Goal: Task Accomplishment & Management: Manage account settings

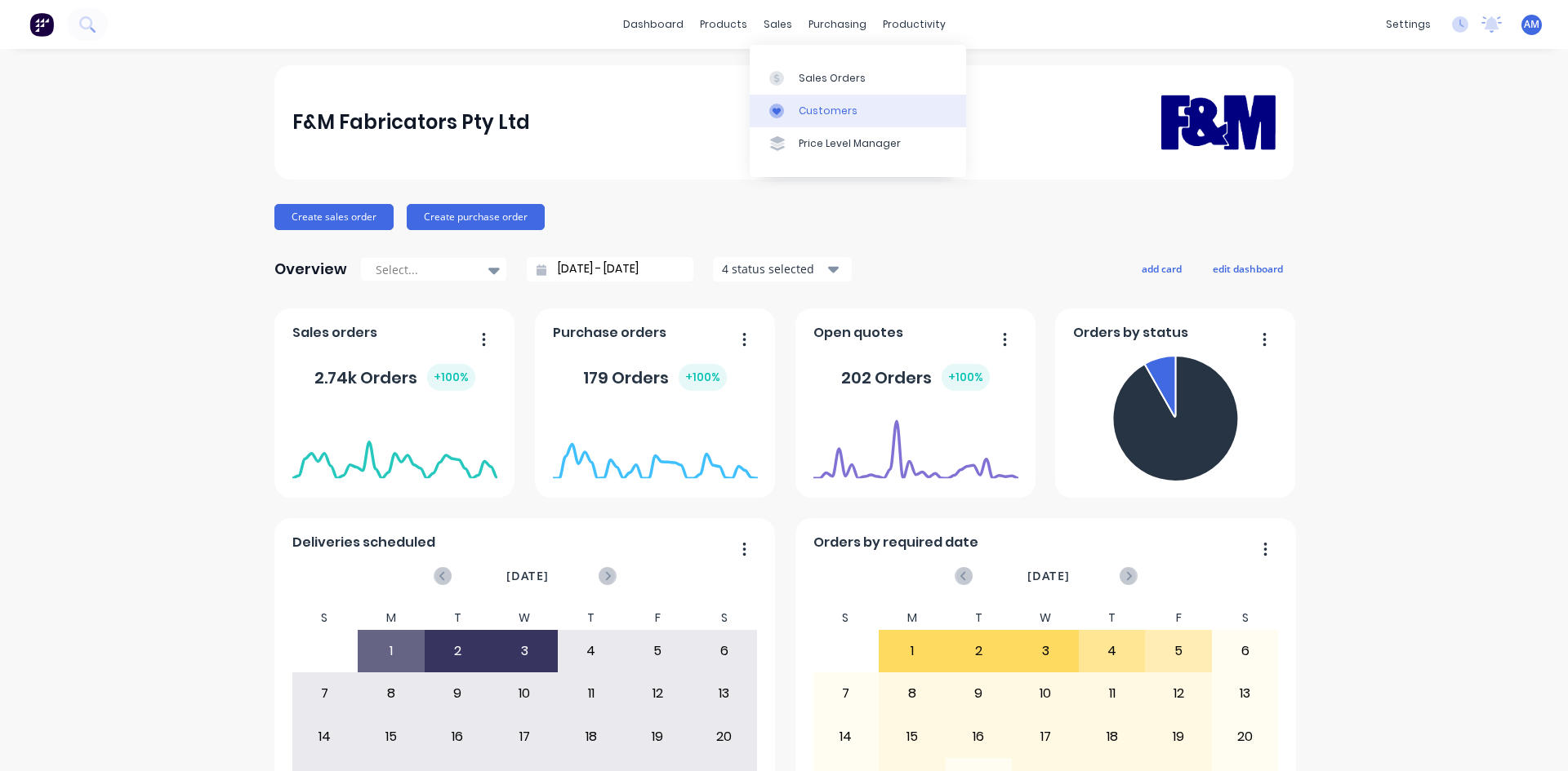
click at [806, 105] on div "Customers" at bounding box center [828, 111] width 59 height 15
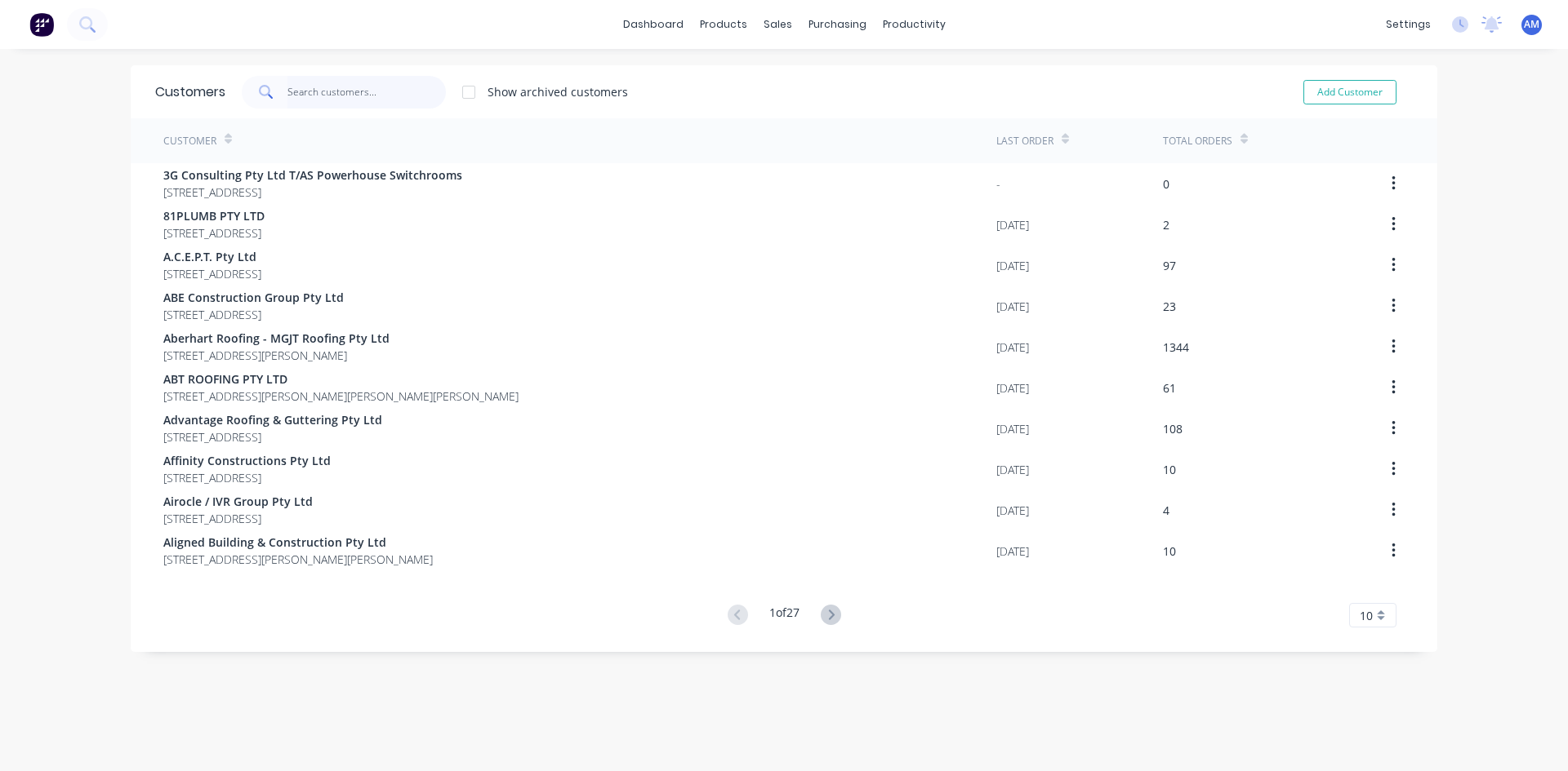
click at [347, 99] on input "text" at bounding box center [367, 92] width 159 height 33
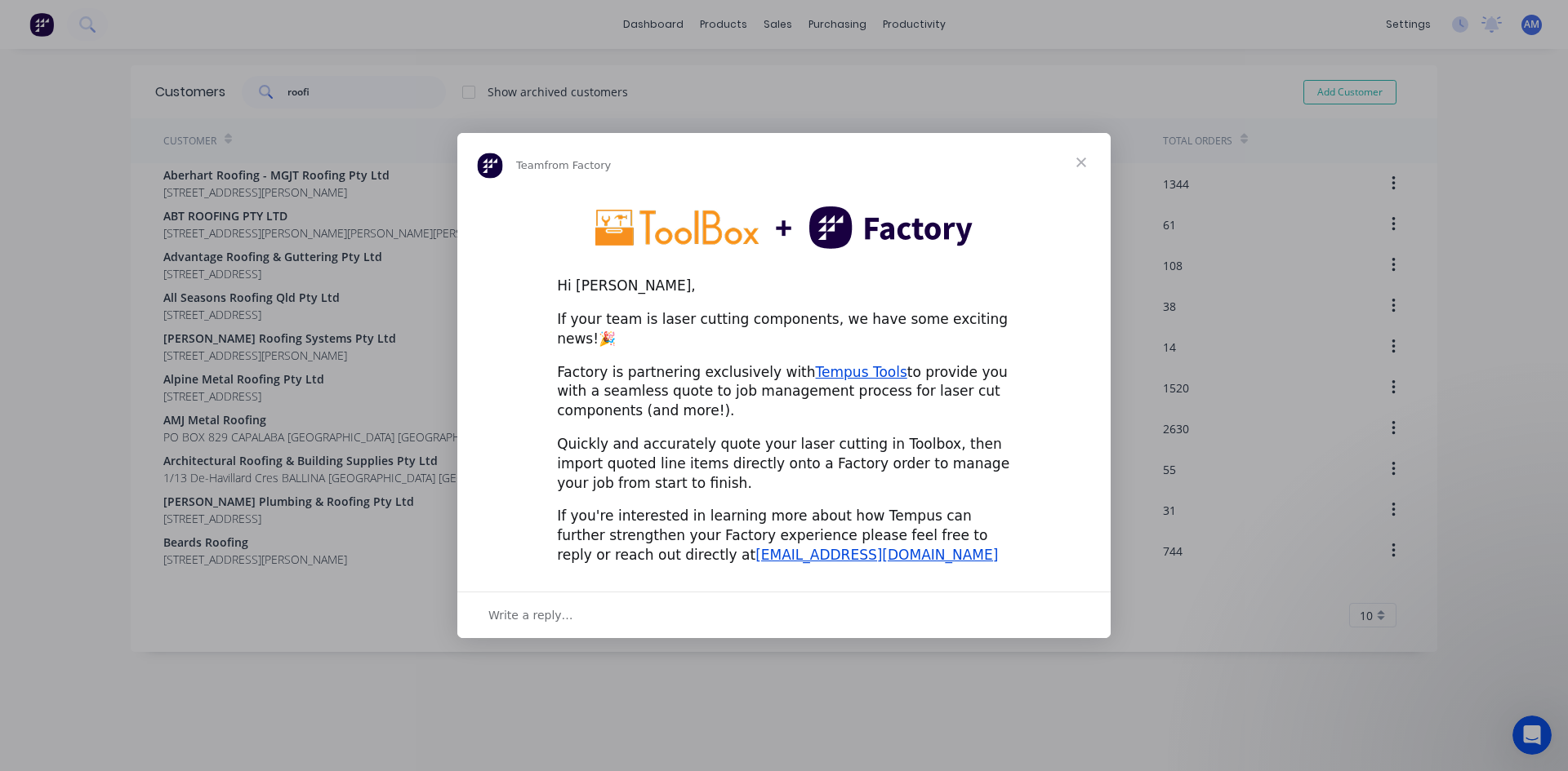
click at [1086, 171] on span "Close" at bounding box center [1081, 162] width 59 height 59
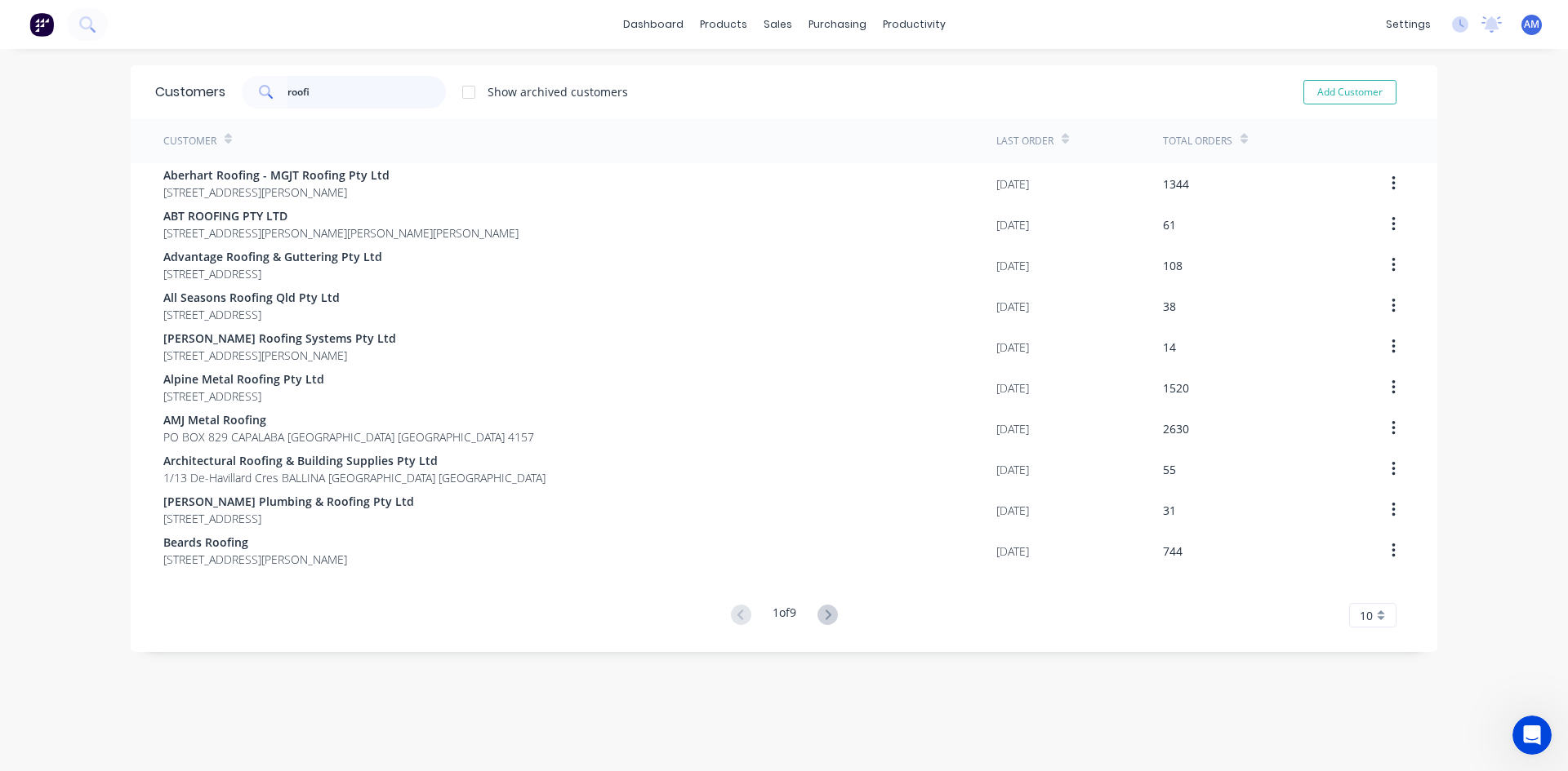
click at [331, 95] on input "roofi" at bounding box center [367, 92] width 159 height 33
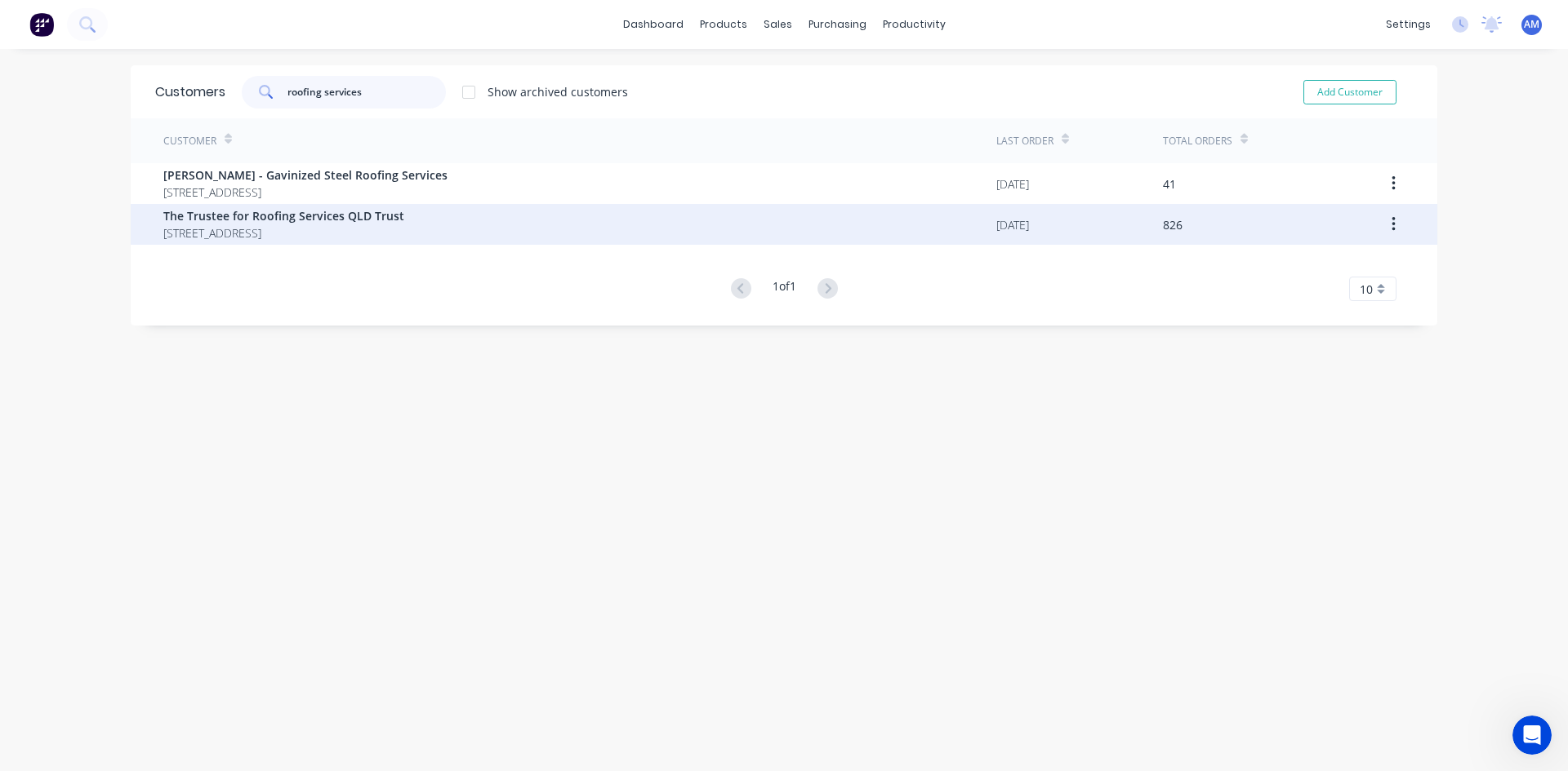
type input "roofing services"
click at [379, 235] on span "PO BOX 1510 Runaway Bay Queensland Australia 4216" at bounding box center [284, 233] width 241 height 17
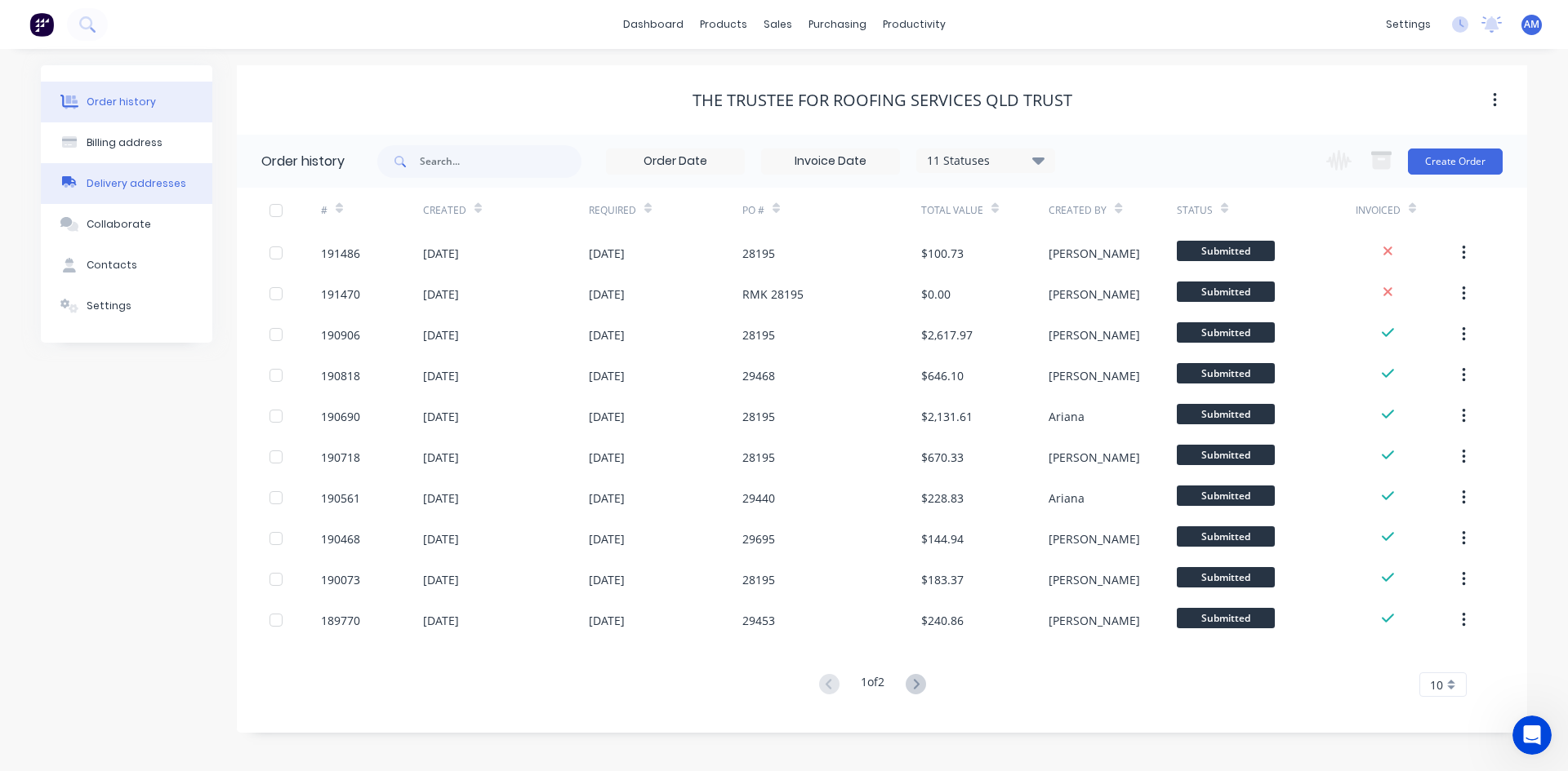
click at [131, 182] on div "Delivery addresses" at bounding box center [136, 184] width 100 height 15
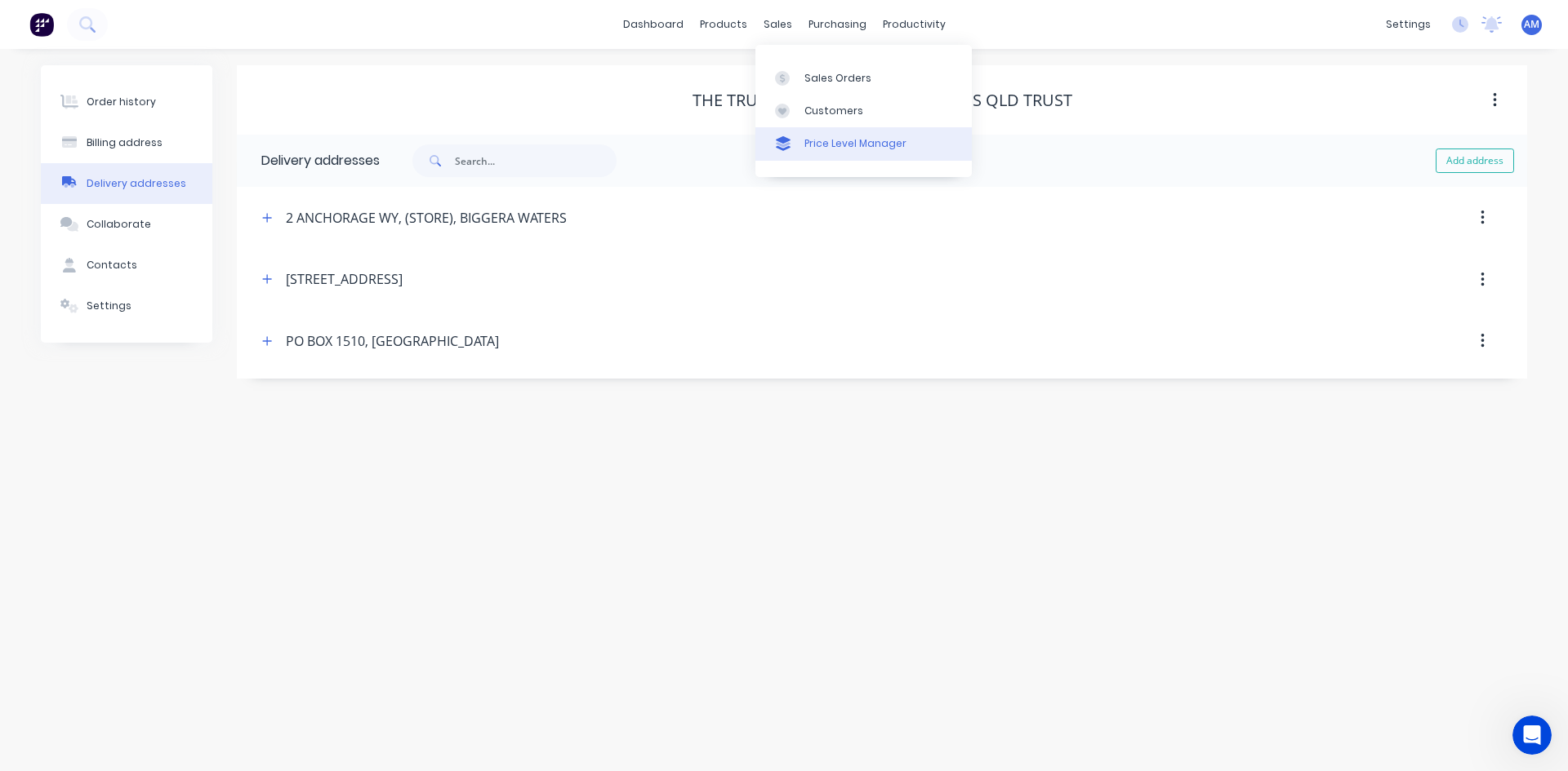
click at [804, 140] on div "Price Level Manager" at bounding box center [855, 144] width 102 height 15
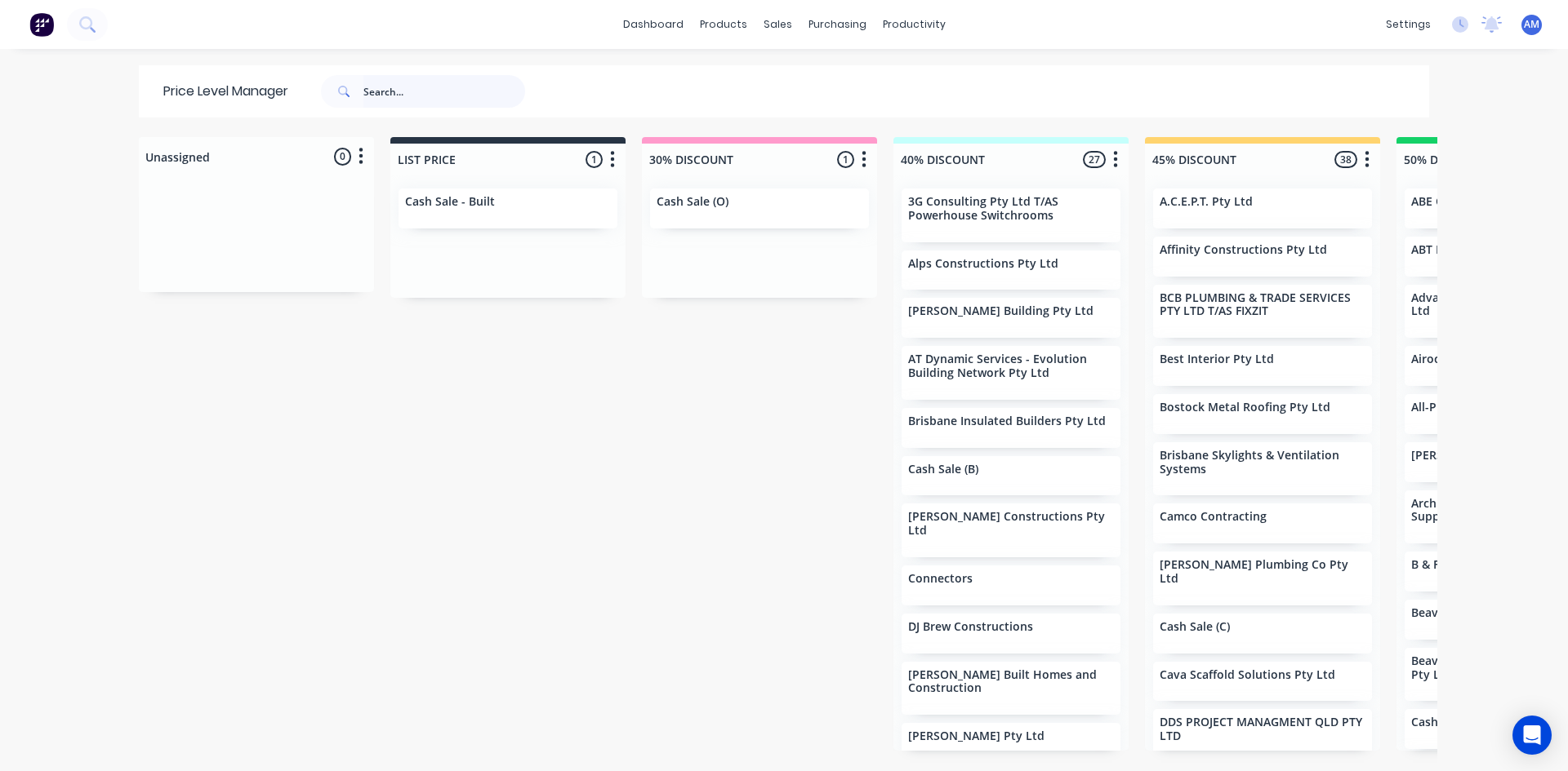
click at [397, 83] on input "text" at bounding box center [444, 92] width 162 height 33
type input "abt roofing"
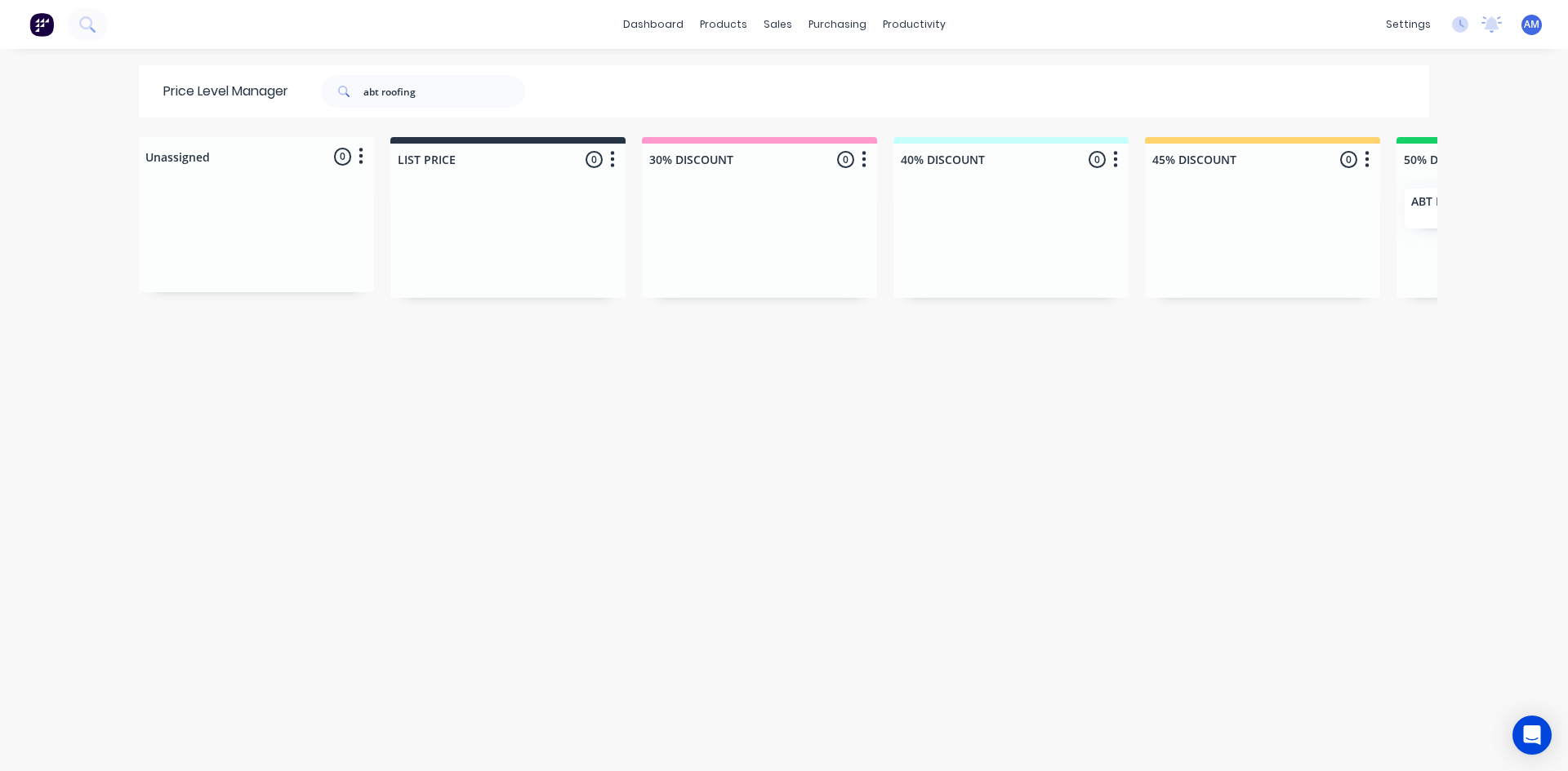
scroll to position [0, 117]
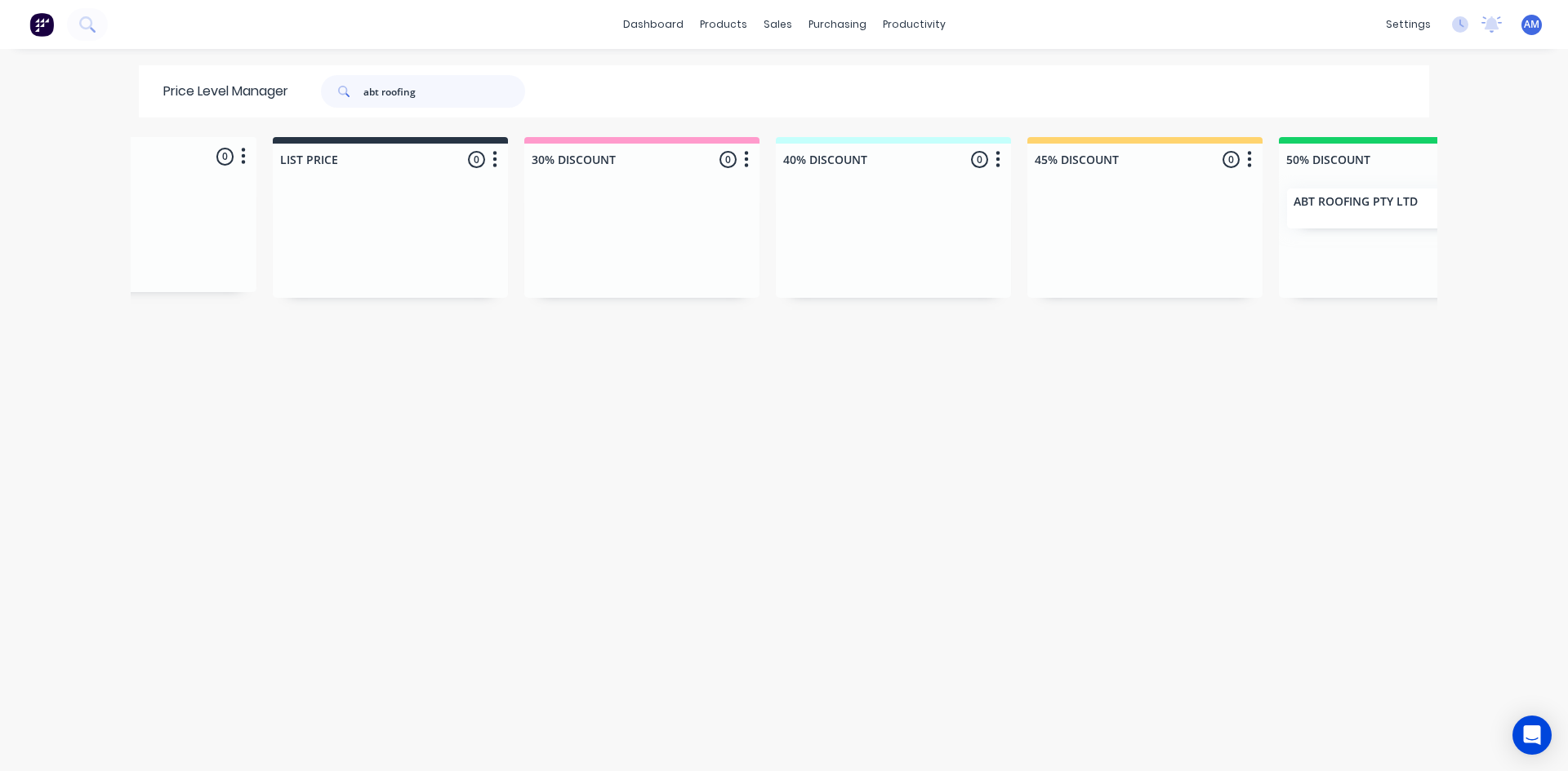
drag, startPoint x: 430, startPoint y: 93, endPoint x: 255, endPoint y: 97, distance: 175.0
click at [256, 97] on div "Price Level Manager abt roofing" at bounding box center [353, 91] width 427 height 52
type input "apex"
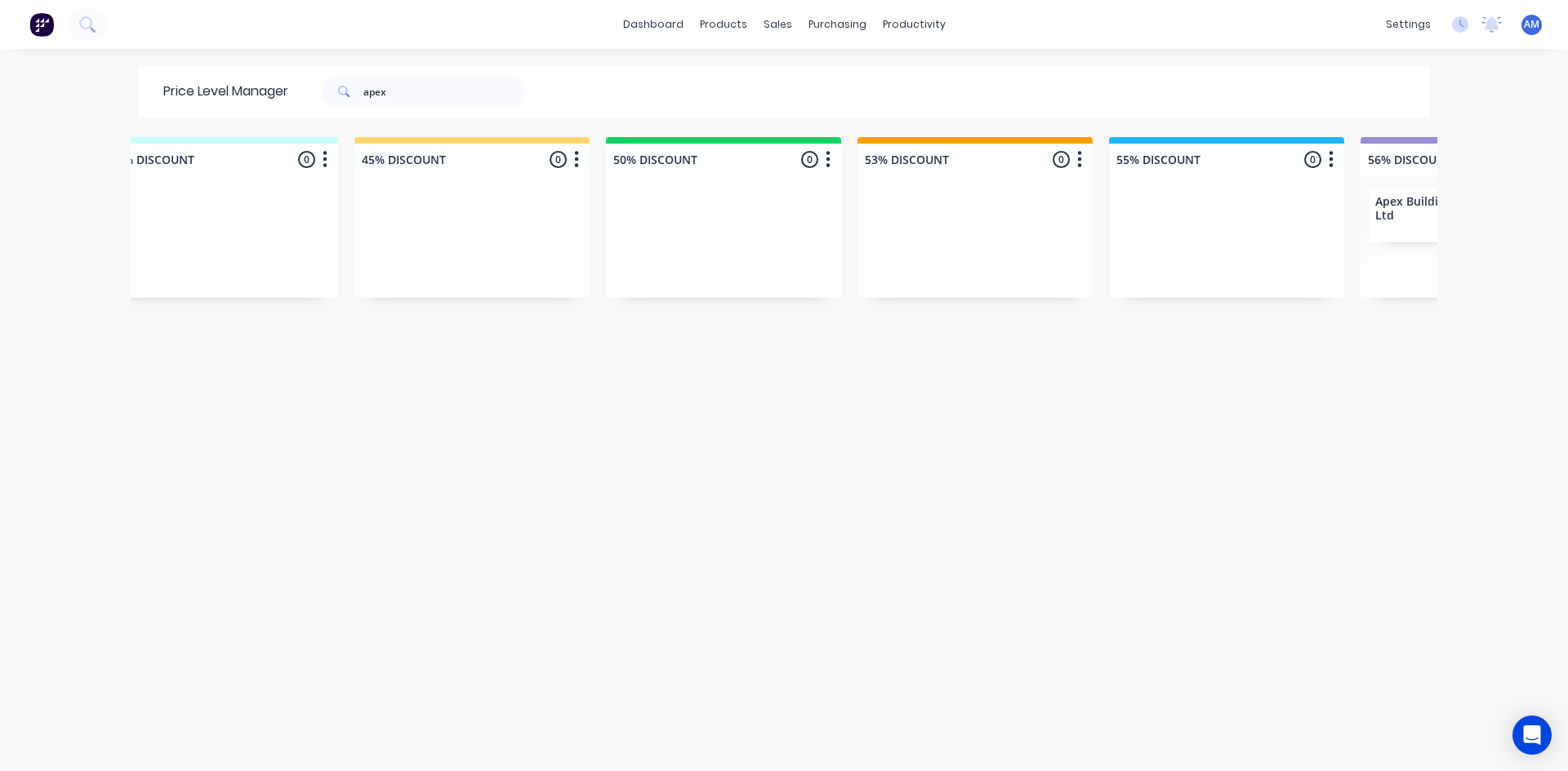
scroll to position [0, 1011]
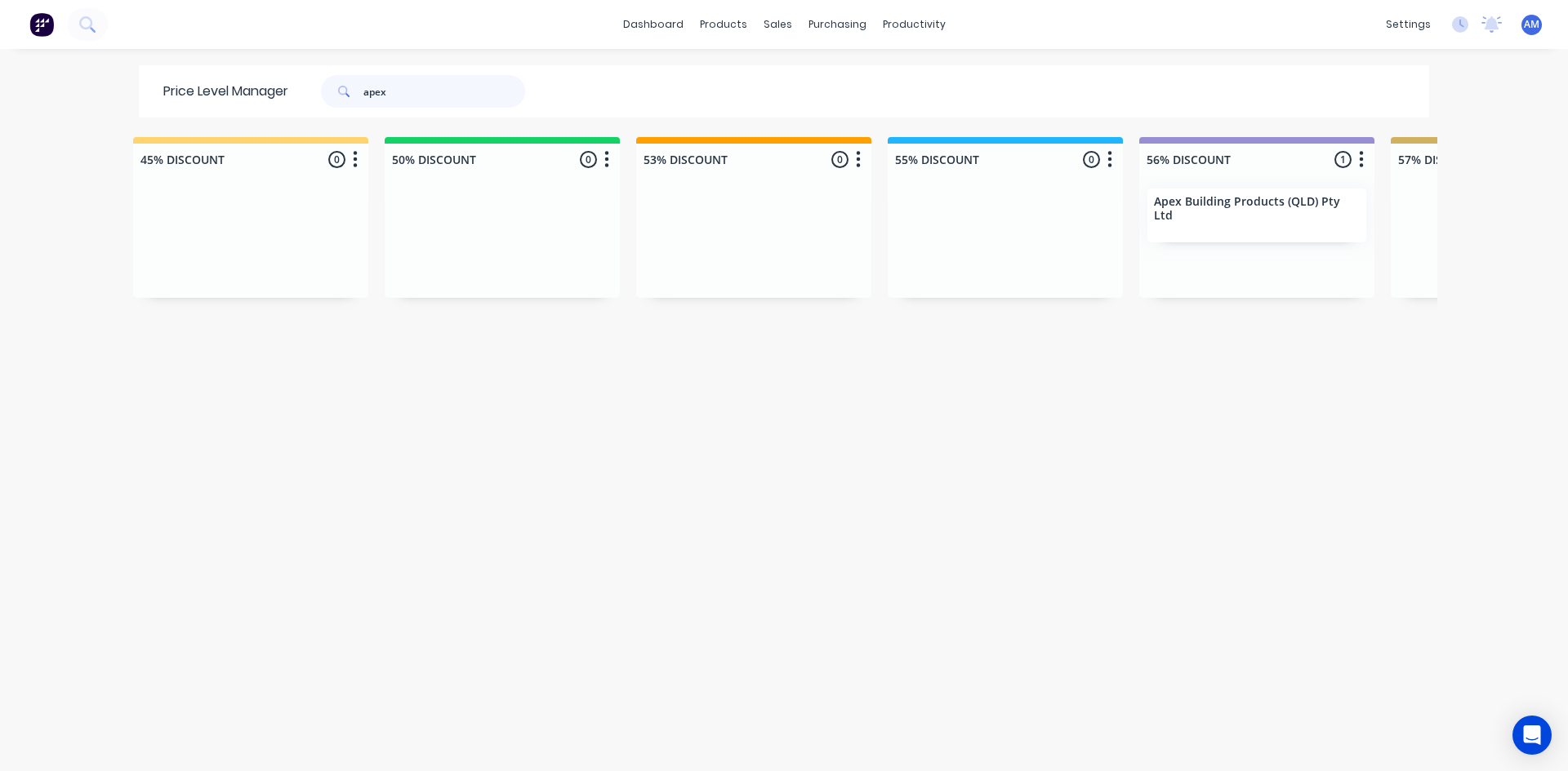
drag, startPoint x: 431, startPoint y: 102, endPoint x: 183, endPoint y: 102, distance: 248.0
click at [183, 102] on div "Price Level Manager apex" at bounding box center [353, 91] width 427 height 52
type input "ascent"
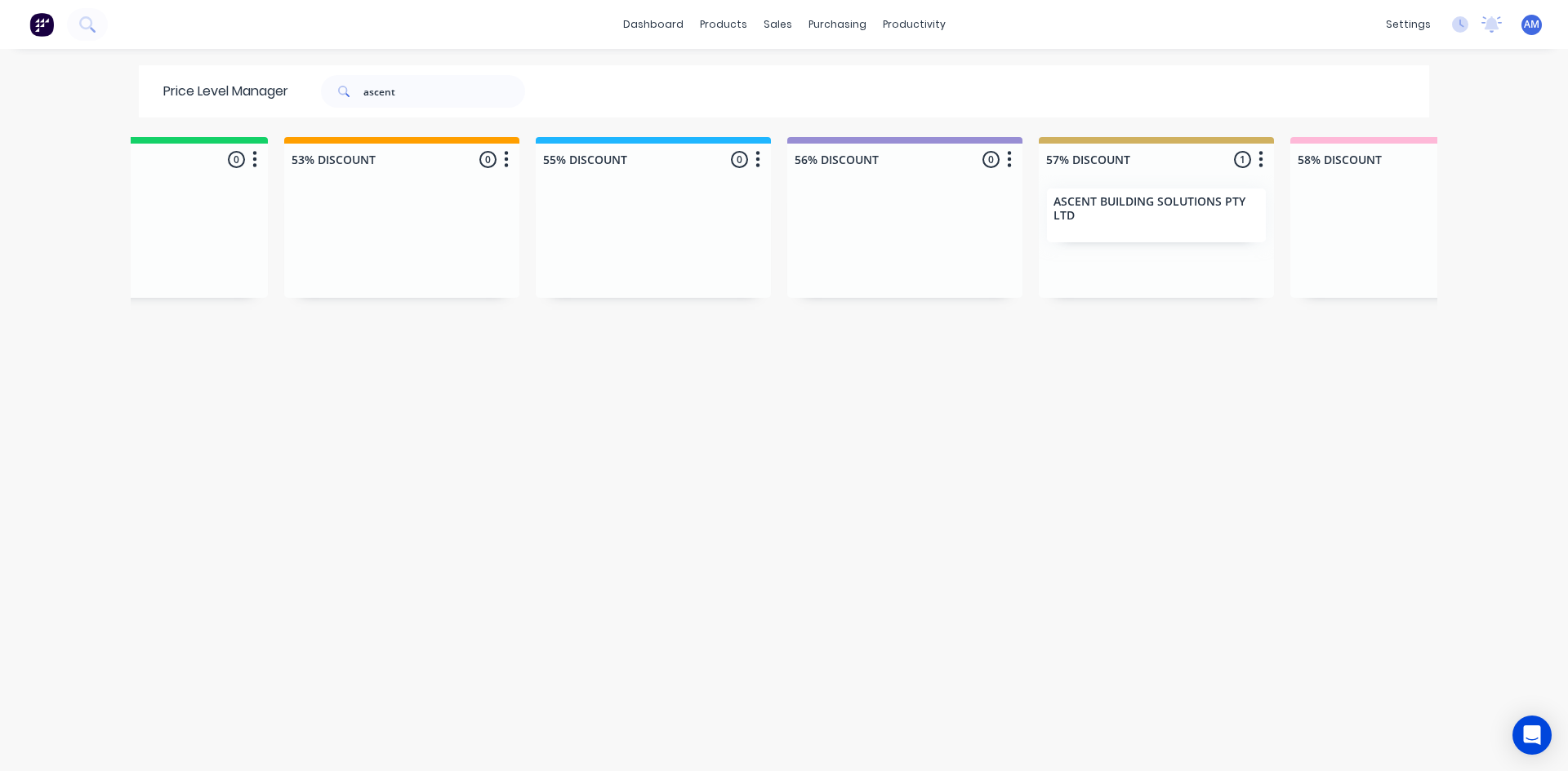
scroll to position [0, 1366]
drag, startPoint x: 402, startPoint y: 92, endPoint x: 219, endPoint y: 116, distance: 184.6
click at [219, 116] on div "Price Level Manager ascent" at bounding box center [353, 91] width 427 height 52
type input "beards"
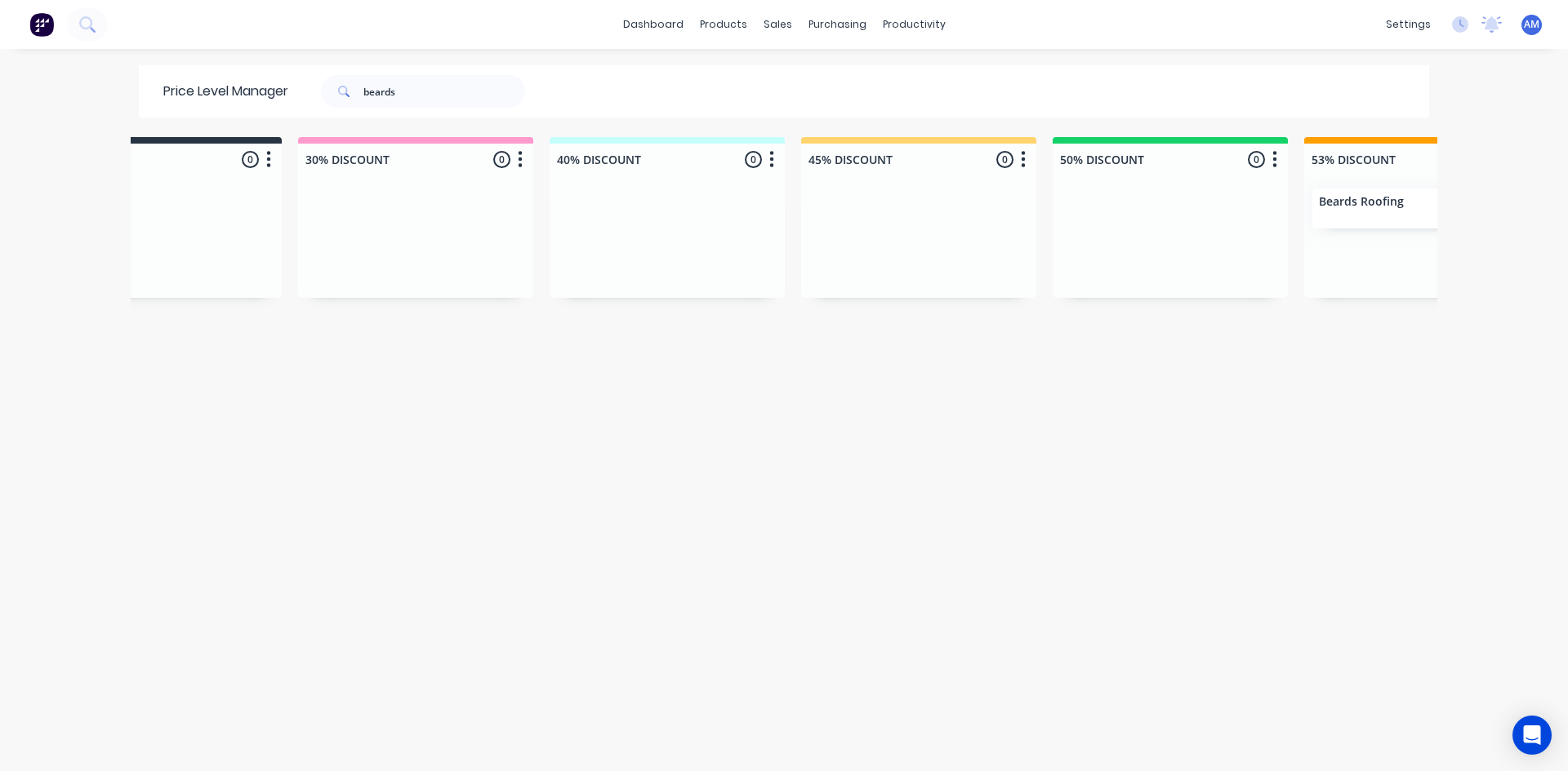
scroll to position [0, 379]
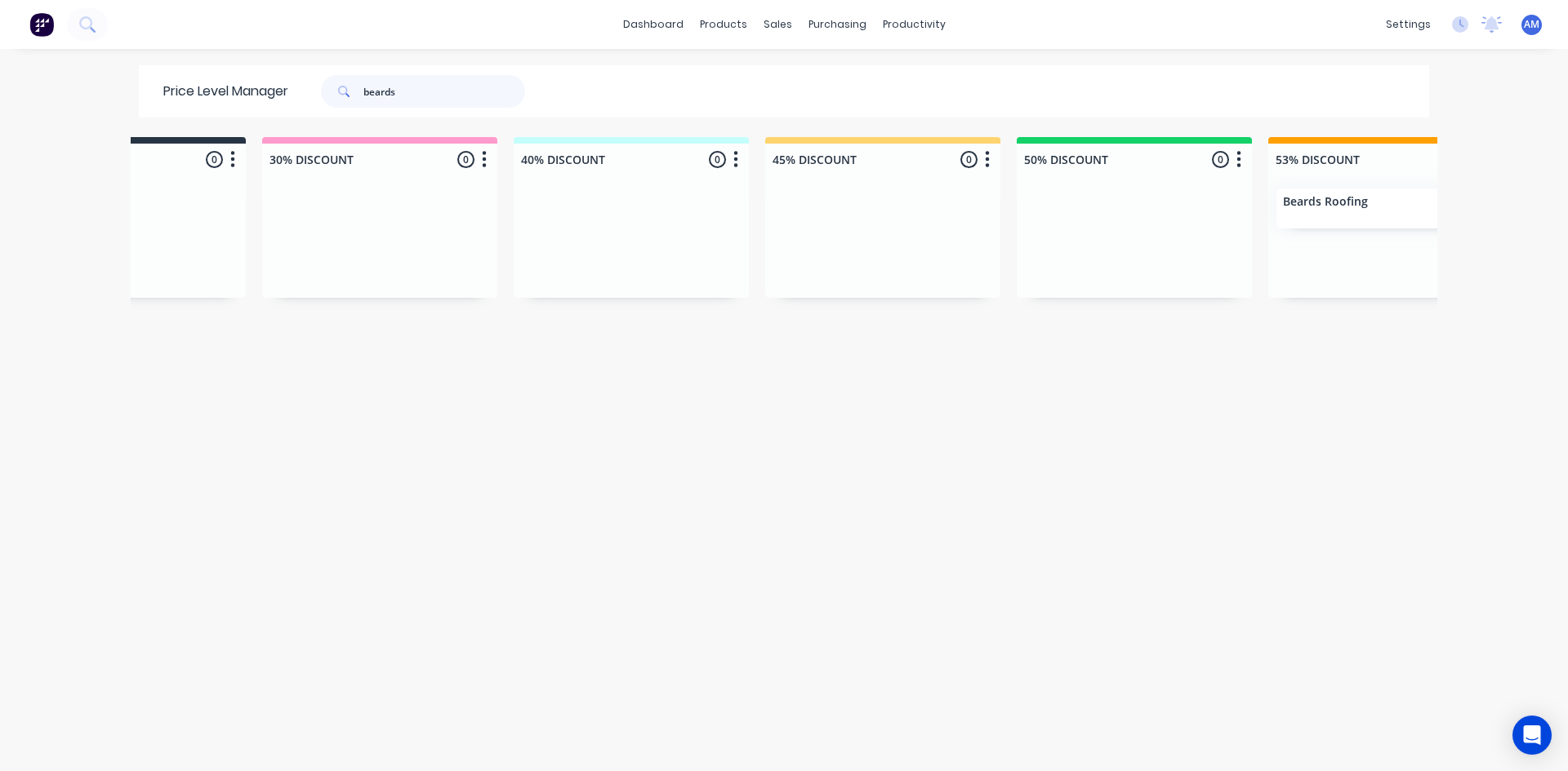
drag, startPoint x: 387, startPoint y: 95, endPoint x: 267, endPoint y: 89, distance: 120.1
click at [271, 86] on div "Price Level Manager beards" at bounding box center [353, 91] width 427 height 52
type input "brastin"
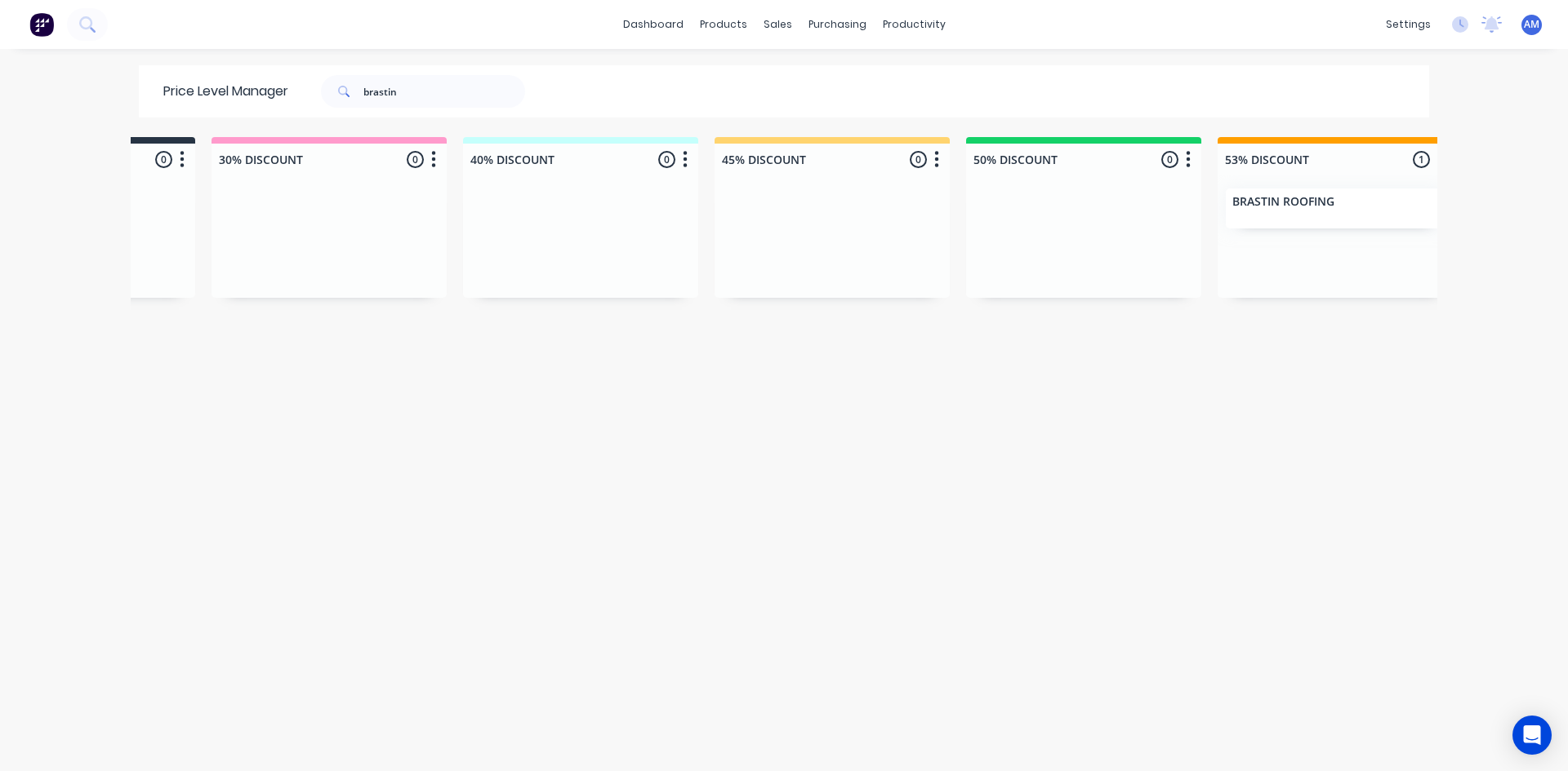
scroll to position [0, 598]
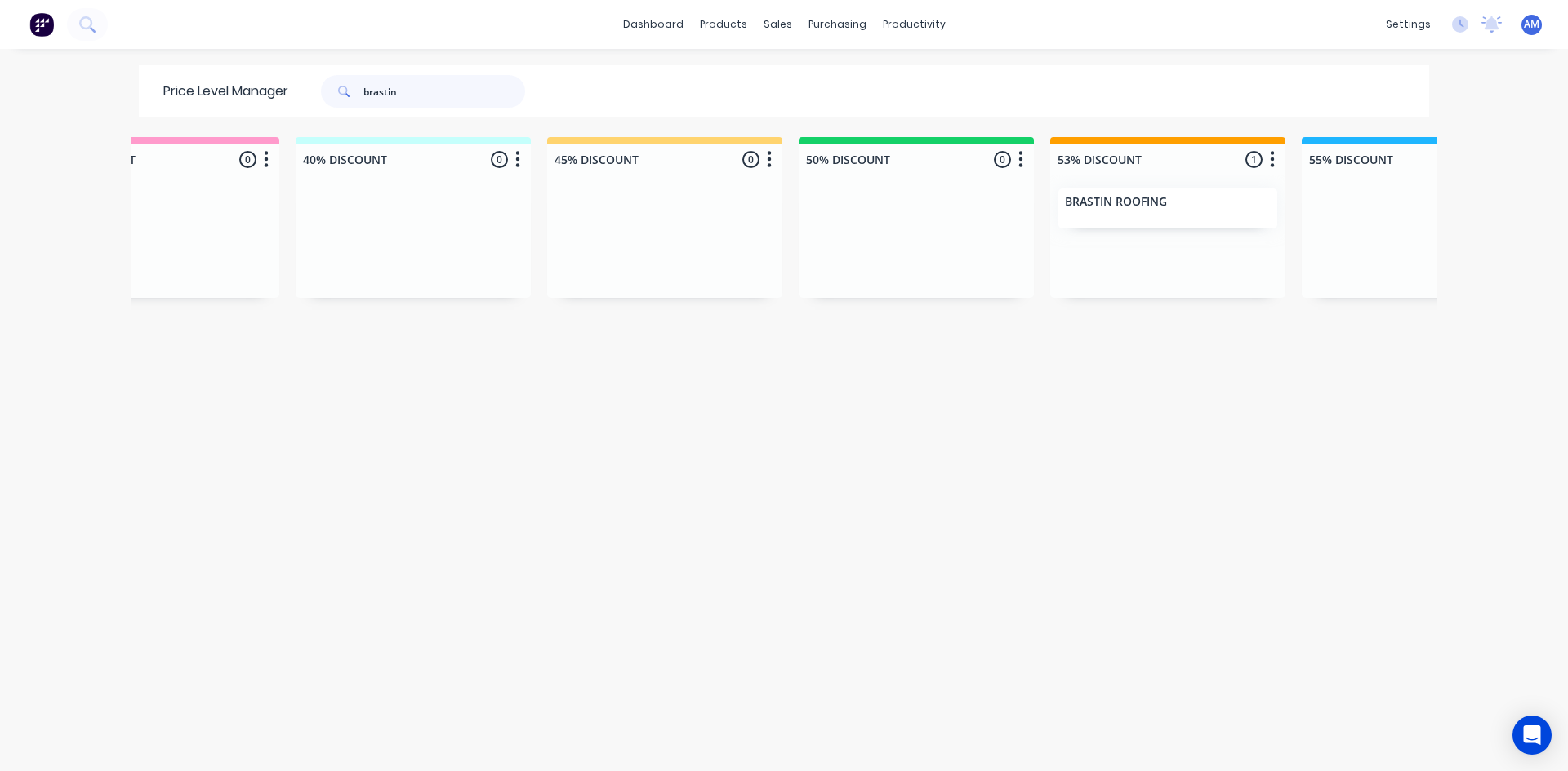
drag, startPoint x: 419, startPoint y: 99, endPoint x: 254, endPoint y: 105, distance: 165.1
click at [266, 99] on div "Price Level Manager brastin" at bounding box center [353, 91] width 427 height 52
type input "centrepoint"
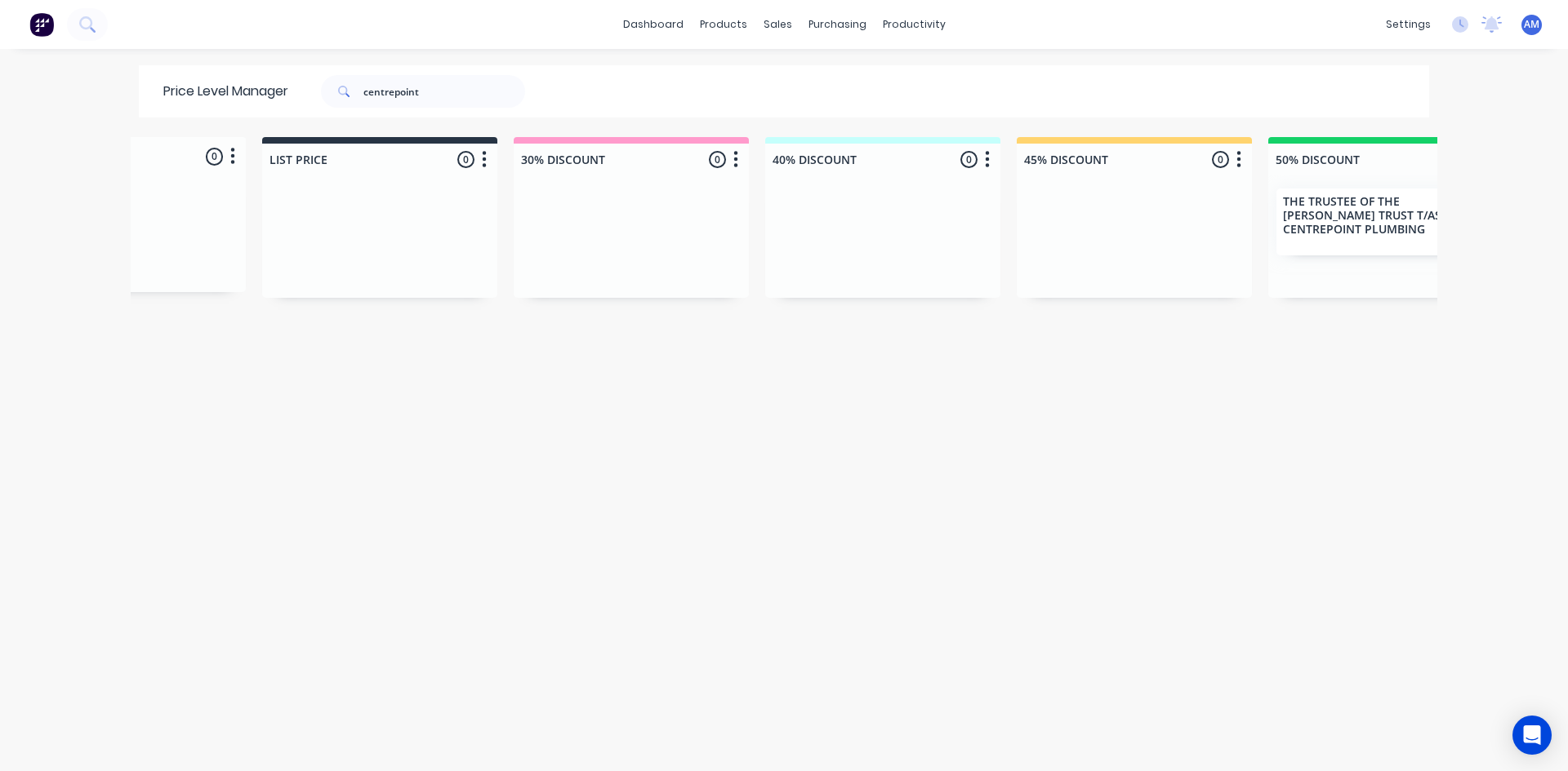
scroll to position [0, 190]
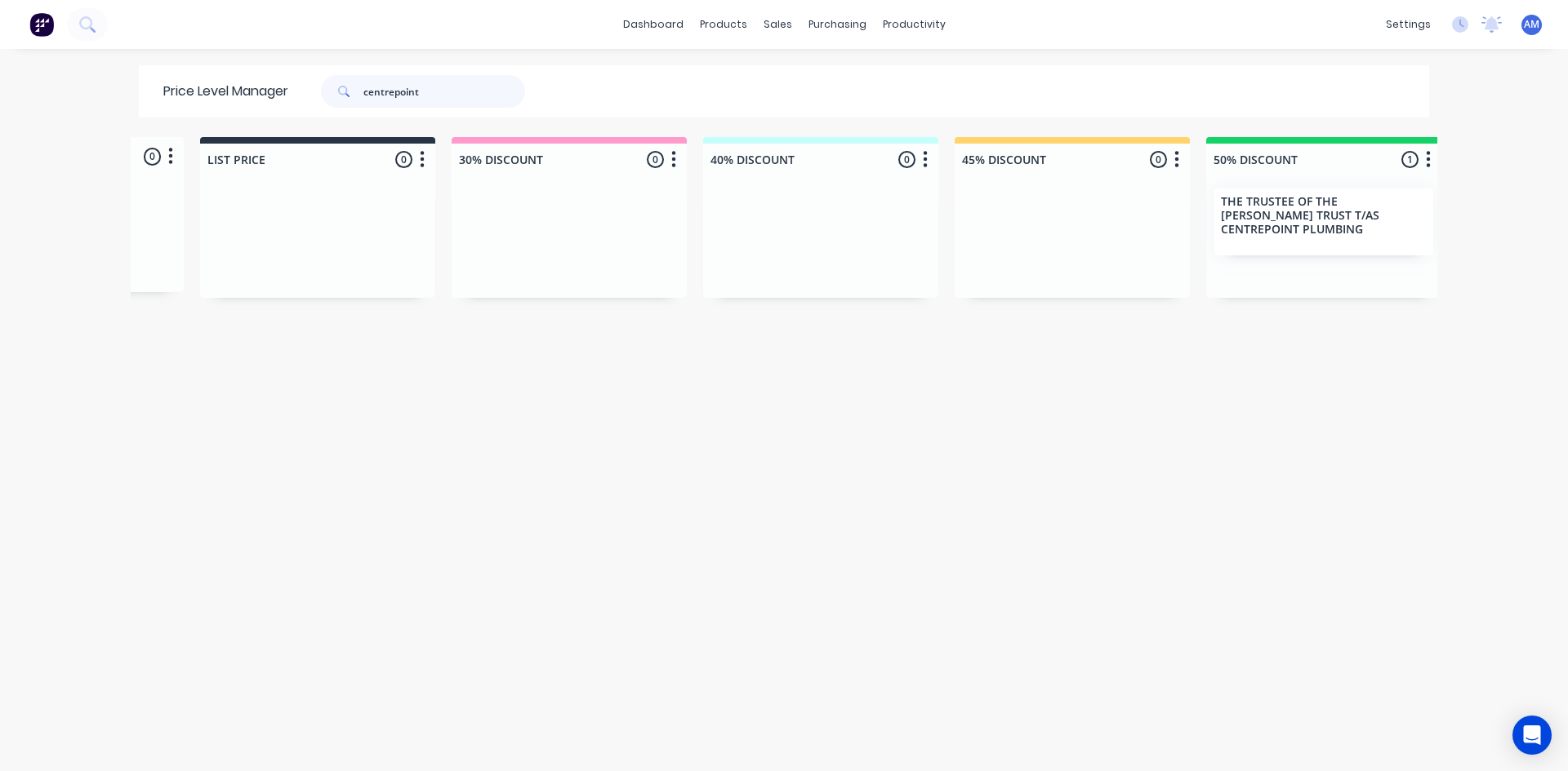
drag, startPoint x: 449, startPoint y: 98, endPoint x: 248, endPoint y: 79, distance: 201.9
click at [248, 79] on div "Price Level Manager centrepoint" at bounding box center [353, 91] width 427 height 52
type input "certified"
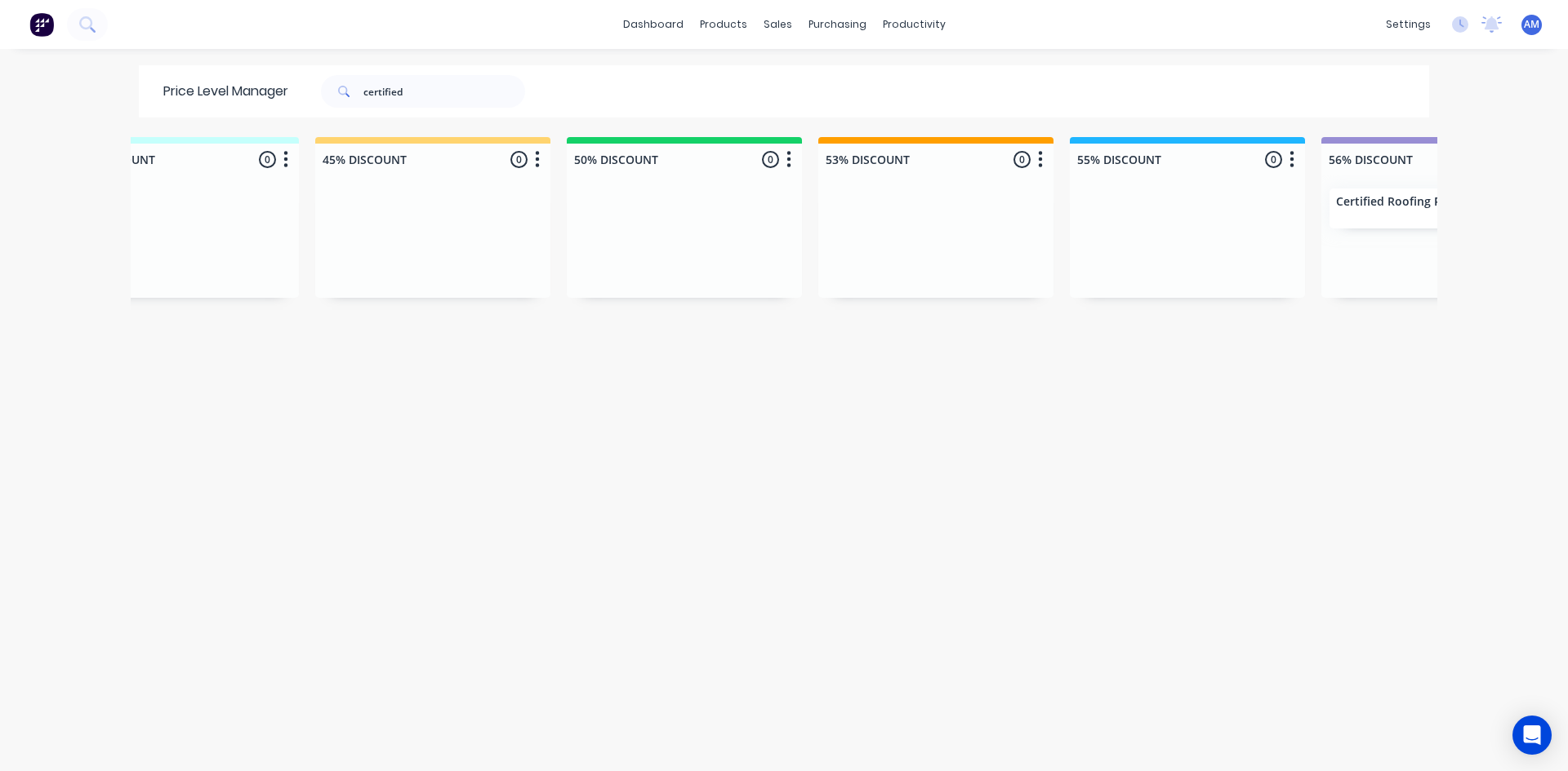
scroll to position [0, 1140]
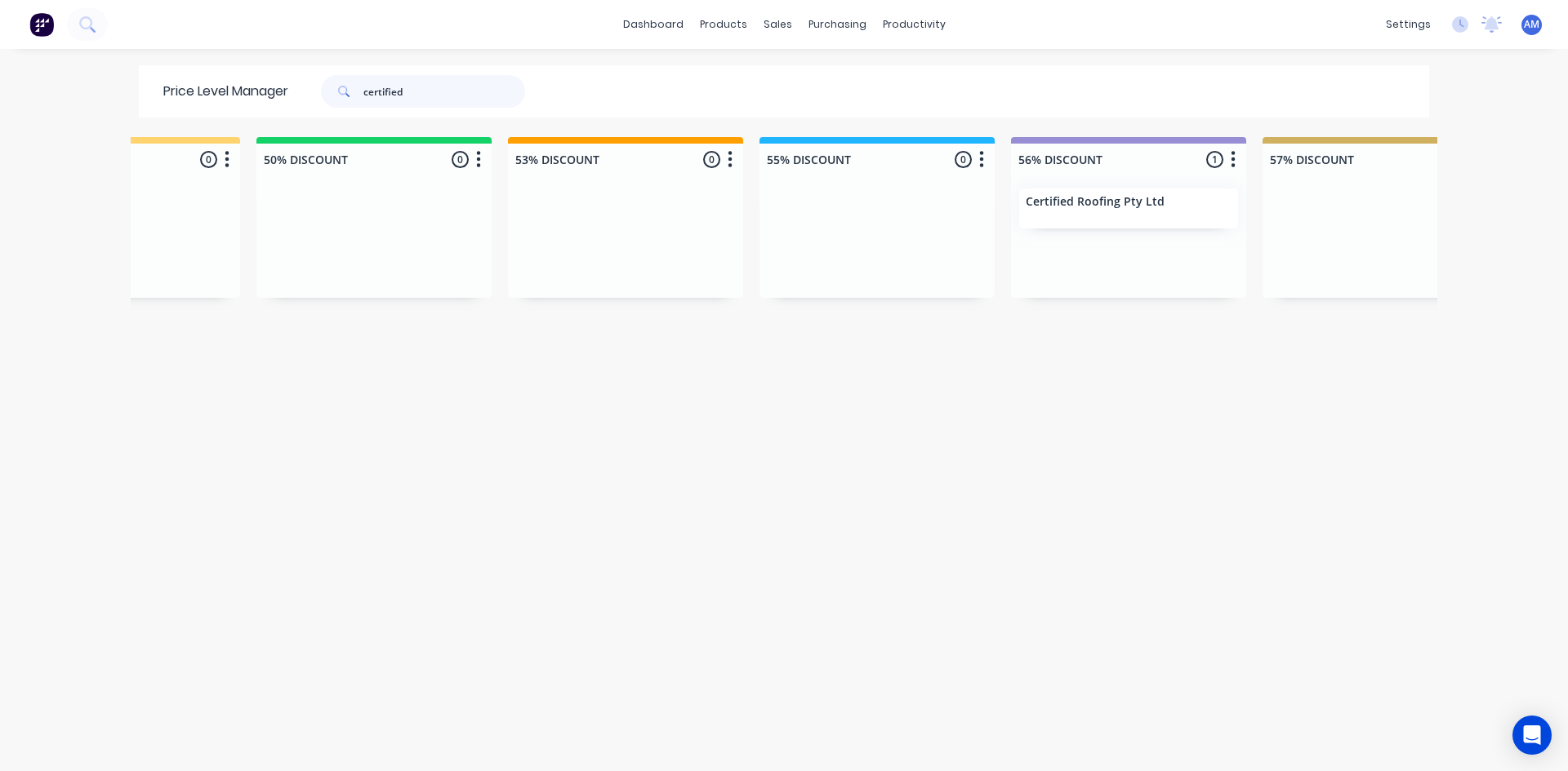
drag, startPoint x: 427, startPoint y: 93, endPoint x: 279, endPoint y: 103, distance: 148.3
click at [307, 88] on div "certified" at bounding box center [415, 92] width 220 height 33
type input "done right"
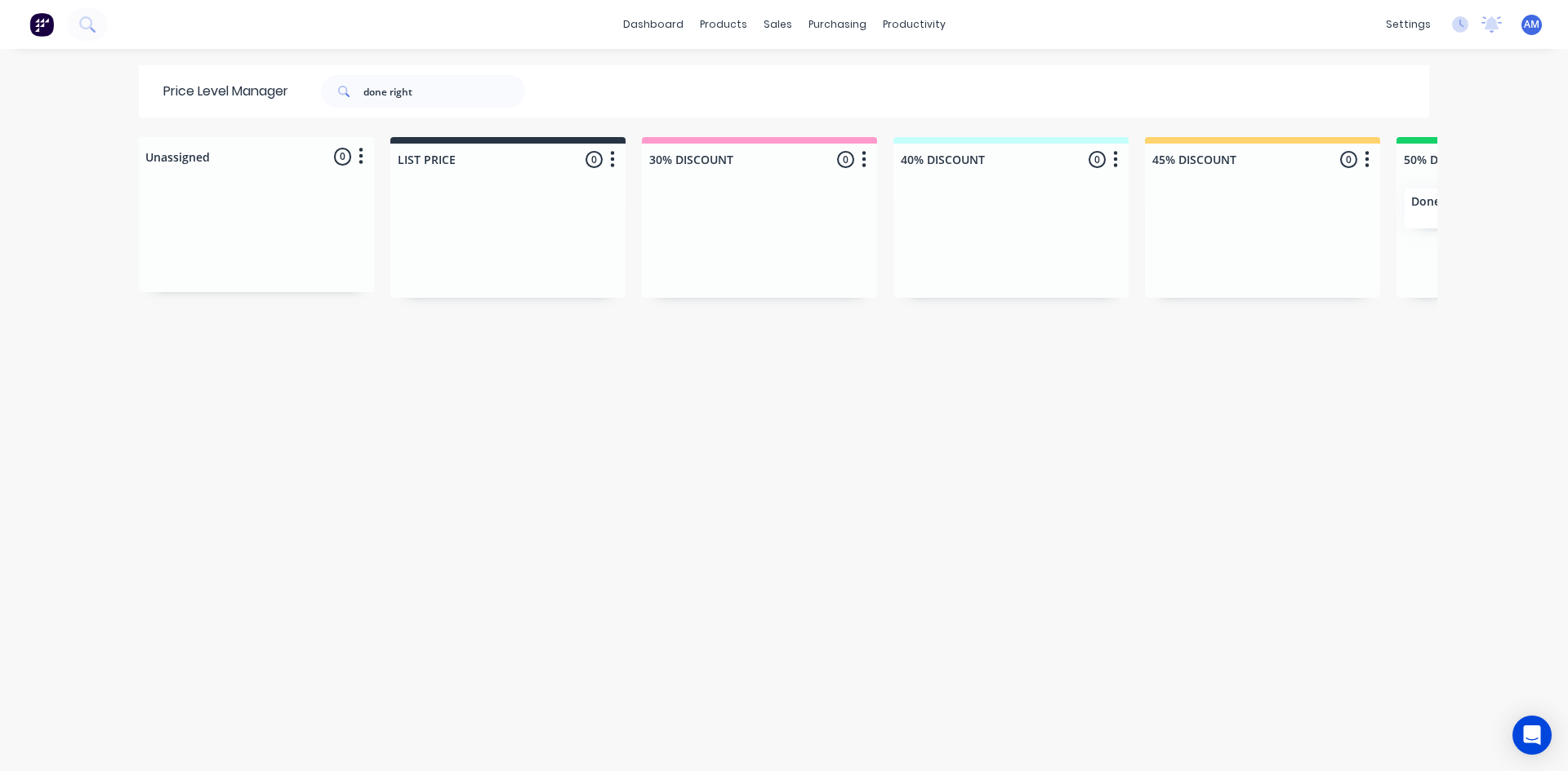
scroll to position [0, 235]
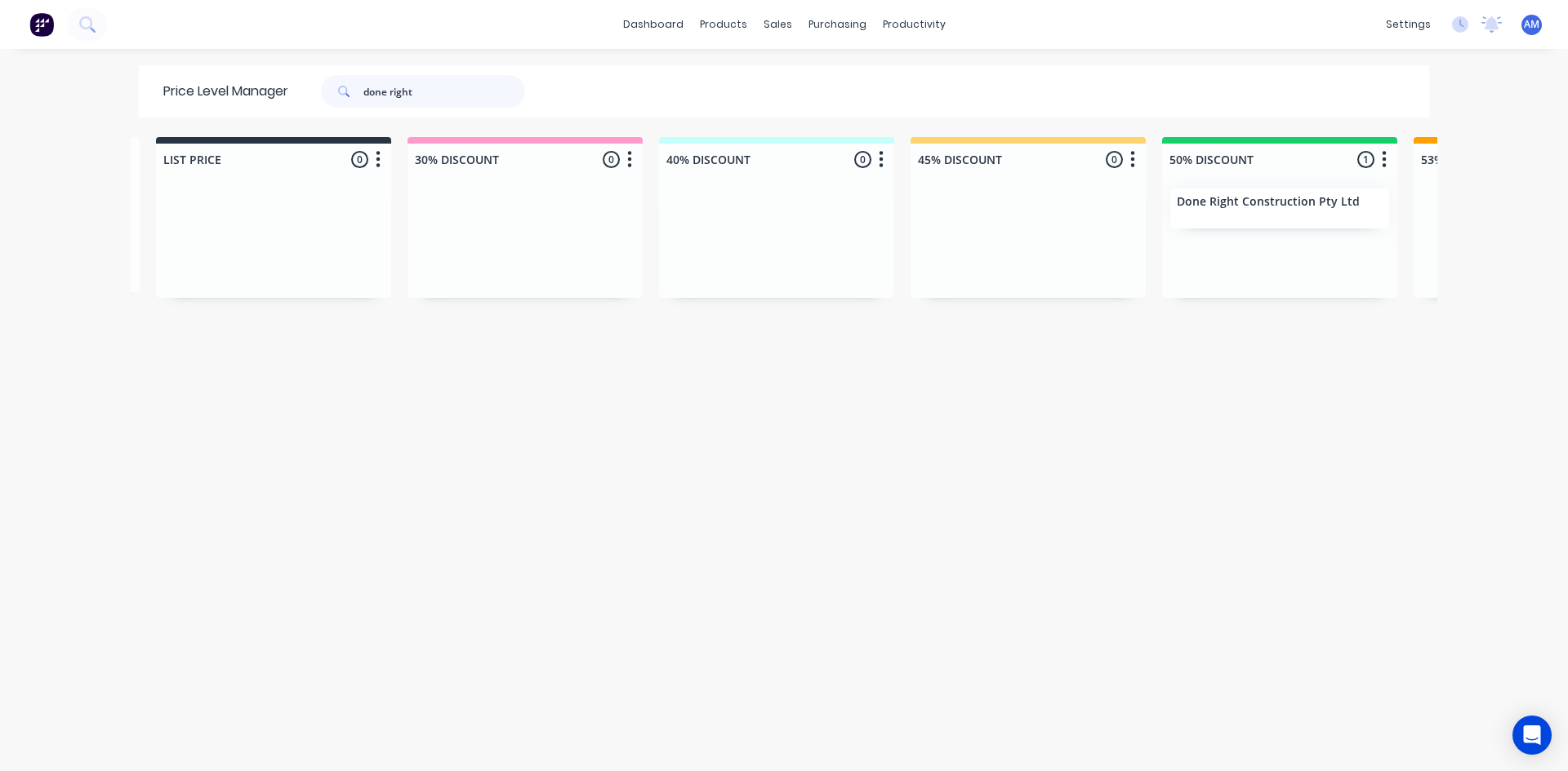
drag, startPoint x: 447, startPoint y: 91, endPoint x: 140, endPoint y: 75, distance: 307.4
click at [140, 75] on div "Price Level Manager done right" at bounding box center [353, 91] width 427 height 52
type input "evermore"
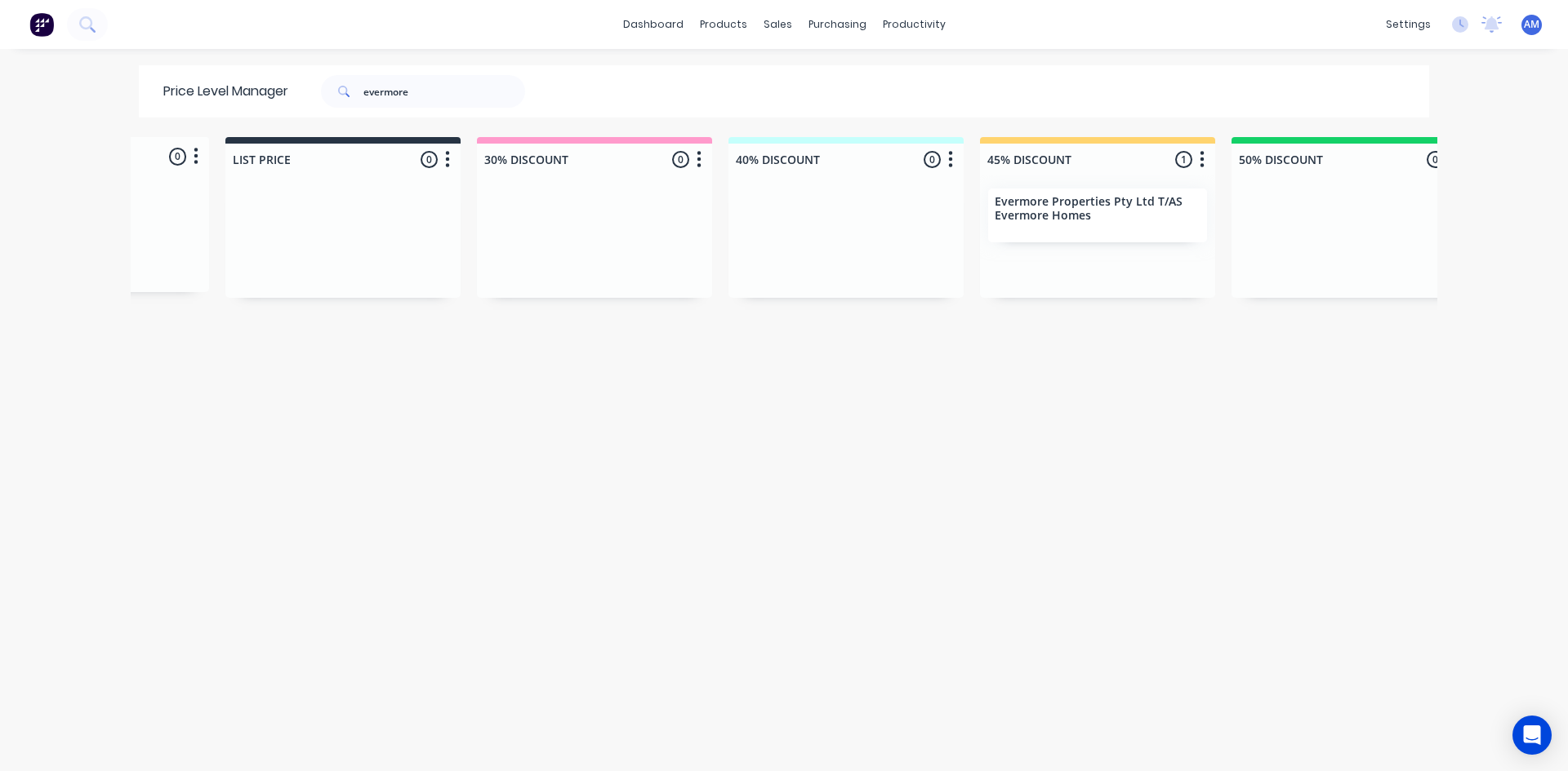
scroll to position [0, 283]
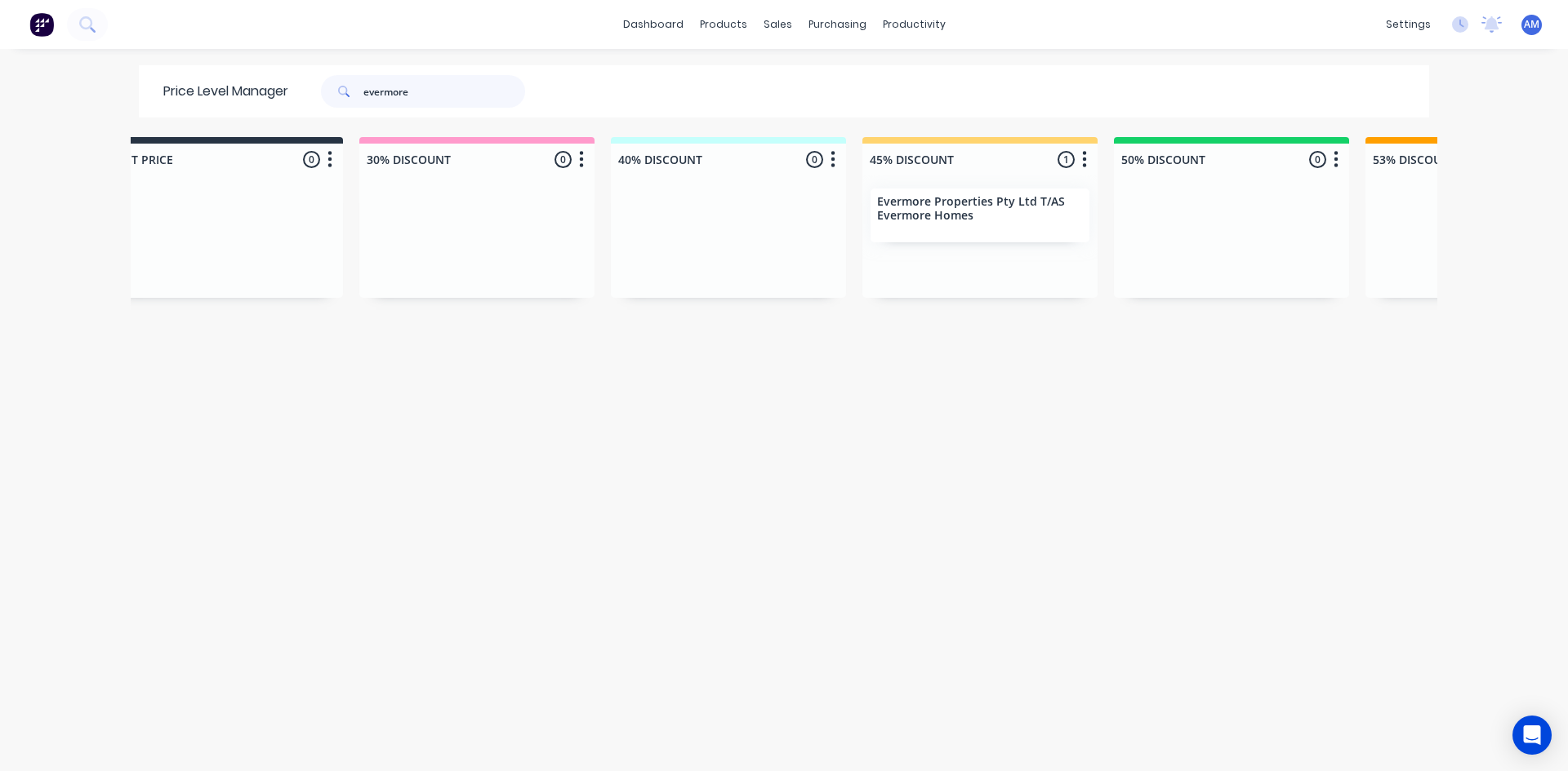
drag, startPoint x: 452, startPoint y: 92, endPoint x: 302, endPoint y: 63, distance: 152.8
click at [302, 63] on div "dashboard products sales purchasing productivity dashboard products Product Cat…" at bounding box center [784, 386] width 1568 height 771
type input "intecon"
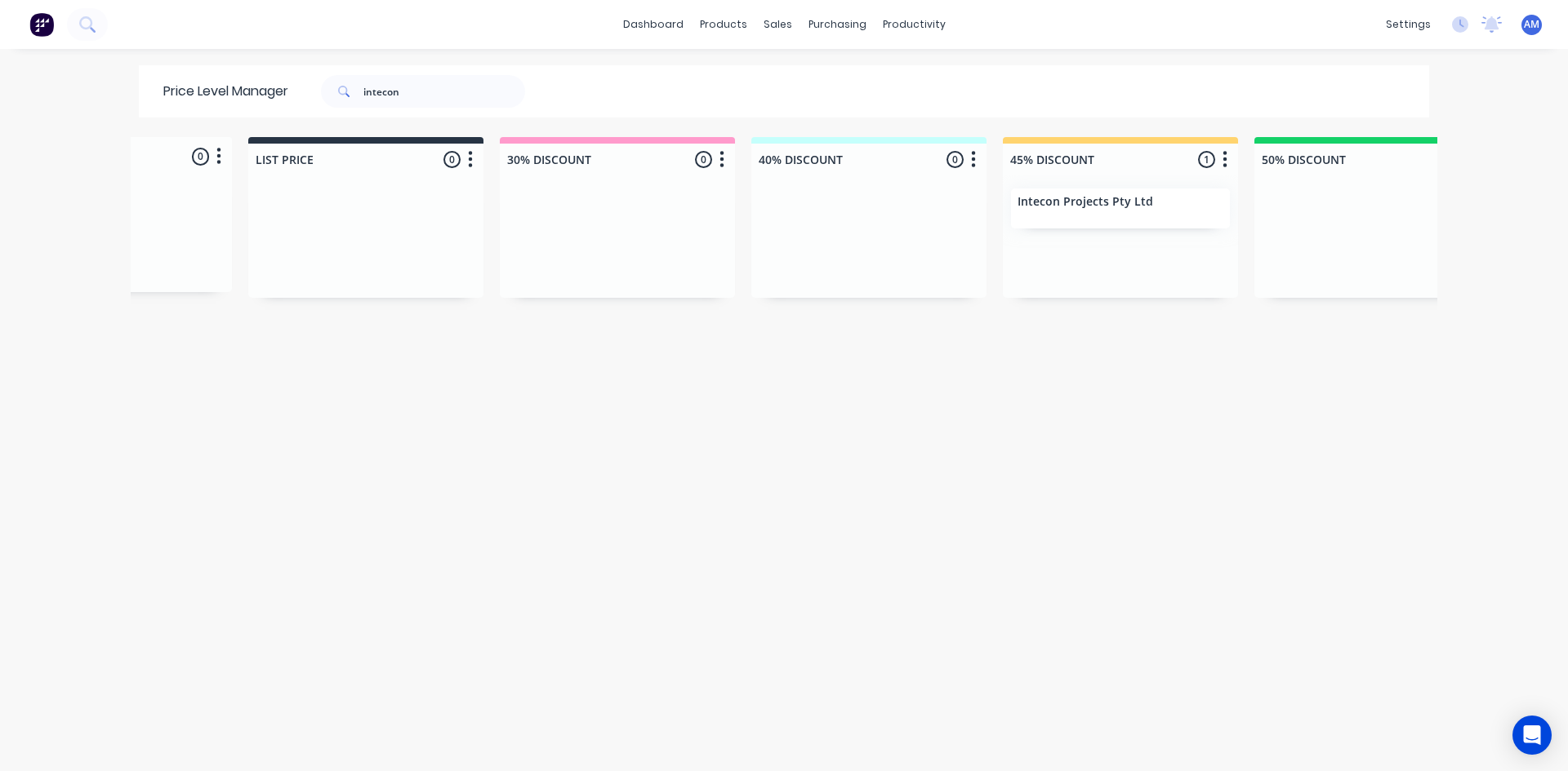
scroll to position [0, 162]
drag, startPoint x: 421, startPoint y: 93, endPoint x: 241, endPoint y: 92, distance: 180.0
click at [241, 92] on div "Price Level Manager intecon" at bounding box center [353, 91] width 427 height 52
type input "irt"
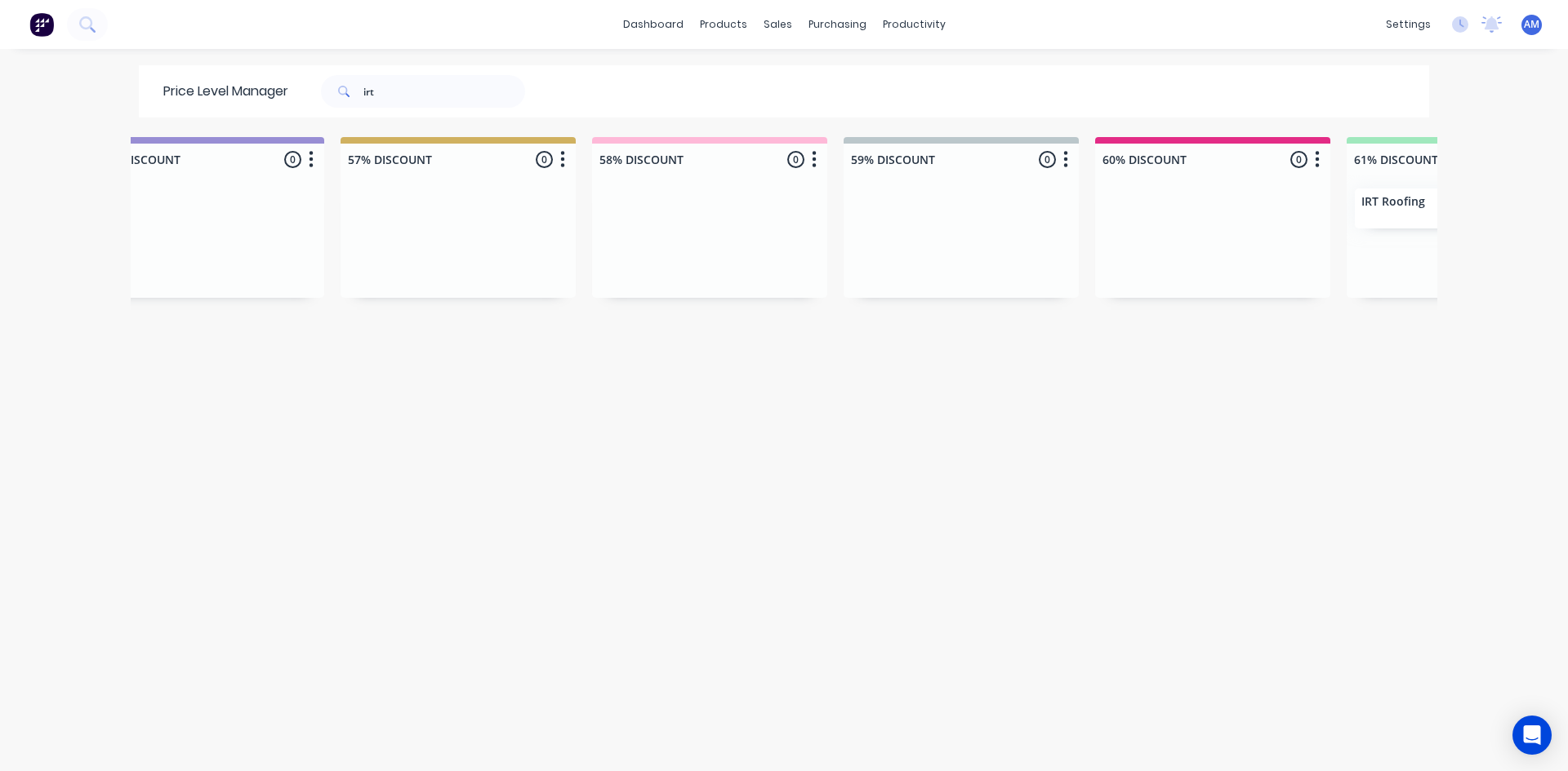
scroll to position [0, 0]
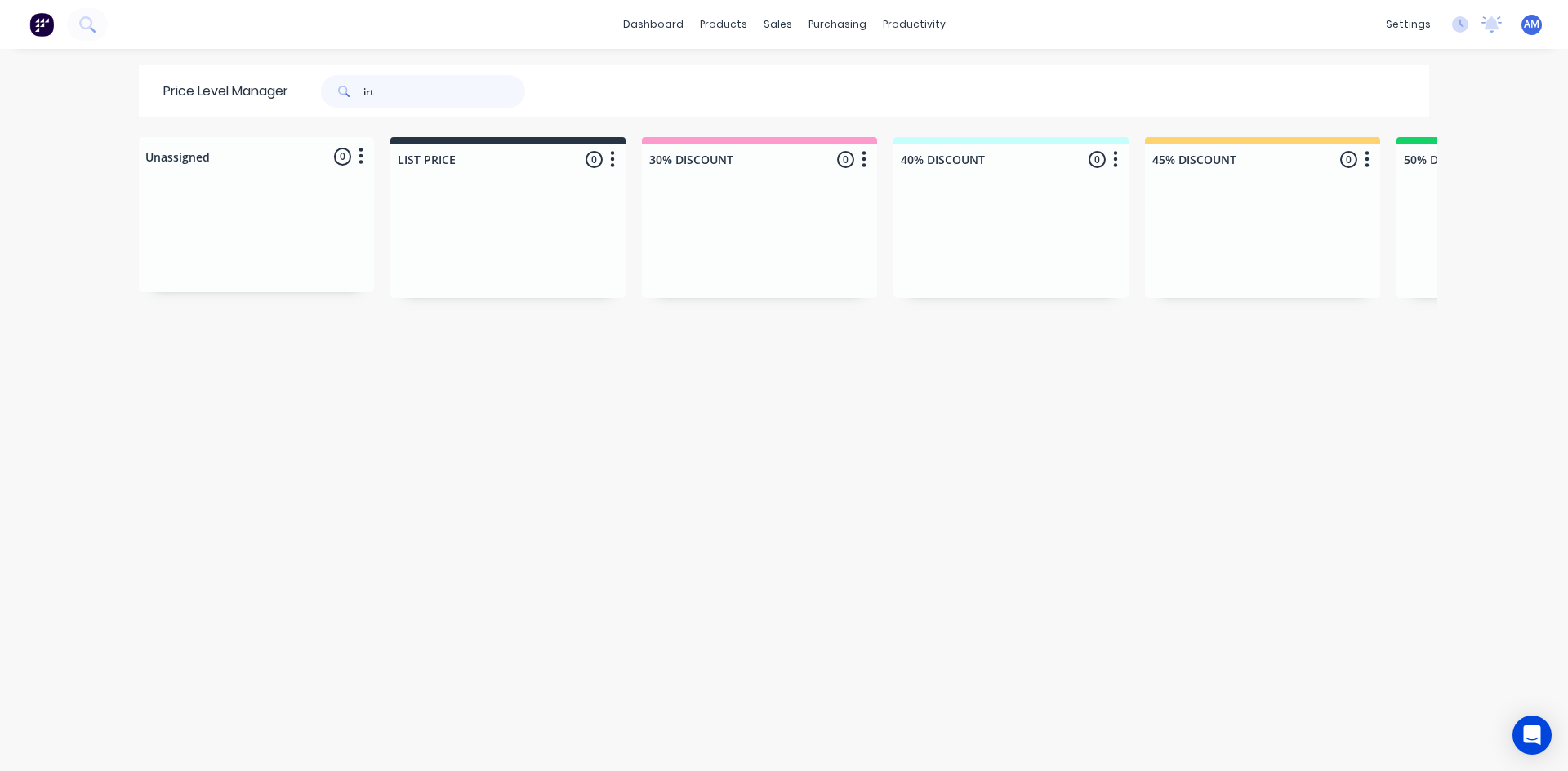
drag, startPoint x: 387, startPoint y: 97, endPoint x: 299, endPoint y: 132, distance: 94.7
click at [305, 96] on div "irt" at bounding box center [415, 92] width 220 height 33
type input "joii"
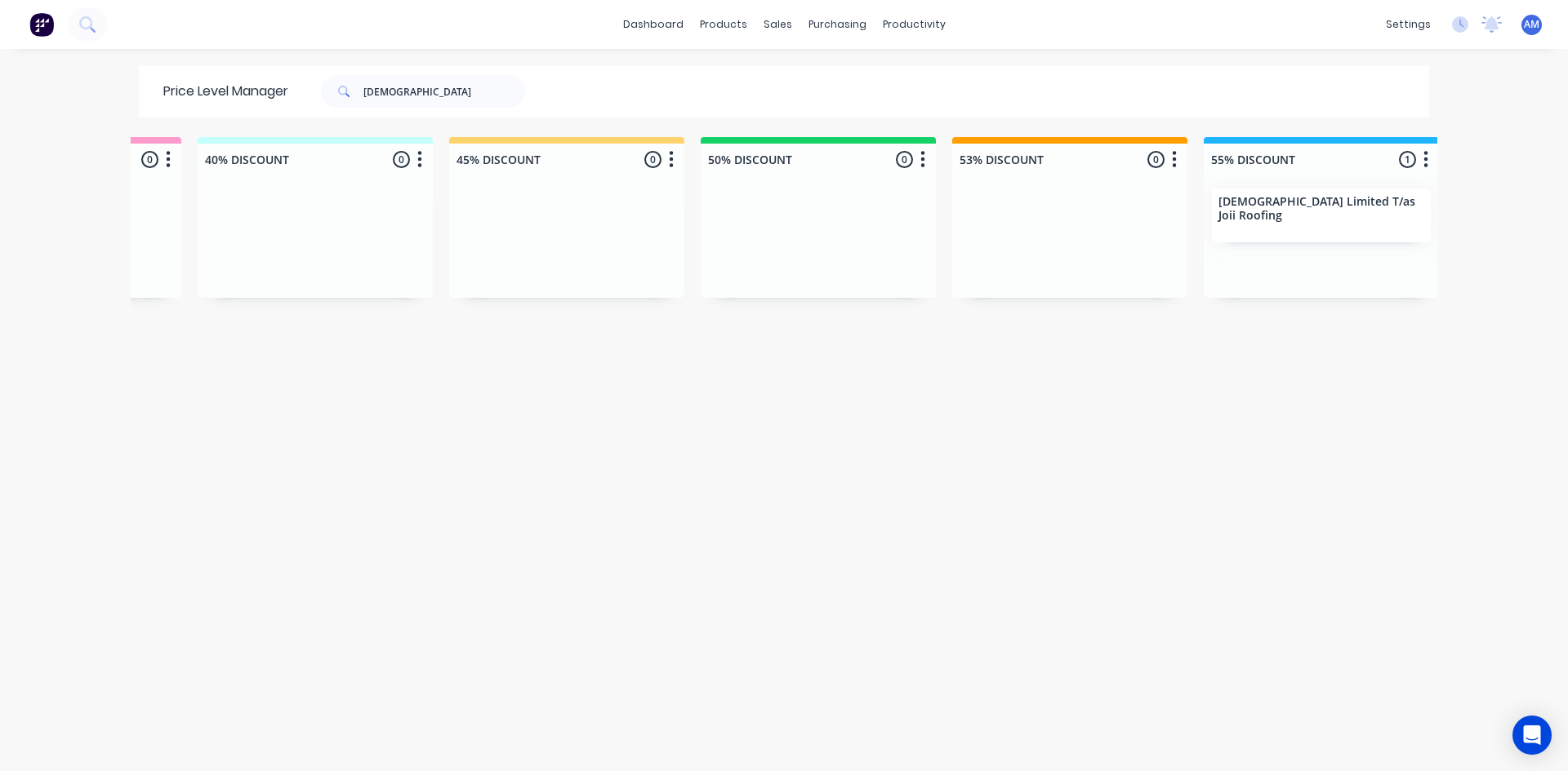
scroll to position [0, 699]
drag, startPoint x: 406, startPoint y: 84, endPoint x: 226, endPoint y: 98, distance: 180.5
click at [226, 98] on div "Price Level Manager joii" at bounding box center [353, 91] width 427 height 52
type input "jt roofing"
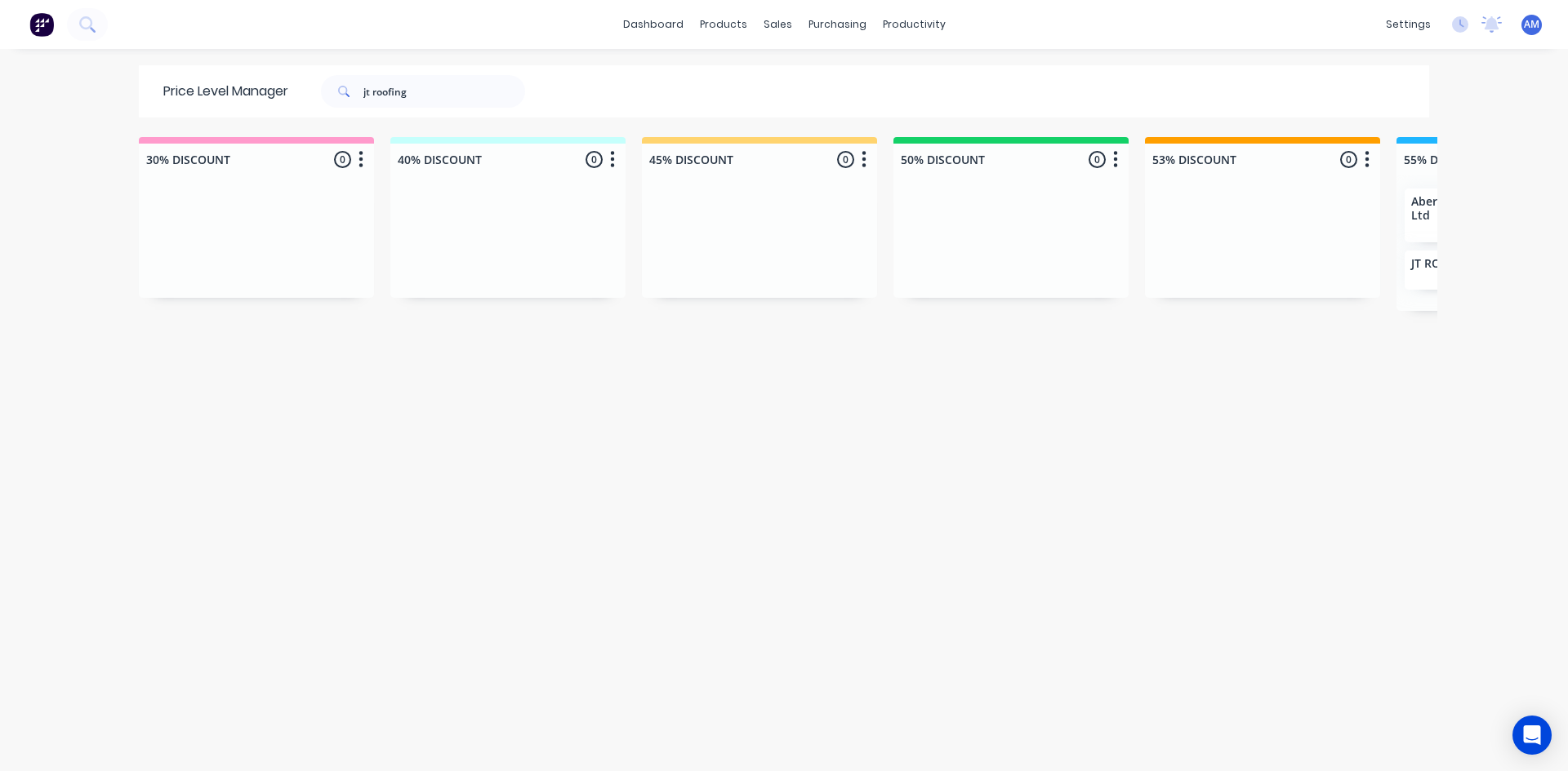
scroll to position [0, 799]
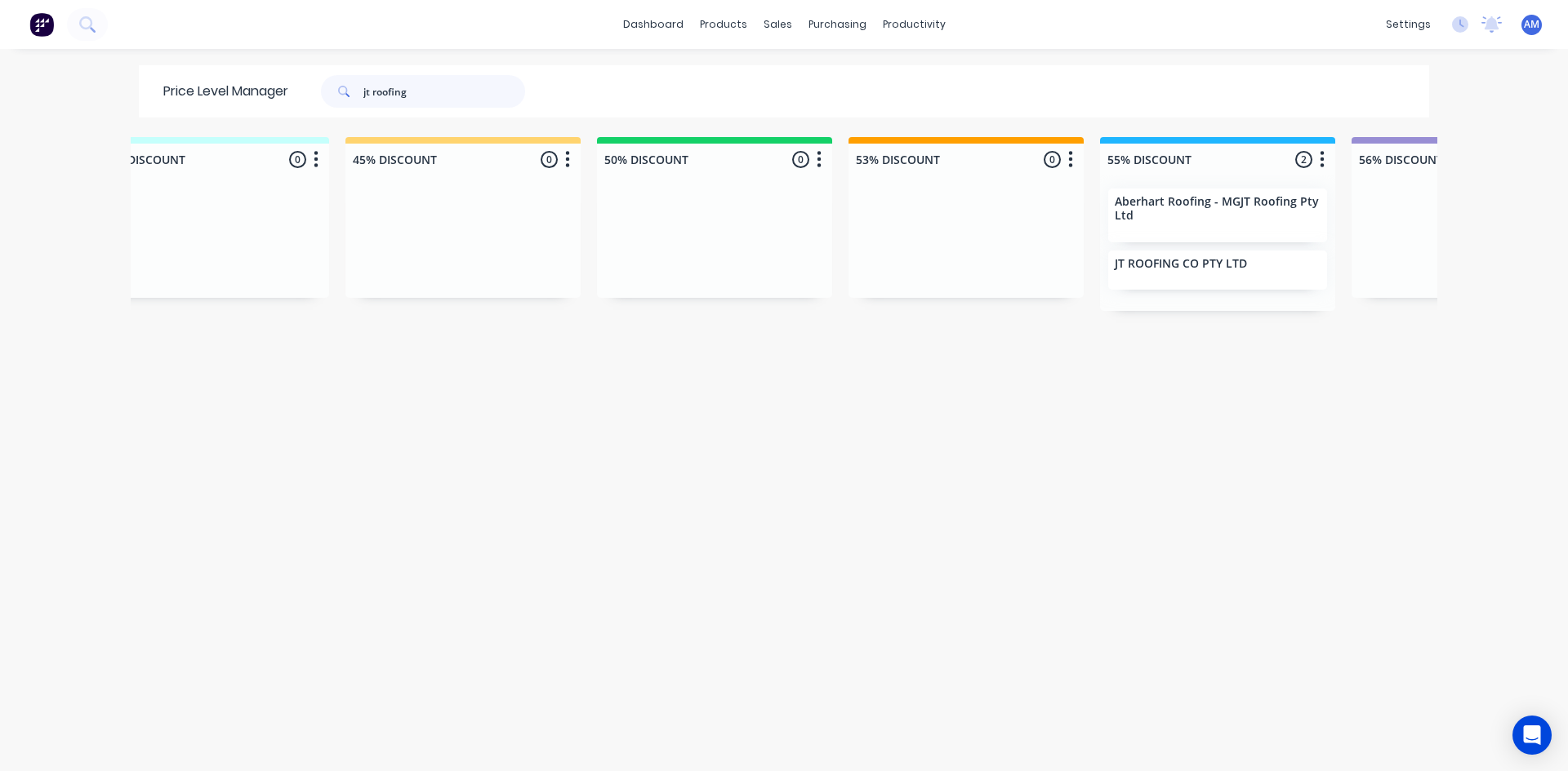
drag, startPoint x: 480, startPoint y: 93, endPoint x: 98, endPoint y: 90, distance: 382.0
click at [98, 90] on div "dashboard products sales purchasing productivity dashboard products Product Cat…" at bounding box center [784, 386] width 1568 height 771
type input "metroll lismore"
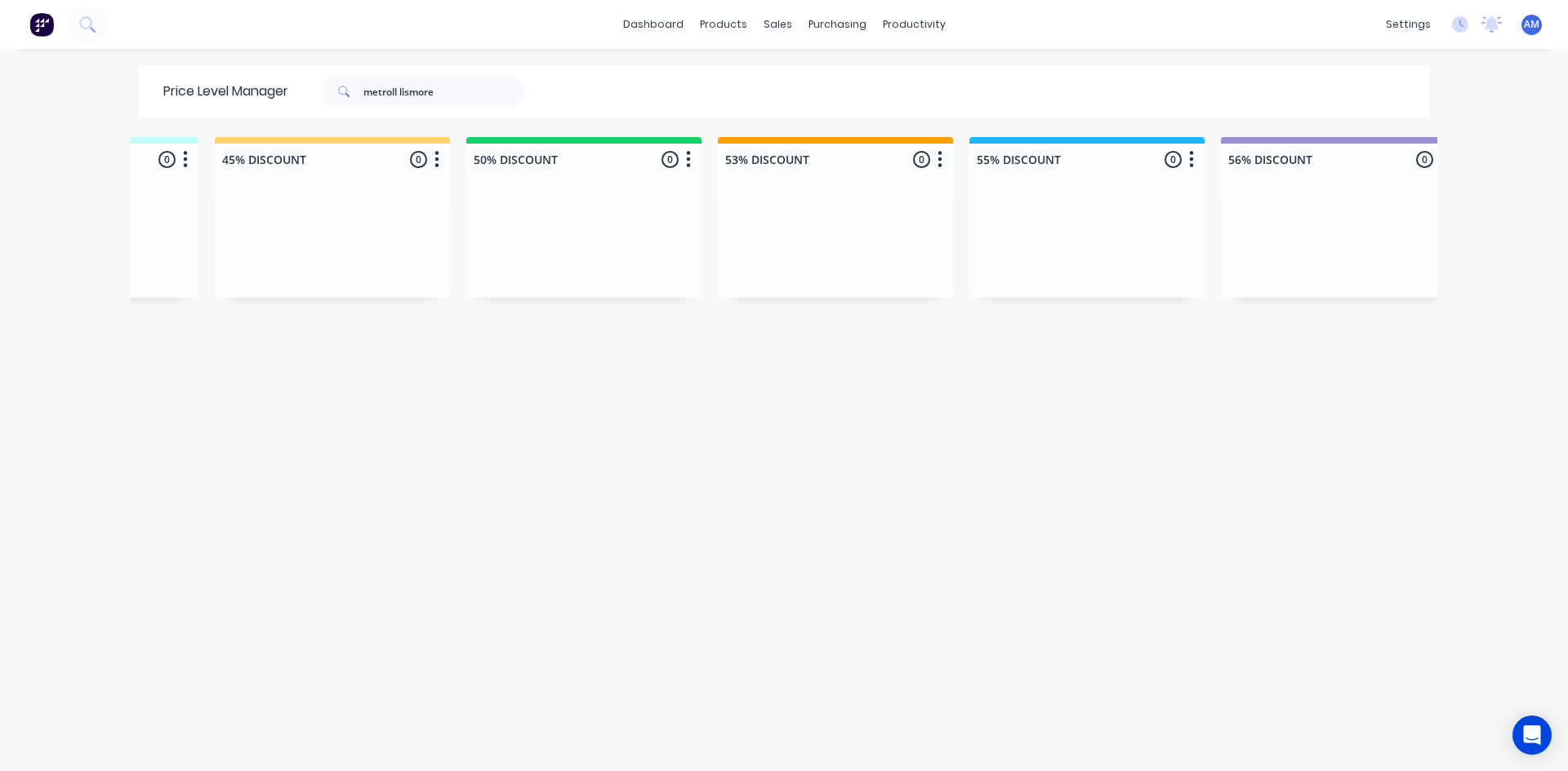
scroll to position [0, 0]
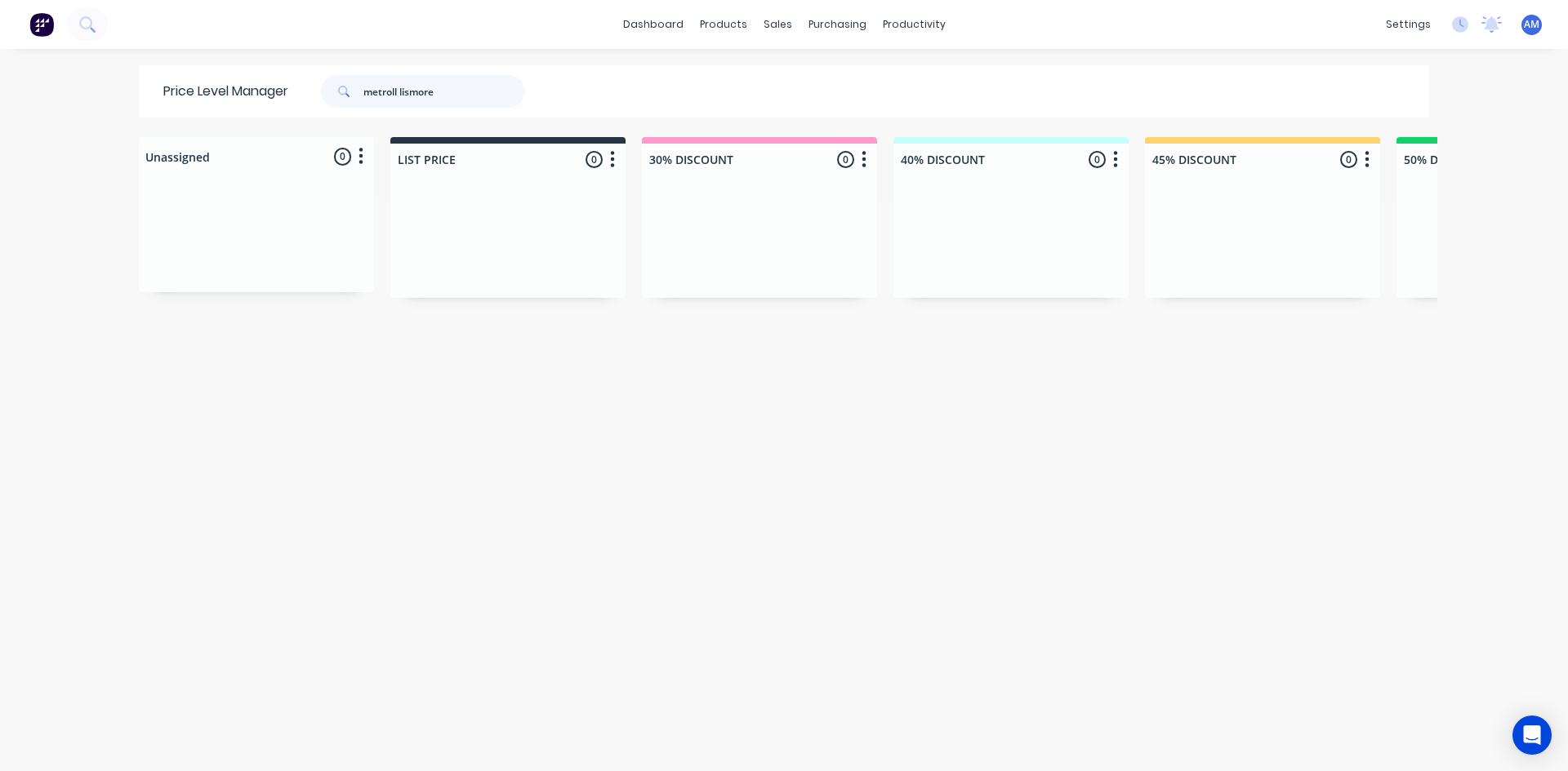
drag, startPoint x: 485, startPoint y: 89, endPoint x: 91, endPoint y: 93, distance: 394.0
click at [92, 85] on div "dashboard products sales purchasing productivity dashboard products Product Cat…" at bounding box center [784, 386] width 1568 height 771
type input "my cladders"
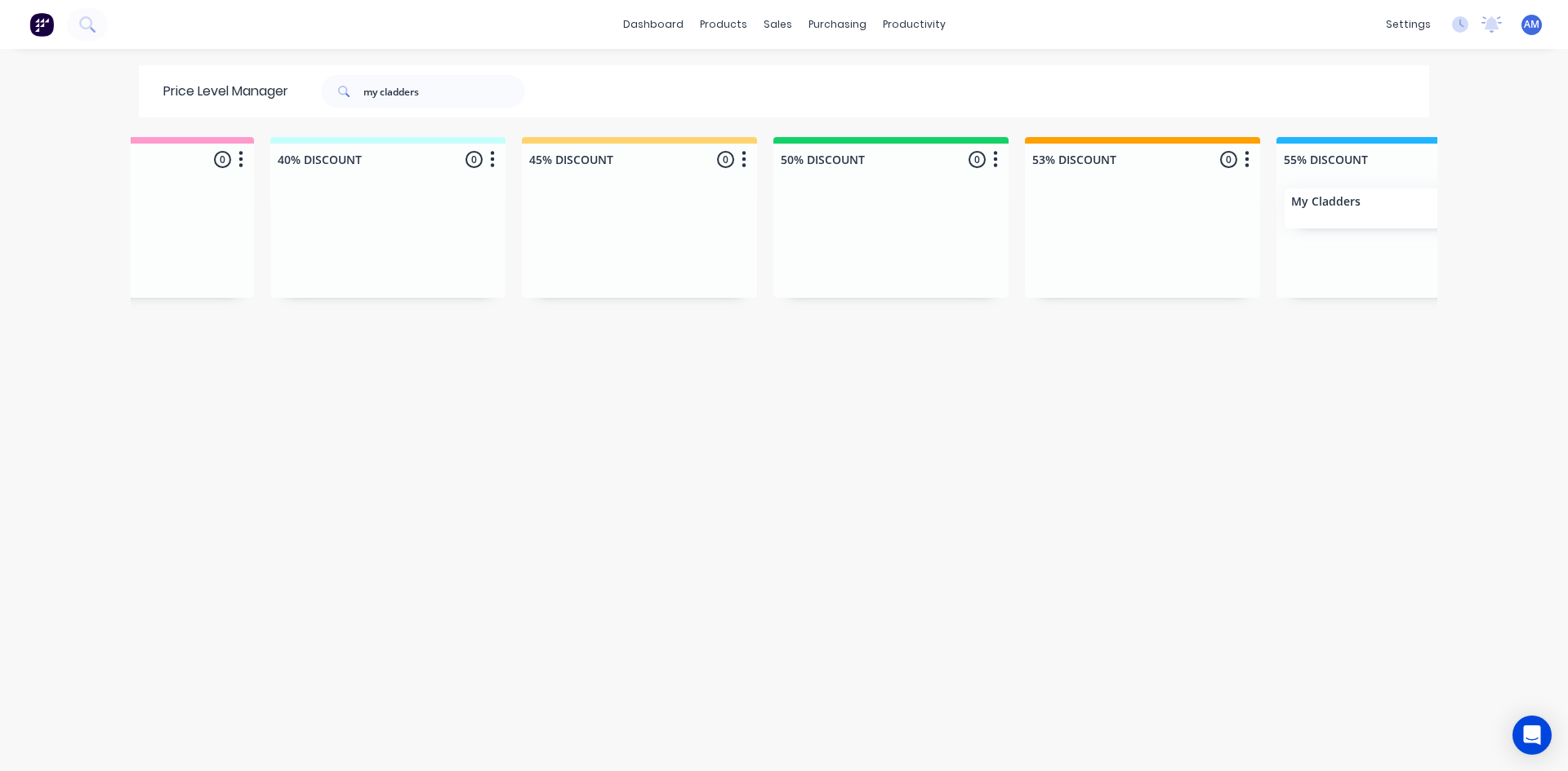
scroll to position [0, 707]
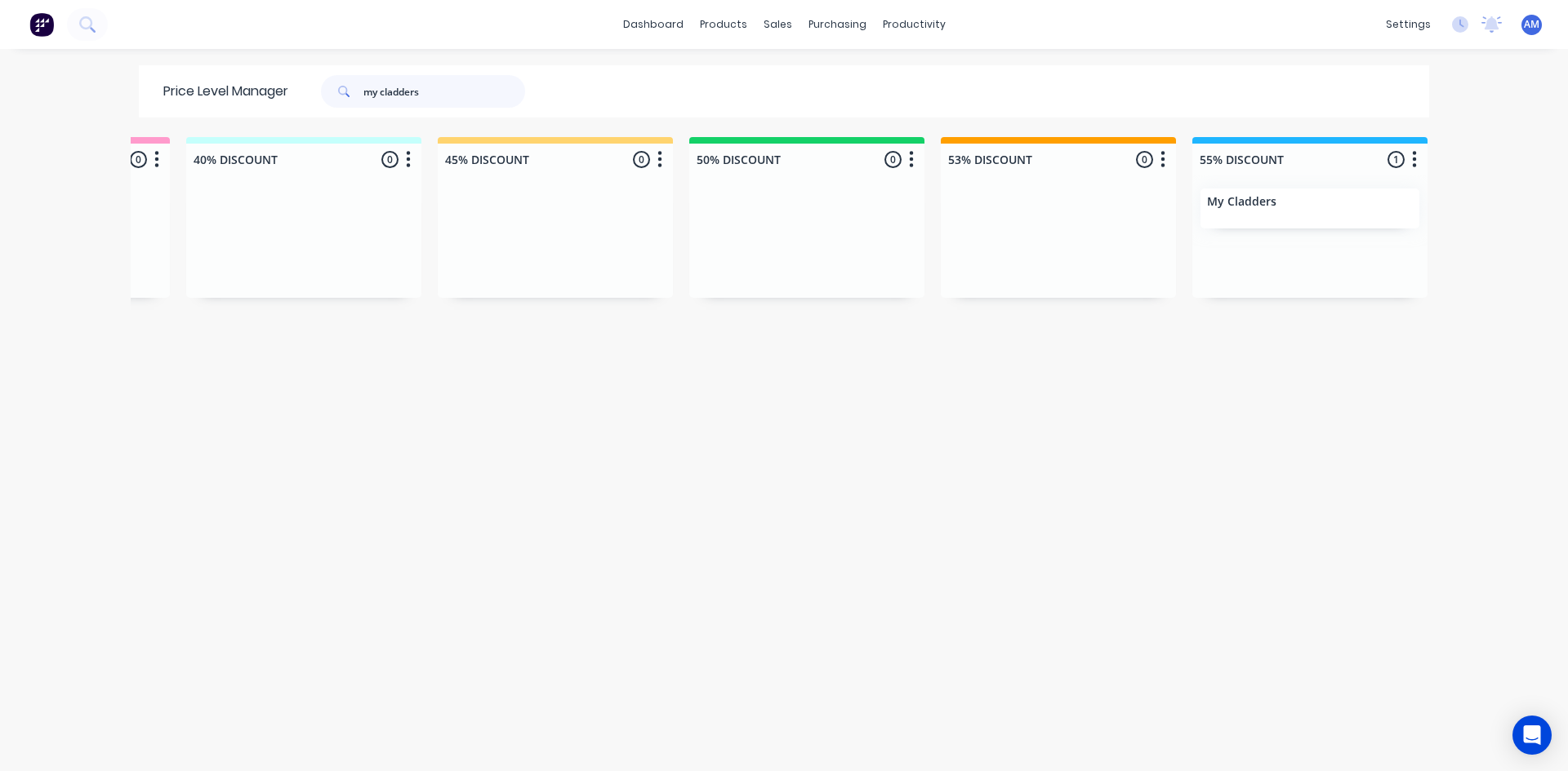
drag, startPoint x: 427, startPoint y: 101, endPoint x: 234, endPoint y: 88, distance: 193.4
click at [234, 88] on div "Price Level Manager my cladders" at bounding box center [353, 91] width 427 height 52
type input "mufasa"
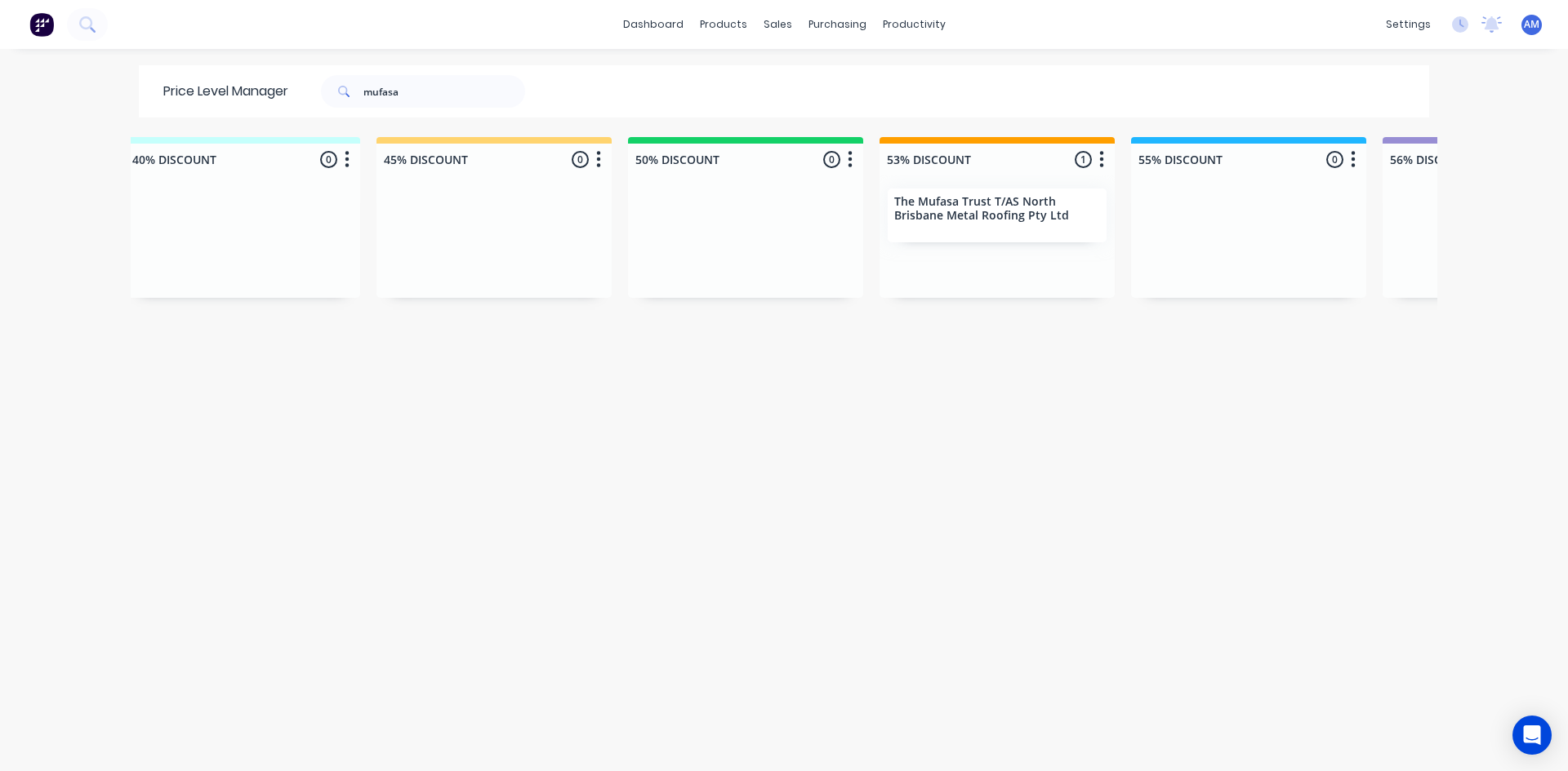
scroll to position [0, 794]
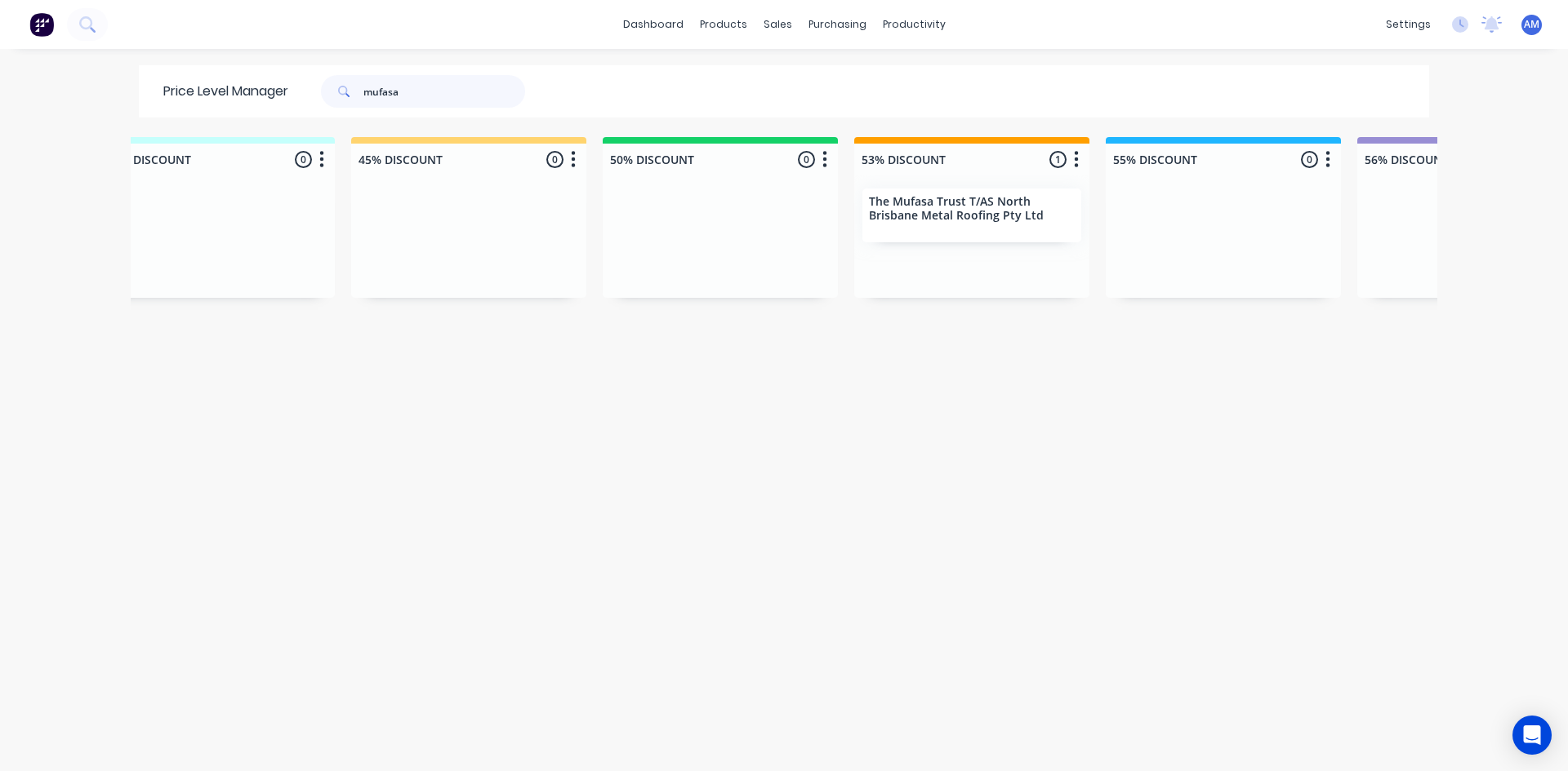
drag, startPoint x: 361, startPoint y: 89, endPoint x: 186, endPoint y: 96, distance: 175.1
click at [187, 95] on div "Price Level Manager mufasa" at bounding box center [353, 91] width 427 height 52
type input "platinum"
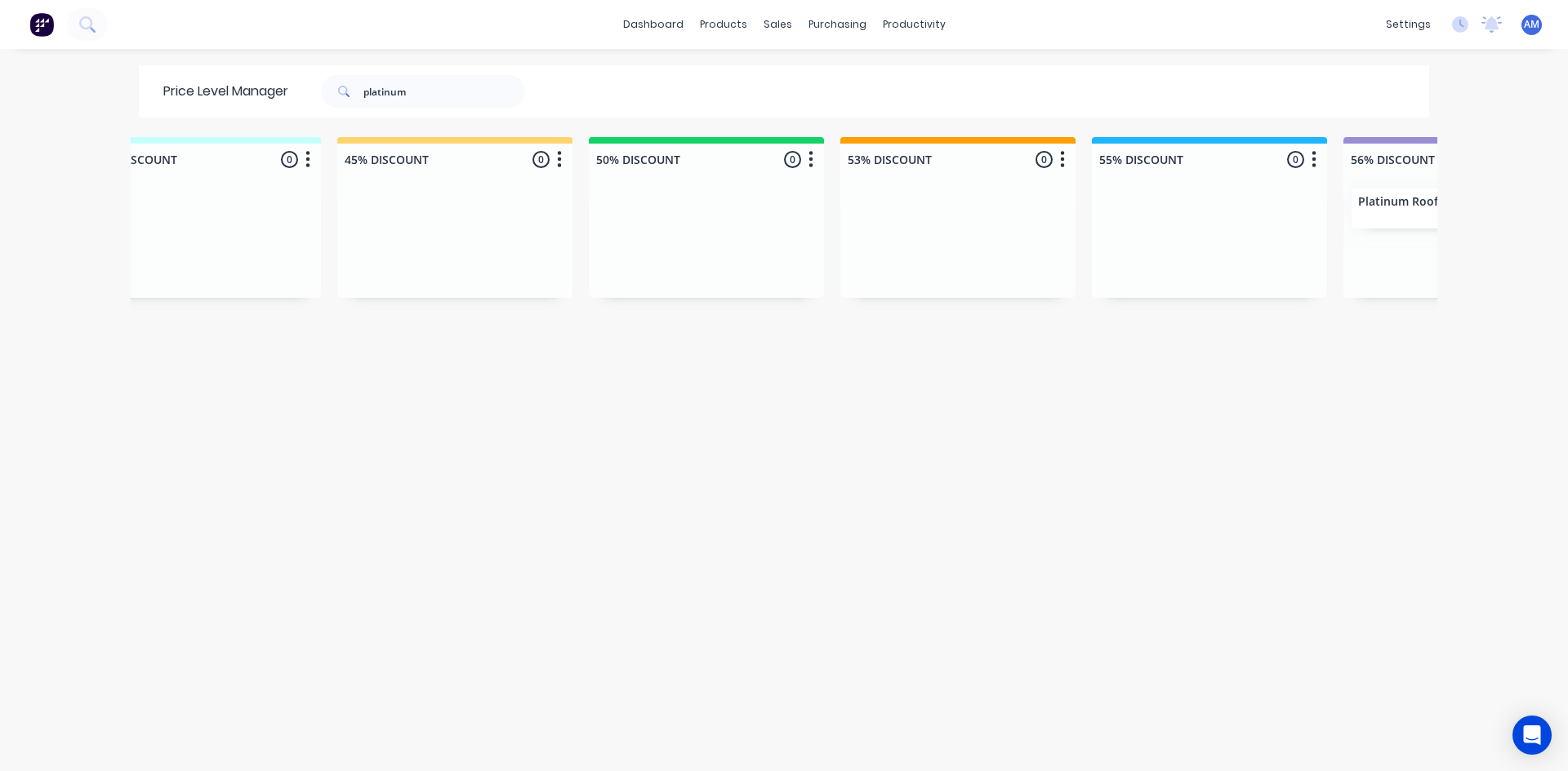
scroll to position [0, 1087]
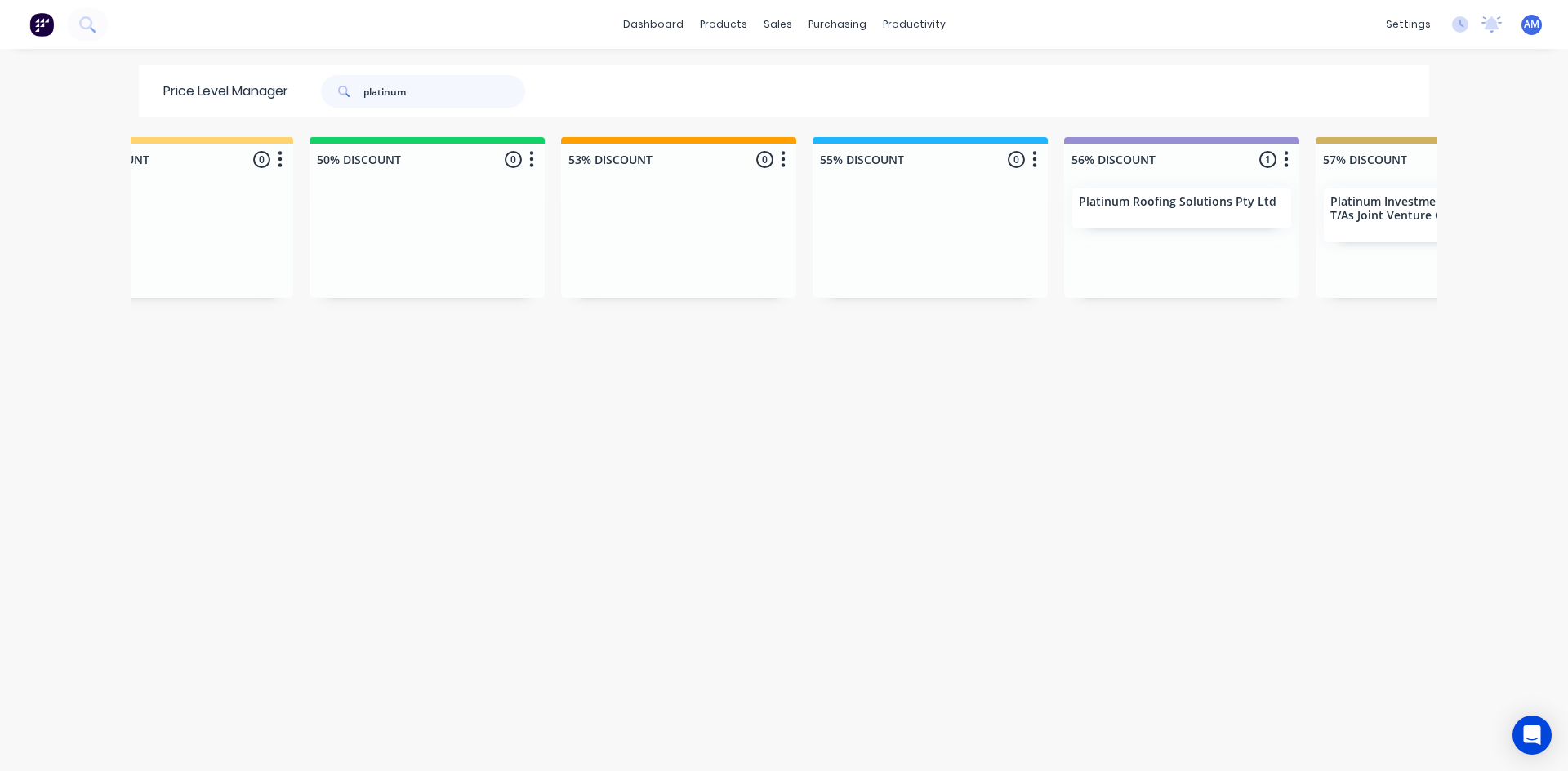
drag, startPoint x: 421, startPoint y: 95, endPoint x: 180, endPoint y: 113, distance: 241.7
click at [187, 108] on div "Price Level Manager platinum" at bounding box center [353, 91] width 427 height 52
type input "qflow"
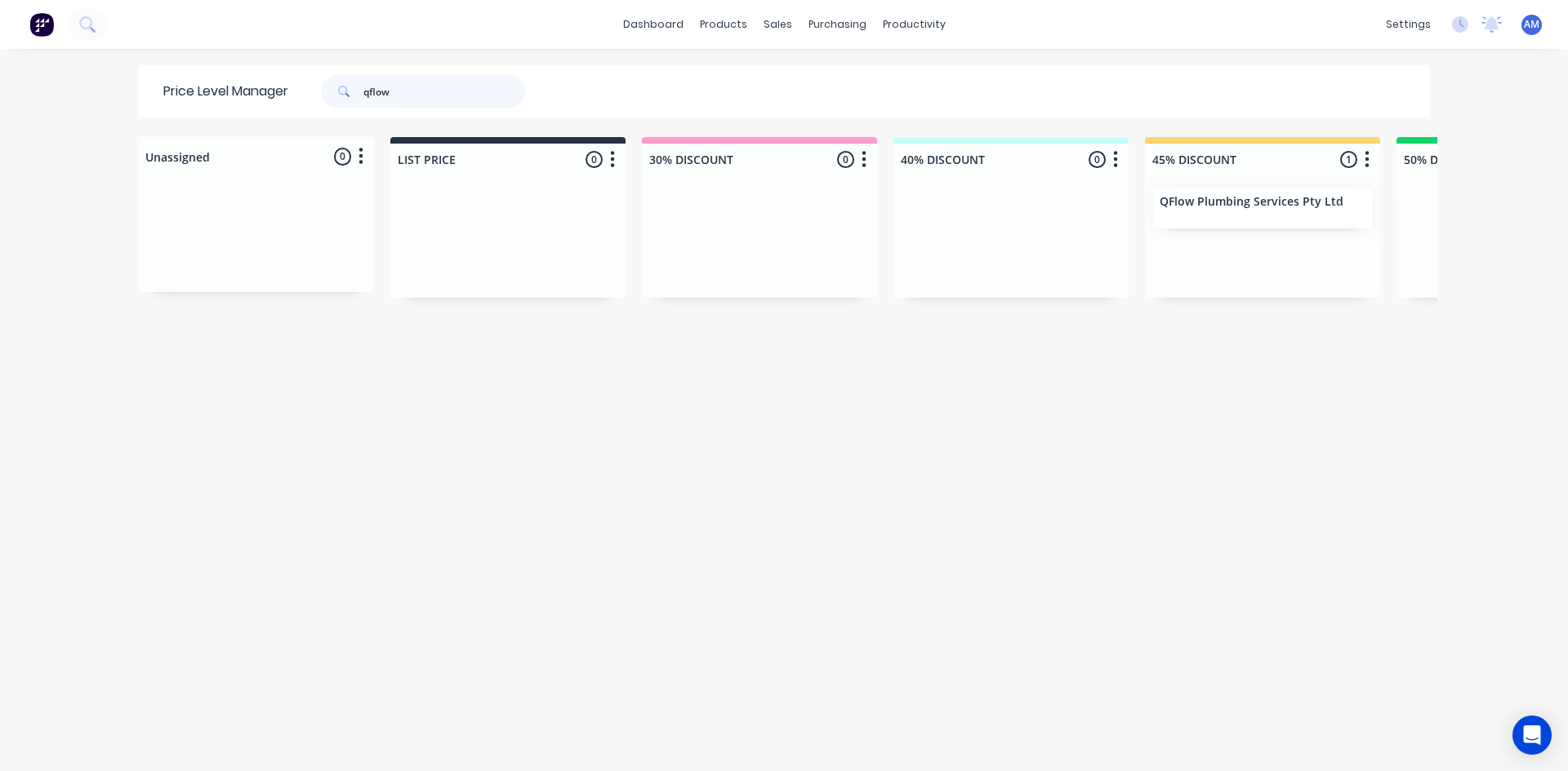
drag, startPoint x: 395, startPoint y: 93, endPoint x: 272, endPoint y: 100, distance: 123.2
click at [272, 100] on div "Price Level Manager qflow" at bounding box center [353, 91] width 427 height 52
type input "industrial claddin"
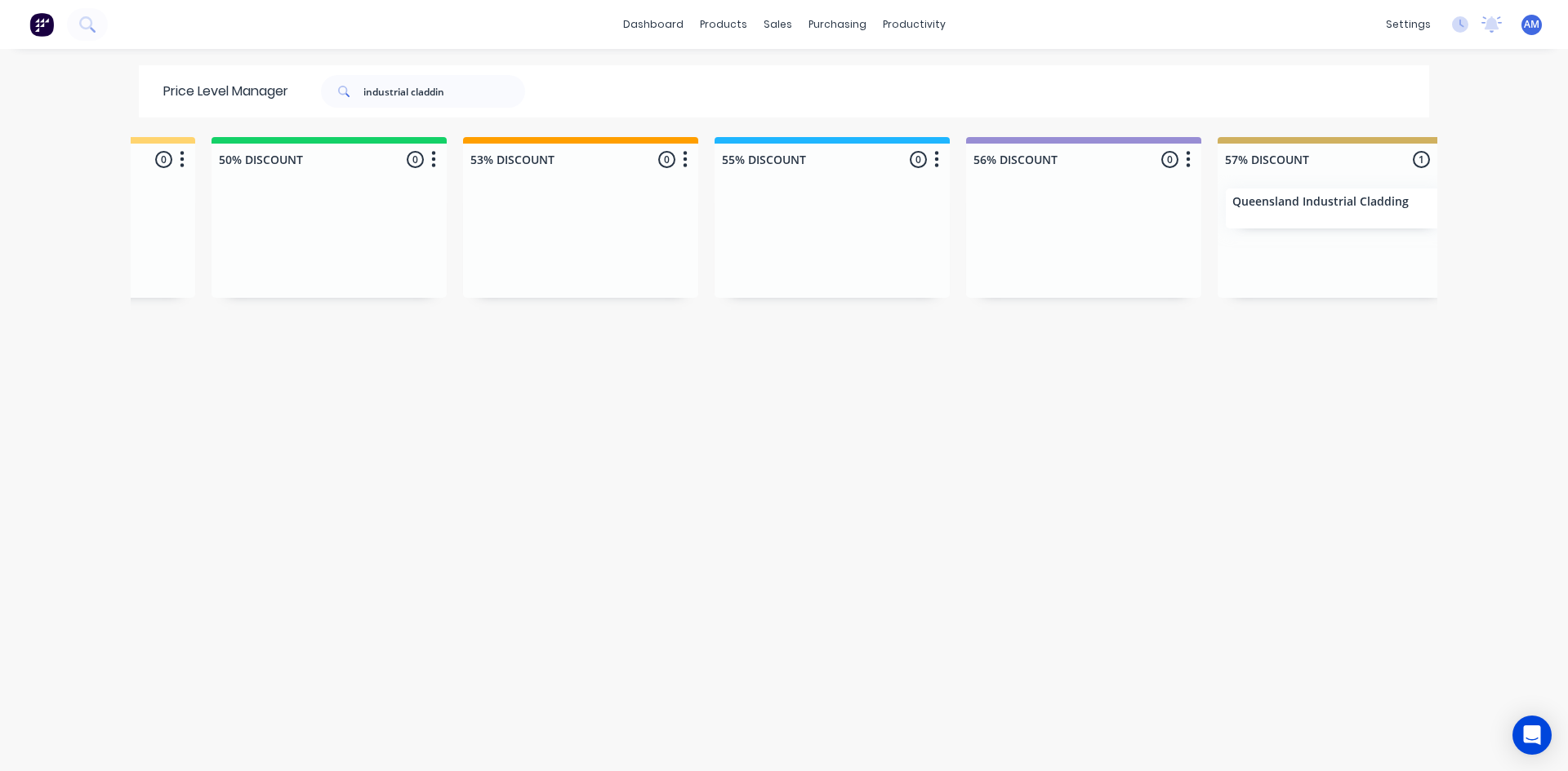
scroll to position [0, 1195]
drag, startPoint x: 478, startPoint y: 98, endPoint x: 294, endPoint y: 80, distance: 184.9
click at [294, 80] on div "industrial claddin" at bounding box center [418, 92] width 261 height 33
type input "insulated panel"
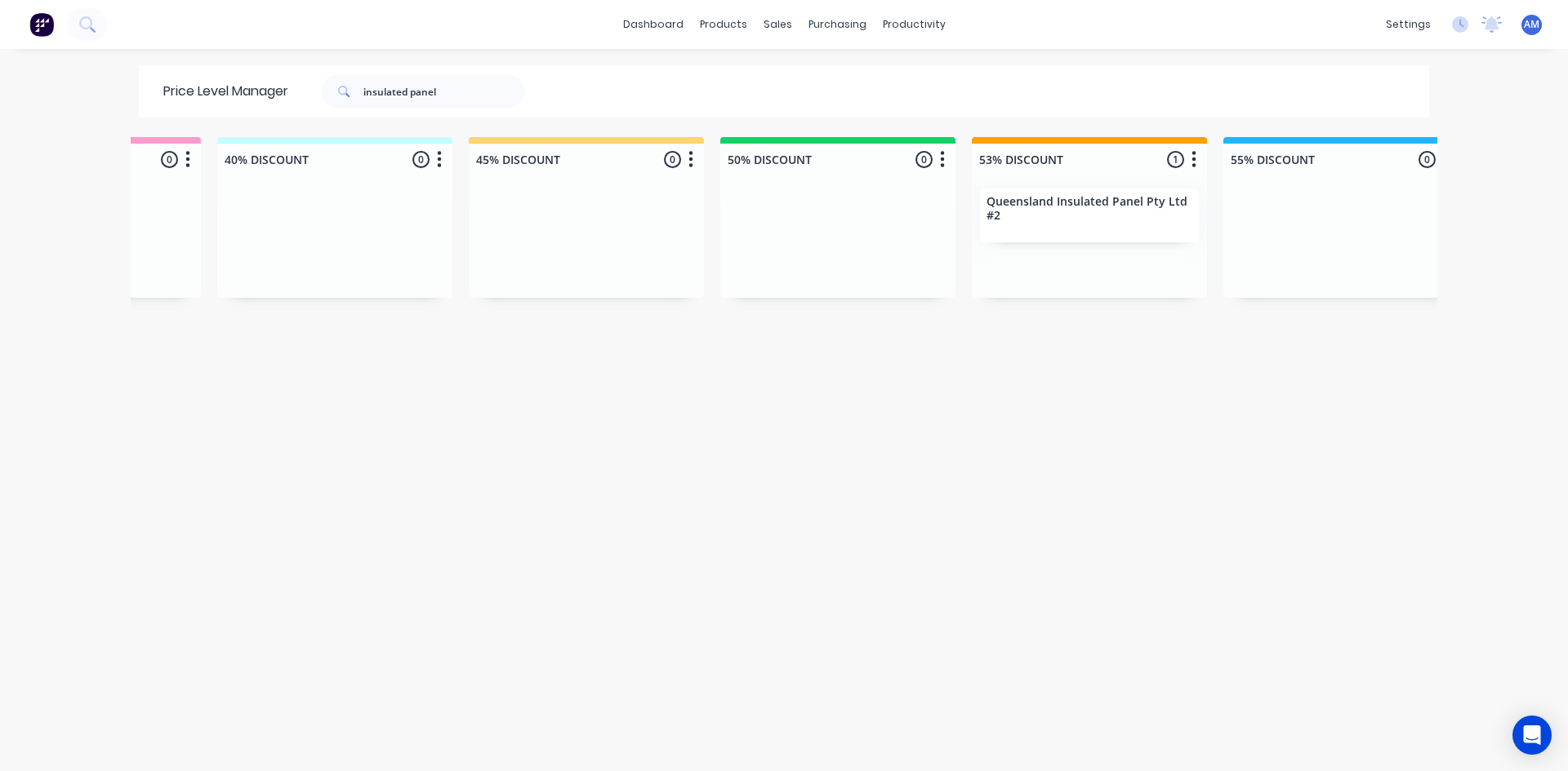
scroll to position [0, 743]
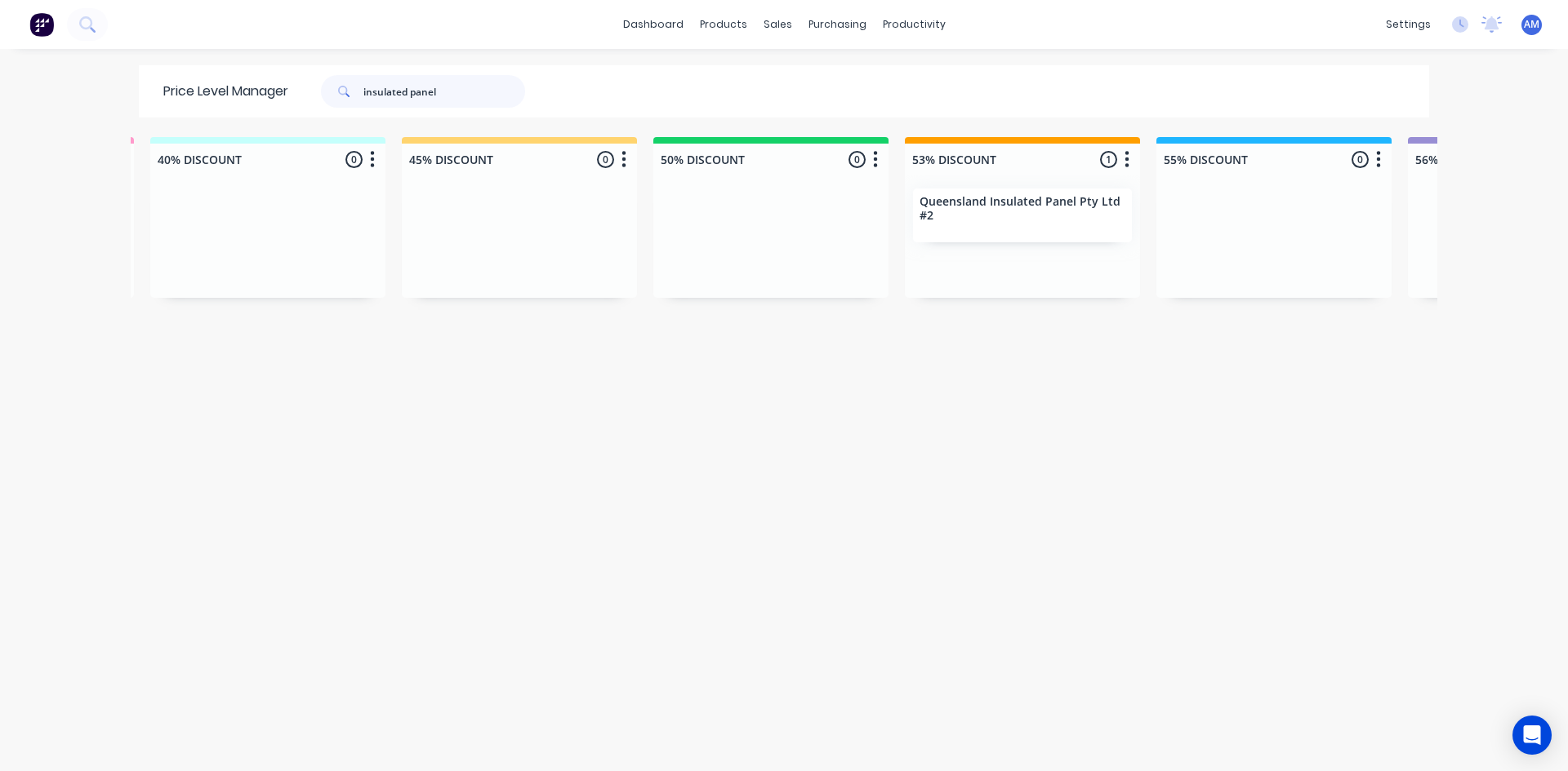
drag, startPoint x: 392, startPoint y: 100, endPoint x: 209, endPoint y: 116, distance: 183.7
click at [212, 115] on div "Price Level Manager insulated panel" at bounding box center [353, 91] width 427 height 52
type input "r&f"
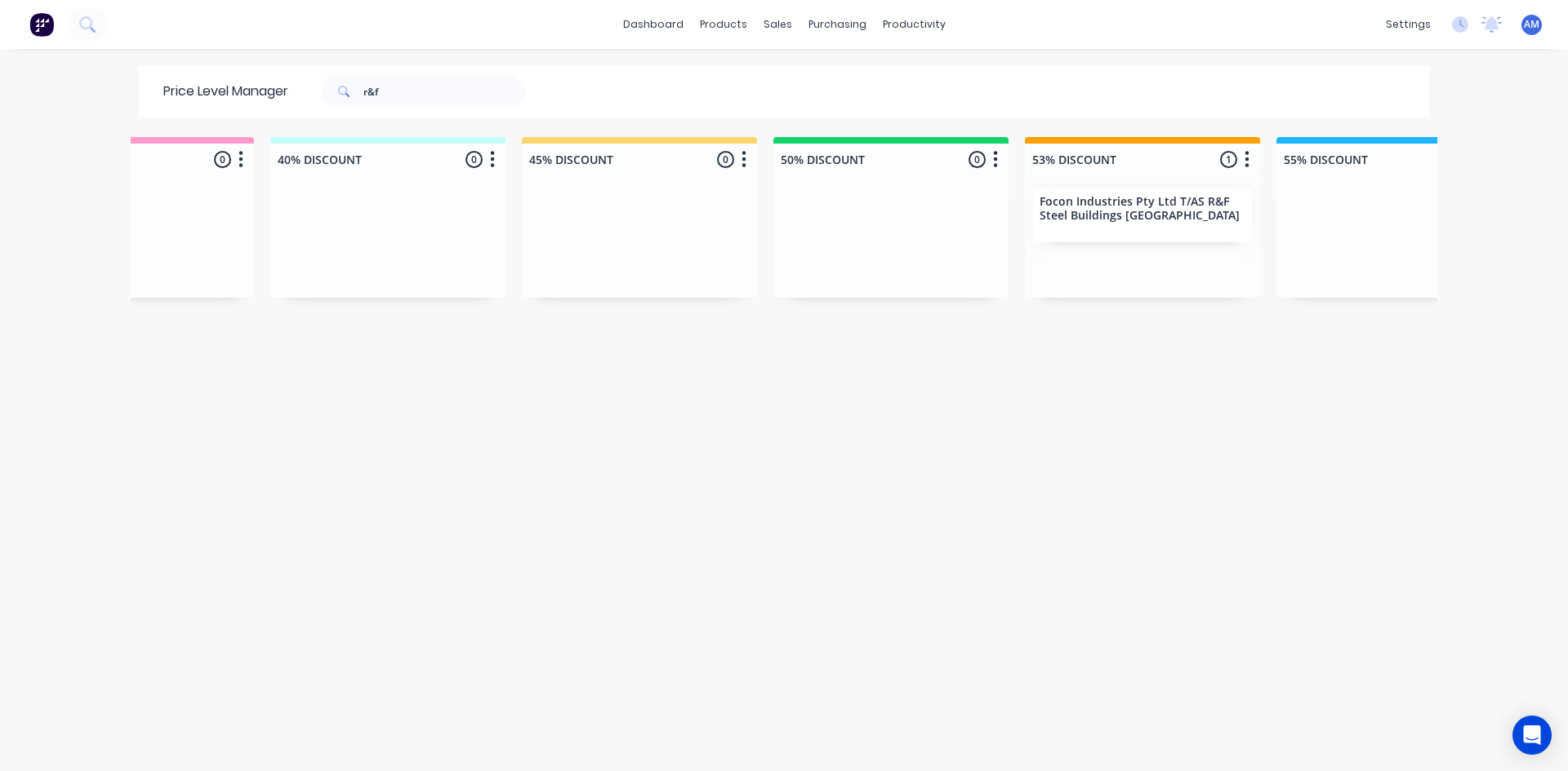
scroll to position [0, 1330]
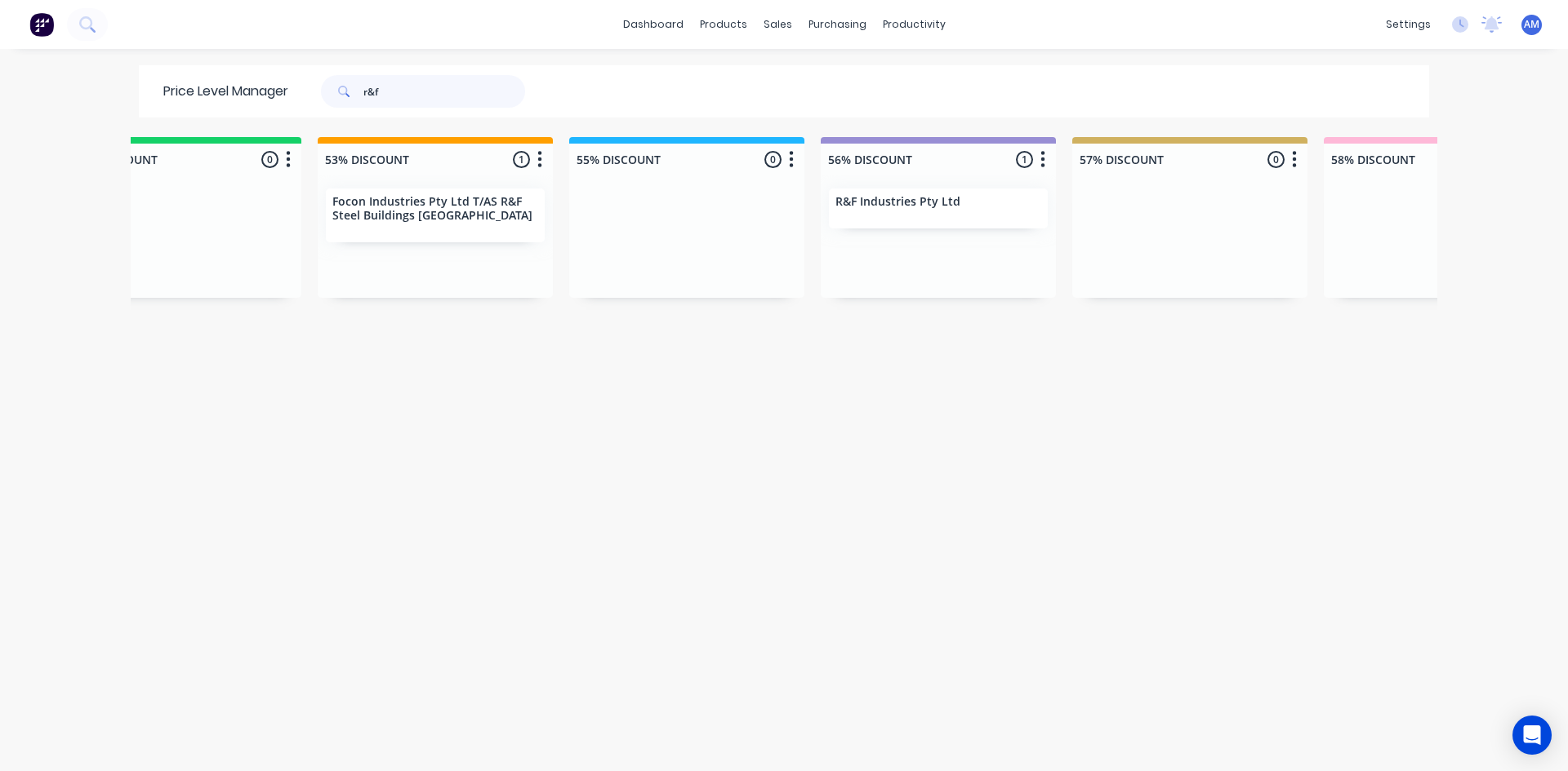
drag, startPoint x: 413, startPoint y: 93, endPoint x: 165, endPoint y: 94, distance: 248.0
click at [172, 93] on div "Price Level Manager r&f" at bounding box center [353, 91] width 427 height 52
type input "results"
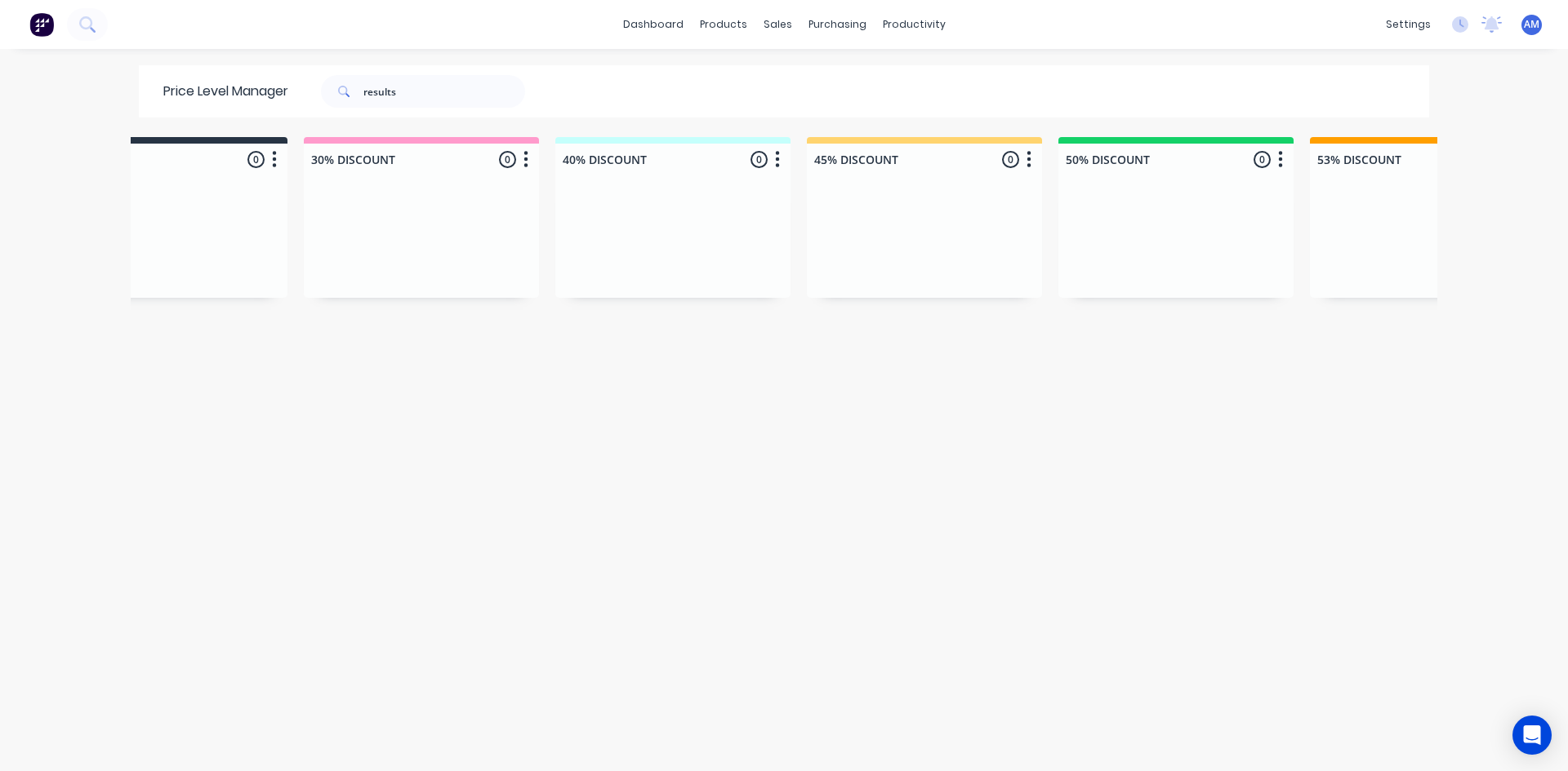
scroll to position [0, 930]
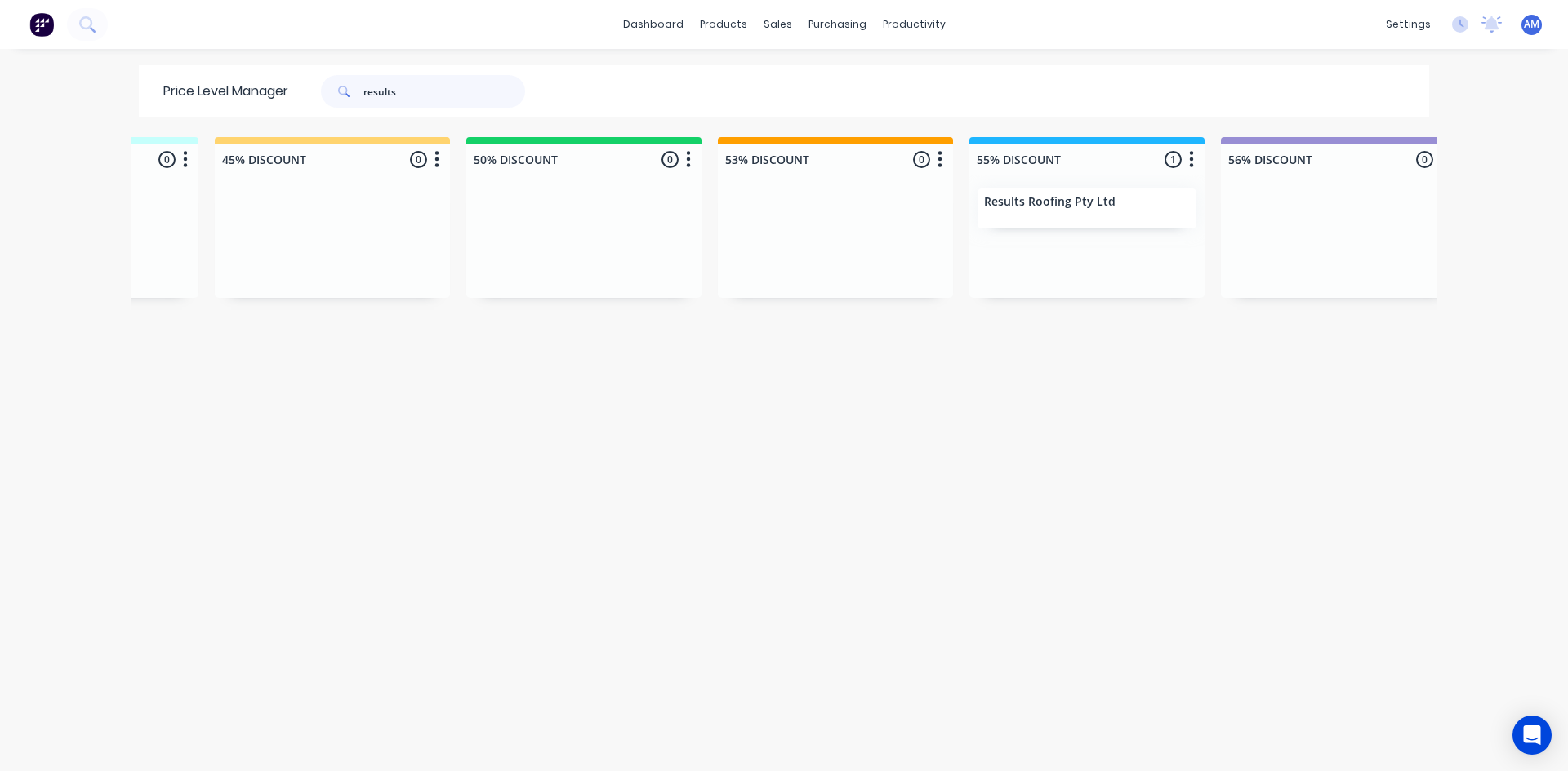
drag, startPoint x: 427, startPoint y: 97, endPoint x: 140, endPoint y: 123, distance: 288.2
click at [162, 117] on div "Price Level Manager results Unassigned 0 Move all customers LIST PRICE 30% DISC…" at bounding box center [784, 417] width 1306 height 705
type input "roof techno"
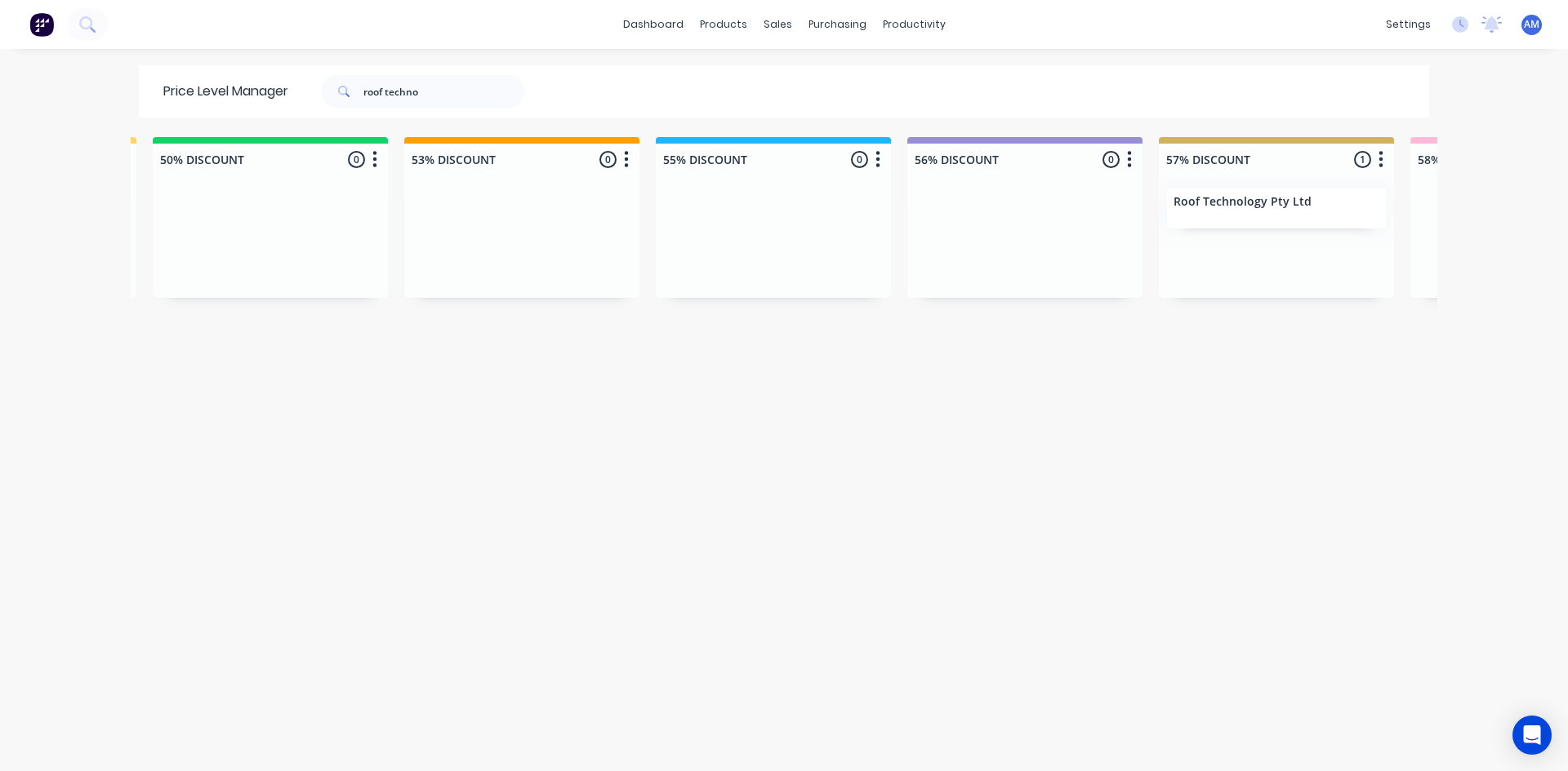
scroll to position [0, 1285]
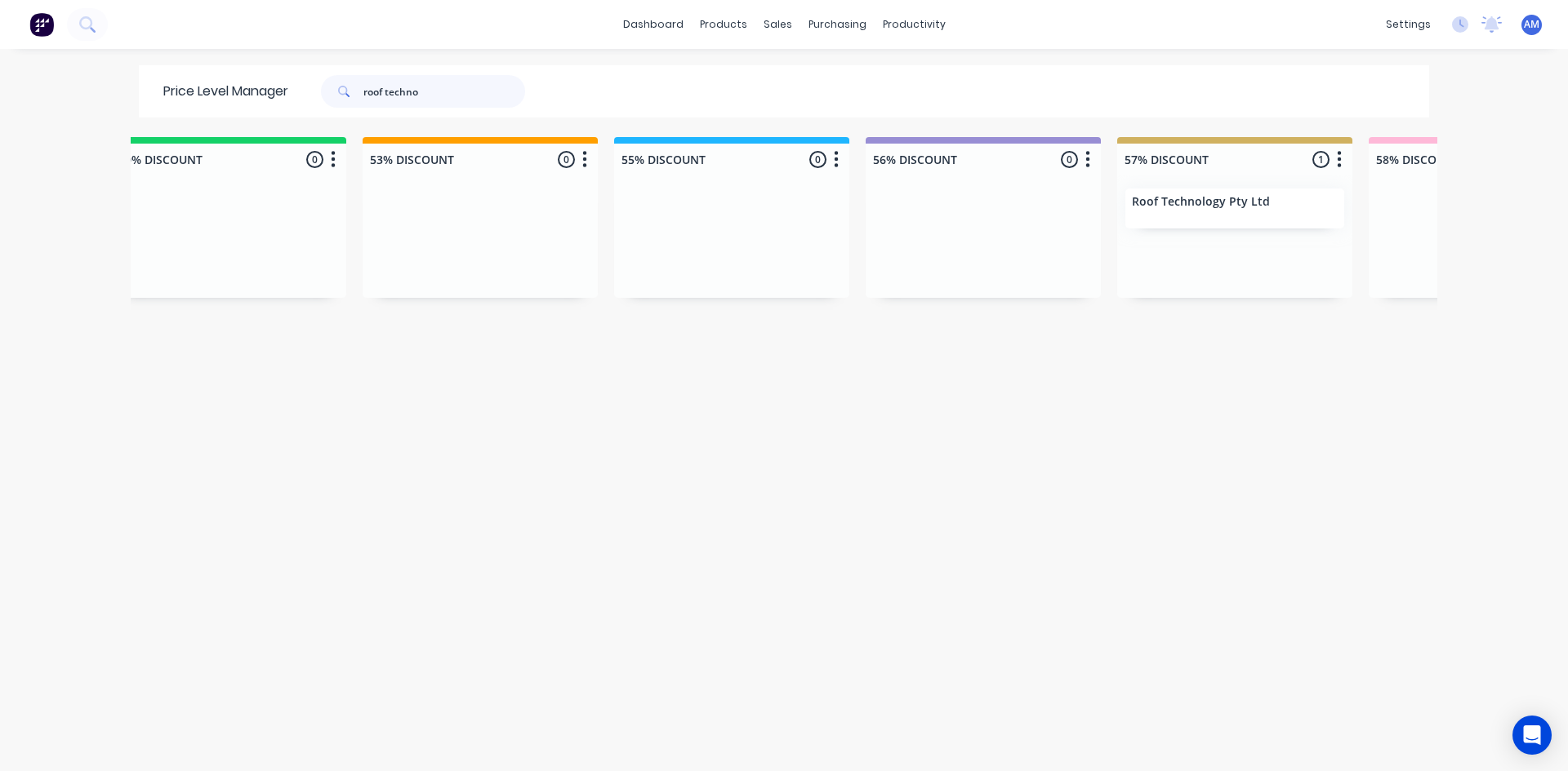
drag, startPoint x: 439, startPoint y: 95, endPoint x: 380, endPoint y: 86, distance: 59.7
click at [380, 86] on input "roof techno" at bounding box center [444, 92] width 162 height 33
type input "roofit"
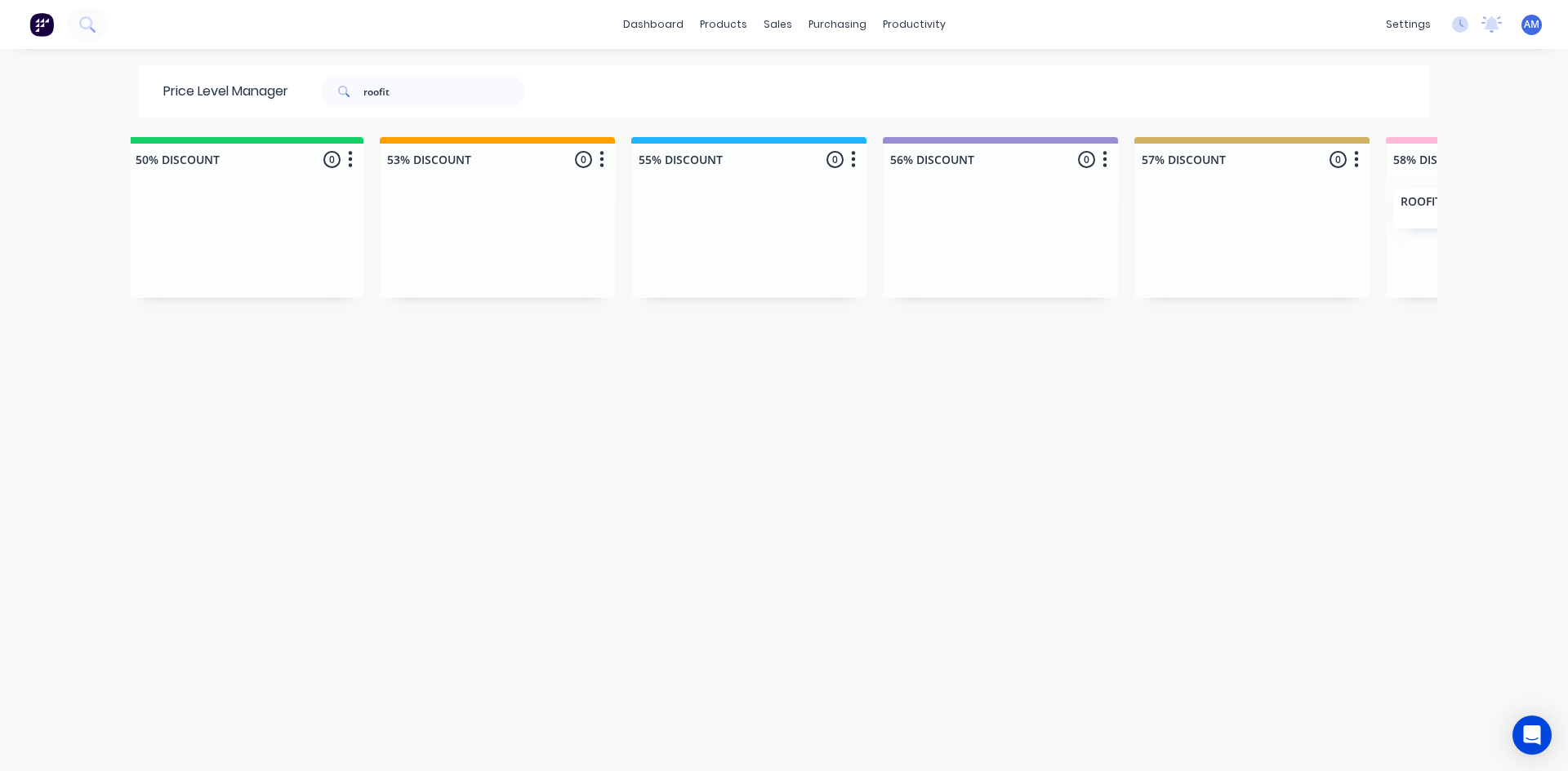
scroll to position [0, 1888]
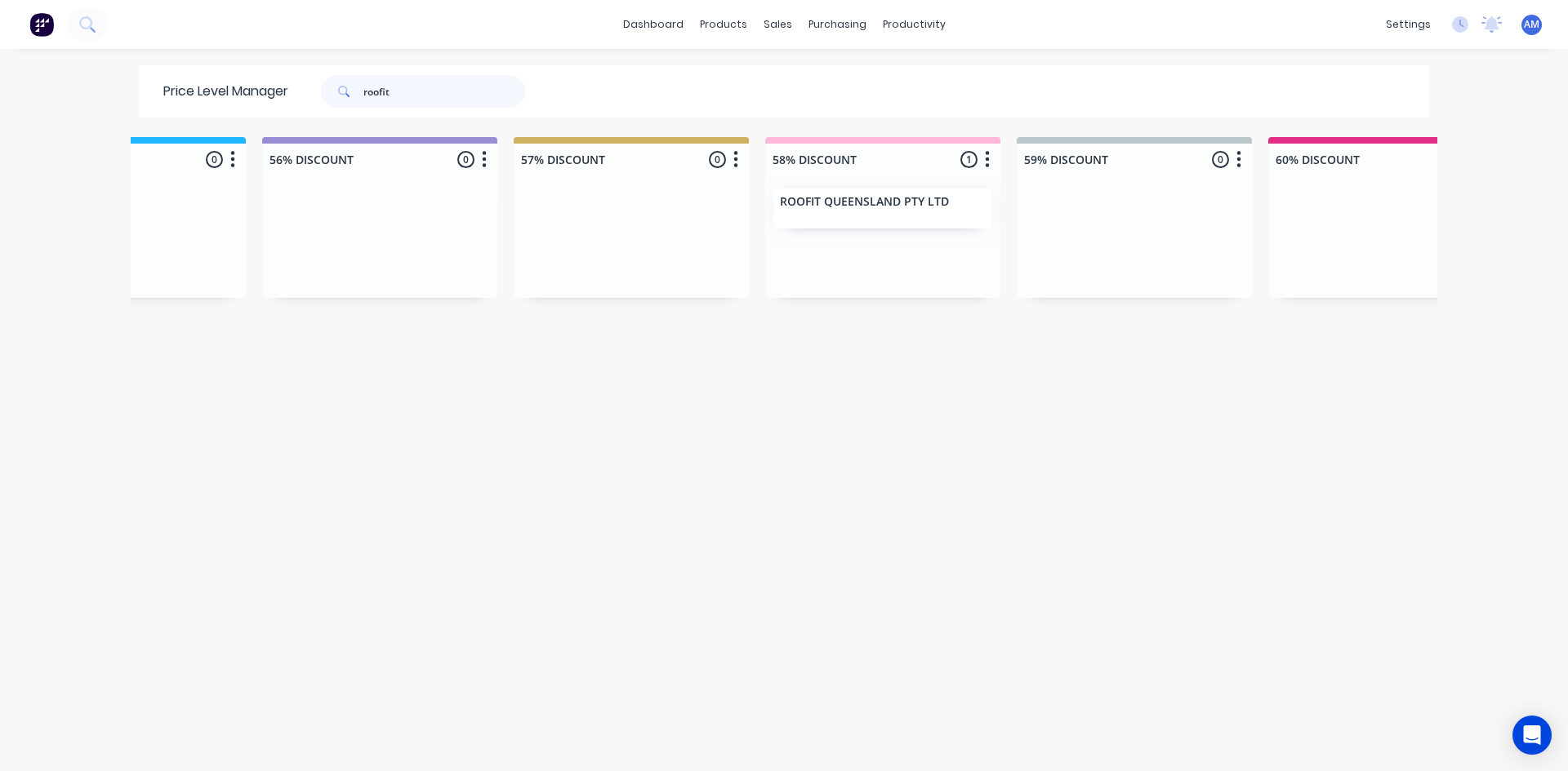
drag, startPoint x: 445, startPoint y: 89, endPoint x: 307, endPoint y: 92, distance: 138.0
click at [307, 89] on div "roofit" at bounding box center [415, 92] width 220 height 33
type input "djw"
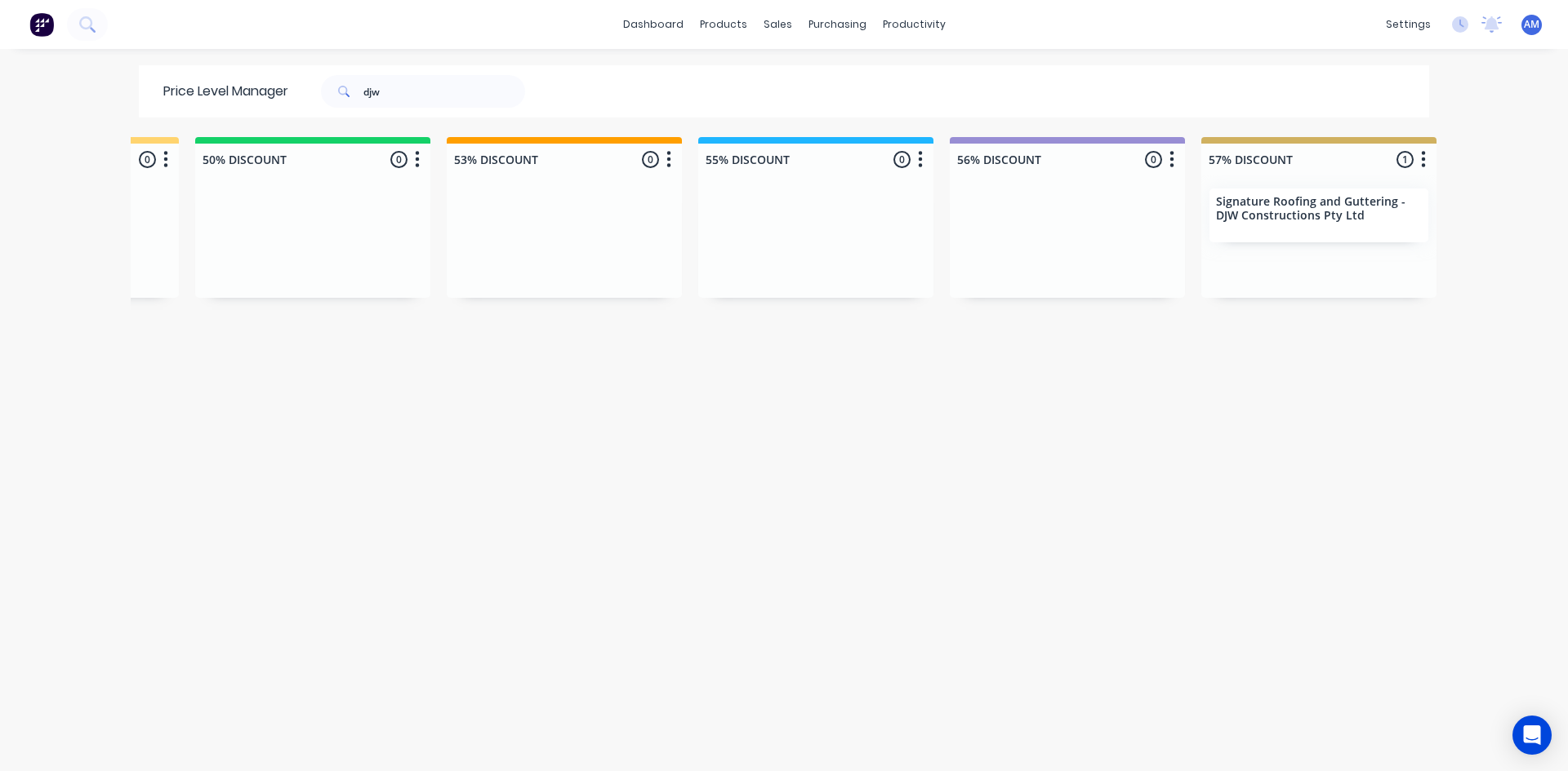
scroll to position [0, 1199]
drag, startPoint x: 411, startPoint y: 96, endPoint x: 269, endPoint y: 87, distance: 142.3
click at [285, 88] on div "Price Level Manager djw" at bounding box center [353, 91] width 427 height 52
type input "simpson roofing"
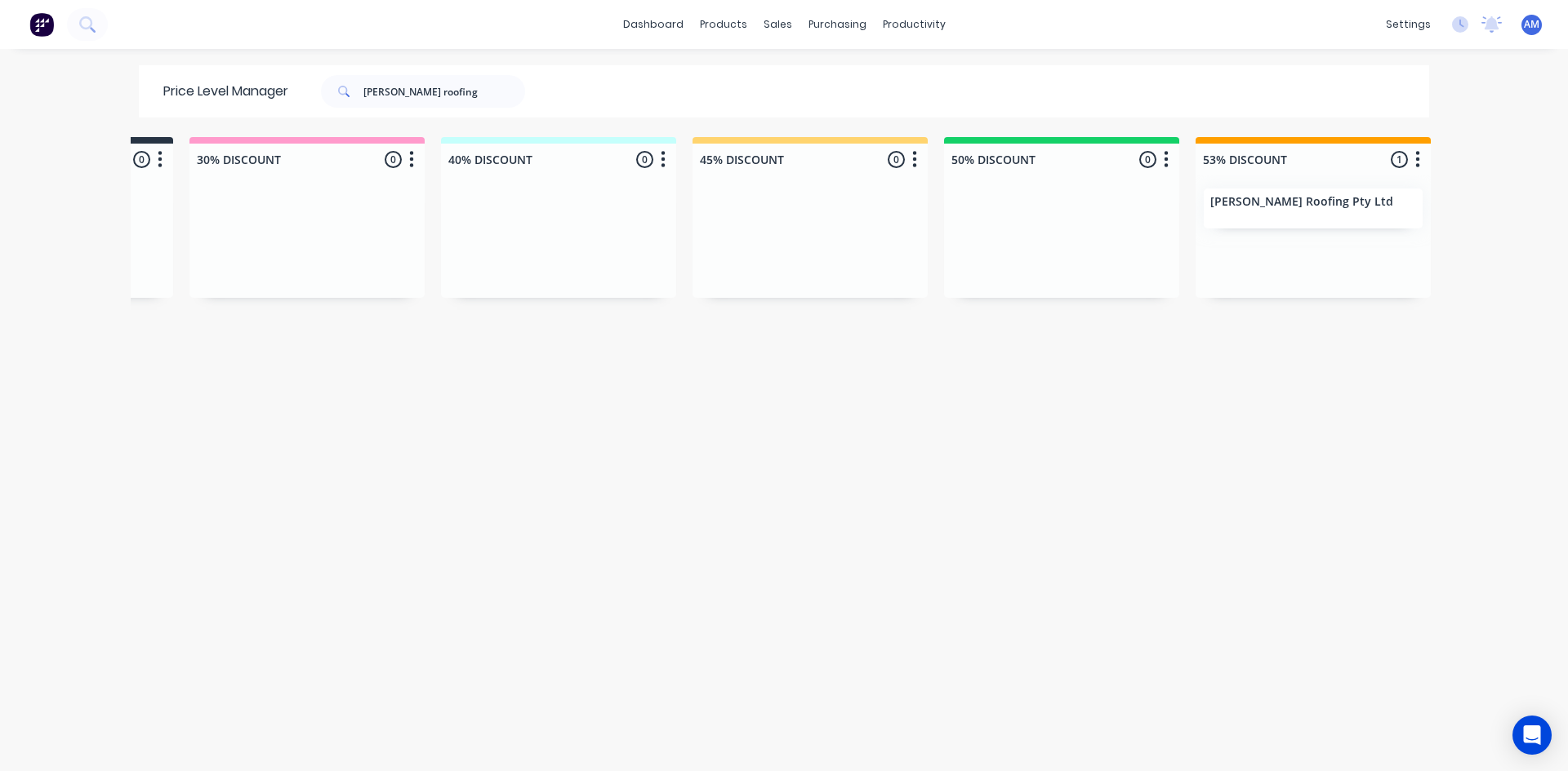
scroll to position [0, 456]
drag, startPoint x: 482, startPoint y: 93, endPoint x: 243, endPoint y: 86, distance: 239.1
click at [243, 86] on div "Price Level Manager simpson roofing" at bounding box center [353, 91] width 427 height 52
type input "specialty roofing"
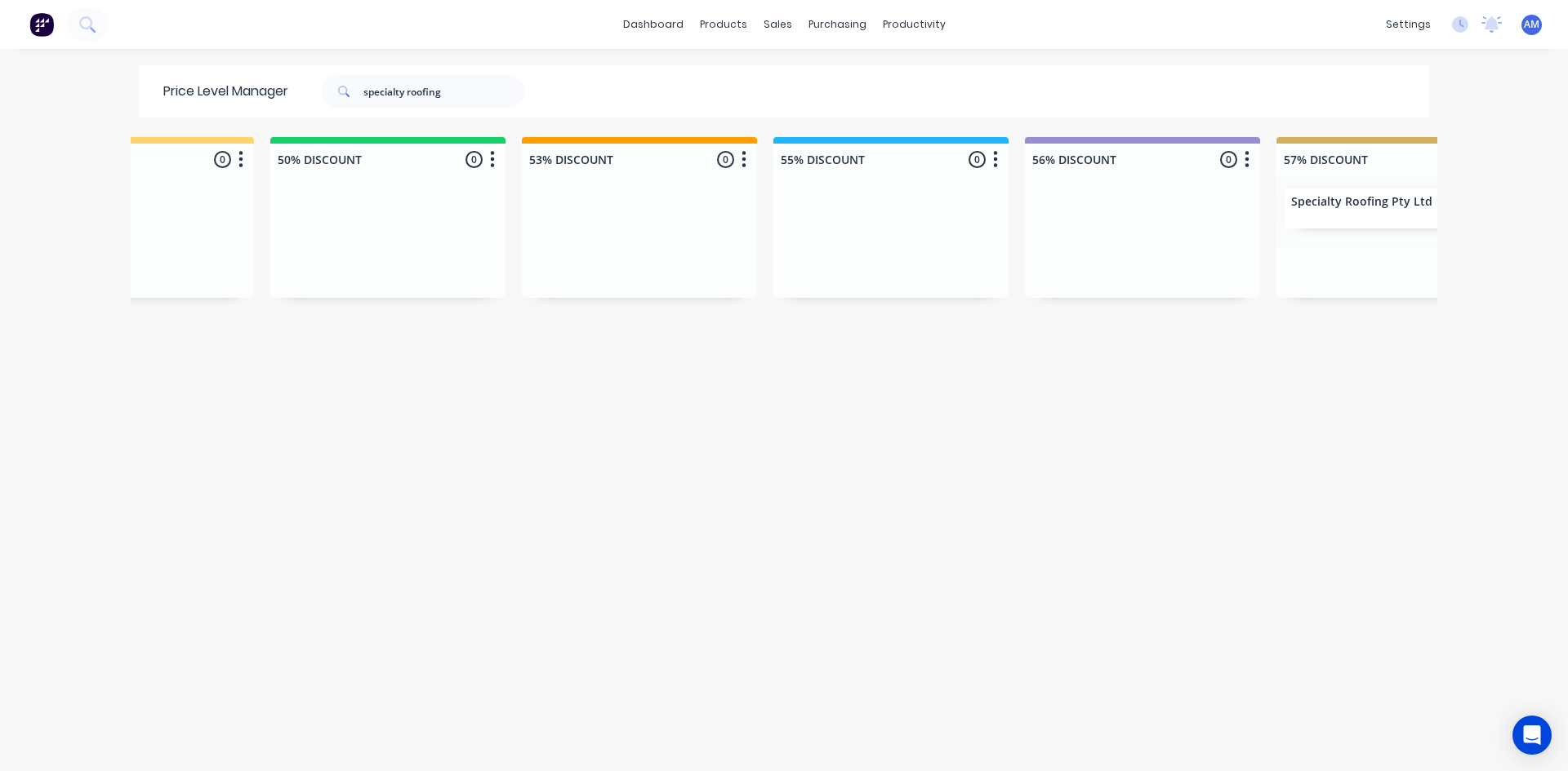
scroll to position [0, 1249]
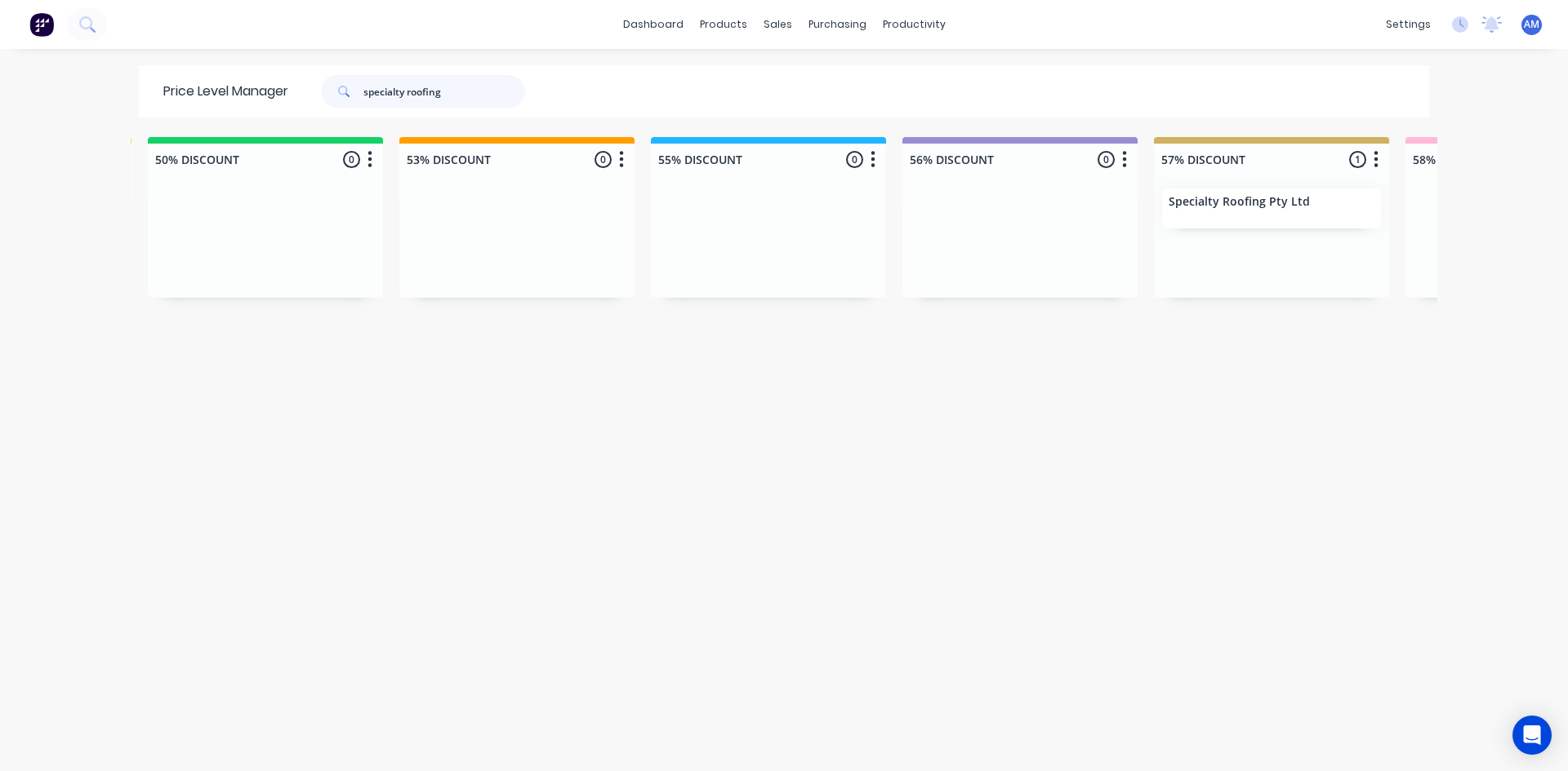
drag, startPoint x: 468, startPoint y: 97, endPoint x: 204, endPoint y: 86, distance: 264.2
click at [212, 83] on div "Price Level Manager specialty roofing" at bounding box center [353, 91] width 427 height 52
type input "stoddart"
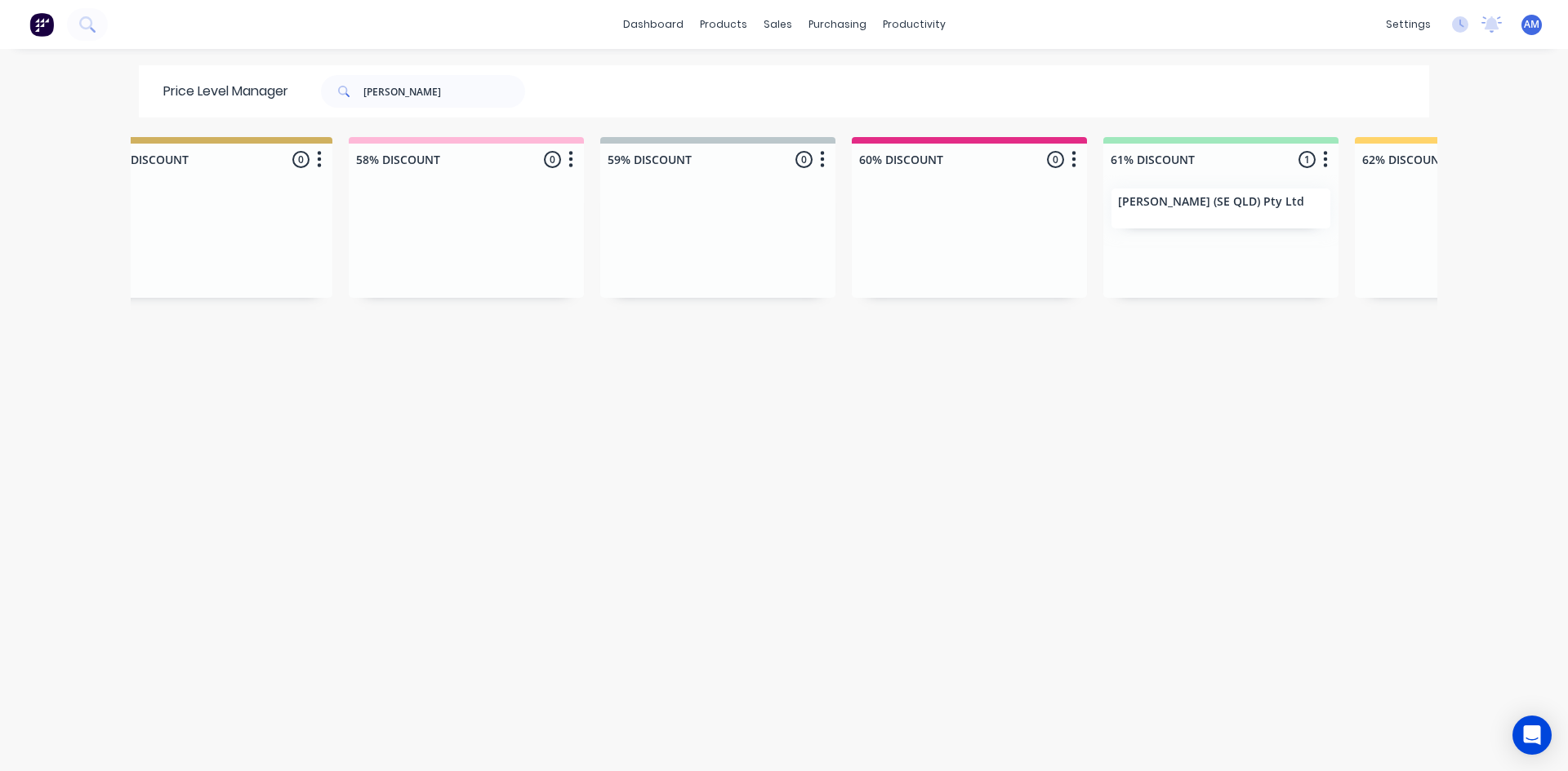
scroll to position [0, 2425]
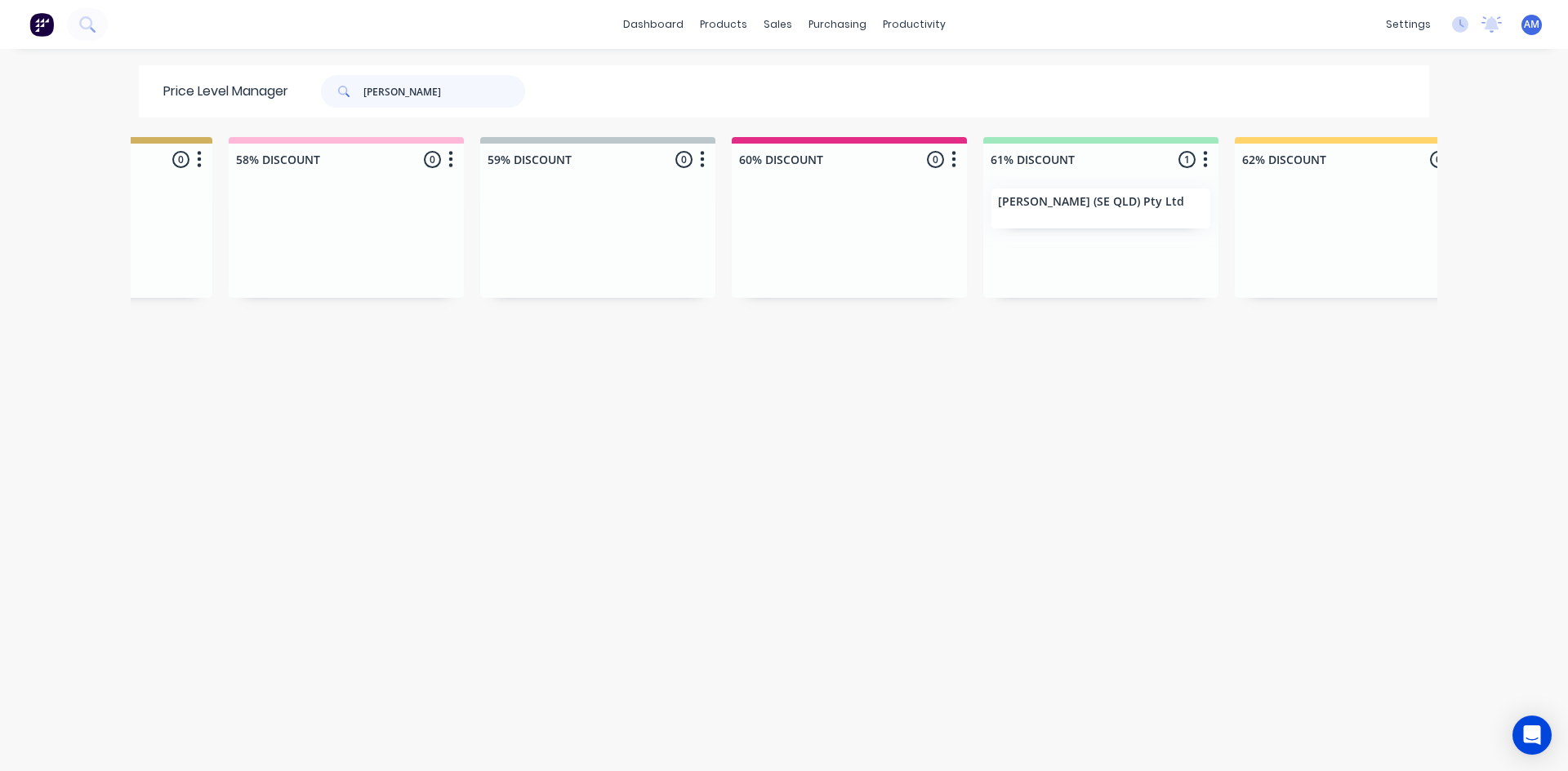
drag, startPoint x: 427, startPoint y: 90, endPoint x: 289, endPoint y: 95, distance: 138.1
click at [298, 86] on div "stoddart" at bounding box center [418, 92] width 261 height 33
type input "summit"
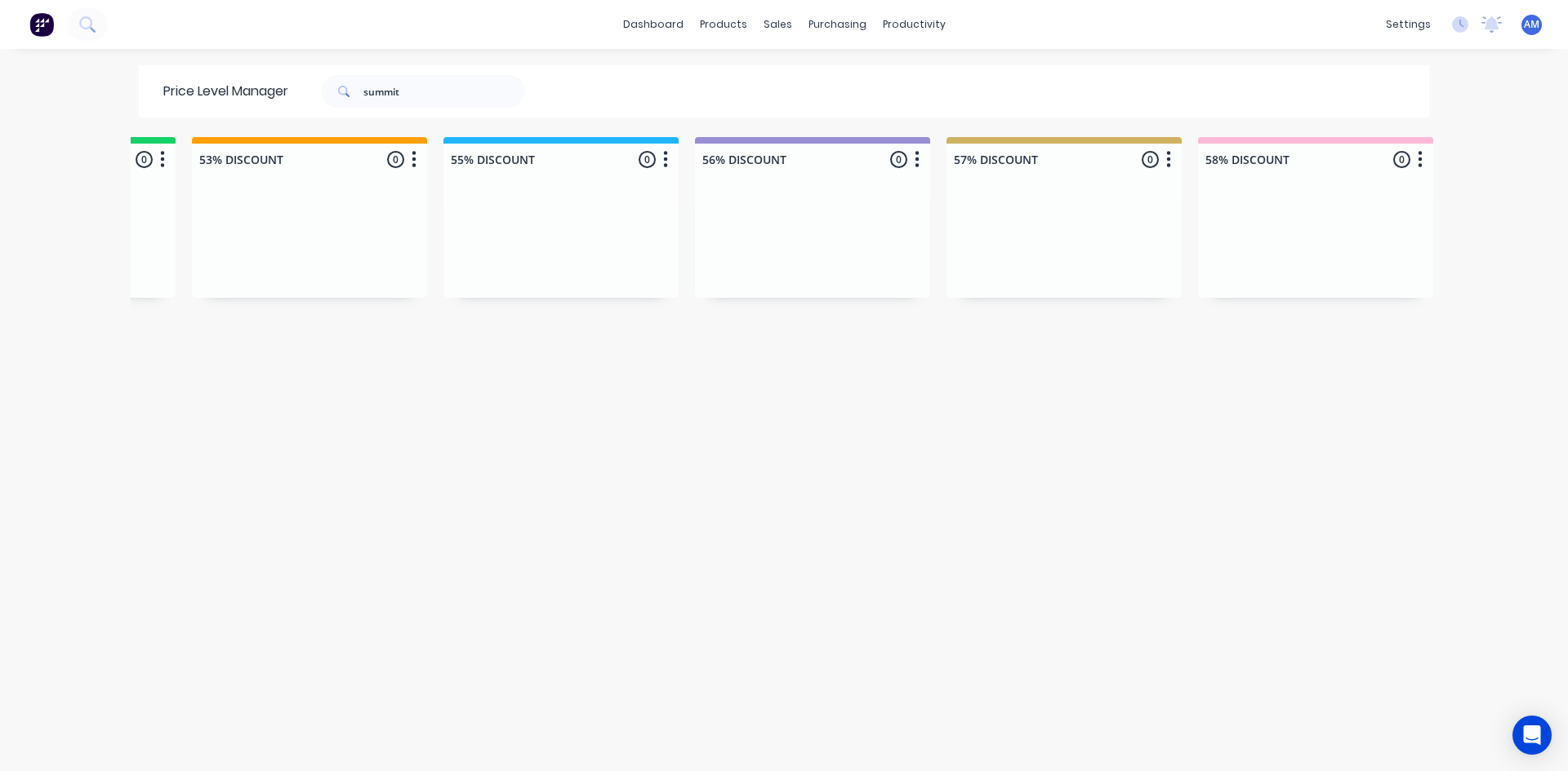
scroll to position [0, 1958]
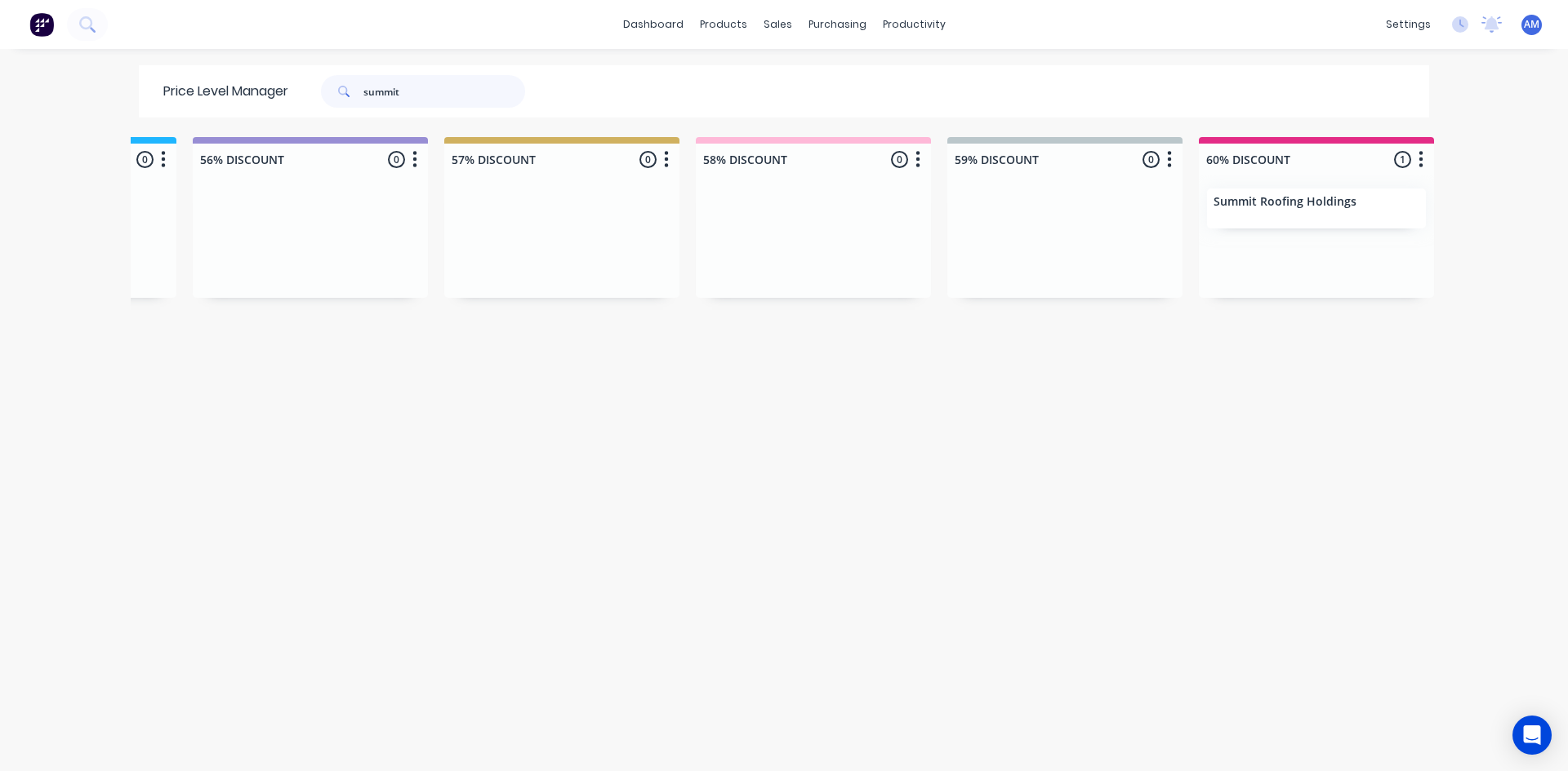
drag, startPoint x: 423, startPoint y: 90, endPoint x: 284, endPoint y: 104, distance: 139.7
click at [284, 104] on div "Price Level Manager summit" at bounding box center [353, 91] width 427 height 52
type input "sustainable"
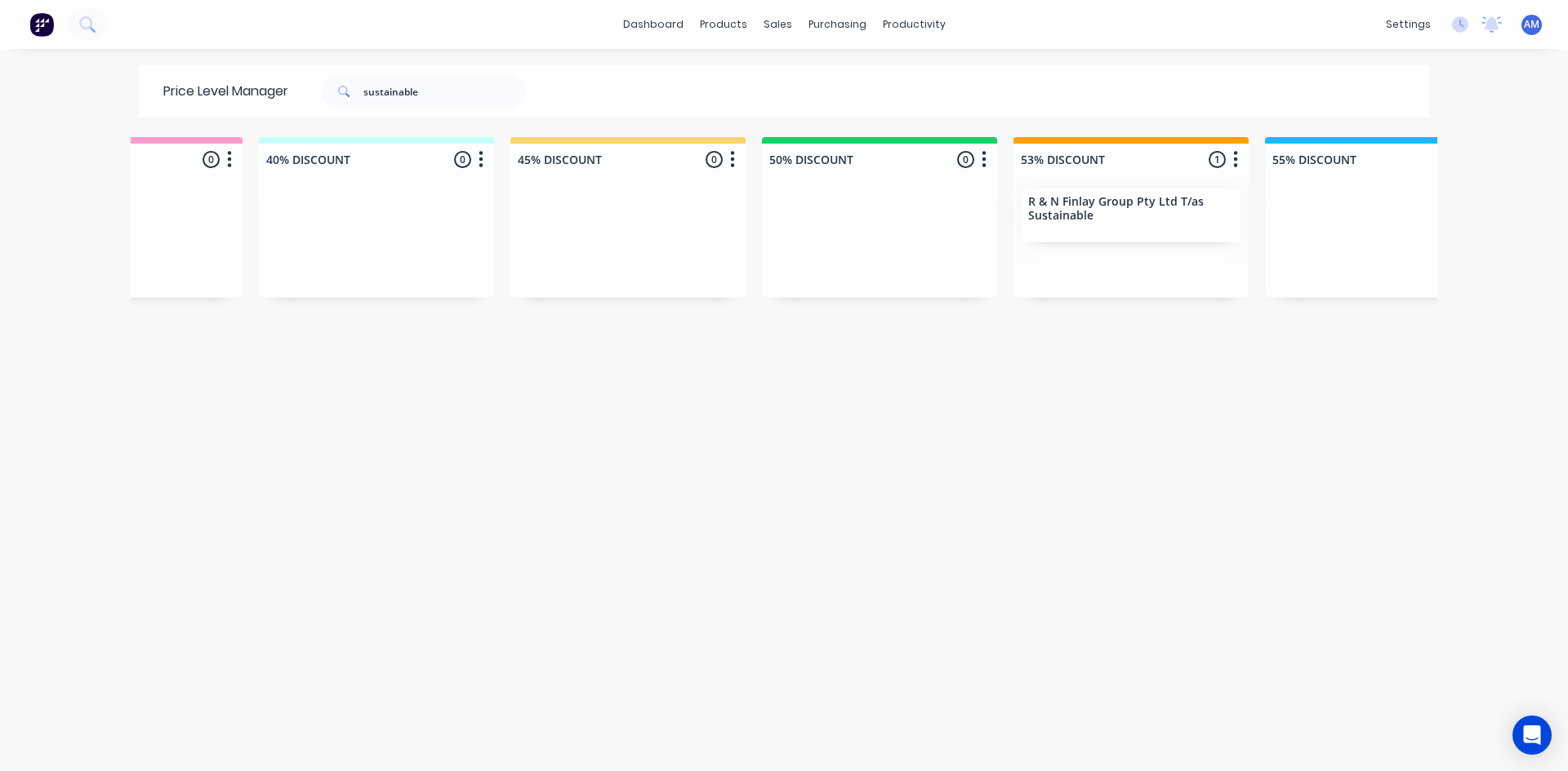
scroll to position [0, 674]
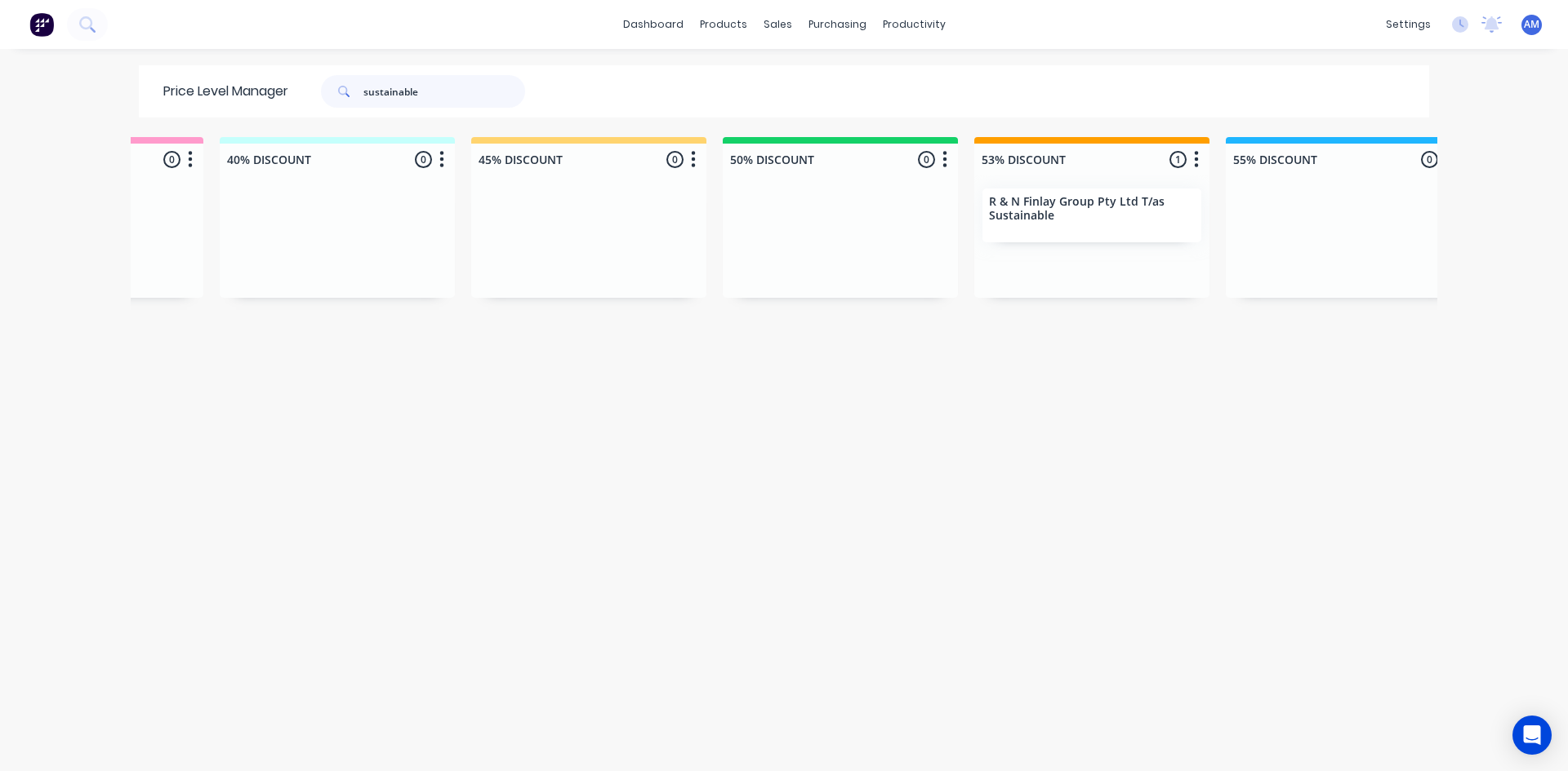
drag, startPoint x: 418, startPoint y: 98, endPoint x: 268, endPoint y: 100, distance: 150.0
click at [275, 99] on div "Price Level Manager sustainable" at bounding box center [353, 91] width 427 height 52
type input "timmers"
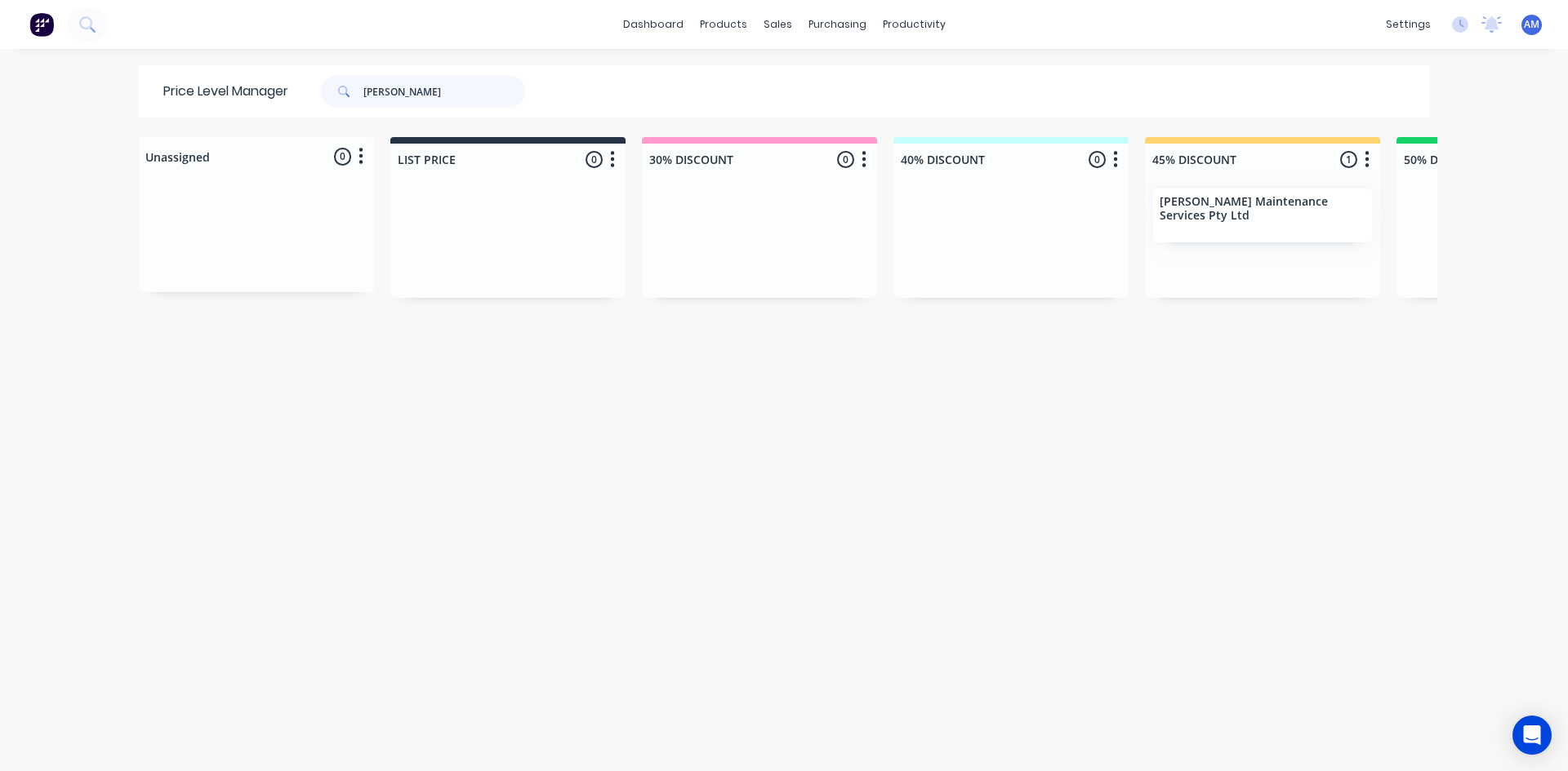
drag, startPoint x: 410, startPoint y: 99, endPoint x: 189, endPoint y: 94, distance: 221.1
click at [189, 94] on div "Price Level Manager timmers" at bounding box center [353, 91] width 427 height 52
type input "roofing services qld"
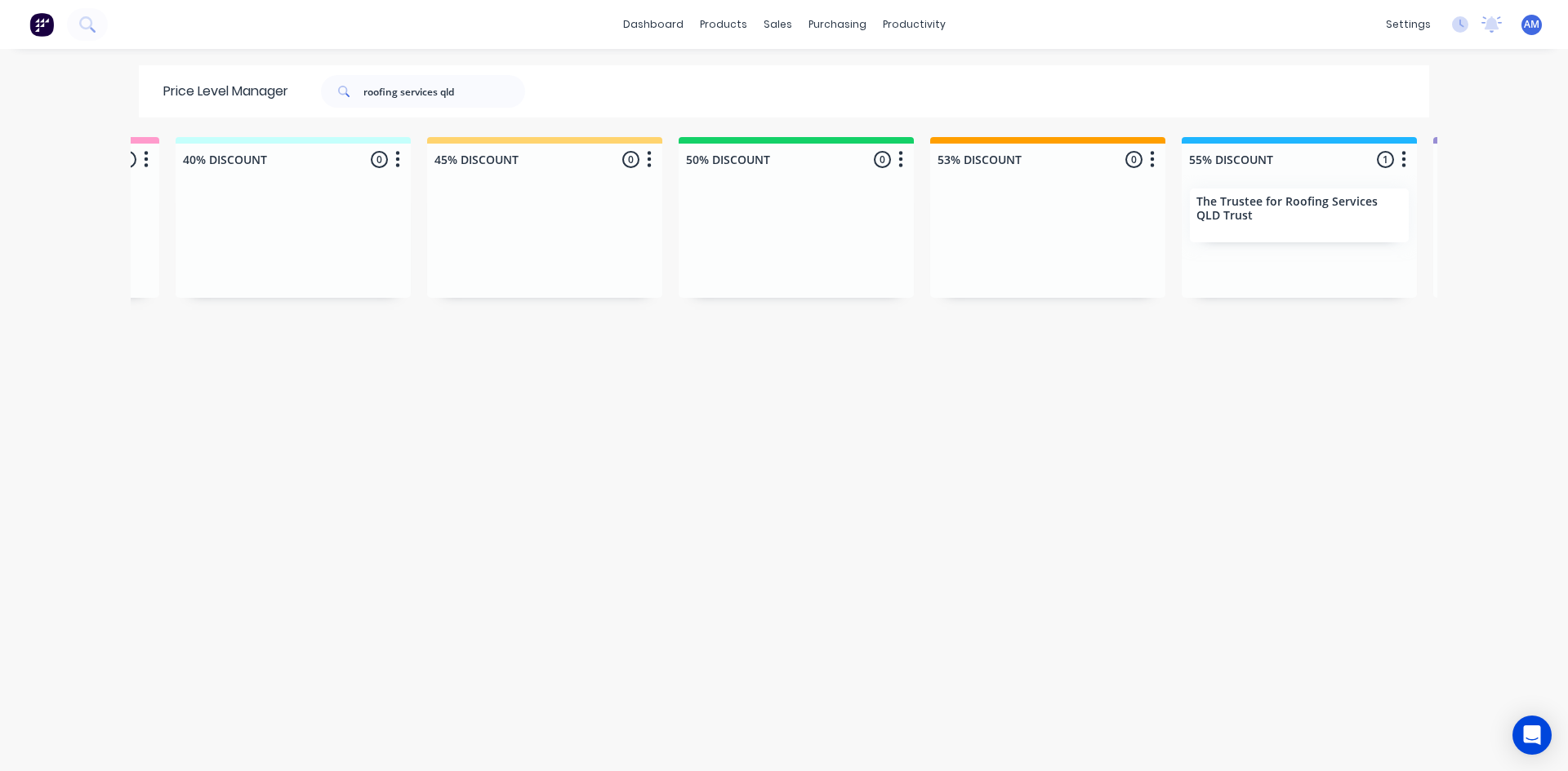
scroll to position [0, 838]
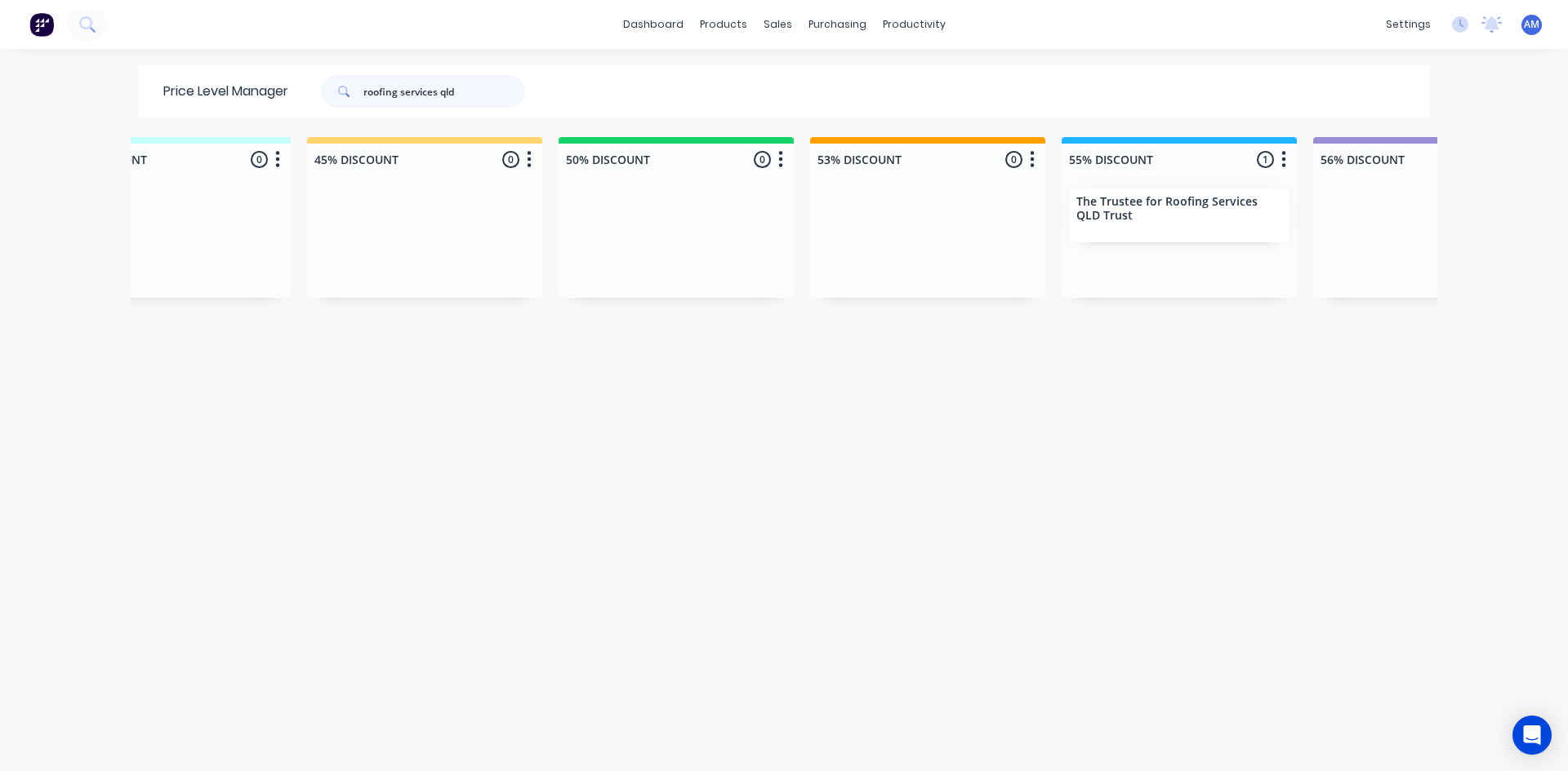
drag, startPoint x: 479, startPoint y: 98, endPoint x: 293, endPoint y: 113, distance: 186.6
click at [296, 109] on div "Price Level Manager roofing services qld" at bounding box center [353, 91] width 427 height 52
type input "vantage"
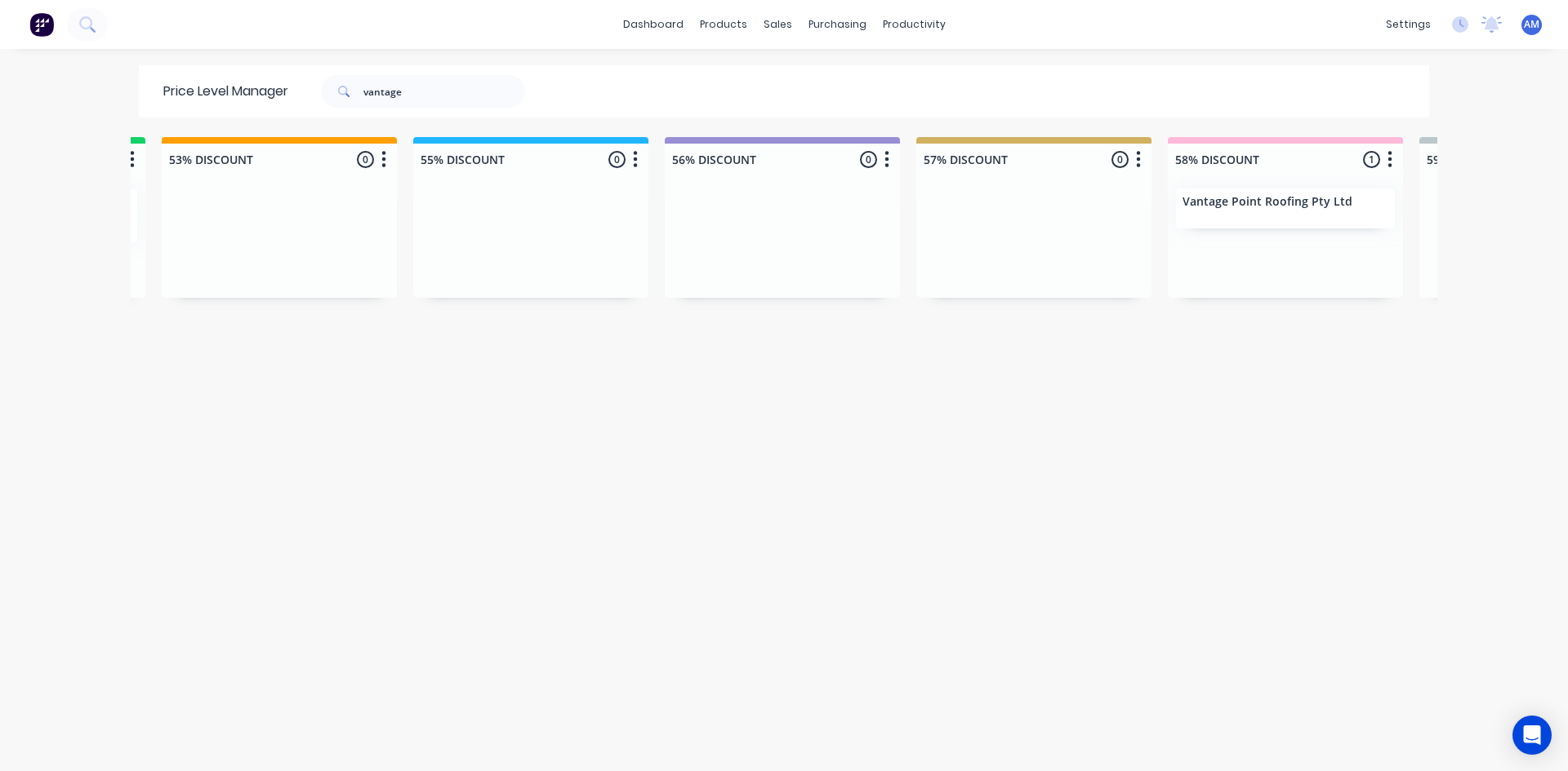
scroll to position [0, 1570]
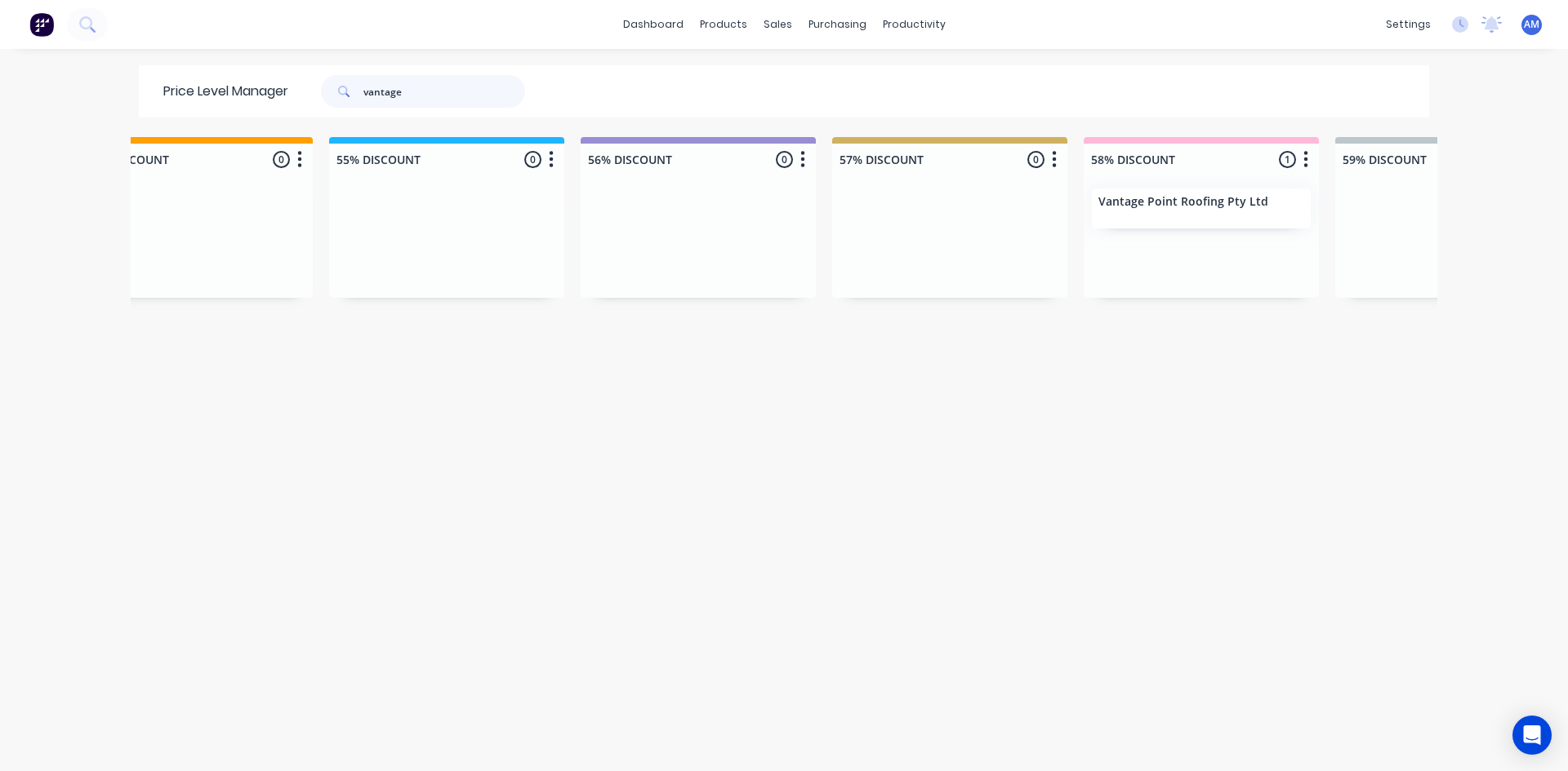
drag, startPoint x: 410, startPoint y: 89, endPoint x: 171, endPoint y: 100, distance: 239.3
click at [172, 98] on div "Price Level Manager vantage" at bounding box center [353, 91] width 427 height 52
type input "construct"
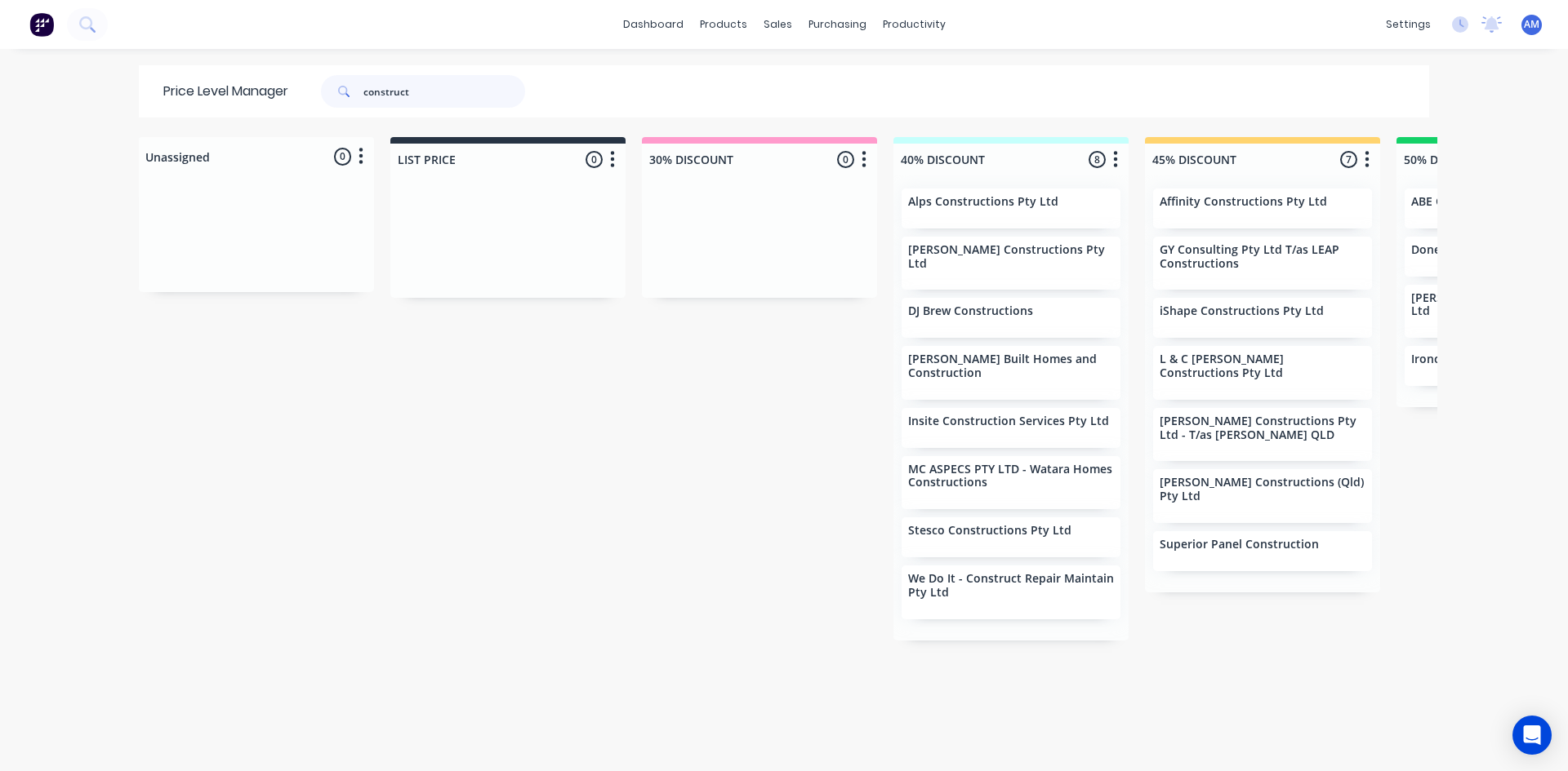
click at [420, 88] on input "construct" at bounding box center [444, 92] width 162 height 33
type input "construct repair"
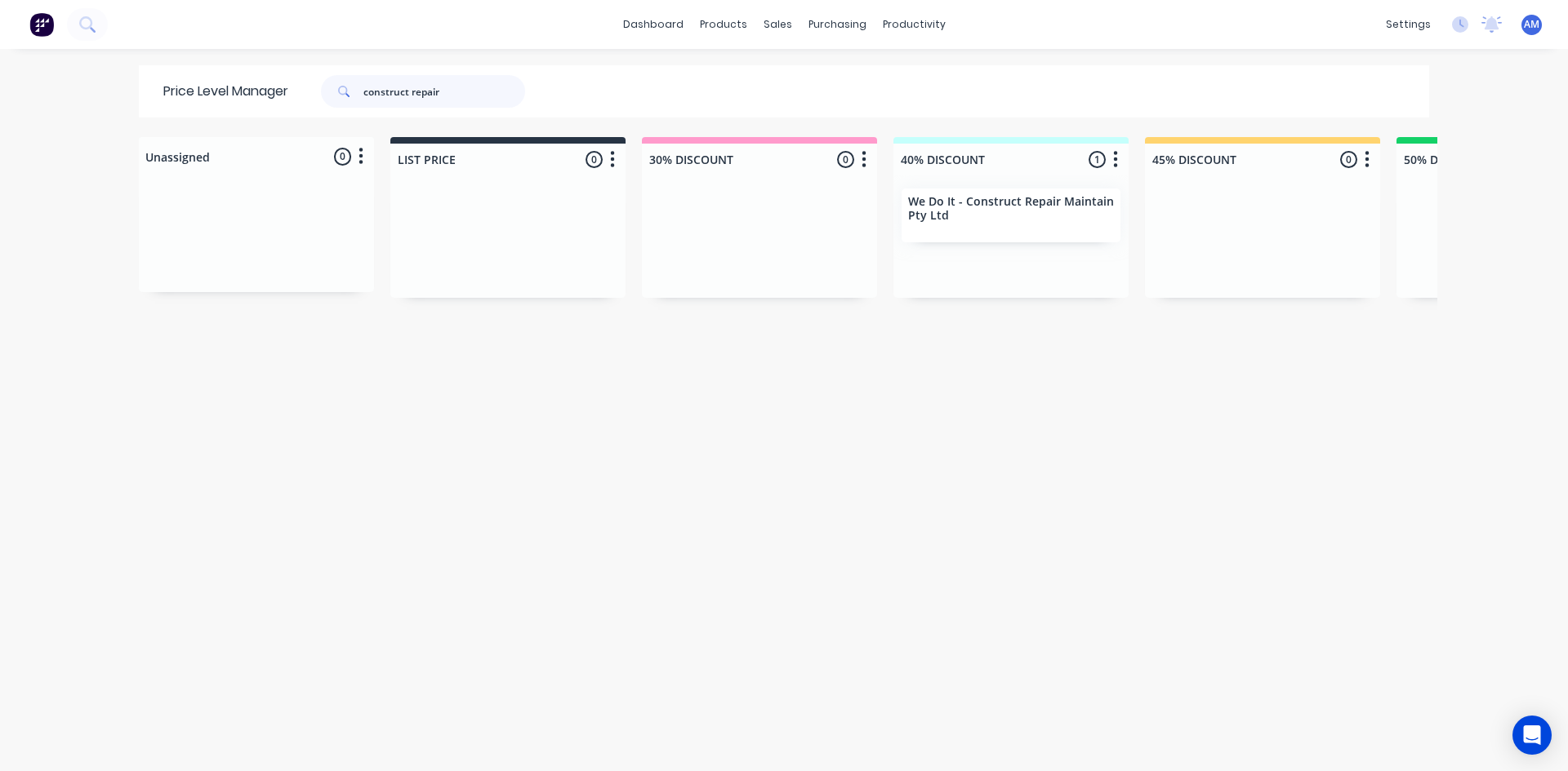
drag, startPoint x: 457, startPoint y: 94, endPoint x: 215, endPoint y: 70, distance: 243.2
click at [216, 69] on div "Price Level Manager construct repair" at bounding box center [353, 91] width 427 height 52
type input "wombat"
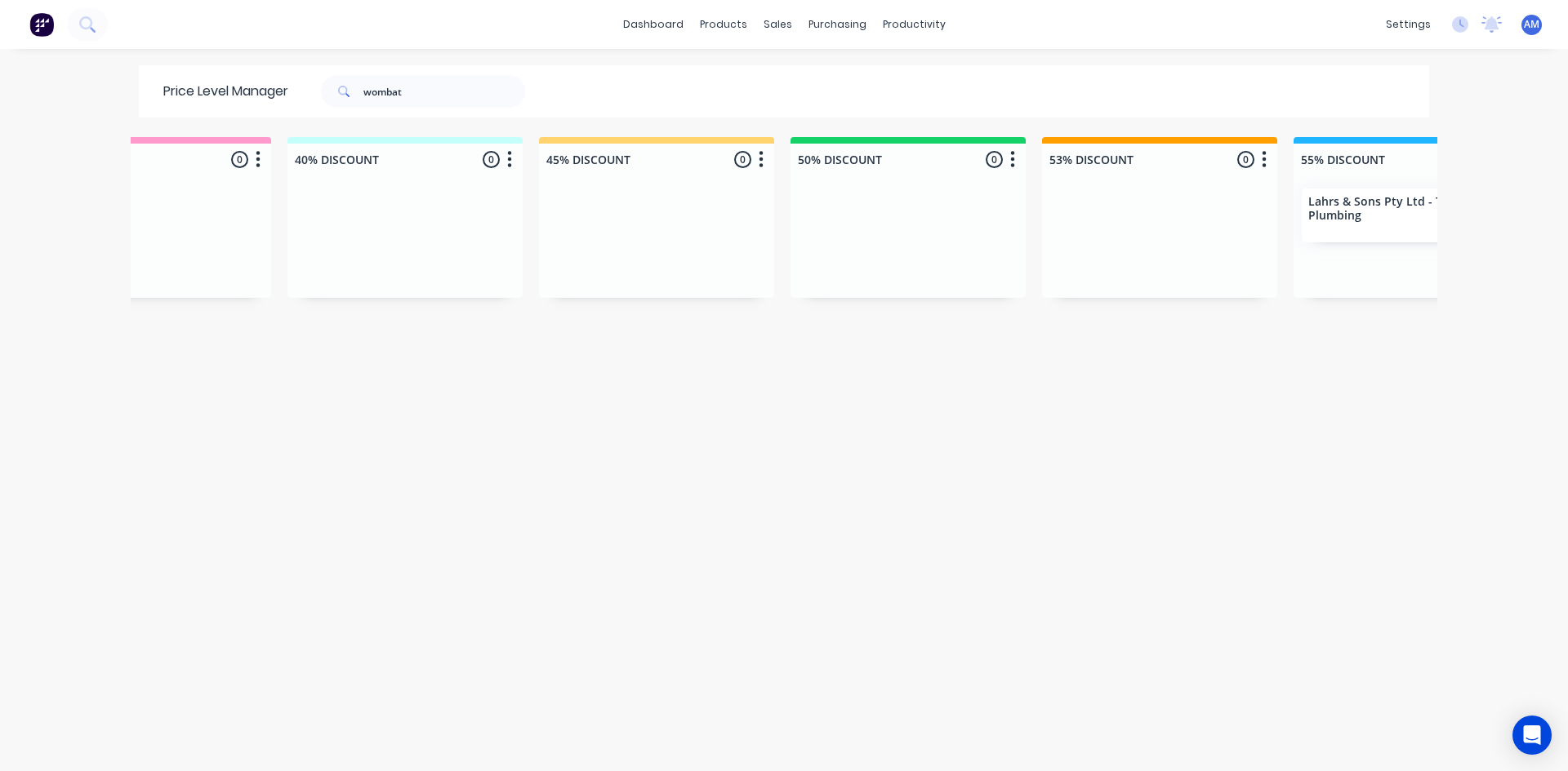
scroll to position [0, 757]
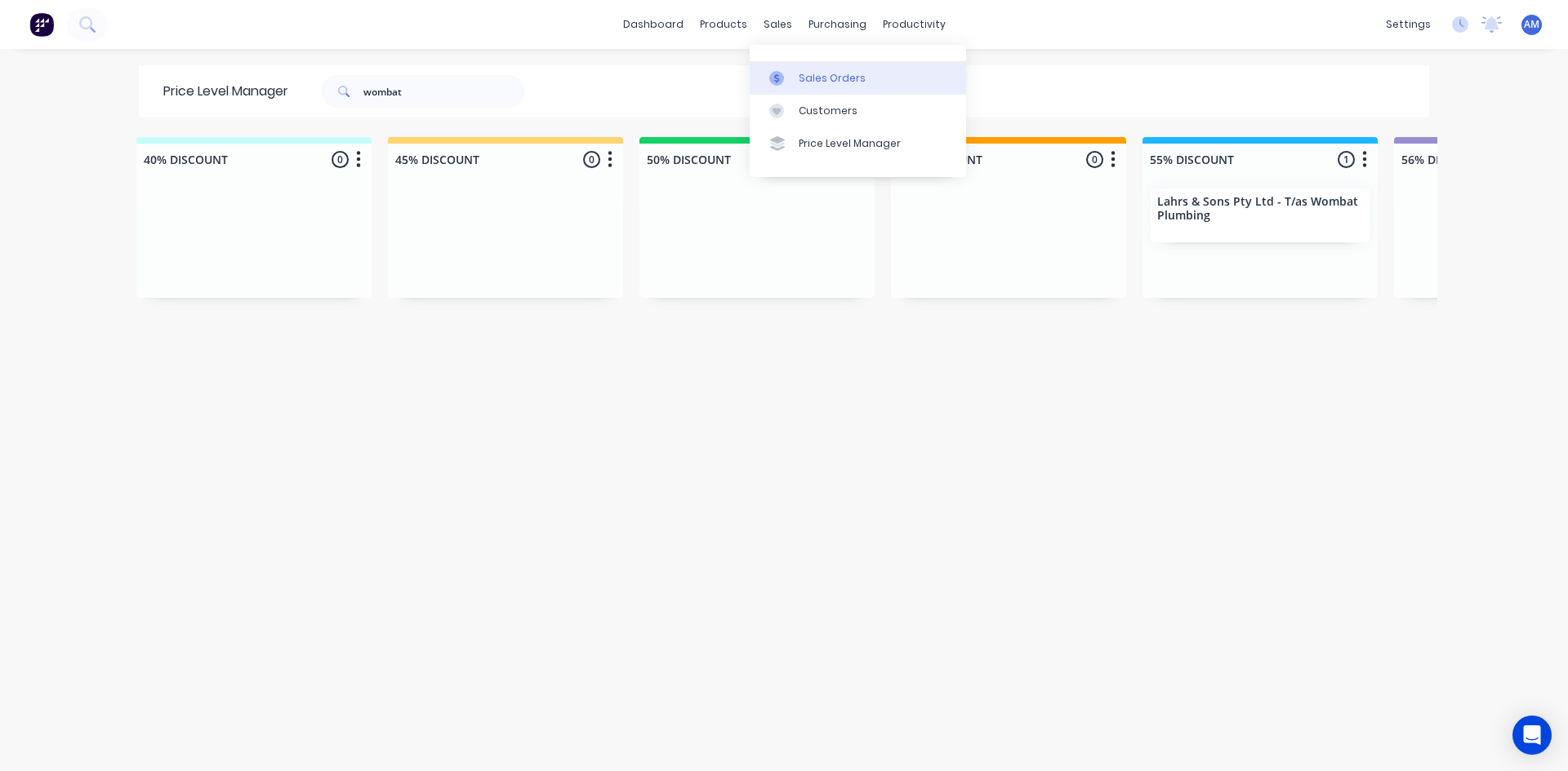
click at [784, 75] on div at bounding box center [781, 78] width 25 height 15
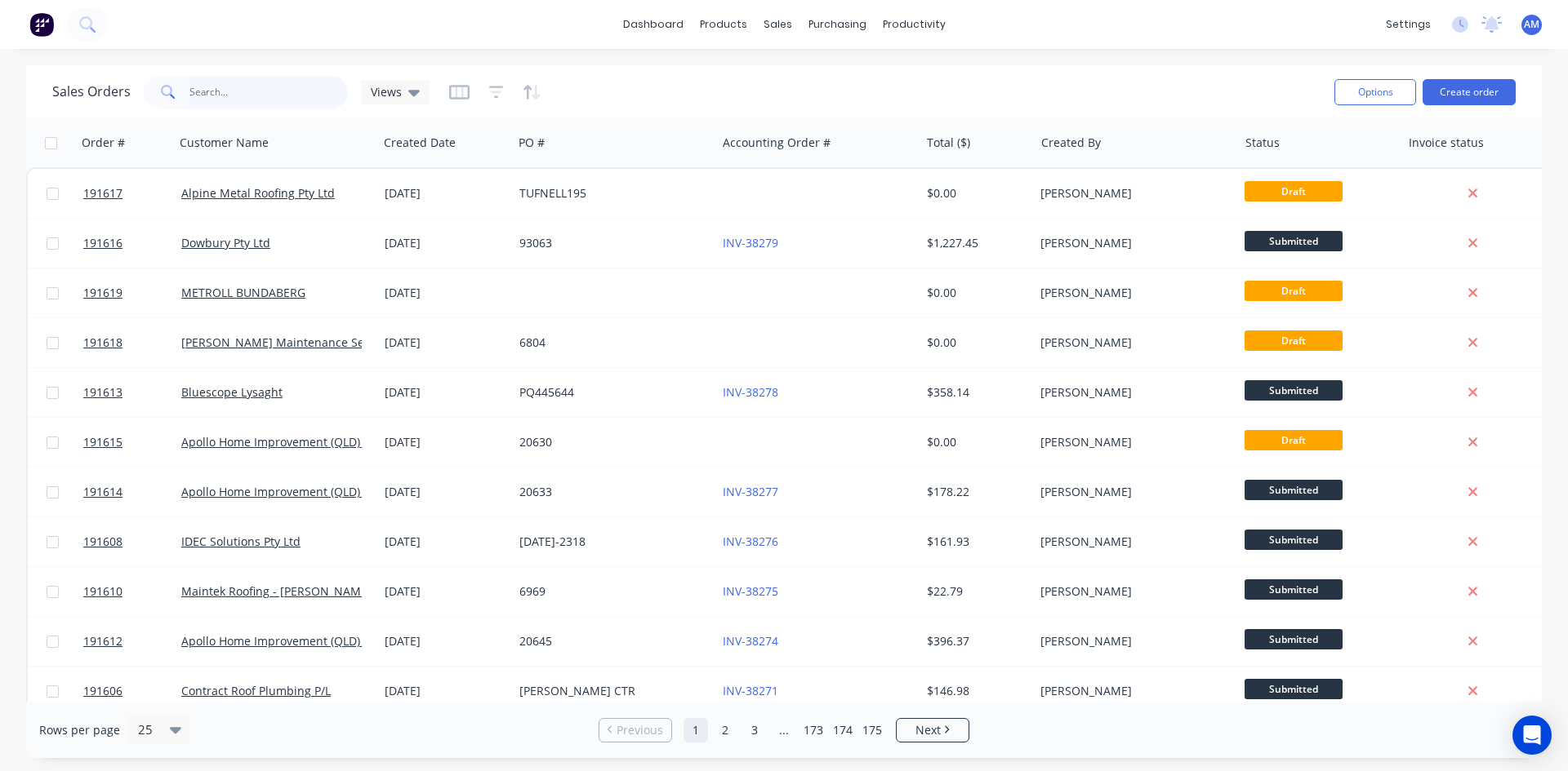
click at [272, 87] on input "text" at bounding box center [268, 92] width 159 height 33
type input "191514"
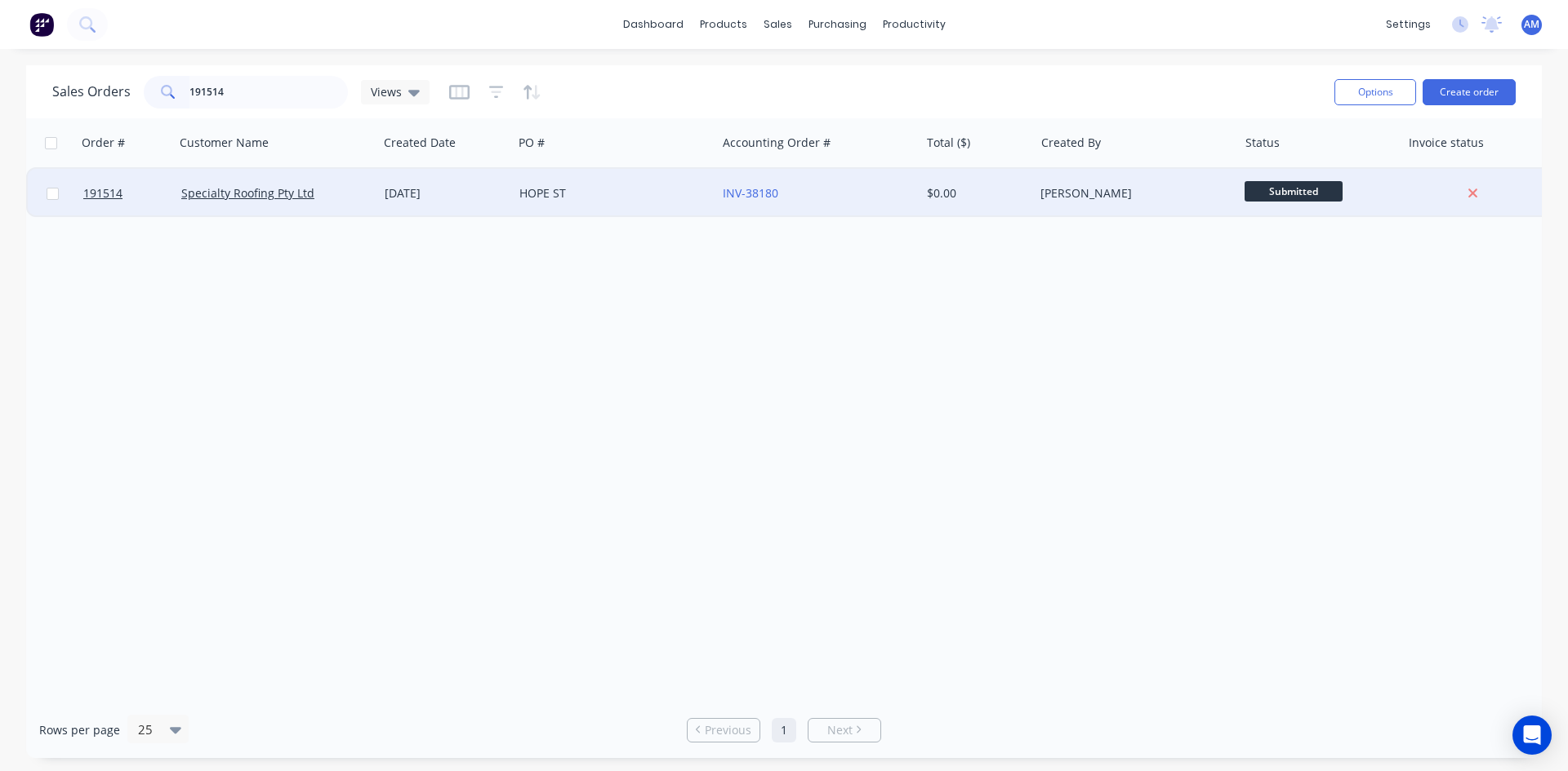
click at [597, 207] on div "HOPE ST" at bounding box center [615, 194] width 204 height 49
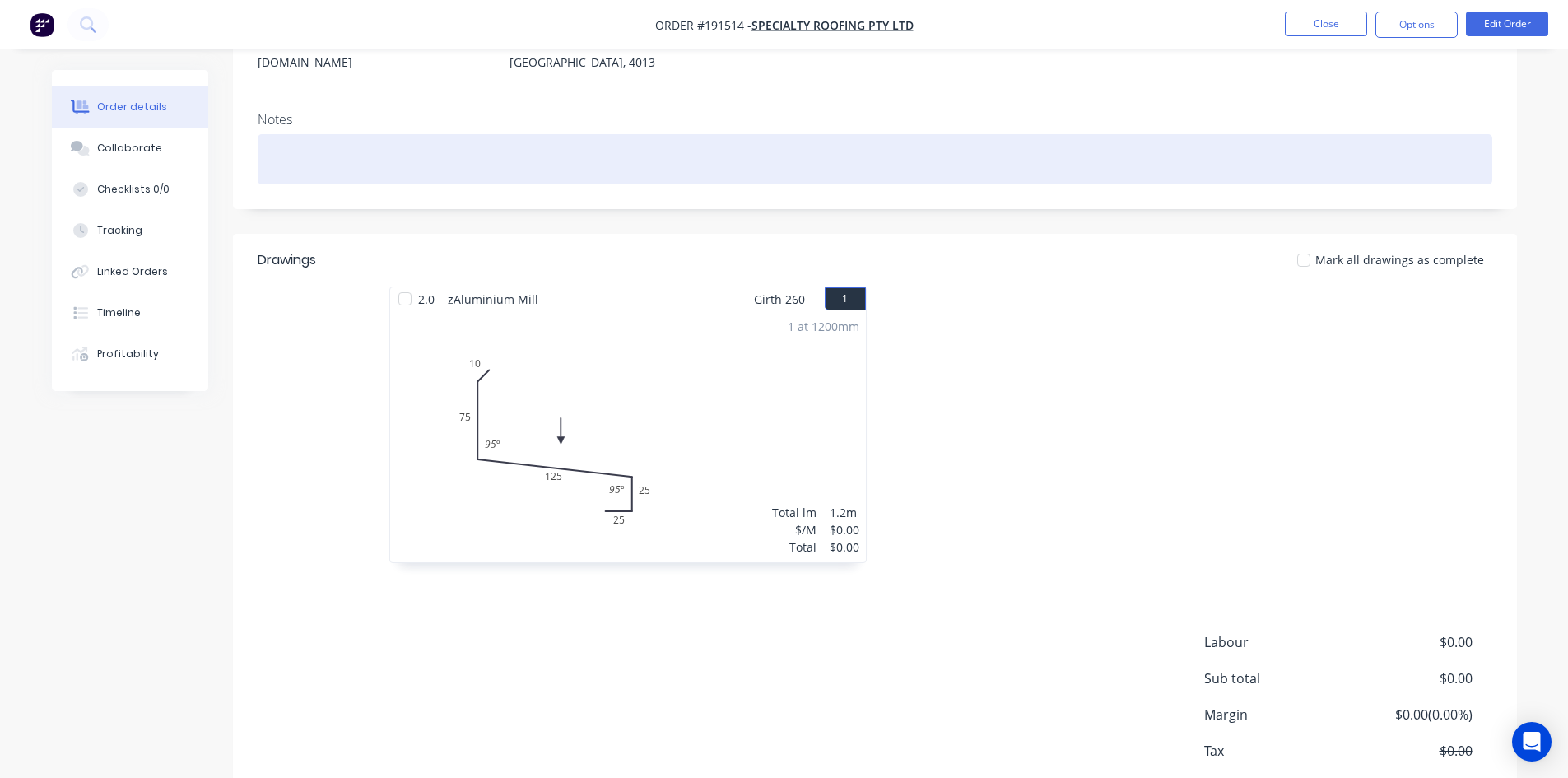
scroll to position [165, 0]
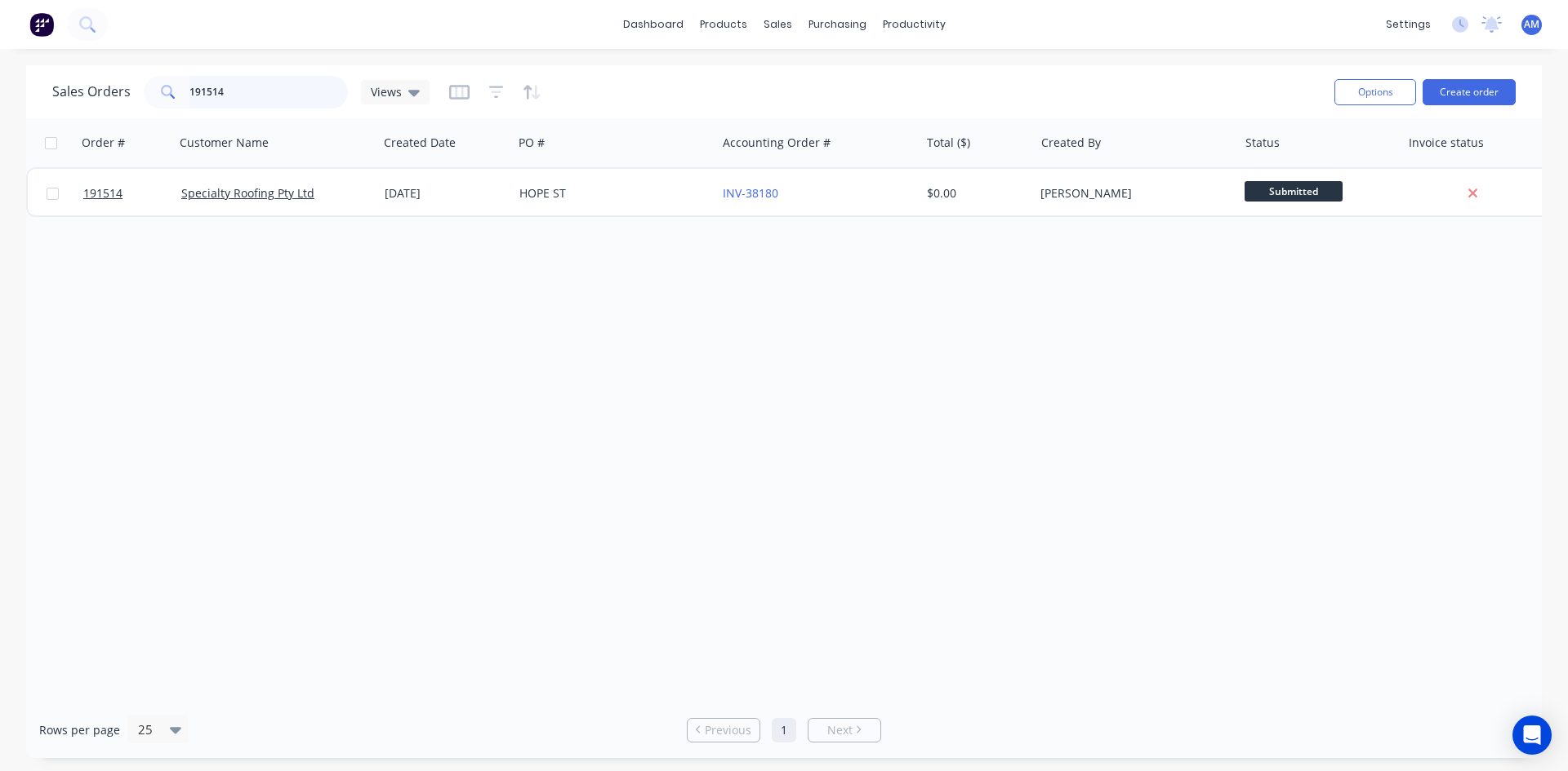
click at [218, 97] on input "191514" at bounding box center [268, 92] width 159 height 33
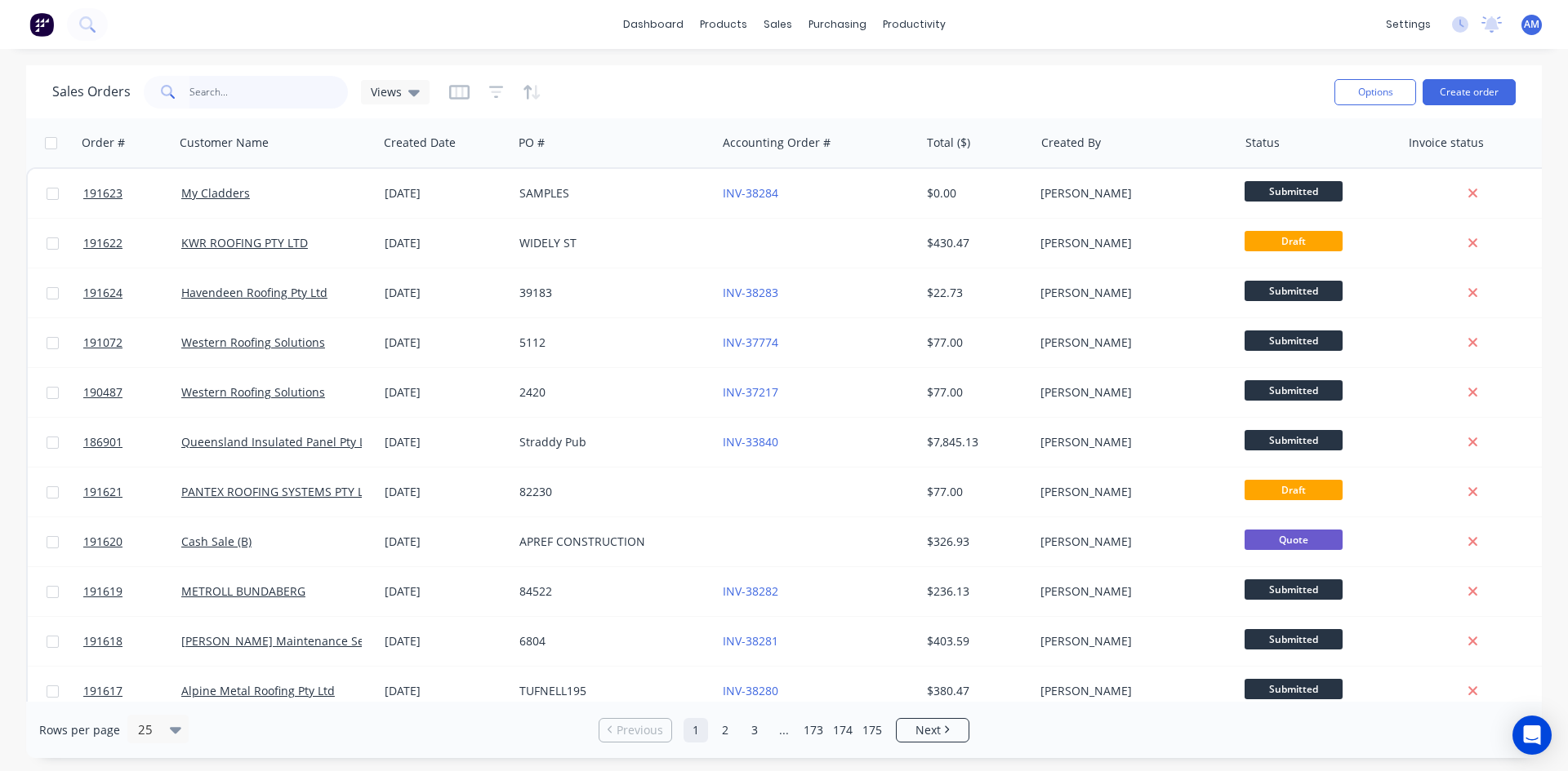
click at [259, 102] on input "text" at bounding box center [268, 92] width 159 height 33
type input "191580"
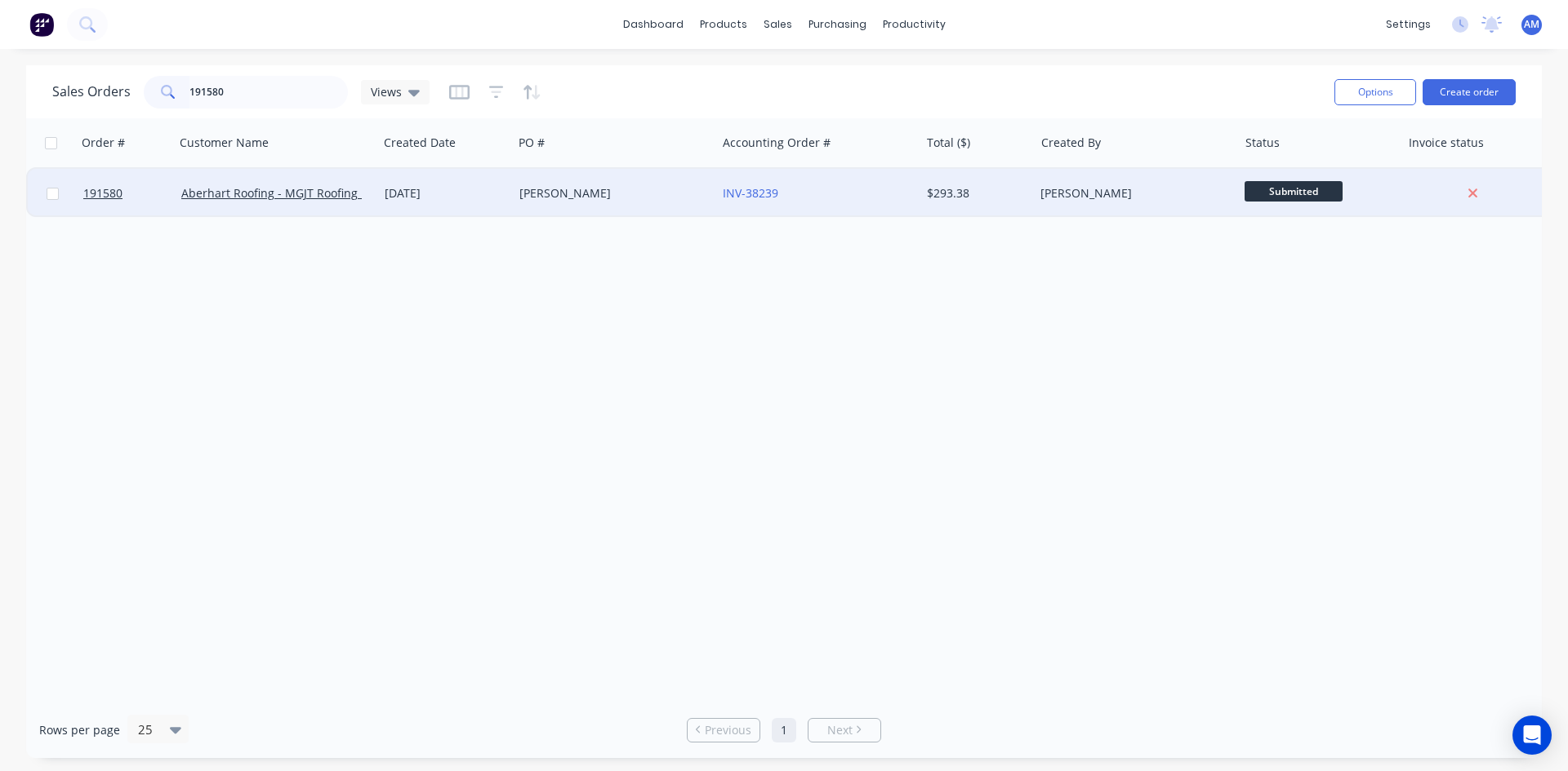
click at [478, 198] on div "[DATE]" at bounding box center [446, 194] width 122 height 16
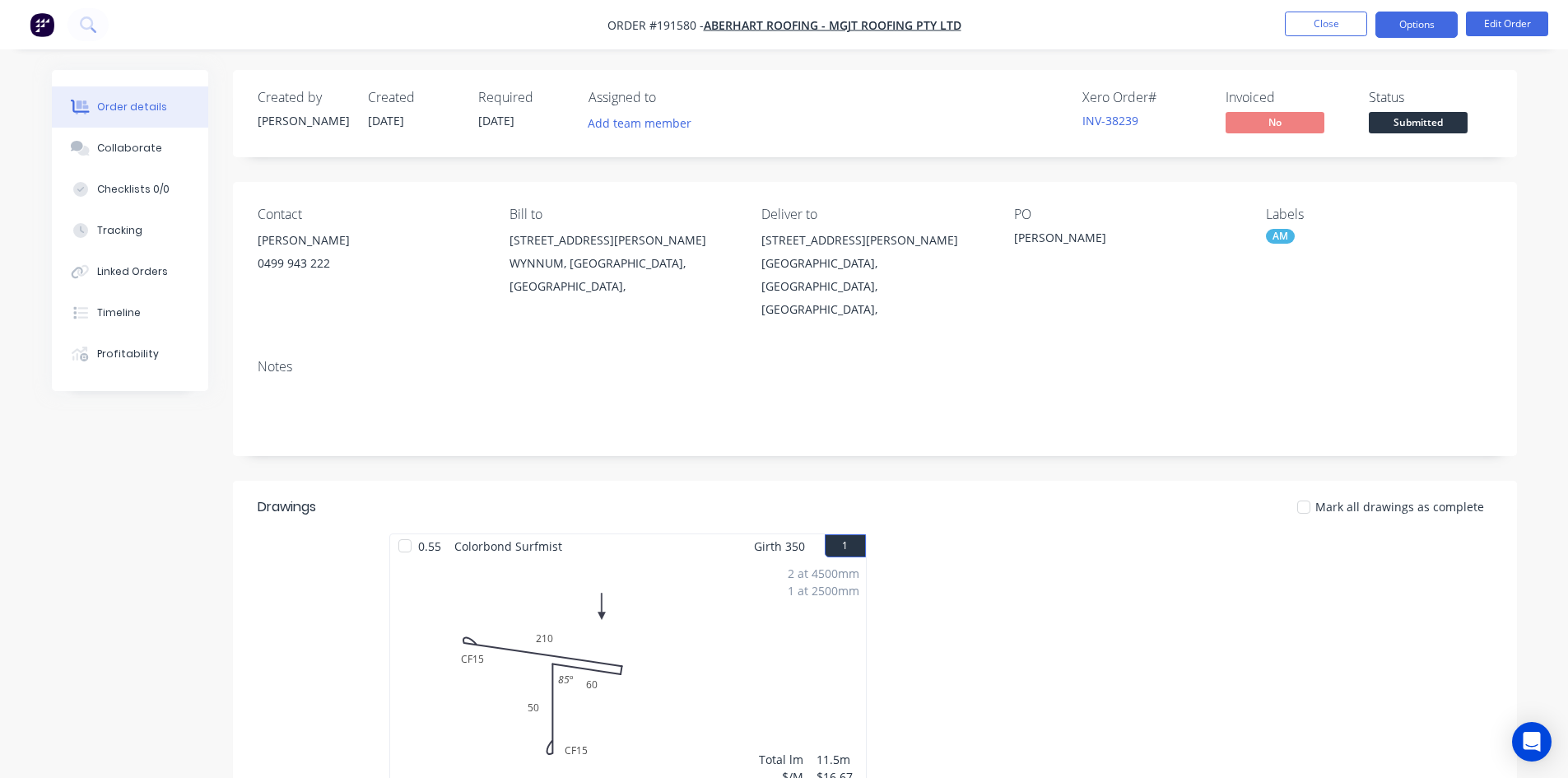
click at [1420, 34] on button "Options" at bounding box center [1417, 25] width 83 height 27
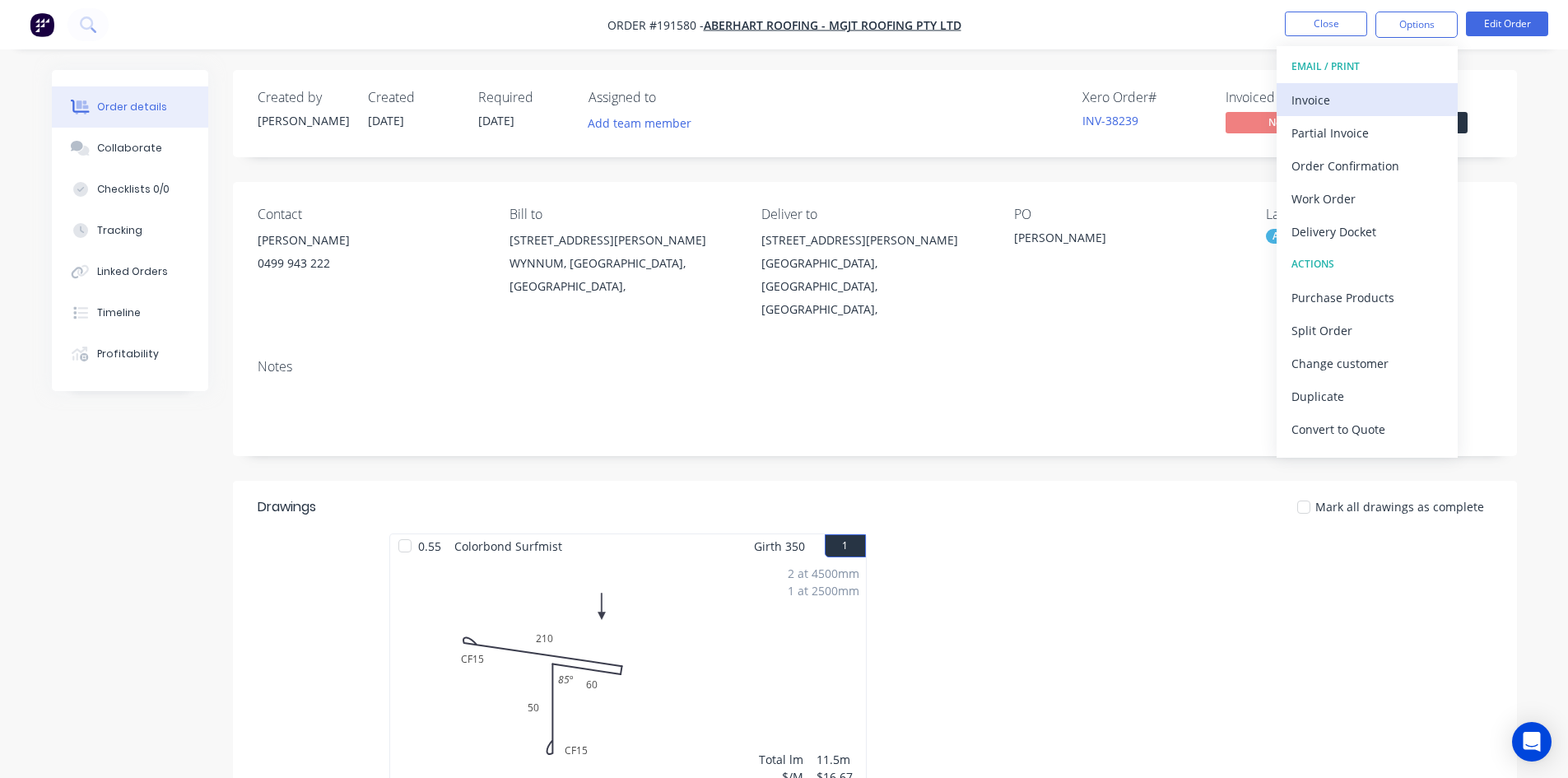
click at [1382, 90] on div "Invoice" at bounding box center [1367, 100] width 151 height 24
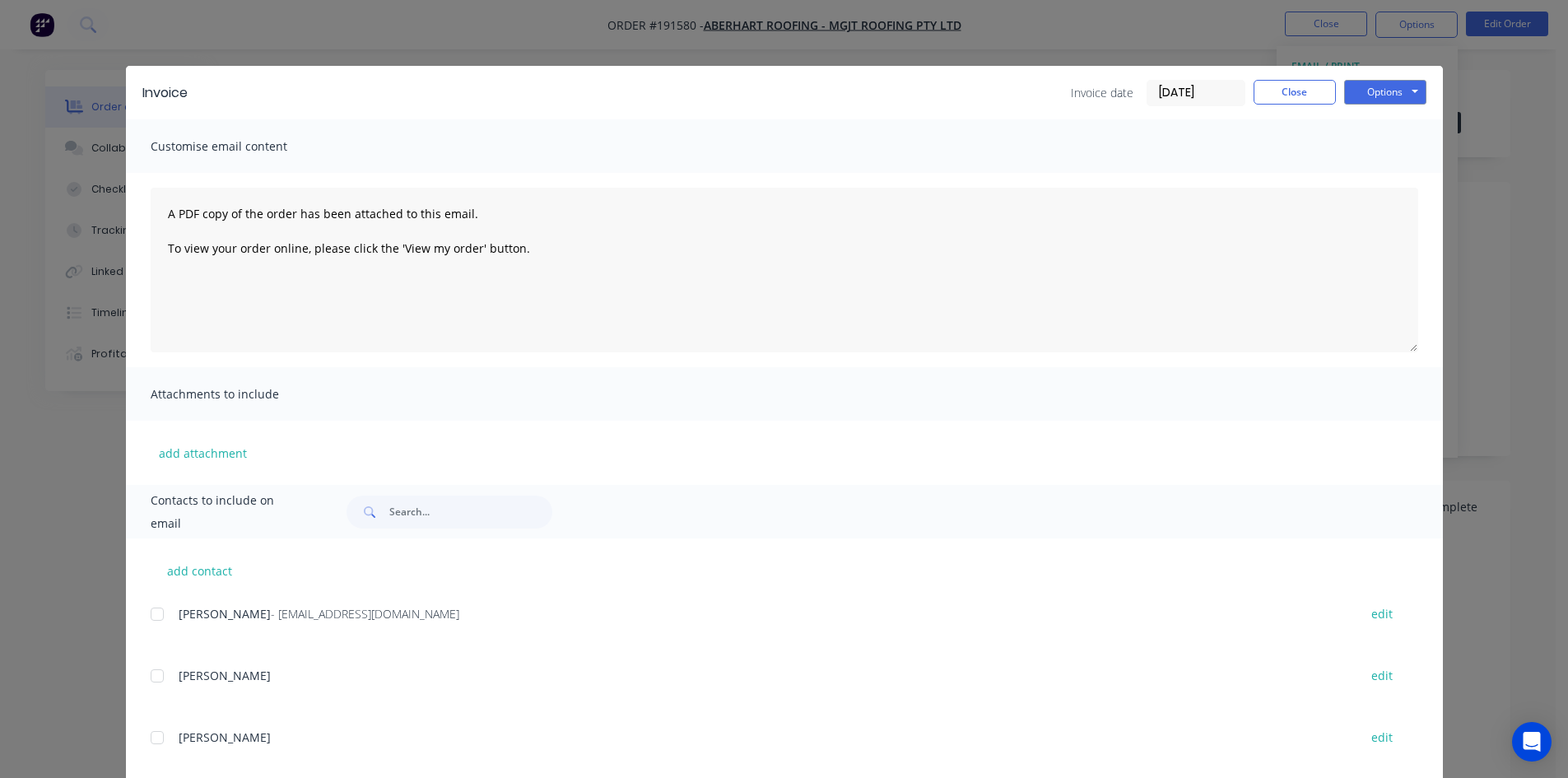
click at [148, 616] on div at bounding box center [158, 615] width 33 height 33
click at [1364, 93] on button "Options" at bounding box center [1386, 92] width 83 height 25
click at [1363, 174] on button "Email" at bounding box center [1397, 176] width 105 height 28
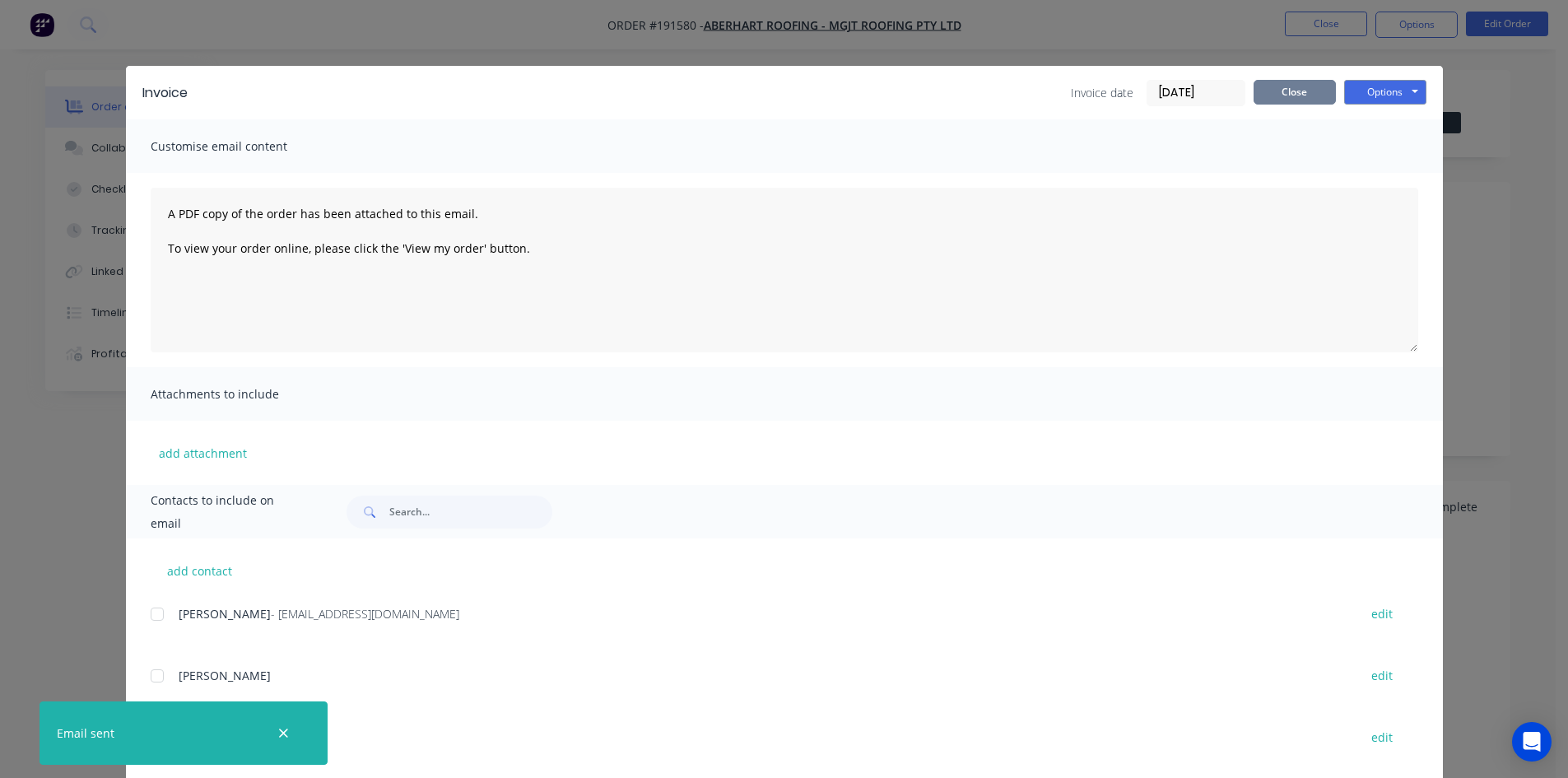
click at [1286, 93] on button "Close" at bounding box center [1295, 92] width 83 height 25
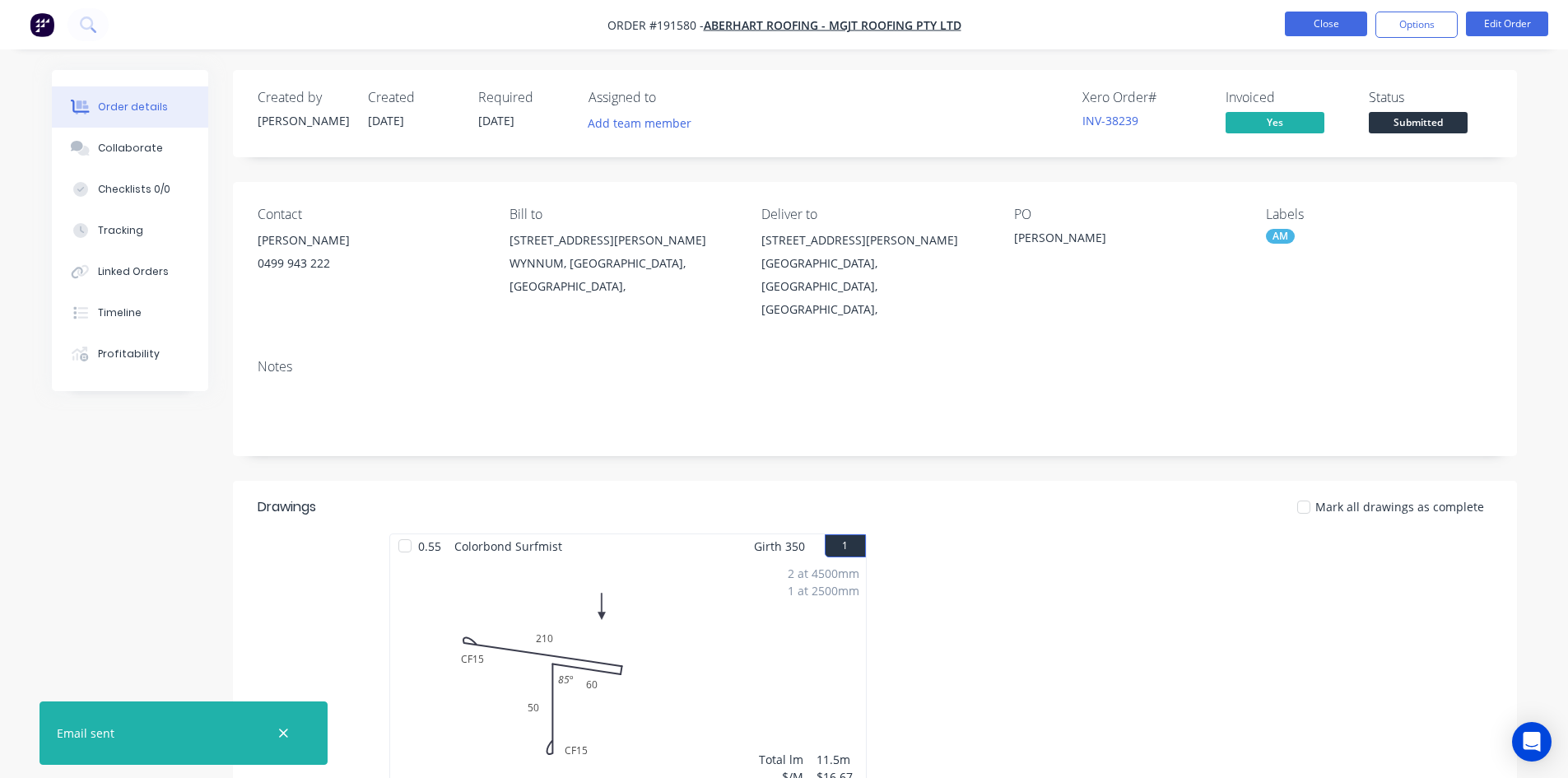
click at [1298, 29] on button "Close" at bounding box center [1326, 24] width 83 height 25
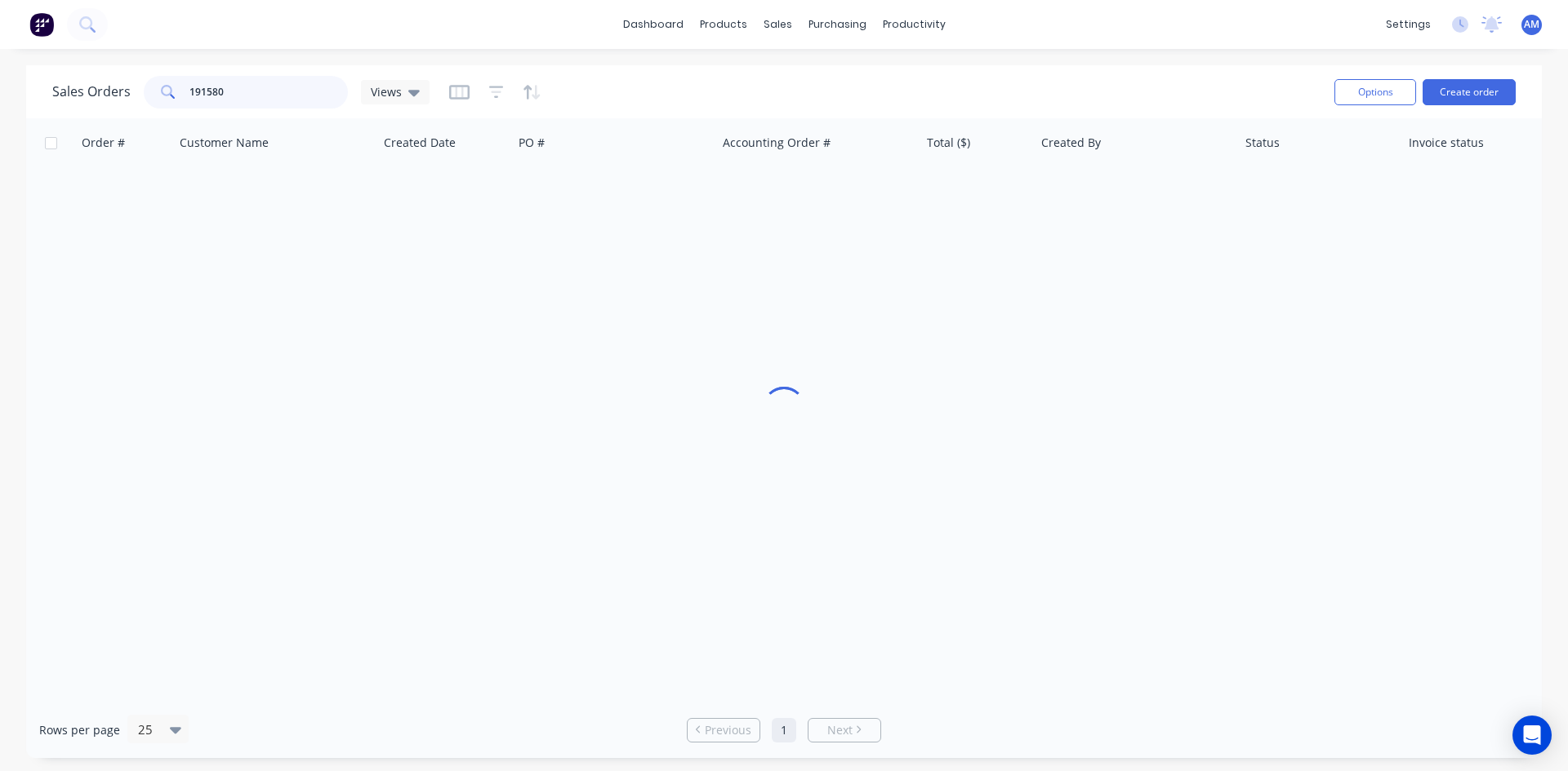
drag, startPoint x: 267, startPoint y: 84, endPoint x: 112, endPoint y: 89, distance: 155.1
click at [112, 89] on div "Sales Orders 191580 Views" at bounding box center [240, 92] width 377 height 33
type input "191441"
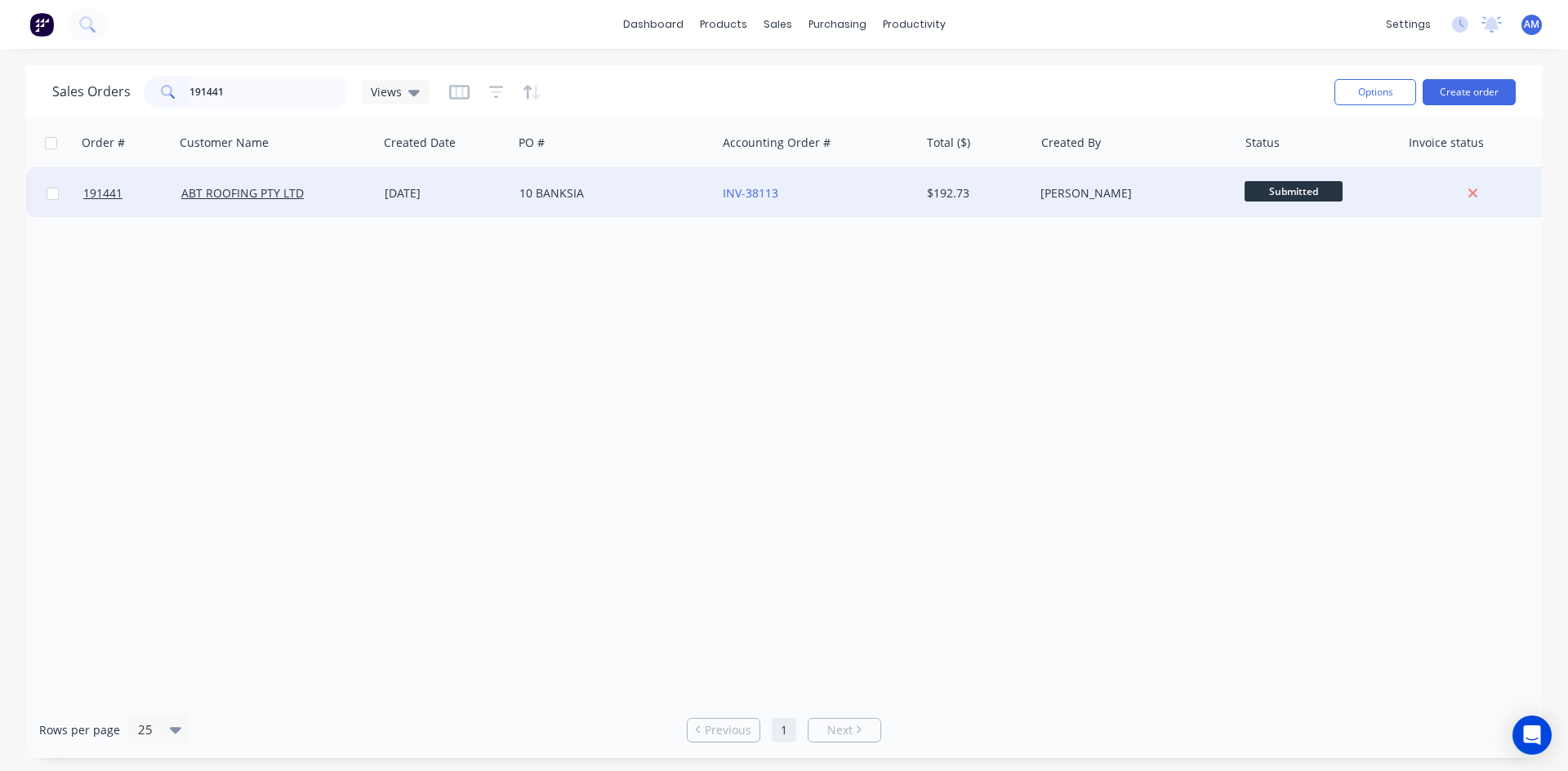
click at [622, 199] on div "10 BANKSIA" at bounding box center [609, 194] width 181 height 16
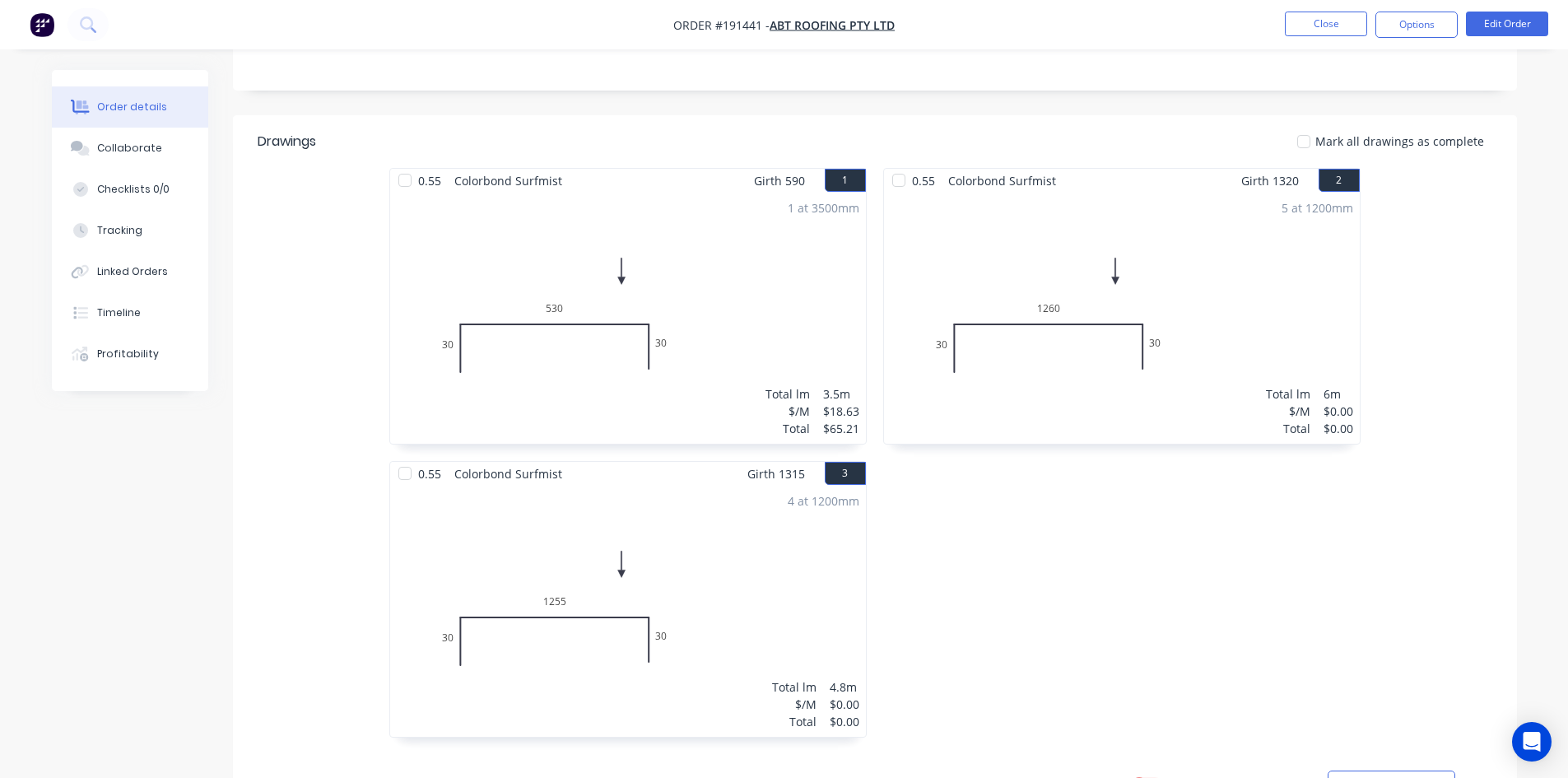
scroll to position [329, 0]
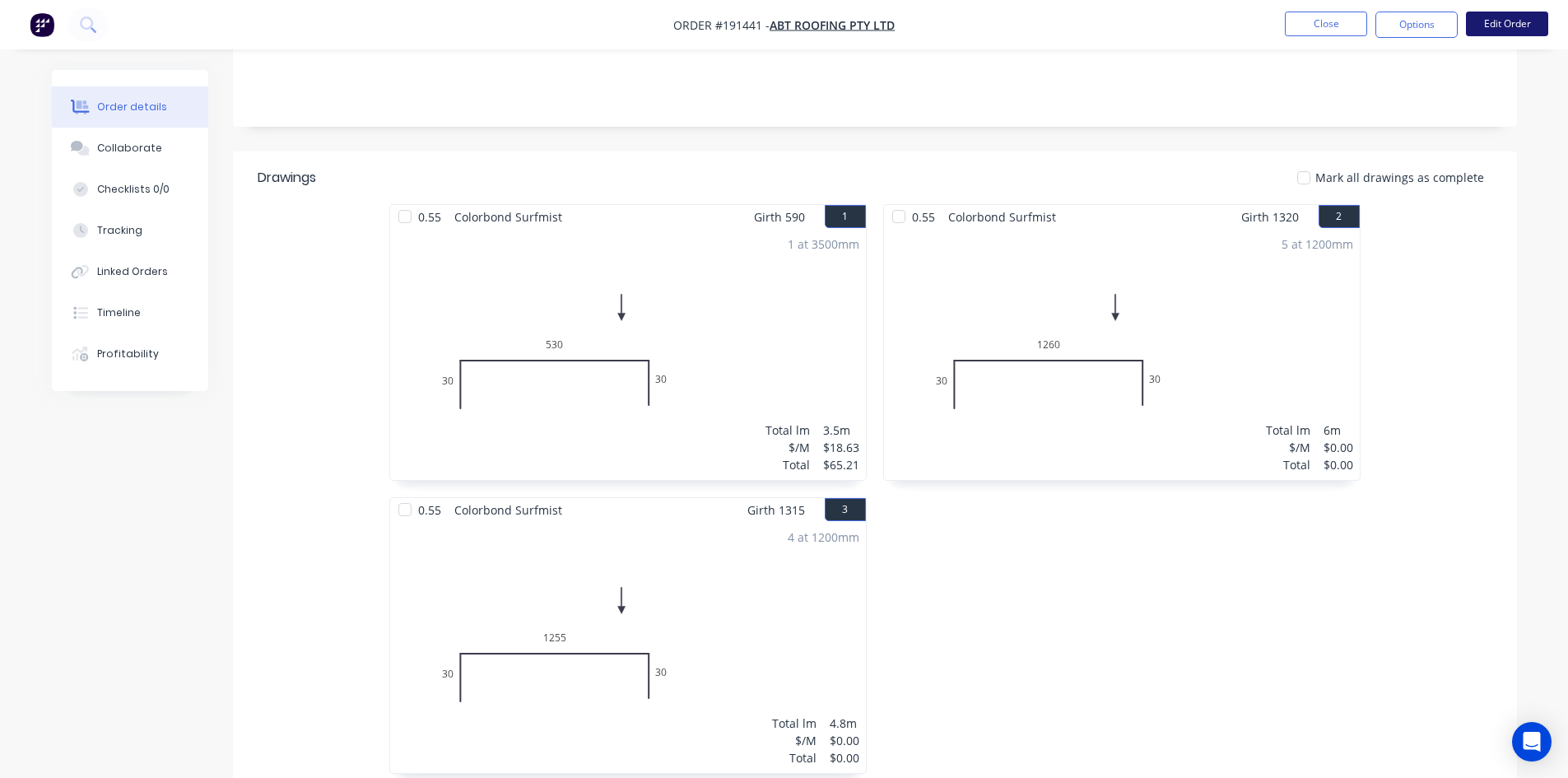
click at [1493, 28] on button "Edit Order" at bounding box center [1507, 24] width 83 height 25
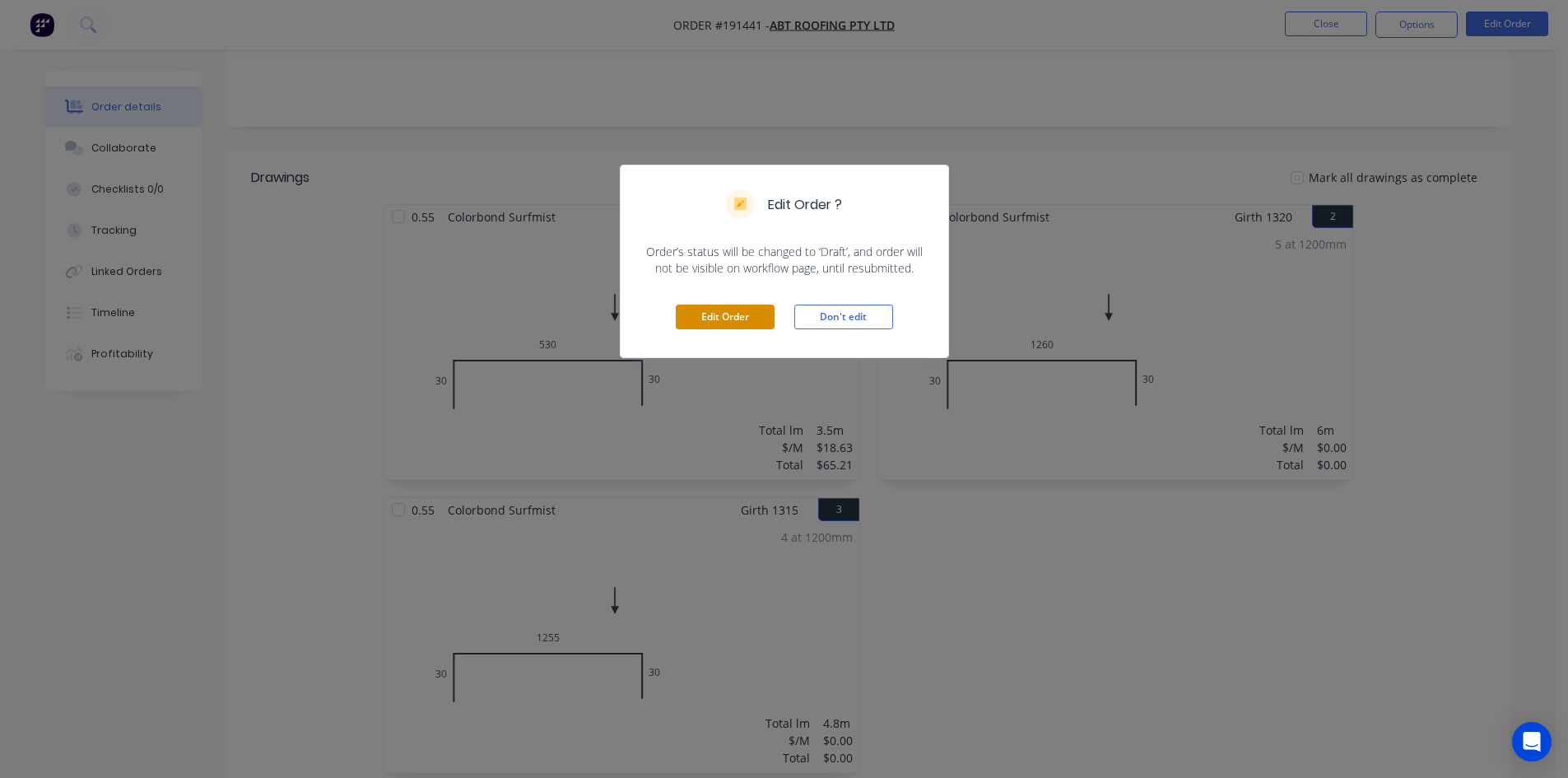
click at [724, 314] on button "Edit Order" at bounding box center [725, 317] width 99 height 25
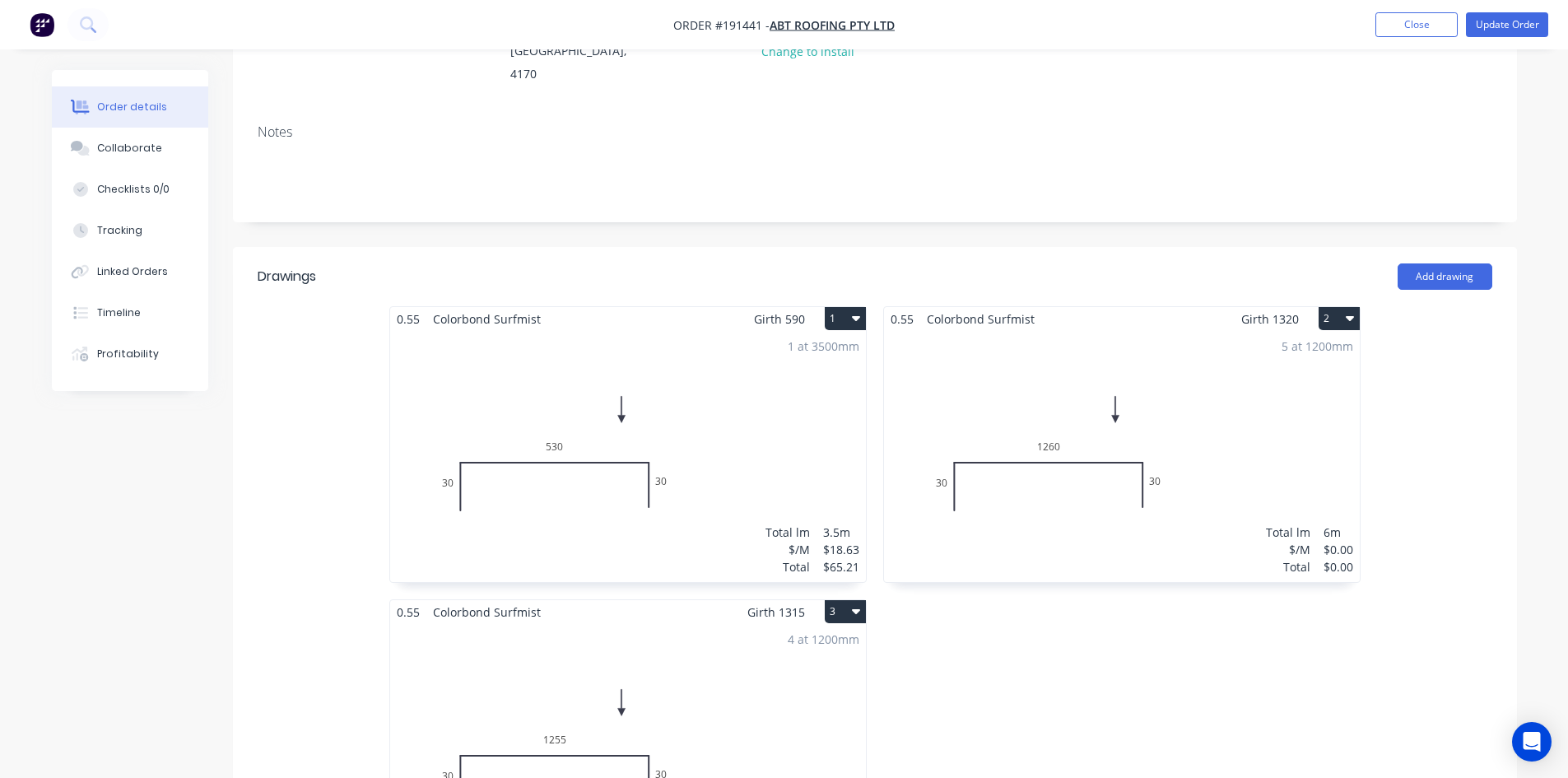
click at [1141, 331] on div "5 at 1200mm Total lm $/M Total 6m $0.00 $0.00" at bounding box center [1121, 457] width 476 height 251
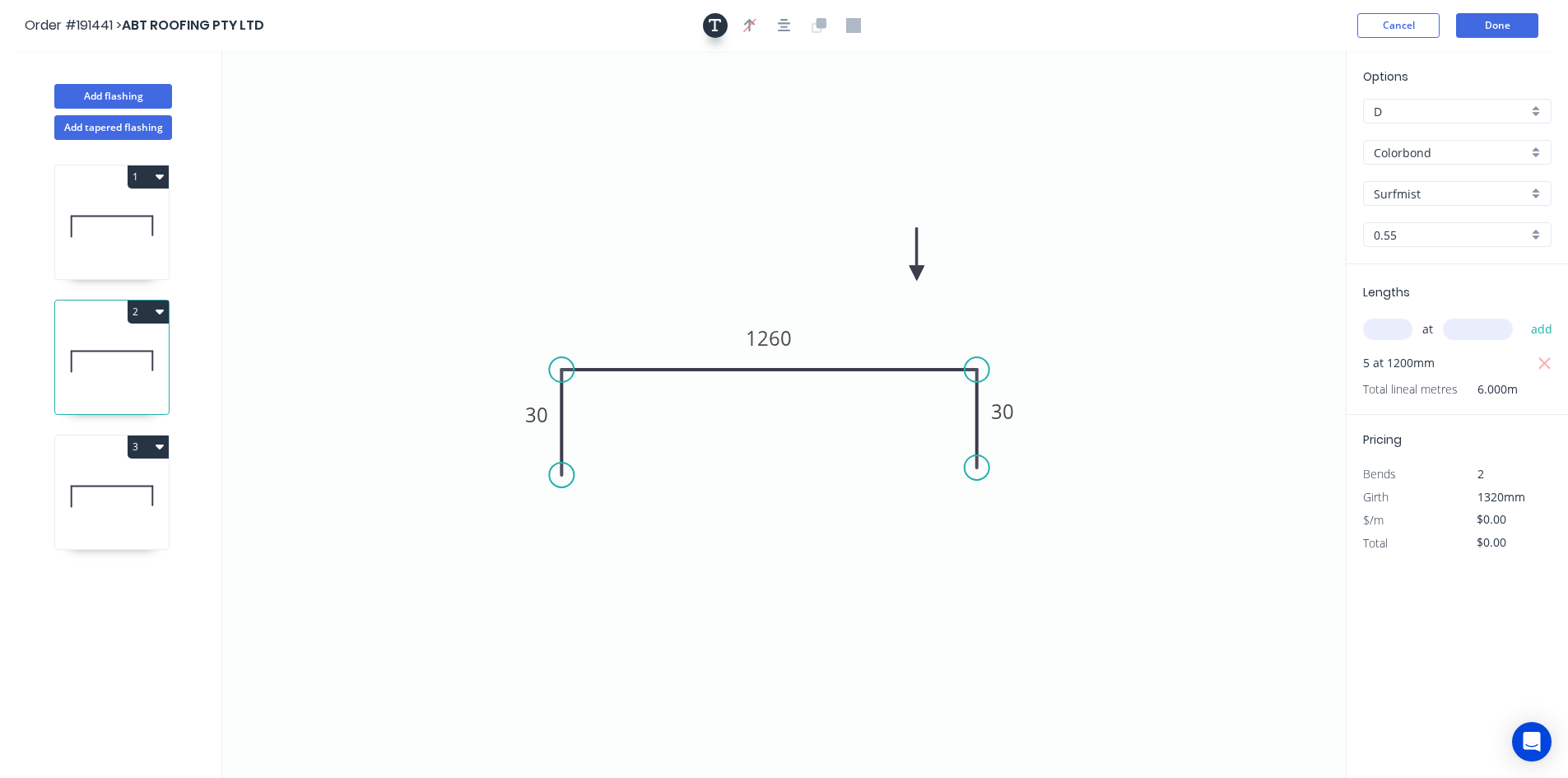
click at [718, 37] on button "button" at bounding box center [715, 25] width 25 height 25
click at [270, 95] on textarea at bounding box center [327, 116] width 133 height 61
type textarea "Changed for Pricing"
click at [1400, 323] on input "text" at bounding box center [1388, 328] width 50 height 21
type input "5"
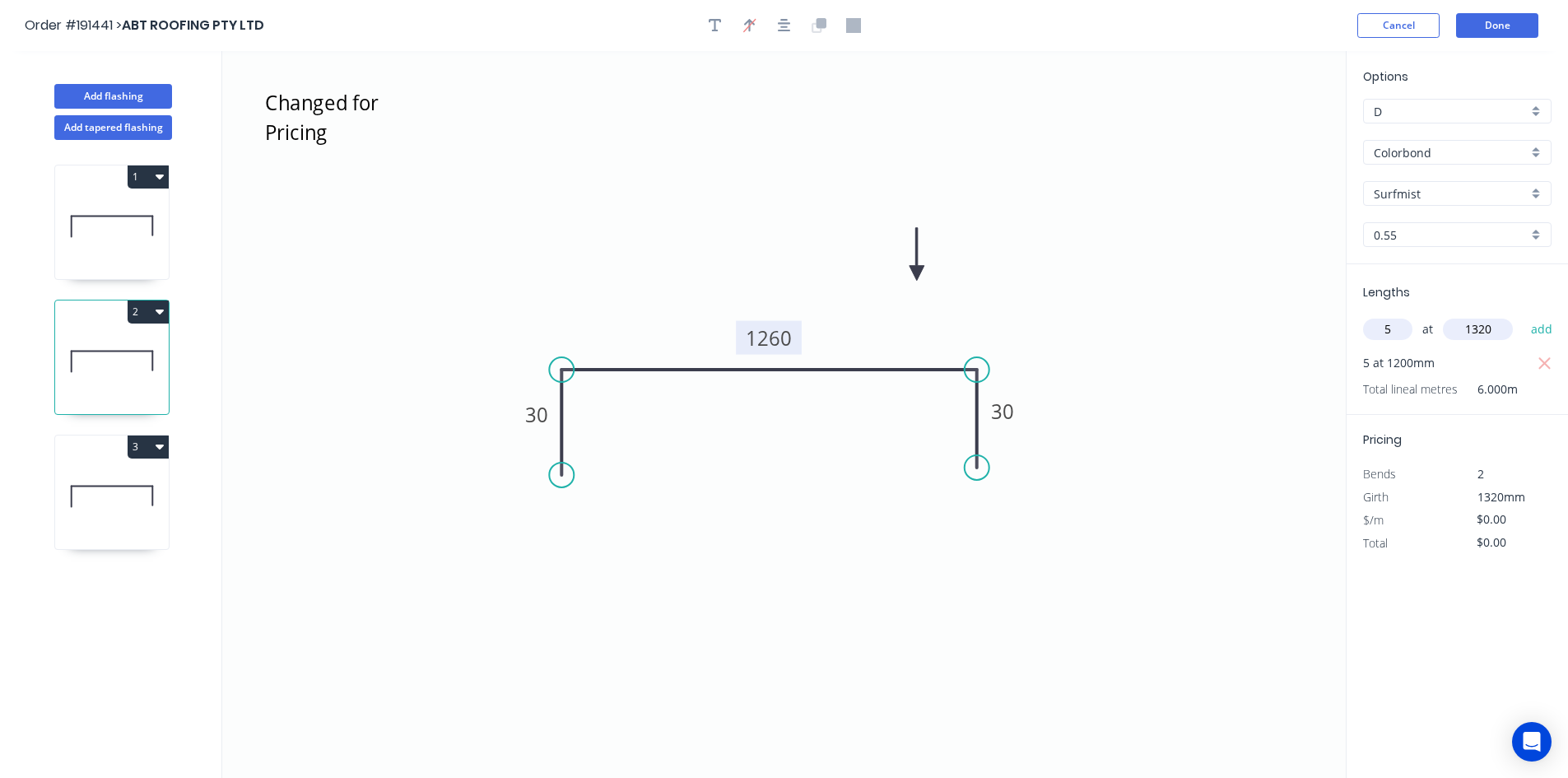
type input "1320"
click at [753, 336] on tspan "1260" at bounding box center [768, 339] width 46 height 28
click at [737, 293] on icon "Changed for Pricing 30 1140 30" at bounding box center [783, 415] width 1123 height 728
type input "$32.46"
click at [1546, 364] on icon "button" at bounding box center [1544, 363] width 12 height 12
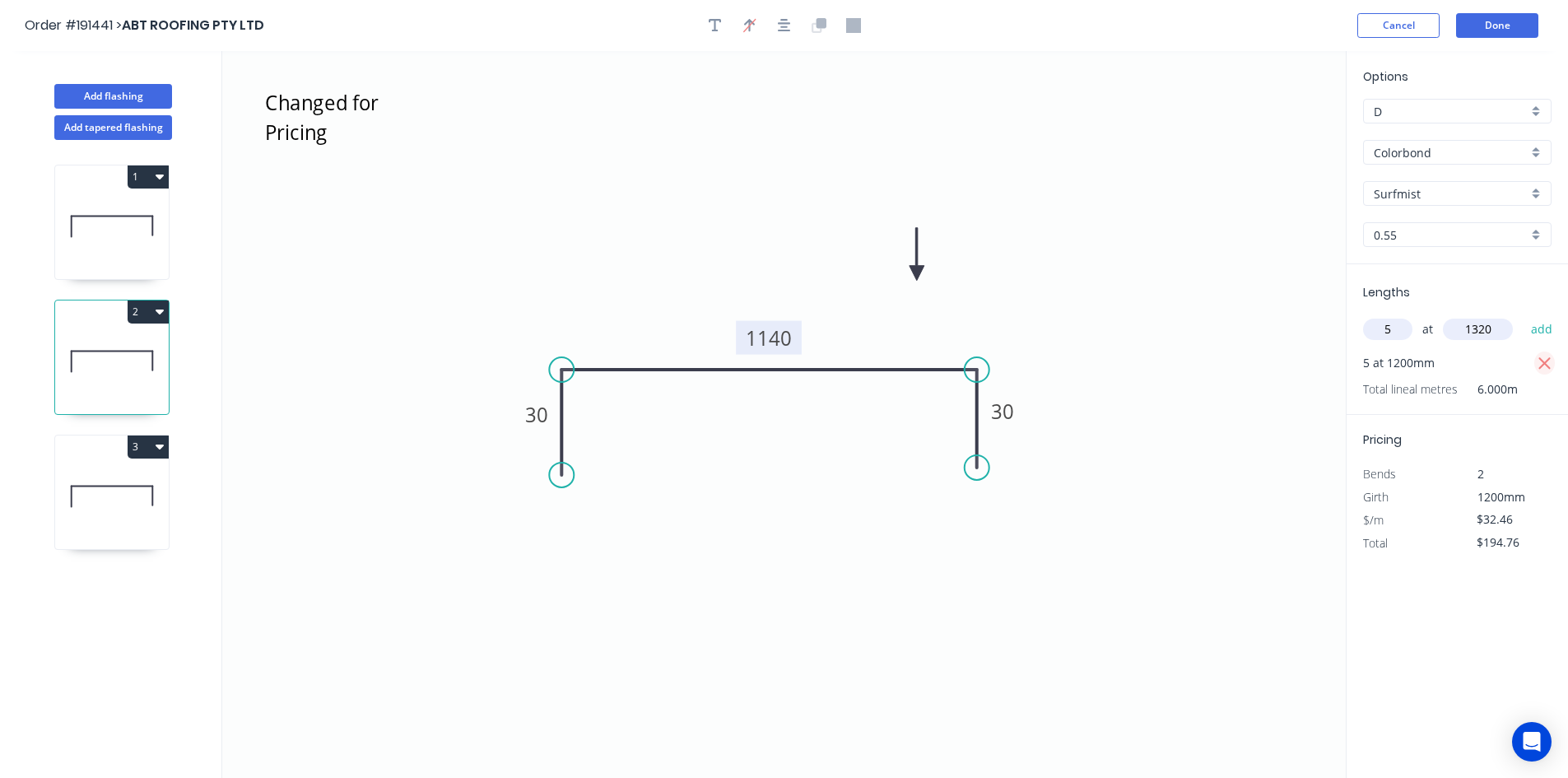
type input "$0.00"
click at [1542, 341] on button "add" at bounding box center [1542, 329] width 39 height 28
type input "$214.24"
click at [126, 468] on icon at bounding box center [112, 496] width 114 height 106
type input "$0.00"
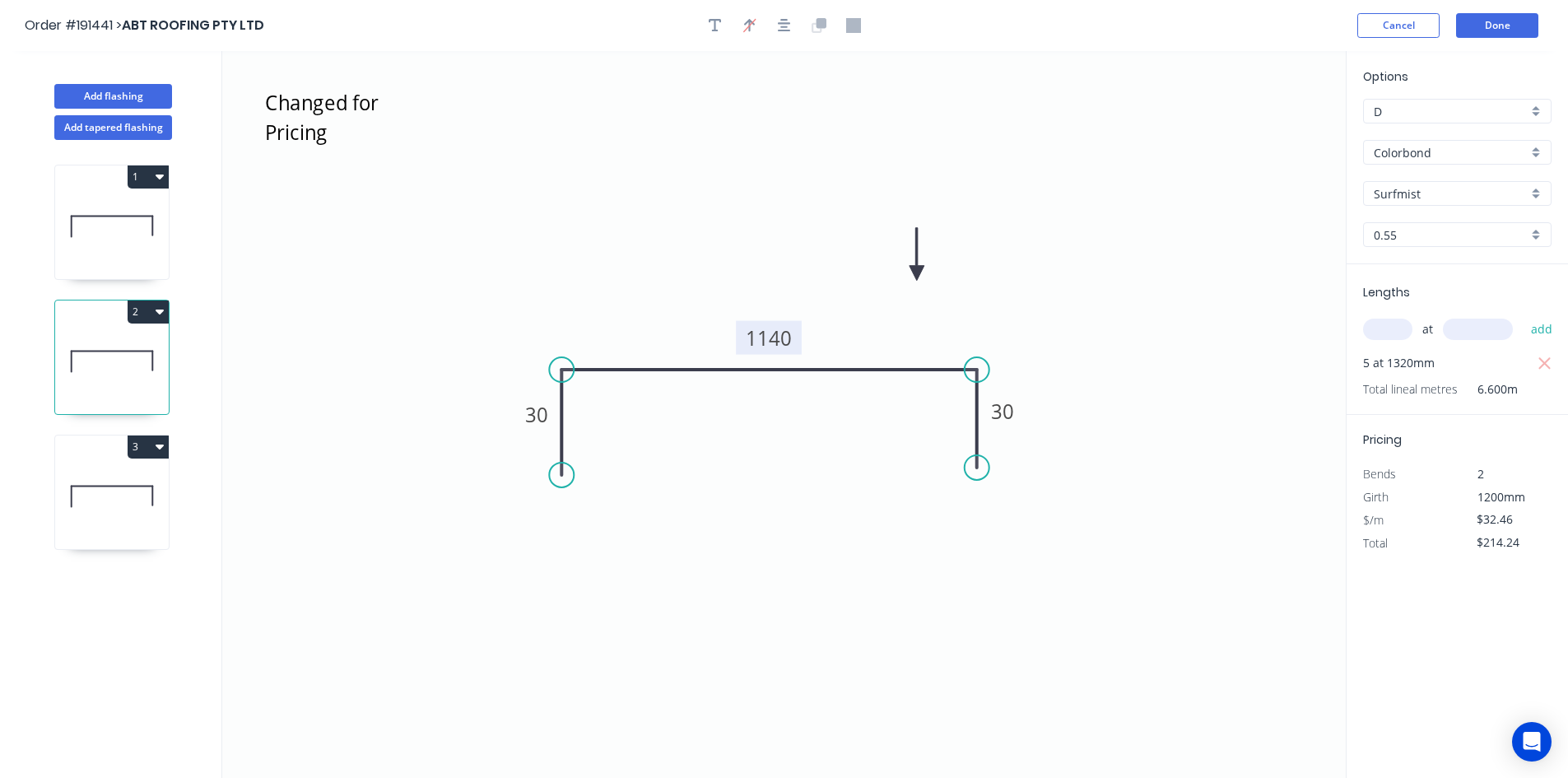
type input "$0.00"
click at [713, 20] on icon "button" at bounding box center [715, 26] width 13 height 13
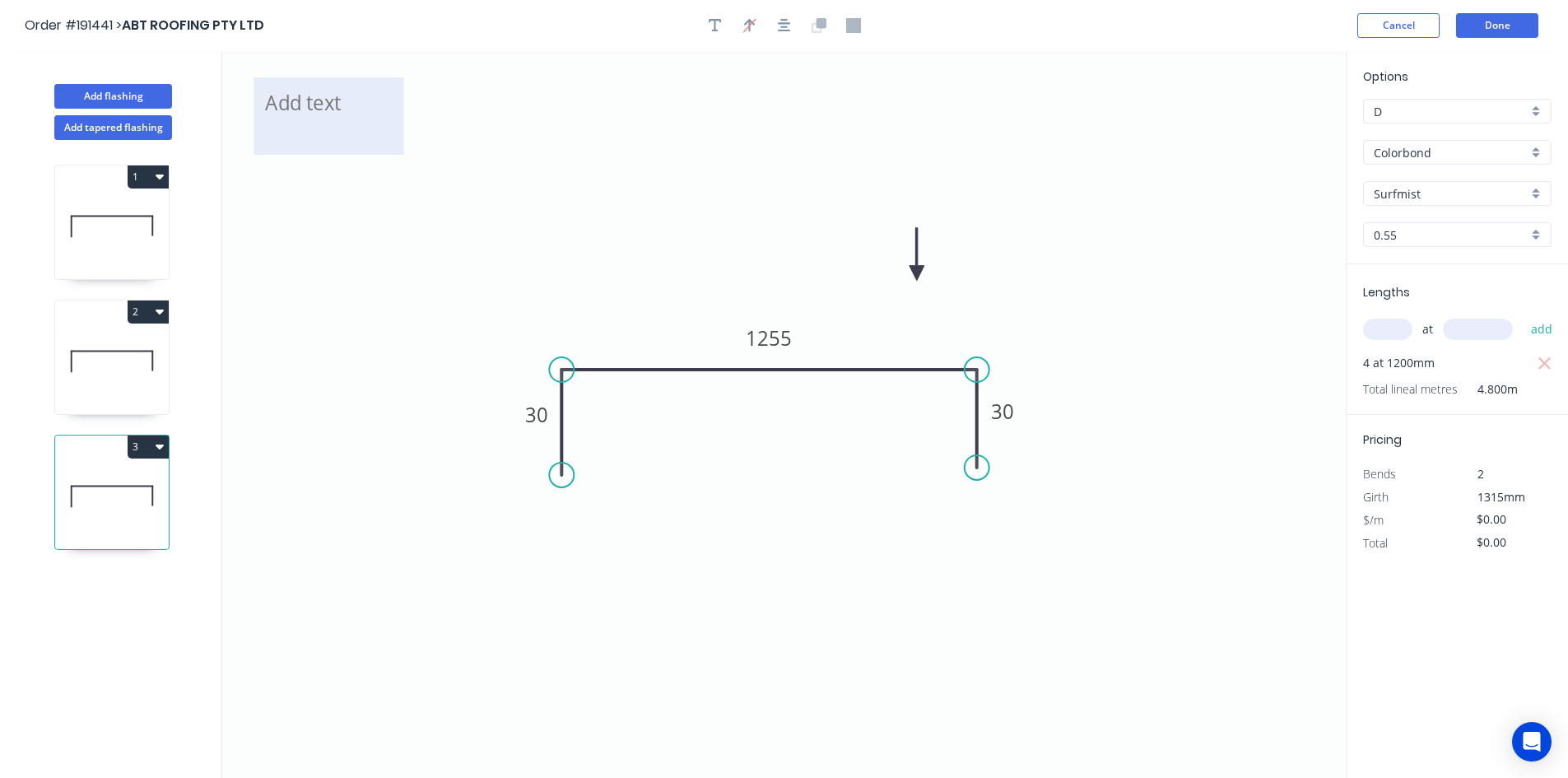
click at [317, 106] on textarea at bounding box center [327, 116] width 133 height 61
type textarea "Changed for Pricing"
click at [1402, 332] on input "text" at bounding box center [1388, 328] width 50 height 21
type input "4"
type input "1315"
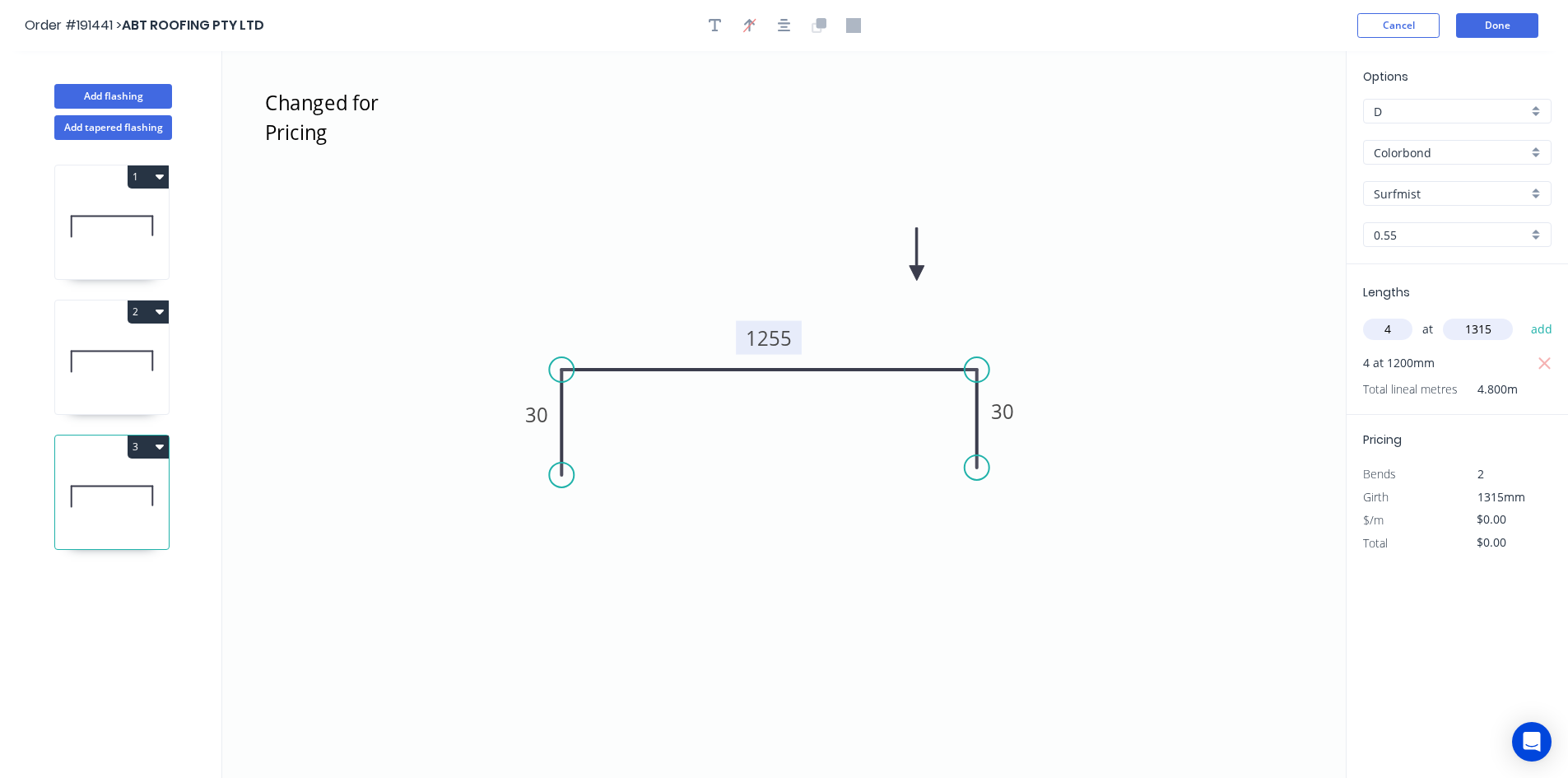
click at [759, 336] on tspan "1255" at bounding box center [768, 339] width 46 height 28
click at [761, 262] on icon "Changed for Pricing 30 1140 30" at bounding box center [783, 415] width 1123 height 728
type input "$32.46"
click at [1541, 361] on icon "button" at bounding box center [1544, 363] width 12 height 12
type input "$0.00"
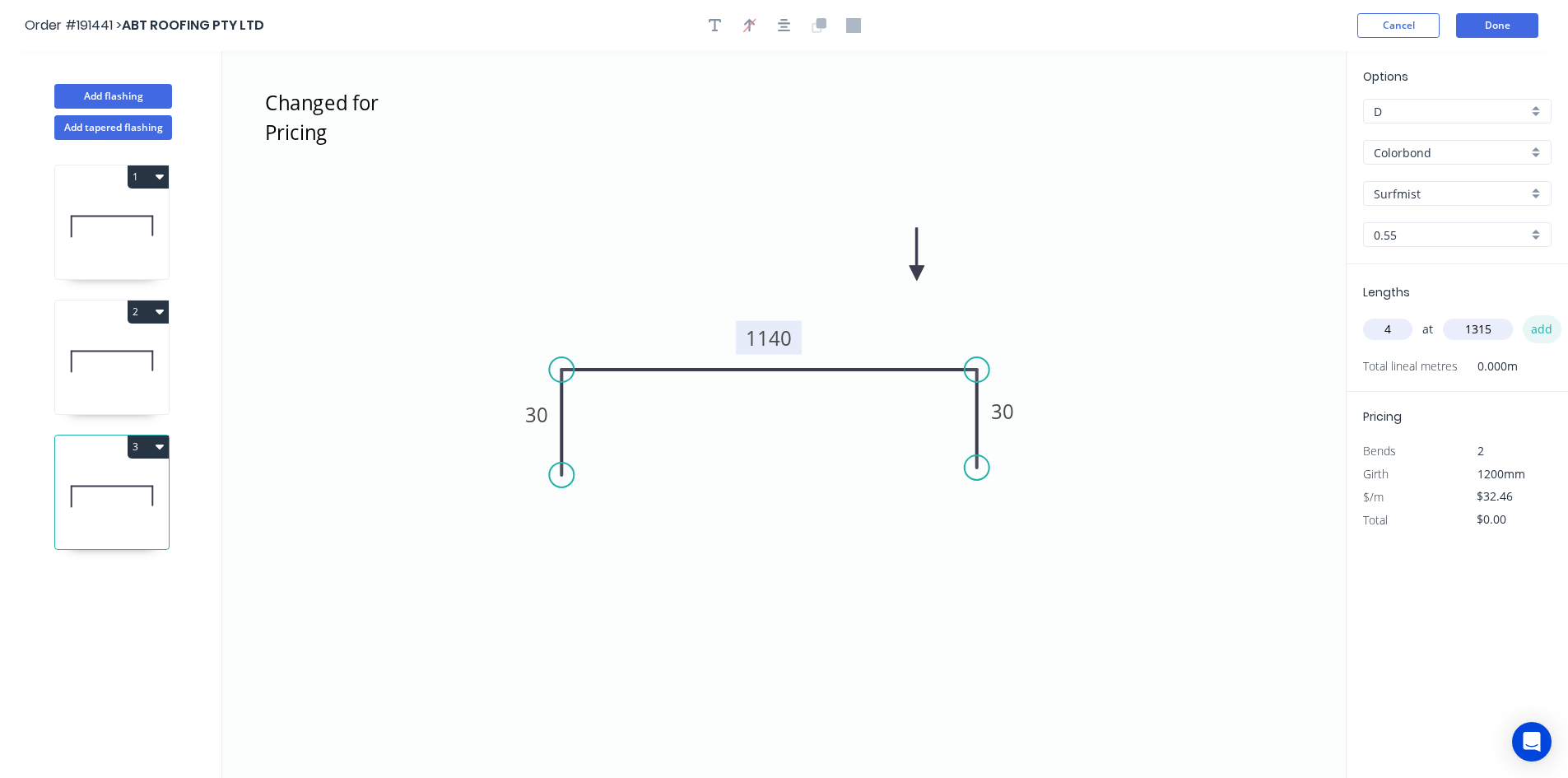
click at [1544, 336] on button "add" at bounding box center [1542, 329] width 39 height 28
type input "$170.74"
click at [1469, 36] on button "Done" at bounding box center [1497, 25] width 83 height 25
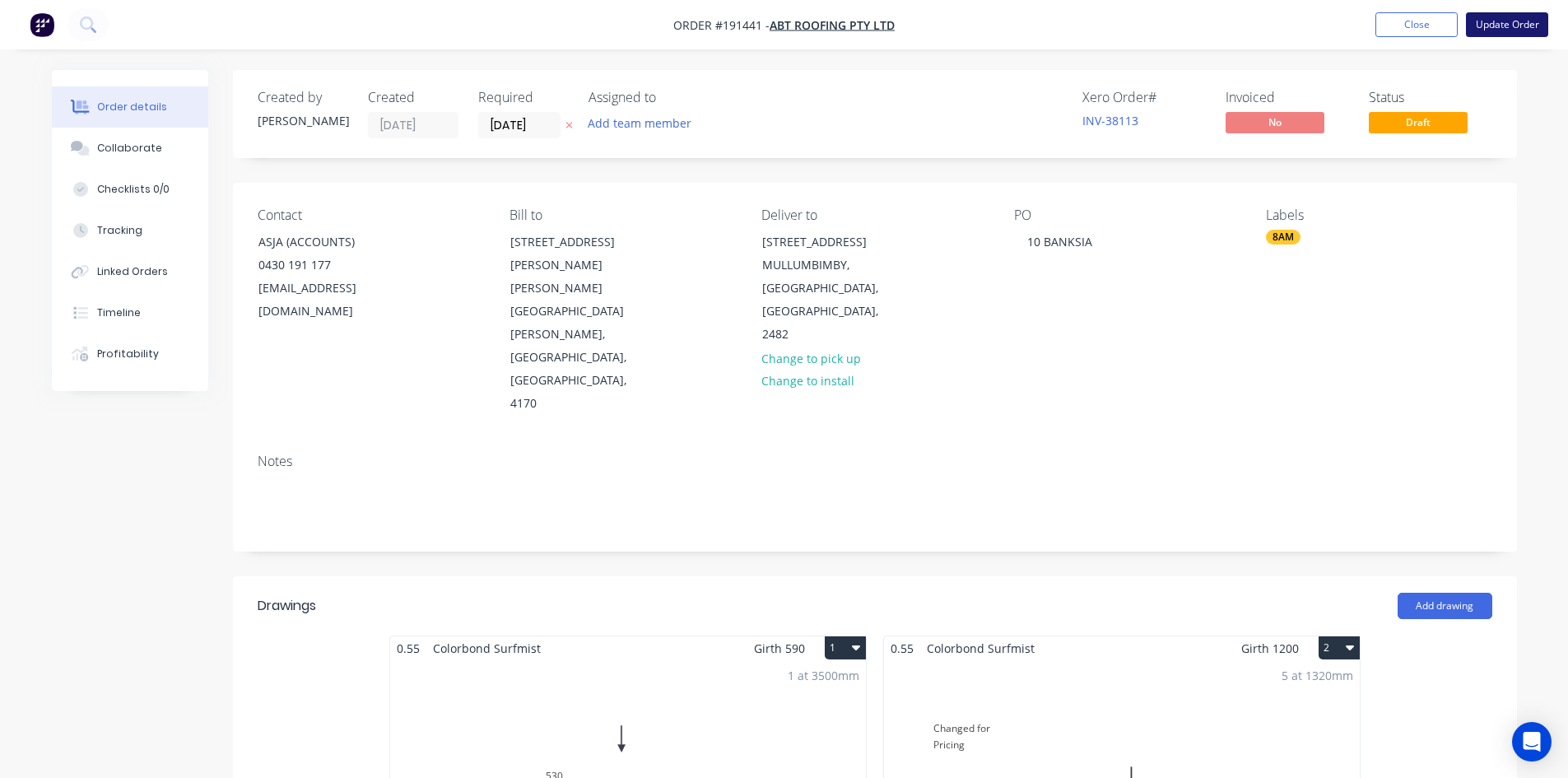
click at [1506, 33] on button "Update Order" at bounding box center [1507, 24] width 83 height 25
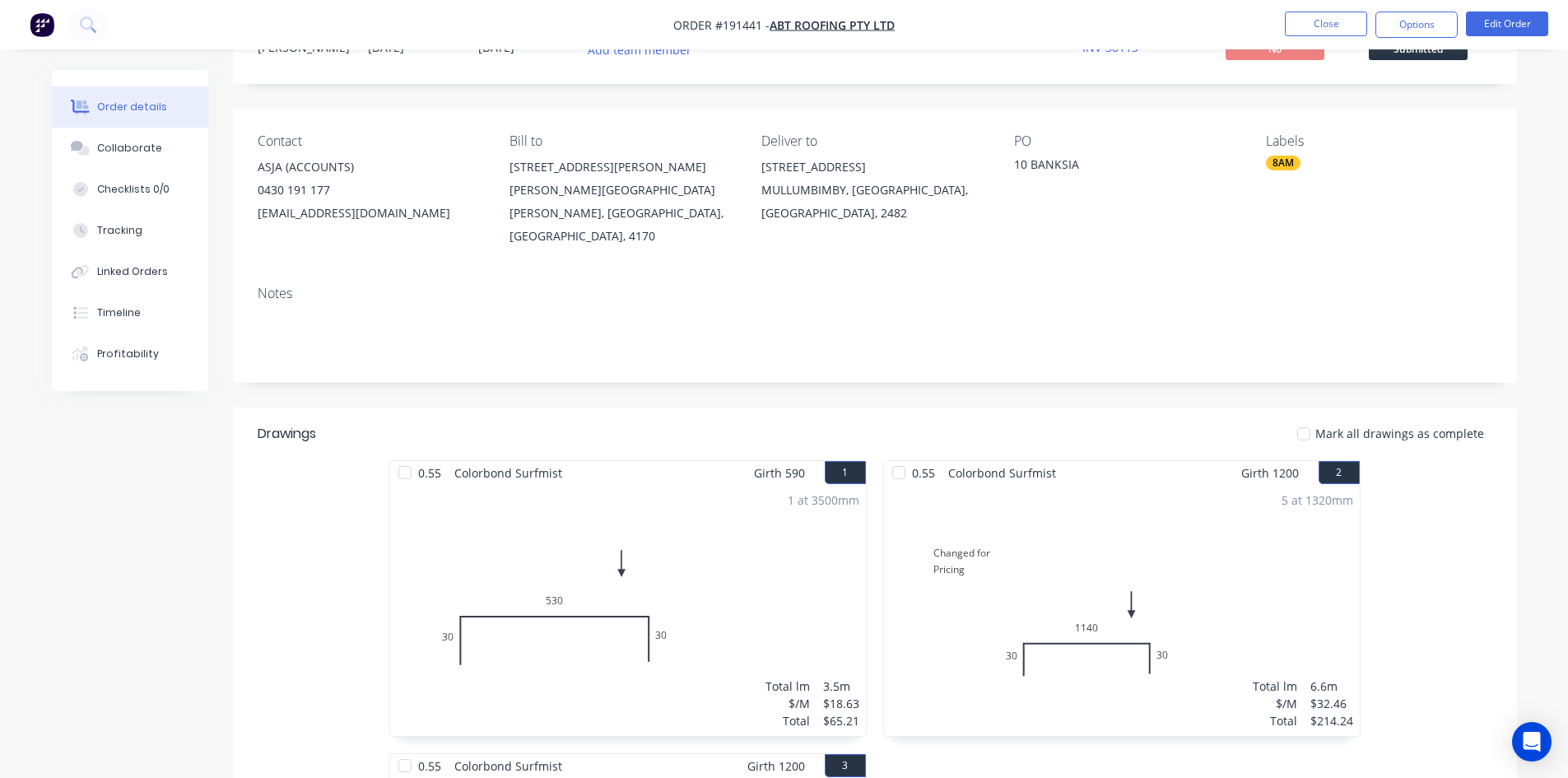
scroll to position [59, 0]
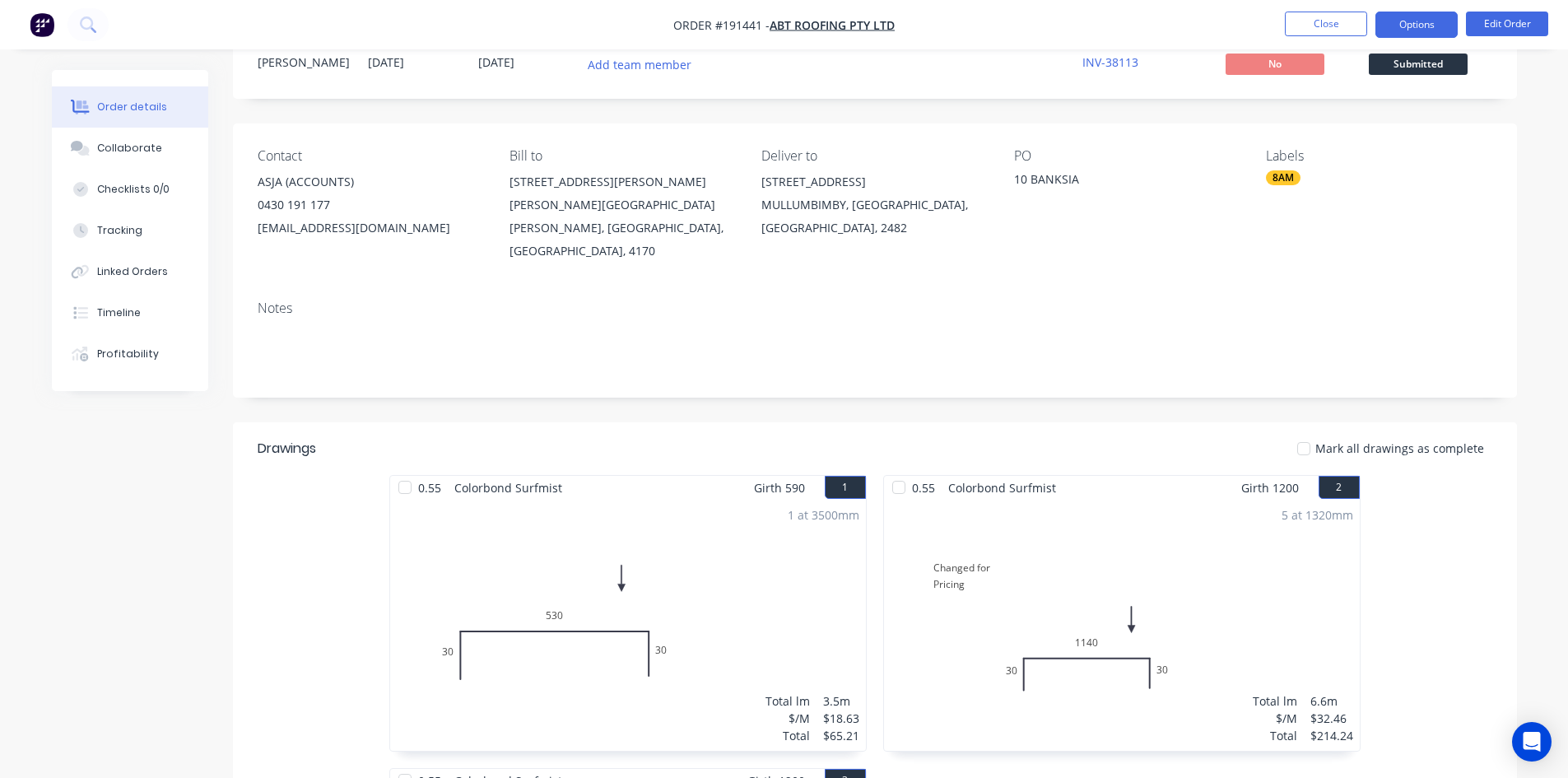
click at [1402, 27] on button "Options" at bounding box center [1417, 25] width 83 height 27
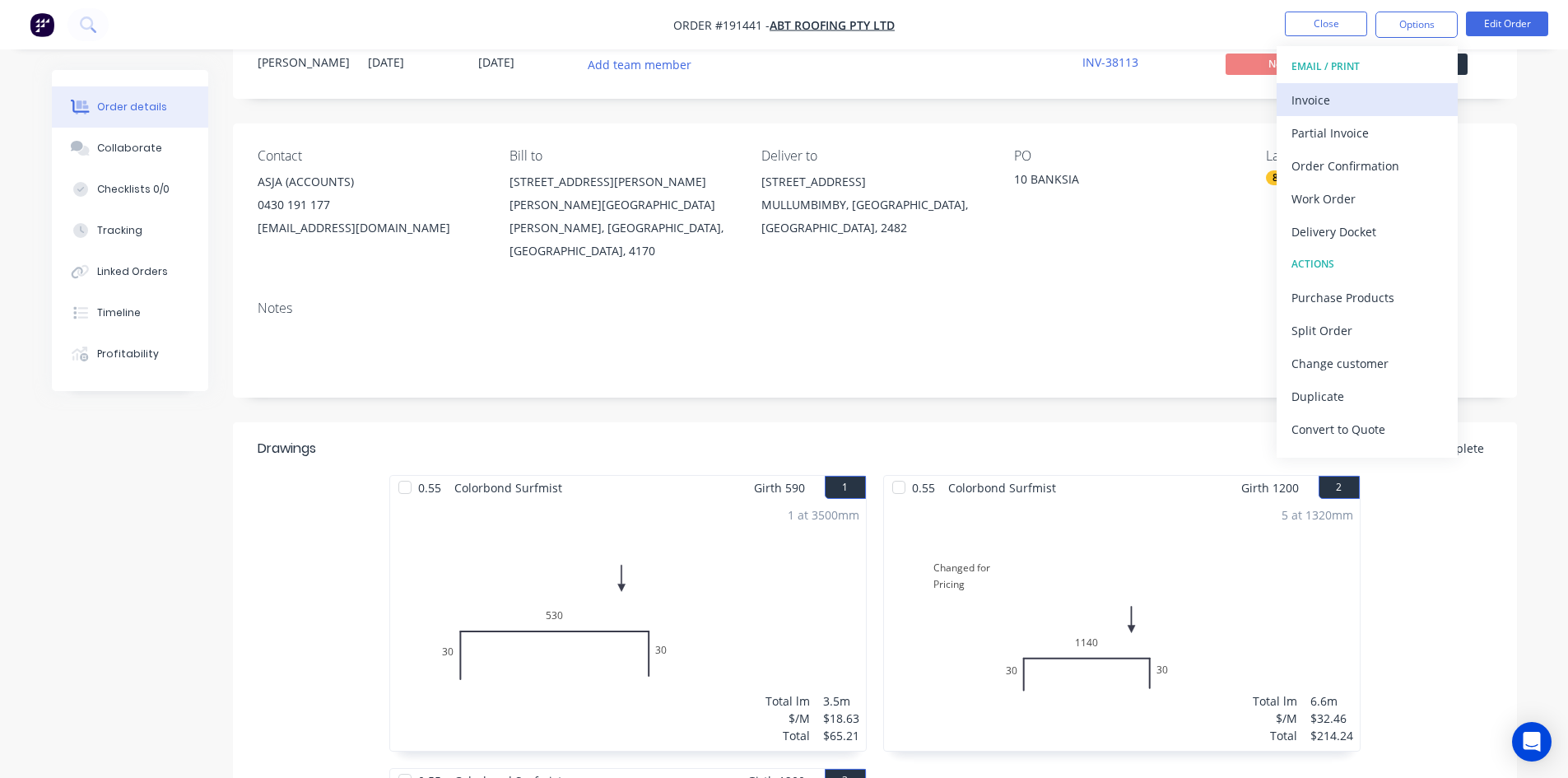
click at [1355, 92] on div "Invoice" at bounding box center [1367, 100] width 151 height 24
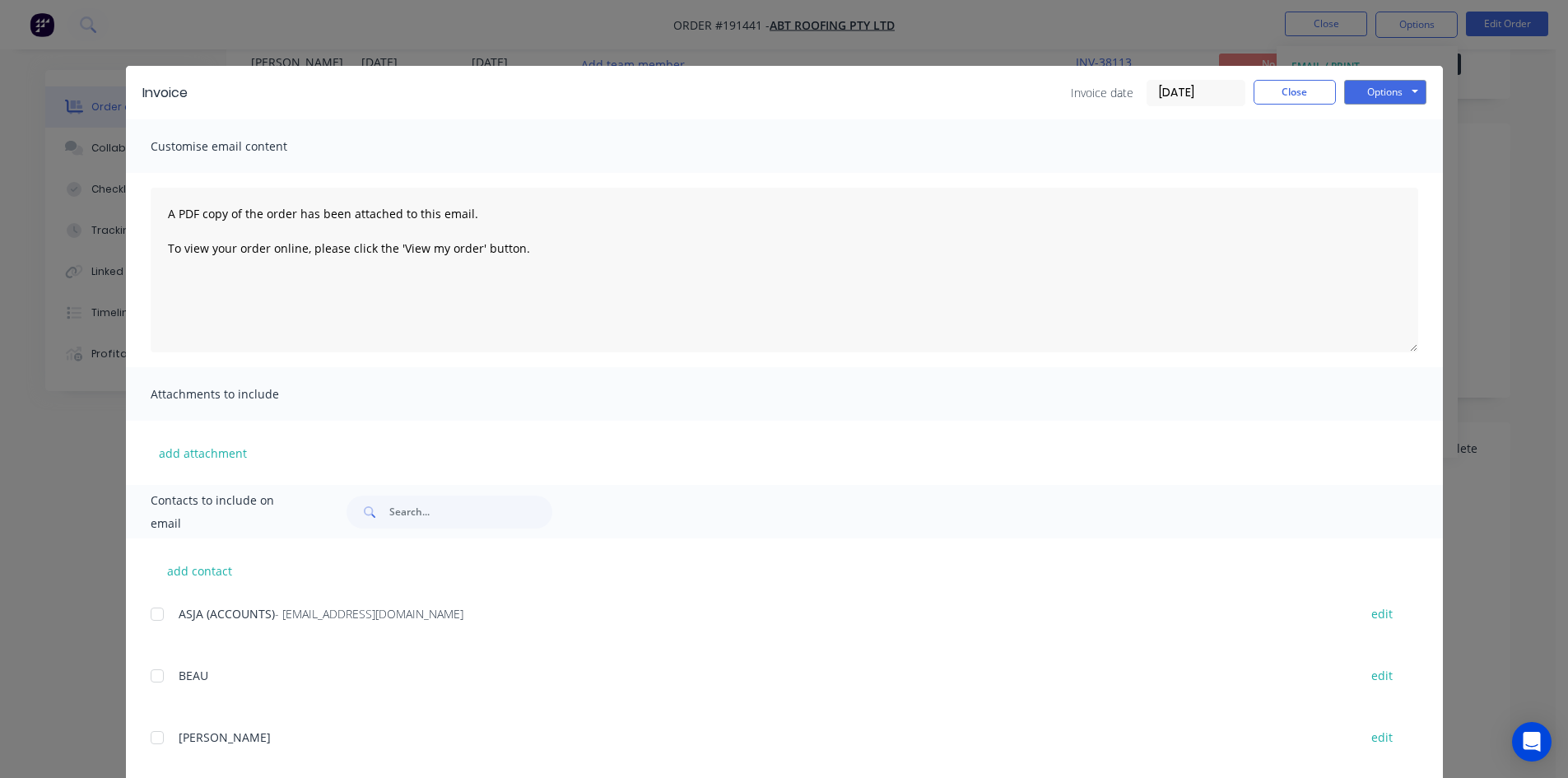
click at [152, 613] on div at bounding box center [158, 615] width 33 height 33
click at [1393, 88] on button "Options" at bounding box center [1386, 92] width 83 height 25
click at [1377, 169] on button "Email" at bounding box center [1397, 176] width 105 height 28
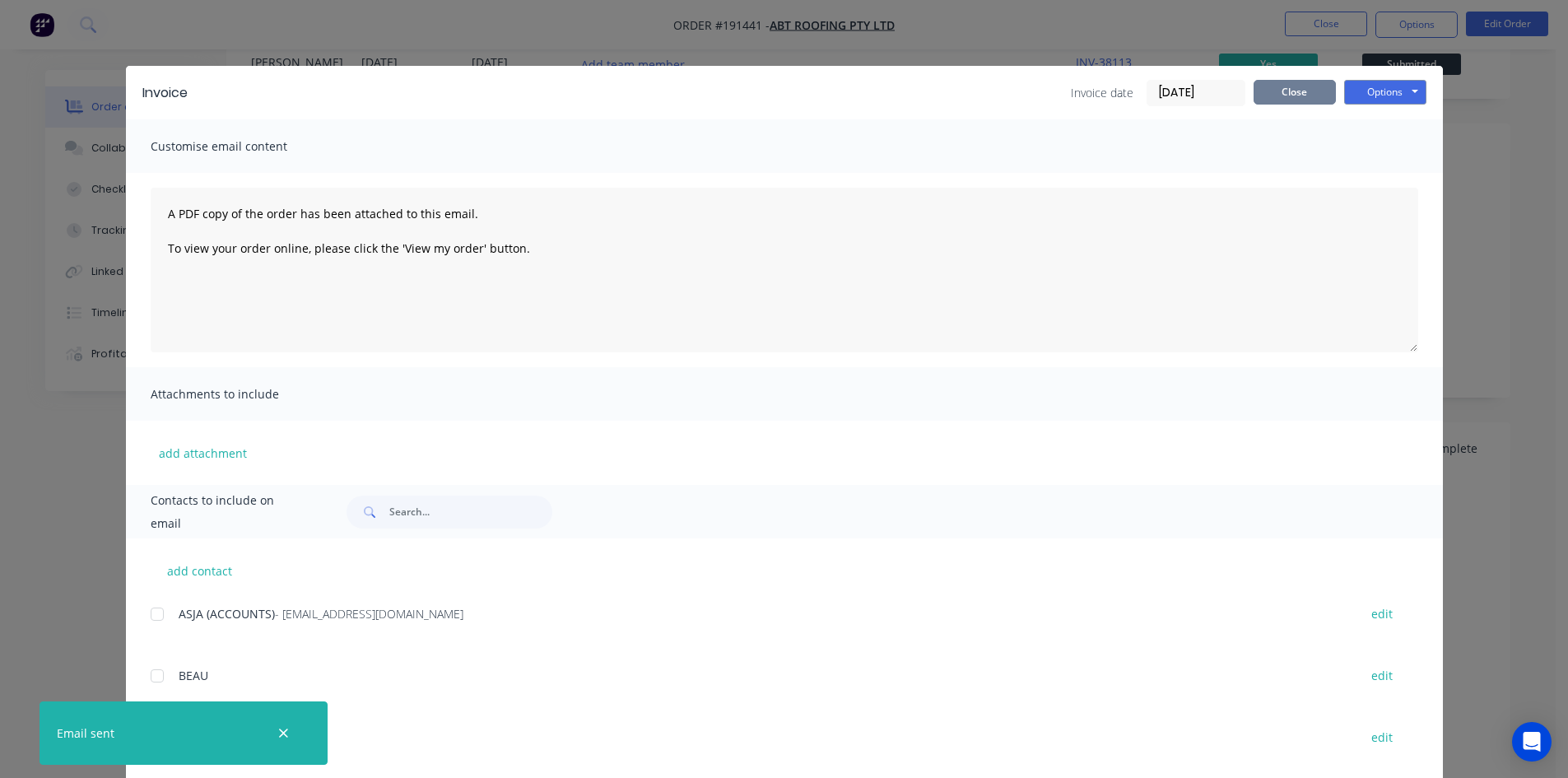
click at [1271, 82] on button "Close" at bounding box center [1295, 92] width 83 height 25
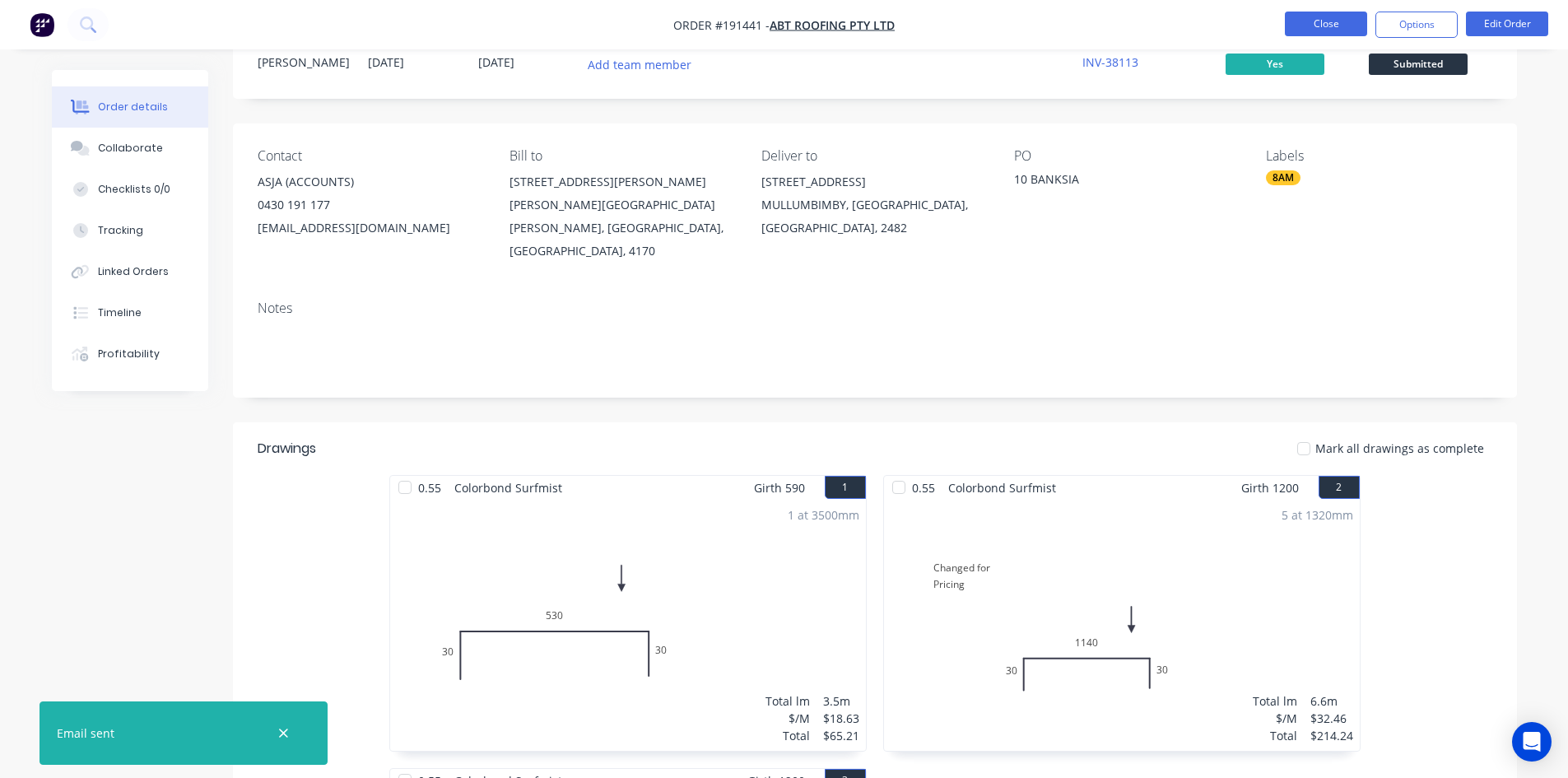
click at [1316, 20] on button "Close" at bounding box center [1326, 24] width 83 height 25
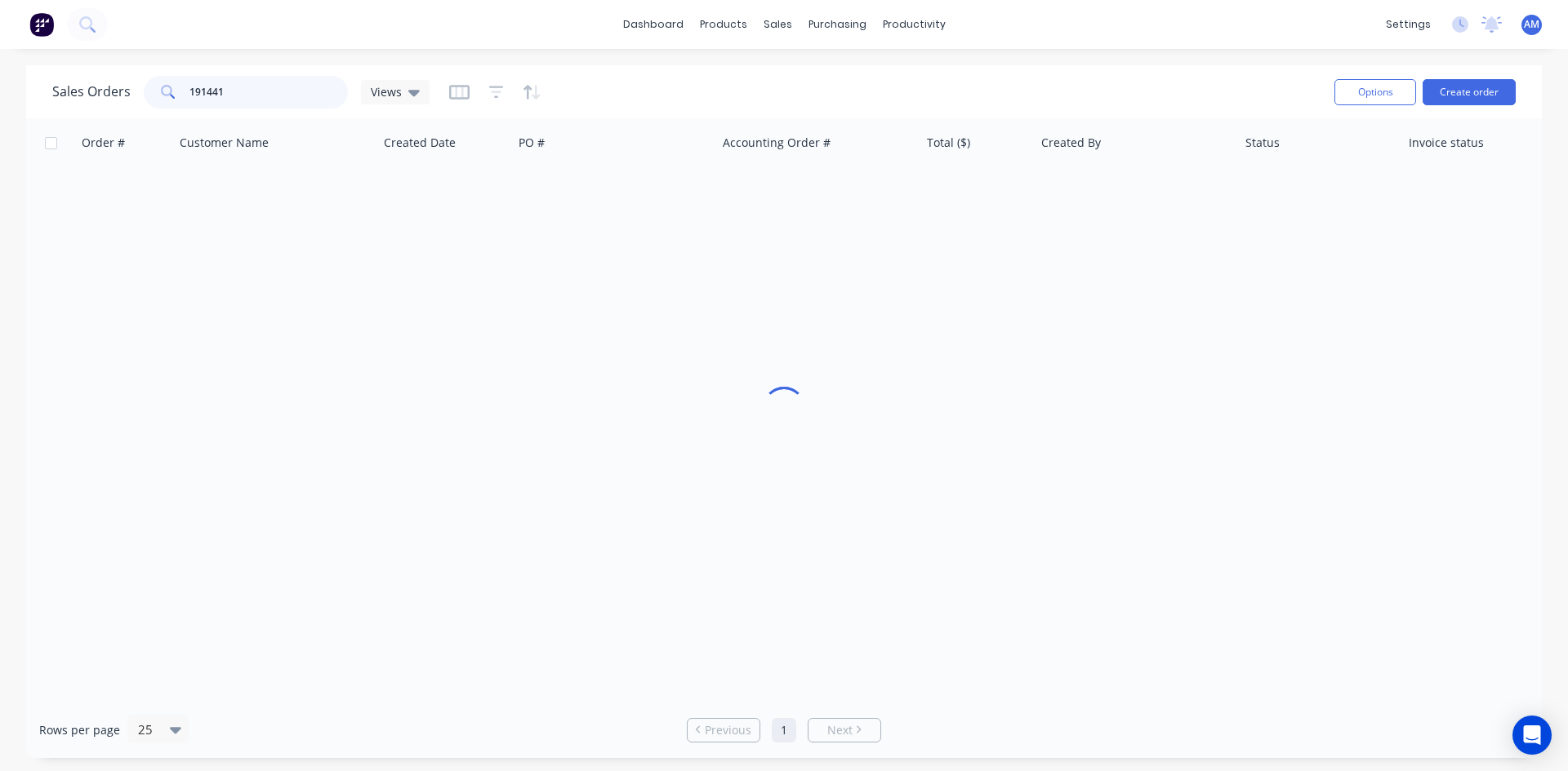
drag, startPoint x: 261, startPoint y: 99, endPoint x: 106, endPoint y: 100, distance: 155.0
click at [106, 100] on div "Sales Orders 191441 Views" at bounding box center [240, 92] width 377 height 33
type input "191507"
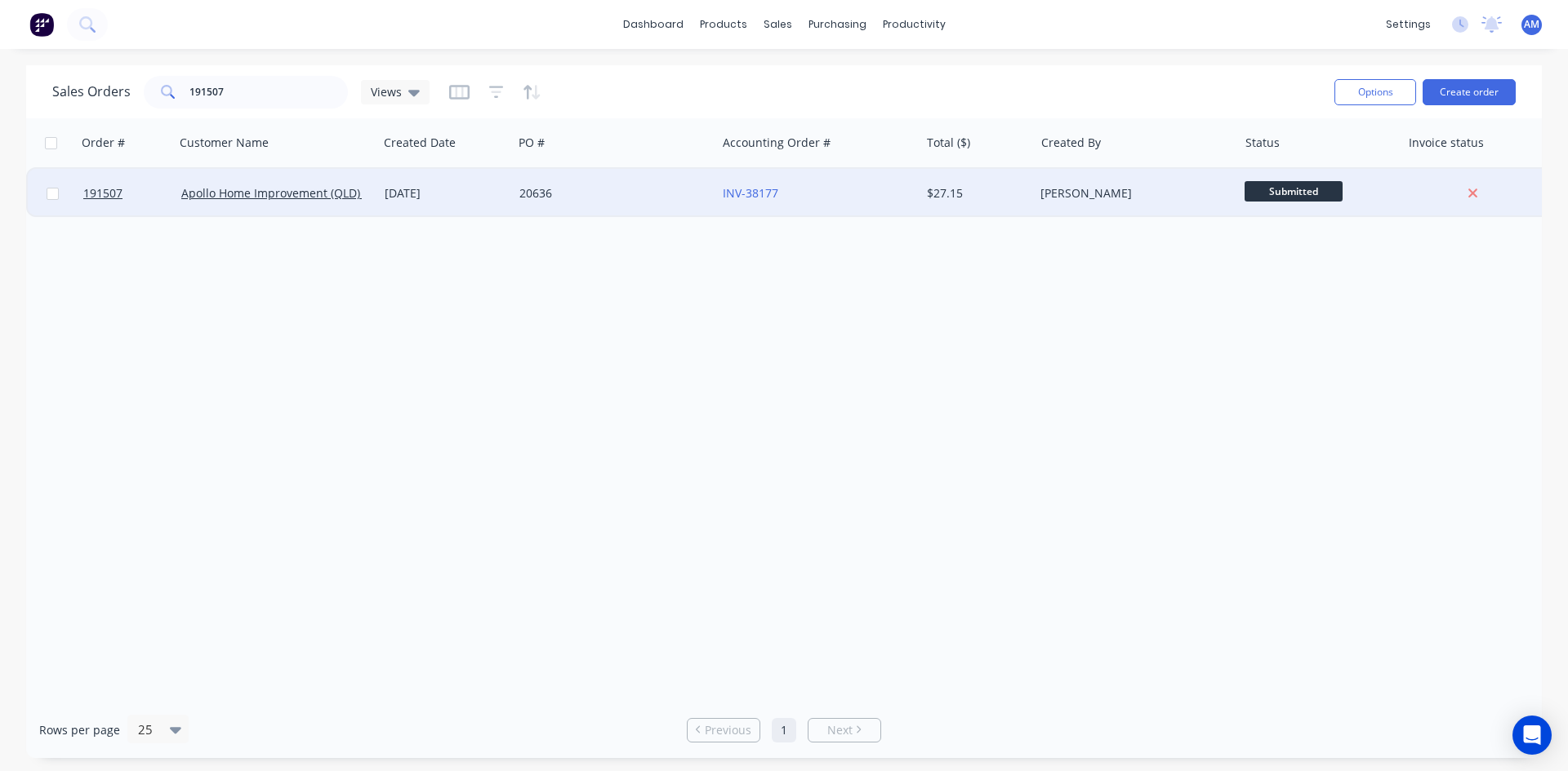
click at [627, 198] on div "20636" at bounding box center [609, 194] width 181 height 16
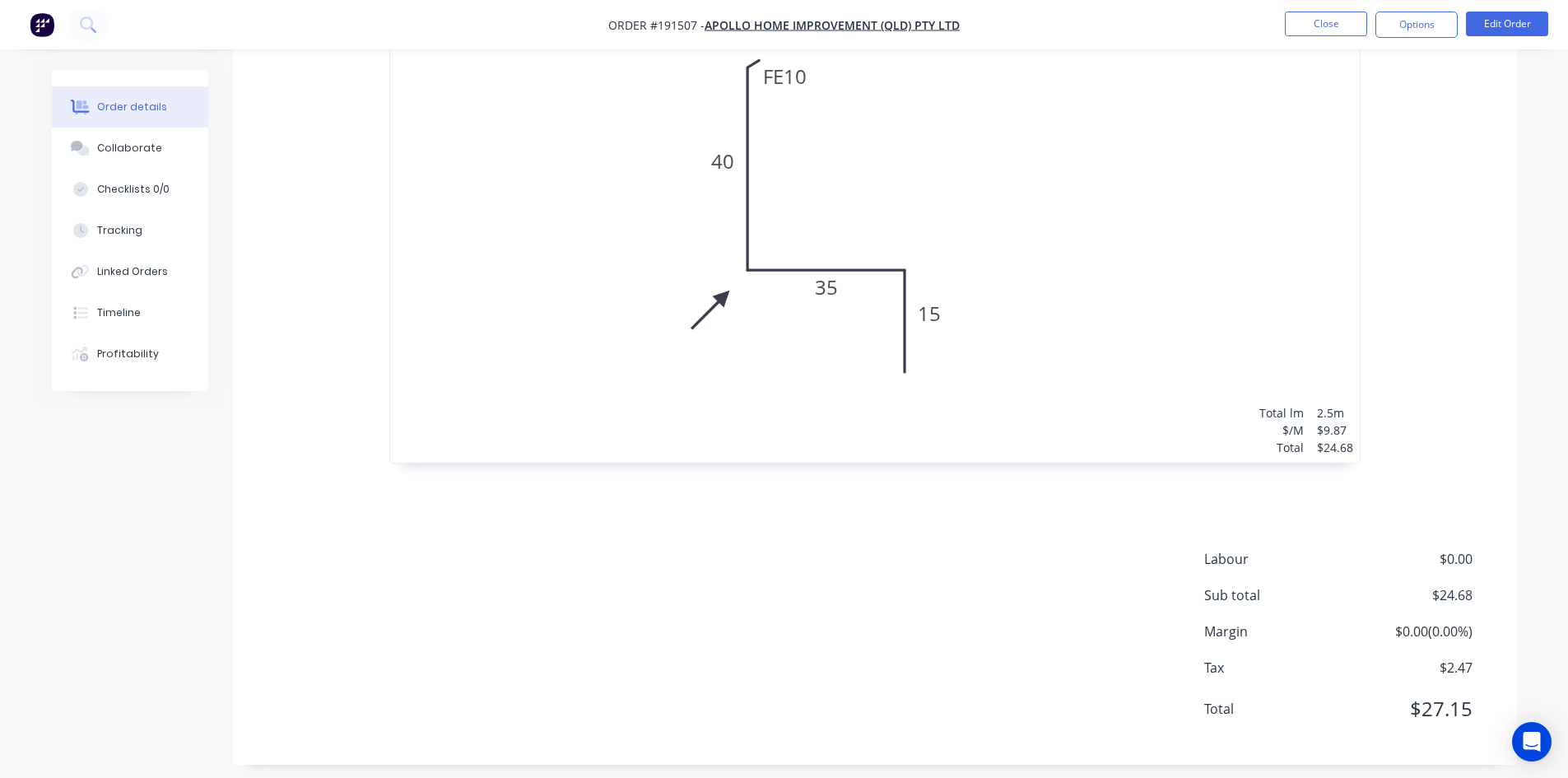
scroll to position [576, 0]
click at [157, 149] on button "Collaborate" at bounding box center [130, 148] width 157 height 41
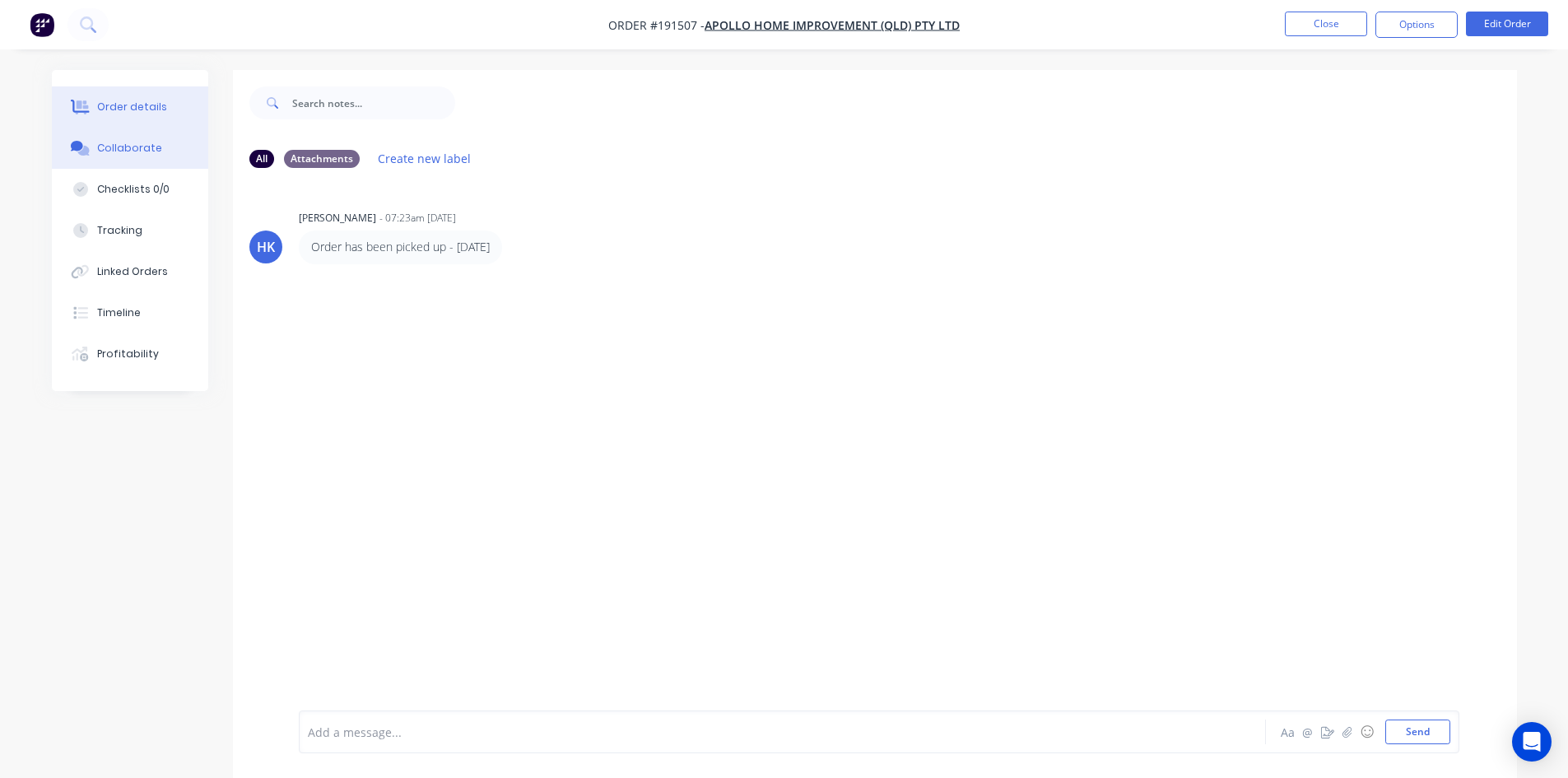
click at [152, 116] on button "Order details" at bounding box center [130, 106] width 157 height 41
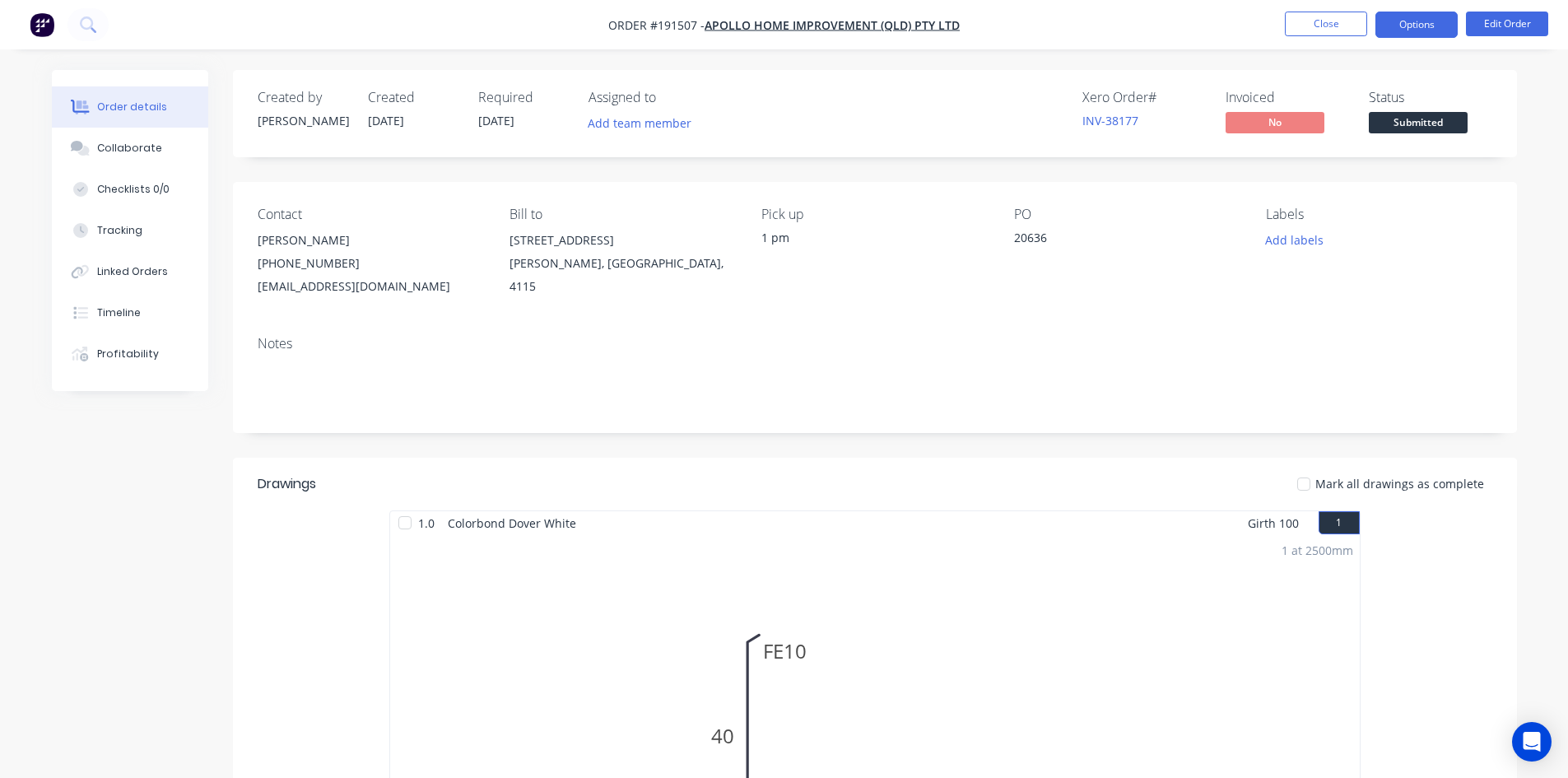
click at [1444, 28] on button "Options" at bounding box center [1417, 25] width 83 height 27
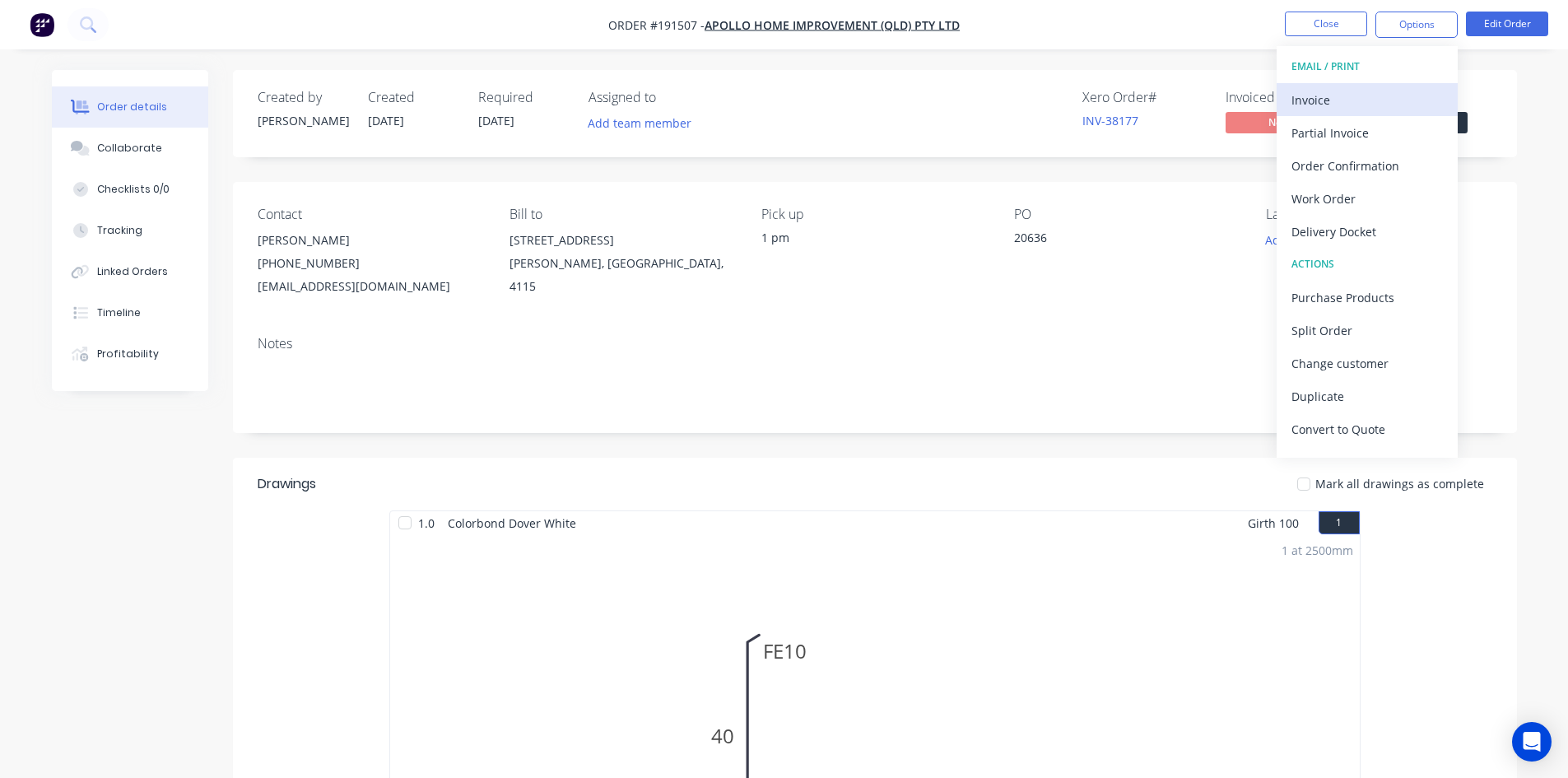
click at [1397, 90] on div "Invoice" at bounding box center [1367, 100] width 151 height 24
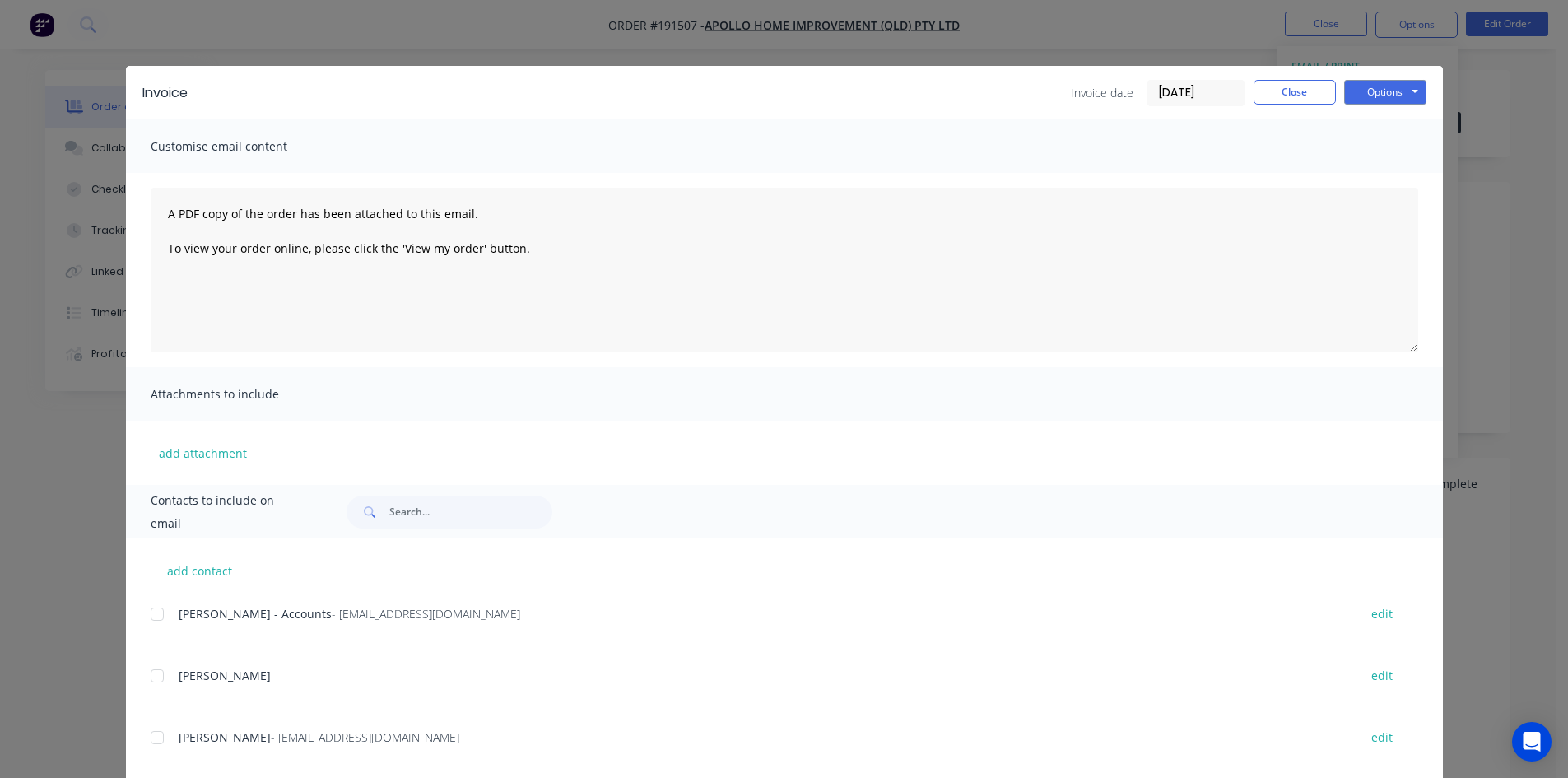
click at [150, 618] on div at bounding box center [158, 615] width 33 height 33
click at [1367, 95] on button "Options" at bounding box center [1386, 92] width 83 height 25
click at [1365, 168] on button "Email" at bounding box center [1397, 176] width 105 height 28
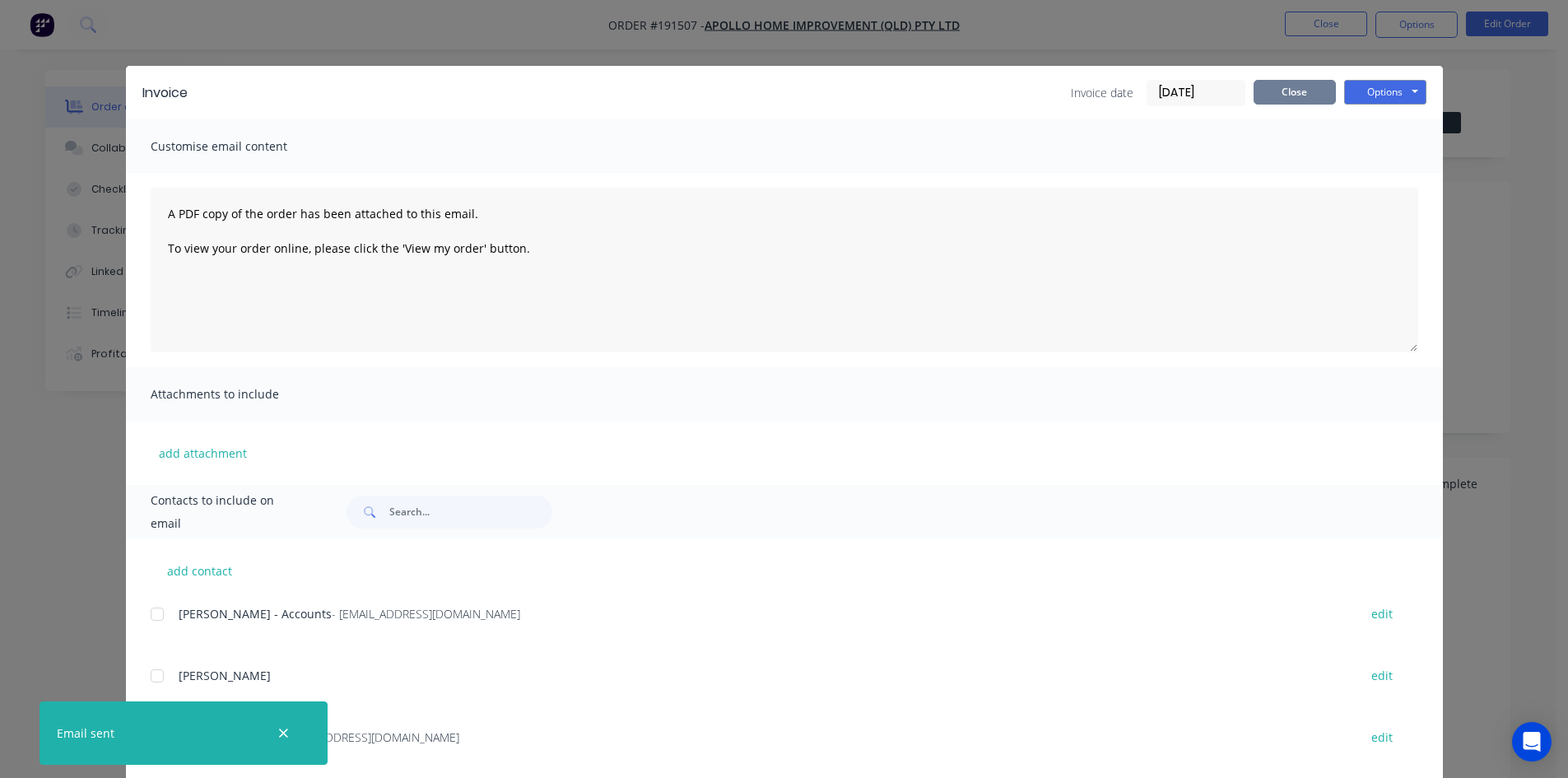
click at [1277, 96] on button "Close" at bounding box center [1295, 92] width 83 height 25
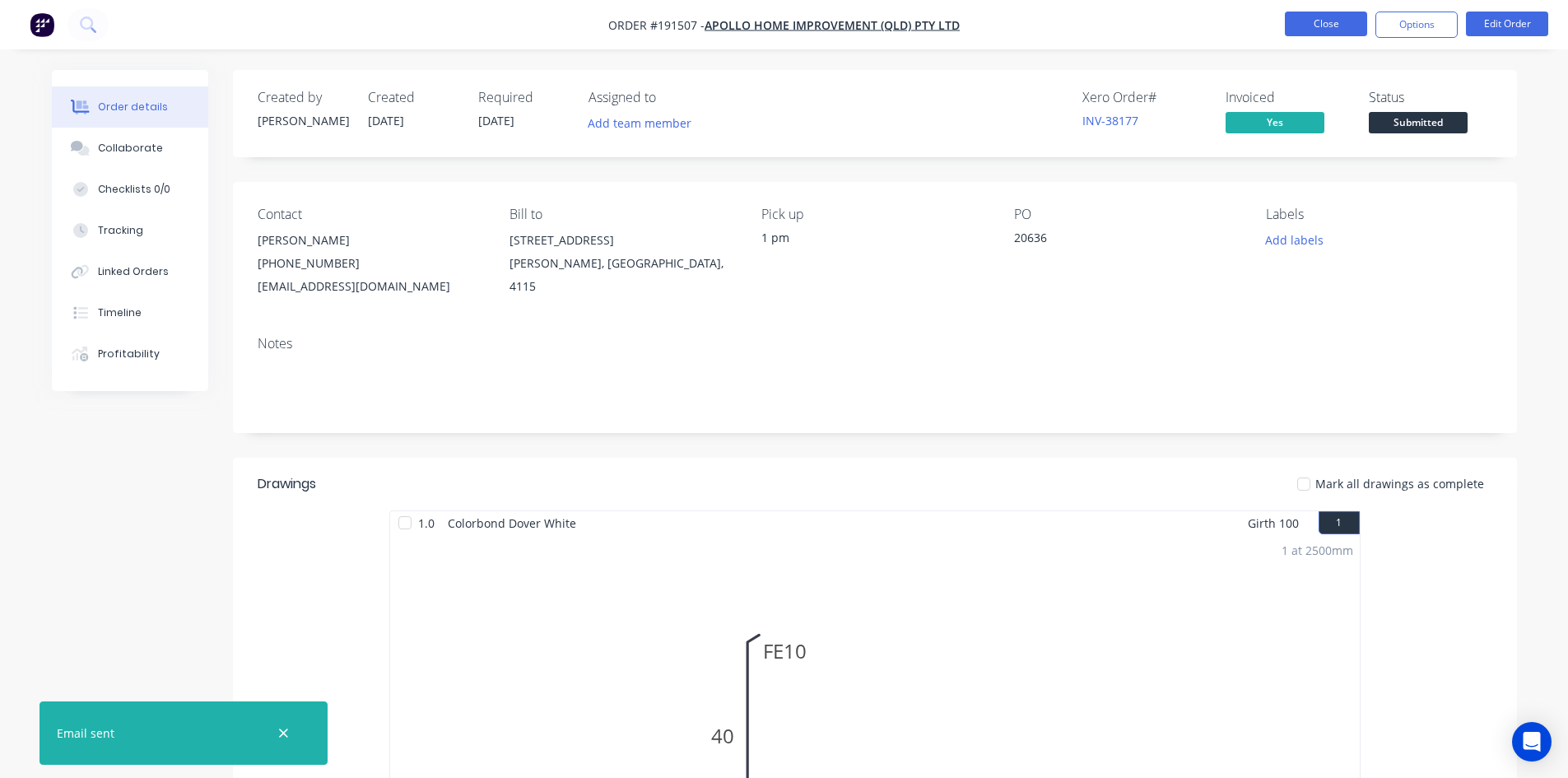
click at [1325, 28] on button "Close" at bounding box center [1326, 24] width 83 height 25
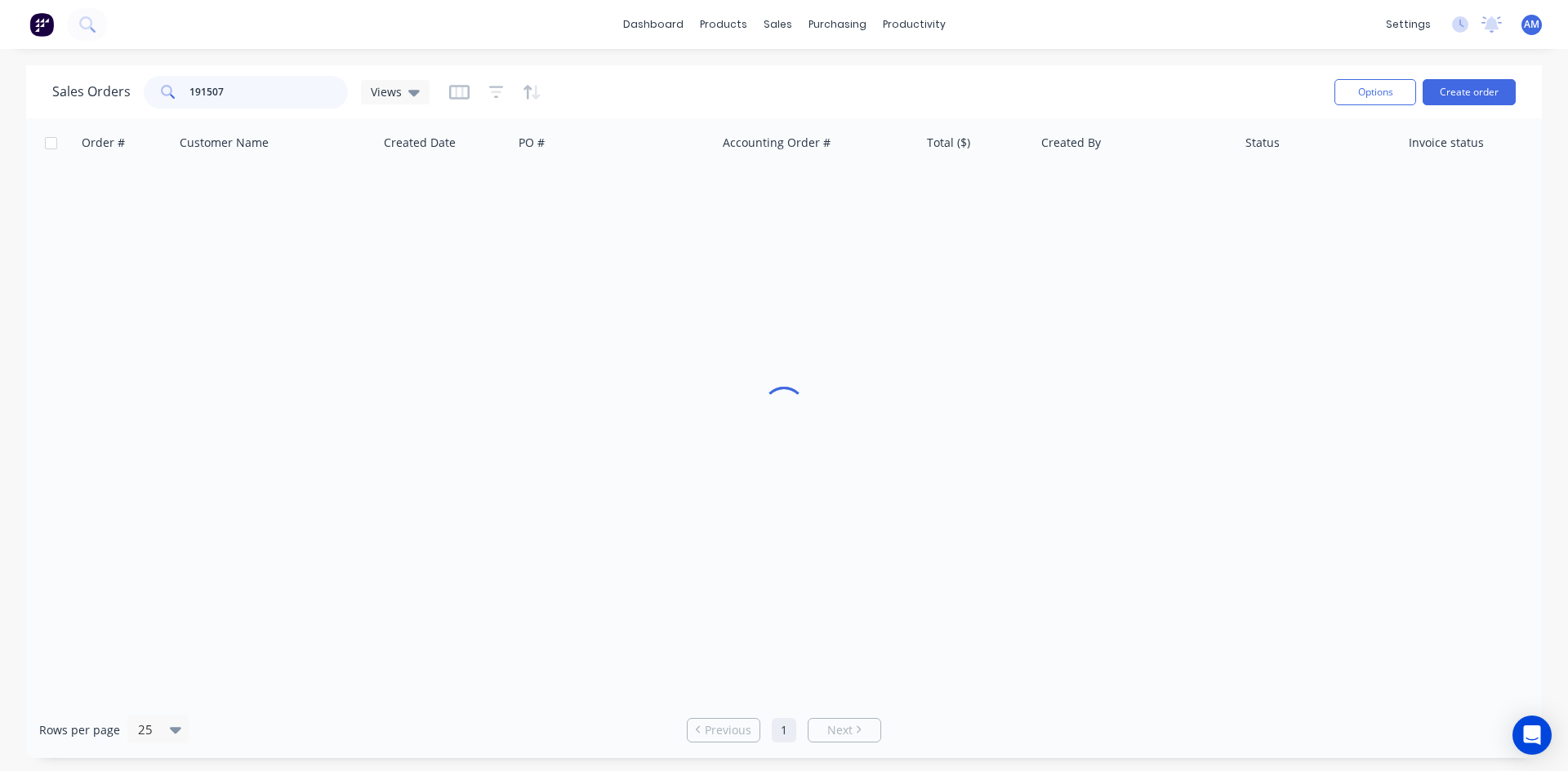
drag, startPoint x: 307, startPoint y: 92, endPoint x: 78, endPoint y: 78, distance: 229.4
click at [78, 78] on div "Sales Orders 191507 Views" at bounding box center [240, 92] width 377 height 33
type input "191422"
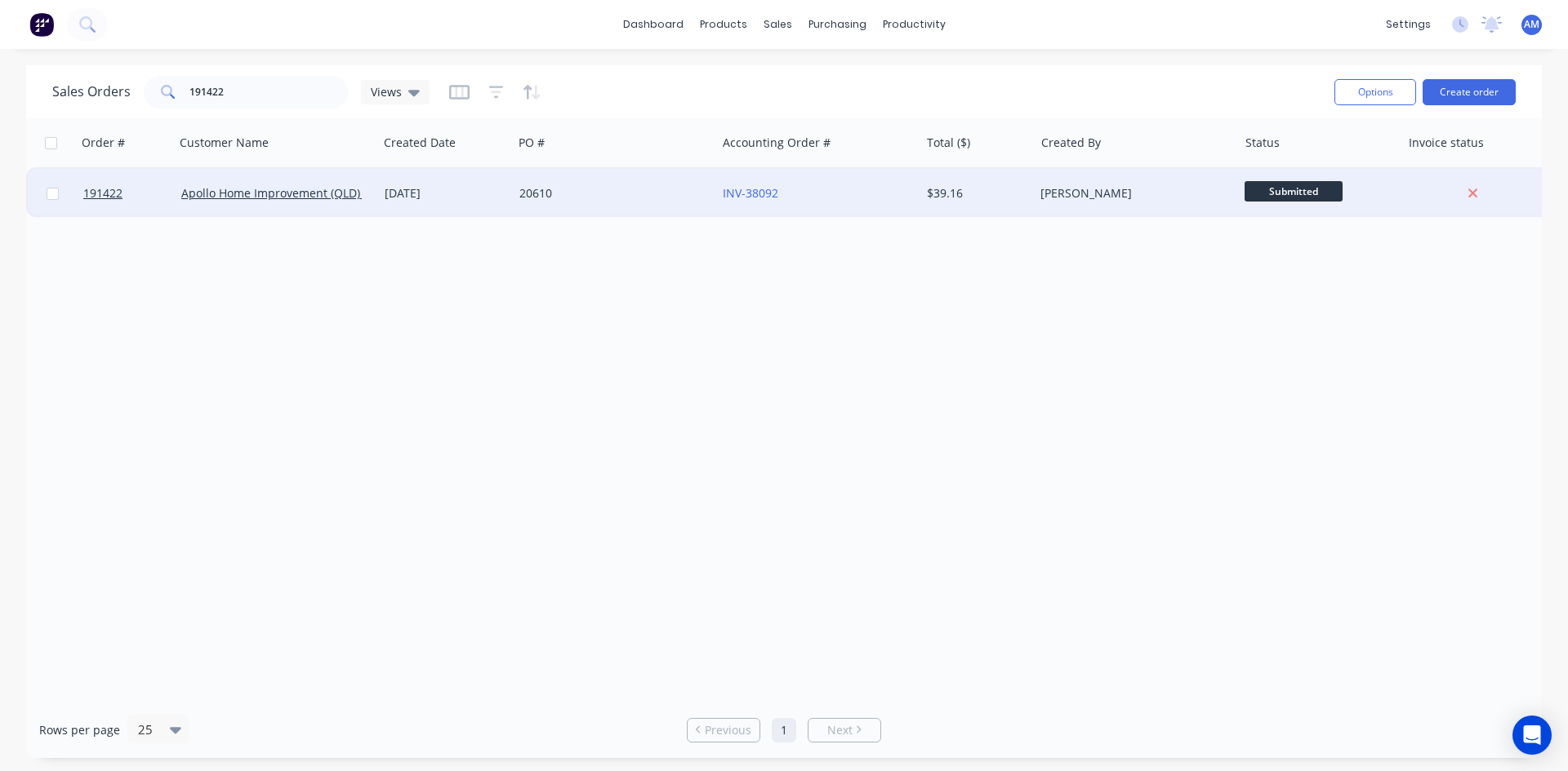
click at [657, 211] on div "20610" at bounding box center [615, 194] width 204 height 49
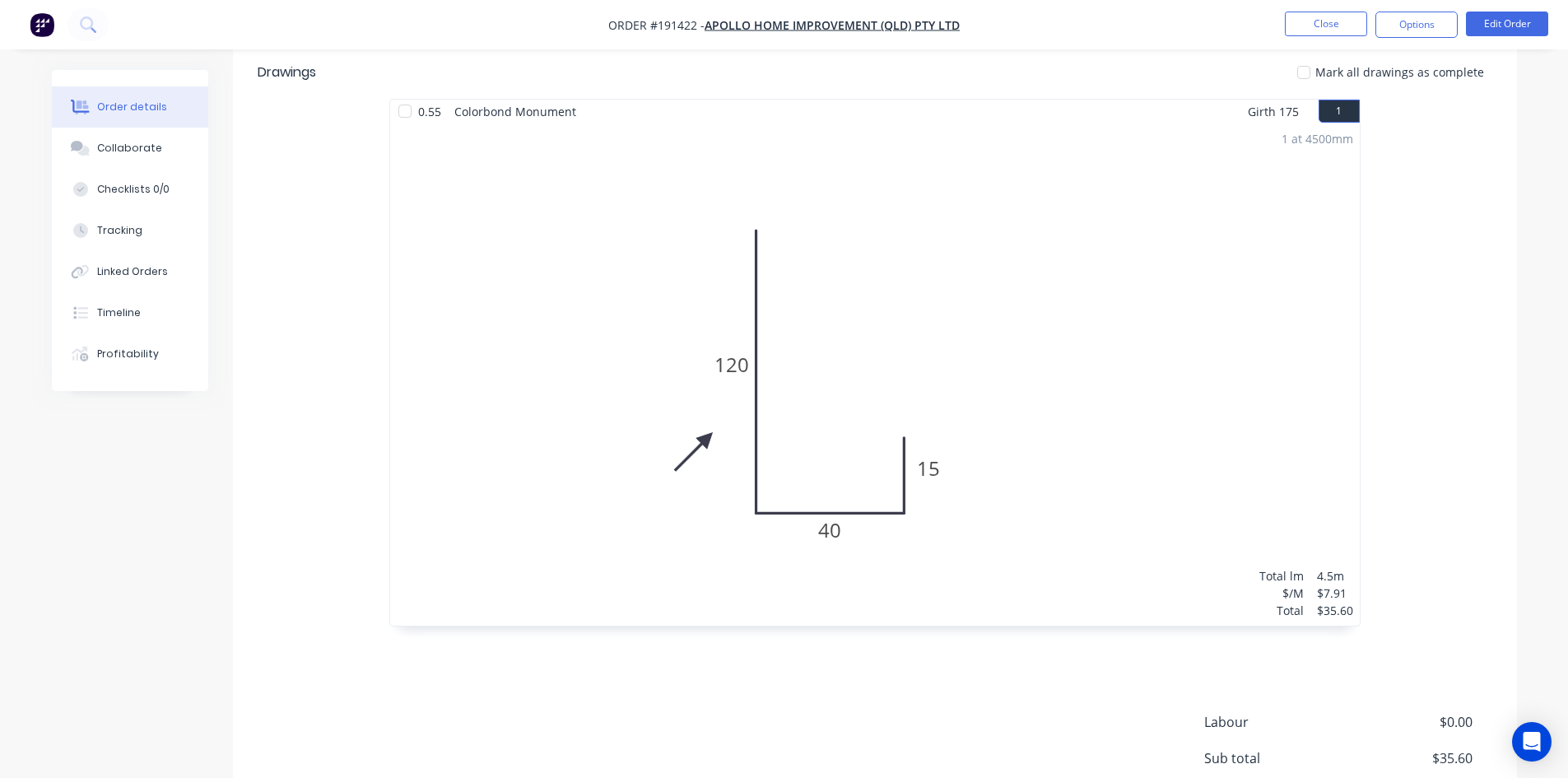
scroll to position [576, 0]
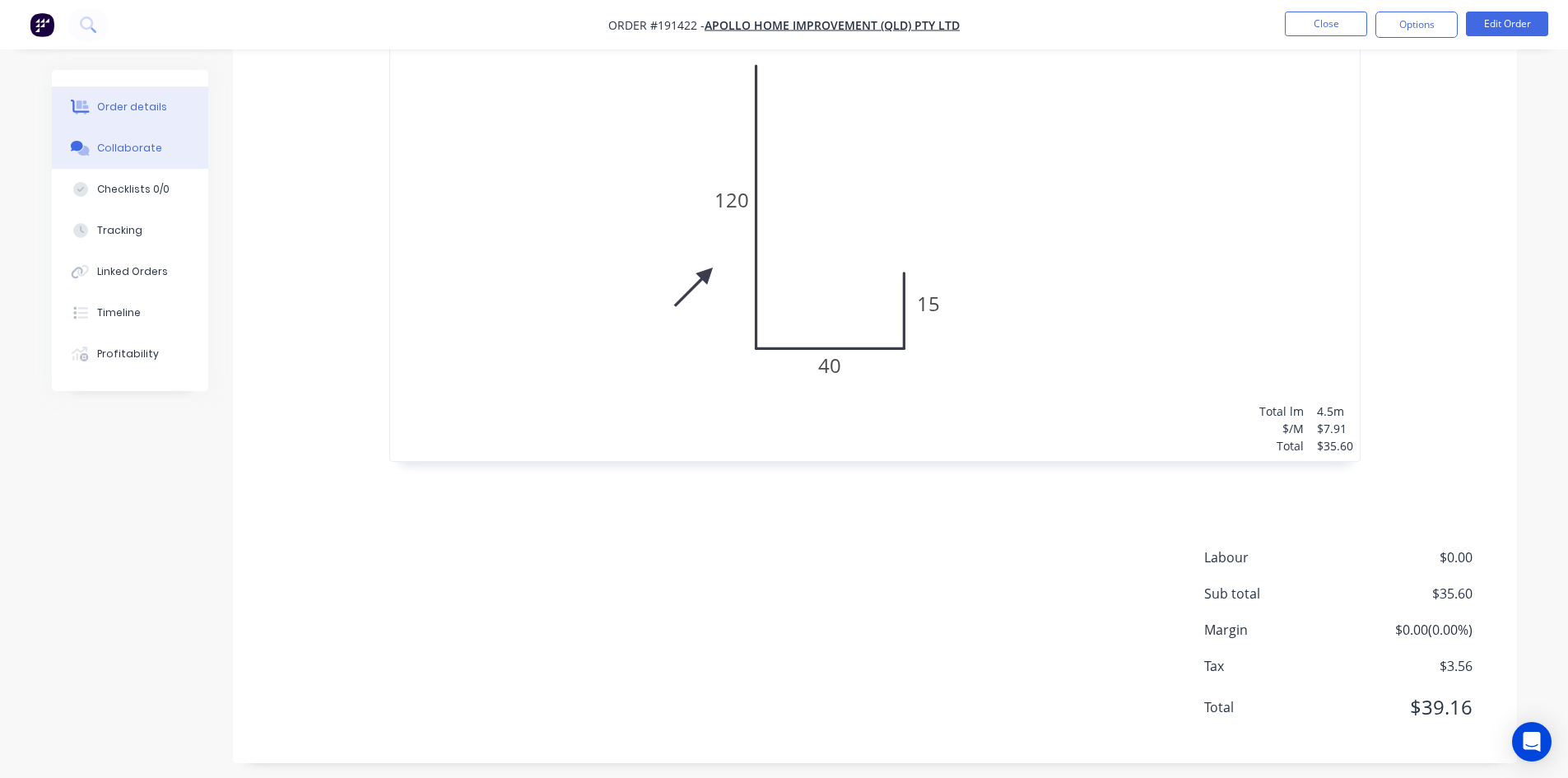
click at [117, 150] on div "Collaborate" at bounding box center [129, 149] width 65 height 15
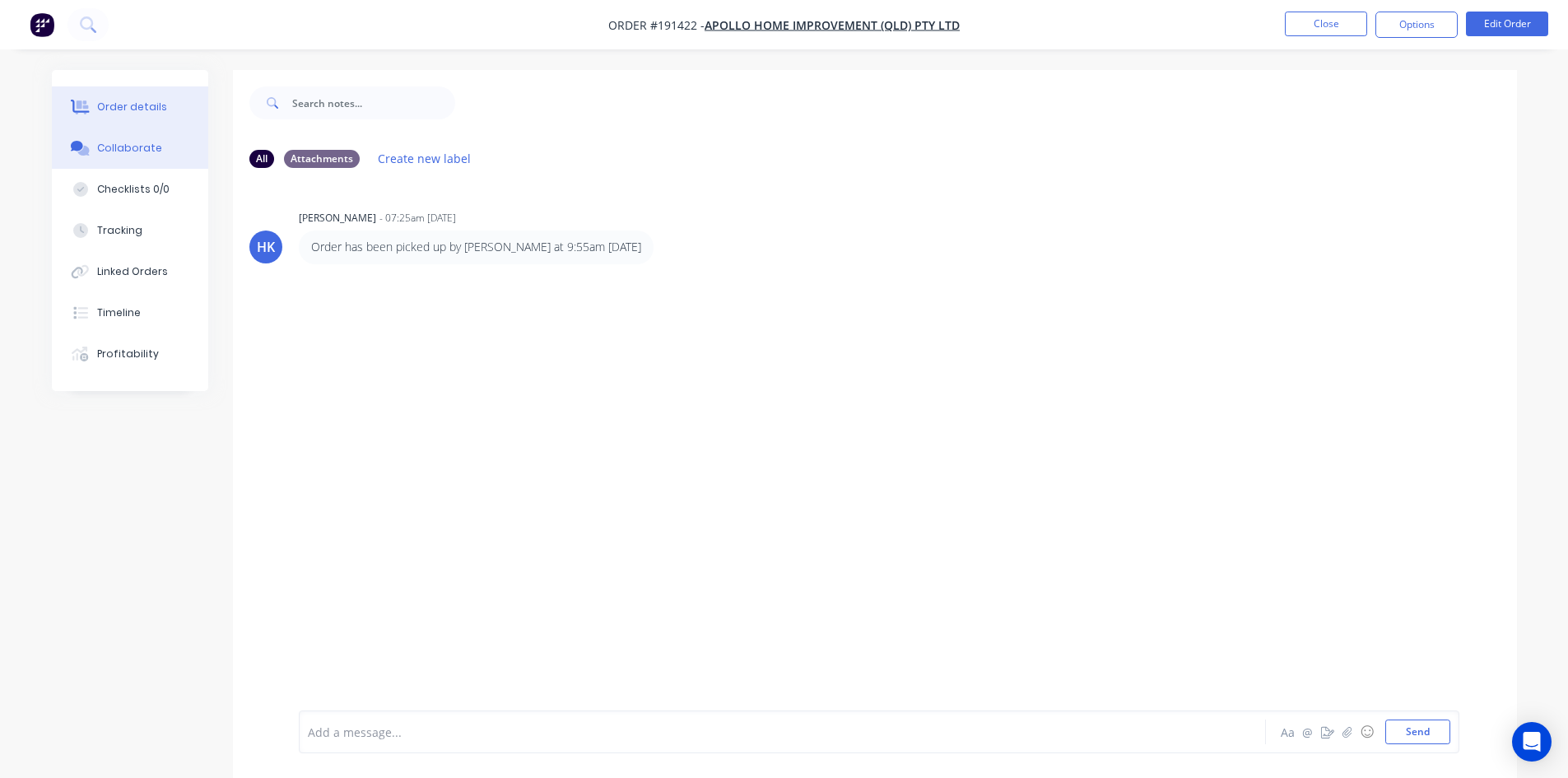
click at [136, 117] on button "Order details" at bounding box center [130, 106] width 157 height 41
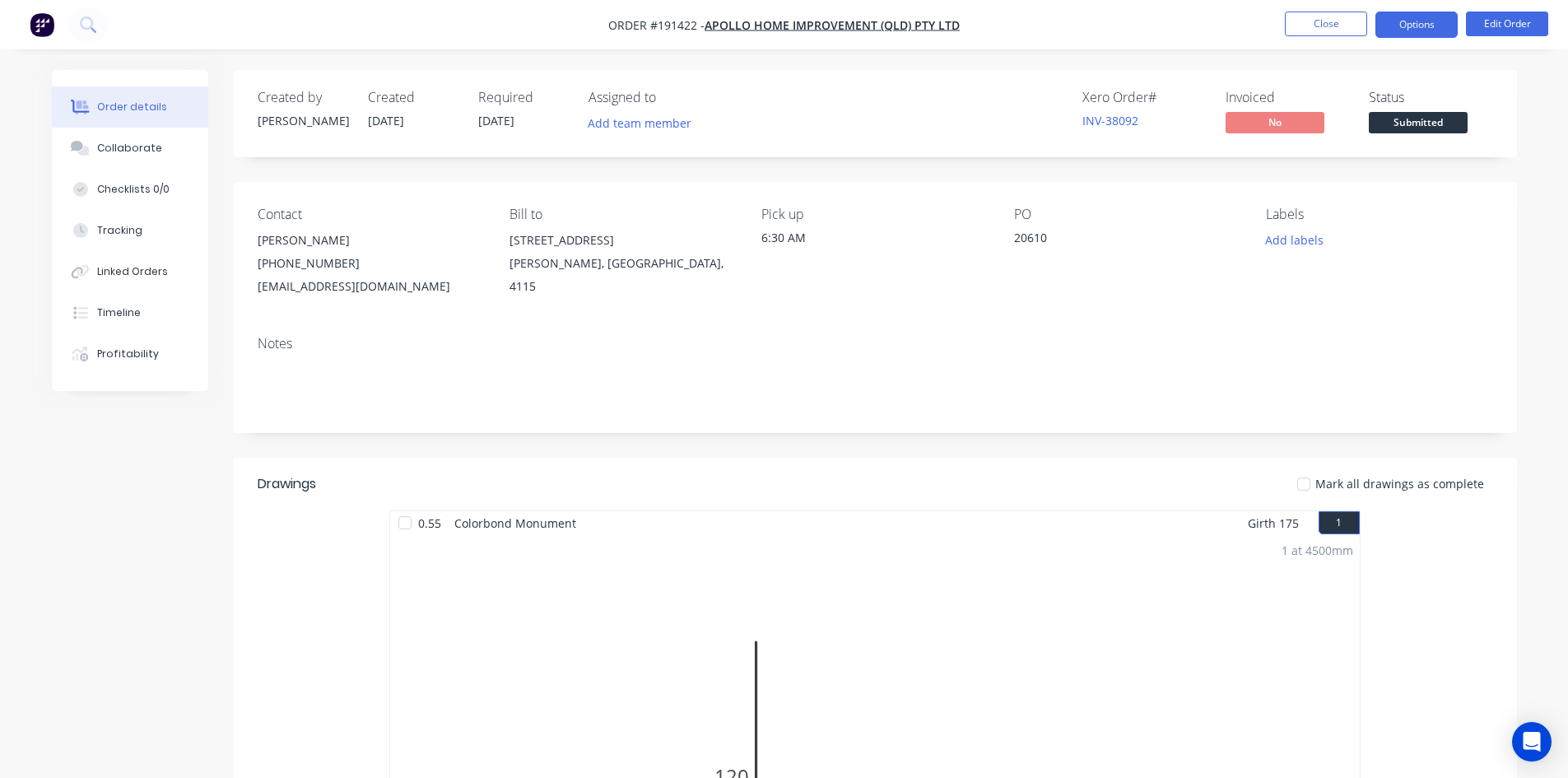
click at [1405, 29] on button "Options" at bounding box center [1417, 25] width 83 height 27
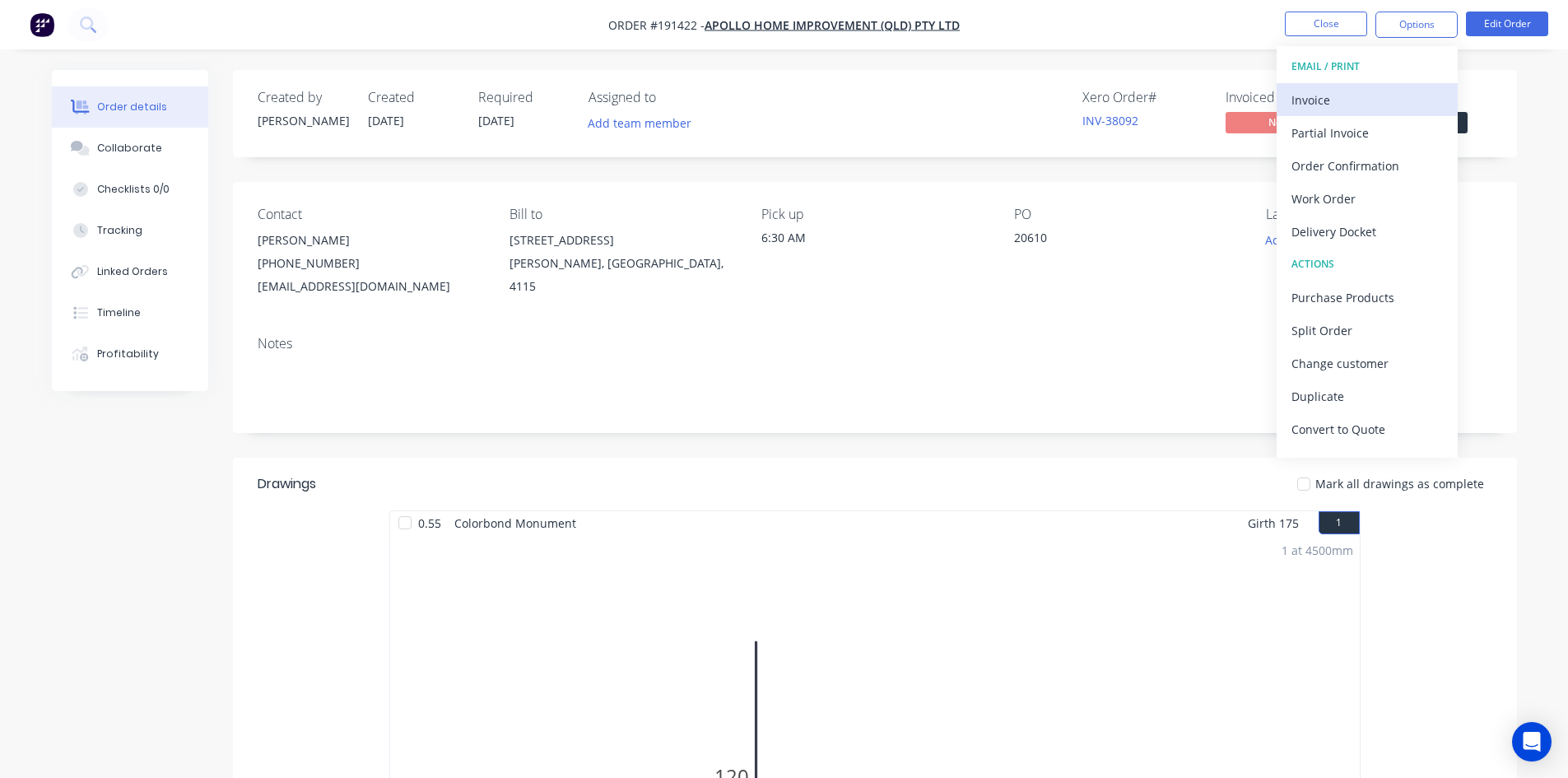
click at [1402, 90] on div "Invoice" at bounding box center [1367, 100] width 151 height 24
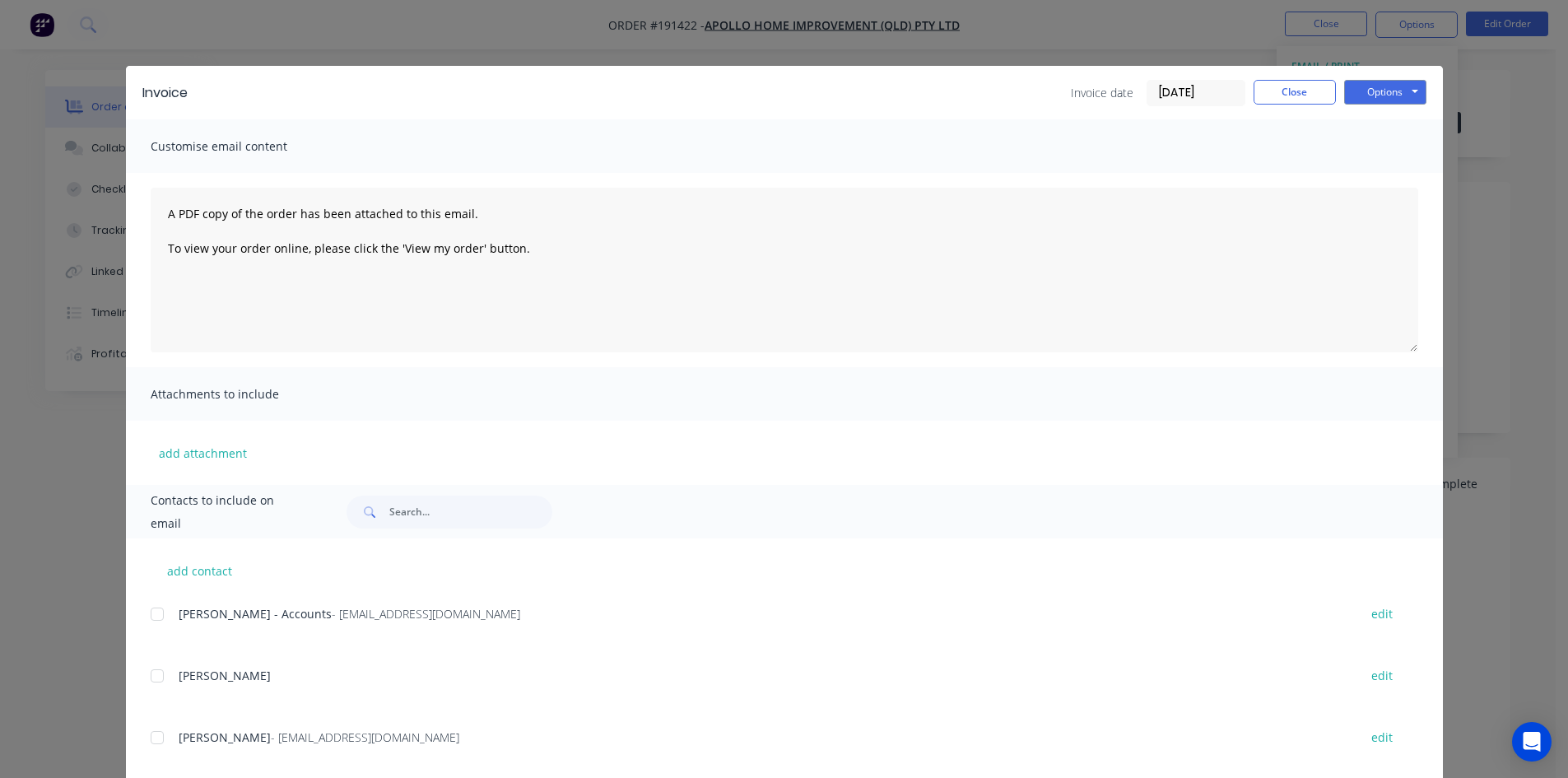
click at [150, 622] on div at bounding box center [158, 615] width 33 height 33
click at [1364, 85] on button "Options" at bounding box center [1386, 92] width 83 height 25
click at [1364, 177] on button "Email" at bounding box center [1397, 176] width 105 height 28
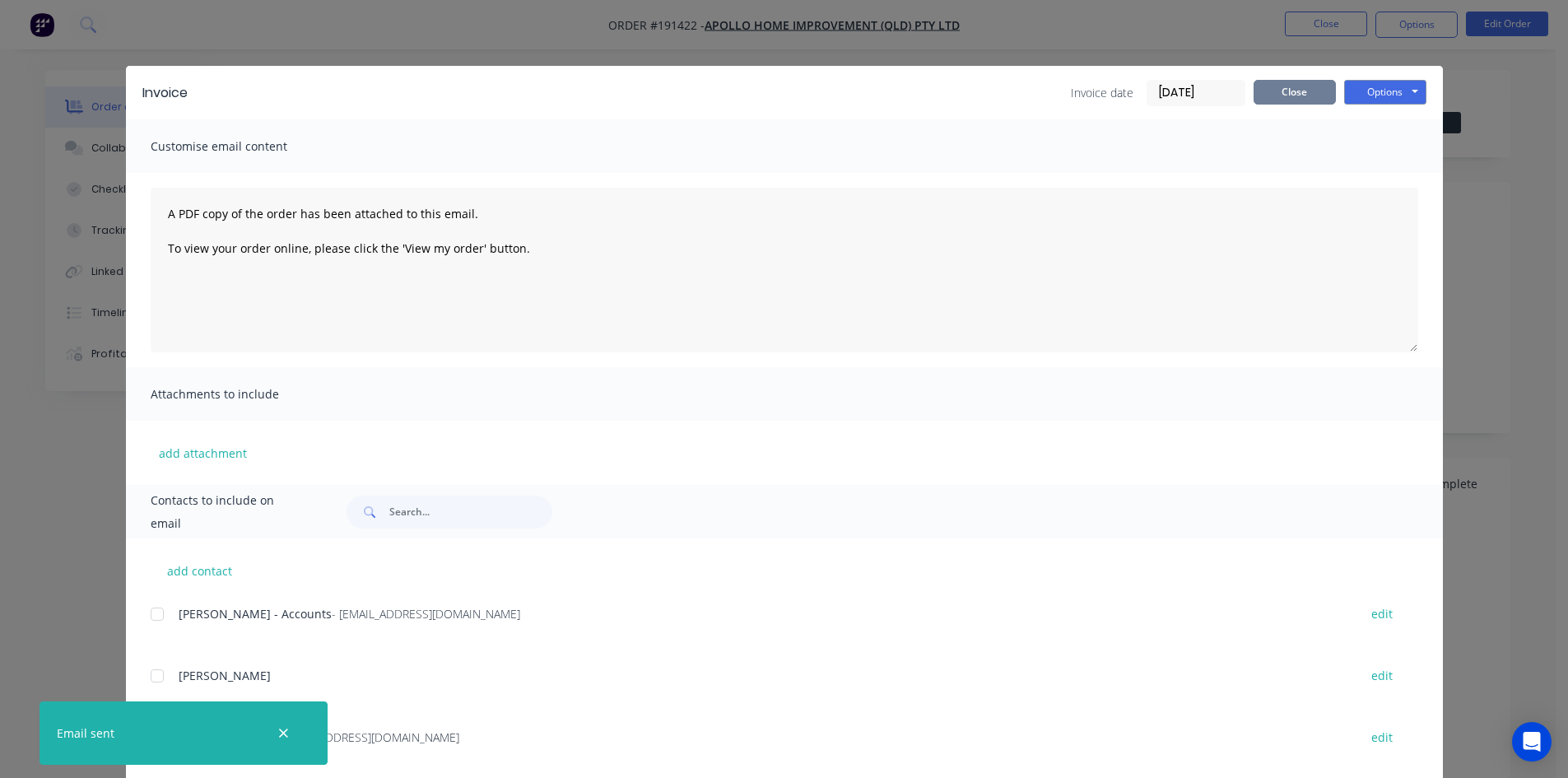
click at [1286, 88] on button "Close" at bounding box center [1295, 92] width 83 height 25
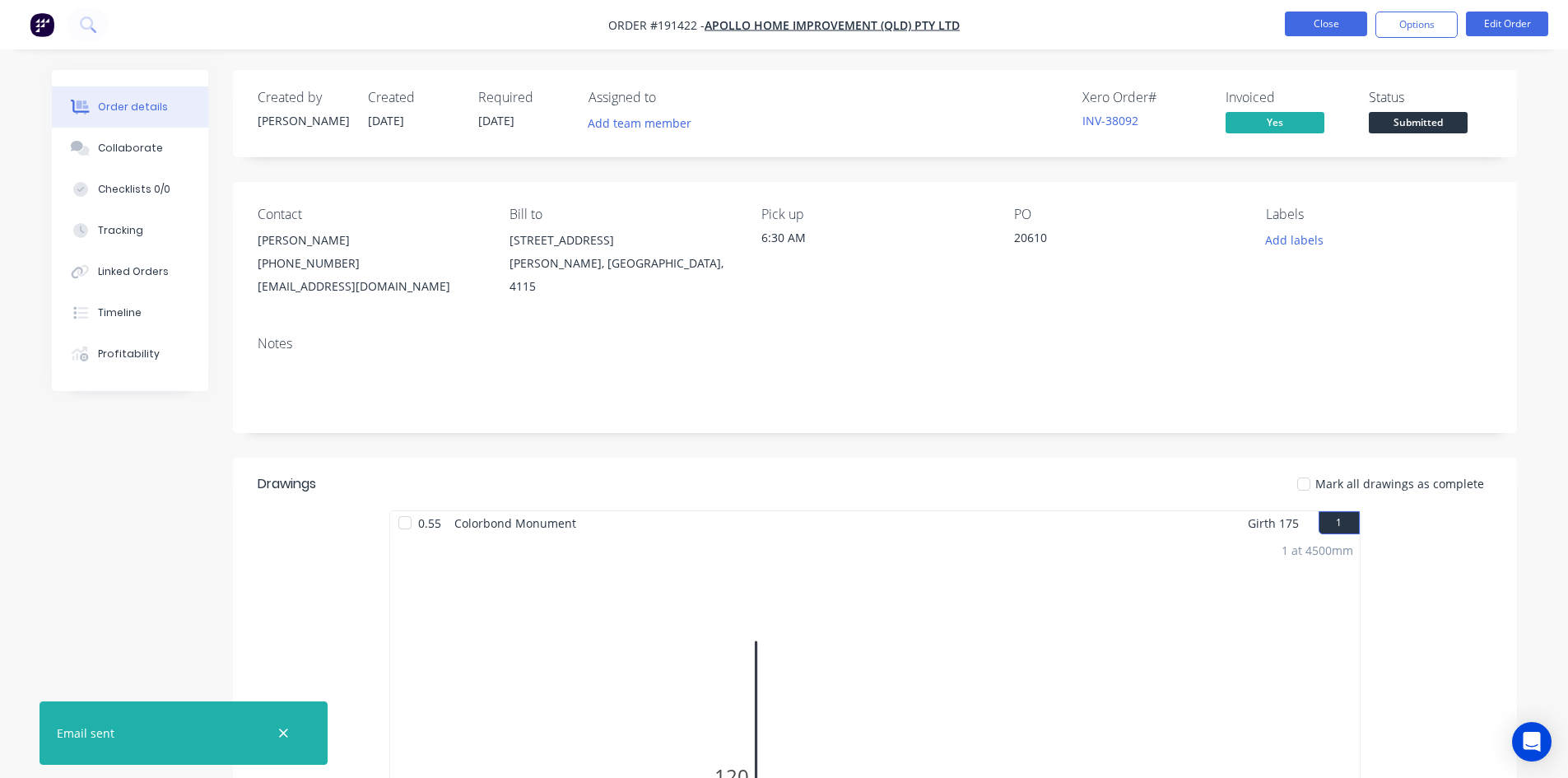
click at [1308, 33] on button "Close" at bounding box center [1326, 24] width 83 height 25
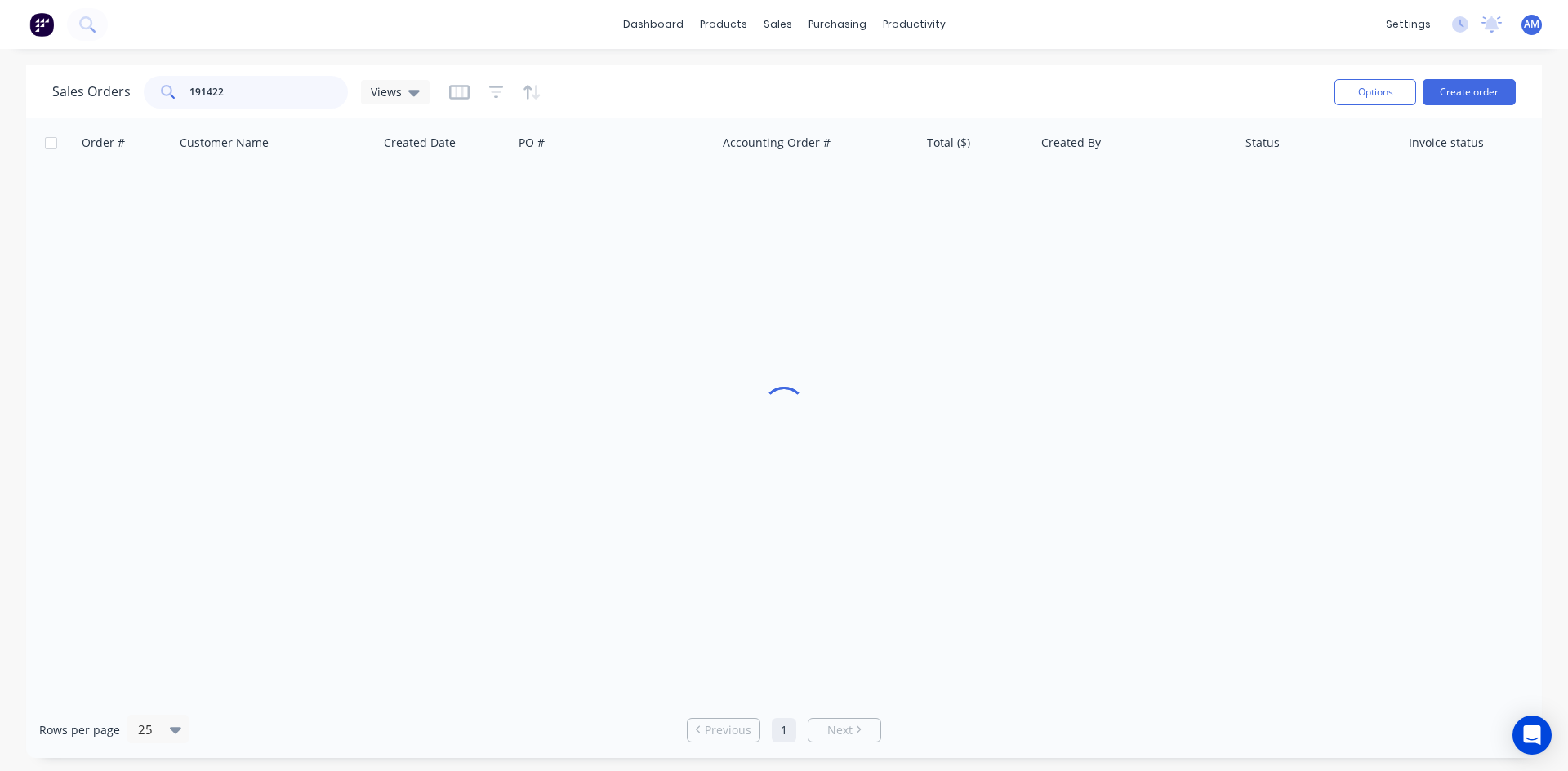
drag, startPoint x: 256, startPoint y: 98, endPoint x: 112, endPoint y: 92, distance: 144.1
click at [112, 92] on div "Sales Orders 191422 Views" at bounding box center [240, 92] width 377 height 33
type input "191421"
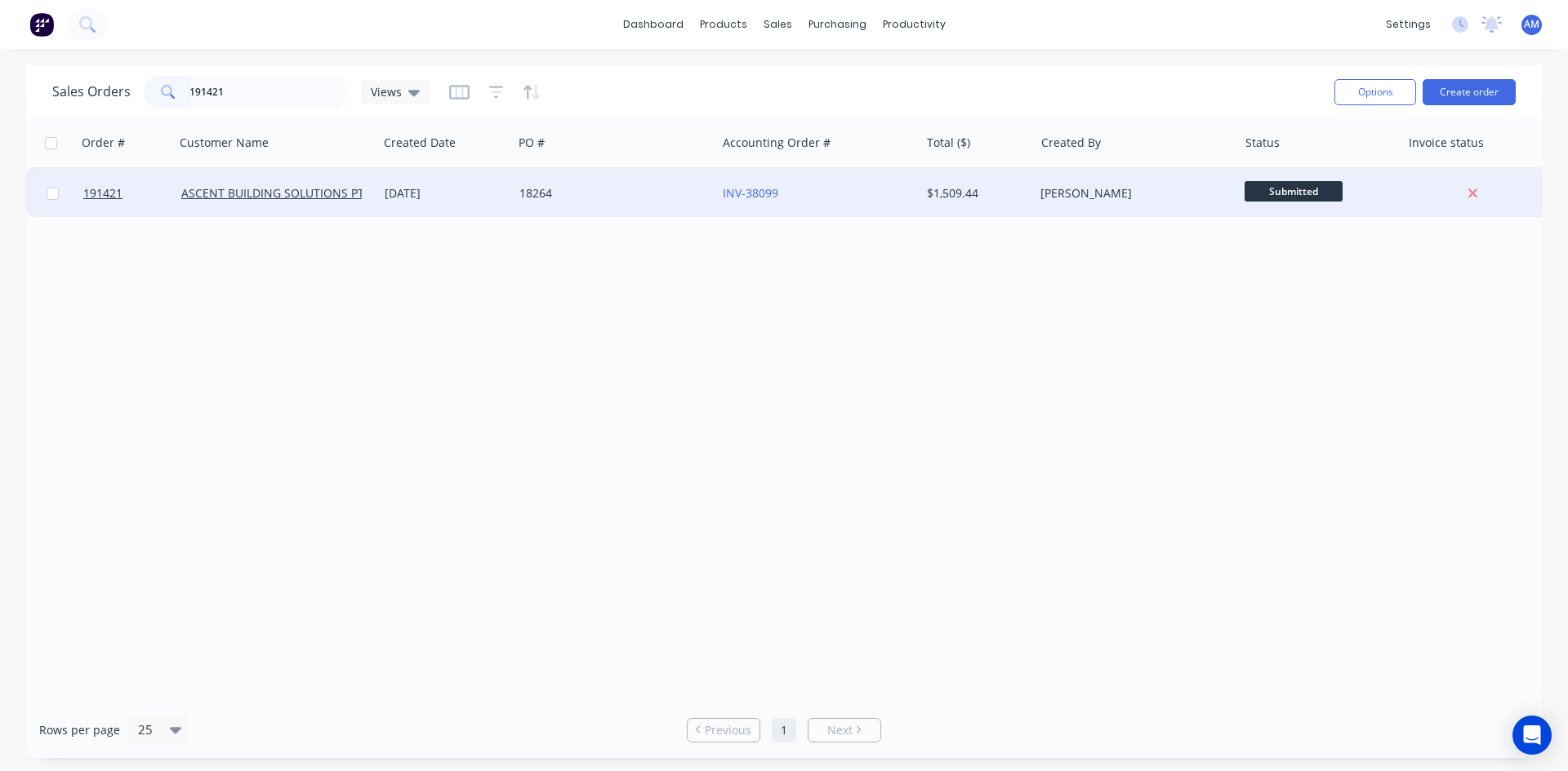
click at [467, 210] on div "01 Sep 2025" at bounding box center [446, 194] width 135 height 49
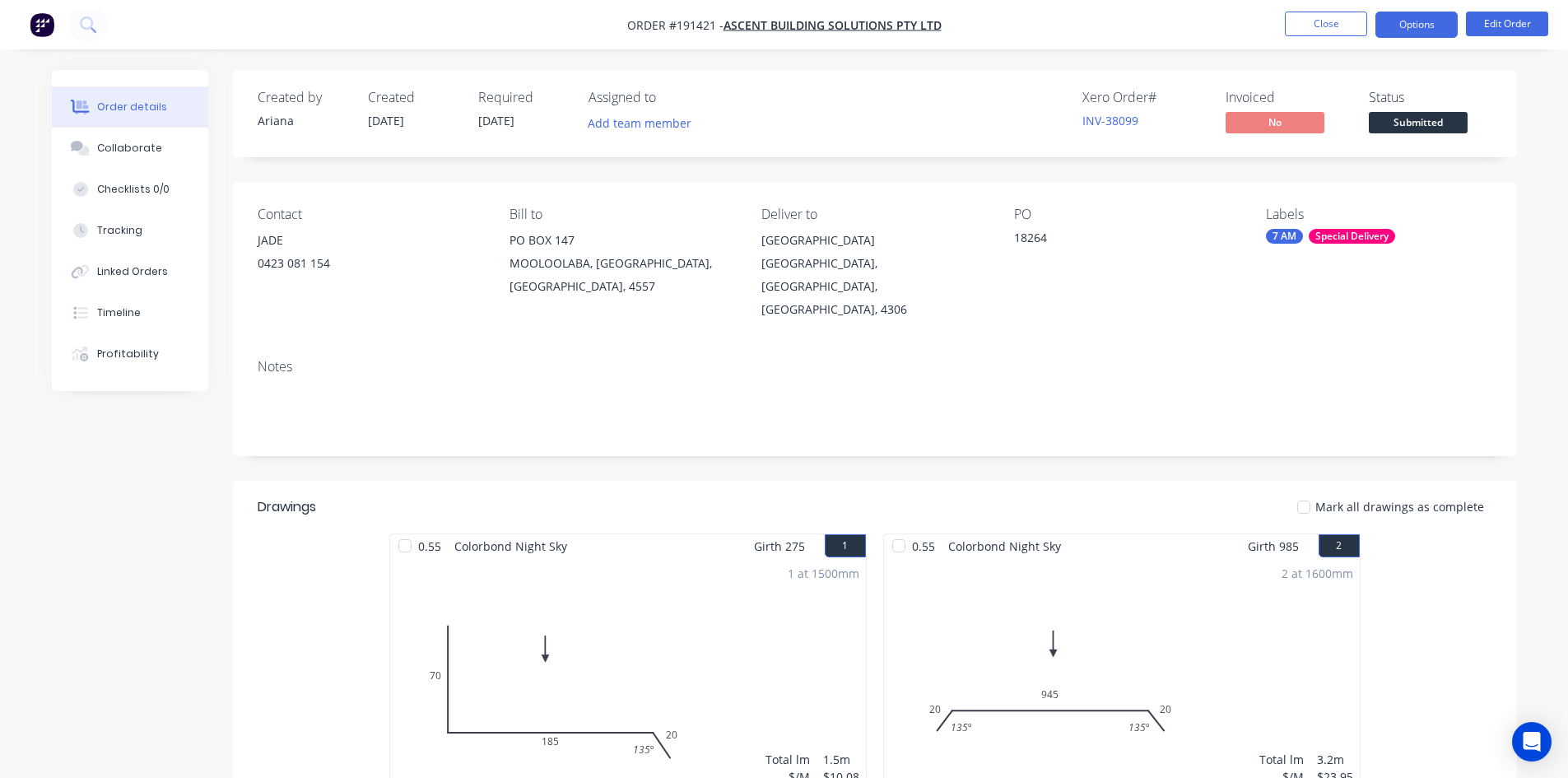
click at [1423, 26] on button "Options" at bounding box center [1417, 25] width 83 height 27
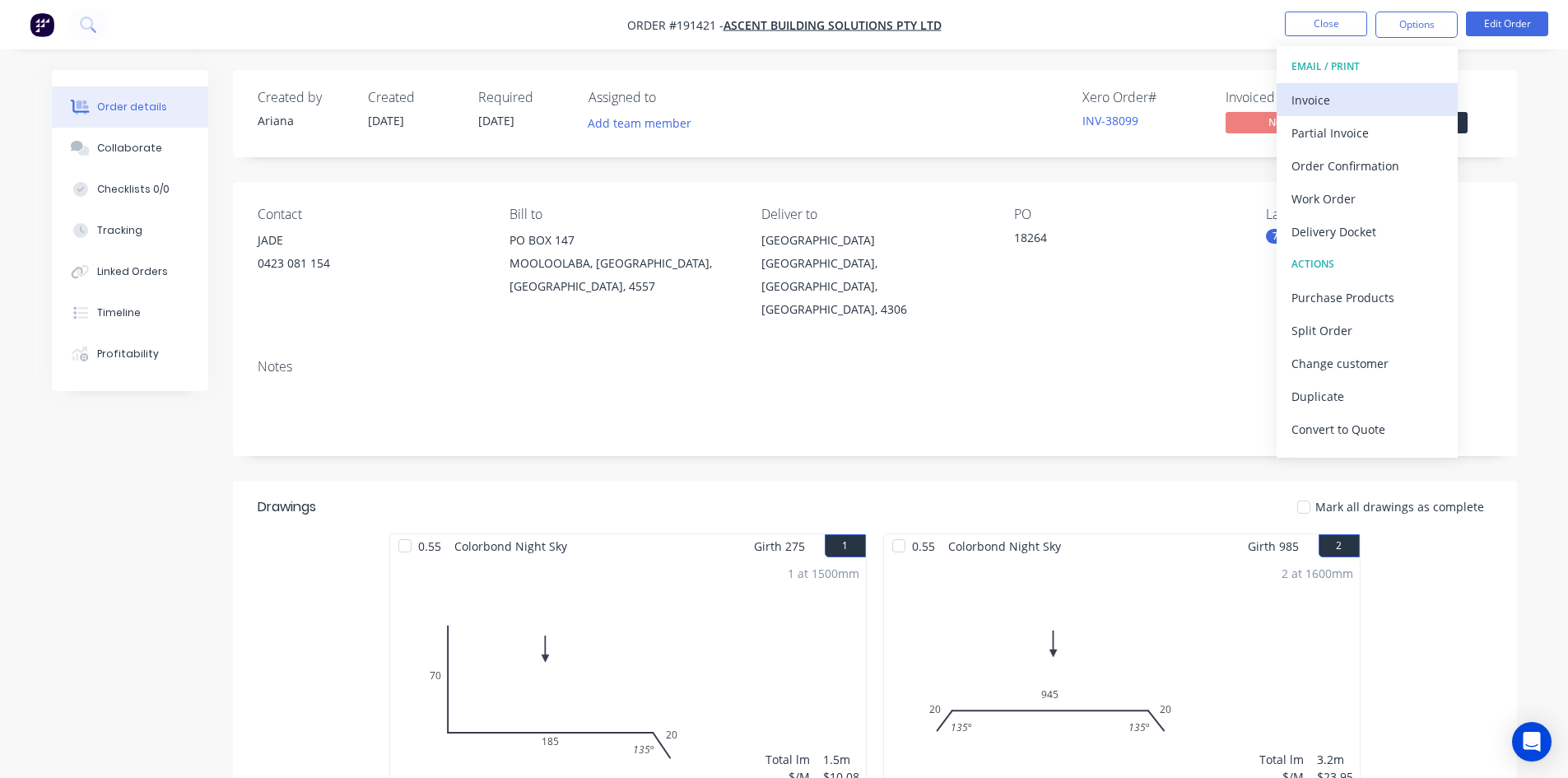
click at [1373, 106] on div "Invoice" at bounding box center [1367, 100] width 151 height 24
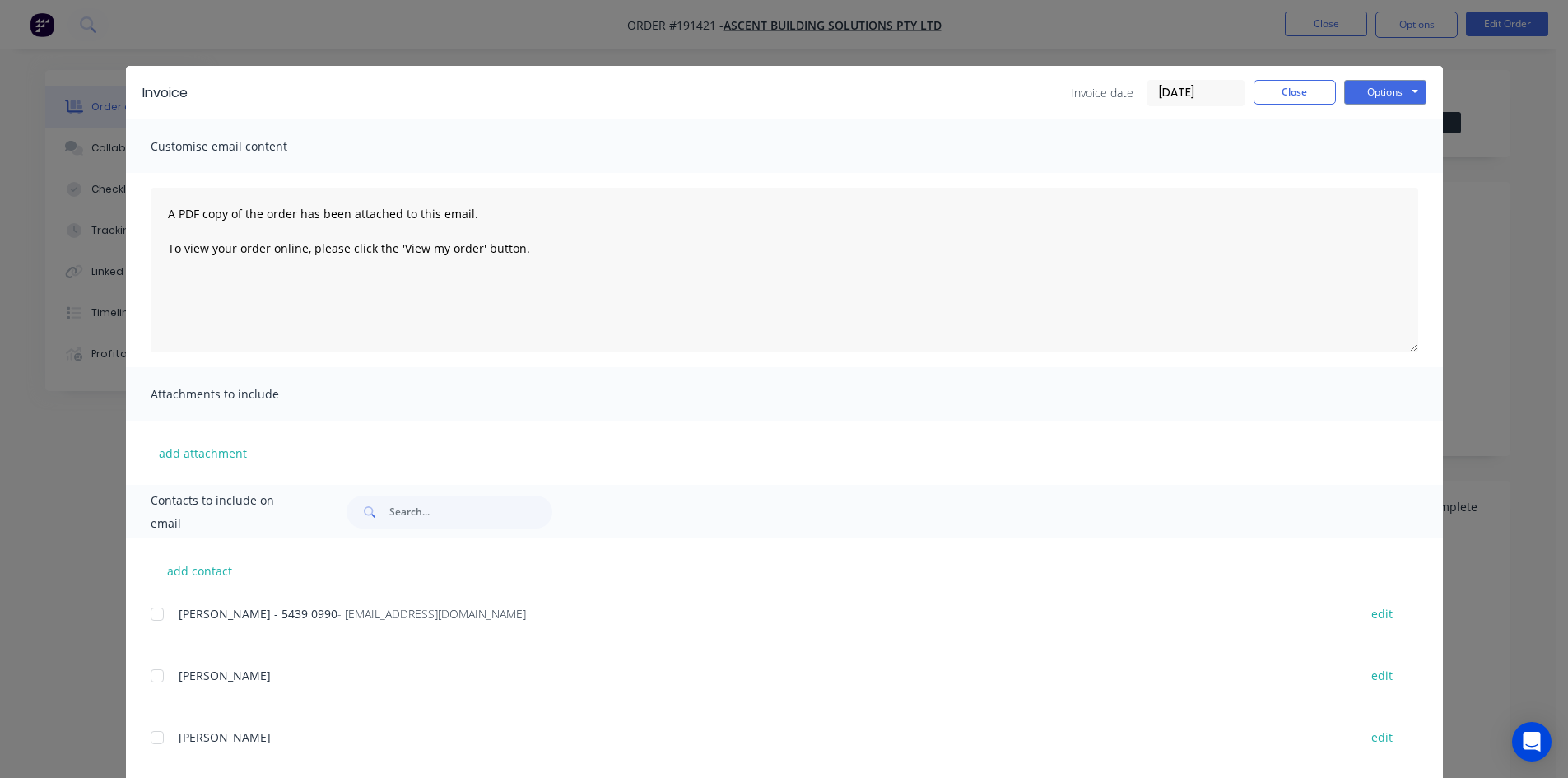
click at [150, 617] on div at bounding box center [158, 615] width 33 height 33
click at [1391, 93] on button "Options" at bounding box center [1386, 92] width 83 height 25
click at [1382, 168] on button "Email" at bounding box center [1397, 176] width 105 height 28
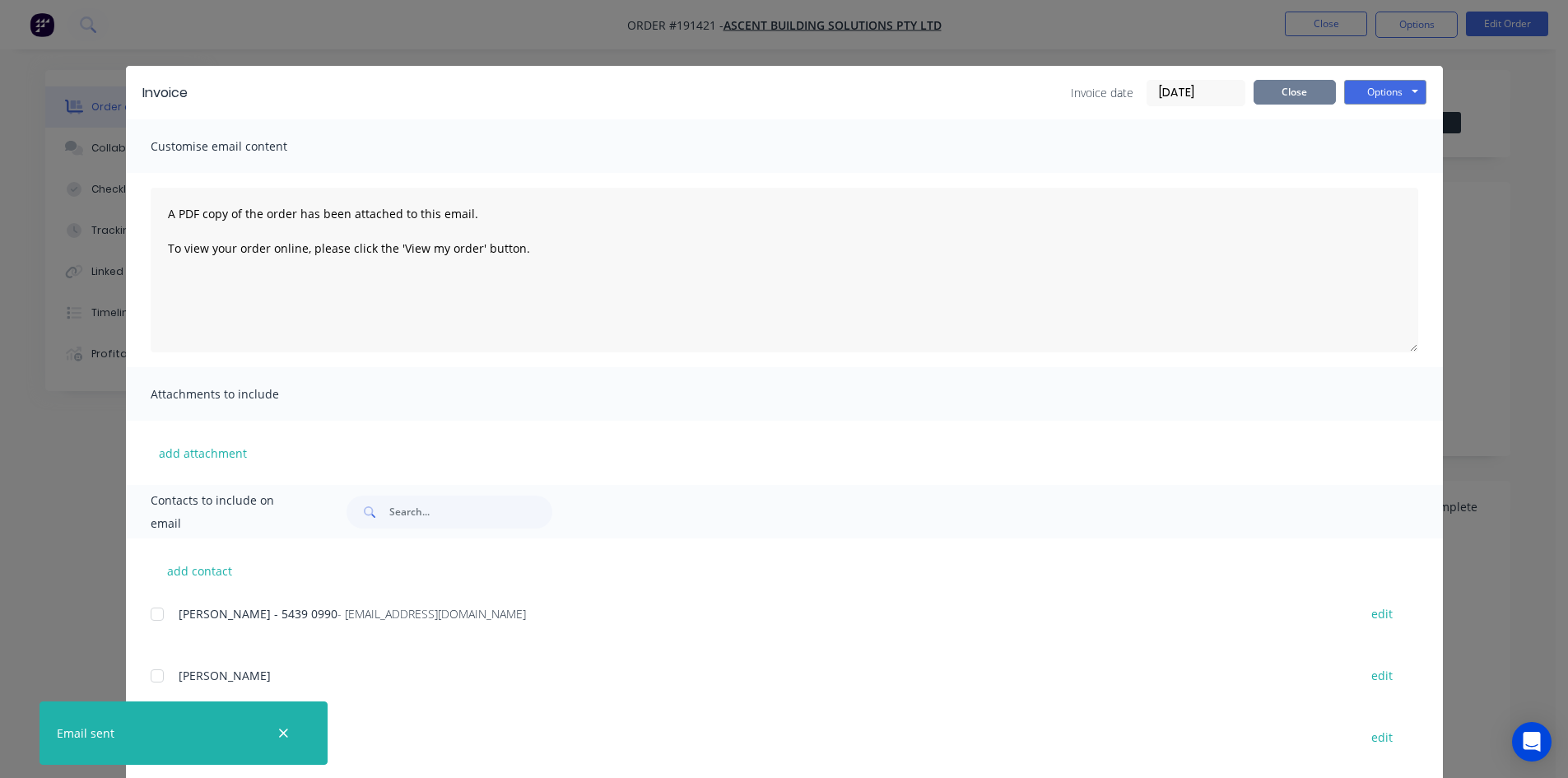
click at [1264, 102] on button "Close" at bounding box center [1295, 92] width 83 height 25
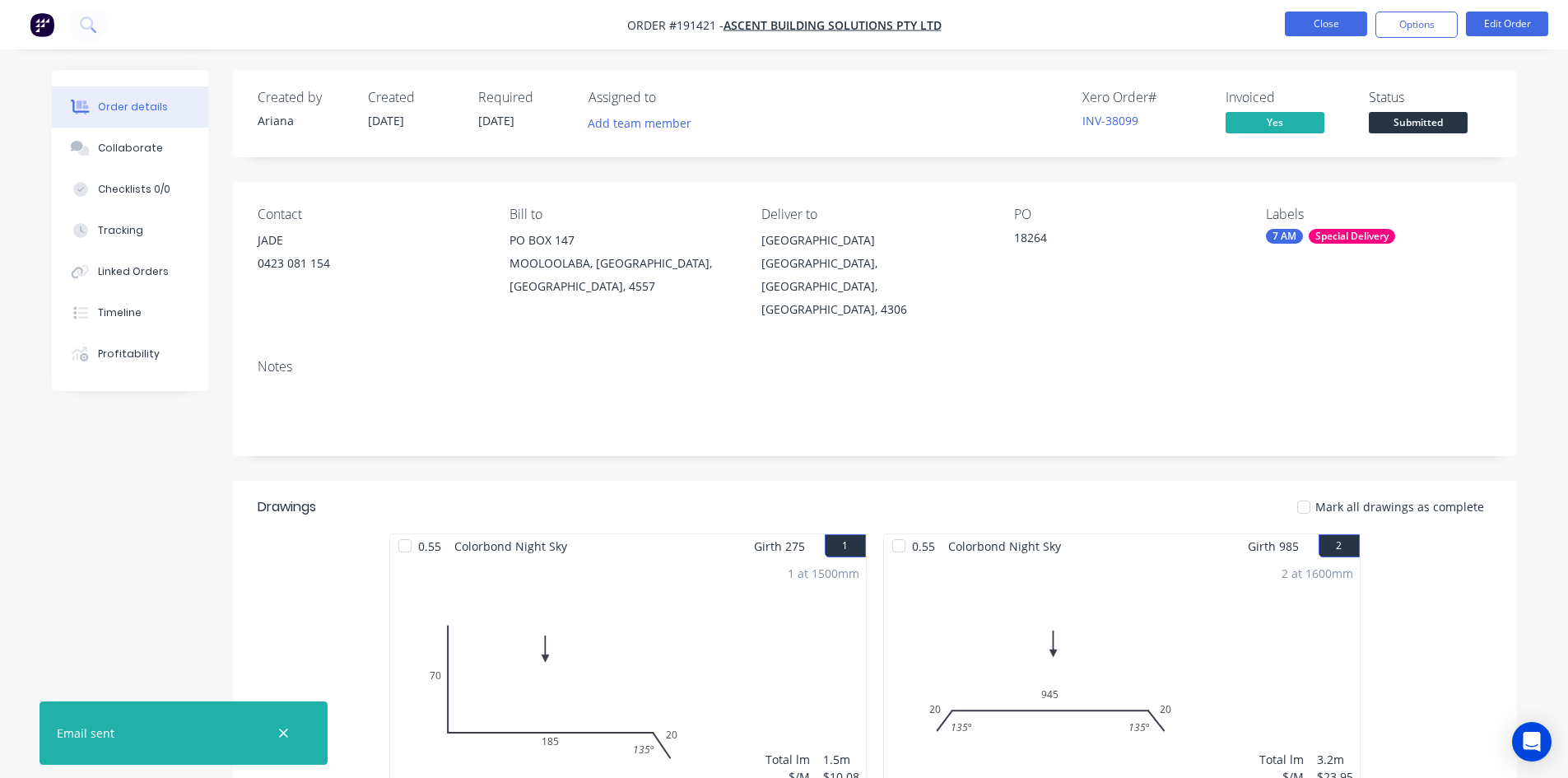
click at [1316, 29] on button "Close" at bounding box center [1326, 24] width 83 height 25
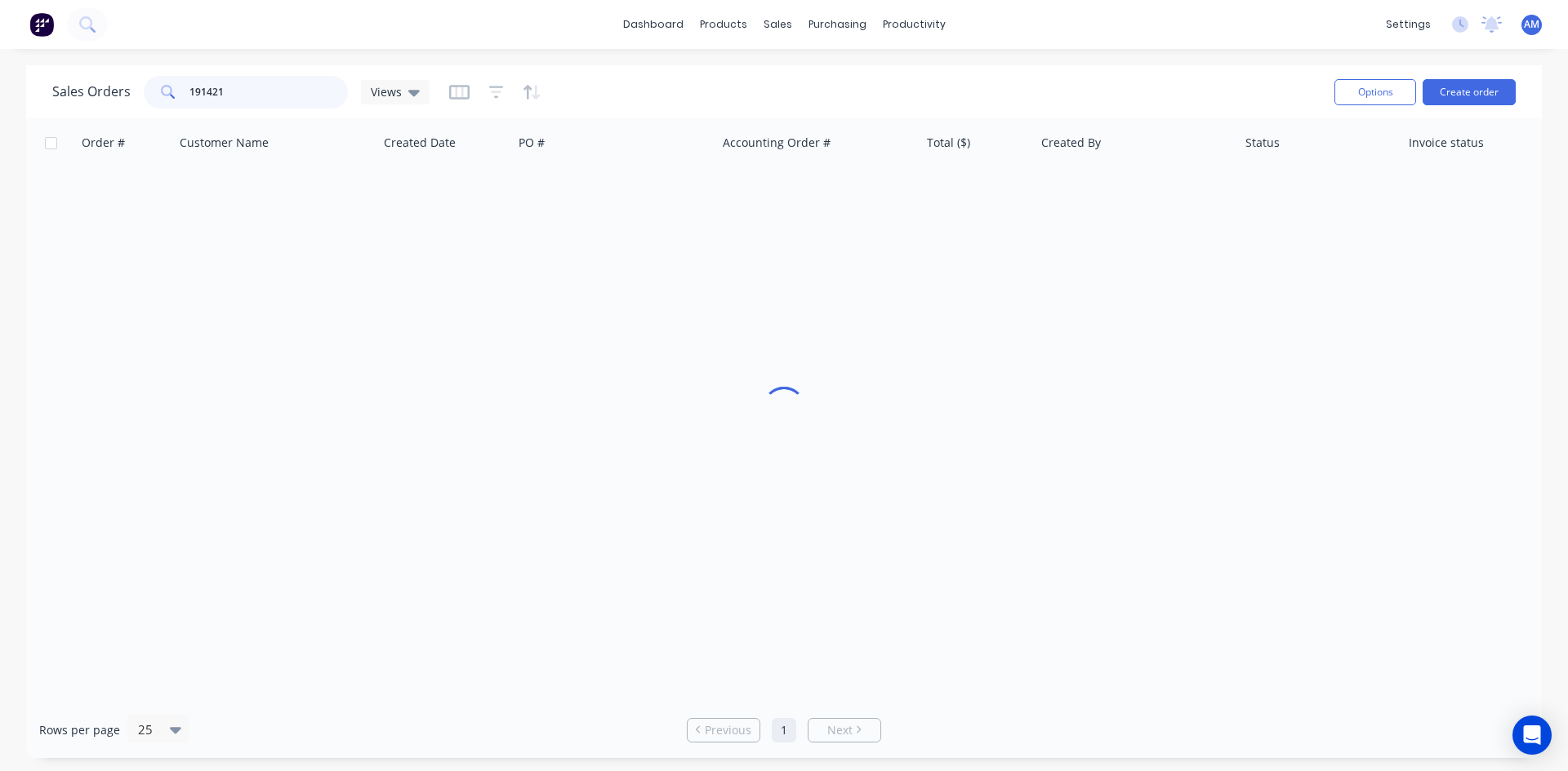
drag, startPoint x: 311, startPoint y: 96, endPoint x: 146, endPoint y: 92, distance: 165.0
click at [146, 92] on div "191421" at bounding box center [246, 92] width 204 height 33
type input "191529"
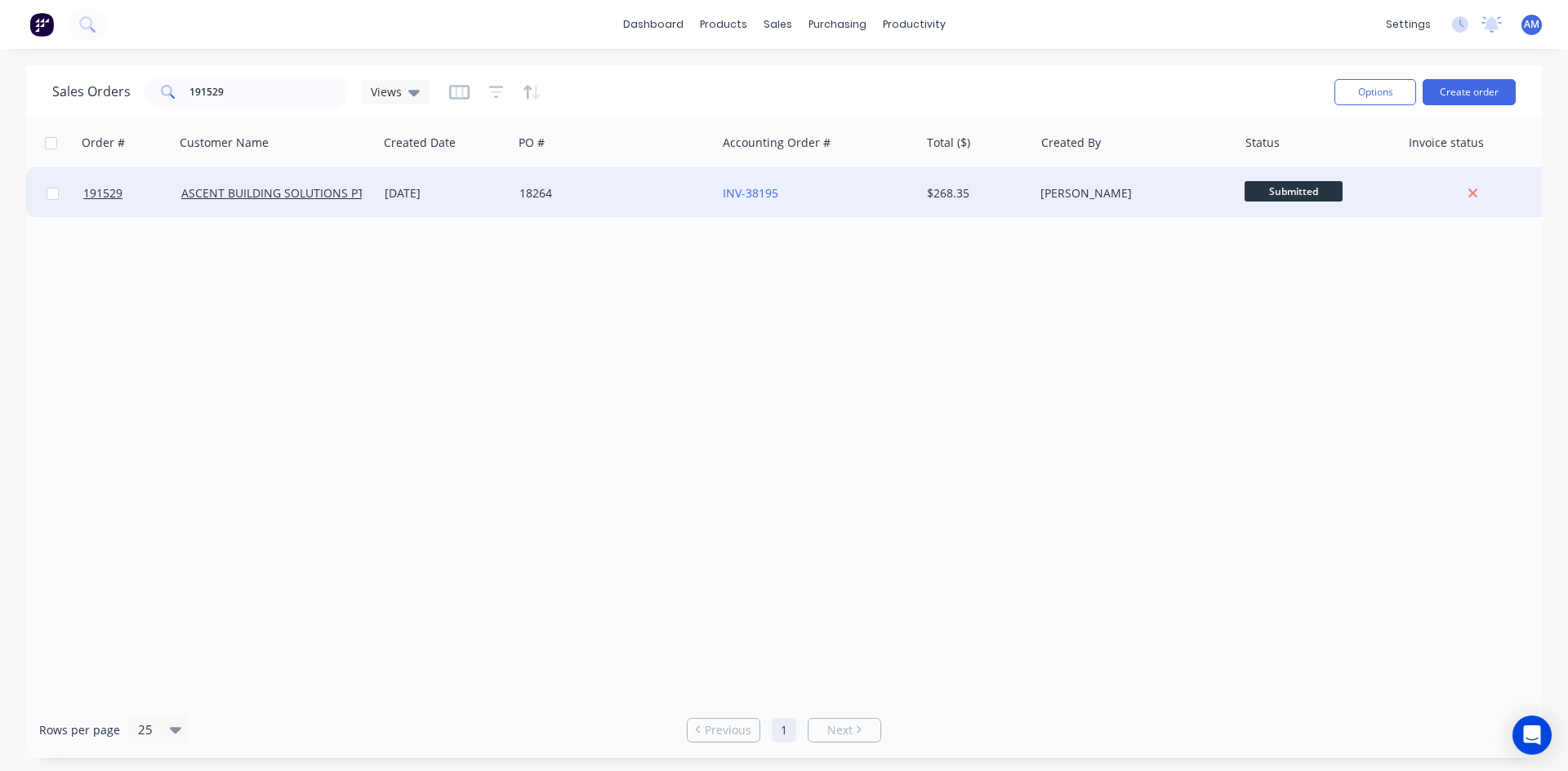
click at [683, 194] on div "18264" at bounding box center [609, 194] width 181 height 16
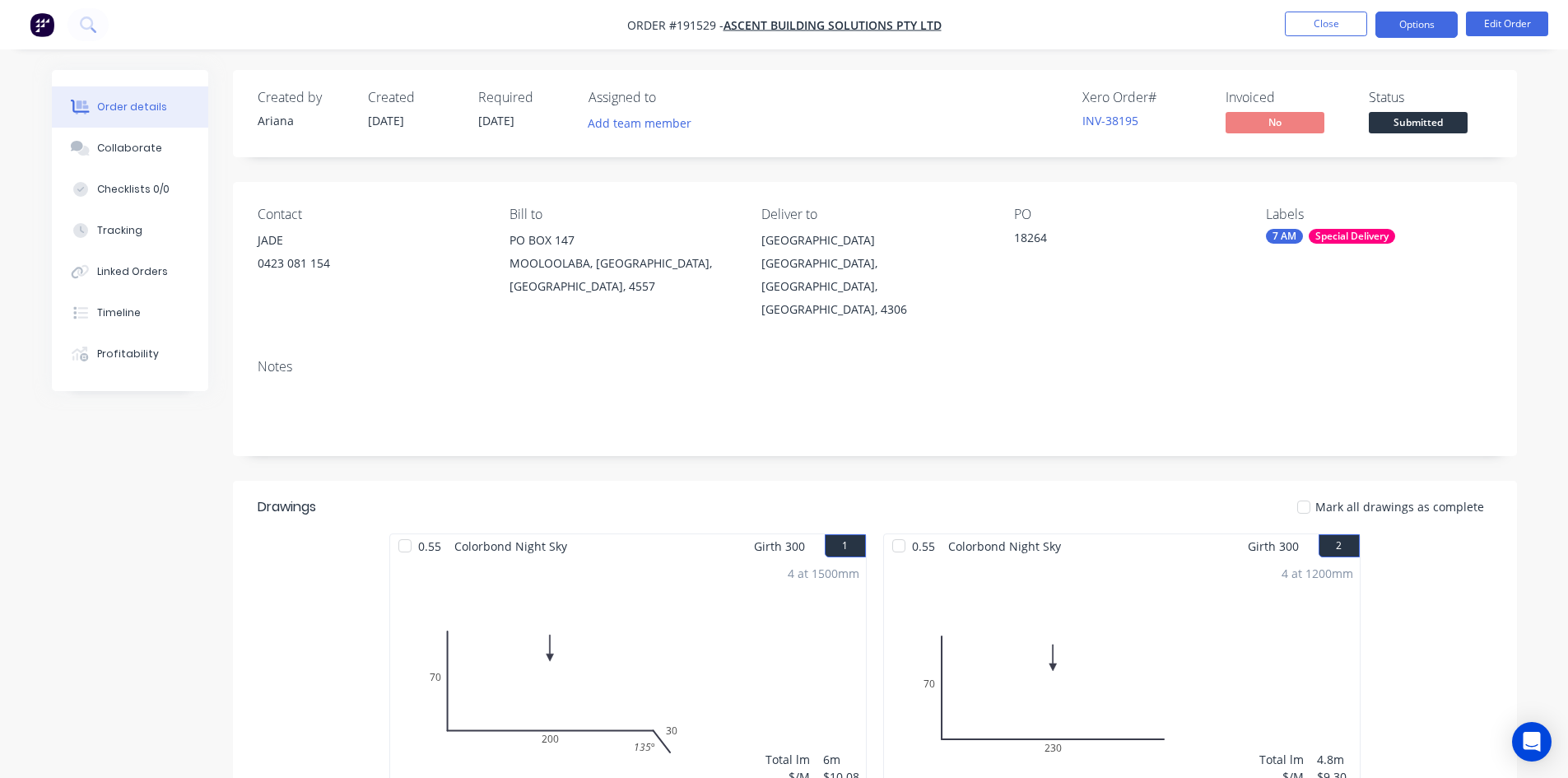
click at [1441, 31] on button "Options" at bounding box center [1417, 25] width 83 height 27
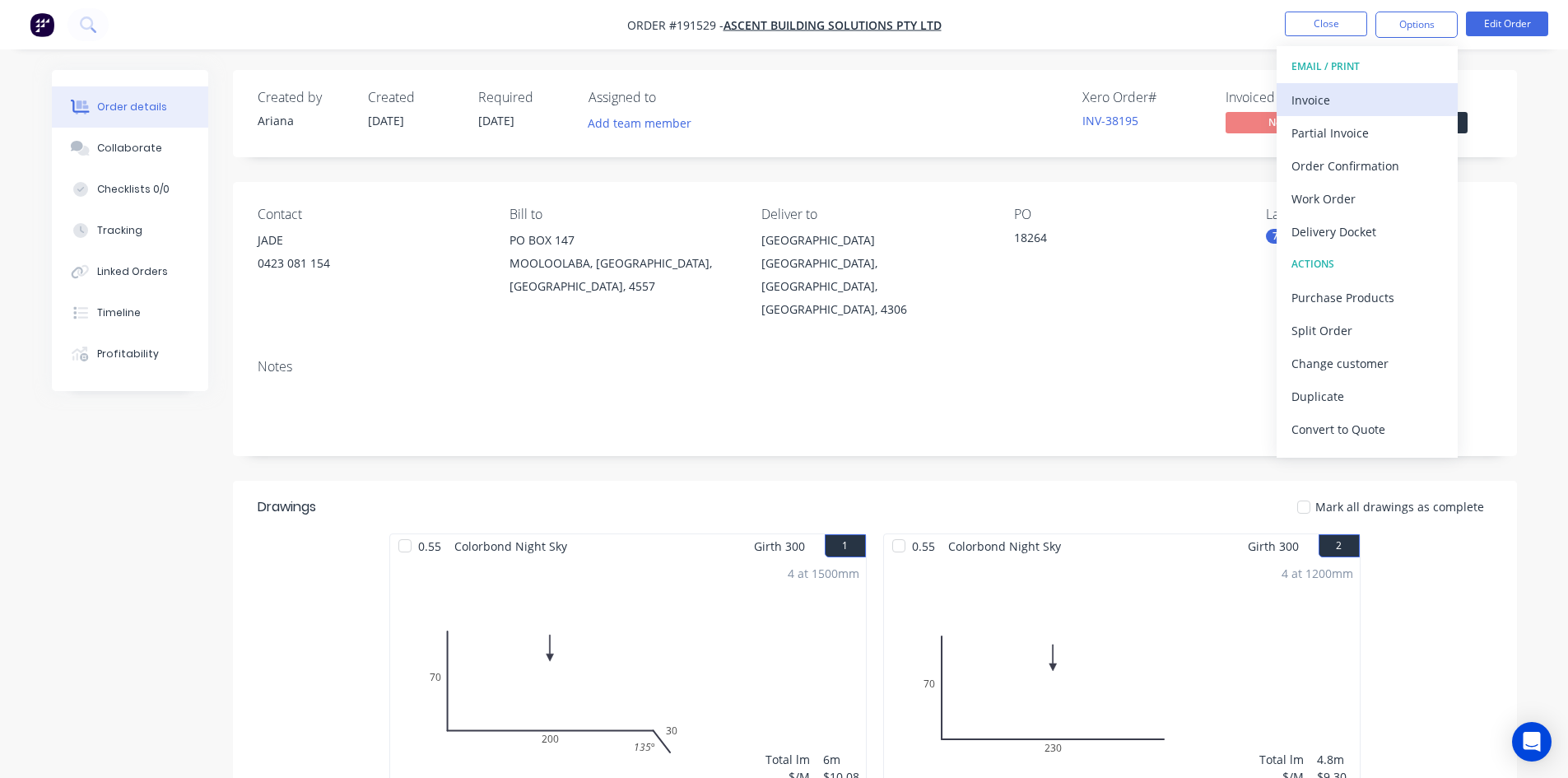
click at [1401, 91] on div "Invoice" at bounding box center [1367, 100] width 151 height 24
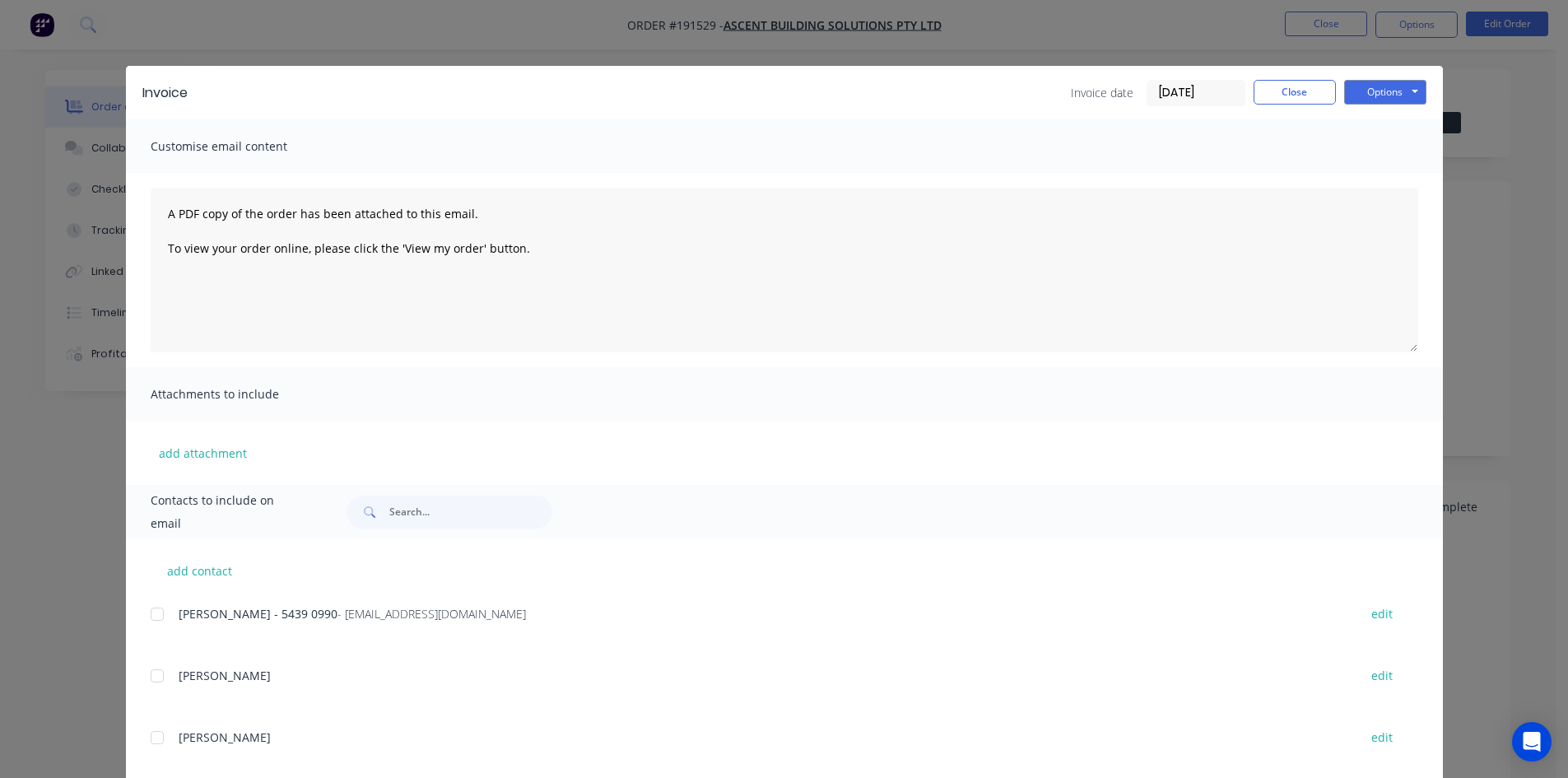
click at [157, 617] on div at bounding box center [158, 615] width 33 height 33
click at [1382, 89] on button "Options" at bounding box center [1386, 92] width 83 height 25
click at [1382, 171] on button "Email" at bounding box center [1397, 176] width 105 height 28
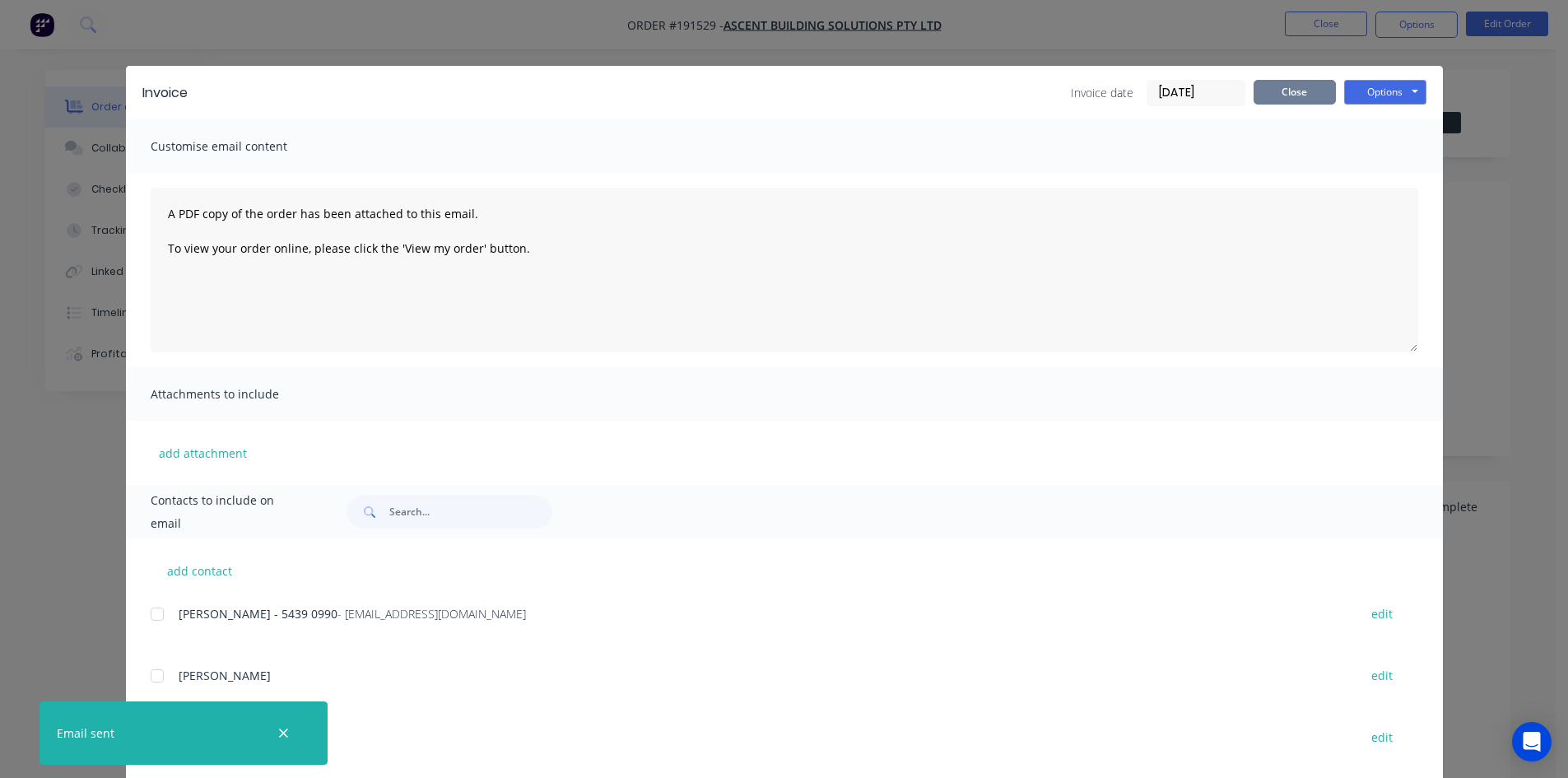
click at [1302, 93] on button "Close" at bounding box center [1295, 92] width 83 height 25
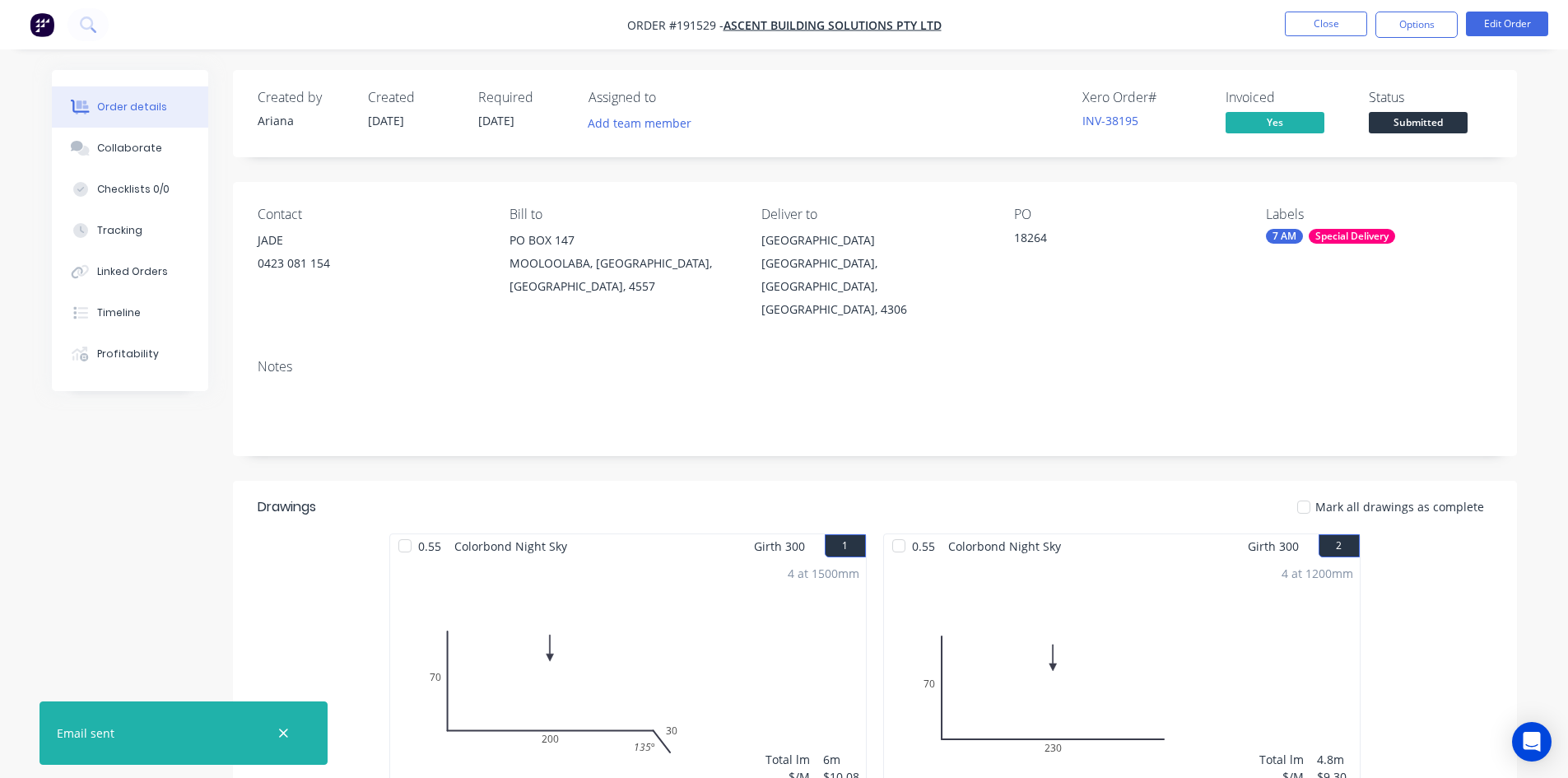
click at [1309, 37] on li "Close" at bounding box center [1326, 25] width 83 height 27
click at [1310, 34] on button "Close" at bounding box center [1326, 24] width 83 height 25
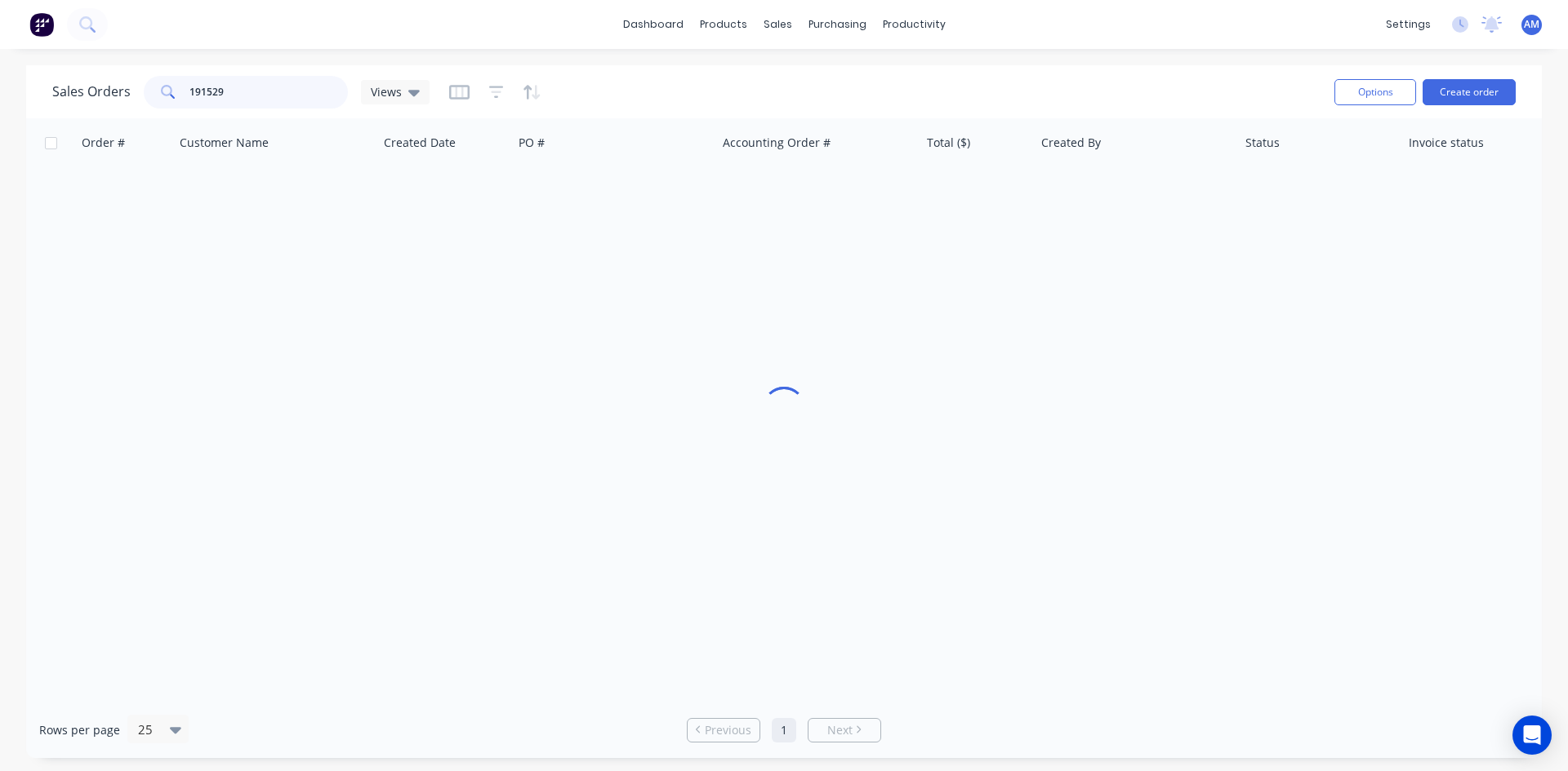
drag, startPoint x: 272, startPoint y: 87, endPoint x: 118, endPoint y: 93, distance: 154.1
click at [118, 93] on div "Sales Orders 191529 Views" at bounding box center [240, 92] width 377 height 33
type input "191521"
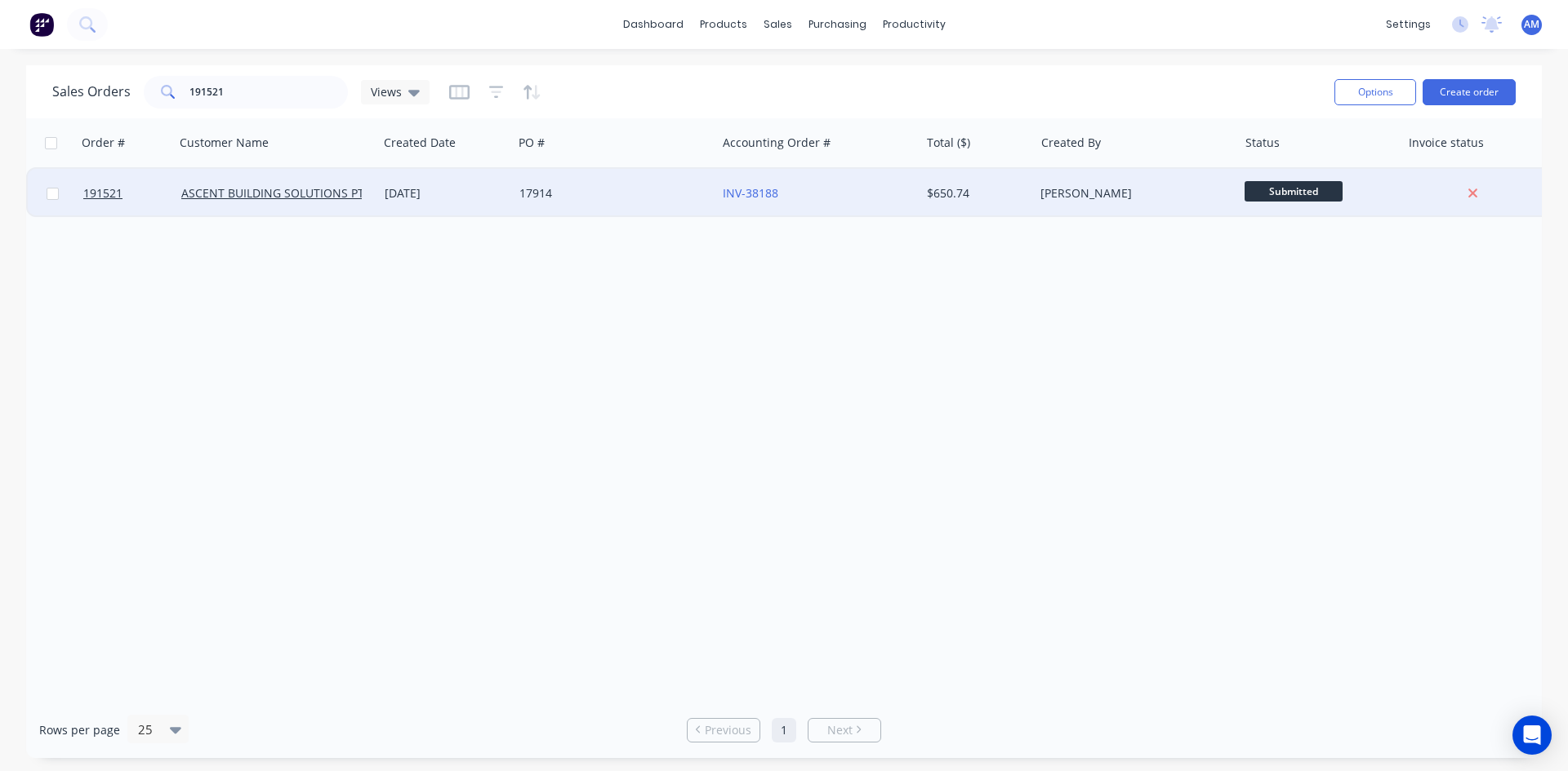
click at [599, 185] on div "17914" at bounding box center [615, 194] width 204 height 49
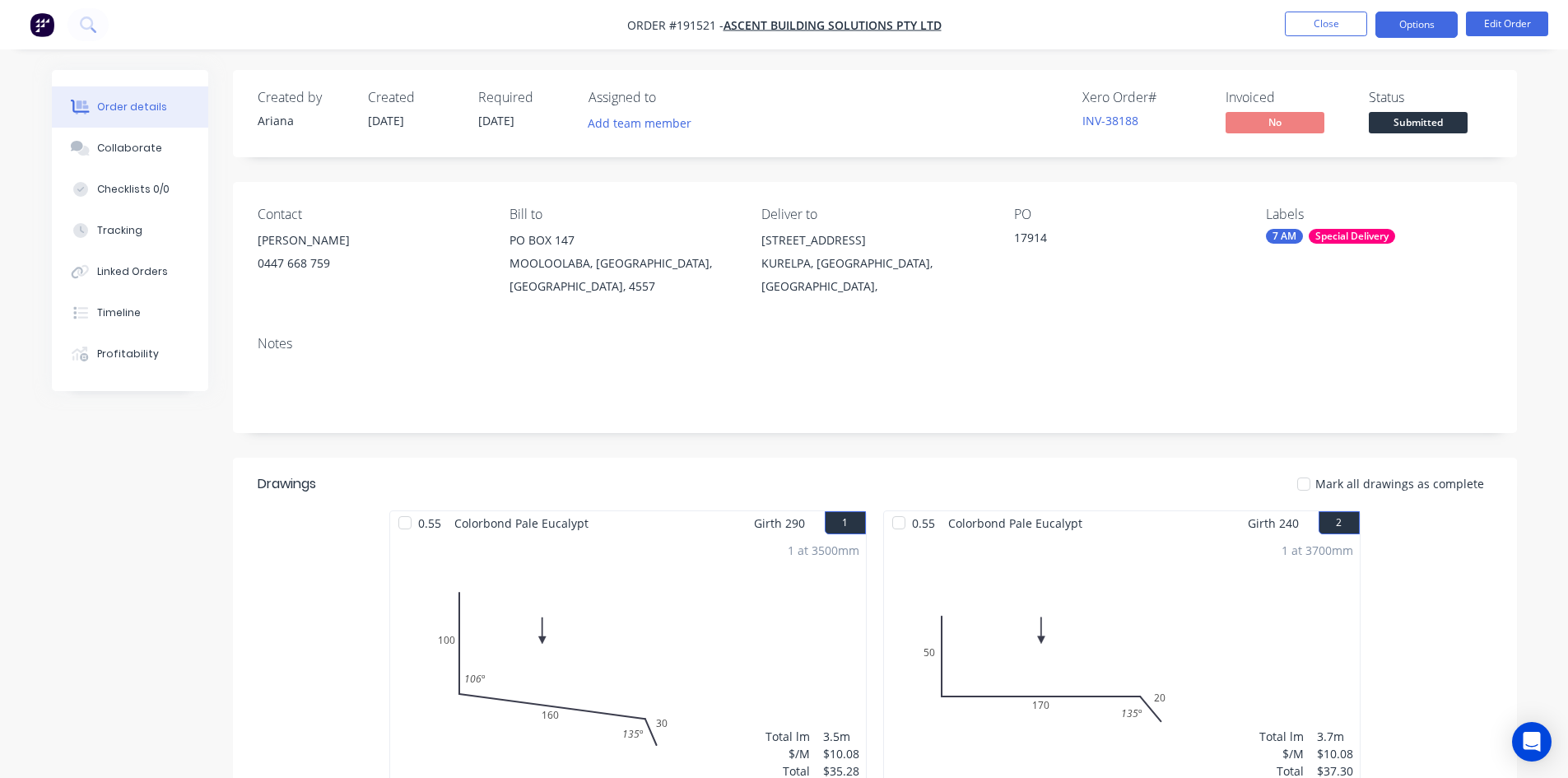
click at [1416, 16] on button "Options" at bounding box center [1417, 25] width 83 height 27
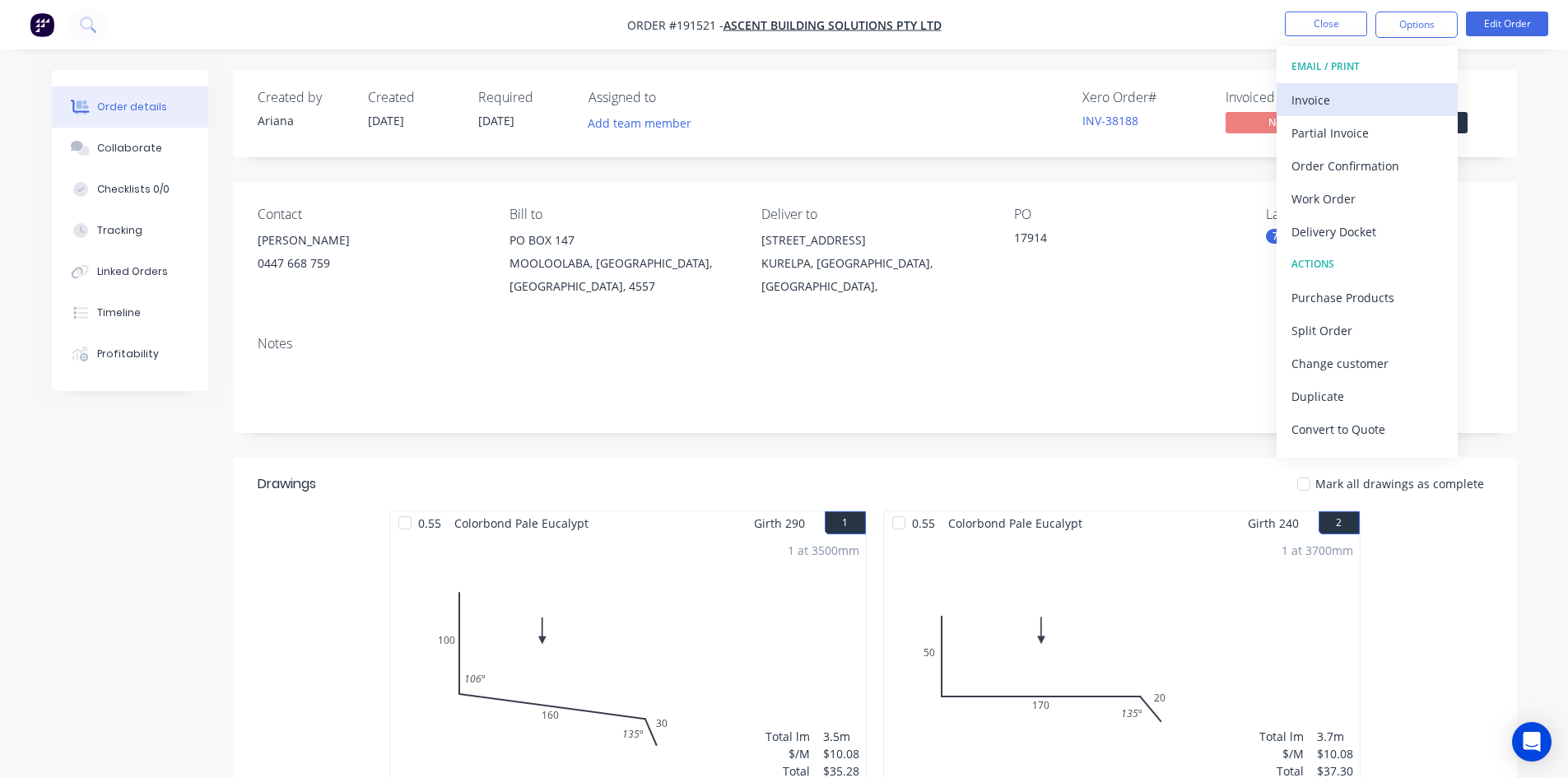
click at [1364, 96] on div "Invoice" at bounding box center [1367, 100] width 151 height 24
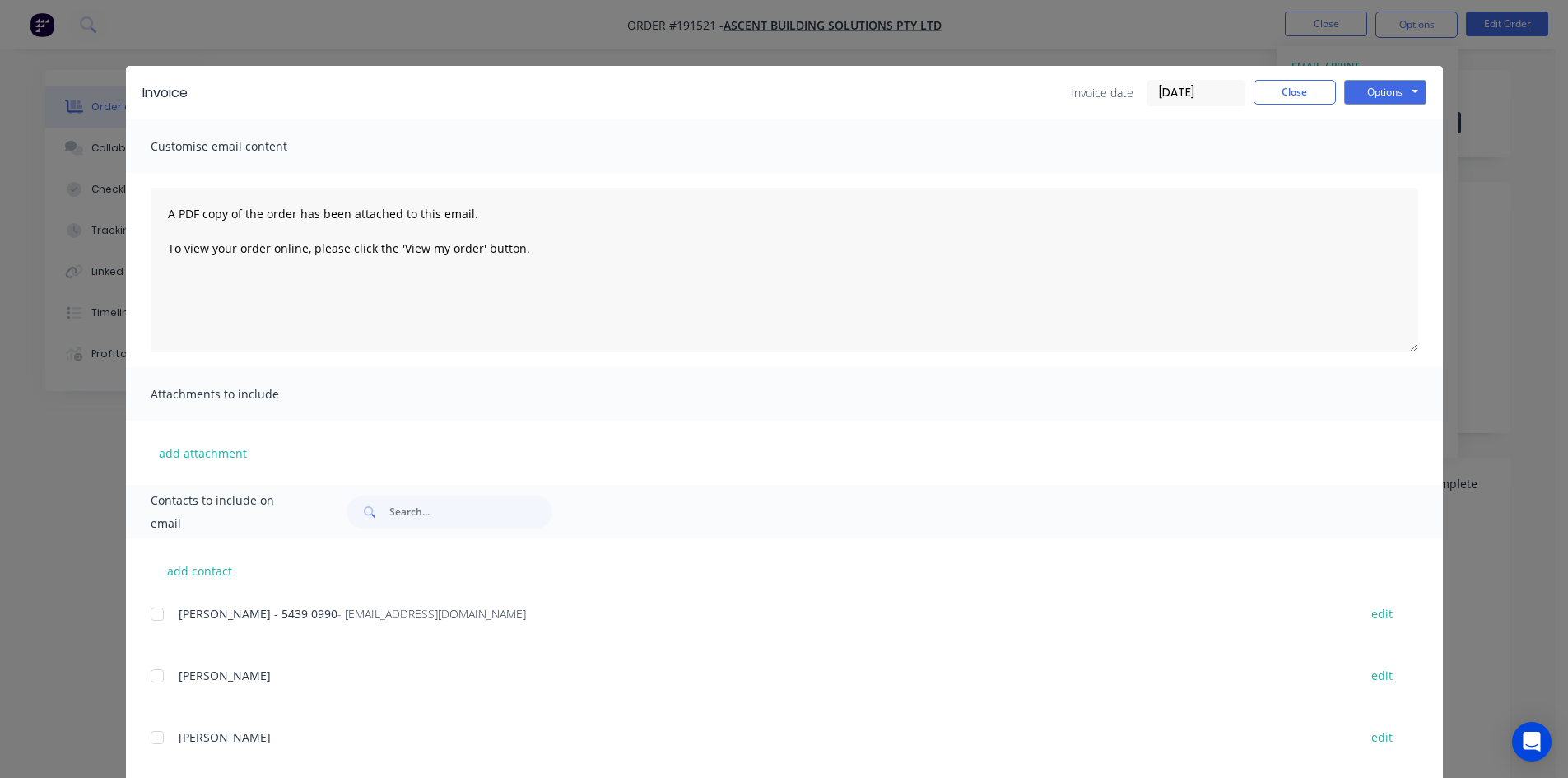
click at [149, 617] on div at bounding box center [158, 615] width 33 height 33
click at [1373, 83] on button "Options" at bounding box center [1386, 92] width 83 height 25
click at [1375, 173] on button "Email" at bounding box center [1397, 176] width 105 height 28
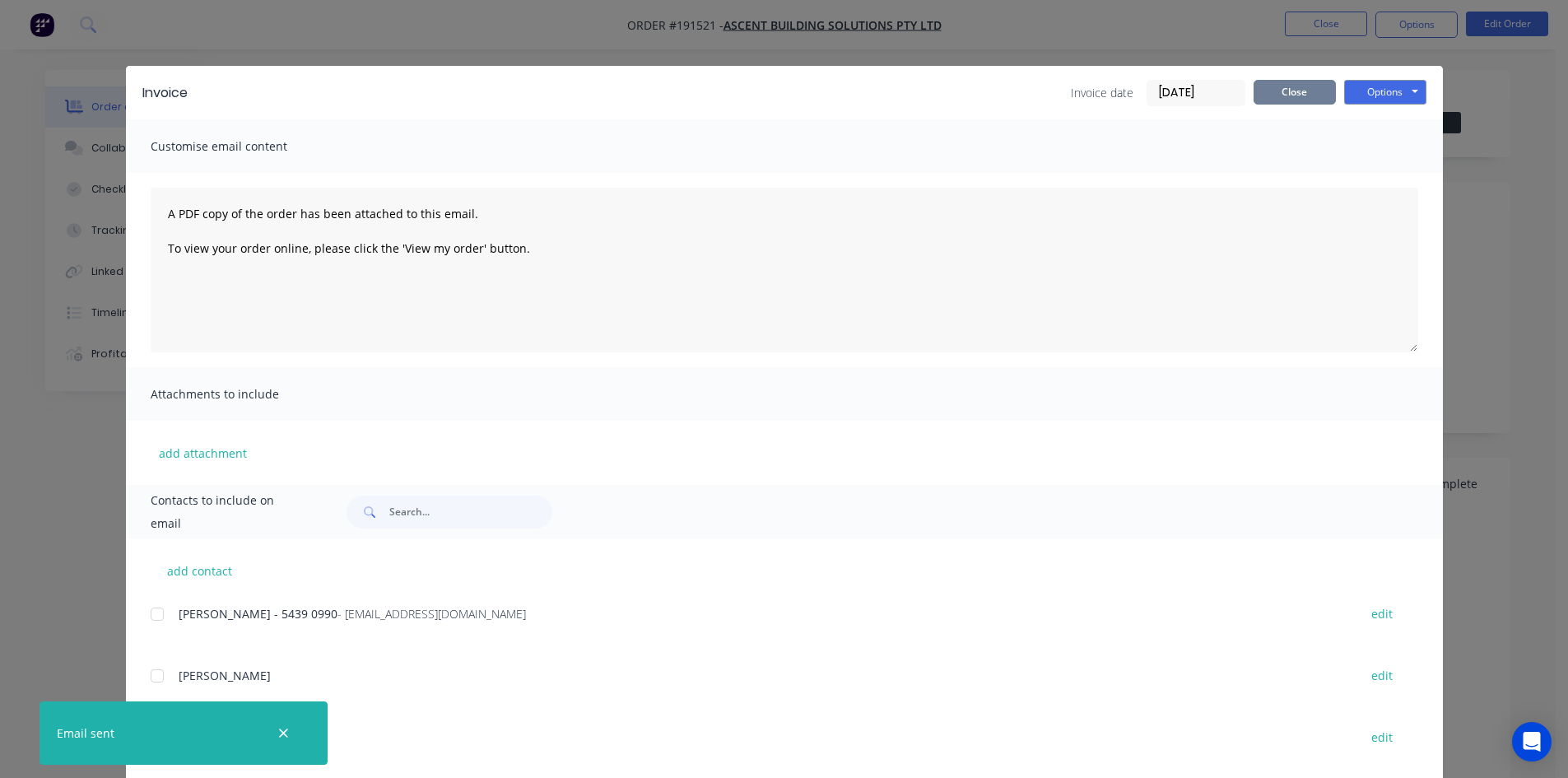
click at [1300, 94] on button "Close" at bounding box center [1295, 92] width 83 height 25
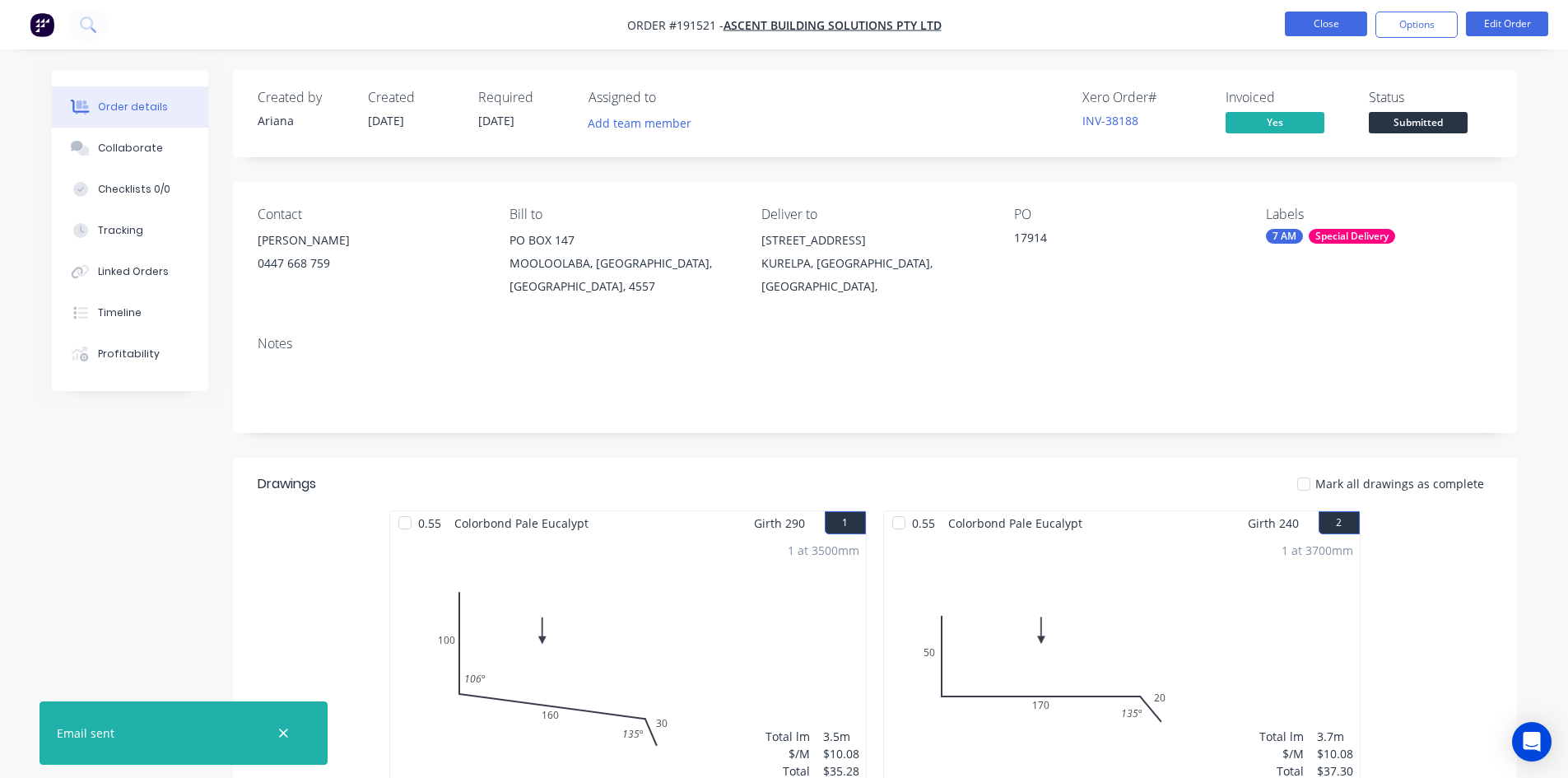
click at [1319, 32] on button "Close" at bounding box center [1326, 24] width 83 height 25
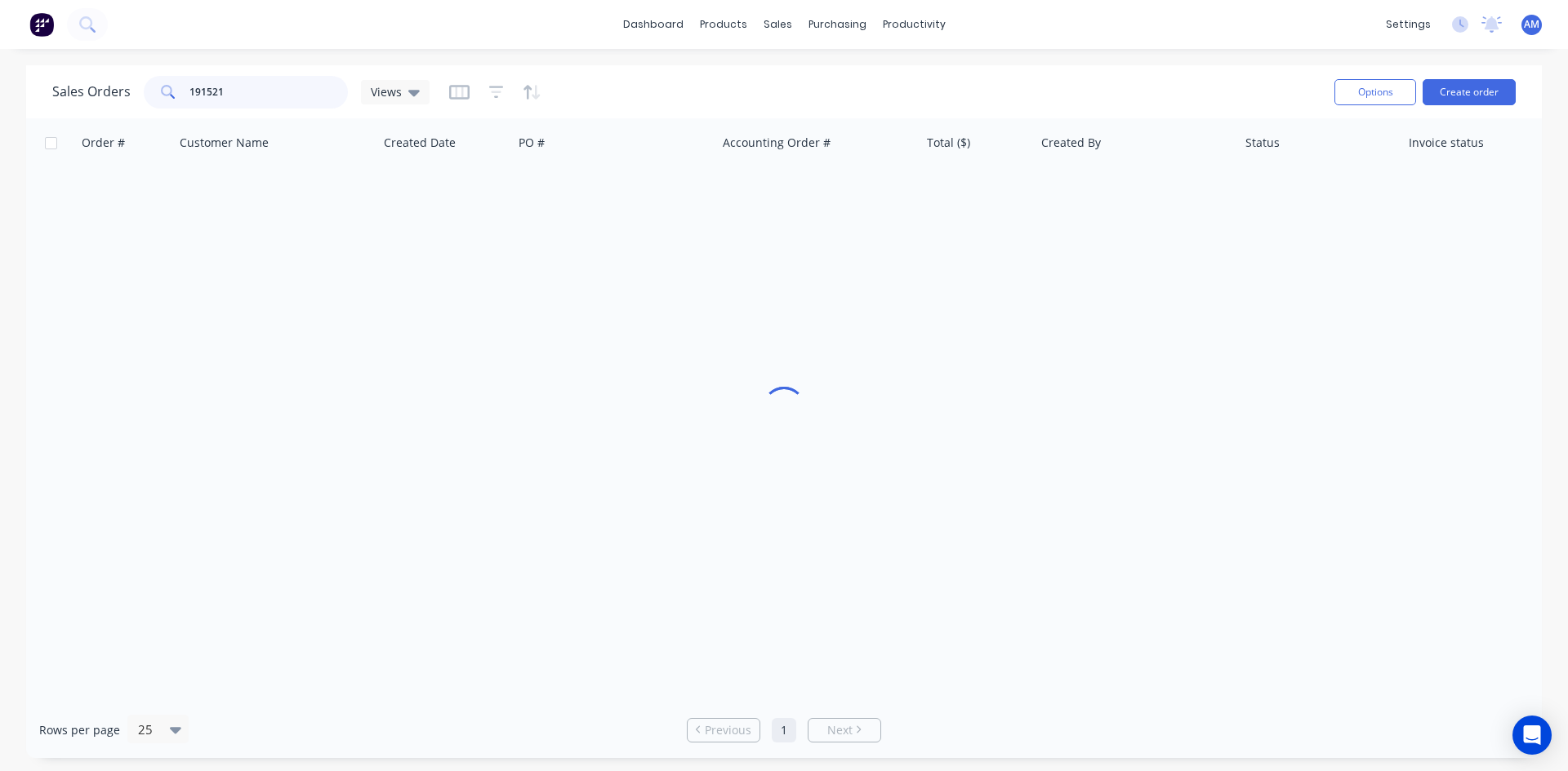
drag, startPoint x: 298, startPoint y: 90, endPoint x: 165, endPoint y: 100, distance: 133.4
click at [165, 100] on div "191521" at bounding box center [246, 92] width 204 height 33
type input "191494"
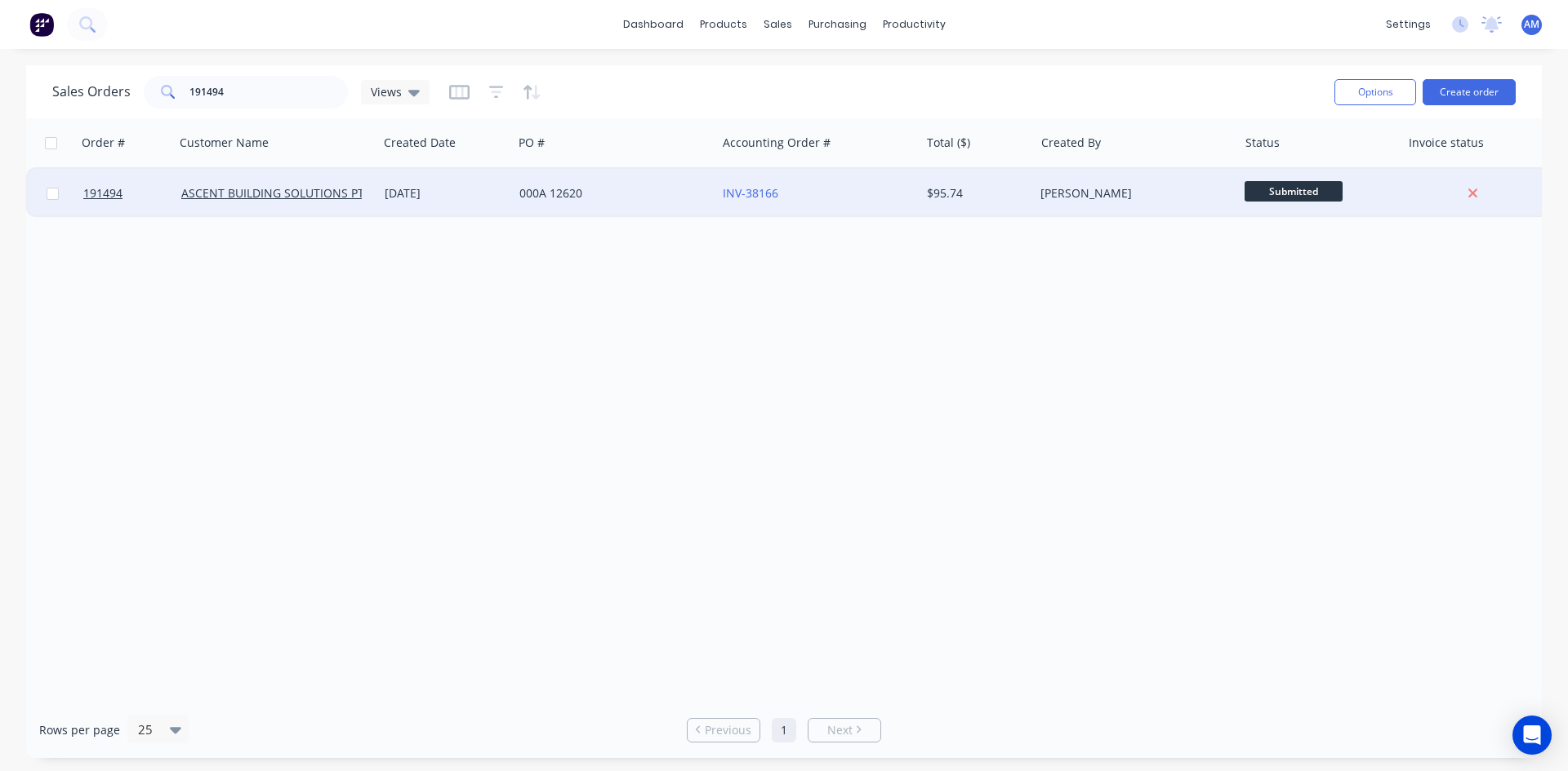
click at [631, 199] on div "000A 12620" at bounding box center [609, 194] width 181 height 16
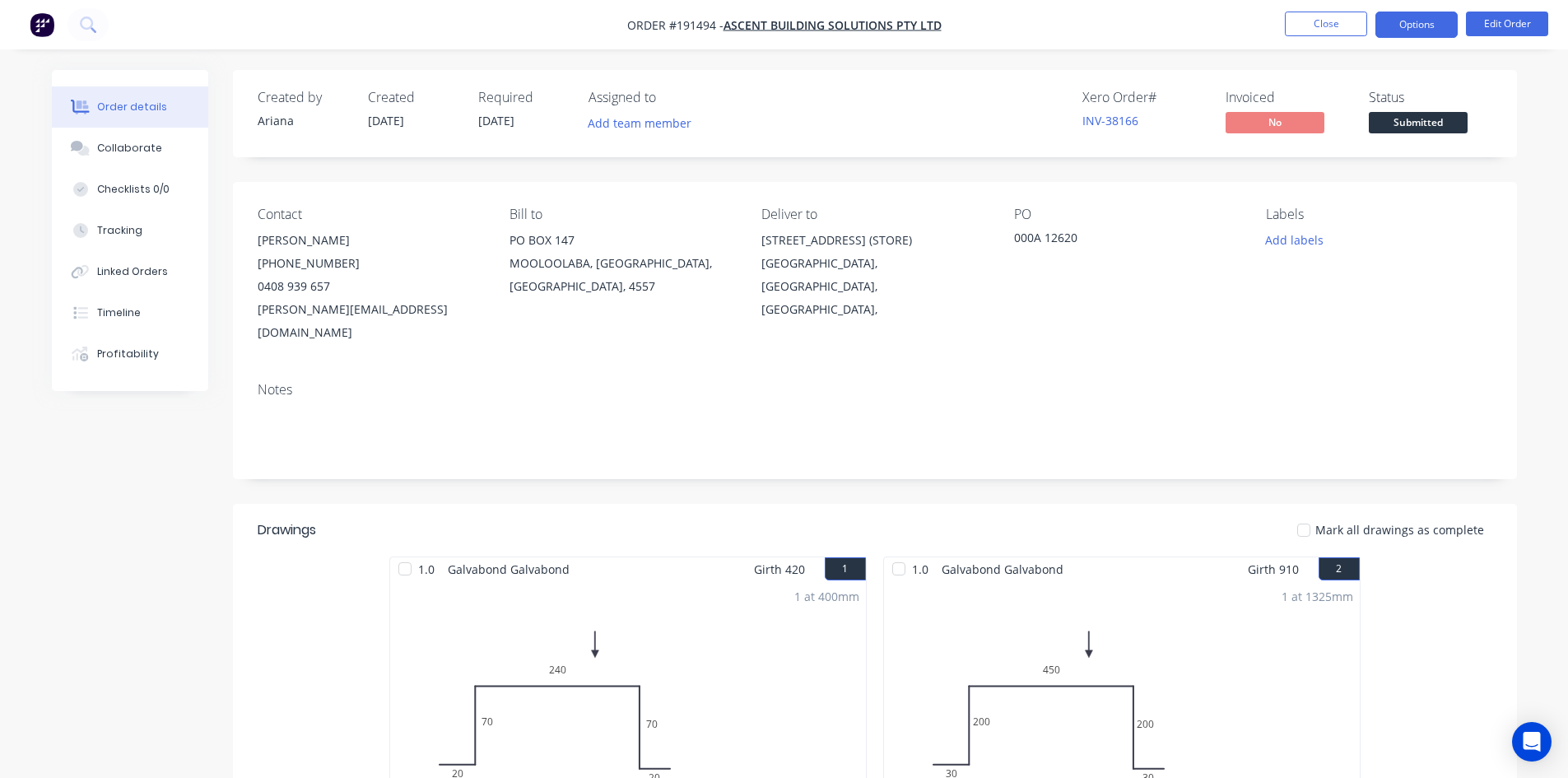
click at [1394, 30] on button "Options" at bounding box center [1417, 25] width 83 height 27
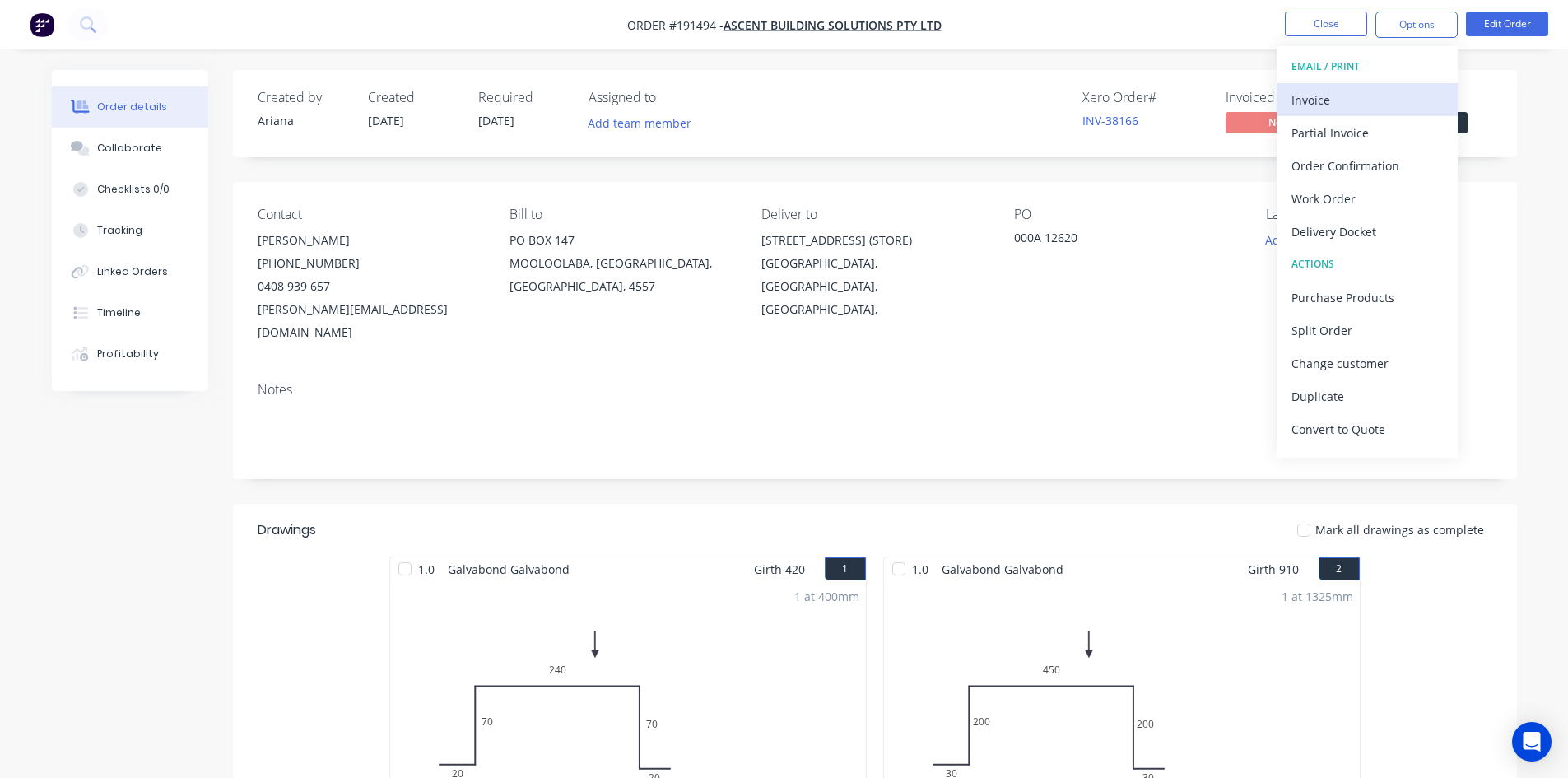
click at [1364, 93] on div "Invoice" at bounding box center [1367, 100] width 151 height 24
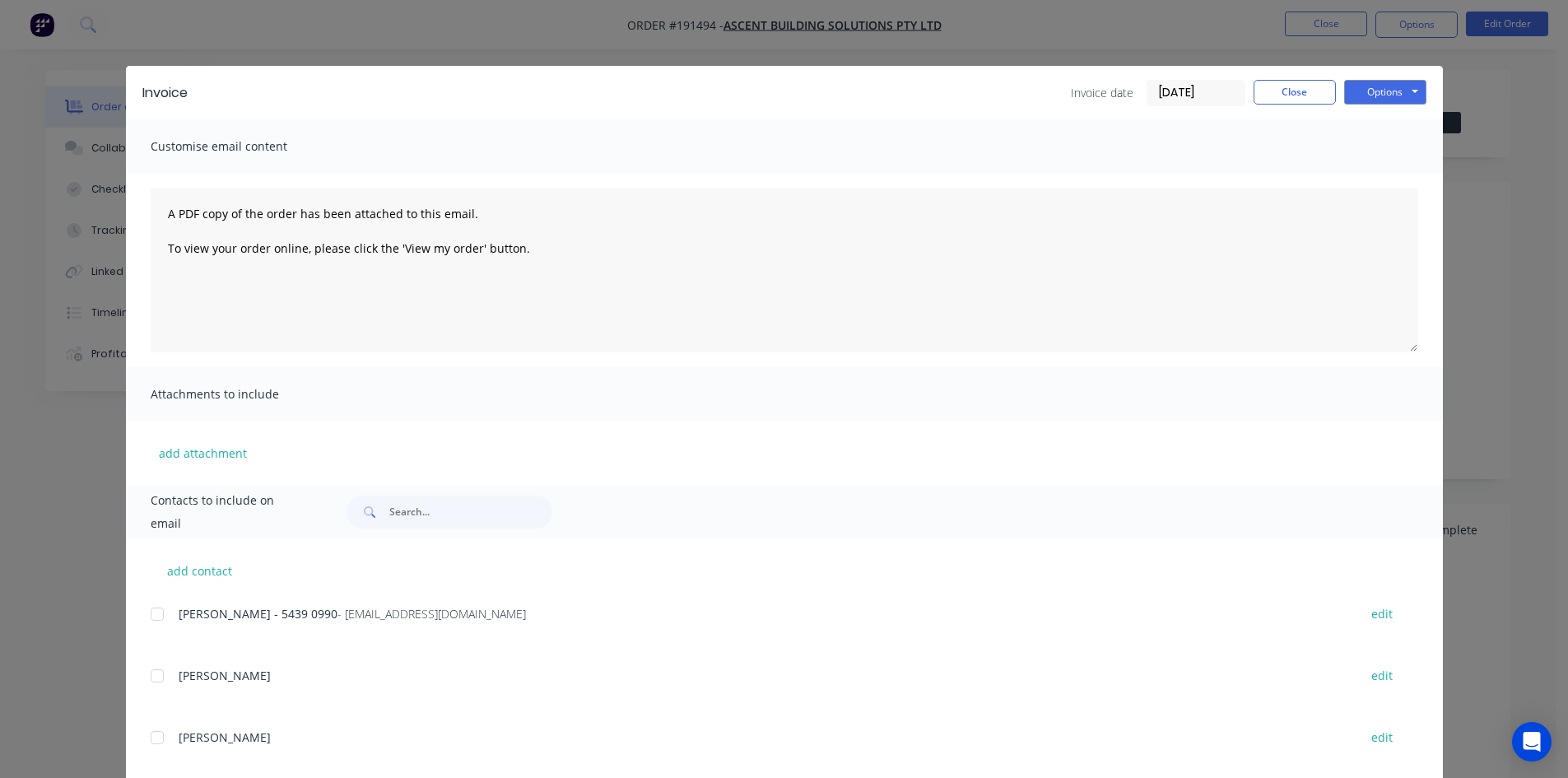
click at [147, 618] on div at bounding box center [158, 615] width 33 height 33
click at [1393, 78] on div "Invoice Invoice date 03/09/25 Close Options Preview Print Email" at bounding box center [784, 93] width 1317 height 53
click at [1394, 89] on button "Options" at bounding box center [1386, 92] width 83 height 25
click at [1373, 172] on button "Email" at bounding box center [1397, 176] width 105 height 28
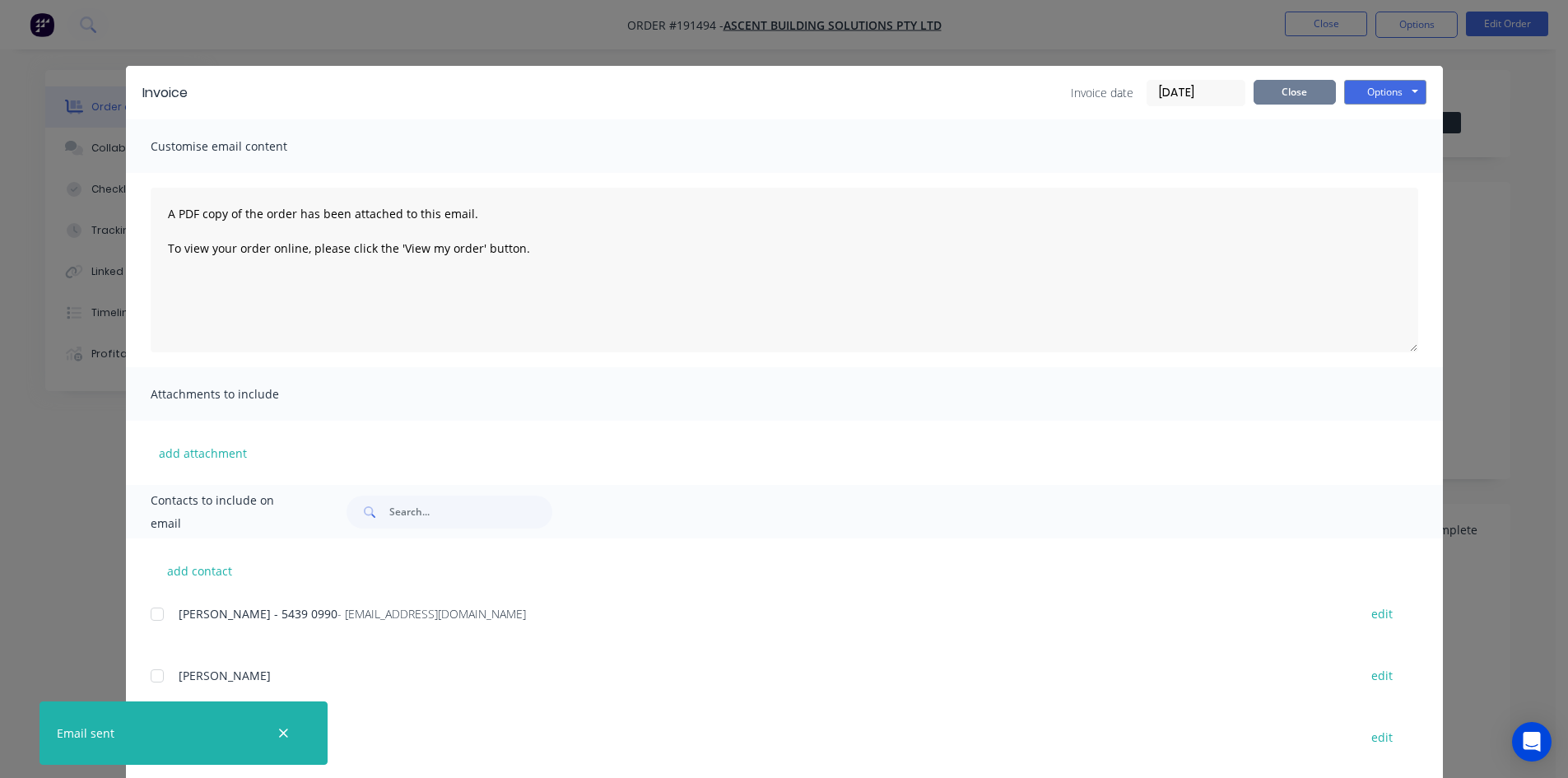
click at [1298, 92] on button "Close" at bounding box center [1295, 92] width 83 height 25
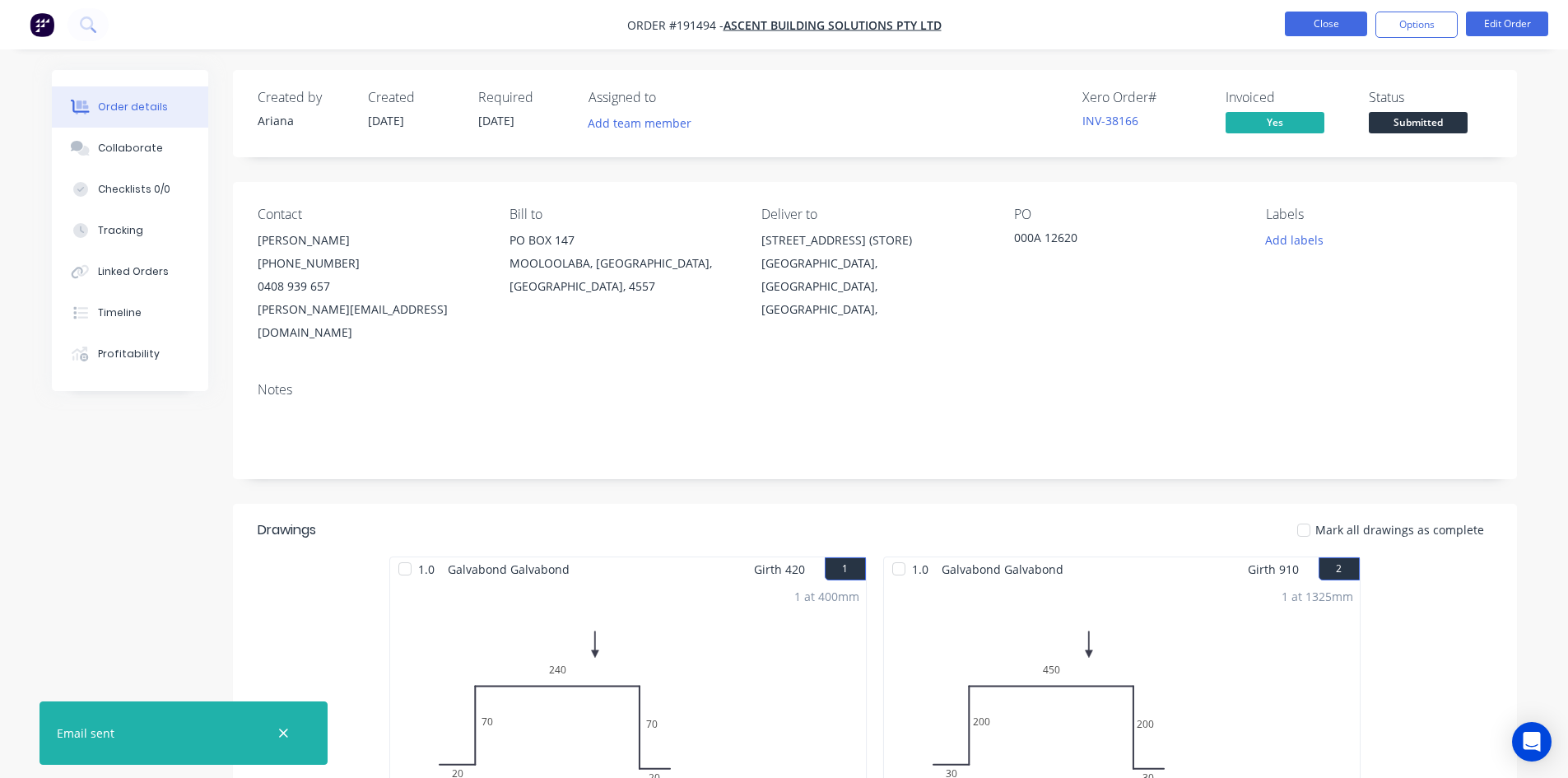
click at [1312, 33] on button "Close" at bounding box center [1326, 24] width 83 height 25
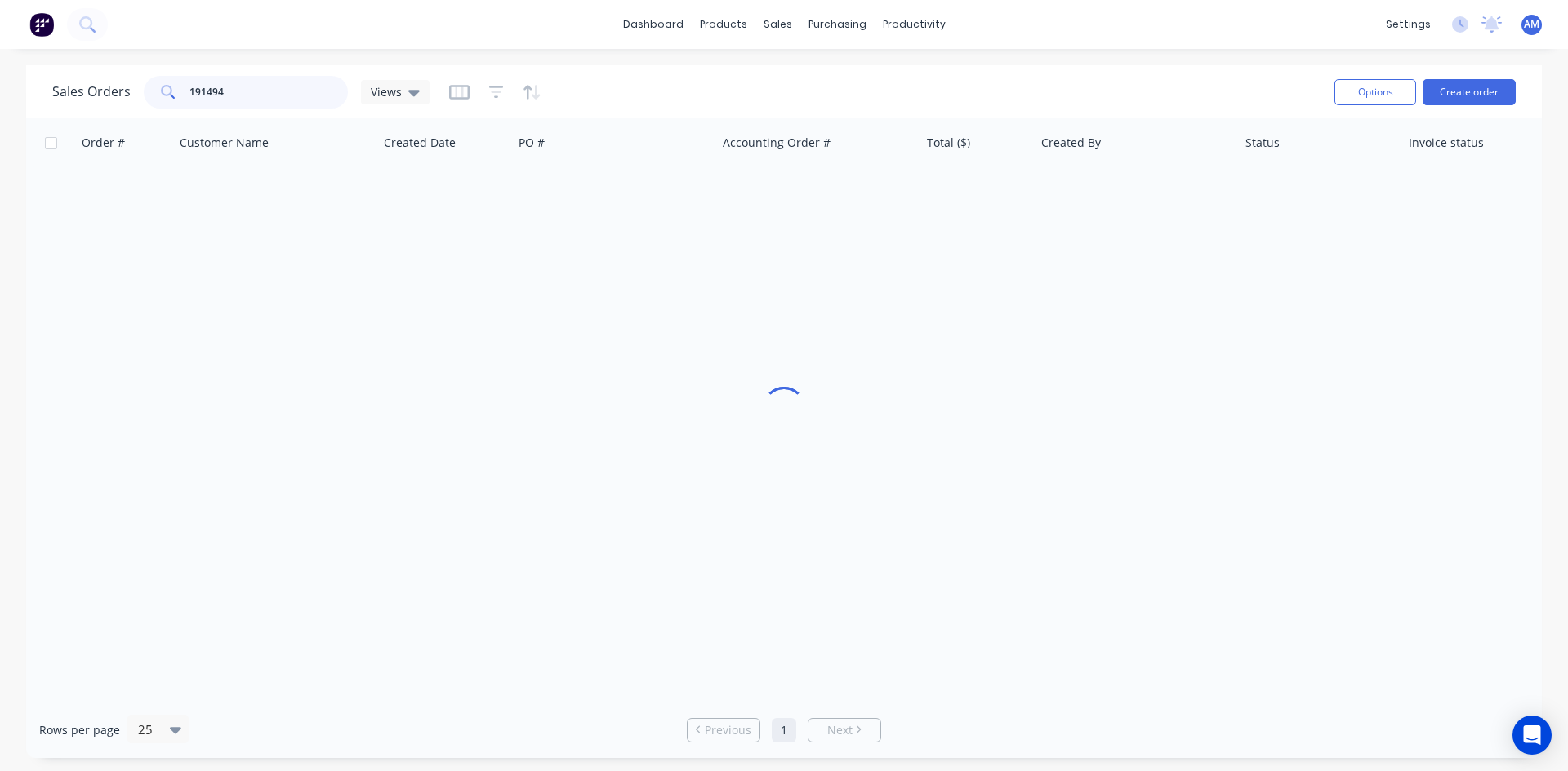
drag, startPoint x: 275, startPoint y: 80, endPoint x: 164, endPoint y: 91, distance: 111.5
click at [164, 91] on div "191494" at bounding box center [246, 92] width 204 height 33
type input "191463"
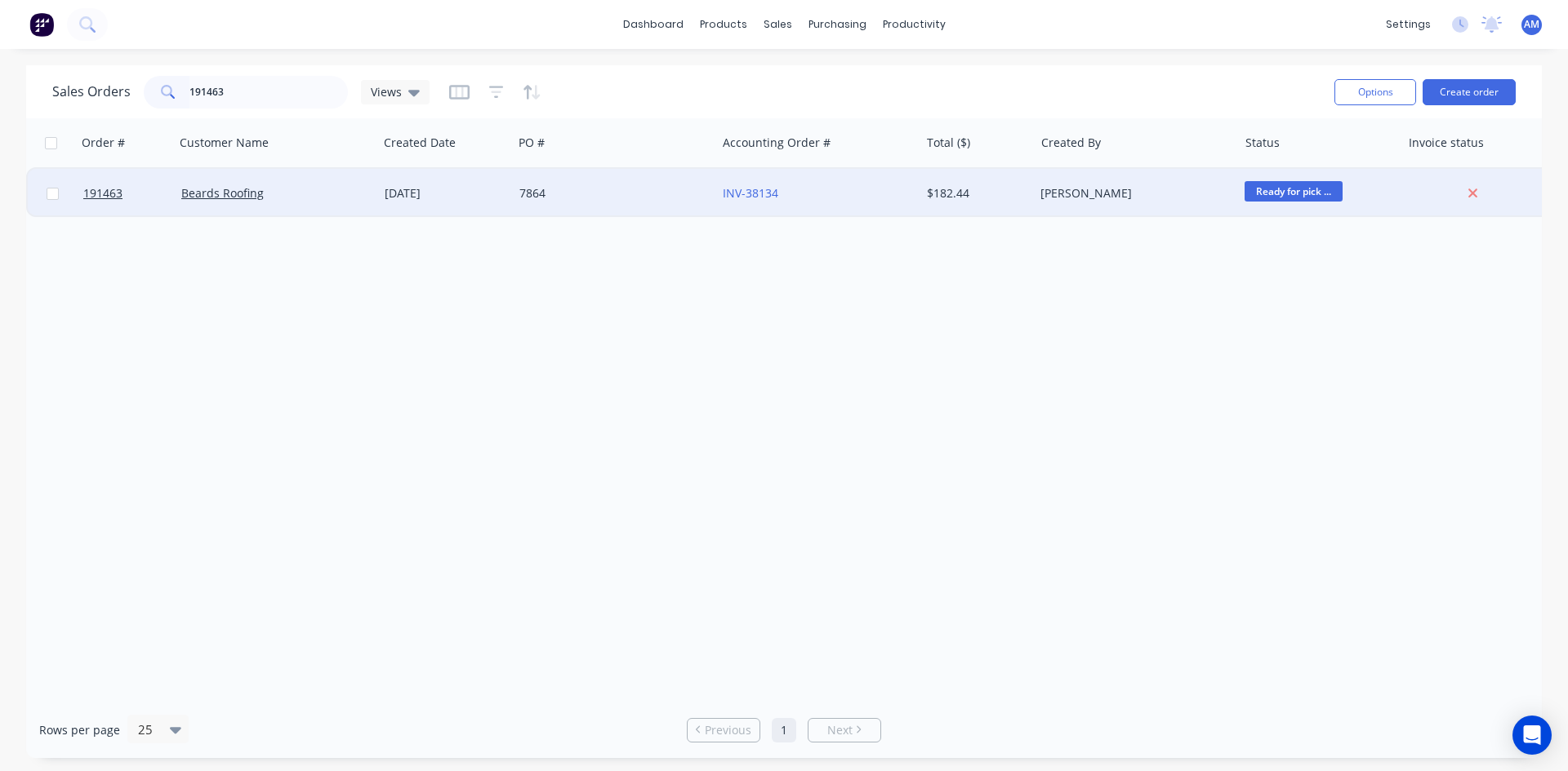
click at [632, 190] on div "7864" at bounding box center [609, 194] width 181 height 16
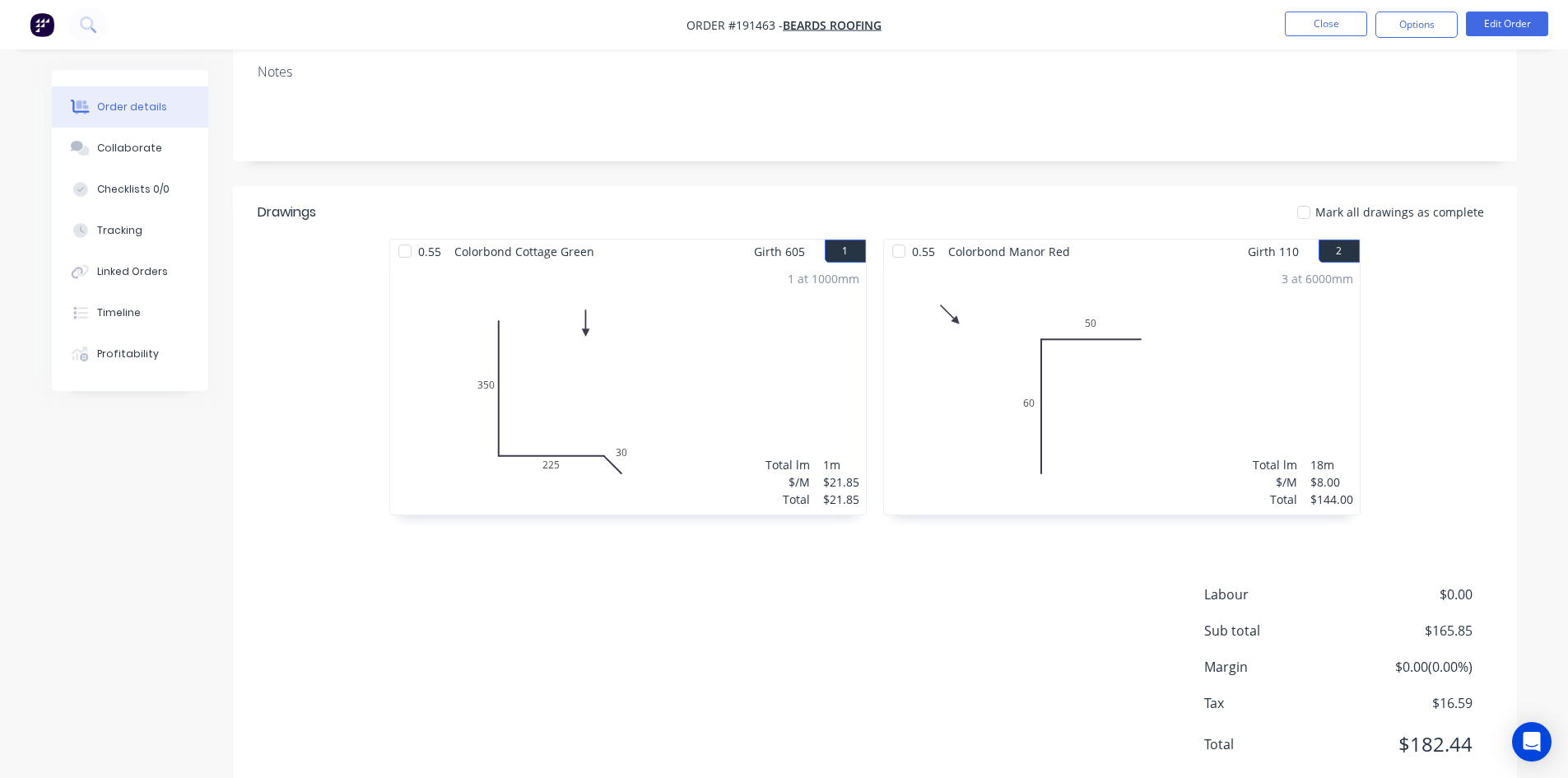
scroll to position [302, 0]
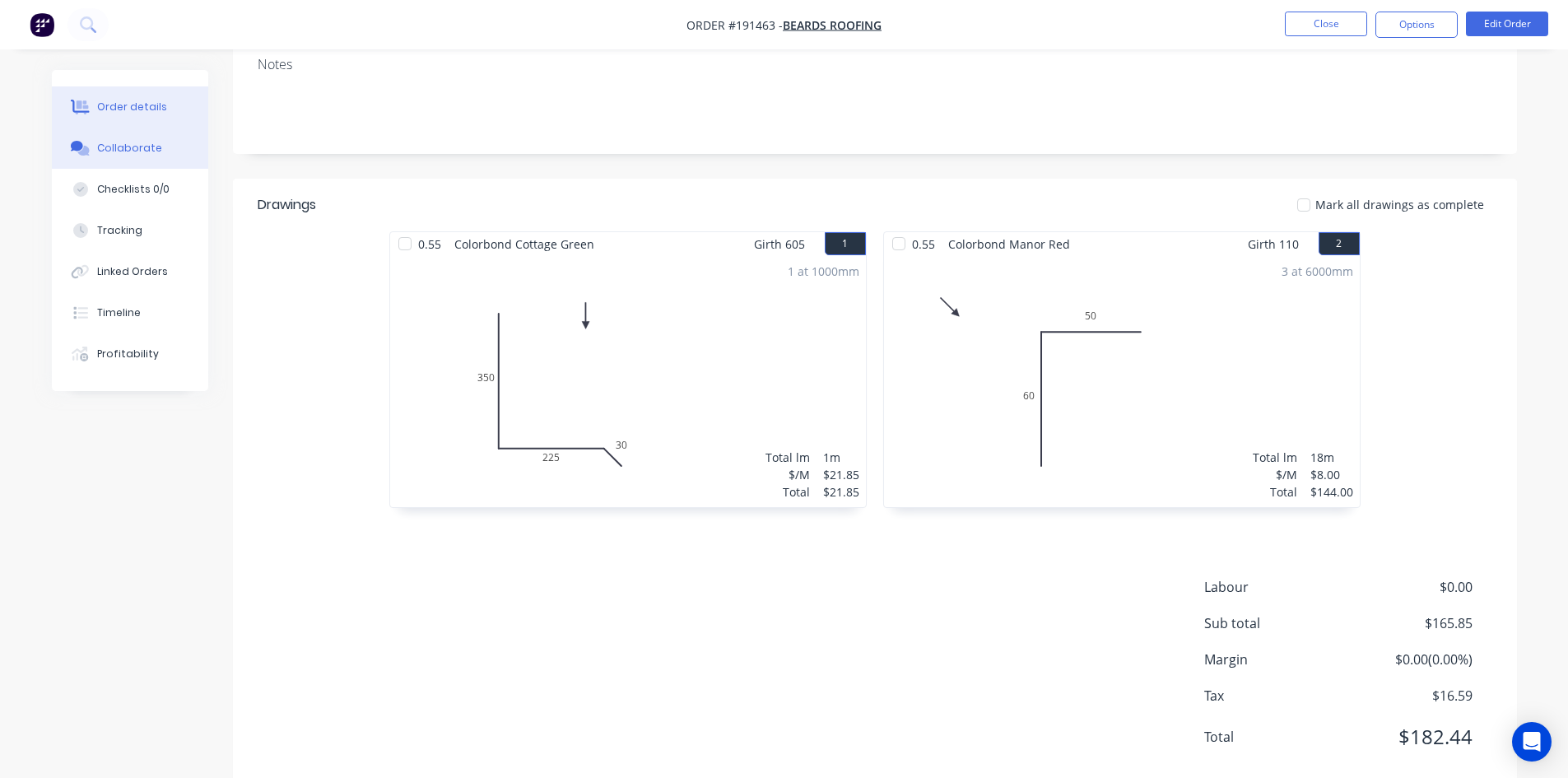
click at [132, 160] on button "Collaborate" at bounding box center [130, 148] width 157 height 41
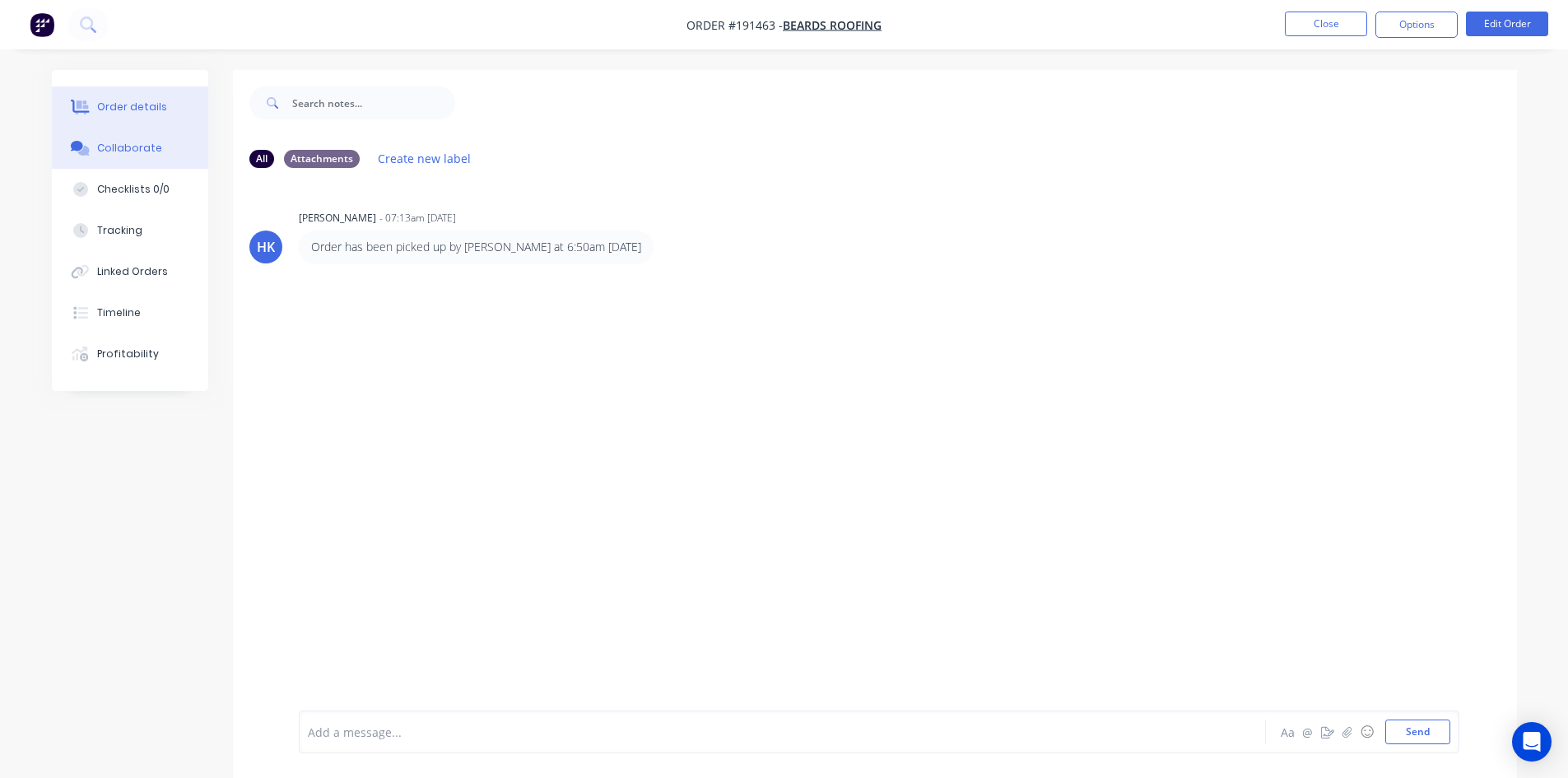
click at [130, 117] on button "Order details" at bounding box center [130, 106] width 157 height 41
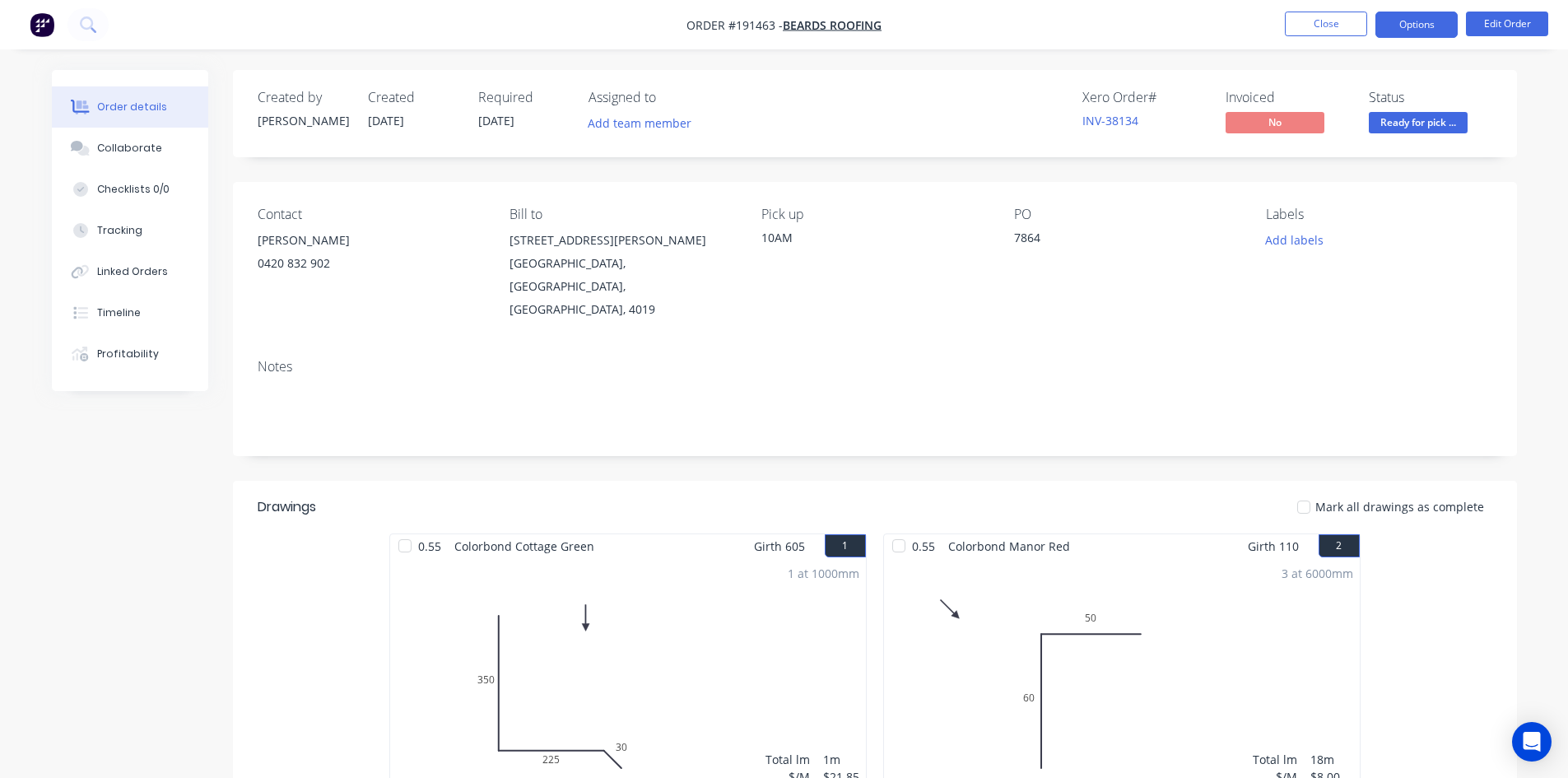
click at [1412, 21] on button "Options" at bounding box center [1417, 25] width 83 height 27
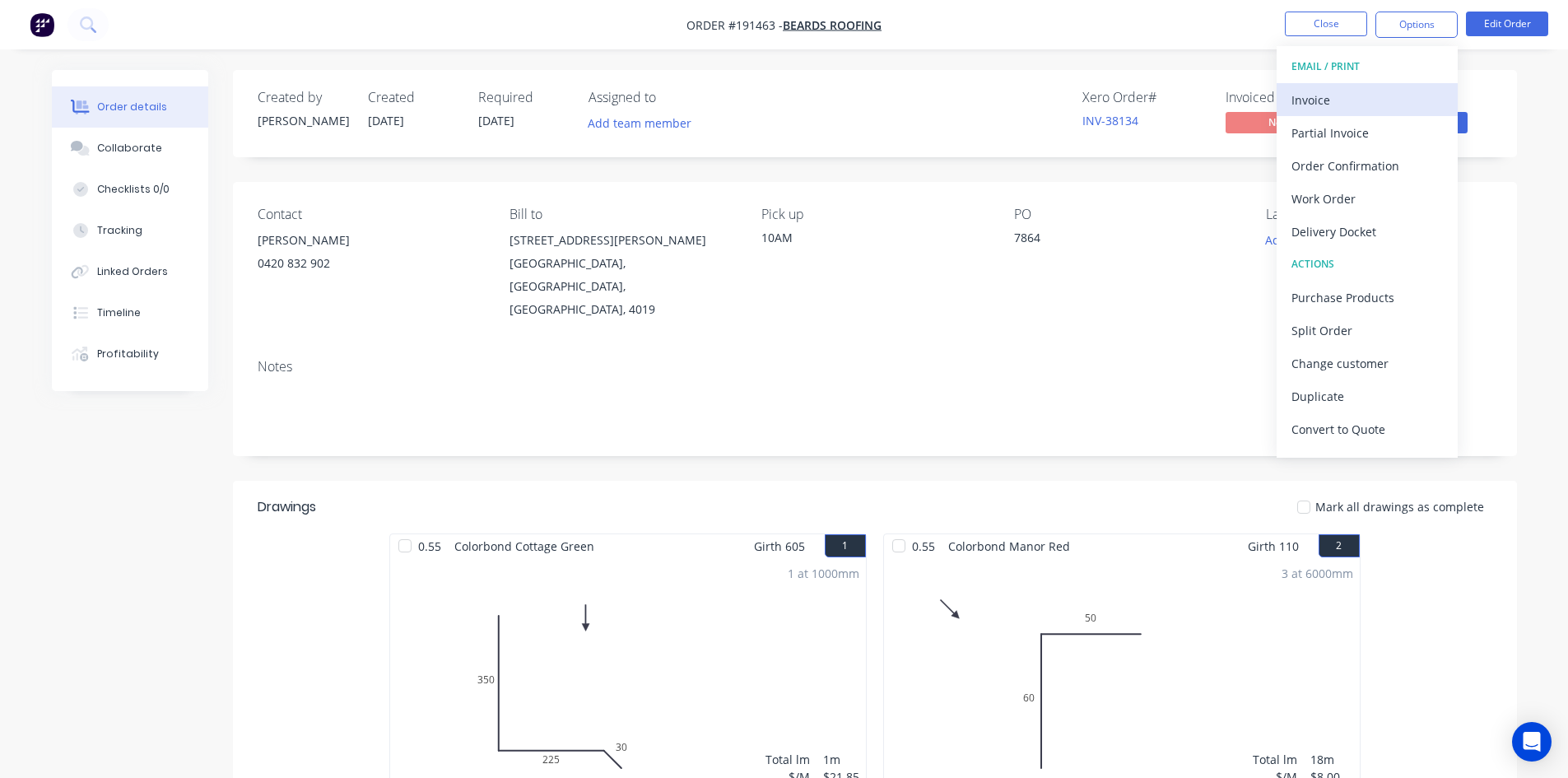
click at [1391, 86] on button "Invoice" at bounding box center [1367, 100] width 182 height 33
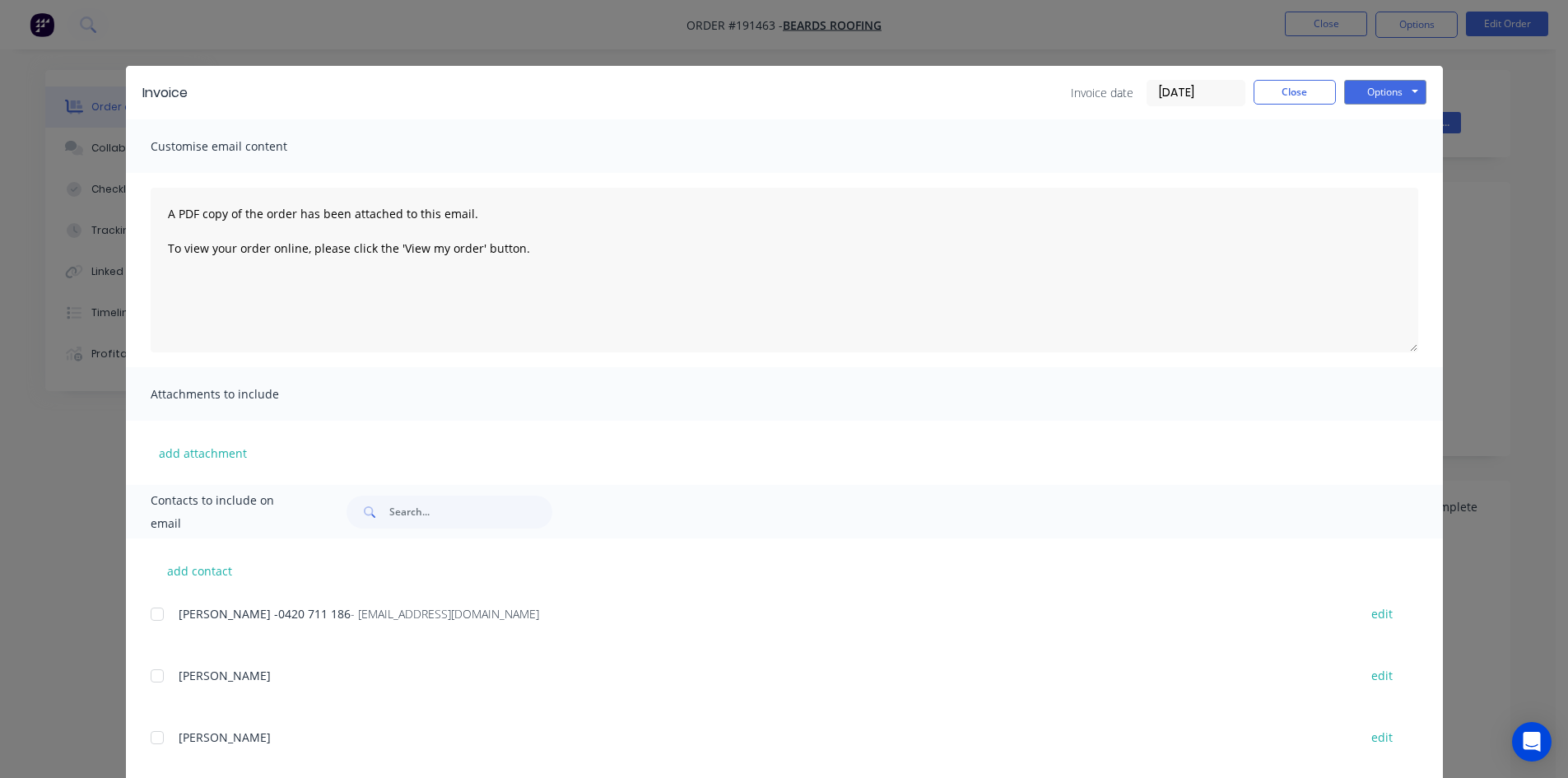
click at [159, 610] on div at bounding box center [158, 615] width 33 height 33
click at [1304, 87] on button "Close" at bounding box center [1295, 92] width 83 height 25
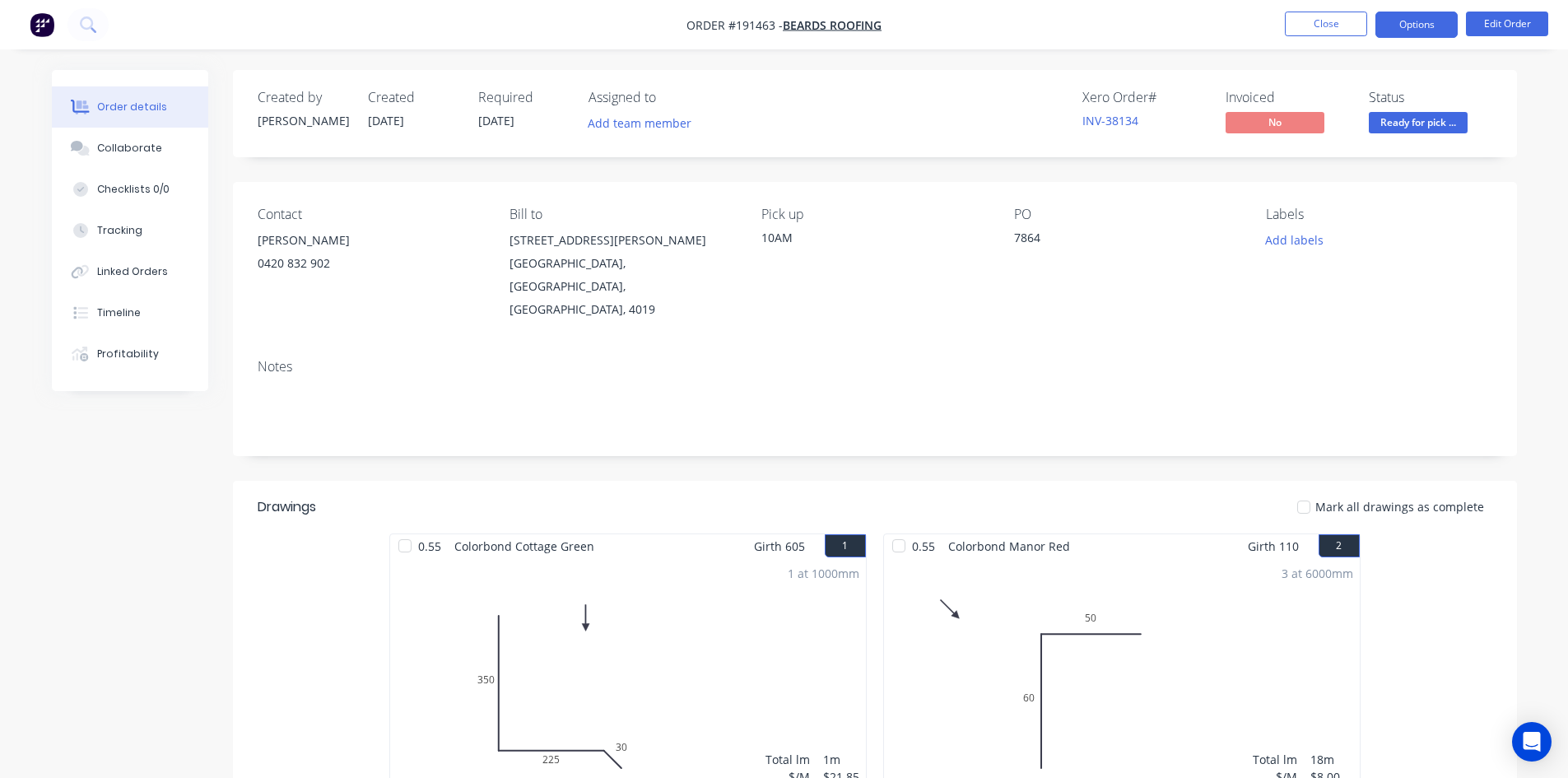
click at [1394, 23] on button "Options" at bounding box center [1417, 25] width 83 height 27
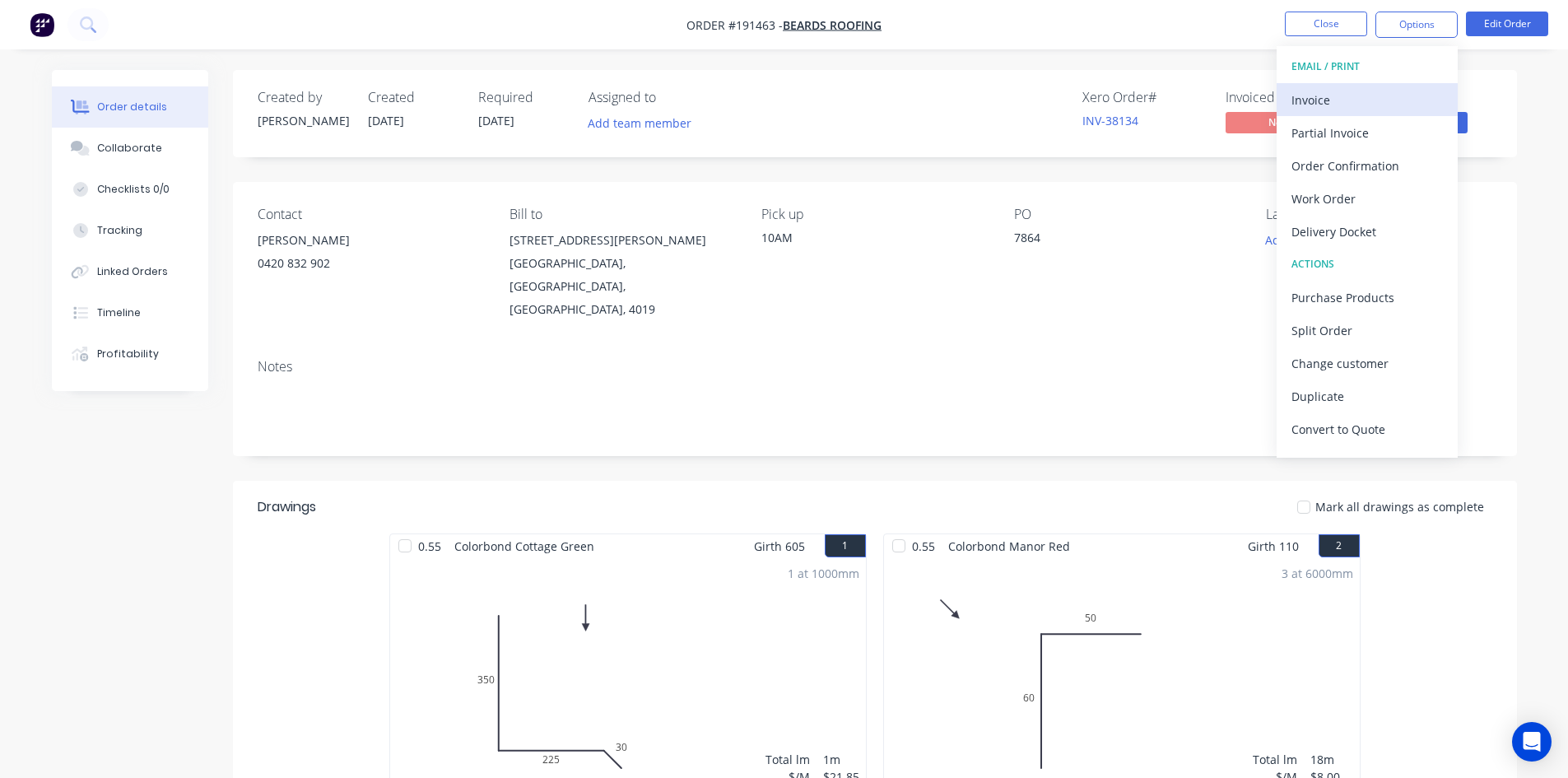
click at [1395, 84] on button "Invoice" at bounding box center [1367, 100] width 182 height 33
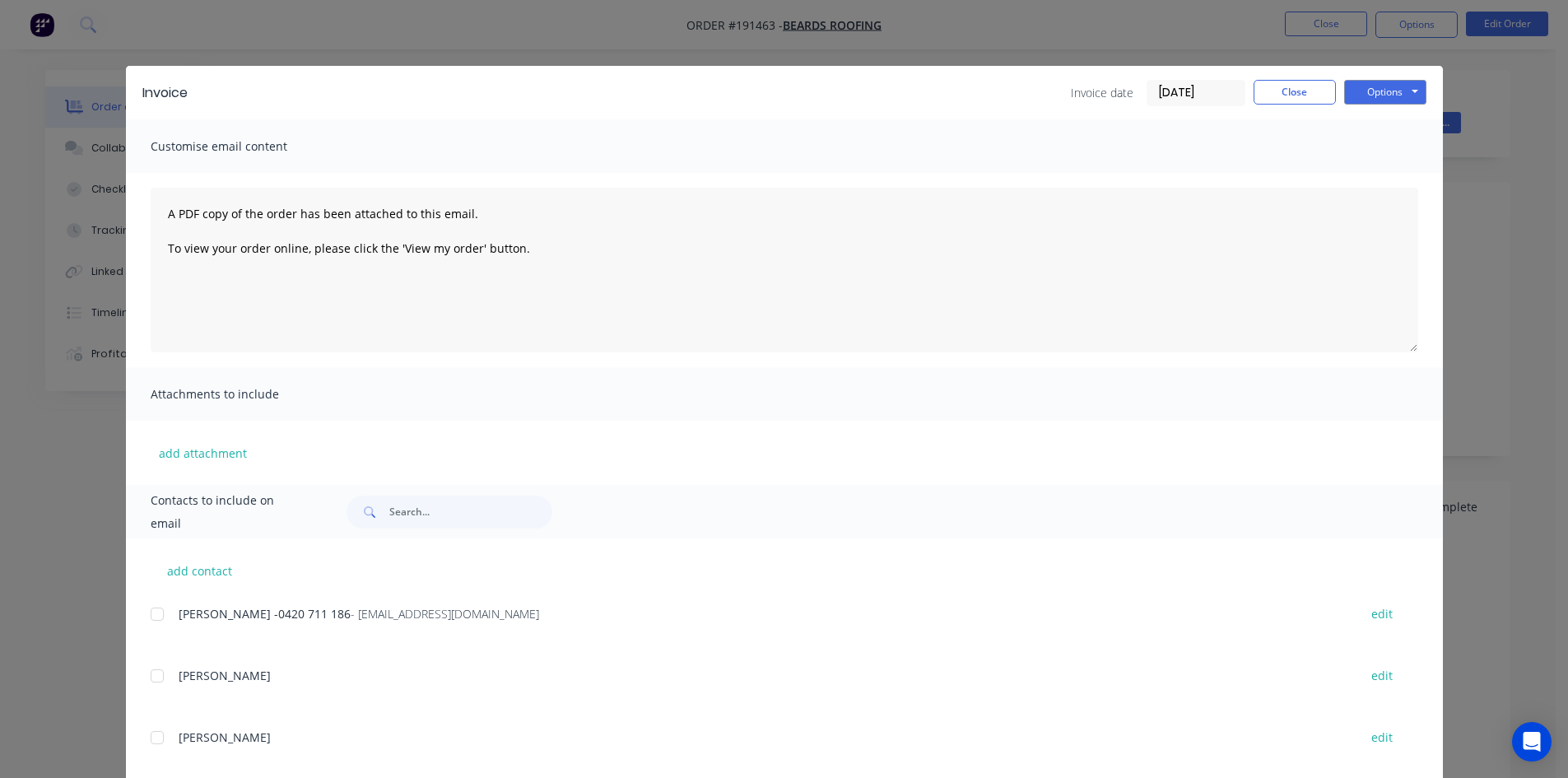
click at [151, 617] on div at bounding box center [158, 615] width 33 height 33
click at [1395, 89] on button "Options" at bounding box center [1386, 92] width 83 height 25
click at [1395, 173] on button "Email" at bounding box center [1397, 176] width 105 height 28
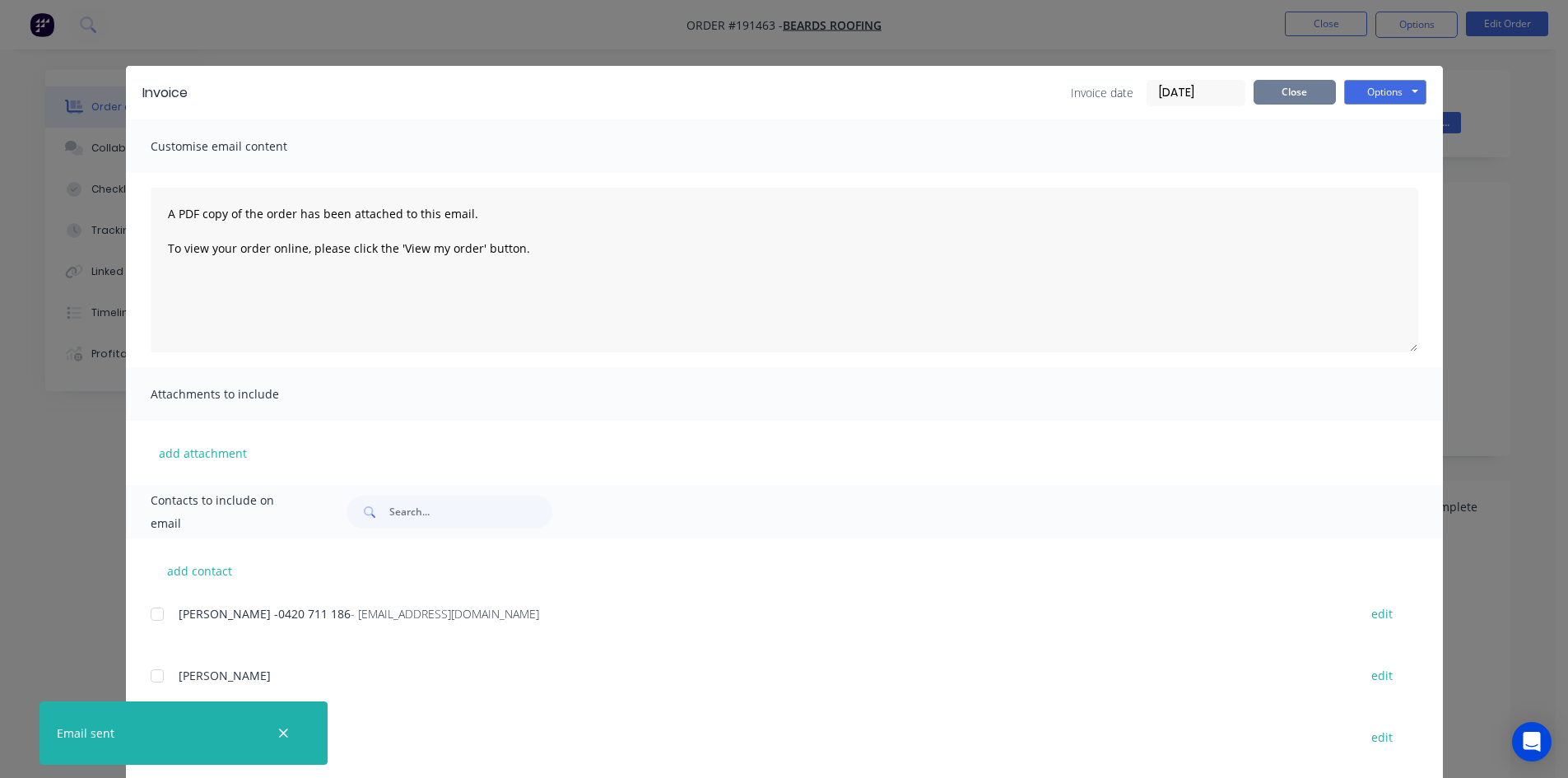
click at [1310, 93] on button "Close" at bounding box center [1295, 92] width 83 height 25
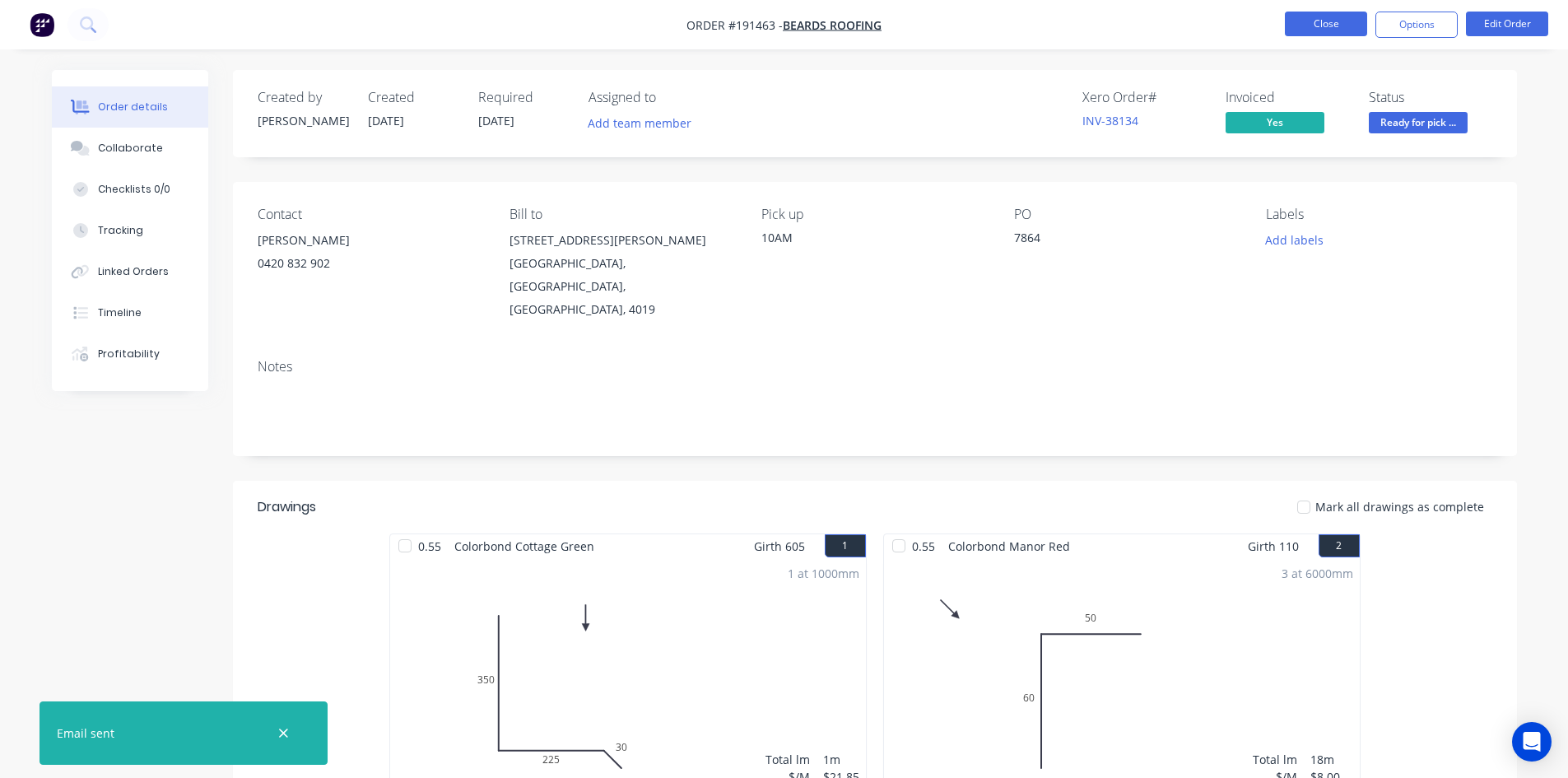
click at [1317, 35] on button "Close" at bounding box center [1326, 24] width 83 height 25
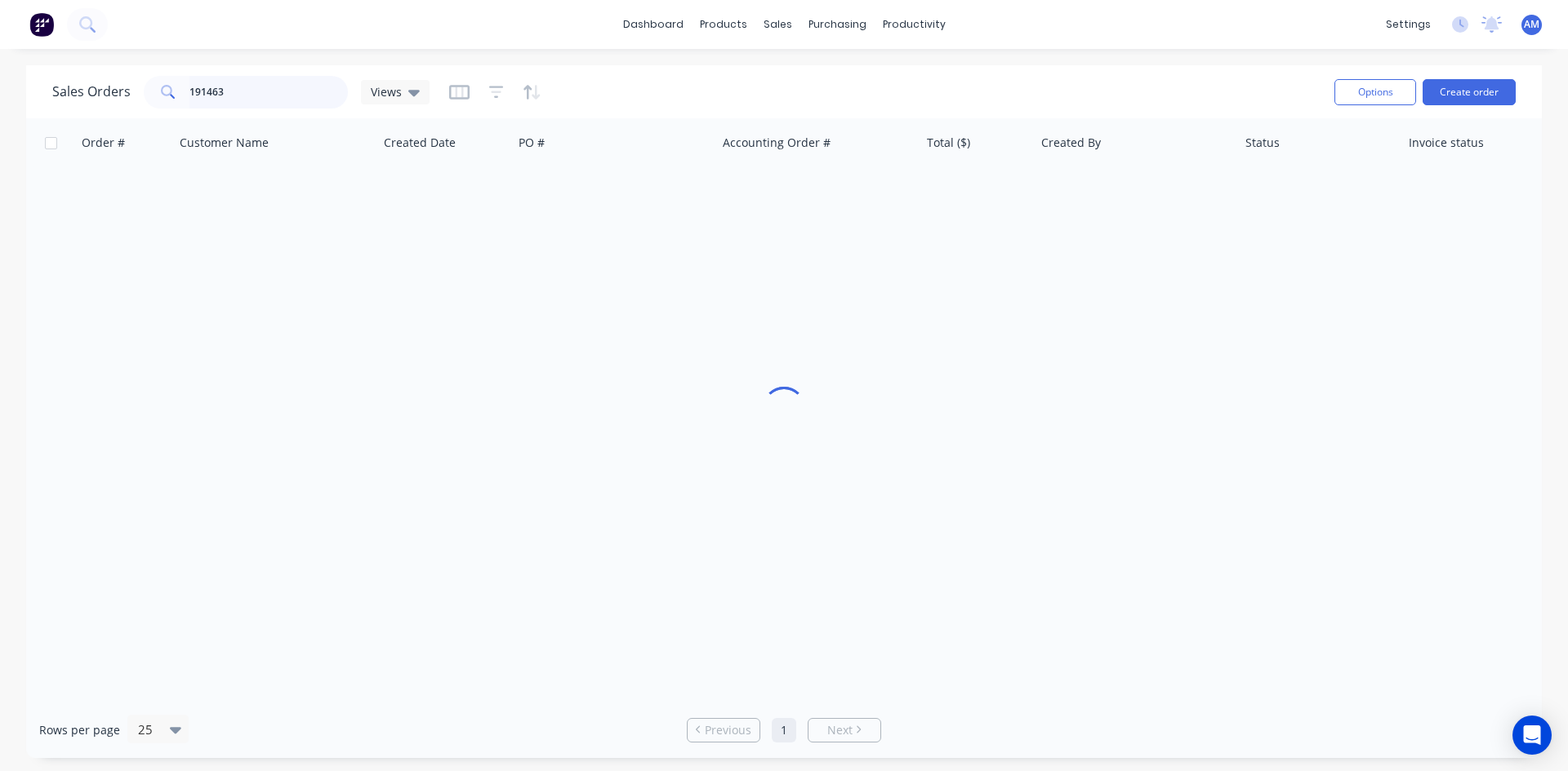
drag, startPoint x: 242, startPoint y: 96, endPoint x: 135, endPoint y: 97, distance: 107.0
click at [135, 97] on div "Sales Orders 191463 Views" at bounding box center [240, 92] width 377 height 33
type input "191489"
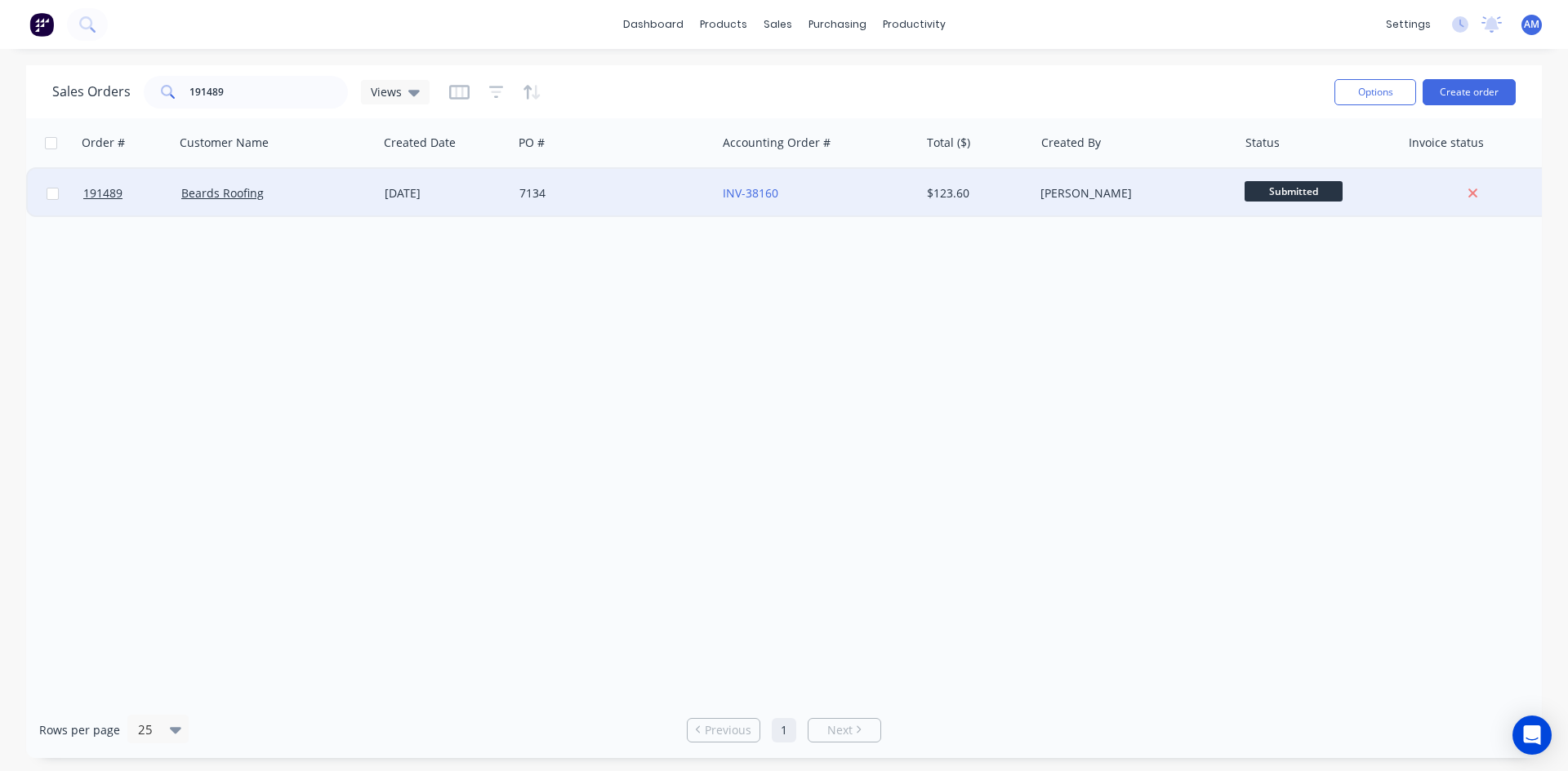
click at [658, 198] on div "7134" at bounding box center [609, 194] width 181 height 16
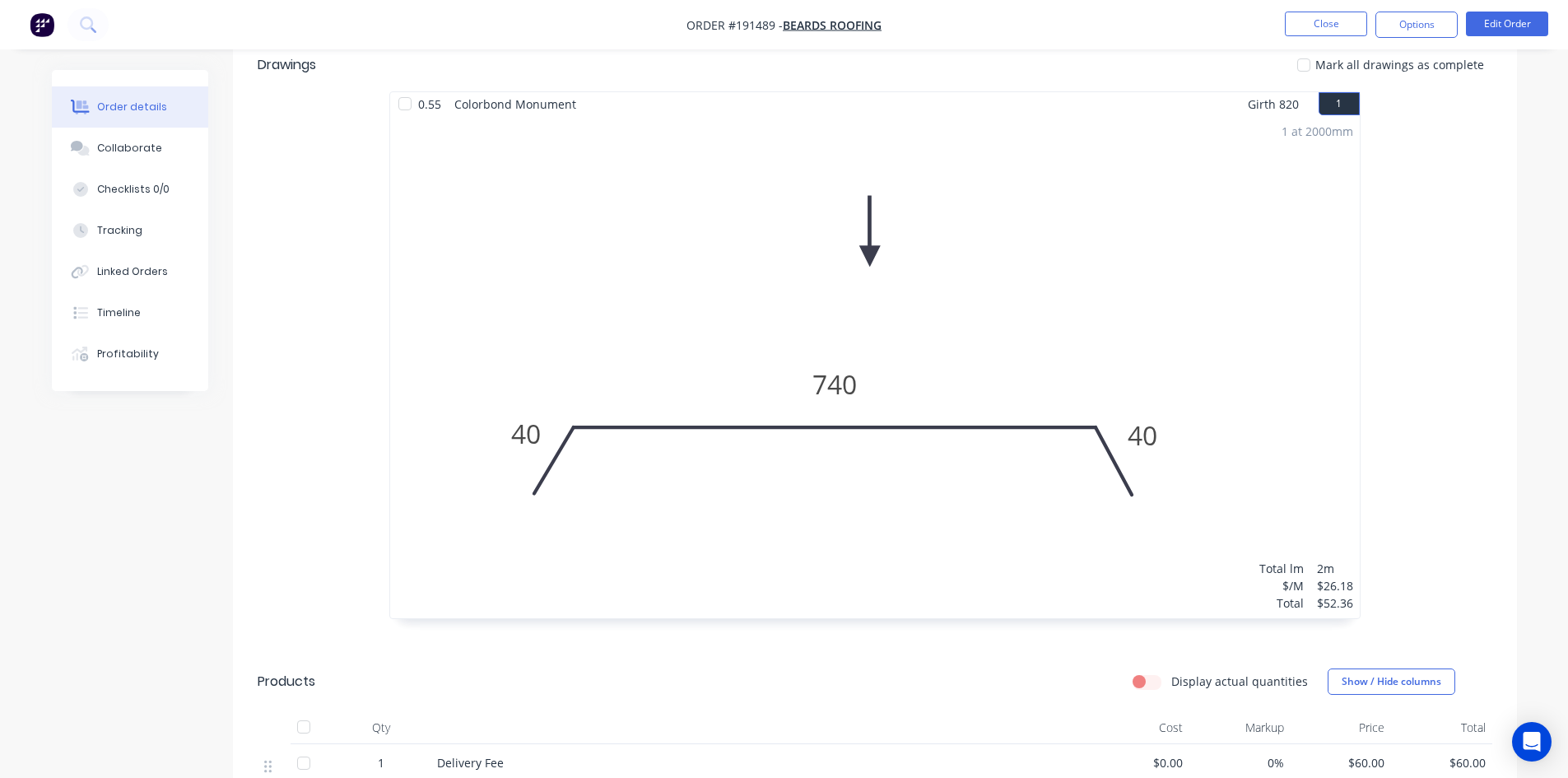
scroll to position [83, 0]
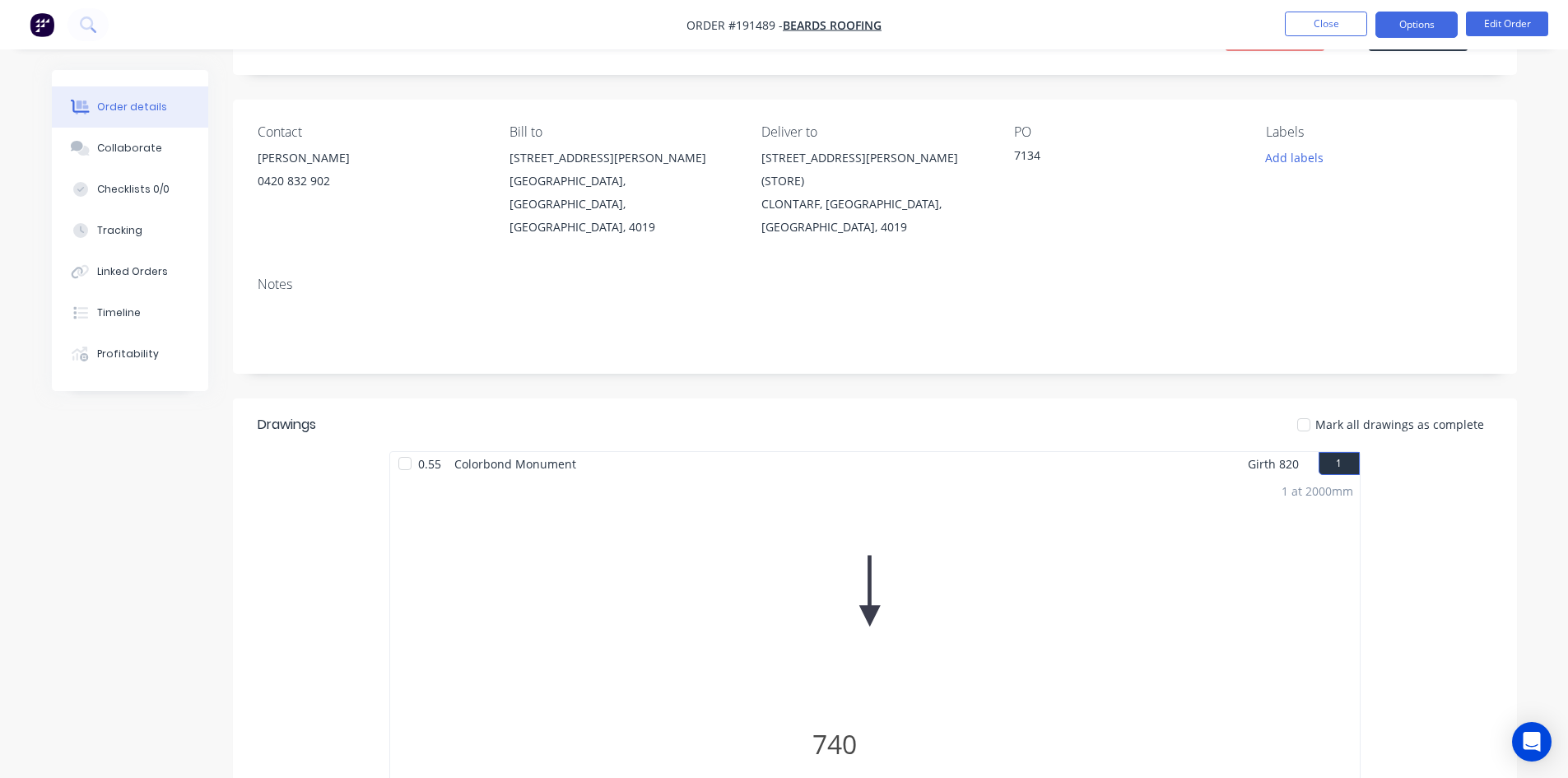
click at [1397, 28] on button "Options" at bounding box center [1417, 25] width 83 height 27
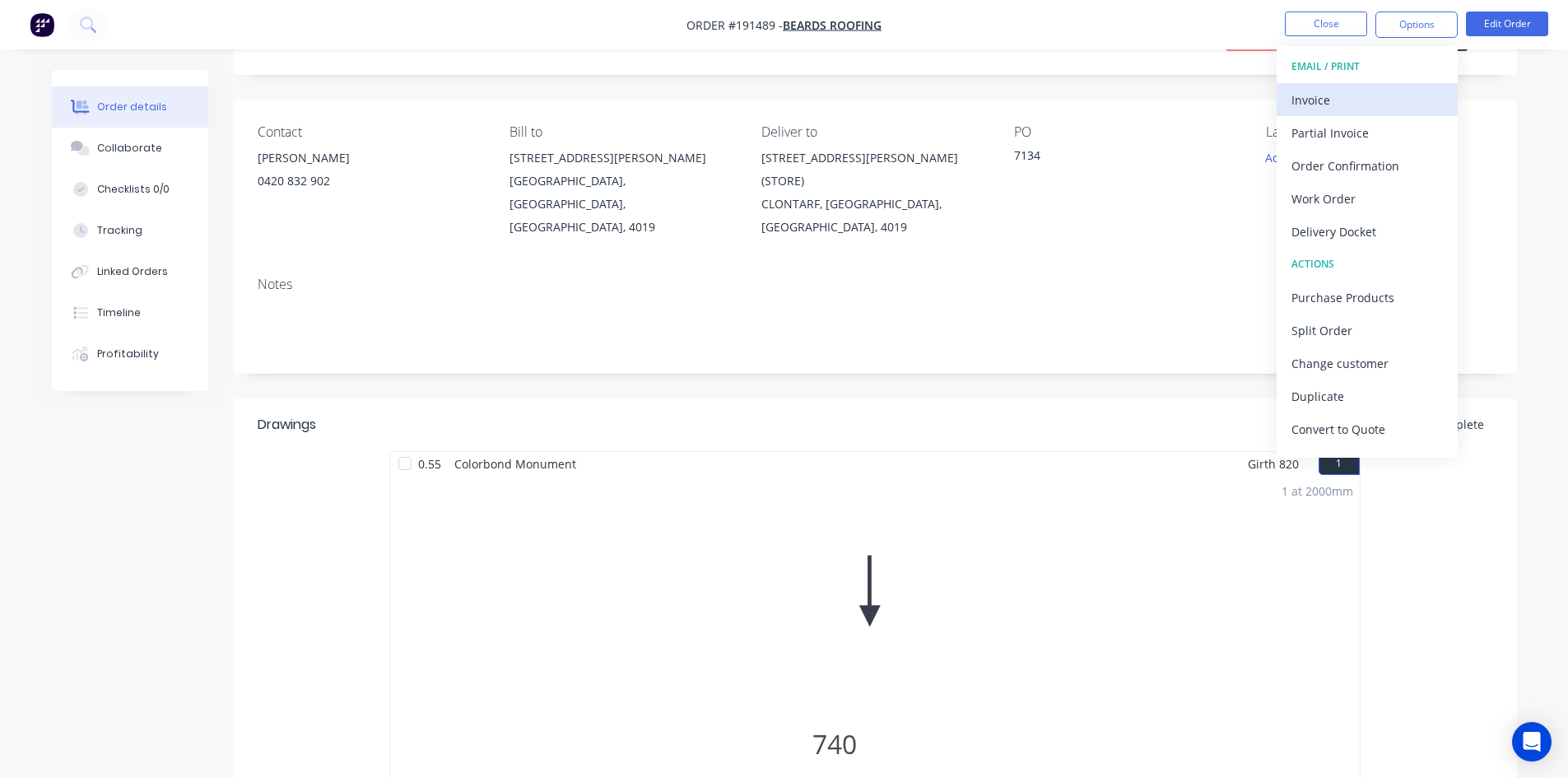
click at [1373, 99] on div "Invoice" at bounding box center [1367, 100] width 151 height 24
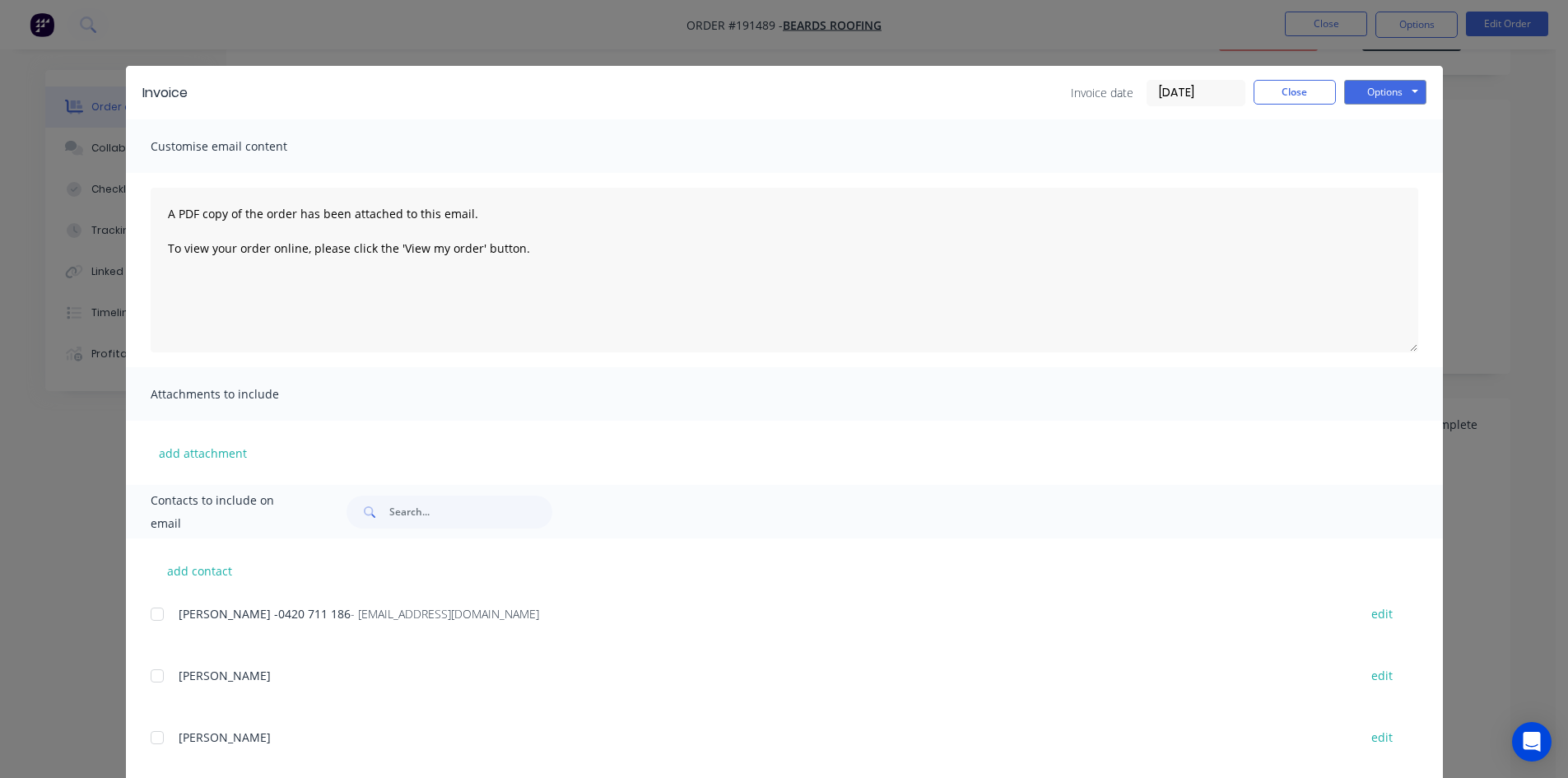
click at [149, 617] on div at bounding box center [158, 615] width 33 height 33
click at [1412, 89] on button "Options" at bounding box center [1386, 92] width 83 height 25
click at [1382, 171] on button "Email" at bounding box center [1397, 176] width 105 height 28
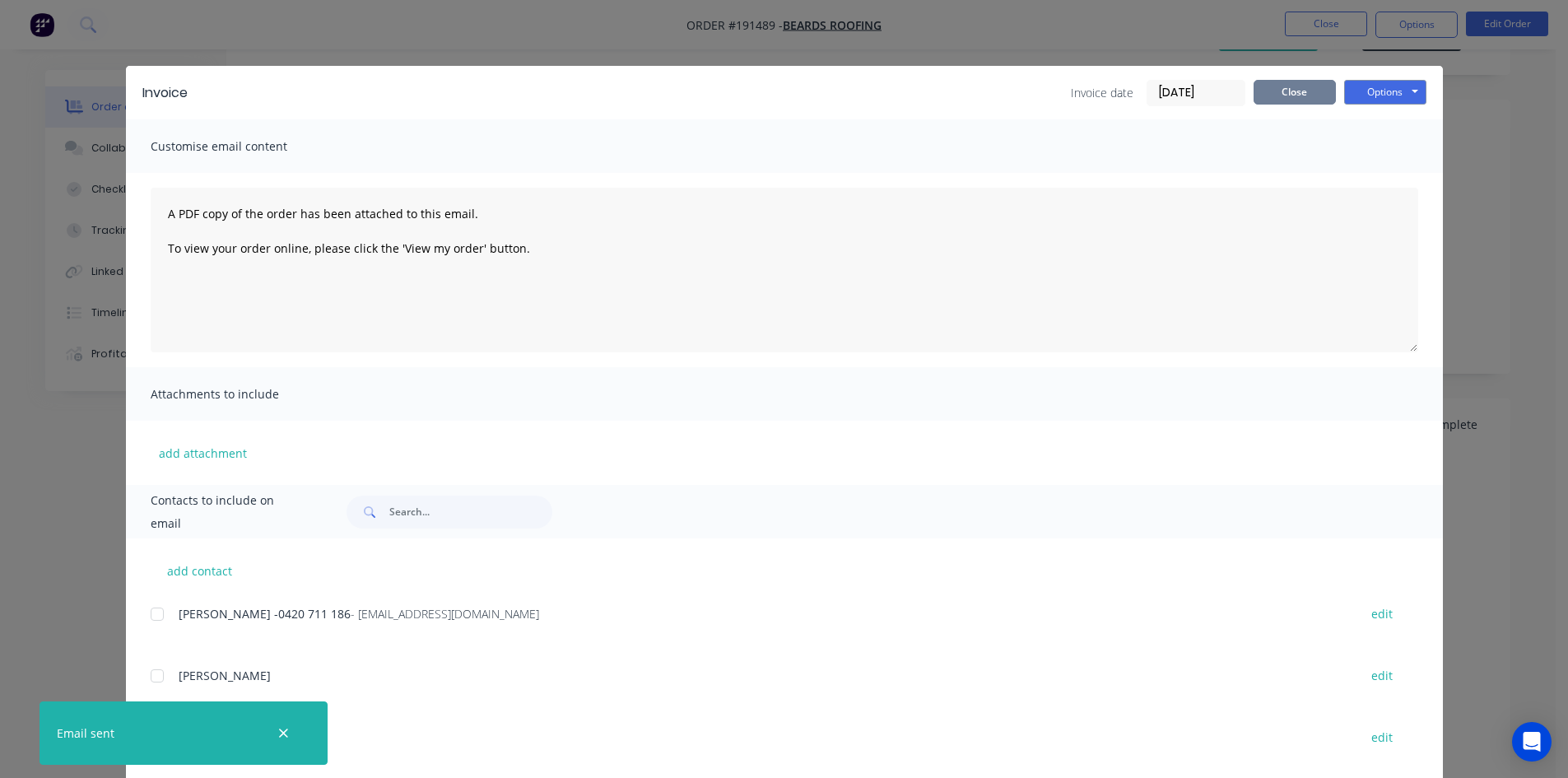
click at [1268, 95] on button "Close" at bounding box center [1295, 92] width 83 height 25
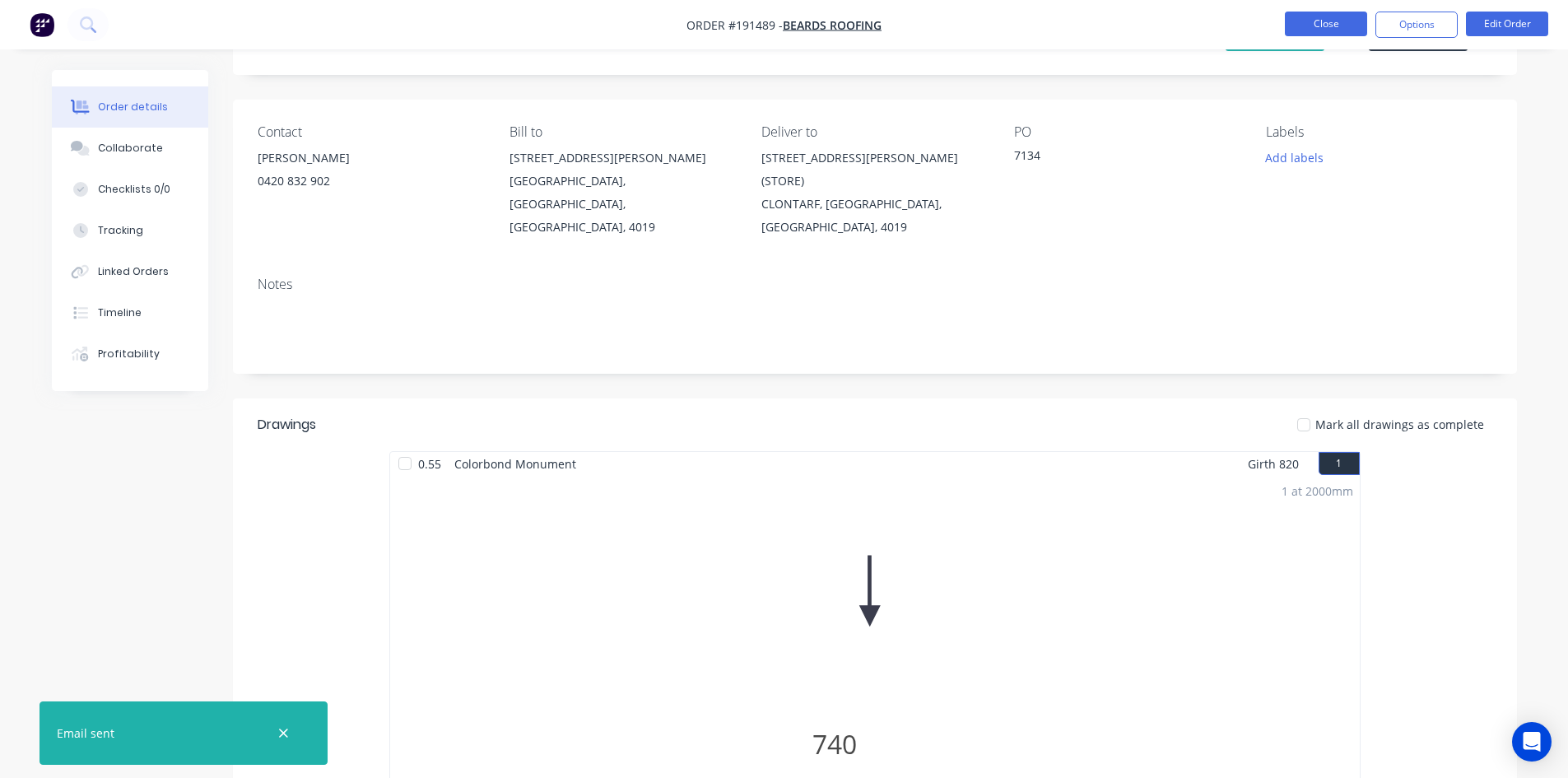
click at [1301, 28] on button "Close" at bounding box center [1326, 24] width 83 height 25
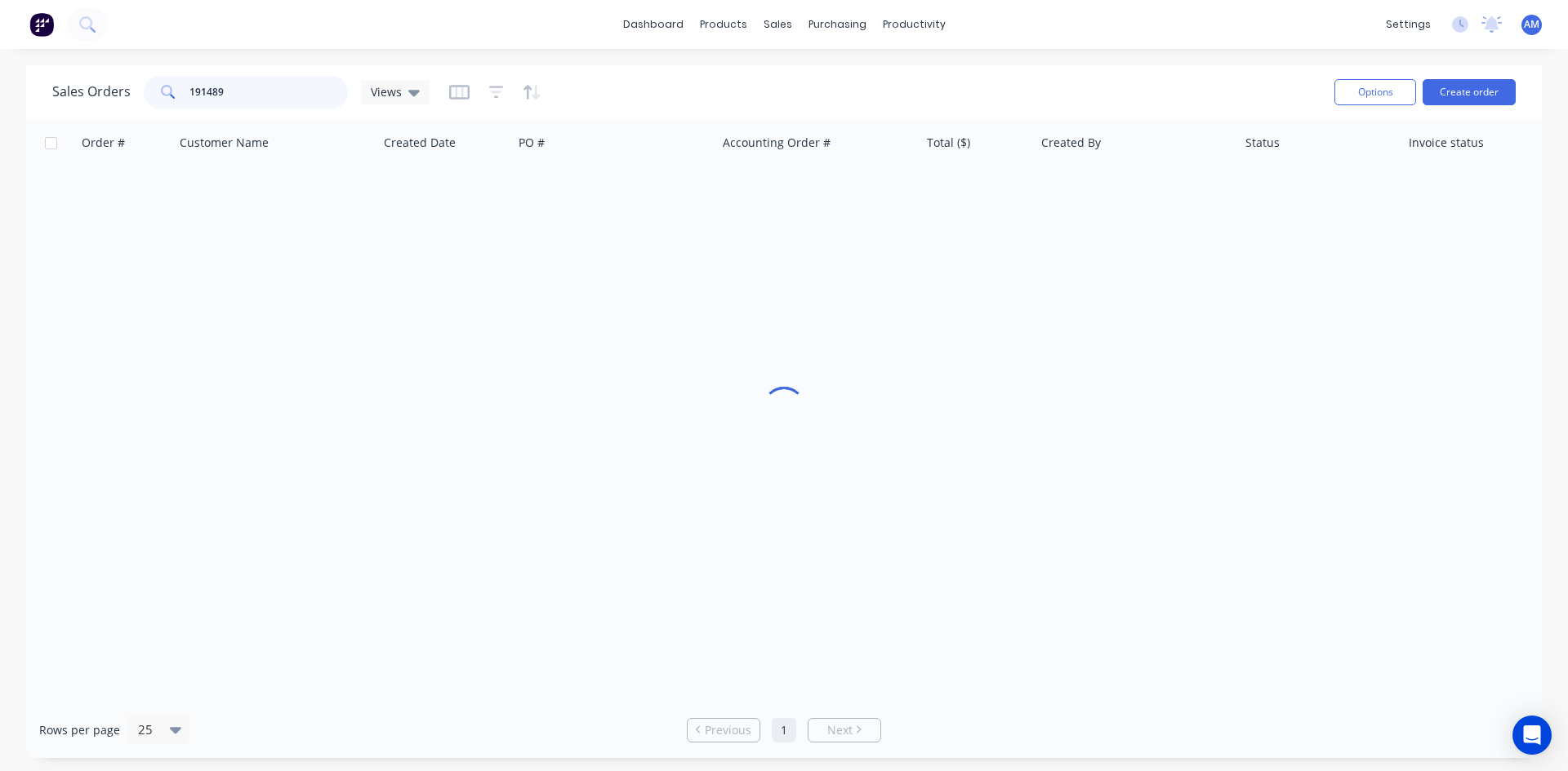
drag, startPoint x: 234, startPoint y: 86, endPoint x: 122, endPoint y: 85, distance: 112.0
click at [122, 85] on div "Sales Orders 191489 Views" at bounding box center [240, 92] width 377 height 33
type input "191525"
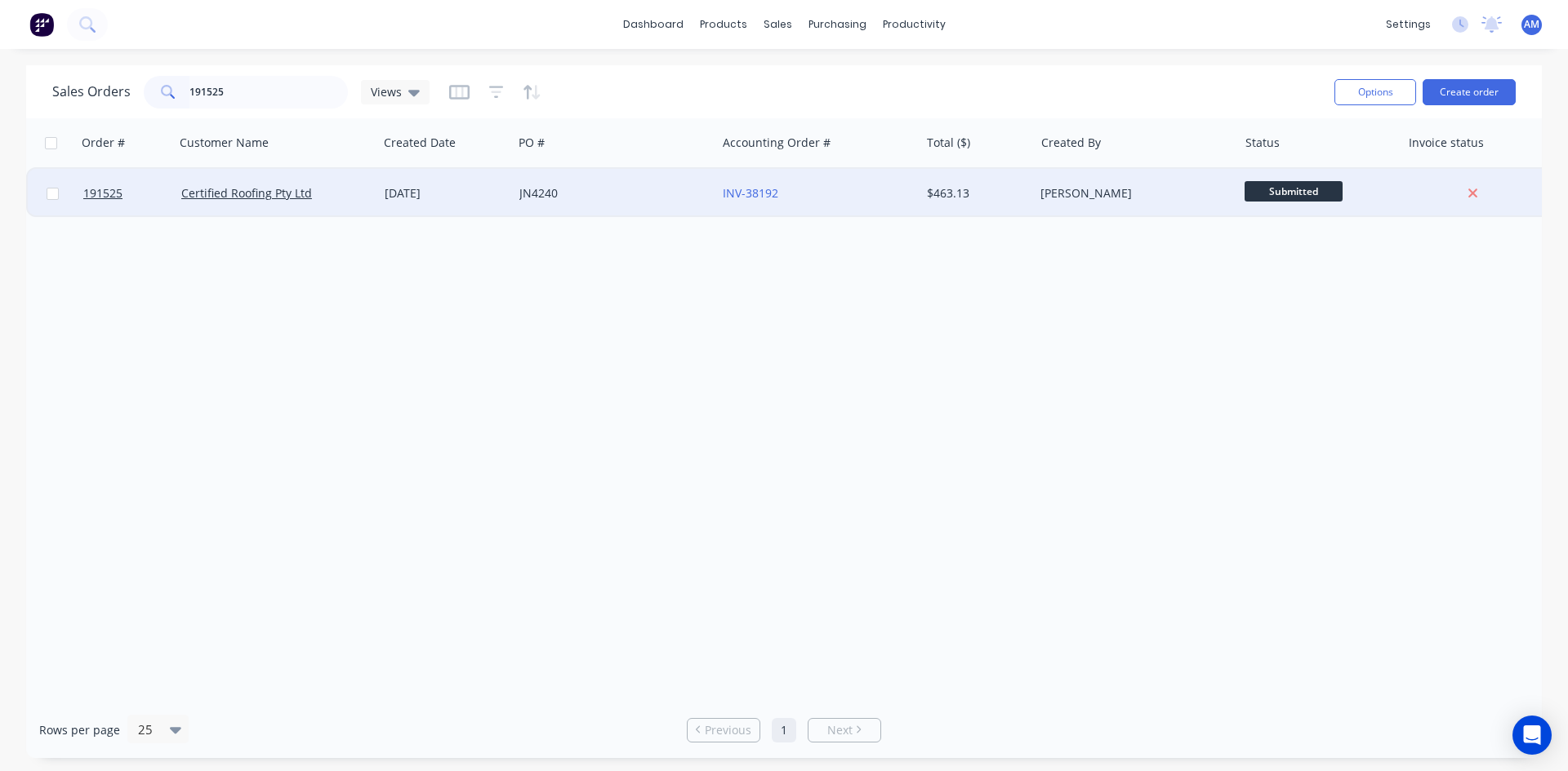
click at [567, 187] on div "JN4240" at bounding box center [609, 194] width 181 height 16
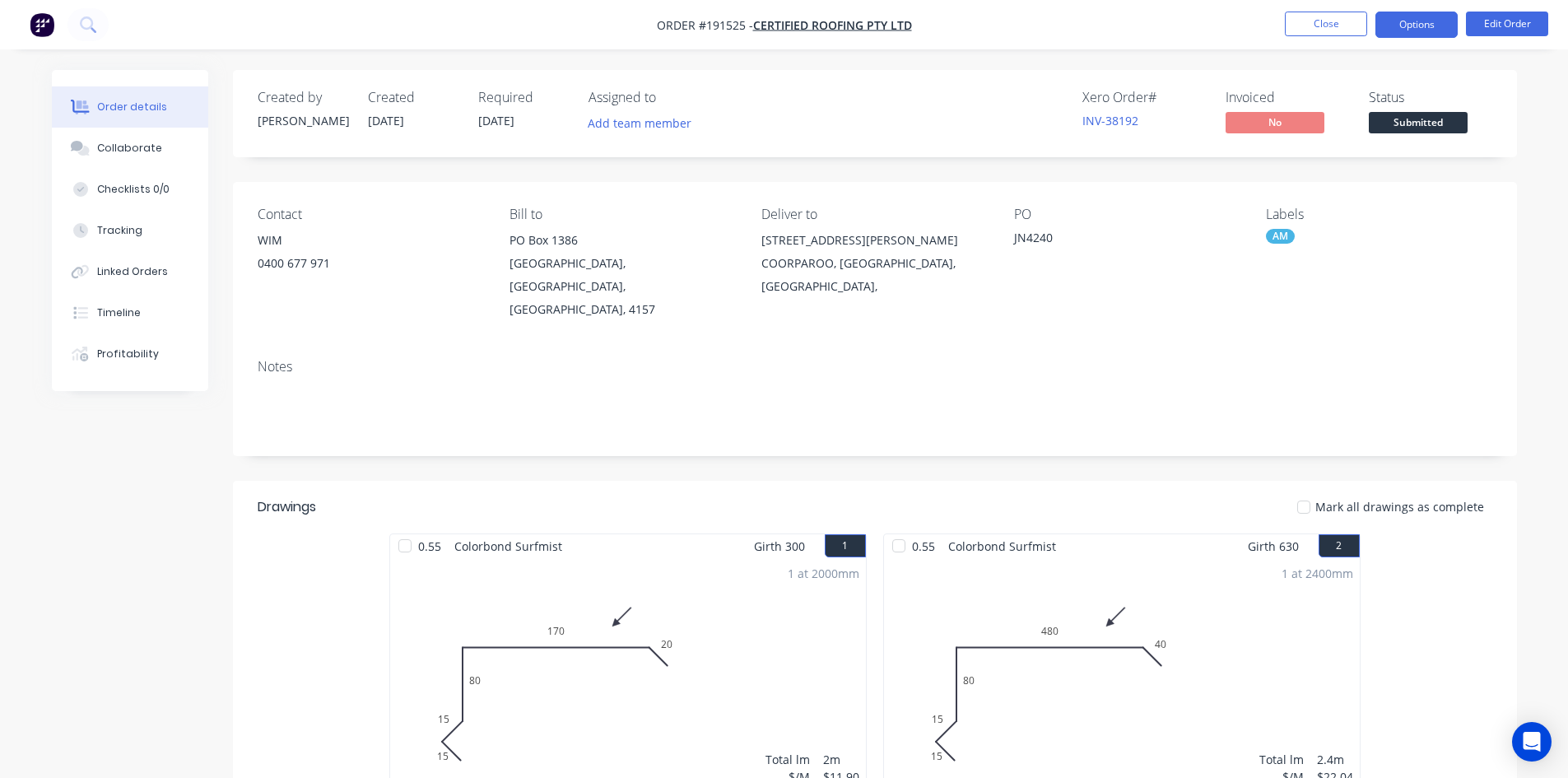
click at [1392, 25] on button "Options" at bounding box center [1417, 25] width 83 height 27
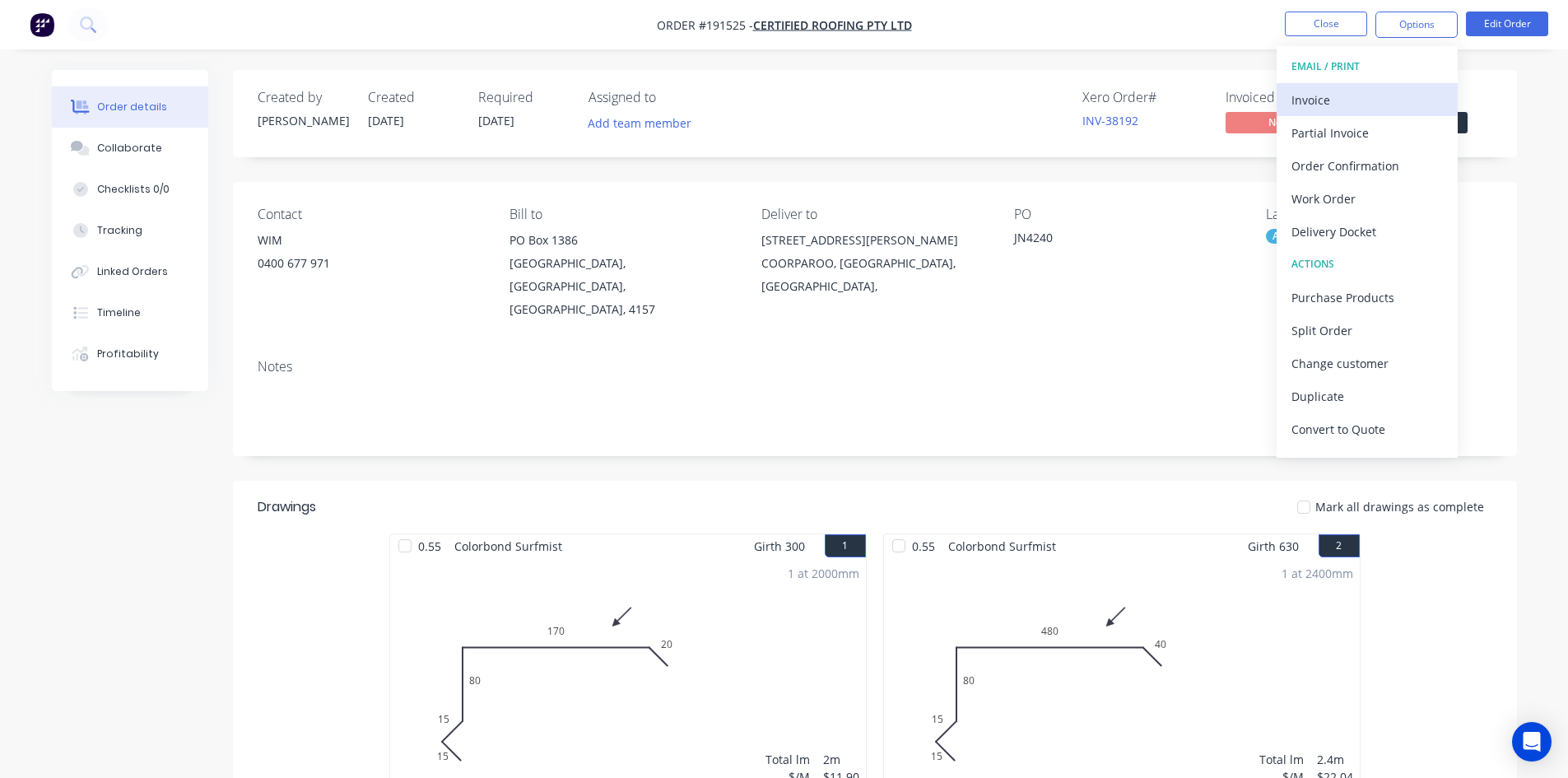
click at [1377, 97] on div "Invoice" at bounding box center [1367, 100] width 151 height 24
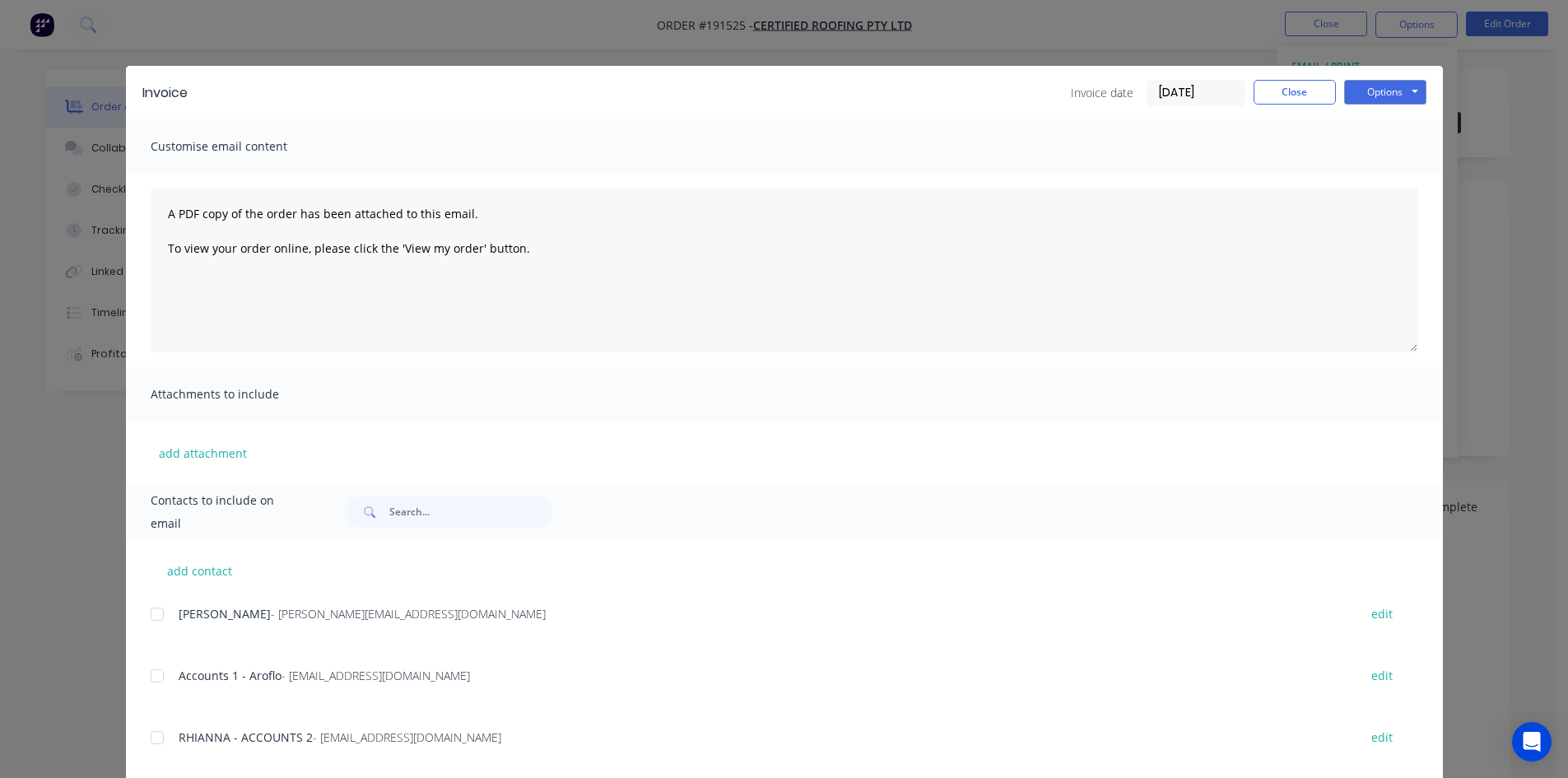
click at [149, 678] on div at bounding box center [158, 676] width 33 height 33
click at [156, 745] on div at bounding box center [158, 738] width 33 height 33
click at [1356, 106] on div "Options Preview Print Email" at bounding box center [1386, 93] width 83 height 27
click at [1358, 92] on button "Options" at bounding box center [1386, 92] width 83 height 25
click at [1360, 173] on button "Email" at bounding box center [1397, 176] width 105 height 28
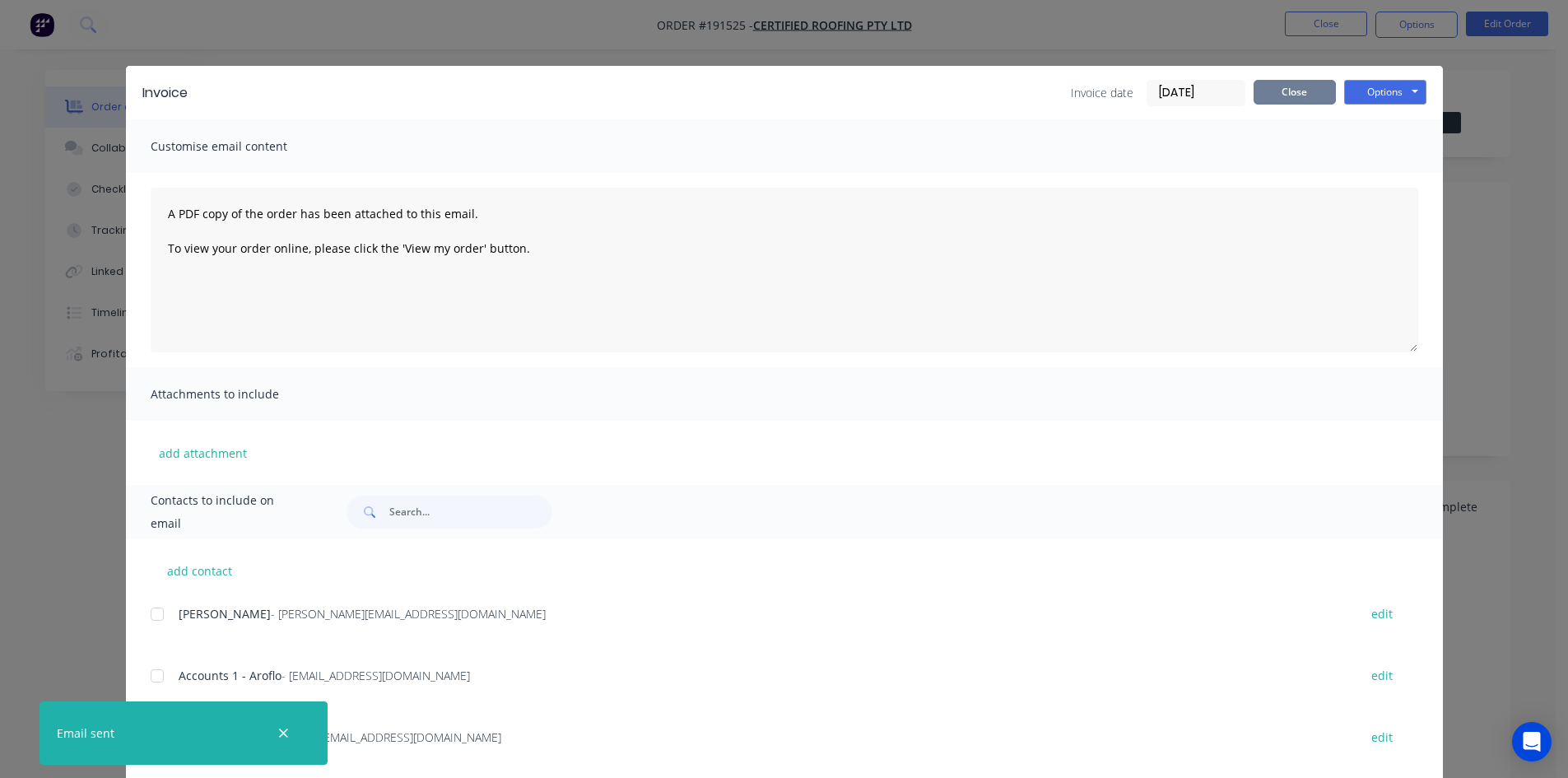
click at [1306, 92] on button "Close" at bounding box center [1295, 92] width 83 height 25
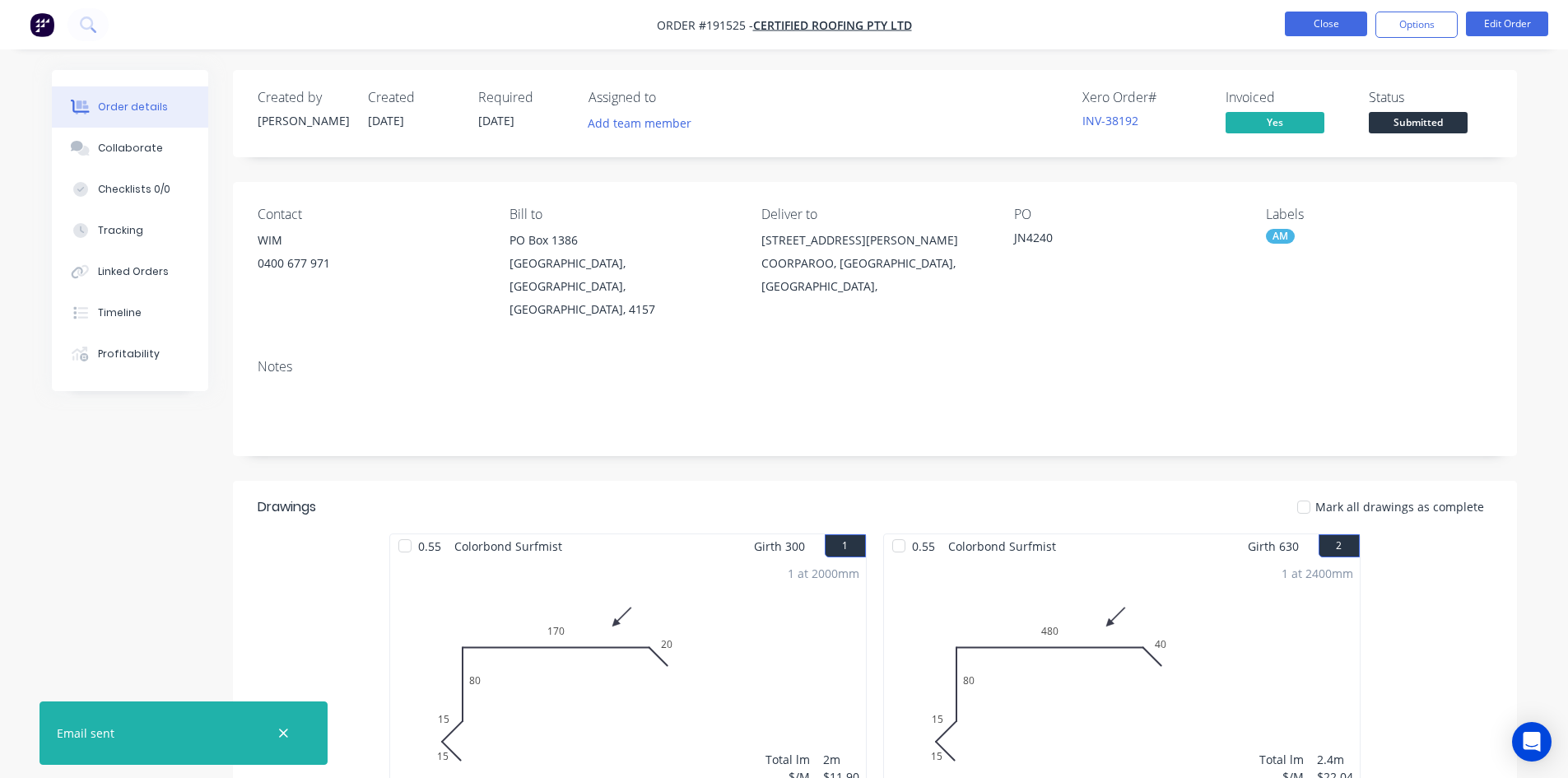
click at [1327, 31] on button "Close" at bounding box center [1326, 24] width 83 height 25
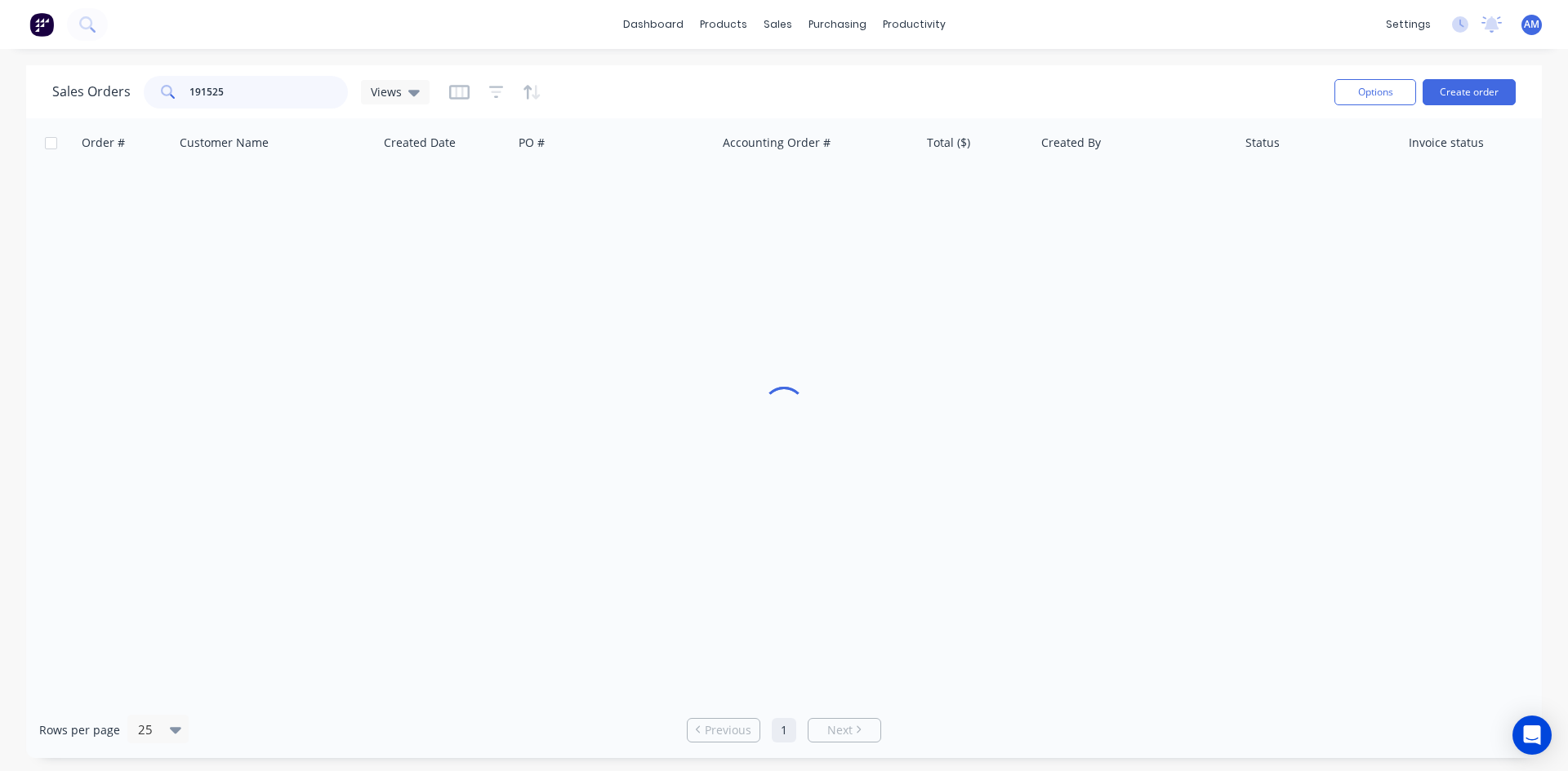
drag, startPoint x: 241, startPoint y: 94, endPoint x: 137, endPoint y: 83, distance: 104.6
click at [139, 85] on div "Sales Orders 191525 Views" at bounding box center [240, 92] width 377 height 33
type input "191538"
click at [581, 211] on div "1503" at bounding box center [615, 194] width 204 height 49
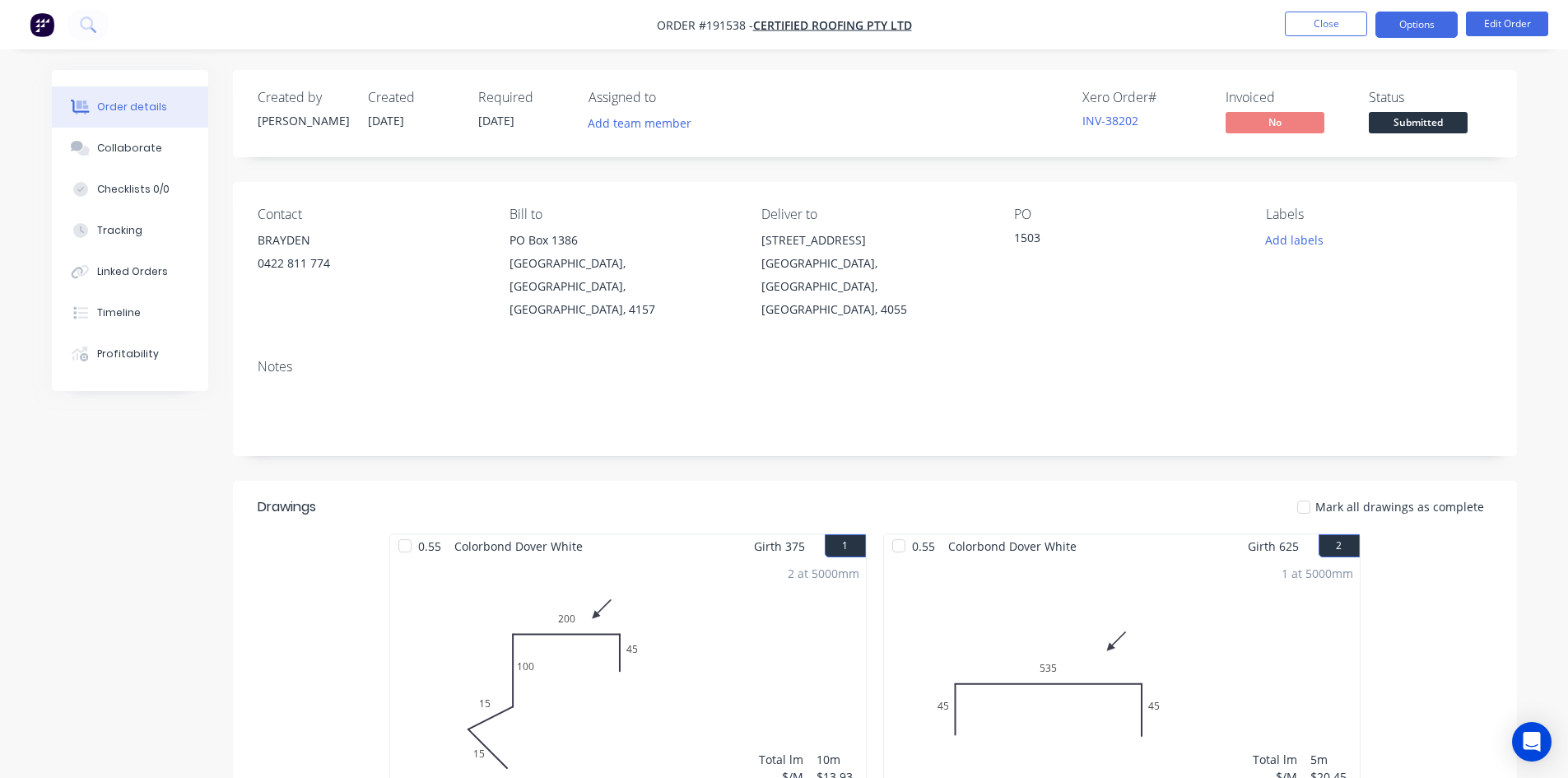
click at [1413, 26] on button "Options" at bounding box center [1417, 25] width 83 height 27
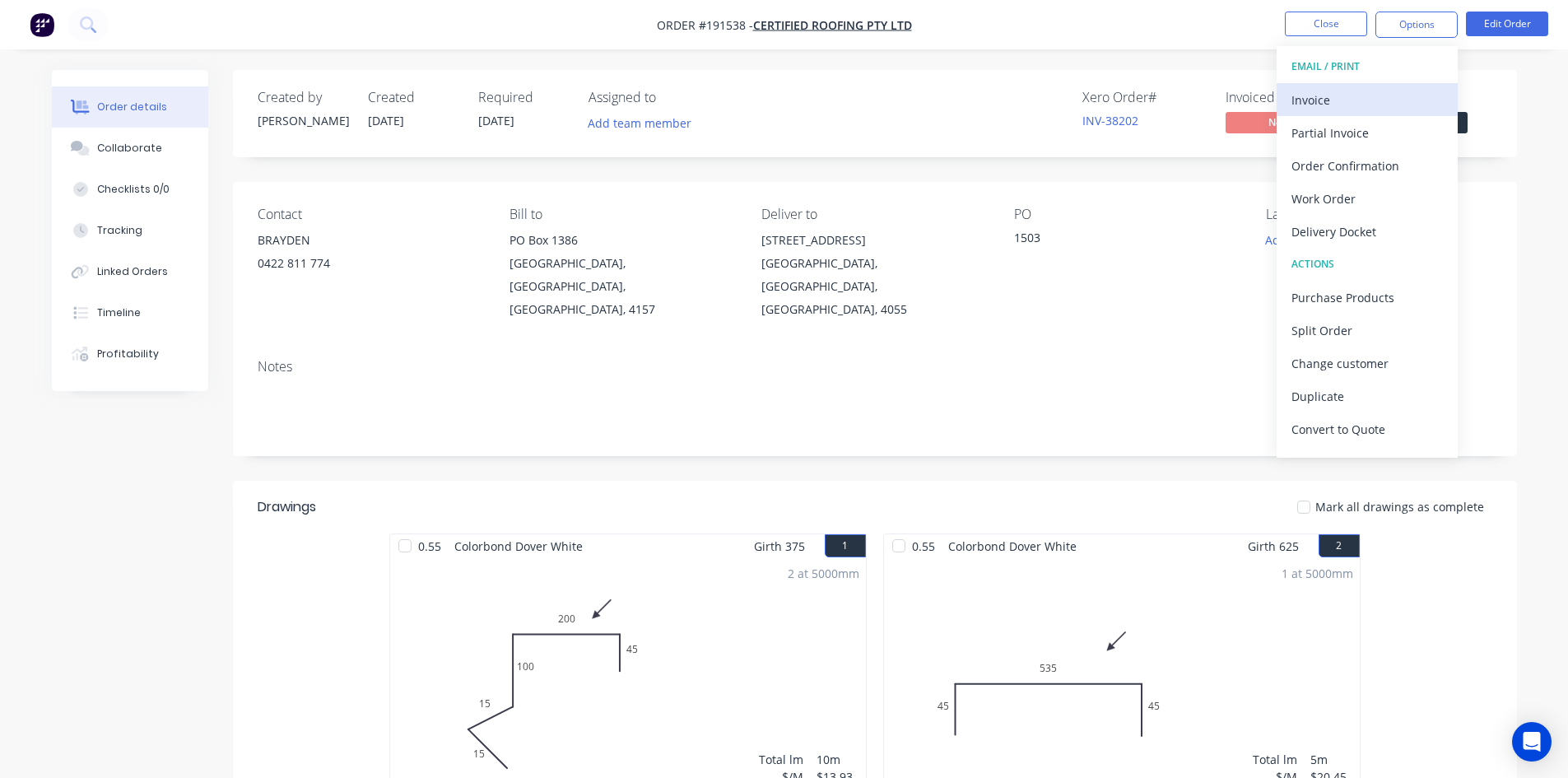
click at [1377, 95] on div "Invoice" at bounding box center [1367, 100] width 151 height 24
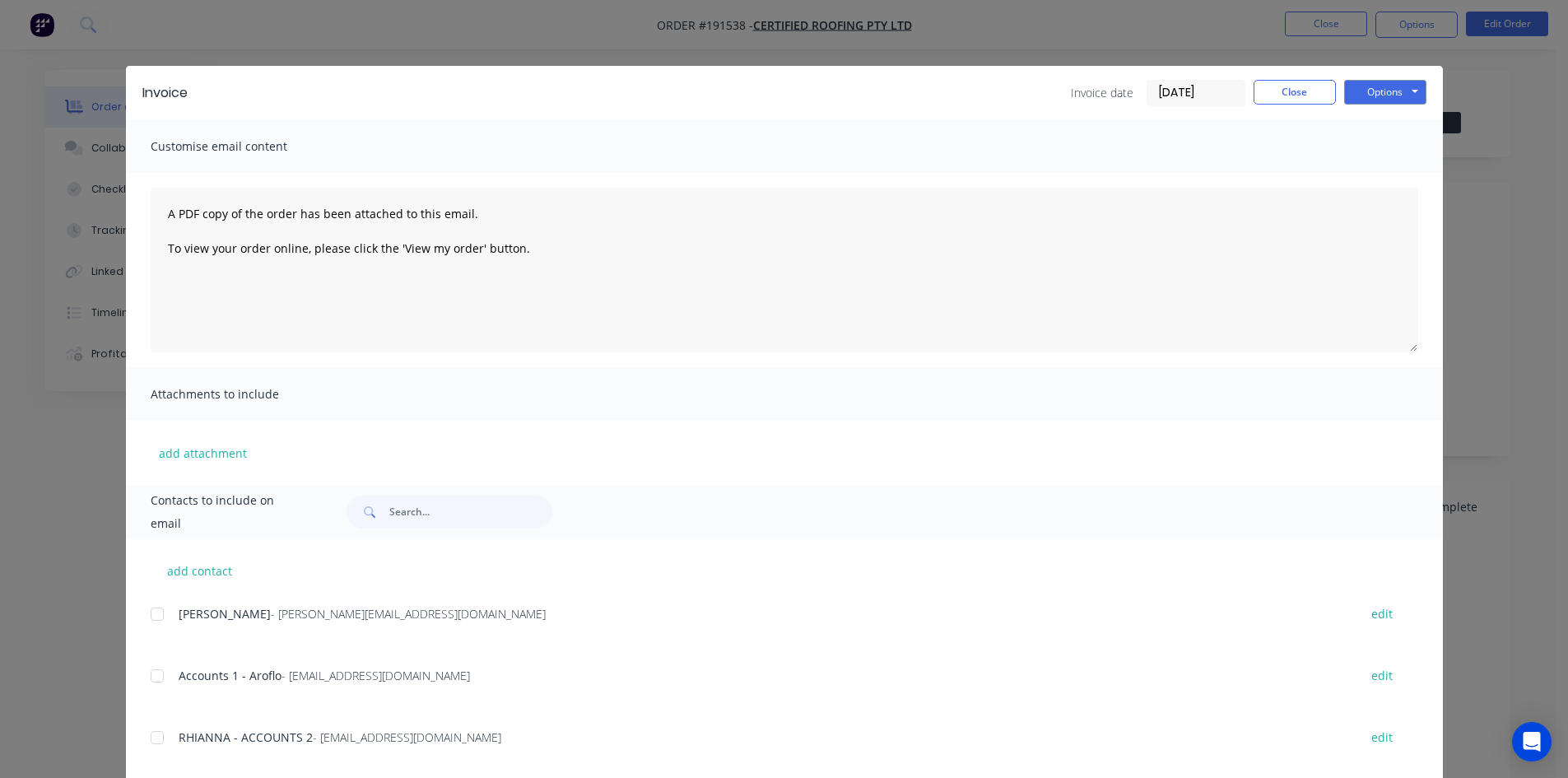
click at [150, 677] on div at bounding box center [158, 676] width 33 height 33
click at [149, 744] on div at bounding box center [158, 738] width 33 height 33
drag, startPoint x: 1391, startPoint y: 90, endPoint x: 1393, endPoint y: 104, distance: 14.1
click at [1392, 91] on button "Options" at bounding box center [1386, 92] width 83 height 25
click at [1381, 170] on button "Email" at bounding box center [1397, 176] width 105 height 28
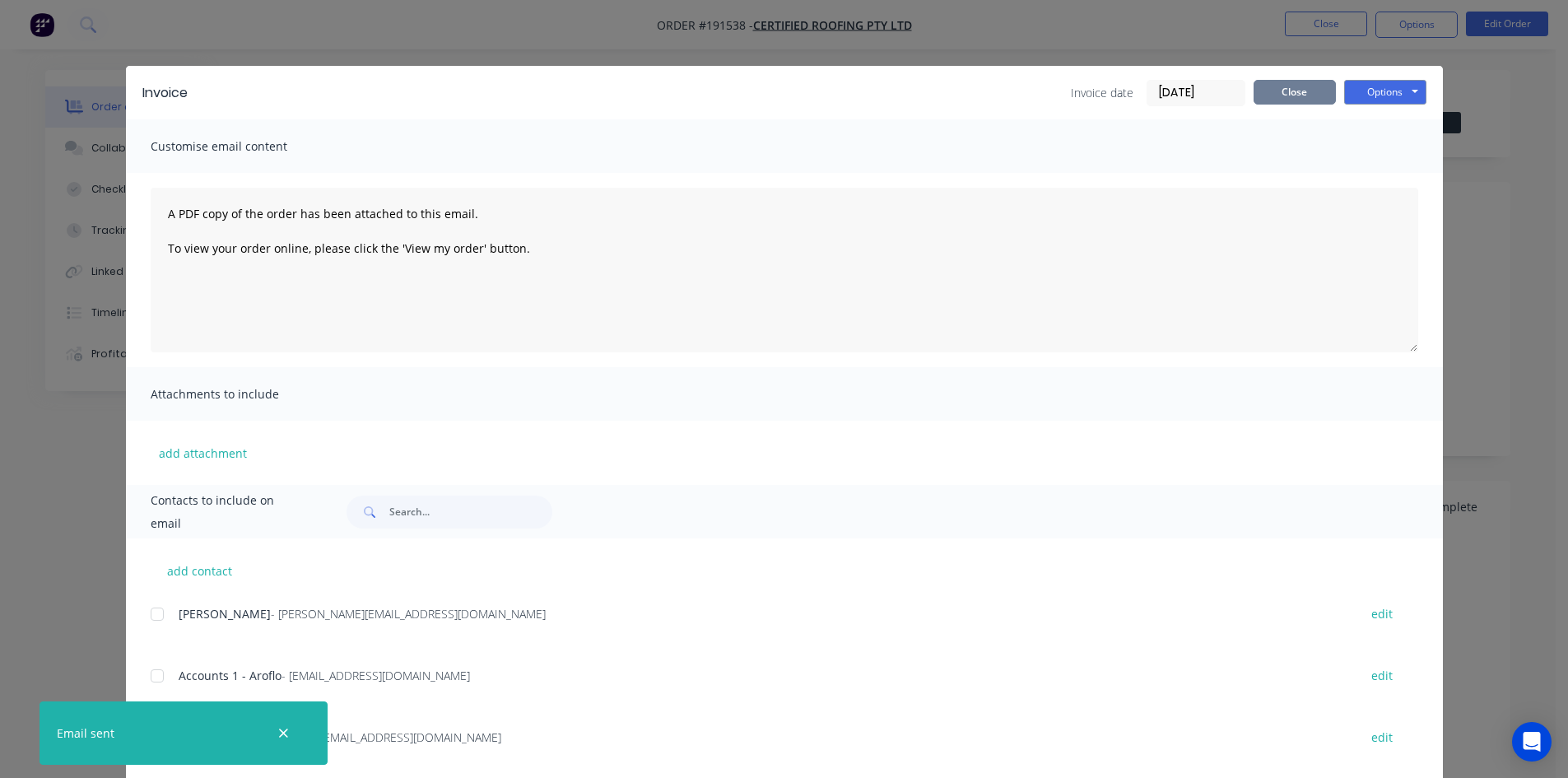
click at [1316, 83] on button "Close" at bounding box center [1295, 92] width 83 height 25
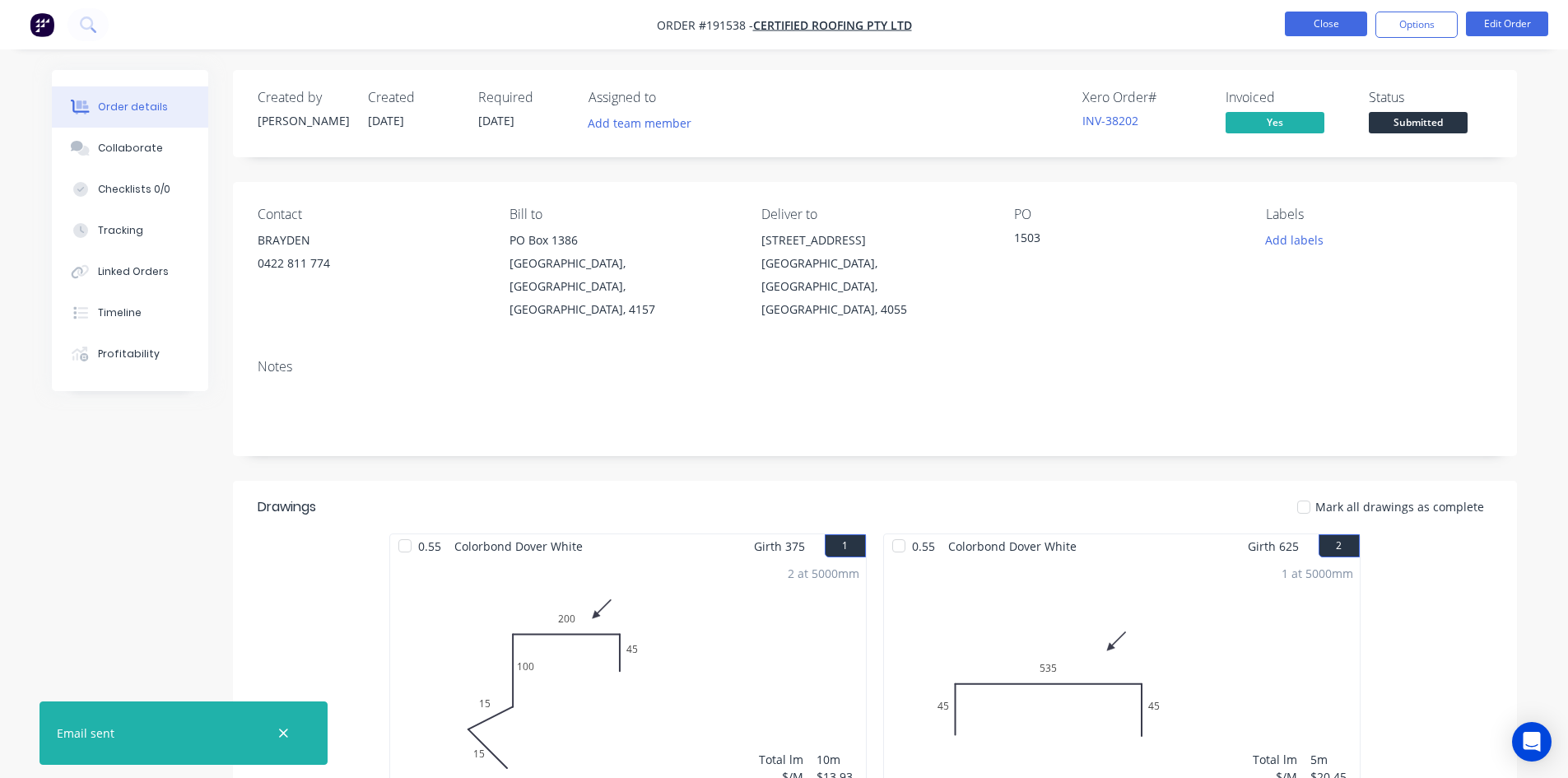
click at [1318, 34] on button "Close" at bounding box center [1326, 24] width 83 height 25
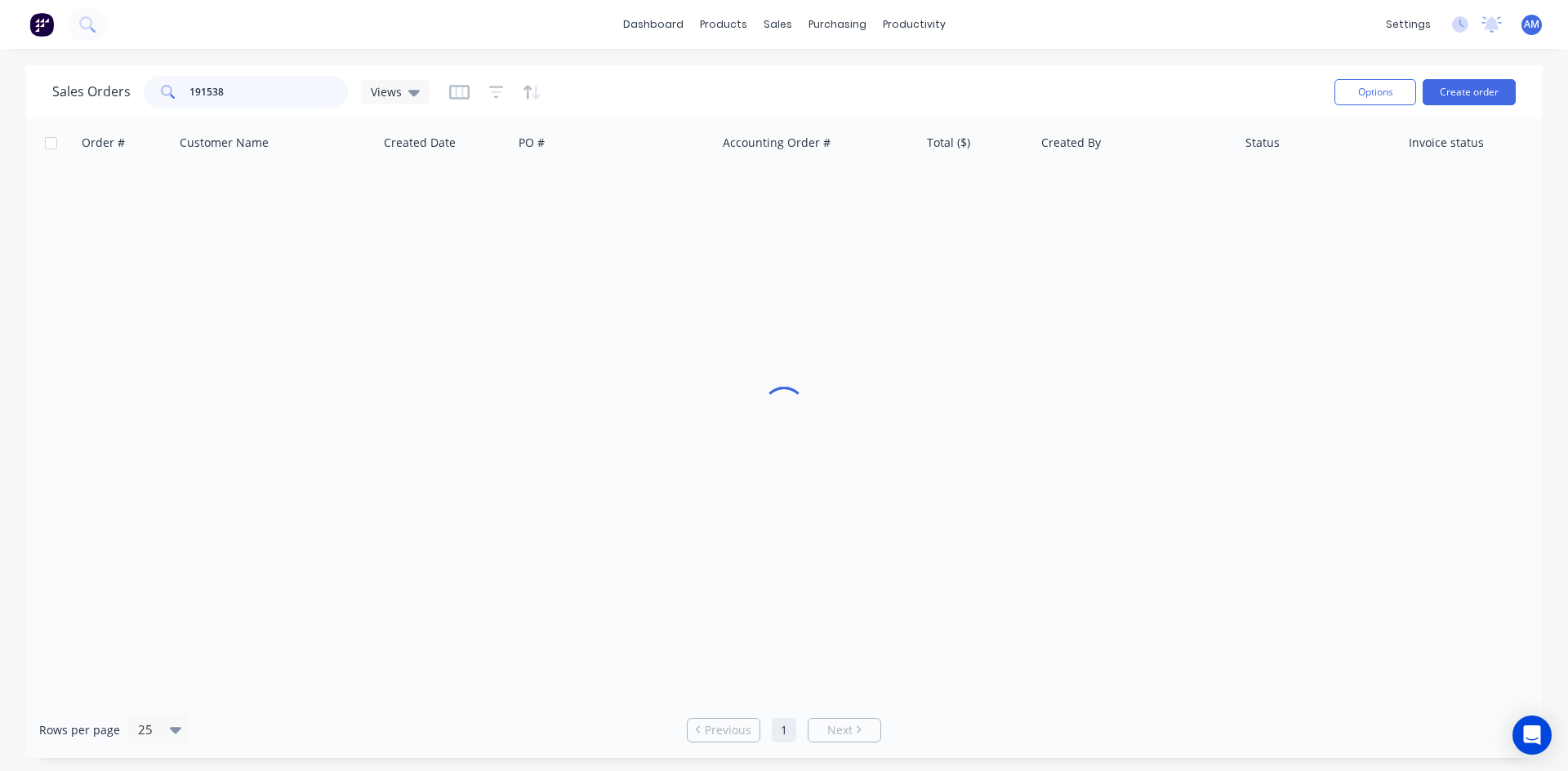
drag, startPoint x: 240, startPoint y: 92, endPoint x: 125, endPoint y: 93, distance: 115.0
click at [125, 93] on div "Sales Orders 191538 Views" at bounding box center [240, 92] width 377 height 33
type input "191473"
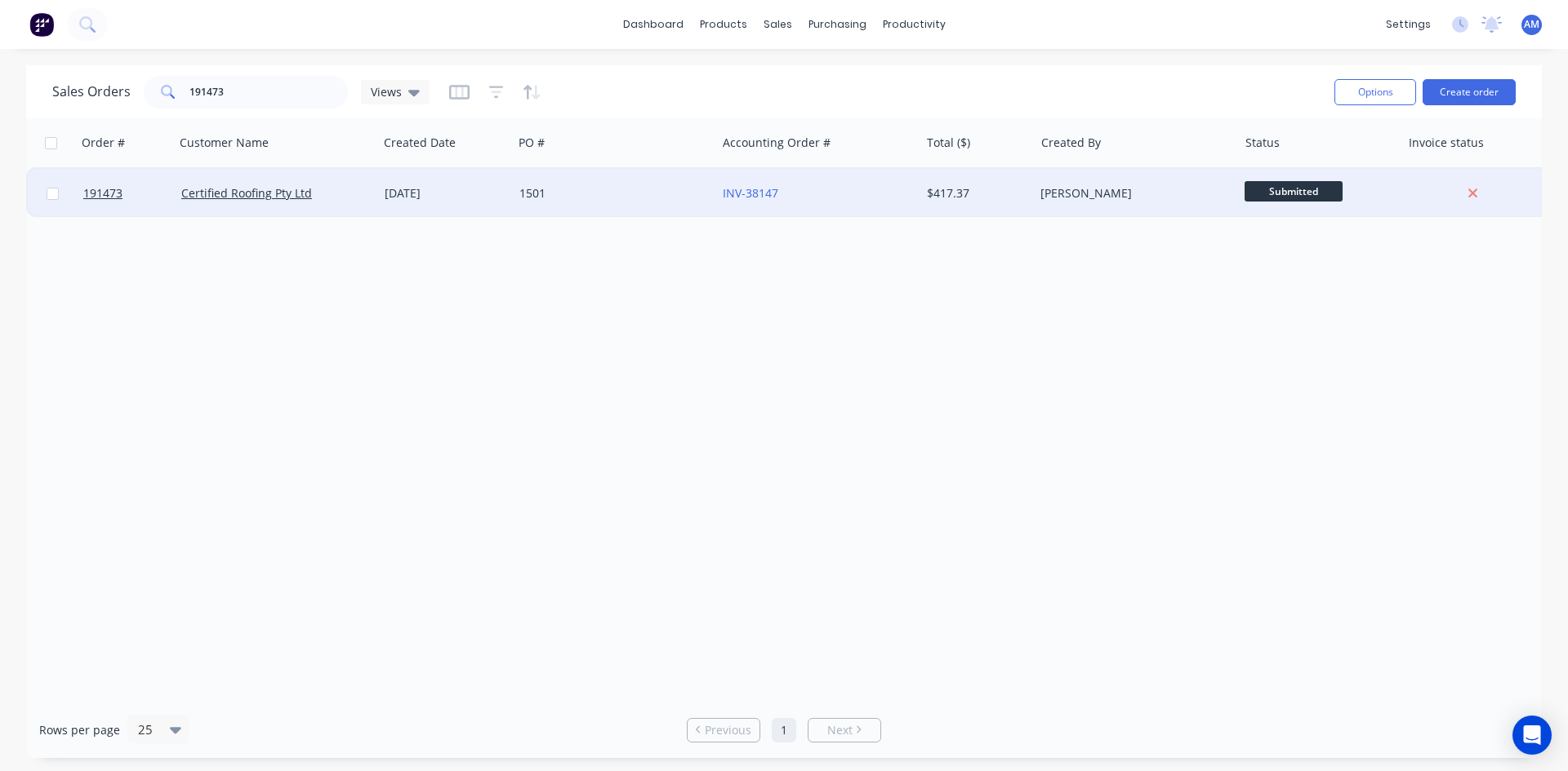
click at [683, 201] on div "1501" at bounding box center [609, 194] width 181 height 16
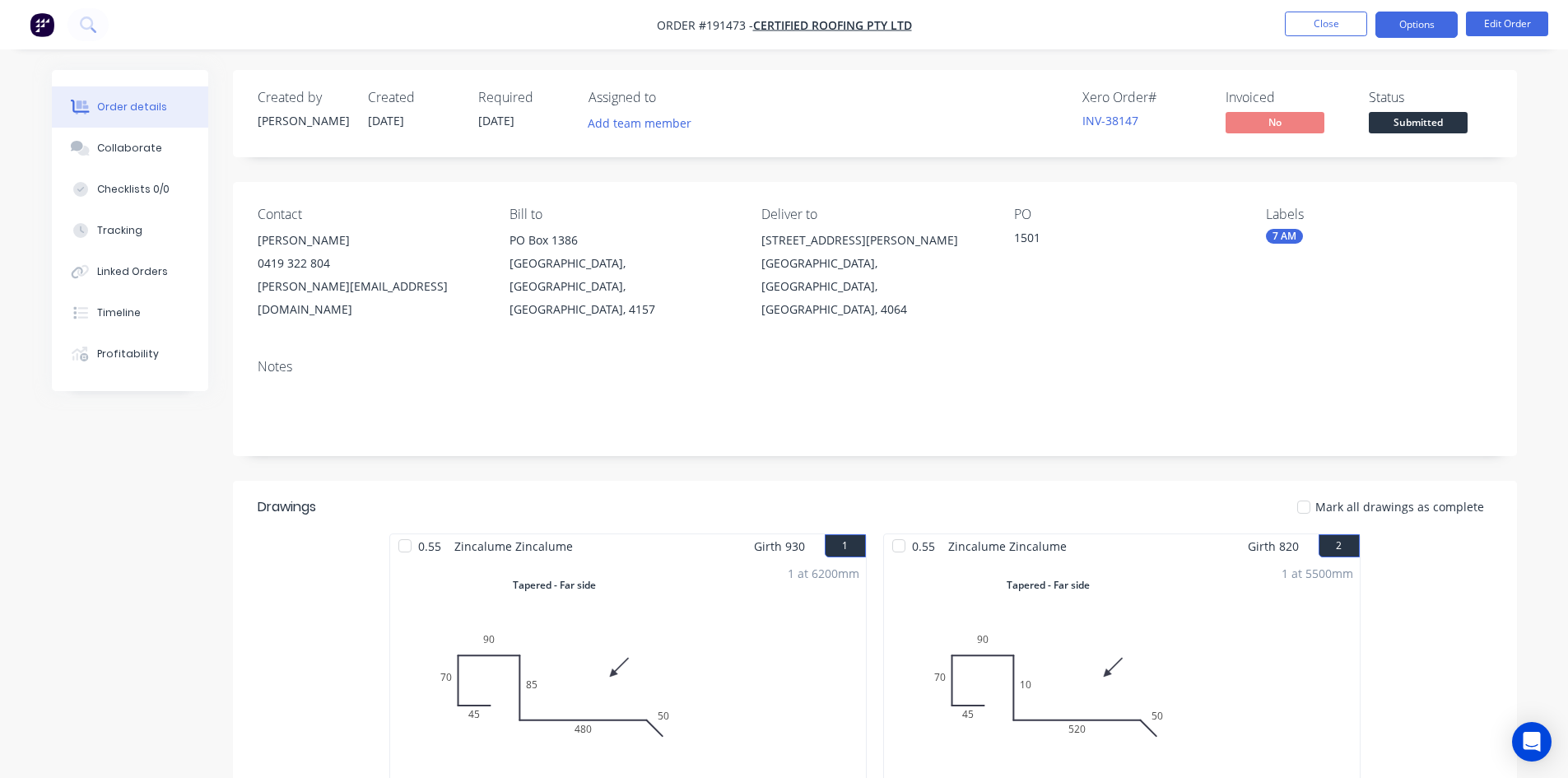
click at [1405, 25] on button "Options" at bounding box center [1417, 25] width 83 height 27
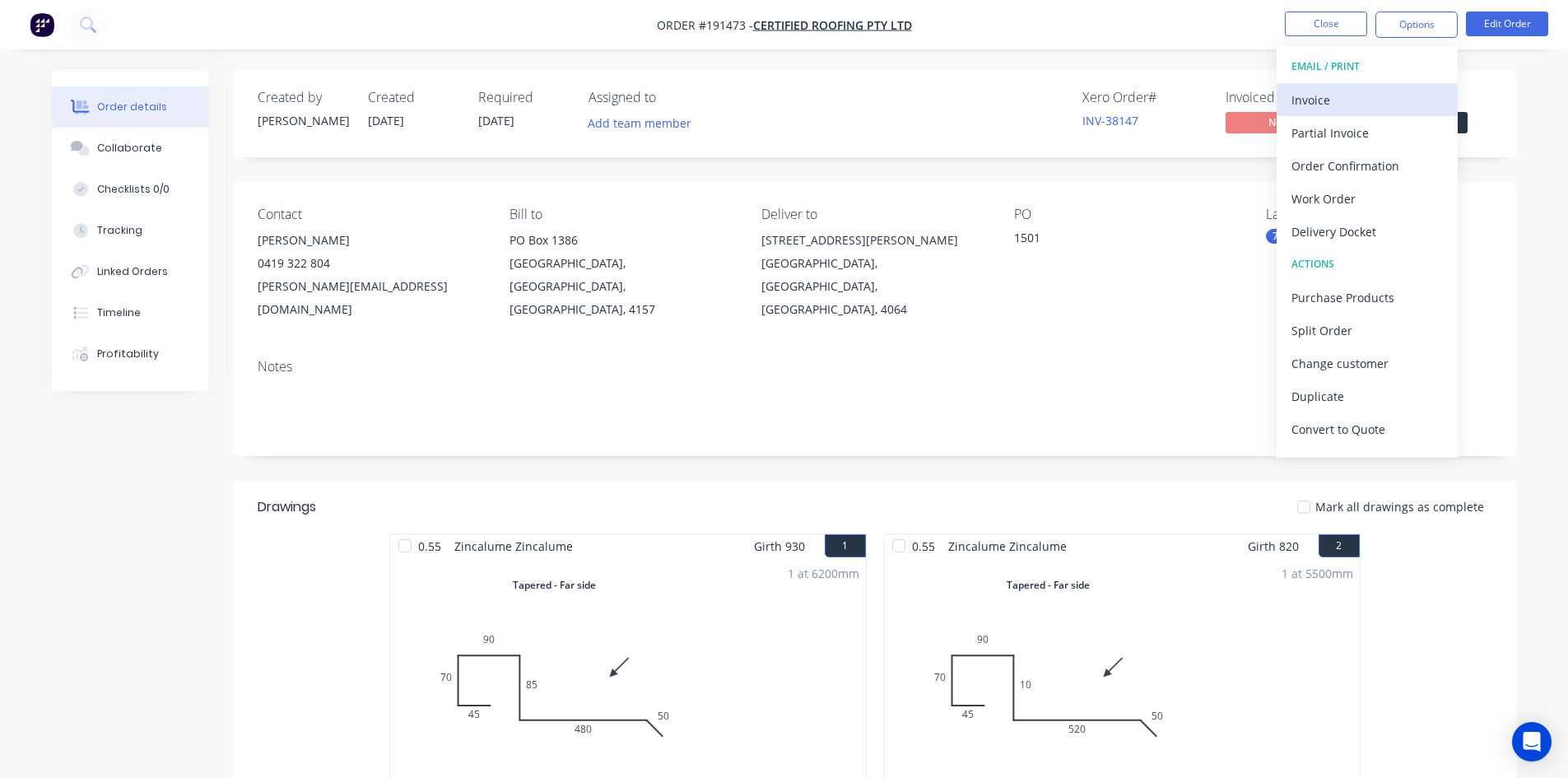
click at [1381, 96] on div "Invoice" at bounding box center [1367, 100] width 151 height 24
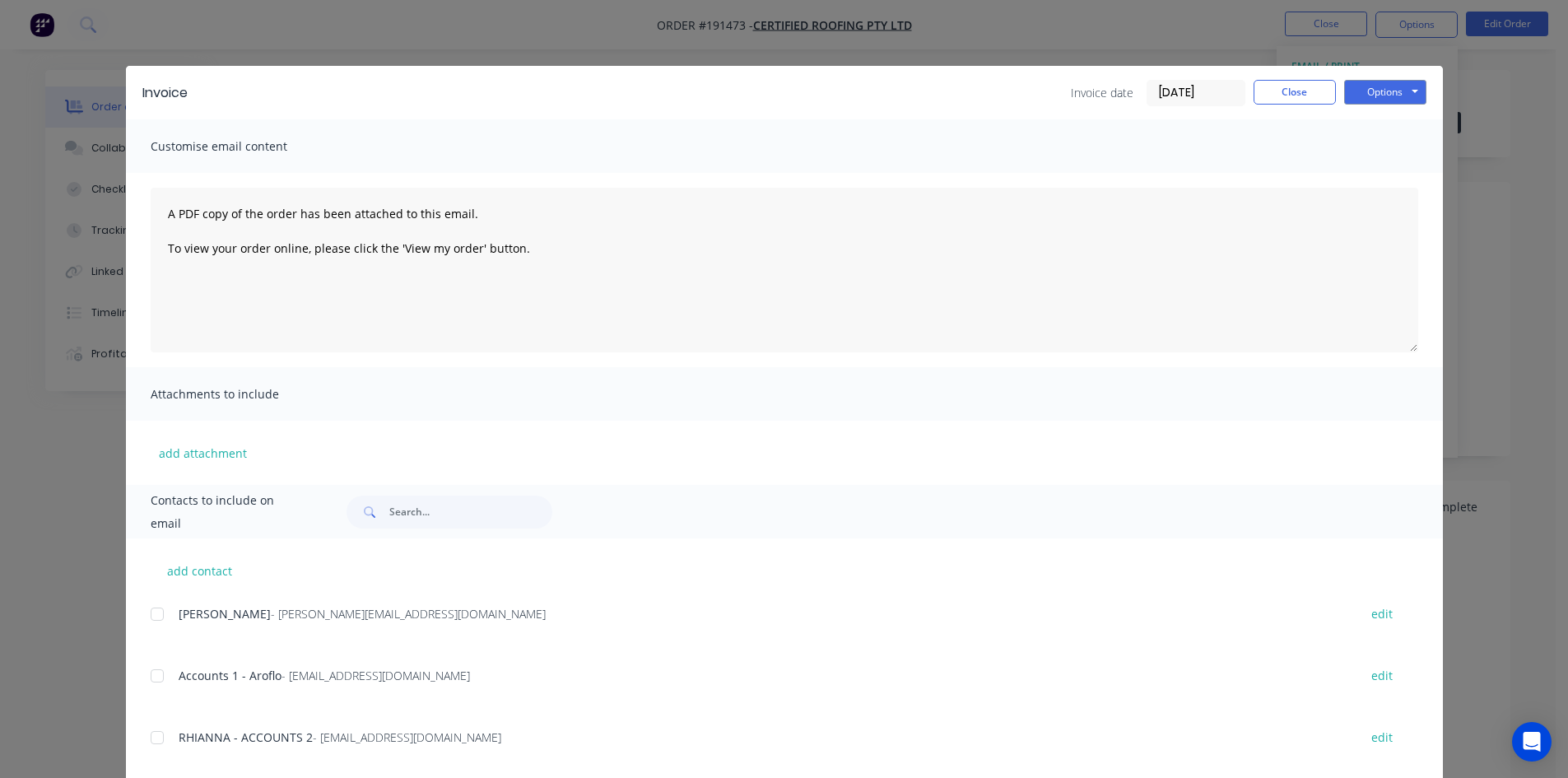
click at [152, 672] on div at bounding box center [158, 676] width 33 height 33
click at [152, 748] on div at bounding box center [158, 738] width 33 height 33
click at [1375, 90] on button "Options" at bounding box center [1386, 92] width 83 height 25
click at [1375, 170] on button "Email" at bounding box center [1397, 176] width 105 height 28
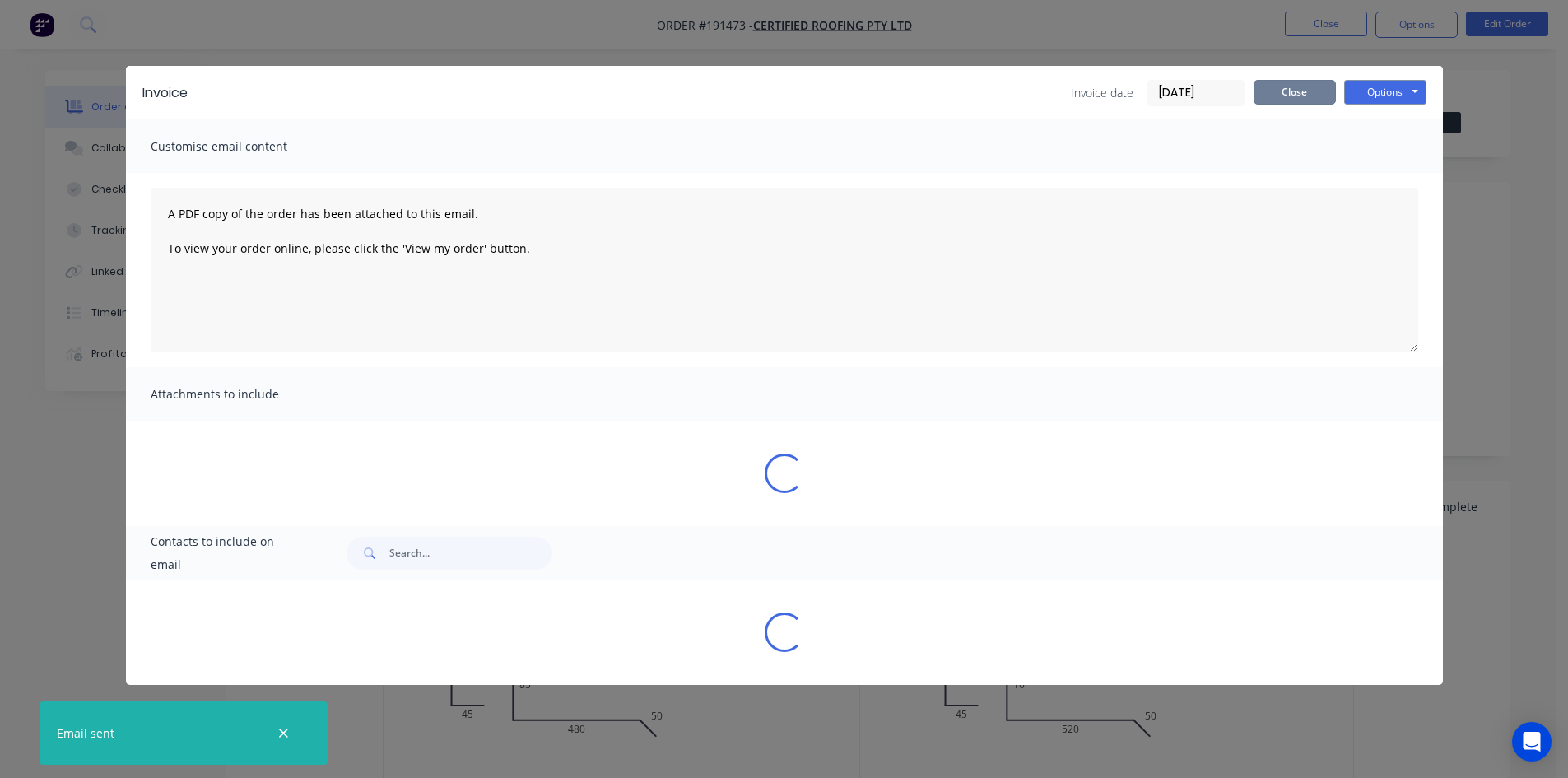
click at [1286, 85] on button "Close" at bounding box center [1295, 92] width 83 height 25
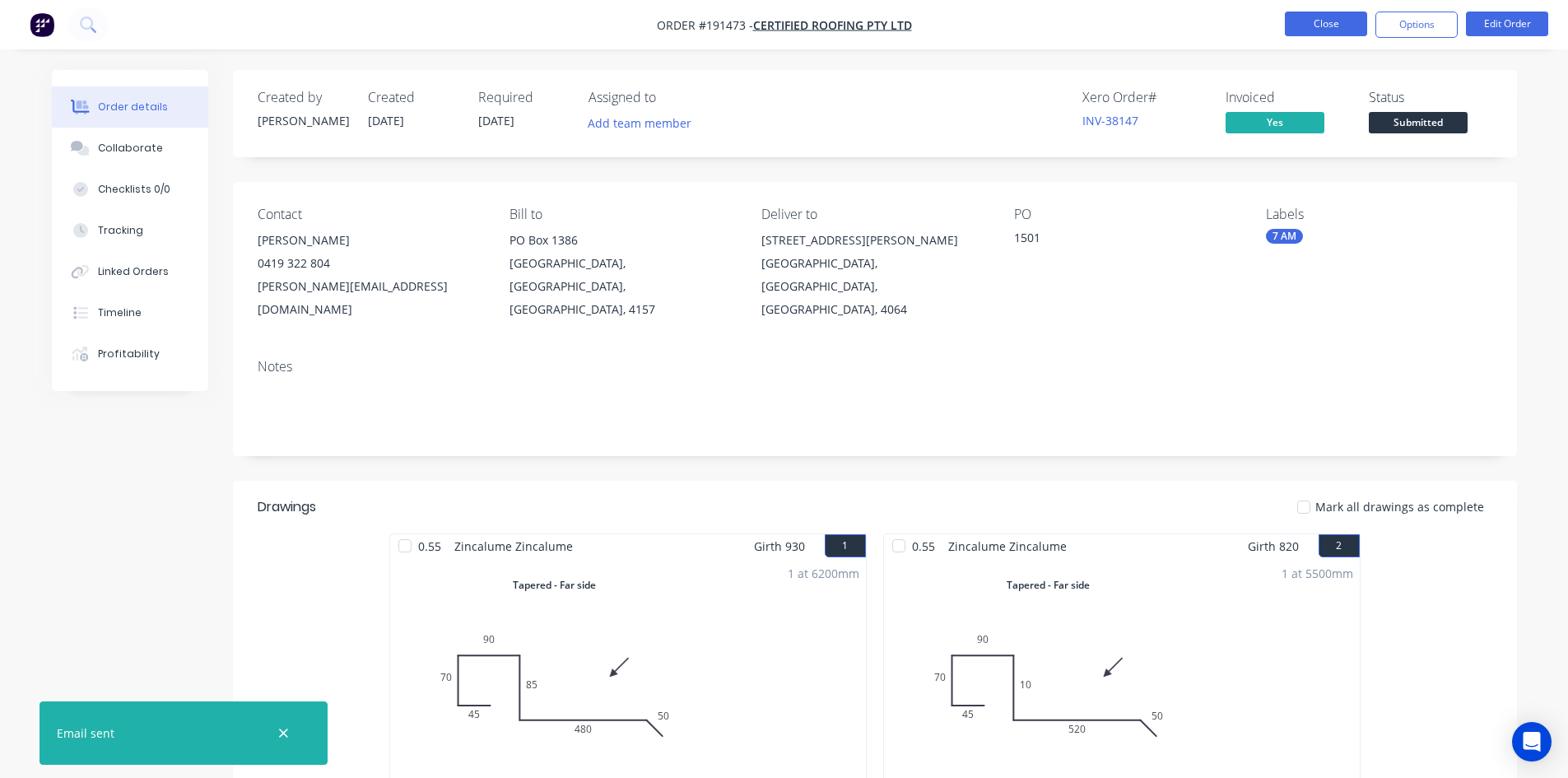
click at [1313, 21] on button "Close" at bounding box center [1326, 24] width 83 height 25
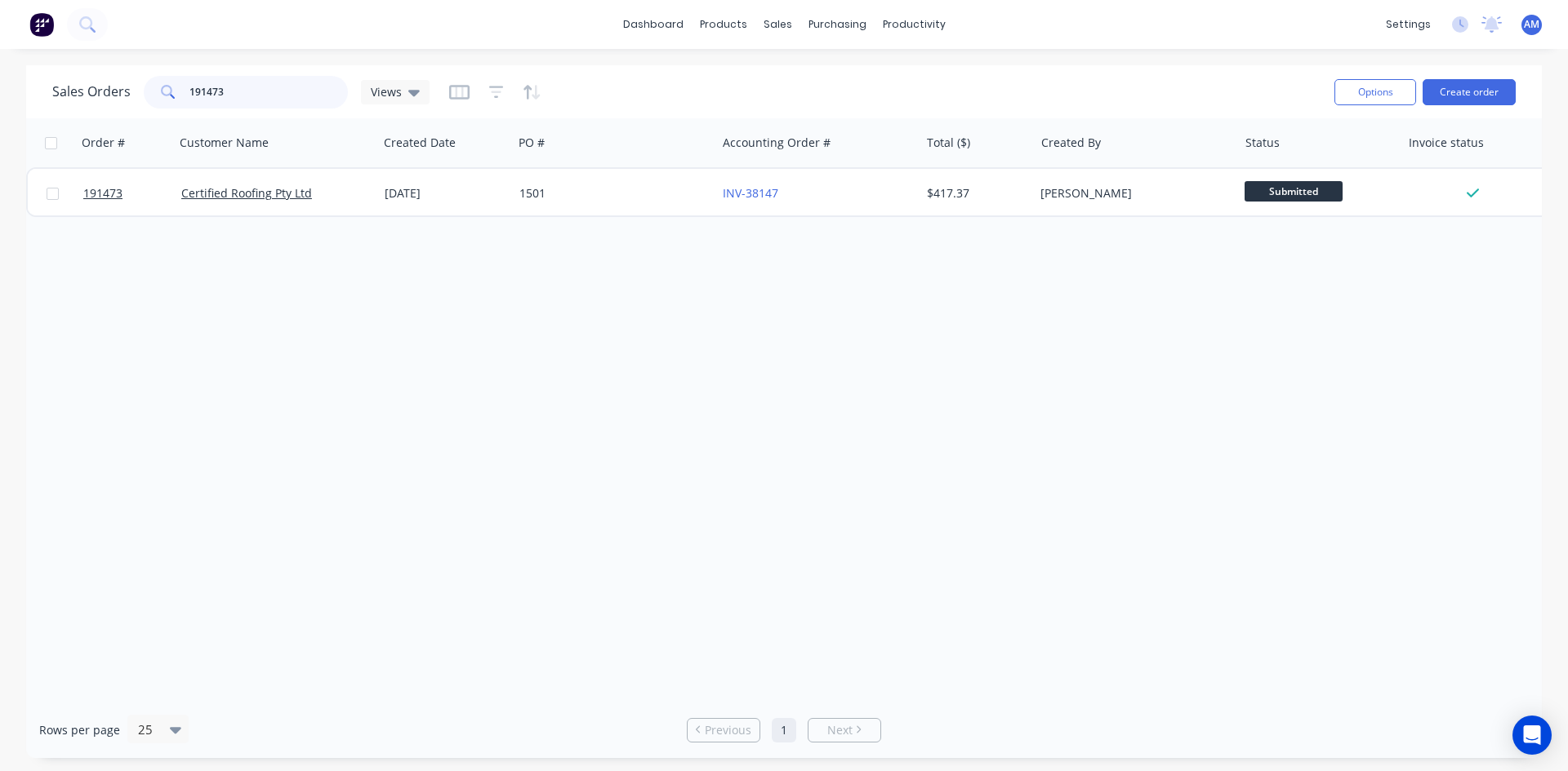
drag, startPoint x: 229, startPoint y: 99, endPoint x: 124, endPoint y: 102, distance: 105.0
click at [124, 102] on div "Sales Orders 191473 Views" at bounding box center [240, 92] width 377 height 33
type input "191464"
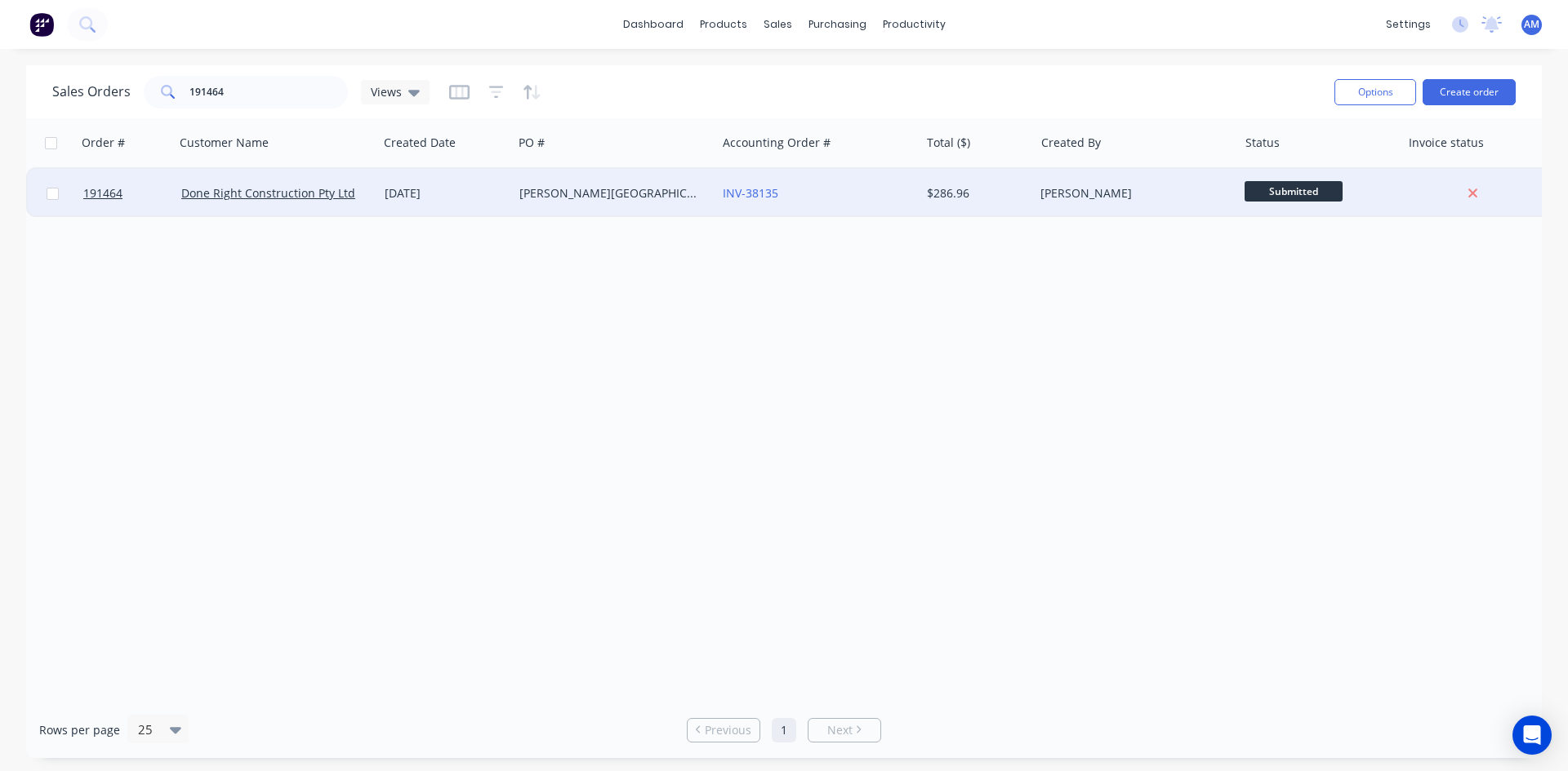
click at [656, 195] on div "BRAY PARK SHS" at bounding box center [609, 194] width 181 height 16
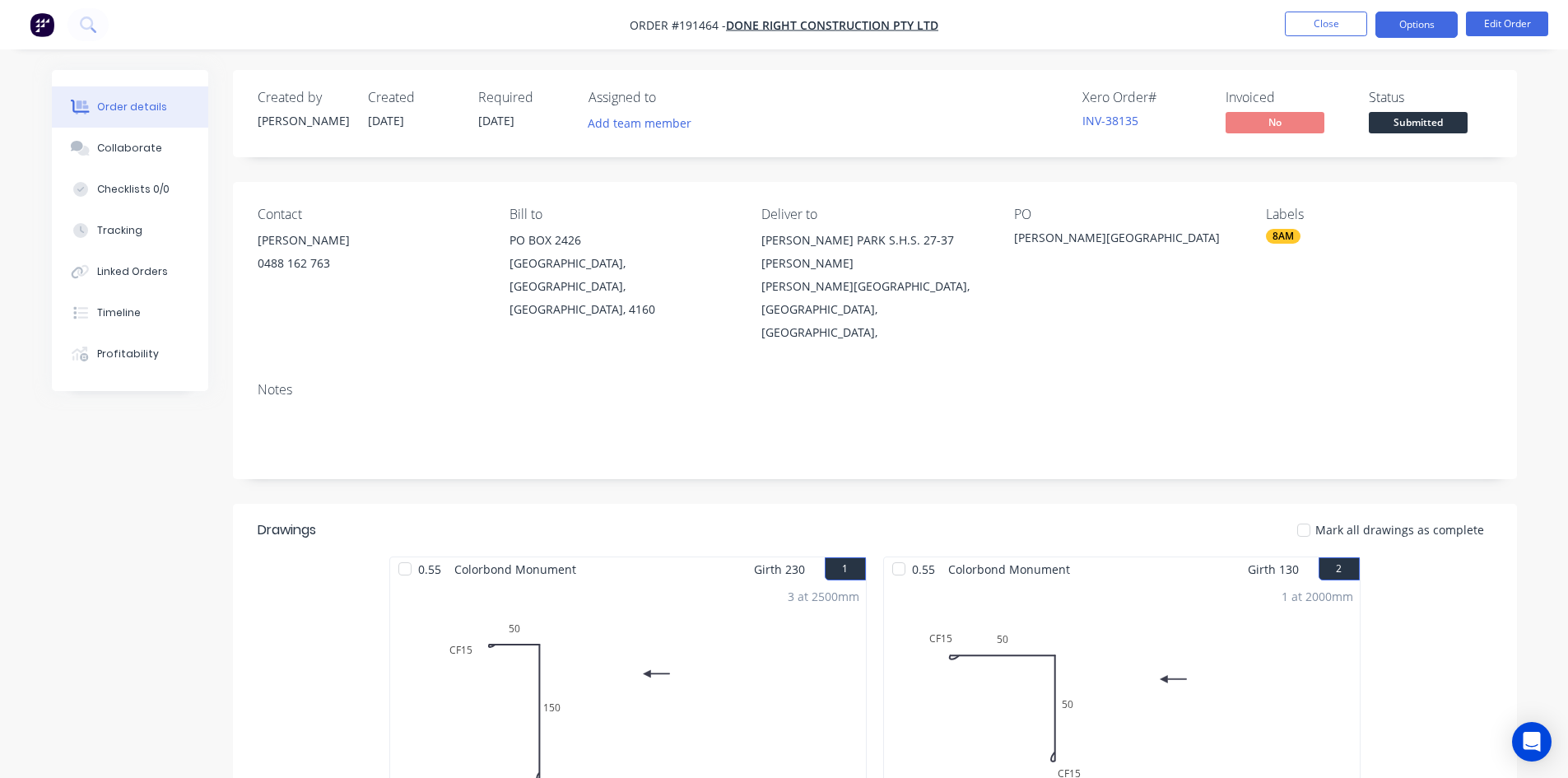
click at [1410, 34] on button "Options" at bounding box center [1417, 25] width 83 height 27
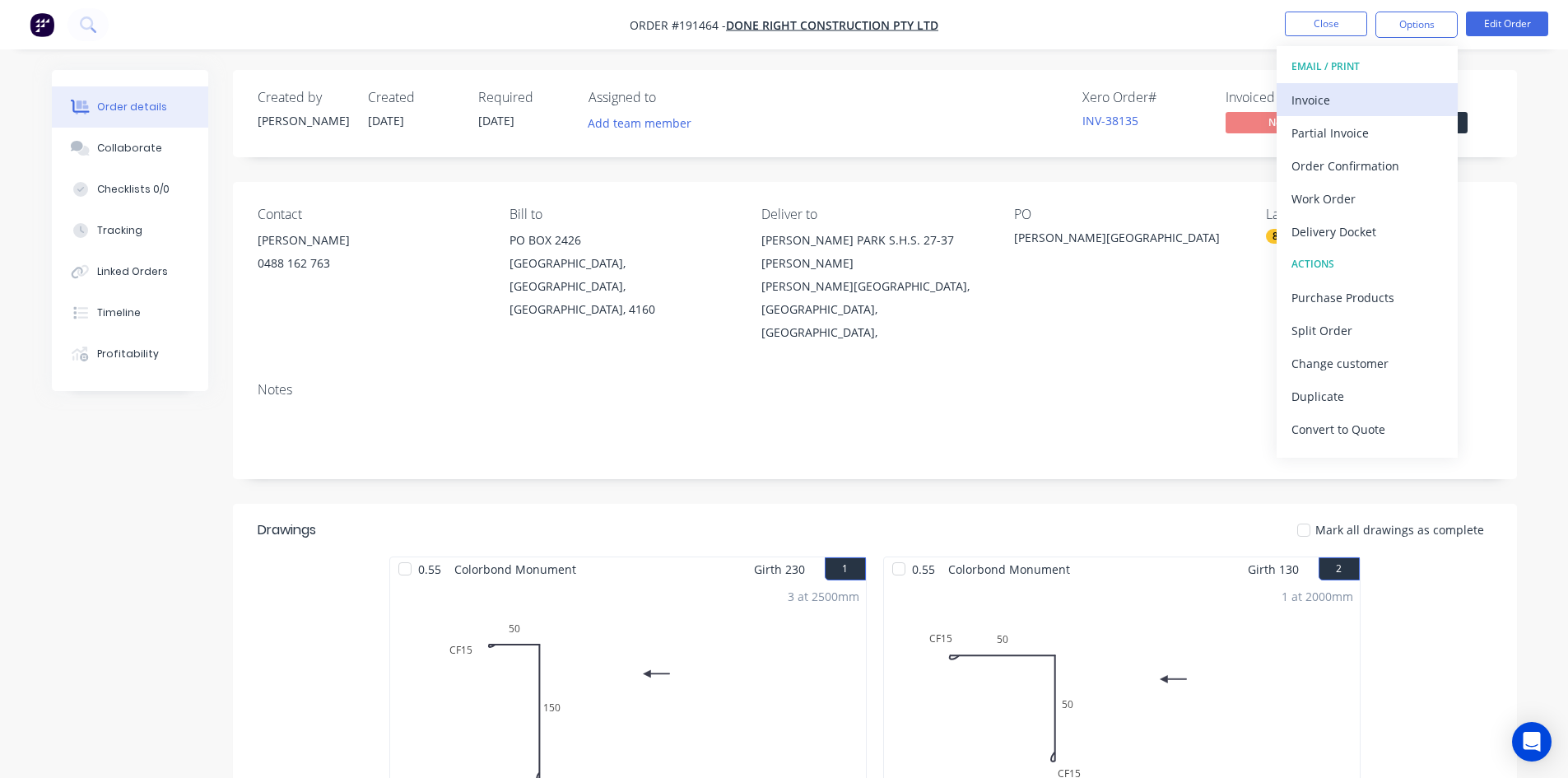
click at [1380, 92] on div "Invoice" at bounding box center [1367, 100] width 151 height 24
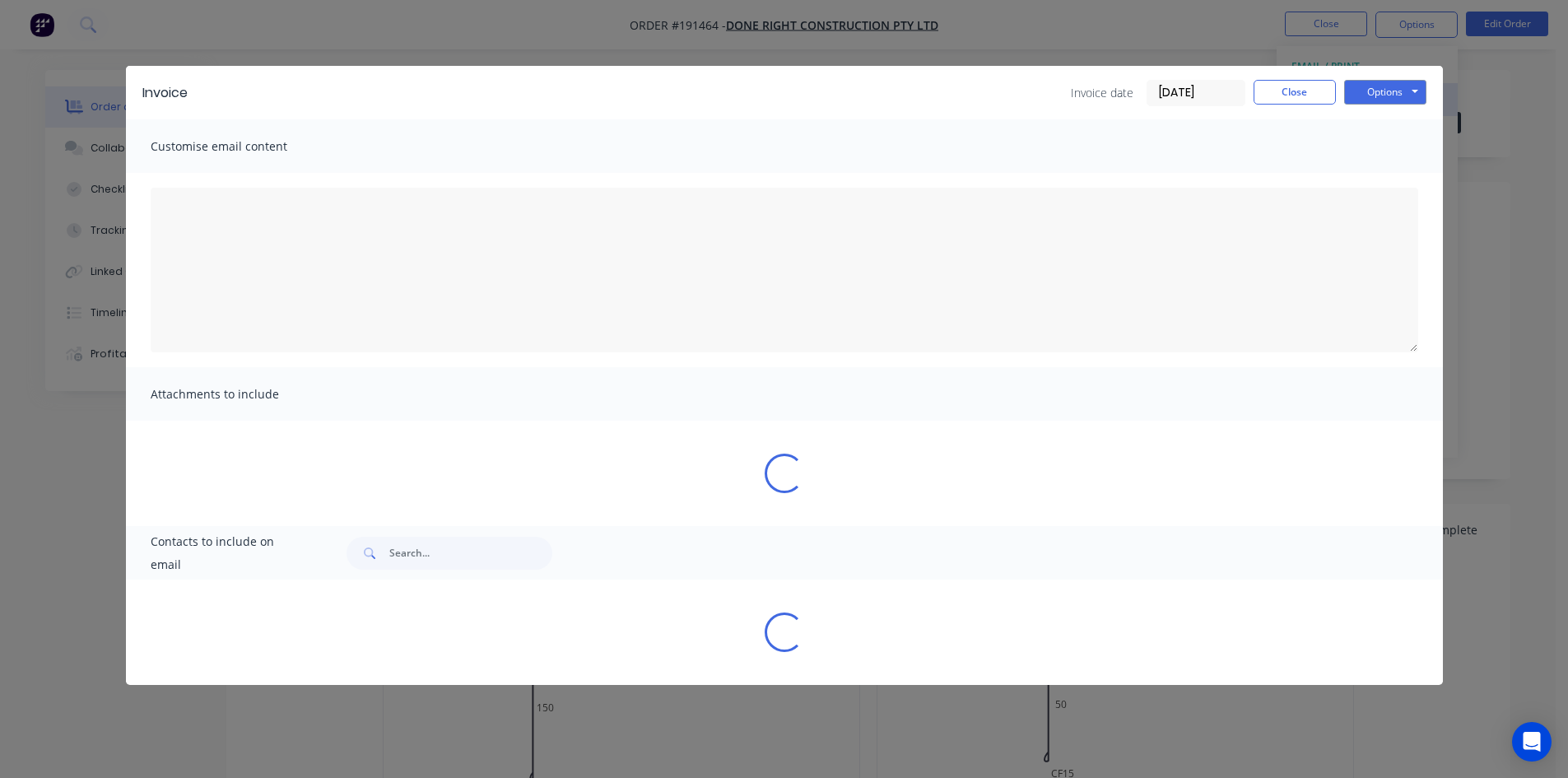
type textarea "A PDF copy of the order has been attached to this email. To view your order onl…"
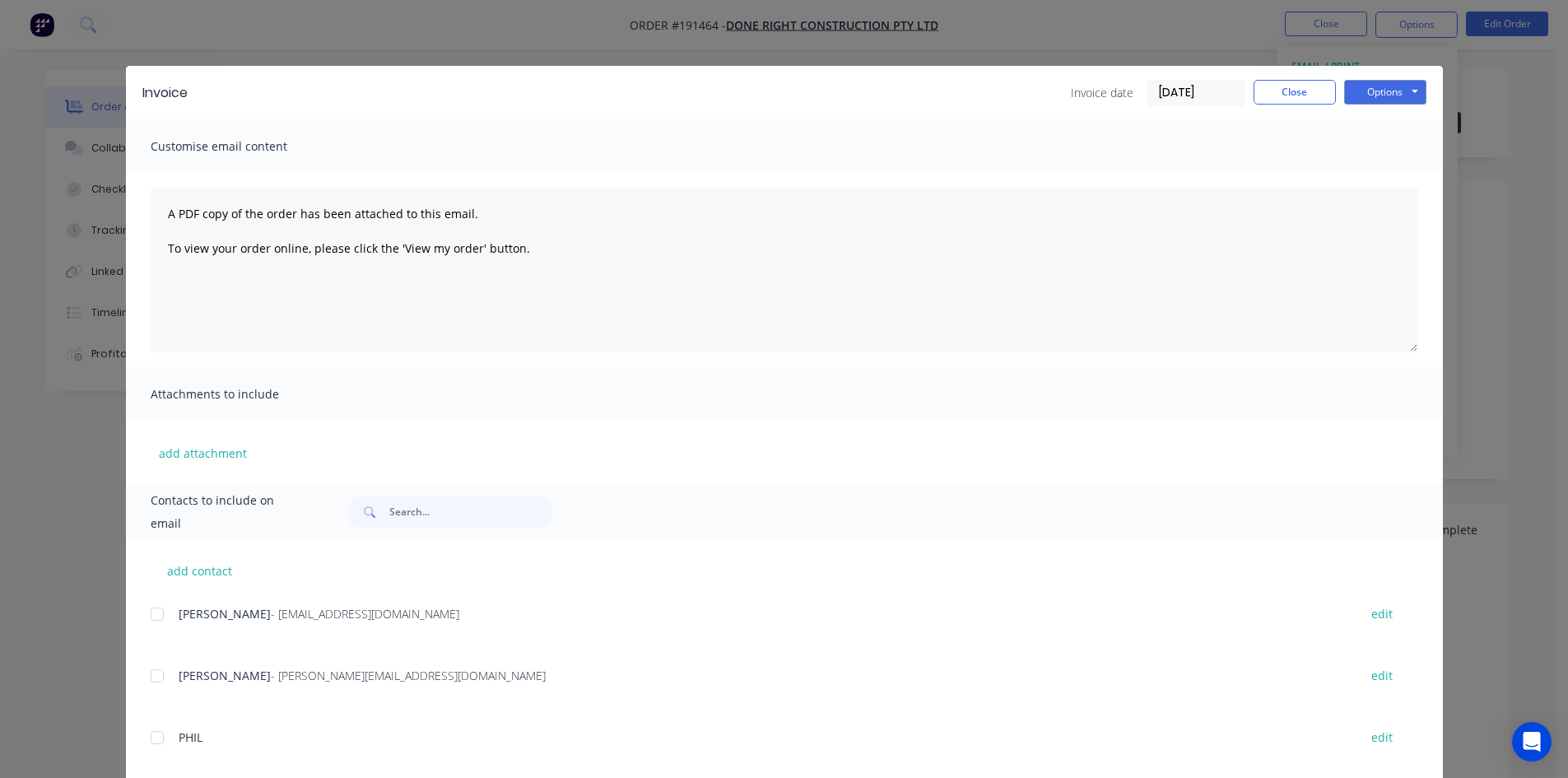
click at [149, 616] on div at bounding box center [158, 615] width 33 height 33
click at [1368, 85] on button "Options" at bounding box center [1386, 92] width 83 height 25
click at [1359, 173] on button "Email" at bounding box center [1397, 176] width 105 height 28
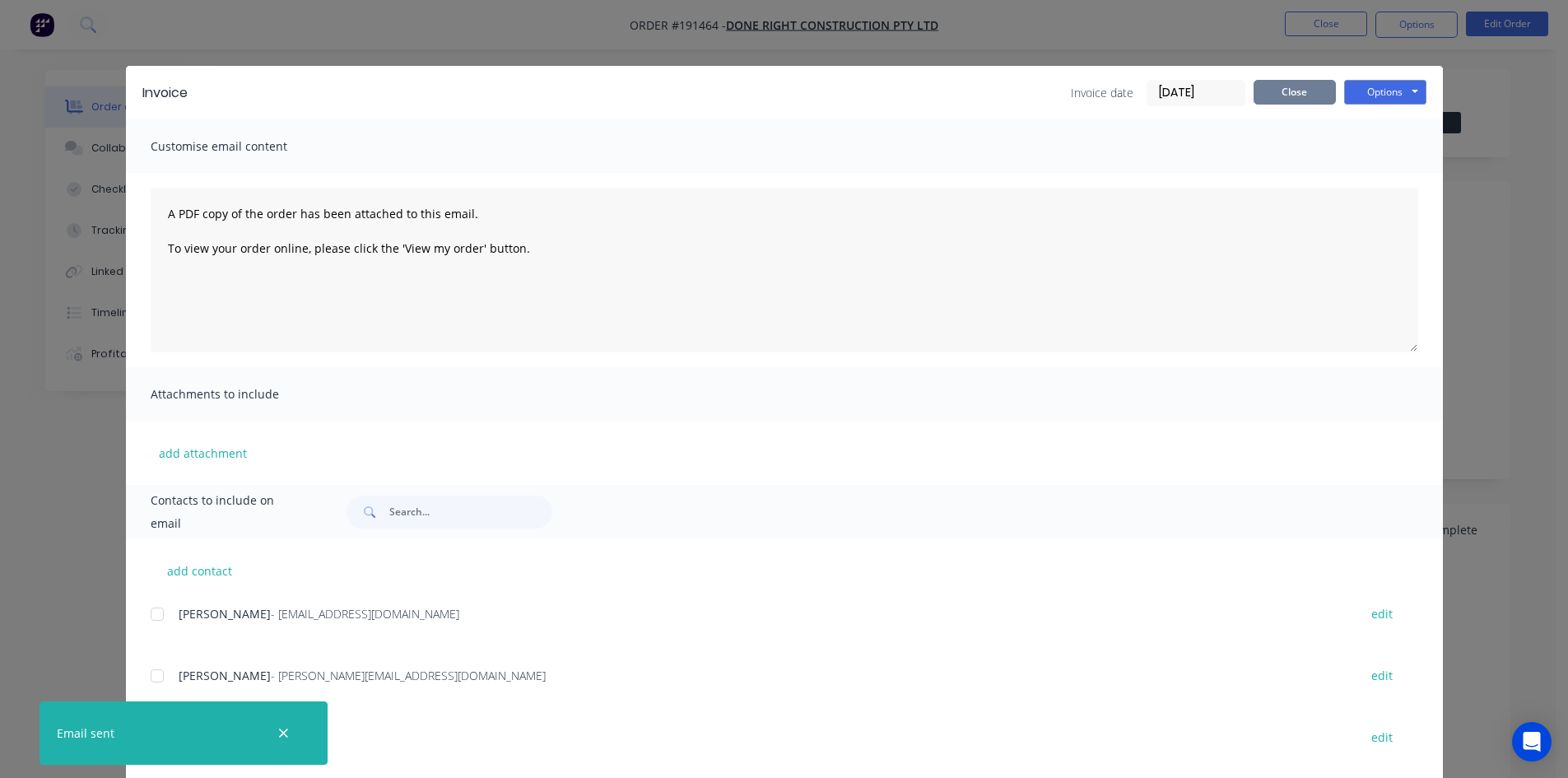
click at [1325, 93] on button "Close" at bounding box center [1295, 92] width 83 height 25
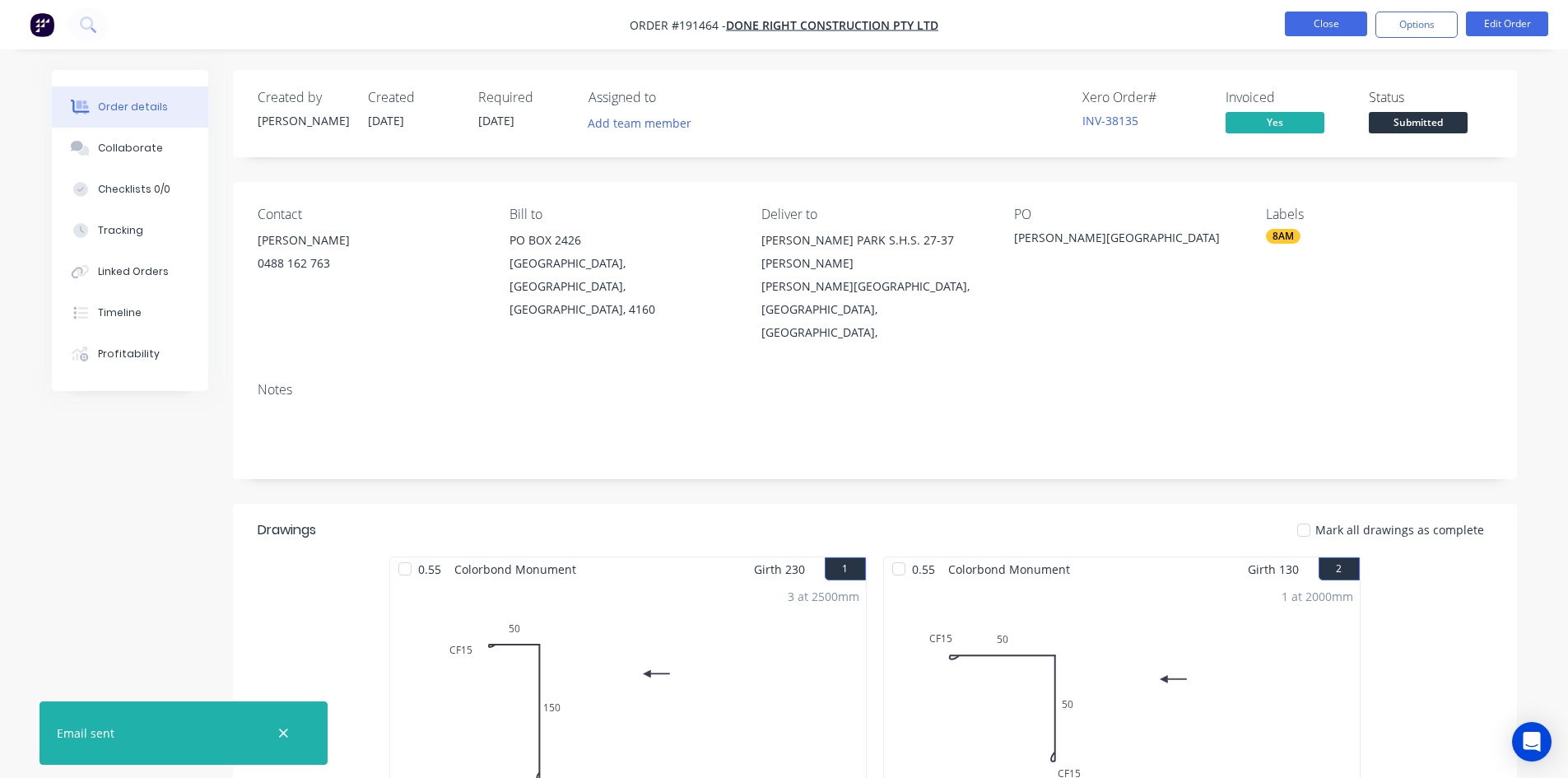
click at [1316, 35] on button "Close" at bounding box center [1326, 24] width 83 height 25
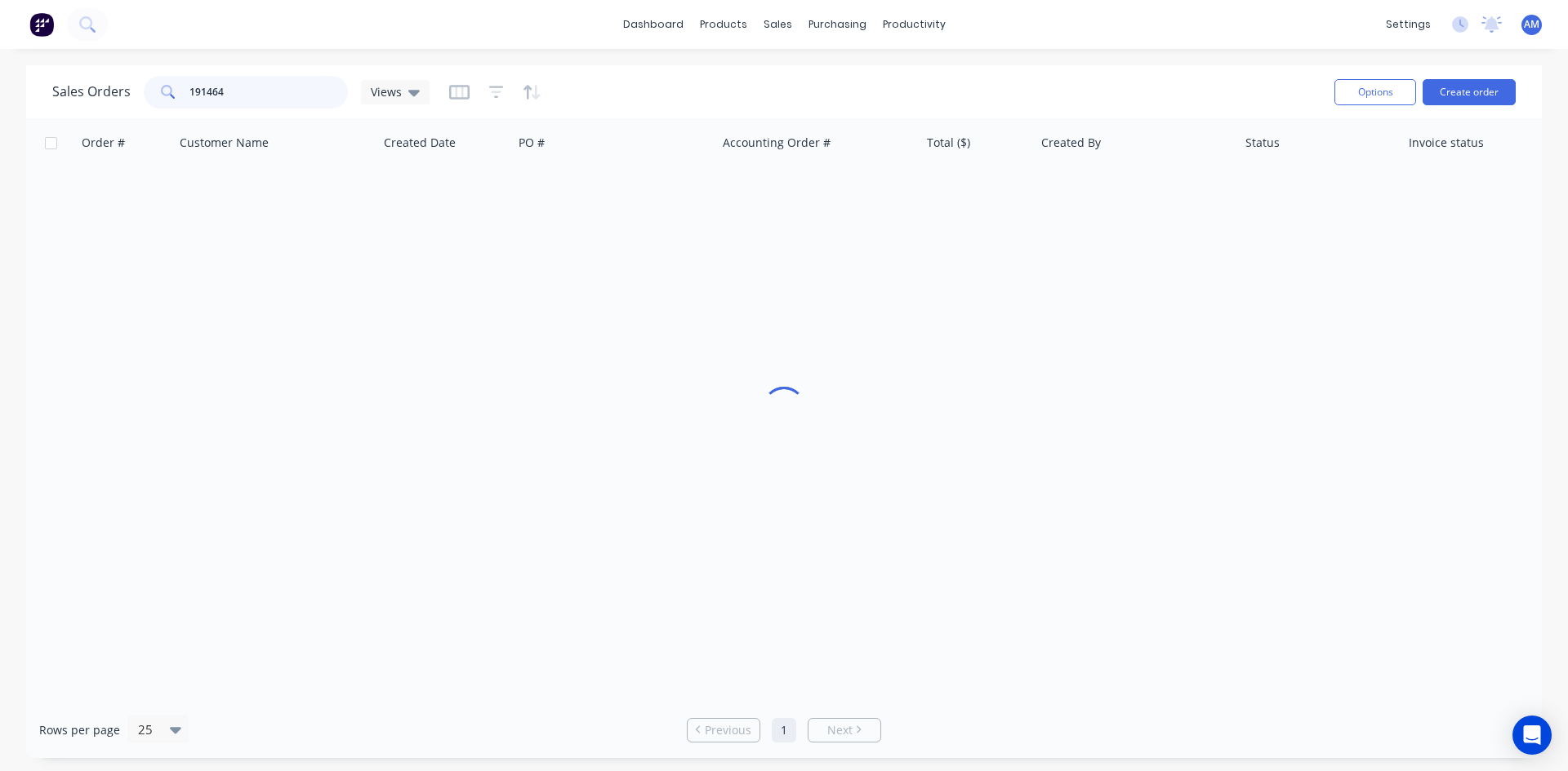
drag, startPoint x: 259, startPoint y: 95, endPoint x: 112, endPoint y: 91, distance: 147.1
click at [114, 91] on div "Sales Orders 191464 Views" at bounding box center [240, 92] width 377 height 33
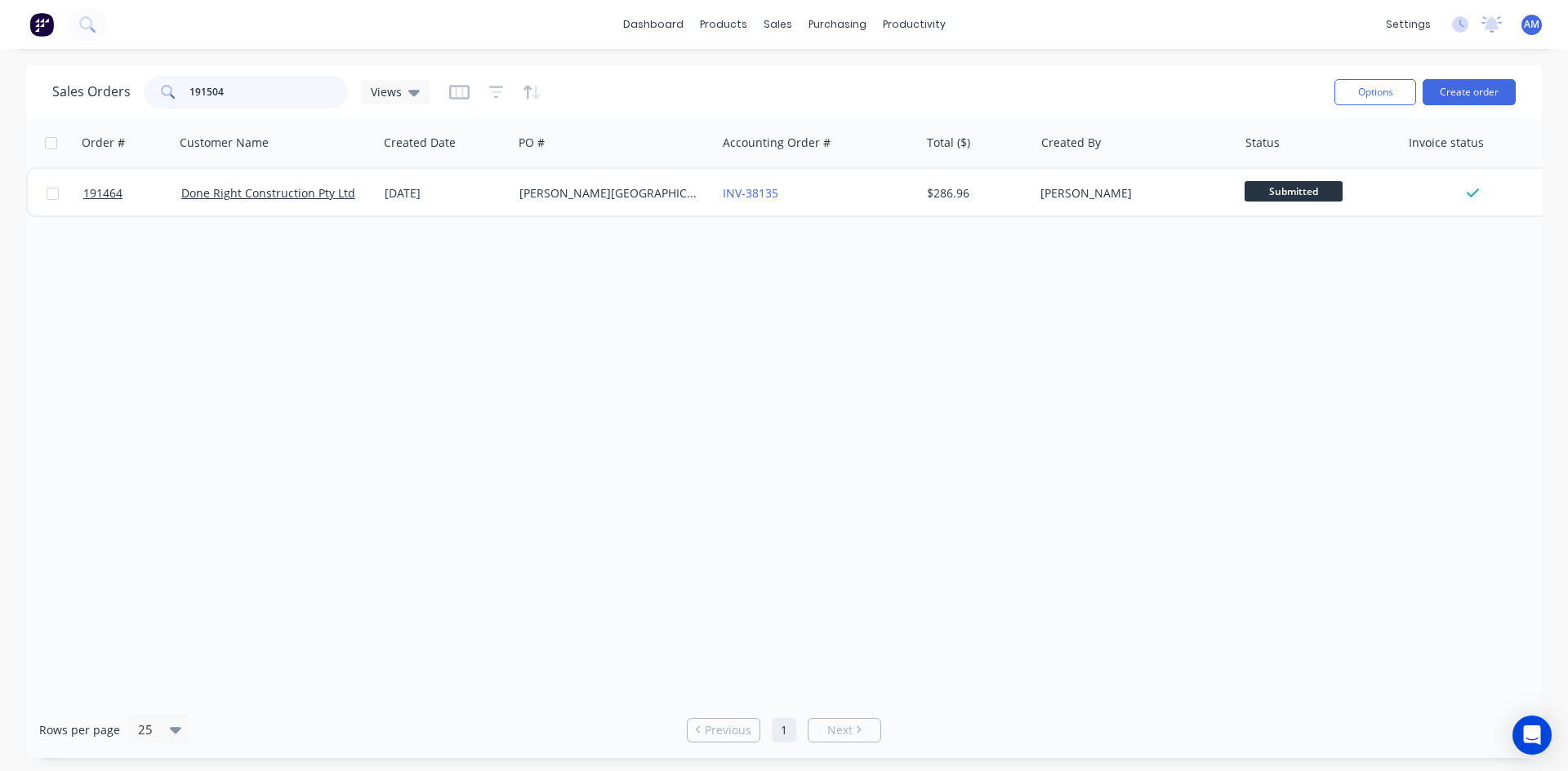
type input "191504"
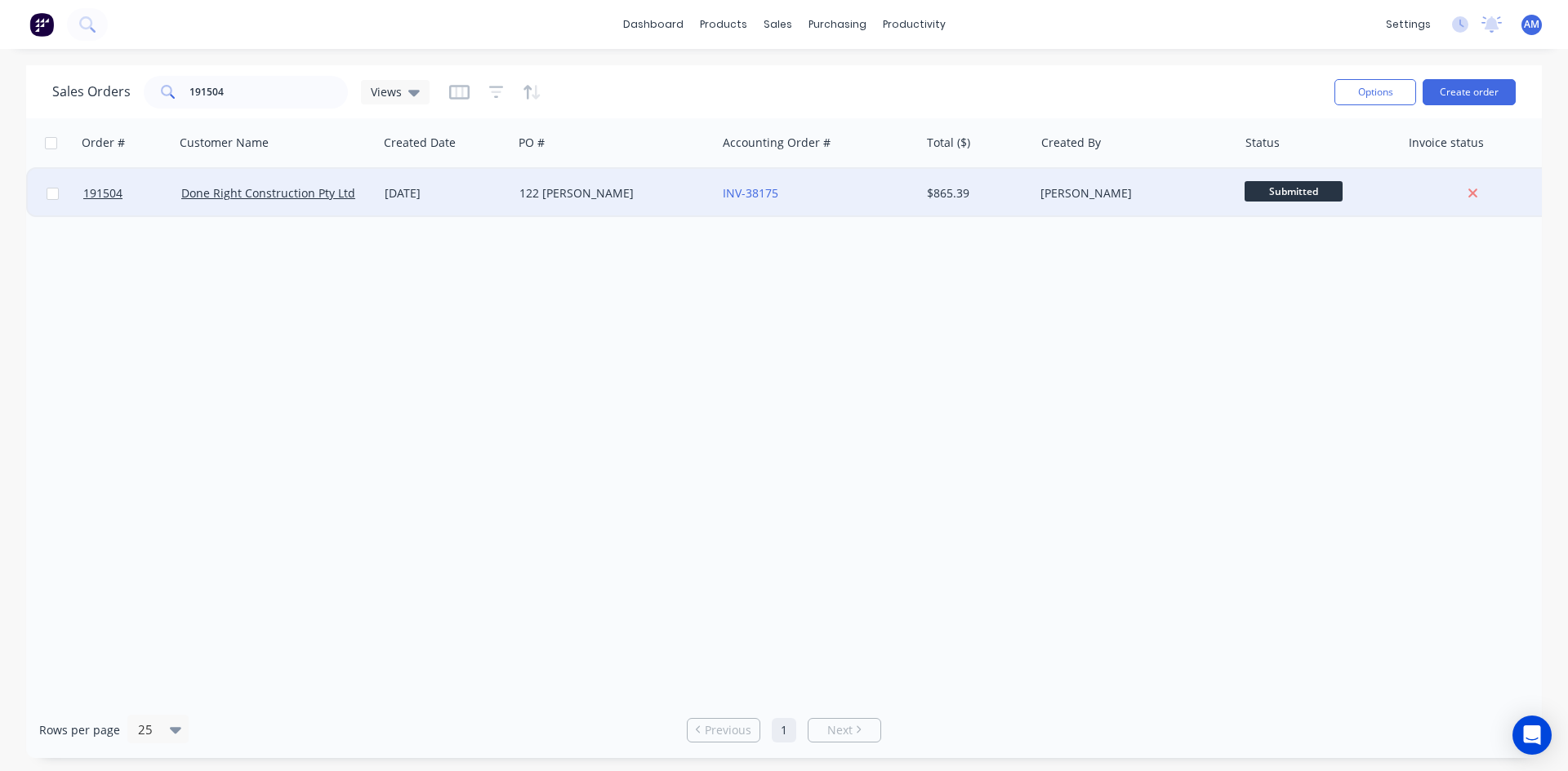
click at [630, 197] on div "122 BUCKLEY" at bounding box center [609, 194] width 181 height 16
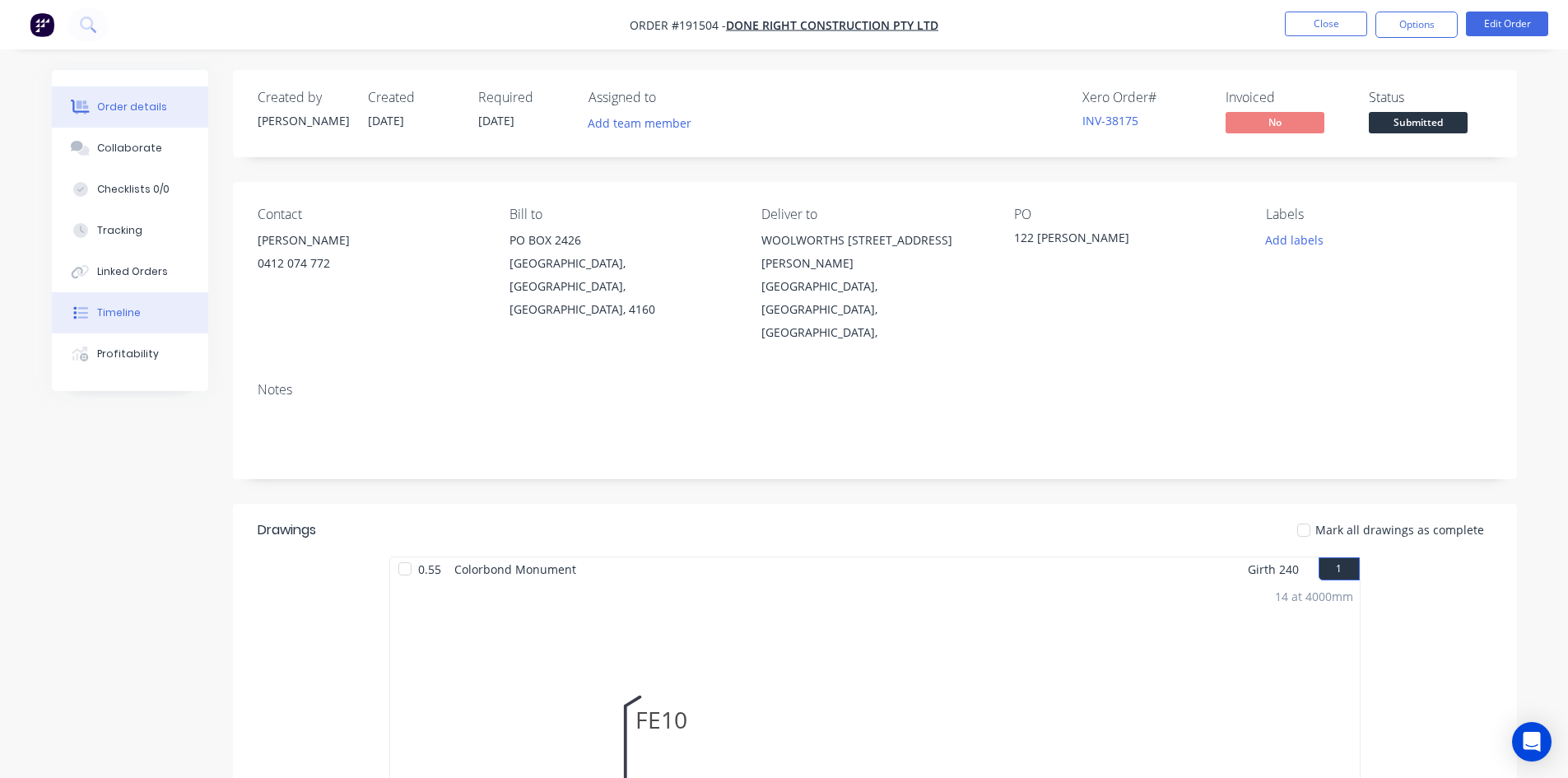
click at [144, 304] on button "Timeline" at bounding box center [130, 313] width 157 height 41
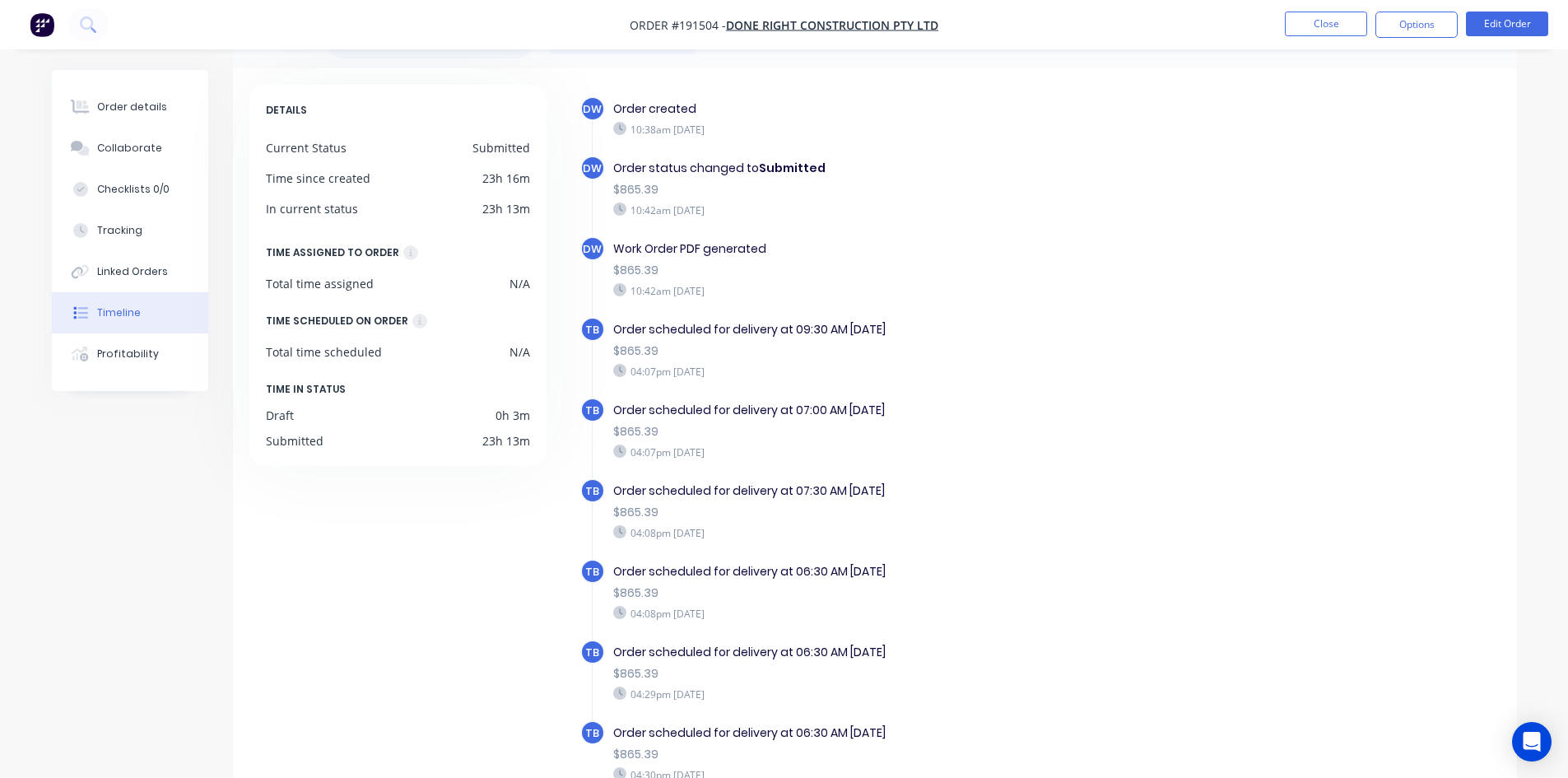
scroll to position [126, 0]
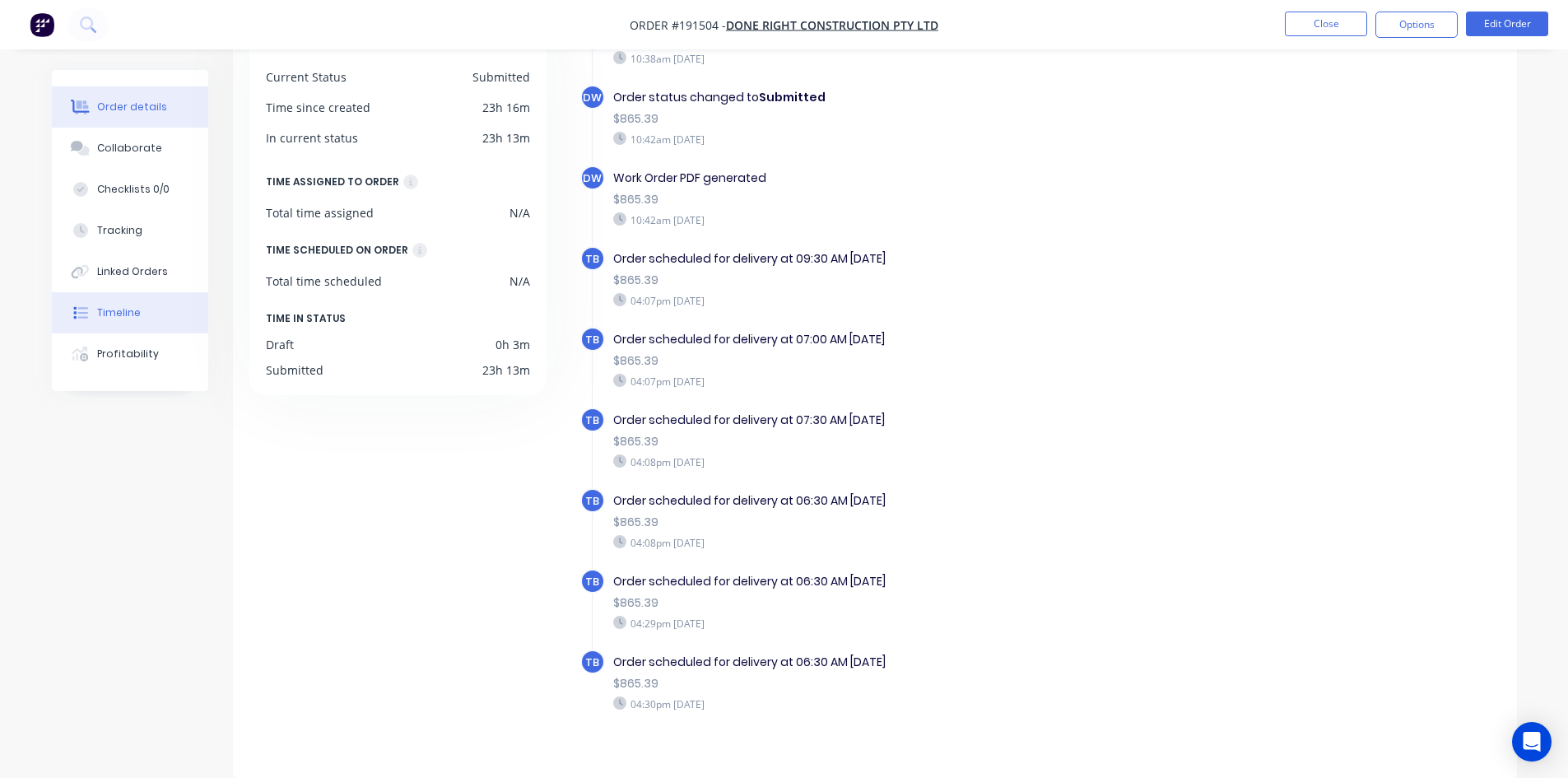
click at [82, 110] on icon at bounding box center [80, 107] width 19 height 15
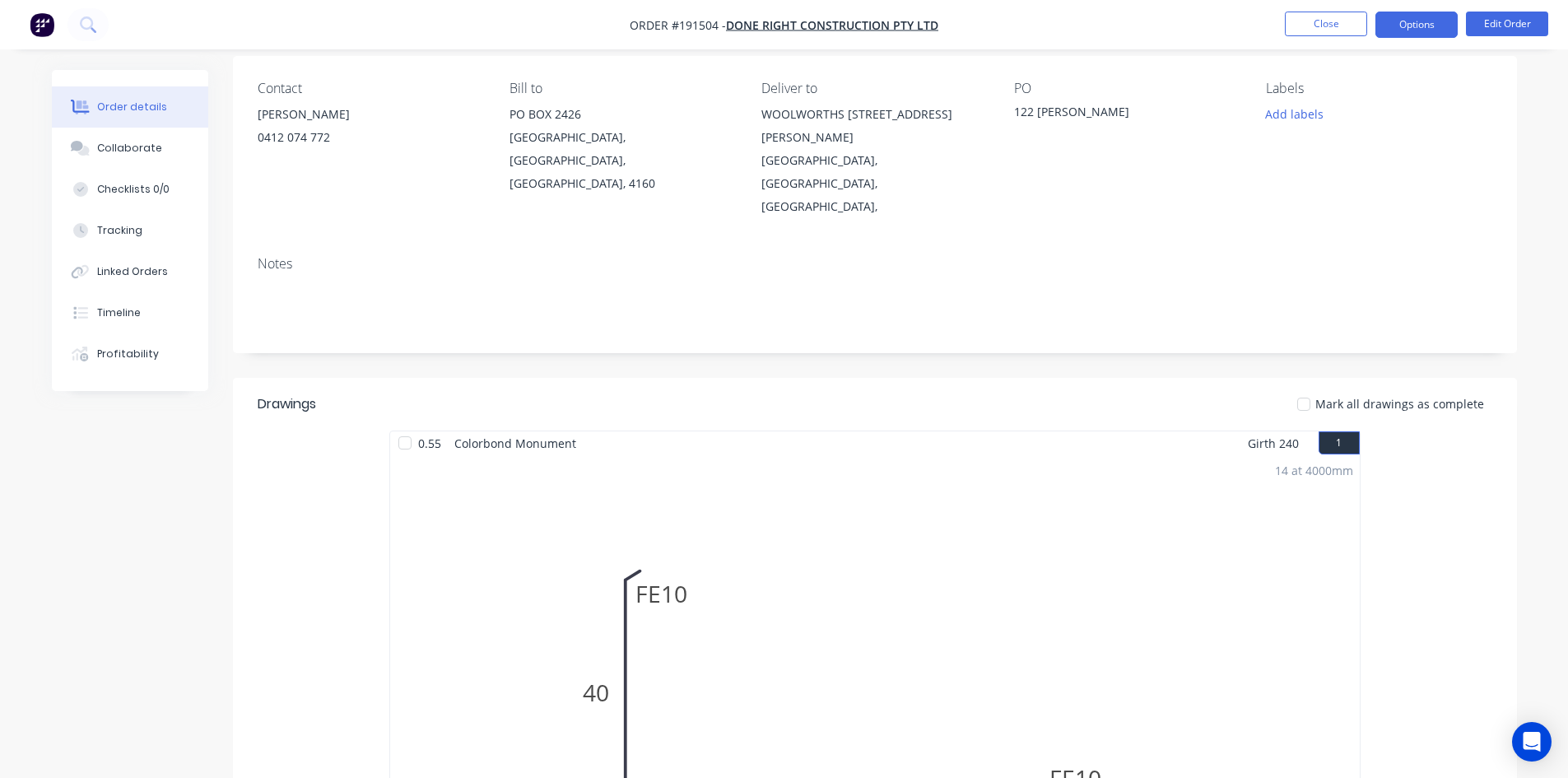
click at [1413, 26] on button "Options" at bounding box center [1417, 25] width 83 height 27
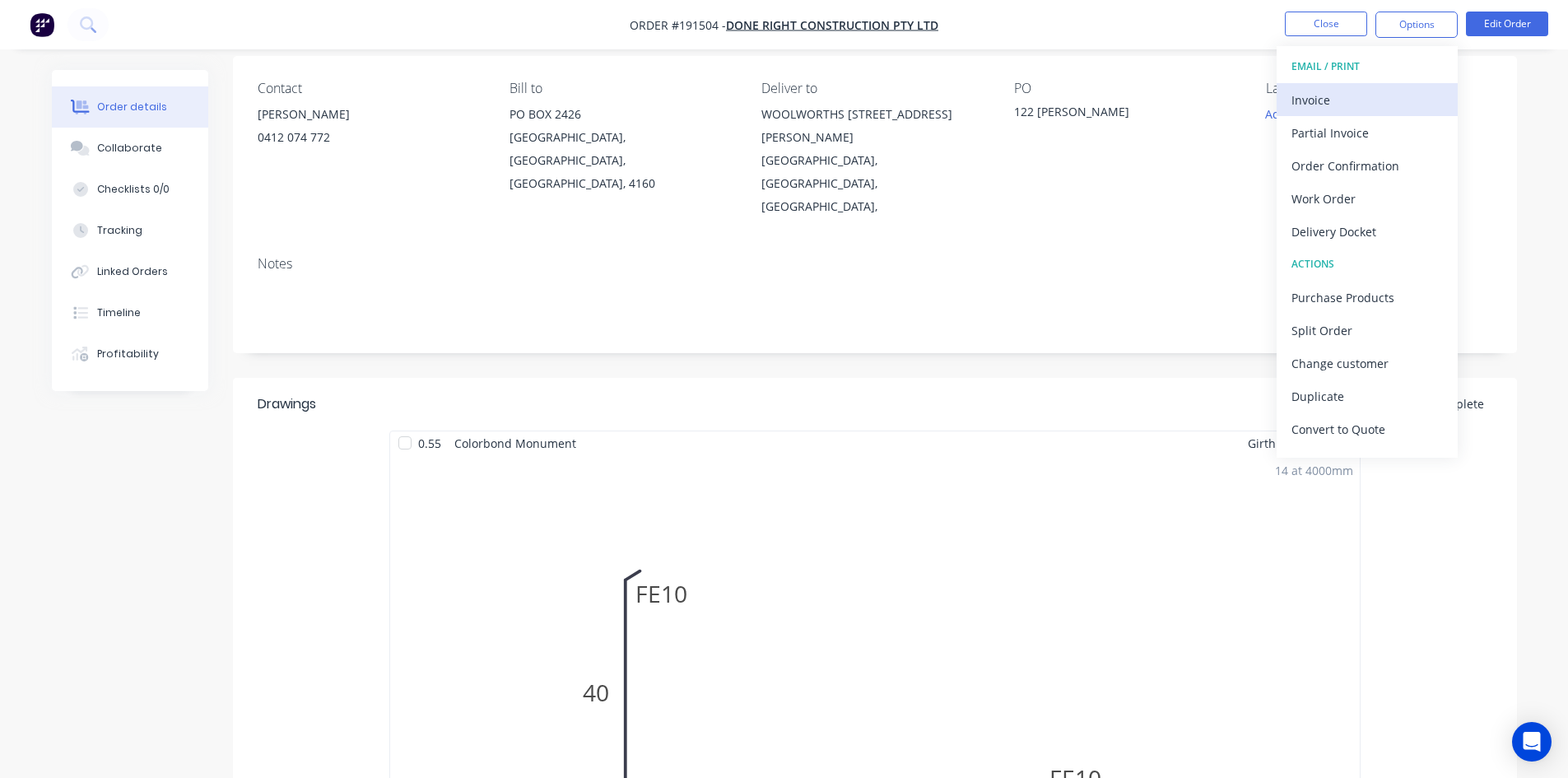
click at [1369, 91] on div "Invoice" at bounding box center [1367, 100] width 151 height 24
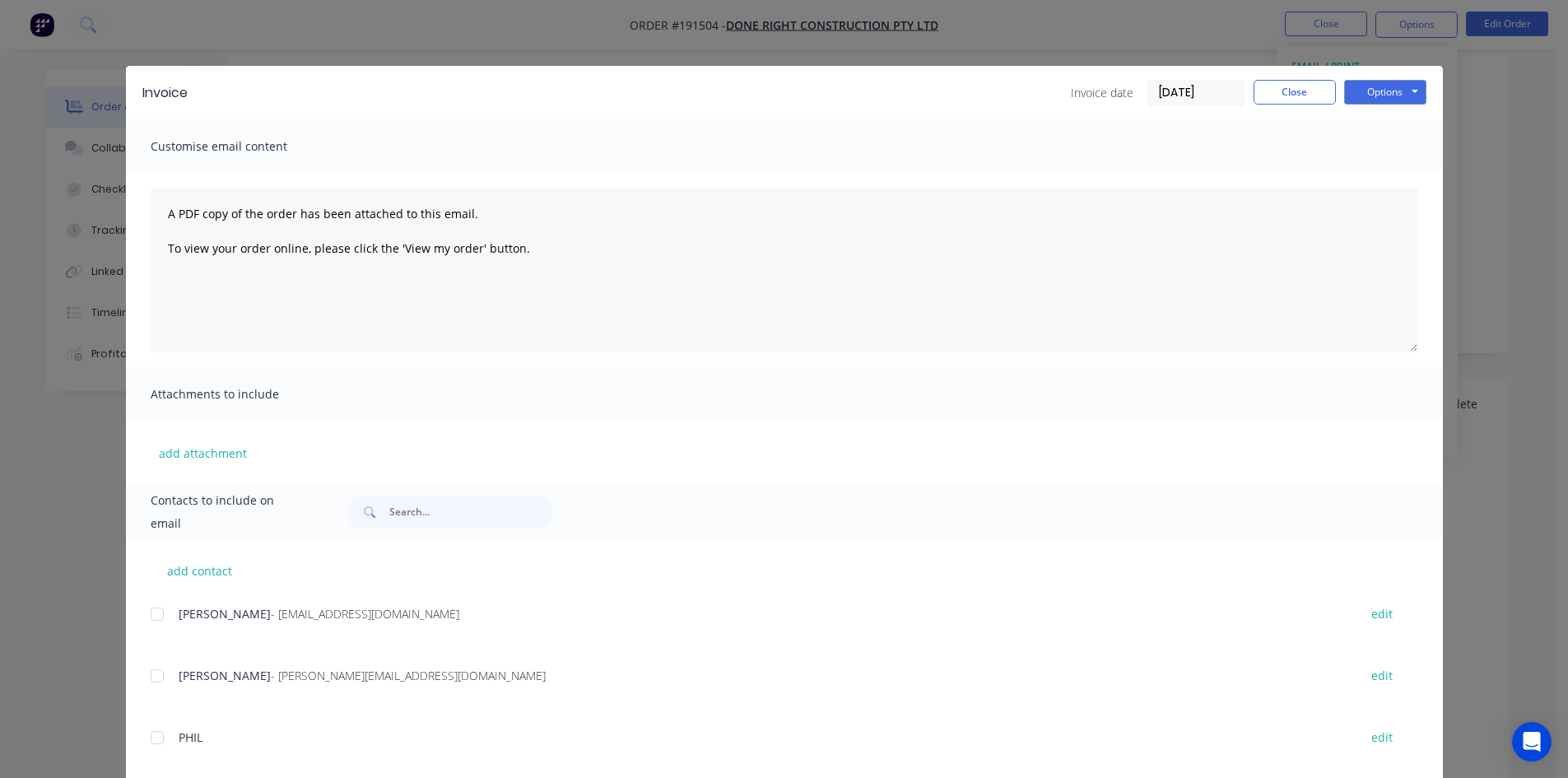
click at [149, 617] on div at bounding box center [158, 615] width 33 height 33
click at [1364, 95] on button "Options" at bounding box center [1386, 92] width 83 height 25
click at [1356, 176] on button "Email" at bounding box center [1397, 176] width 105 height 28
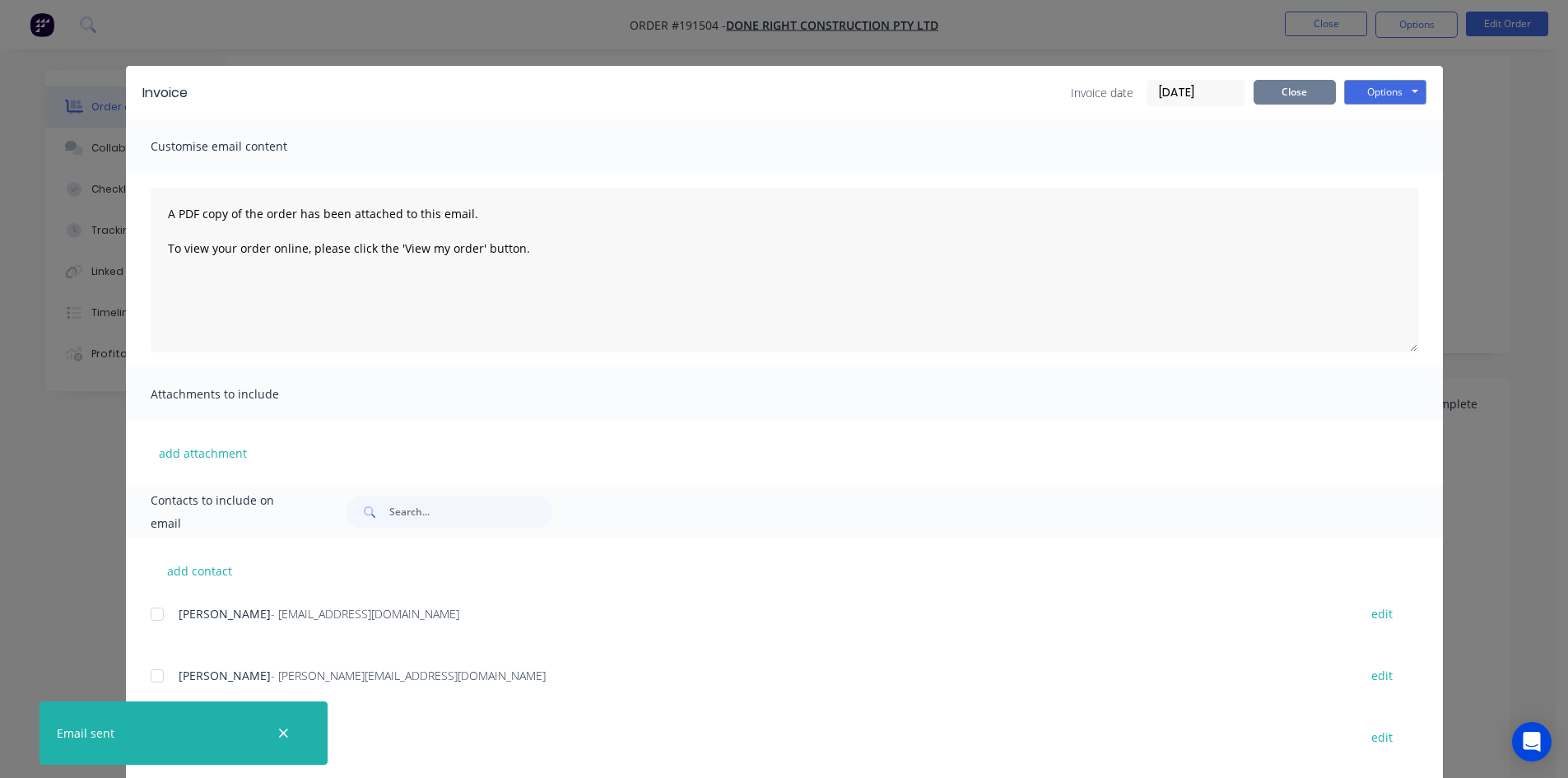
click at [1274, 88] on button "Close" at bounding box center [1295, 92] width 83 height 25
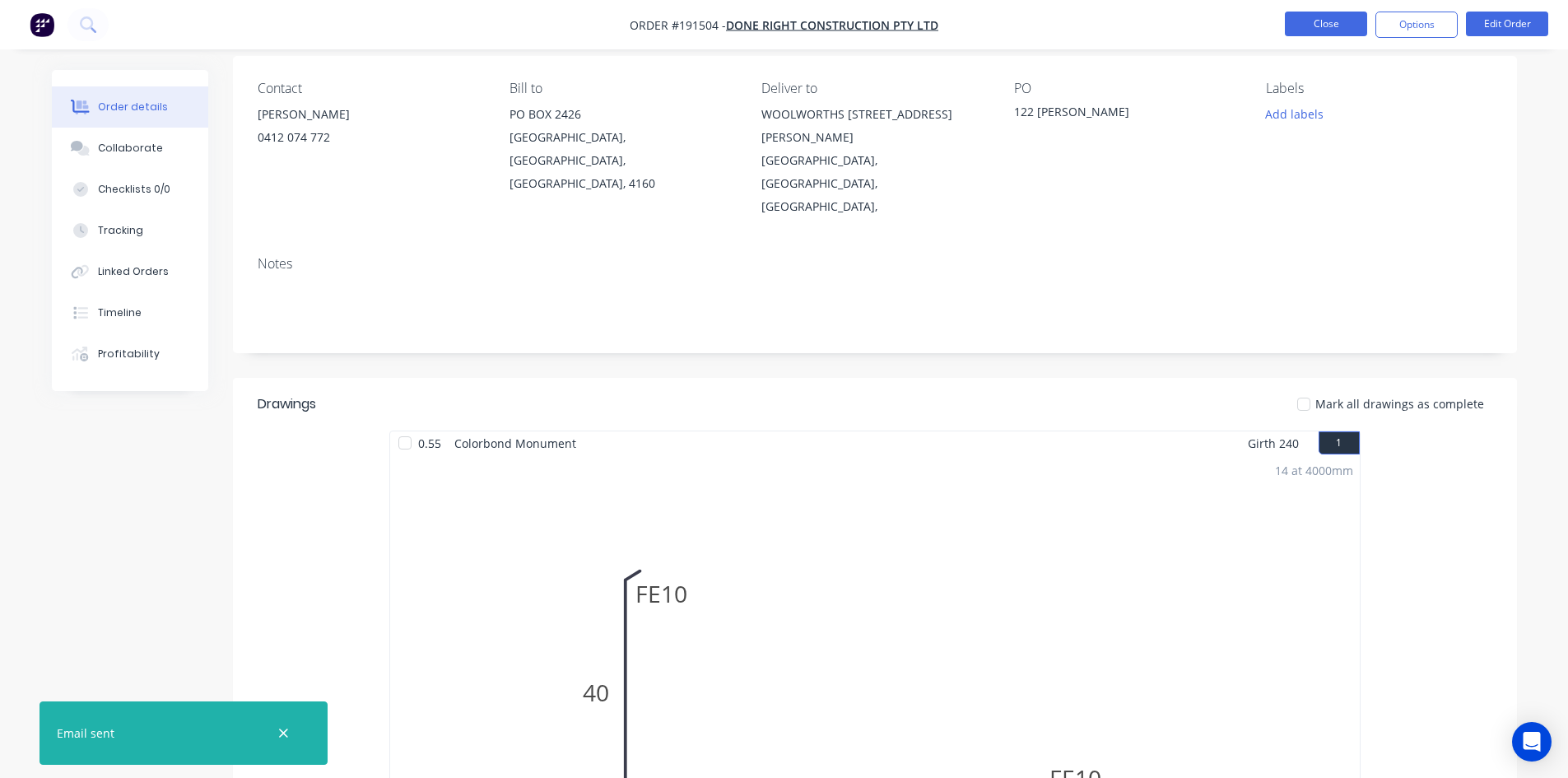
click at [1302, 34] on button "Close" at bounding box center [1326, 24] width 83 height 25
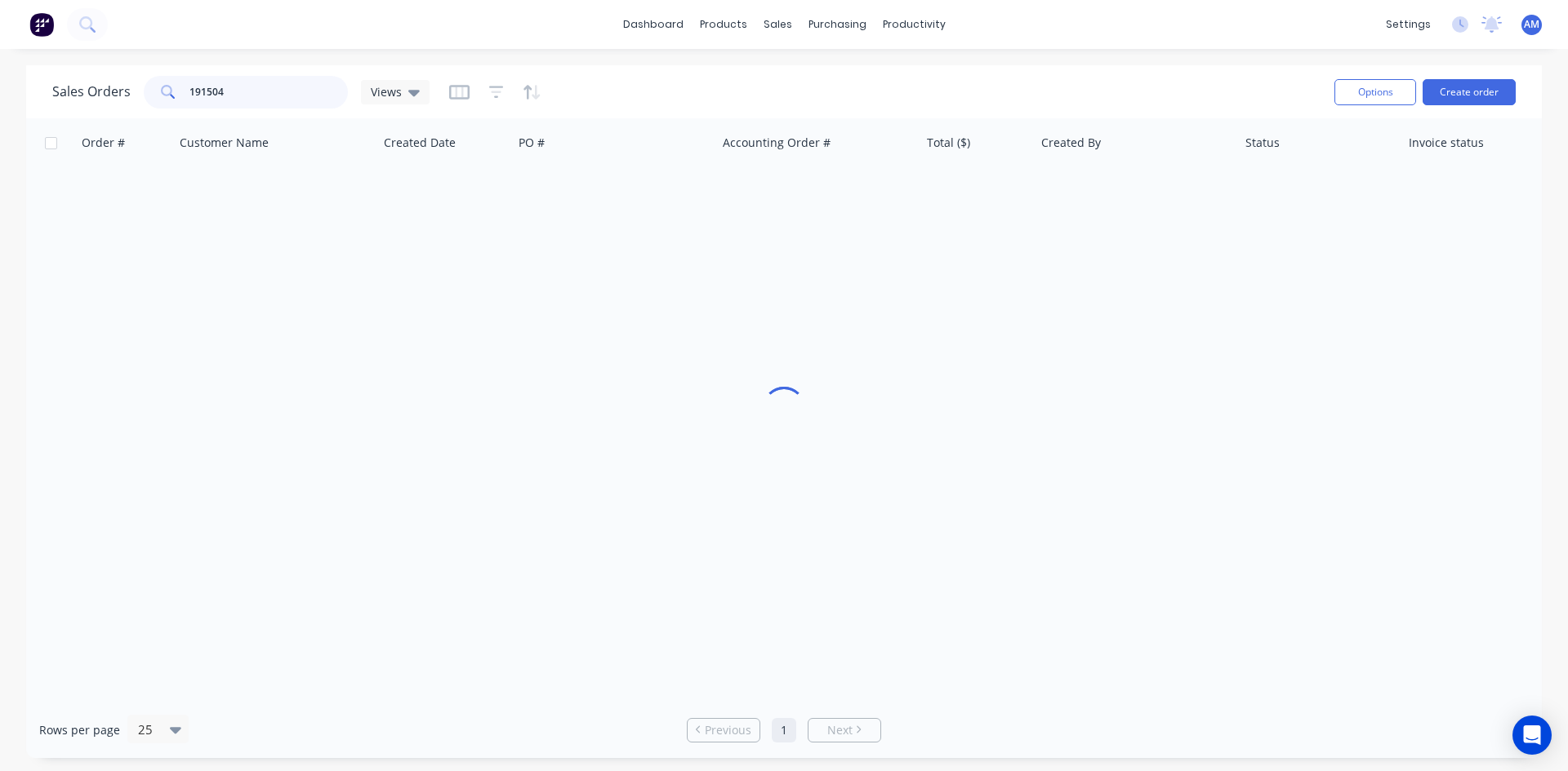
drag, startPoint x: 326, startPoint y: 91, endPoint x: 156, endPoint y: 93, distance: 170.0
click at [156, 93] on div "191504" at bounding box center [246, 92] width 204 height 33
type input "191440"
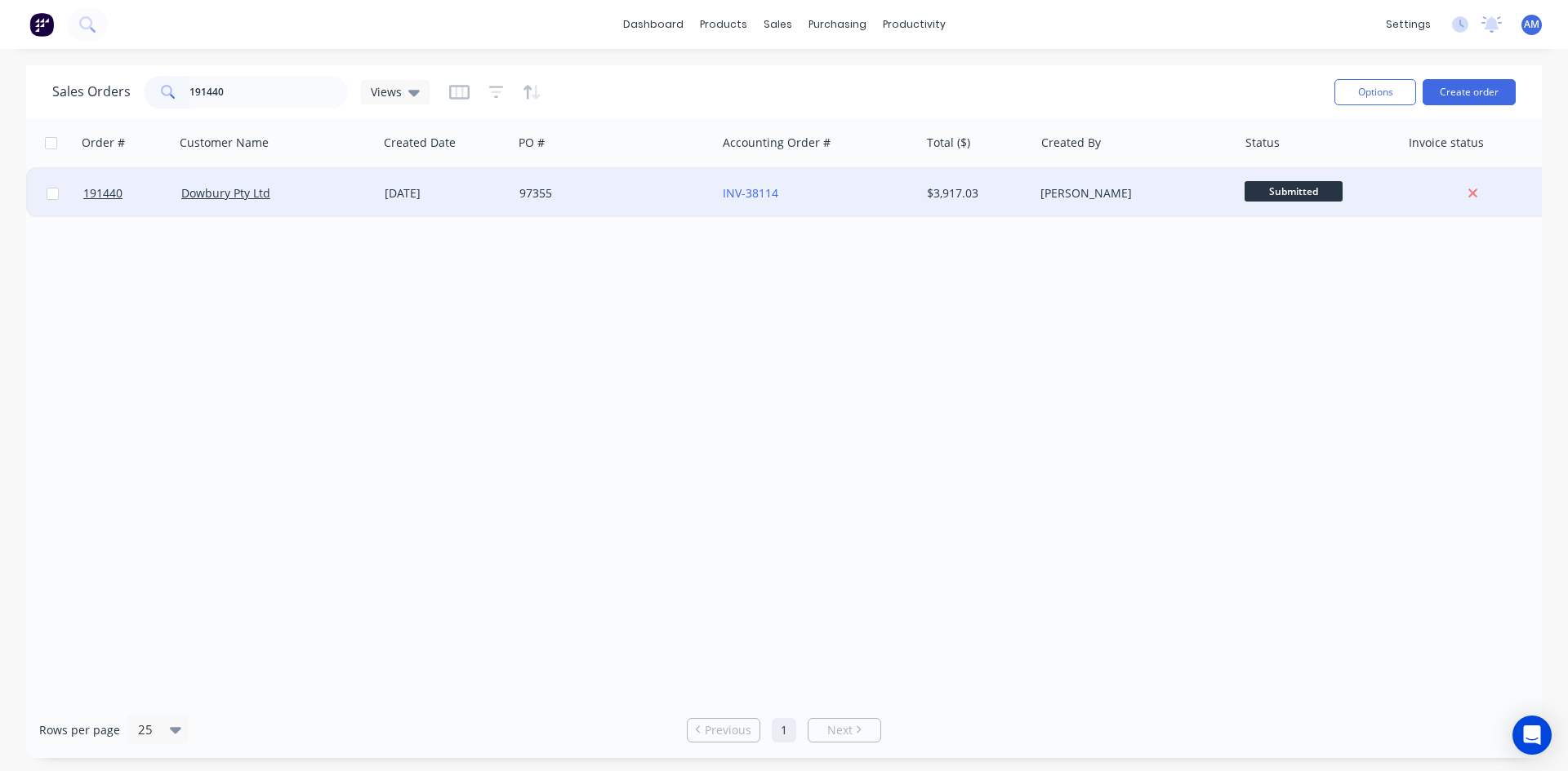
click at [668, 205] on div "97355" at bounding box center [615, 194] width 204 height 49
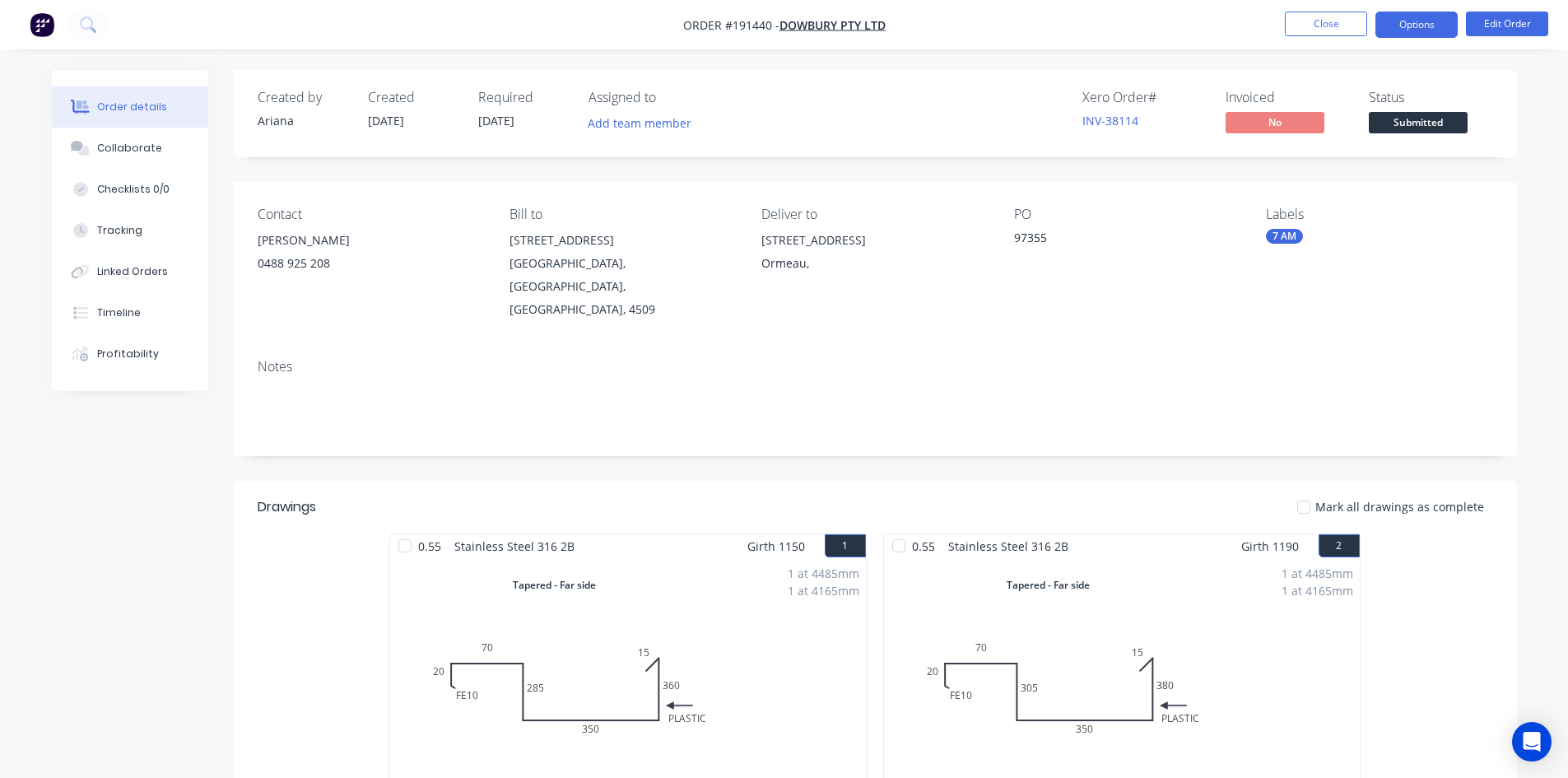
click at [1415, 28] on button "Options" at bounding box center [1417, 25] width 83 height 27
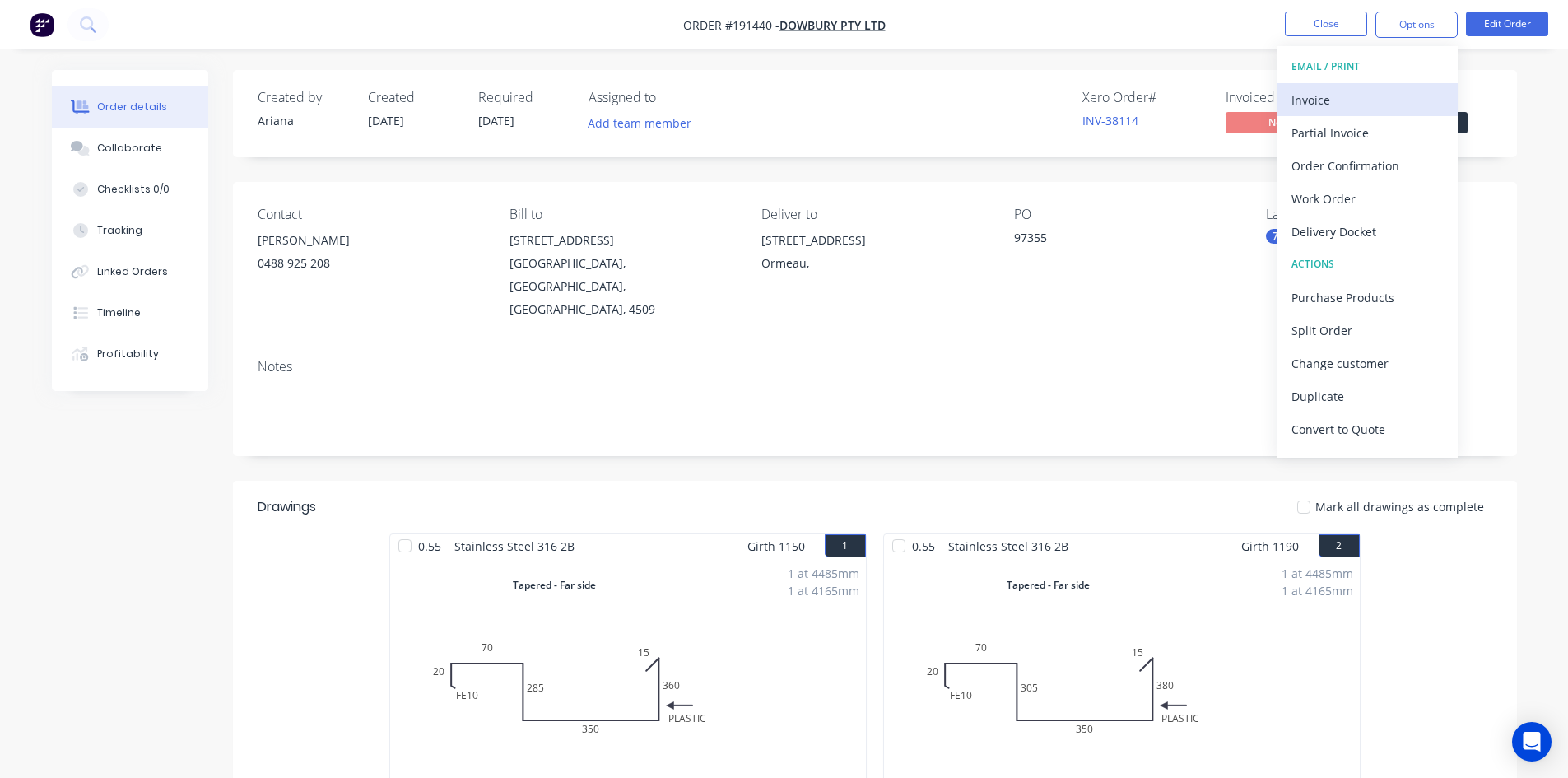
click at [1367, 94] on div "Invoice" at bounding box center [1367, 100] width 151 height 24
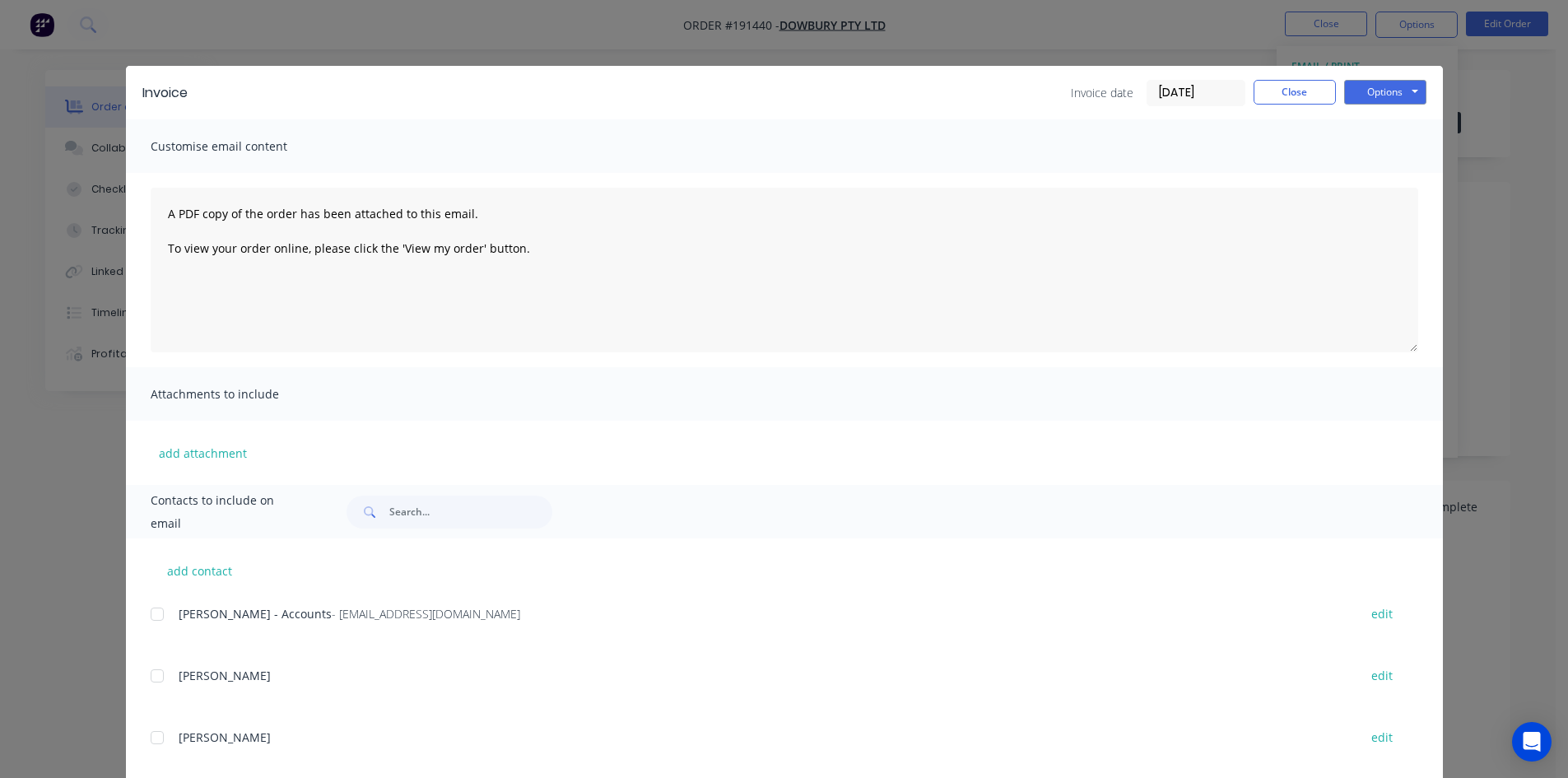
click at [152, 616] on div at bounding box center [158, 615] width 33 height 33
click at [1370, 101] on button "Options" at bounding box center [1386, 92] width 83 height 25
click at [1371, 173] on button "Email" at bounding box center [1397, 176] width 105 height 28
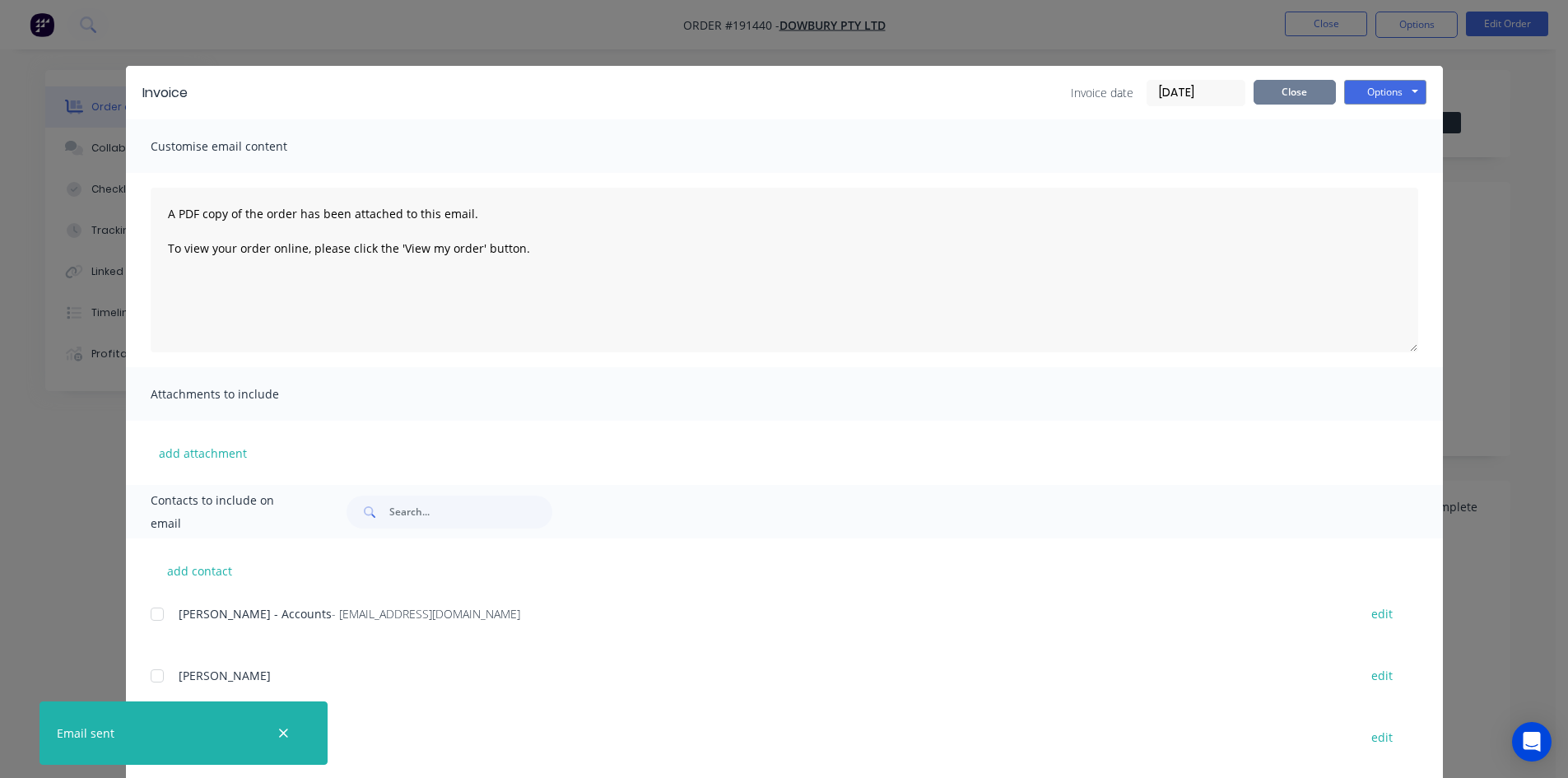
click at [1293, 94] on button "Close" at bounding box center [1295, 92] width 83 height 25
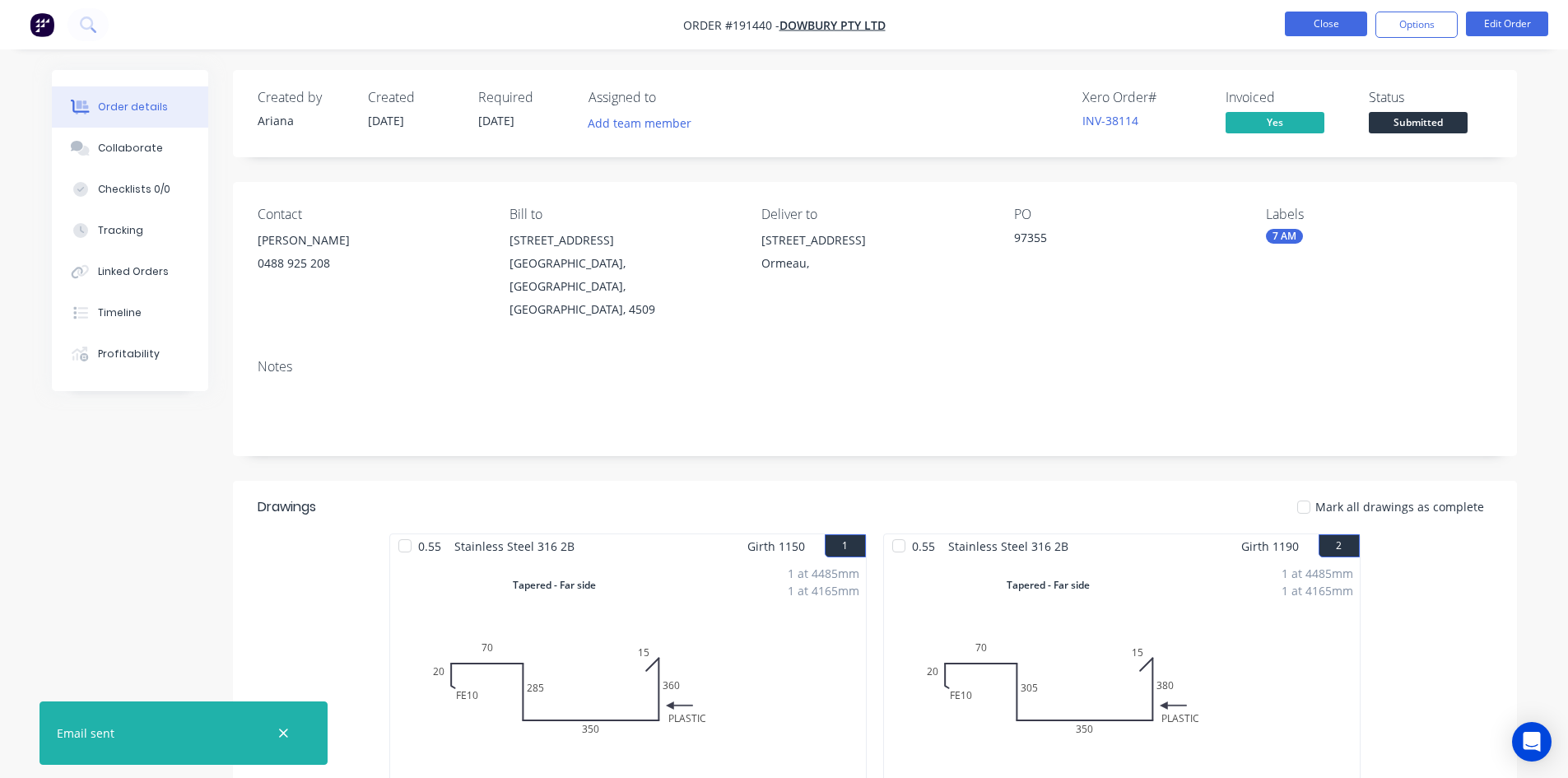
click at [1333, 15] on button "Close" at bounding box center [1326, 24] width 83 height 25
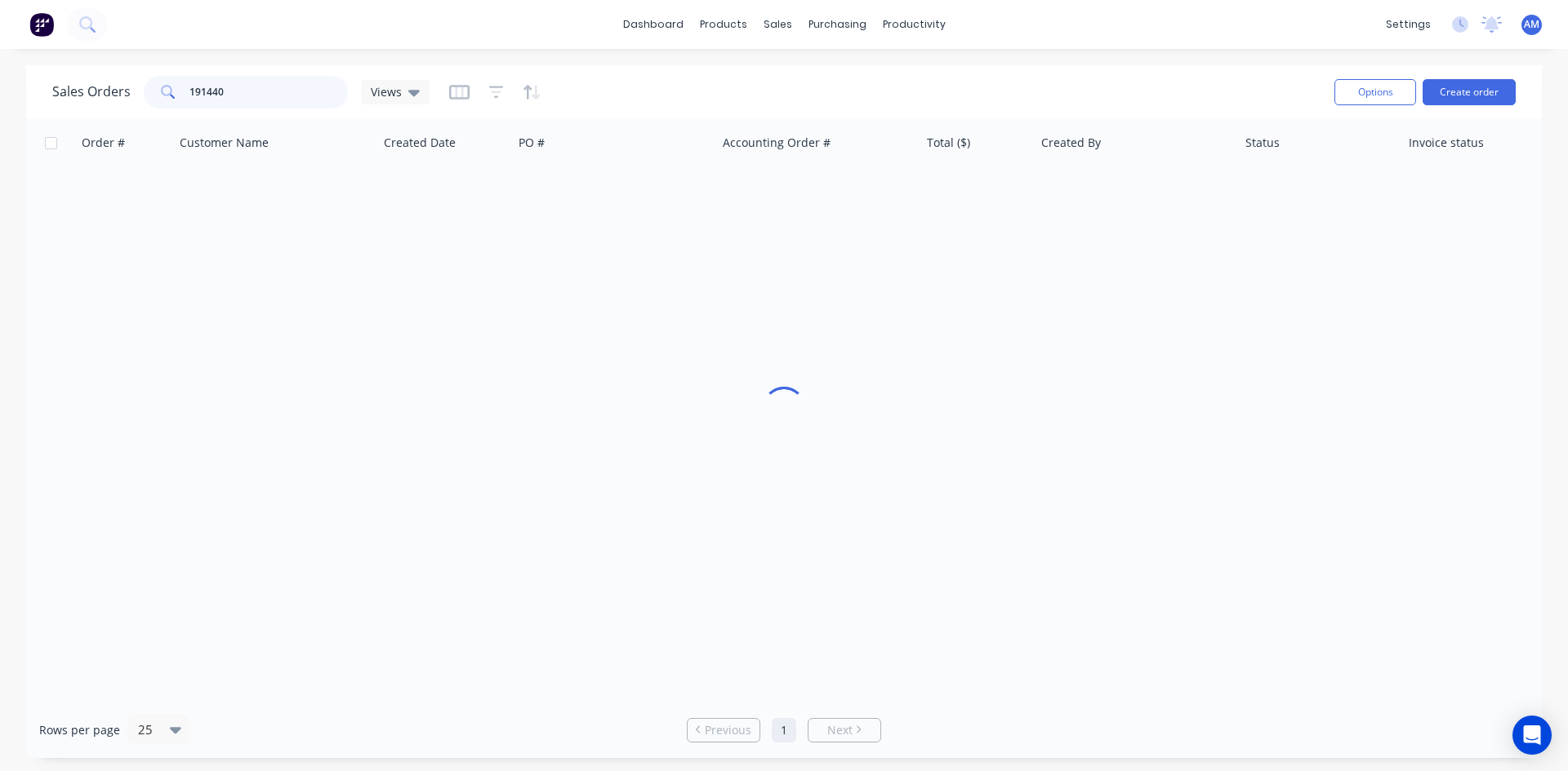
drag, startPoint x: 234, startPoint y: 92, endPoint x: 147, endPoint y: 93, distance: 87.0
click at [147, 93] on div "191440" at bounding box center [246, 92] width 204 height 33
type input "191564"
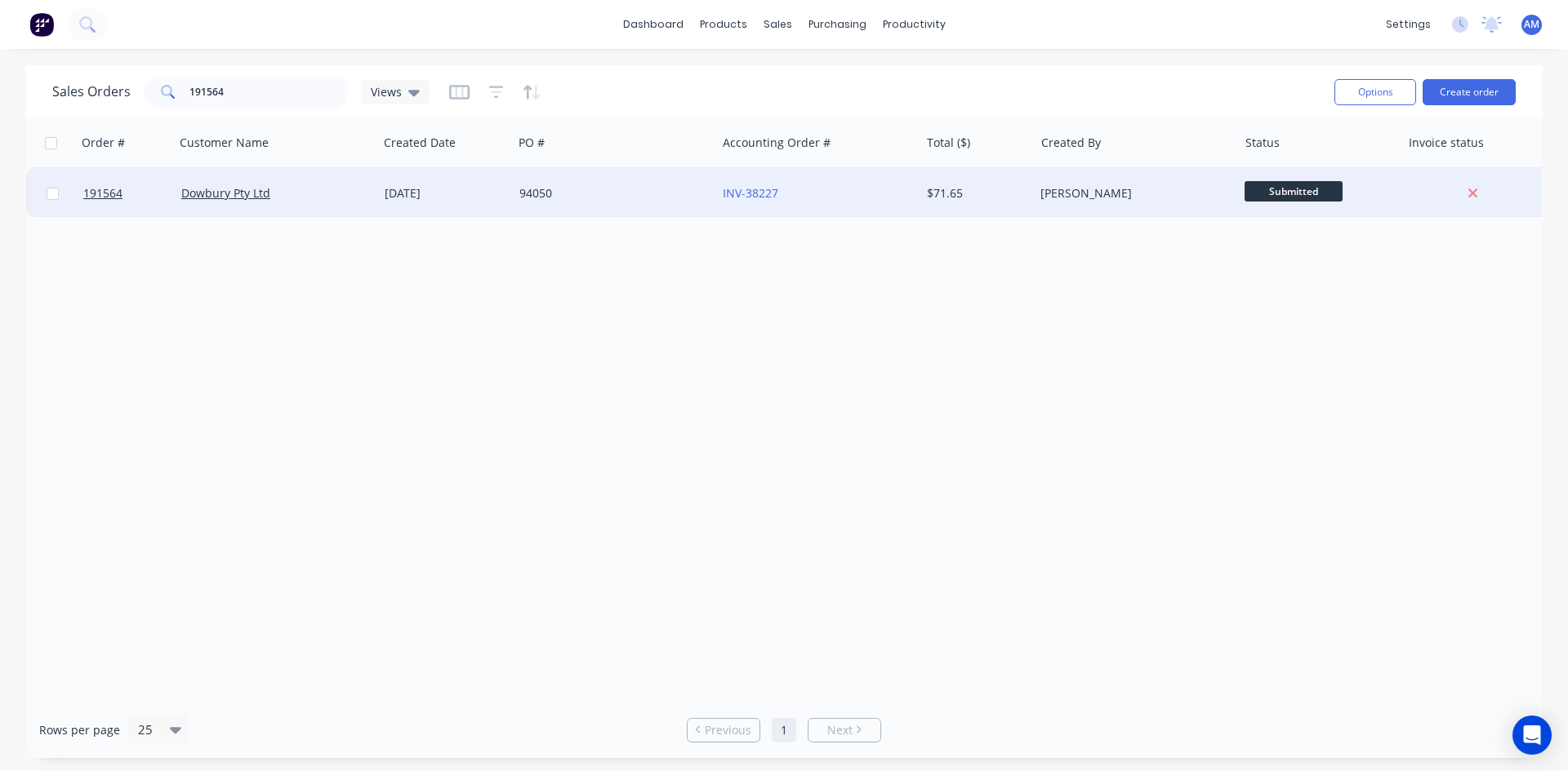
click at [623, 195] on div "94050" at bounding box center [609, 194] width 181 height 16
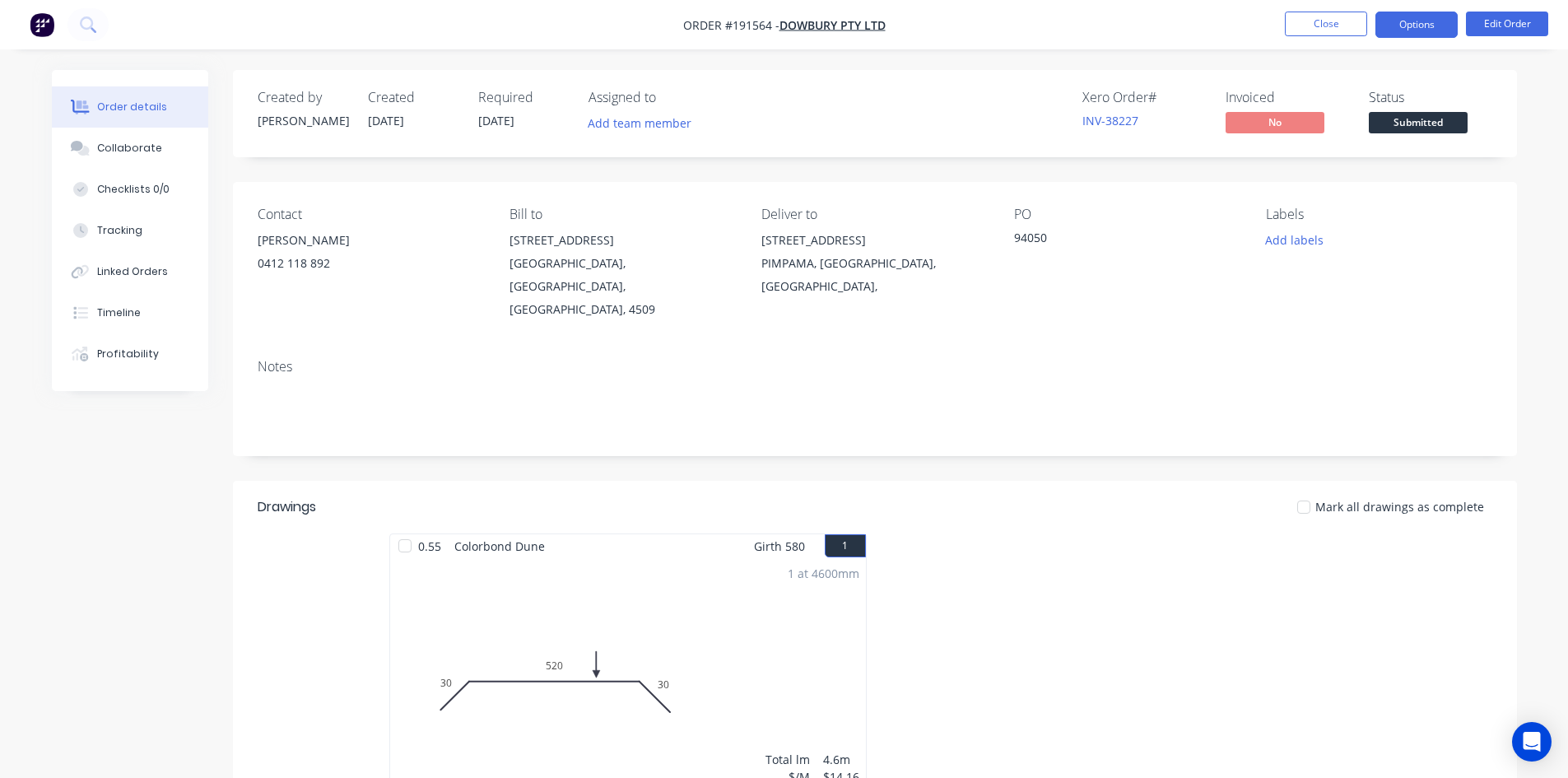
click at [1389, 23] on button "Options" at bounding box center [1417, 25] width 83 height 27
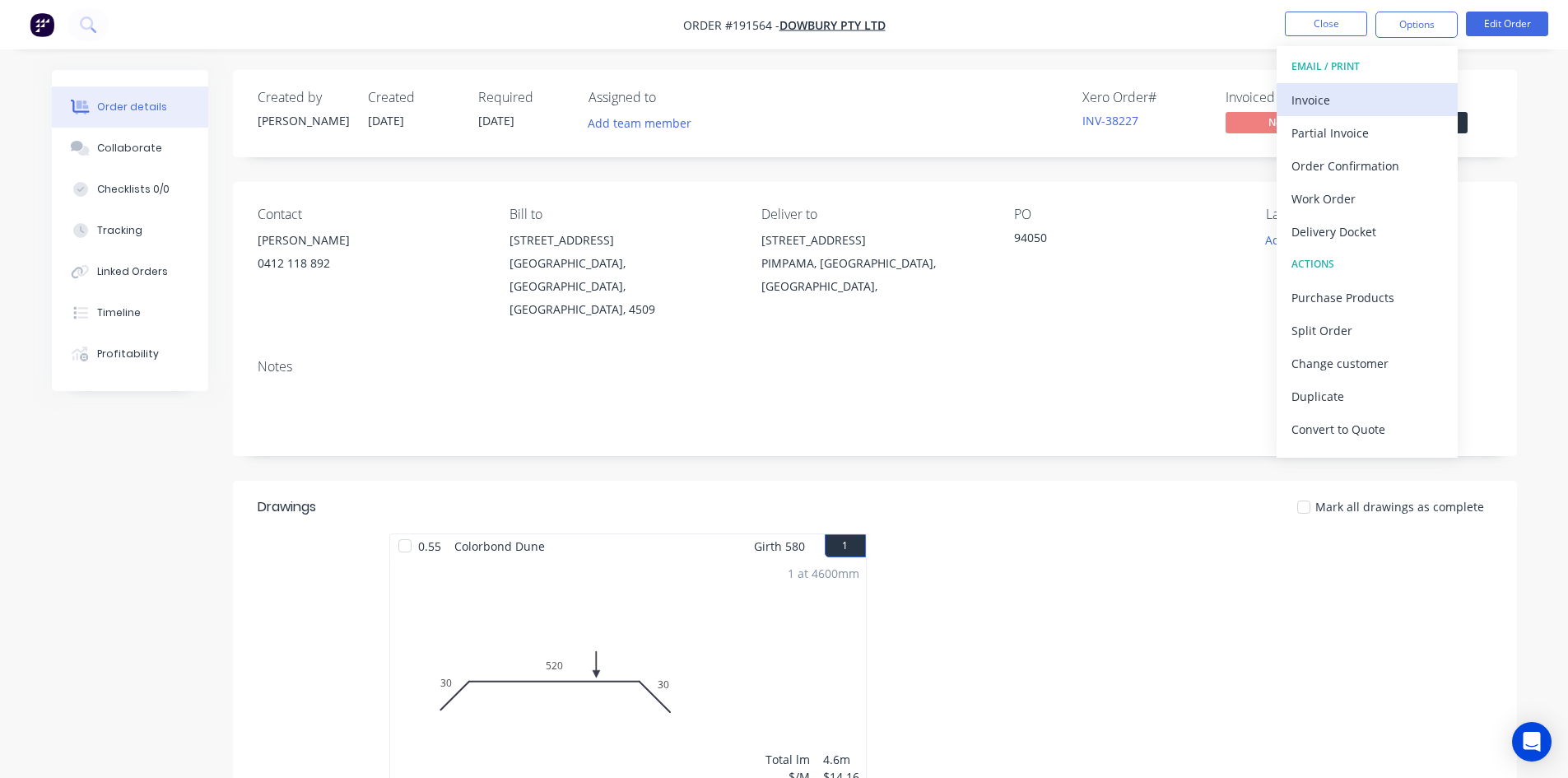
click at [1373, 102] on div "Invoice" at bounding box center [1367, 100] width 151 height 24
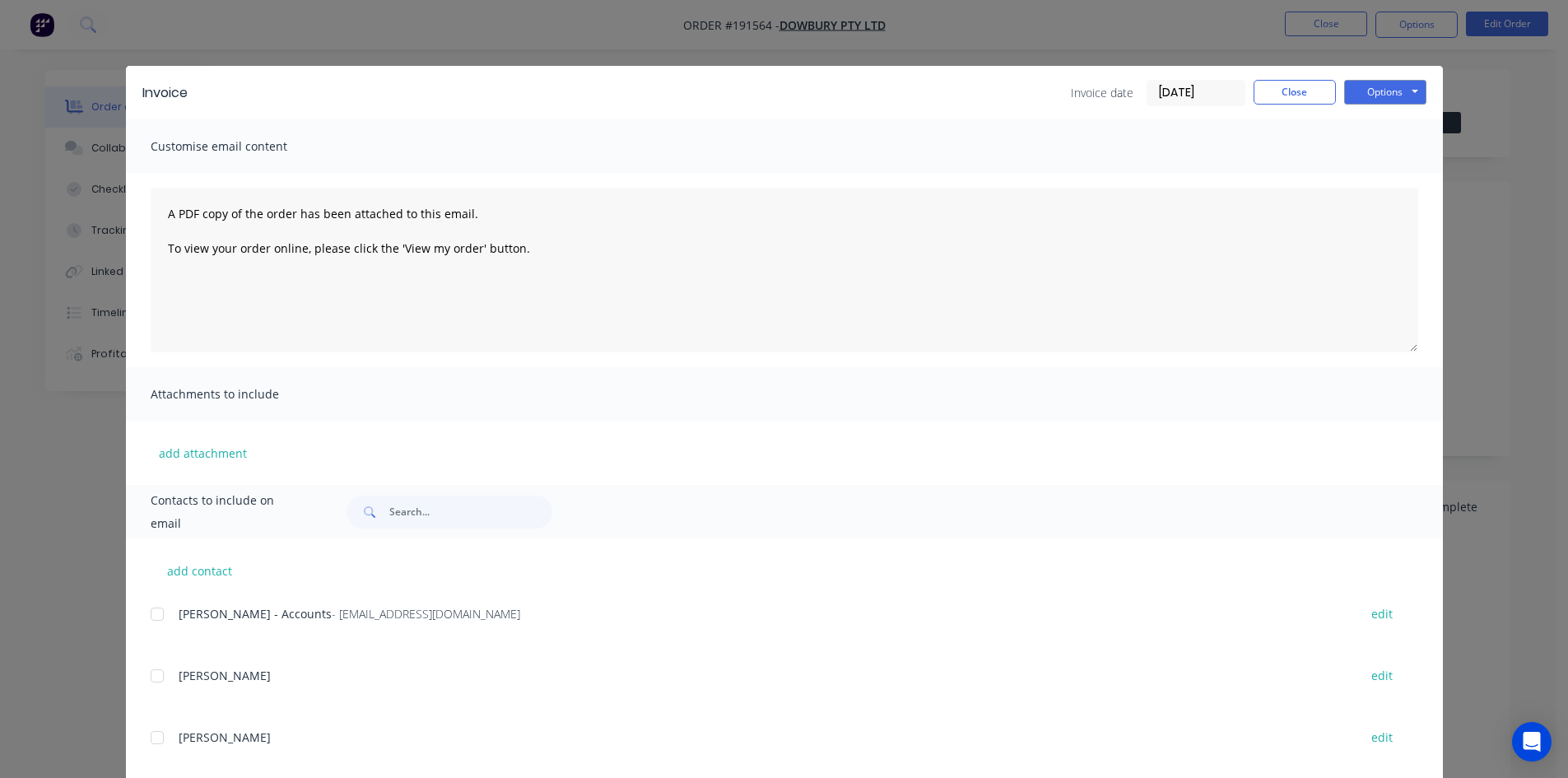
click at [151, 621] on div at bounding box center [158, 615] width 33 height 33
click at [1377, 90] on button "Options" at bounding box center [1386, 92] width 83 height 25
click at [1373, 174] on button "Email" at bounding box center [1397, 176] width 105 height 28
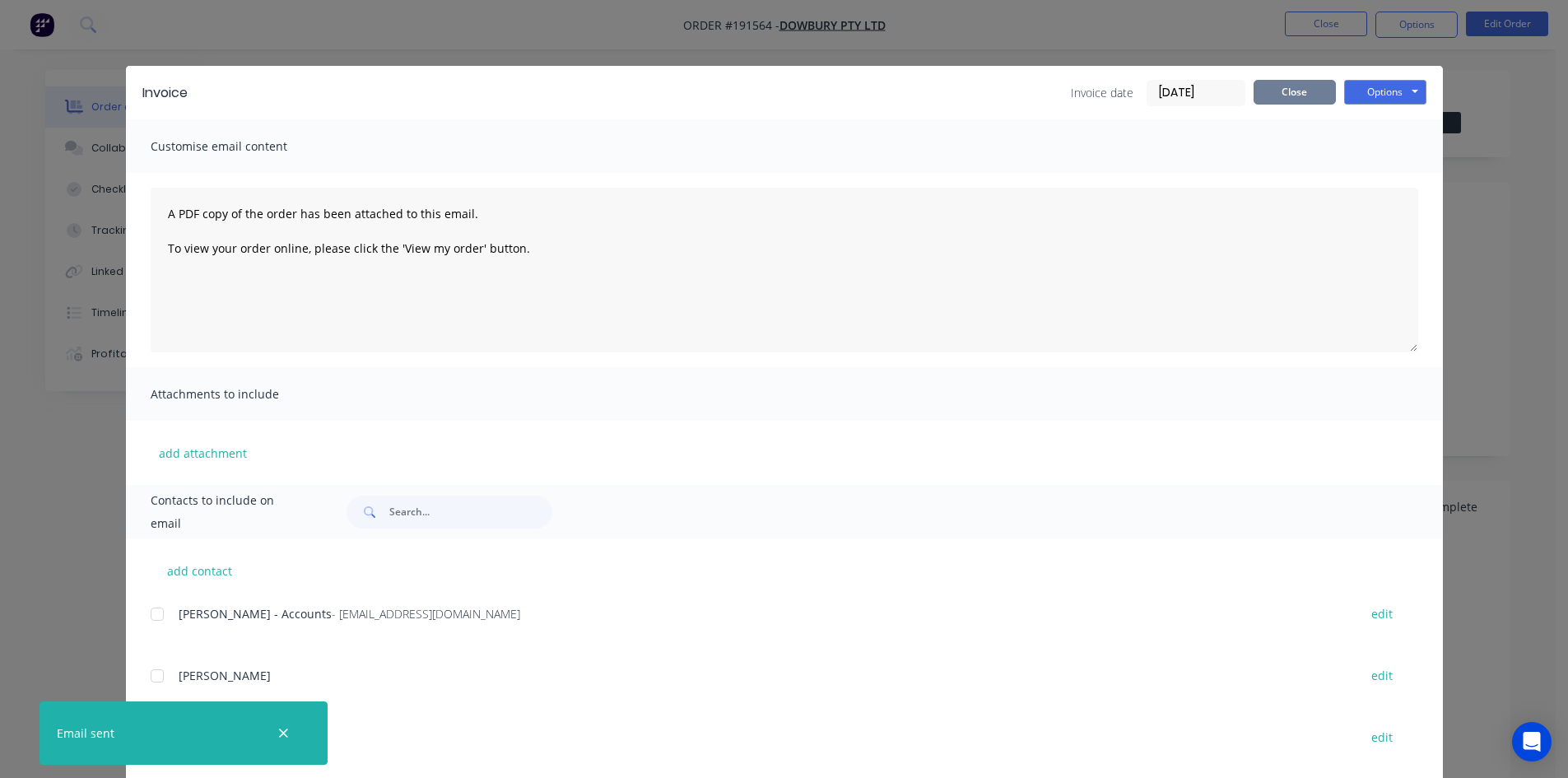
click at [1277, 94] on button "Close" at bounding box center [1295, 92] width 83 height 25
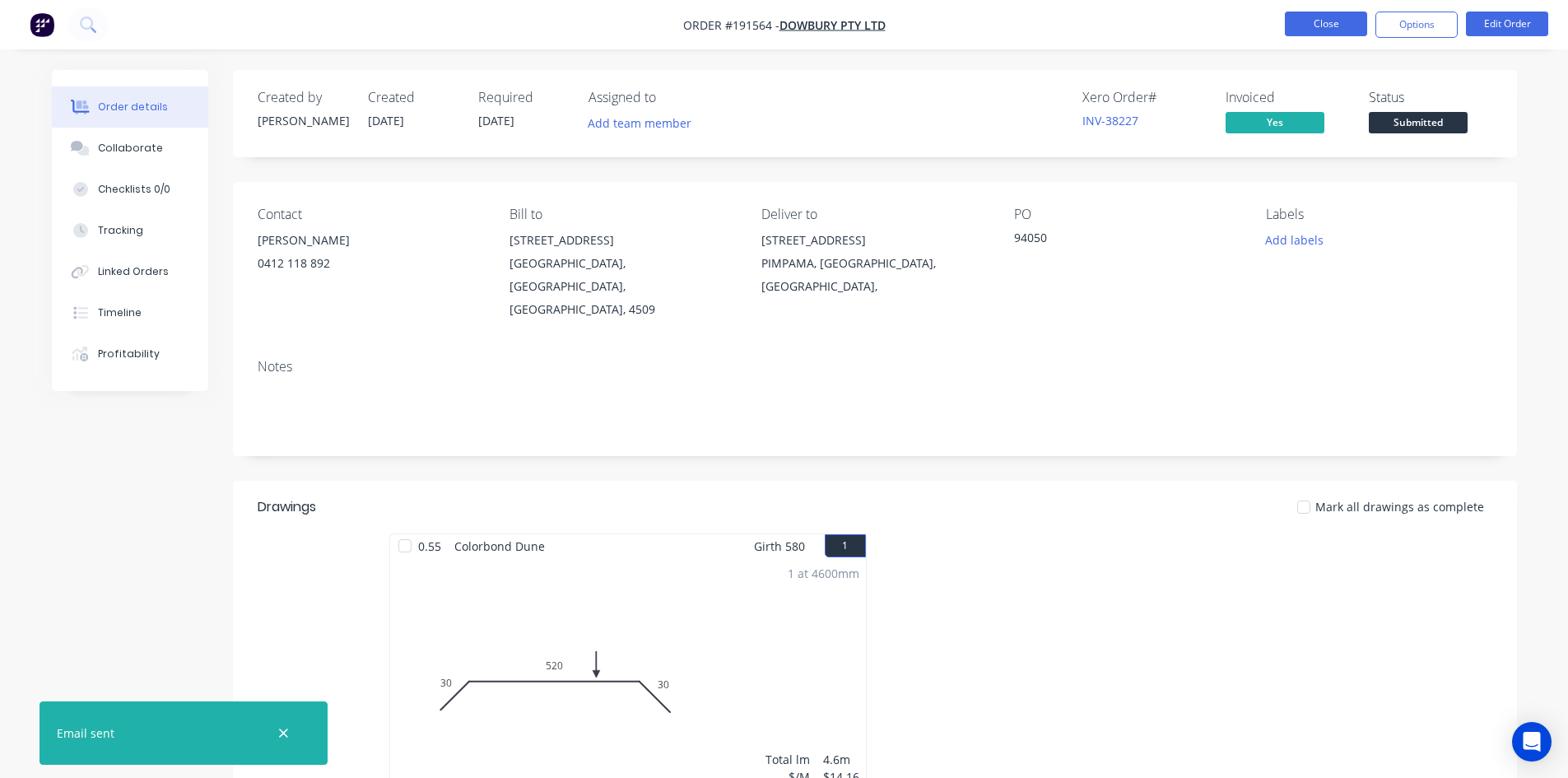
click at [1293, 20] on button "Close" at bounding box center [1326, 24] width 83 height 25
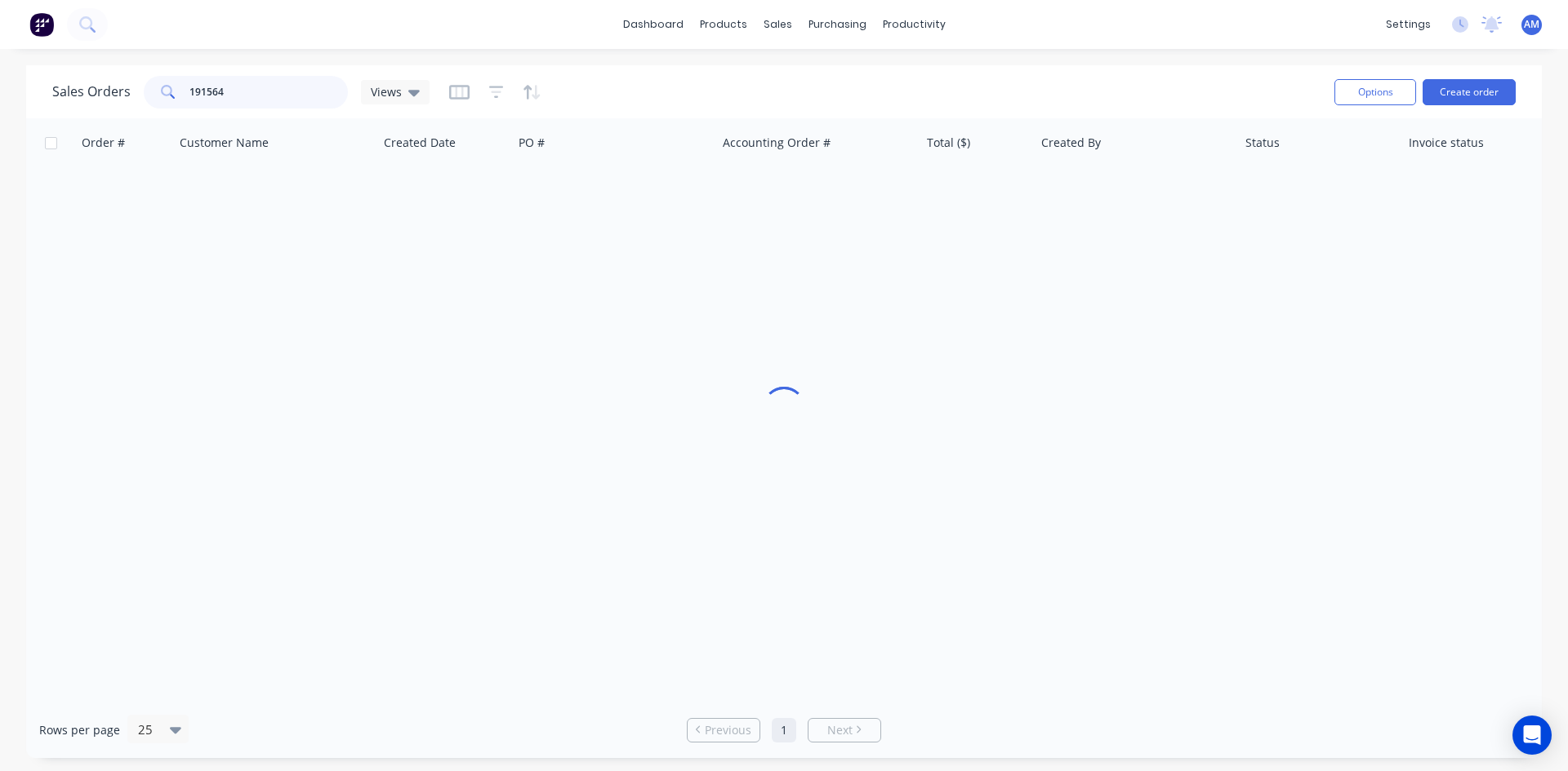
drag, startPoint x: 239, startPoint y: 75, endPoint x: 156, endPoint y: 85, distance: 83.6
click at [156, 85] on div "191564" at bounding box center [246, 92] width 204 height 33
type input "191555"
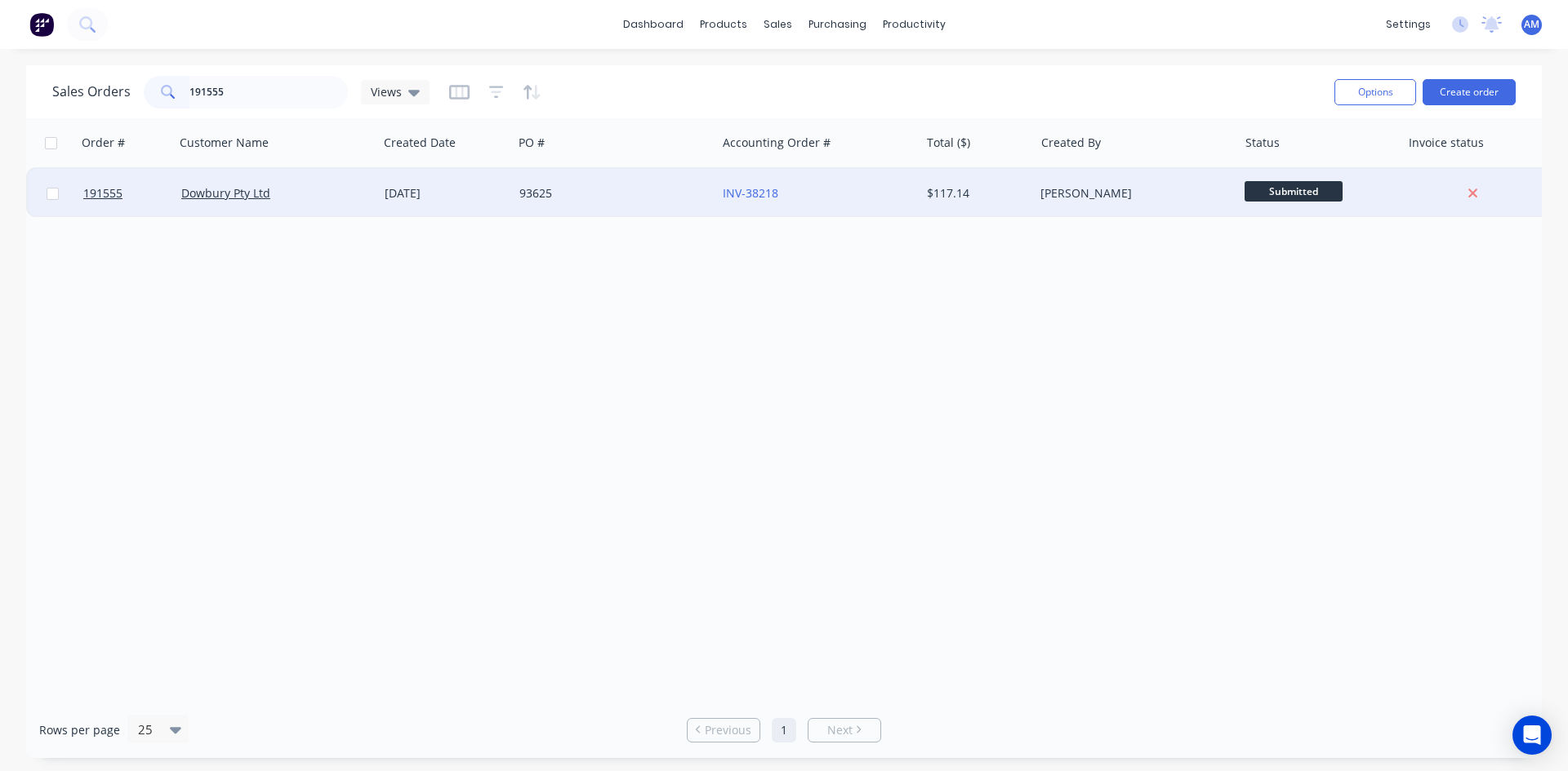
click at [586, 205] on div "93625" at bounding box center [615, 194] width 204 height 49
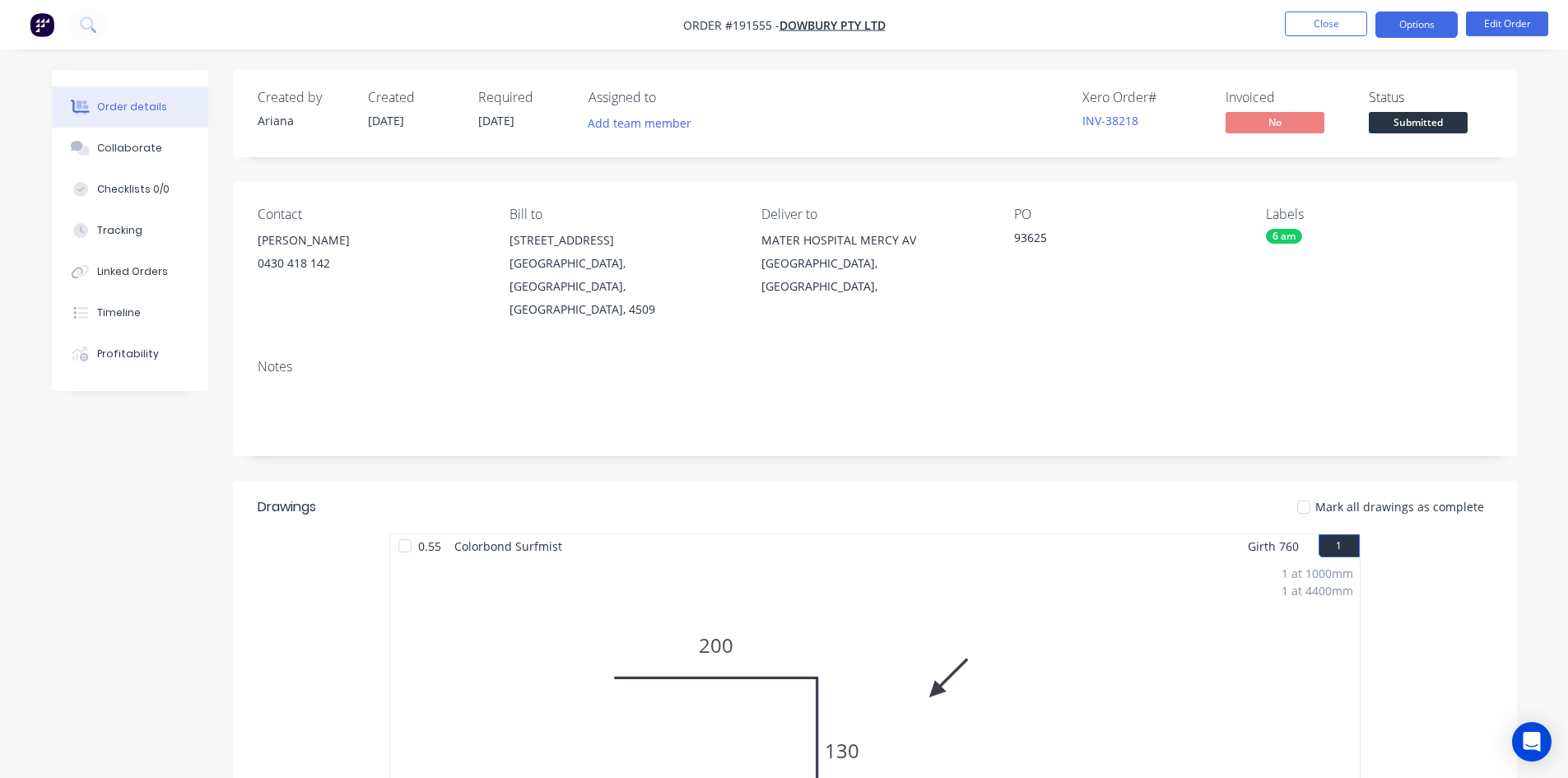
click at [1408, 20] on button "Options" at bounding box center [1417, 25] width 83 height 27
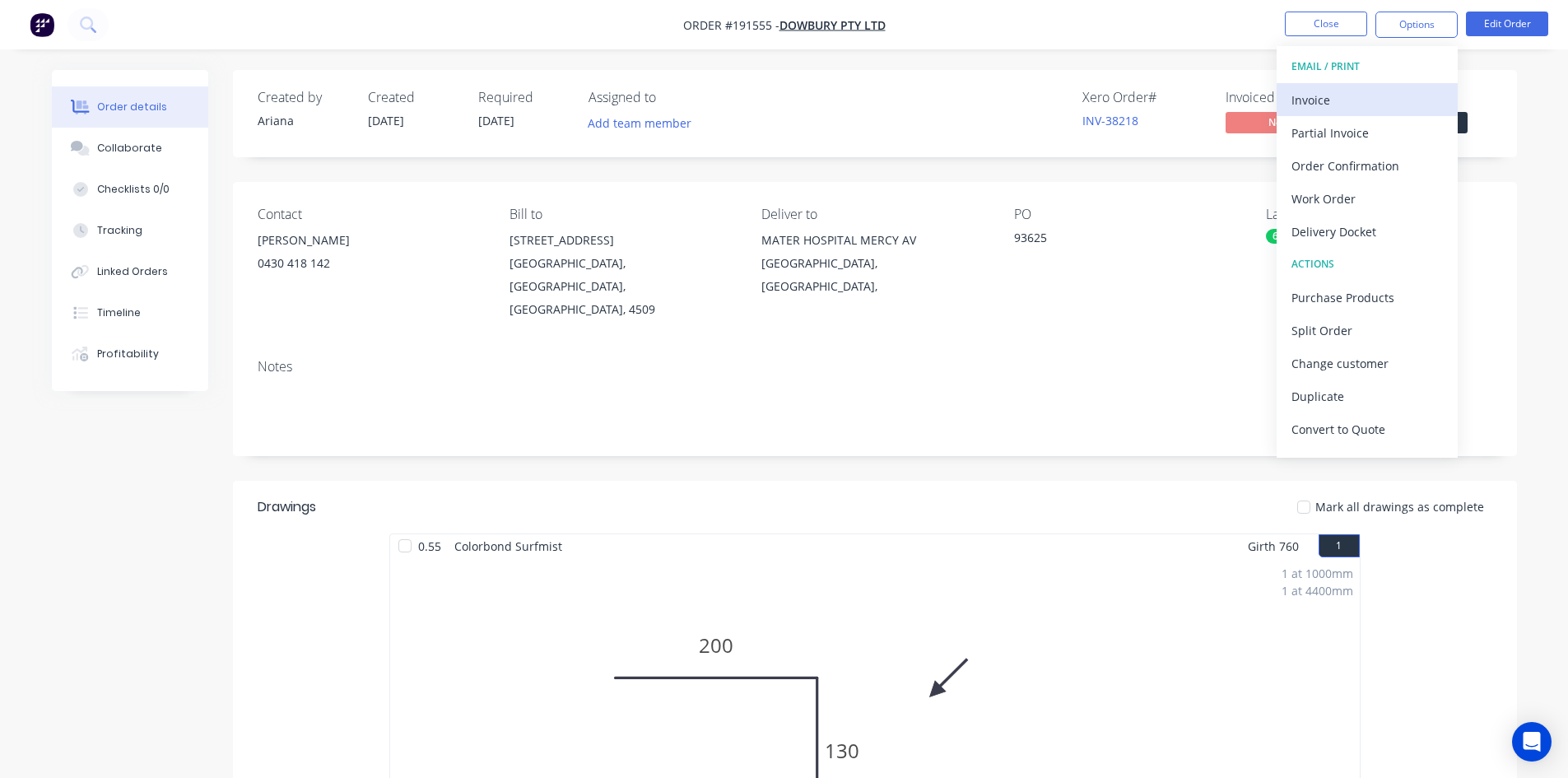
click at [1379, 88] on div "Invoice" at bounding box center [1367, 100] width 151 height 24
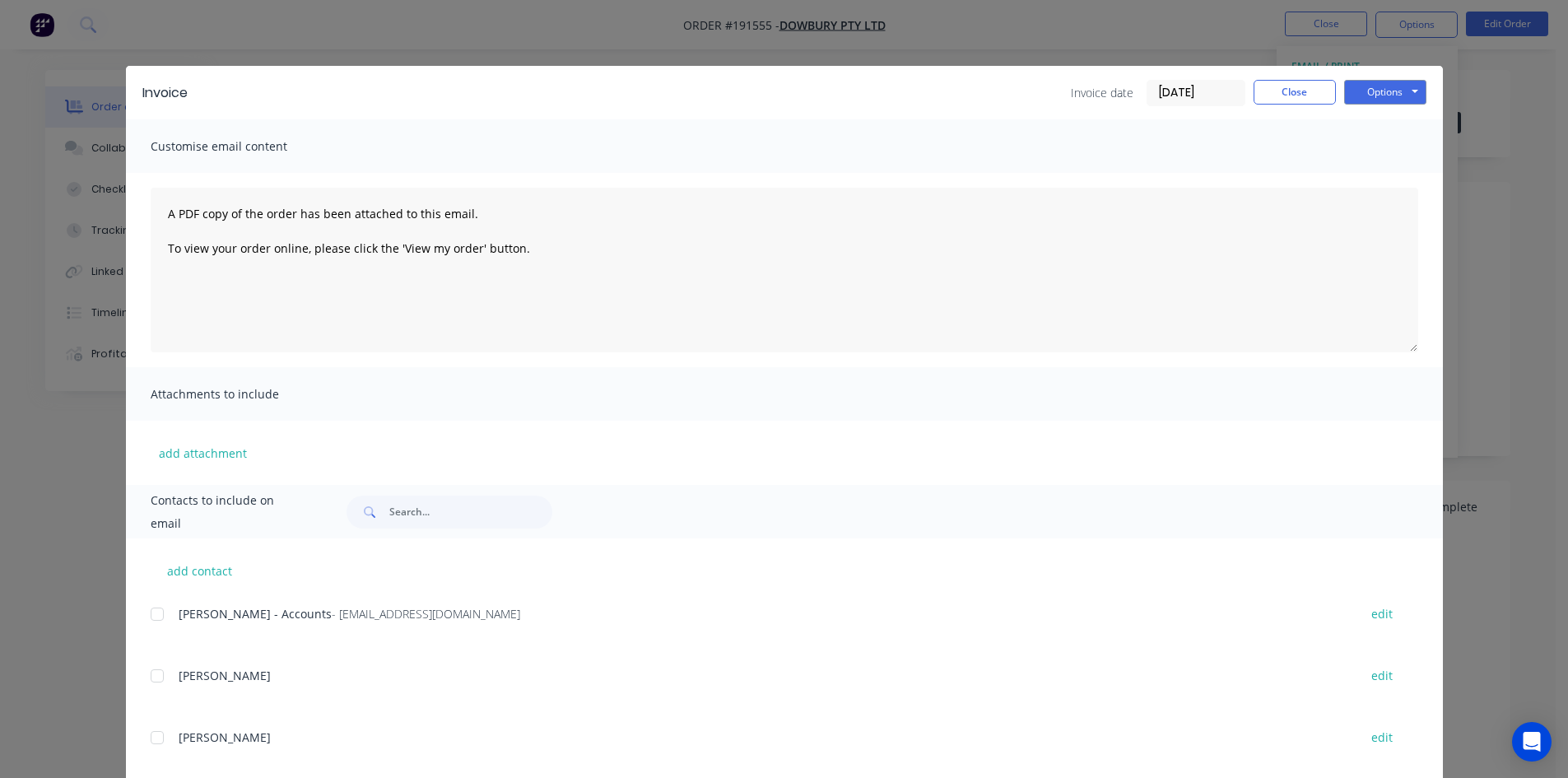
click at [149, 614] on div at bounding box center [158, 615] width 33 height 33
click at [1373, 83] on button "Options" at bounding box center [1386, 92] width 83 height 25
click at [1375, 171] on button "Email" at bounding box center [1397, 176] width 105 height 28
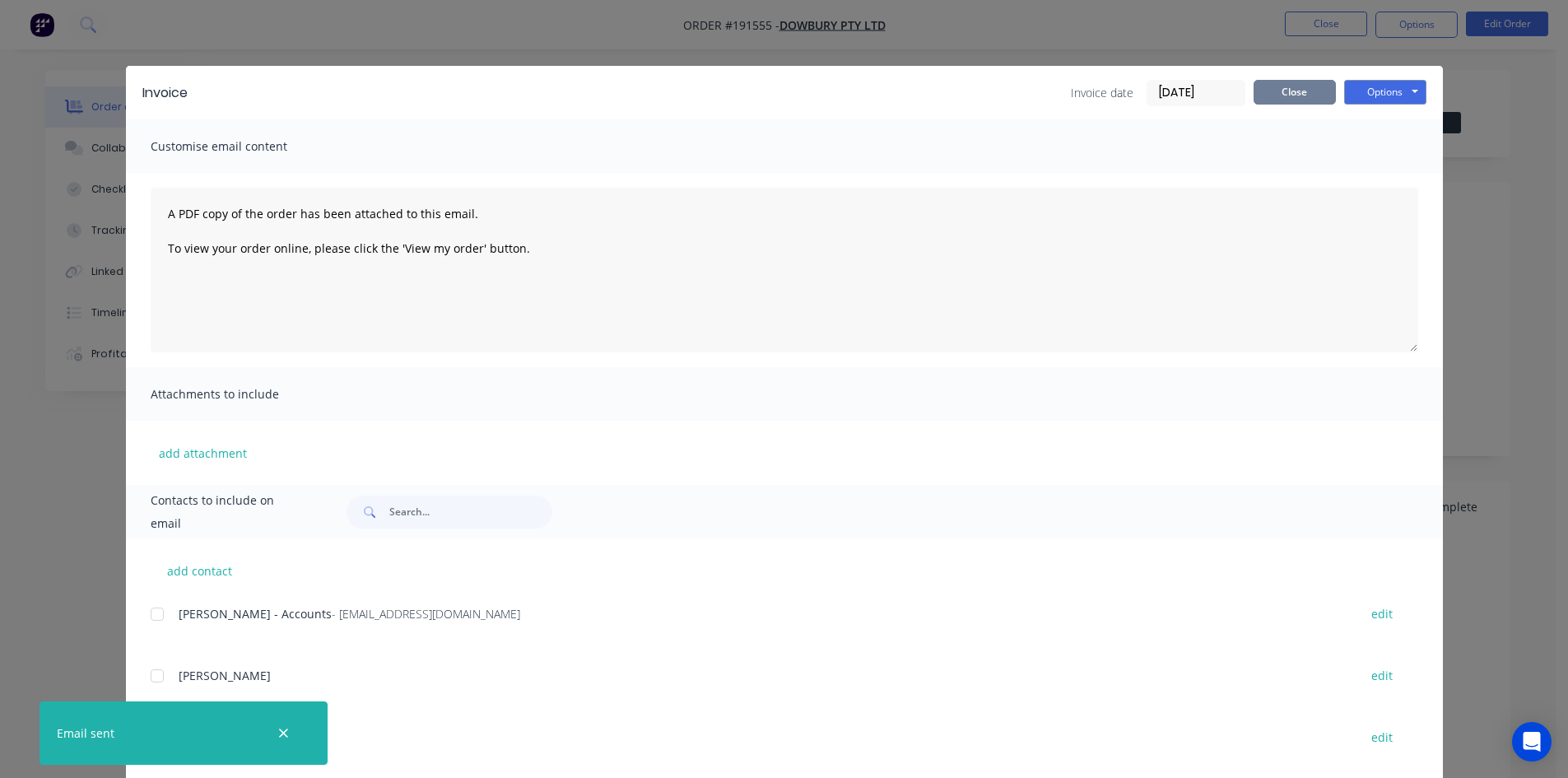
click at [1286, 93] on button "Close" at bounding box center [1295, 92] width 83 height 25
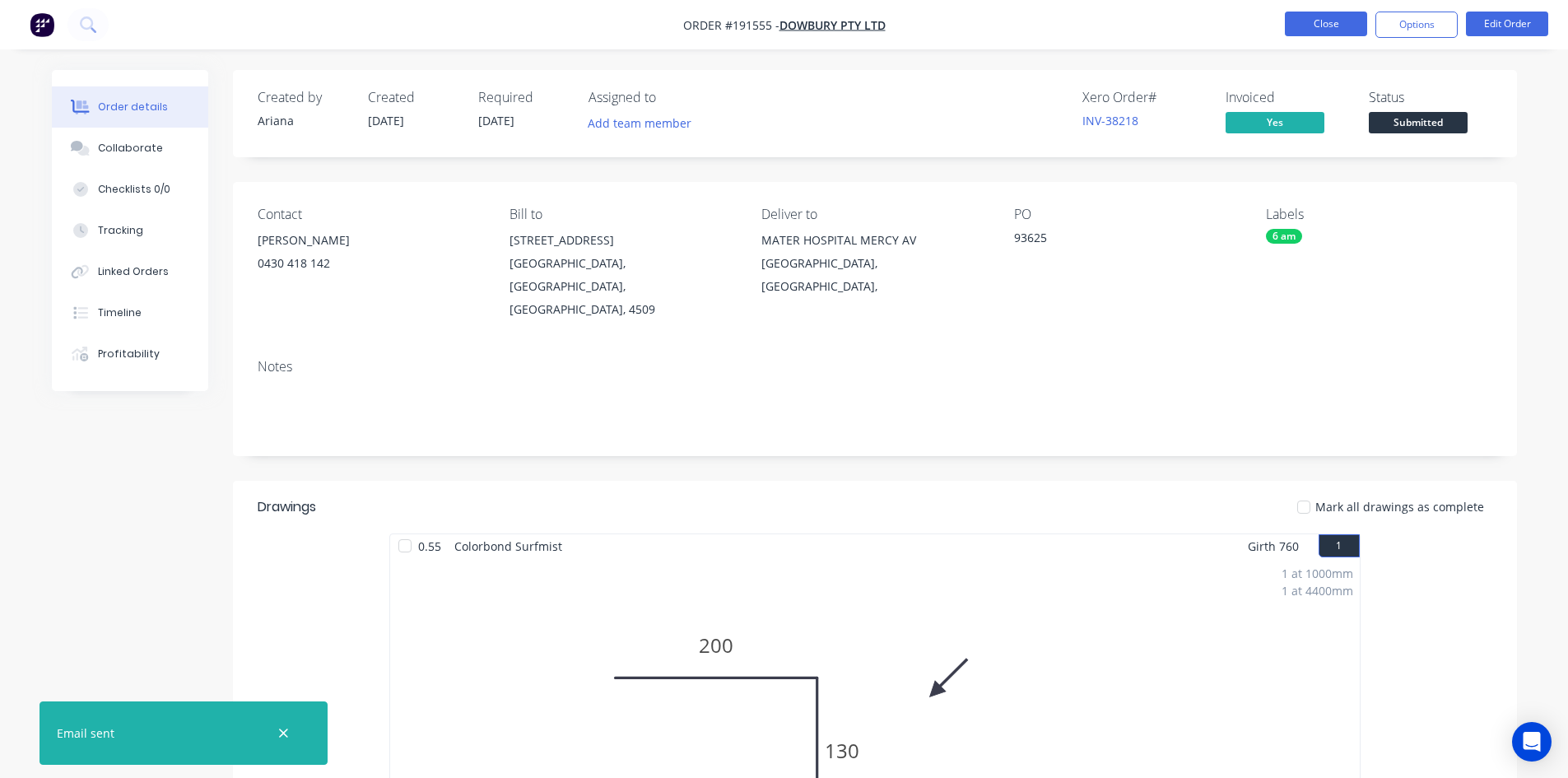
click at [1309, 28] on button "Close" at bounding box center [1326, 24] width 83 height 25
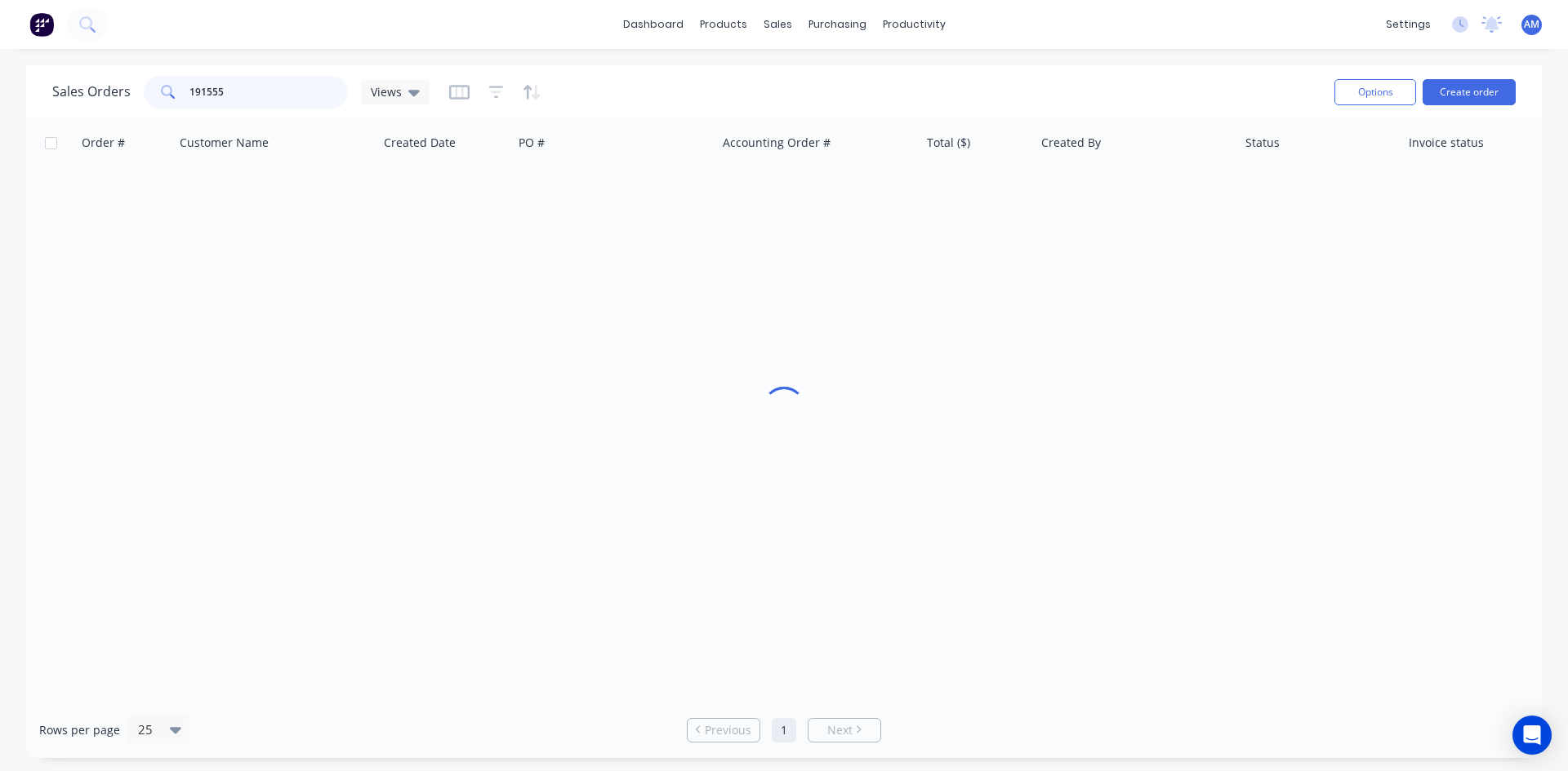
drag, startPoint x: 295, startPoint y: 95, endPoint x: 141, endPoint y: 95, distance: 154.0
click at [141, 95] on div "Sales Orders 191555 Views" at bounding box center [240, 92] width 377 height 33
type input "191522"
click at [612, 207] on div "100673" at bounding box center [615, 194] width 204 height 49
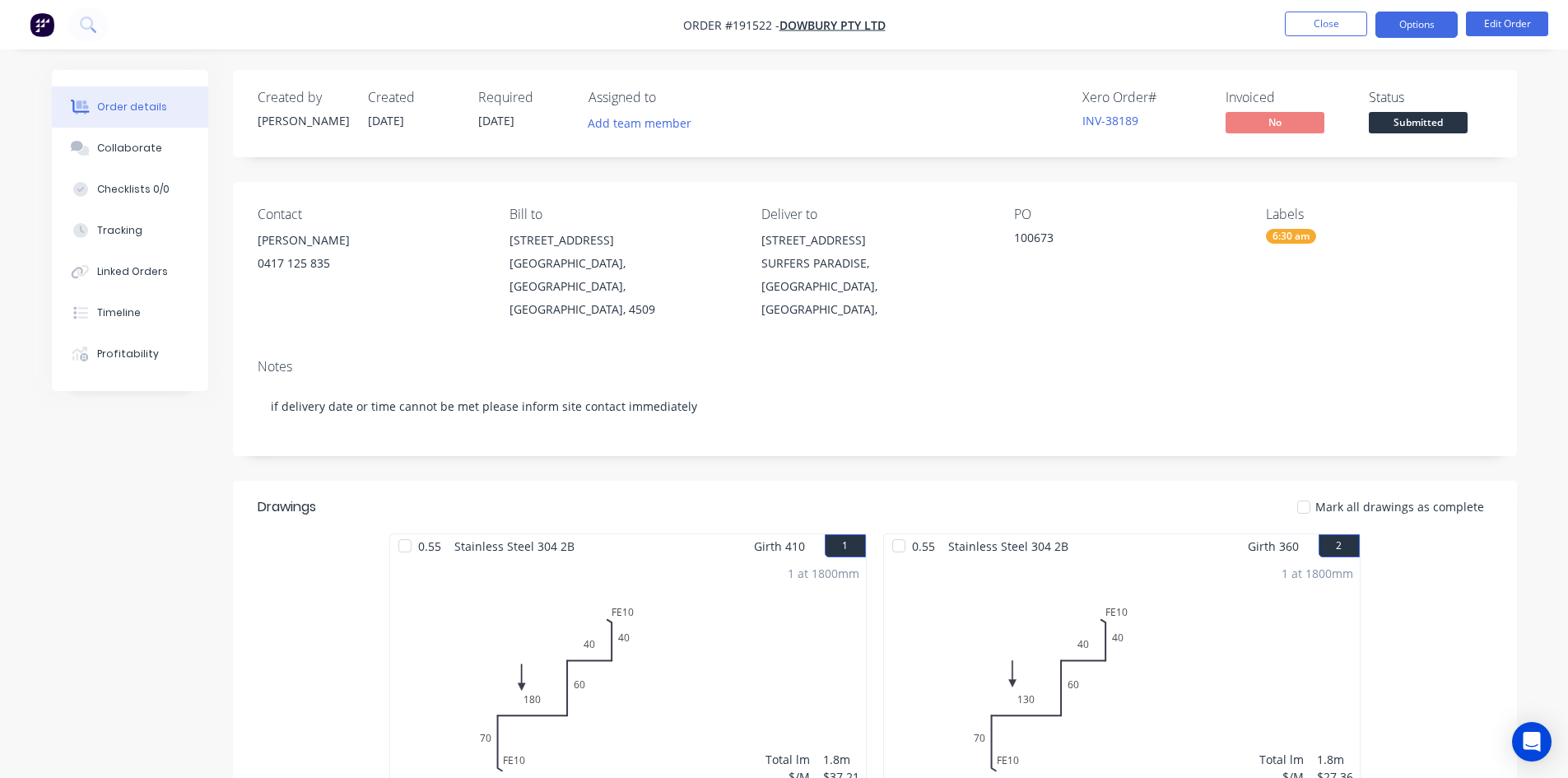
click at [1402, 21] on button "Options" at bounding box center [1417, 25] width 83 height 27
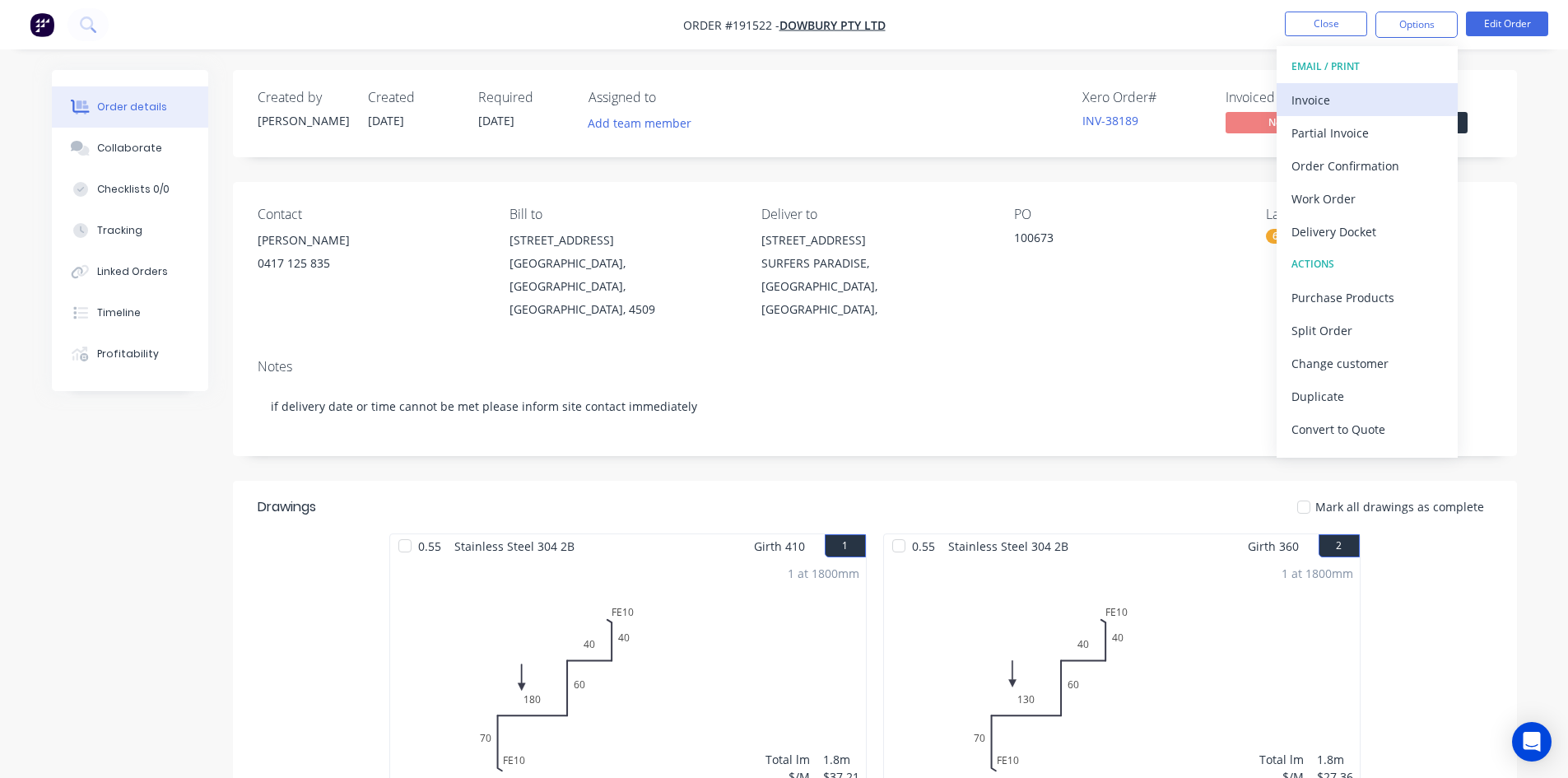
click at [1306, 102] on div "Invoice" at bounding box center [1367, 100] width 151 height 24
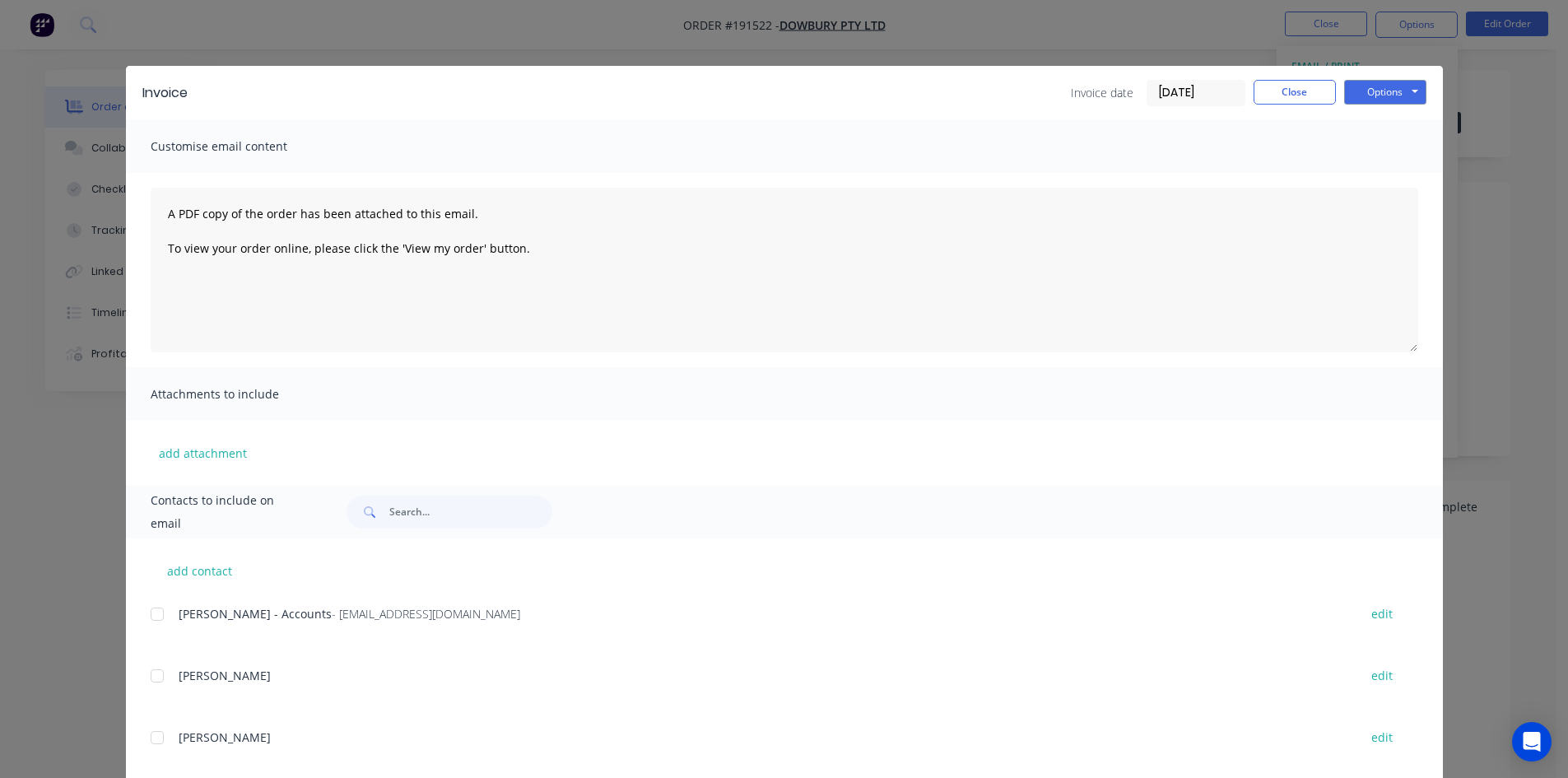
click at [146, 617] on div at bounding box center [158, 615] width 33 height 33
click at [1397, 84] on button "Options" at bounding box center [1386, 92] width 83 height 25
click at [1375, 176] on button "Email" at bounding box center [1397, 176] width 105 height 28
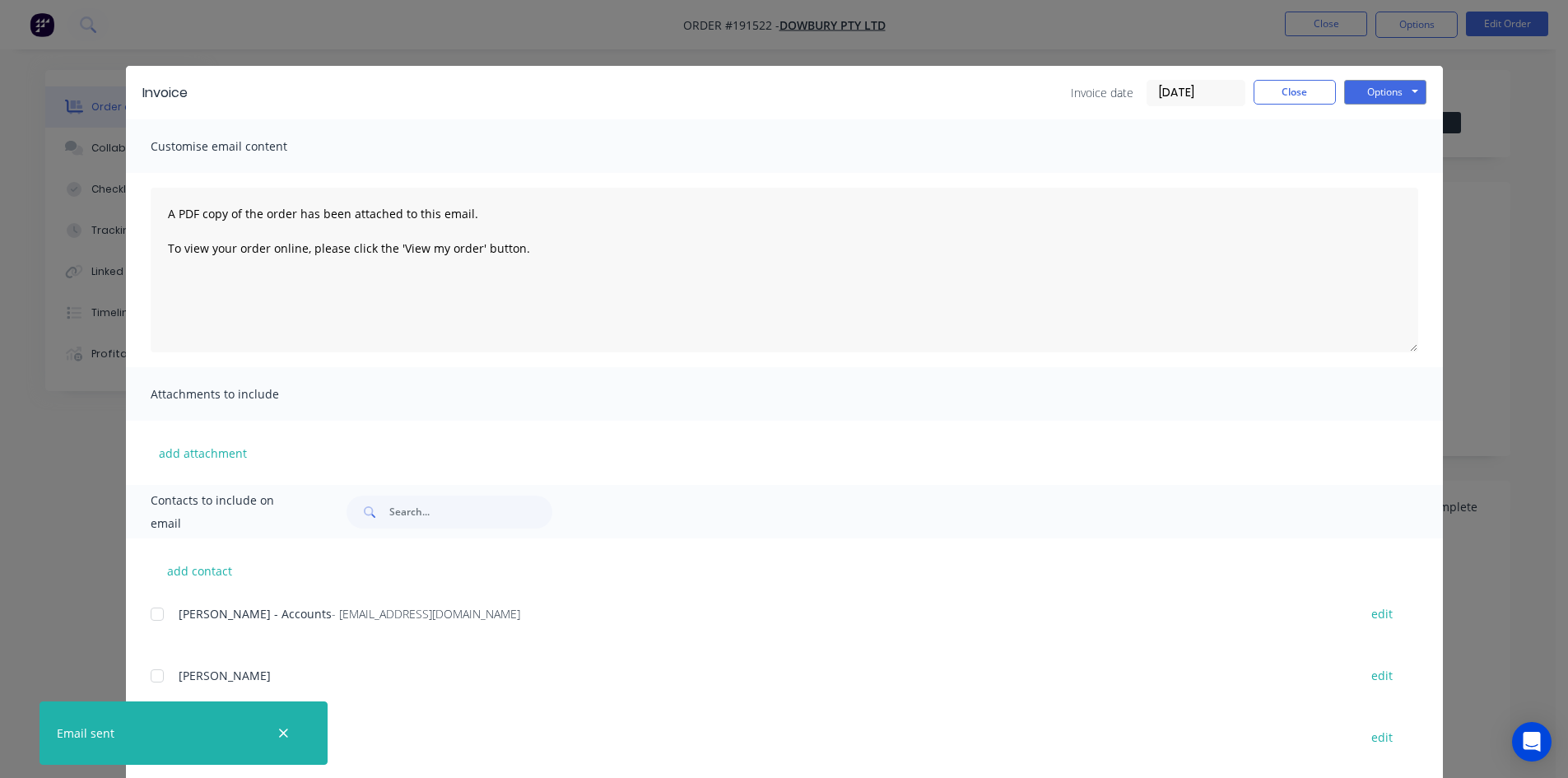
click at [1309, 105] on div "Invoice date 03/09/25 Close Options Preview Print Email" at bounding box center [1249, 93] width 356 height 27
click at [1309, 101] on button "Close" at bounding box center [1295, 92] width 83 height 25
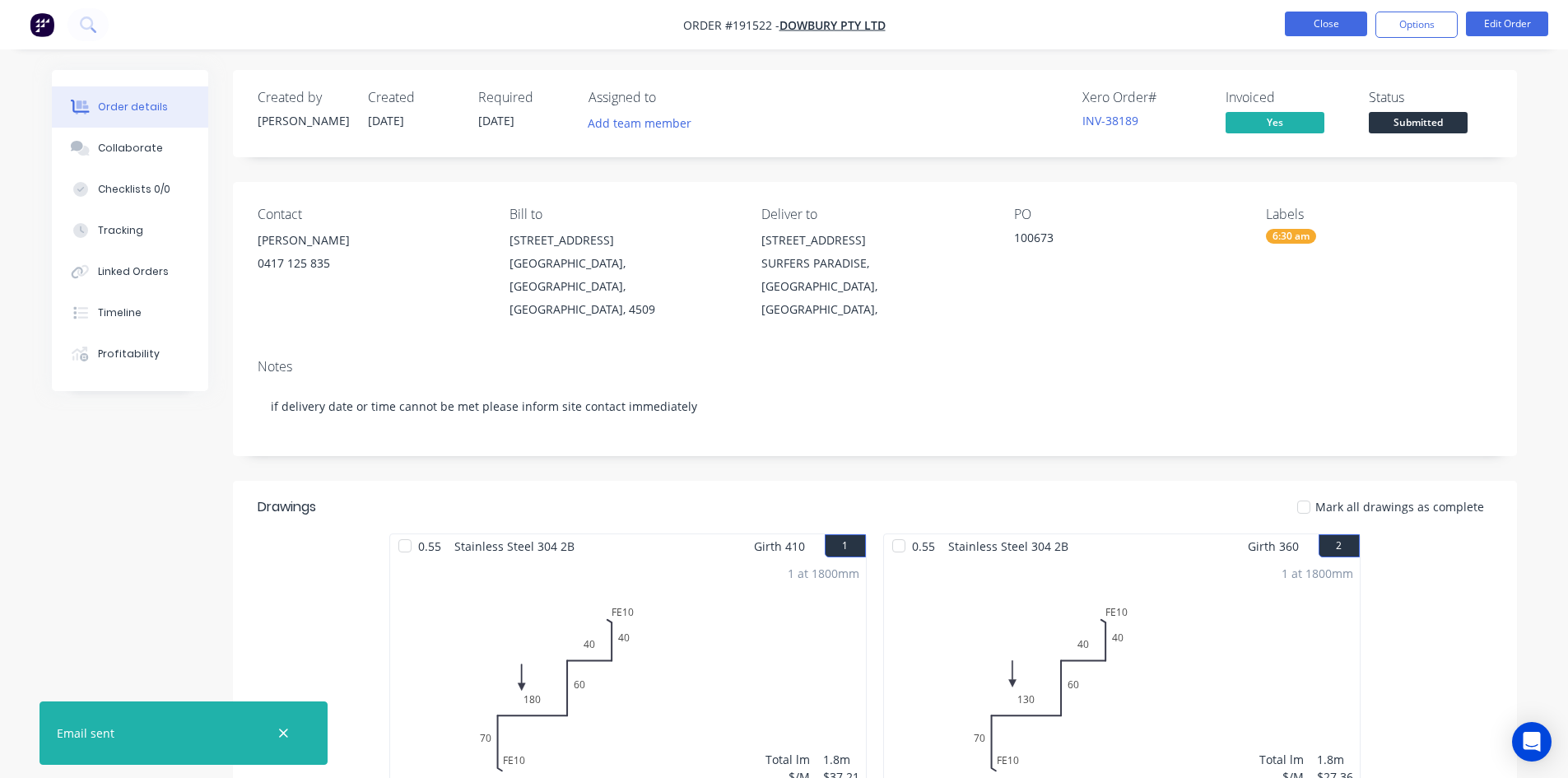
click at [1309, 30] on button "Close" at bounding box center [1326, 24] width 83 height 25
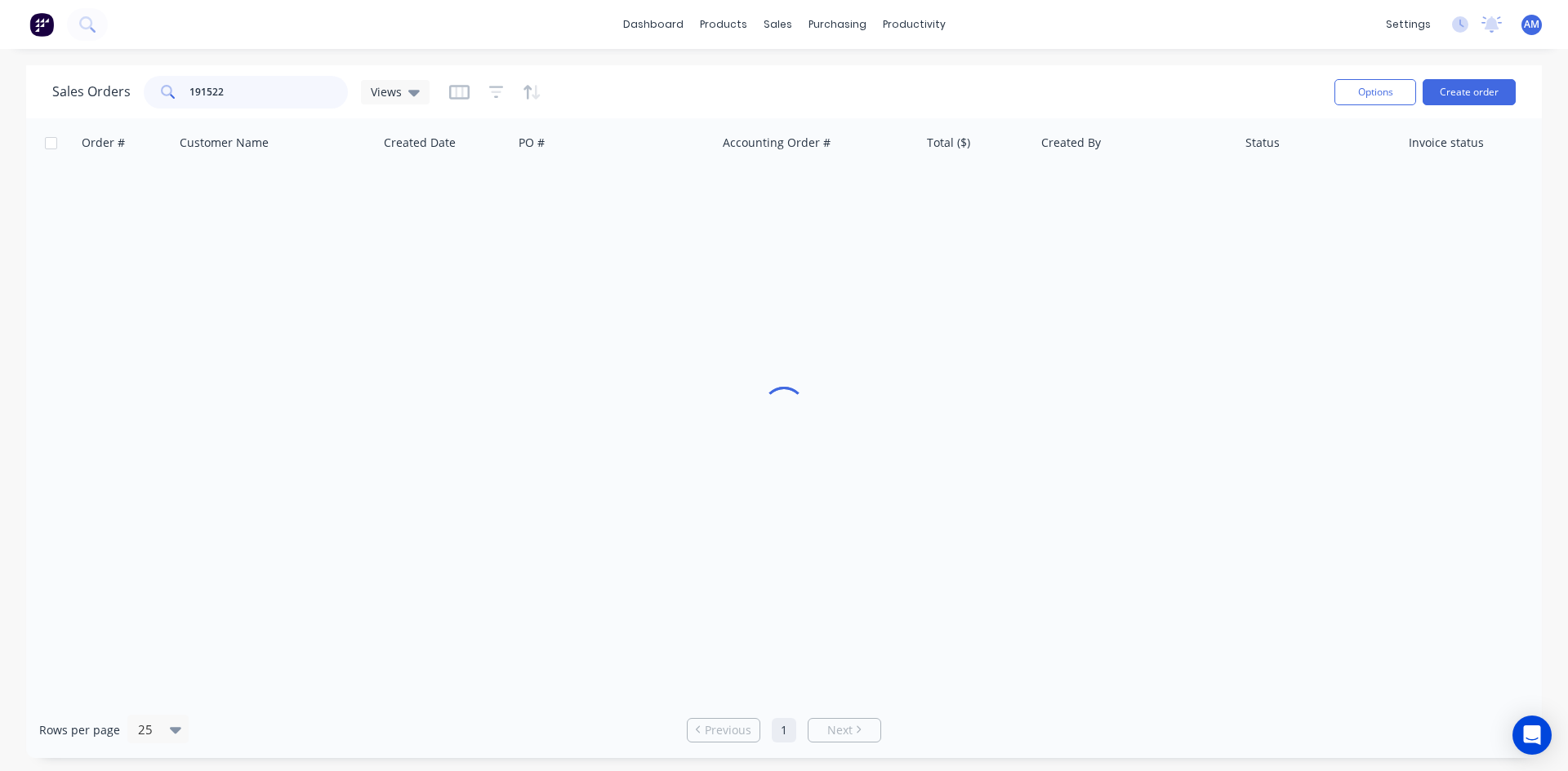
drag, startPoint x: 230, startPoint y: 91, endPoint x: 174, endPoint y: 91, distance: 56.0
click at [174, 91] on div "191522" at bounding box center [246, 92] width 204 height 33
type input "191459"
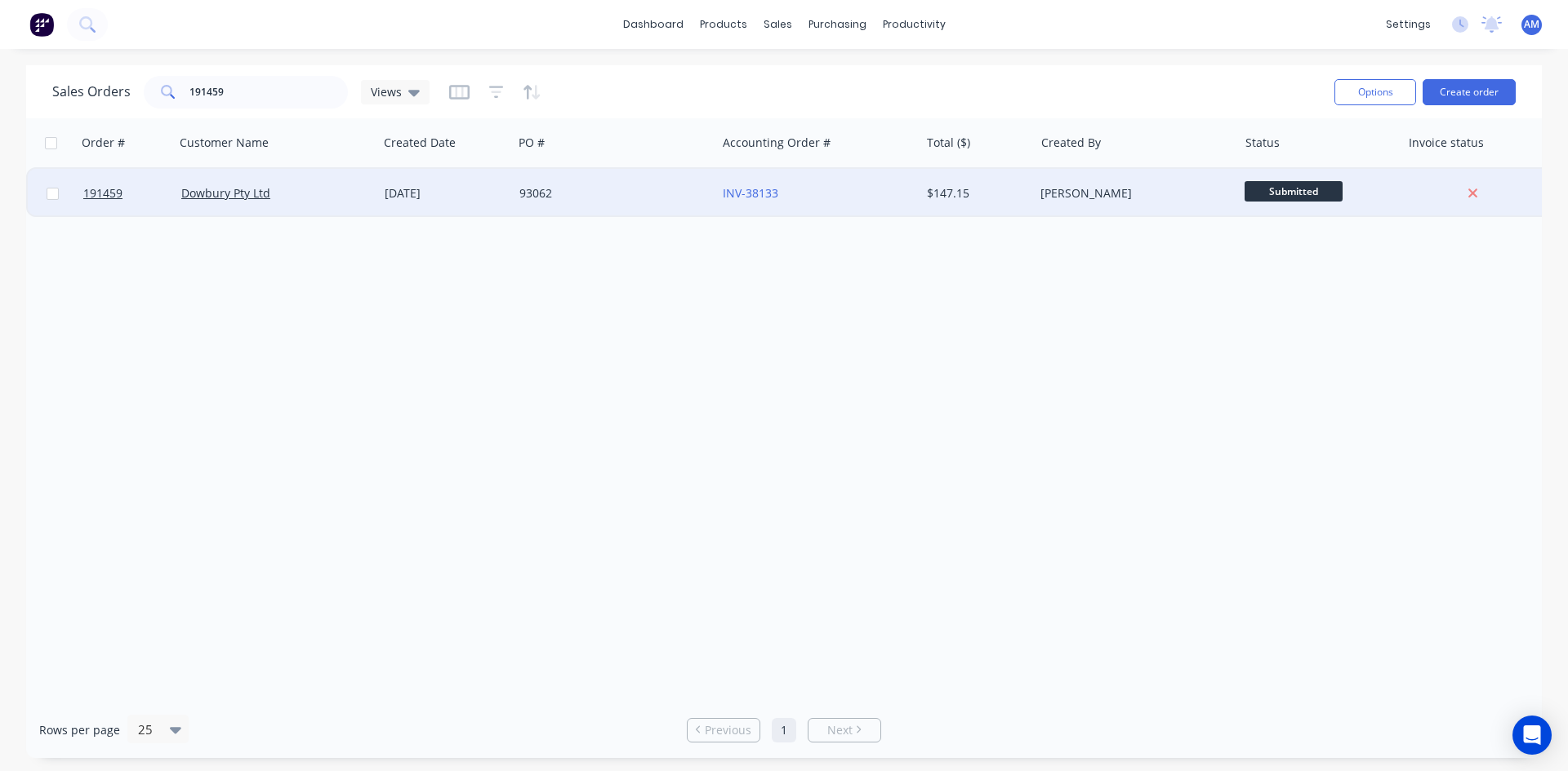
click at [675, 202] on div "93062" at bounding box center [615, 194] width 204 height 49
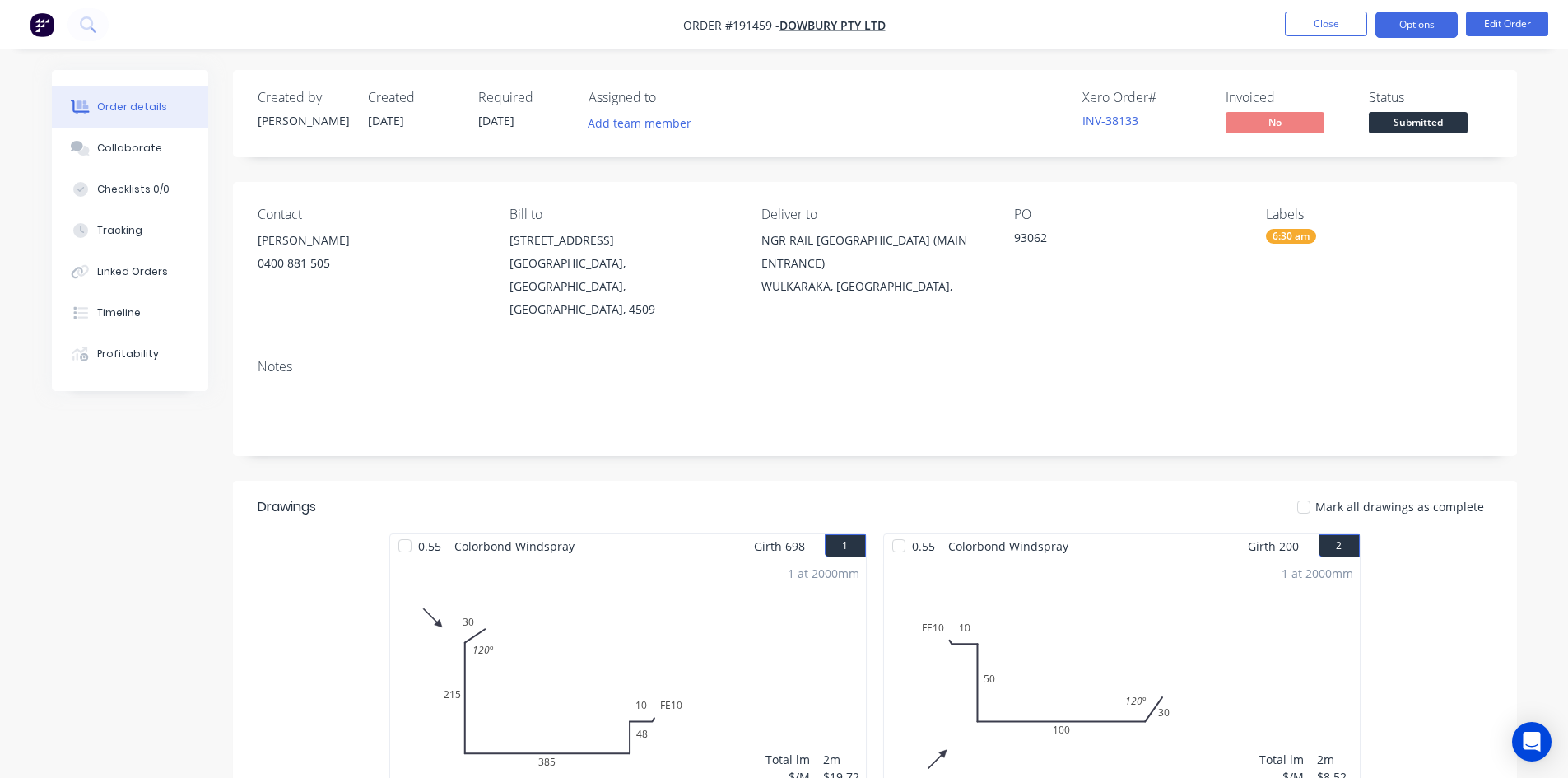
click at [1400, 25] on button "Options" at bounding box center [1417, 25] width 83 height 27
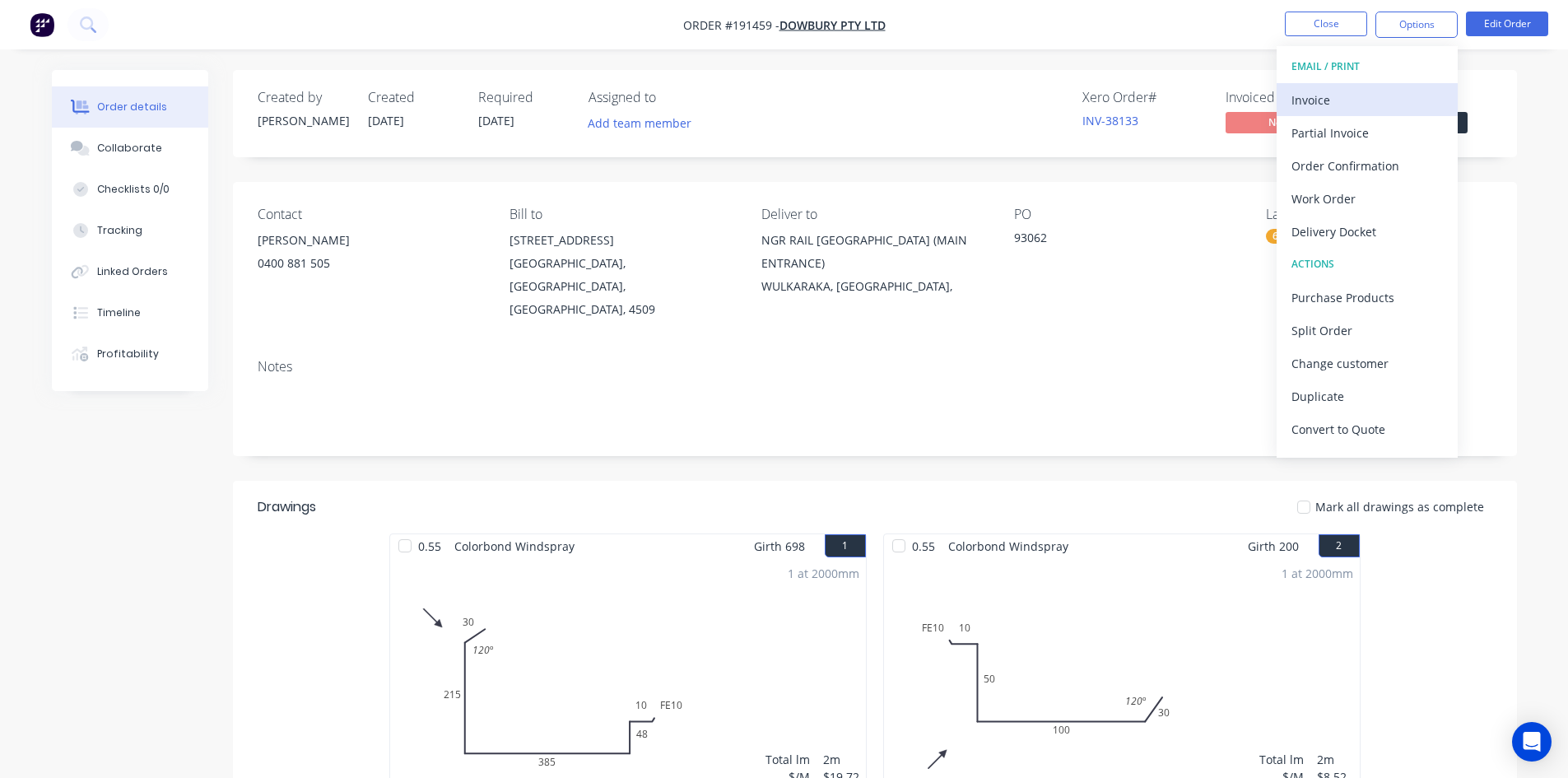
click at [1361, 93] on div "Invoice" at bounding box center [1367, 100] width 151 height 24
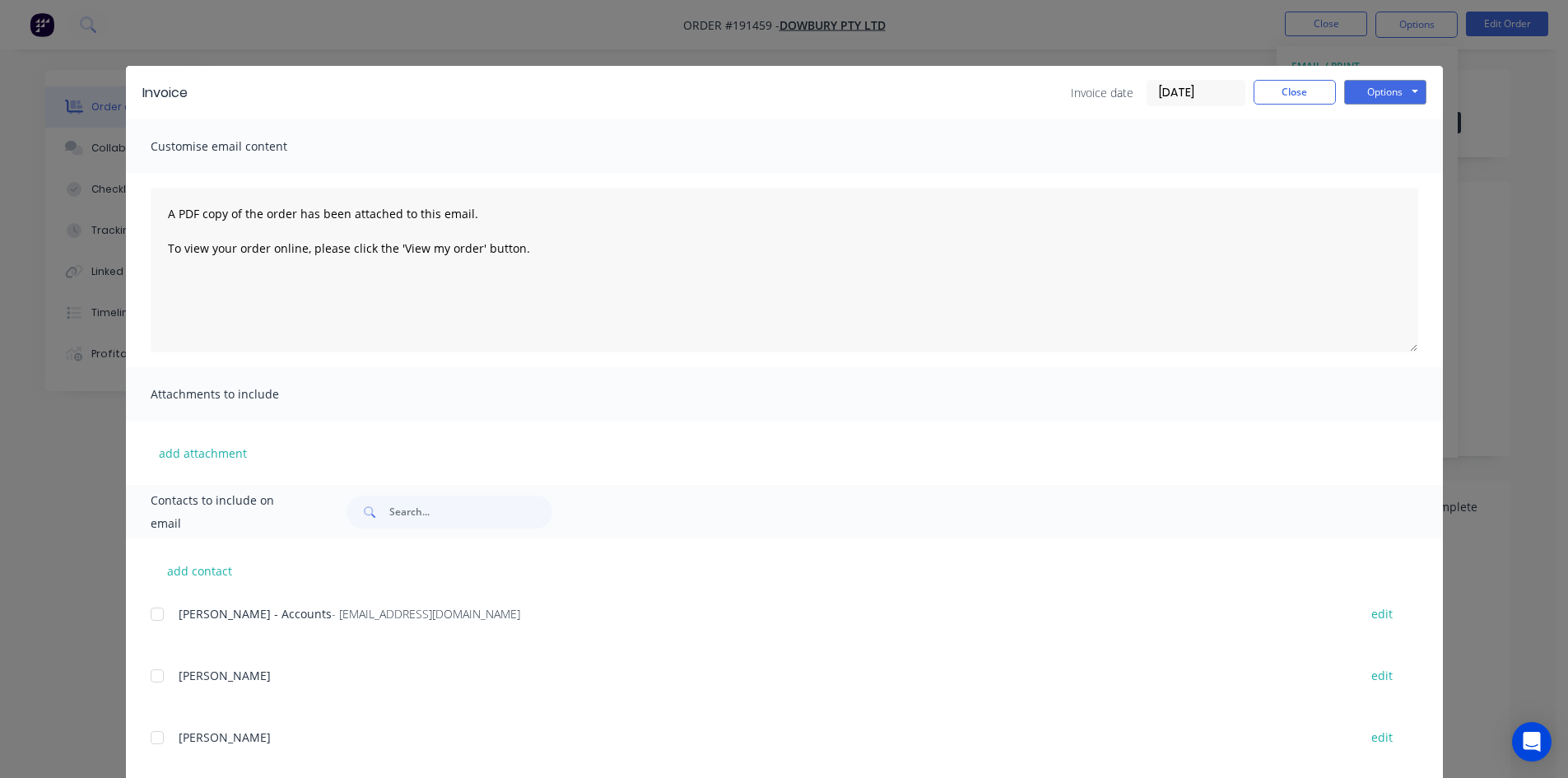
click at [149, 617] on div at bounding box center [158, 615] width 33 height 33
click at [1388, 90] on button "Options" at bounding box center [1386, 92] width 83 height 25
click at [1388, 173] on button "Email" at bounding box center [1397, 176] width 105 height 28
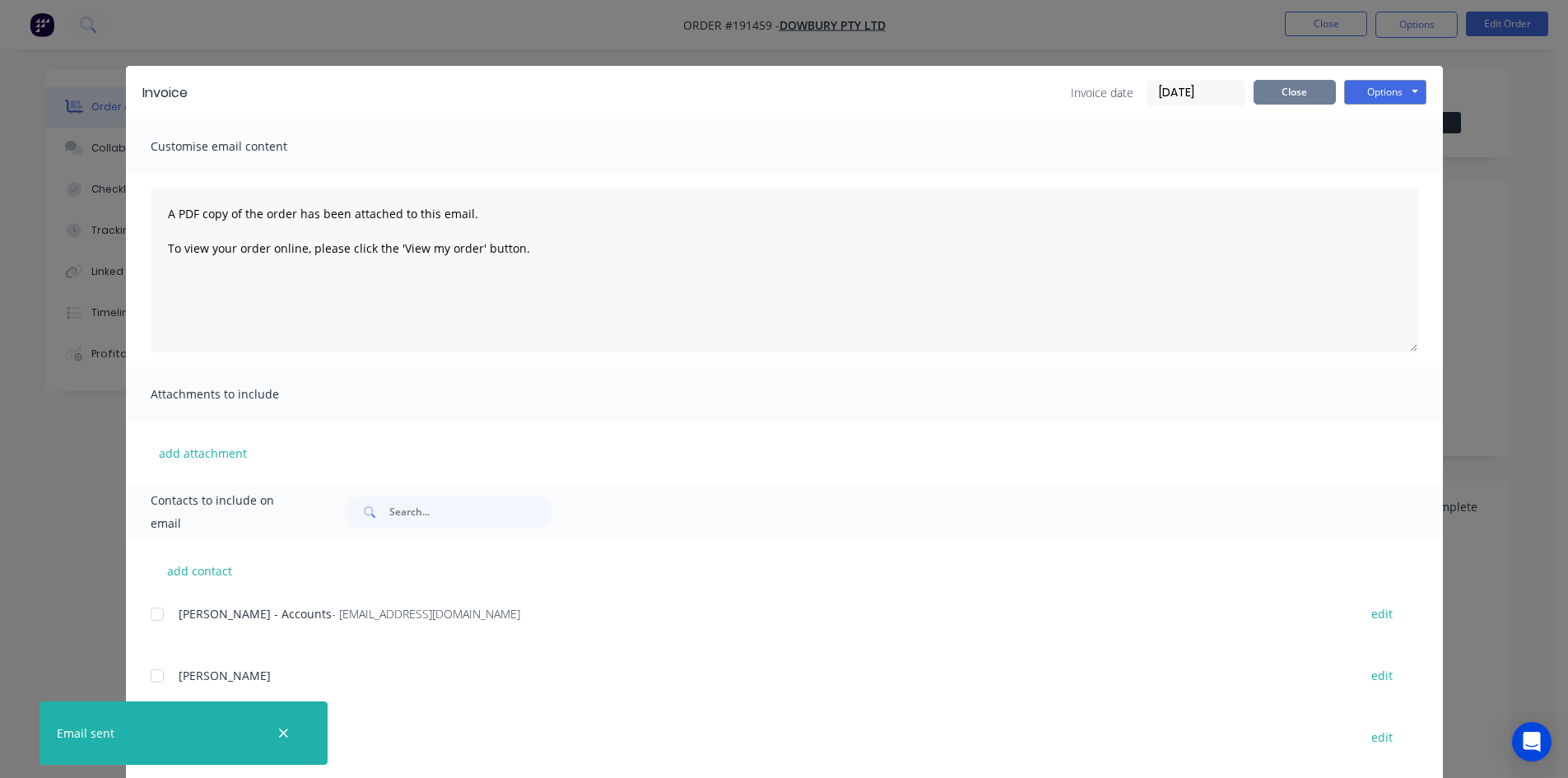
click at [1318, 86] on button "Close" at bounding box center [1295, 92] width 83 height 25
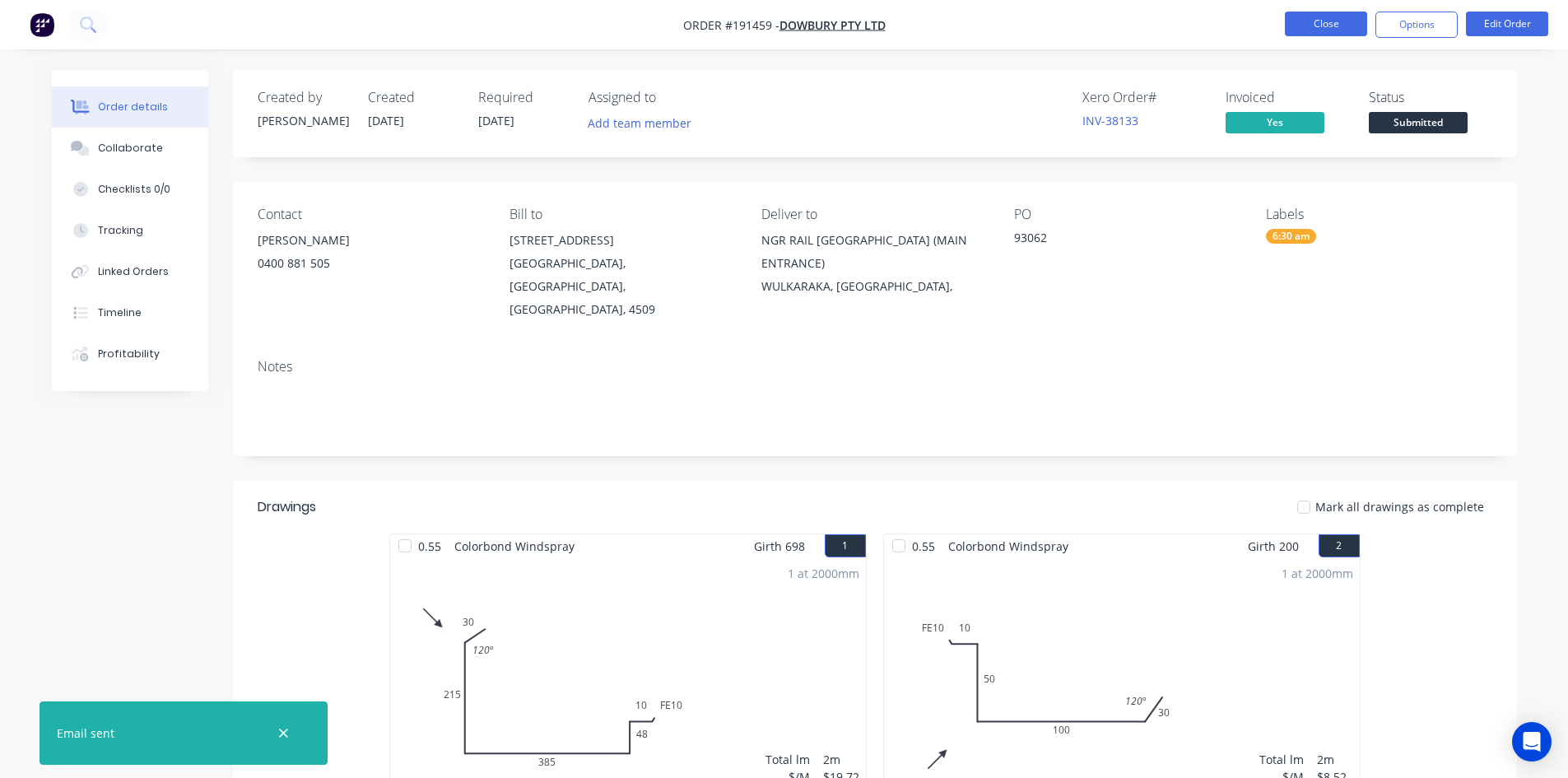
click at [1320, 31] on button "Close" at bounding box center [1326, 24] width 83 height 25
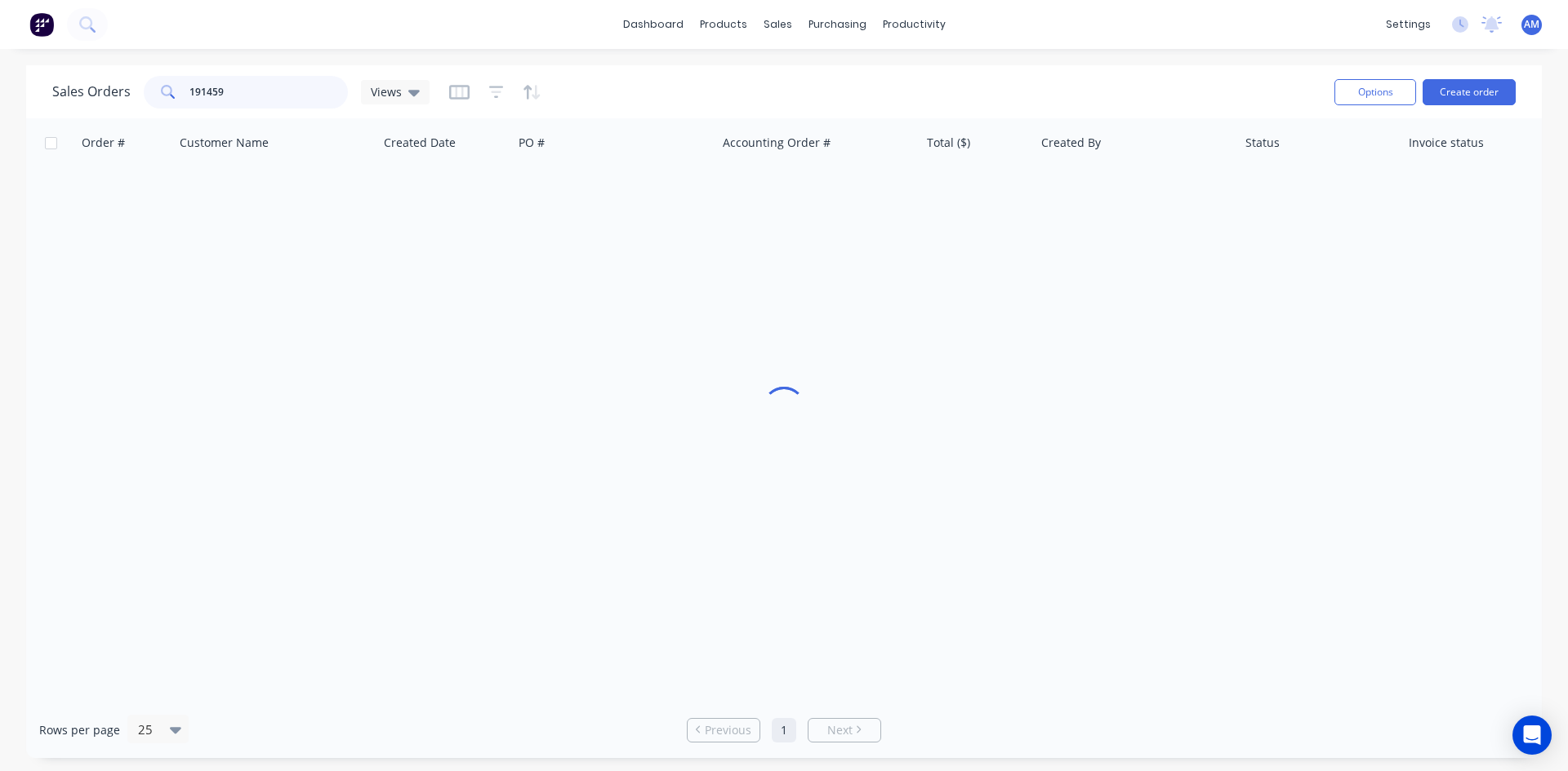
drag, startPoint x: 238, startPoint y: 92, endPoint x: 135, endPoint y: 89, distance: 103.0
click at [135, 89] on div "Sales Orders 191459 Views" at bounding box center [240, 92] width 377 height 33
type input "189463"
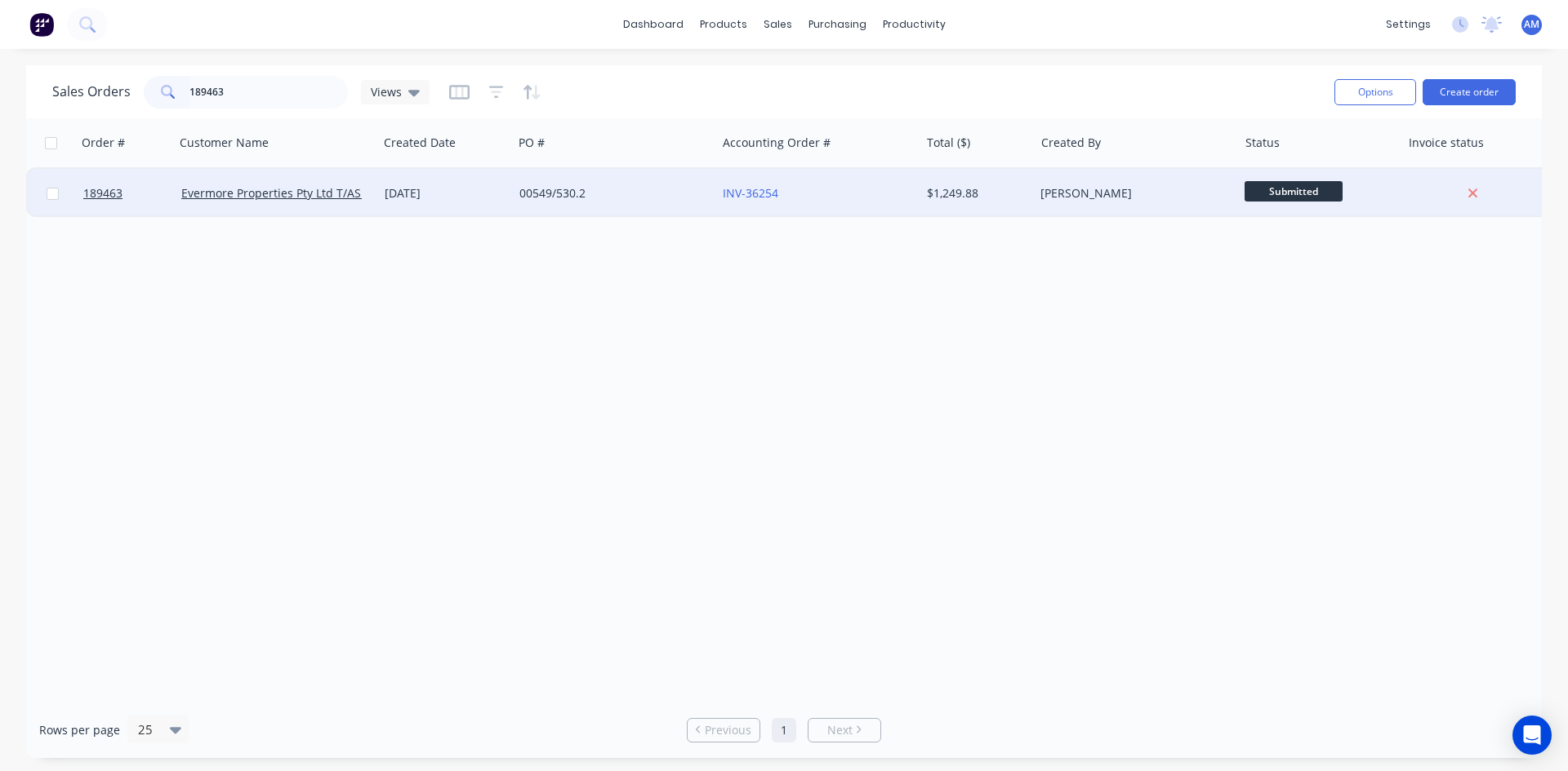
click at [619, 204] on div "00549/530.2" at bounding box center [615, 194] width 204 height 49
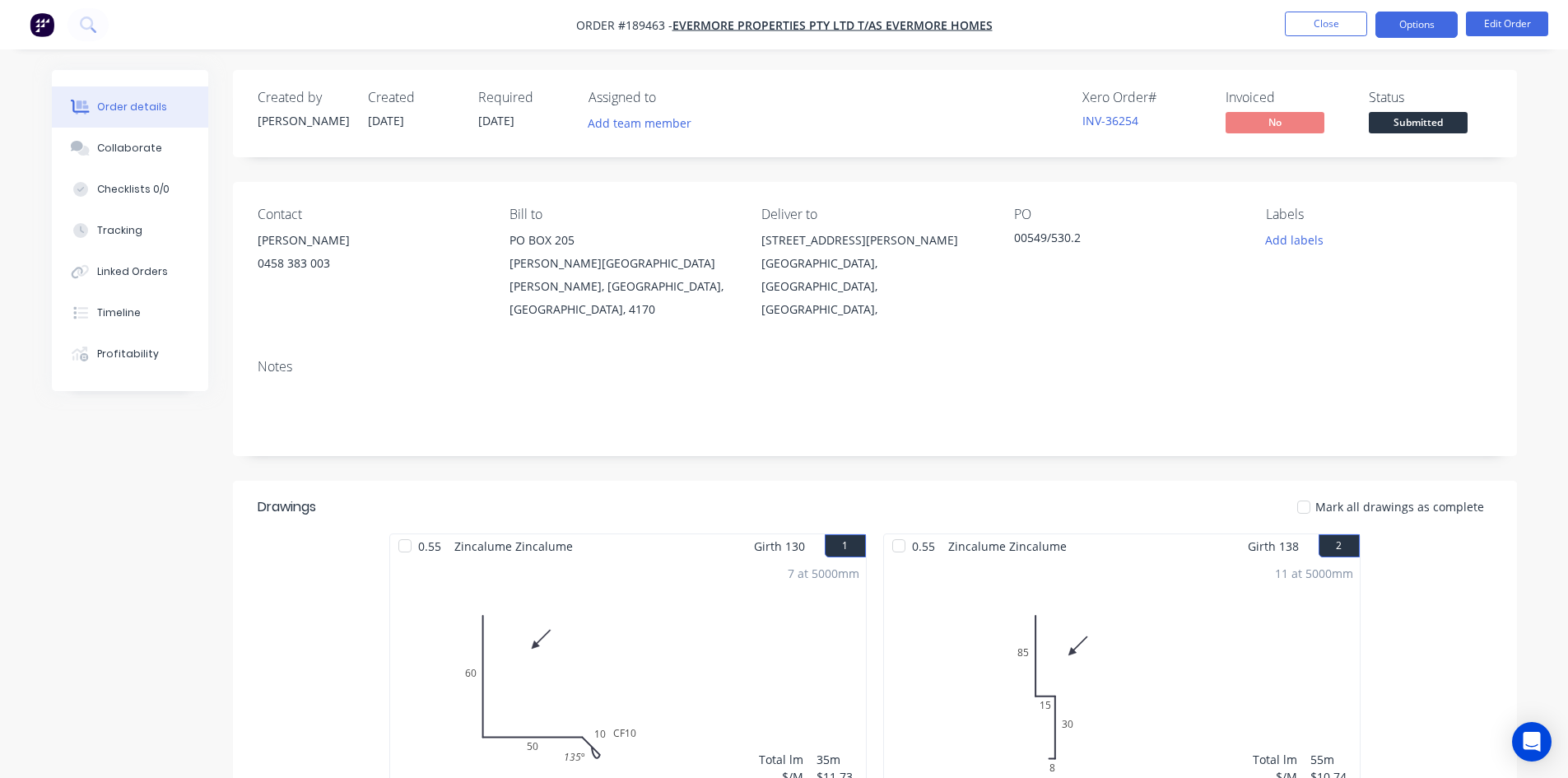
click at [1403, 23] on button "Options" at bounding box center [1417, 25] width 83 height 27
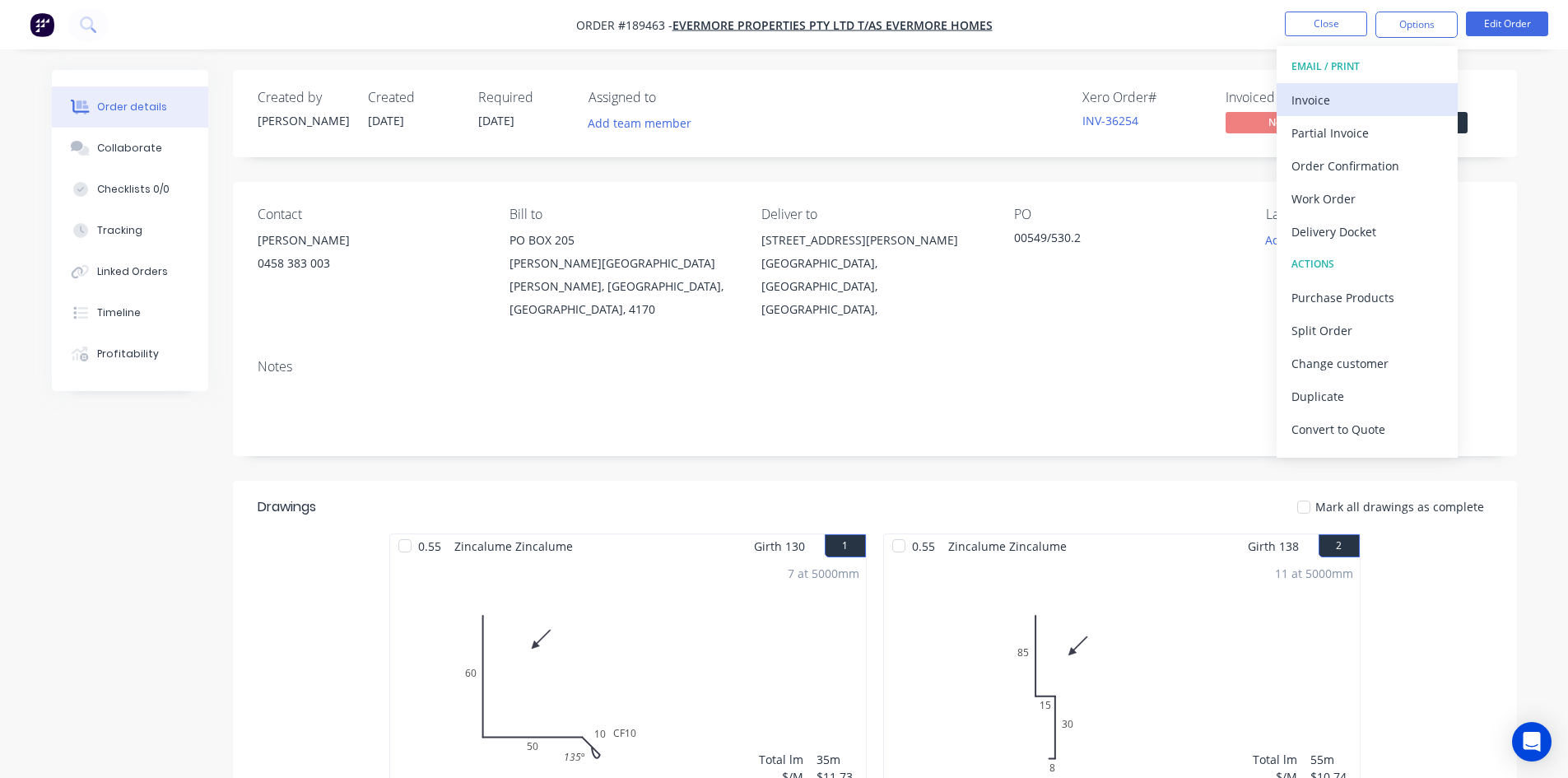
click at [1379, 90] on div "Invoice" at bounding box center [1367, 100] width 151 height 24
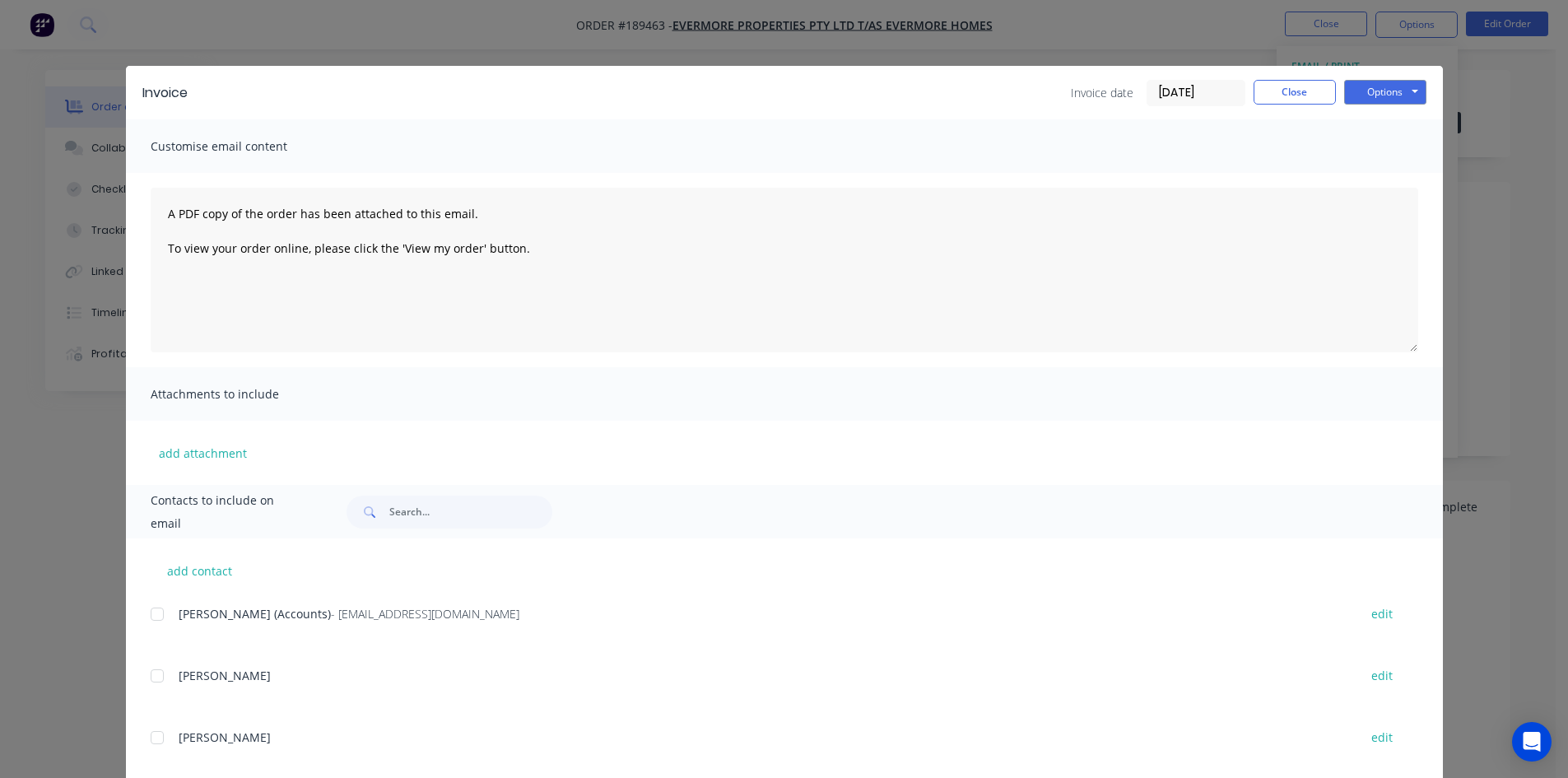
click at [153, 613] on div at bounding box center [158, 615] width 33 height 33
click at [1383, 85] on button "Options" at bounding box center [1386, 92] width 83 height 25
click at [1388, 169] on button "Email" at bounding box center [1397, 176] width 105 height 28
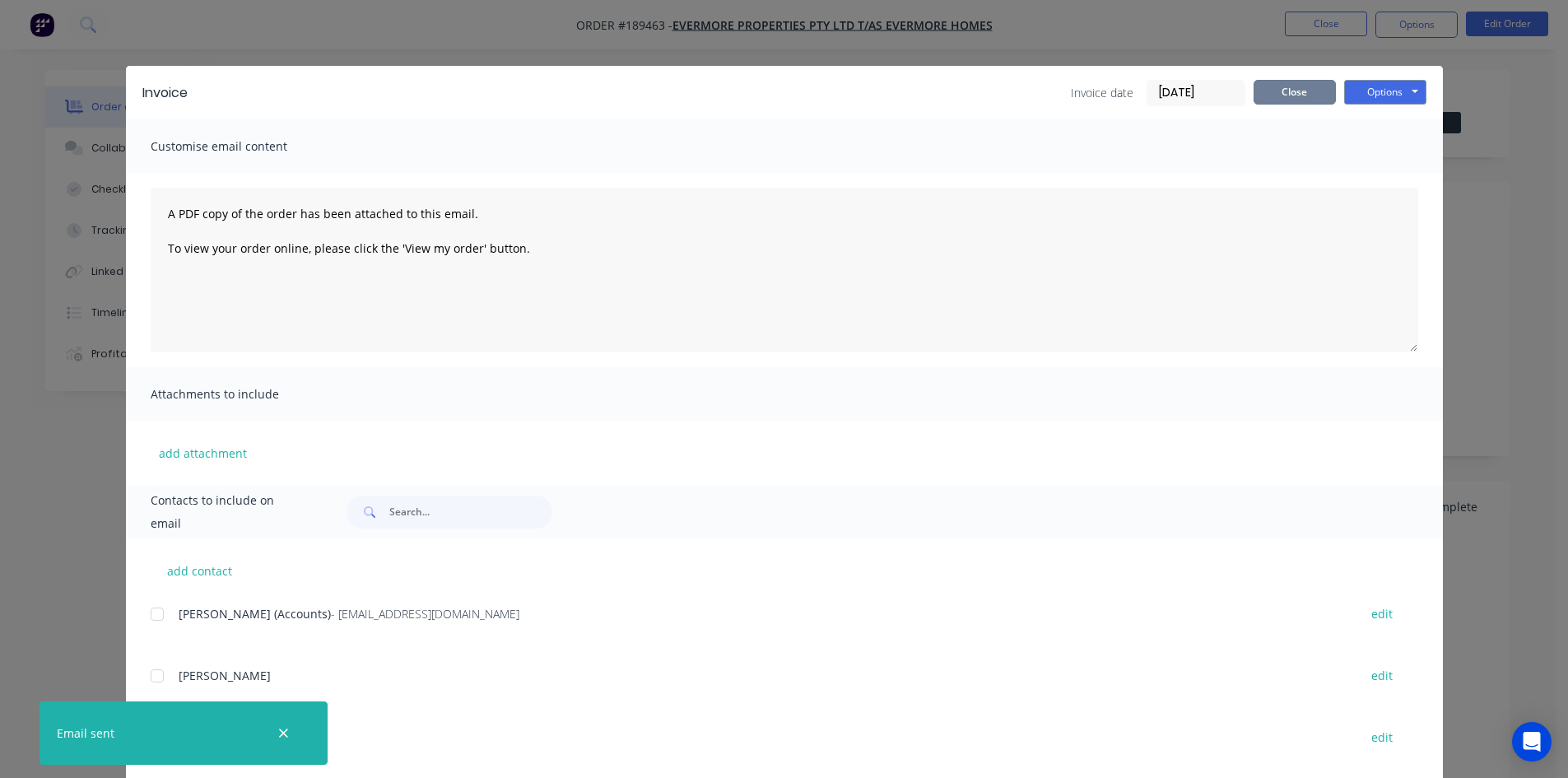
click at [1301, 88] on button "Close" at bounding box center [1295, 92] width 83 height 25
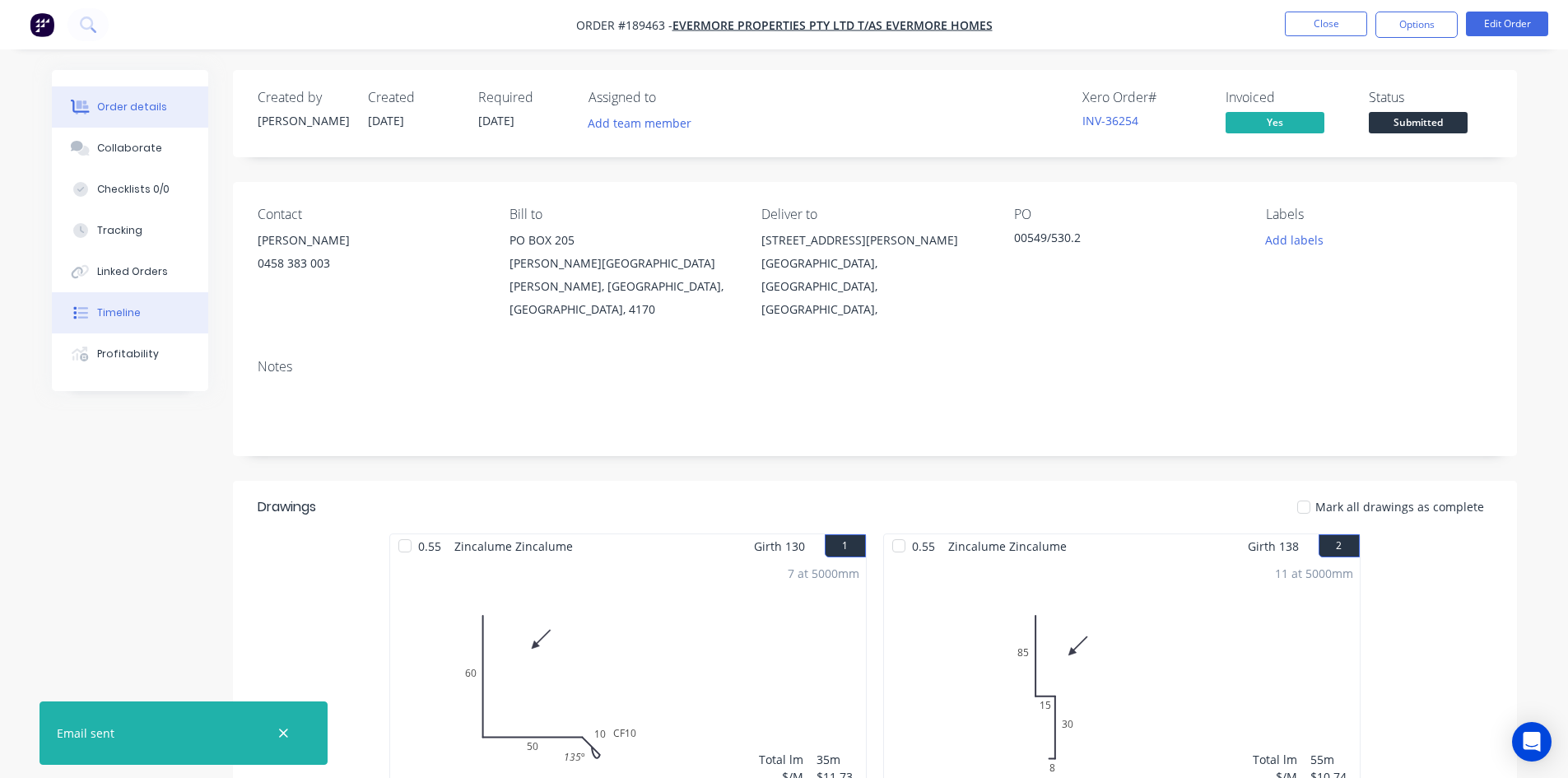
click at [154, 308] on button "Timeline" at bounding box center [130, 313] width 157 height 41
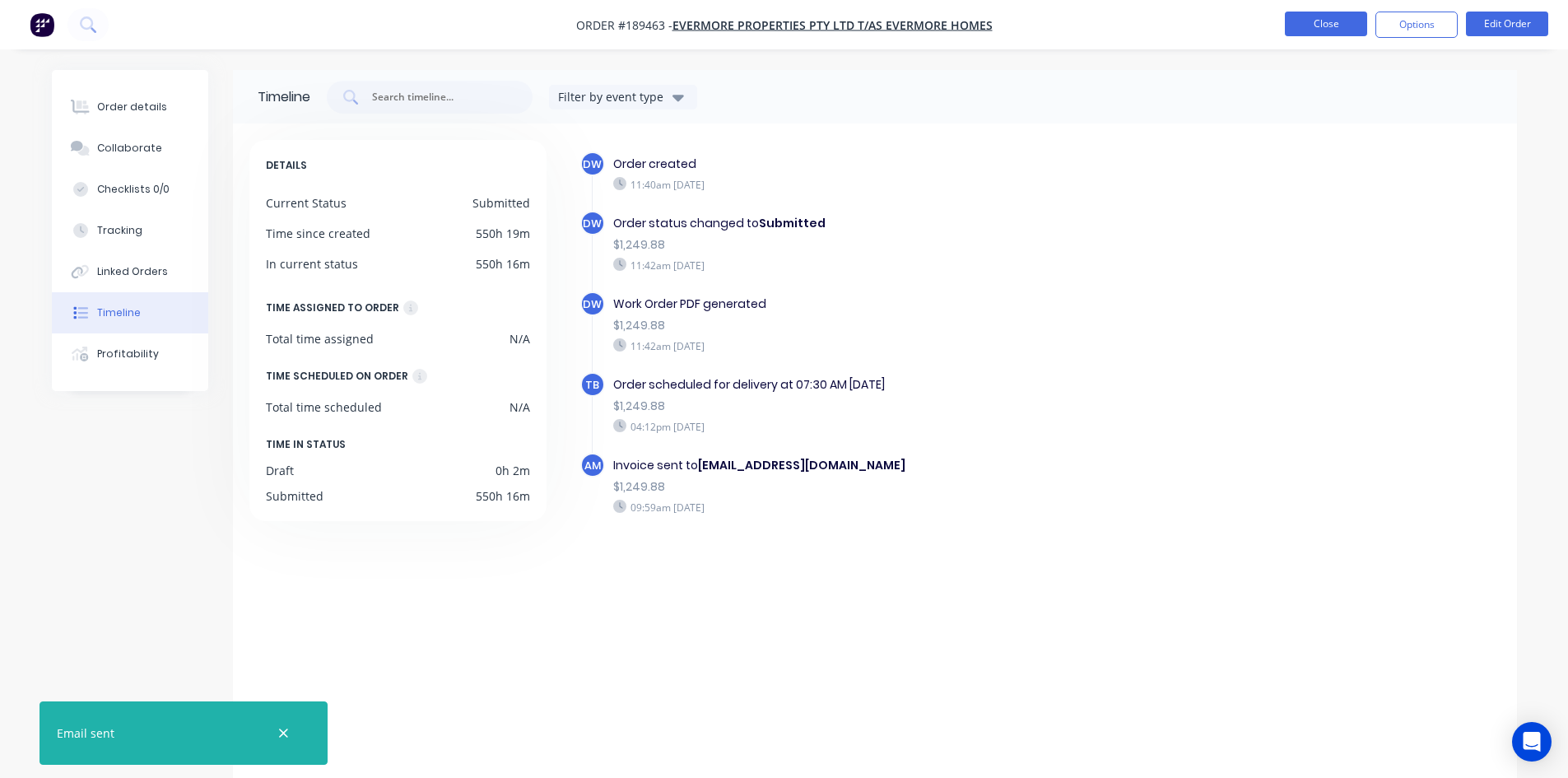
click at [1320, 17] on button "Close" at bounding box center [1326, 24] width 83 height 25
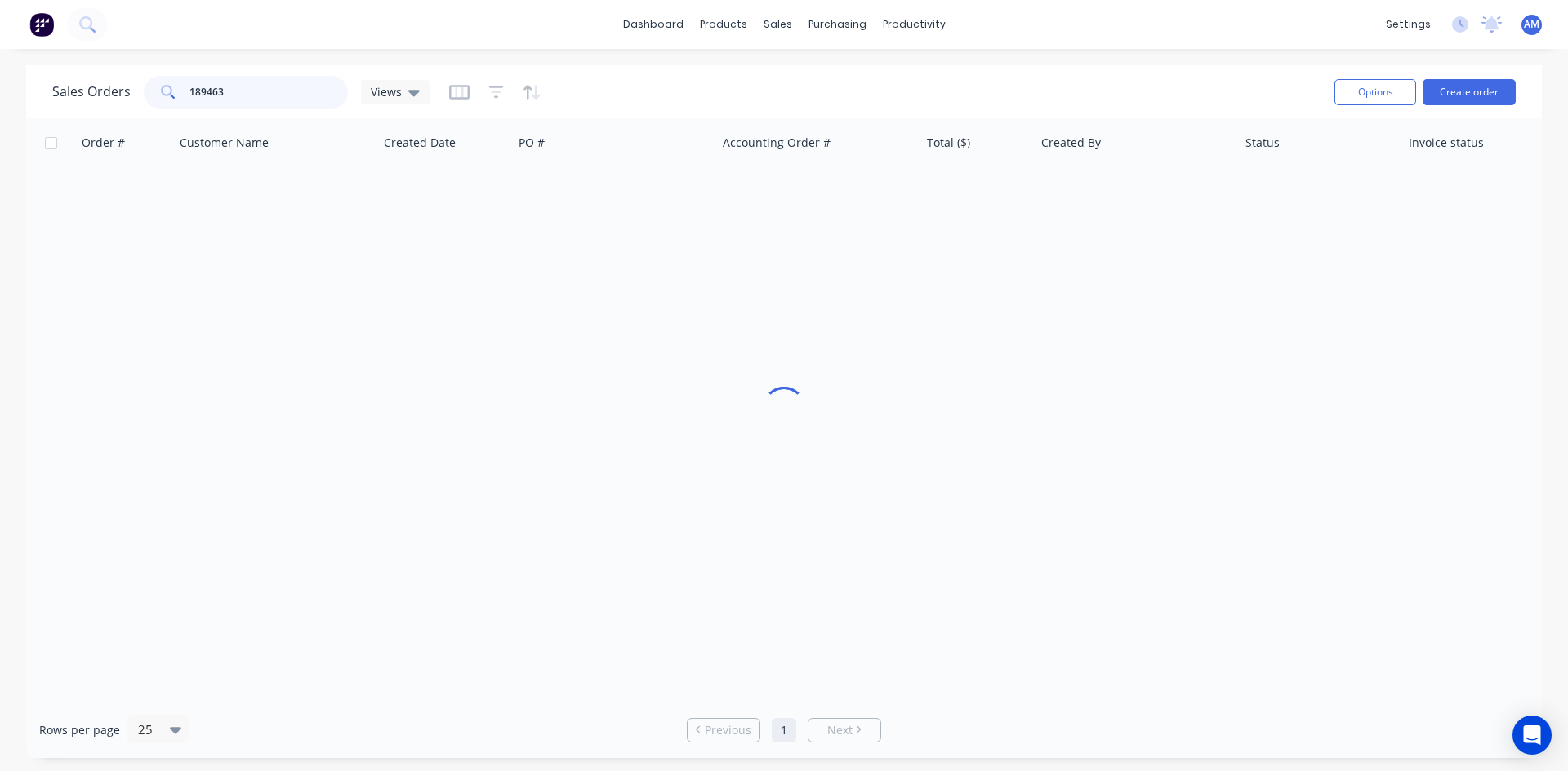
click at [92, 92] on div "Sales Orders 189463 Views" at bounding box center [240, 92] width 377 height 33
type input "191533"
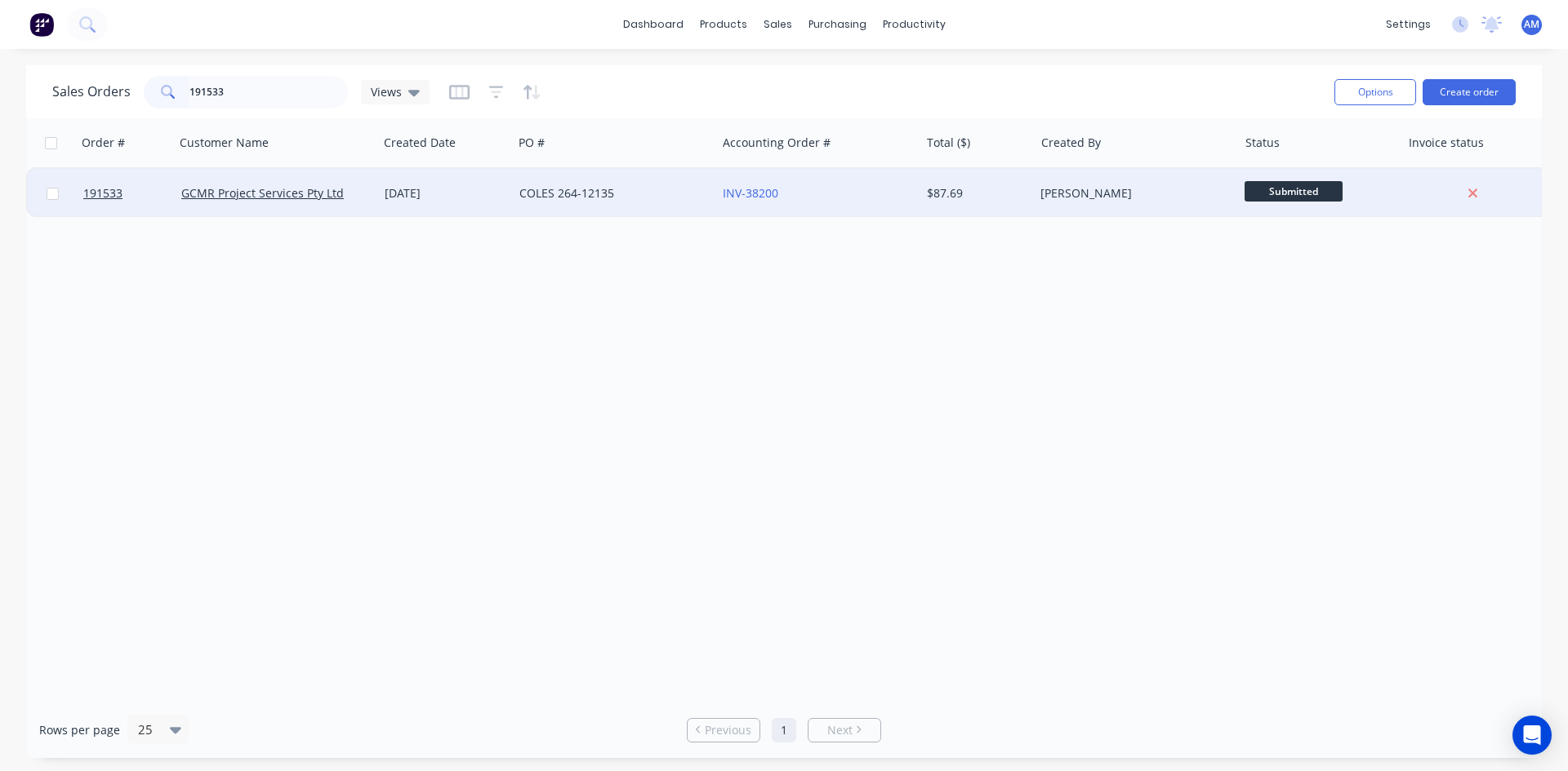
click at [656, 198] on div "COLES 264-12135" at bounding box center [609, 194] width 181 height 16
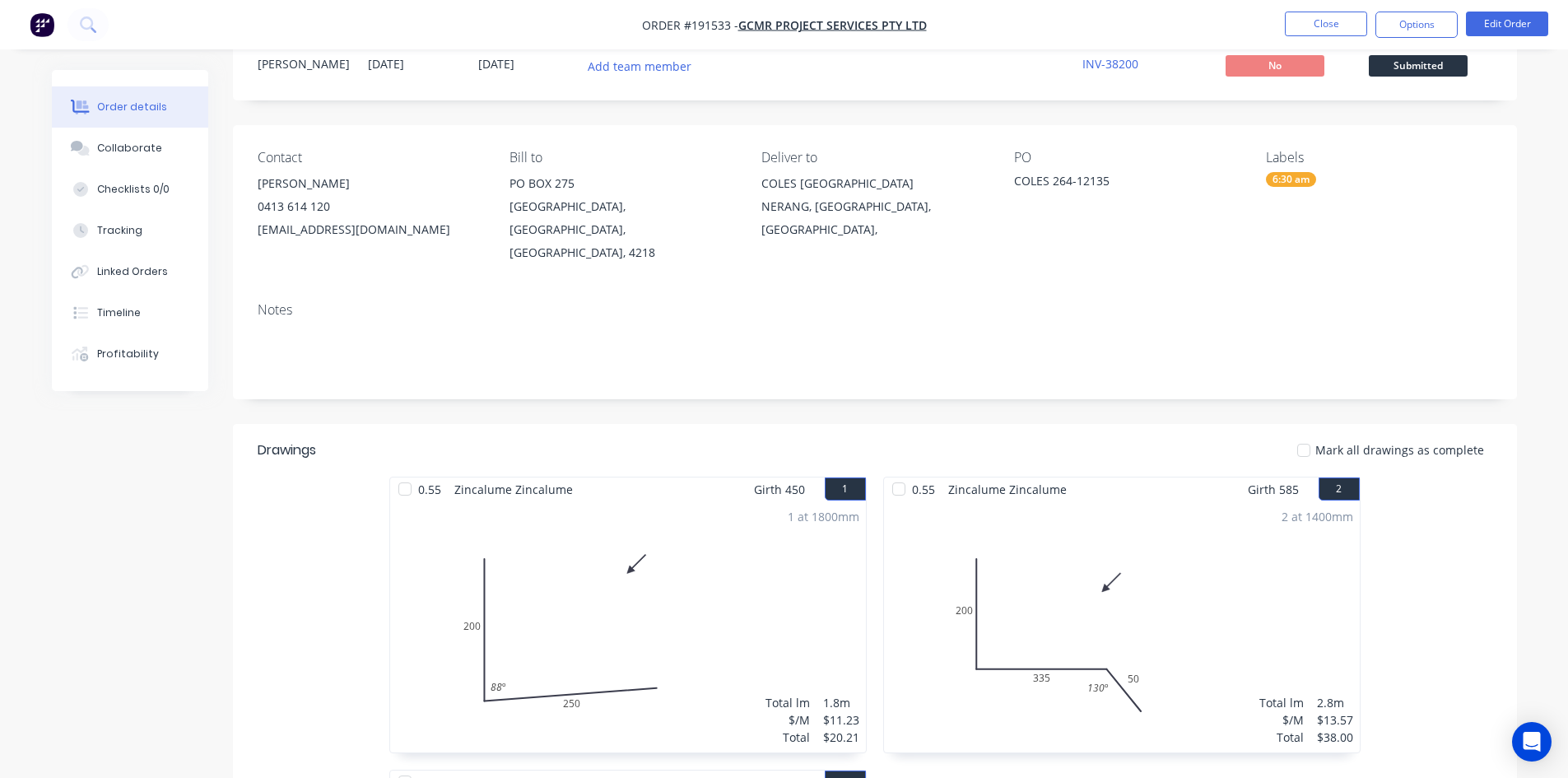
scroll to position [36, 0]
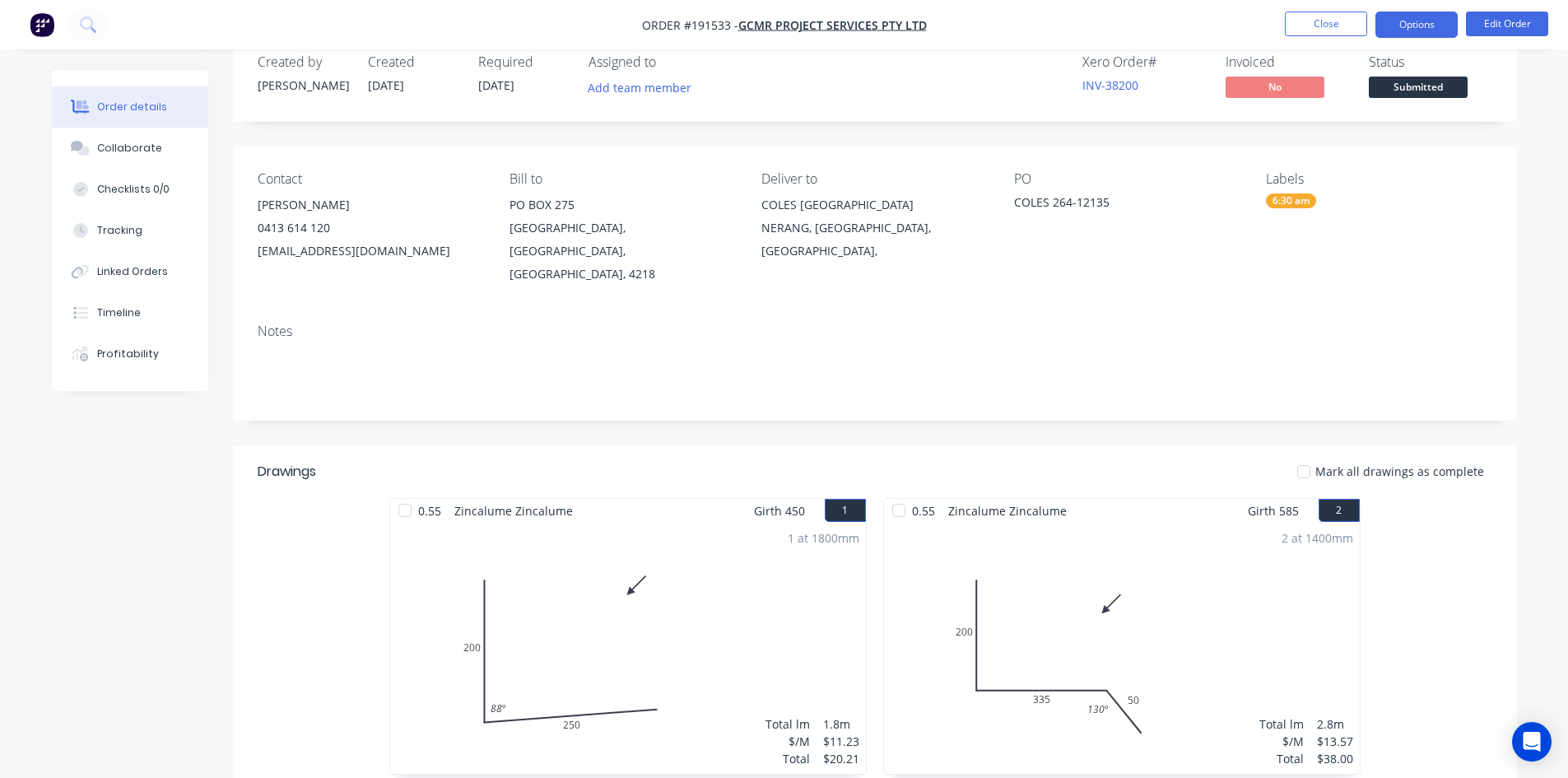
click at [1404, 17] on button "Options" at bounding box center [1417, 25] width 83 height 27
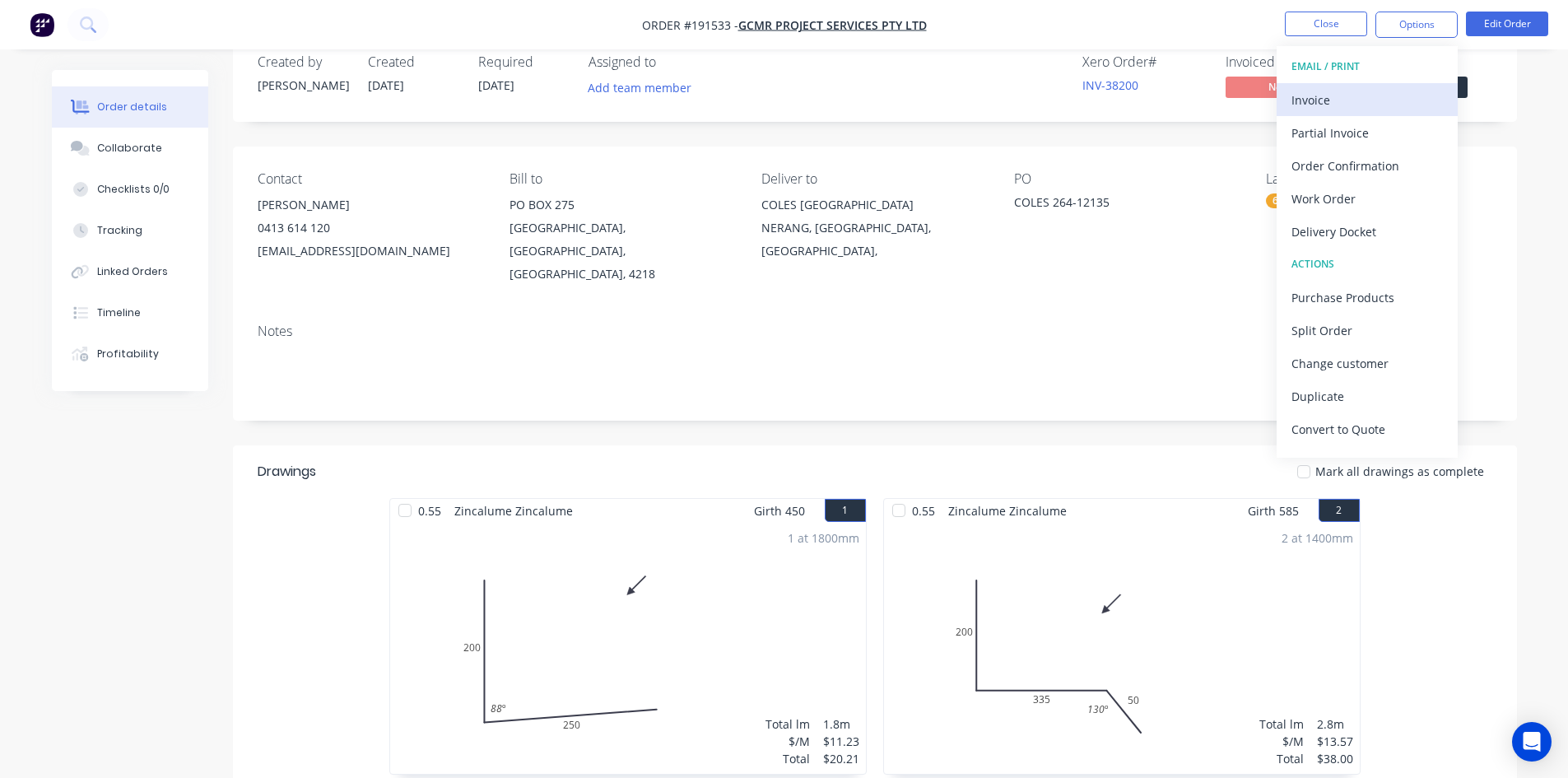
click at [1389, 93] on div "Invoice" at bounding box center [1367, 100] width 151 height 24
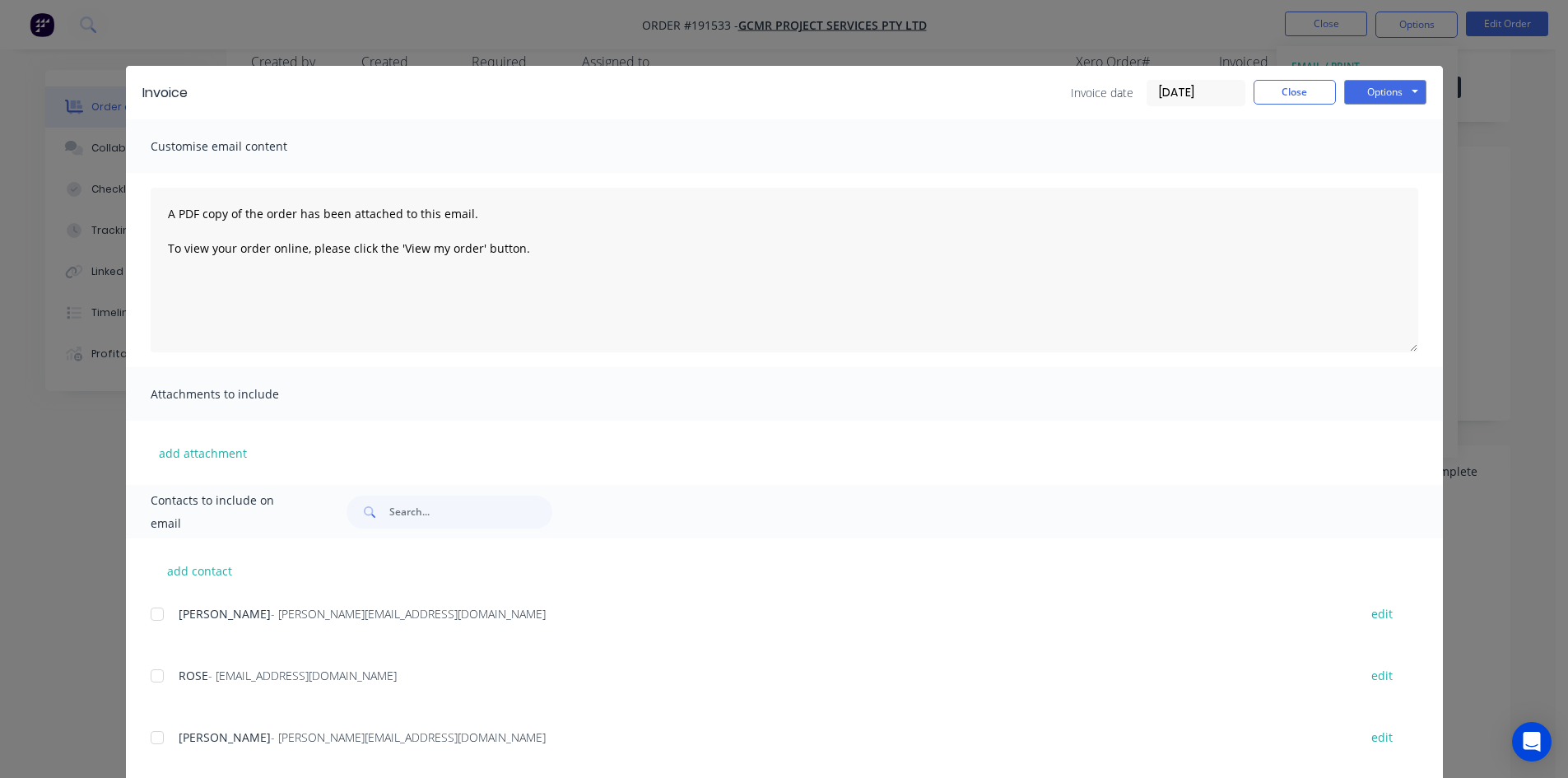
click at [149, 610] on div at bounding box center [158, 615] width 33 height 33
click at [149, 677] on div at bounding box center [158, 676] width 33 height 33
click at [1400, 91] on button "Options" at bounding box center [1386, 92] width 83 height 25
click at [1386, 172] on button "Email" at bounding box center [1397, 176] width 105 height 28
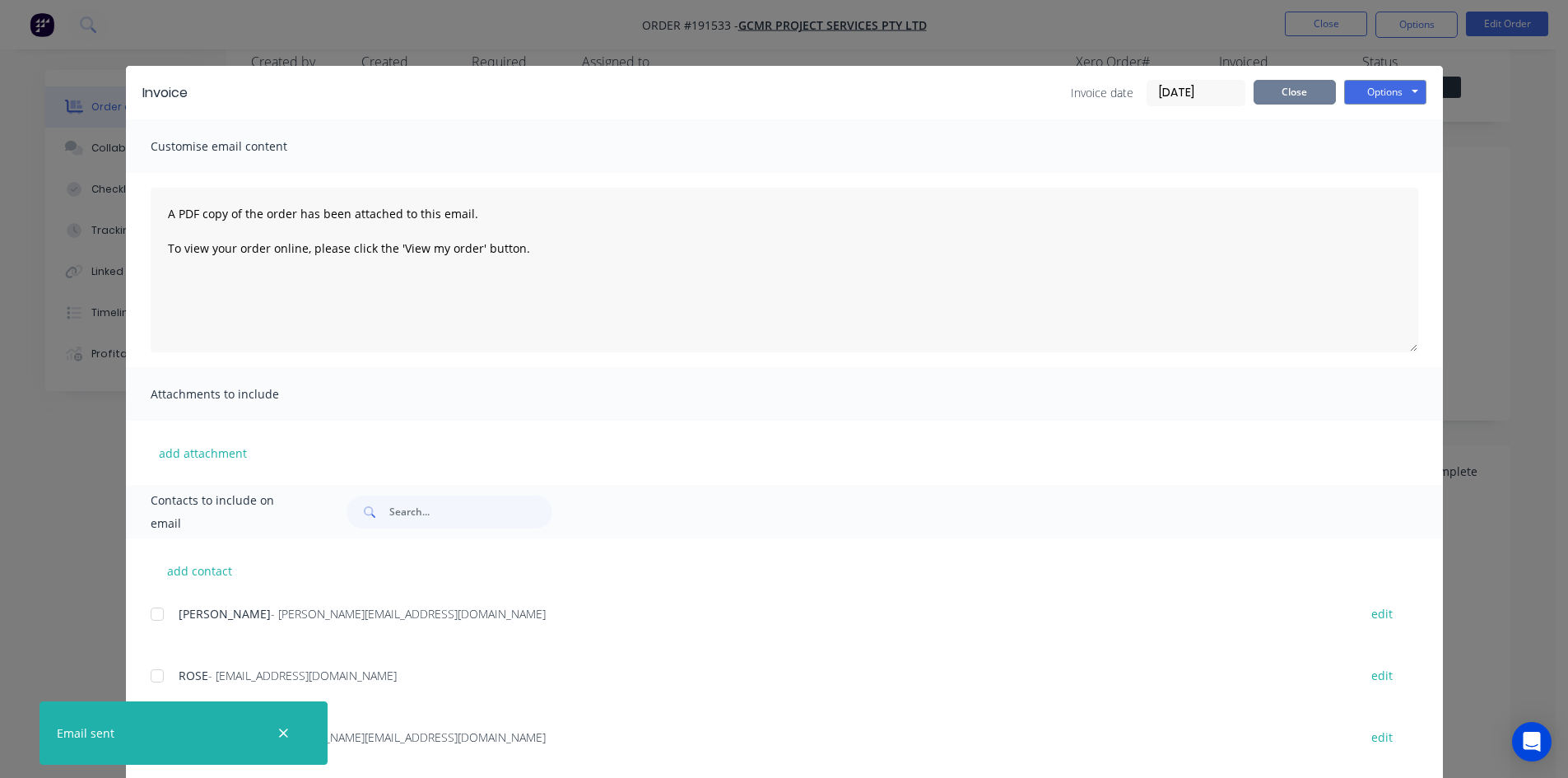
click at [1263, 102] on button "Close" at bounding box center [1295, 92] width 83 height 25
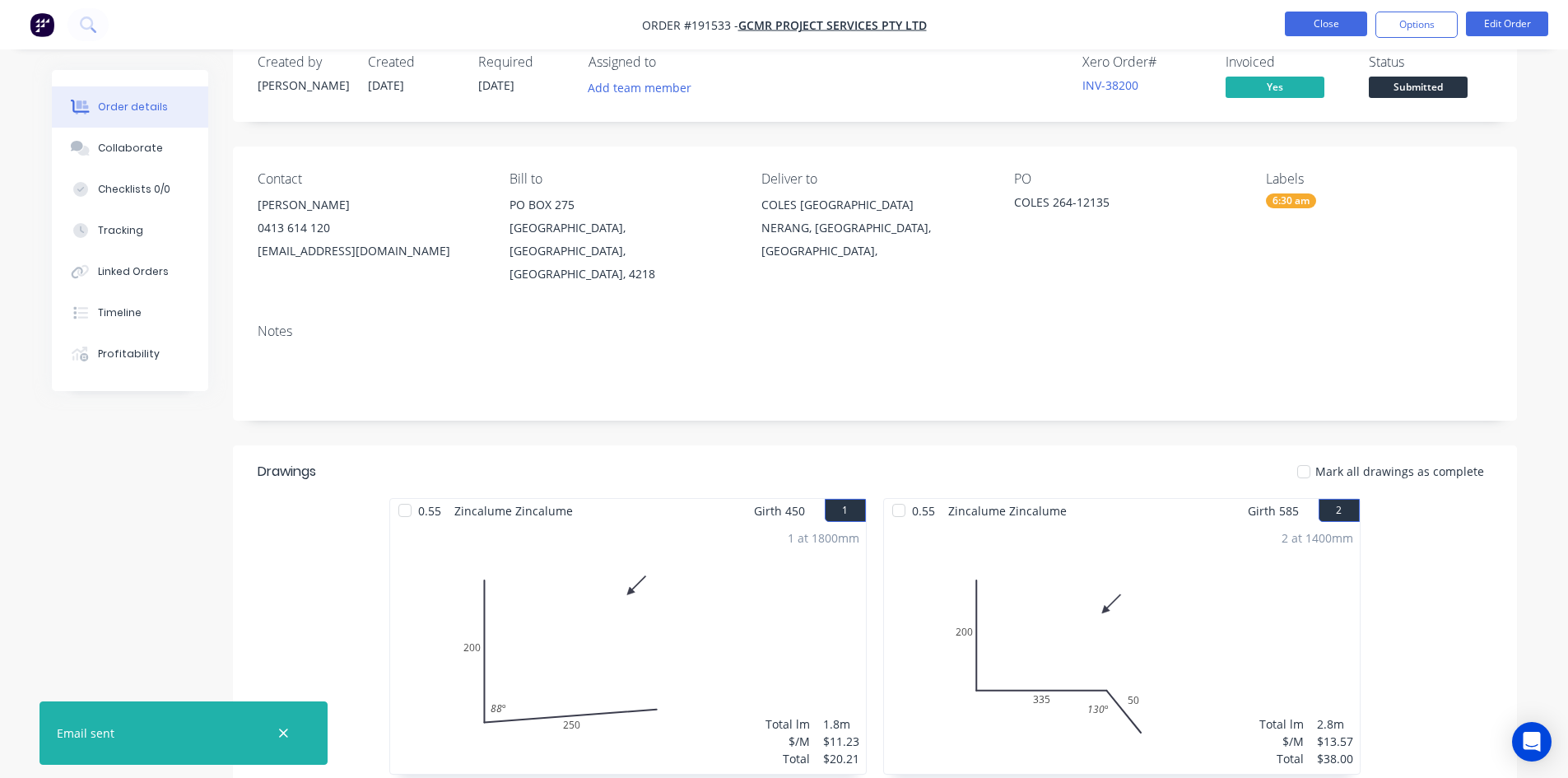
click at [1297, 30] on button "Close" at bounding box center [1326, 24] width 83 height 25
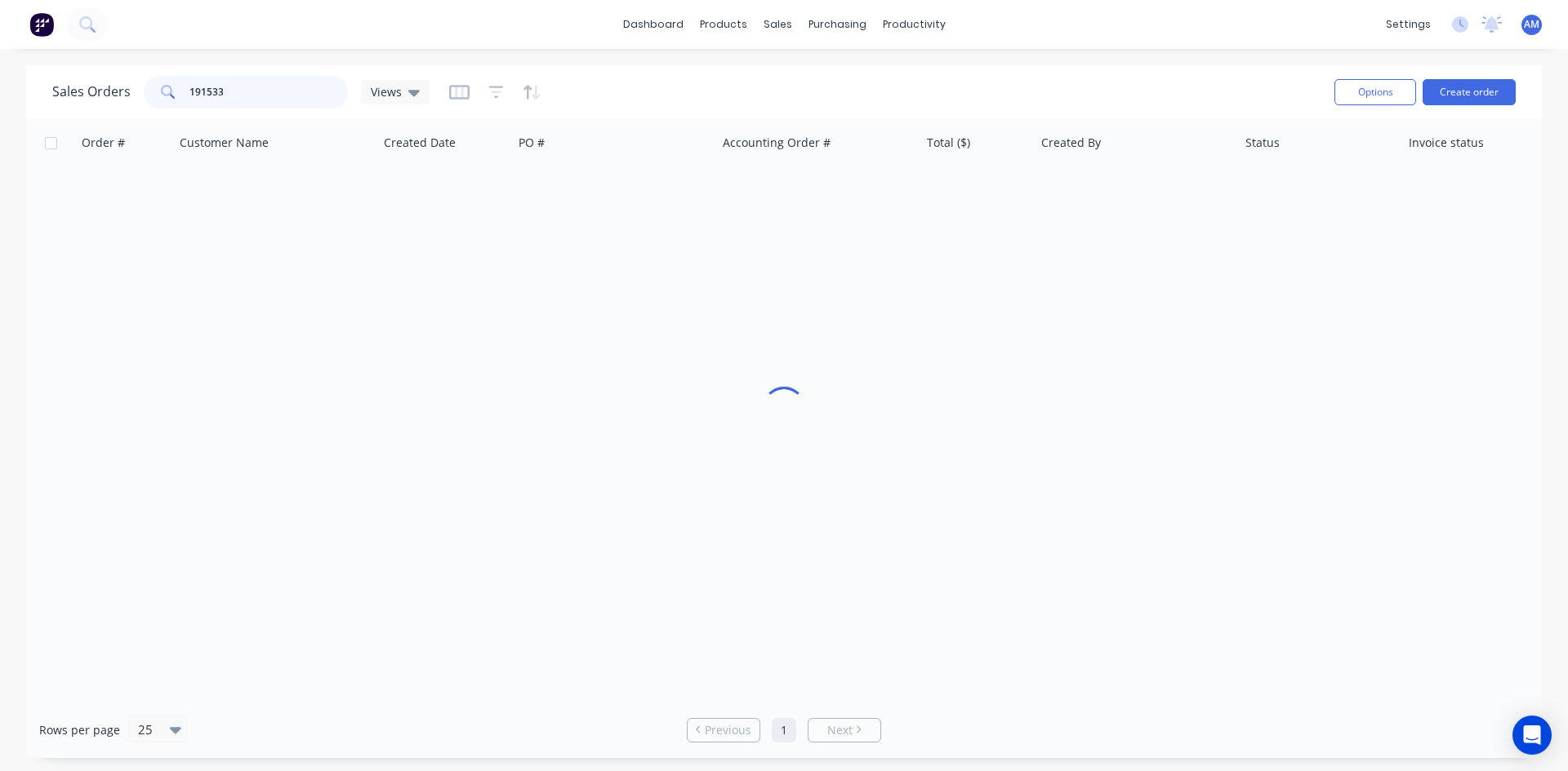
drag, startPoint x: 271, startPoint y: 100, endPoint x: 126, endPoint y: 89, distance: 145.4
click at [126, 89] on div "Sales Orders 191533 Views" at bounding box center [240, 92] width 377 height 33
type input "191561"
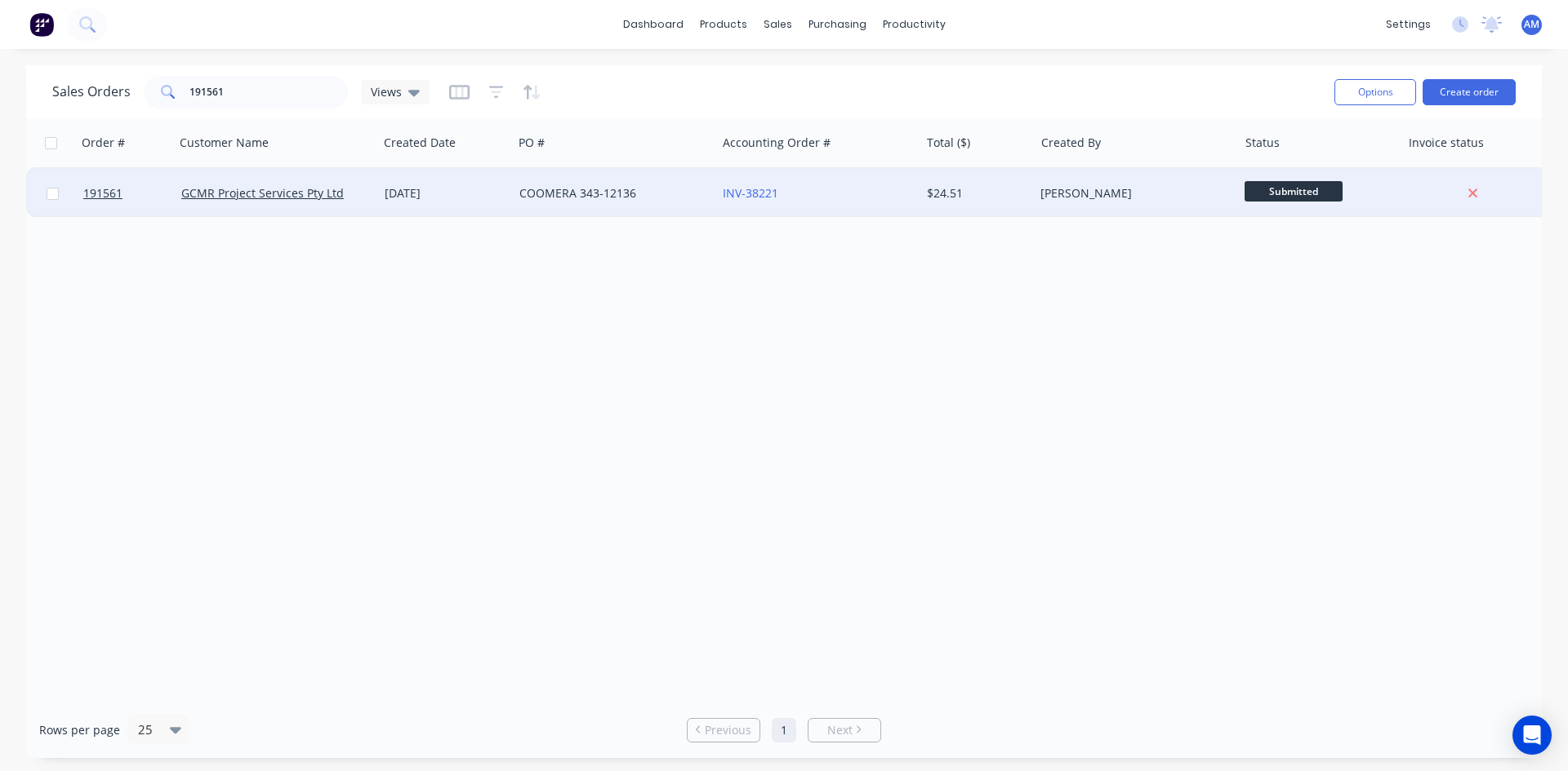
click at [616, 204] on div "COOMERA 343-12136" at bounding box center [615, 194] width 204 height 49
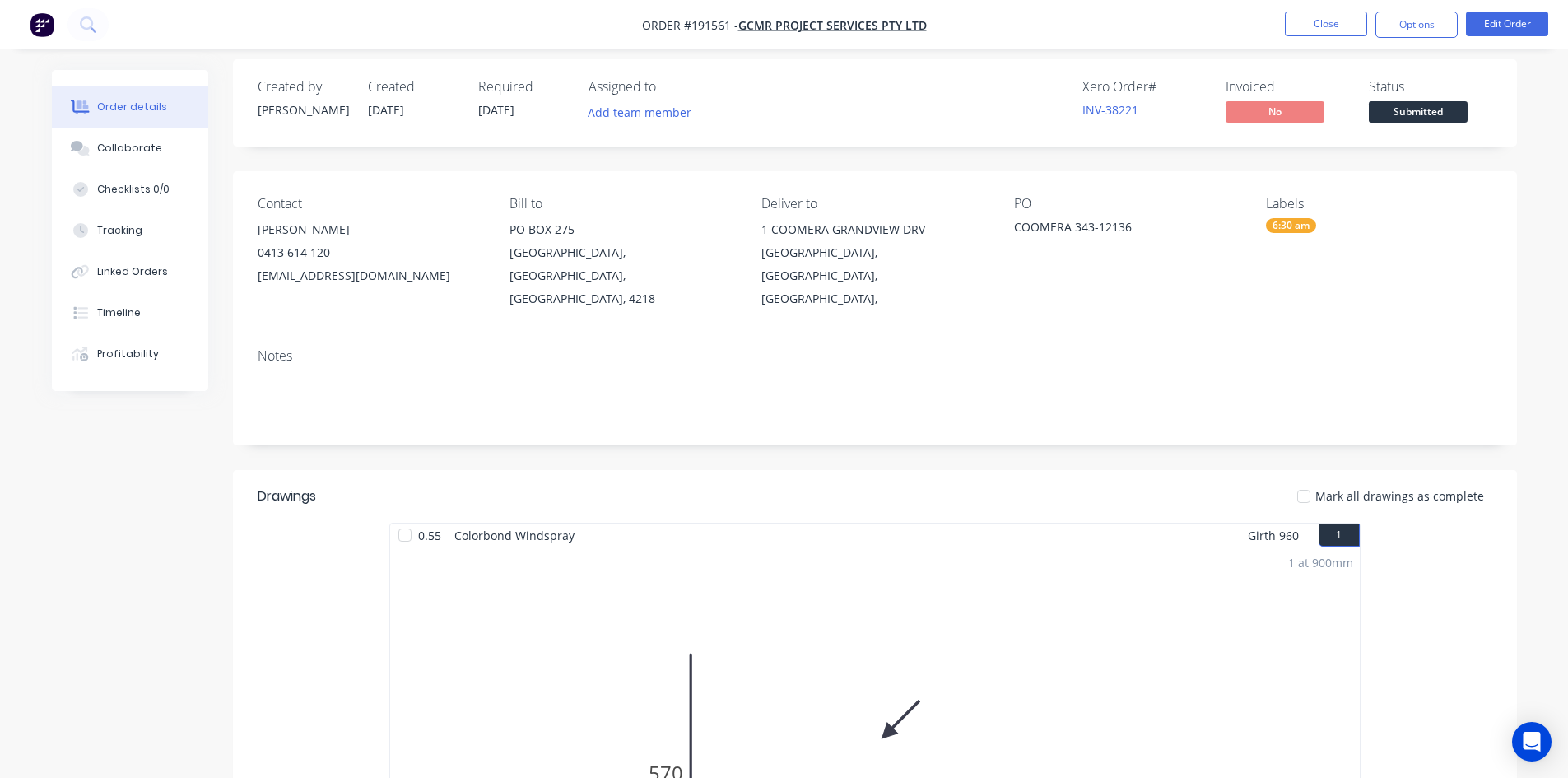
scroll to position [10, 0]
click at [1414, 24] on button "Options" at bounding box center [1417, 25] width 83 height 27
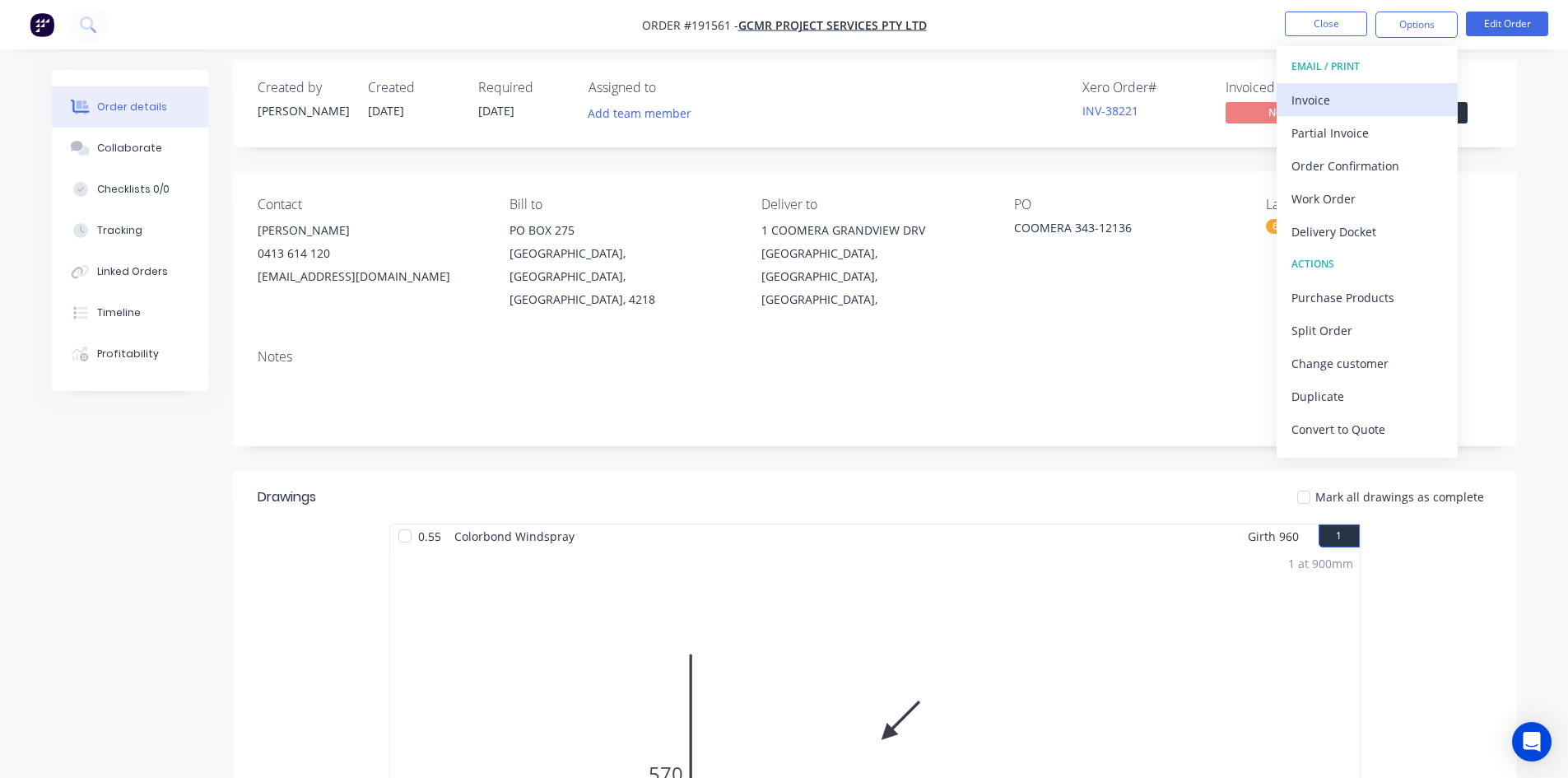
click at [1354, 88] on div "Invoice" at bounding box center [1367, 100] width 151 height 24
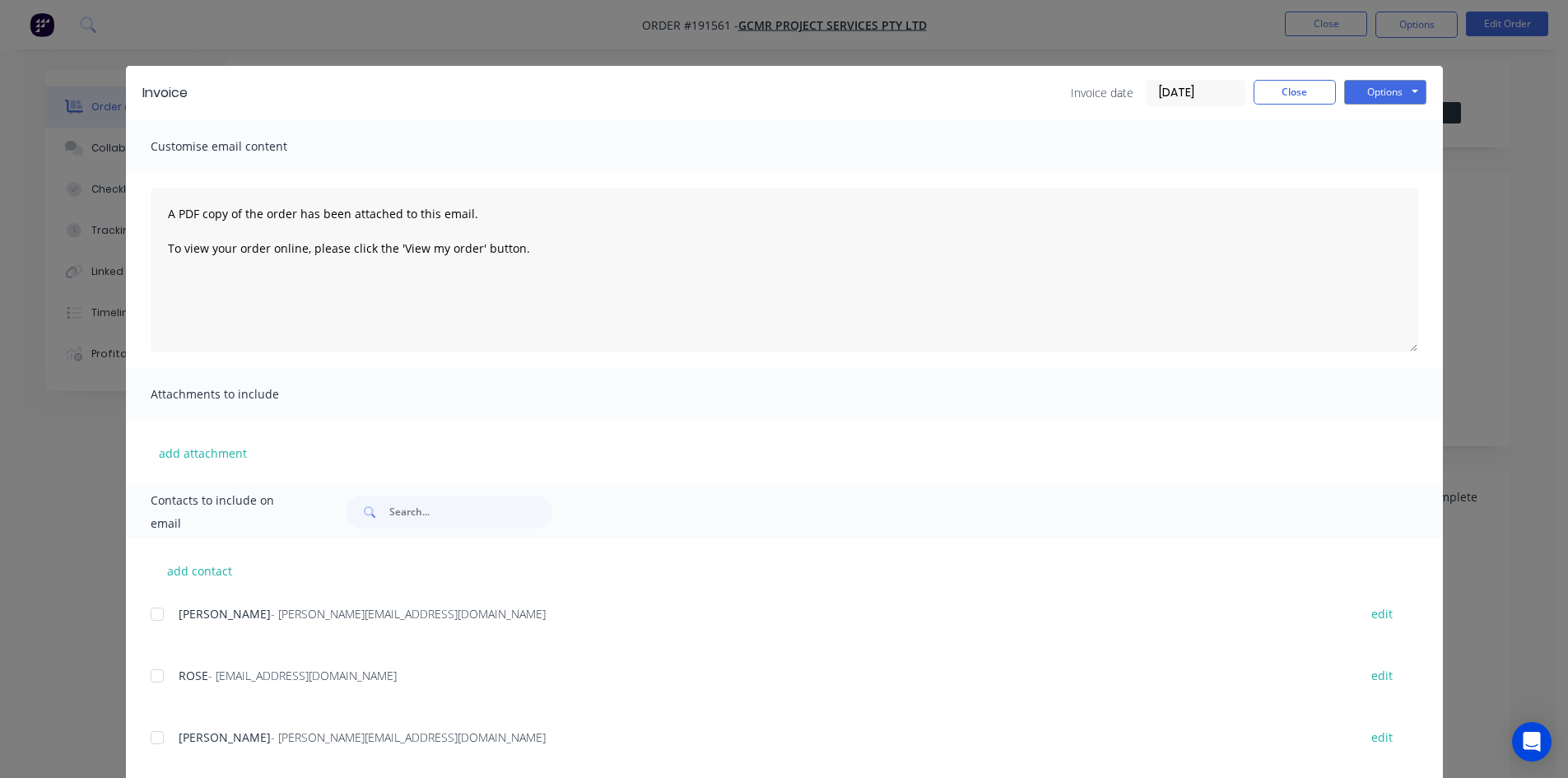
click at [149, 617] on div at bounding box center [158, 615] width 33 height 33
click at [151, 677] on div at bounding box center [158, 676] width 33 height 33
click at [1381, 97] on button "Options" at bounding box center [1386, 92] width 83 height 25
click at [1380, 175] on button "Email" at bounding box center [1397, 176] width 105 height 28
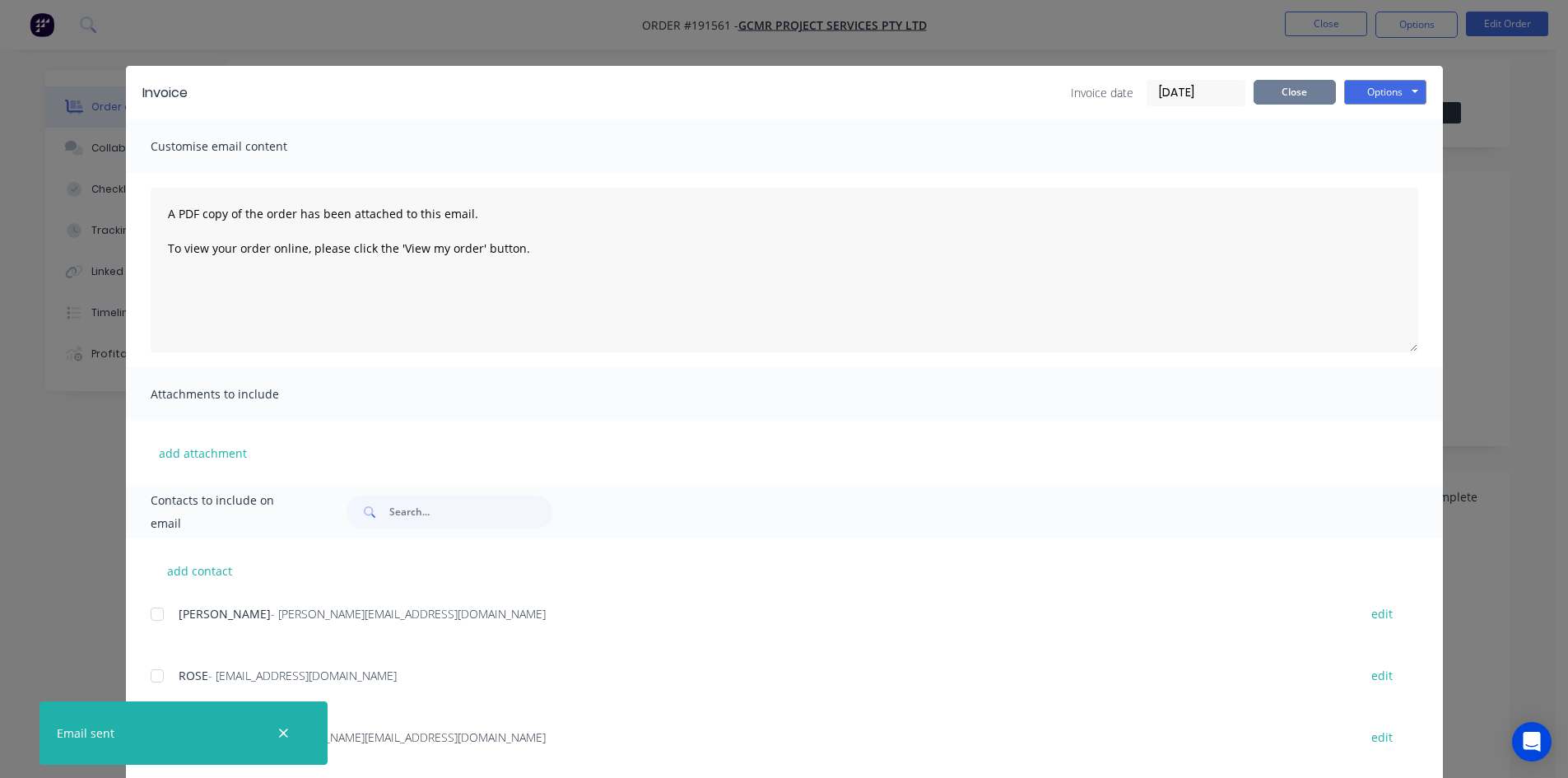
click at [1282, 90] on button "Close" at bounding box center [1295, 92] width 83 height 25
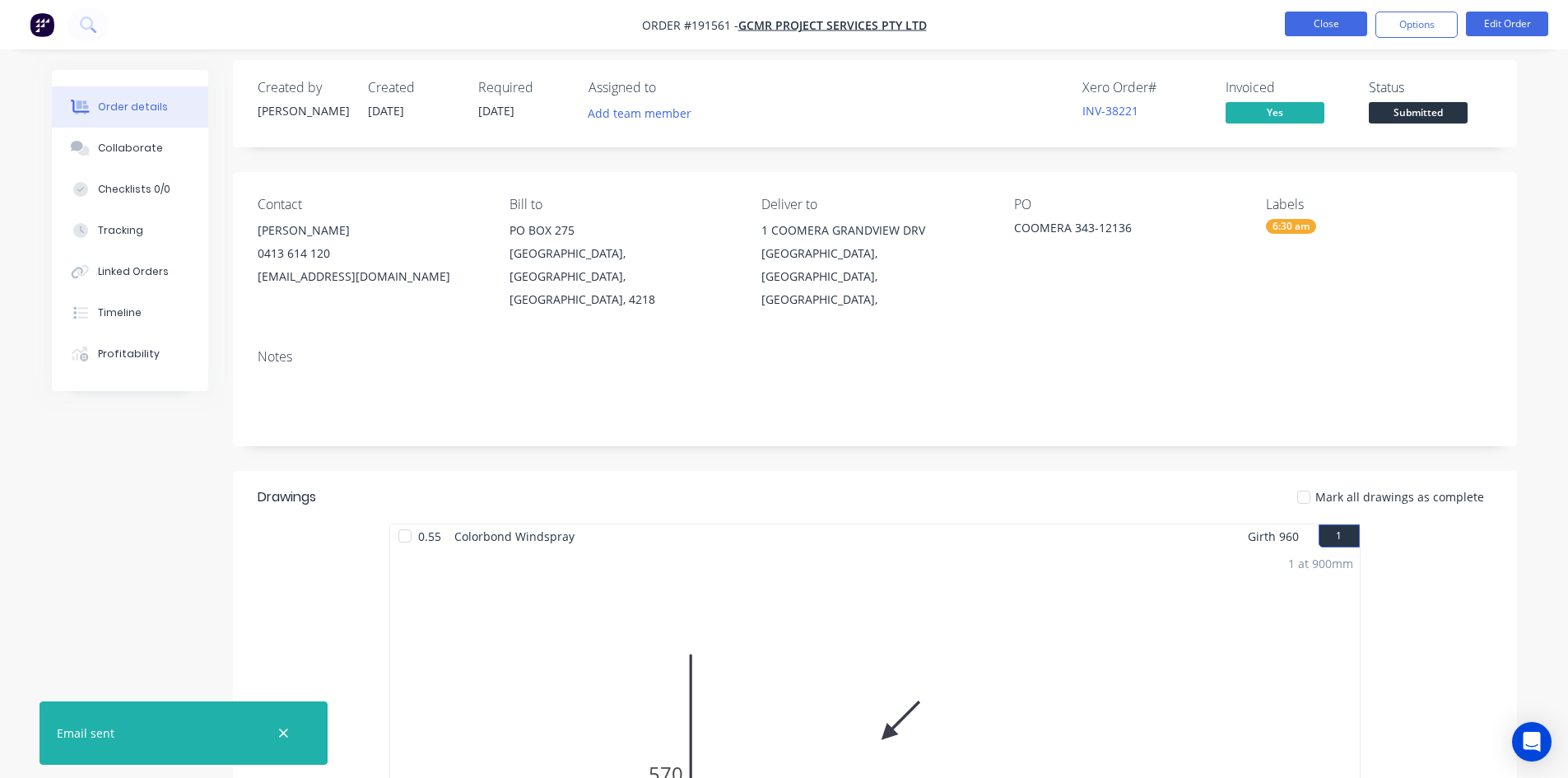
click at [1313, 33] on button "Close" at bounding box center [1326, 24] width 83 height 25
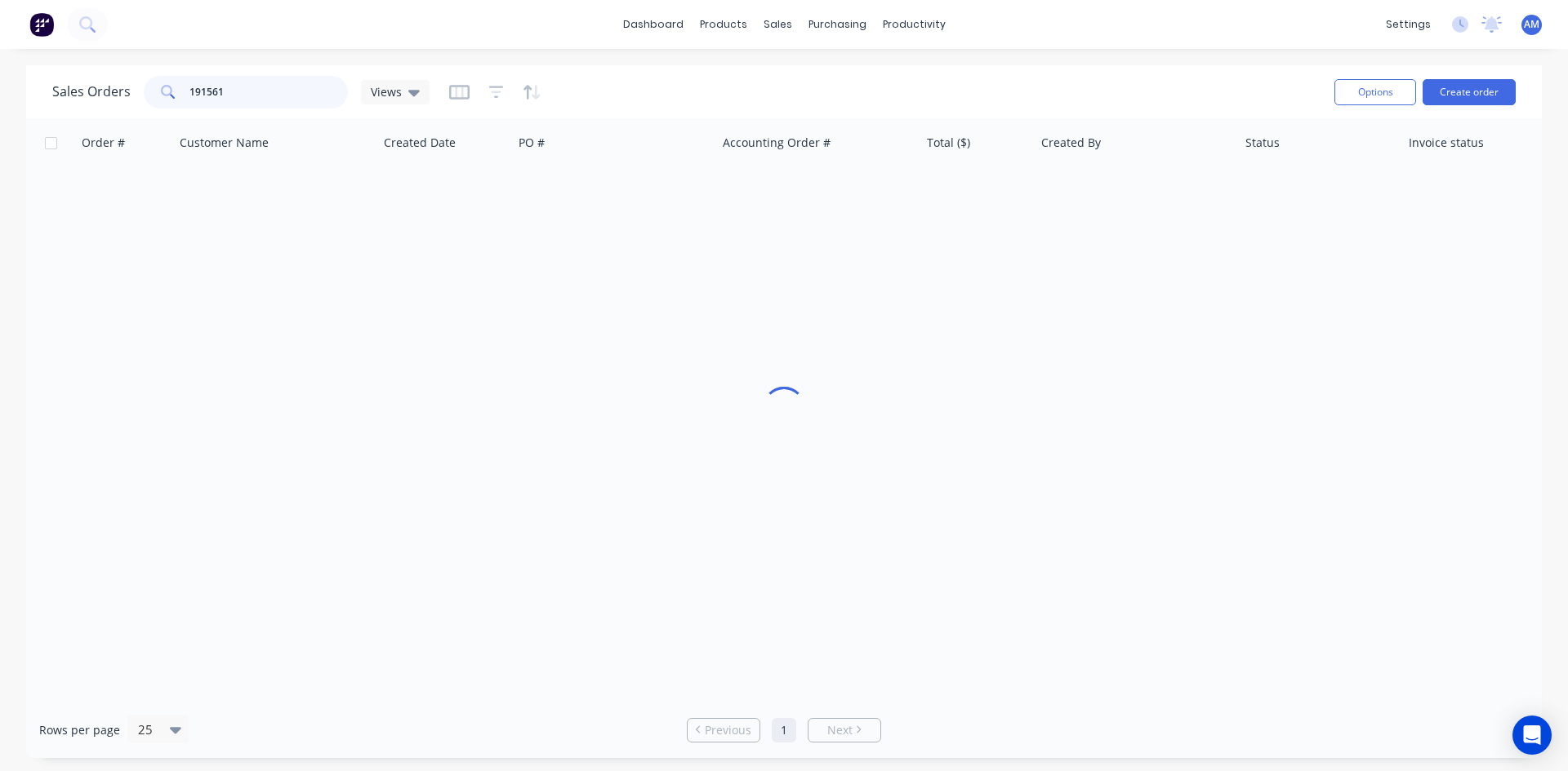
drag, startPoint x: 236, startPoint y: 92, endPoint x: 81, endPoint y: 95, distance: 155.0
click at [81, 95] on div "Sales Orders 191561 Views" at bounding box center [240, 92] width 377 height 33
type input "191467"
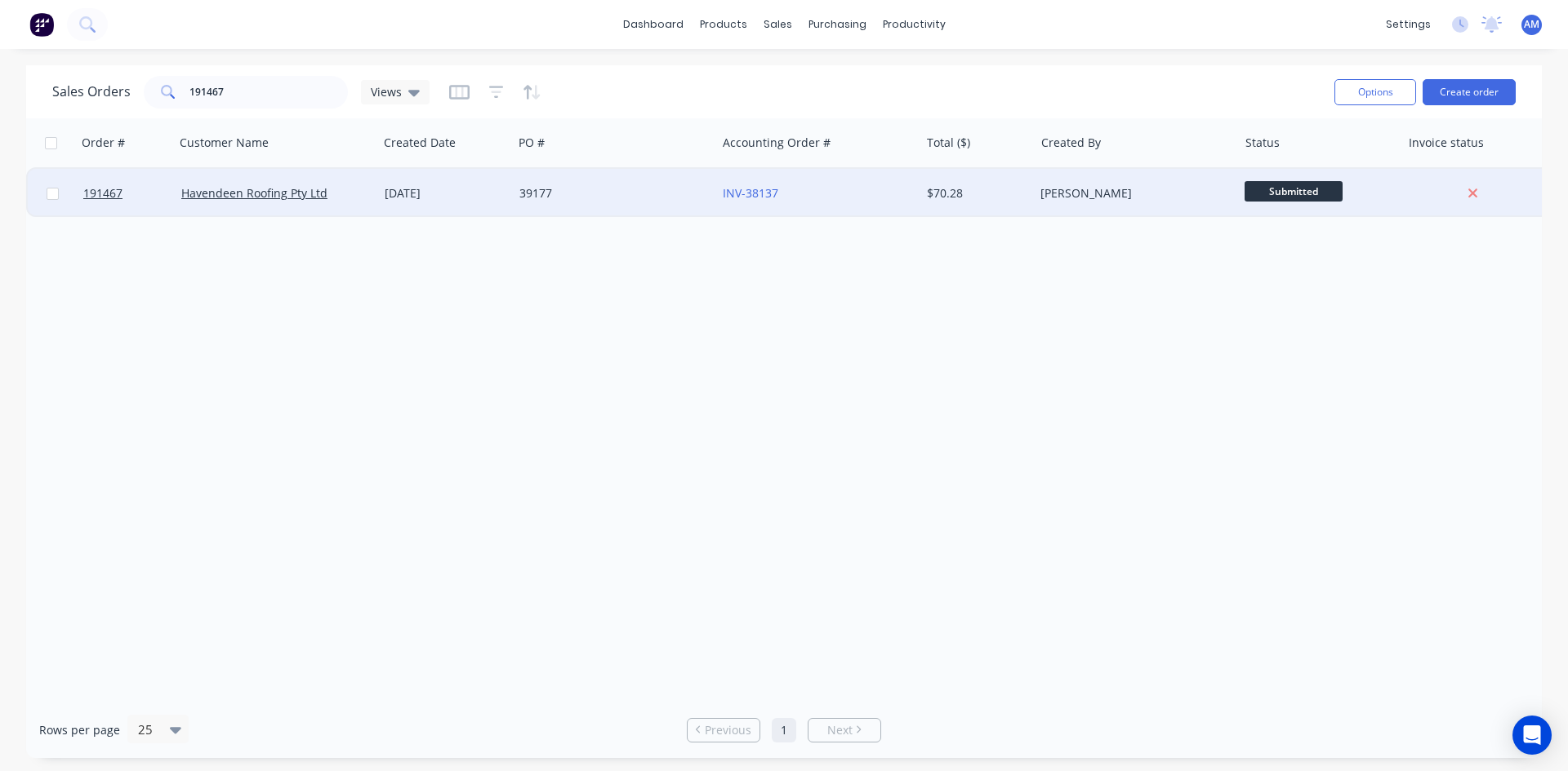
click at [634, 204] on div "39177" at bounding box center [615, 194] width 204 height 49
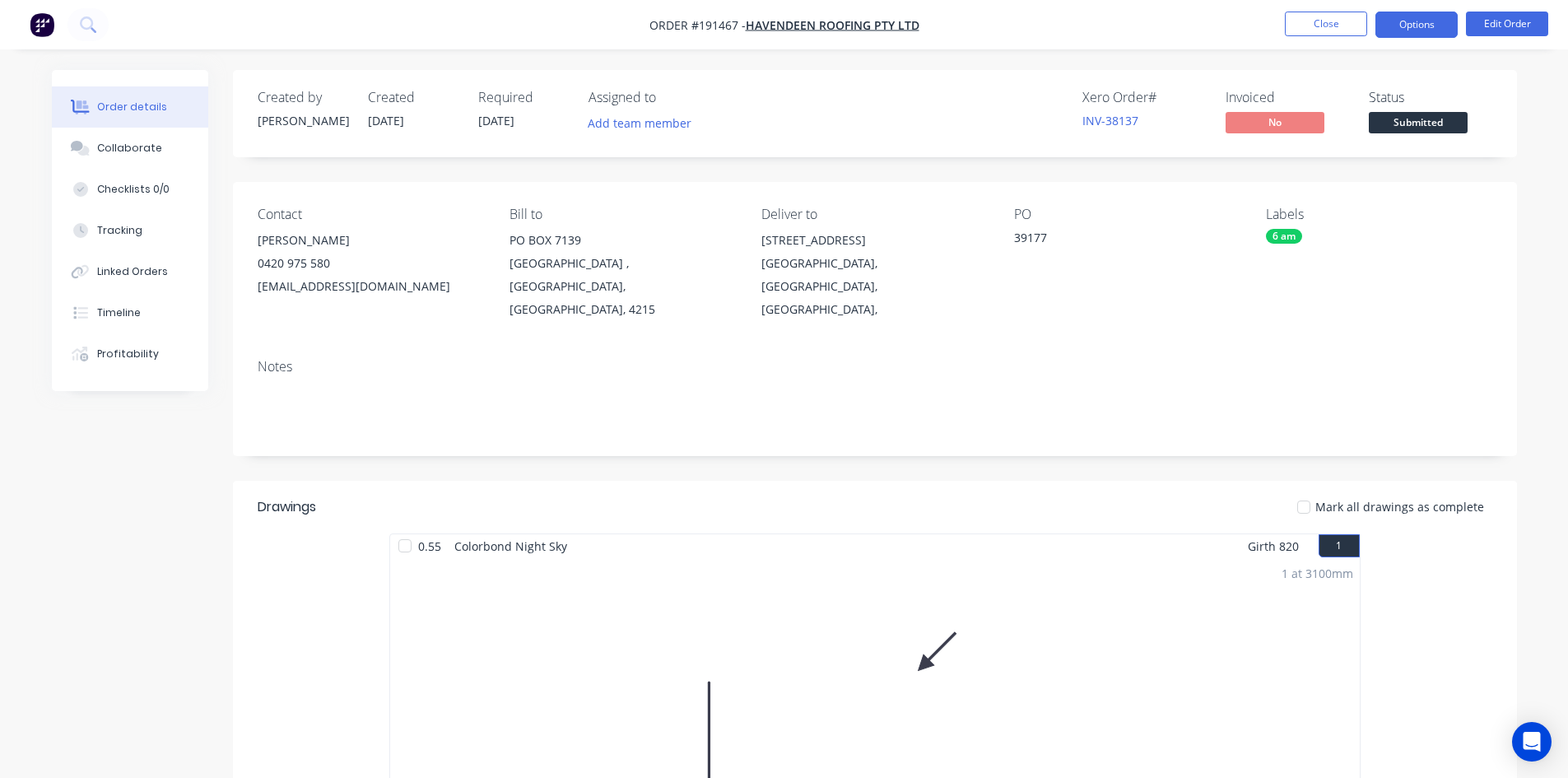
click at [1434, 22] on button "Options" at bounding box center [1417, 25] width 83 height 27
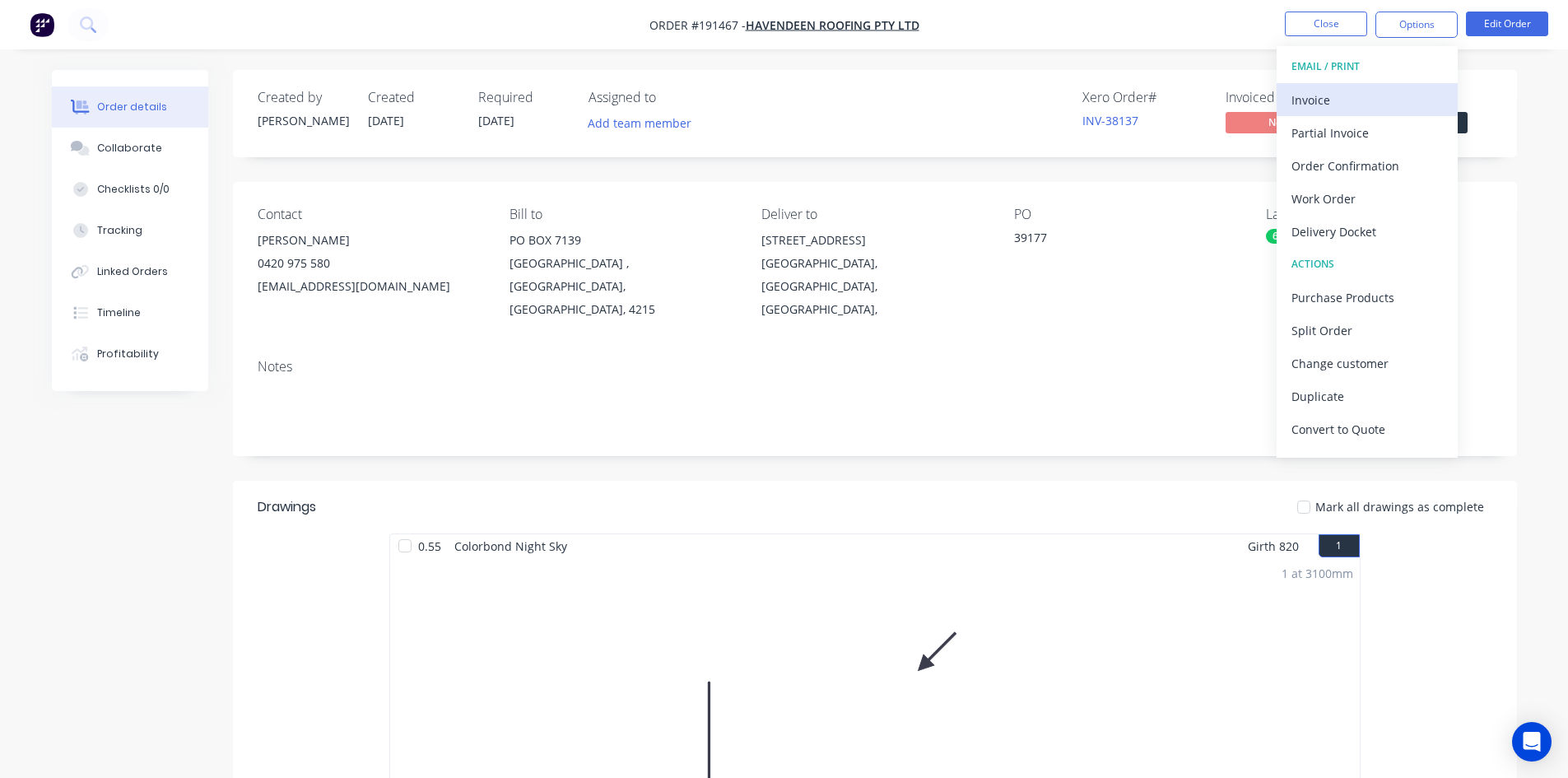
click at [1300, 110] on div "Invoice" at bounding box center [1367, 100] width 151 height 24
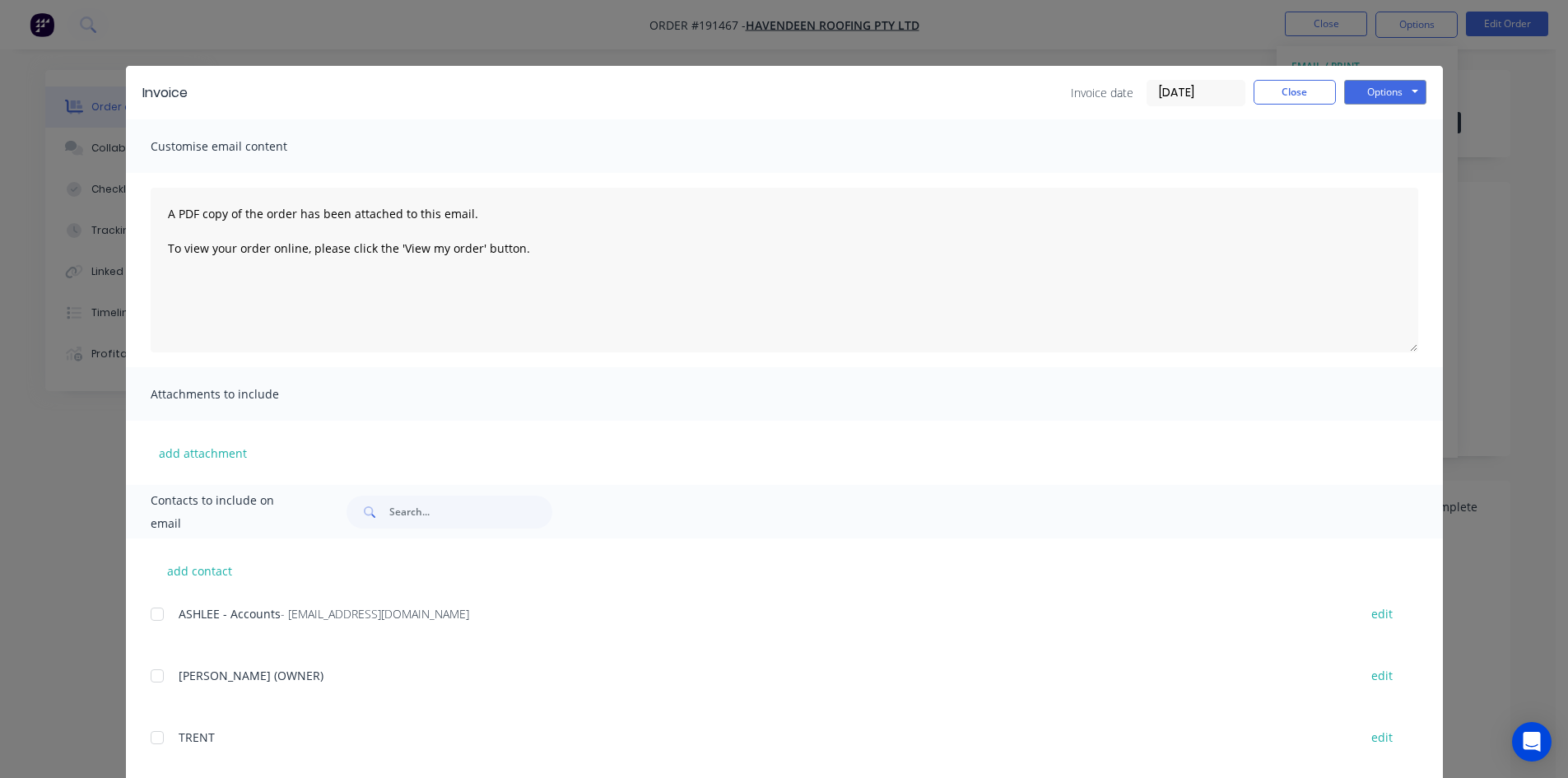
click at [154, 618] on div at bounding box center [158, 615] width 33 height 33
click at [1296, 92] on button "Close" at bounding box center [1295, 92] width 83 height 25
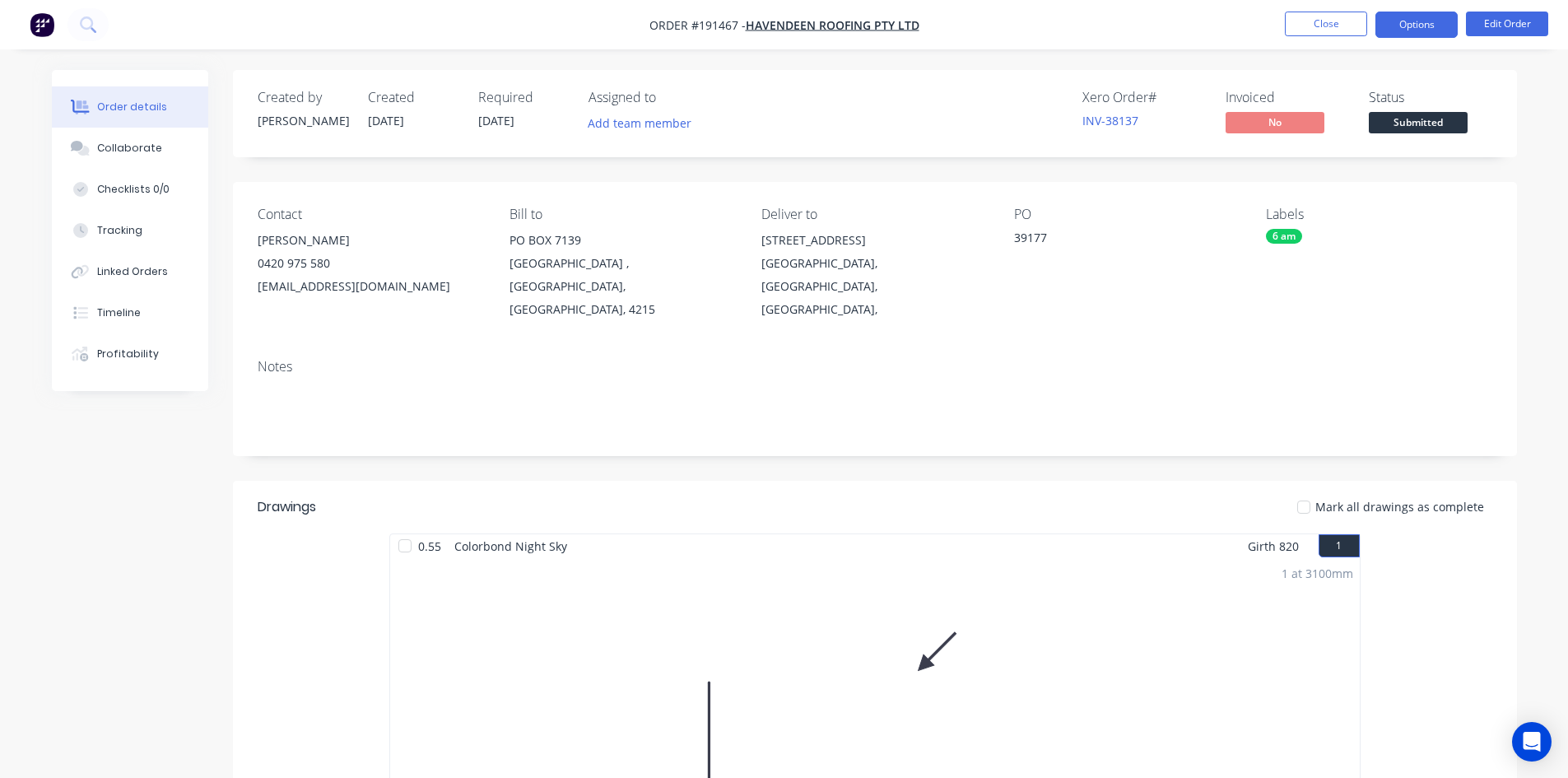
click at [1401, 31] on button "Options" at bounding box center [1417, 25] width 83 height 27
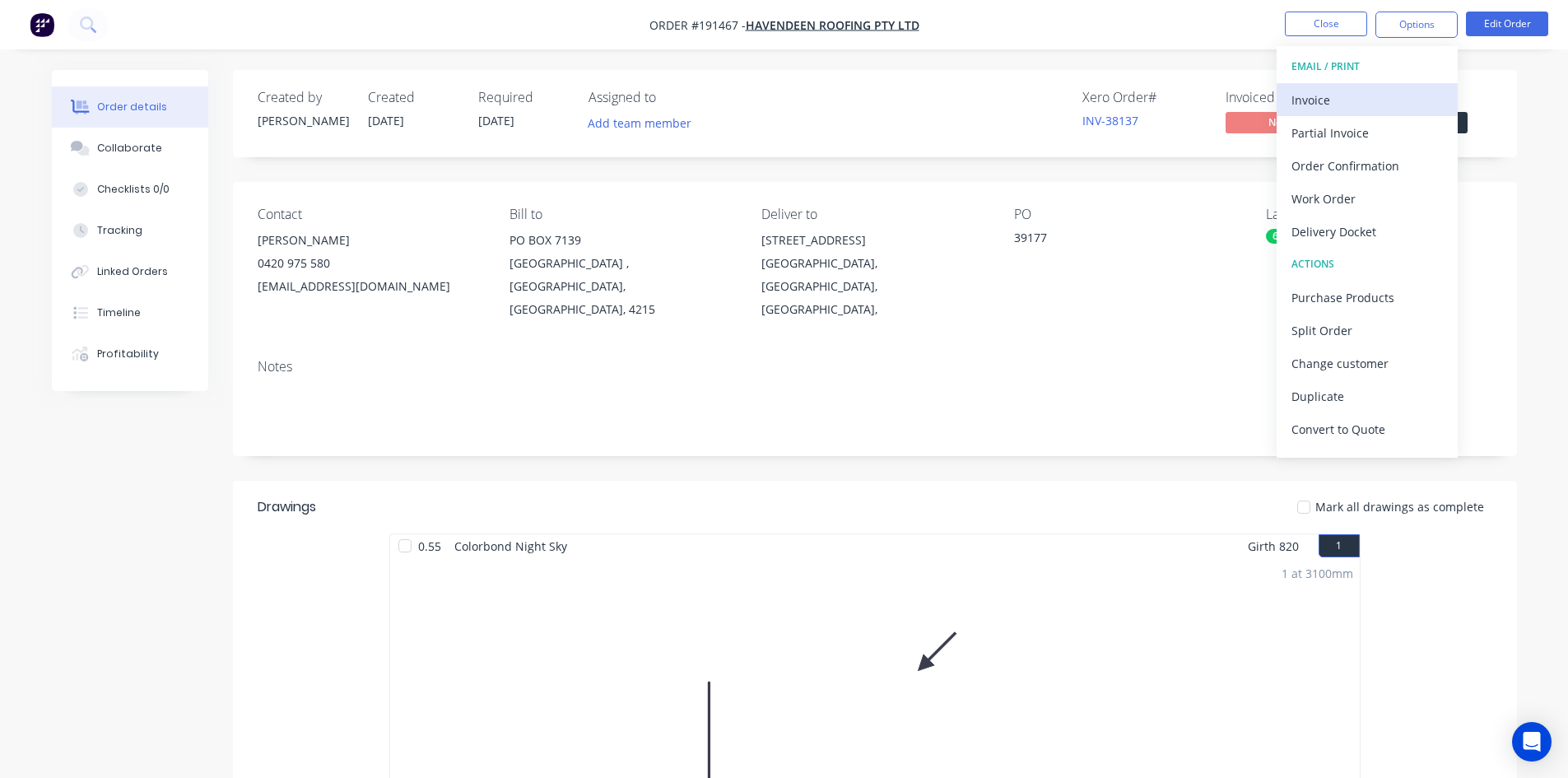
click at [1385, 95] on div "Invoice" at bounding box center [1367, 100] width 151 height 24
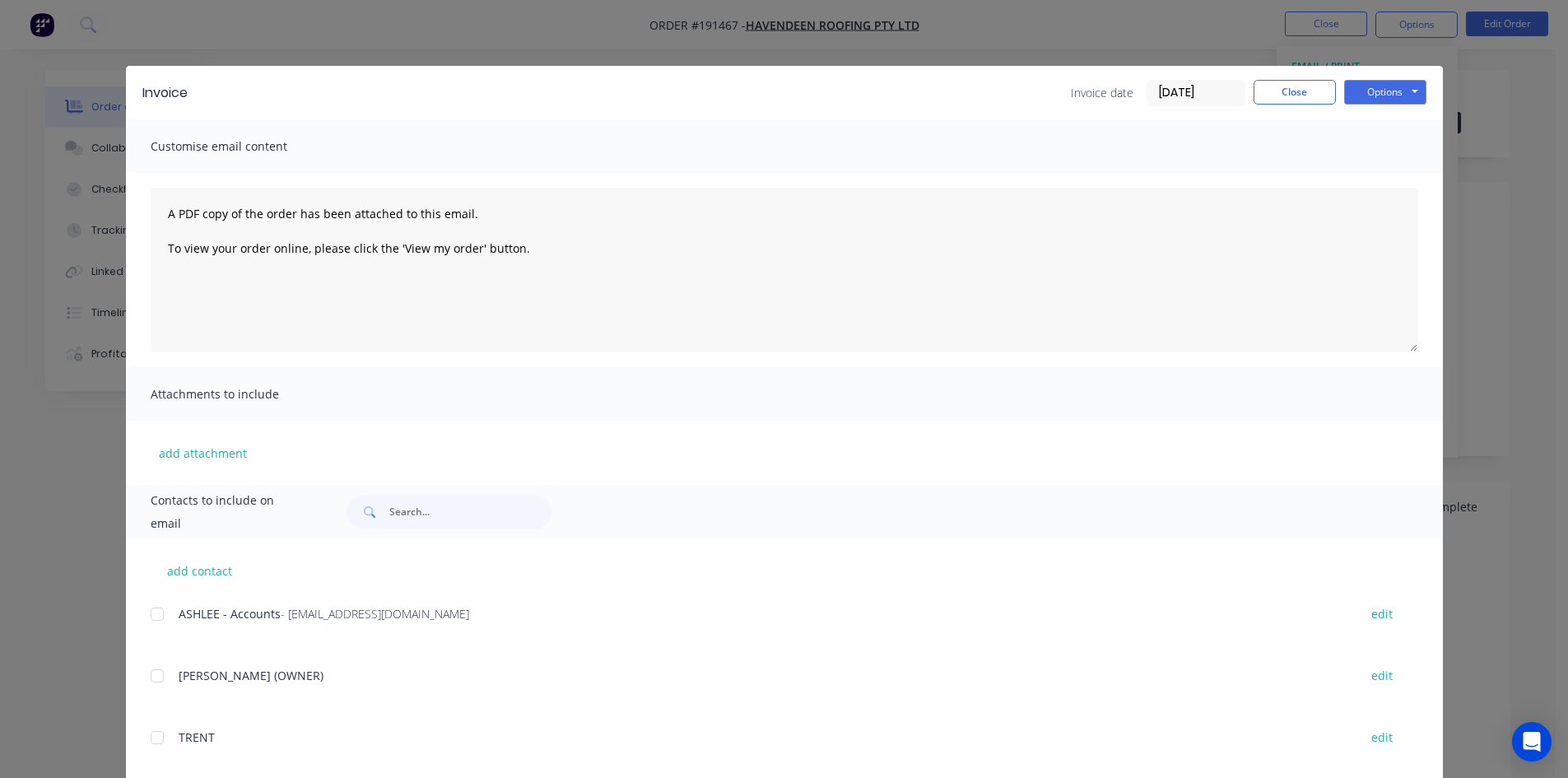
click at [152, 615] on div at bounding box center [158, 615] width 33 height 33
click at [1395, 94] on button "Options" at bounding box center [1386, 92] width 83 height 25
click at [1397, 172] on button "Email" at bounding box center [1397, 176] width 105 height 28
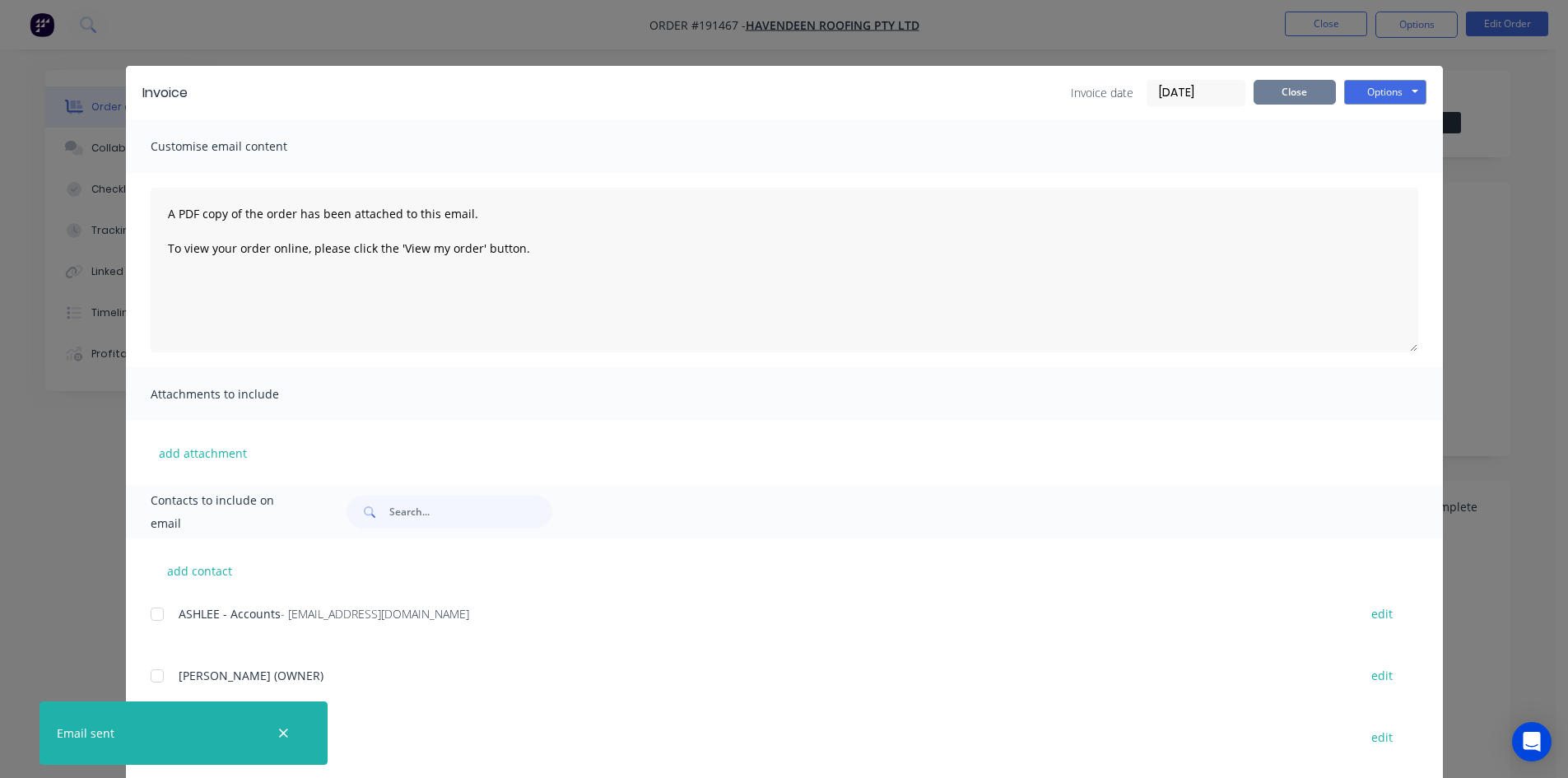
click at [1306, 94] on button "Close" at bounding box center [1295, 92] width 83 height 25
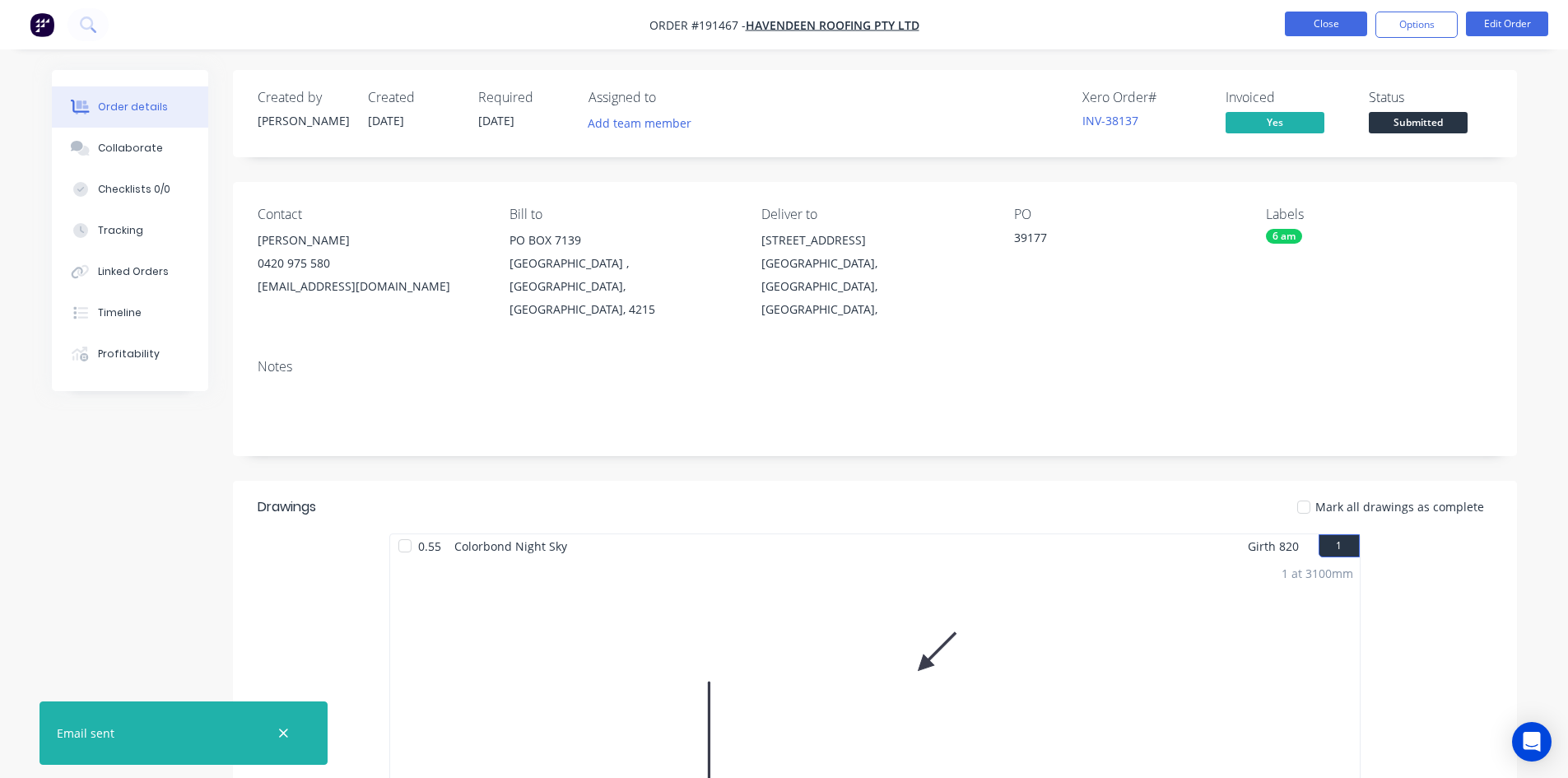
click at [1312, 26] on button "Close" at bounding box center [1326, 24] width 83 height 25
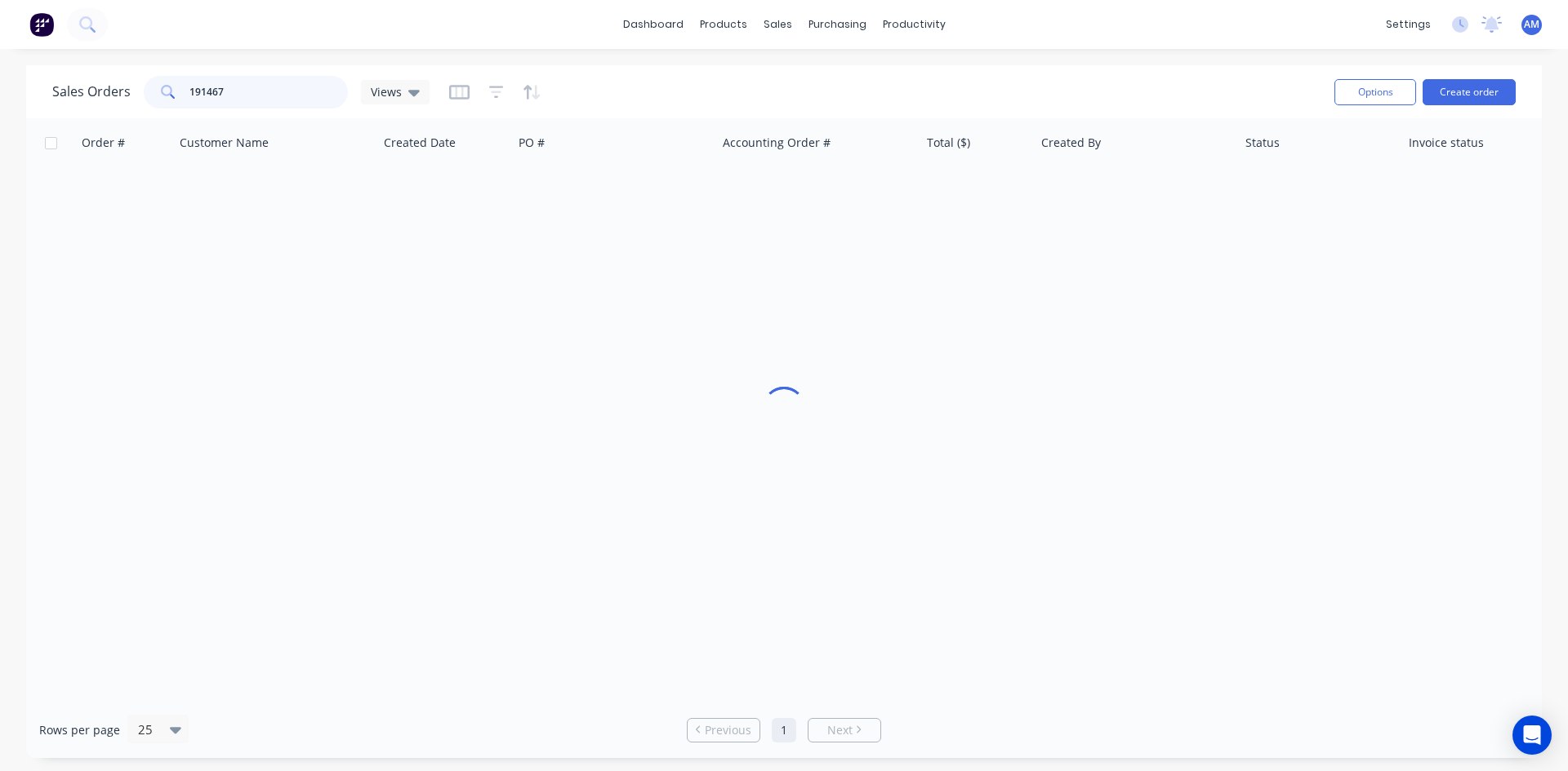
drag, startPoint x: 251, startPoint y: 91, endPoint x: 153, endPoint y: 95, distance: 98.1
click at [153, 95] on div "191467" at bounding box center [246, 92] width 204 height 33
type input "191554"
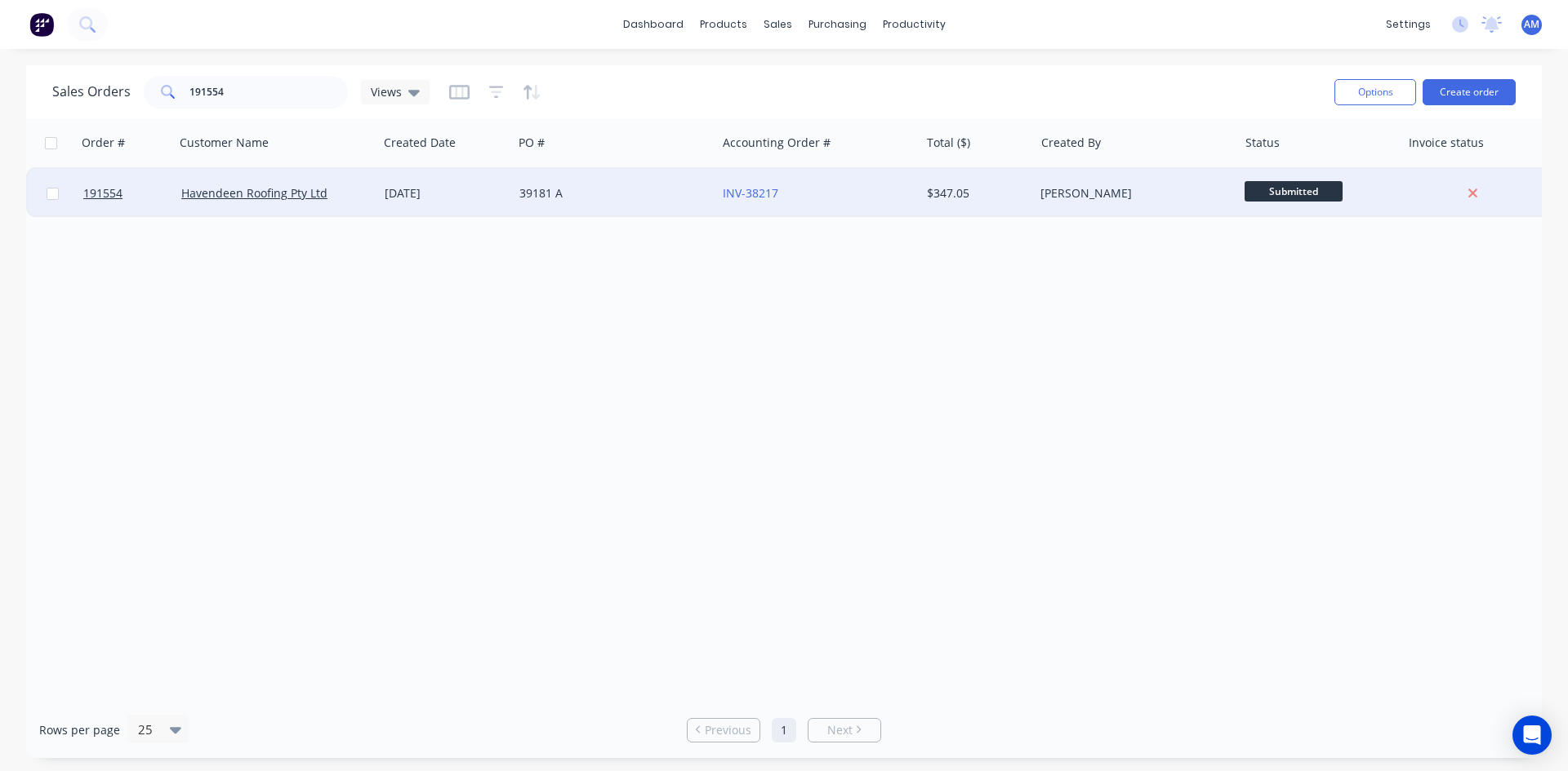
click at [638, 201] on div "39181 A" at bounding box center [609, 194] width 181 height 16
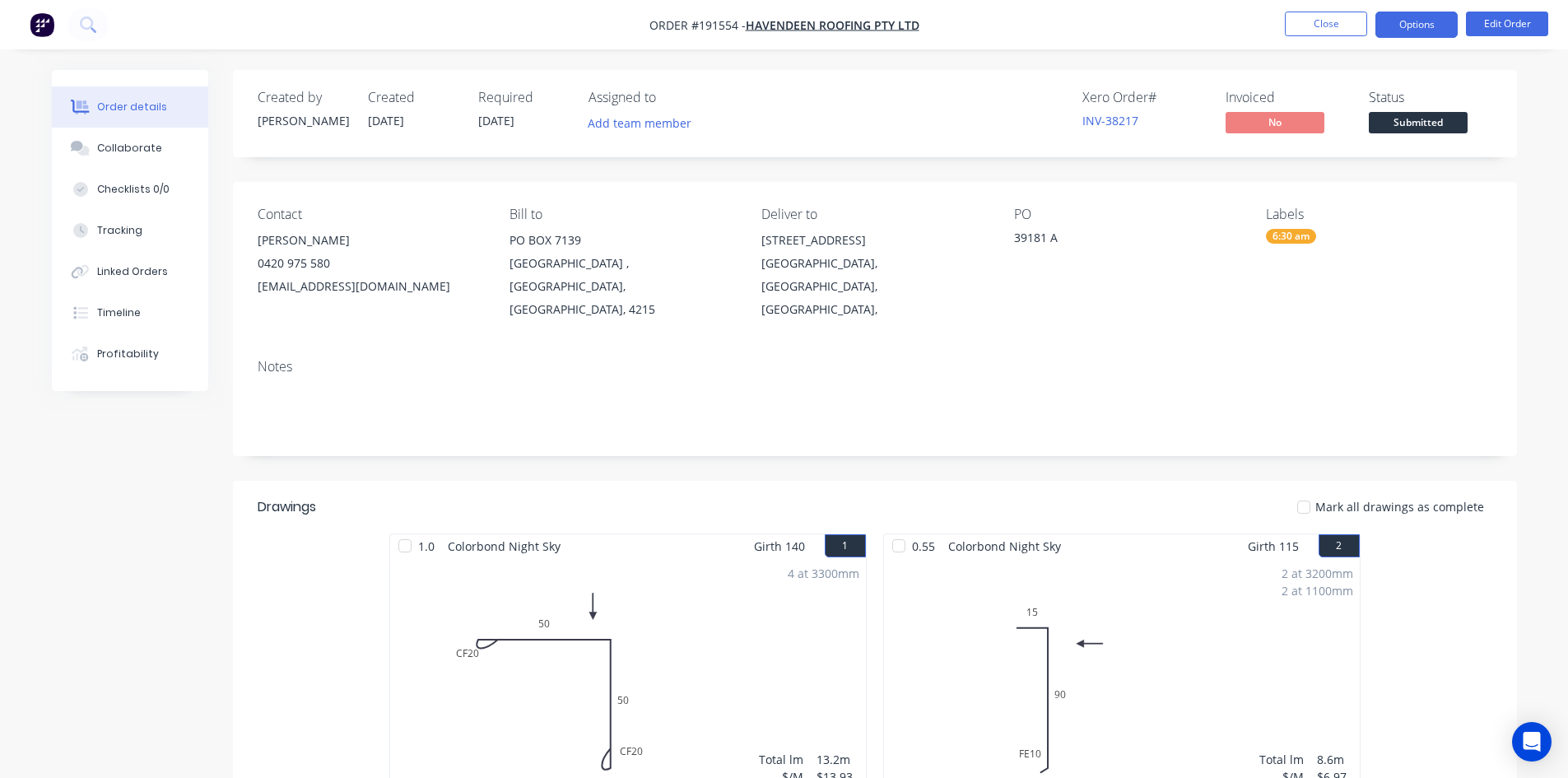
click at [1405, 20] on button "Options" at bounding box center [1417, 25] width 83 height 27
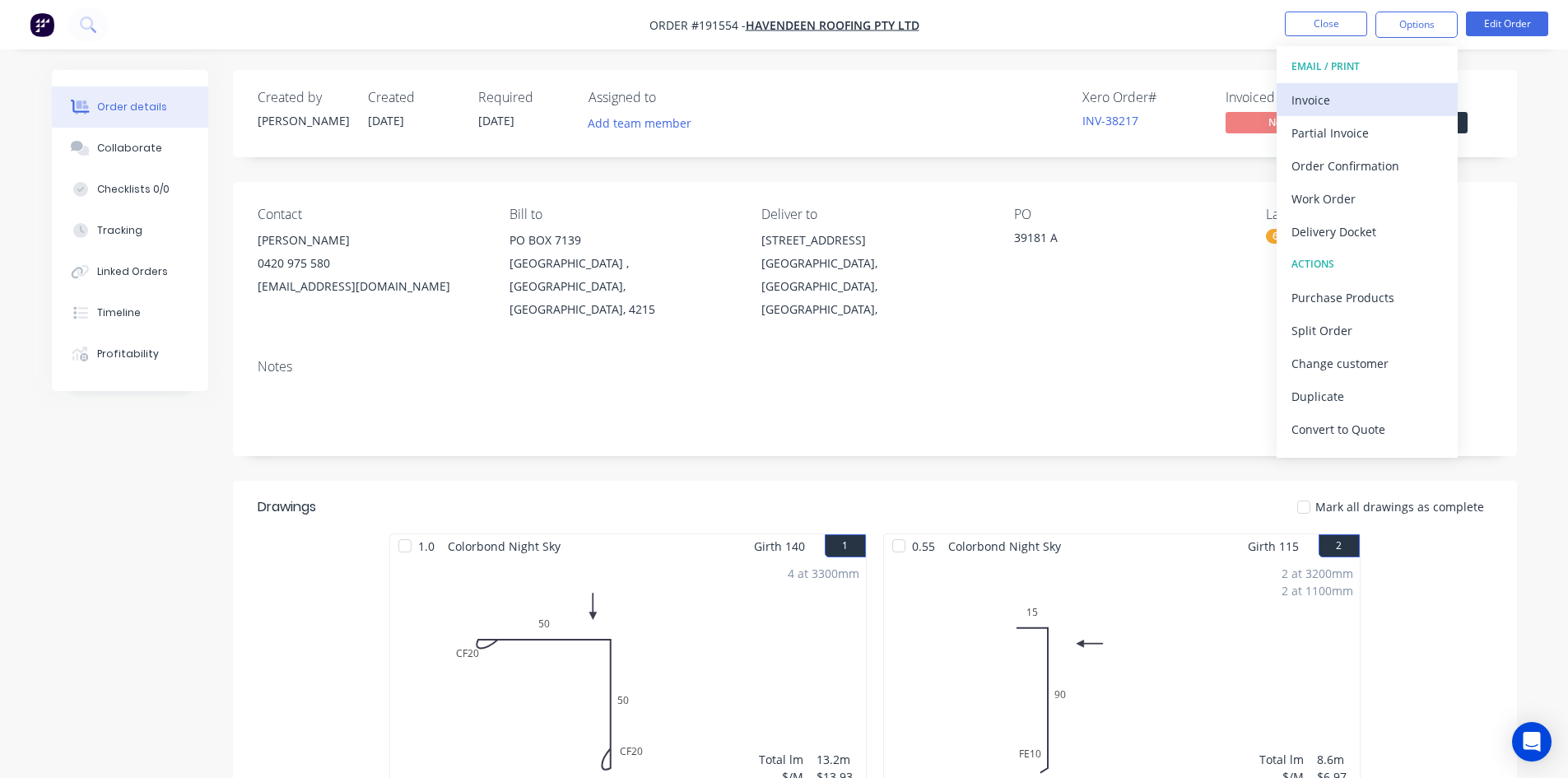
click at [1375, 93] on div "Invoice" at bounding box center [1367, 100] width 151 height 24
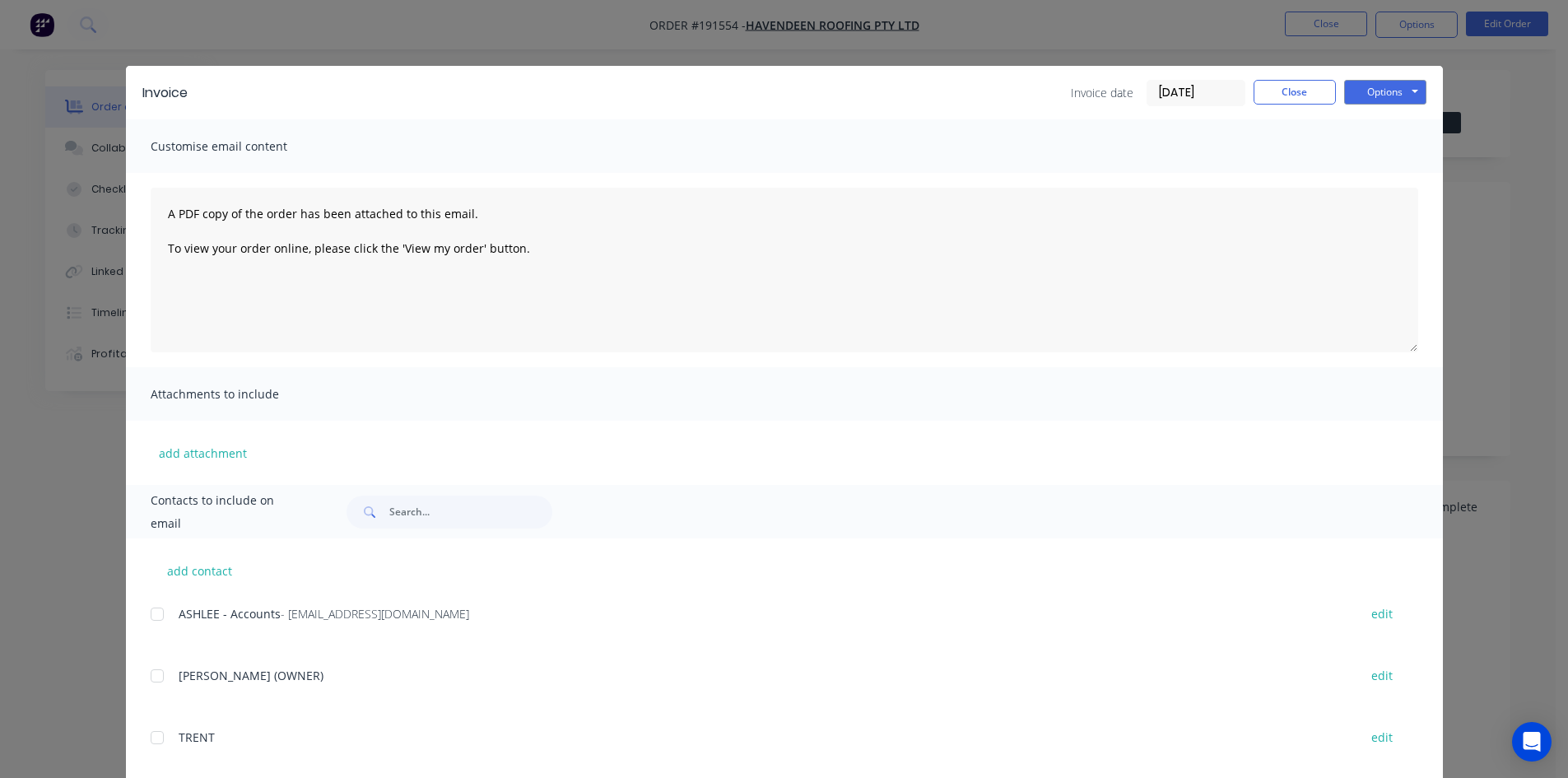
click at [148, 616] on div at bounding box center [158, 615] width 33 height 33
click at [1400, 94] on button "Options" at bounding box center [1386, 92] width 83 height 25
click at [1392, 174] on button "Email" at bounding box center [1397, 176] width 105 height 28
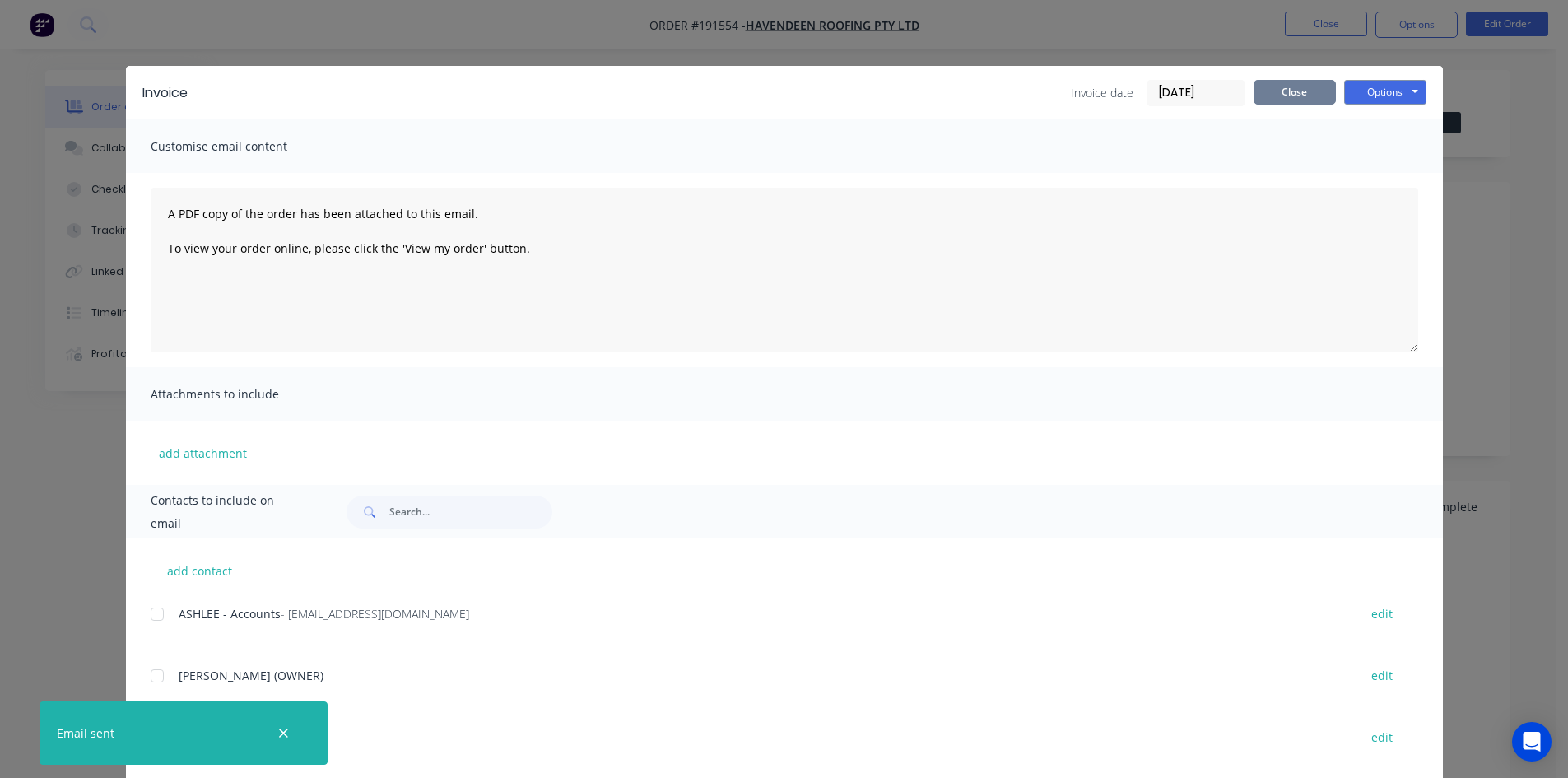
click at [1263, 91] on button "Close" at bounding box center [1295, 92] width 83 height 25
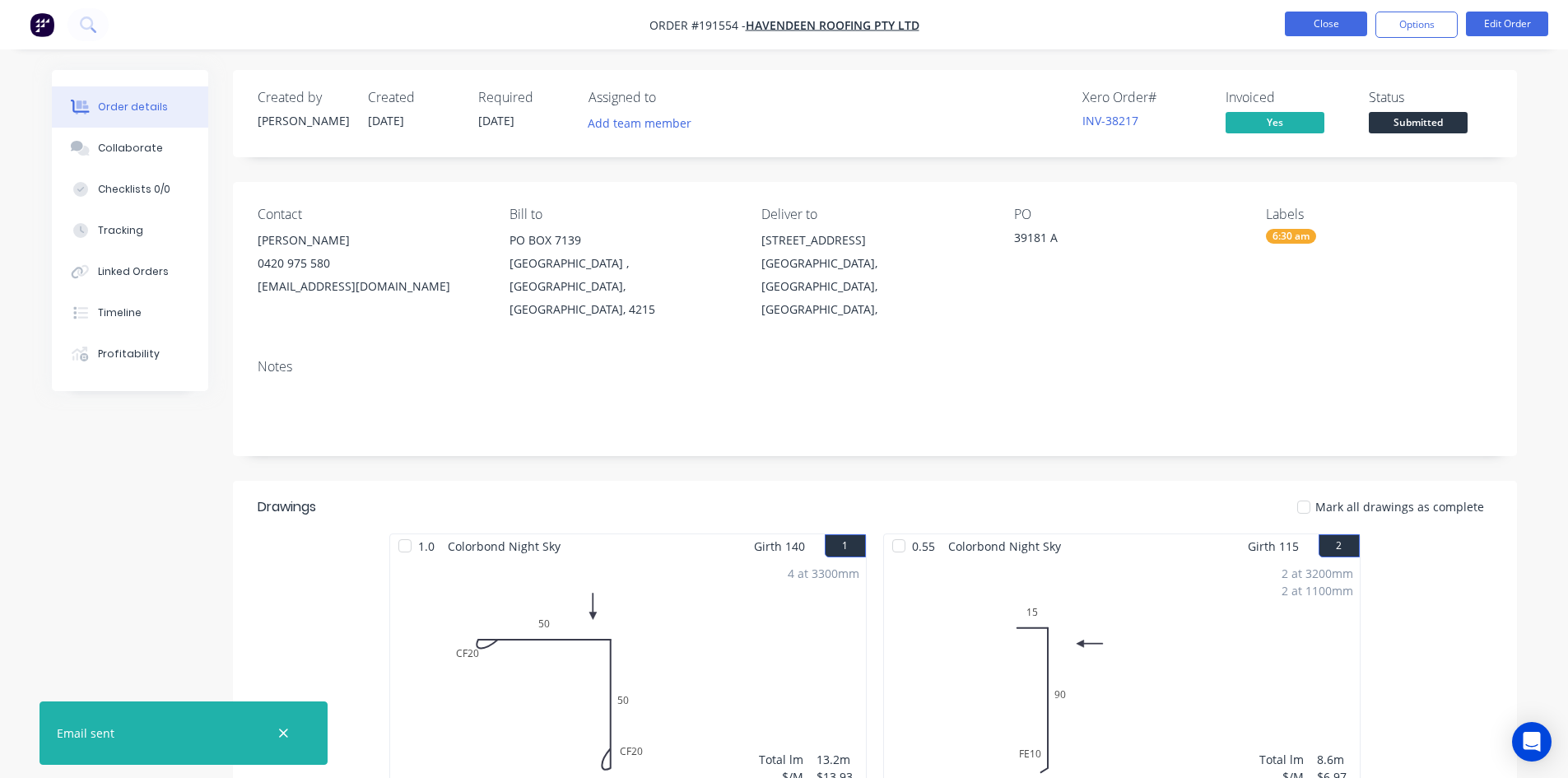
click at [1309, 16] on button "Close" at bounding box center [1326, 24] width 83 height 25
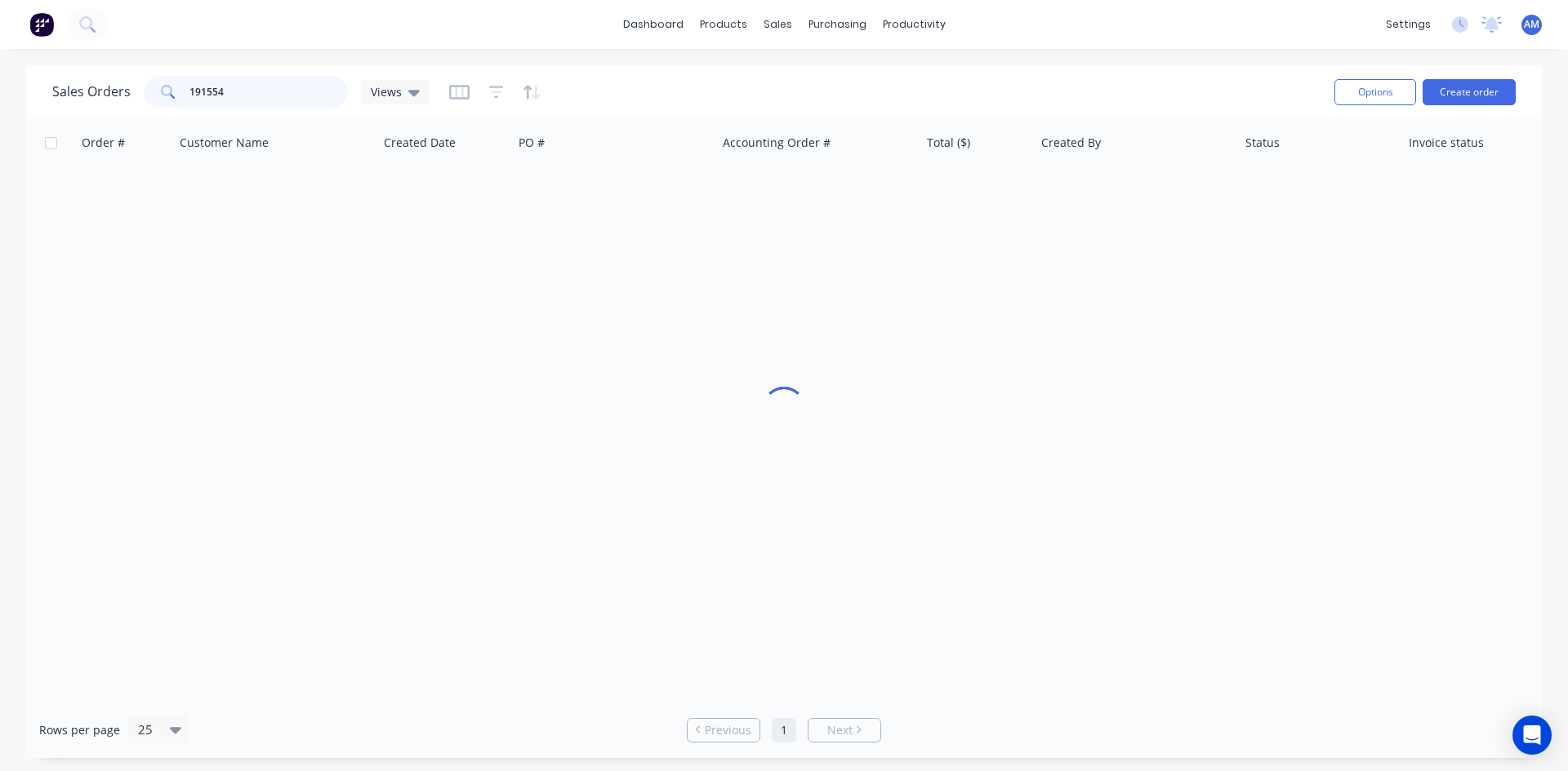
drag, startPoint x: 259, startPoint y: 85, endPoint x: 165, endPoint y: 88, distance: 94.0
click at [165, 88] on div "191554" at bounding box center [246, 92] width 204 height 33
type input "191516"
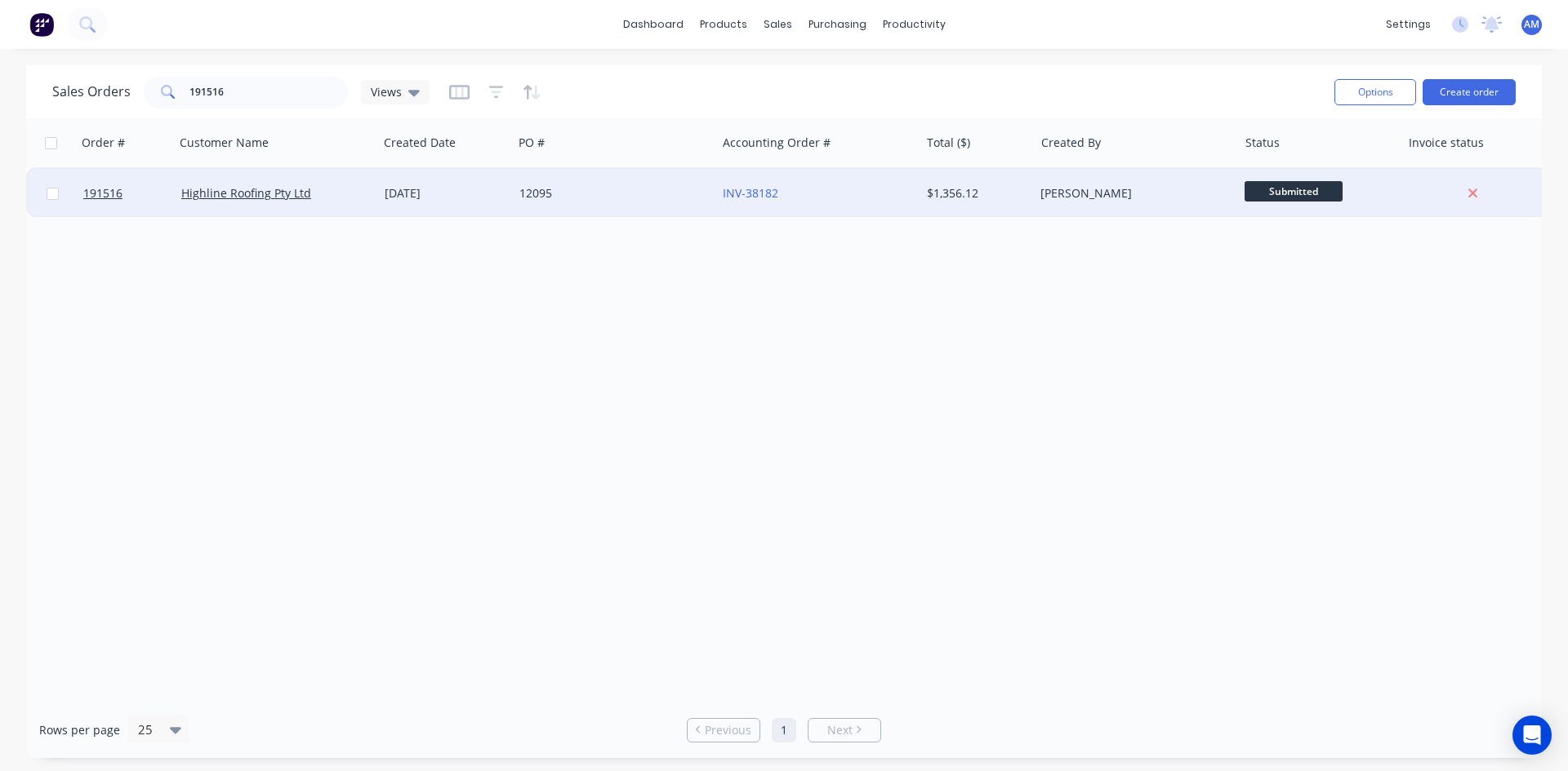
click at [634, 204] on div "12095" at bounding box center [615, 194] width 204 height 49
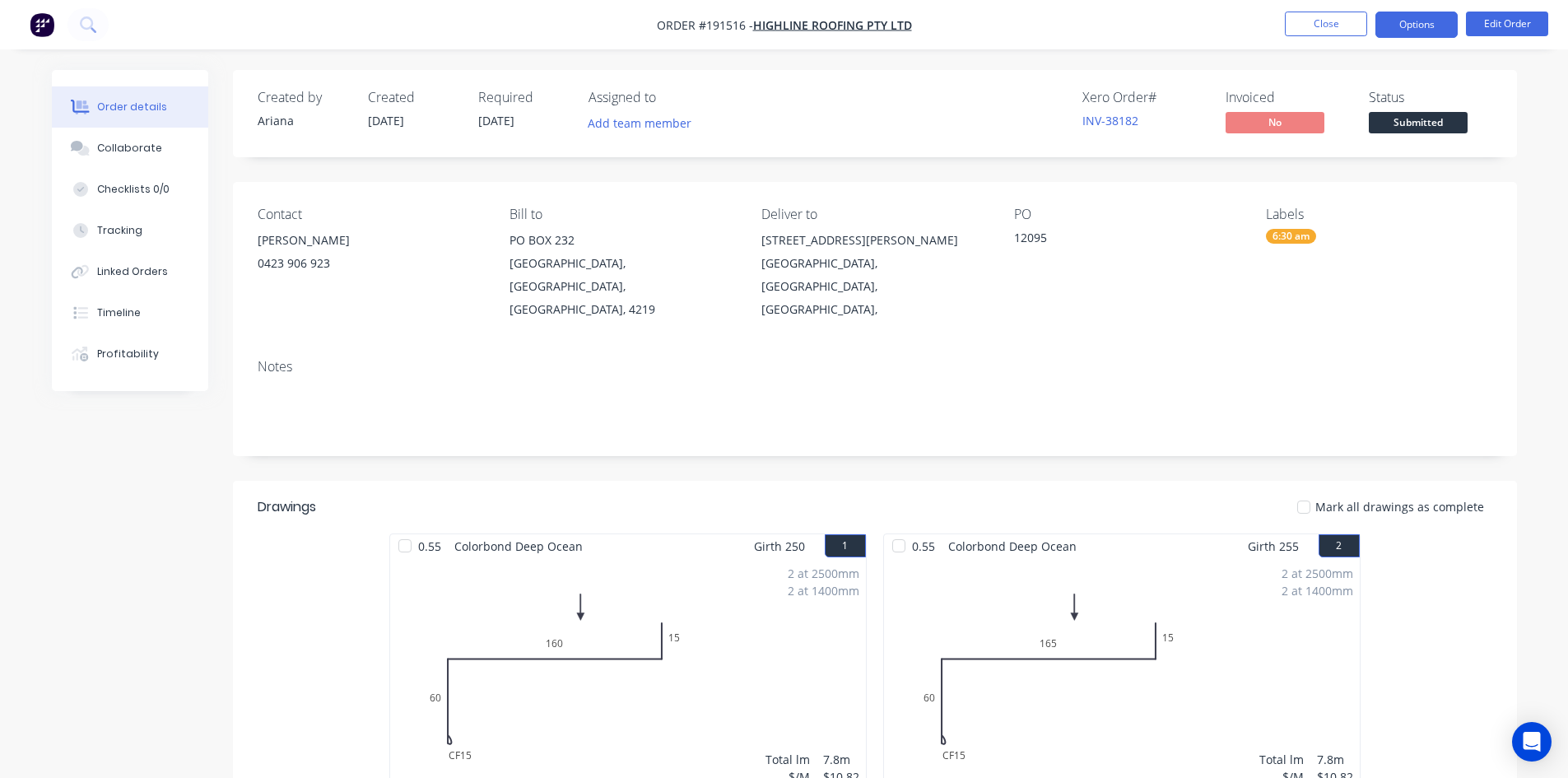
click at [1438, 15] on button "Options" at bounding box center [1417, 25] width 83 height 27
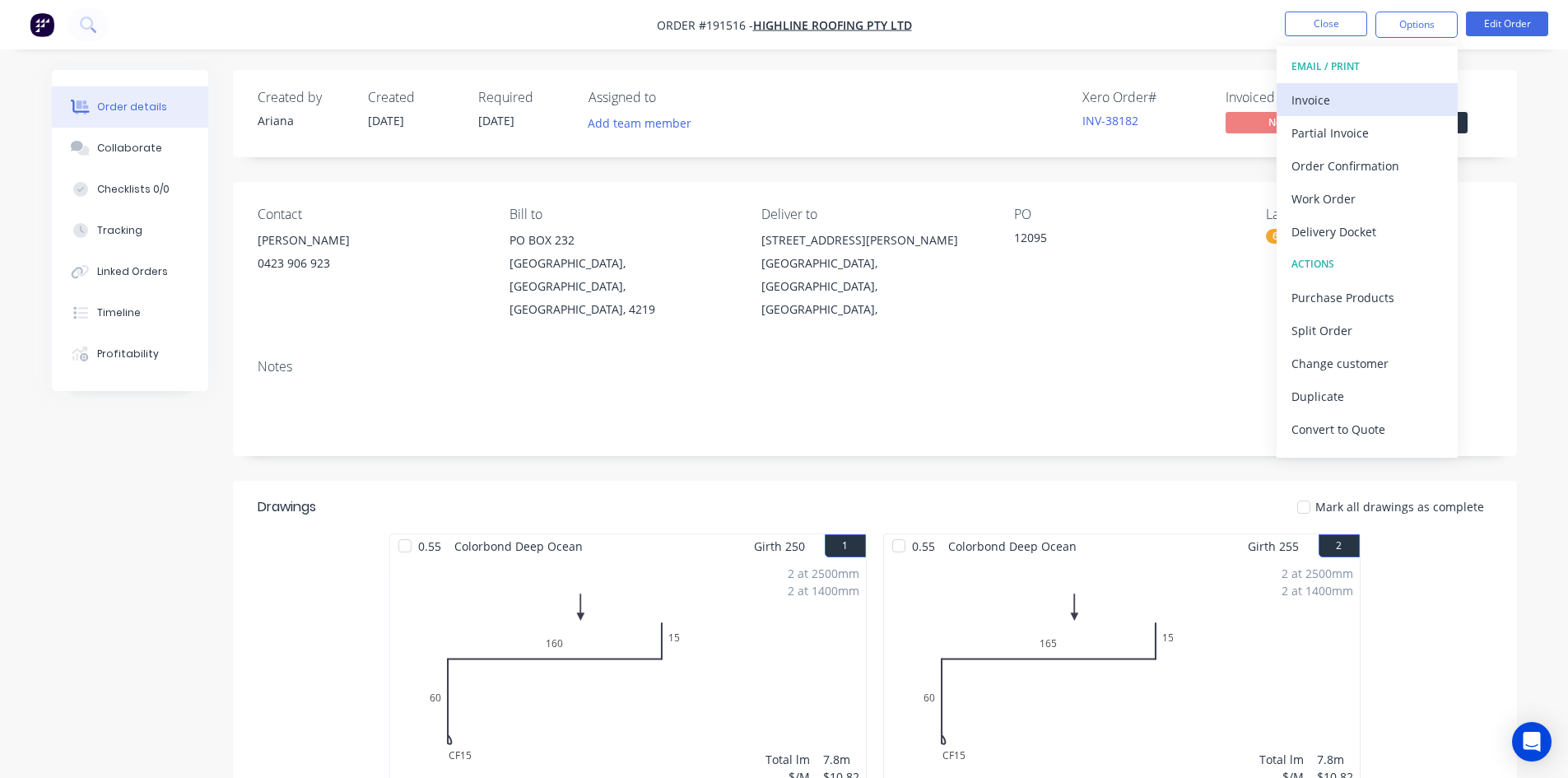
click at [1345, 101] on div "Invoice" at bounding box center [1367, 100] width 151 height 24
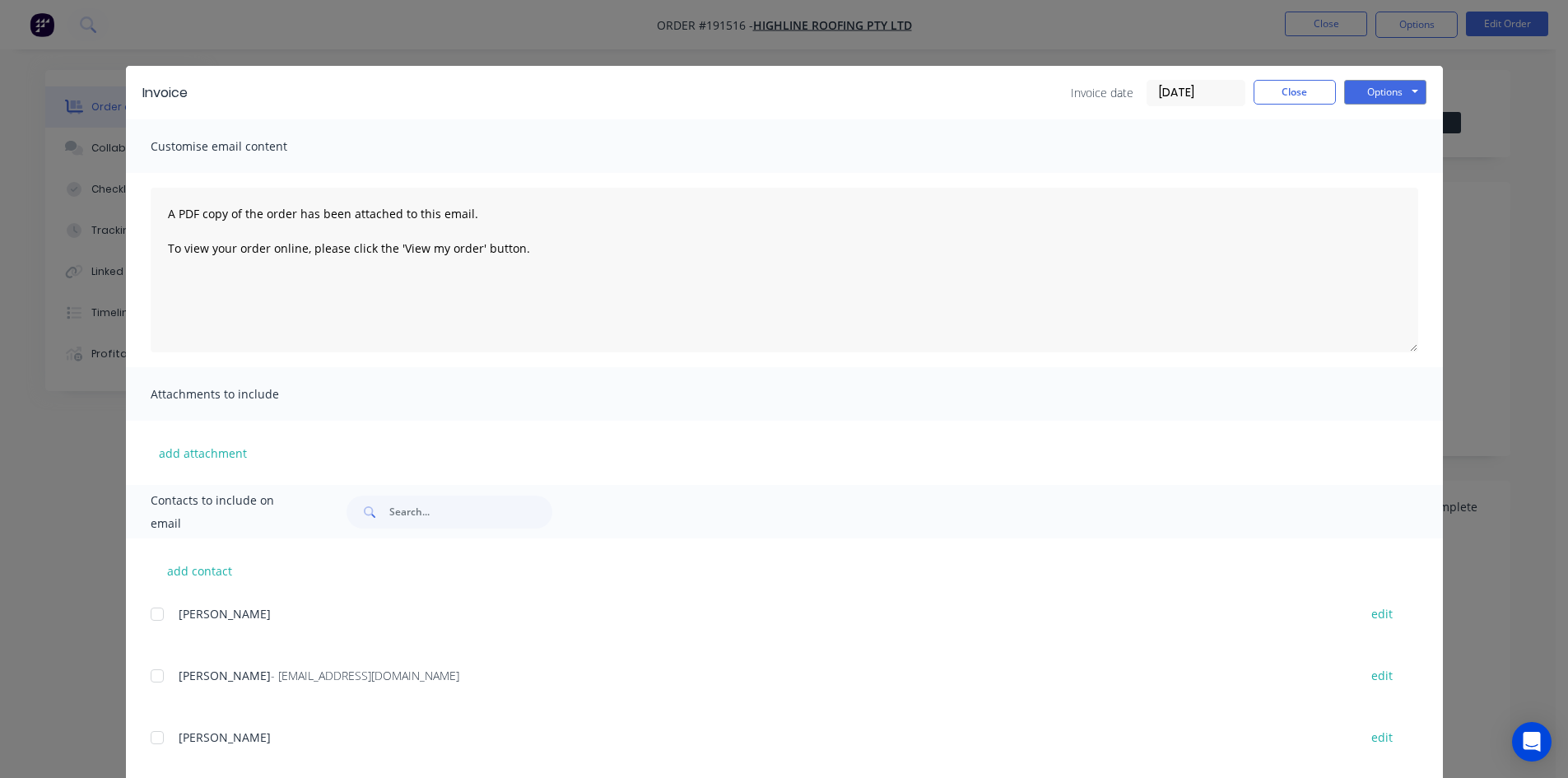
click at [151, 676] on div at bounding box center [158, 676] width 33 height 33
click at [1408, 90] on button "Options" at bounding box center [1386, 92] width 83 height 25
click at [1400, 170] on button "Email" at bounding box center [1397, 176] width 105 height 28
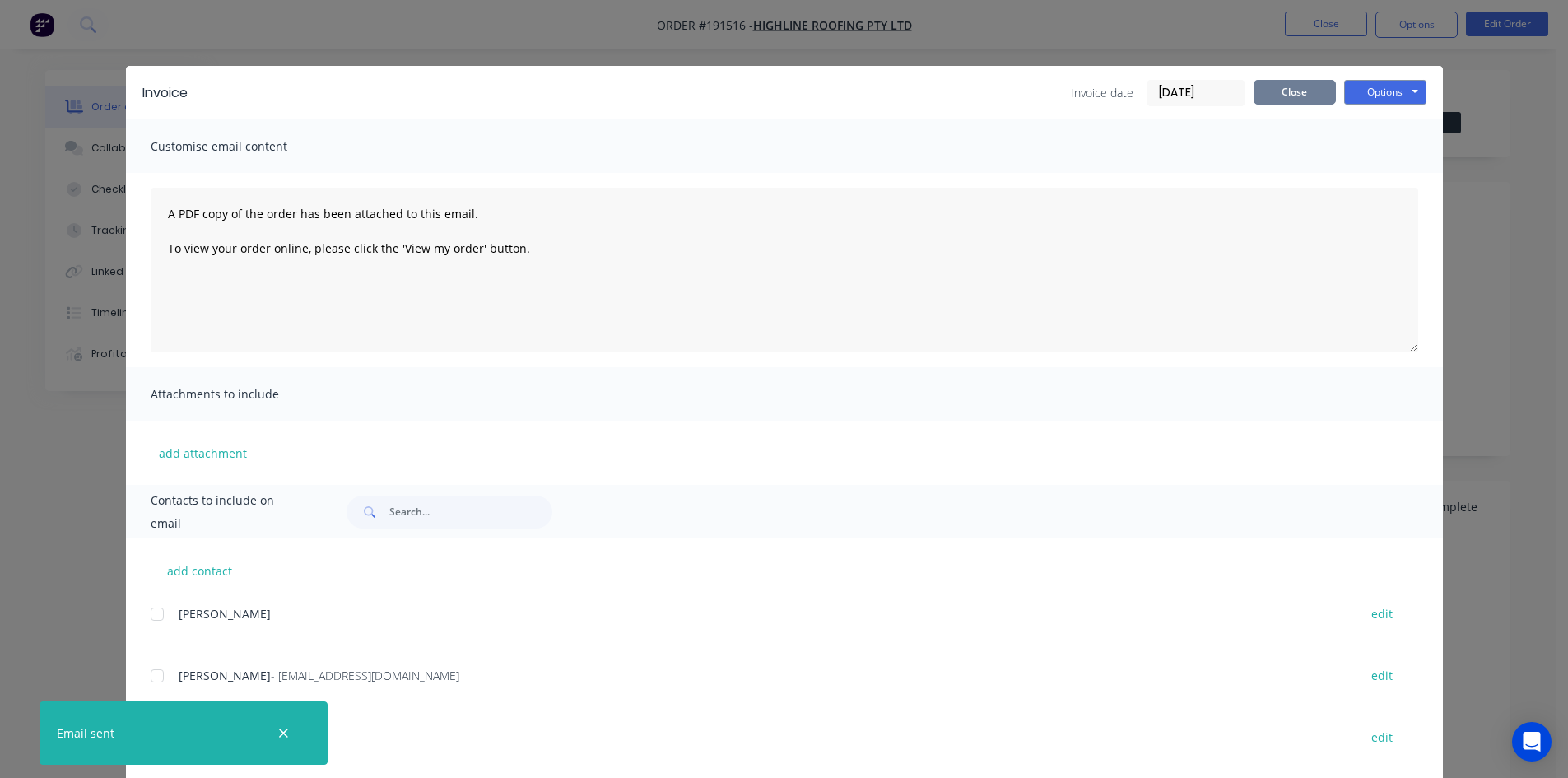
click at [1271, 97] on button "Close" at bounding box center [1295, 92] width 83 height 25
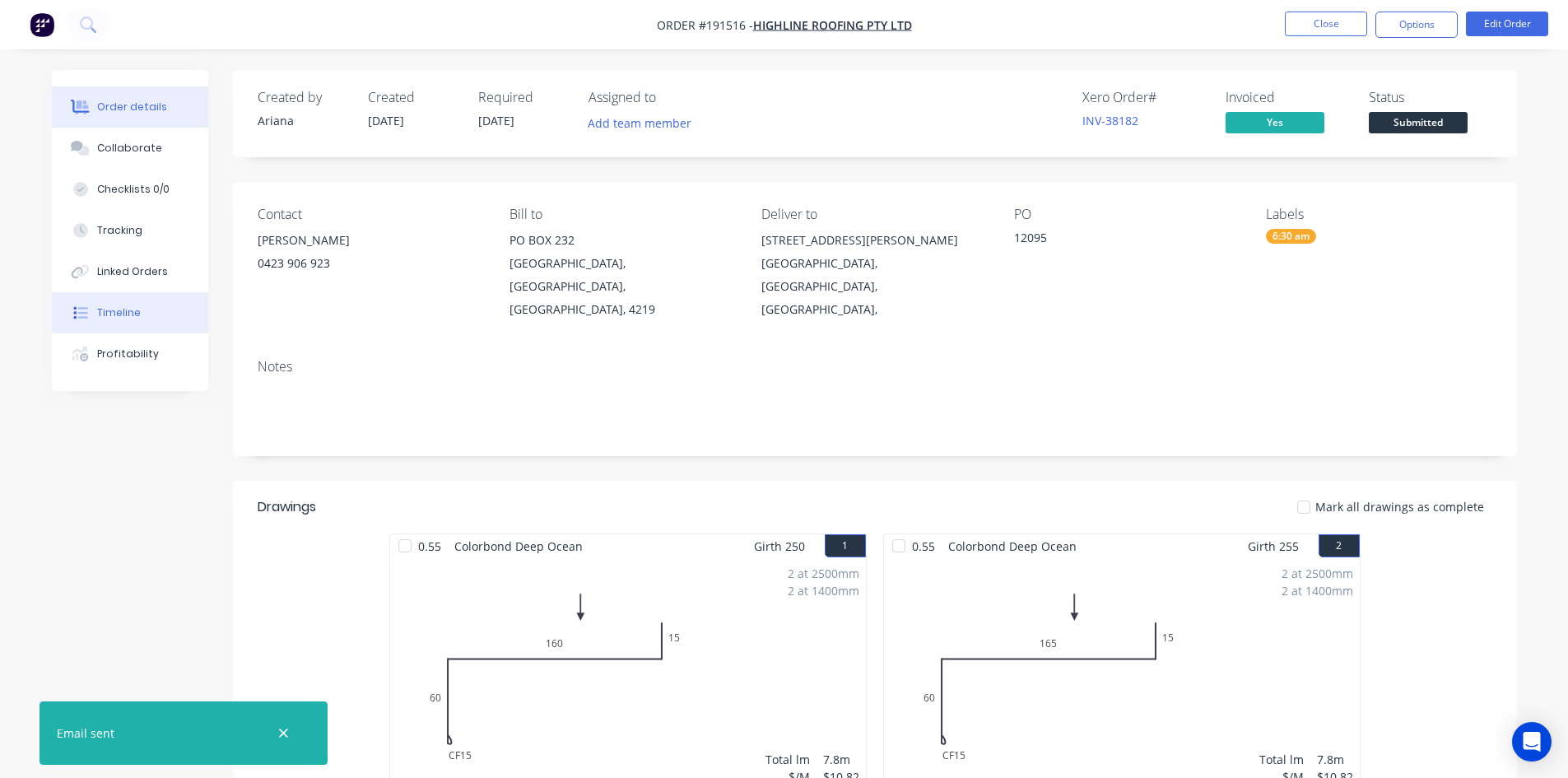
click at [133, 306] on div "Timeline" at bounding box center [119, 313] width 44 height 15
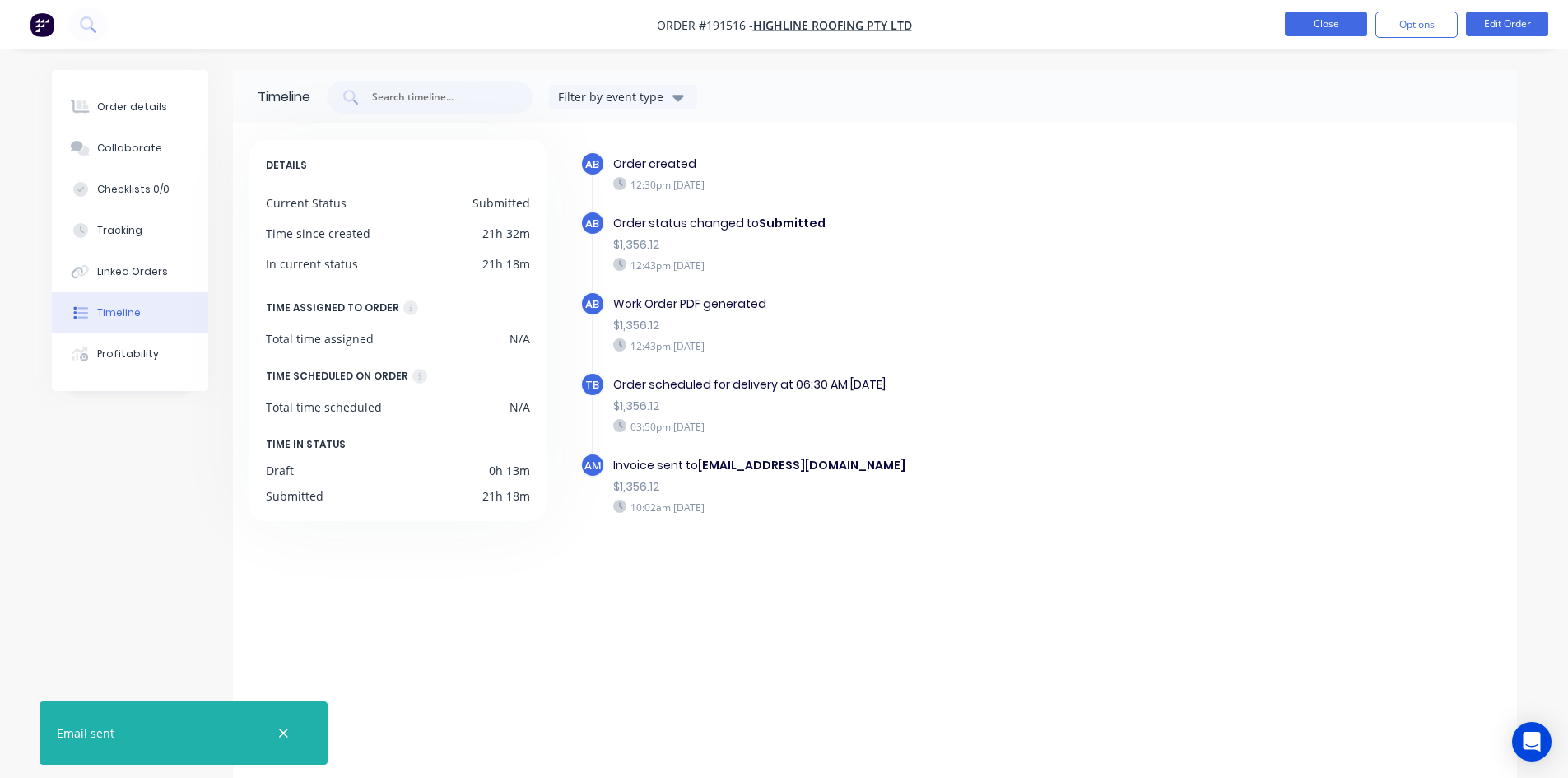
click at [1316, 24] on button "Close" at bounding box center [1326, 24] width 83 height 25
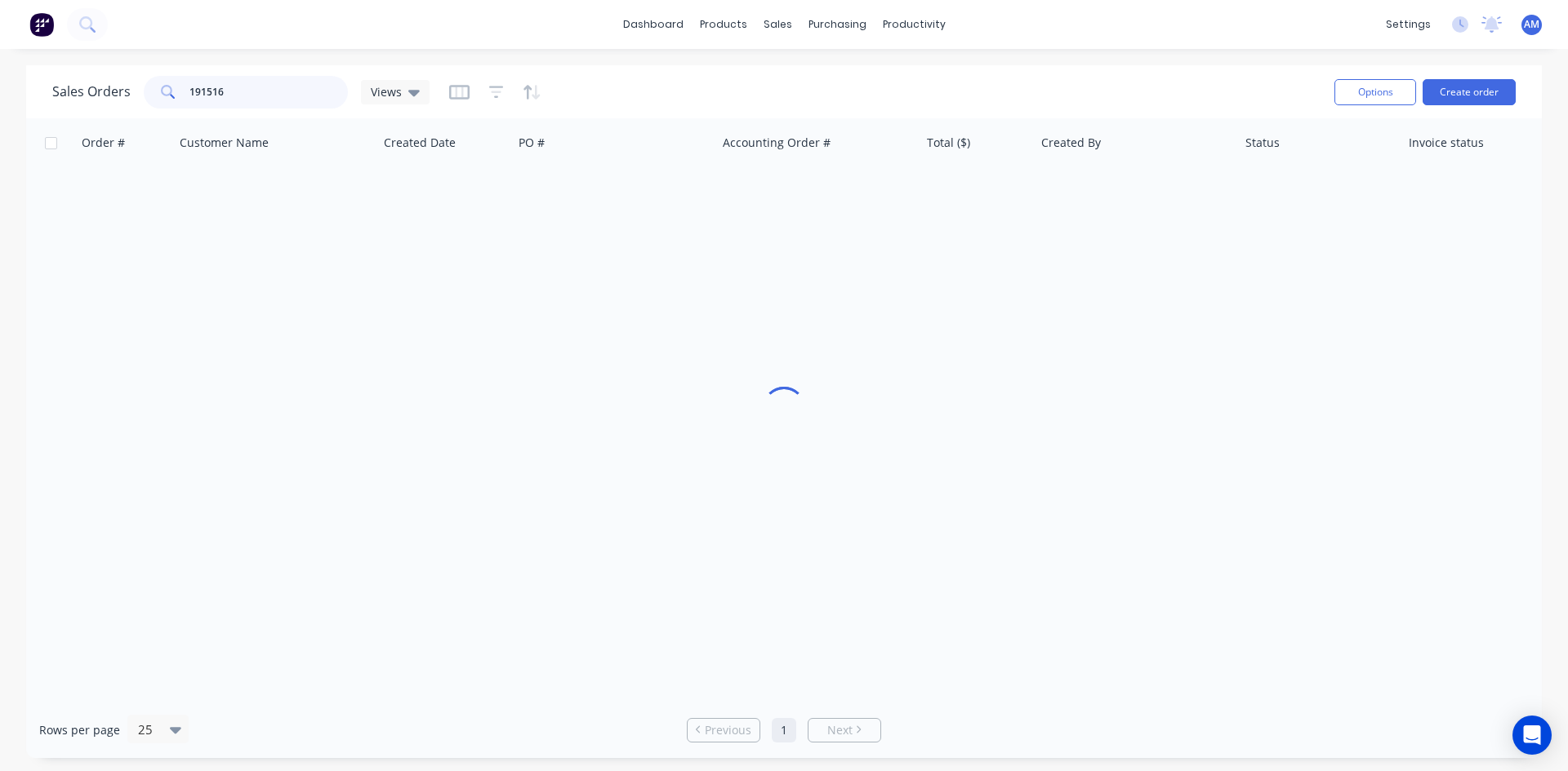
drag, startPoint x: 250, startPoint y: 101, endPoint x: 110, endPoint y: 95, distance: 140.1
click at [110, 95] on div "Sales Orders 191516 Views" at bounding box center [240, 92] width 377 height 33
type input "191511"
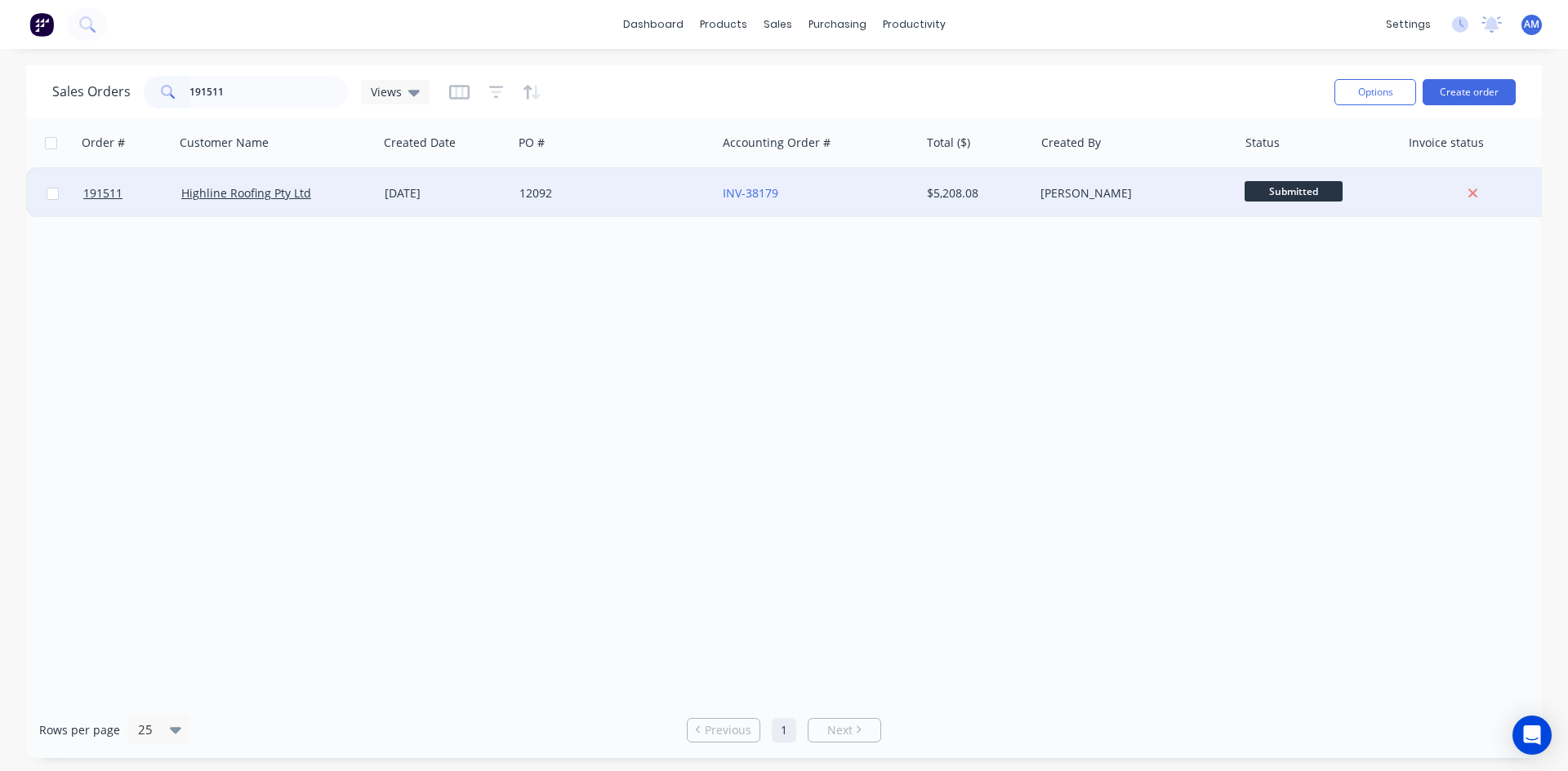
click at [853, 194] on div "INV-38179" at bounding box center [812, 194] width 181 height 16
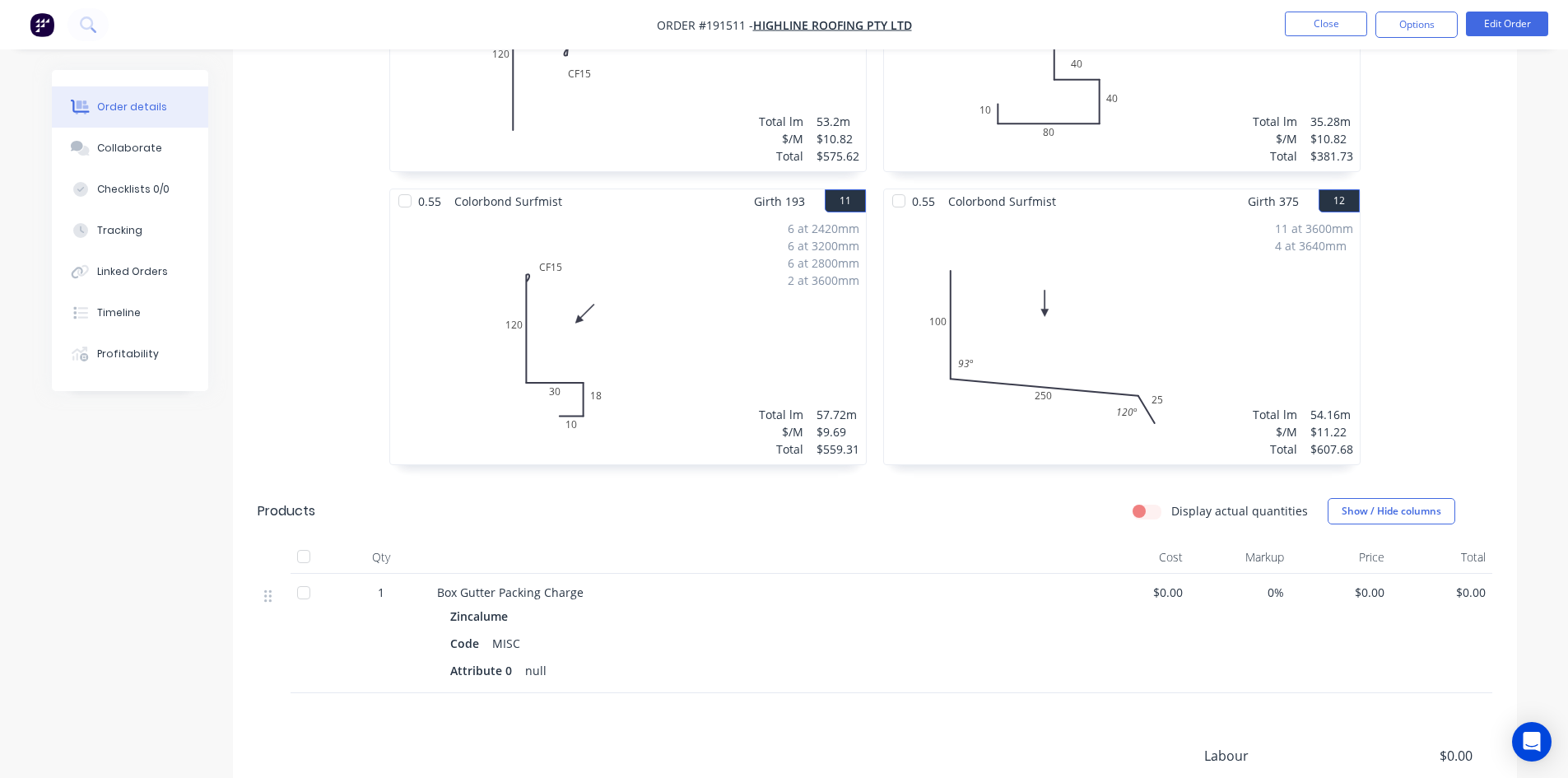
scroll to position [1812, 0]
click at [1493, 28] on button "Edit Order" at bounding box center [1507, 24] width 83 height 25
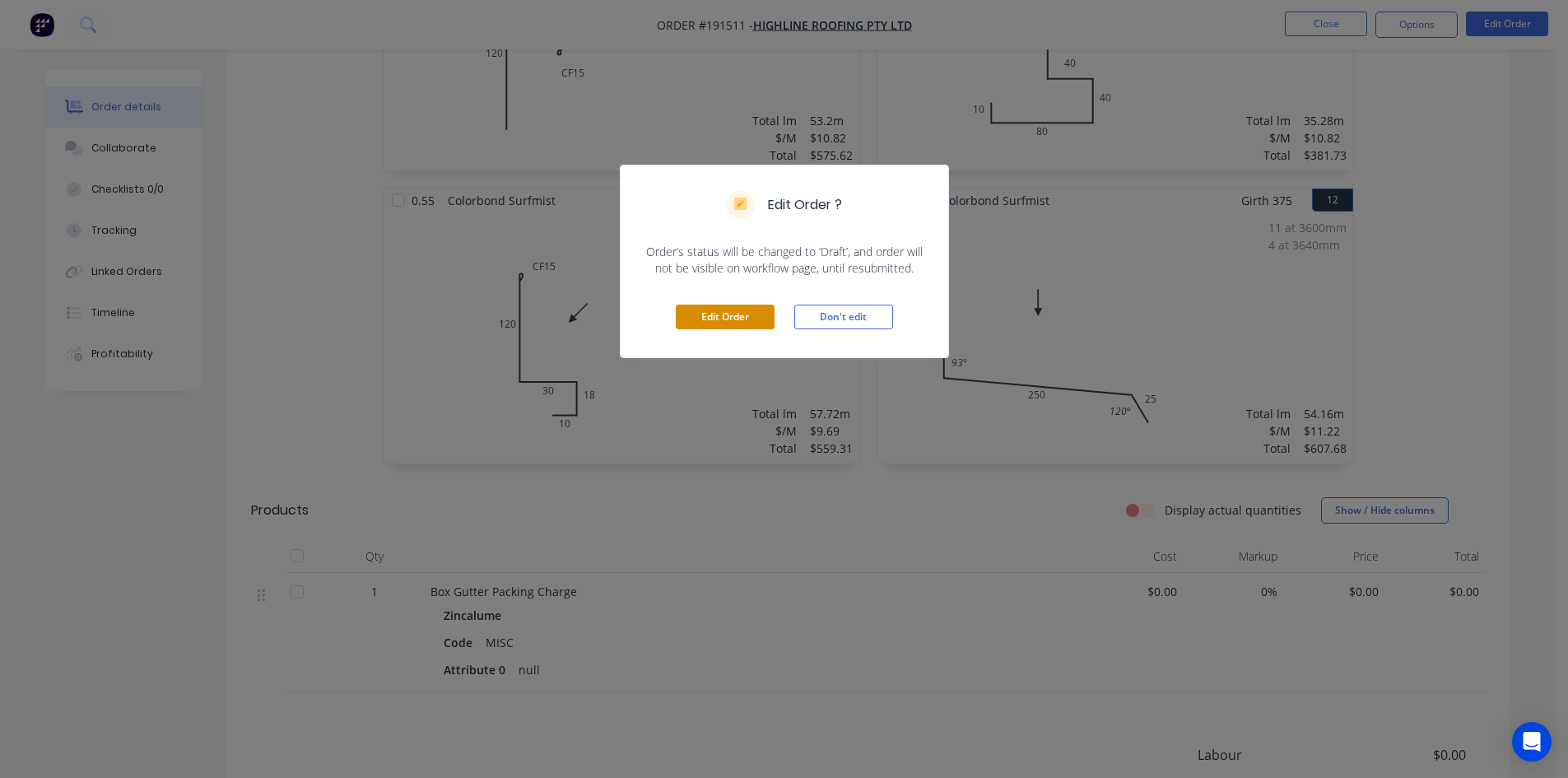
click at [758, 318] on button "Edit Order" at bounding box center [725, 317] width 99 height 25
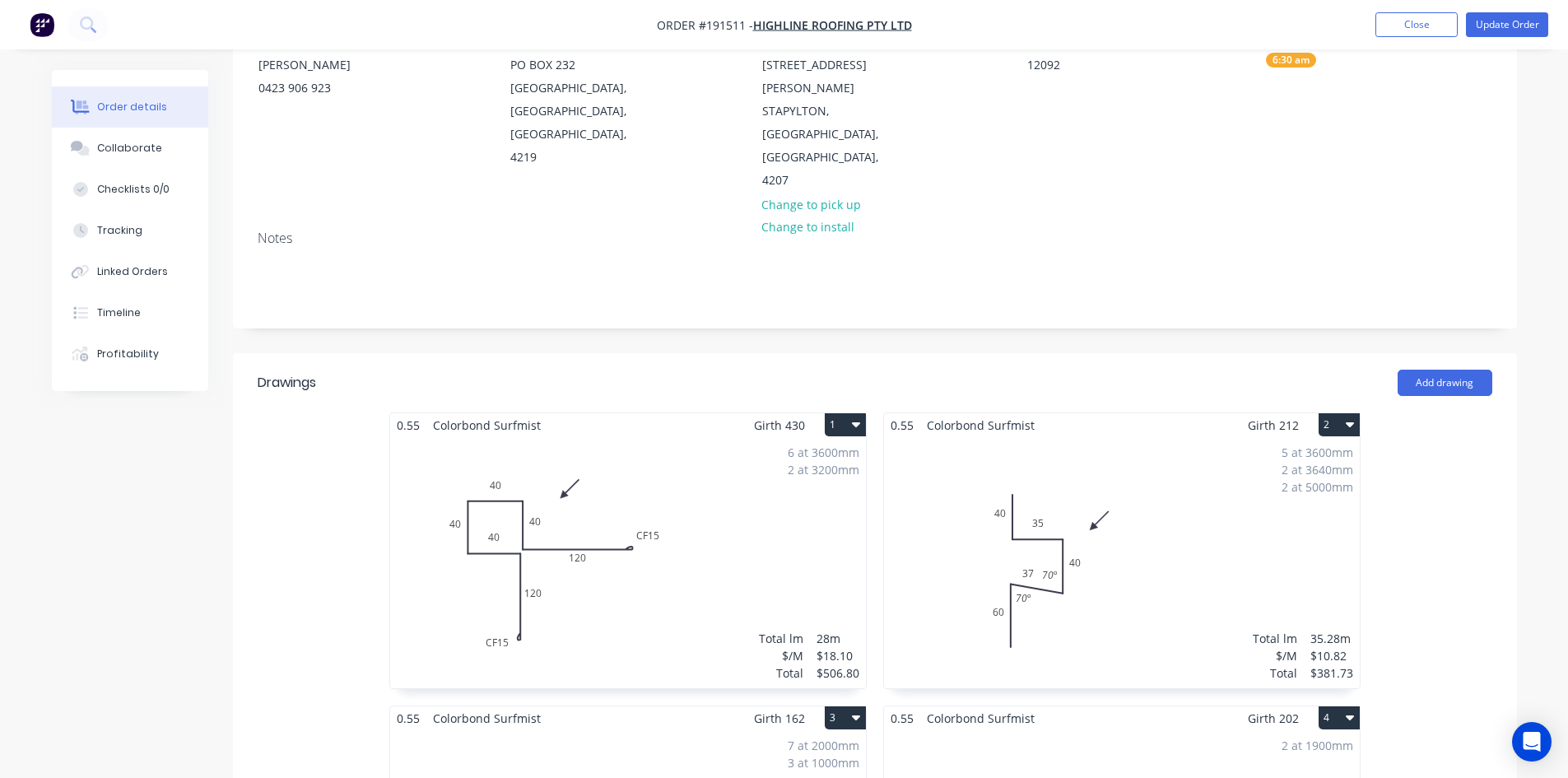
scroll to position [247, 0]
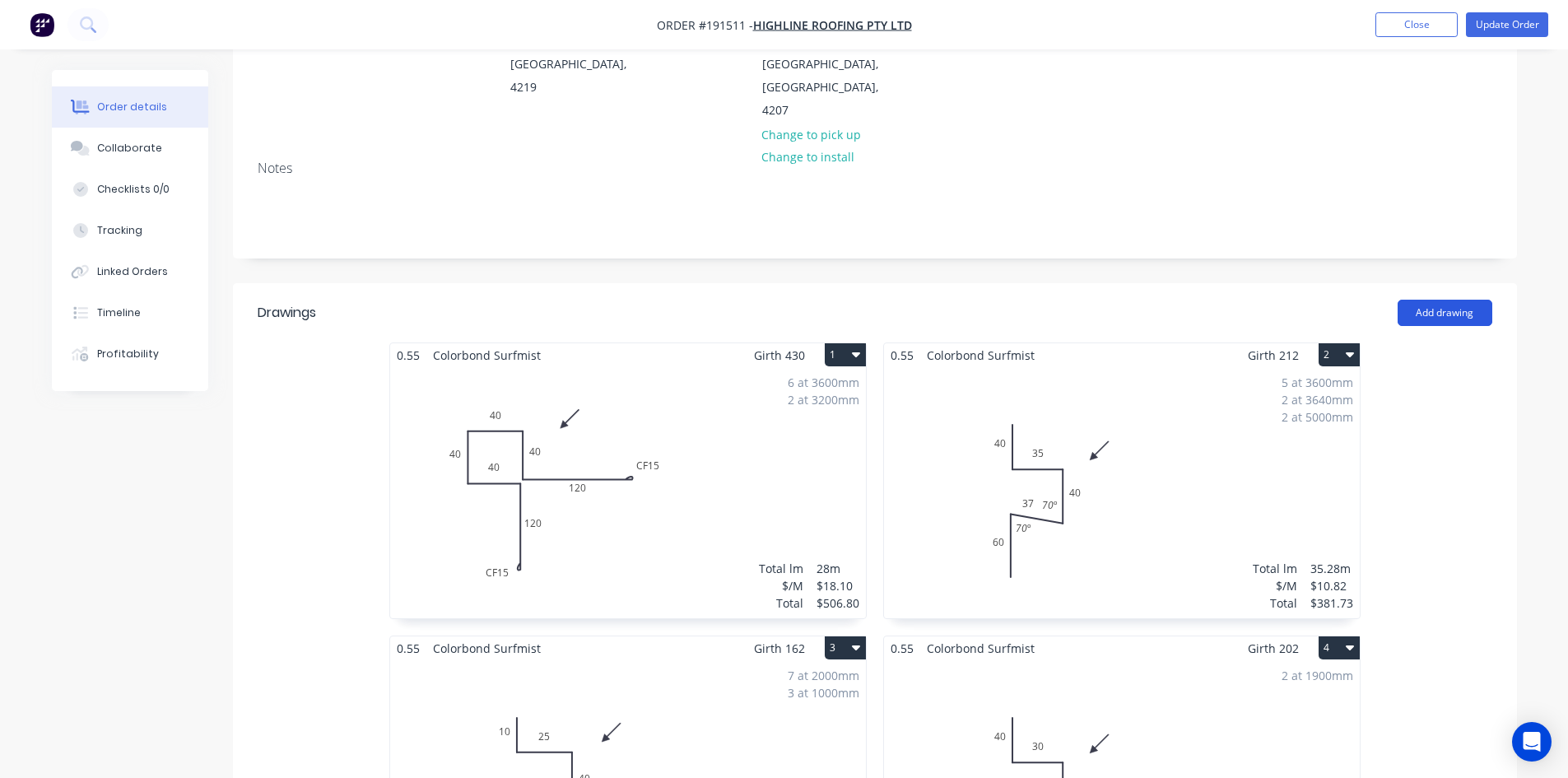
click at [1478, 300] on button "Add drawing" at bounding box center [1444, 313] width 94 height 27
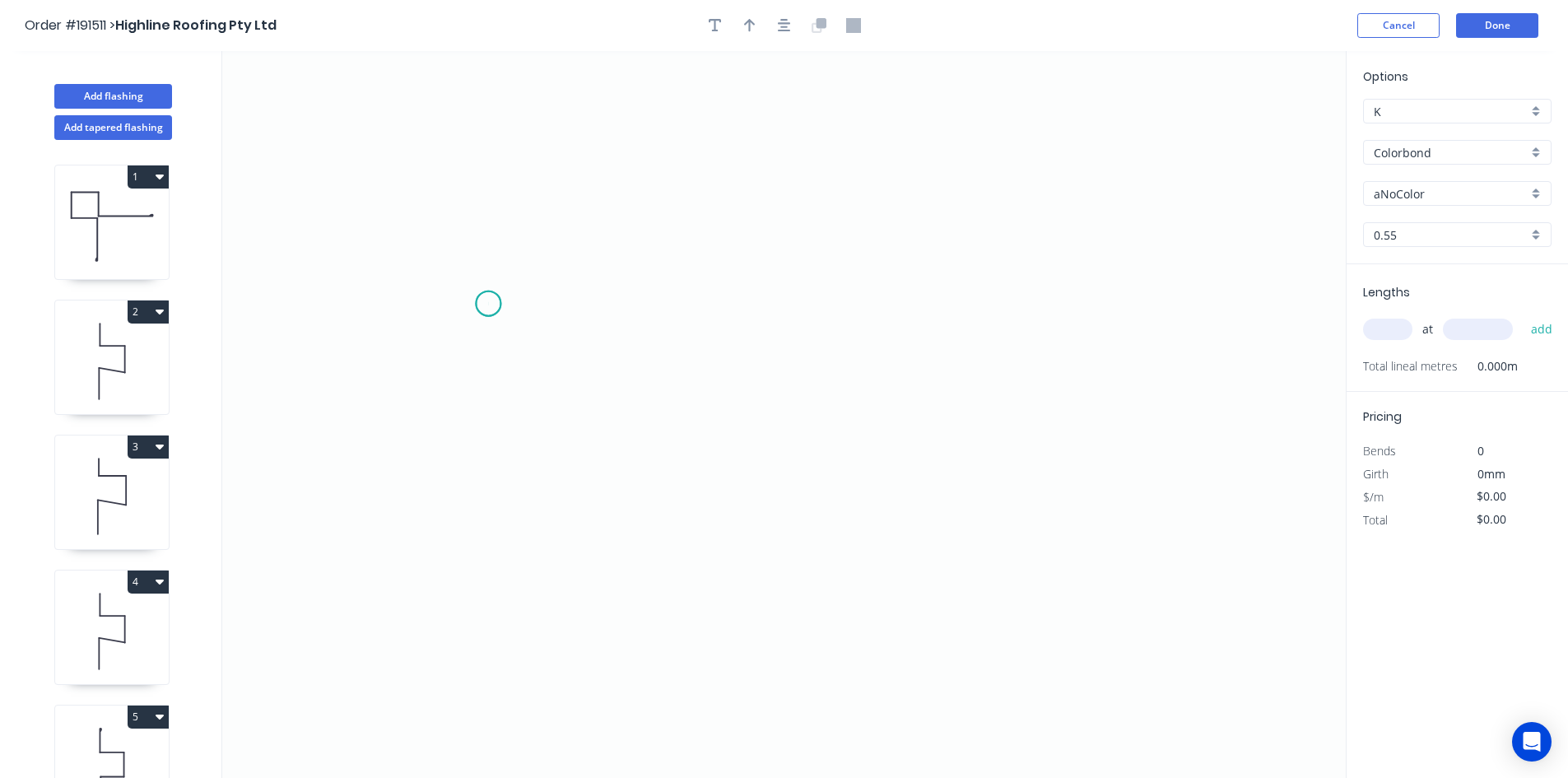
click at [488, 304] on icon "0" at bounding box center [783, 415] width 1123 height 728
click at [494, 561] on icon "0" at bounding box center [783, 415] width 1123 height 728
click at [901, 546] on icon "0 ?" at bounding box center [783, 415] width 1123 height 728
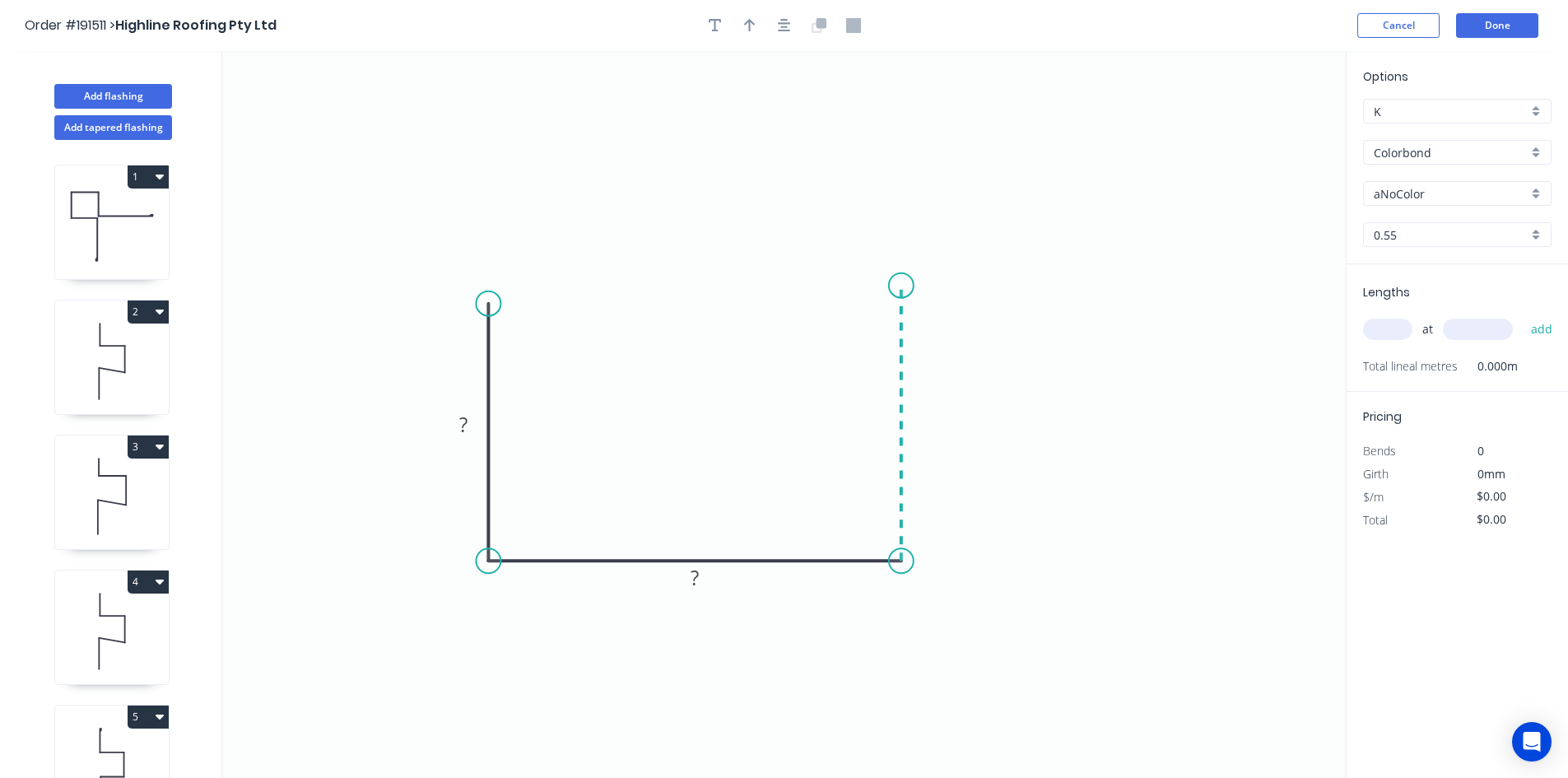
click at [896, 286] on icon "0 ? ?" at bounding box center [783, 415] width 1123 height 728
click at [897, 288] on circle at bounding box center [901, 285] width 25 height 25
click at [452, 426] on rect at bounding box center [463, 426] width 33 height 23
click at [692, 580] on tspan "?" at bounding box center [694, 578] width 8 height 28
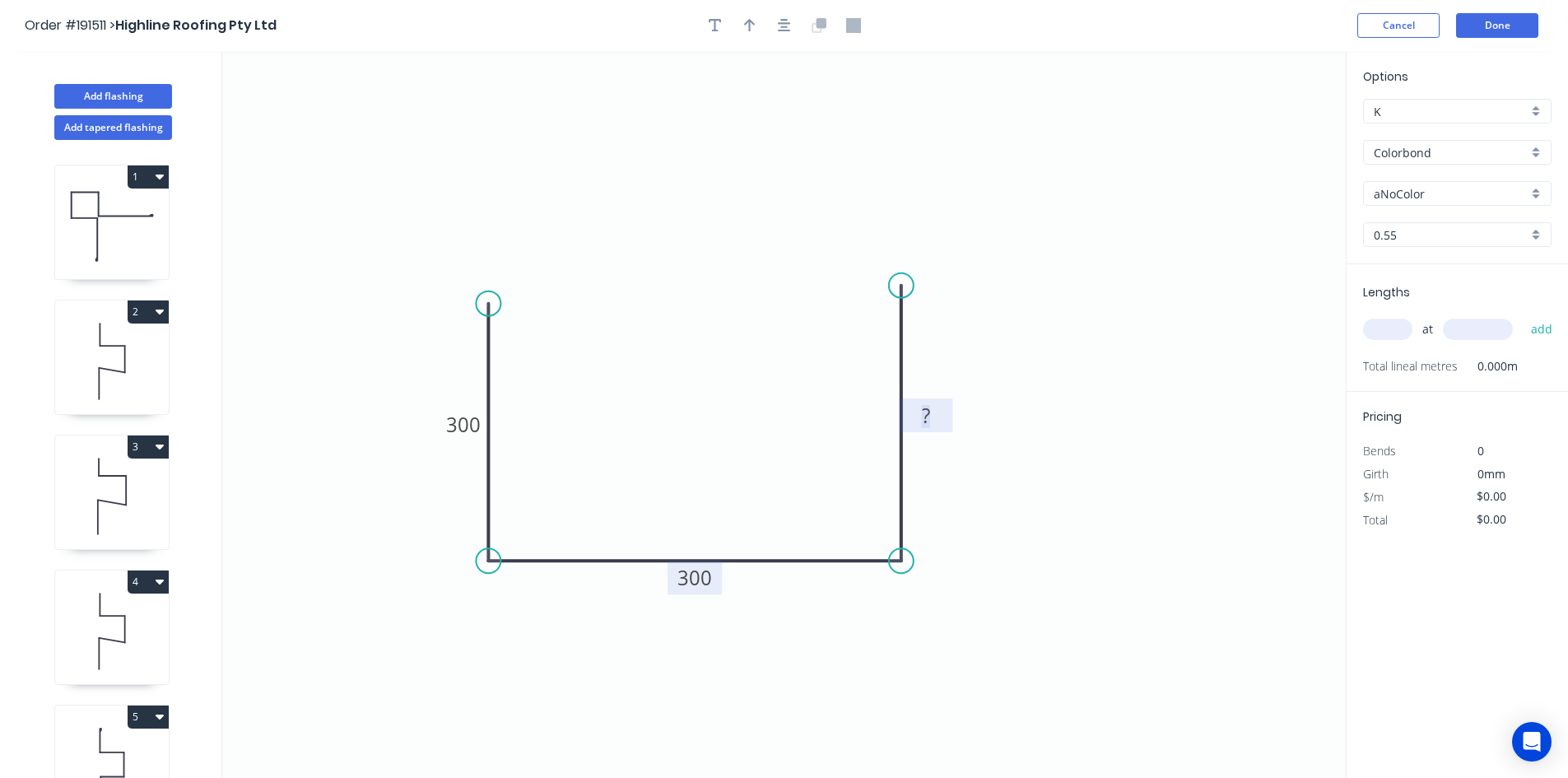
click at [928, 404] on tspan "?" at bounding box center [925, 416] width 8 height 28
type input "$22.28"
click at [1428, 151] on input "Colorbond" at bounding box center [1451, 152] width 154 height 17
click at [1424, 185] on div "Colorbond" at bounding box center [1458, 183] width 187 height 28
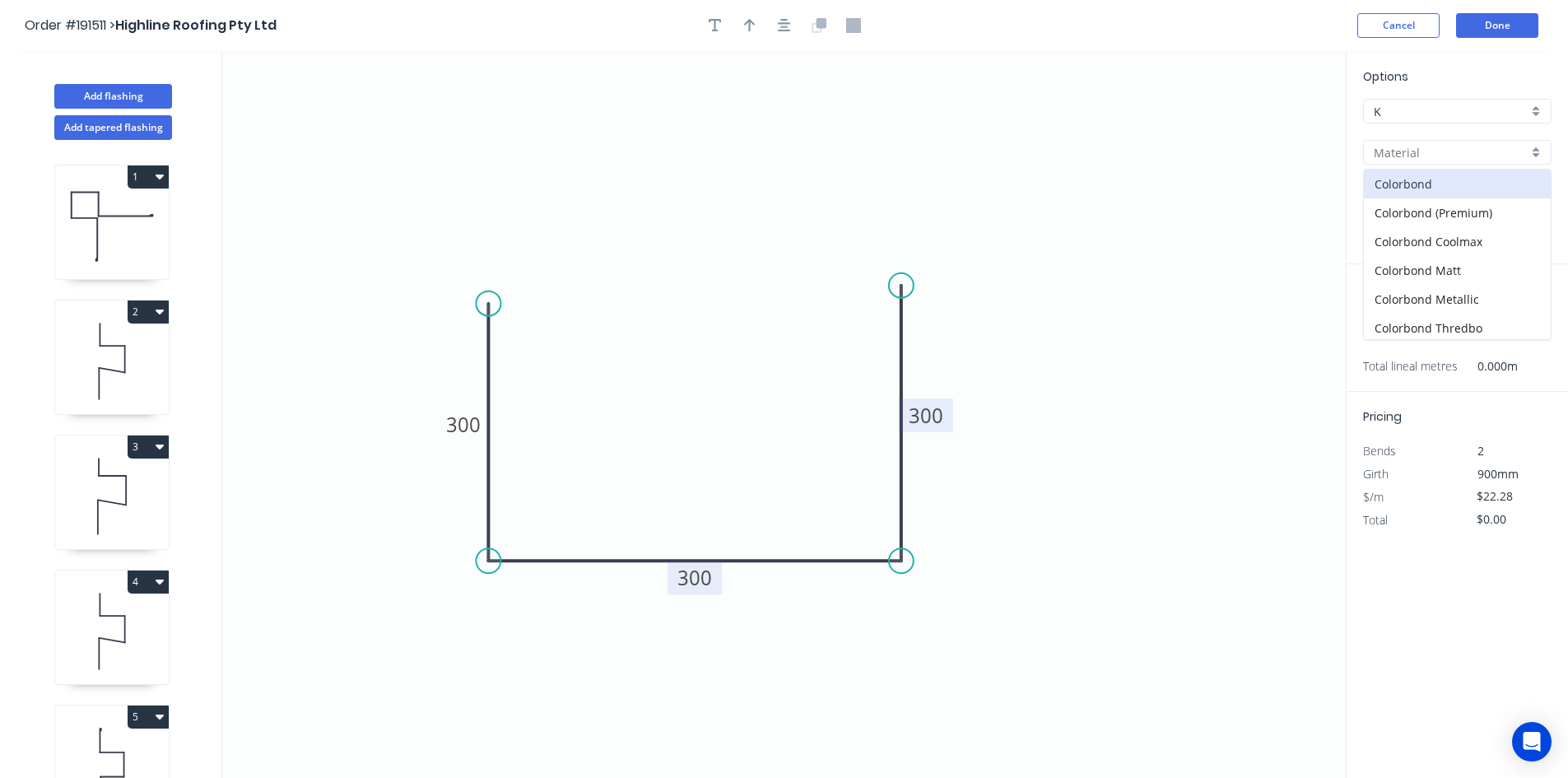
type input "Colorbond"
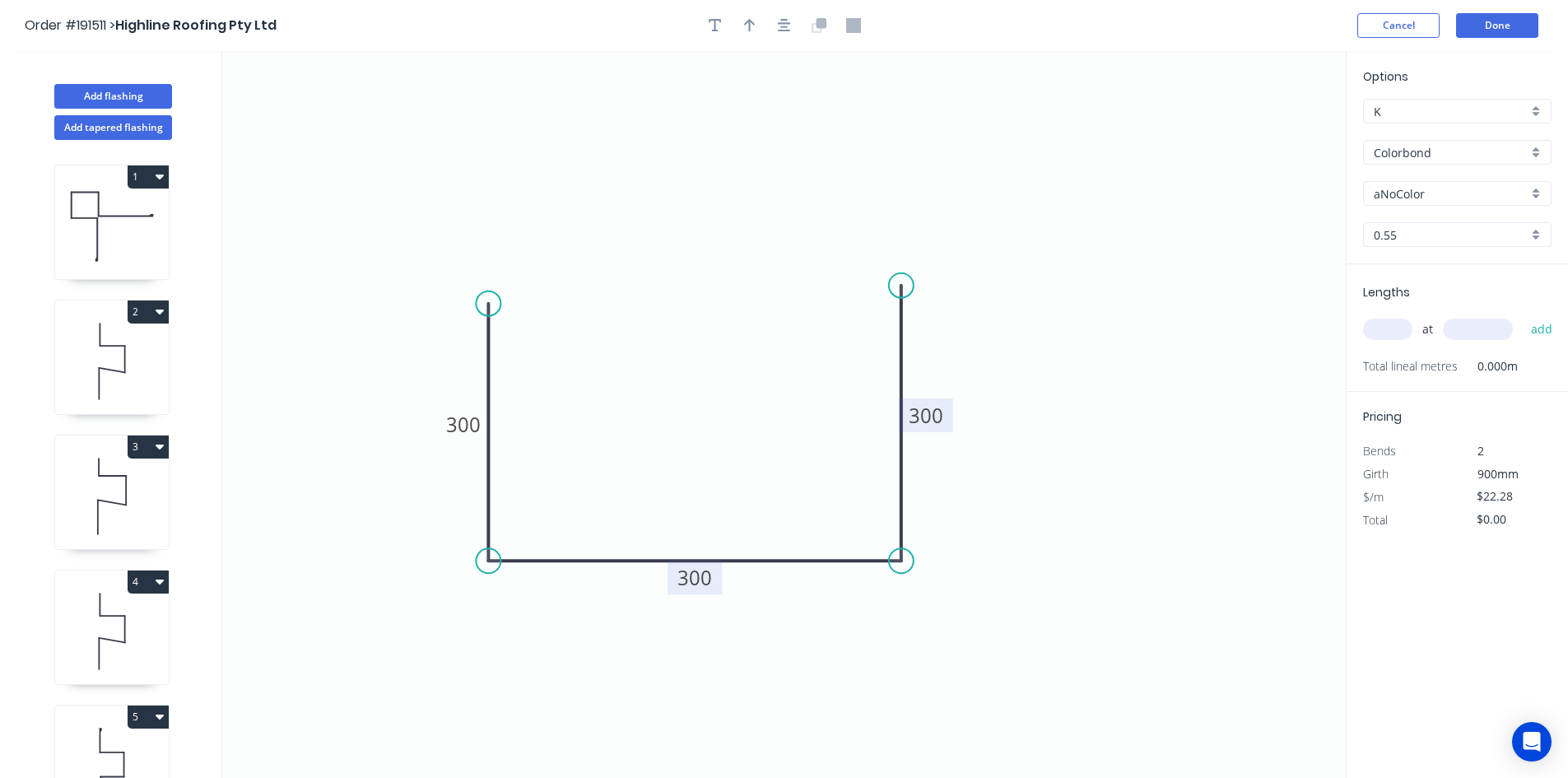
click at [1427, 193] on input "aNoColor" at bounding box center [1451, 194] width 154 height 17
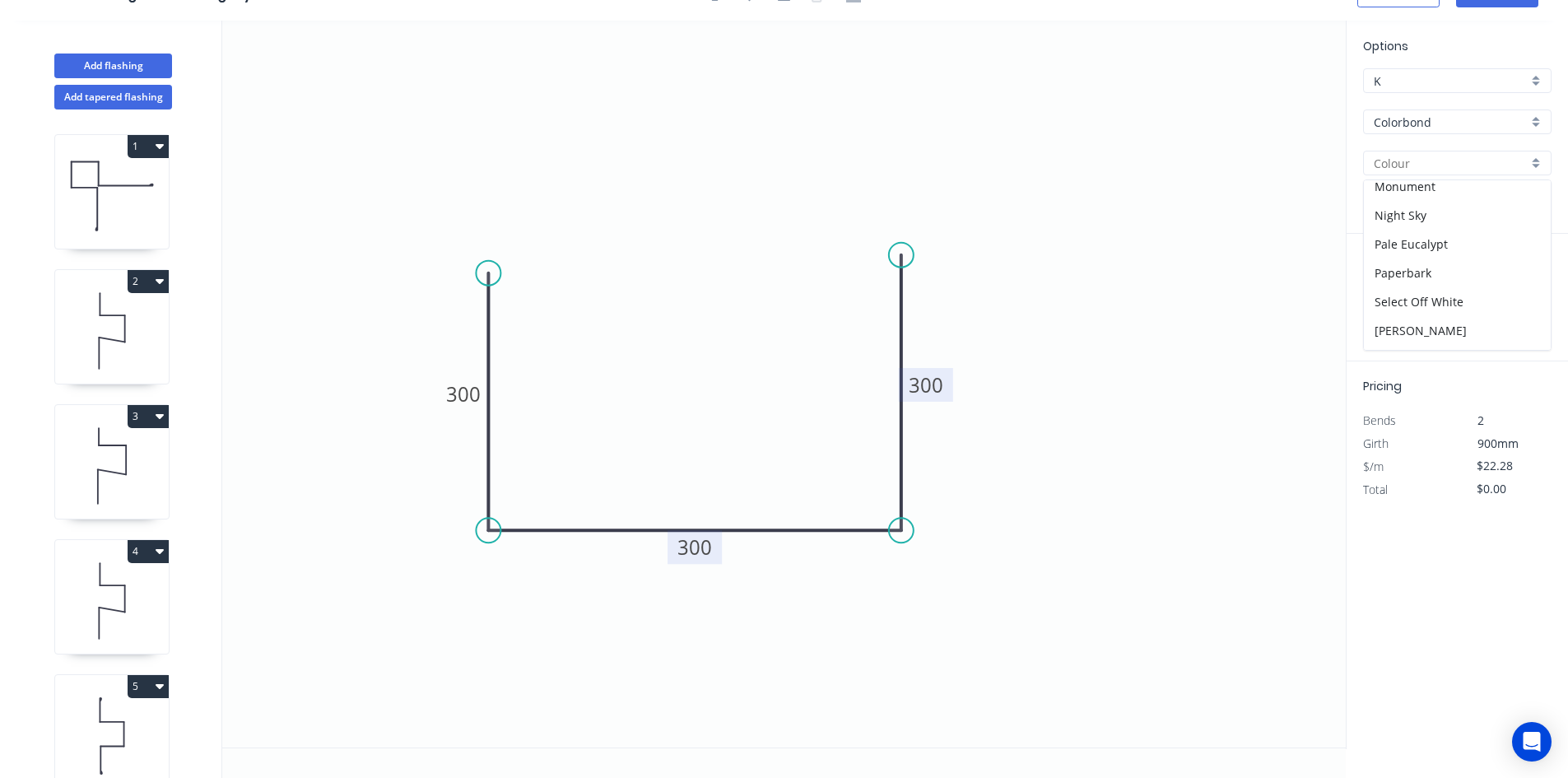
scroll to position [495, 0]
click at [1421, 326] on div "Surfmist" at bounding box center [1458, 334] width 187 height 28
type input "Surfmist"
click at [1381, 306] on input "text" at bounding box center [1388, 298] width 50 height 21
type input "1"
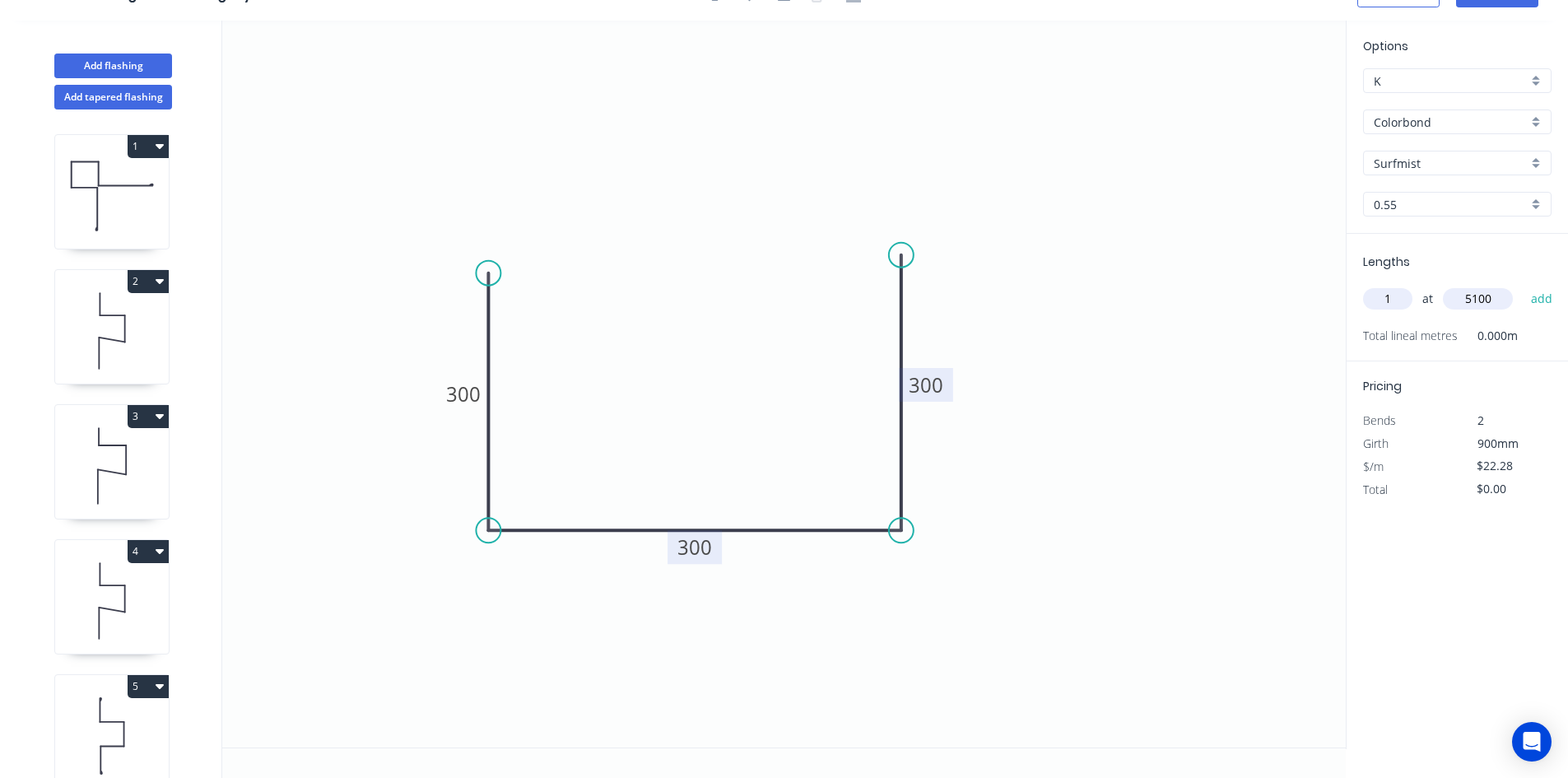
click at [1183, 360] on icon "0 300 300 300" at bounding box center [783, 383] width 1123 height 728
type input "5100"
click at [1547, 302] on button "add" at bounding box center [1542, 299] width 39 height 28
type input "$113.63"
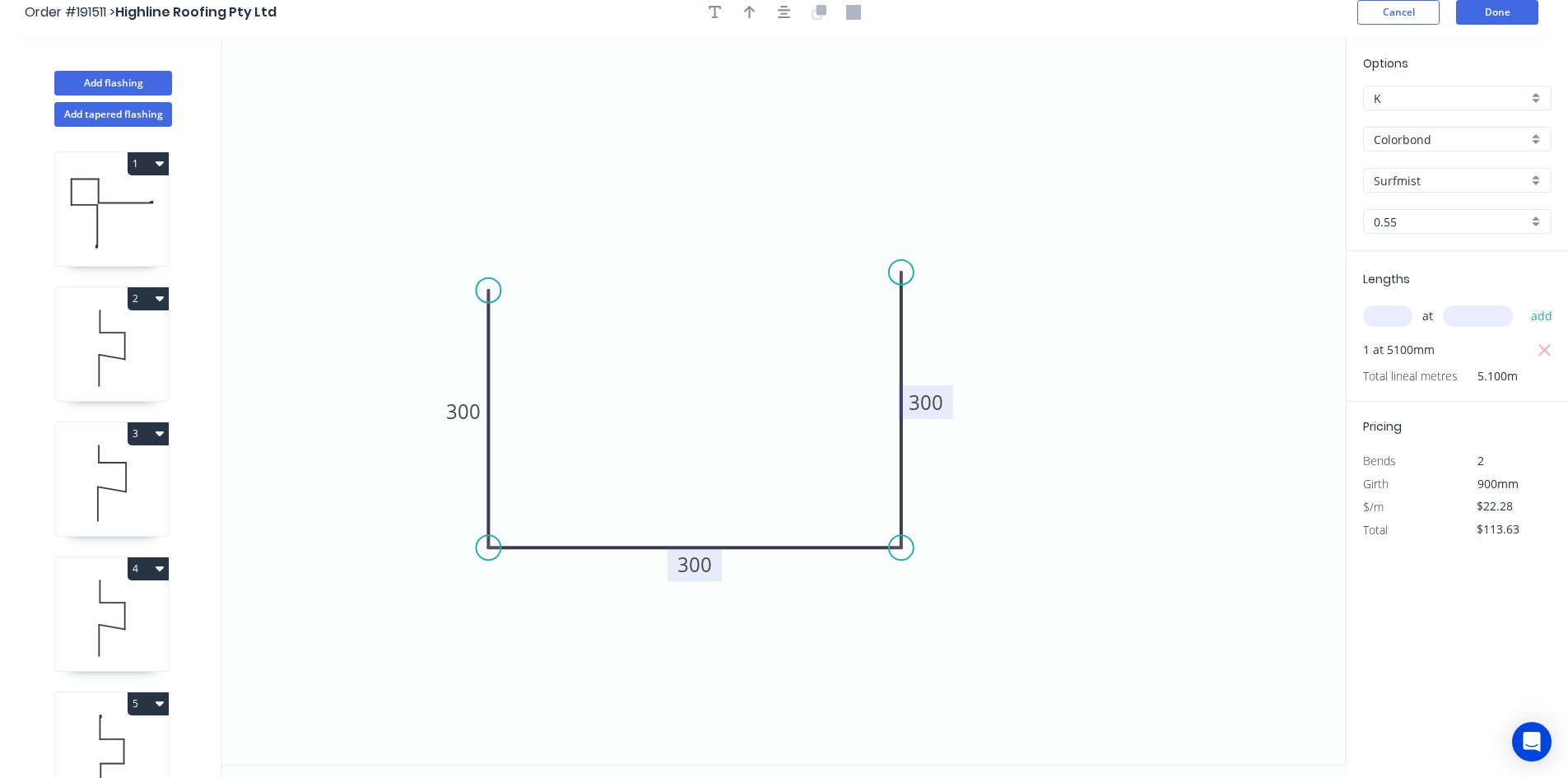
scroll to position [0, 0]
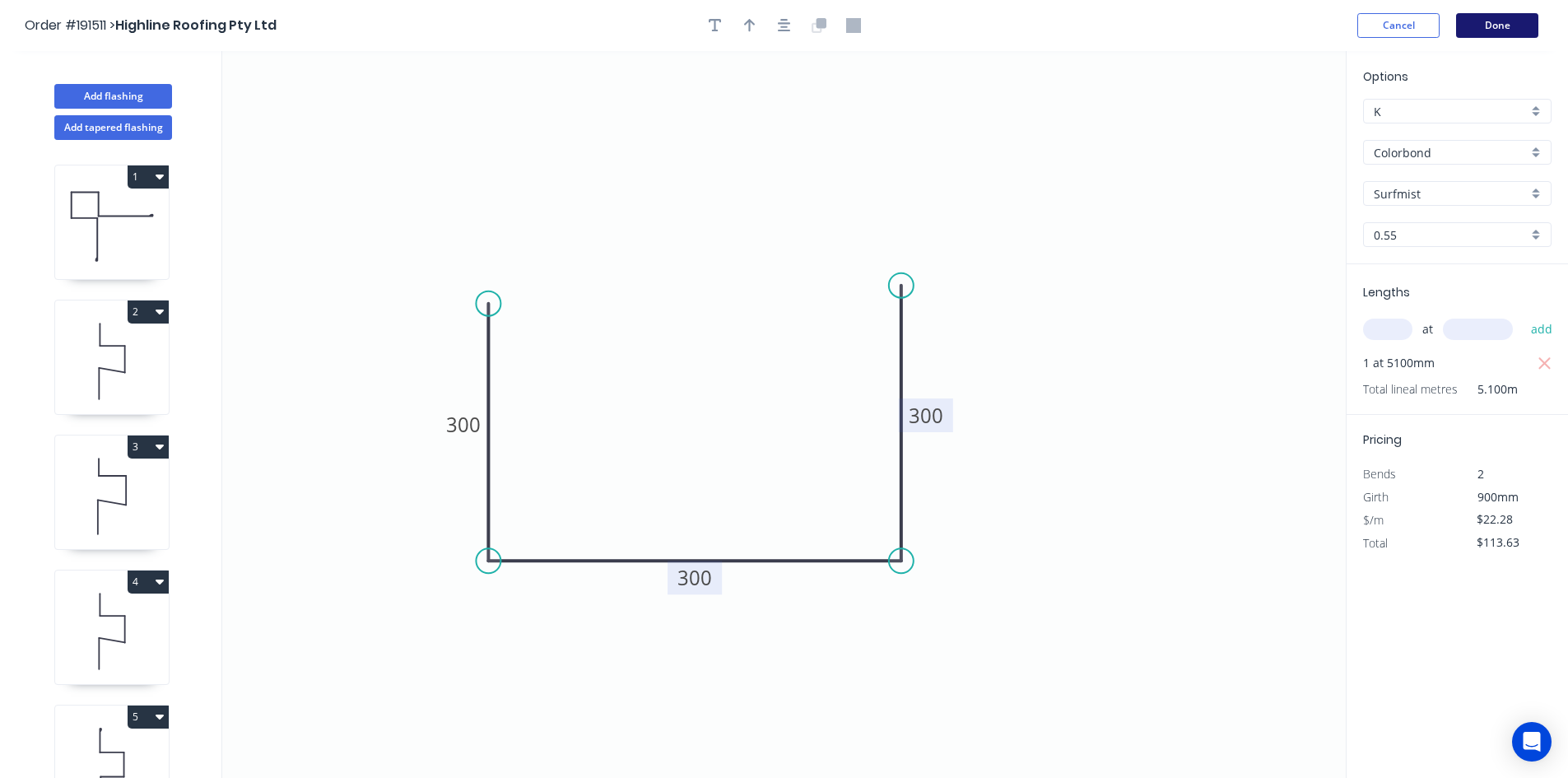
click at [1481, 30] on button "Done" at bounding box center [1497, 25] width 83 height 25
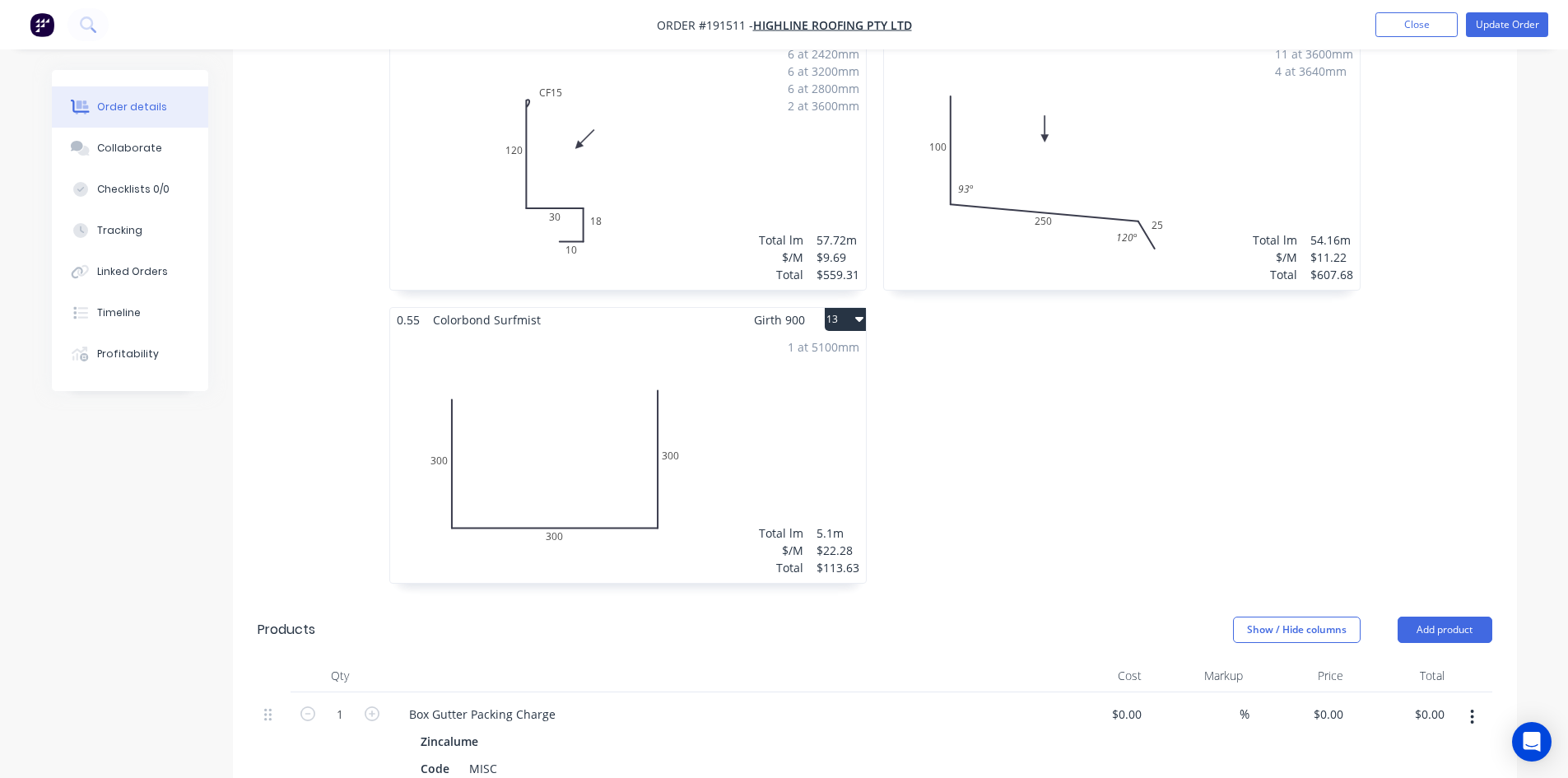
scroll to position [2059, 0]
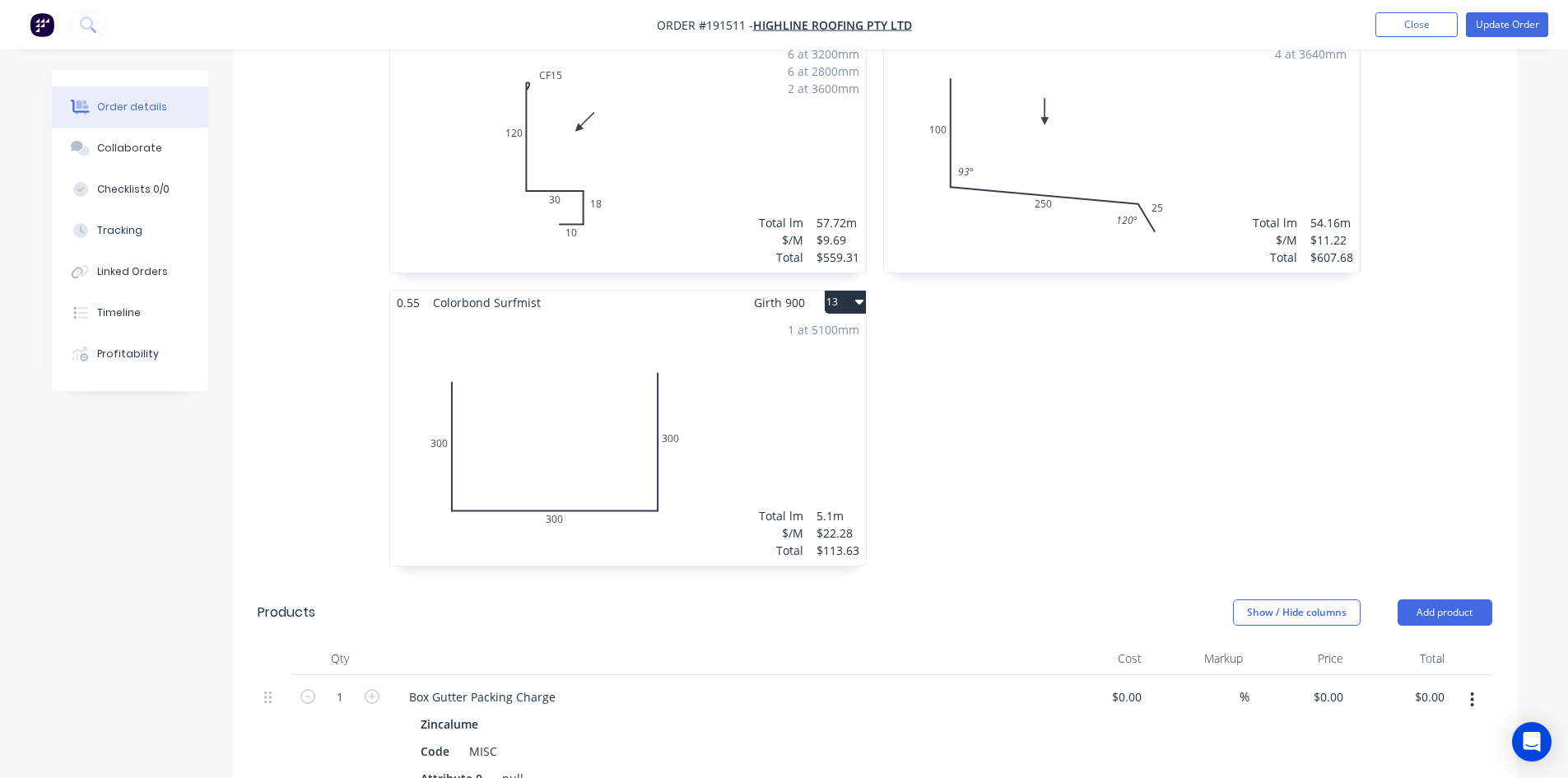
click at [713, 407] on div "1 at 5100mm Total lm $/M Total 5.1m $22.28 $113.63" at bounding box center [628, 440] width 476 height 251
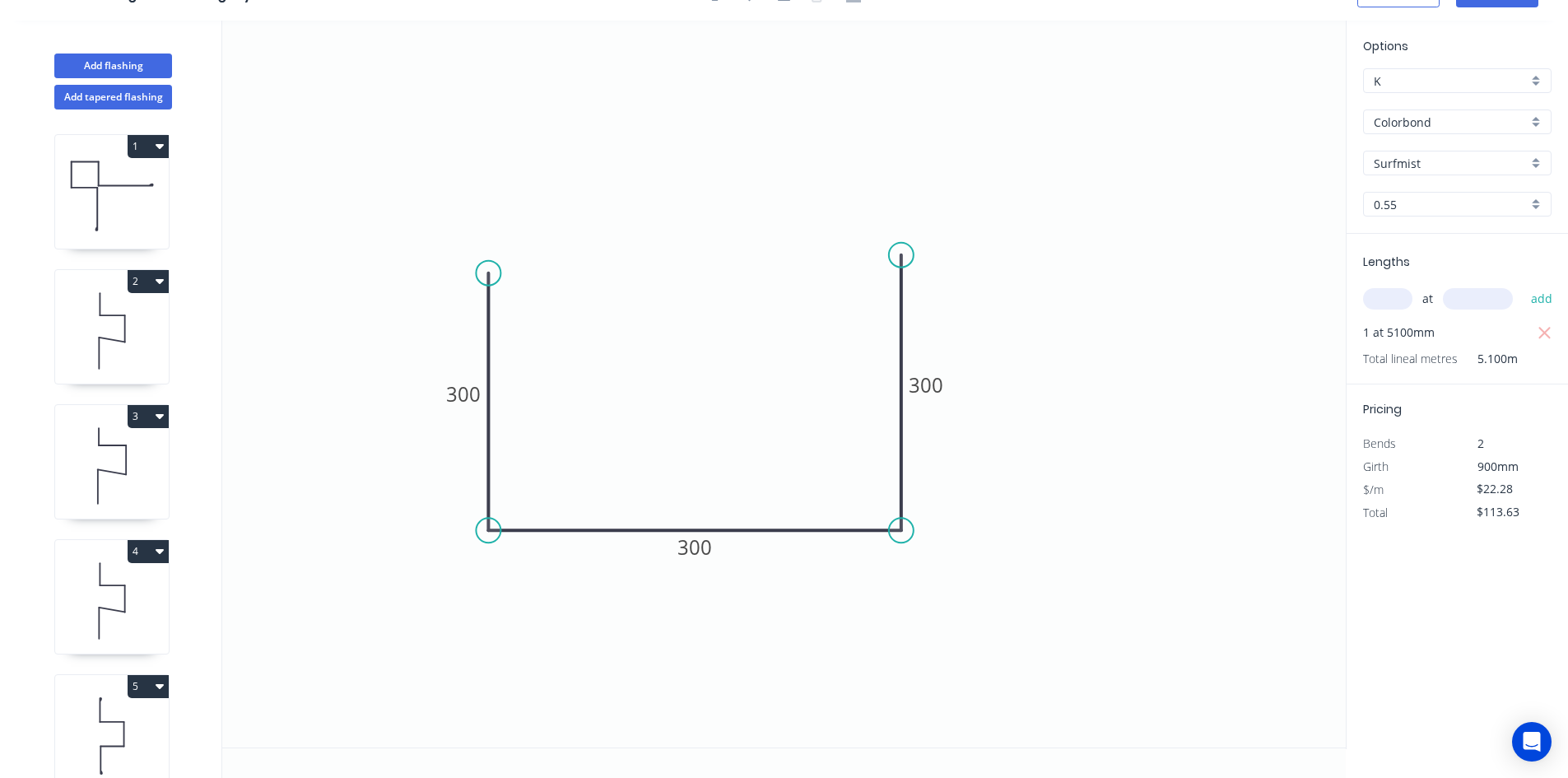
scroll to position [30, 0]
click at [901, 257] on circle at bounding box center [901, 255] width 25 height 25
drag, startPoint x: 900, startPoint y: 257, endPoint x: 903, endPoint y: 271, distance: 14.3
click at [903, 271] on icon "0 300 300 300" at bounding box center [783, 383] width 1123 height 728
type input "$23.00"
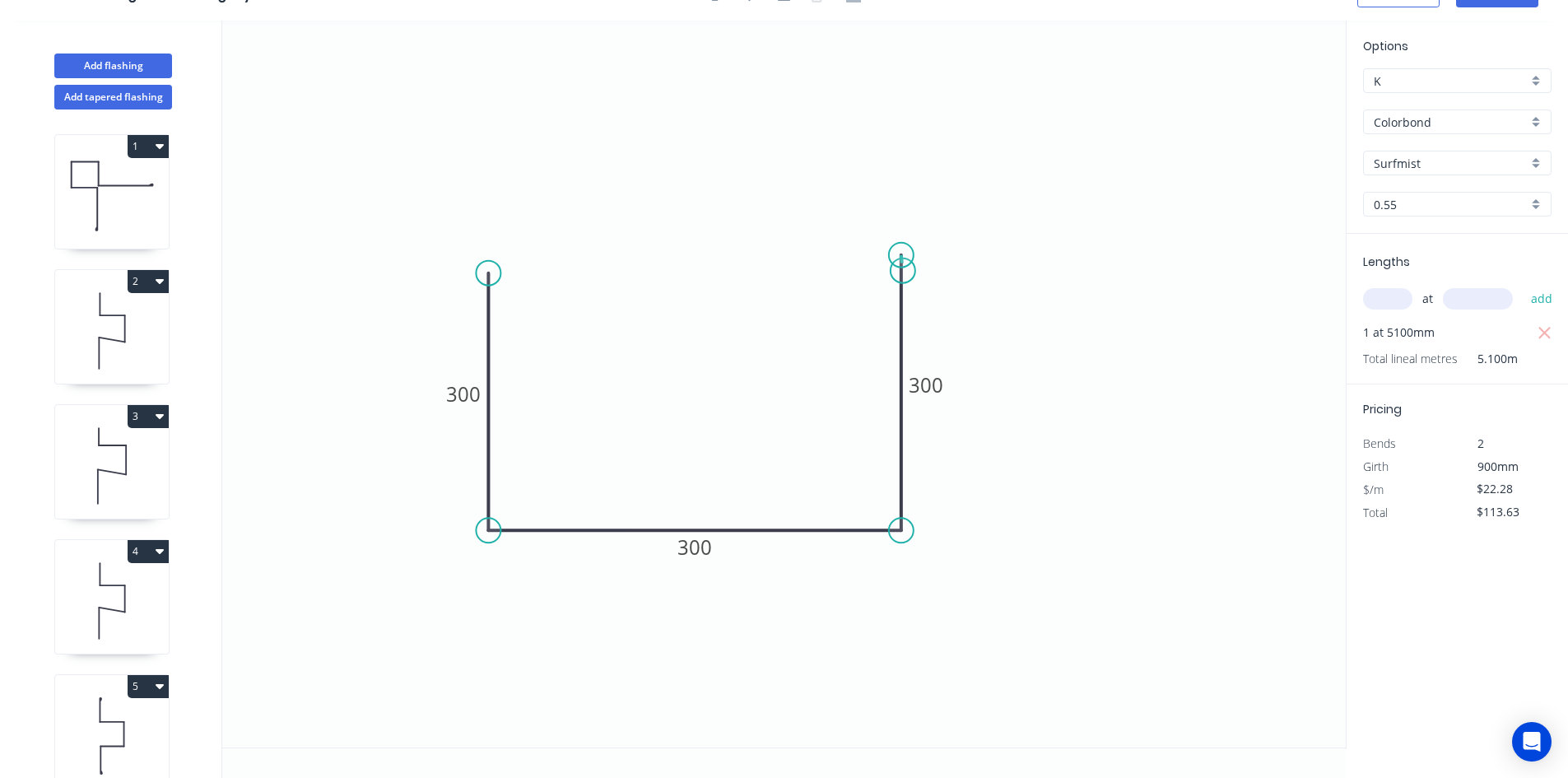
type input "$117.30"
click at [903, 323] on icon "0 300 300 300 ? ? º" at bounding box center [783, 383] width 1123 height 728
type input "$0.00"
click at [924, 276] on icon at bounding box center [913, 299] width 21 height 47
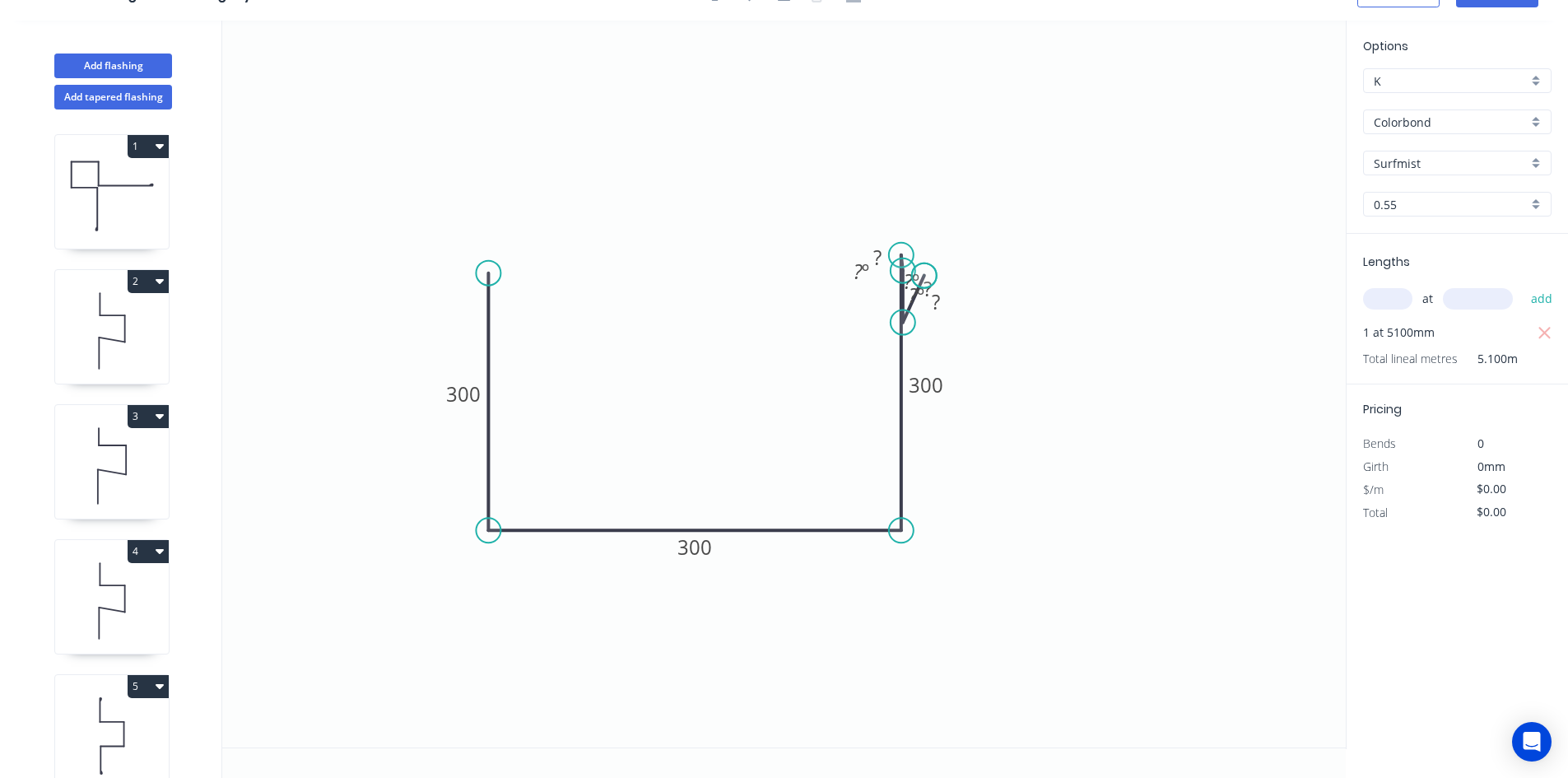
click at [924, 276] on circle at bounding box center [924, 275] width 25 height 25
click at [922, 278] on circle at bounding box center [924, 275] width 25 height 25
click at [938, 293] on div "Delete point" at bounding box center [1004, 299] width 165 height 34
click at [912, 288] on div "Delete point" at bounding box center [981, 291] width 165 height 34
click at [903, 254] on circle at bounding box center [901, 255] width 25 height 25
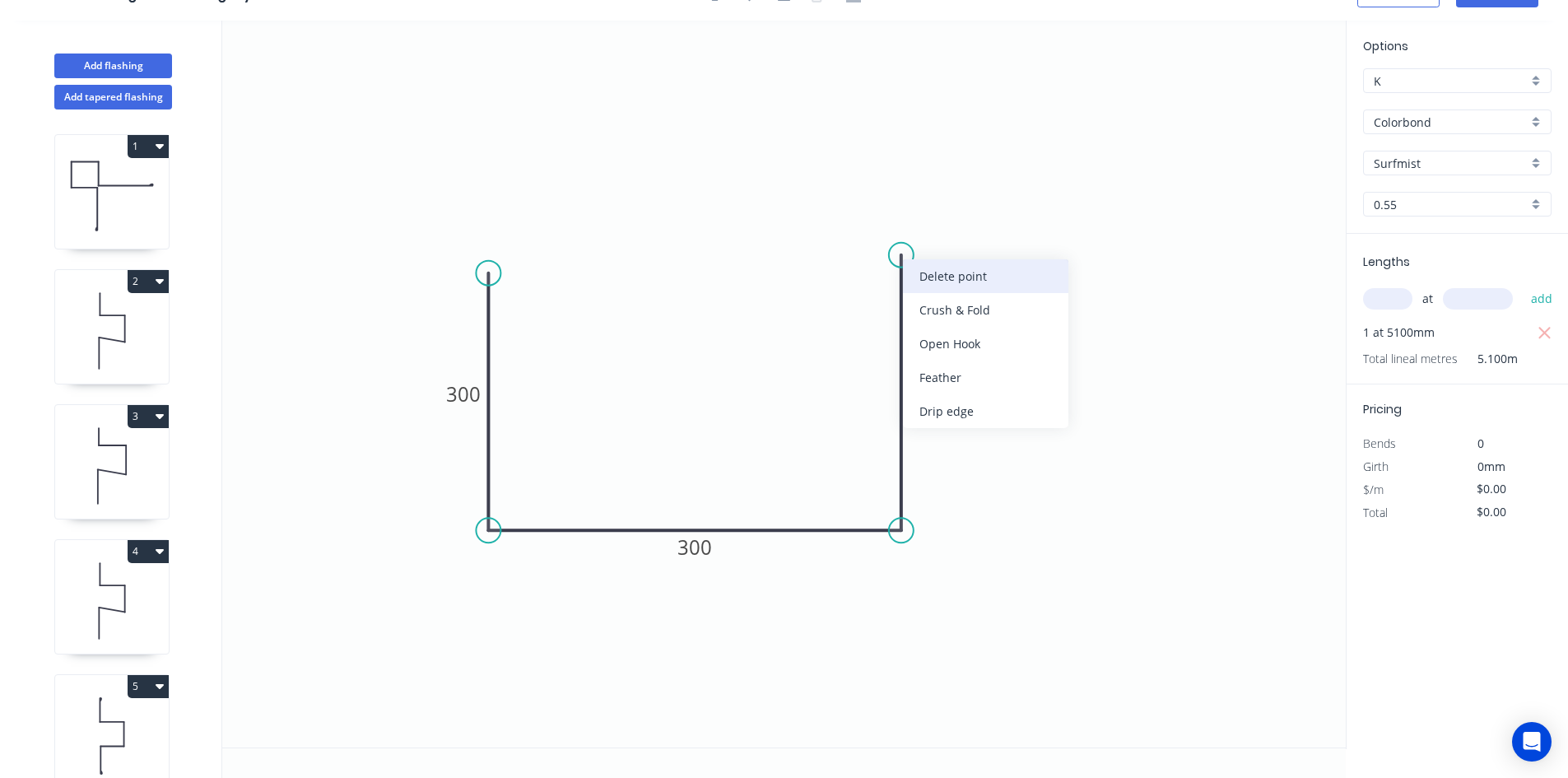
click at [915, 269] on div "Delete point" at bounding box center [986, 276] width 165 height 34
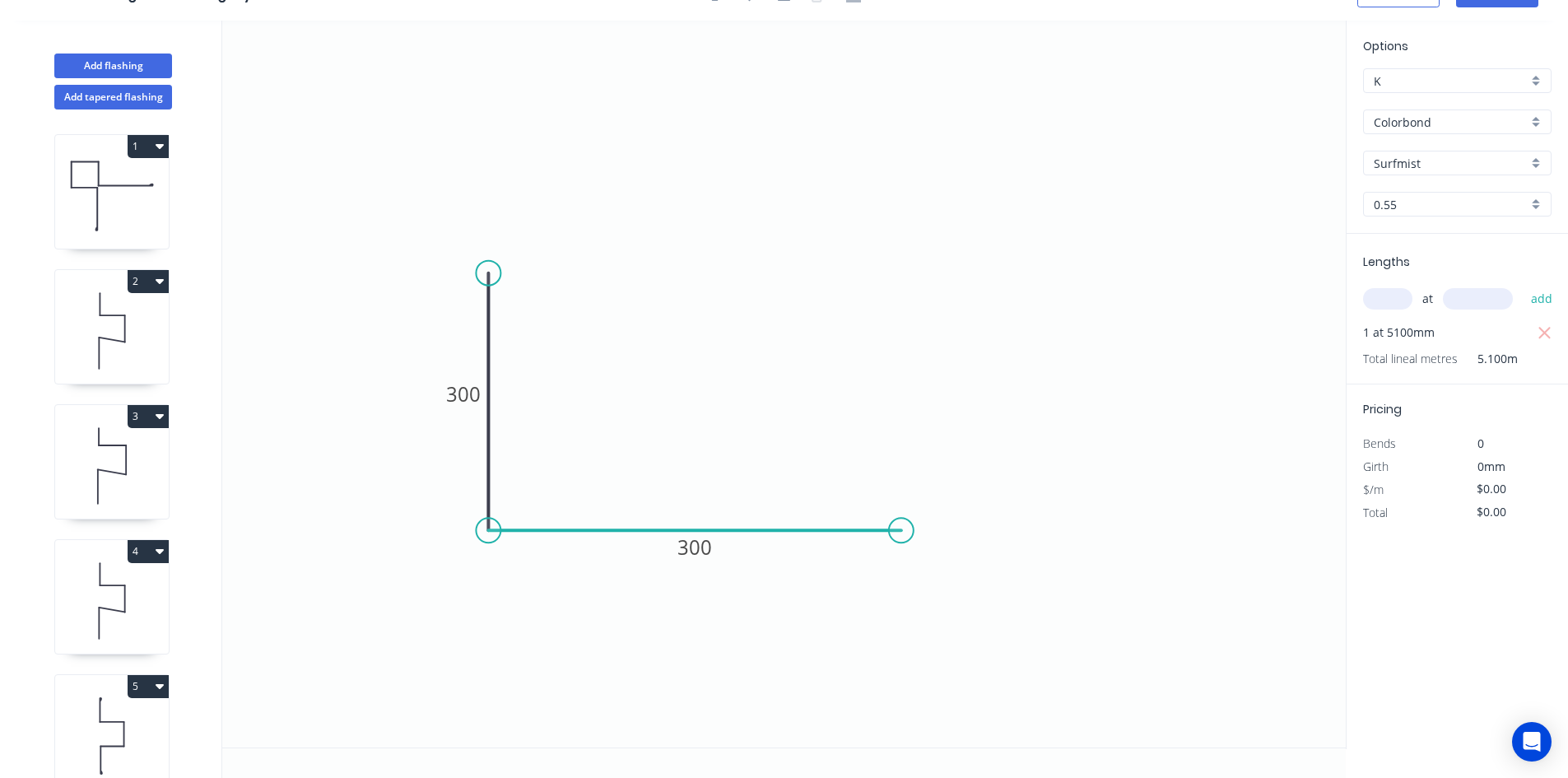
click at [881, 530] on icon at bounding box center [694, 530] width 413 height 0
click at [912, 549] on div "Delete point" at bounding box center [972, 551] width 165 height 34
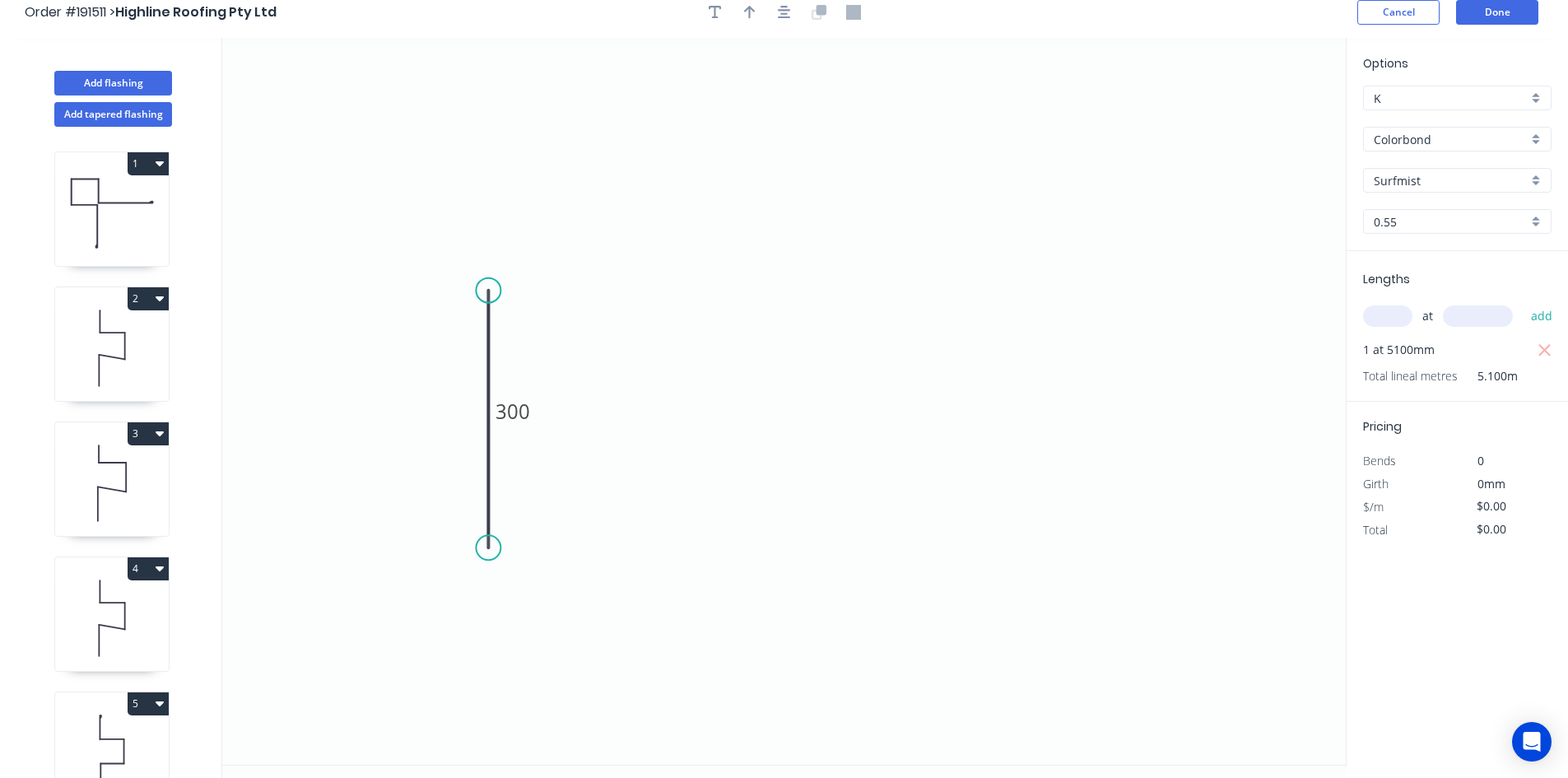
scroll to position [0, 0]
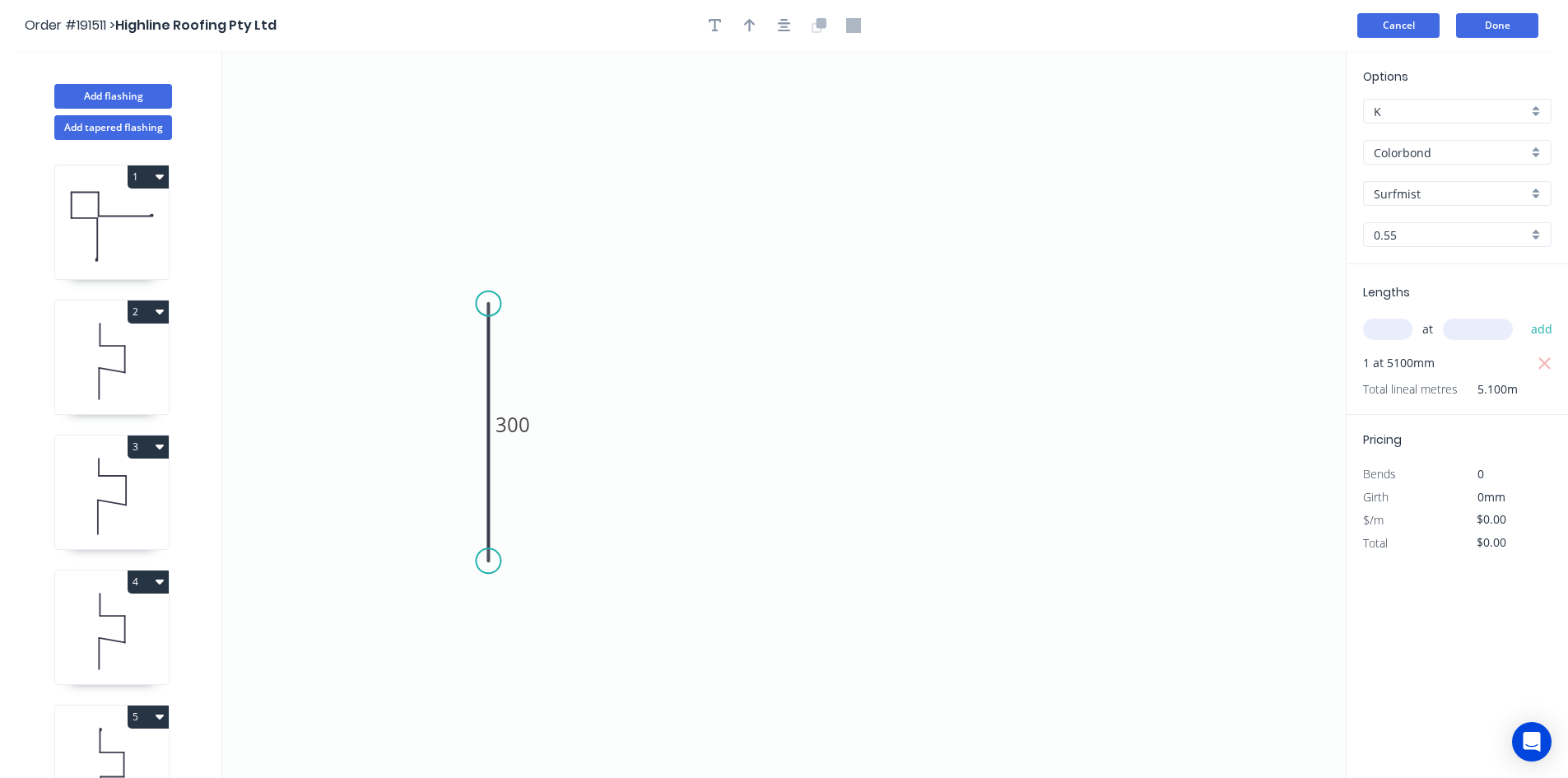
click at [1404, 23] on button "Cancel" at bounding box center [1398, 25] width 83 height 25
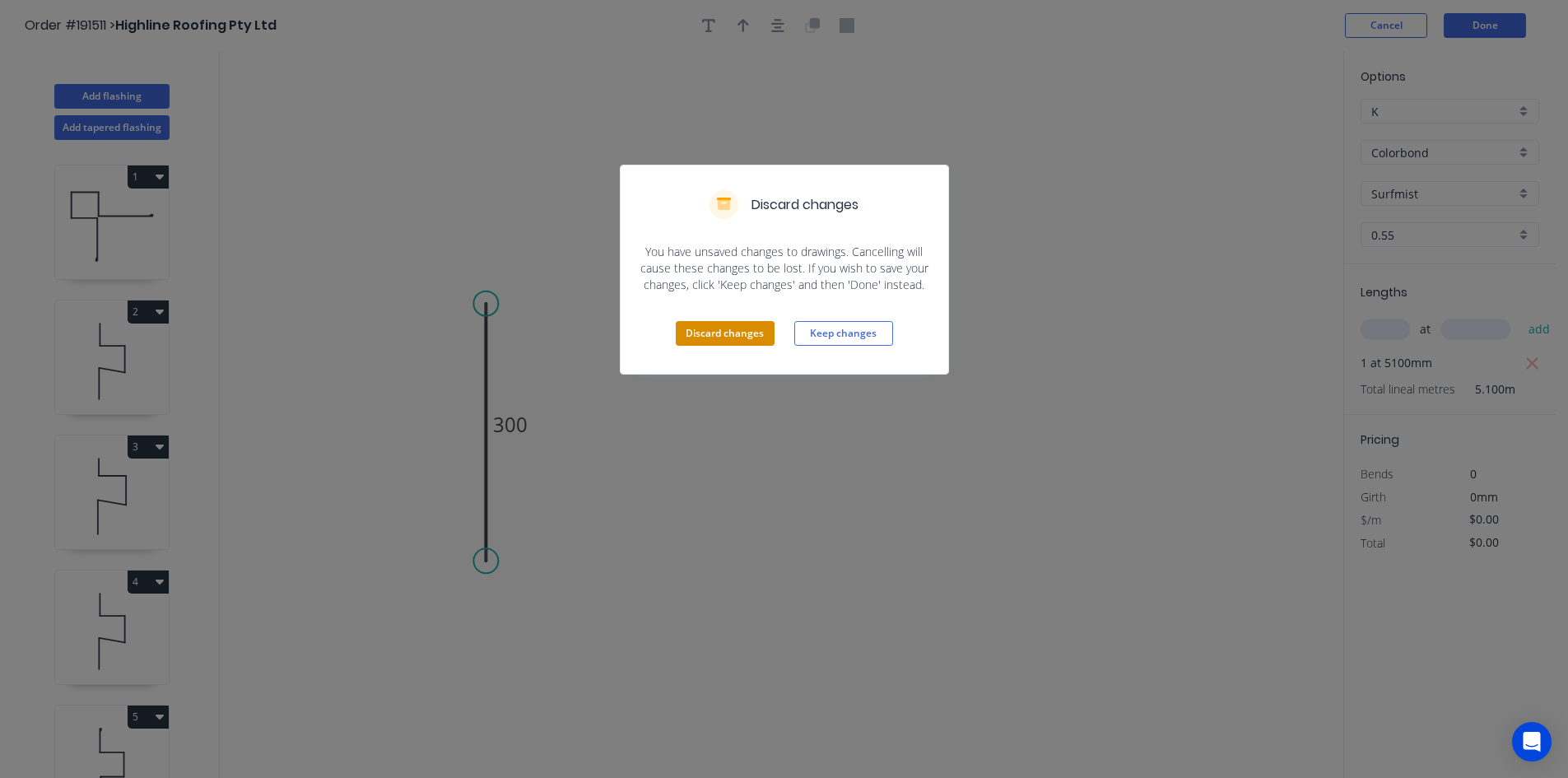
click at [720, 338] on button "Discard changes" at bounding box center [725, 333] width 99 height 25
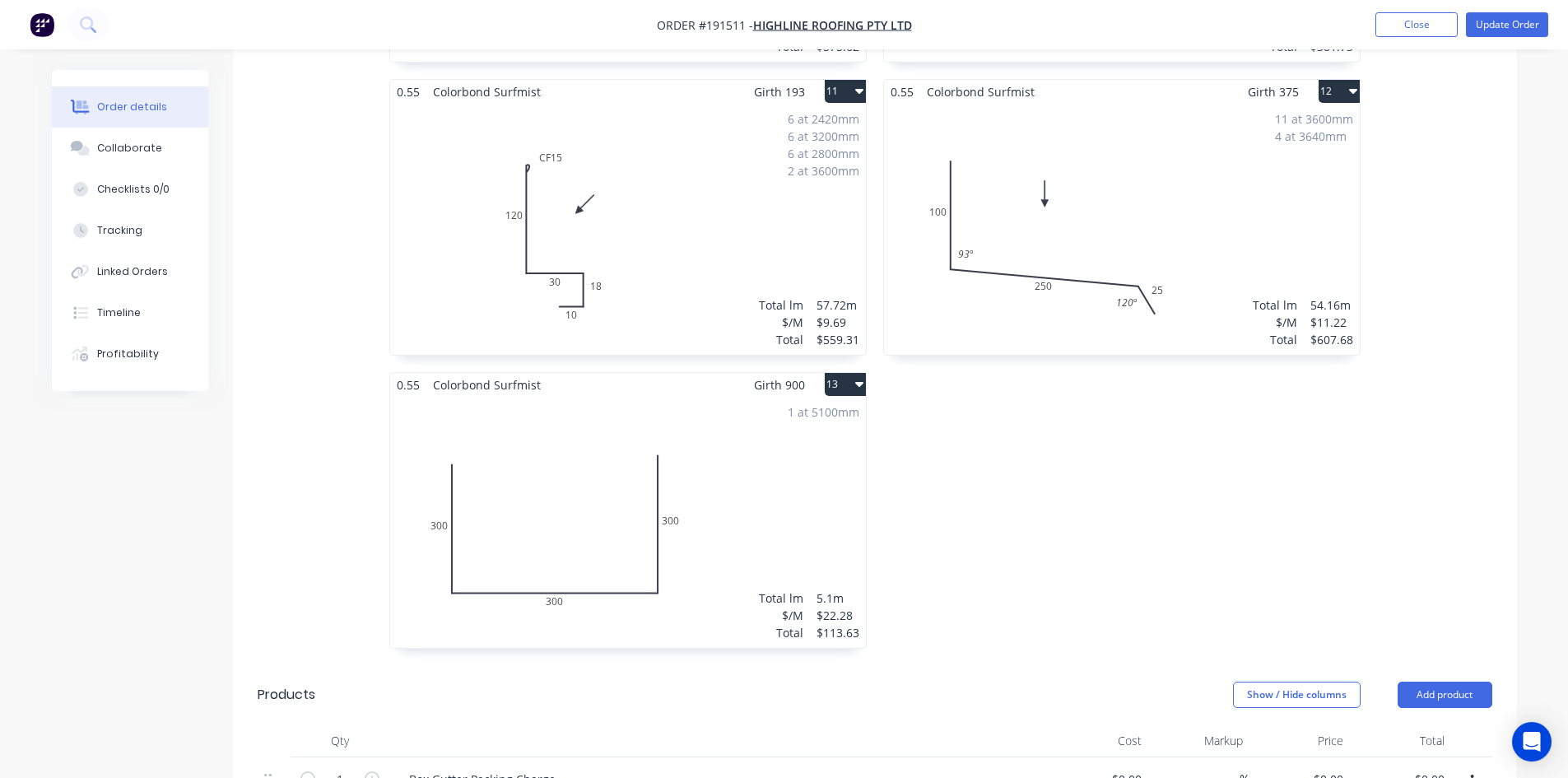
click at [784, 490] on div "1 at 5100mm Total lm $/M Total 5.1m $22.28 $113.63" at bounding box center [628, 523] width 476 height 251
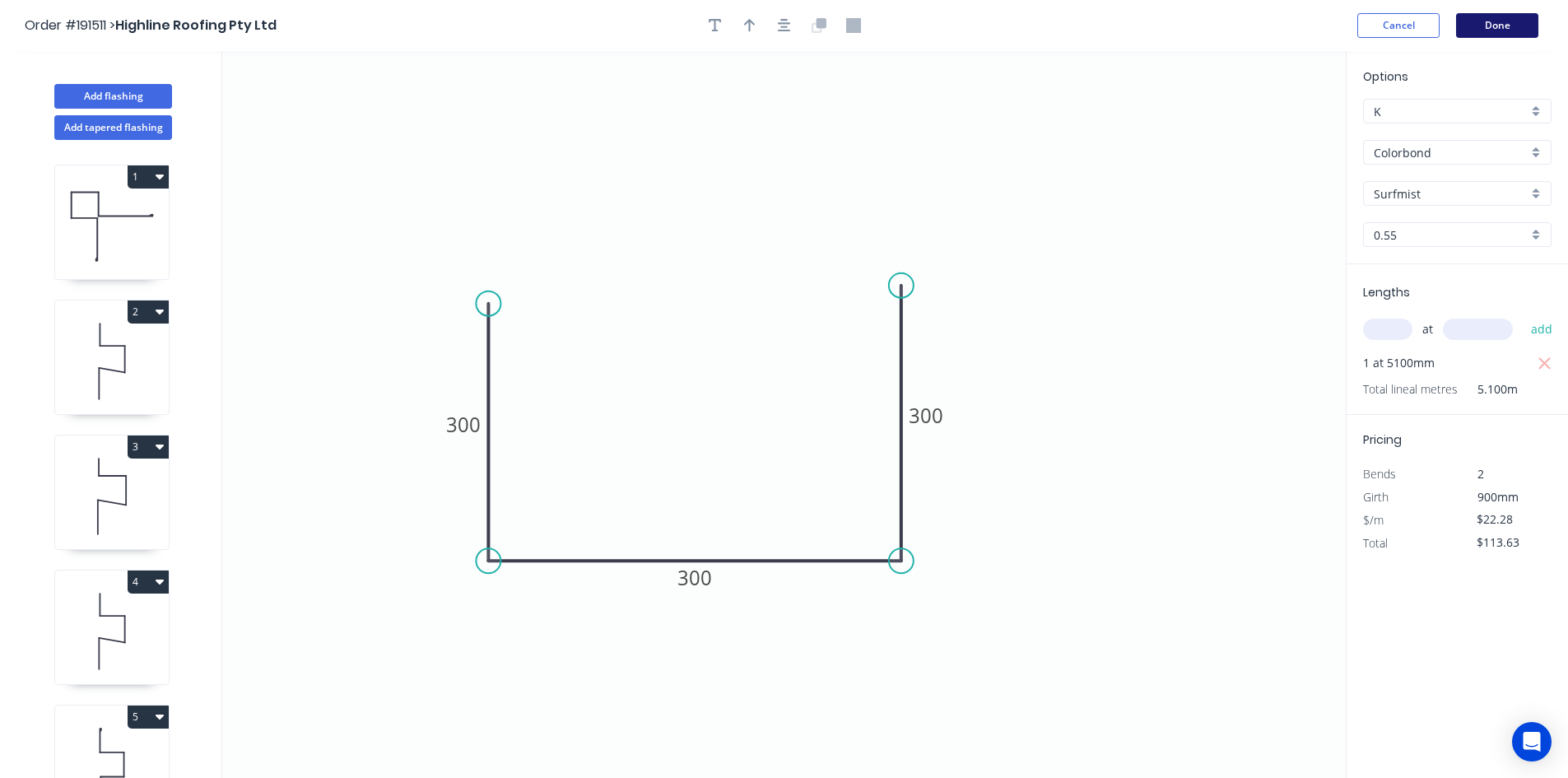
click at [1495, 17] on button "Done" at bounding box center [1497, 25] width 83 height 25
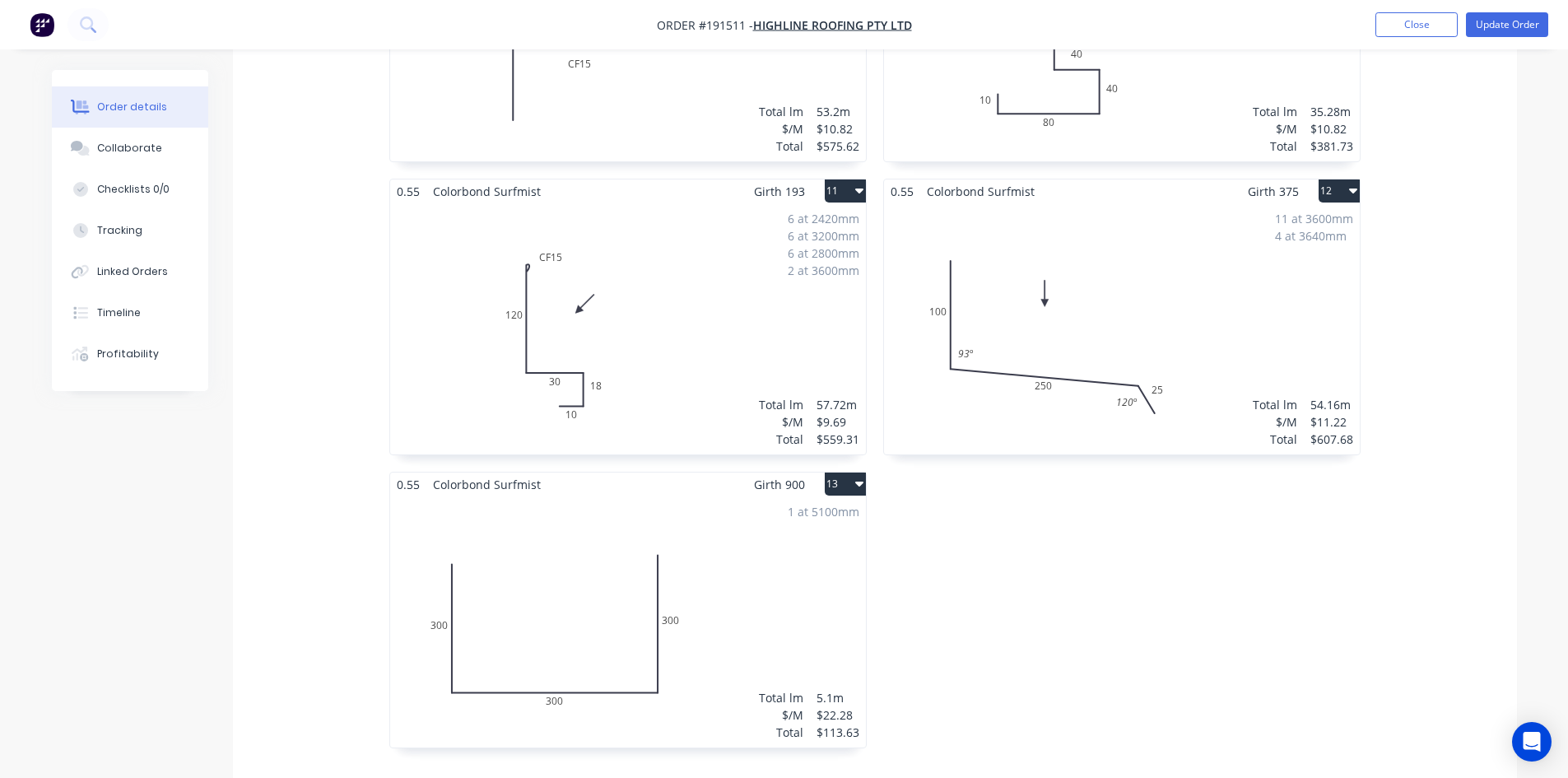
scroll to position [1977, 0]
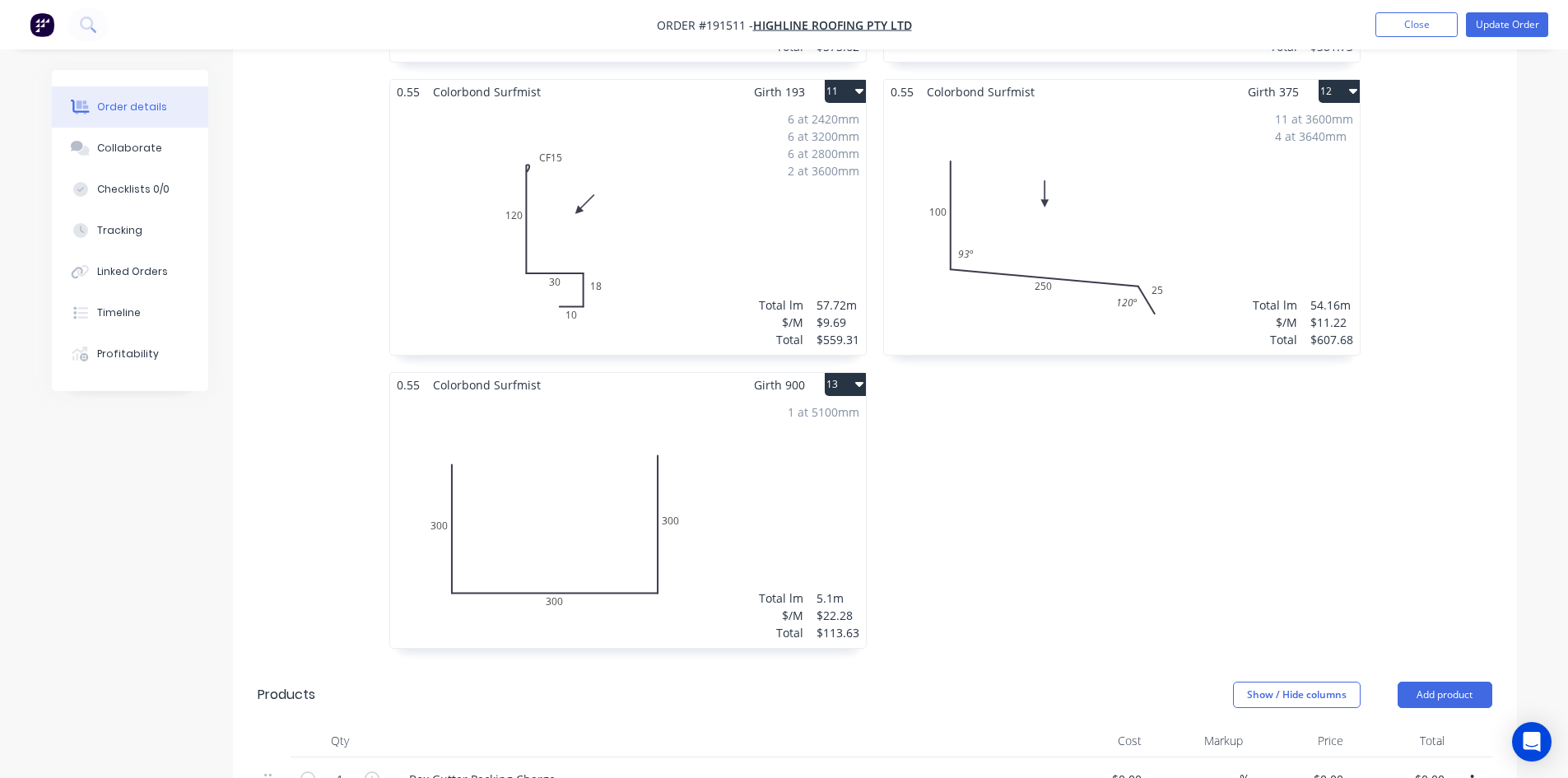
click at [857, 377] on icon "button" at bounding box center [859, 383] width 8 height 13
click at [794, 479] on div "Delete" at bounding box center [788, 491] width 127 height 24
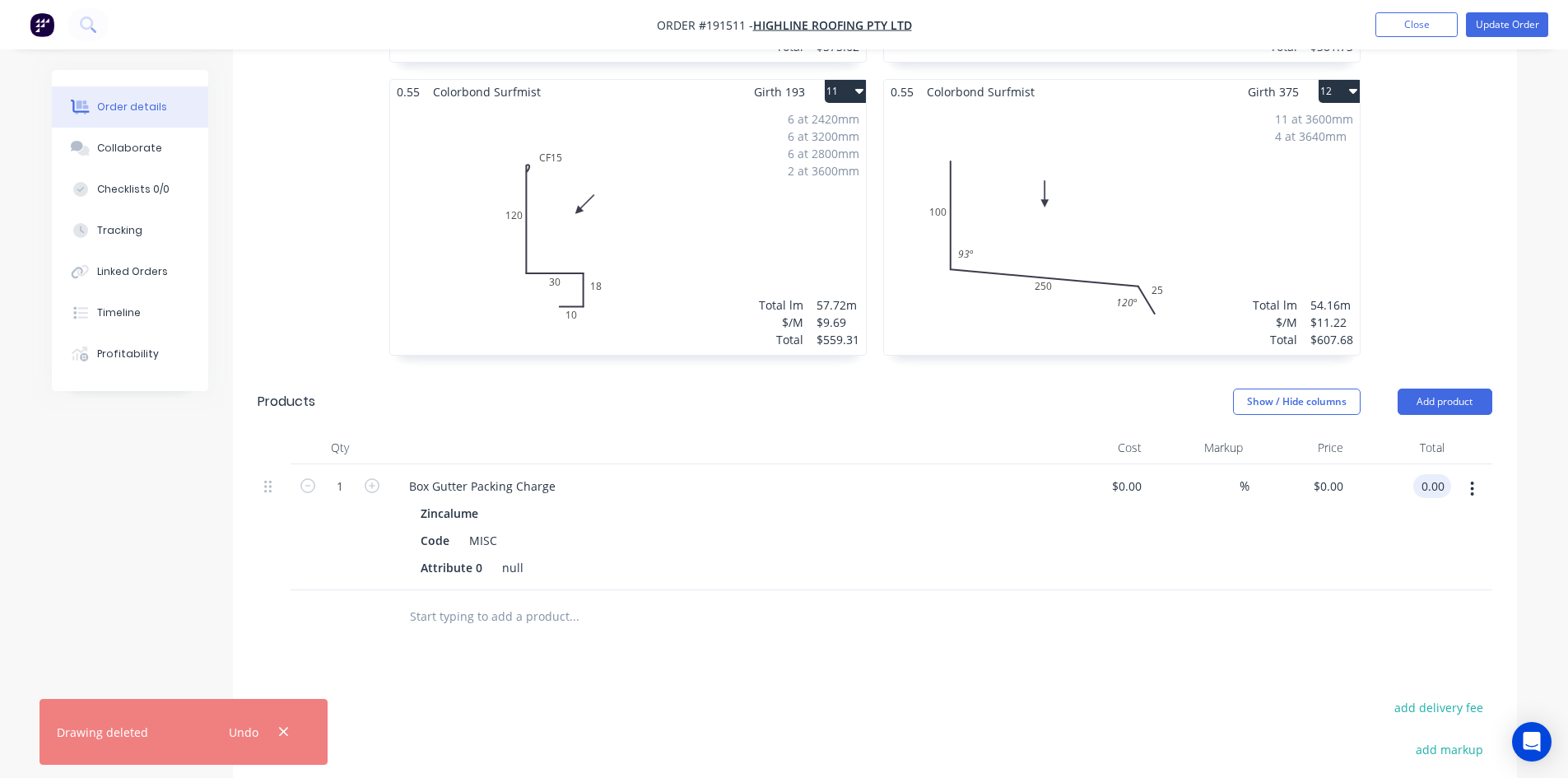
click at [1434, 474] on input "0.00" at bounding box center [1436, 486] width 31 height 24
type input "165.00"
type input "$165.00"
click at [1347, 483] on div "$165.00 $165.00" at bounding box center [1300, 527] width 101 height 126
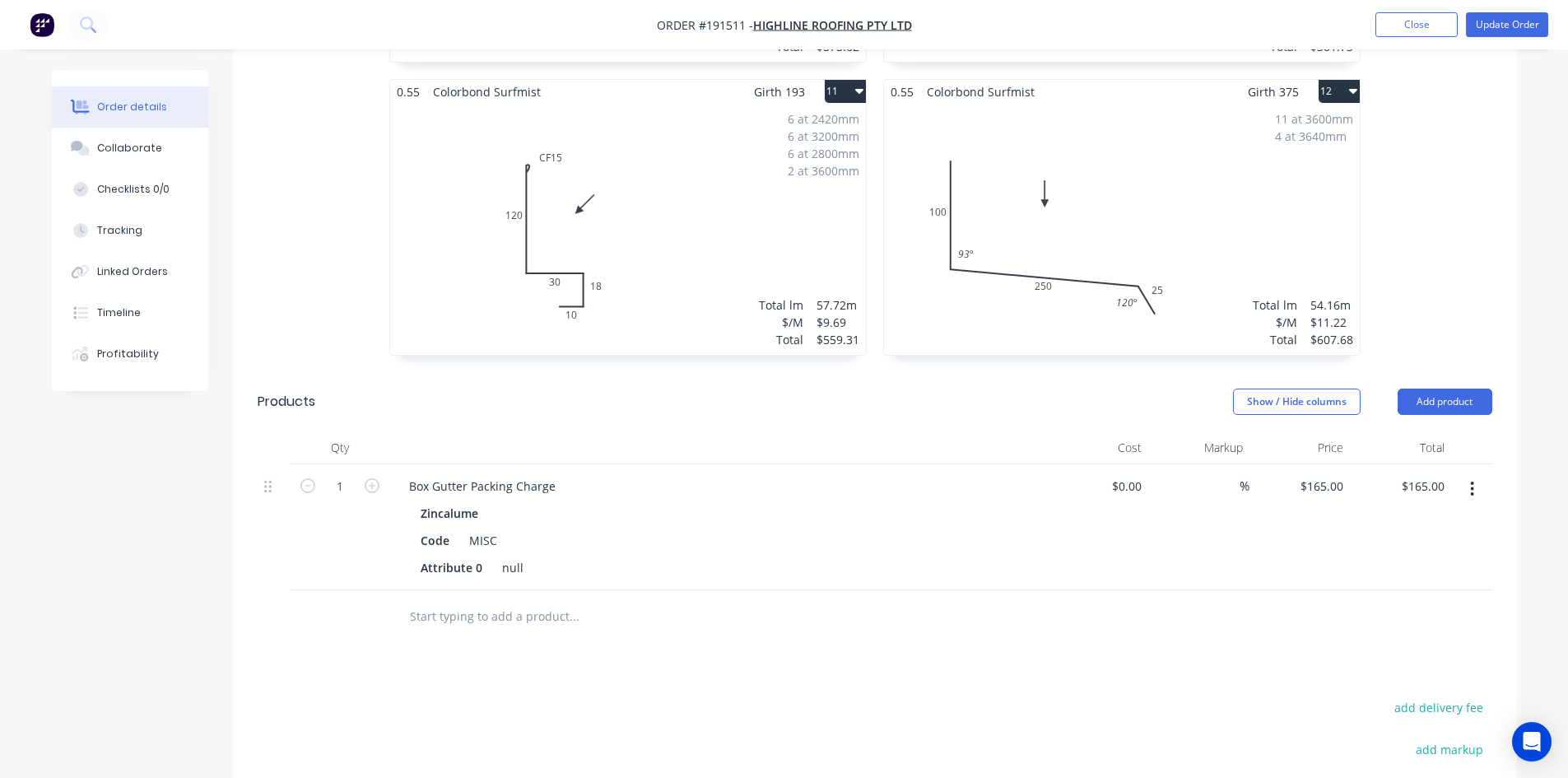
click at [457, 502] on div "Zincalume" at bounding box center [453, 514] width 64 height 24
click at [1471, 480] on icon "button" at bounding box center [1472, 489] width 4 height 18
click at [1380, 520] on div "Edit" at bounding box center [1414, 532] width 127 height 24
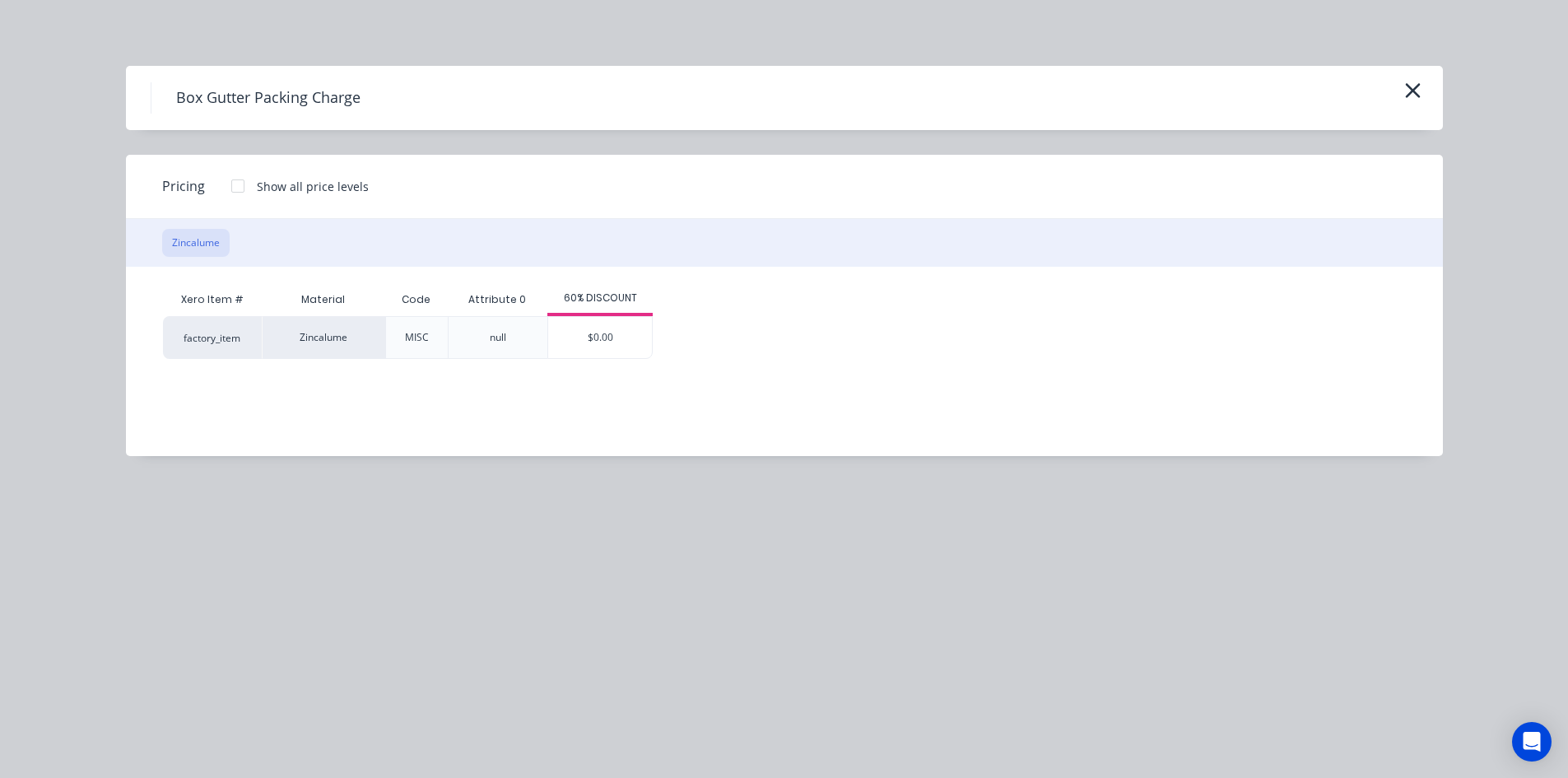
click at [345, 342] on div "Zincalume" at bounding box center [323, 338] width 124 height 43
click at [235, 342] on div "factory_item" at bounding box center [213, 338] width 99 height 43
click at [1417, 94] on icon "button" at bounding box center [1412, 91] width 15 height 15
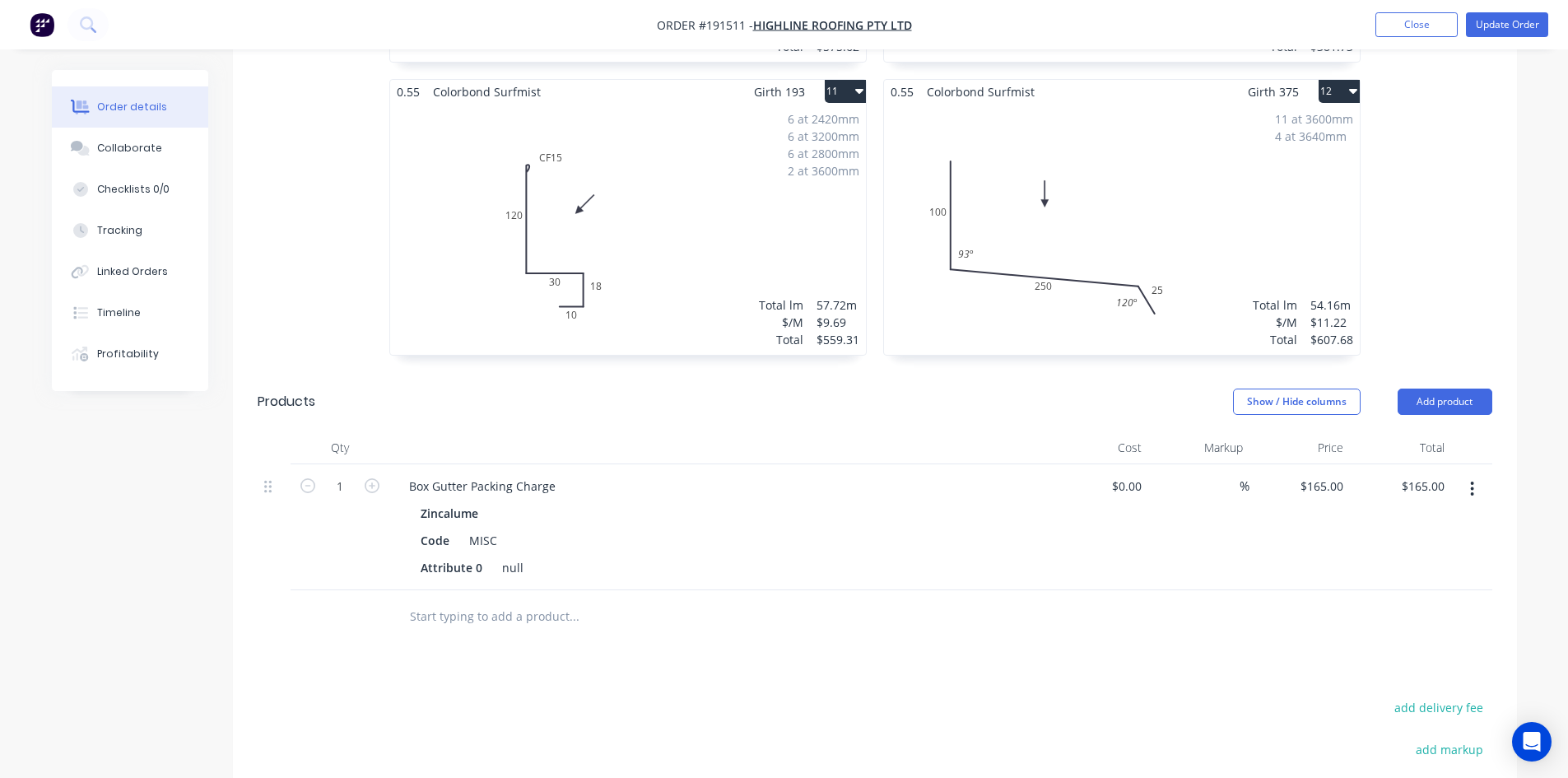
click at [1468, 474] on button "button" at bounding box center [1473, 489] width 39 height 29
drag, startPoint x: 556, startPoint y: 438, endPoint x: 390, endPoint y: 443, distance: 166.1
click at [384, 464] on div "1 Box Gutter Packing Charge Zincalume Code MISC Attribute 0 null $0.00 $0.00 % …" at bounding box center [875, 527] width 1235 height 126
copy div "Box Gutter Packing Charge"
click at [1478, 474] on button "button" at bounding box center [1473, 489] width 39 height 29
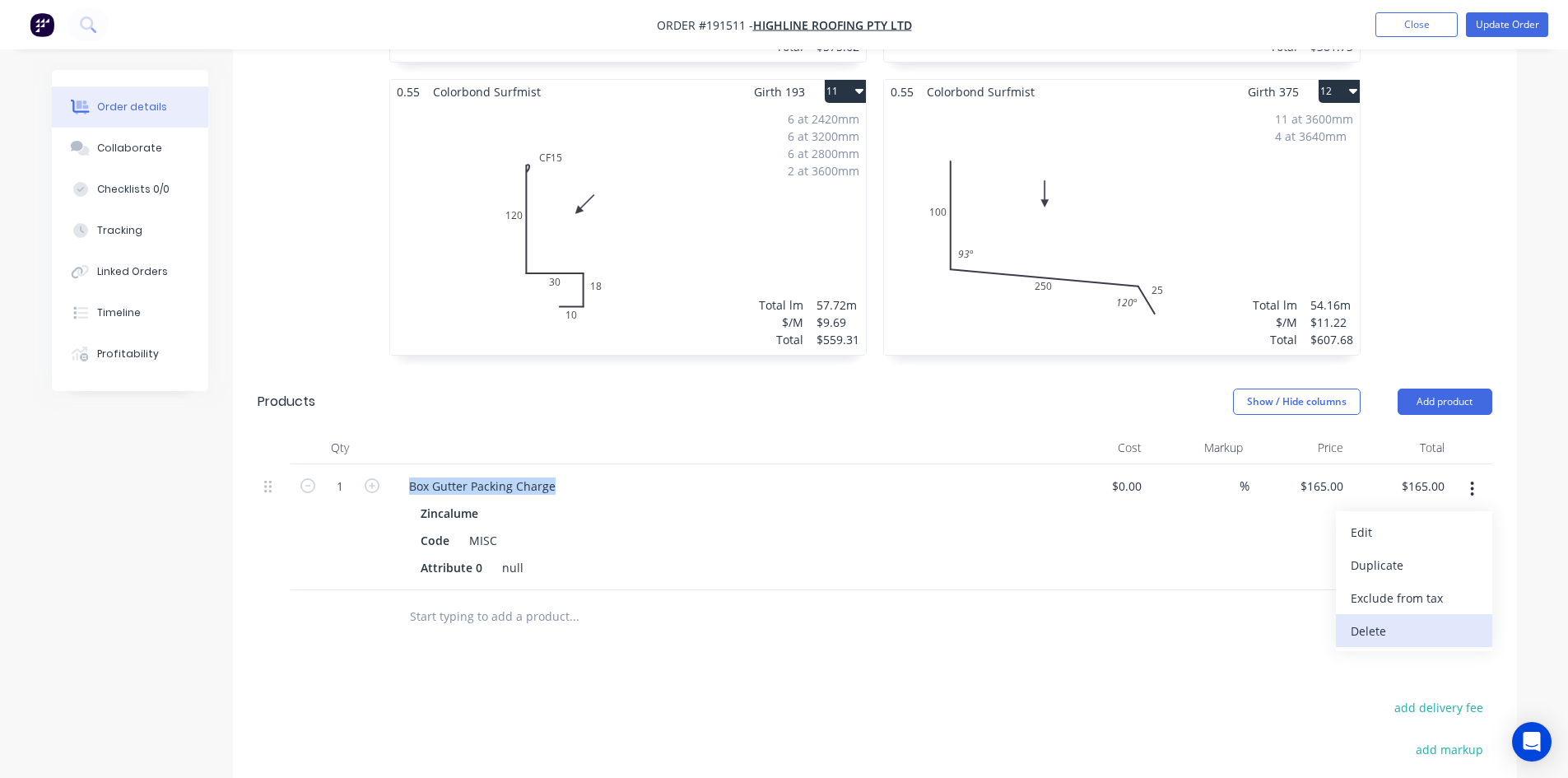
click at [1428, 619] on div "Delete" at bounding box center [1414, 631] width 127 height 24
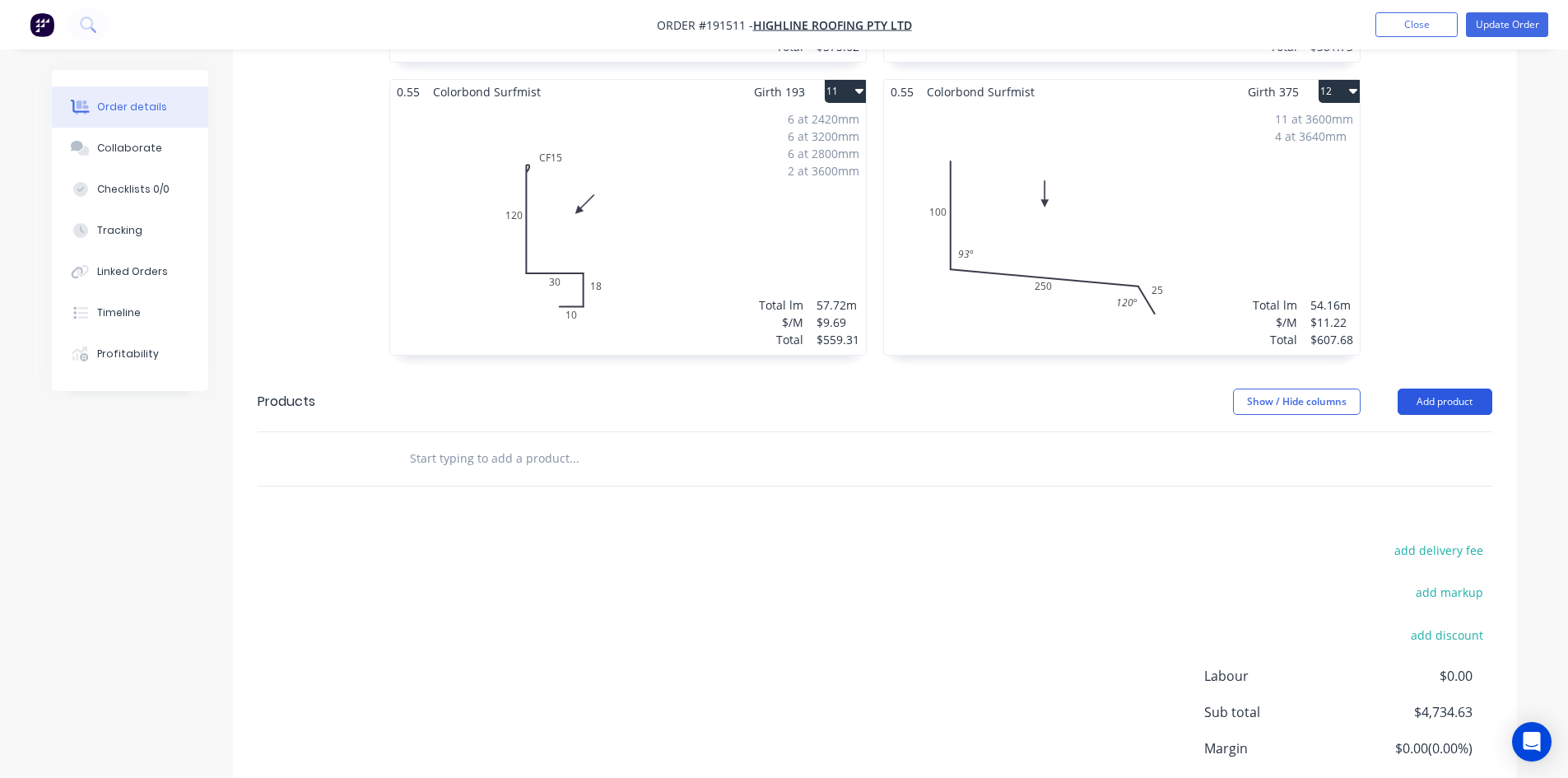
click at [1449, 389] on button "Add product" at bounding box center [1444, 402] width 94 height 27
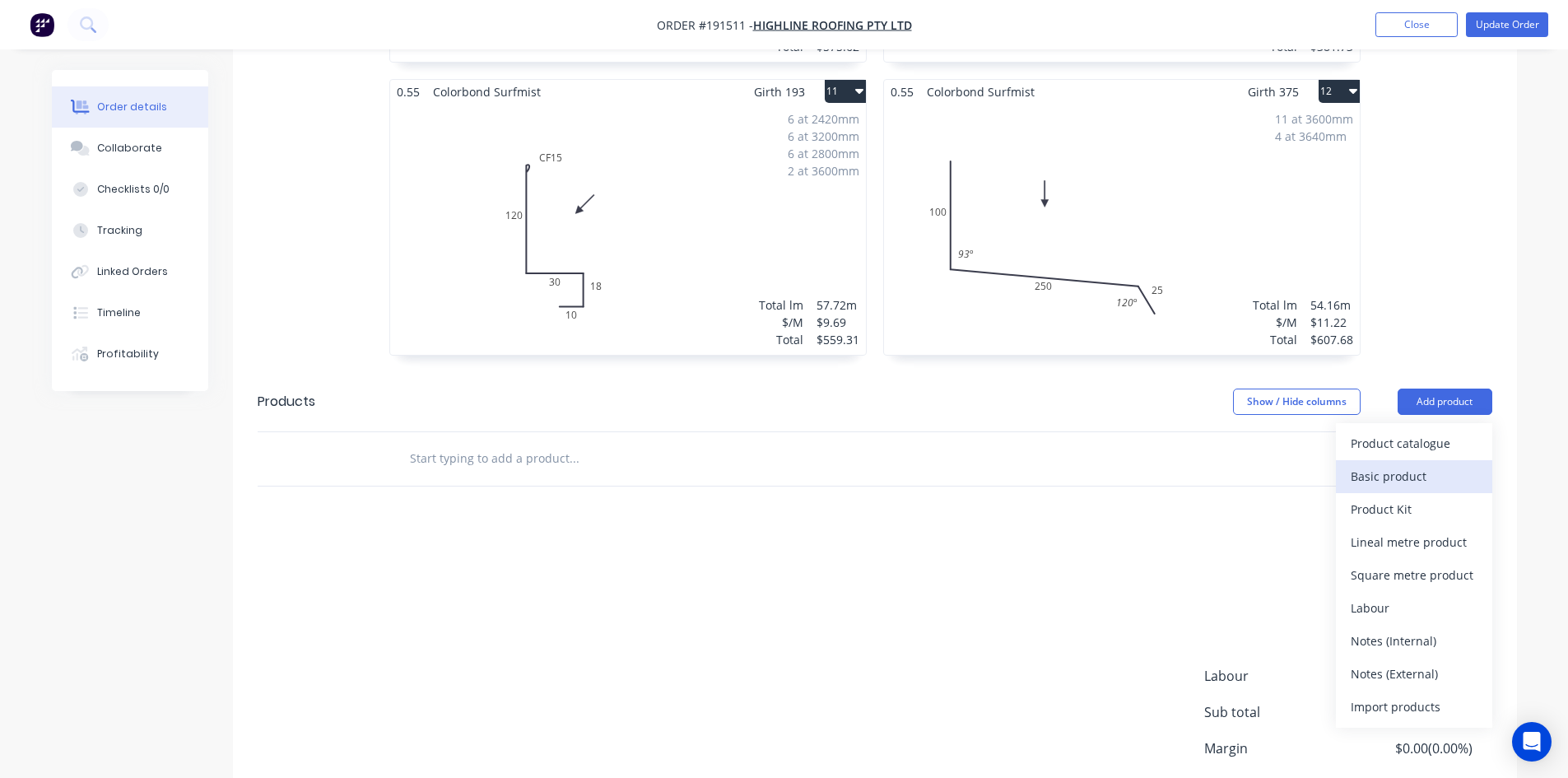
click at [1446, 464] on div "Basic product" at bounding box center [1414, 476] width 127 height 24
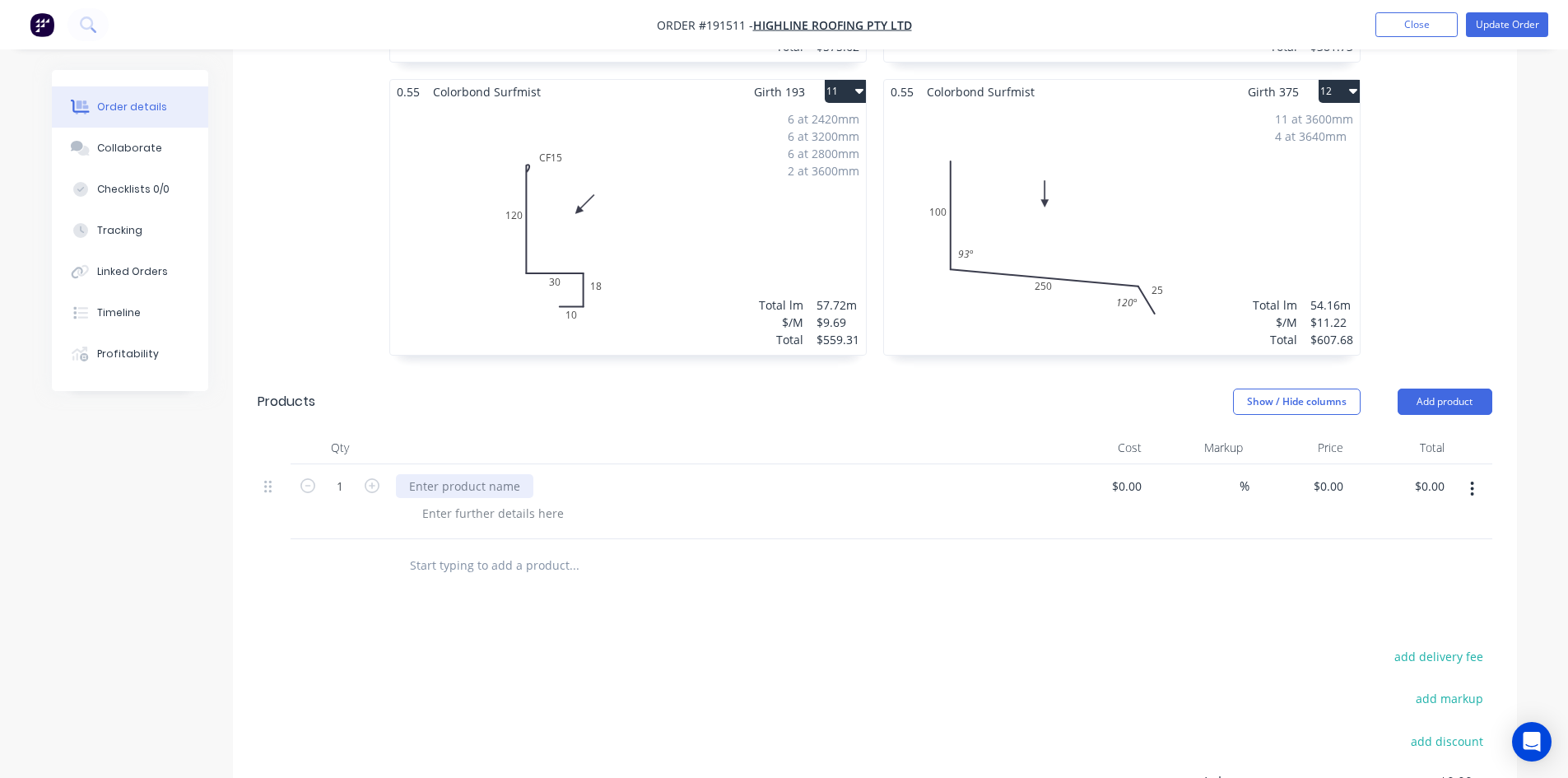
click at [497, 474] on div at bounding box center [465, 486] width 138 height 24
paste div
click at [494, 502] on div at bounding box center [492, 514] width 168 height 24
click at [491, 481] on div "Box Gutter Packing Charge" at bounding box center [719, 502] width 658 height 75
click at [488, 502] on div at bounding box center [492, 514] width 168 height 24
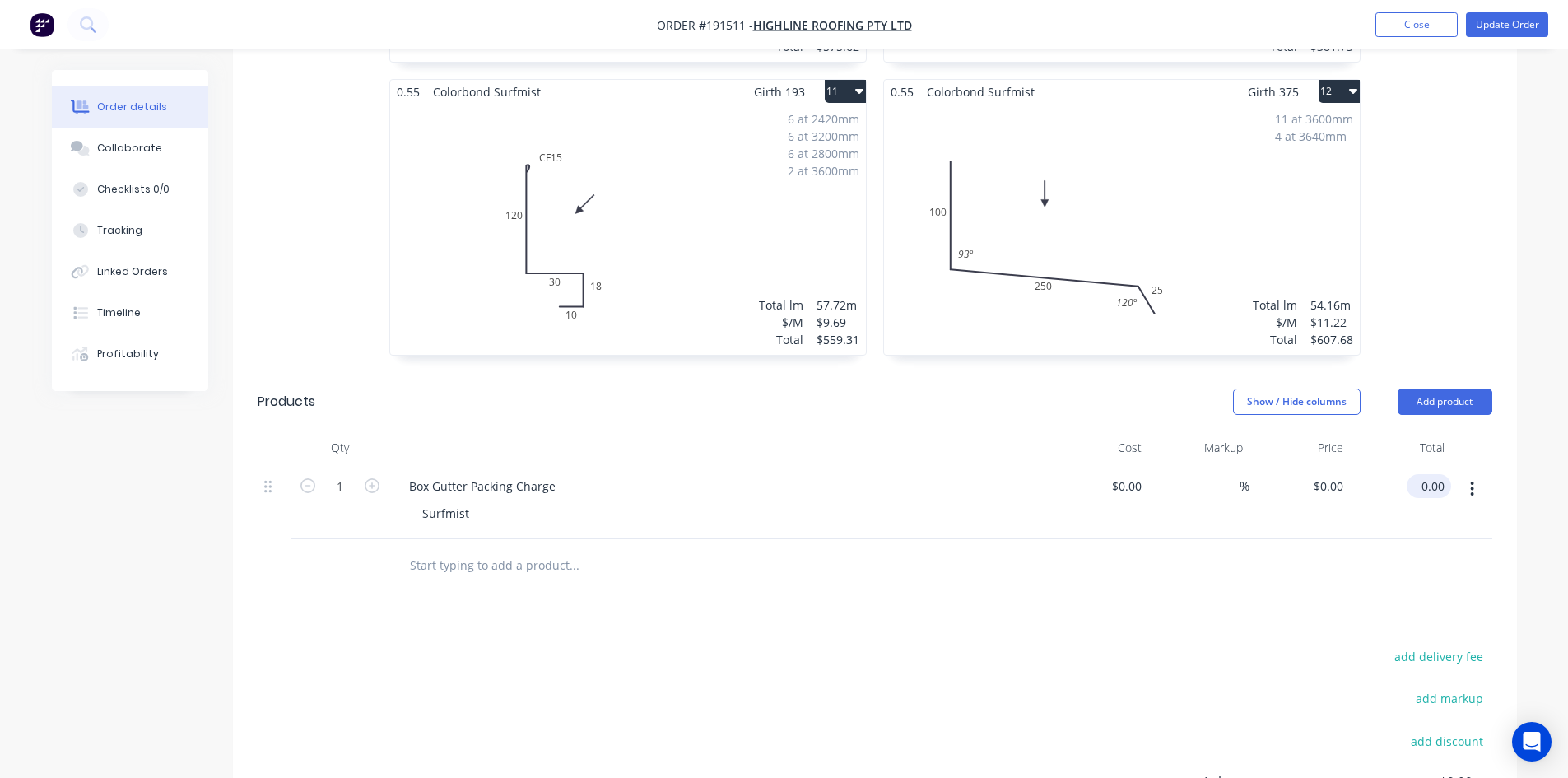
click at [1428, 474] on input "0.00" at bounding box center [1431, 486] width 38 height 24
type input "165.00"
type input "$165.00"
click at [1415, 487] on div "$165.00 165.00" at bounding box center [1400, 502] width 101 height 75
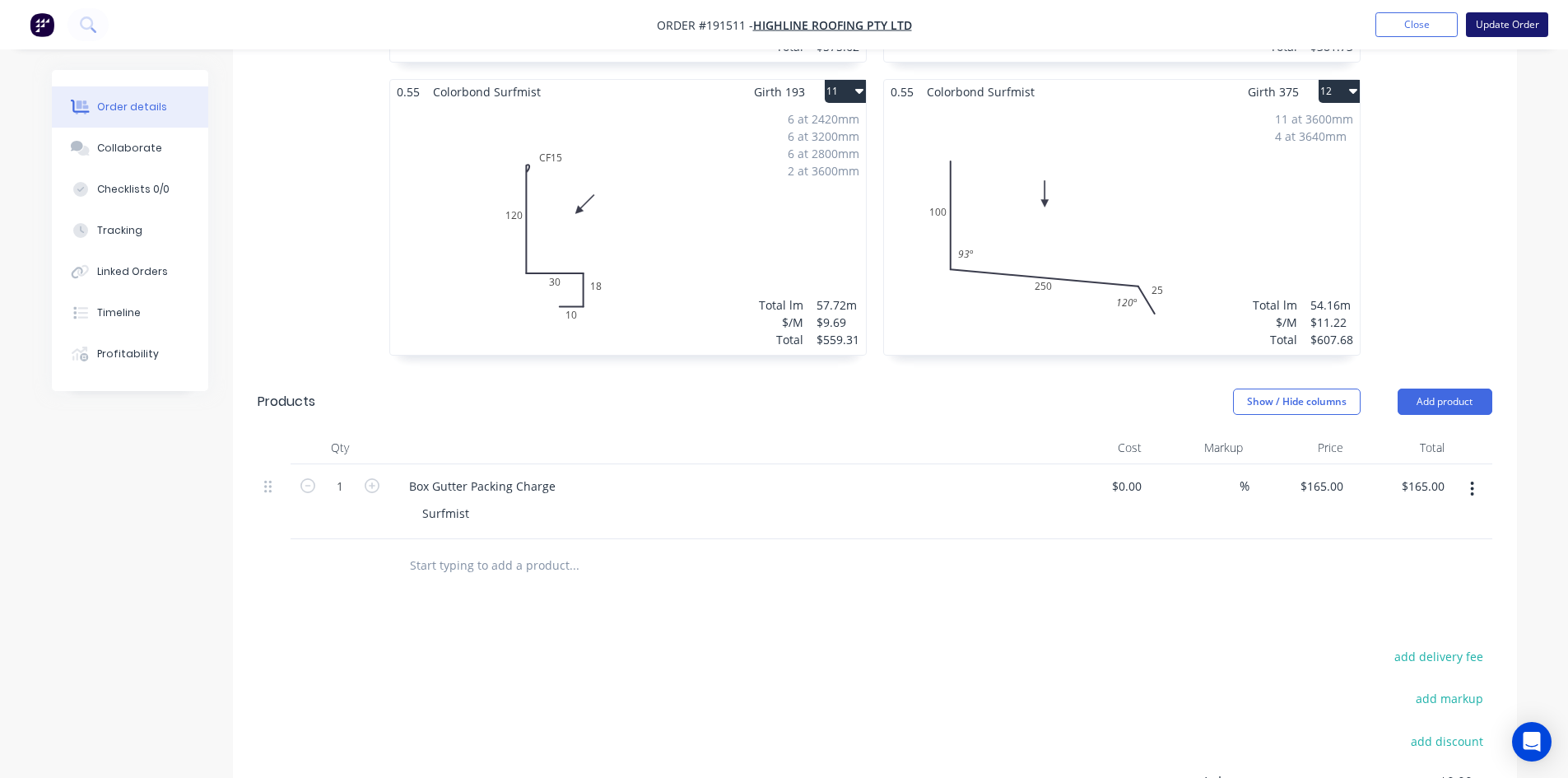
click at [1518, 23] on button "Update Order" at bounding box center [1507, 24] width 83 height 25
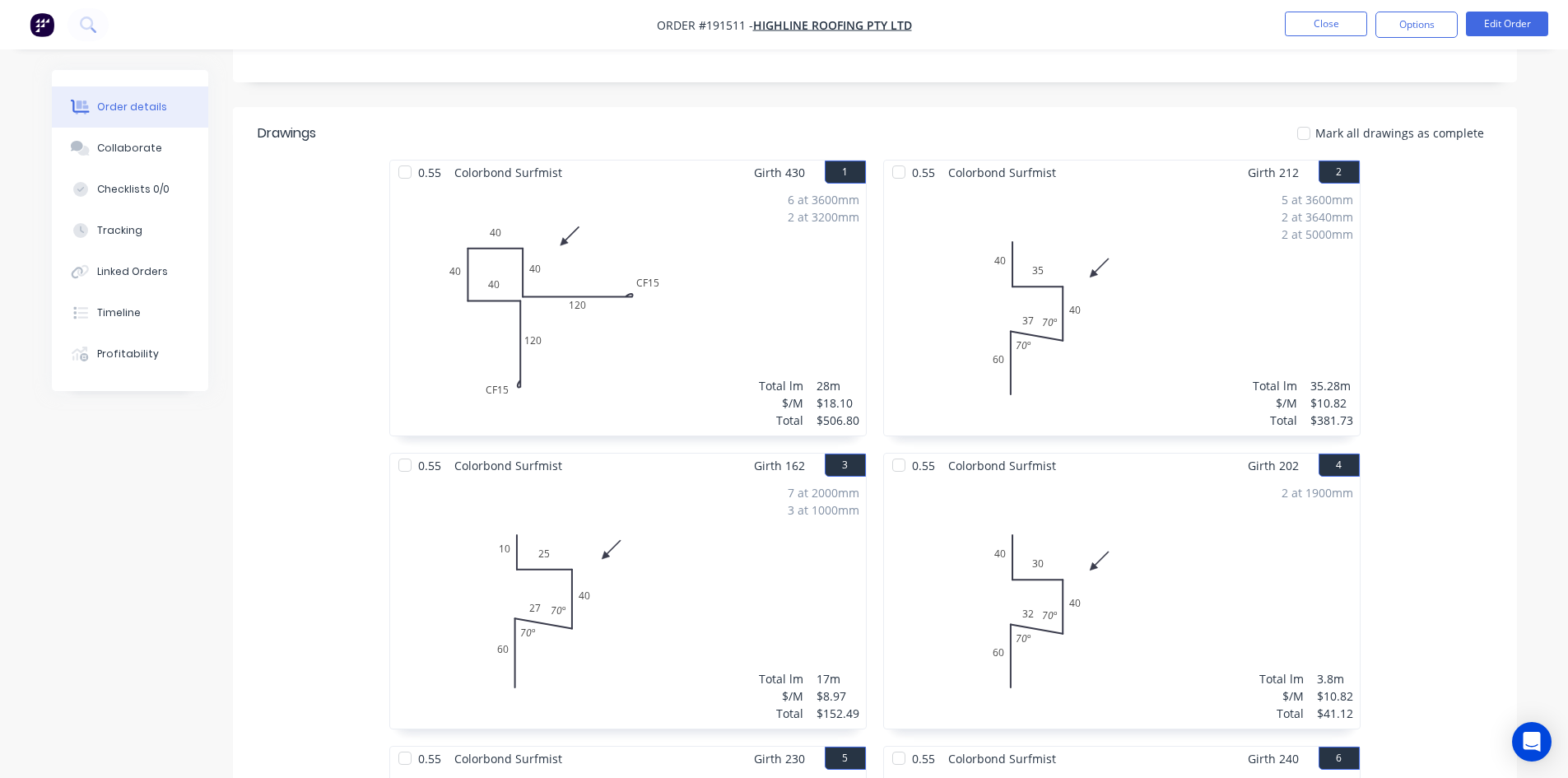
scroll to position [127, 0]
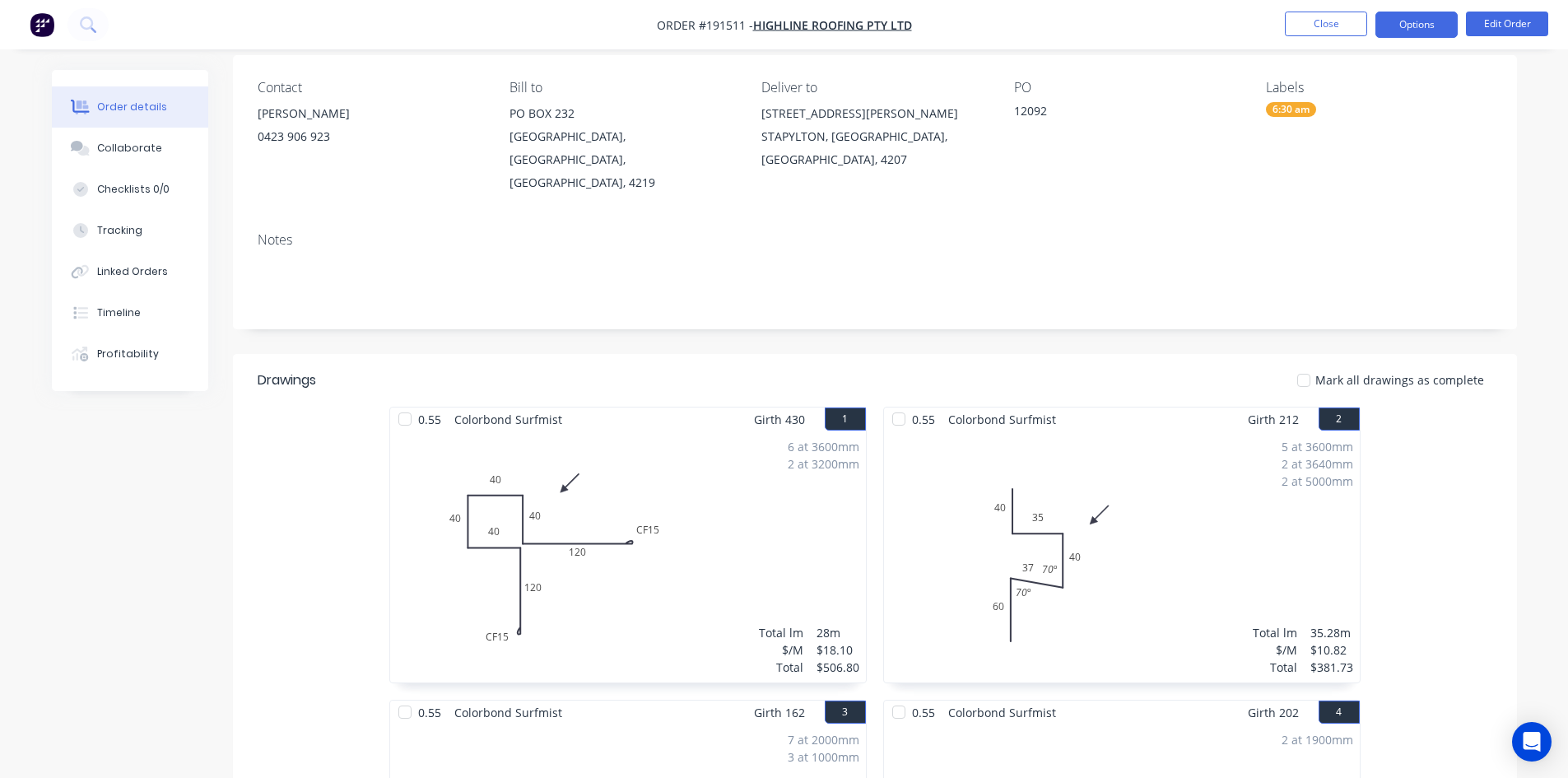
click at [1405, 20] on button "Options" at bounding box center [1417, 25] width 83 height 27
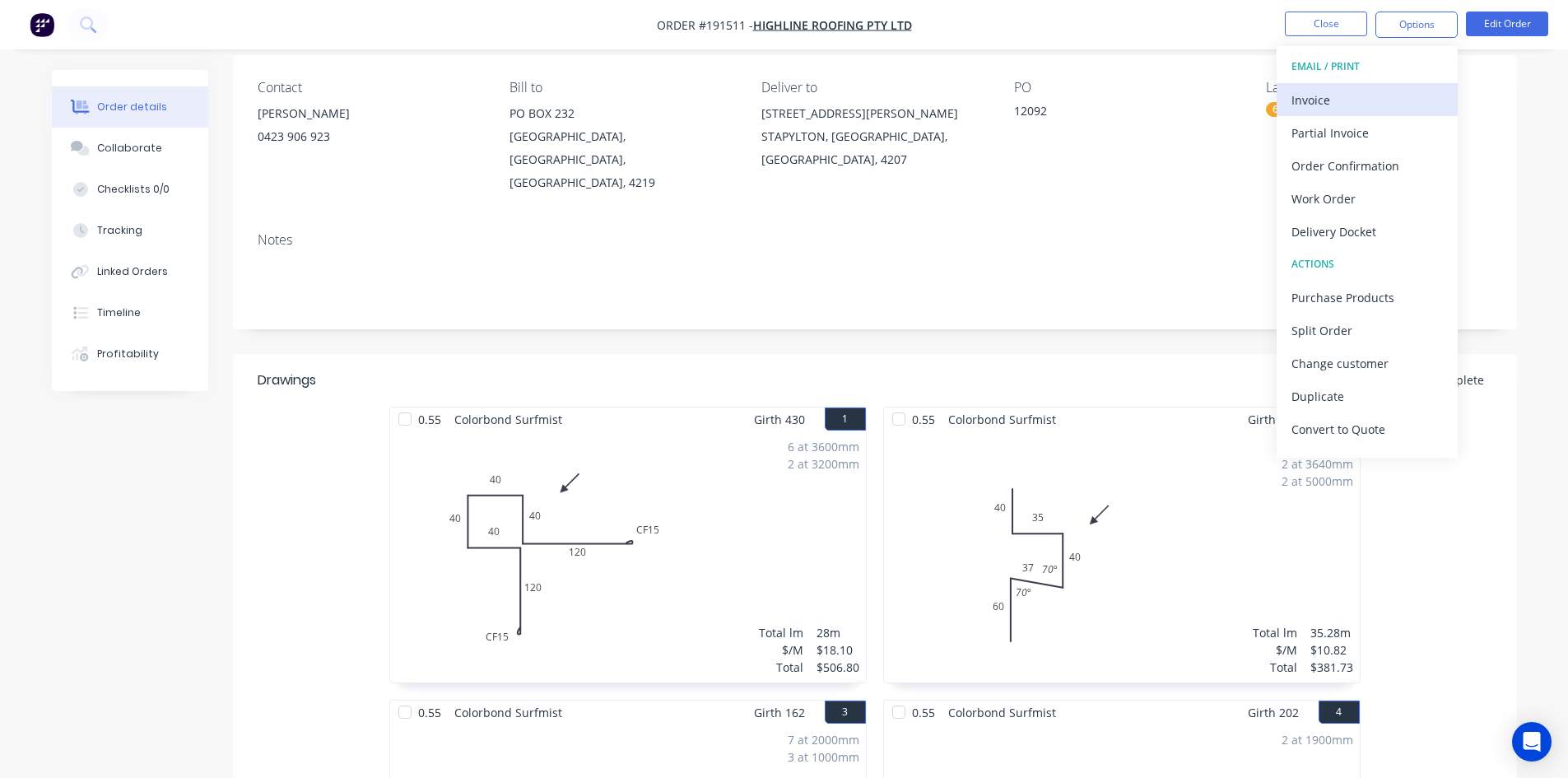
click at [1372, 98] on div "Invoice" at bounding box center [1367, 100] width 151 height 24
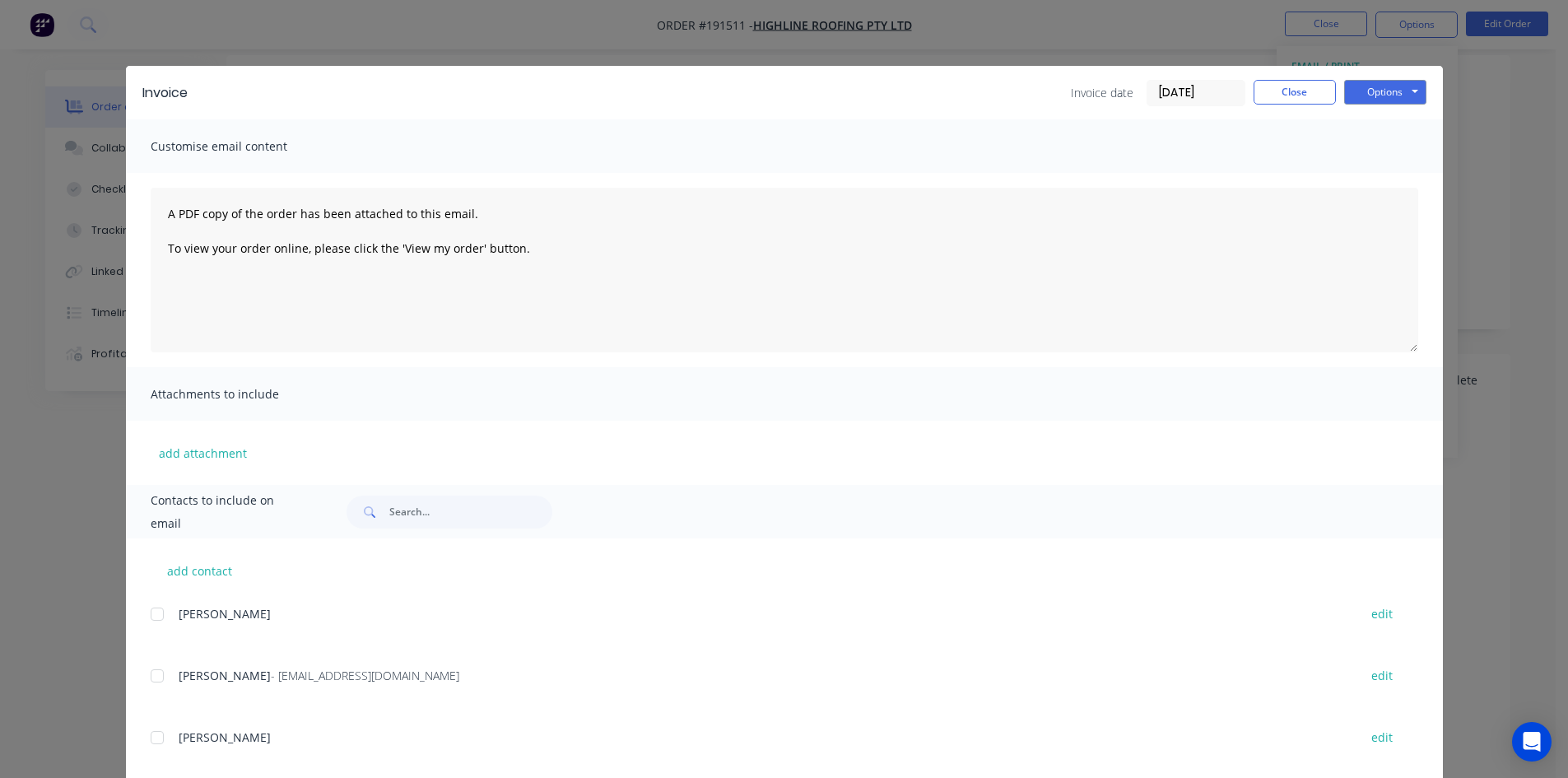
click at [143, 675] on div "add contact ANDREW edit SHANE - accounts@highlineroofing.com.au edit JOSH edit …" at bounding box center [784, 765] width 1317 height 454
click at [155, 680] on div at bounding box center [158, 676] width 33 height 33
click at [1365, 88] on button "Options" at bounding box center [1386, 92] width 83 height 25
click at [1396, 172] on button "Email" at bounding box center [1397, 176] width 105 height 28
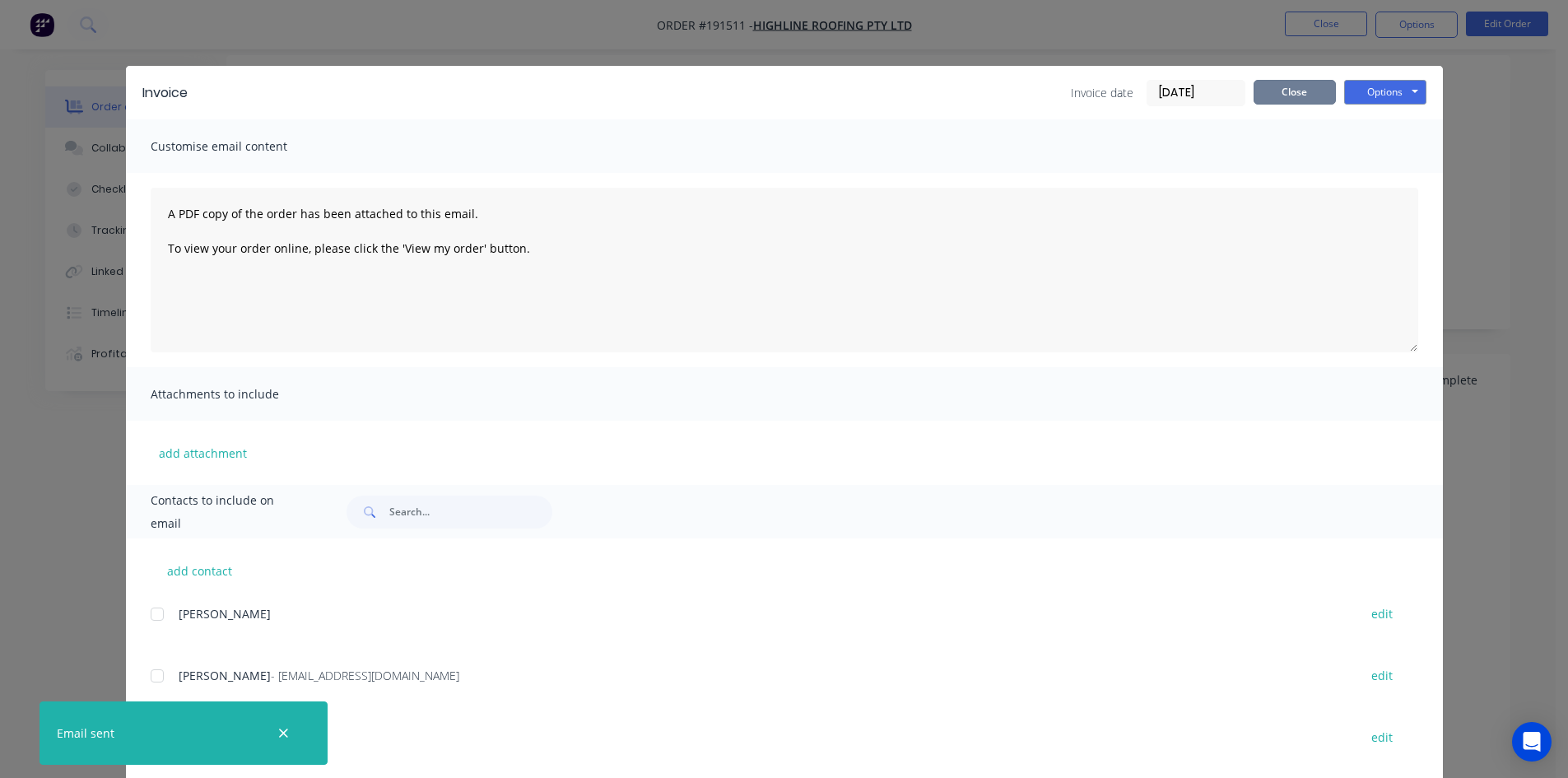
click at [1268, 100] on button "Close" at bounding box center [1295, 92] width 83 height 25
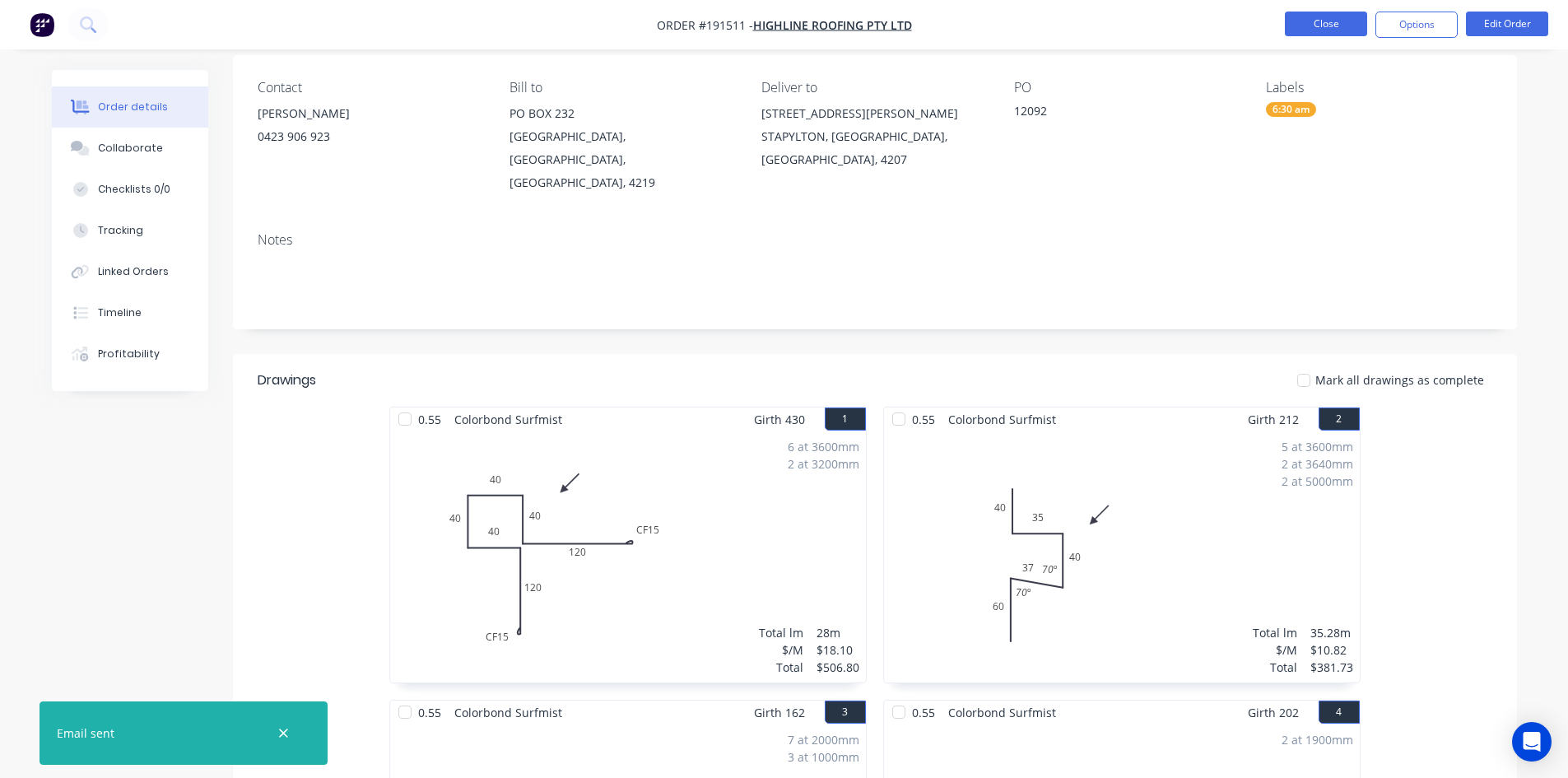
click at [1338, 21] on button "Close" at bounding box center [1326, 24] width 83 height 25
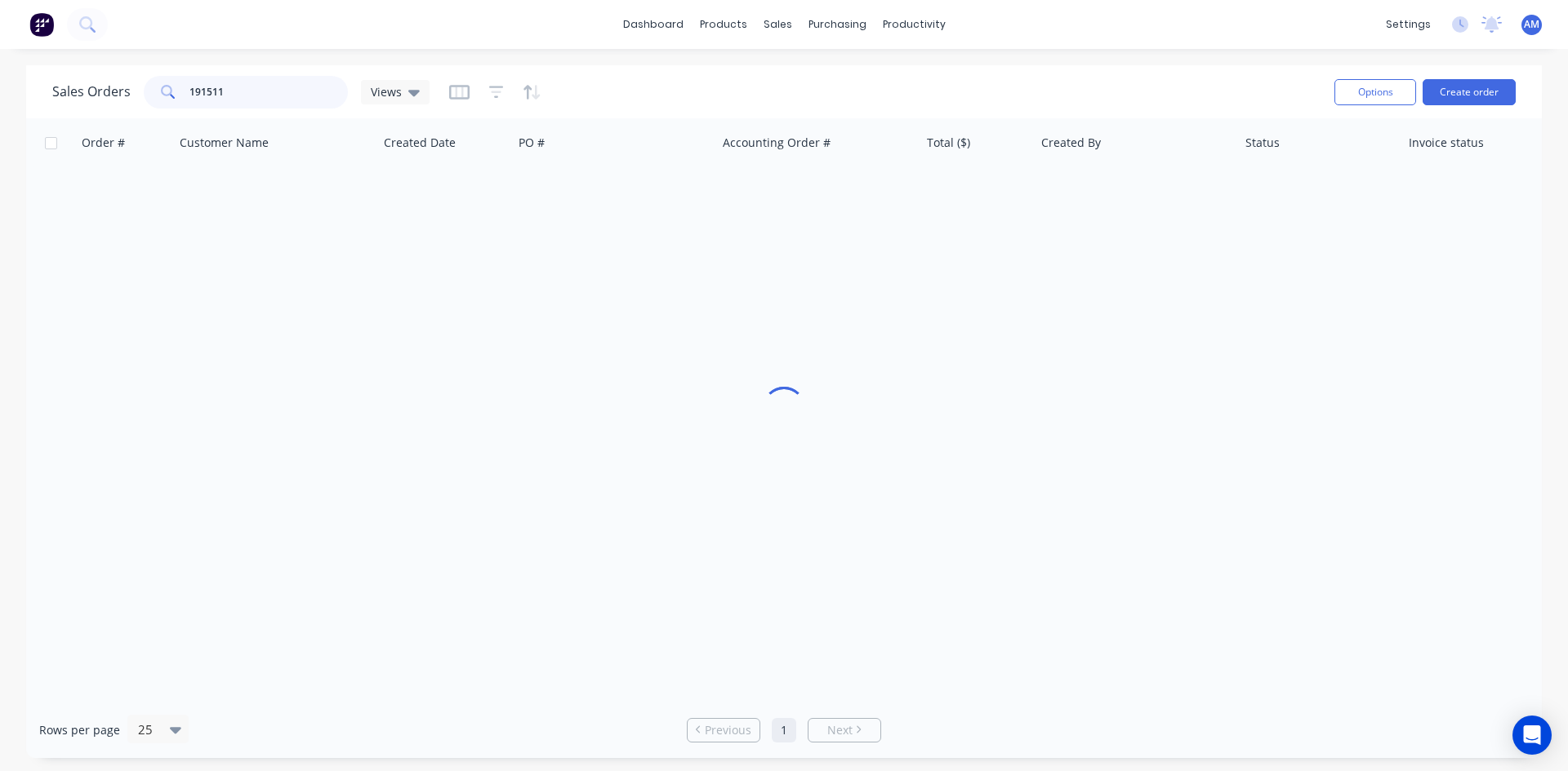
drag, startPoint x: 236, startPoint y: 94, endPoint x: 116, endPoint y: 94, distance: 120.0
click at [116, 94] on div "Sales Orders 191511 Views" at bounding box center [240, 92] width 377 height 33
type input "191550"
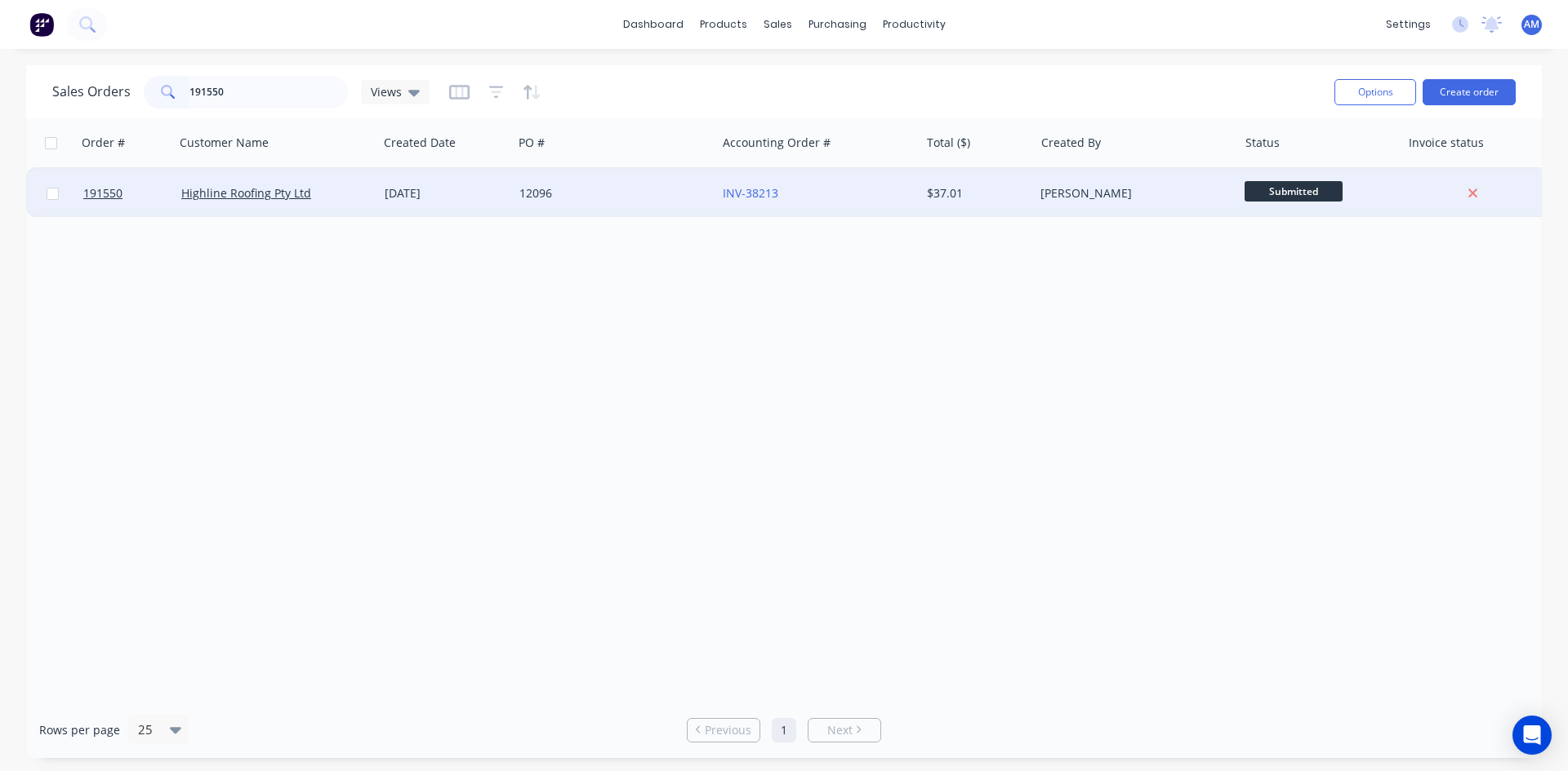
click at [858, 211] on div "INV-38213" at bounding box center [818, 194] width 204 height 49
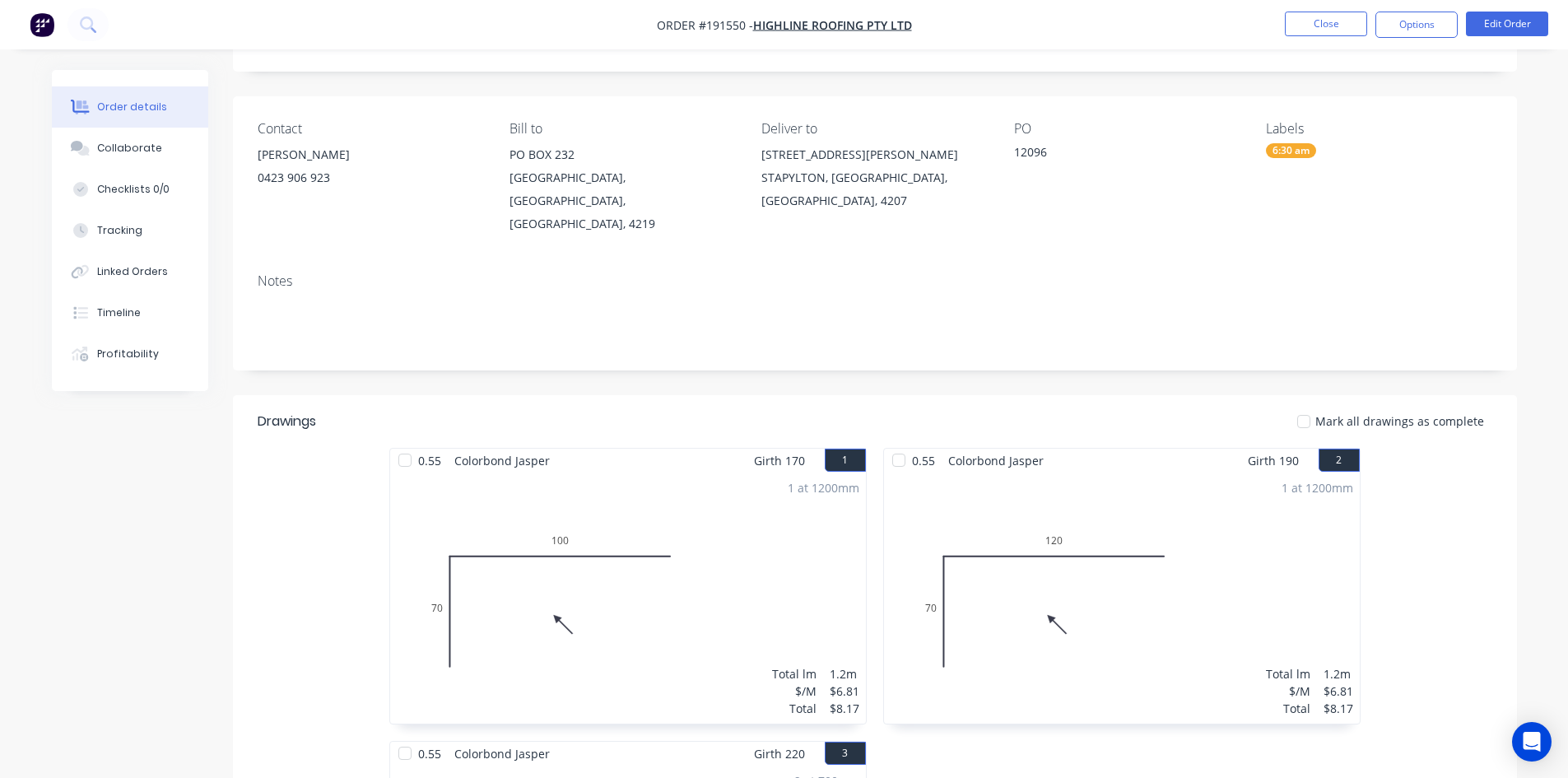
scroll to position [36, 0]
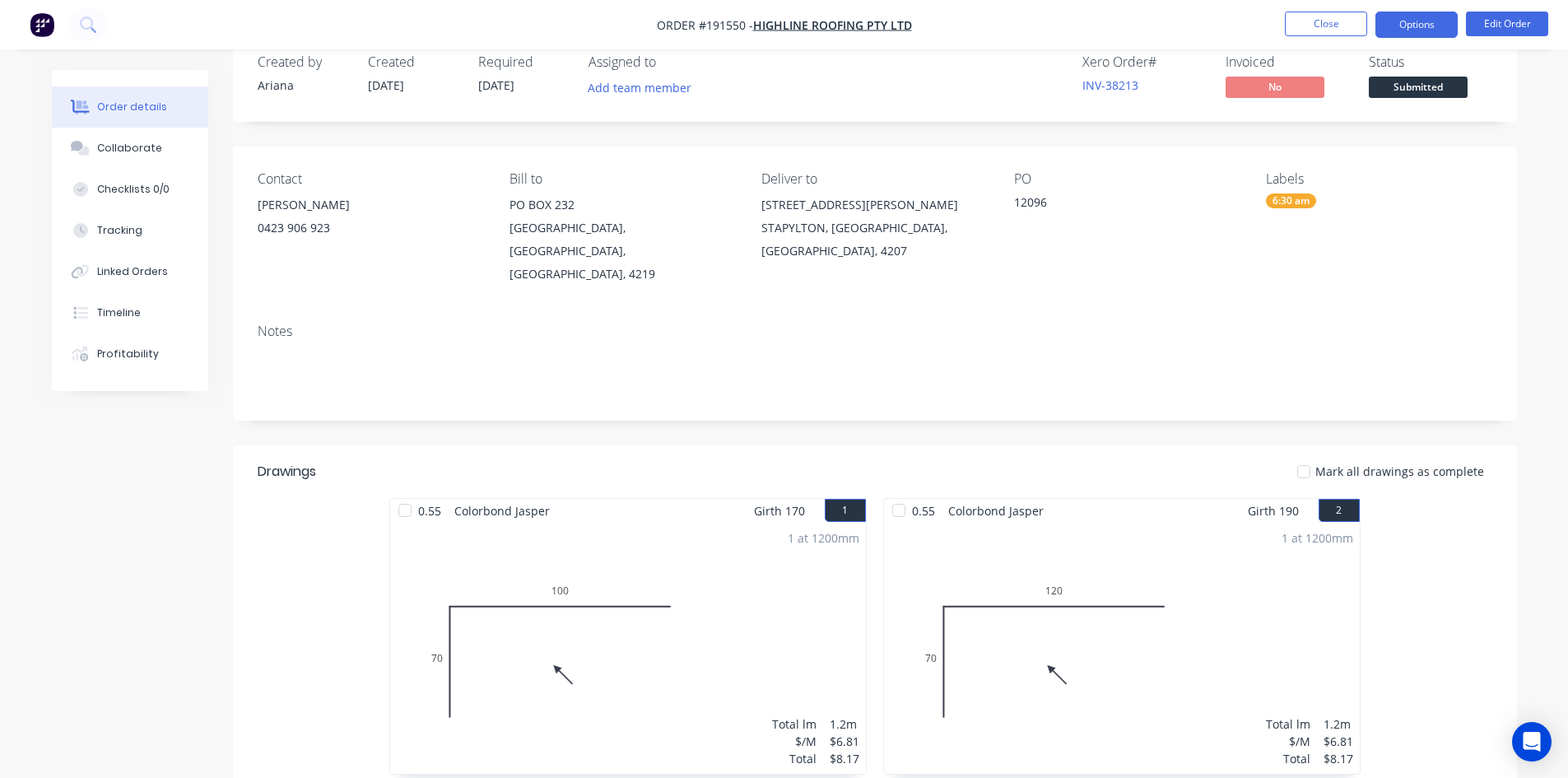
click at [1417, 23] on button "Options" at bounding box center [1417, 25] width 83 height 27
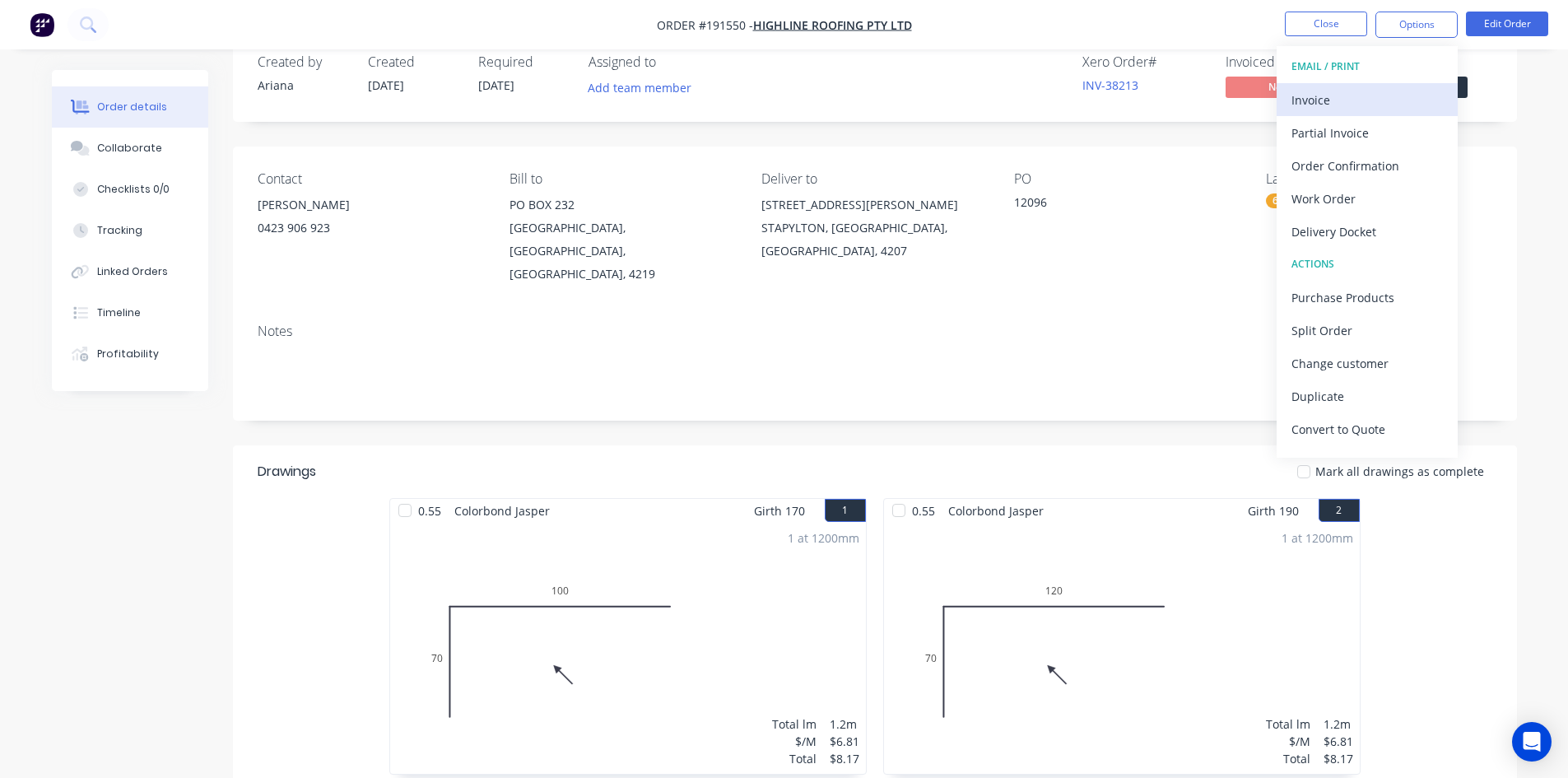
click at [1366, 90] on div "Invoice" at bounding box center [1367, 100] width 151 height 24
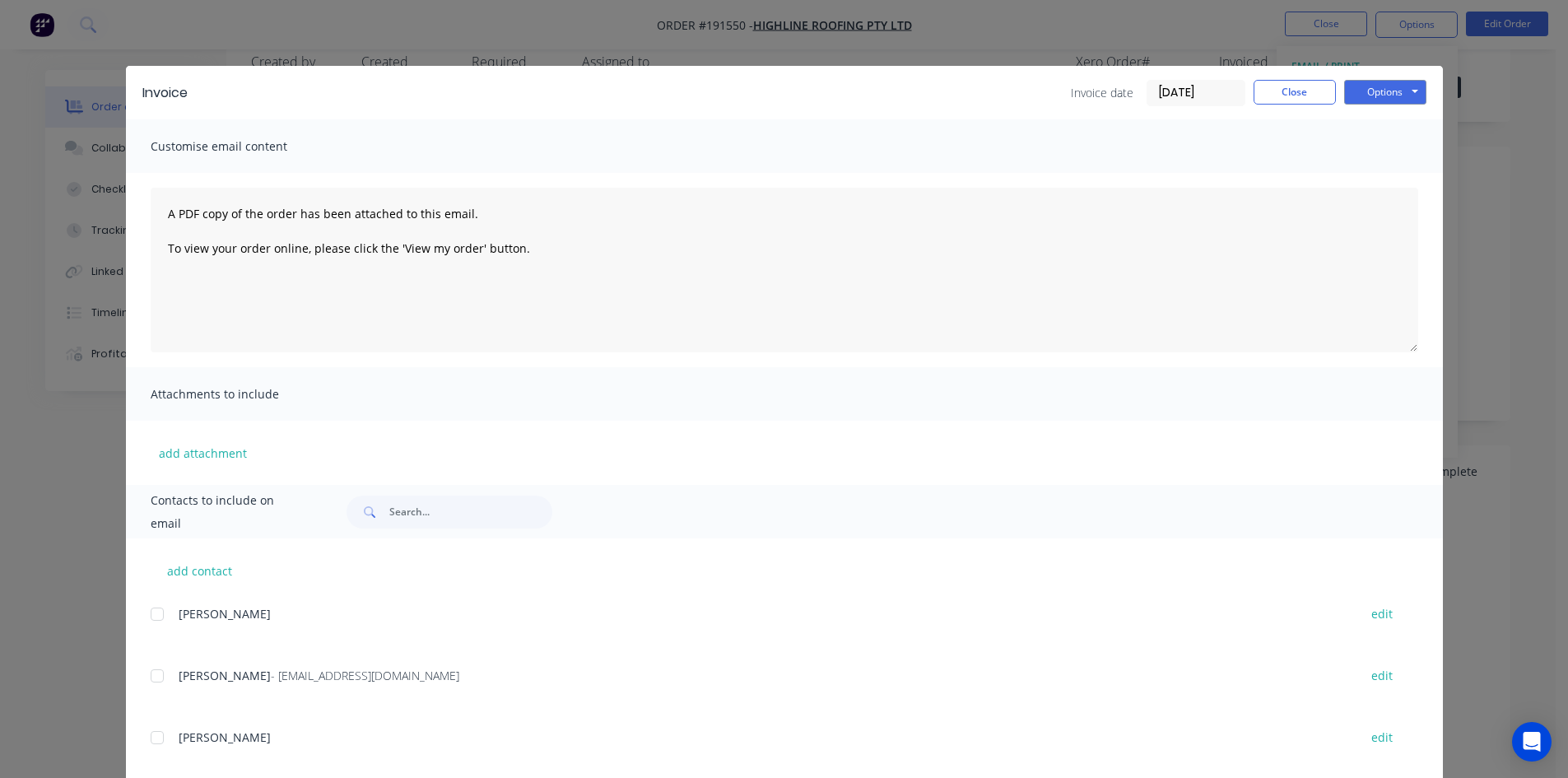
click at [154, 681] on div at bounding box center [158, 676] width 33 height 33
click at [1386, 92] on button "Options" at bounding box center [1386, 92] width 83 height 25
click at [1381, 173] on button "Email" at bounding box center [1397, 176] width 105 height 28
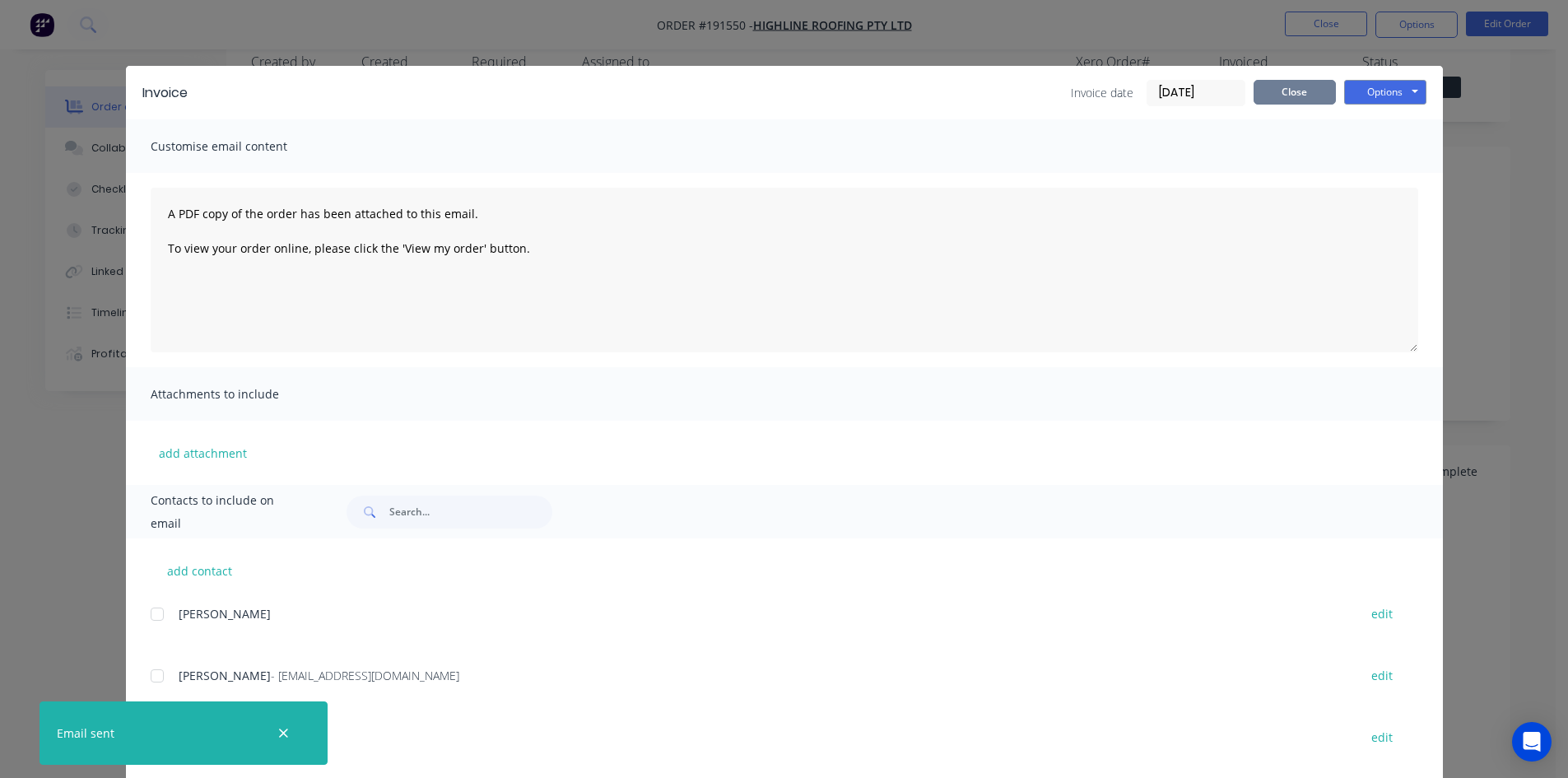
click at [1273, 95] on button "Close" at bounding box center [1295, 92] width 83 height 25
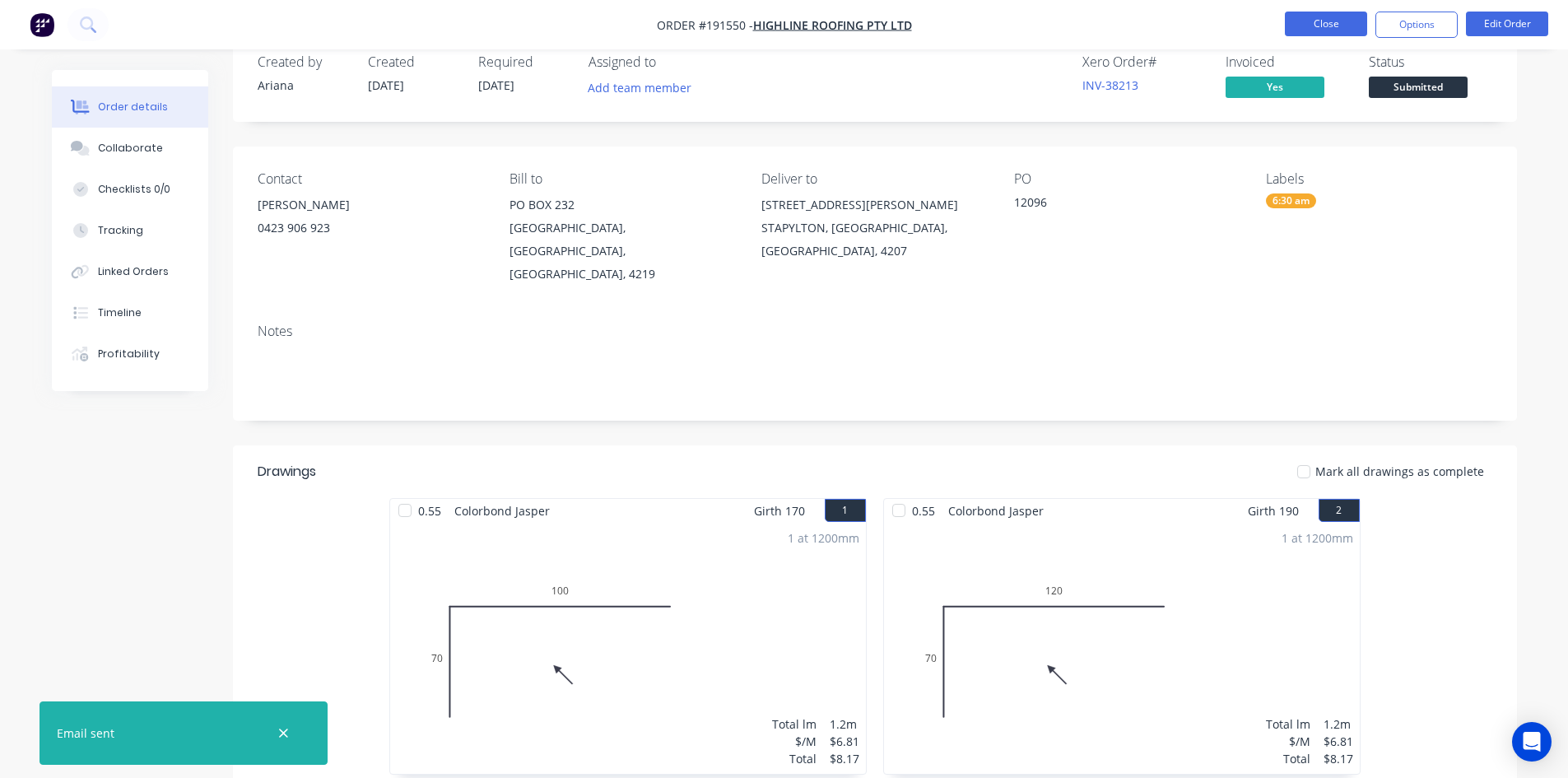
click at [1324, 18] on button "Close" at bounding box center [1326, 24] width 83 height 25
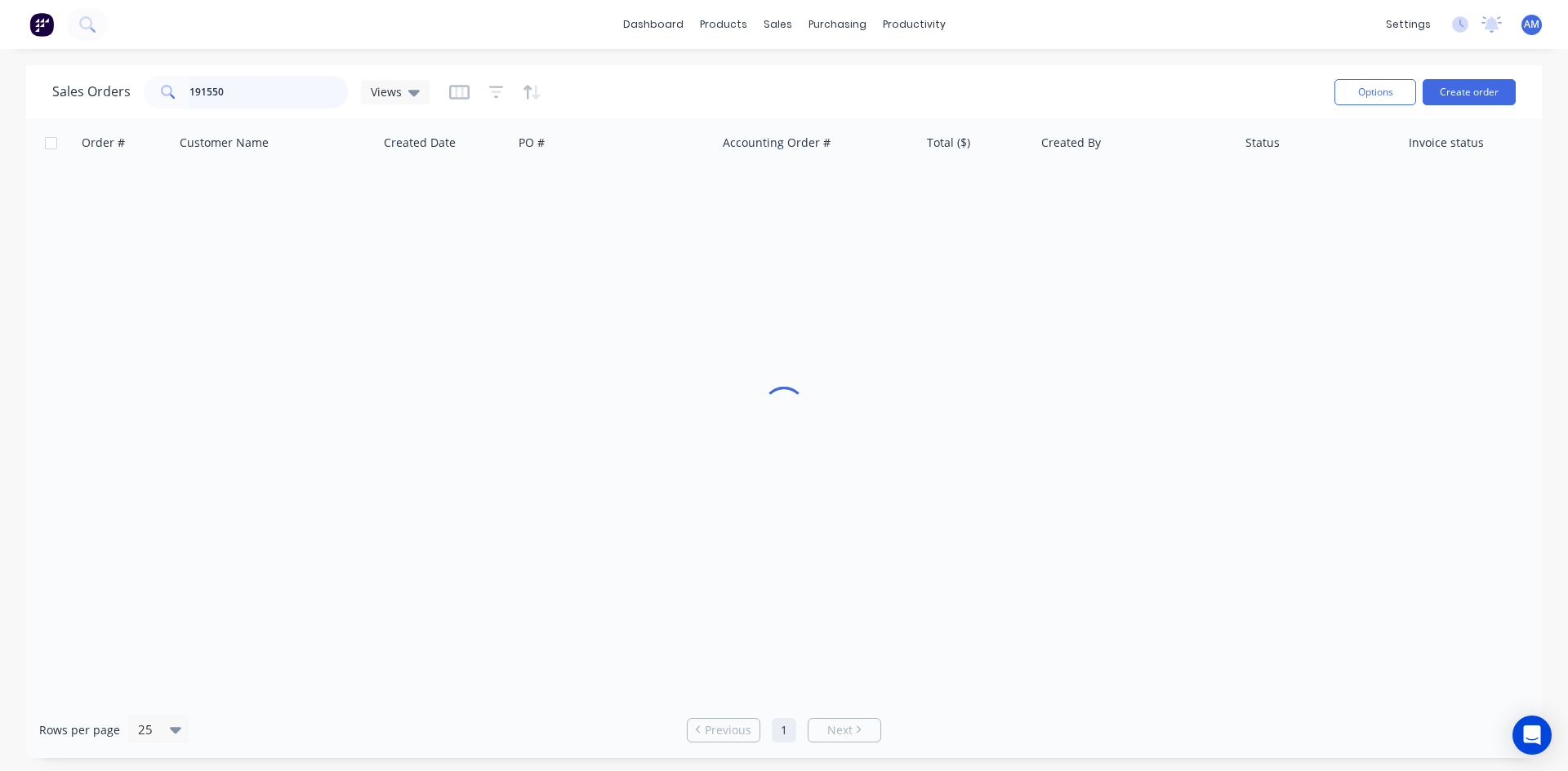
drag, startPoint x: 265, startPoint y: 84, endPoint x: 143, endPoint y: 97, distance: 122.7
click at [144, 97] on div "191550" at bounding box center [246, 92] width 204 height 33
type input "191420"
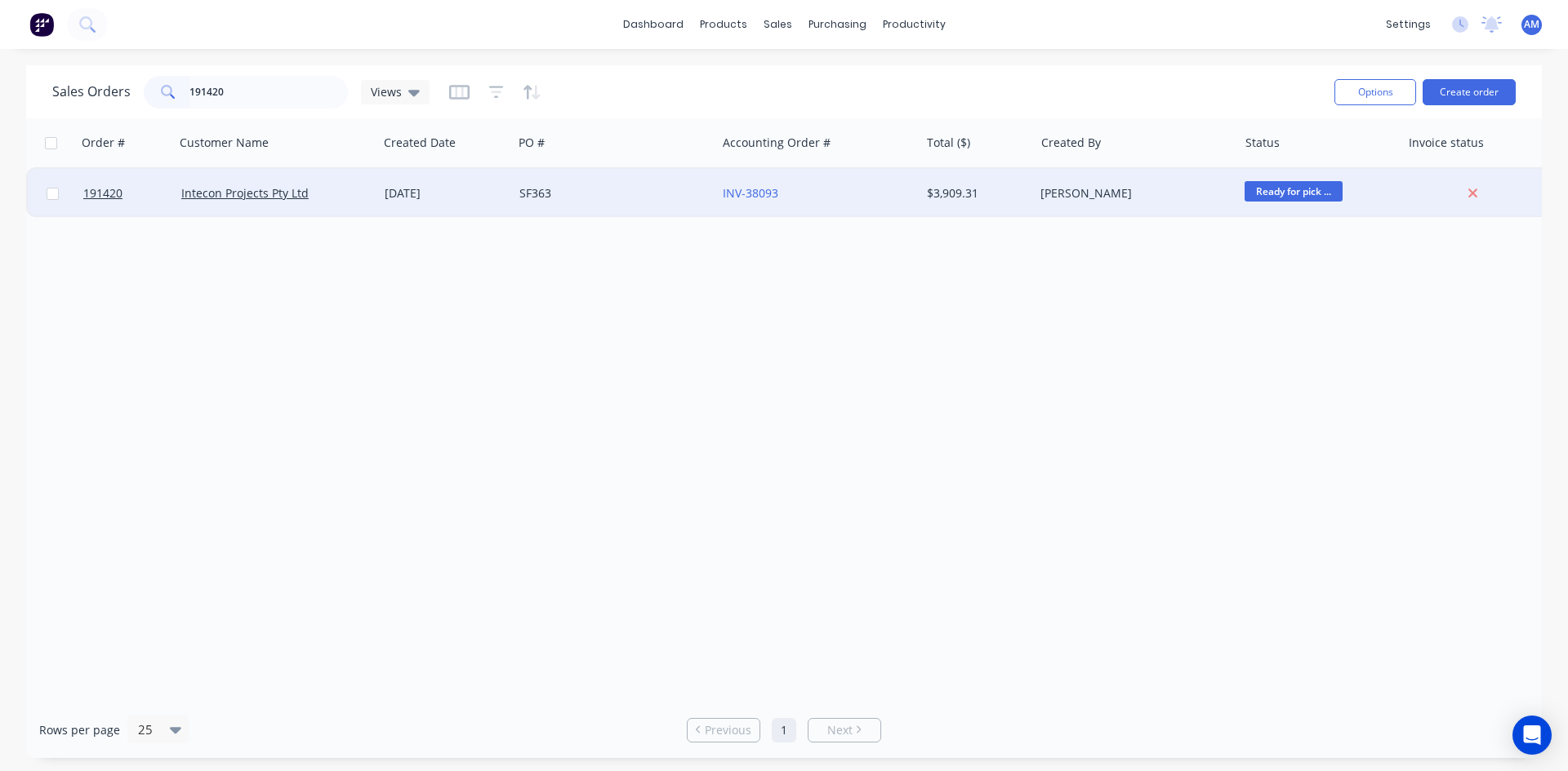
click at [636, 198] on div "SF363" at bounding box center [609, 194] width 181 height 16
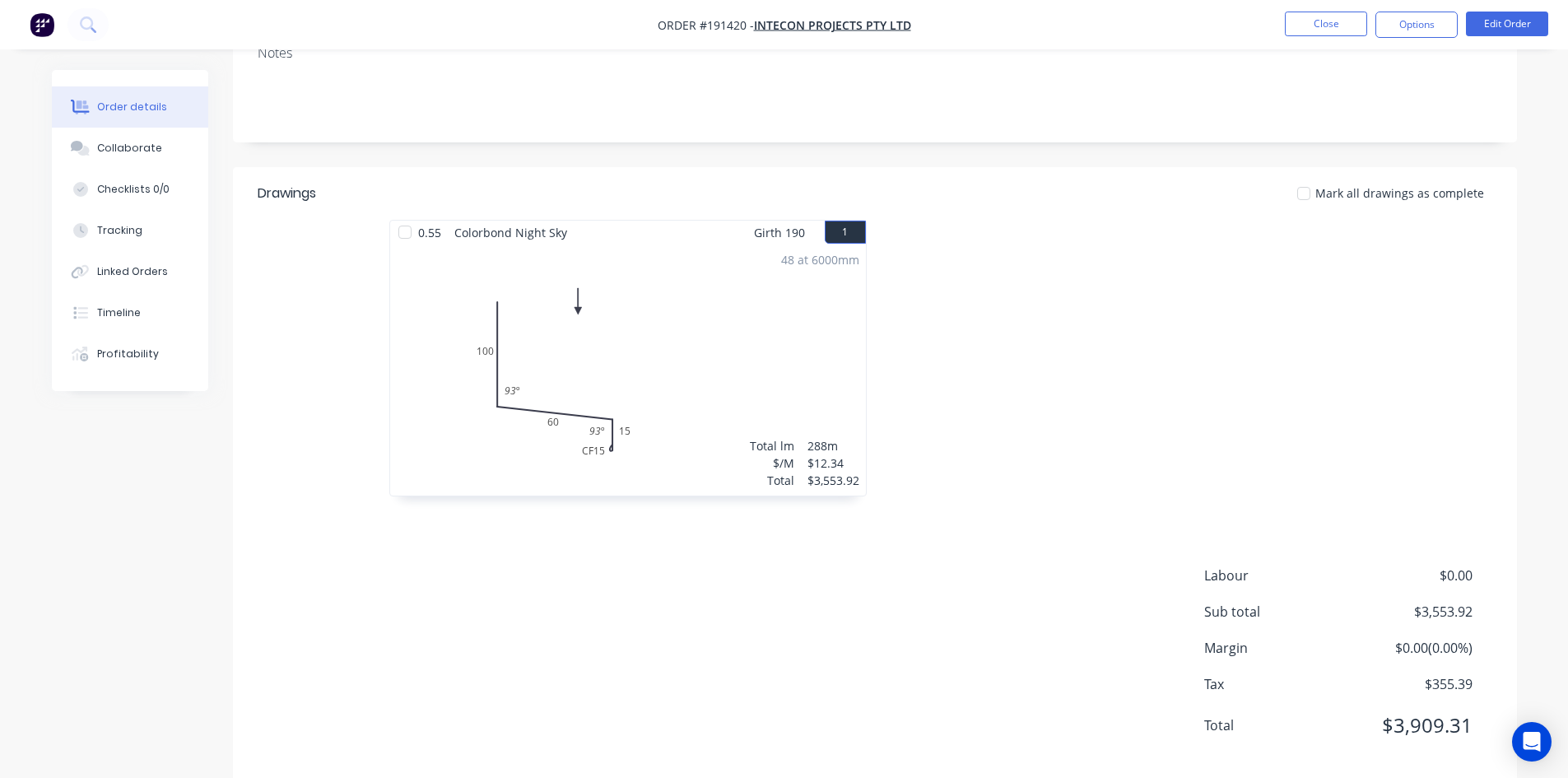
scroll to position [318, 0]
click at [1301, 29] on button "Close" at bounding box center [1326, 24] width 83 height 25
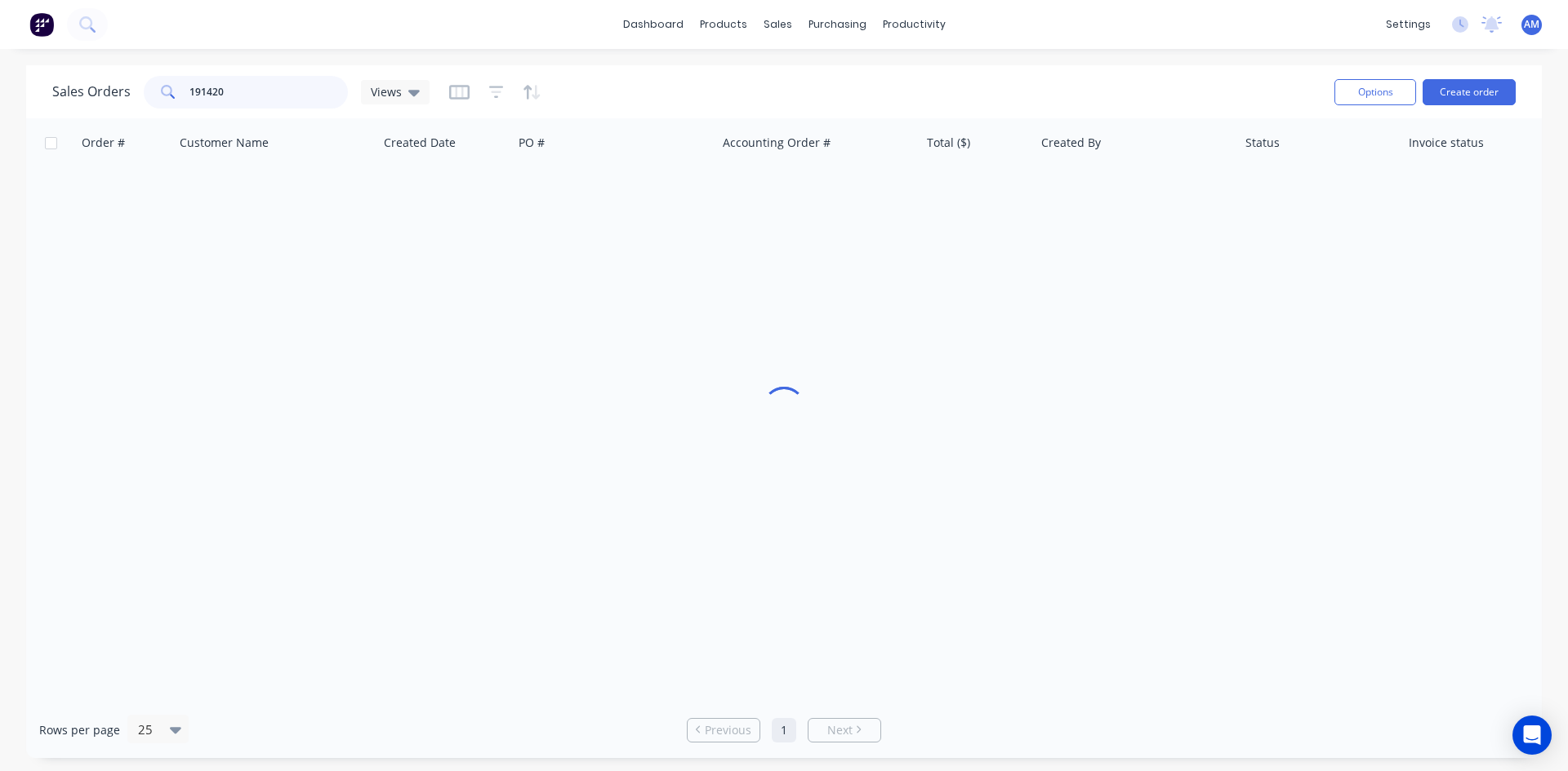
click at [131, 91] on div "Sales Orders 191420 Views" at bounding box center [240, 92] width 377 height 33
type input "191446"
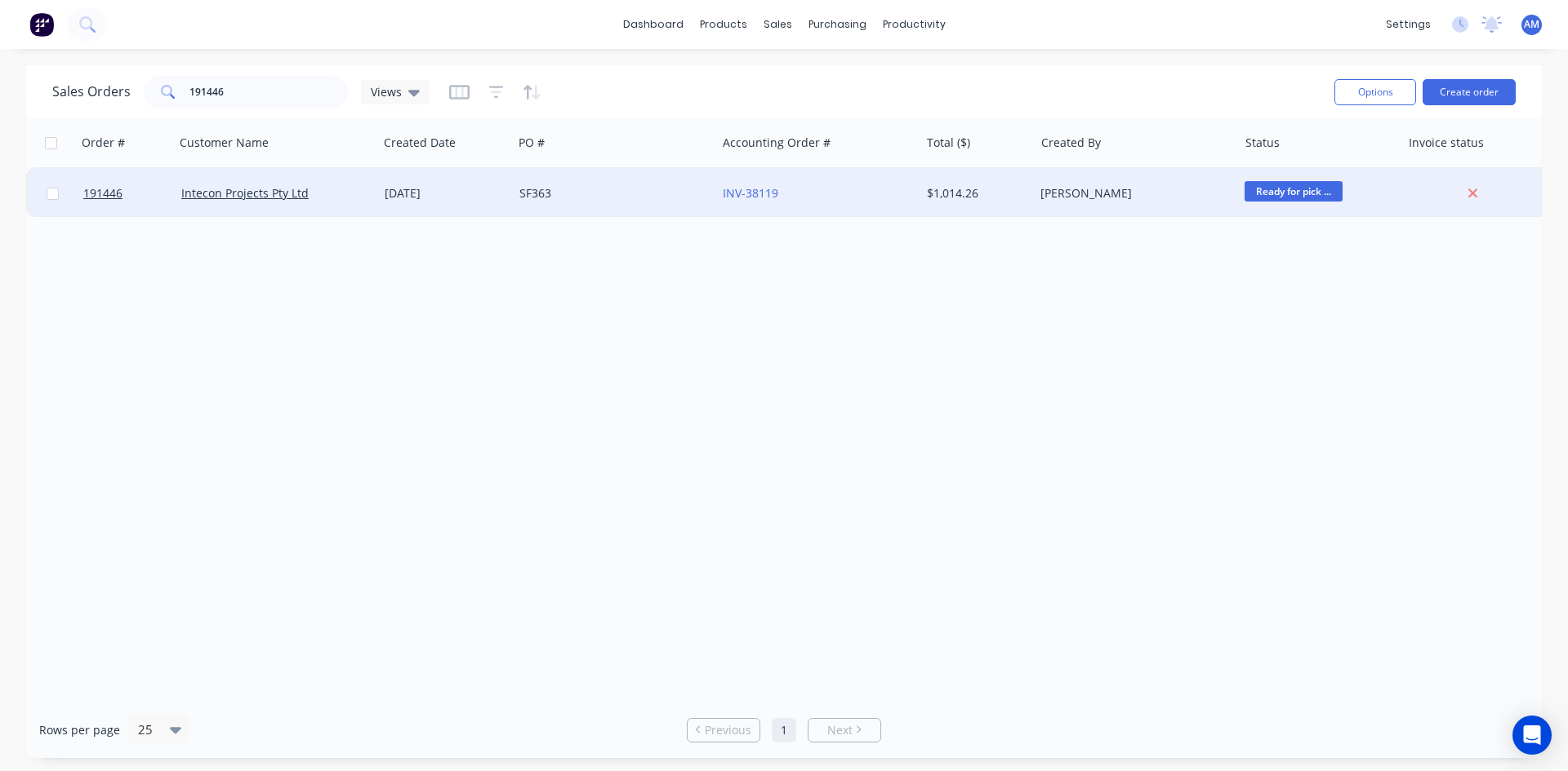
click at [649, 186] on div "SF363" at bounding box center [609, 194] width 181 height 16
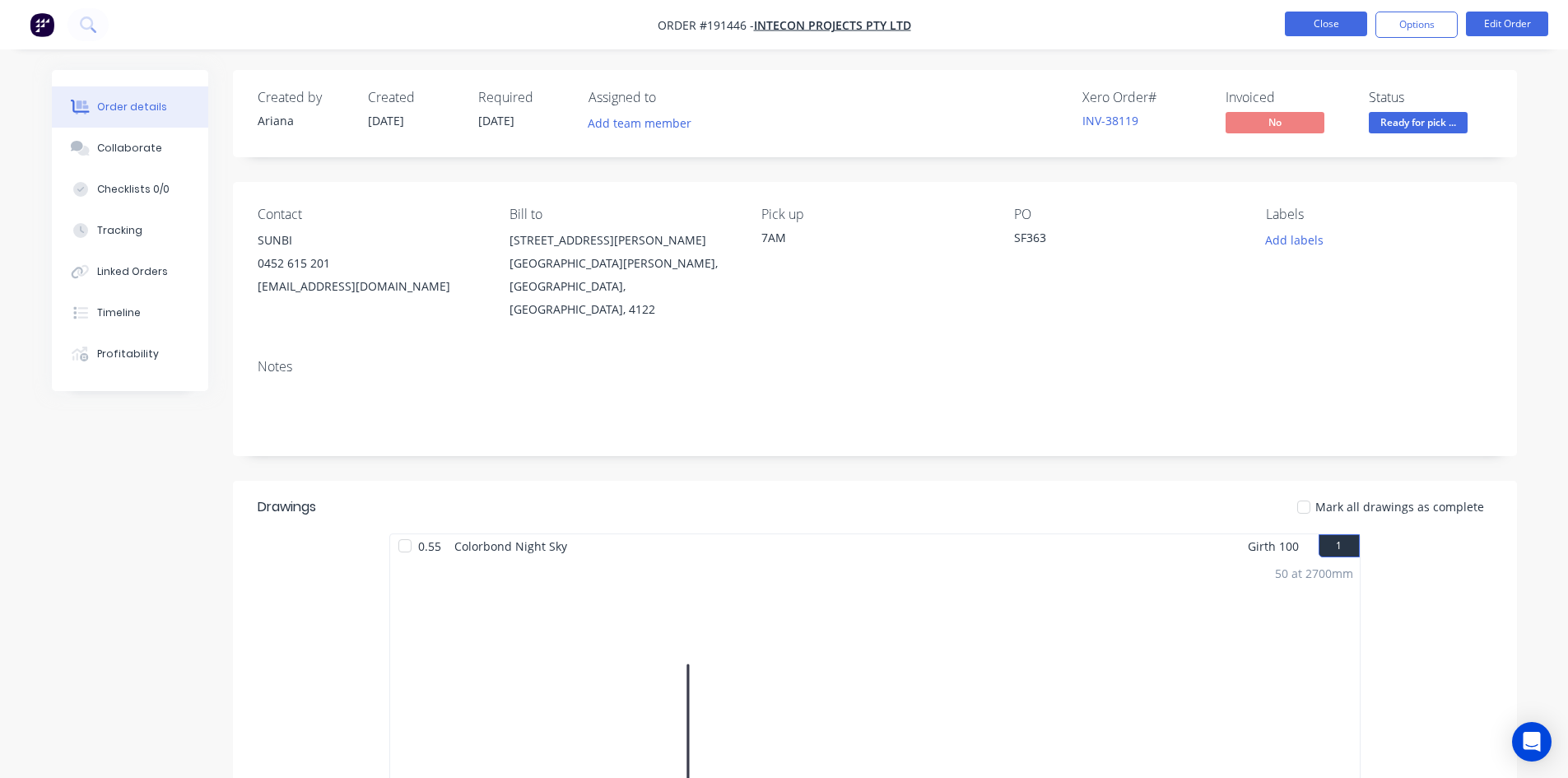
click at [1353, 26] on button "Close" at bounding box center [1326, 24] width 83 height 25
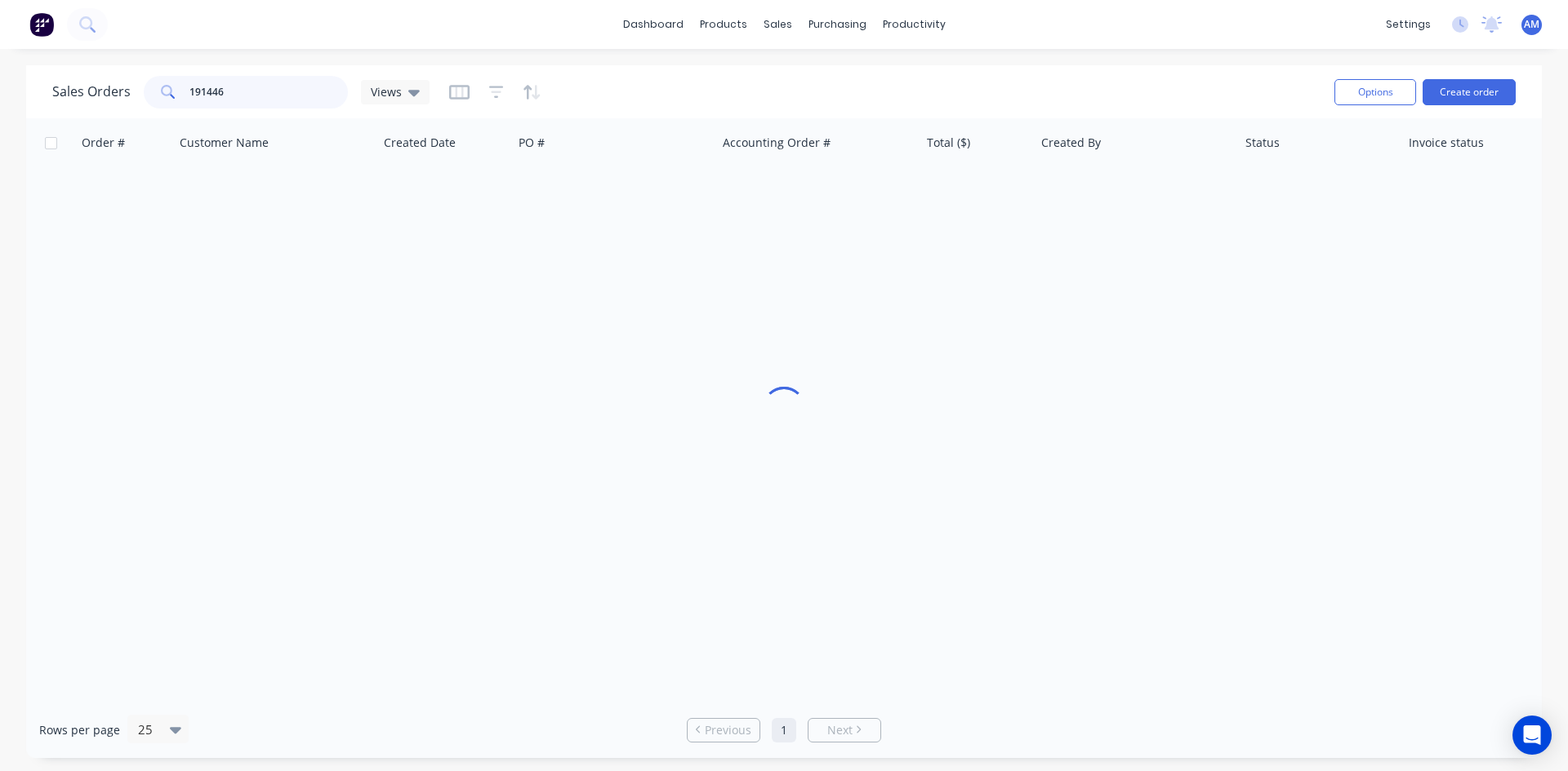
drag, startPoint x: 248, startPoint y: 95, endPoint x: 108, endPoint y: 99, distance: 140.1
click at [108, 99] on div "Sales Orders 191446 Views" at bounding box center [240, 92] width 377 height 33
type input "191420"
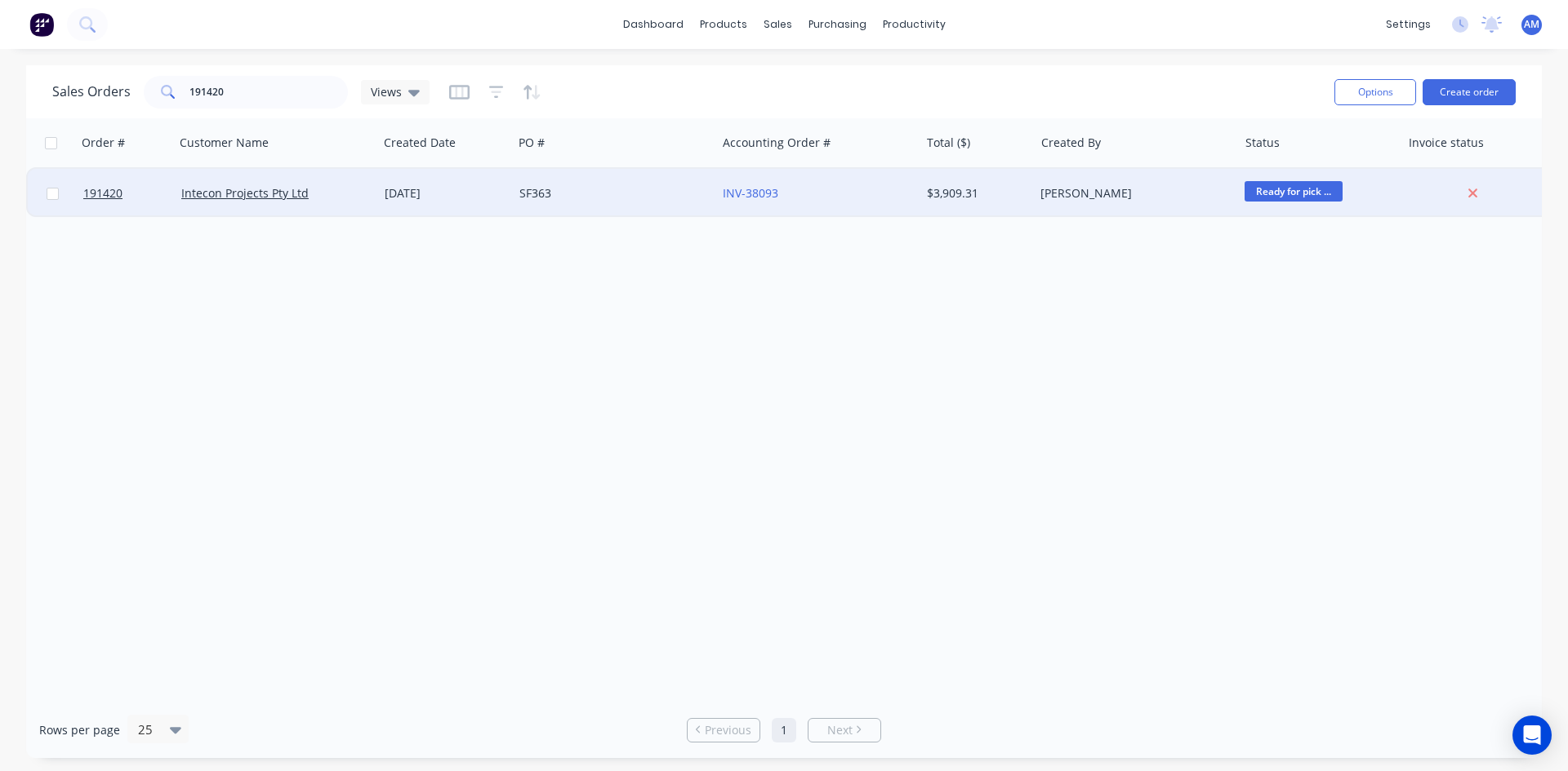
click at [623, 205] on div "SF363" at bounding box center [615, 194] width 204 height 49
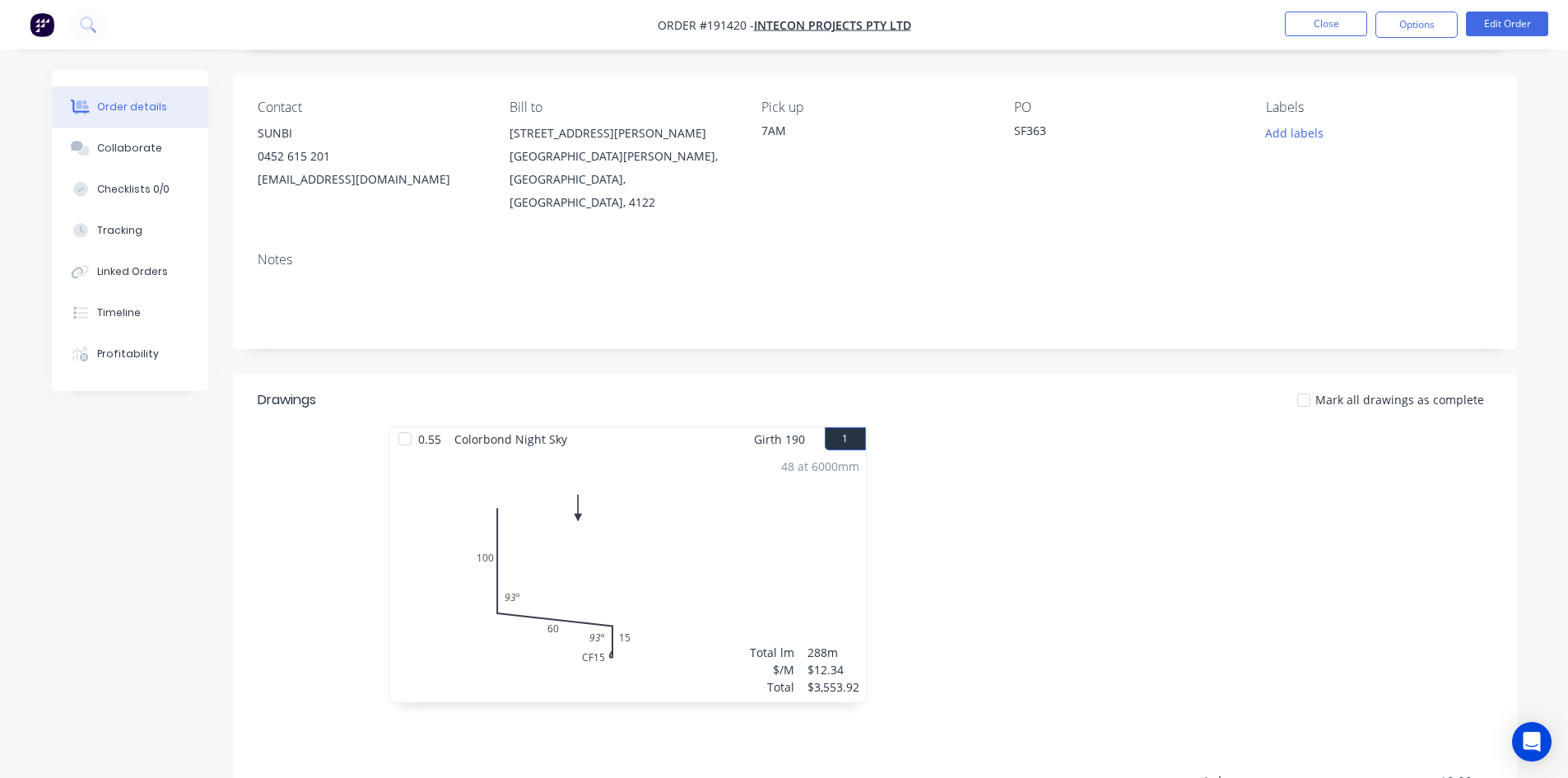
scroll to position [318, 0]
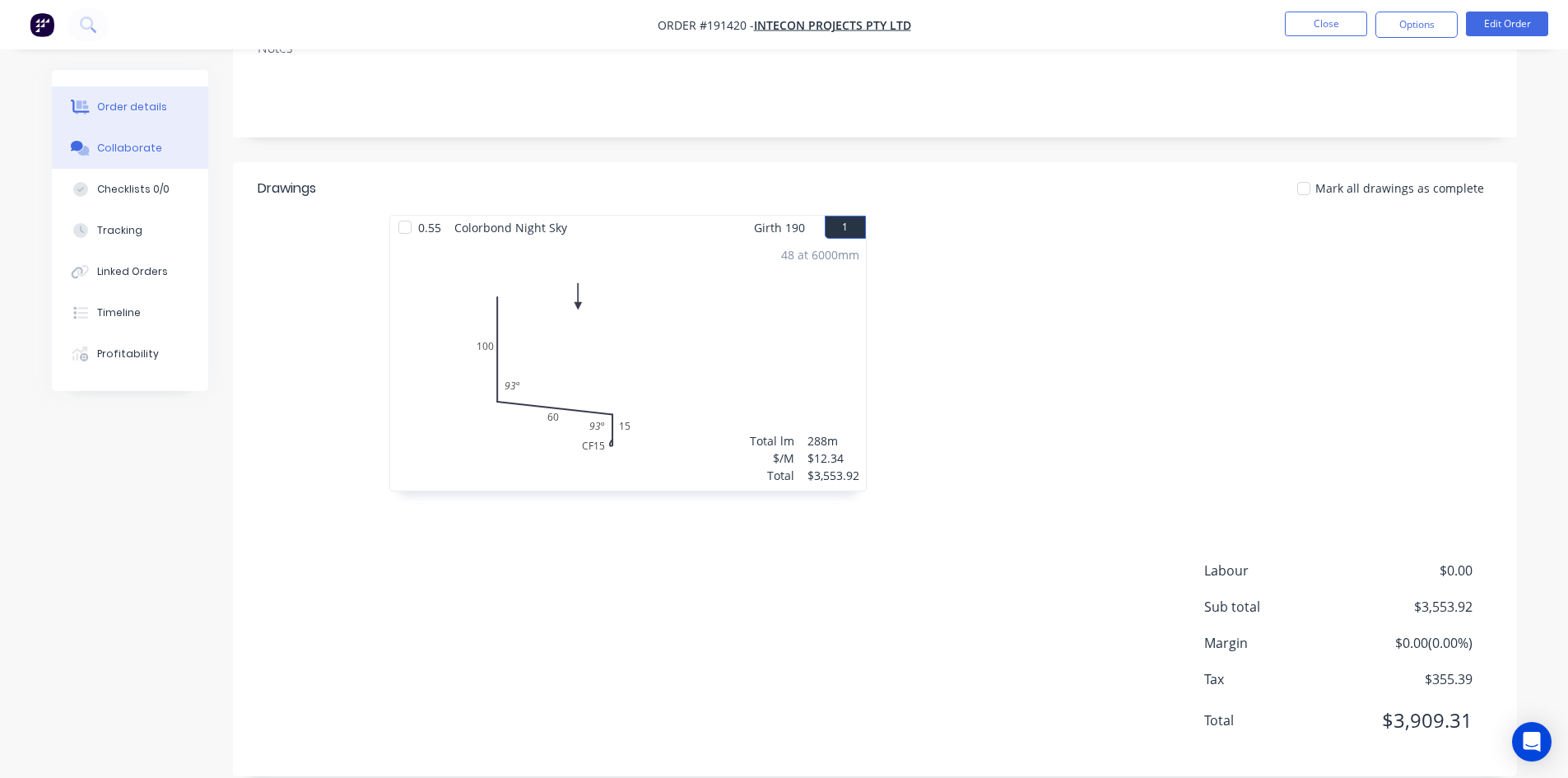
click at [133, 150] on div "Collaborate" at bounding box center [129, 149] width 65 height 15
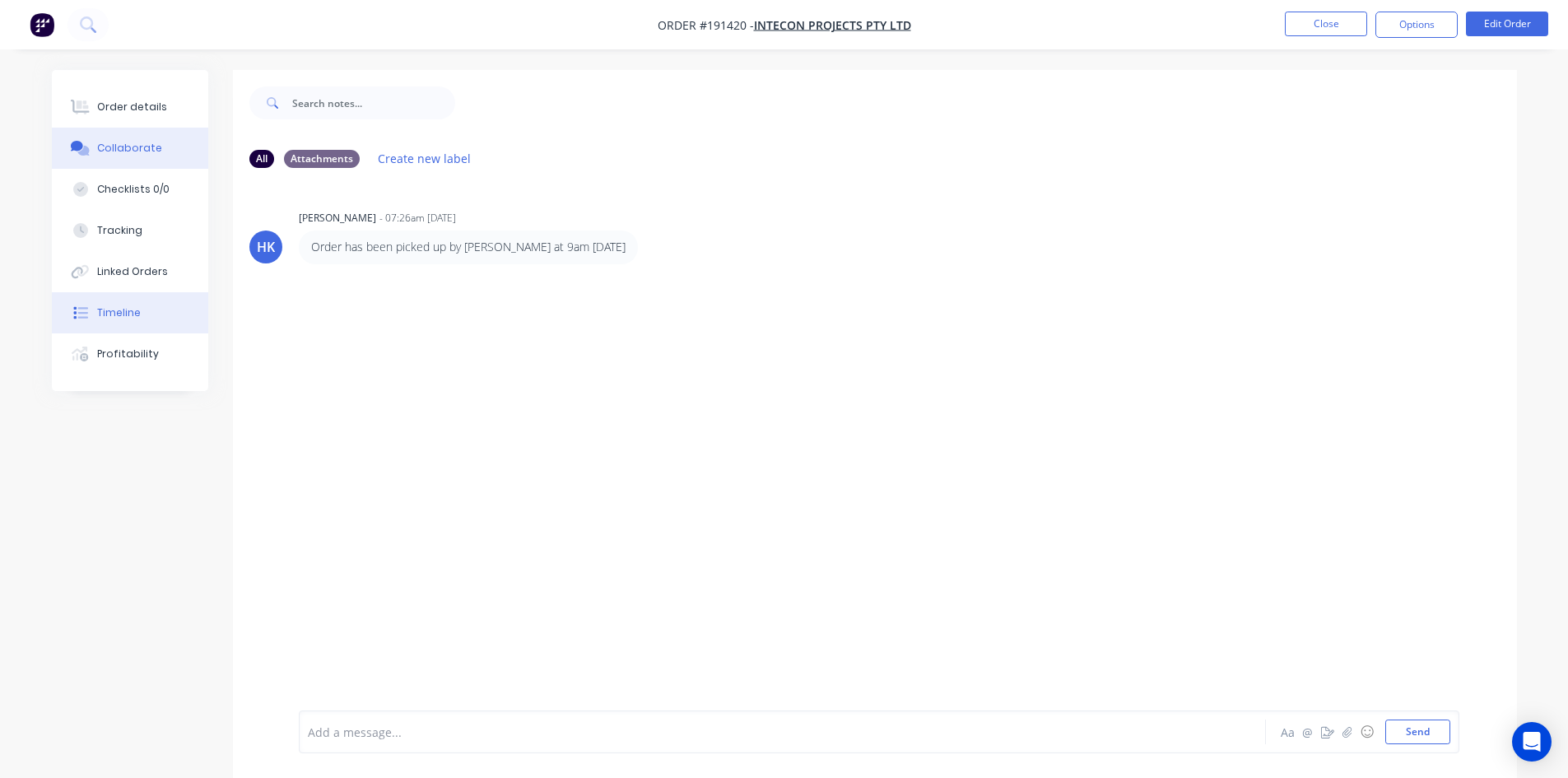
click at [129, 315] on div "Timeline" at bounding box center [119, 313] width 44 height 15
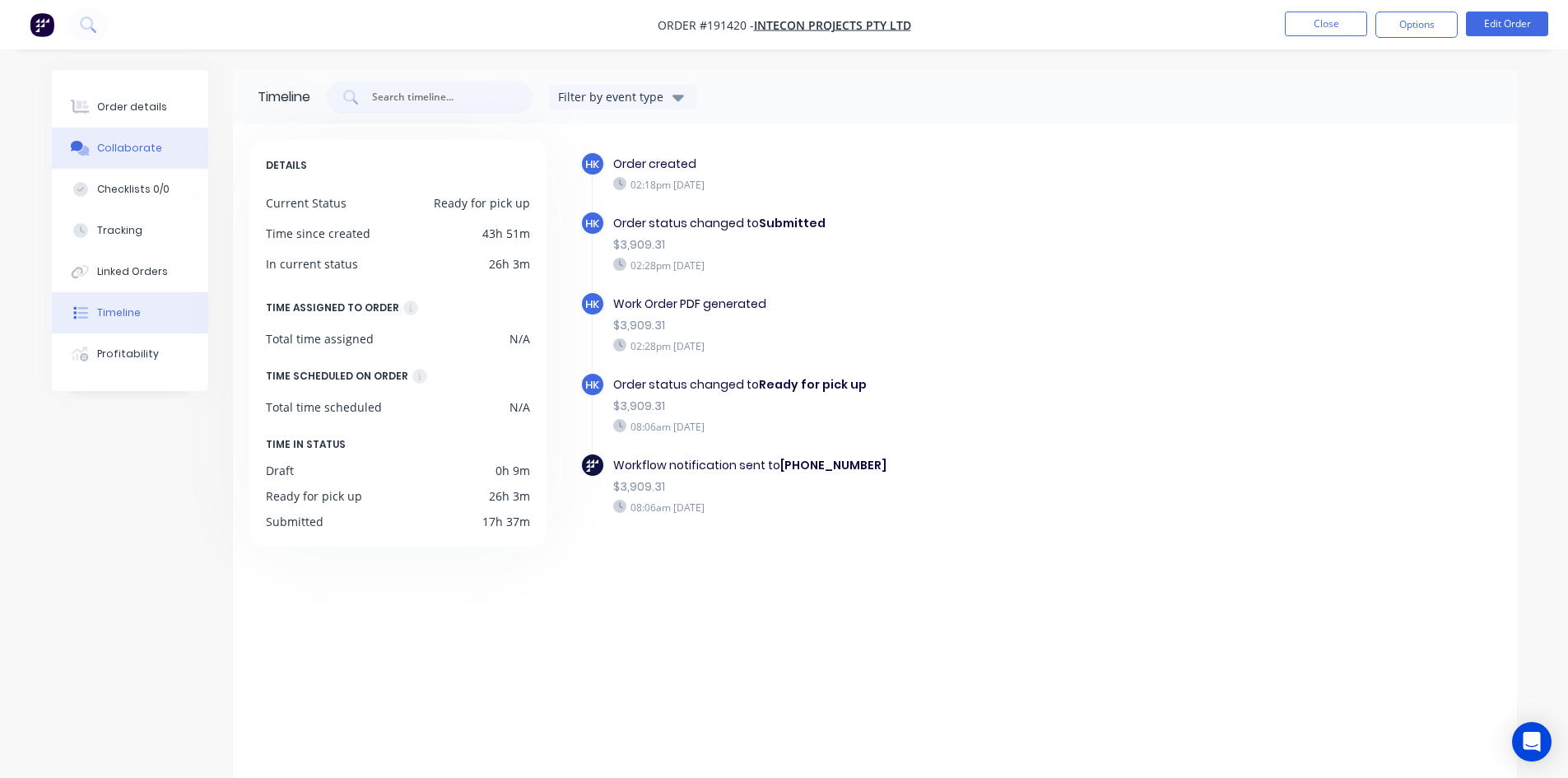
click at [133, 147] on div "Collaborate" at bounding box center [129, 149] width 65 height 15
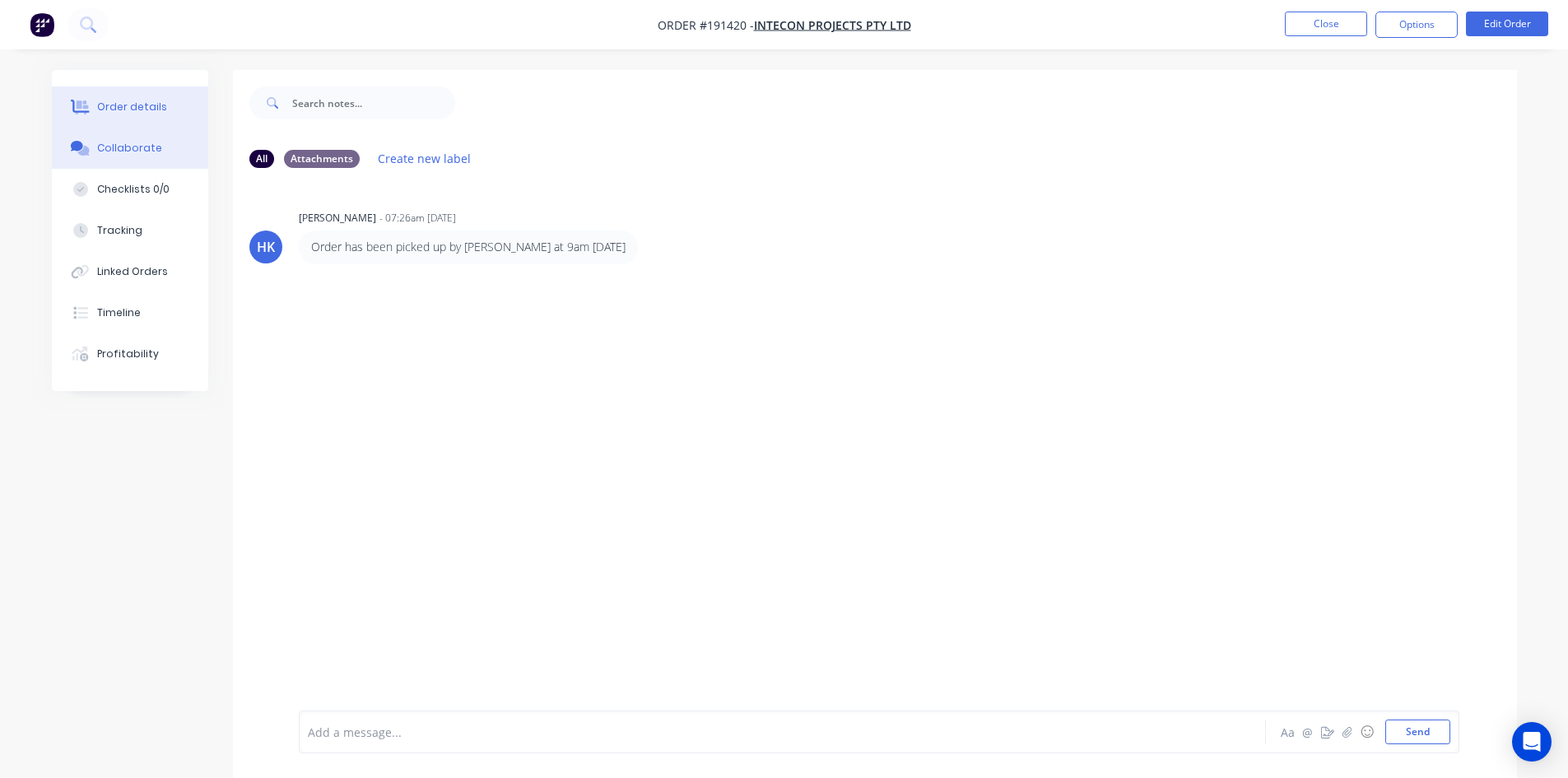
click at [126, 119] on button "Order details" at bounding box center [130, 106] width 157 height 41
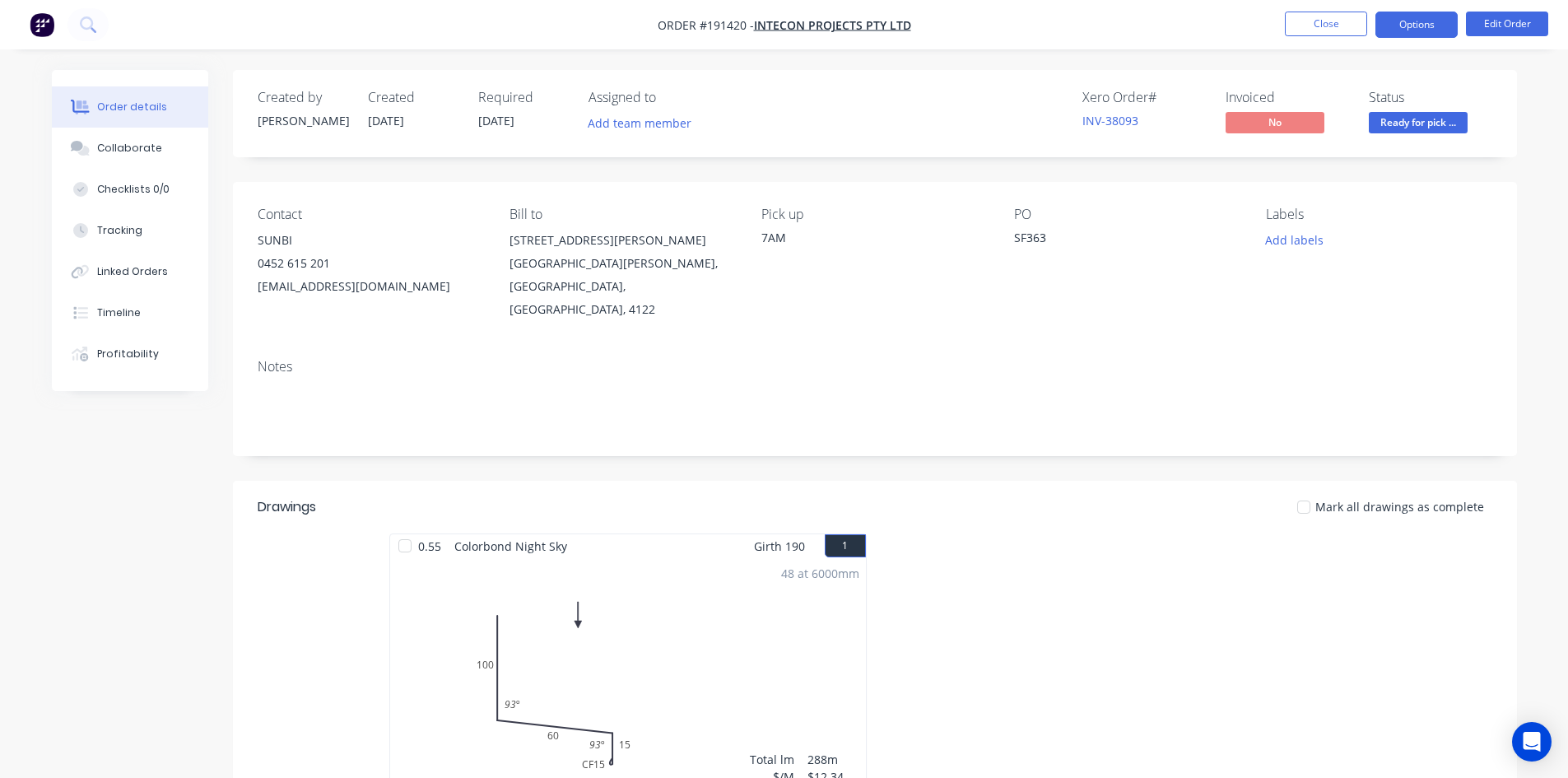
click at [1404, 35] on button "Options" at bounding box center [1417, 25] width 83 height 27
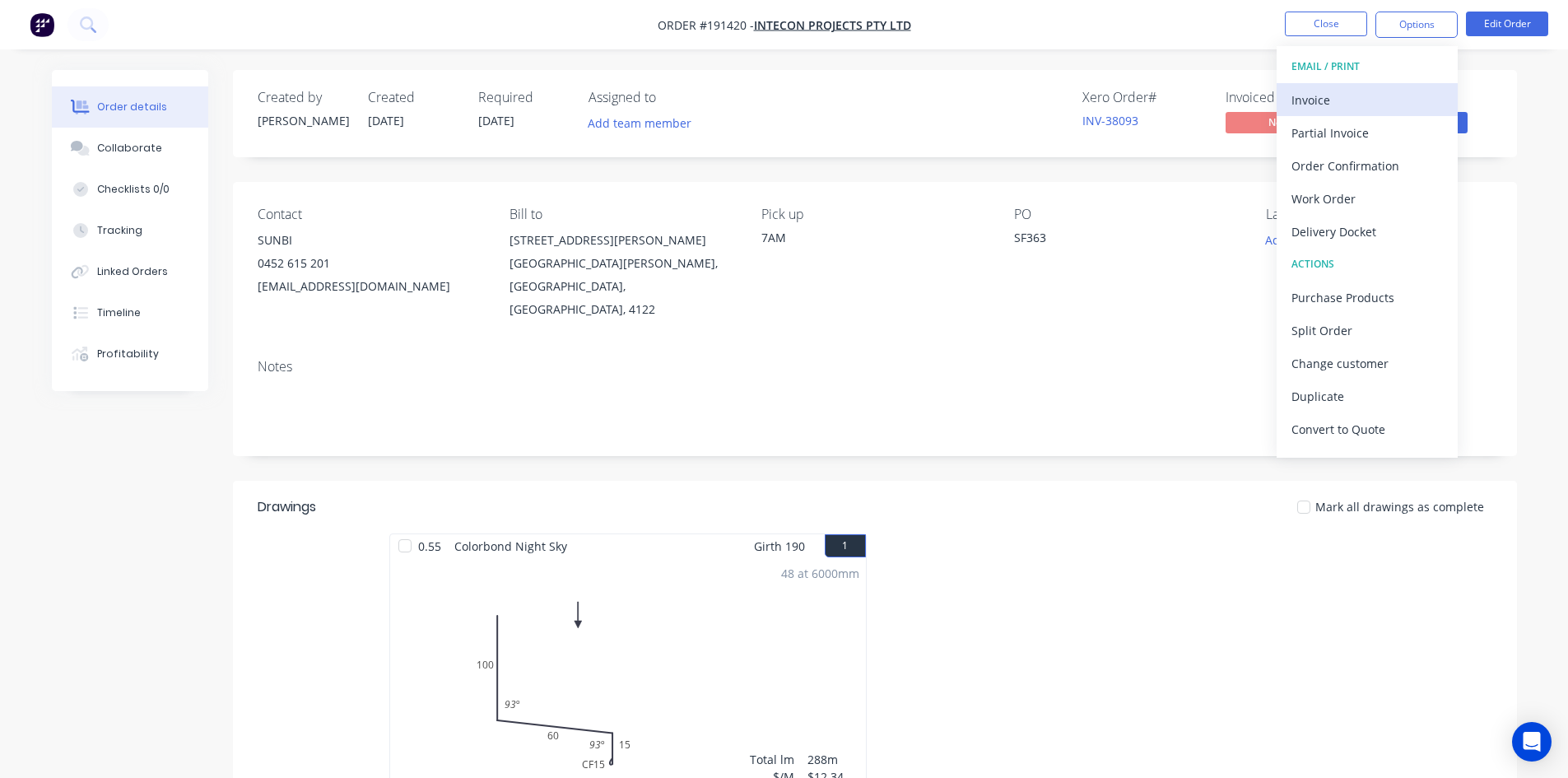
click at [1376, 95] on div "Invoice" at bounding box center [1367, 100] width 151 height 24
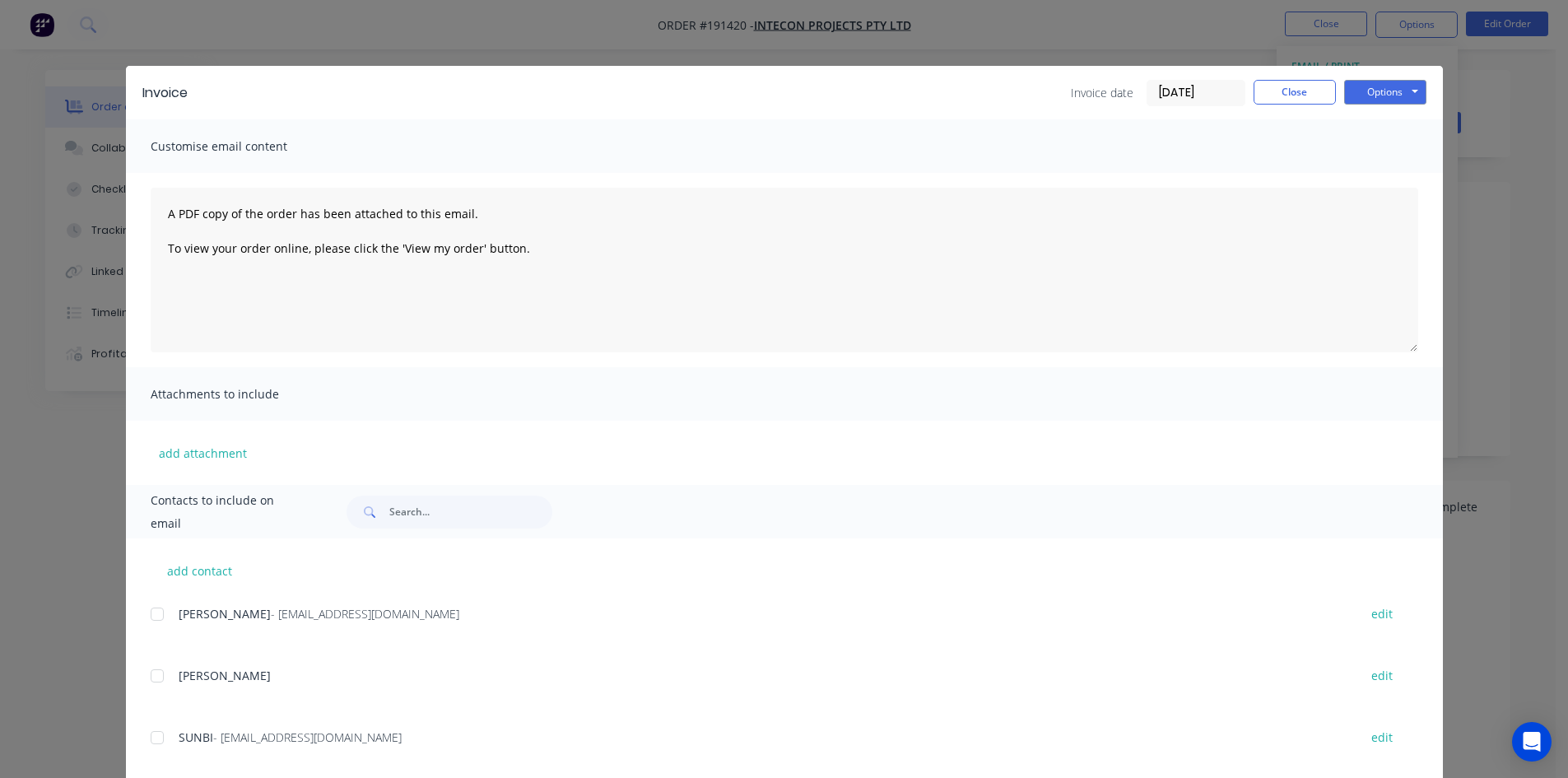
click at [155, 612] on div at bounding box center [158, 615] width 33 height 33
click at [1381, 105] on div "Options Preview Print Email" at bounding box center [1386, 93] width 83 height 27
click at [1379, 98] on button "Options" at bounding box center [1386, 92] width 83 height 25
click at [1373, 174] on button "Email" at bounding box center [1397, 176] width 105 height 28
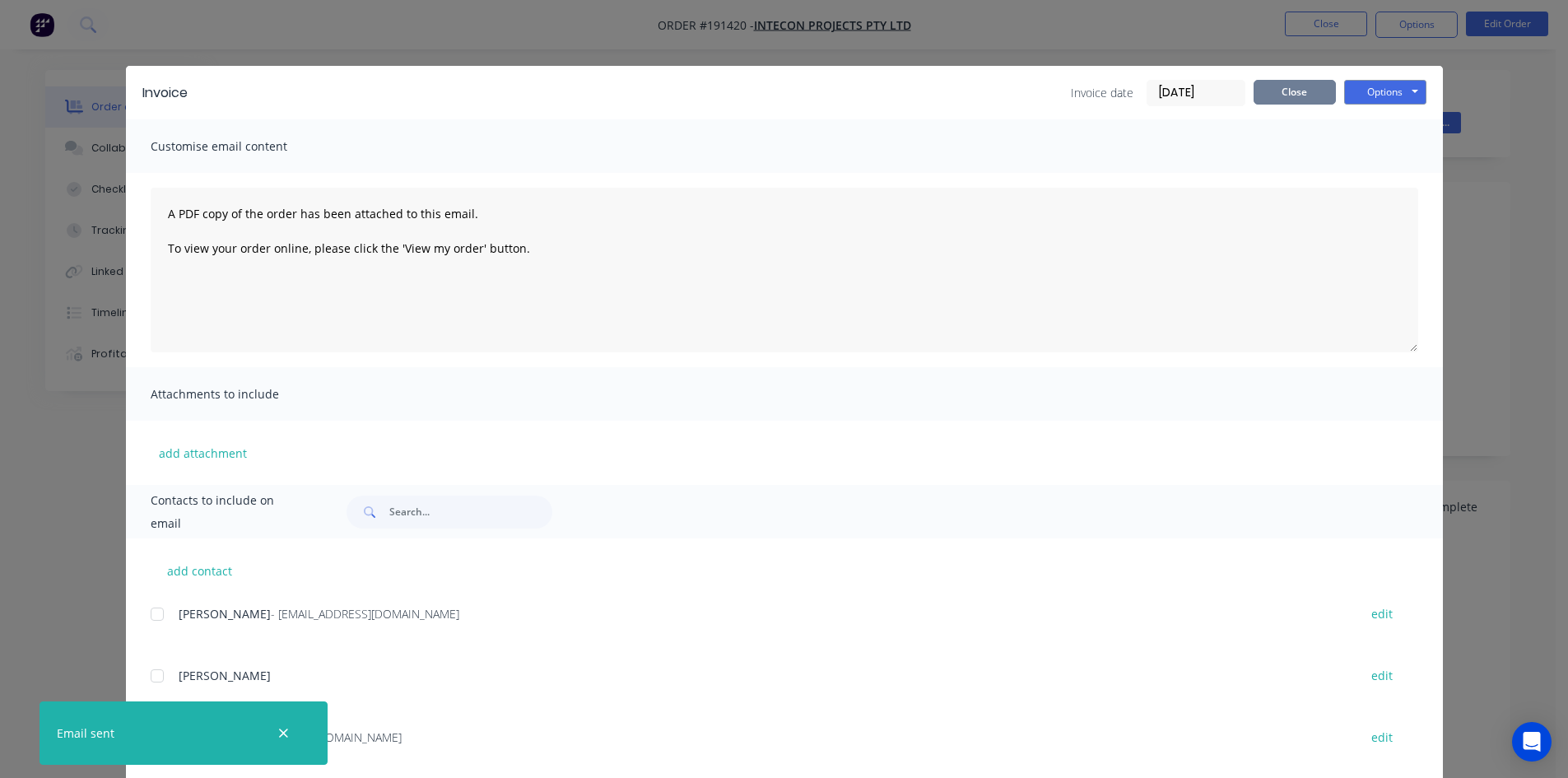
click at [1286, 88] on button "Close" at bounding box center [1295, 92] width 83 height 25
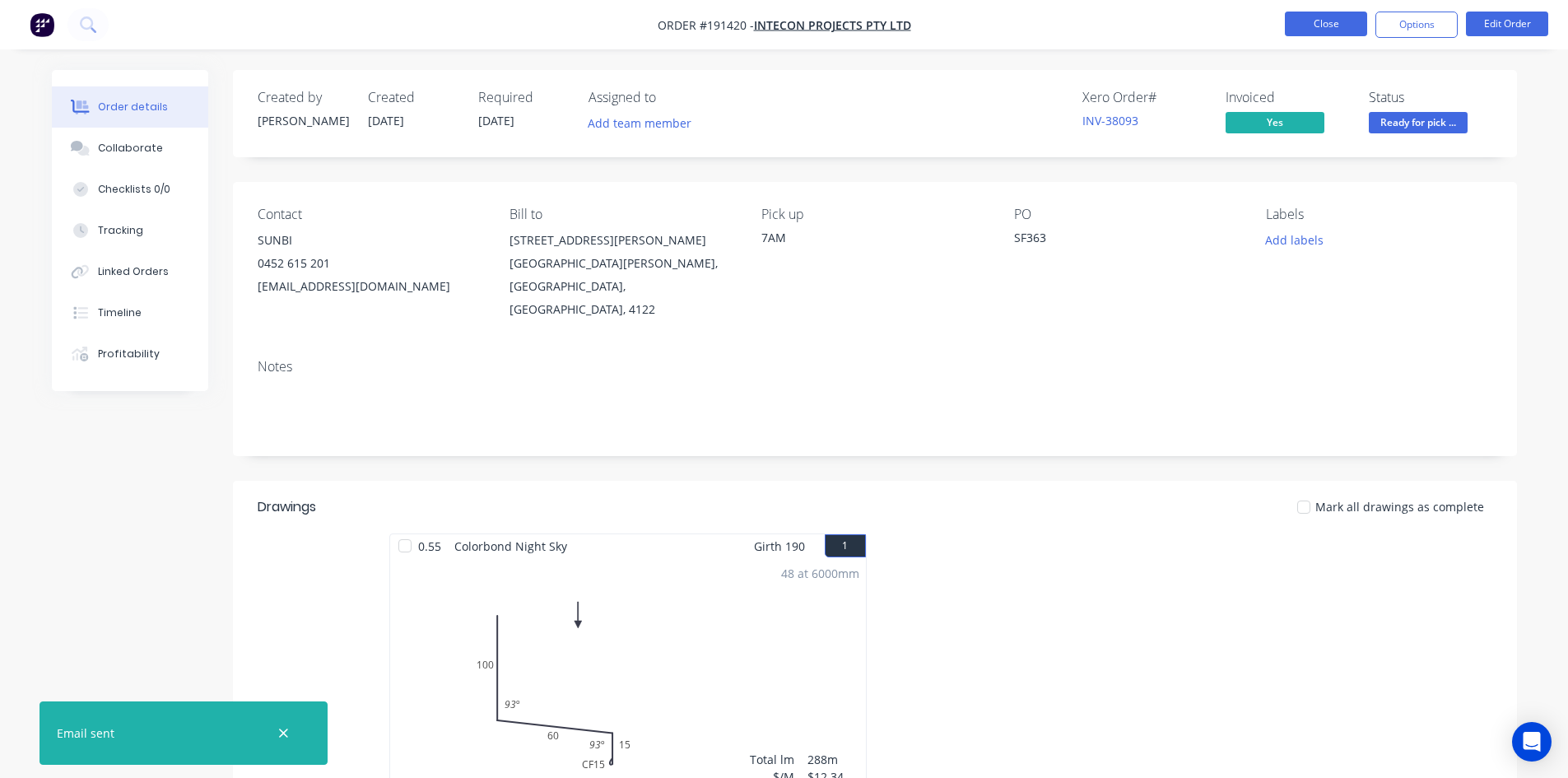
click at [1316, 26] on button "Close" at bounding box center [1326, 24] width 83 height 25
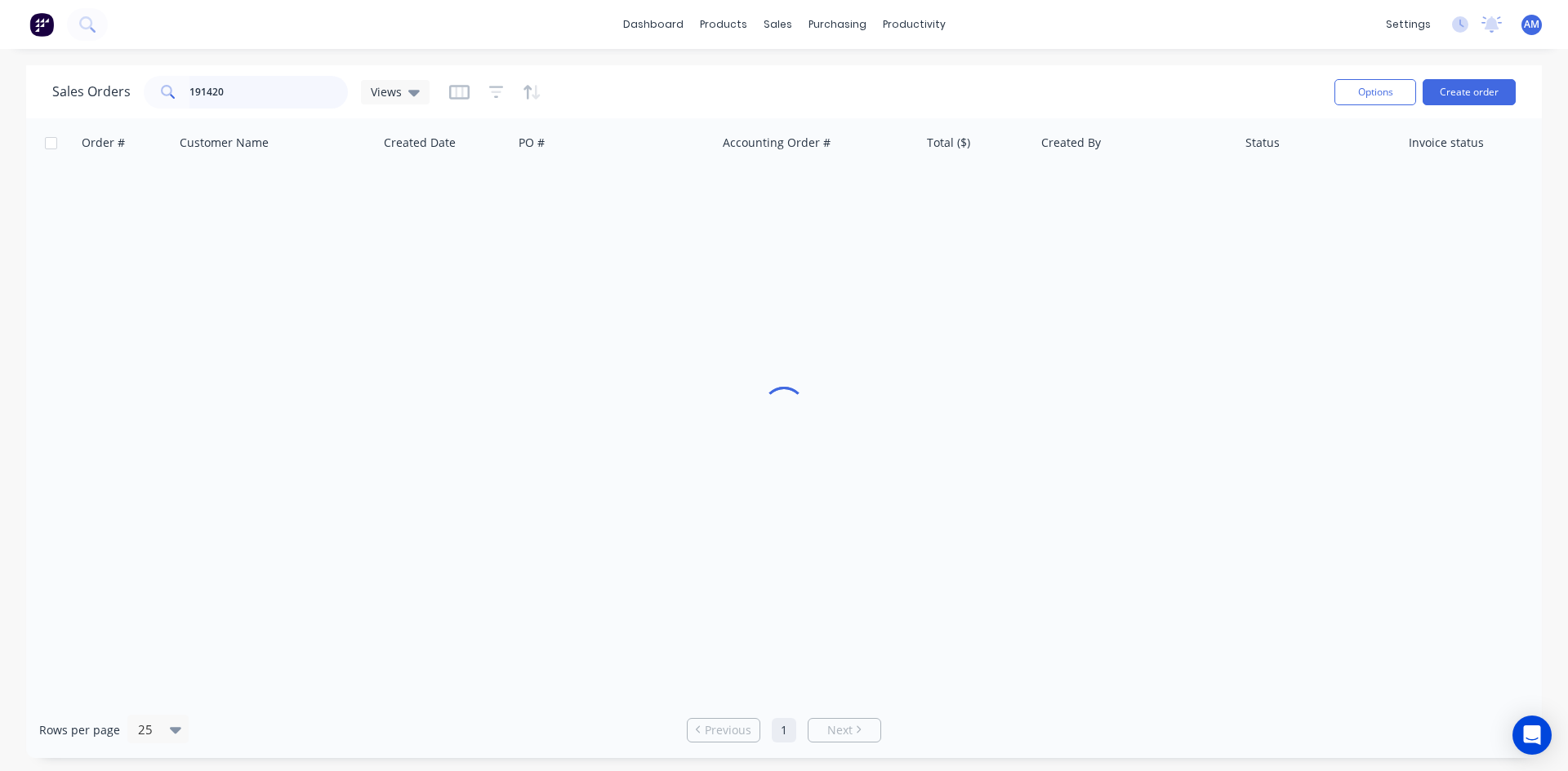
drag, startPoint x: 252, startPoint y: 96, endPoint x: 98, endPoint y: 84, distance: 154.5
click at [98, 84] on div "Sales Orders 191420 Views" at bounding box center [240, 92] width 377 height 33
type input "191446"
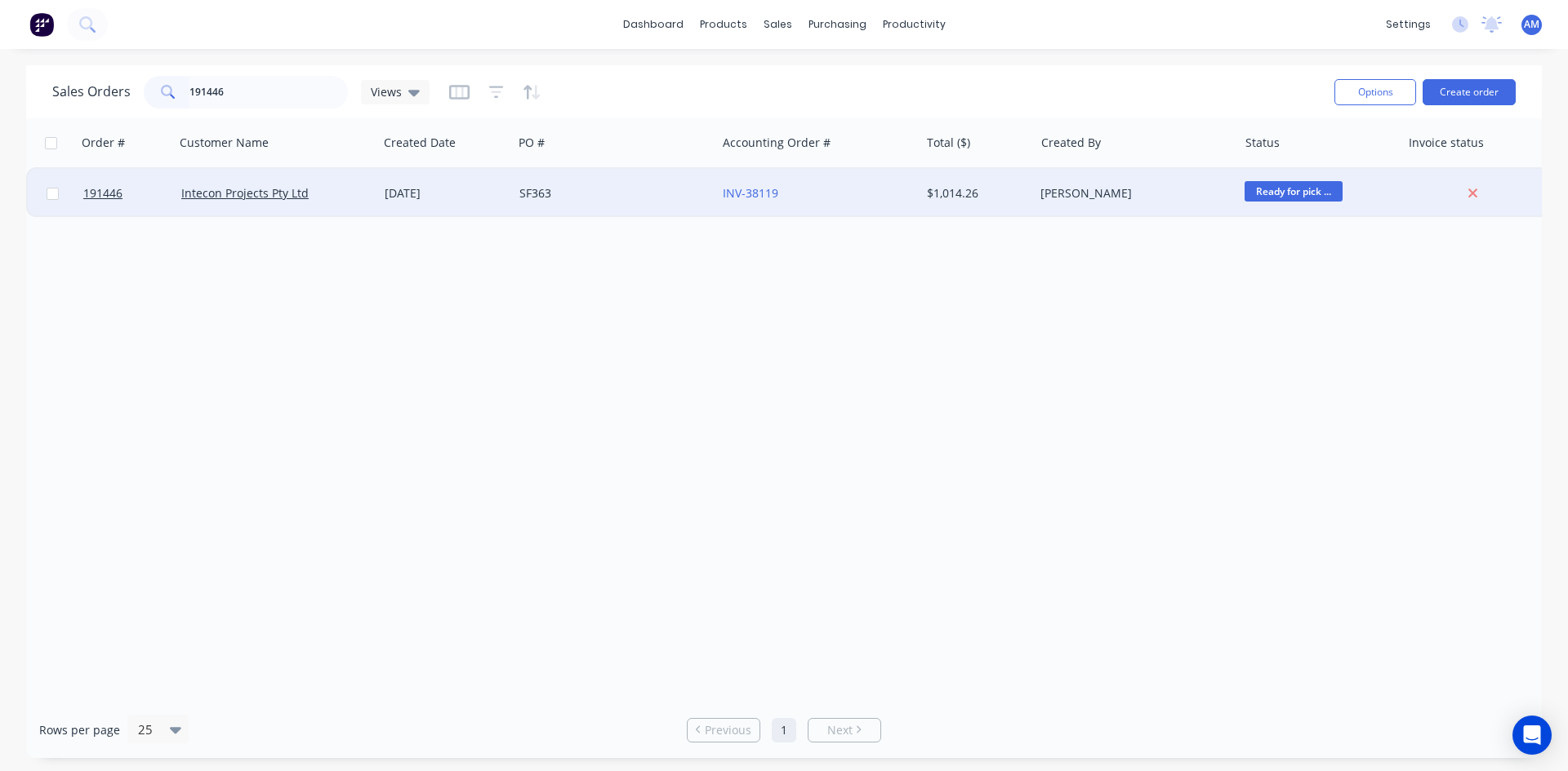
click at [670, 187] on div "SF363" at bounding box center [609, 194] width 181 height 16
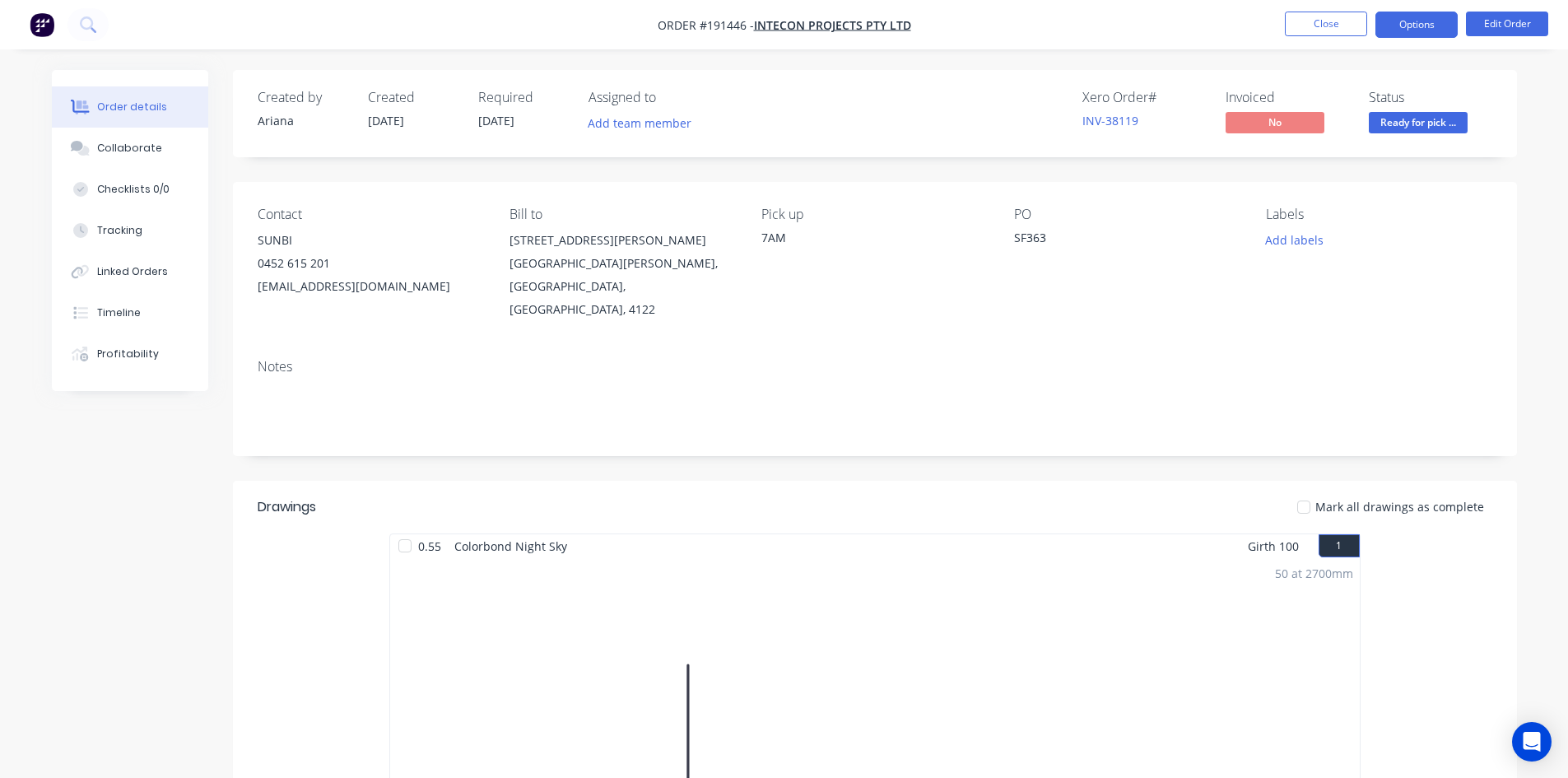
click at [1423, 17] on button "Options" at bounding box center [1417, 25] width 83 height 27
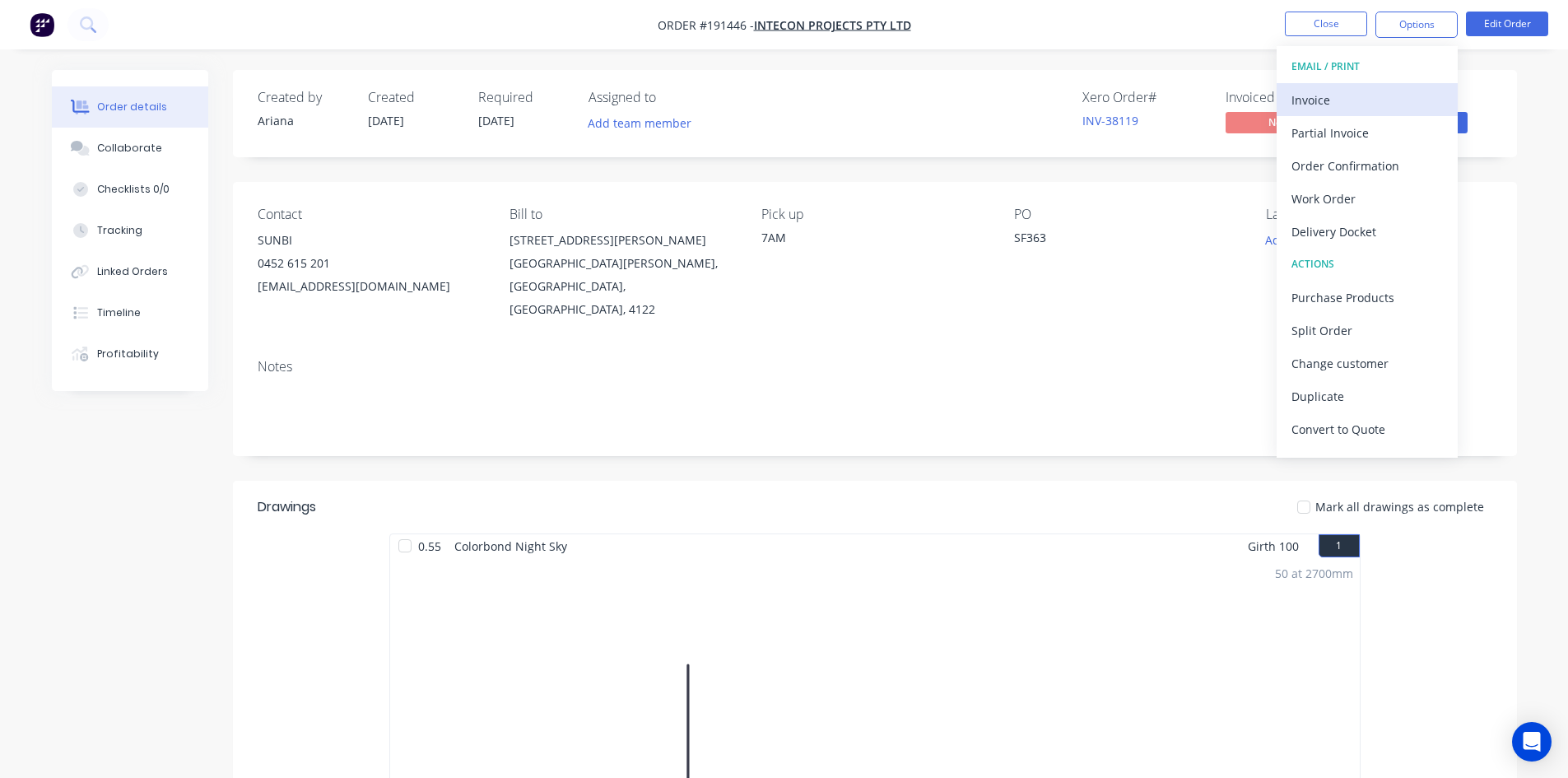
click at [1350, 102] on div "Invoice" at bounding box center [1367, 100] width 151 height 24
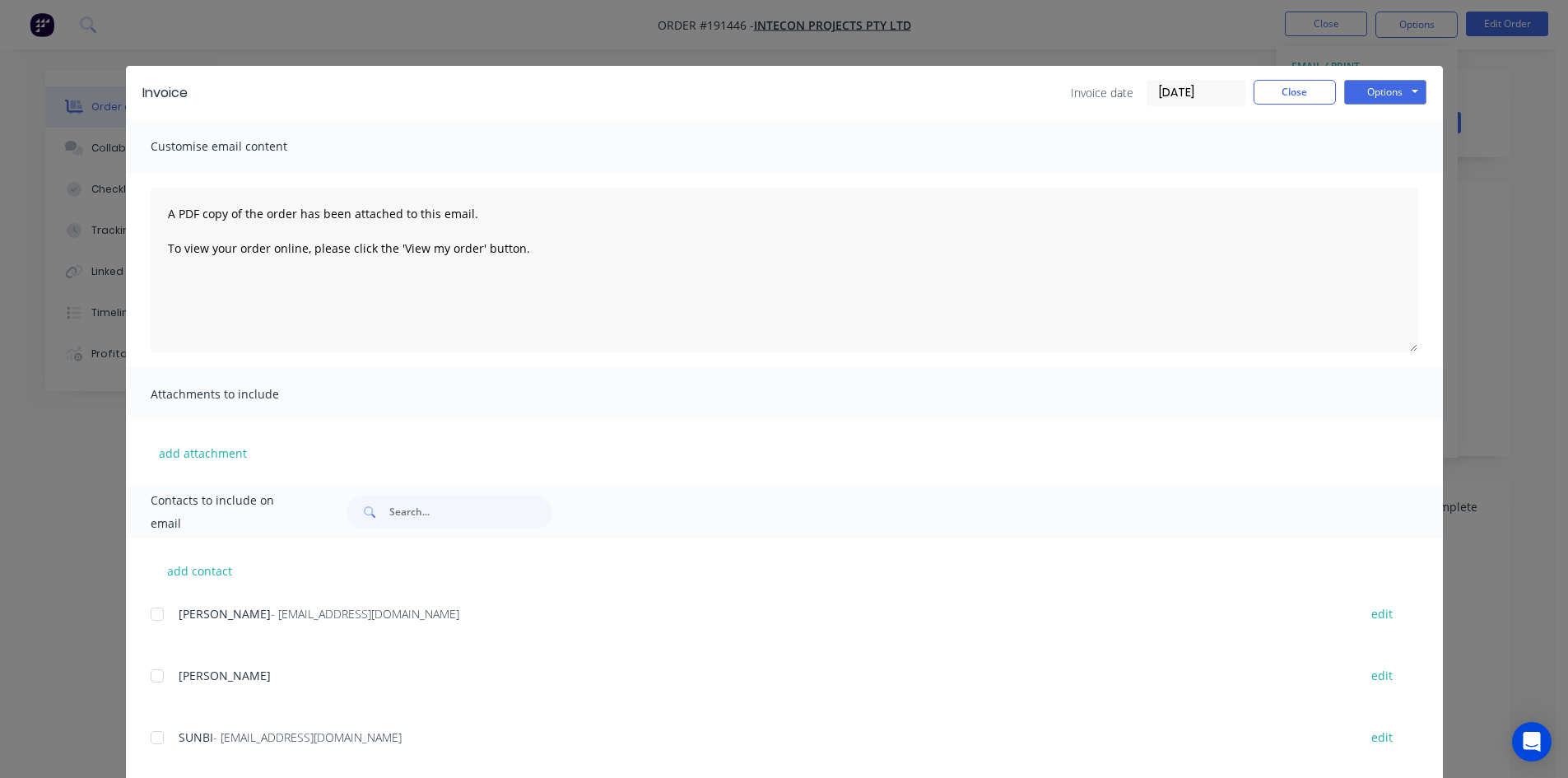
click at [149, 613] on div at bounding box center [158, 615] width 33 height 33
click at [1384, 91] on button "Options" at bounding box center [1386, 92] width 83 height 25
click at [1381, 174] on button "Email" at bounding box center [1397, 176] width 105 height 28
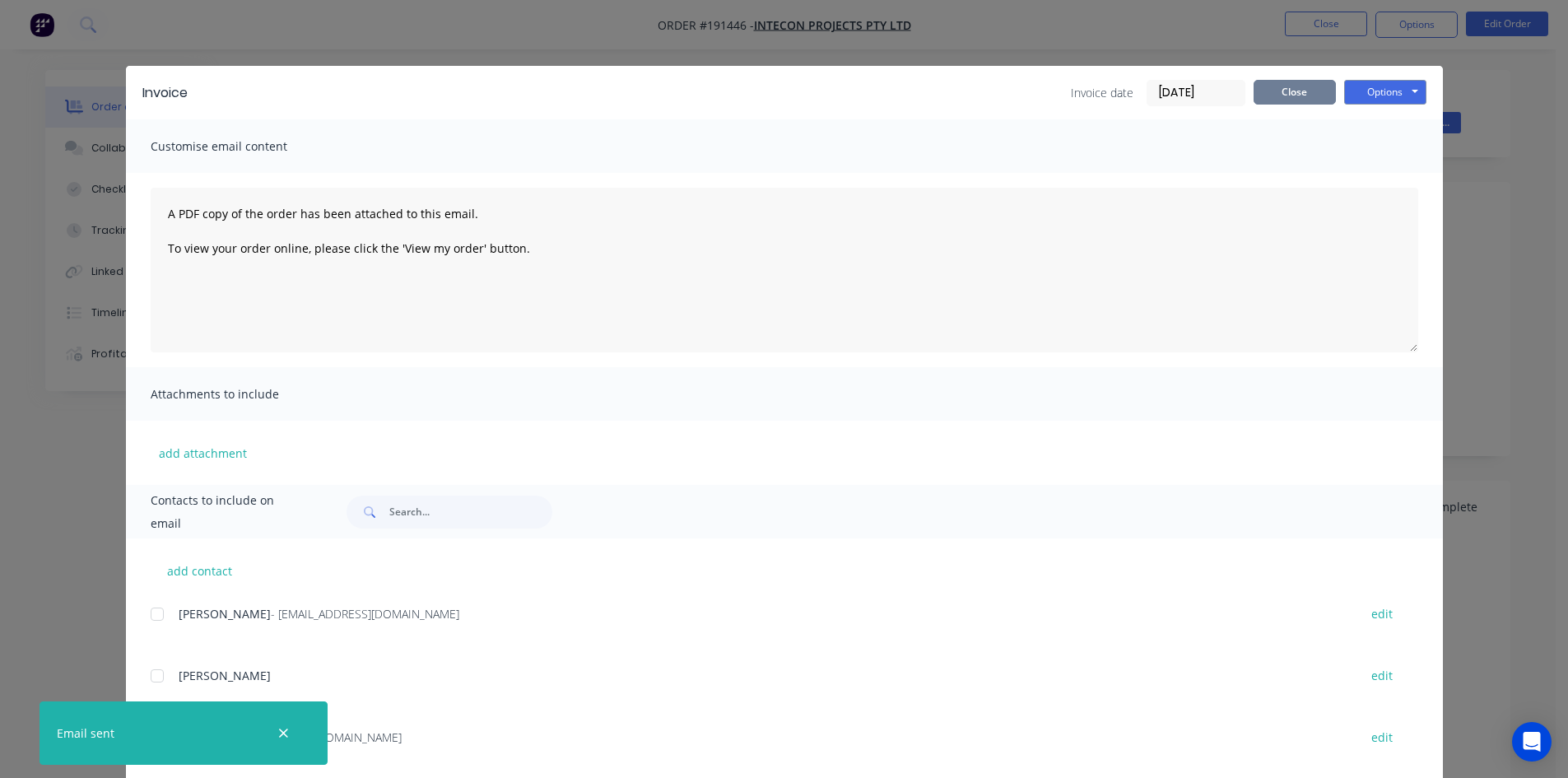
click at [1296, 96] on button "Close" at bounding box center [1295, 92] width 83 height 25
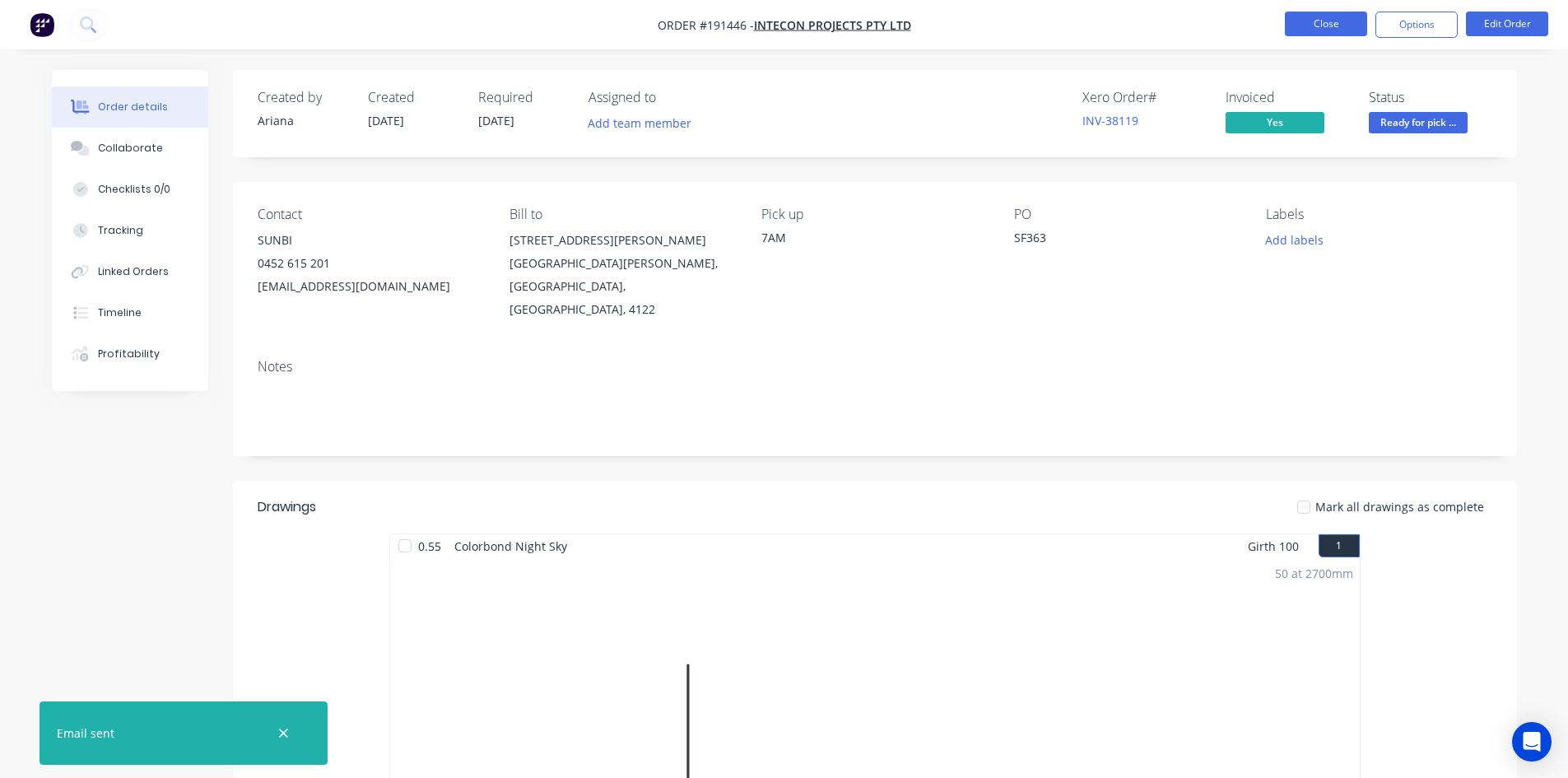
click at [1315, 30] on button "Close" at bounding box center [1326, 24] width 83 height 25
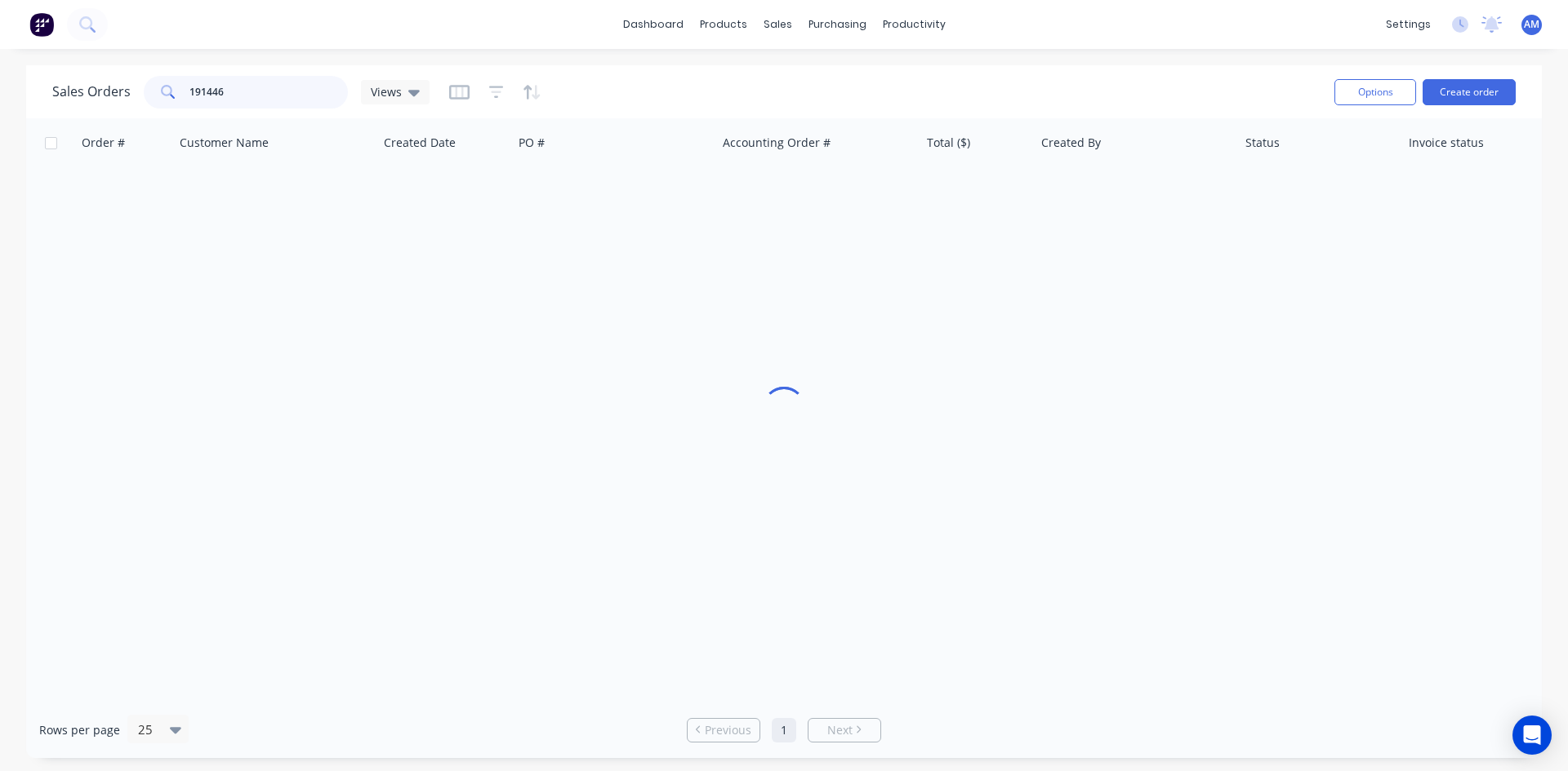
drag, startPoint x: 237, startPoint y: 97, endPoint x: 106, endPoint y: 95, distance: 131.0
click at [106, 95] on div "Sales Orders 191446 Views" at bounding box center [240, 92] width 377 height 33
type input "191488"
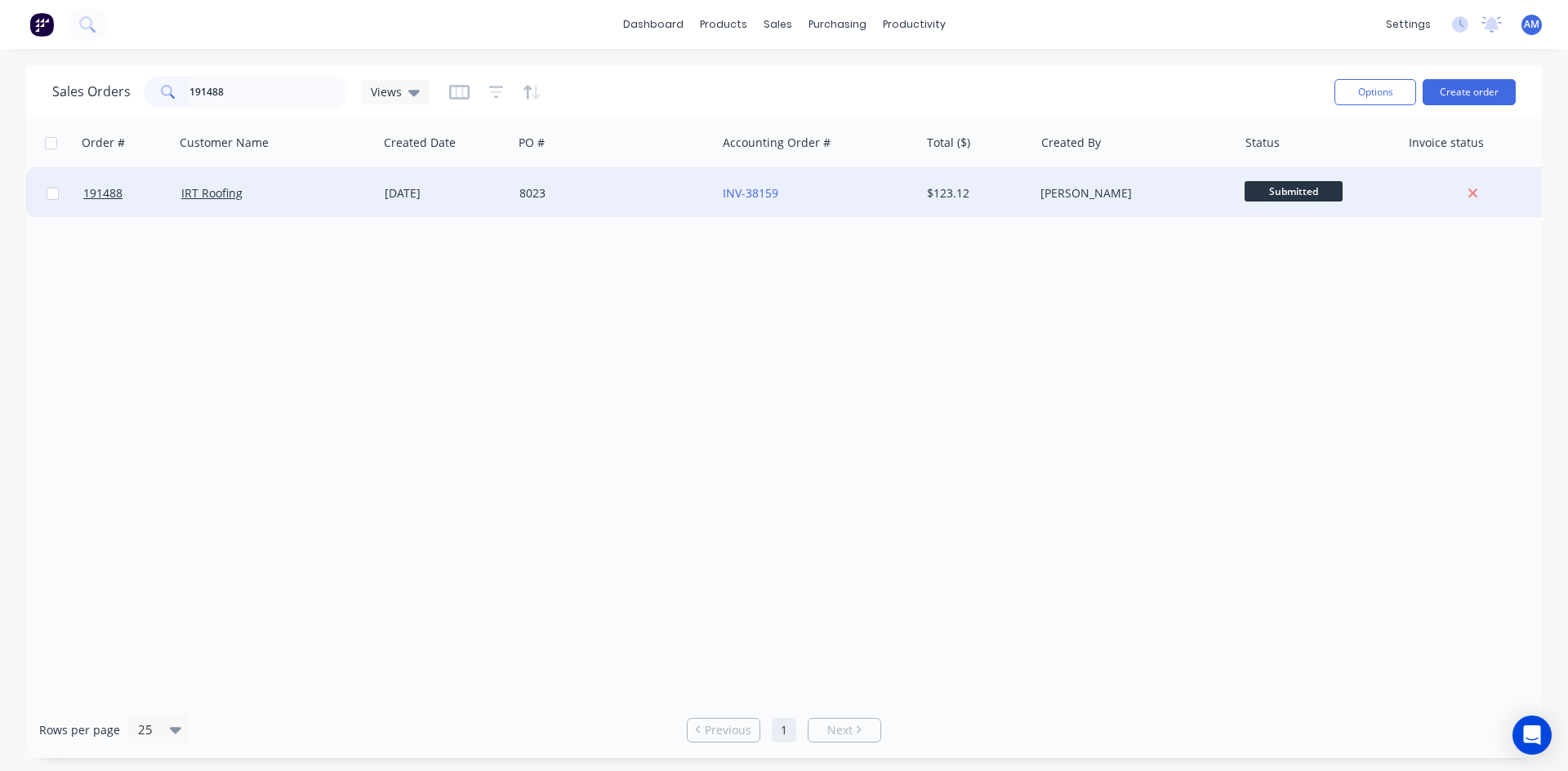
click at [595, 204] on div "8023" at bounding box center [615, 194] width 204 height 49
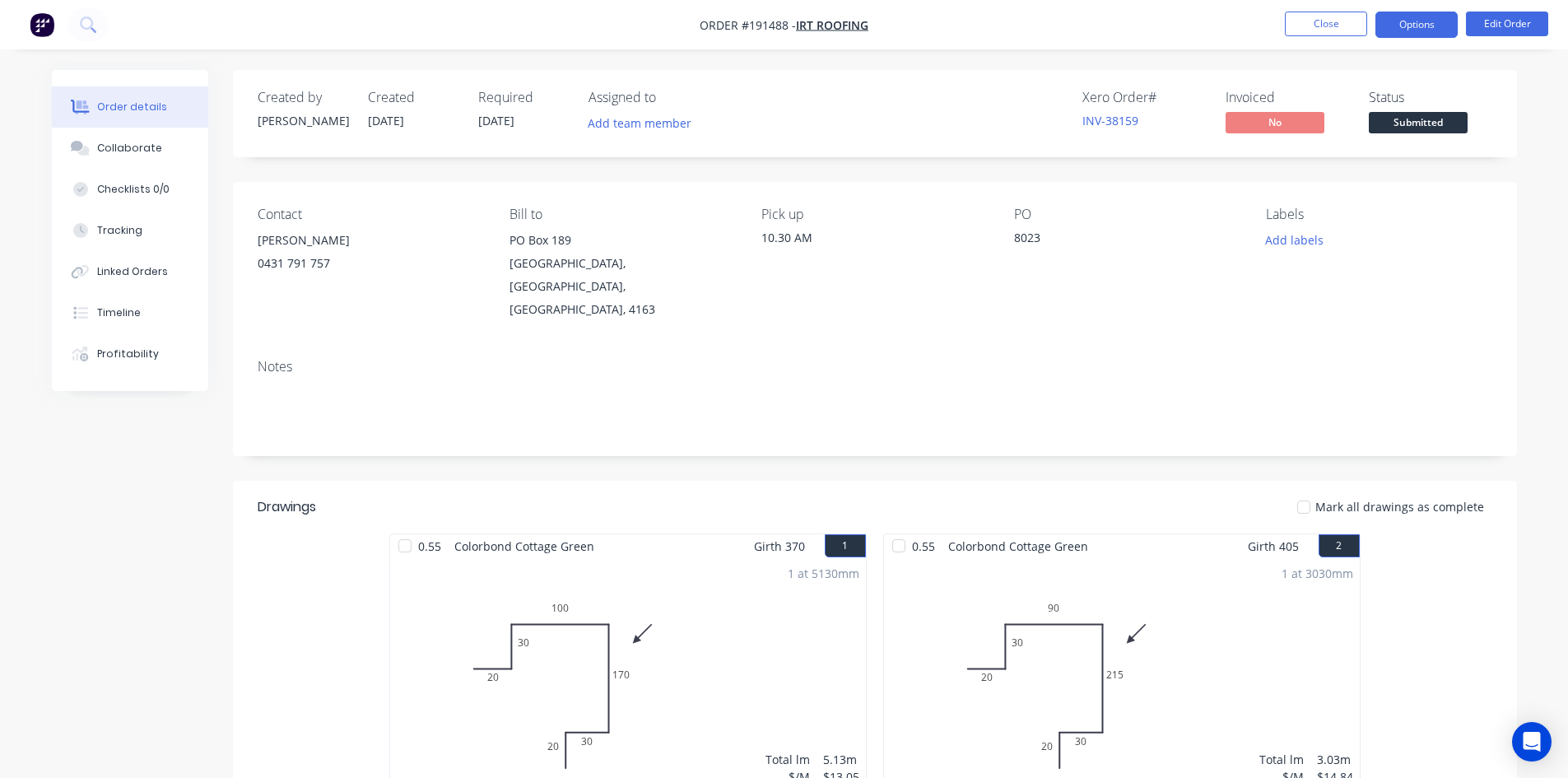
click at [1425, 29] on button "Options" at bounding box center [1417, 25] width 83 height 27
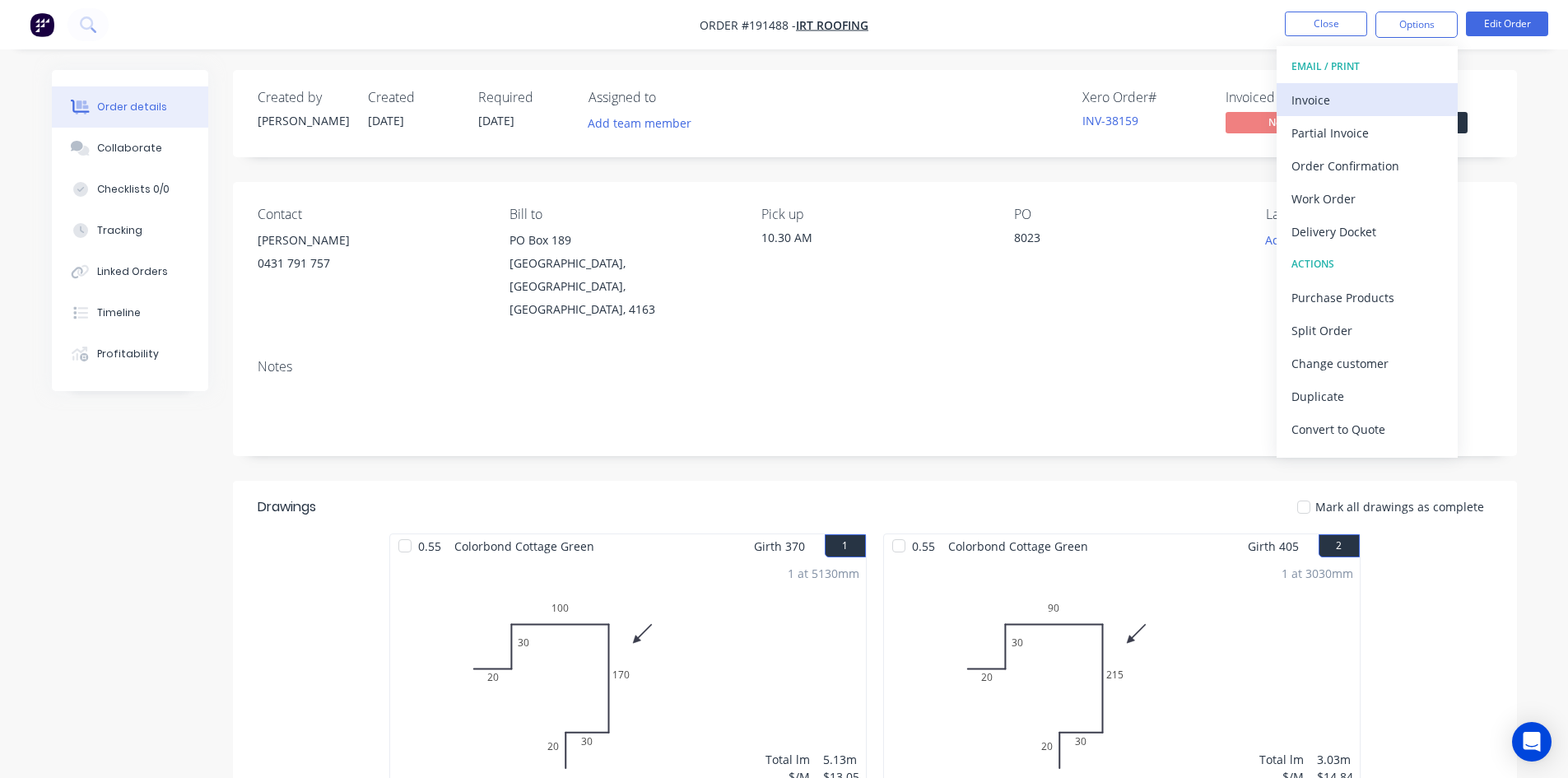
click at [1358, 85] on button "Invoice" at bounding box center [1367, 100] width 182 height 33
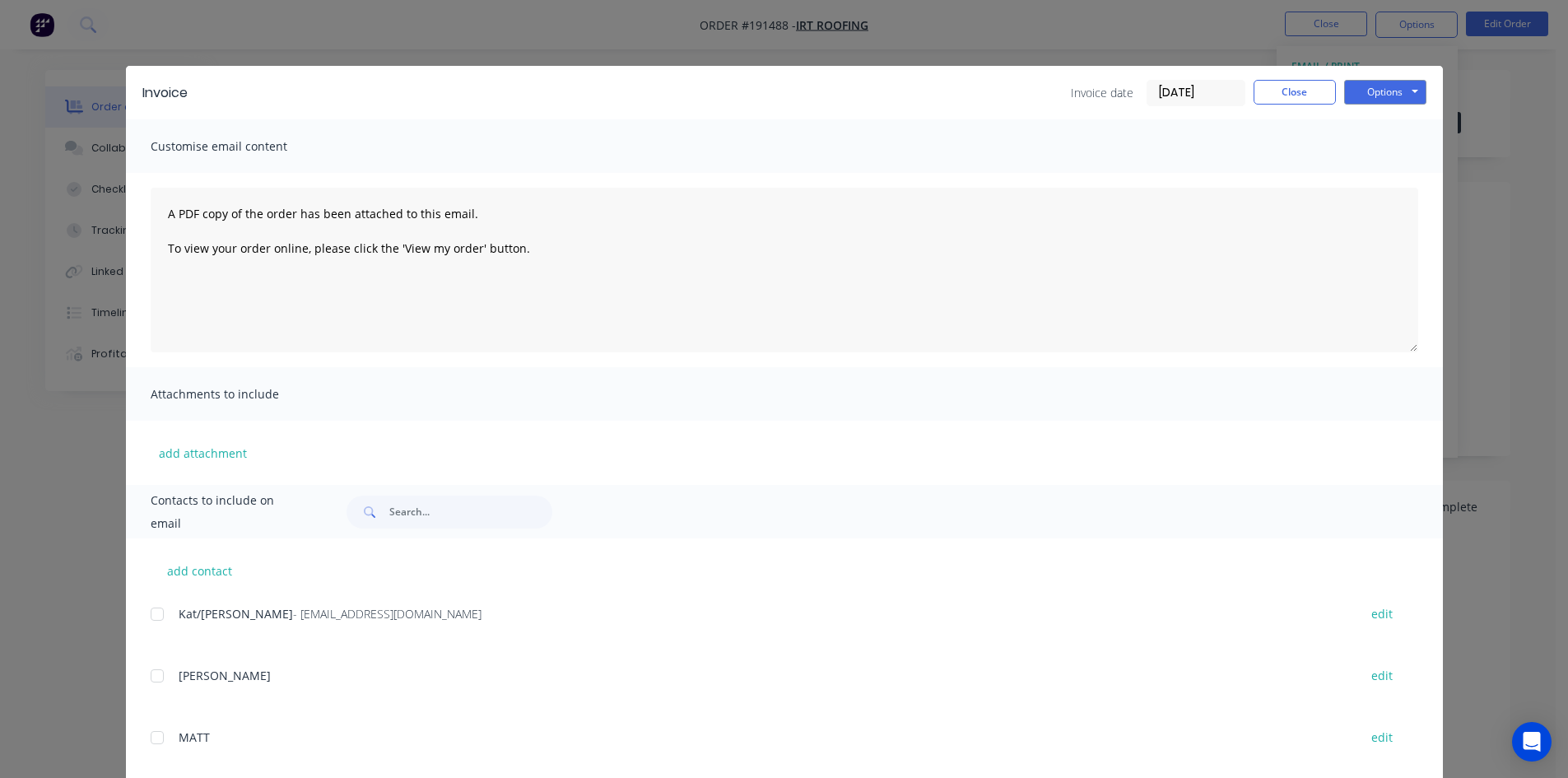
click at [149, 612] on div at bounding box center [158, 615] width 33 height 33
click at [1397, 99] on button "Options" at bounding box center [1386, 92] width 83 height 25
click at [1386, 170] on button "Email" at bounding box center [1397, 176] width 105 height 28
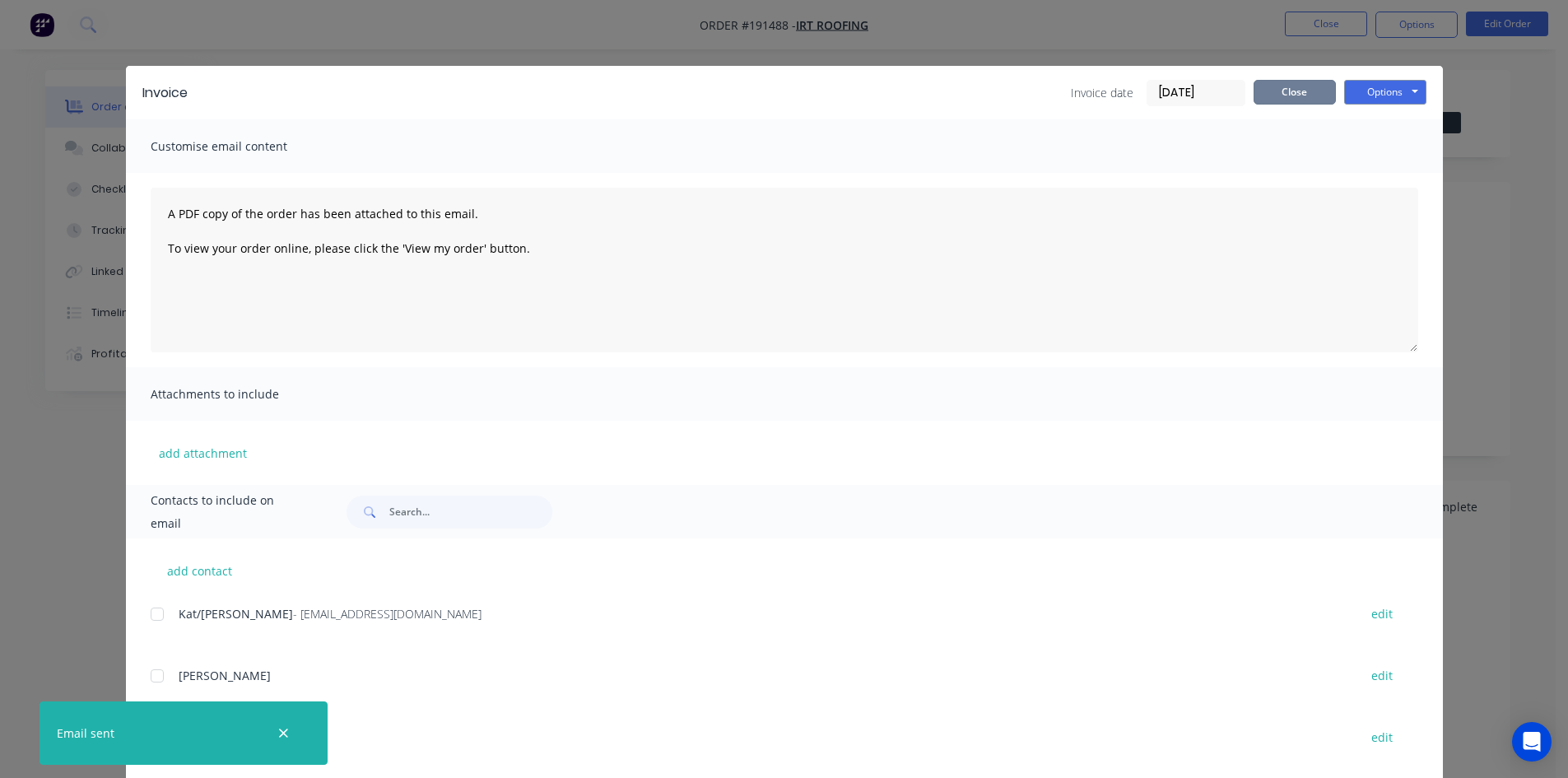
click at [1283, 90] on button "Close" at bounding box center [1295, 92] width 83 height 25
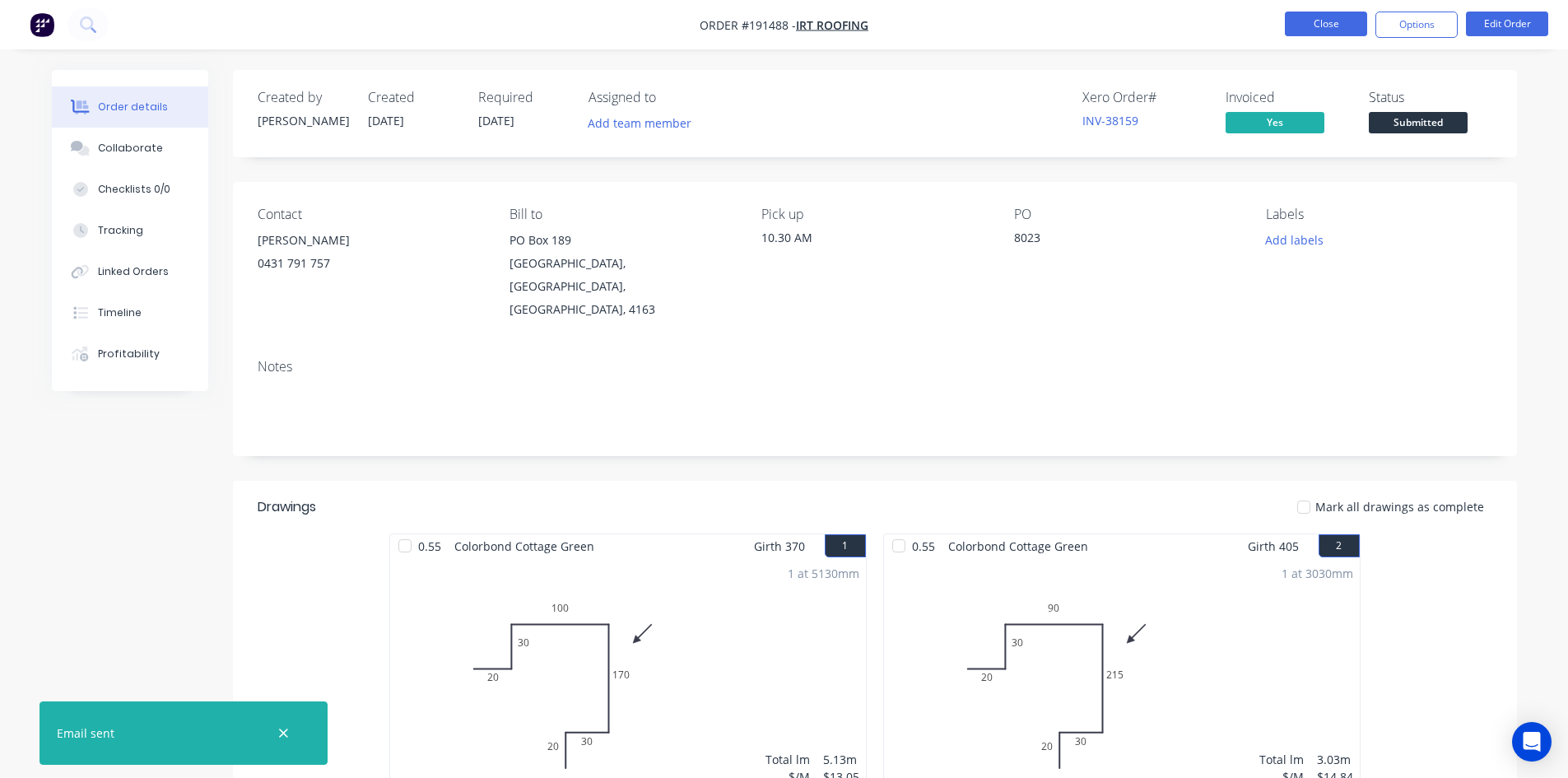
click at [1304, 28] on button "Close" at bounding box center [1326, 24] width 83 height 25
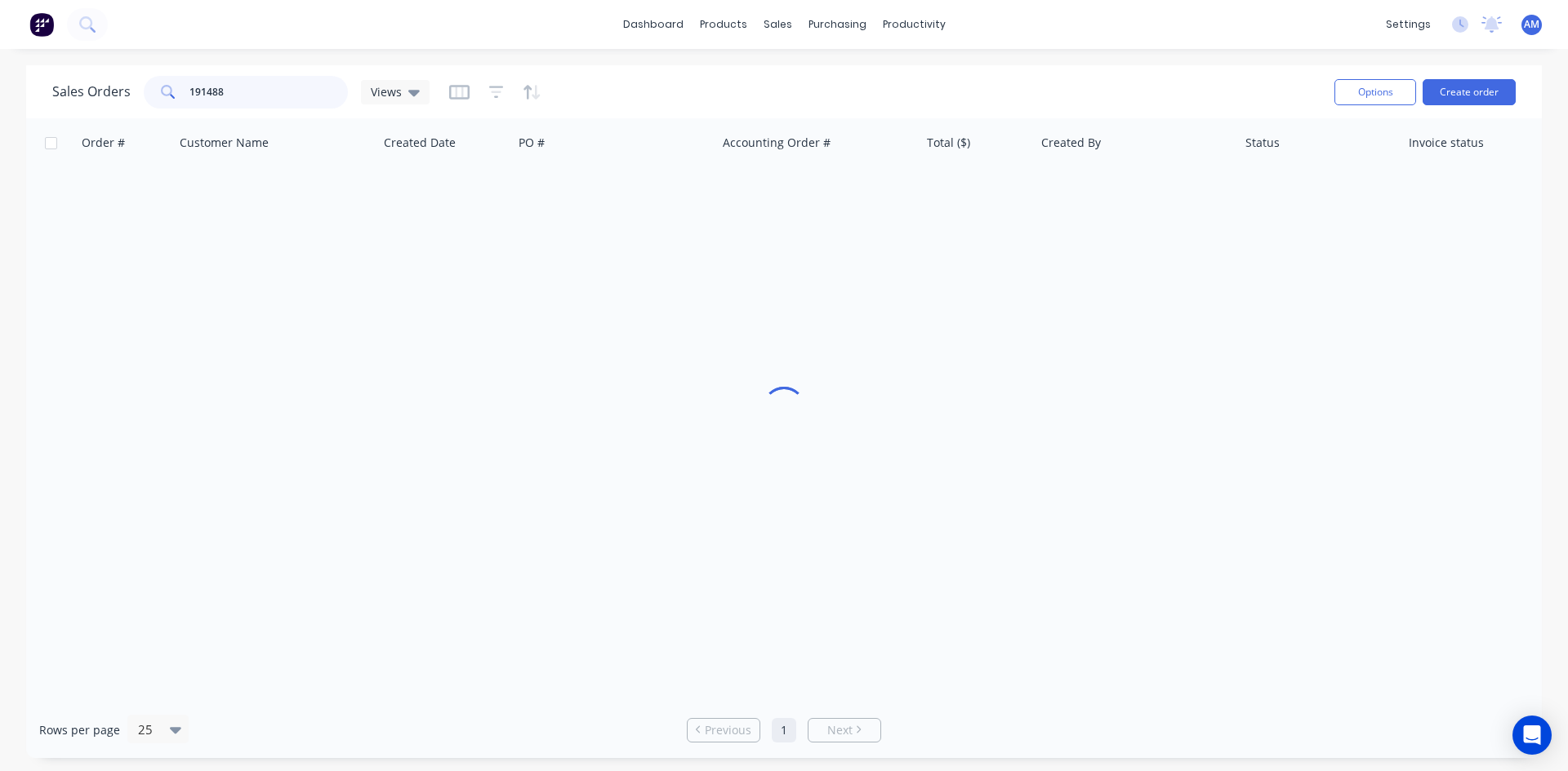
click at [138, 95] on div "Sales Orders 191488 Views" at bounding box center [240, 92] width 377 height 33
type input "191424"
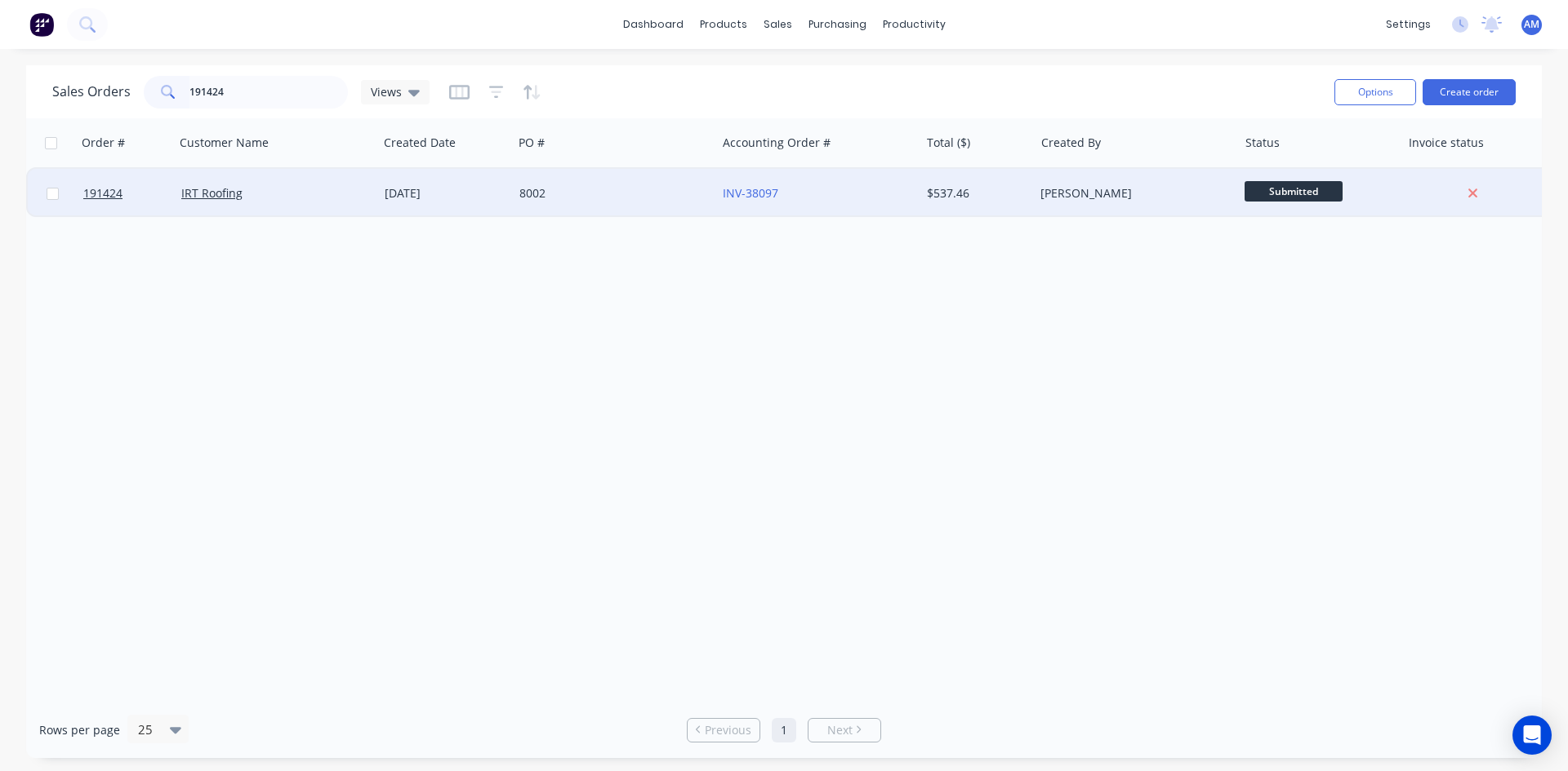
click at [675, 187] on div "8002" at bounding box center [609, 194] width 181 height 16
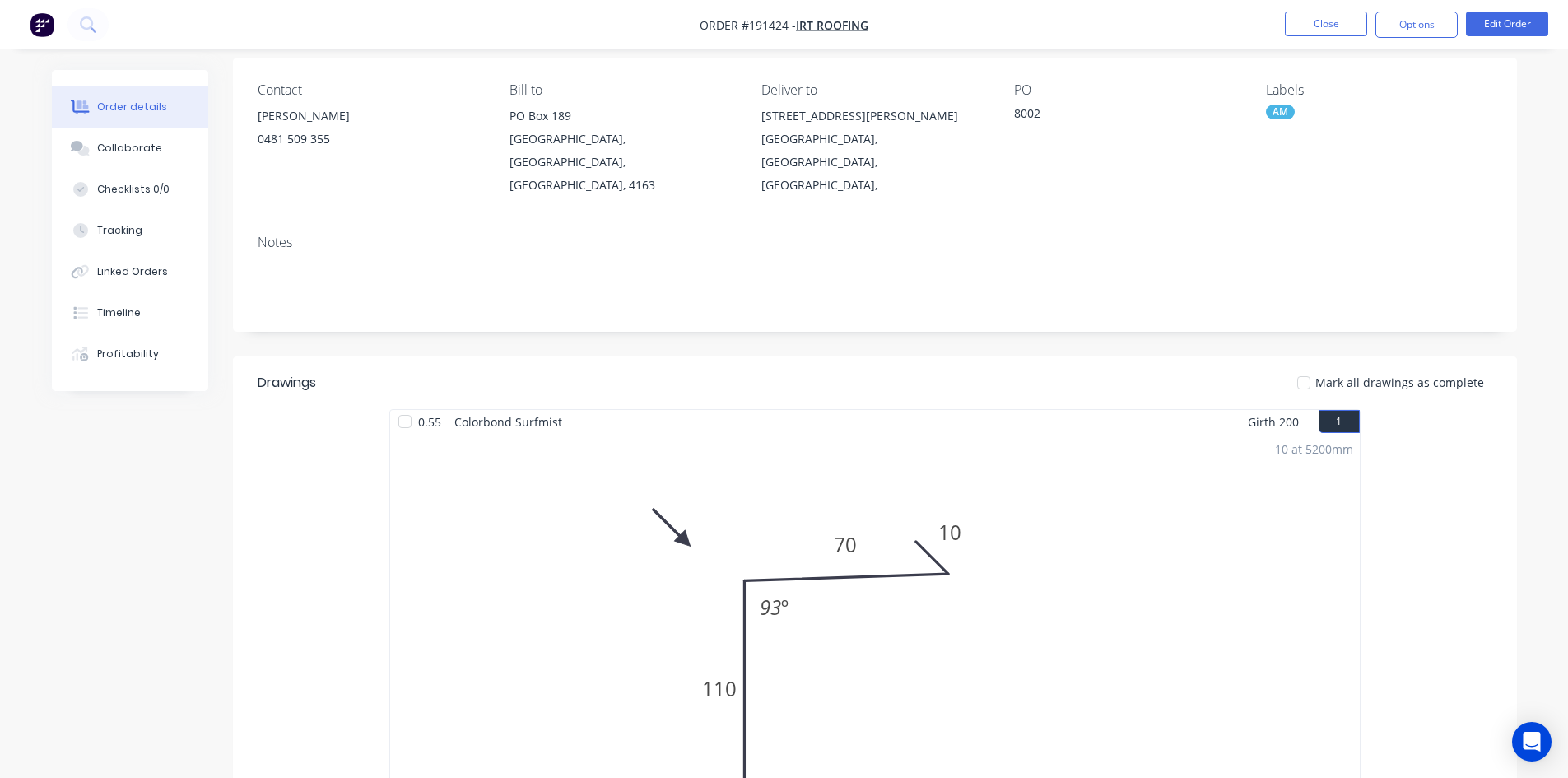
scroll to position [83, 0]
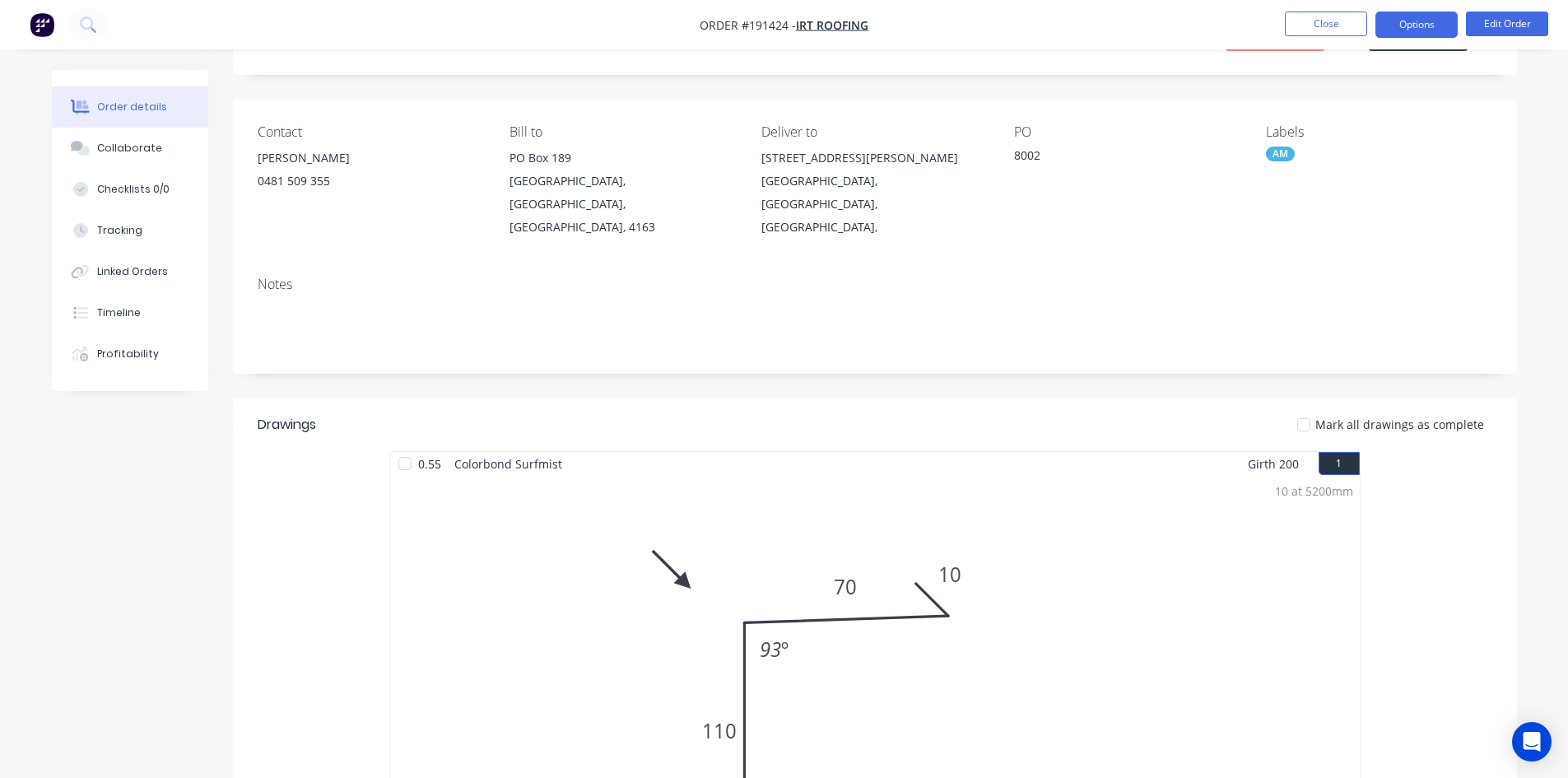
click at [1430, 16] on button "Options" at bounding box center [1417, 25] width 83 height 27
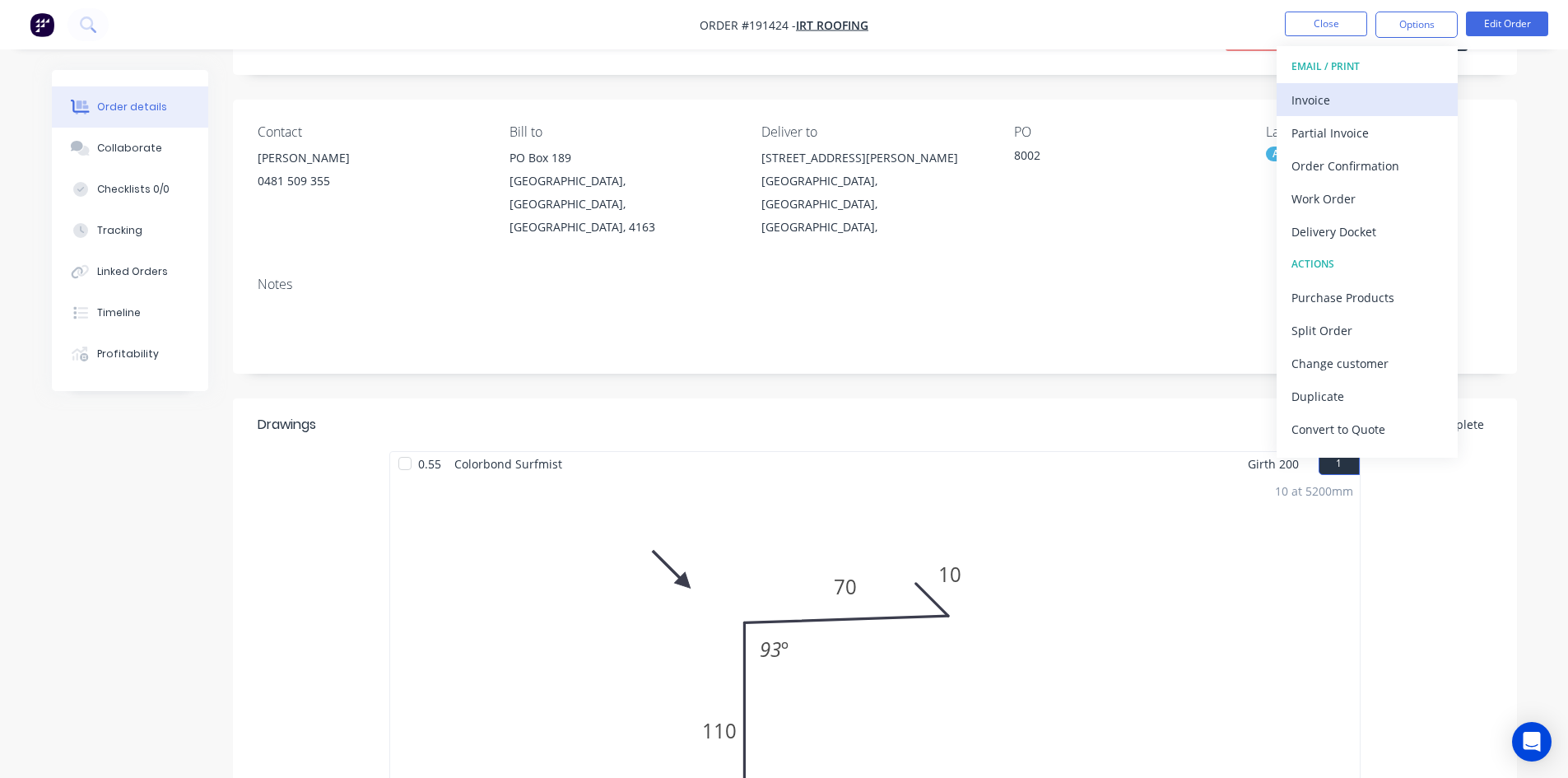
click at [1374, 95] on div "Invoice" at bounding box center [1367, 100] width 151 height 24
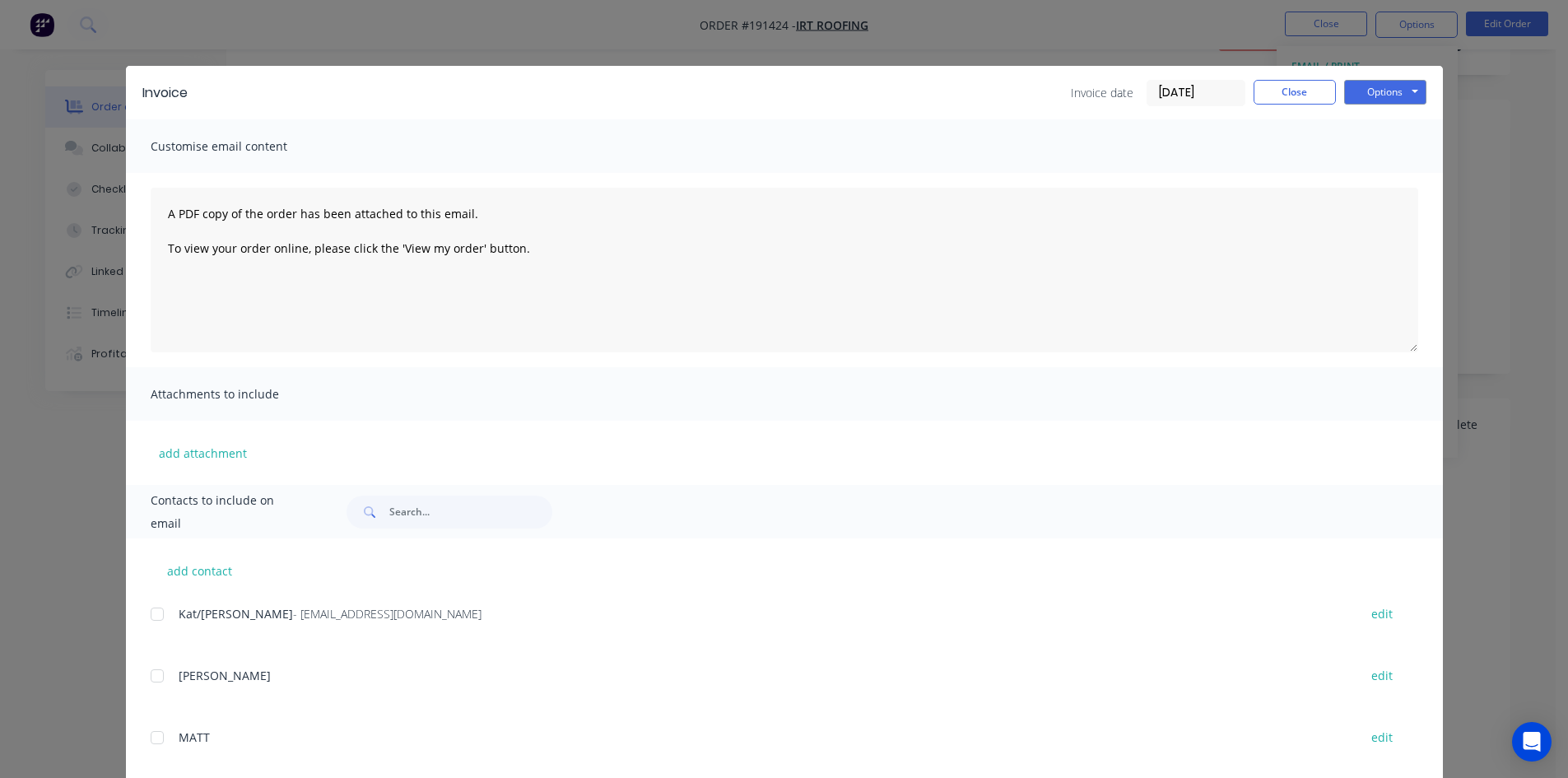
click at [149, 616] on div at bounding box center [158, 615] width 33 height 33
click at [1370, 95] on button "Options" at bounding box center [1386, 92] width 83 height 25
click at [1370, 170] on button "Email" at bounding box center [1397, 176] width 105 height 28
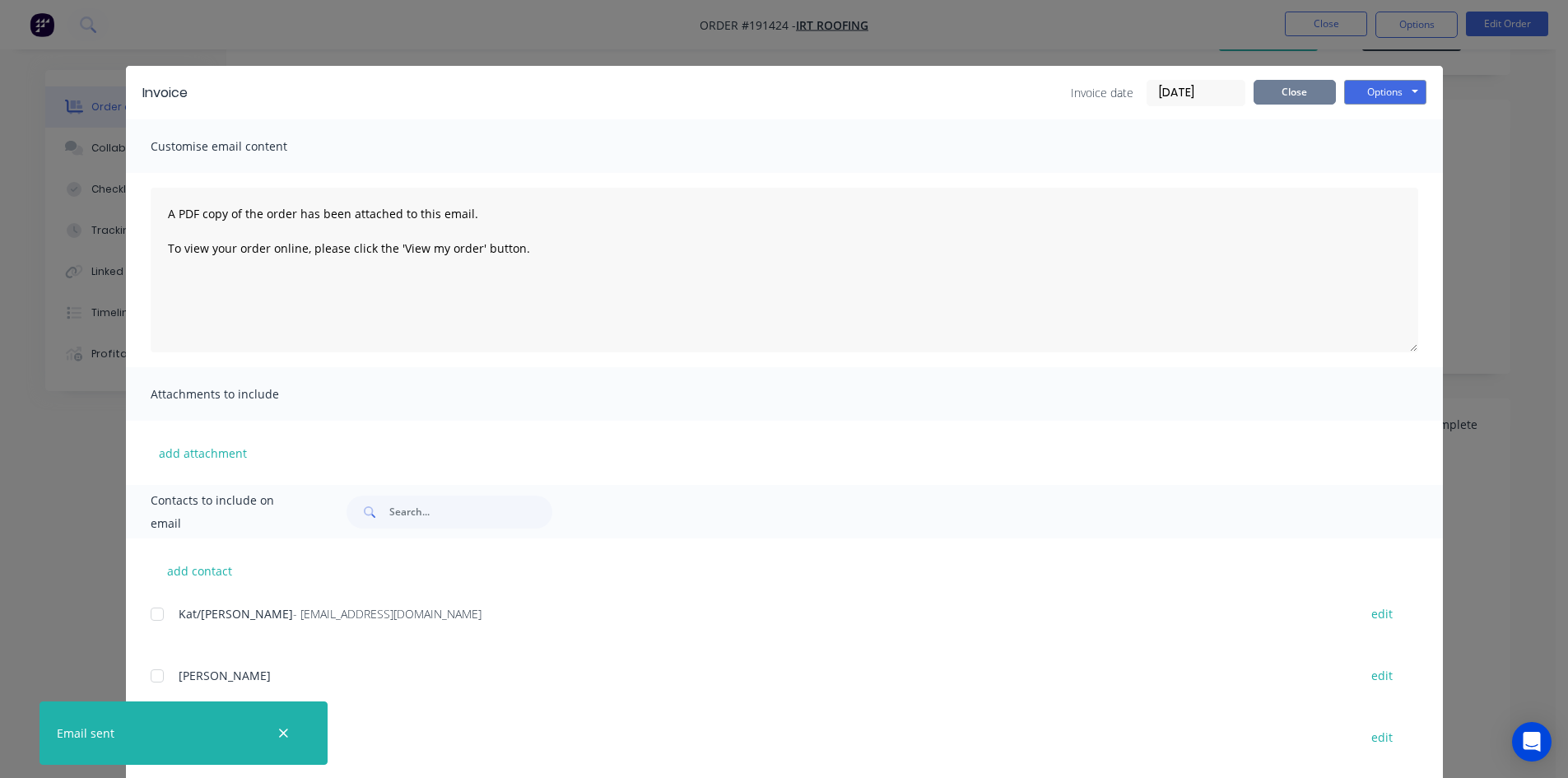
click at [1317, 100] on button "Close" at bounding box center [1295, 92] width 83 height 25
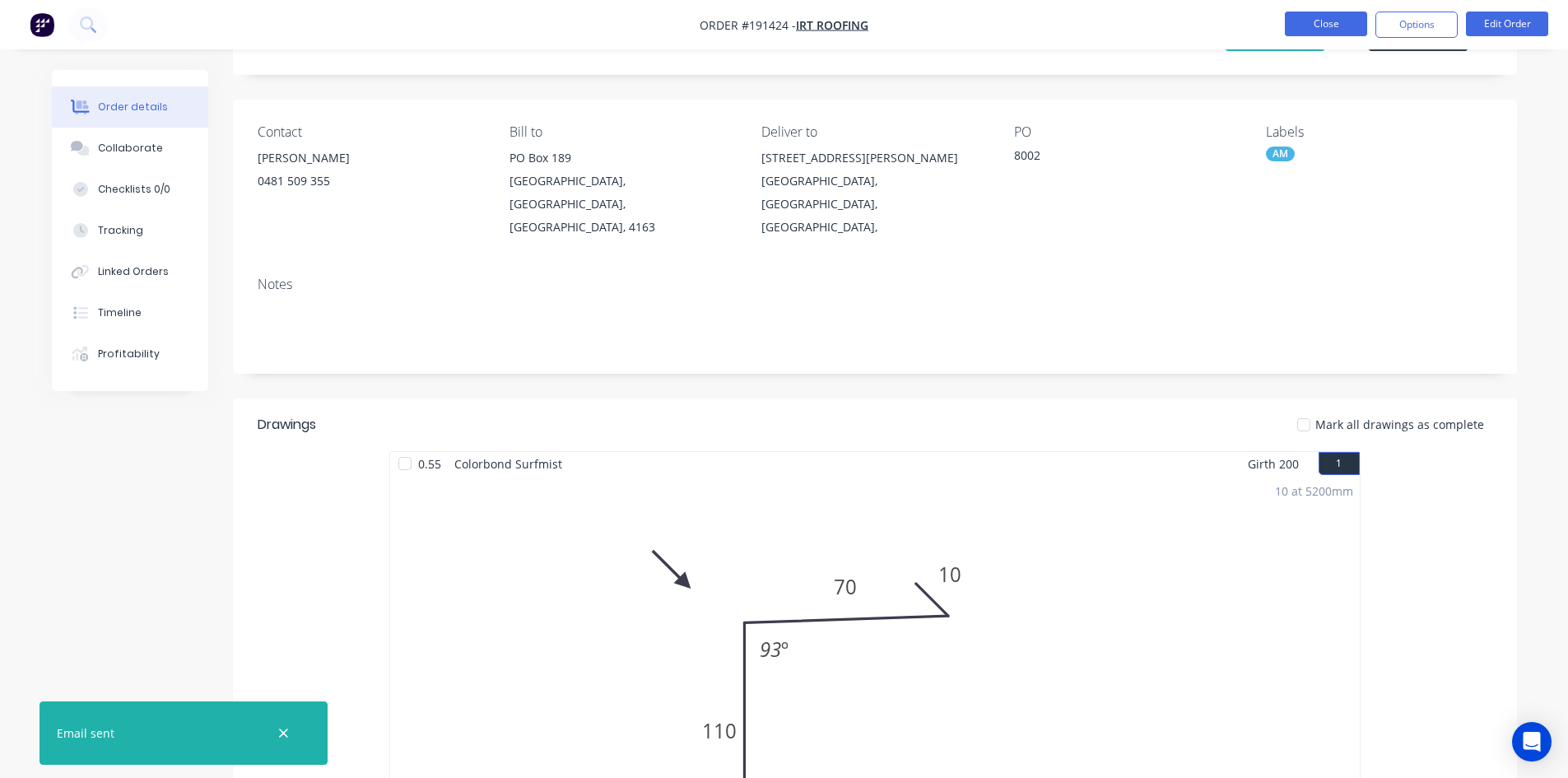
click at [1324, 20] on button "Close" at bounding box center [1326, 24] width 83 height 25
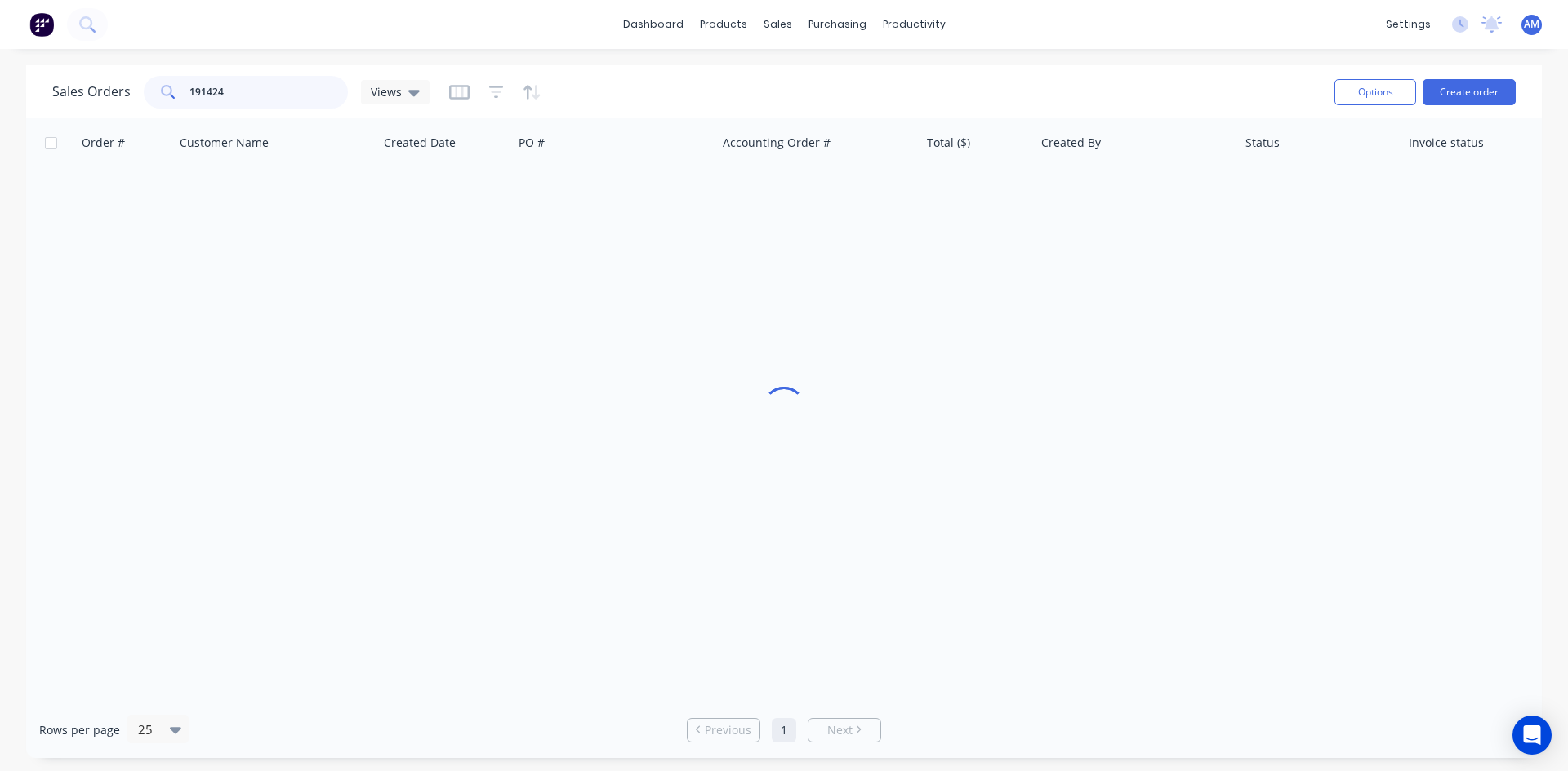
drag, startPoint x: 237, startPoint y: 95, endPoint x: 145, endPoint y: 93, distance: 92.0
click at [145, 93] on div "191424" at bounding box center [246, 92] width 204 height 33
type input "191531"
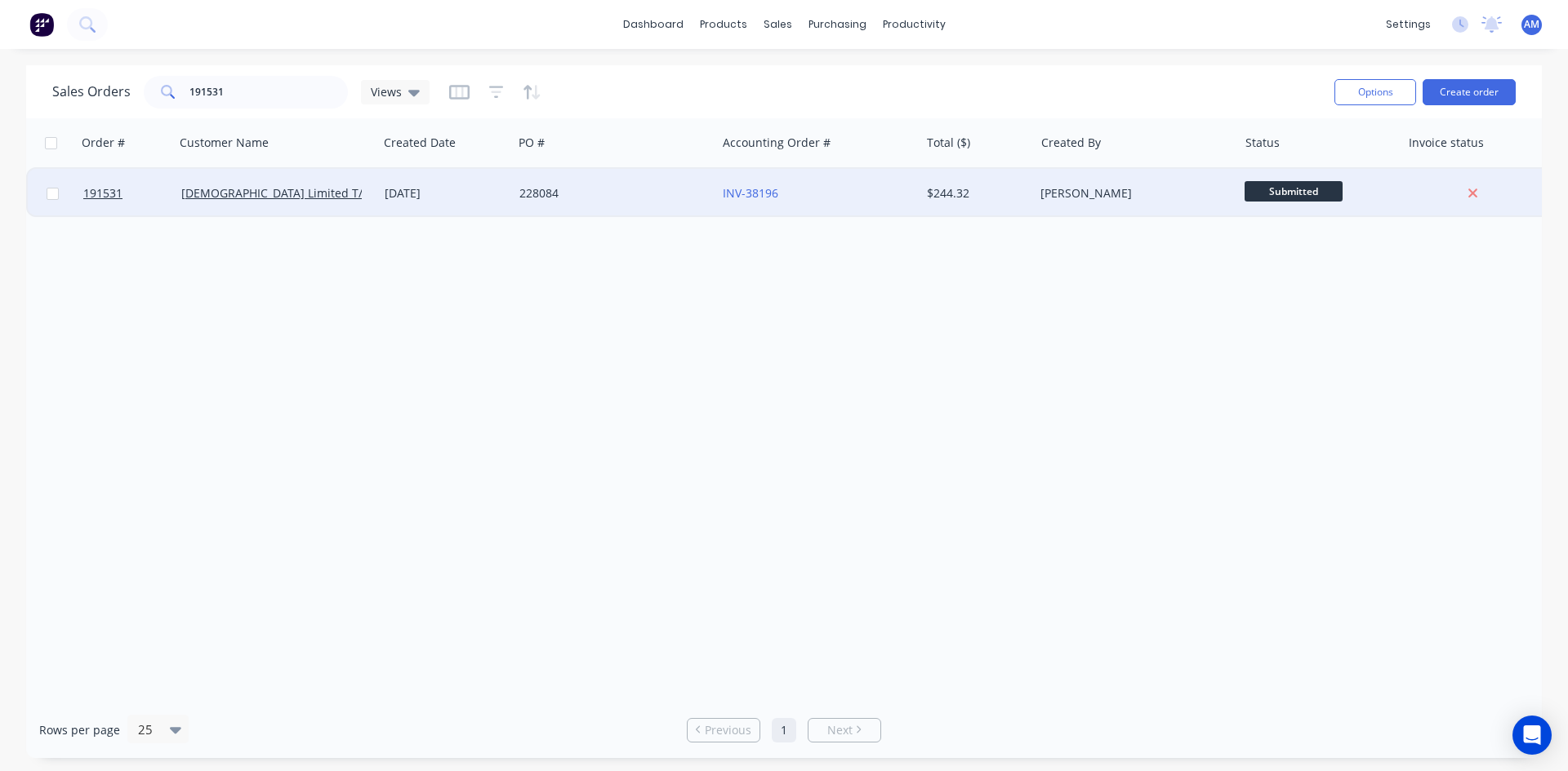
click at [631, 203] on div "228084" at bounding box center [615, 194] width 204 height 49
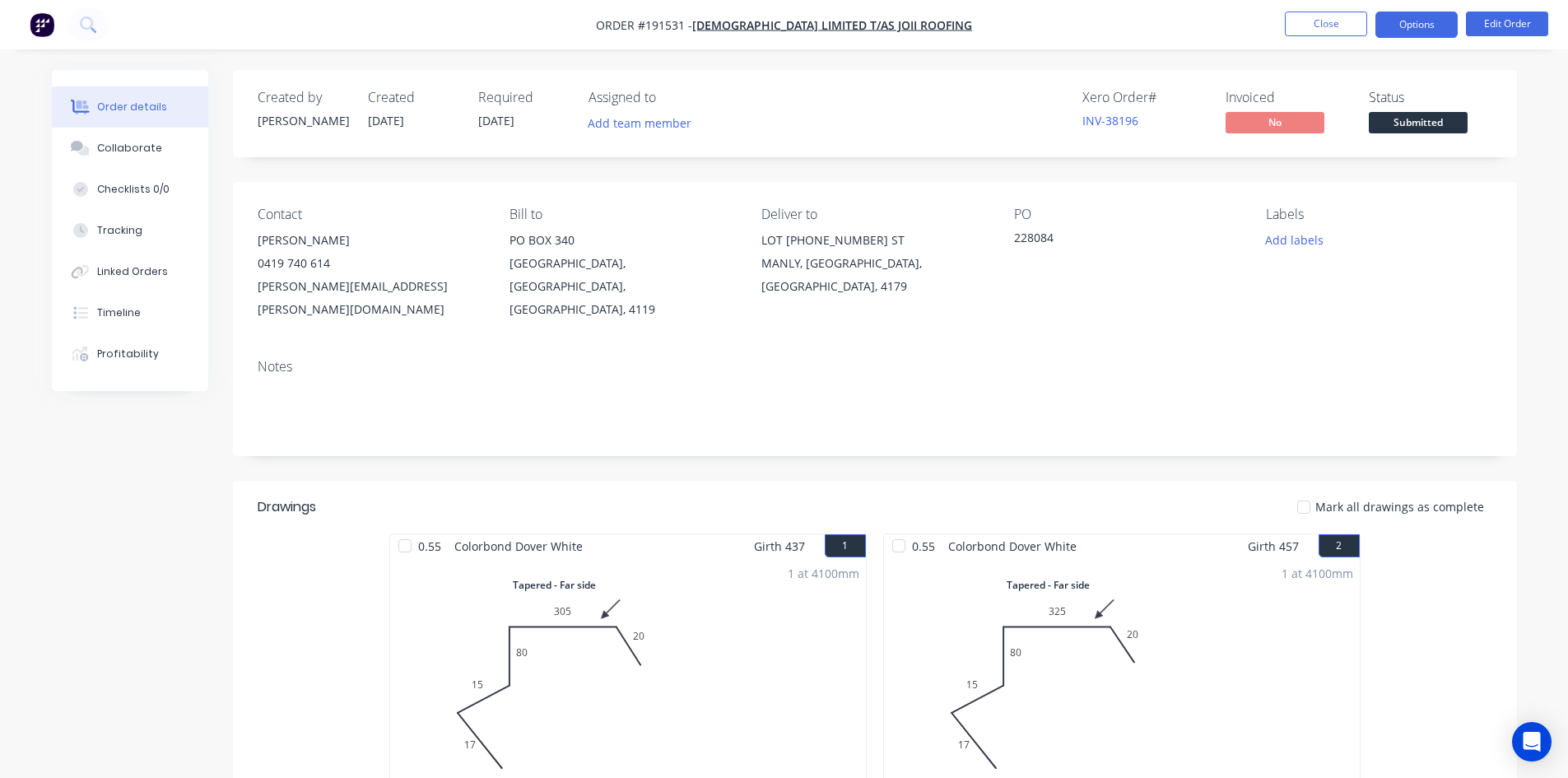
click at [1416, 25] on button "Options" at bounding box center [1417, 25] width 83 height 27
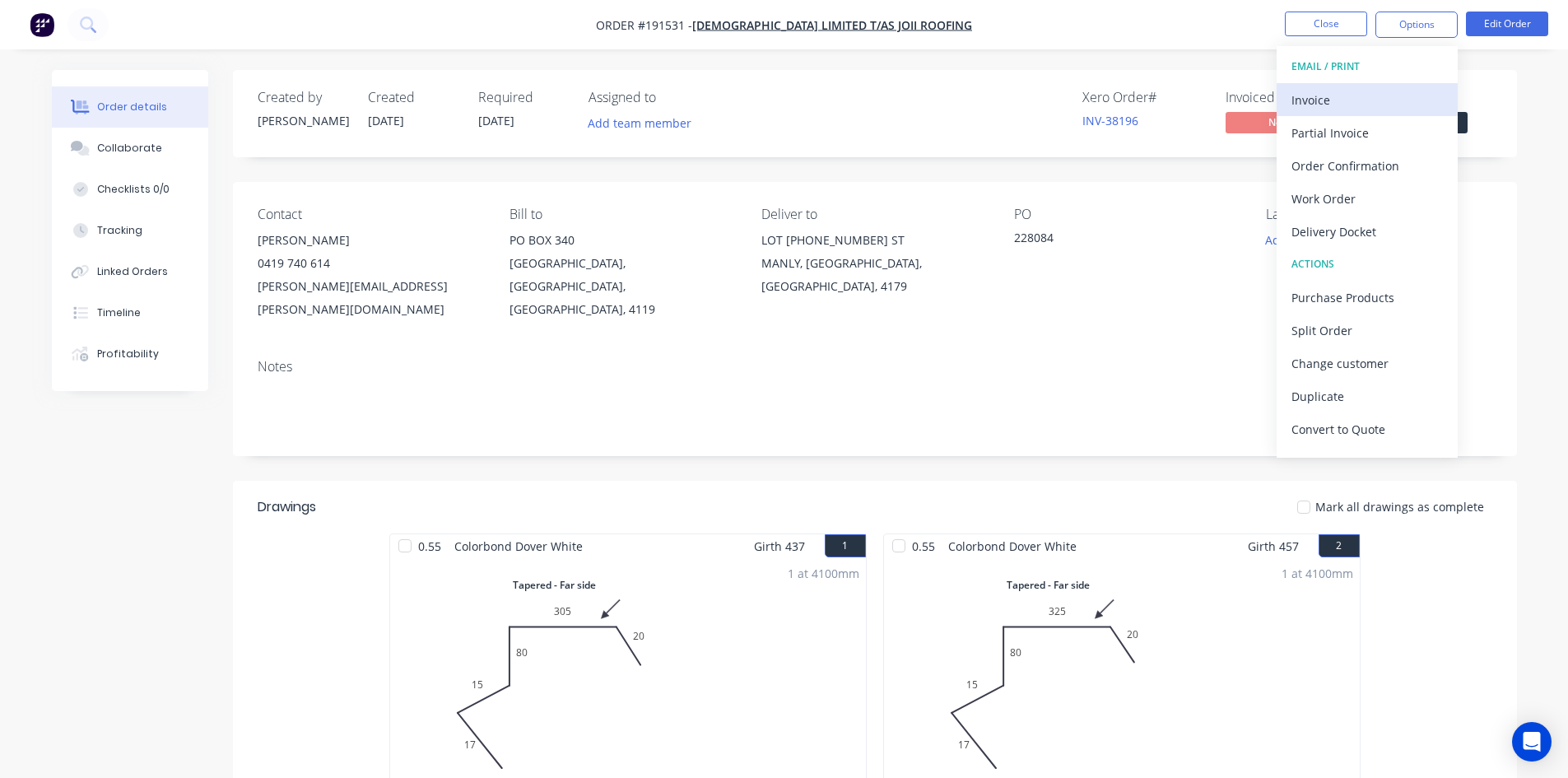
click at [1352, 101] on div "Invoice" at bounding box center [1367, 100] width 151 height 24
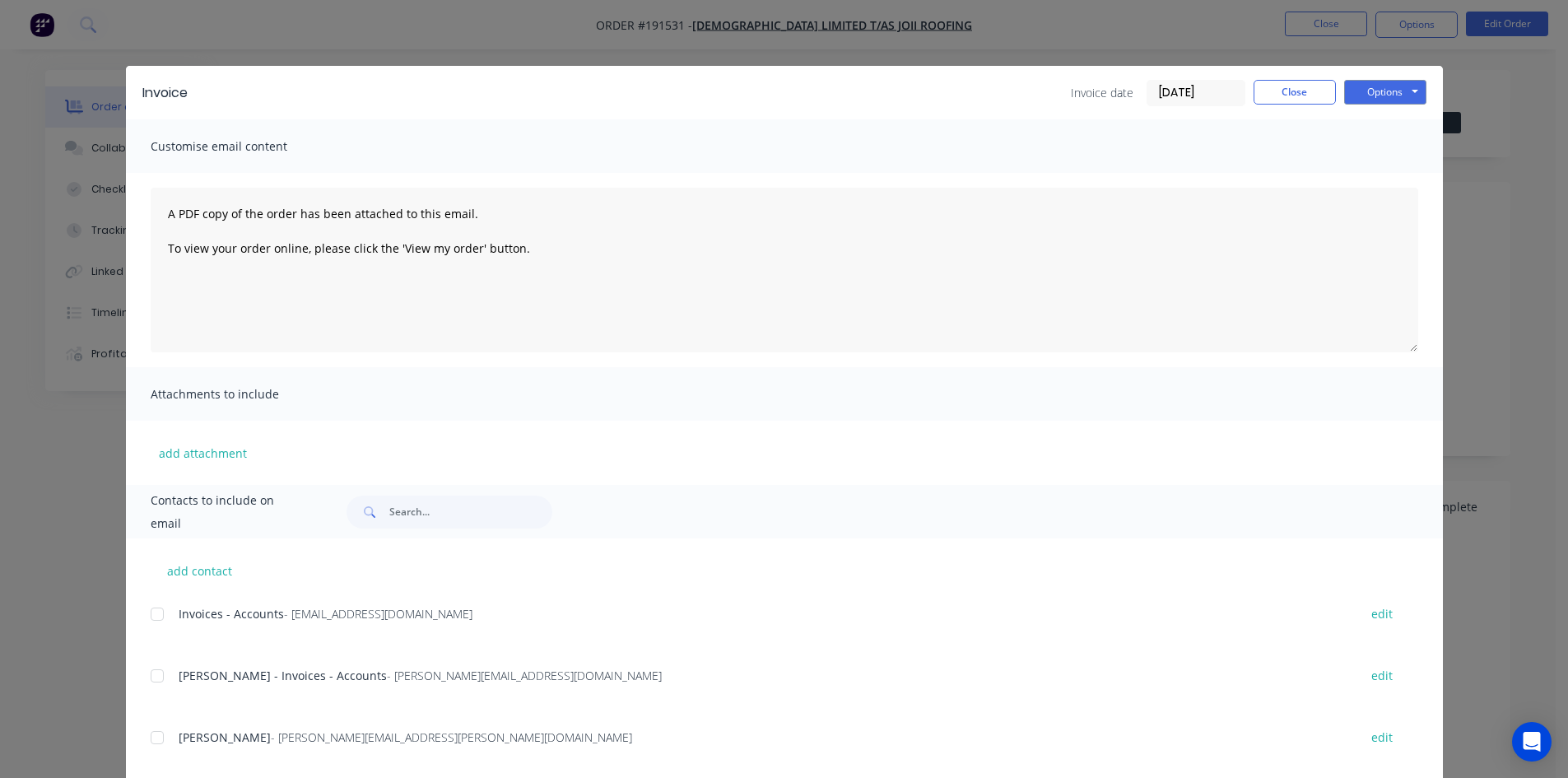
click at [151, 617] on div at bounding box center [158, 615] width 33 height 33
click at [151, 685] on div at bounding box center [158, 676] width 33 height 33
click at [1367, 93] on button "Options" at bounding box center [1386, 92] width 83 height 25
click at [1375, 172] on button "Email" at bounding box center [1397, 176] width 105 height 28
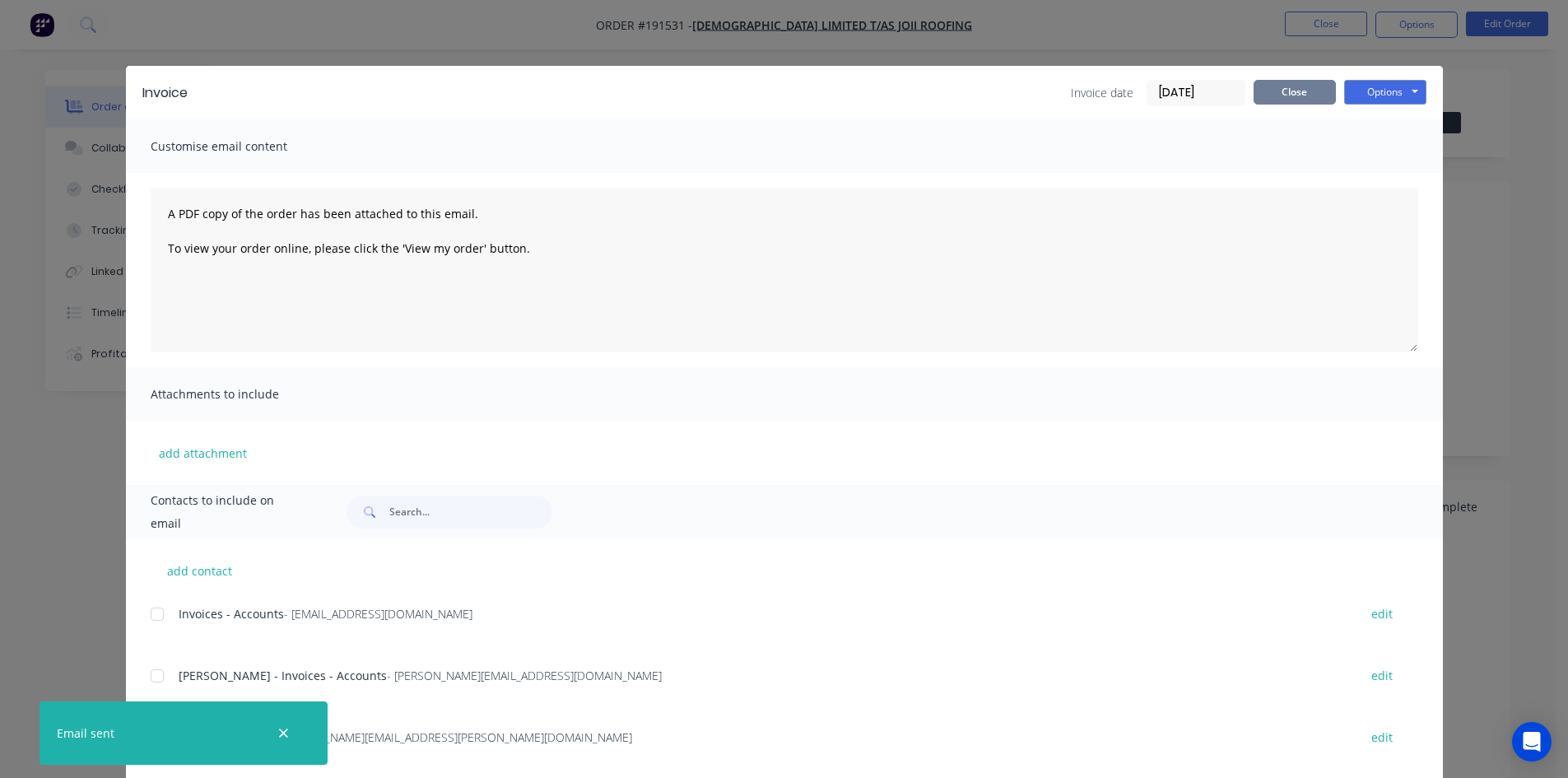
click at [1275, 101] on button "Close" at bounding box center [1295, 92] width 83 height 25
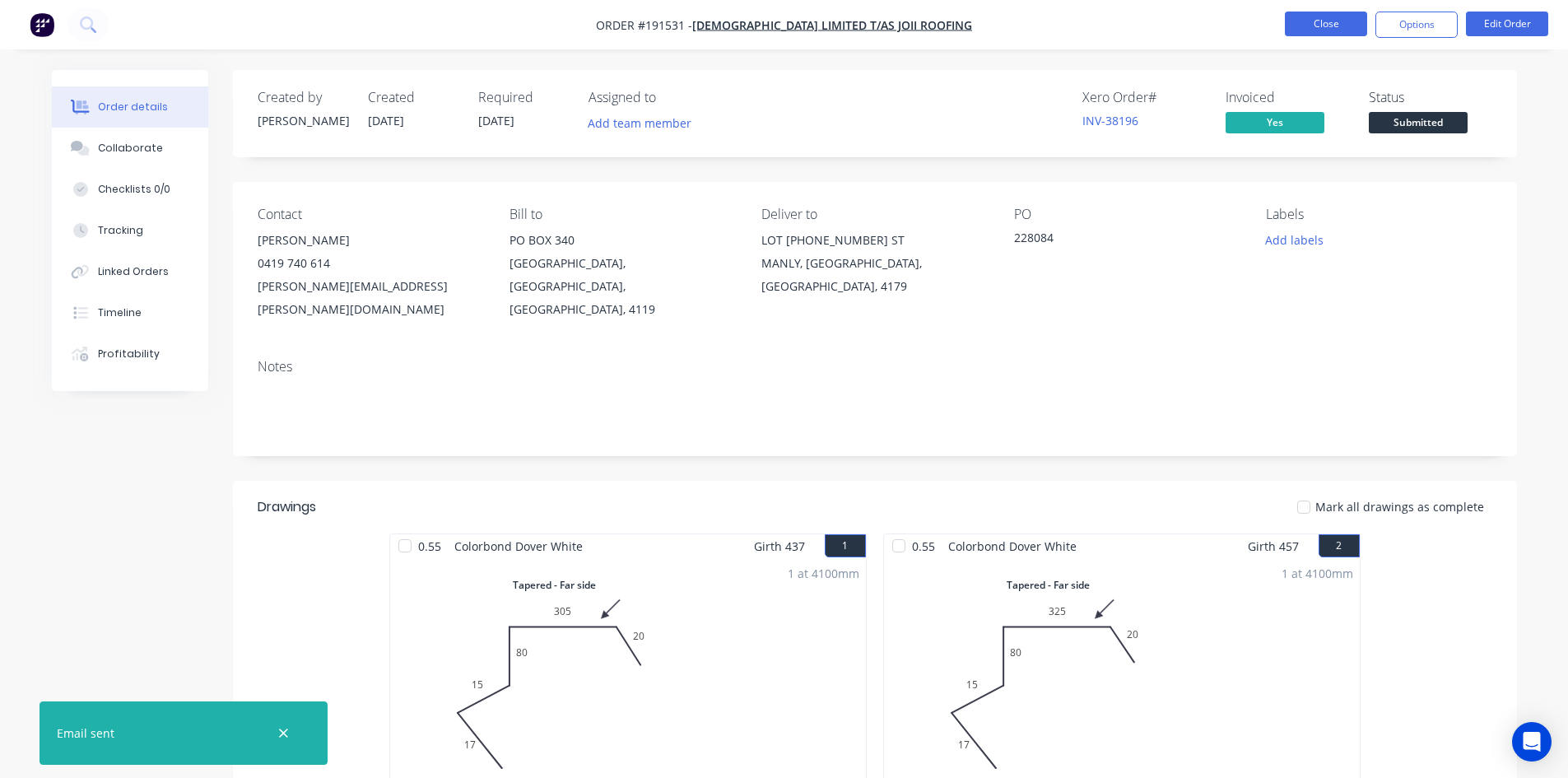
click at [1300, 20] on button "Close" at bounding box center [1326, 24] width 83 height 25
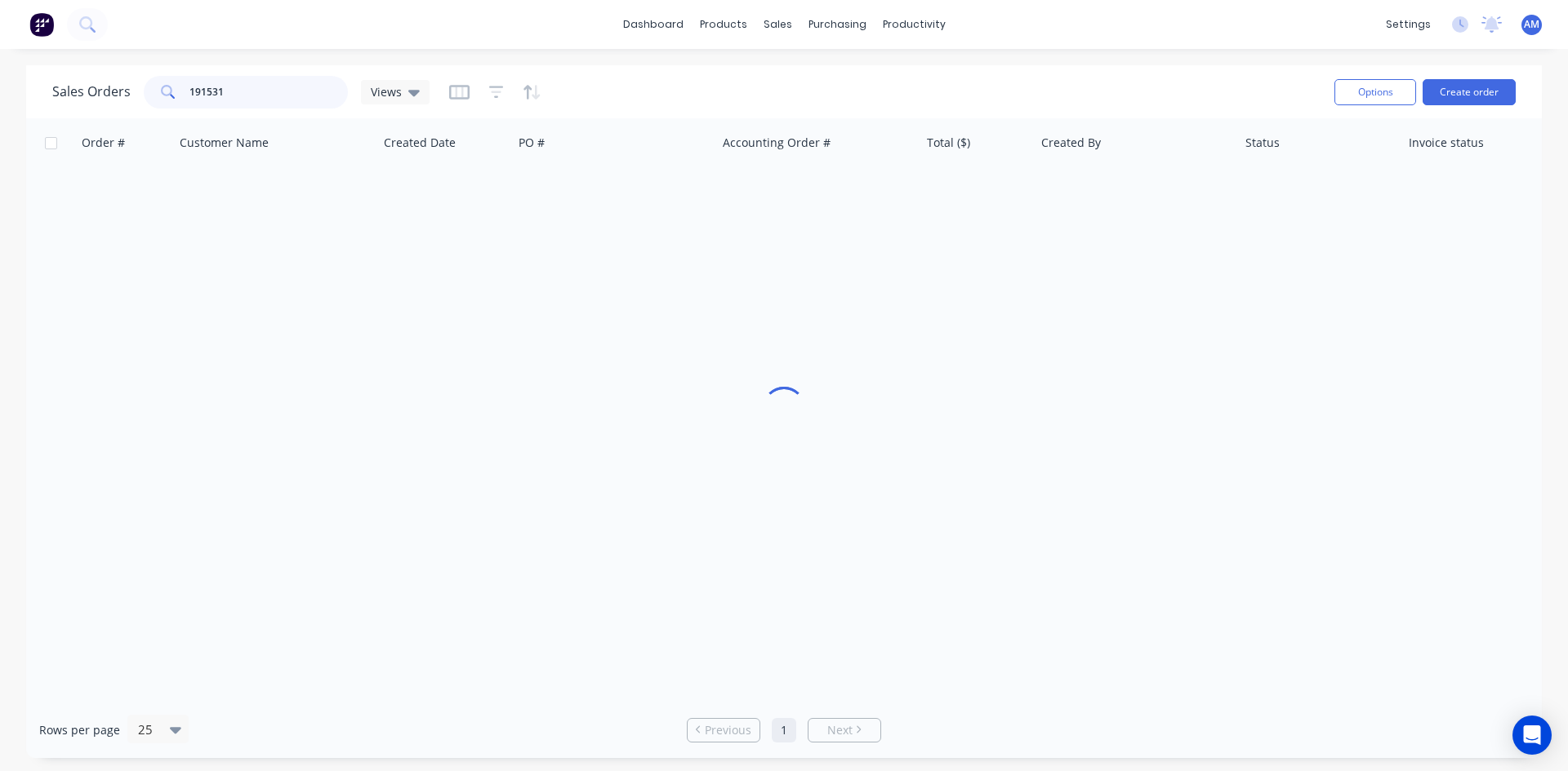
drag, startPoint x: 262, startPoint y: 89, endPoint x: 143, endPoint y: 91, distance: 119.0
click at [146, 90] on div "191531" at bounding box center [246, 92] width 204 height 33
type input "191563"
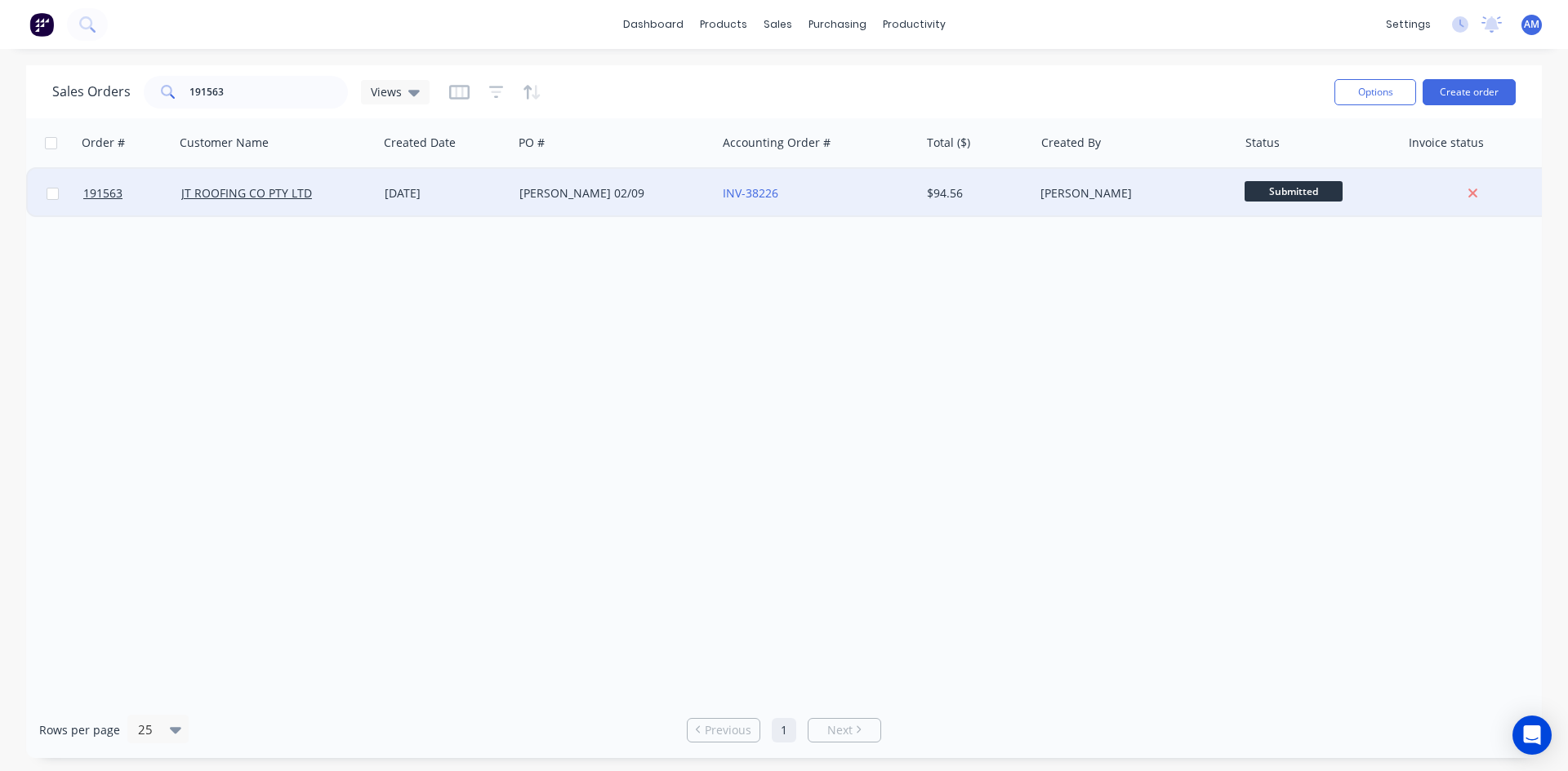
click at [650, 181] on div "JESSE 02/09" at bounding box center [615, 194] width 204 height 49
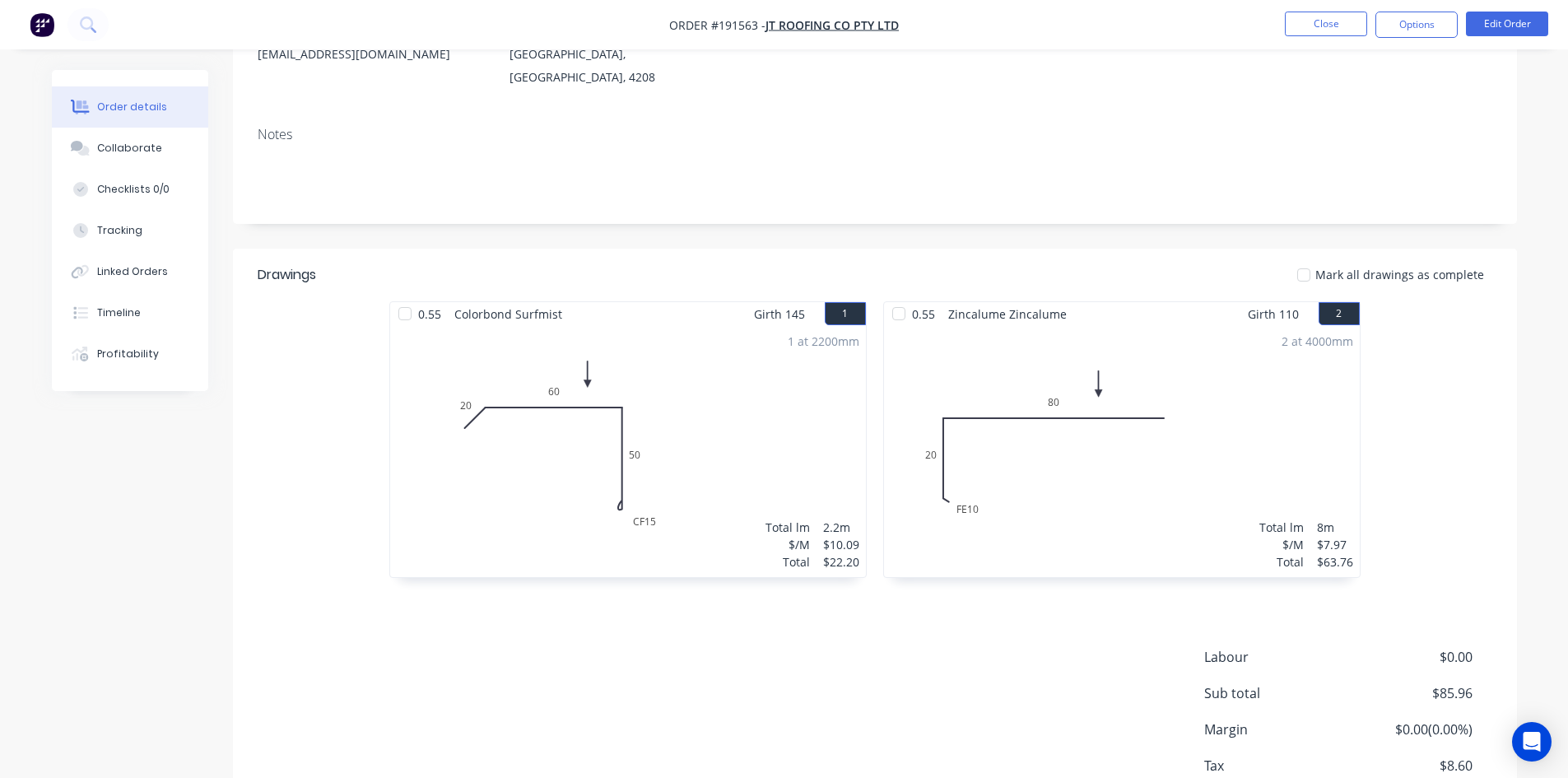
scroll to position [247, 0]
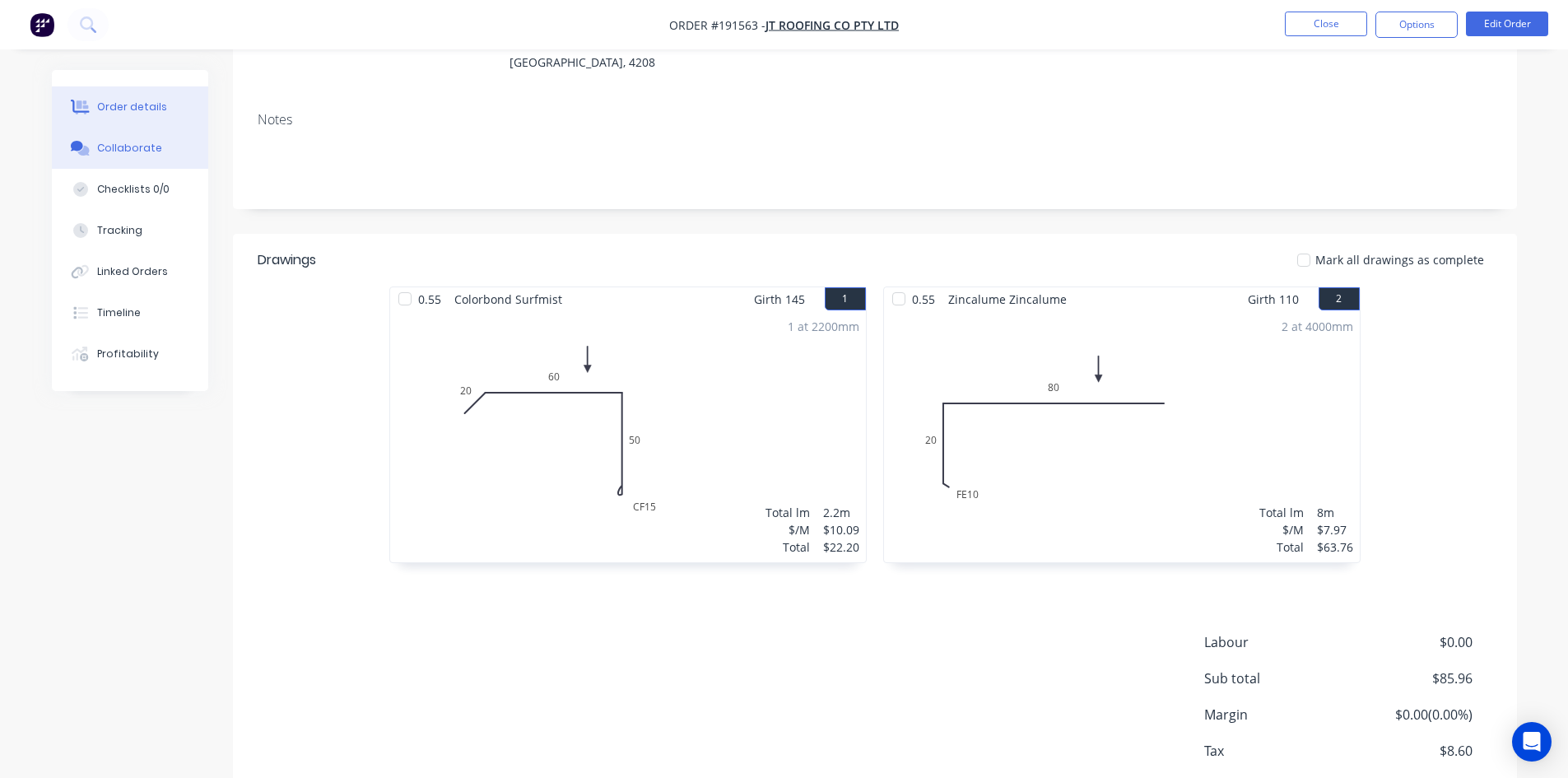
click at [117, 149] on div "Collaborate" at bounding box center [129, 149] width 65 height 15
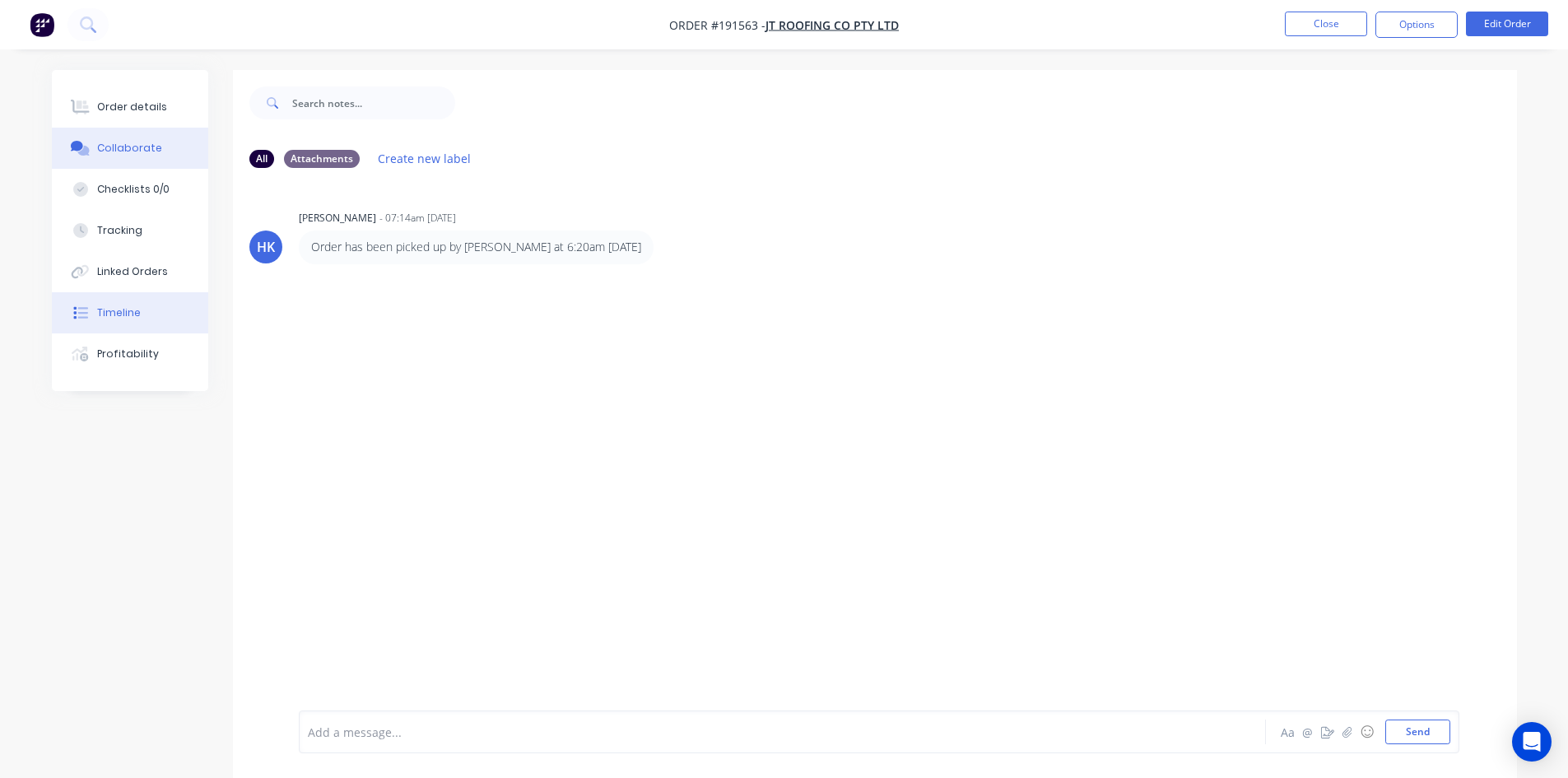
click at [139, 324] on button "Timeline" at bounding box center [130, 313] width 157 height 41
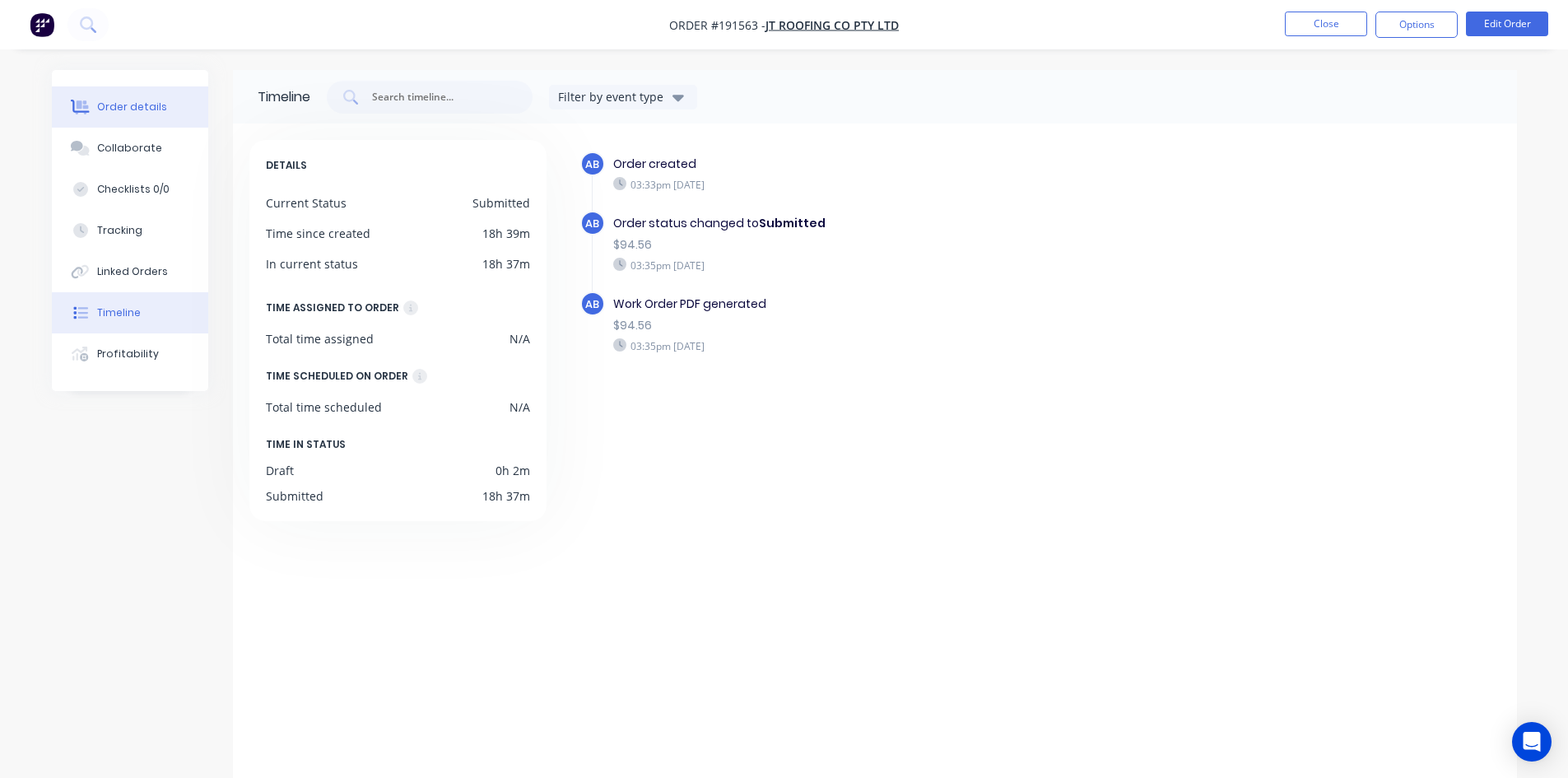
click at [105, 112] on div "Order details" at bounding box center [132, 107] width 70 height 15
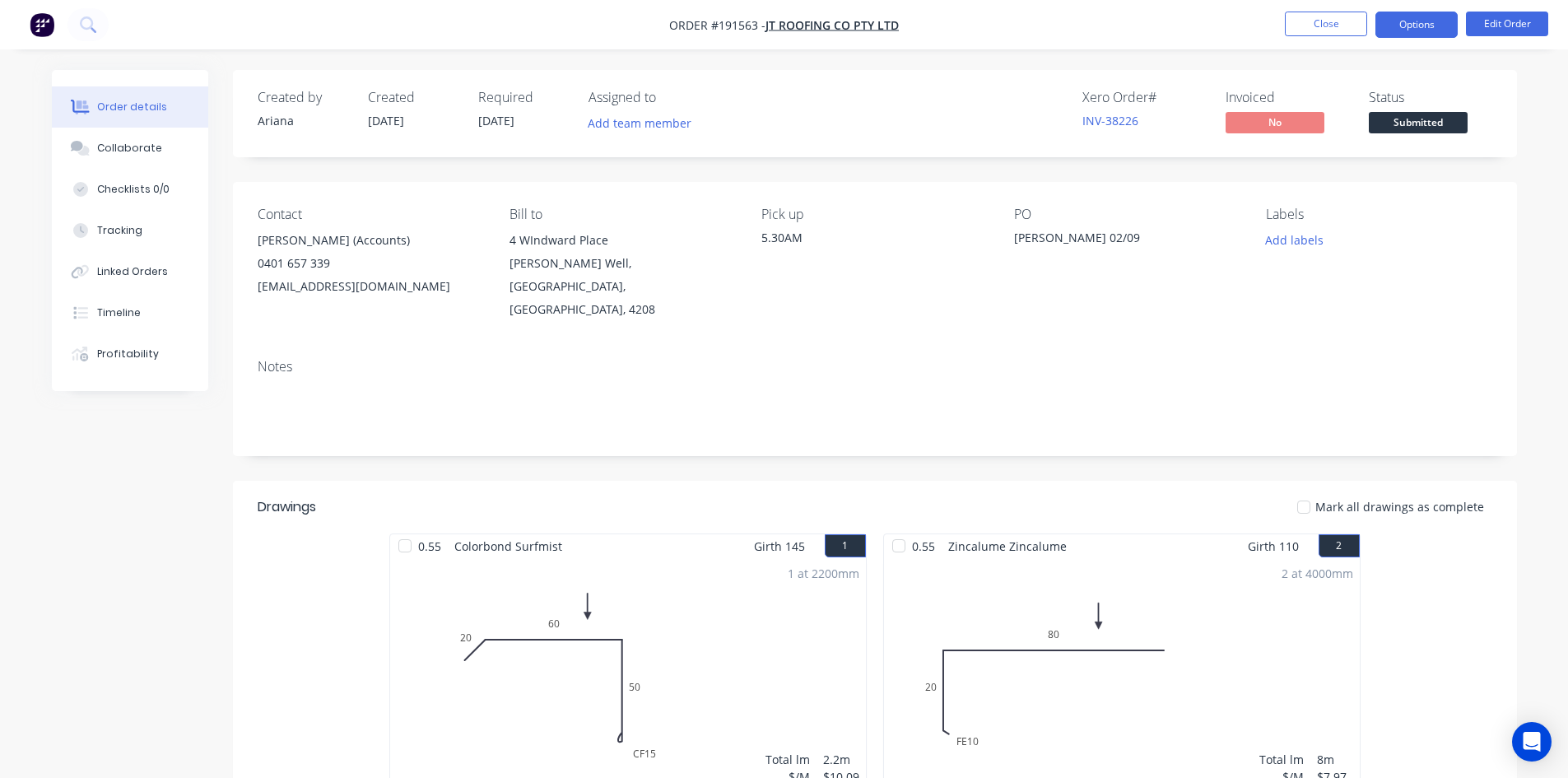
click at [1406, 21] on button "Options" at bounding box center [1417, 25] width 83 height 27
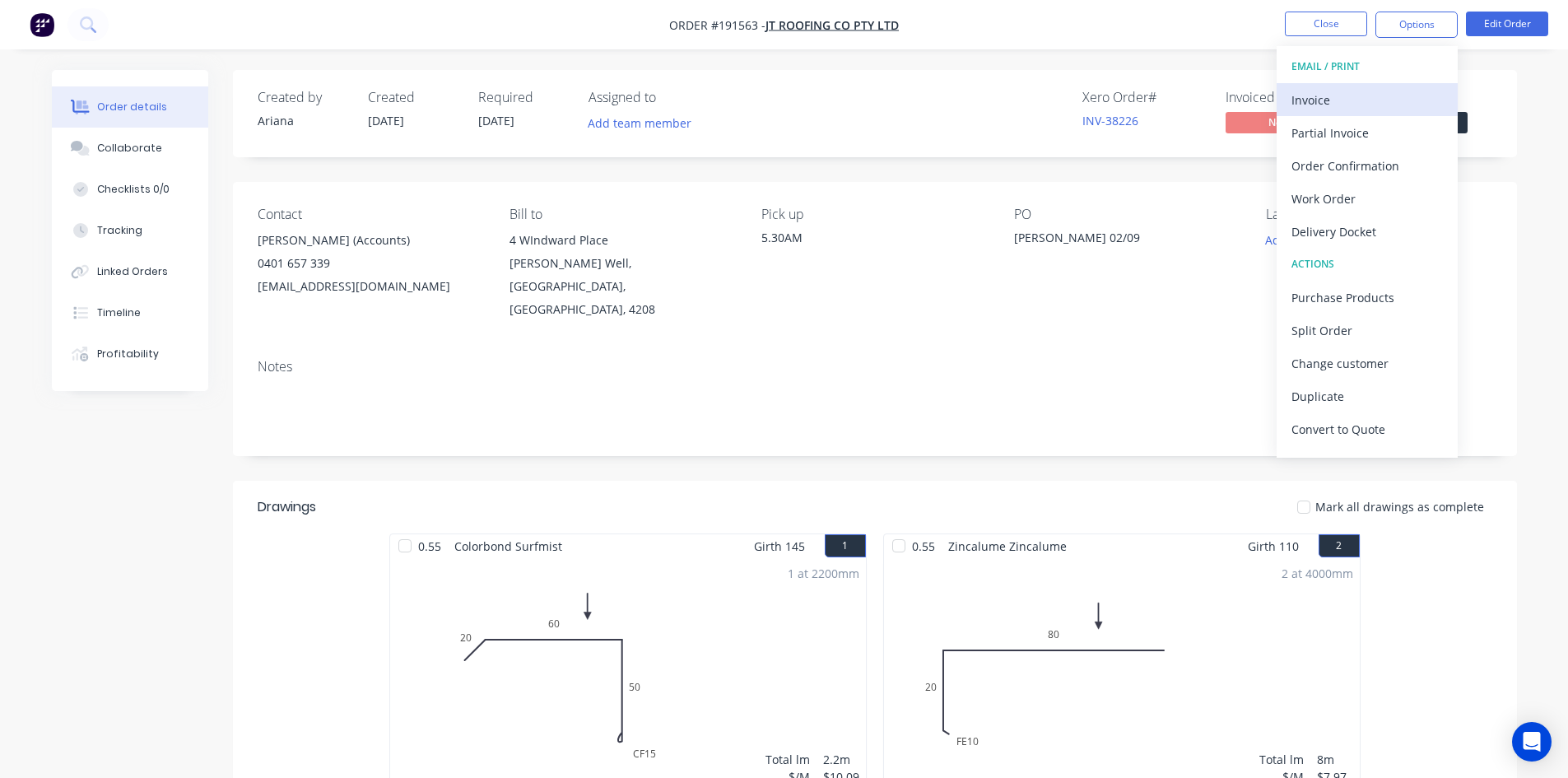
click at [1392, 84] on button "Invoice" at bounding box center [1367, 100] width 182 height 33
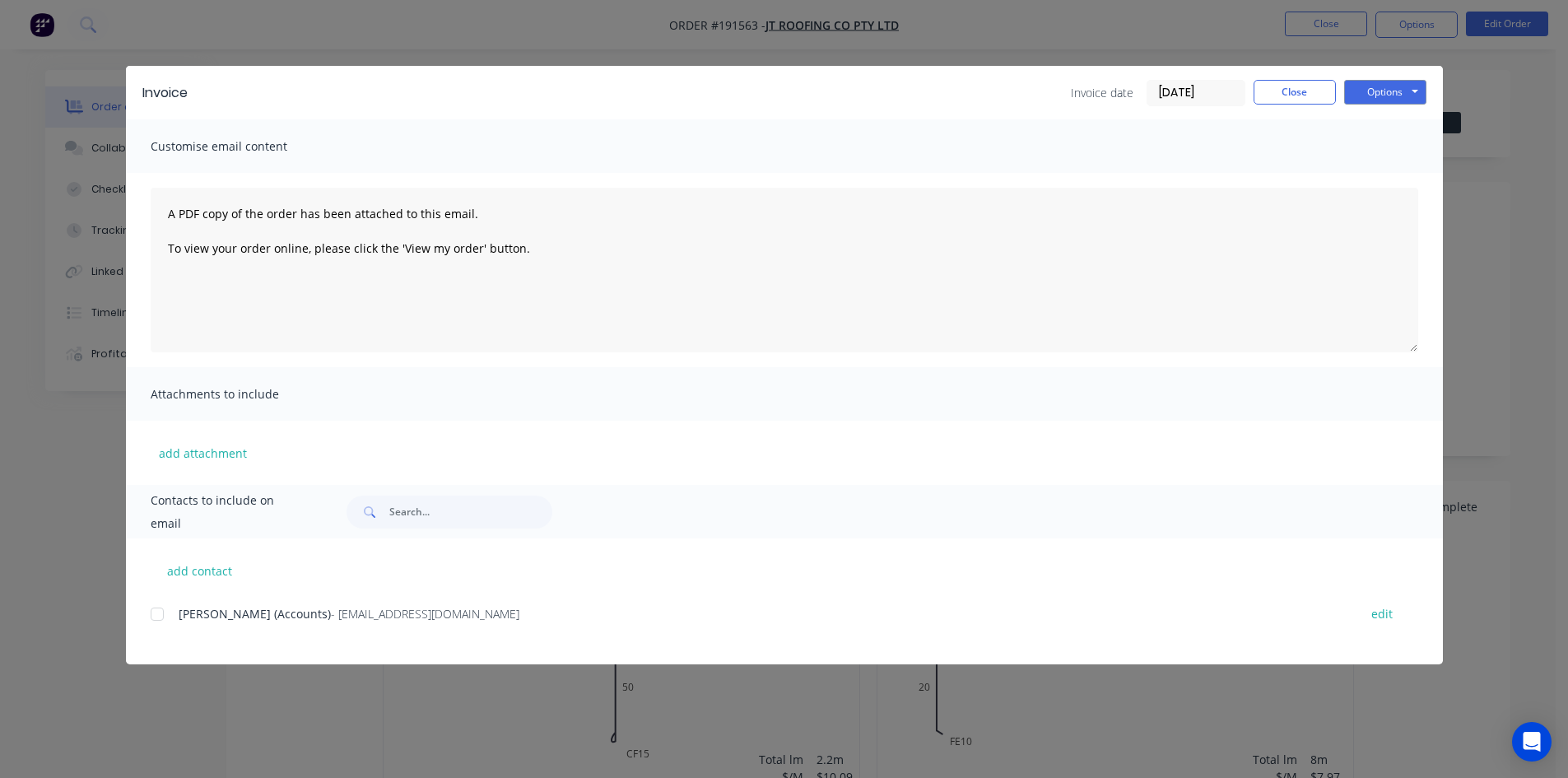
click at [156, 616] on div at bounding box center [158, 615] width 33 height 33
click at [1365, 91] on button "Options" at bounding box center [1386, 92] width 83 height 25
click at [1383, 165] on button "Email" at bounding box center [1397, 176] width 105 height 28
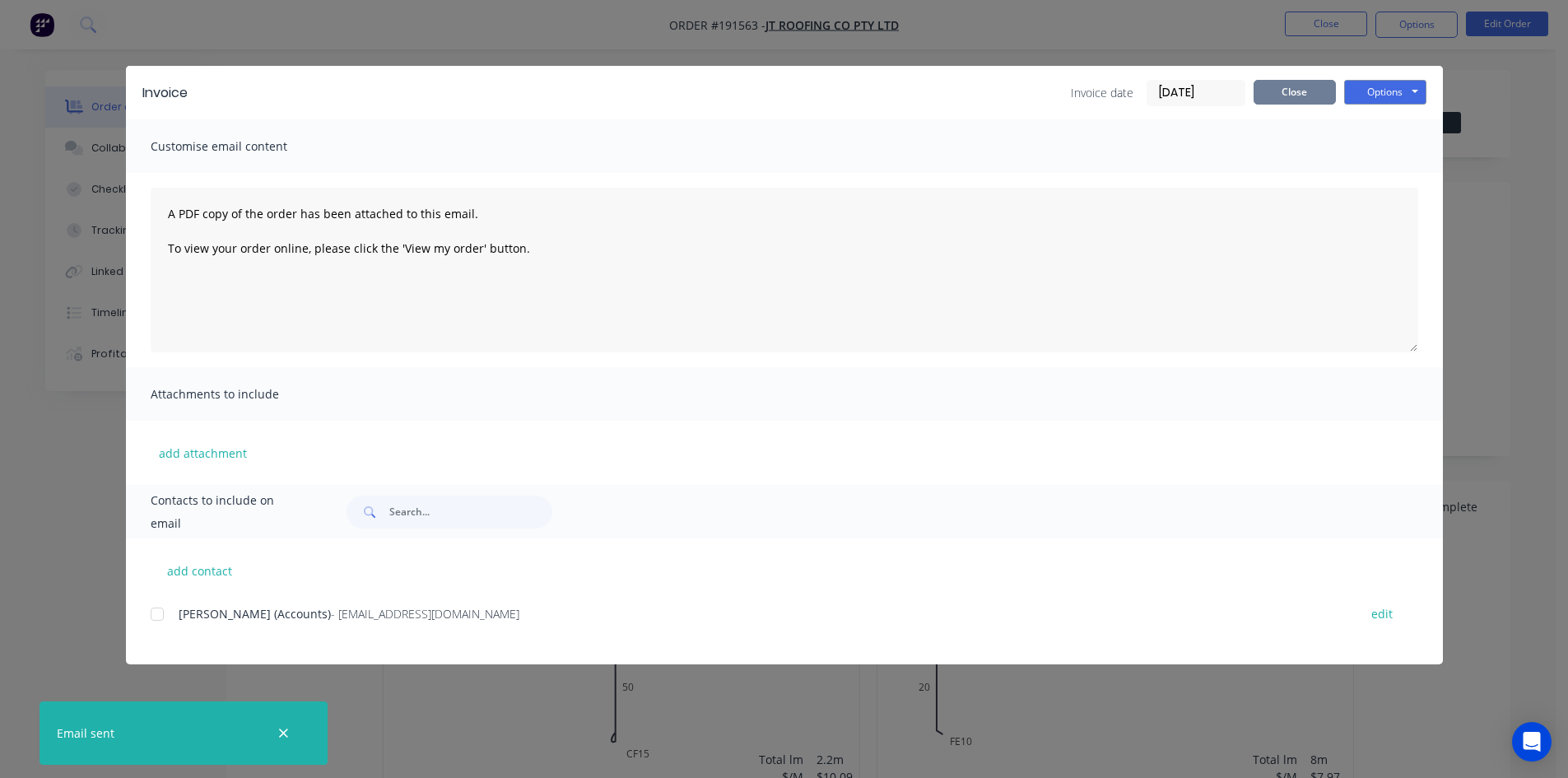
click at [1267, 98] on button "Close" at bounding box center [1295, 92] width 83 height 25
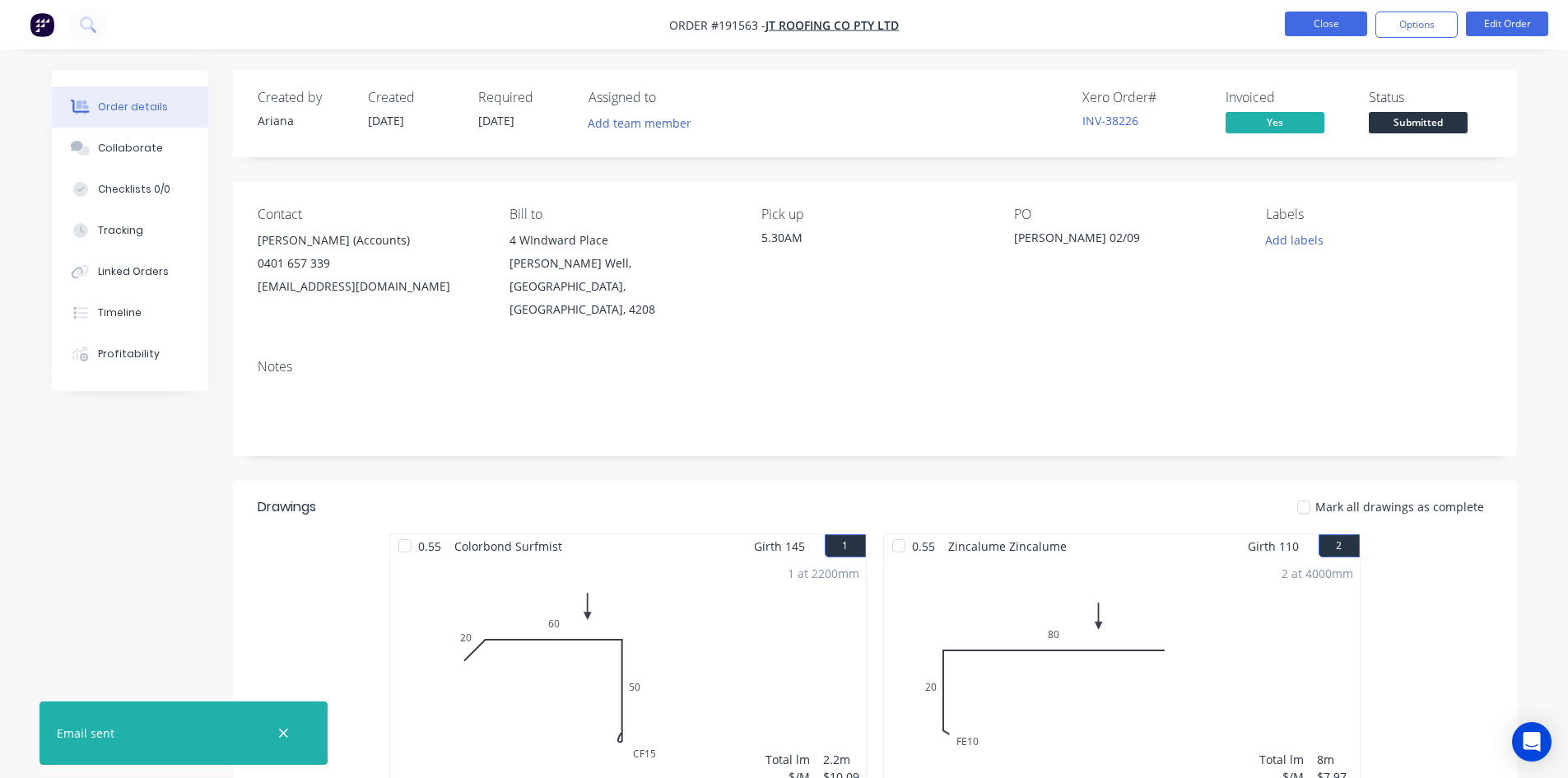
click at [1311, 20] on button "Close" at bounding box center [1326, 24] width 83 height 25
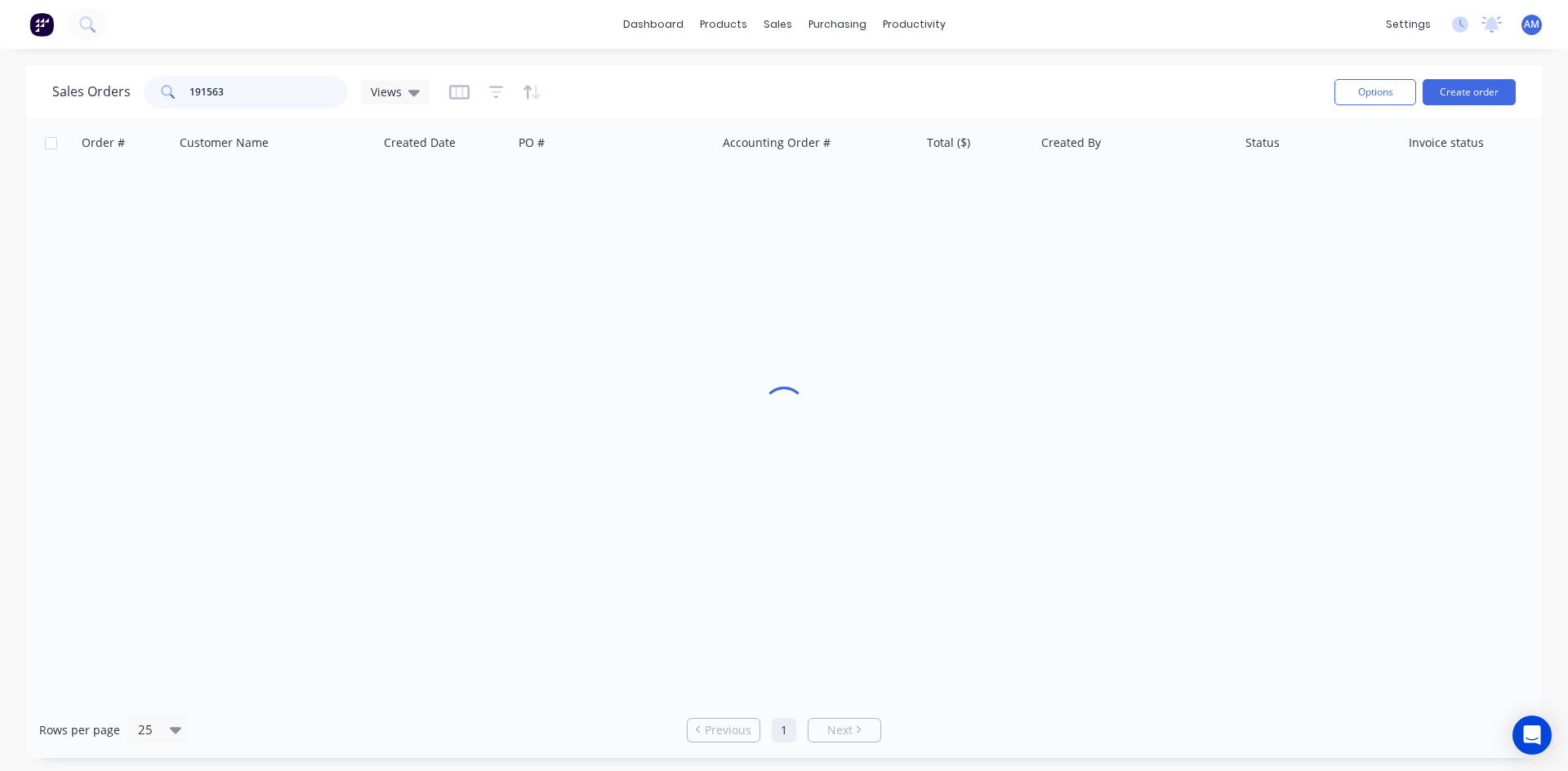
click at [155, 100] on div "191563" at bounding box center [246, 92] width 204 height 33
type input "191461"
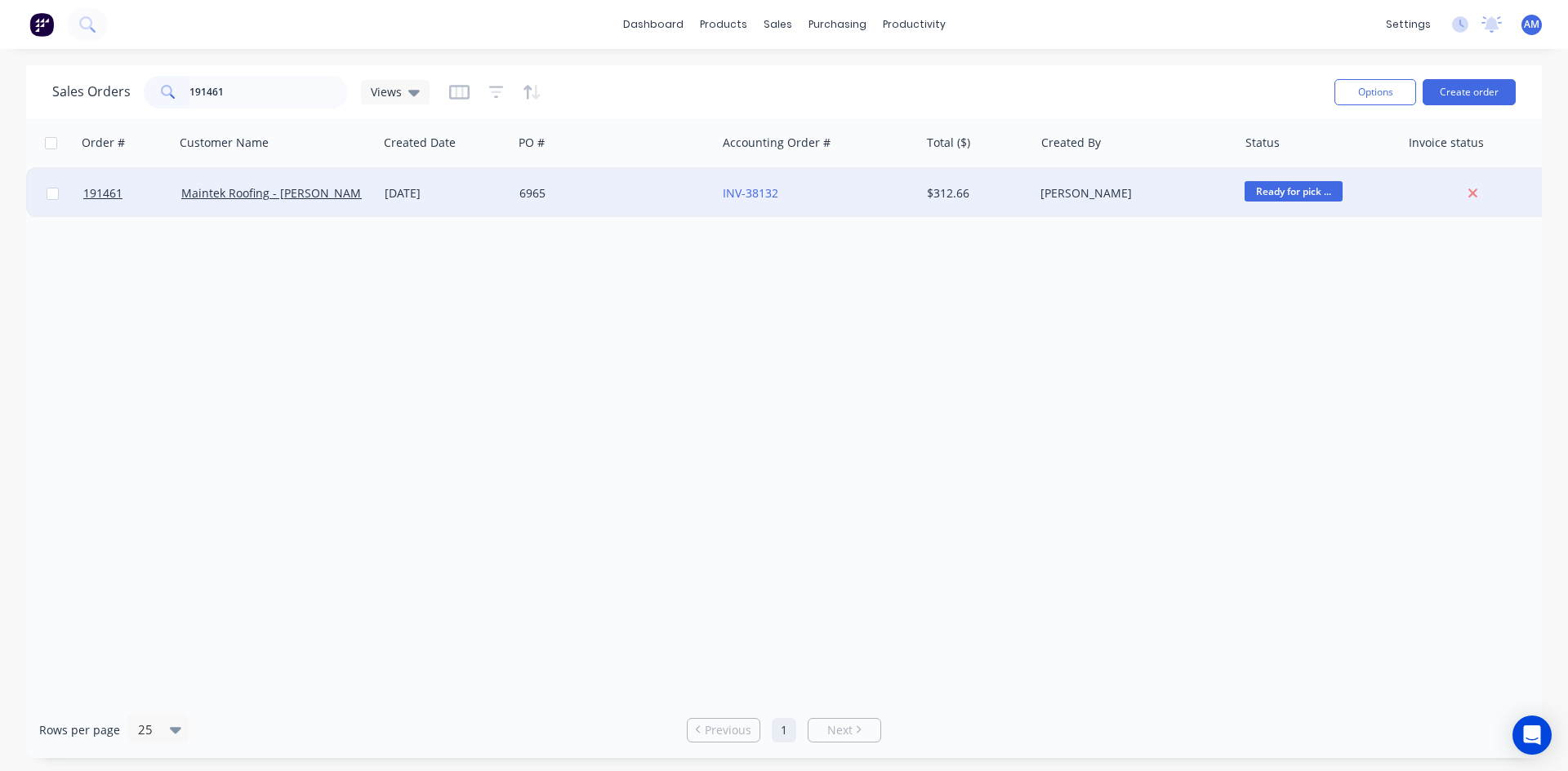
click at [653, 203] on div "6965" at bounding box center [615, 194] width 204 height 49
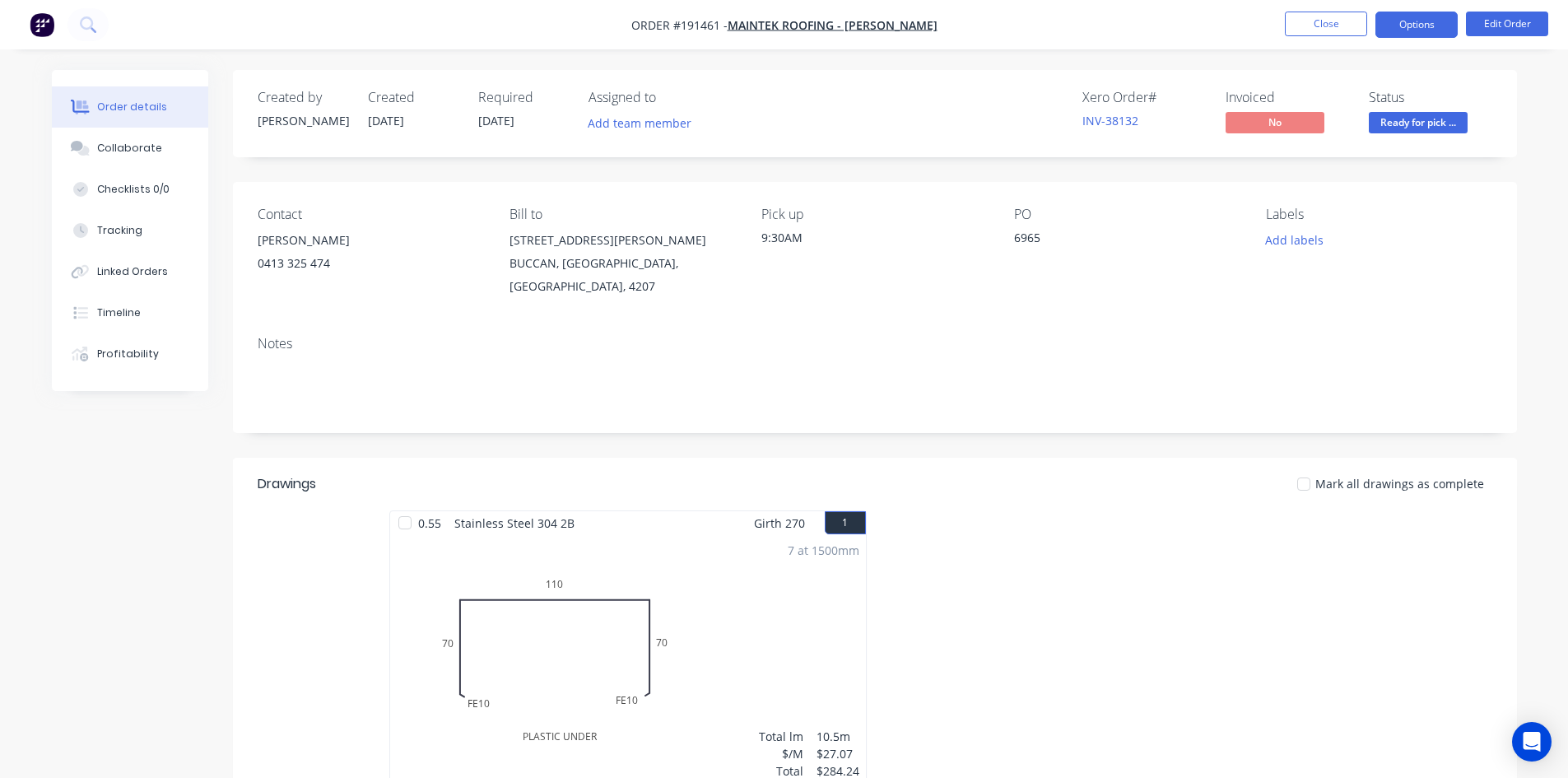
click at [1419, 17] on button "Options" at bounding box center [1417, 25] width 83 height 27
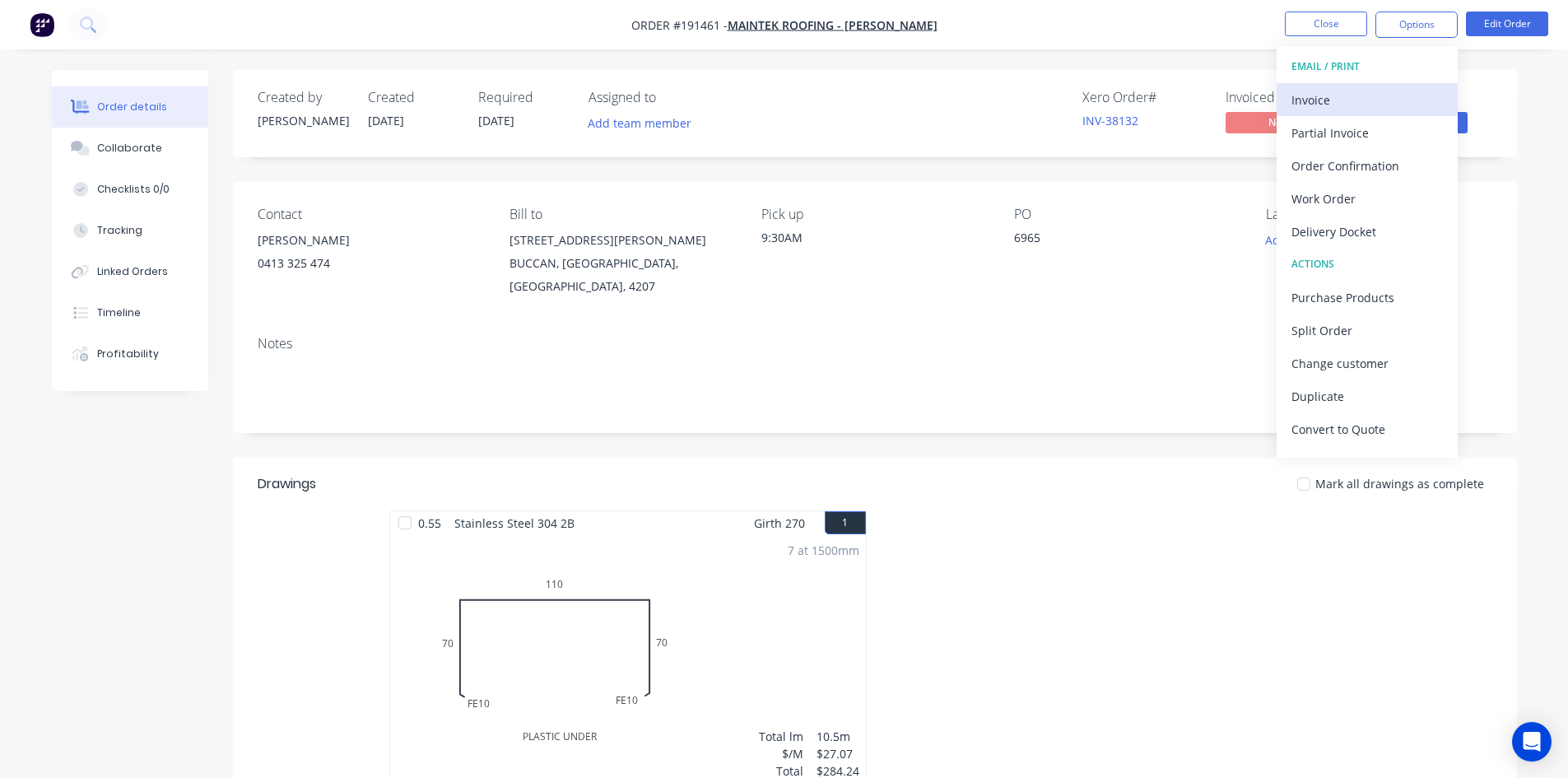
click at [1336, 101] on div "Invoice" at bounding box center [1367, 100] width 151 height 24
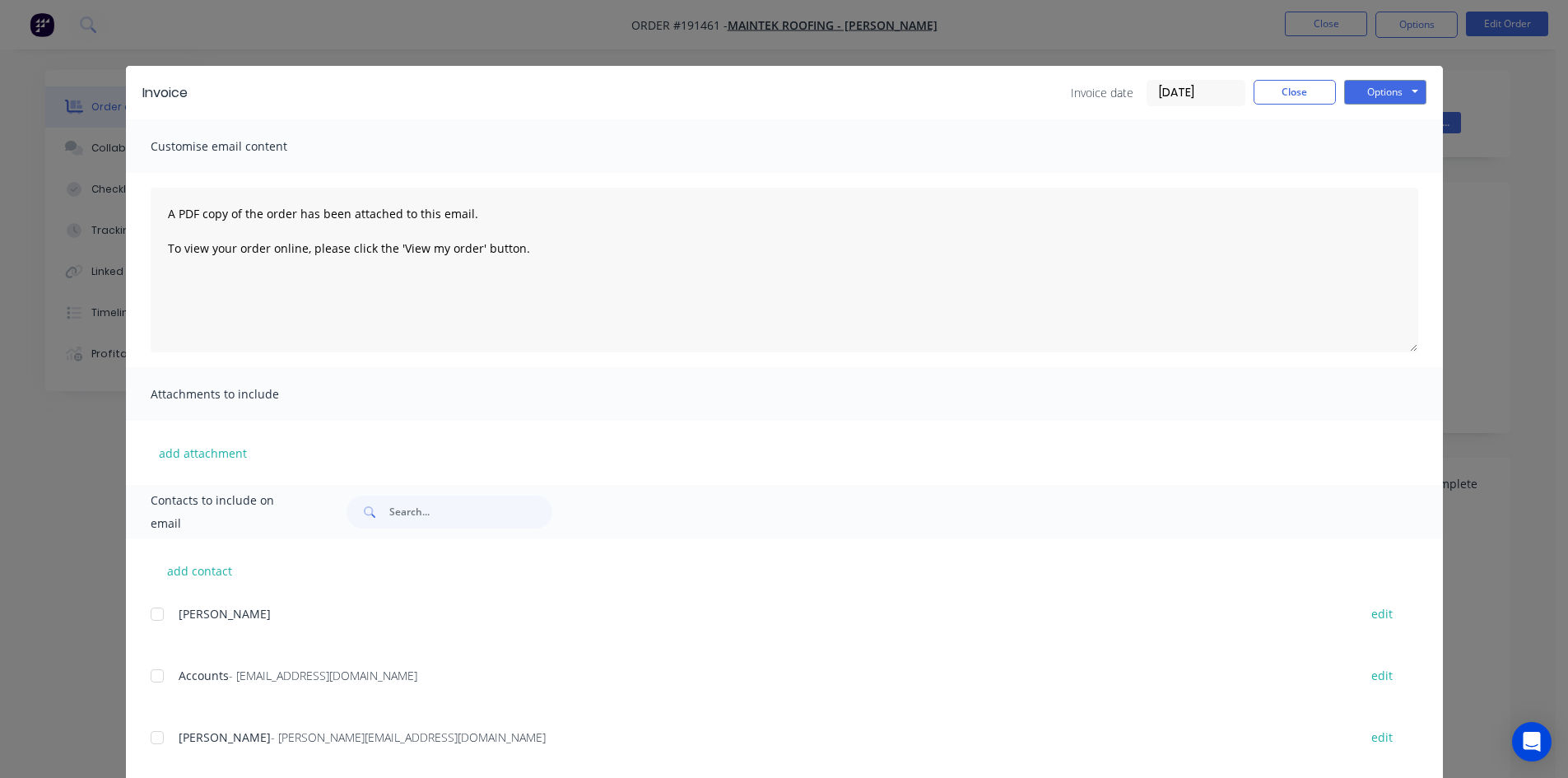
click at [150, 673] on div at bounding box center [158, 676] width 33 height 33
click at [1383, 89] on button "Options" at bounding box center [1386, 92] width 83 height 25
click at [1381, 174] on button "Email" at bounding box center [1397, 176] width 105 height 28
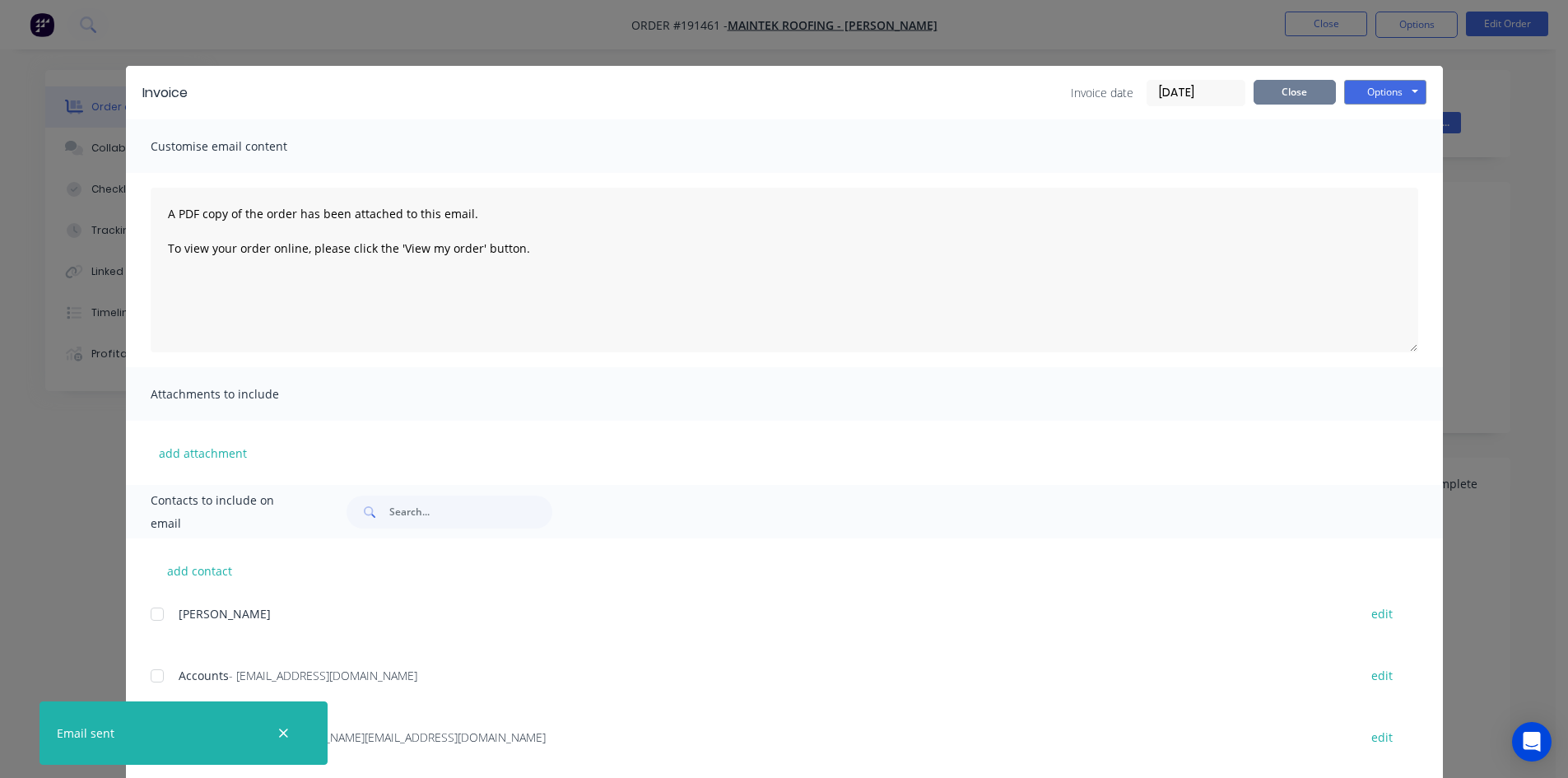
click at [1264, 89] on button "Close" at bounding box center [1295, 92] width 83 height 25
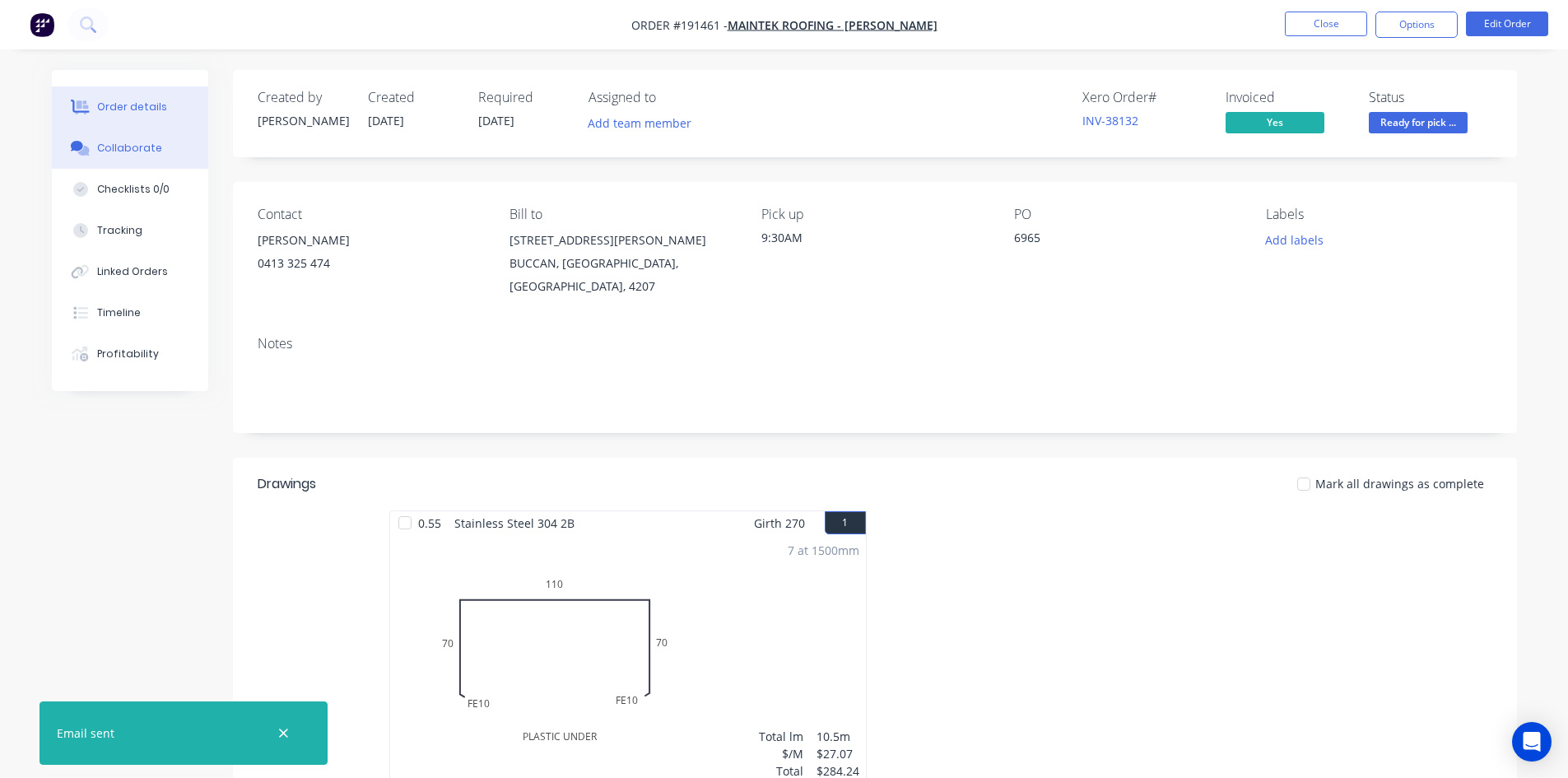
click at [128, 157] on button "Collaborate" at bounding box center [130, 148] width 157 height 41
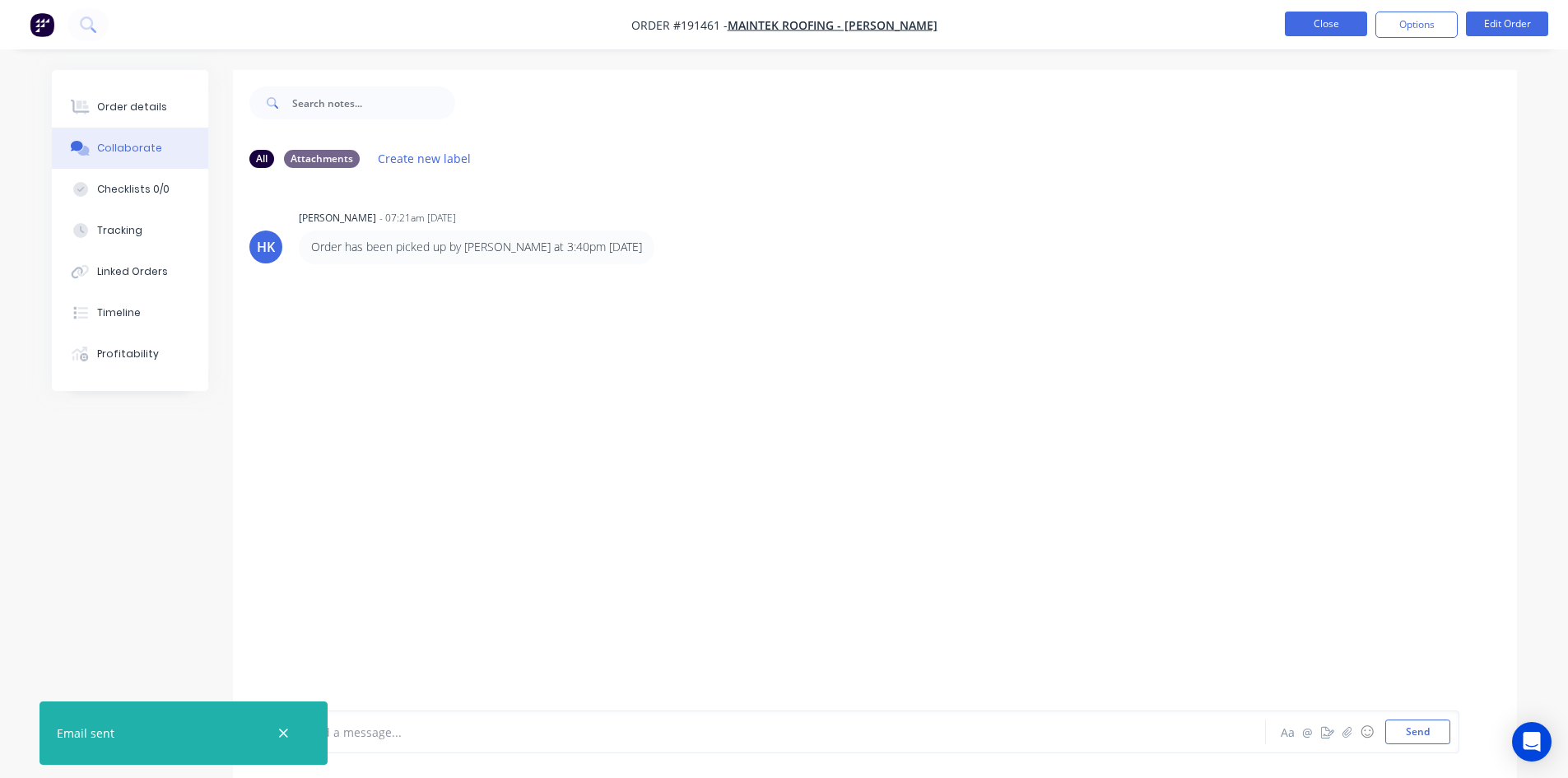
click at [1304, 30] on button "Close" at bounding box center [1326, 24] width 83 height 25
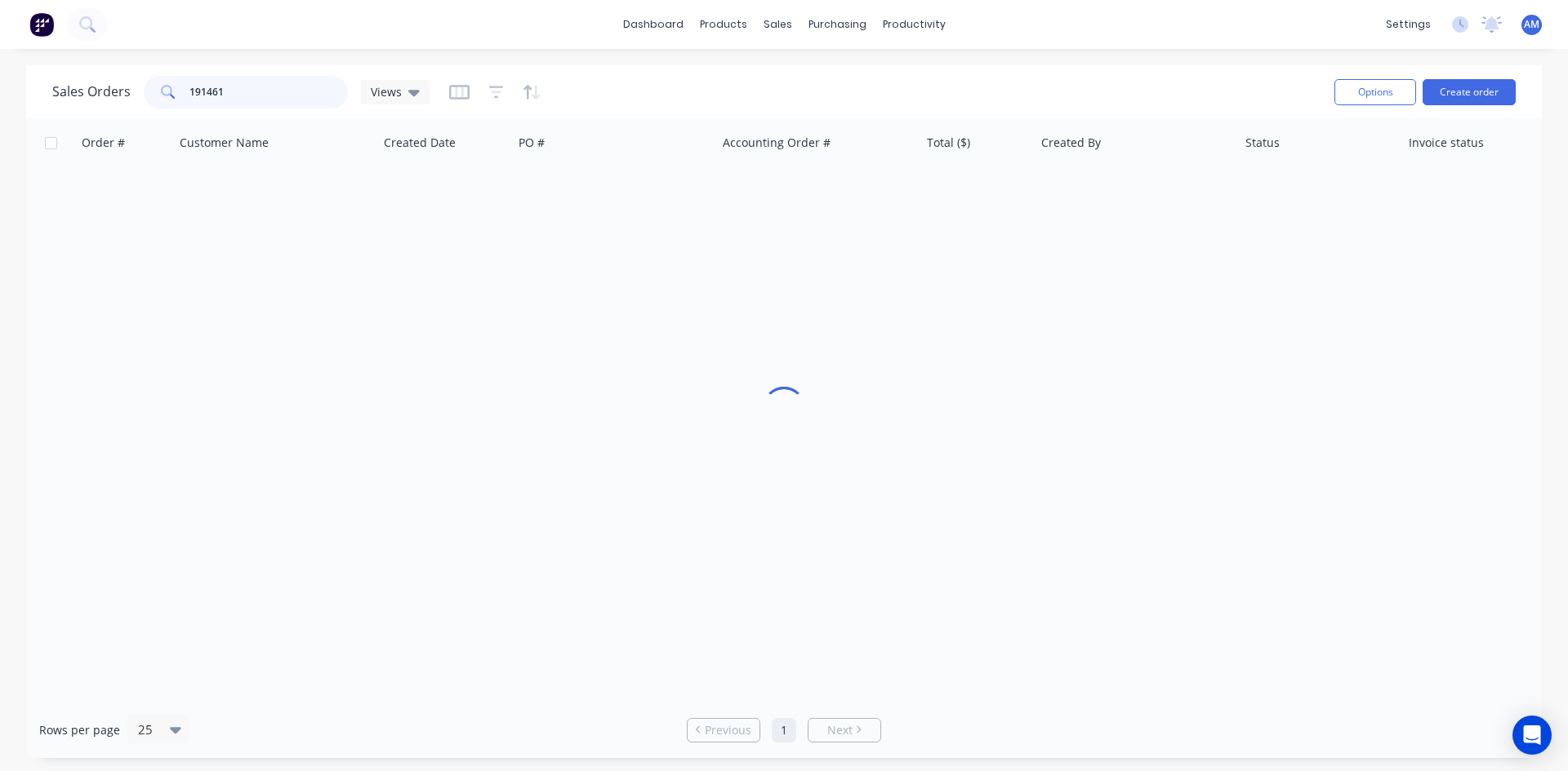
drag, startPoint x: 282, startPoint y: 83, endPoint x: 116, endPoint y: 92, distance: 166.2
click at [116, 92] on div "Sales Orders 191461 Views" at bounding box center [240, 92] width 377 height 33
type input "191571"
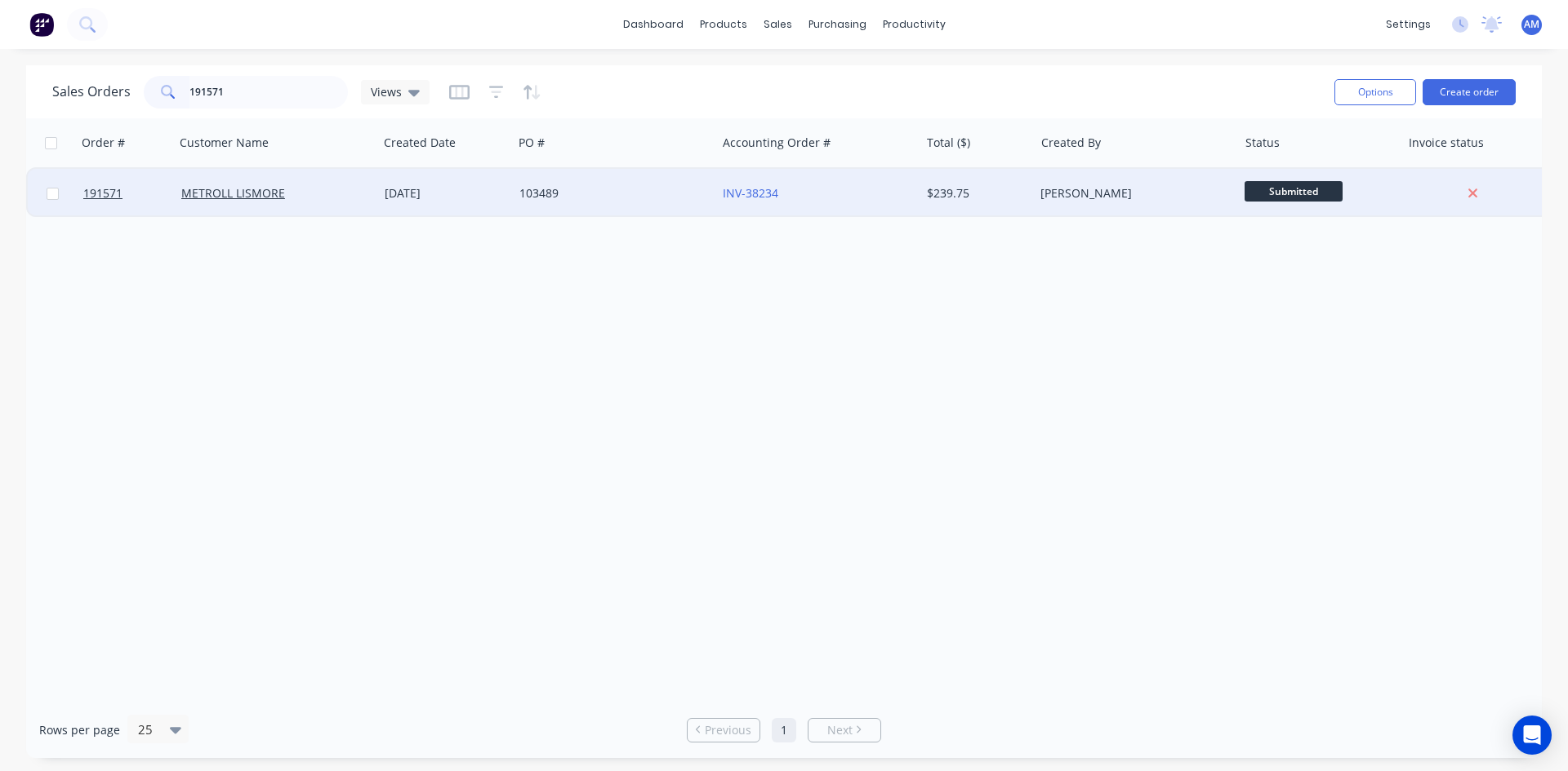
click at [648, 180] on div "103489" at bounding box center [615, 194] width 204 height 49
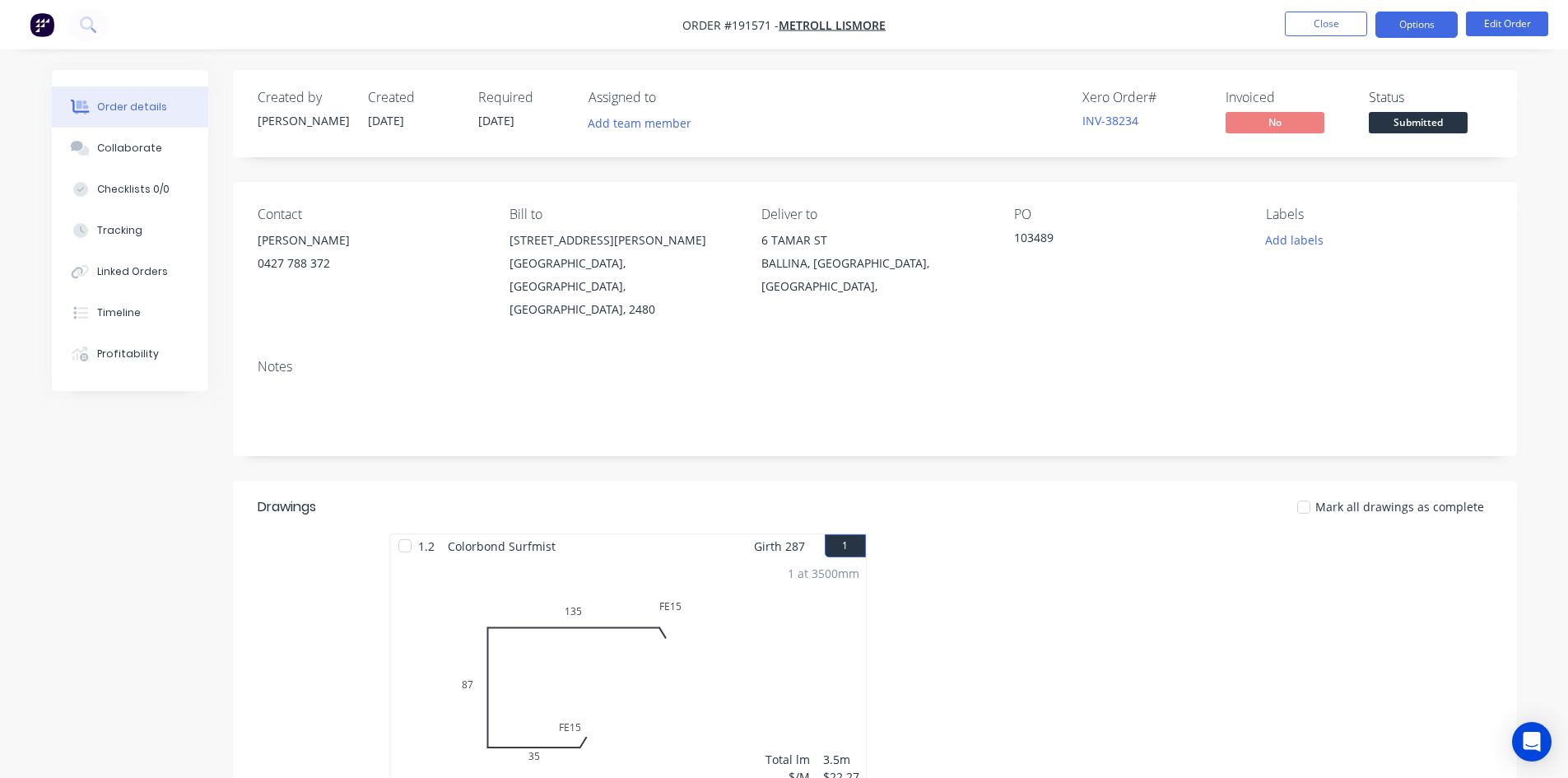
click at [1399, 12] on button "Options" at bounding box center [1417, 25] width 83 height 27
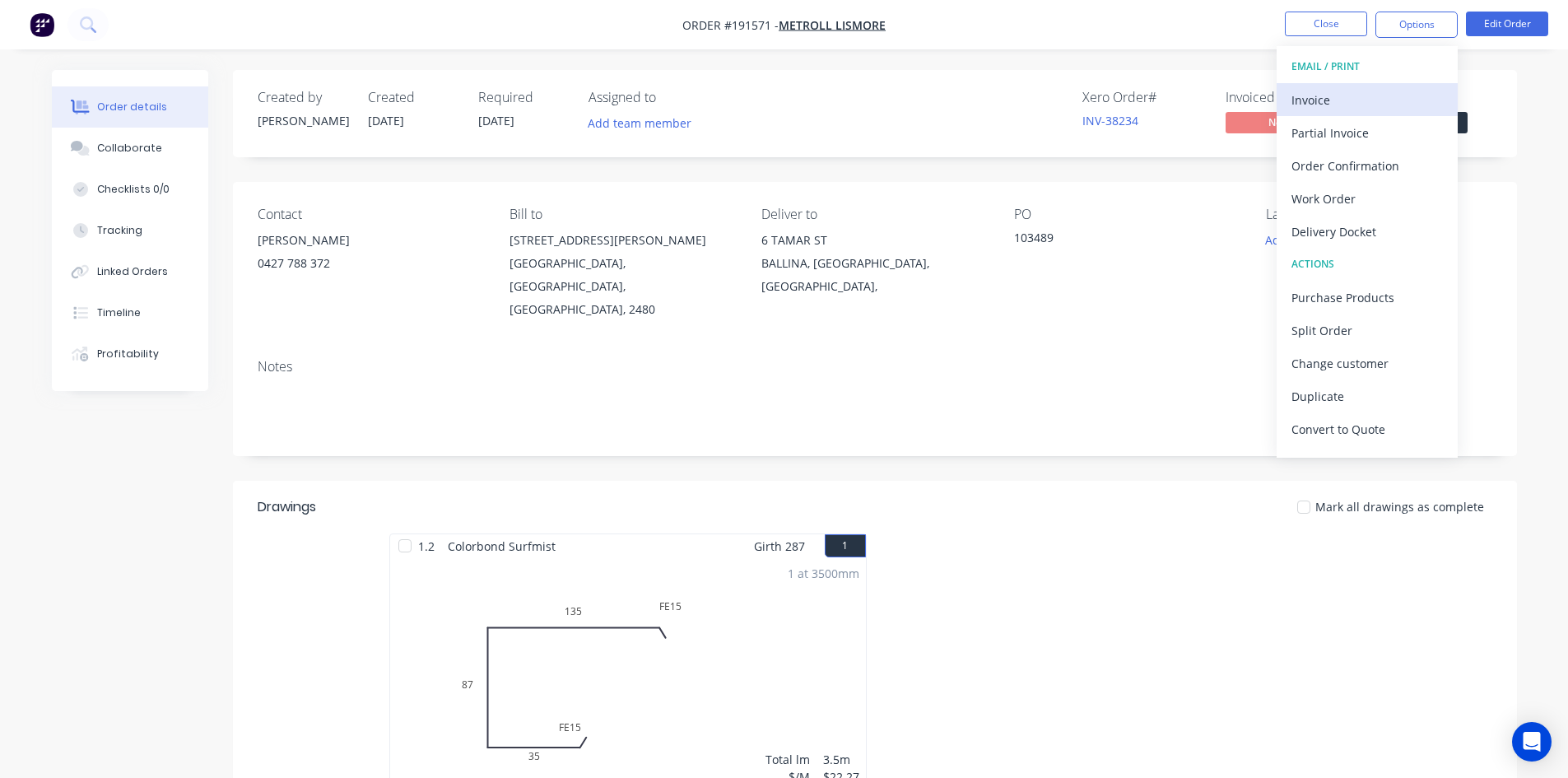
click at [1404, 93] on div "Invoice" at bounding box center [1367, 100] width 151 height 24
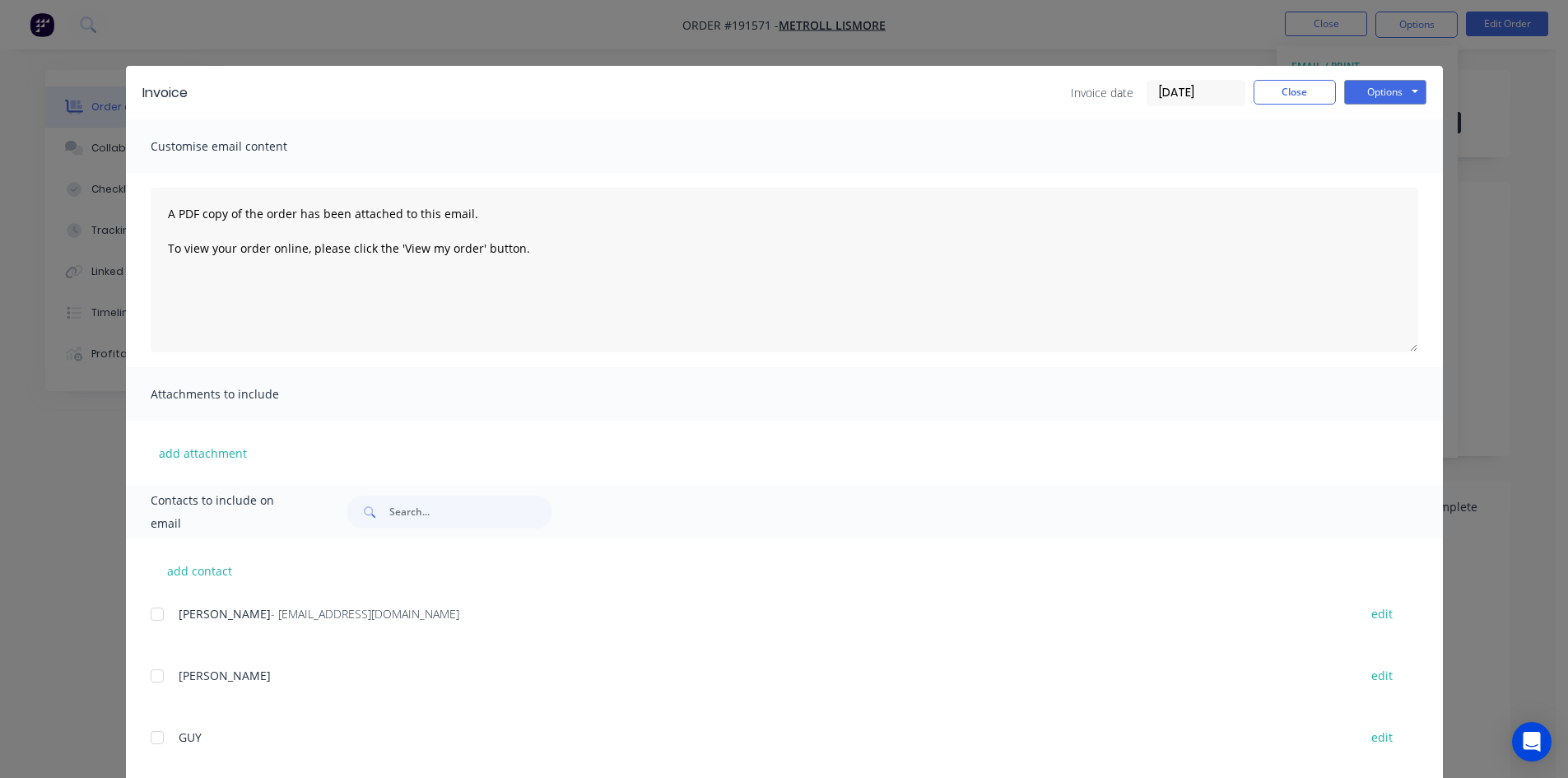
click at [153, 617] on div at bounding box center [158, 615] width 33 height 33
click at [1408, 96] on button "Options" at bounding box center [1386, 92] width 83 height 25
click at [1391, 178] on button "Email" at bounding box center [1397, 176] width 105 height 28
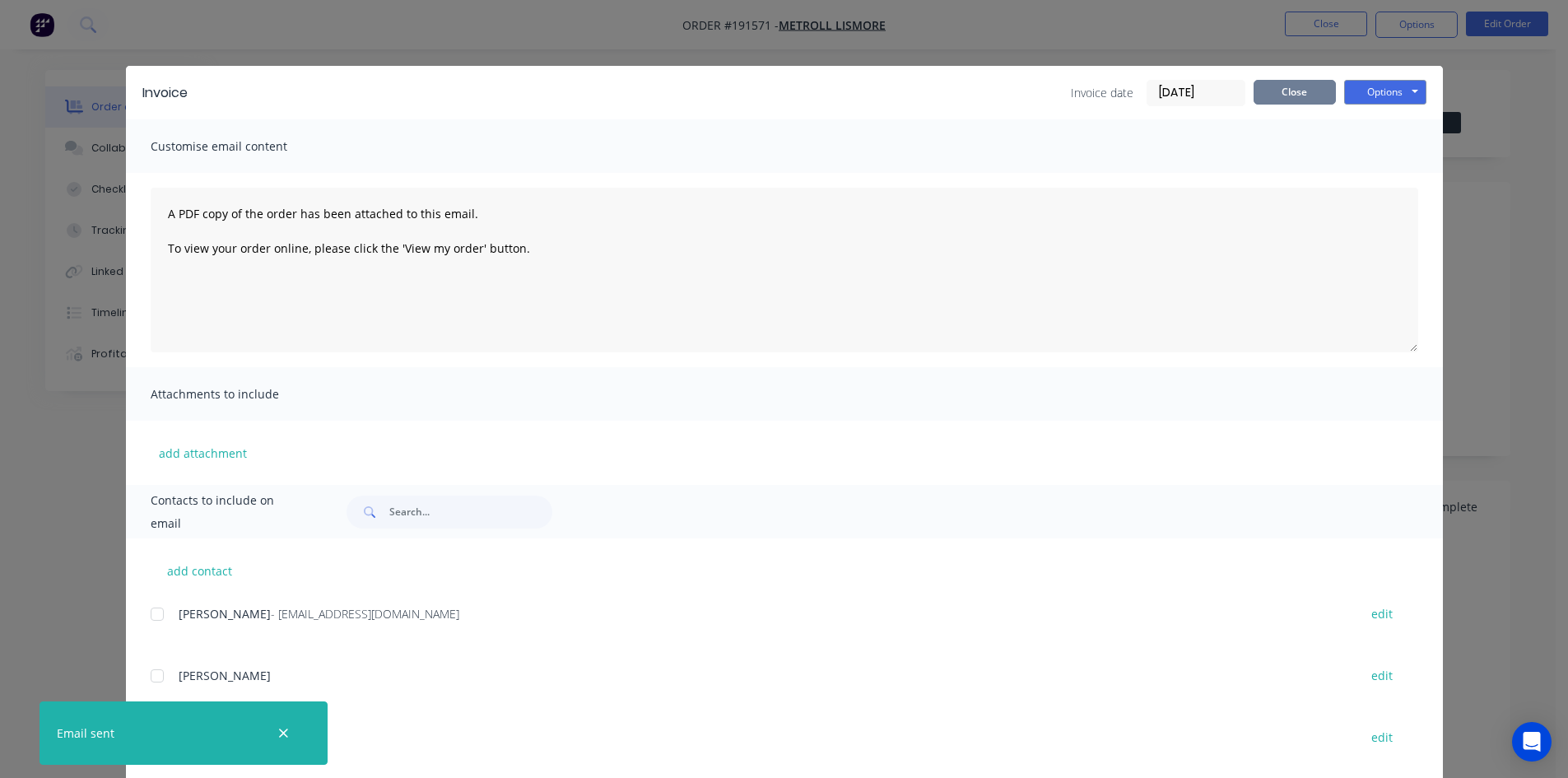
click at [1309, 95] on button "Close" at bounding box center [1295, 92] width 83 height 25
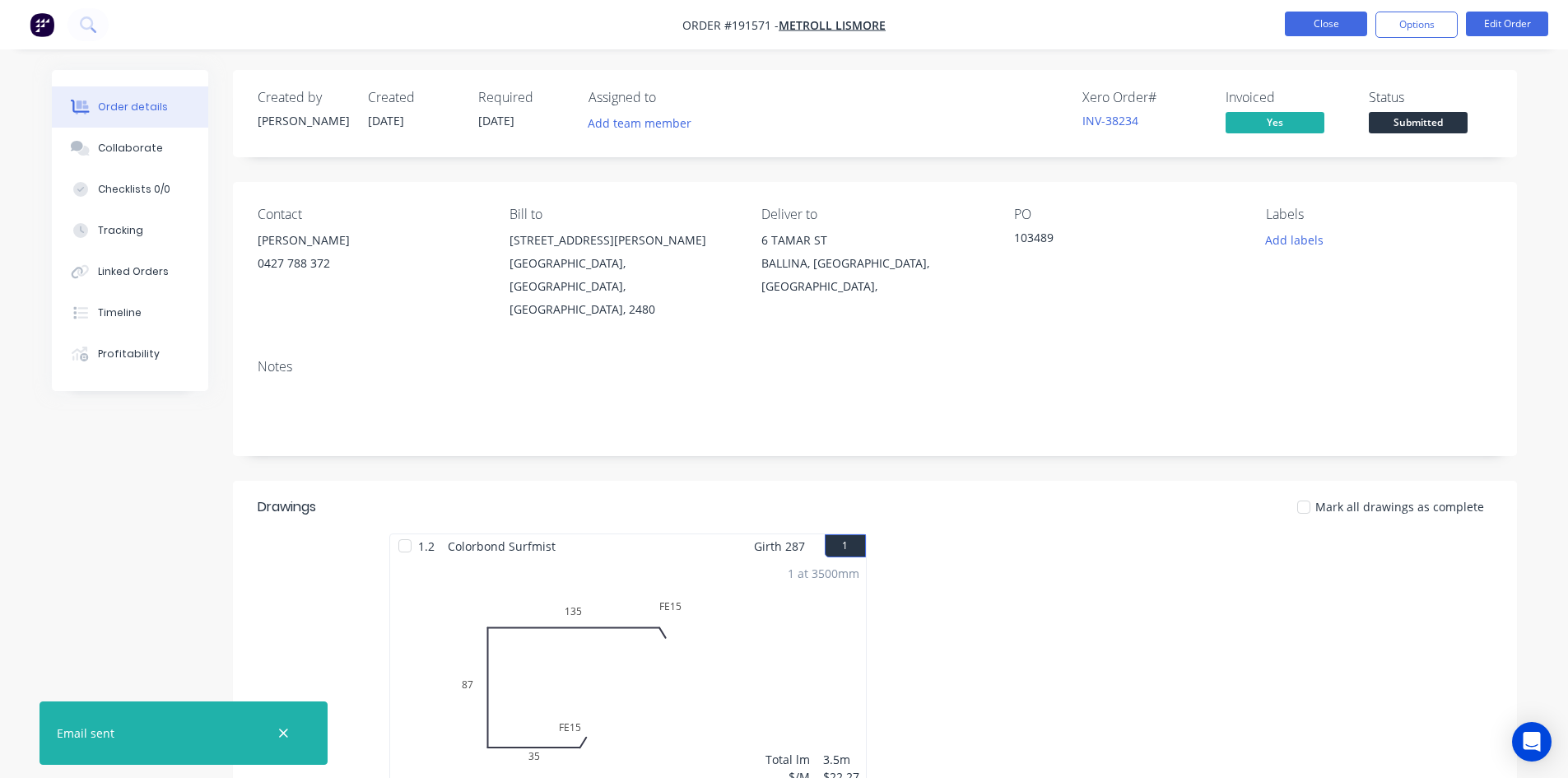
click at [1301, 30] on button "Close" at bounding box center [1326, 24] width 83 height 25
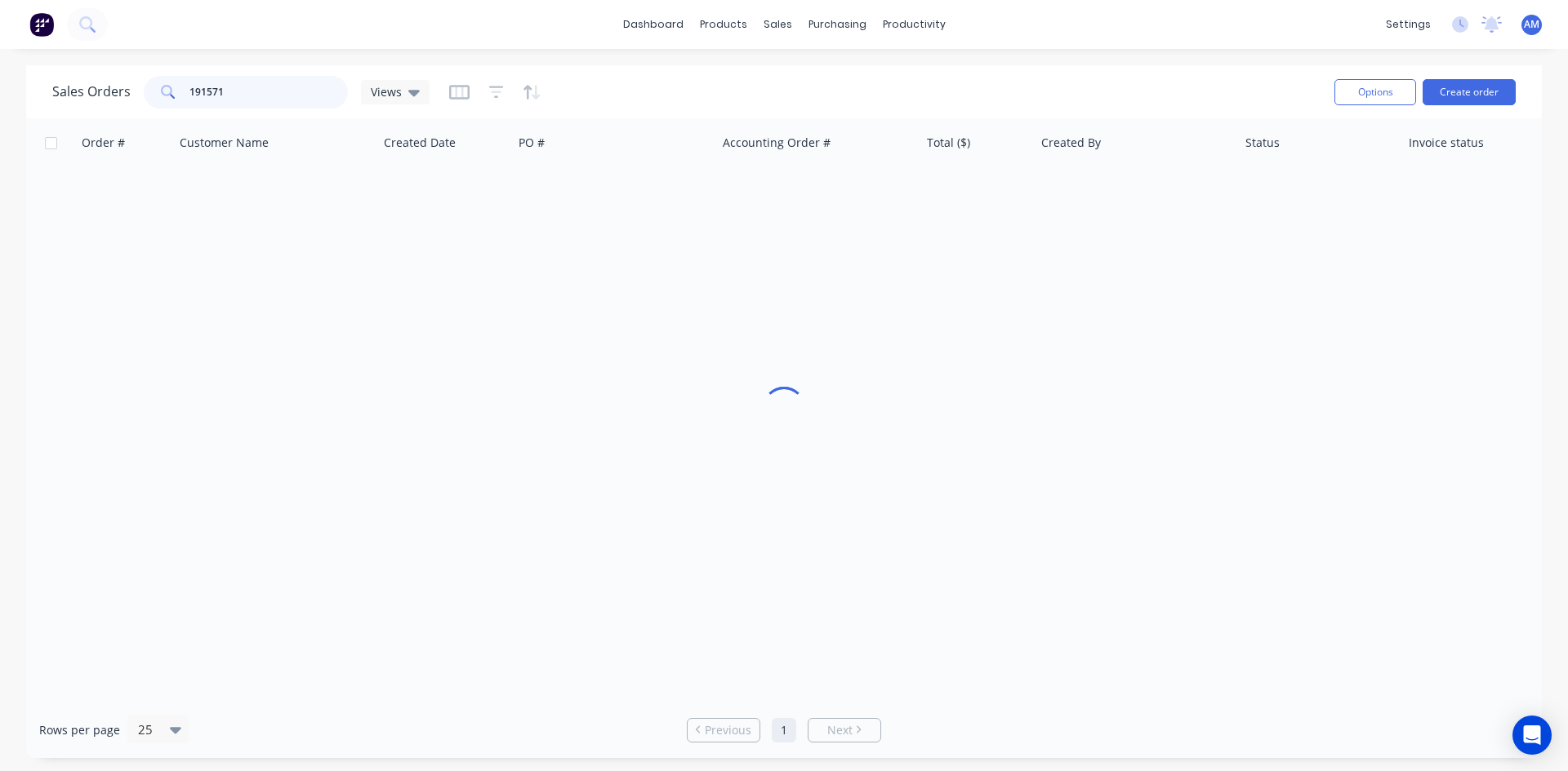
drag, startPoint x: 228, startPoint y: 86, endPoint x: 118, endPoint y: 90, distance: 110.1
click at [119, 90] on div "Sales Orders 191571 Views" at bounding box center [240, 92] width 377 height 33
type input "191541"
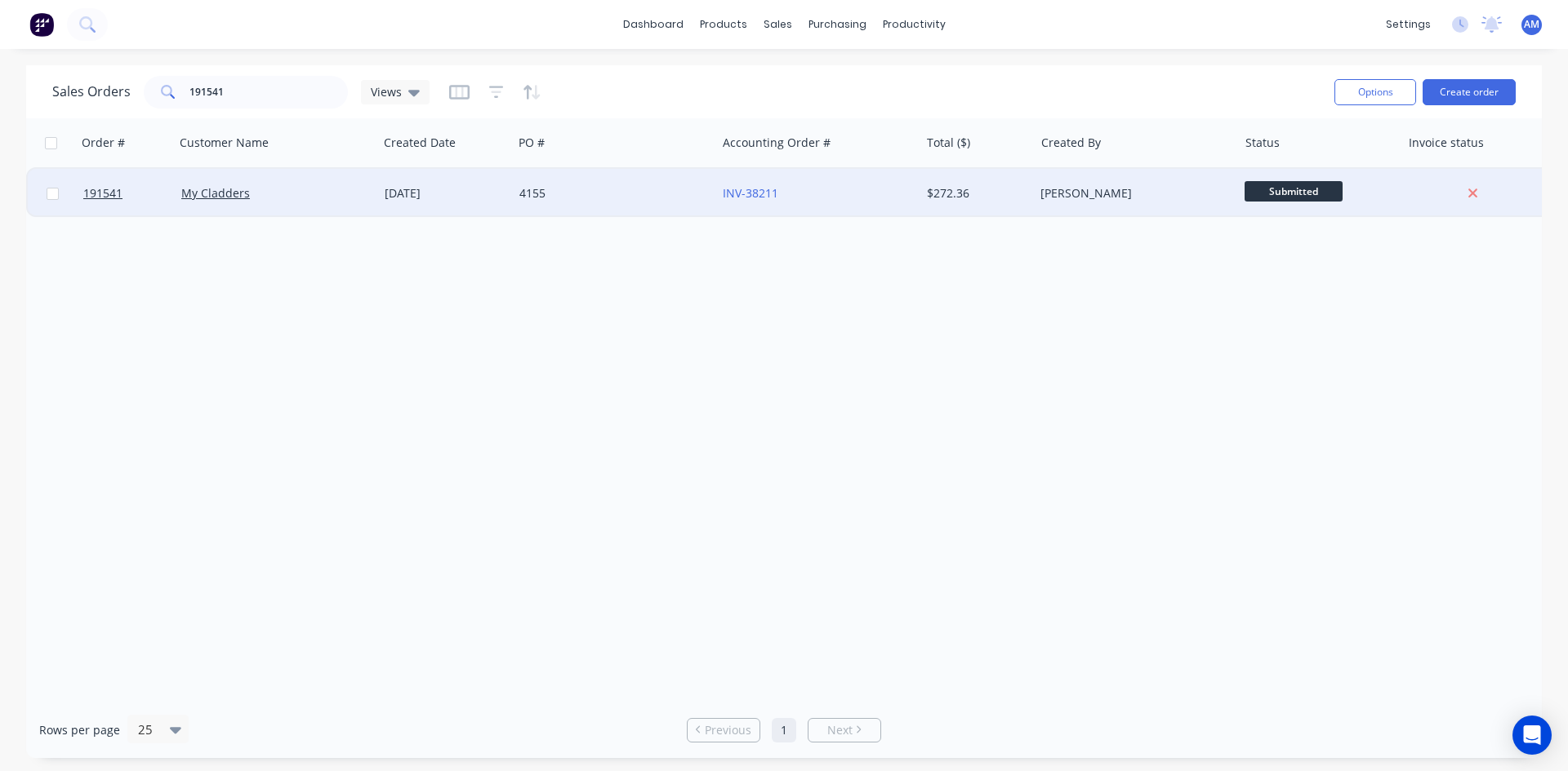
click at [858, 204] on div "INV-38211" at bounding box center [818, 194] width 204 height 49
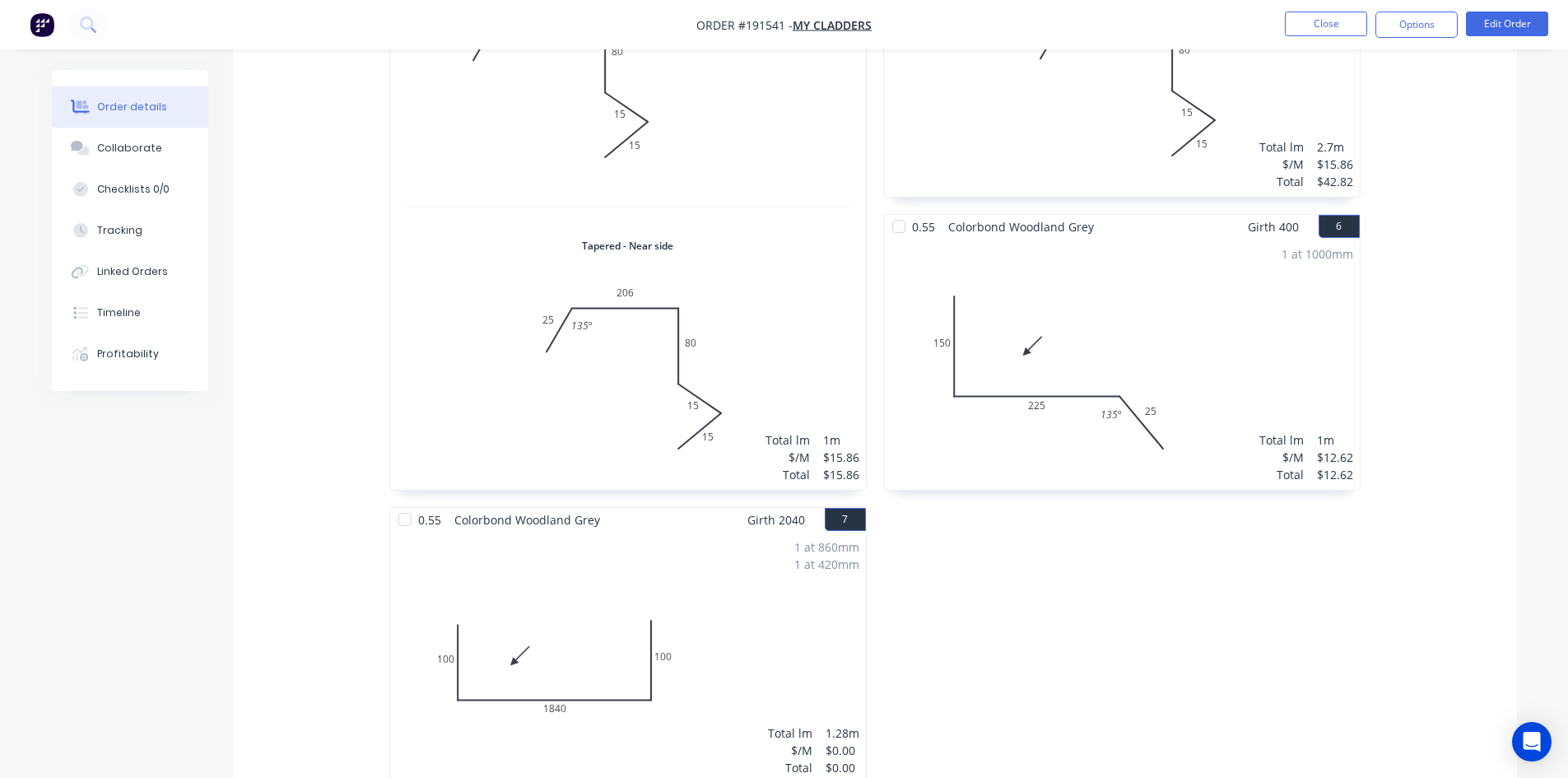
scroll to position [1565, 0]
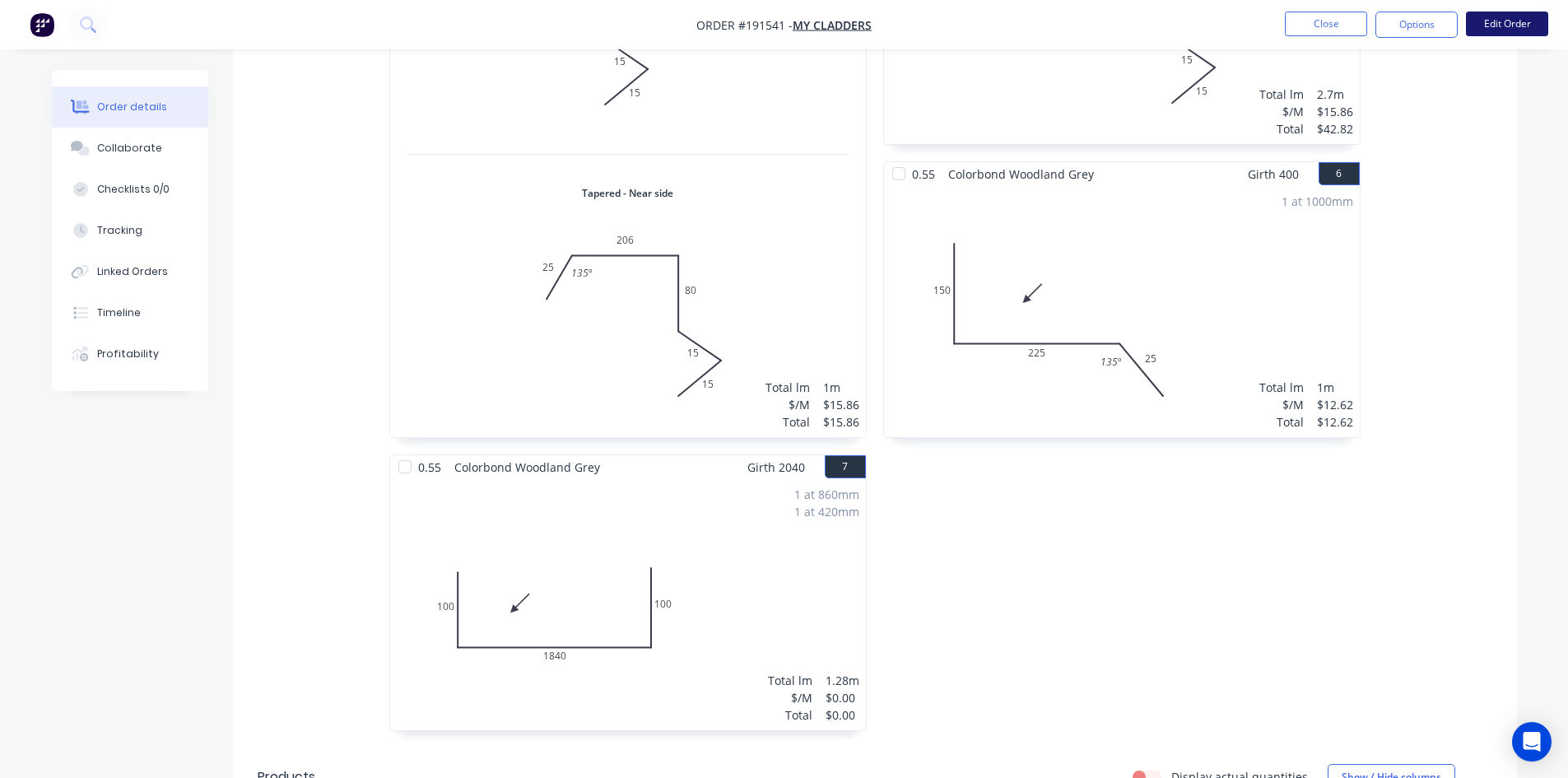
click at [1527, 29] on button "Edit Order" at bounding box center [1507, 24] width 83 height 25
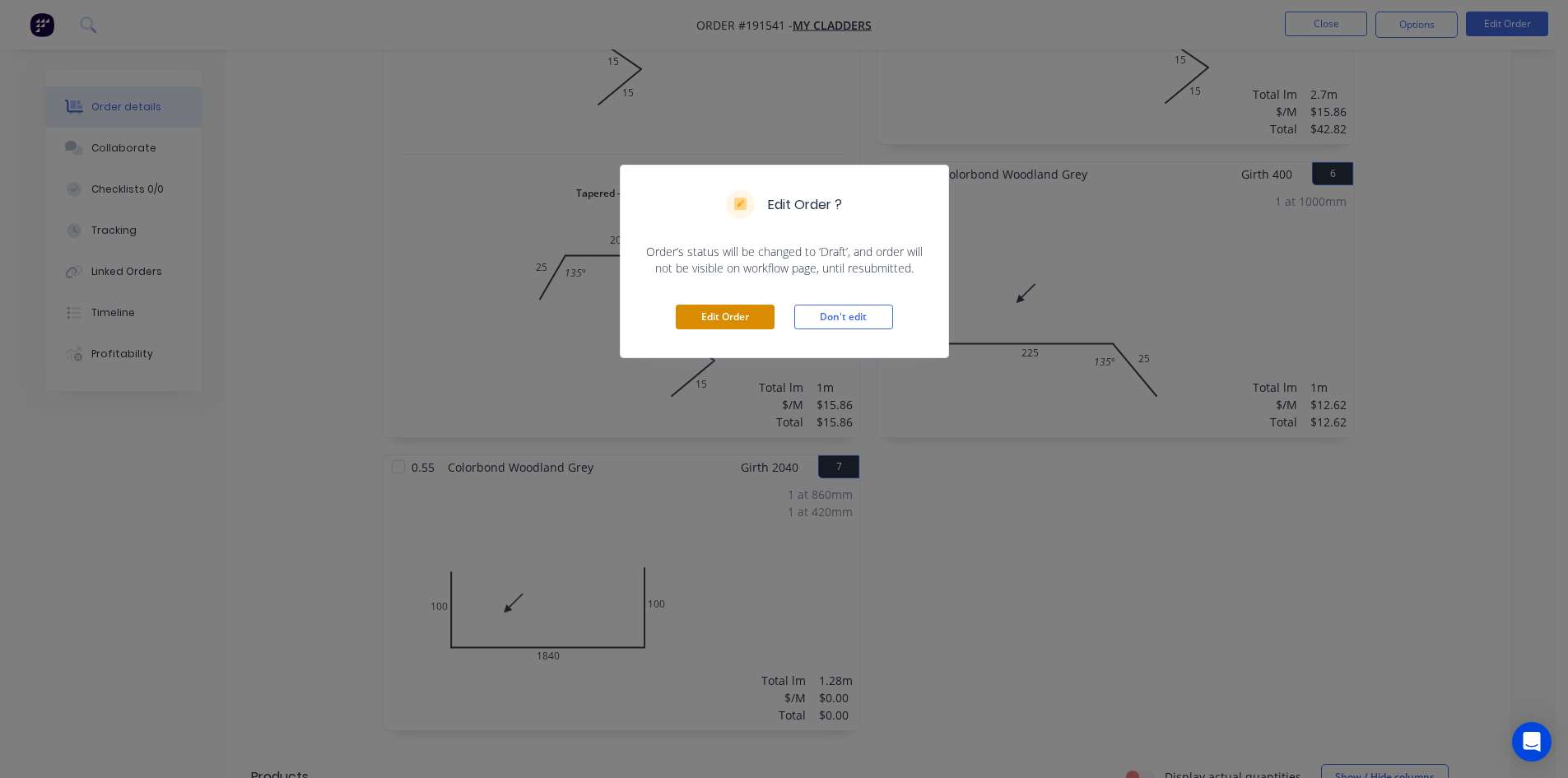
click at [750, 313] on button "Edit Order" at bounding box center [725, 317] width 99 height 25
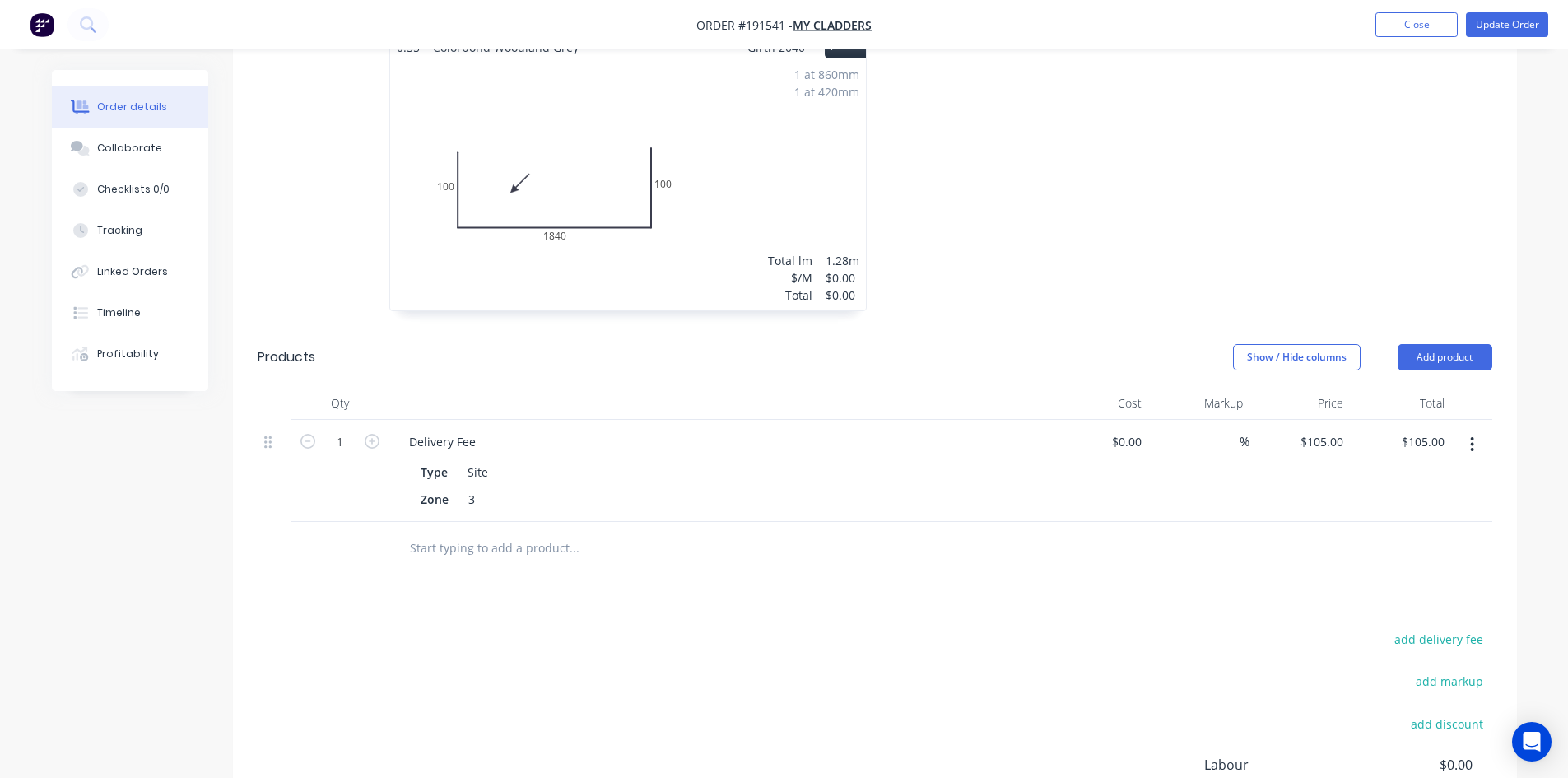
scroll to position [2011, 0]
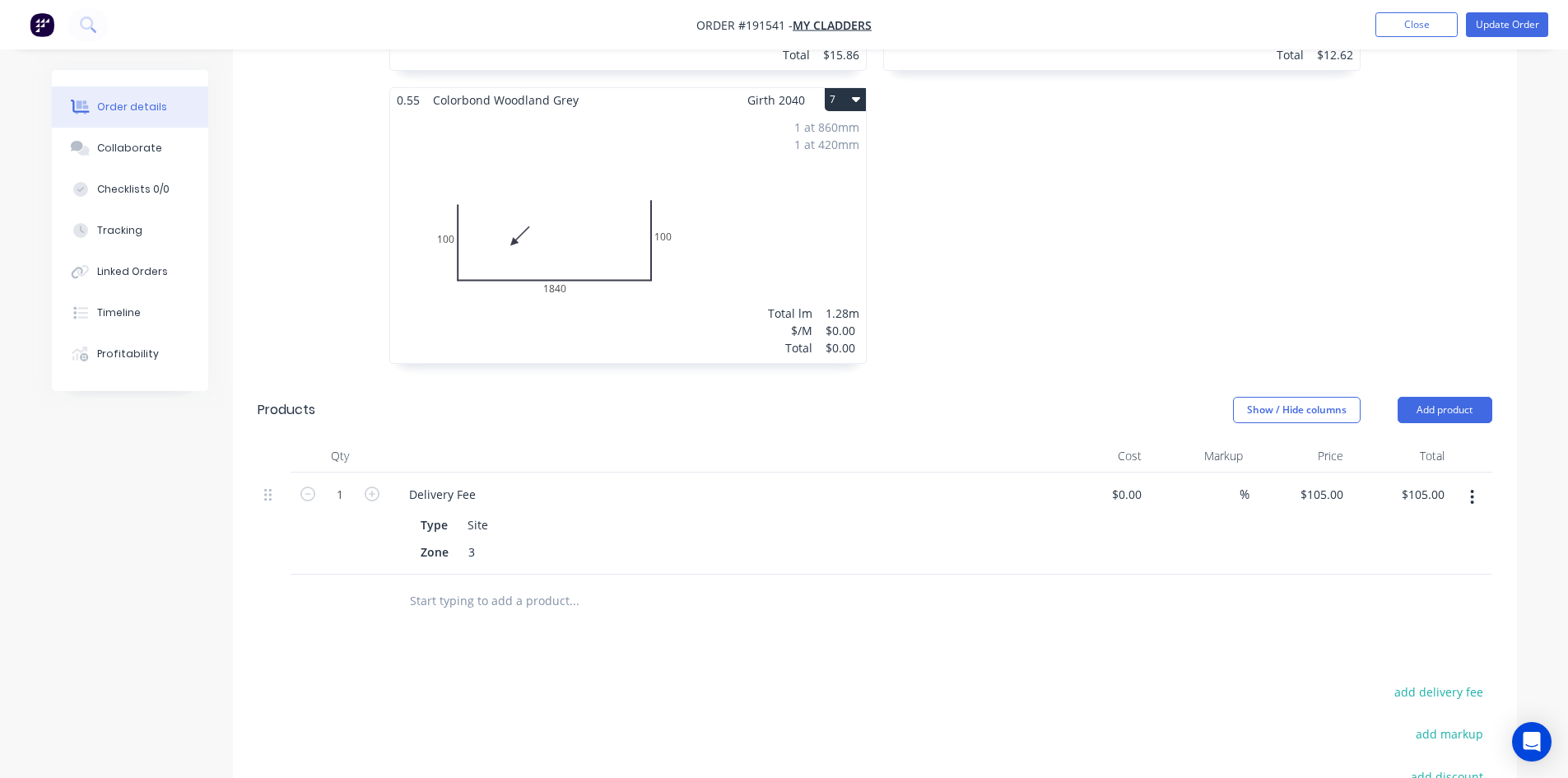
drag, startPoint x: 728, startPoint y: 354, endPoint x: 1060, endPoint y: 256, distance: 346.2
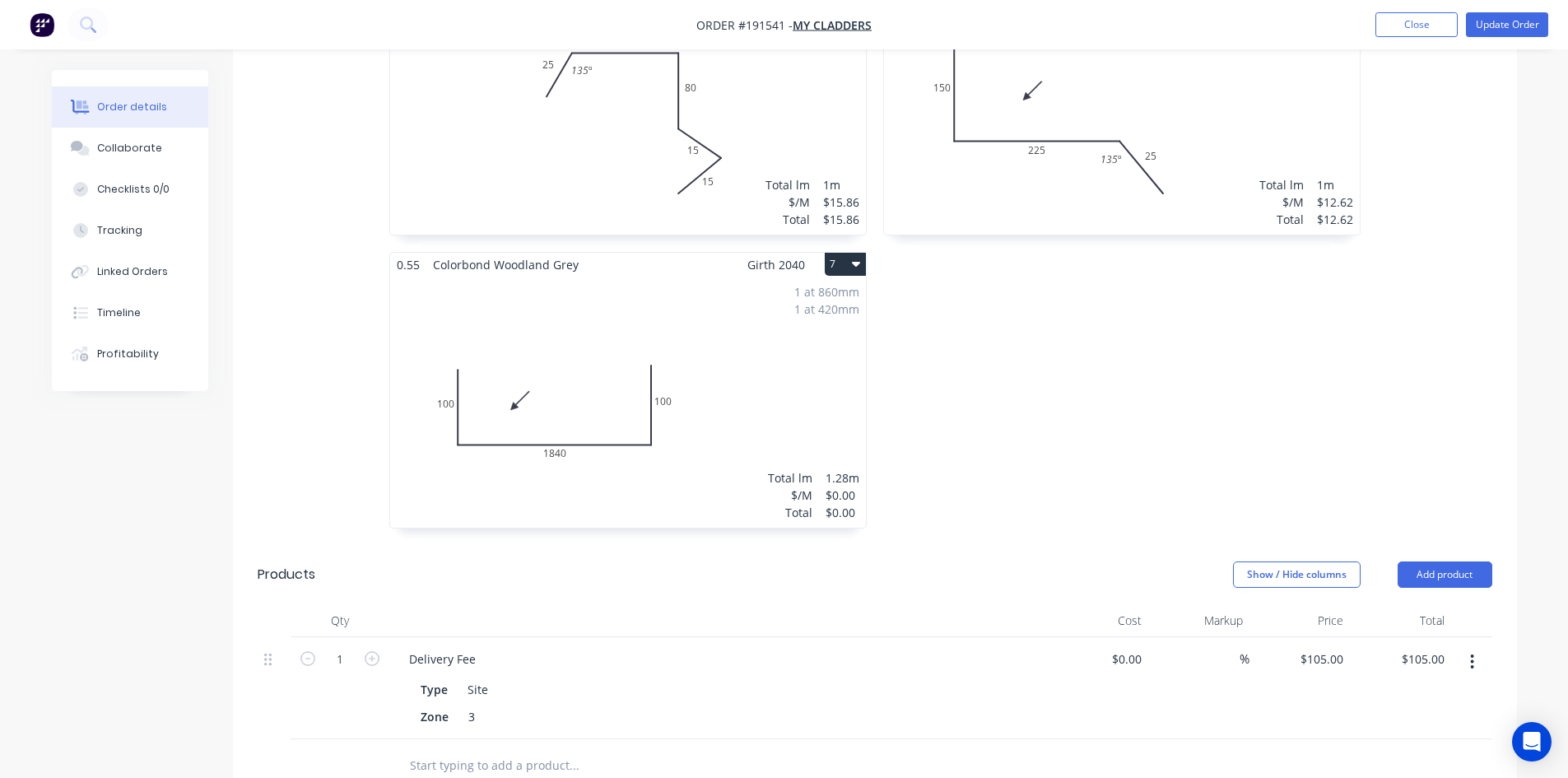
click at [713, 294] on div "1 at 860mm 1 at 420mm Total lm $/M Total 1.28m $0.00 $0.00" at bounding box center [628, 403] width 476 height 251
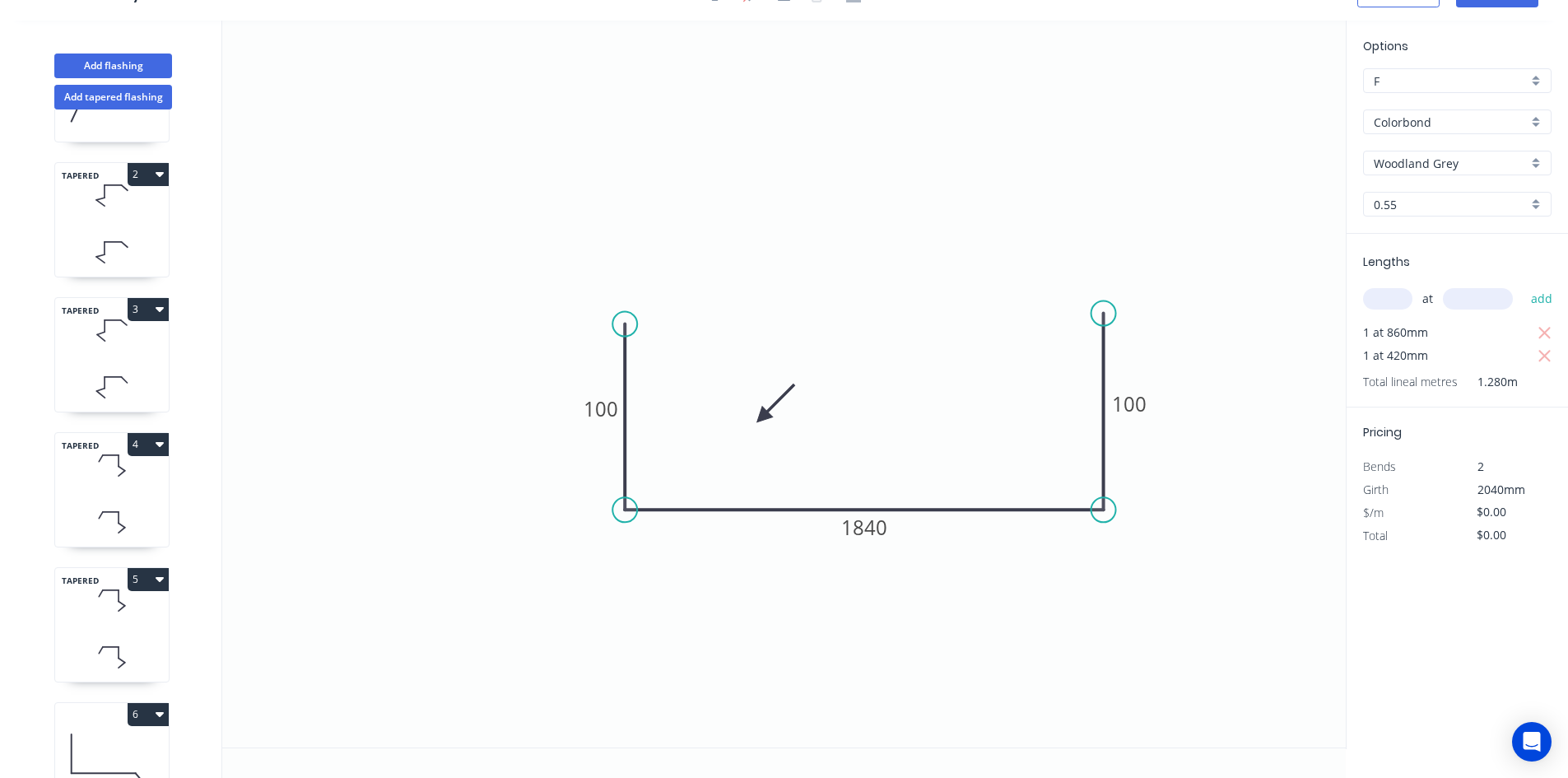
scroll to position [314, 0]
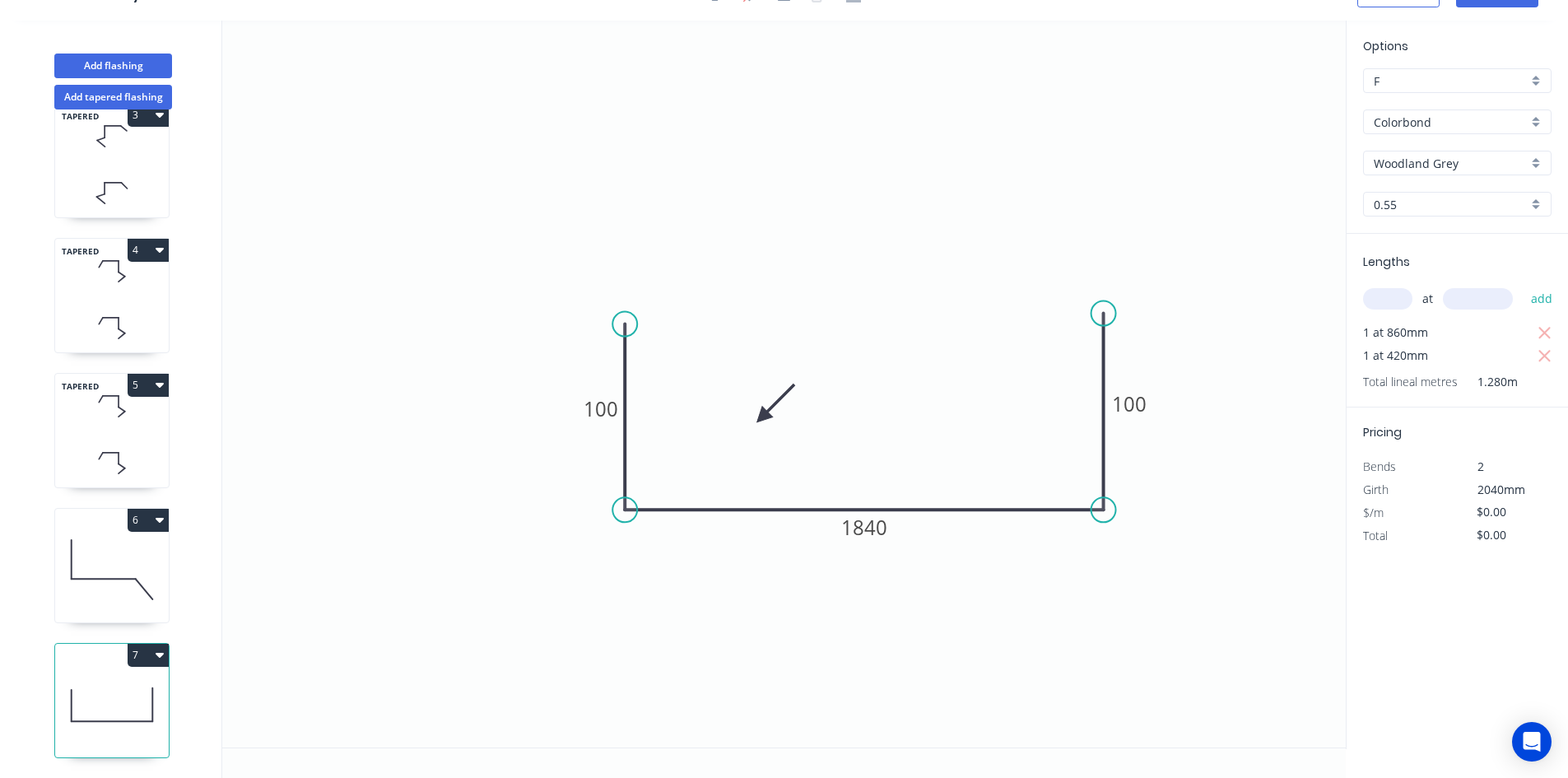
click at [146, 644] on button "7" at bounding box center [148, 655] width 41 height 23
click at [125, 680] on button "Duplicate" at bounding box center [90, 696] width 157 height 33
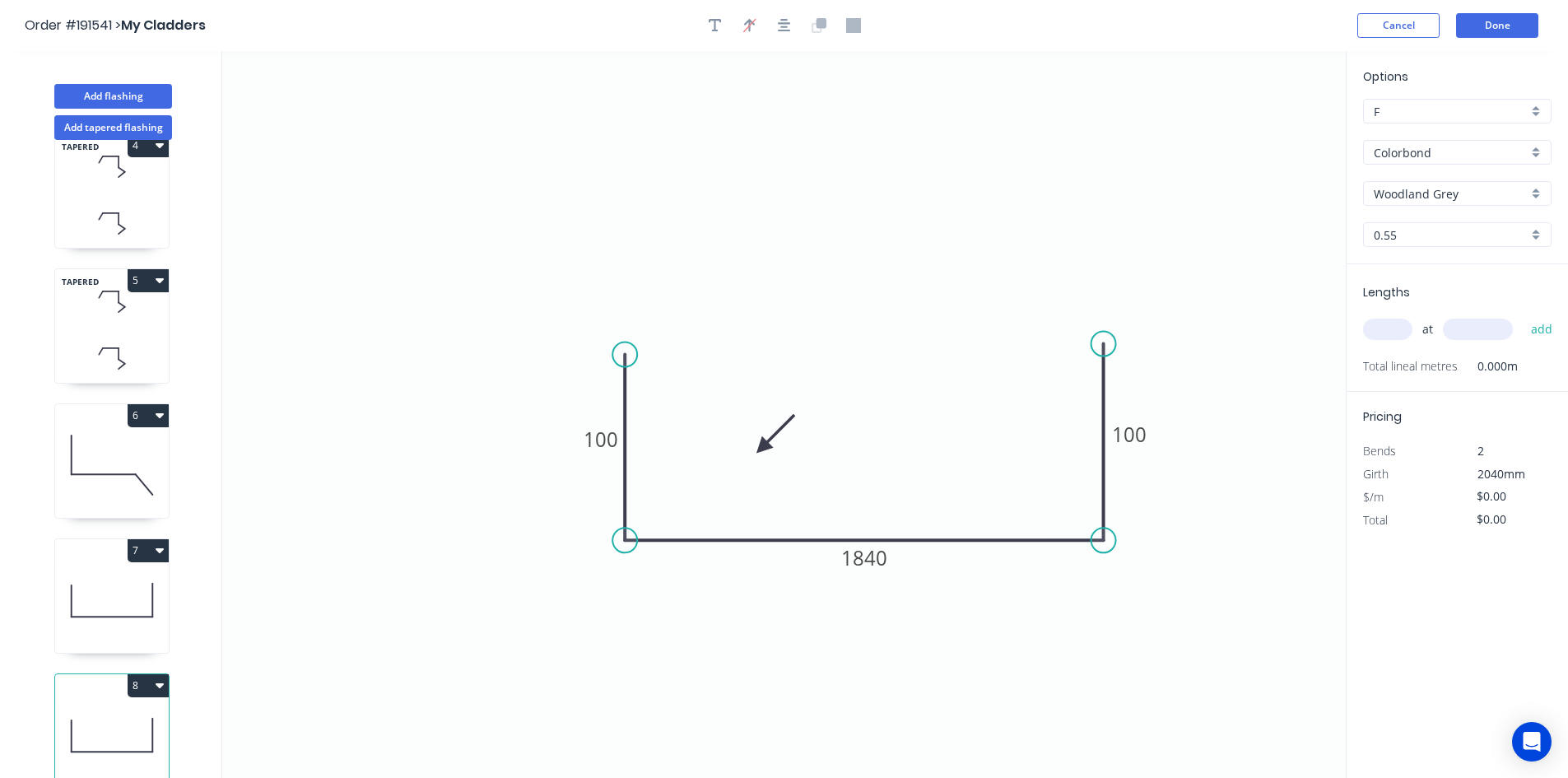
scroll to position [449, 0]
click at [149, 589] on icon at bounding box center [112, 600] width 114 height 106
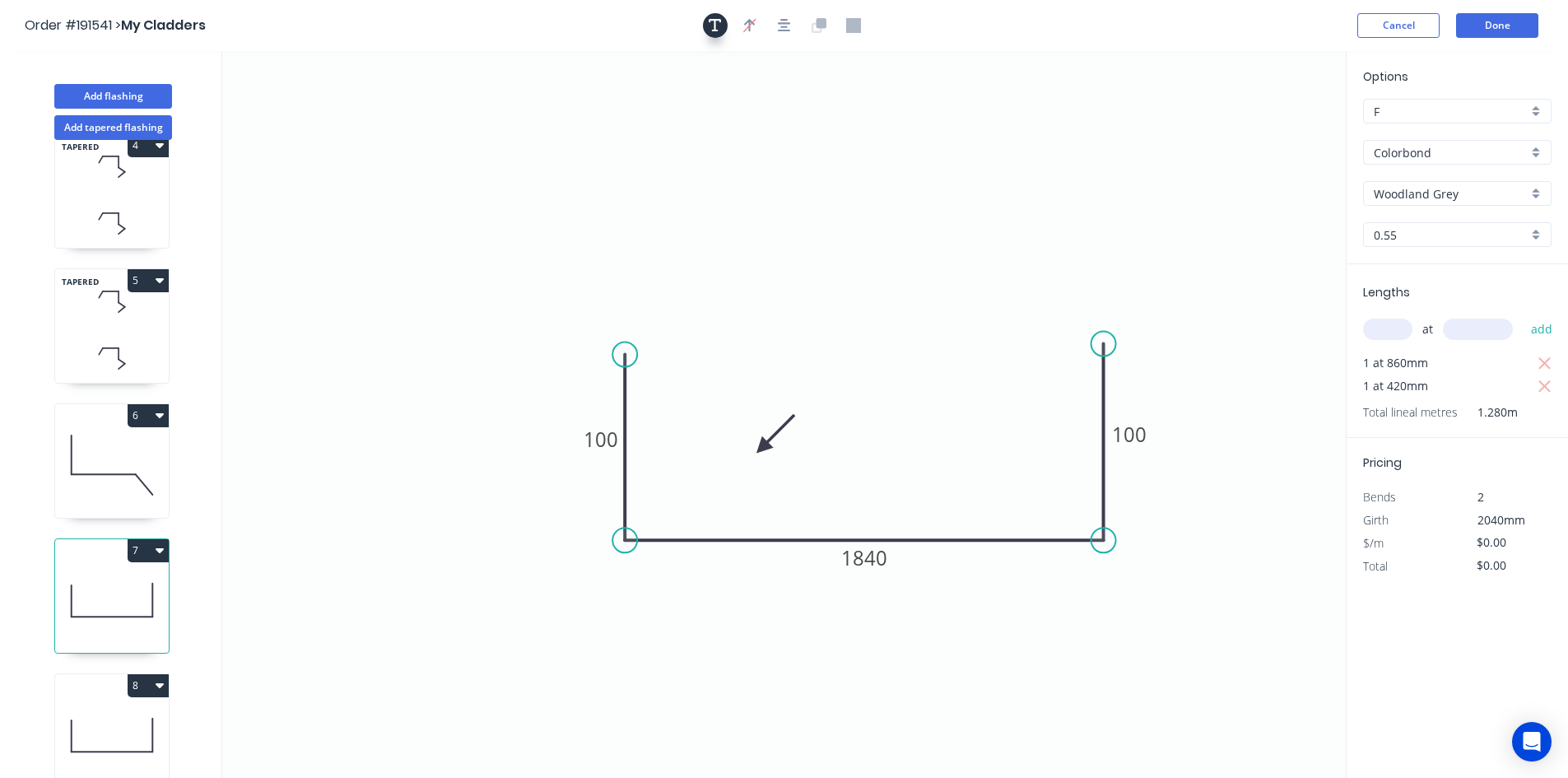
click at [716, 25] on icon "button" at bounding box center [715, 26] width 13 height 15
click at [281, 98] on textarea at bounding box center [327, 116] width 133 height 61
type textarea "Changed for Pricing"
click at [1390, 335] on input "text" at bounding box center [1388, 328] width 50 height 21
type input "1"
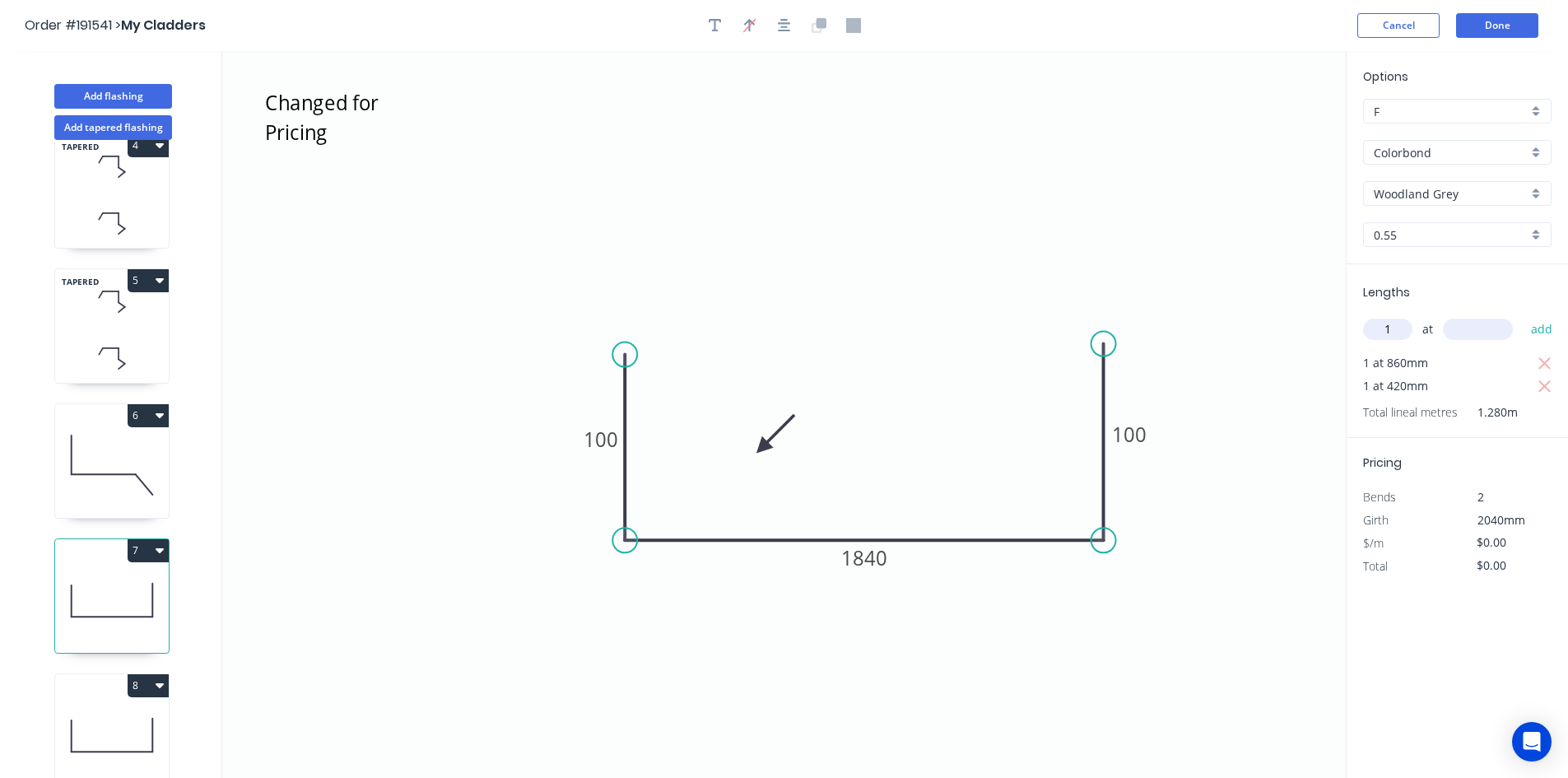
type input "0"
type input "2040"
click at [1544, 384] on icon "button" at bounding box center [1545, 387] width 15 height 20
click at [860, 544] on tspan "1840" at bounding box center [864, 558] width 46 height 28
click at [926, 677] on icon "Changed for Pricing 100 660 100" at bounding box center [783, 415] width 1123 height 728
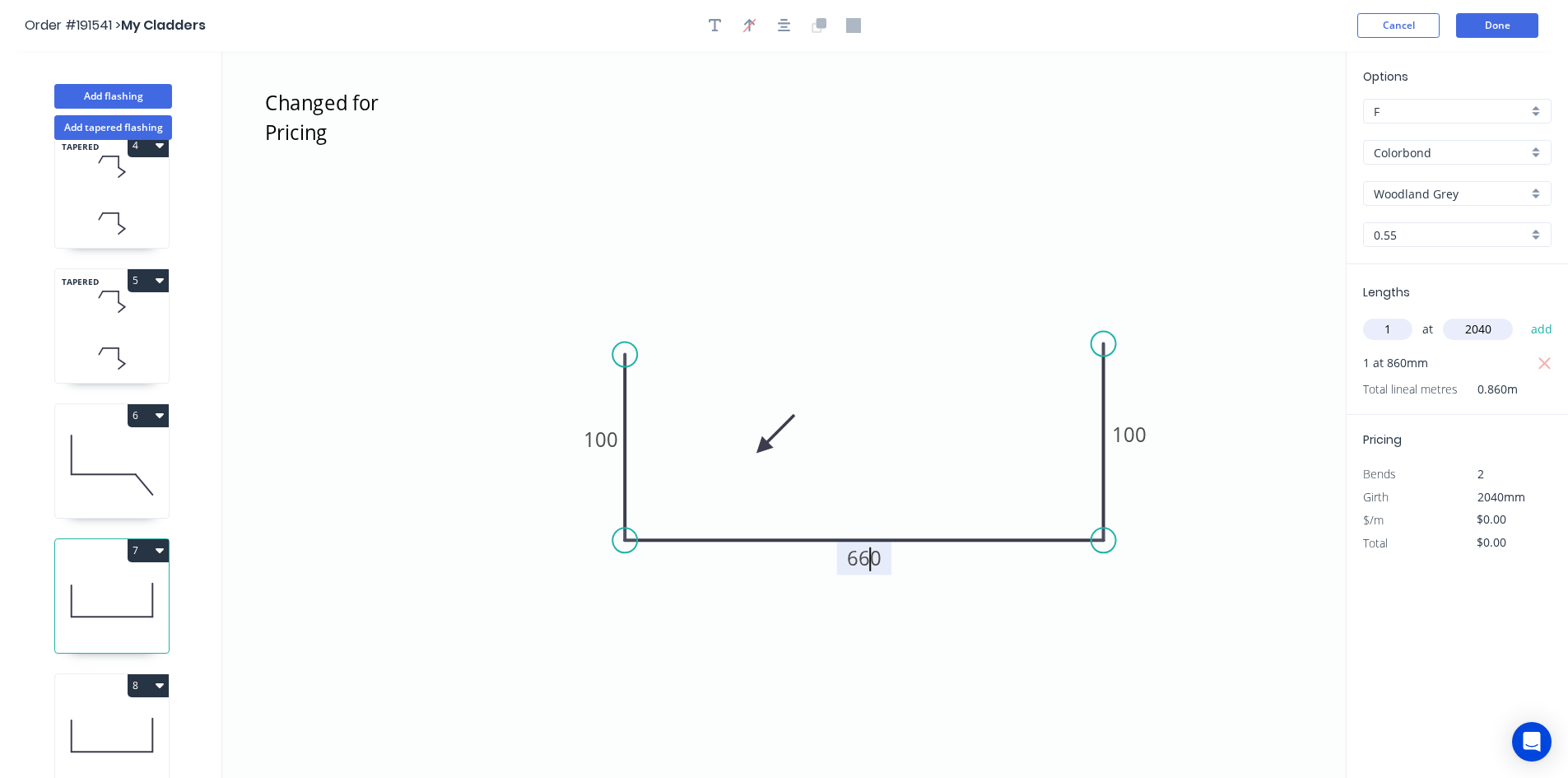
type input "$25.07"
click at [1547, 362] on icon "button" at bounding box center [1544, 363] width 12 height 12
type input "$0.00"
click at [1547, 330] on button "add" at bounding box center [1542, 329] width 39 height 28
type input "$51.14"
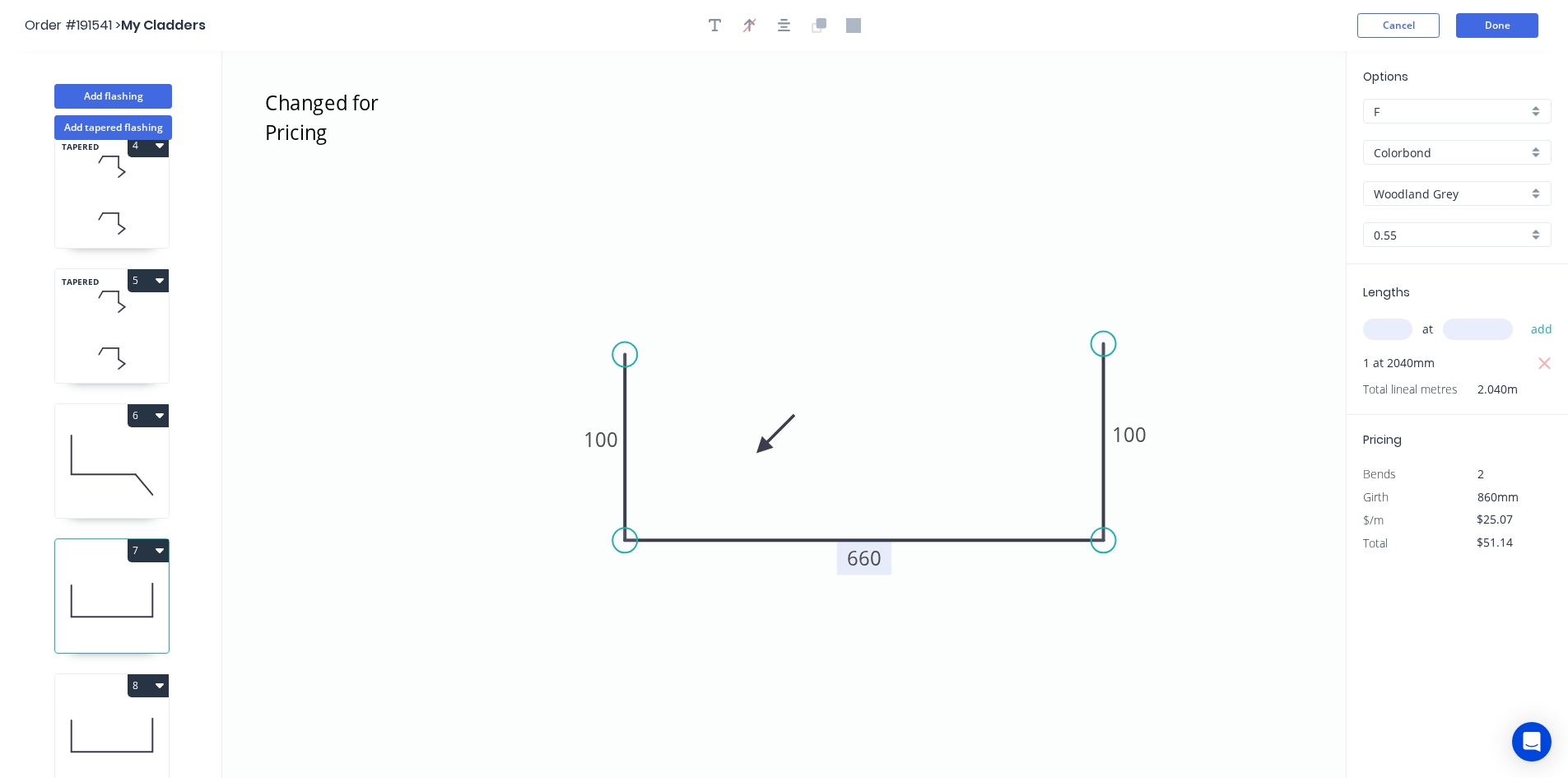
click at [138, 699] on icon at bounding box center [112, 735] width 114 height 106
type input "$0.00"
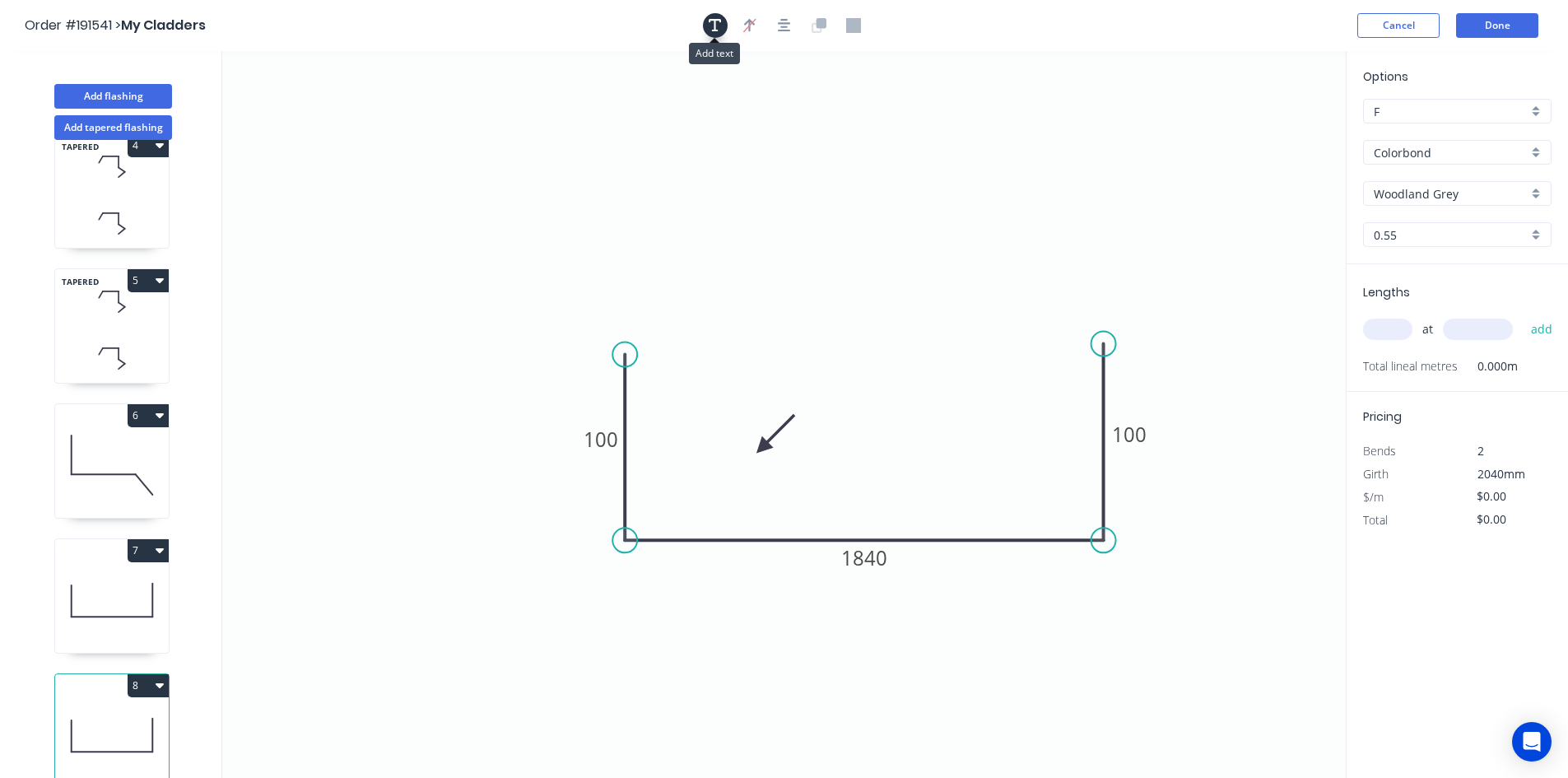
click at [705, 25] on button "button" at bounding box center [715, 25] width 25 height 25
click at [307, 103] on textarea at bounding box center [327, 116] width 133 height 61
type textarea "Changed for Pricing"
click at [1367, 333] on input "text" at bounding box center [1388, 328] width 50 height 21
type input "1"
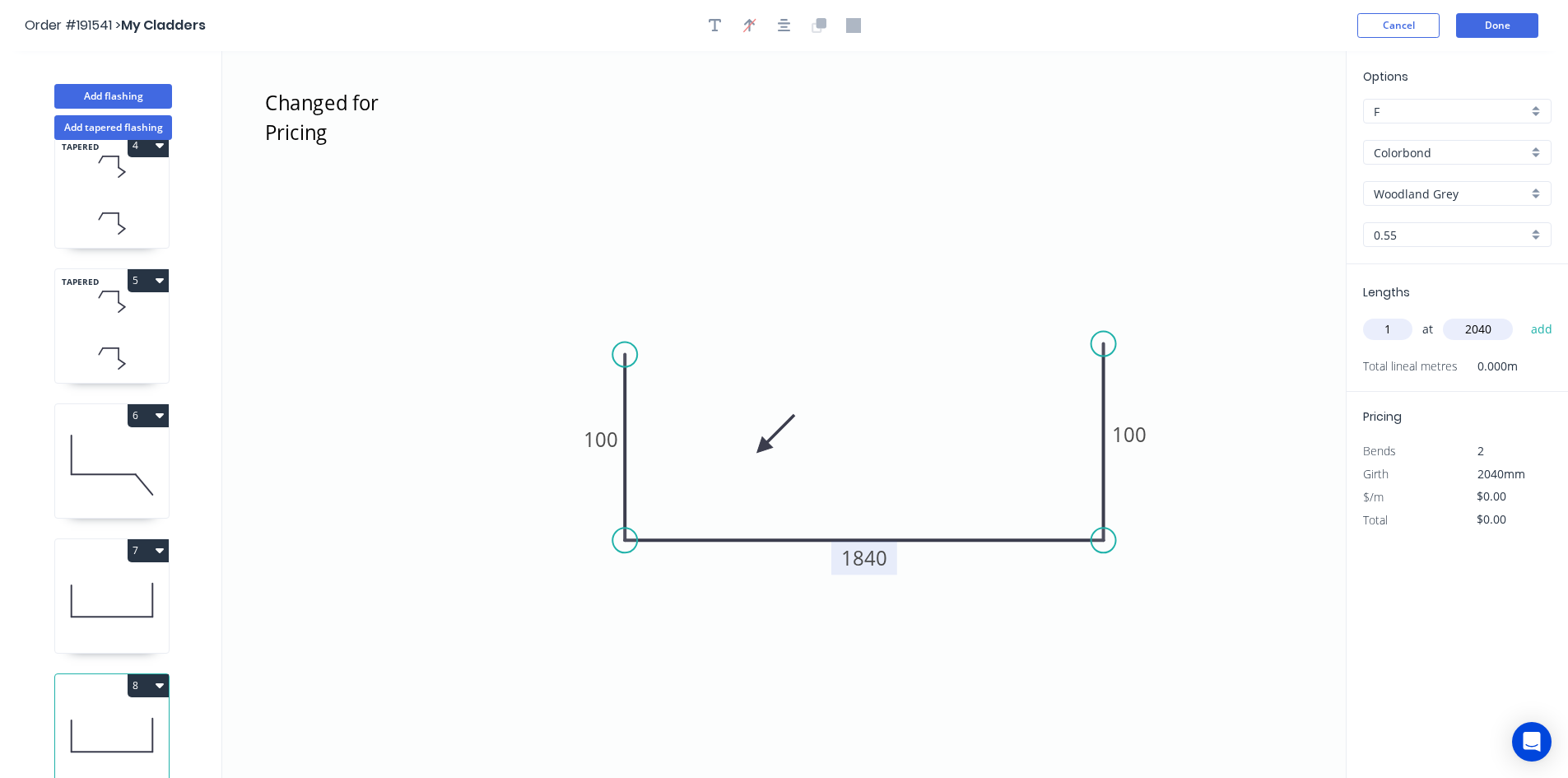
type input "2040"
click at [866, 571] on tspan "1840" at bounding box center [864, 558] width 46 height 28
click at [960, 601] on icon "Changed for Pricing 100 220 100" at bounding box center [783, 415] width 1123 height 728
type input "$14.69"
click at [1536, 328] on button "add" at bounding box center [1542, 329] width 39 height 28
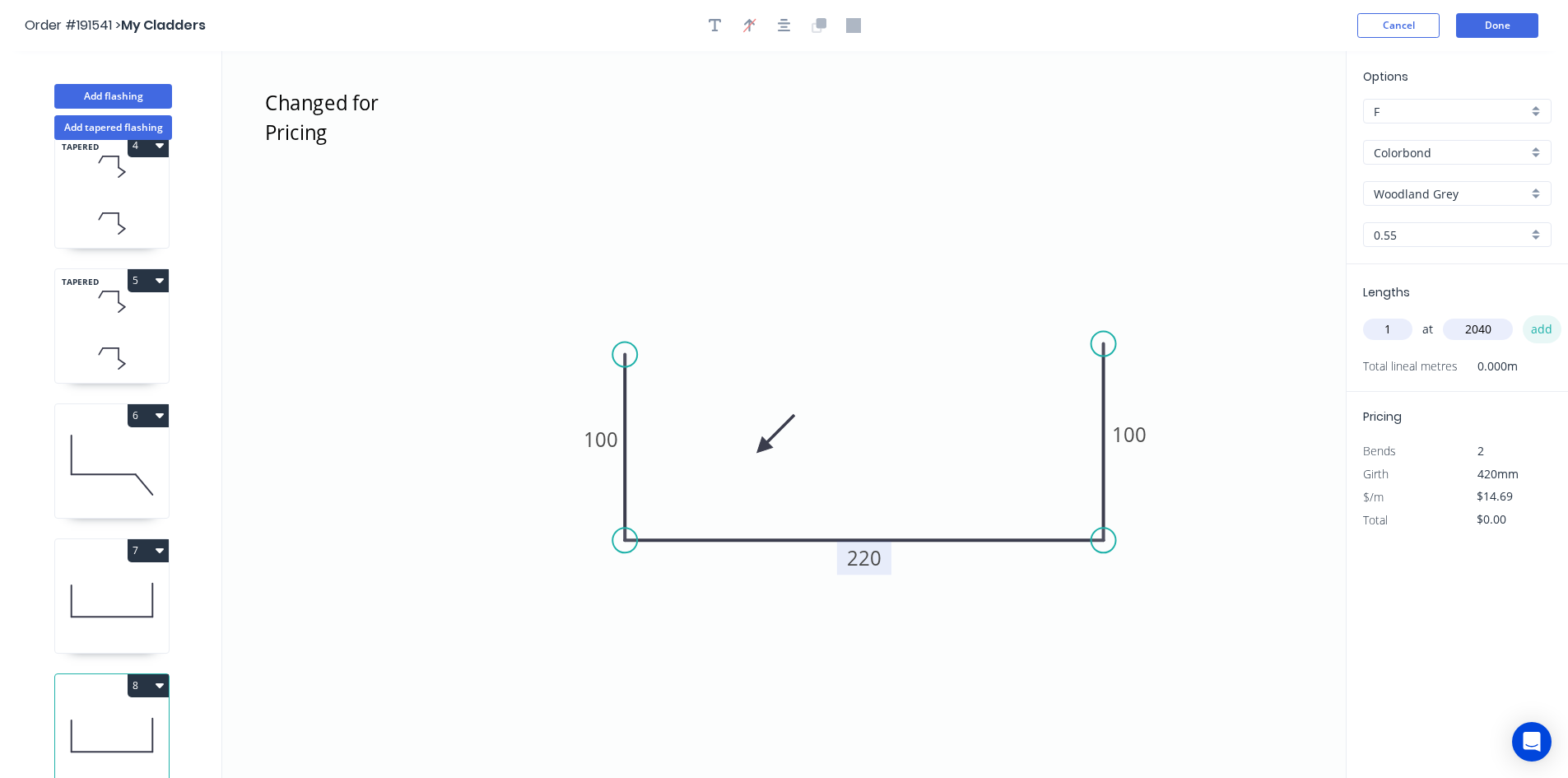
type input "$29.97"
click at [1510, 35] on button "Done" at bounding box center [1497, 25] width 83 height 25
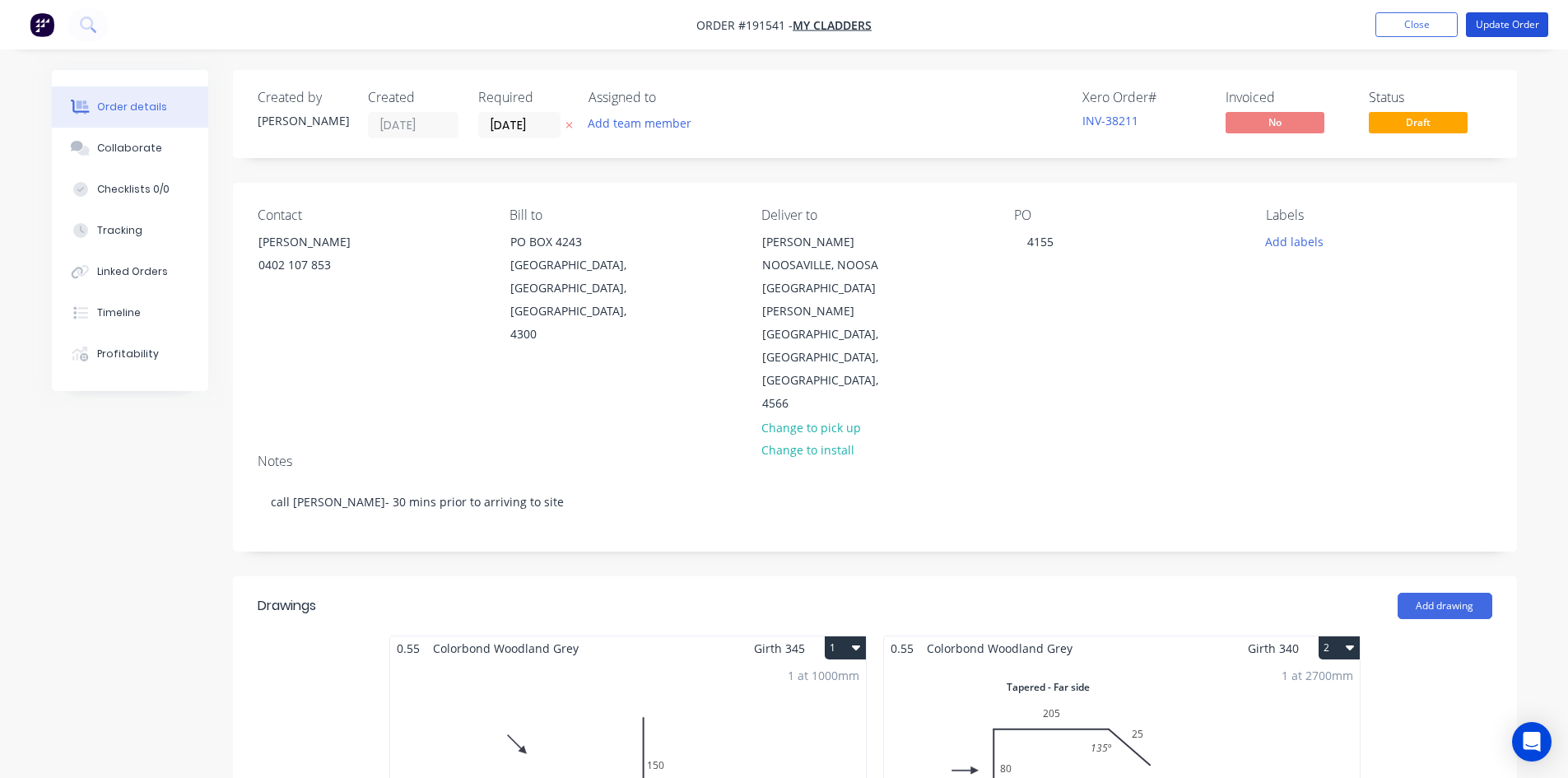
click at [1510, 35] on button "Update Order" at bounding box center [1507, 24] width 83 height 25
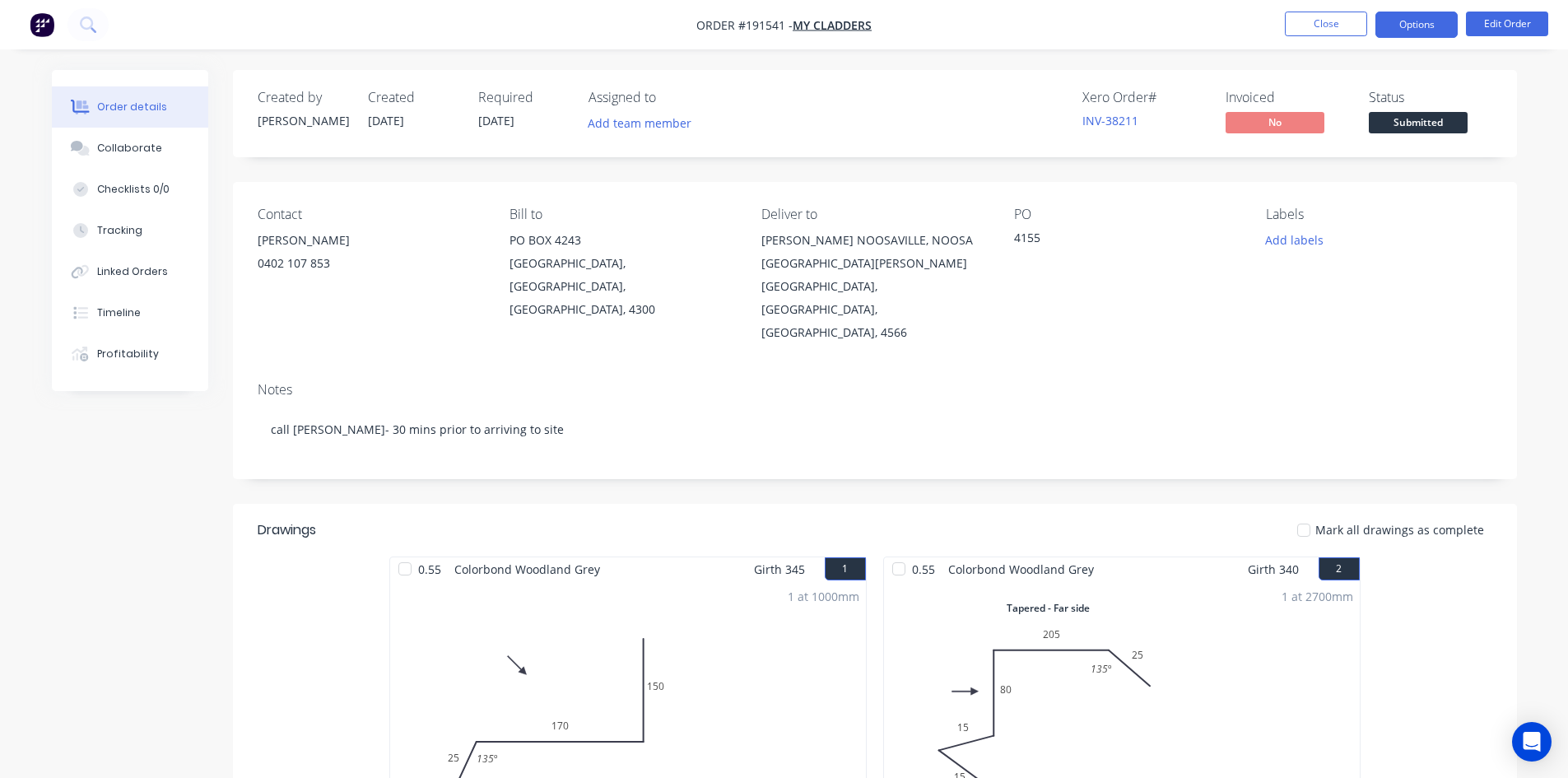
click at [1397, 31] on button "Options" at bounding box center [1417, 25] width 83 height 27
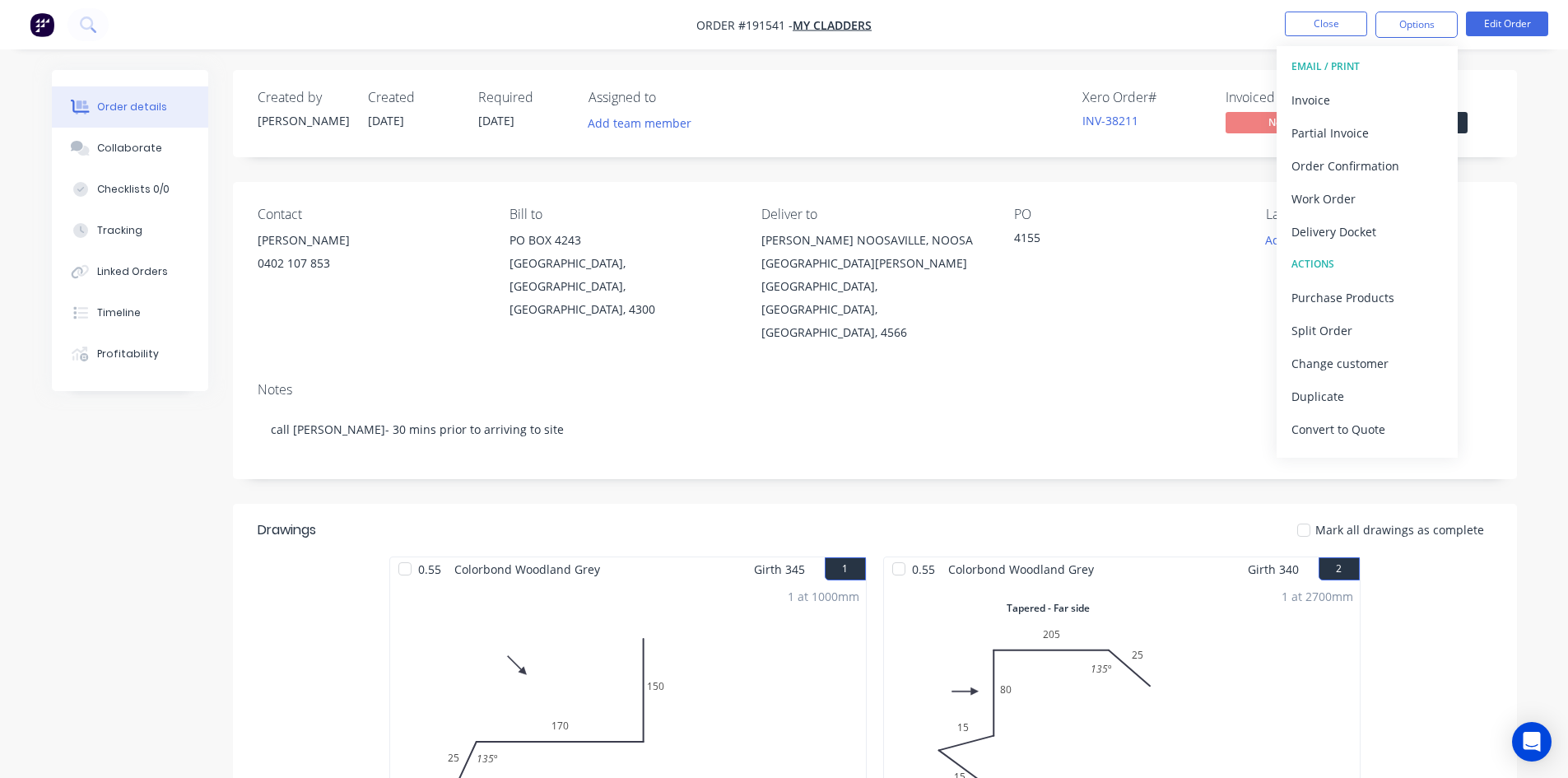
click at [1386, 83] on button "EMAIL / PRINT" at bounding box center [1367, 67] width 182 height 33
click at [1385, 92] on div "Invoice" at bounding box center [1367, 100] width 151 height 24
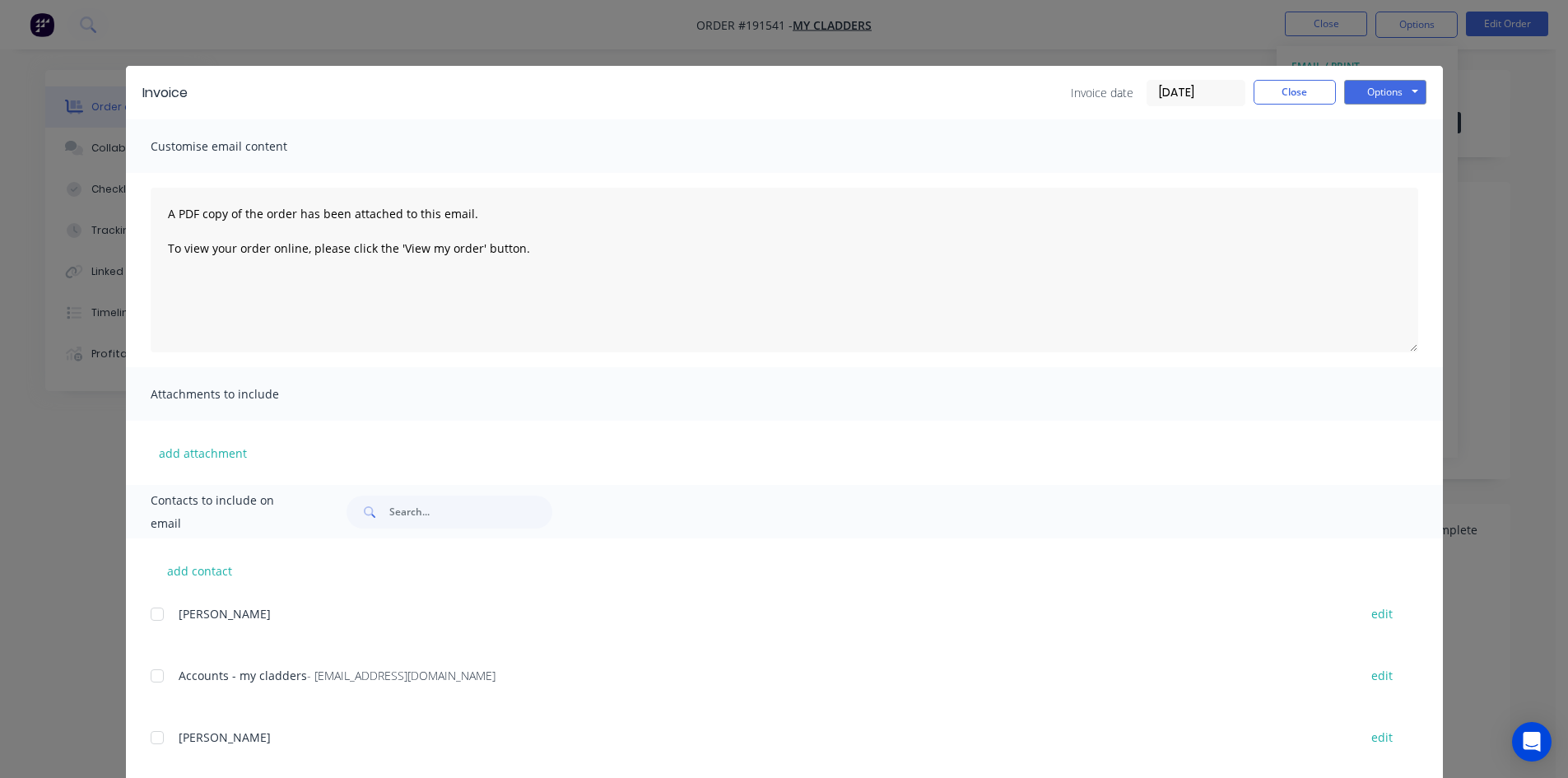
click at [151, 674] on div at bounding box center [158, 676] width 33 height 33
click at [1388, 83] on button "Options" at bounding box center [1386, 92] width 83 height 25
click at [1384, 172] on button "Email" at bounding box center [1397, 176] width 105 height 28
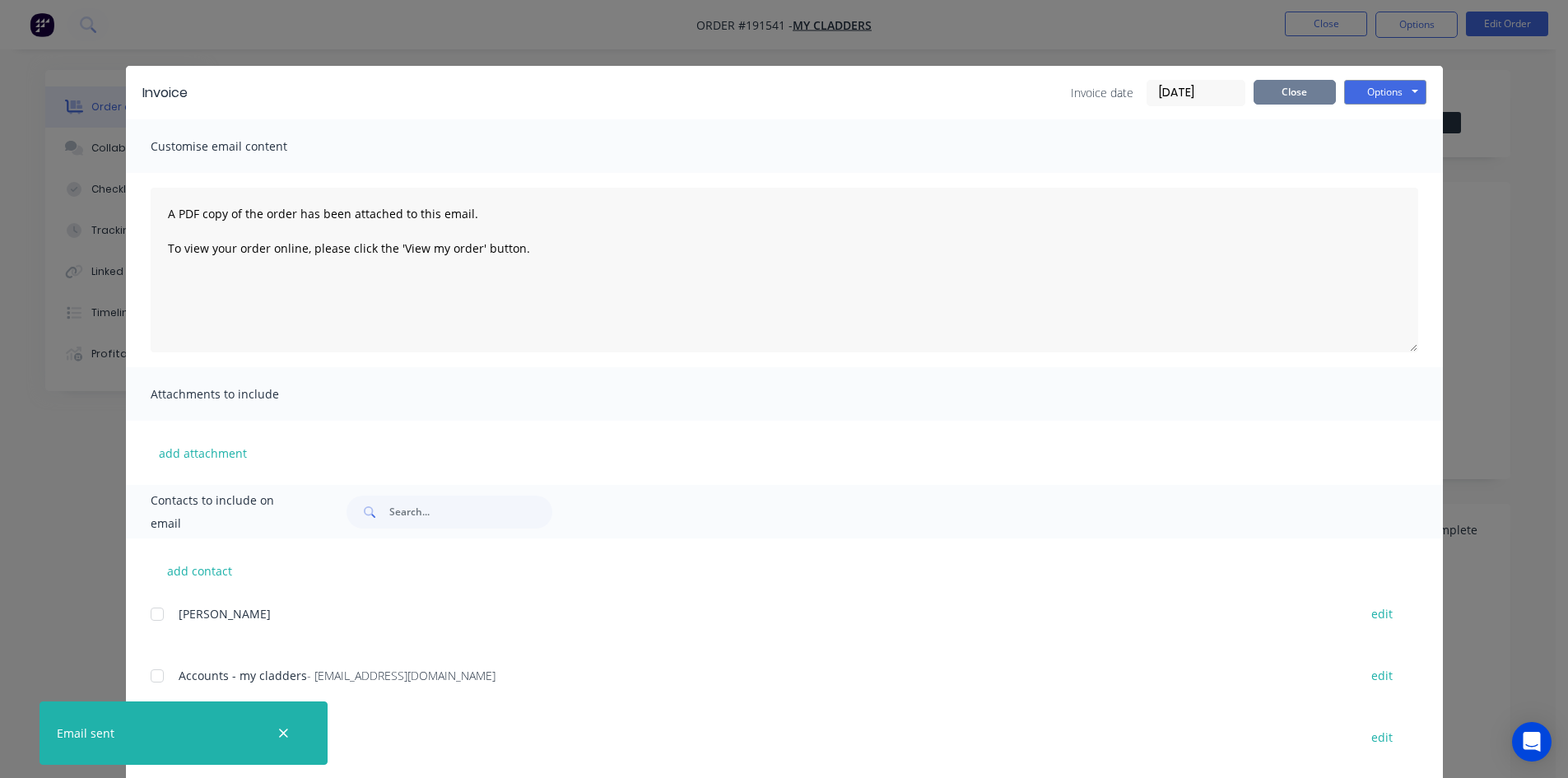
click at [1293, 96] on button "Close" at bounding box center [1295, 92] width 83 height 25
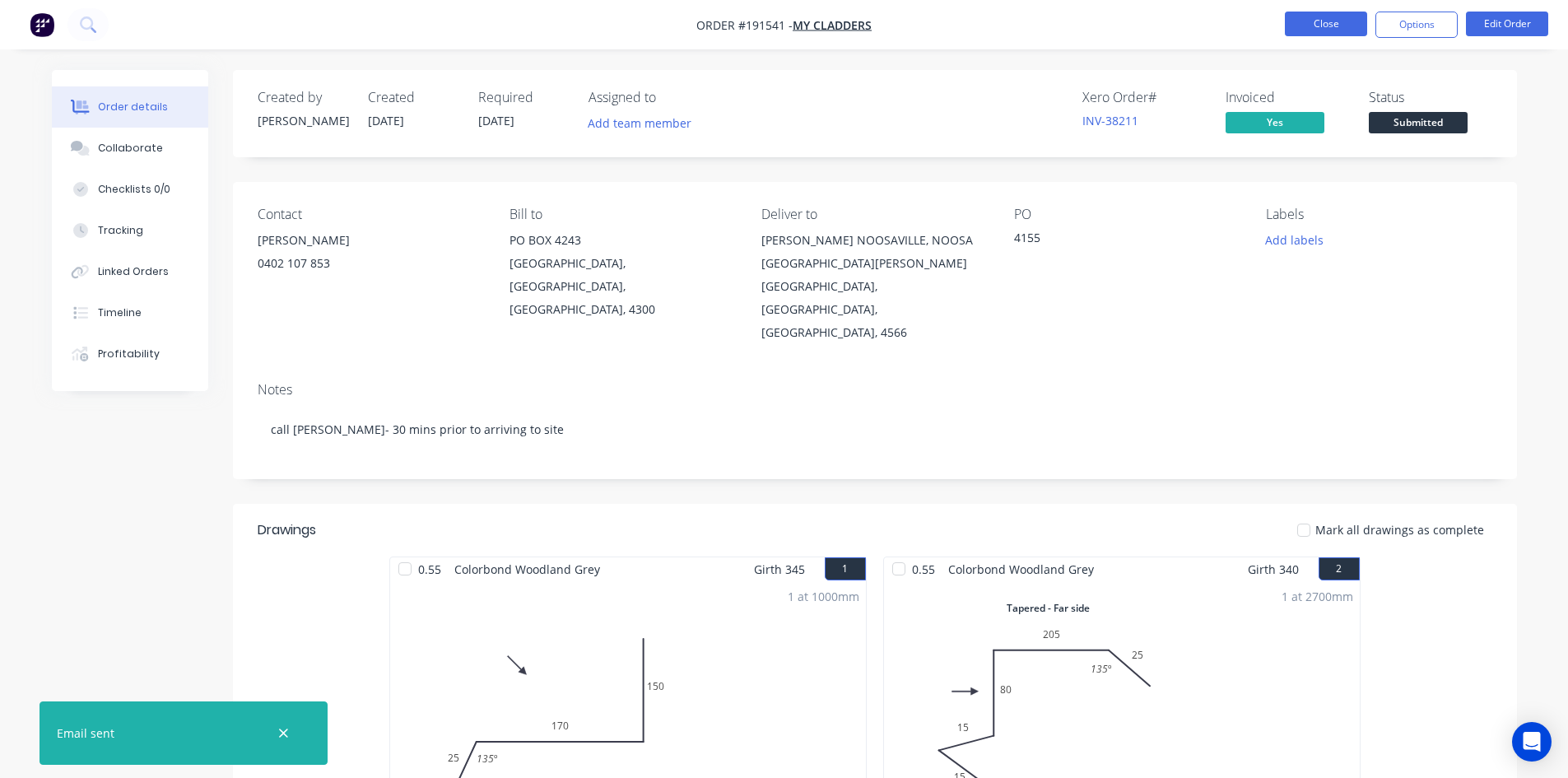
click at [1330, 30] on button "Close" at bounding box center [1326, 24] width 83 height 25
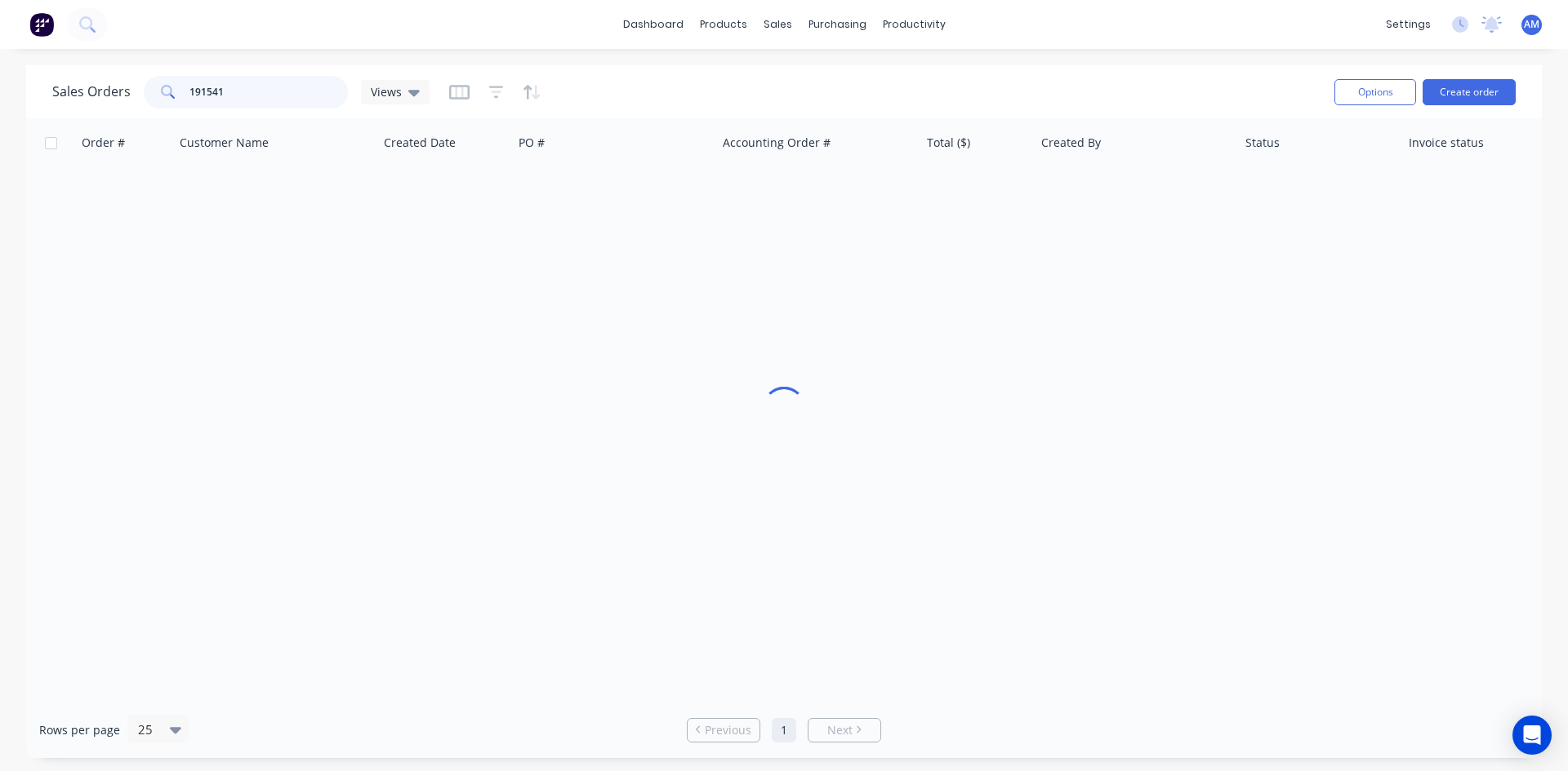
drag, startPoint x: 240, startPoint y: 84, endPoint x: 107, endPoint y: 90, distance: 133.1
click at [107, 90] on div "Sales Orders 191541 Views" at bounding box center [240, 92] width 377 height 33
type input "191465"
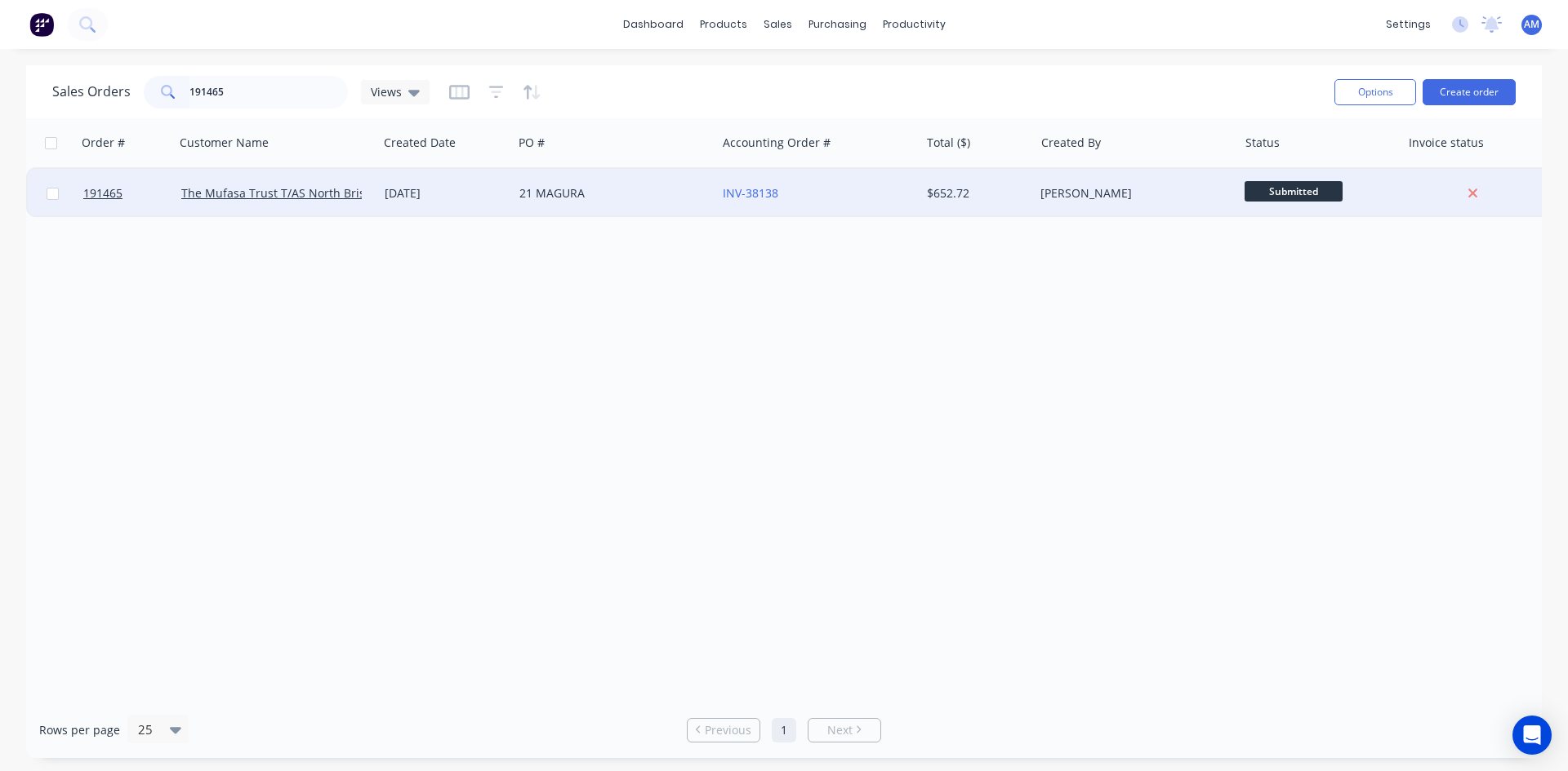
click at [680, 193] on div "21 MAGURA" at bounding box center [609, 194] width 181 height 16
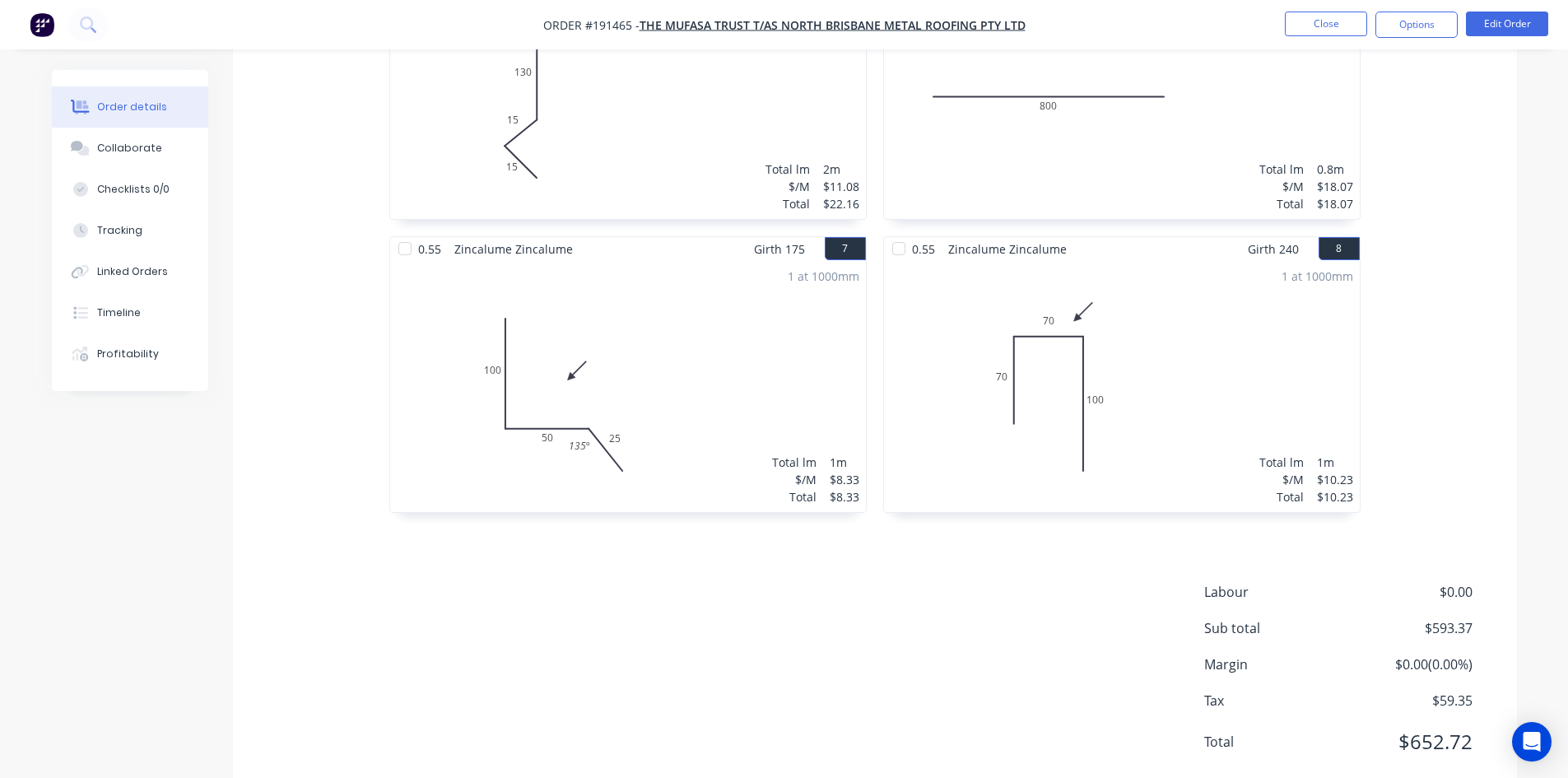
scroll to position [1198, 0]
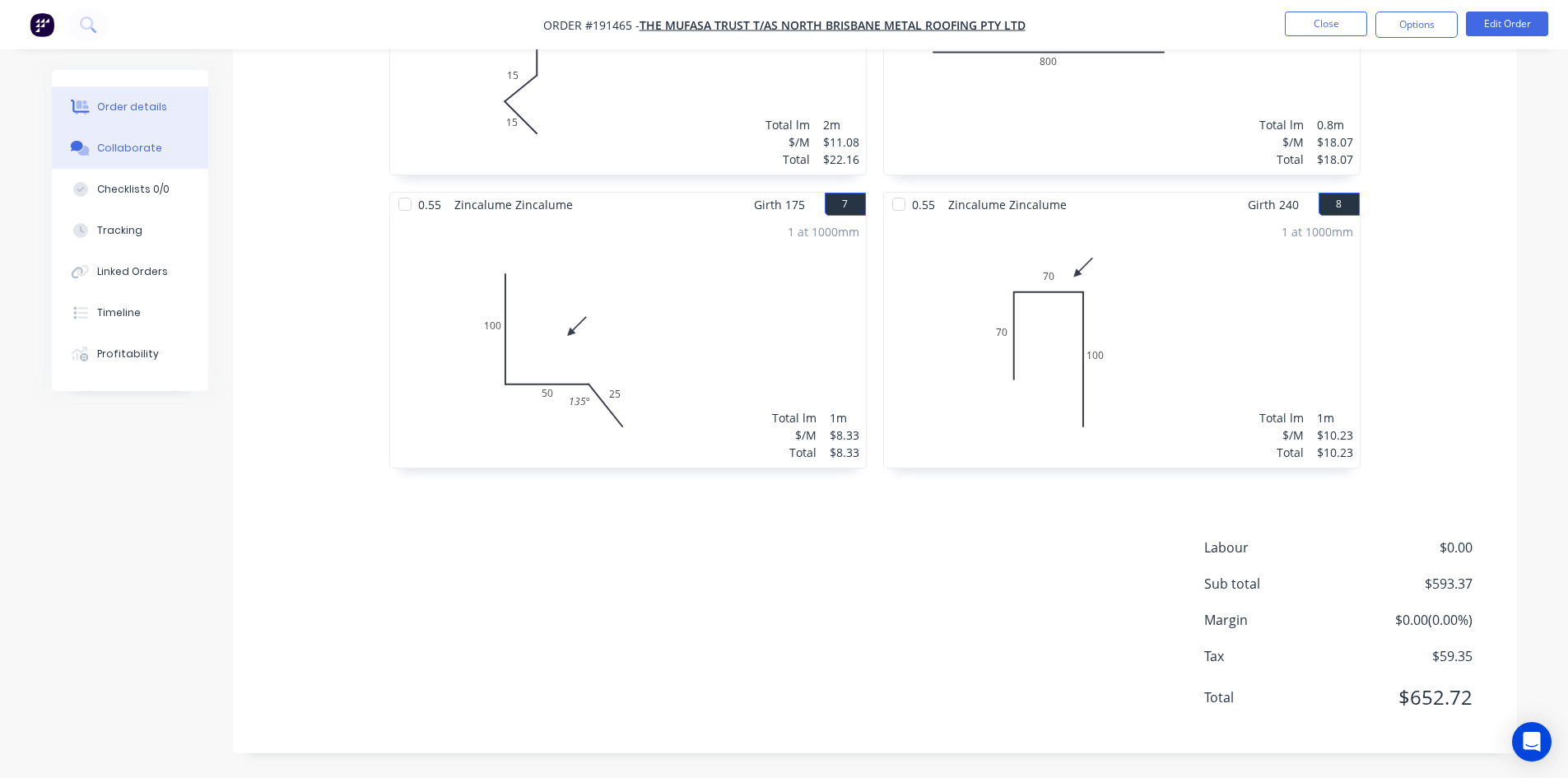
click at [150, 152] on div "Collaborate" at bounding box center [129, 149] width 65 height 15
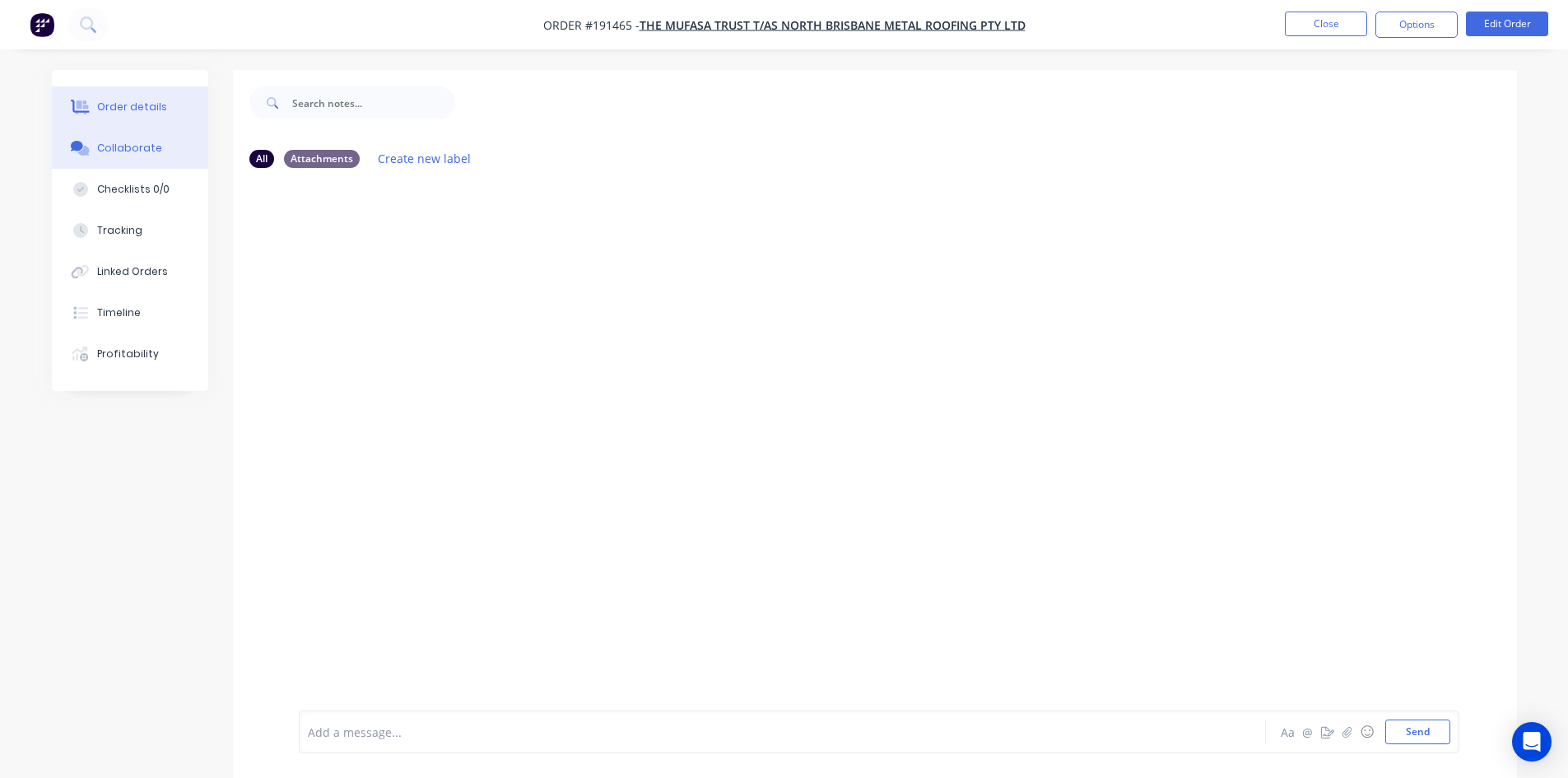
click at [147, 115] on button "Order details" at bounding box center [130, 106] width 157 height 41
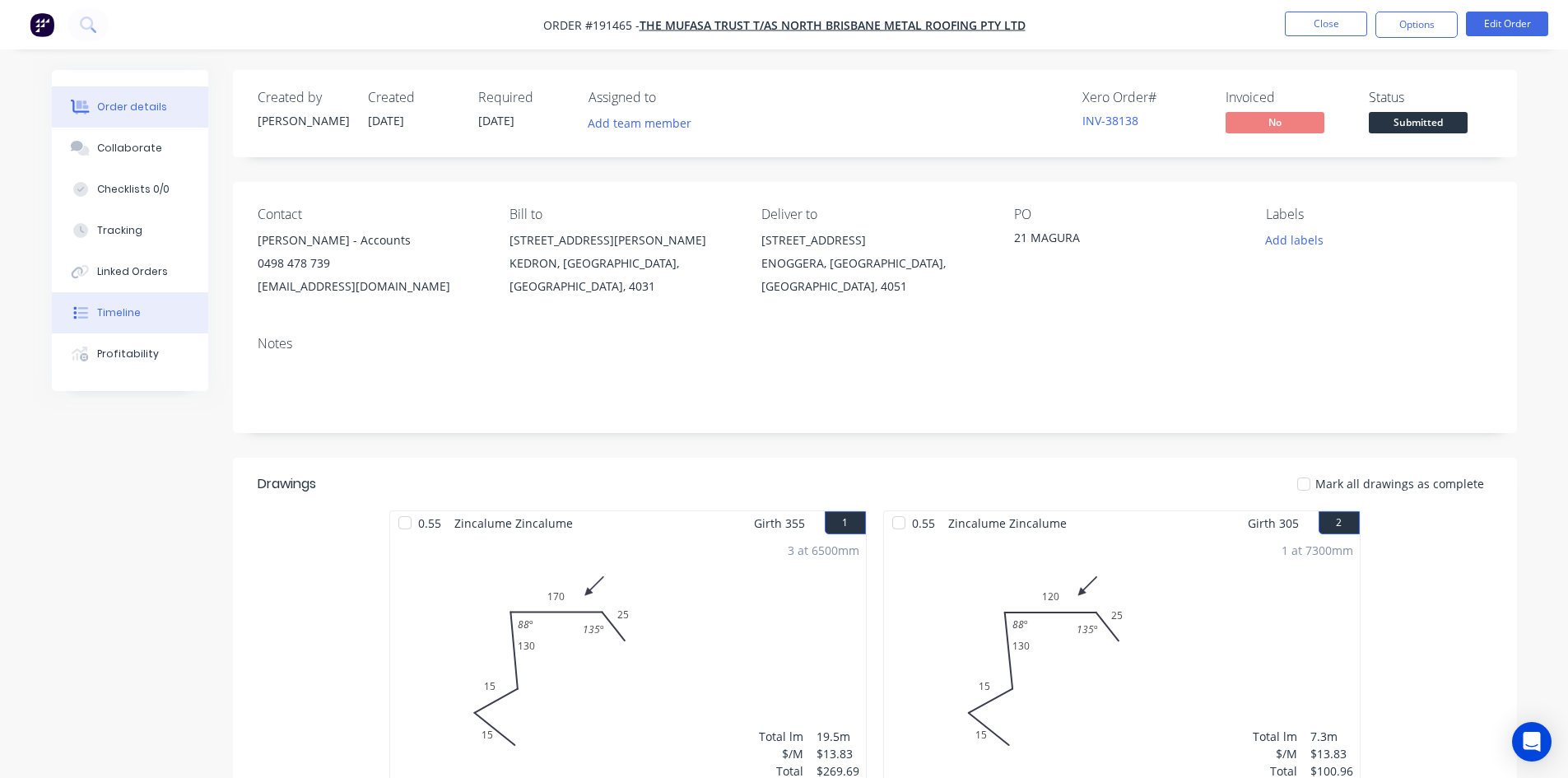
click at [143, 307] on button "Timeline" at bounding box center [130, 313] width 157 height 41
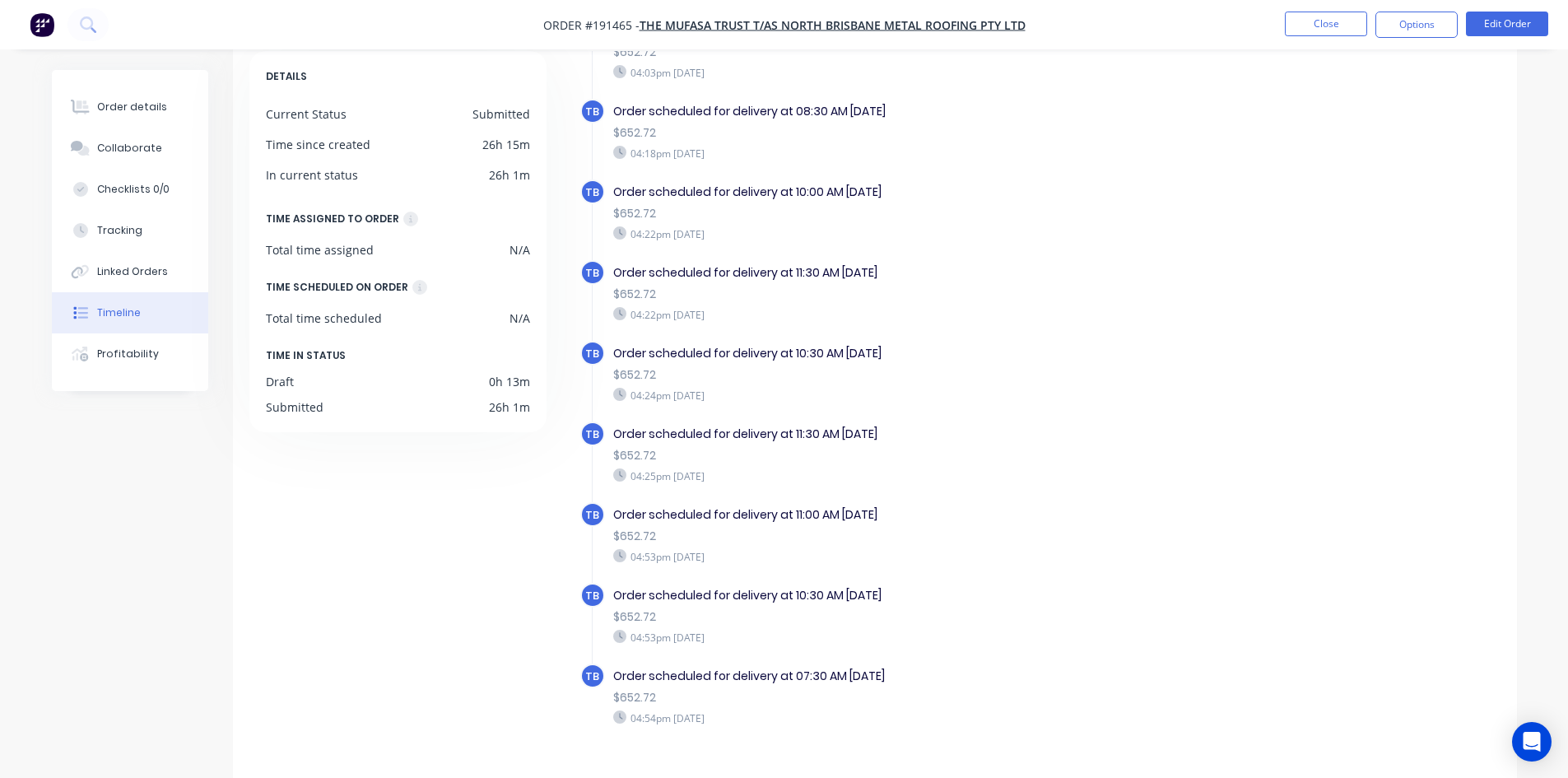
scroll to position [126, 0]
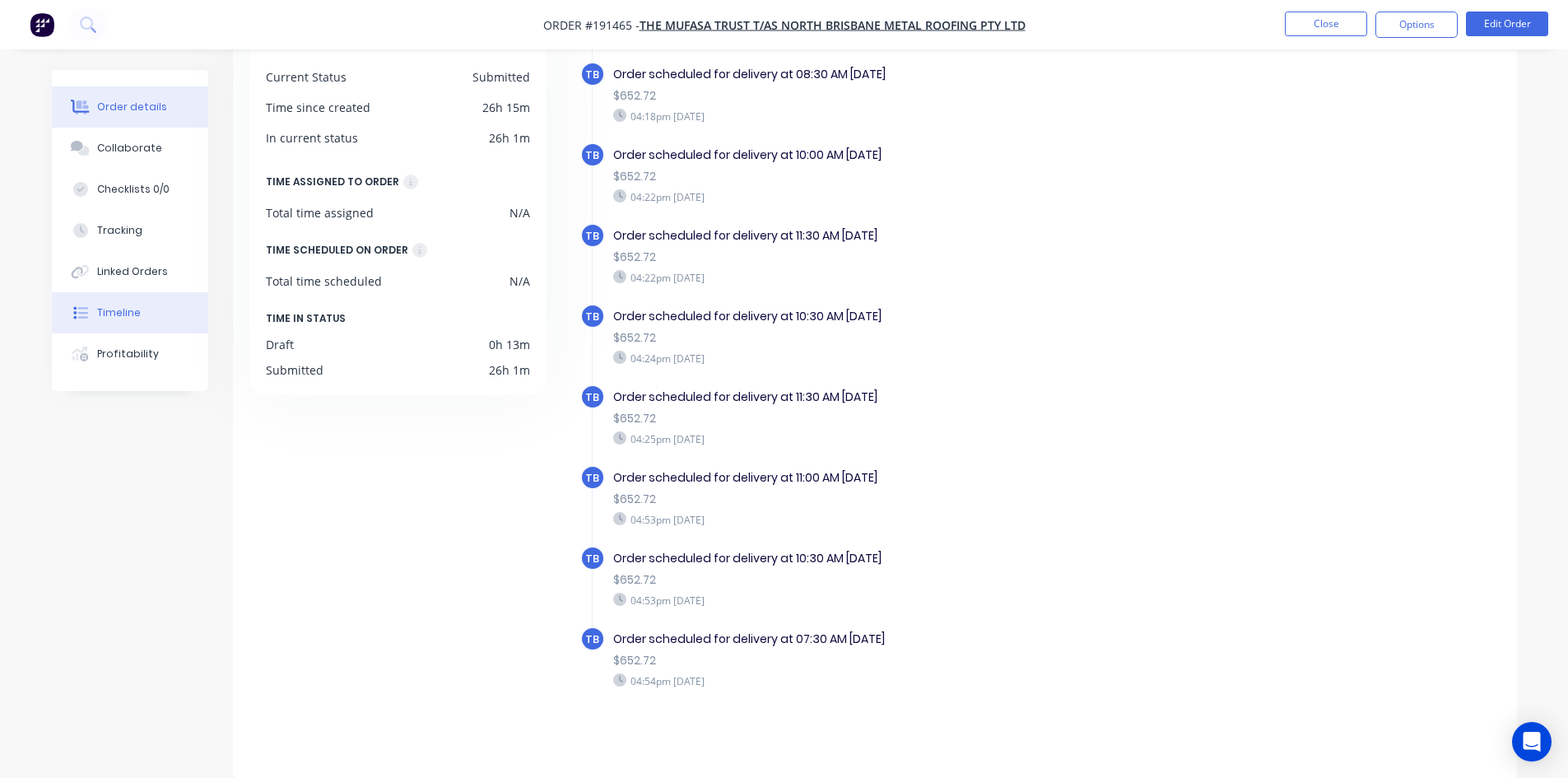
click at [105, 106] on div "Order details" at bounding box center [132, 107] width 70 height 15
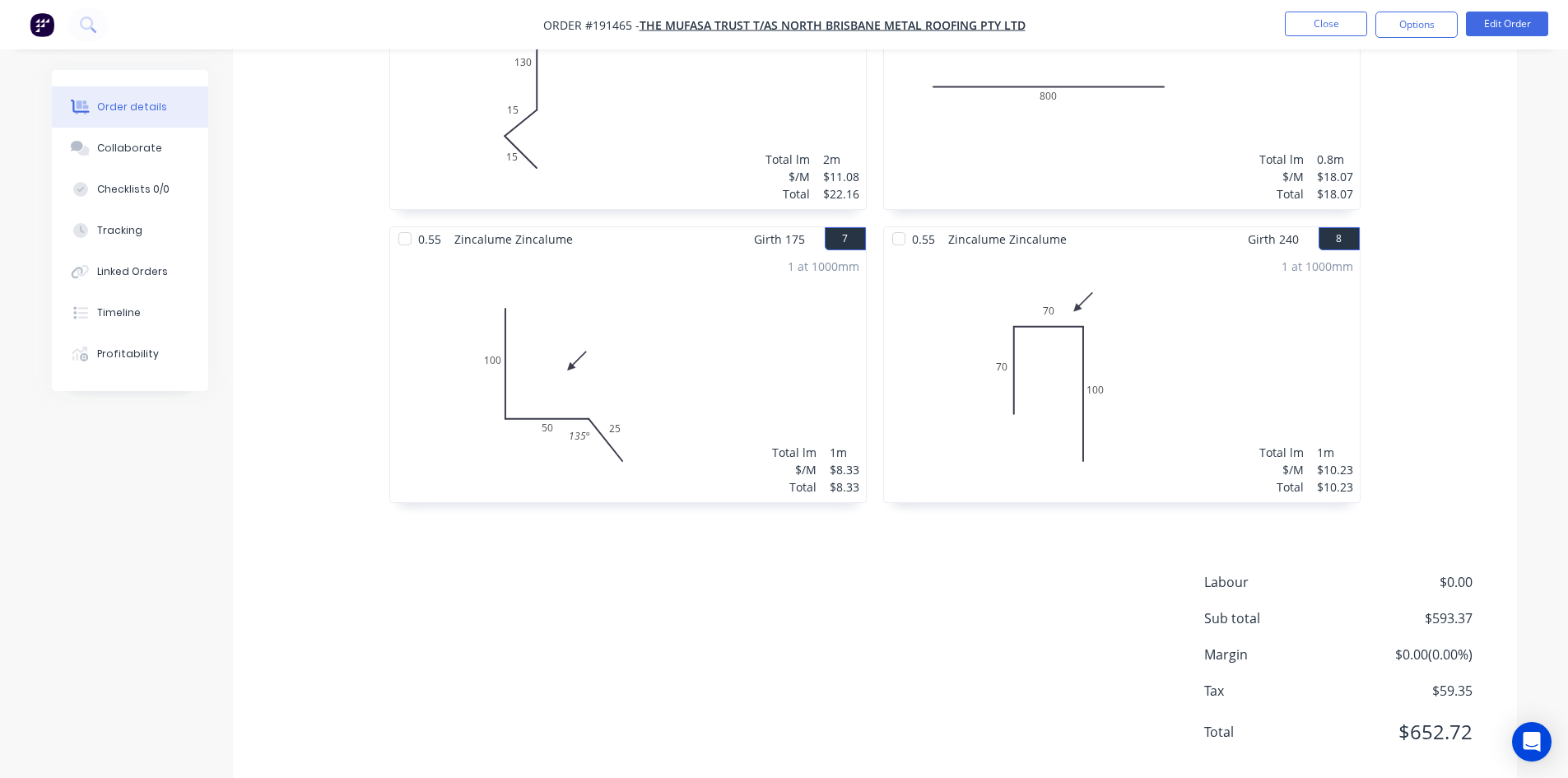
scroll to position [1196, 0]
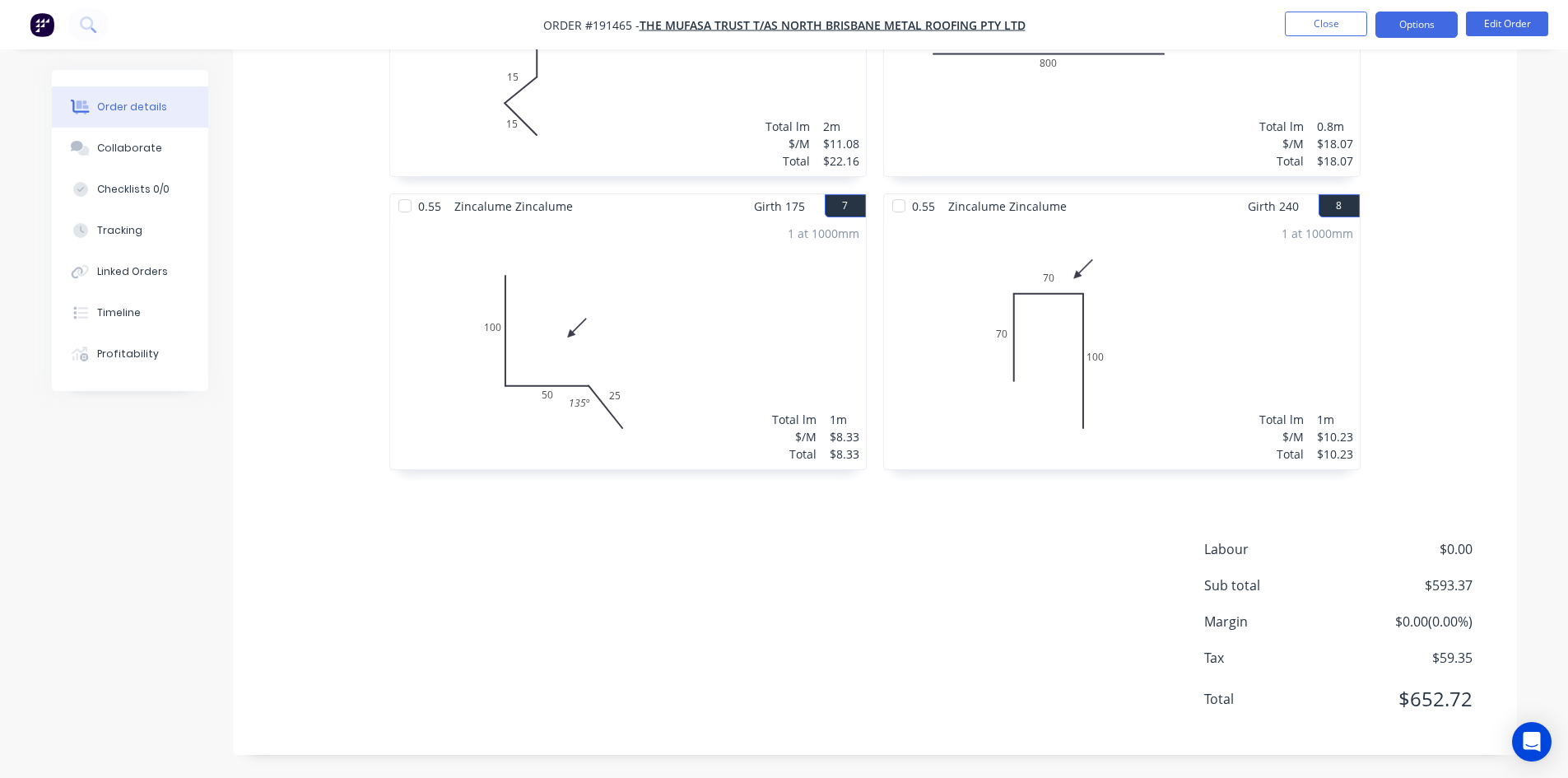
click at [1405, 29] on button "Options" at bounding box center [1417, 25] width 83 height 27
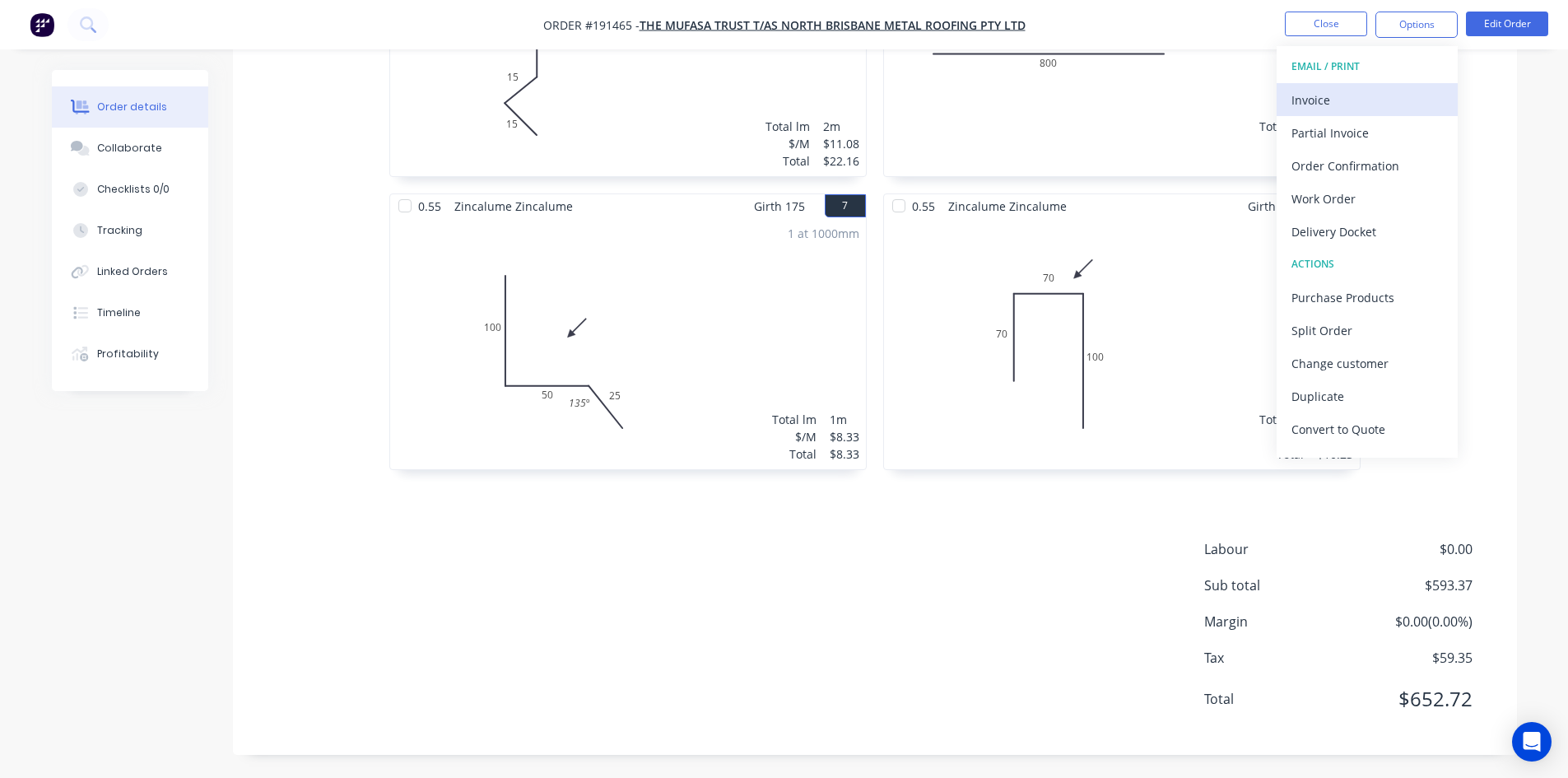
click at [1350, 100] on div "Invoice" at bounding box center [1367, 100] width 151 height 24
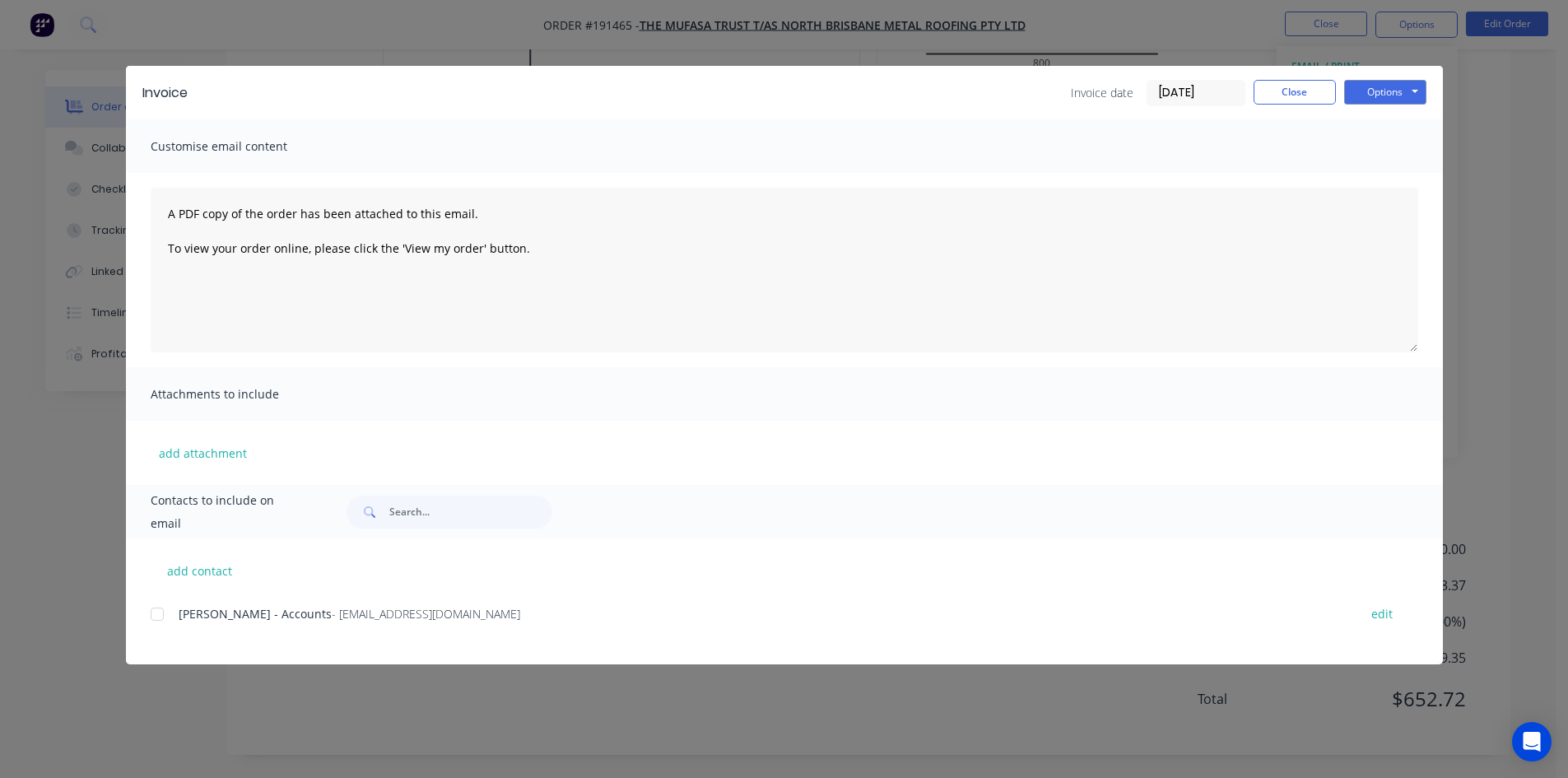
click at [160, 619] on div at bounding box center [158, 615] width 33 height 33
click at [1380, 96] on button "Options" at bounding box center [1386, 92] width 83 height 25
click at [1373, 172] on button "Email" at bounding box center [1397, 176] width 105 height 28
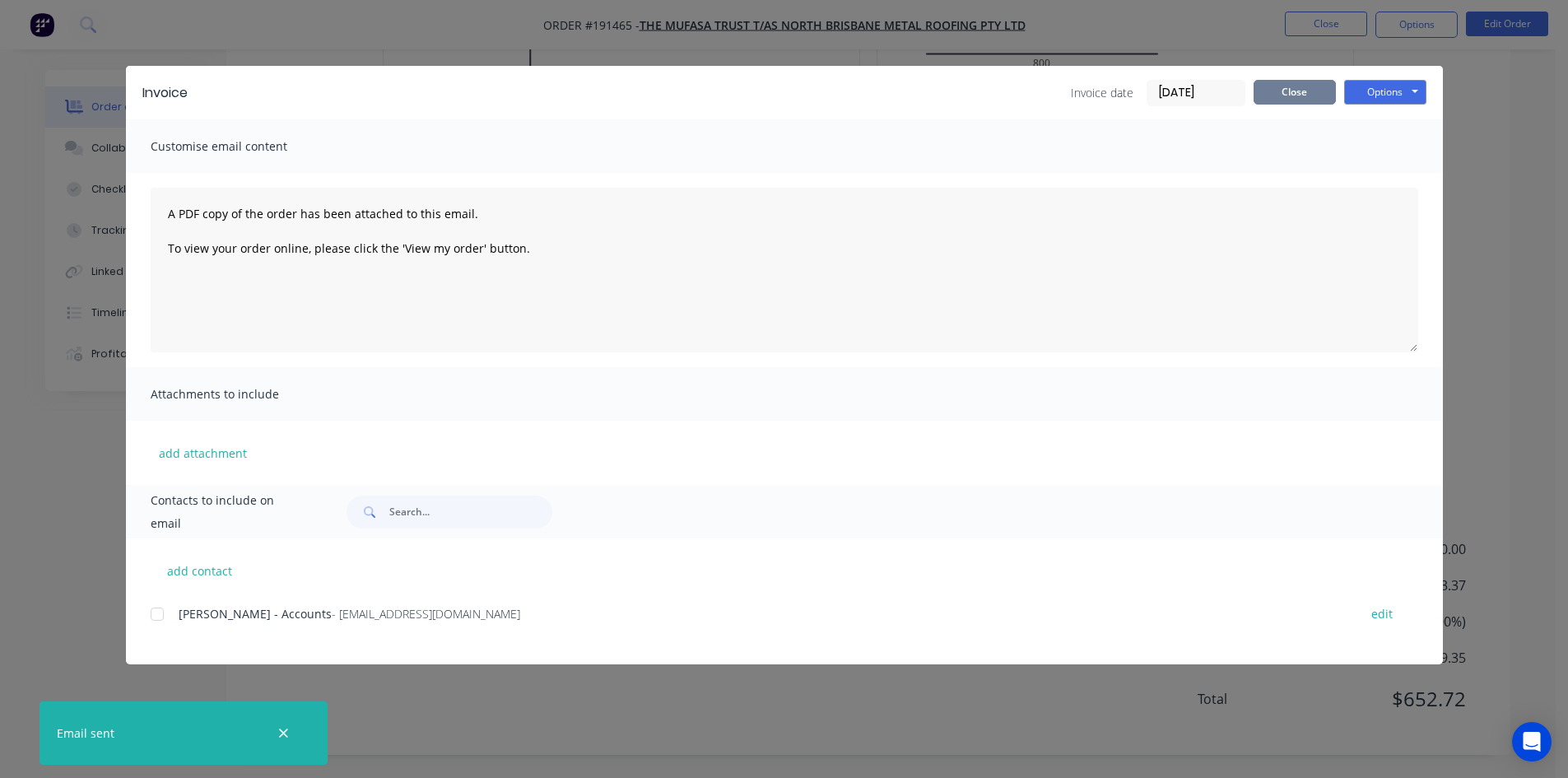
click at [1295, 94] on button "Close" at bounding box center [1295, 92] width 83 height 25
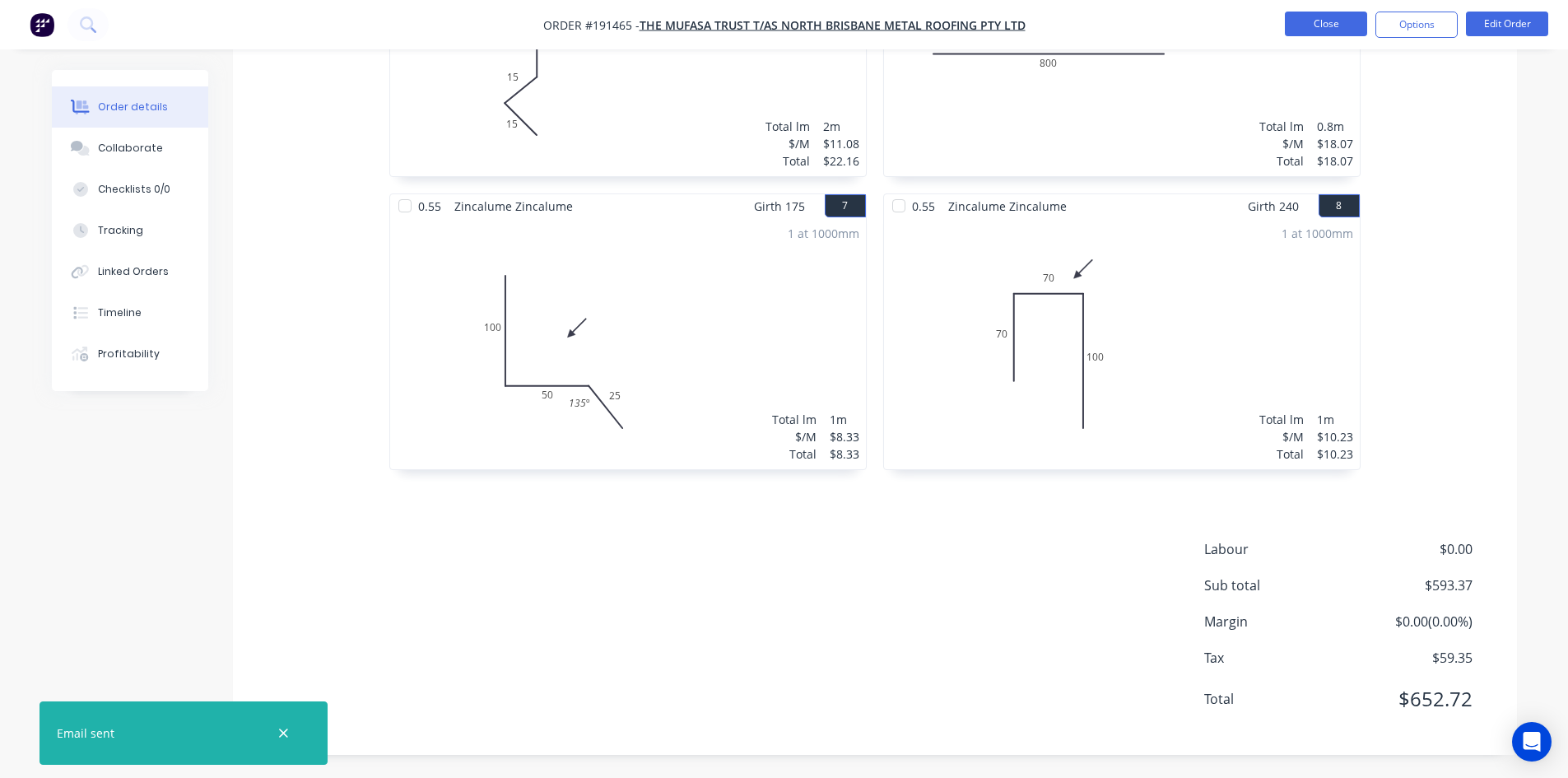
click at [1314, 20] on button "Close" at bounding box center [1326, 24] width 83 height 25
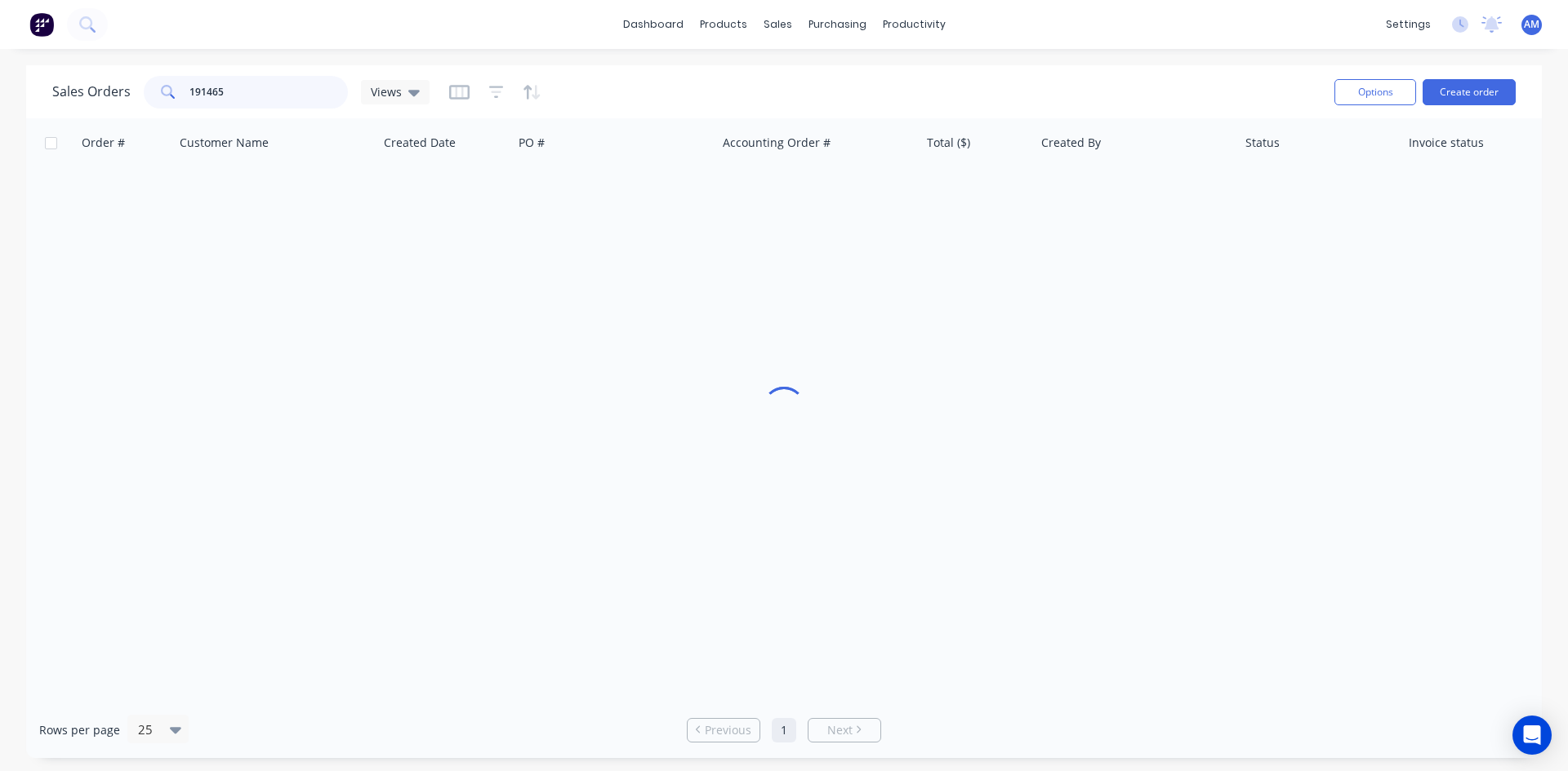
drag, startPoint x: 252, startPoint y: 92, endPoint x: 129, endPoint y: 91, distance: 123.0
click at [129, 91] on div "Sales Orders 191465 Views" at bounding box center [240, 92] width 377 height 33
type input "191543"
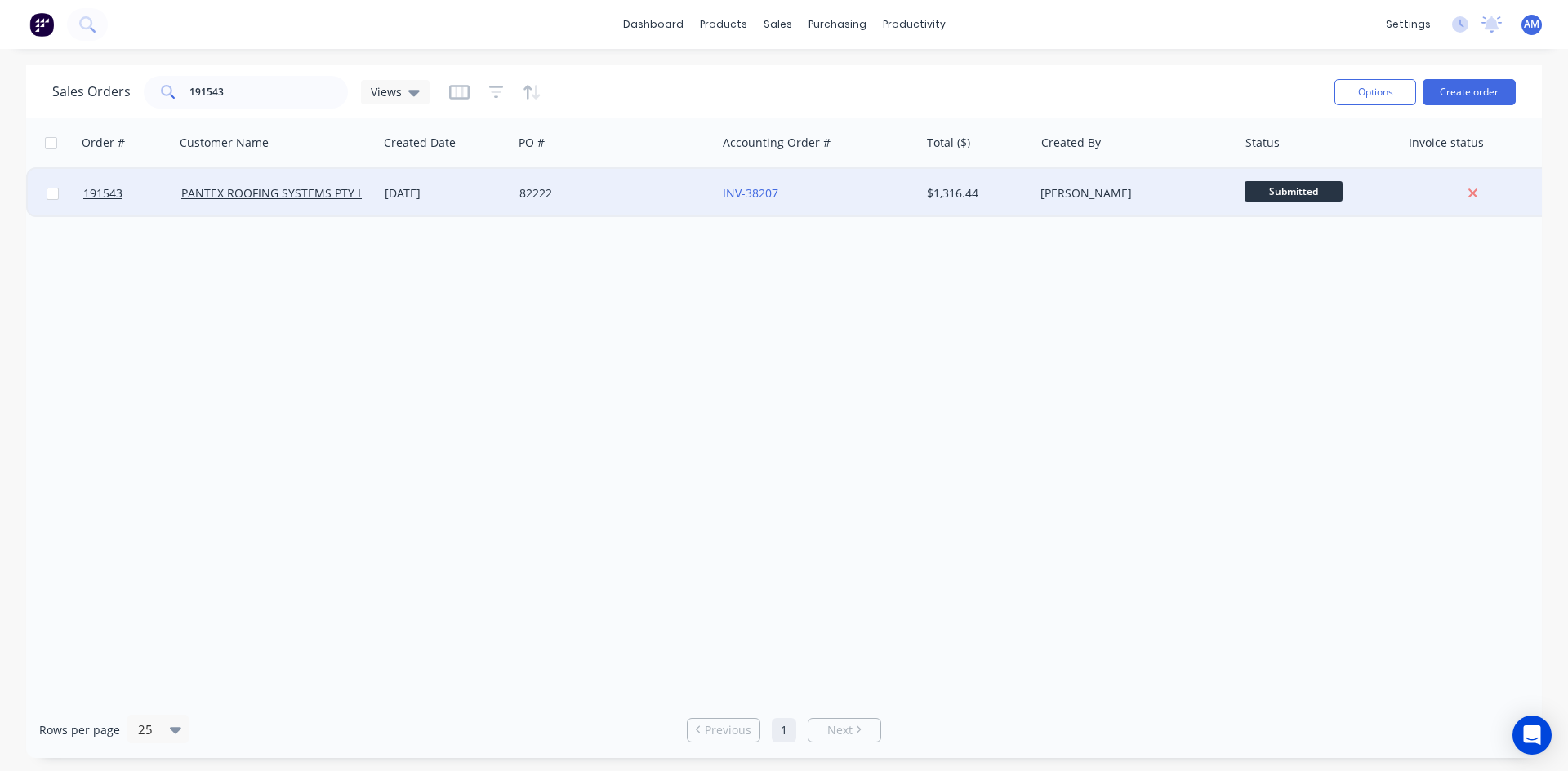
click at [604, 199] on div "82222" at bounding box center [609, 194] width 181 height 16
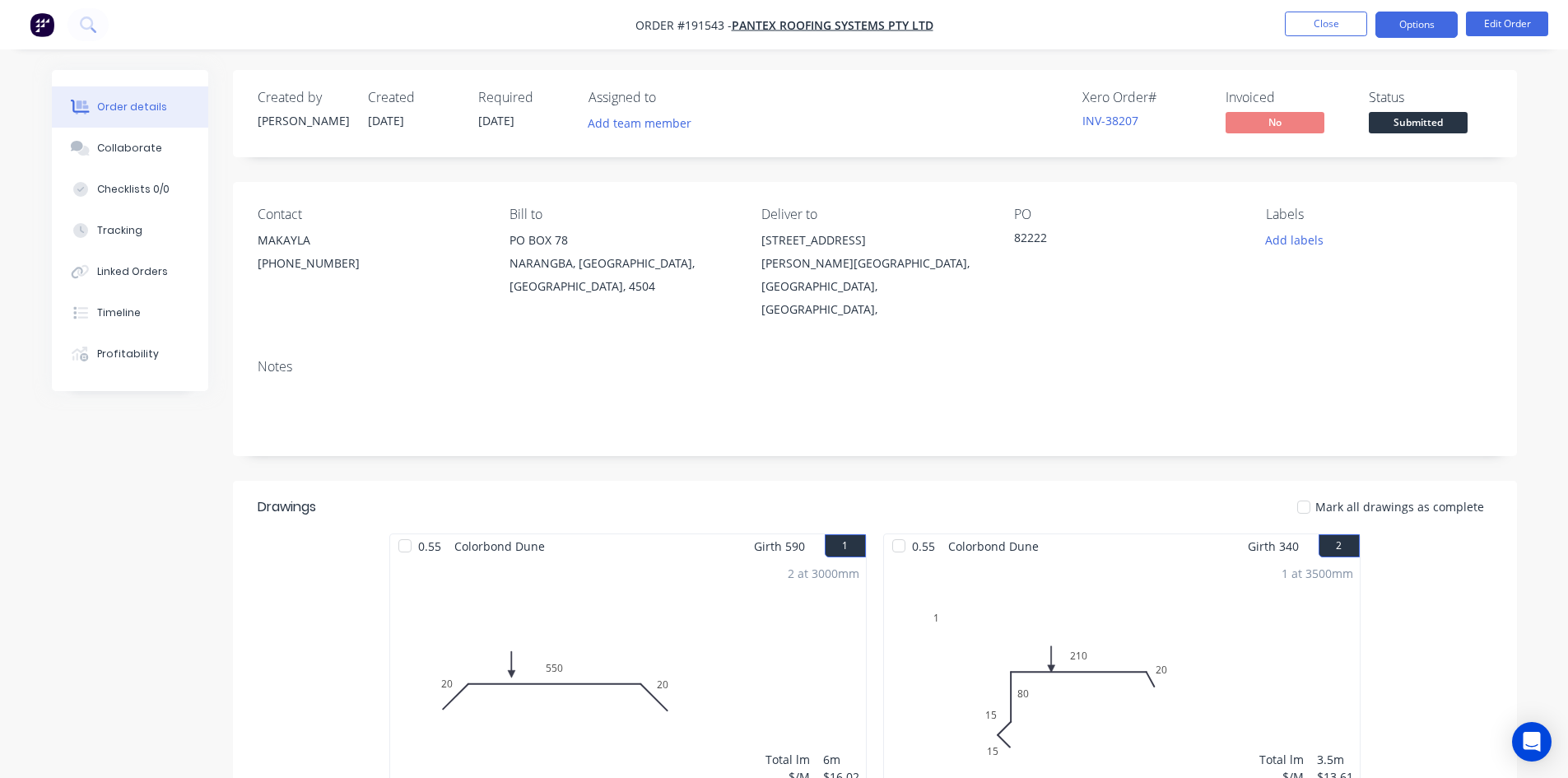
click at [1410, 27] on button "Options" at bounding box center [1417, 25] width 83 height 27
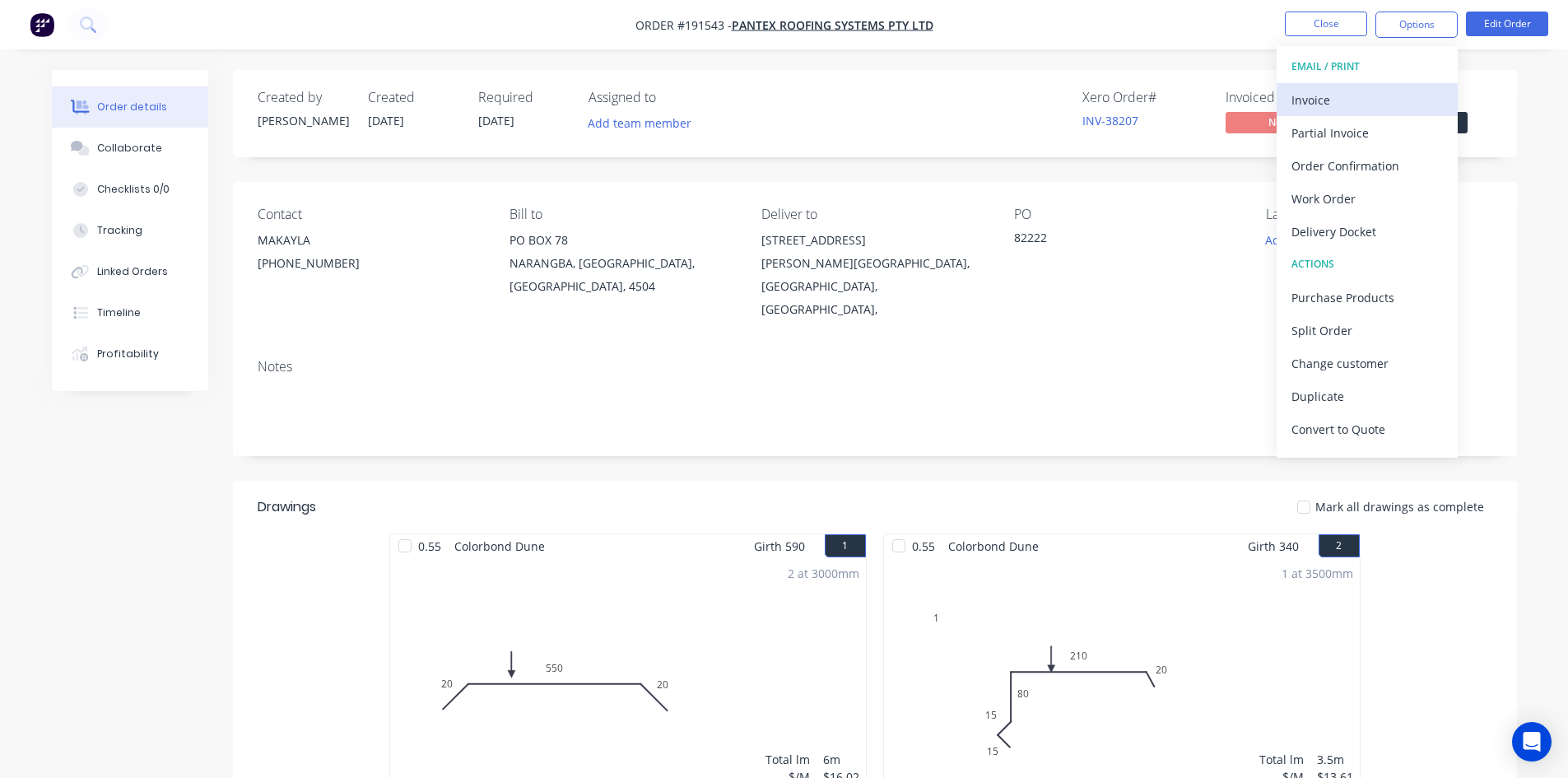
click at [1356, 93] on div "Invoice" at bounding box center [1367, 100] width 151 height 24
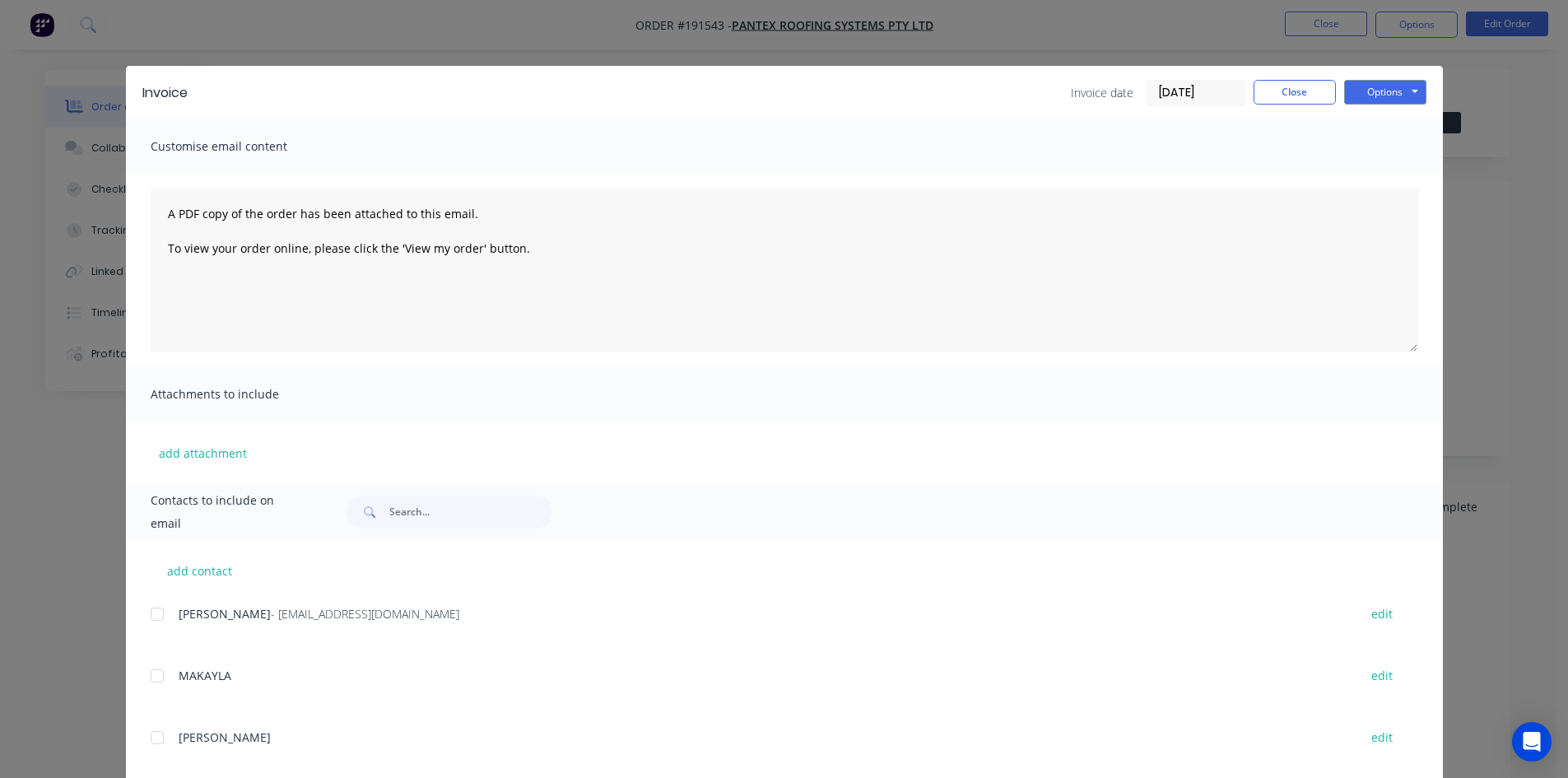
click at [155, 608] on div at bounding box center [158, 615] width 33 height 33
click at [1350, 95] on button "Options" at bounding box center [1386, 92] width 83 height 25
click at [1347, 172] on button "Email" at bounding box center [1397, 176] width 105 height 28
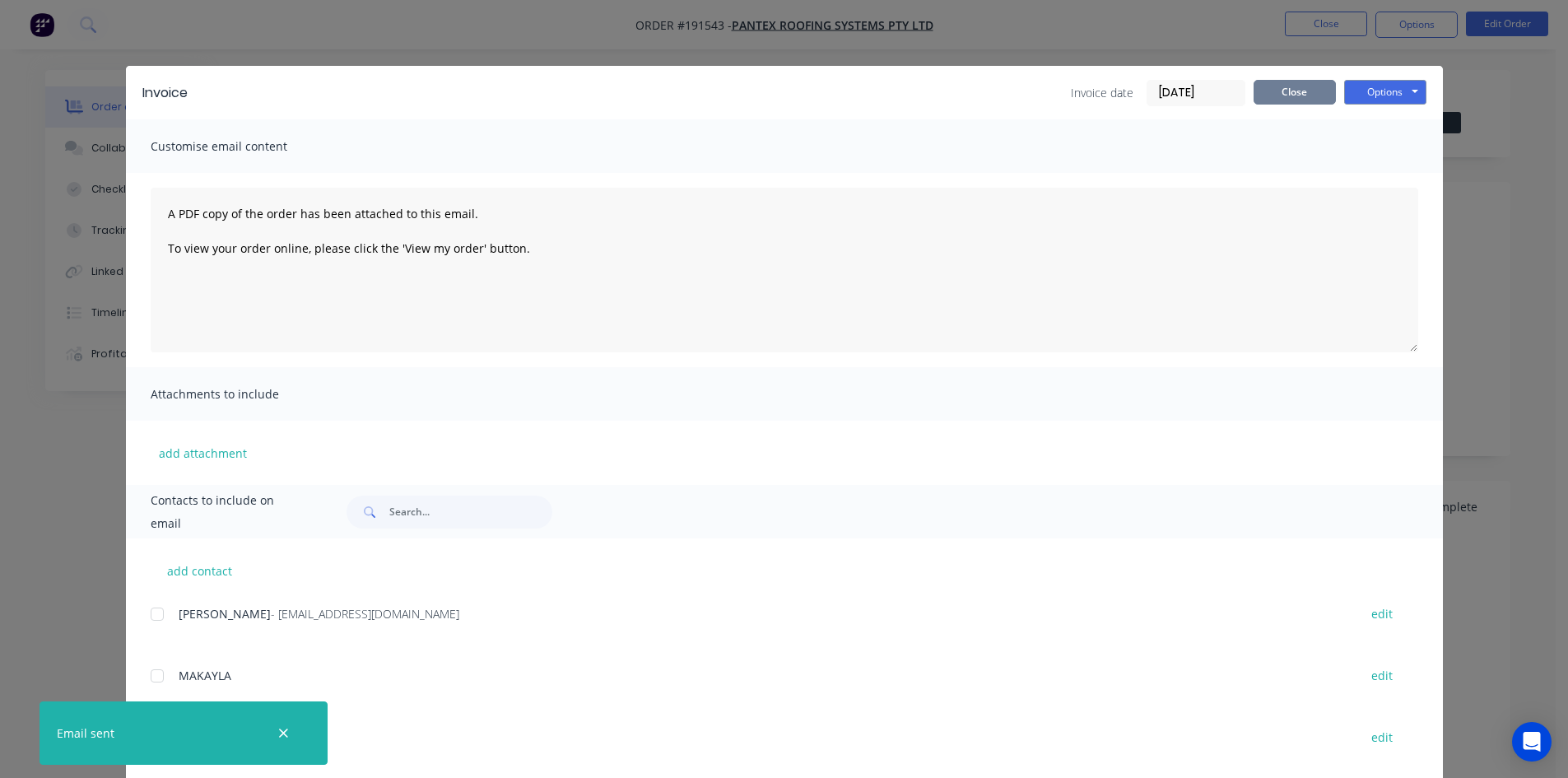
click at [1271, 98] on button "Close" at bounding box center [1295, 92] width 83 height 25
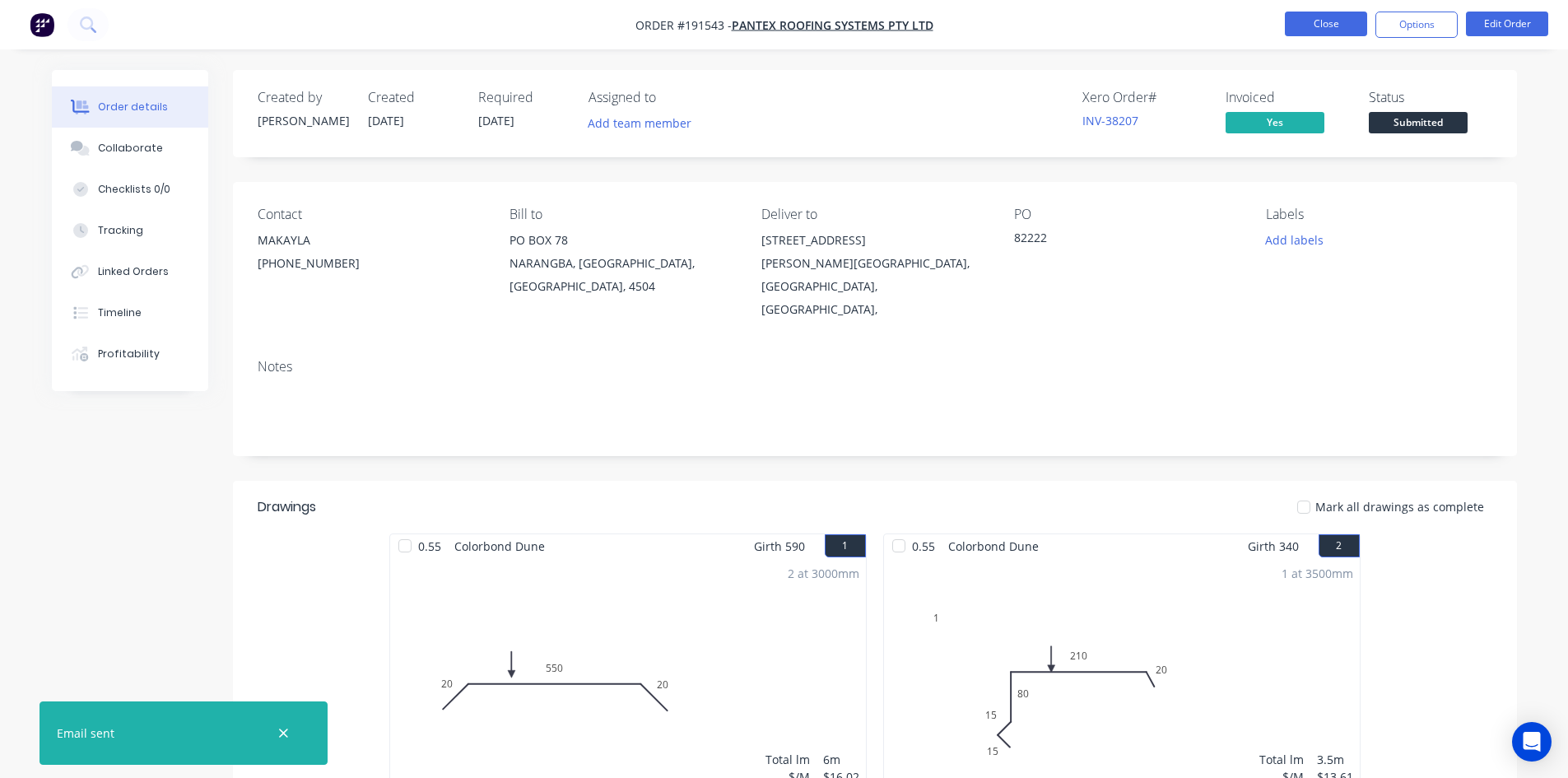
click at [1327, 16] on button "Close" at bounding box center [1326, 24] width 83 height 25
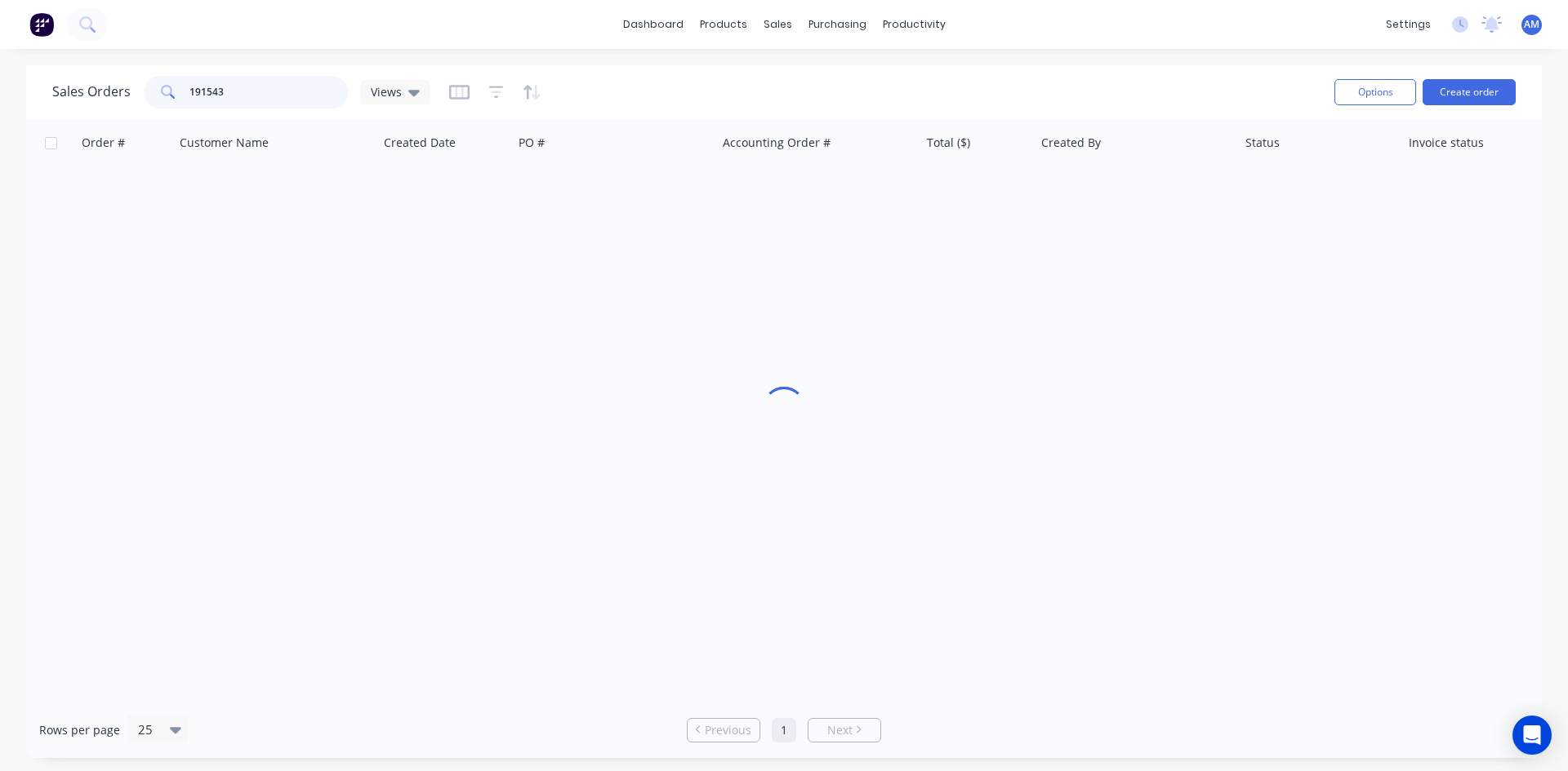
drag, startPoint x: 241, startPoint y: 95, endPoint x: 114, endPoint y: 84, distance: 127.5
click at [119, 95] on div "Sales Orders 191543 Views" at bounding box center [240, 92] width 377 height 33
type input "191556"
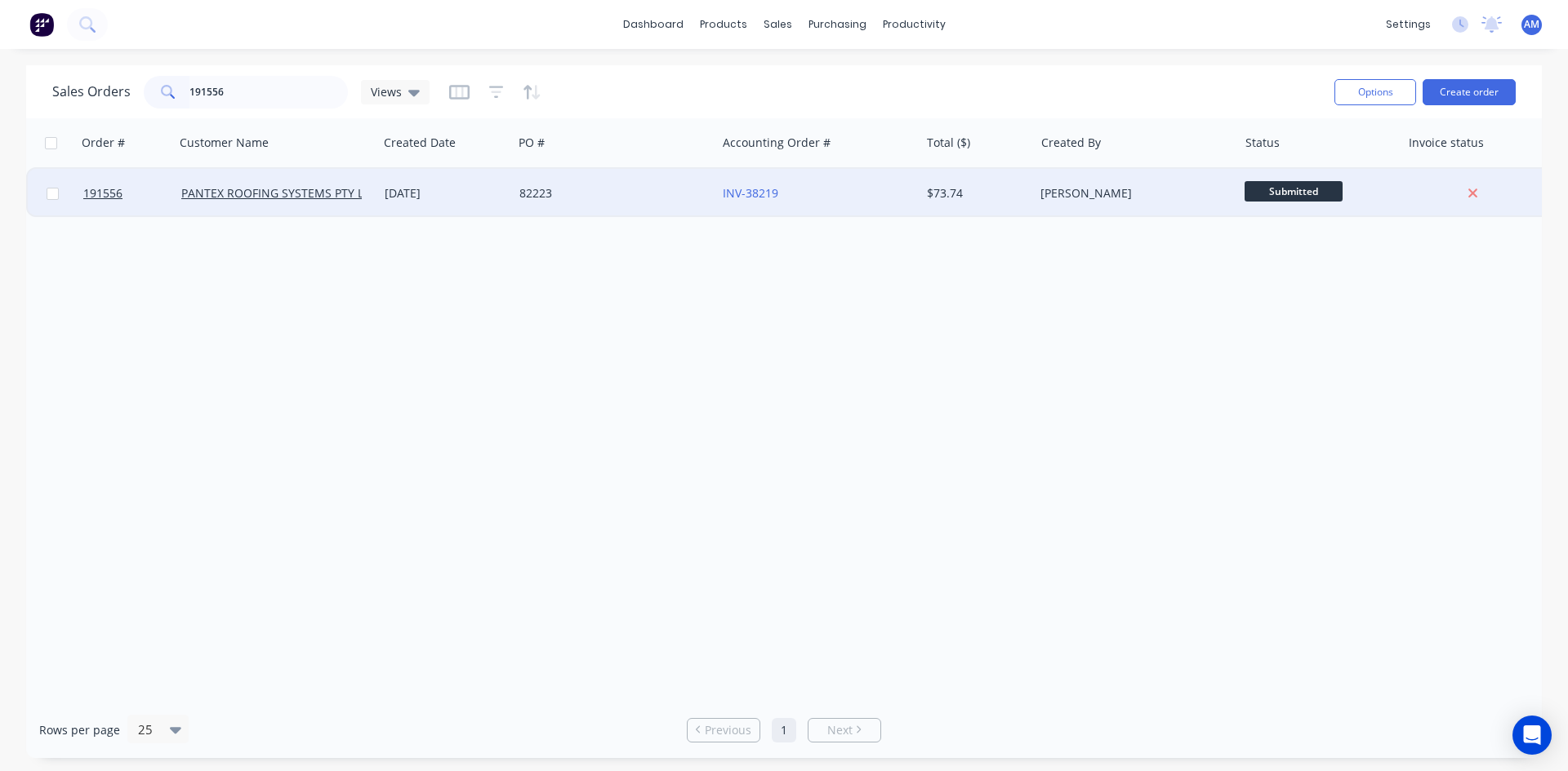
click at [598, 173] on div "82223" at bounding box center [615, 194] width 204 height 49
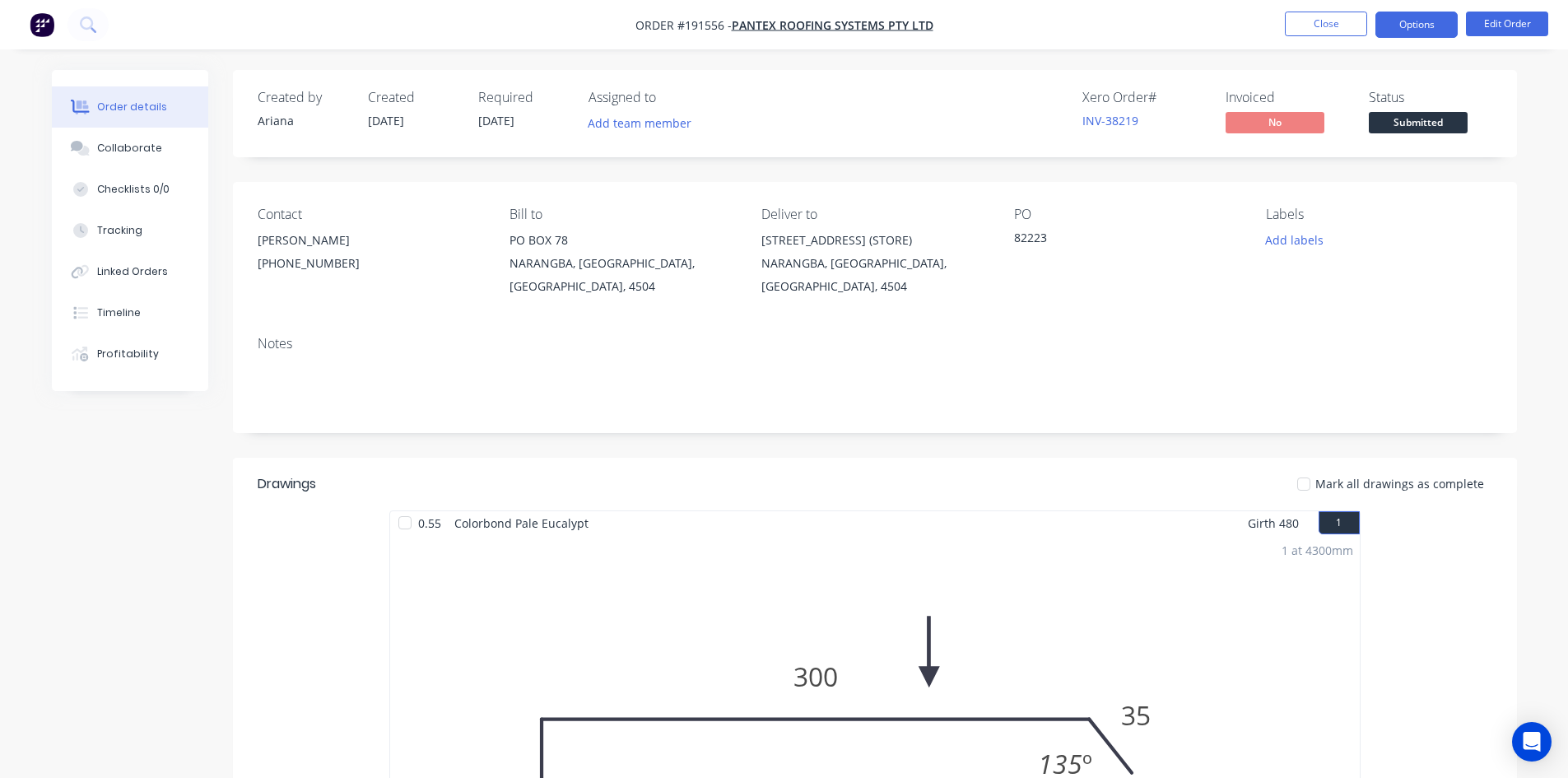
click at [1434, 22] on button "Options" at bounding box center [1417, 25] width 83 height 27
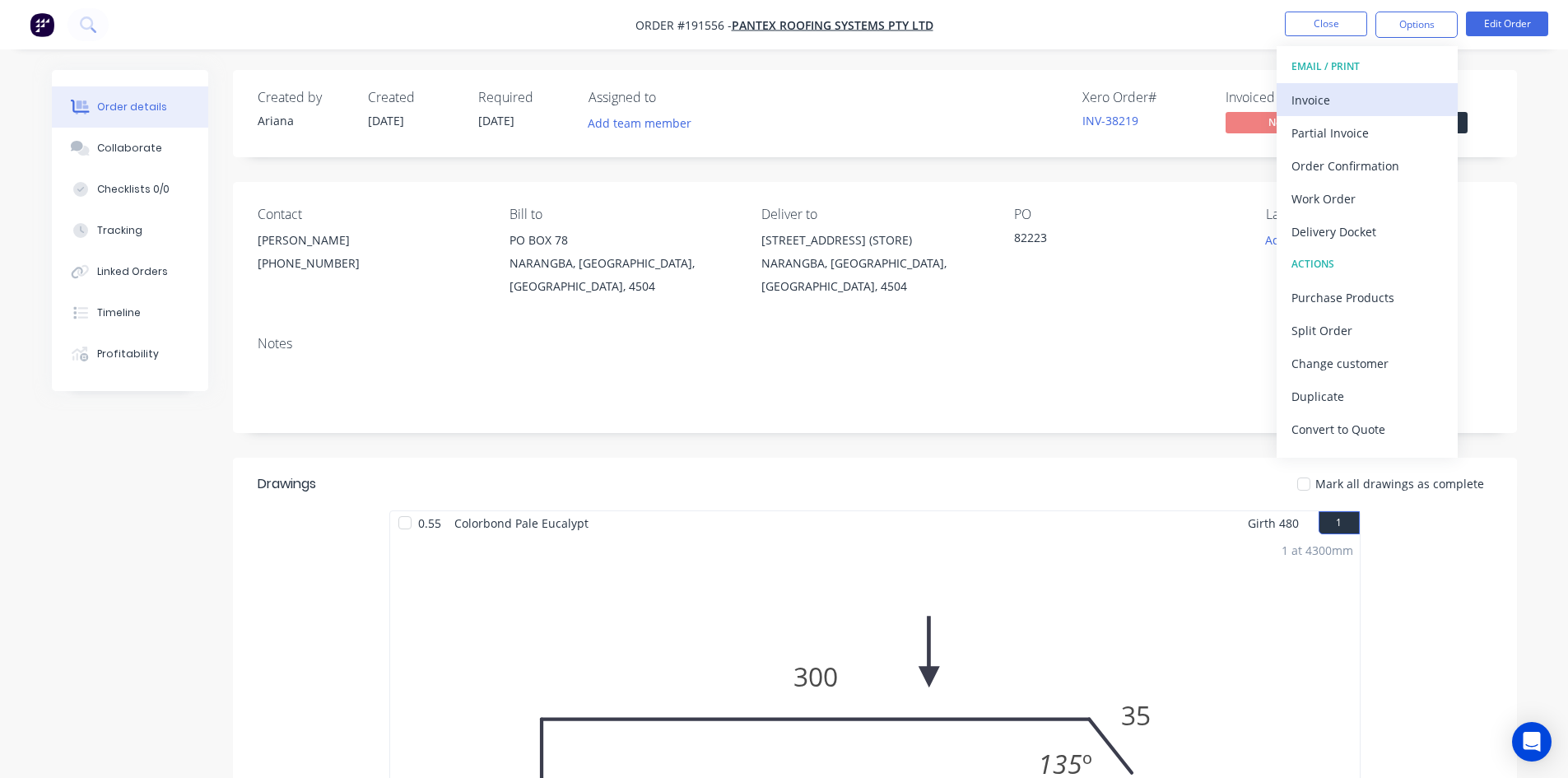
click at [1377, 106] on div "Invoice" at bounding box center [1367, 100] width 151 height 24
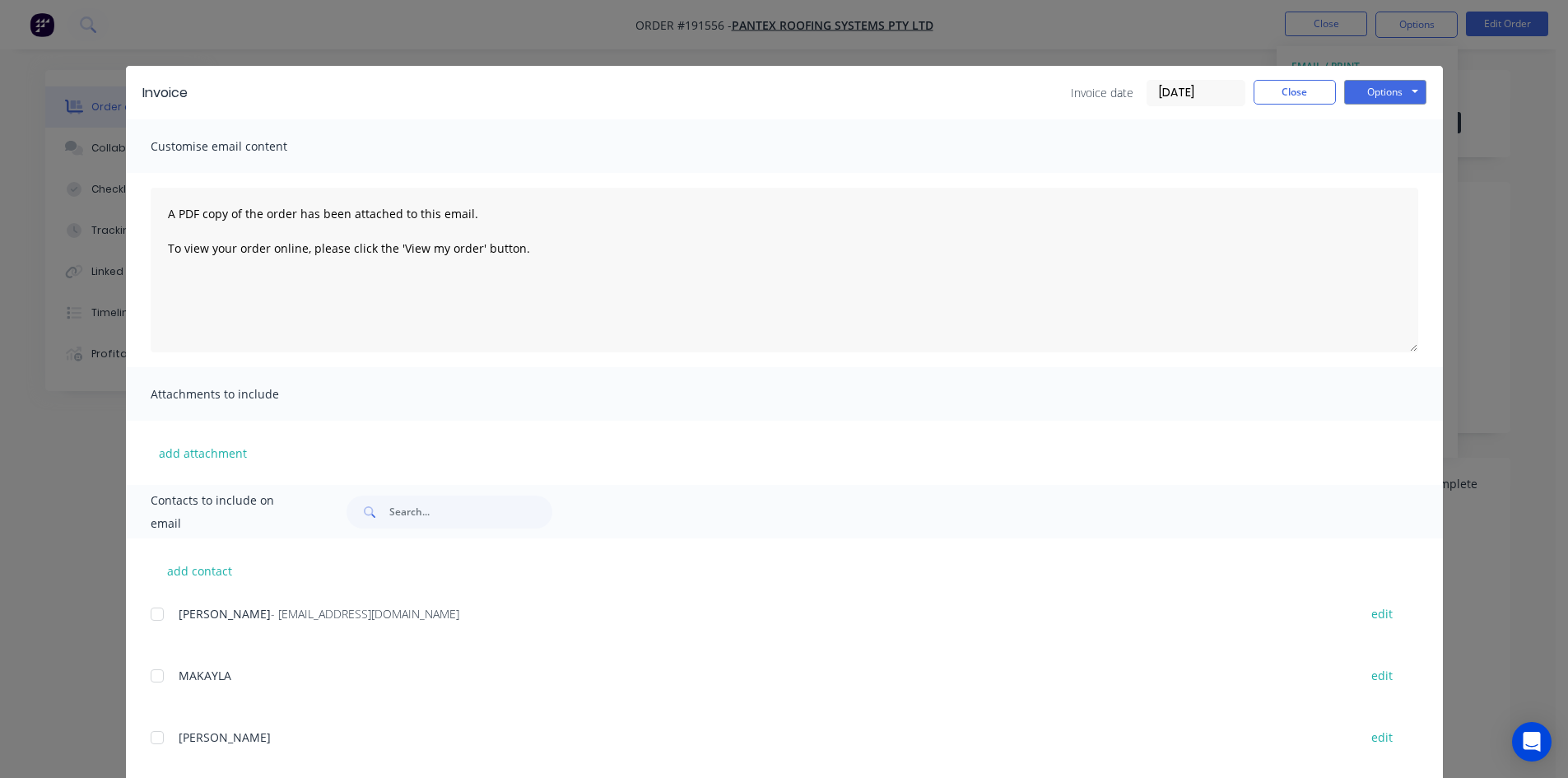
click at [157, 611] on div at bounding box center [158, 615] width 33 height 33
click at [1390, 89] on button "Options" at bounding box center [1386, 92] width 83 height 25
click at [1391, 179] on button "Email" at bounding box center [1397, 176] width 105 height 28
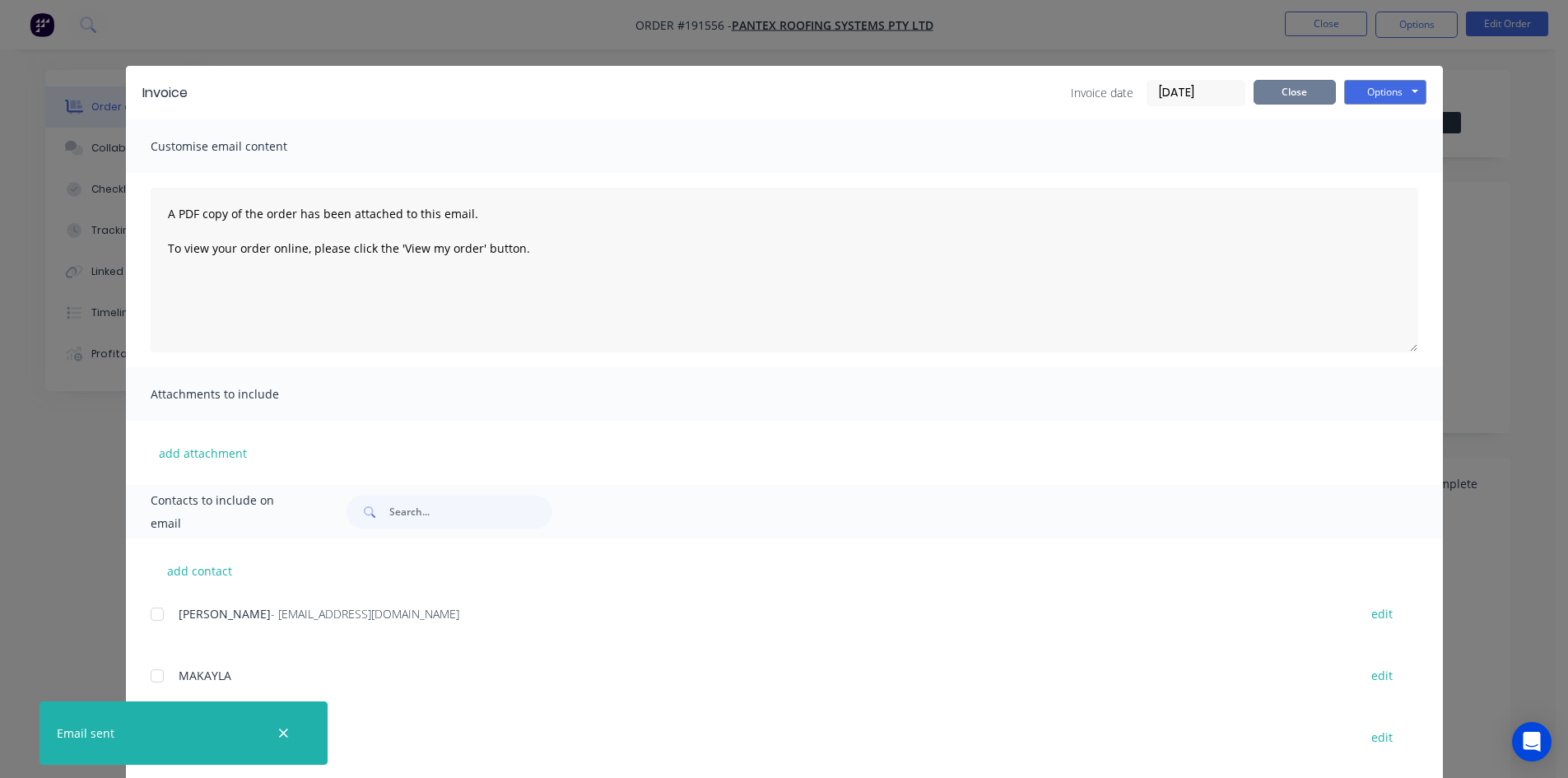
click at [1262, 98] on button "Close" at bounding box center [1295, 92] width 83 height 25
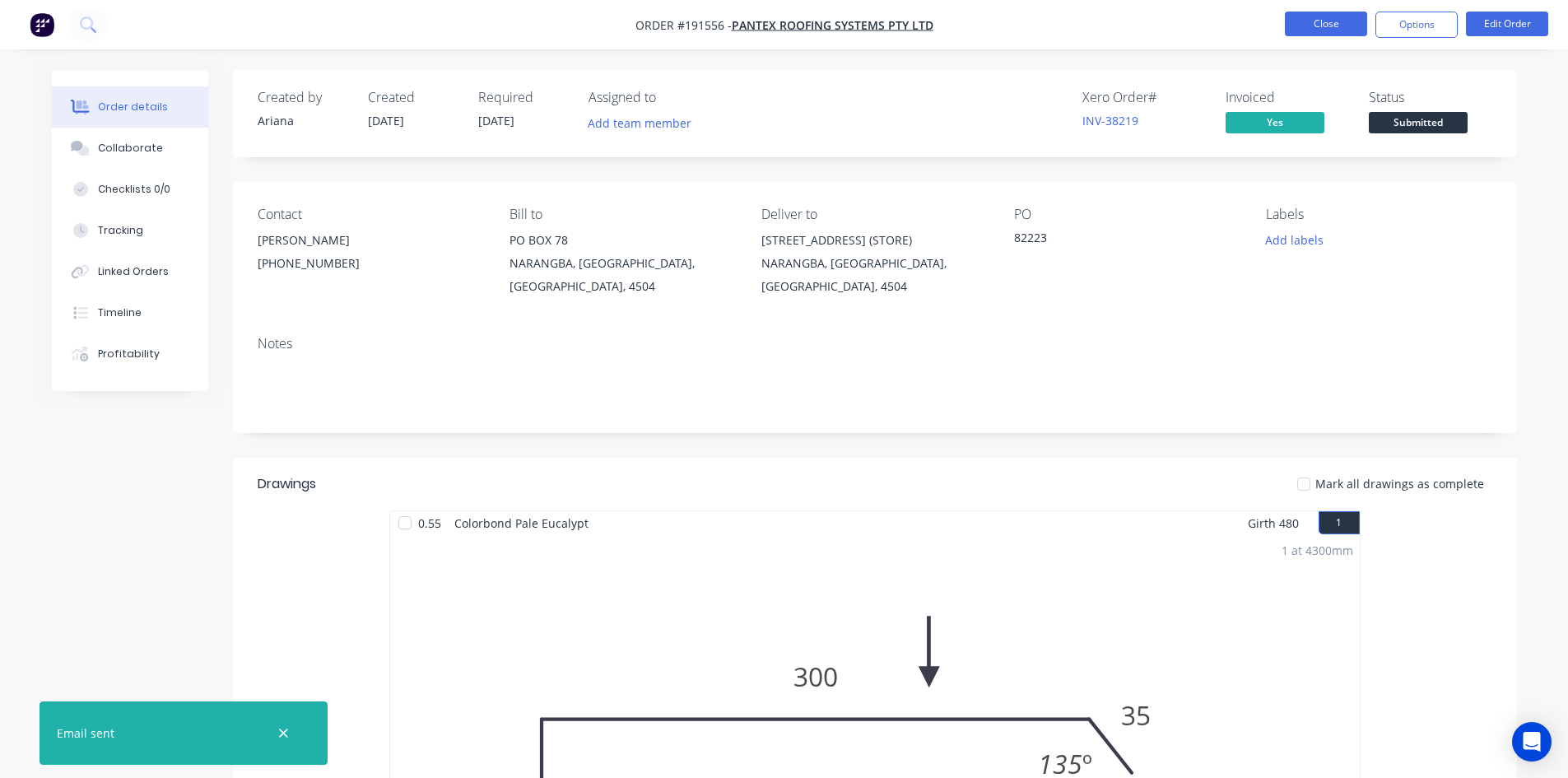
click at [1304, 28] on button "Close" at bounding box center [1326, 24] width 83 height 25
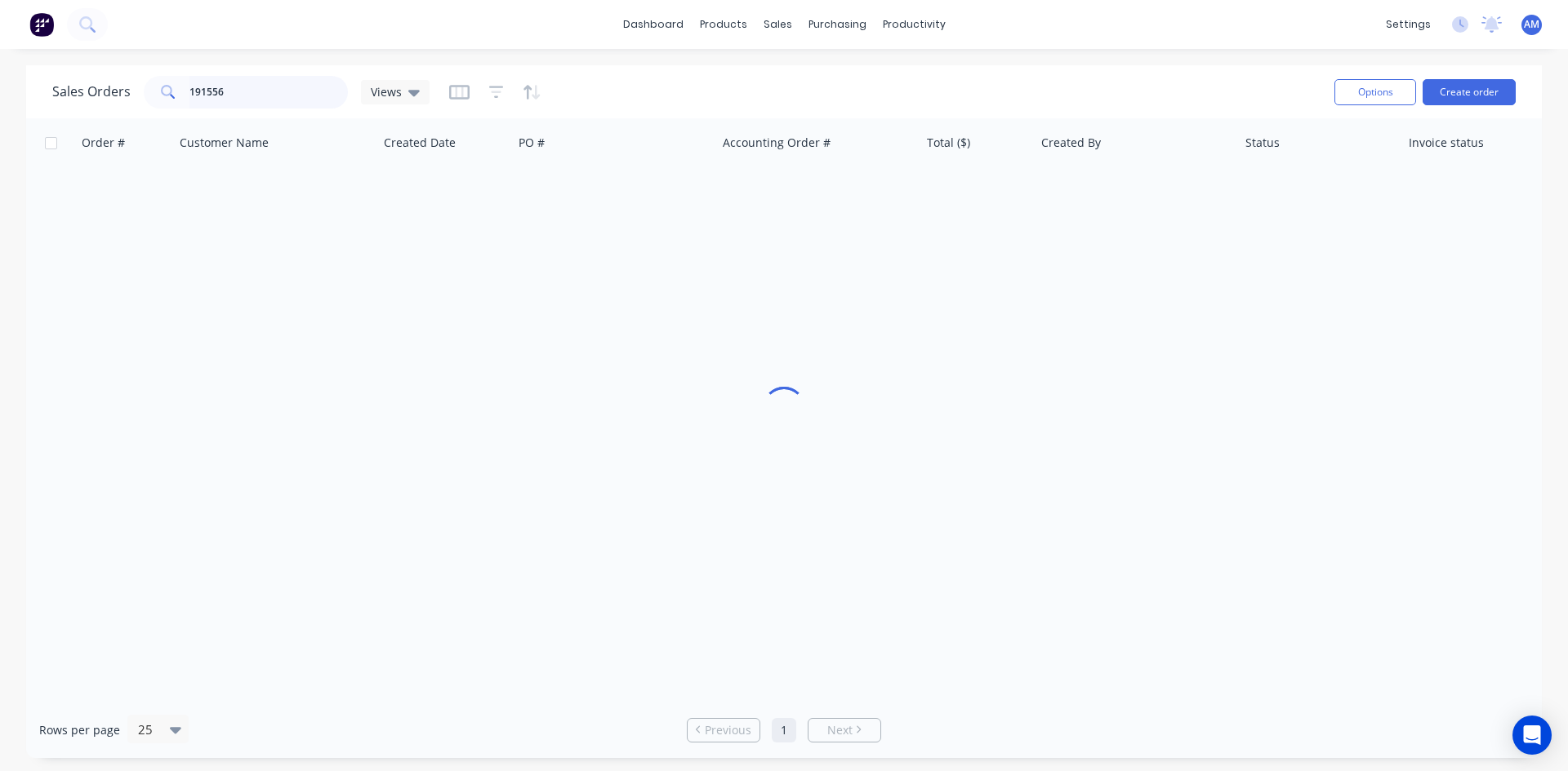
drag, startPoint x: 280, startPoint y: 92, endPoint x: 108, endPoint y: 87, distance: 172.1
click at [109, 87] on div "Sales Orders 191556 Views" at bounding box center [240, 92] width 377 height 33
type input "191447"
click at [672, 193] on div "82175" at bounding box center [609, 194] width 181 height 16
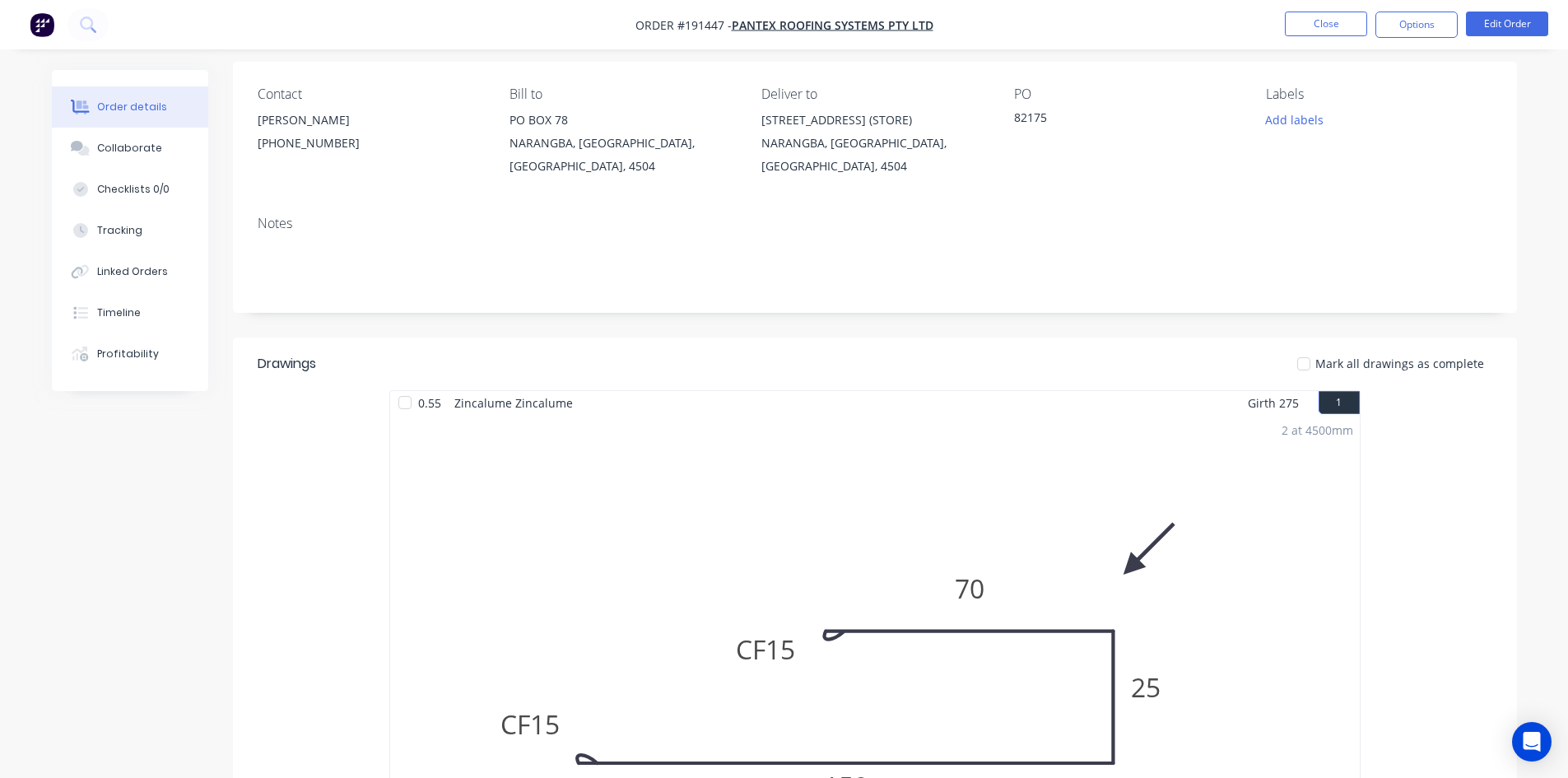
scroll to position [76, 0]
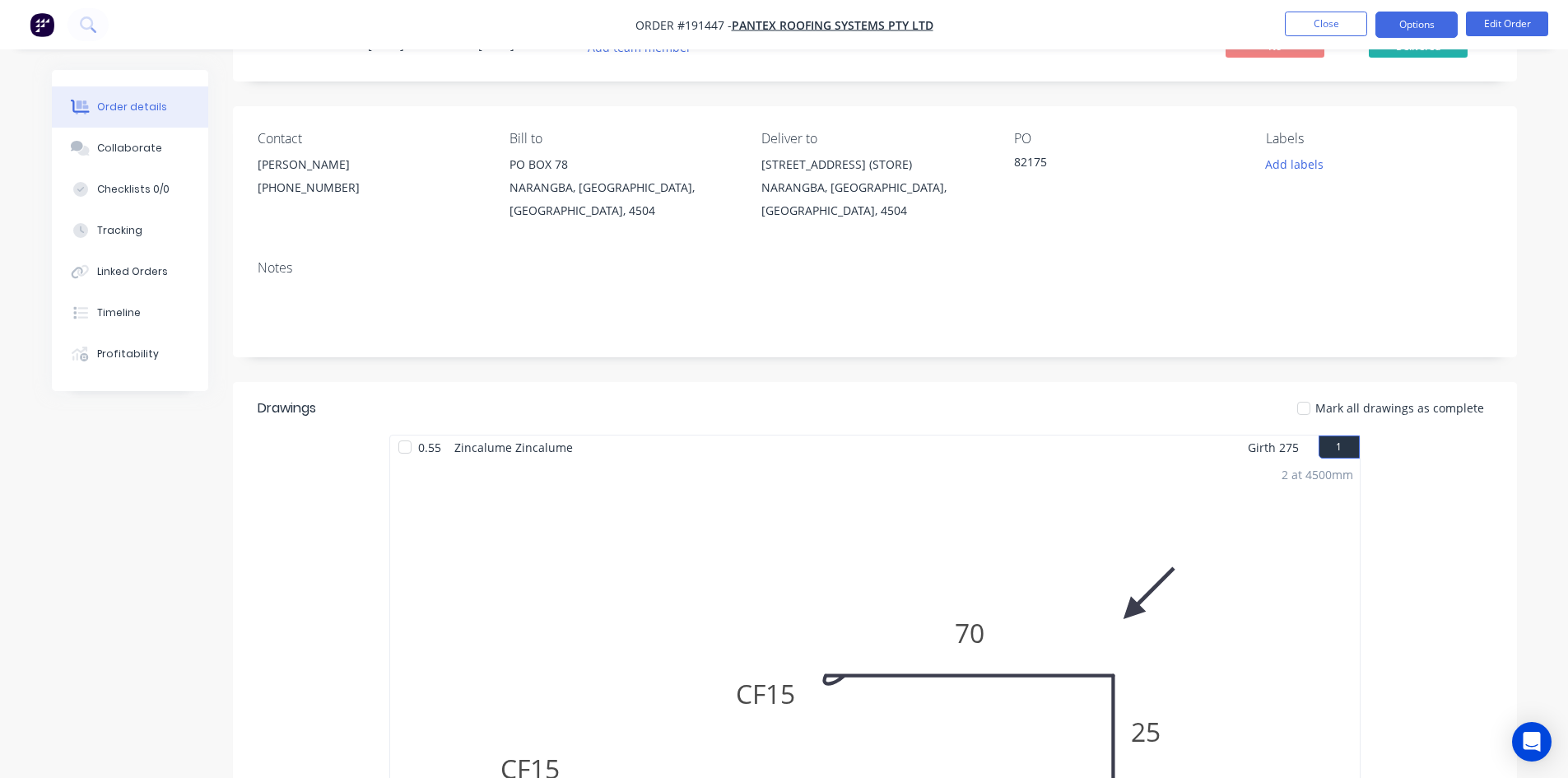
click at [1421, 20] on button "Options" at bounding box center [1417, 25] width 83 height 27
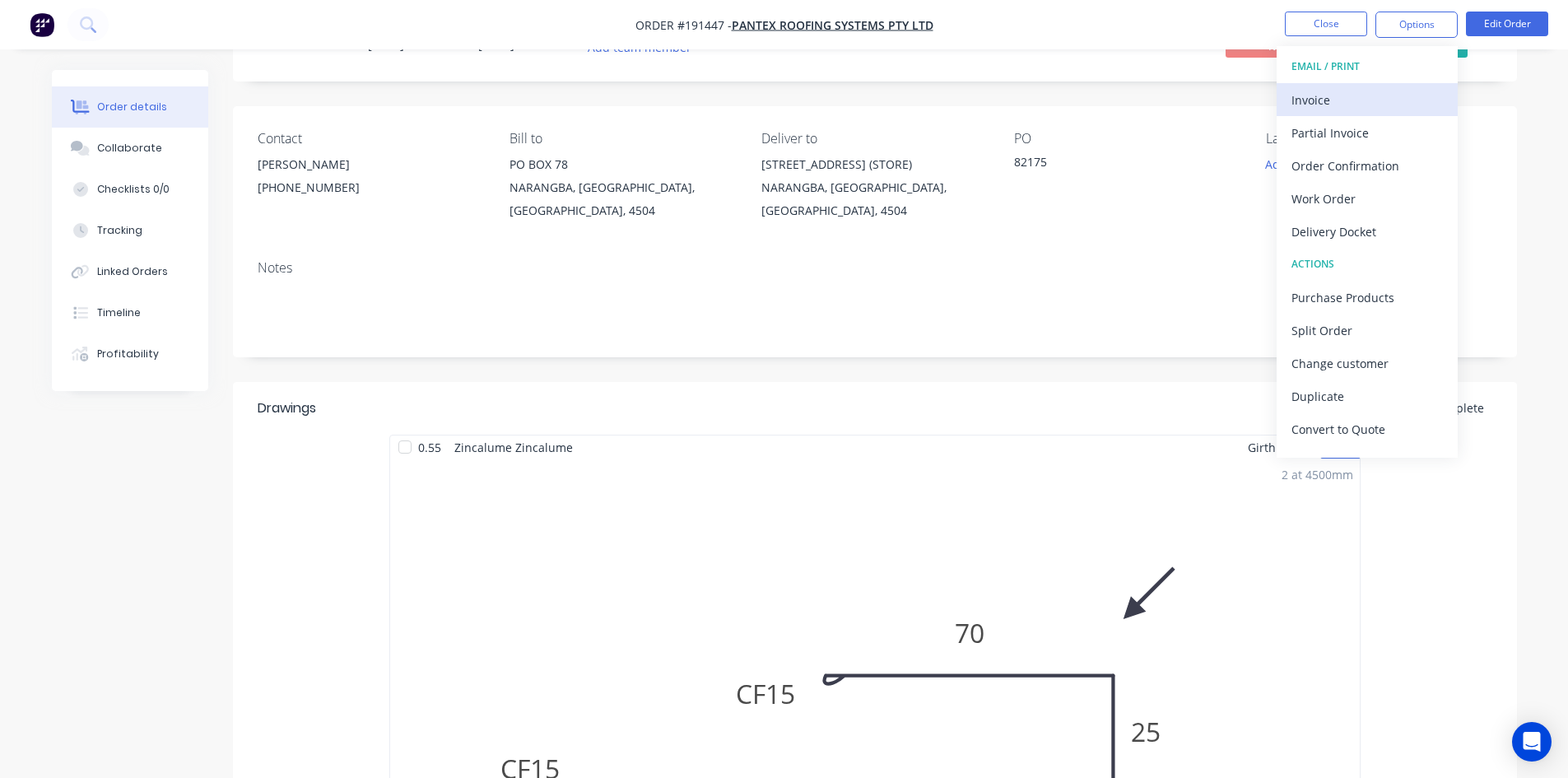
click at [1387, 88] on div "Invoice" at bounding box center [1367, 100] width 151 height 24
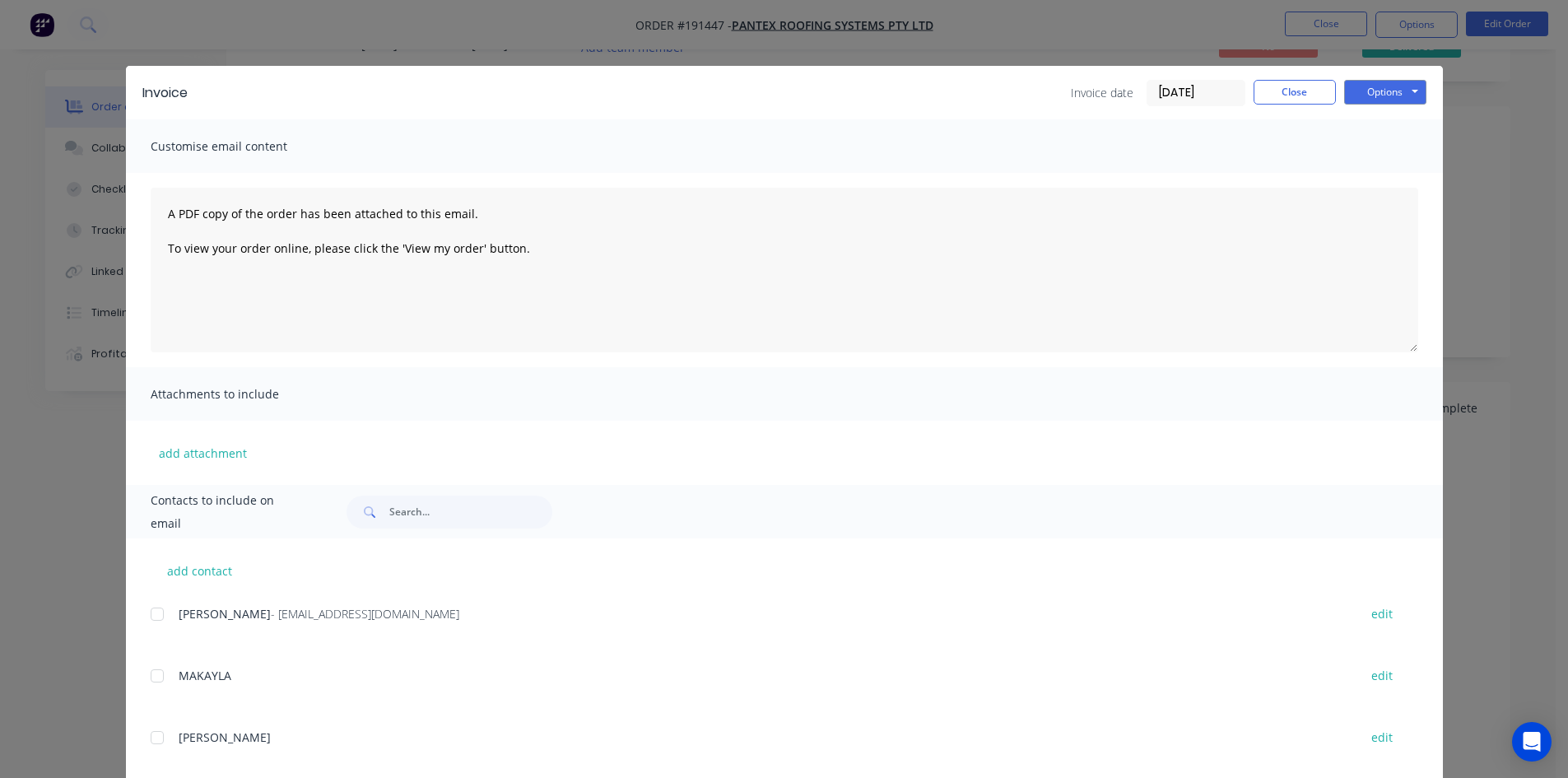
click at [154, 613] on div at bounding box center [158, 615] width 33 height 33
click at [1388, 83] on button "Options" at bounding box center [1386, 92] width 83 height 25
click at [1375, 168] on button "Email" at bounding box center [1397, 176] width 105 height 28
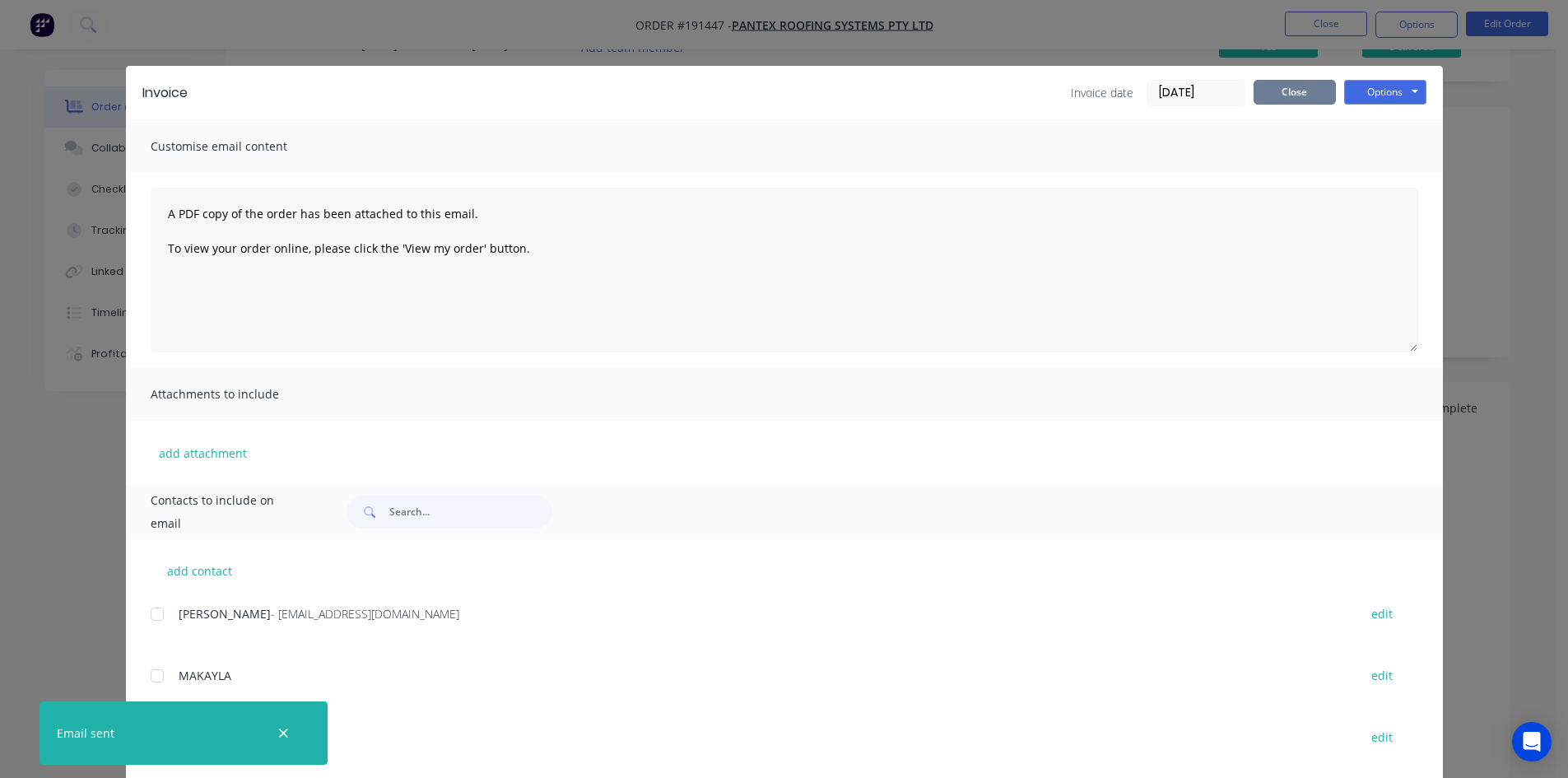
click at [1270, 97] on button "Close" at bounding box center [1295, 92] width 83 height 25
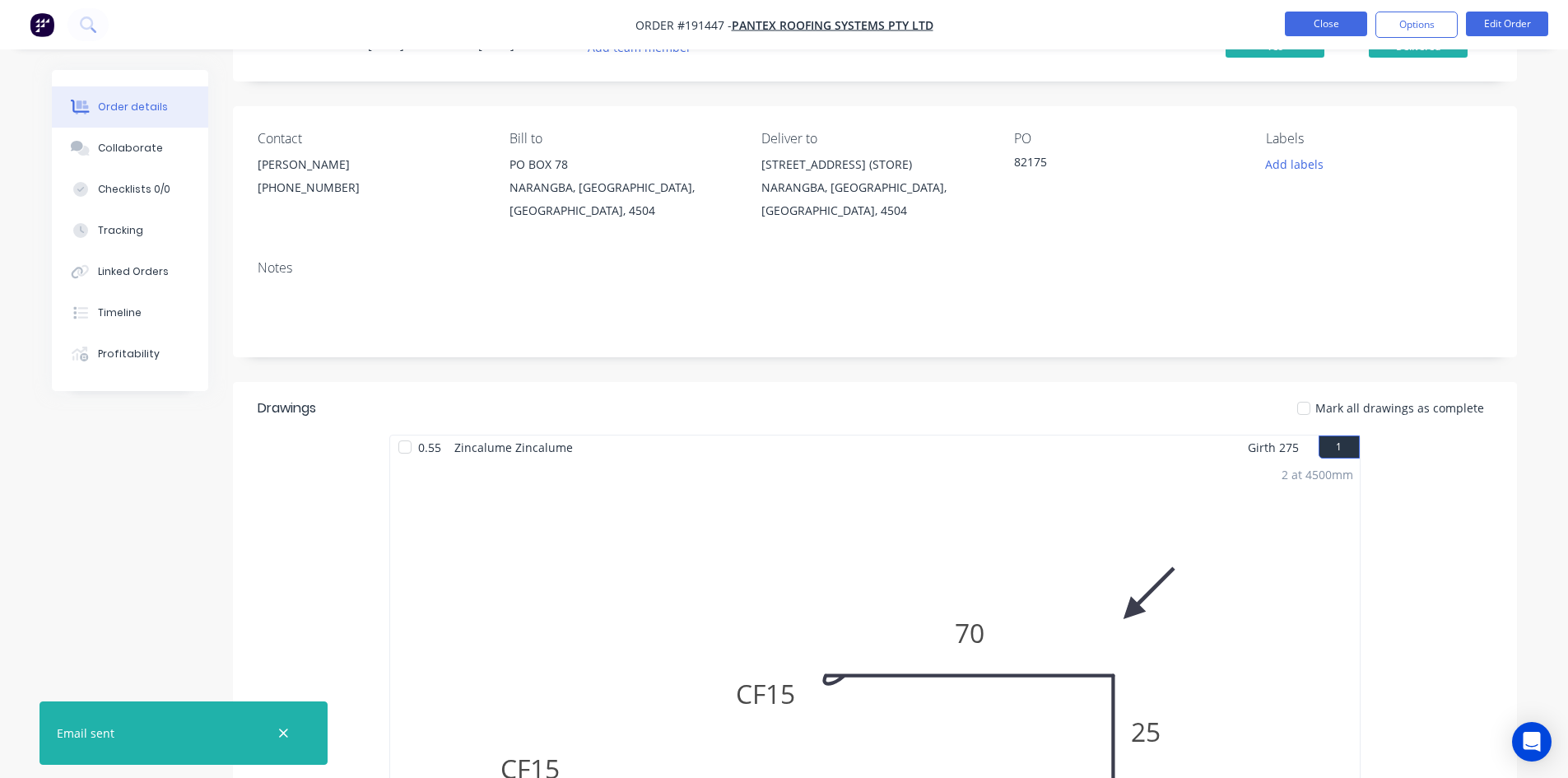
click at [1300, 18] on button "Close" at bounding box center [1326, 24] width 83 height 25
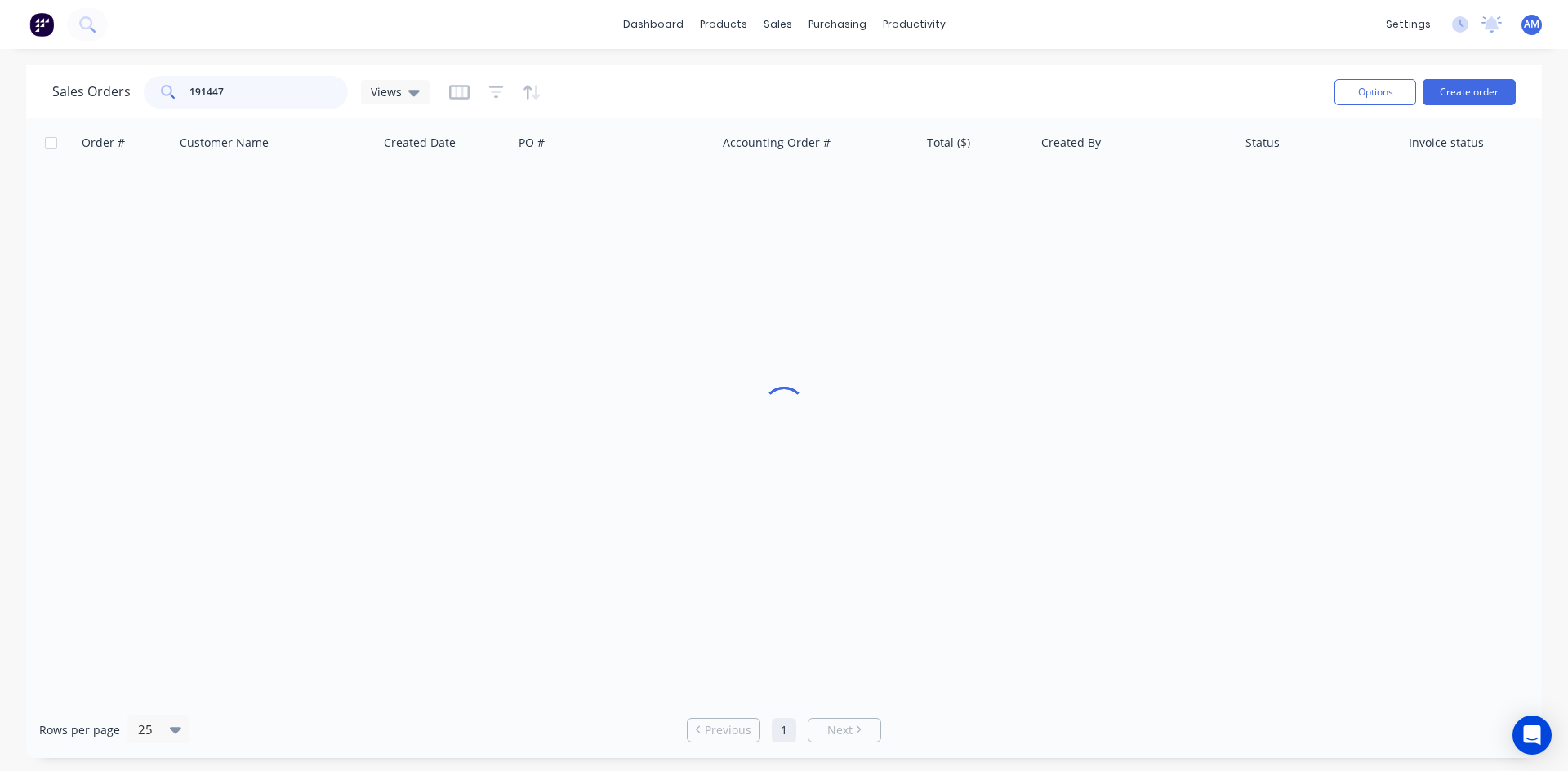
drag, startPoint x: 263, startPoint y: 95, endPoint x: 101, endPoint y: 89, distance: 162.1
click at [101, 89] on div "Sales Orders 191447 Views" at bounding box center [240, 92] width 377 height 33
type input "191499"
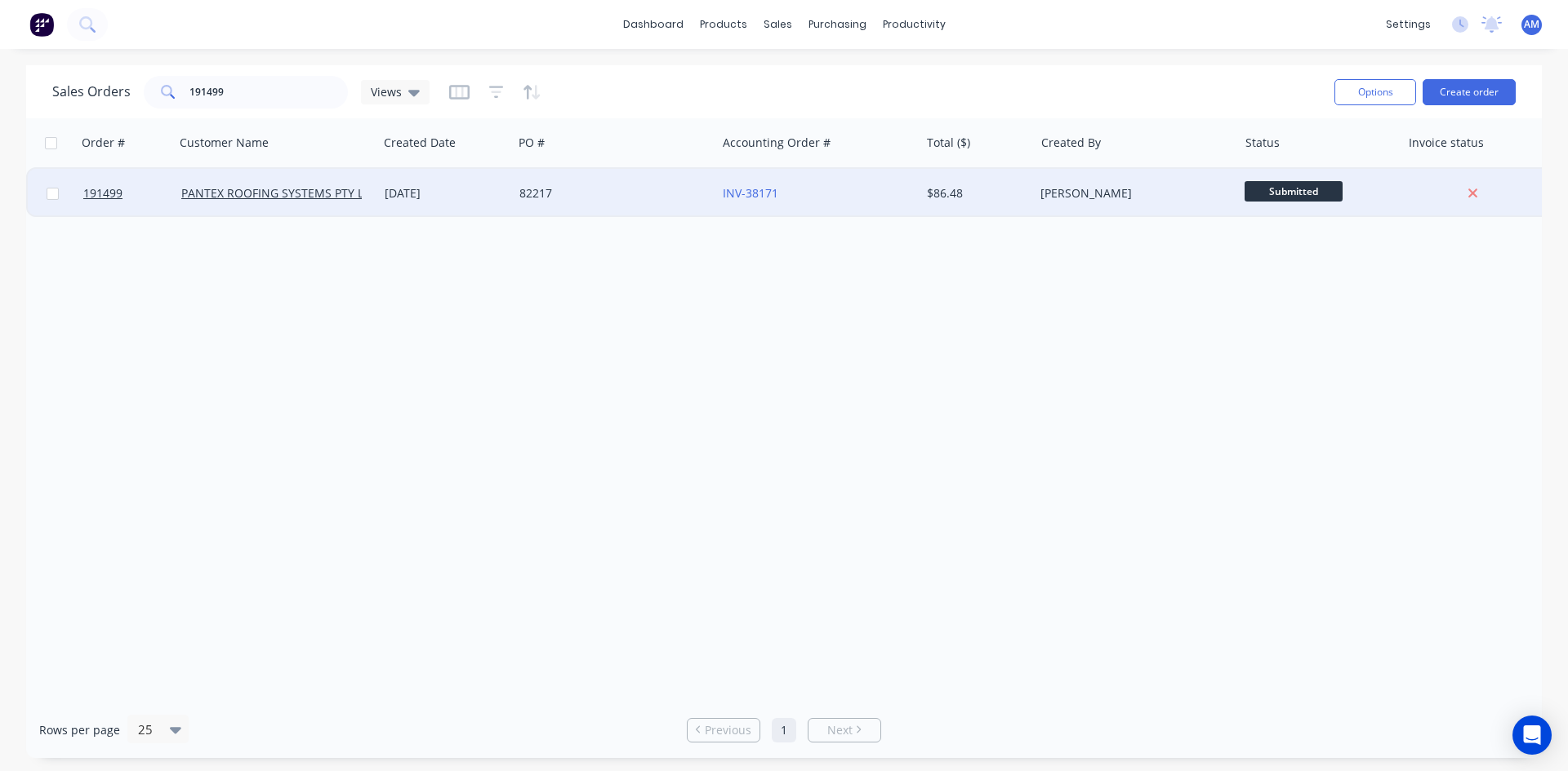
click at [698, 190] on div "82217" at bounding box center [609, 194] width 181 height 16
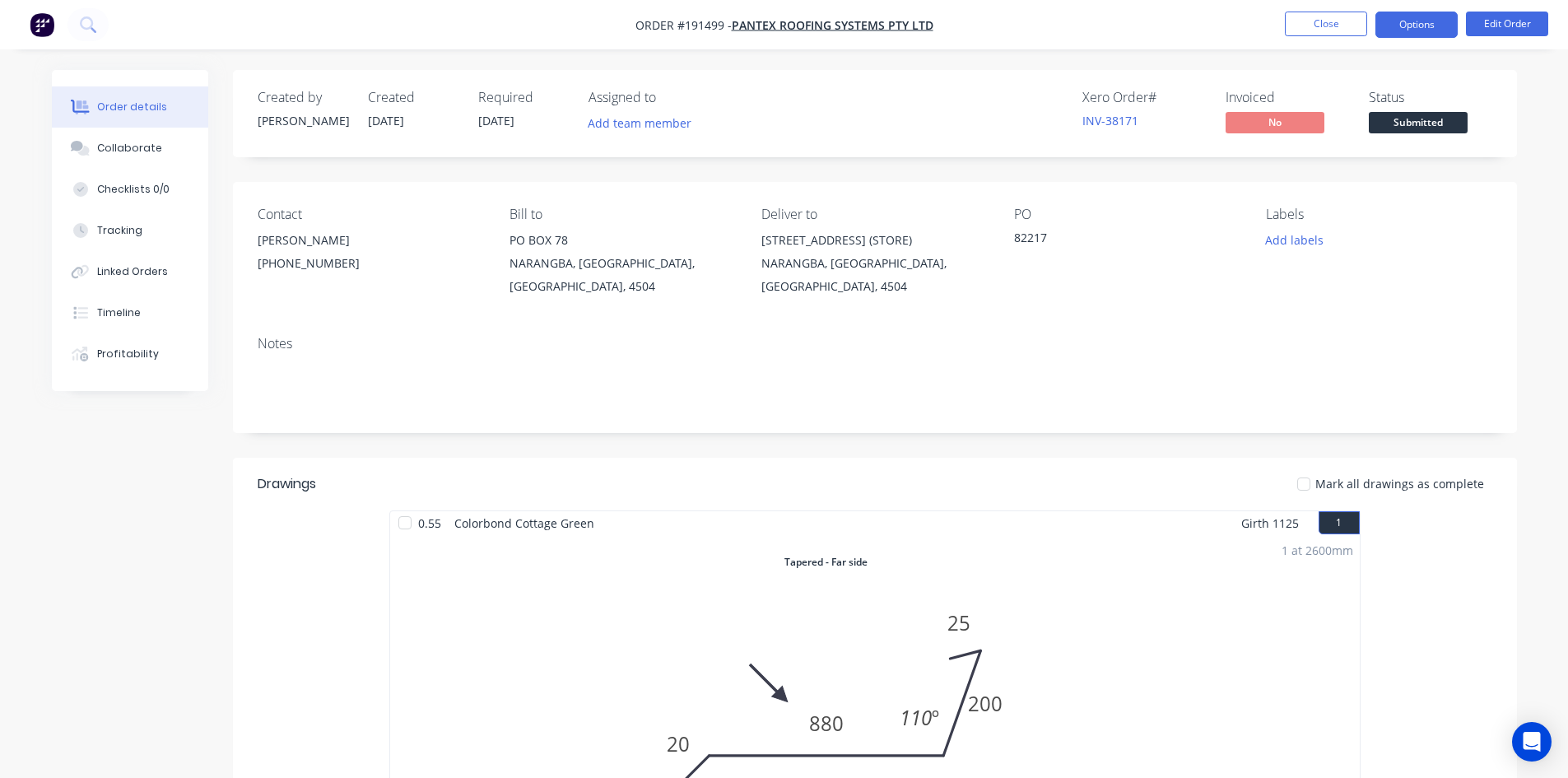
click at [1403, 37] on button "Options" at bounding box center [1417, 25] width 83 height 27
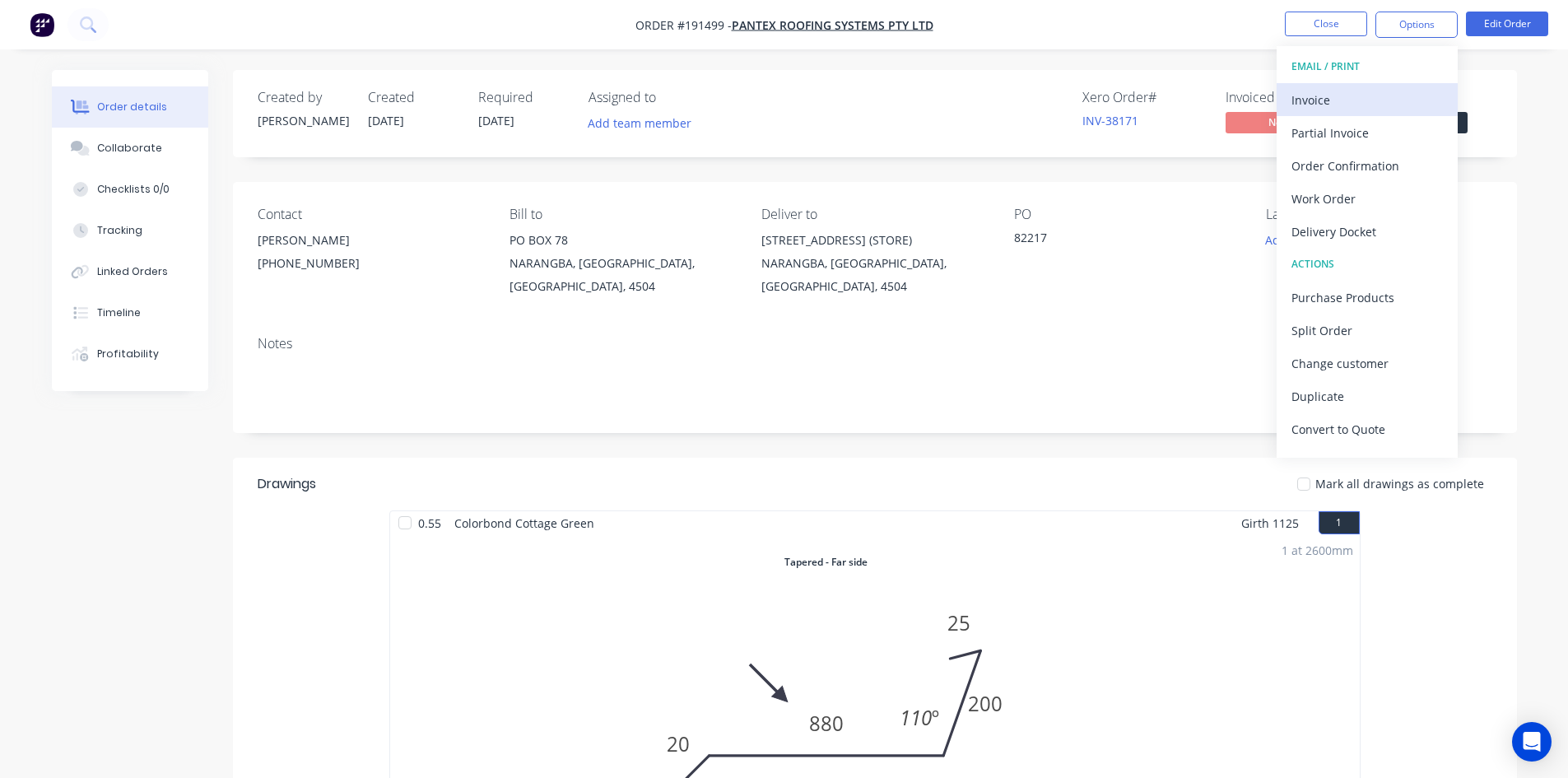
click at [1411, 88] on div "Invoice" at bounding box center [1367, 100] width 151 height 24
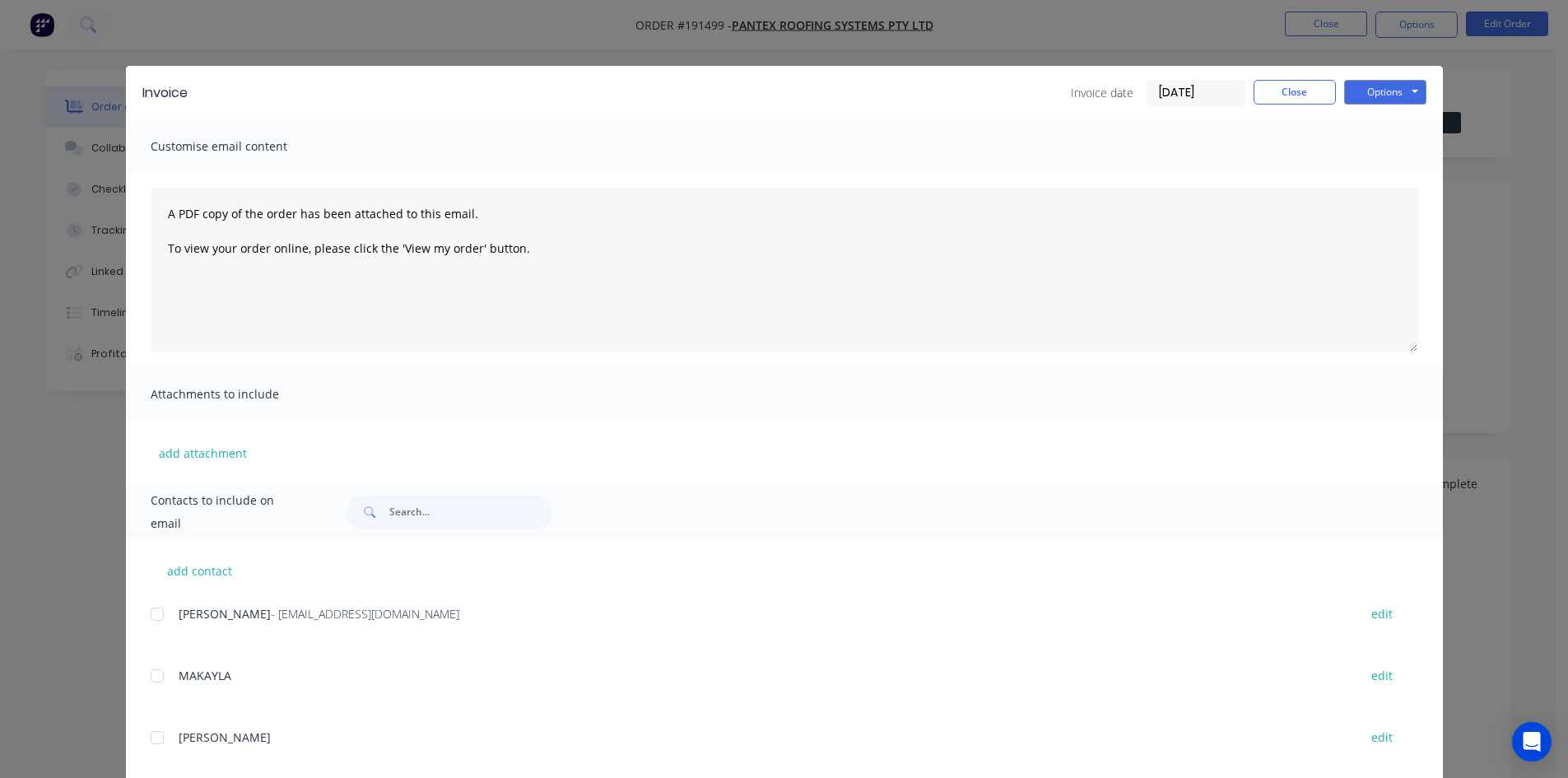
click at [148, 612] on div at bounding box center [158, 615] width 33 height 33
click at [1384, 95] on button "Options" at bounding box center [1386, 92] width 83 height 25
click at [1378, 172] on button "Email" at bounding box center [1397, 176] width 105 height 28
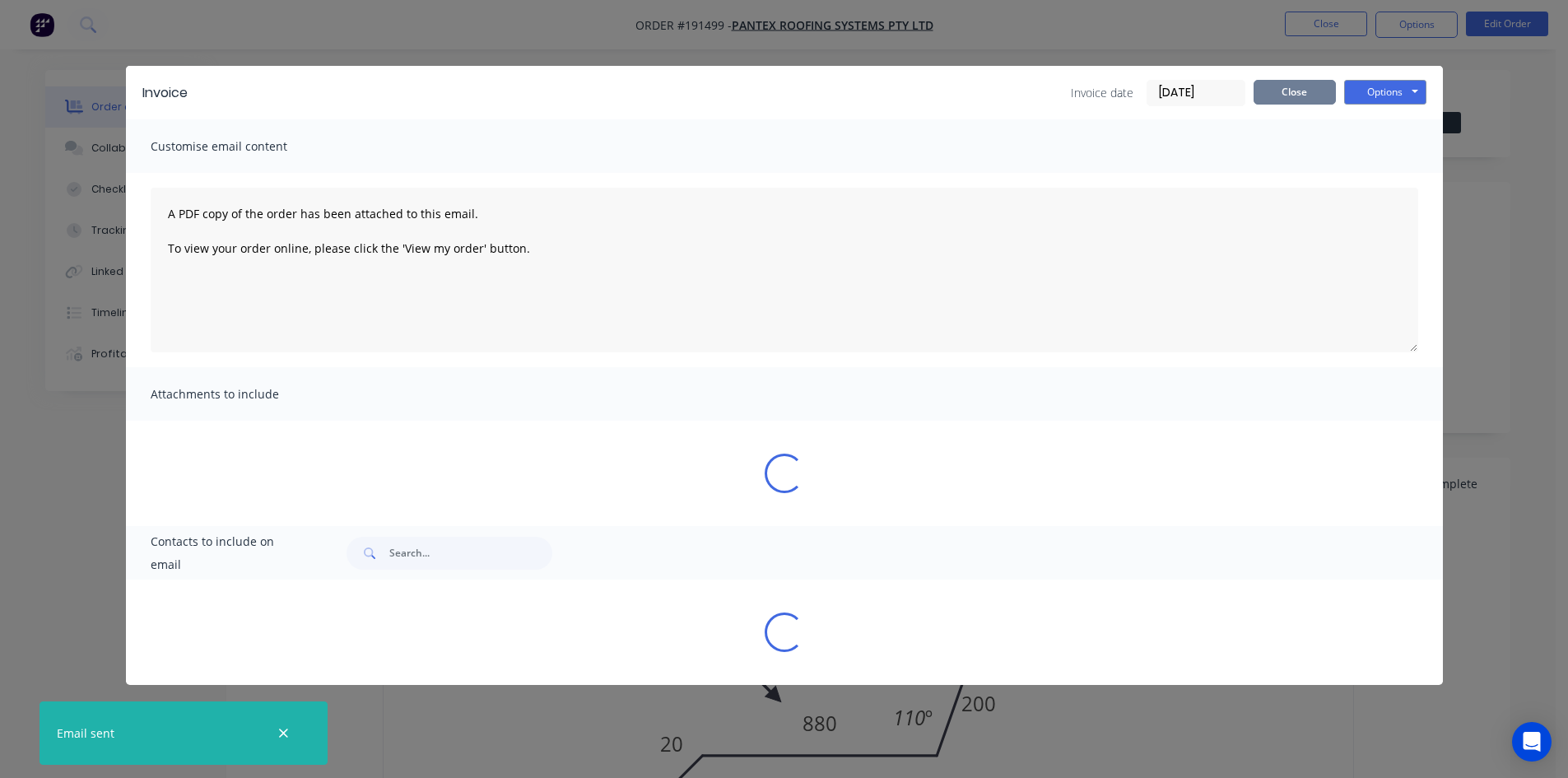
click at [1284, 93] on button "Close" at bounding box center [1295, 92] width 83 height 25
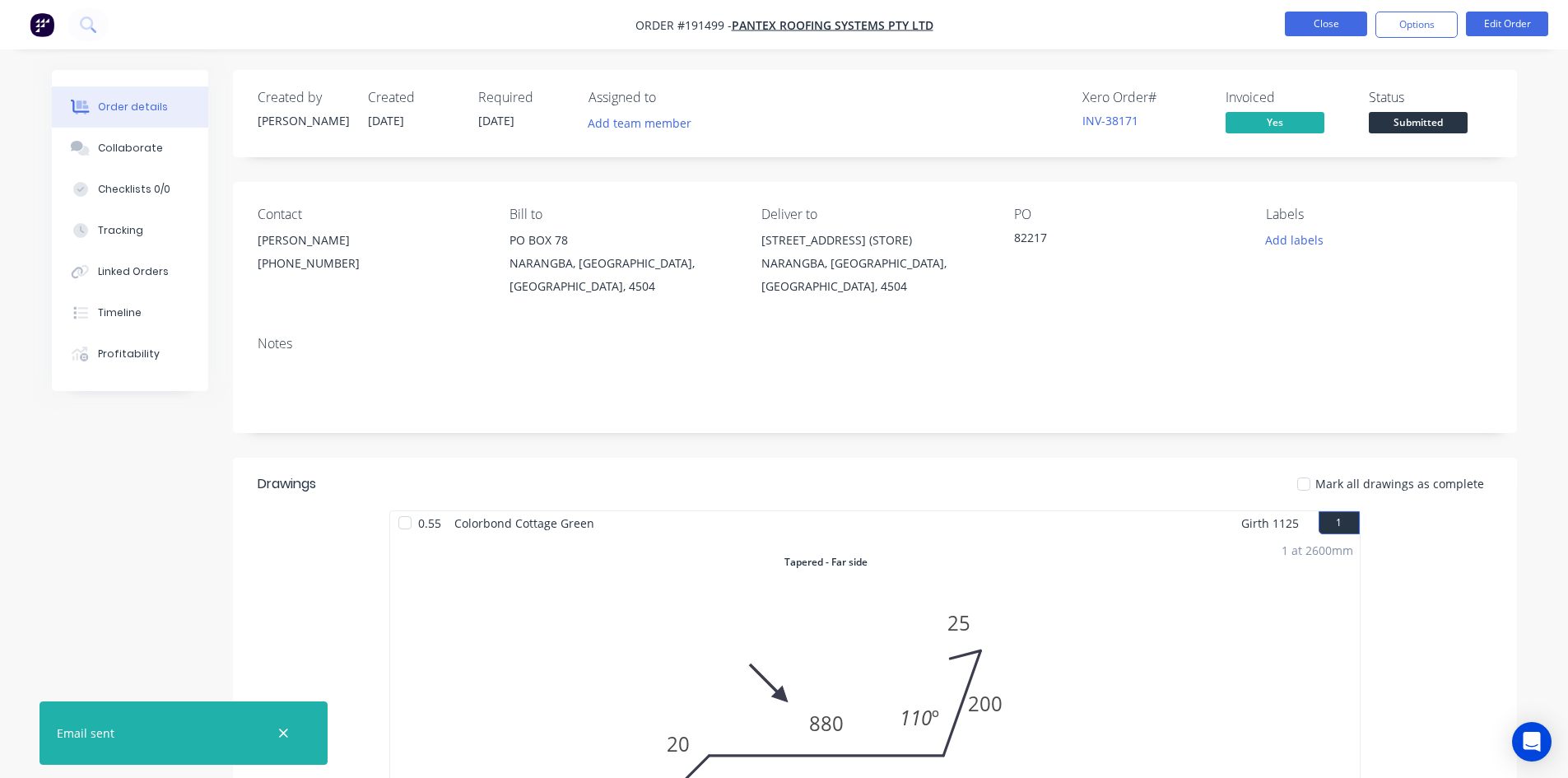
click at [1331, 19] on button "Close" at bounding box center [1326, 24] width 83 height 25
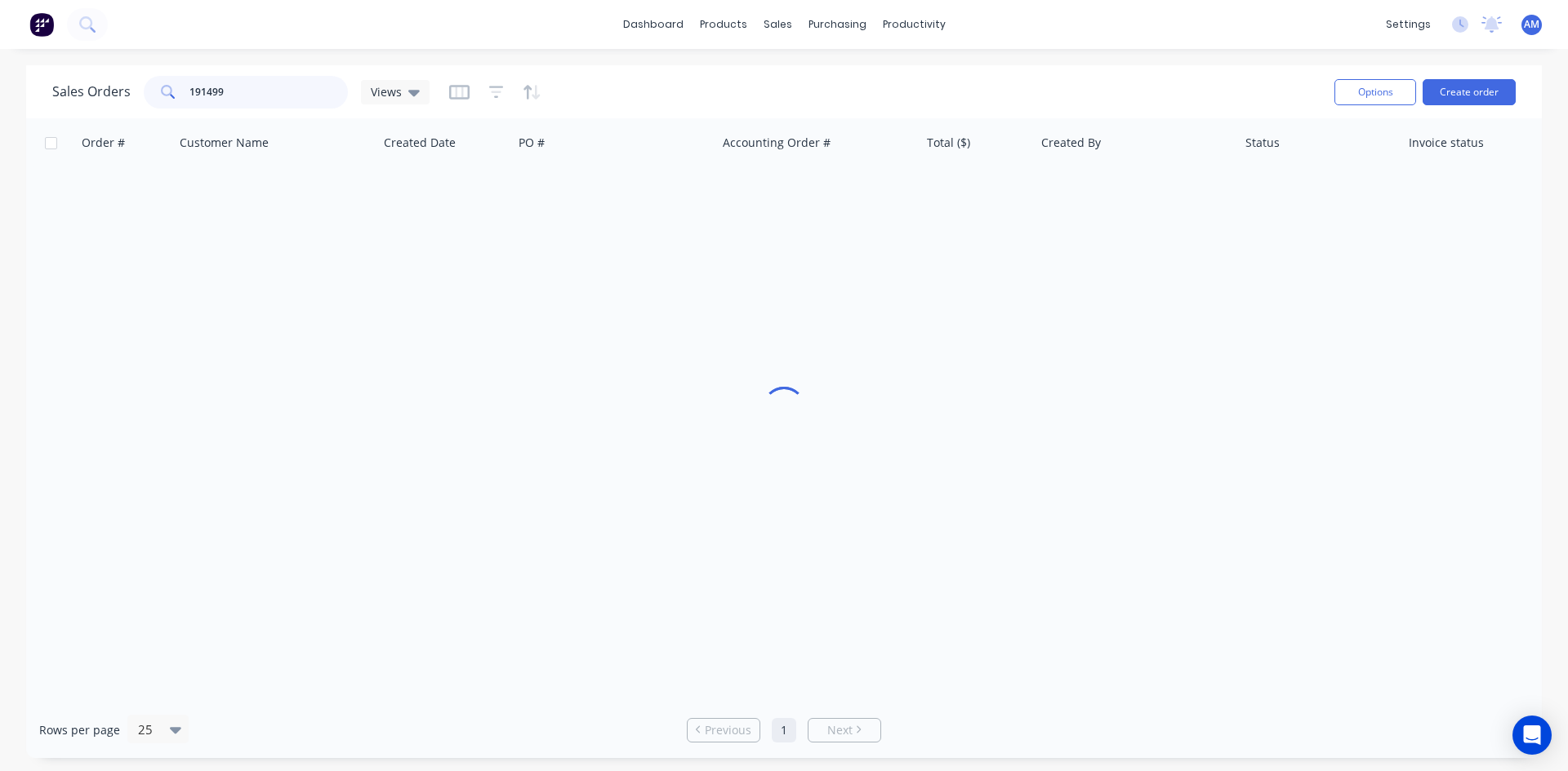
drag, startPoint x: 269, startPoint y: 105, endPoint x: 106, endPoint y: 90, distance: 163.7
click at [106, 90] on div "Sales Orders 191499 Views" at bounding box center [240, 92] width 377 height 33
type input "191553"
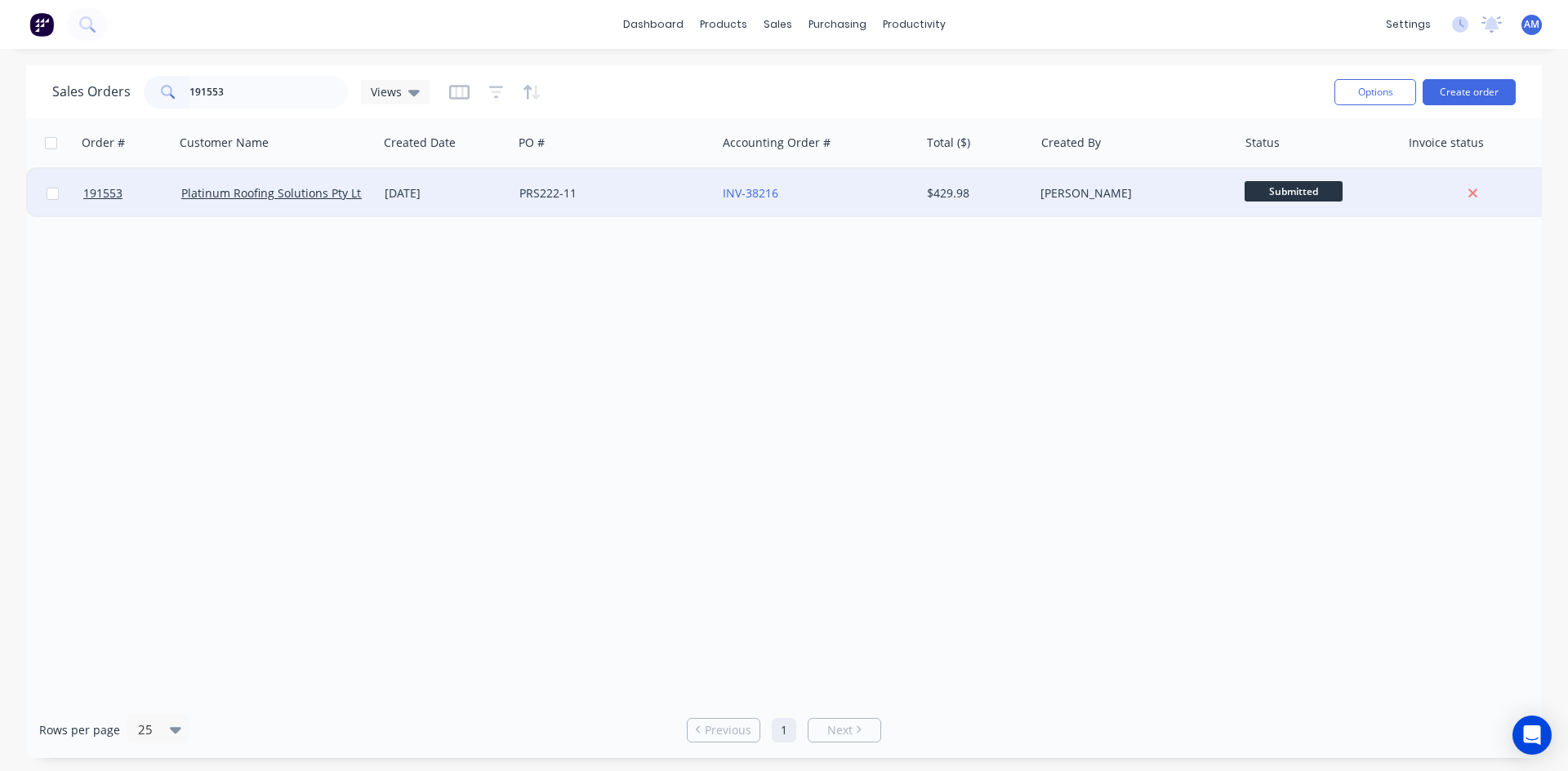
click at [654, 206] on div "PRS222-11" at bounding box center [615, 194] width 204 height 49
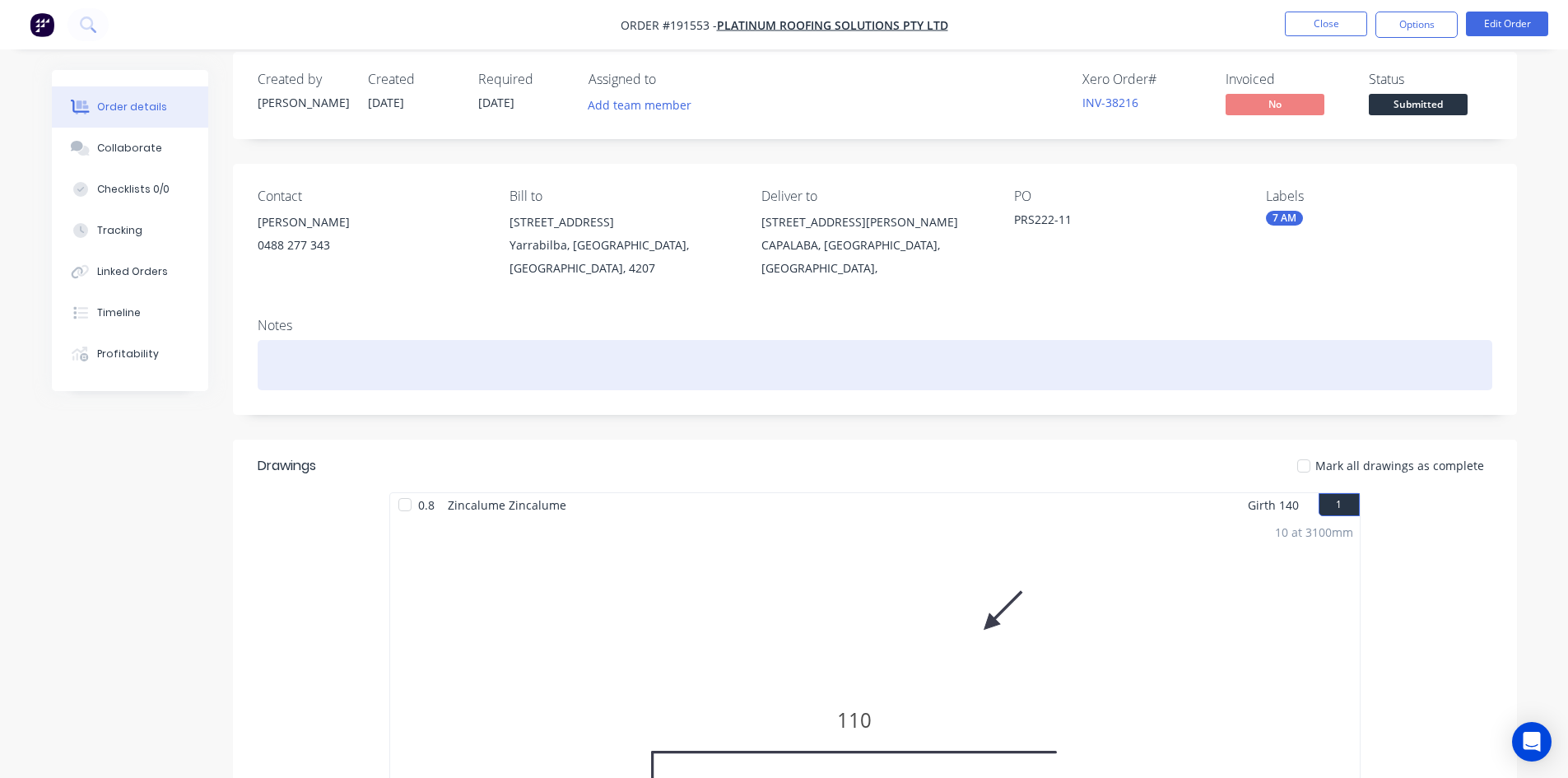
scroll to position [17, 0]
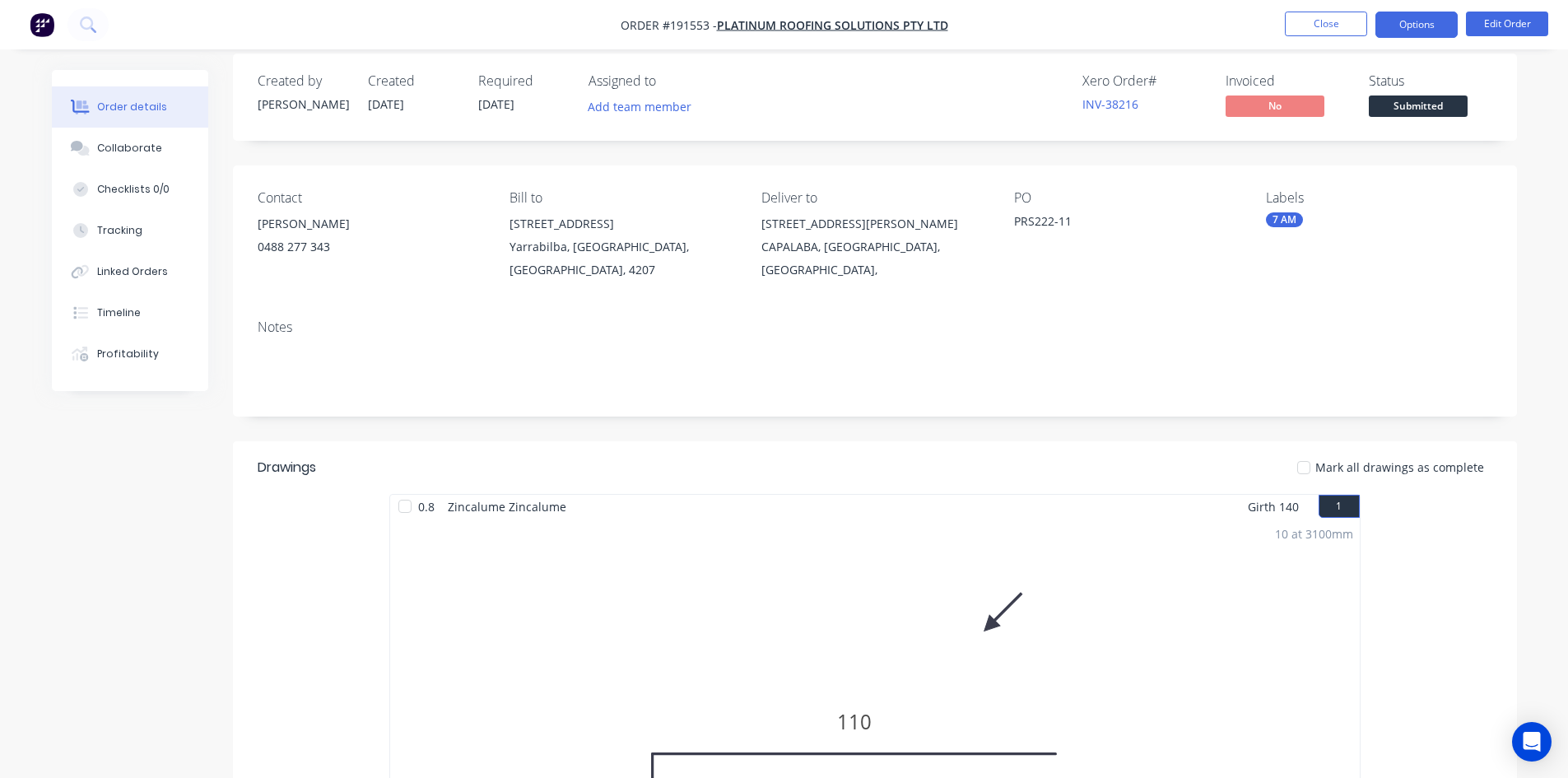
click at [1426, 34] on button "Options" at bounding box center [1417, 25] width 83 height 27
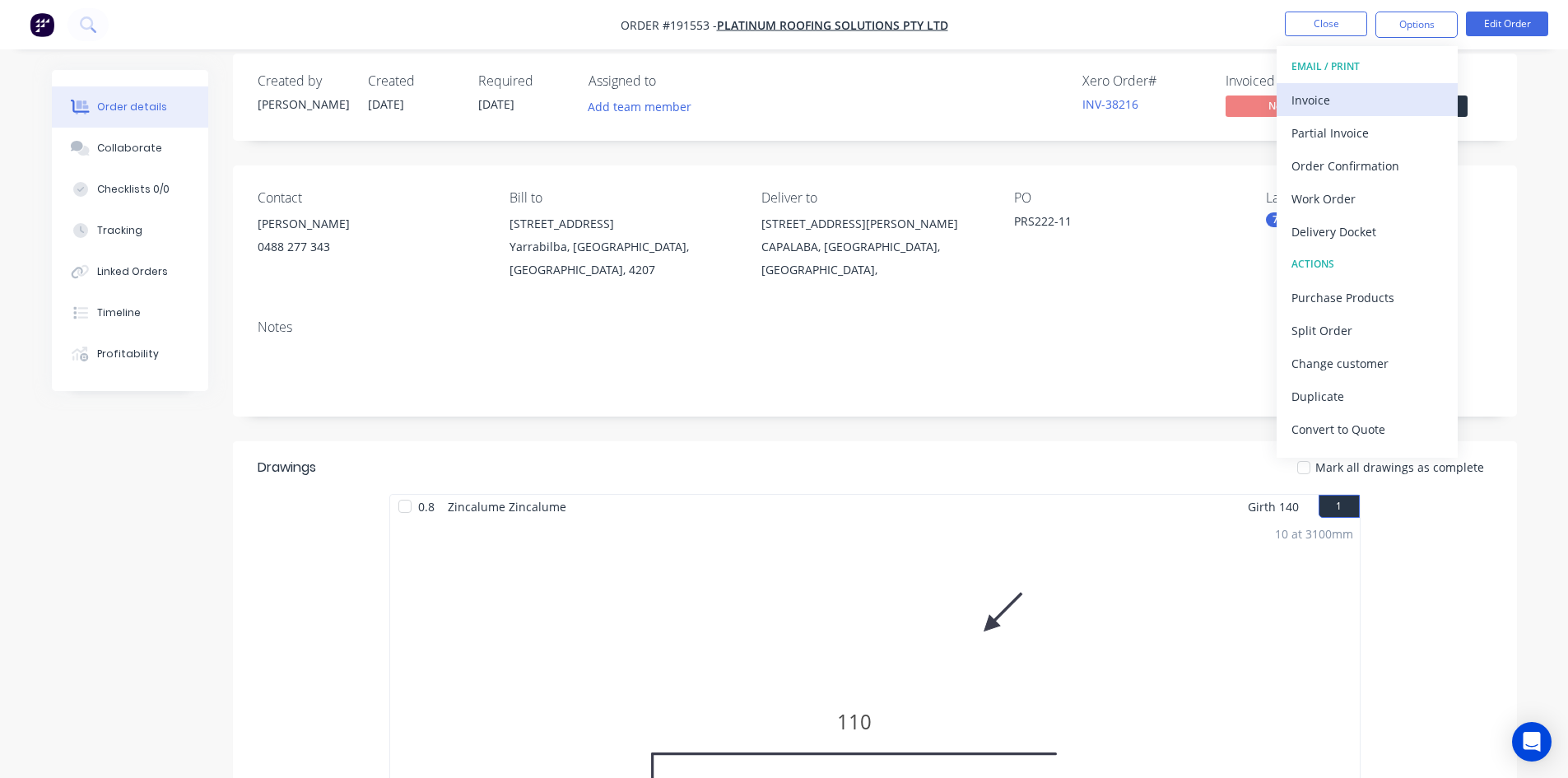
click at [1366, 95] on div "Invoice" at bounding box center [1367, 100] width 151 height 24
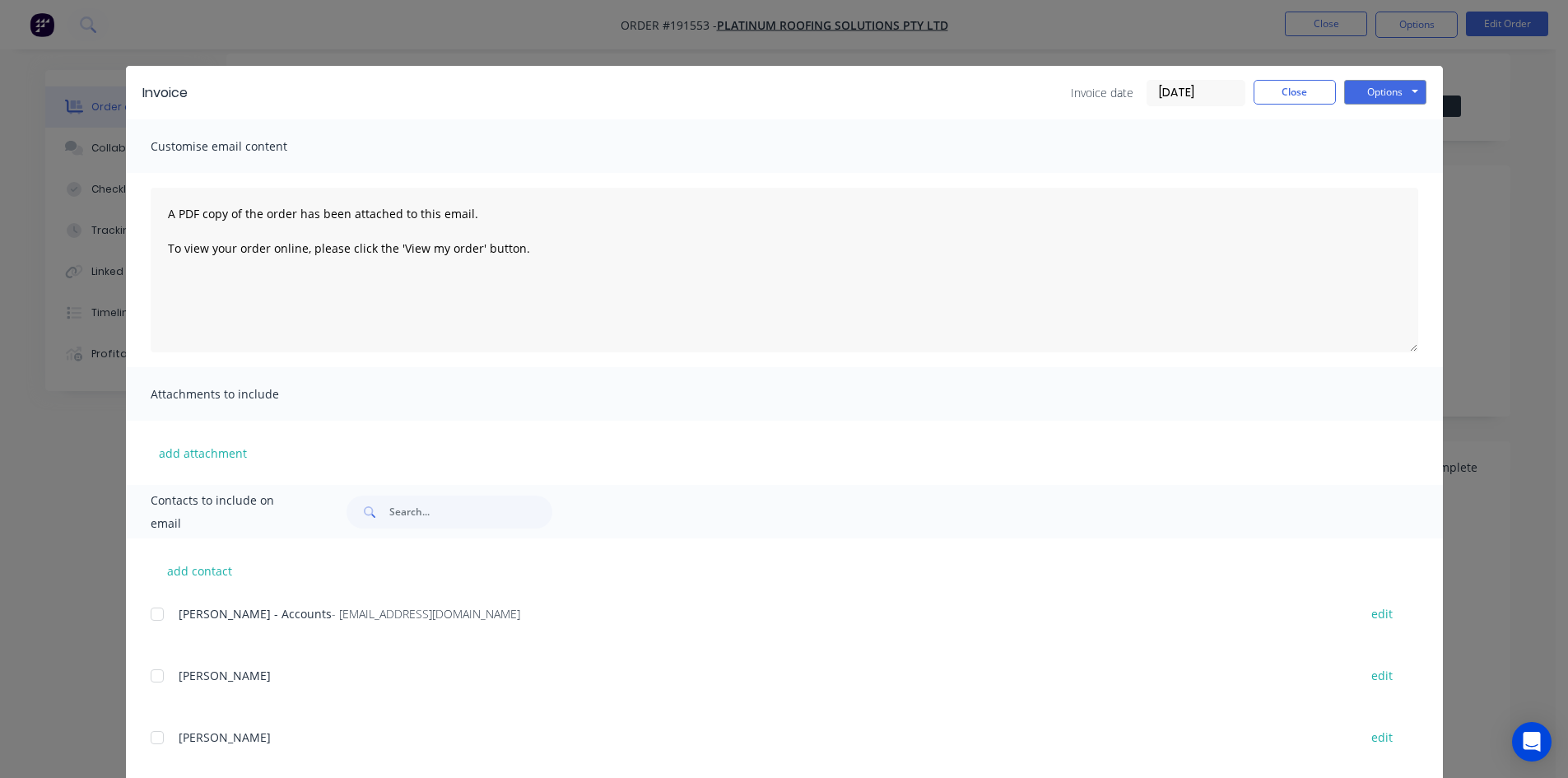
click at [158, 614] on div at bounding box center [158, 615] width 33 height 33
click at [1382, 97] on button "Options" at bounding box center [1386, 92] width 83 height 25
click at [1379, 168] on button "Email" at bounding box center [1397, 176] width 105 height 28
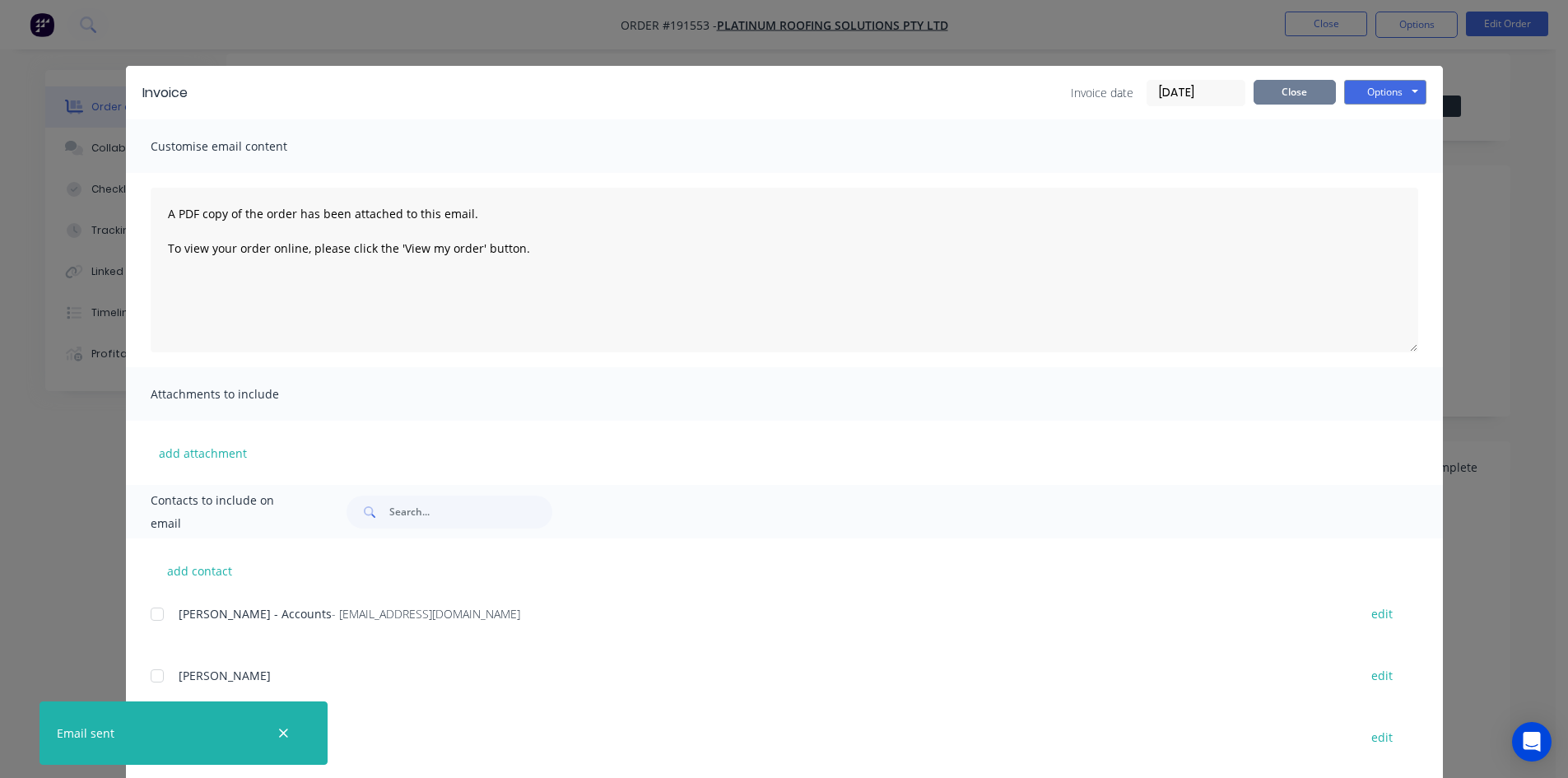
click at [1310, 100] on button "Close" at bounding box center [1295, 92] width 83 height 25
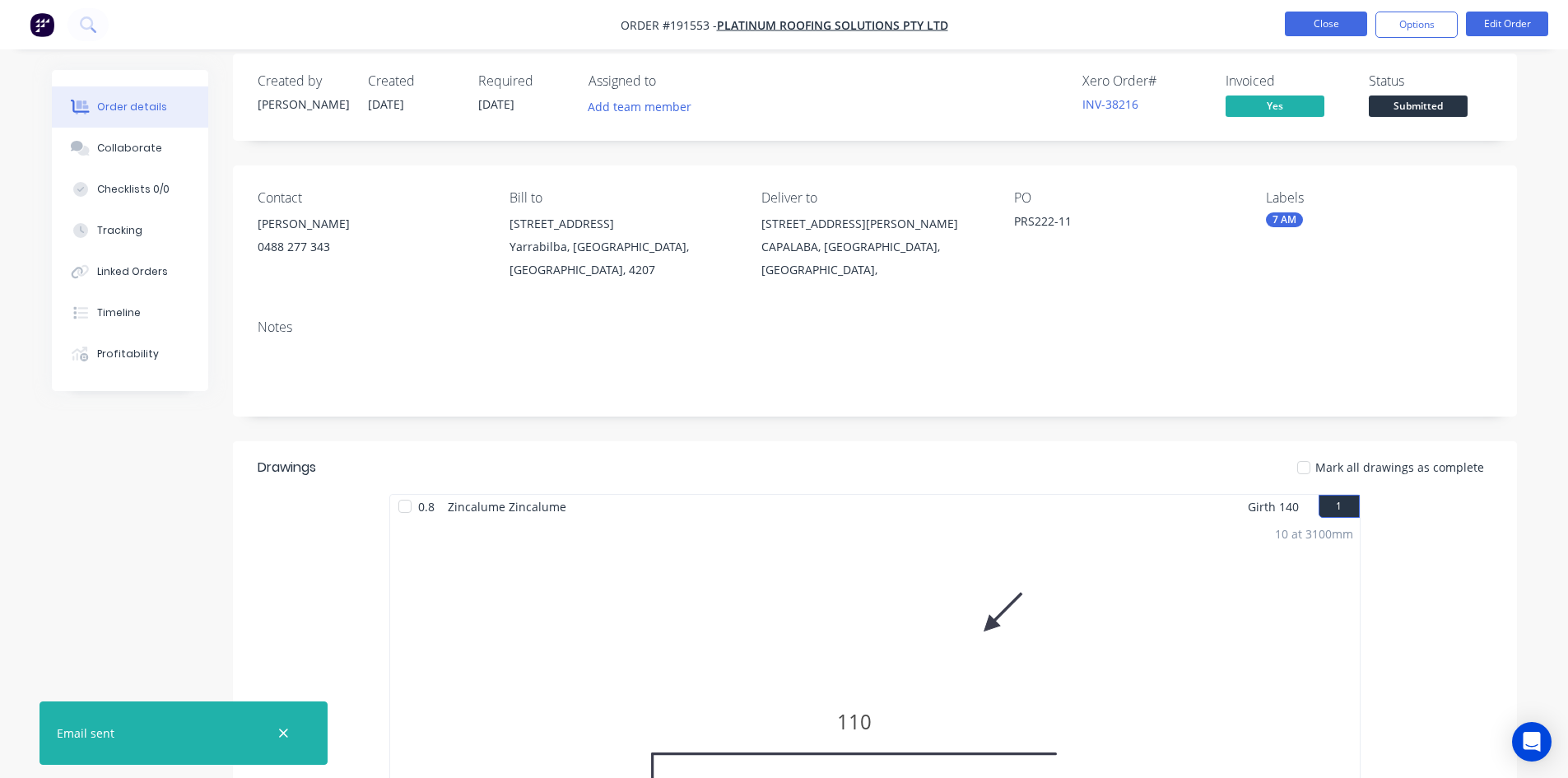
click at [1332, 23] on button "Close" at bounding box center [1326, 24] width 83 height 25
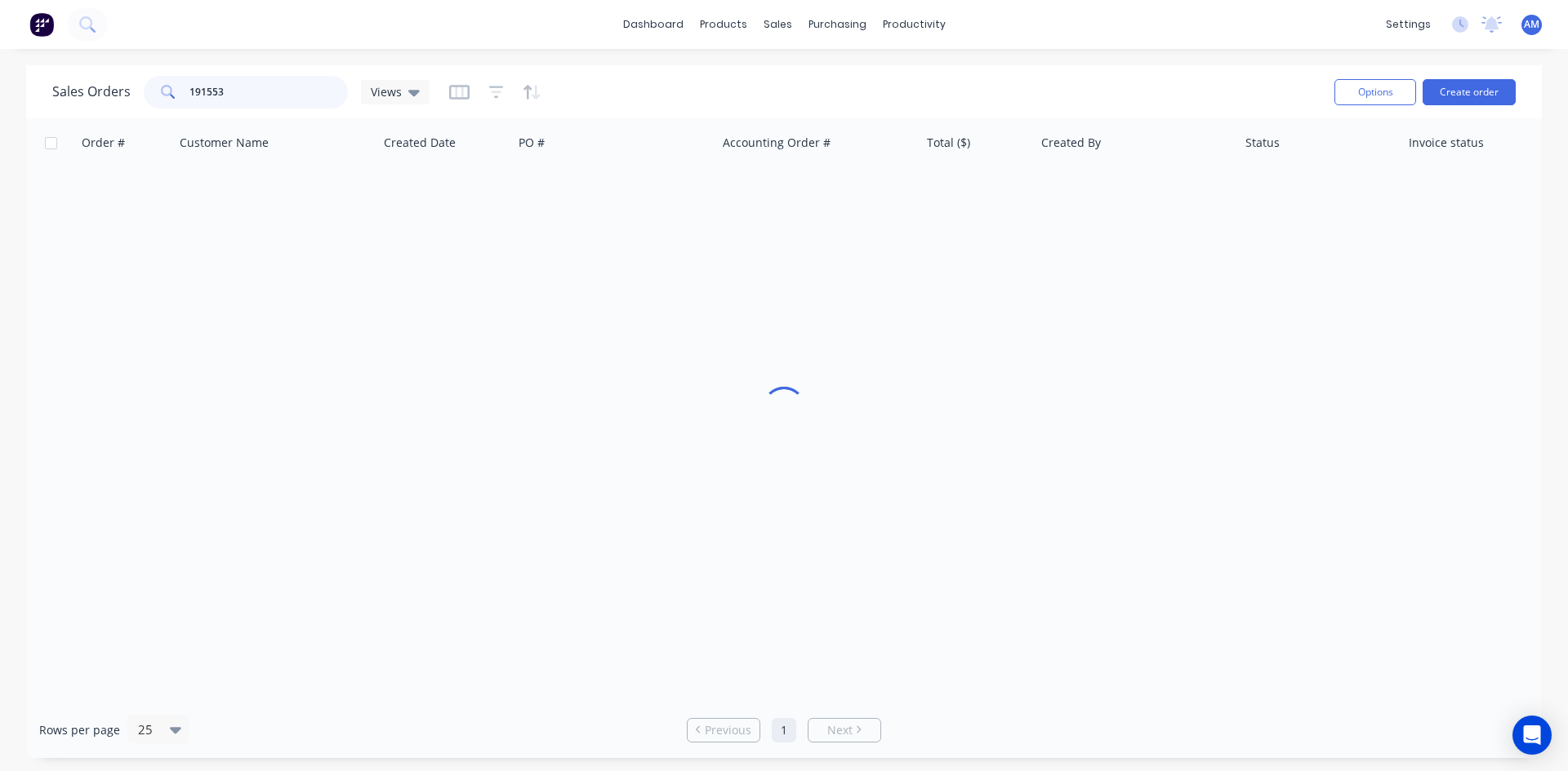
drag, startPoint x: 238, startPoint y: 97, endPoint x: 113, endPoint y: 98, distance: 125.0
click at [113, 96] on div "Sales Orders 191553 Views" at bounding box center [240, 92] width 377 height 33
type input "191393"
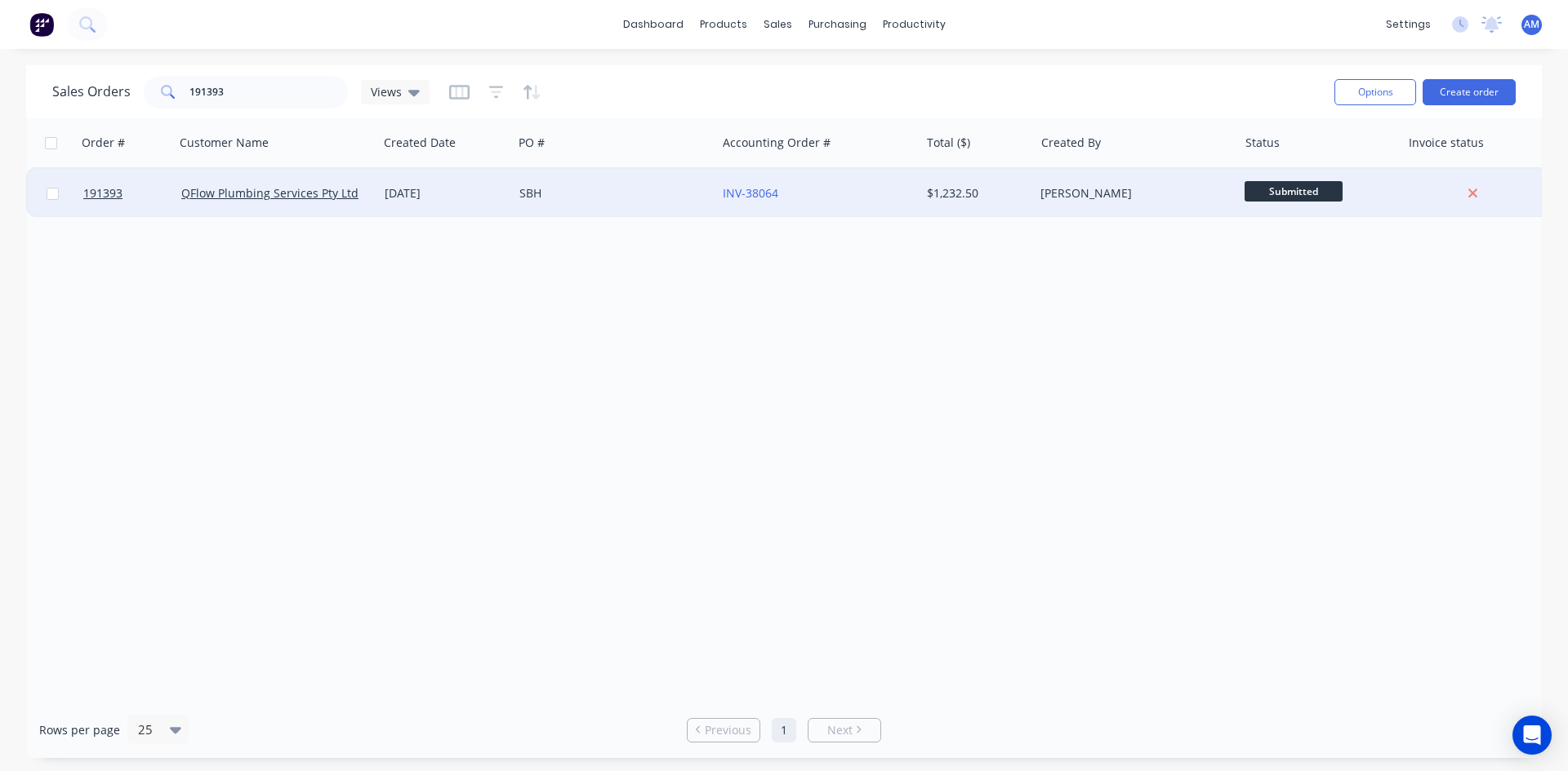
click at [588, 204] on div "SBH" at bounding box center [615, 194] width 204 height 49
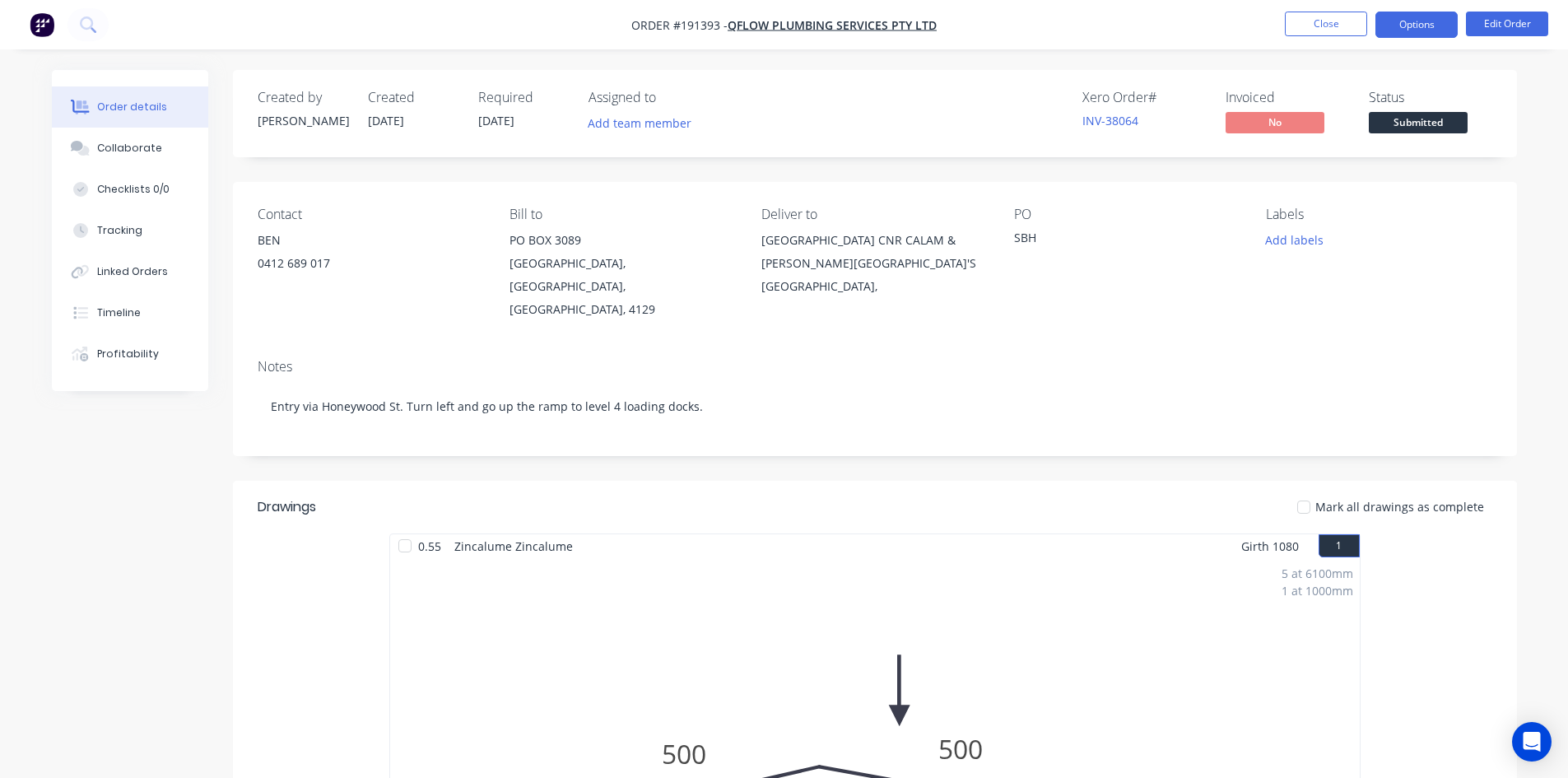
click at [1403, 28] on button "Options" at bounding box center [1417, 25] width 83 height 27
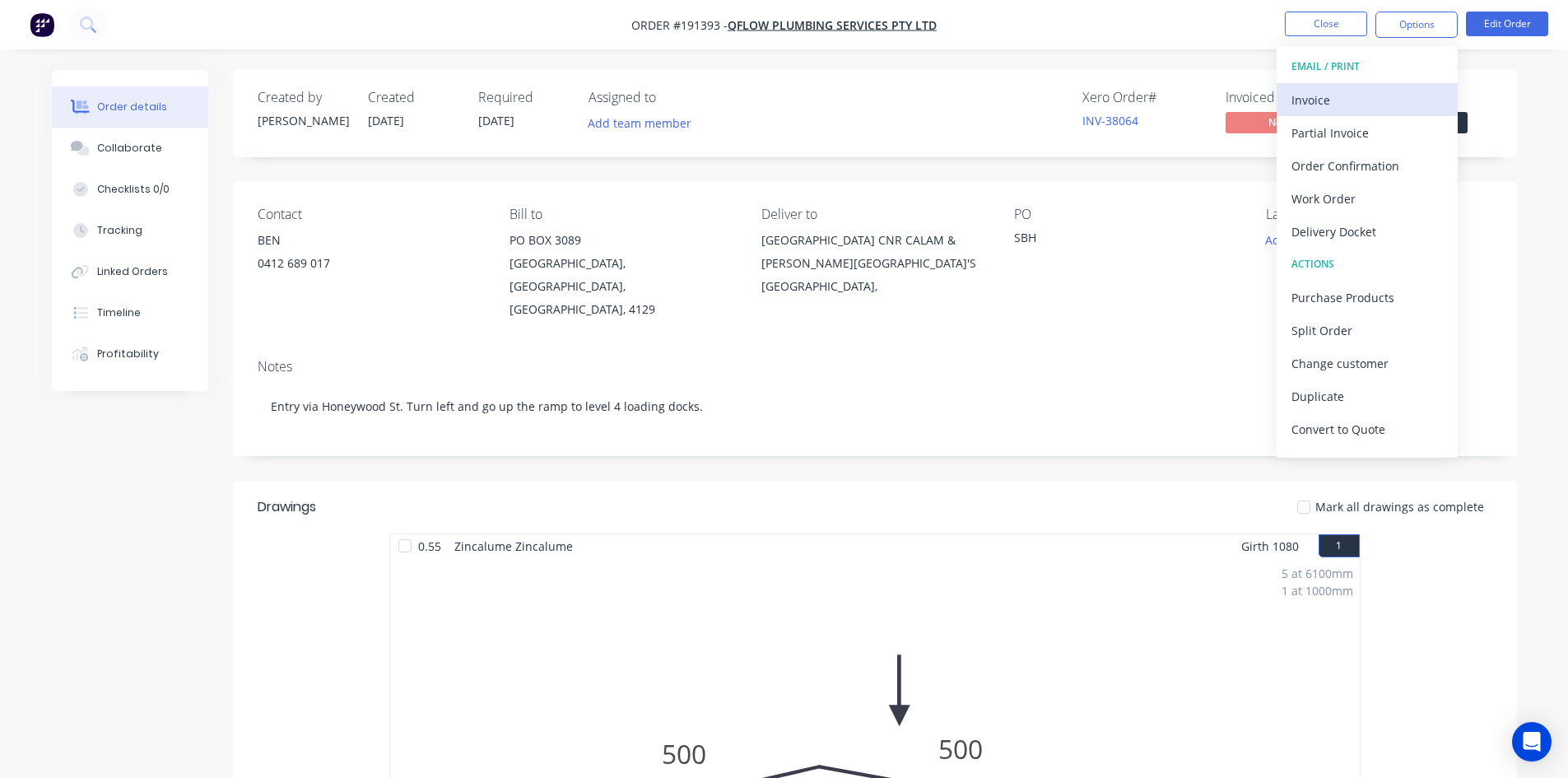
click at [1365, 88] on div "Invoice" at bounding box center [1367, 100] width 151 height 24
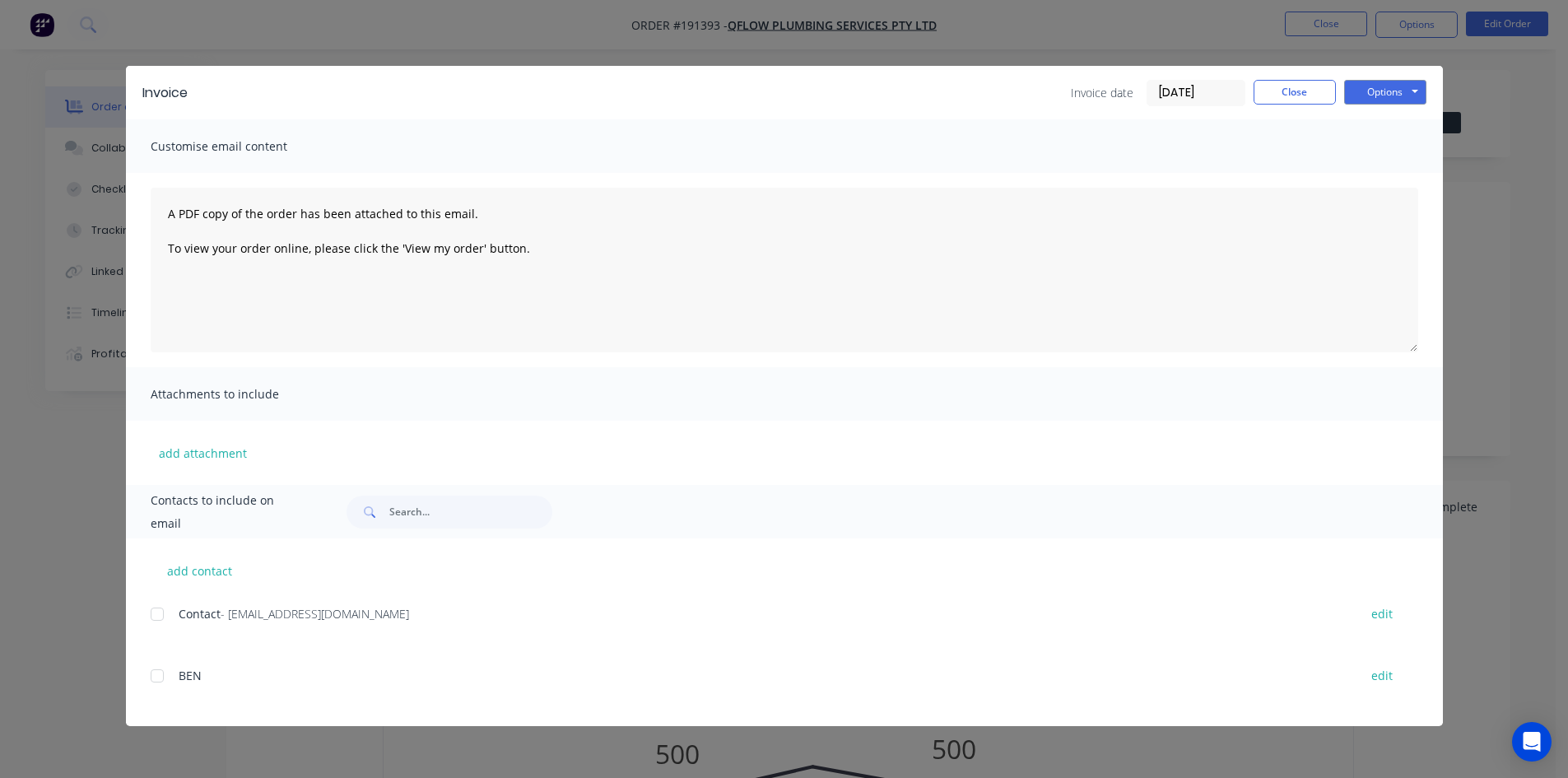
click at [159, 617] on div at bounding box center [158, 615] width 33 height 33
click at [1377, 93] on button "Options" at bounding box center [1386, 92] width 83 height 25
click at [1404, 171] on button "Email" at bounding box center [1397, 176] width 105 height 28
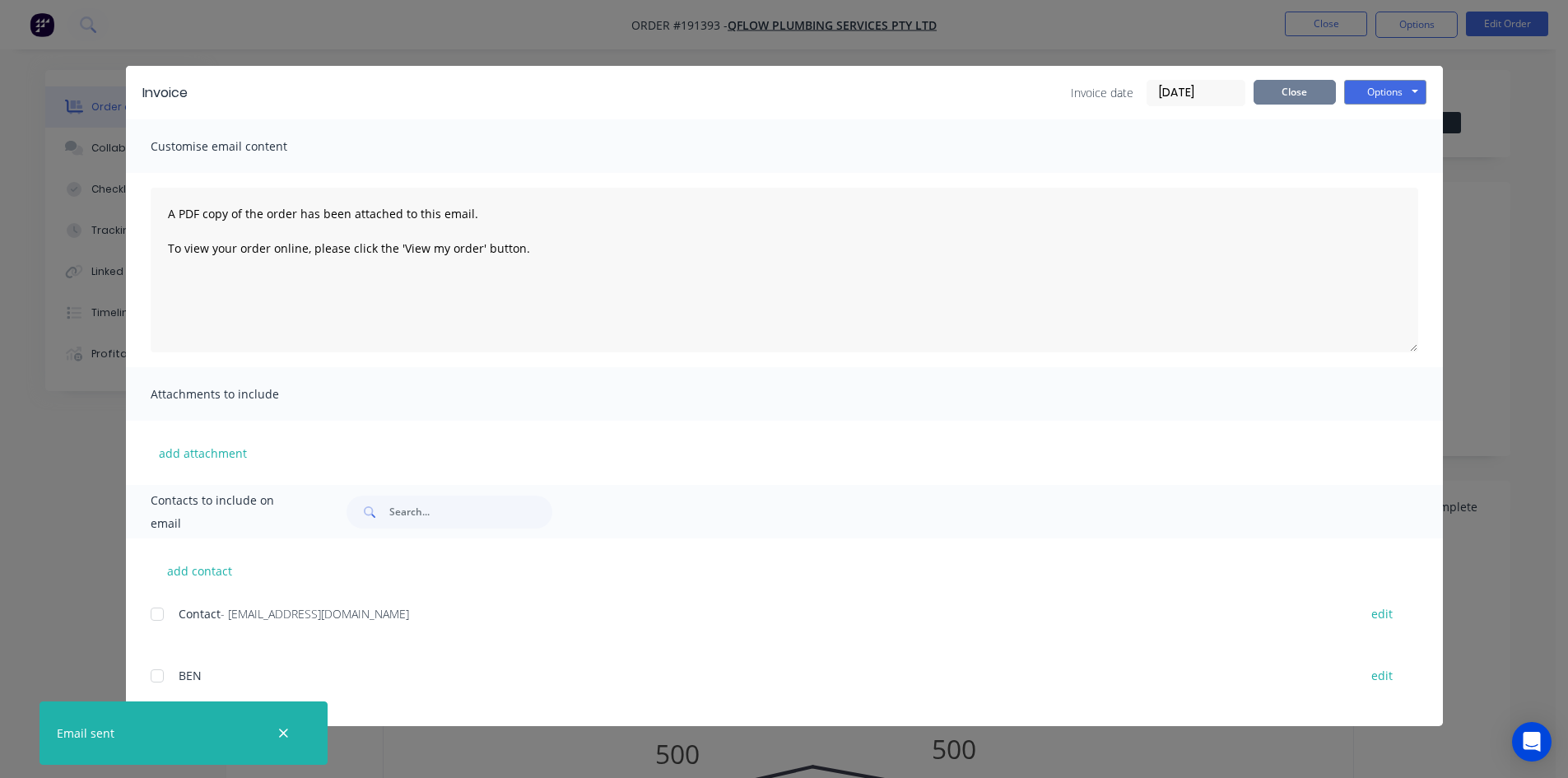
click at [1329, 95] on button "Close" at bounding box center [1295, 92] width 83 height 25
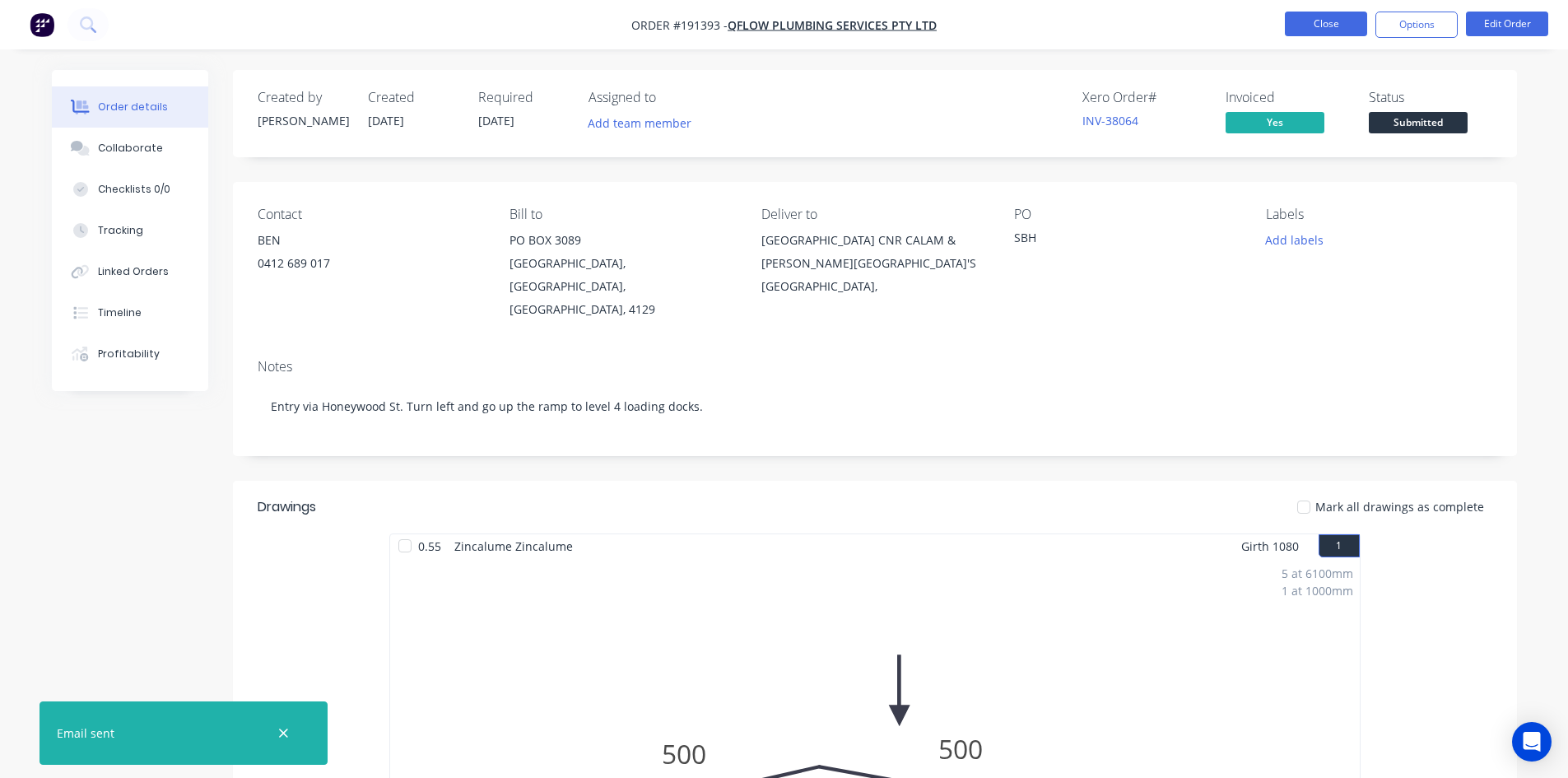
click at [1332, 33] on button "Close" at bounding box center [1326, 24] width 83 height 25
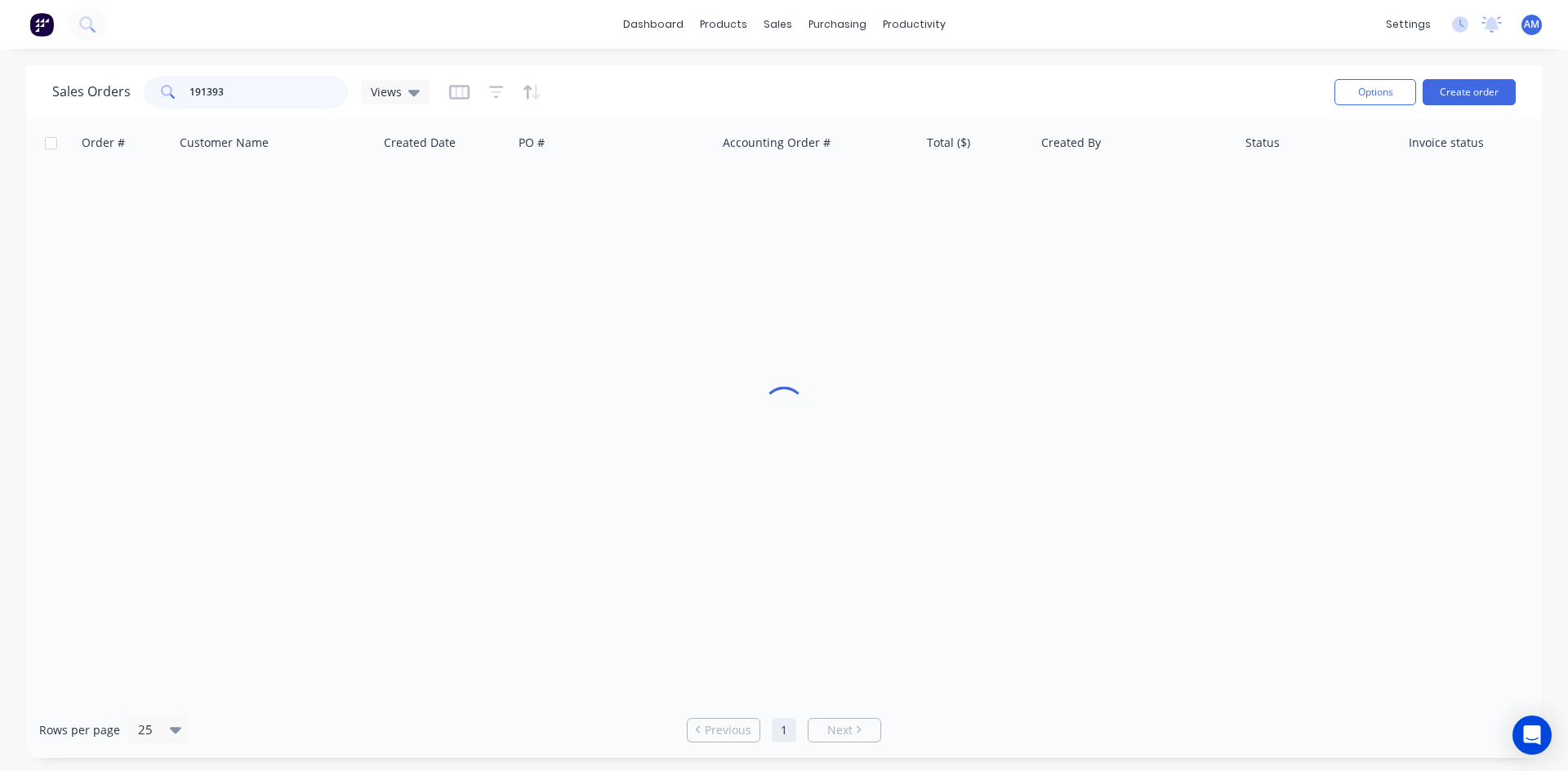
drag, startPoint x: 233, startPoint y: 96, endPoint x: 112, endPoint y: 92, distance: 121.1
click at [112, 92] on div "Sales Orders 191393 Views" at bounding box center [240, 92] width 377 height 33
type input "191530"
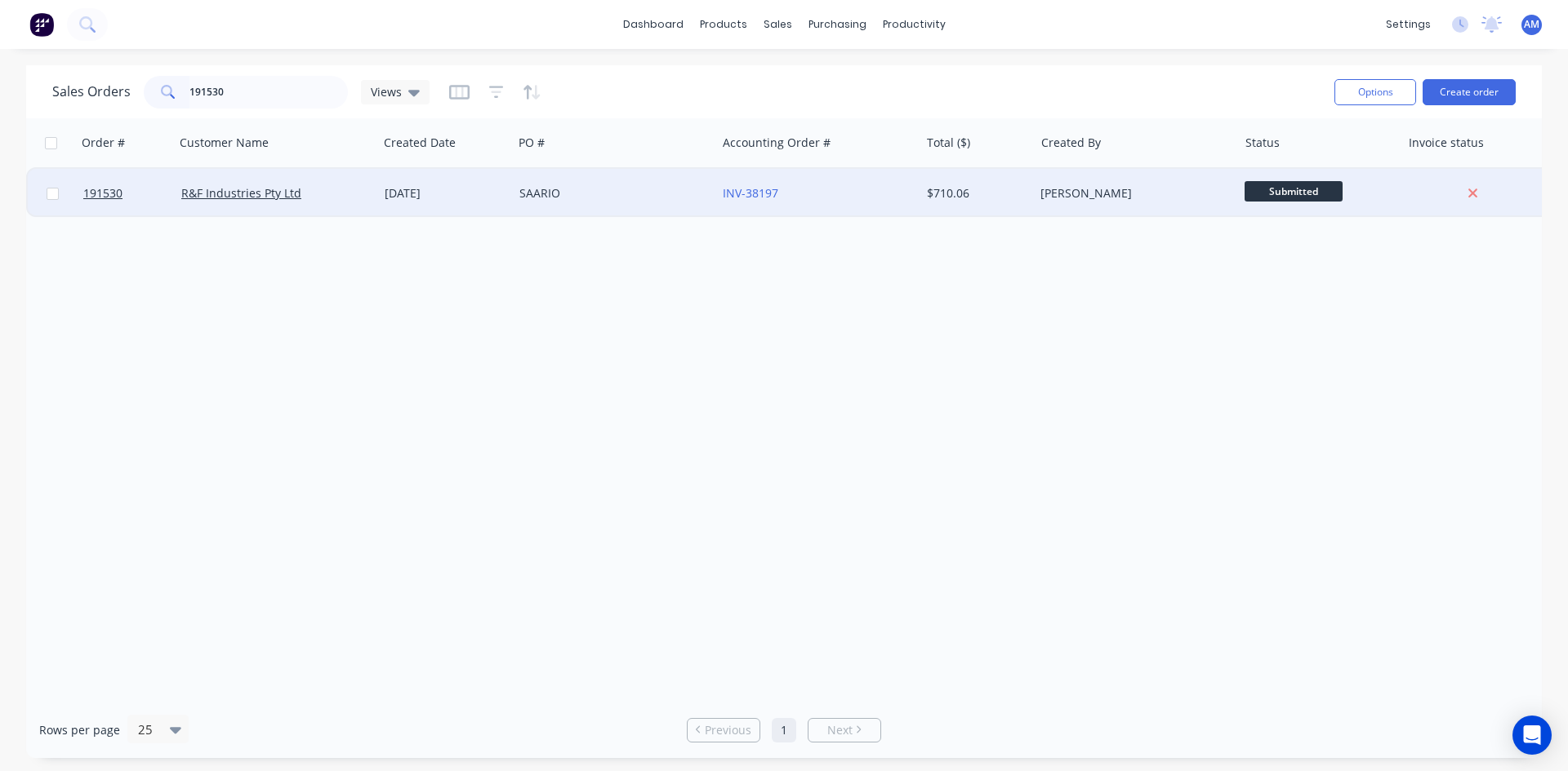
click at [637, 205] on div "SAARIO" at bounding box center [615, 194] width 204 height 49
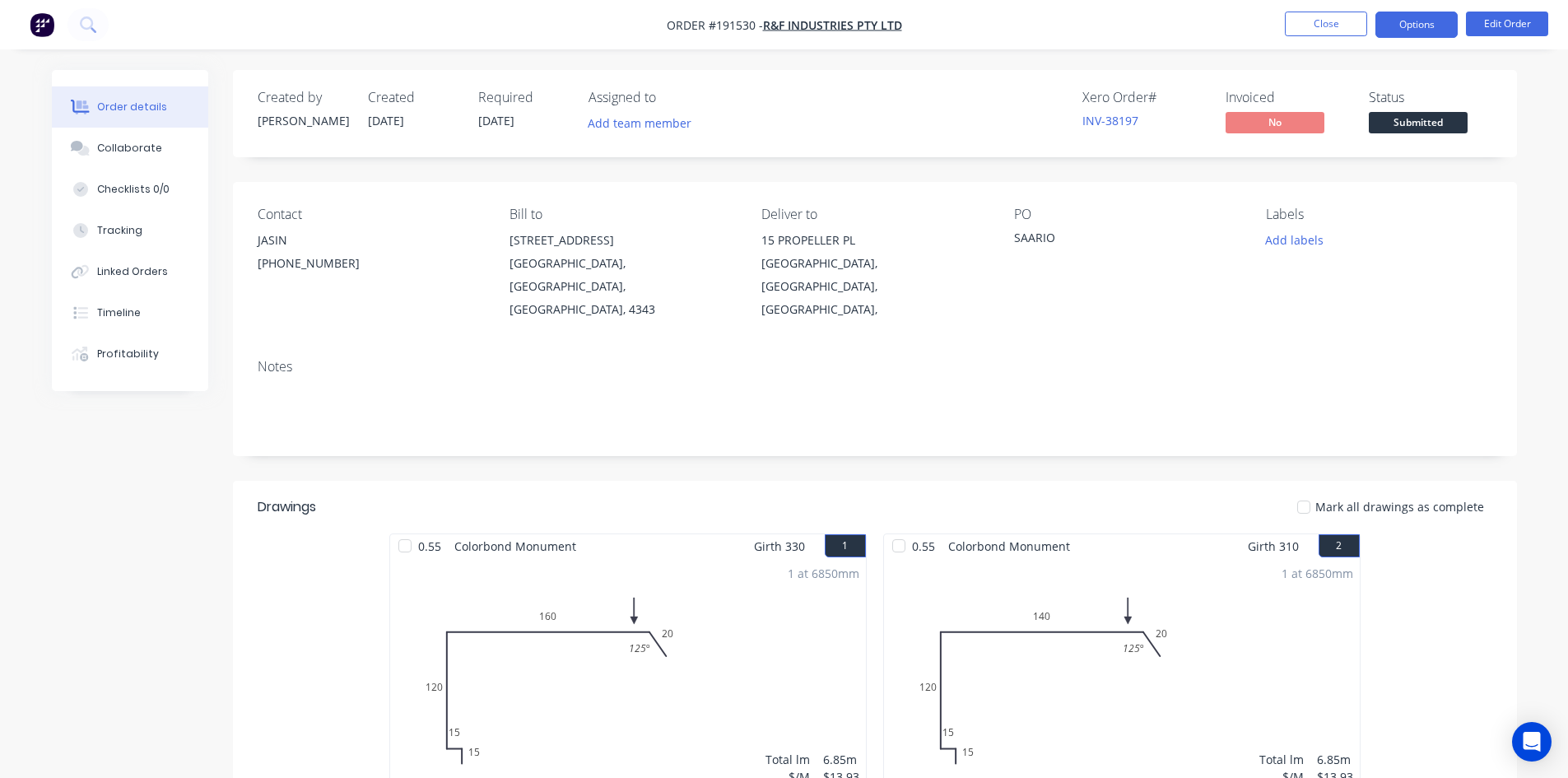
click at [1433, 22] on button "Options" at bounding box center [1417, 25] width 83 height 27
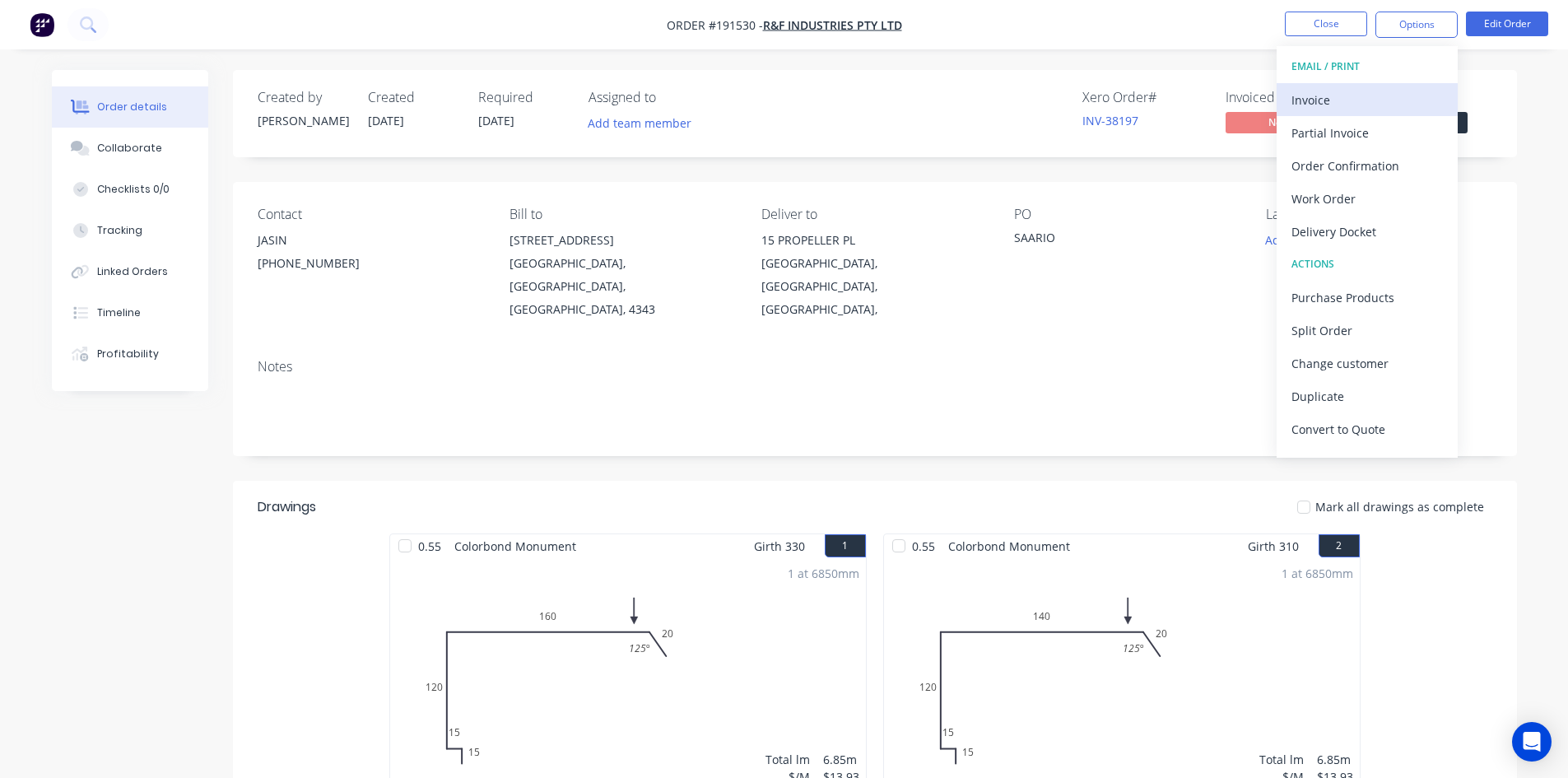
click at [1353, 92] on div "Invoice" at bounding box center [1367, 100] width 151 height 24
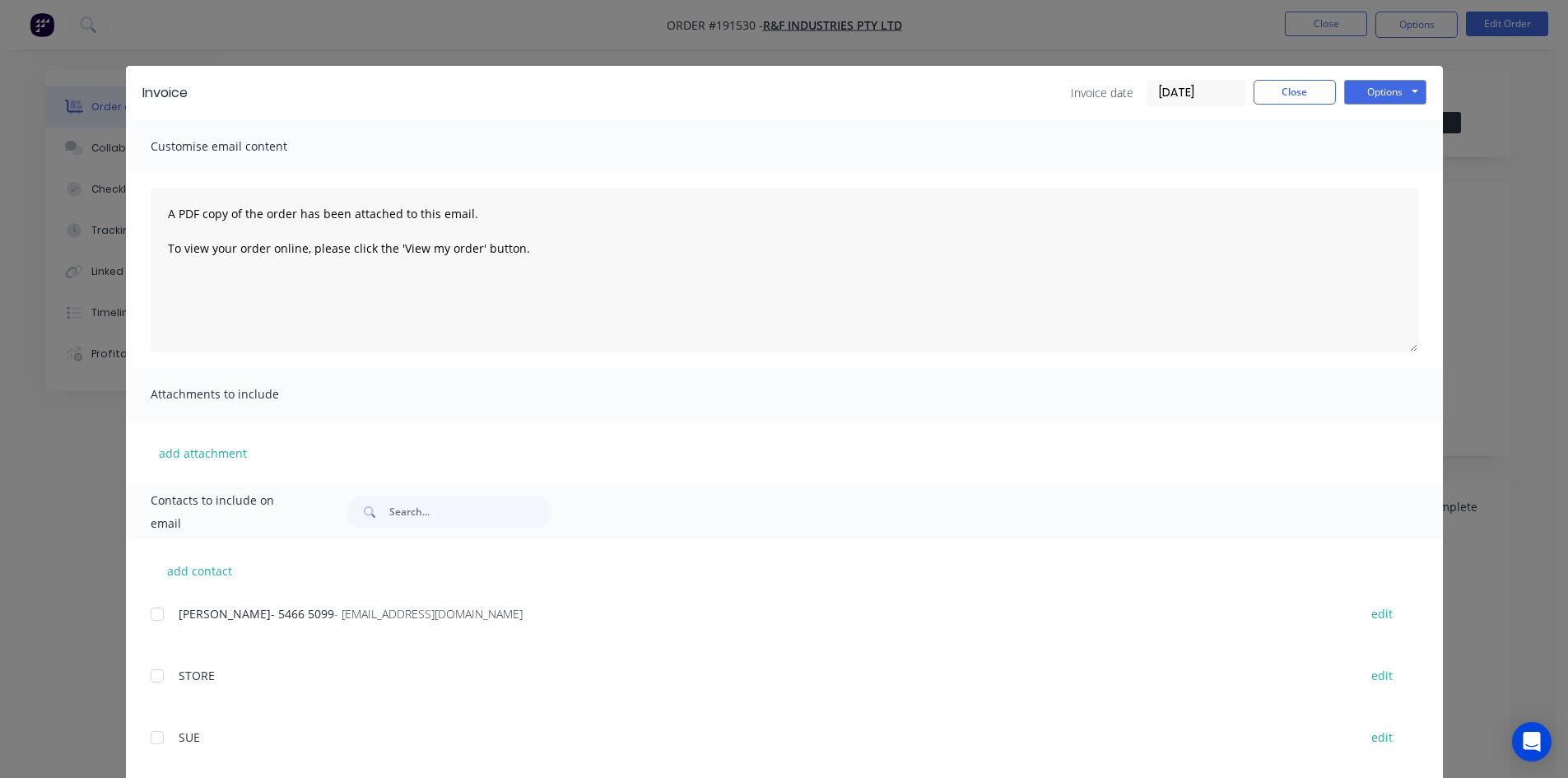
click at [149, 617] on div at bounding box center [158, 615] width 33 height 33
click at [1366, 99] on button "Options" at bounding box center [1386, 92] width 83 height 25
click at [1375, 170] on button "Email" at bounding box center [1397, 176] width 105 height 28
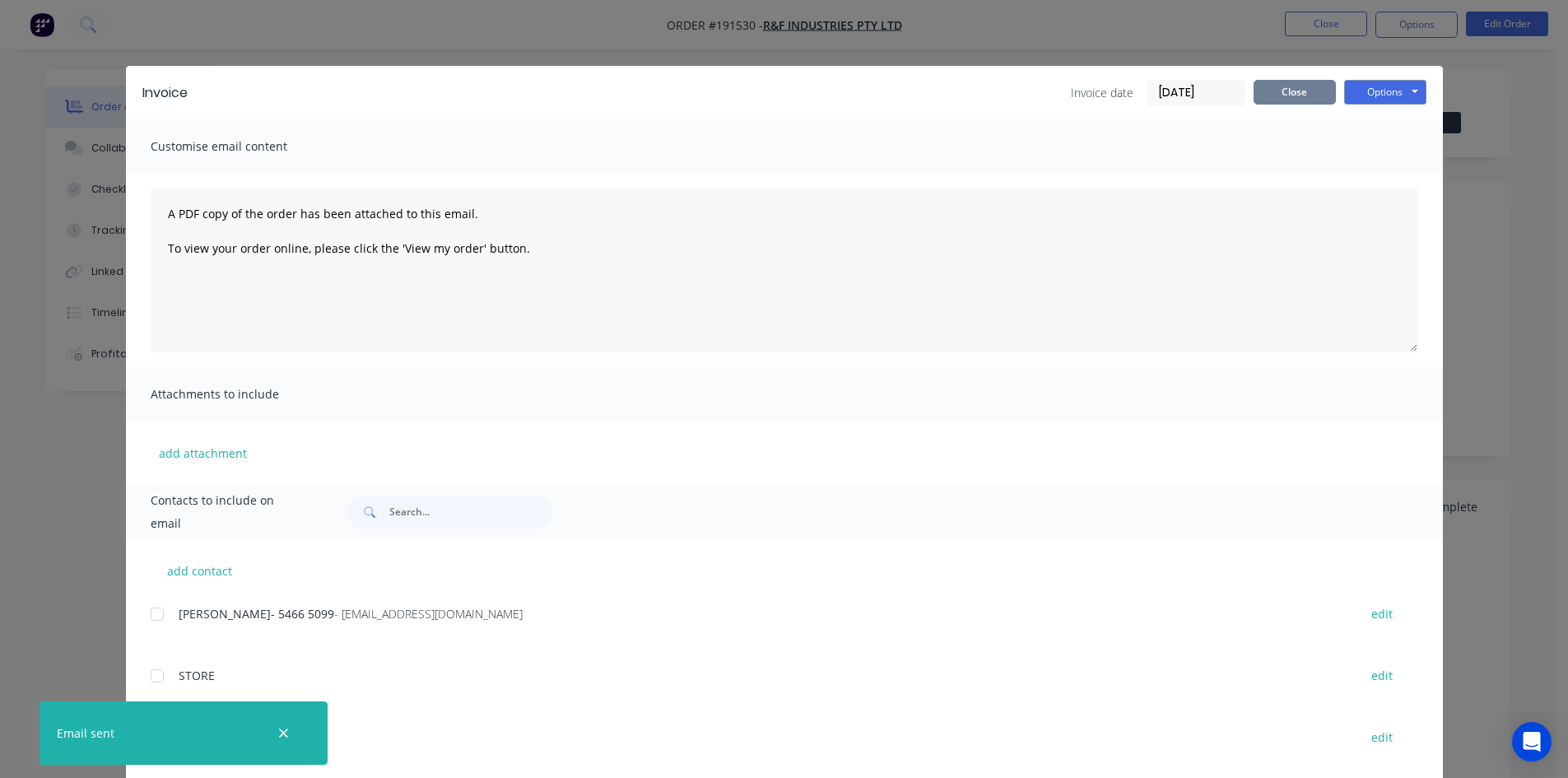
click at [1309, 91] on button "Close" at bounding box center [1295, 92] width 83 height 25
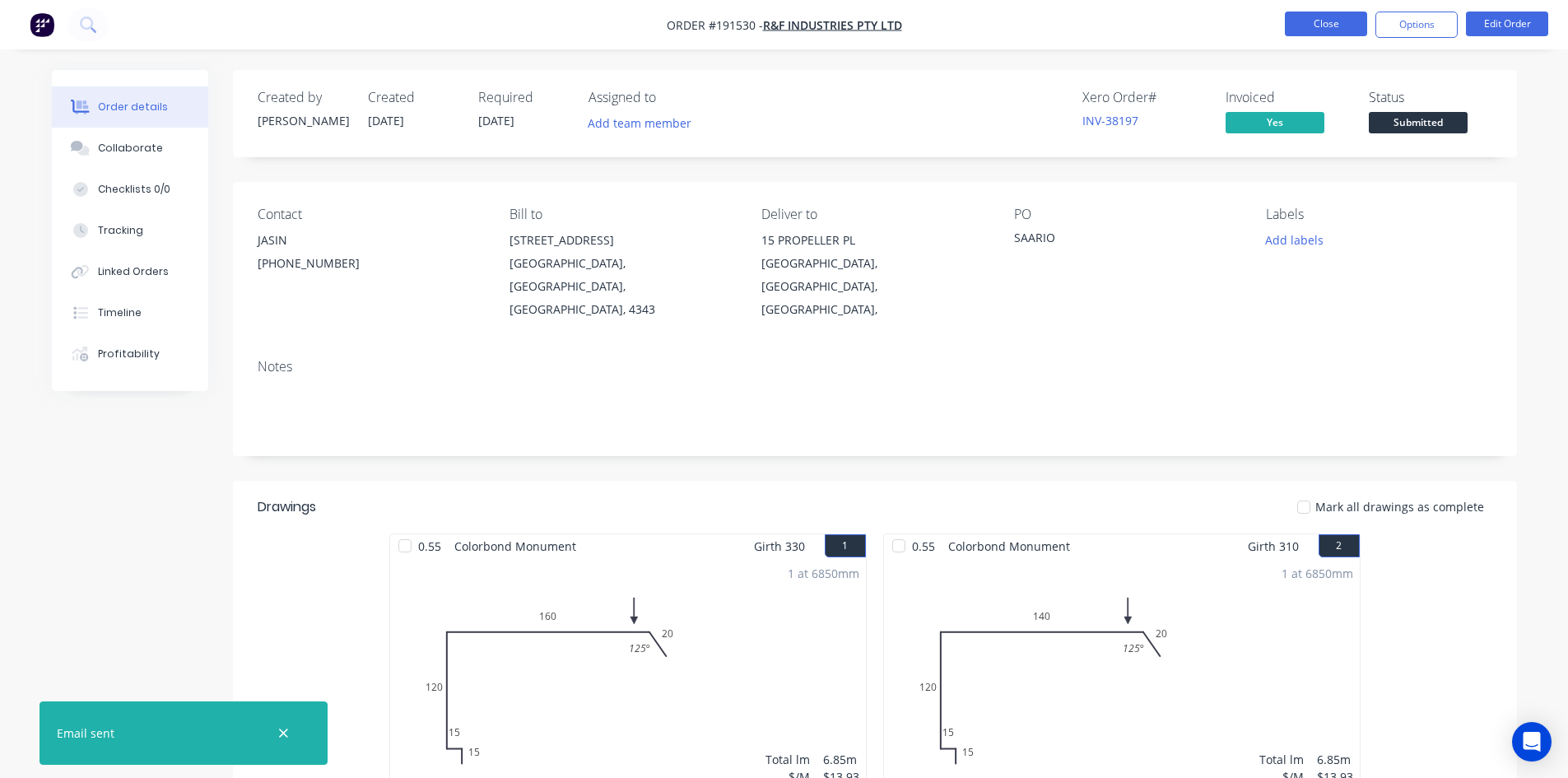
click at [1313, 27] on button "Close" at bounding box center [1326, 24] width 83 height 25
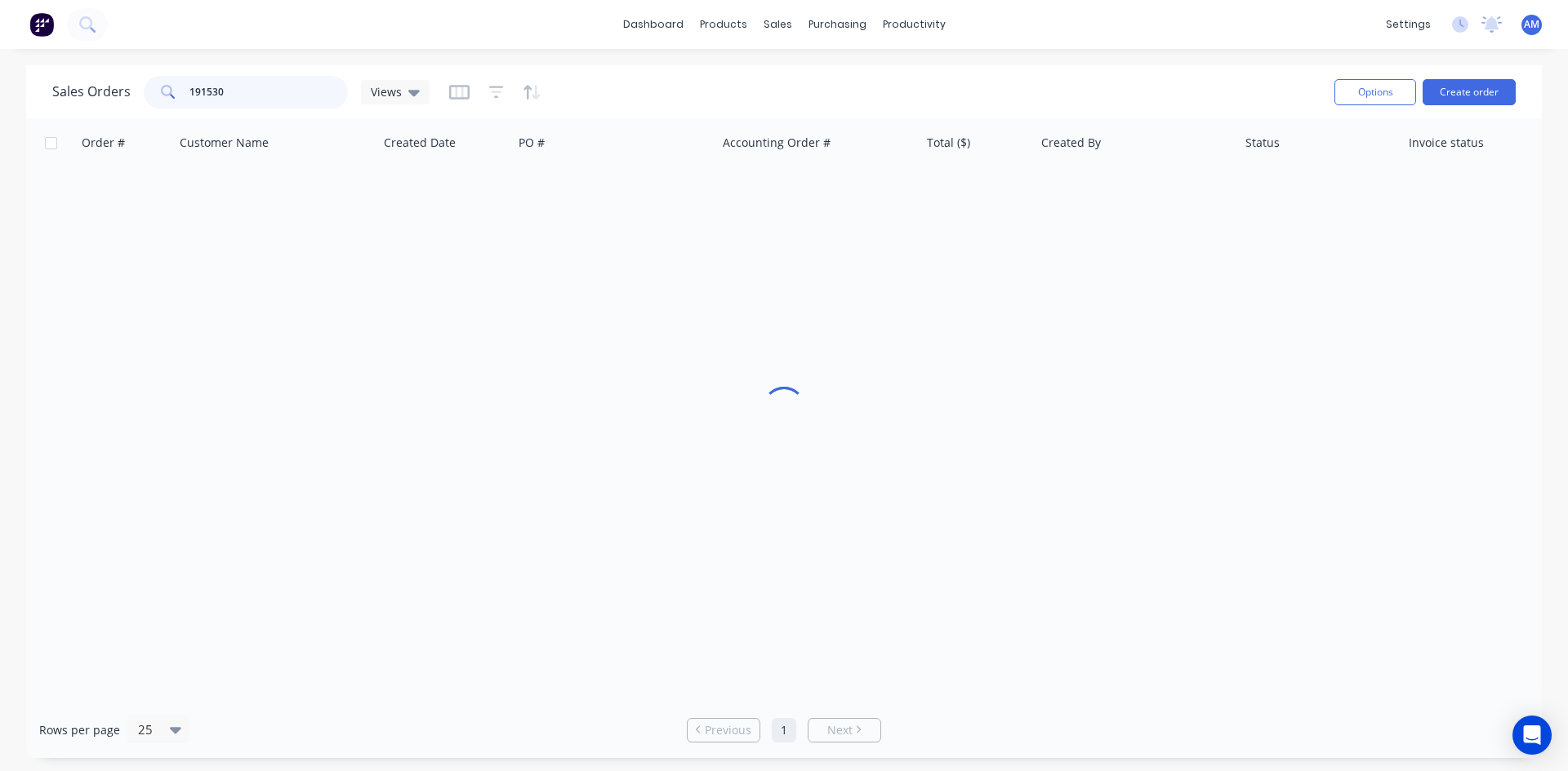
drag, startPoint x: 256, startPoint y: 108, endPoint x: 132, endPoint y: 91, distance: 125.2
click at [132, 91] on div "Sales Orders 191530 Views" at bounding box center [240, 92] width 377 height 33
type input "191484"
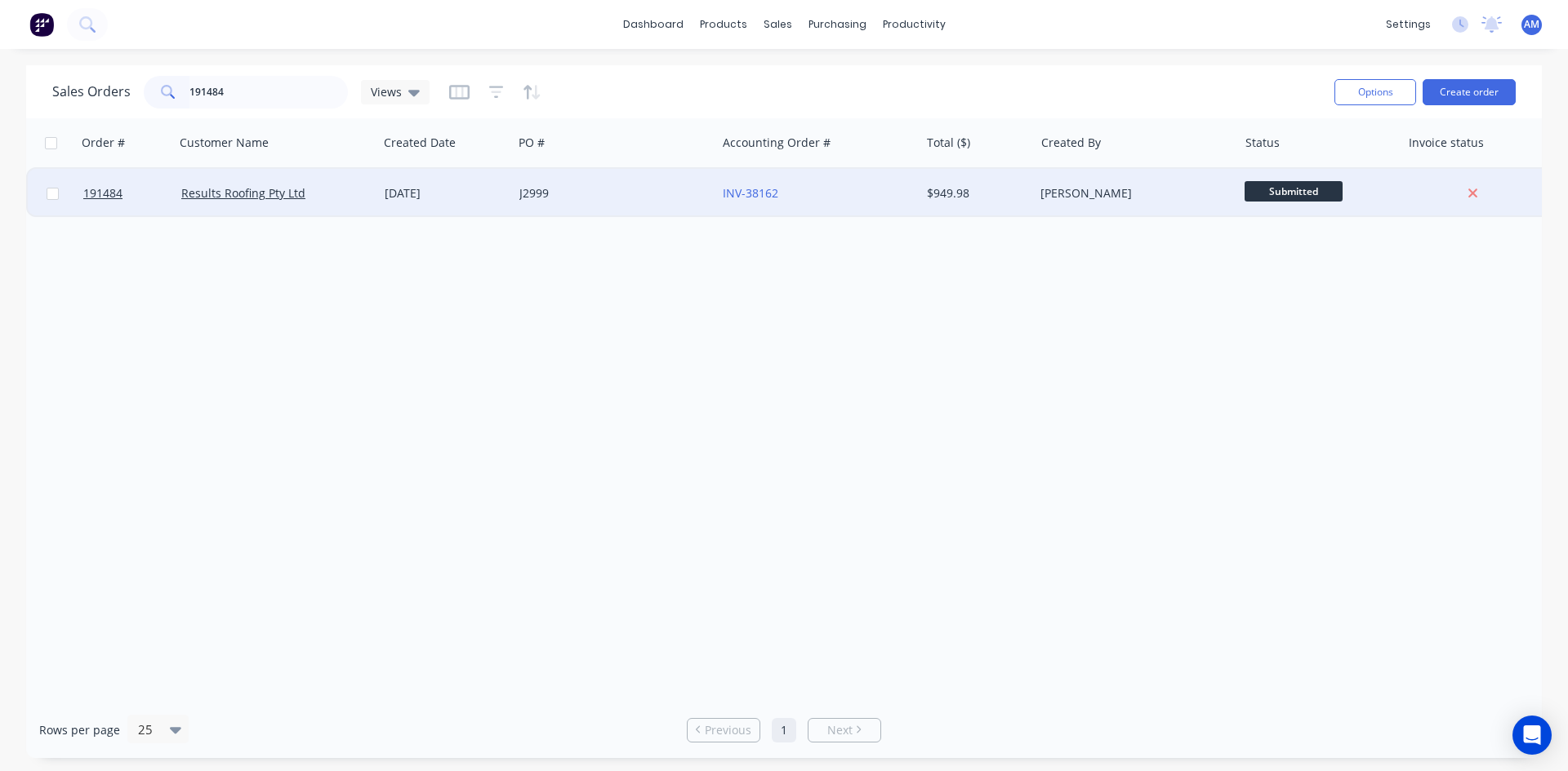
click at [622, 210] on div "J2999" at bounding box center [615, 194] width 204 height 49
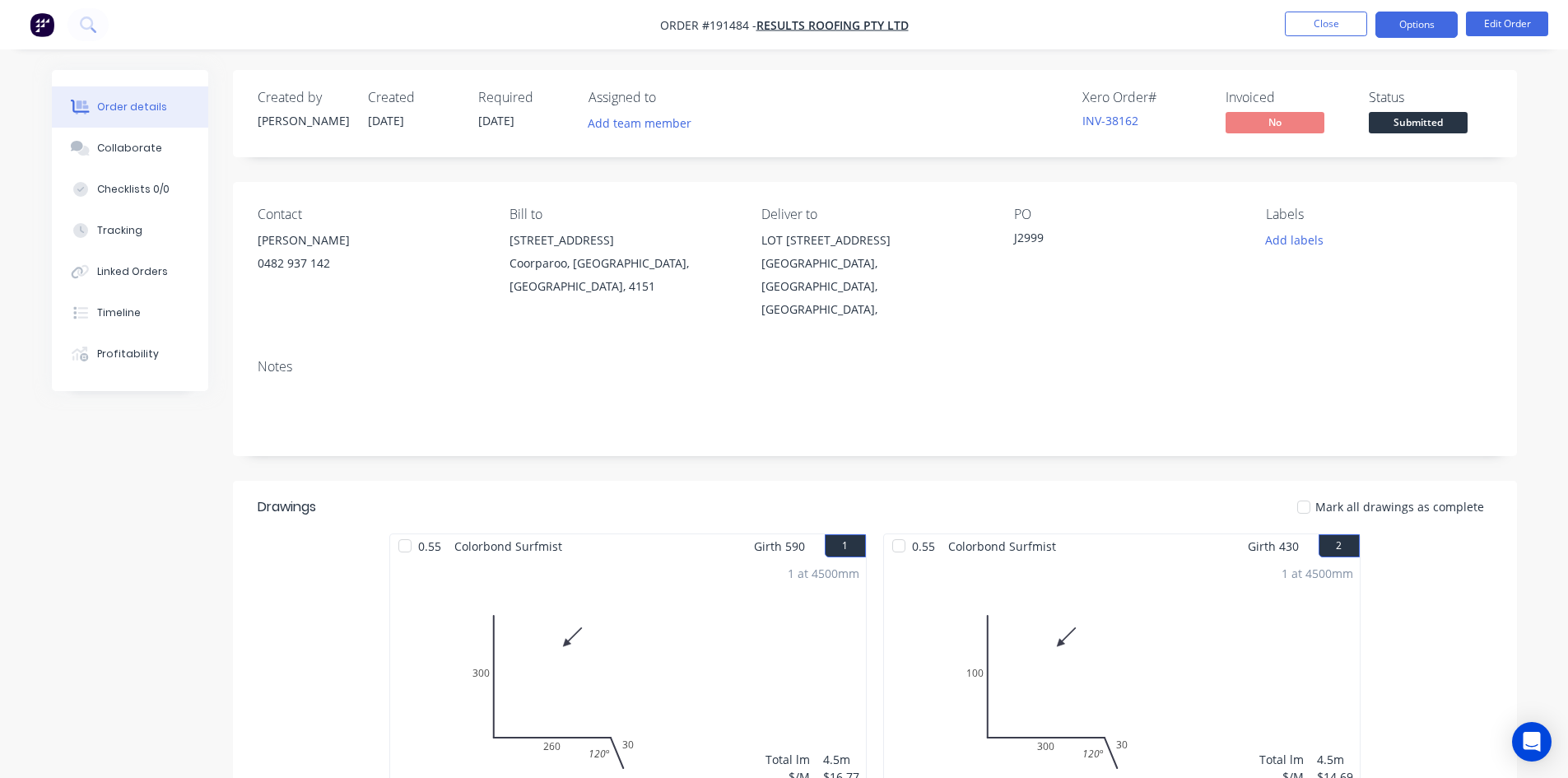
click at [1413, 20] on button "Options" at bounding box center [1417, 25] width 83 height 27
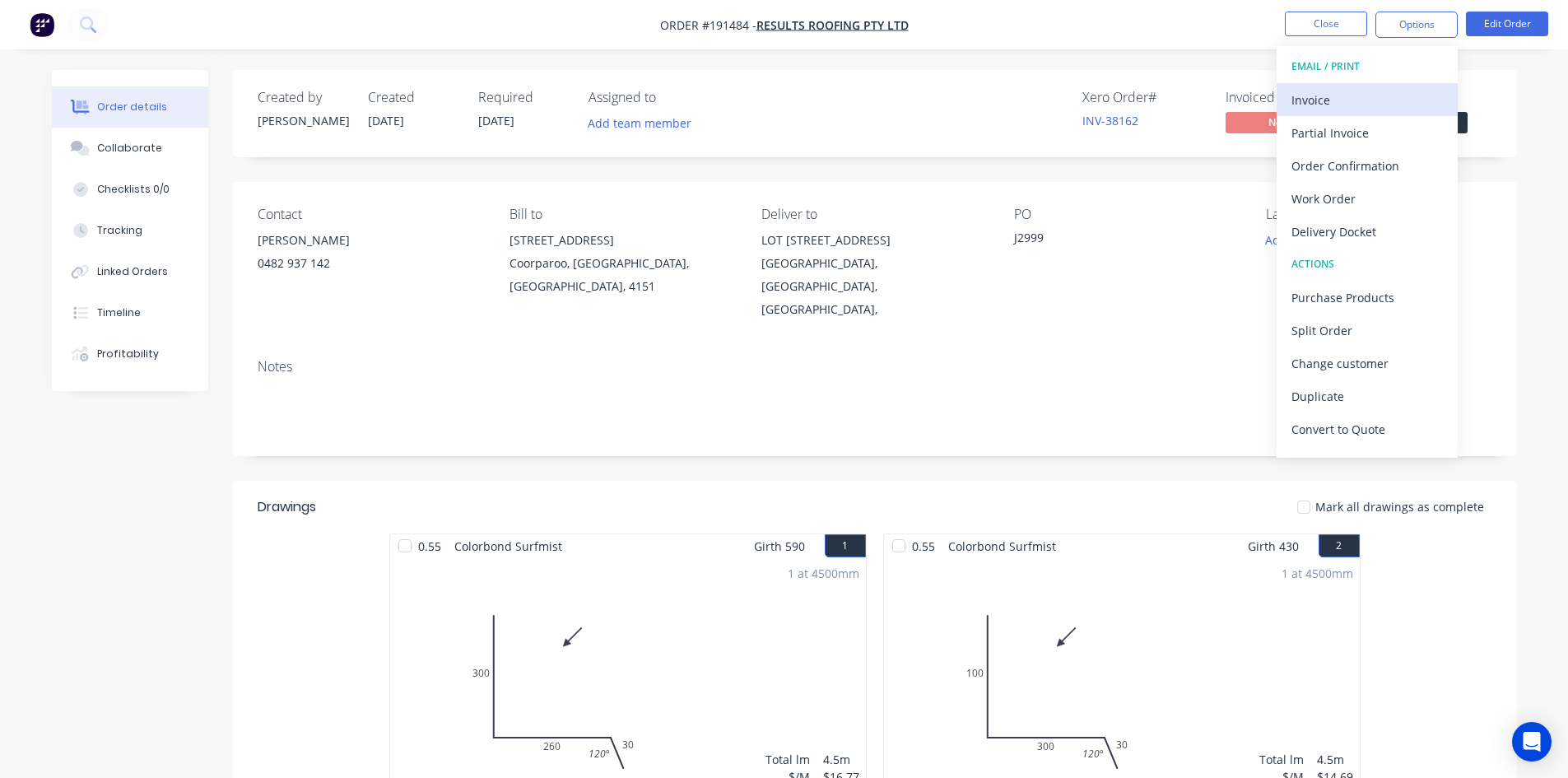
click at [1342, 91] on div "Invoice" at bounding box center [1367, 100] width 151 height 24
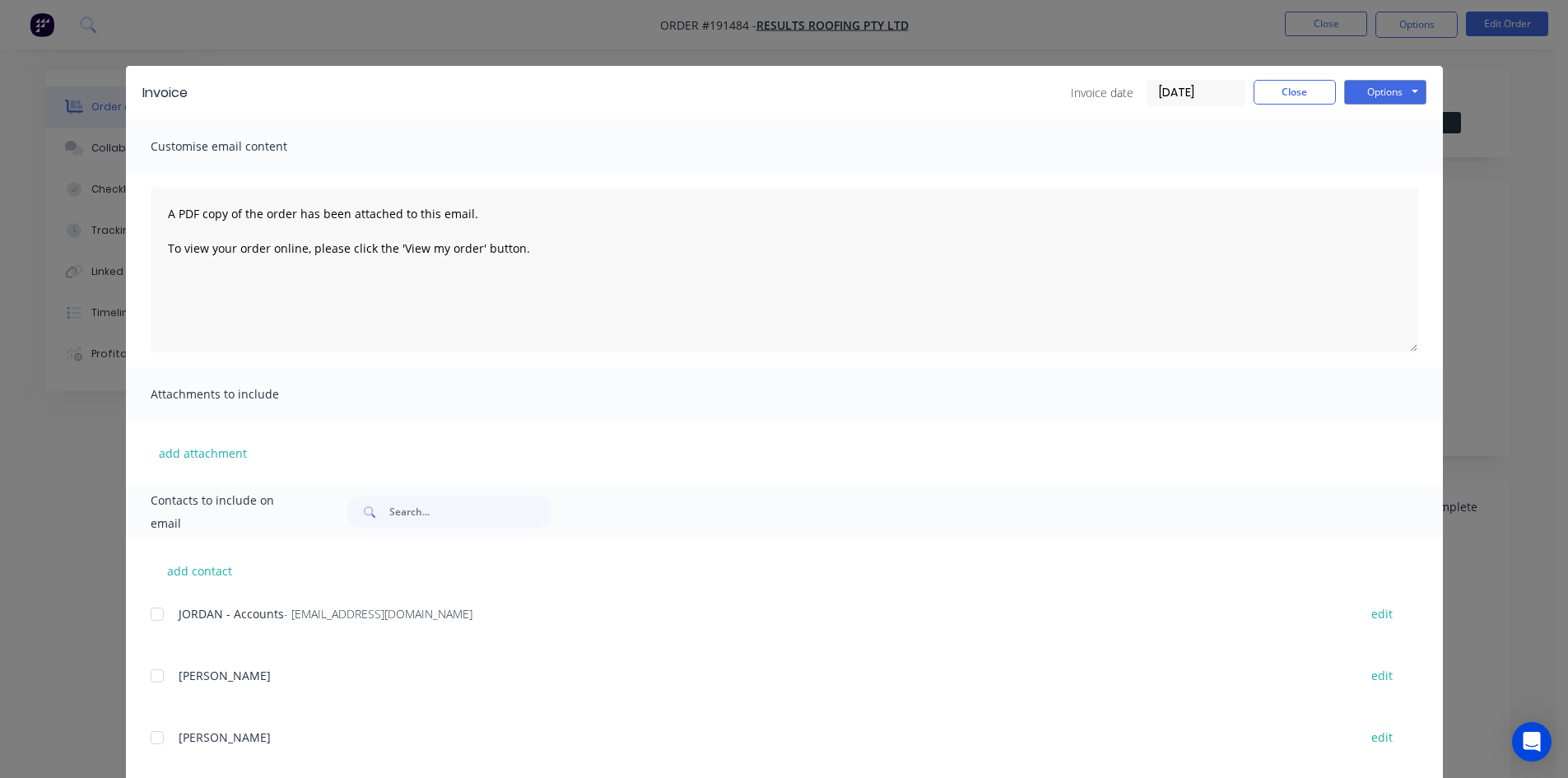
click at [152, 614] on div at bounding box center [158, 615] width 33 height 33
click at [1364, 94] on button "Options" at bounding box center [1386, 92] width 83 height 25
click at [1381, 178] on button "Email" at bounding box center [1397, 176] width 105 height 28
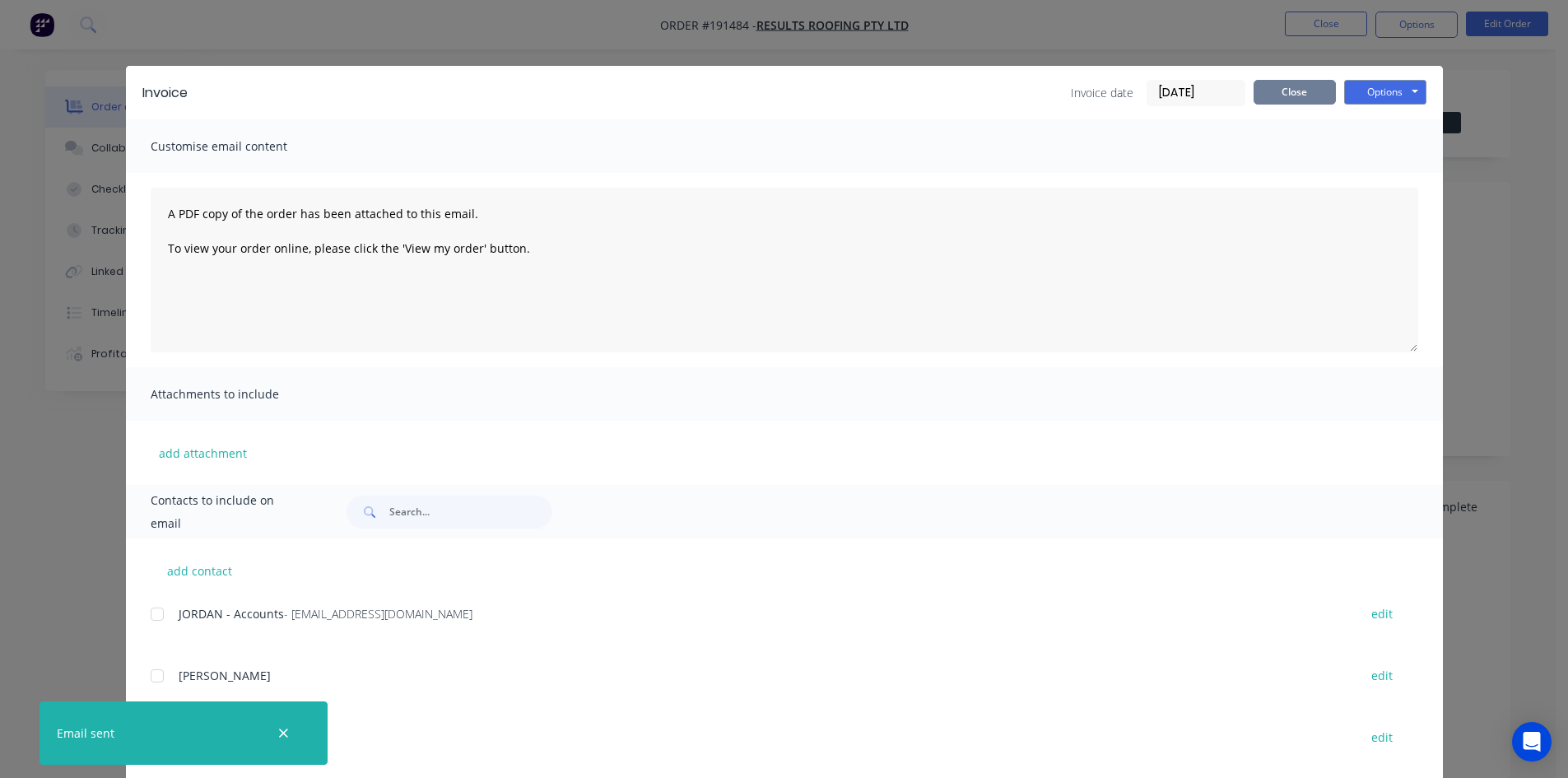
click at [1296, 93] on button "Close" at bounding box center [1295, 92] width 83 height 25
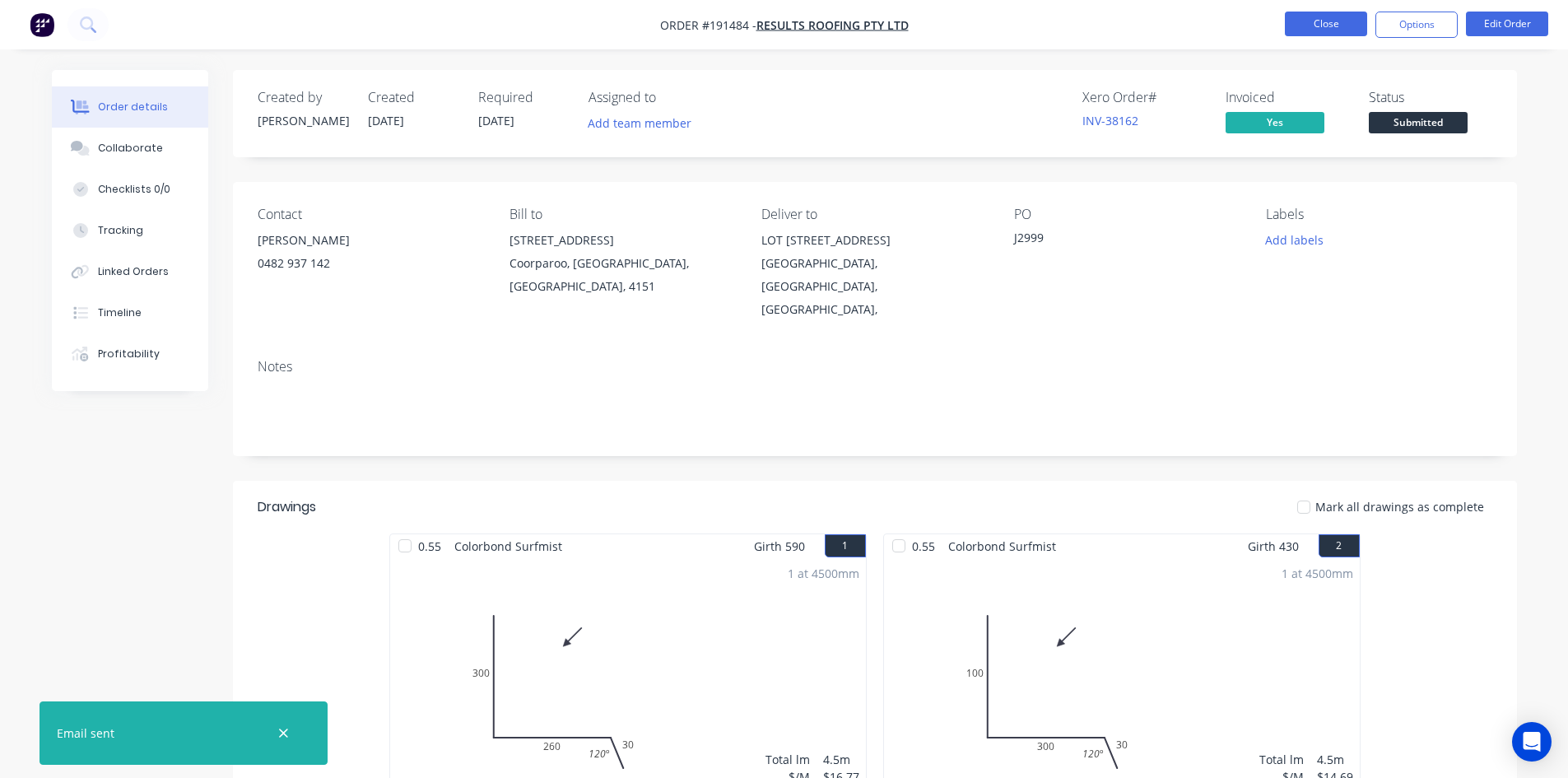
click at [1313, 27] on button "Close" at bounding box center [1326, 24] width 83 height 25
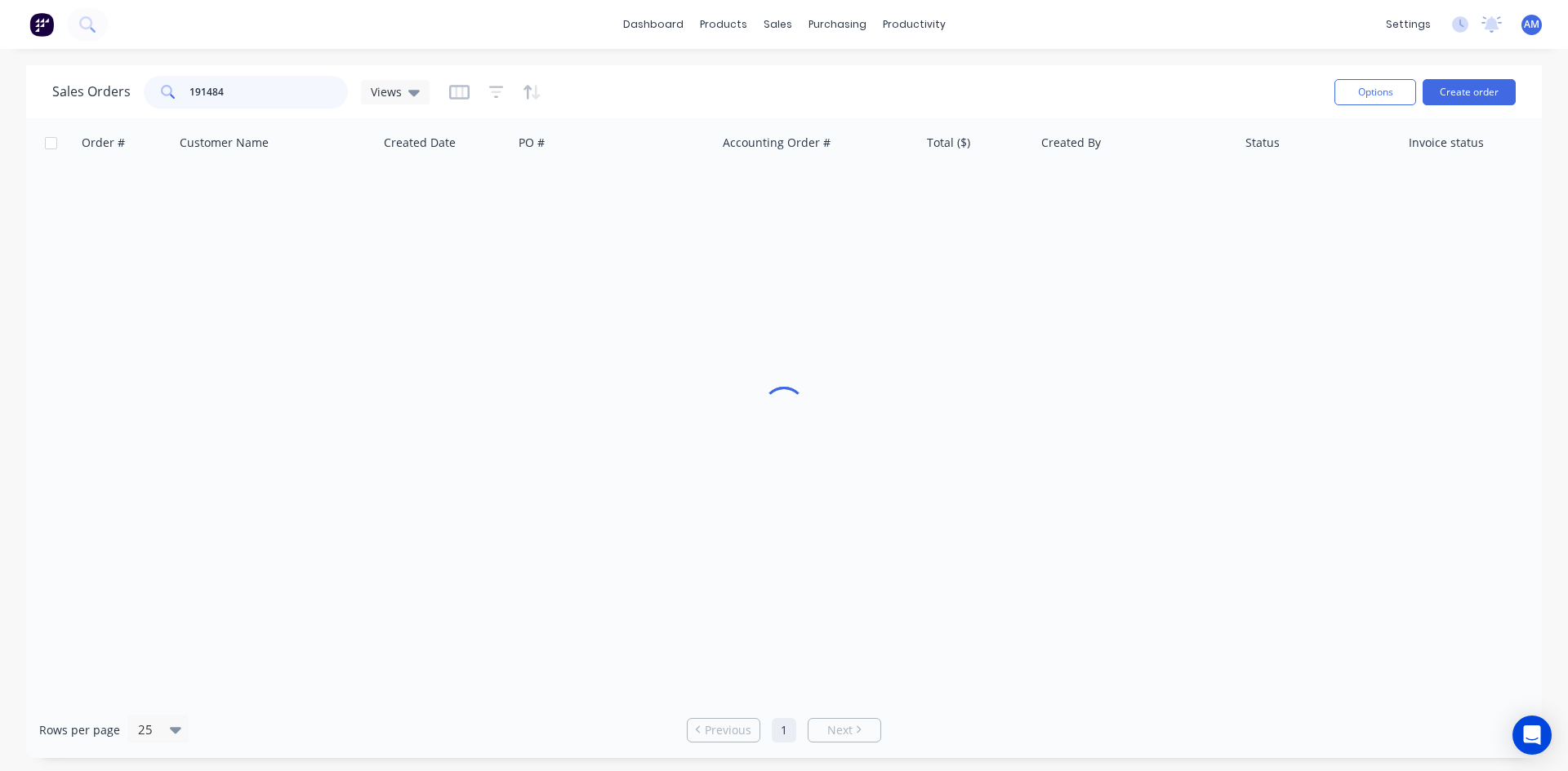
drag, startPoint x: 241, startPoint y: 92, endPoint x: 138, endPoint y: 87, distance: 103.1
click at [138, 87] on div "Sales Orders 191484 Views" at bounding box center [240, 92] width 377 height 33
type input "191481"
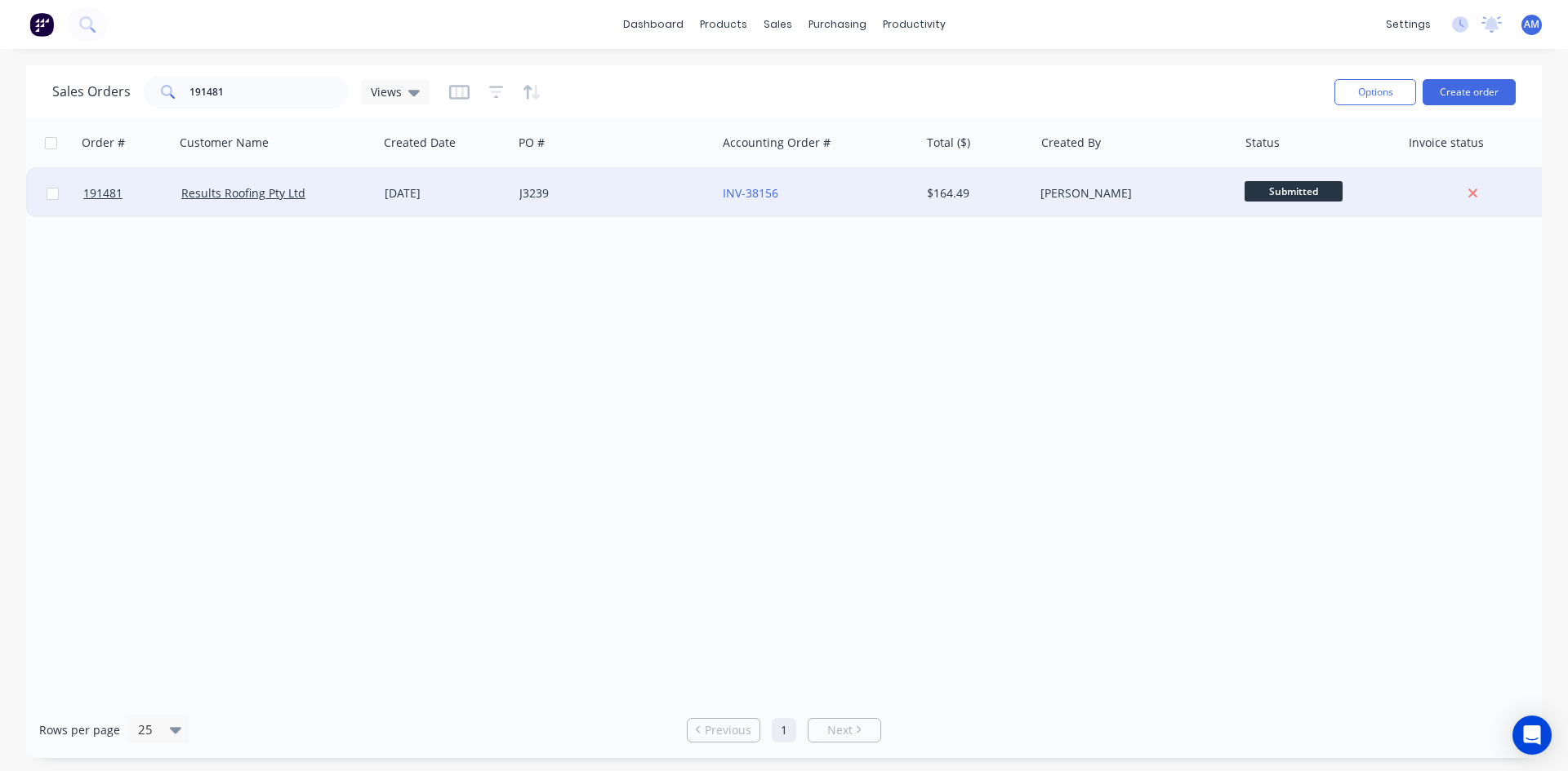
click at [641, 199] on div "J3239" at bounding box center [609, 194] width 181 height 16
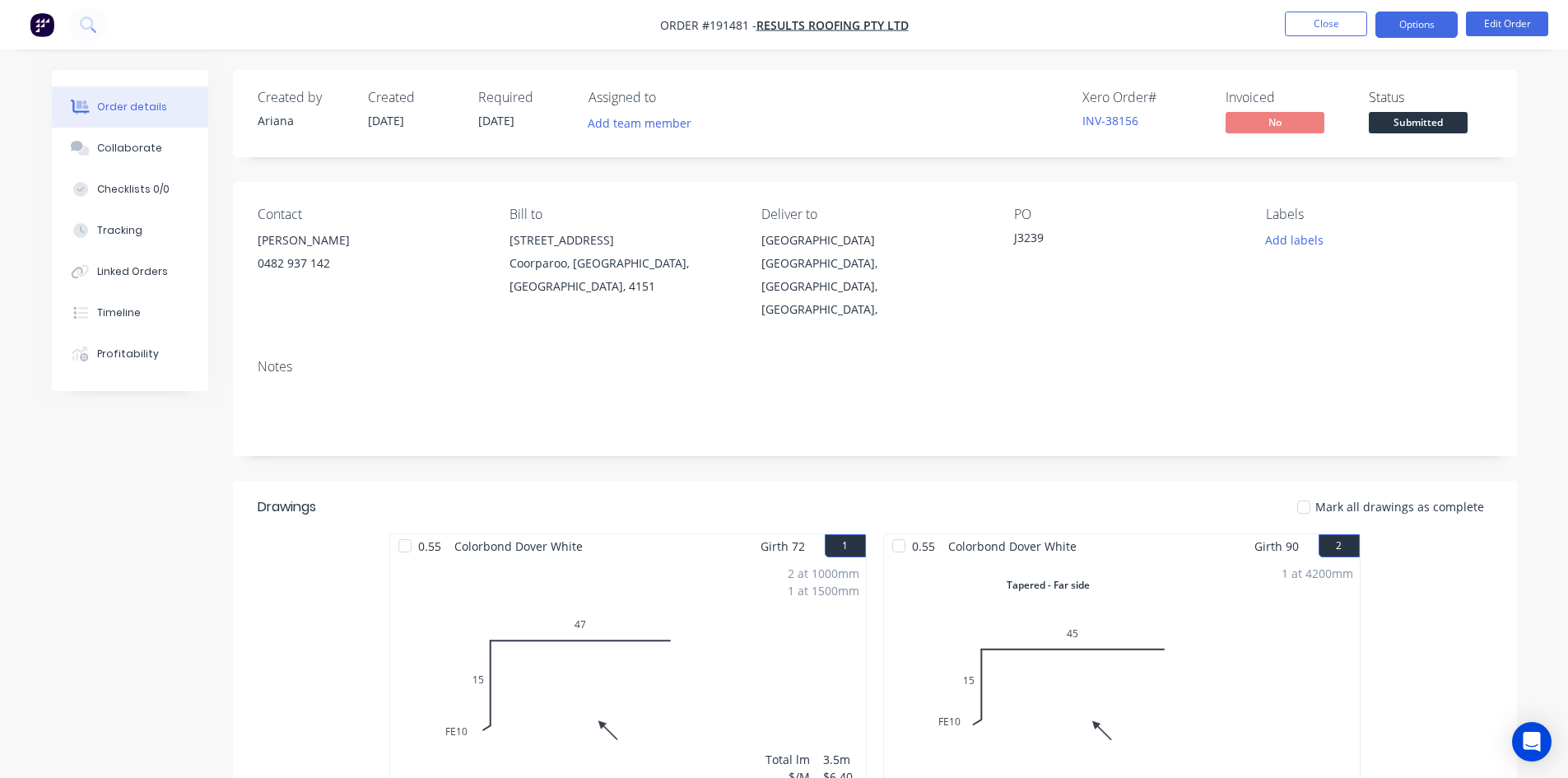
click at [1405, 30] on button "Options" at bounding box center [1417, 25] width 83 height 27
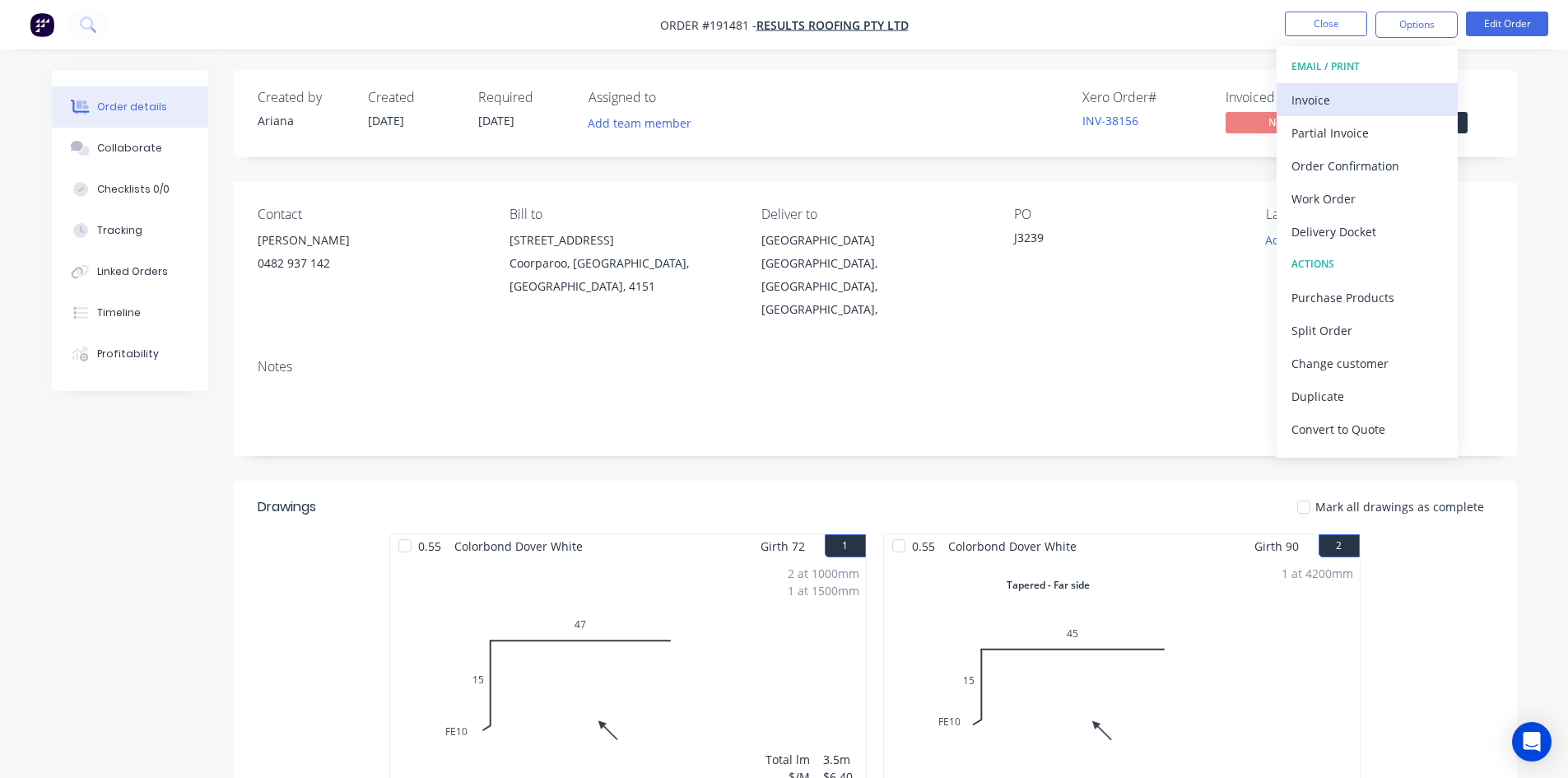
click at [1390, 93] on div "Invoice" at bounding box center [1367, 100] width 151 height 24
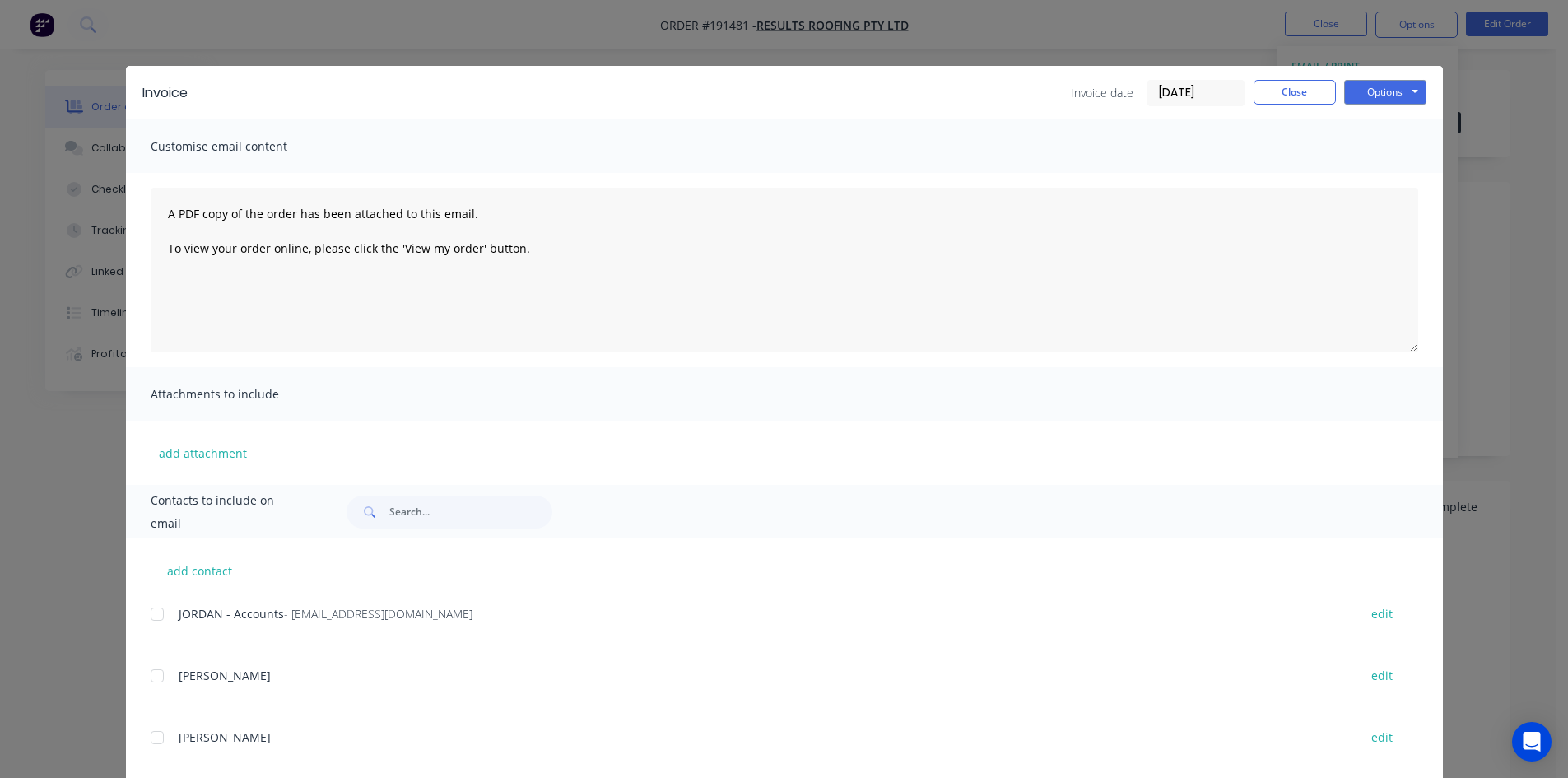
click at [148, 614] on div at bounding box center [158, 615] width 33 height 33
click at [1394, 92] on button "Options" at bounding box center [1386, 92] width 83 height 25
click at [1388, 169] on button "Email" at bounding box center [1397, 176] width 105 height 28
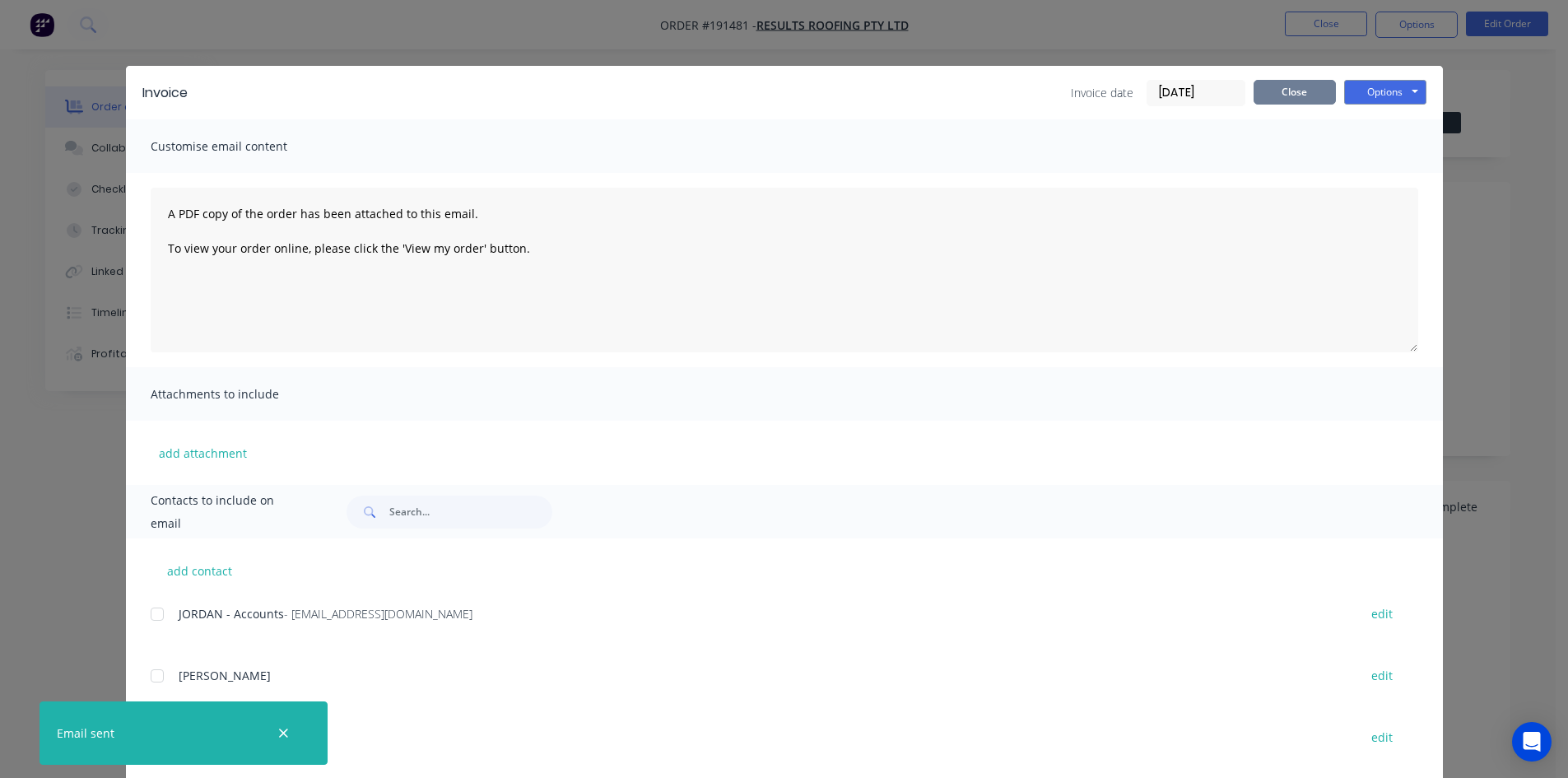
click at [1280, 93] on button "Close" at bounding box center [1295, 92] width 83 height 25
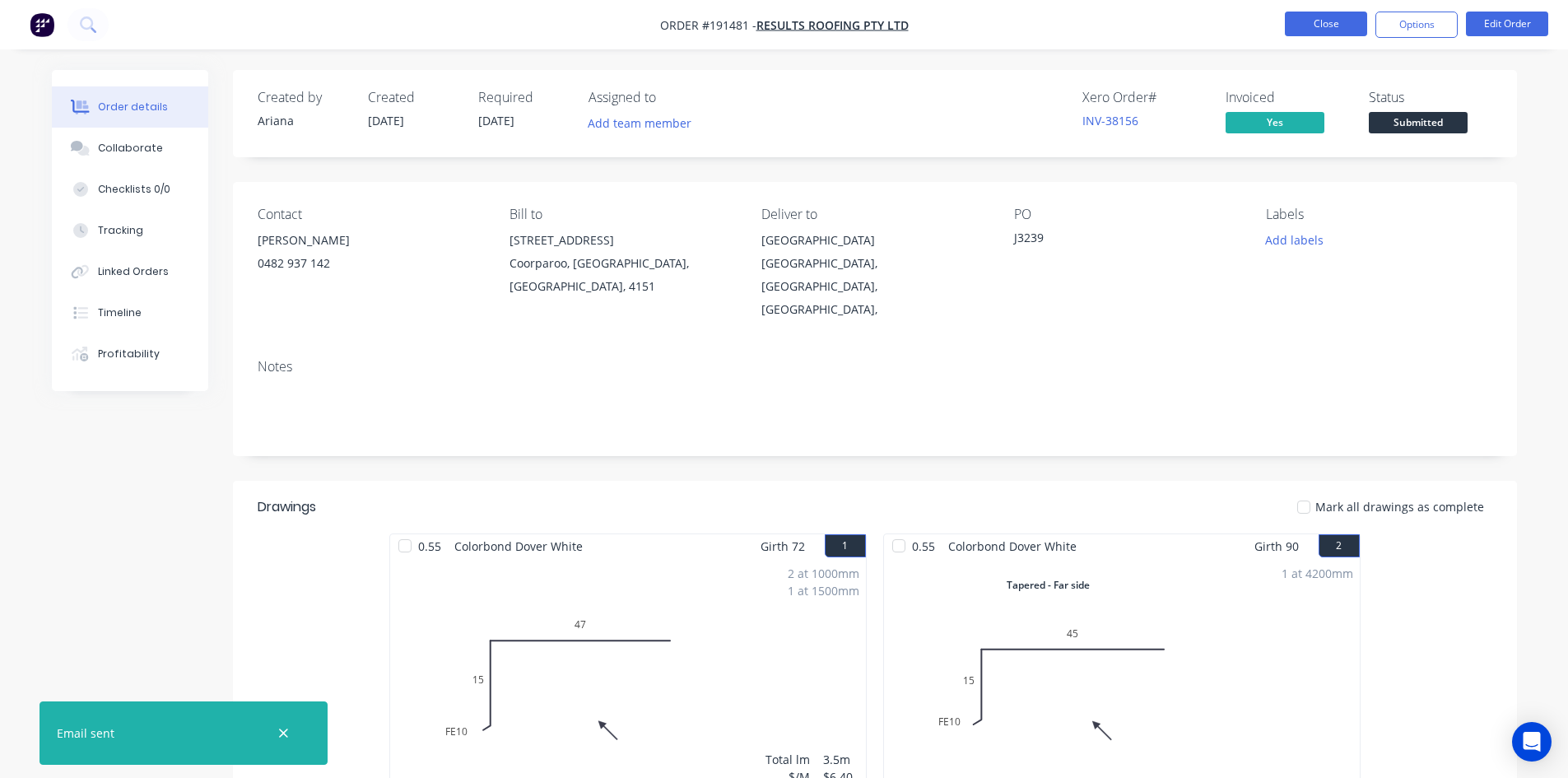
click at [1312, 28] on button "Close" at bounding box center [1326, 24] width 83 height 25
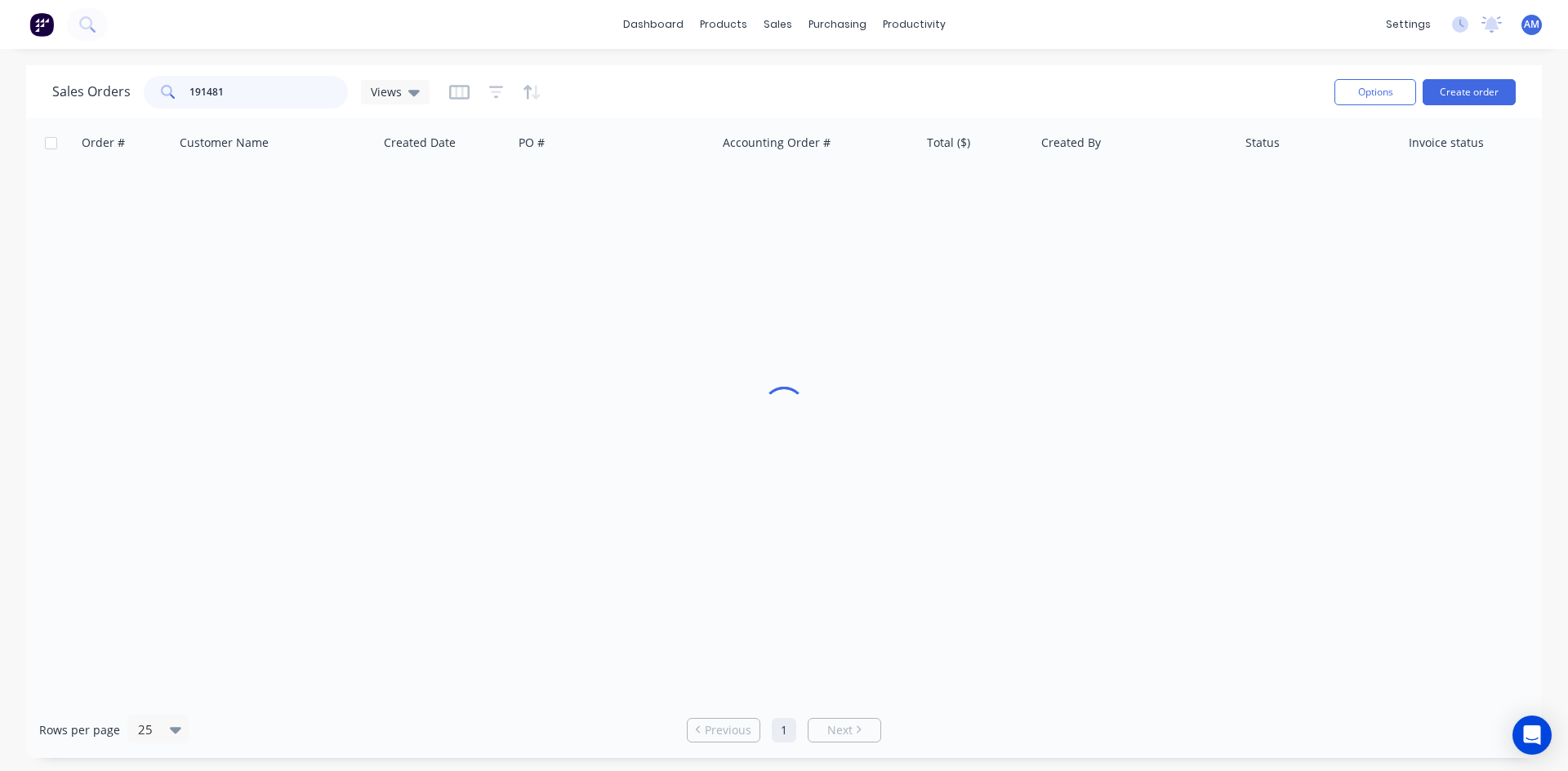
drag, startPoint x: 244, startPoint y: 92, endPoint x: 127, endPoint y: 92, distance: 117.0
click at [128, 92] on div "Sales Orders 191481 Views" at bounding box center [240, 92] width 377 height 33
type input "191483"
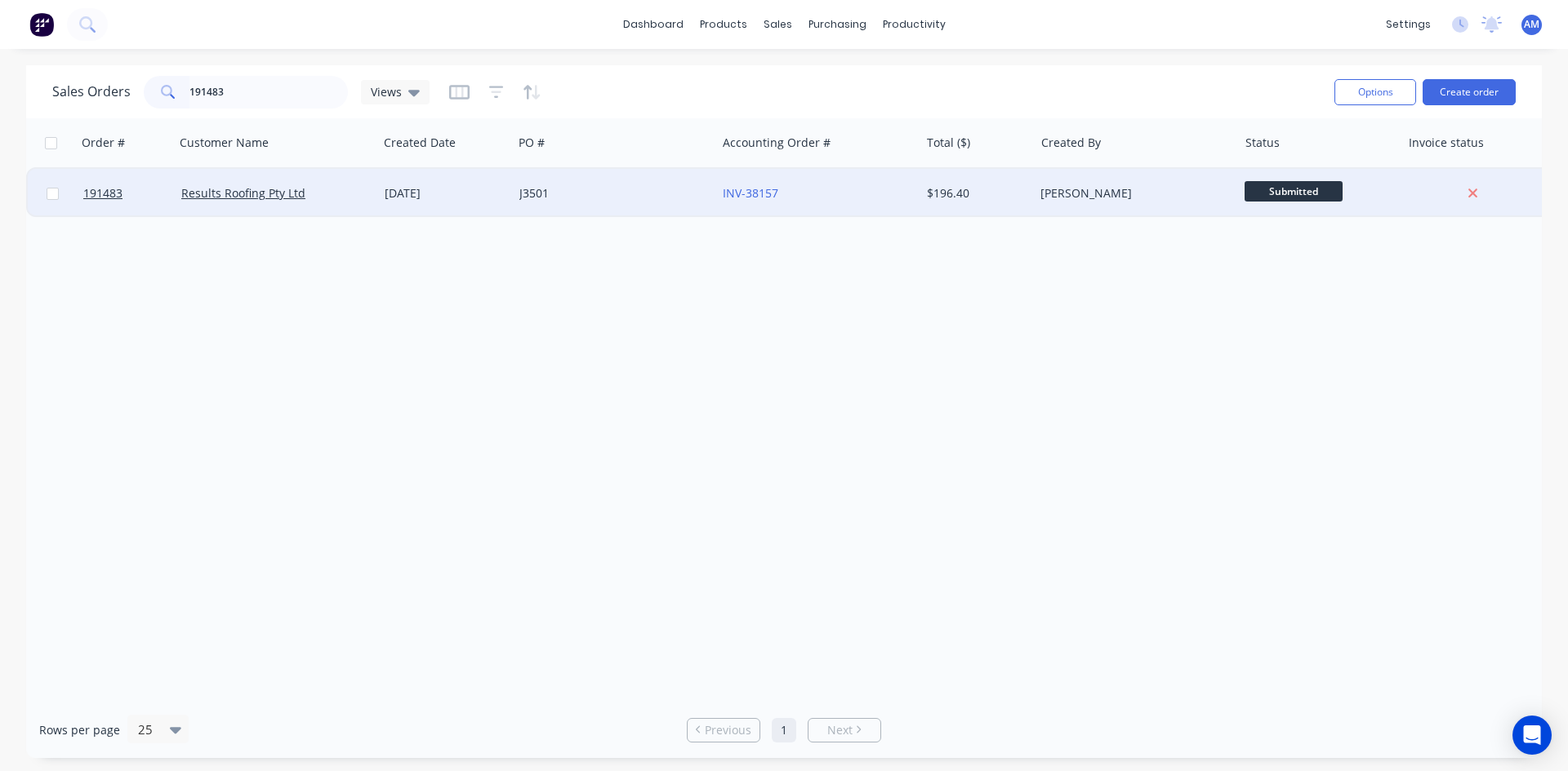
click at [576, 181] on div "J3501" at bounding box center [615, 194] width 204 height 49
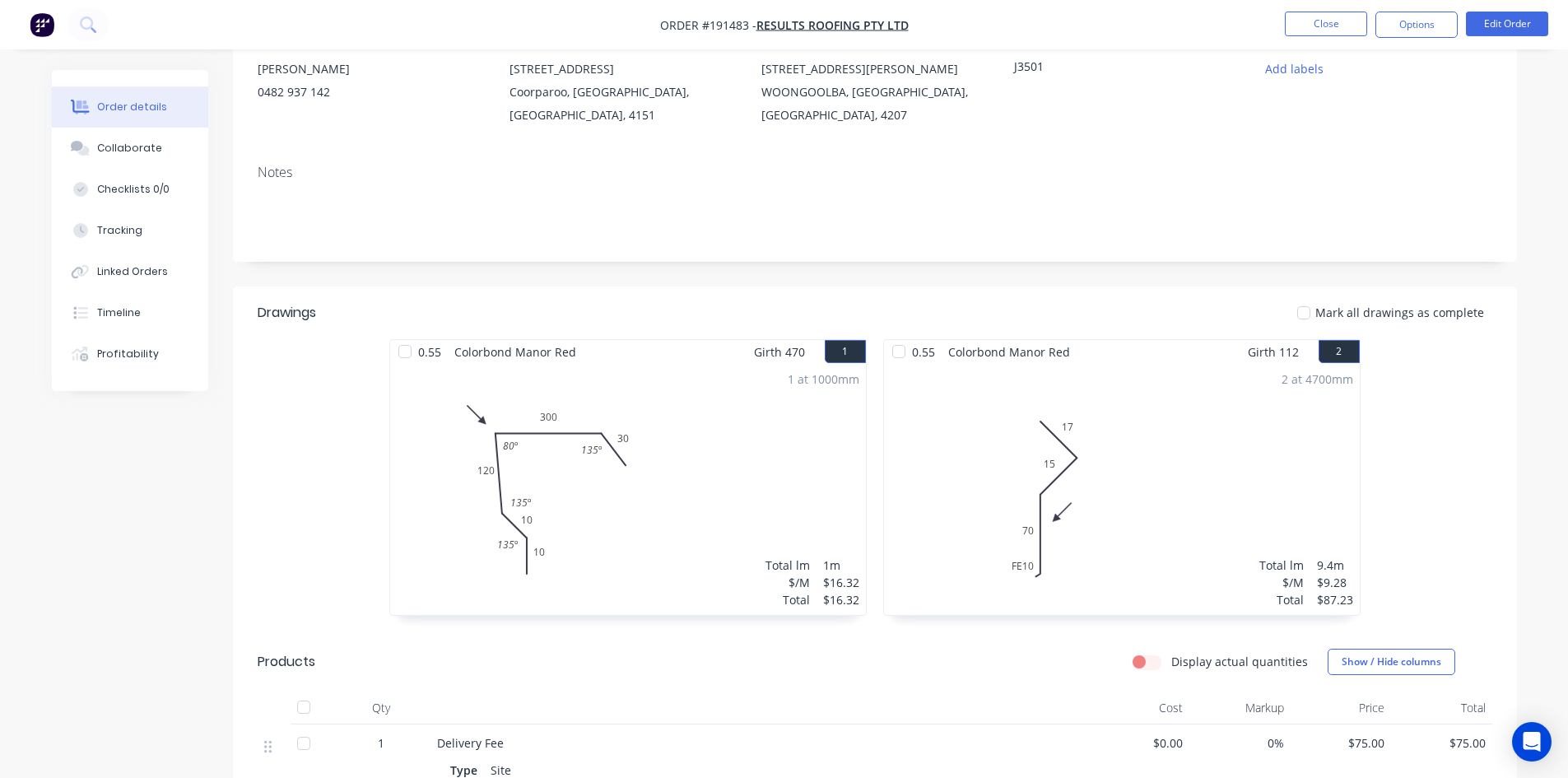
scroll to position [89, 0]
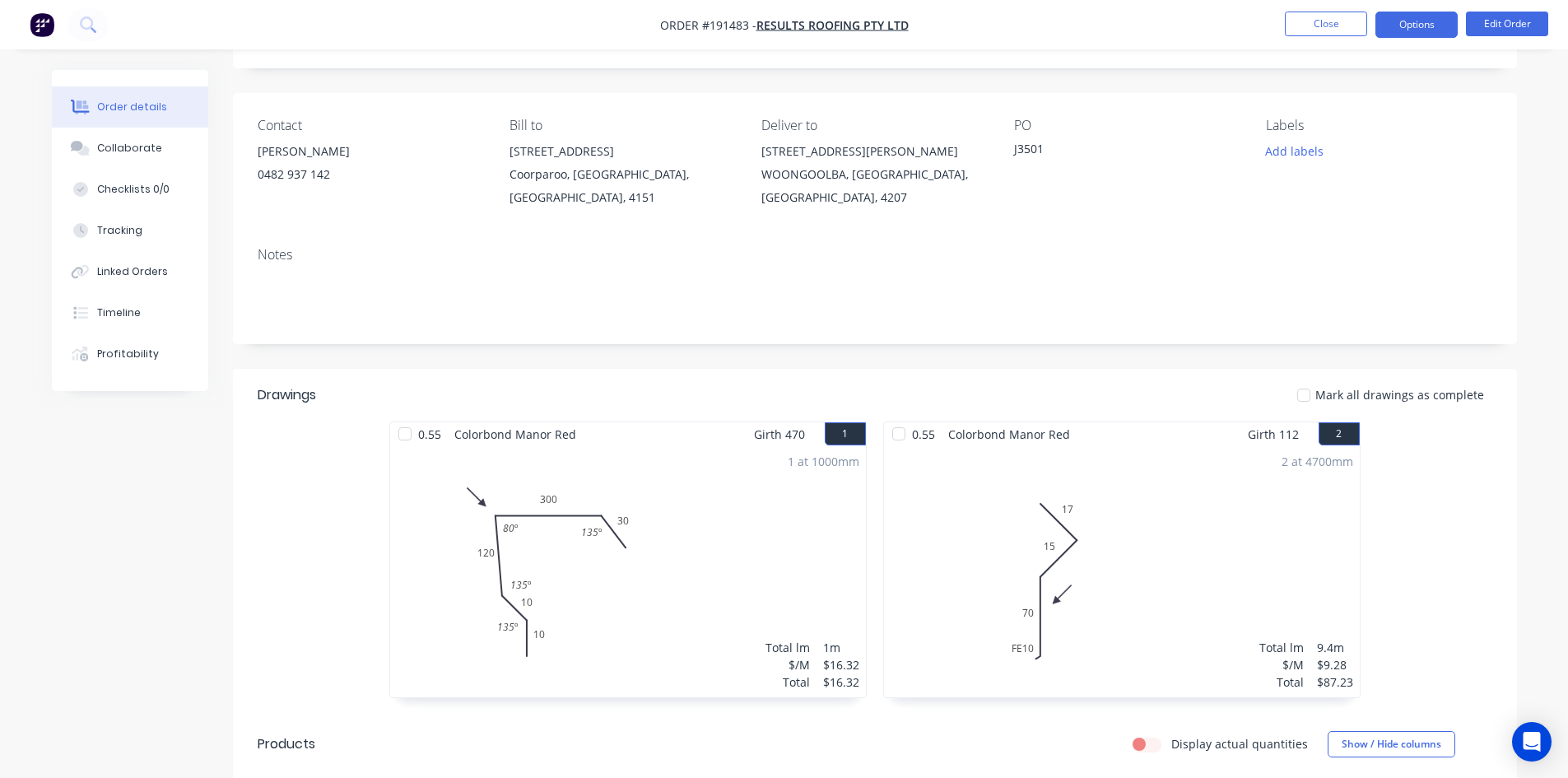
click at [1391, 30] on button "Options" at bounding box center [1417, 25] width 83 height 27
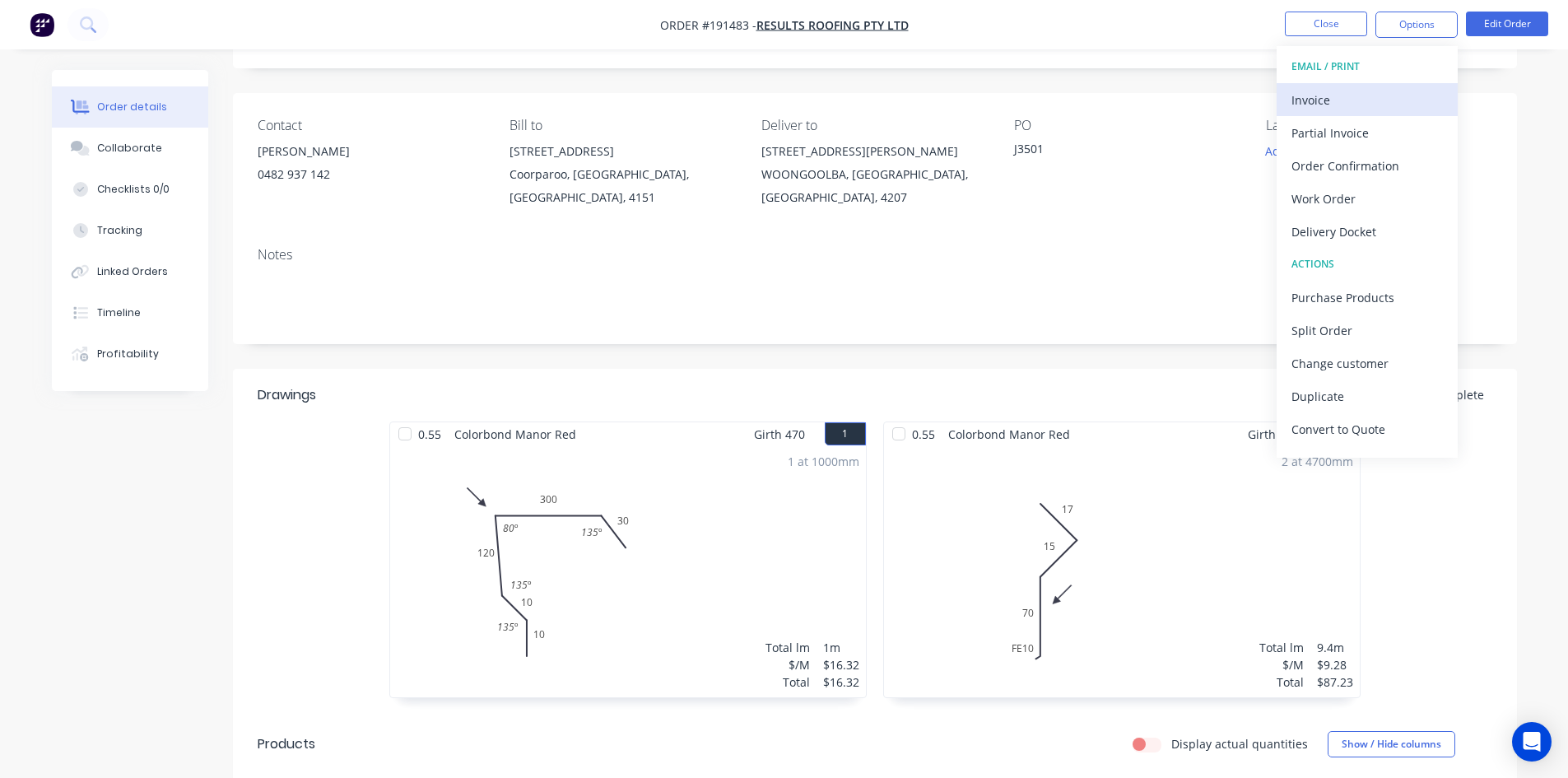
click at [1348, 93] on div "Invoice" at bounding box center [1367, 100] width 151 height 24
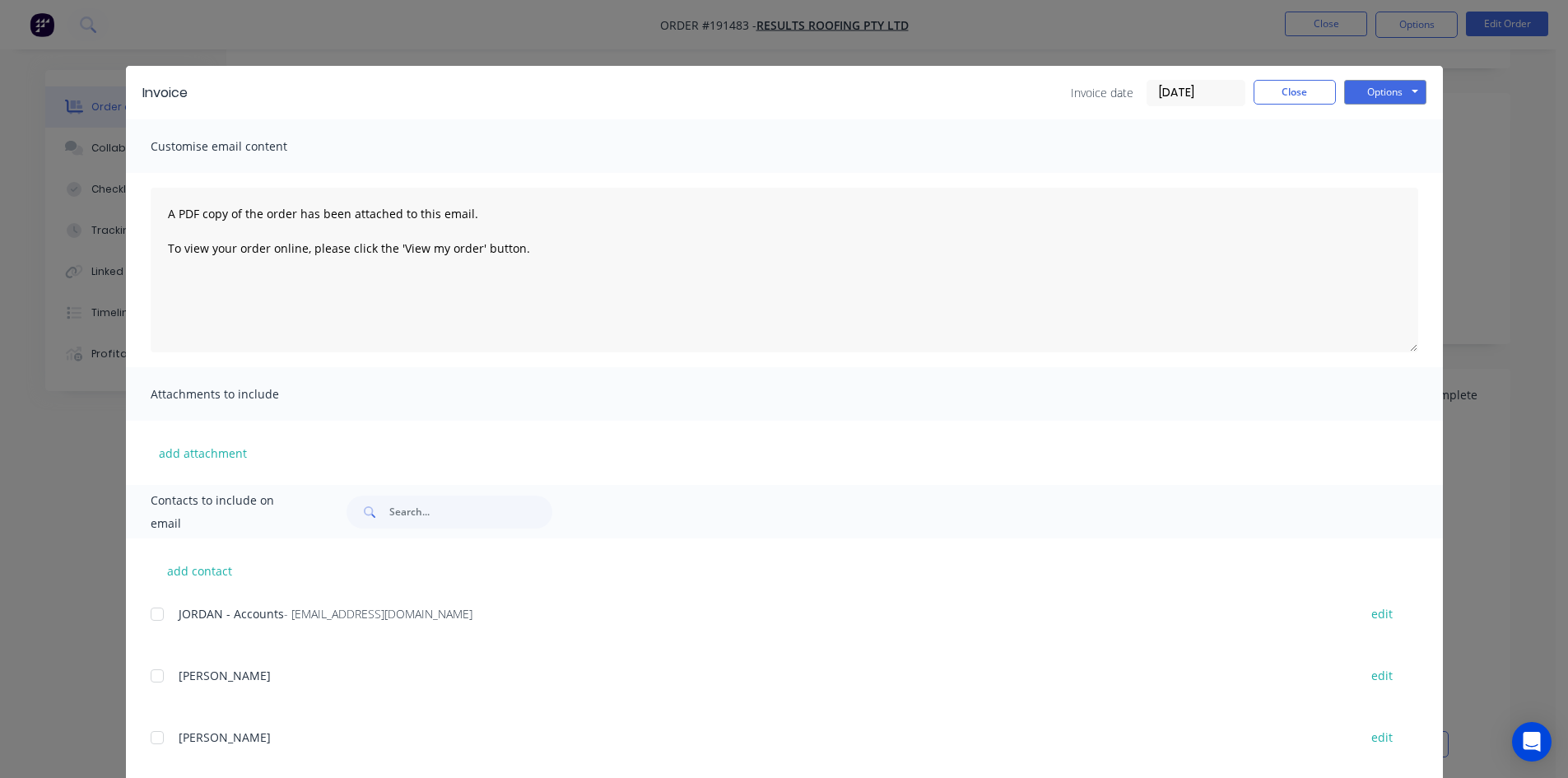
click at [154, 617] on div at bounding box center [158, 615] width 33 height 33
click at [1362, 91] on button "Options" at bounding box center [1386, 92] width 83 height 25
click at [1361, 176] on button "Email" at bounding box center [1397, 176] width 105 height 28
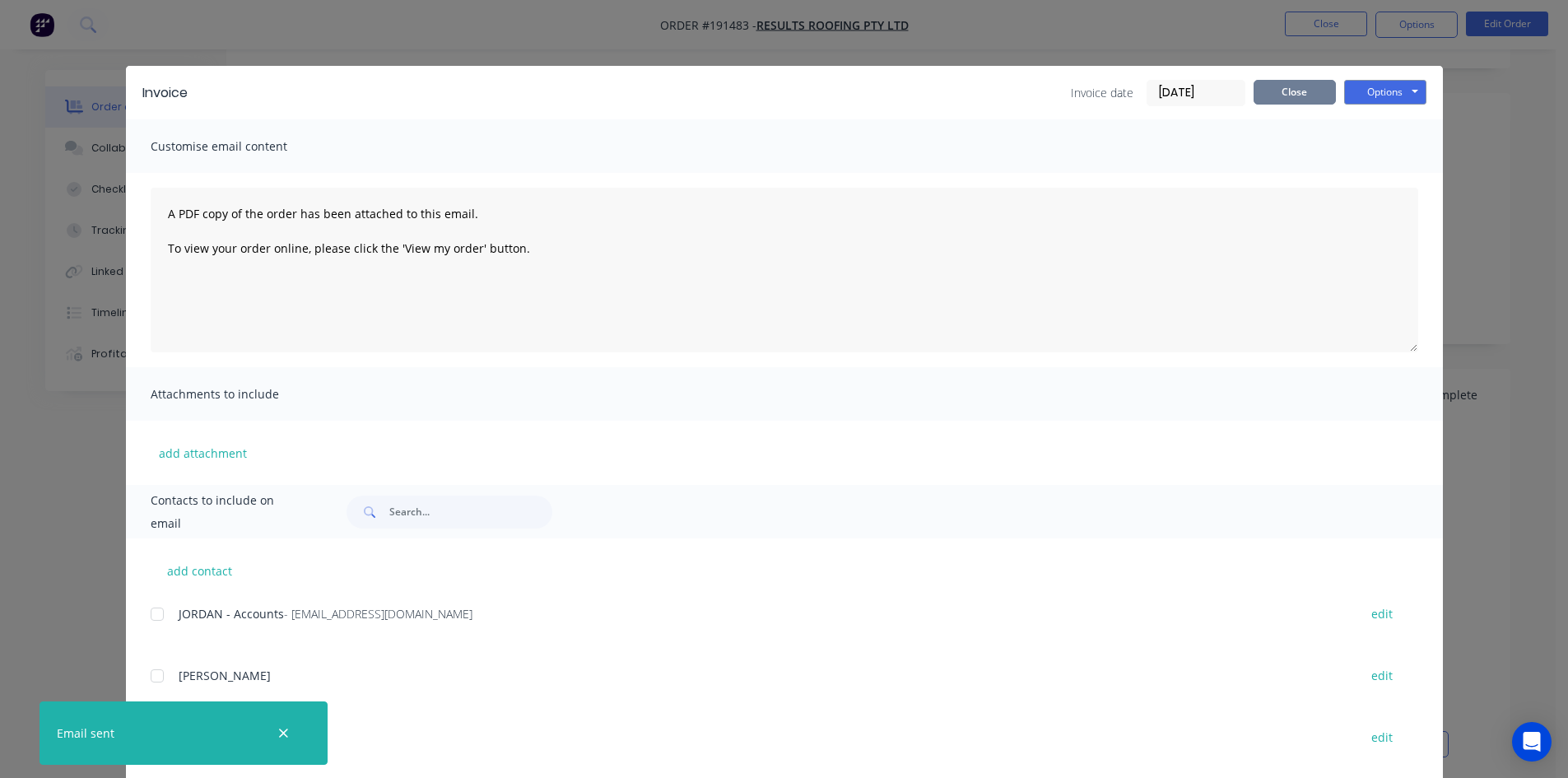
click at [1284, 98] on button "Close" at bounding box center [1295, 92] width 83 height 25
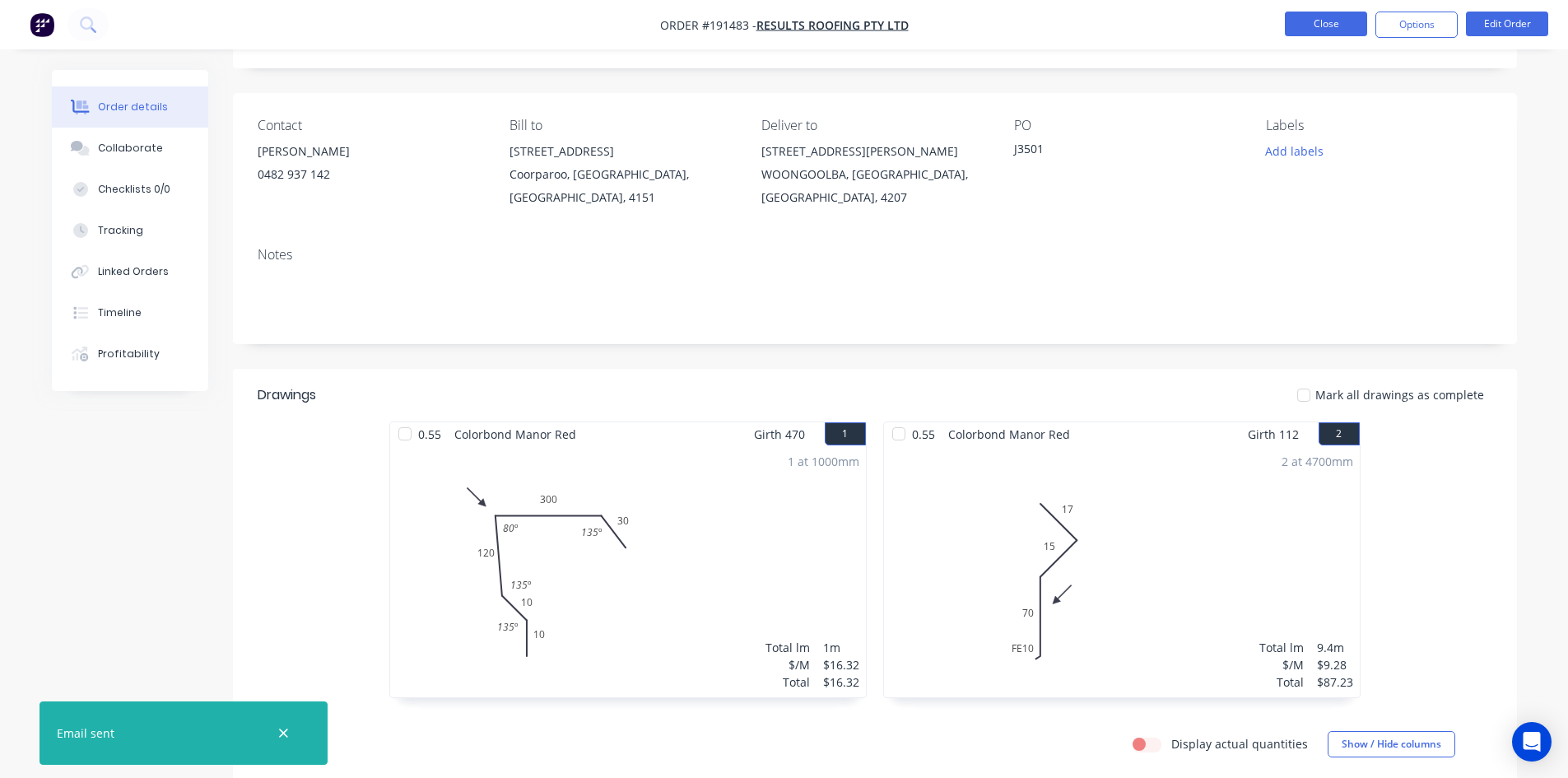
click at [1317, 28] on button "Close" at bounding box center [1326, 24] width 83 height 25
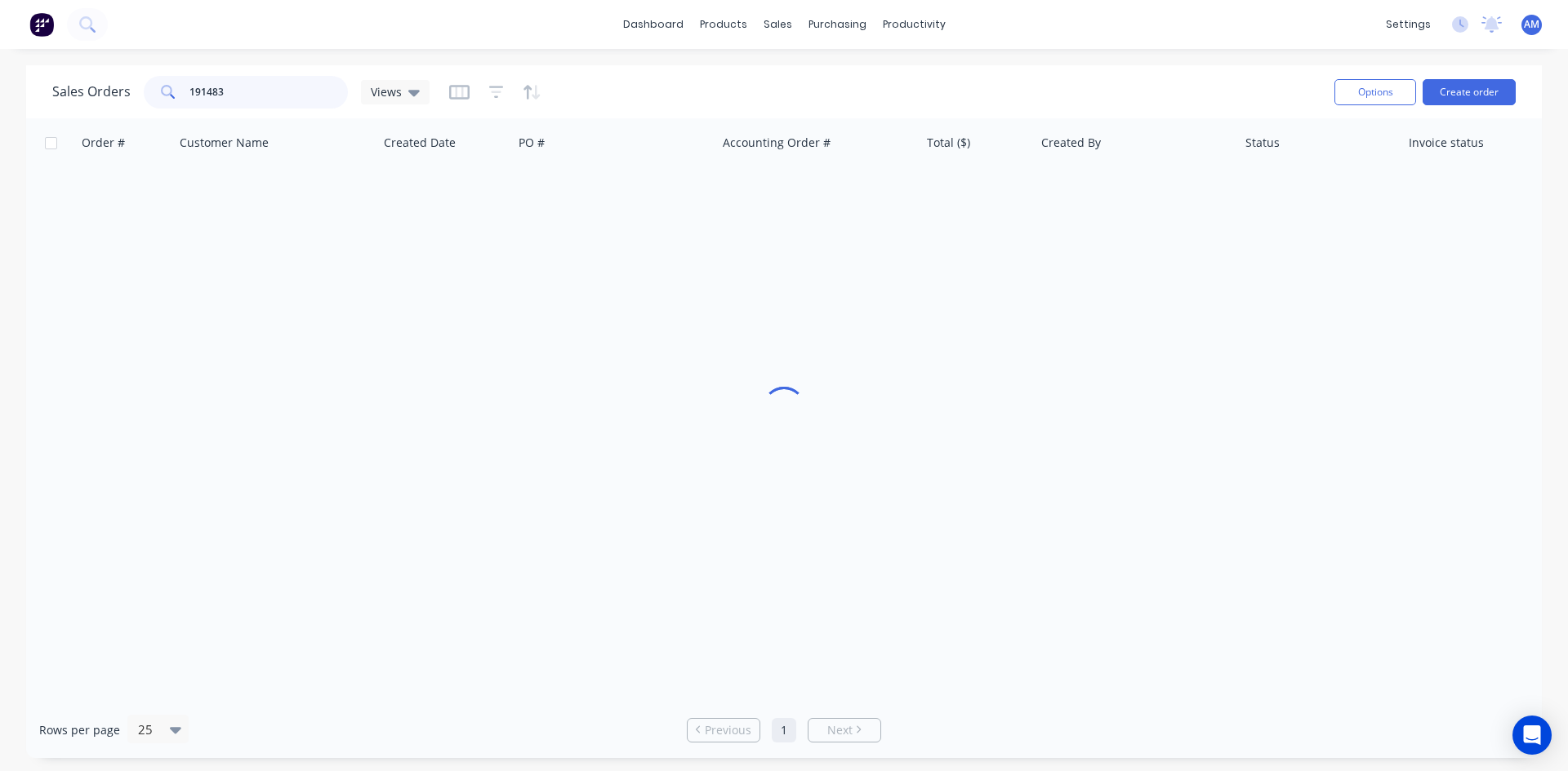
drag, startPoint x: 276, startPoint y: 101, endPoint x: 98, endPoint y: 91, distance: 178.3
click at [98, 91] on div "Sales Orders 191483 Views" at bounding box center [240, 92] width 377 height 33
type input "191565"
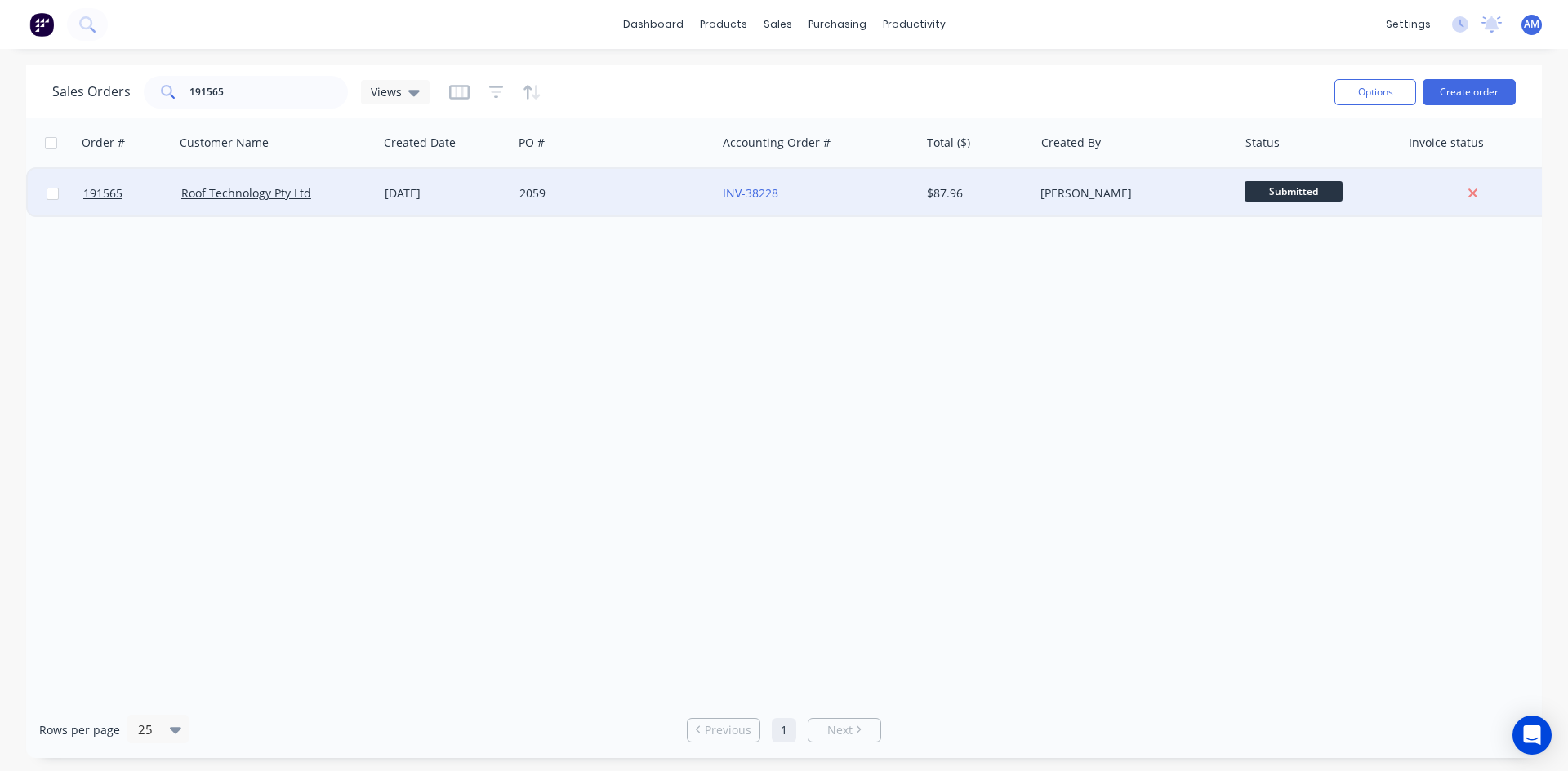
click at [618, 210] on div "2059" at bounding box center [615, 194] width 204 height 49
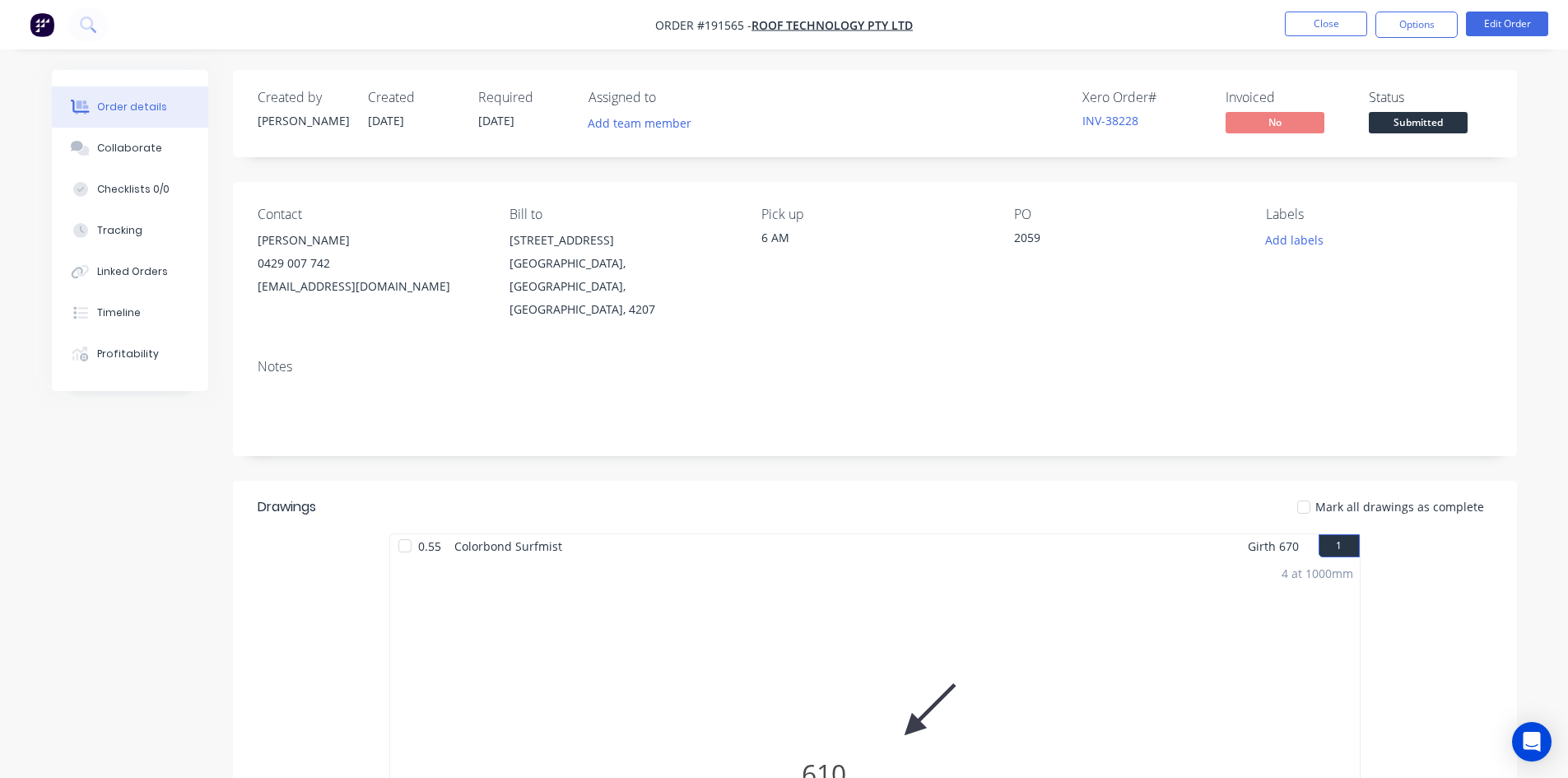
drag, startPoint x: 123, startPoint y: 137, endPoint x: 123, endPoint y: 119, distance: 18.0
click at [123, 138] on button "Collaborate" at bounding box center [130, 148] width 157 height 41
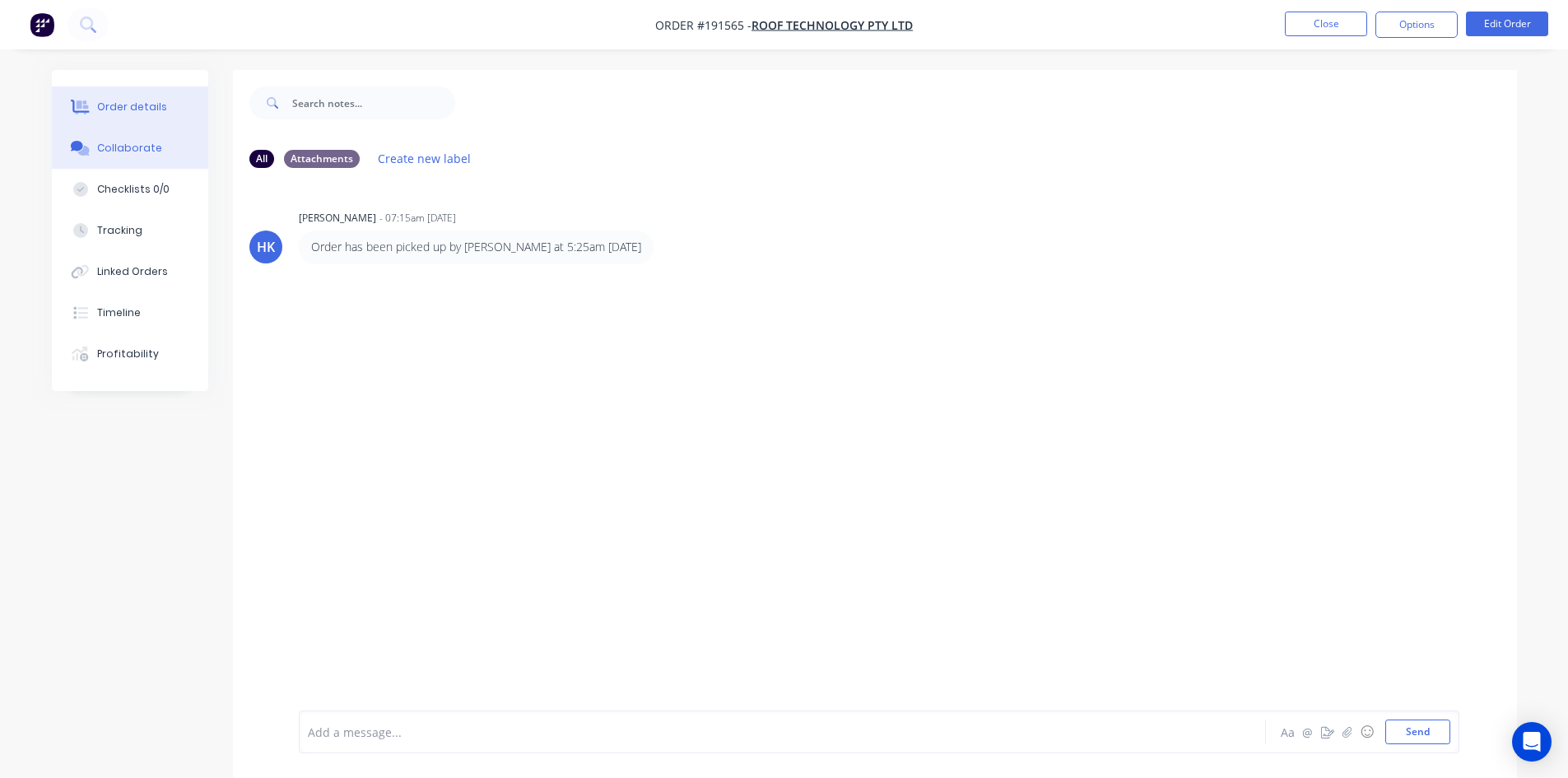
click at [125, 107] on div "Order details" at bounding box center [132, 107] width 70 height 15
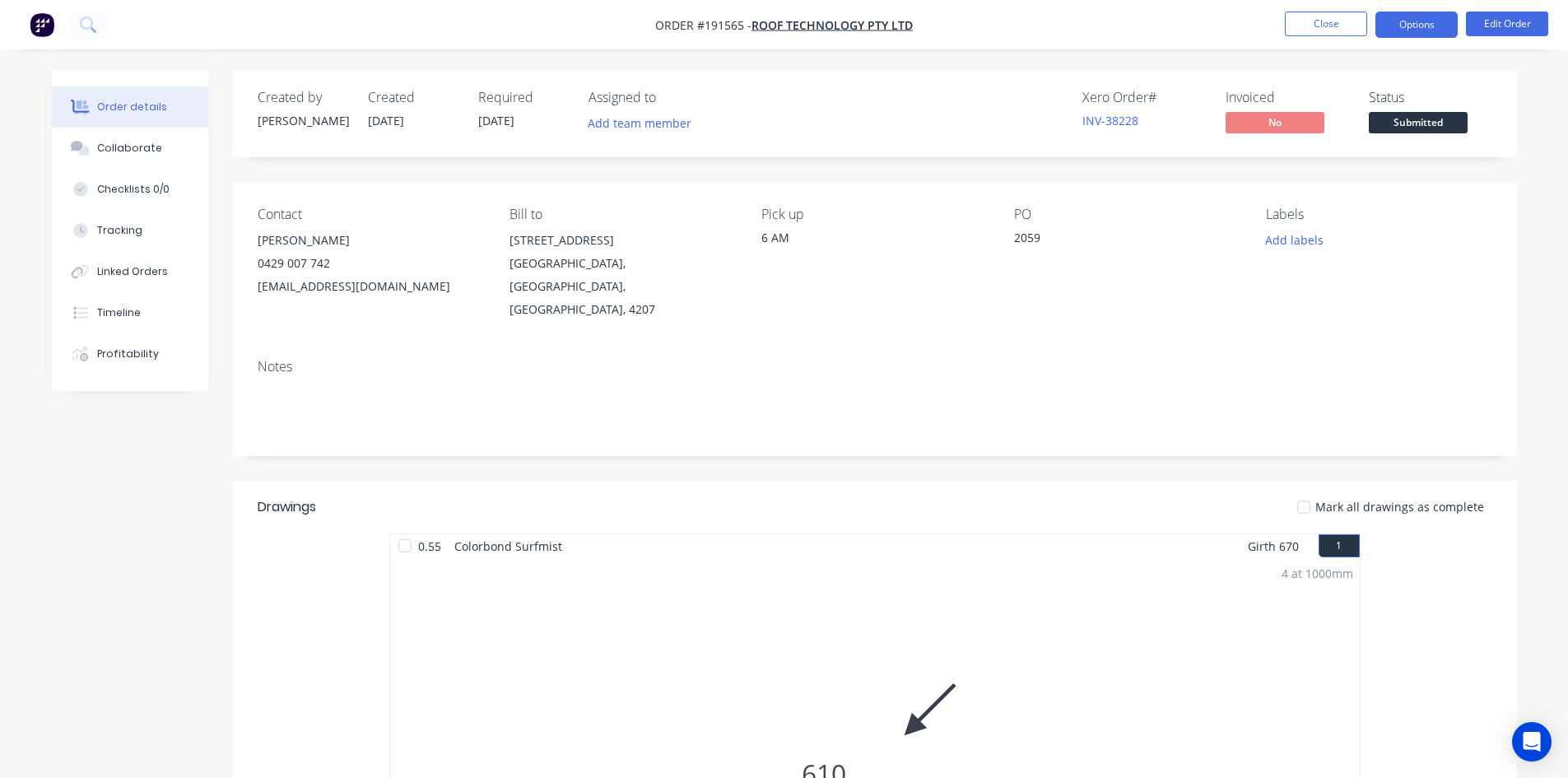
click at [1439, 21] on button "Options" at bounding box center [1417, 25] width 83 height 27
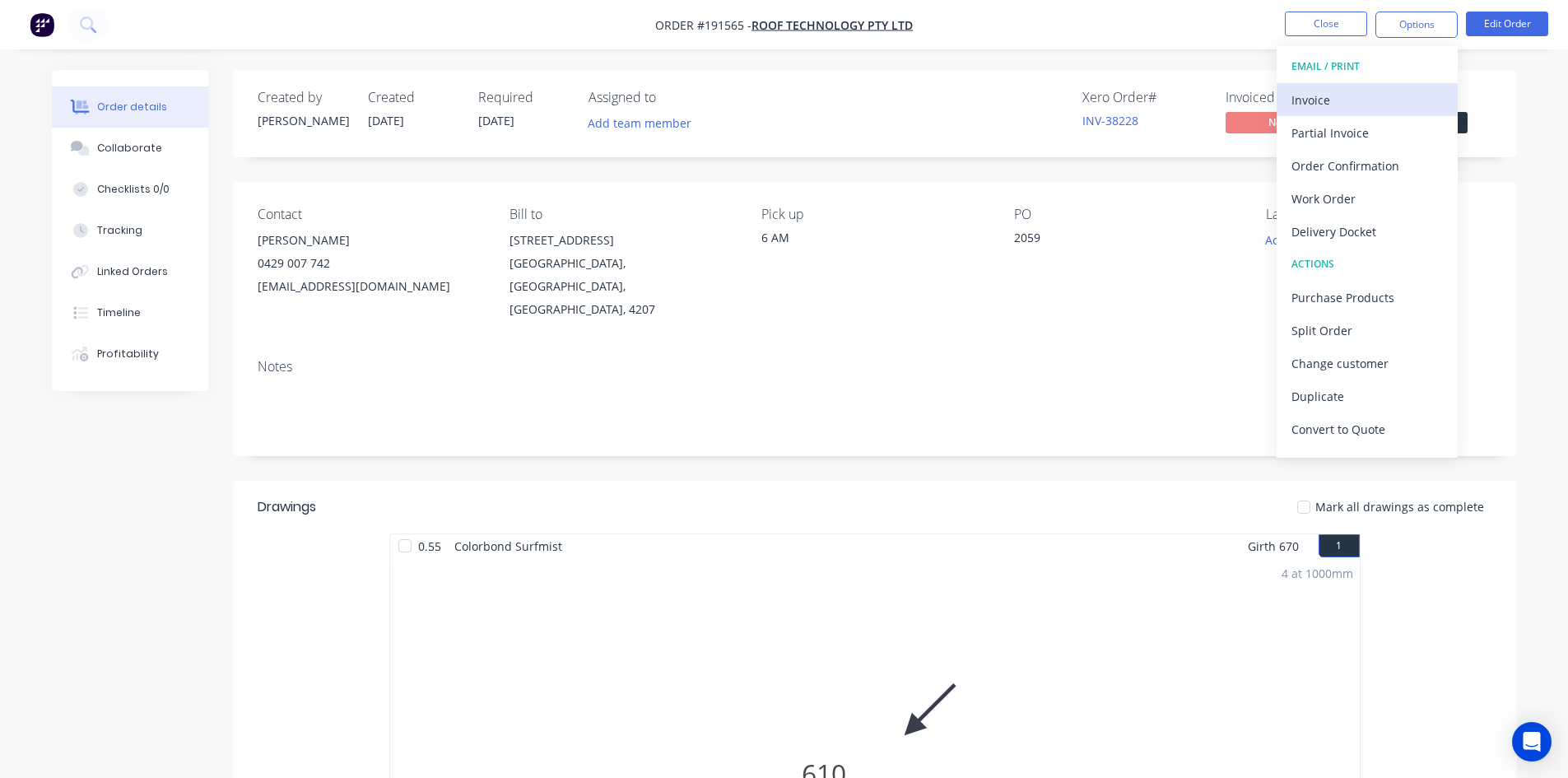
click at [1394, 96] on div "Invoice" at bounding box center [1367, 100] width 151 height 24
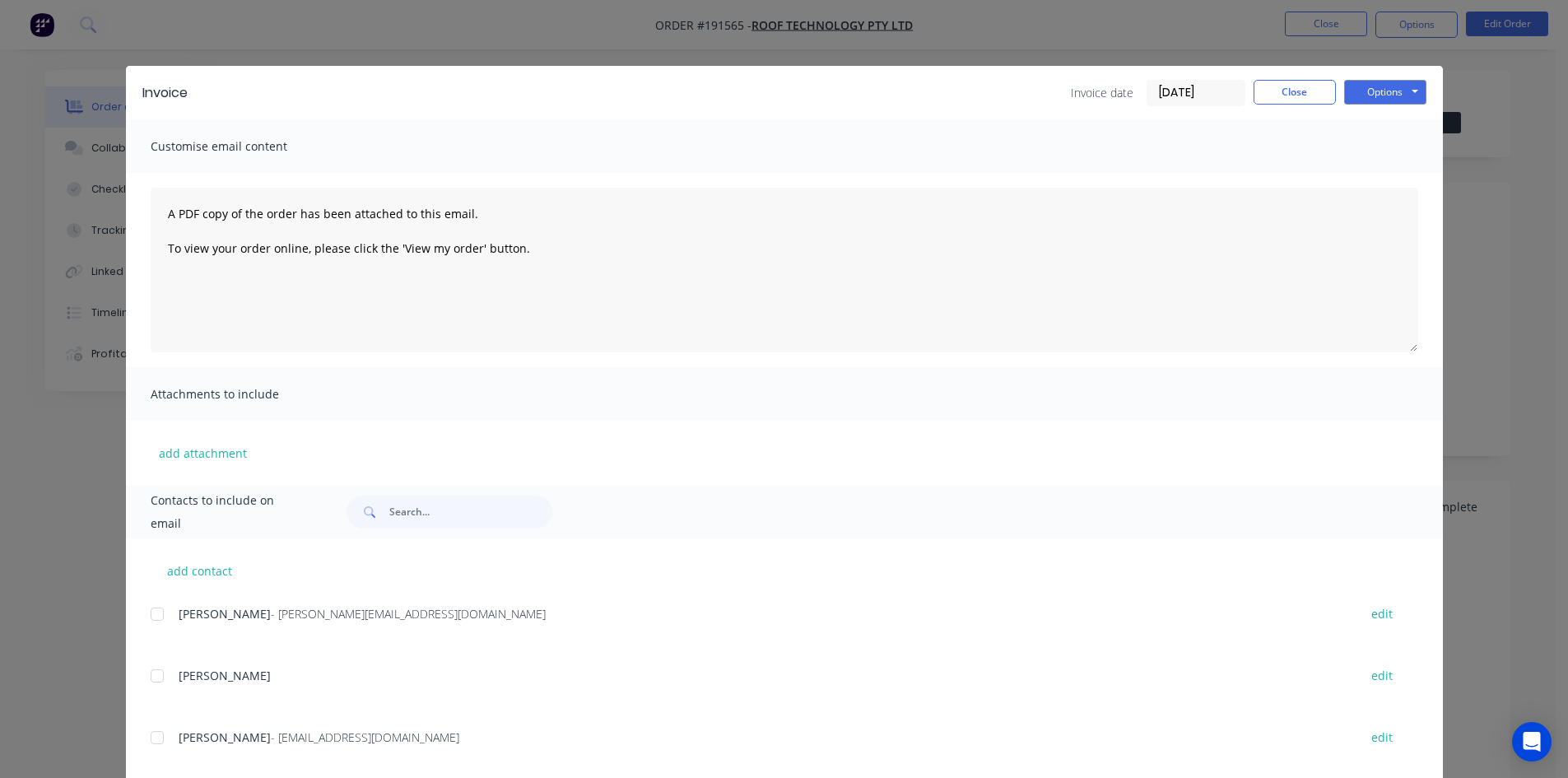
click at [151, 618] on div at bounding box center [158, 615] width 33 height 33
click at [1405, 84] on button "Options" at bounding box center [1386, 92] width 83 height 25
click at [1397, 172] on button "Email" at bounding box center [1397, 176] width 105 height 28
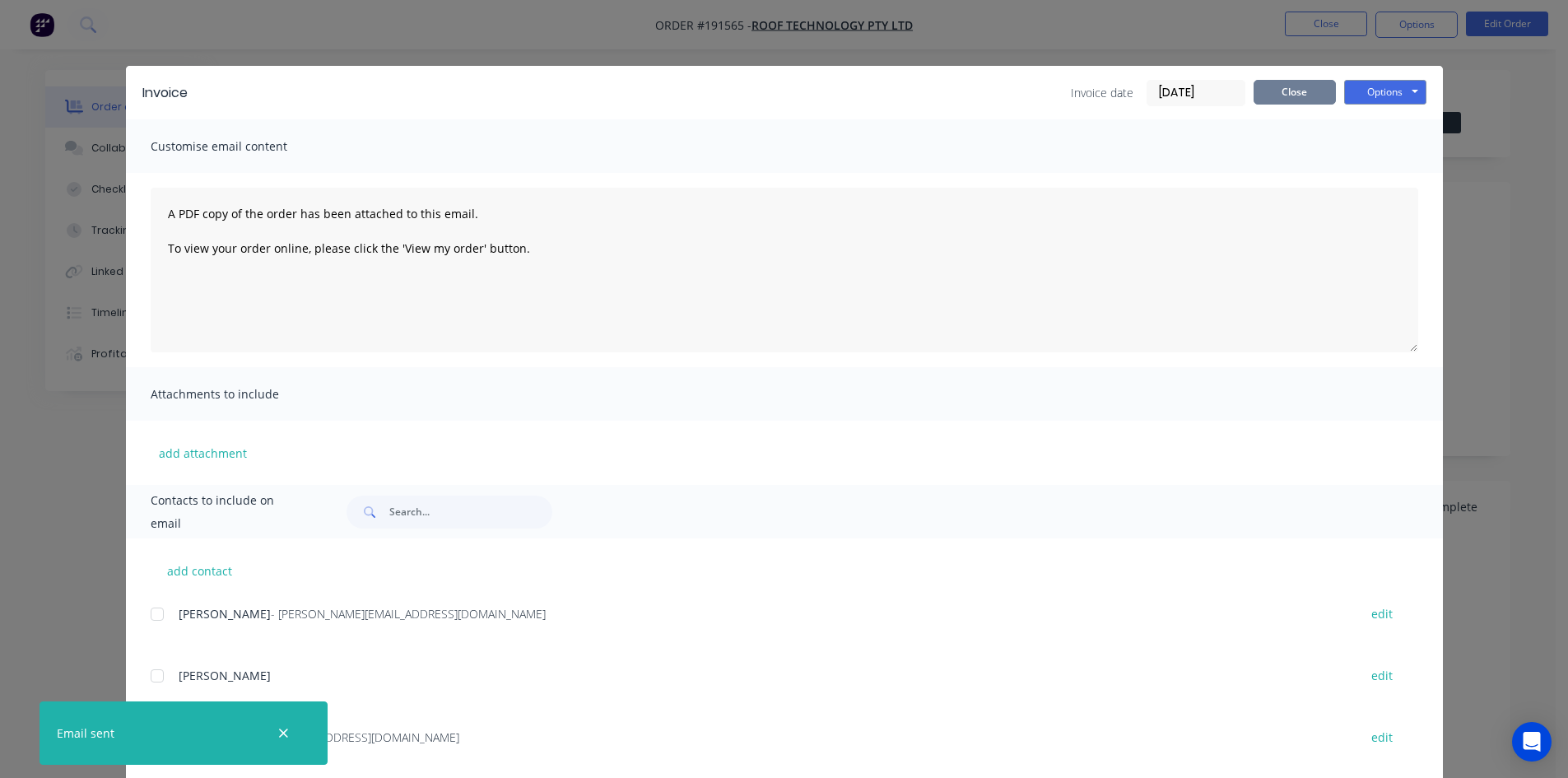
click at [1253, 95] on button "Close" at bounding box center [1295, 92] width 83 height 25
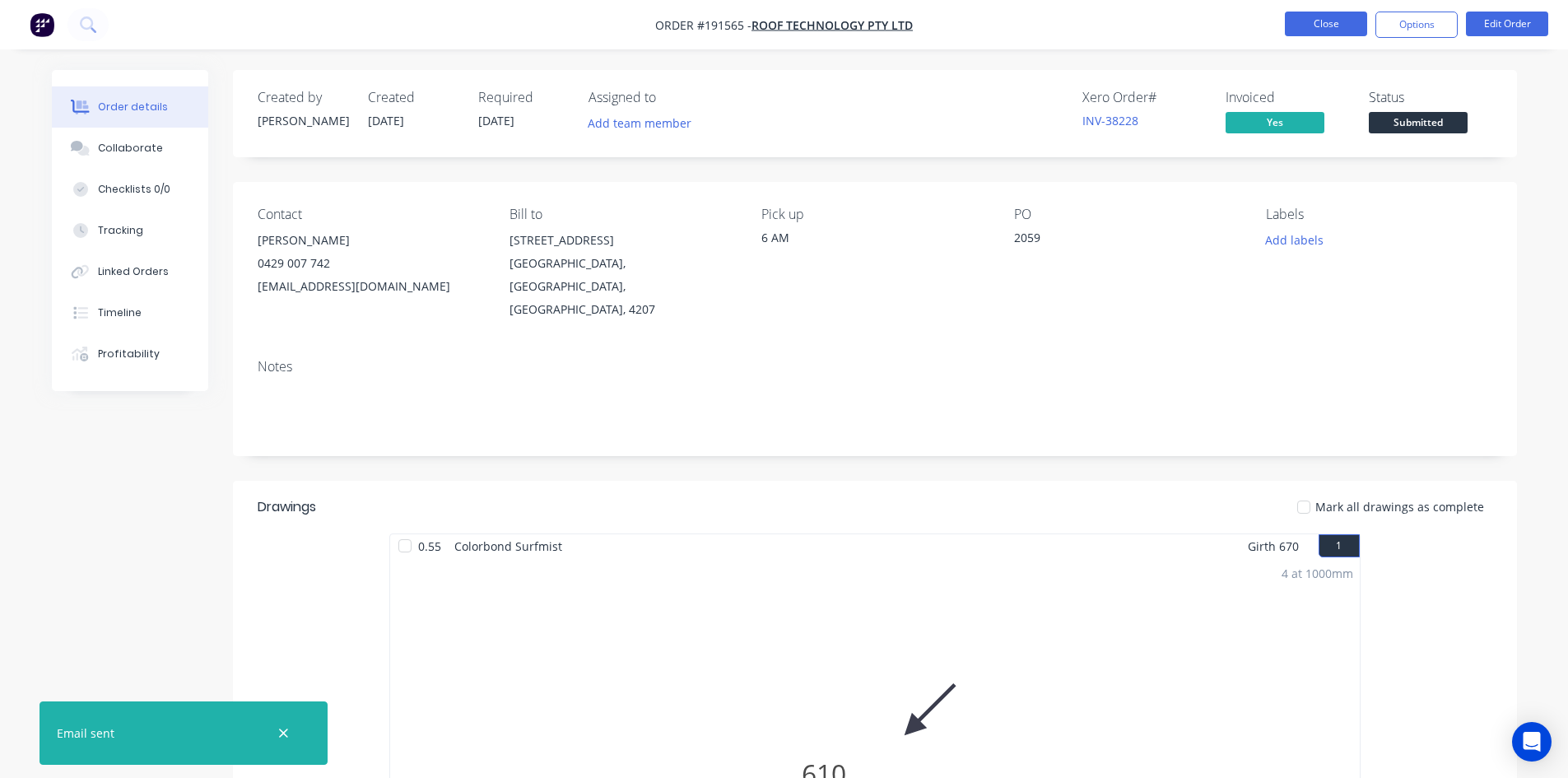
click at [1300, 29] on button "Close" at bounding box center [1326, 24] width 83 height 25
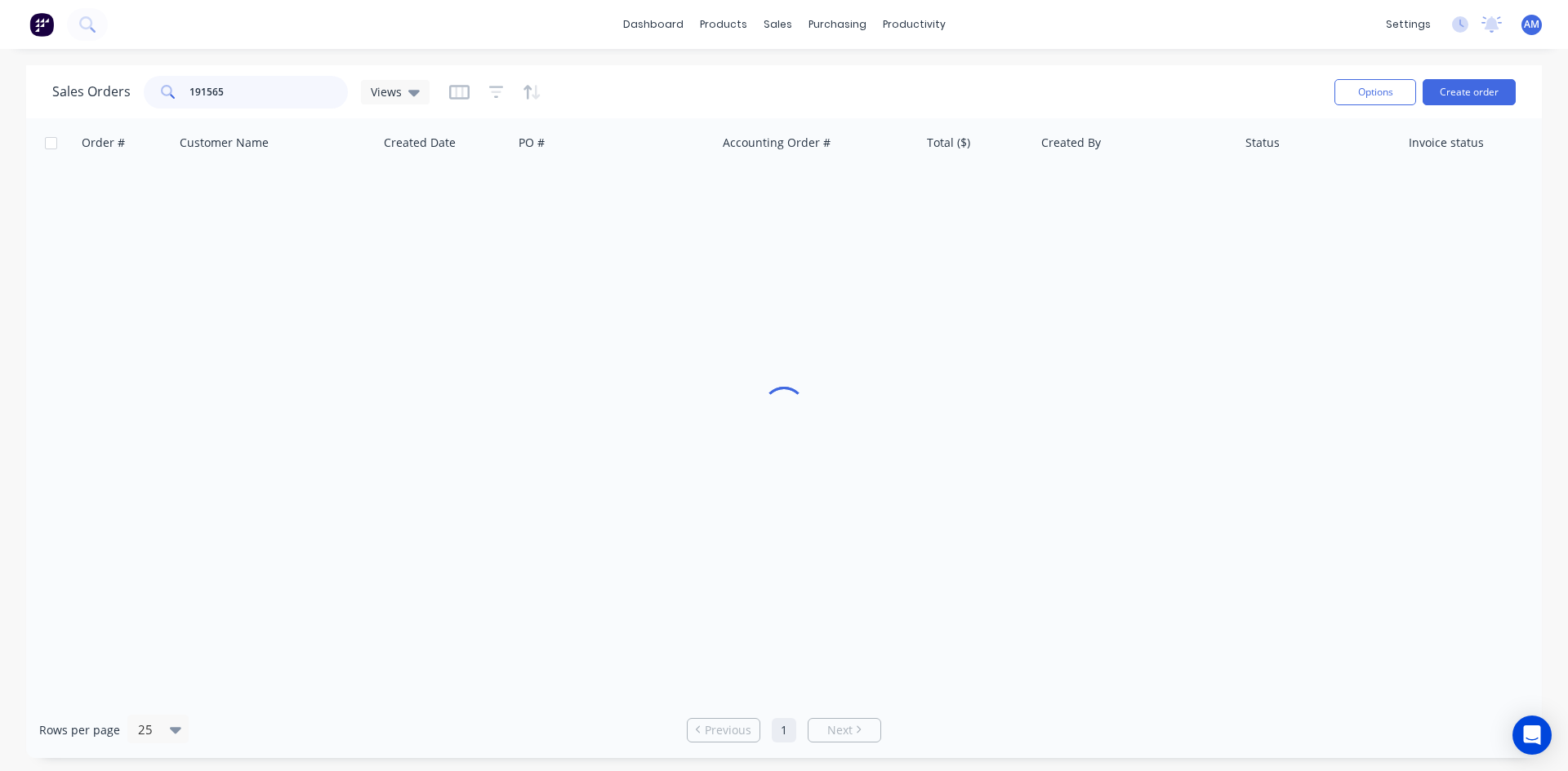
drag, startPoint x: 171, startPoint y: 96, endPoint x: 56, endPoint y: 97, distance: 115.0
click at [56, 97] on div "Sales Orders 191565 Views" at bounding box center [240, 92] width 377 height 33
type input "191549"
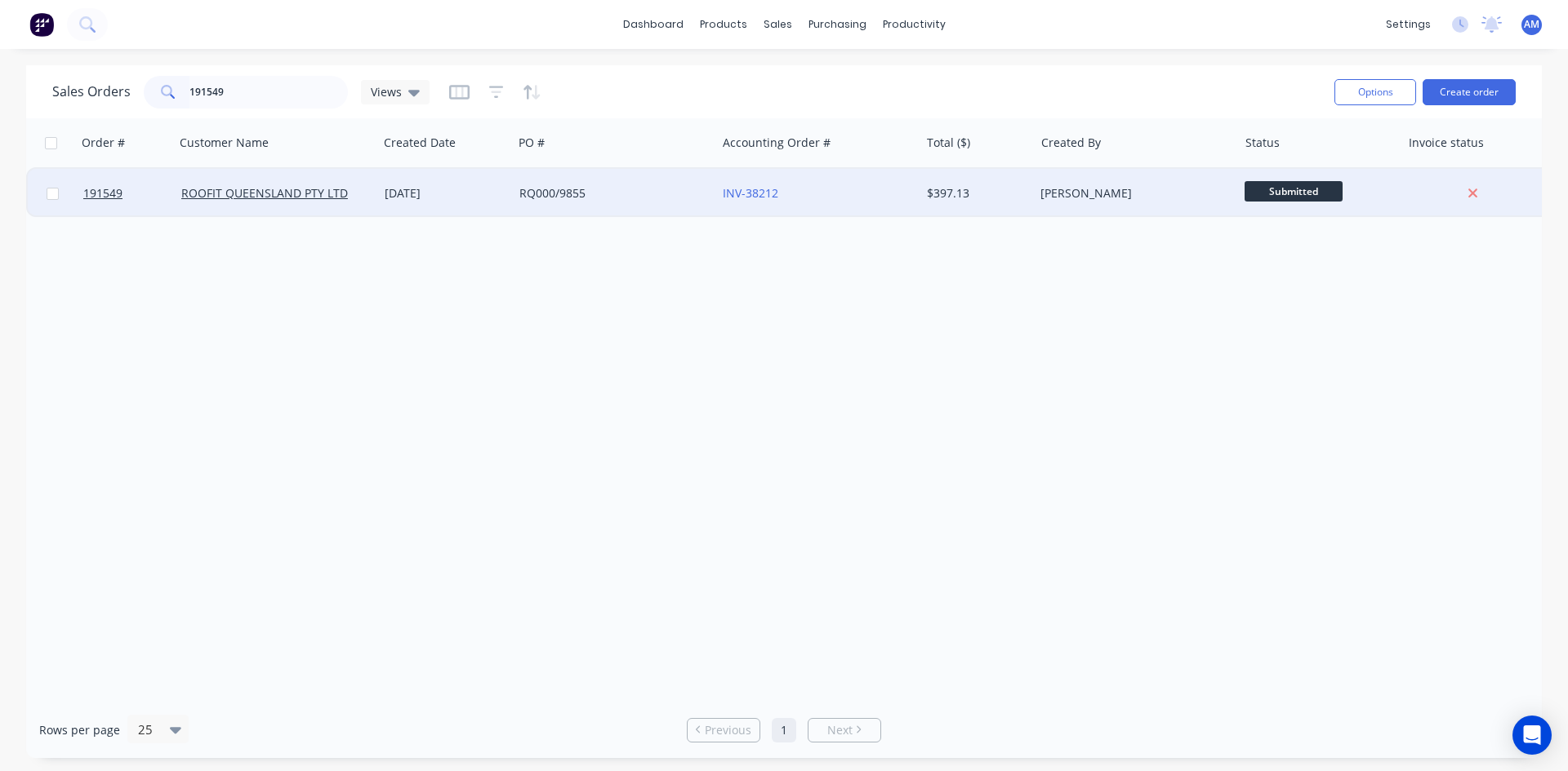
click at [630, 203] on div "RQ000/9855" at bounding box center [615, 194] width 204 height 49
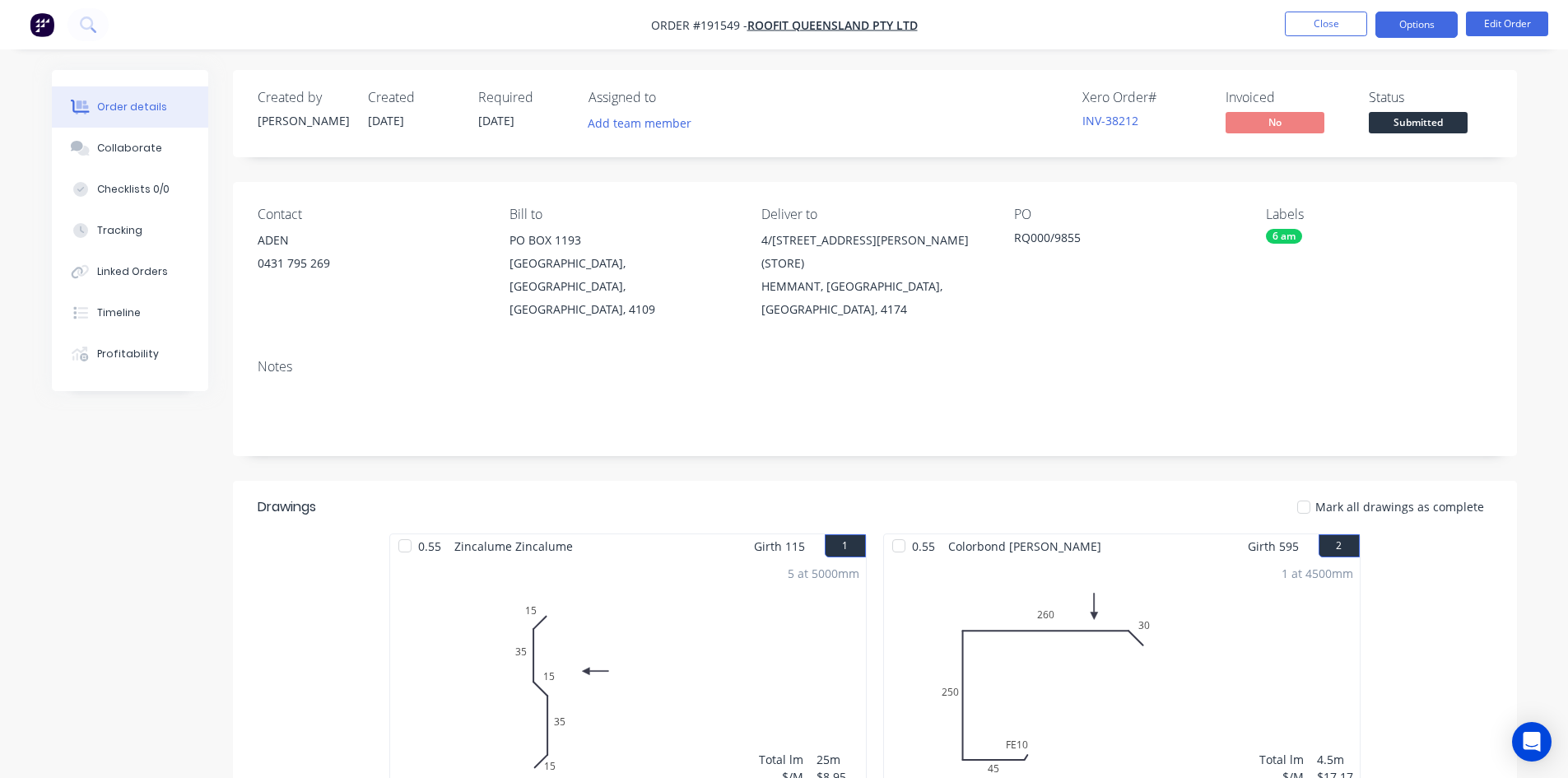
click at [1419, 25] on button "Options" at bounding box center [1417, 25] width 83 height 27
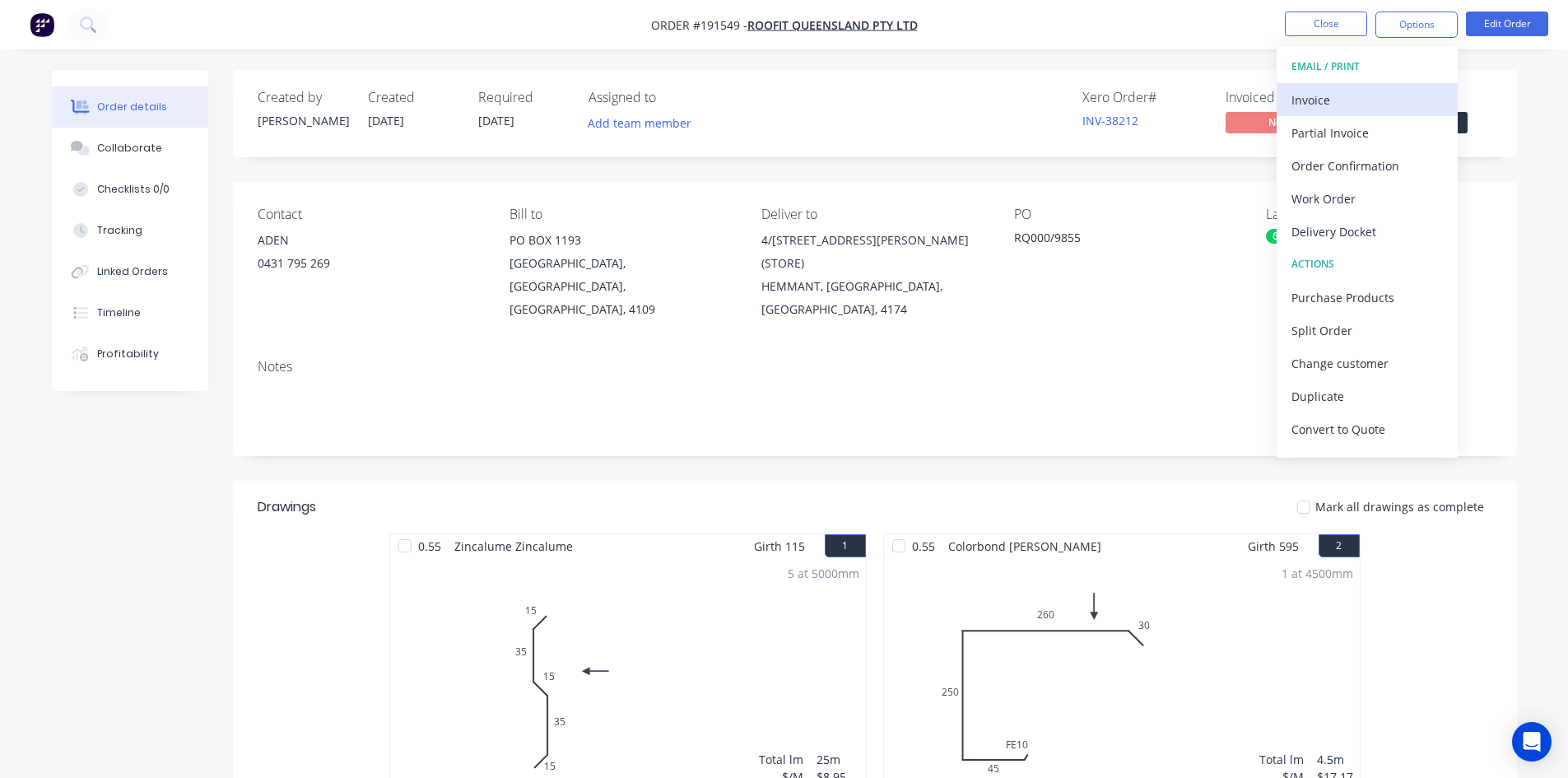
click at [1323, 104] on div "Invoice" at bounding box center [1367, 100] width 151 height 24
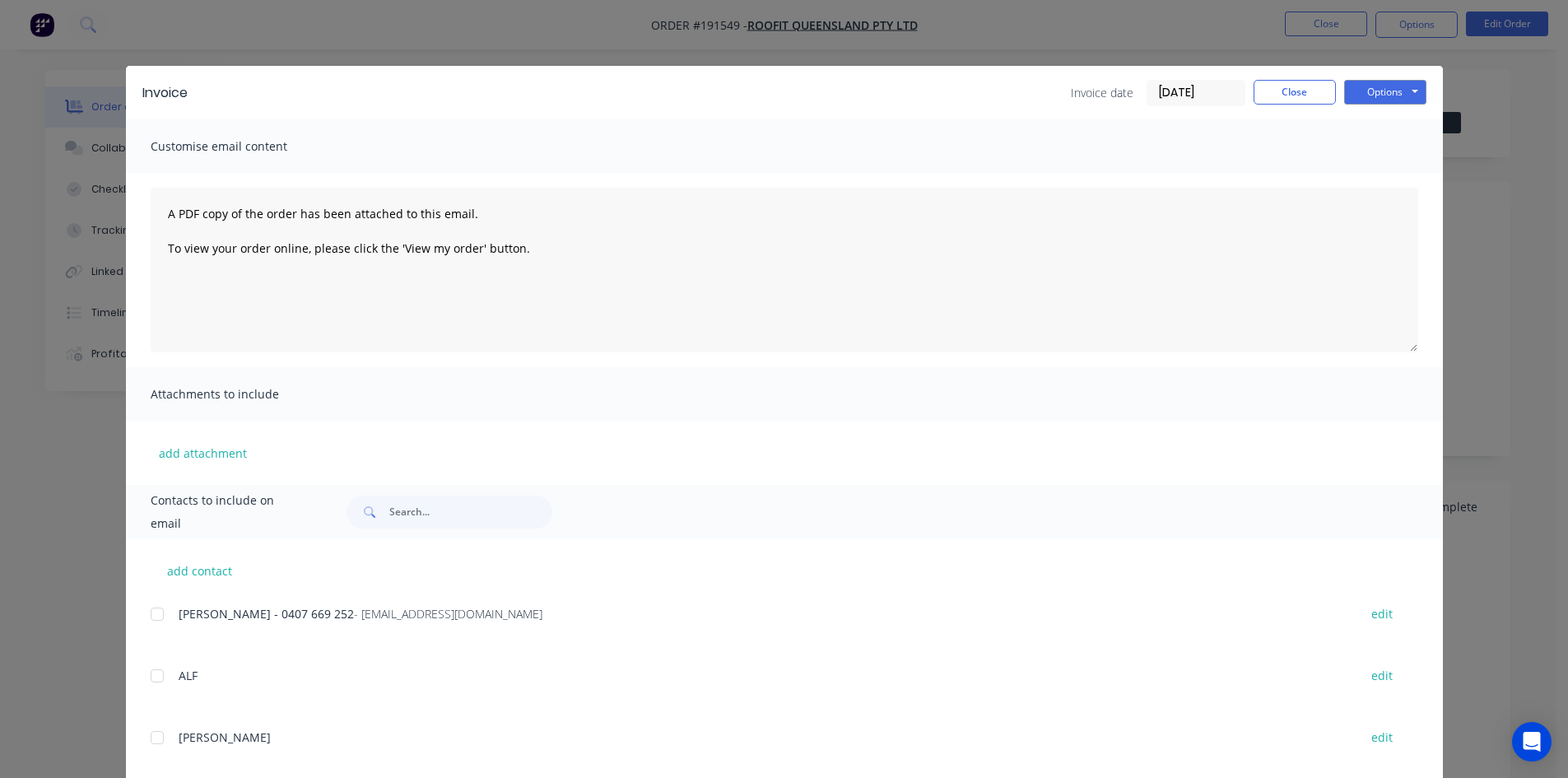
click at [149, 619] on div at bounding box center [158, 615] width 33 height 33
click at [1364, 99] on button "Options" at bounding box center [1386, 92] width 83 height 25
click at [1376, 167] on button "Email" at bounding box center [1397, 176] width 105 height 28
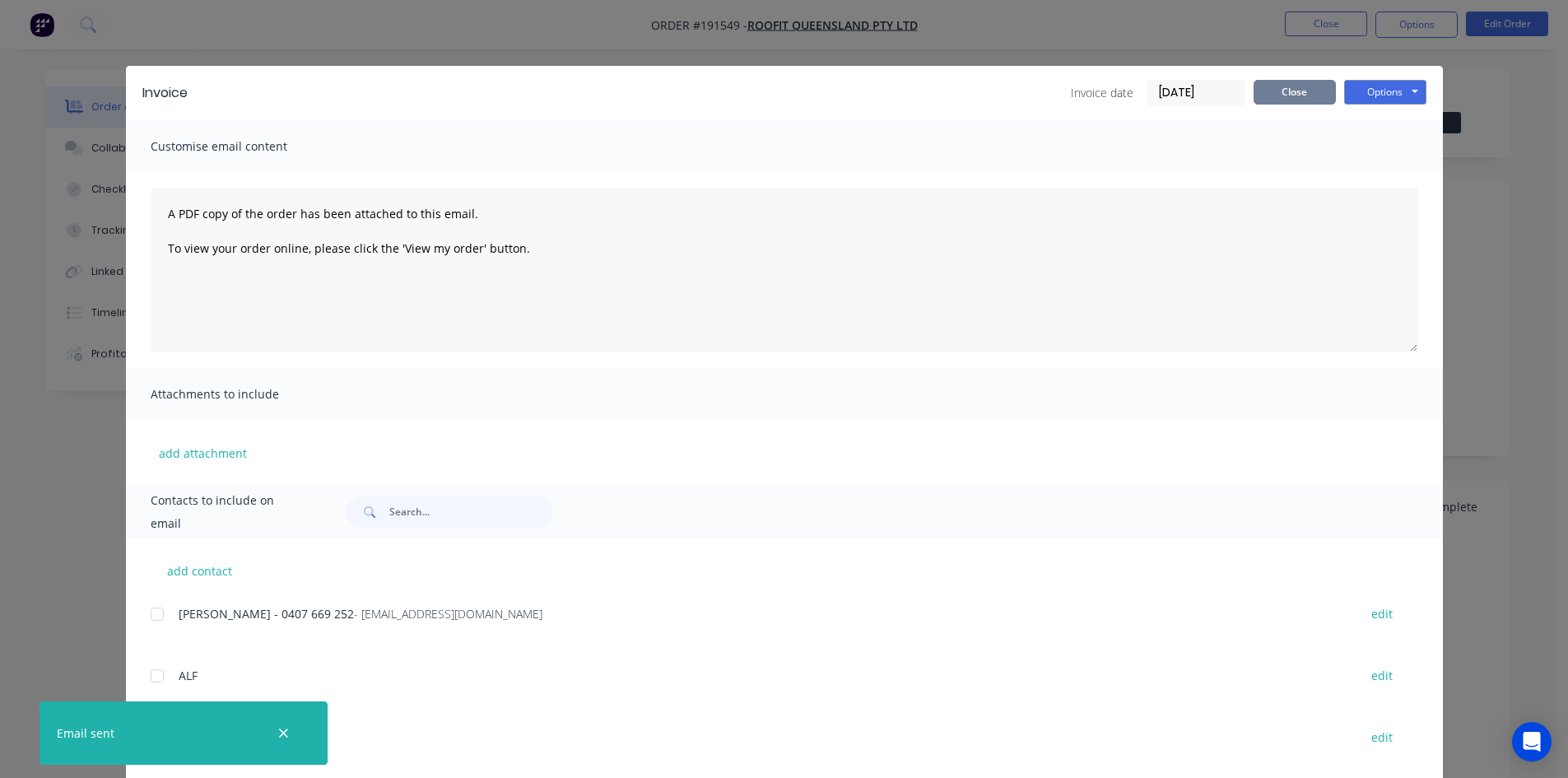
click at [1292, 83] on button "Close" at bounding box center [1295, 92] width 83 height 25
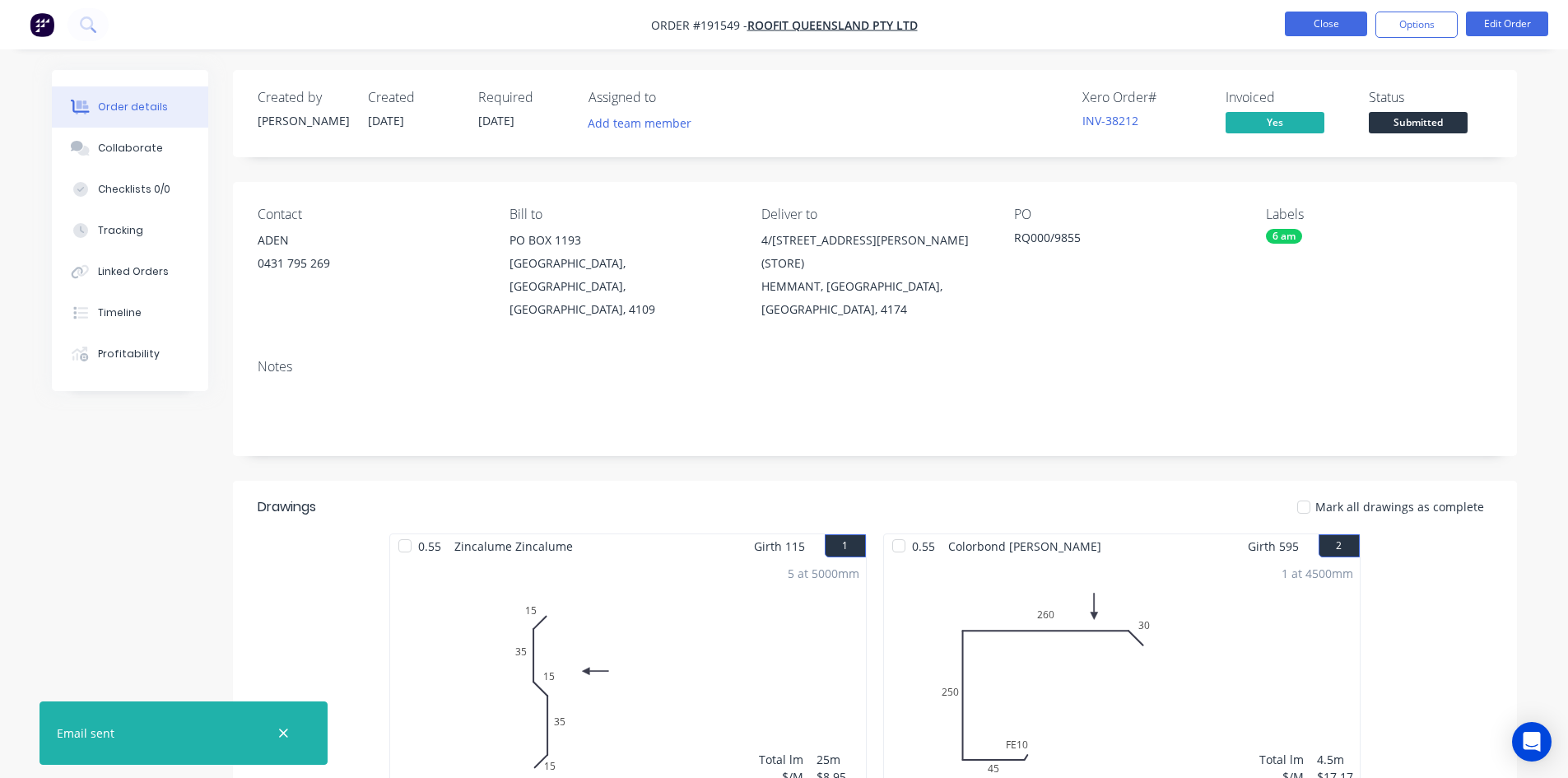
click at [1316, 35] on button "Close" at bounding box center [1326, 24] width 83 height 25
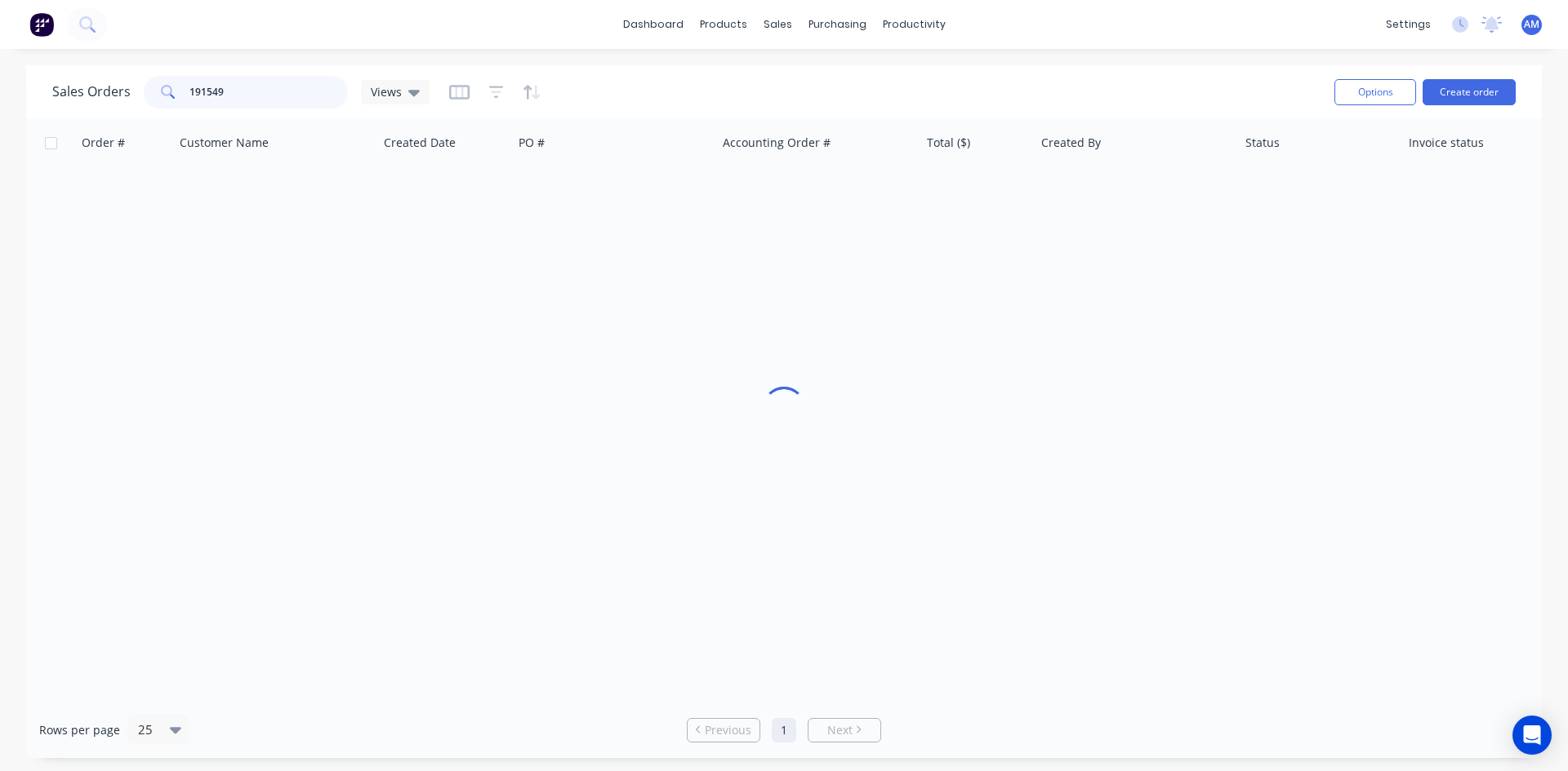
drag, startPoint x: 244, startPoint y: 98, endPoint x: 133, endPoint y: 99, distance: 111.0
click at [133, 99] on div "Sales Orders 191549 Views" at bounding box center [240, 92] width 377 height 33
type input "191552"
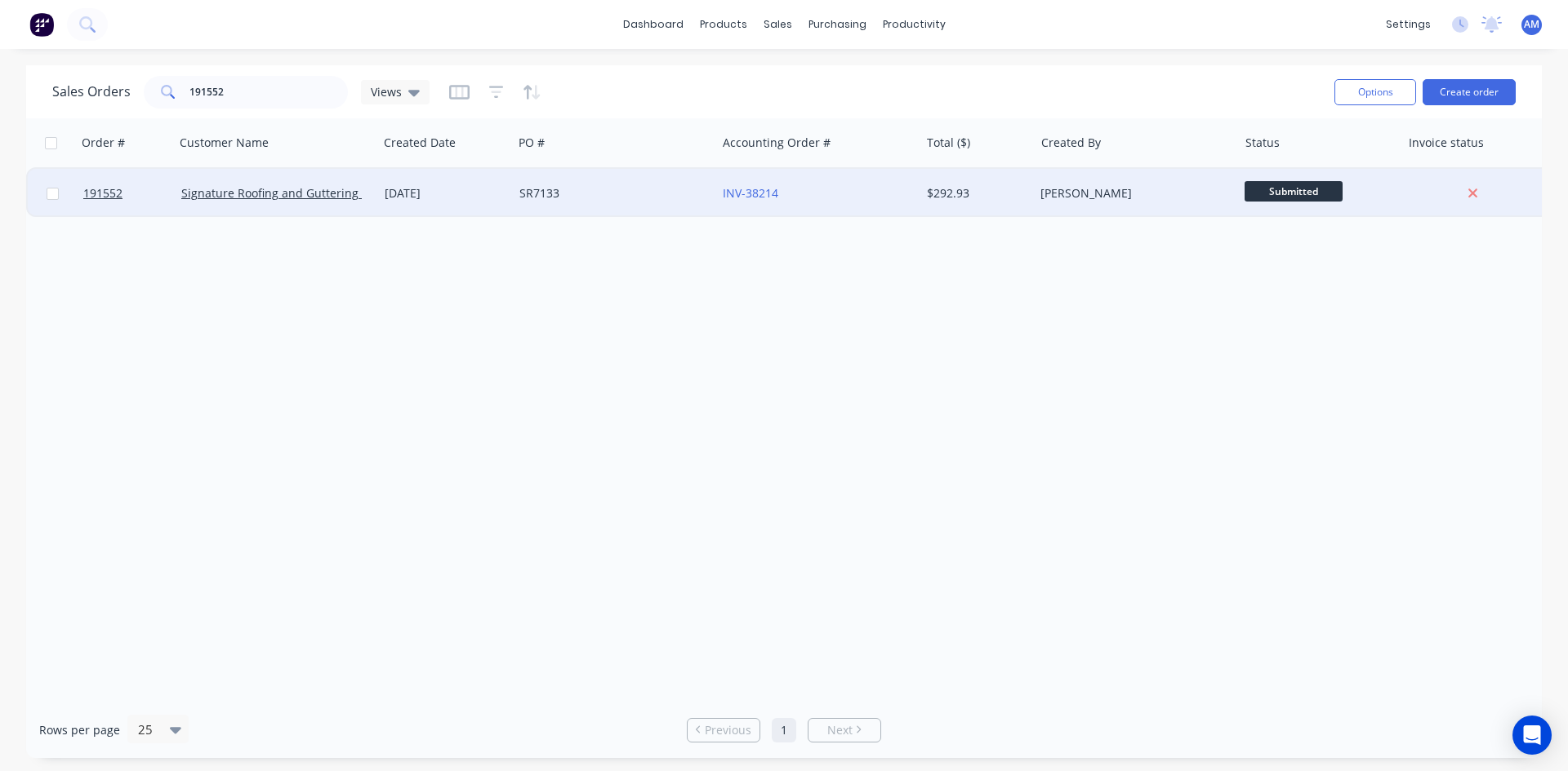
click at [669, 204] on div "SR7133" at bounding box center [615, 194] width 204 height 49
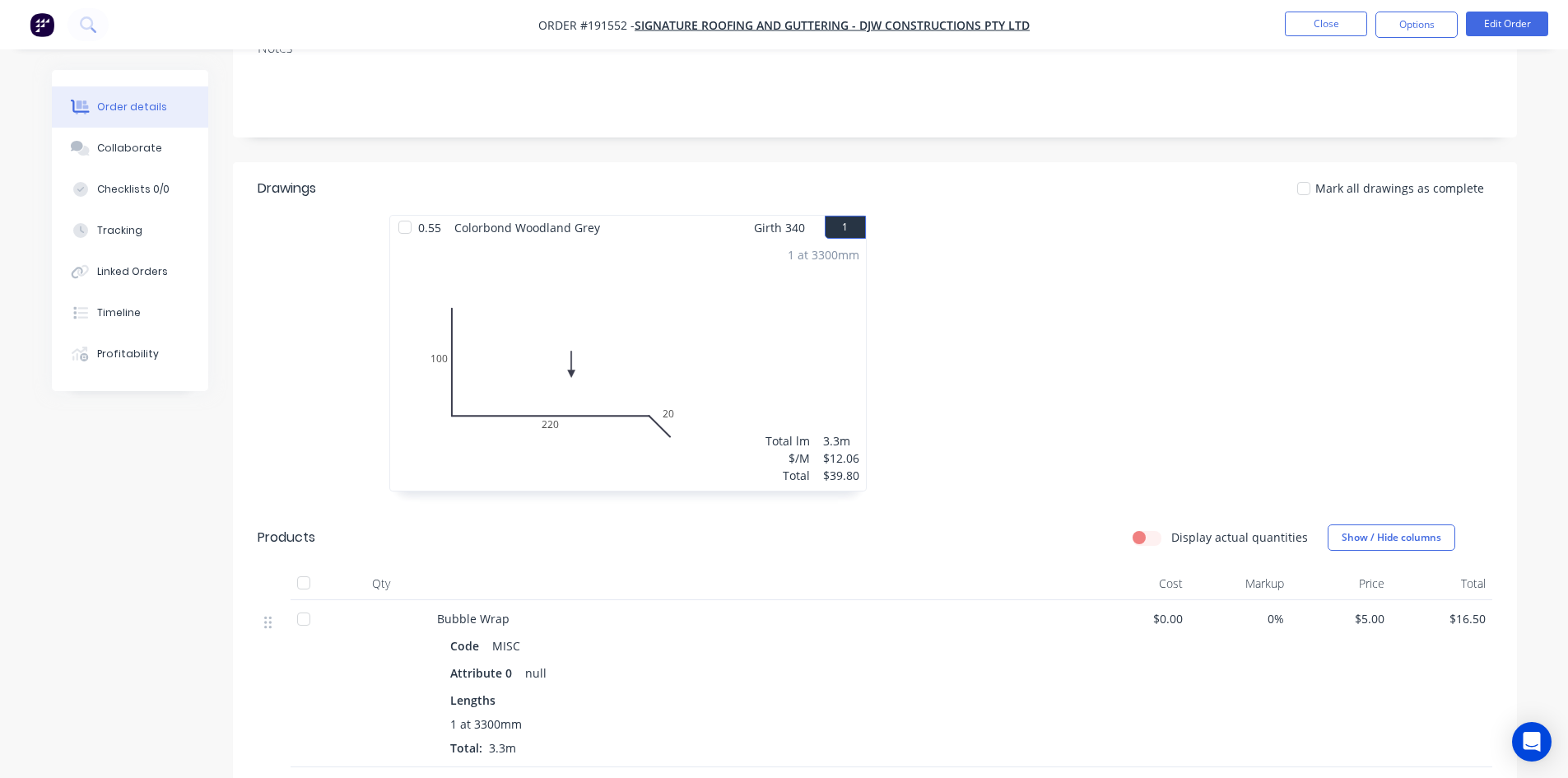
scroll to position [412, 0]
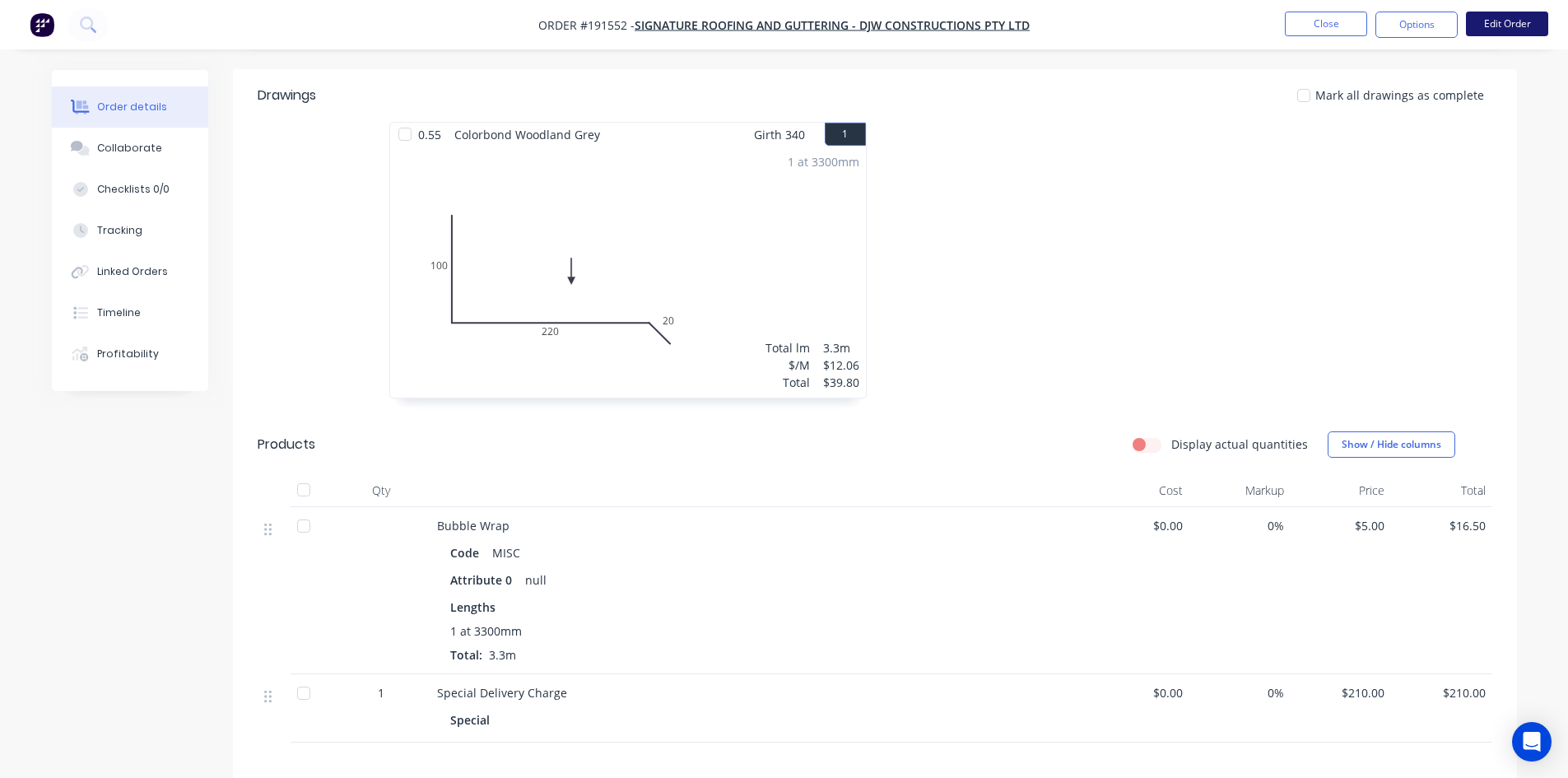
click at [1529, 21] on button "Edit Order" at bounding box center [1507, 24] width 83 height 25
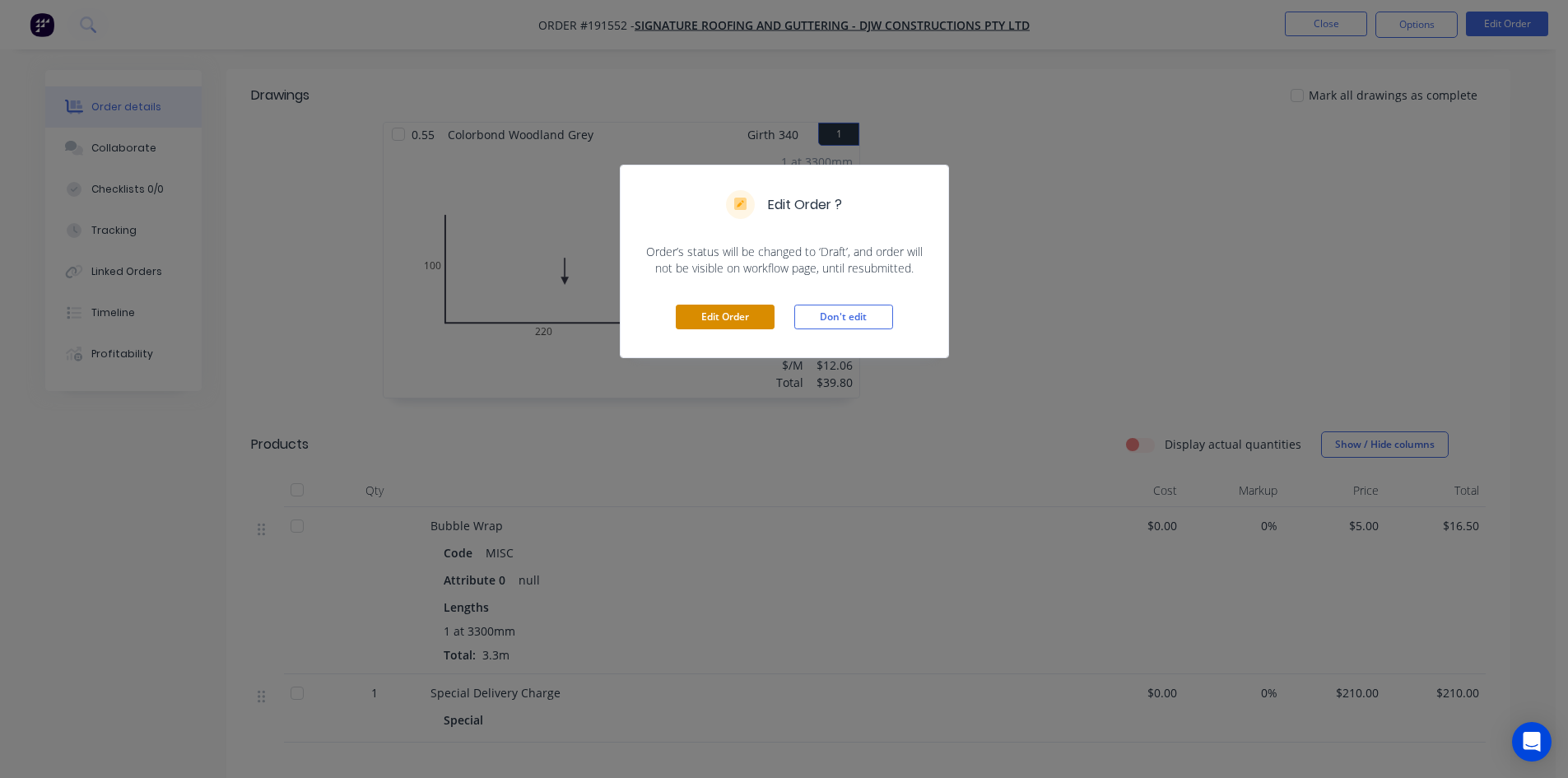
click at [758, 317] on button "Edit Order" at bounding box center [725, 317] width 99 height 25
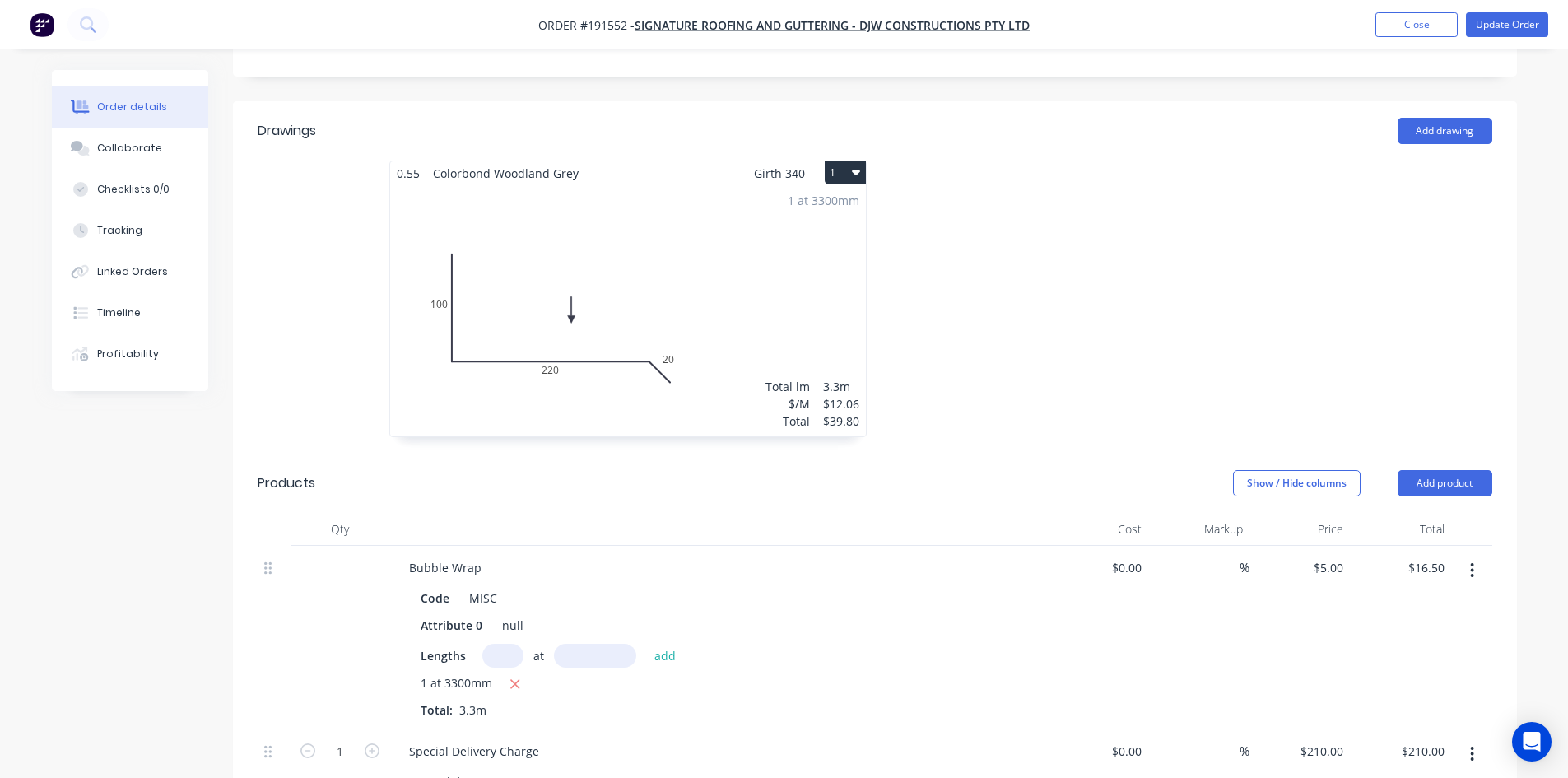
scroll to position [495, 0]
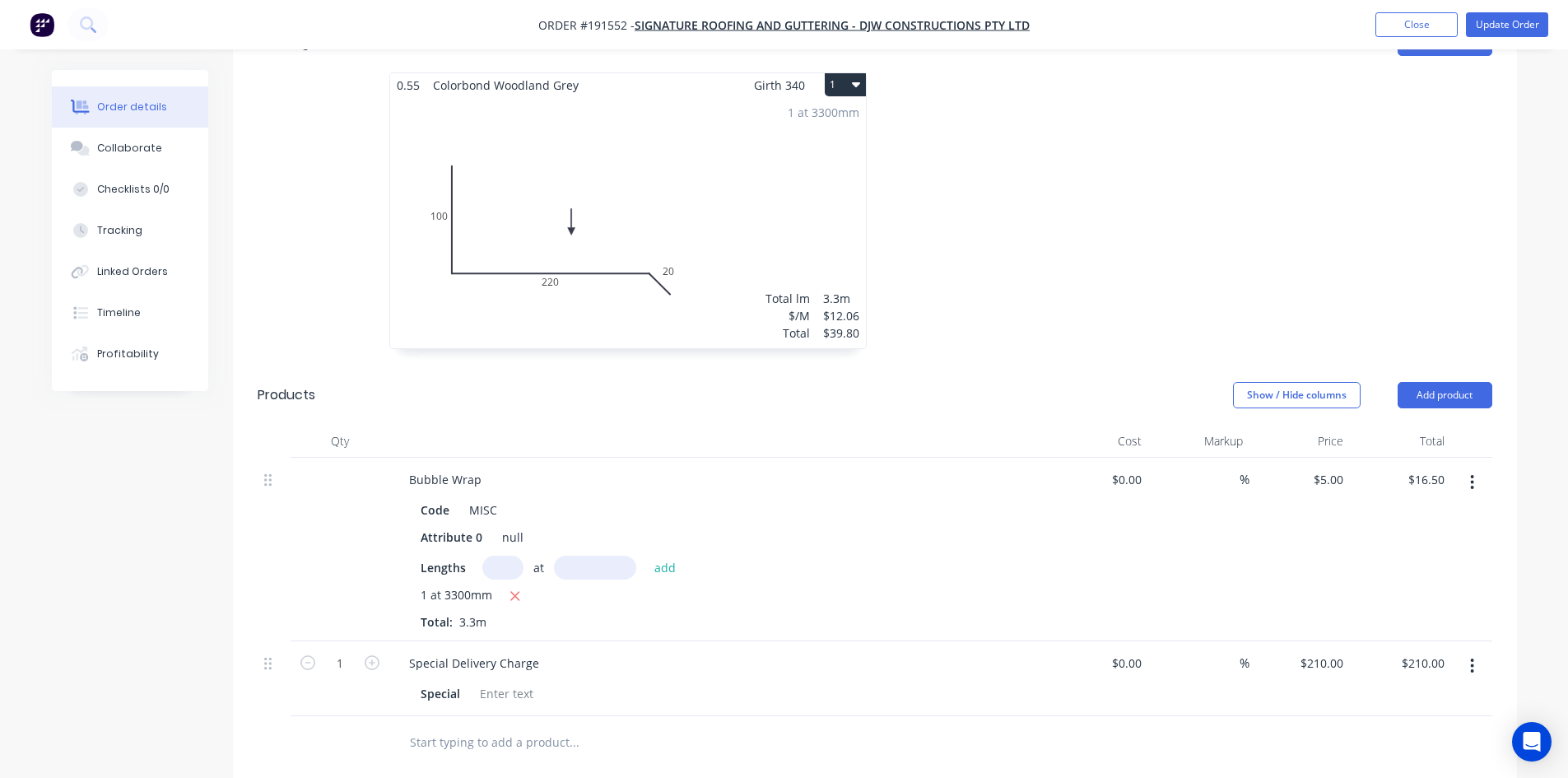
click at [1476, 468] on button "button" at bounding box center [1473, 483] width 39 height 29
click at [1418, 613] on div "Delete" at bounding box center [1414, 625] width 127 height 24
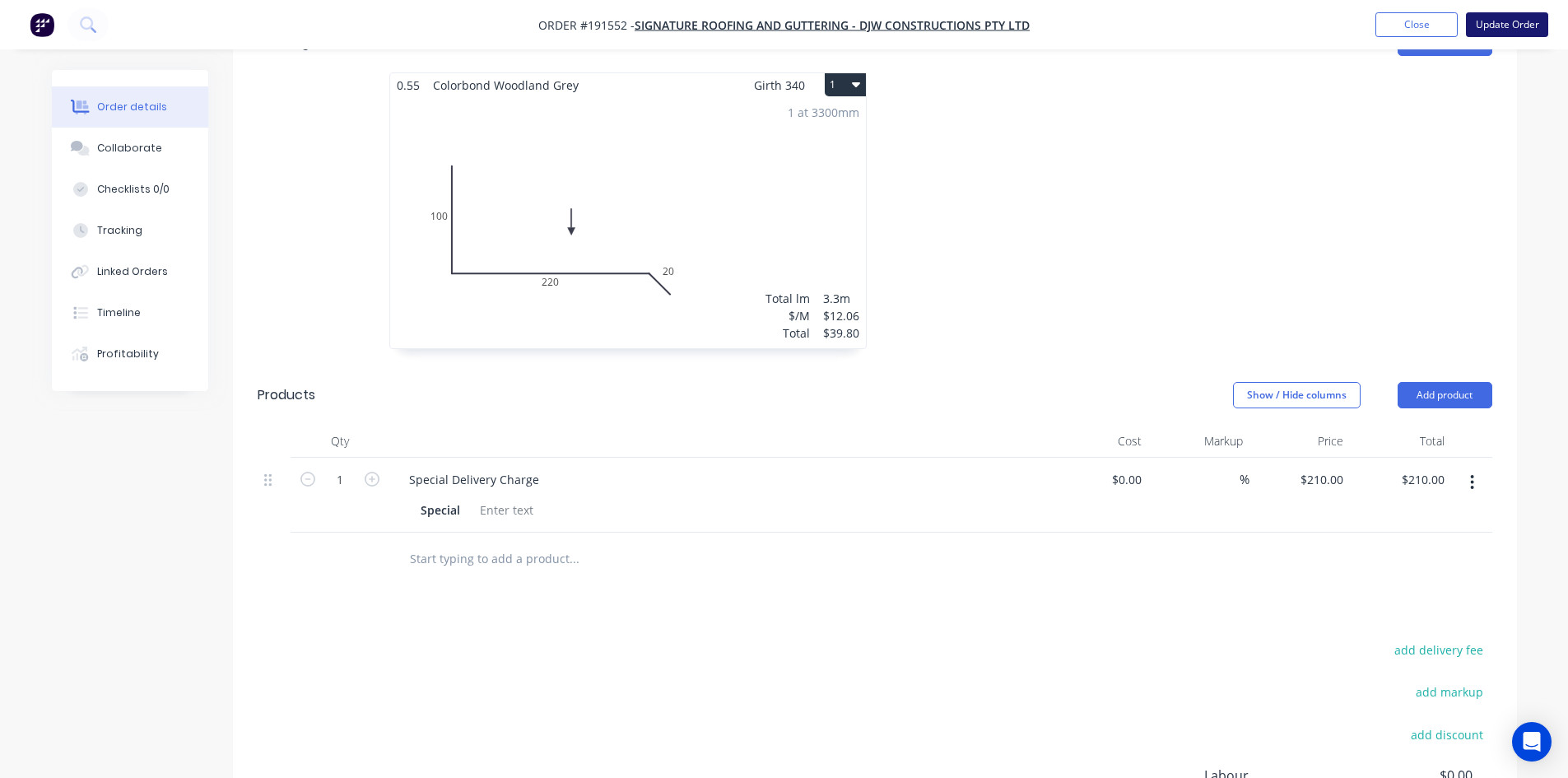
click at [1529, 22] on button "Update Order" at bounding box center [1507, 24] width 83 height 25
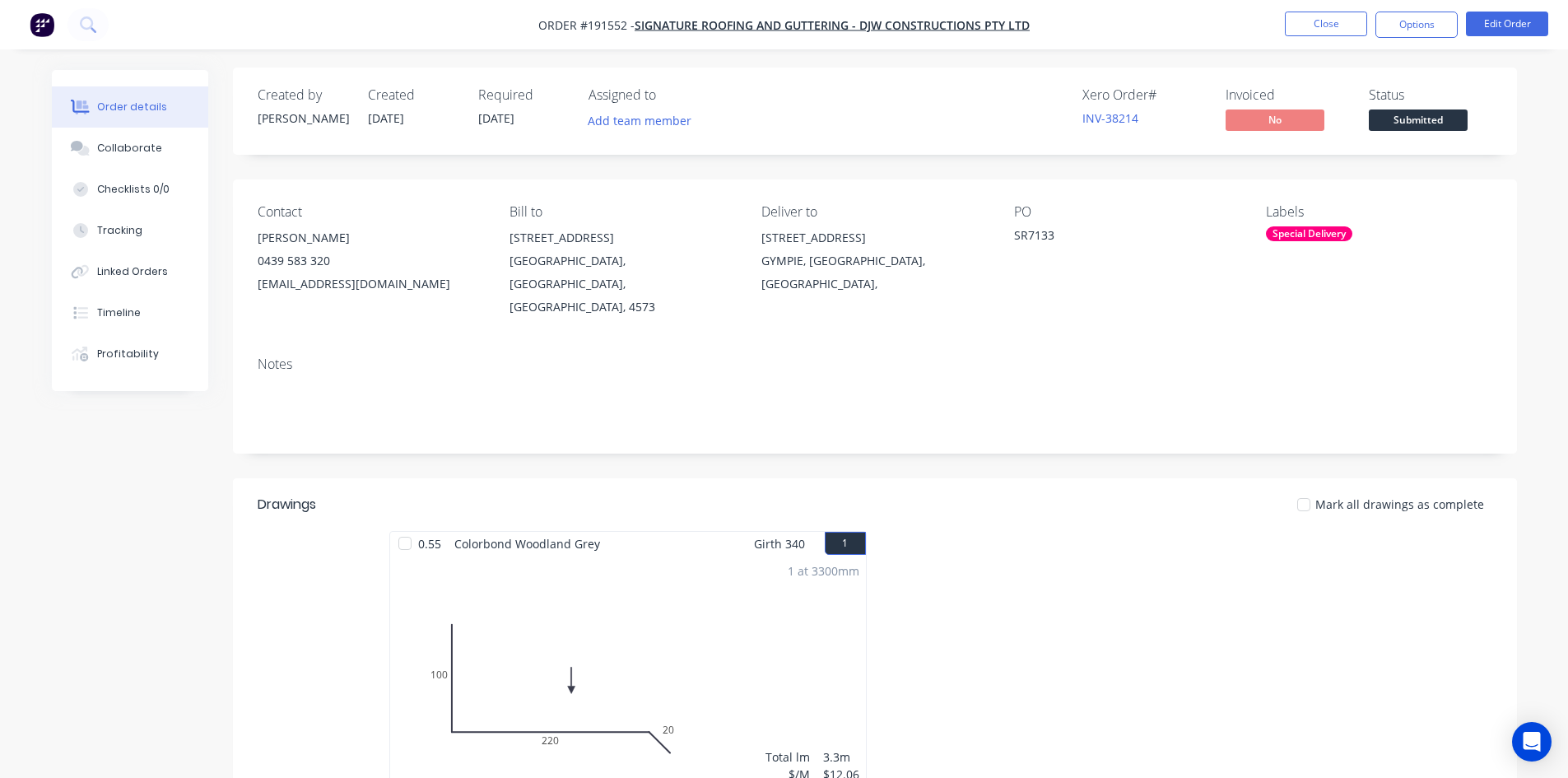
scroll to position [0, 0]
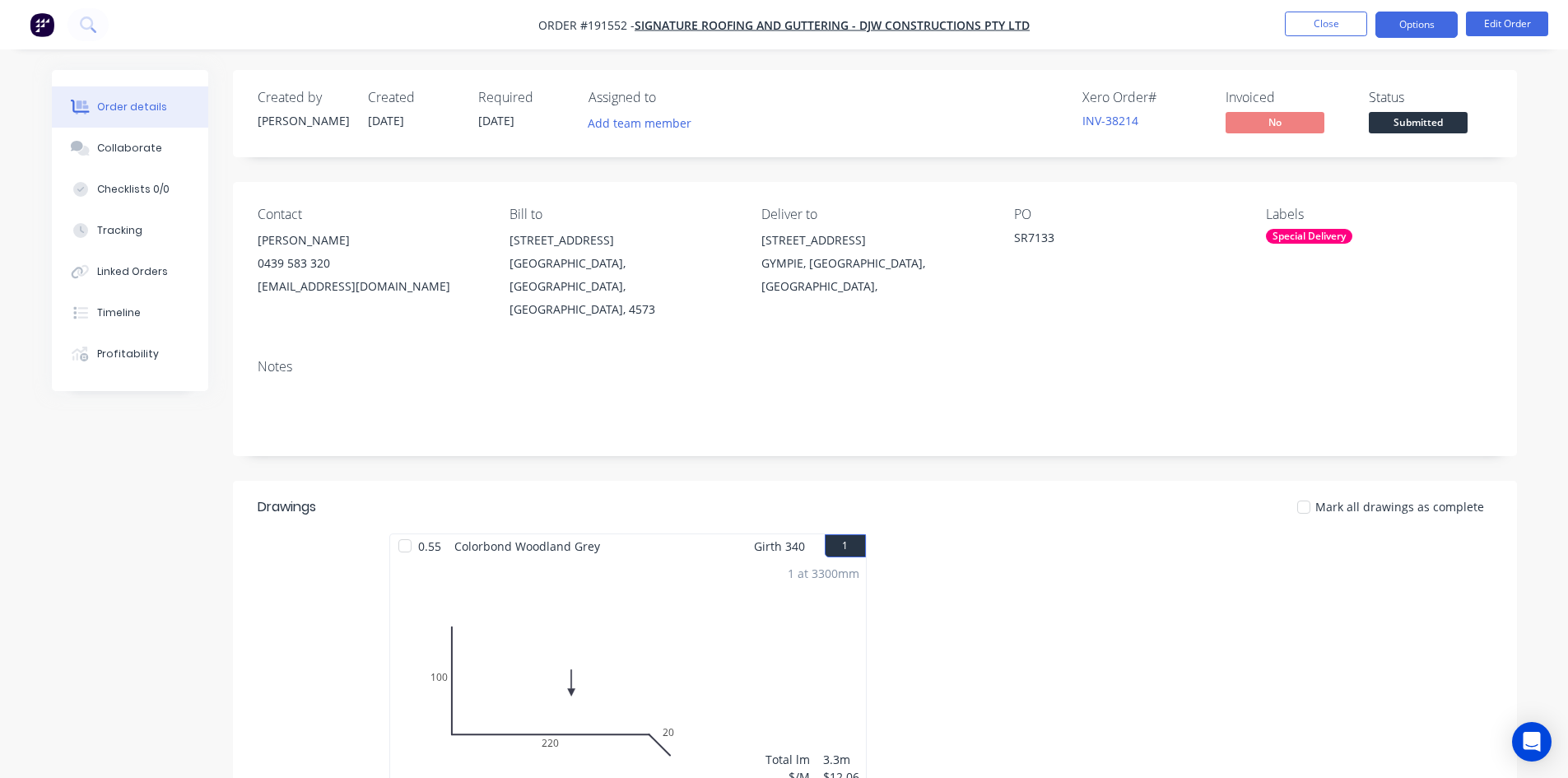
click at [1405, 27] on button "Options" at bounding box center [1417, 25] width 83 height 27
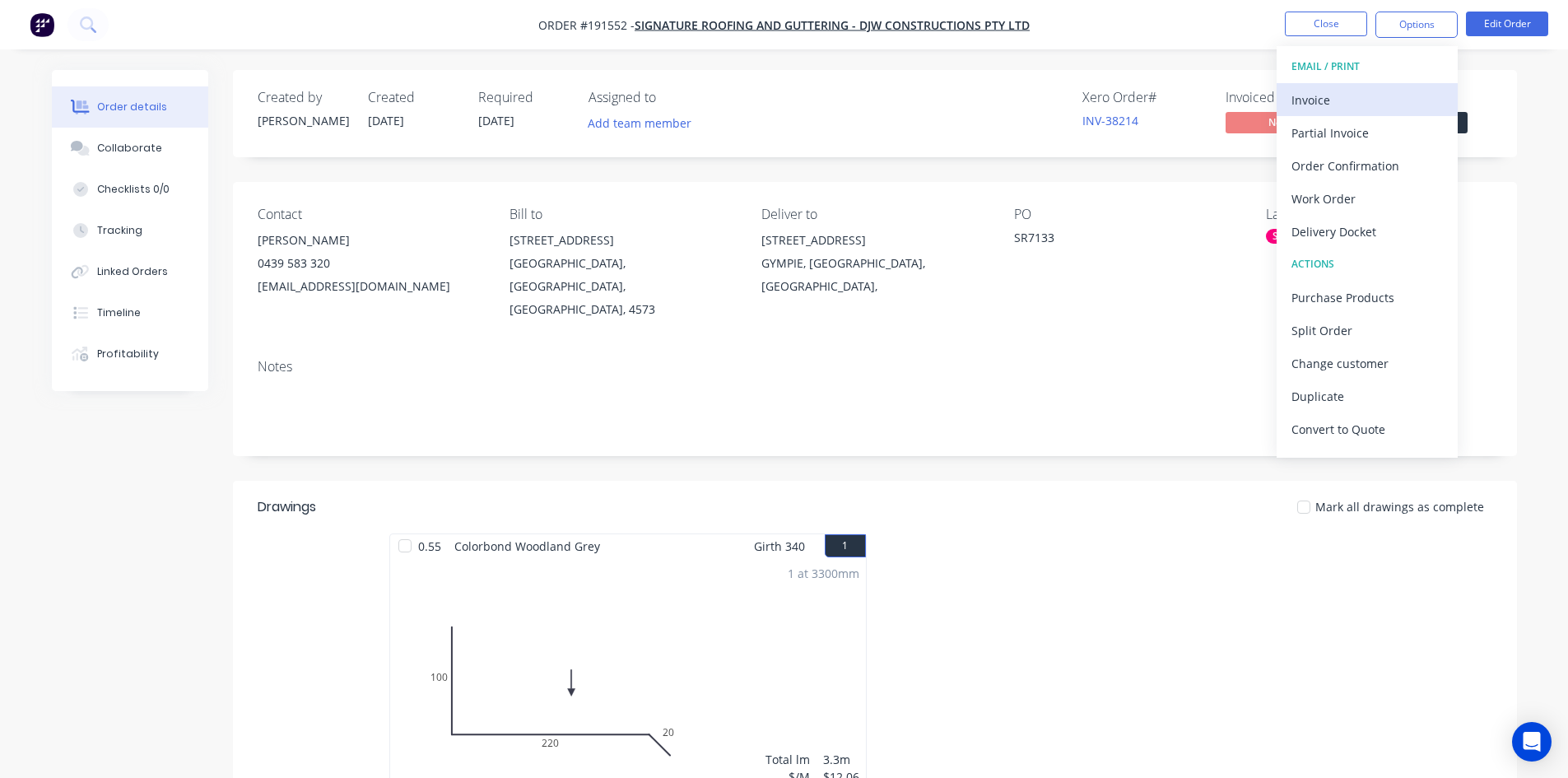
click at [1301, 106] on div "Invoice" at bounding box center [1367, 100] width 151 height 24
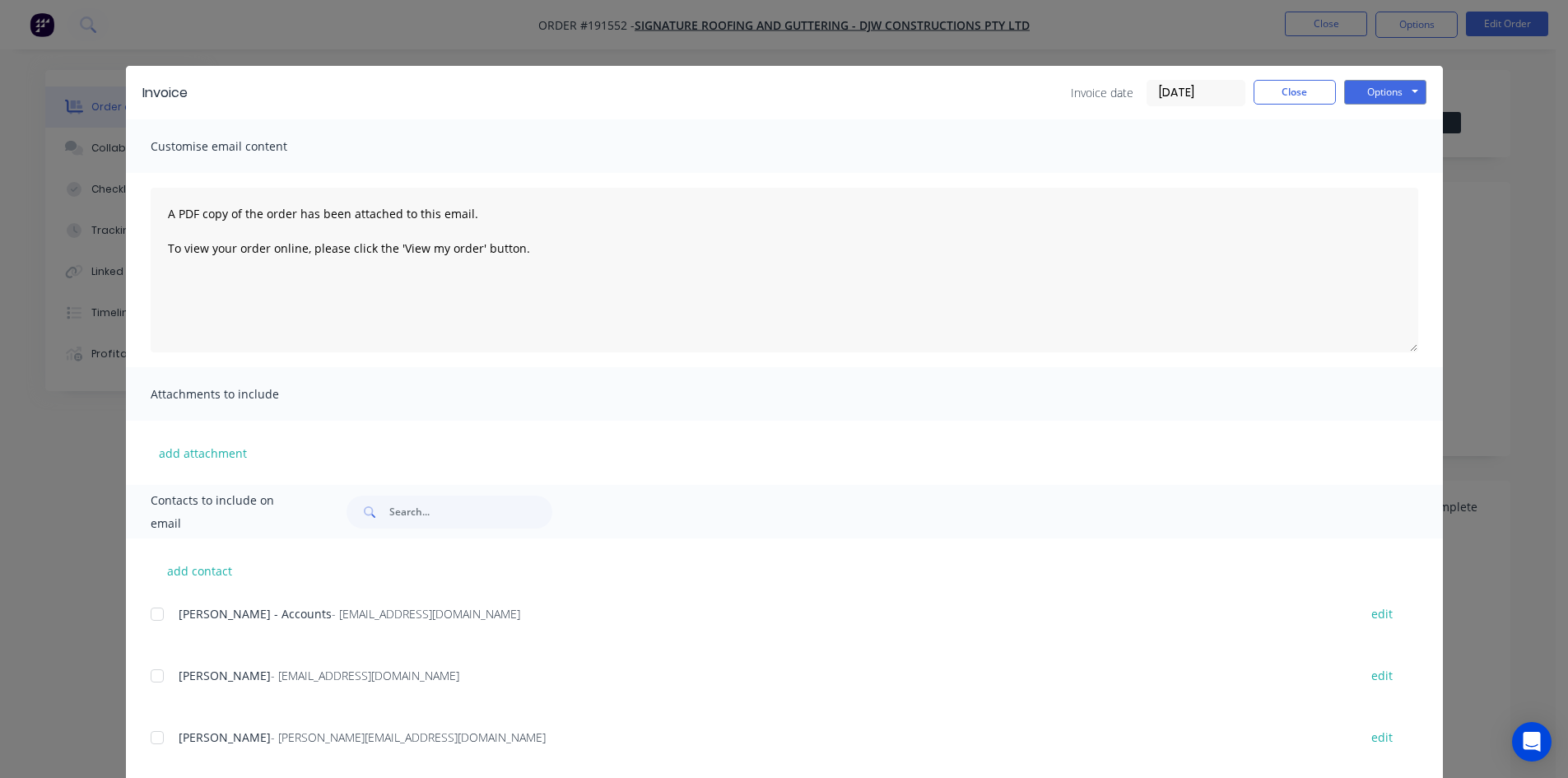
click at [154, 614] on div at bounding box center [158, 615] width 33 height 33
click at [1381, 92] on button "Options" at bounding box center [1386, 92] width 83 height 25
click at [1381, 169] on button "Email" at bounding box center [1397, 176] width 105 height 28
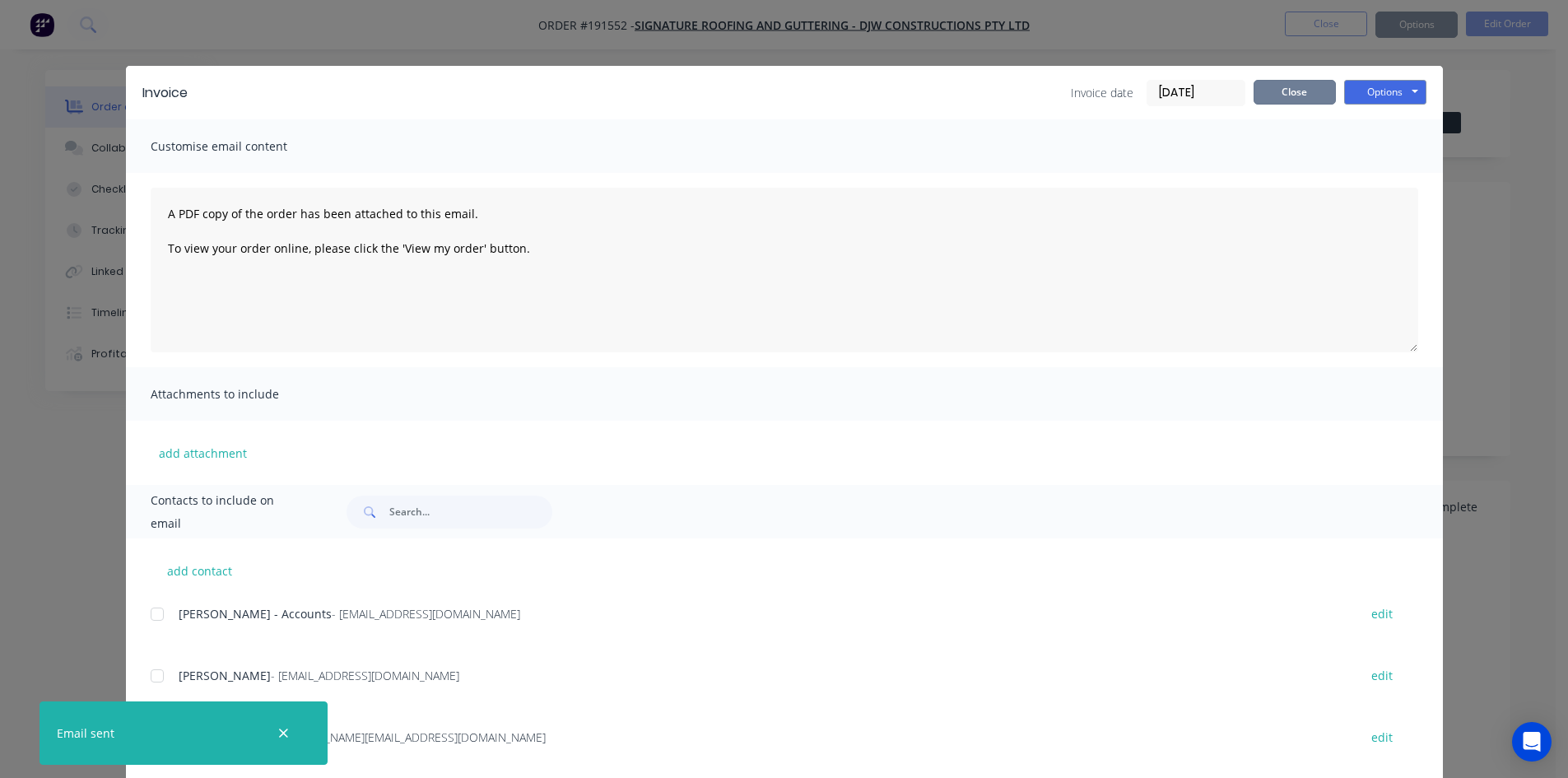
click at [1313, 97] on button "Close" at bounding box center [1295, 92] width 83 height 25
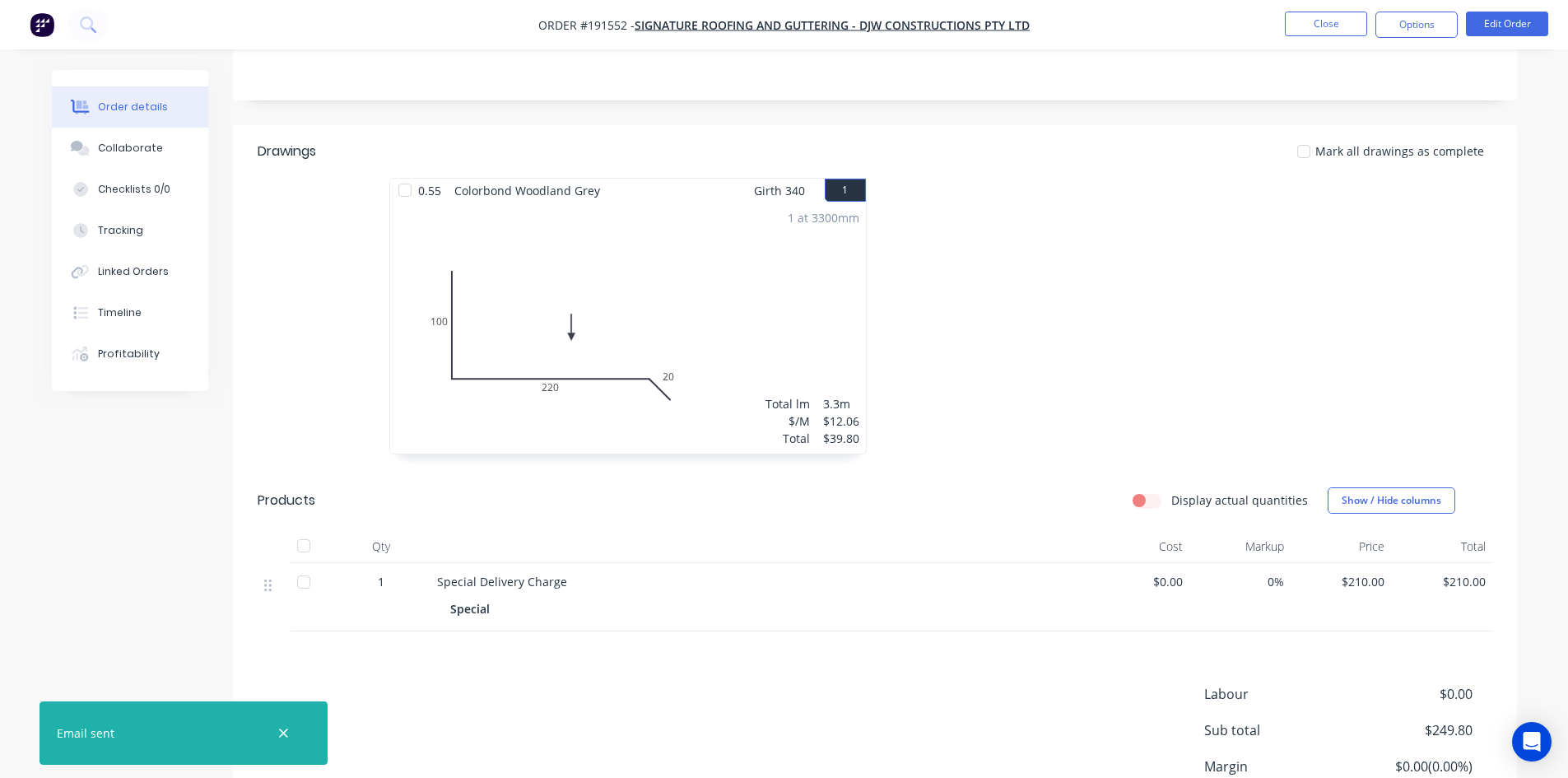
scroll to position [479, 0]
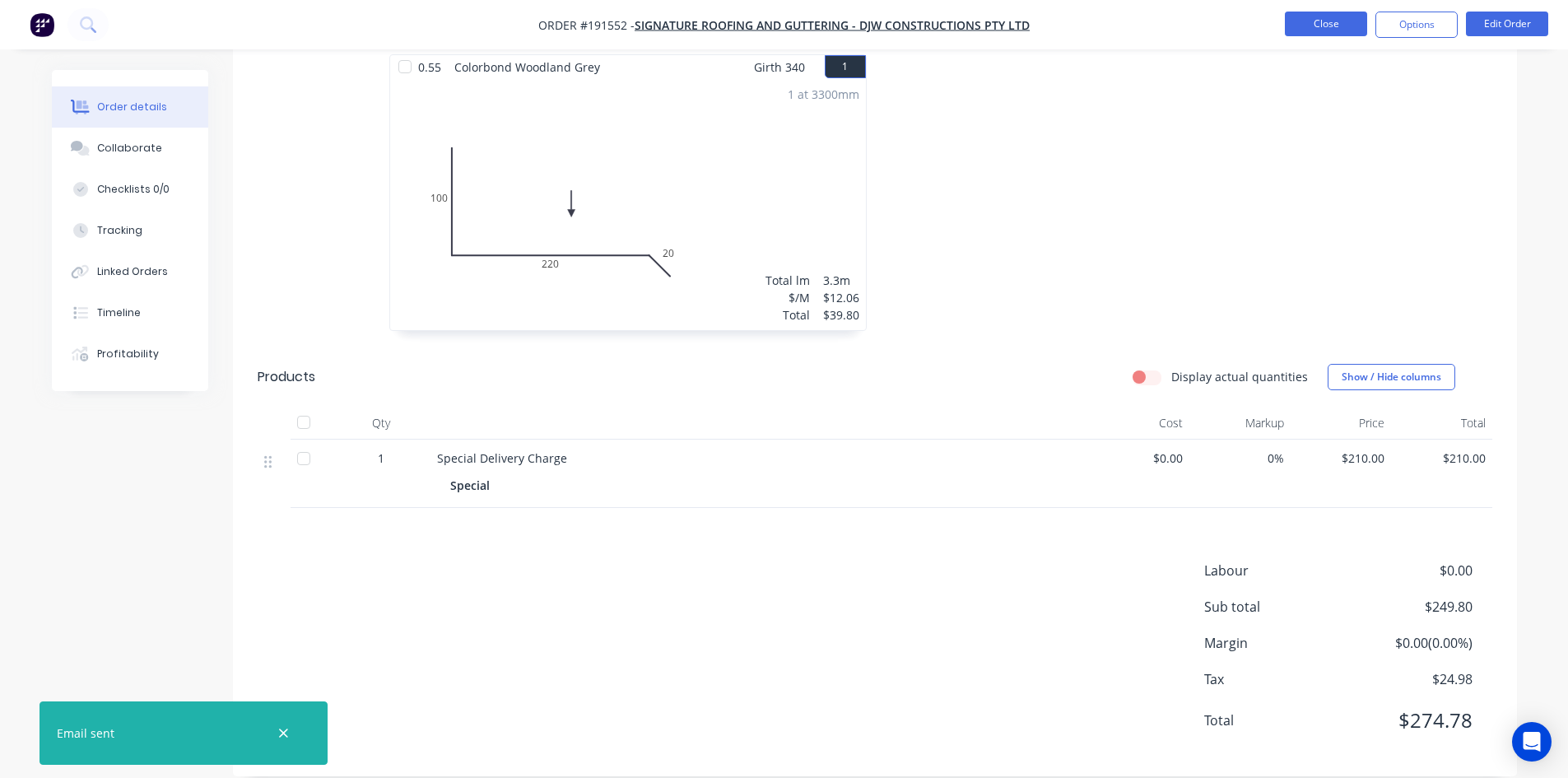
click at [1311, 21] on button "Close" at bounding box center [1326, 24] width 83 height 25
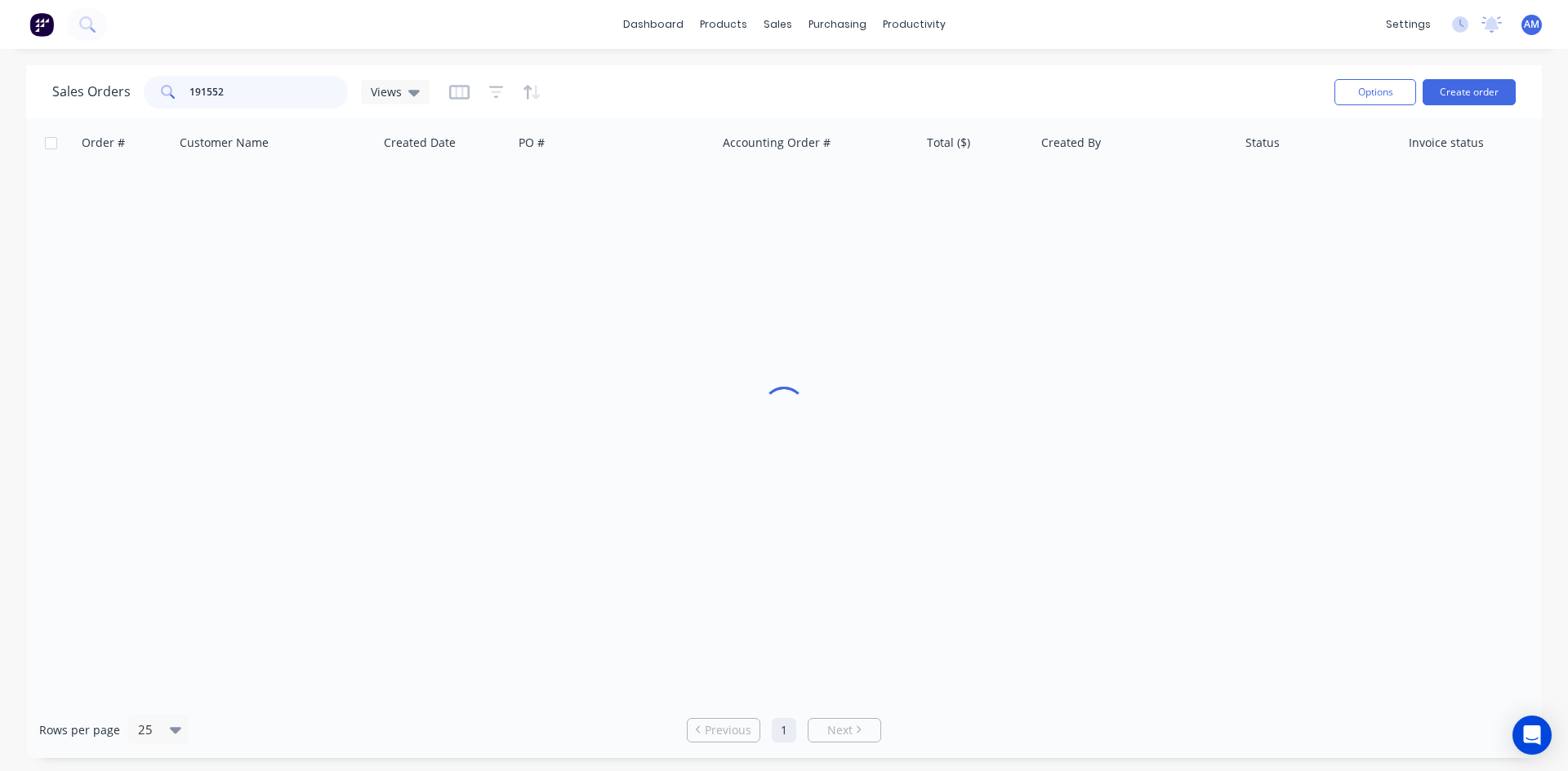
drag, startPoint x: 253, startPoint y: 89, endPoint x: 129, endPoint y: 86, distance: 124.0
click at [129, 86] on div "Sales Orders 191552 Views" at bounding box center [240, 92] width 377 height 33
type input "191545"
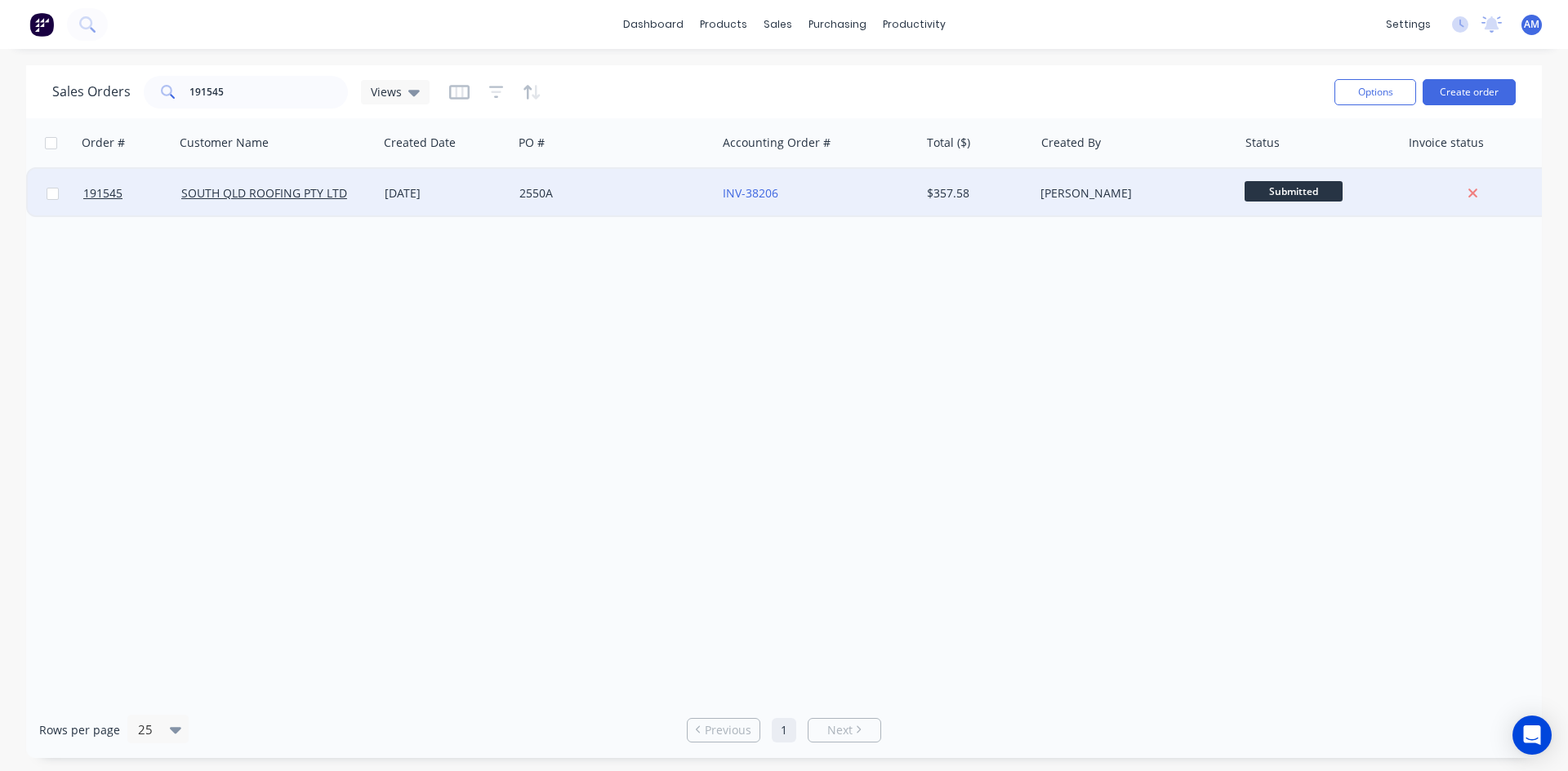
click at [643, 190] on div "2550A" at bounding box center [609, 194] width 181 height 16
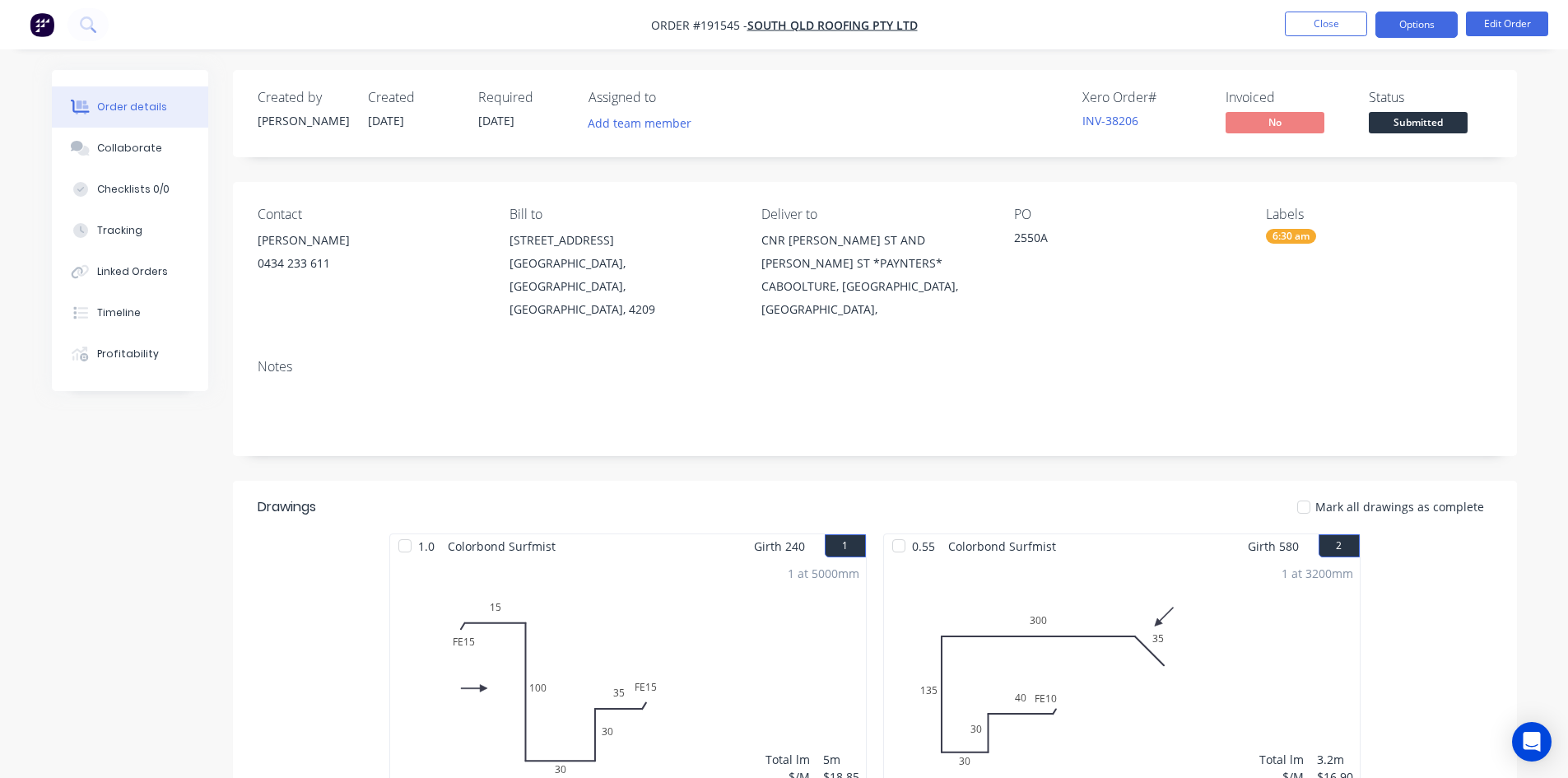
click at [1436, 26] on button "Options" at bounding box center [1417, 25] width 83 height 27
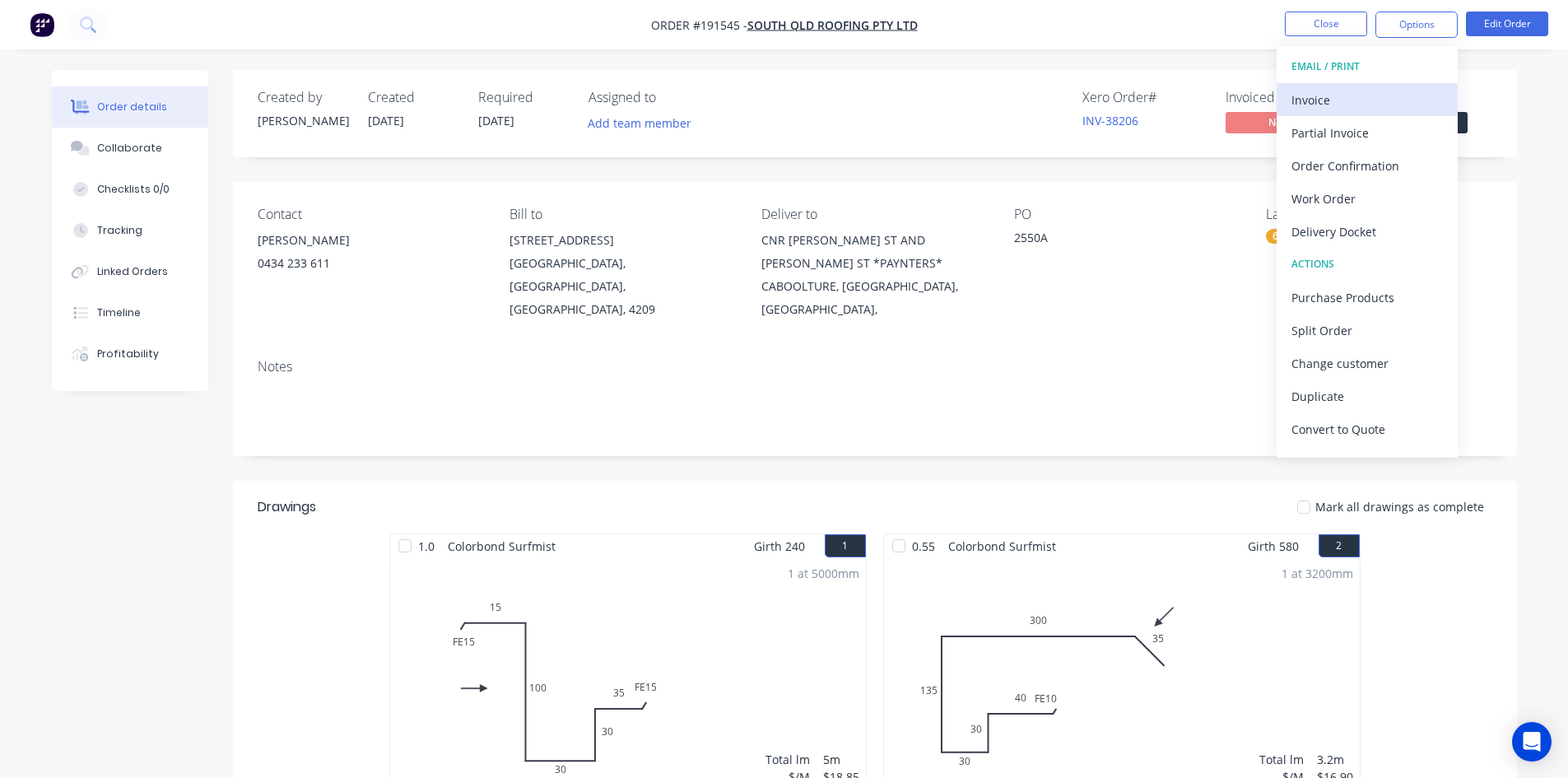
click at [1346, 89] on div "Invoice" at bounding box center [1367, 100] width 151 height 24
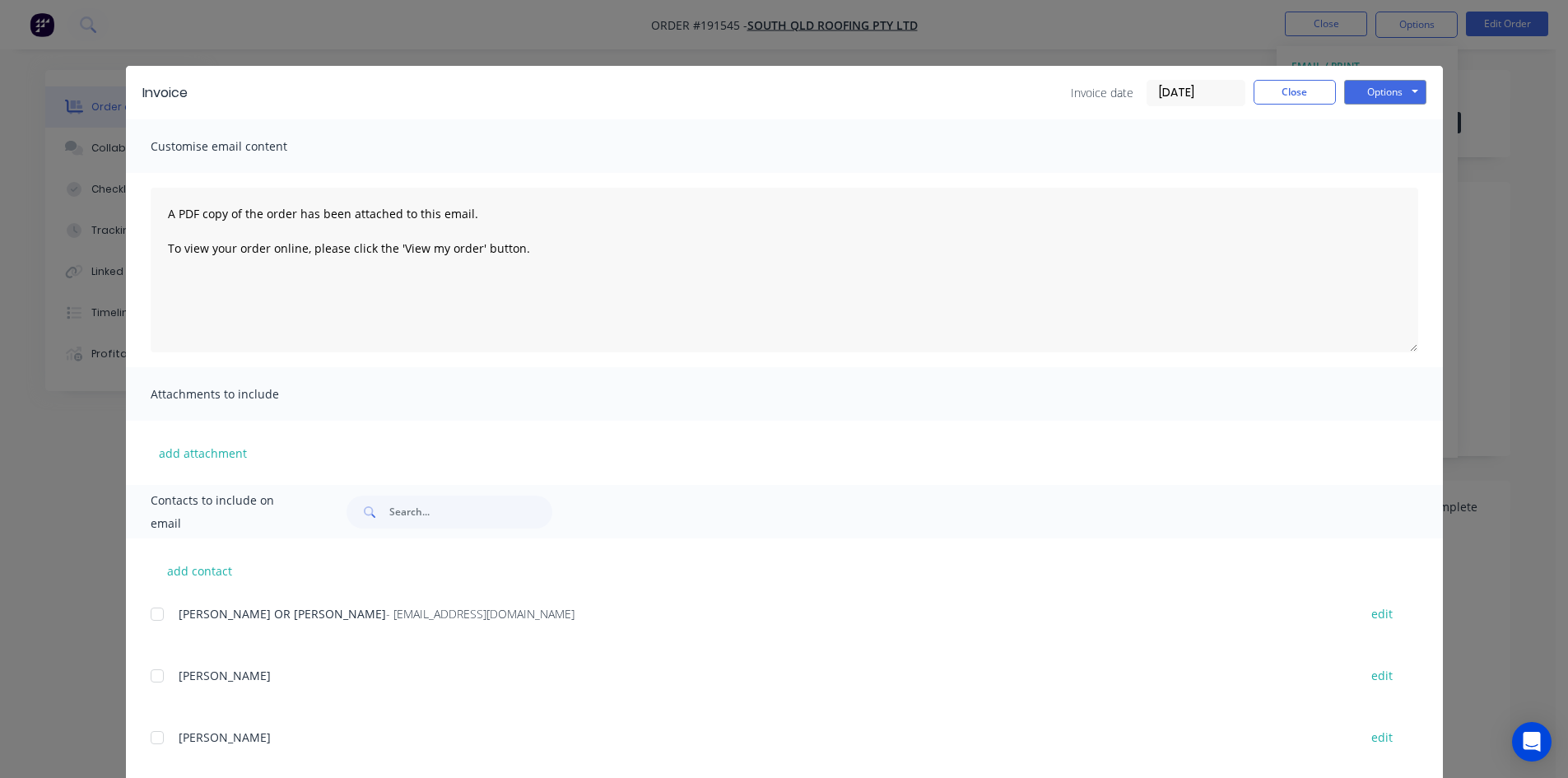
click at [150, 617] on div at bounding box center [158, 615] width 33 height 33
click at [1367, 91] on button "Options" at bounding box center [1386, 92] width 83 height 25
click at [1364, 172] on button "Email" at bounding box center [1397, 176] width 105 height 28
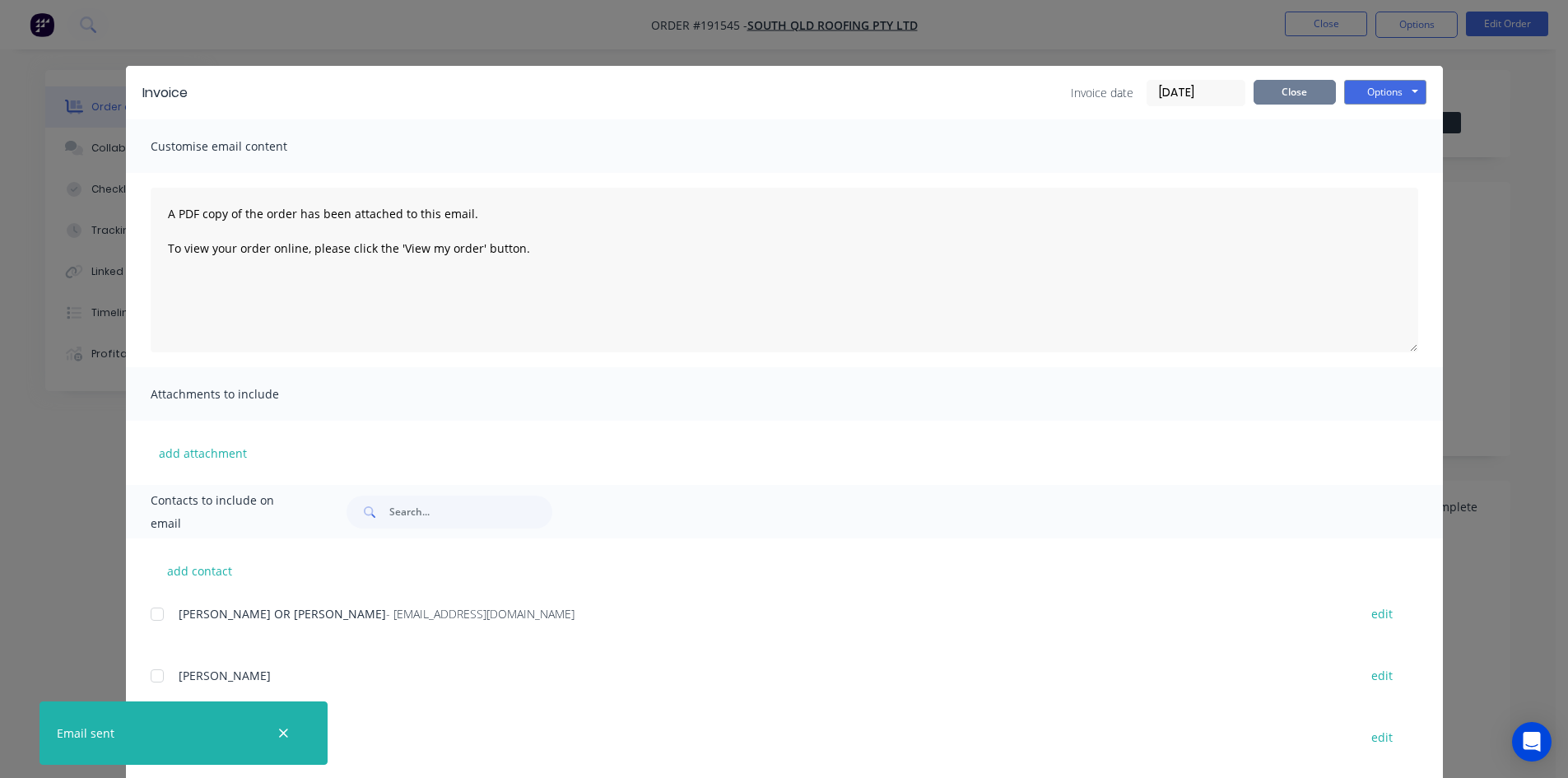
click at [1275, 92] on button "Close" at bounding box center [1295, 92] width 83 height 25
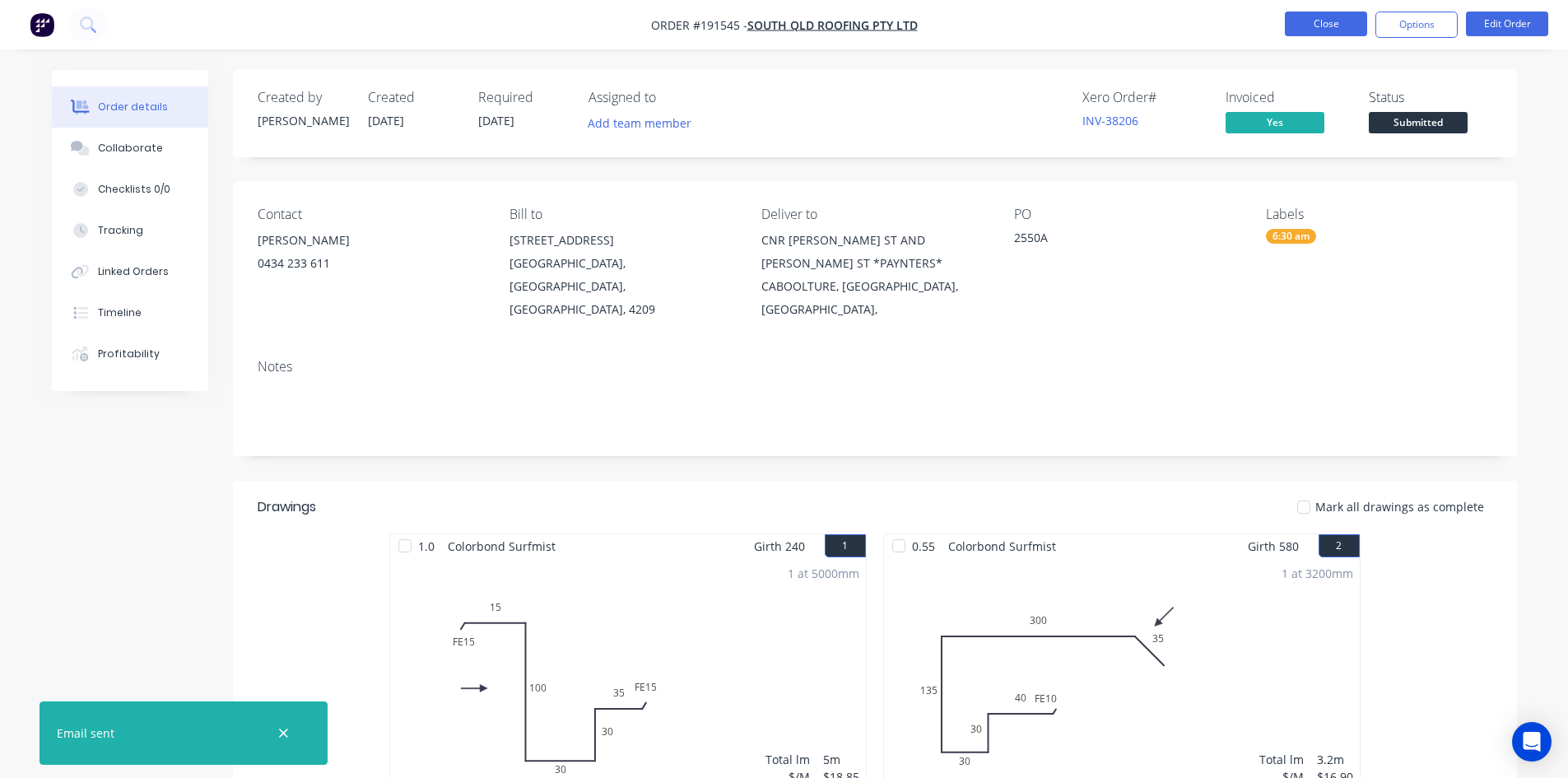
click at [1302, 31] on button "Close" at bounding box center [1326, 24] width 83 height 25
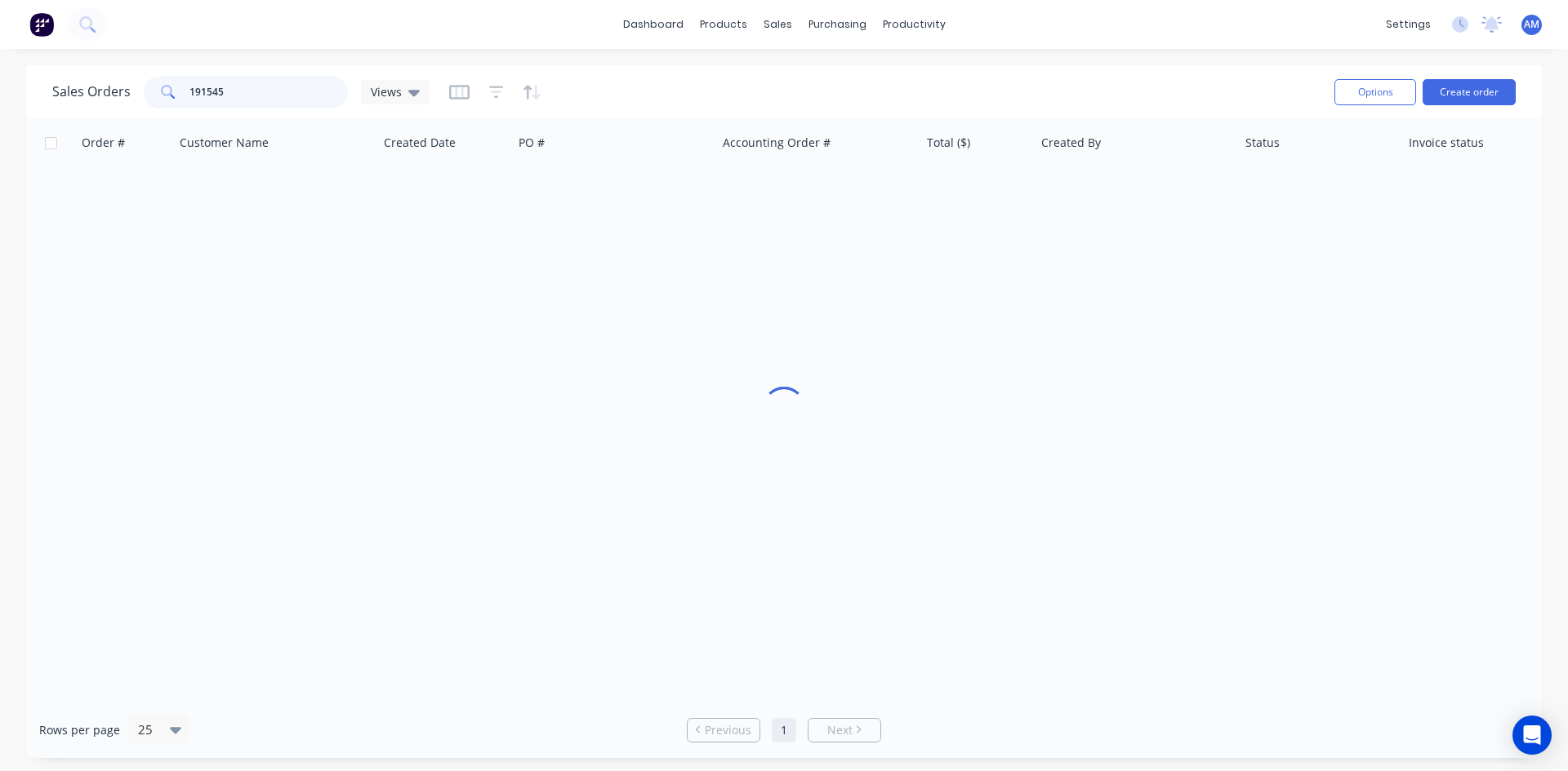
drag, startPoint x: 268, startPoint y: 81, endPoint x: 147, endPoint y: 83, distance: 121.0
click at [147, 83] on div "191545" at bounding box center [246, 92] width 204 height 33
type input "191517"
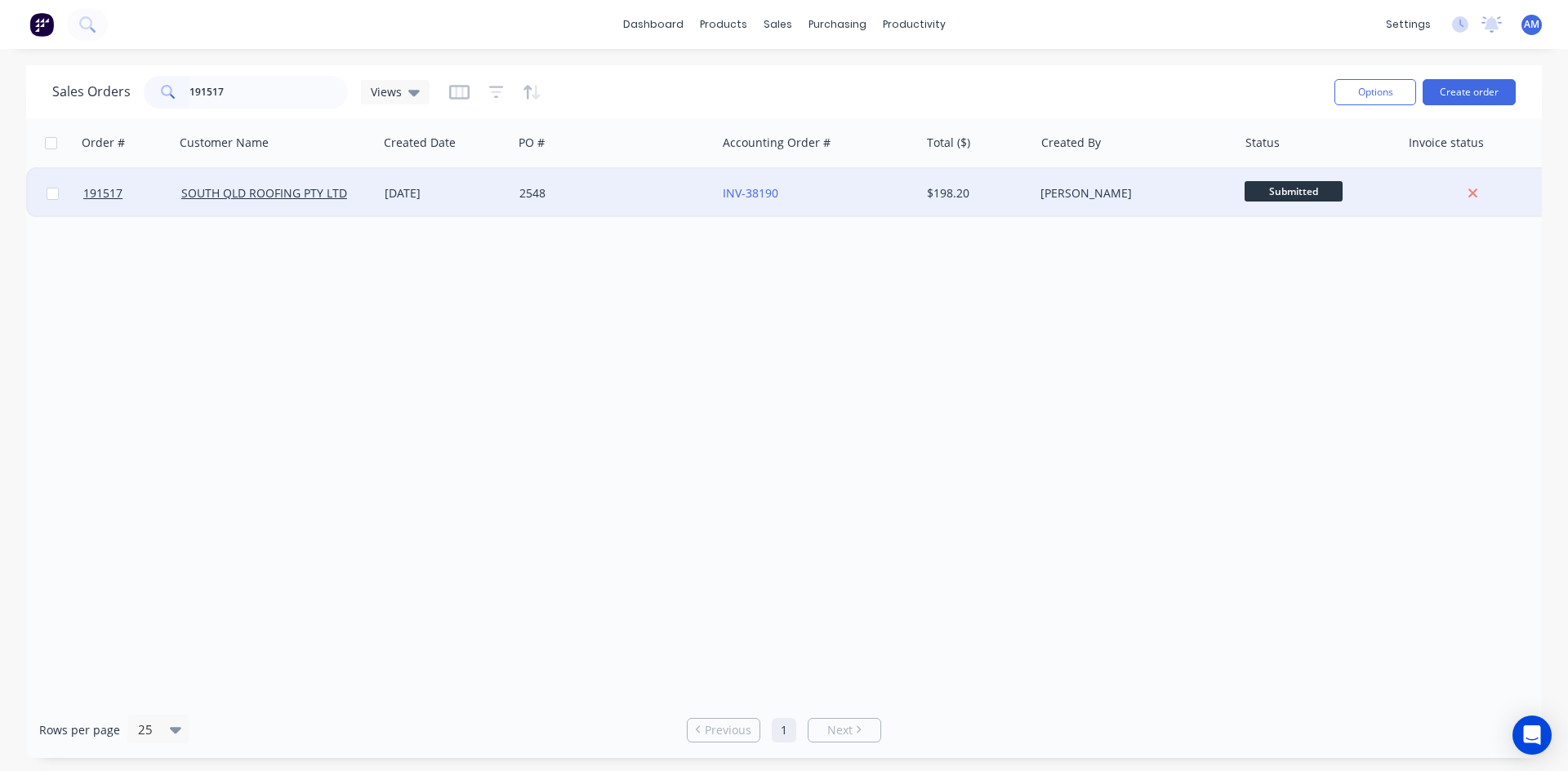
click at [585, 195] on div "2548" at bounding box center [609, 194] width 181 height 16
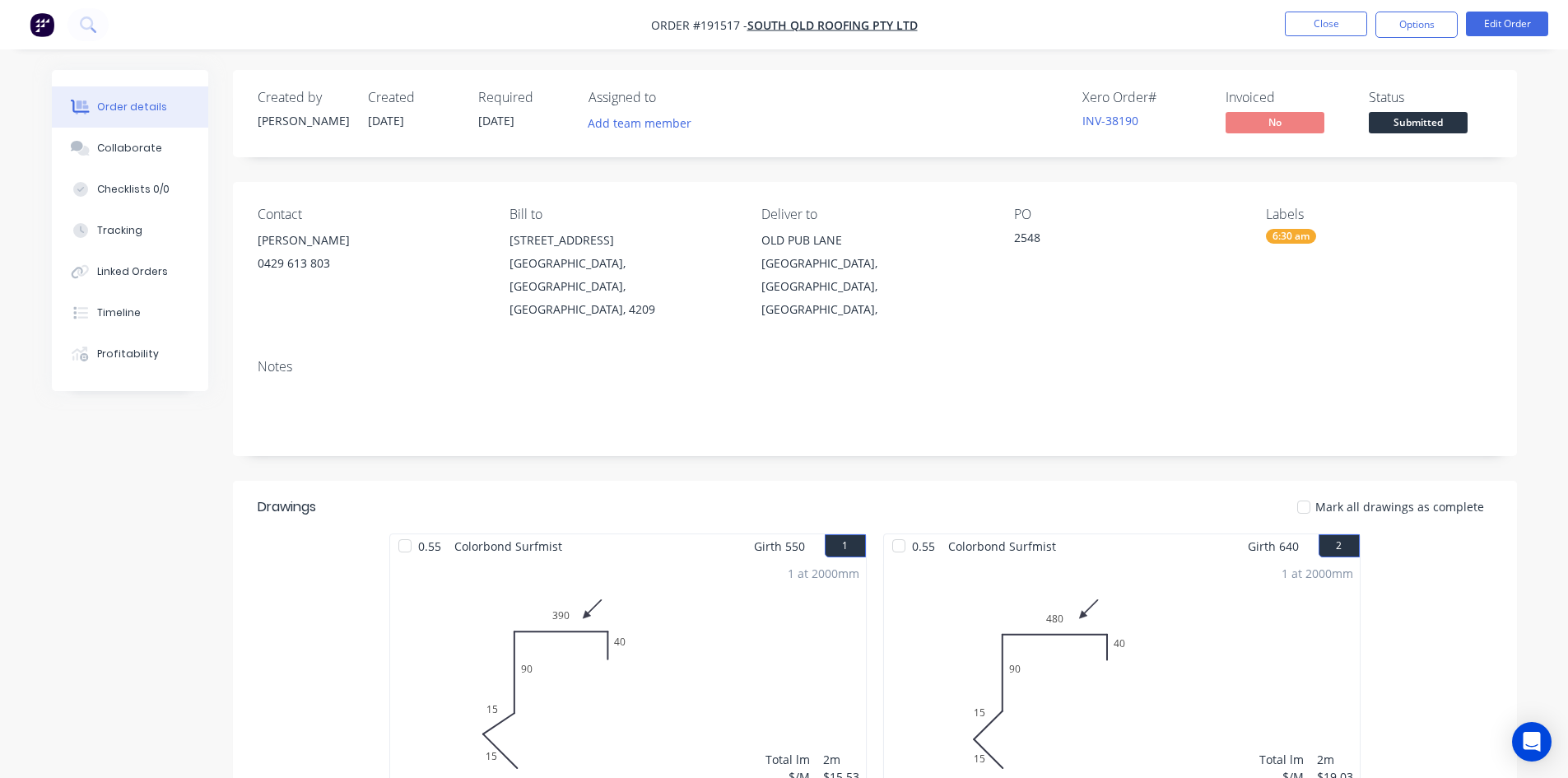
click at [1405, 6] on nav "Order #191517 - SOUTH QLD ROOFING PTY LTD Close Options Edit Order" at bounding box center [784, 25] width 1568 height 50
click at [1405, 20] on button "Options" at bounding box center [1417, 25] width 83 height 27
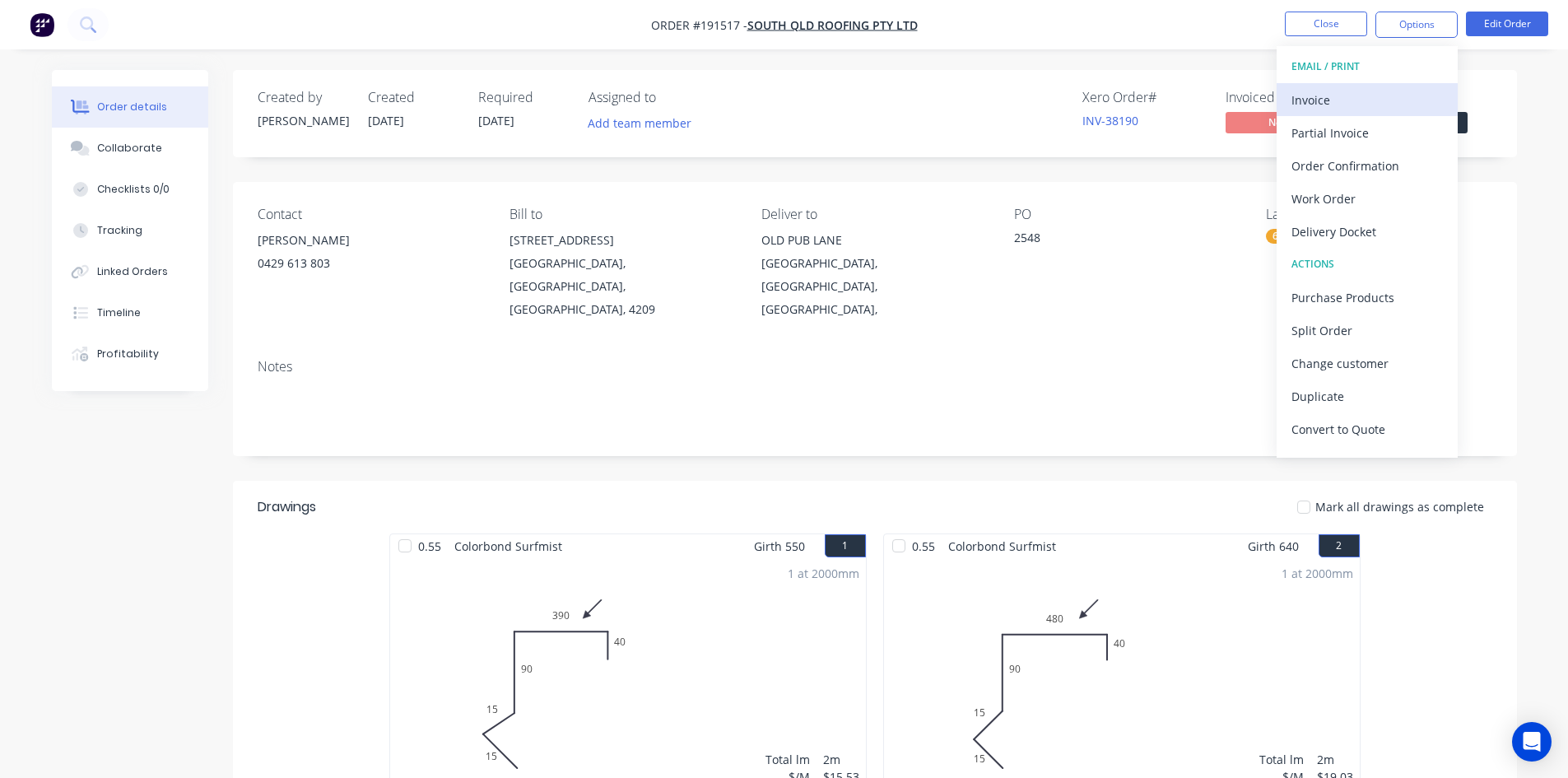
click at [1369, 91] on div "Invoice" at bounding box center [1367, 100] width 151 height 24
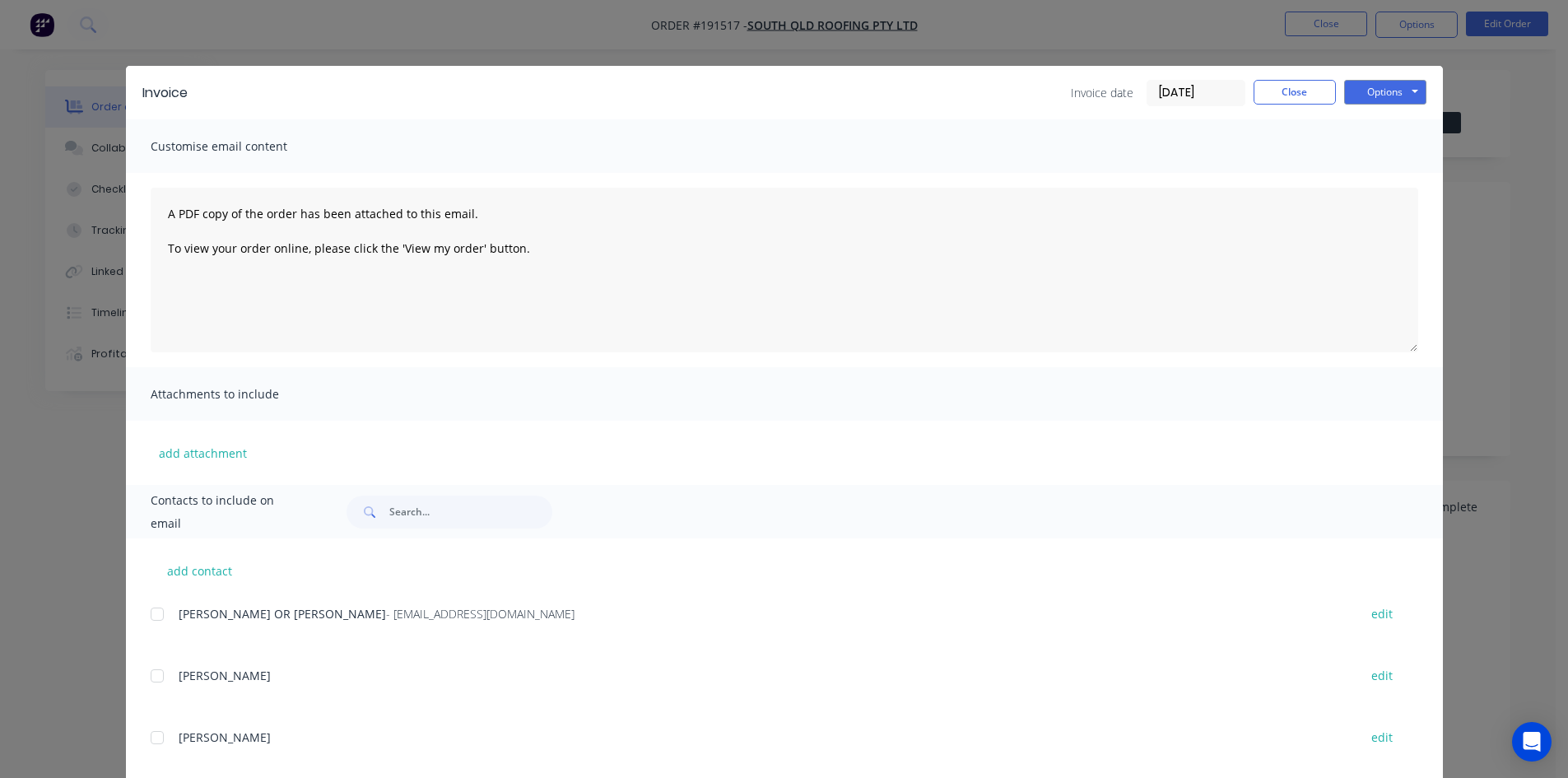
click at [153, 615] on div at bounding box center [158, 615] width 33 height 33
click at [1355, 91] on button "Options" at bounding box center [1386, 92] width 83 height 25
click at [1367, 172] on button "Email" at bounding box center [1397, 176] width 105 height 28
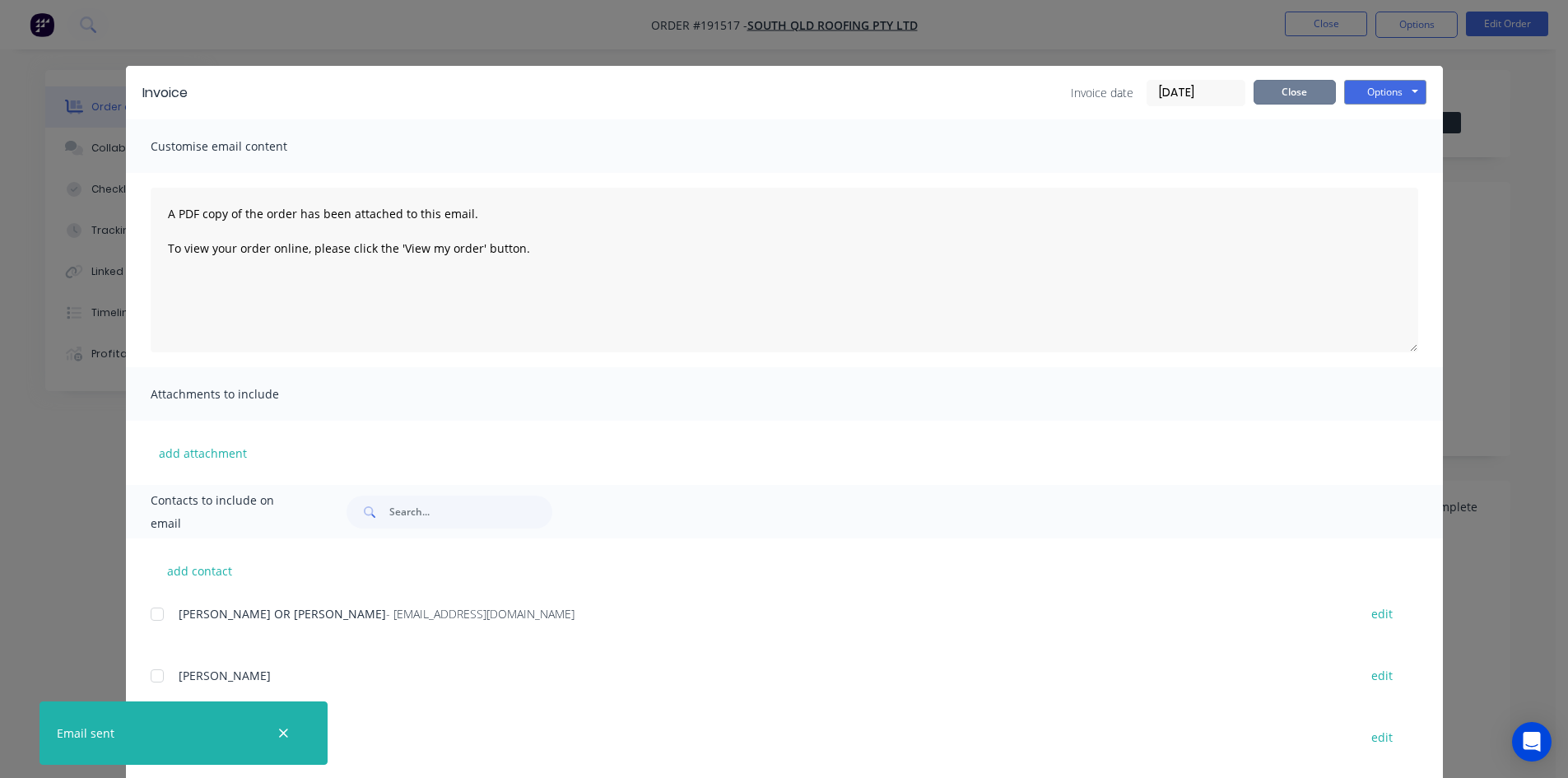
click at [1287, 95] on button "Close" at bounding box center [1295, 92] width 83 height 25
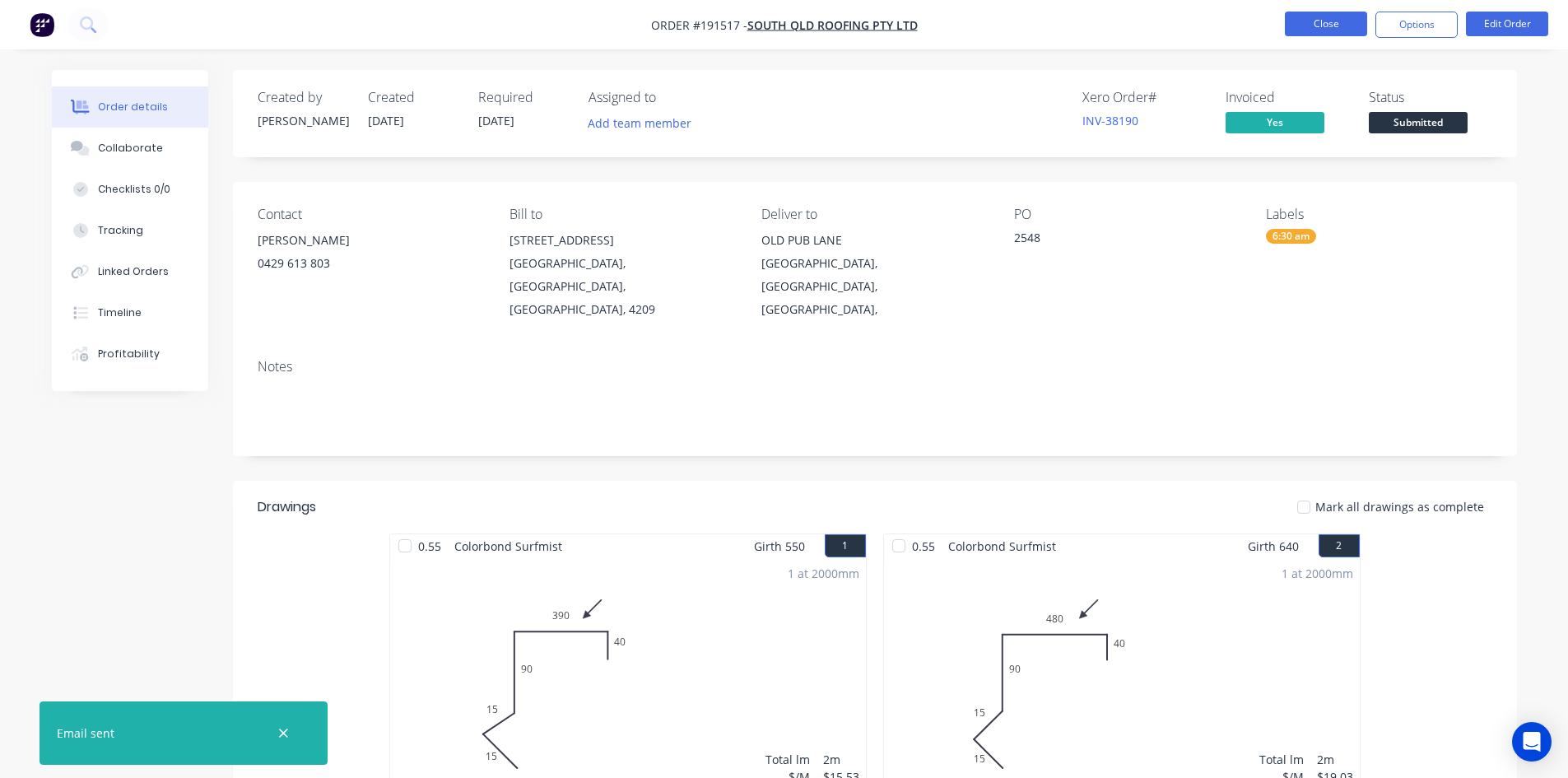
click at [1312, 27] on button "Close" at bounding box center [1326, 24] width 83 height 25
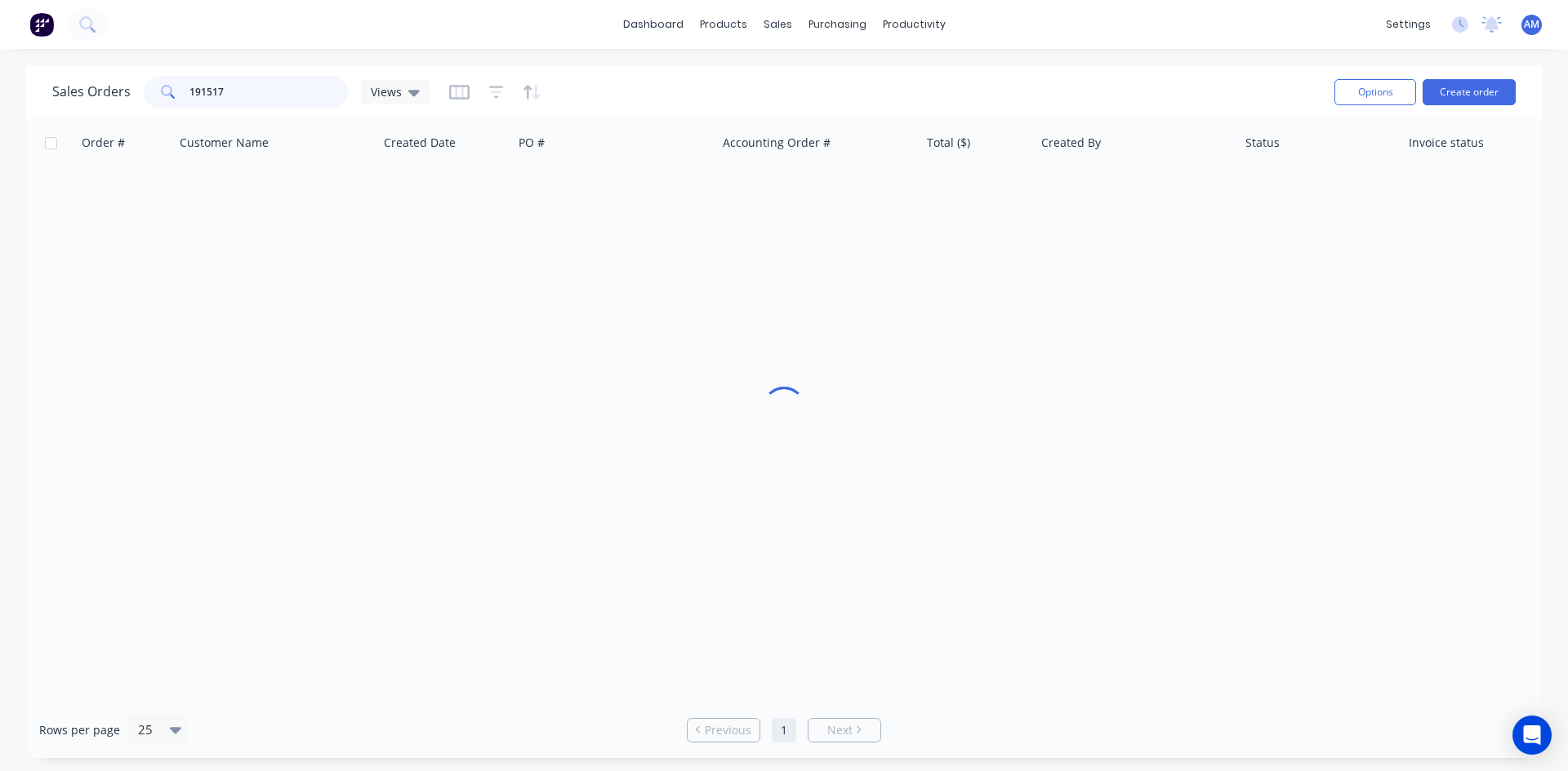
drag, startPoint x: 236, startPoint y: 98, endPoint x: 172, endPoint y: 98, distance: 64.0
click at [172, 98] on div "191517" at bounding box center [246, 92] width 204 height 33
type input "191539"
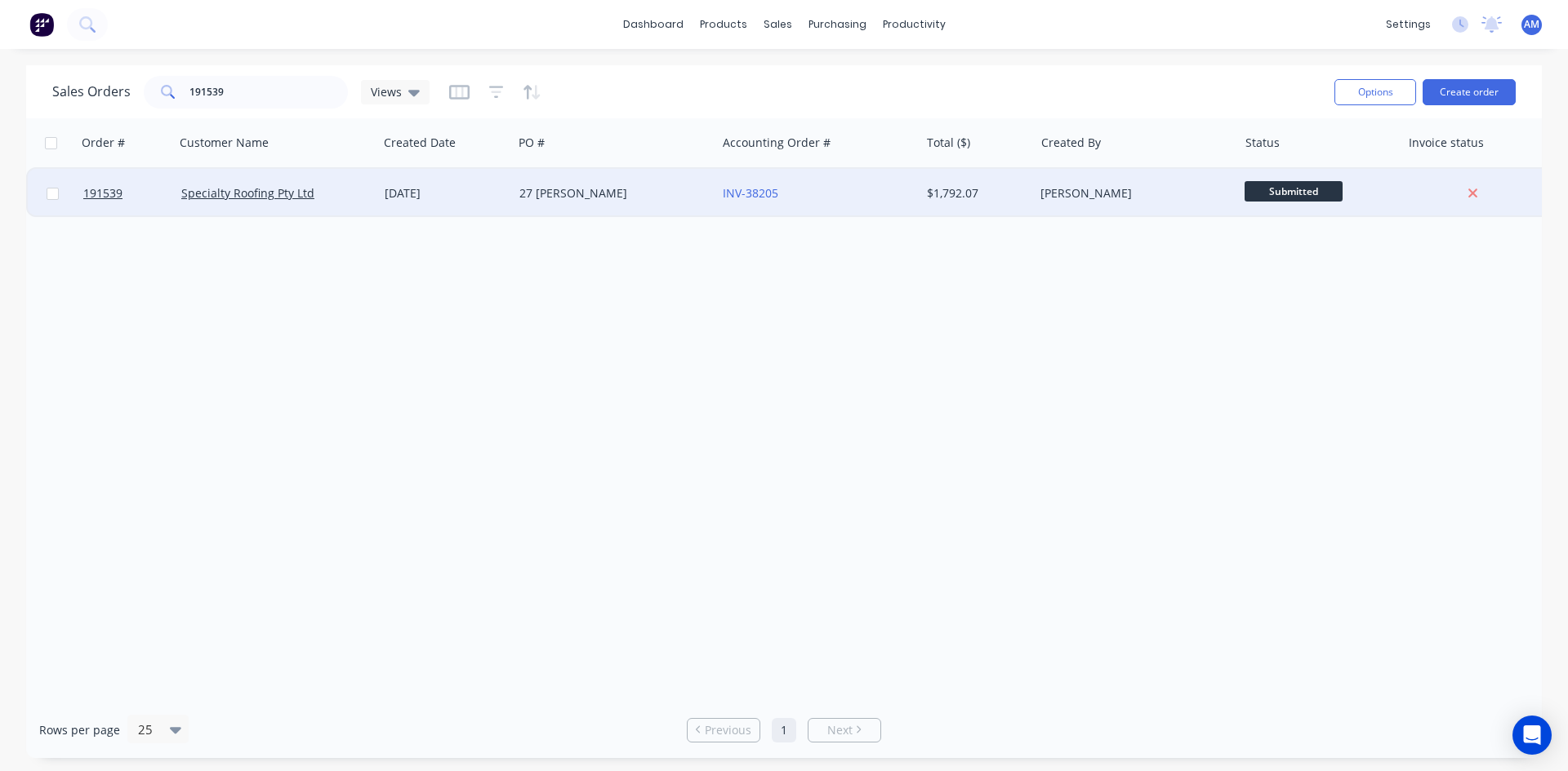
click at [627, 195] on div "27 VERNON" at bounding box center [609, 194] width 181 height 16
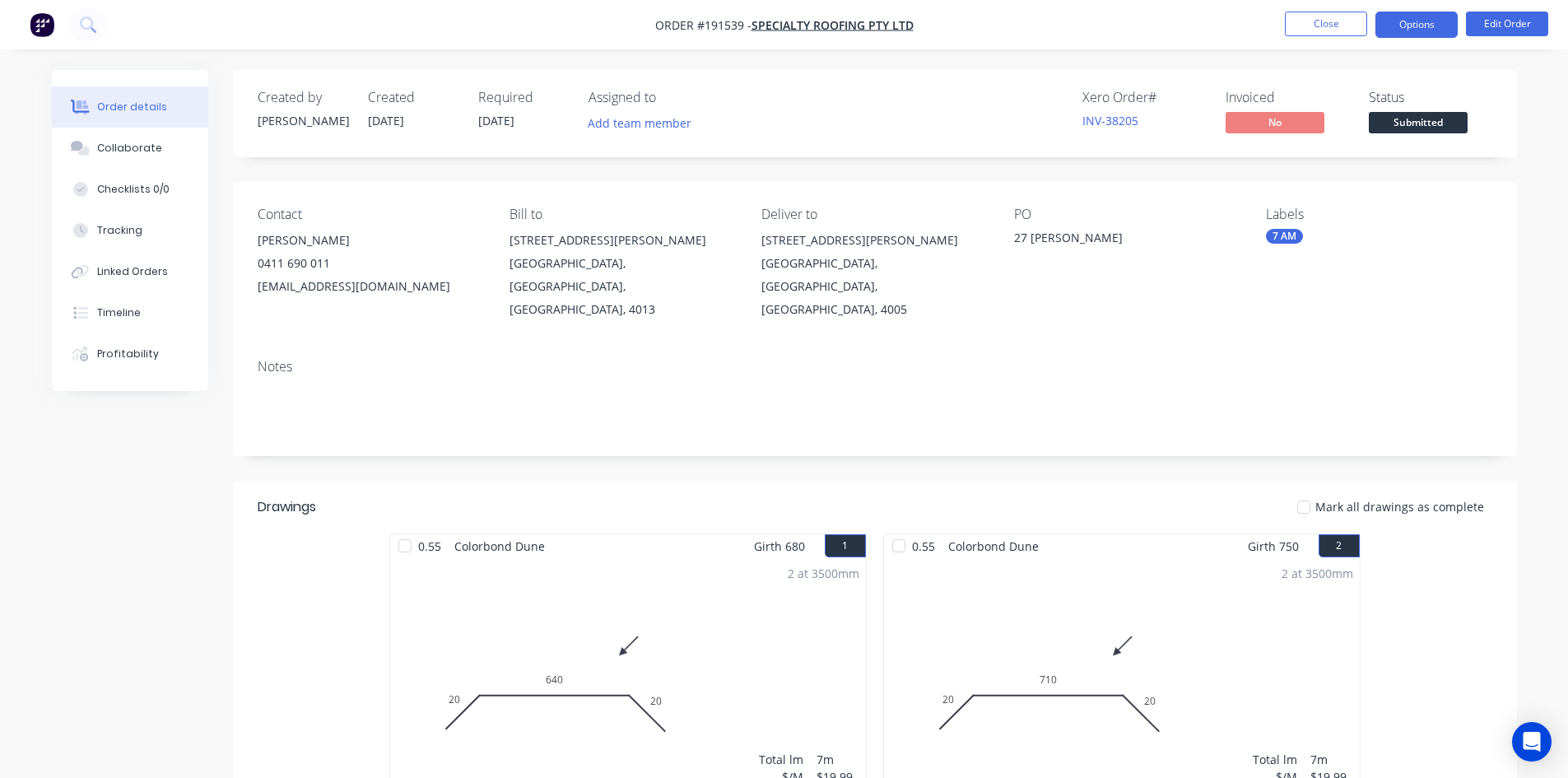
click at [1433, 28] on button "Options" at bounding box center [1417, 25] width 83 height 27
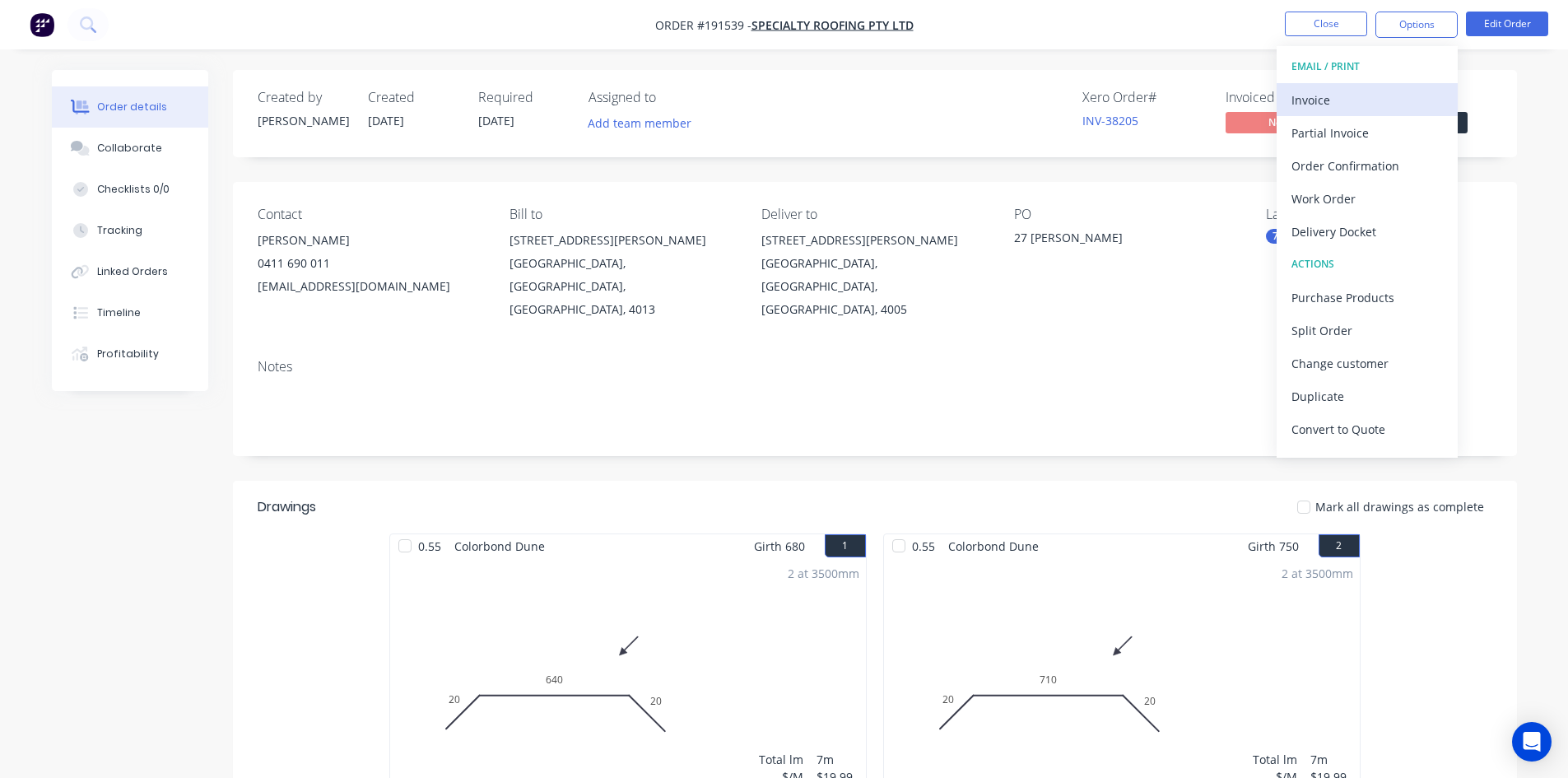
click at [1388, 94] on div "Invoice" at bounding box center [1367, 100] width 151 height 24
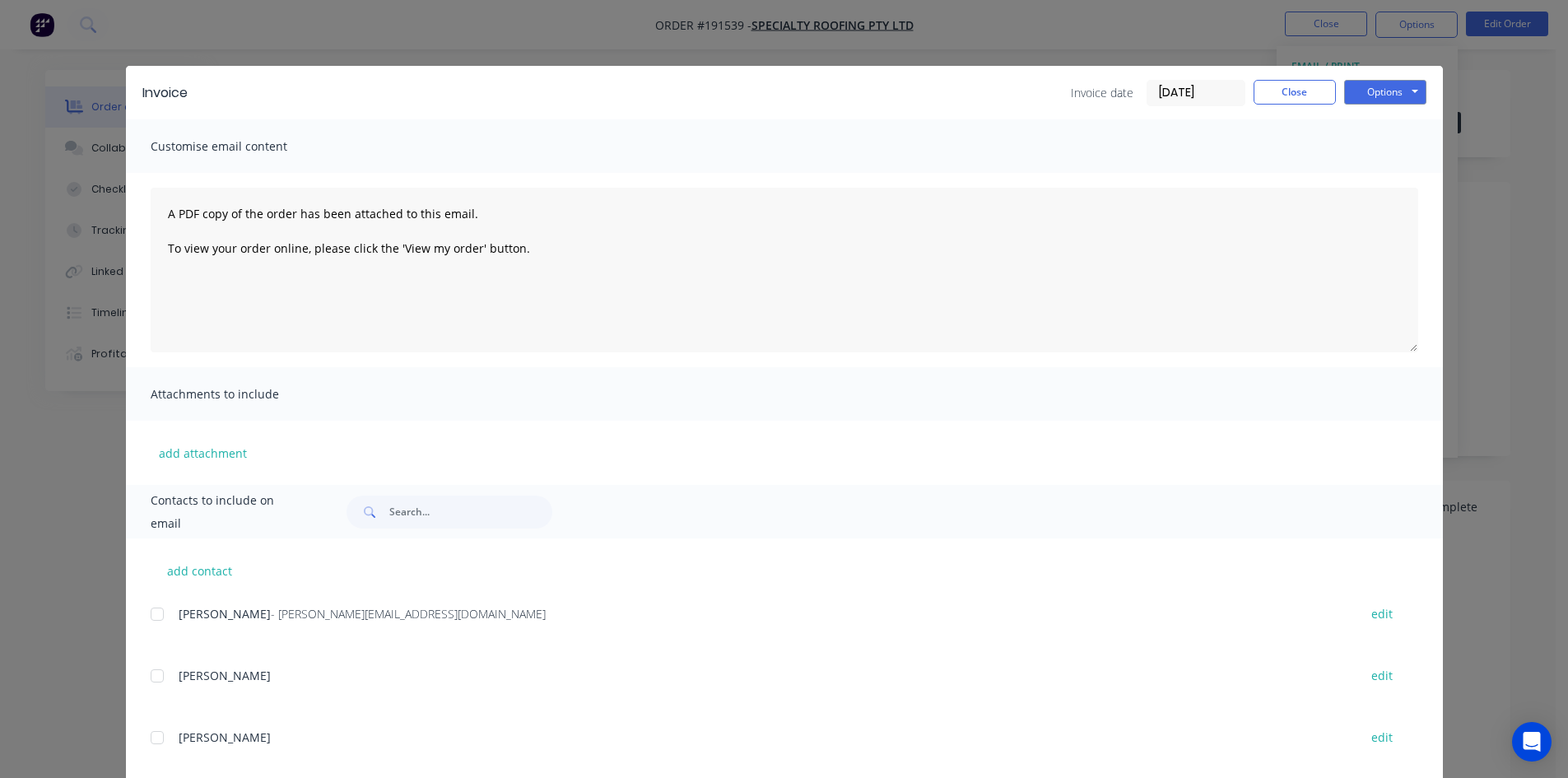
click at [152, 615] on div at bounding box center [158, 615] width 33 height 33
click at [1375, 97] on button "Options" at bounding box center [1386, 92] width 83 height 25
click at [1386, 170] on button "Email" at bounding box center [1397, 176] width 105 height 28
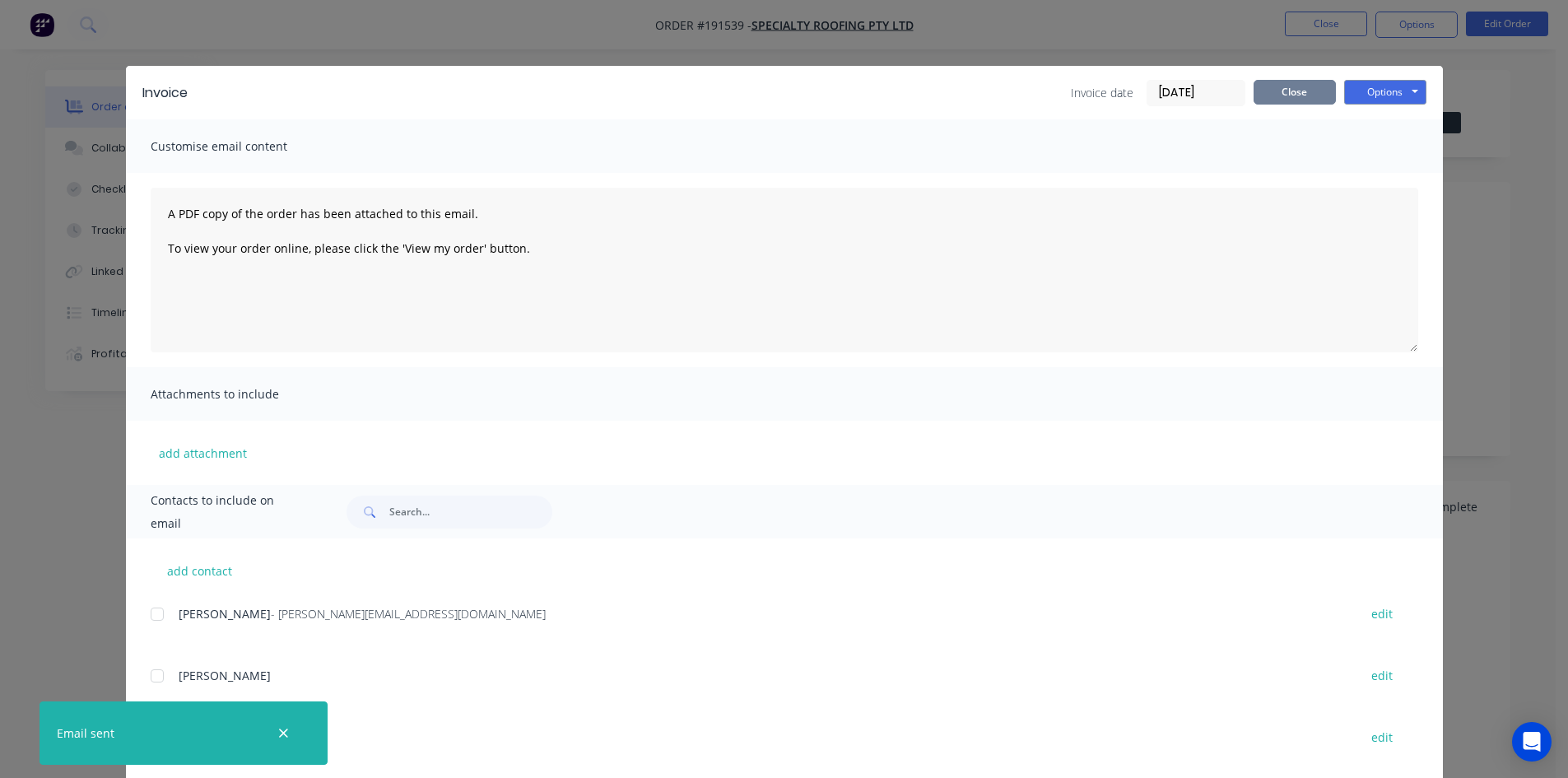
click at [1268, 84] on button "Close" at bounding box center [1295, 92] width 83 height 25
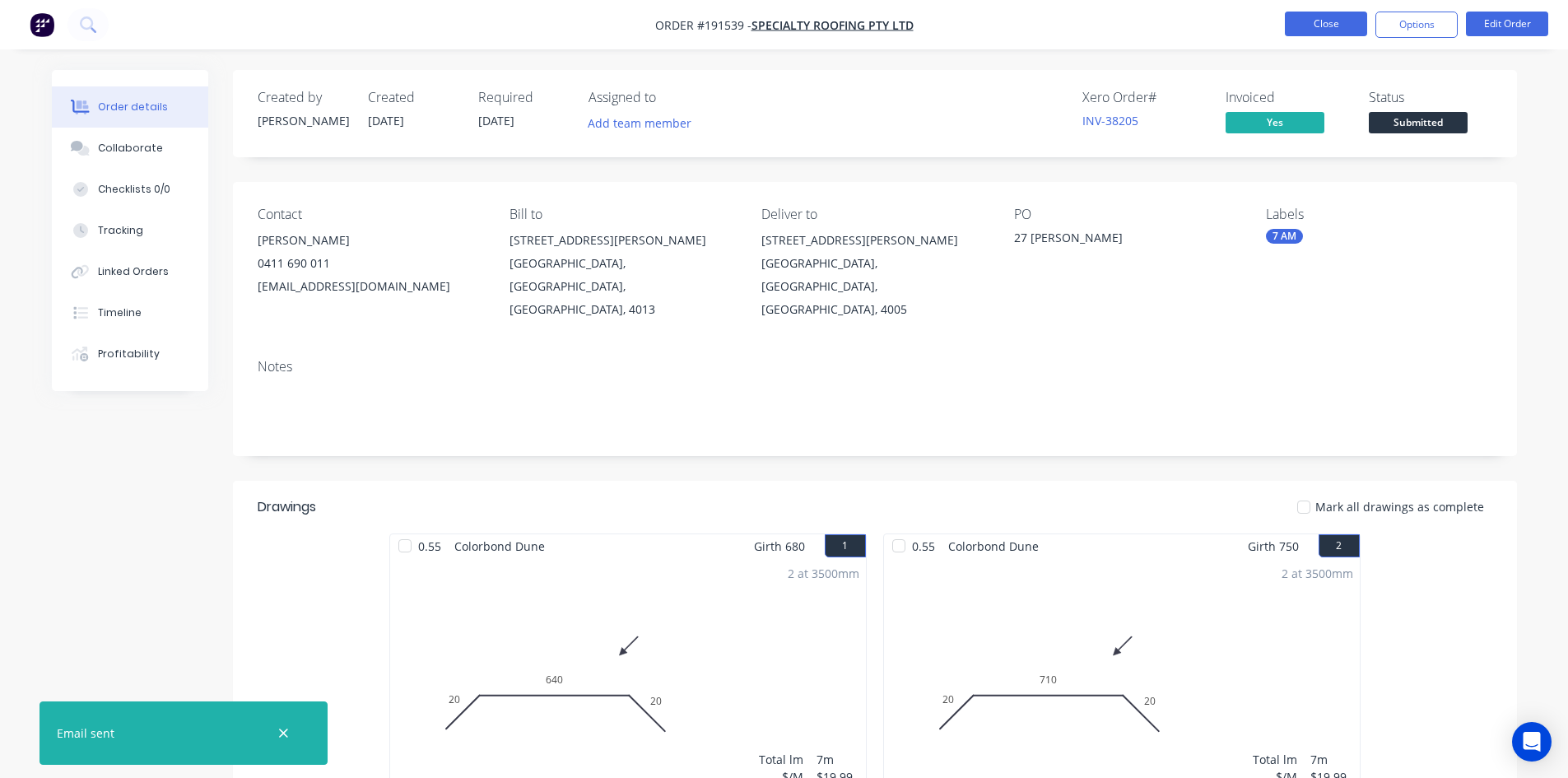
click at [1303, 30] on button "Close" at bounding box center [1326, 24] width 83 height 25
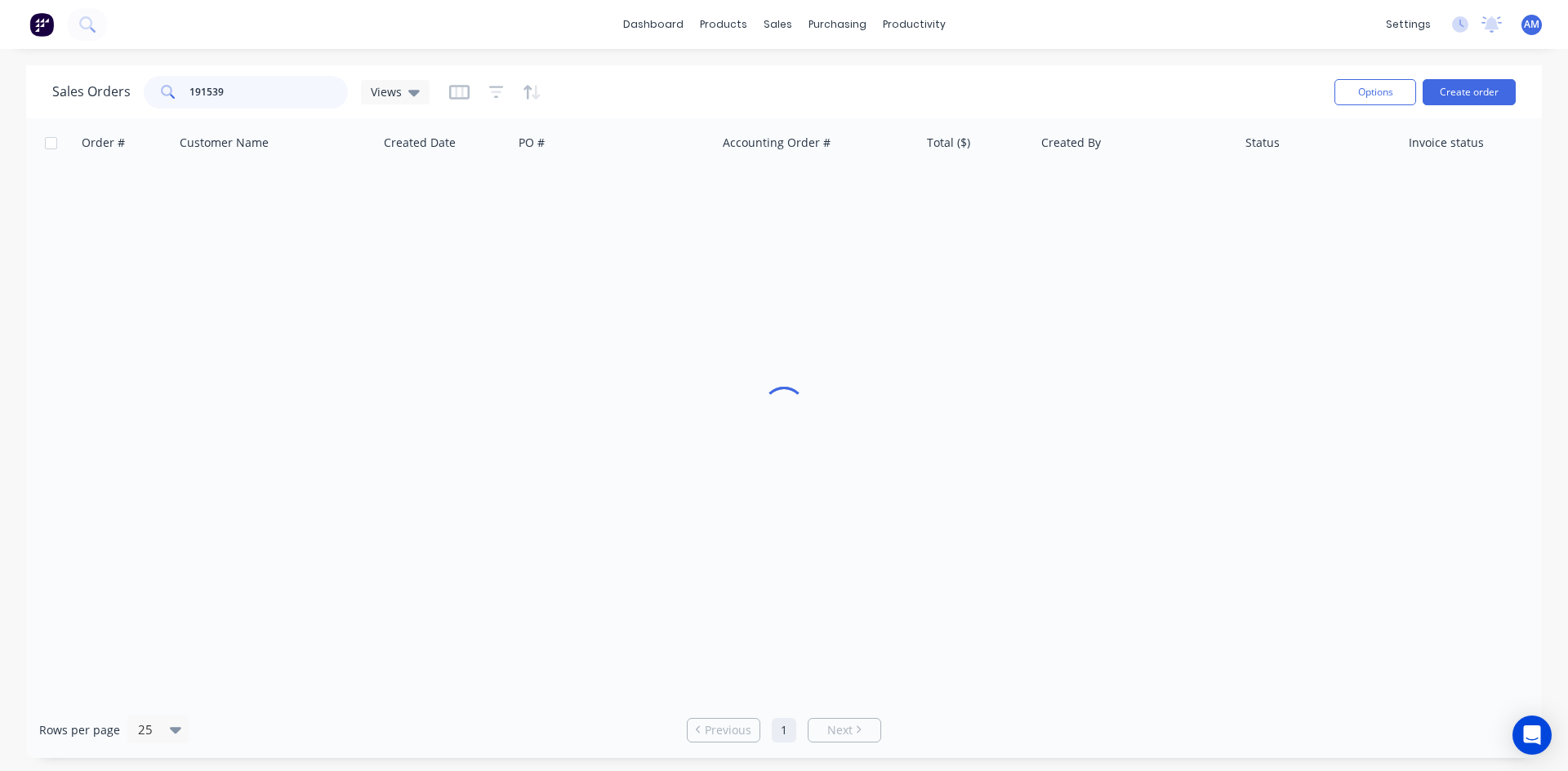
drag, startPoint x: 241, startPoint y: 97, endPoint x: 149, endPoint y: 95, distance: 92.0
click at [149, 95] on div "191539" at bounding box center [246, 92] width 204 height 33
type input "1"
type input "191536"
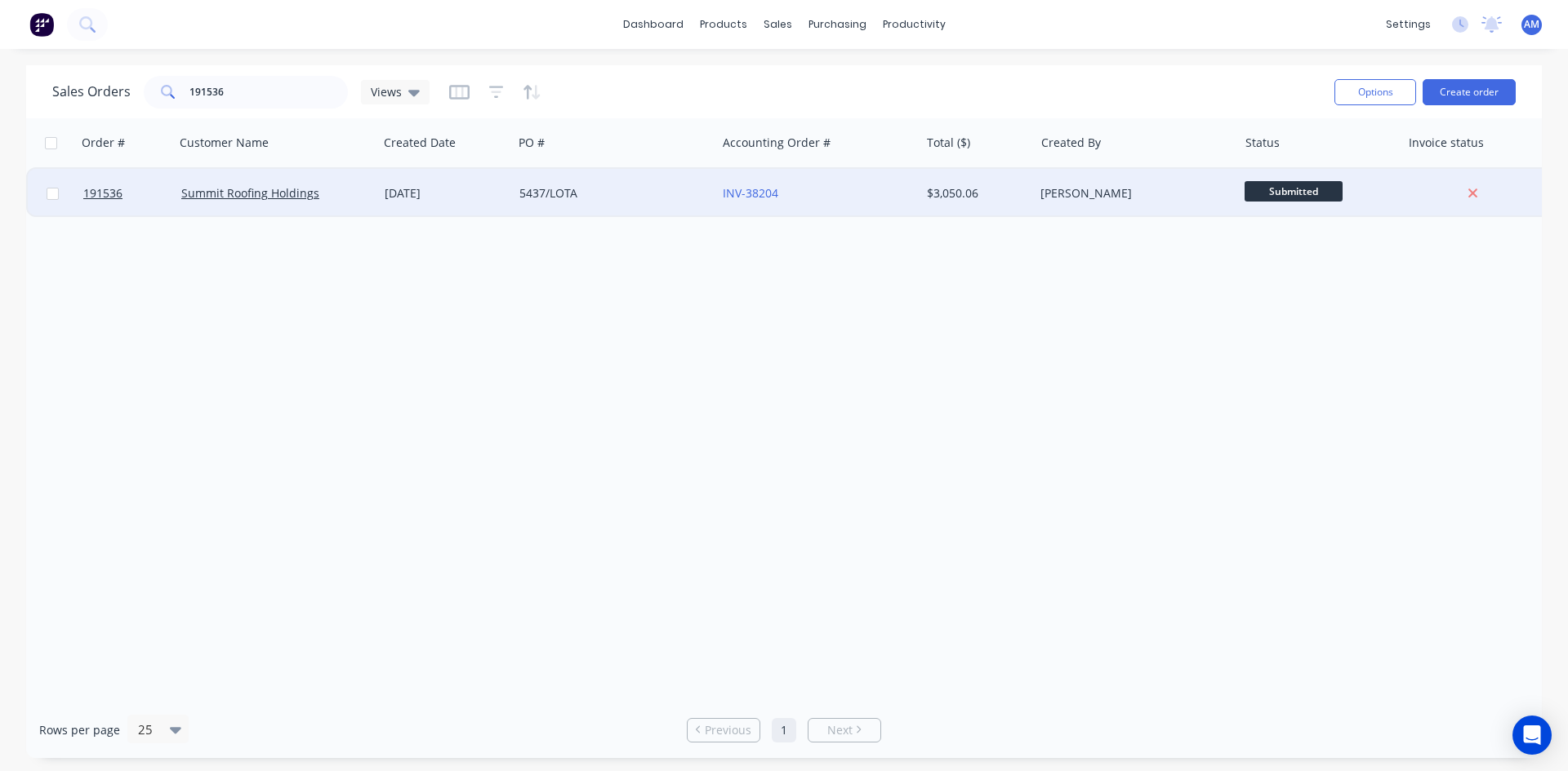
click at [649, 211] on div "5437/LOTA" at bounding box center [615, 194] width 204 height 49
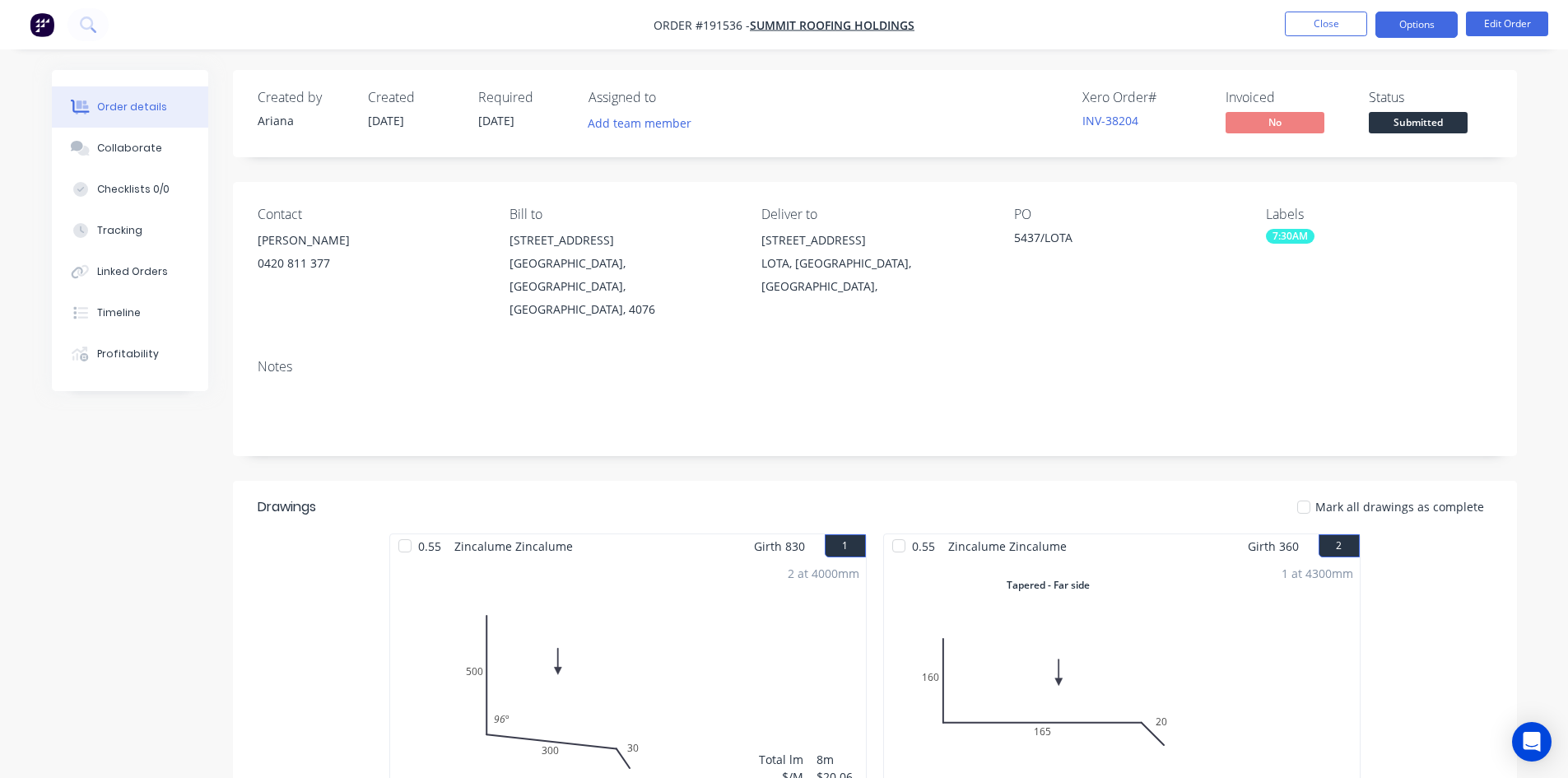
click at [1405, 28] on button "Options" at bounding box center [1417, 25] width 83 height 27
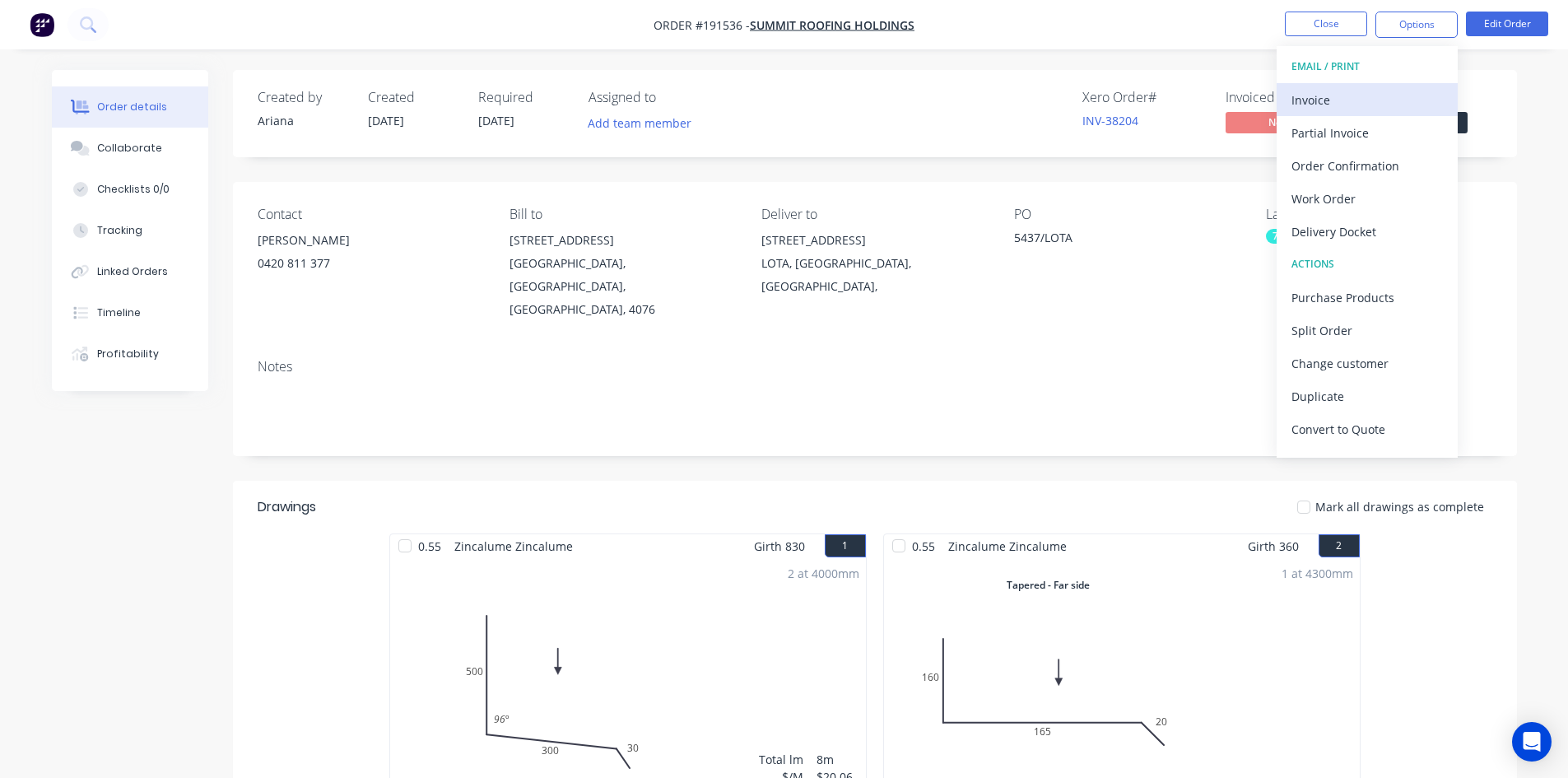
click at [1369, 83] on button "Invoice" at bounding box center [1367, 100] width 182 height 33
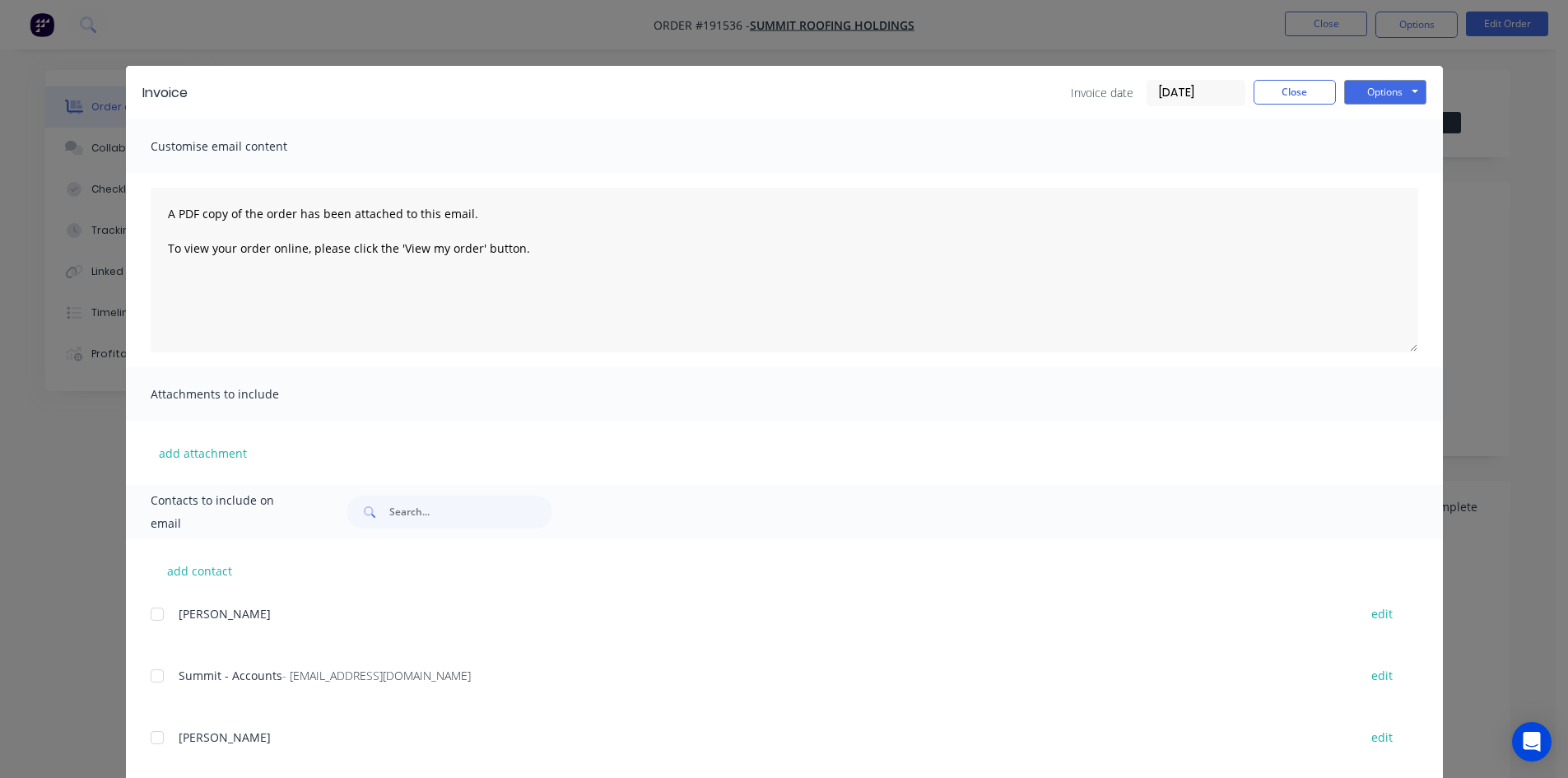
click at [151, 682] on div at bounding box center [158, 676] width 33 height 33
click at [1358, 91] on button "Options" at bounding box center [1386, 92] width 83 height 25
click at [1377, 174] on button "Email" at bounding box center [1397, 176] width 105 height 28
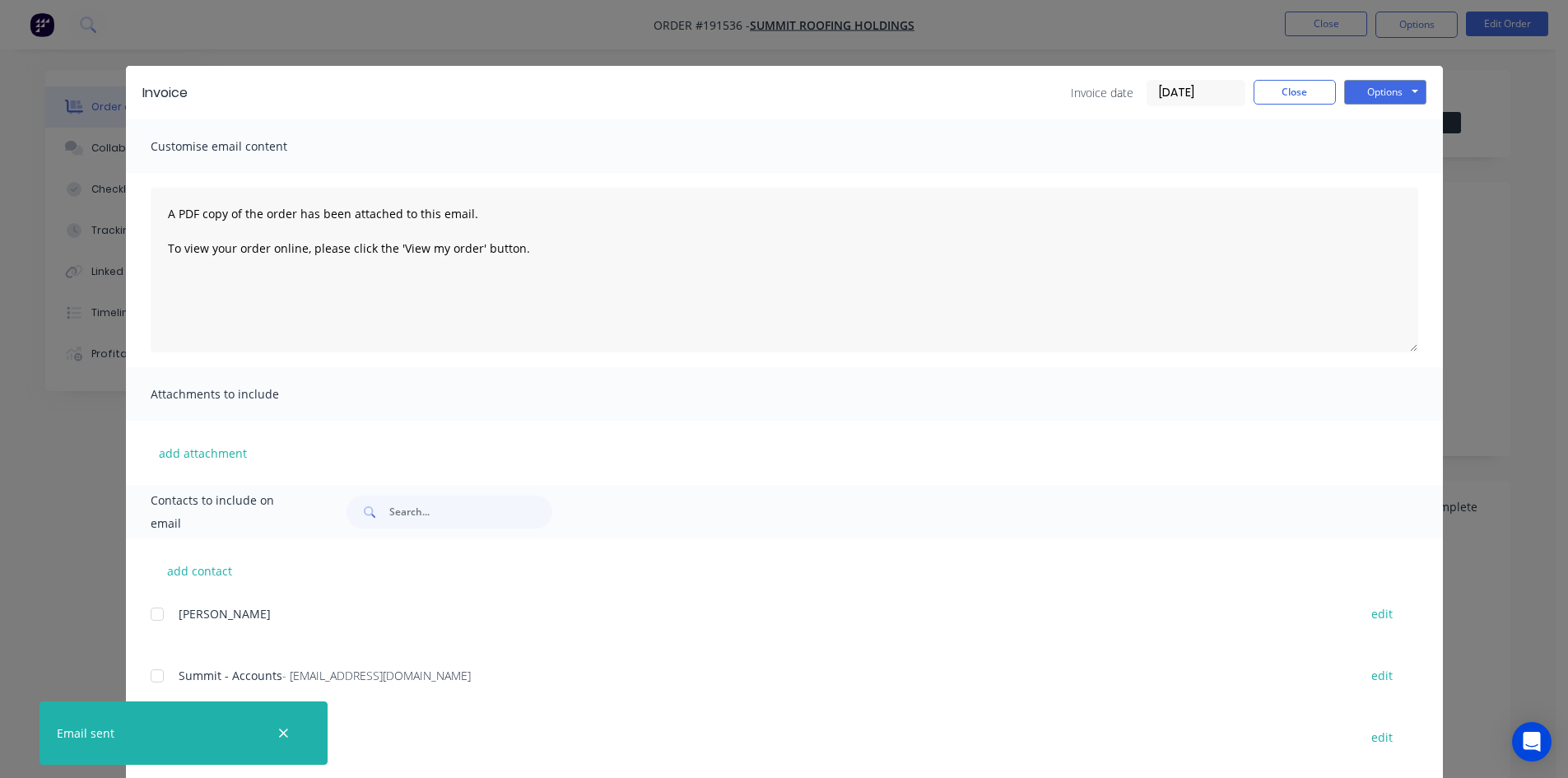
click at [1252, 78] on div "Invoice Invoice date [DATE] Close Options Preview Print Email" at bounding box center [784, 93] width 1317 height 53
drag, startPoint x: 1262, startPoint y: 88, endPoint x: 1264, endPoint y: 72, distance: 16.1
click at [1262, 87] on button "Close" at bounding box center [1295, 92] width 83 height 25
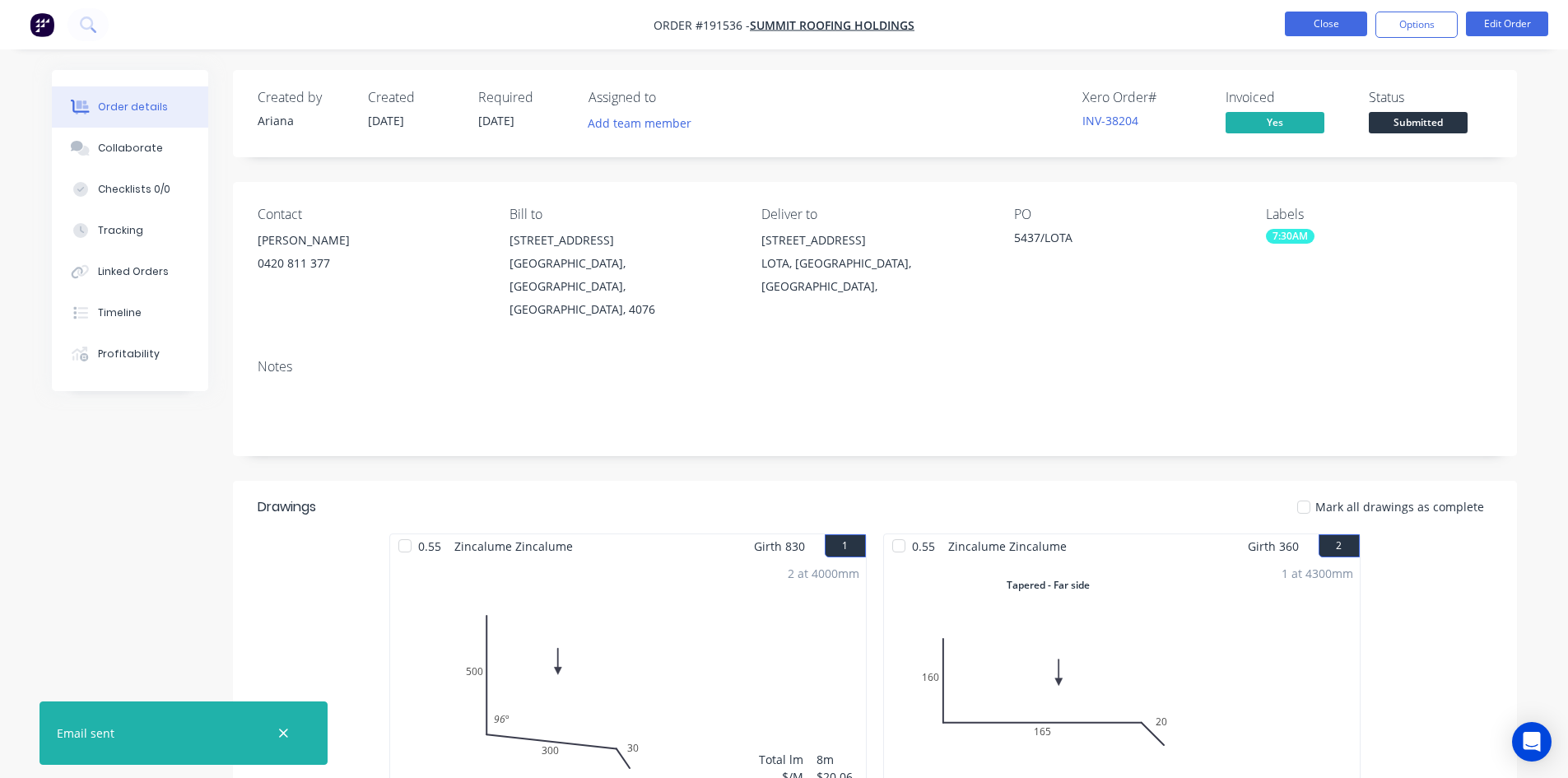
click at [1295, 28] on button "Close" at bounding box center [1326, 24] width 83 height 25
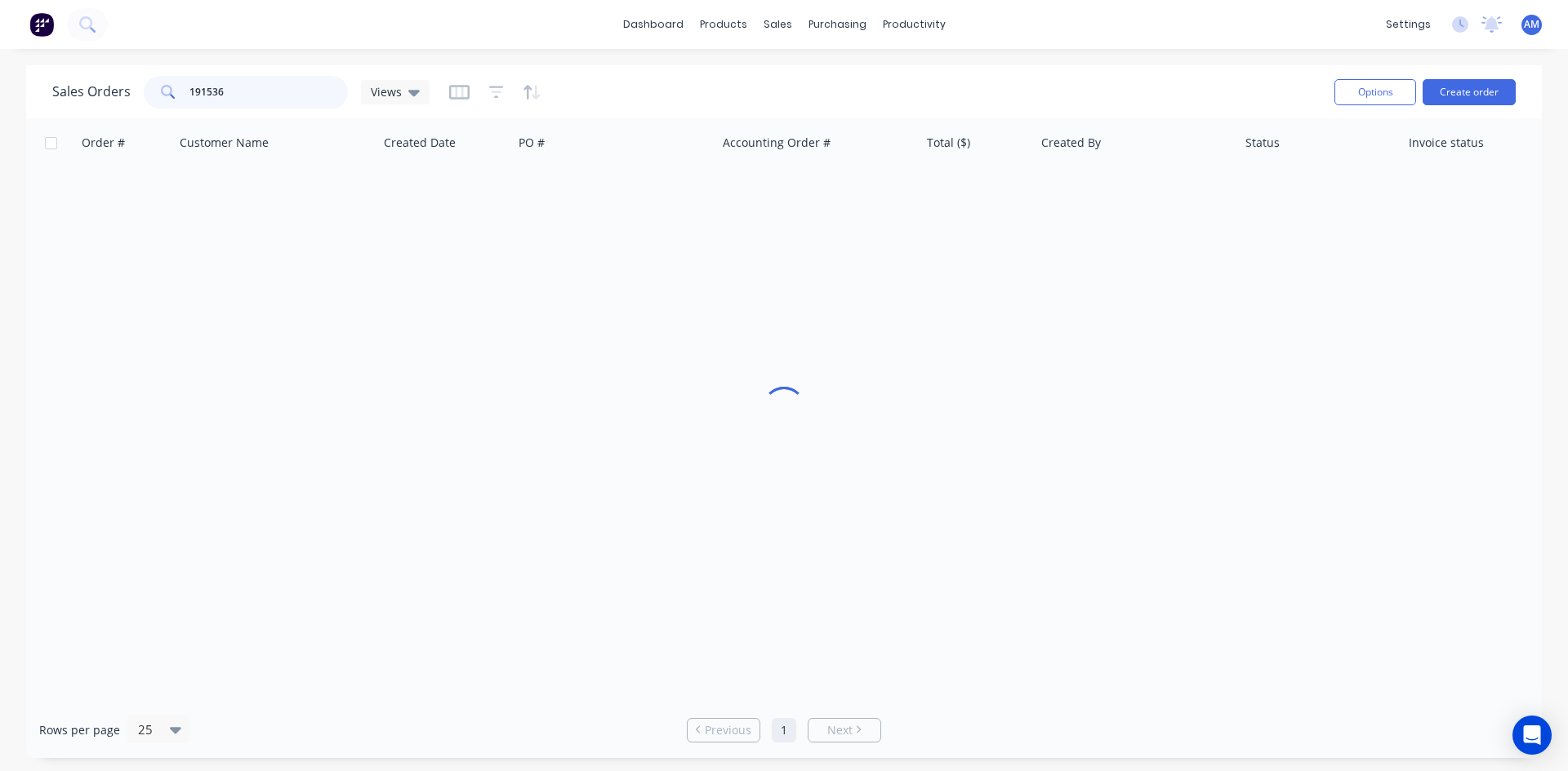
drag, startPoint x: 283, startPoint y: 88, endPoint x: 117, endPoint y: 83, distance: 166.1
click at [118, 88] on div "Sales Orders 191536 Views" at bounding box center [240, 92] width 377 height 33
type input "191547"
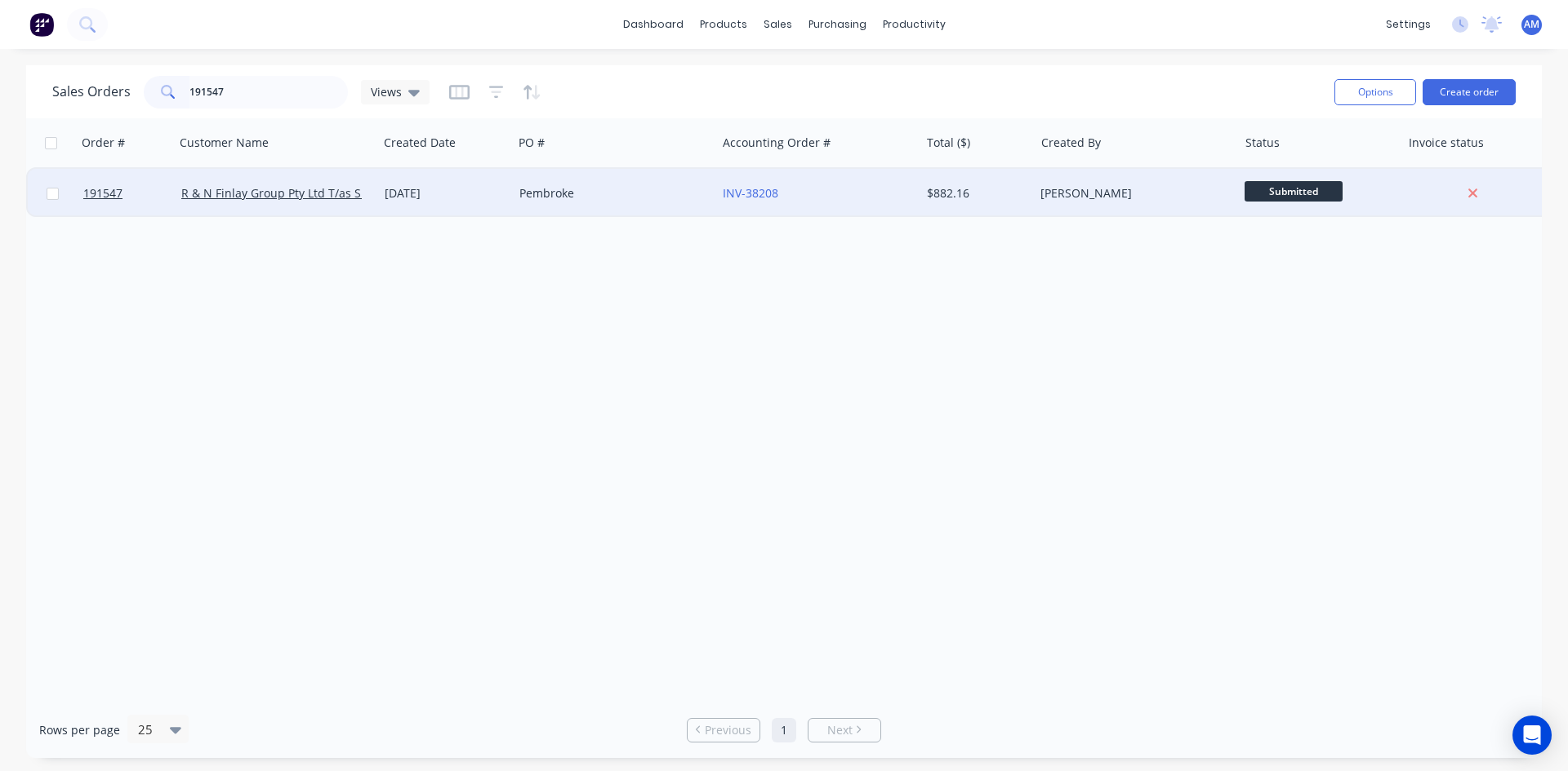
click at [621, 204] on div "Pembroke" at bounding box center [615, 194] width 204 height 49
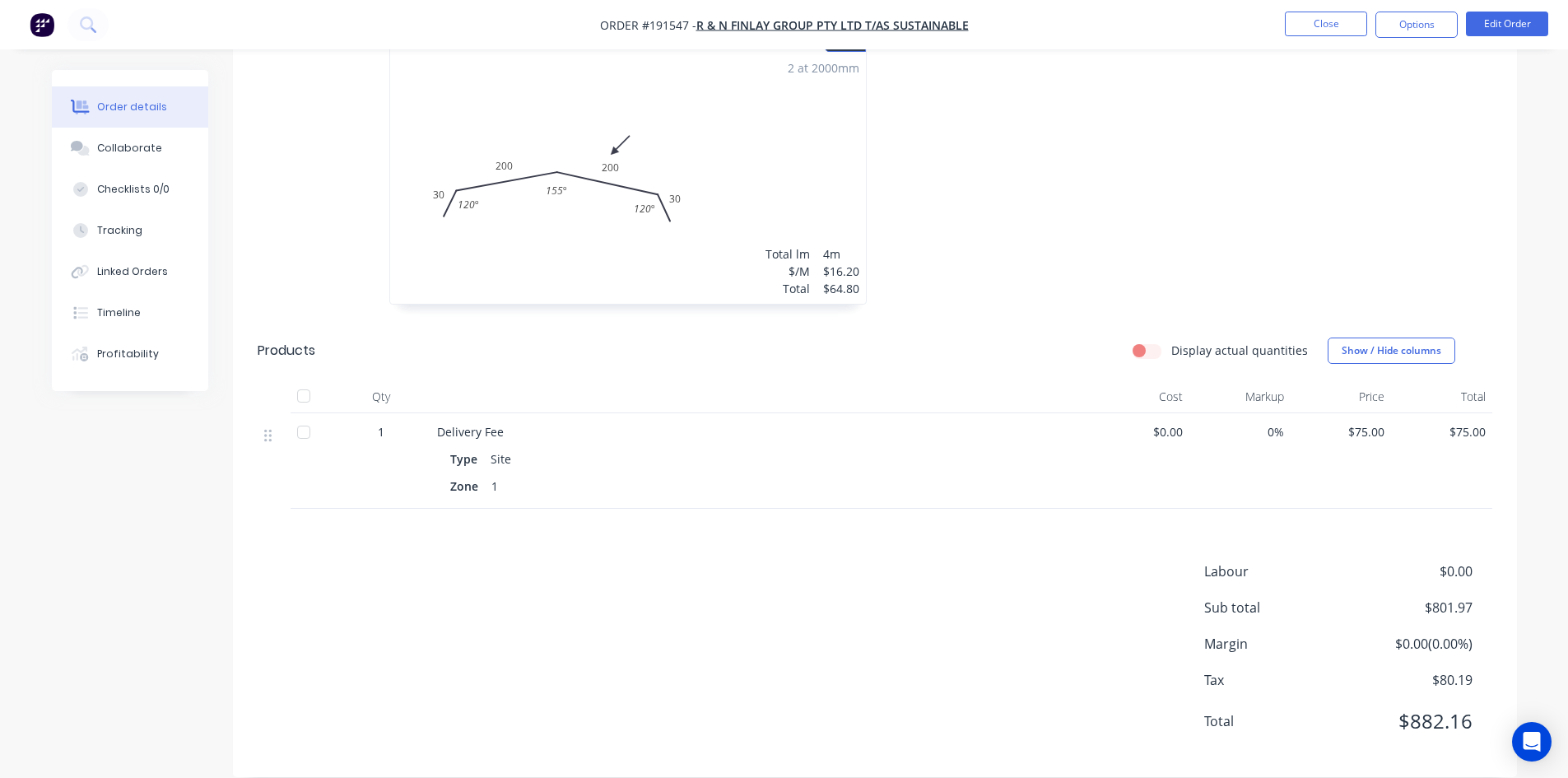
scroll to position [800, 0]
click at [1420, 22] on button "Options" at bounding box center [1417, 25] width 83 height 27
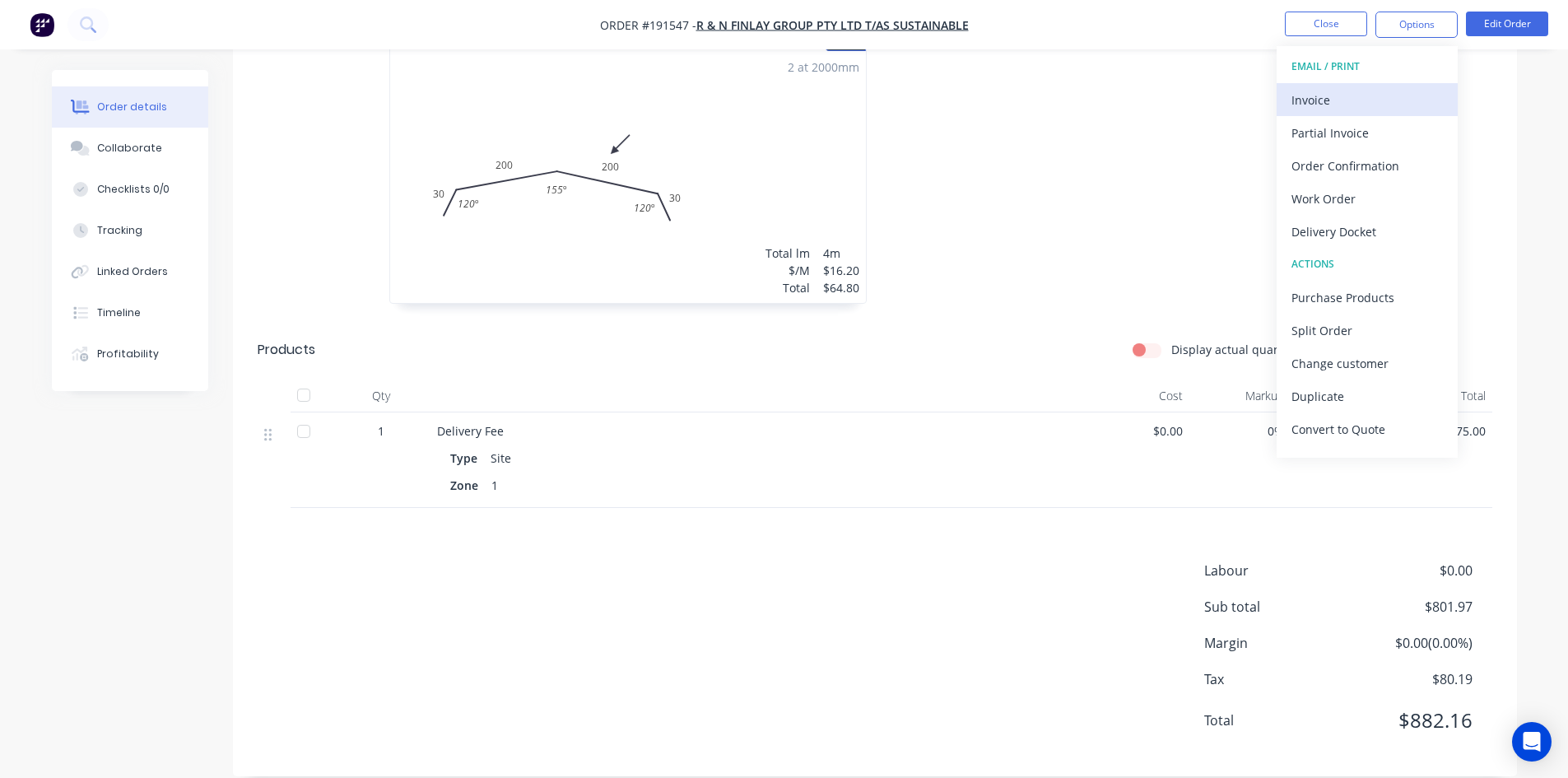
click at [1355, 91] on div "Invoice" at bounding box center [1367, 100] width 151 height 24
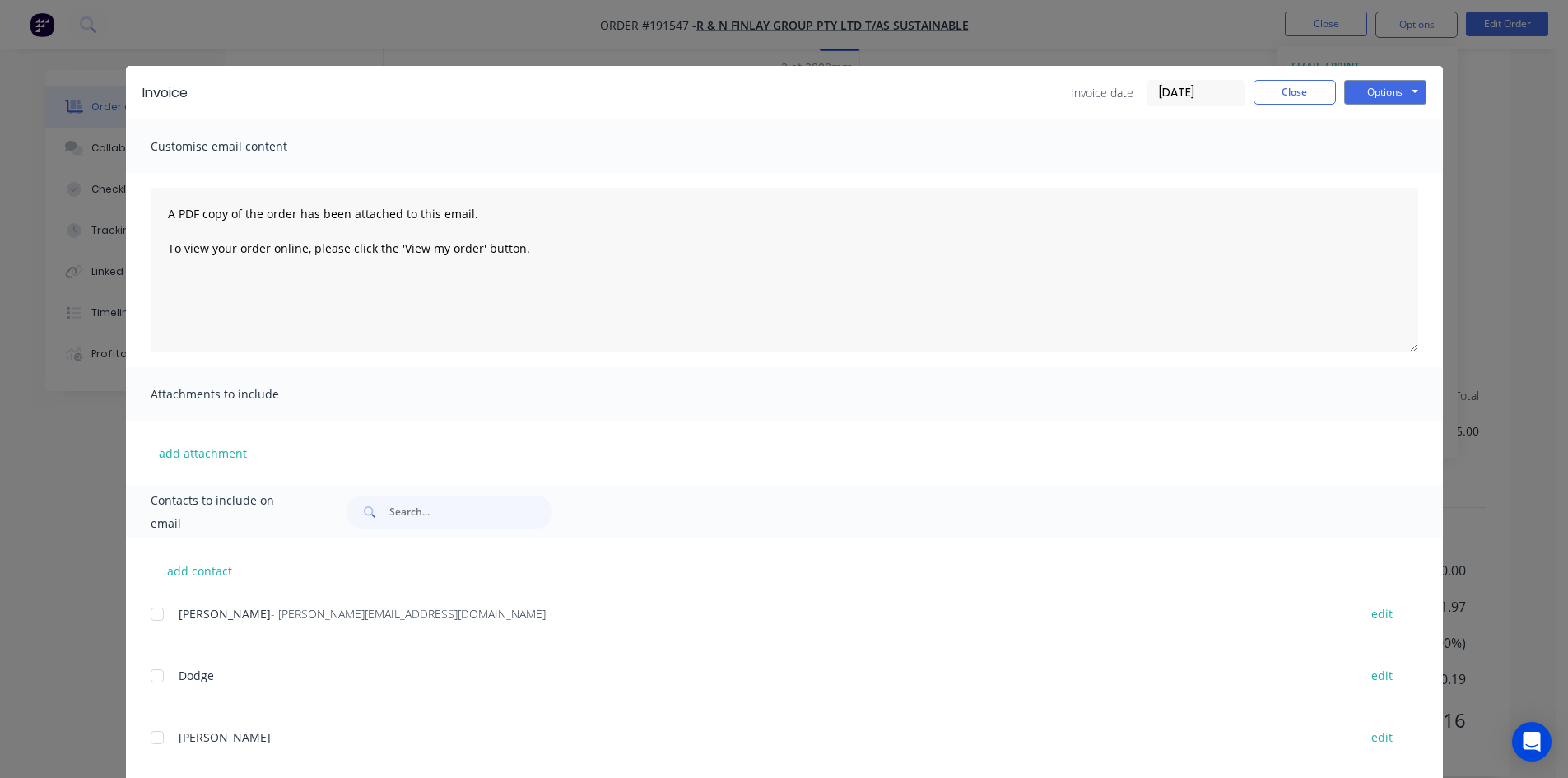
click at [155, 610] on div at bounding box center [158, 615] width 33 height 33
click at [1359, 101] on button "Options" at bounding box center [1386, 92] width 83 height 25
click at [1375, 165] on button "Email" at bounding box center [1397, 176] width 105 height 28
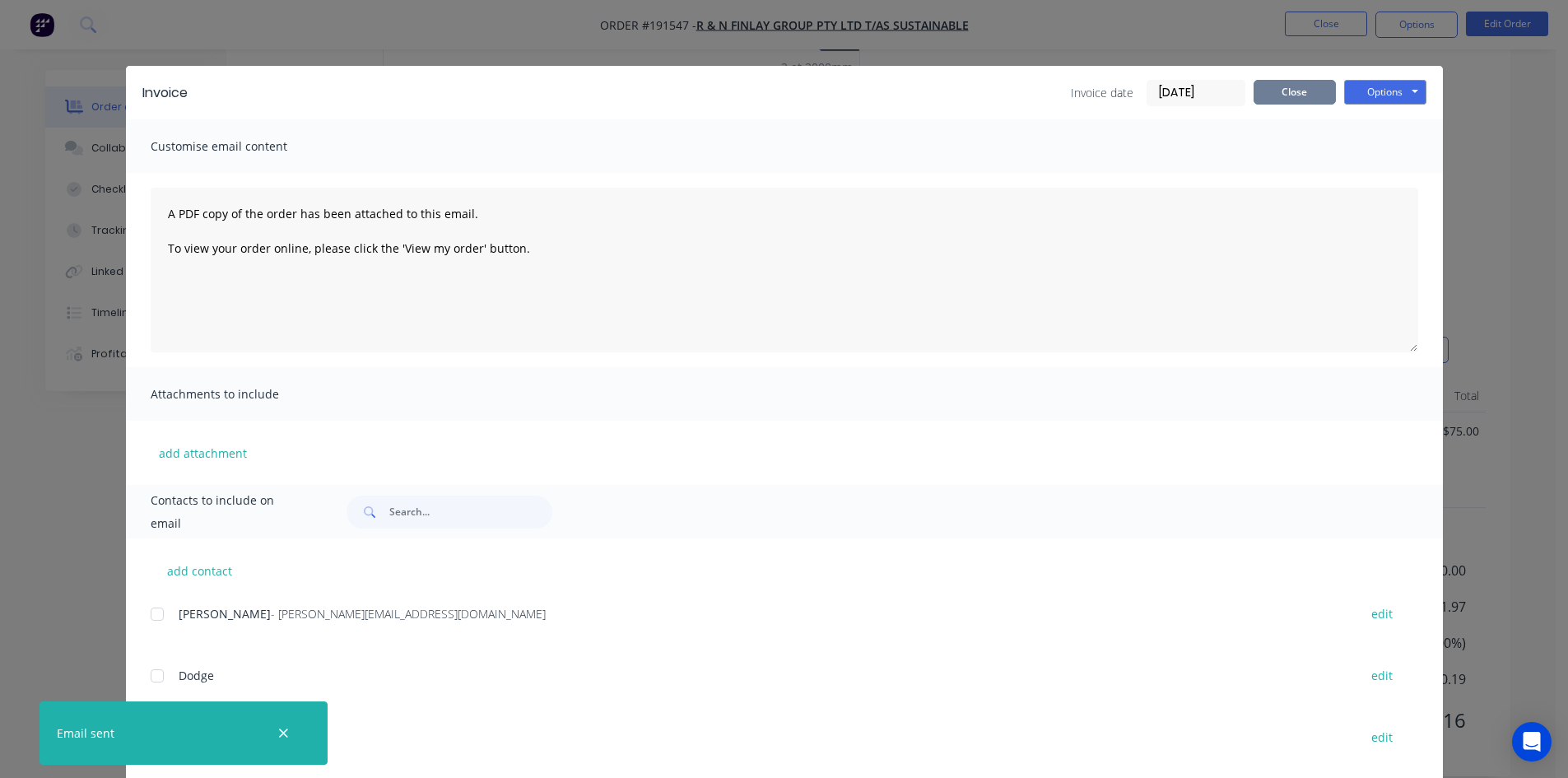
click at [1293, 86] on button "Close" at bounding box center [1295, 92] width 83 height 25
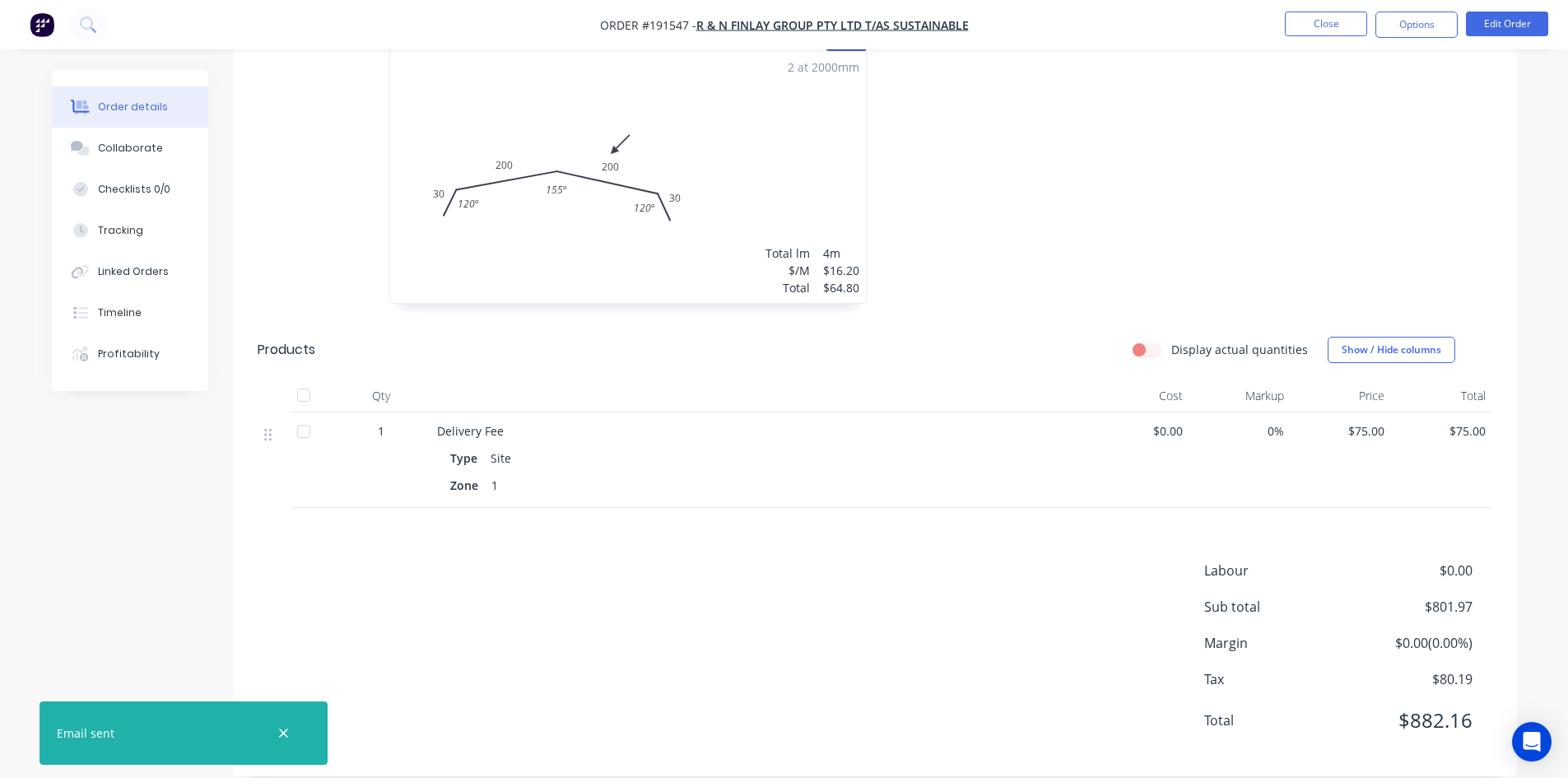
click at [1304, 37] on li "Close" at bounding box center [1326, 25] width 83 height 27
click at [1304, 28] on button "Close" at bounding box center [1326, 24] width 83 height 25
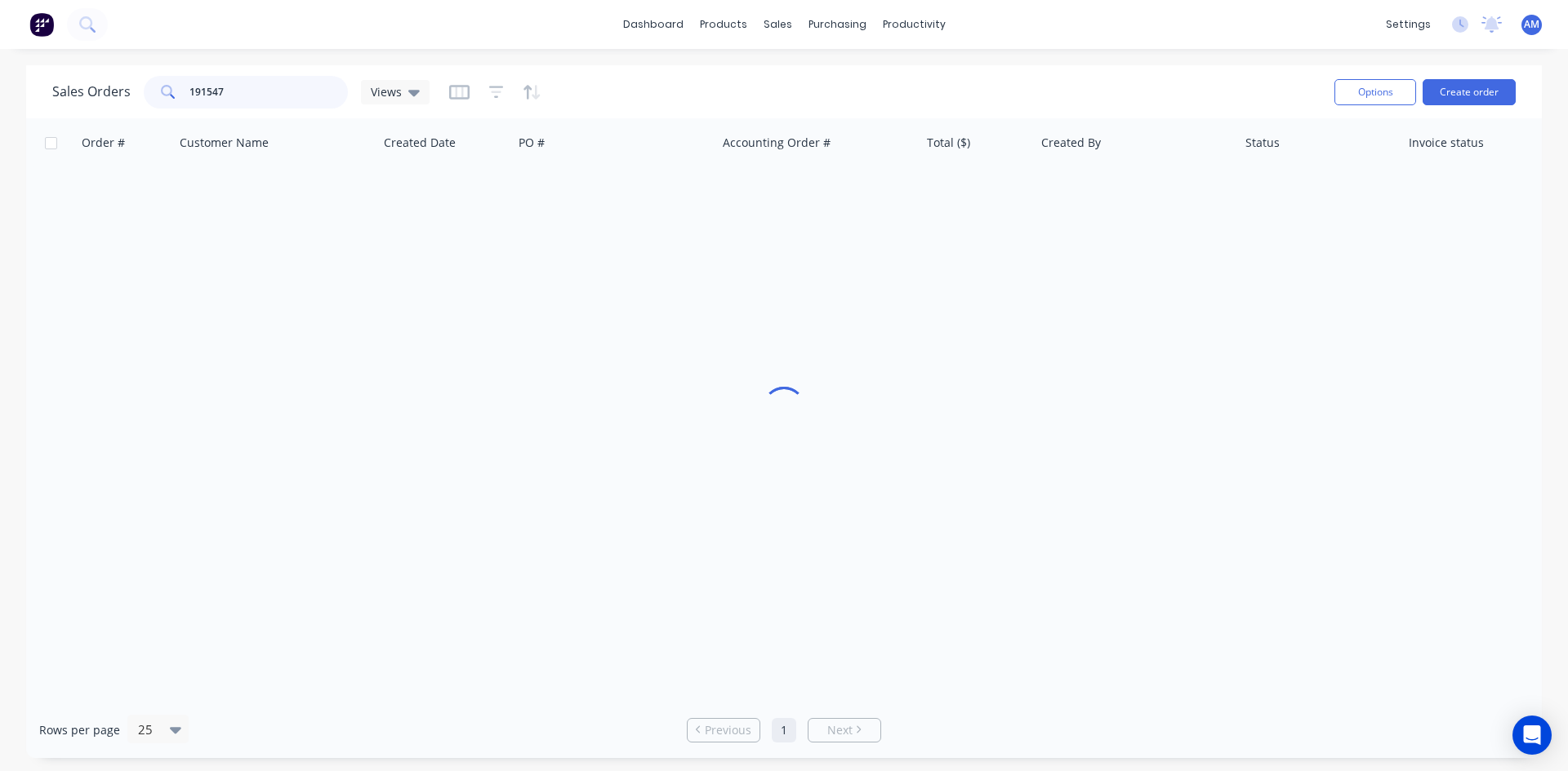
drag, startPoint x: 176, startPoint y: 94, endPoint x: 103, endPoint y: 89, distance: 73.2
click at [103, 90] on div "Sales Orders 191547 Views" at bounding box center [240, 92] width 377 height 33
type input "191512"
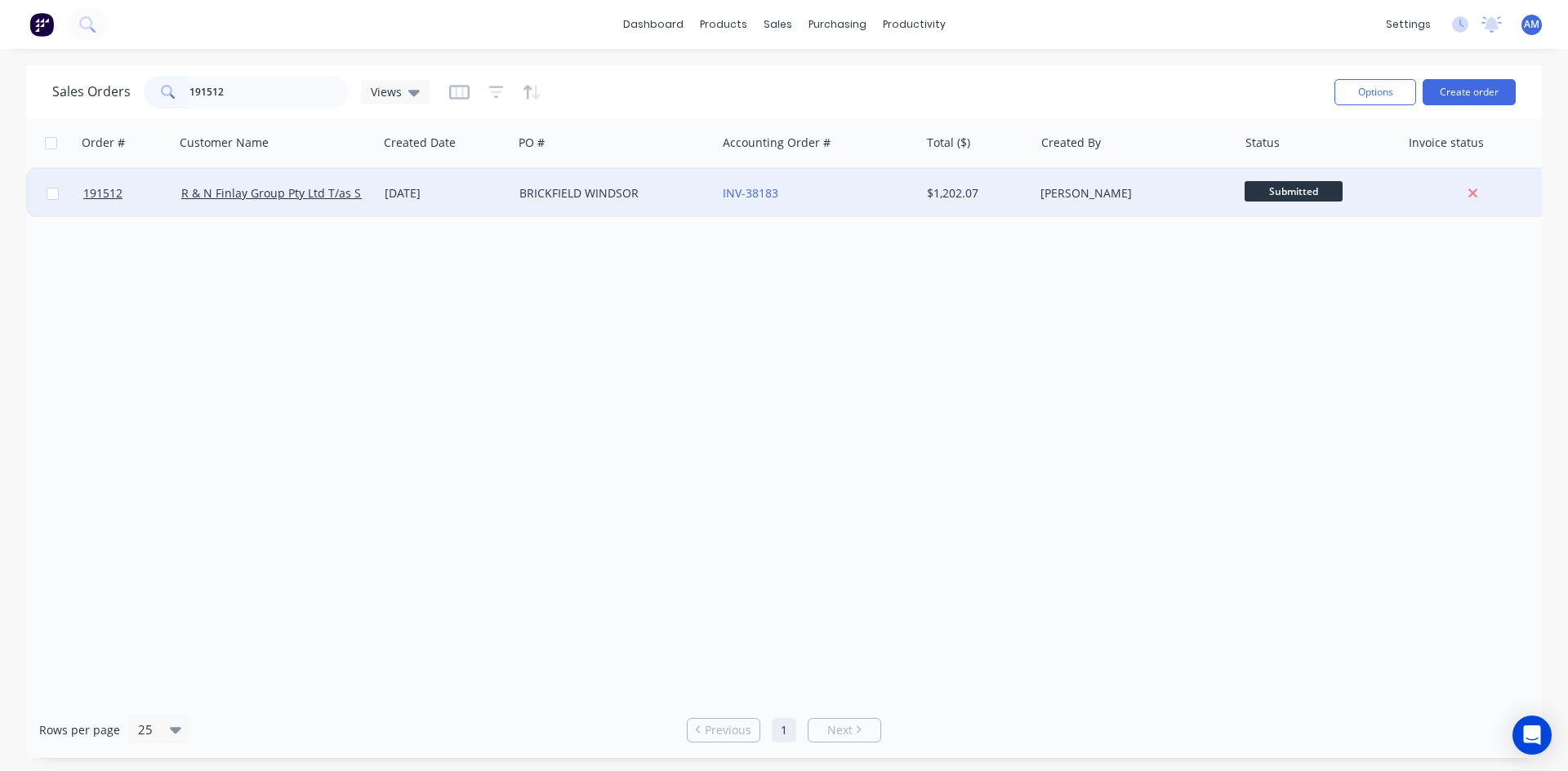
click at [695, 195] on div "BRICKFIELD WINDSOR" at bounding box center [609, 194] width 181 height 16
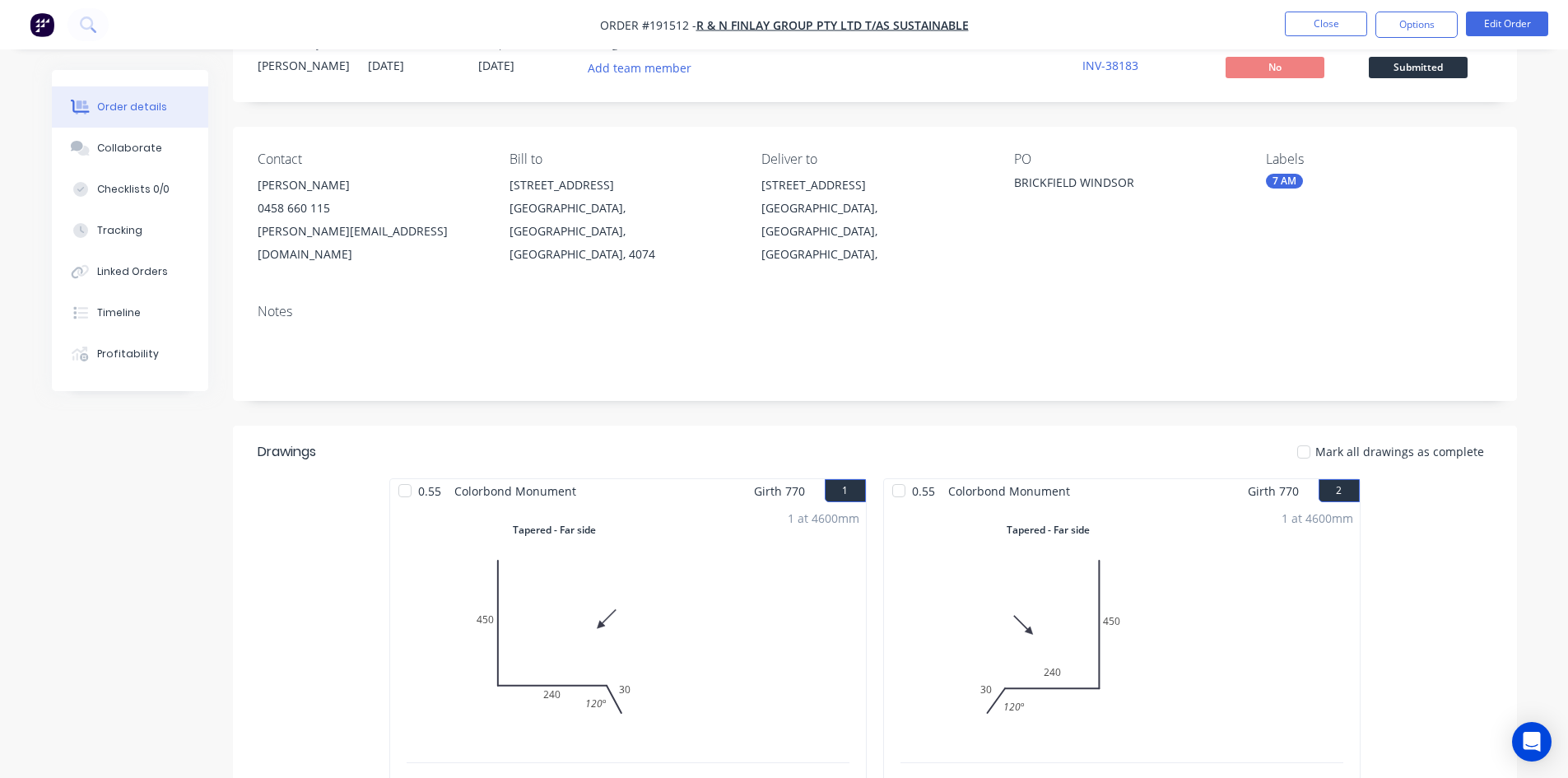
scroll to position [48, 0]
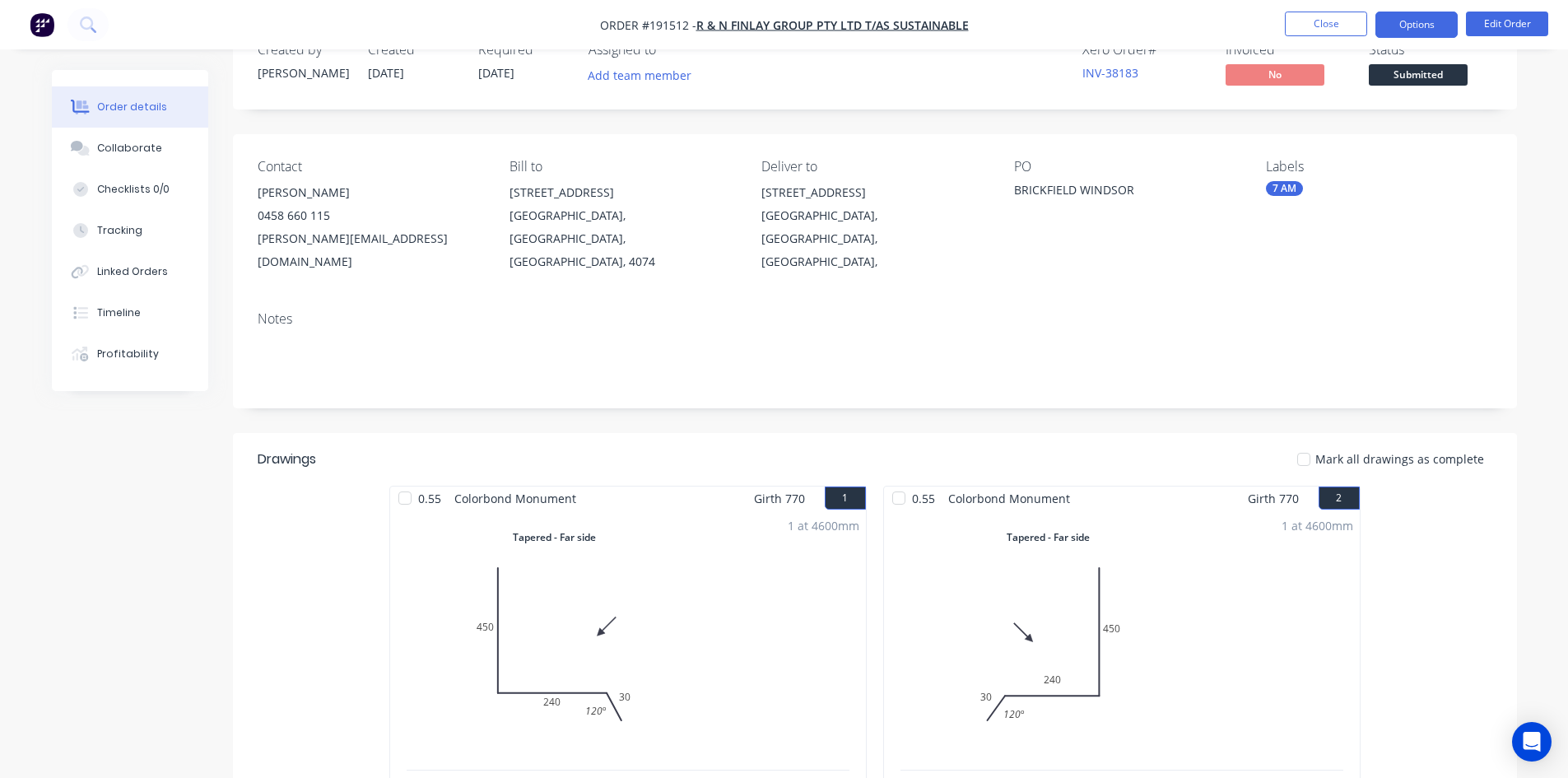
click at [1416, 20] on button "Options" at bounding box center [1417, 25] width 83 height 27
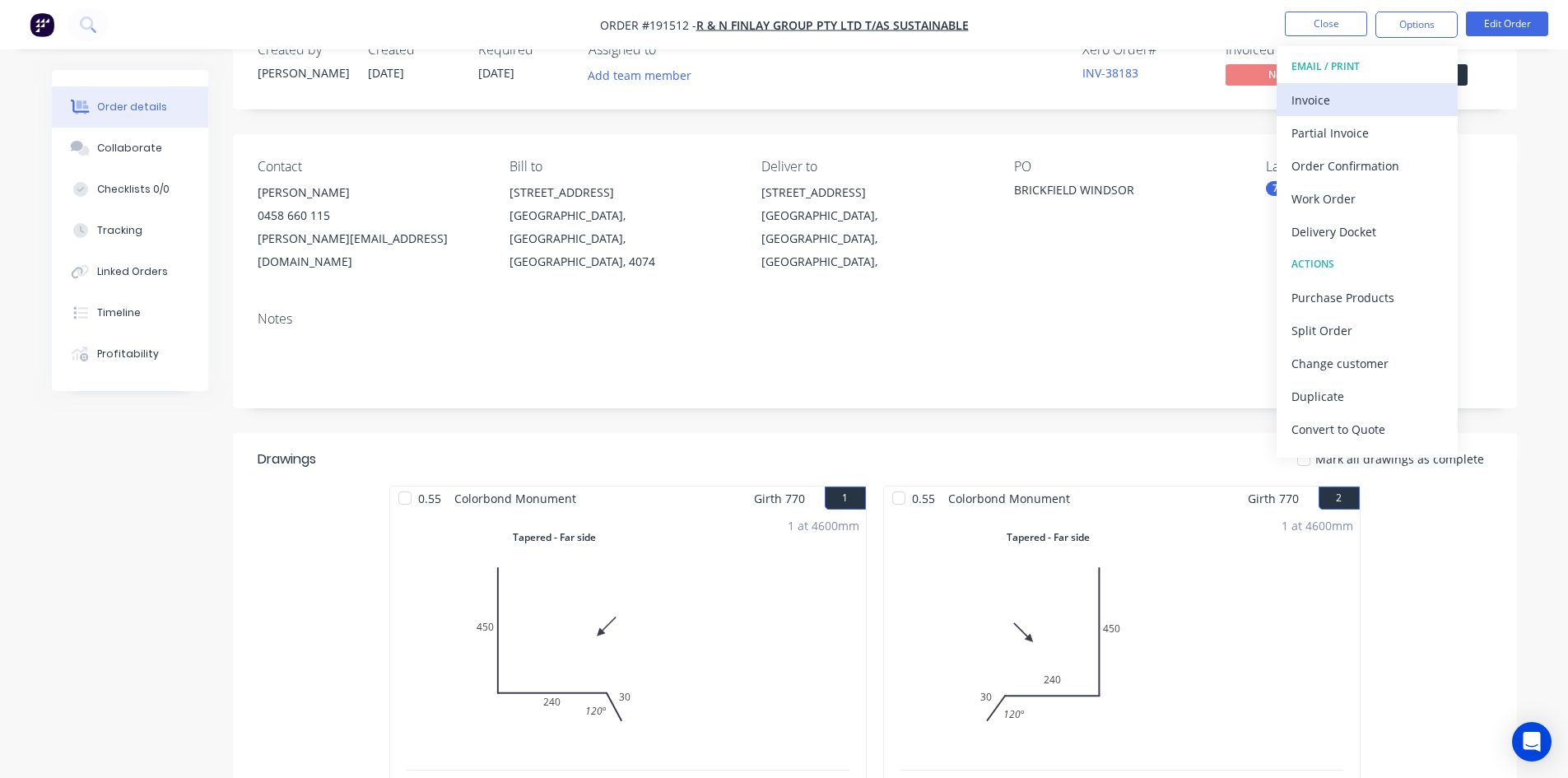
click at [1392, 86] on button "Invoice" at bounding box center [1367, 100] width 182 height 33
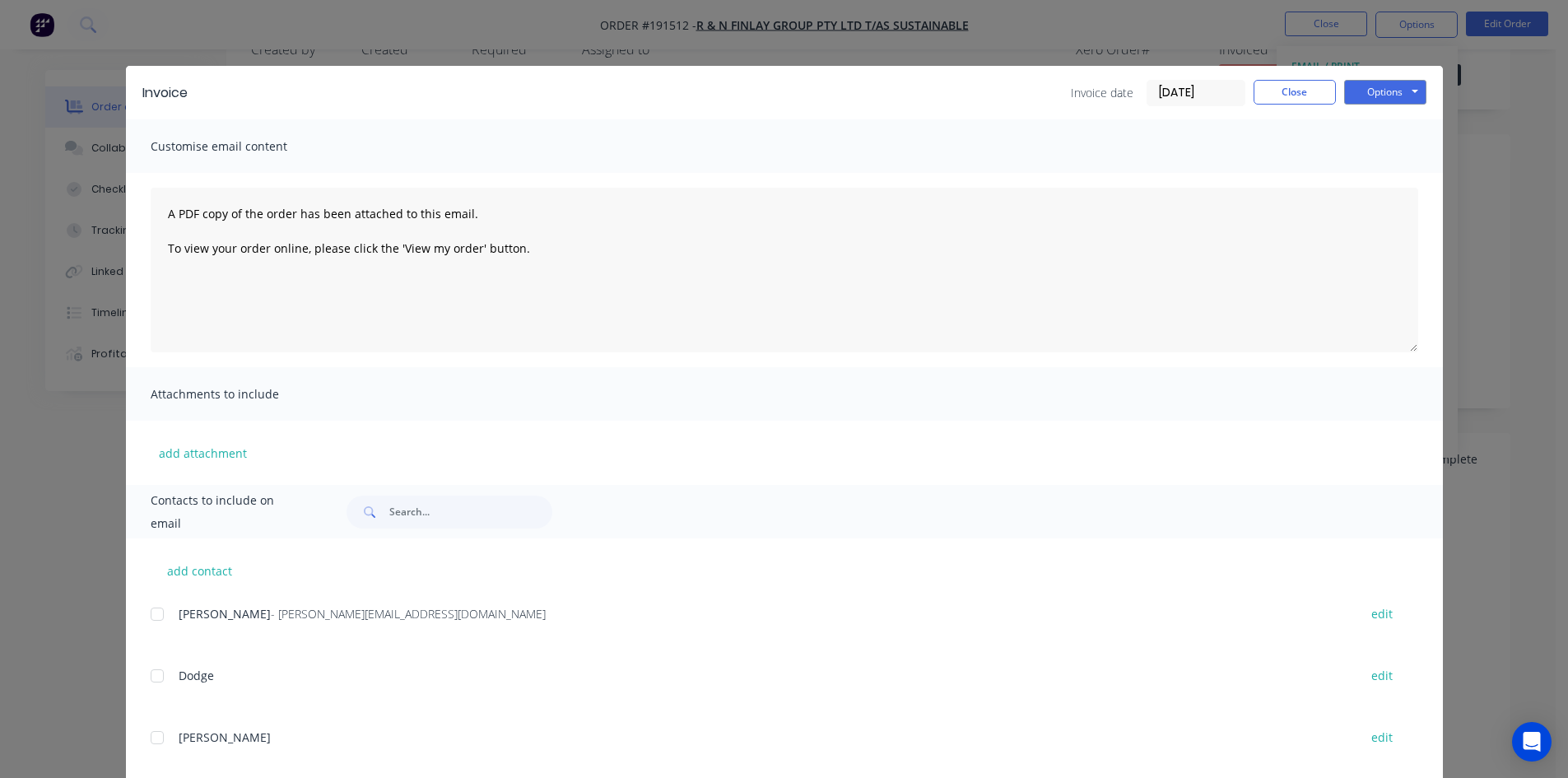
click at [149, 615] on div at bounding box center [158, 615] width 33 height 33
click at [1405, 96] on button "Options" at bounding box center [1386, 92] width 83 height 25
click at [1407, 167] on button "Email" at bounding box center [1397, 176] width 105 height 28
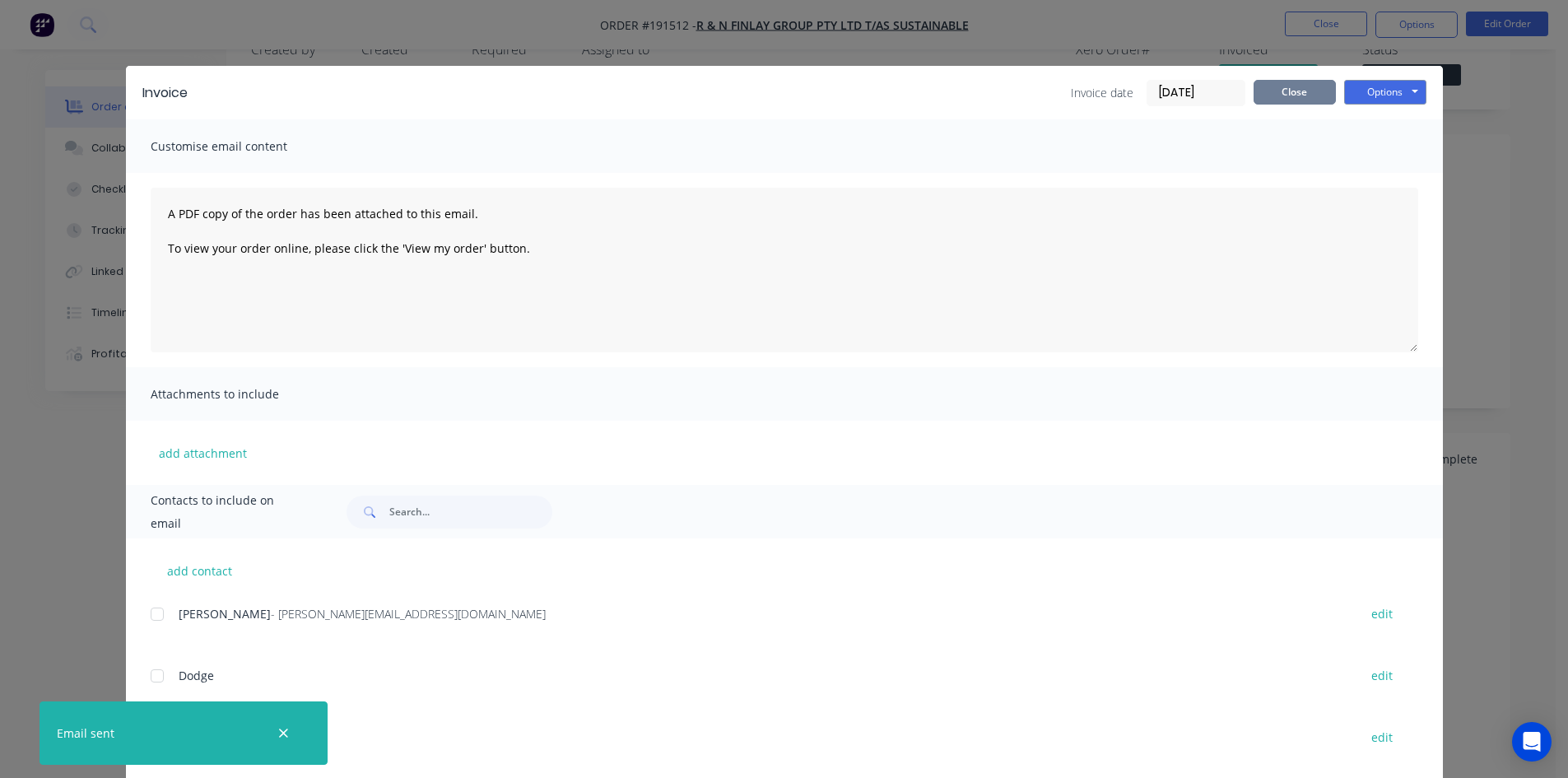
click at [1316, 92] on button "Close" at bounding box center [1295, 92] width 83 height 25
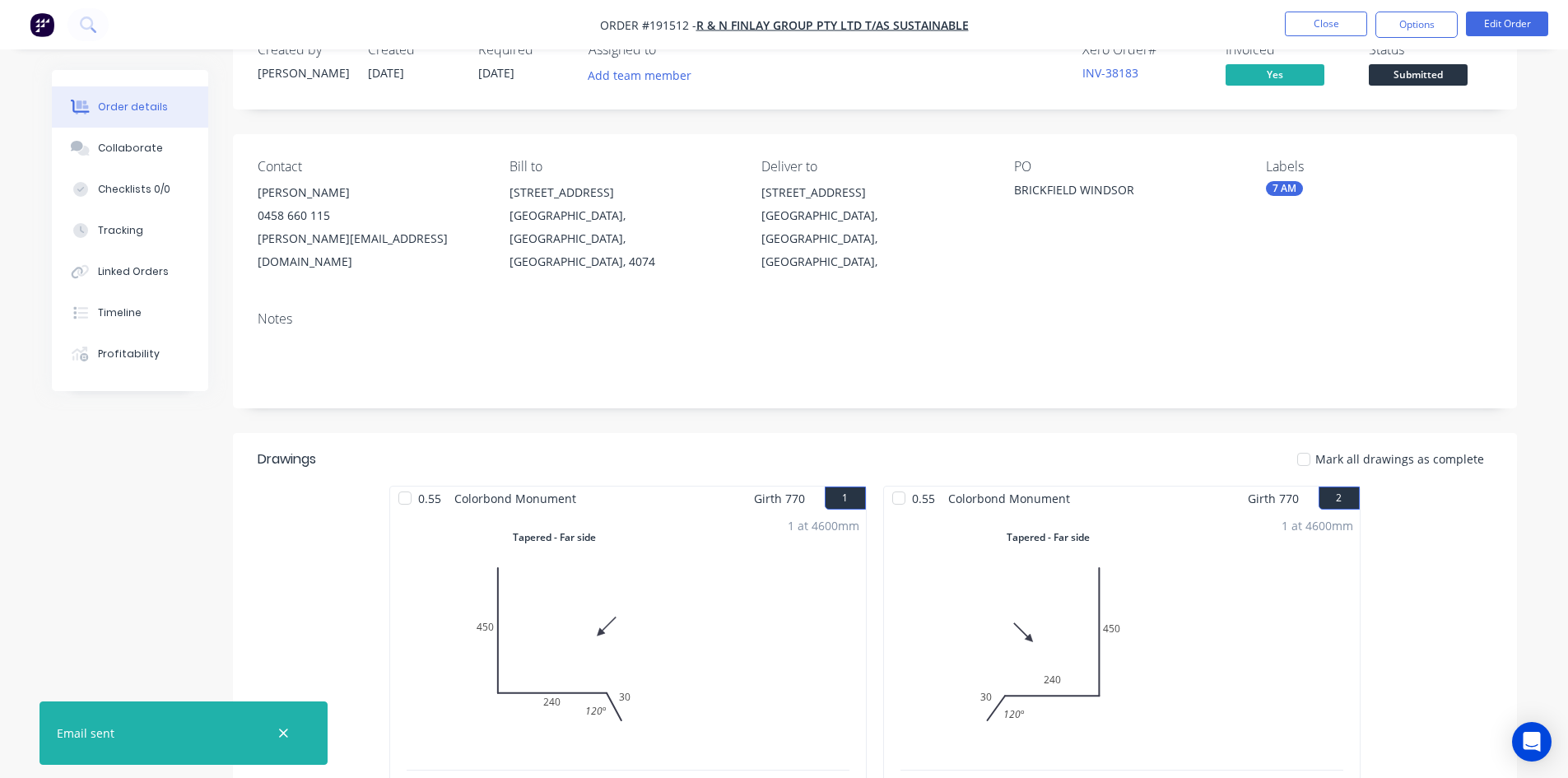
click at [1323, 39] on nav "Order #191512 - R & N Finlay Group Pty Ltd T/as Sustainable Close Options Edit …" at bounding box center [784, 25] width 1568 height 50
click at [1323, 29] on button "Close" at bounding box center [1326, 24] width 83 height 25
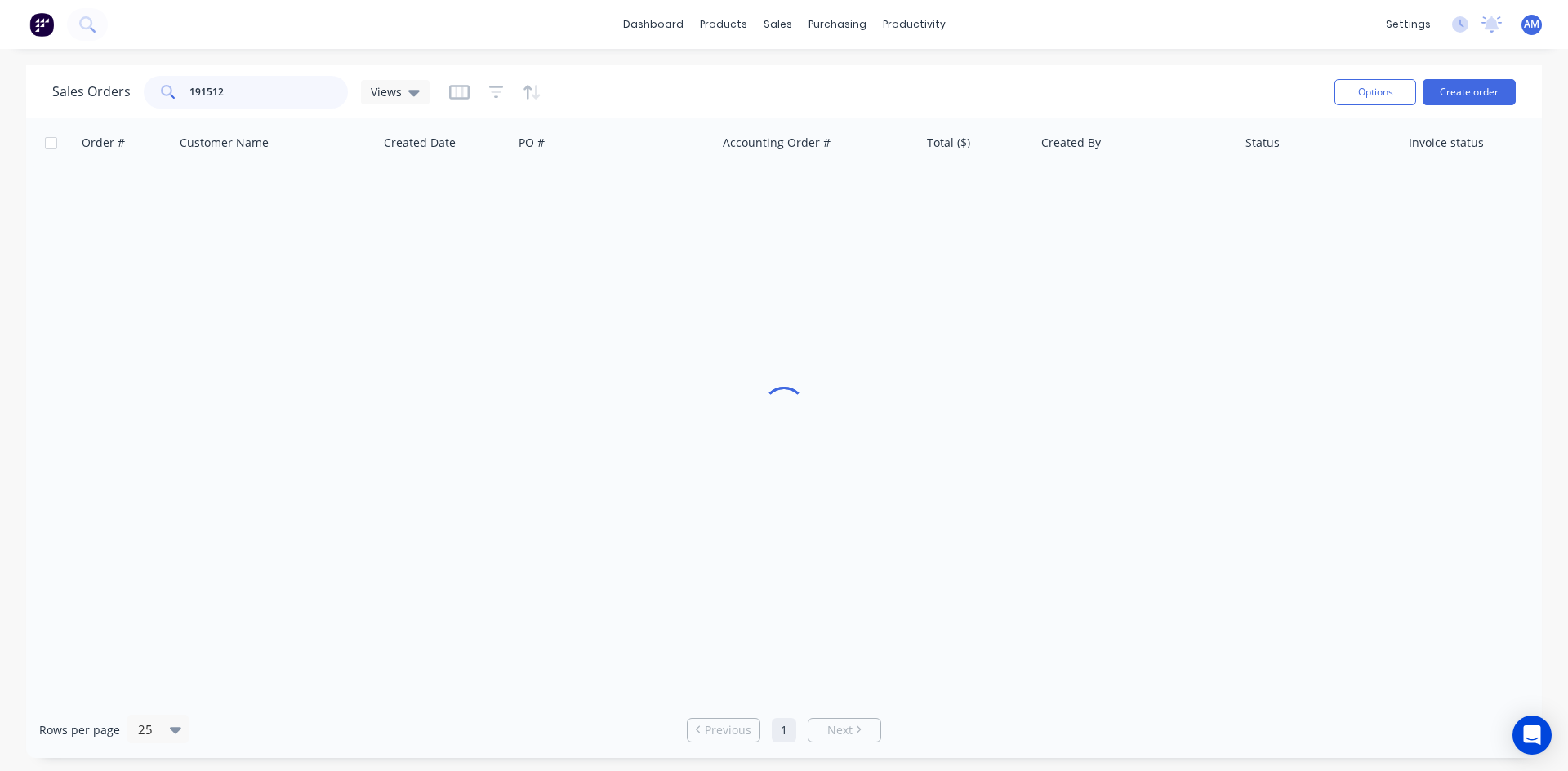
drag, startPoint x: 264, startPoint y: 94, endPoint x: 101, endPoint y: 67, distance: 165.2
click at [103, 89] on div "Sales Orders 191512 Views" at bounding box center [240, 92] width 377 height 33
type input "191199"
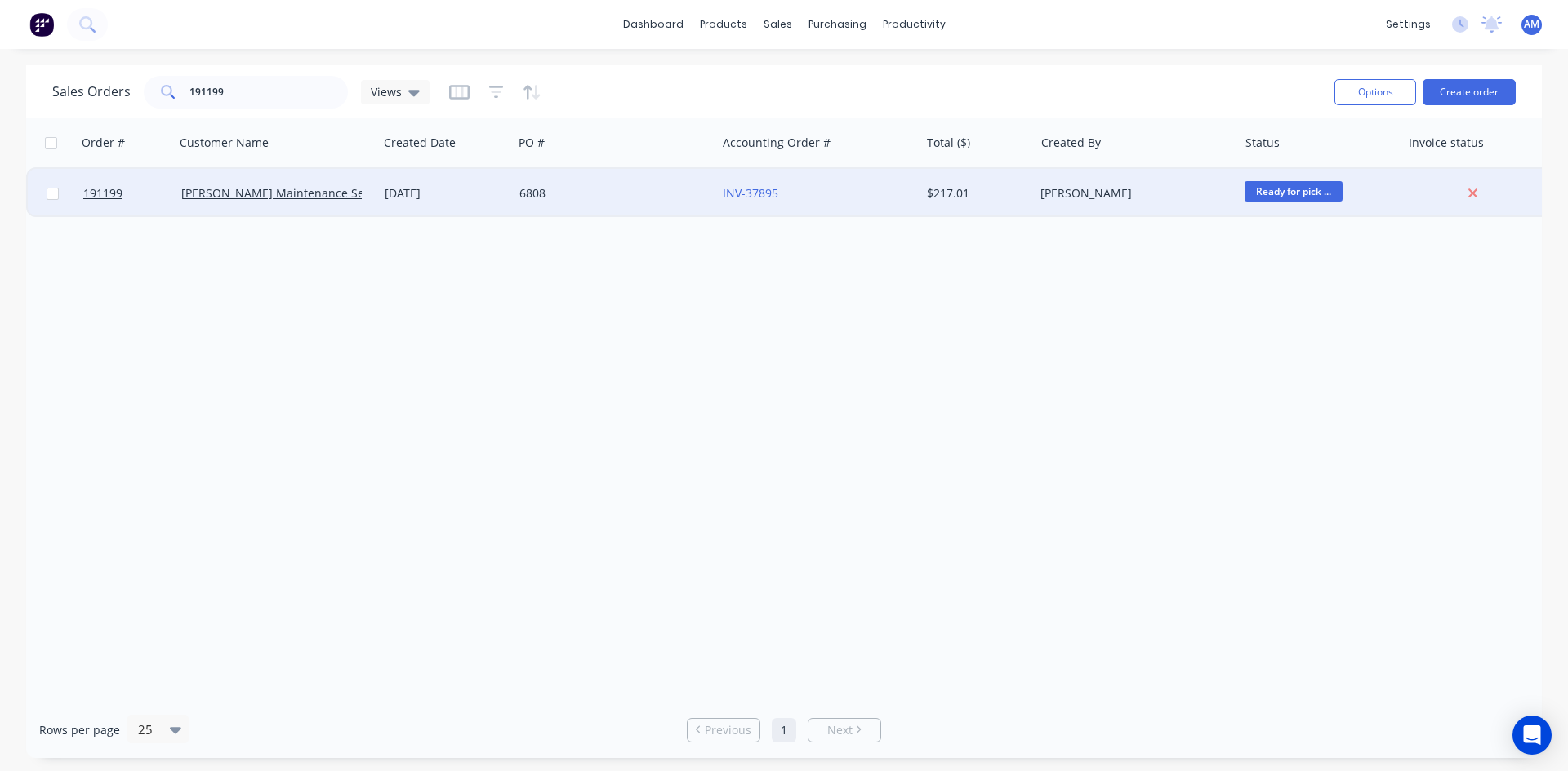
click at [665, 185] on div "6808" at bounding box center [615, 194] width 204 height 49
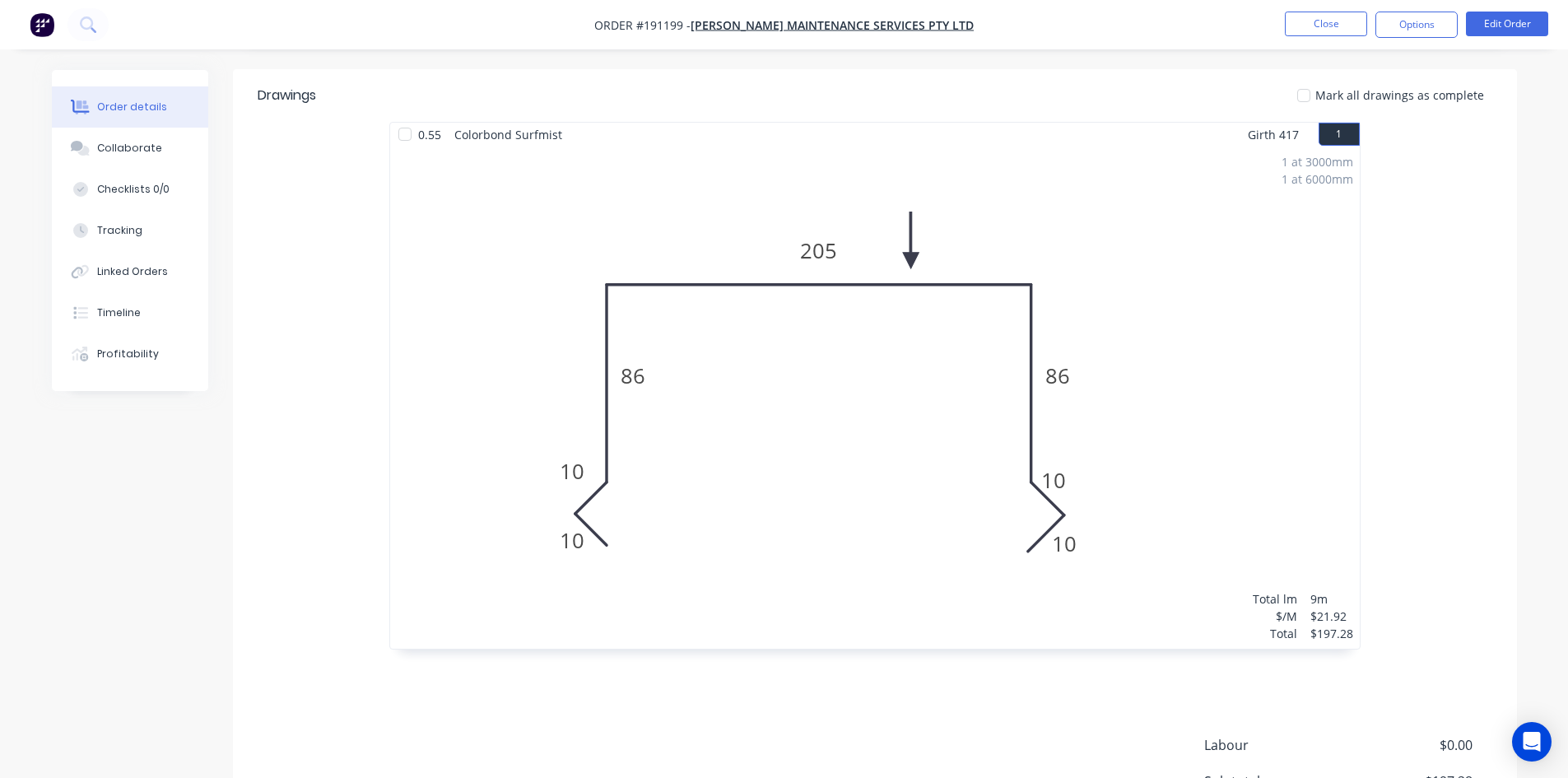
scroll to position [495, 0]
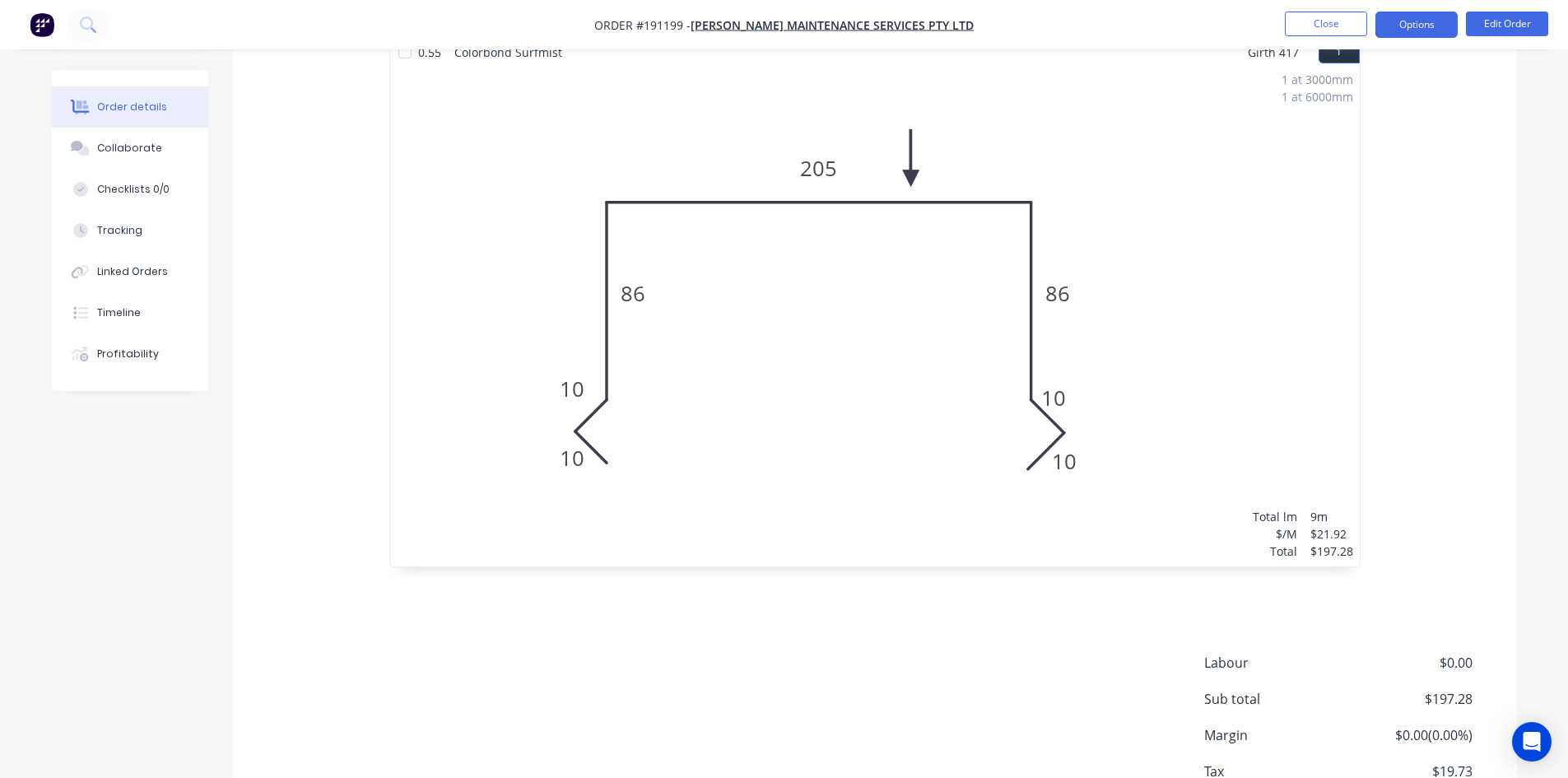
click at [1396, 23] on button "Options" at bounding box center [1417, 25] width 83 height 27
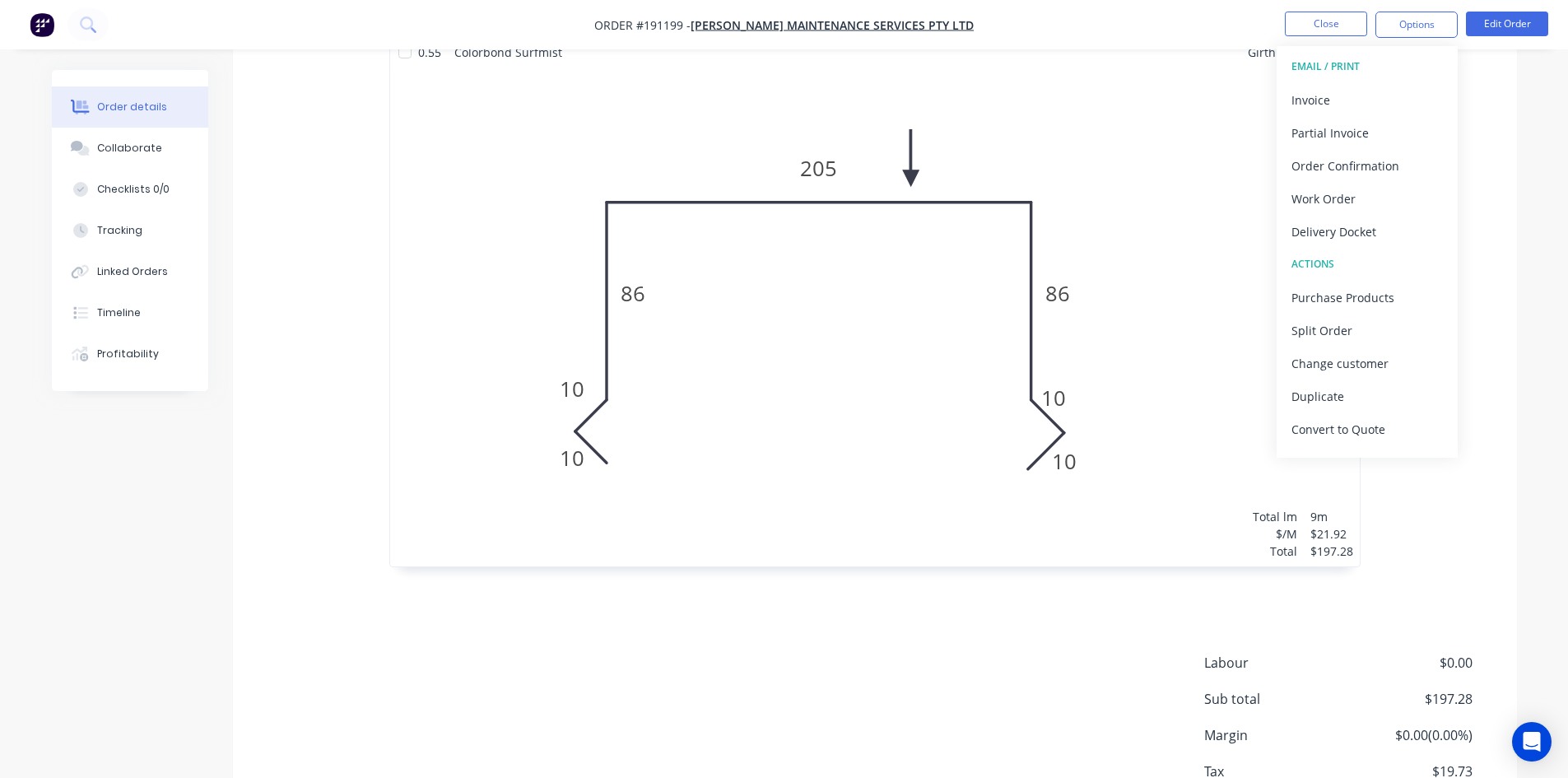
click at [1551, 178] on div "Order details Collaborate Checklists 0/0 Tracking Linked Orders Timeline Profit…" at bounding box center [784, 199] width 1568 height 1388
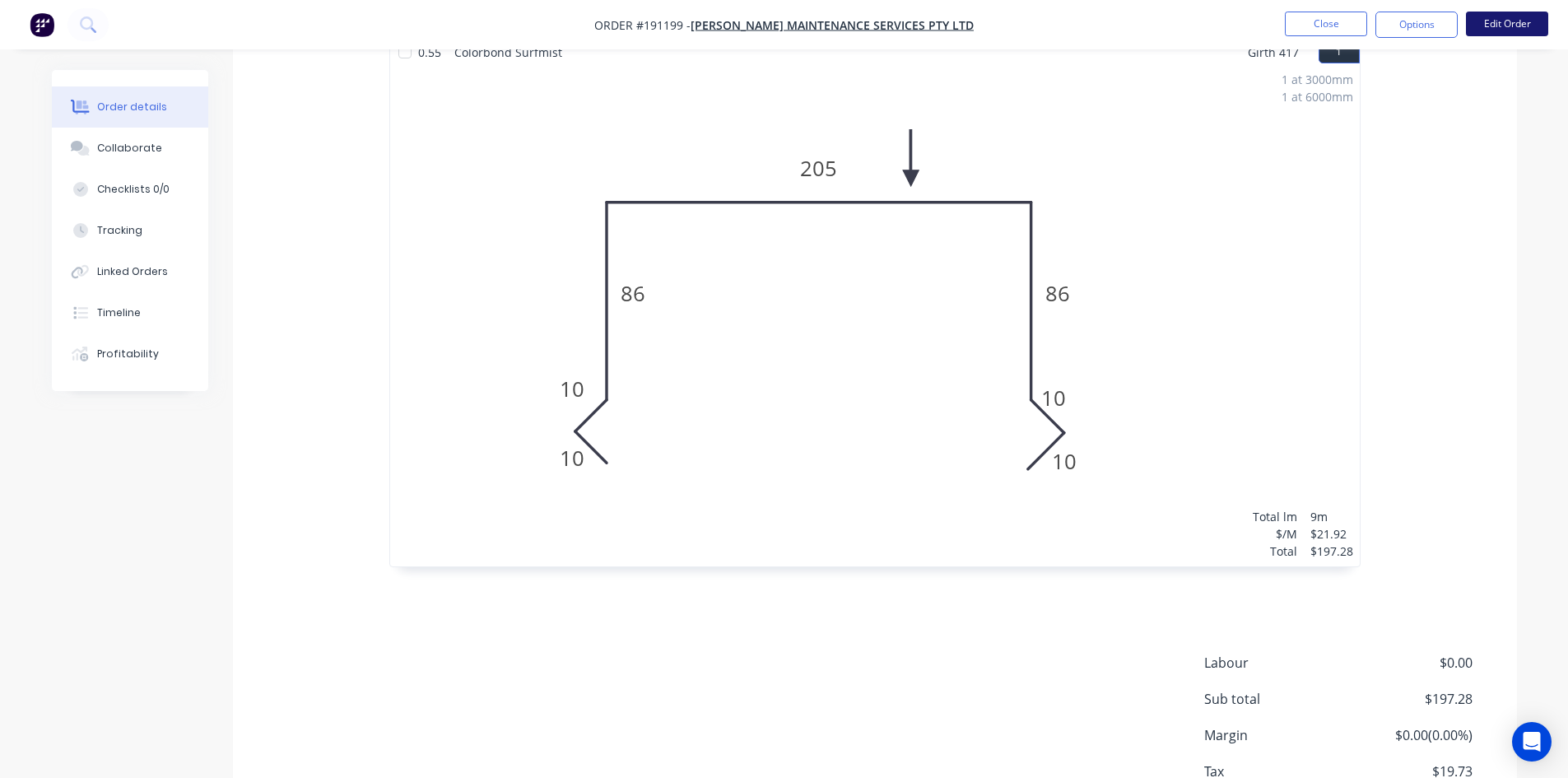
click at [1496, 17] on button "Edit Order" at bounding box center [1507, 24] width 83 height 25
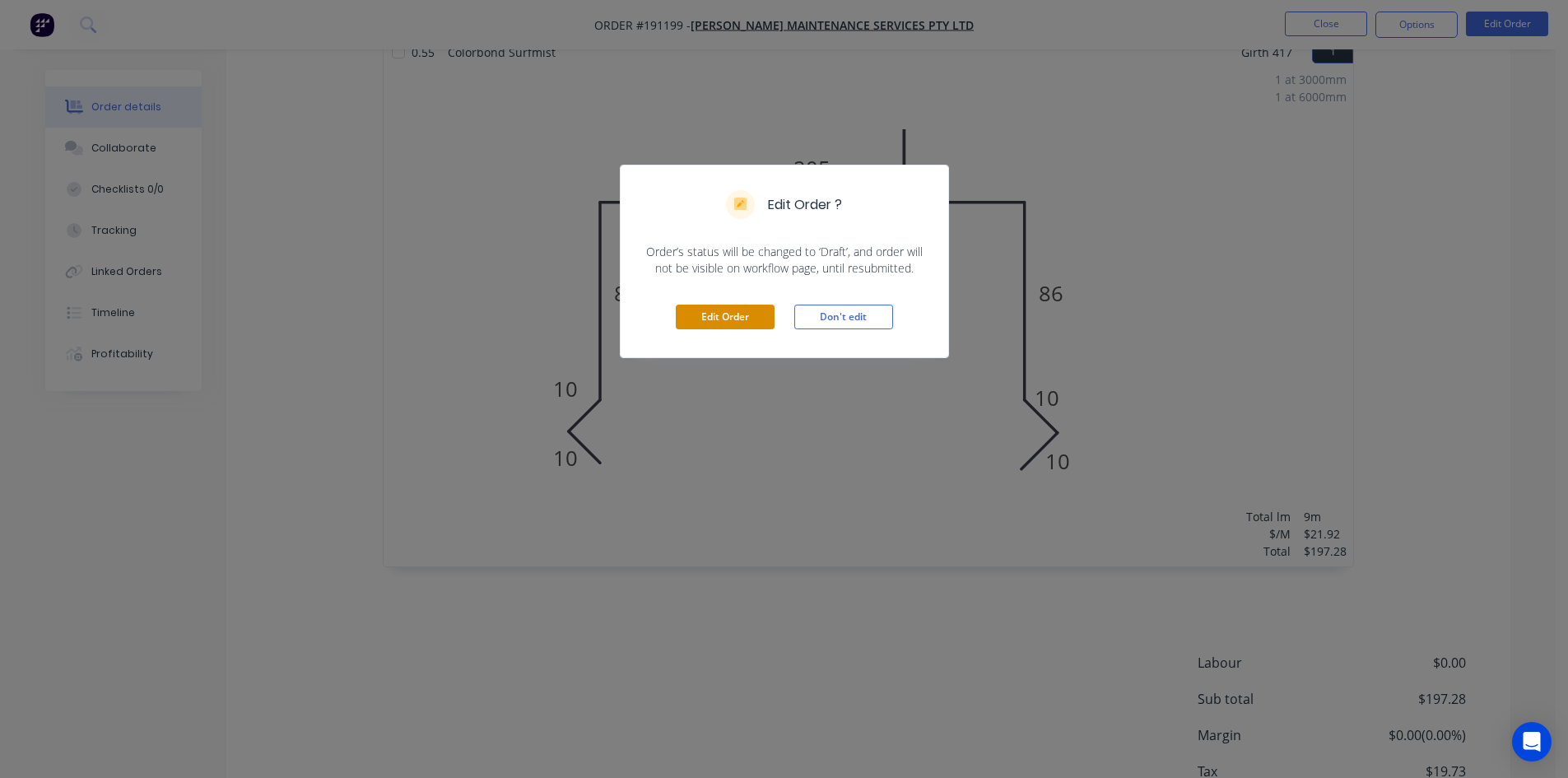
click at [723, 307] on button "Edit Order" at bounding box center [725, 317] width 99 height 25
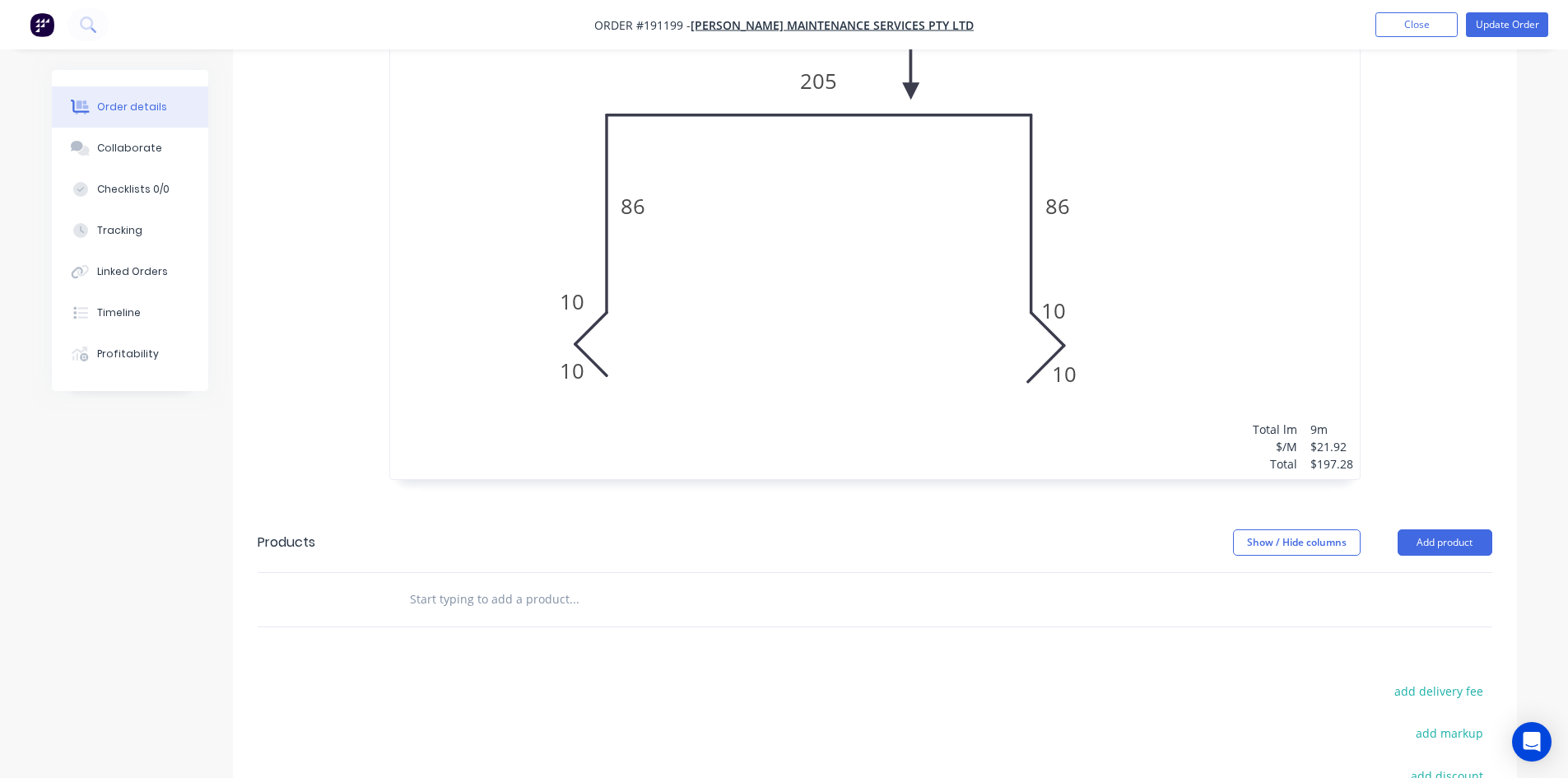
scroll to position [741, 0]
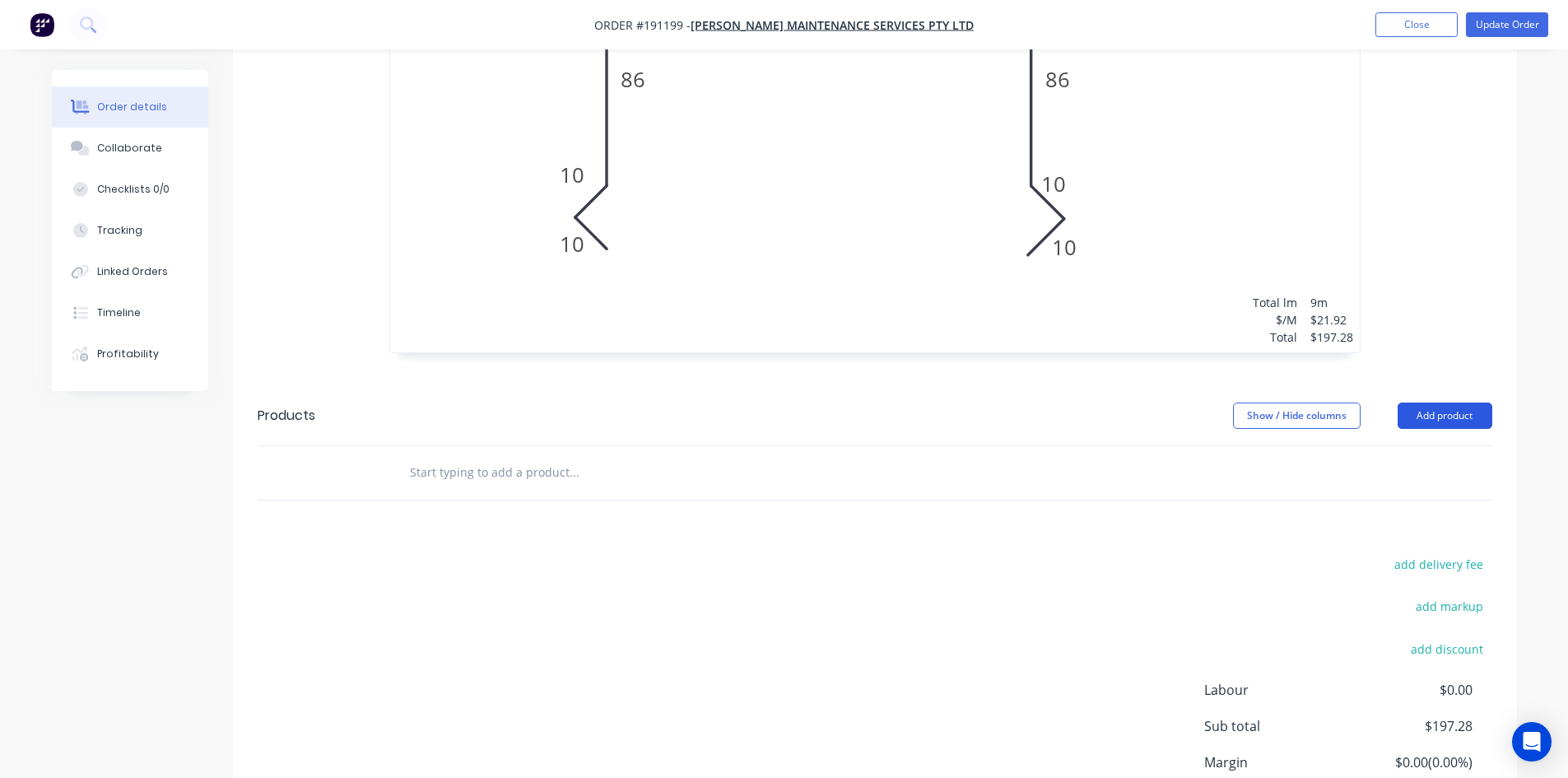
click at [1441, 403] on button "Add product" at bounding box center [1444, 416] width 94 height 27
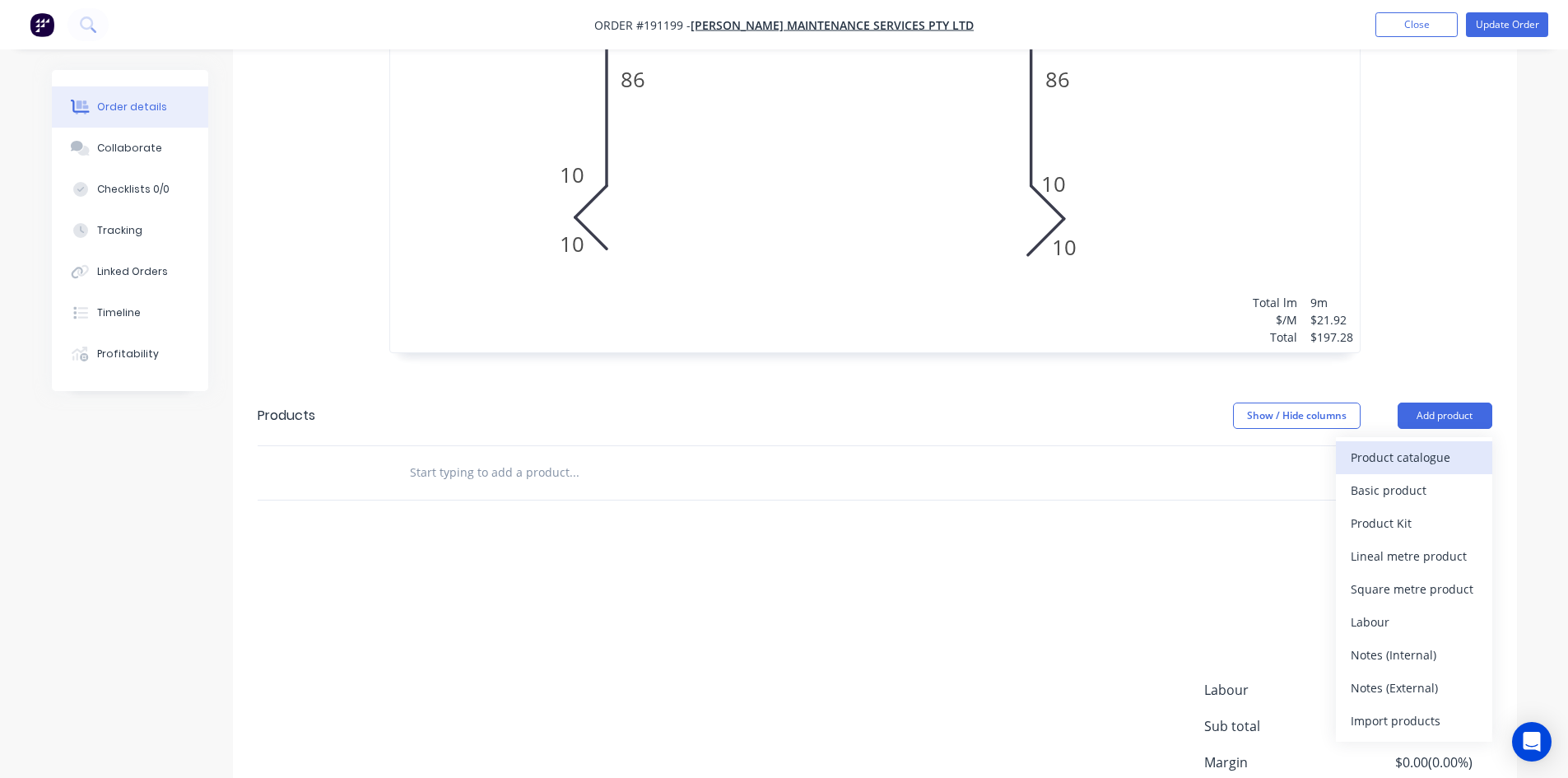
click at [1446, 446] on div "Product catalogue" at bounding box center [1414, 458] width 127 height 24
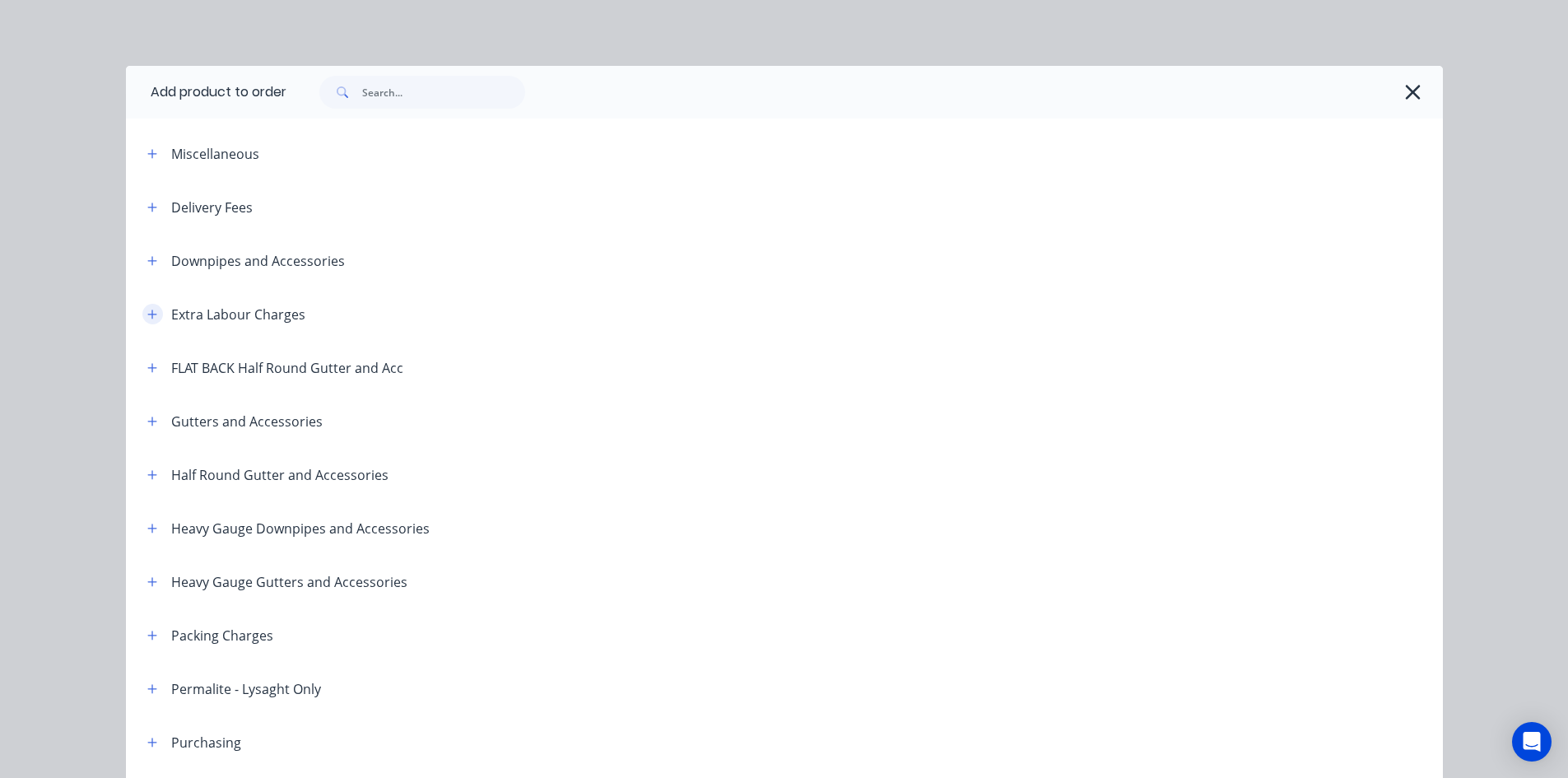
click at [148, 313] on icon "button" at bounding box center [152, 315] width 9 height 9
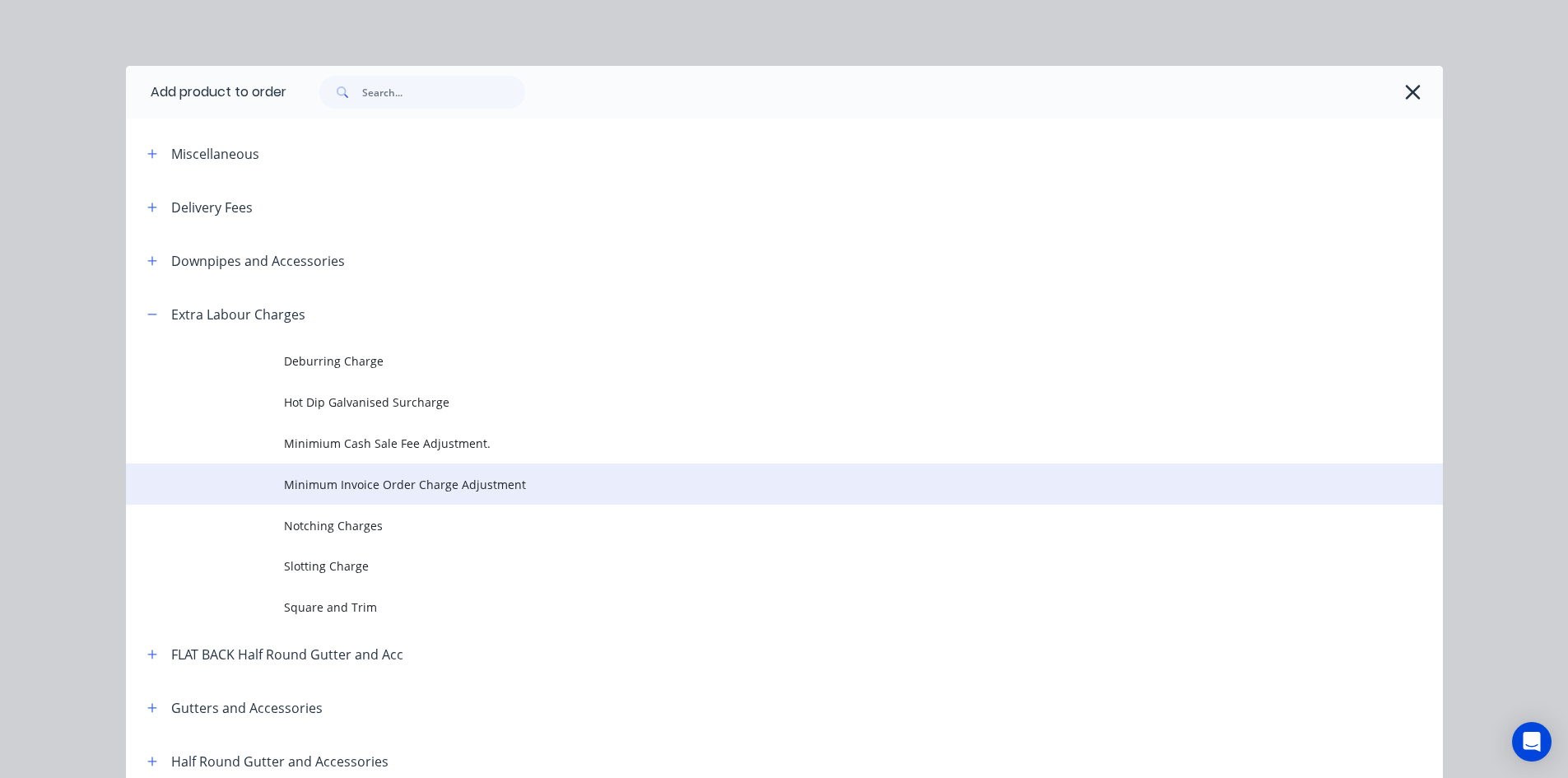
click at [466, 472] on td "Minimum Invoice Order Charge Adjustment" at bounding box center [864, 483] width 1159 height 41
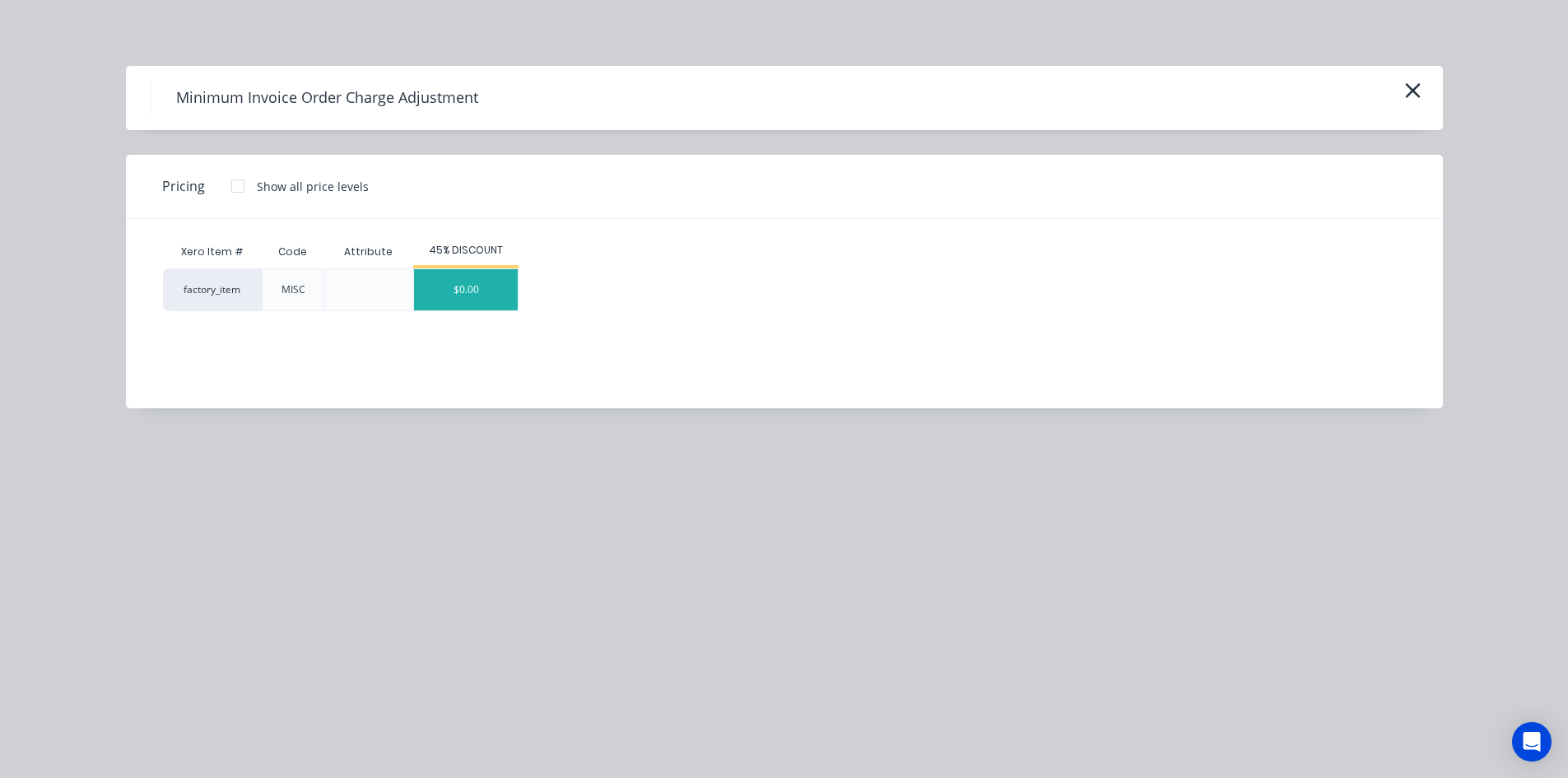
click at [447, 297] on div "$0.00" at bounding box center [466, 290] width 104 height 41
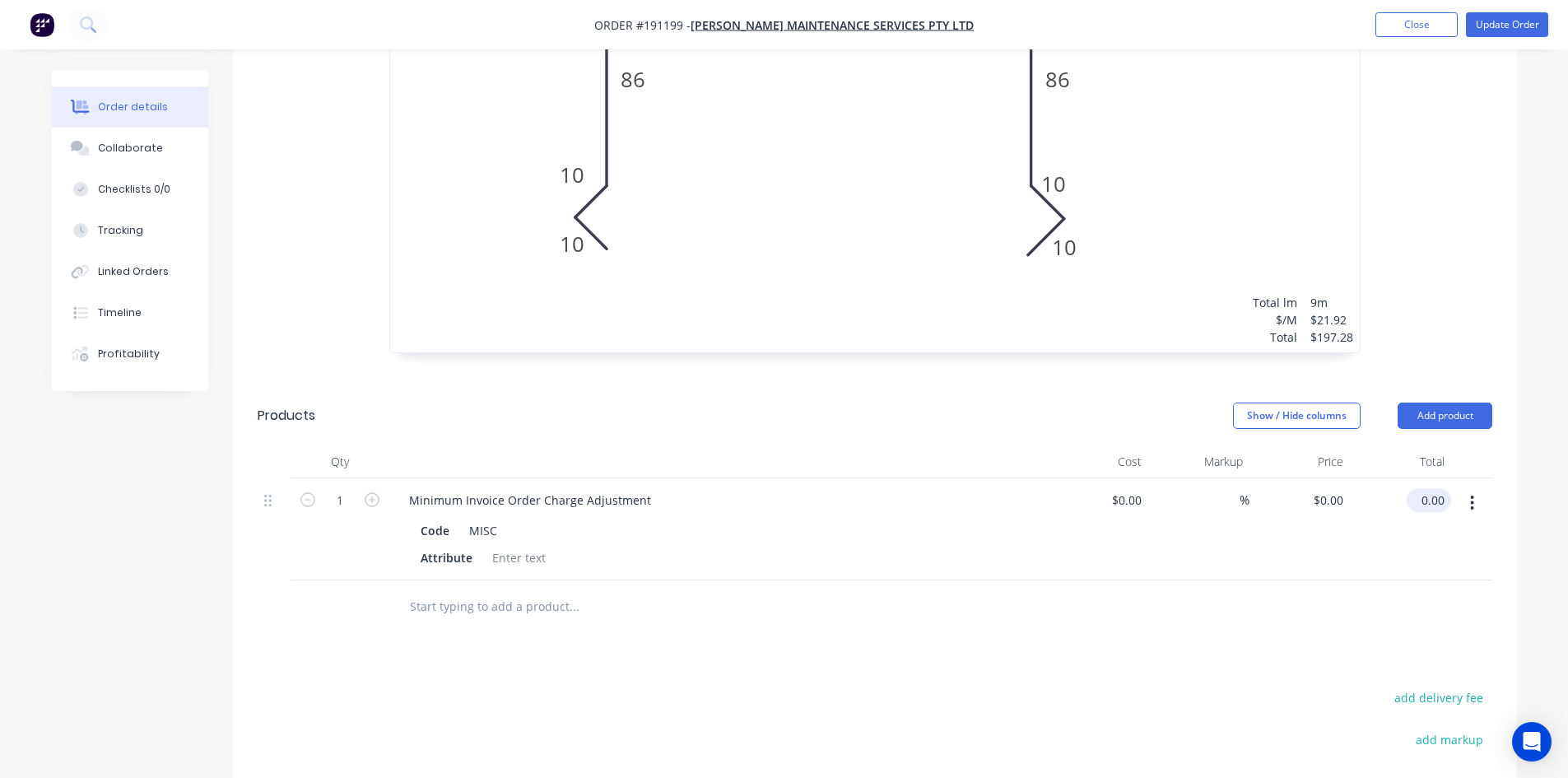
click at [1419, 488] on div "0.00 $0.00" at bounding box center [1429, 500] width 44 height 24
type input "2.72"
type input "$2.72"
click at [1395, 515] on div "$2.72 $2.72" at bounding box center [1400, 529] width 101 height 102
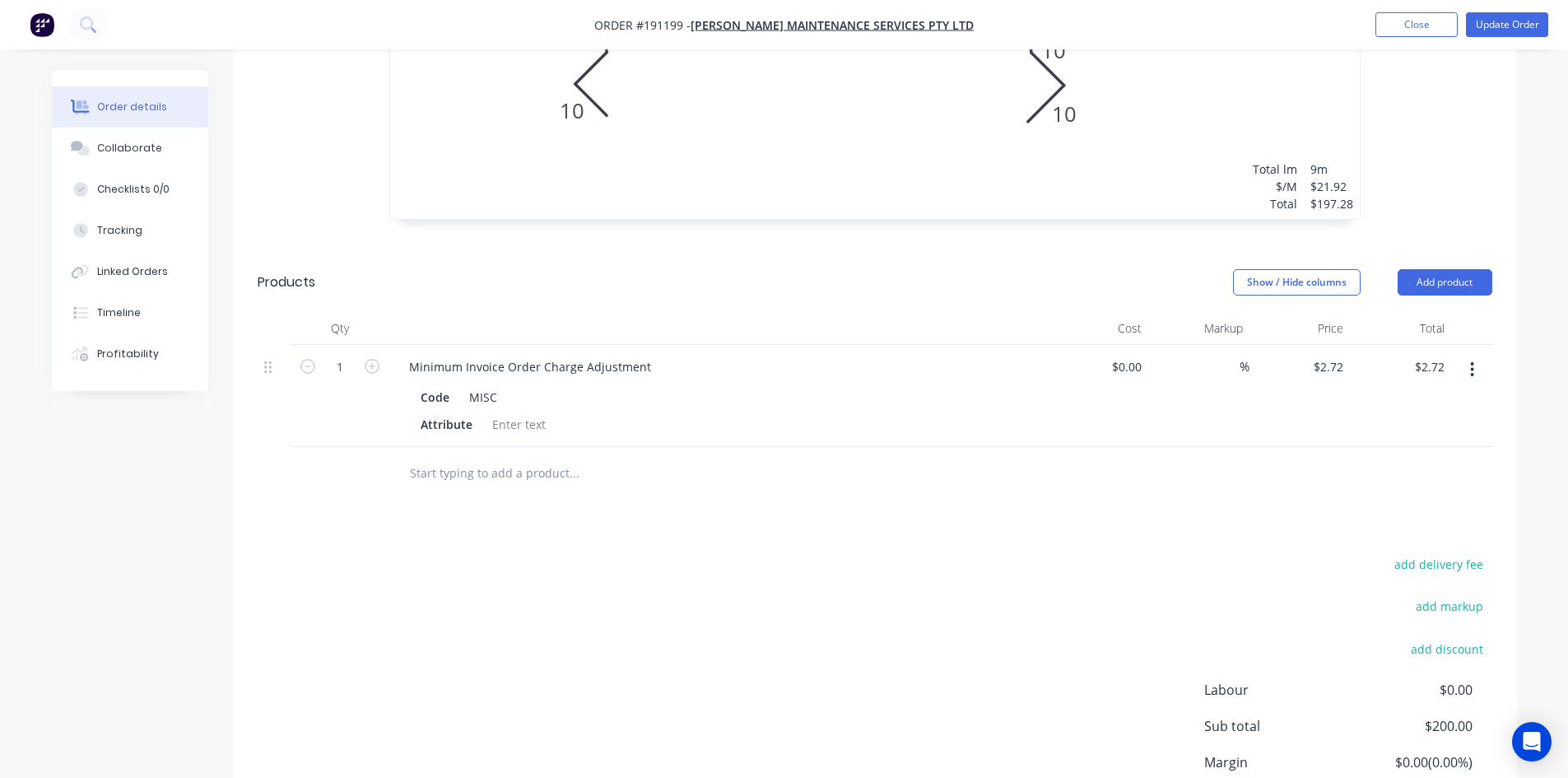
scroll to position [971, 0]
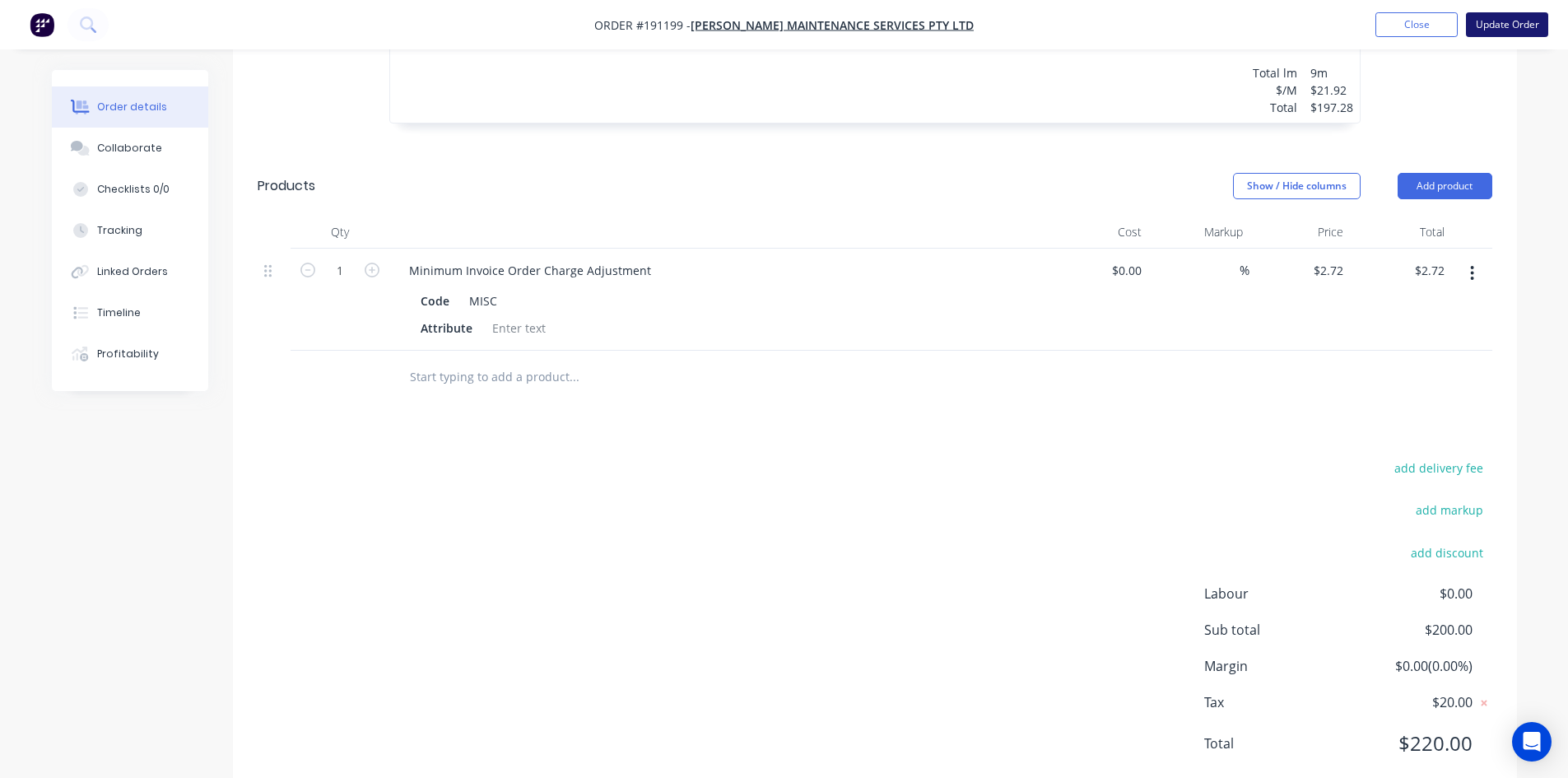
click at [1484, 28] on button "Update Order" at bounding box center [1507, 24] width 83 height 25
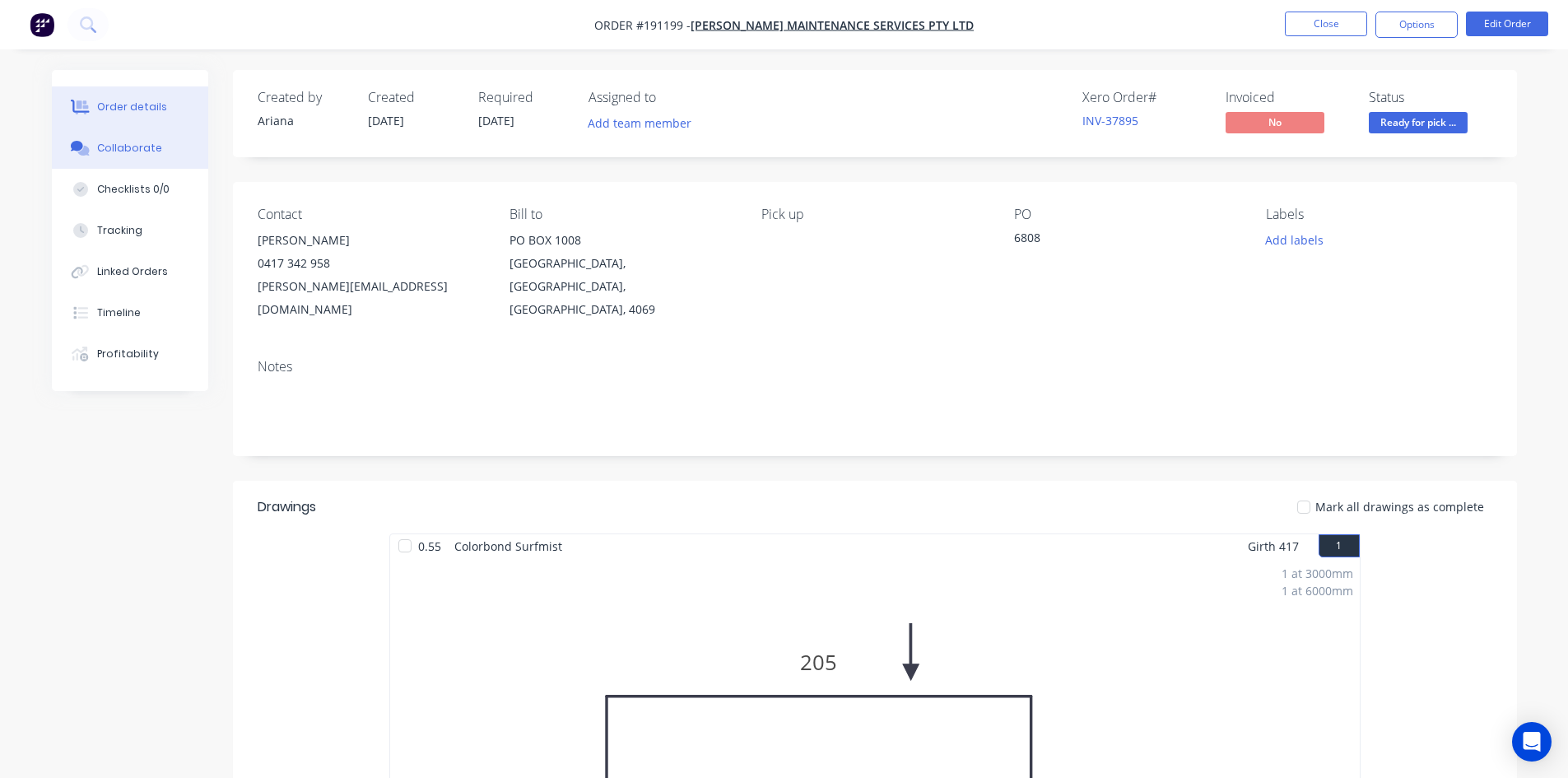
click at [143, 149] on div "Collaborate" at bounding box center [129, 149] width 65 height 15
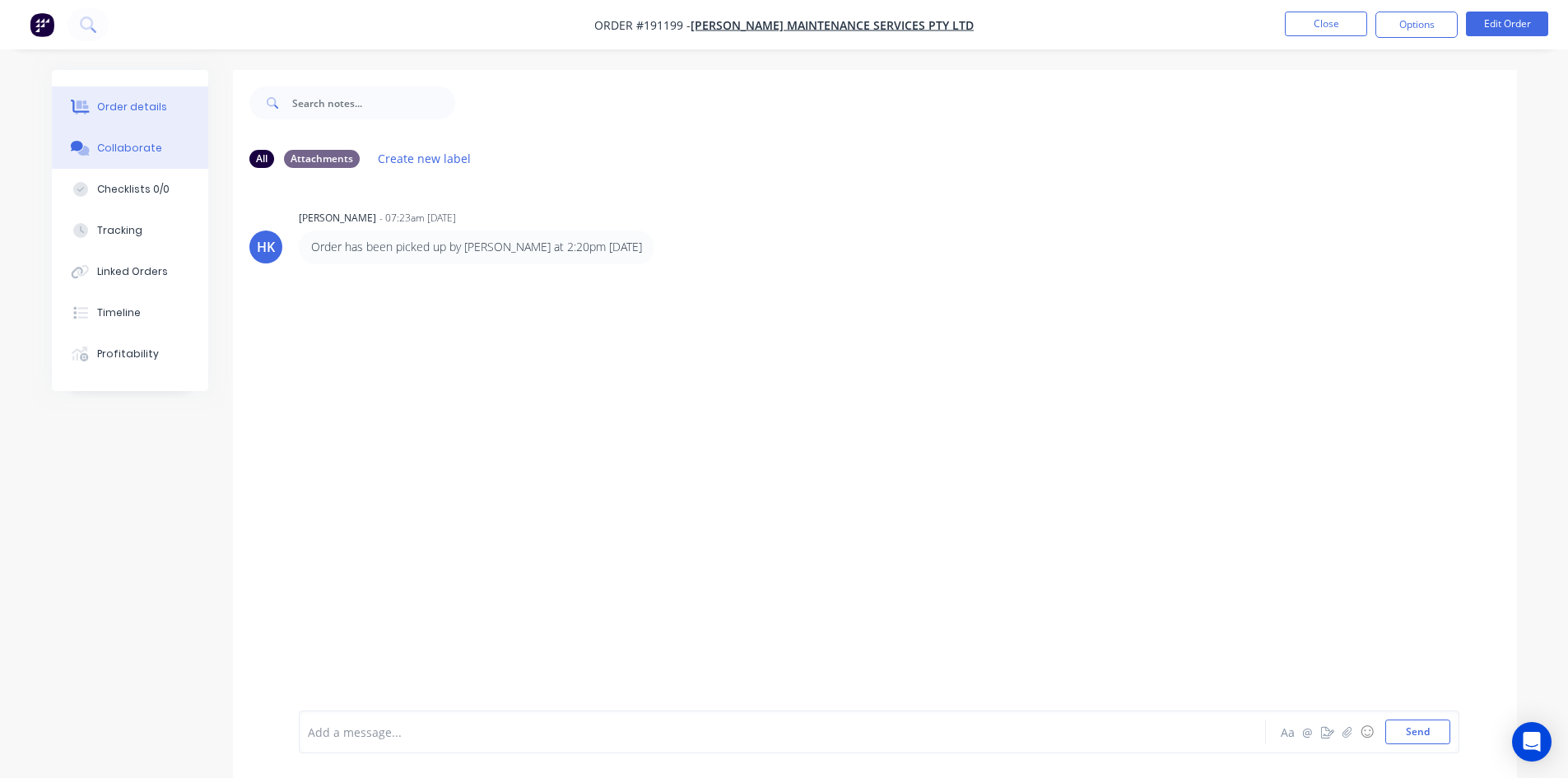
click at [160, 114] on div "Order details" at bounding box center [132, 107] width 70 height 15
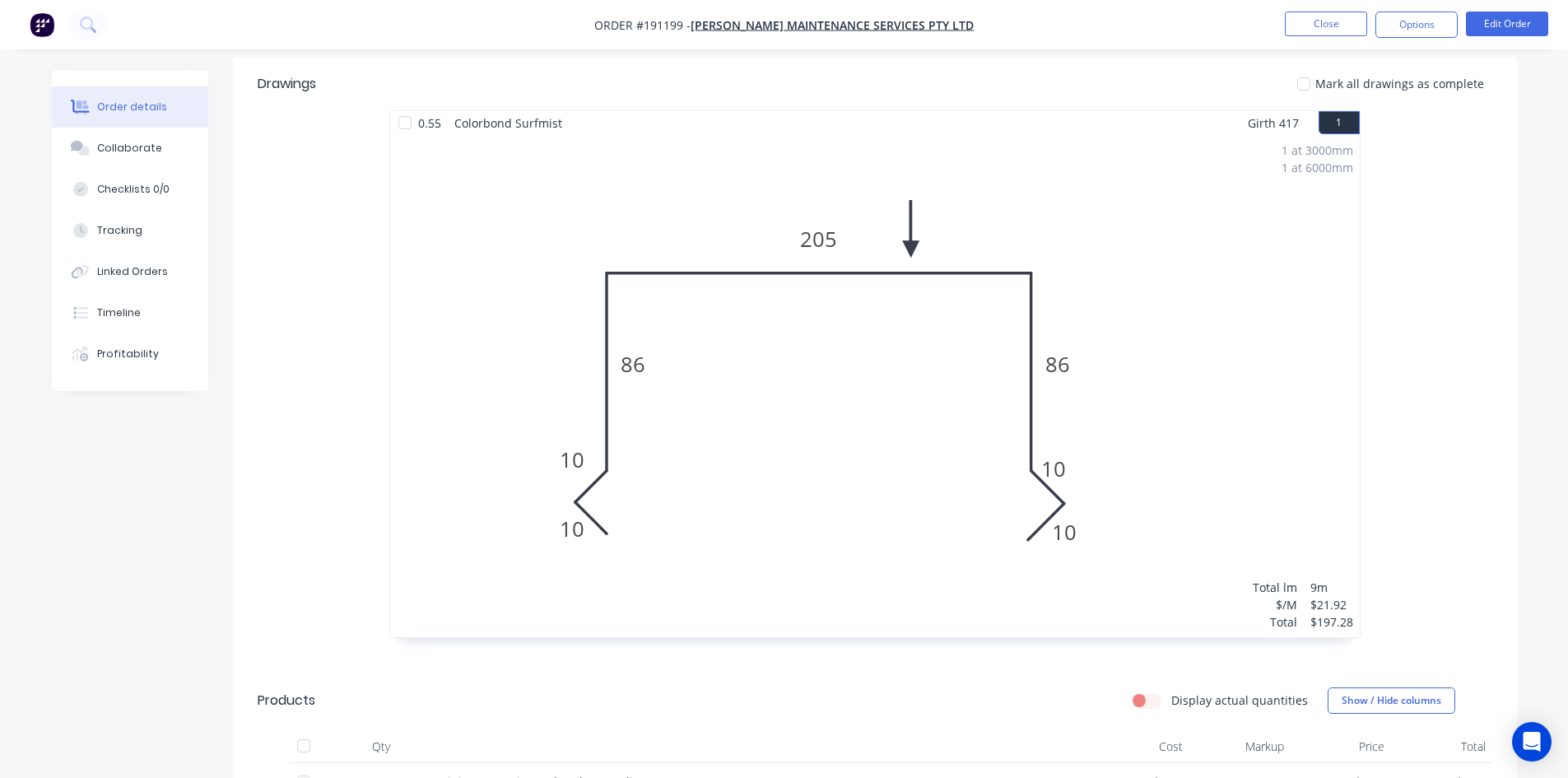
scroll to position [576, 0]
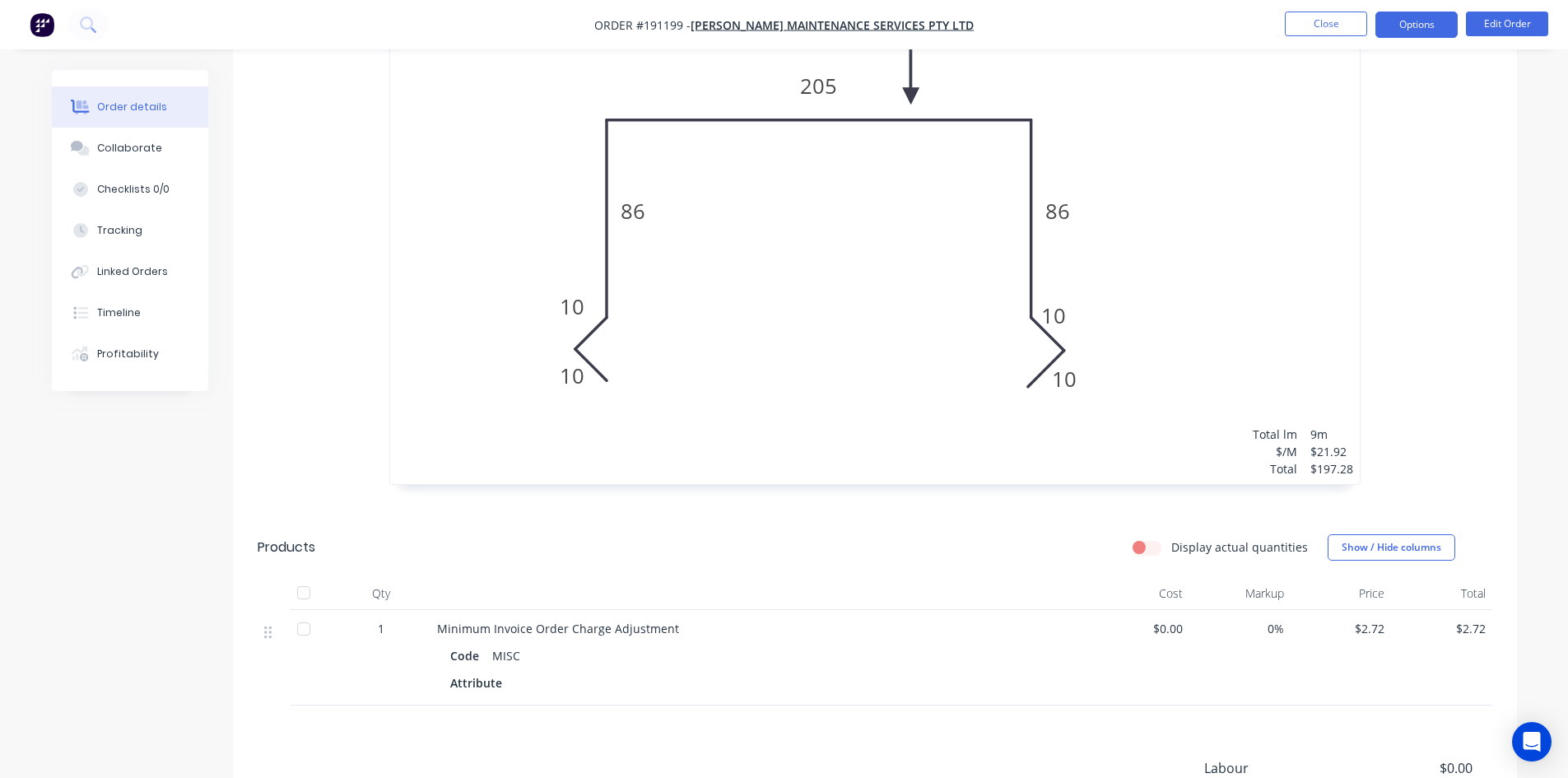
click at [1402, 23] on button "Options" at bounding box center [1417, 25] width 83 height 27
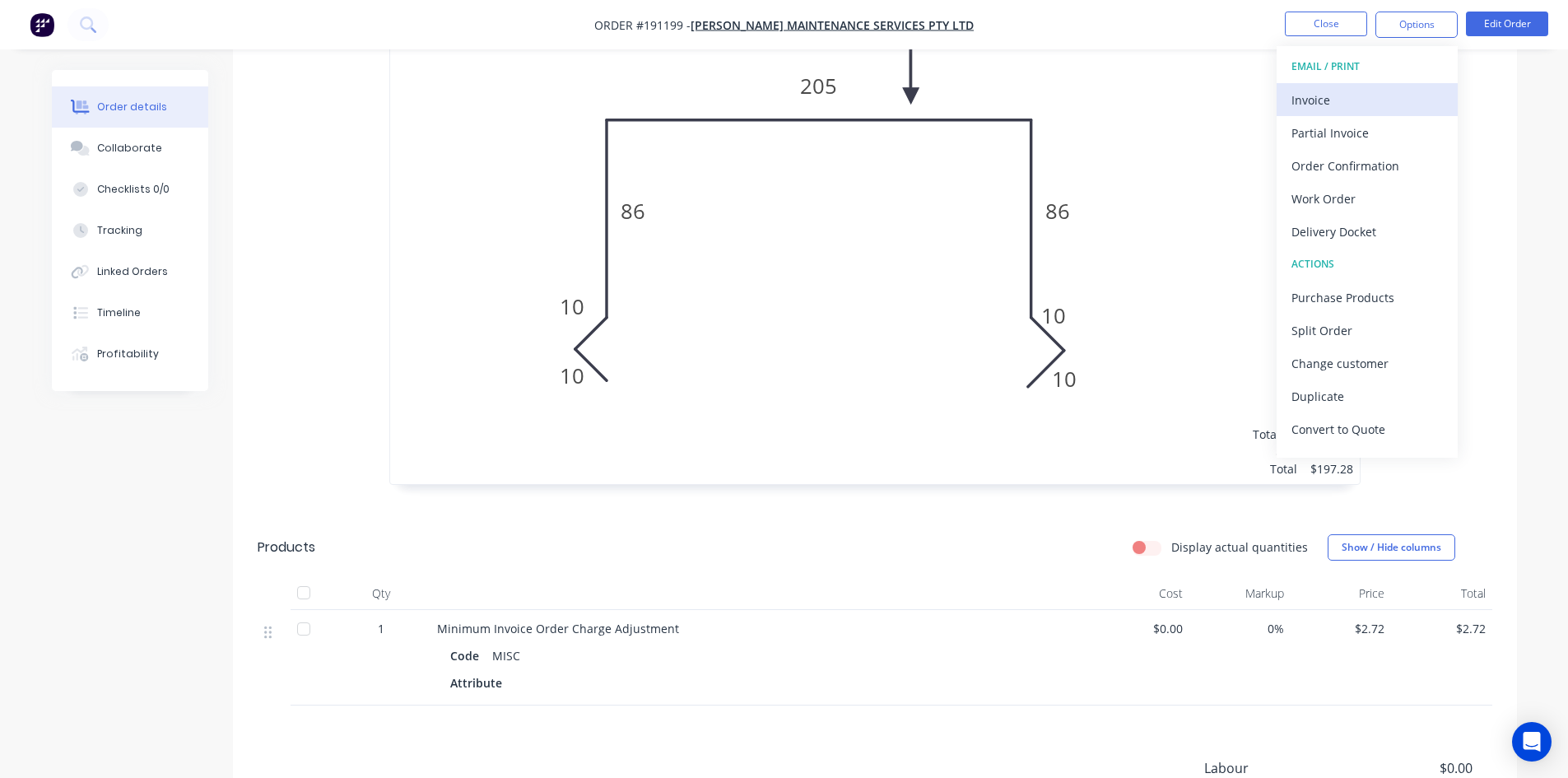
click at [1380, 86] on button "Invoice" at bounding box center [1367, 100] width 182 height 33
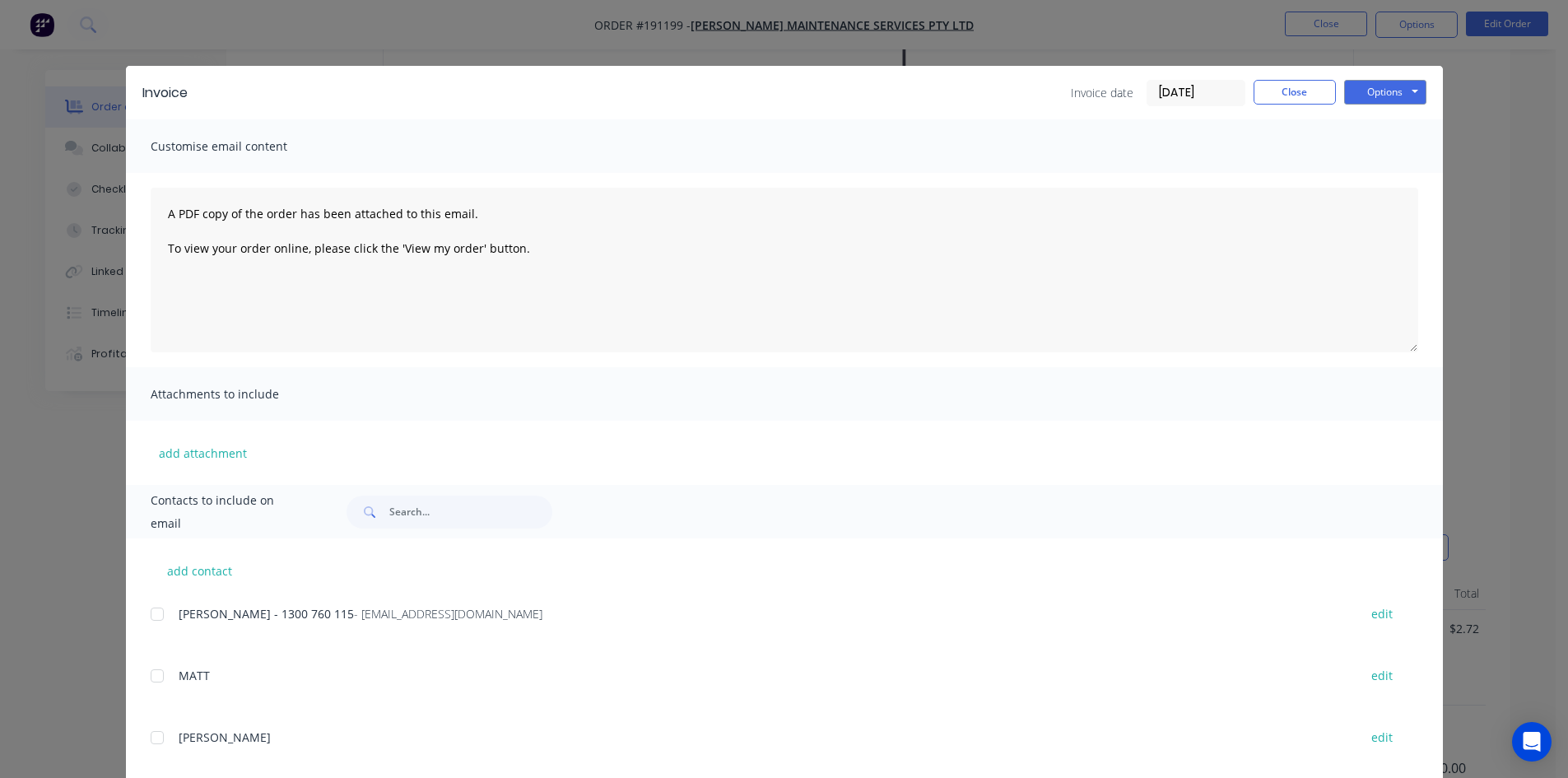
click at [151, 625] on div at bounding box center [158, 615] width 33 height 33
click at [1405, 93] on button "Options" at bounding box center [1386, 92] width 83 height 25
click at [1380, 166] on button "Email" at bounding box center [1397, 176] width 105 height 28
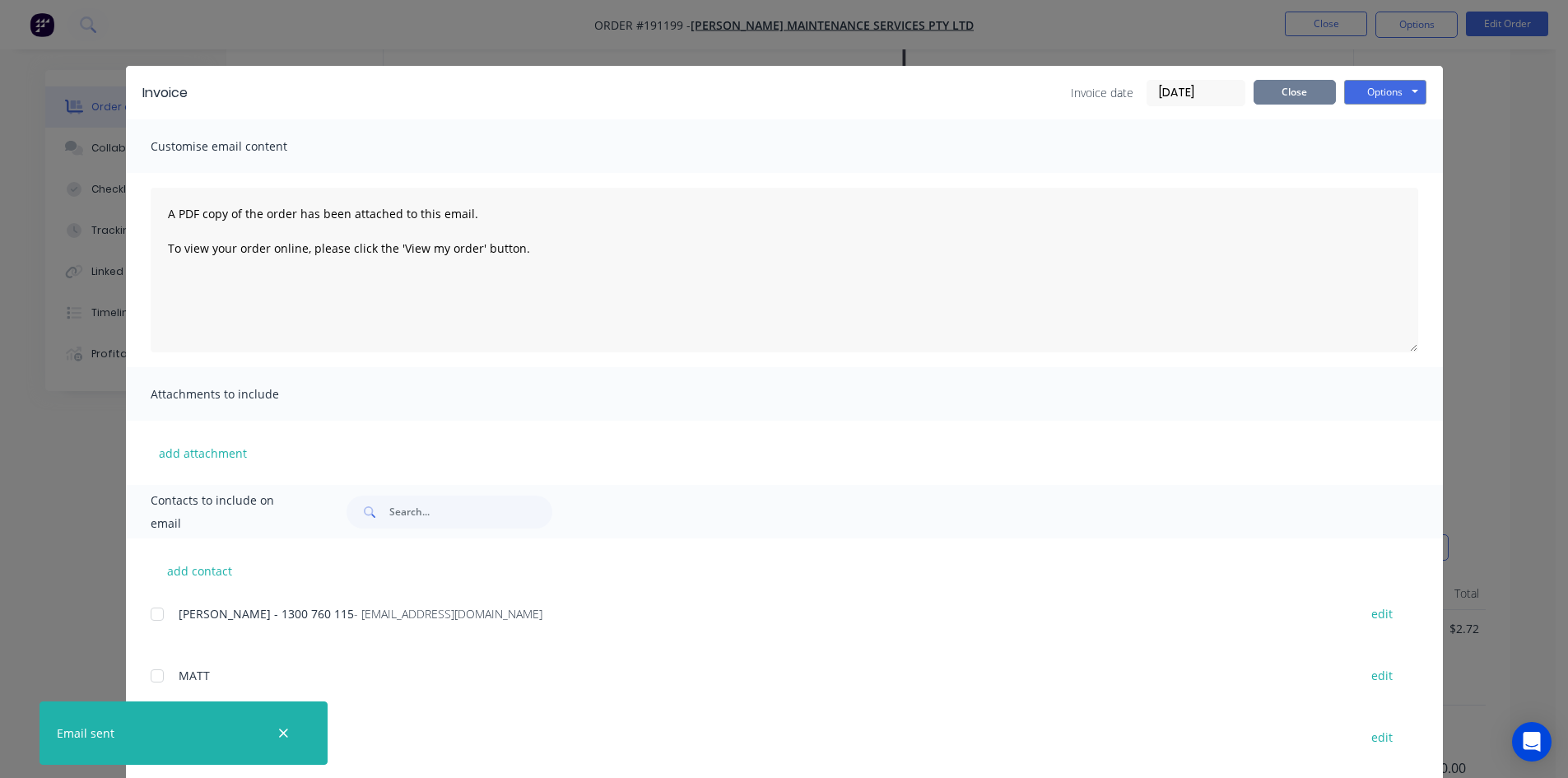
click at [1295, 90] on button "Close" at bounding box center [1295, 92] width 83 height 25
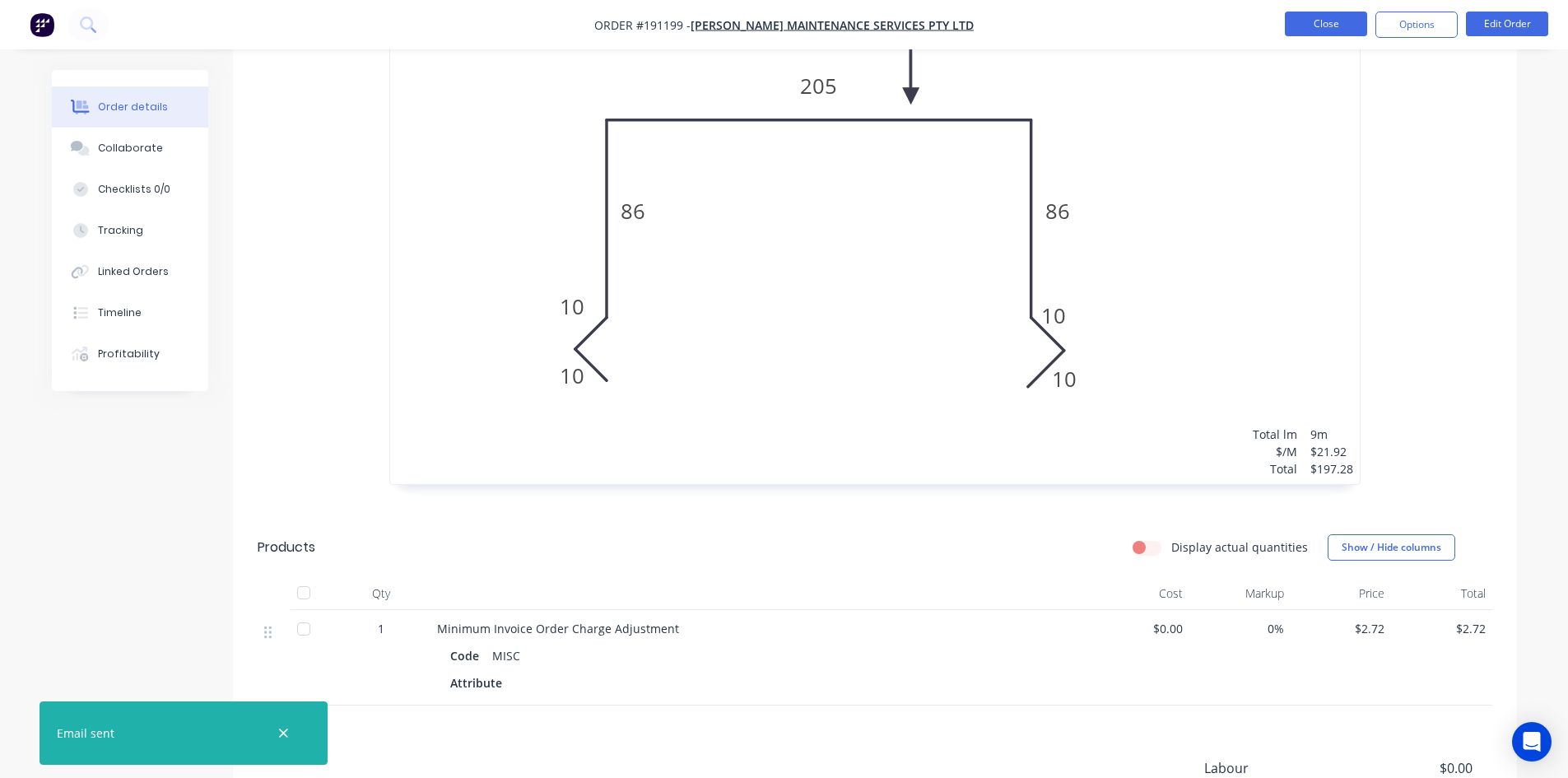
click at [1315, 32] on button "Close" at bounding box center [1326, 24] width 83 height 25
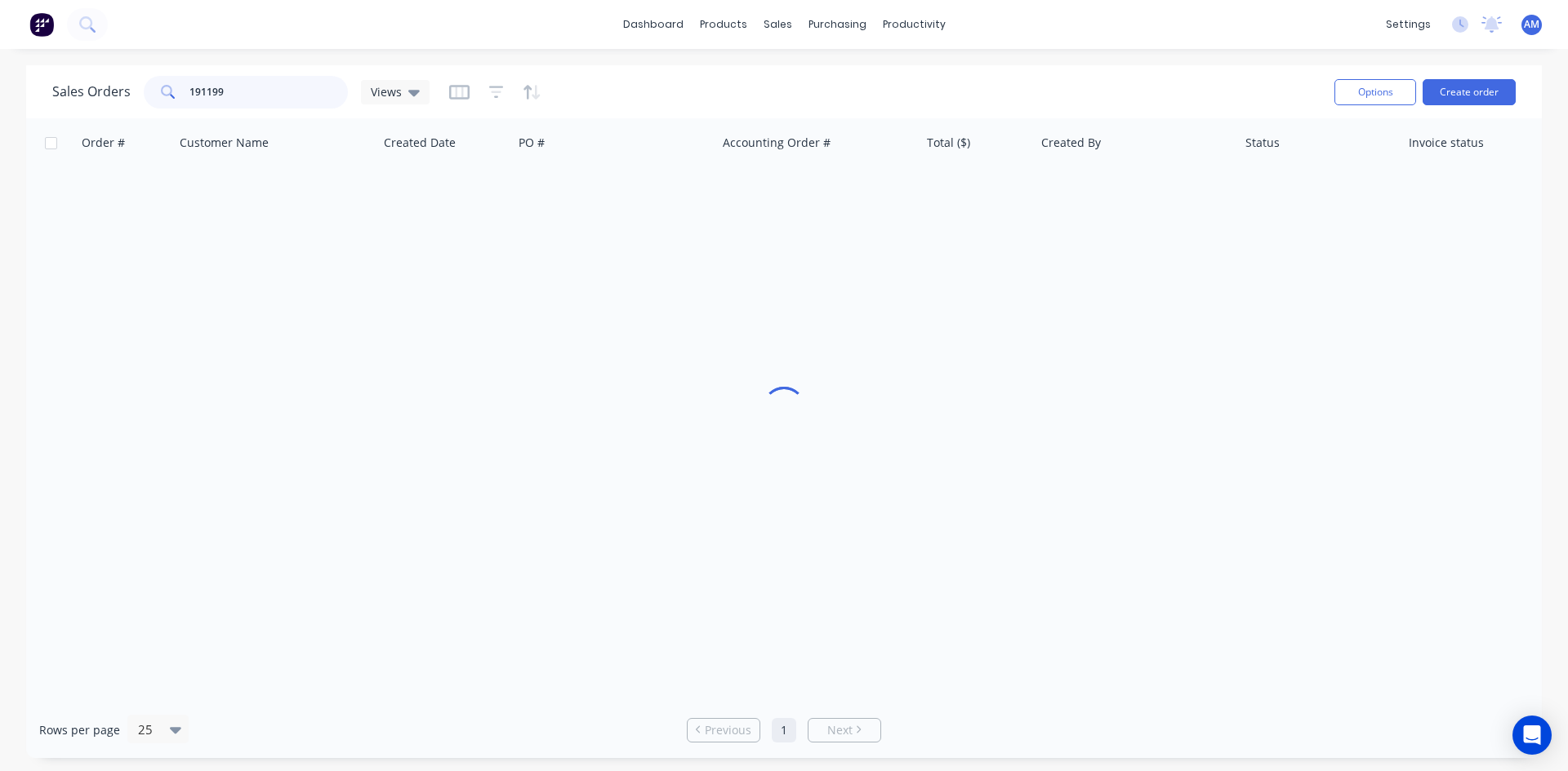
drag, startPoint x: 242, startPoint y: 85, endPoint x: 150, endPoint y: 91, distance: 92.2
click at [150, 91] on div "191199" at bounding box center [246, 92] width 204 height 33
type input "191469"
click at [635, 219] on div "Order # Customer Name Created Date PO # Accounting Order # Total ($) Created By…" at bounding box center [784, 410] width 1515 height 584
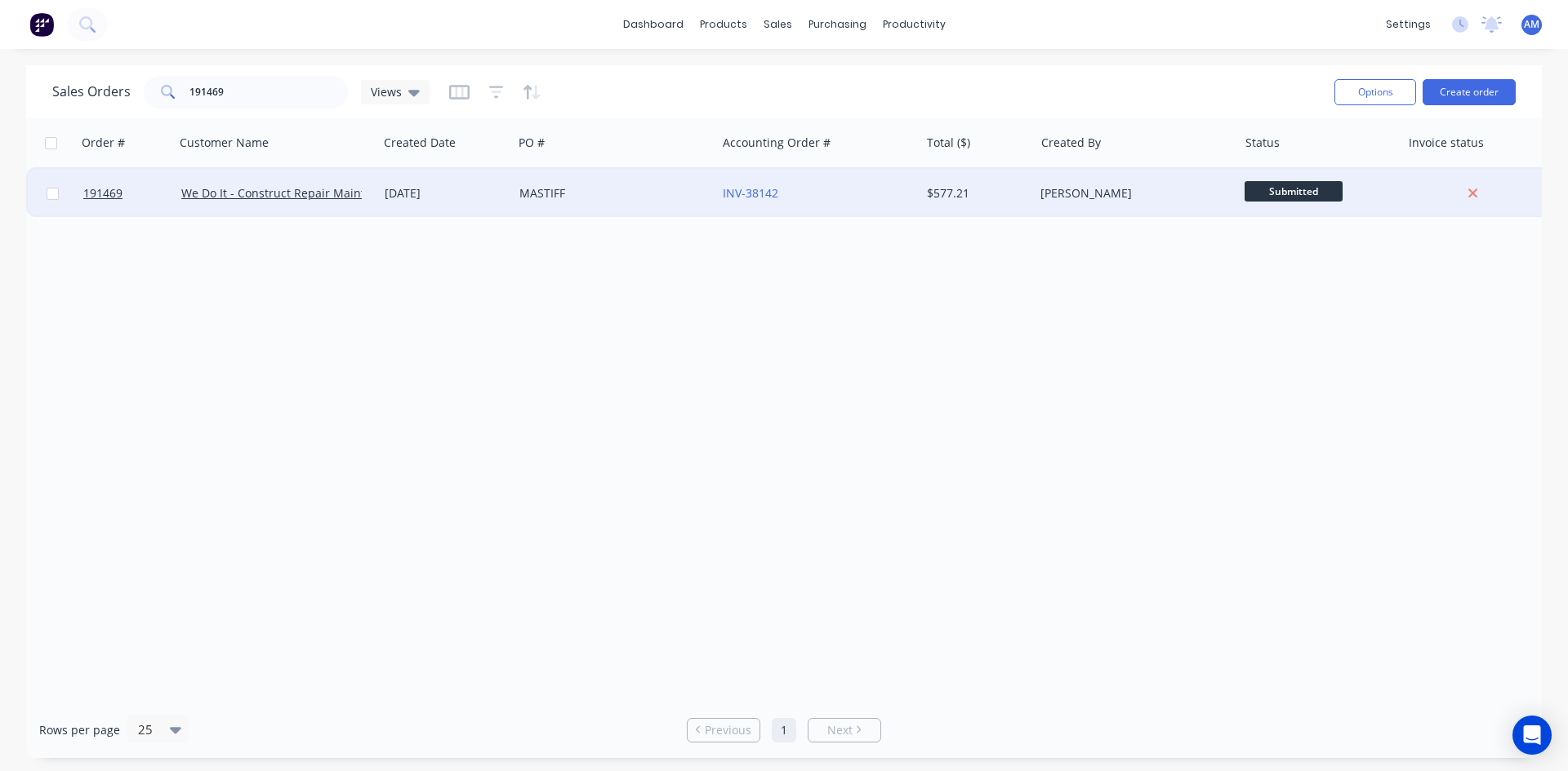
click at [630, 197] on div "MASTIFF" at bounding box center [609, 194] width 181 height 16
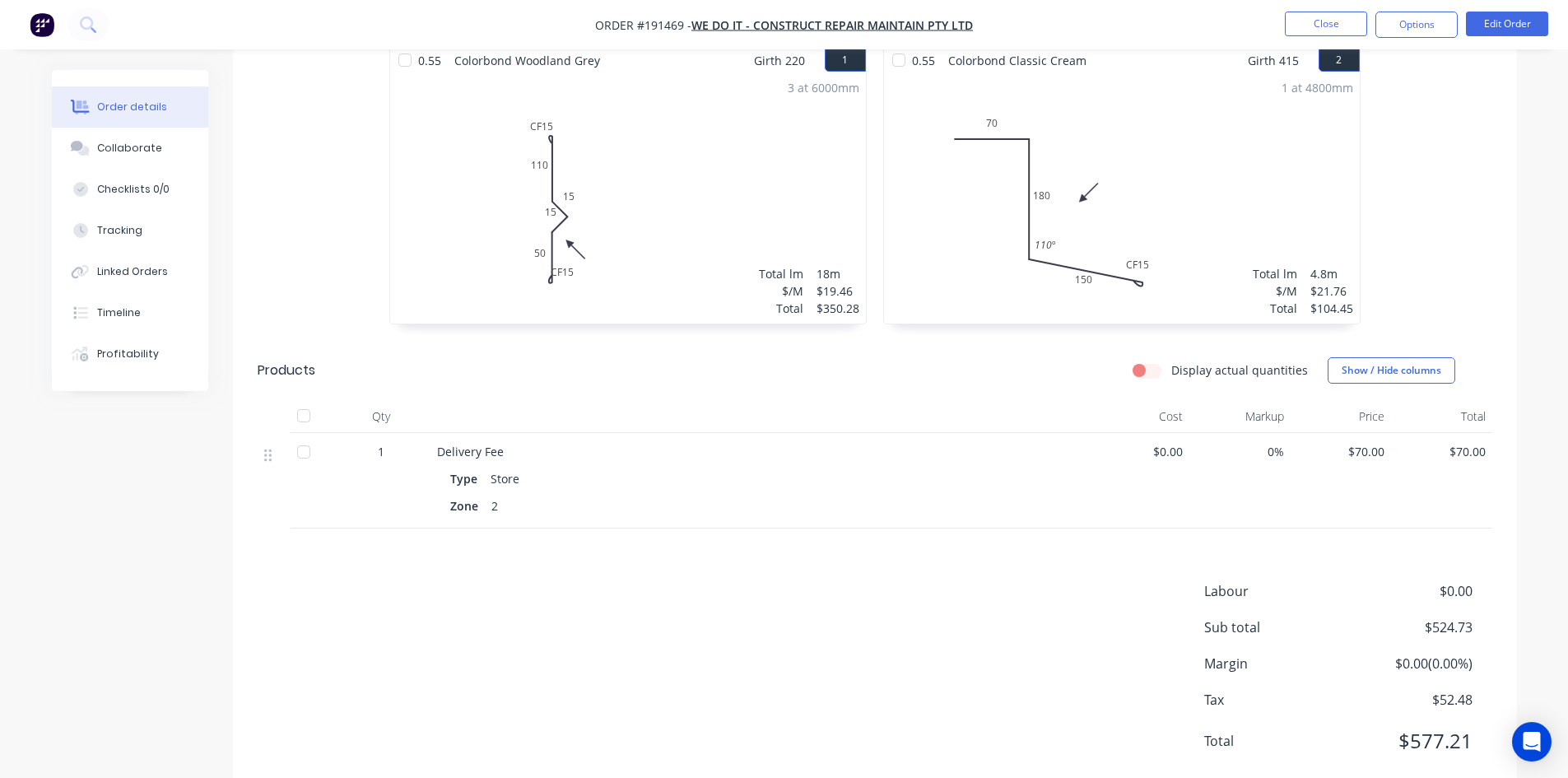
scroll to position [506, 0]
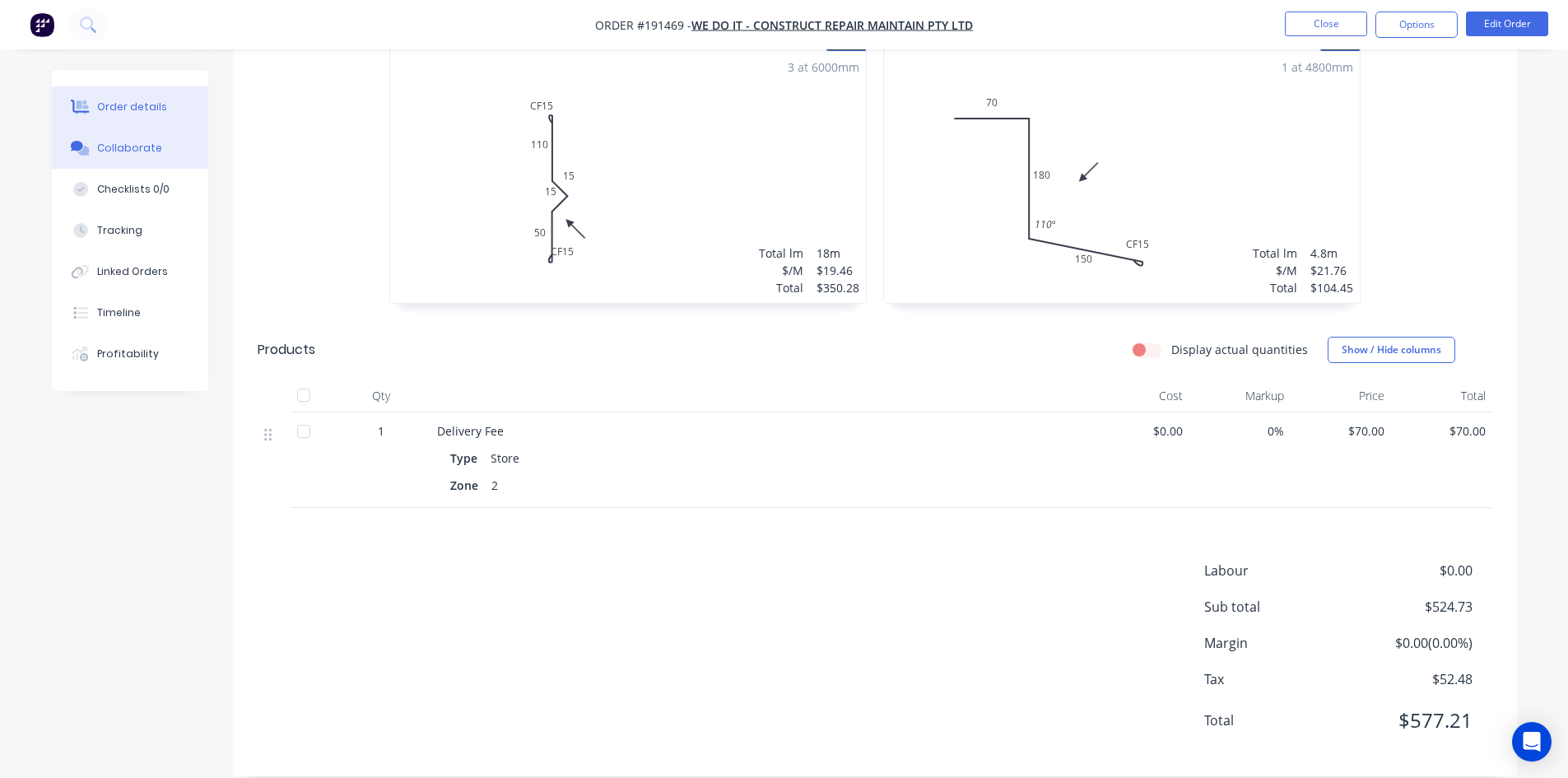
click at [85, 155] on icon at bounding box center [83, 150] width 12 height 10
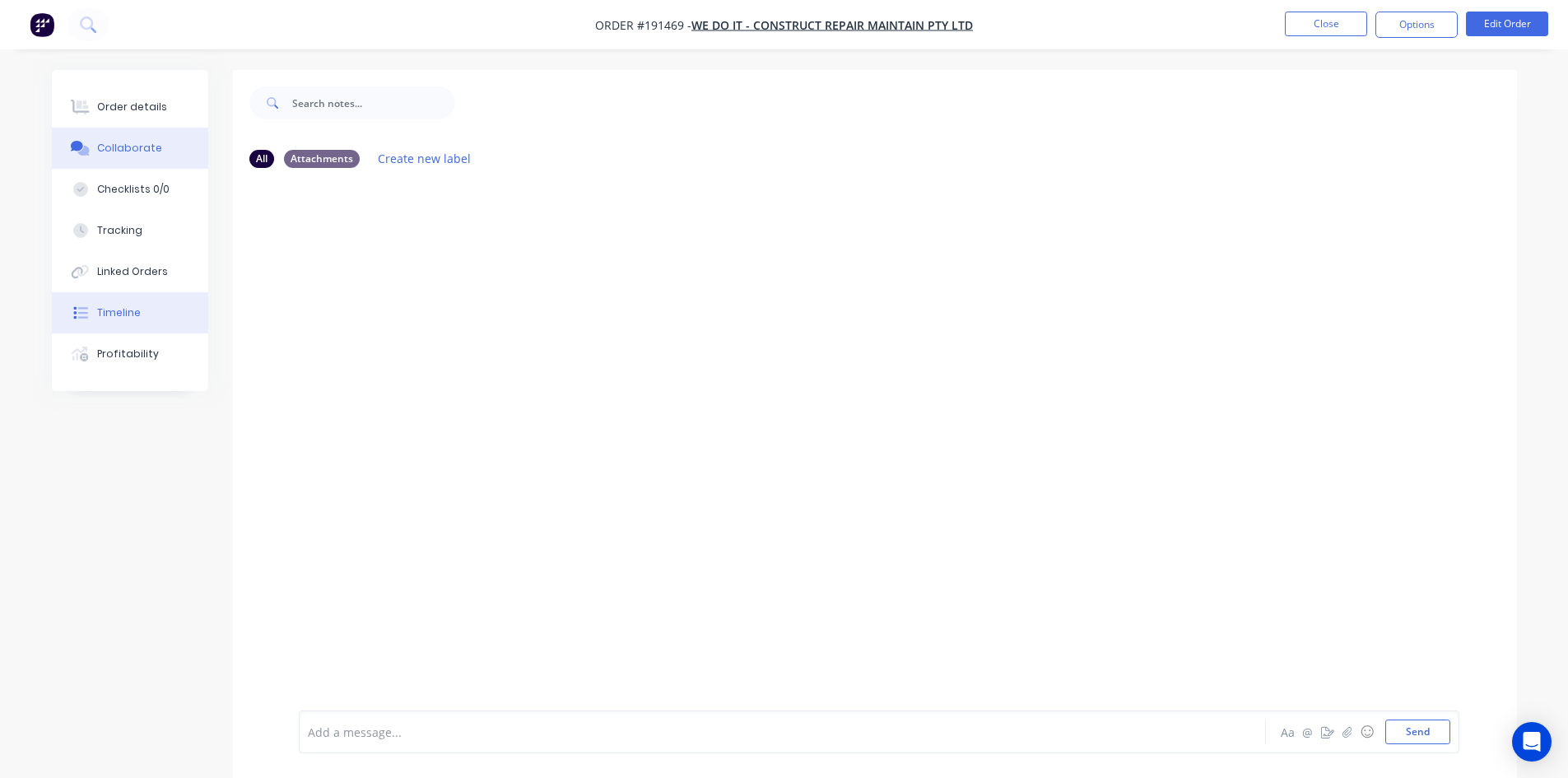
click at [150, 323] on button "Timeline" at bounding box center [130, 313] width 157 height 41
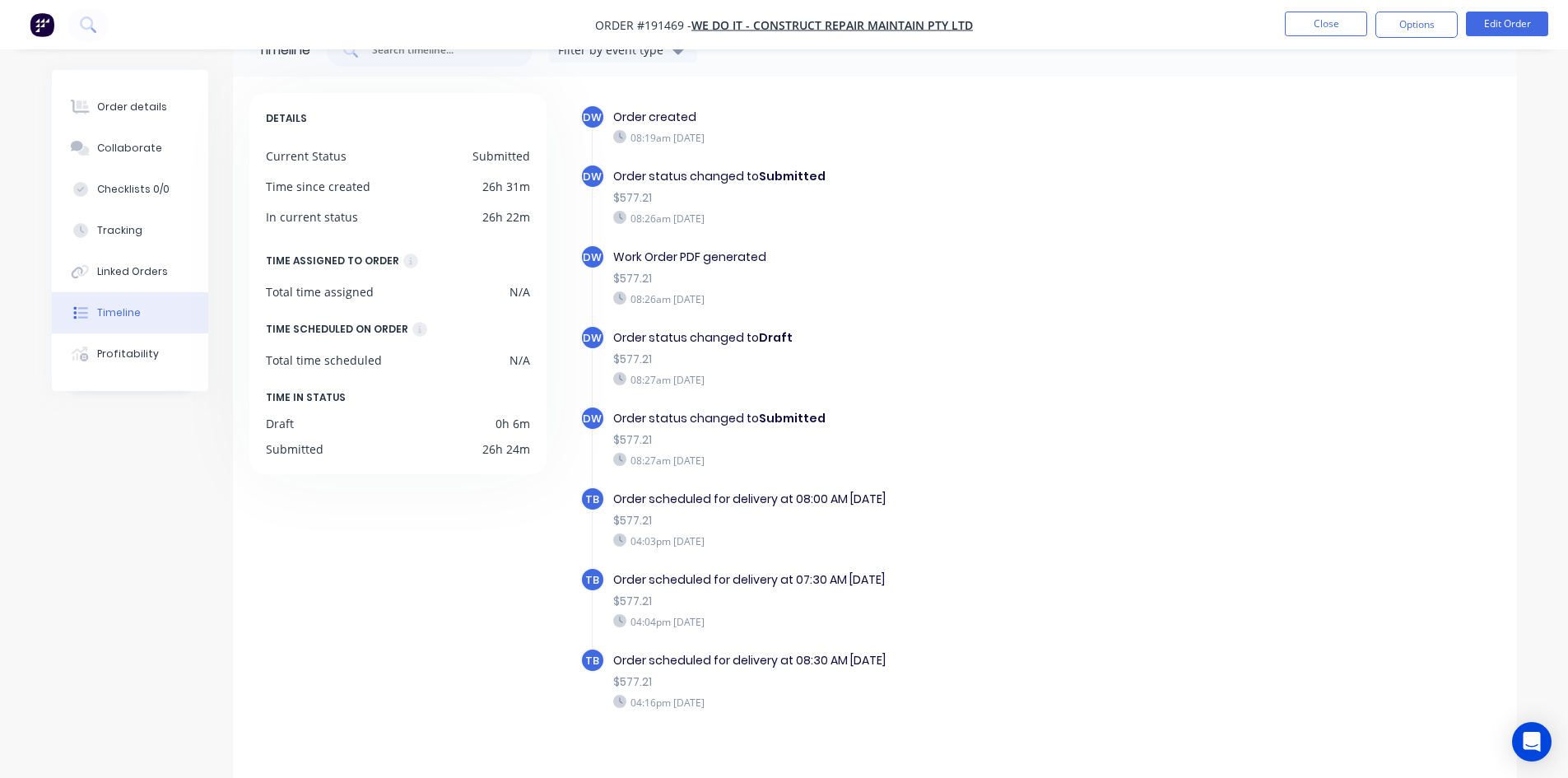
scroll to position [69, 0]
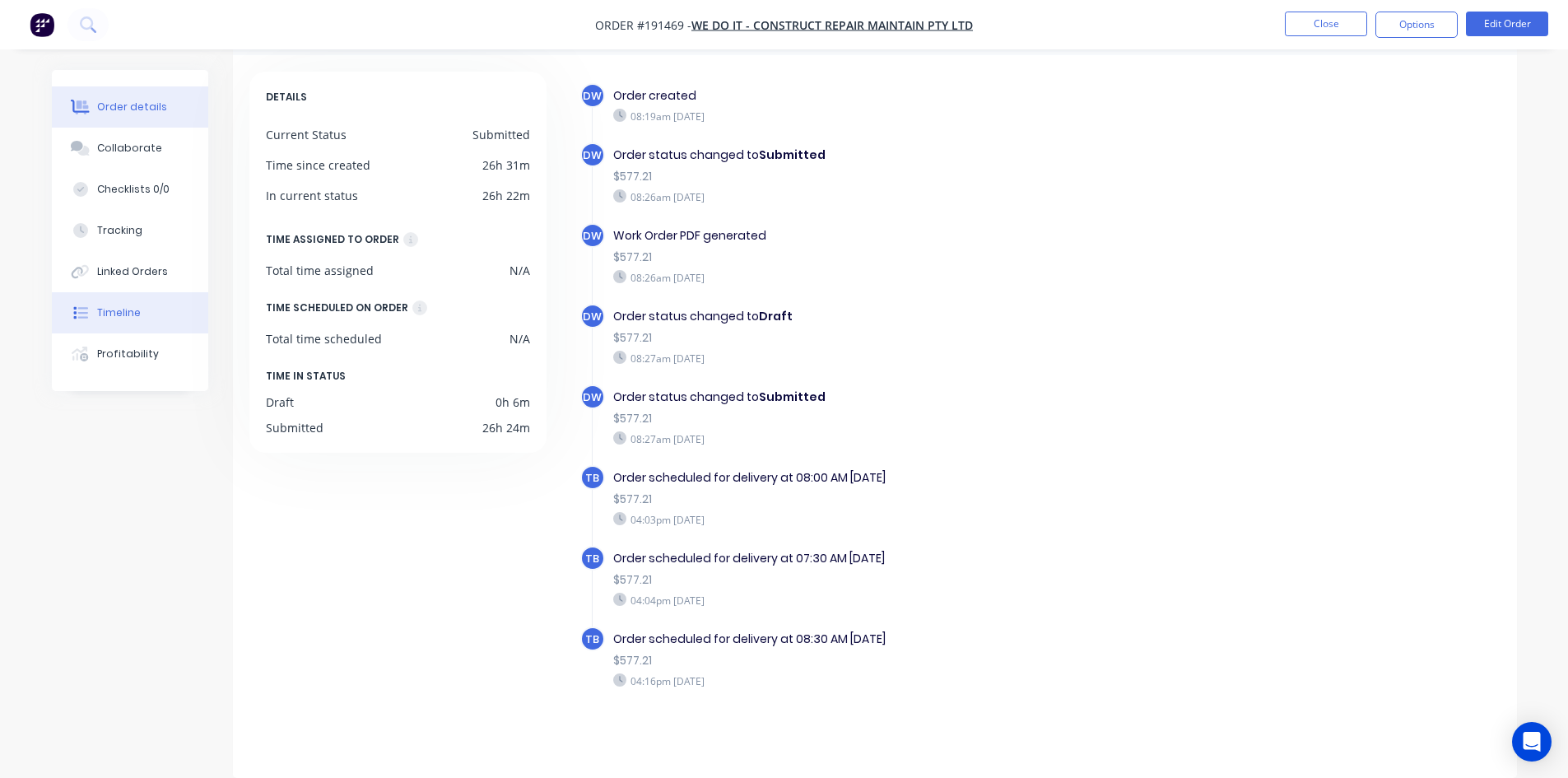
click at [116, 107] on div "Order details" at bounding box center [132, 107] width 70 height 15
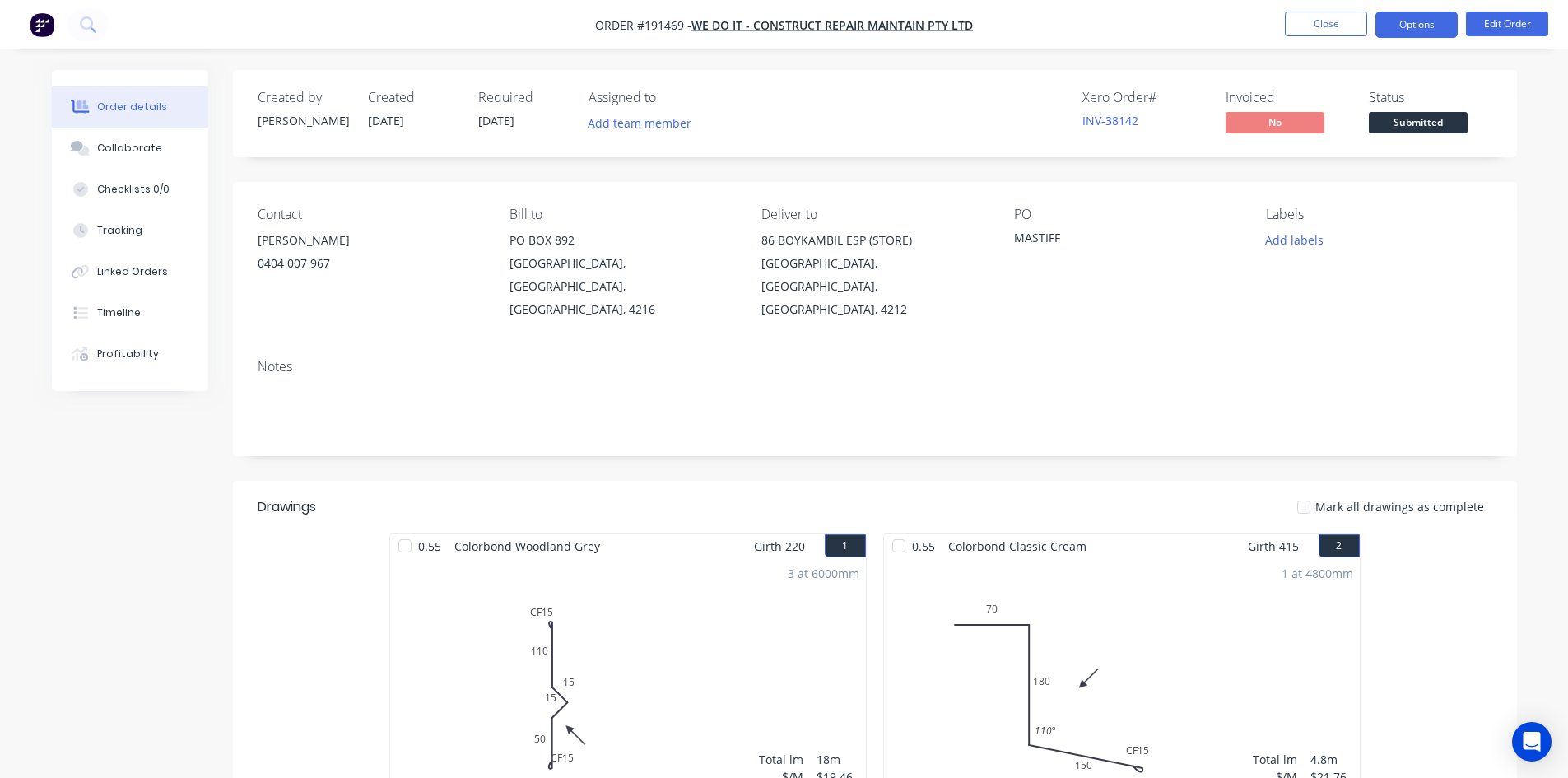
click at [1433, 26] on button "Options" at bounding box center [1417, 25] width 83 height 27
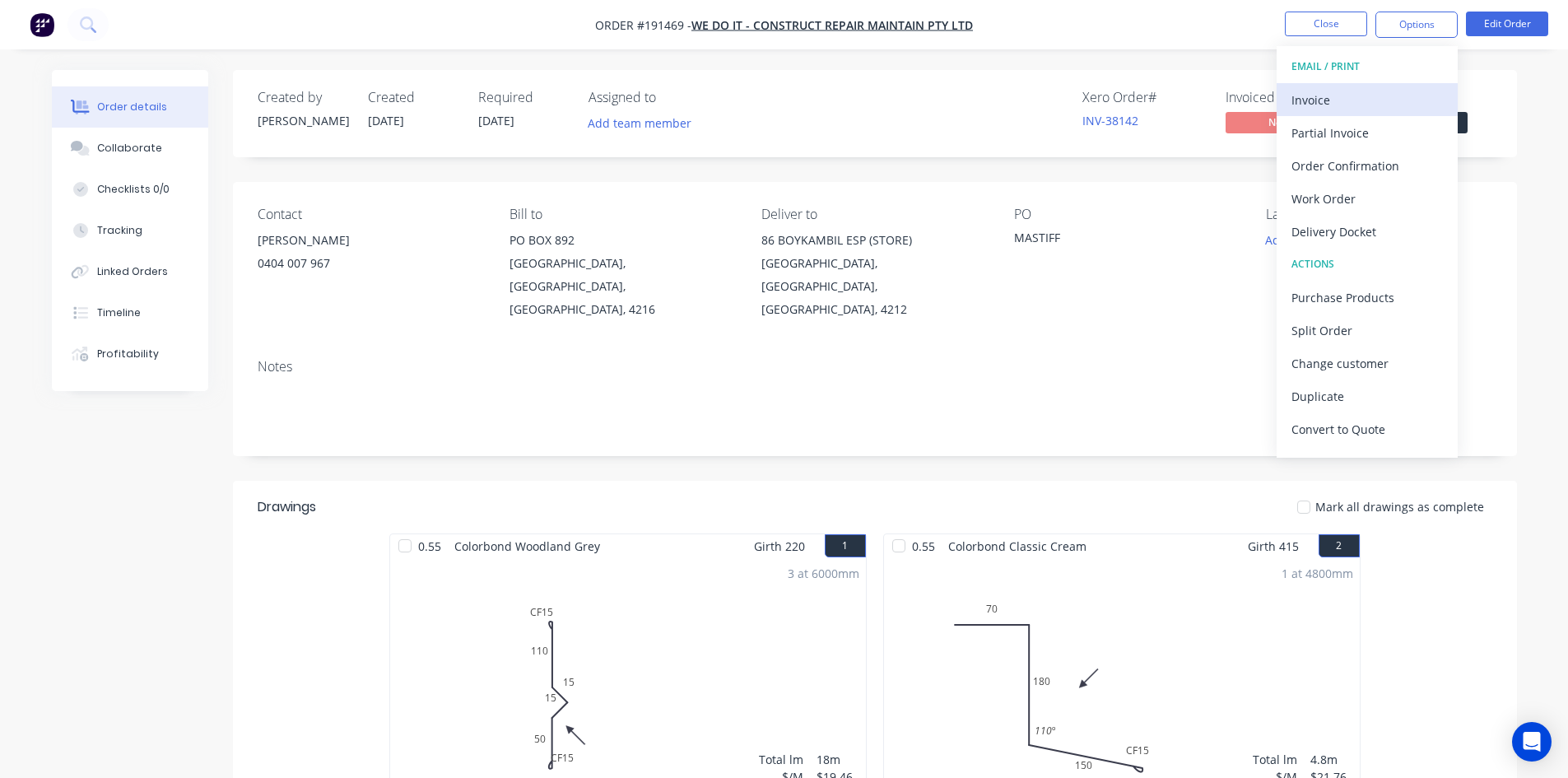
click at [1374, 103] on div "Invoice" at bounding box center [1367, 100] width 151 height 24
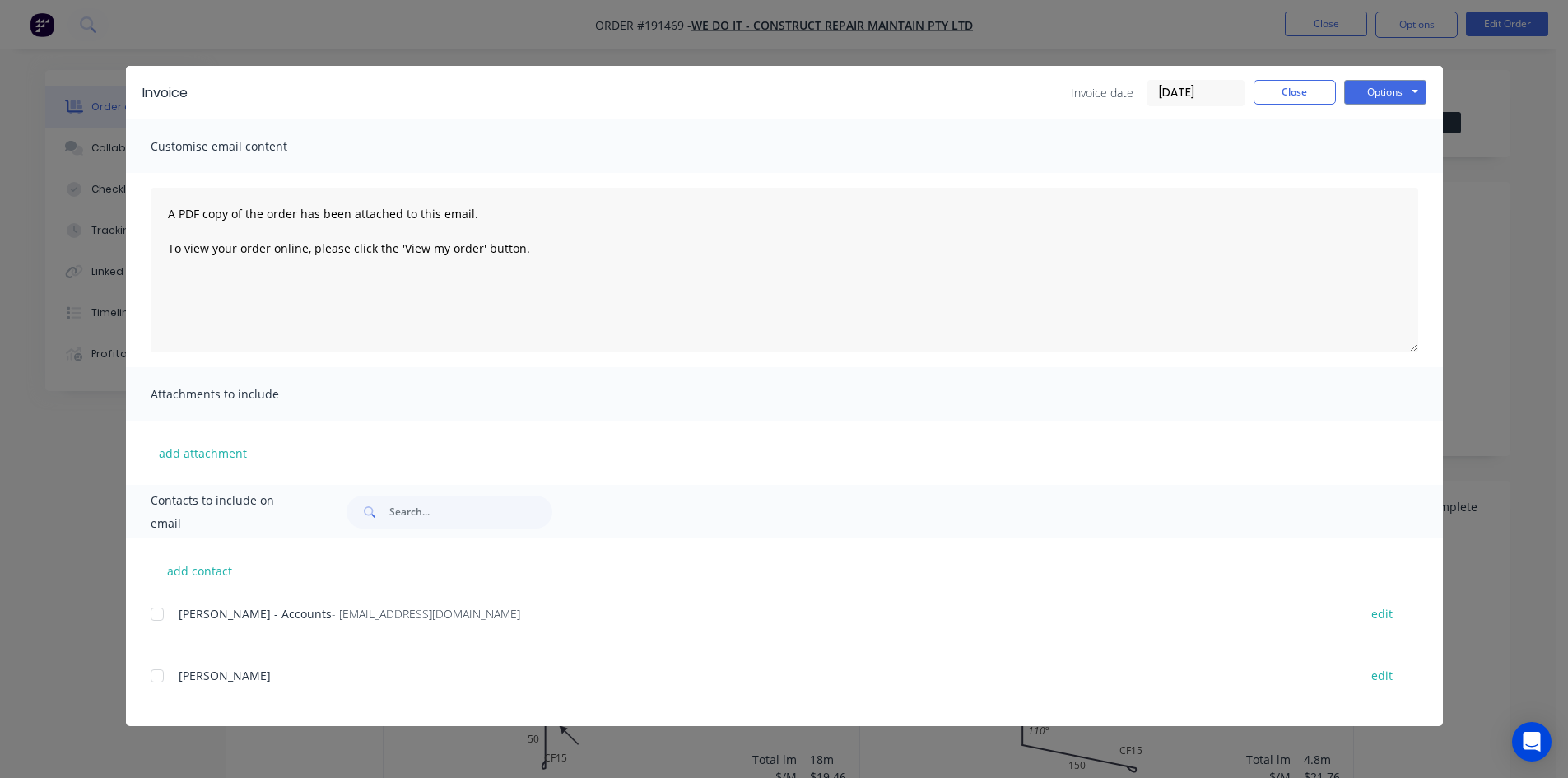
click at [159, 617] on div at bounding box center [158, 615] width 33 height 33
click at [1410, 85] on button "Options" at bounding box center [1386, 92] width 83 height 25
click at [1410, 172] on button "Email" at bounding box center [1397, 176] width 105 height 28
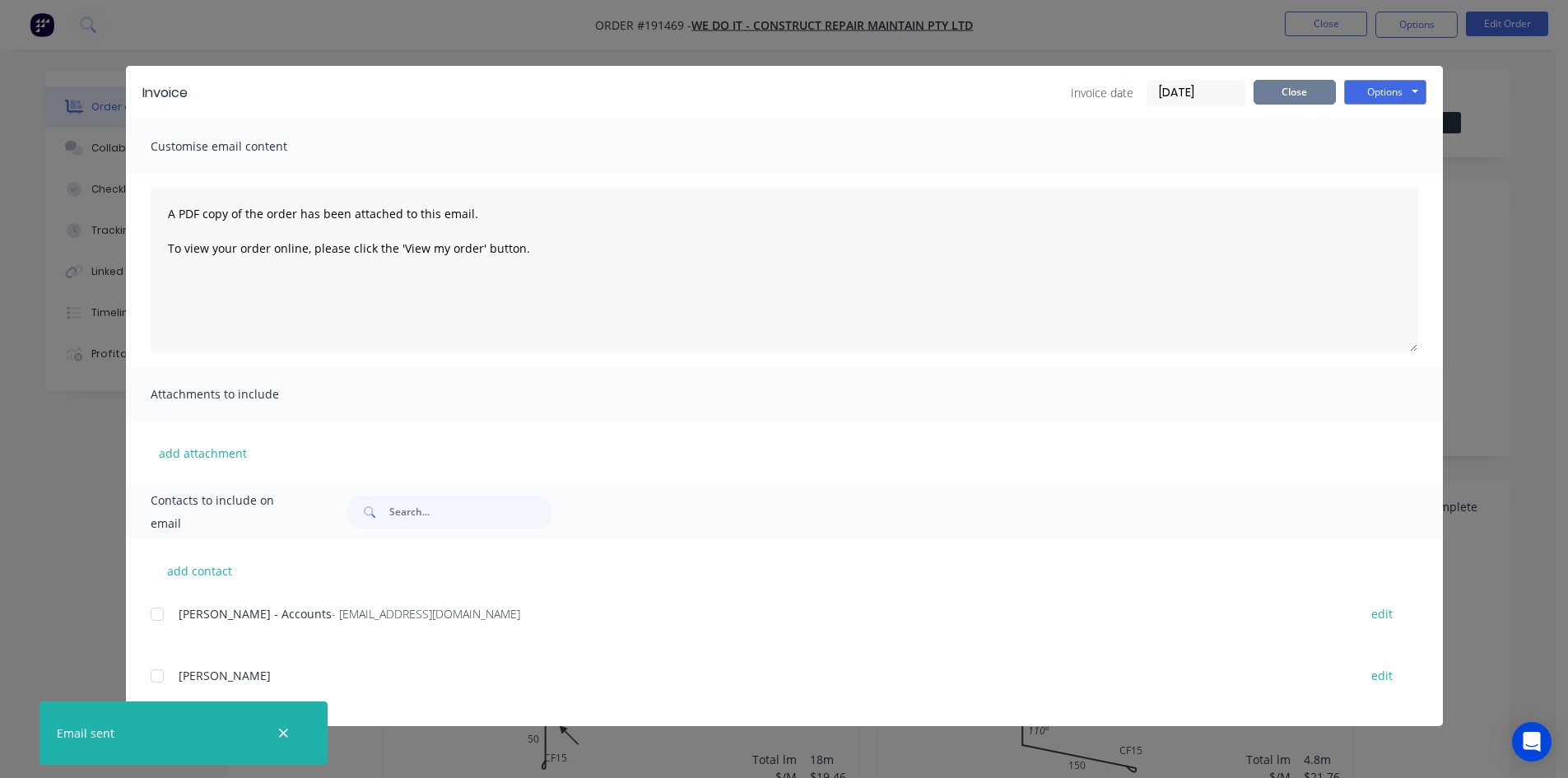
click at [1317, 96] on button "Close" at bounding box center [1295, 92] width 83 height 25
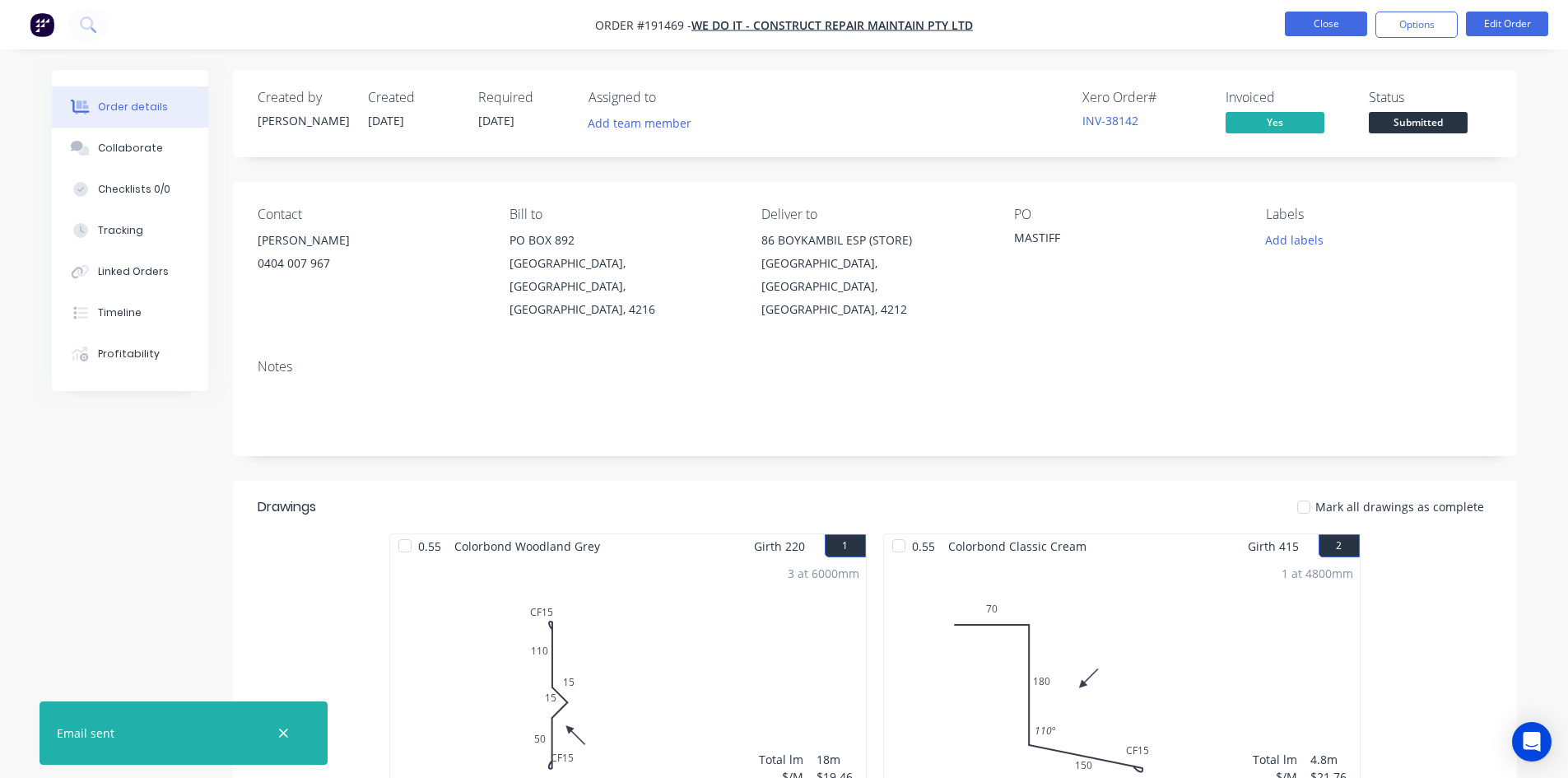
click at [1336, 21] on button "Close" at bounding box center [1326, 24] width 83 height 25
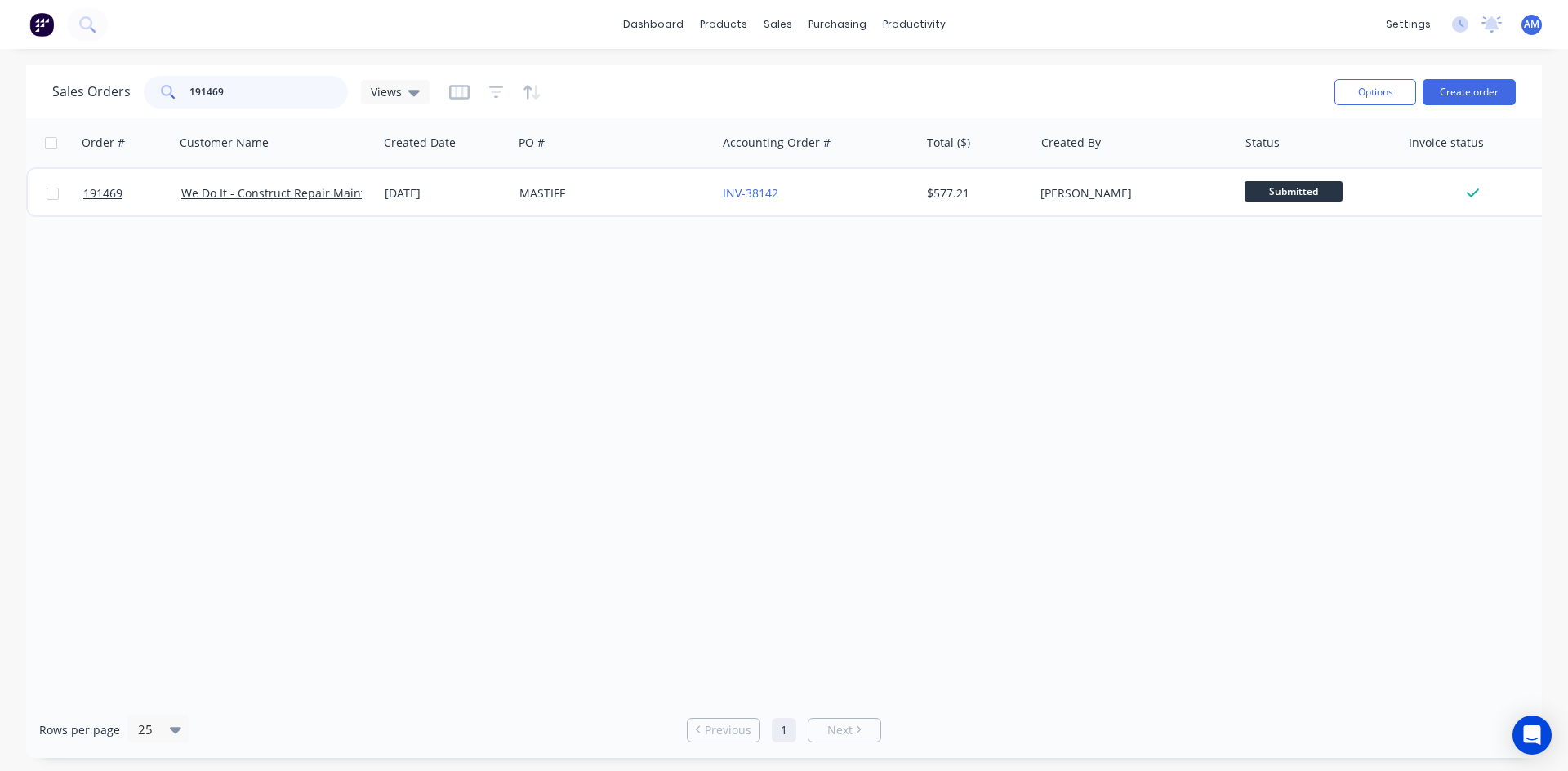
drag, startPoint x: 237, startPoint y: 92, endPoint x: 118, endPoint y: 93, distance: 119.0
click at [118, 93] on div "Sales Orders 191469 Views" at bounding box center [240, 92] width 377 height 33
type input "191562"
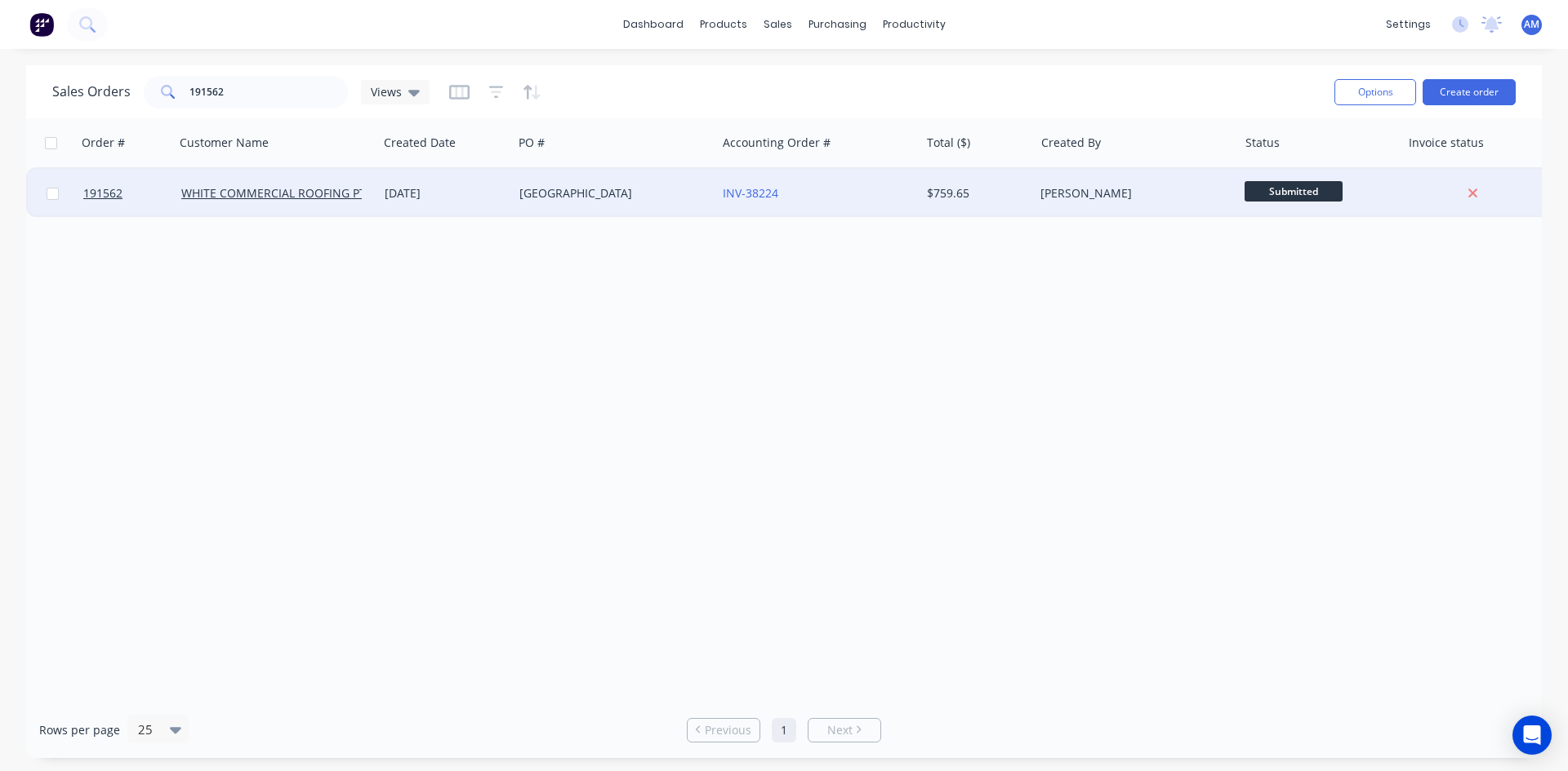
click at [661, 201] on div "Ferny Grove" at bounding box center [609, 194] width 181 height 16
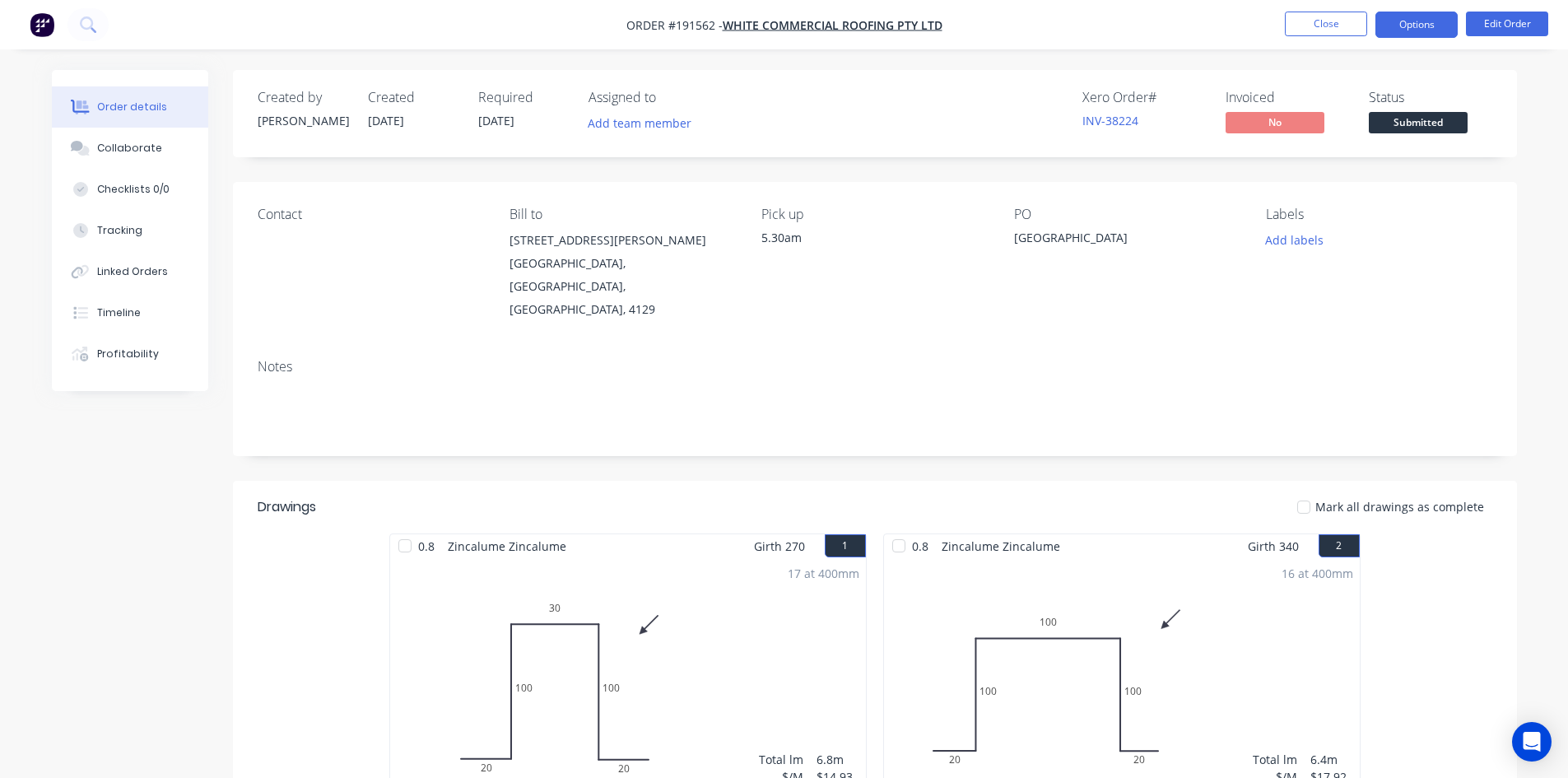
click at [1453, 30] on button "Options" at bounding box center [1417, 25] width 83 height 27
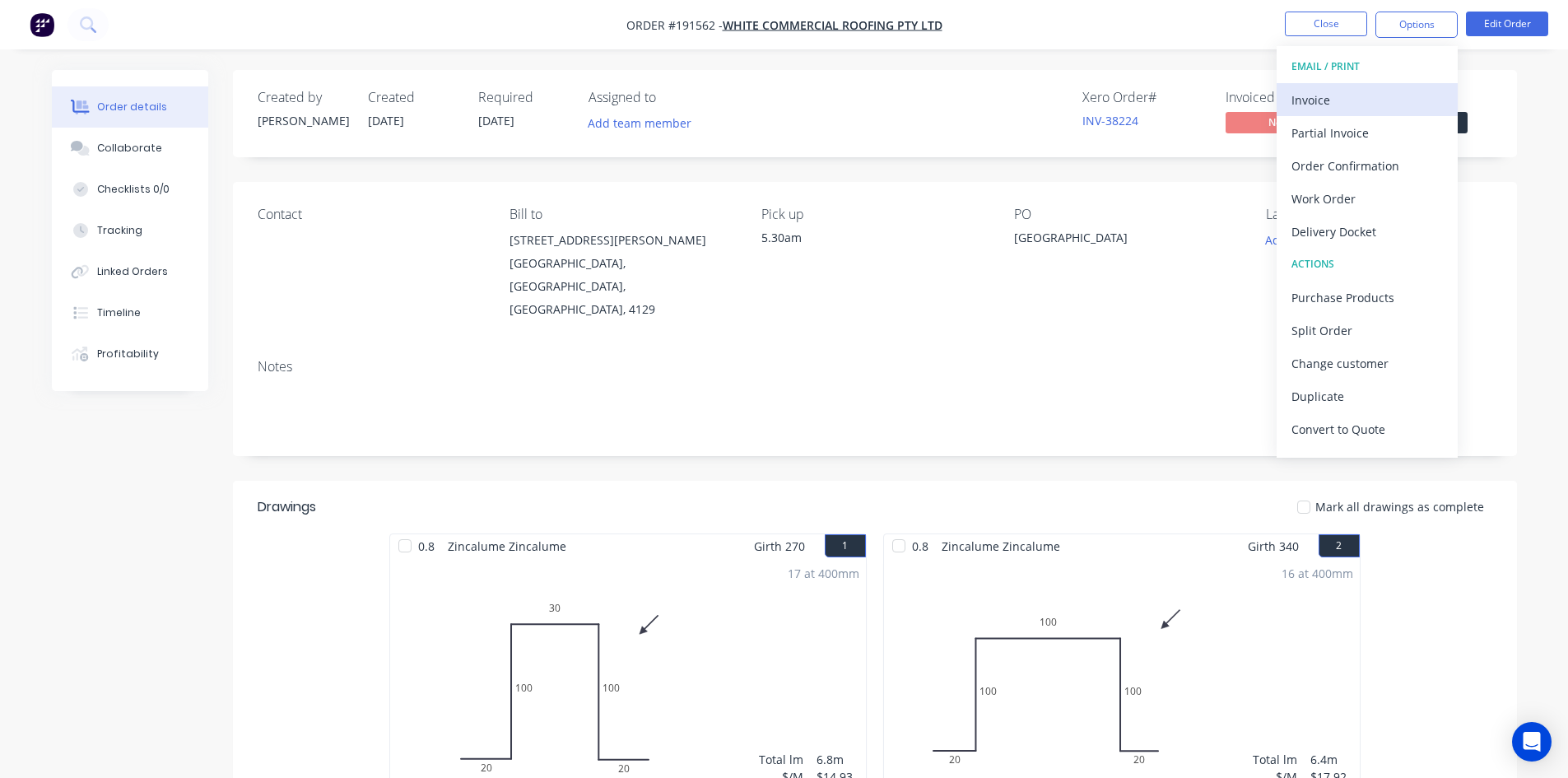
click at [1341, 104] on div "Invoice" at bounding box center [1367, 100] width 151 height 24
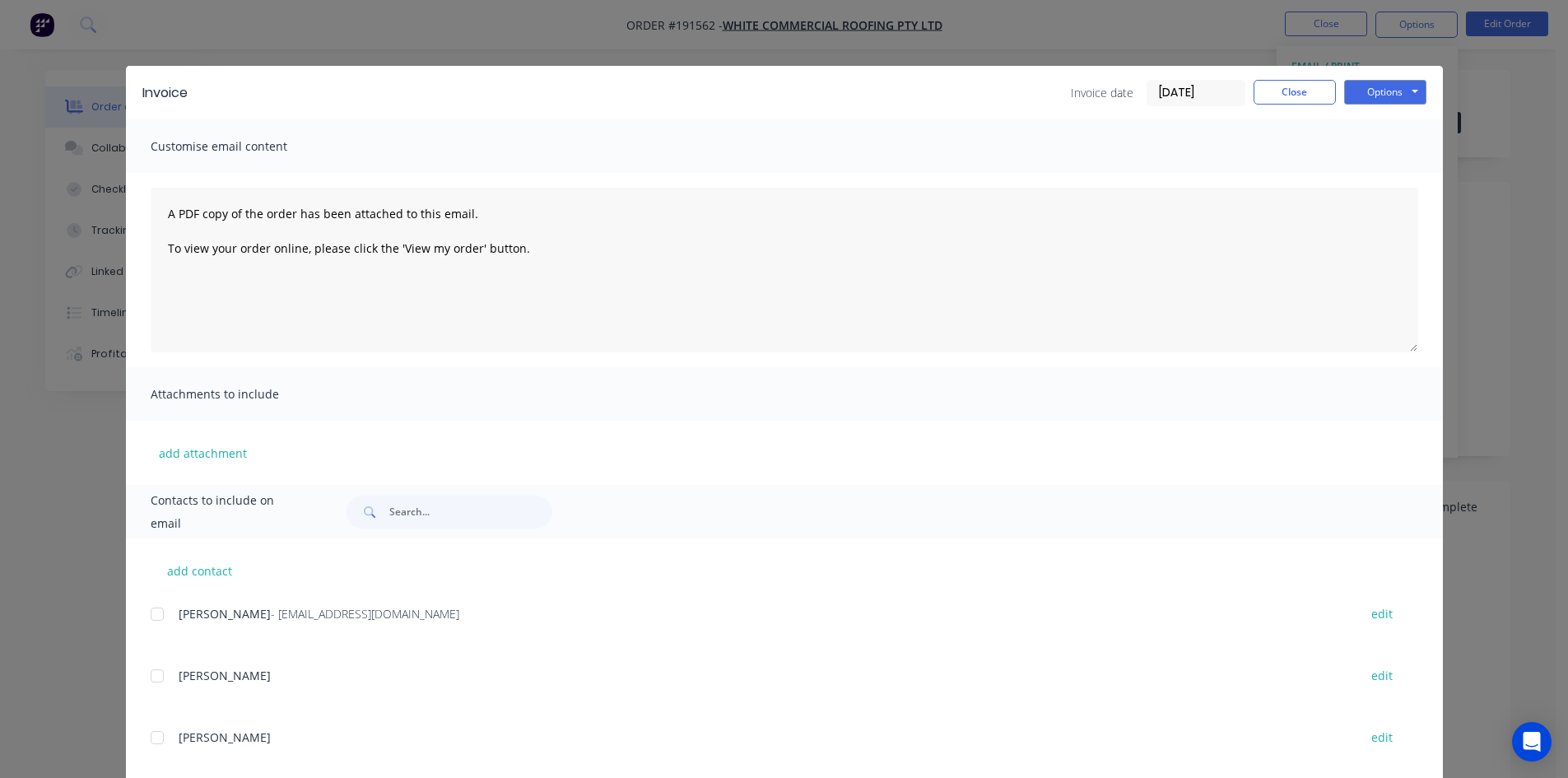
click at [143, 617] on div "add contact Anne - admin@wcroofing.com.au edit ERIC edit ARRON edit DAMO edit G…" at bounding box center [784, 765] width 1317 height 454
click at [149, 617] on div at bounding box center [158, 615] width 33 height 33
click at [1395, 84] on button "Options" at bounding box center [1386, 92] width 83 height 25
click at [1398, 170] on button "Email" at bounding box center [1397, 176] width 105 height 28
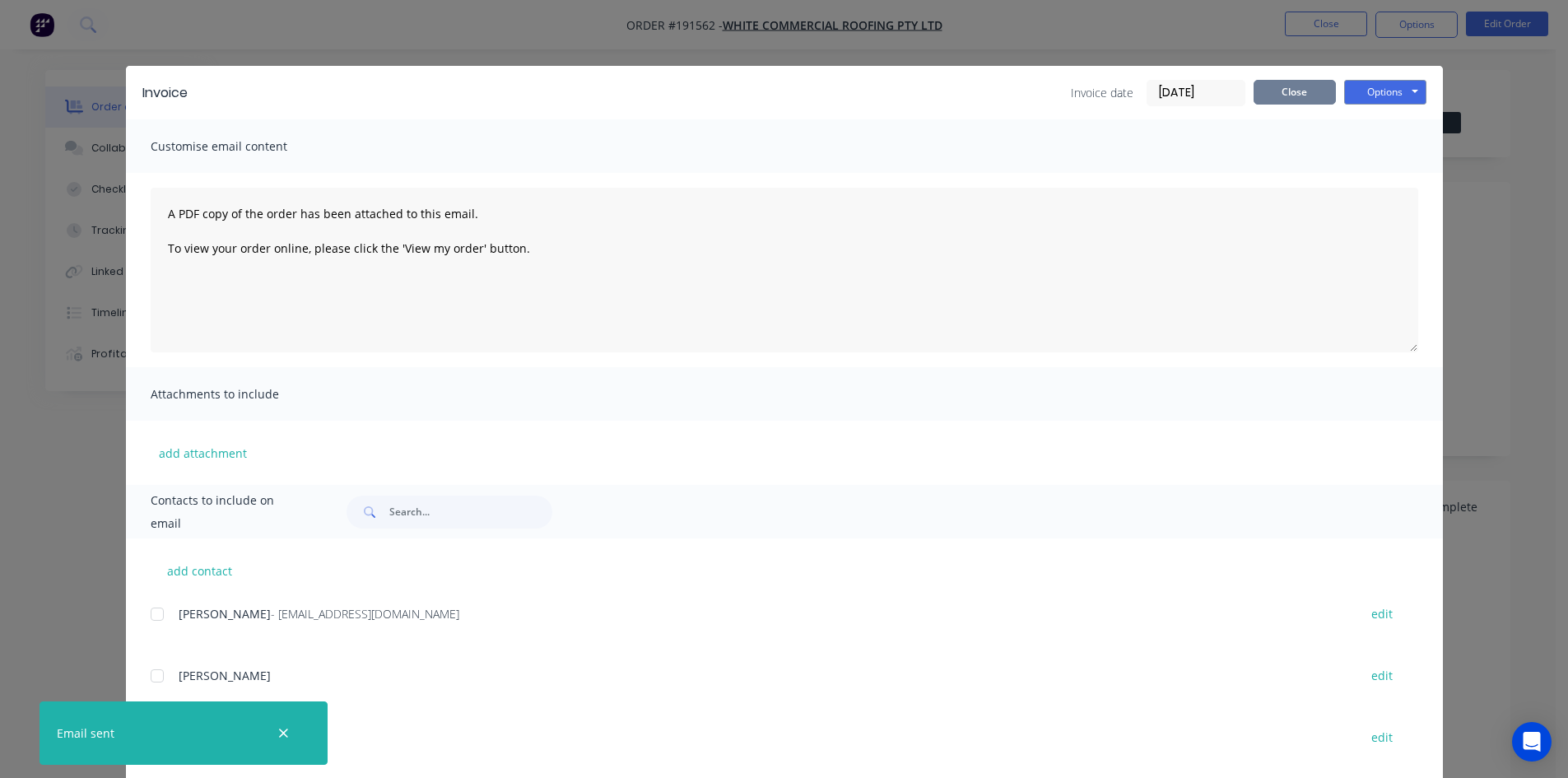
click at [1293, 89] on button "Close" at bounding box center [1295, 92] width 83 height 25
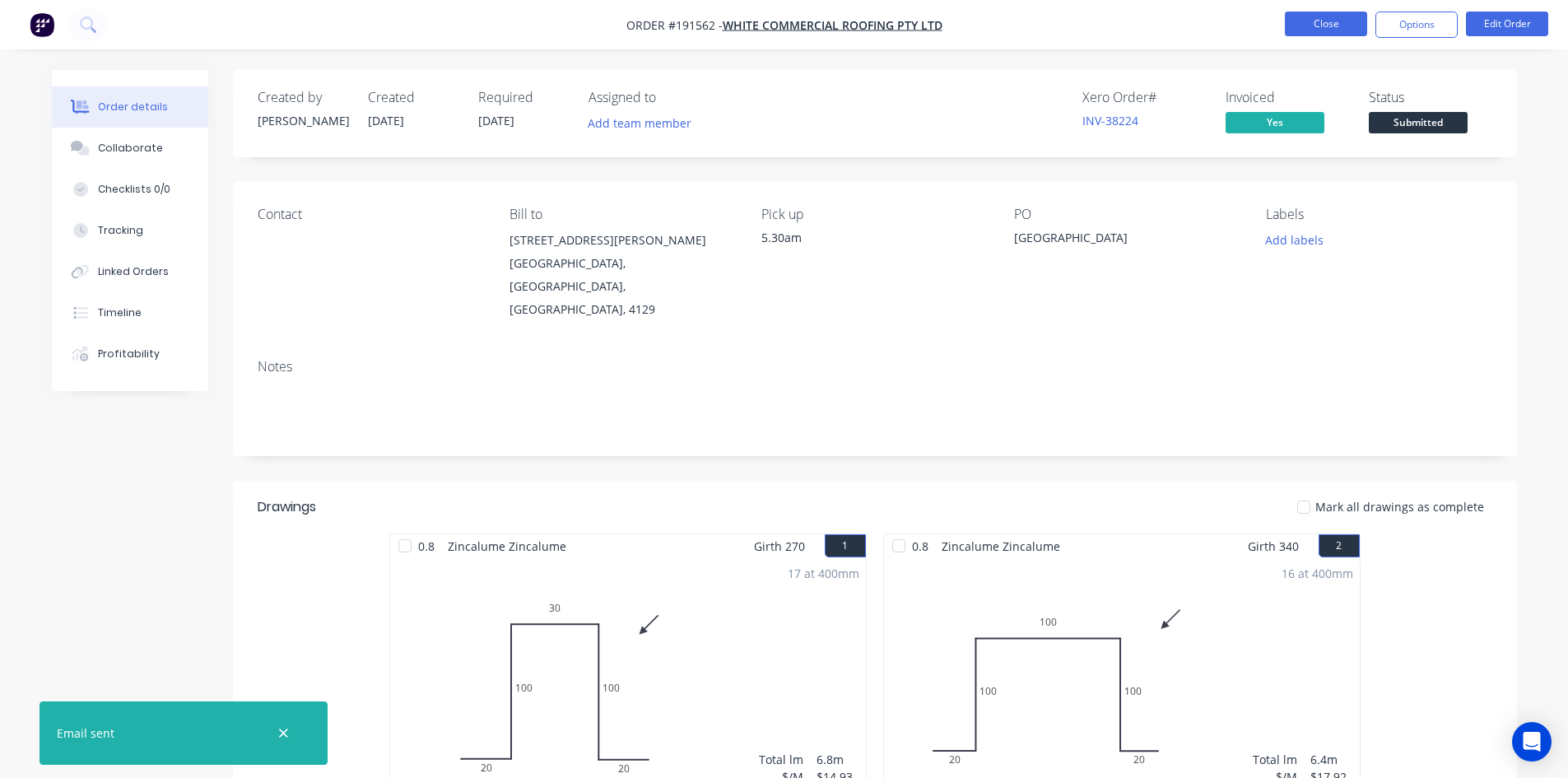
click at [1319, 30] on button "Close" at bounding box center [1326, 24] width 83 height 25
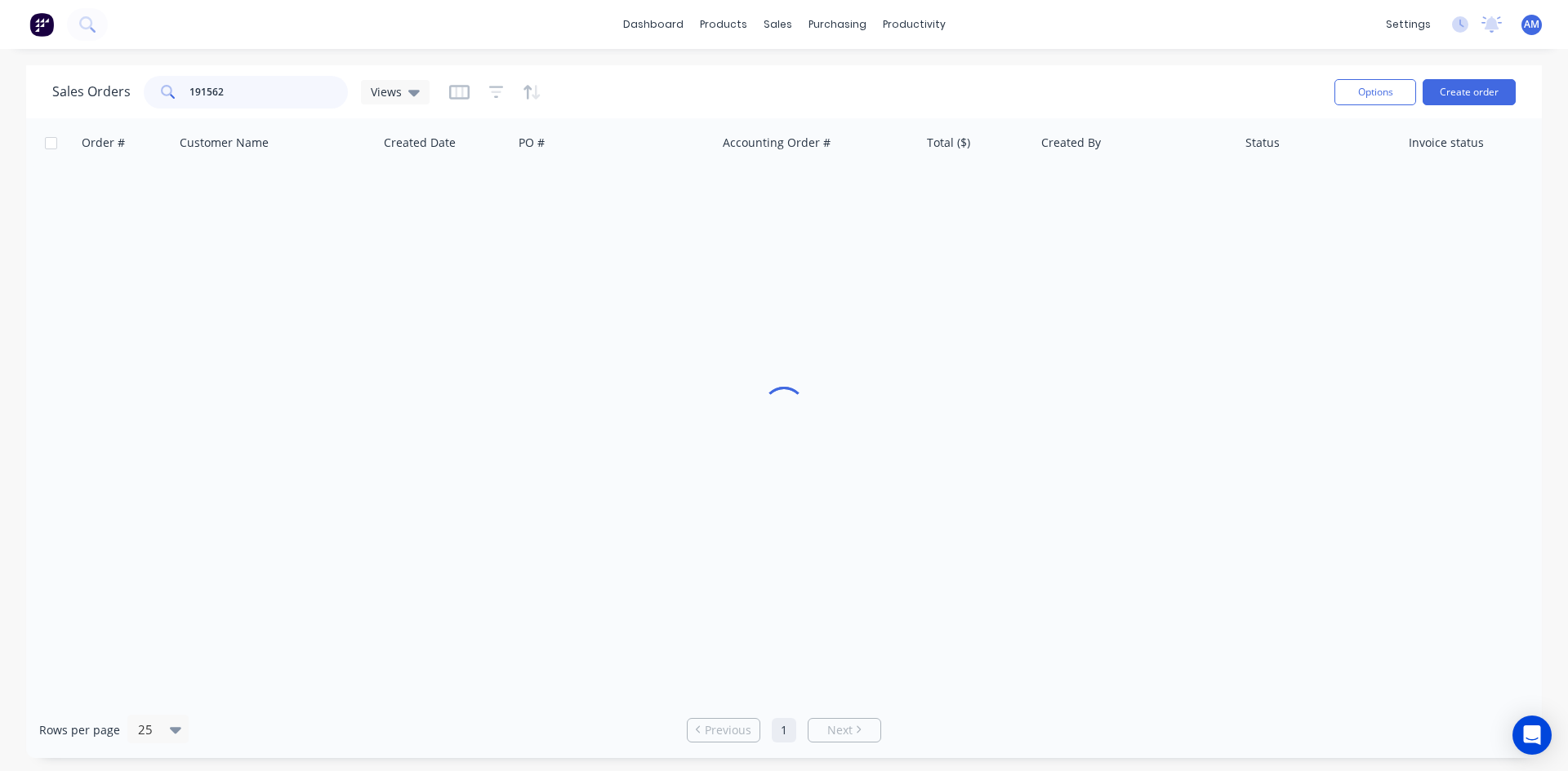
drag, startPoint x: 261, startPoint y: 95, endPoint x: 73, endPoint y: 95, distance: 188.0
click at [73, 95] on div "Sales Orders 191562 Views" at bounding box center [240, 92] width 377 height 33
type input "191485"
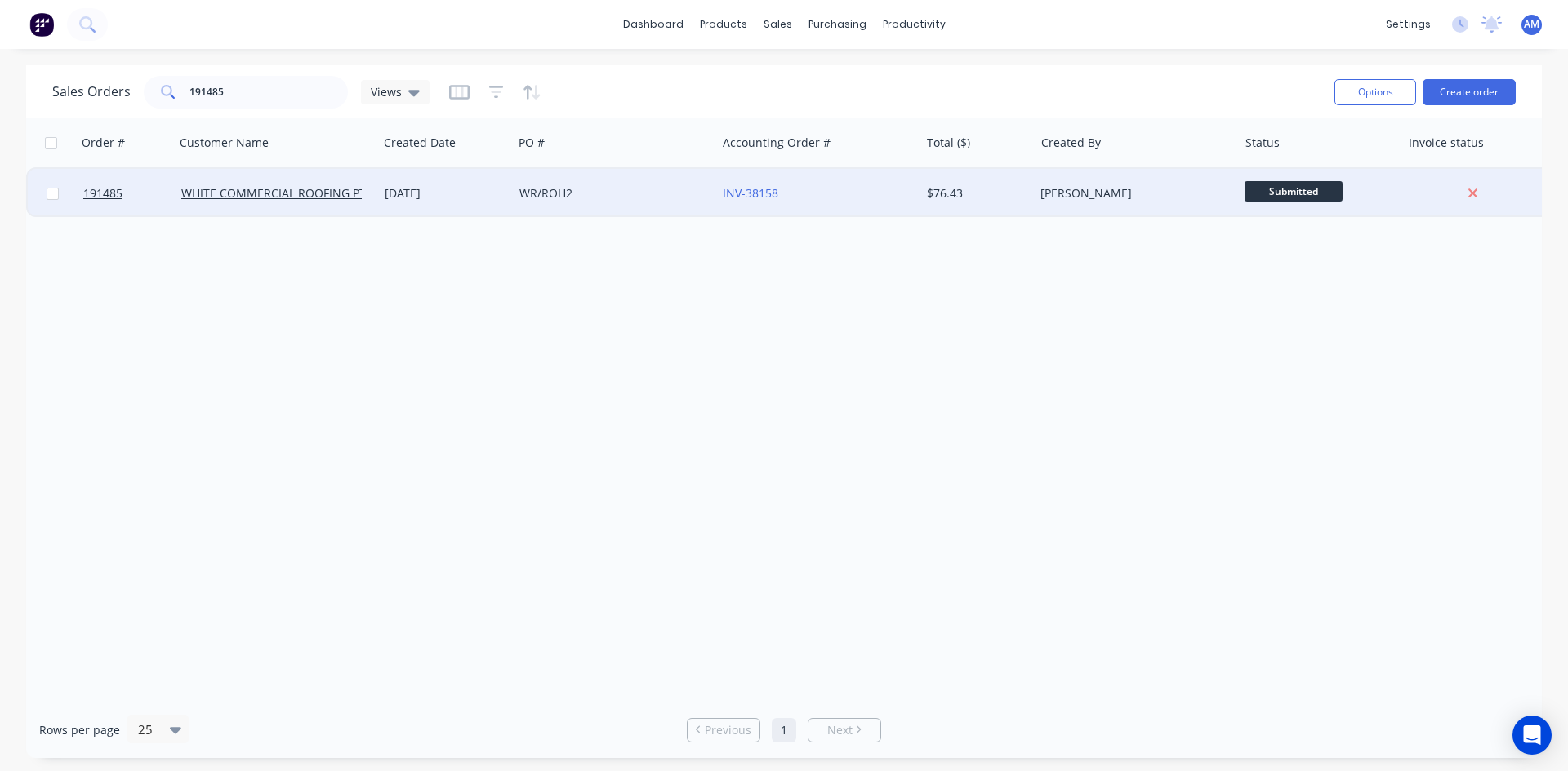
click at [668, 205] on div "WR/ROH2" at bounding box center [615, 194] width 204 height 49
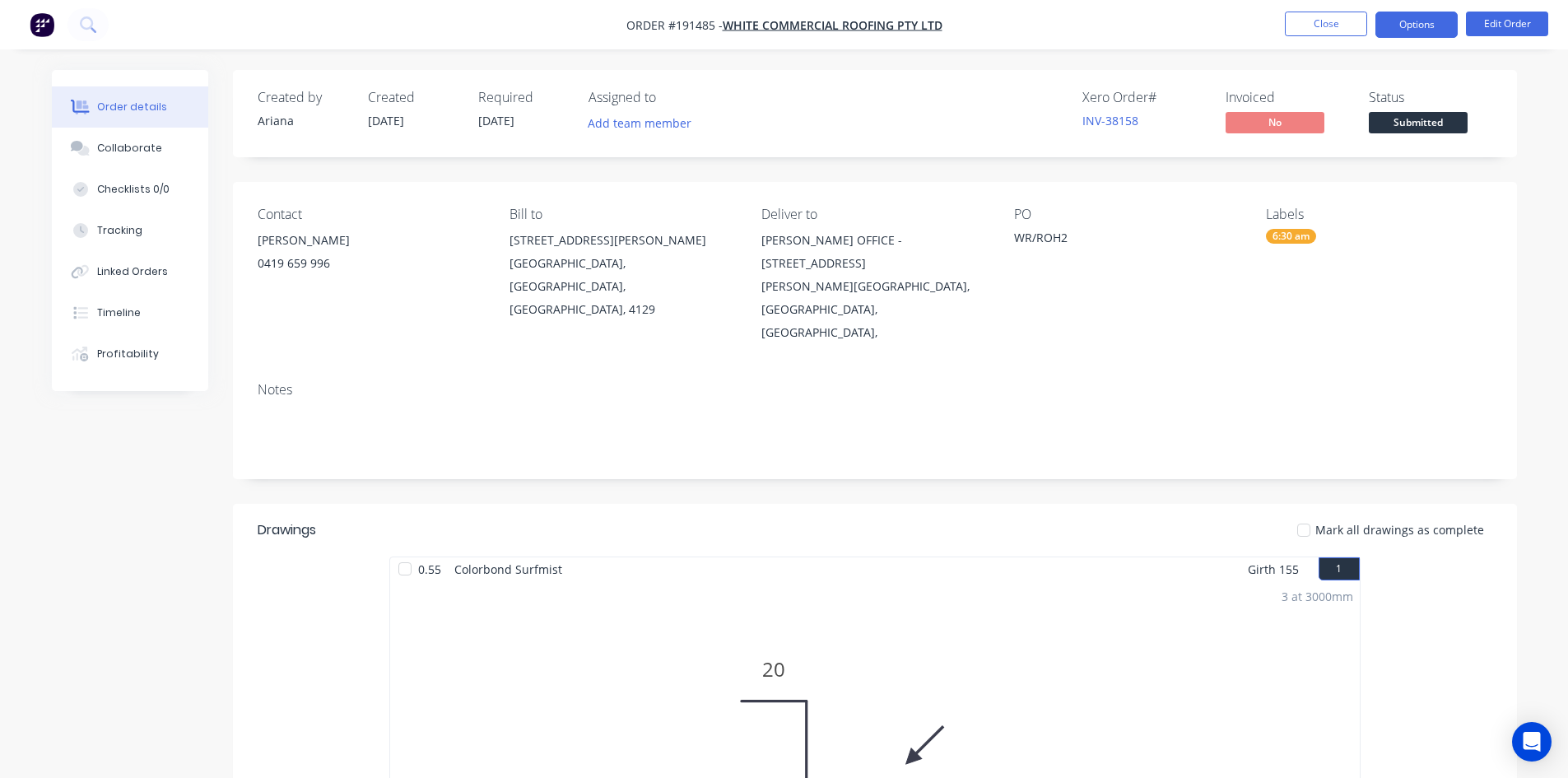
click at [1428, 22] on button "Options" at bounding box center [1417, 25] width 83 height 27
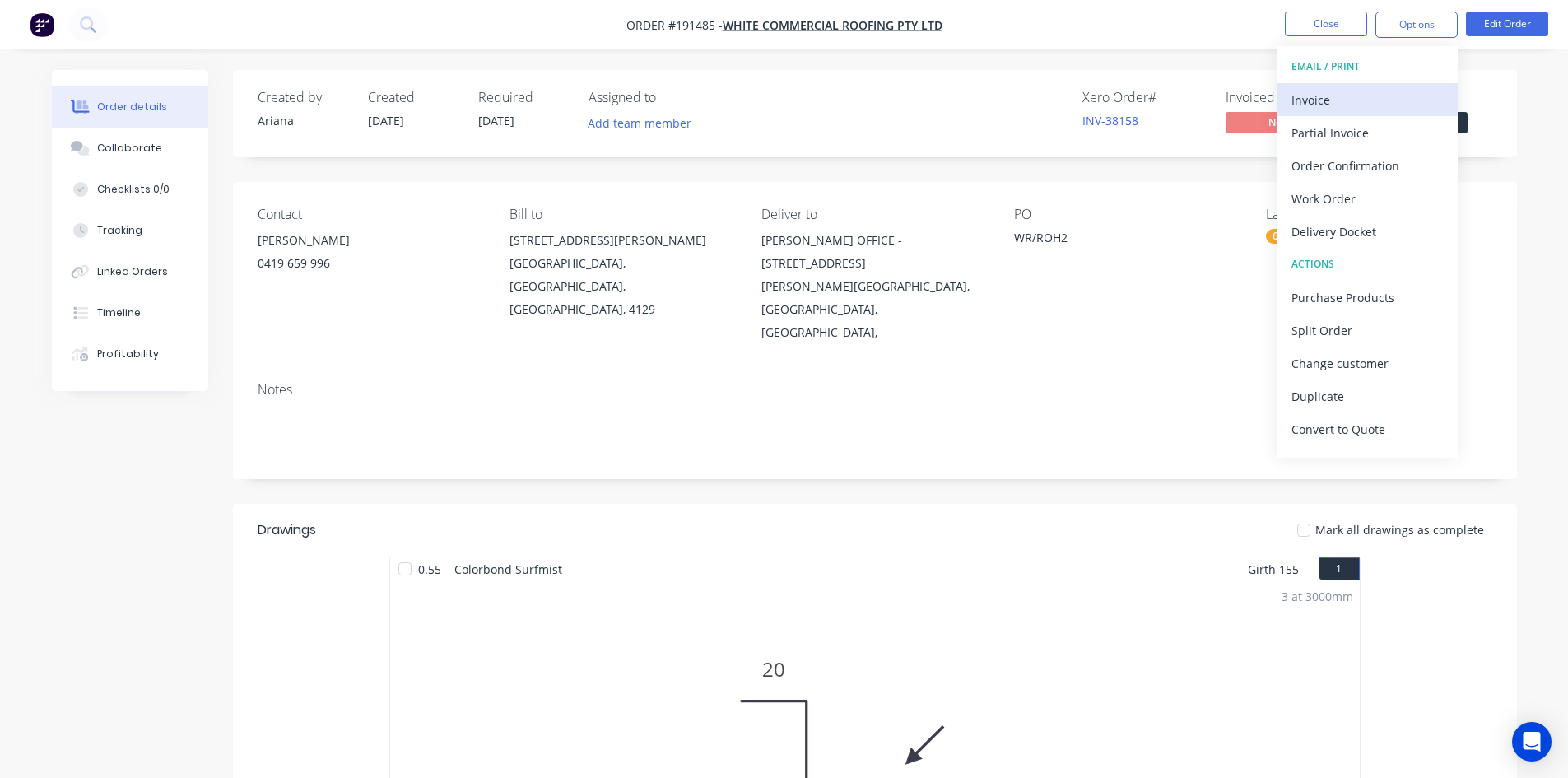
click at [1409, 85] on button "Invoice" at bounding box center [1367, 100] width 182 height 33
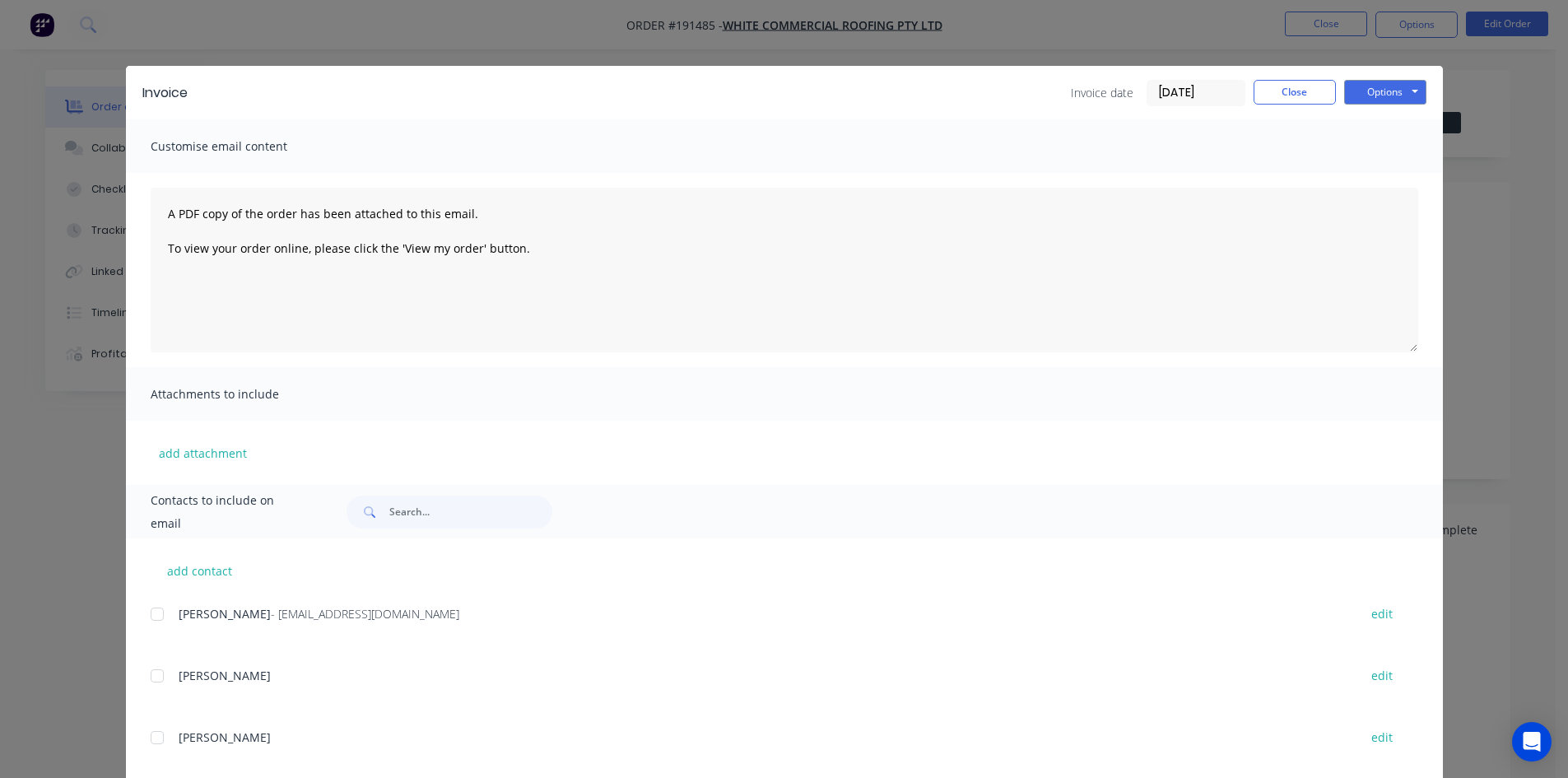
click at [149, 613] on div at bounding box center [158, 615] width 33 height 33
click at [1413, 91] on button "Options" at bounding box center [1386, 92] width 83 height 25
click at [1389, 180] on button "Email" at bounding box center [1397, 176] width 105 height 28
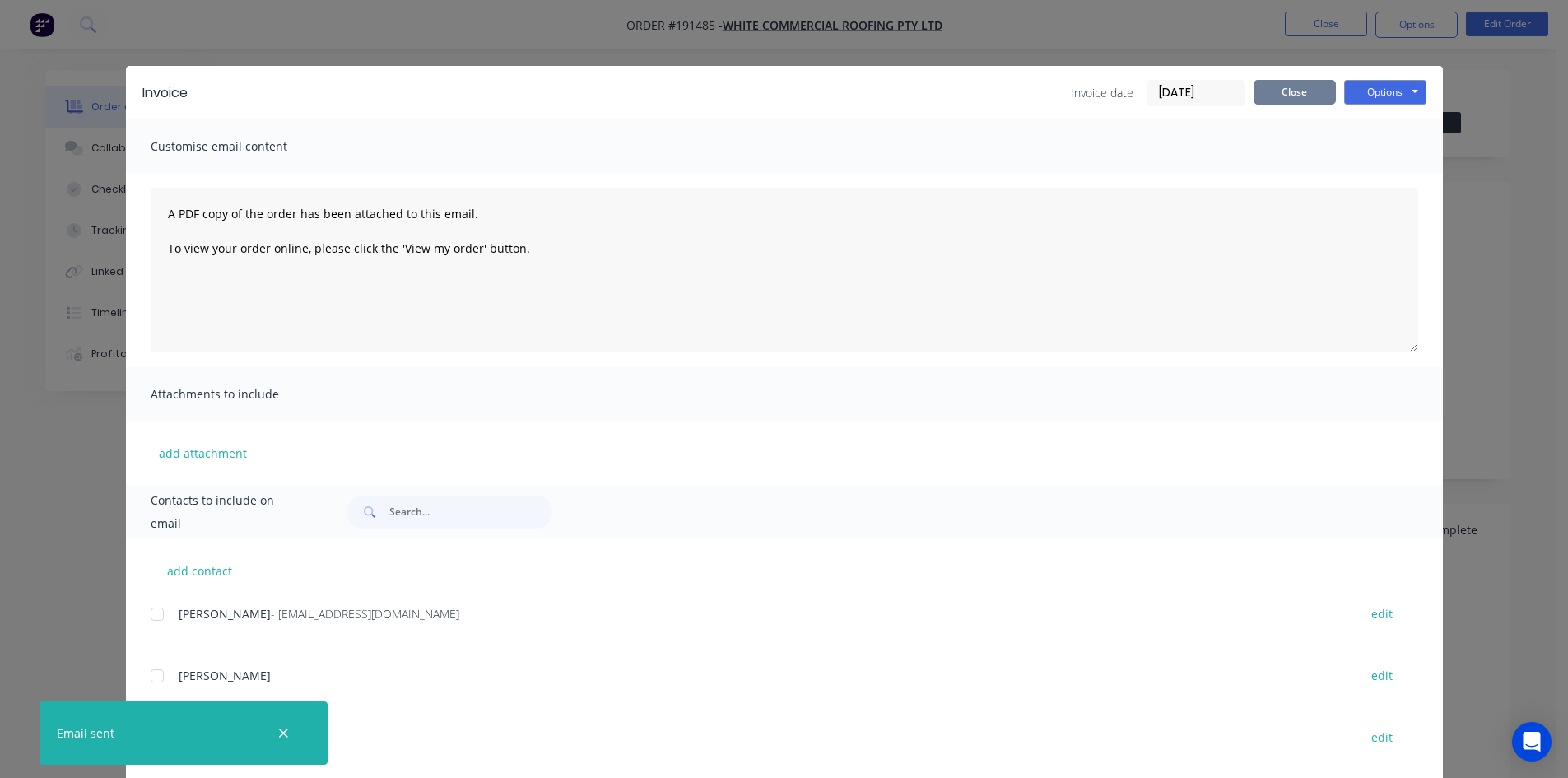
click at [1308, 98] on button "Close" at bounding box center [1295, 92] width 83 height 25
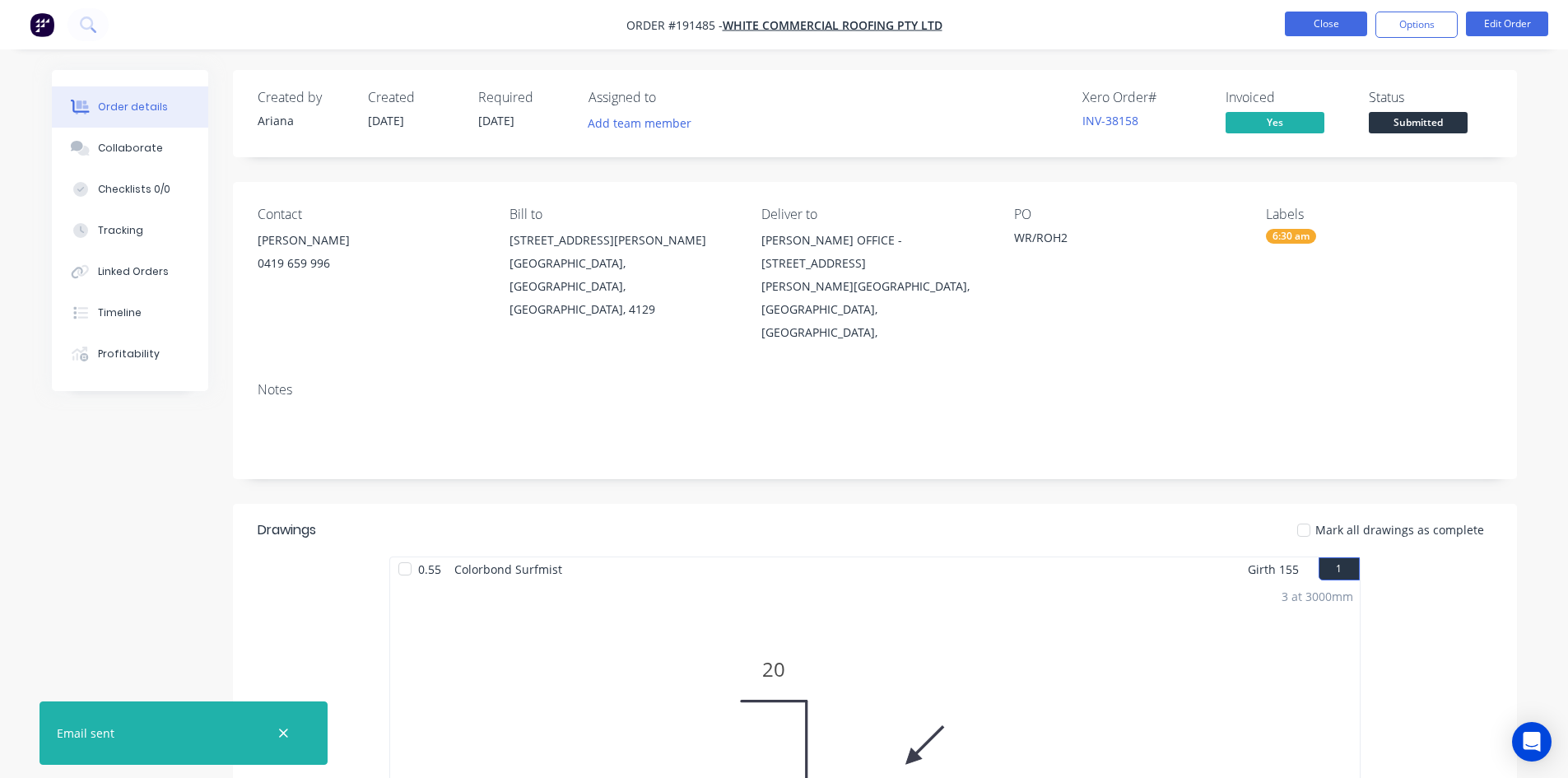
click at [1341, 31] on button "Close" at bounding box center [1326, 24] width 83 height 25
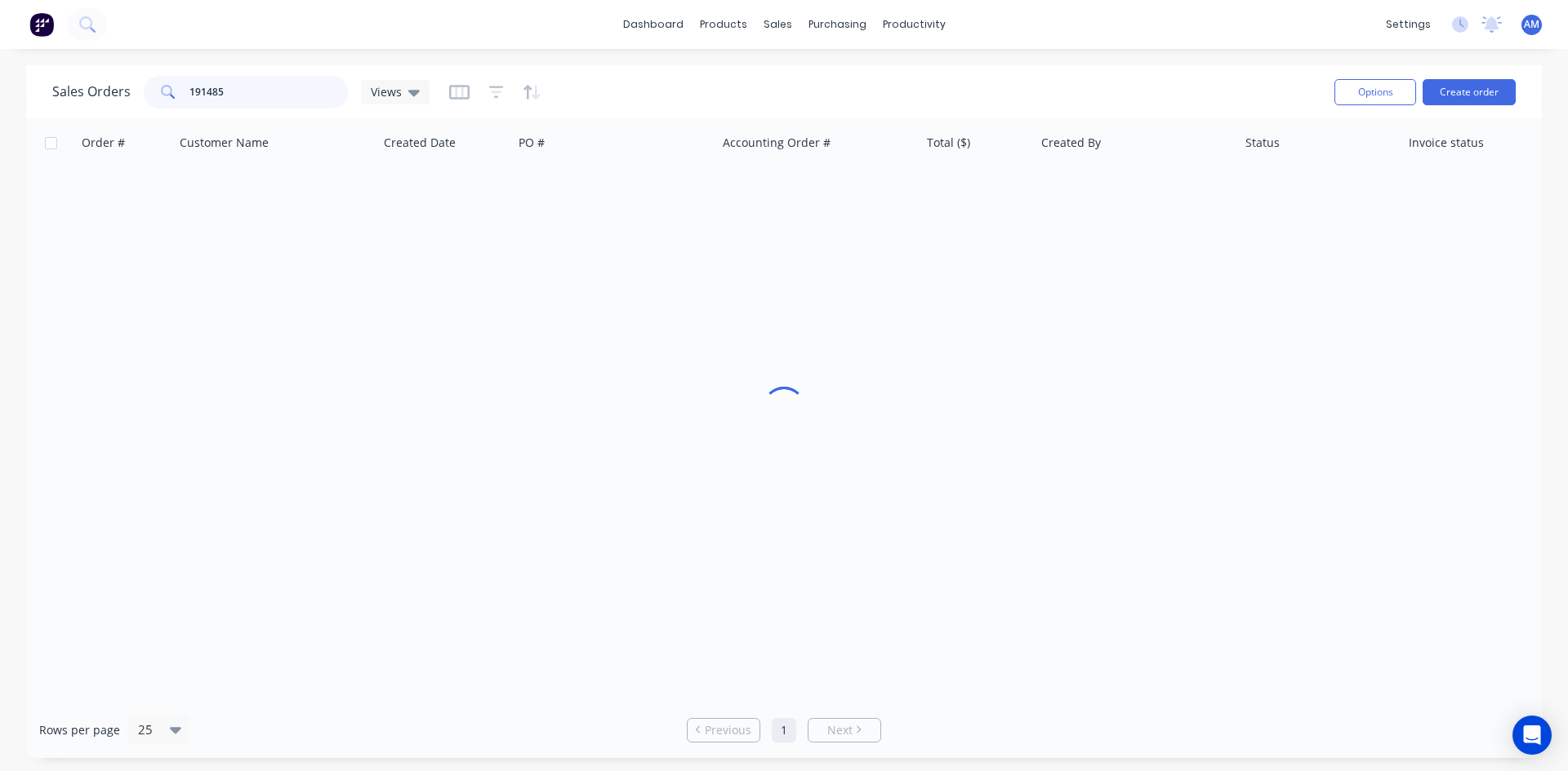
drag, startPoint x: 244, startPoint y: 92, endPoint x: 134, endPoint y: 89, distance: 110.0
click at [134, 89] on div "Sales Orders 191485 Views" at bounding box center [240, 92] width 377 height 33
type input "191457"
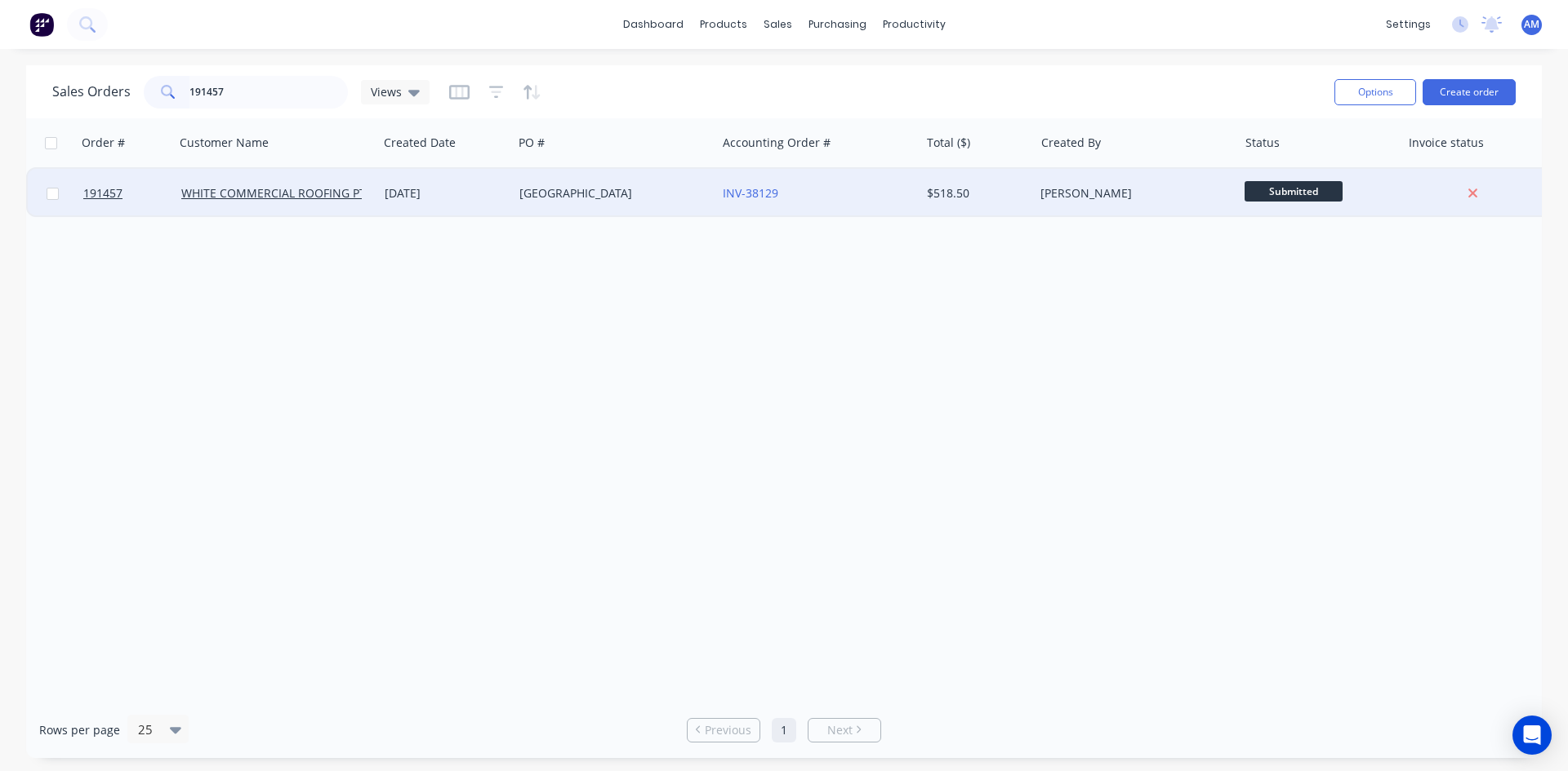
click at [842, 197] on div "INV-38129" at bounding box center [812, 194] width 181 height 16
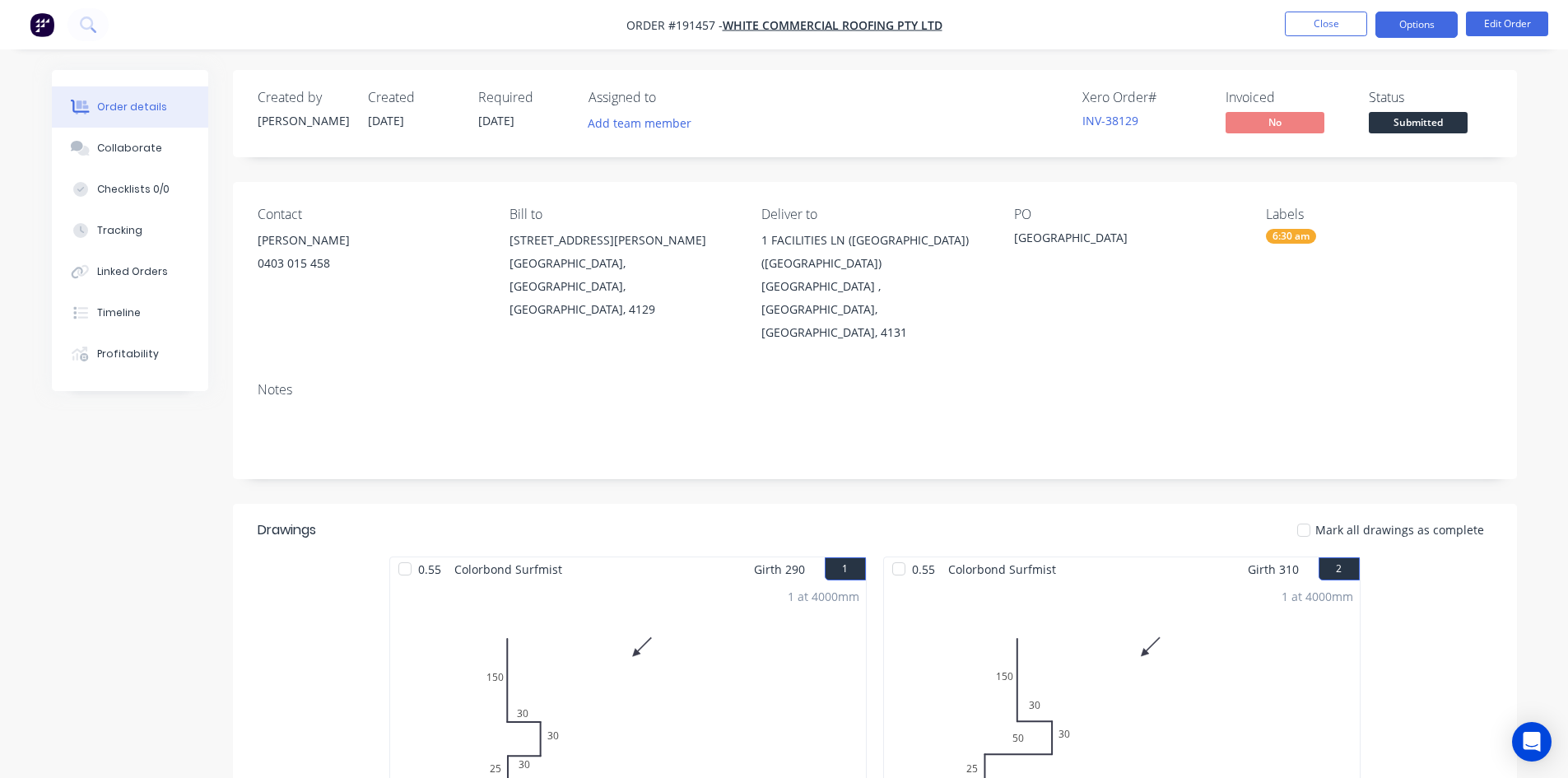
click at [1413, 27] on button "Options" at bounding box center [1417, 25] width 83 height 27
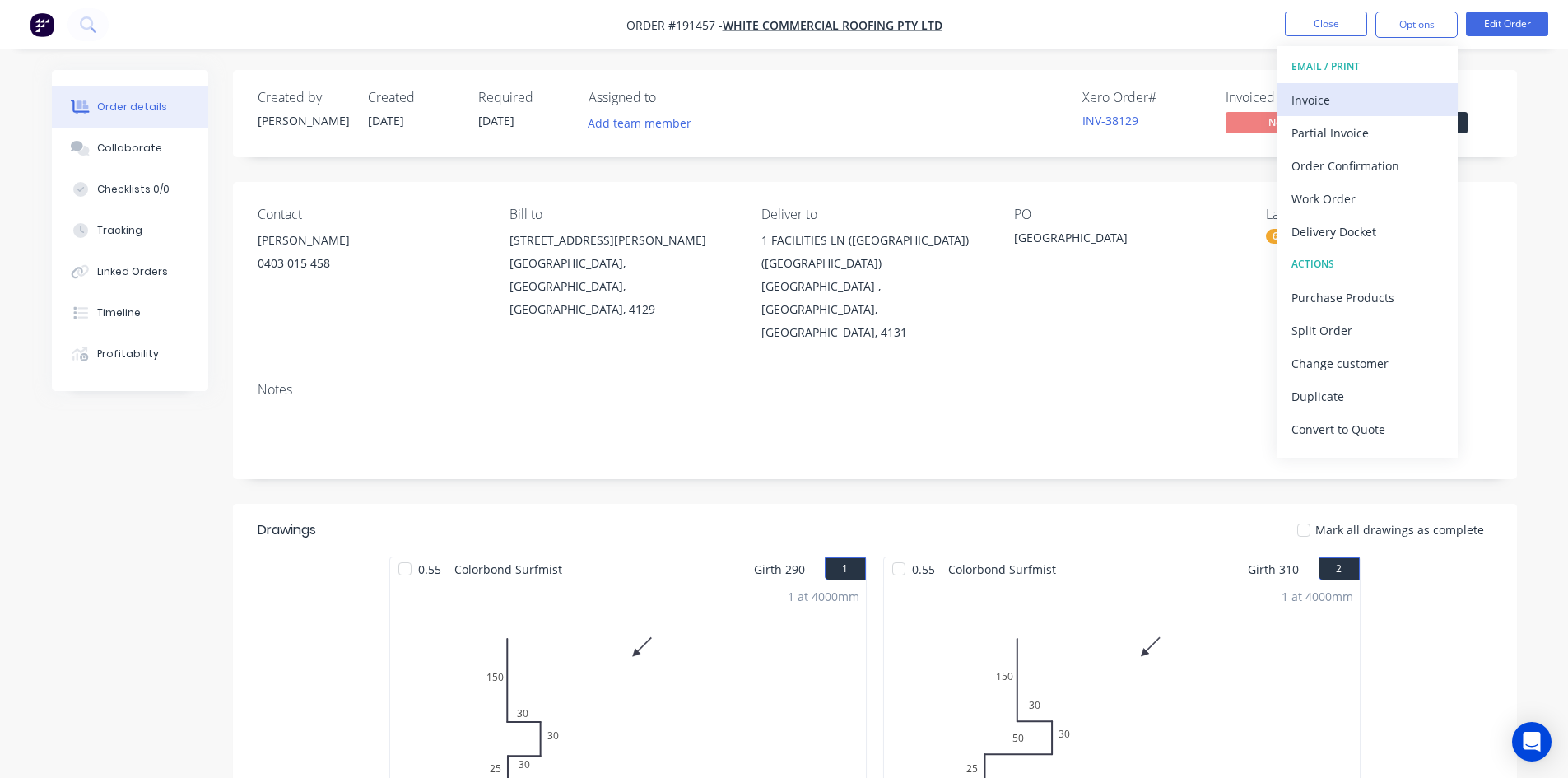
click at [1371, 100] on div "Invoice" at bounding box center [1367, 100] width 151 height 24
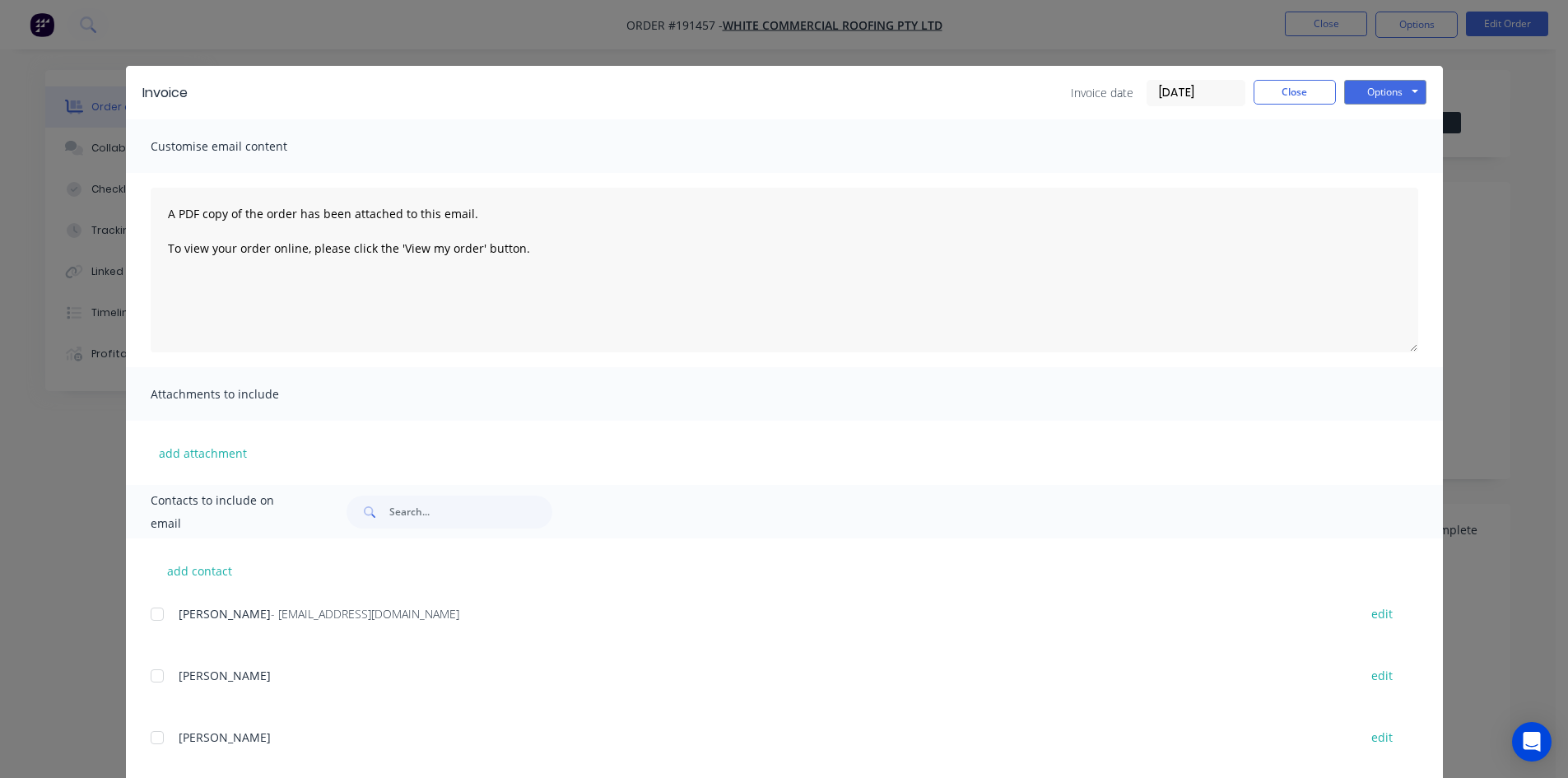
click at [151, 610] on div at bounding box center [158, 615] width 33 height 33
click at [1369, 93] on button "Options" at bounding box center [1386, 92] width 83 height 25
click at [1367, 183] on button "Email" at bounding box center [1397, 176] width 105 height 28
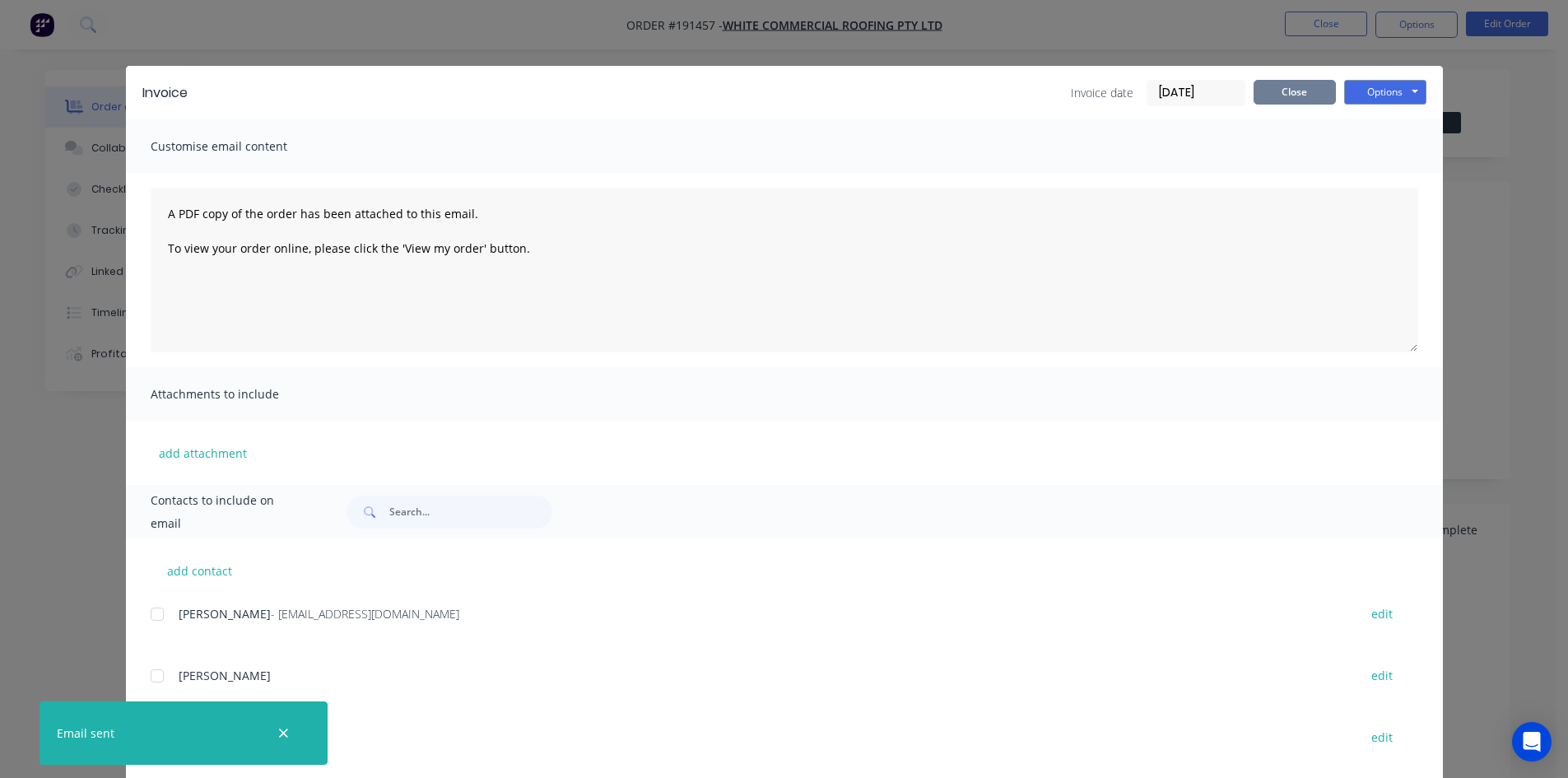
click at [1290, 96] on button "Close" at bounding box center [1295, 92] width 83 height 25
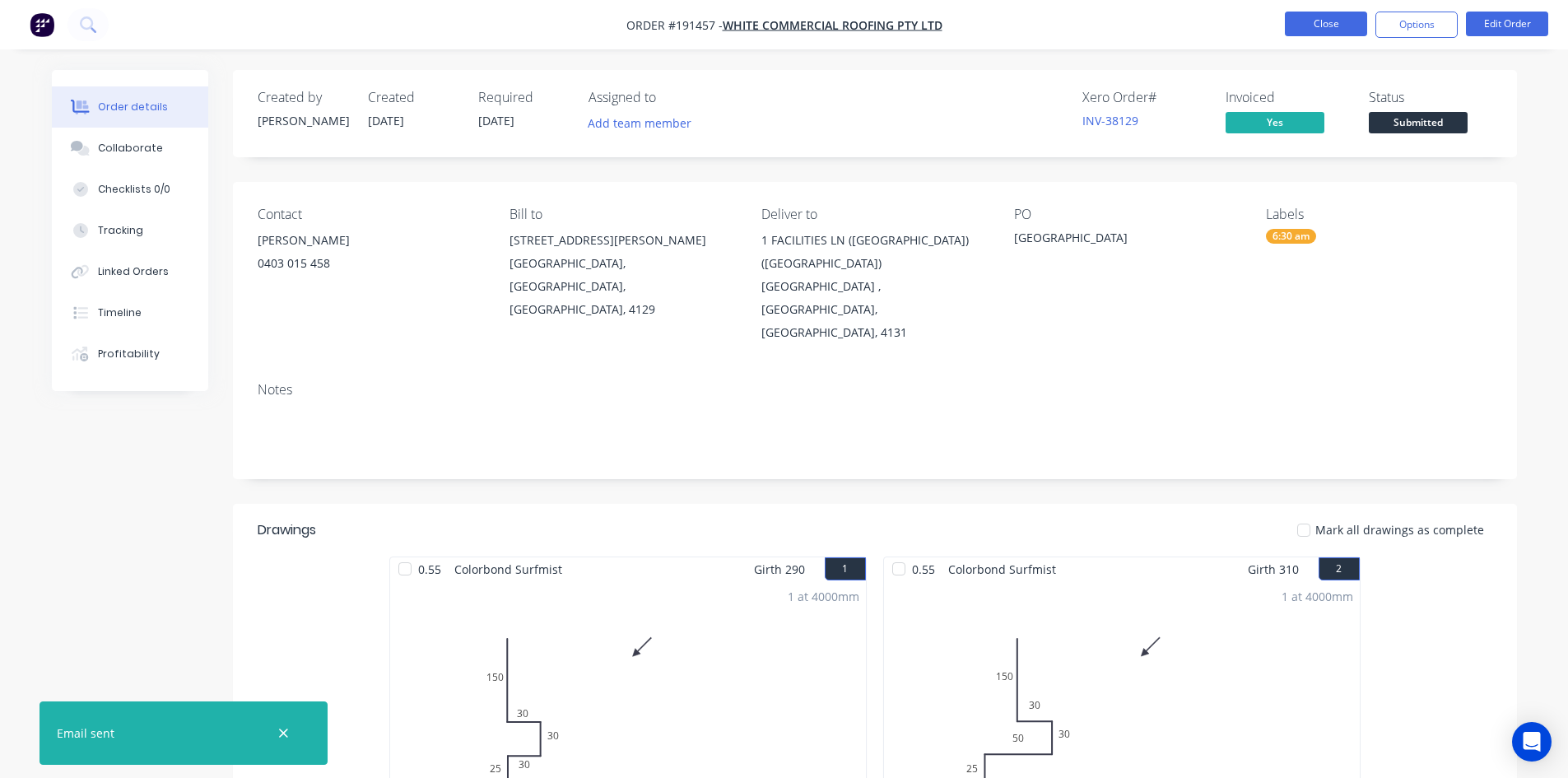
click at [1310, 22] on button "Close" at bounding box center [1326, 24] width 83 height 25
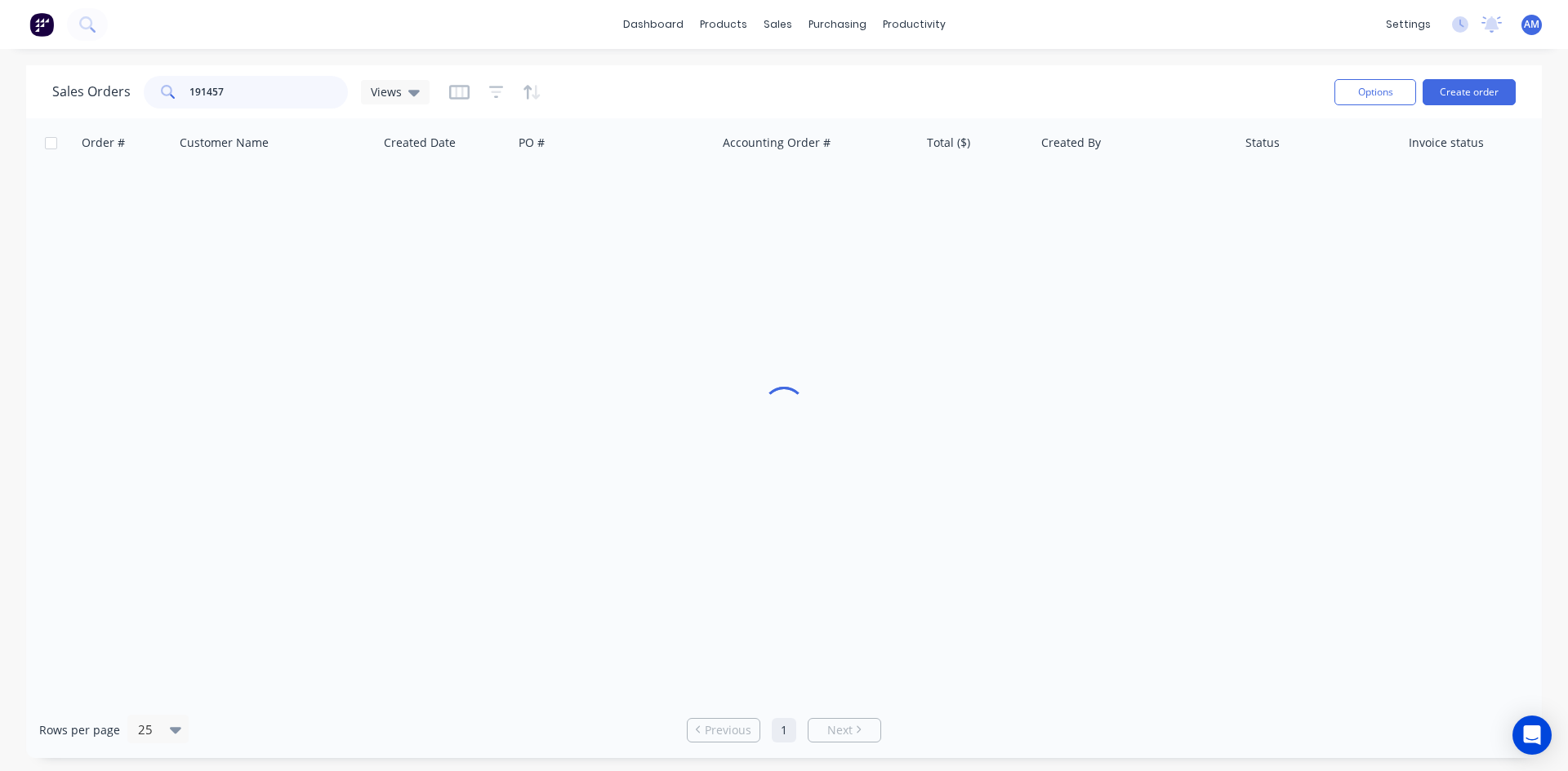
drag, startPoint x: 278, startPoint y: 90, endPoint x: 130, endPoint y: 94, distance: 148.1
click at [130, 94] on div "Sales Orders 191457 Views" at bounding box center [240, 92] width 377 height 33
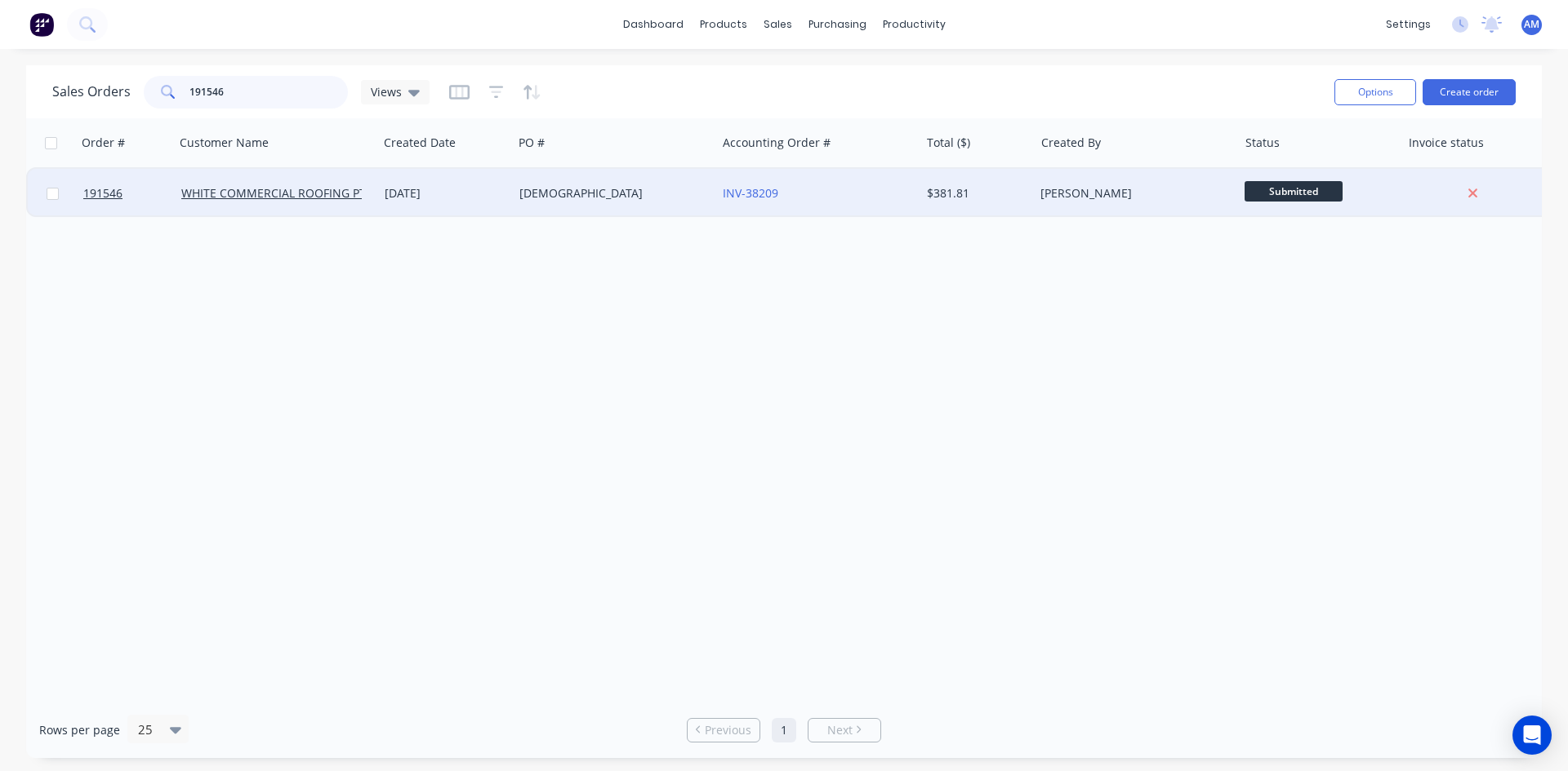
type input "191546"
click at [645, 189] on div "FAITH LUTHERAN" at bounding box center [609, 194] width 181 height 16
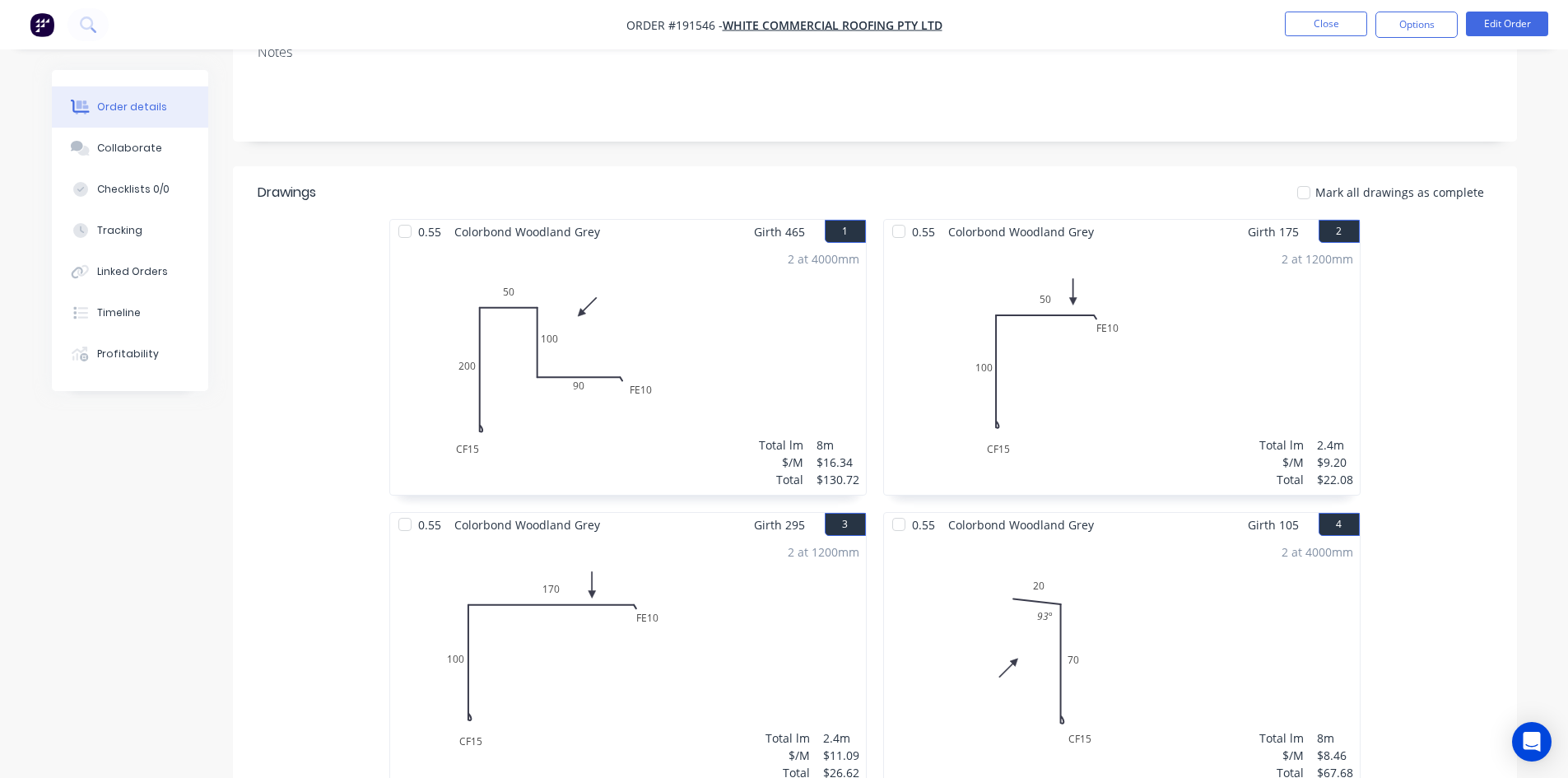
scroll to position [83, 0]
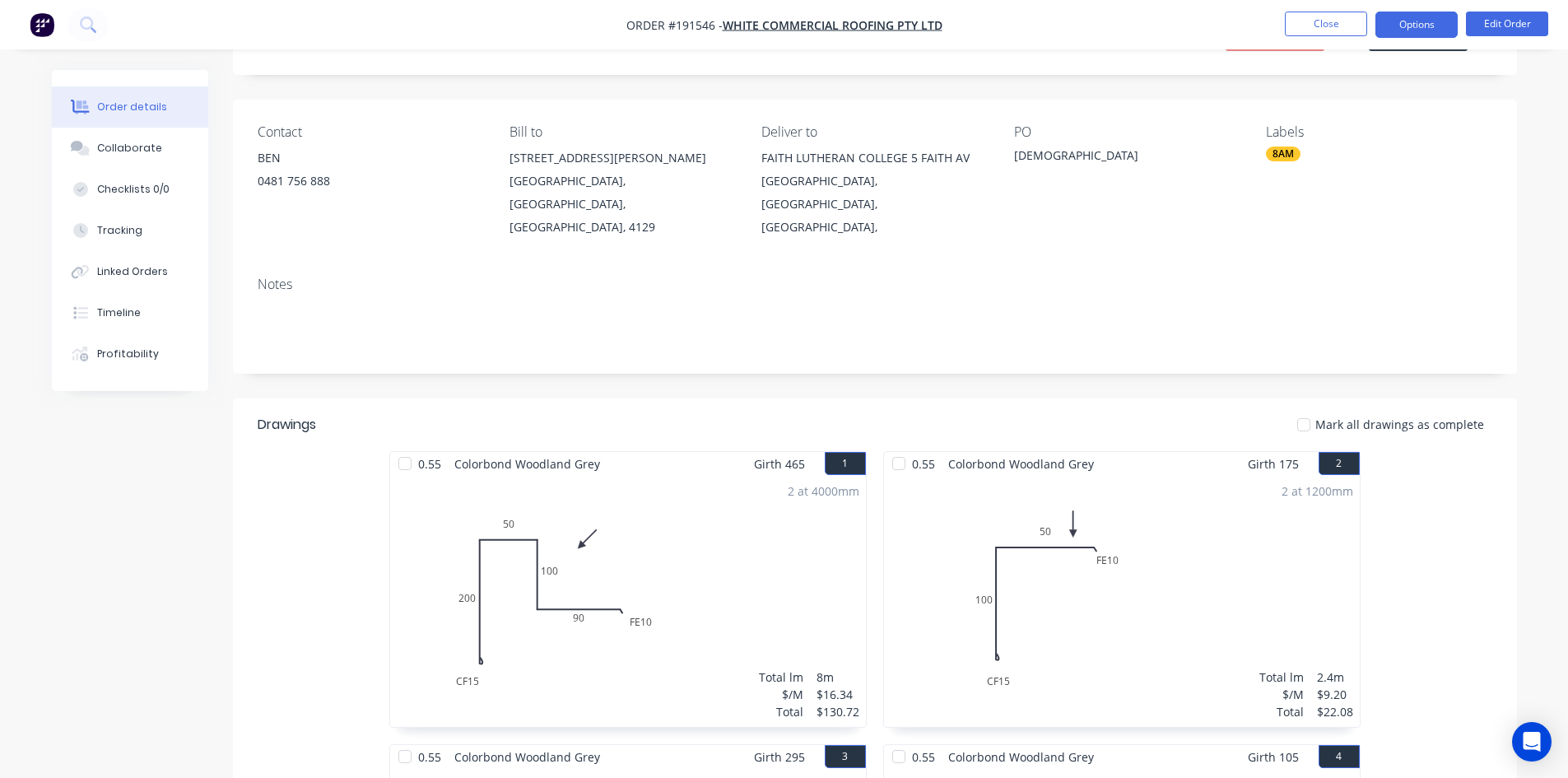
click at [1411, 17] on button "Options" at bounding box center [1417, 25] width 83 height 27
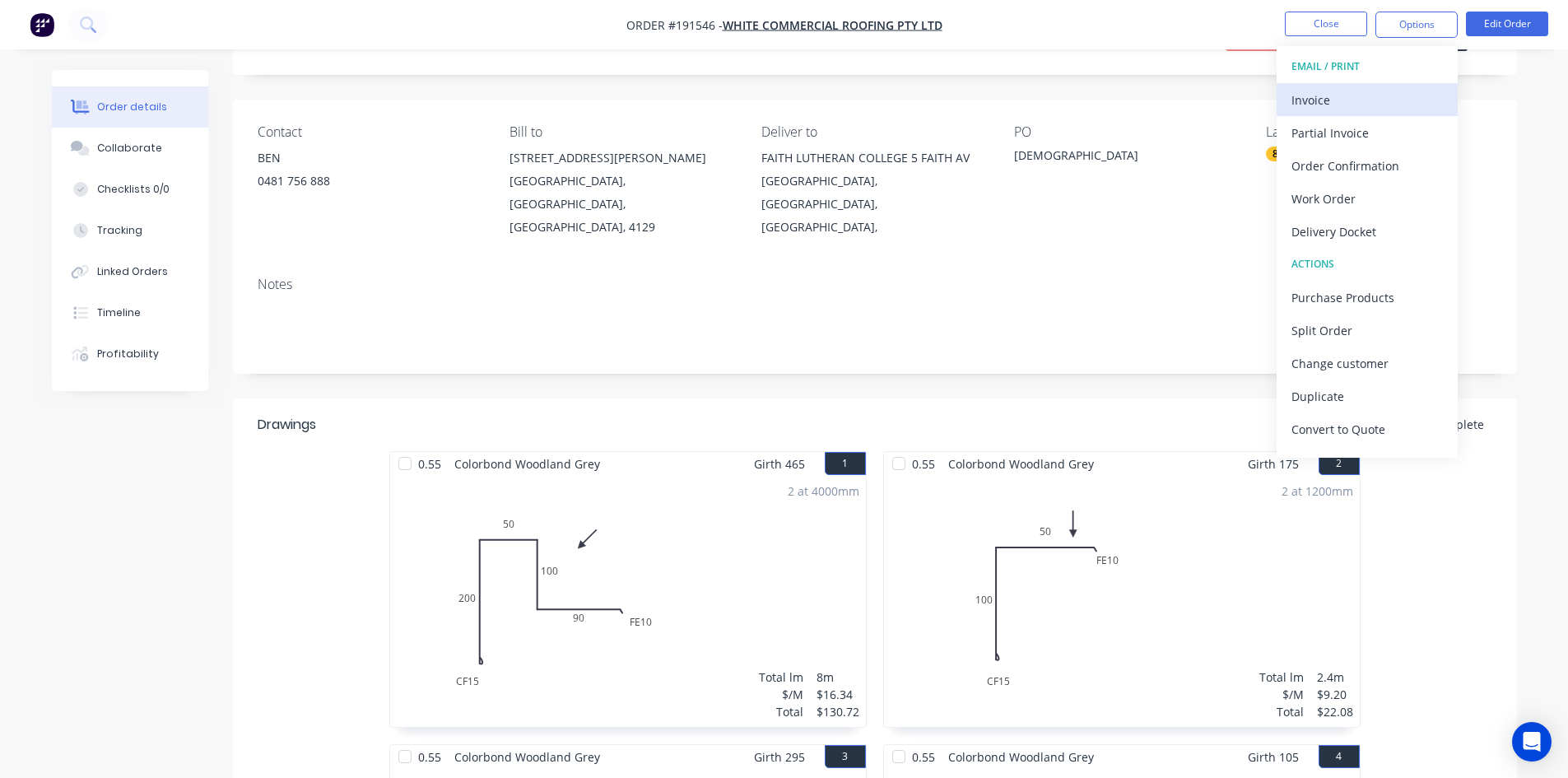
click at [1370, 93] on div "Invoice" at bounding box center [1367, 100] width 151 height 24
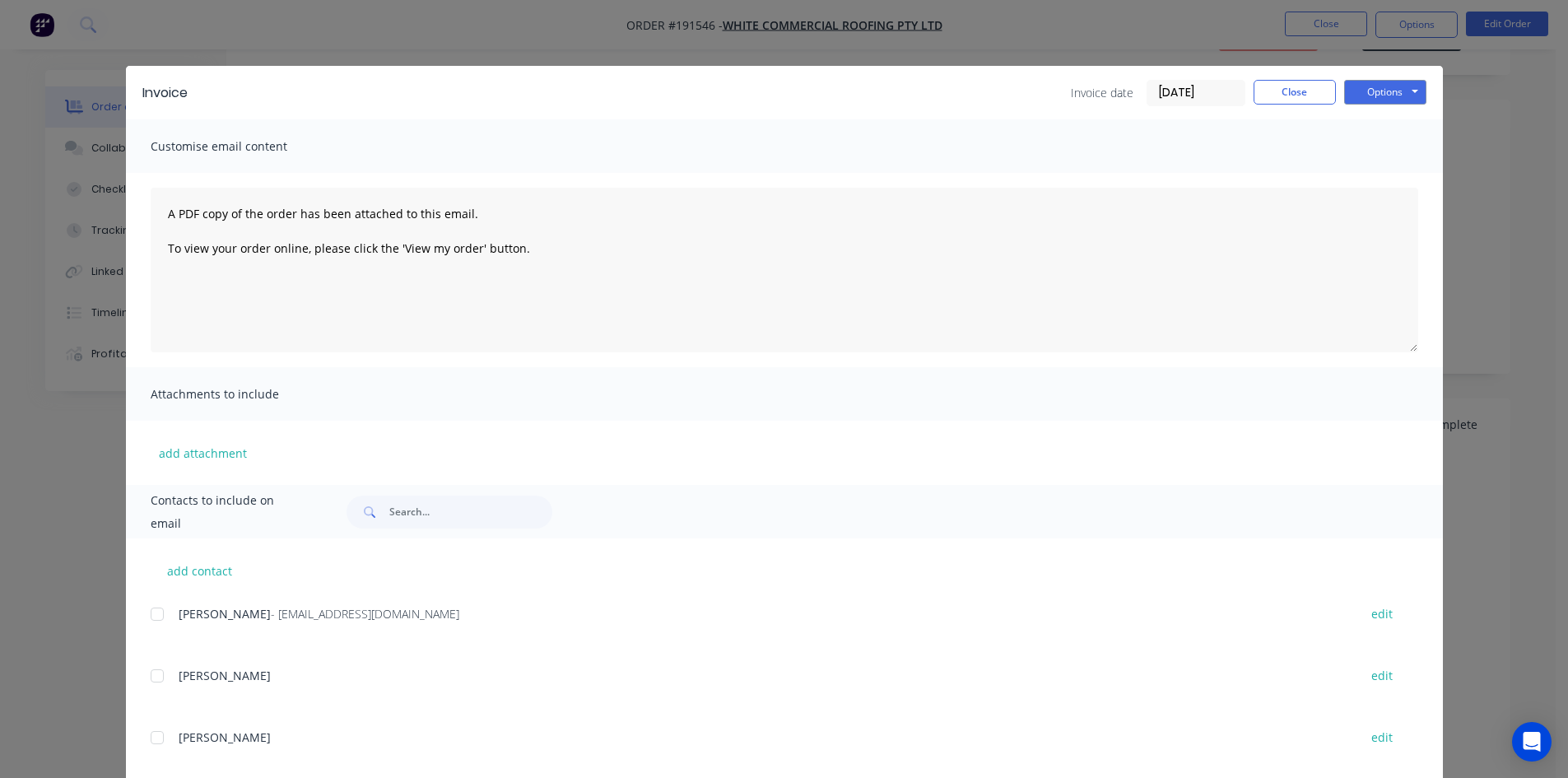
click at [149, 613] on div at bounding box center [158, 615] width 33 height 33
drag, startPoint x: 1377, startPoint y: 94, endPoint x: 1380, endPoint y: 106, distance: 12.4
click at [1377, 93] on button "Options" at bounding box center [1386, 92] width 83 height 25
click at [1377, 169] on button "Email" at bounding box center [1397, 176] width 105 height 28
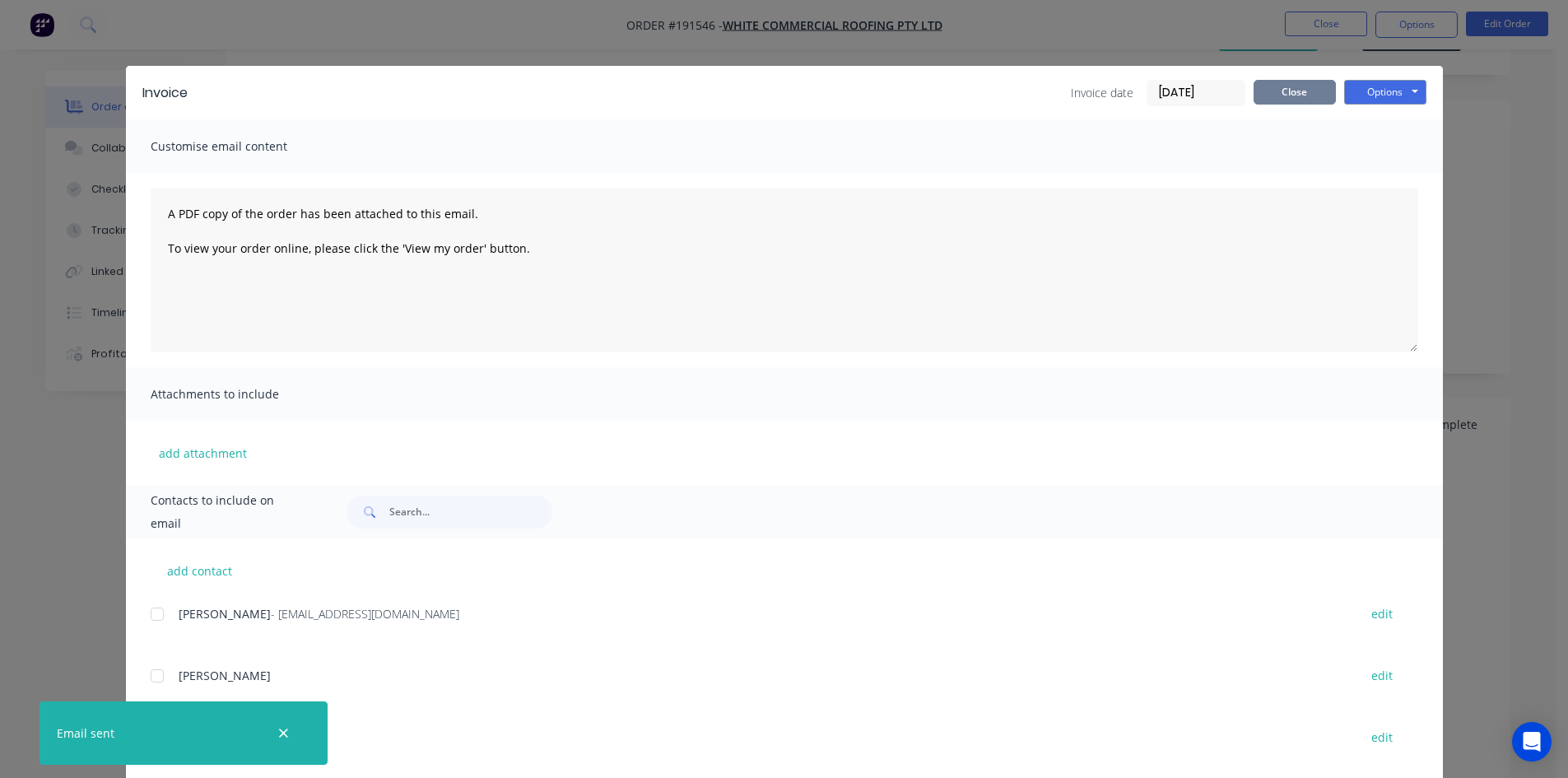
click at [1292, 101] on button "Close" at bounding box center [1295, 92] width 83 height 25
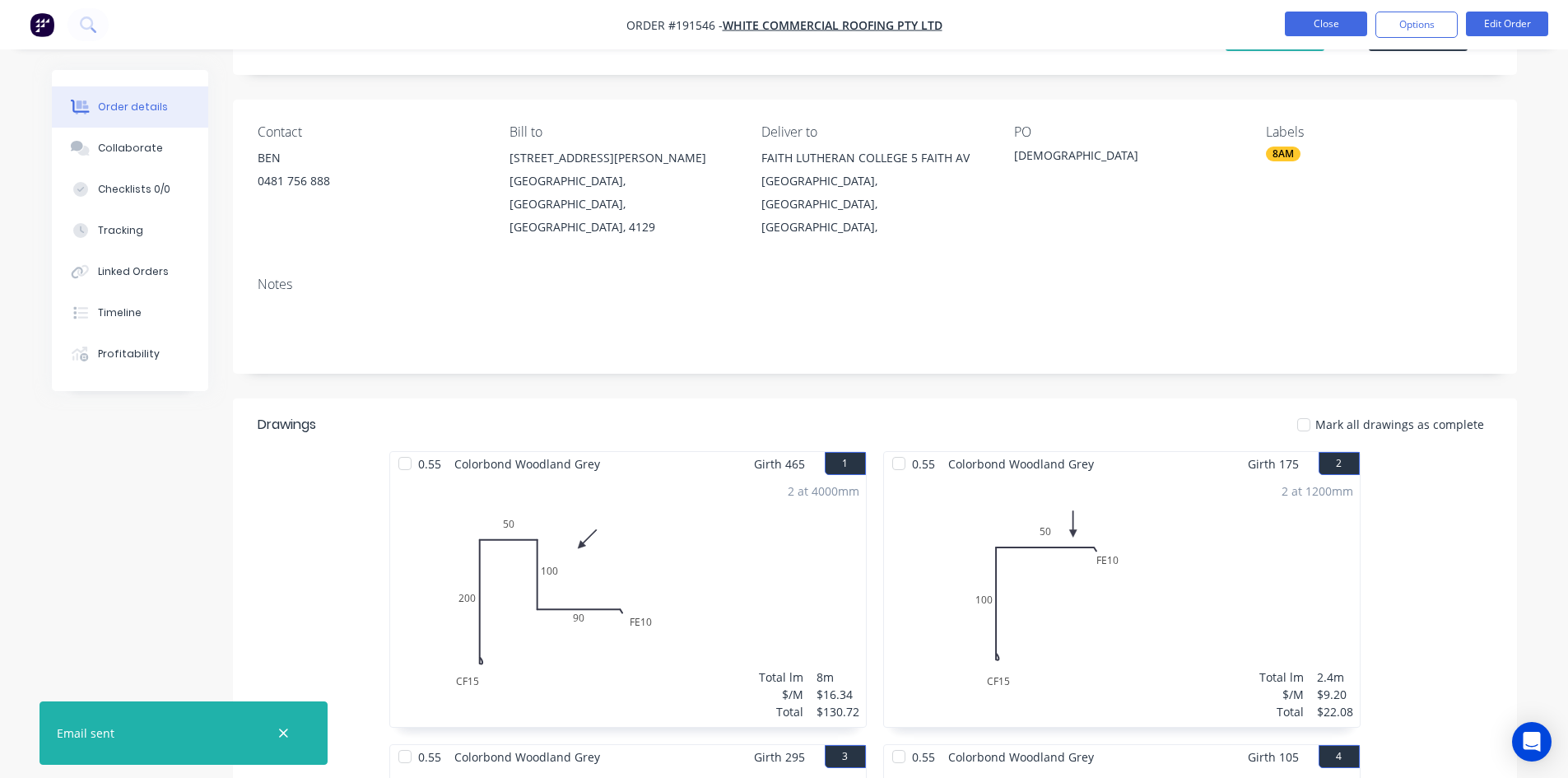
click at [1302, 36] on button "Close" at bounding box center [1326, 24] width 83 height 25
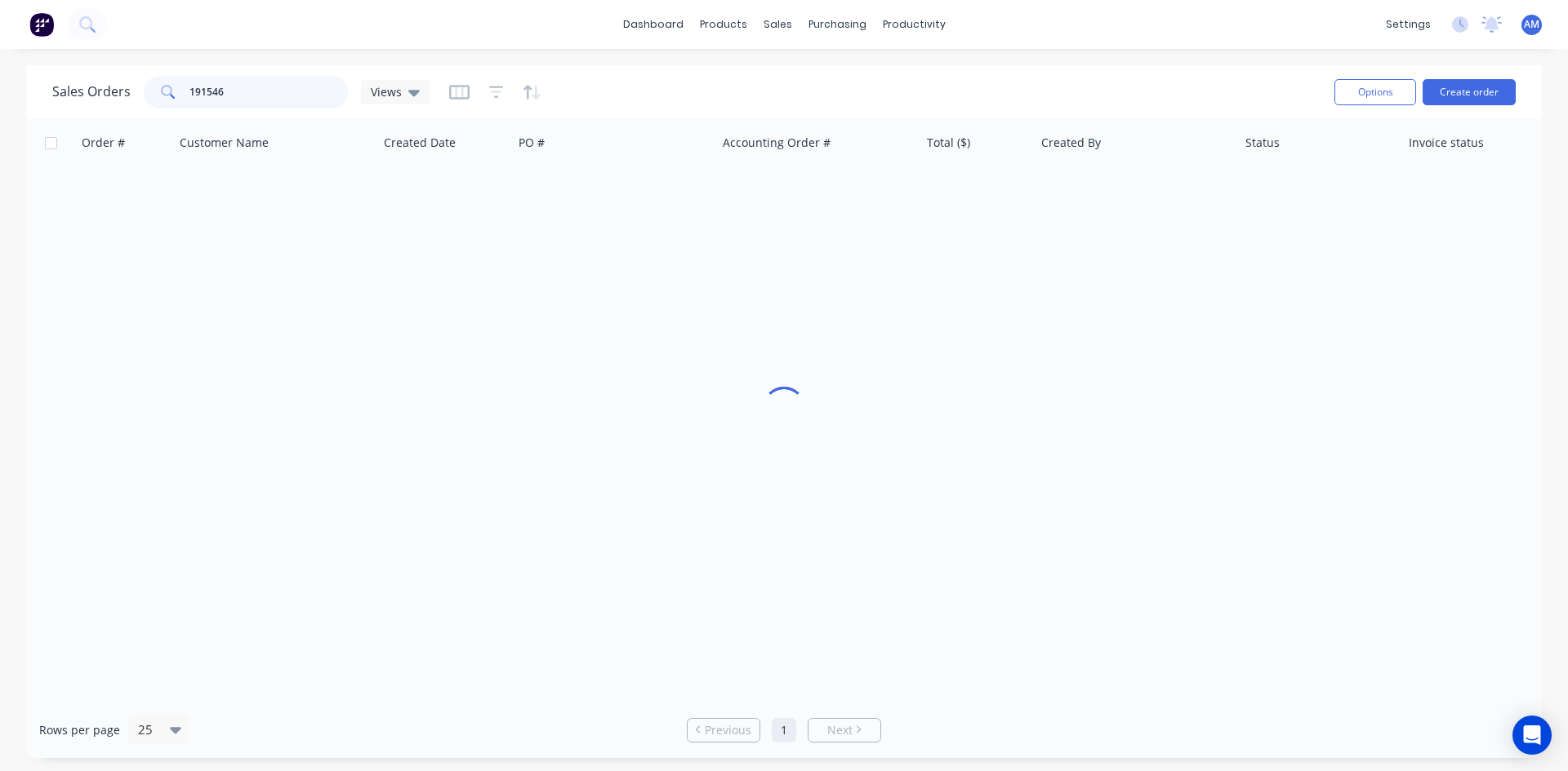
drag, startPoint x: 227, startPoint y: 84, endPoint x: 164, endPoint y: 89, distance: 63.2
click at [164, 89] on div "191546" at bounding box center [246, 92] width 204 height 33
type input "191551"
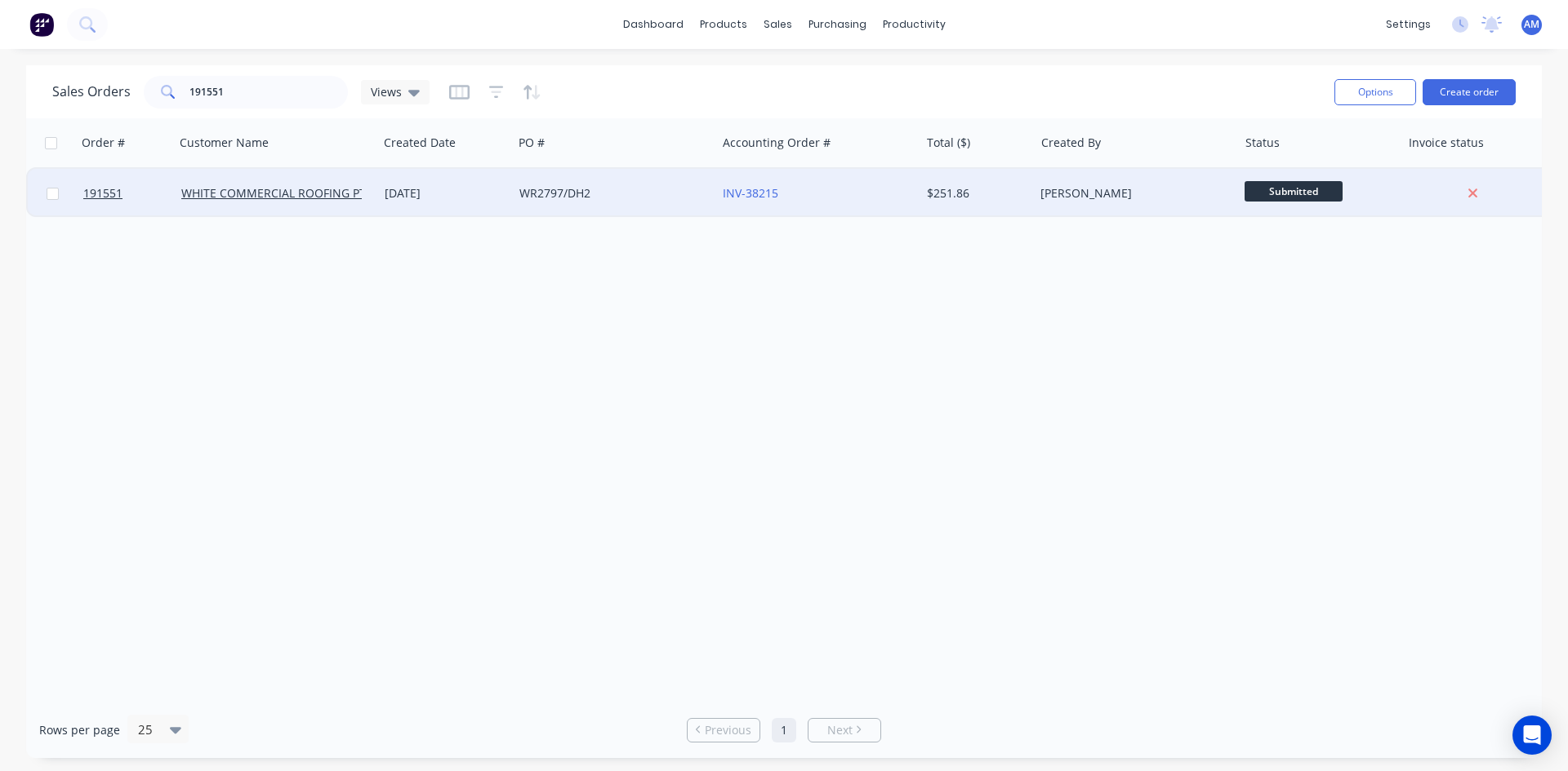
click at [673, 194] on div "WR2797/DH2" at bounding box center [609, 194] width 181 height 16
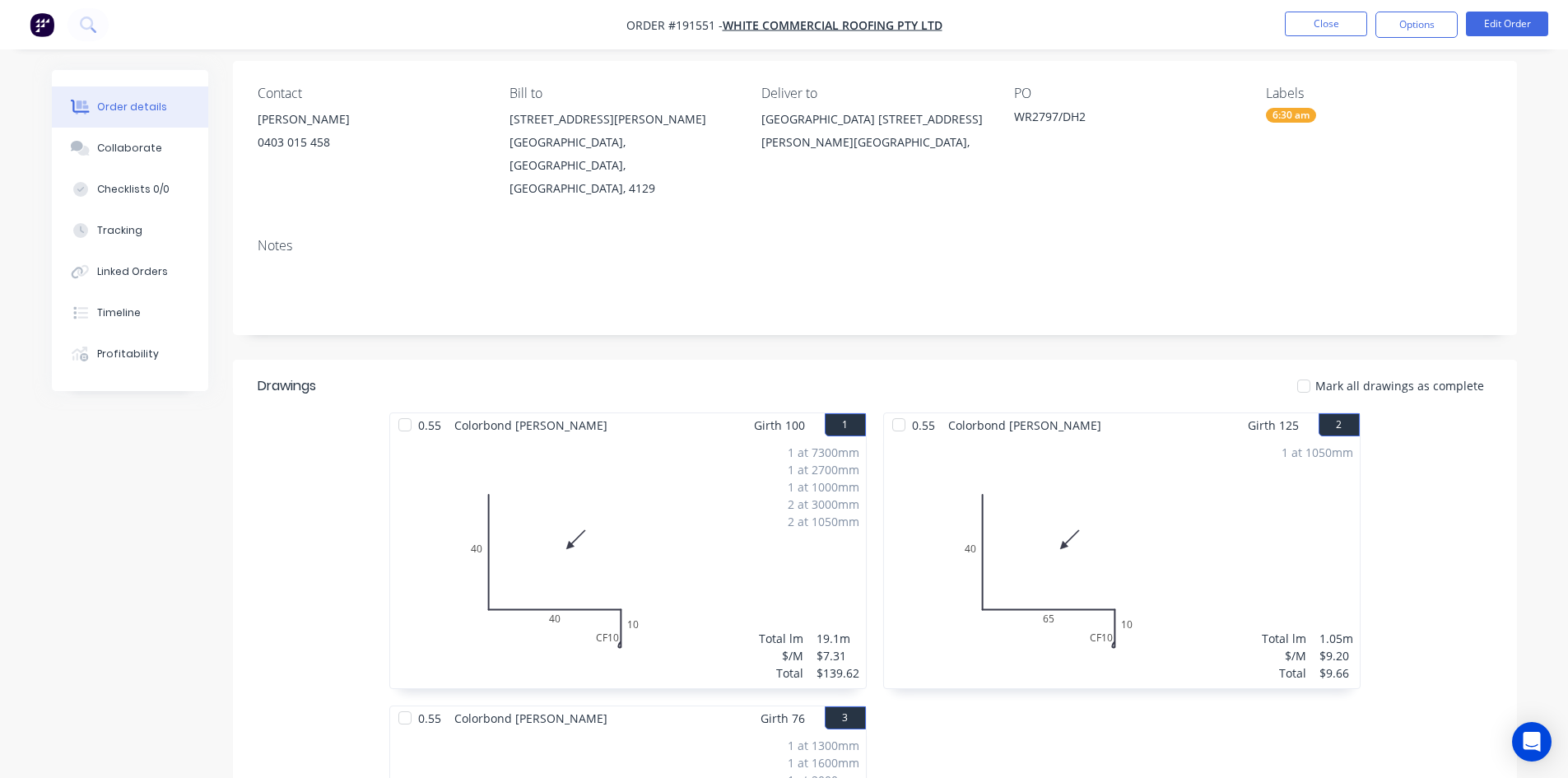
scroll to position [117, 0]
click at [1413, 27] on button "Options" at bounding box center [1417, 25] width 83 height 27
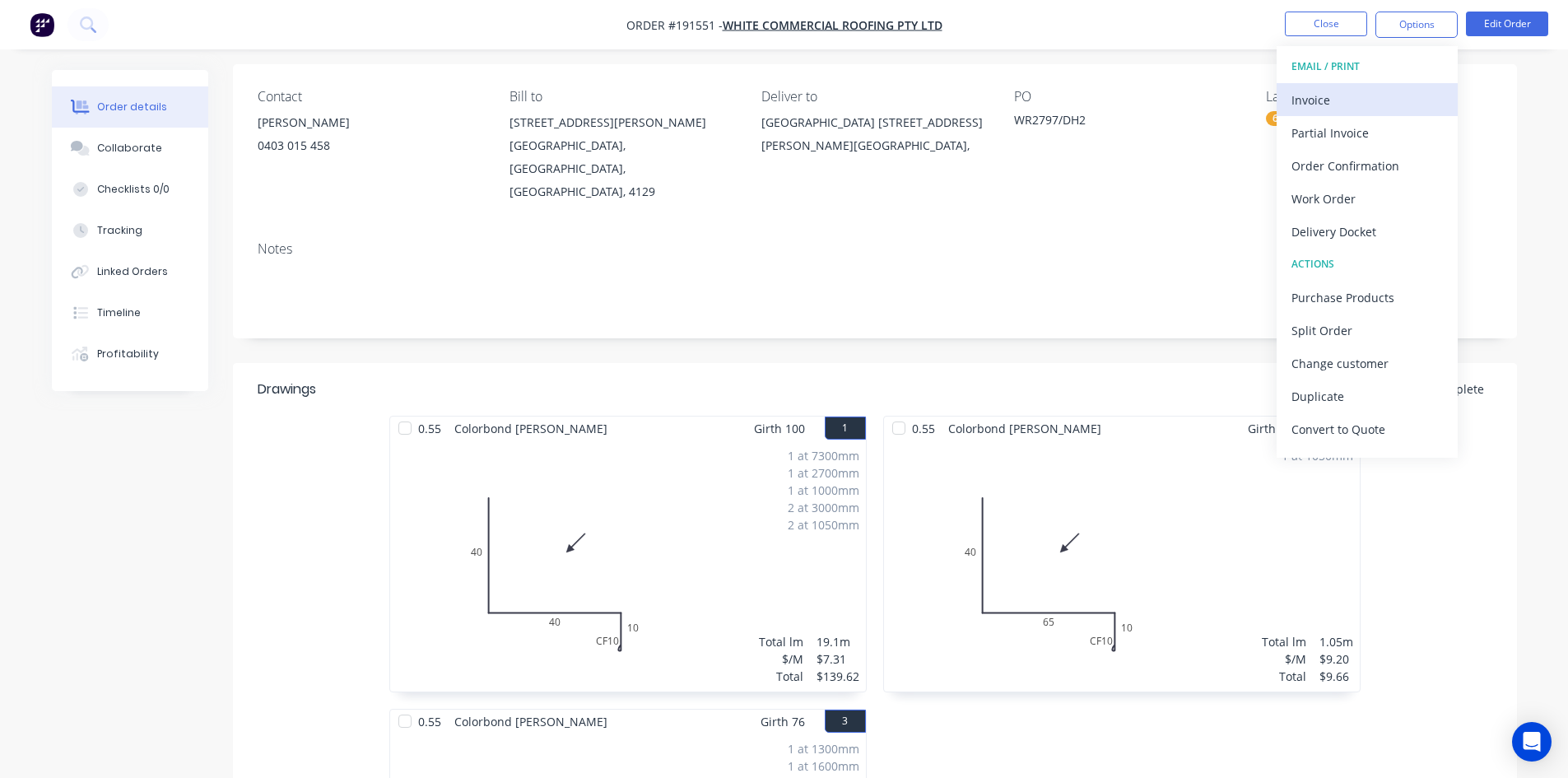
click at [1379, 93] on div "Invoice" at bounding box center [1367, 100] width 151 height 24
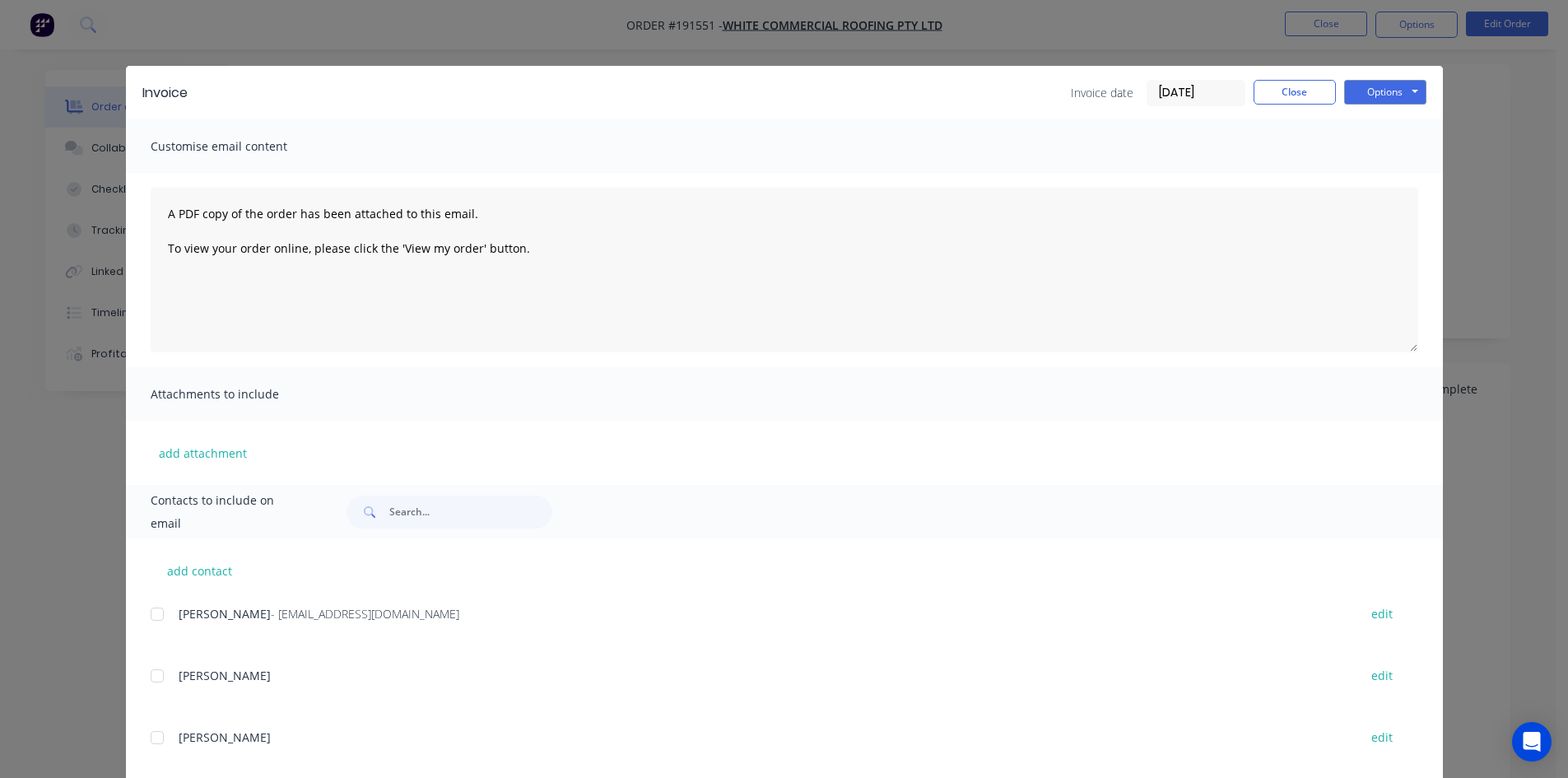
click at [151, 613] on div at bounding box center [158, 615] width 33 height 33
click at [1400, 85] on button "Options" at bounding box center [1386, 92] width 83 height 25
click at [1389, 170] on button "Email" at bounding box center [1397, 176] width 105 height 28
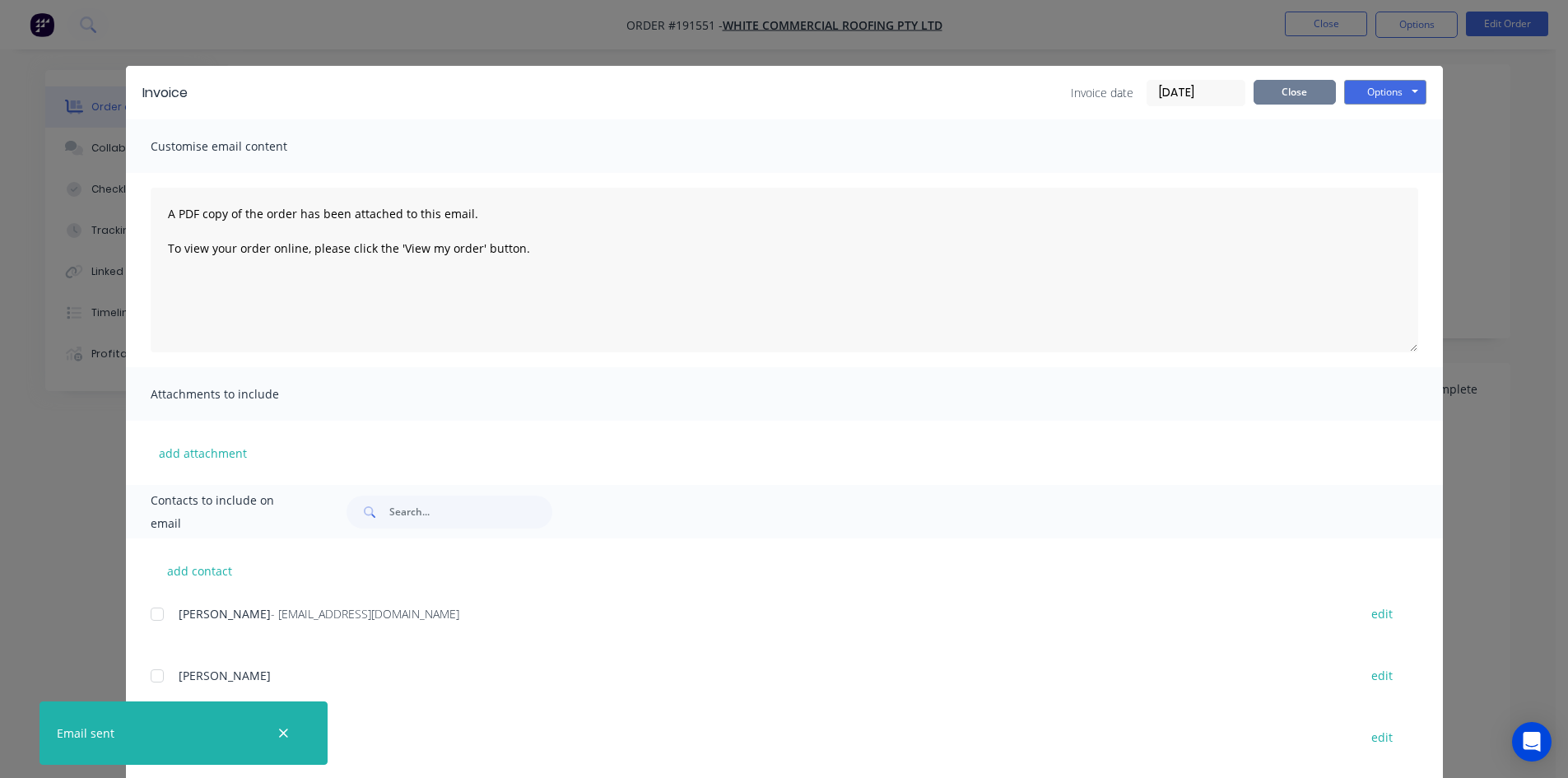
click at [1286, 101] on button "Close" at bounding box center [1295, 92] width 83 height 25
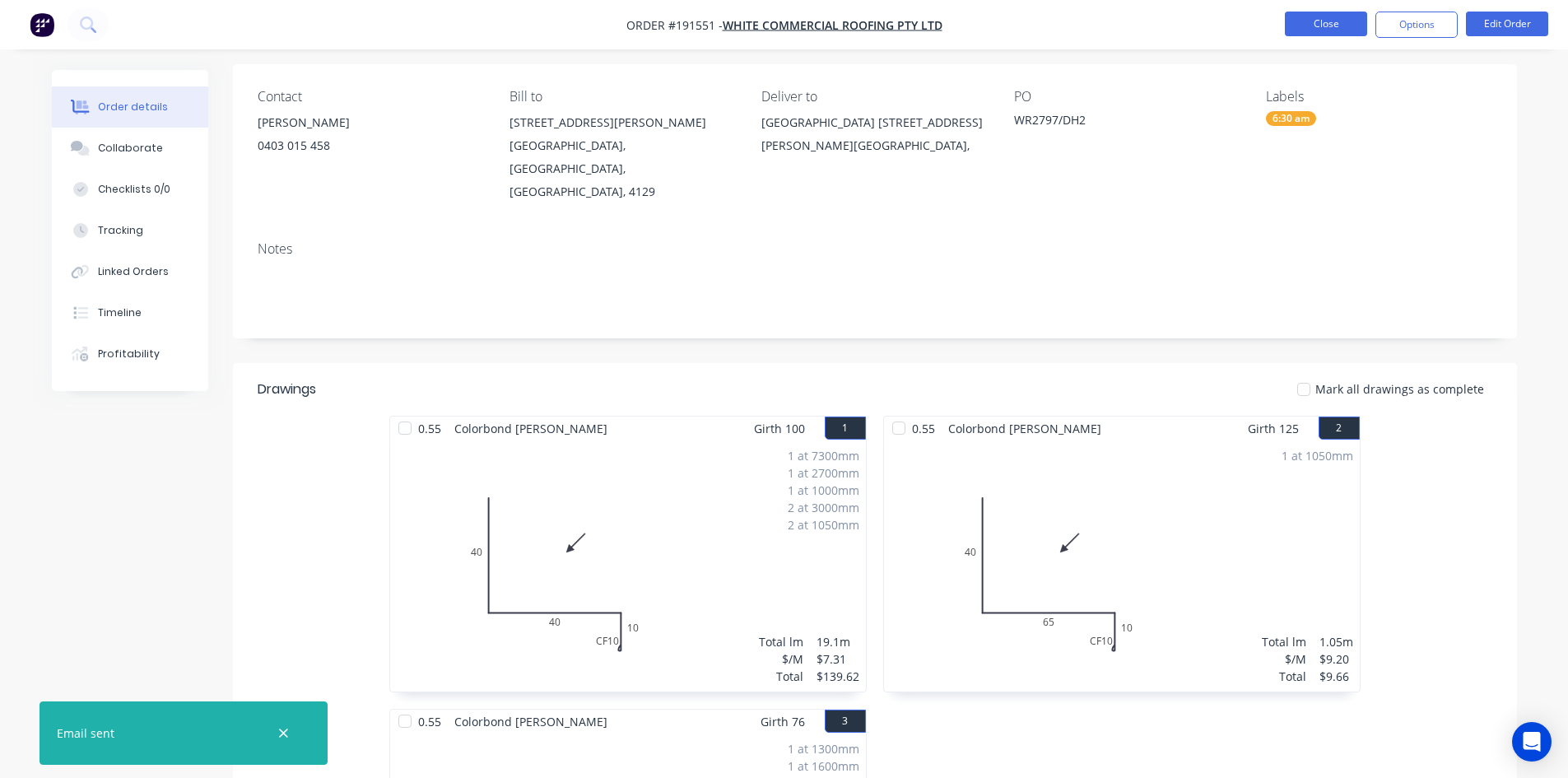
click at [1306, 31] on button "Close" at bounding box center [1326, 24] width 83 height 25
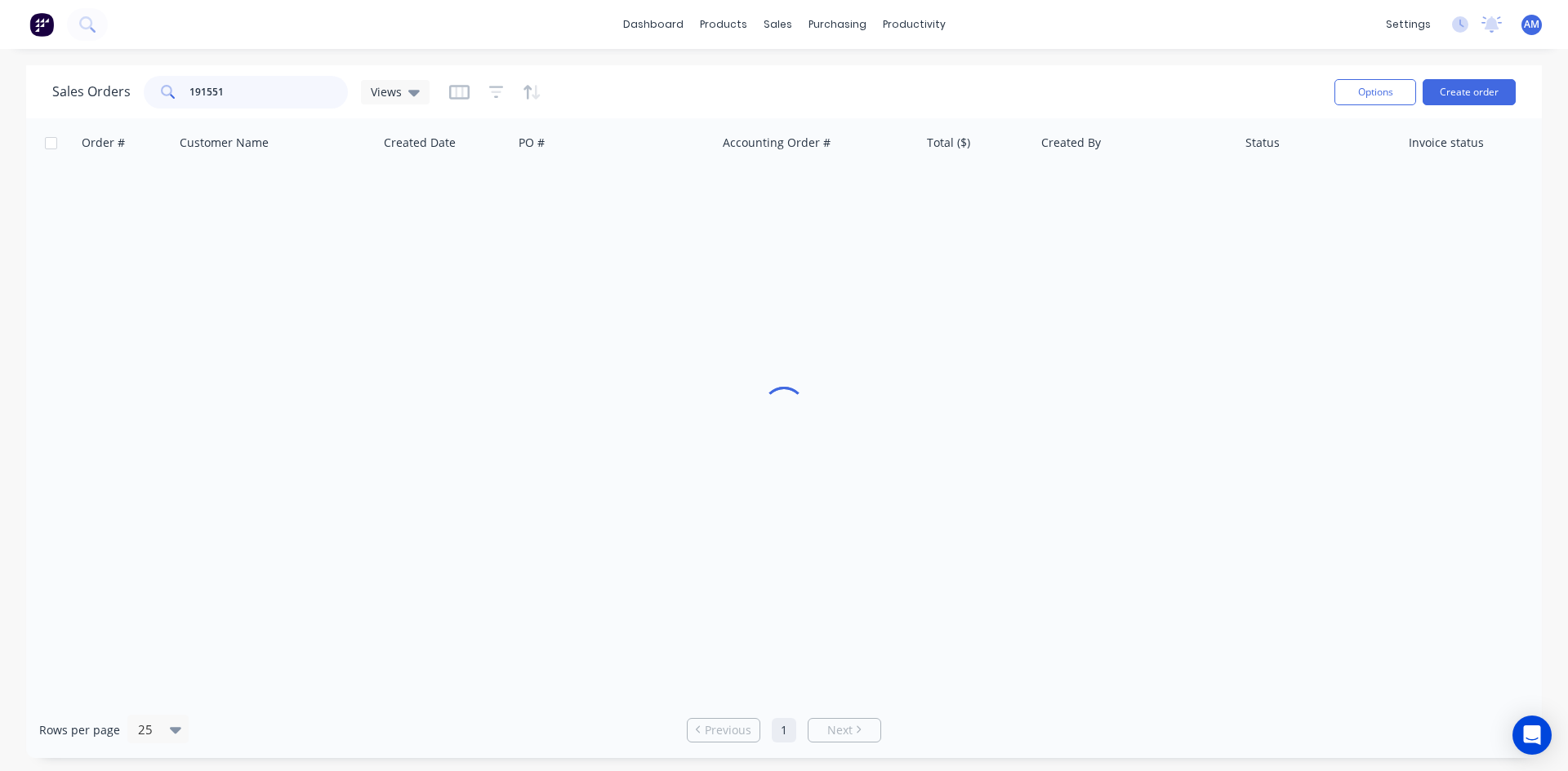
drag, startPoint x: 301, startPoint y: 84, endPoint x: 172, endPoint y: 81, distance: 129.0
click at [179, 80] on div "191551" at bounding box center [246, 92] width 204 height 33
type input "191566"
click at [812, 113] on div "Customers" at bounding box center [833, 111] width 59 height 15
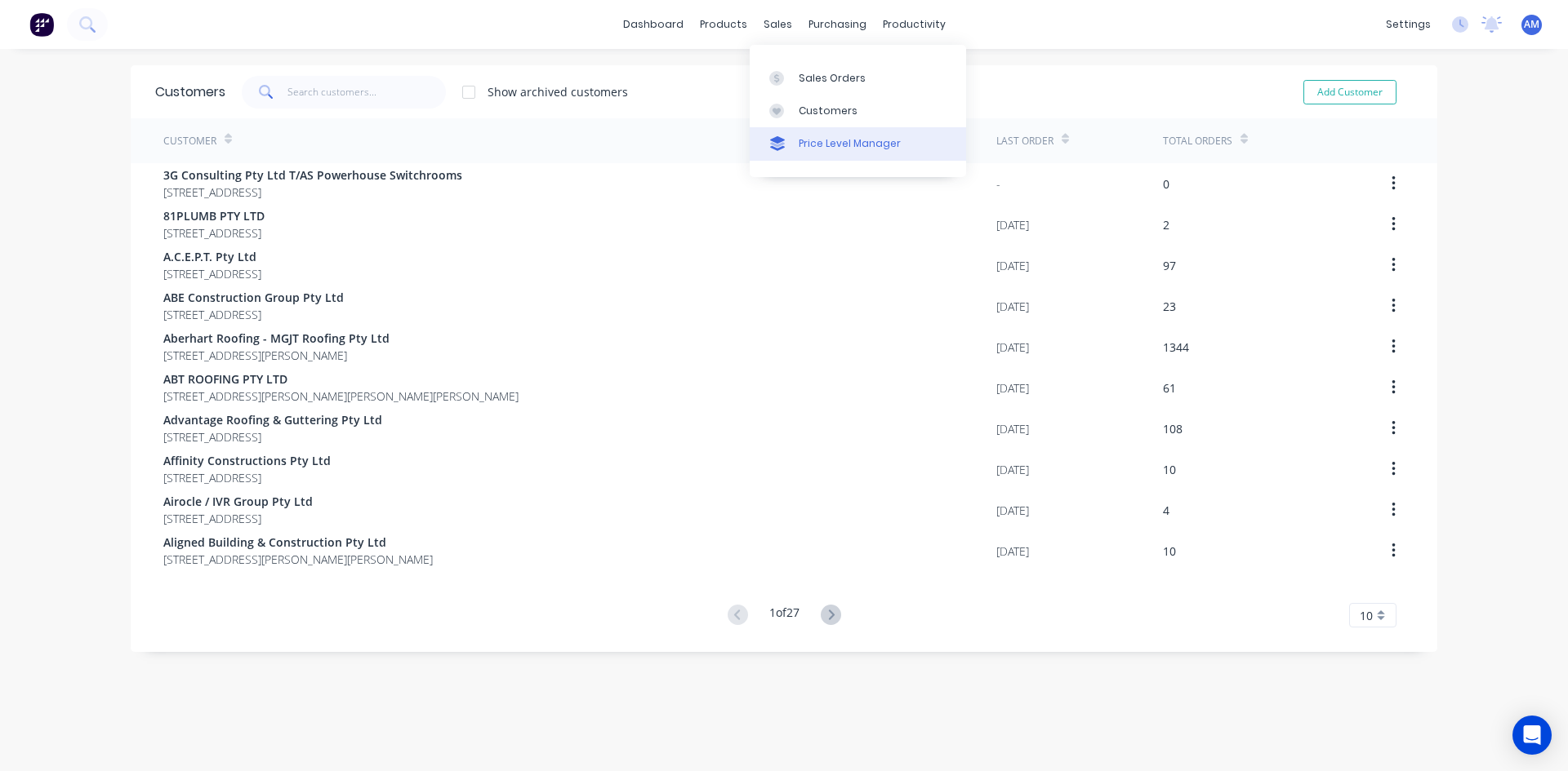
click at [828, 141] on div "Price Level Manager" at bounding box center [849, 144] width 102 height 15
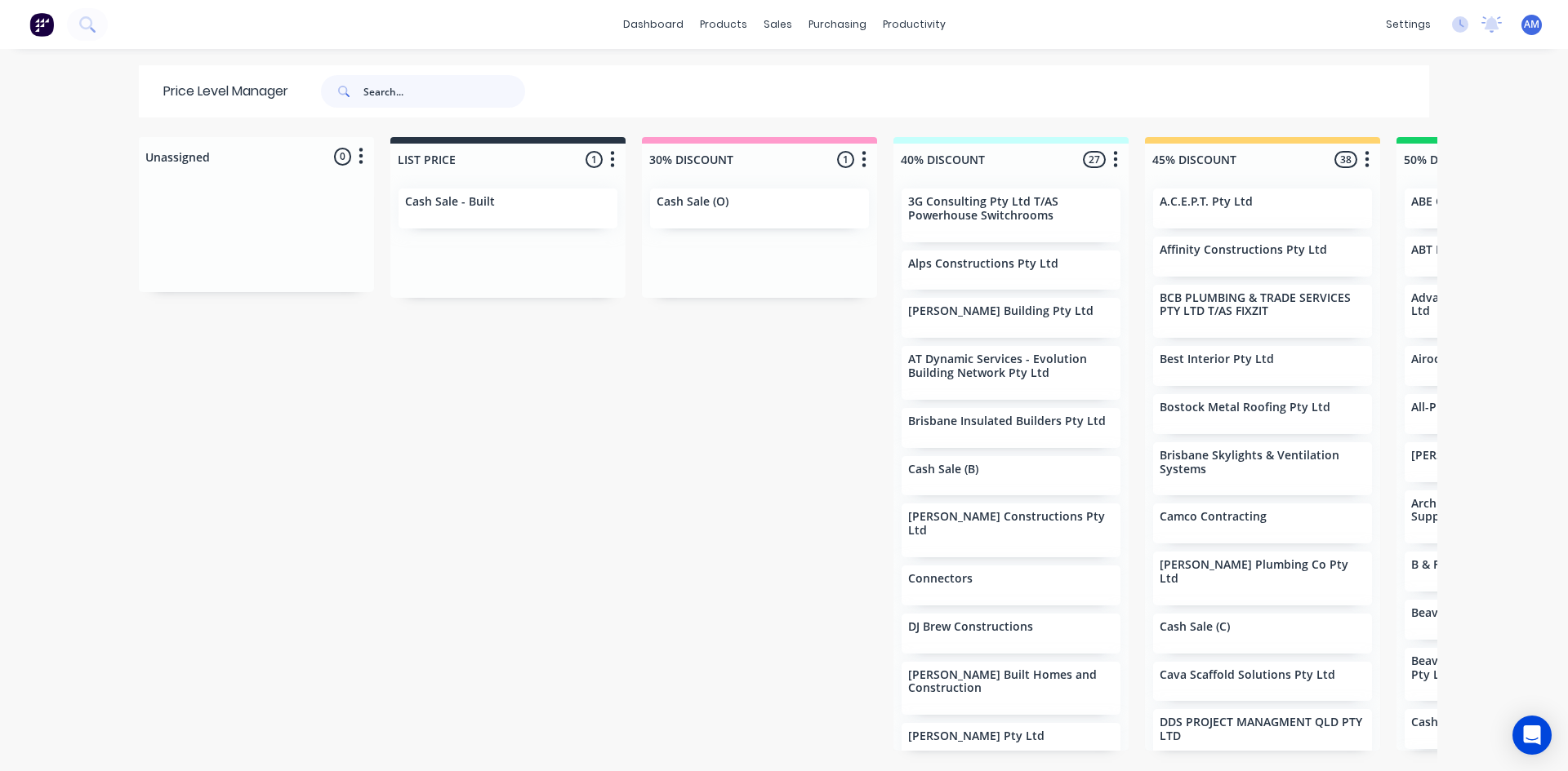
click at [379, 84] on input "text" at bounding box center [444, 92] width 162 height 33
type input "wombat"
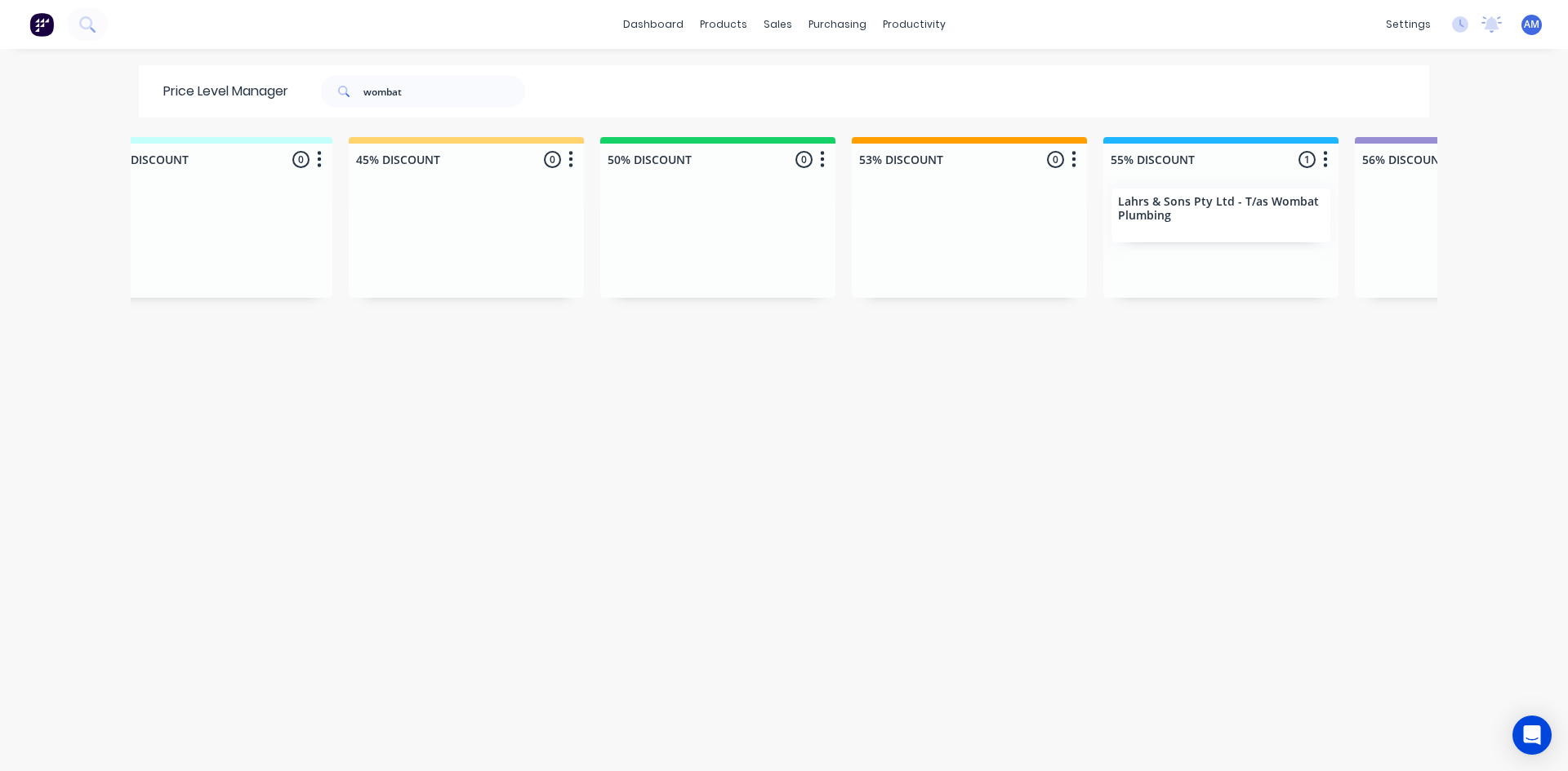
scroll to position [0, 950]
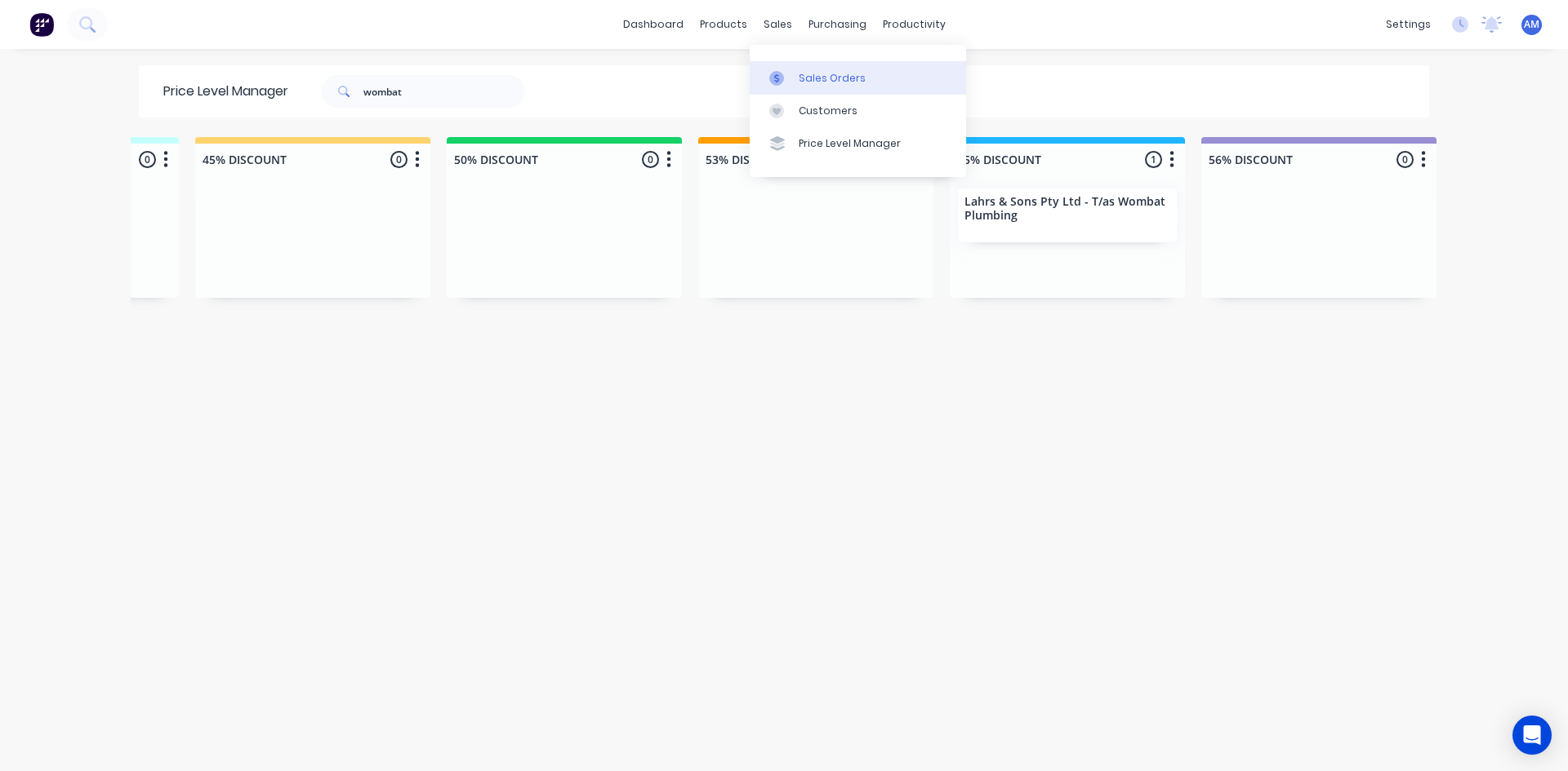
click at [787, 66] on link "Sales Orders" at bounding box center [858, 77] width 216 height 33
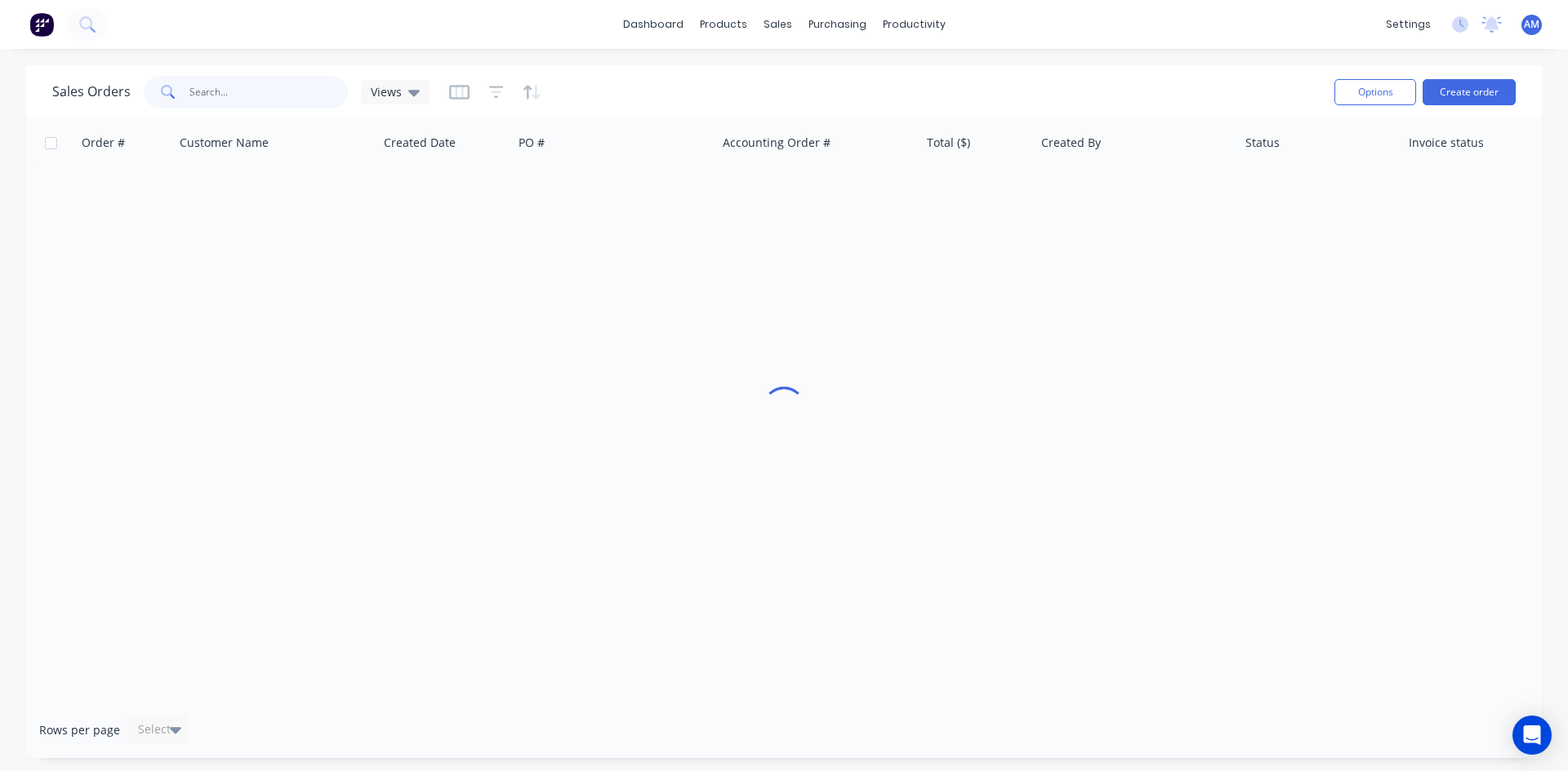
click at [306, 96] on input "text" at bounding box center [268, 92] width 159 height 33
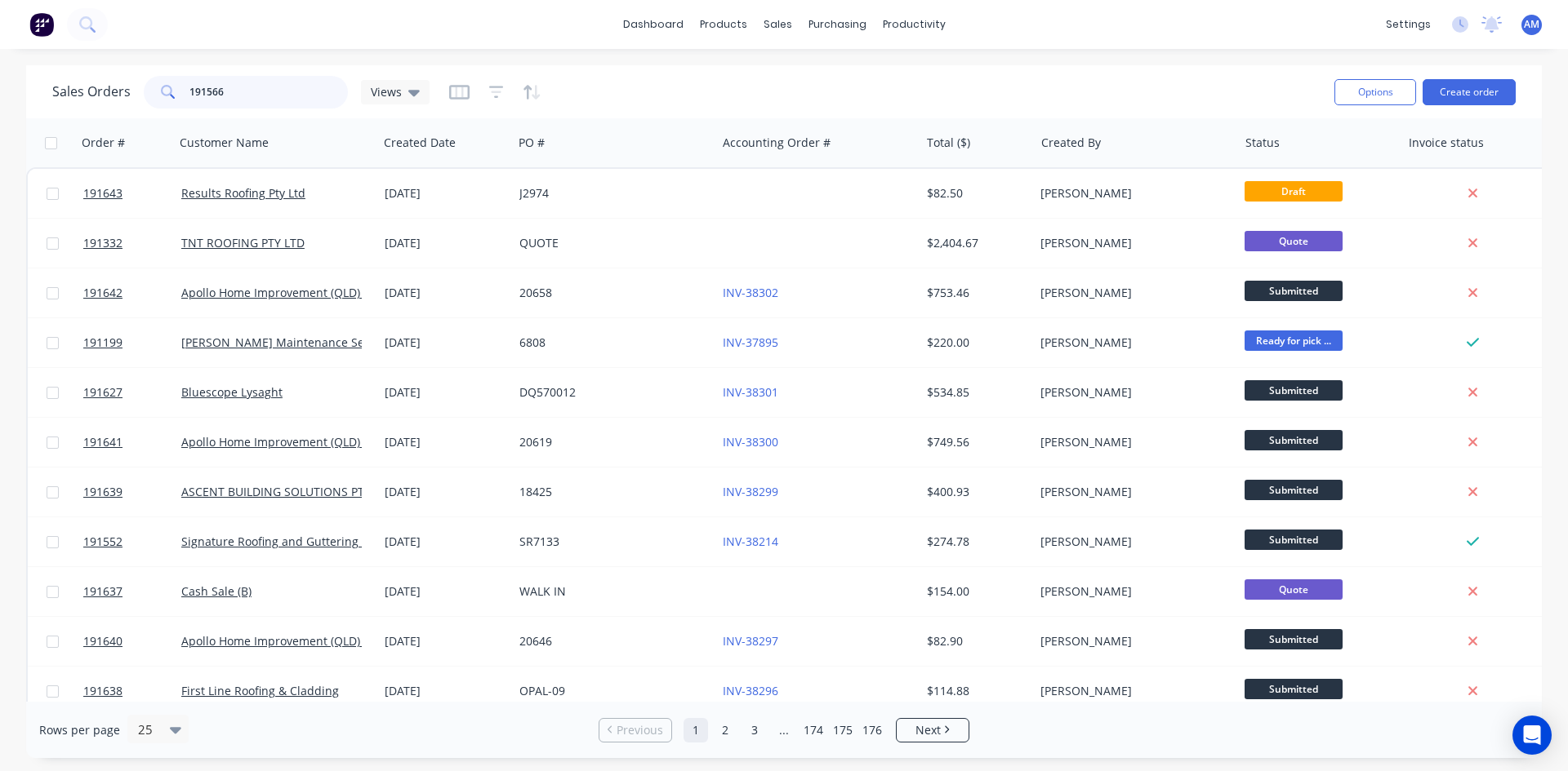
type input "191566"
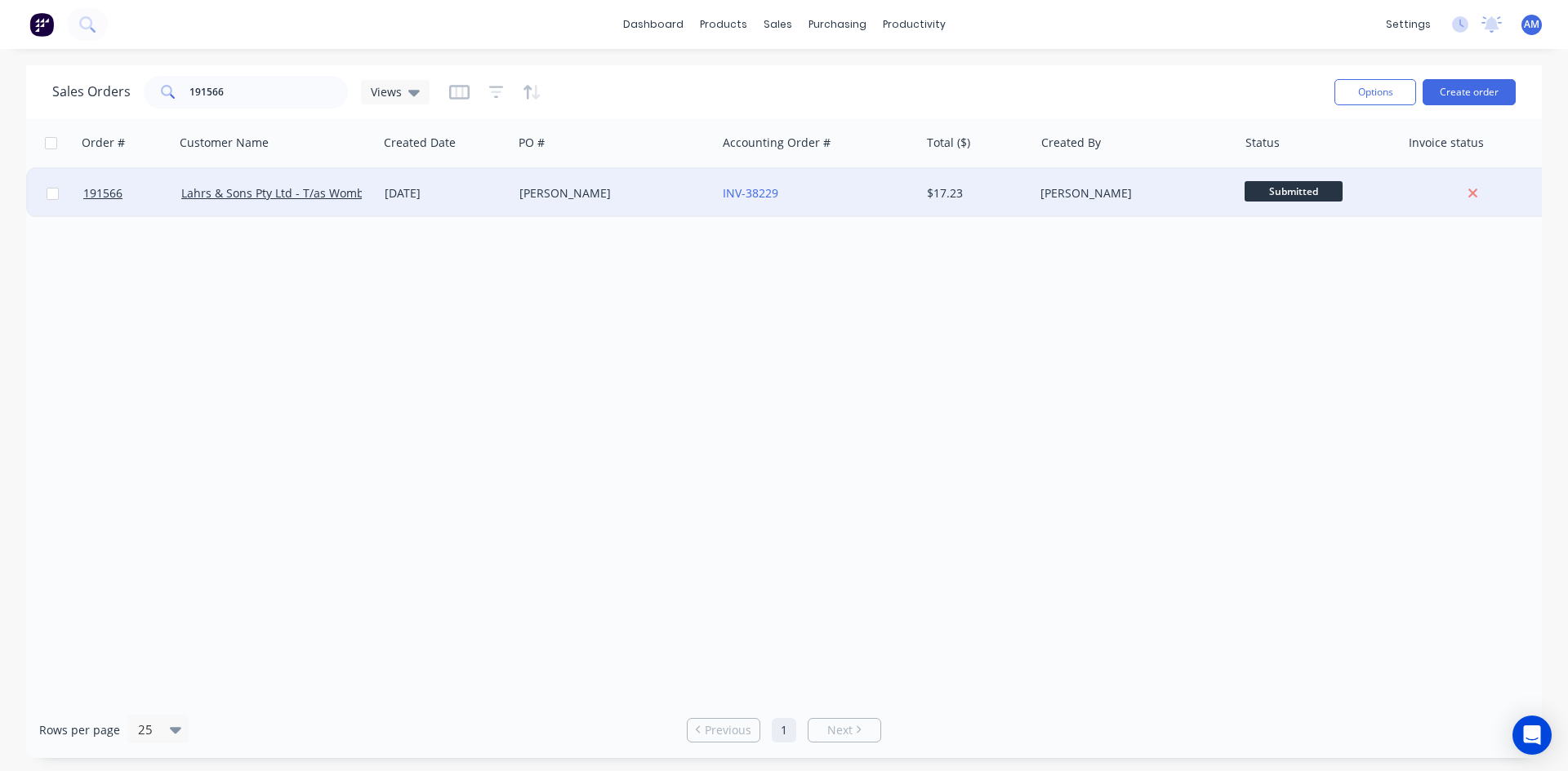
click at [693, 181] on div "[PERSON_NAME]" at bounding box center [615, 194] width 204 height 49
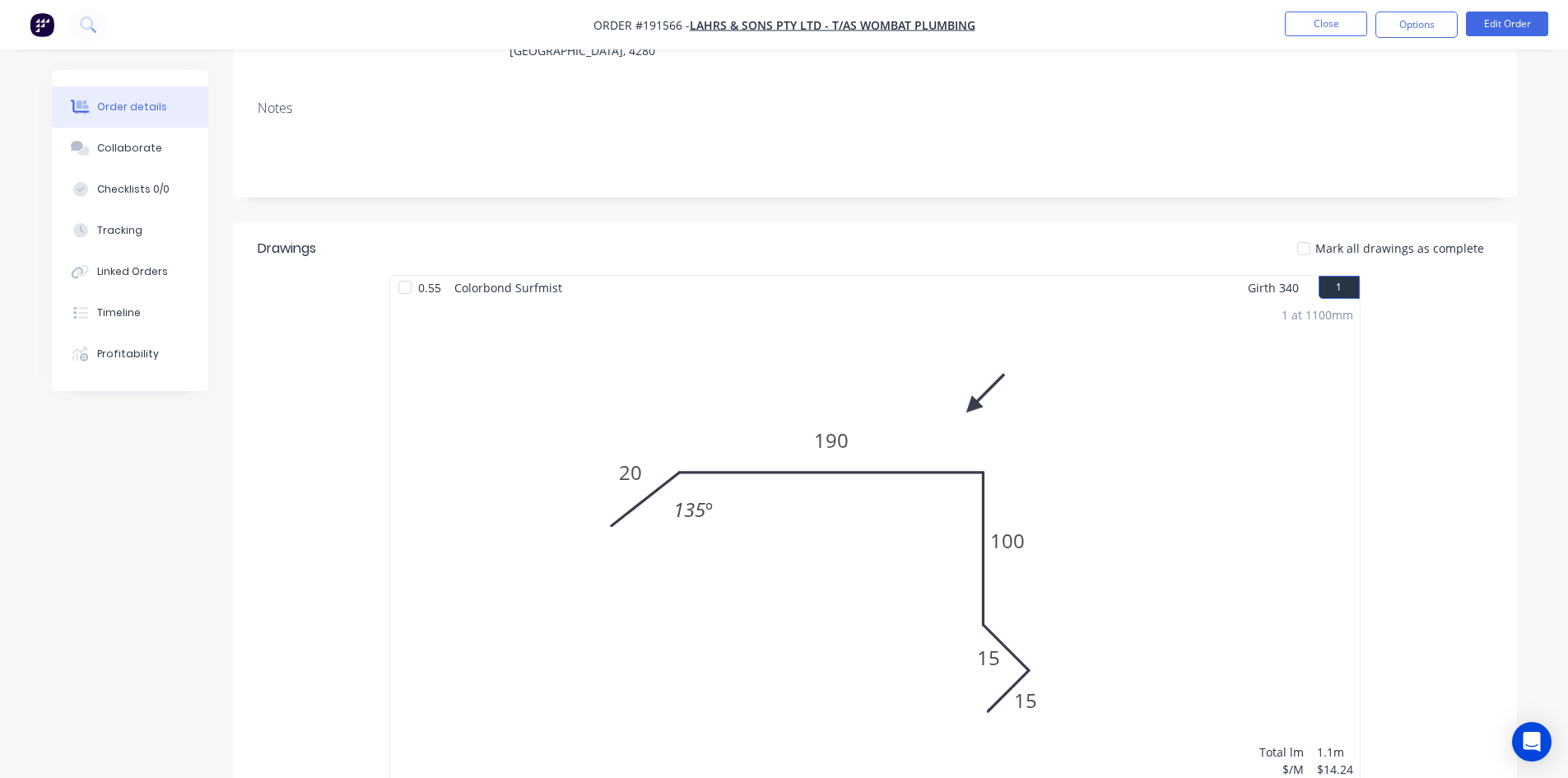
scroll to position [257, 0]
click at [100, 159] on button "Collaborate" at bounding box center [130, 148] width 157 height 41
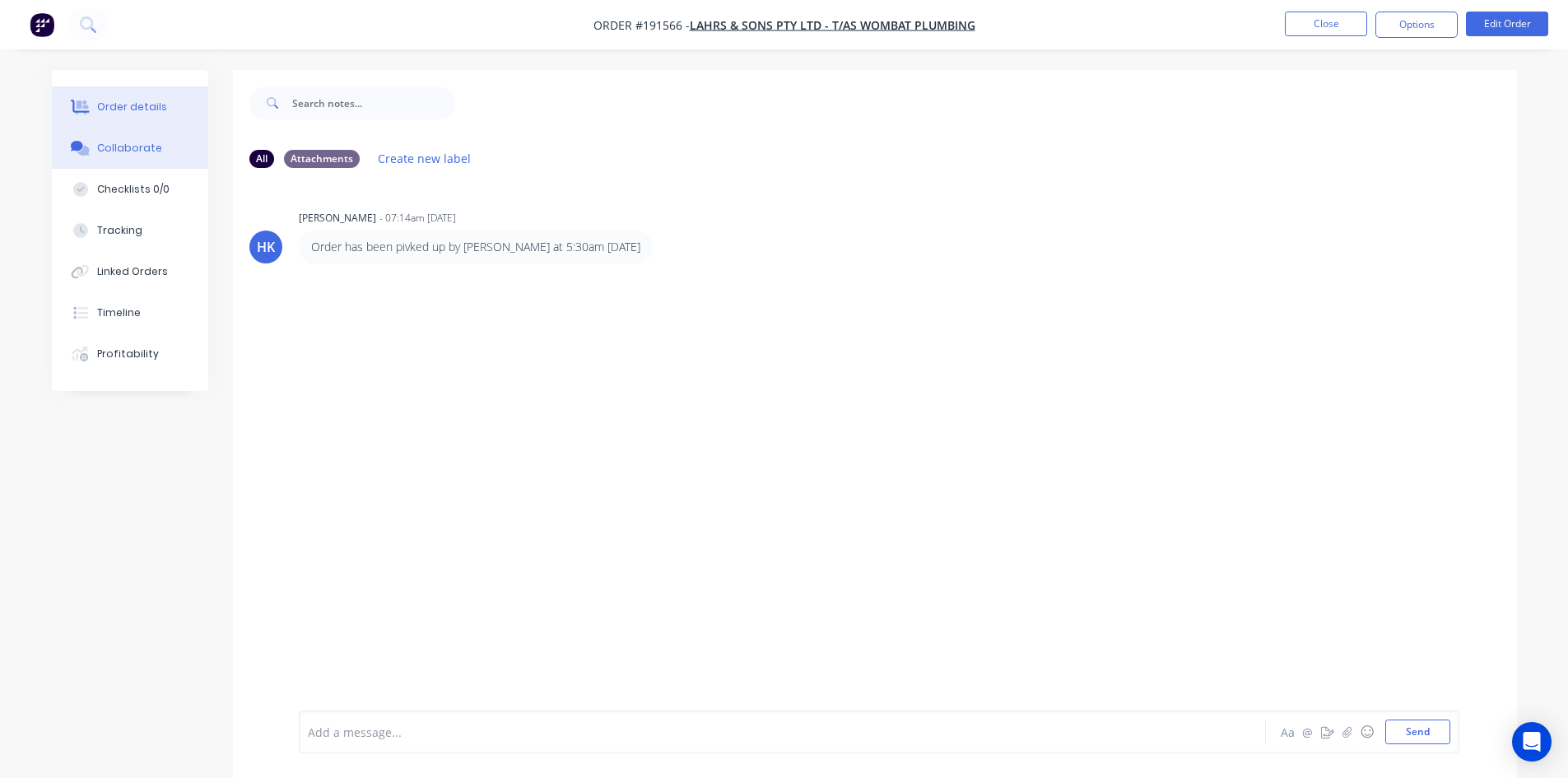
click at [126, 111] on div "Order details" at bounding box center [132, 107] width 70 height 15
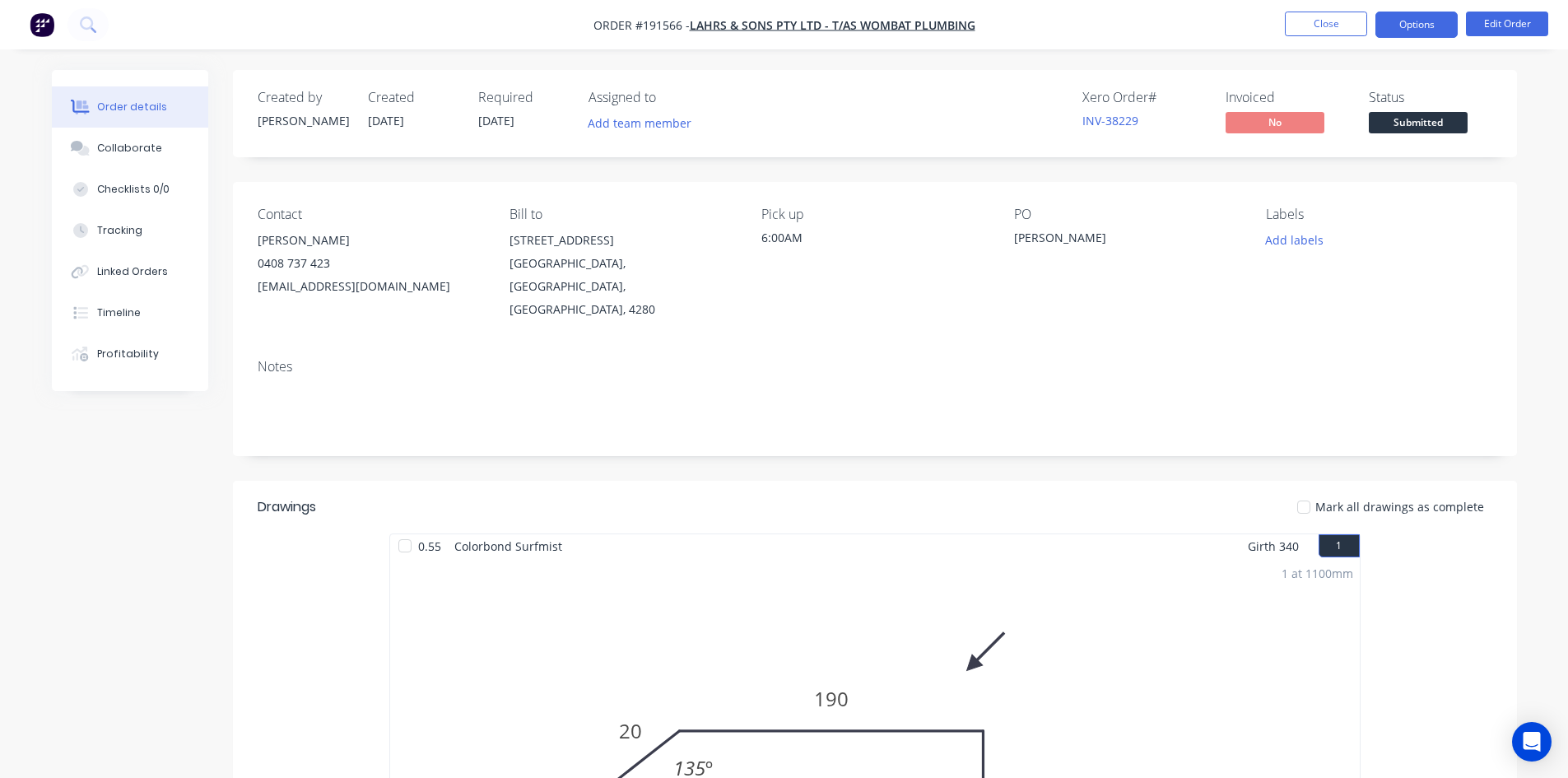
click at [1429, 20] on button "Options" at bounding box center [1417, 25] width 83 height 27
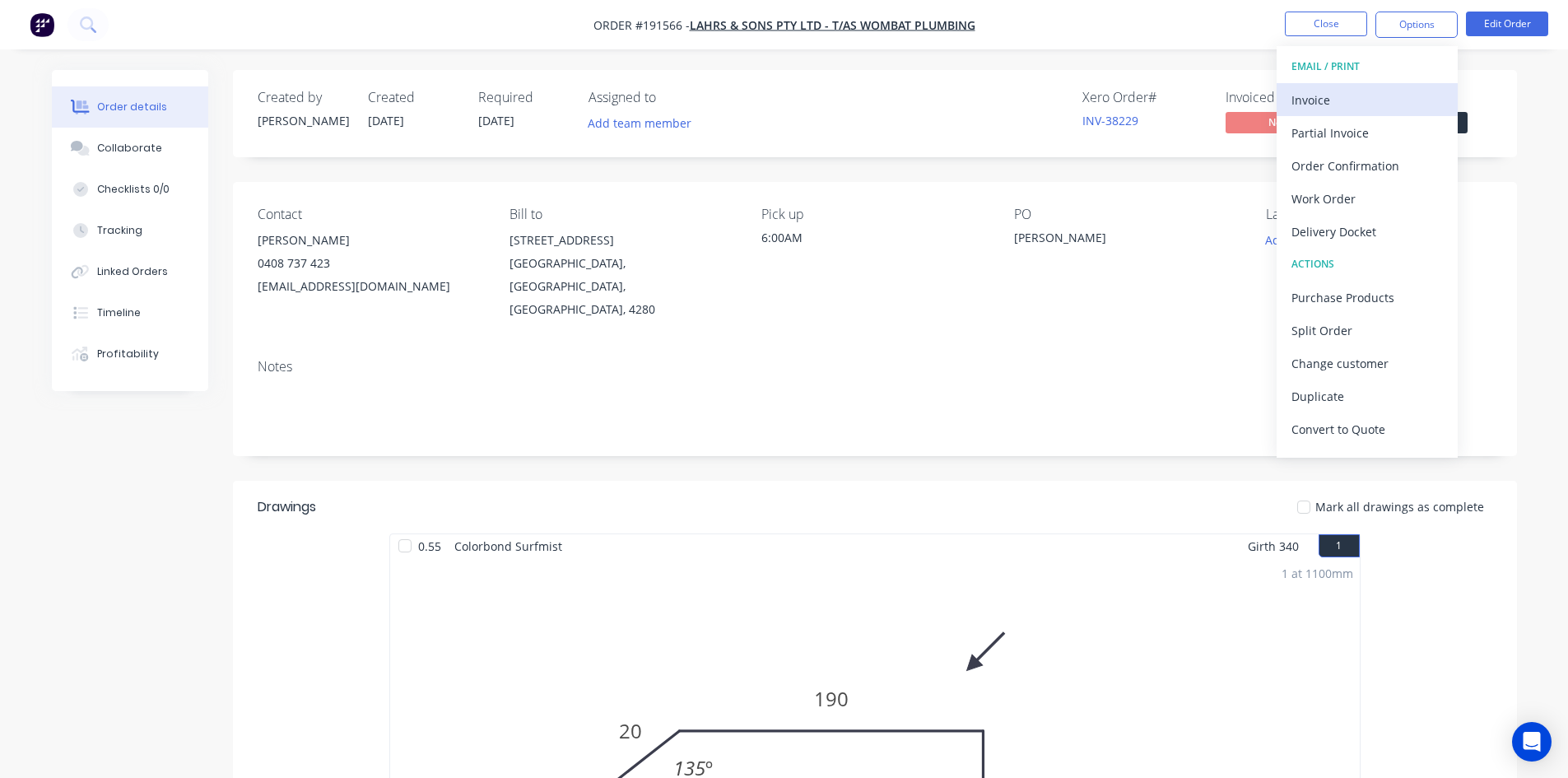
click at [1362, 93] on div "Invoice" at bounding box center [1367, 100] width 151 height 24
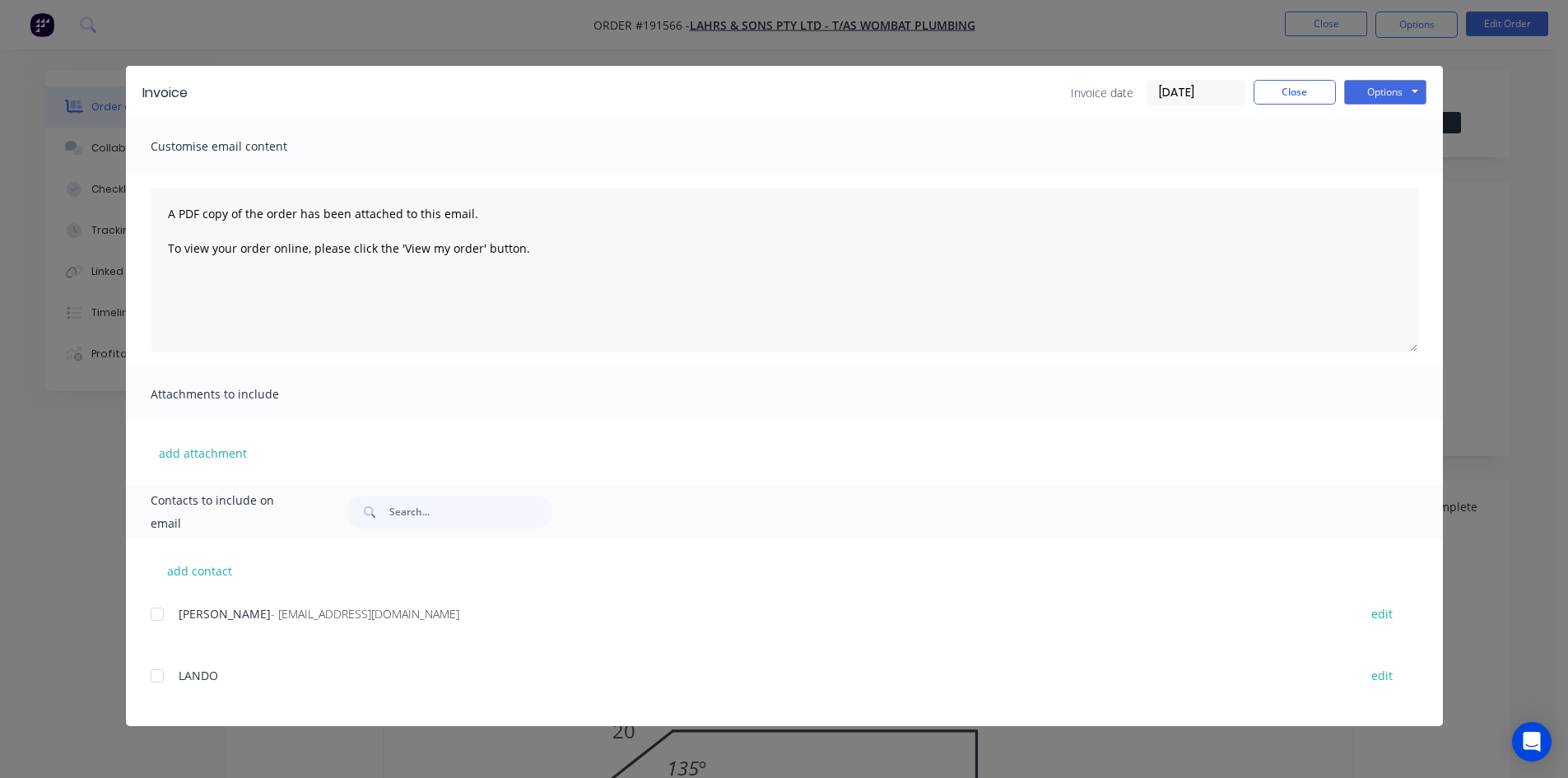
click at [155, 608] on div at bounding box center [158, 615] width 33 height 33
click at [1400, 93] on button "Options" at bounding box center [1386, 92] width 83 height 25
click at [1391, 167] on button "Email" at bounding box center [1397, 176] width 105 height 28
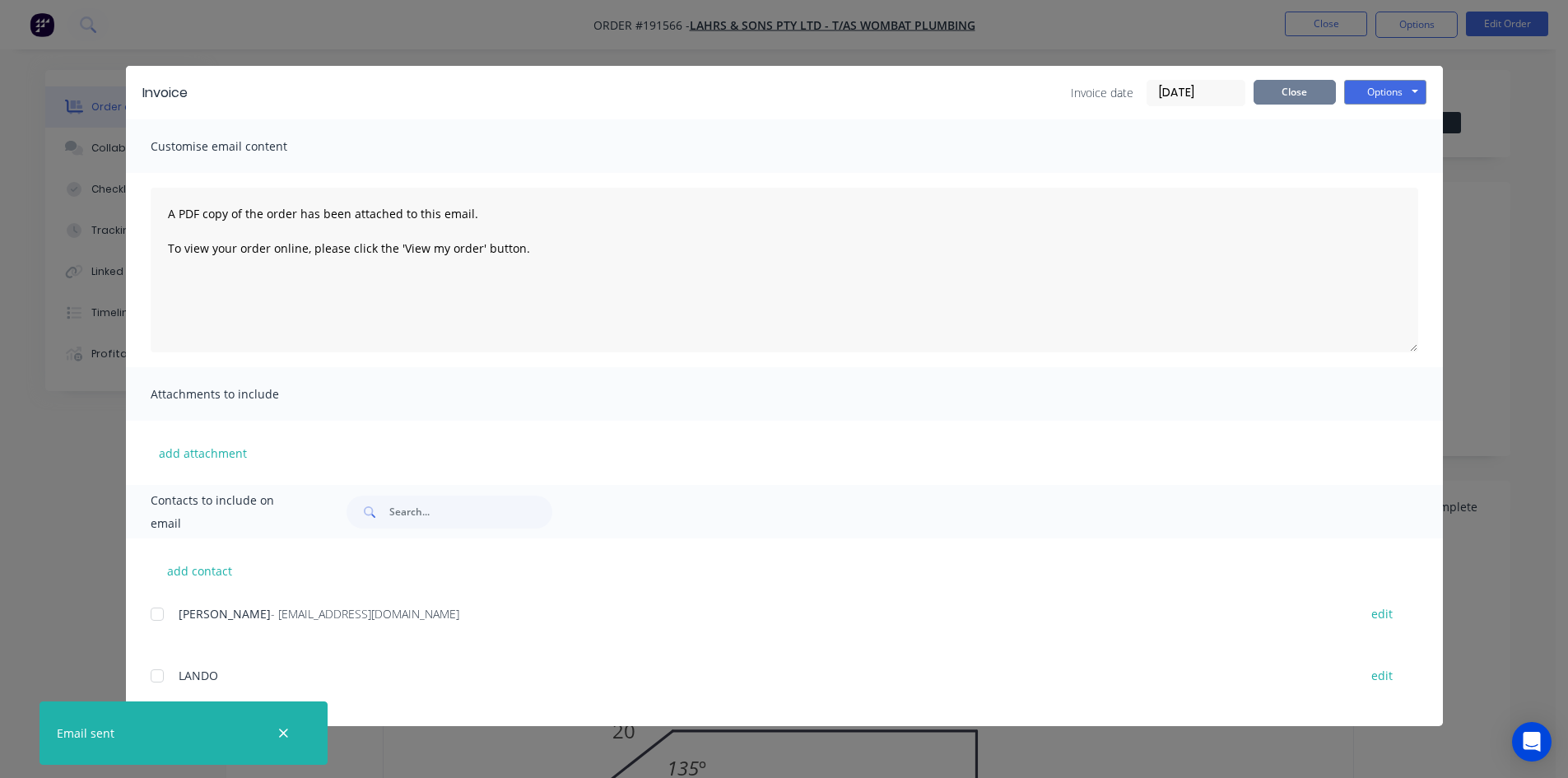
click at [1321, 87] on button "Close" at bounding box center [1295, 92] width 83 height 25
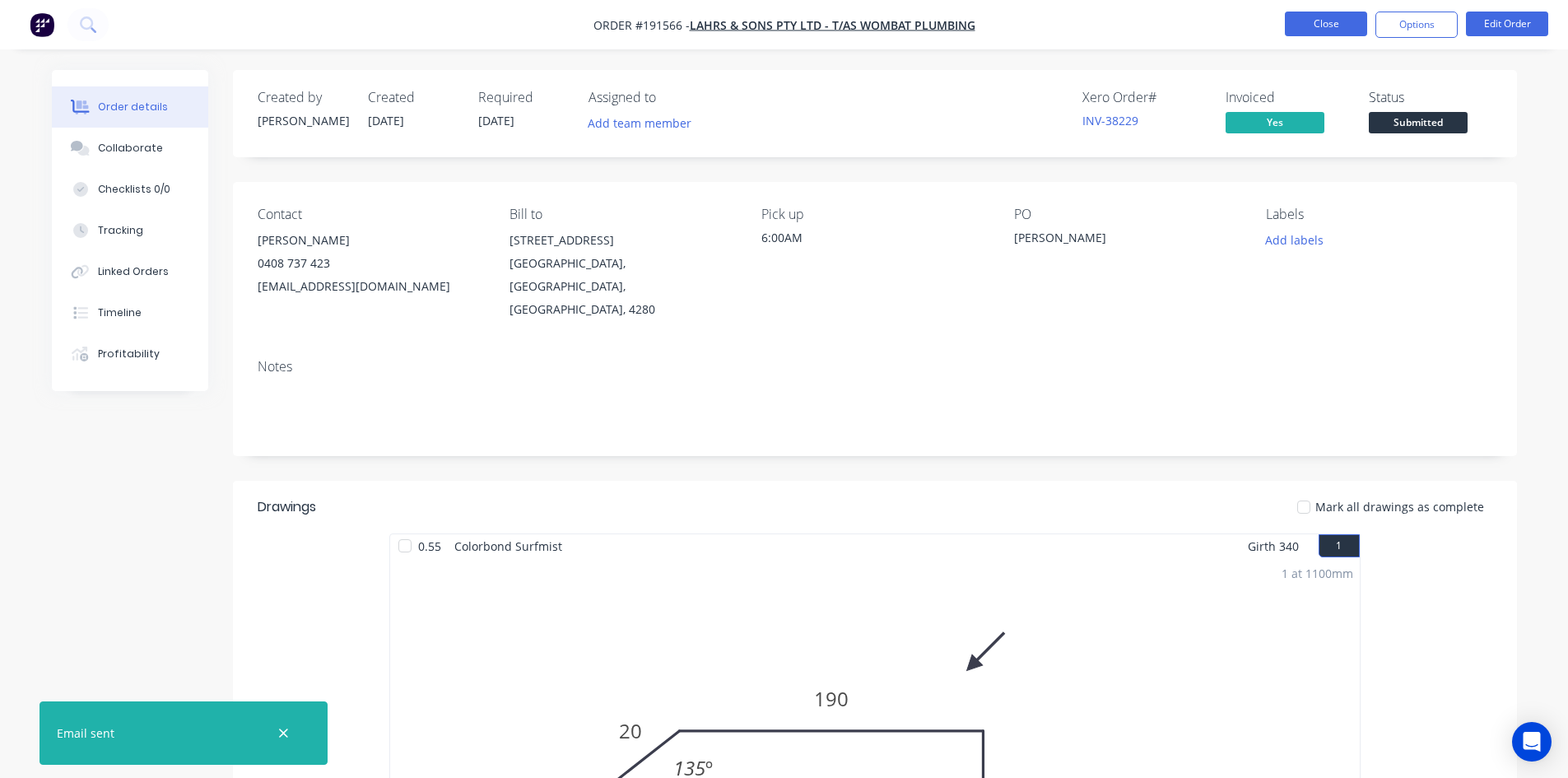
click at [1324, 22] on button "Close" at bounding box center [1326, 24] width 83 height 25
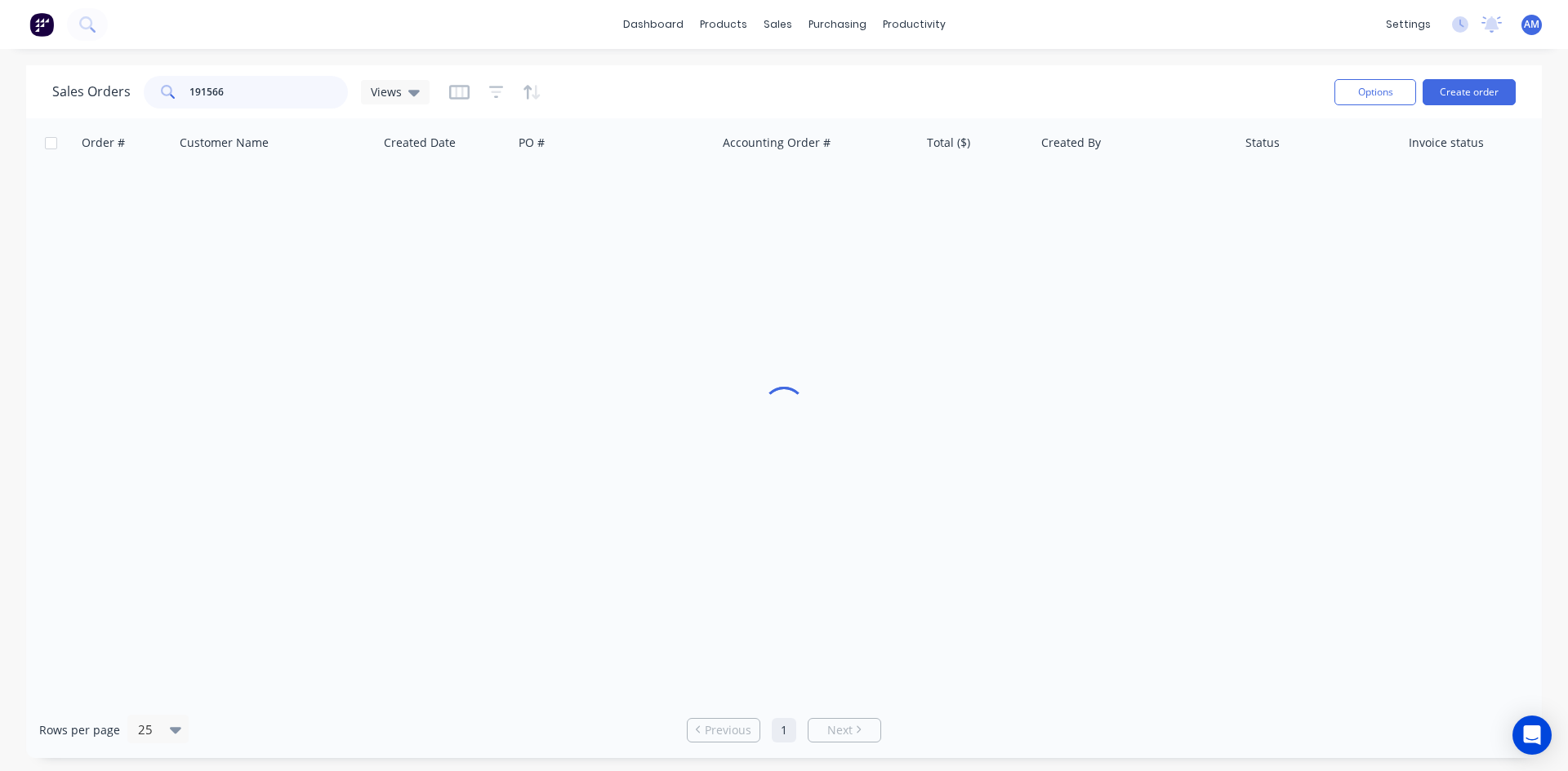
drag, startPoint x: 242, startPoint y: 84, endPoint x: 111, endPoint y: 86, distance: 131.0
click at [111, 86] on div "Sales Orders 191566 Views" at bounding box center [240, 92] width 377 height 33
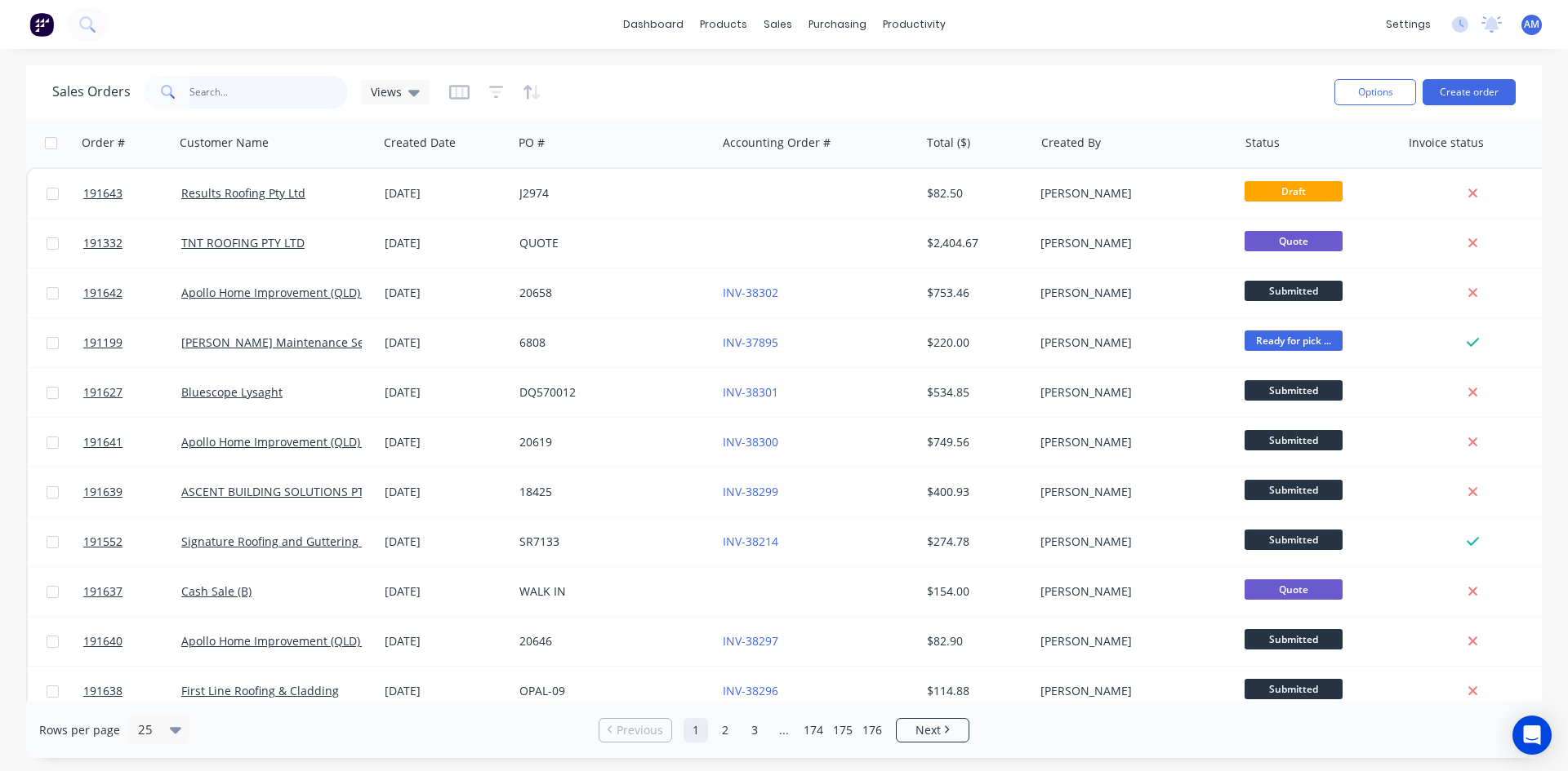
click at [306, 96] on input "text" at bounding box center [268, 92] width 159 height 33
type input "191474"
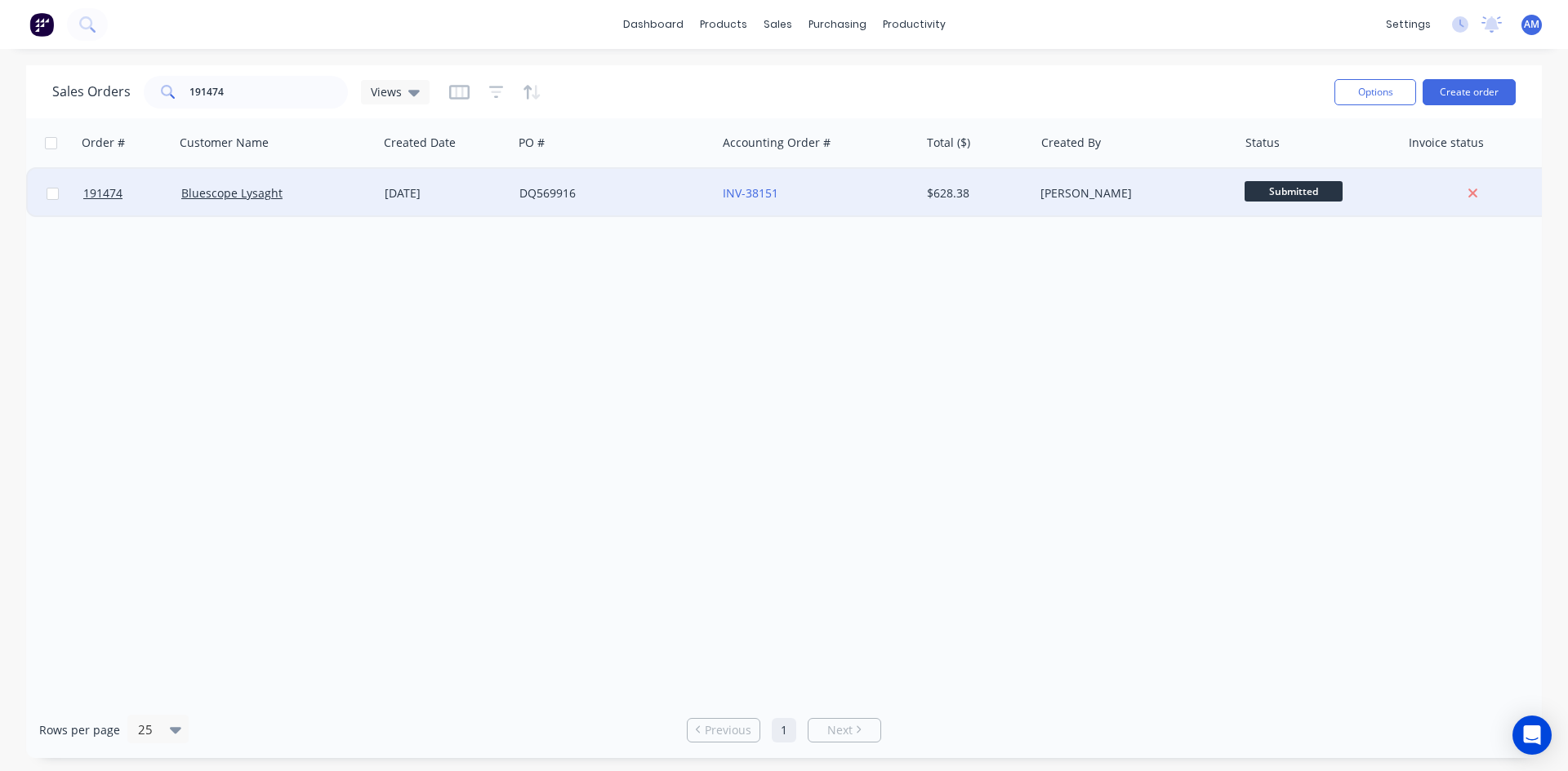
click at [580, 202] on div "DQ569916" at bounding box center [615, 194] width 204 height 49
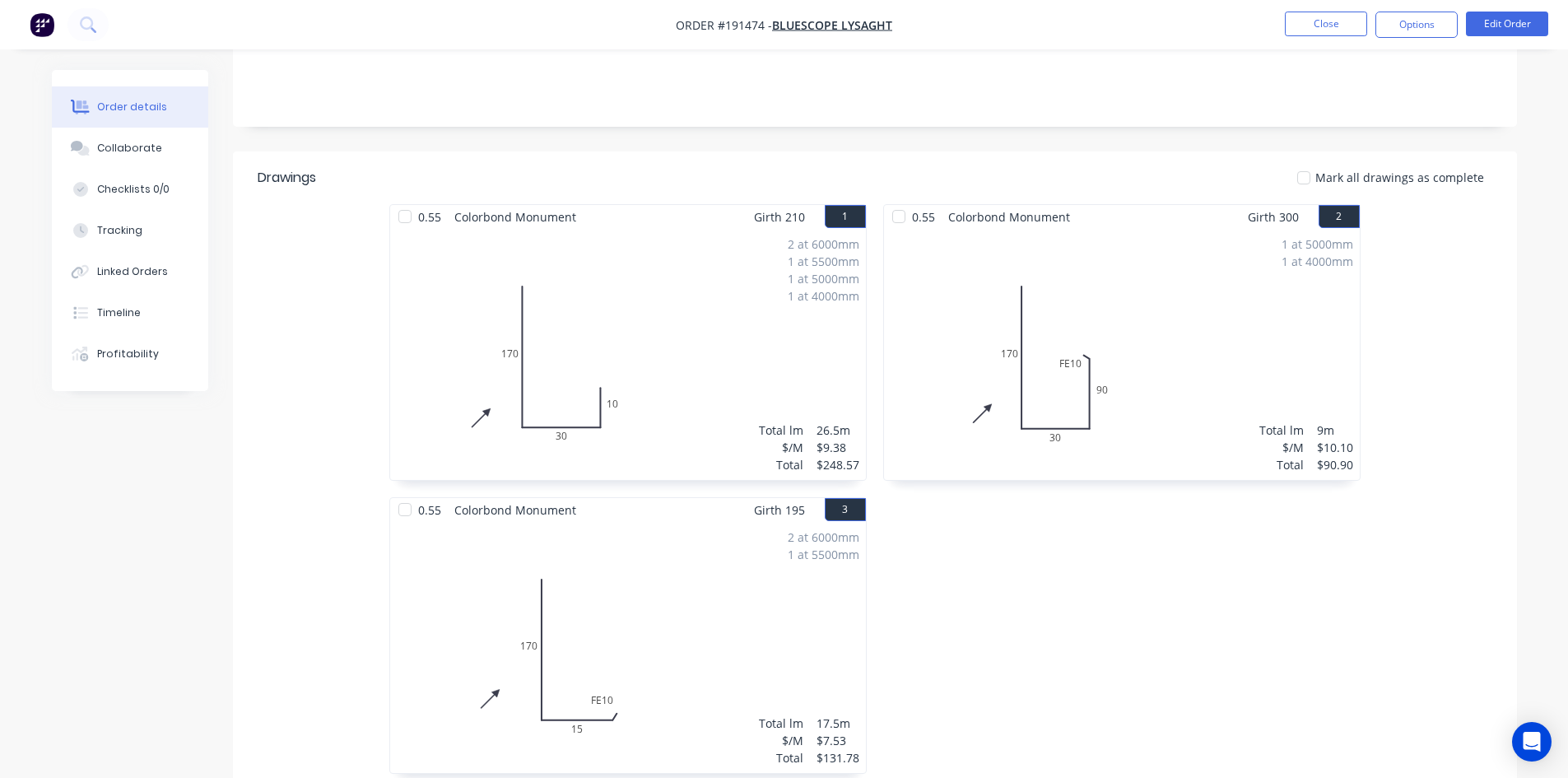
scroll to position [659, 0]
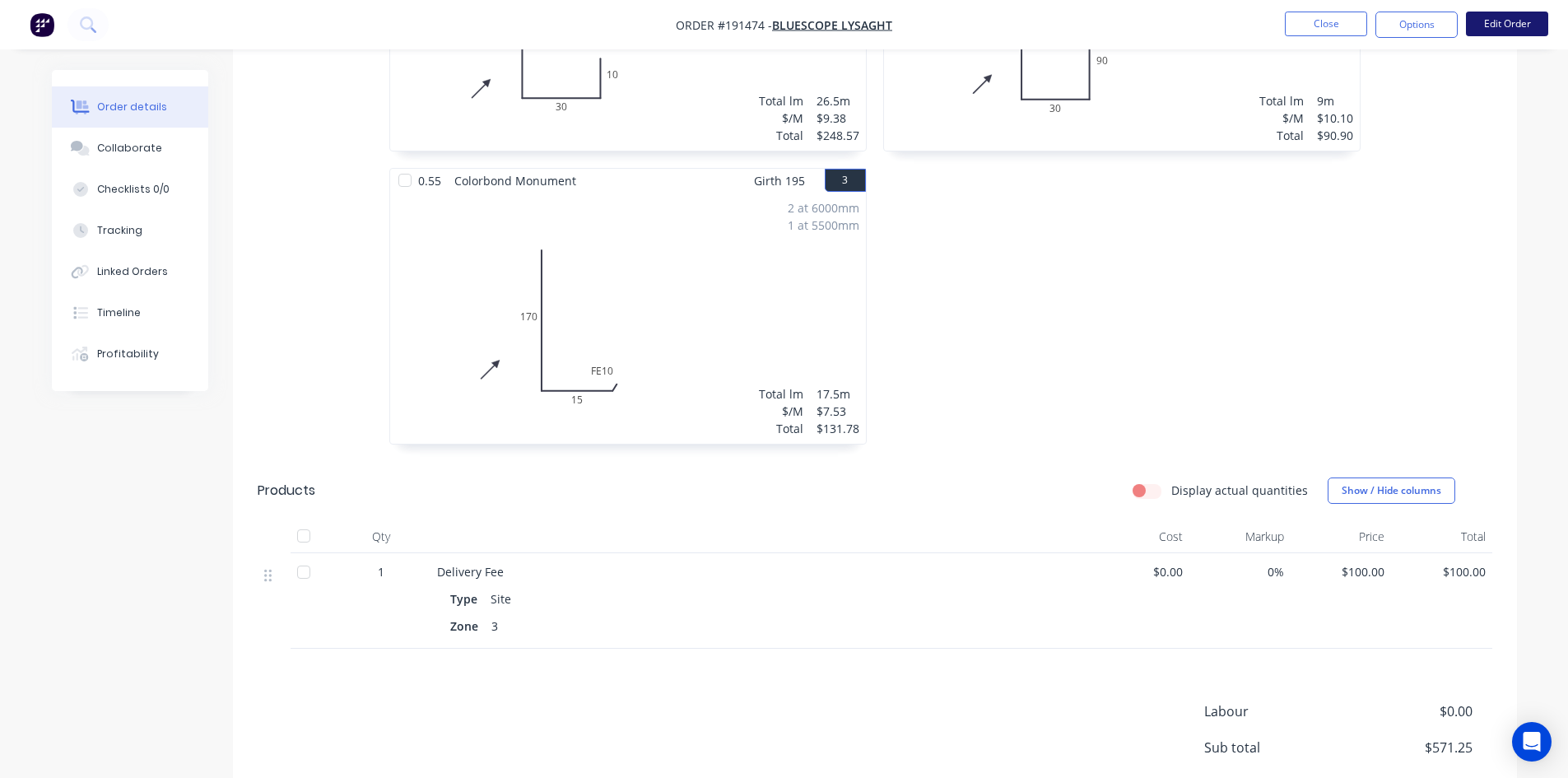
click at [1493, 28] on button "Edit Order" at bounding box center [1507, 24] width 83 height 25
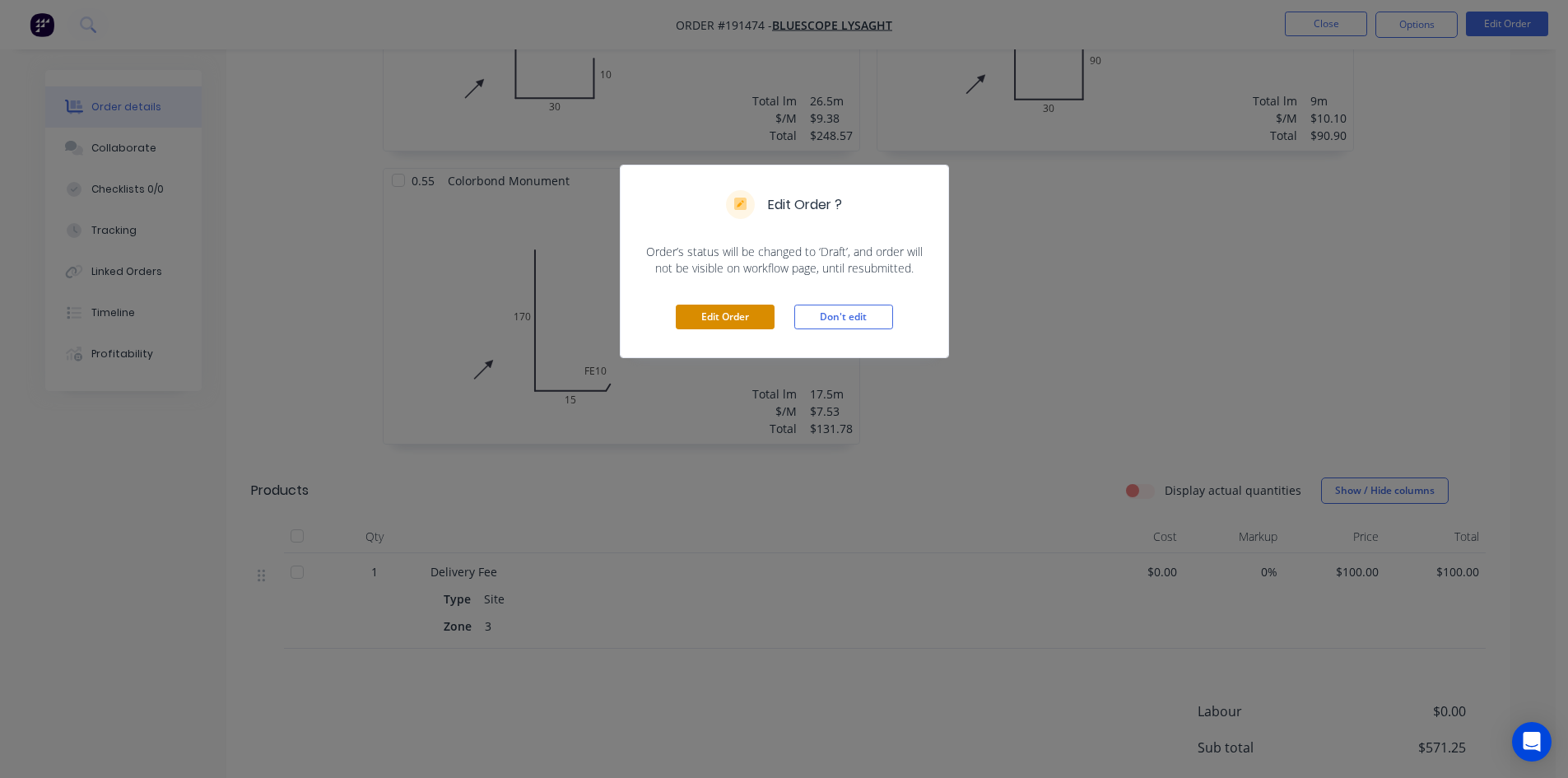
drag, startPoint x: 722, startPoint y: 316, endPoint x: 735, endPoint y: 319, distance: 13.3
click at [723, 316] on button "Edit Order" at bounding box center [725, 317] width 99 height 25
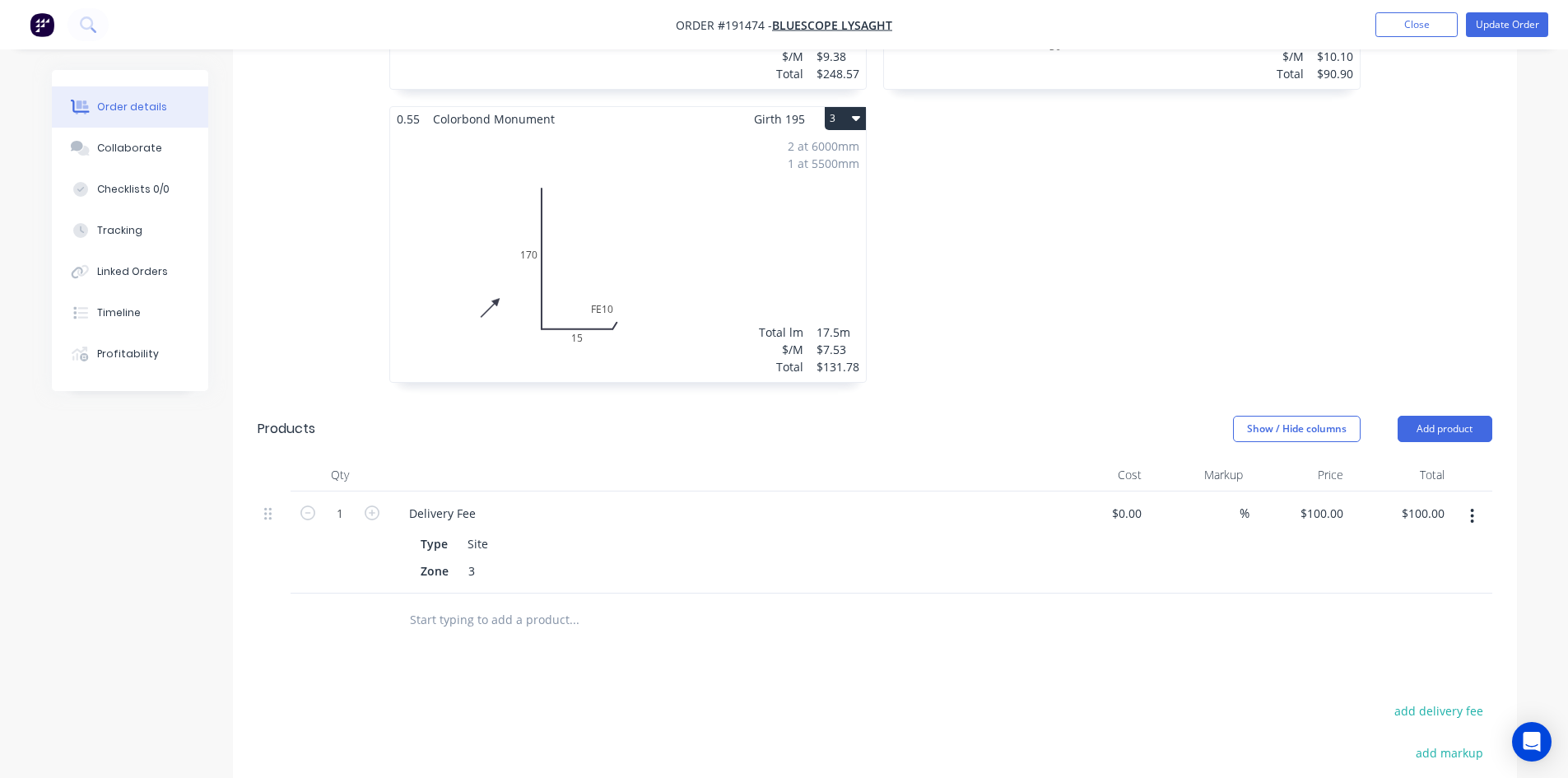
scroll to position [824, 0]
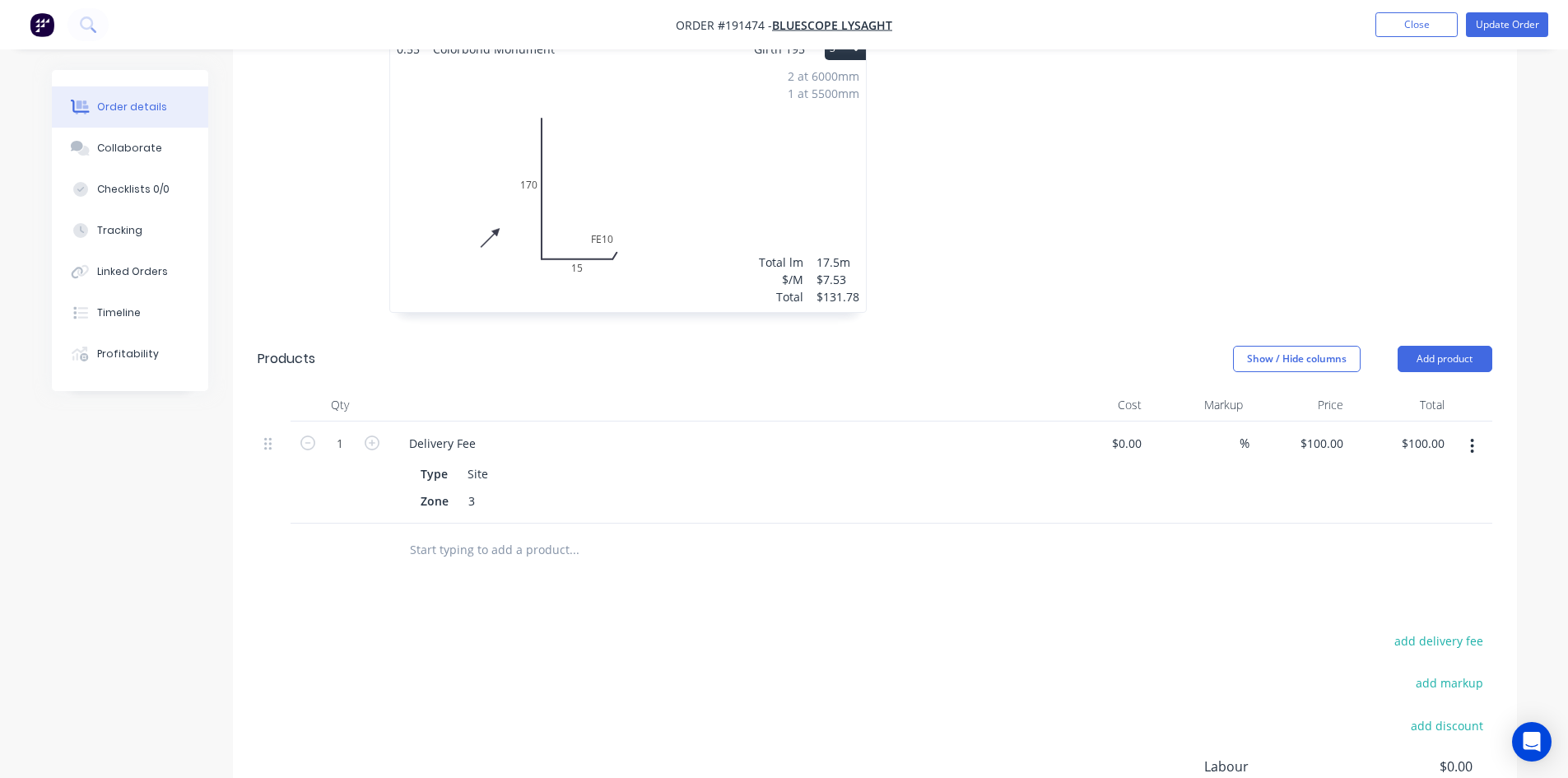
click at [1462, 431] on button "button" at bounding box center [1473, 446] width 39 height 29
click at [1403, 576] on div "Delete" at bounding box center [1414, 588] width 127 height 24
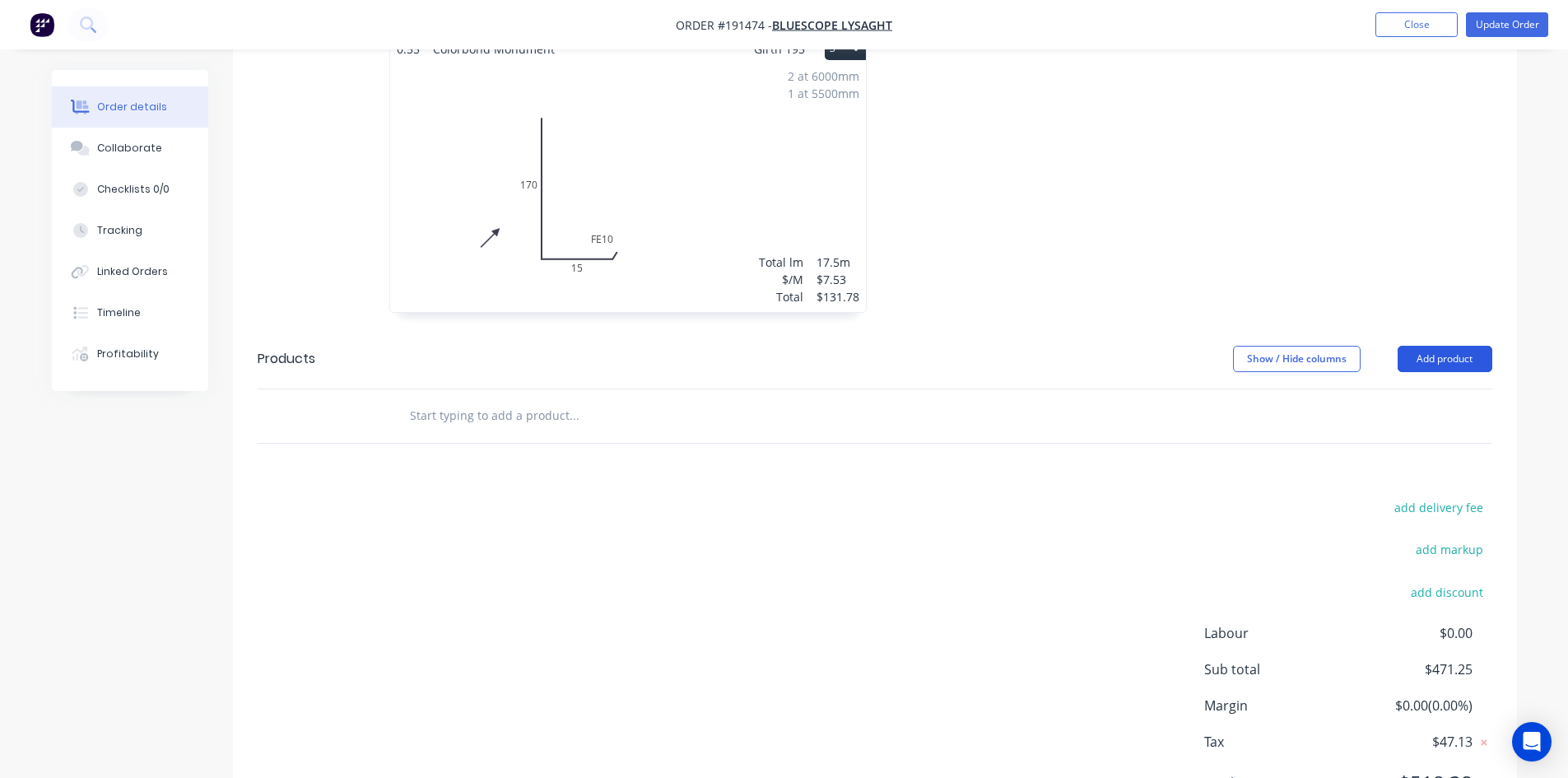
click at [1449, 346] on button "Add product" at bounding box center [1444, 359] width 94 height 27
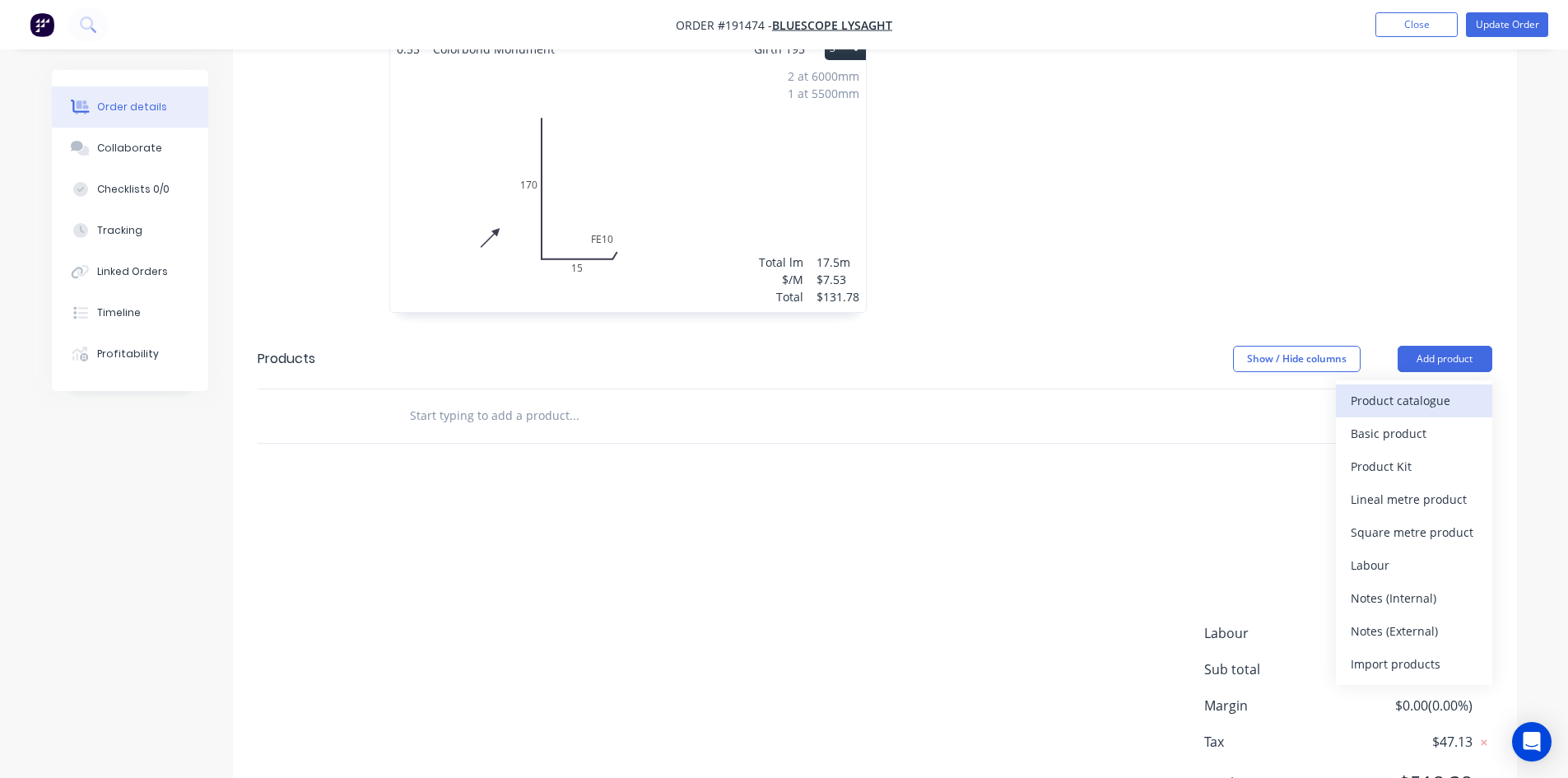
click at [1444, 389] on div "Product catalogue" at bounding box center [1414, 401] width 127 height 24
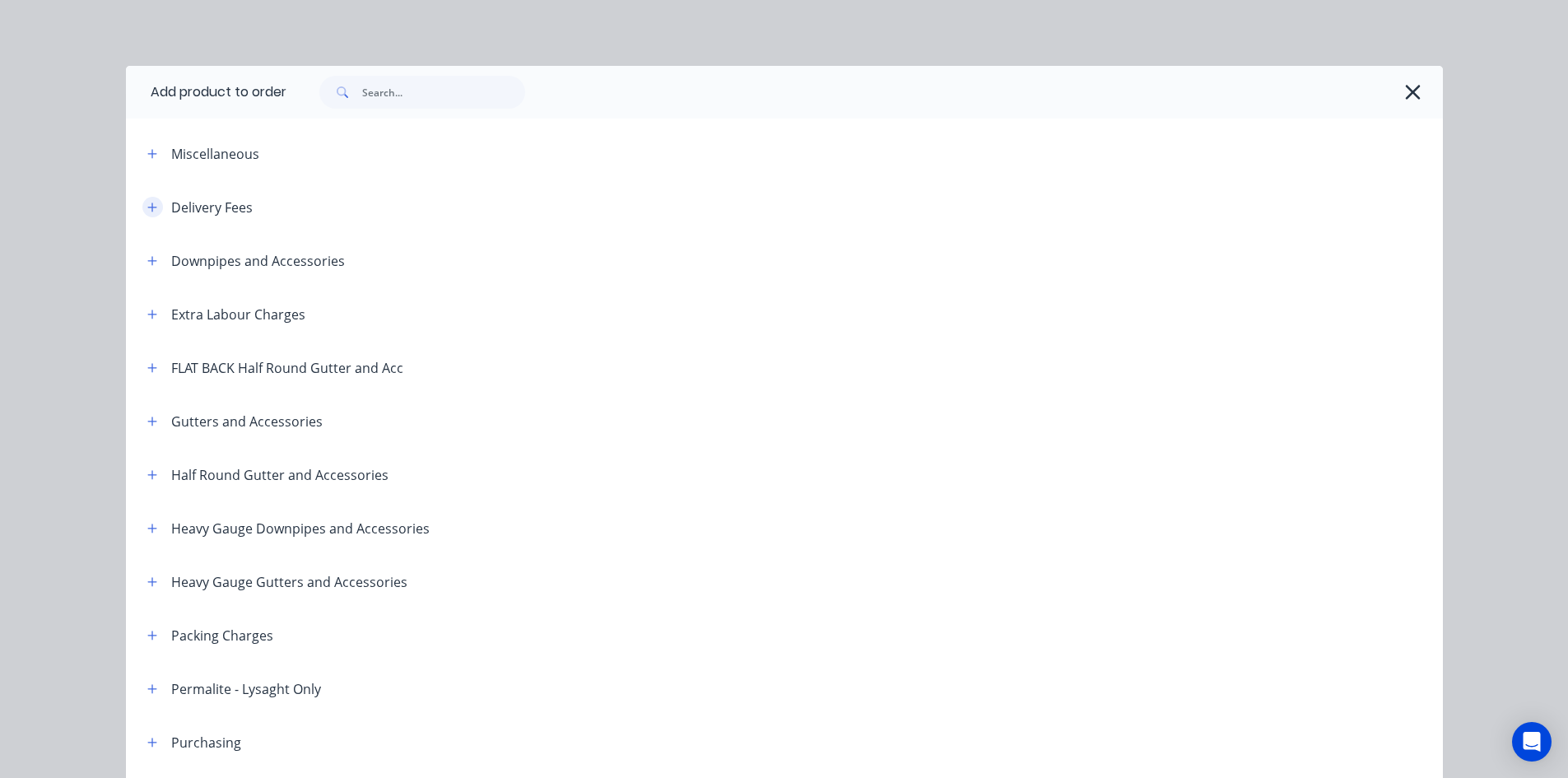
click at [148, 208] on icon "button" at bounding box center [152, 207] width 9 height 9
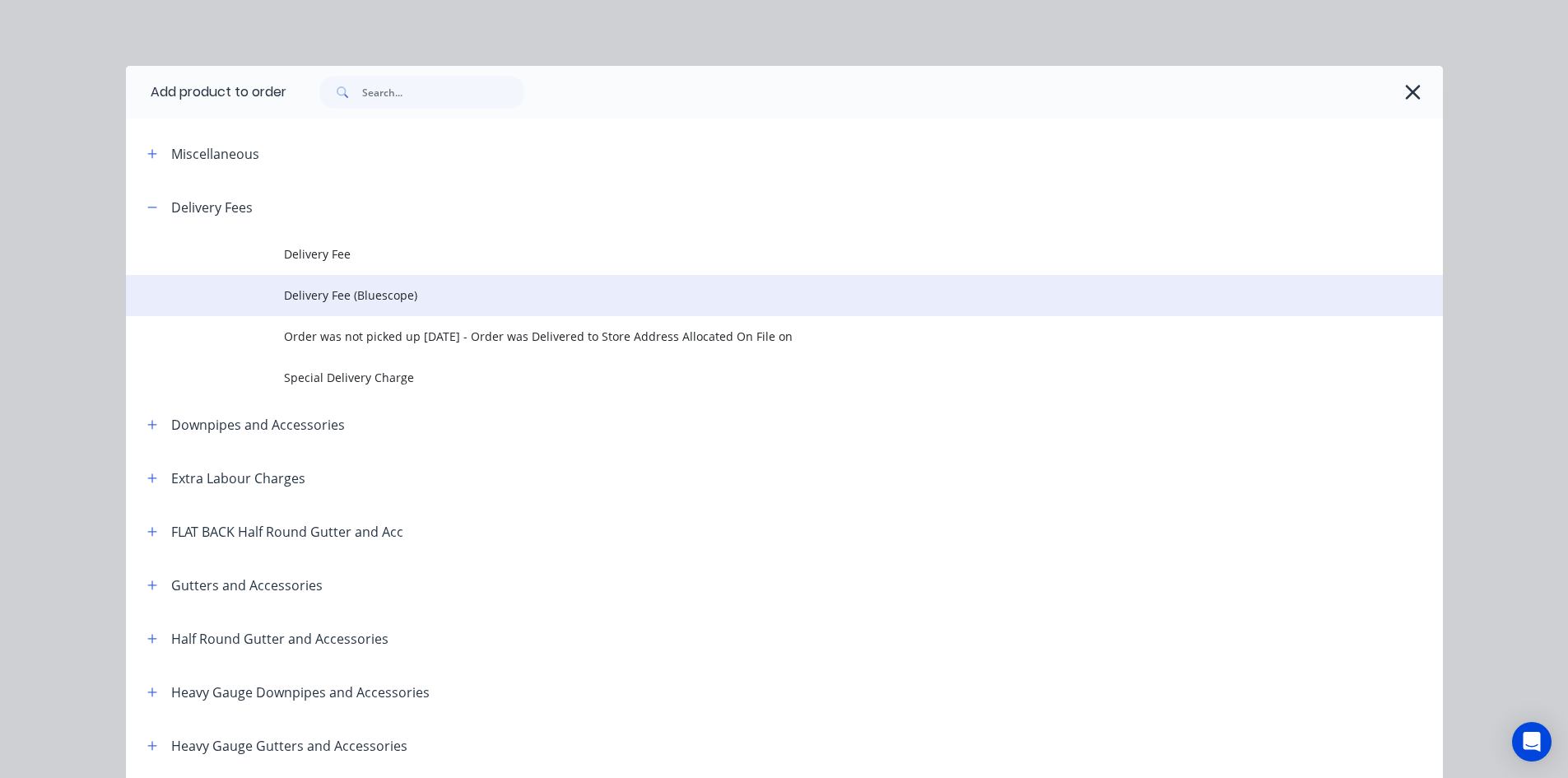
click at [347, 294] on span "Delivery Fee (Bluescope)" at bounding box center [747, 295] width 927 height 17
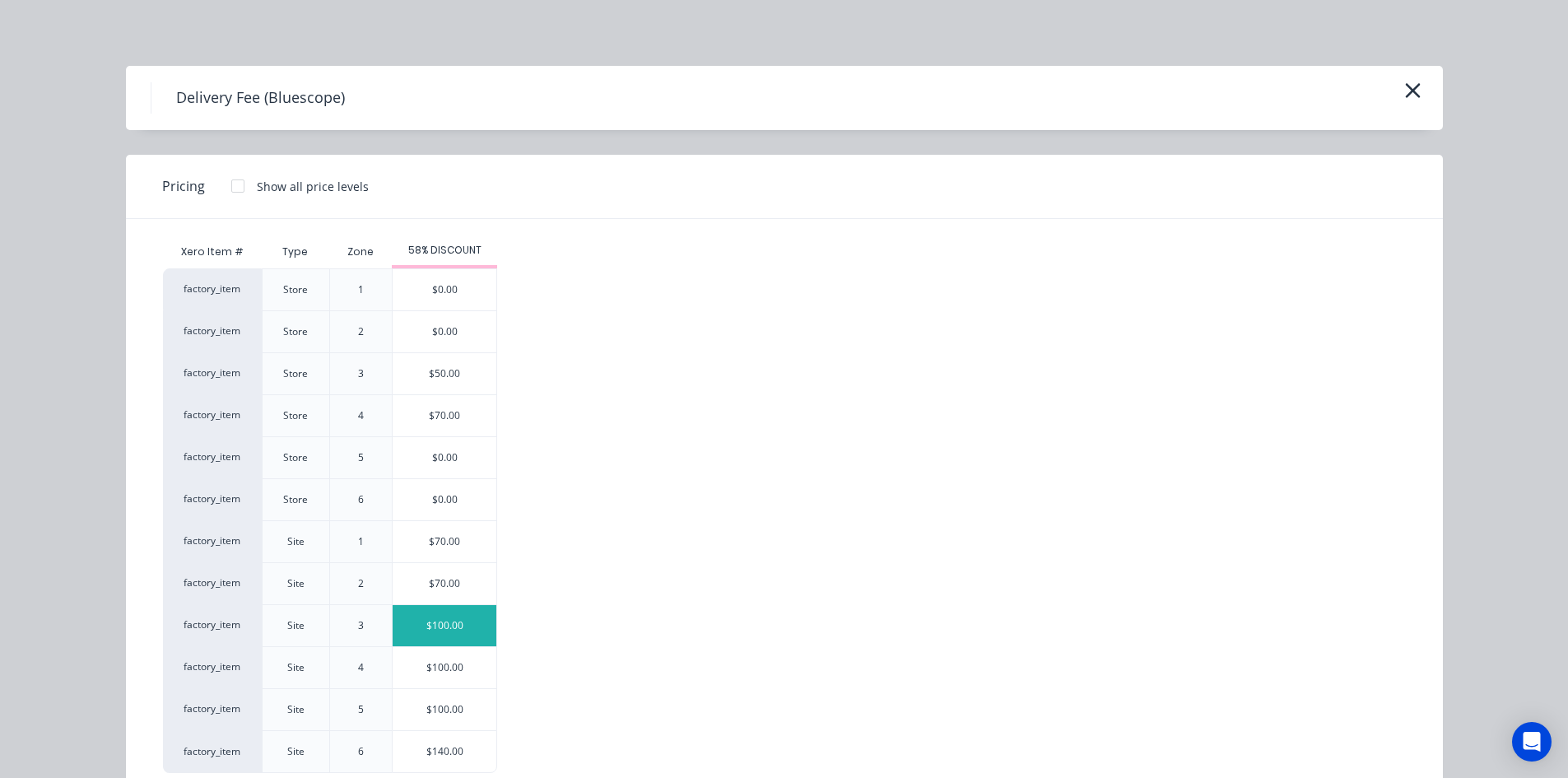
click at [440, 630] on div "$100.00" at bounding box center [444, 626] width 104 height 41
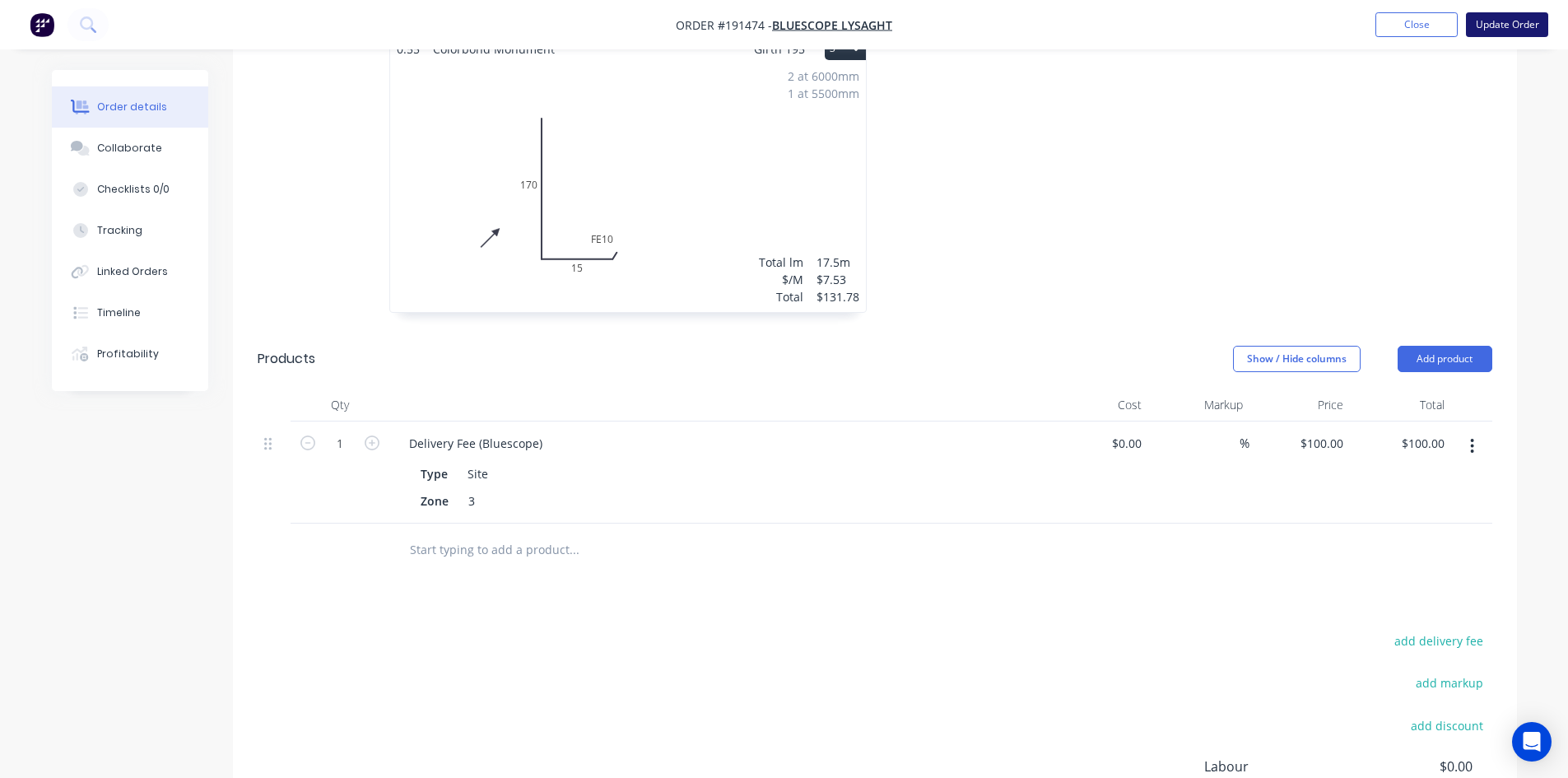
click at [1515, 30] on button "Update Order" at bounding box center [1507, 24] width 83 height 25
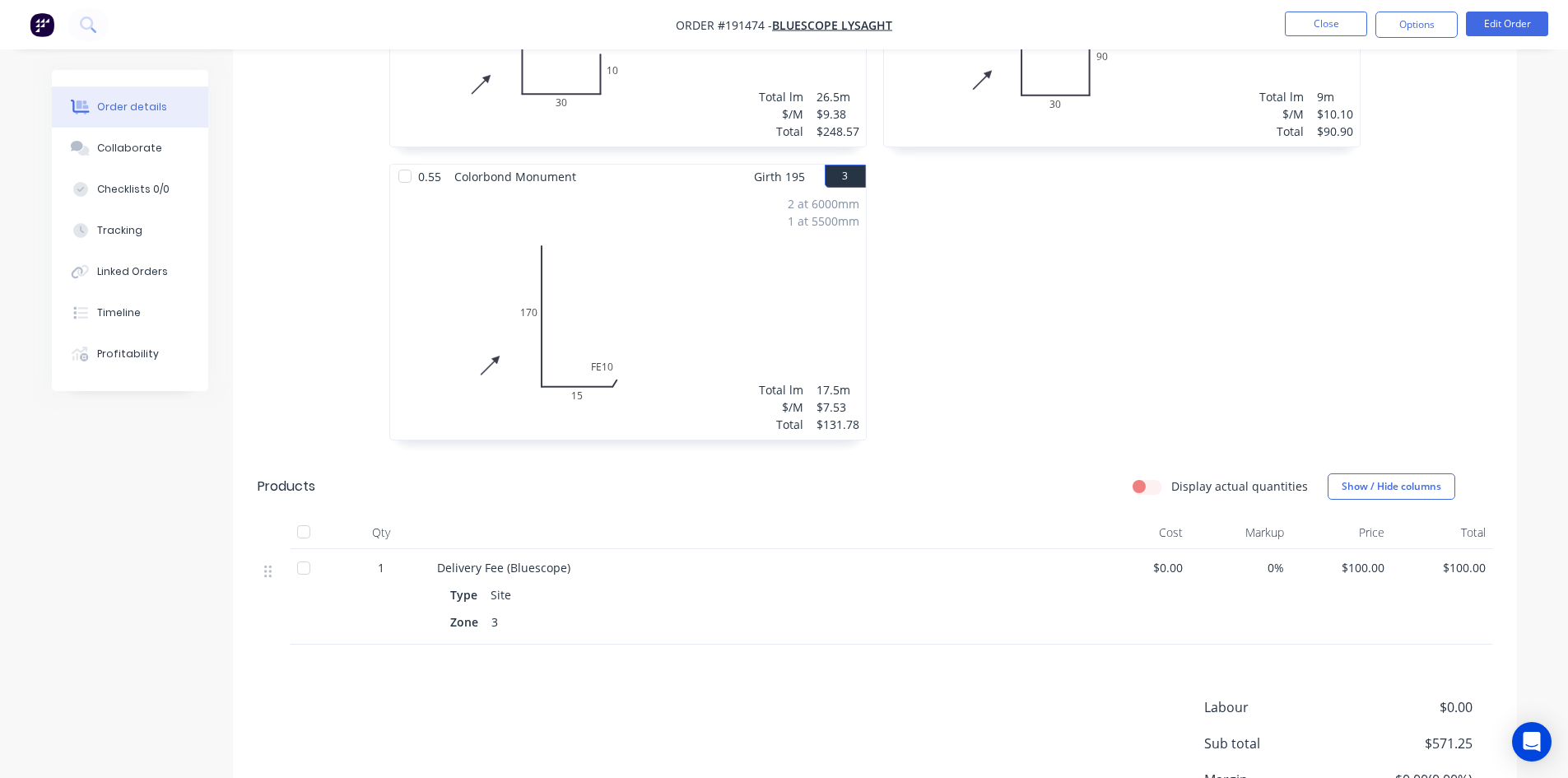
scroll to position [741, 0]
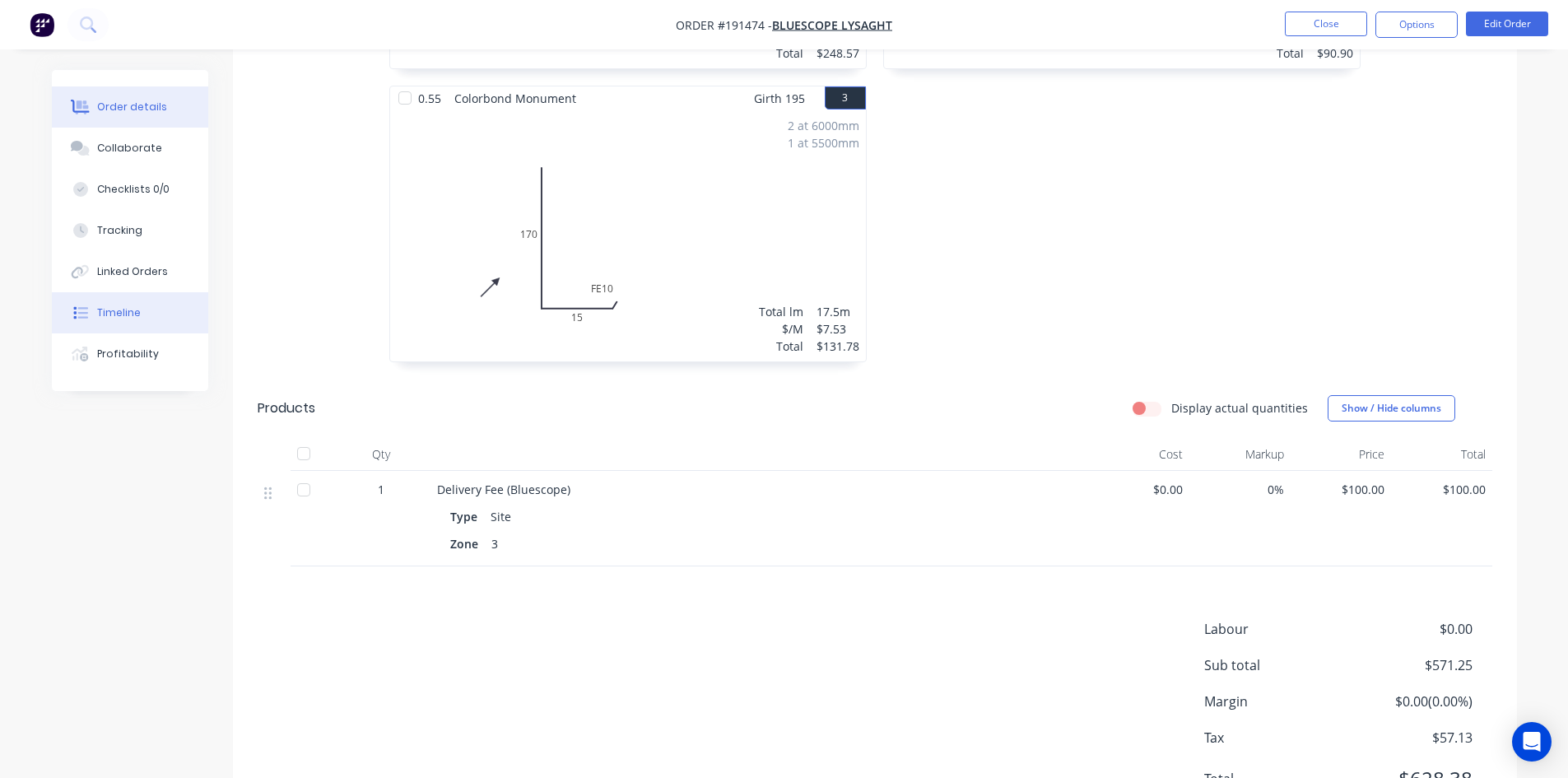
click at [144, 299] on button "Timeline" at bounding box center [130, 313] width 157 height 41
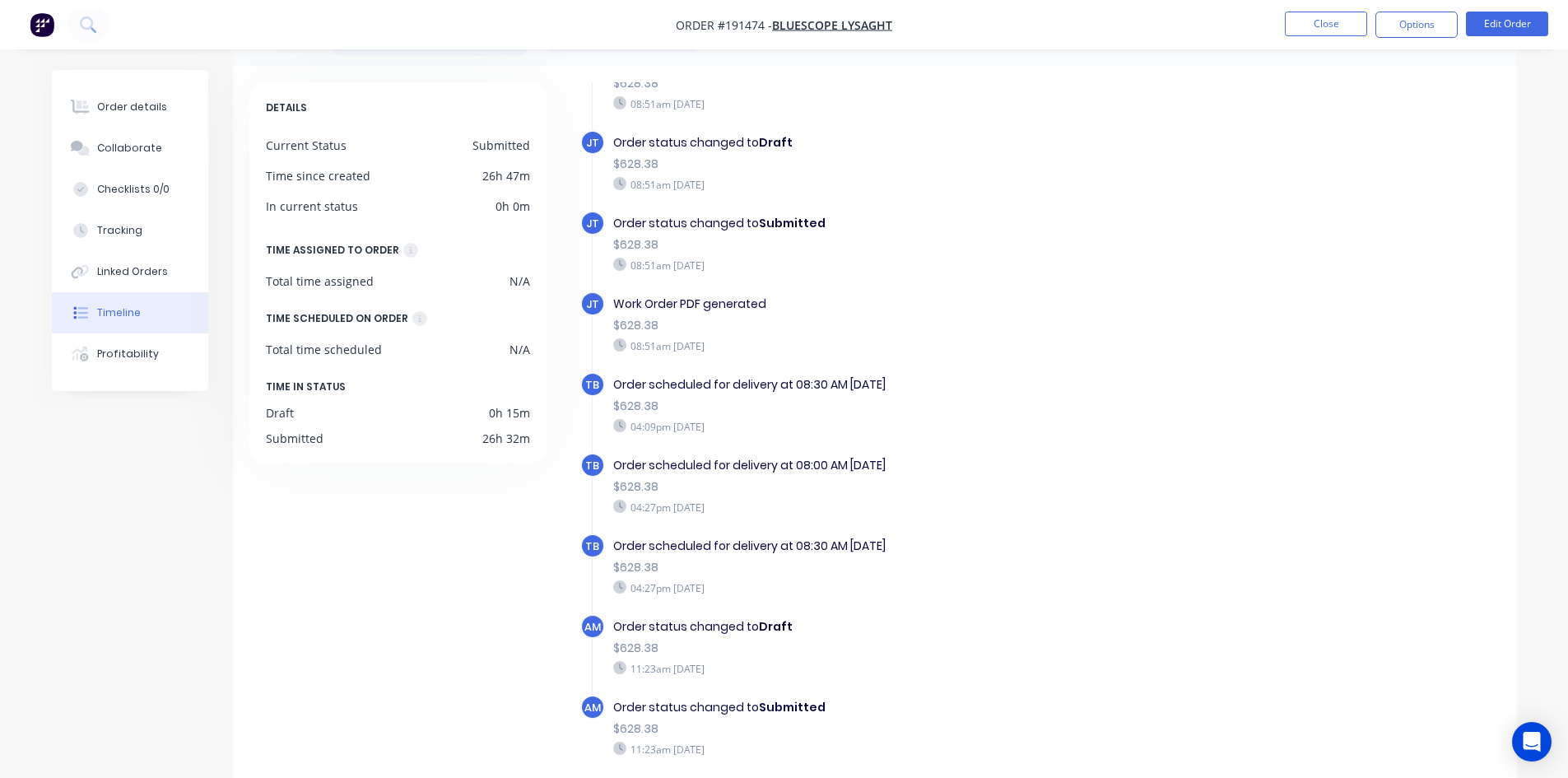
scroll to position [126, 0]
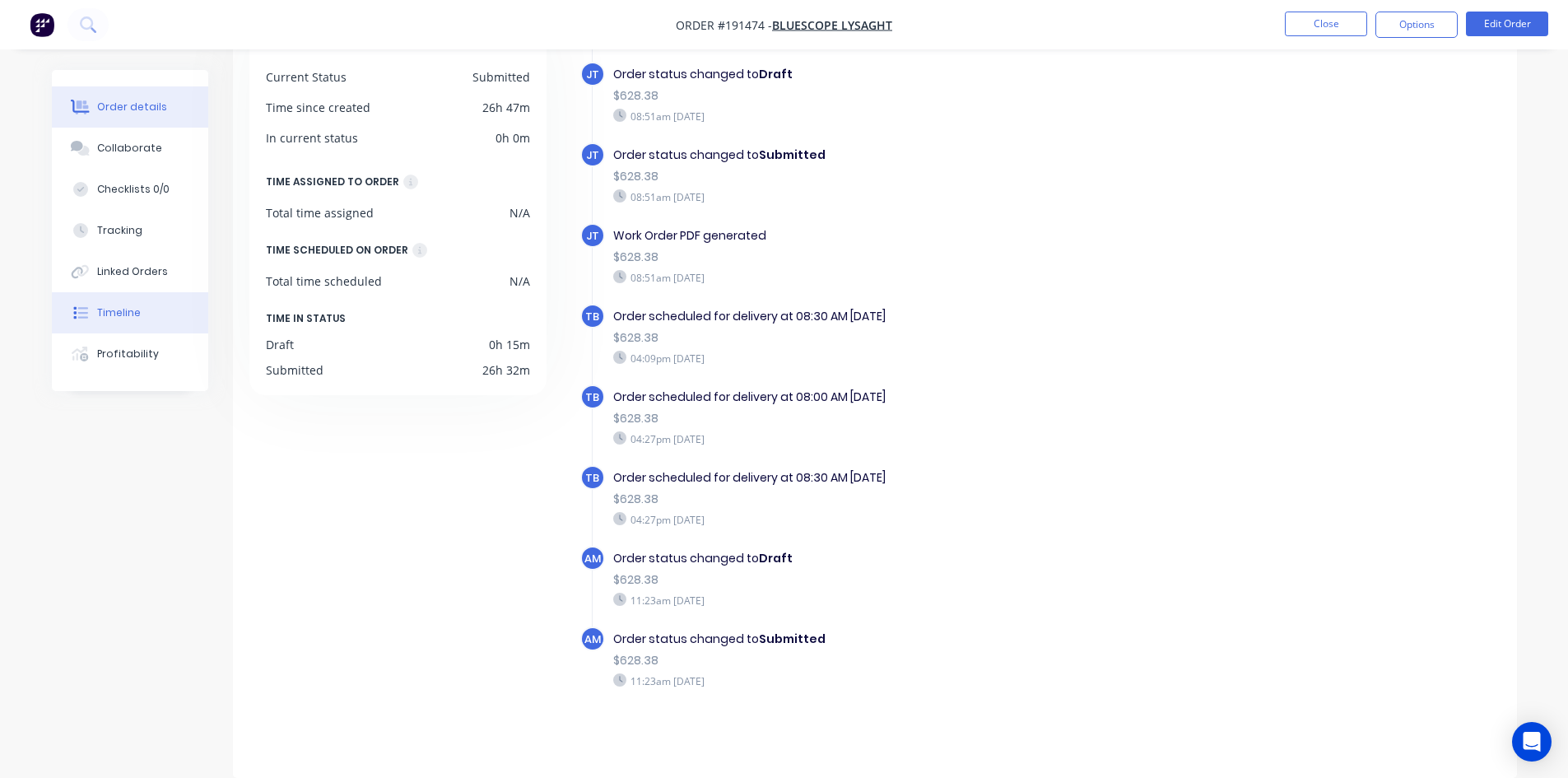
click at [161, 111] on button "Order details" at bounding box center [130, 106] width 157 height 41
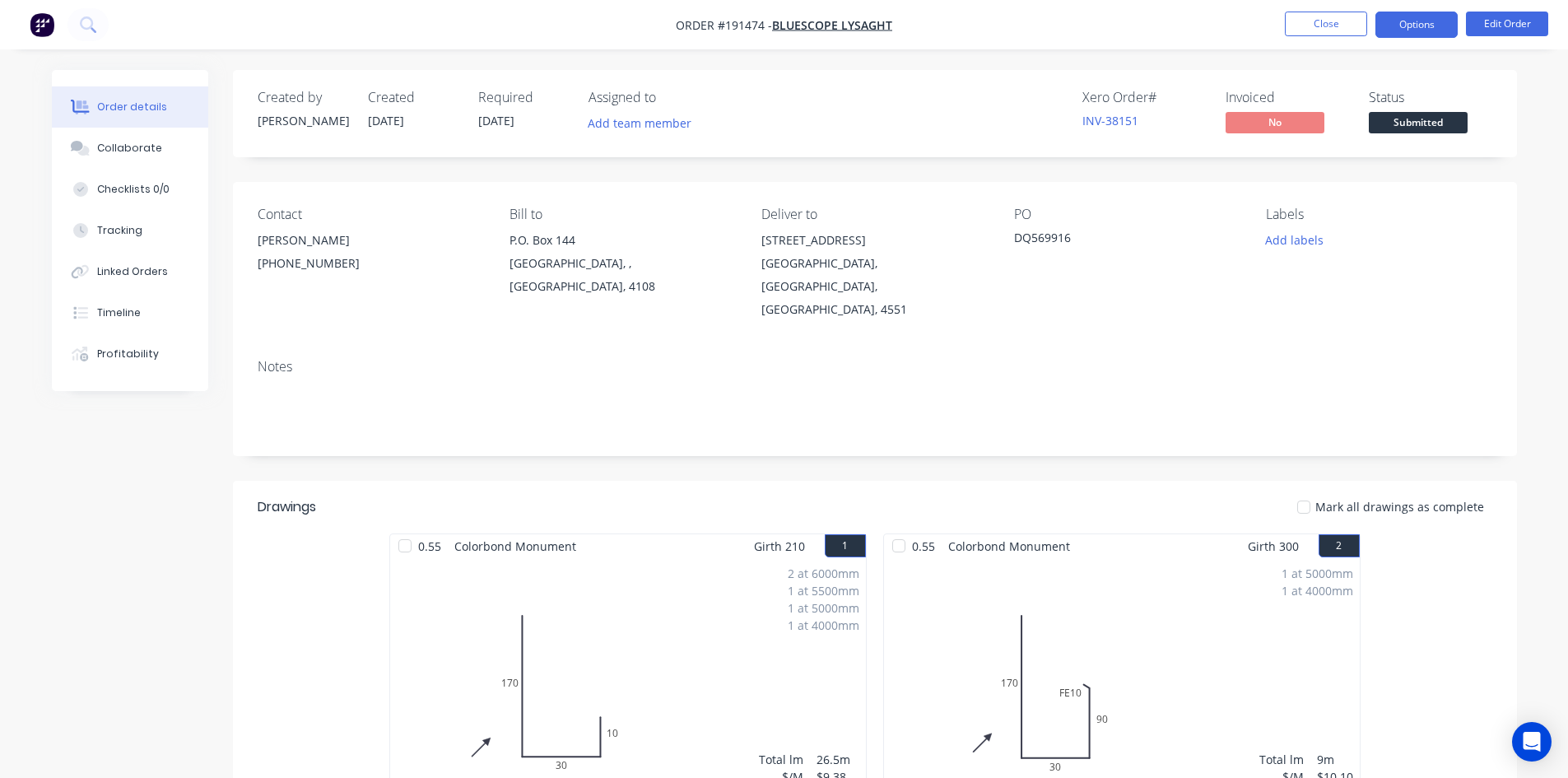
click at [1430, 21] on button "Options" at bounding box center [1417, 25] width 83 height 27
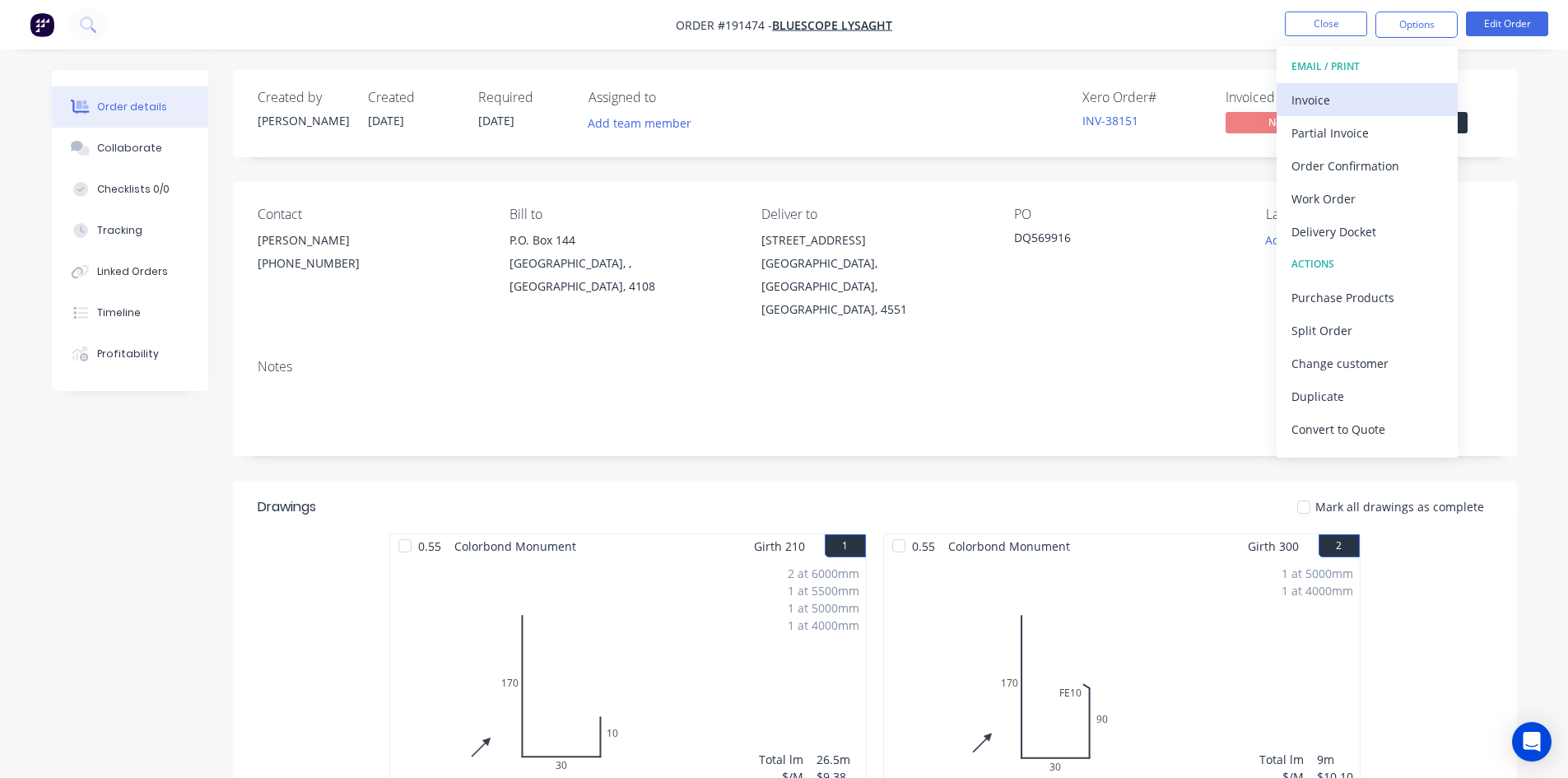
click at [1309, 101] on div "Invoice" at bounding box center [1367, 100] width 151 height 24
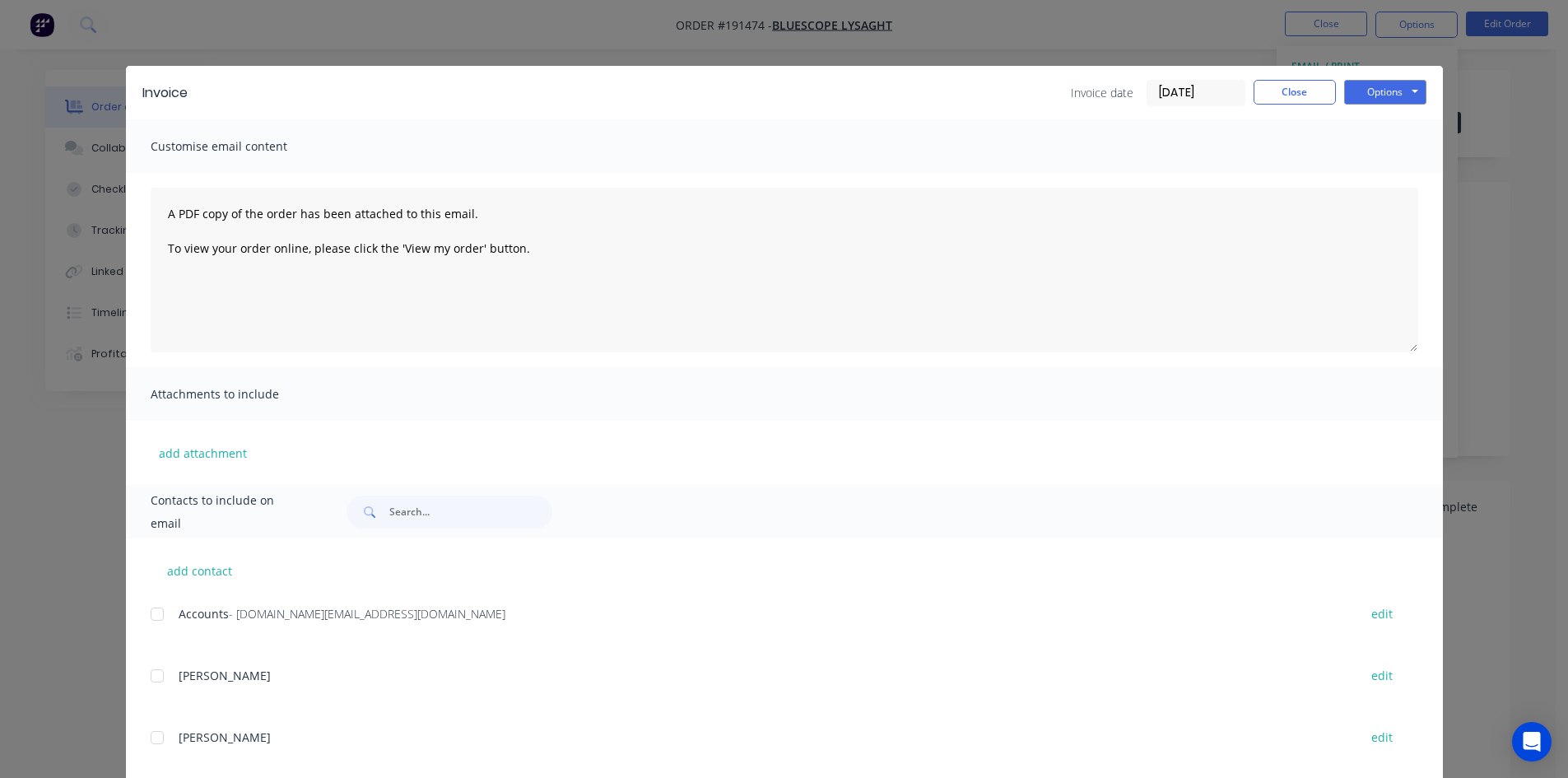
click at [152, 616] on div at bounding box center [158, 615] width 33 height 33
click at [1374, 83] on button "Options" at bounding box center [1386, 92] width 83 height 25
click at [1370, 180] on button "Email" at bounding box center [1397, 176] width 105 height 28
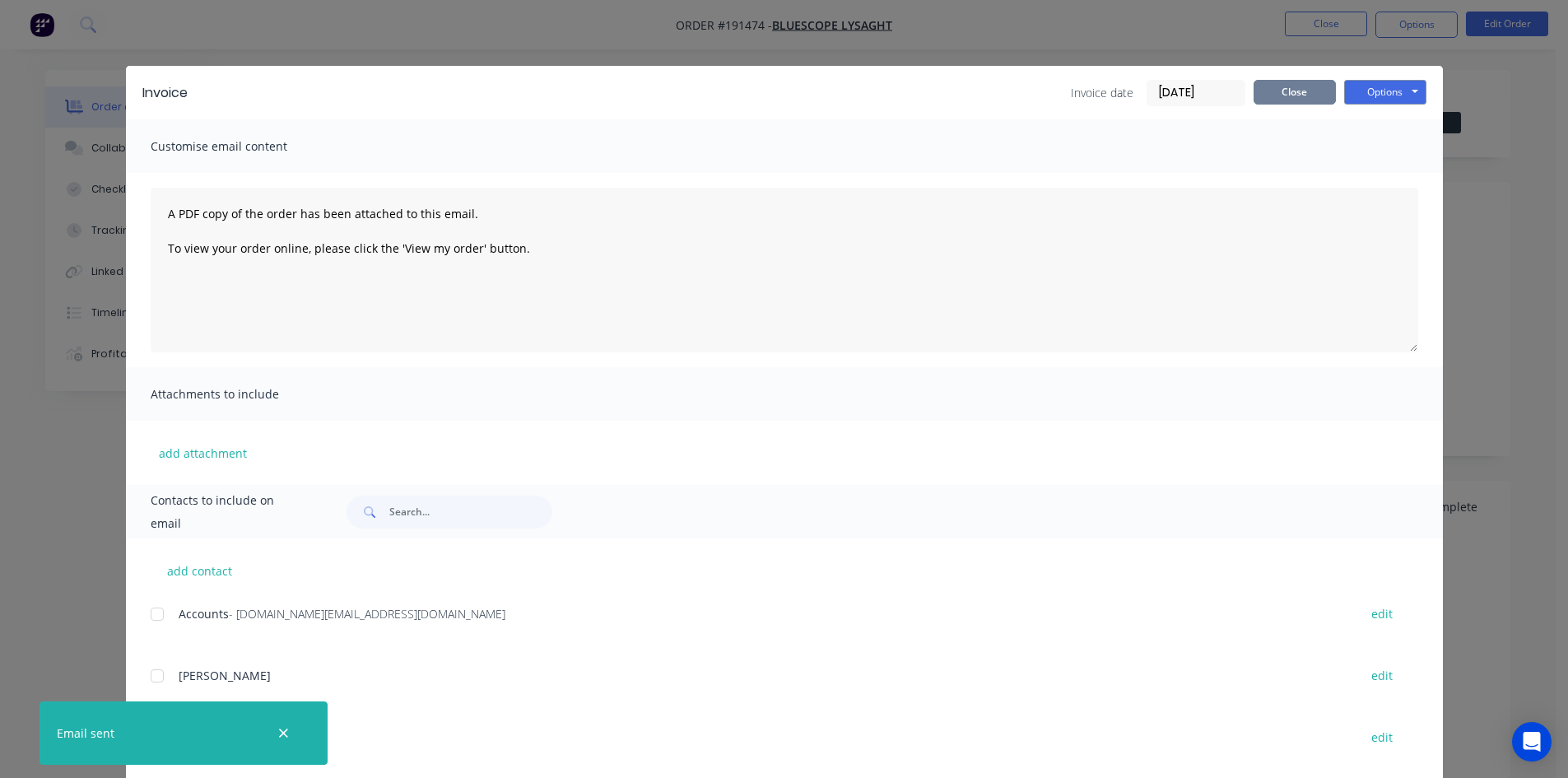
click at [1295, 85] on button "Close" at bounding box center [1295, 92] width 83 height 25
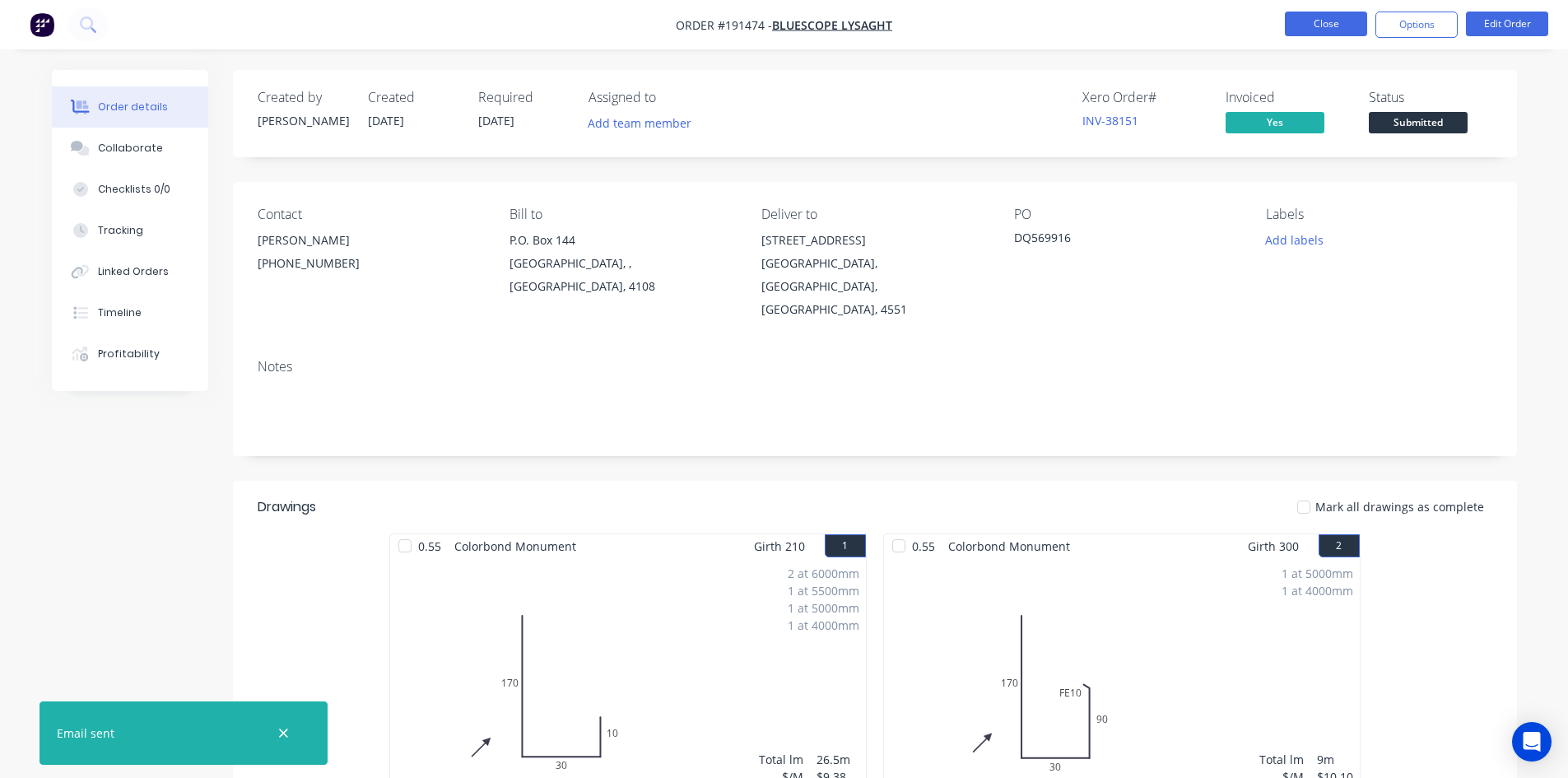
click at [1301, 24] on button "Close" at bounding box center [1326, 24] width 83 height 25
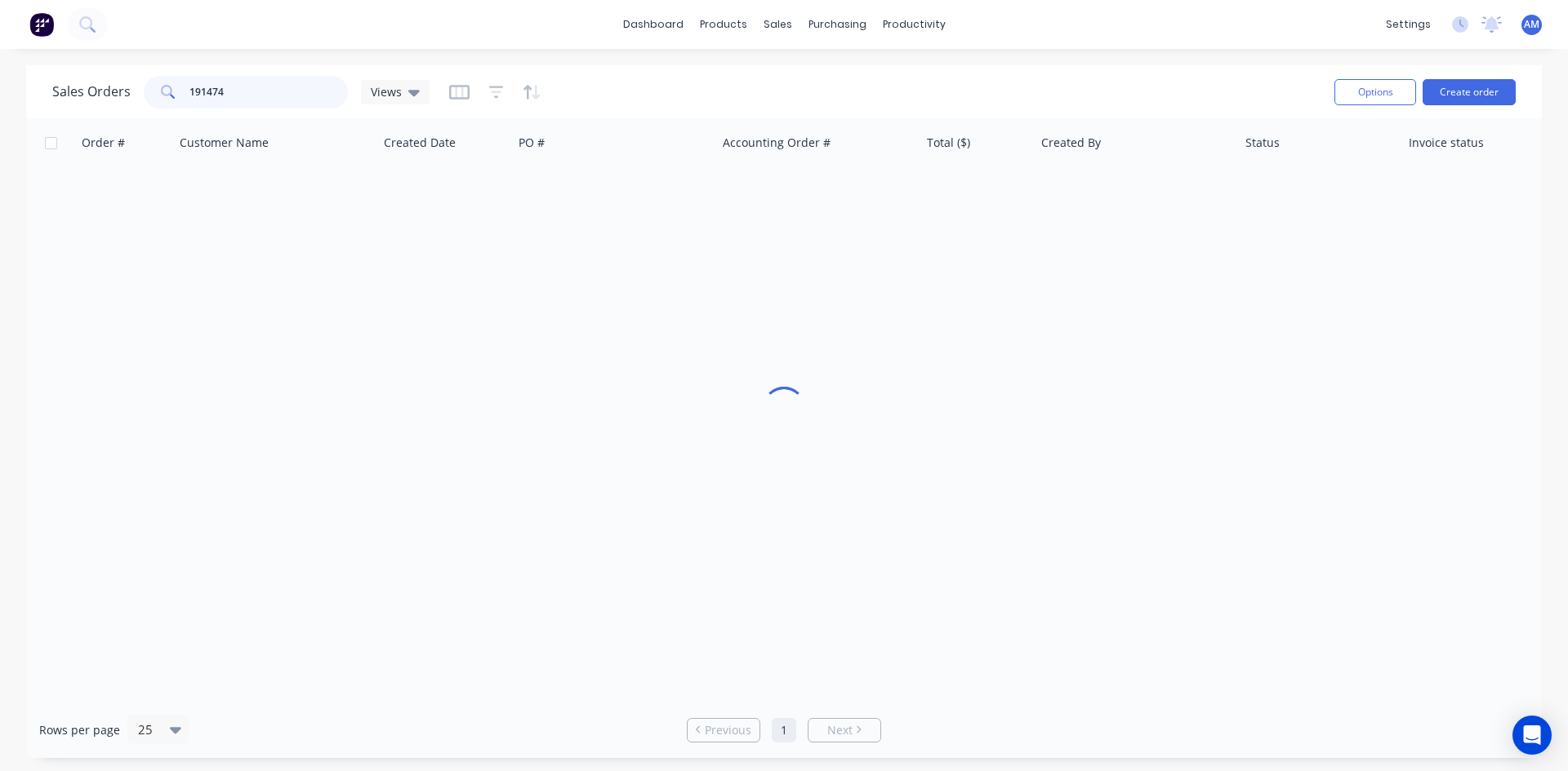
drag, startPoint x: 216, startPoint y: 91, endPoint x: 125, endPoint y: 86, distance: 91.1
click at [125, 86] on div "Sales Orders 191474 Views" at bounding box center [240, 92] width 377 height 33
type input "191558"
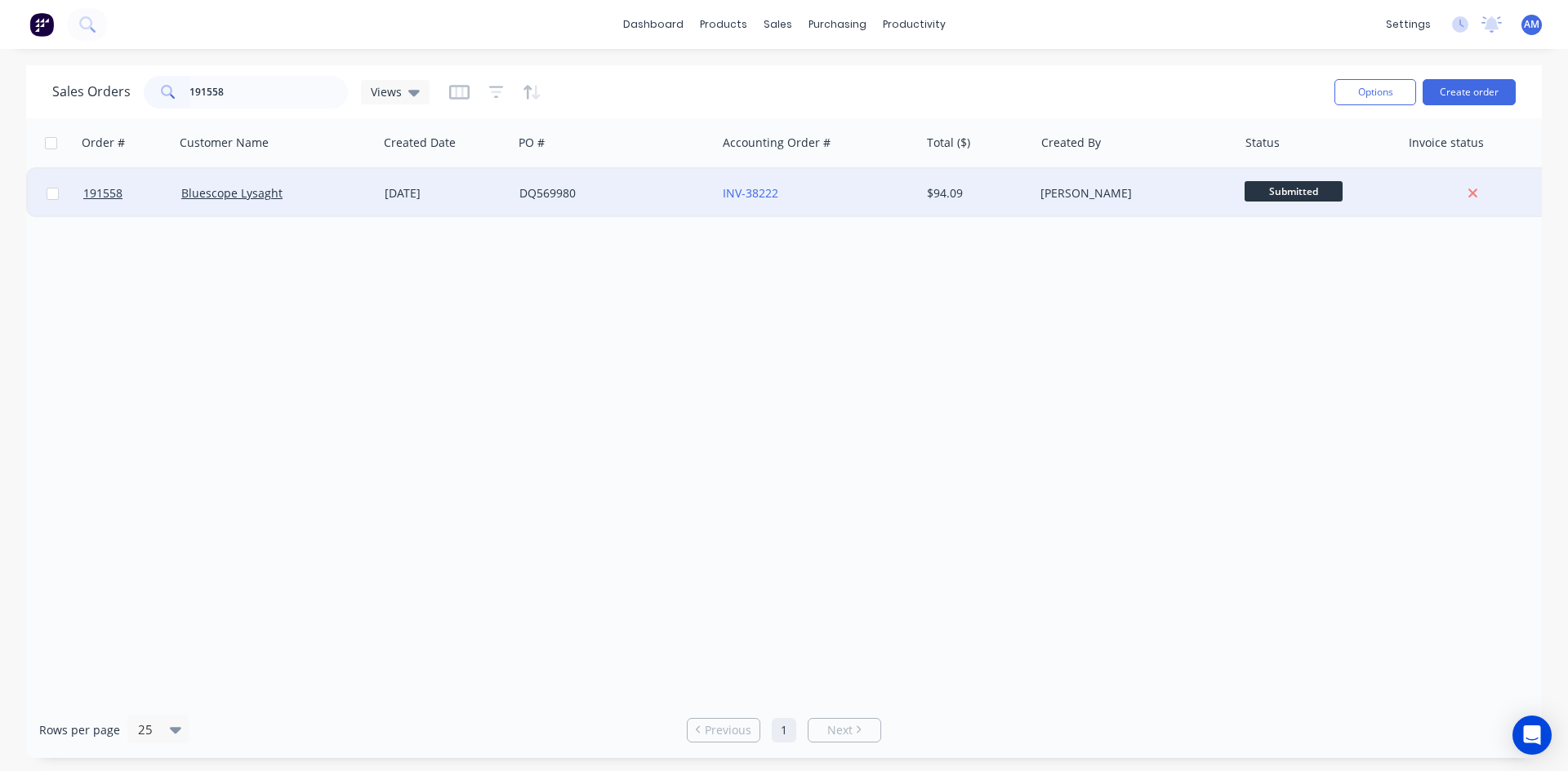
click at [643, 204] on div "DQ569980" at bounding box center [615, 194] width 204 height 49
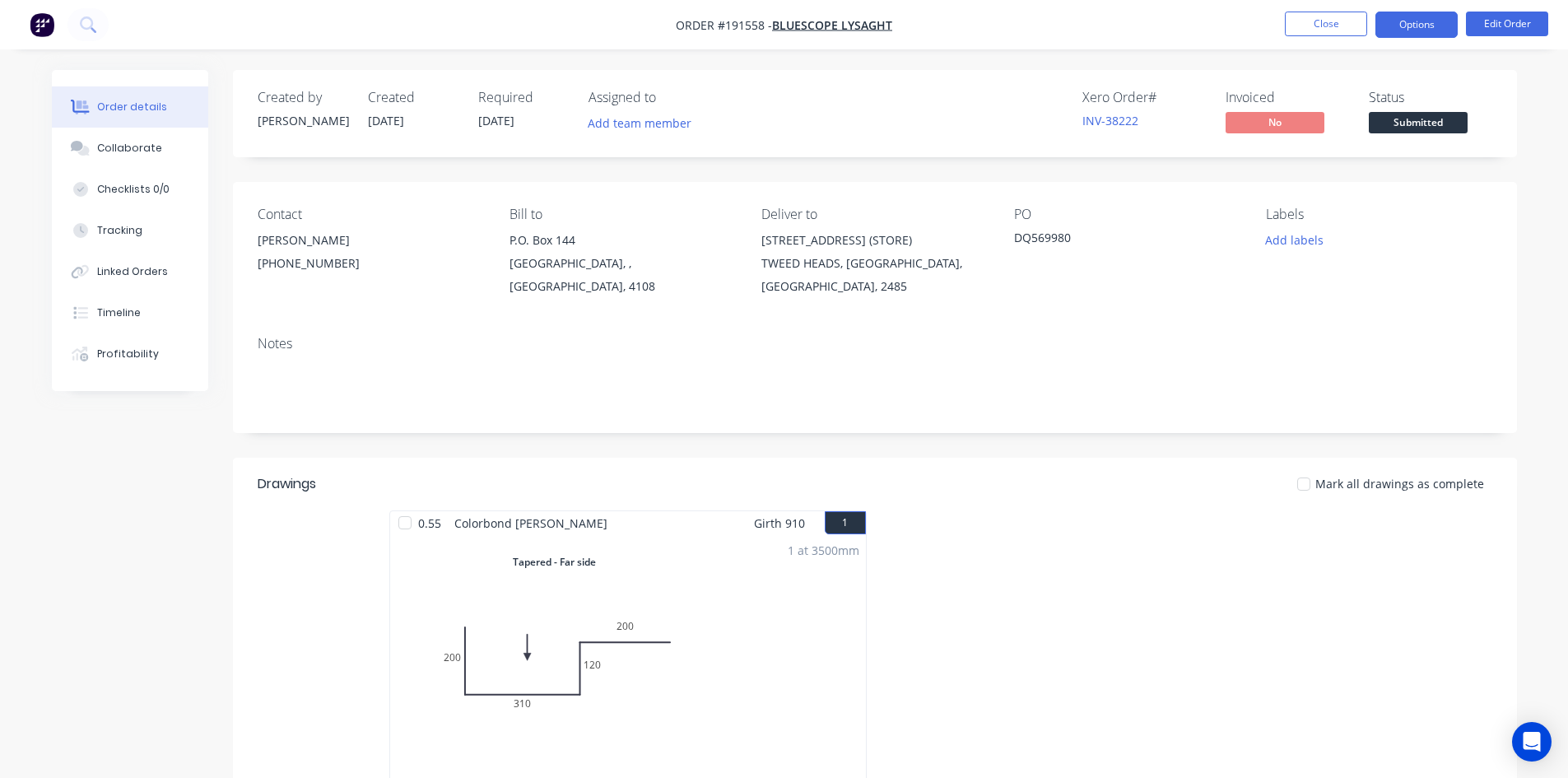
click at [1413, 31] on button "Options" at bounding box center [1417, 25] width 83 height 27
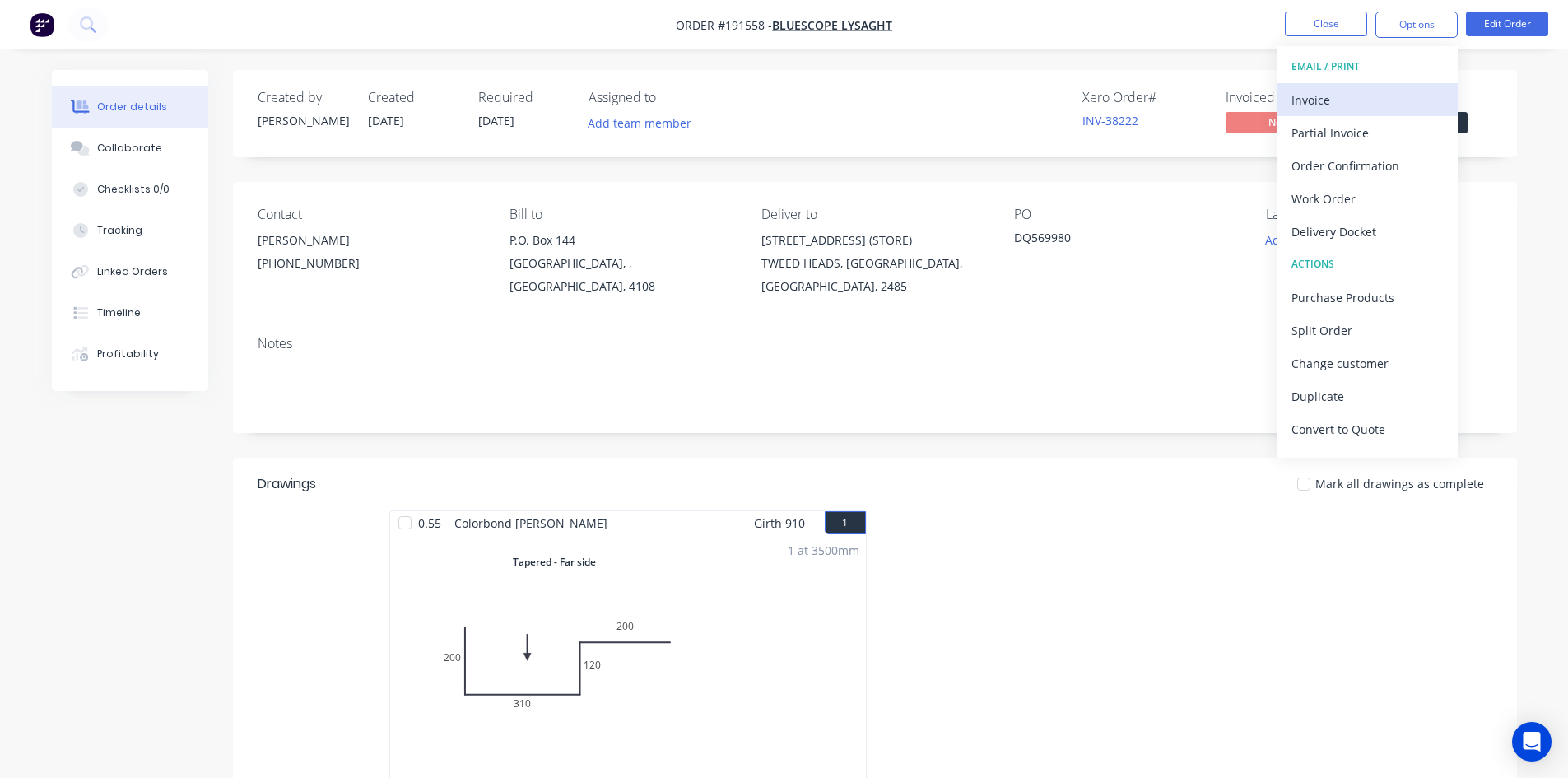
click at [1369, 89] on div "Invoice" at bounding box center [1367, 100] width 151 height 24
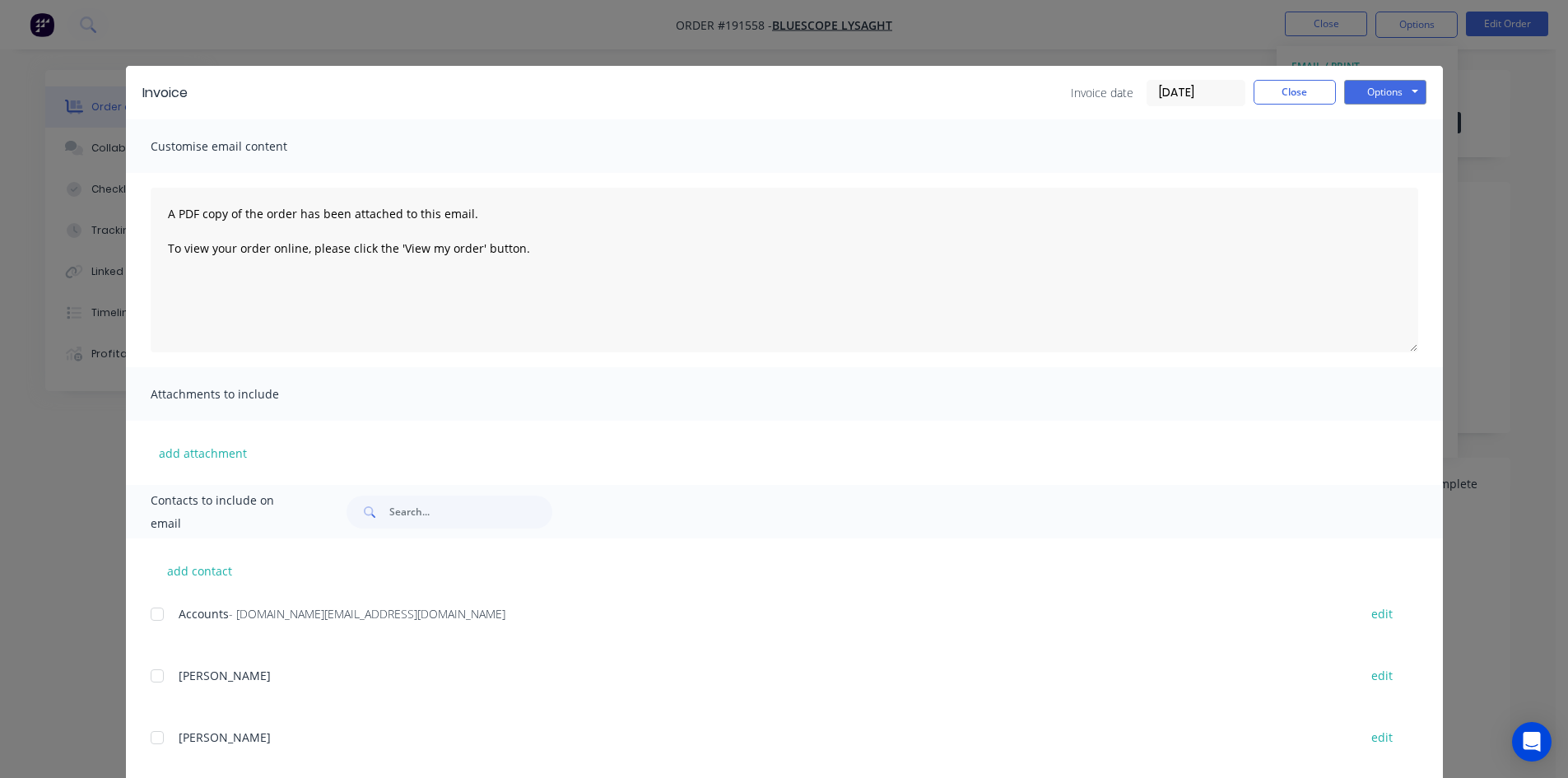
click at [155, 617] on div at bounding box center [158, 615] width 33 height 33
click at [1394, 85] on button "Options" at bounding box center [1386, 92] width 83 height 25
click at [1384, 169] on button "Email" at bounding box center [1397, 176] width 105 height 28
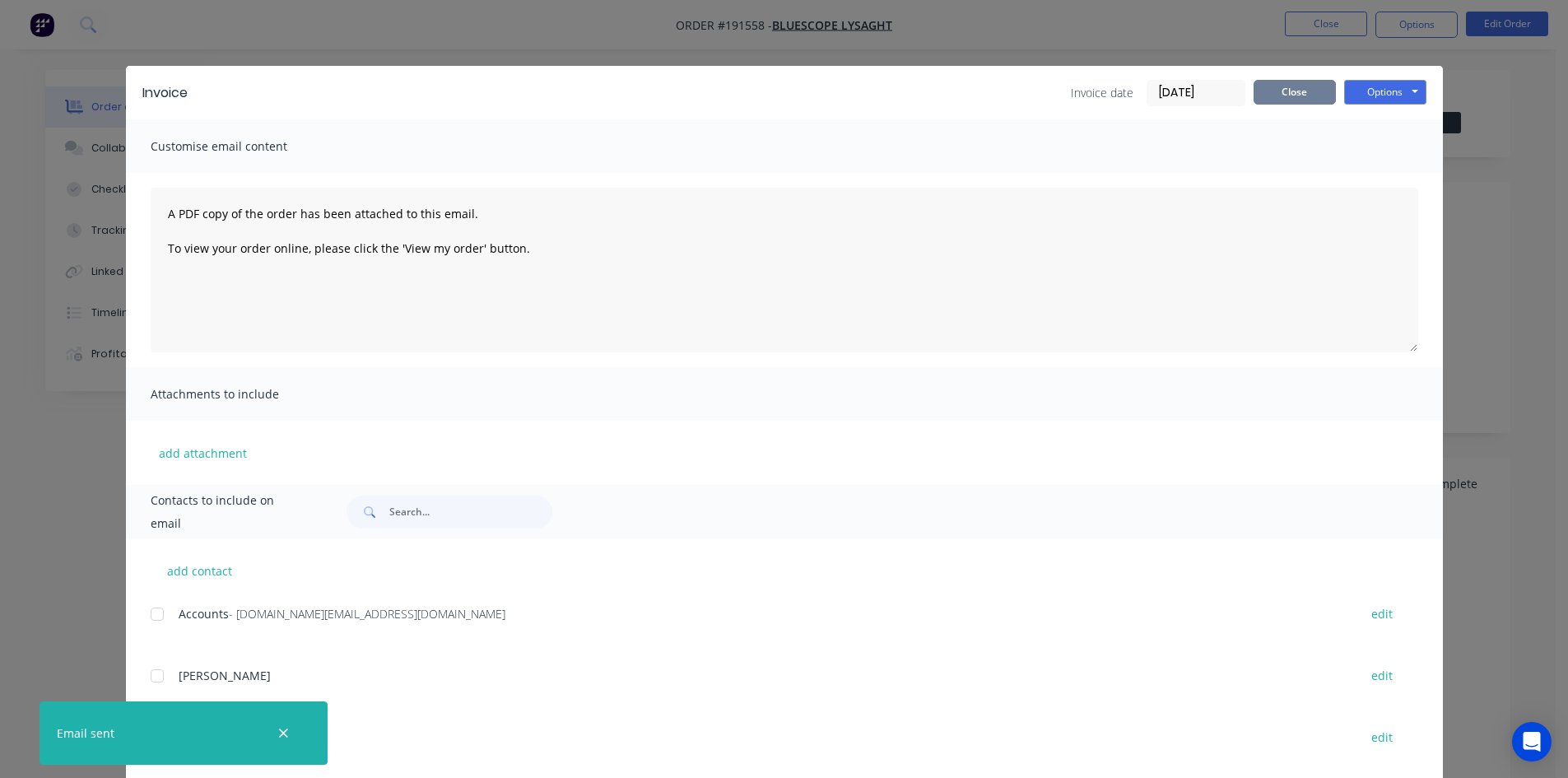
click at [1286, 92] on button "Close" at bounding box center [1295, 92] width 83 height 25
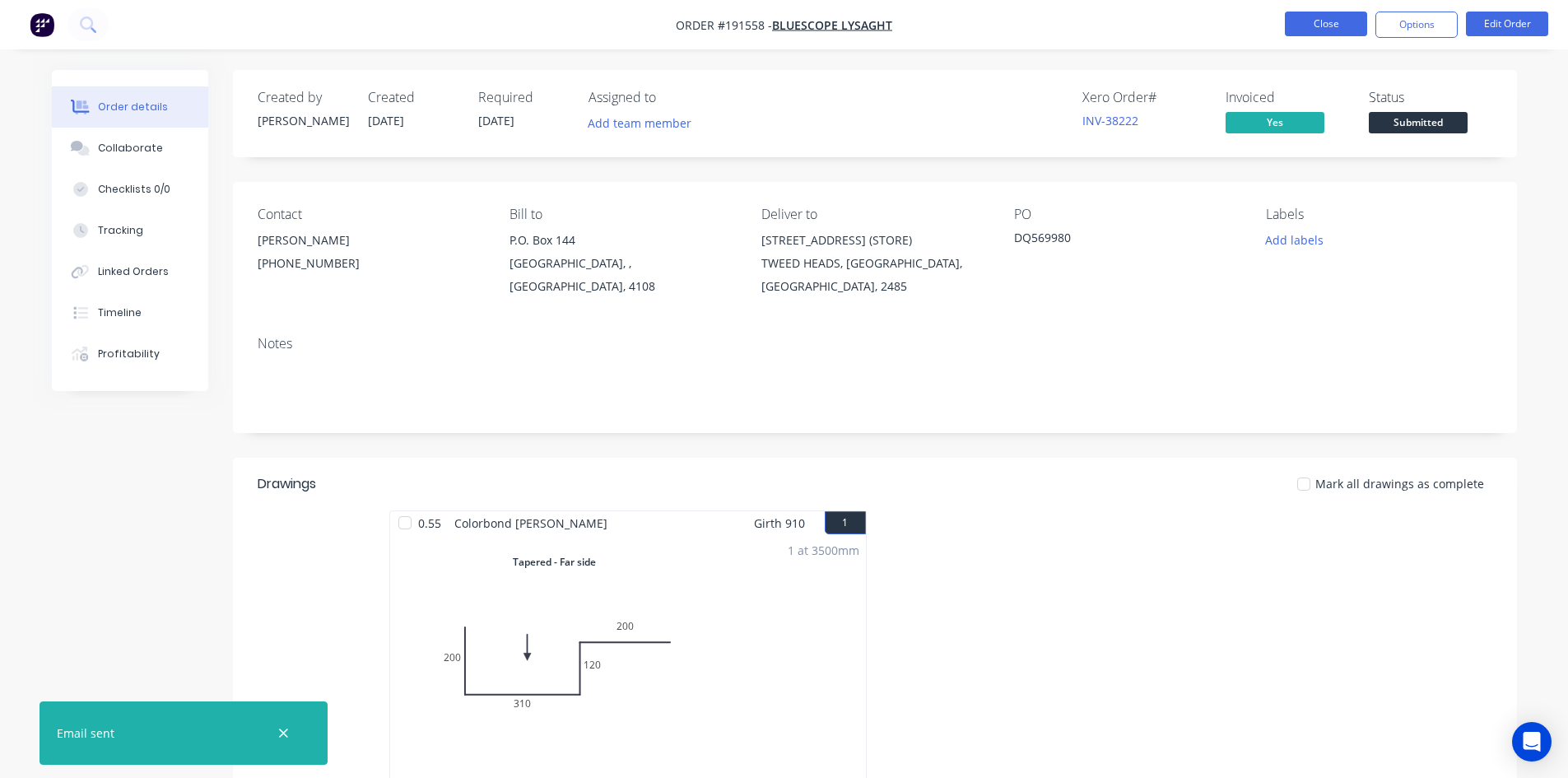
click at [1309, 27] on button "Close" at bounding box center [1326, 24] width 83 height 25
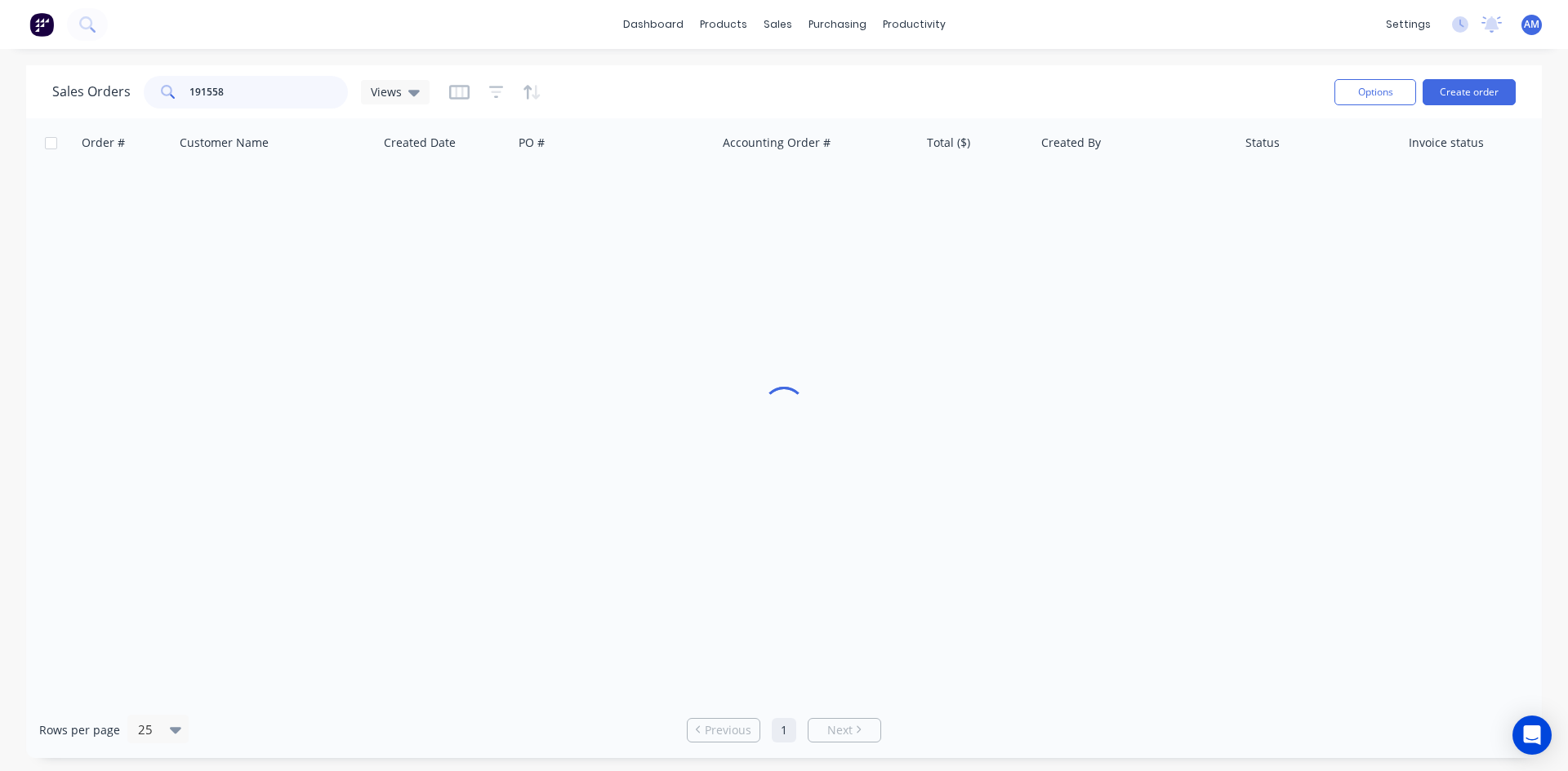
drag, startPoint x: 243, startPoint y: 84, endPoint x: 134, endPoint y: 86, distance: 109.0
click at [134, 86] on div "Sales Orders 191558 Views" at bounding box center [240, 92] width 377 height 33
type input "191532"
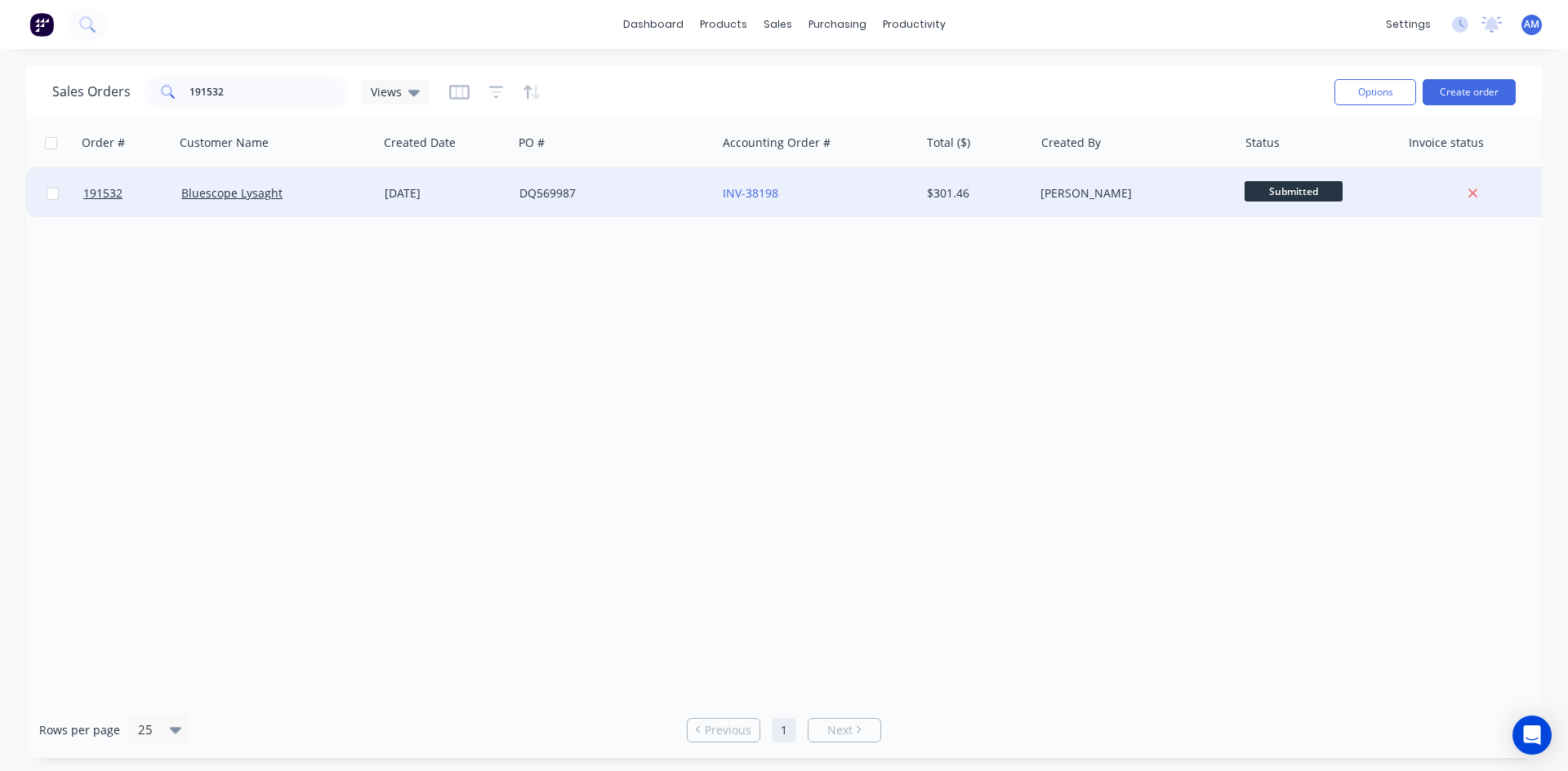
click at [577, 201] on div "DQ569987" at bounding box center [609, 194] width 181 height 16
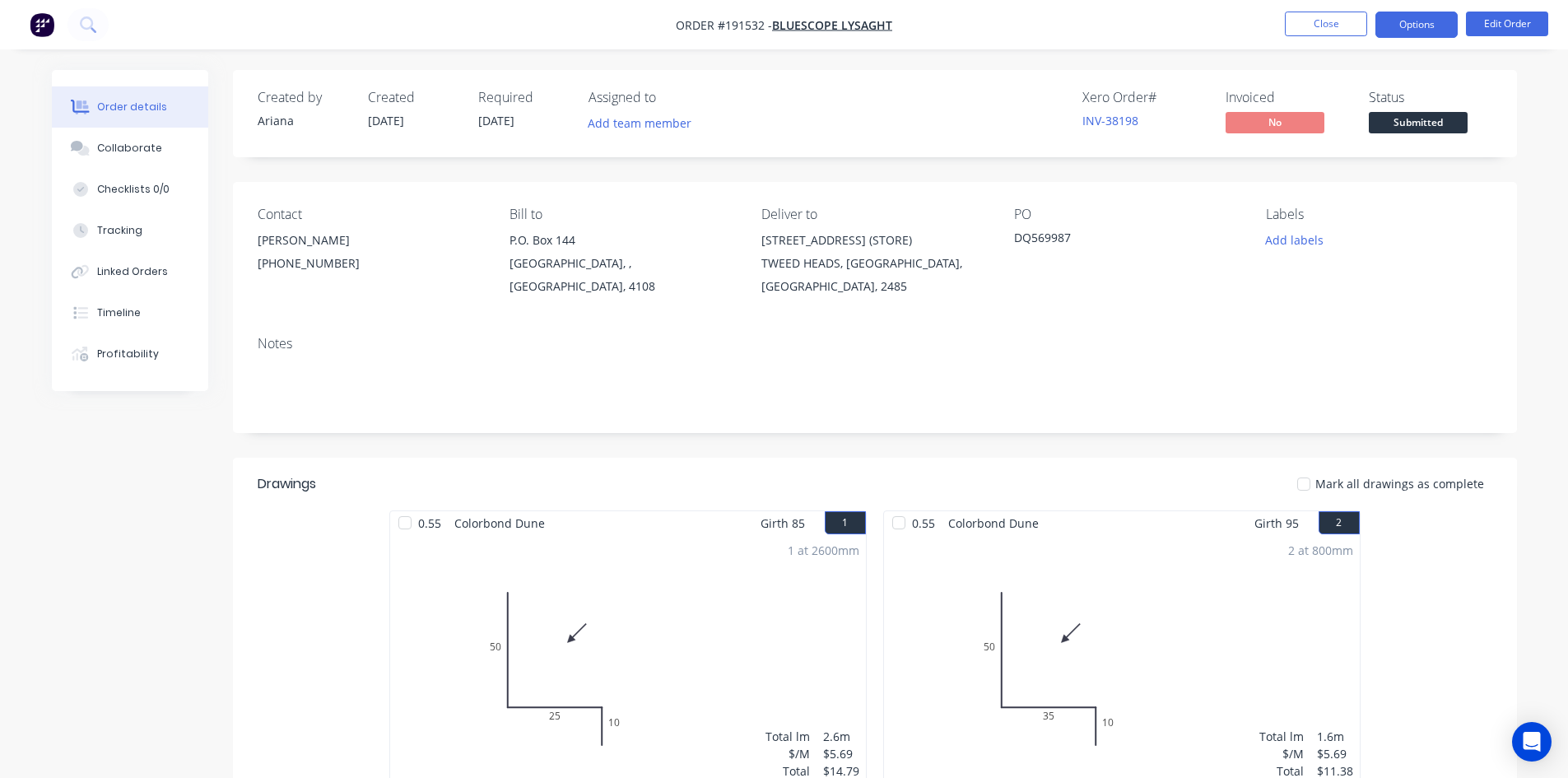
click at [1400, 24] on button "Options" at bounding box center [1417, 25] width 83 height 27
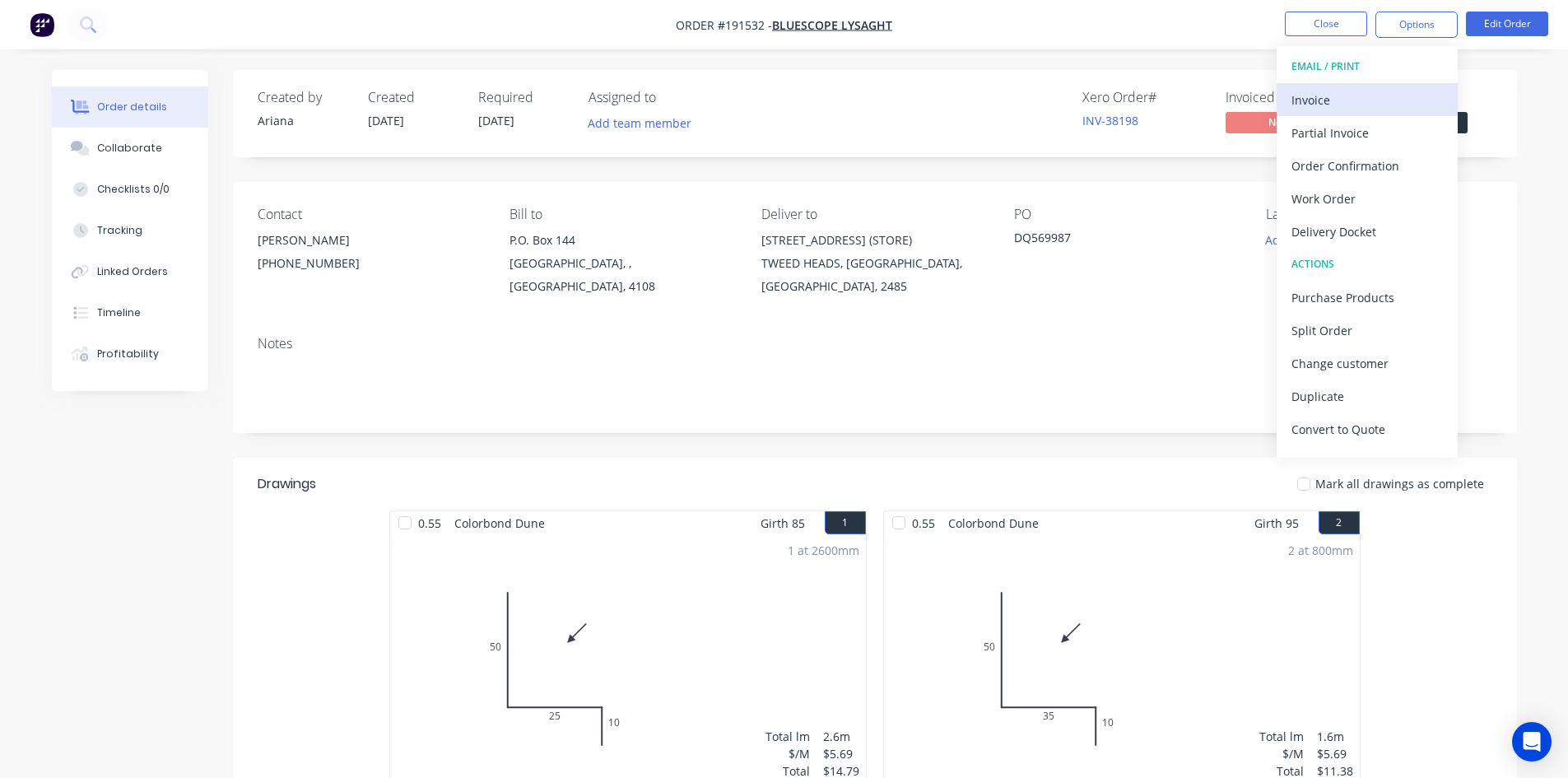
click at [1369, 93] on div "Invoice" at bounding box center [1367, 100] width 151 height 24
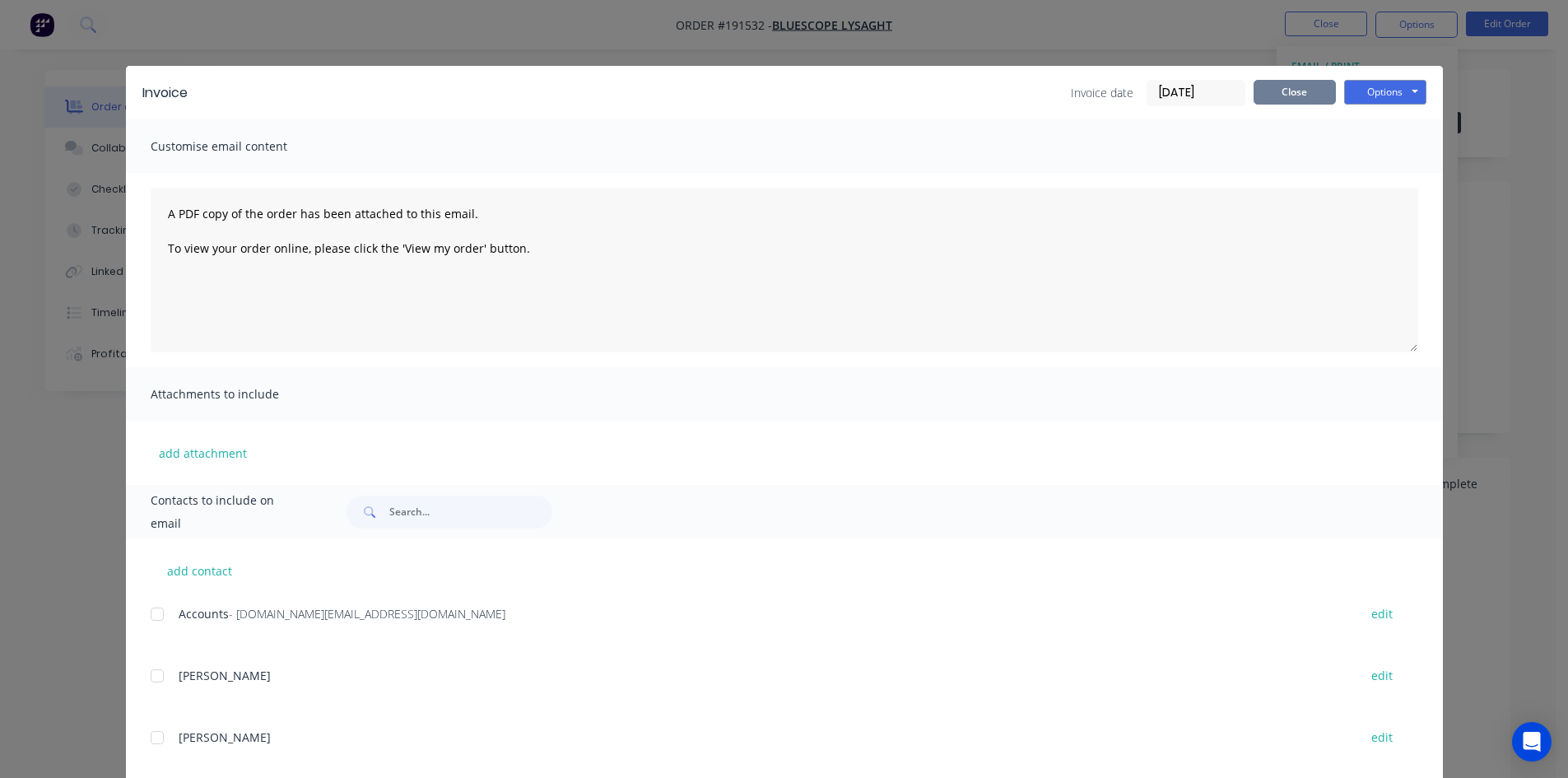
click at [1280, 94] on button "Close" at bounding box center [1295, 92] width 83 height 25
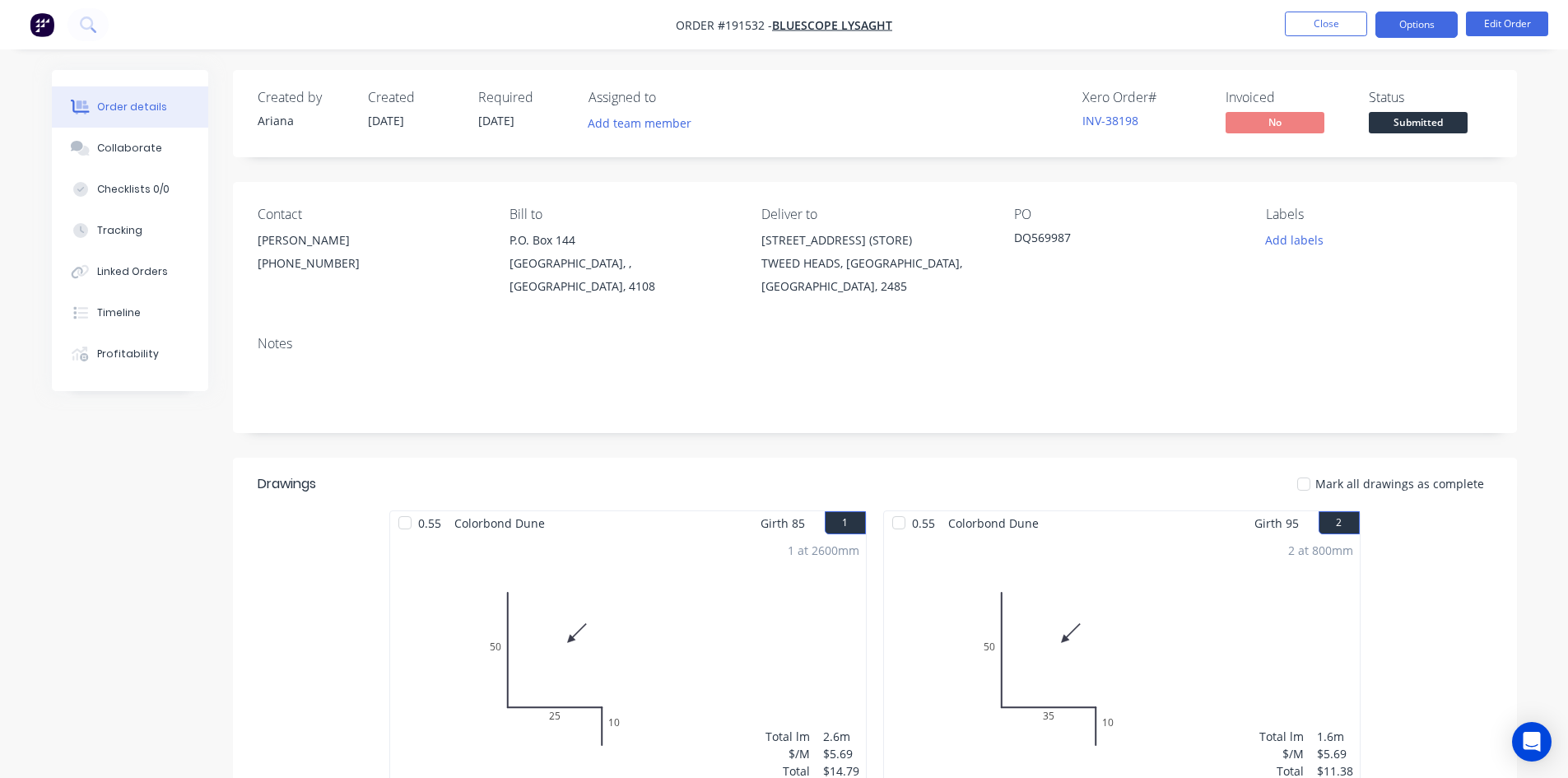
click at [1406, 31] on button "Options" at bounding box center [1417, 25] width 83 height 27
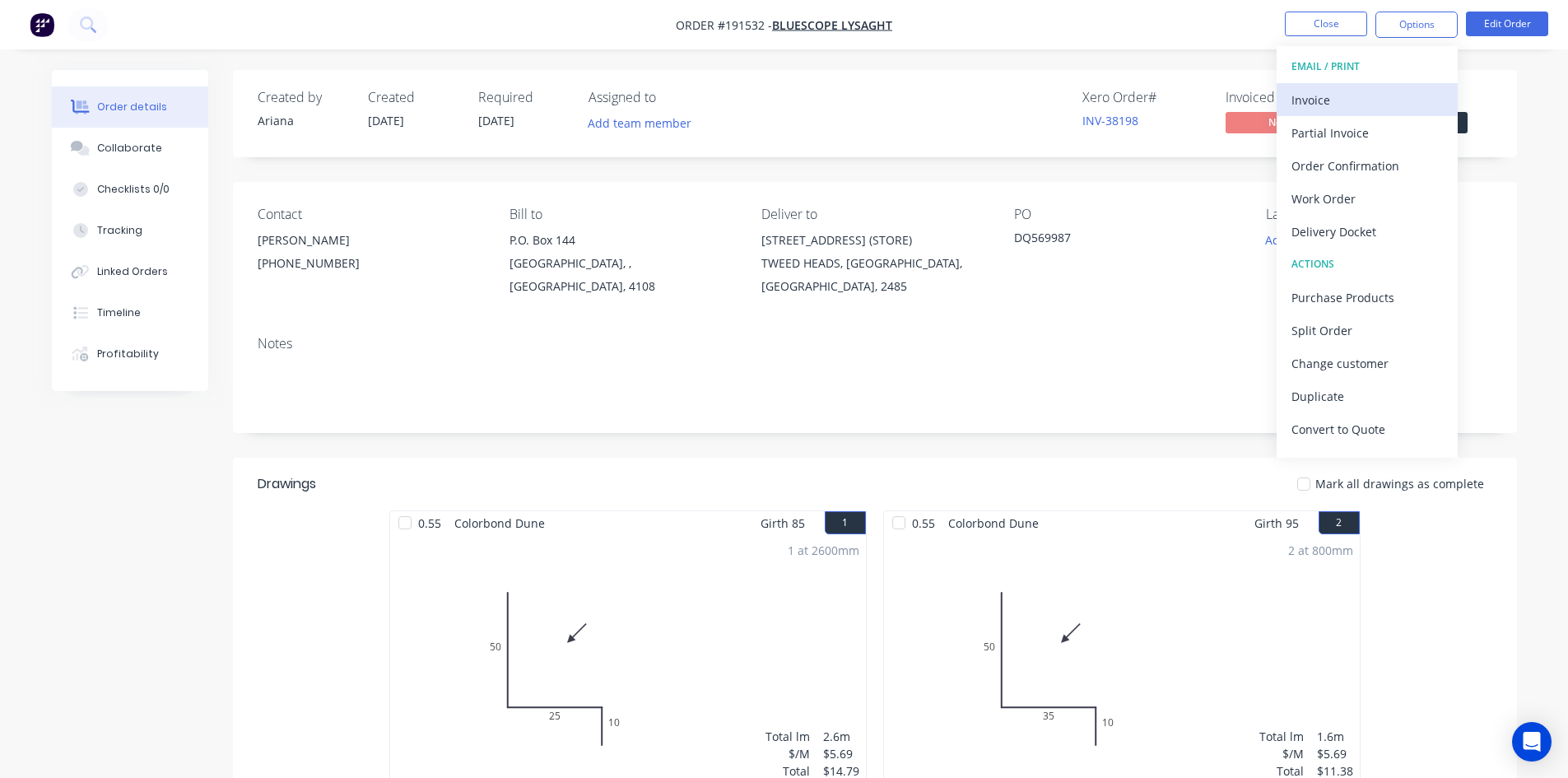
click at [1388, 90] on div "Invoice" at bounding box center [1367, 100] width 151 height 24
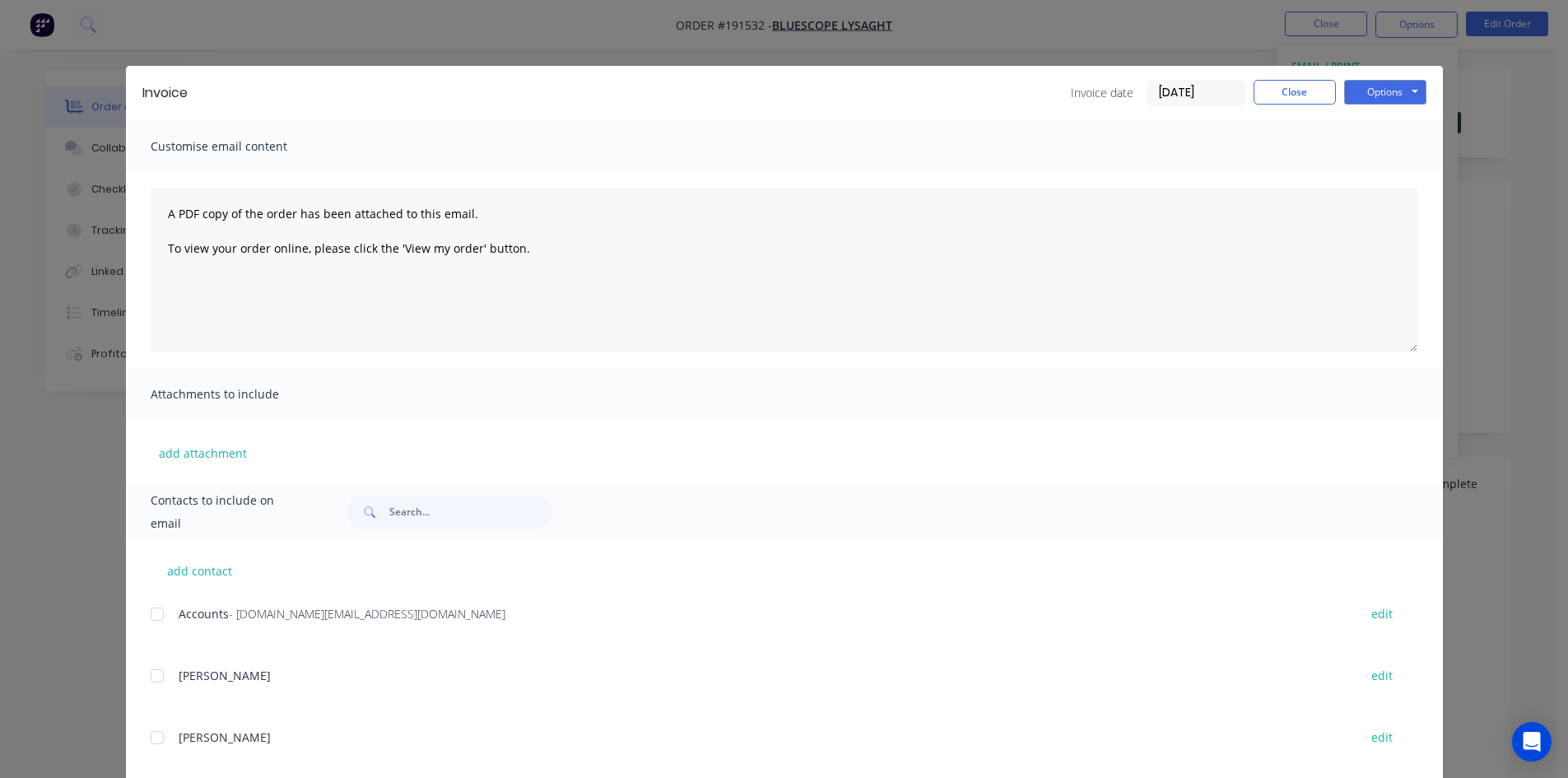
click at [149, 618] on div at bounding box center [158, 615] width 33 height 33
click at [1404, 93] on button "Options" at bounding box center [1386, 92] width 83 height 25
click at [1384, 170] on button "Email" at bounding box center [1397, 176] width 105 height 28
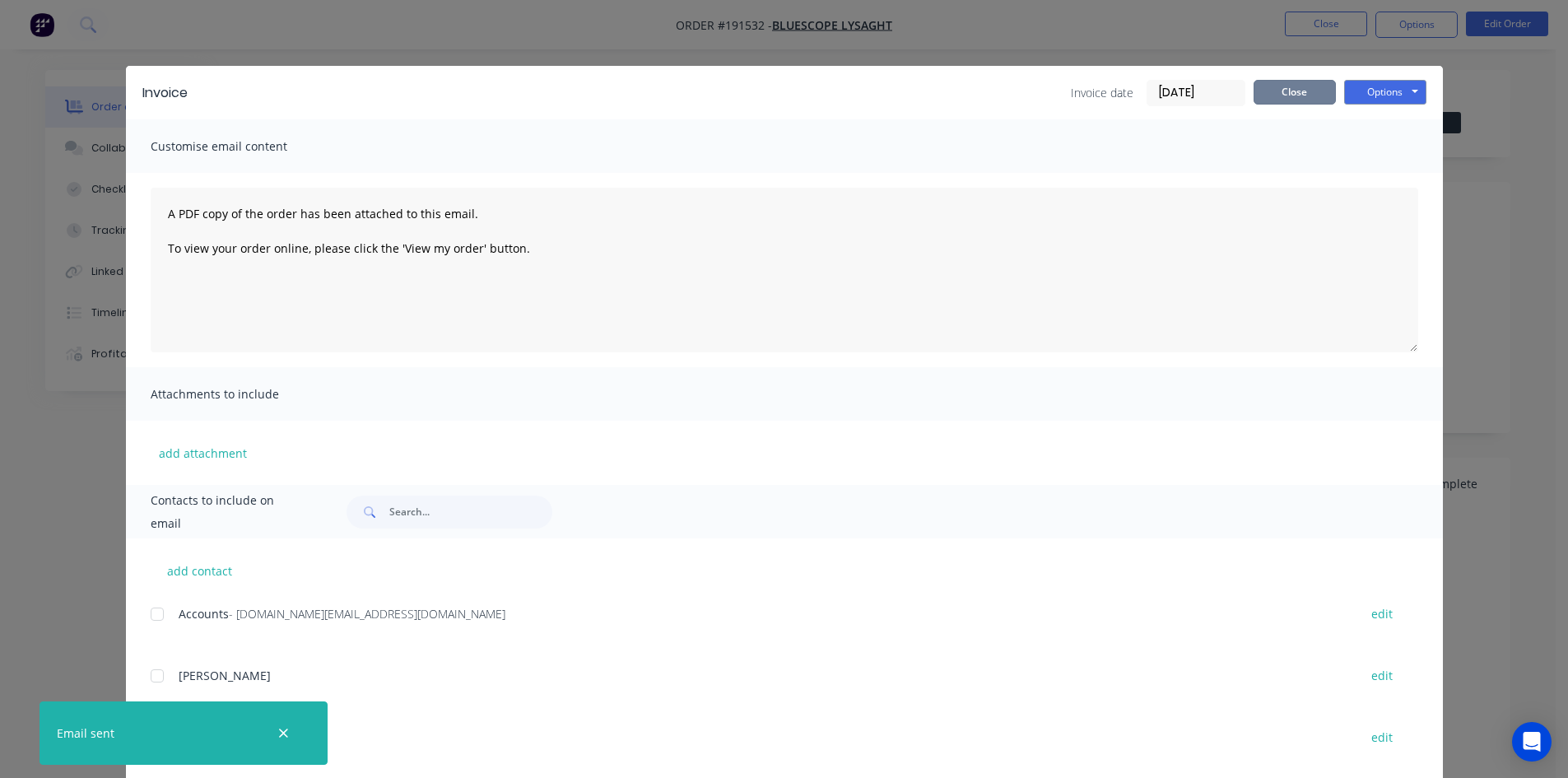
click at [1299, 93] on button "Close" at bounding box center [1295, 92] width 83 height 25
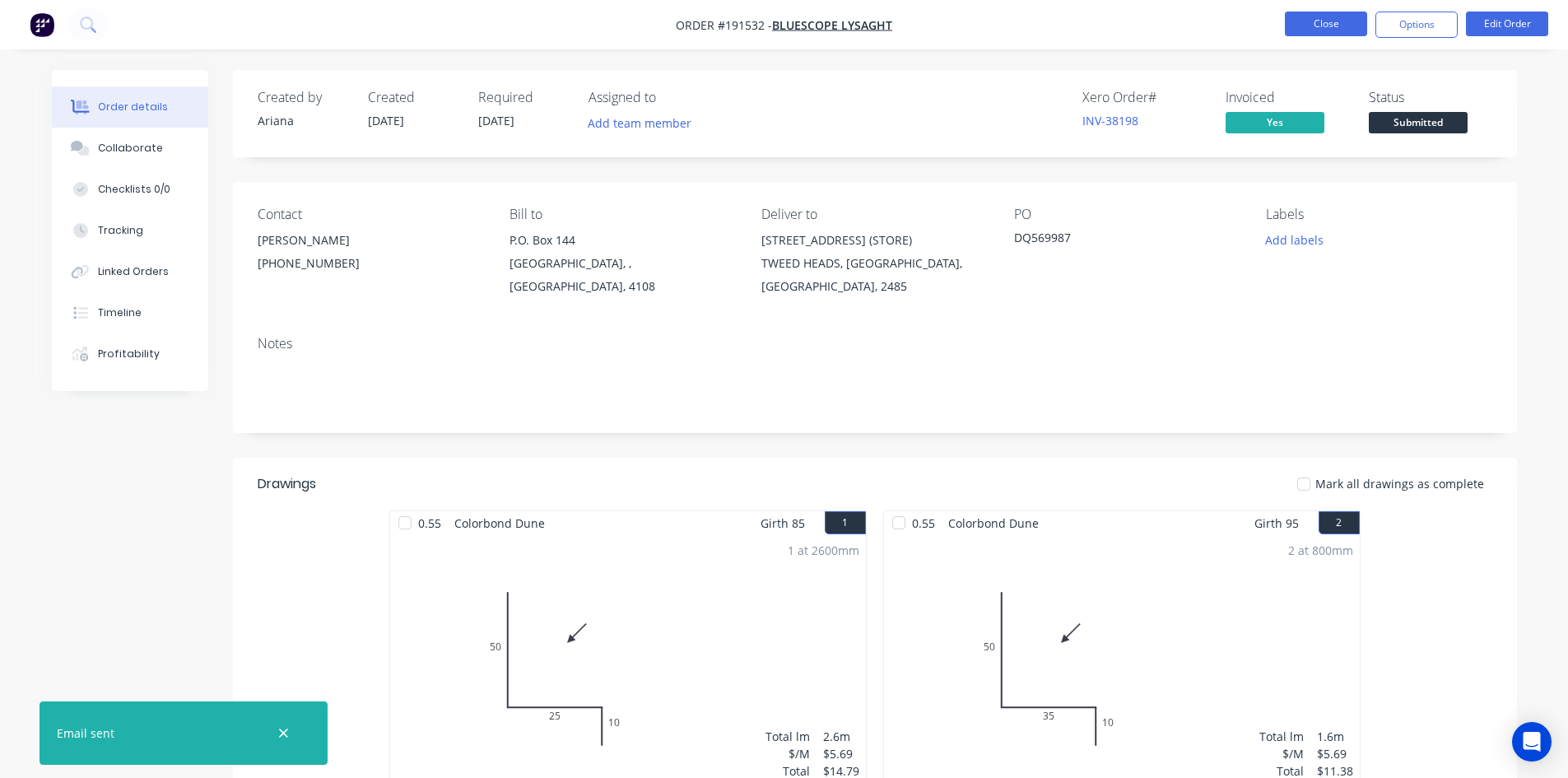
click at [1324, 29] on button "Close" at bounding box center [1326, 24] width 83 height 25
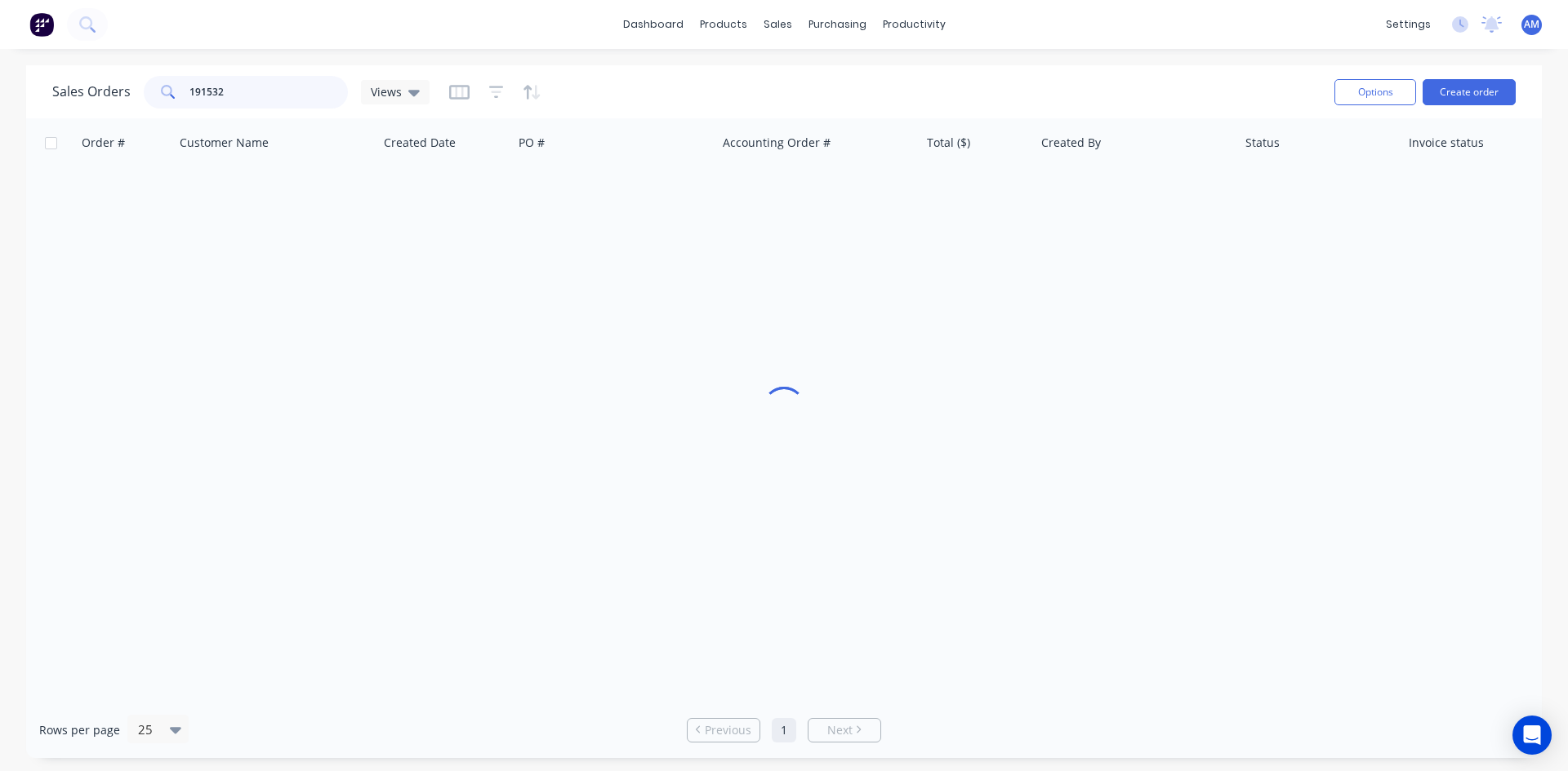
drag, startPoint x: 281, startPoint y: 103, endPoint x: 174, endPoint y: 92, distance: 107.6
click at [174, 92] on div "191532" at bounding box center [246, 92] width 204 height 33
type input "190741"
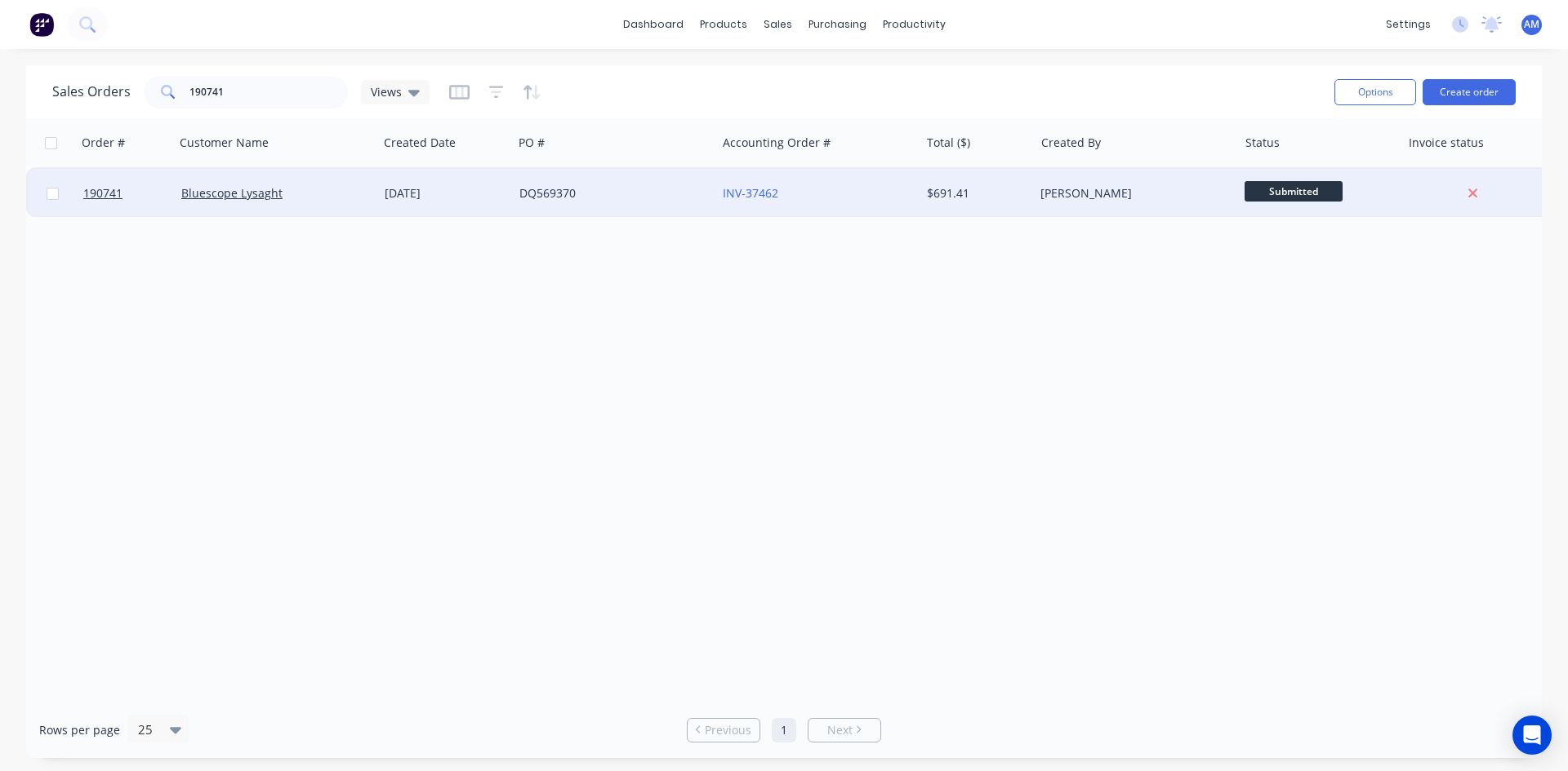
click at [860, 206] on div "INV-37462" at bounding box center [818, 194] width 204 height 49
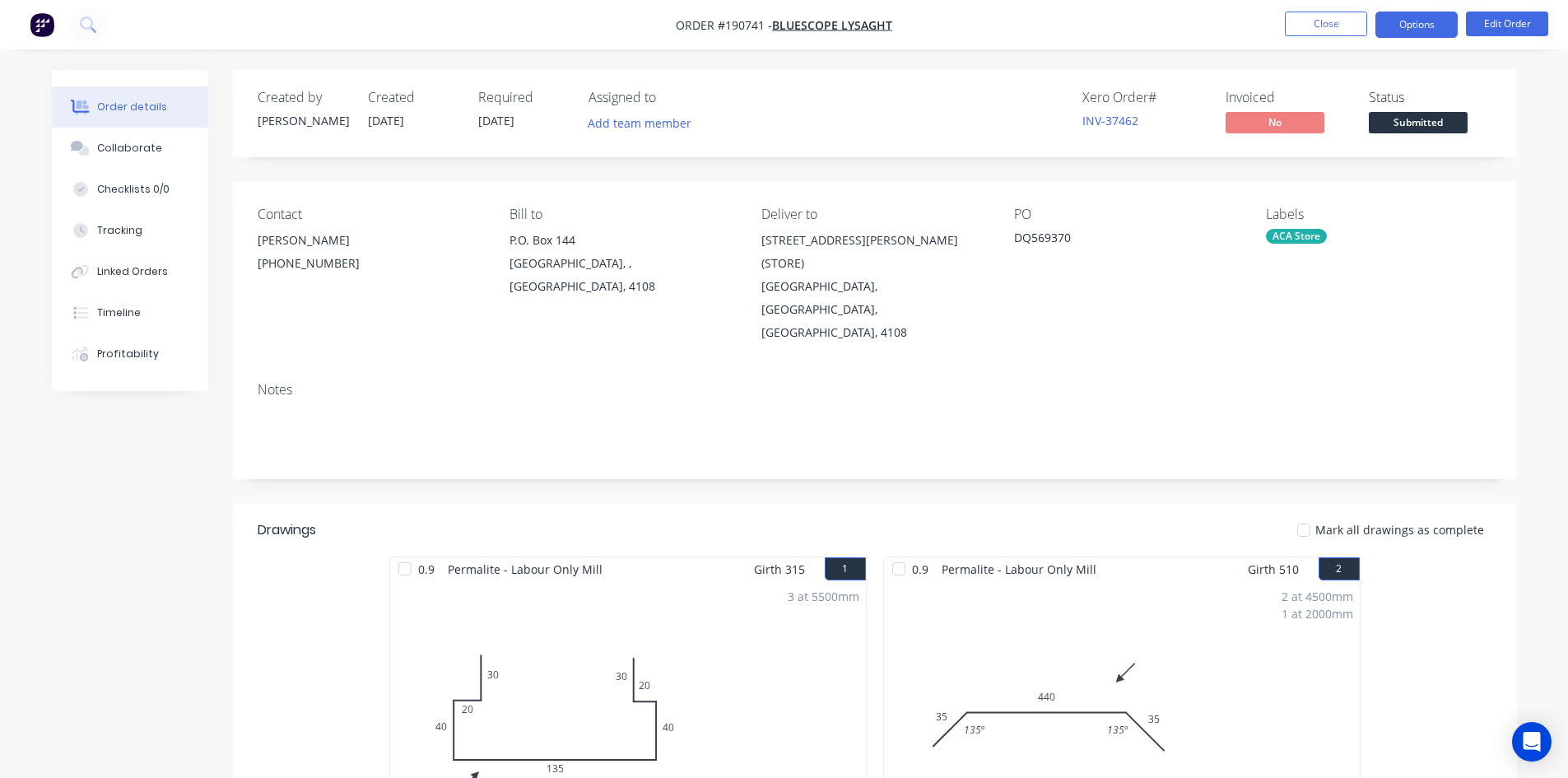
click at [1405, 29] on button "Options" at bounding box center [1417, 25] width 83 height 27
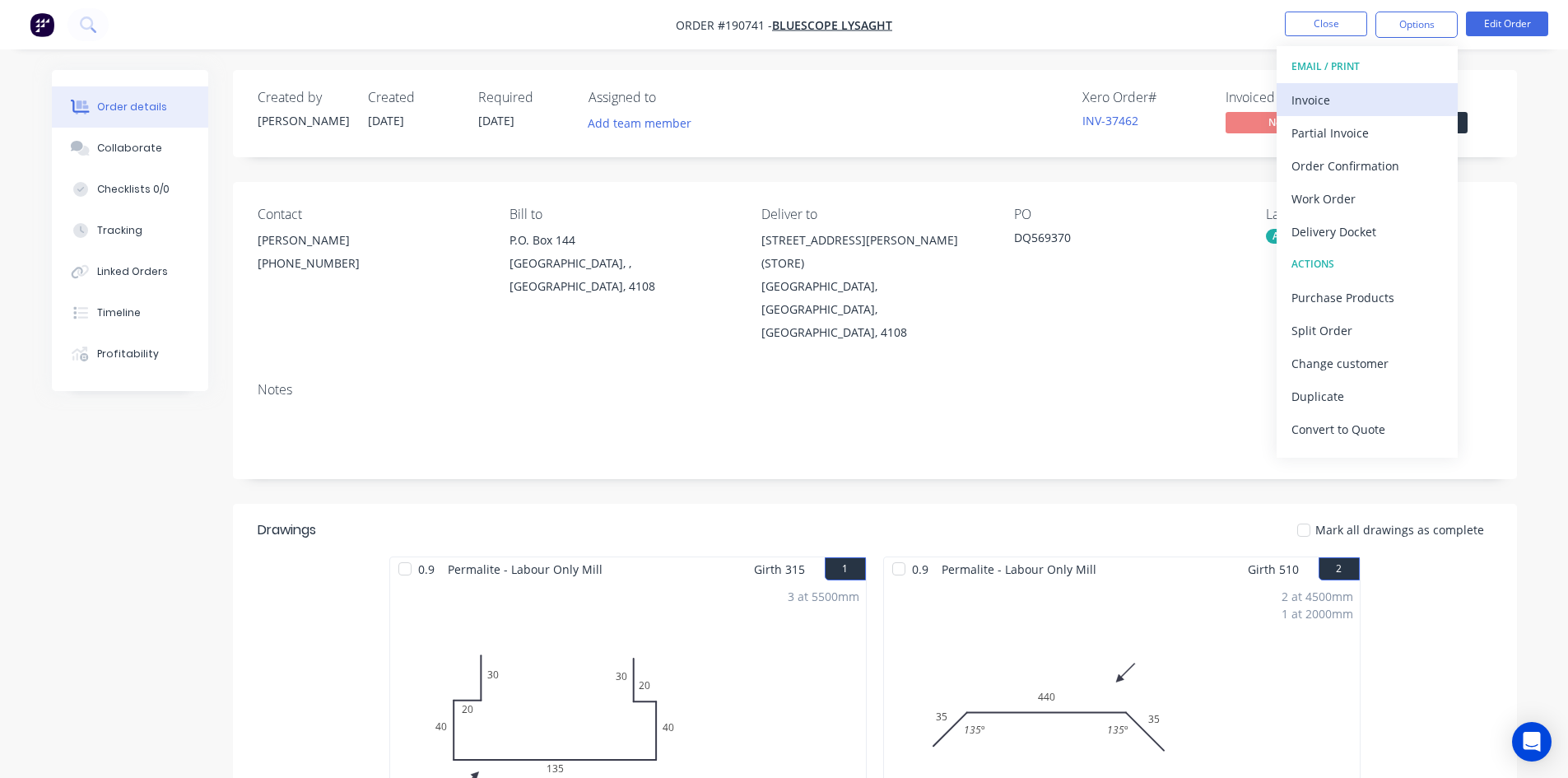
click at [1375, 93] on div "Invoice" at bounding box center [1367, 100] width 151 height 24
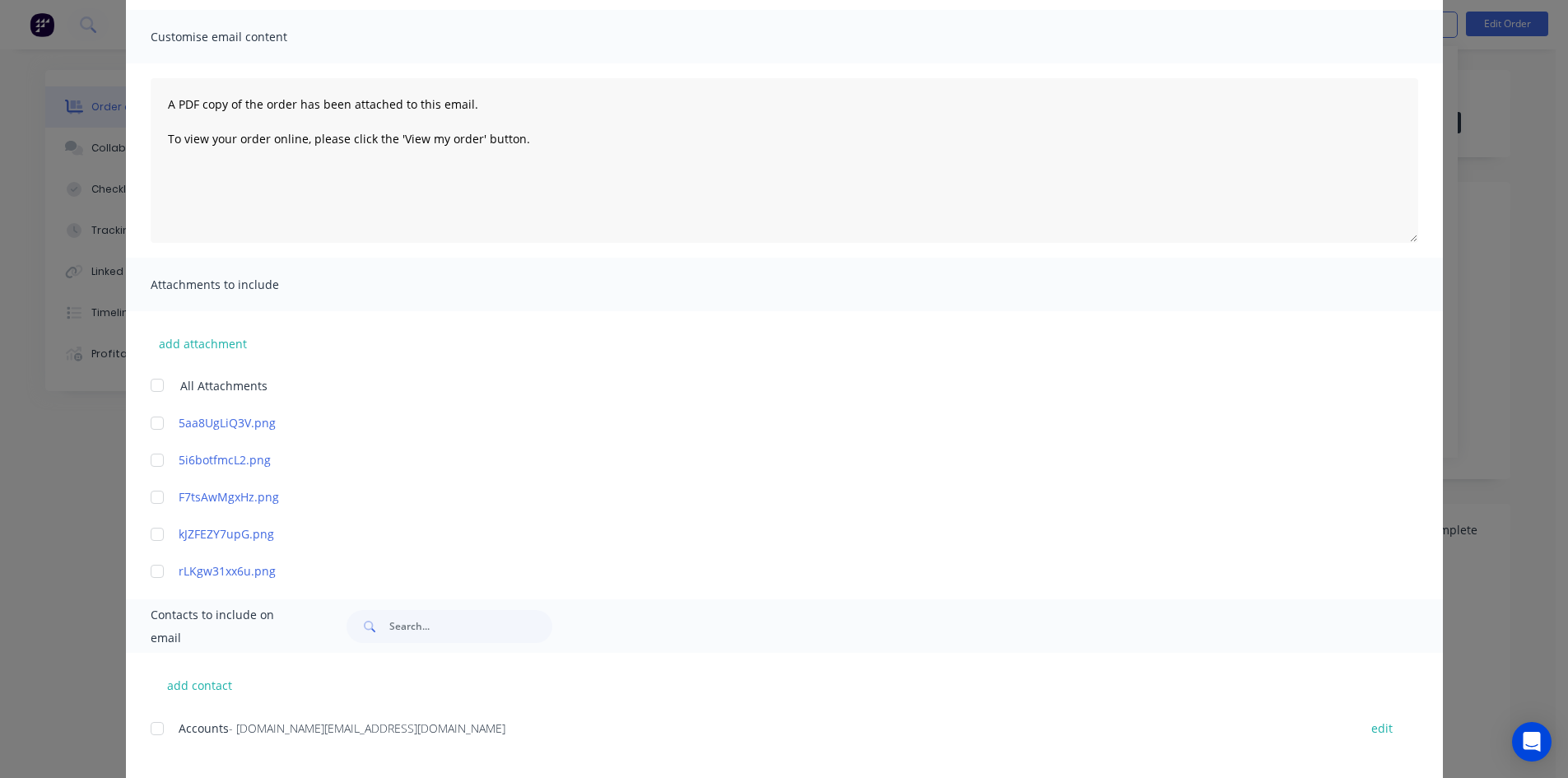
scroll to position [329, 0]
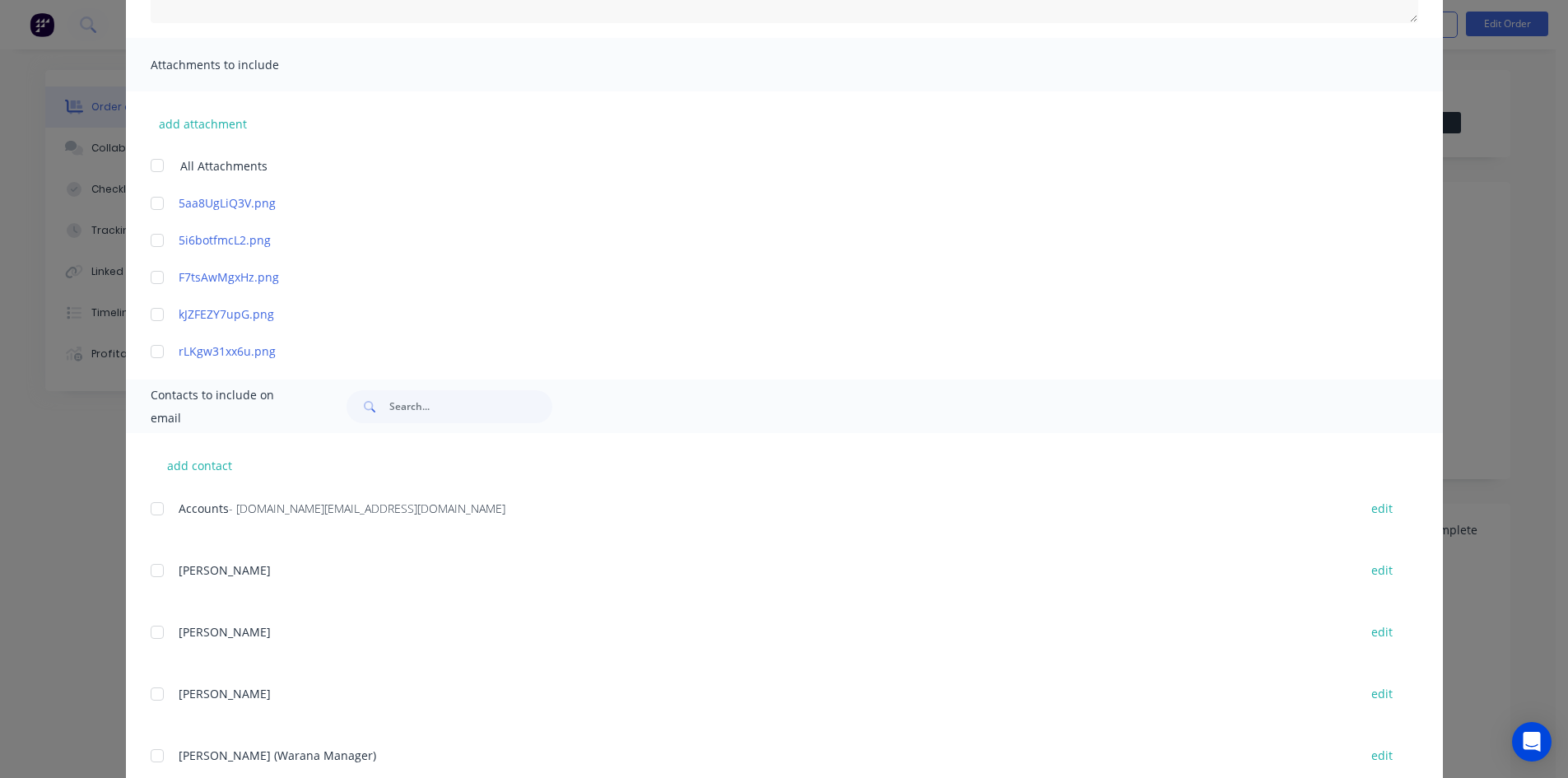
click at [155, 514] on div at bounding box center [158, 509] width 33 height 33
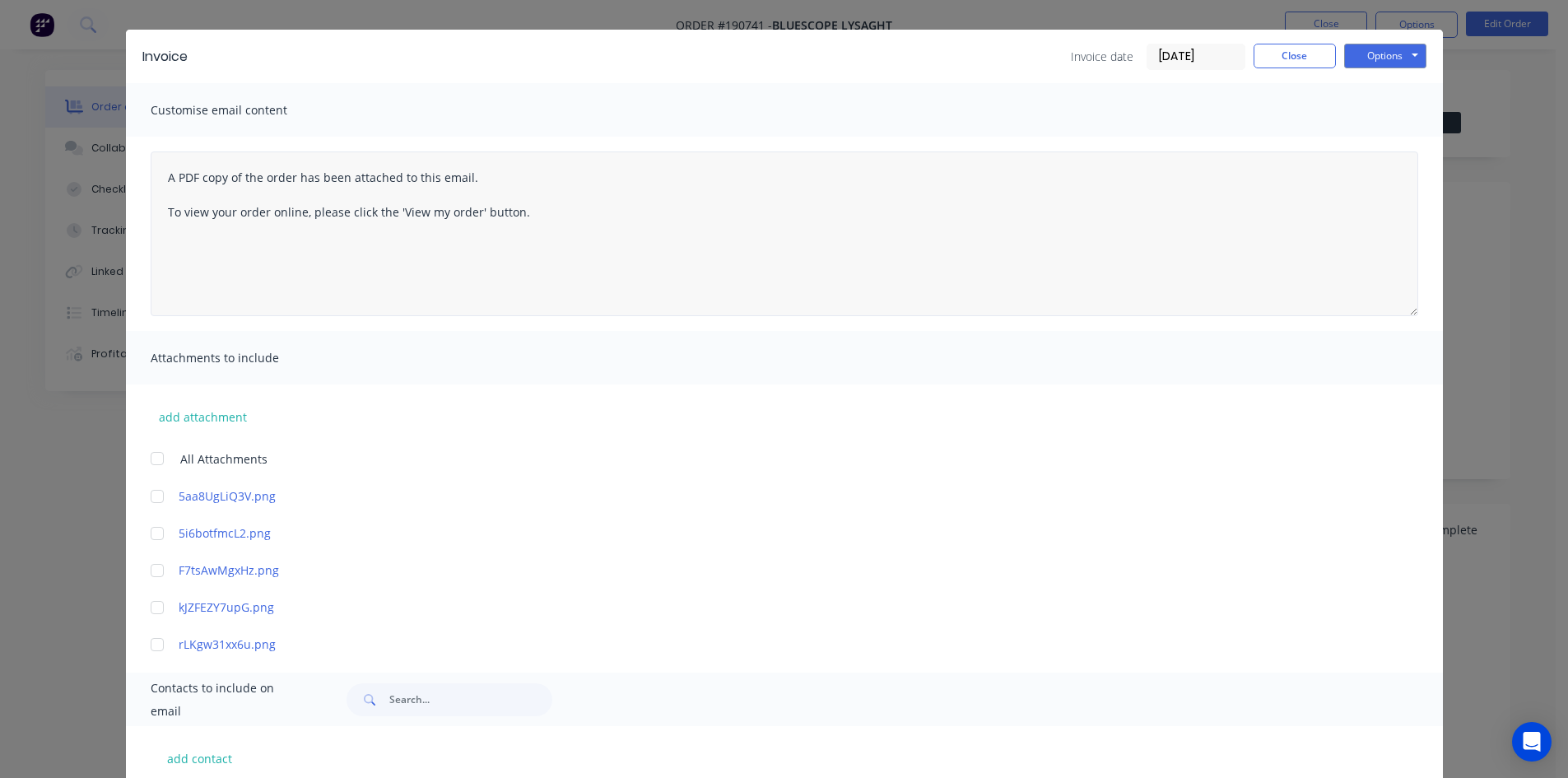
scroll to position [0, 0]
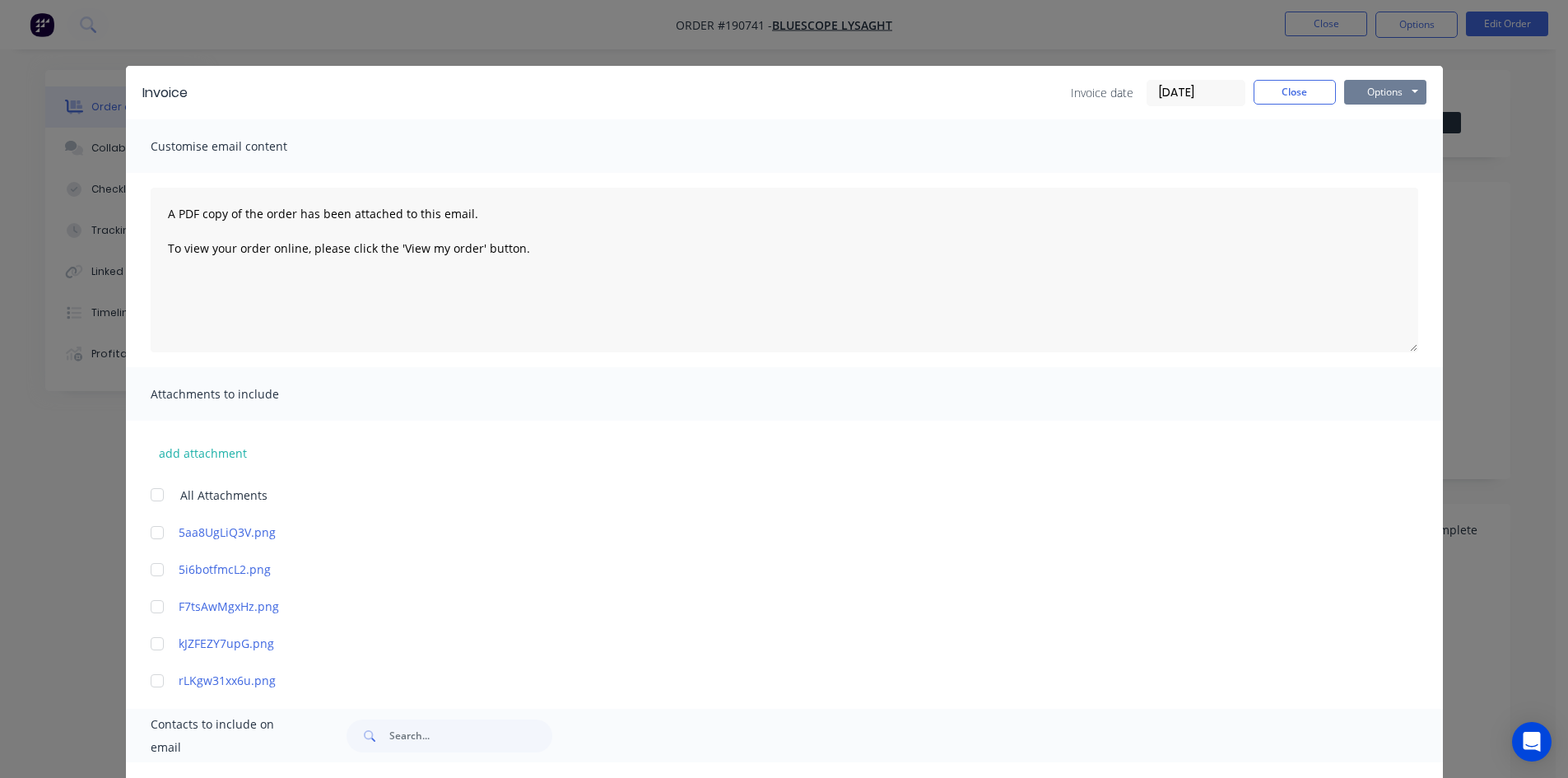
click at [1351, 85] on button "Options" at bounding box center [1386, 92] width 83 height 25
click at [1364, 172] on button "Email" at bounding box center [1397, 176] width 105 height 28
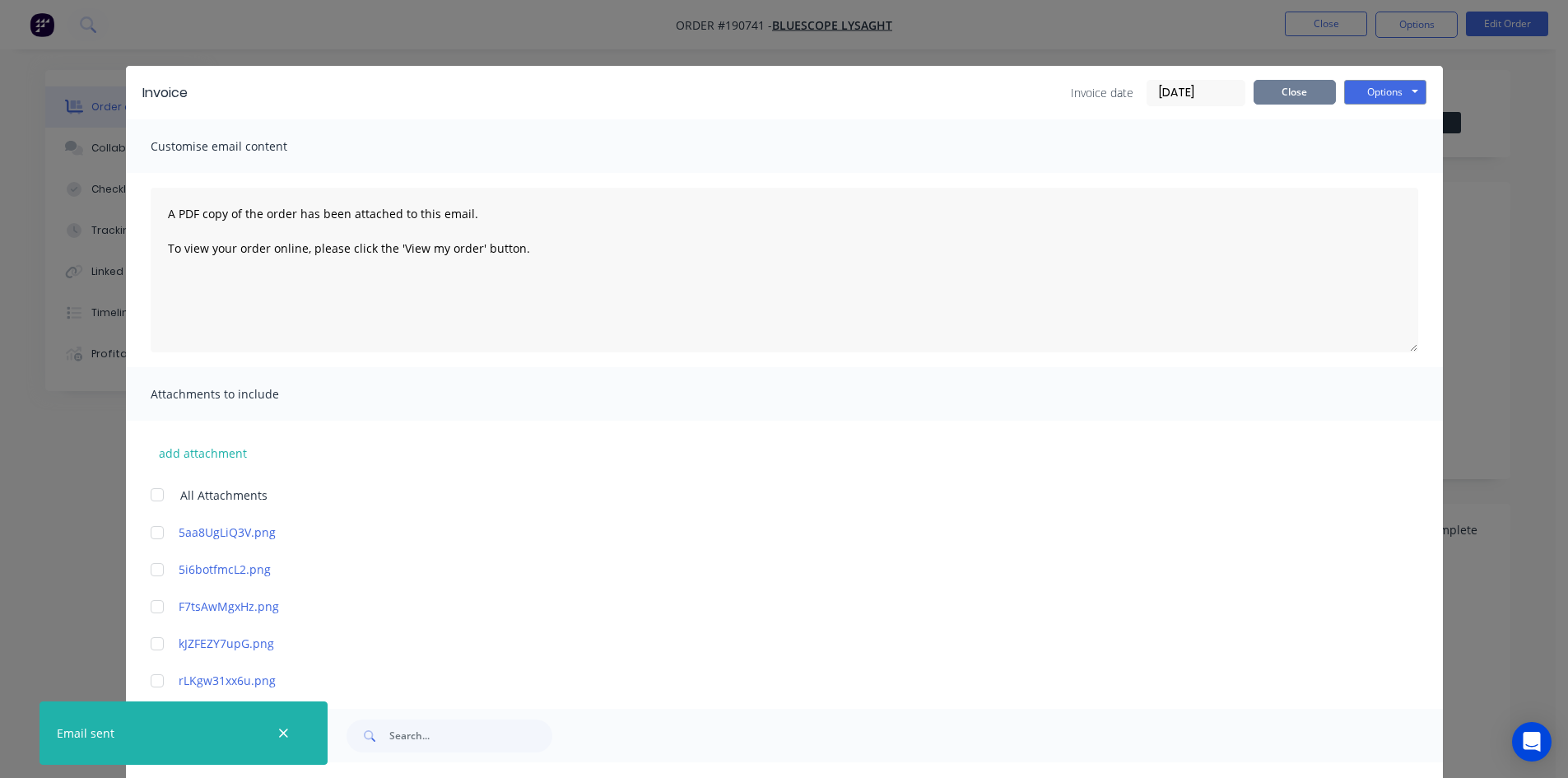
click at [1284, 101] on button "Close" at bounding box center [1295, 92] width 83 height 25
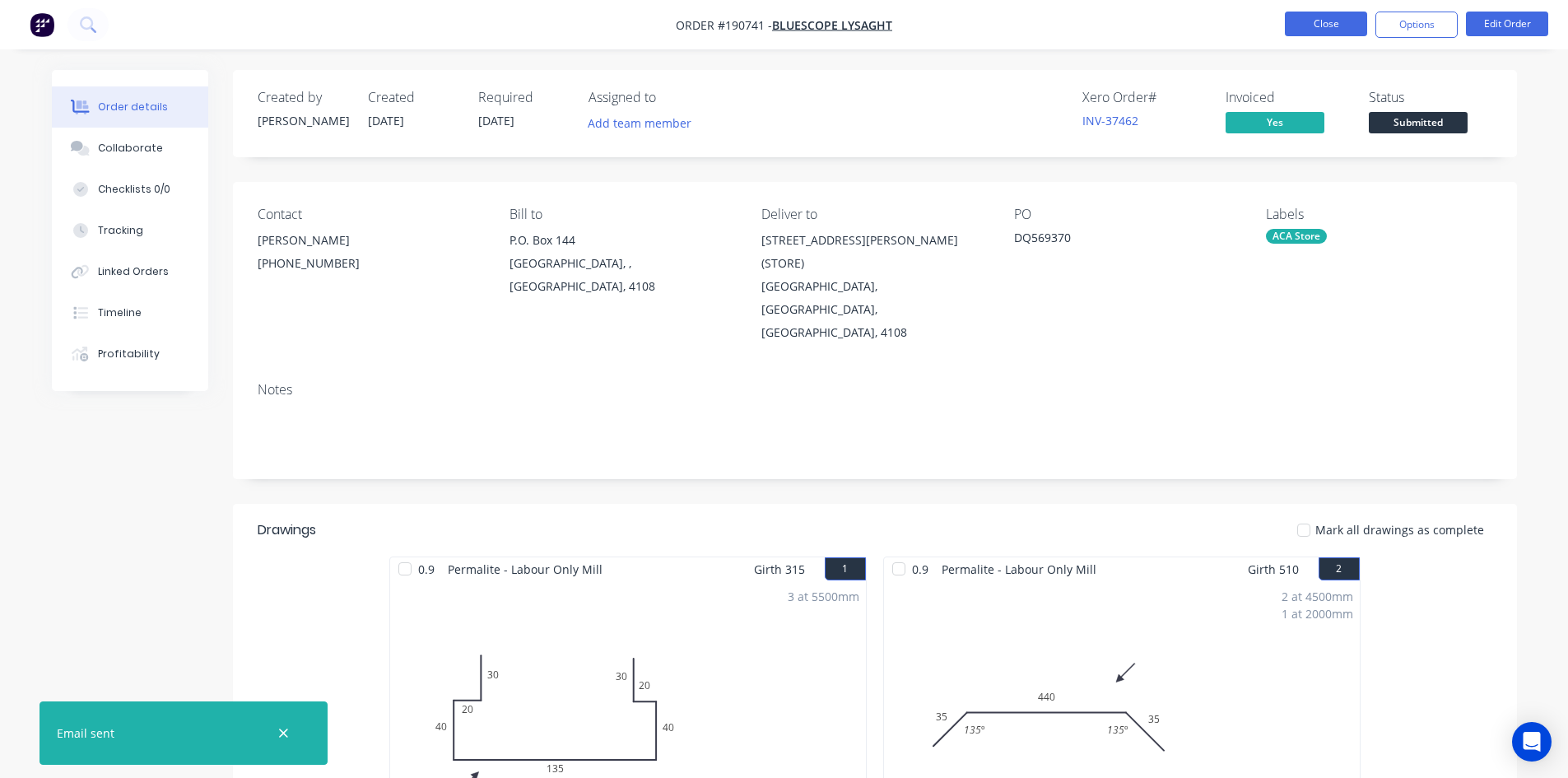
click at [1307, 28] on button "Close" at bounding box center [1326, 24] width 83 height 25
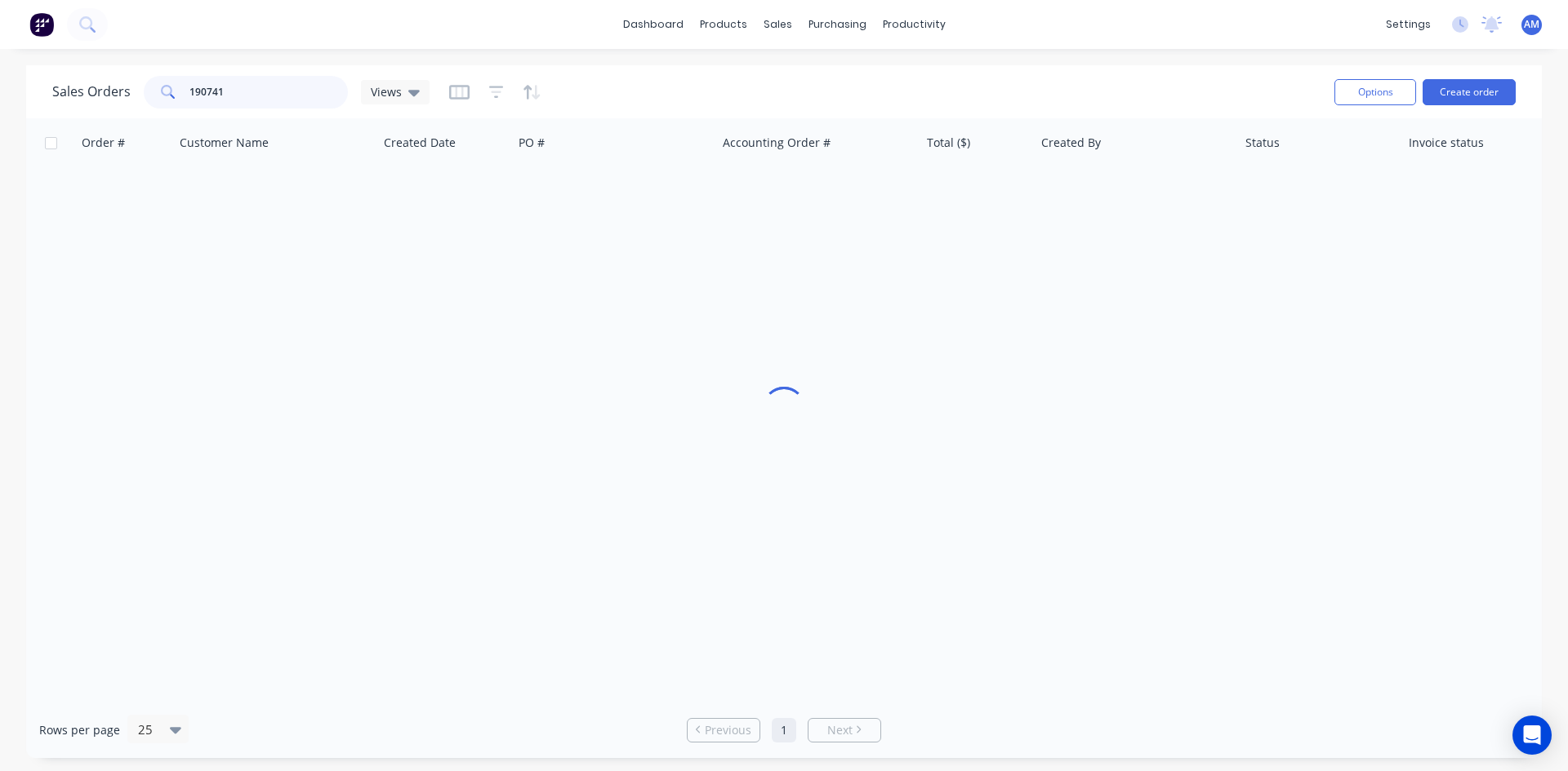
drag, startPoint x: 243, startPoint y: 88, endPoint x: 156, endPoint y: 92, distance: 87.1
click at [156, 92] on div "190741" at bounding box center [246, 92] width 204 height 33
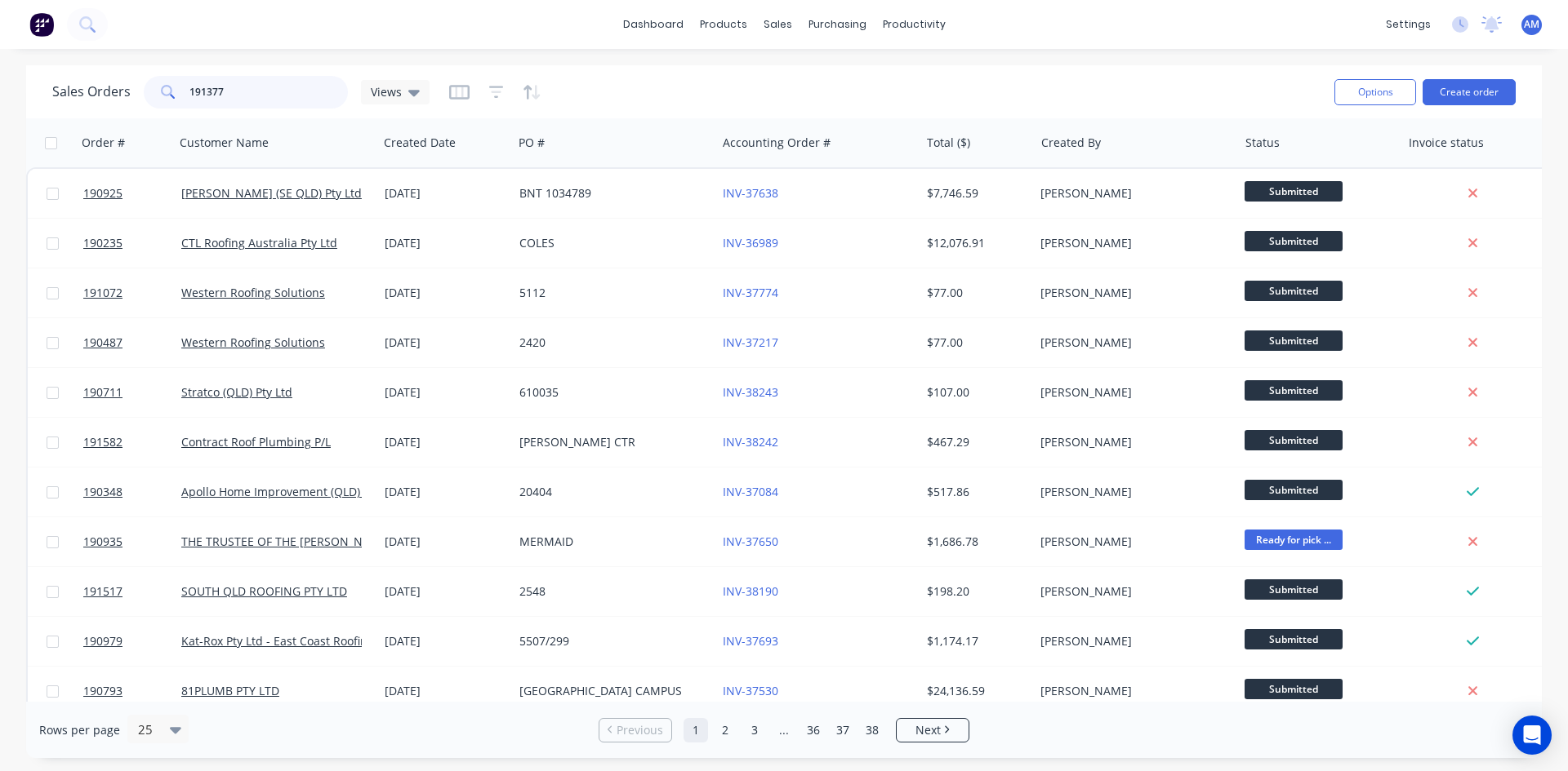
type input "191377"
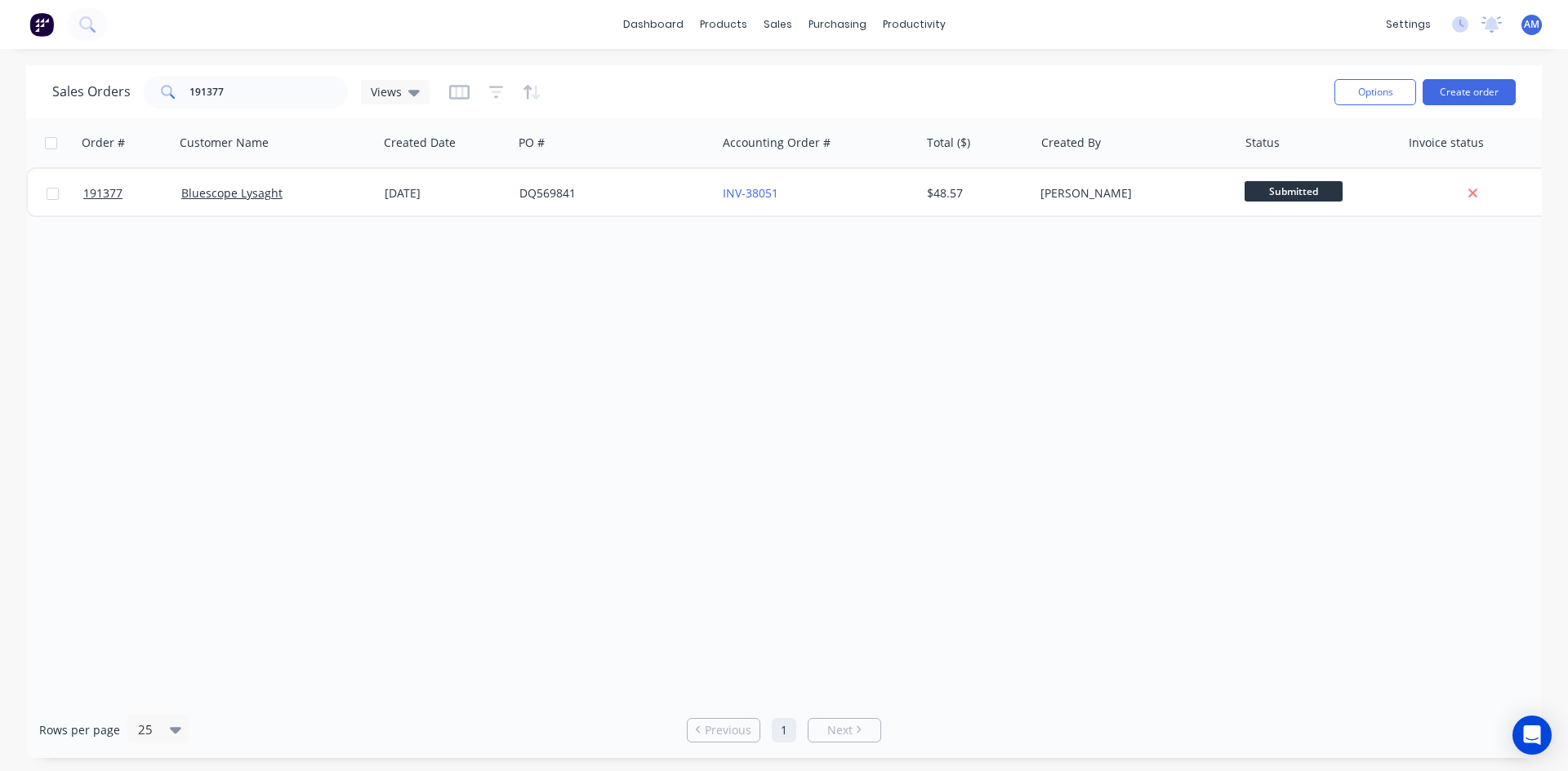
click at [754, 203] on div "INV-38051" at bounding box center [818, 194] width 204 height 49
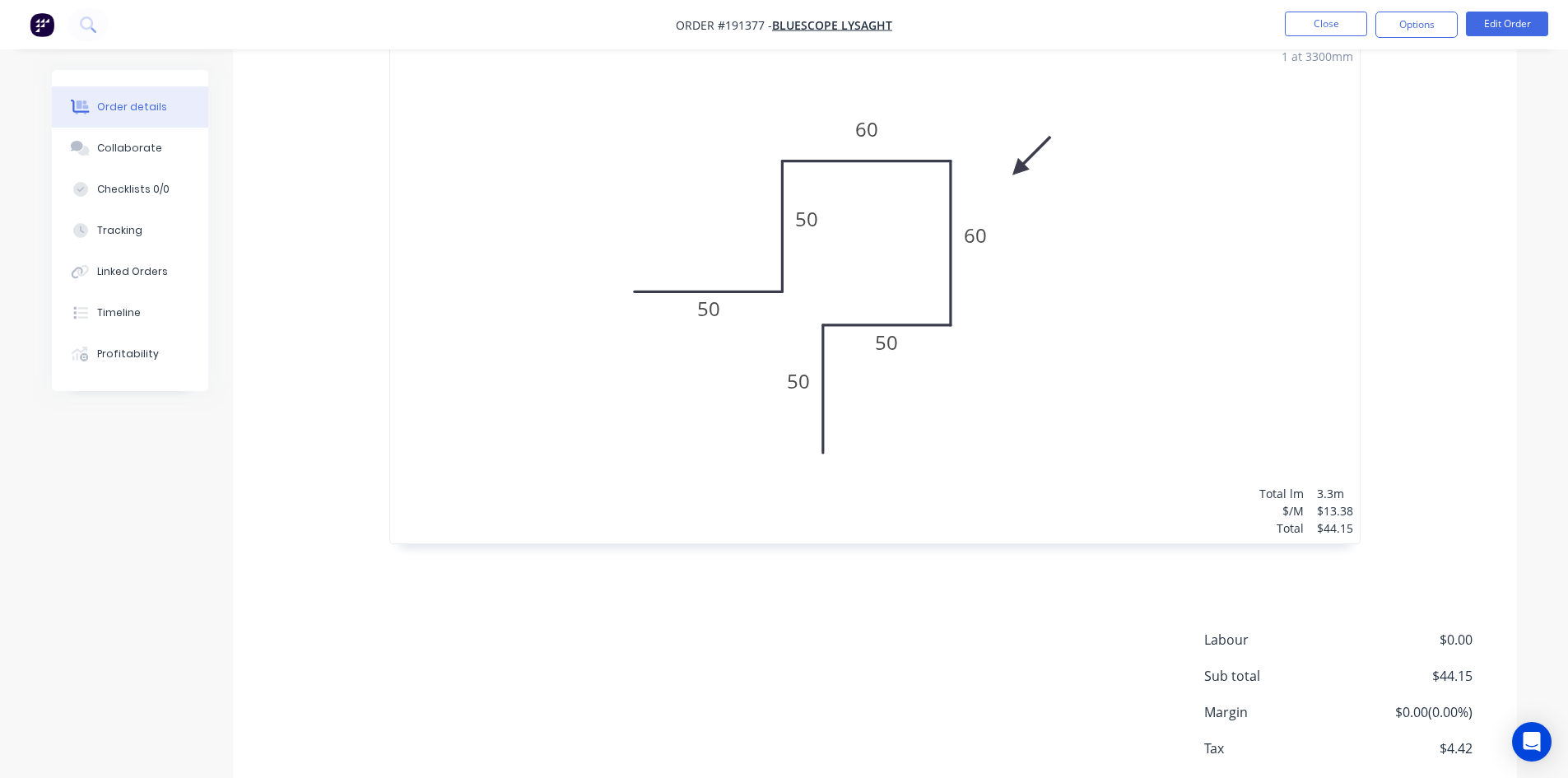
scroll to position [586, 0]
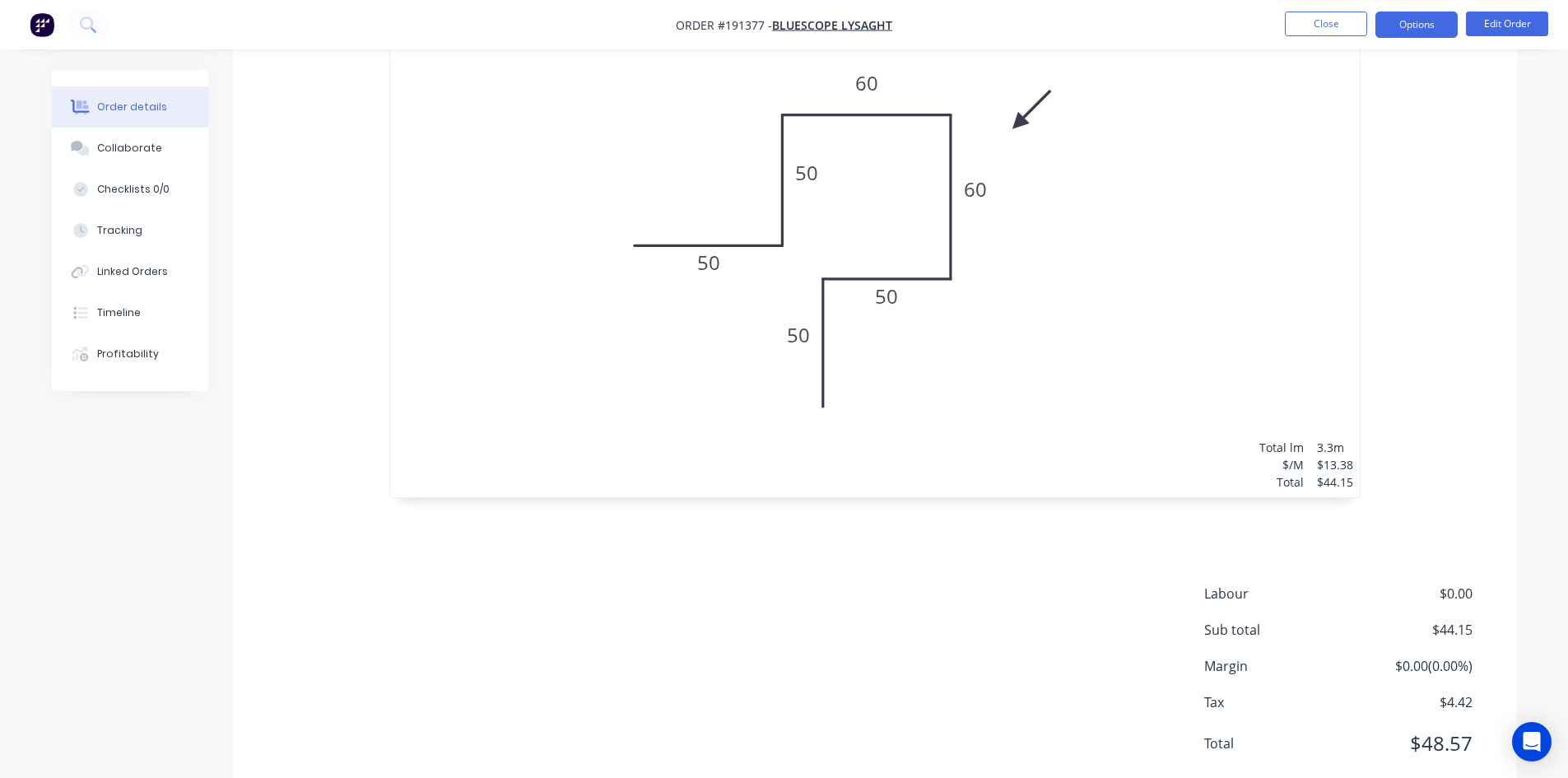
click at [1397, 19] on button "Options" at bounding box center [1417, 25] width 83 height 27
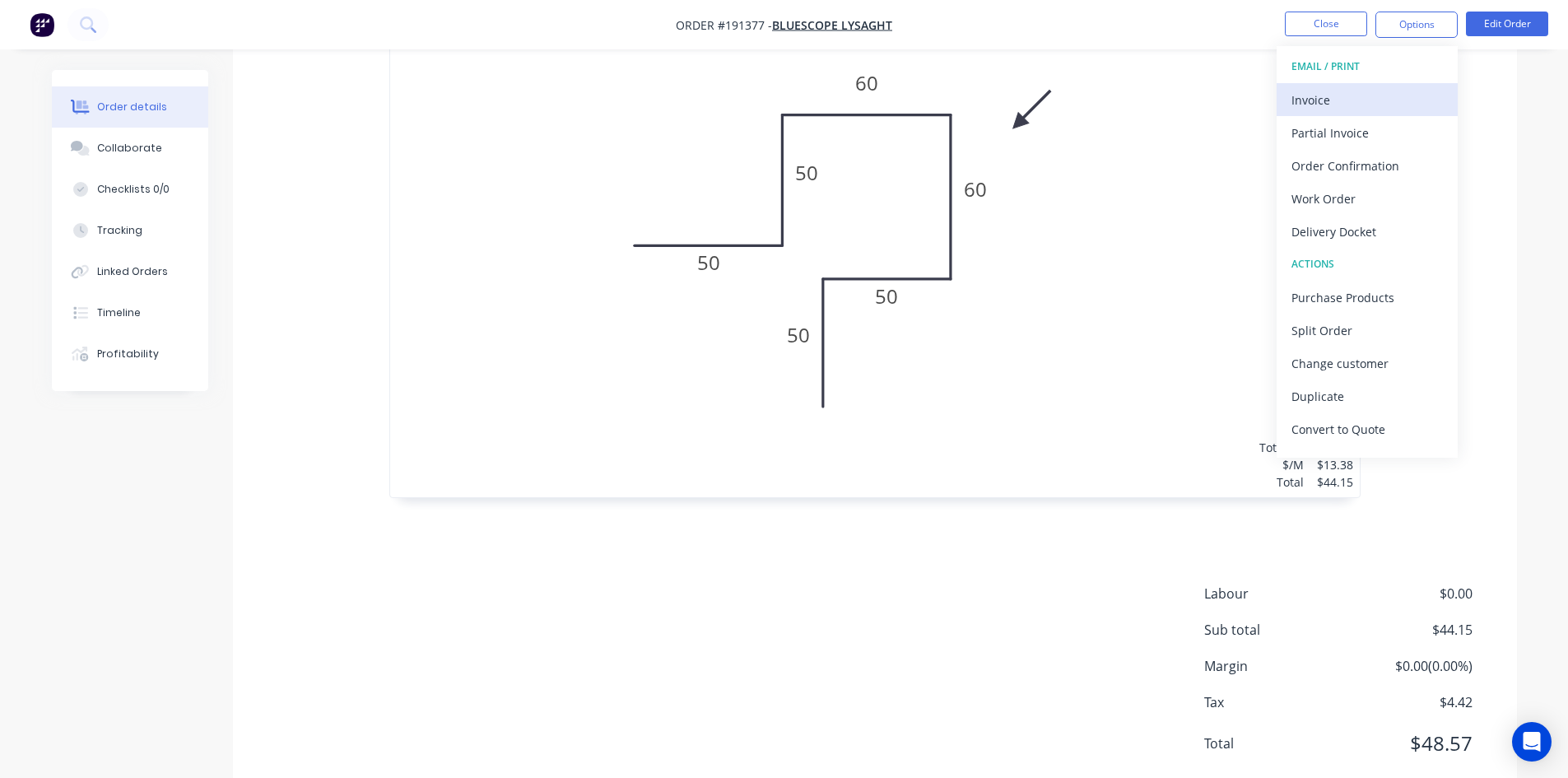
click at [1328, 106] on div "Invoice" at bounding box center [1367, 100] width 151 height 24
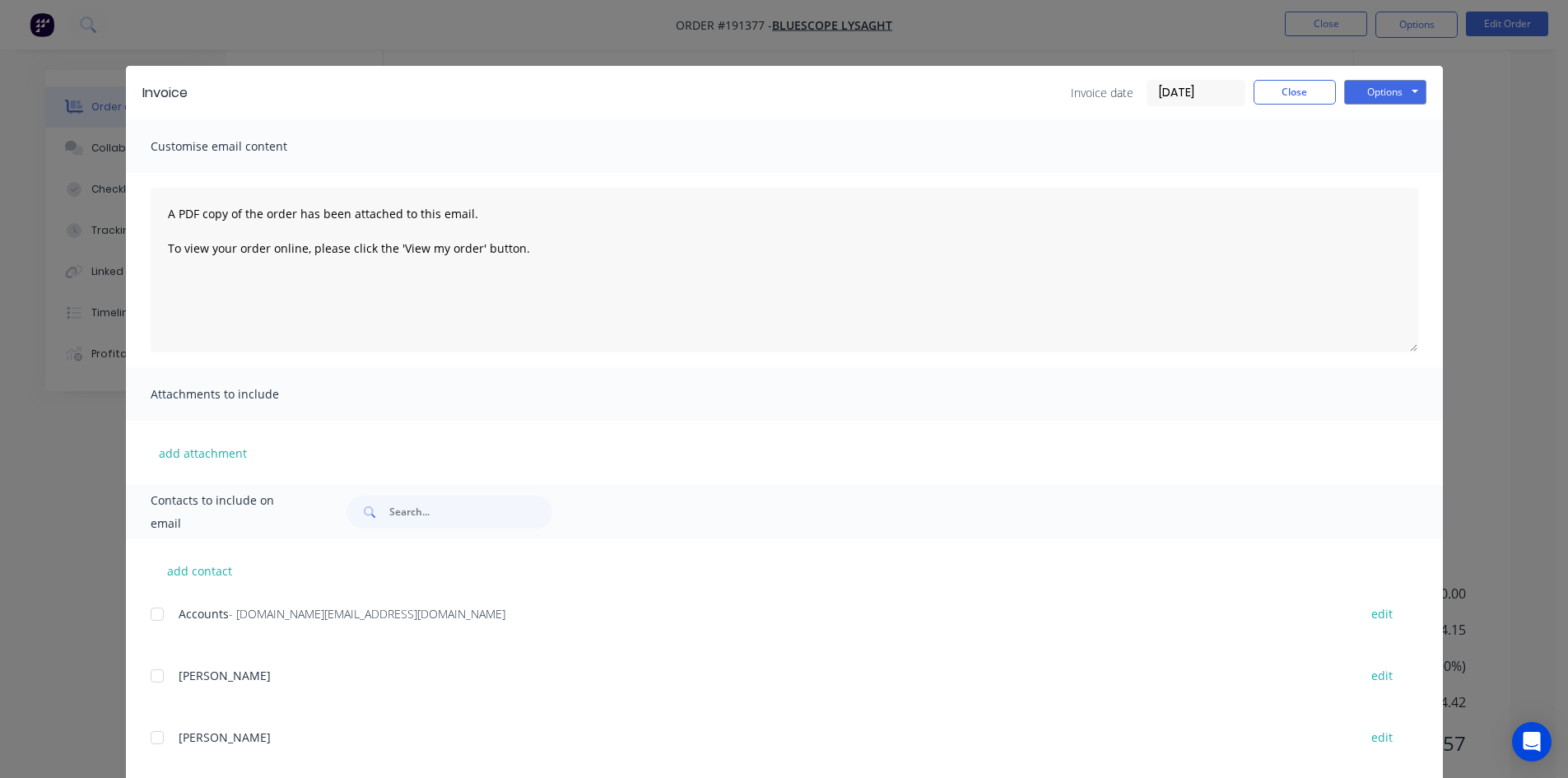
click at [156, 619] on div at bounding box center [158, 615] width 33 height 33
click at [1367, 94] on button "Options" at bounding box center [1386, 92] width 83 height 25
click at [1364, 172] on button "Email" at bounding box center [1397, 176] width 105 height 28
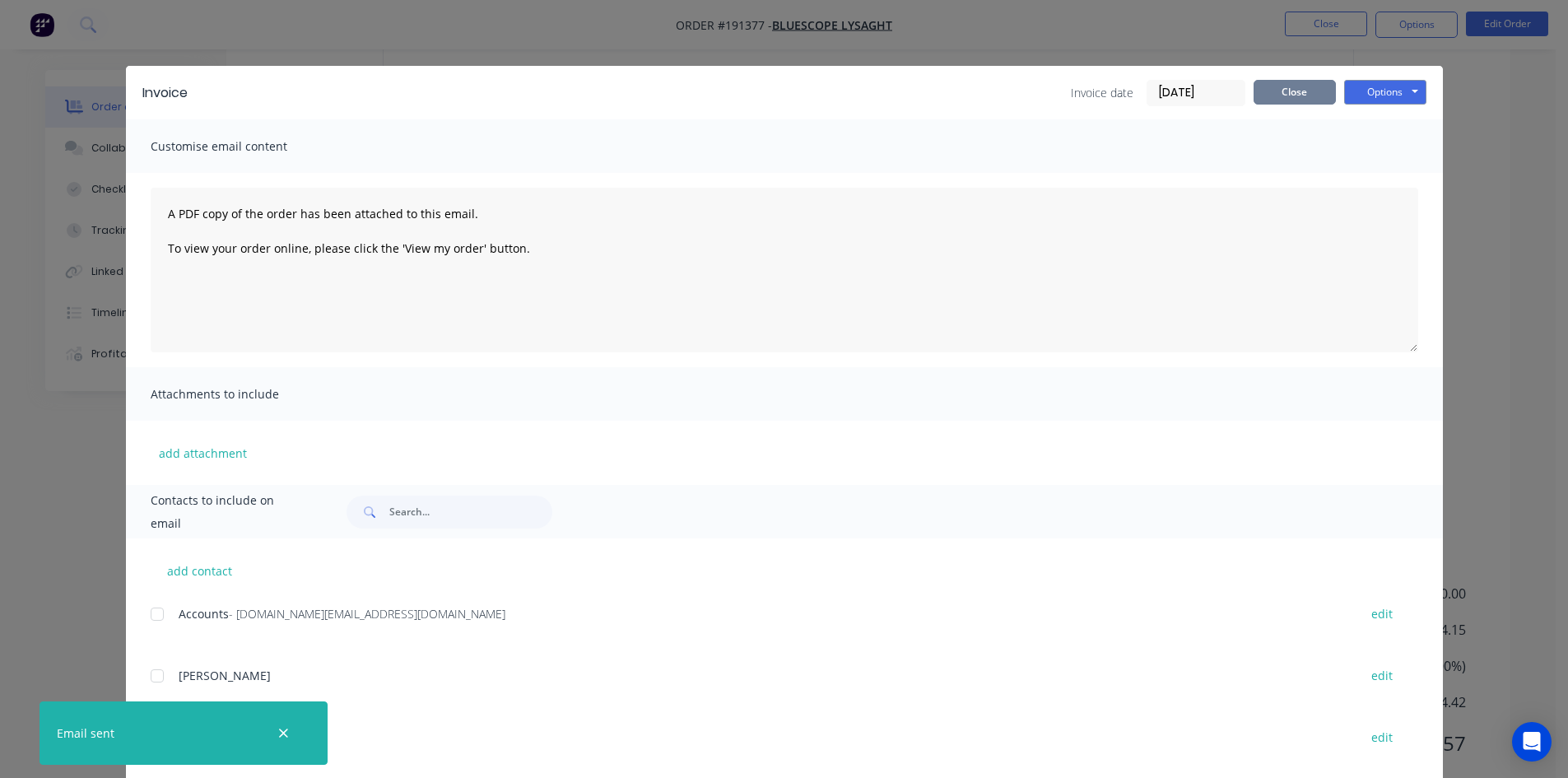
click at [1278, 90] on button "Close" at bounding box center [1295, 92] width 83 height 25
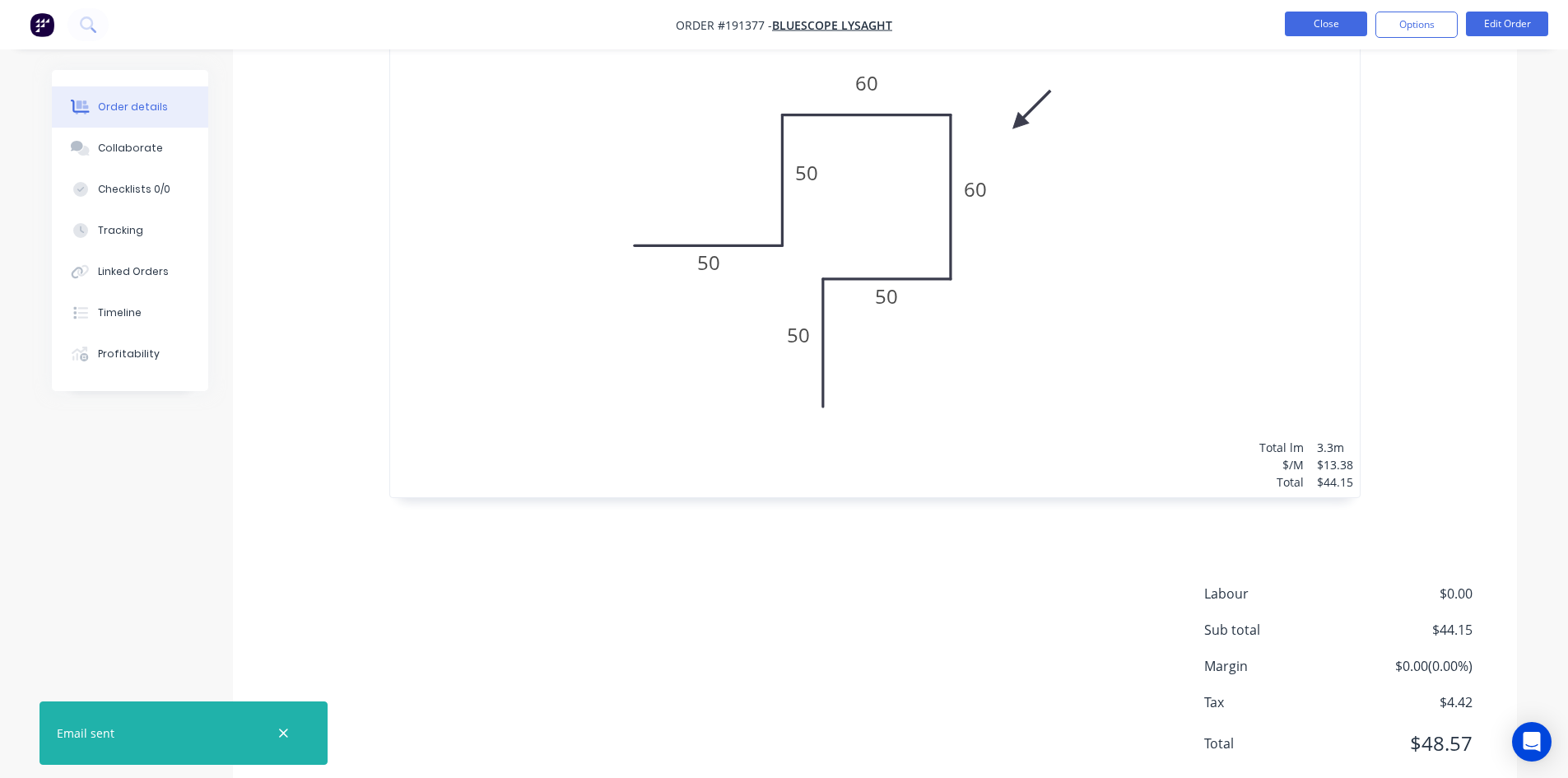
click at [1309, 36] on button "Close" at bounding box center [1326, 24] width 83 height 25
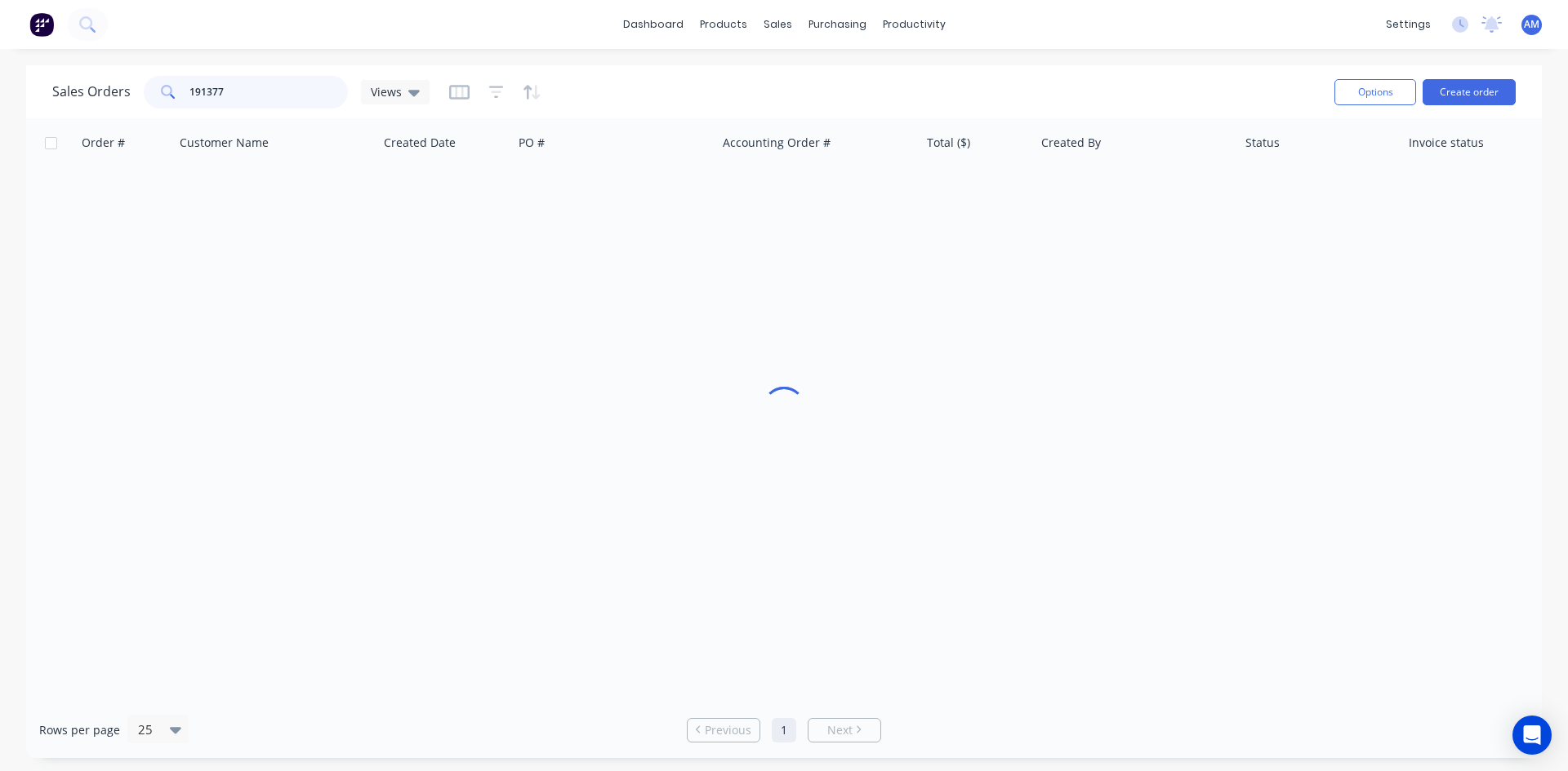
drag, startPoint x: 284, startPoint y: 90, endPoint x: 164, endPoint y: 98, distance: 120.3
click at [164, 98] on div "191377" at bounding box center [246, 92] width 204 height 33
type input "191198"
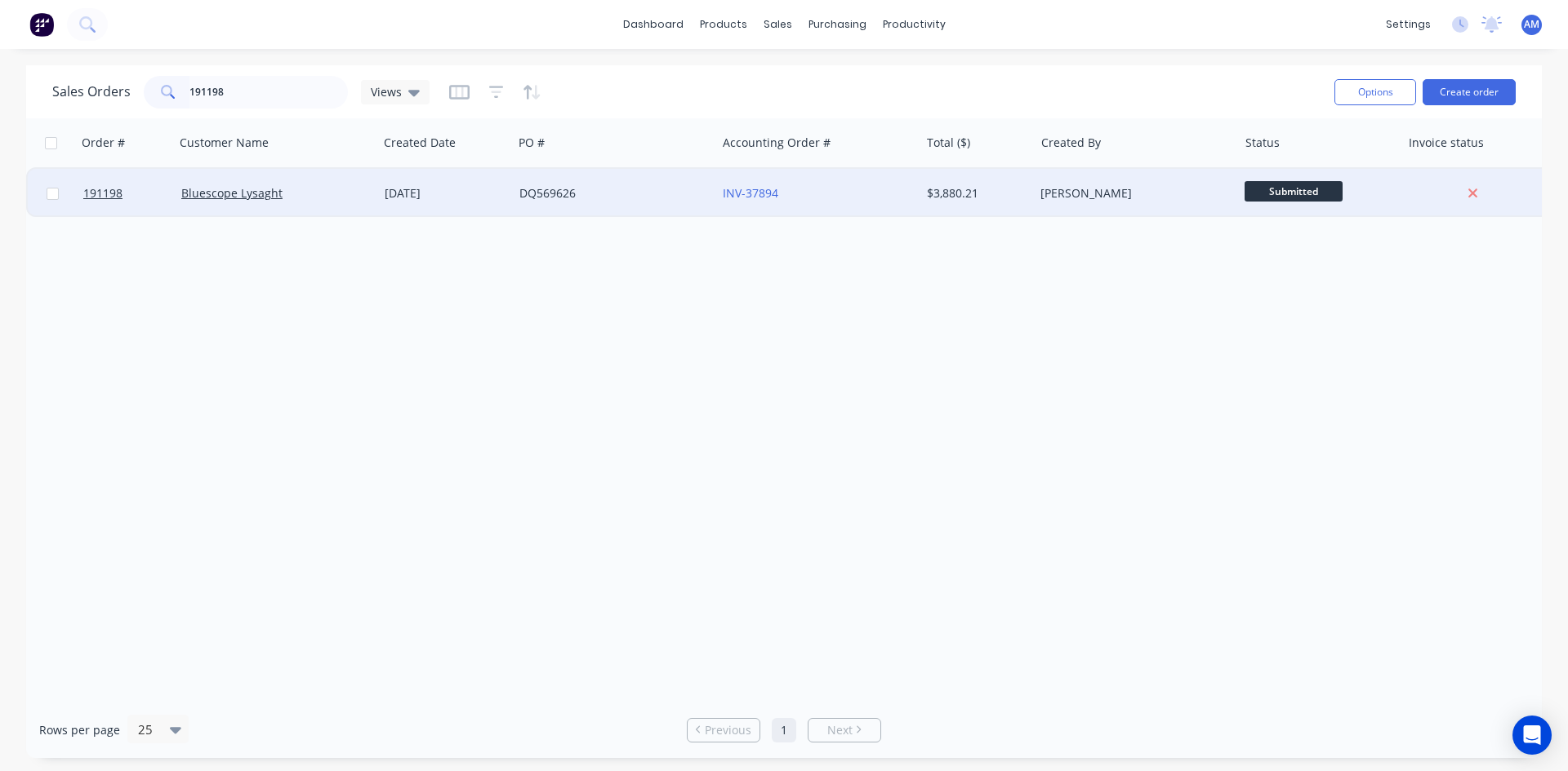
click at [568, 201] on div "DQ569626" at bounding box center [609, 194] width 181 height 16
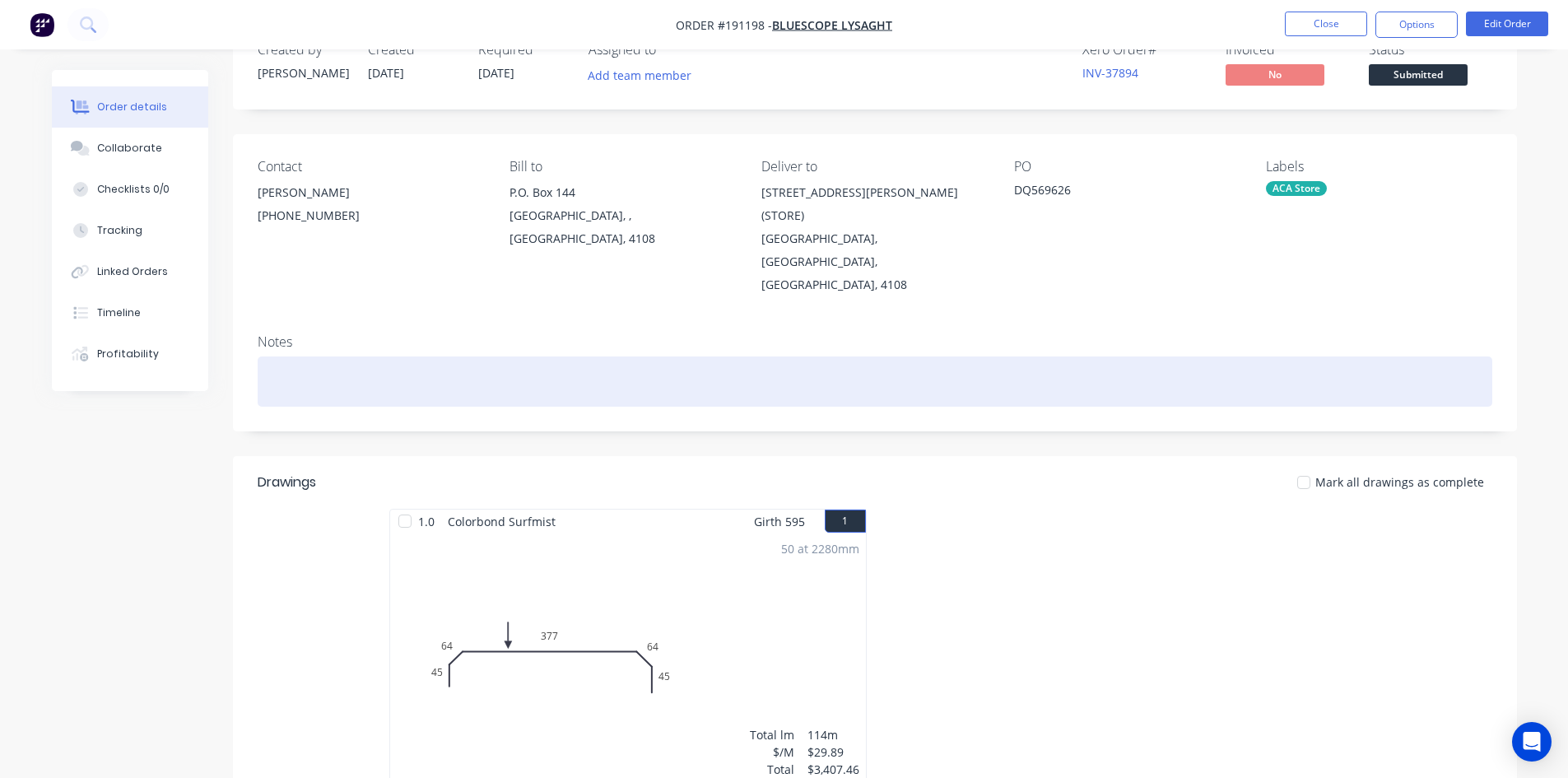
scroll to position [12, 0]
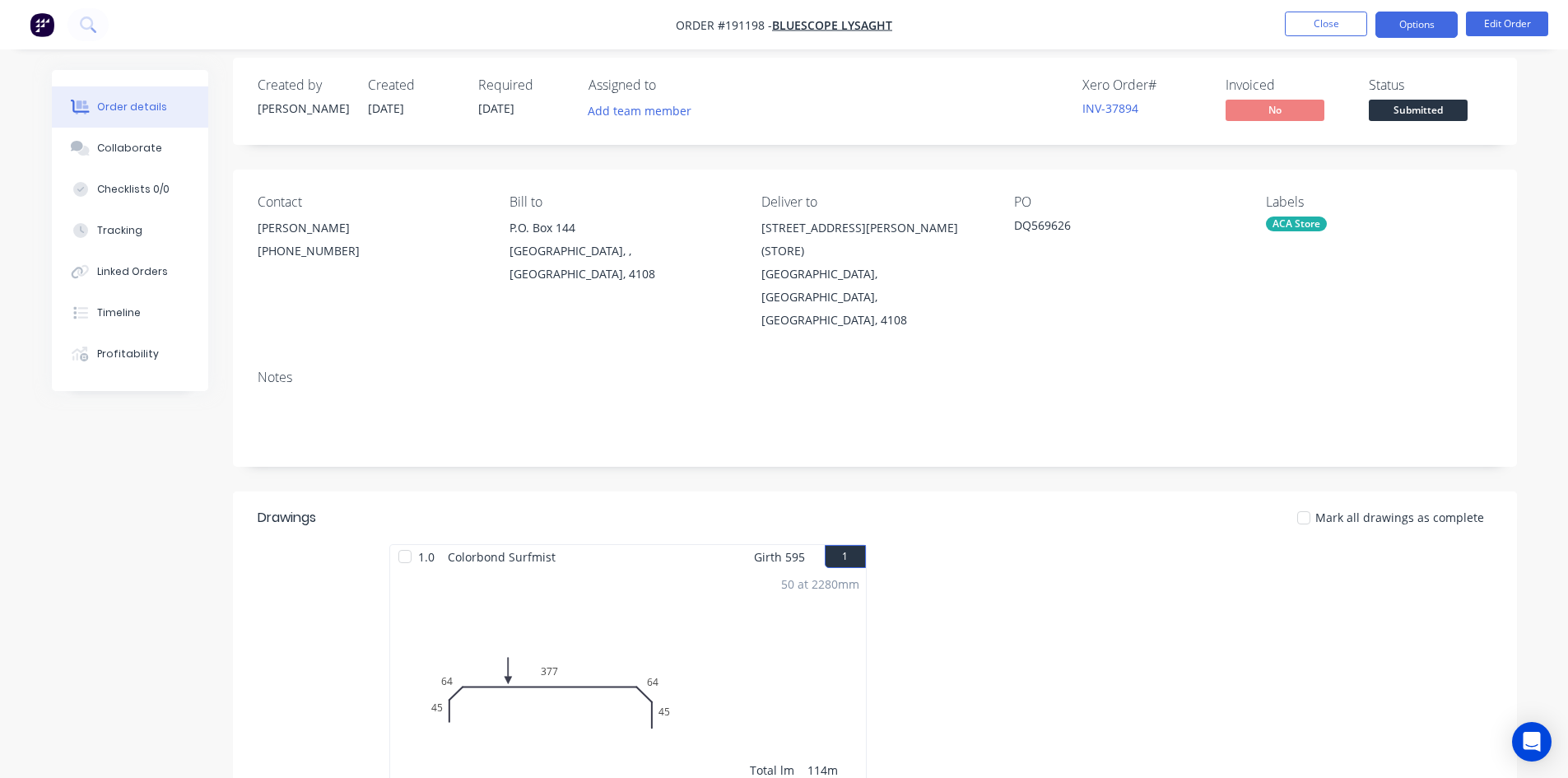
click at [1434, 34] on button "Options" at bounding box center [1417, 25] width 83 height 27
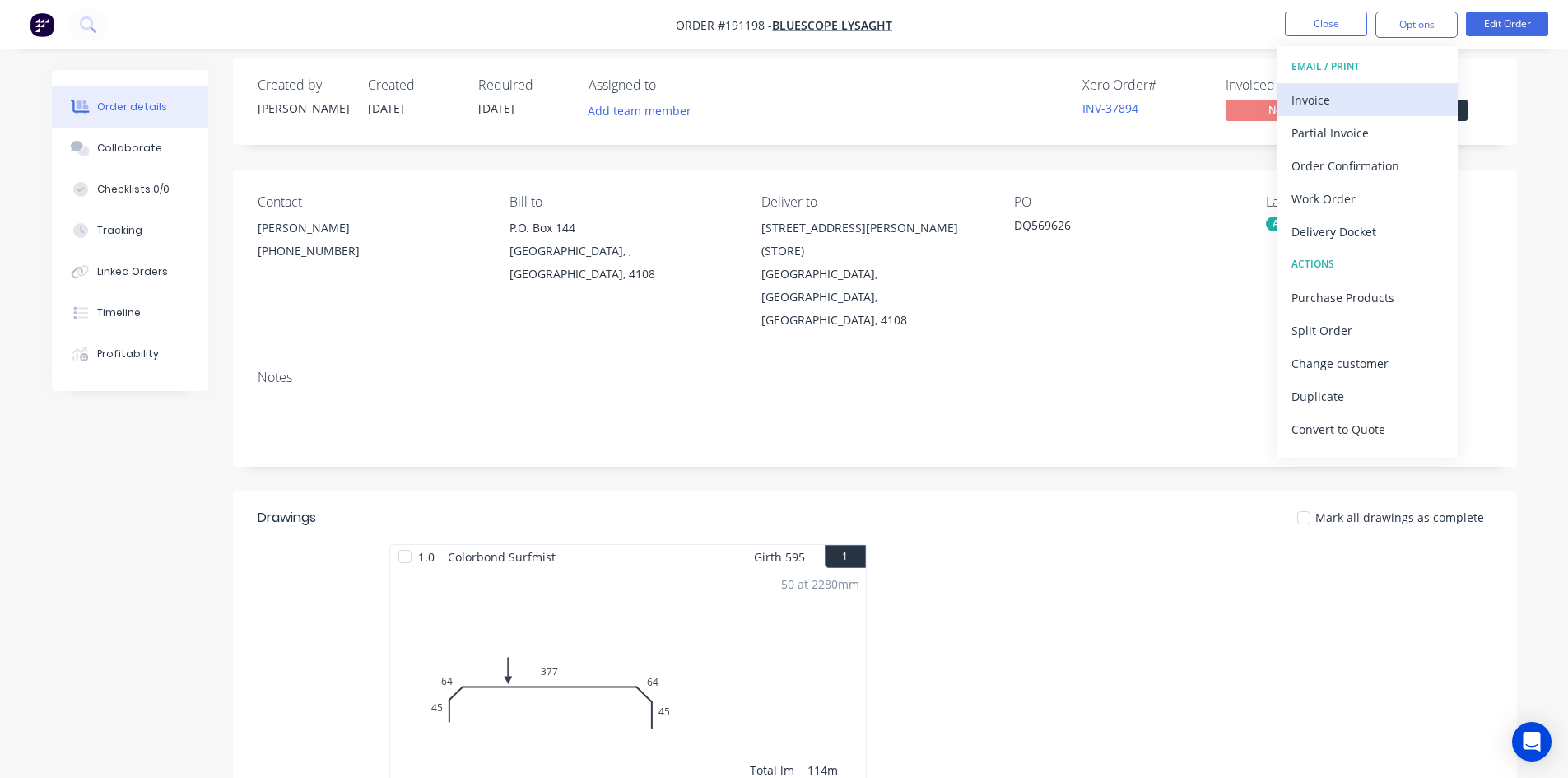
click at [1397, 90] on div "Invoice" at bounding box center [1367, 100] width 151 height 24
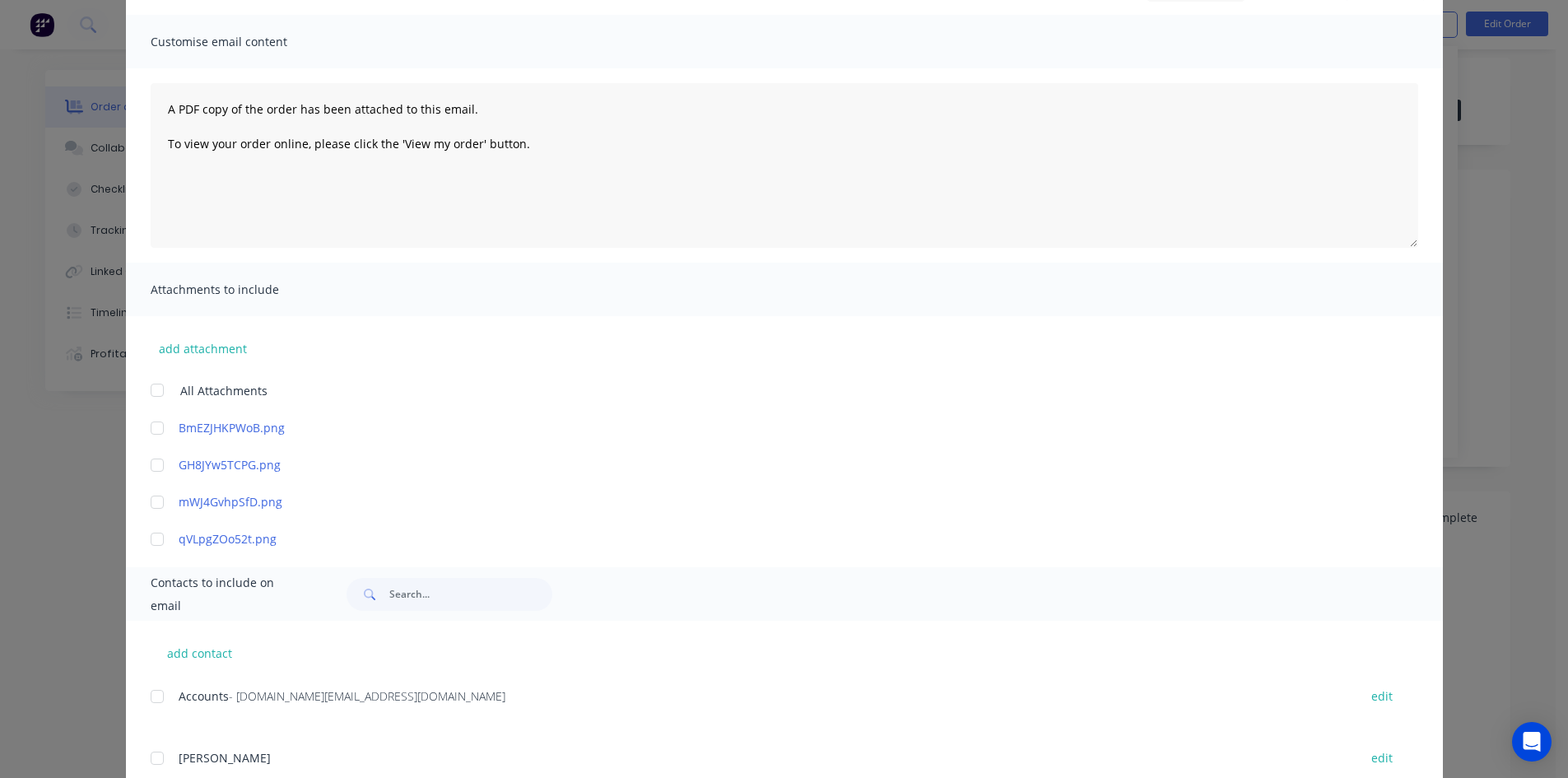
scroll to position [247, 0]
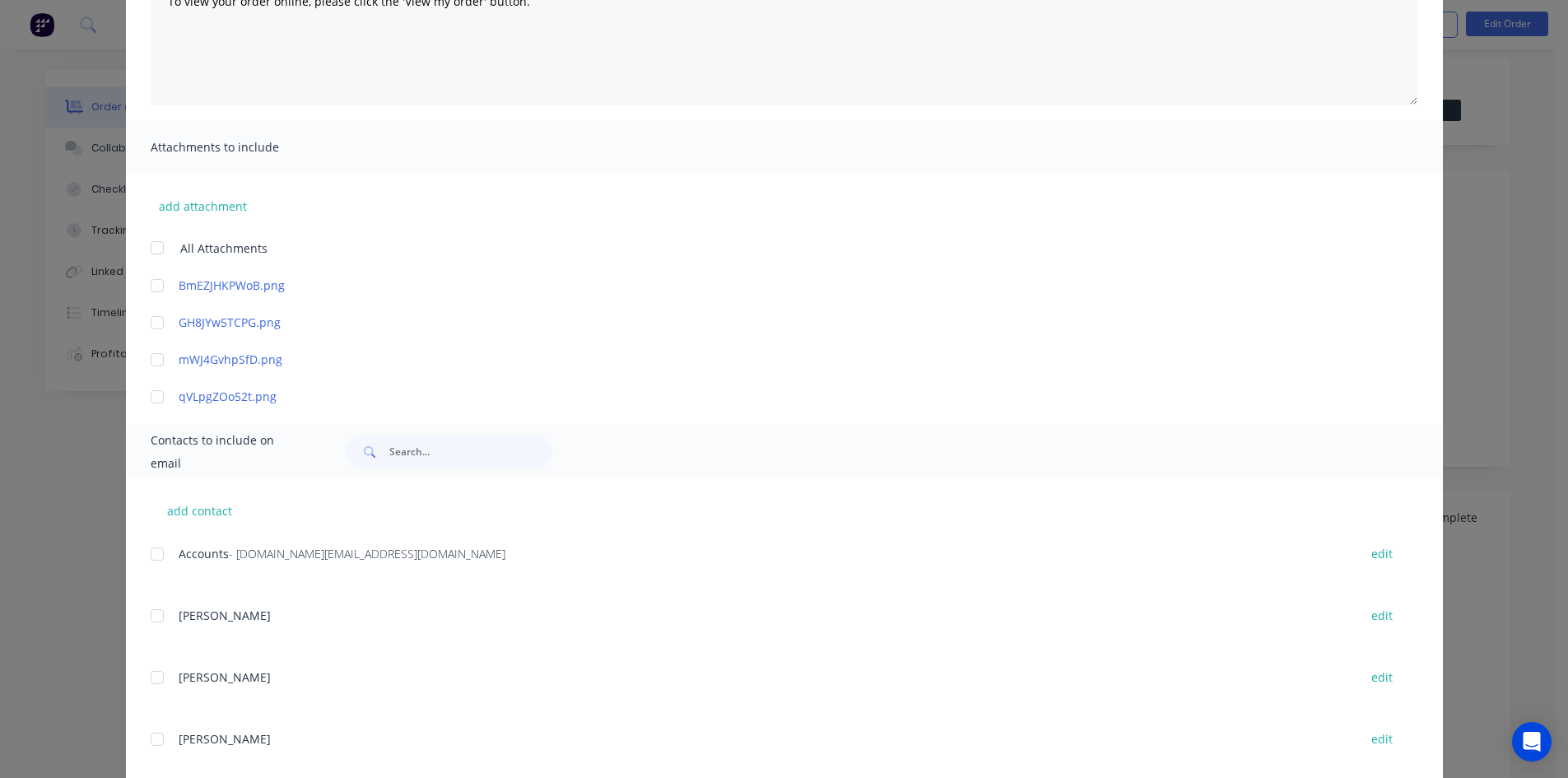
click at [151, 552] on div at bounding box center [158, 554] width 33 height 33
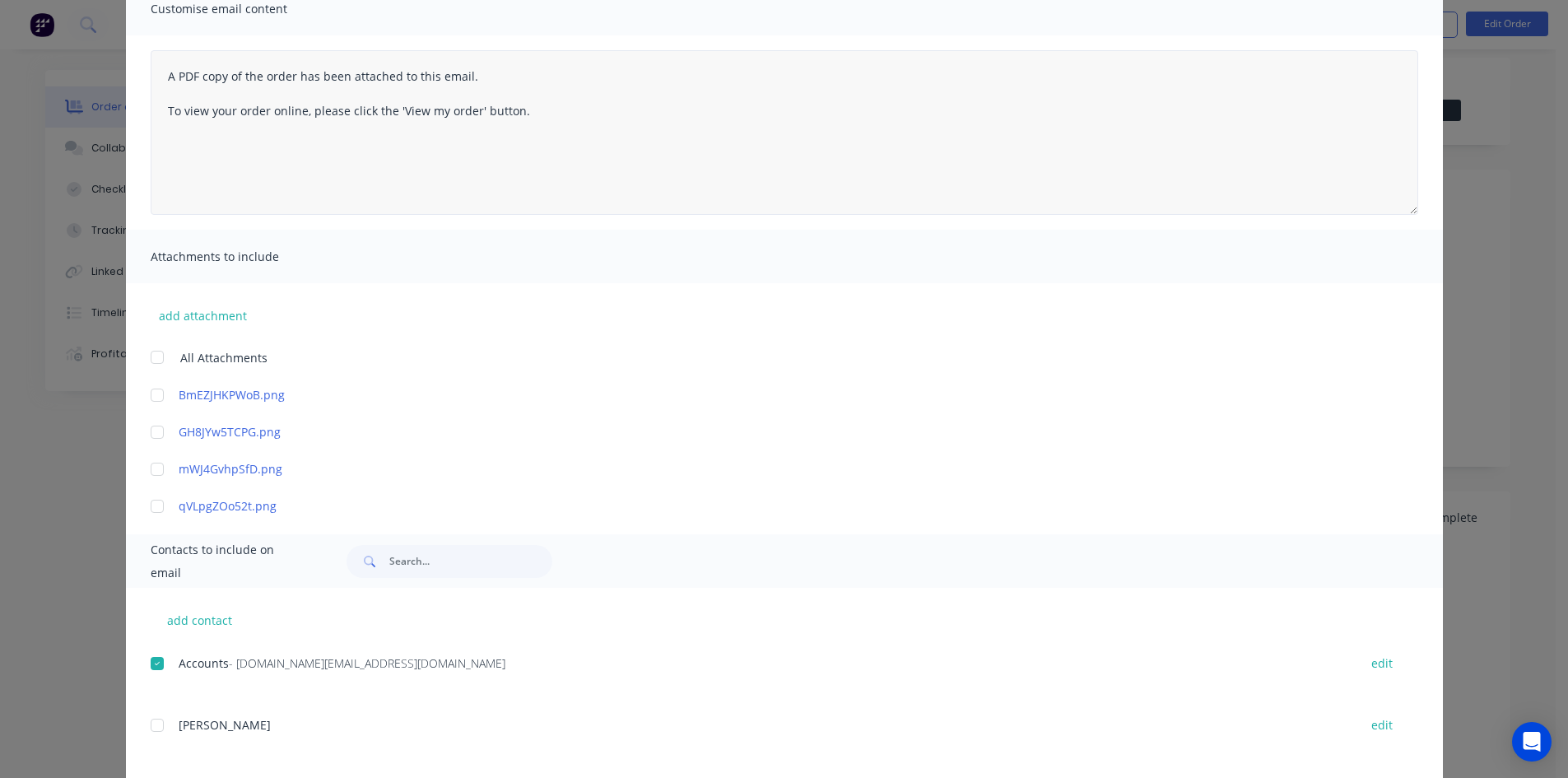
scroll to position [0, 0]
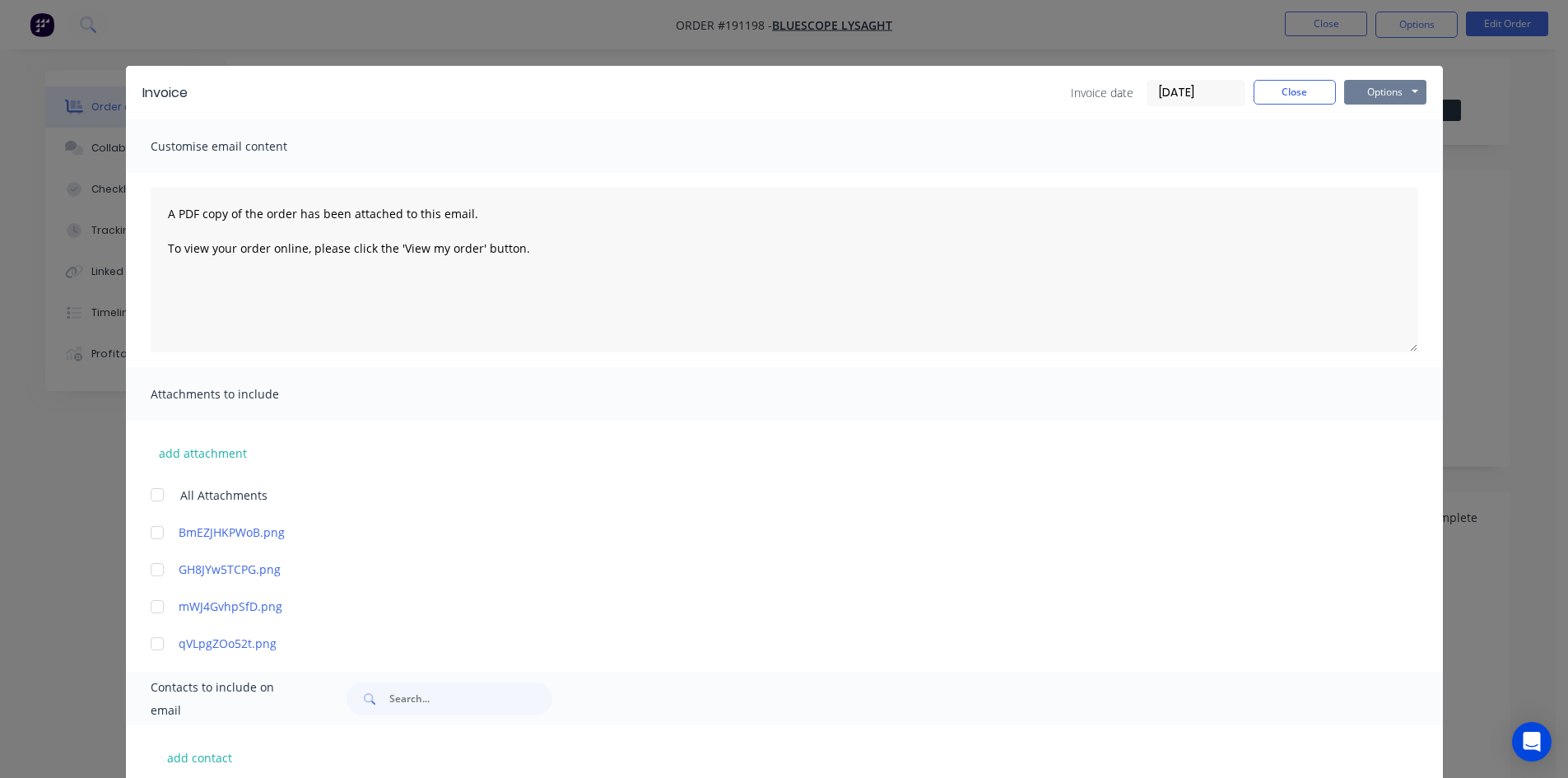
click at [1405, 96] on button "Options" at bounding box center [1386, 92] width 83 height 25
click at [1397, 170] on button "Email" at bounding box center [1397, 176] width 105 height 28
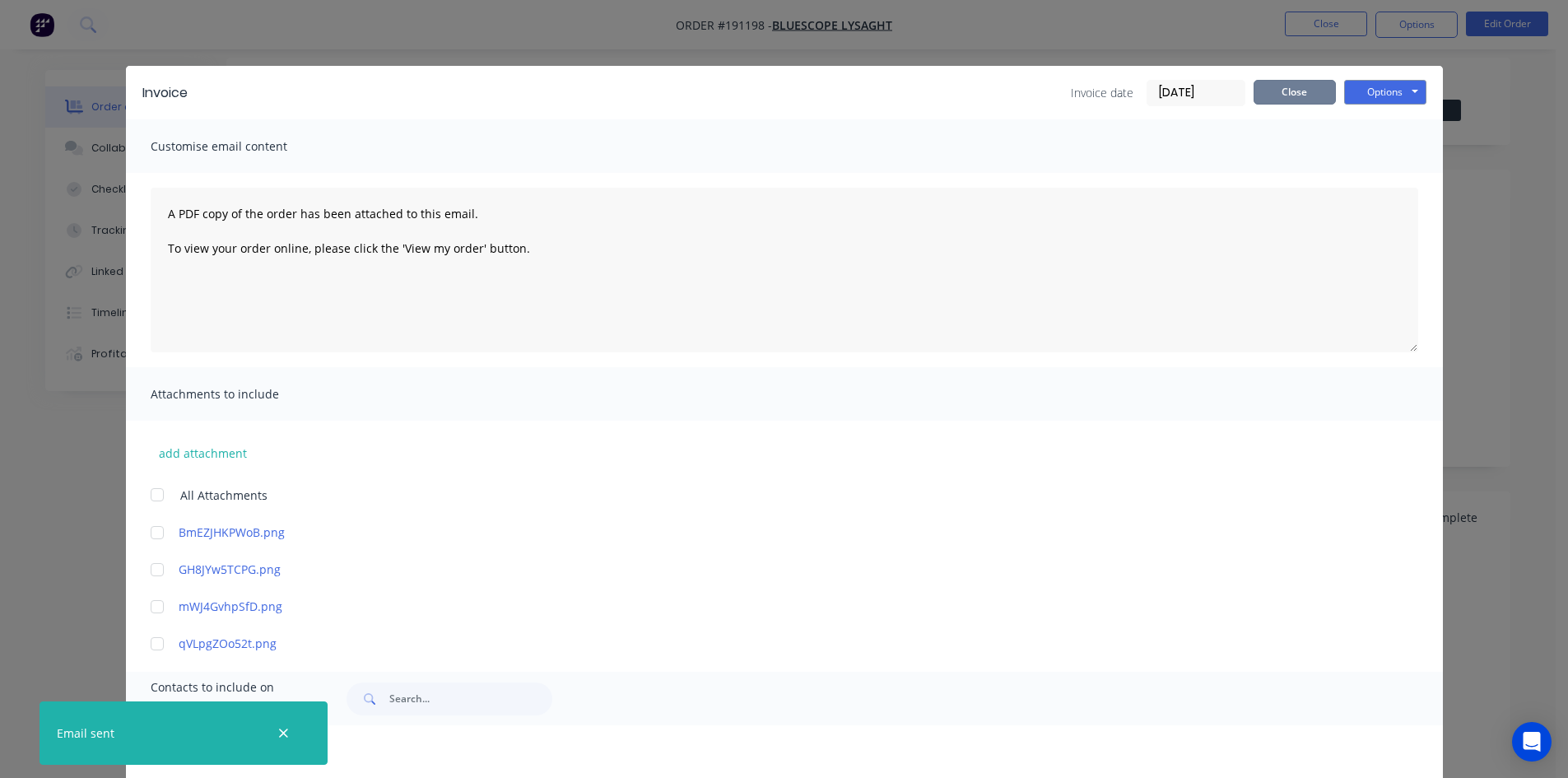
click at [1306, 89] on button "Close" at bounding box center [1295, 92] width 83 height 25
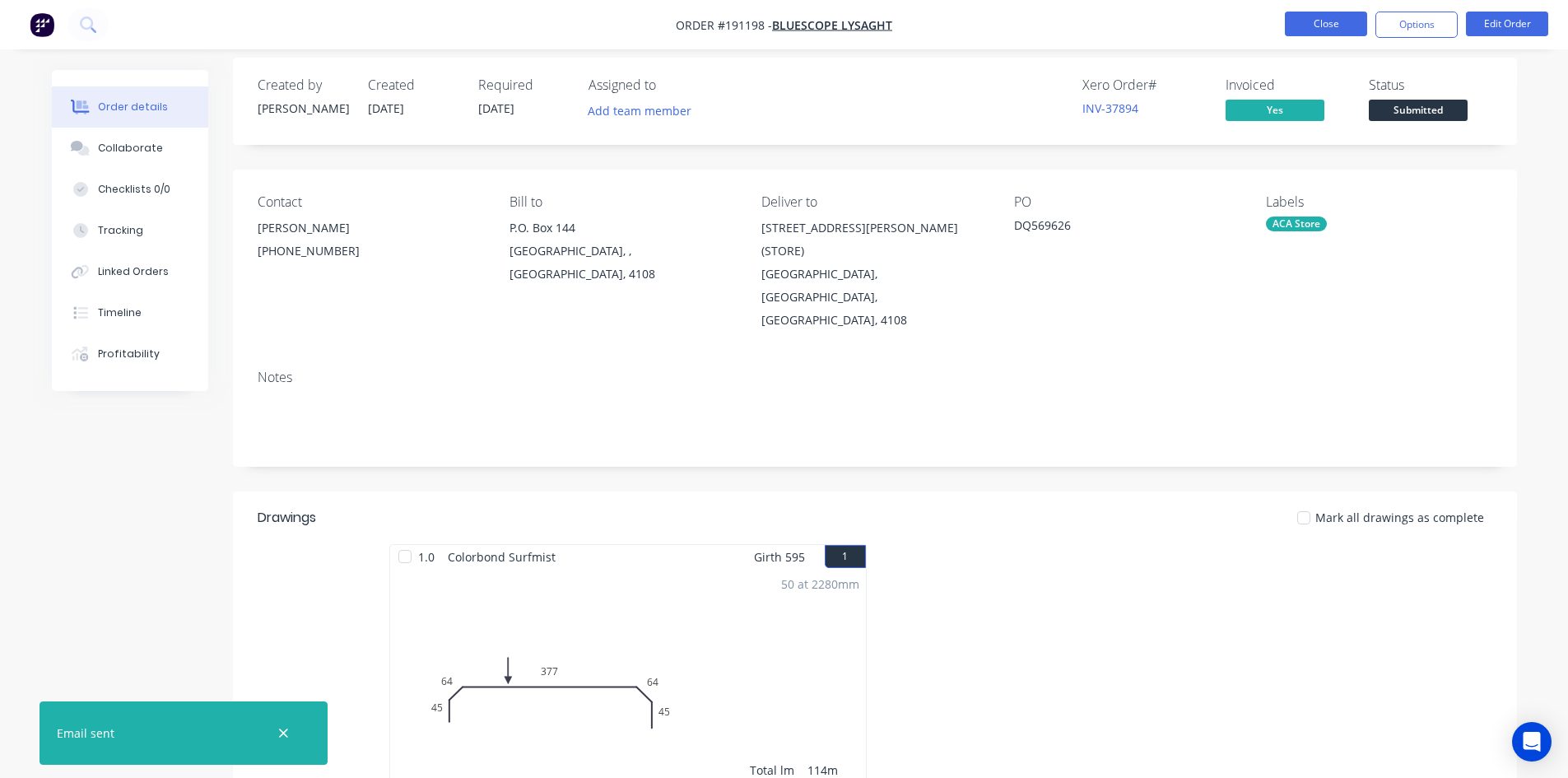
click at [1320, 26] on button "Close" at bounding box center [1326, 24] width 83 height 25
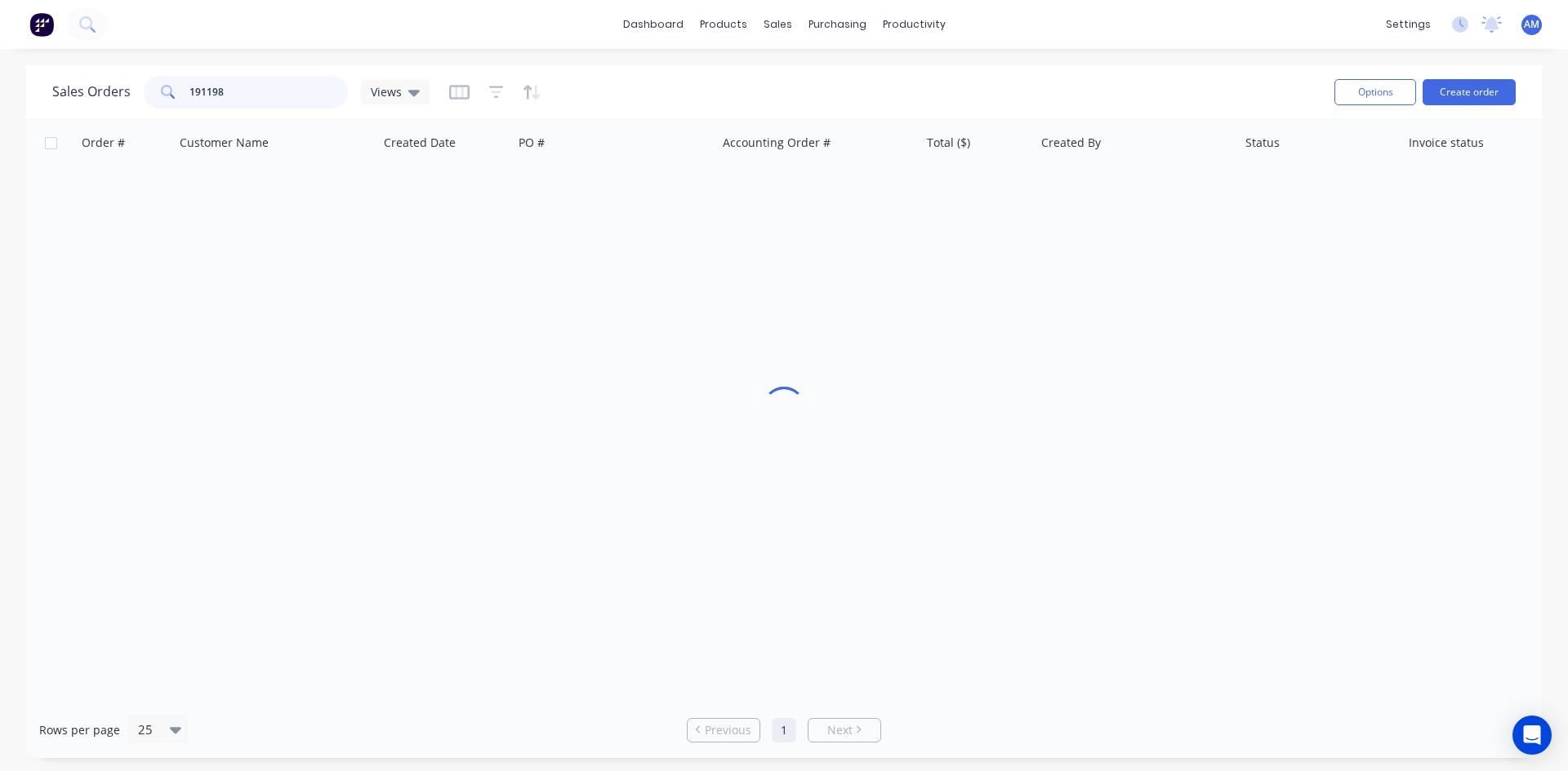
drag, startPoint x: 259, startPoint y: 86, endPoint x: 126, endPoint y: 87, distance: 133.0
click at [126, 87] on div "Sales Orders 191198 Views" at bounding box center [240, 92] width 377 height 33
type input "190336"
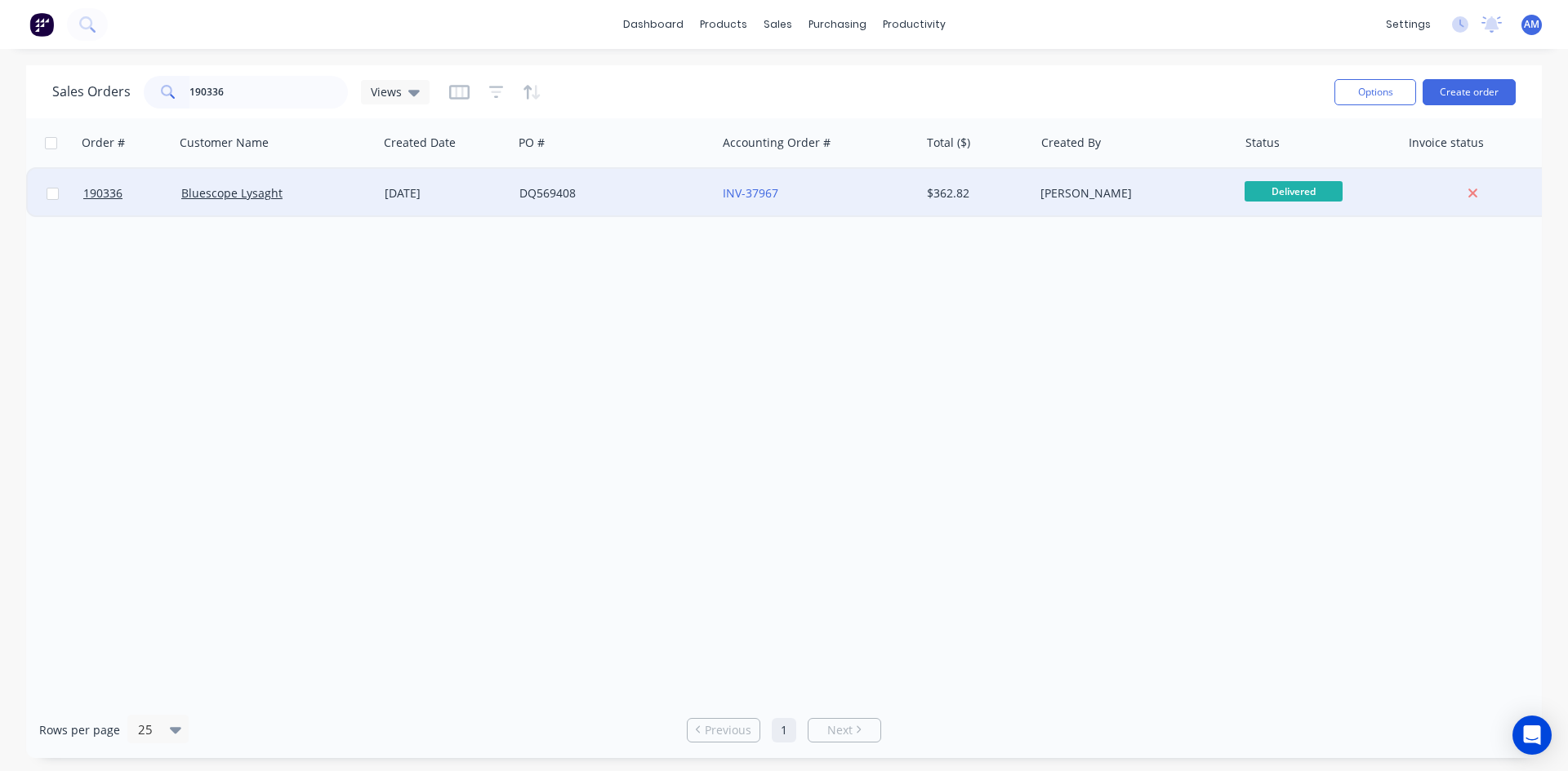
click at [672, 197] on div "DQ569408" at bounding box center [609, 194] width 181 height 16
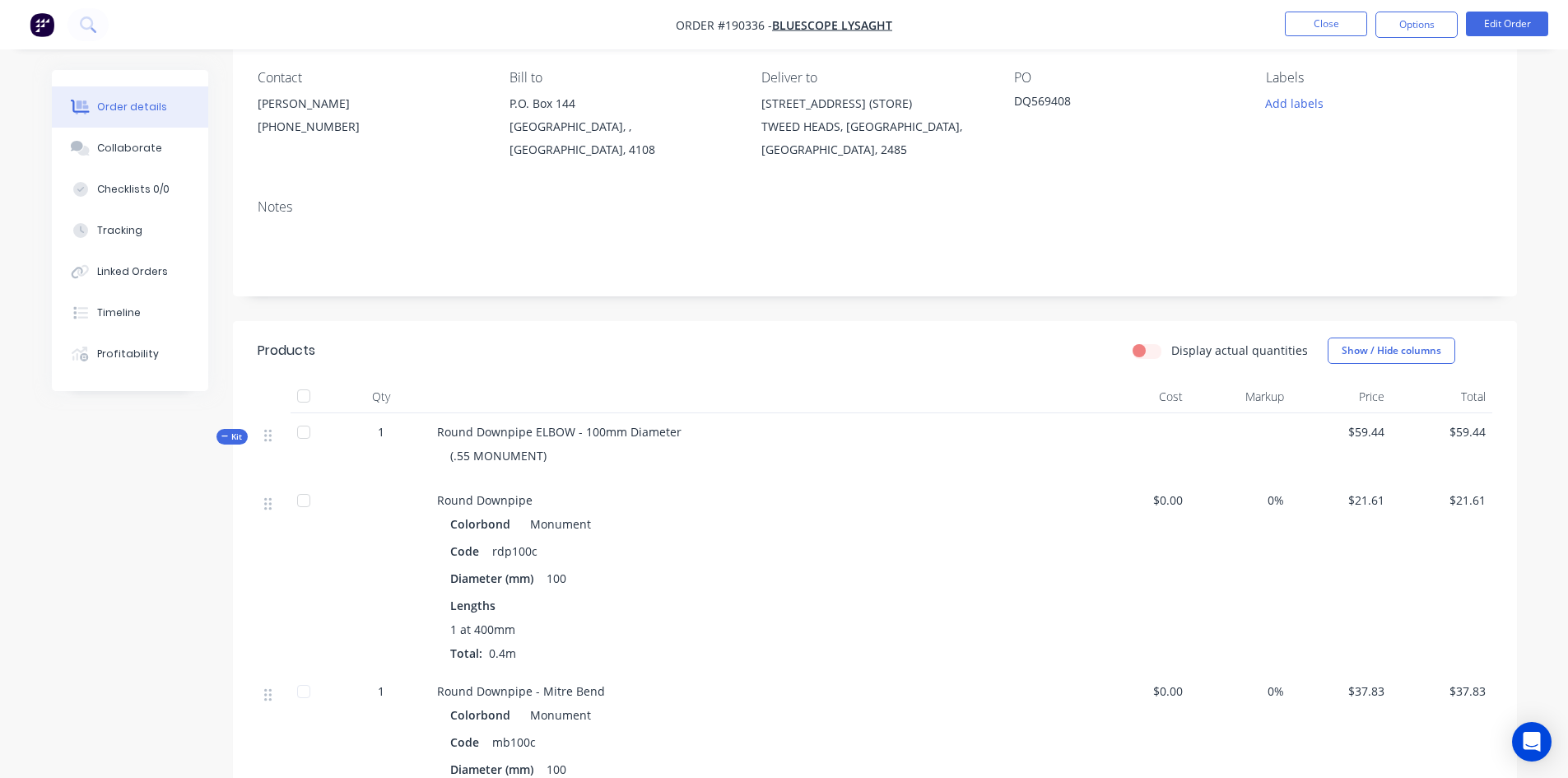
scroll to position [83, 0]
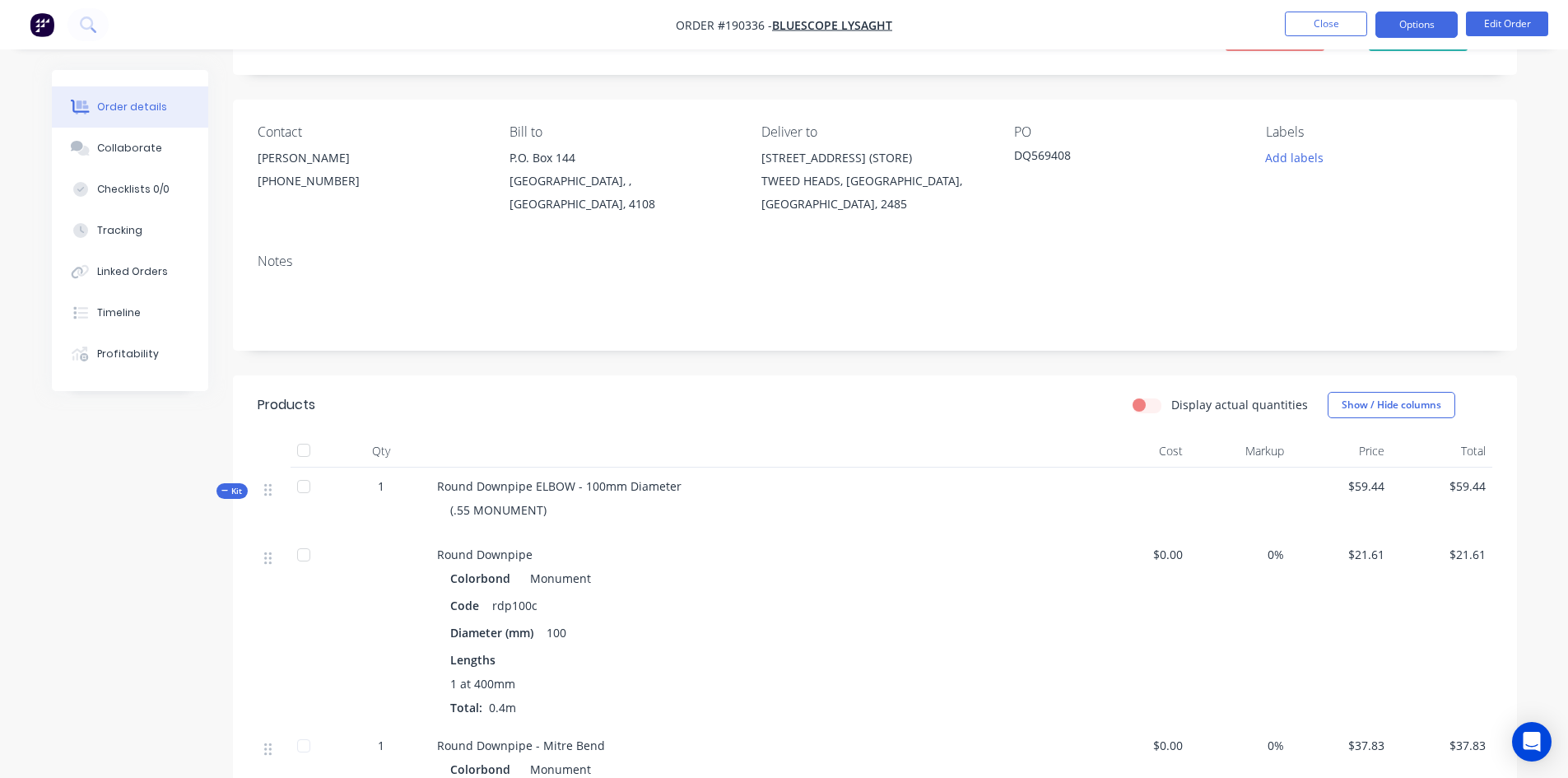
click at [1416, 15] on button "Options" at bounding box center [1417, 25] width 83 height 27
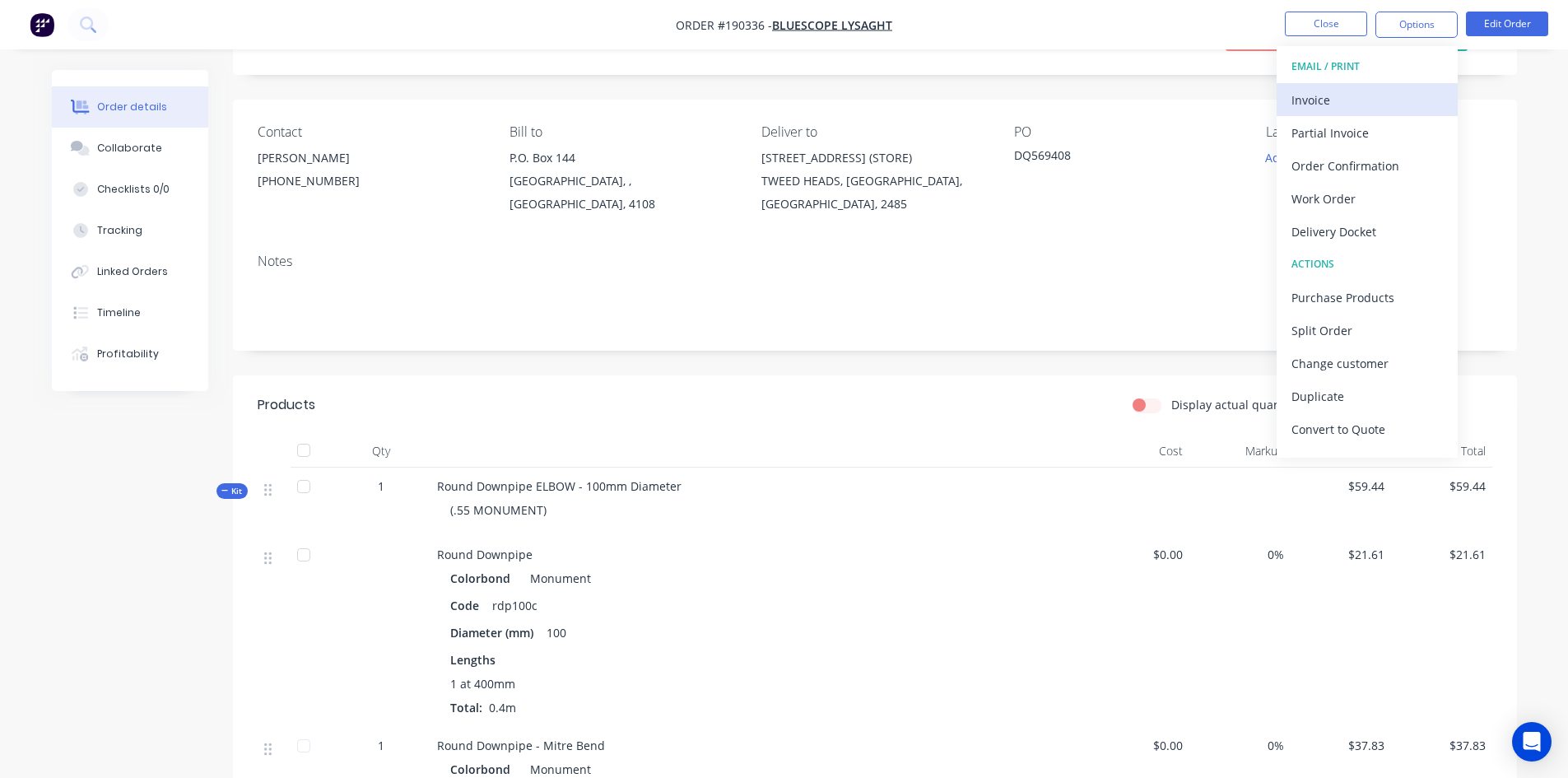
click at [1379, 106] on div "Invoice" at bounding box center [1367, 100] width 151 height 24
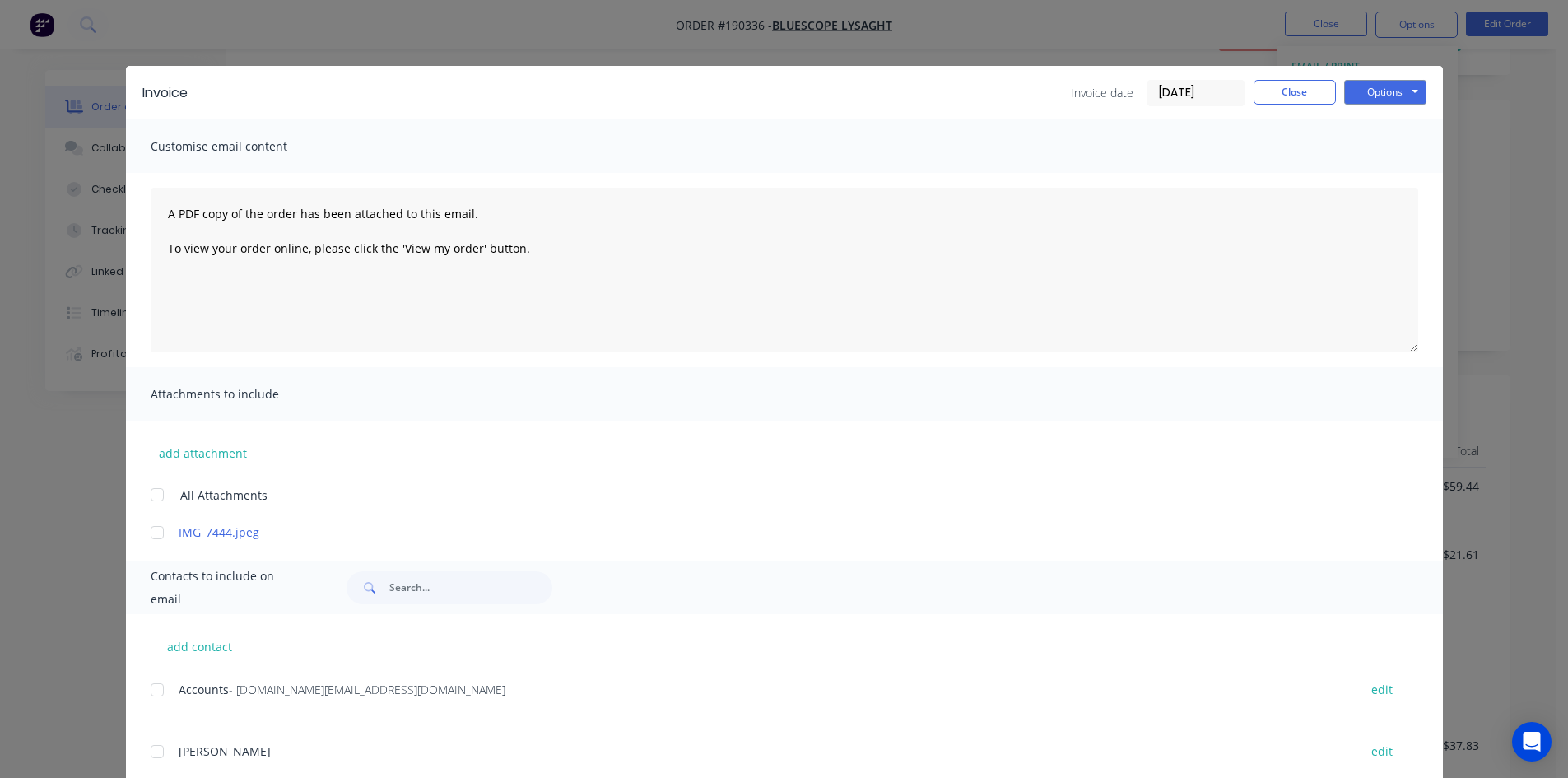
click at [150, 695] on div at bounding box center [158, 690] width 33 height 33
click at [1372, 99] on button "Options" at bounding box center [1386, 92] width 83 height 25
click at [1375, 170] on button "Email" at bounding box center [1397, 176] width 105 height 28
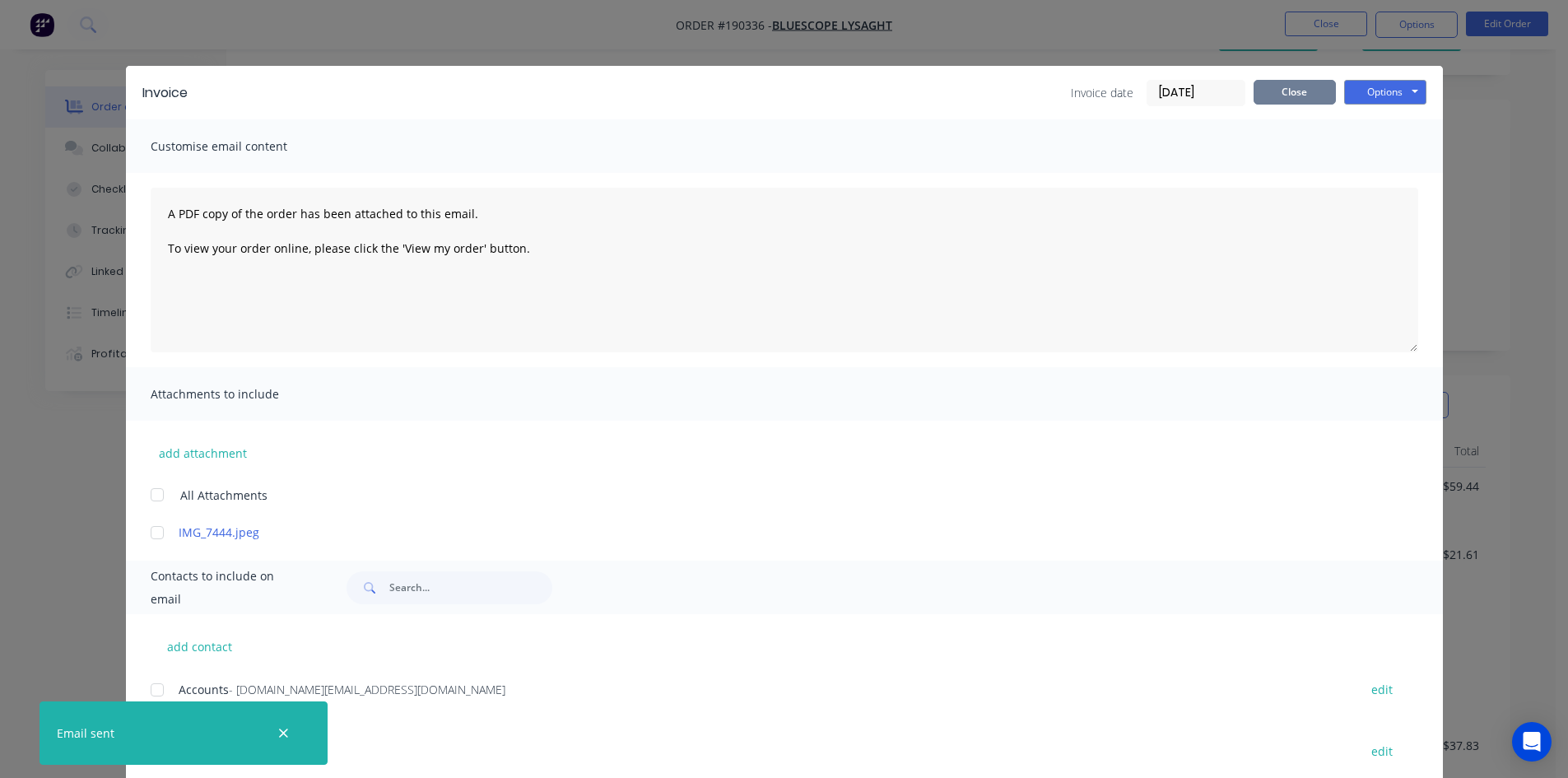
click at [1286, 97] on button "Close" at bounding box center [1295, 92] width 83 height 25
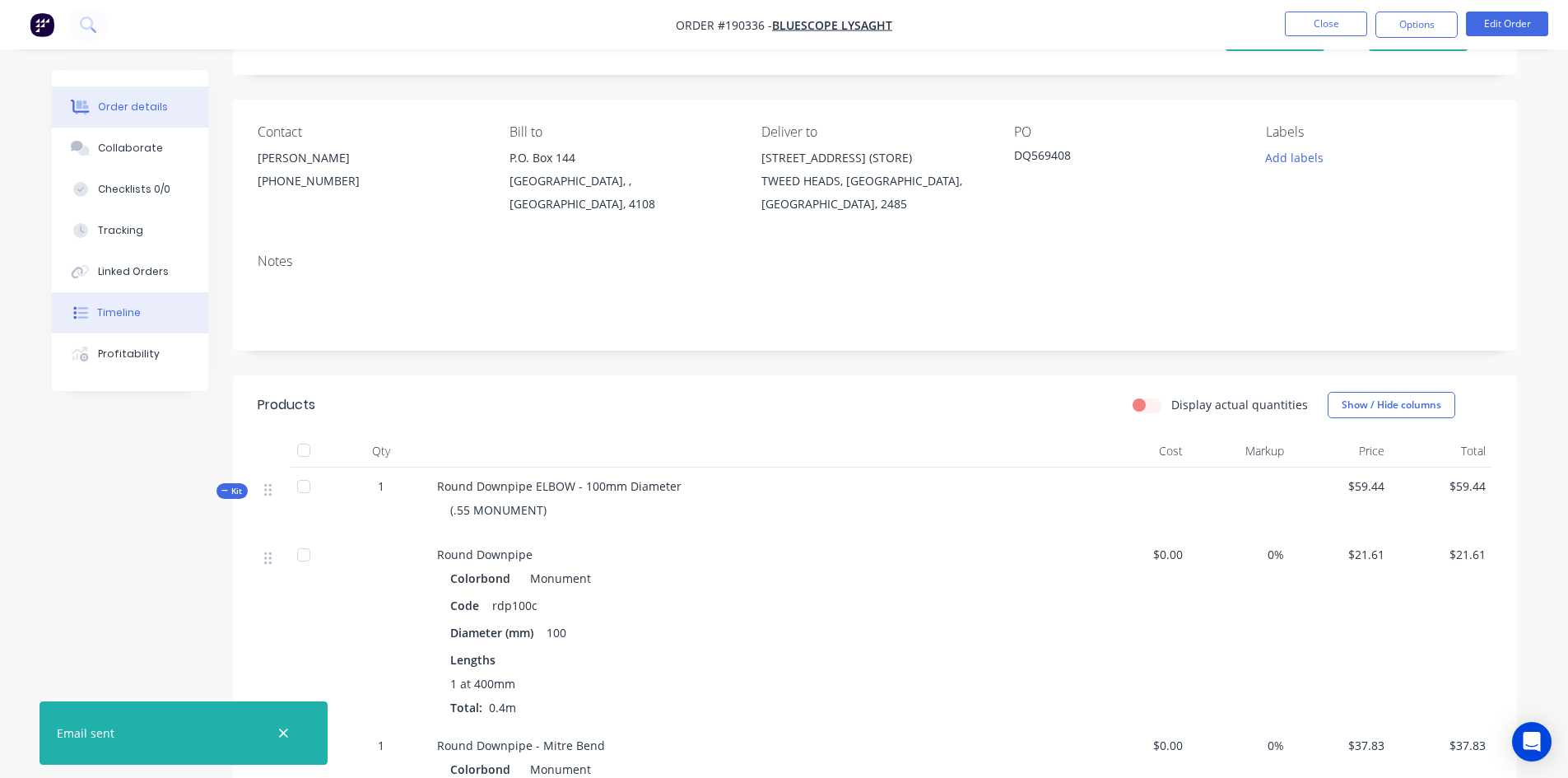
click at [131, 313] on div "Timeline" at bounding box center [119, 313] width 44 height 15
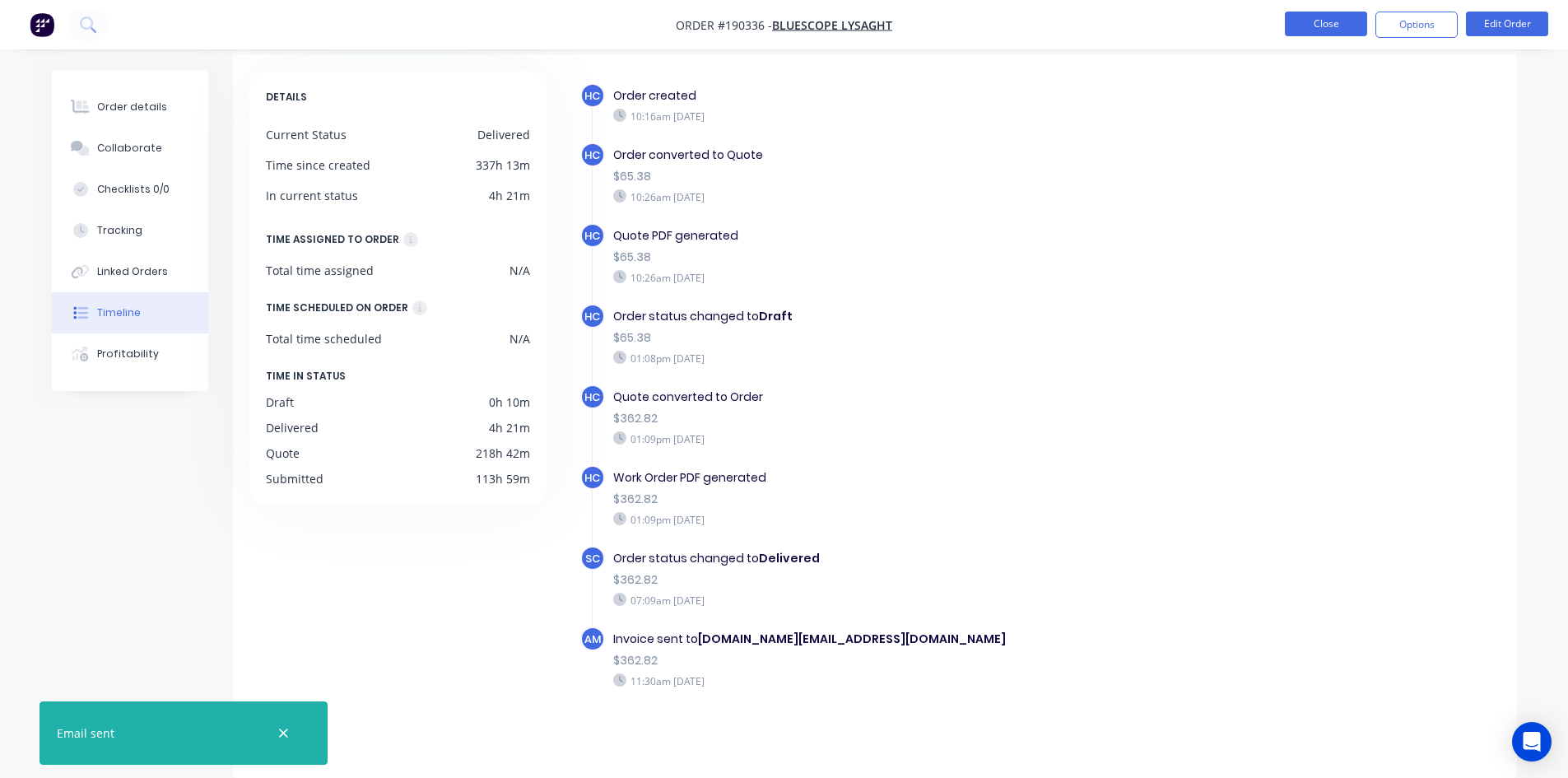
click at [1331, 25] on button "Close" at bounding box center [1326, 24] width 83 height 25
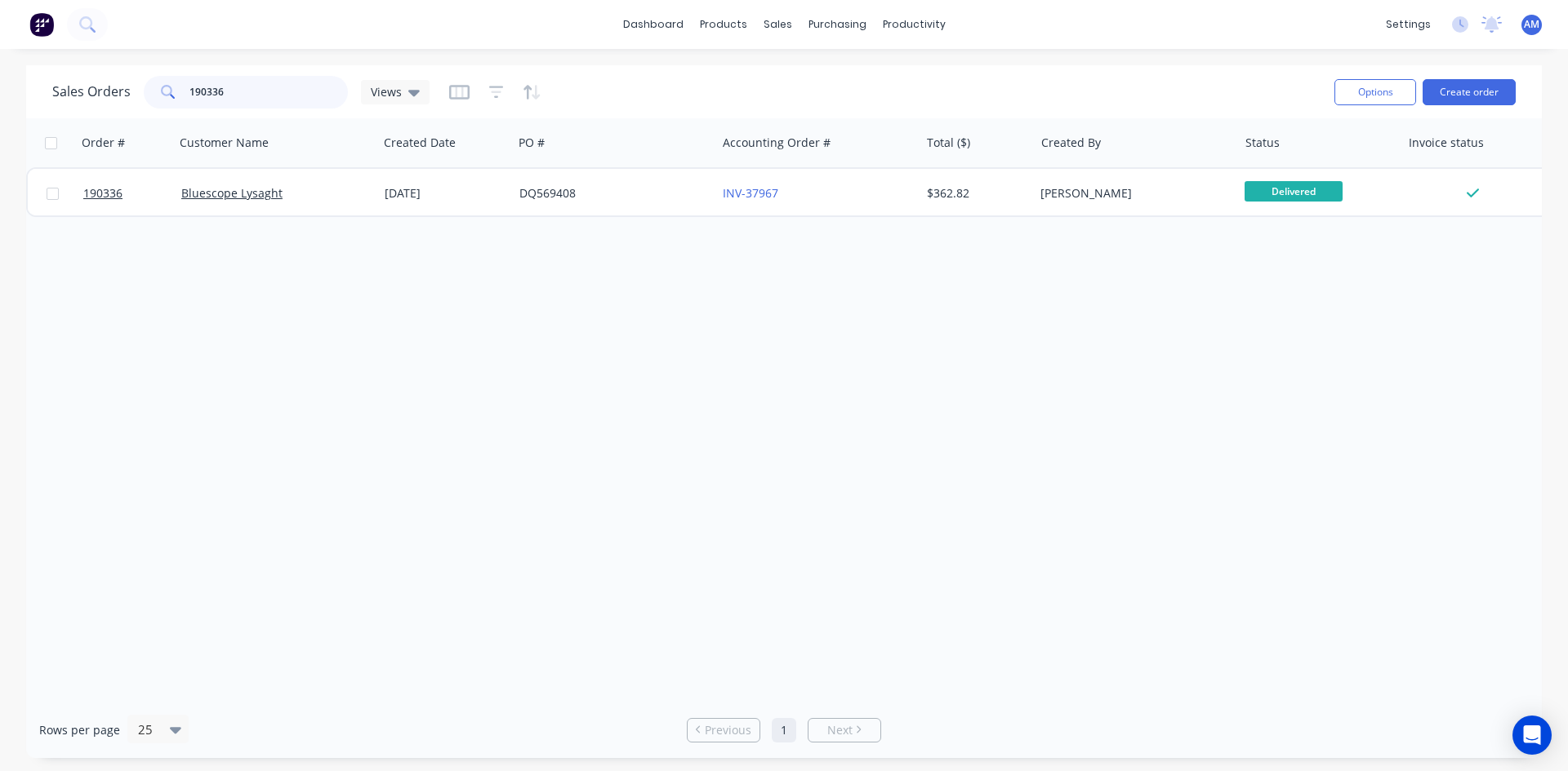
drag, startPoint x: 227, startPoint y: 82, endPoint x: 154, endPoint y: 82, distance: 73.0
click at [154, 82] on div "190336" at bounding box center [246, 92] width 204 height 33
type input "190691"
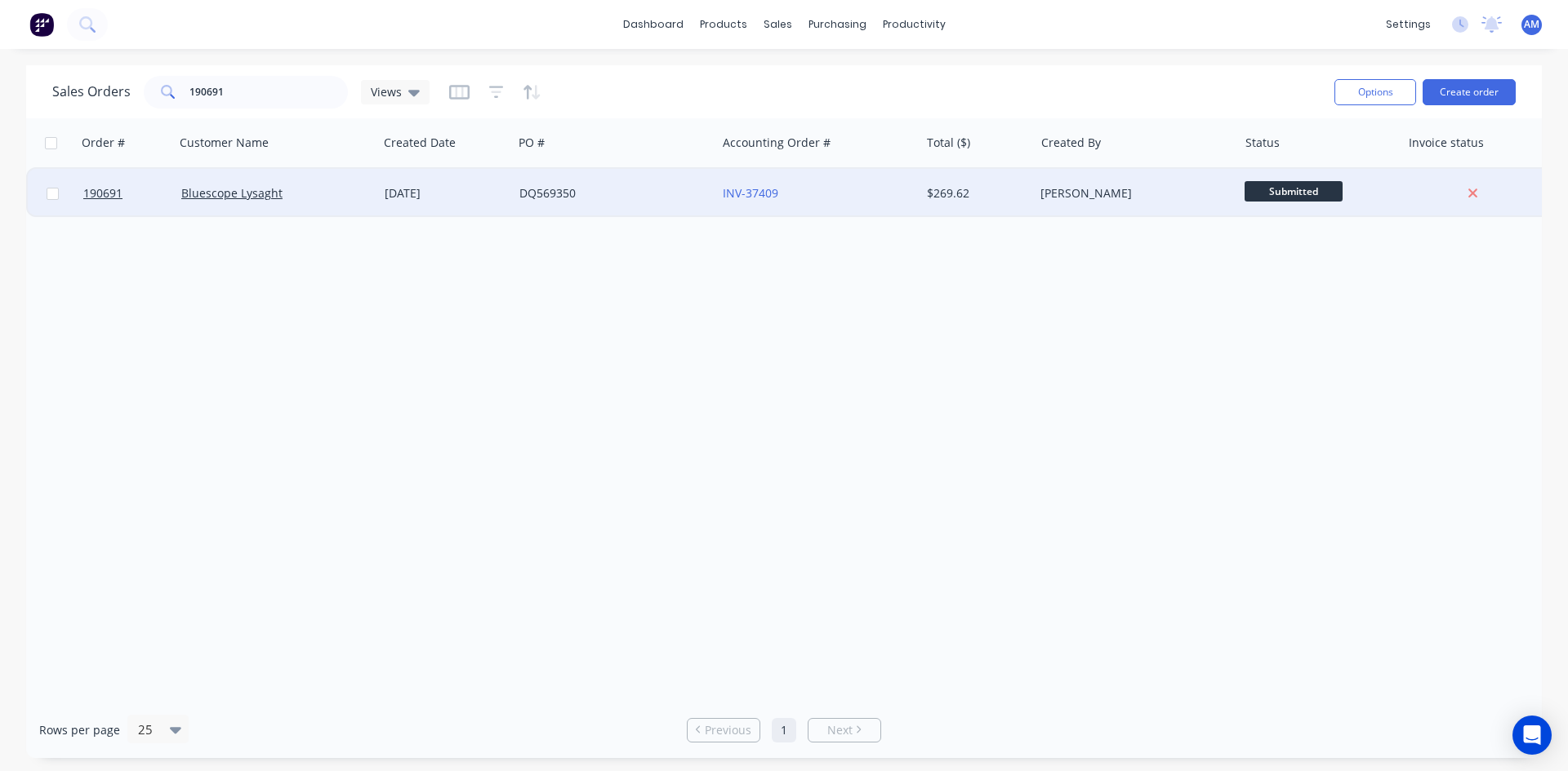
click at [810, 185] on div "INV-37409" at bounding box center [818, 194] width 204 height 49
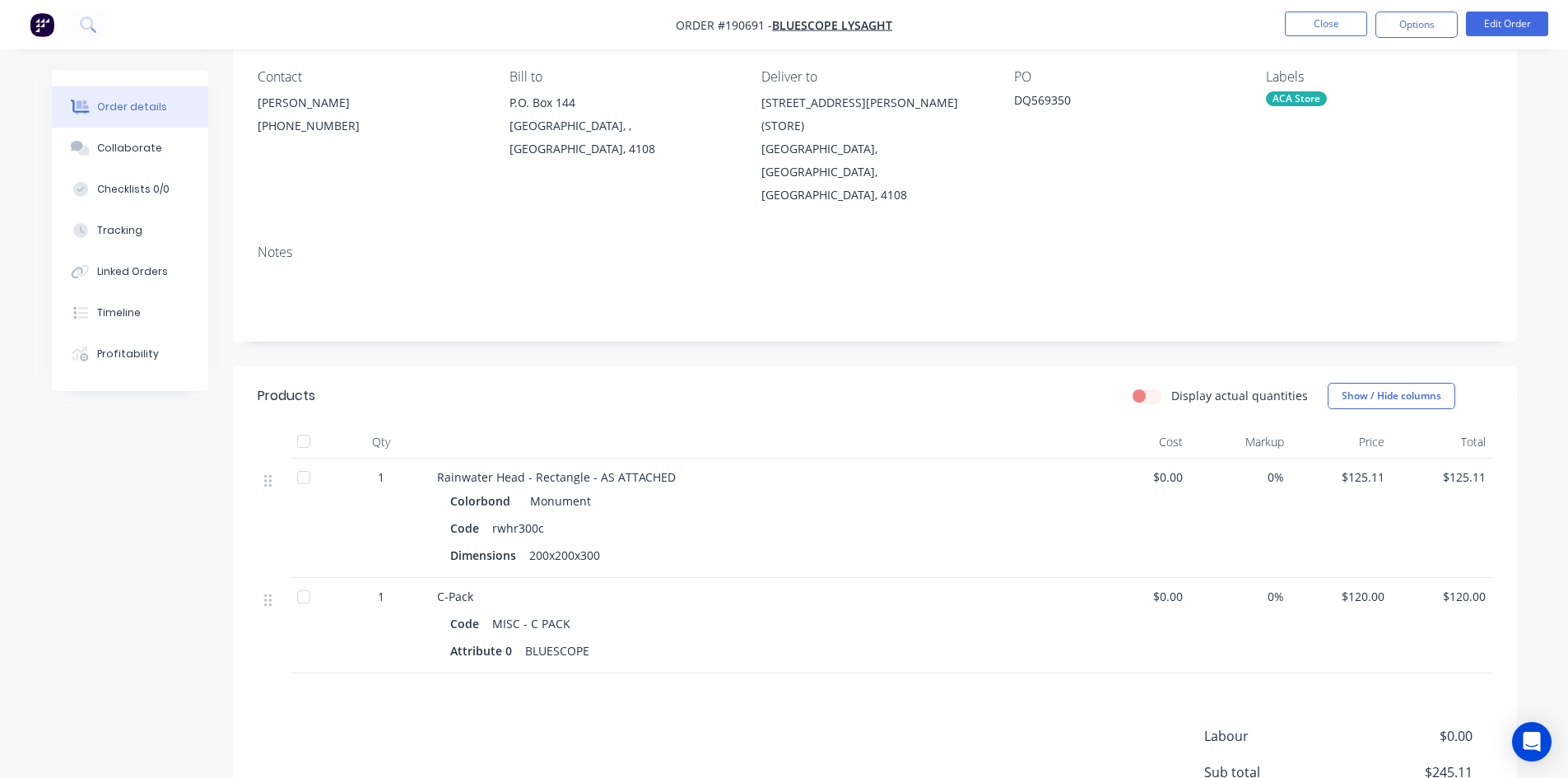
scroll to position [280, 0]
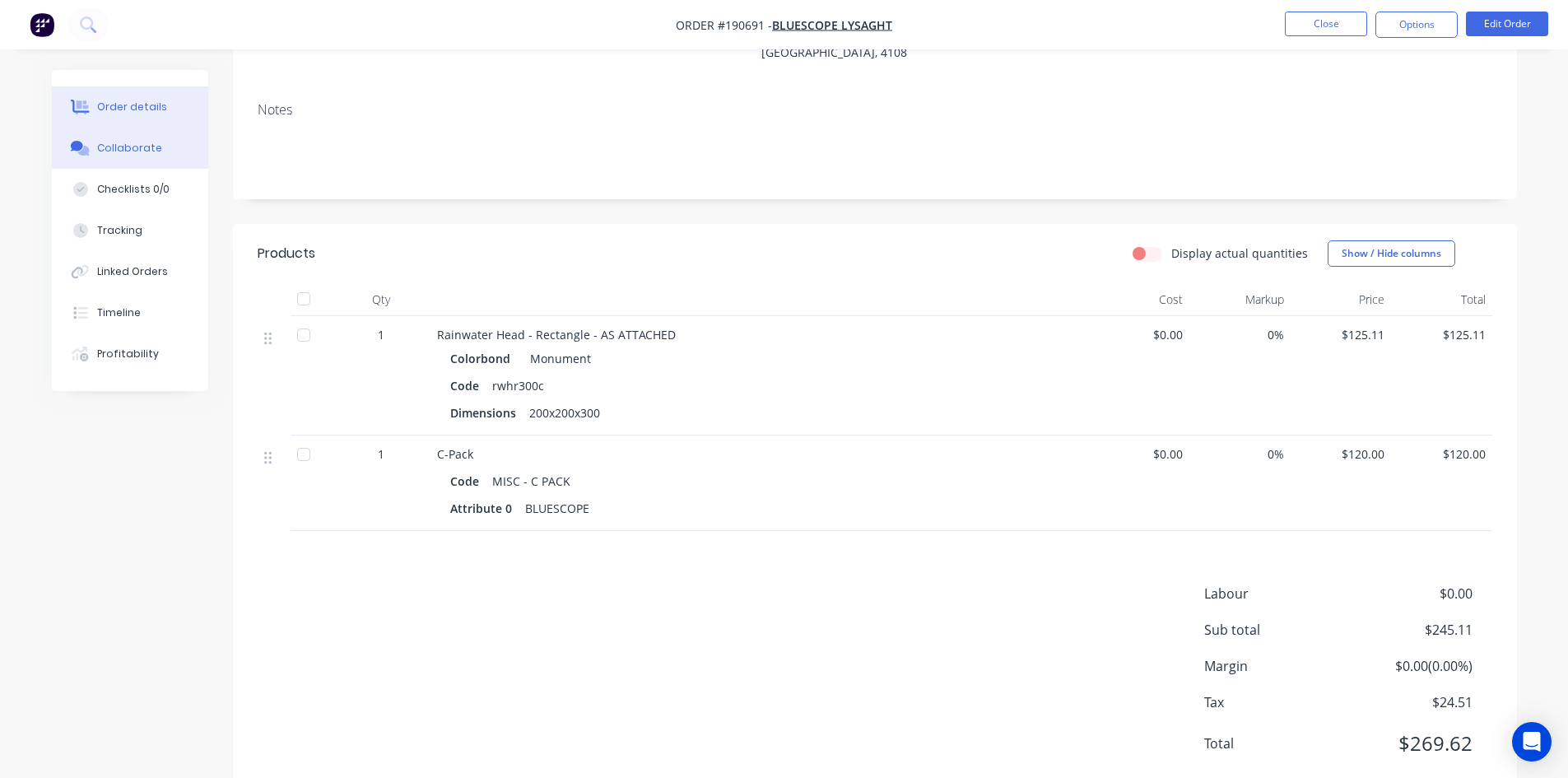
click at [124, 158] on button "Collaborate" at bounding box center [130, 148] width 157 height 41
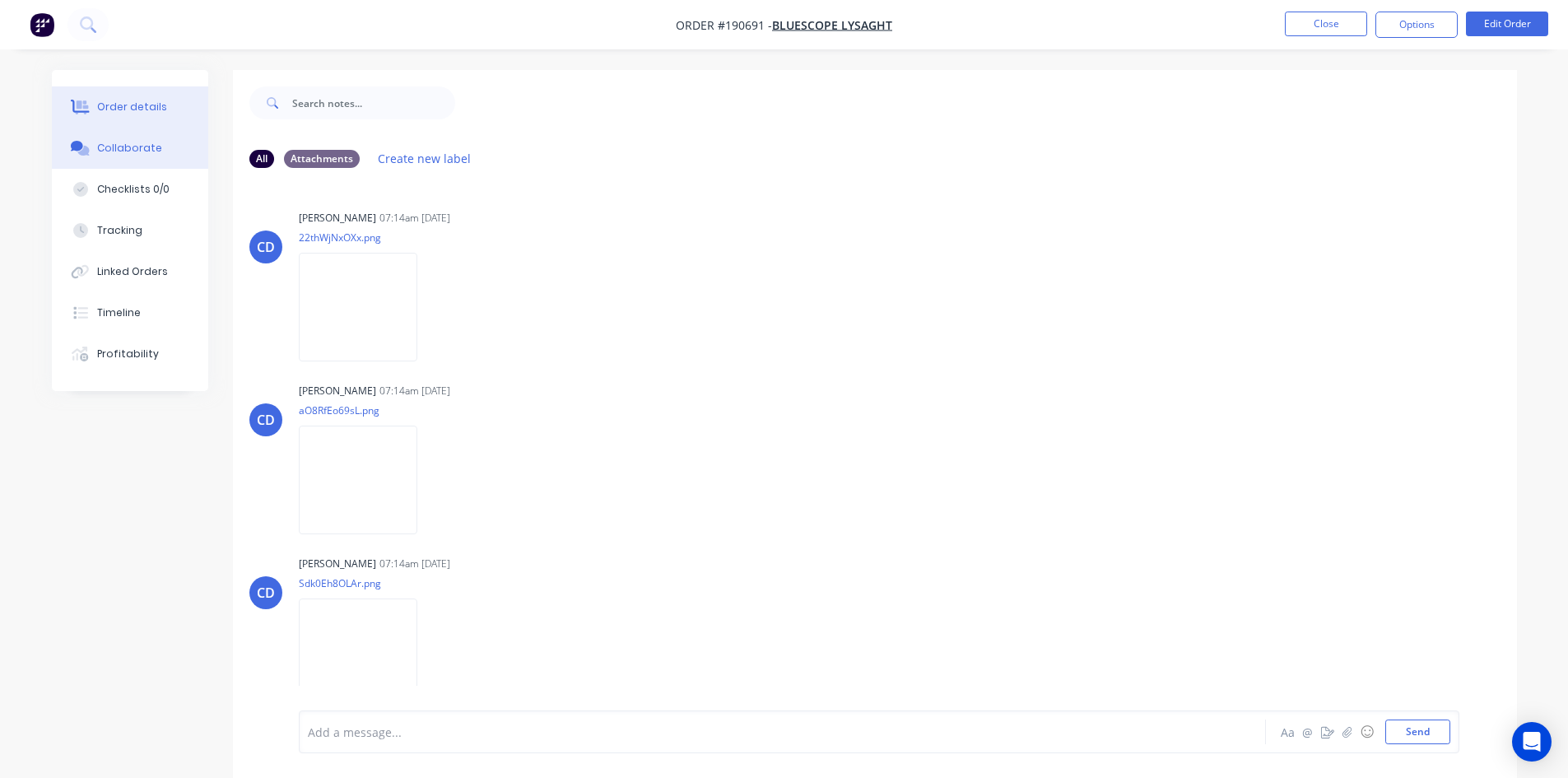
click at [133, 123] on button "Order details" at bounding box center [130, 106] width 157 height 41
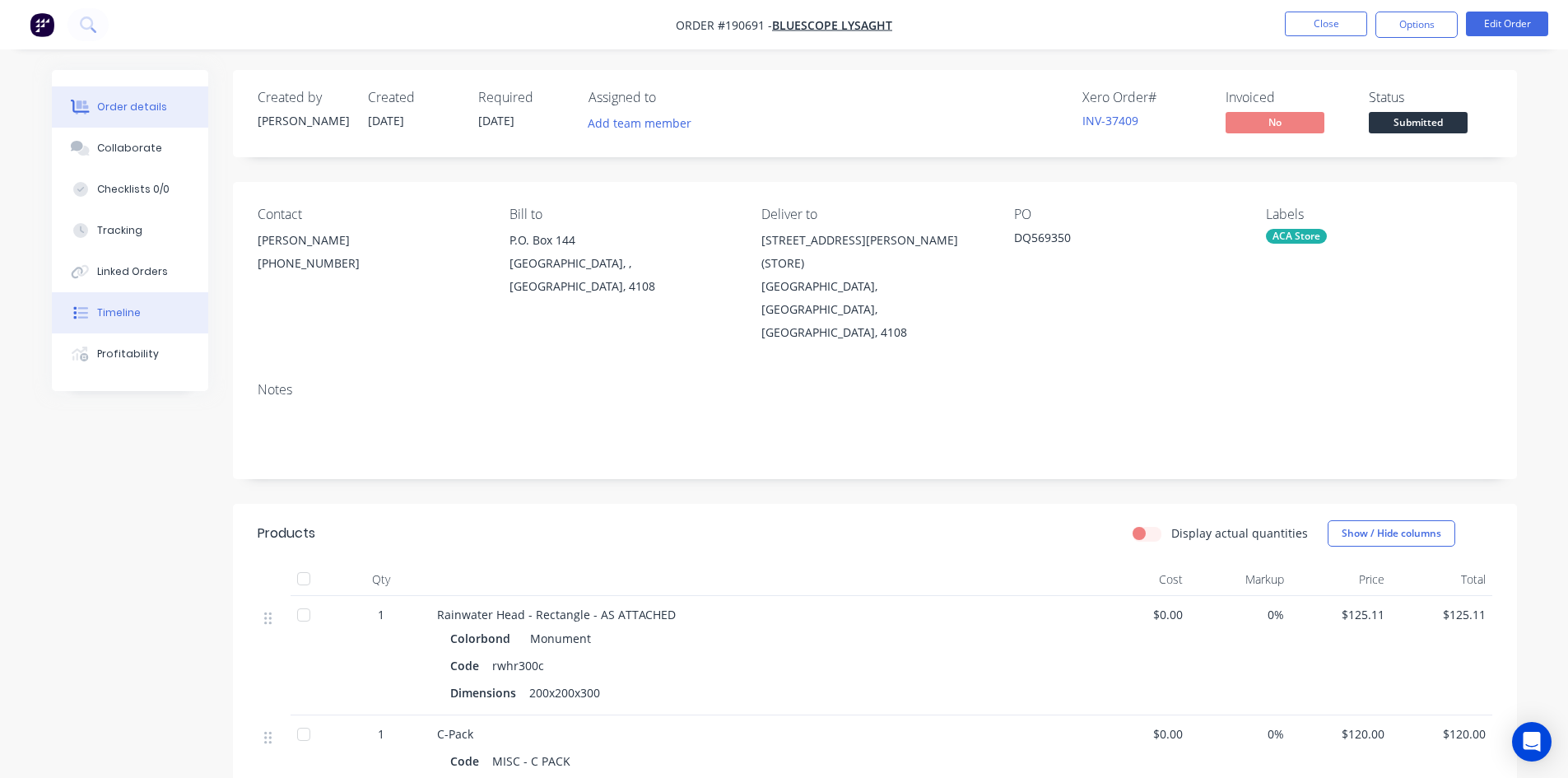
click at [138, 301] on button "Timeline" at bounding box center [130, 313] width 157 height 41
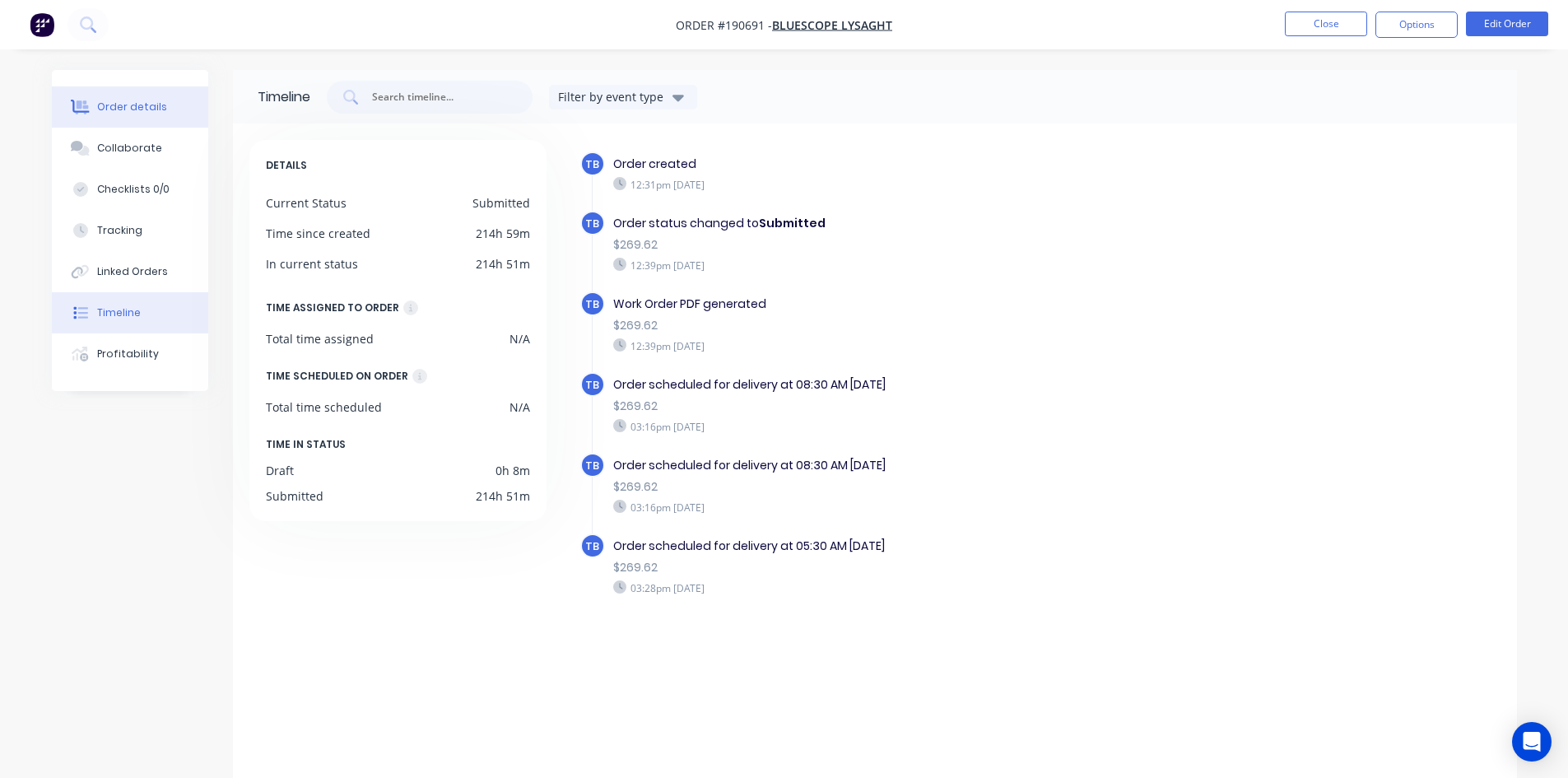
click at [146, 98] on button "Order details" at bounding box center [130, 106] width 157 height 41
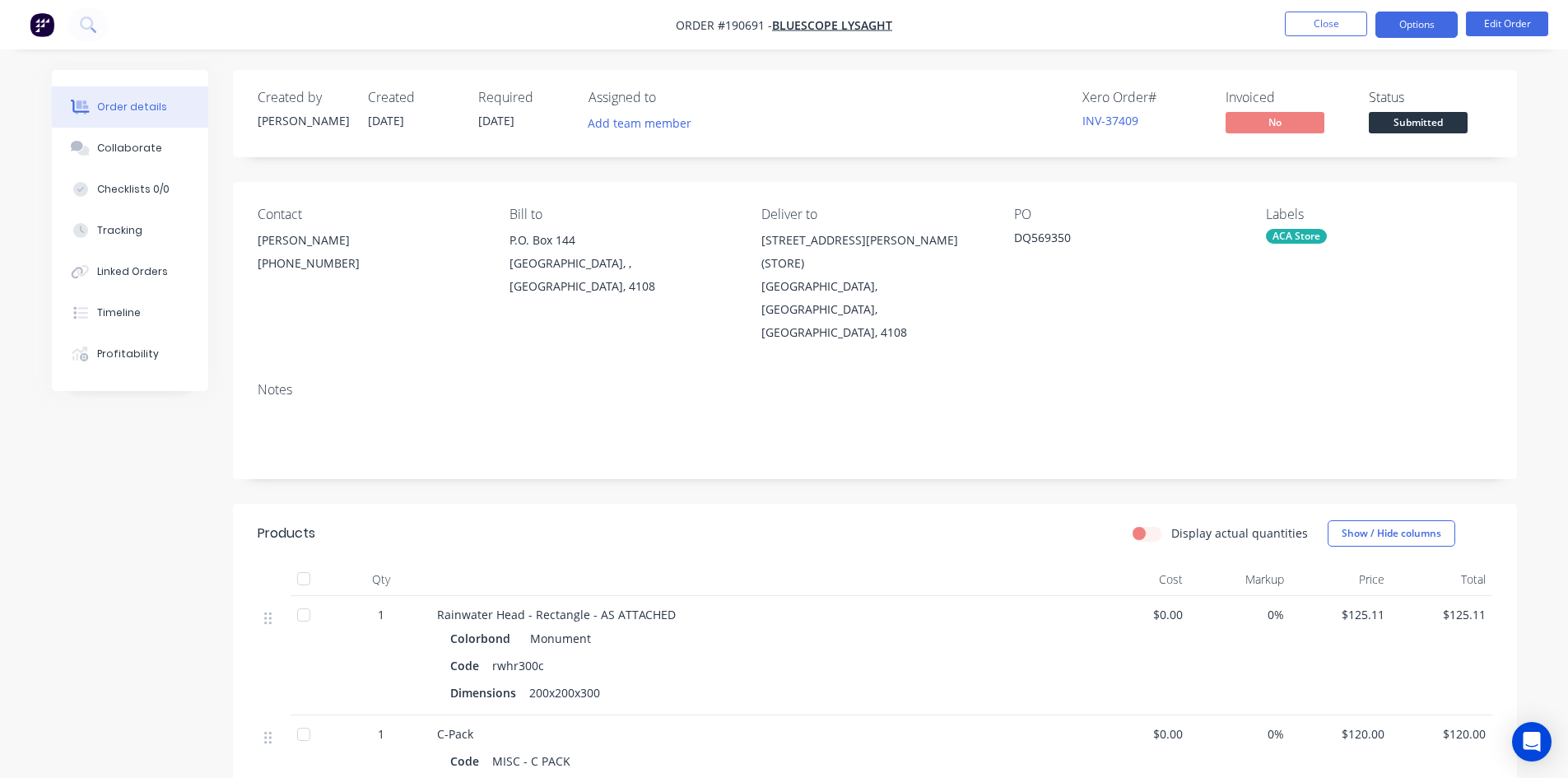
click at [1397, 26] on button "Options" at bounding box center [1417, 25] width 83 height 27
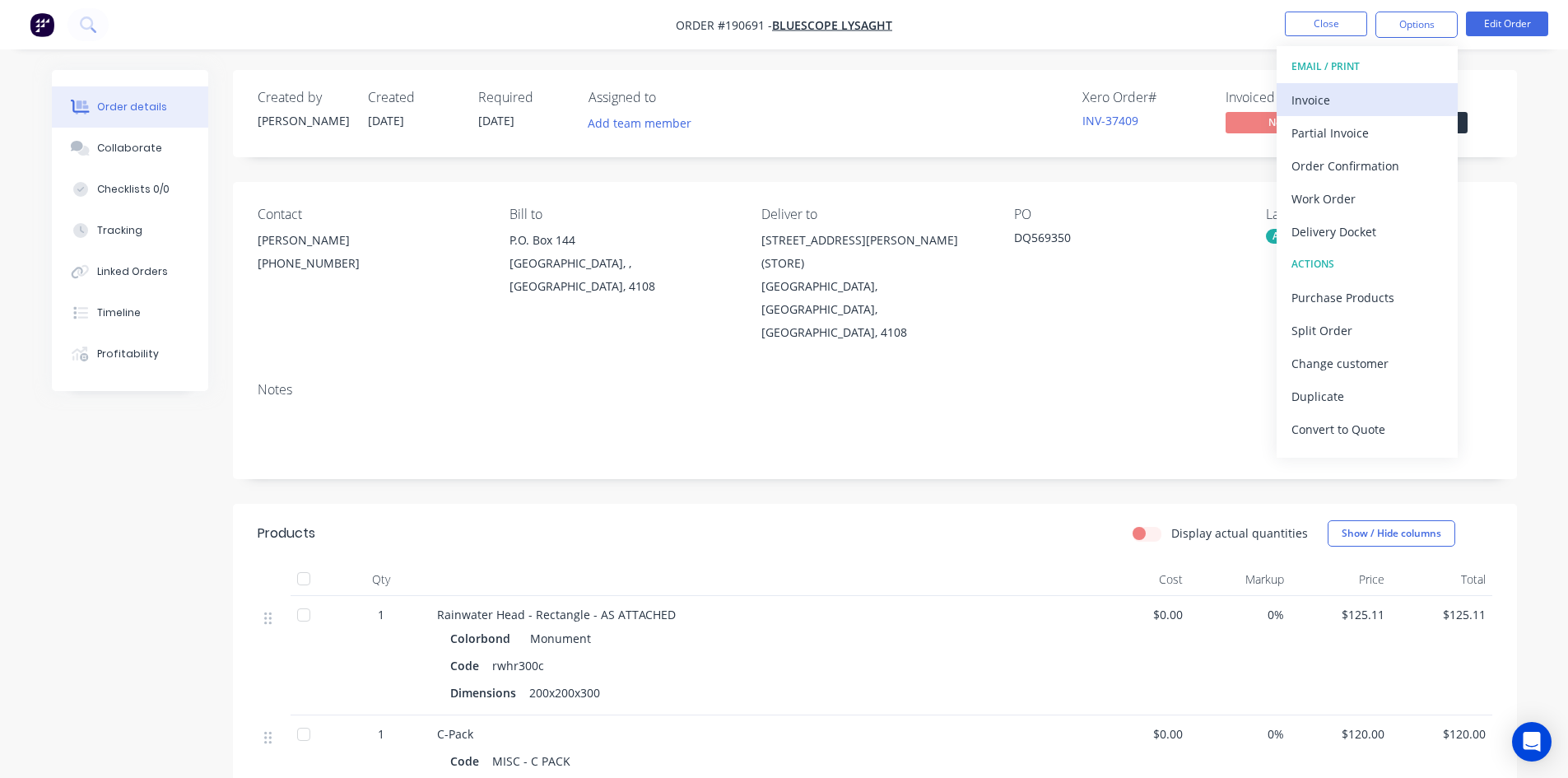
click at [1346, 109] on div "Invoice" at bounding box center [1367, 100] width 151 height 24
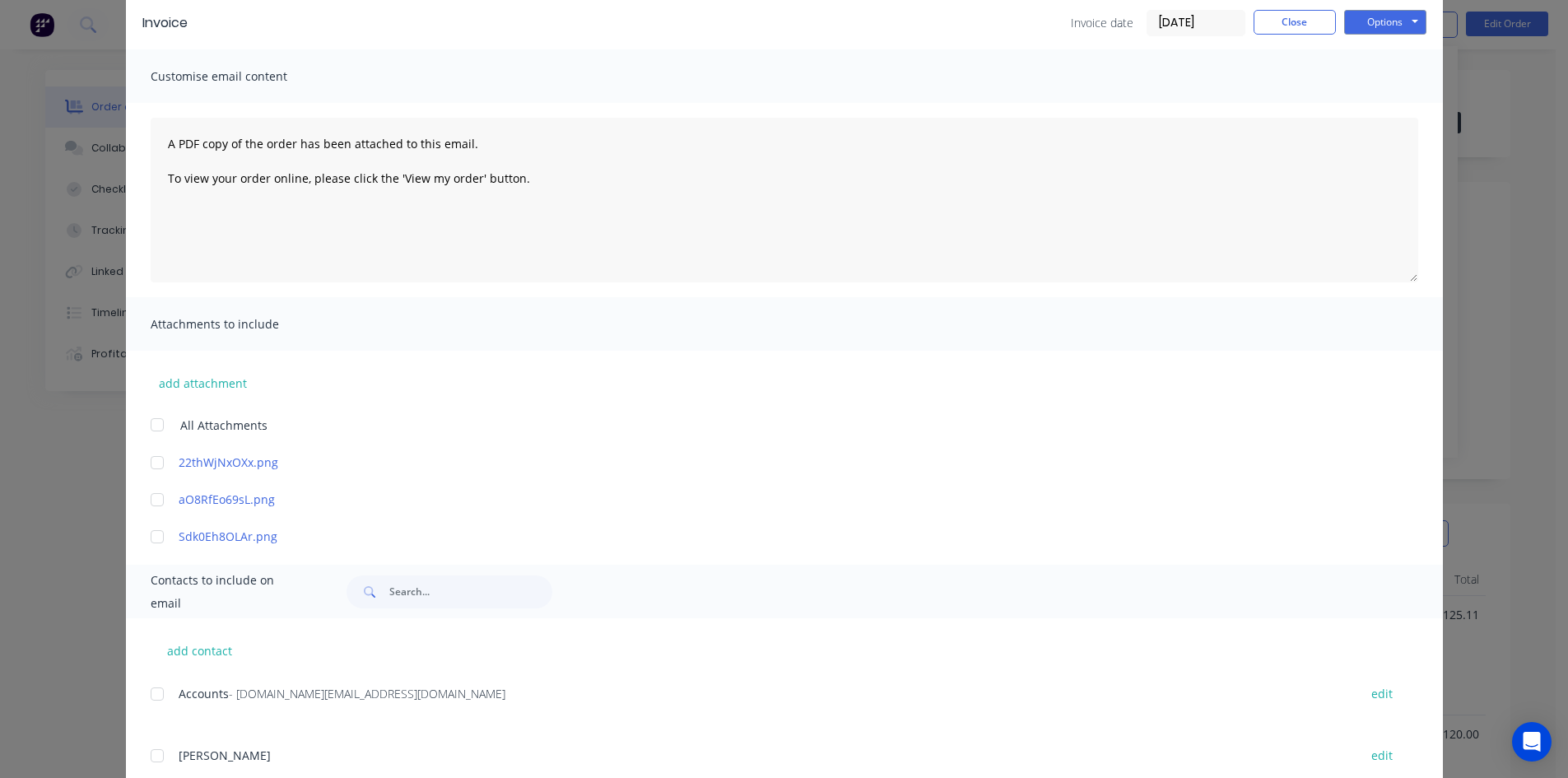
scroll to position [165, 0]
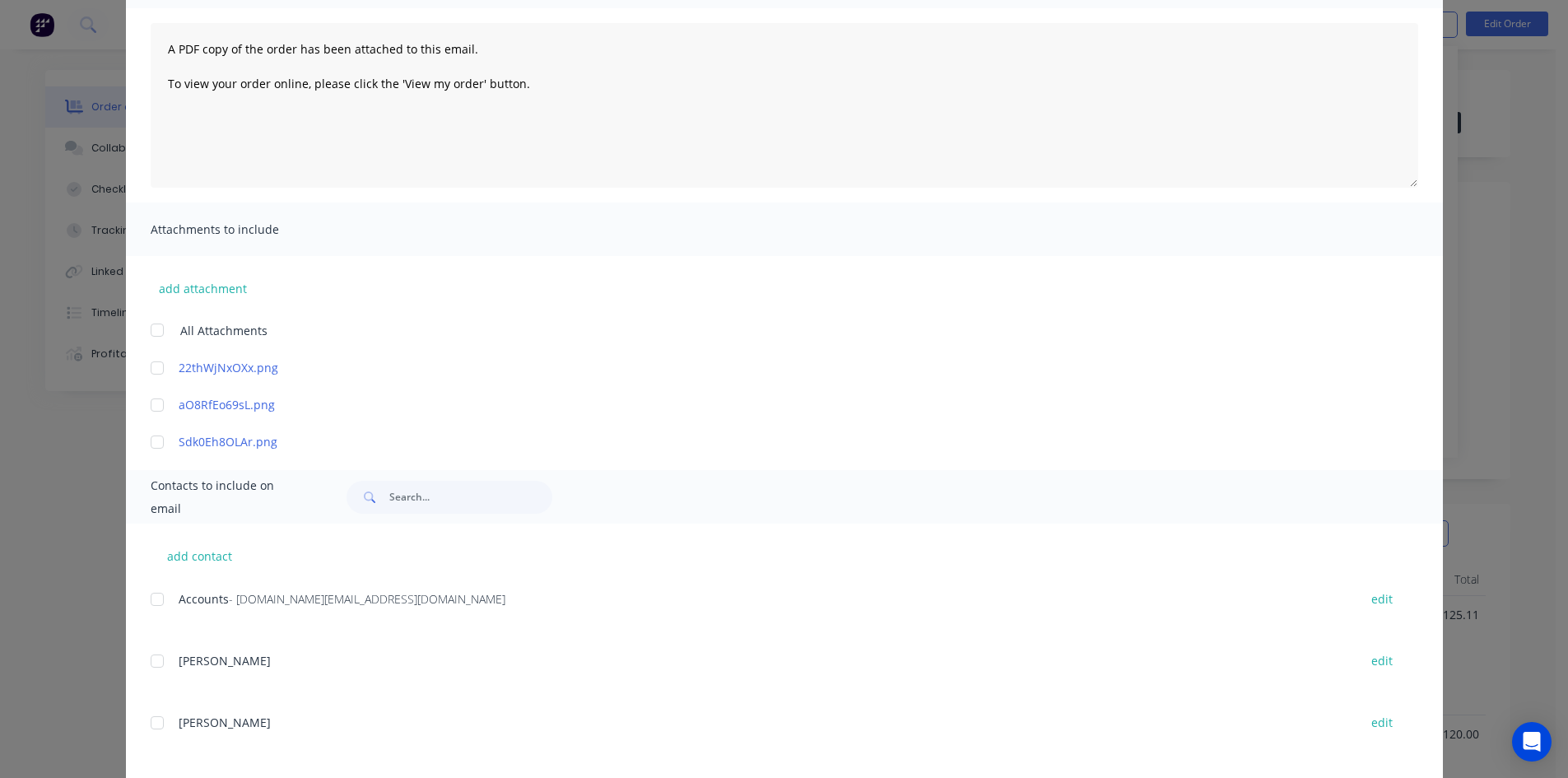
click at [149, 601] on div at bounding box center [158, 600] width 33 height 33
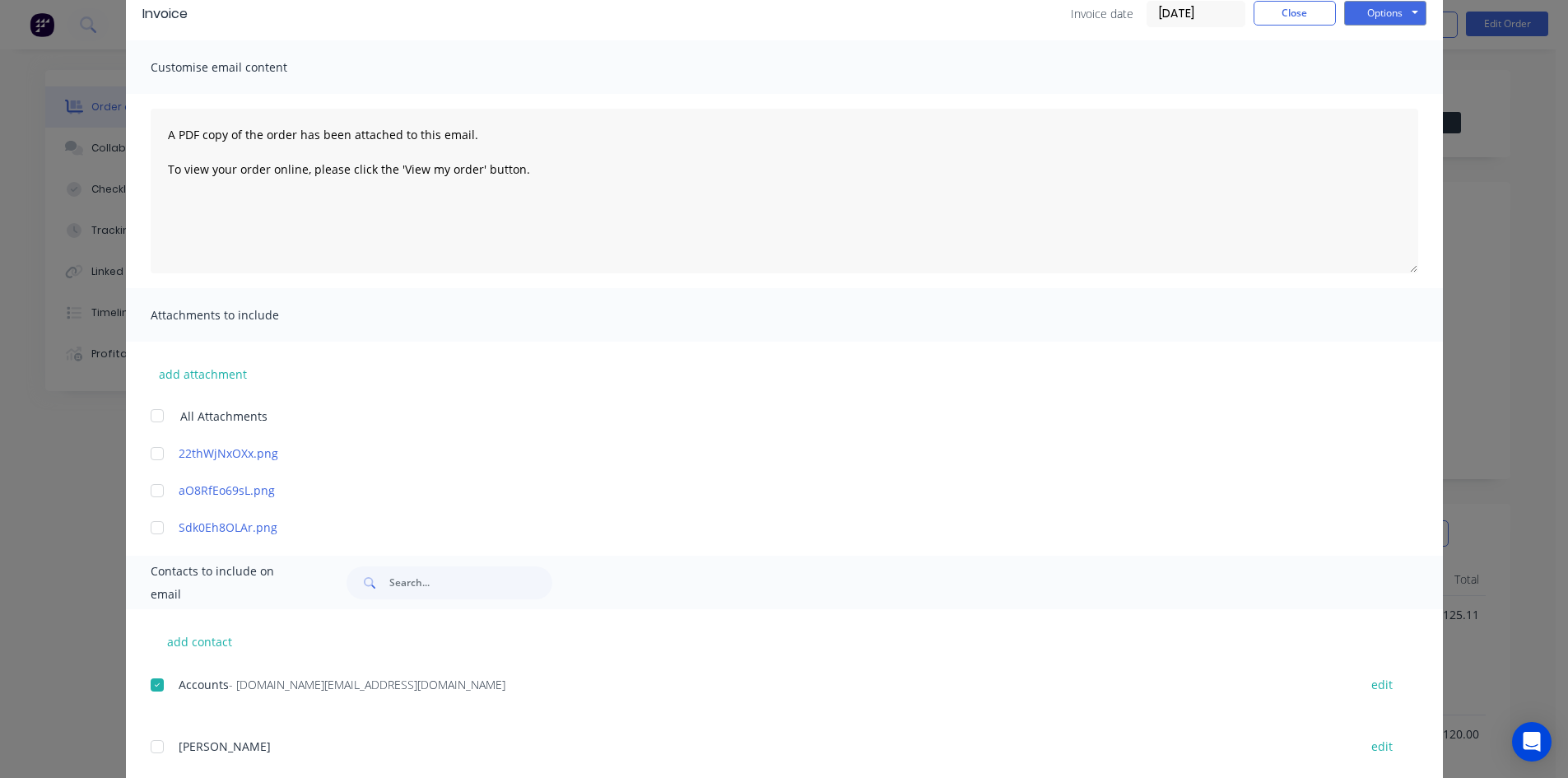
scroll to position [0, 0]
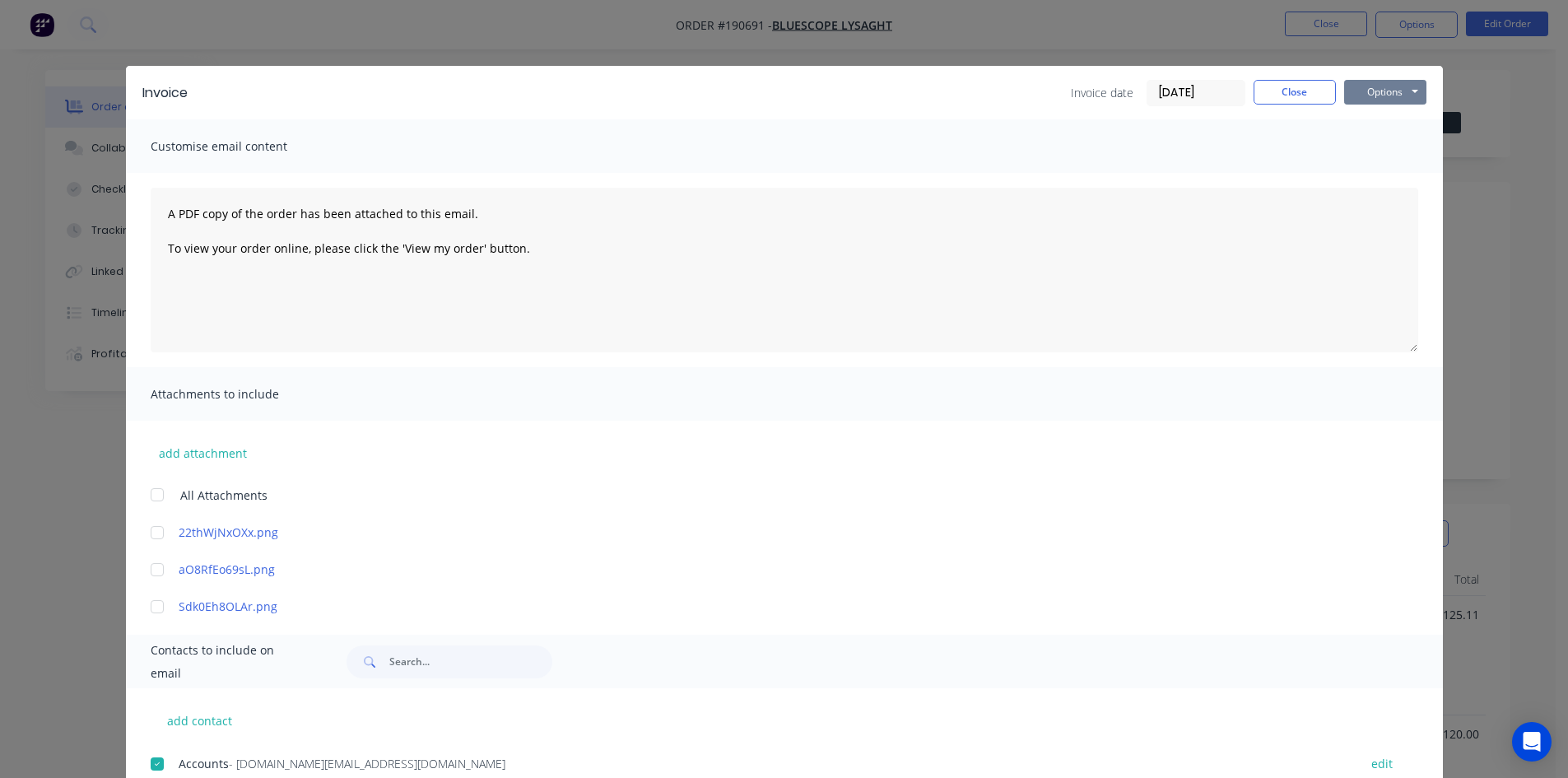
click at [1377, 91] on button "Options" at bounding box center [1386, 92] width 83 height 25
click at [1388, 170] on button "Email" at bounding box center [1397, 176] width 105 height 28
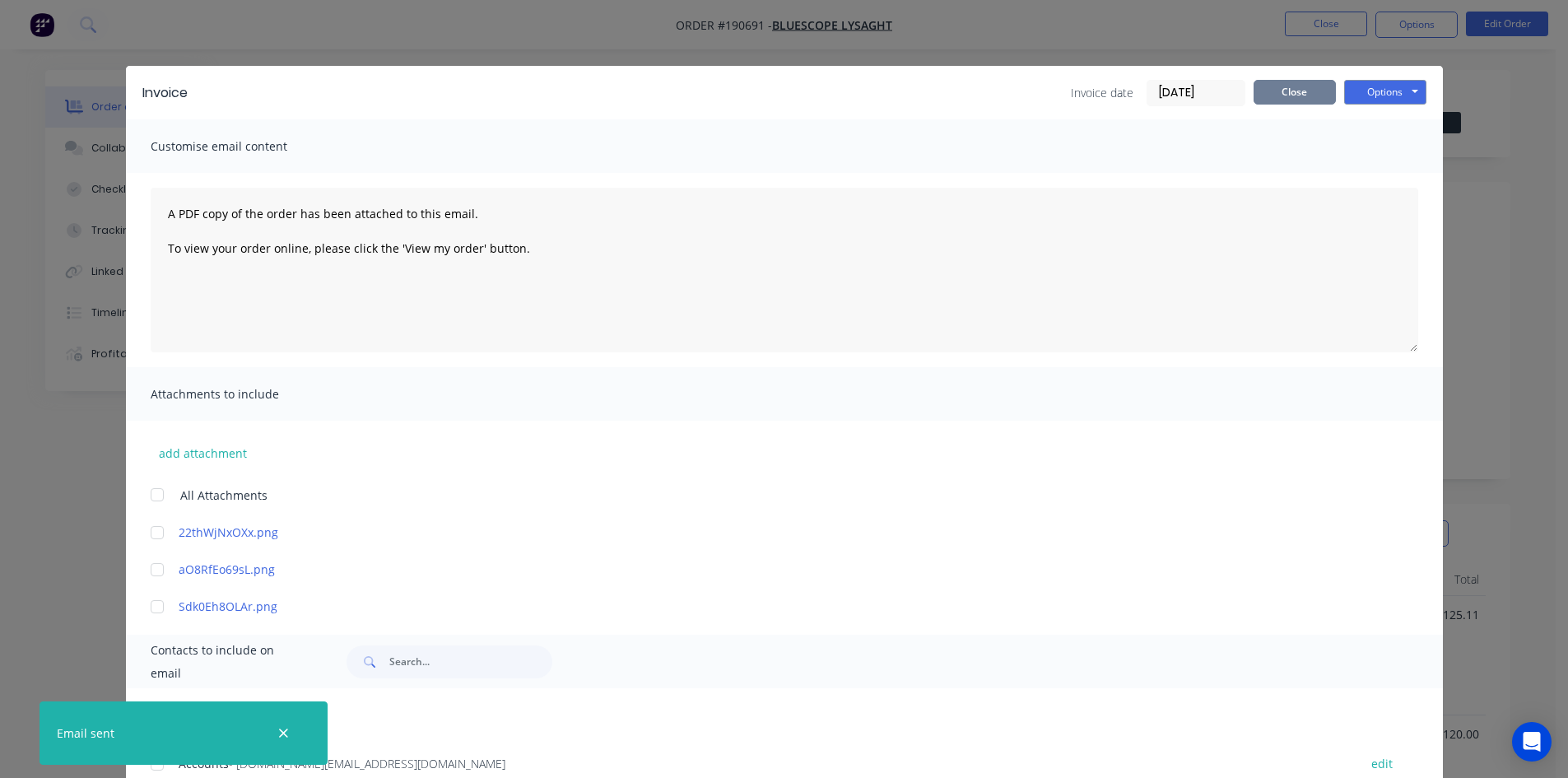
click at [1308, 93] on button "Close" at bounding box center [1295, 92] width 83 height 25
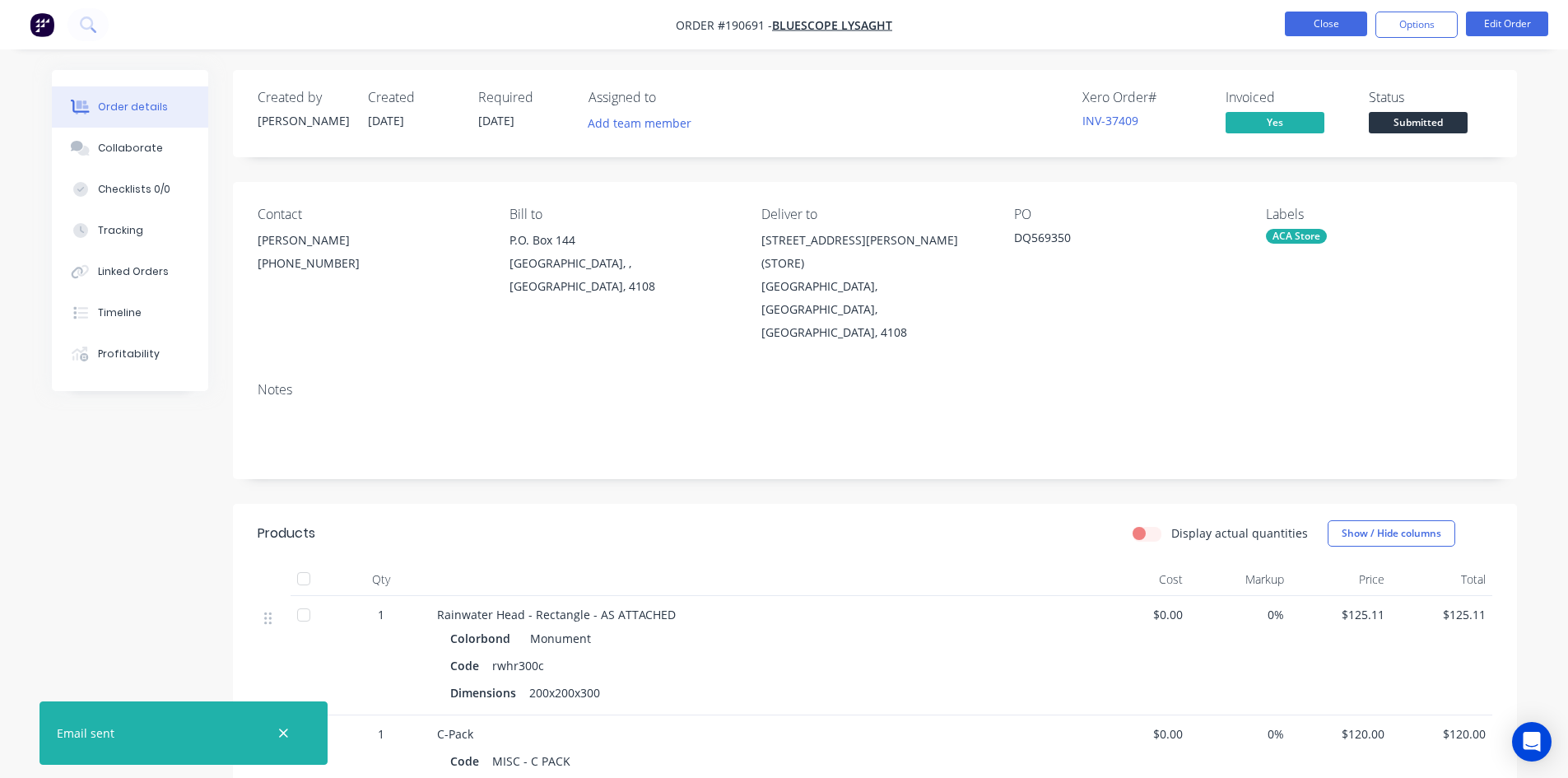
click at [1311, 34] on button "Close" at bounding box center [1326, 24] width 83 height 25
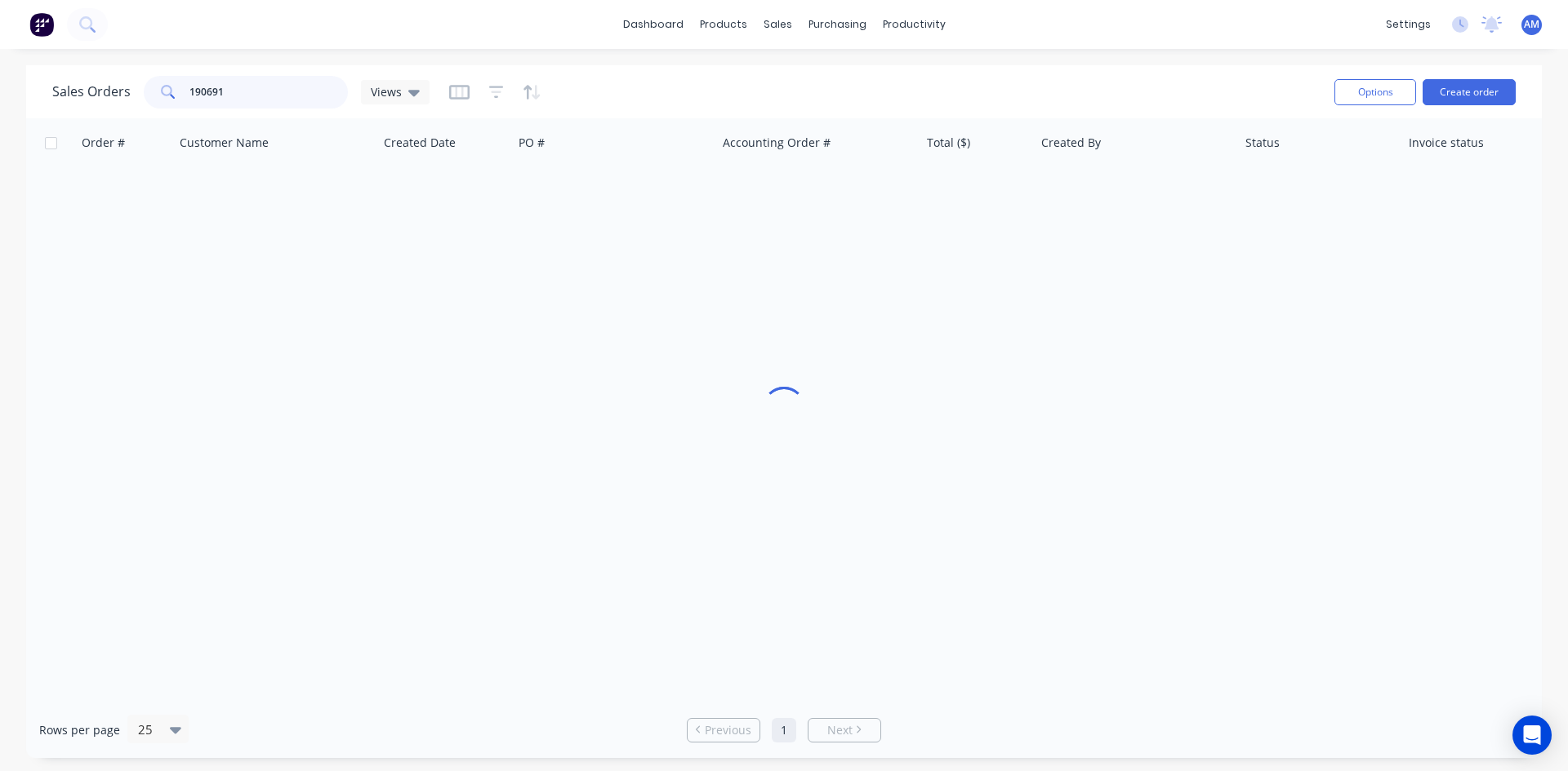
drag, startPoint x: 236, startPoint y: 98, endPoint x: 120, endPoint y: 92, distance: 116.2
click at [120, 92] on div "Sales Orders 190691 Views" at bounding box center [240, 92] width 377 height 33
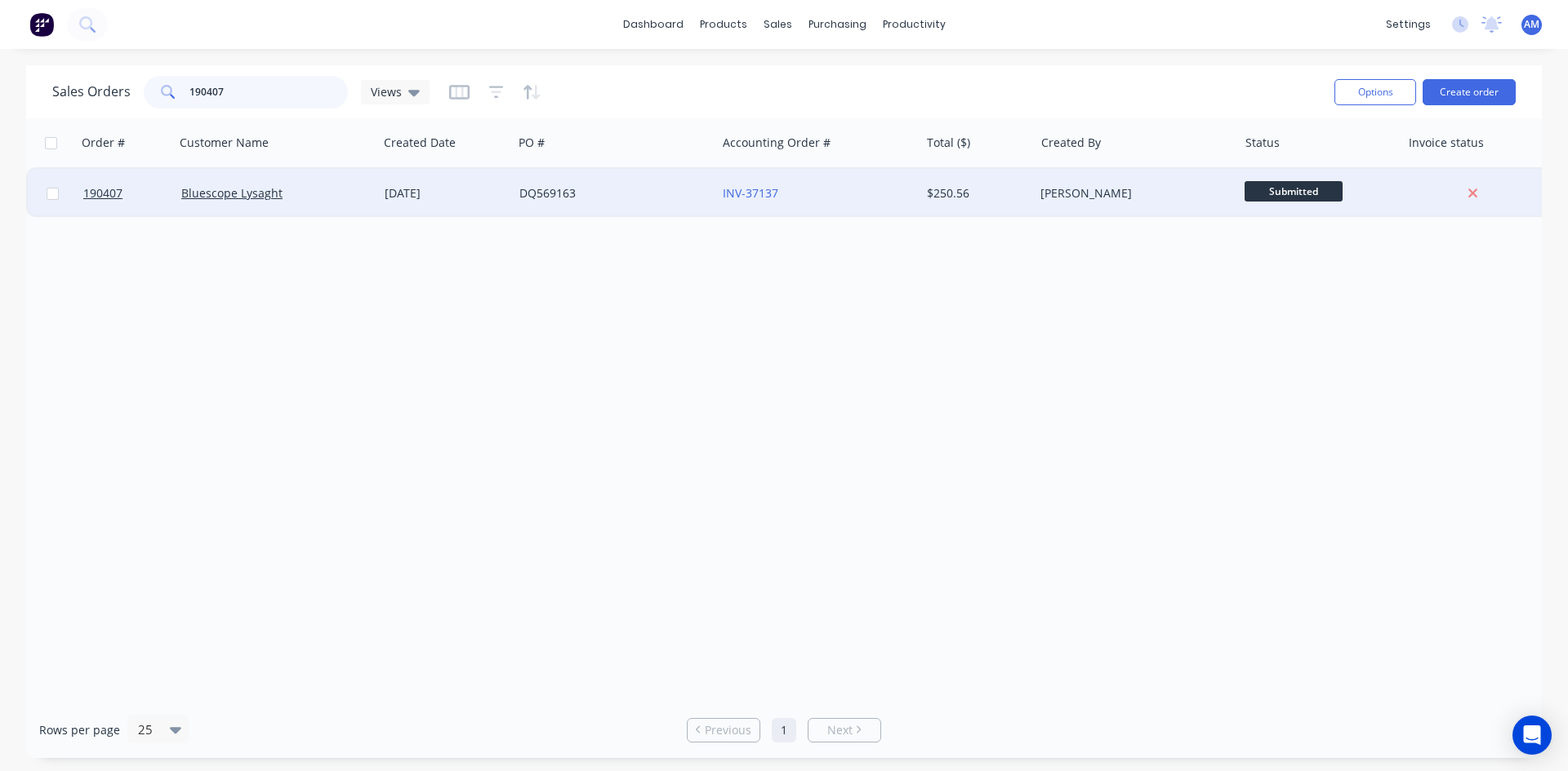
type input "190407"
click at [695, 199] on div "DQ569163" at bounding box center [609, 194] width 181 height 16
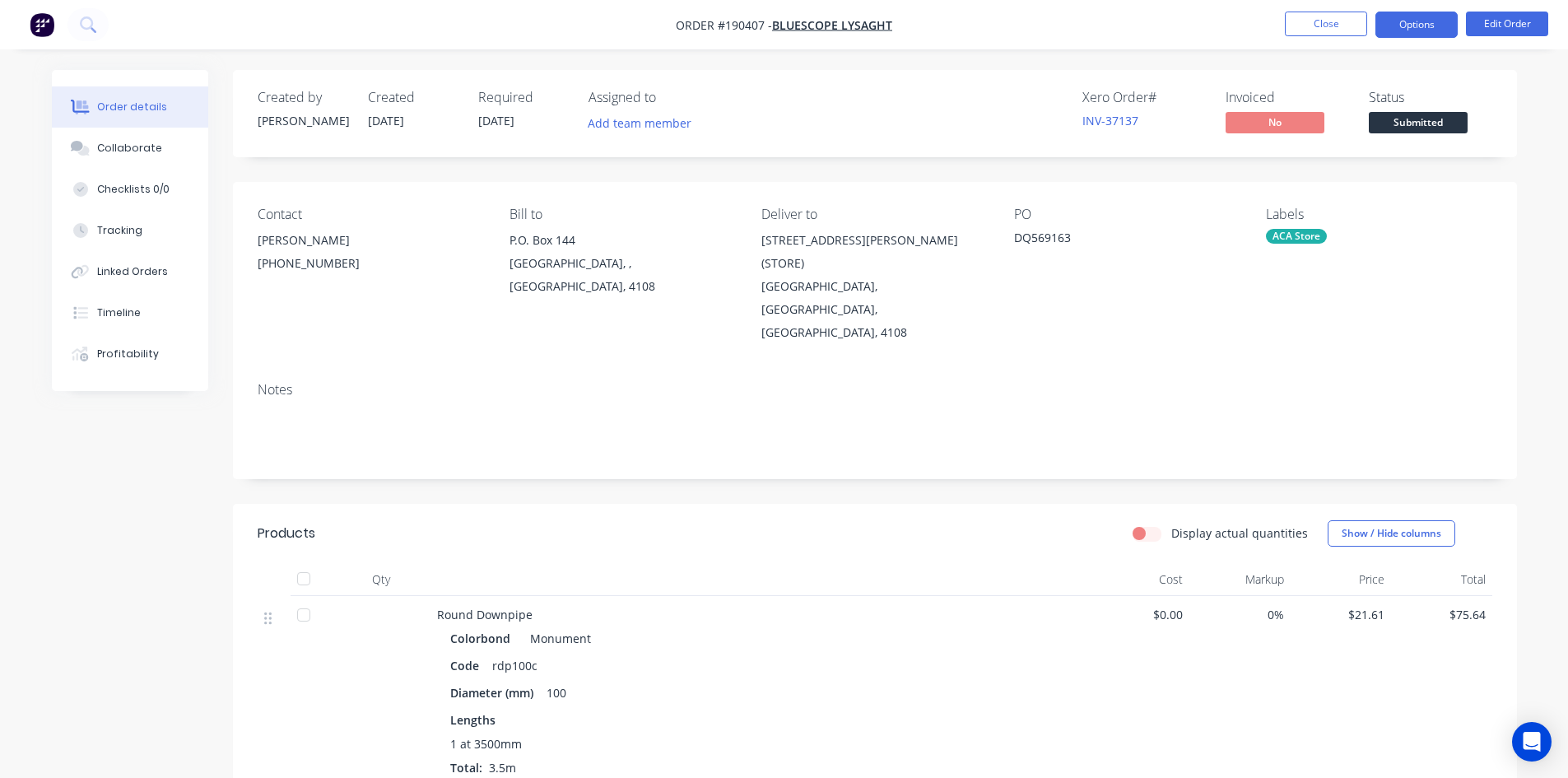
click at [1397, 20] on button "Options" at bounding box center [1417, 25] width 83 height 27
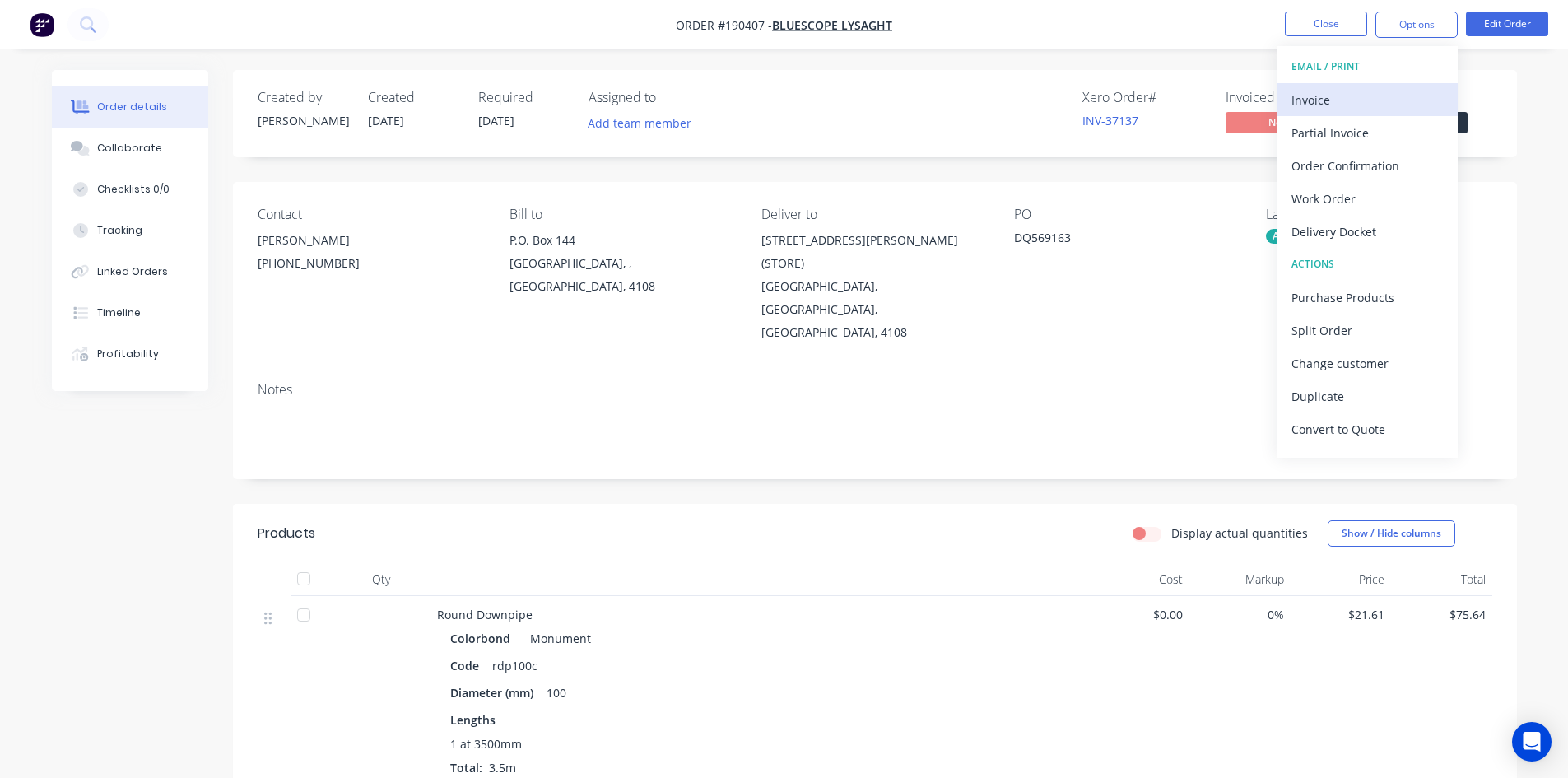
click at [1354, 94] on div "Invoice" at bounding box center [1367, 100] width 151 height 24
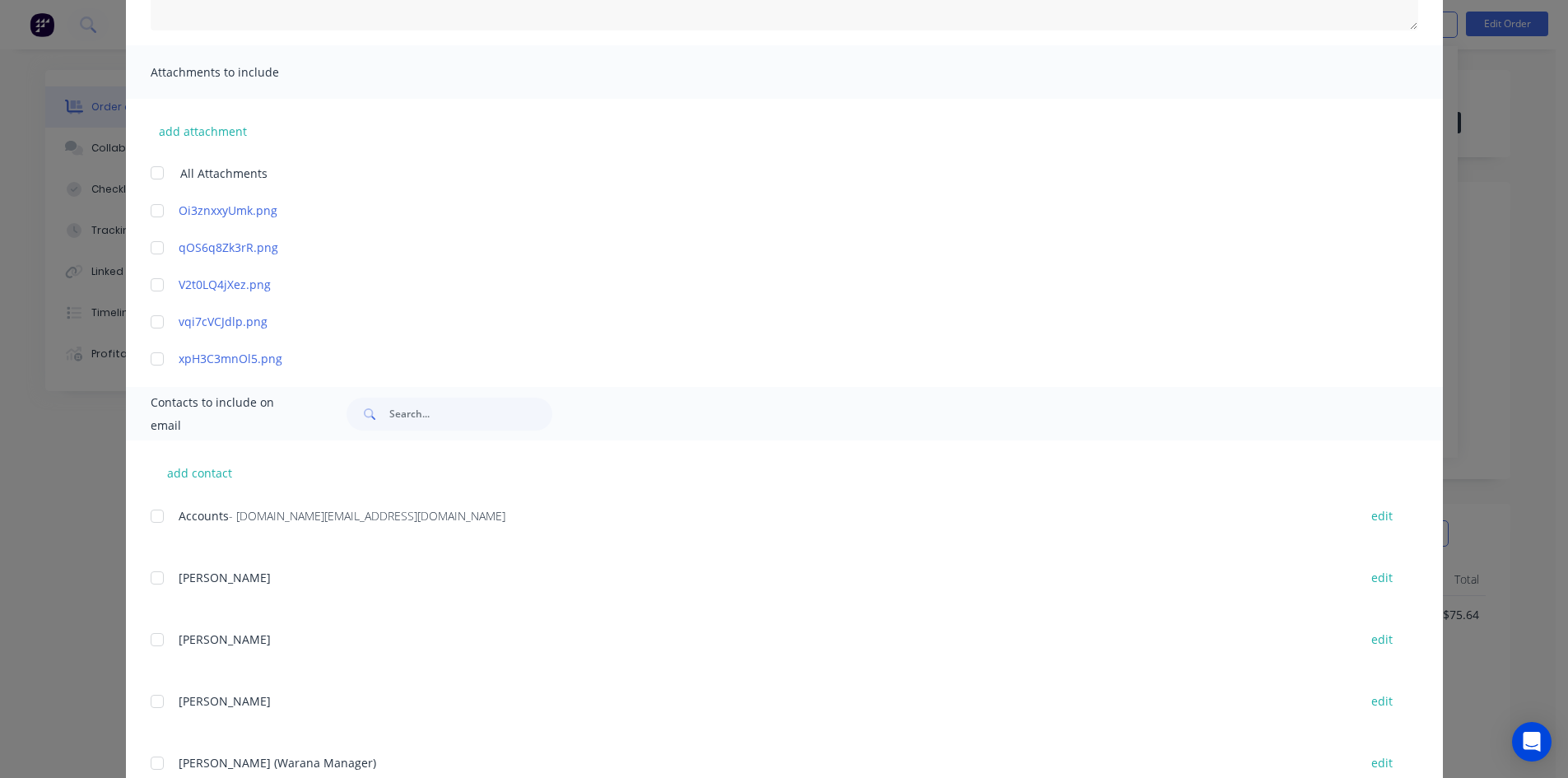
scroll to position [329, 0]
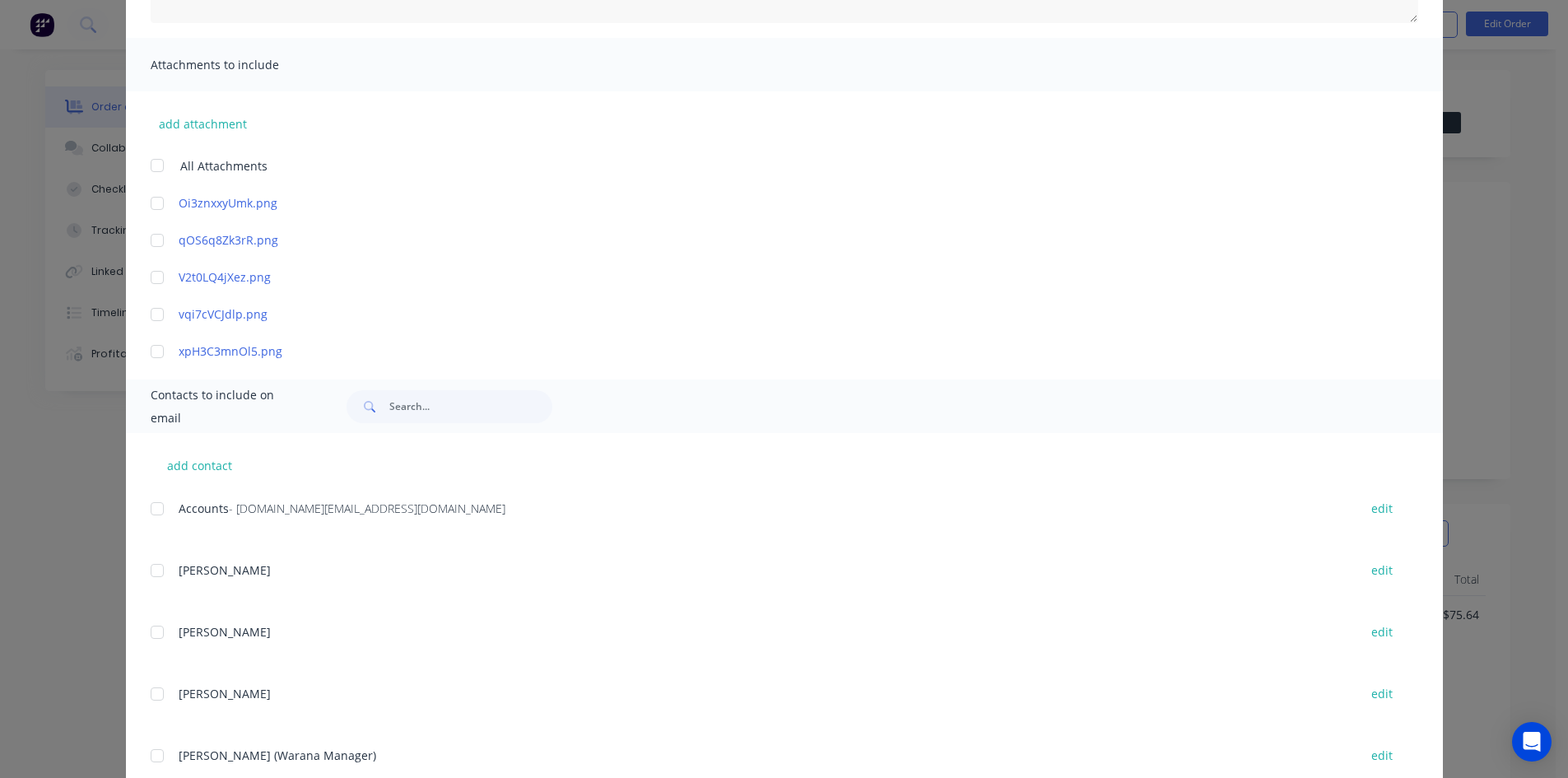
click at [155, 507] on div at bounding box center [158, 509] width 33 height 33
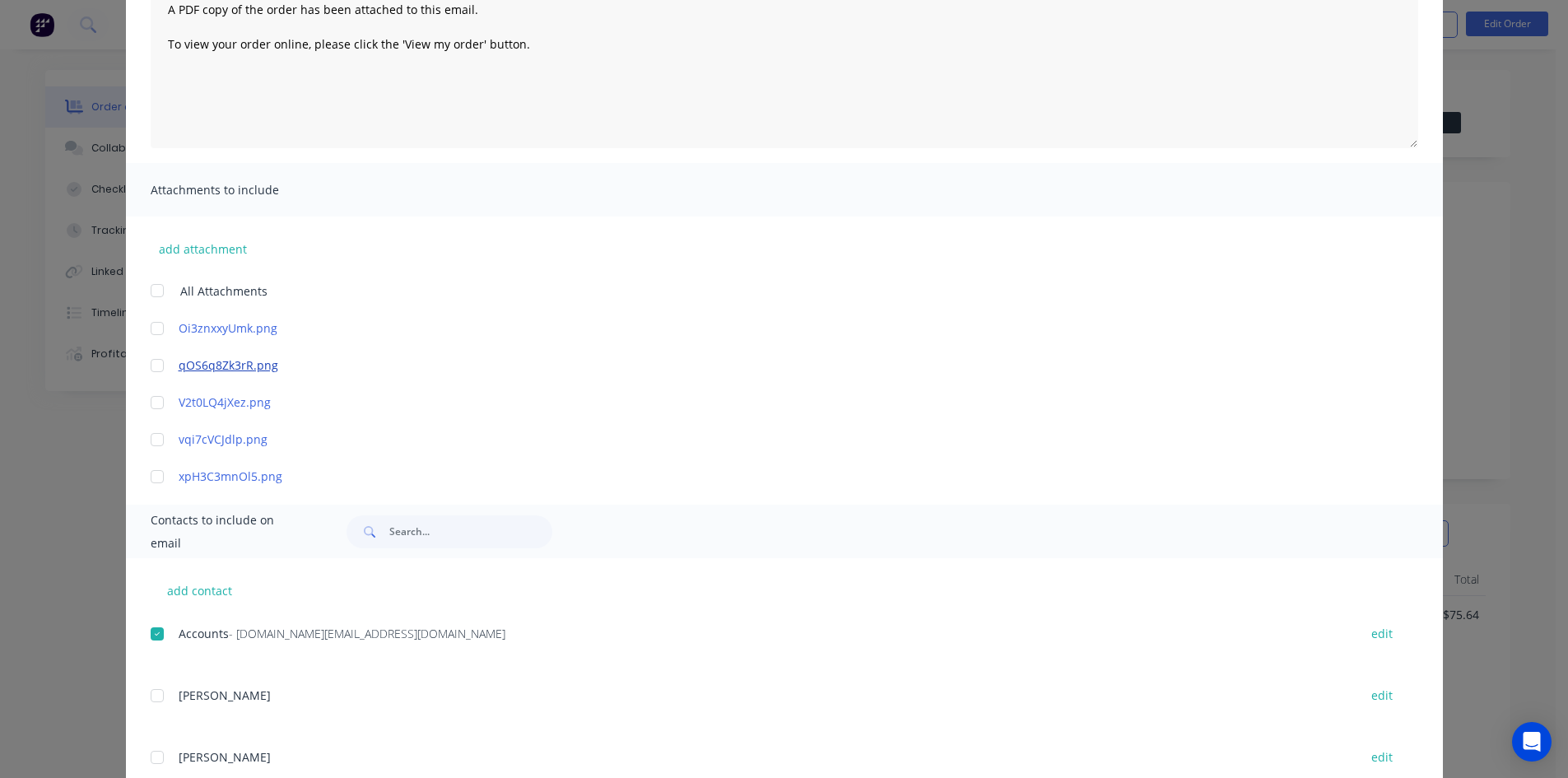
scroll to position [0, 0]
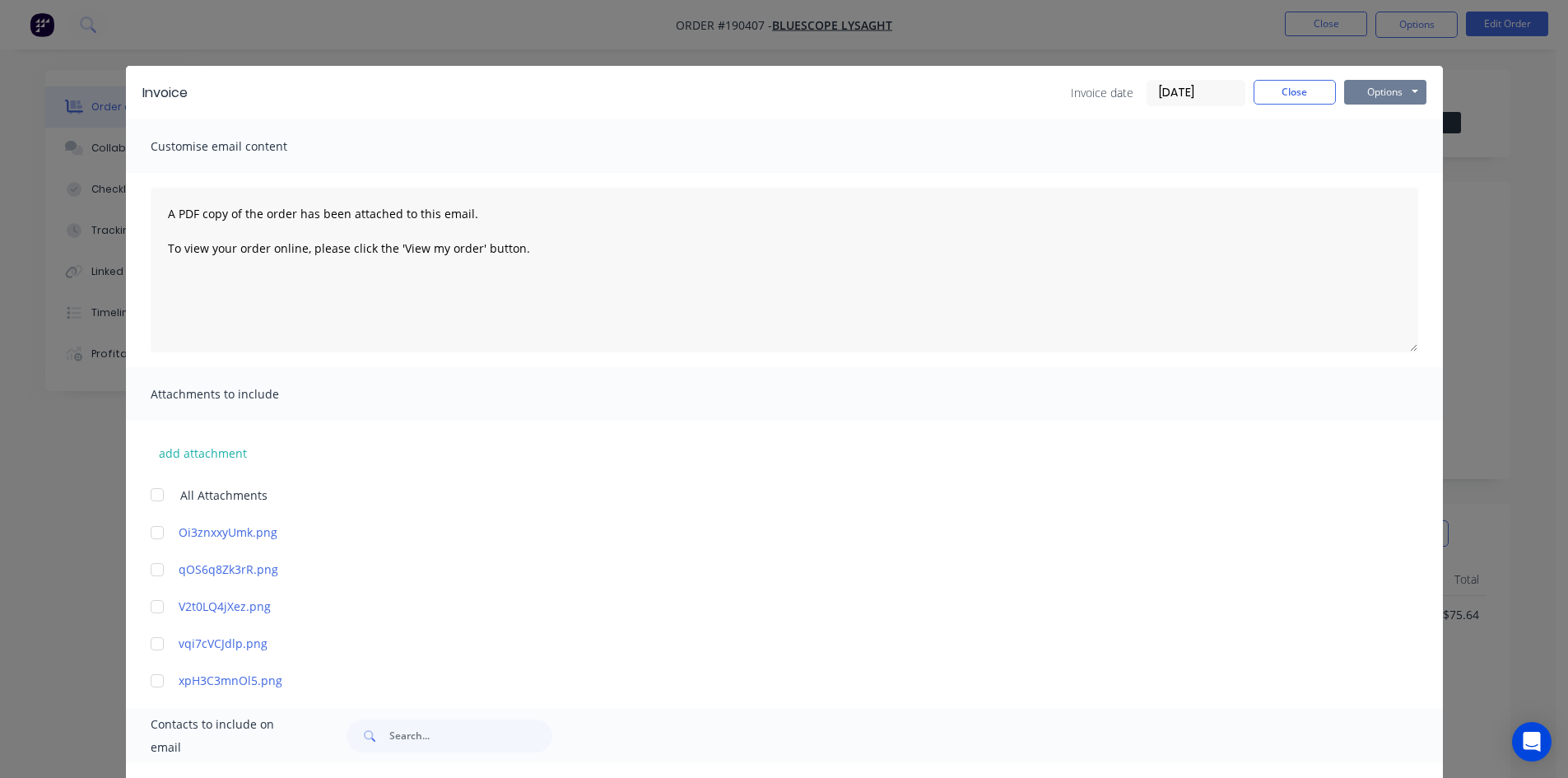
click at [1366, 100] on button "Options" at bounding box center [1386, 92] width 83 height 25
click at [1370, 174] on button "Email" at bounding box center [1397, 176] width 105 height 28
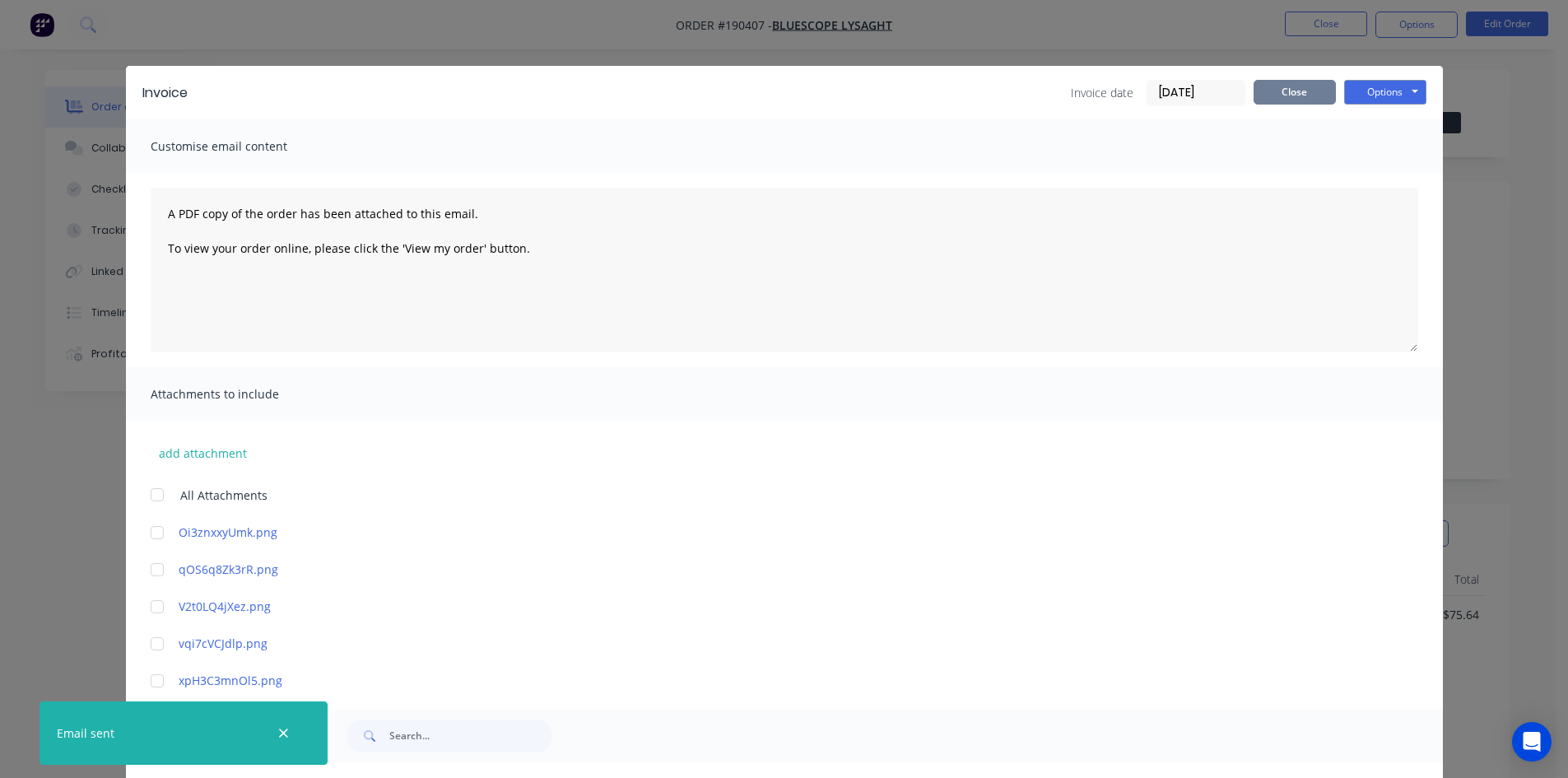
click at [1297, 95] on button "Close" at bounding box center [1295, 92] width 83 height 25
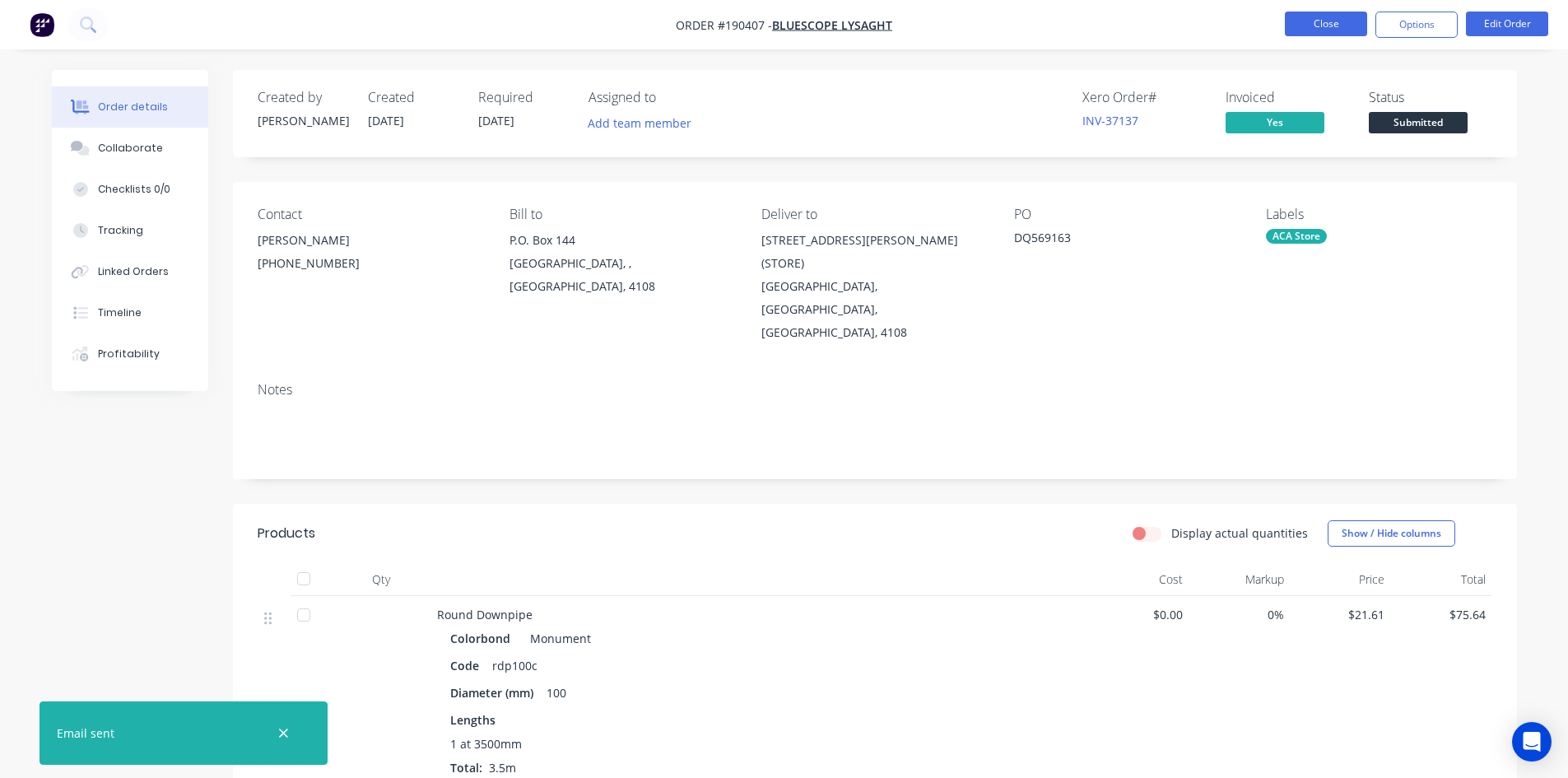
click at [1318, 28] on button "Close" at bounding box center [1326, 24] width 83 height 25
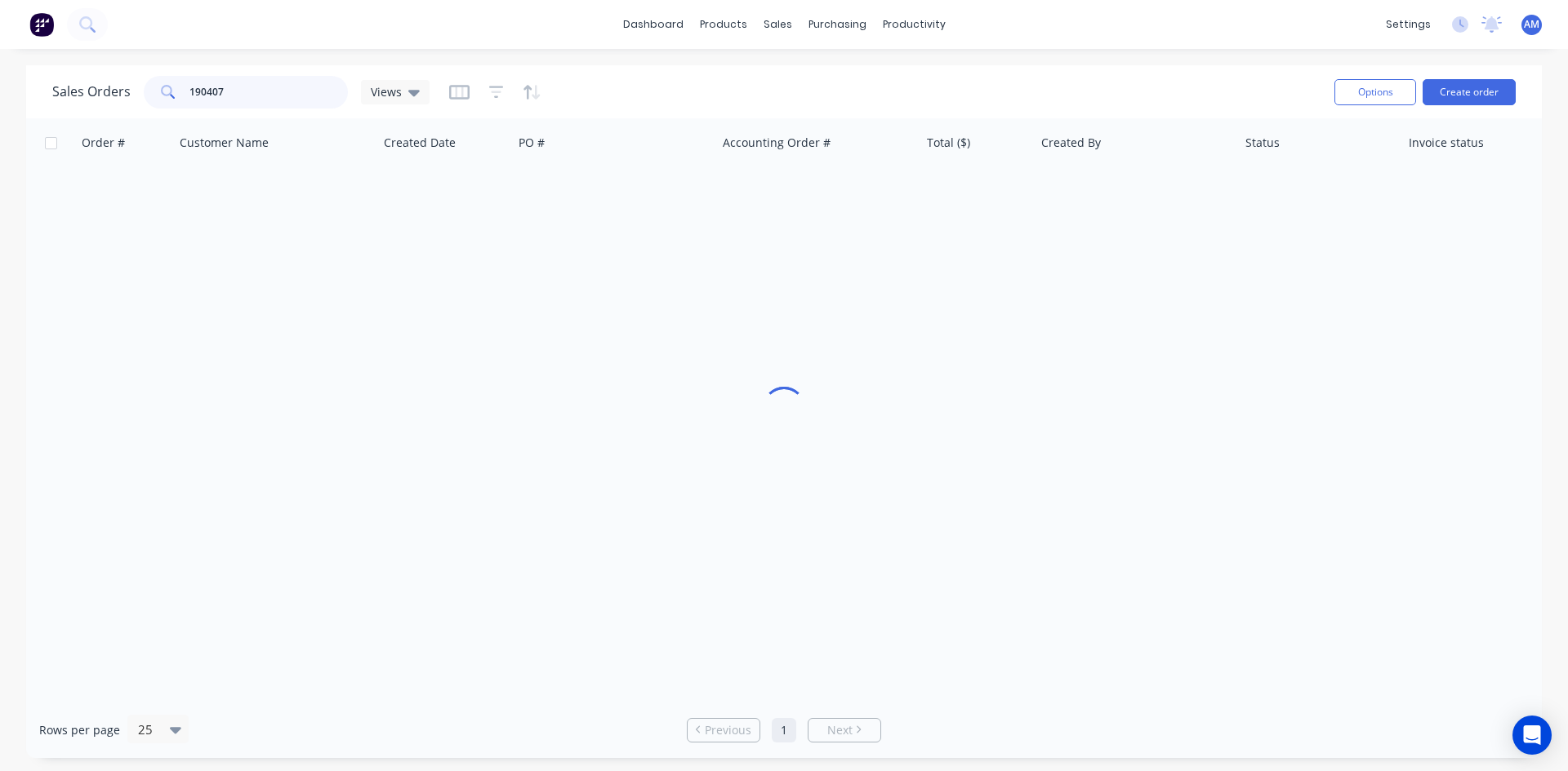
drag, startPoint x: 255, startPoint y: 93, endPoint x: 156, endPoint y: 95, distance: 99.0
click at [156, 95] on div "190407" at bounding box center [246, 92] width 204 height 33
type input "191290"
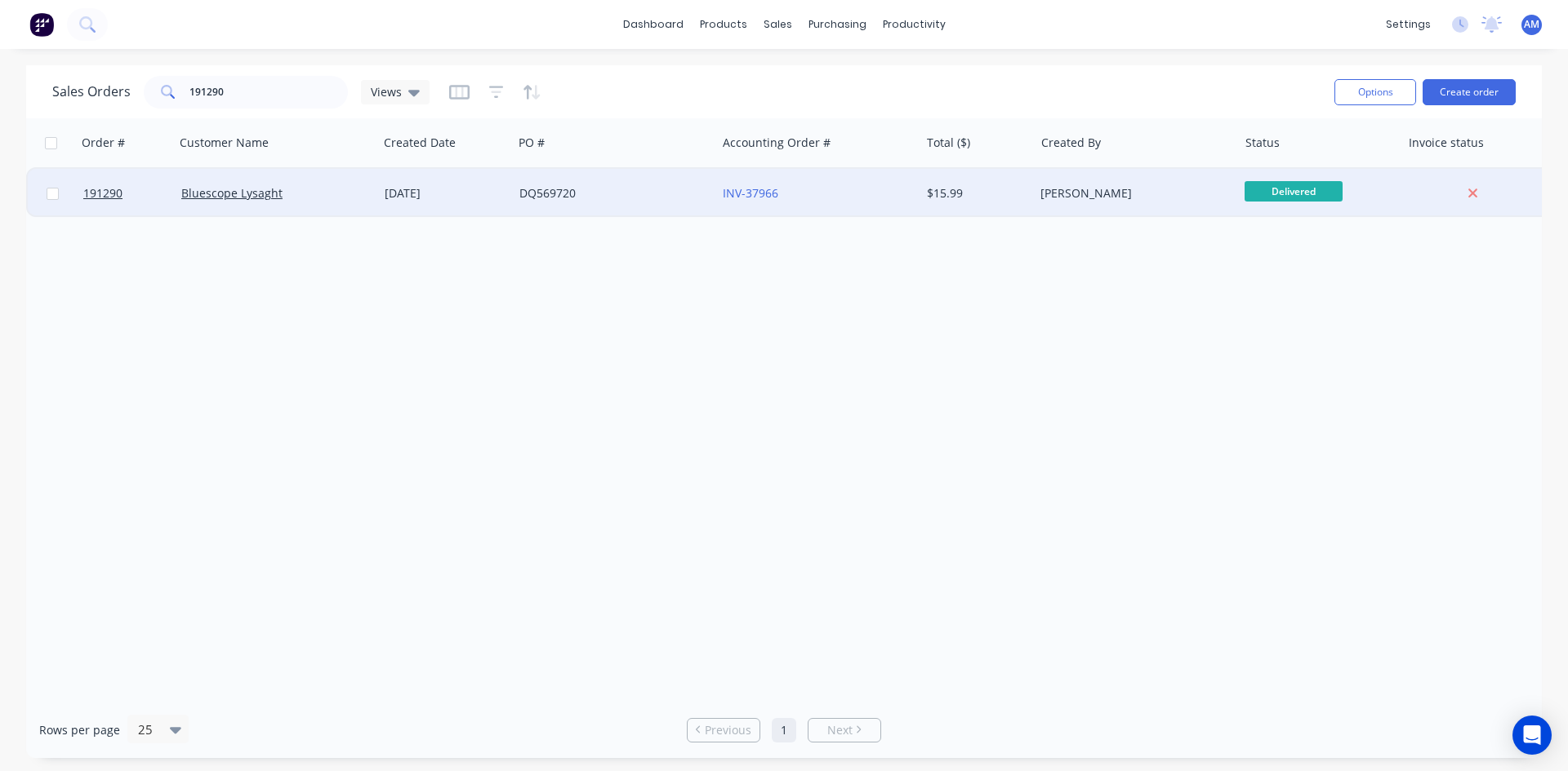
click at [658, 195] on div "DQ569720" at bounding box center [609, 194] width 181 height 16
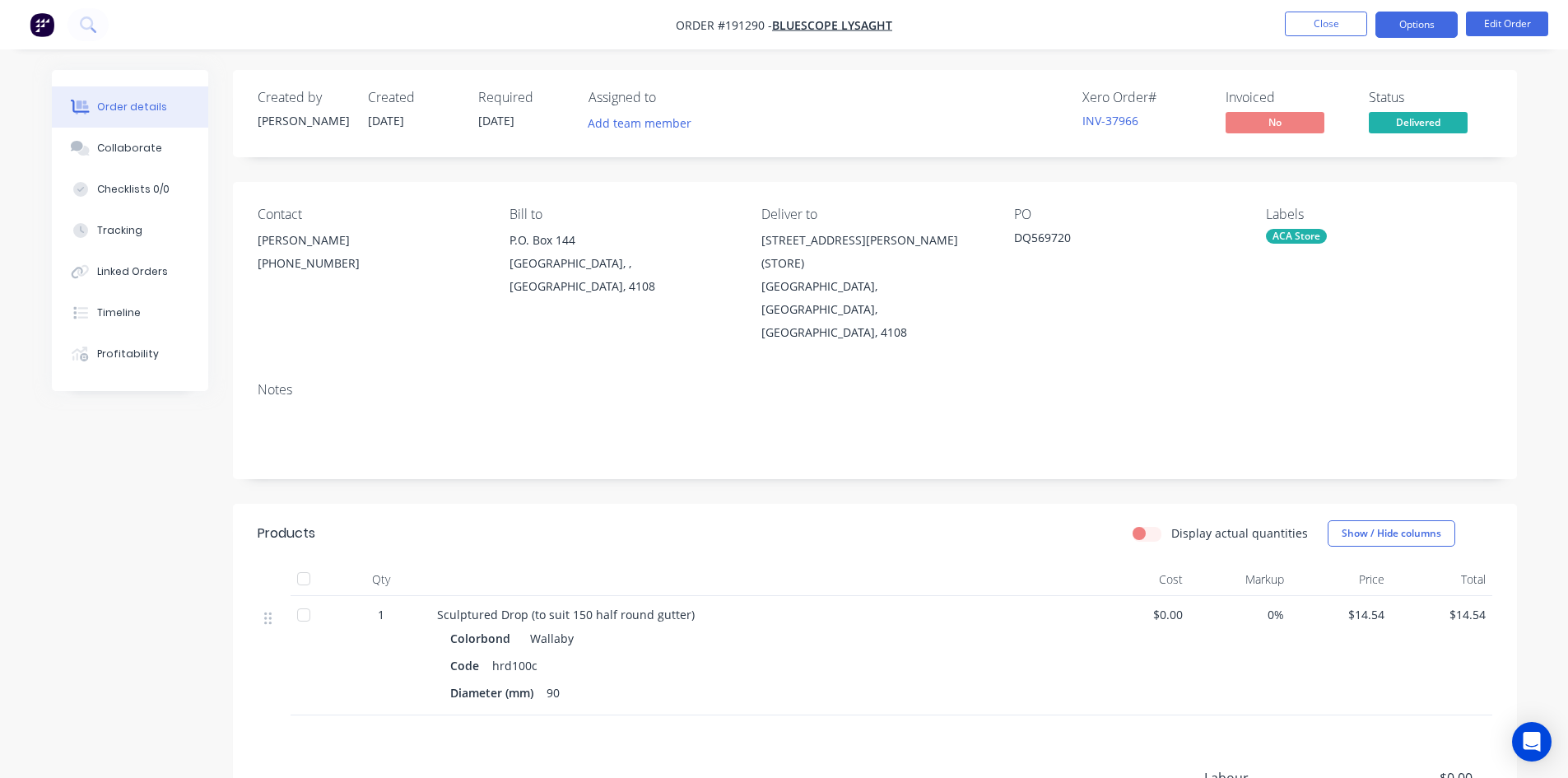
click at [1400, 28] on button "Options" at bounding box center [1417, 25] width 83 height 27
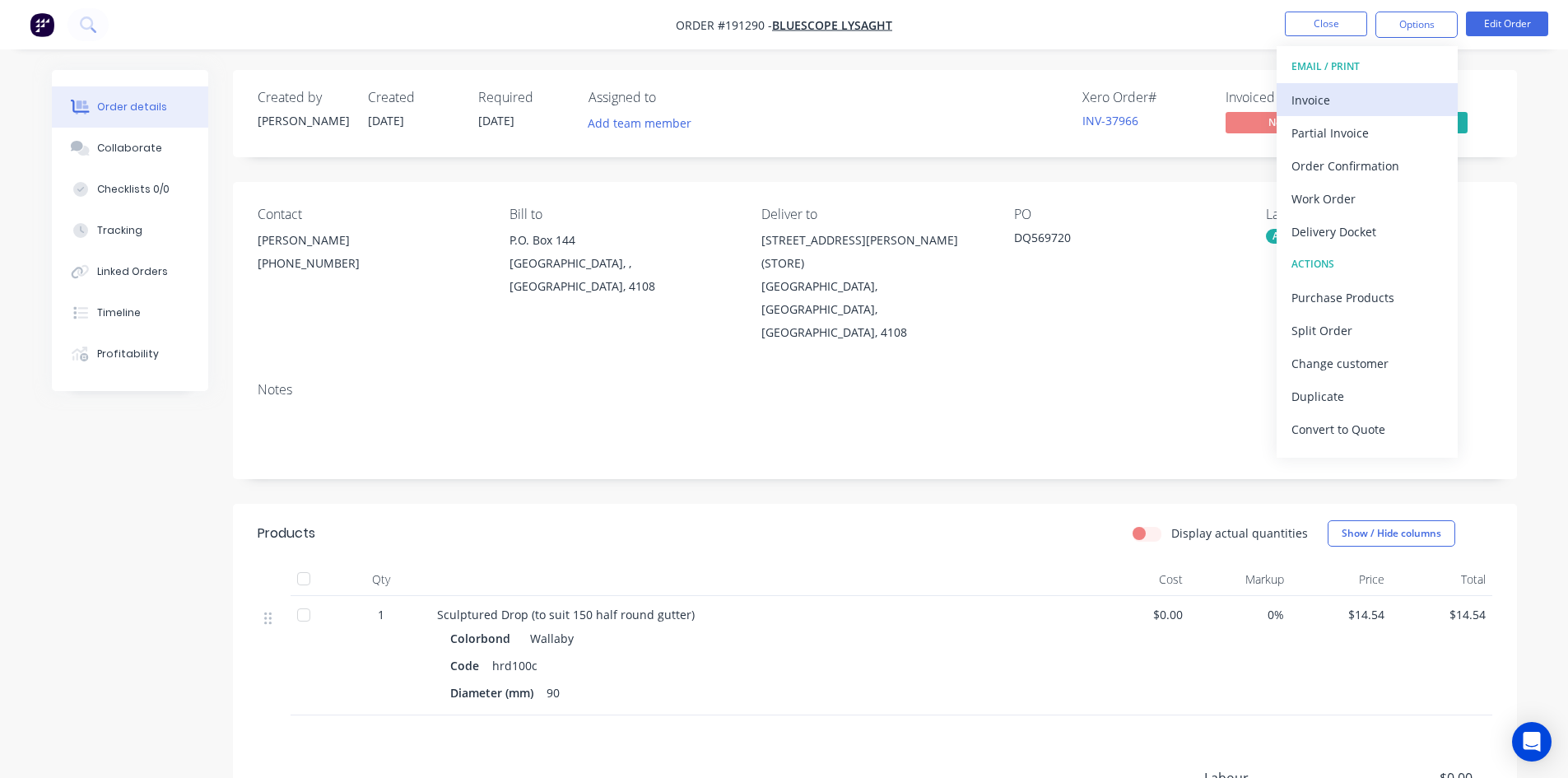
click at [1376, 83] on button "Invoice" at bounding box center [1367, 100] width 182 height 33
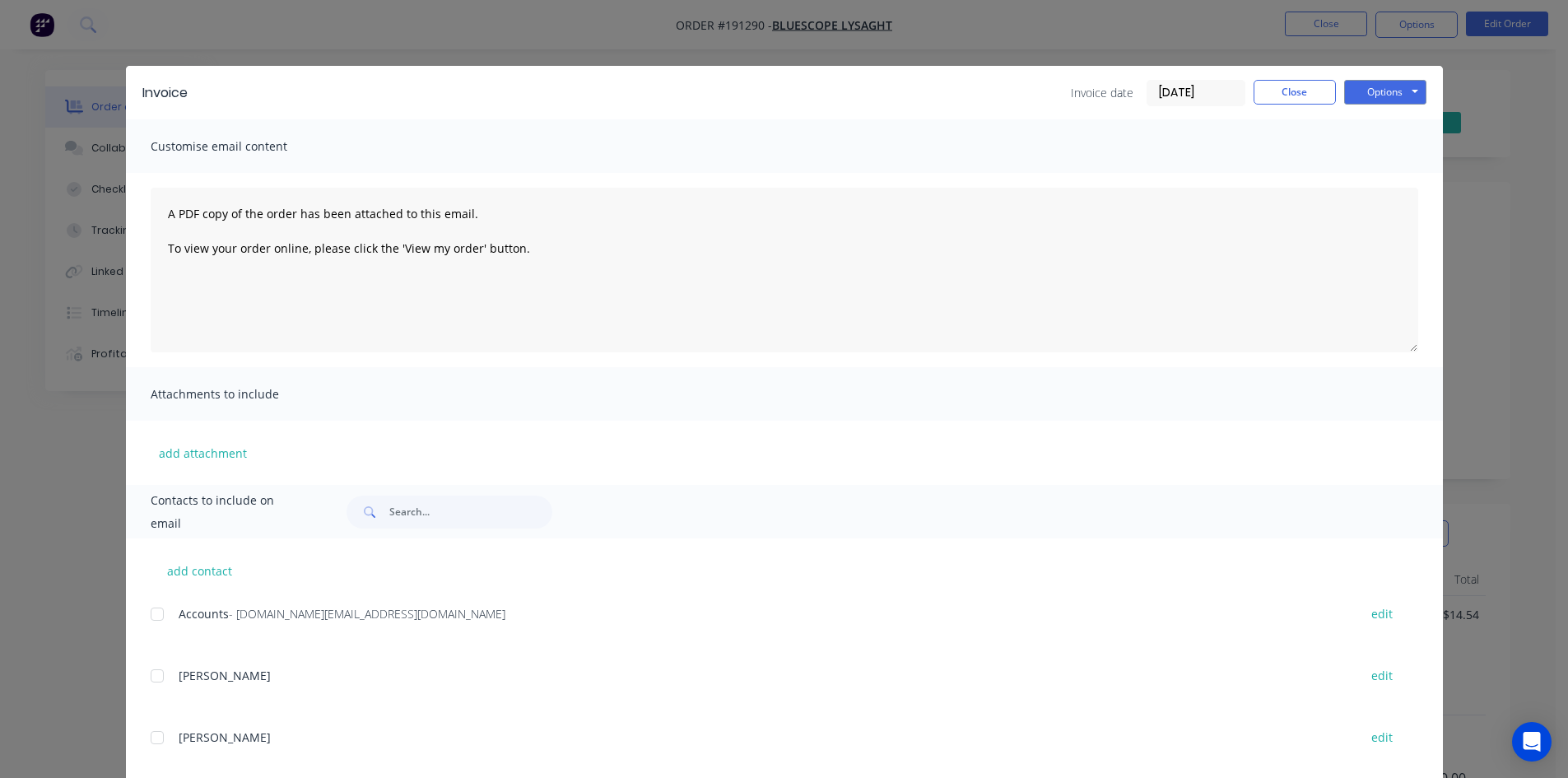
click at [149, 611] on div at bounding box center [158, 615] width 33 height 33
click at [1352, 98] on button "Options" at bounding box center [1386, 92] width 83 height 25
click at [1363, 166] on button "Email" at bounding box center [1397, 176] width 105 height 28
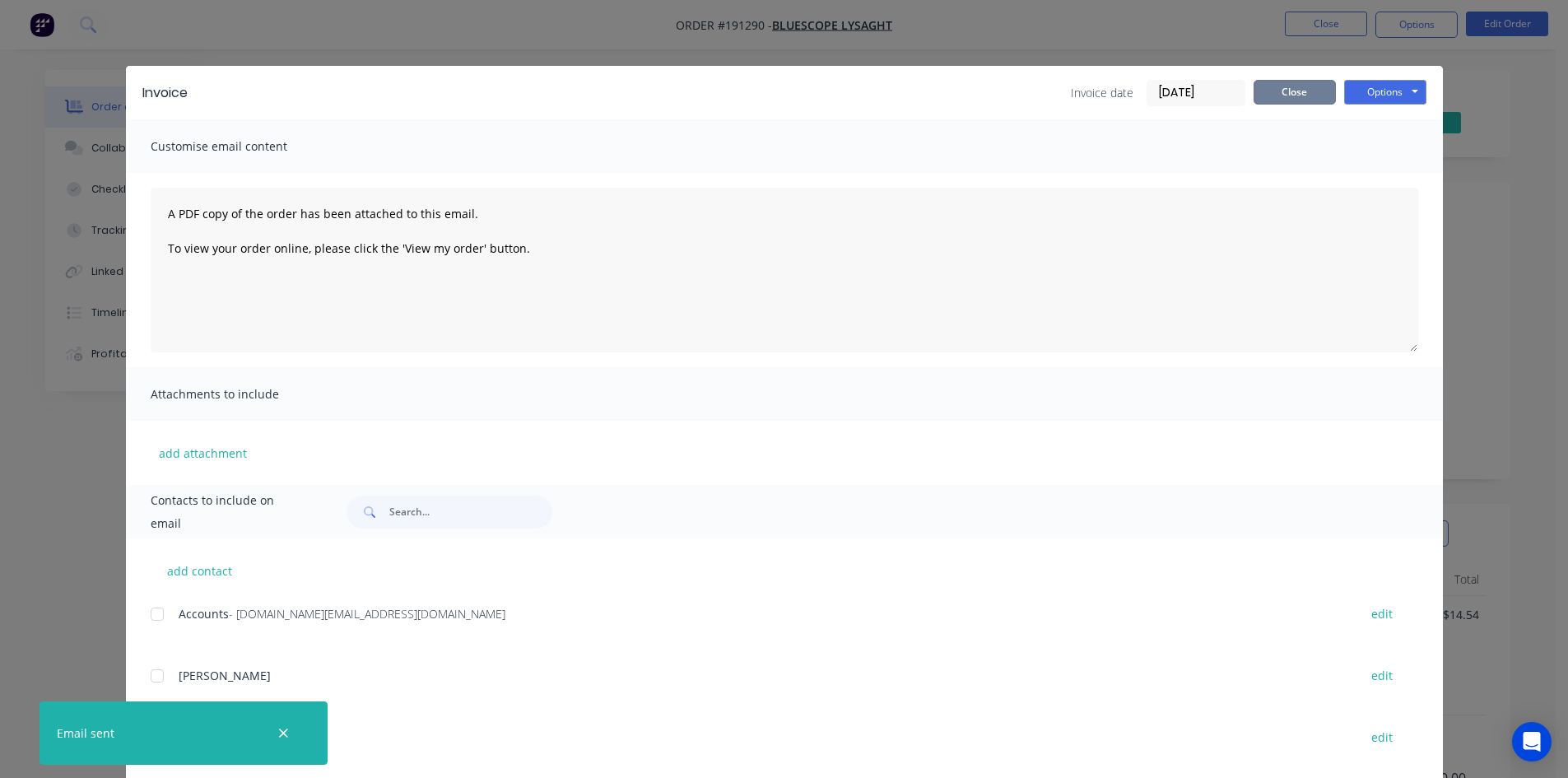
click at [1297, 84] on button "Close" at bounding box center [1295, 92] width 83 height 25
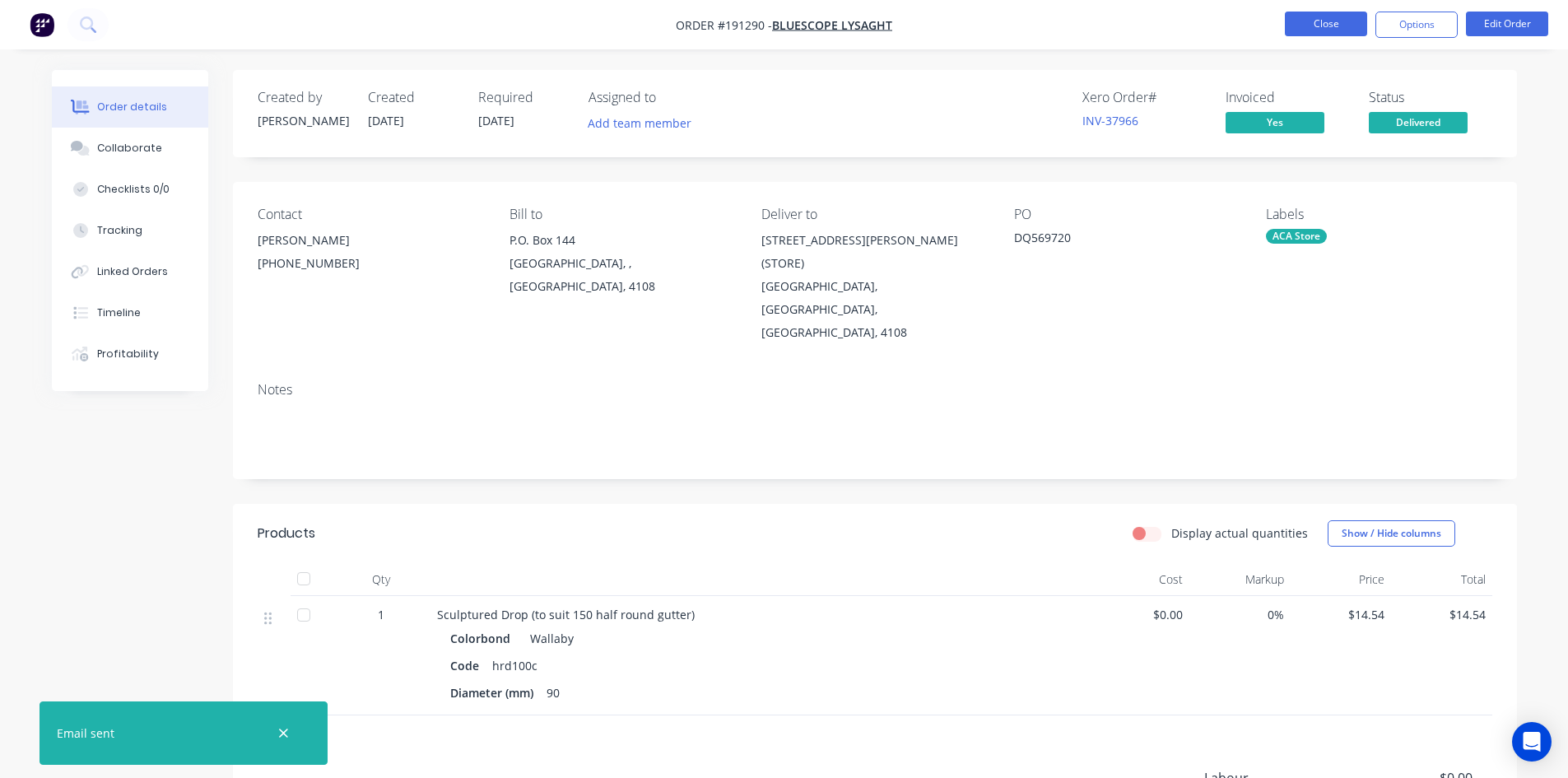
click at [1314, 22] on button "Close" at bounding box center [1326, 24] width 83 height 25
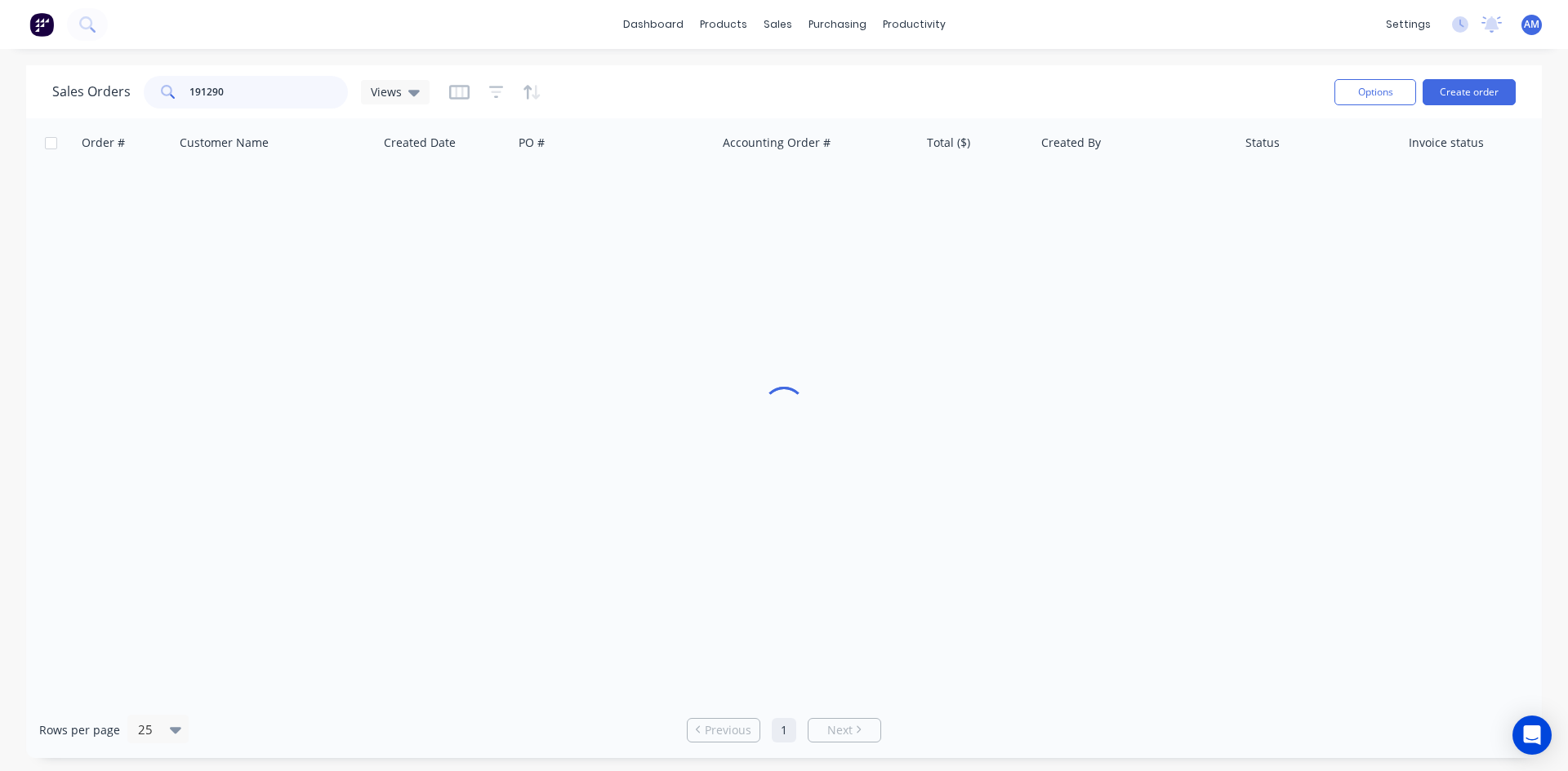
drag, startPoint x: 240, startPoint y: 95, endPoint x: 112, endPoint y: 94, distance: 128.0
click at [112, 94] on div "Sales Orders 191290 Views" at bounding box center [240, 92] width 377 height 33
type input "191326"
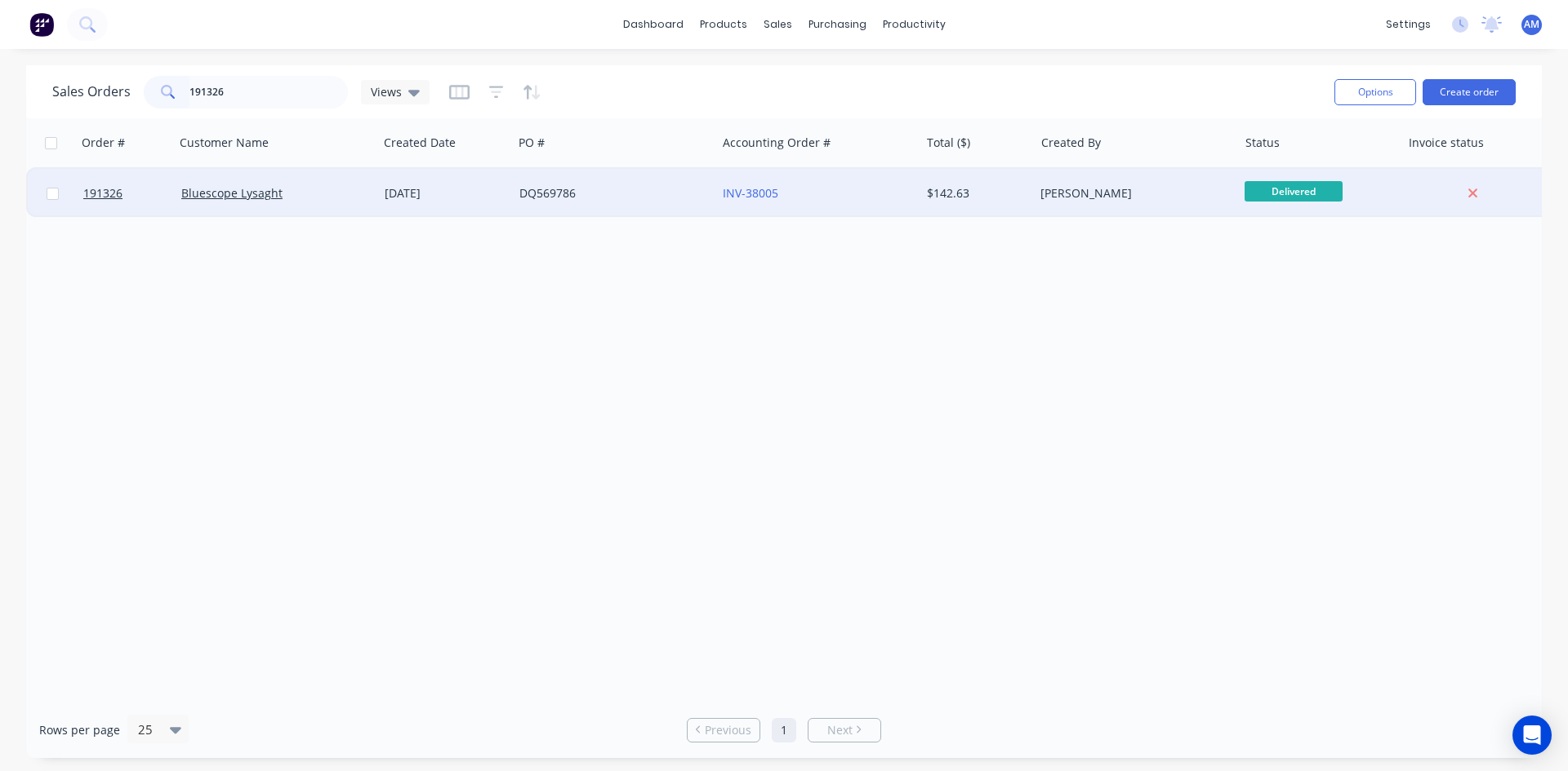
click at [661, 193] on div "DQ569786" at bounding box center [609, 194] width 181 height 16
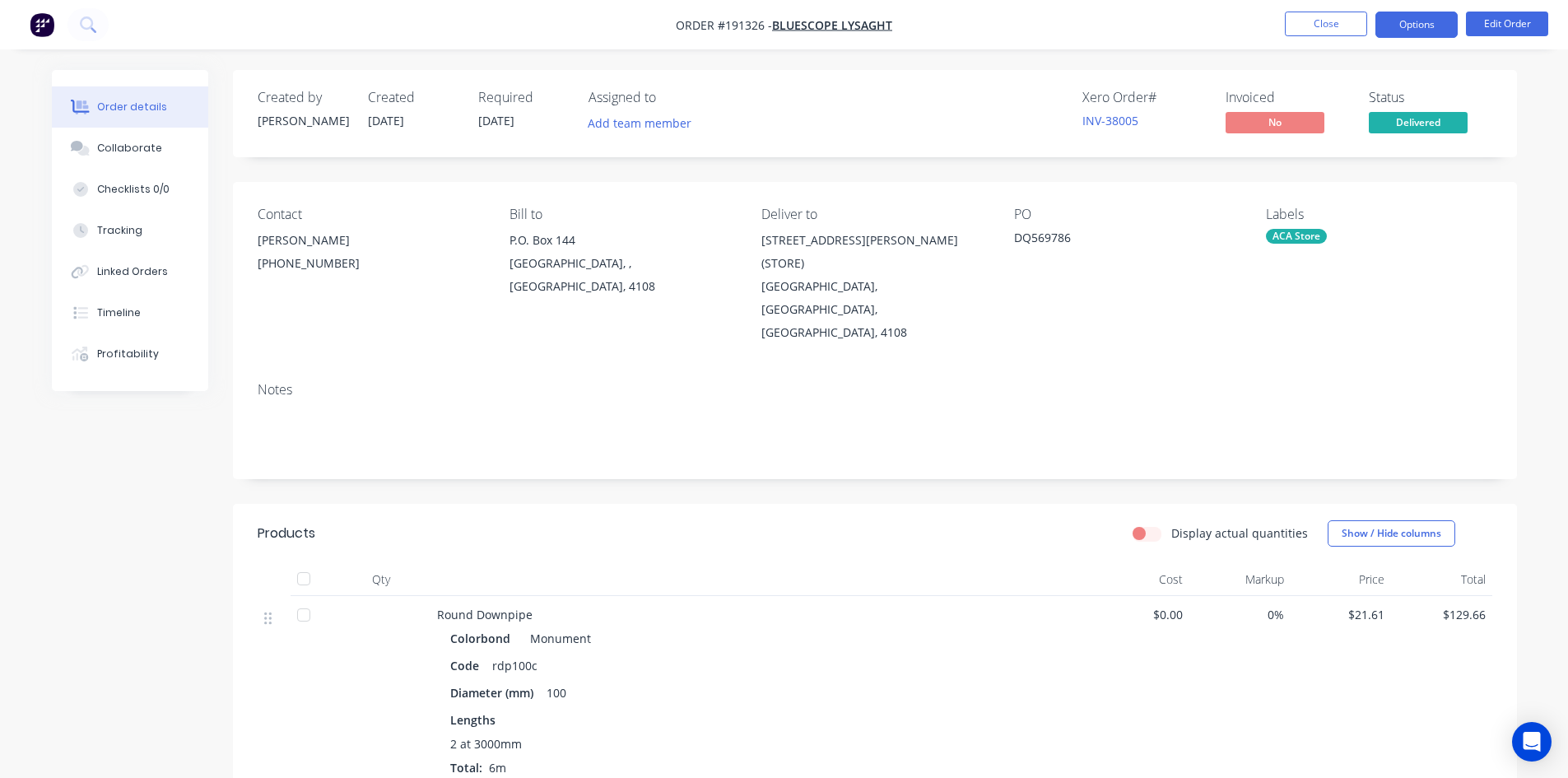
click at [1406, 28] on button "Options" at bounding box center [1417, 25] width 83 height 27
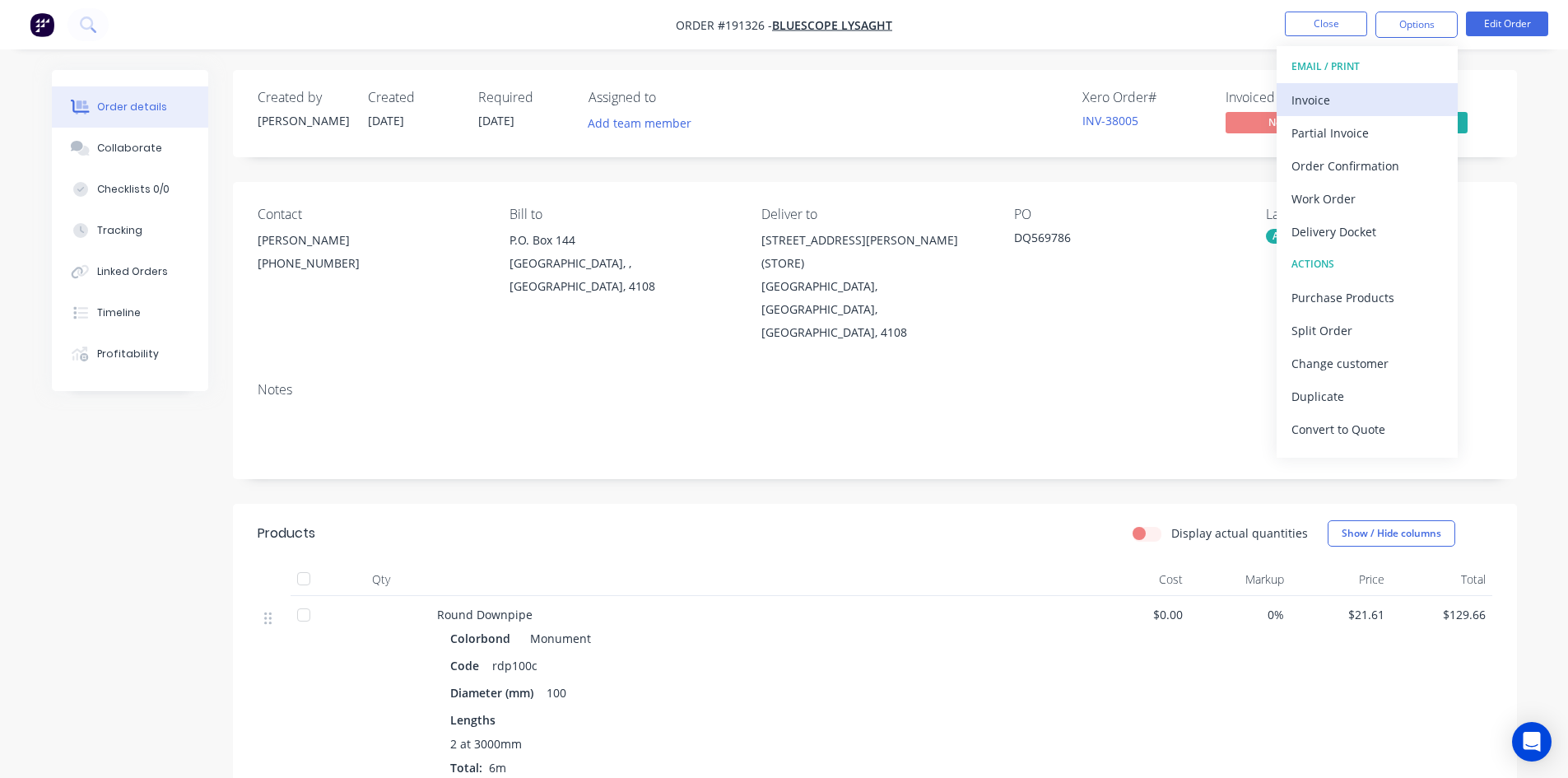
click at [1390, 88] on div "Invoice" at bounding box center [1367, 100] width 151 height 24
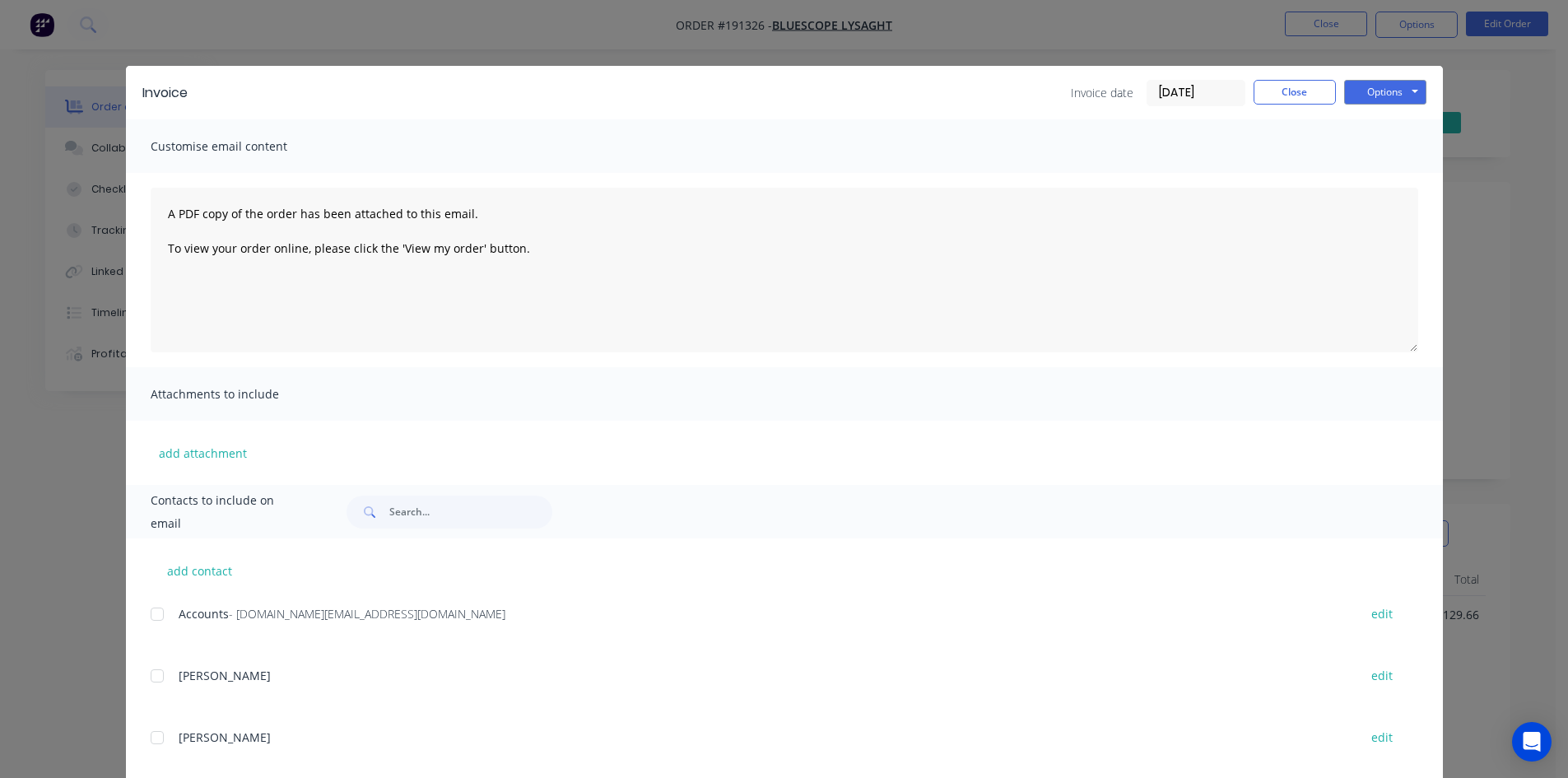
click at [157, 617] on div at bounding box center [158, 615] width 33 height 33
click at [1396, 96] on button "Options" at bounding box center [1386, 92] width 83 height 25
click at [1397, 176] on button "Email" at bounding box center [1397, 176] width 105 height 28
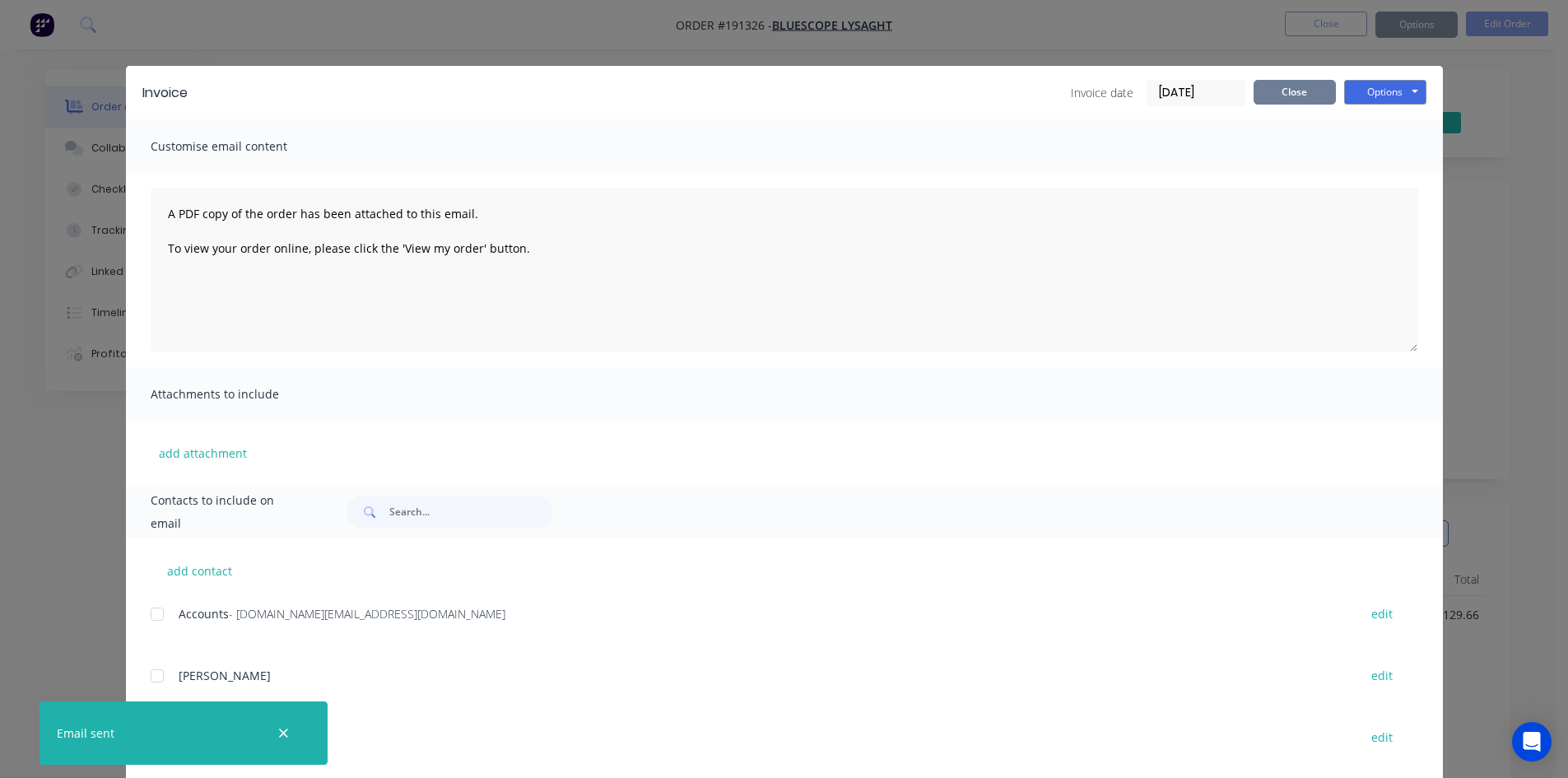
click at [1259, 92] on button "Close" at bounding box center [1295, 92] width 83 height 25
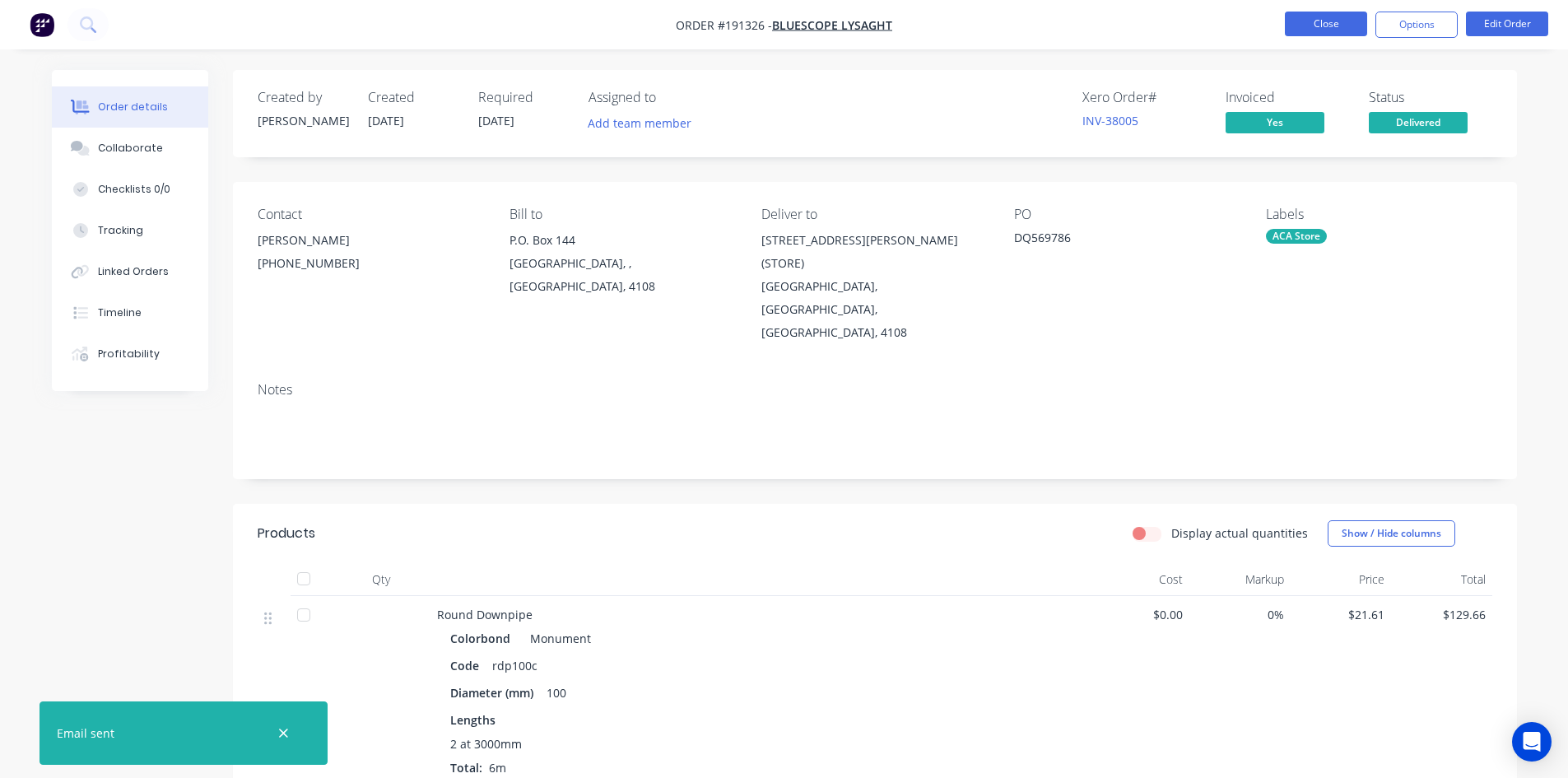
click at [1313, 27] on button "Close" at bounding box center [1326, 24] width 83 height 25
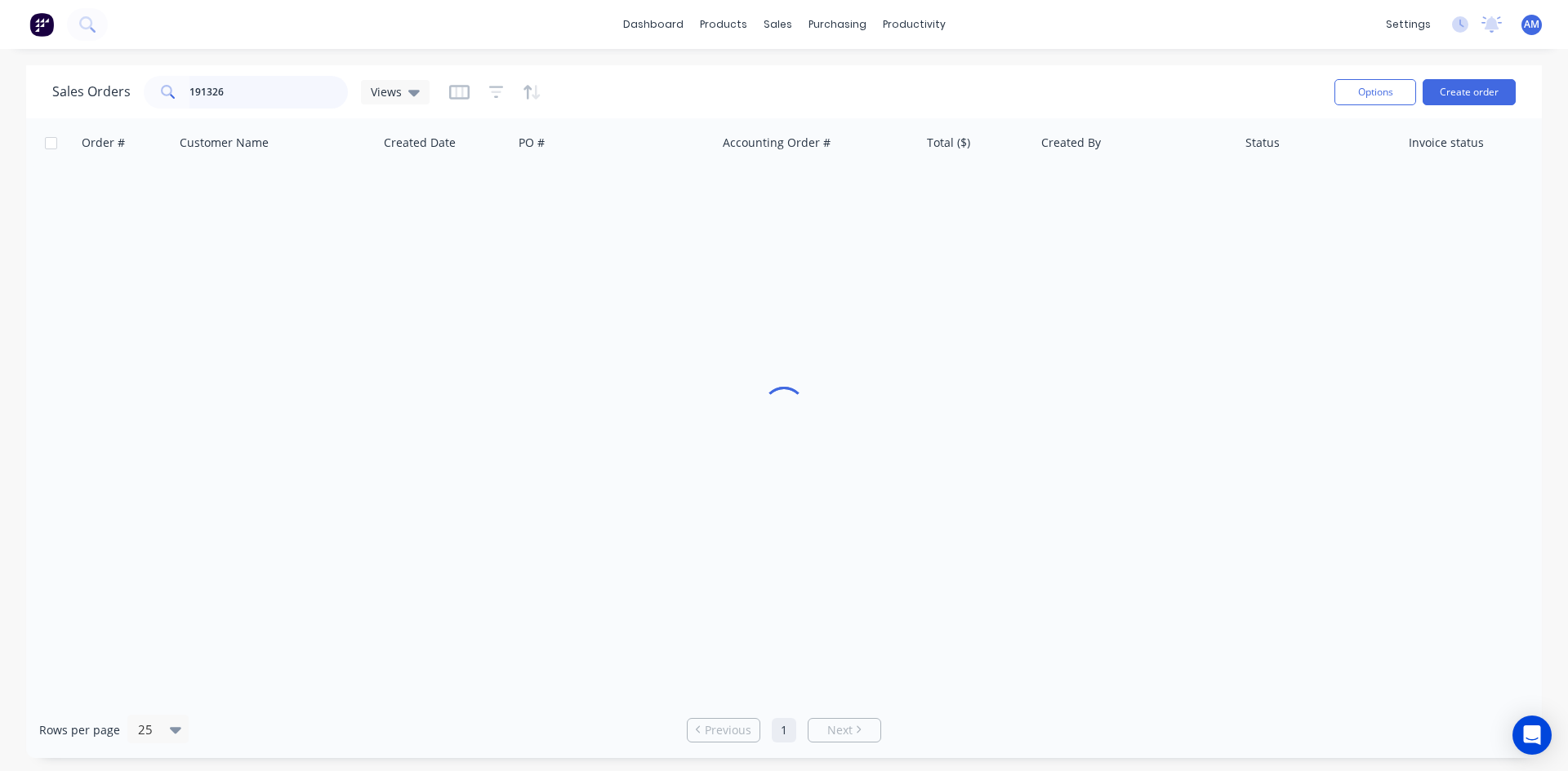
drag, startPoint x: 233, startPoint y: 85, endPoint x: 110, endPoint y: 82, distance: 123.0
click at [110, 82] on div "Sales Orders 191326 Views" at bounding box center [240, 92] width 377 height 33
type input "18298"
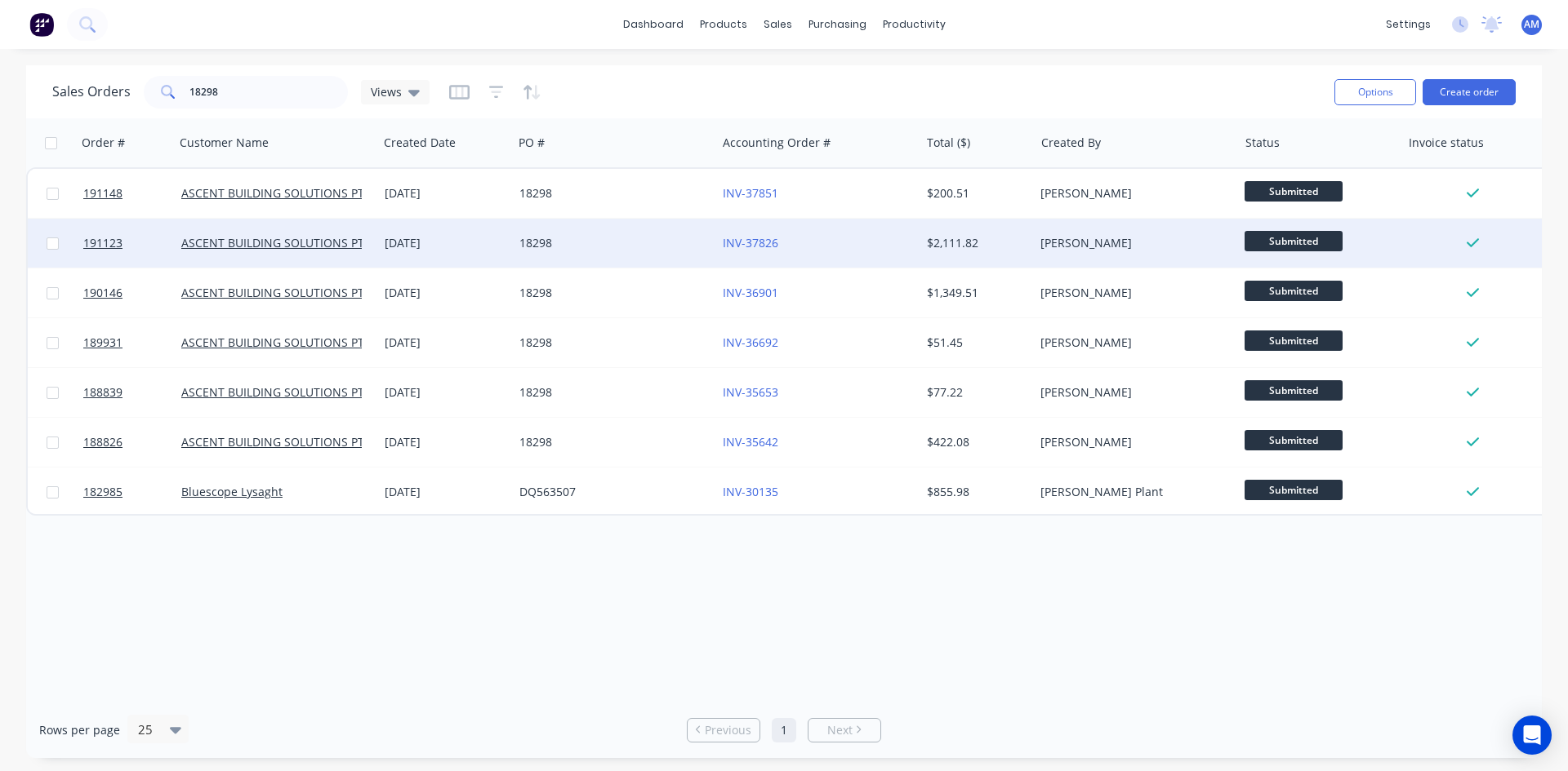
click at [657, 244] on div "18298" at bounding box center [609, 244] width 181 height 16
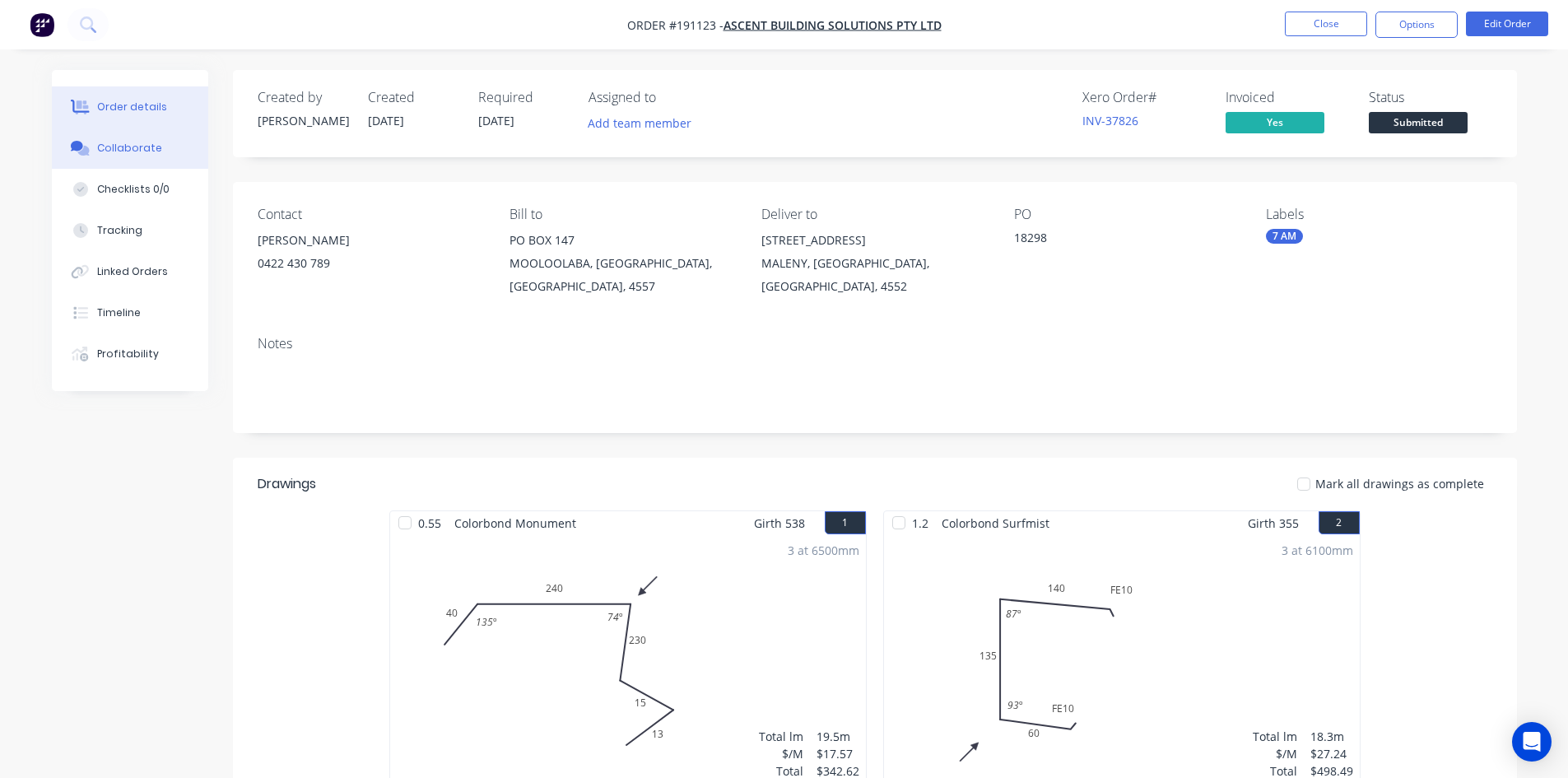
click at [128, 146] on div "Collaborate" at bounding box center [129, 149] width 65 height 15
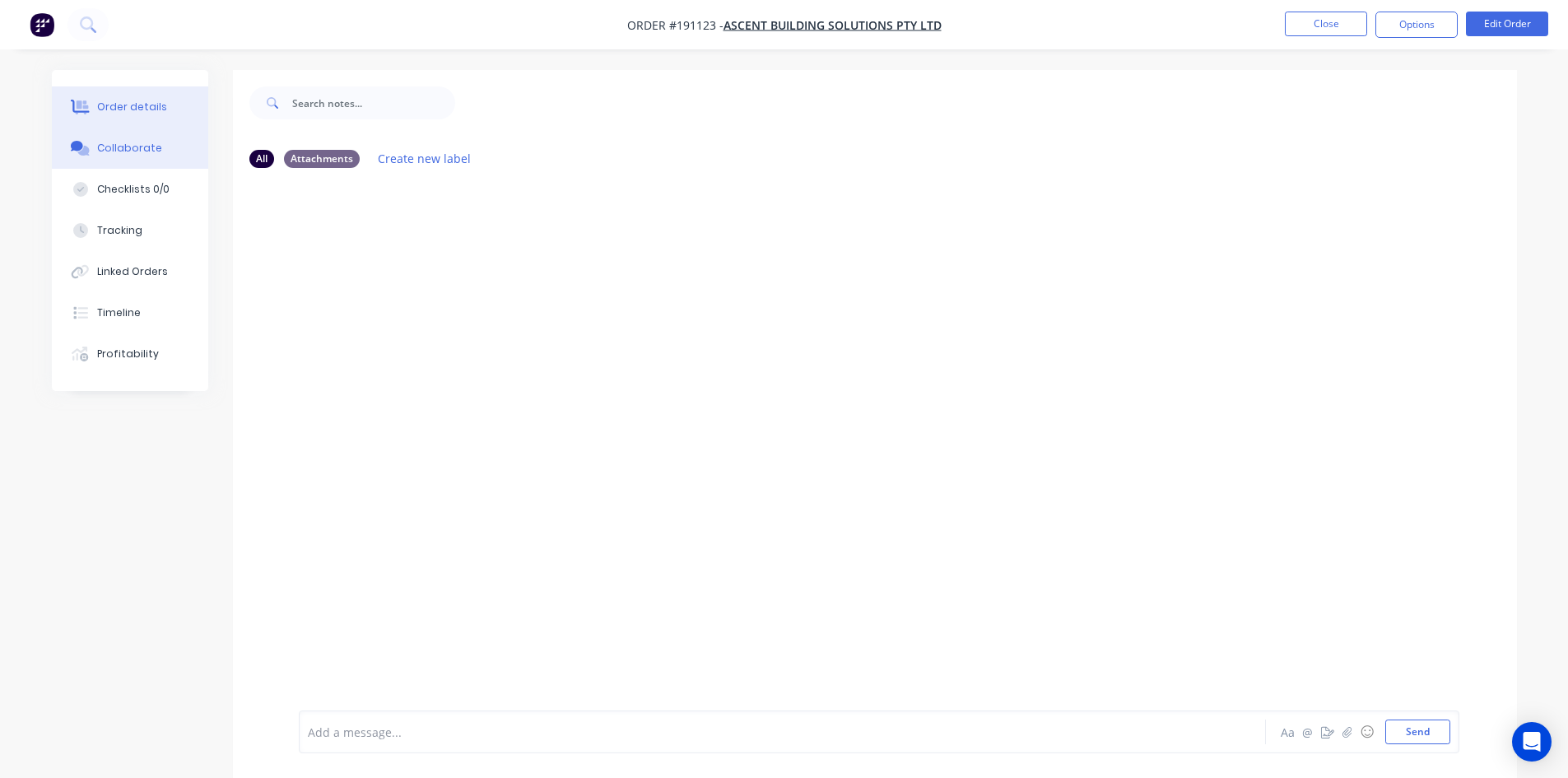
click at [127, 109] on div "Order details" at bounding box center [132, 107] width 70 height 15
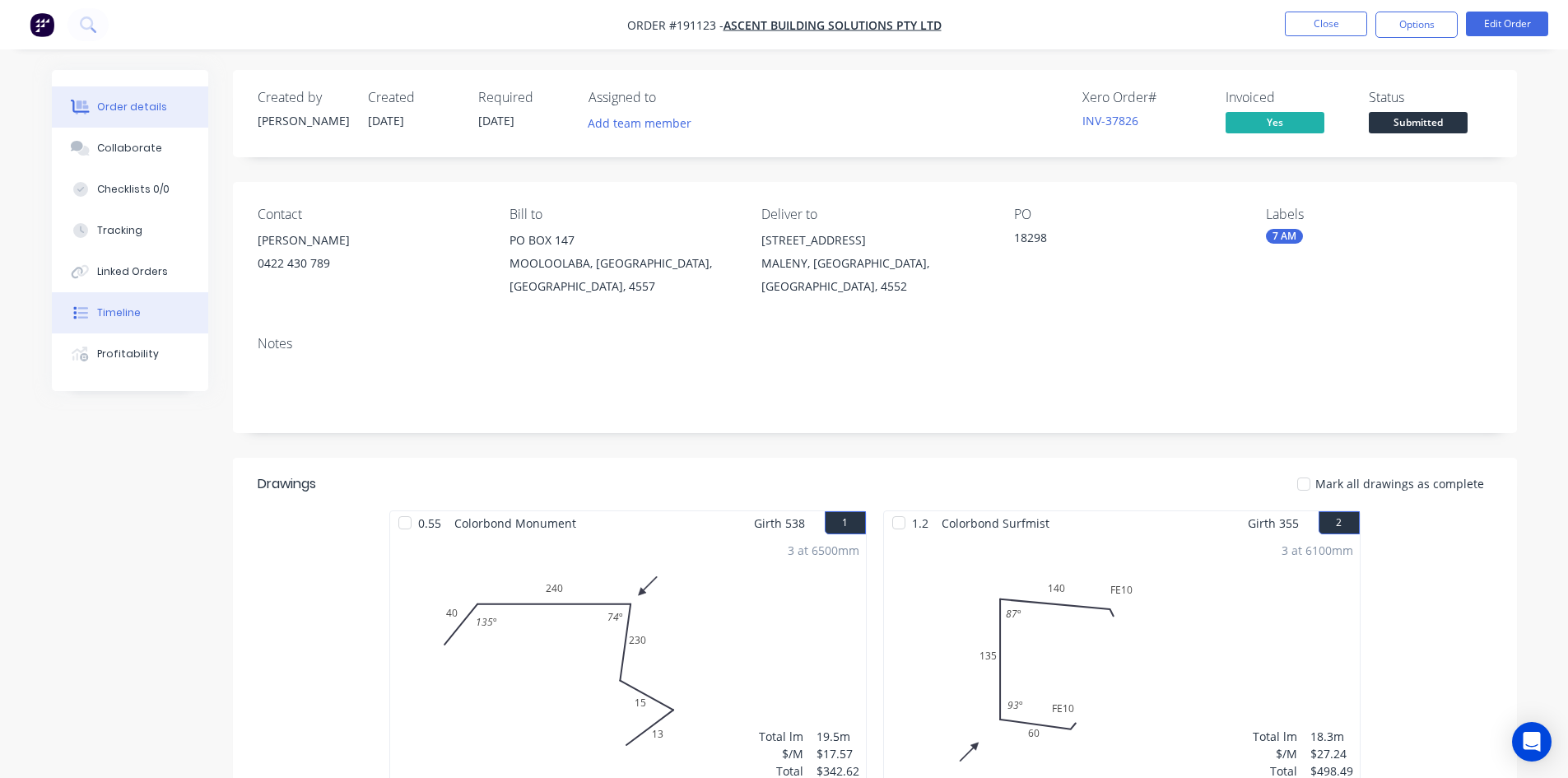
click at [140, 326] on button "Timeline" at bounding box center [130, 313] width 157 height 41
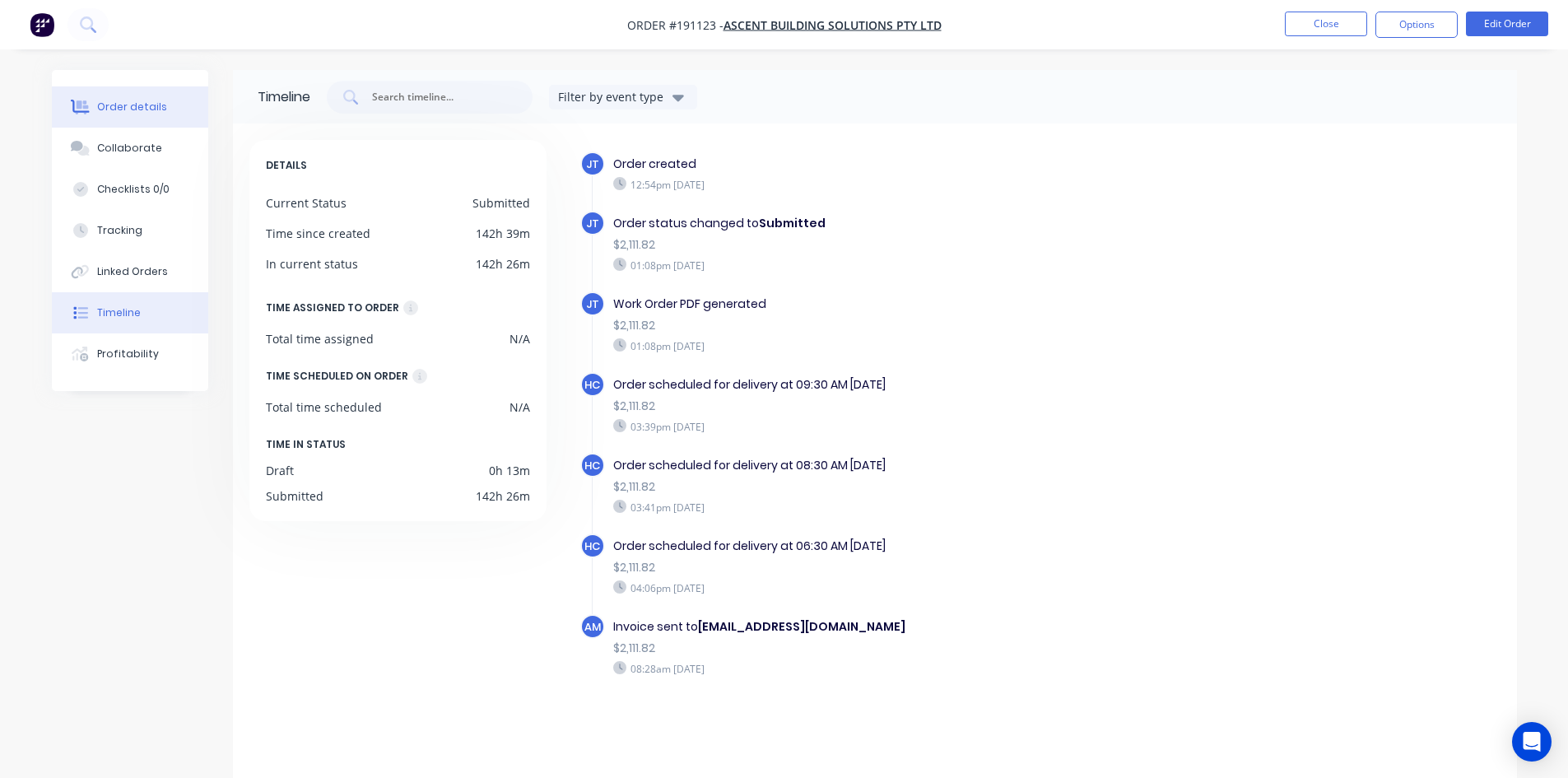
click at [129, 97] on button "Order details" at bounding box center [130, 106] width 157 height 41
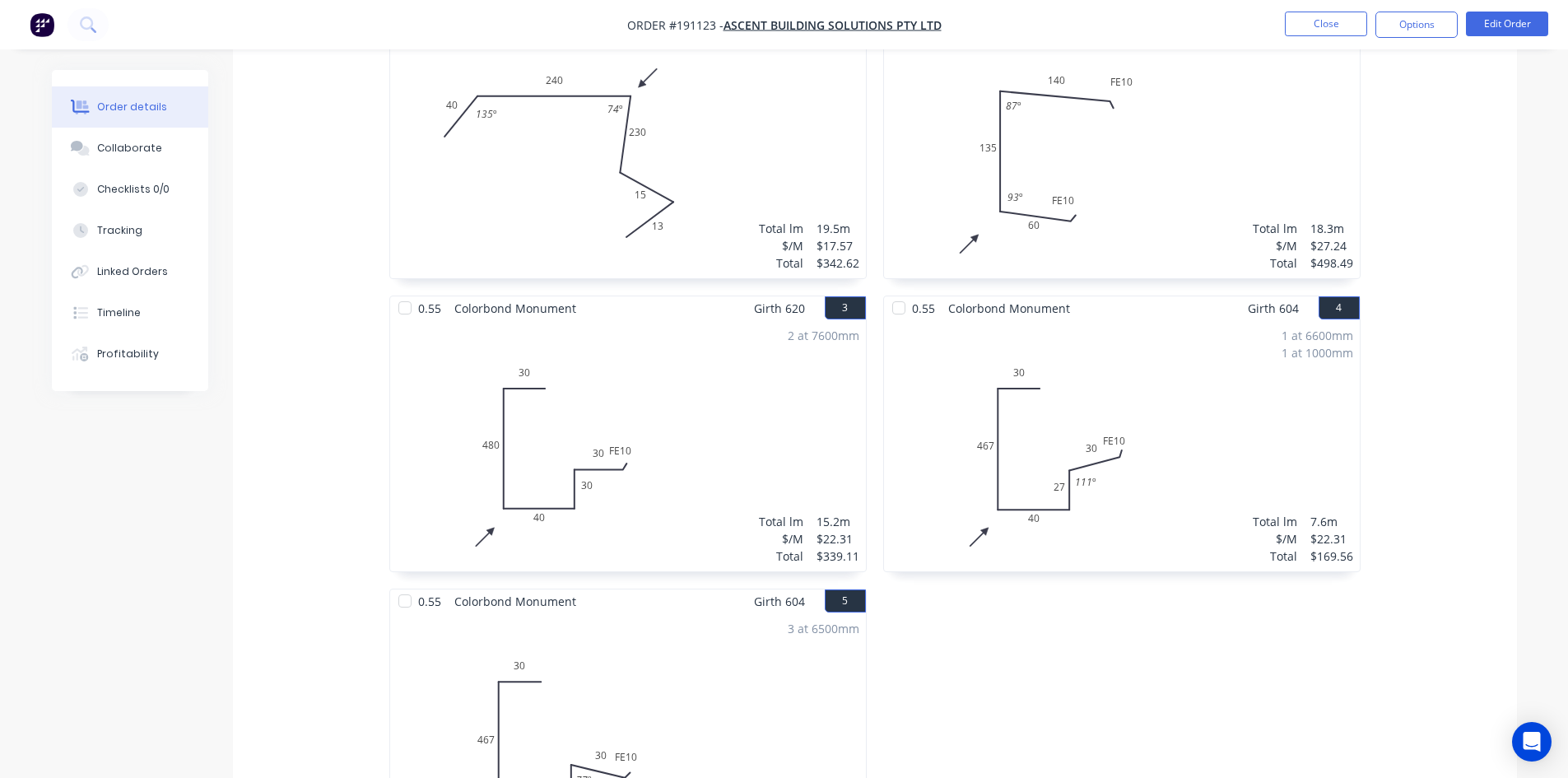
scroll to position [489, 0]
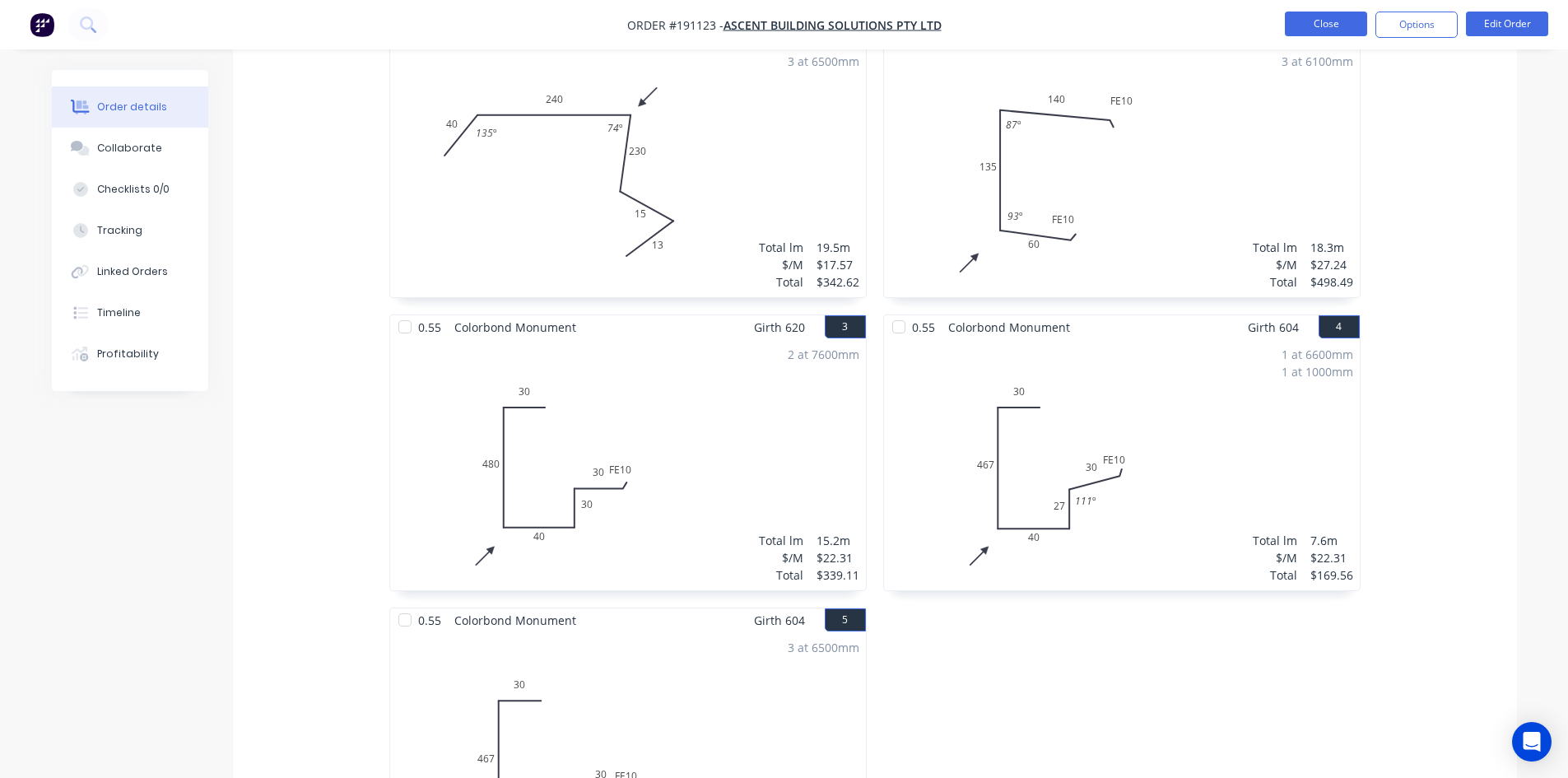
click at [1298, 24] on button "Close" at bounding box center [1326, 24] width 83 height 25
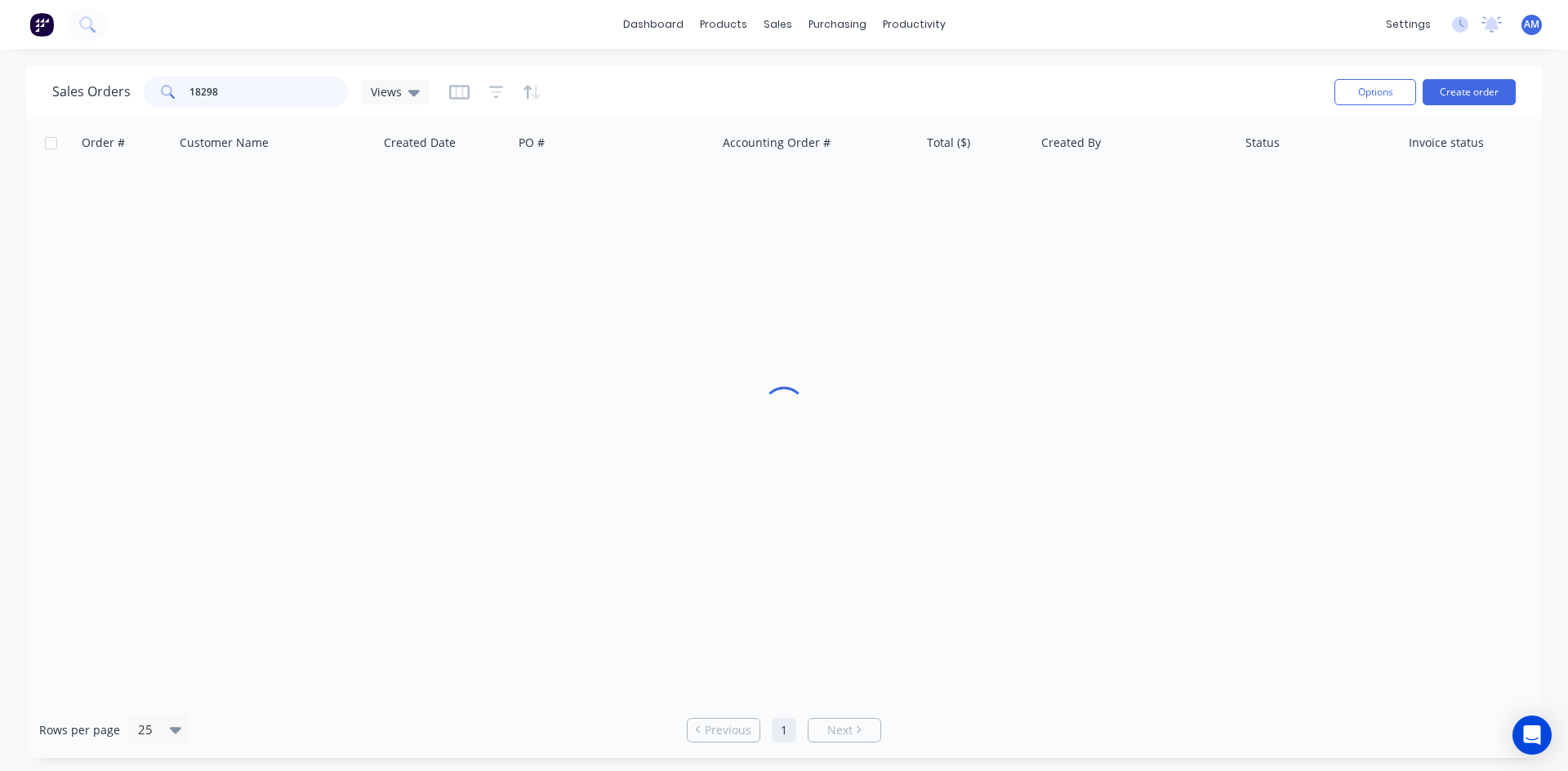
drag, startPoint x: 258, startPoint y: 86, endPoint x: 169, endPoint y: 85, distance: 89.0
click at [169, 85] on div "18298" at bounding box center [246, 92] width 204 height 33
type input "190959"
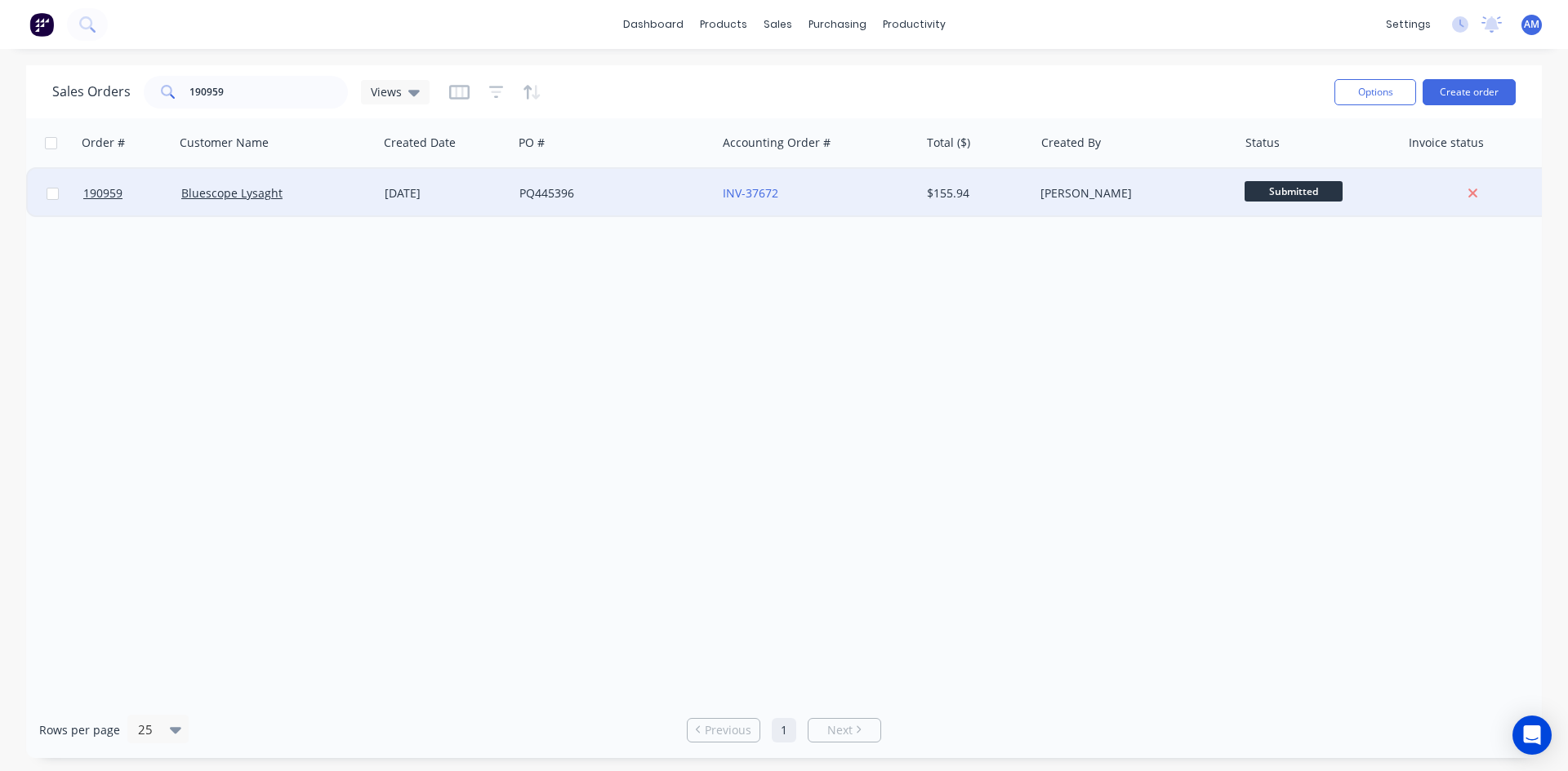
click at [849, 196] on div "INV-37672" at bounding box center [812, 194] width 181 height 16
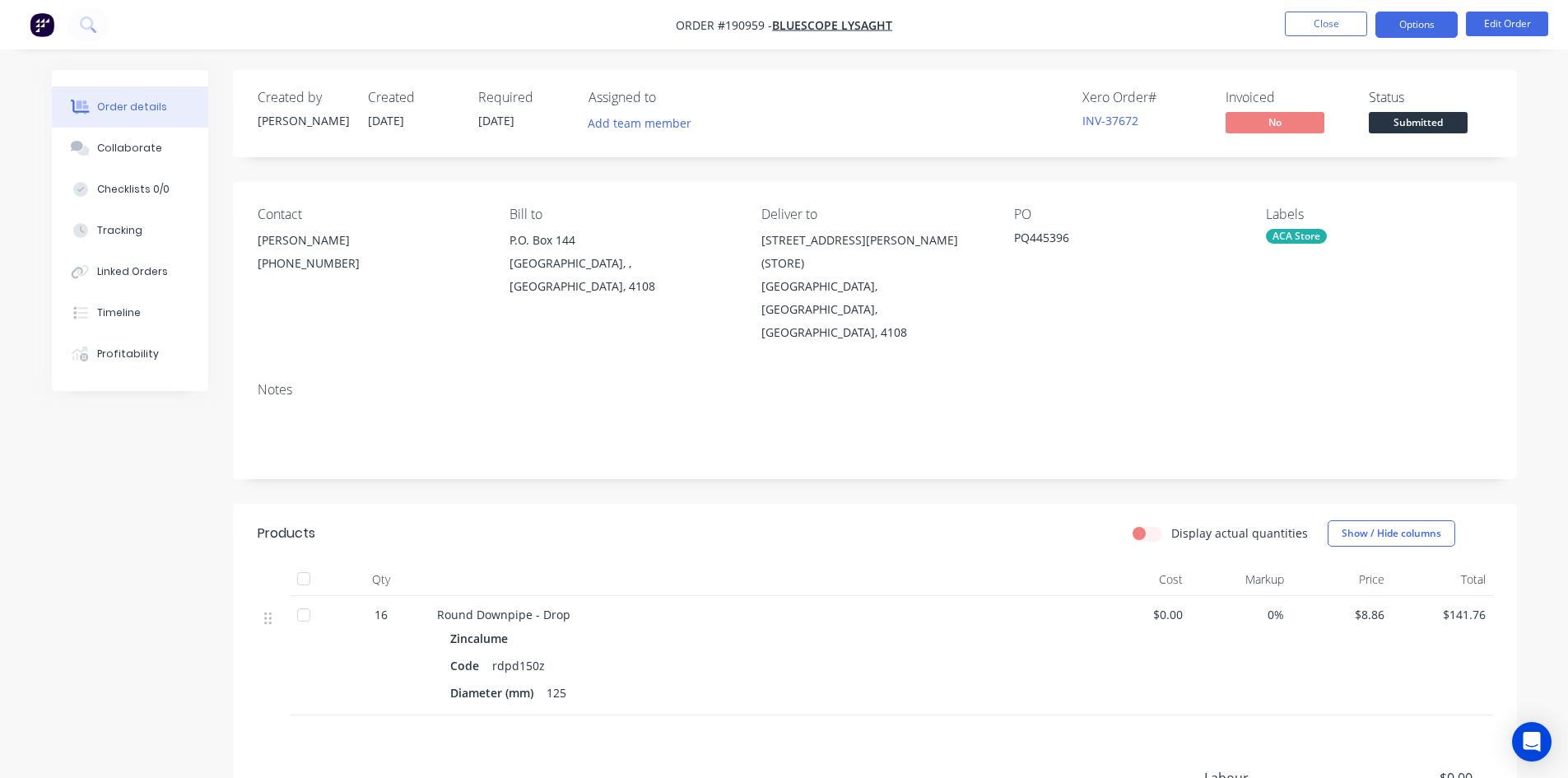
click at [1405, 22] on button "Options" at bounding box center [1417, 25] width 83 height 27
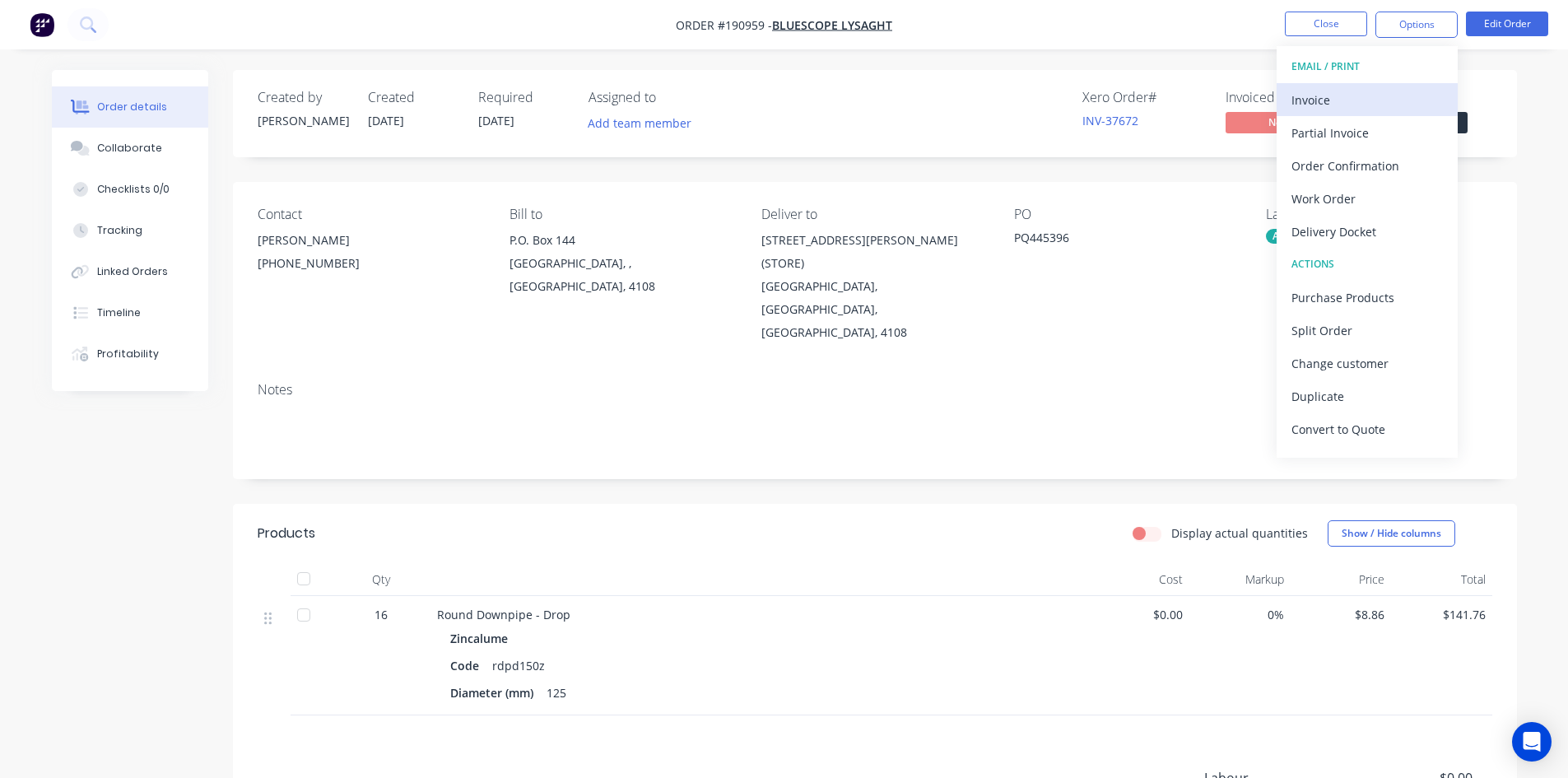
click at [1381, 86] on button "Invoice" at bounding box center [1367, 100] width 182 height 33
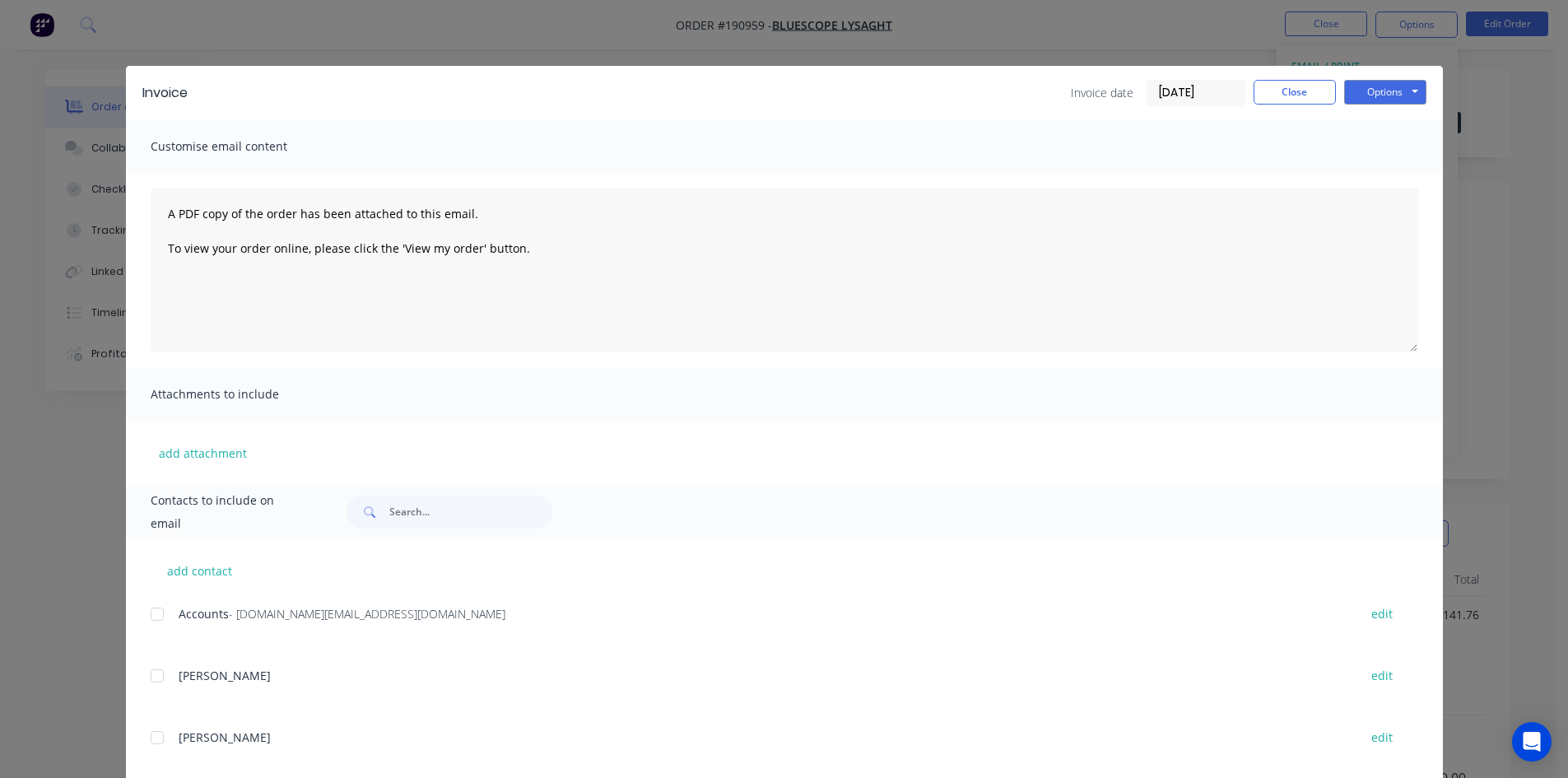
click at [153, 616] on div at bounding box center [158, 615] width 33 height 33
click at [1370, 84] on button "Options" at bounding box center [1386, 92] width 83 height 25
click at [1382, 180] on button "Email" at bounding box center [1397, 176] width 105 height 28
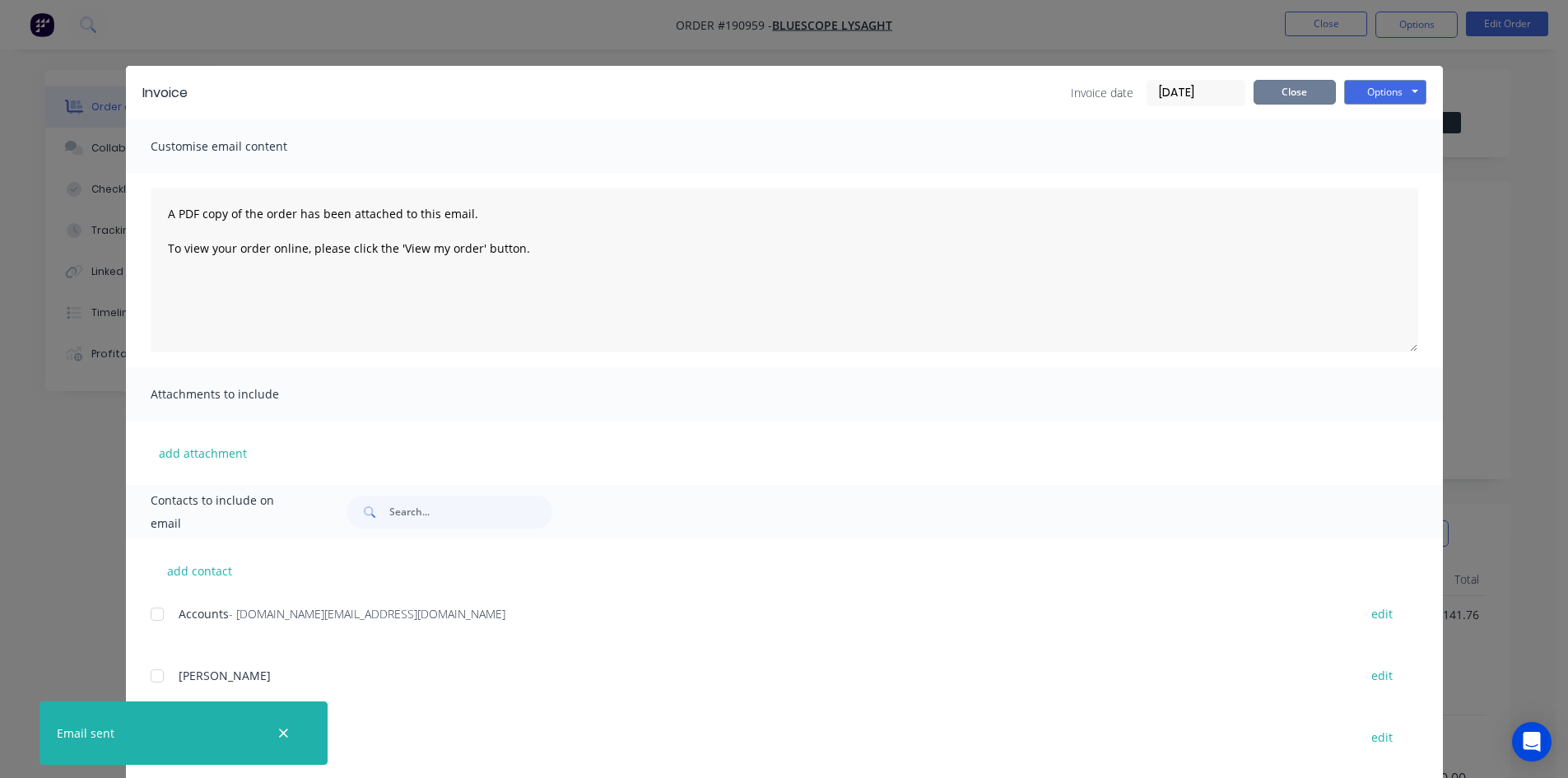
click at [1304, 99] on button "Close" at bounding box center [1295, 92] width 83 height 25
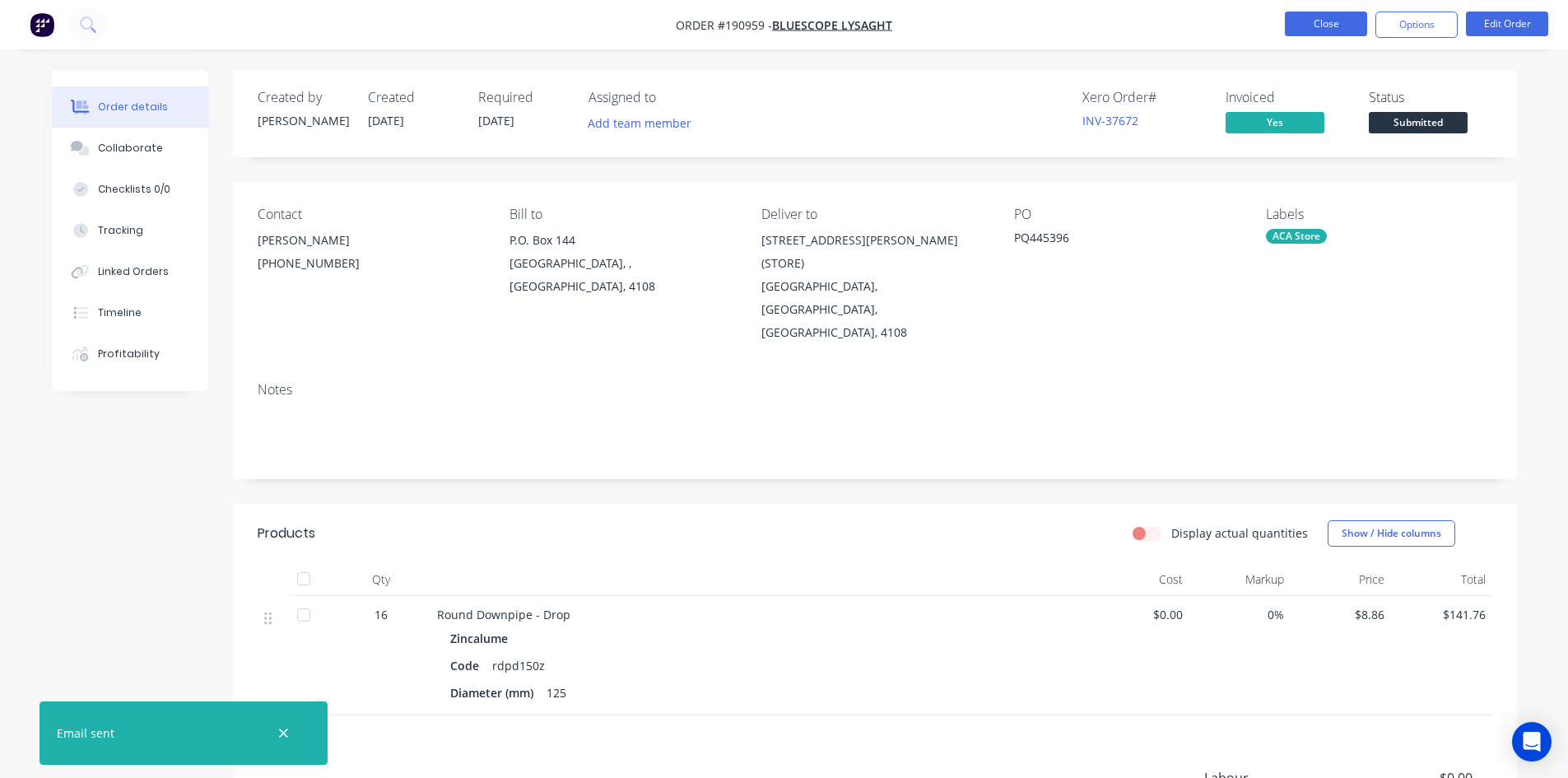
click at [1314, 29] on button "Close" at bounding box center [1326, 24] width 83 height 25
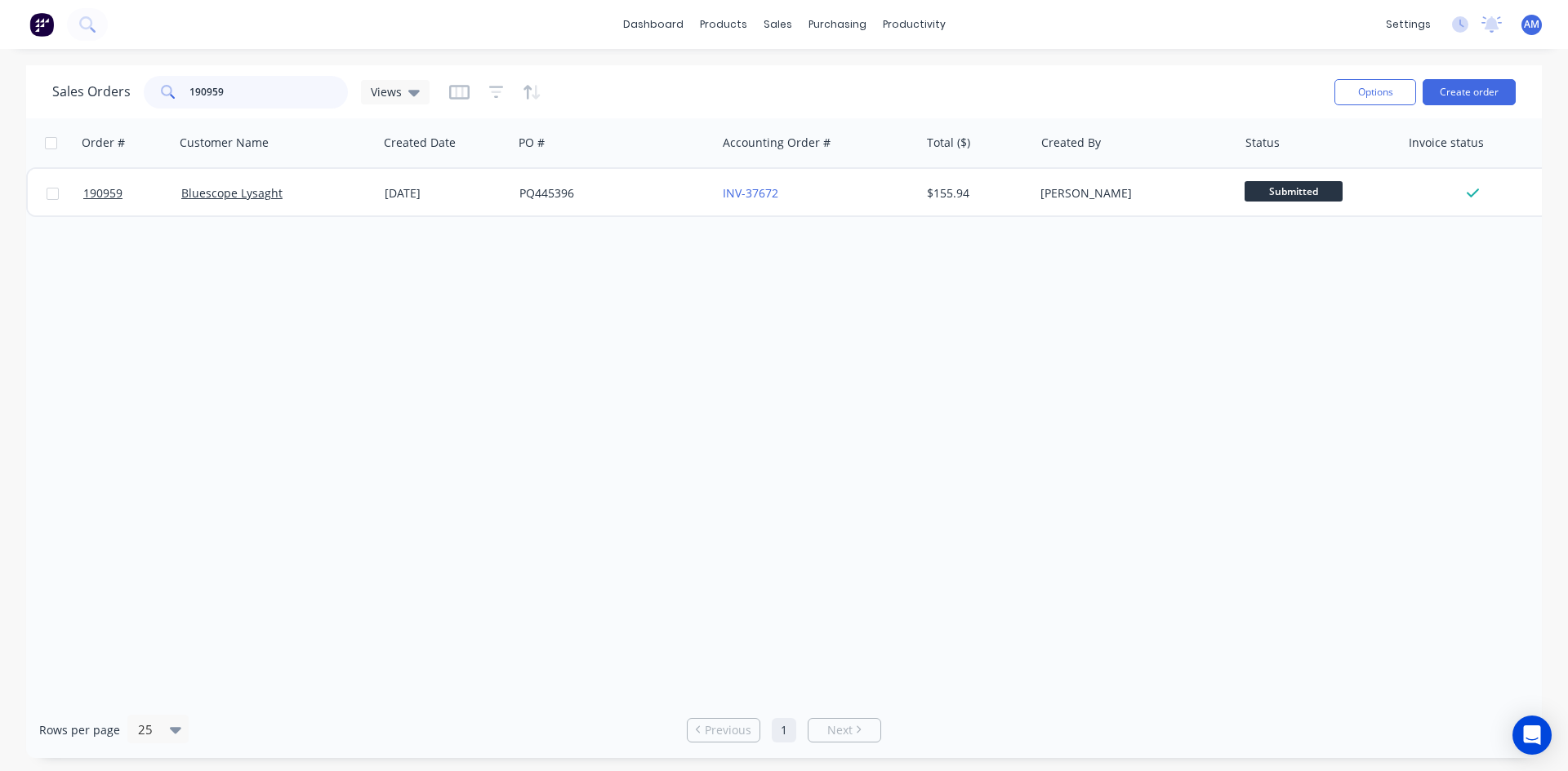
drag, startPoint x: 269, startPoint y: 81, endPoint x: 168, endPoint y: 89, distance: 101.3
click at [168, 89] on div "190959" at bounding box center [246, 92] width 204 height 33
type input "190827"
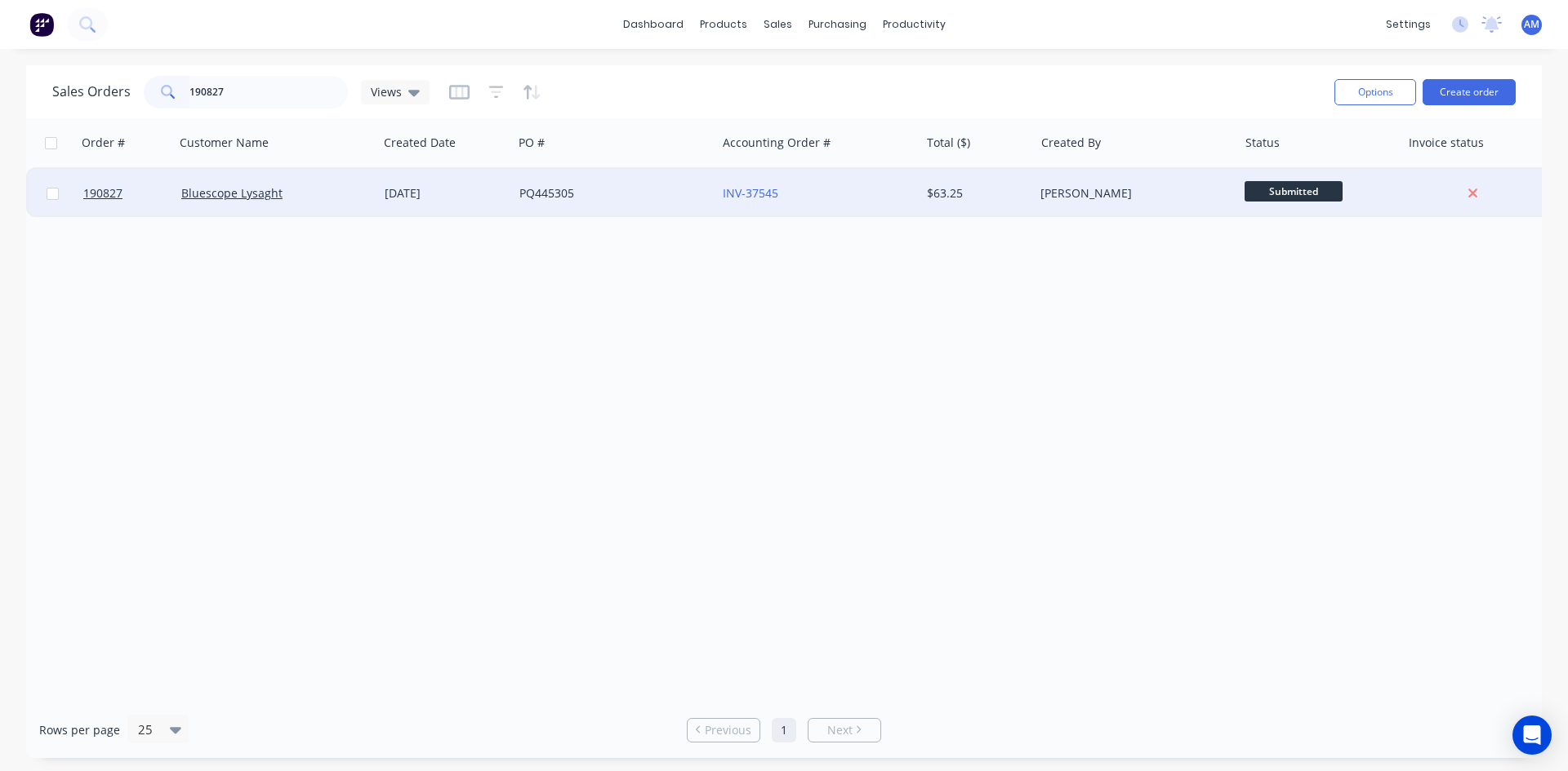
click at [670, 197] on div "PQ445305" at bounding box center [609, 194] width 181 height 16
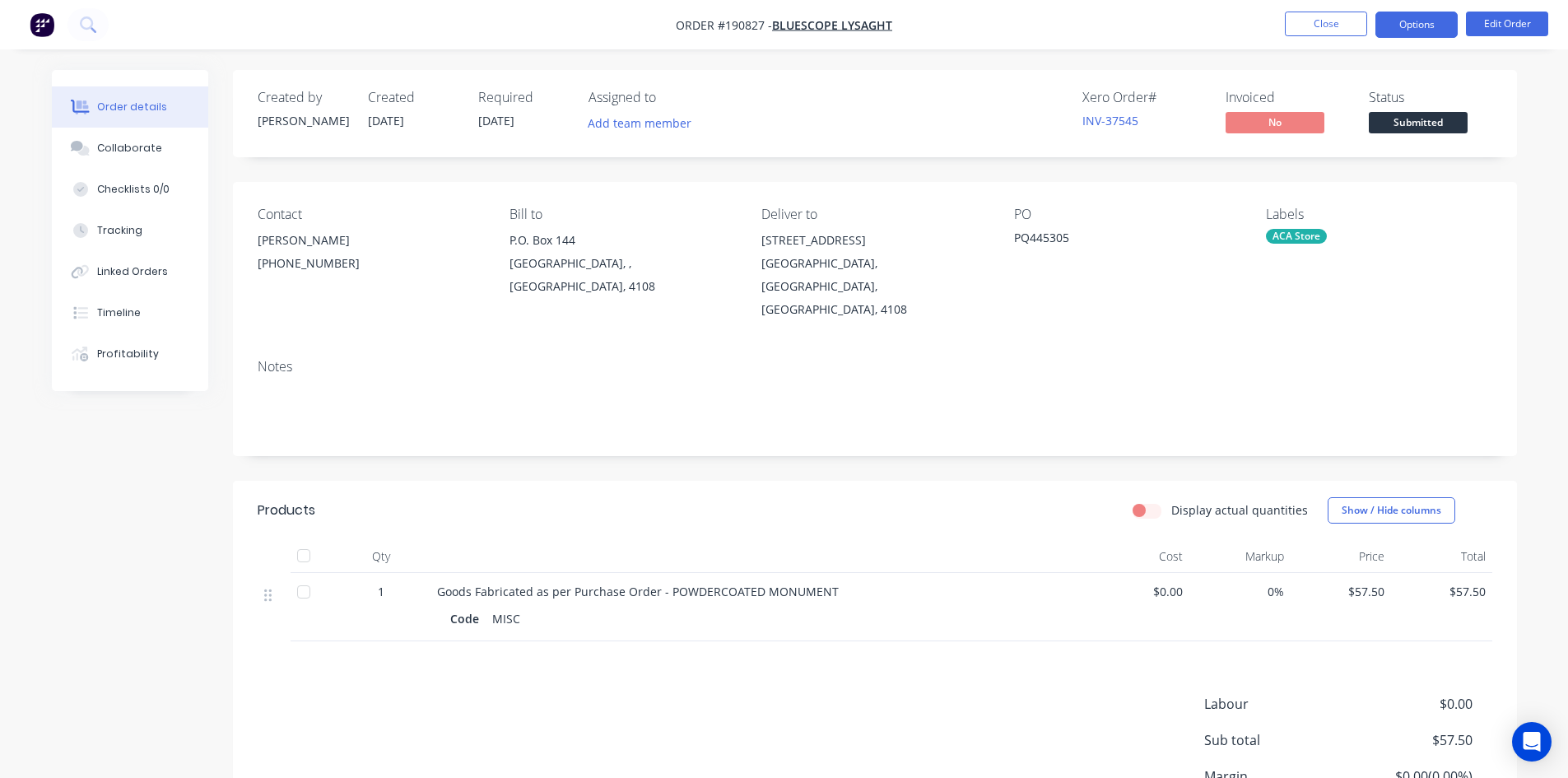
click at [1424, 30] on button "Options" at bounding box center [1417, 25] width 83 height 27
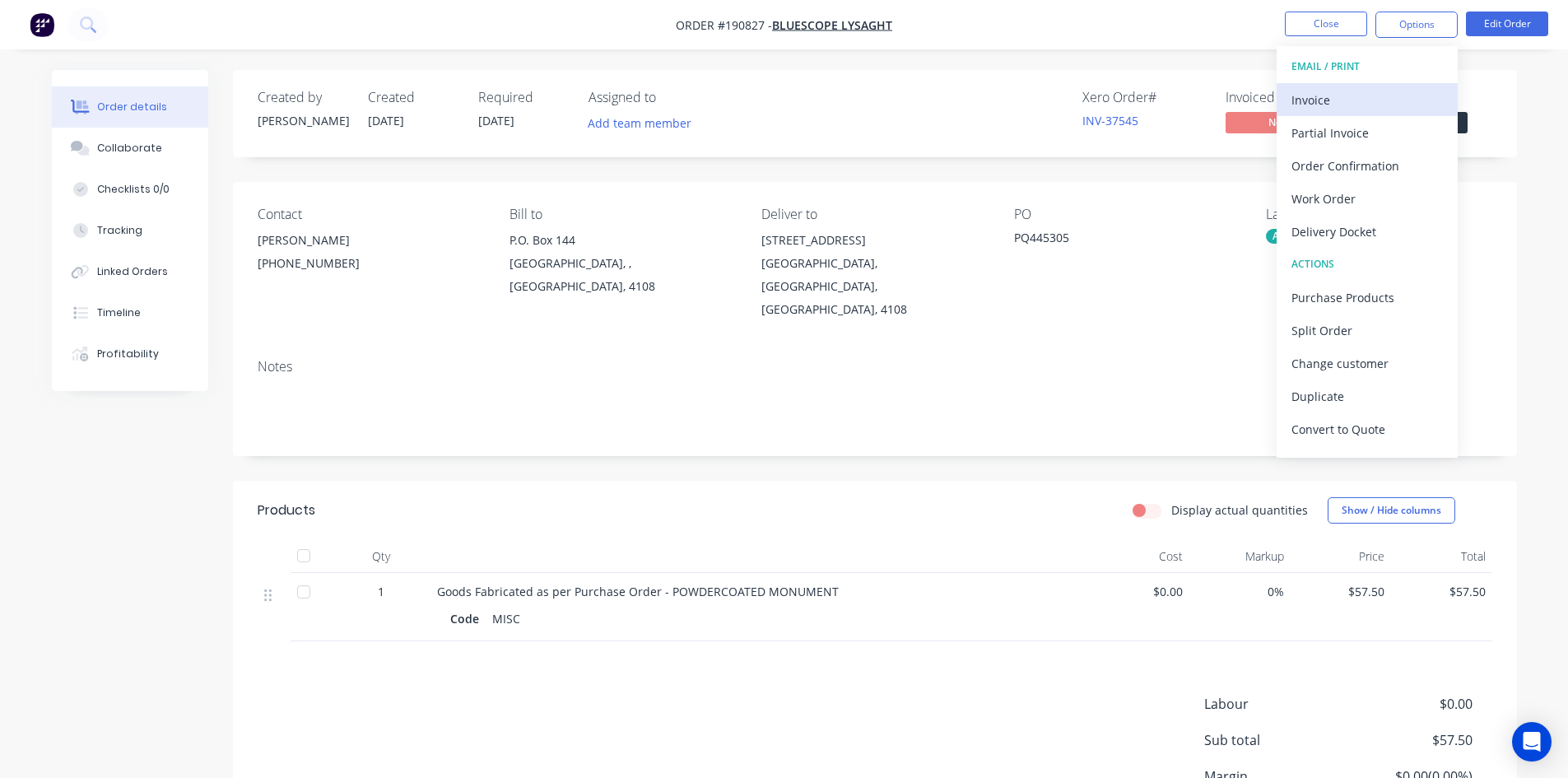
click at [1400, 95] on div "Invoice" at bounding box center [1367, 100] width 151 height 24
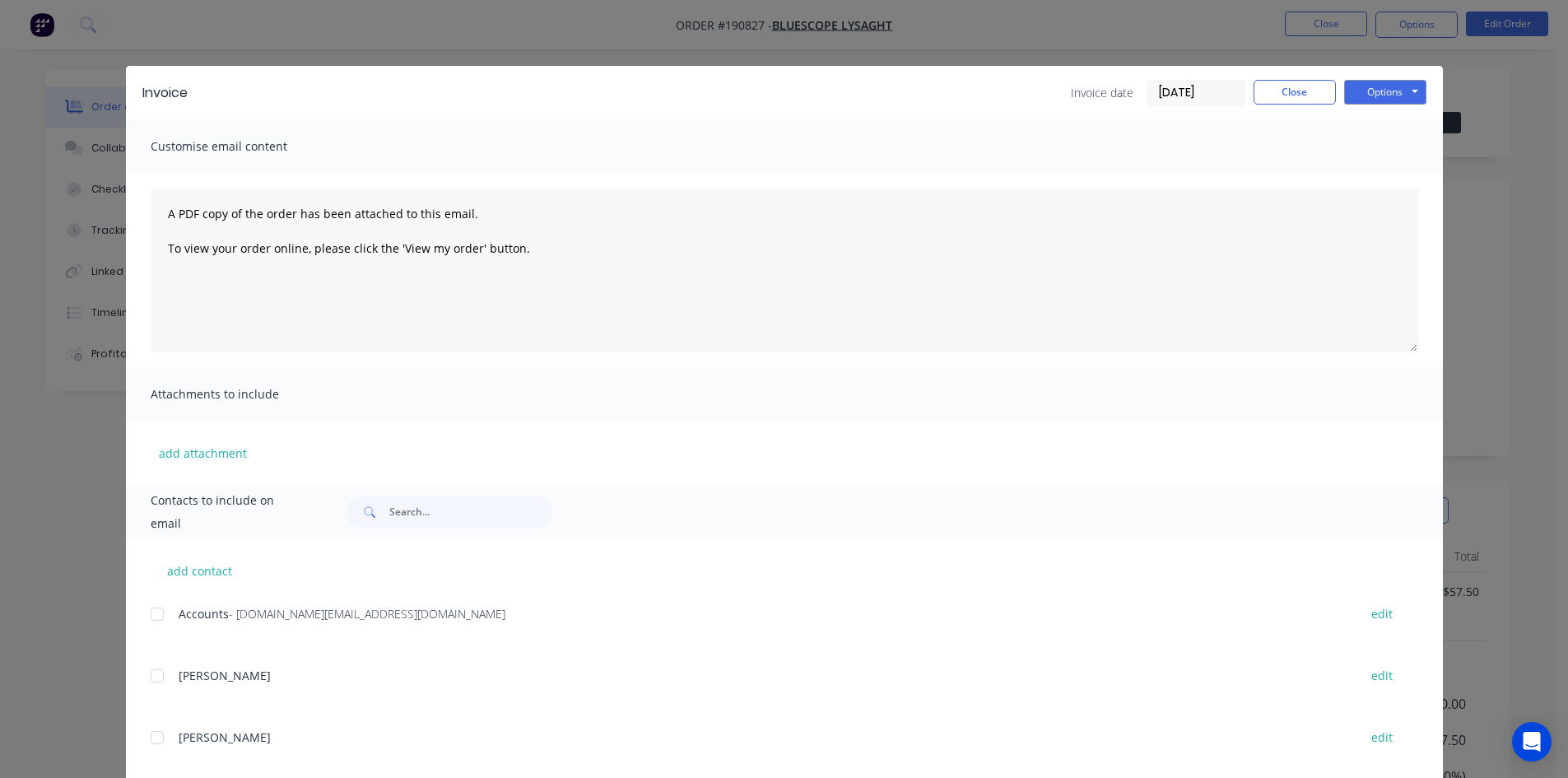
click at [153, 616] on div at bounding box center [158, 615] width 33 height 33
click at [1370, 89] on button "Options" at bounding box center [1386, 92] width 83 height 25
click at [1374, 172] on button "Email" at bounding box center [1397, 176] width 105 height 28
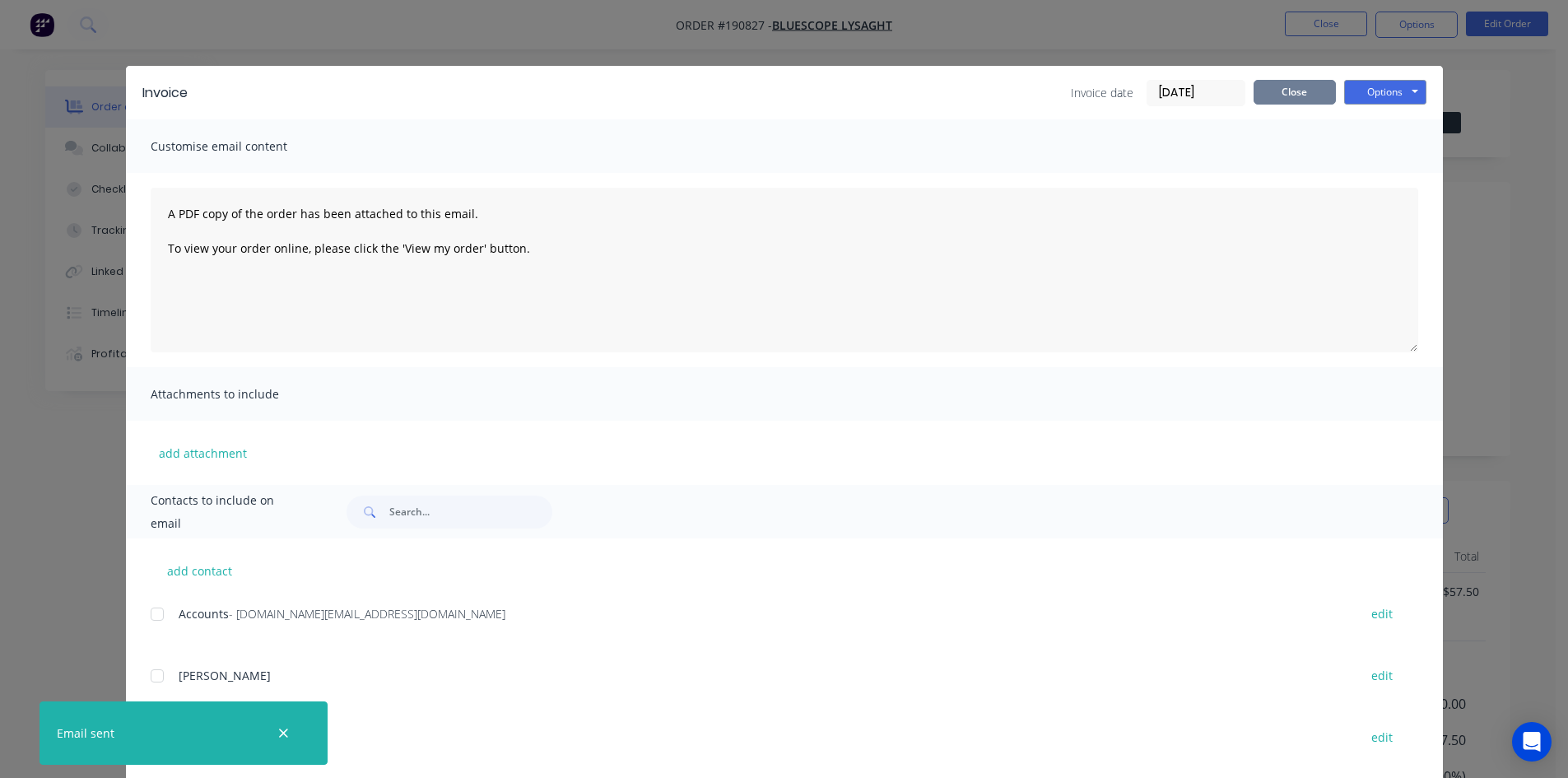
click at [1286, 92] on button "Close" at bounding box center [1295, 92] width 83 height 25
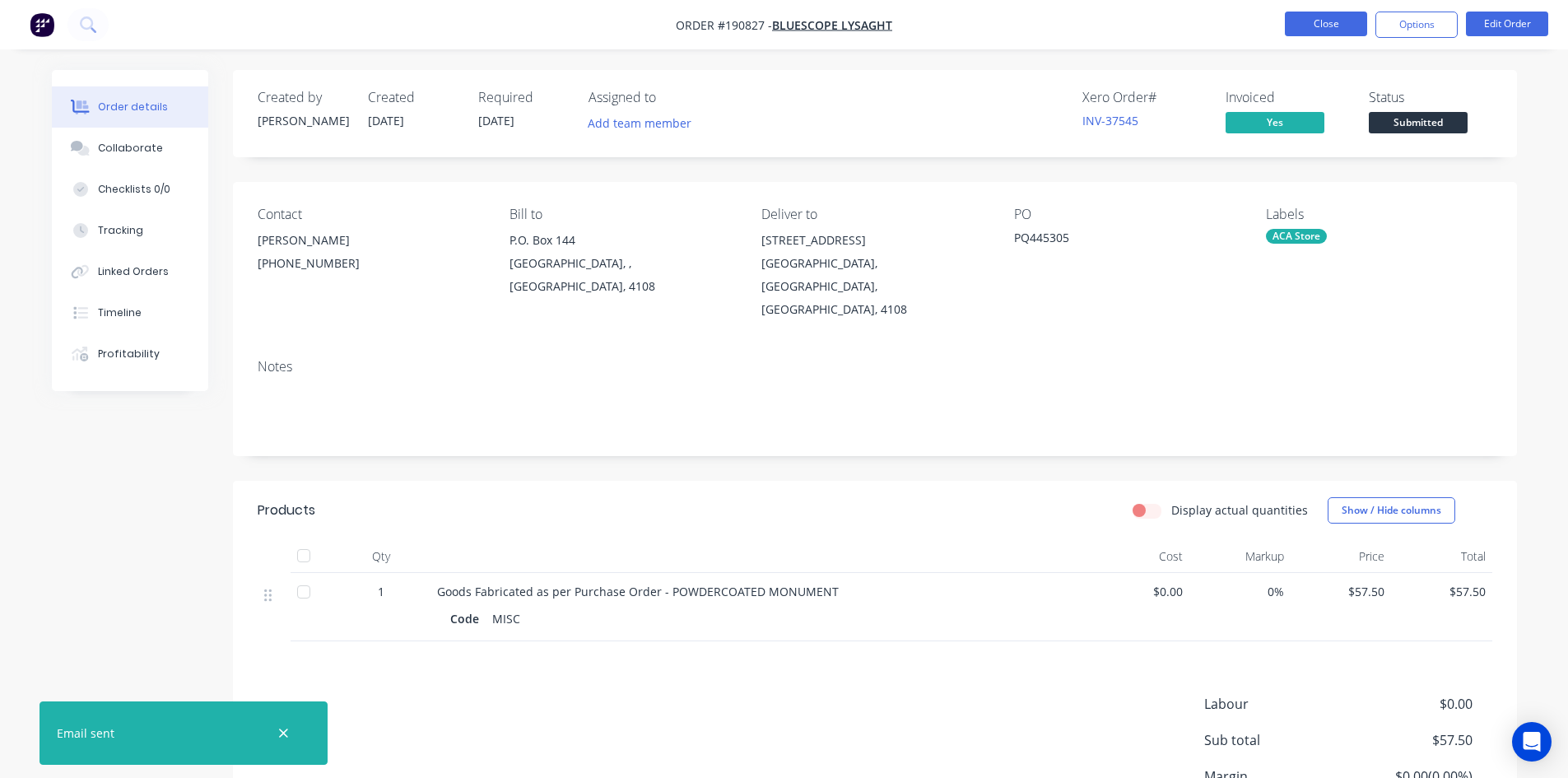
click at [1311, 34] on button "Close" at bounding box center [1326, 24] width 83 height 25
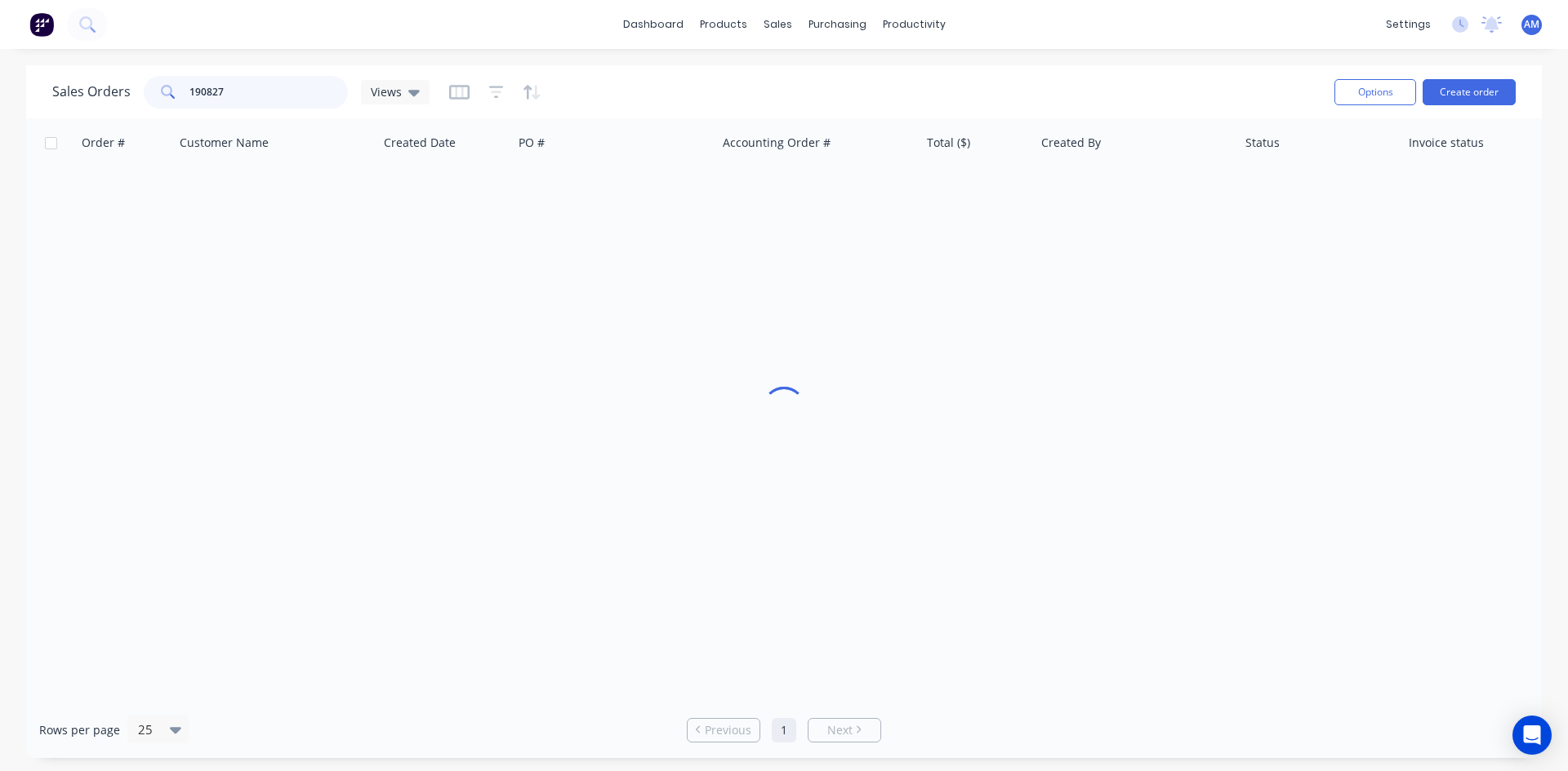
drag, startPoint x: 246, startPoint y: 94, endPoint x: 126, endPoint y: 87, distance: 120.2
click at [126, 87] on div "Sales Orders 190827 Views" at bounding box center [240, 92] width 377 height 33
type input "1"
type input "PQ445323"
click at [669, 195] on div "PQ445323" at bounding box center [609, 194] width 181 height 16
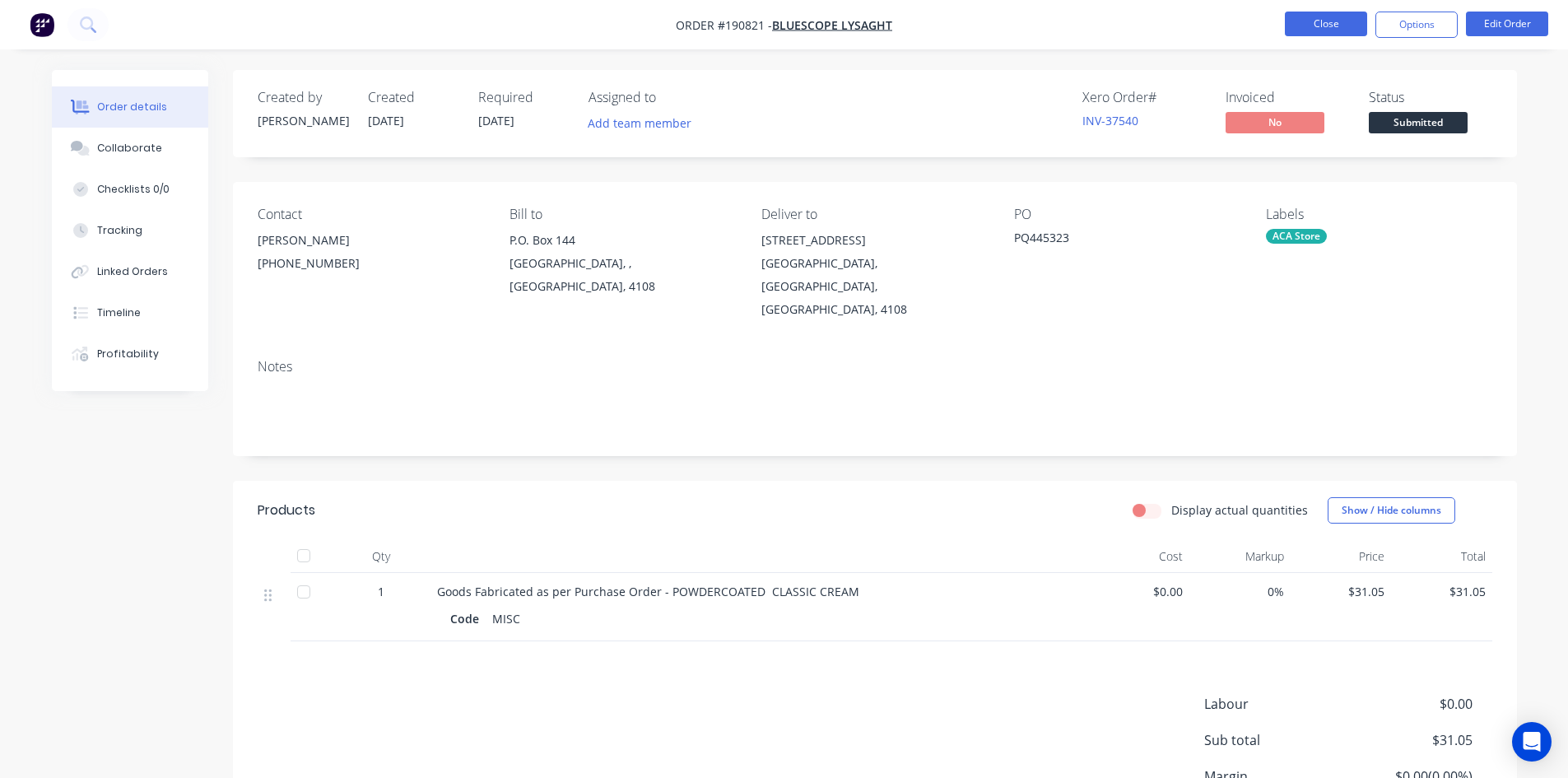
click at [1320, 28] on button "Close" at bounding box center [1326, 24] width 83 height 25
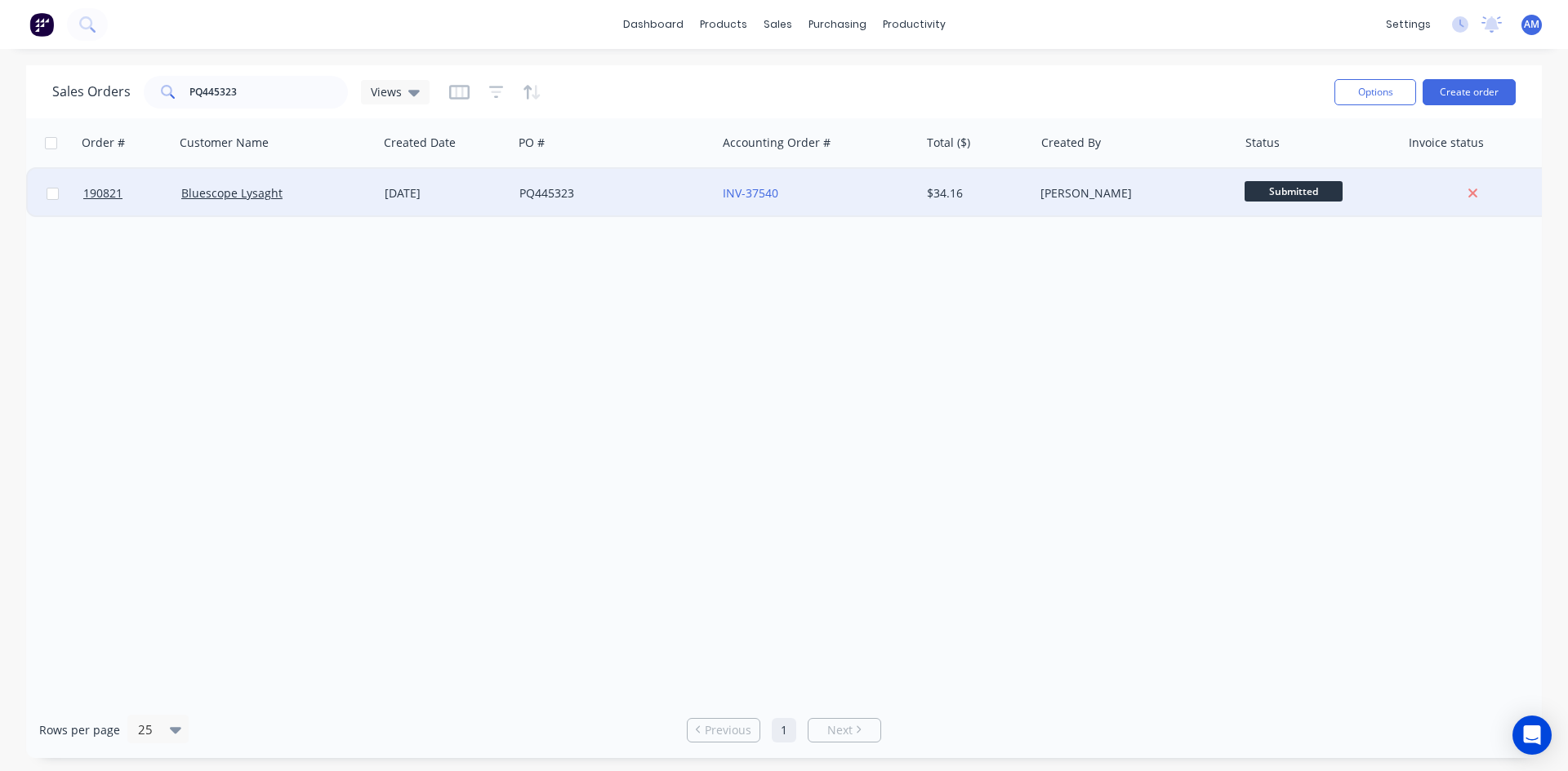
click at [645, 207] on div "PQ445323" at bounding box center [615, 194] width 204 height 49
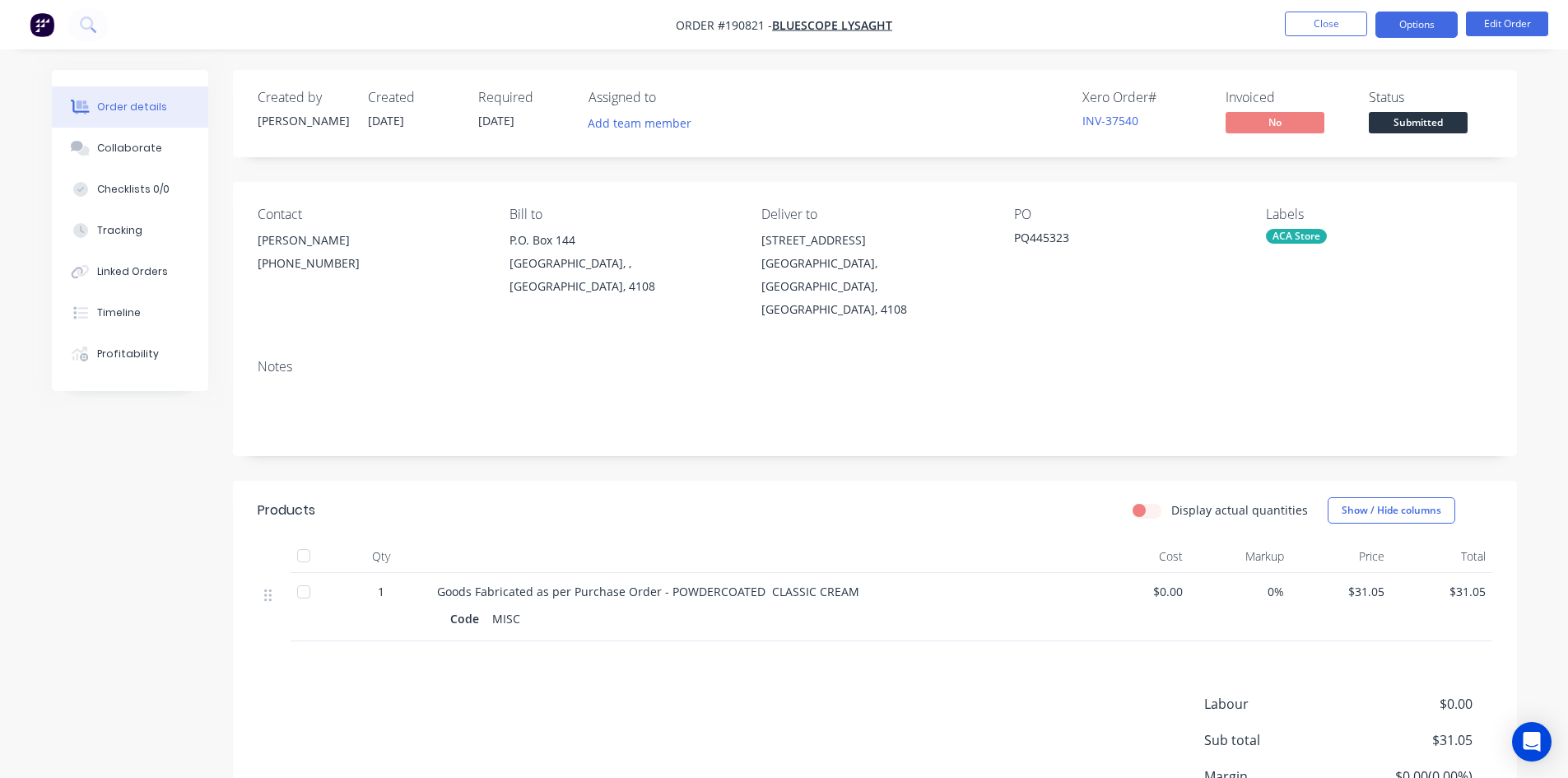
click at [1428, 28] on button "Options" at bounding box center [1417, 25] width 83 height 27
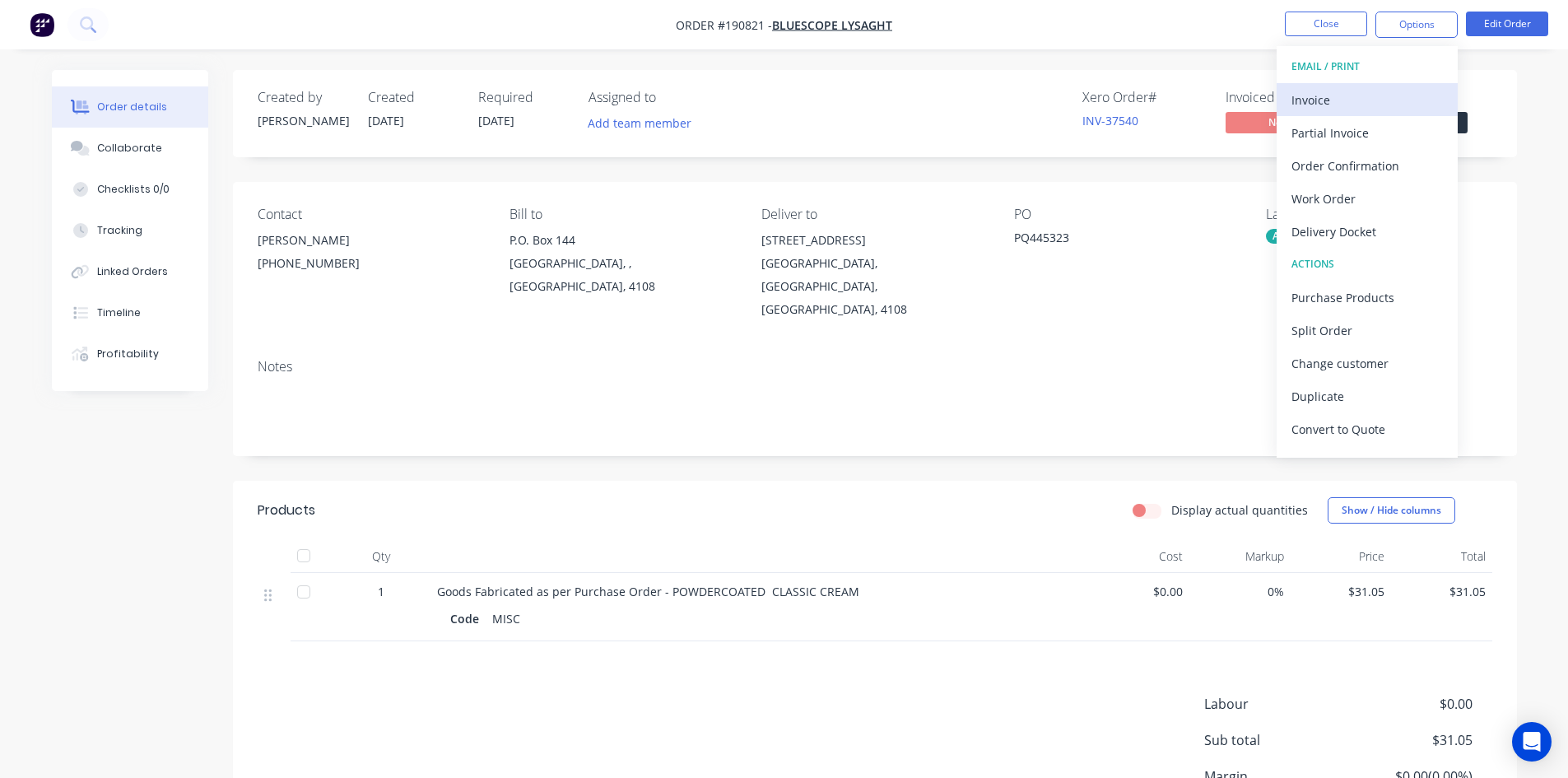
click at [1360, 98] on div "Invoice" at bounding box center [1367, 100] width 151 height 24
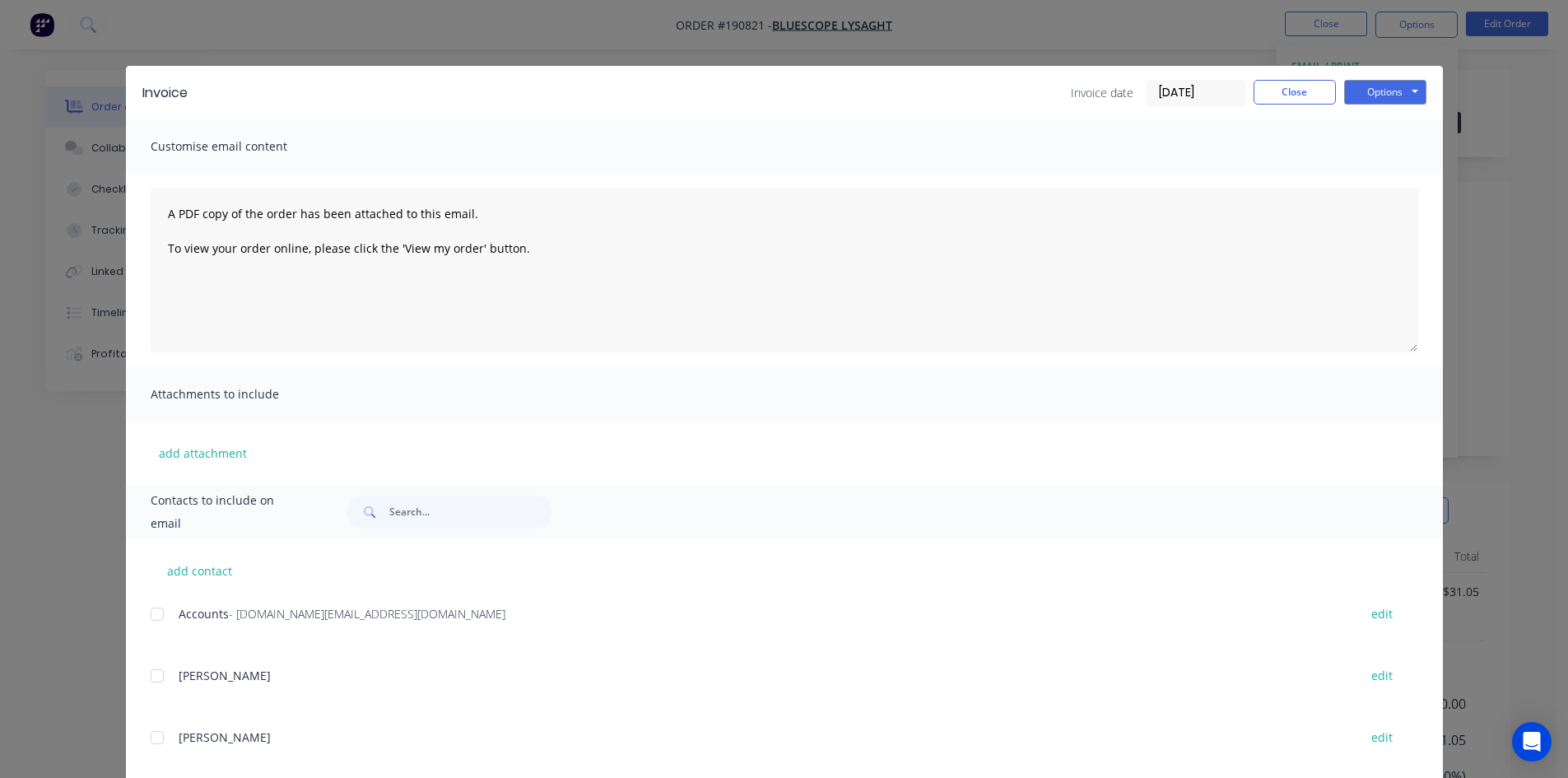
click at [151, 613] on div at bounding box center [158, 615] width 33 height 33
click at [1412, 78] on div "Invoice Invoice date [DATE] Close Options Preview Print Email" at bounding box center [784, 93] width 1317 height 53
click at [1408, 88] on button "Options" at bounding box center [1386, 92] width 83 height 25
click at [1405, 172] on button "Email" at bounding box center [1397, 176] width 105 height 28
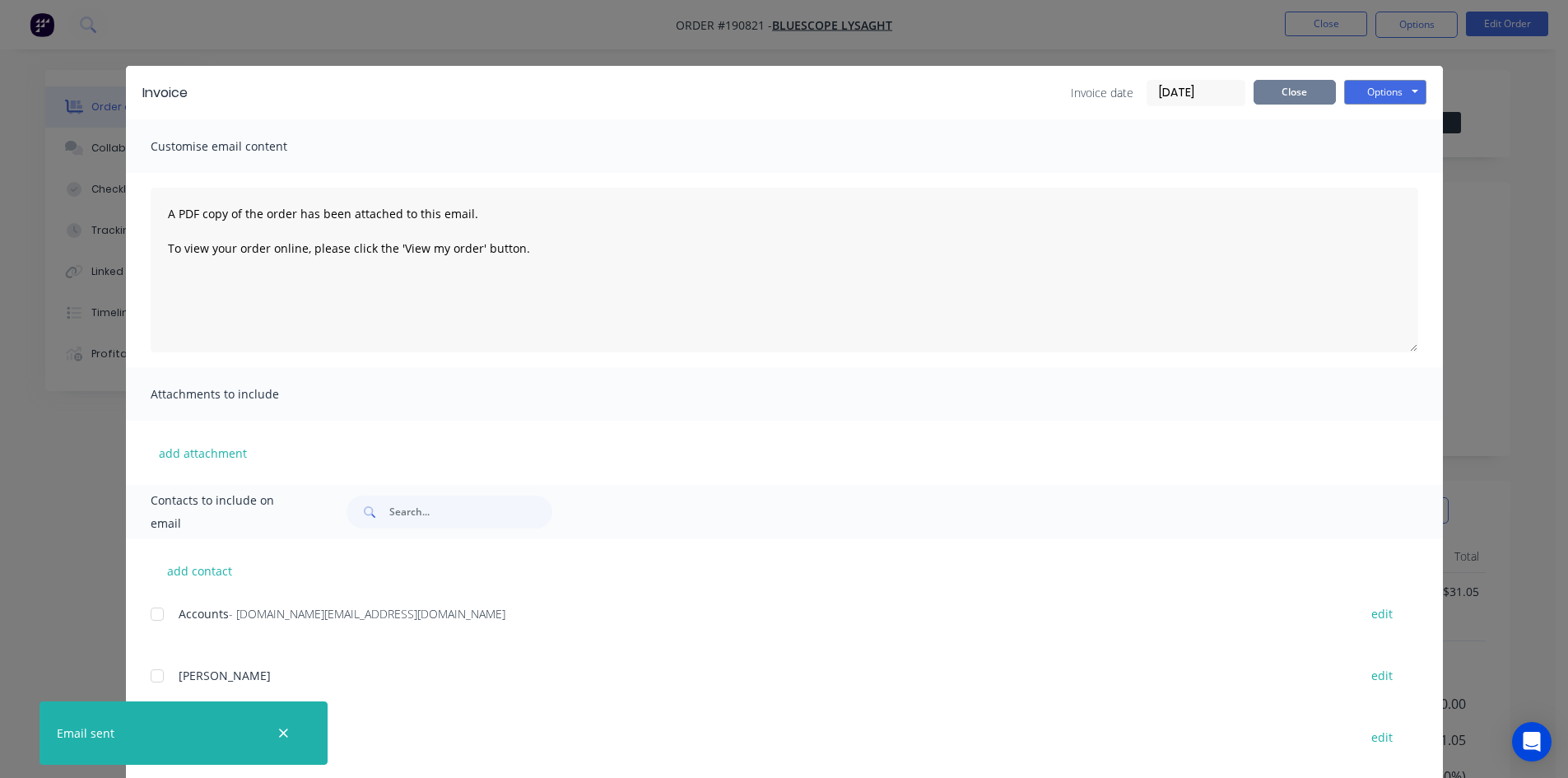
click at [1284, 99] on button "Close" at bounding box center [1295, 92] width 83 height 25
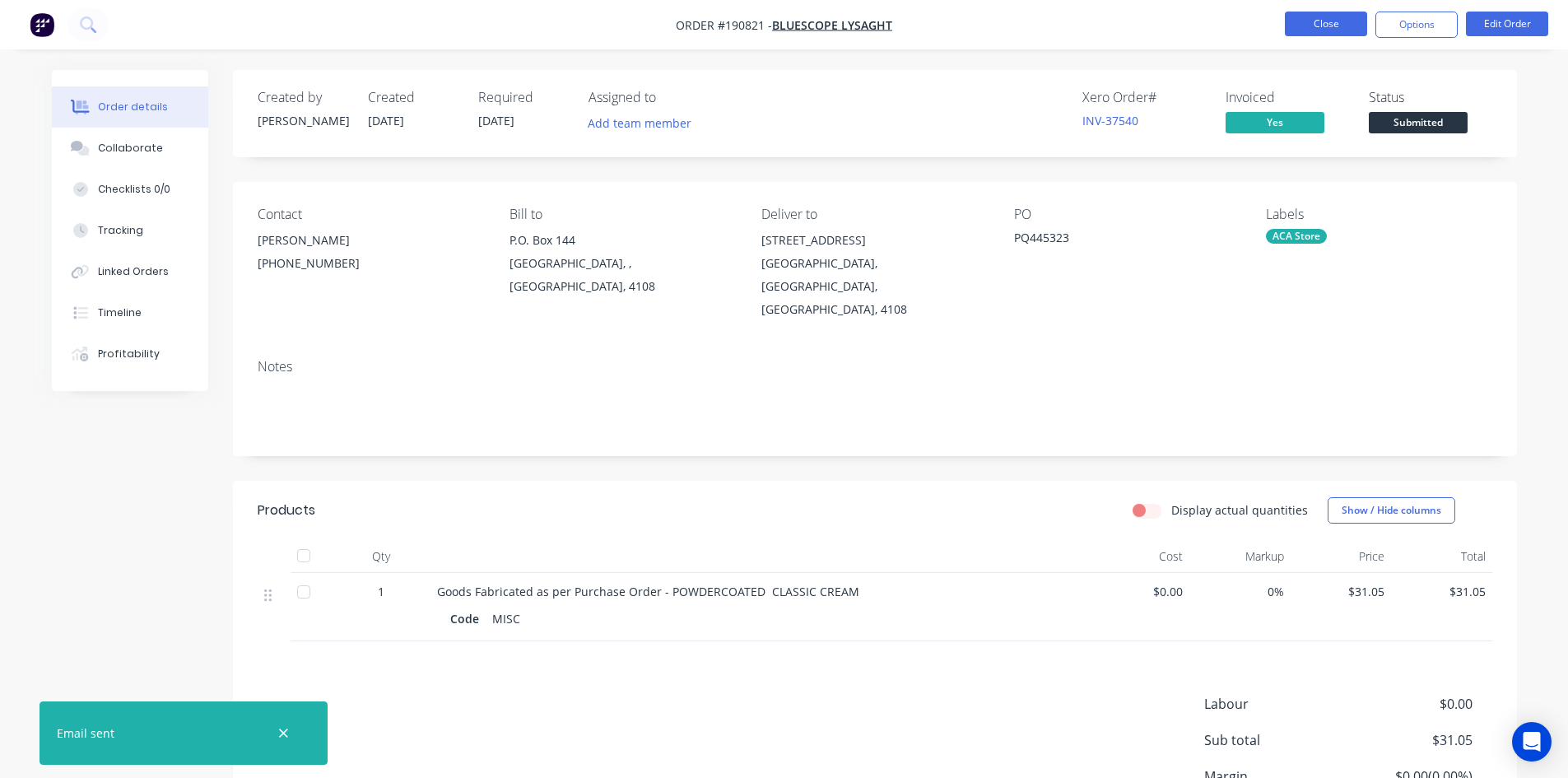
click at [1324, 28] on button "Close" at bounding box center [1326, 24] width 83 height 25
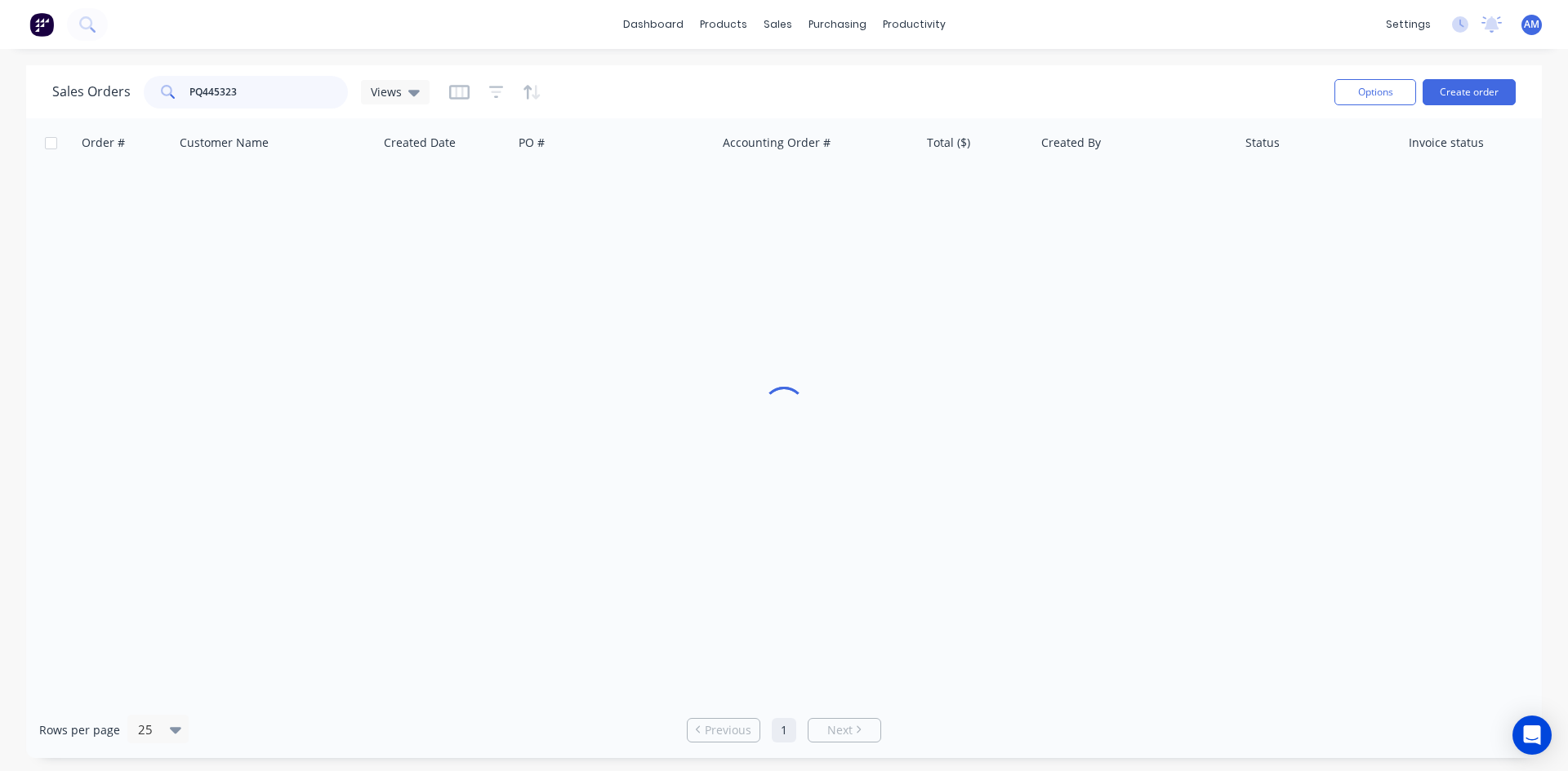
drag, startPoint x: 281, startPoint y: 105, endPoint x: 142, endPoint y: 97, distance: 139.2
click at [144, 97] on div "PQ445323" at bounding box center [246, 92] width 204 height 33
type input "190919"
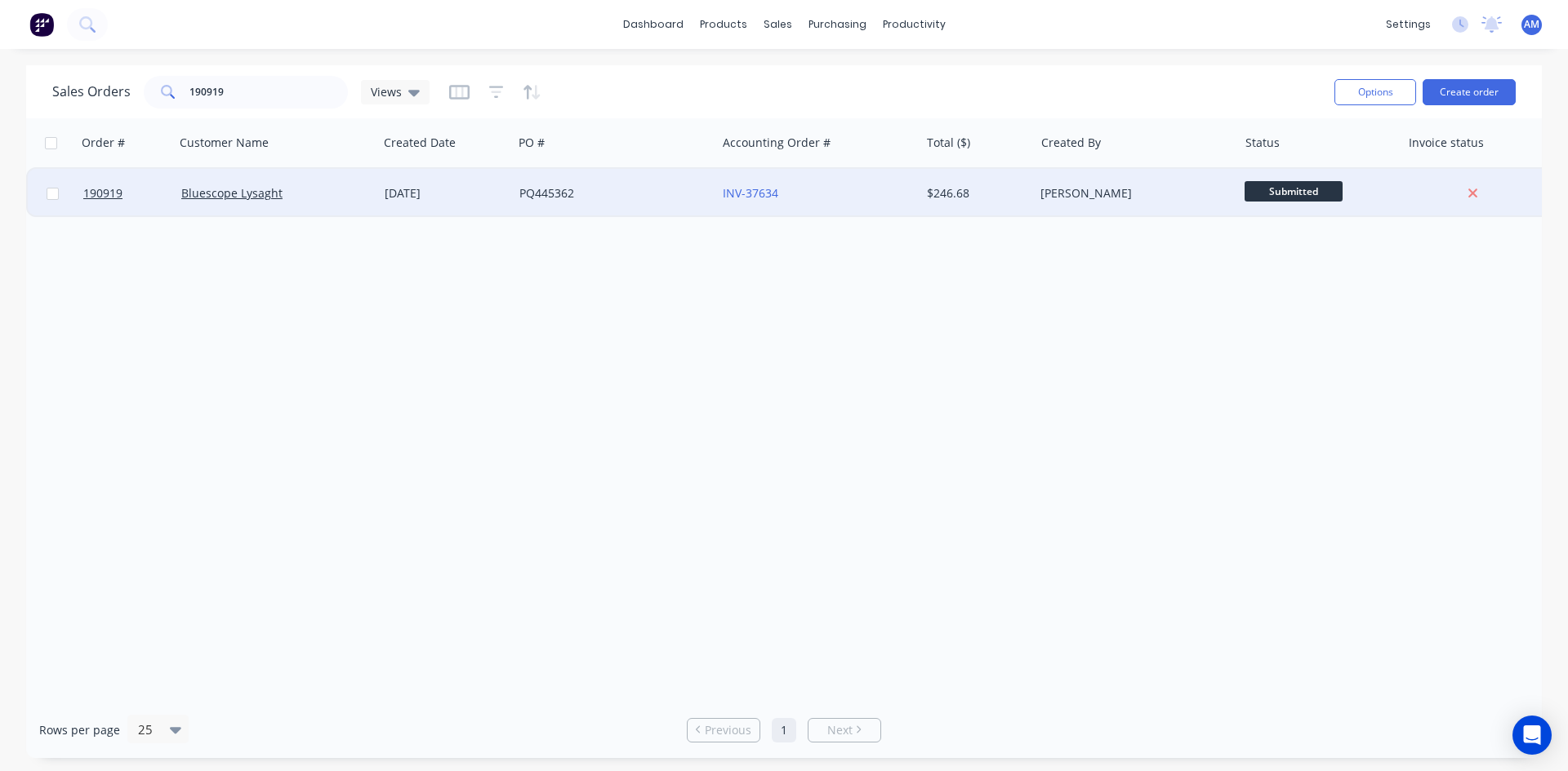
click at [626, 189] on div "PQ445362" at bounding box center [609, 194] width 181 height 16
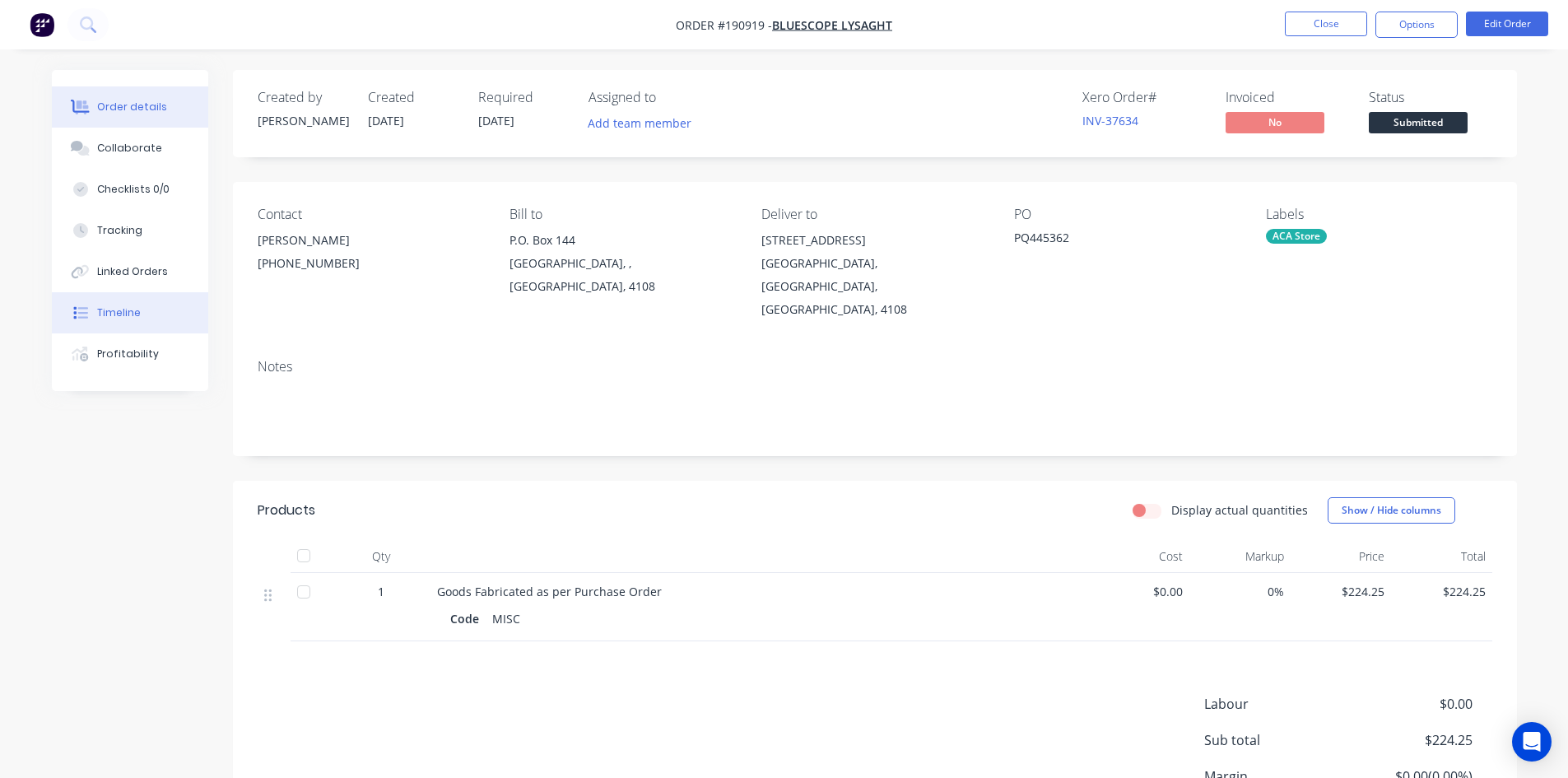
click at [148, 313] on button "Timeline" at bounding box center [130, 313] width 157 height 41
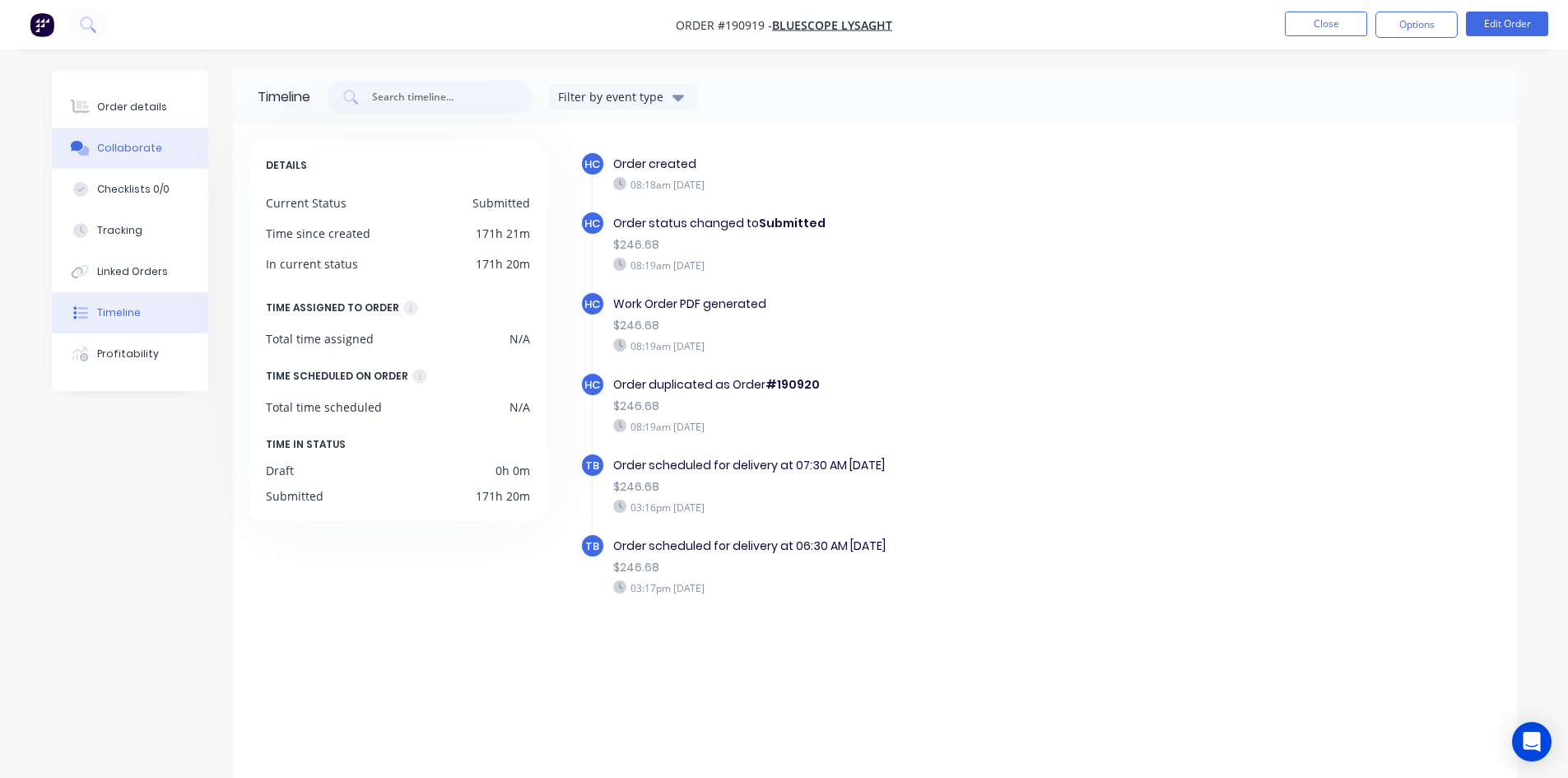
click at [149, 140] on button "Collaborate" at bounding box center [130, 148] width 157 height 41
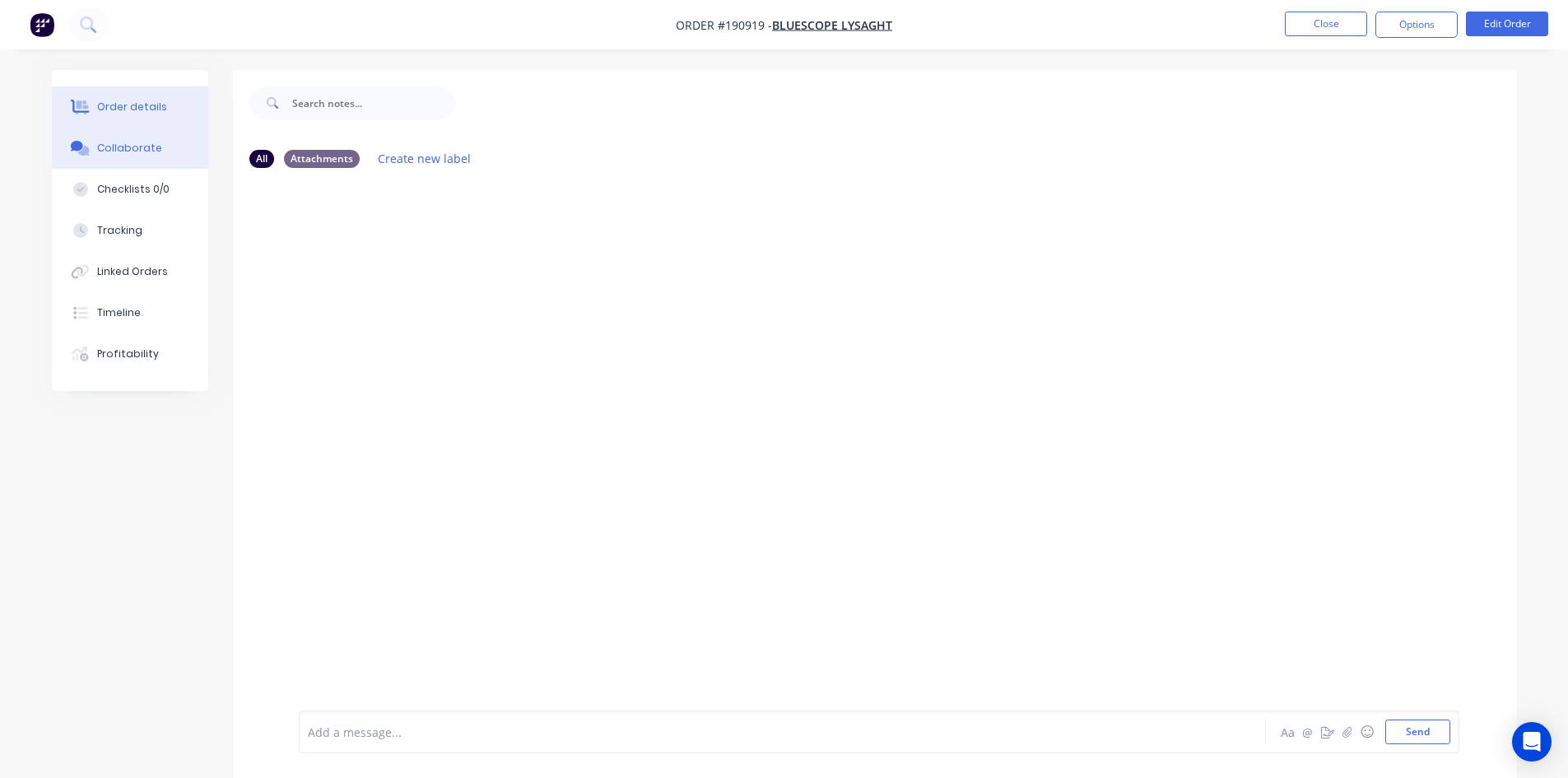
click at [149, 113] on div "Order details" at bounding box center [132, 107] width 70 height 15
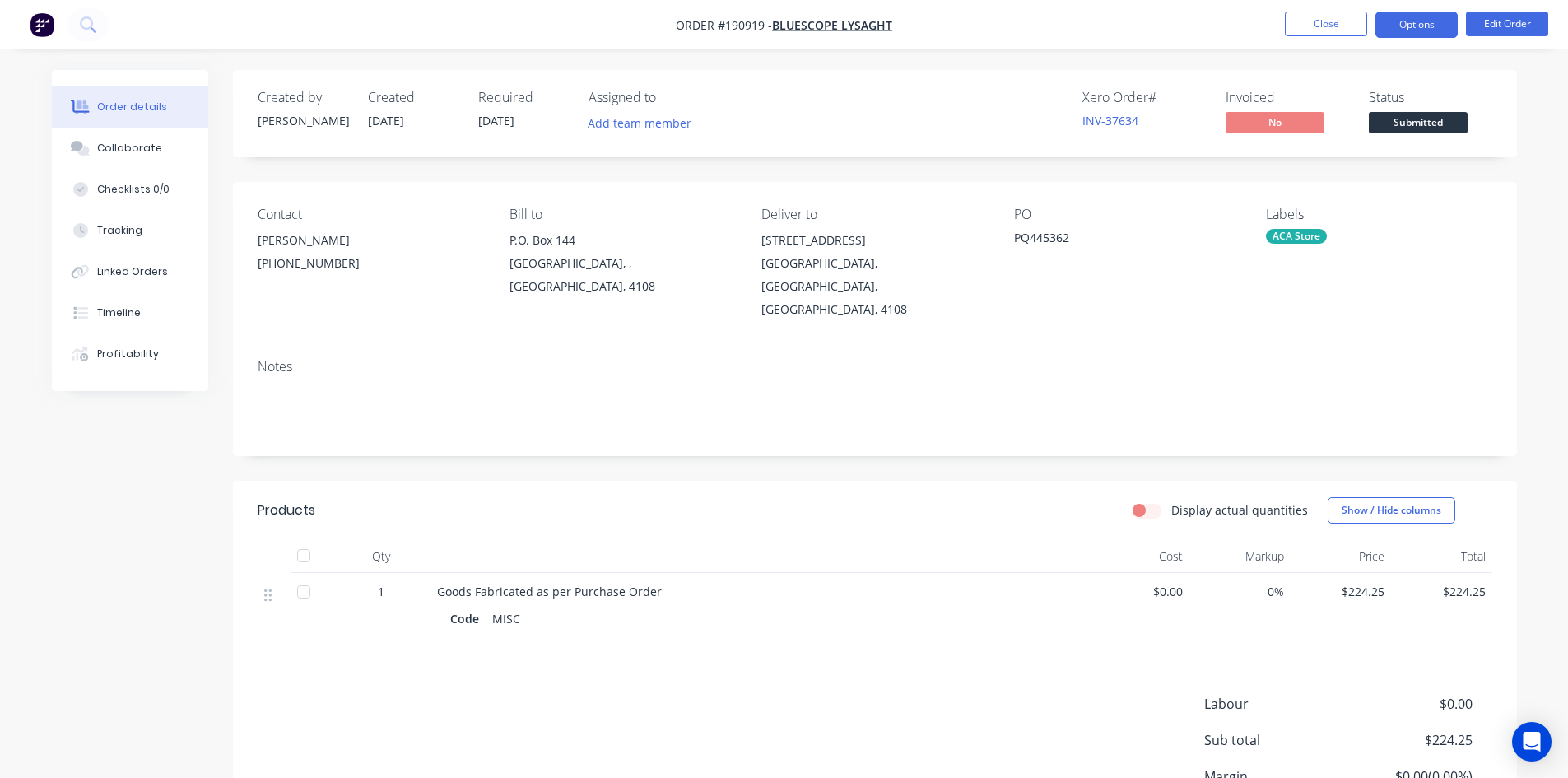
click at [1406, 27] on button "Options" at bounding box center [1417, 25] width 83 height 27
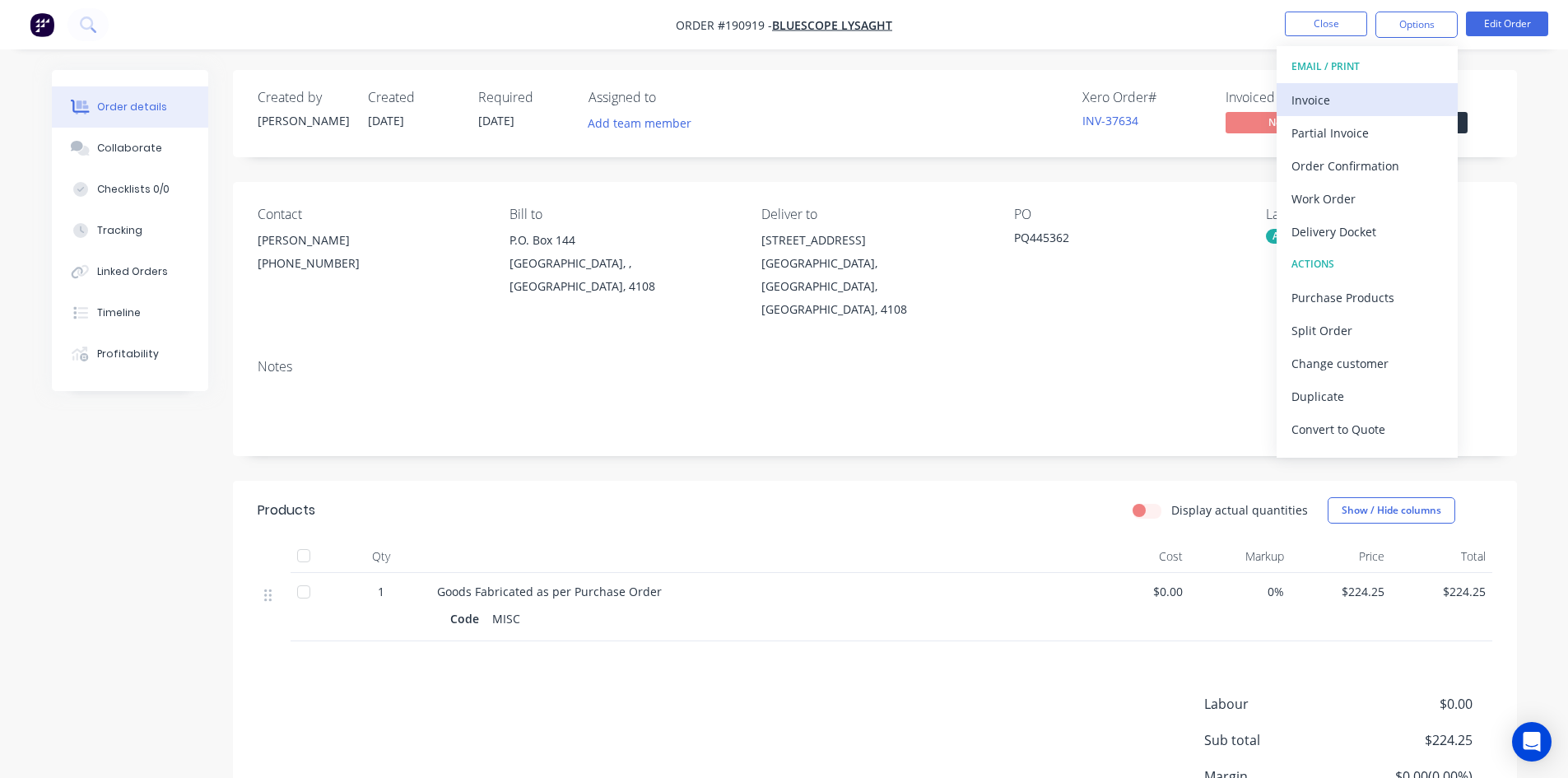
click at [1391, 84] on button "Invoice" at bounding box center [1367, 100] width 182 height 33
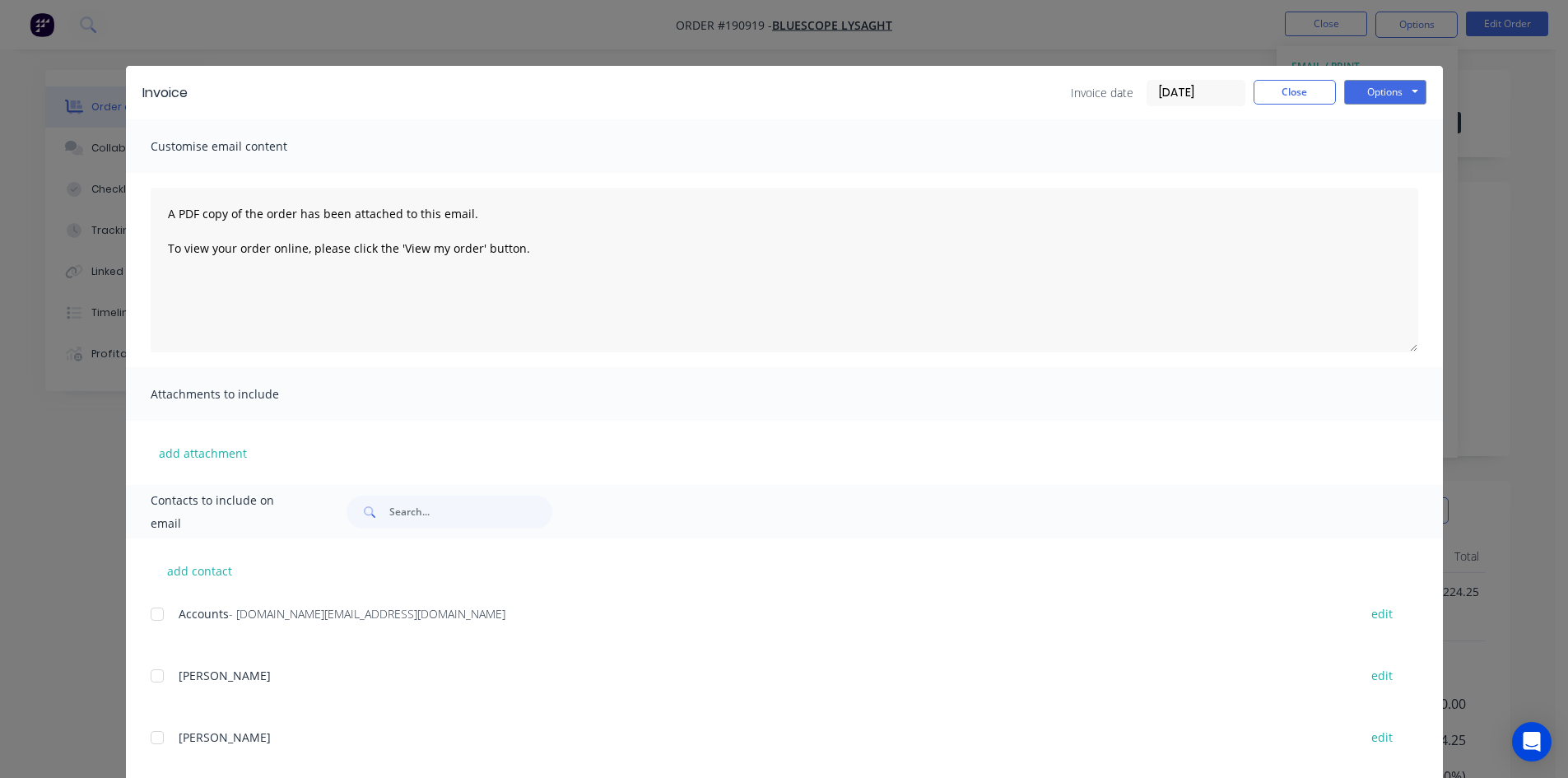
drag, startPoint x: 149, startPoint y: 616, endPoint x: 160, endPoint y: 606, distance: 14.9
click at [149, 616] on div at bounding box center [158, 615] width 33 height 33
click at [1398, 92] on button "Options" at bounding box center [1386, 92] width 83 height 25
click at [1395, 163] on button "Email" at bounding box center [1397, 176] width 105 height 28
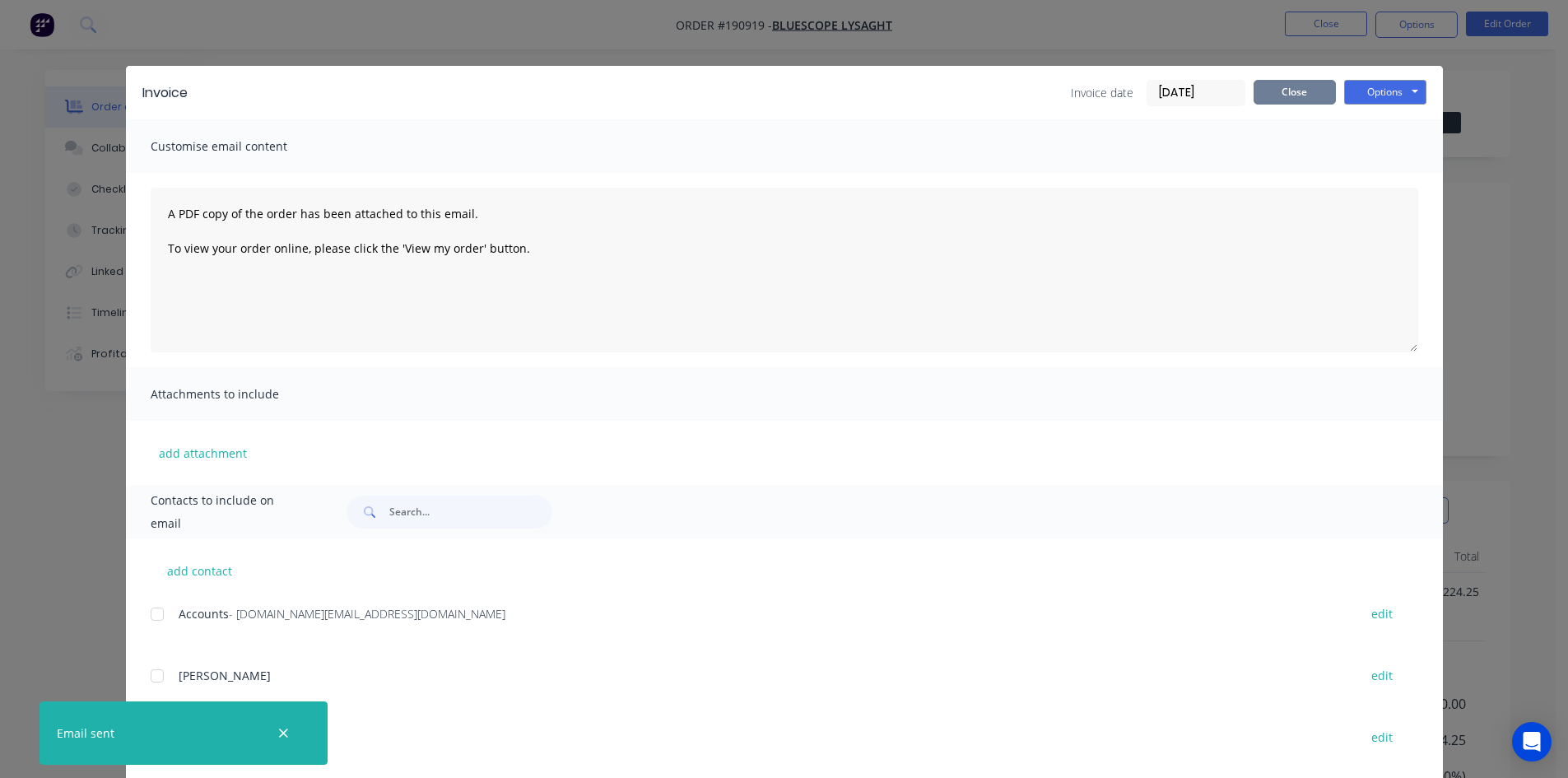
click at [1298, 91] on button "Close" at bounding box center [1295, 92] width 83 height 25
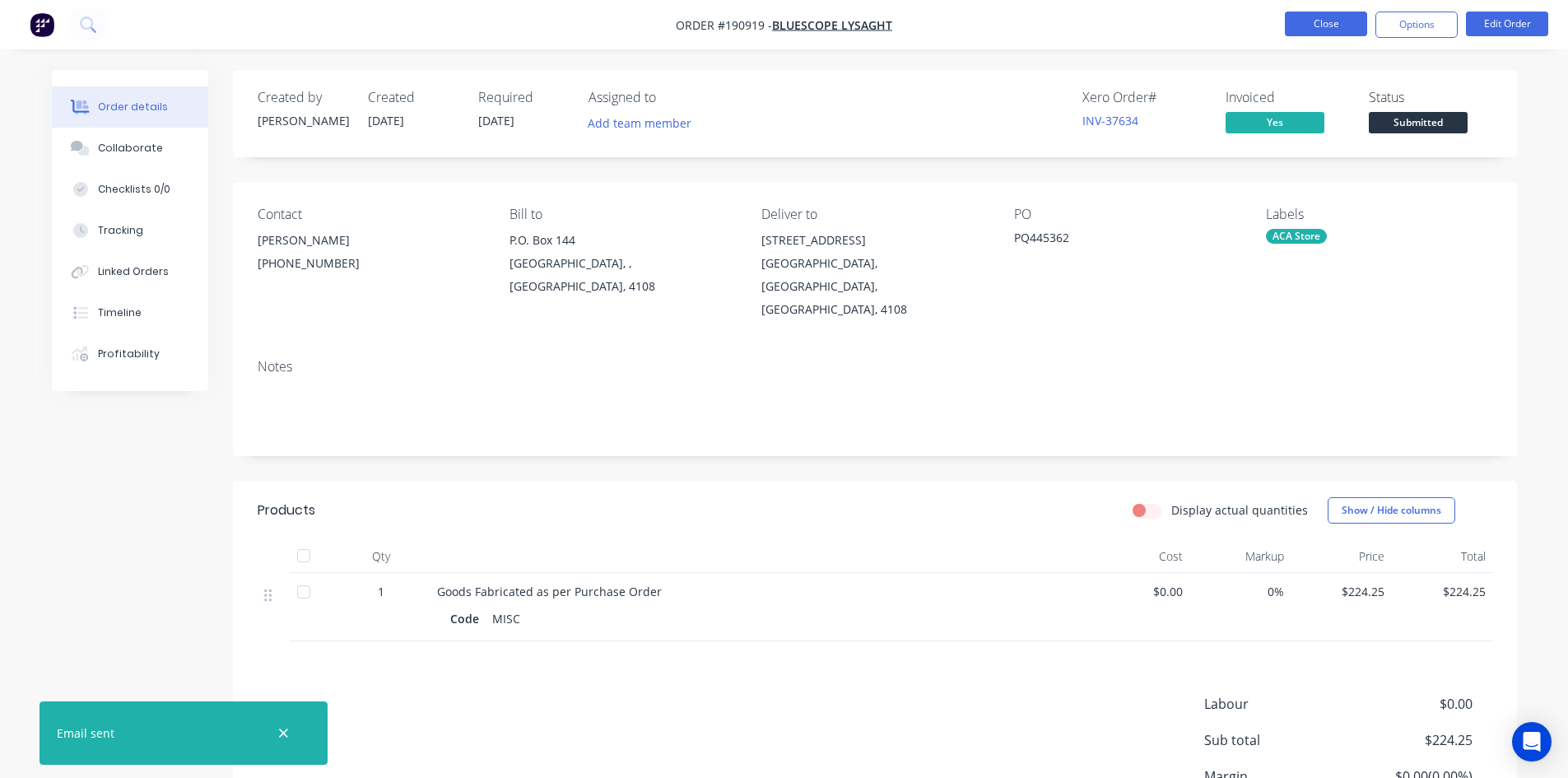
click at [1321, 31] on button "Close" at bounding box center [1326, 24] width 83 height 25
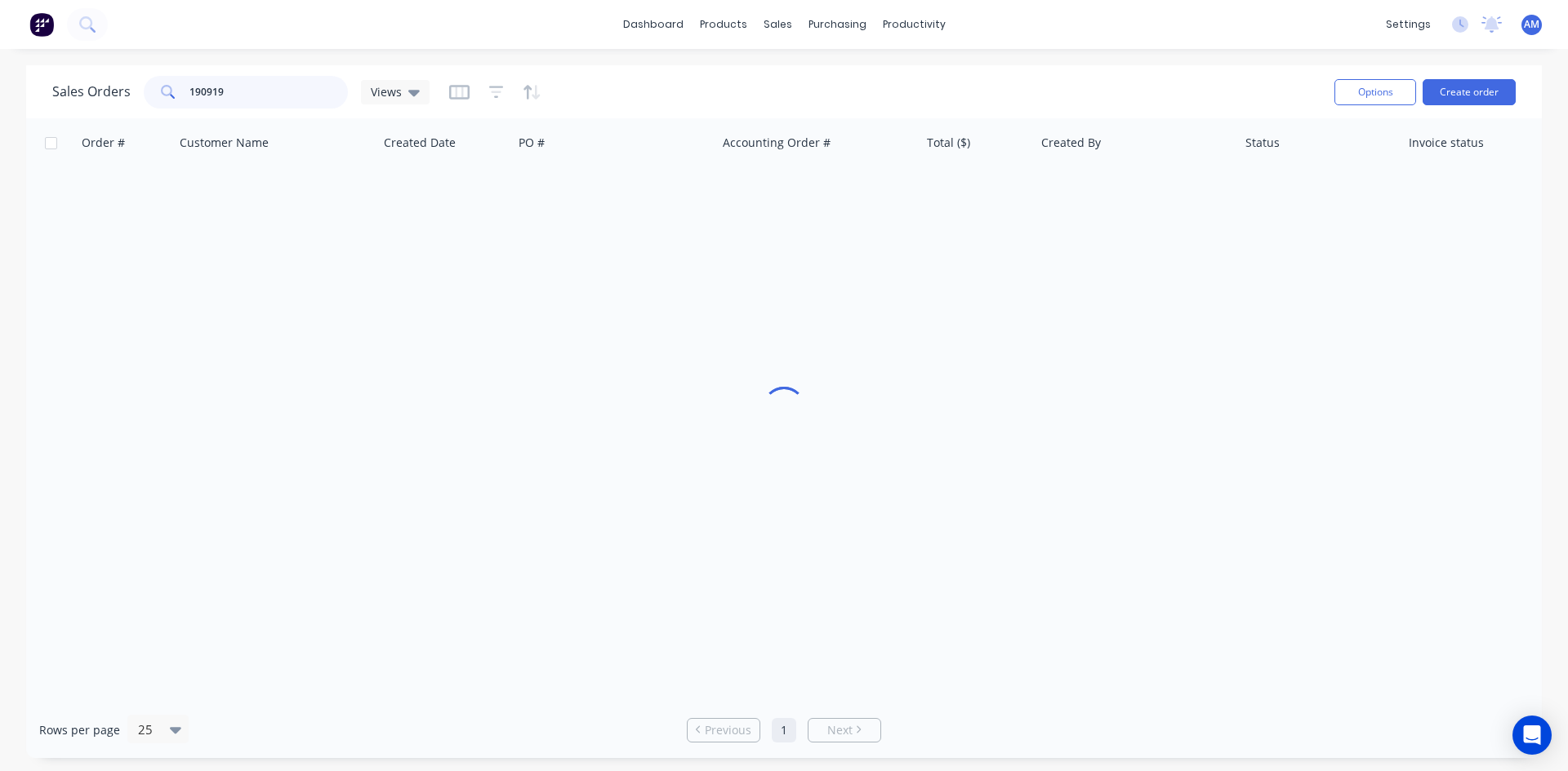
drag, startPoint x: 267, startPoint y: 94, endPoint x: 147, endPoint y: 94, distance: 120.0
click at [147, 94] on div "190919" at bounding box center [246, 92] width 204 height 33
type input "191325"
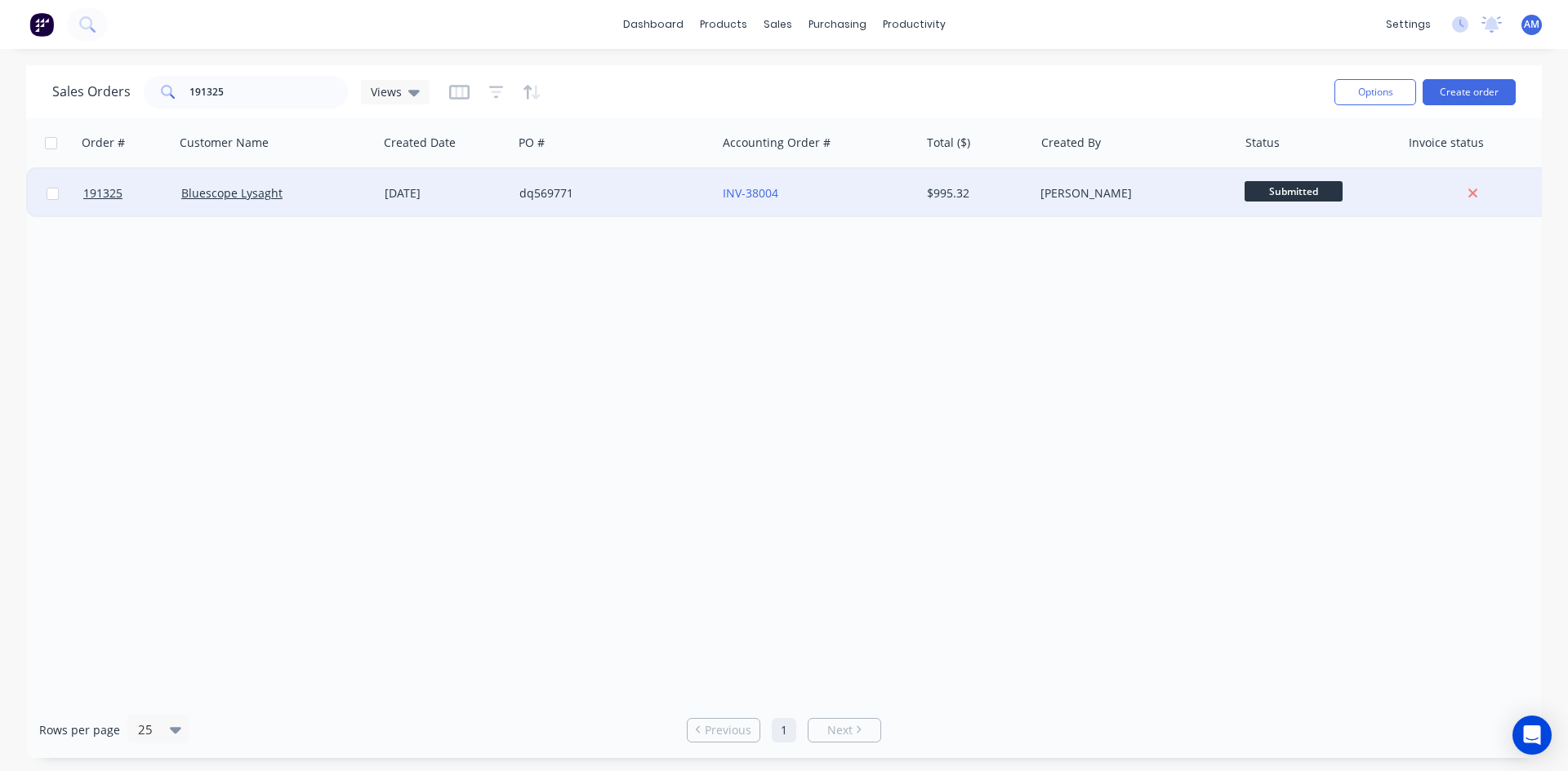
click at [669, 195] on div "dq569771" at bounding box center [609, 194] width 181 height 16
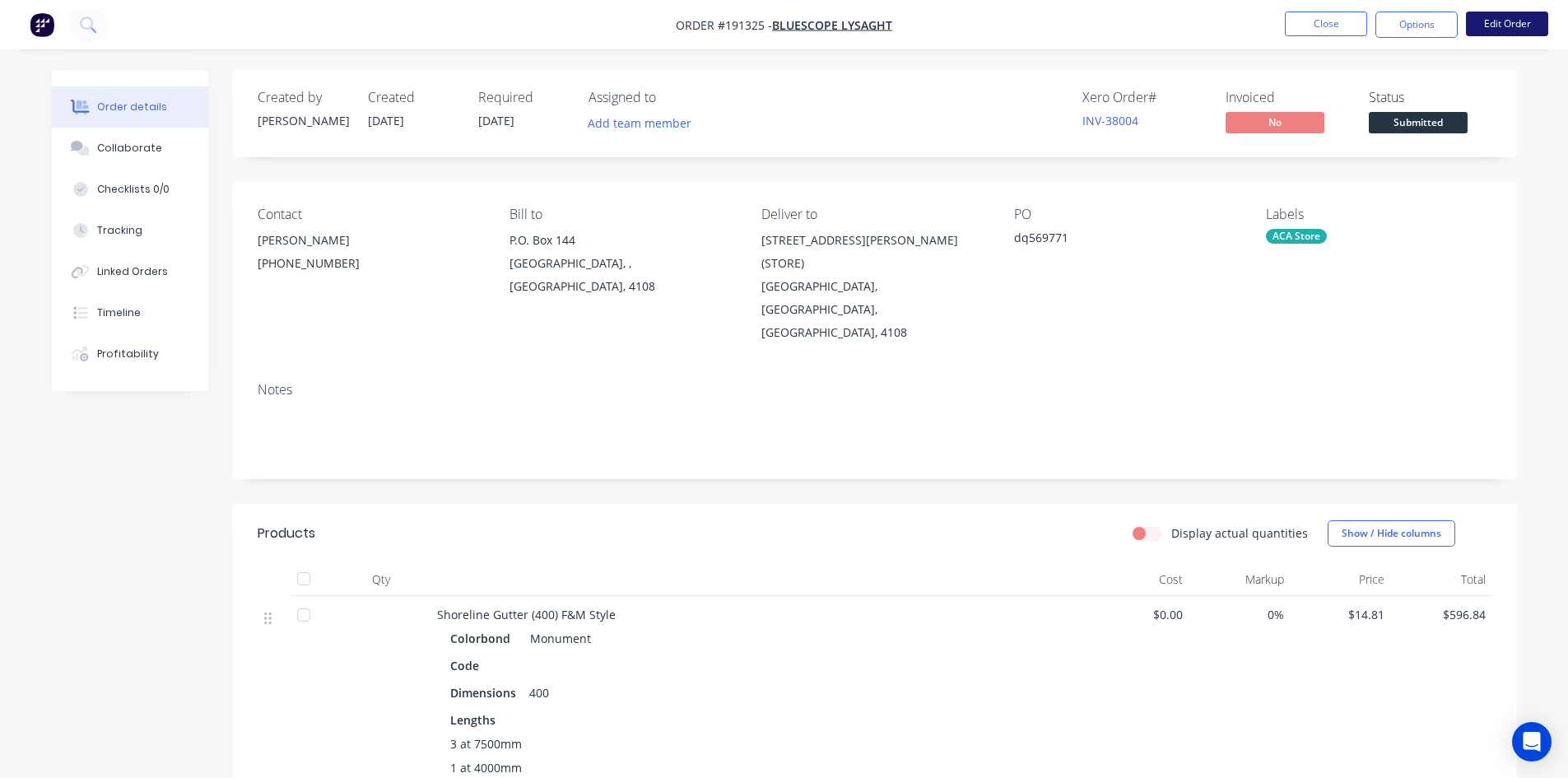
click at [1487, 20] on button "Edit Order" at bounding box center [1507, 24] width 83 height 25
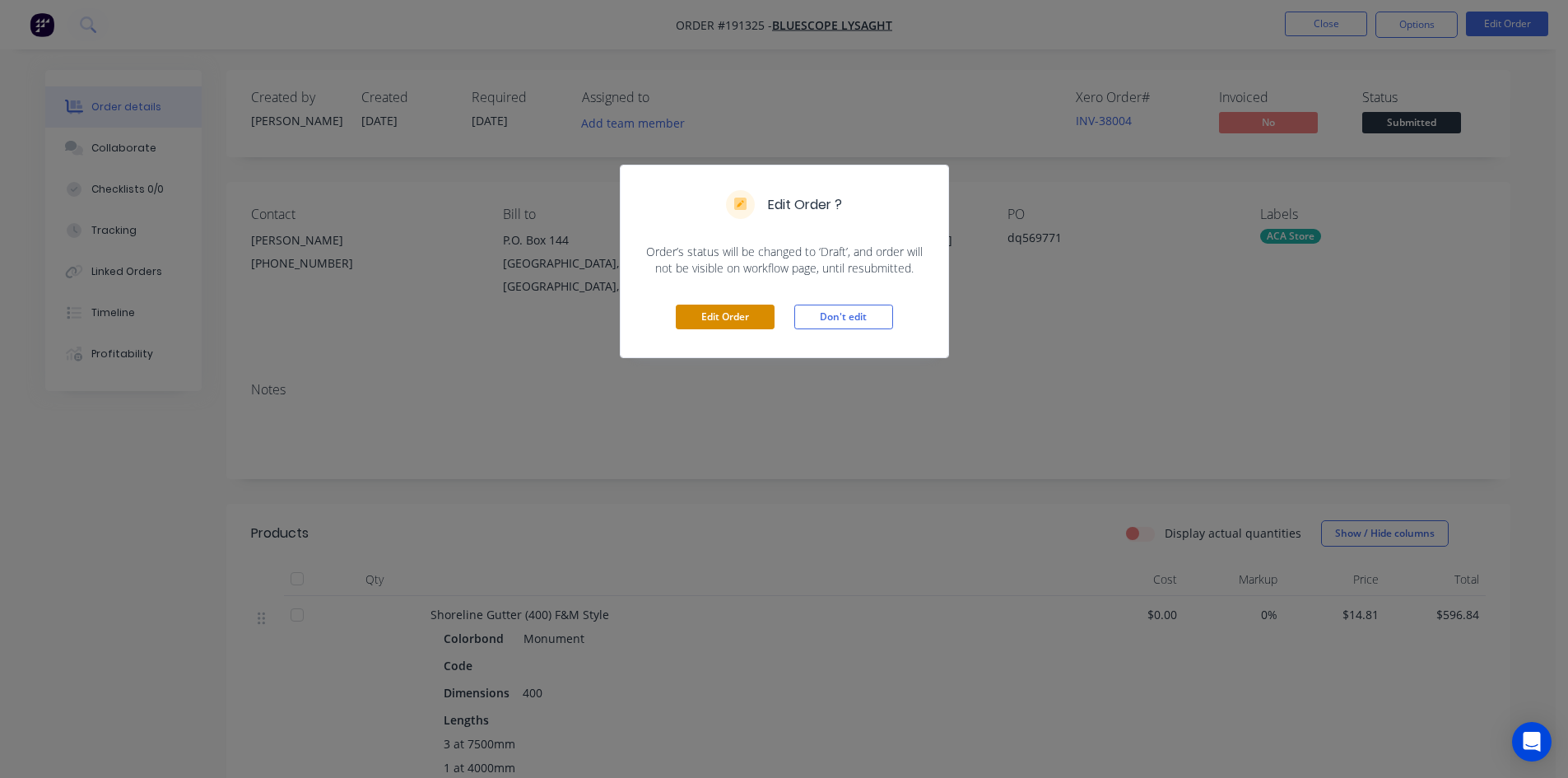
click at [740, 314] on button "Edit Order" at bounding box center [725, 317] width 99 height 25
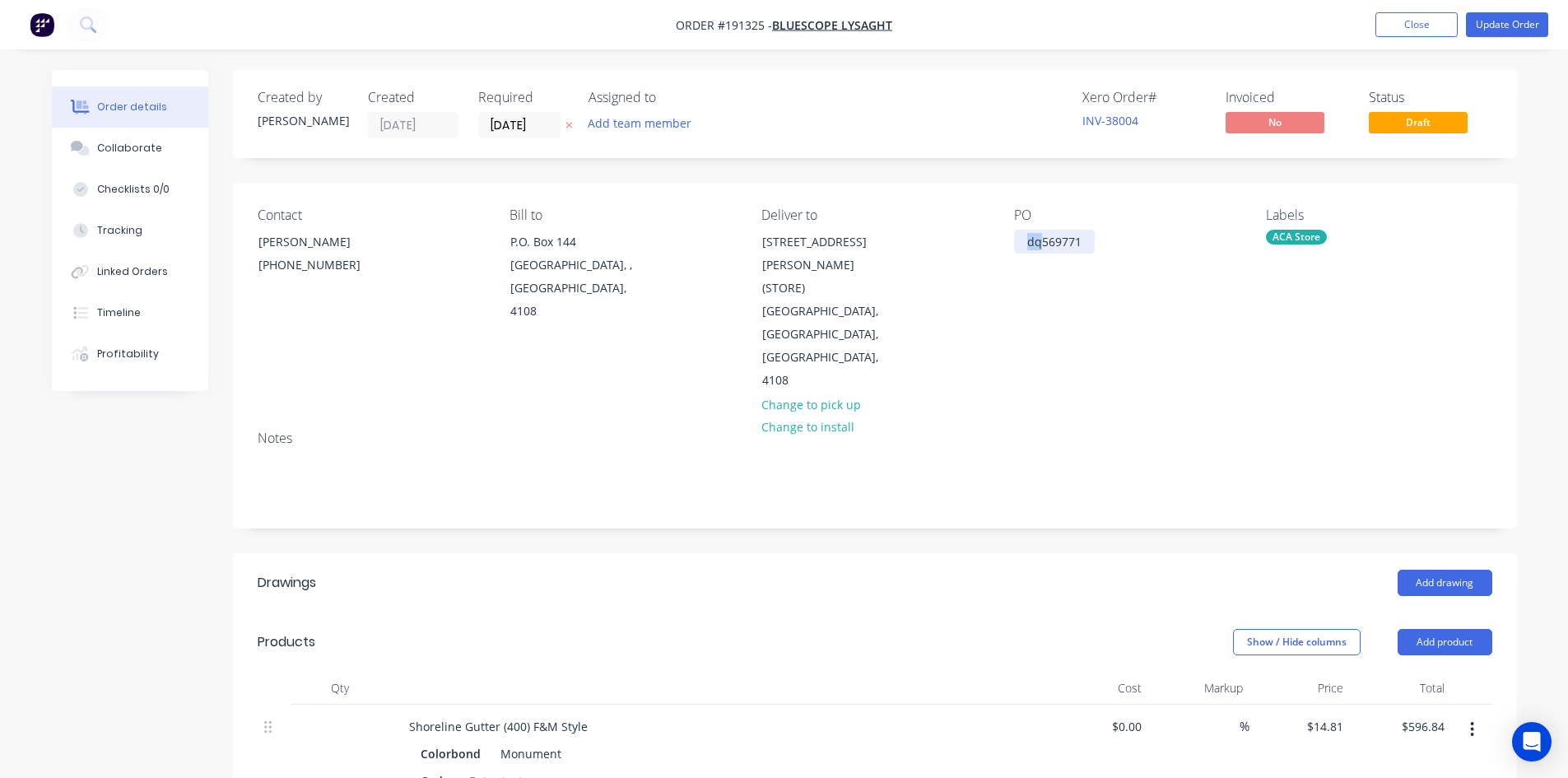
drag, startPoint x: 1038, startPoint y: 240, endPoint x: 1005, endPoint y: 234, distance: 33.5
click at [1006, 234] on div "Contact NATALIE BULL (07) 3365 7736 Bill to P.O. Box 144 Archerfield, , Austral…" at bounding box center [875, 300] width 1284 height 235
click at [1504, 21] on button "Update Order" at bounding box center [1507, 24] width 83 height 25
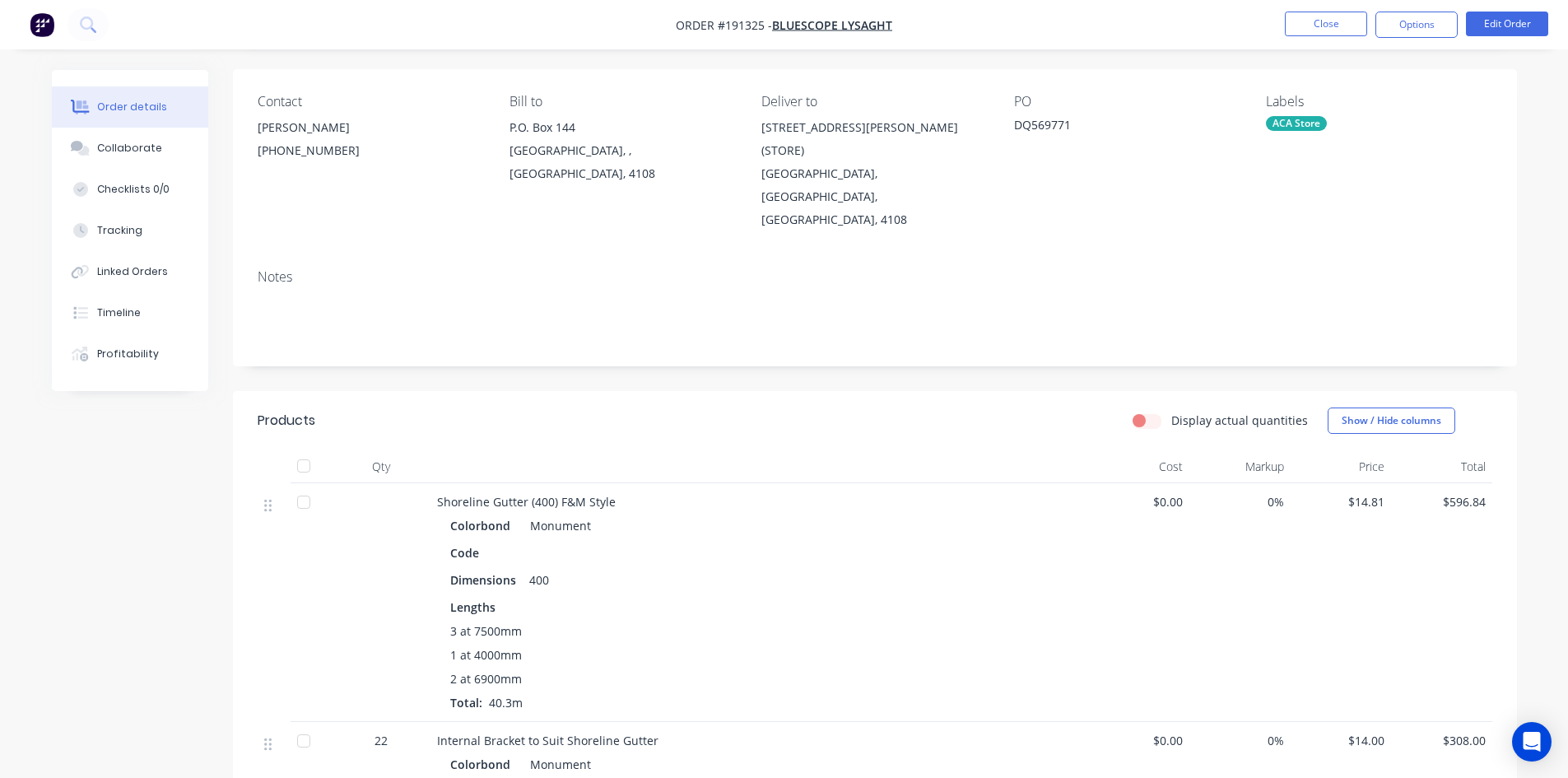
scroll to position [94, 0]
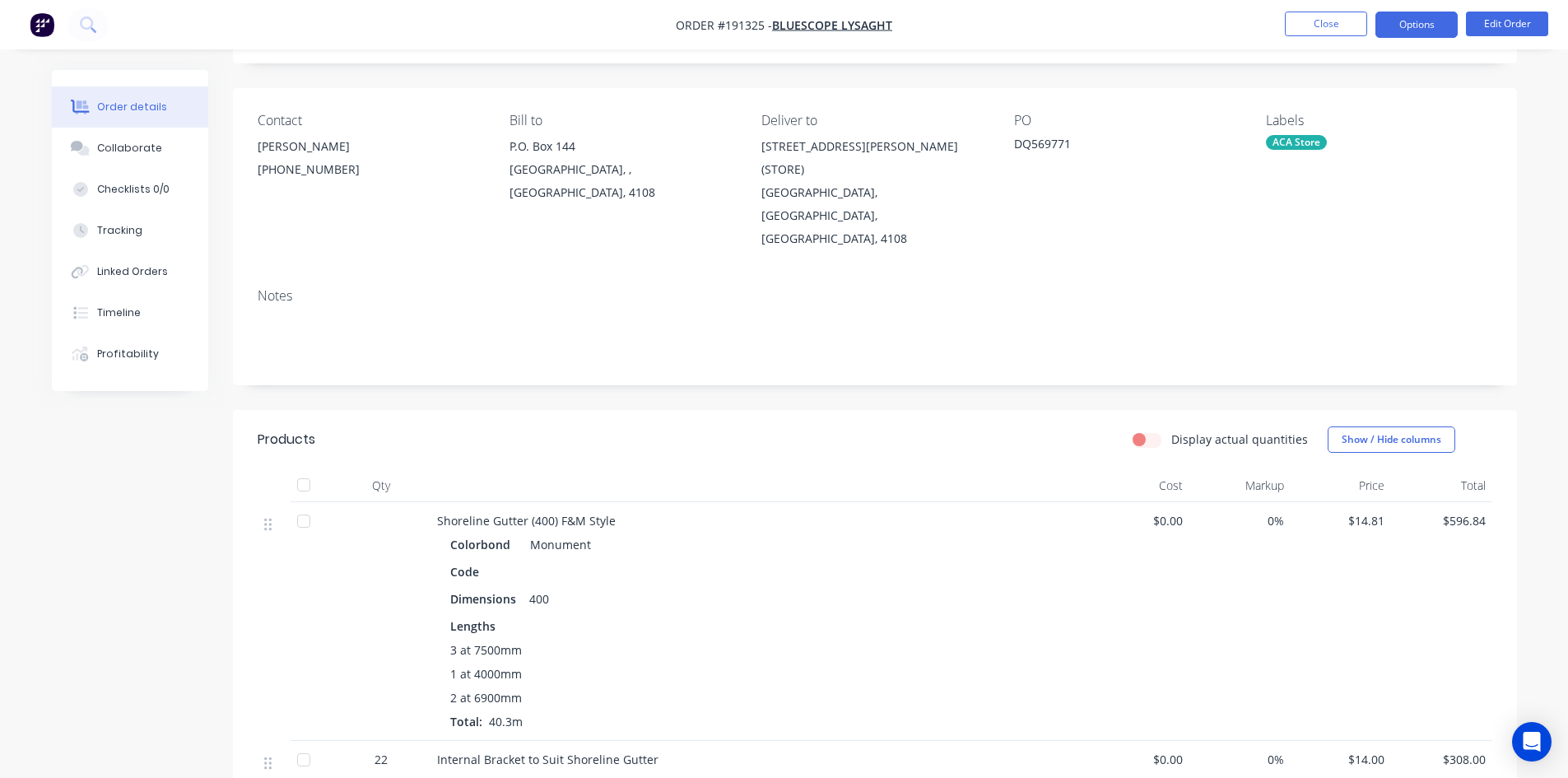
click at [1400, 22] on button "Options" at bounding box center [1417, 25] width 83 height 27
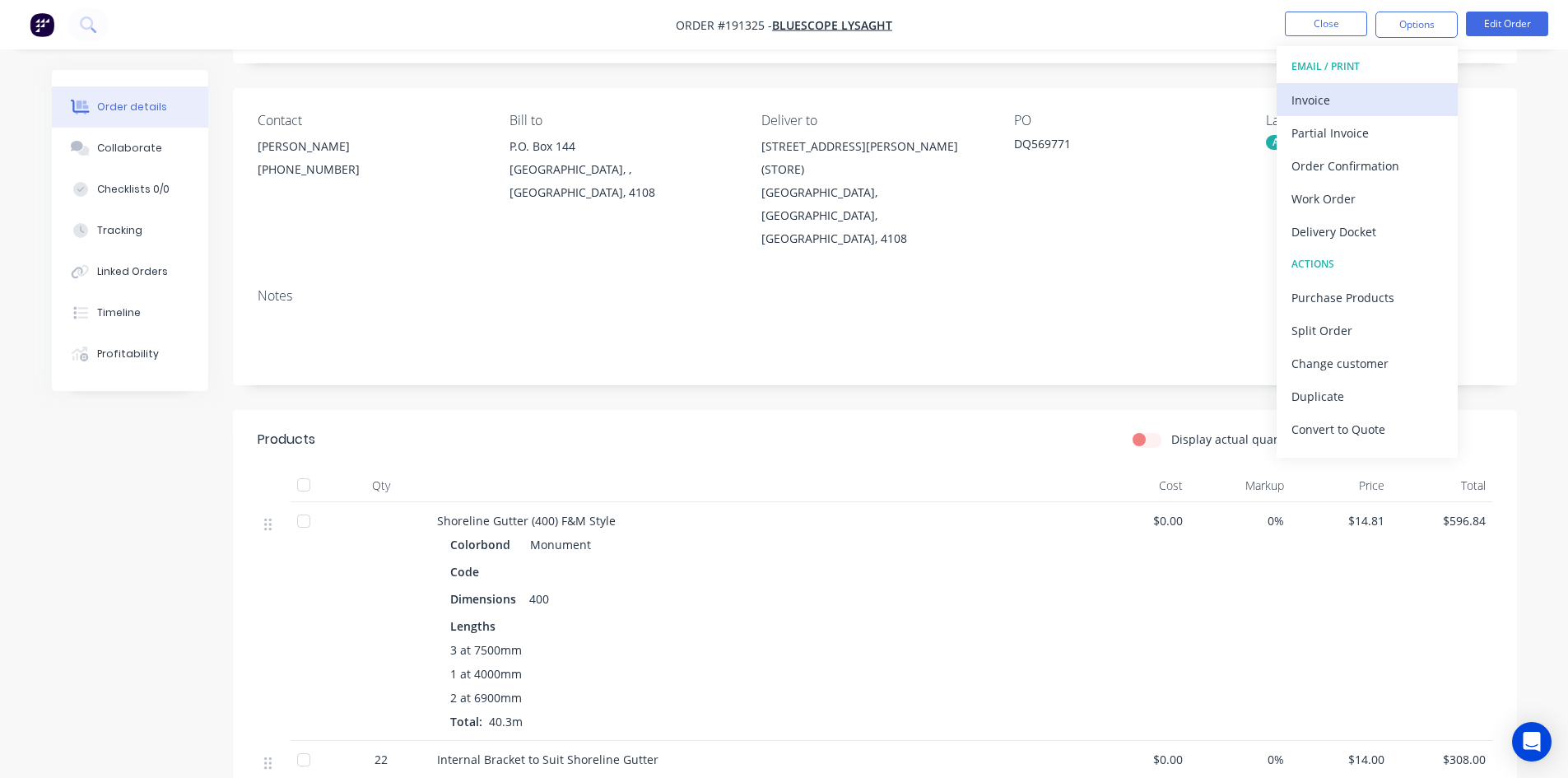
click at [1363, 90] on div "Invoice" at bounding box center [1367, 100] width 151 height 24
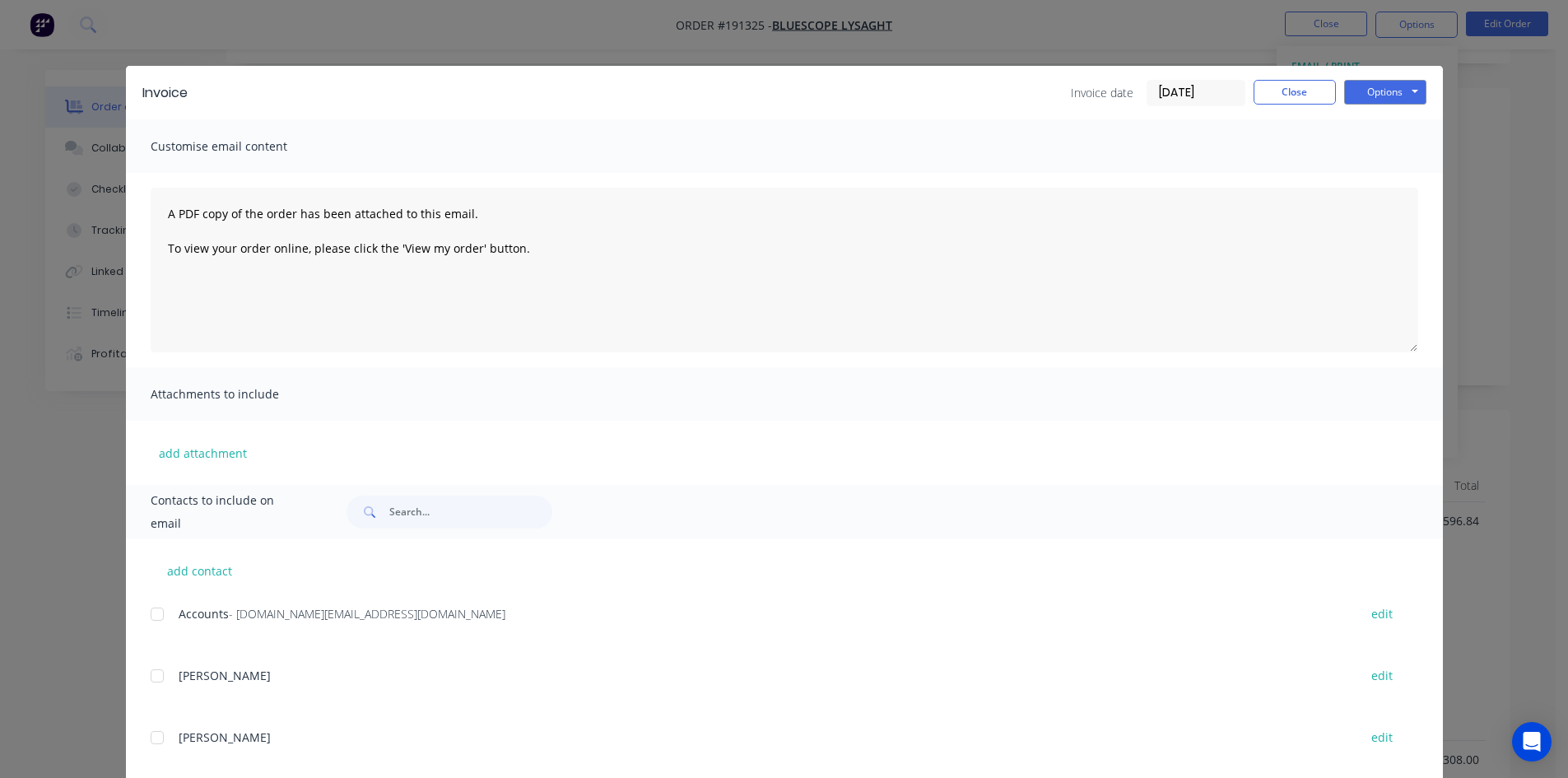
click at [149, 614] on div at bounding box center [158, 615] width 33 height 33
click at [1415, 84] on button "Options" at bounding box center [1386, 92] width 83 height 25
click at [1401, 167] on button "Email" at bounding box center [1397, 176] width 105 height 28
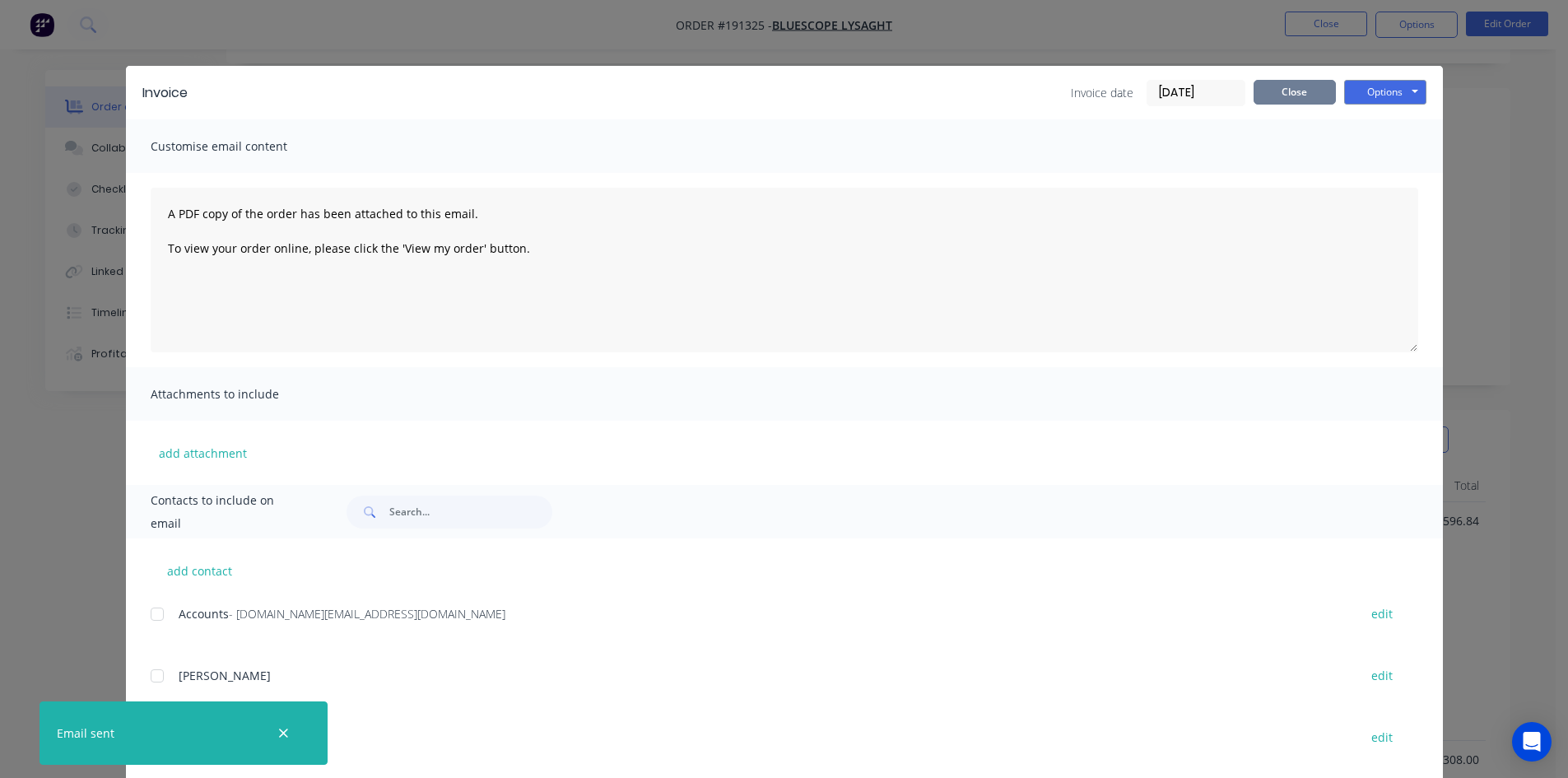
click at [1309, 92] on button "Close" at bounding box center [1295, 92] width 83 height 25
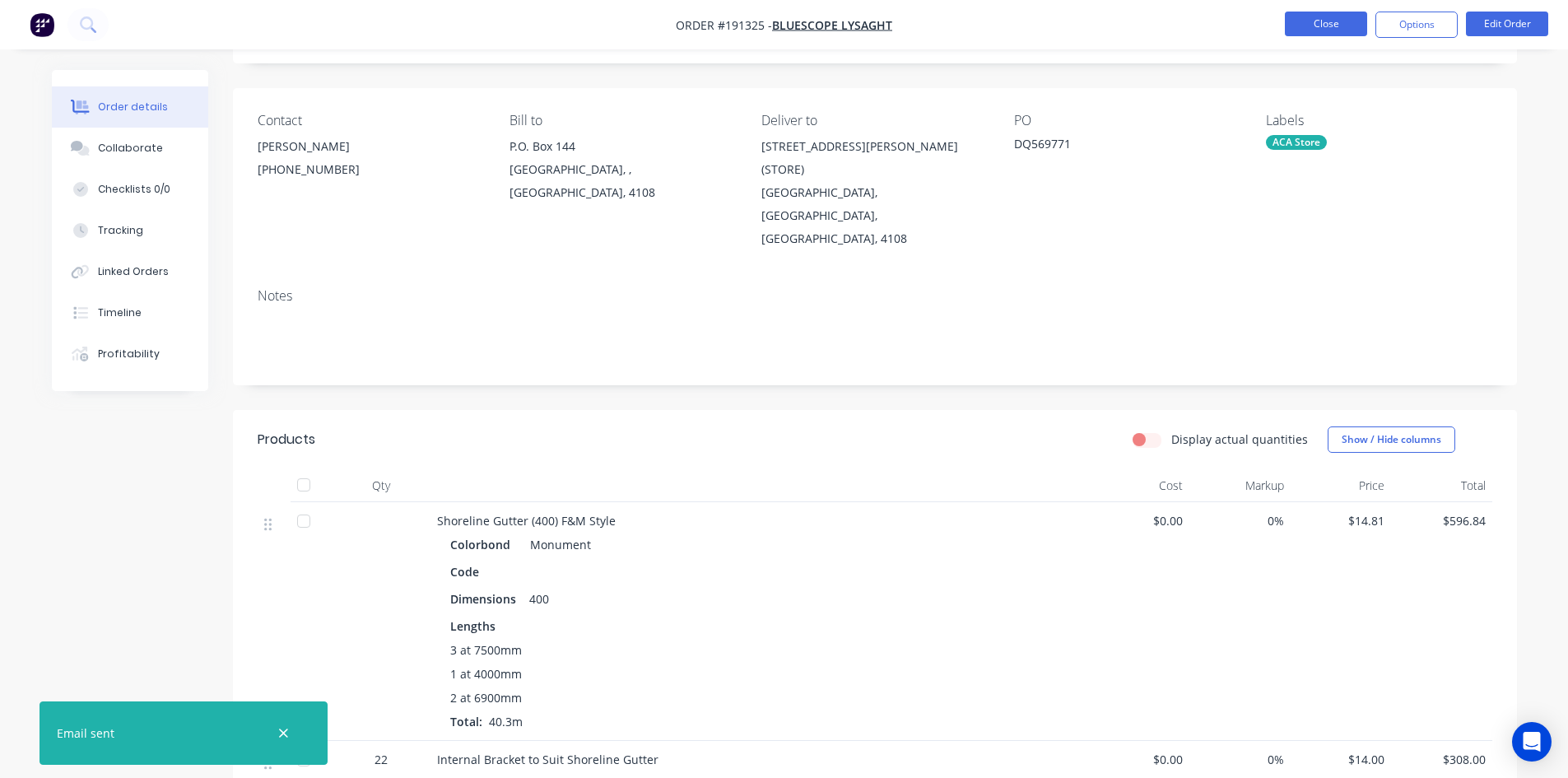
click at [1332, 31] on button "Close" at bounding box center [1326, 24] width 83 height 25
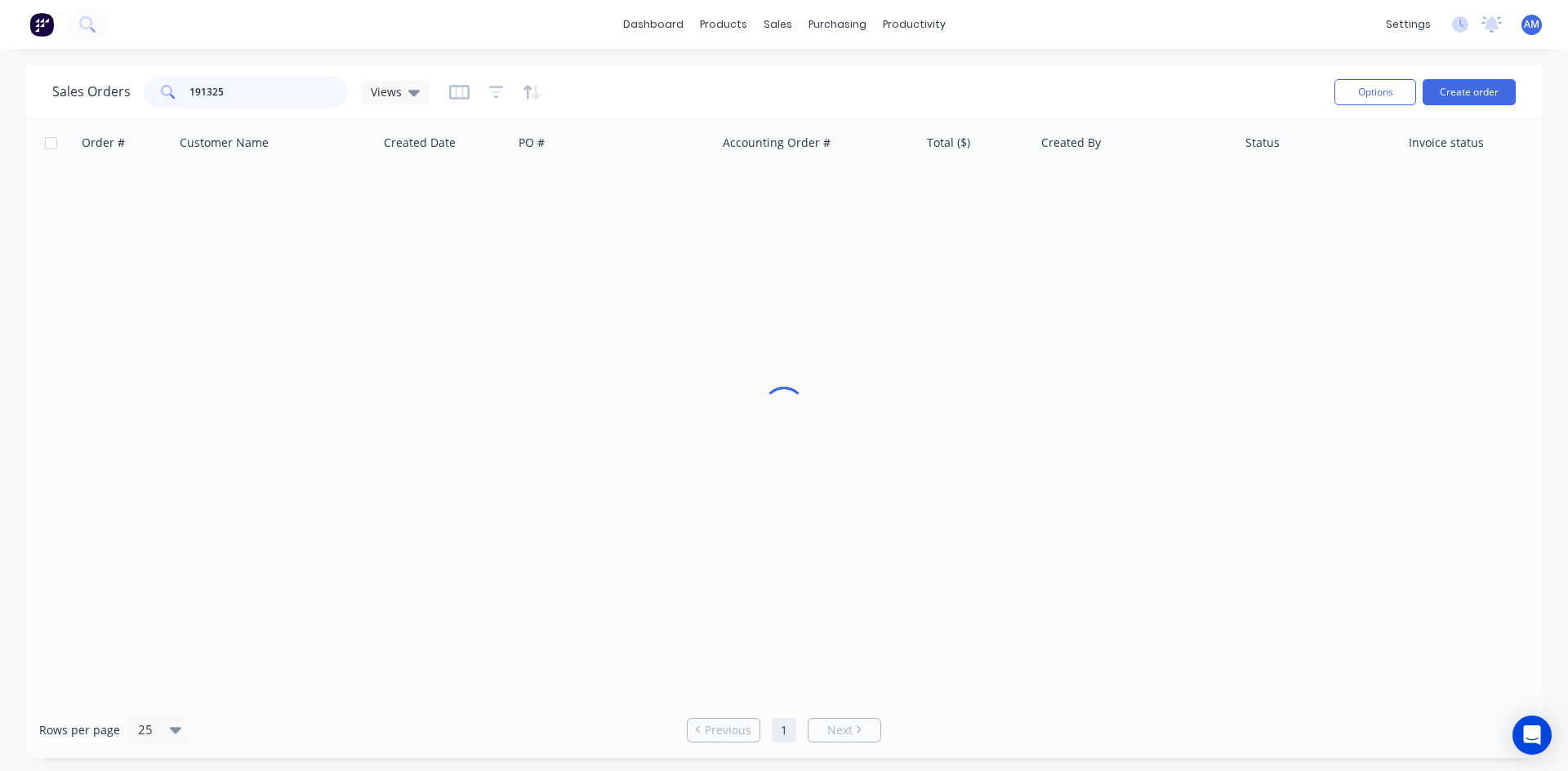
drag, startPoint x: 249, startPoint y: 98, endPoint x: 116, endPoint y: 96, distance: 133.0
click at [116, 96] on div "Sales Orders 191325 Views" at bounding box center [240, 92] width 377 height 33
type input "191162"
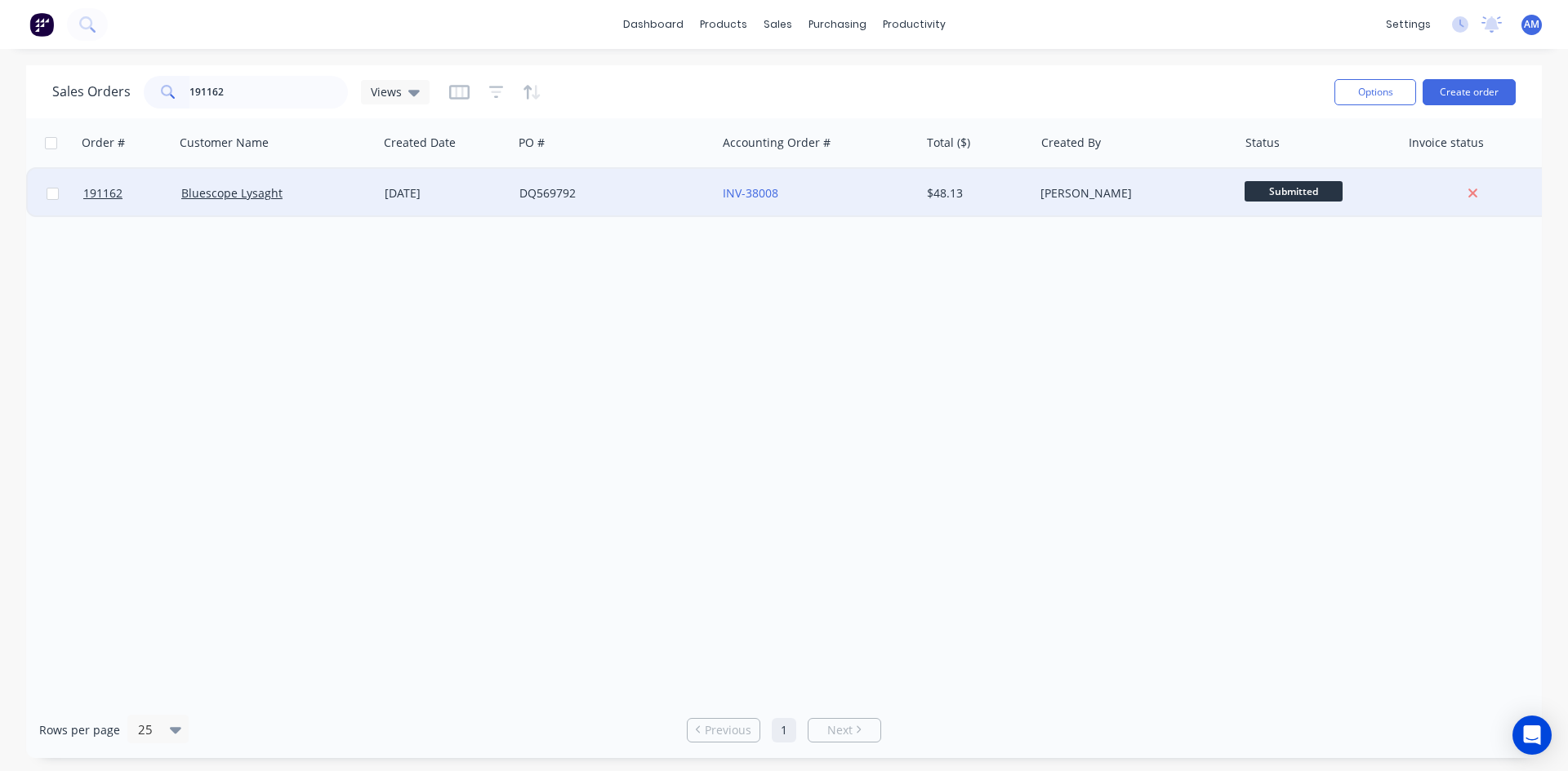
click at [620, 201] on div "DQ569792" at bounding box center [609, 194] width 181 height 16
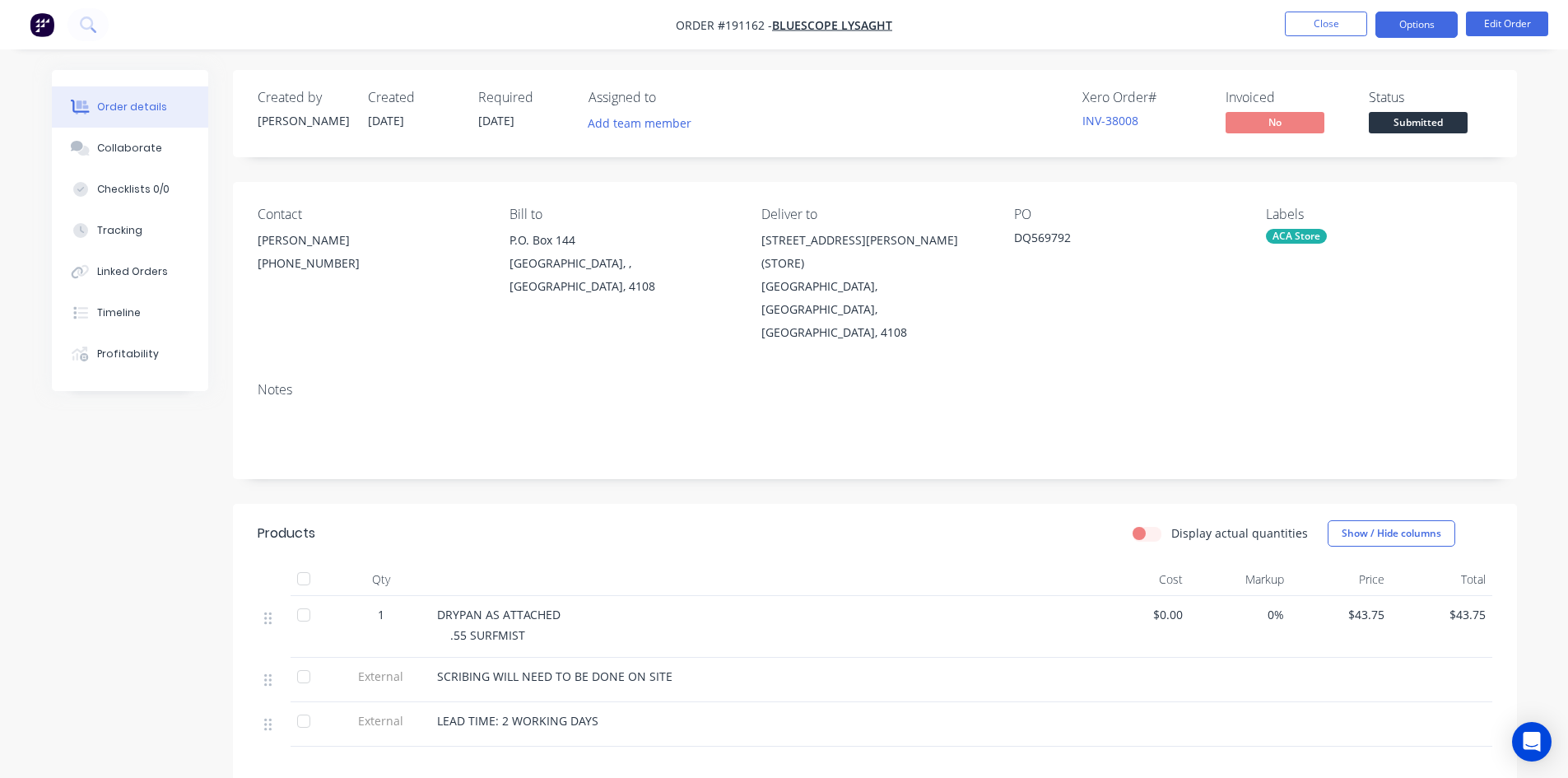
click at [1419, 21] on button "Options" at bounding box center [1417, 25] width 83 height 27
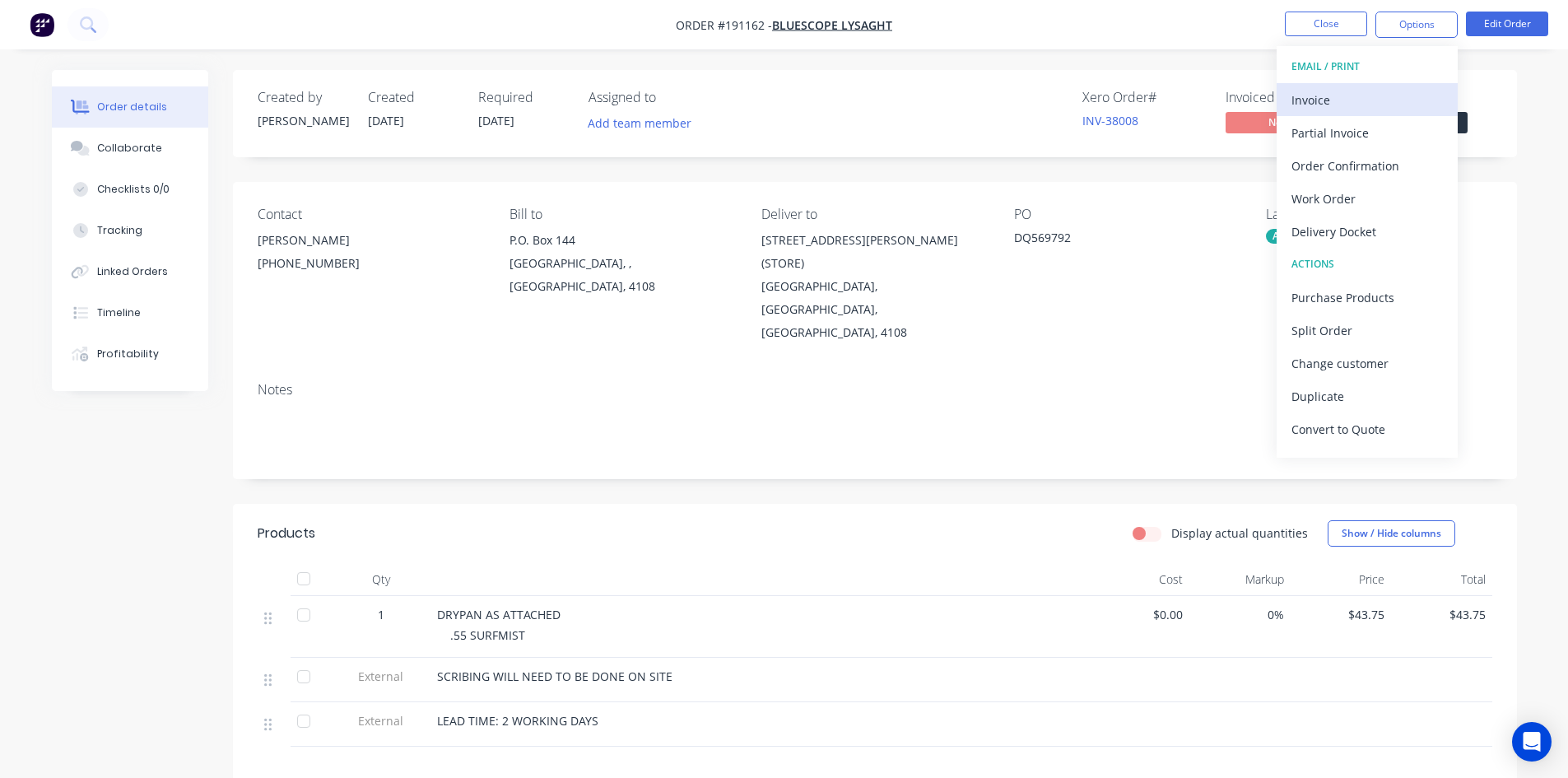
click at [1367, 93] on div "Invoice" at bounding box center [1367, 100] width 151 height 24
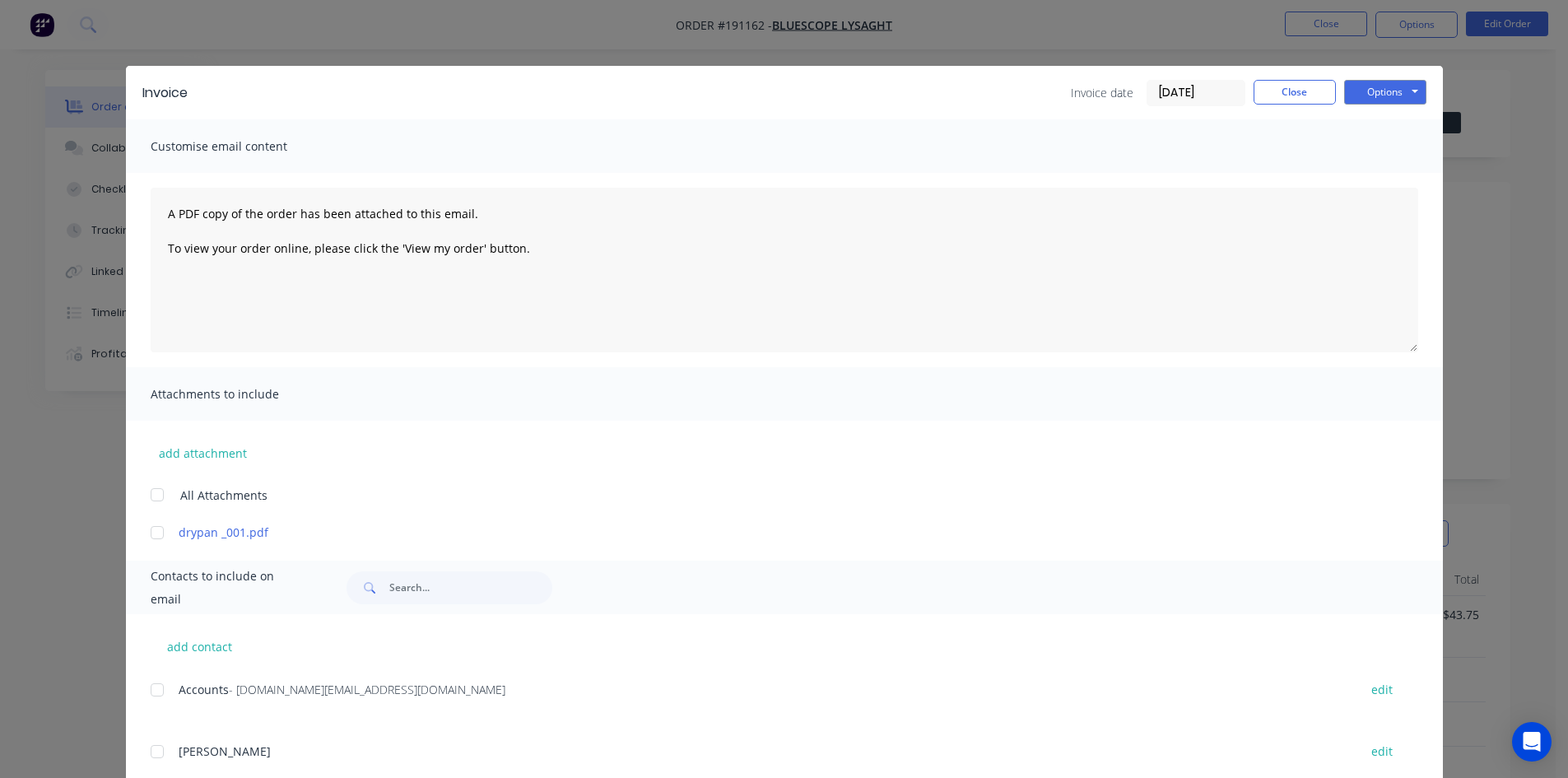
click at [154, 695] on div at bounding box center [158, 690] width 33 height 33
click at [1375, 89] on button "Options" at bounding box center [1386, 92] width 83 height 25
click at [1376, 172] on button "Email" at bounding box center [1397, 176] width 105 height 28
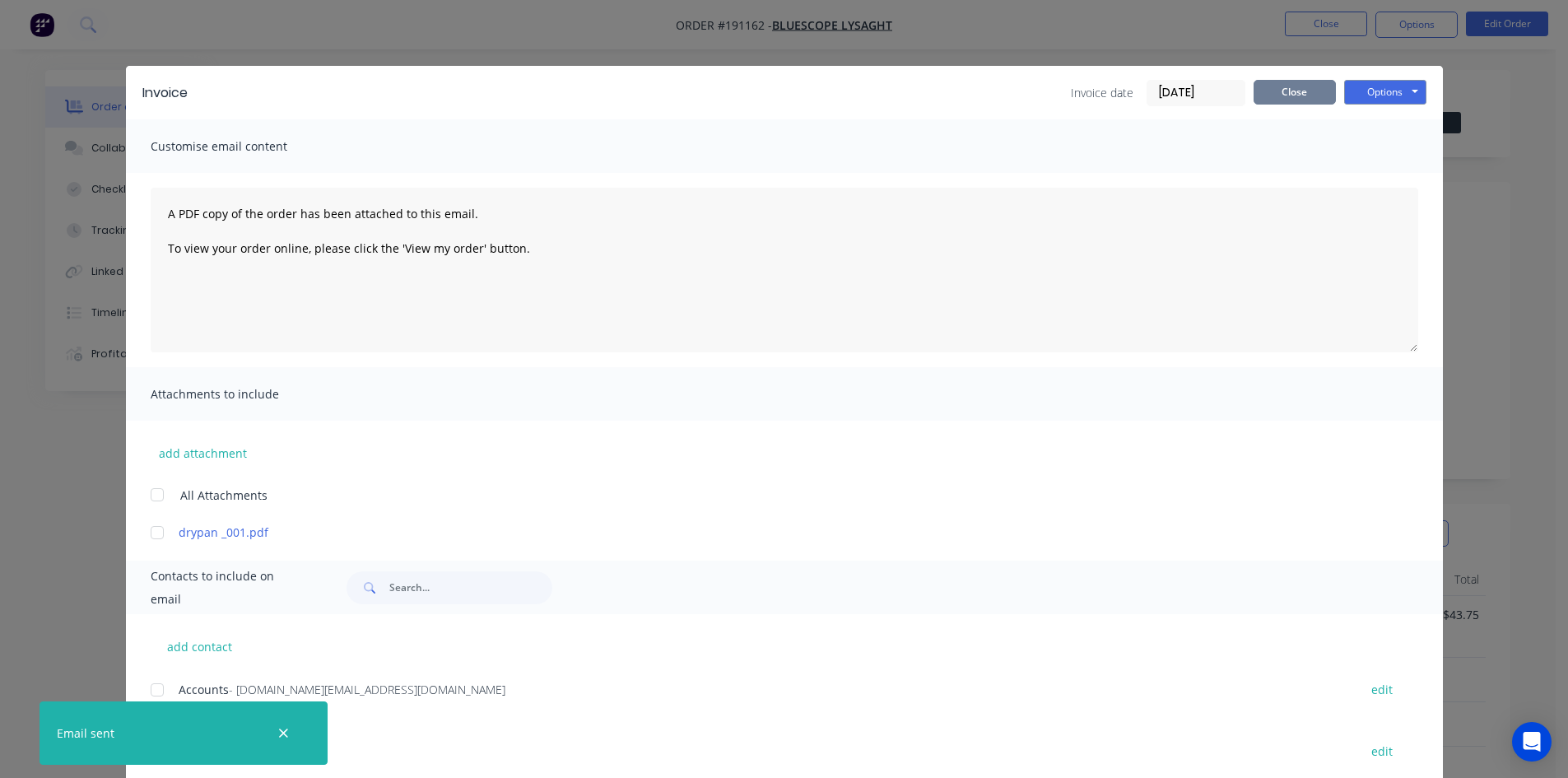
click at [1313, 96] on button "Close" at bounding box center [1295, 92] width 83 height 25
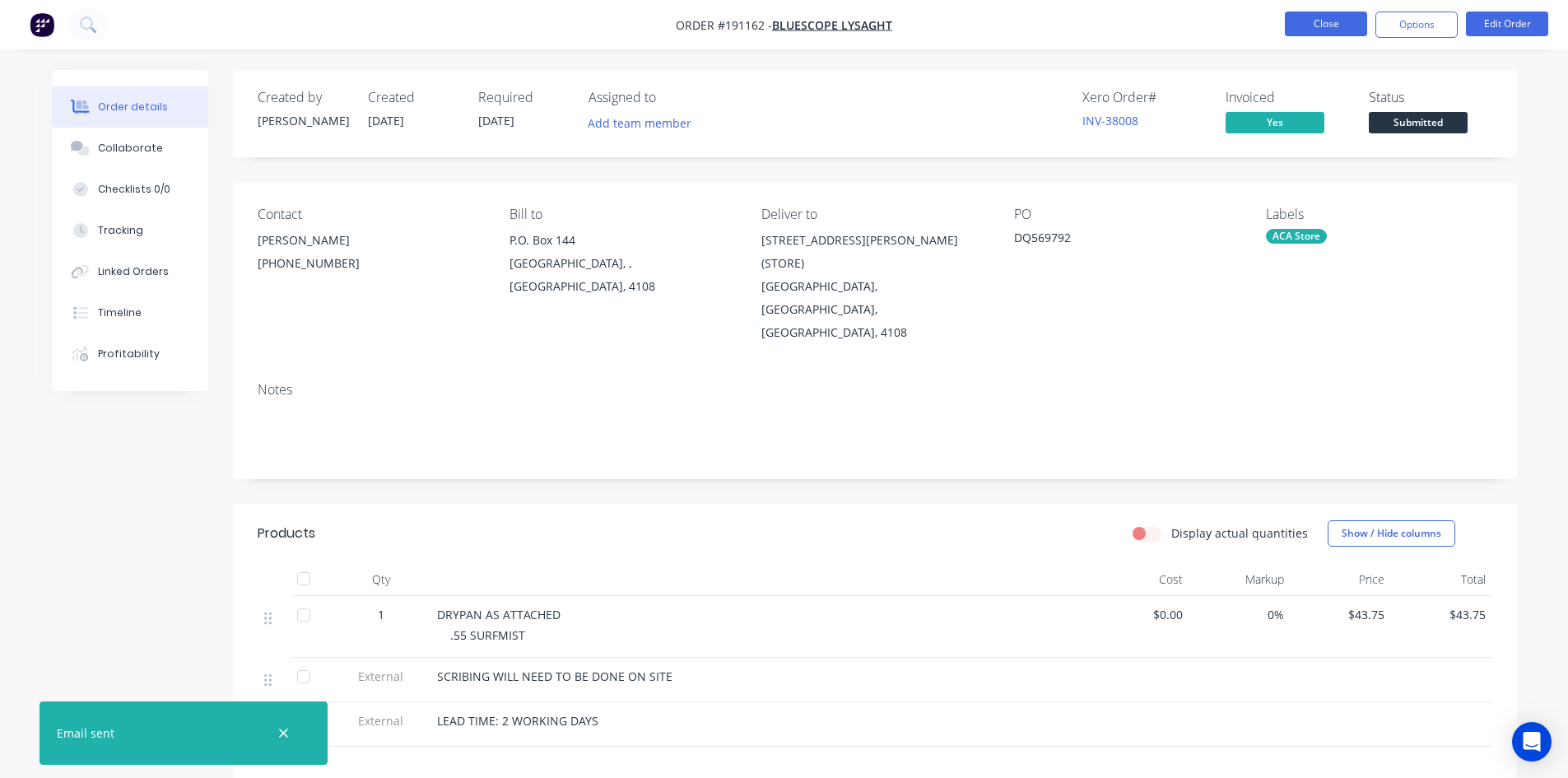
click at [1305, 31] on button "Close" at bounding box center [1326, 24] width 83 height 25
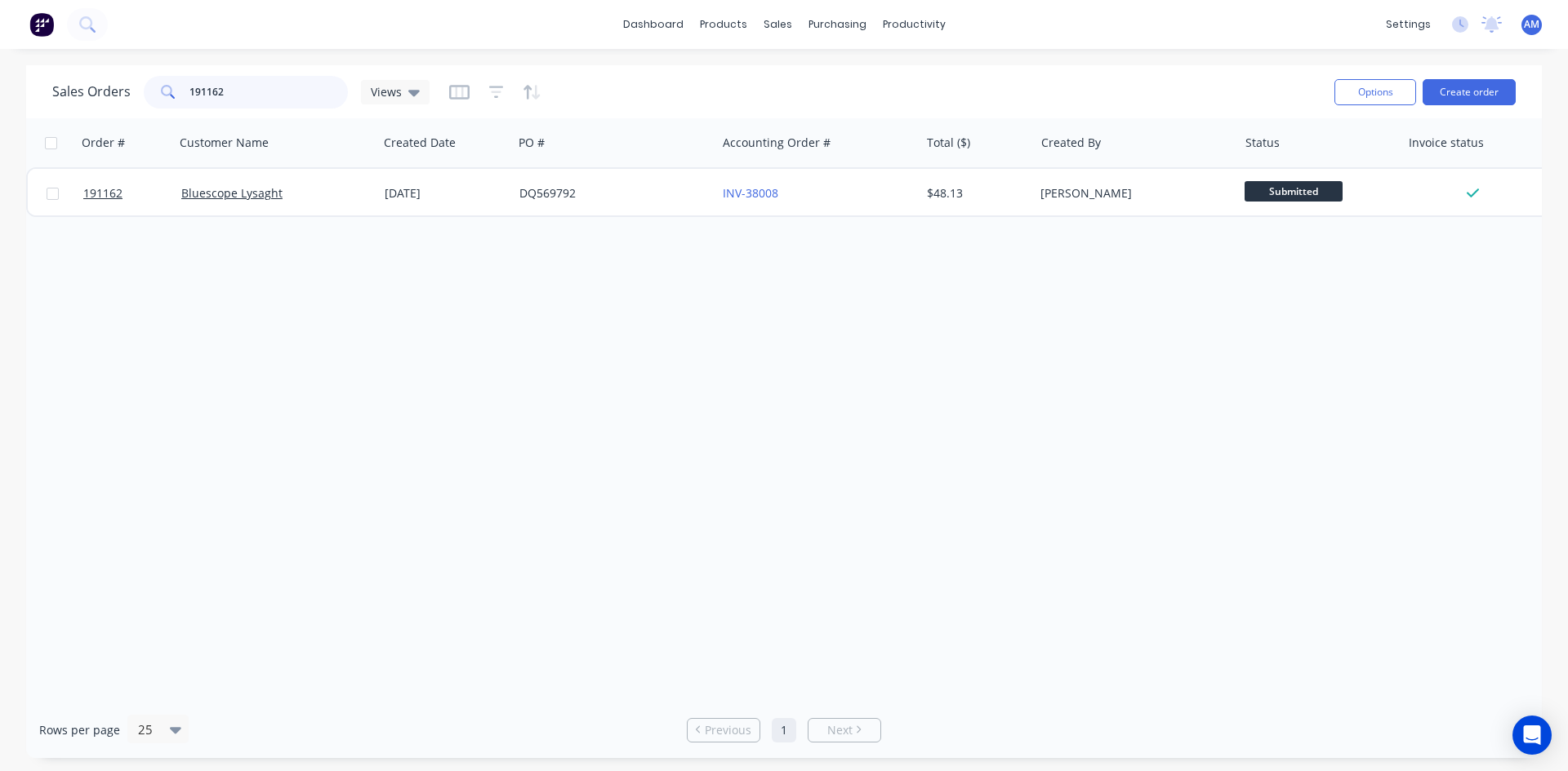
drag, startPoint x: 245, startPoint y: 88, endPoint x: 114, endPoint y: 88, distance: 131.0
click at [114, 88] on div "Sales Orders 191162 Views" at bounding box center [240, 92] width 377 height 33
type input "190995"
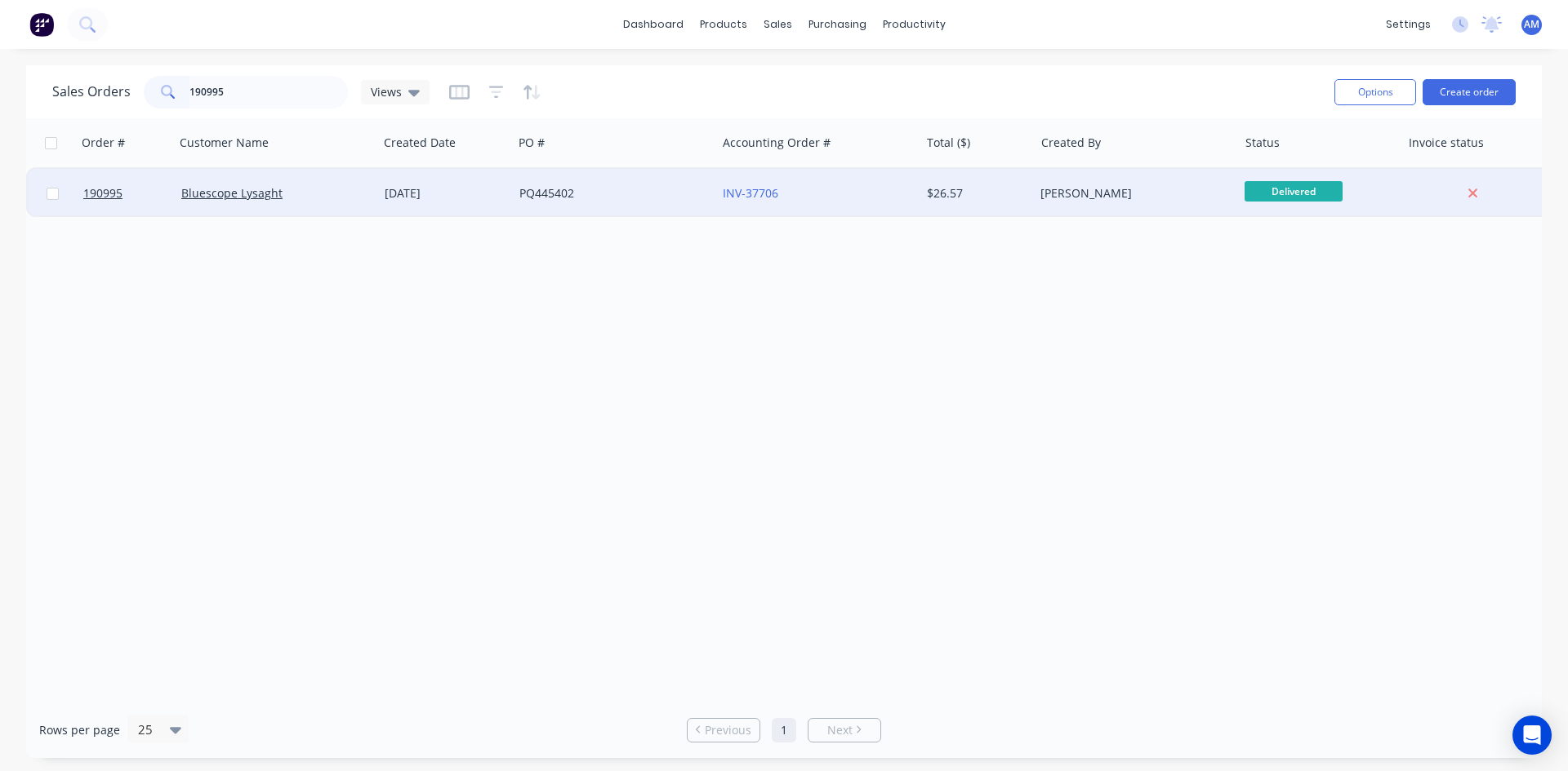
click at [647, 192] on div "PQ445402" at bounding box center [609, 194] width 181 height 16
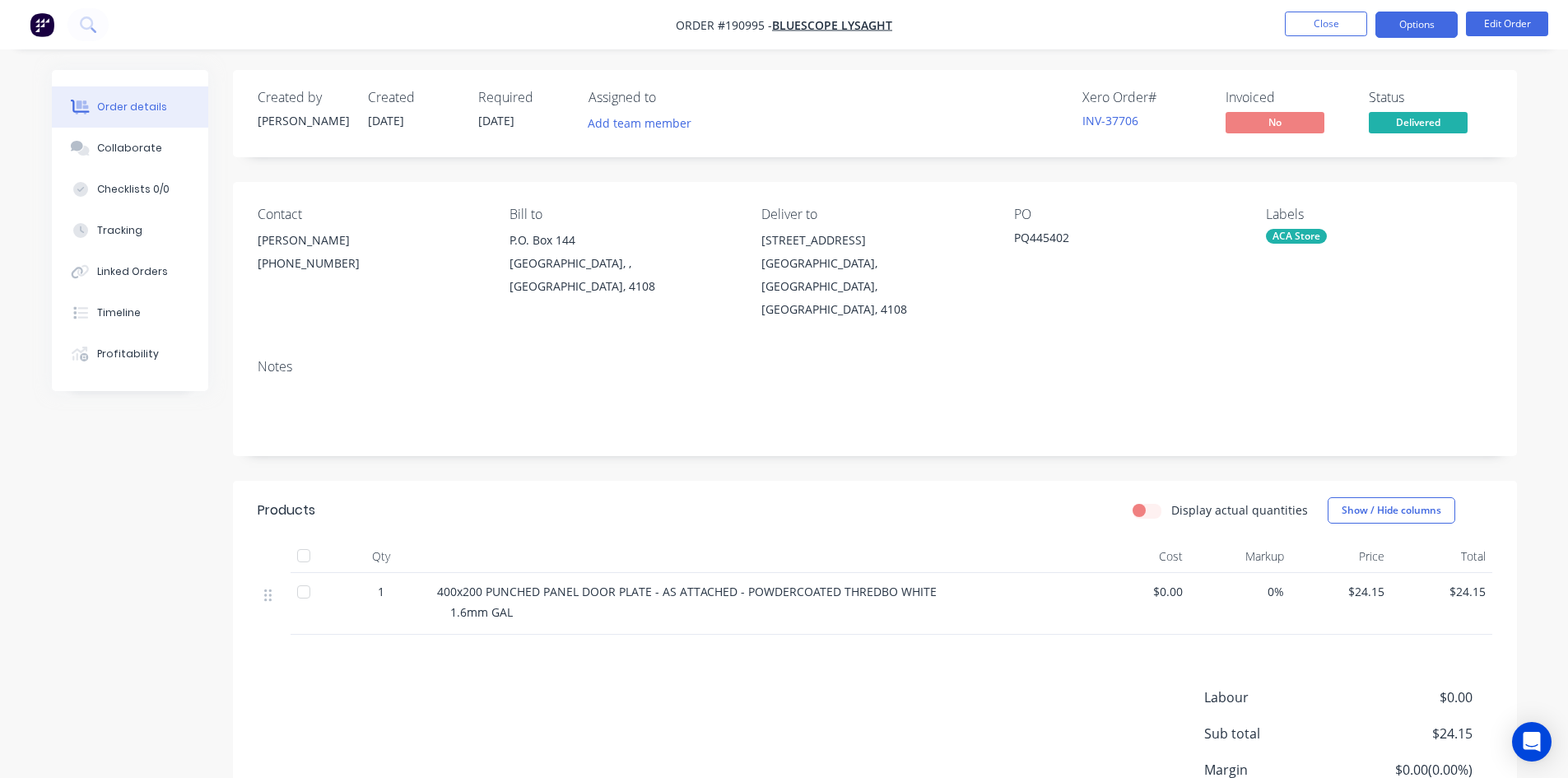
click at [1419, 25] on button "Options" at bounding box center [1417, 25] width 83 height 27
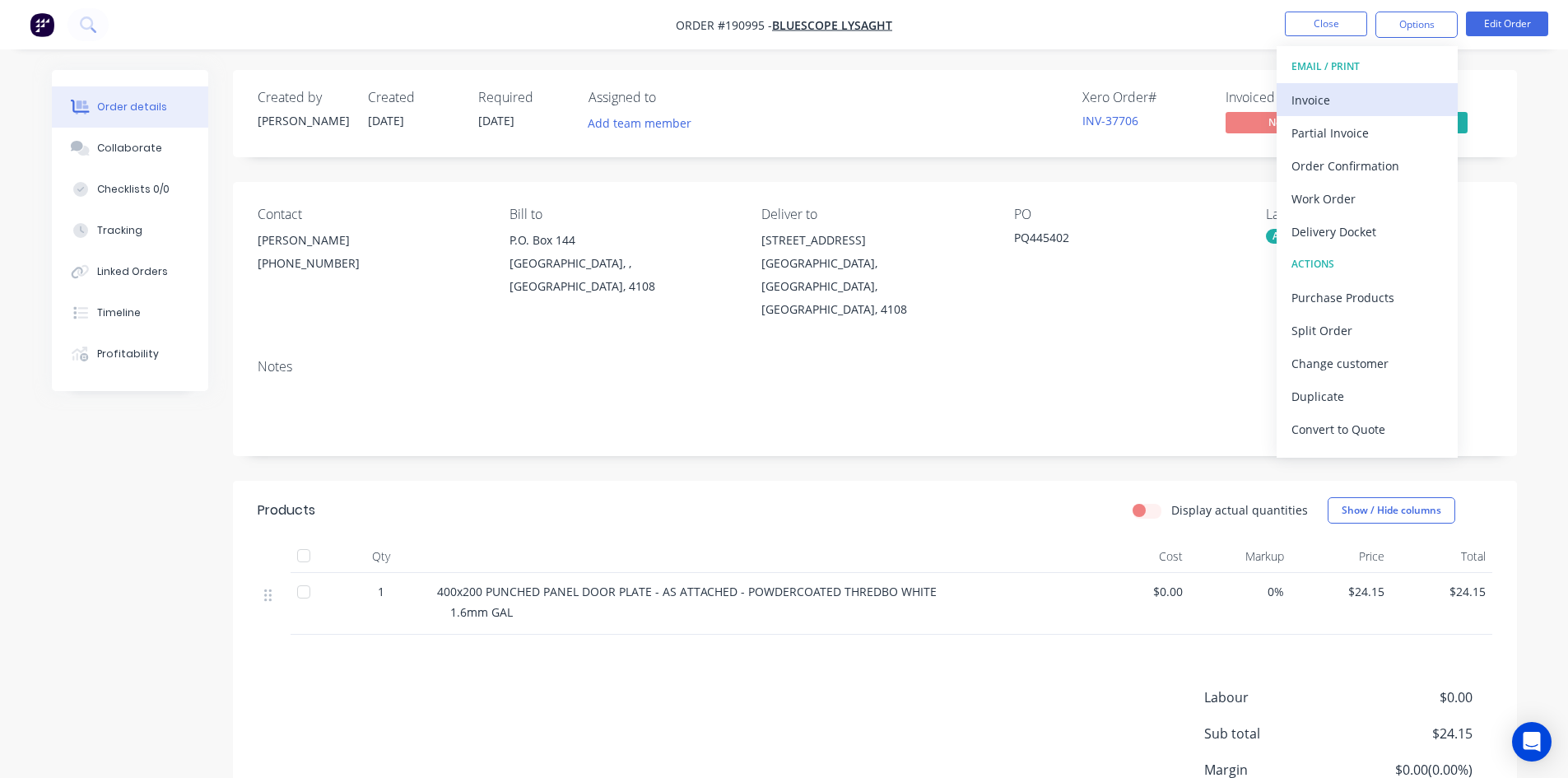
click at [1373, 89] on div "Invoice" at bounding box center [1367, 100] width 151 height 24
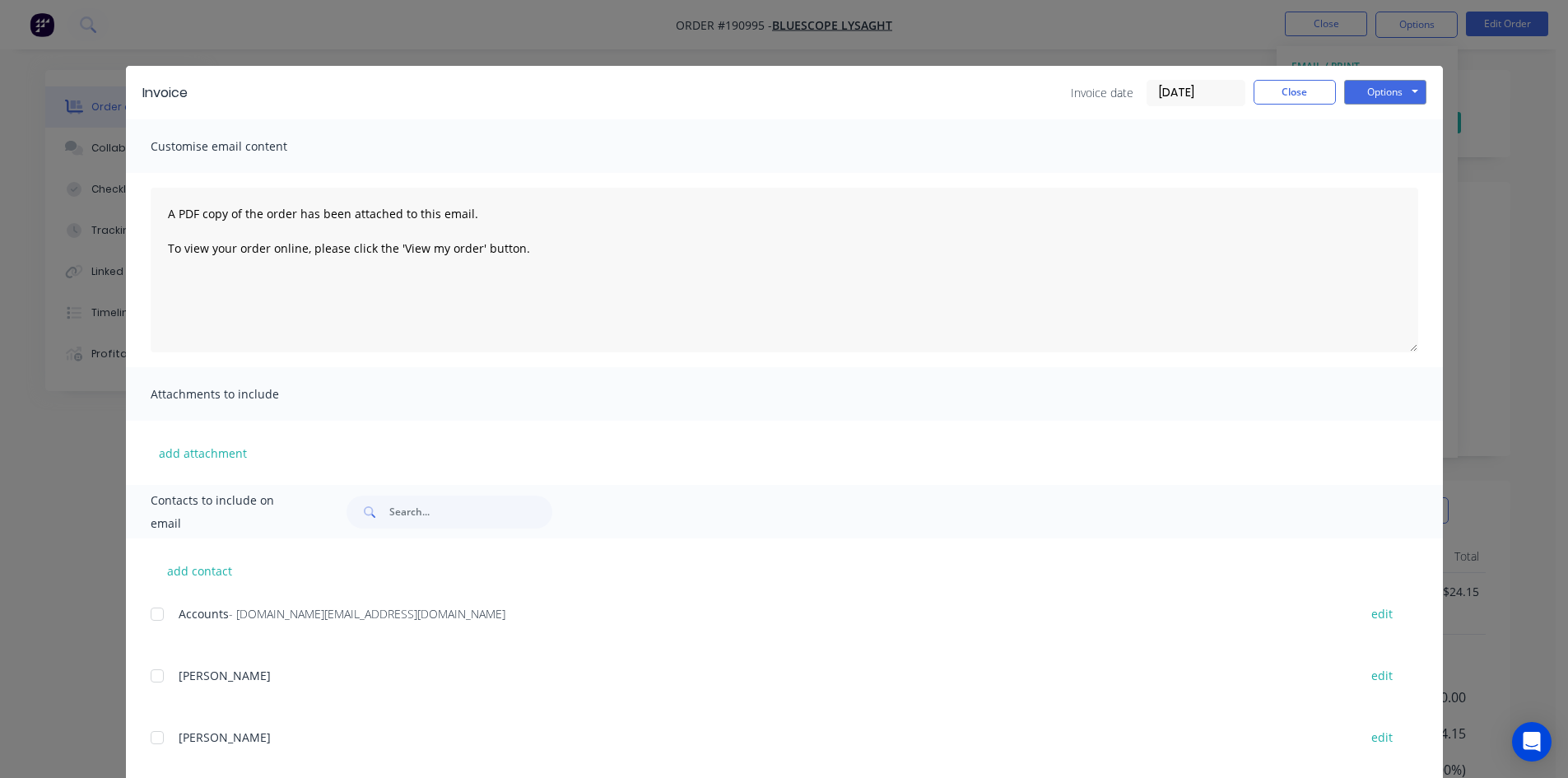
click at [151, 612] on div at bounding box center [158, 615] width 33 height 33
click at [1396, 101] on button "Options" at bounding box center [1386, 92] width 83 height 25
click at [1410, 172] on button "Email" at bounding box center [1397, 176] width 105 height 28
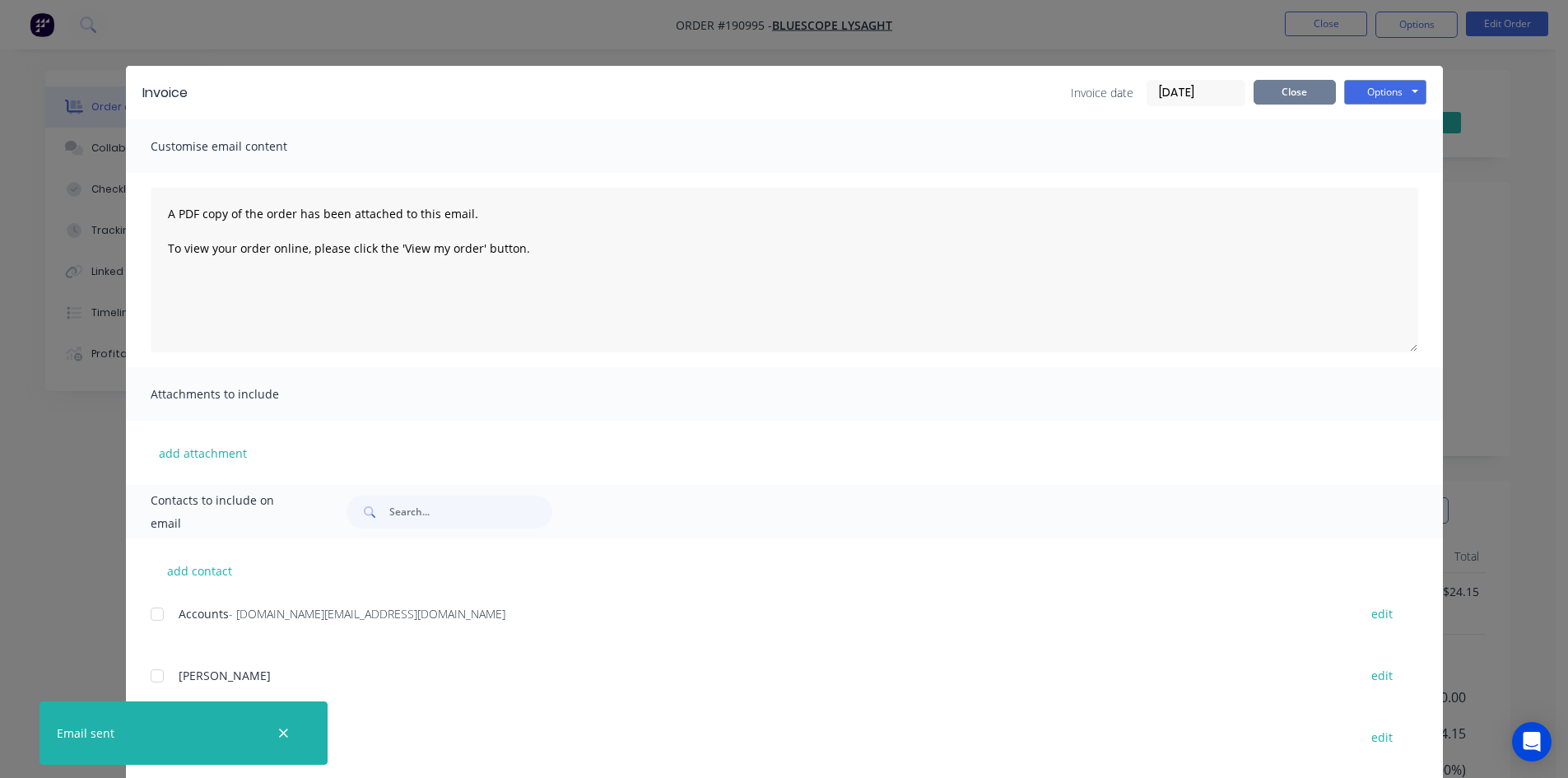
click at [1284, 92] on button "Close" at bounding box center [1295, 92] width 83 height 25
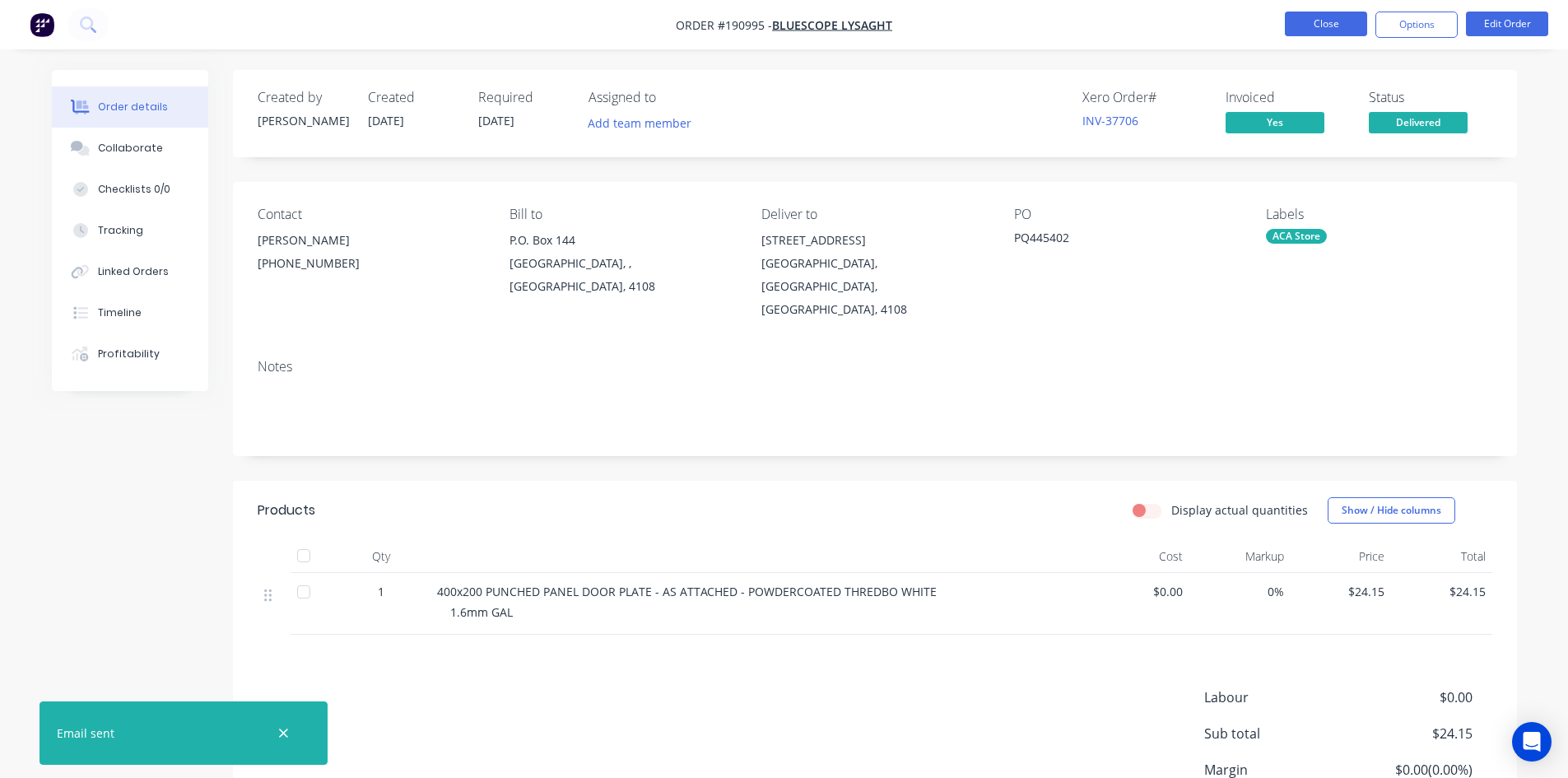
click at [1302, 18] on button "Close" at bounding box center [1326, 24] width 83 height 25
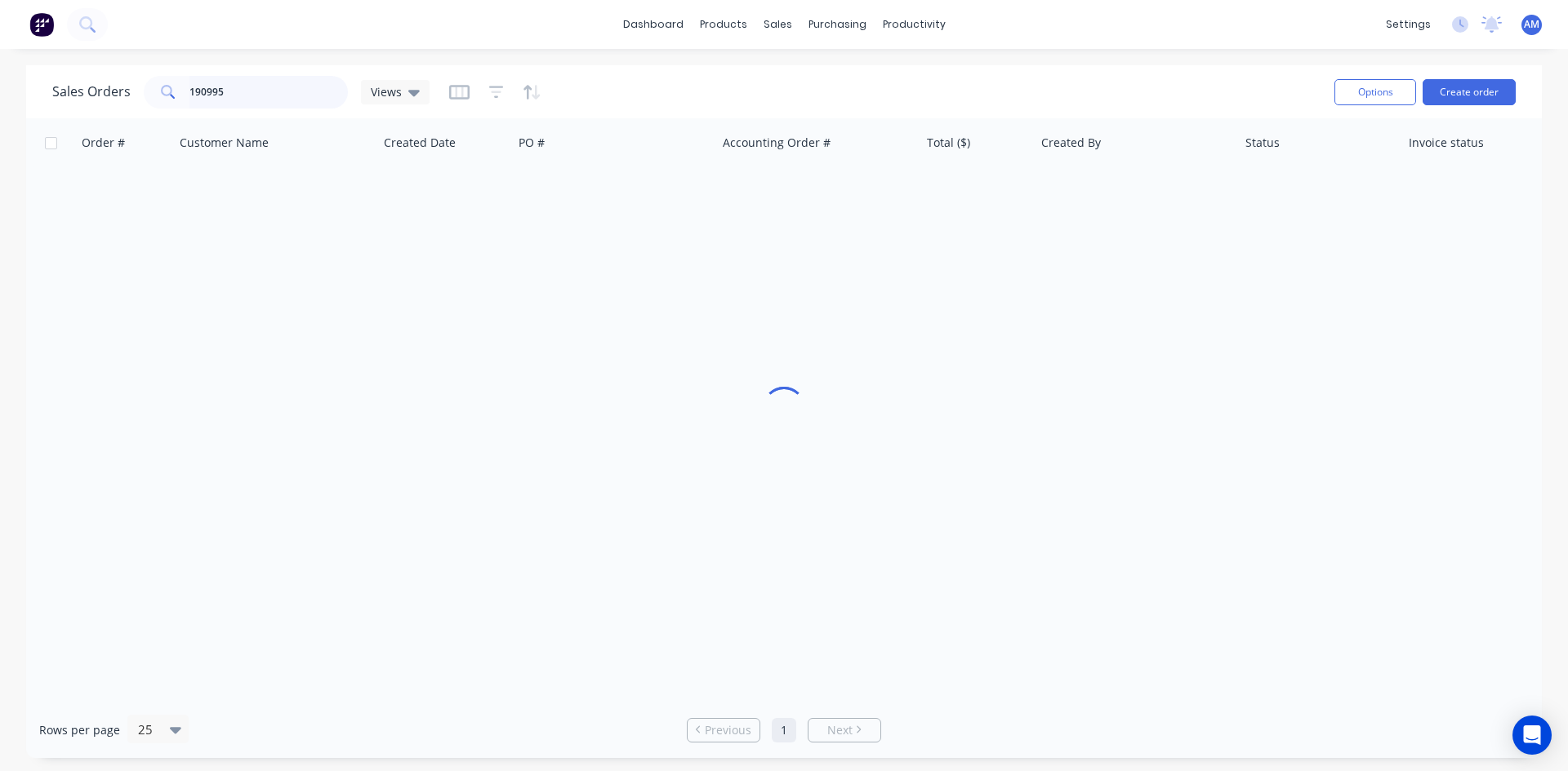
drag, startPoint x: 256, startPoint y: 103, endPoint x: 107, endPoint y: 96, distance: 149.2
click at [107, 96] on div "Sales Orders 190995 Views" at bounding box center [240, 92] width 377 height 33
type input "190986"
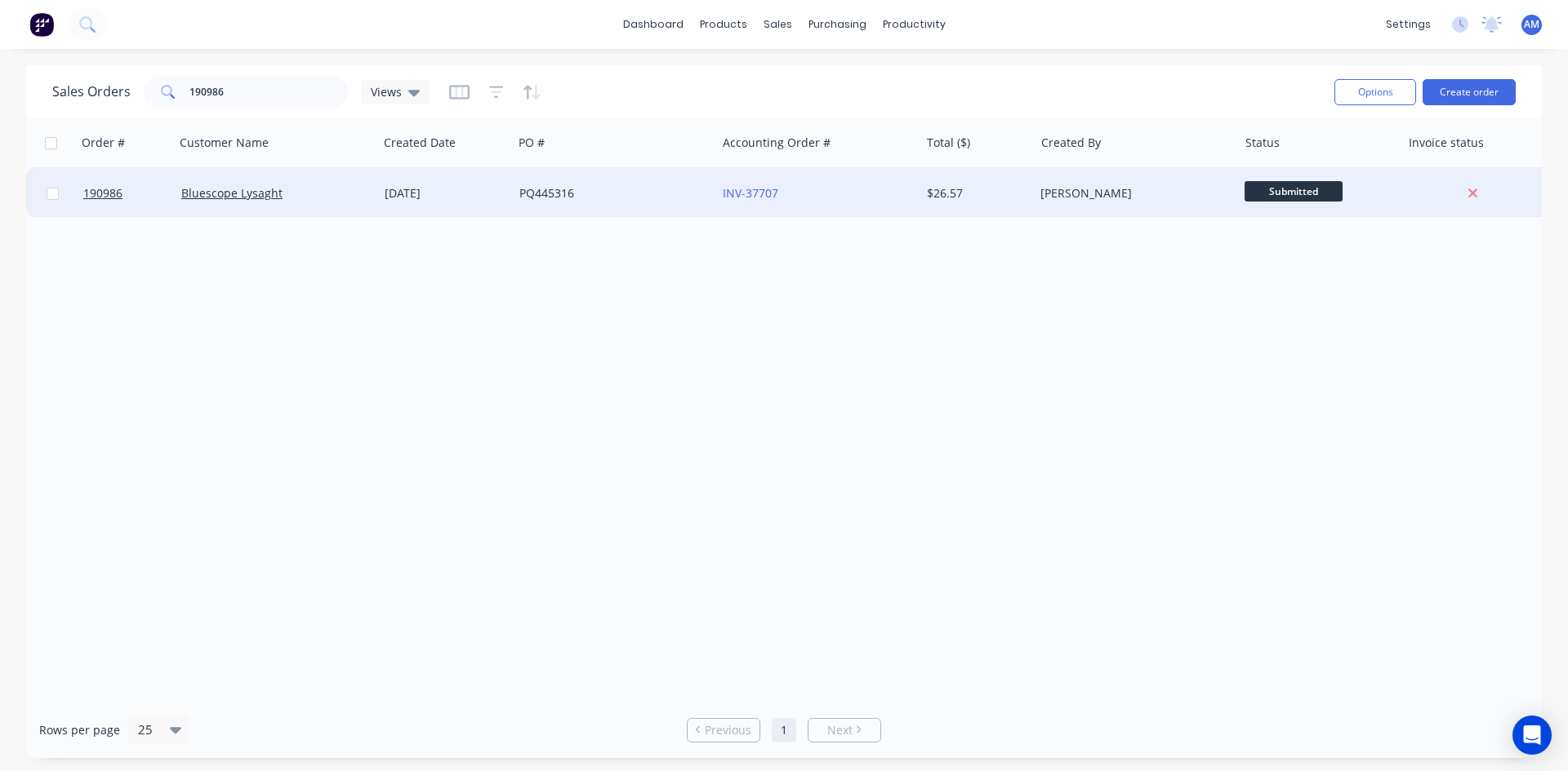
click at [598, 203] on div "PQ445316" at bounding box center [615, 194] width 204 height 49
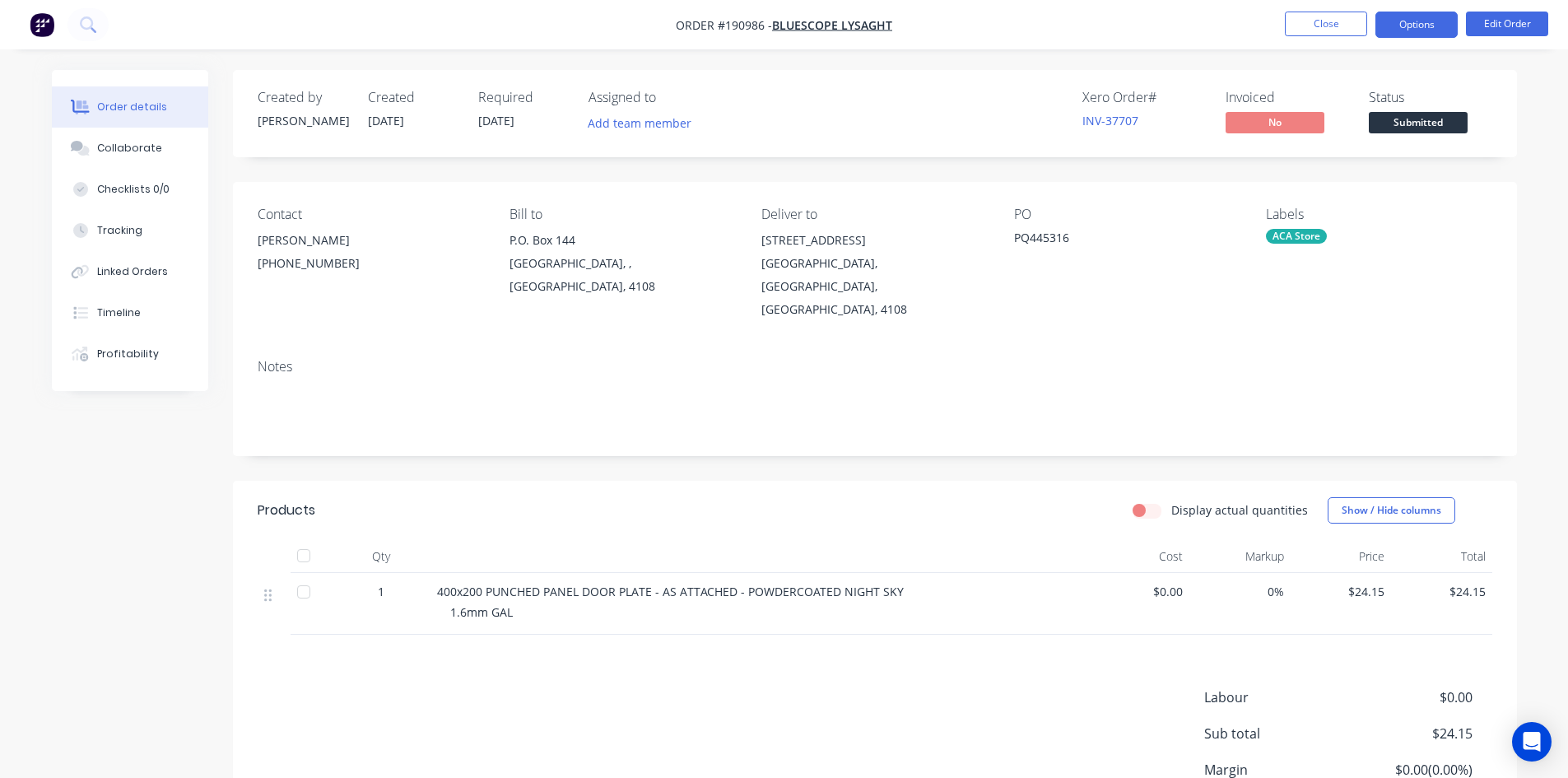
click at [1423, 16] on button "Options" at bounding box center [1417, 25] width 83 height 27
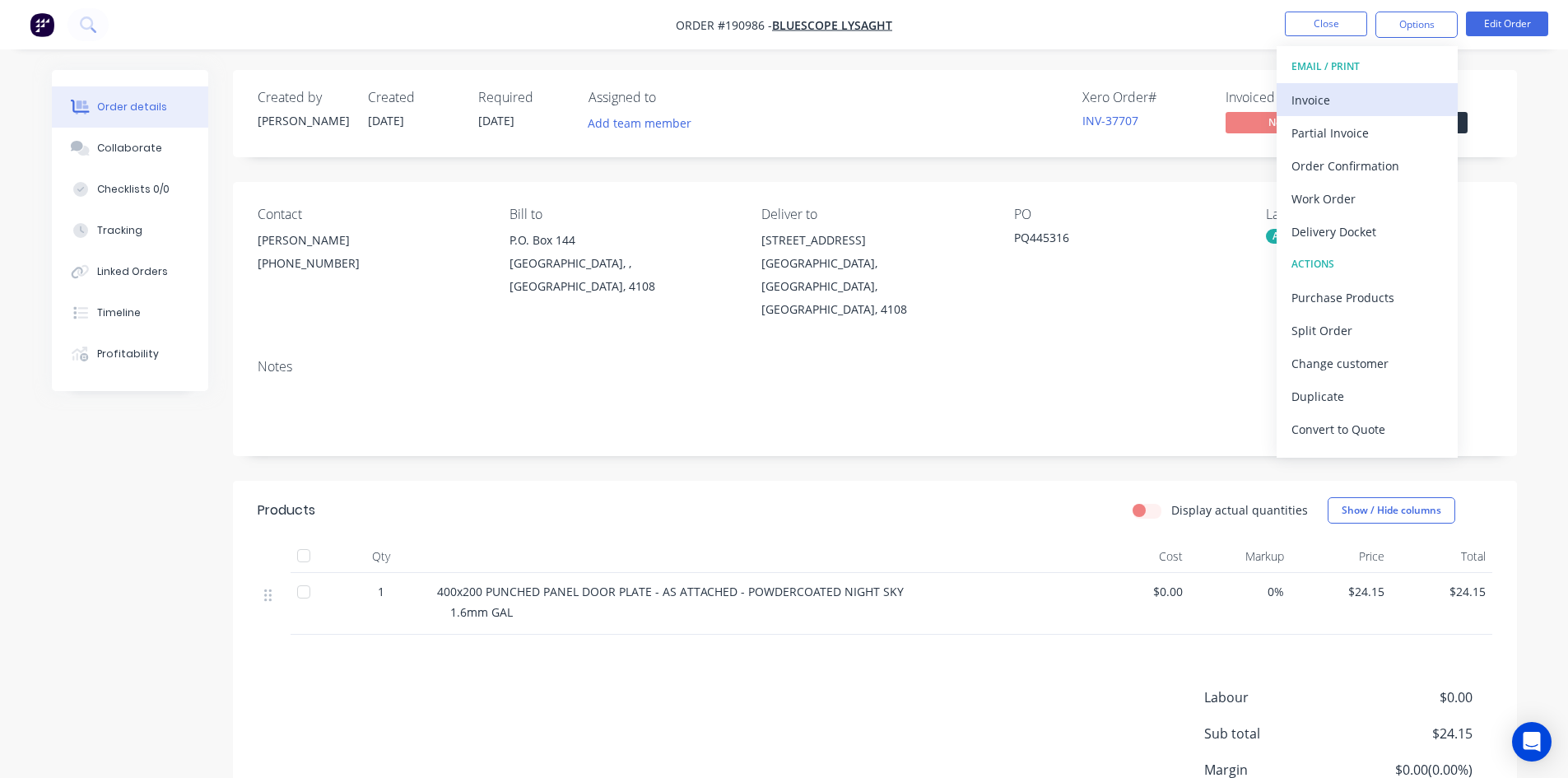
click at [1396, 92] on div "Invoice" at bounding box center [1367, 100] width 151 height 24
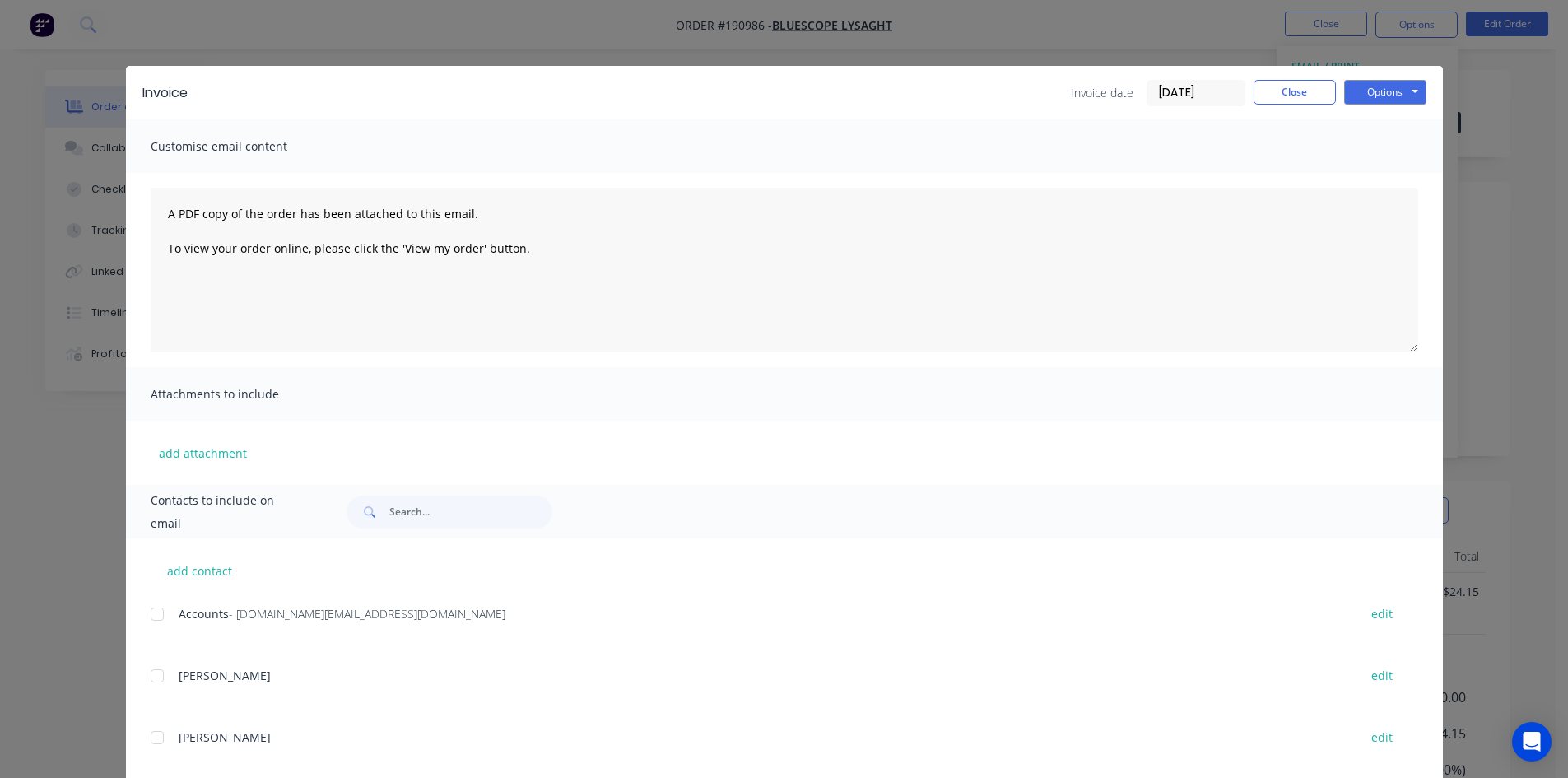
click at [160, 616] on div at bounding box center [158, 615] width 33 height 33
click at [1415, 91] on button "Options" at bounding box center [1386, 92] width 83 height 25
click at [1405, 172] on button "Email" at bounding box center [1397, 176] width 105 height 28
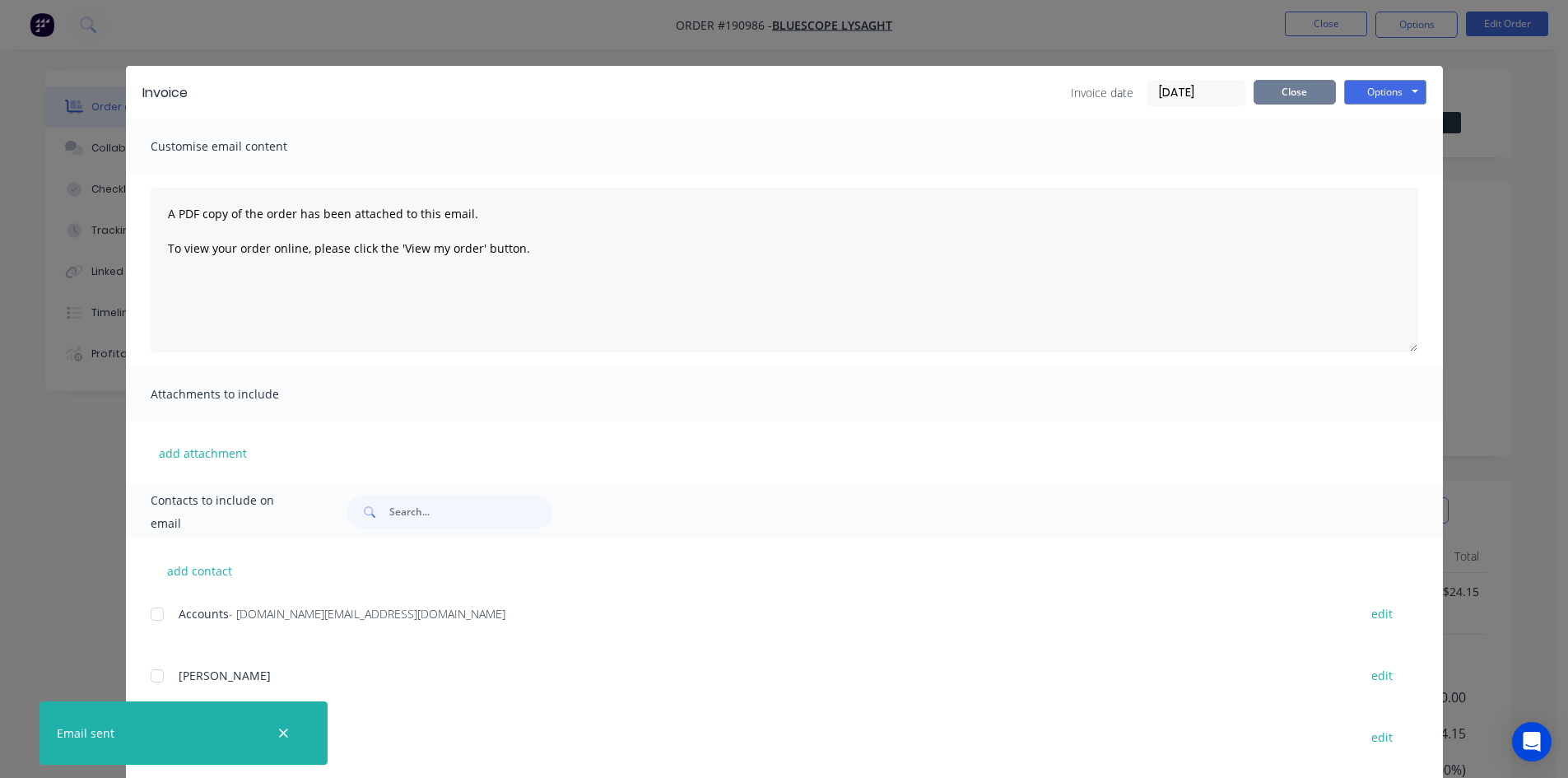
click at [1309, 98] on button "Close" at bounding box center [1295, 92] width 83 height 25
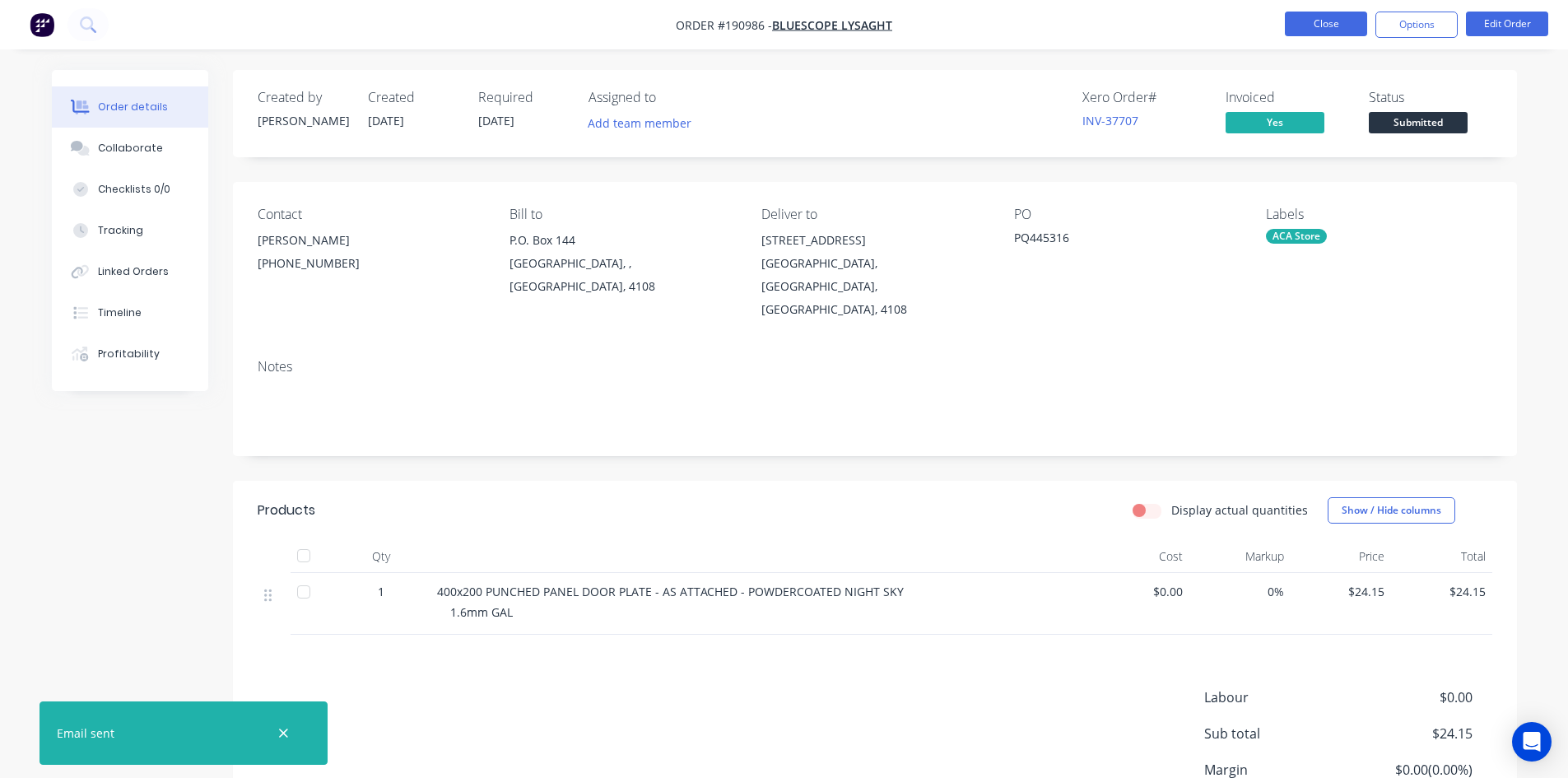
click at [1354, 28] on button "Close" at bounding box center [1326, 24] width 83 height 25
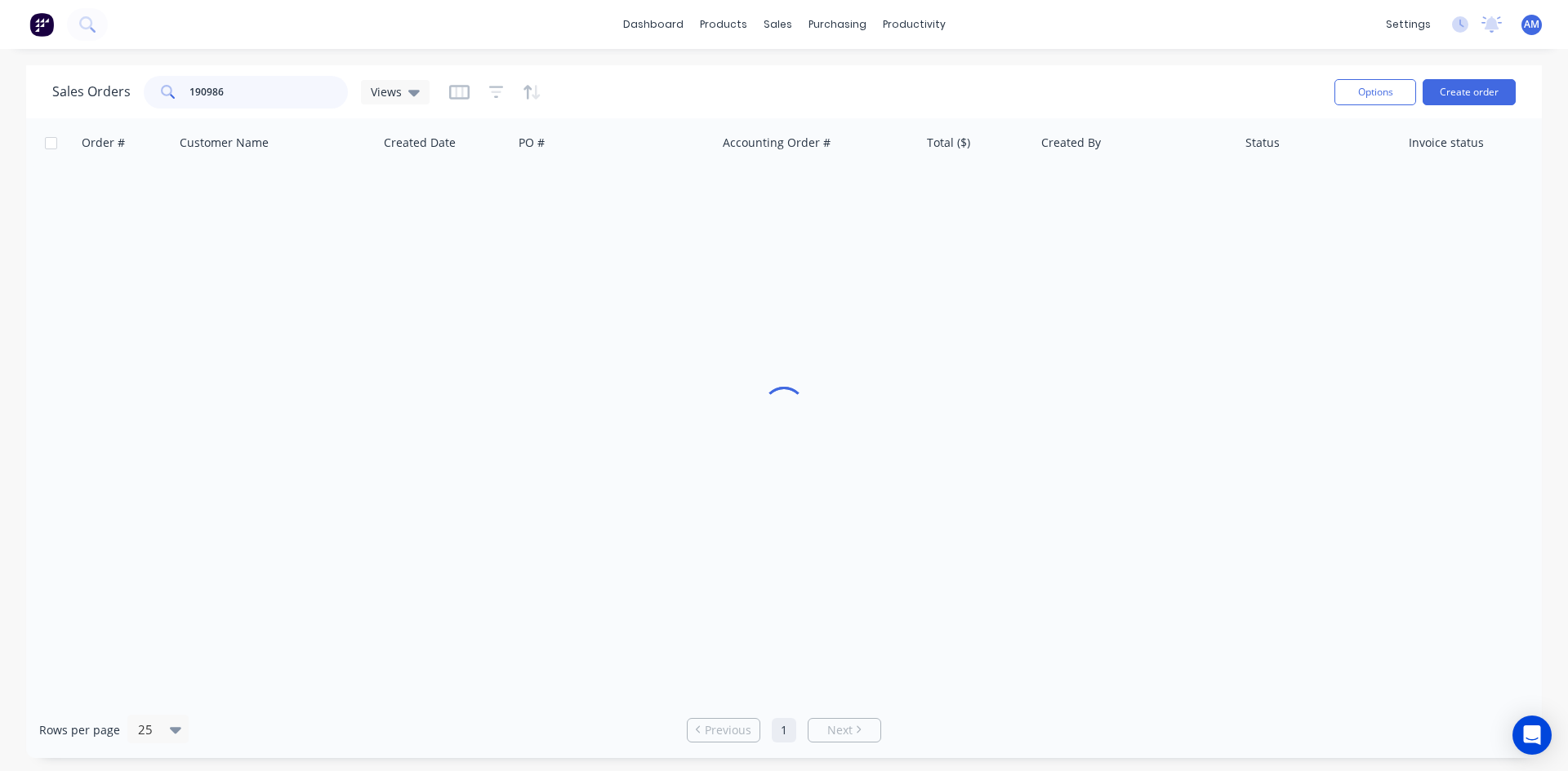
drag, startPoint x: 226, startPoint y: 85, endPoint x: 122, endPoint y: 76, distance: 104.4
click at [123, 75] on div "Sales Orders 190986 Views" at bounding box center [240, 92] width 377 height 33
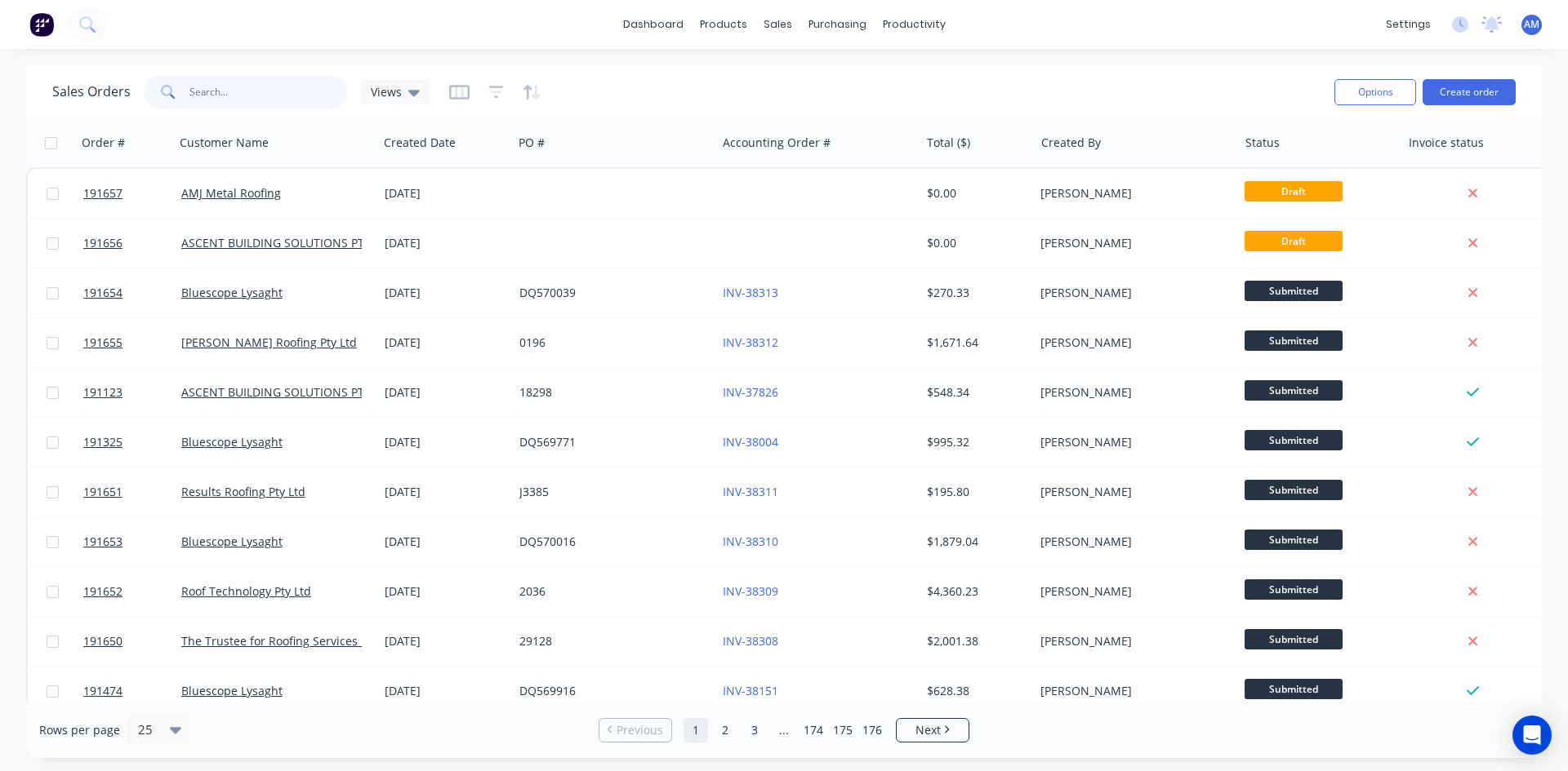
click at [195, 92] on input "text" at bounding box center [268, 92] width 159 height 33
type input "189747"
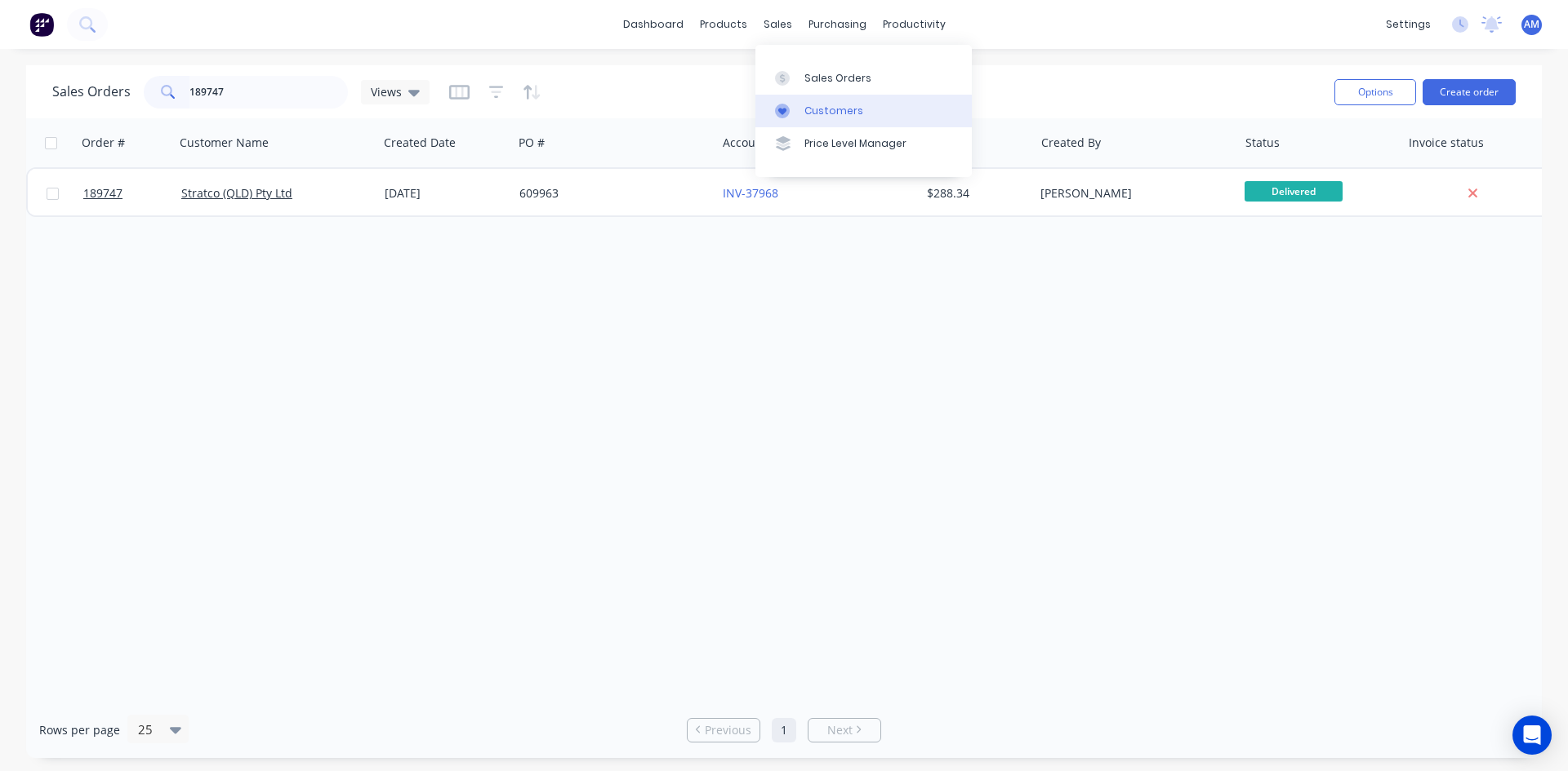
click at [825, 113] on div "Customers" at bounding box center [833, 111] width 59 height 15
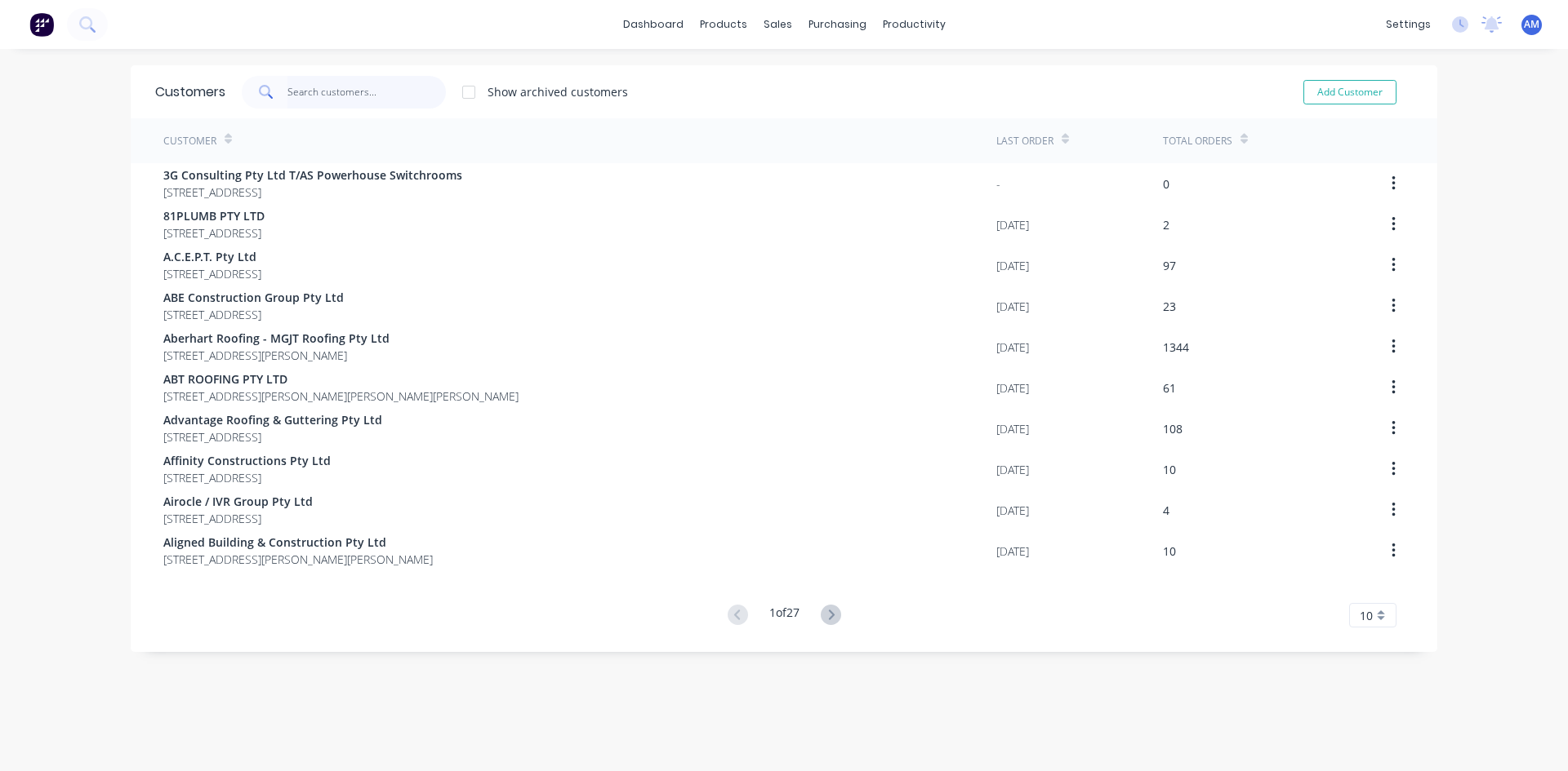
drag, startPoint x: 0, startPoint y: 0, endPoint x: 316, endPoint y: 93, distance: 329.4
click at [316, 93] on input "text" at bounding box center [367, 92] width 159 height 33
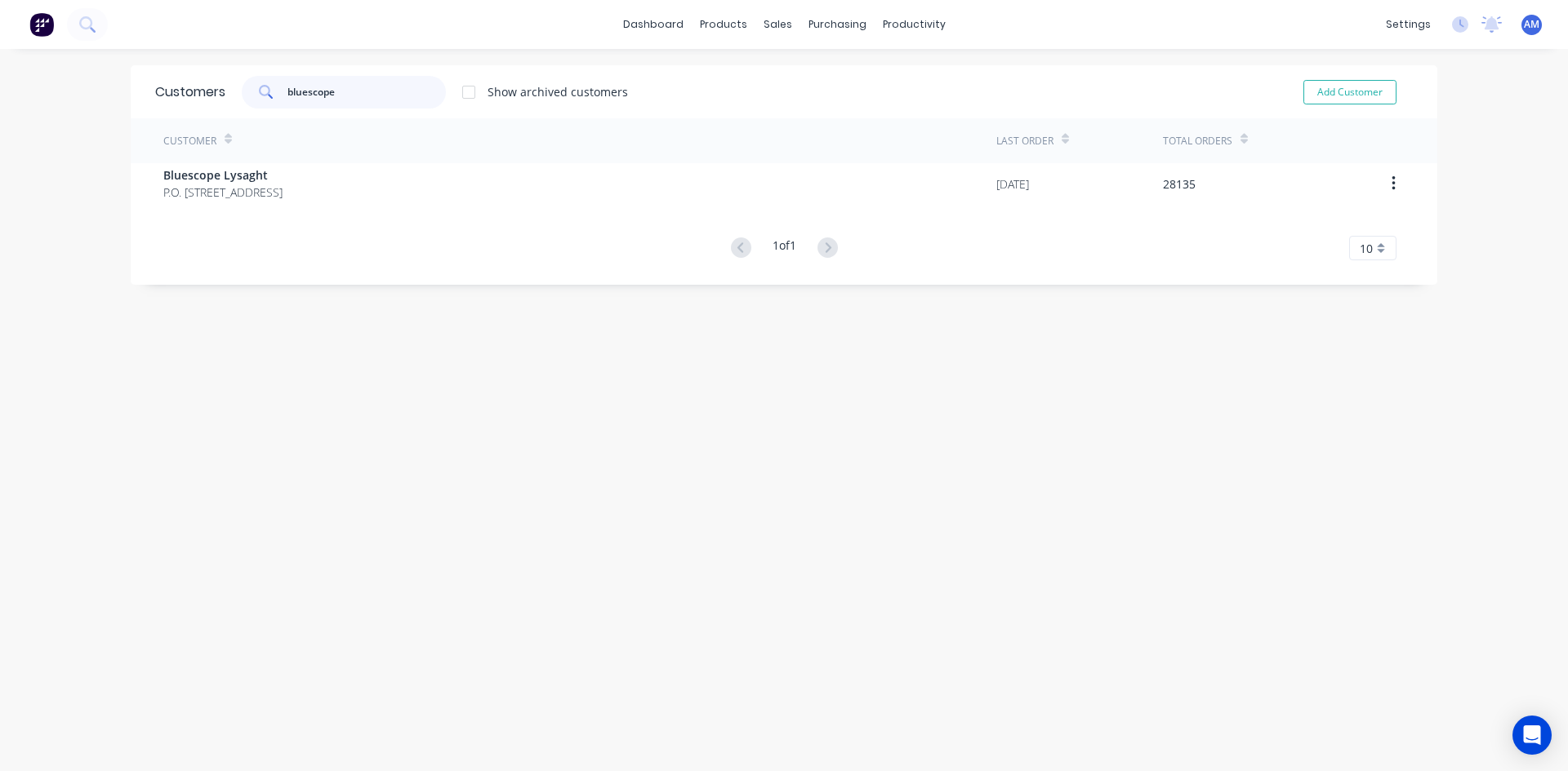
type input "bluescope"
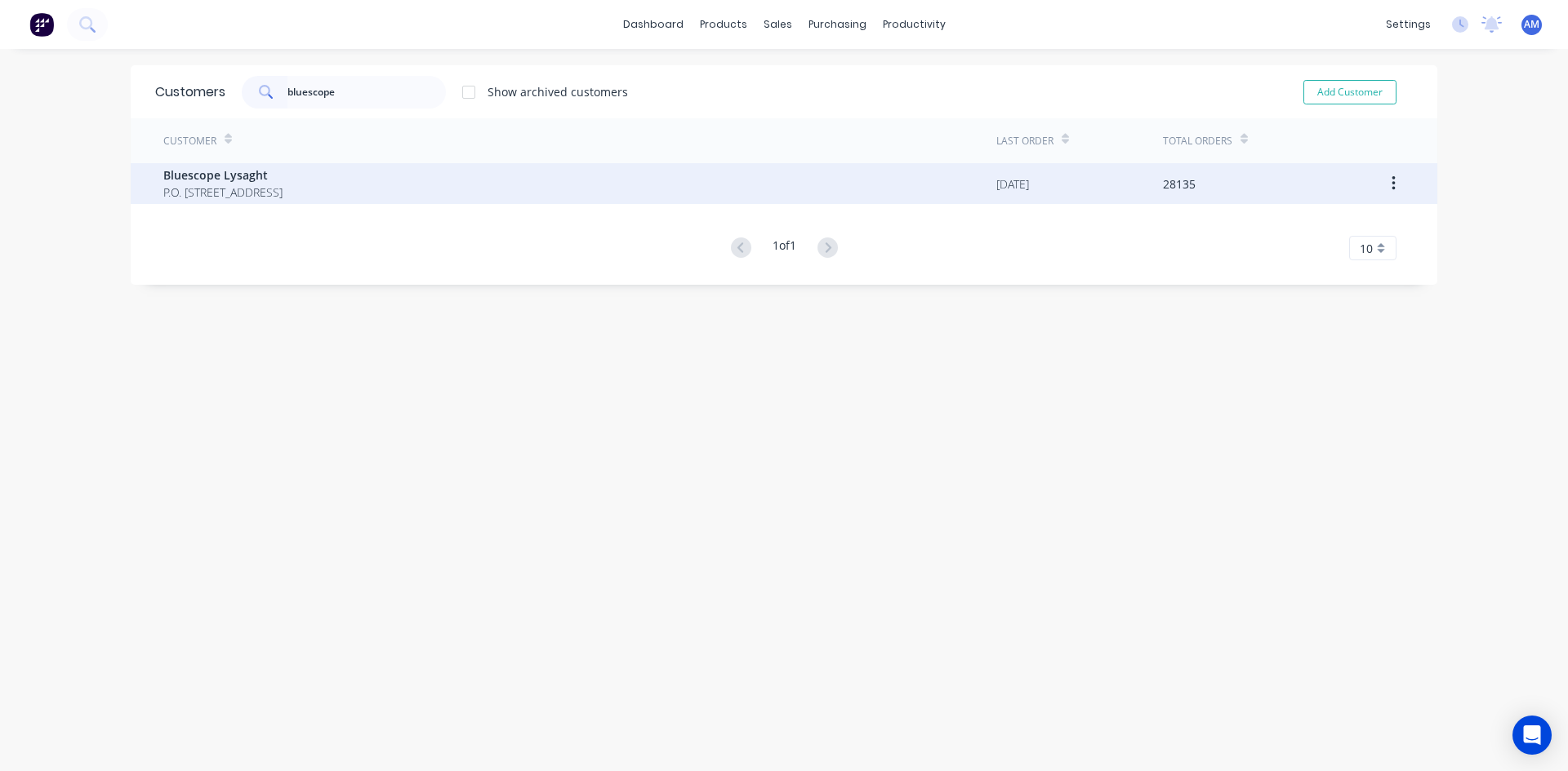
click at [283, 167] on span "Bluescope Lysaght" at bounding box center [223, 175] width 119 height 17
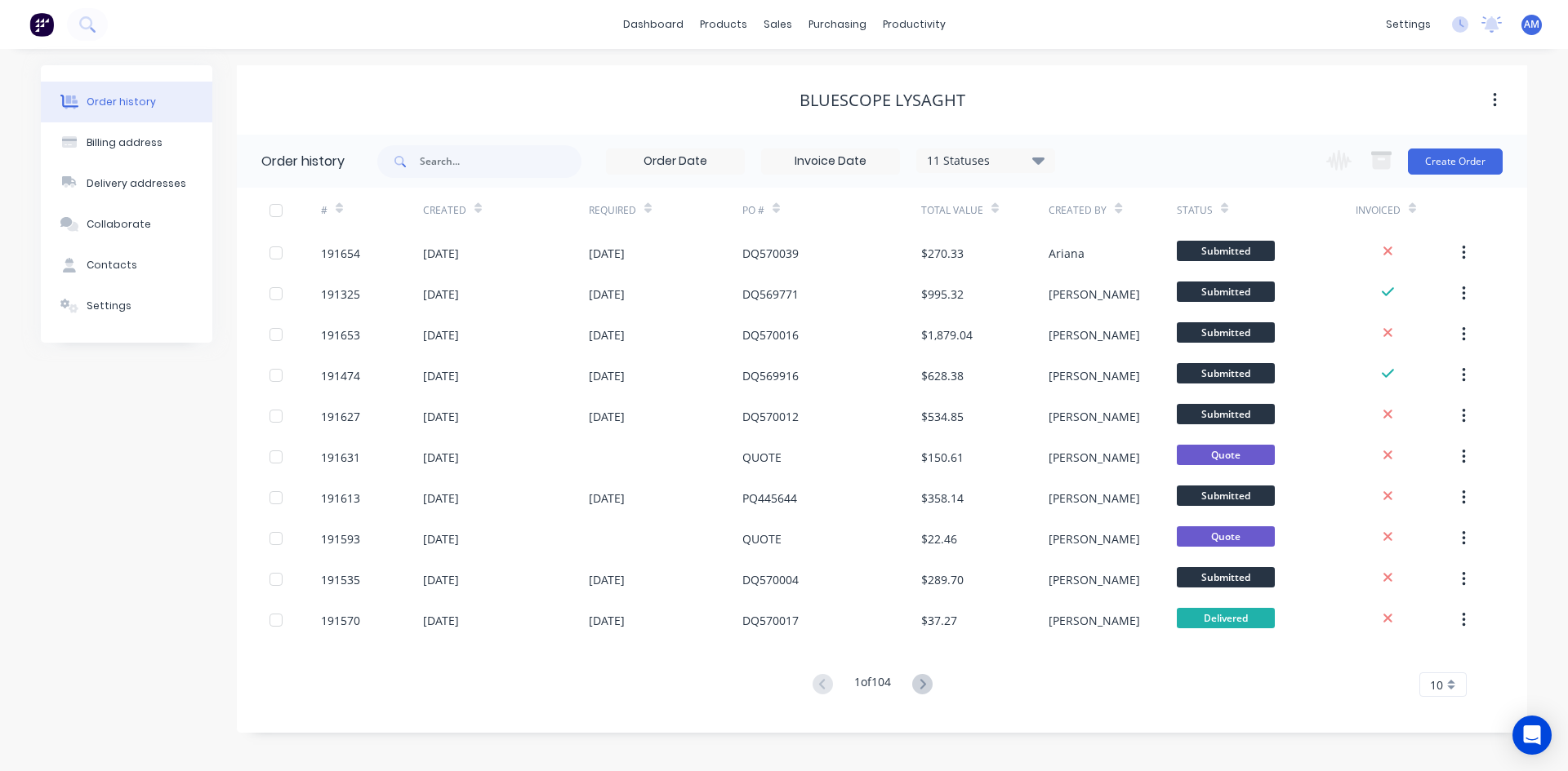
click at [874, 165] on input at bounding box center [830, 161] width 137 height 25
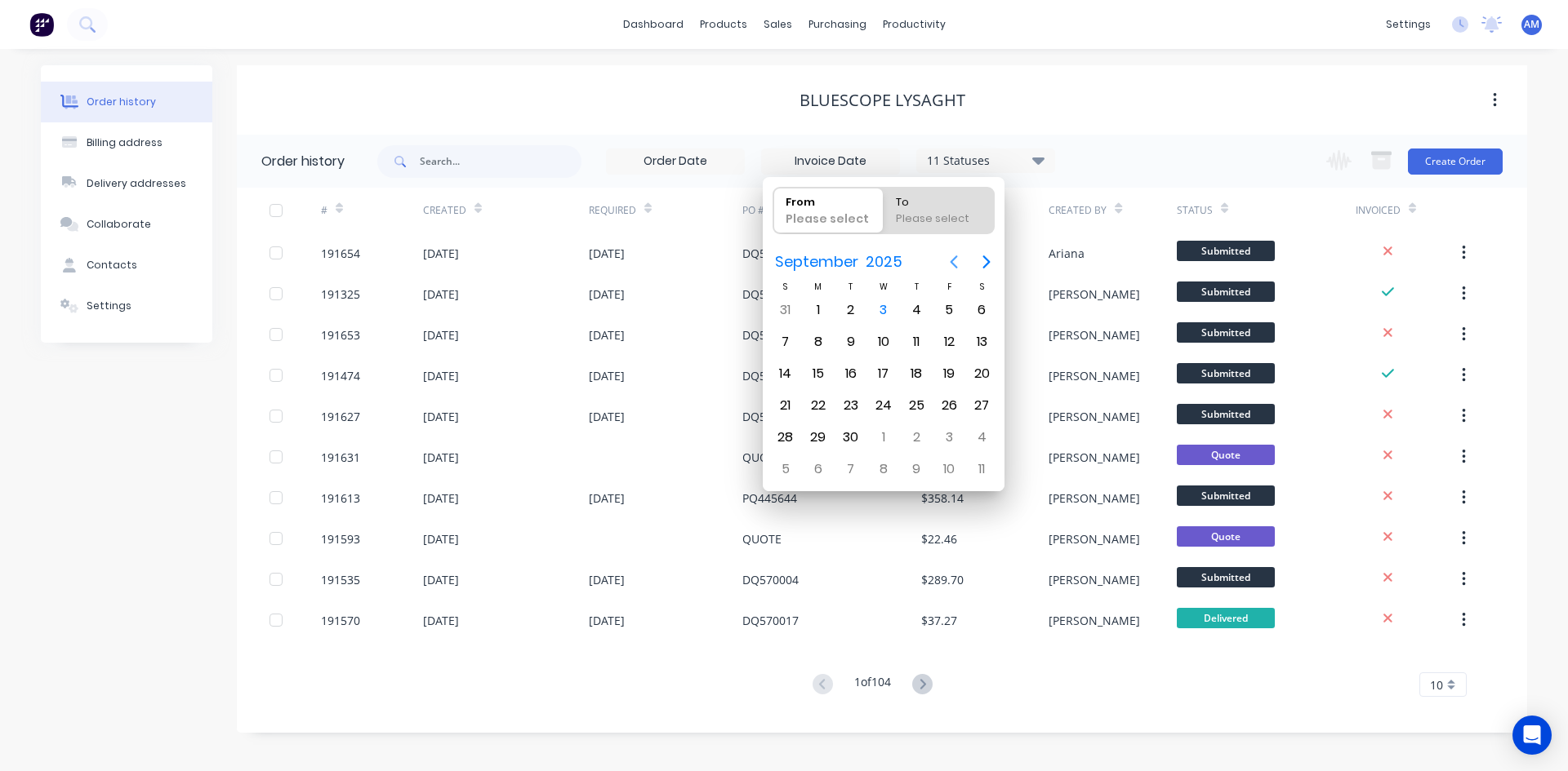
click at [958, 259] on icon "Previous page" at bounding box center [954, 262] width 20 height 20
click at [851, 309] on div "1" at bounding box center [850, 310] width 25 height 25
type input "[DATE]"
radio input "false"
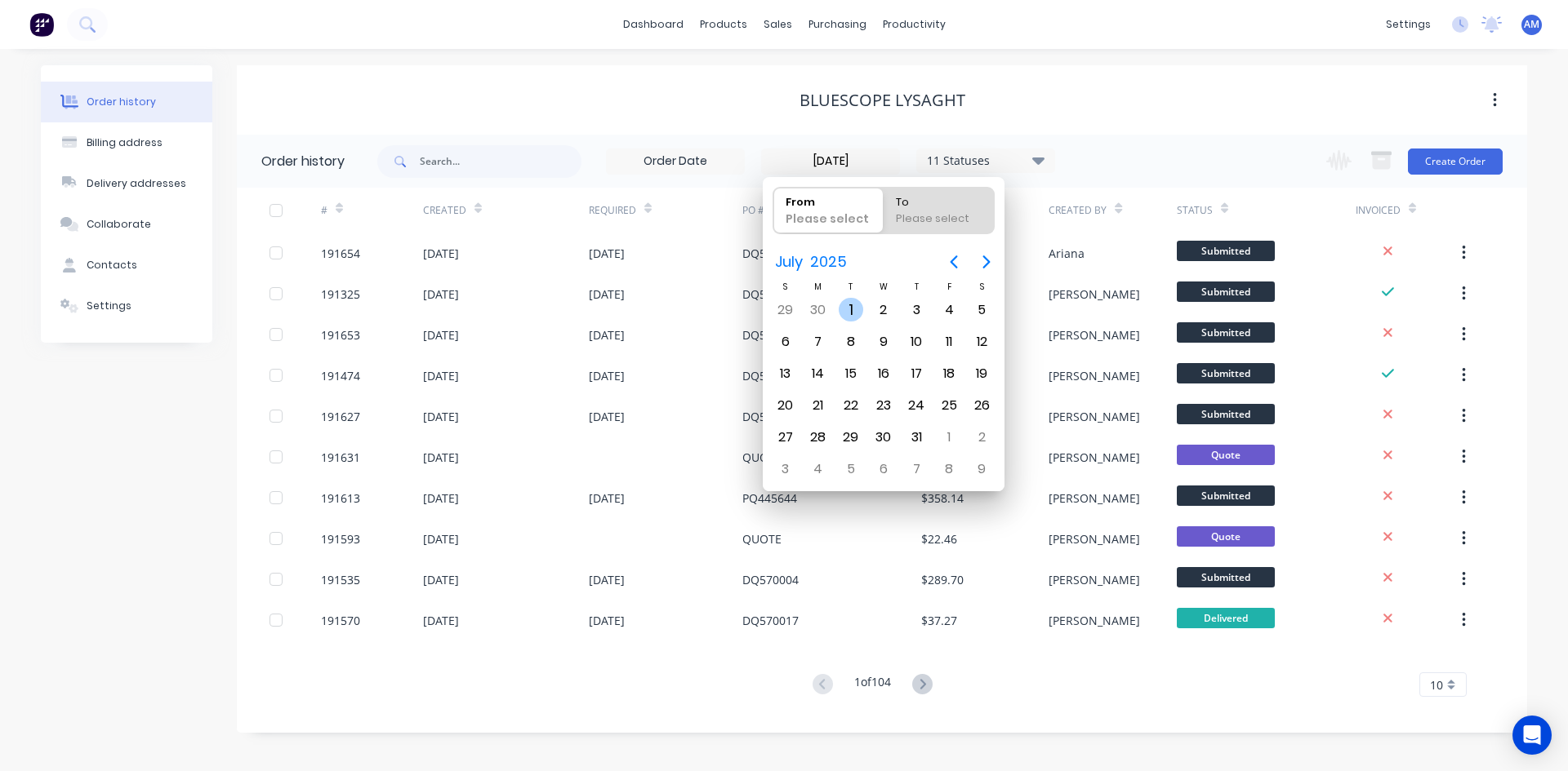
radio input "true"
click at [926, 424] on div "31" at bounding box center [916, 437] width 33 height 31
type input "[DATE] - [DATE]"
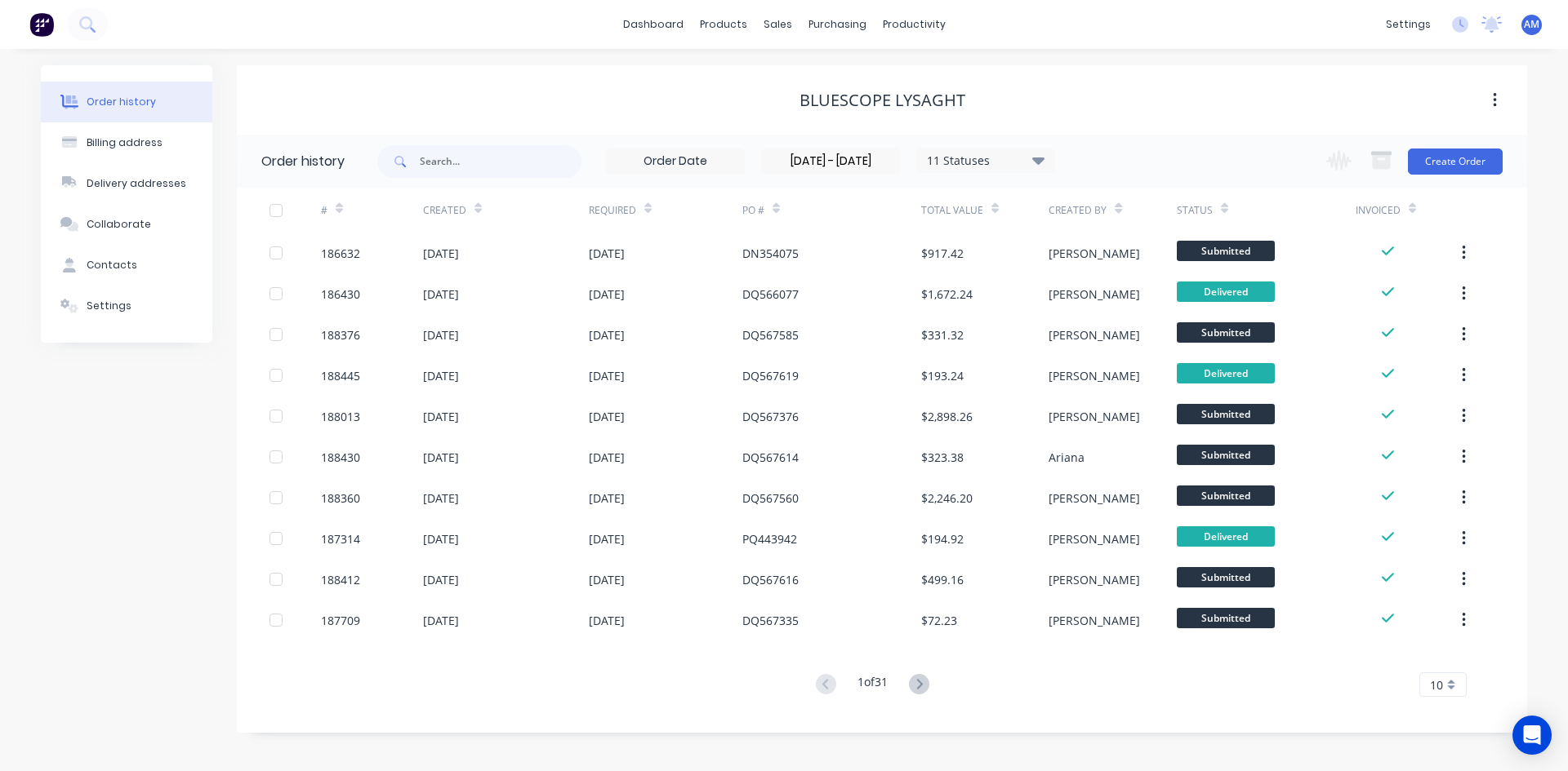
click at [1450, 686] on div "10" at bounding box center [1442, 685] width 47 height 25
click at [1450, 664] on div "35" at bounding box center [1442, 656] width 45 height 28
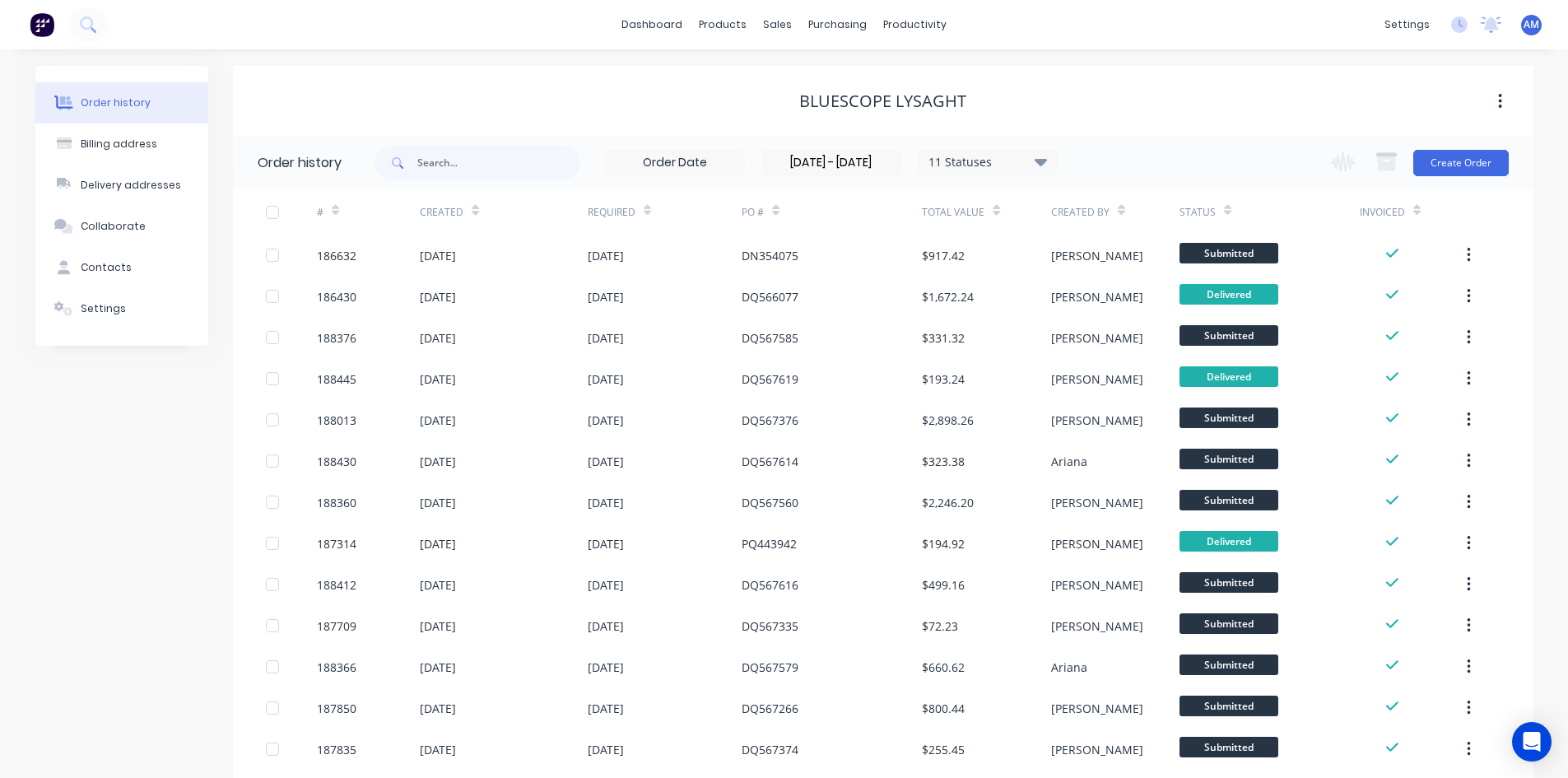
click at [274, 213] on div at bounding box center [272, 213] width 33 height 33
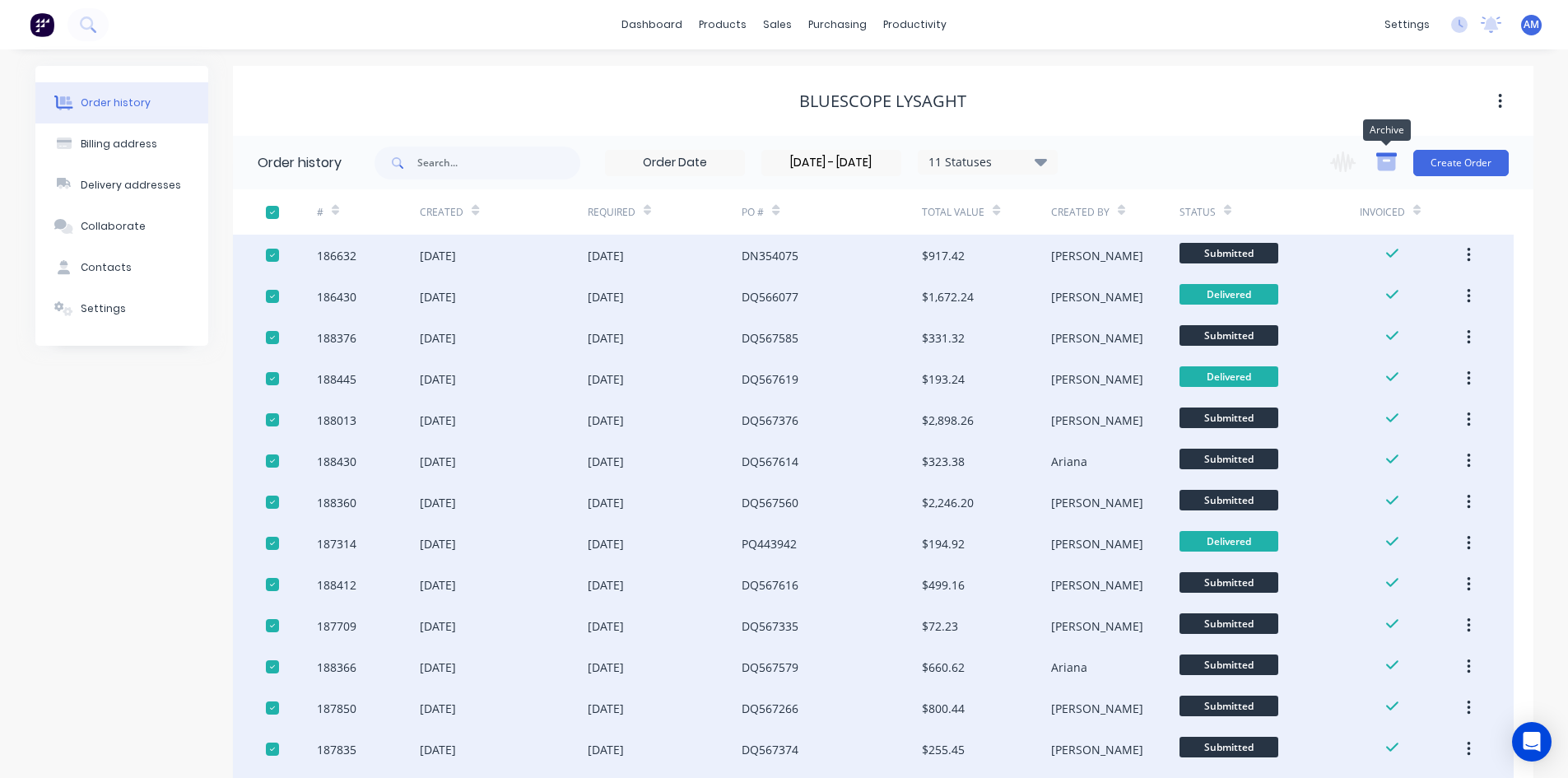
click at [1396, 163] on icon "button" at bounding box center [1386, 163] width 18 height 14
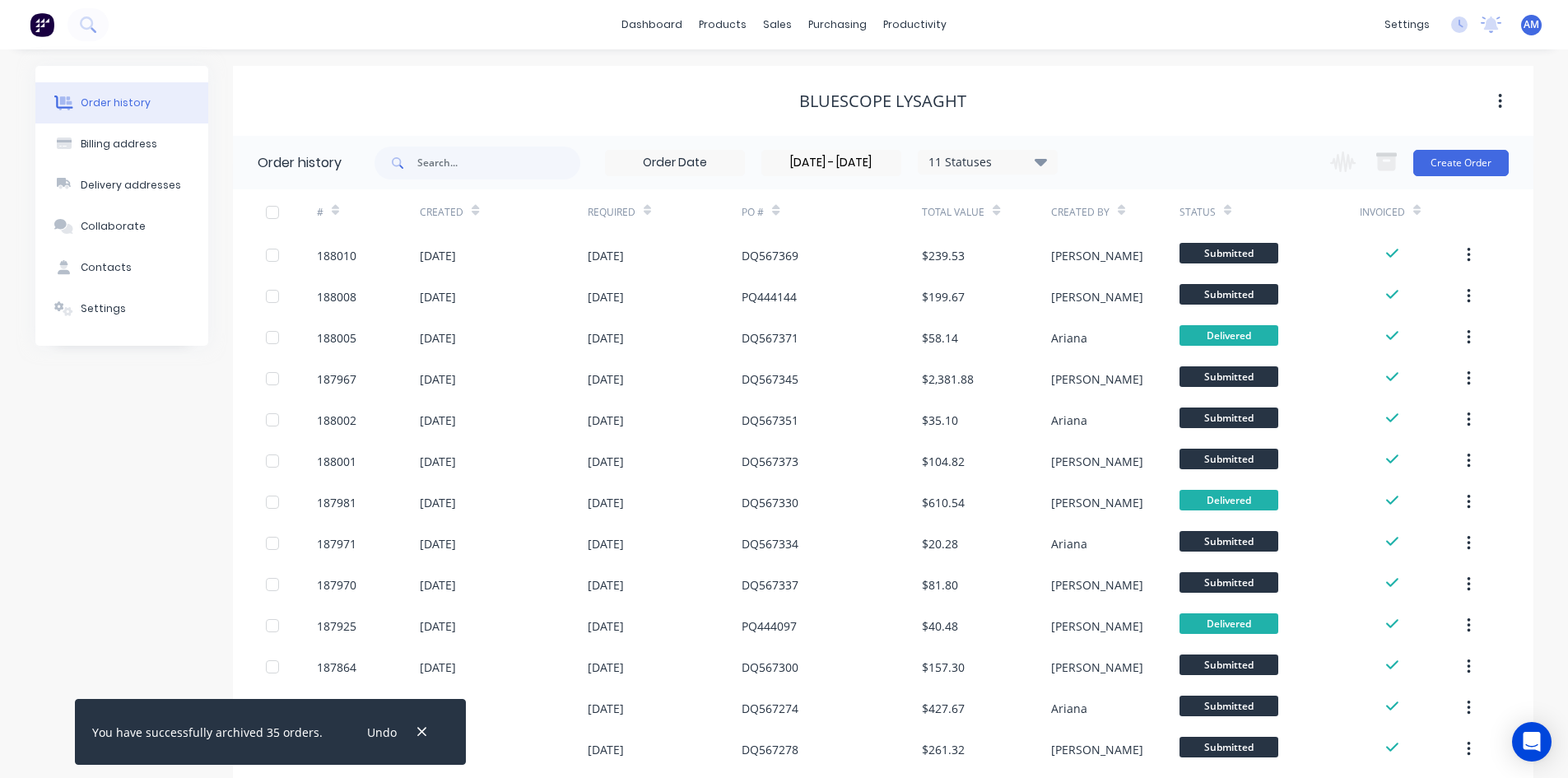
click at [269, 213] on div at bounding box center [272, 213] width 33 height 33
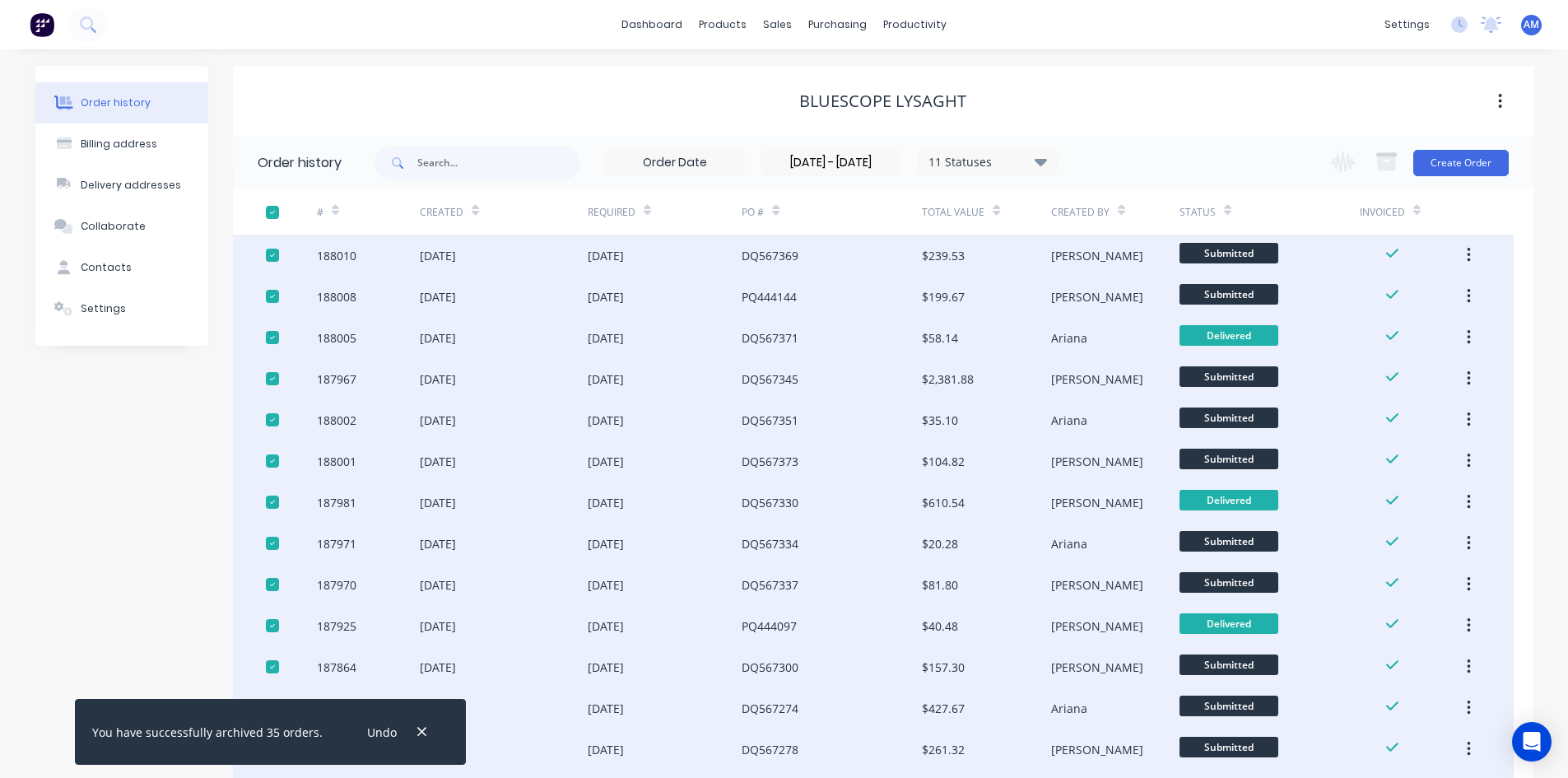
click at [848, 156] on input "[DATE] - [DATE]" at bounding box center [831, 162] width 138 height 25
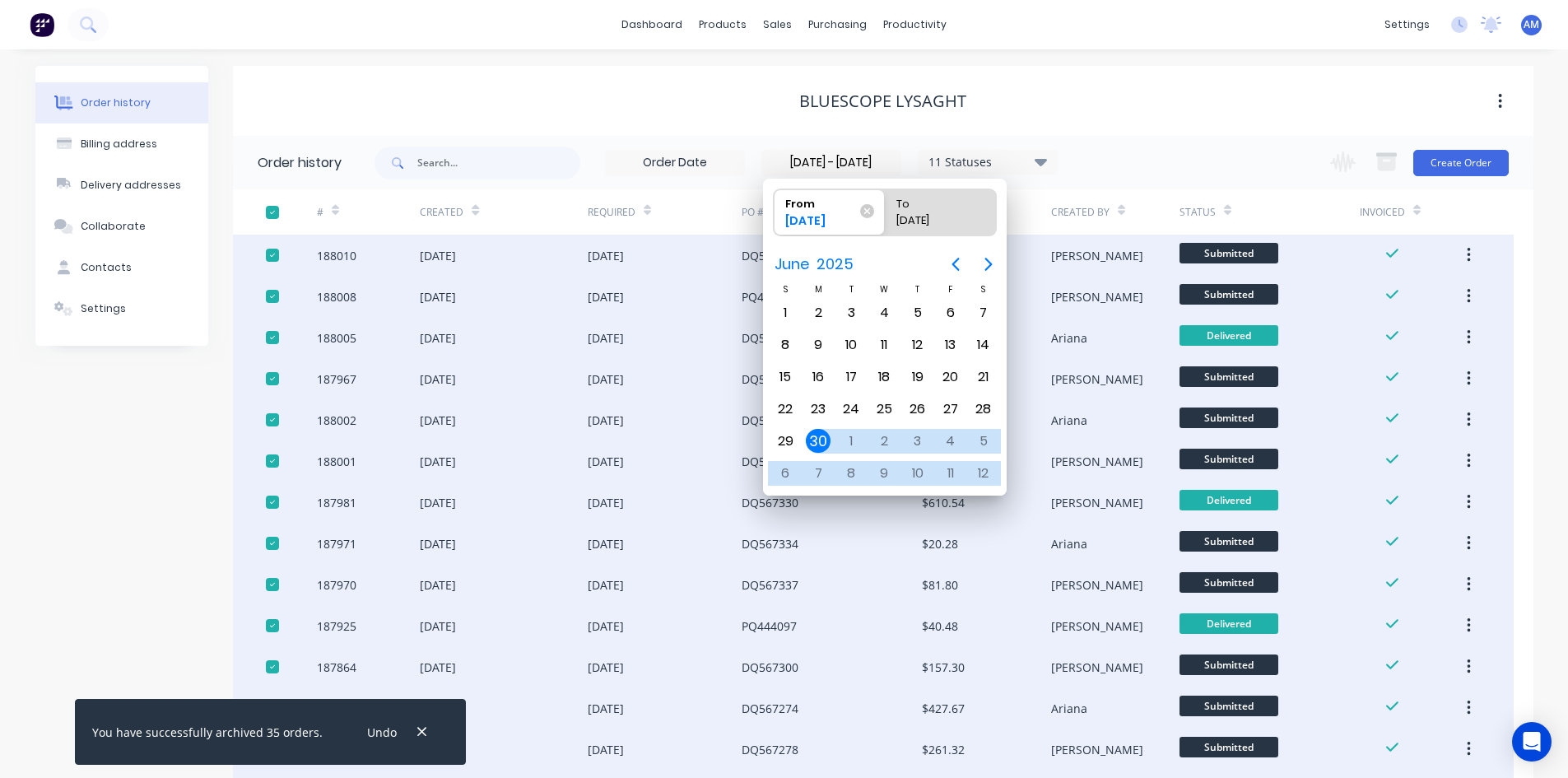
click at [1041, 165] on icon at bounding box center [1040, 161] width 12 height 20
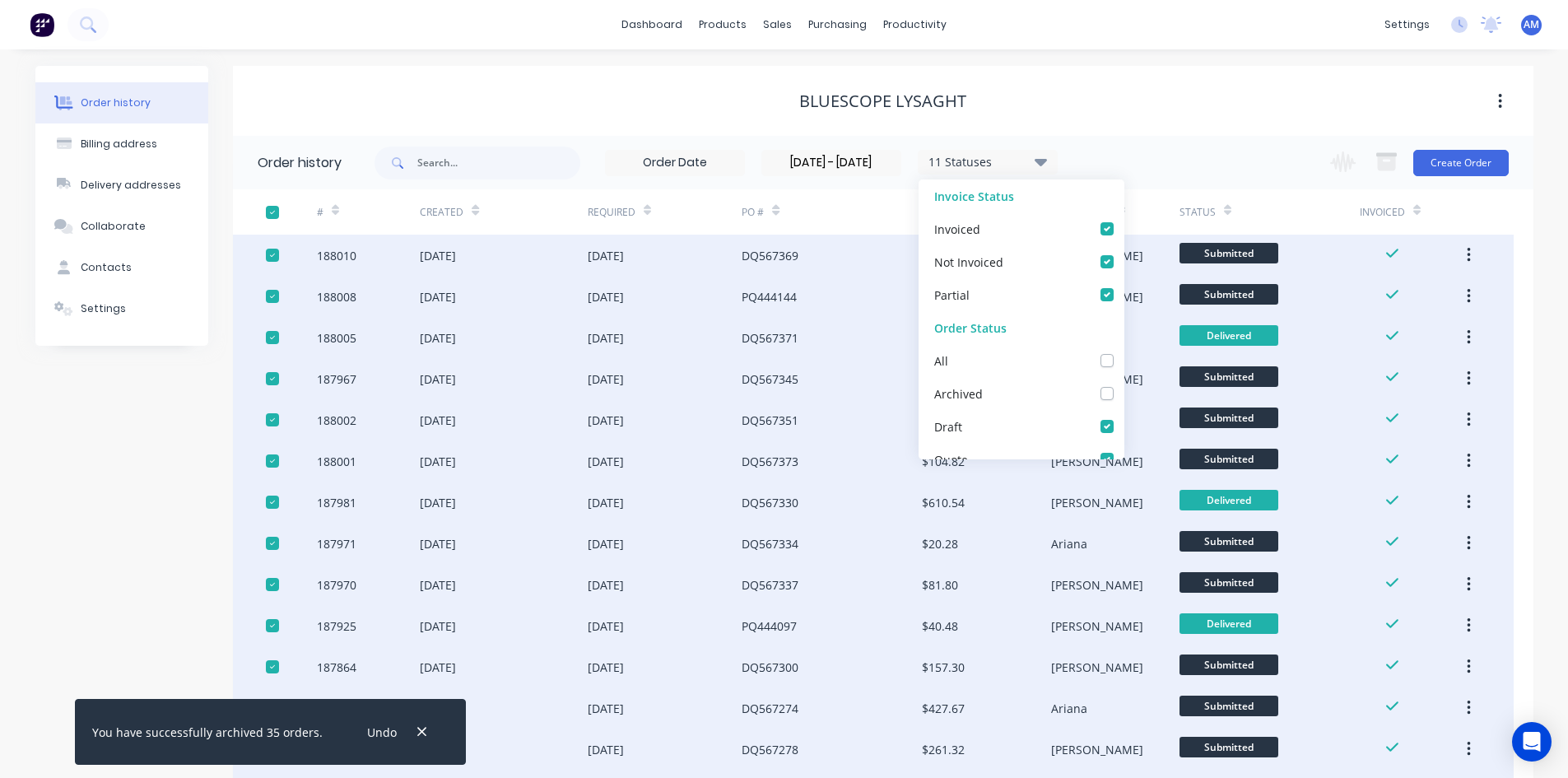
click at [1120, 154] on div "[DATE] - [DATE] 11 Statuses Invoice Status Invoiced Not Invoiced Partial Order …" at bounding box center [954, 162] width 1159 height 53
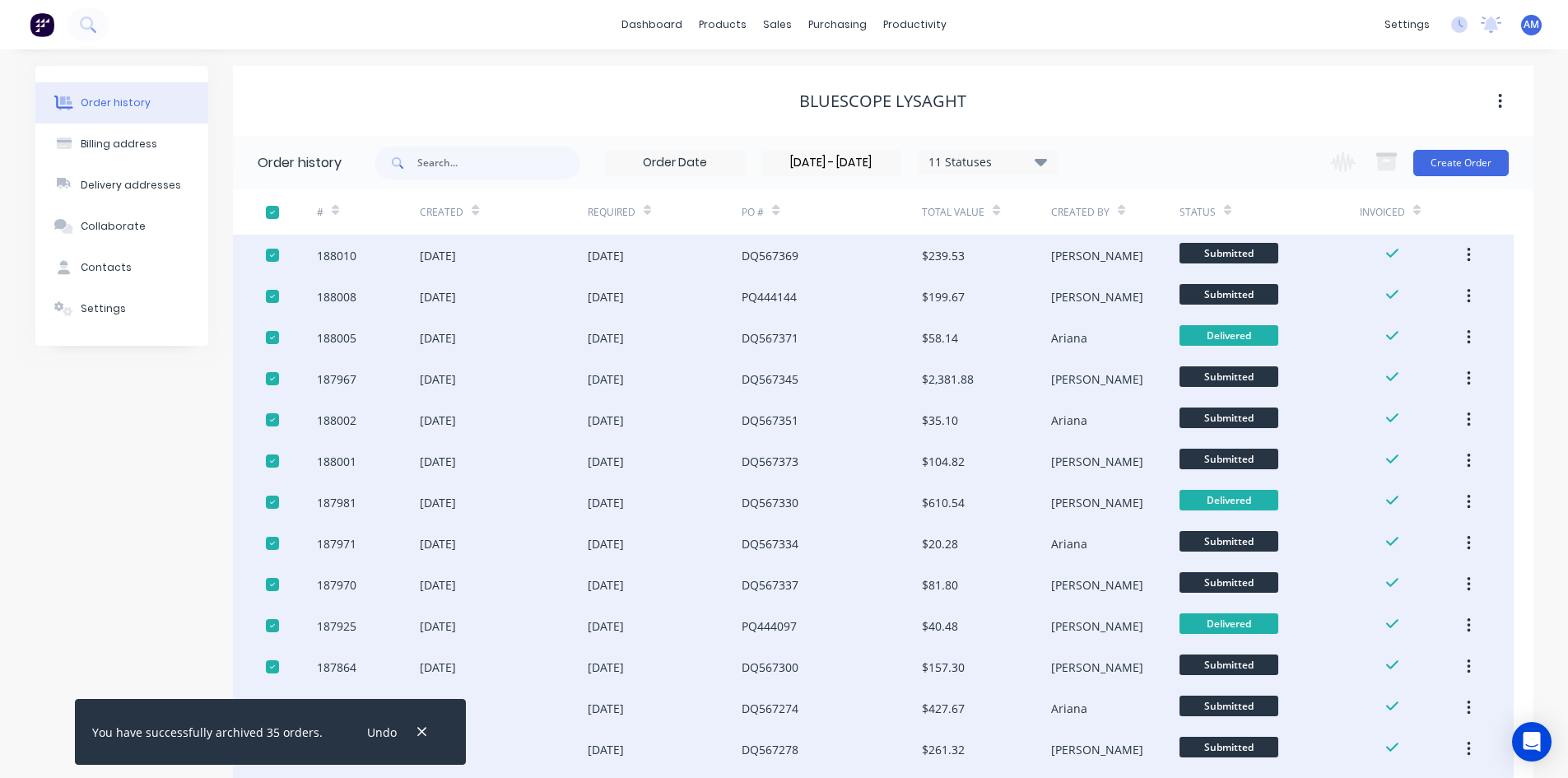
click at [996, 165] on div "11 Statuses" at bounding box center [988, 162] width 138 height 18
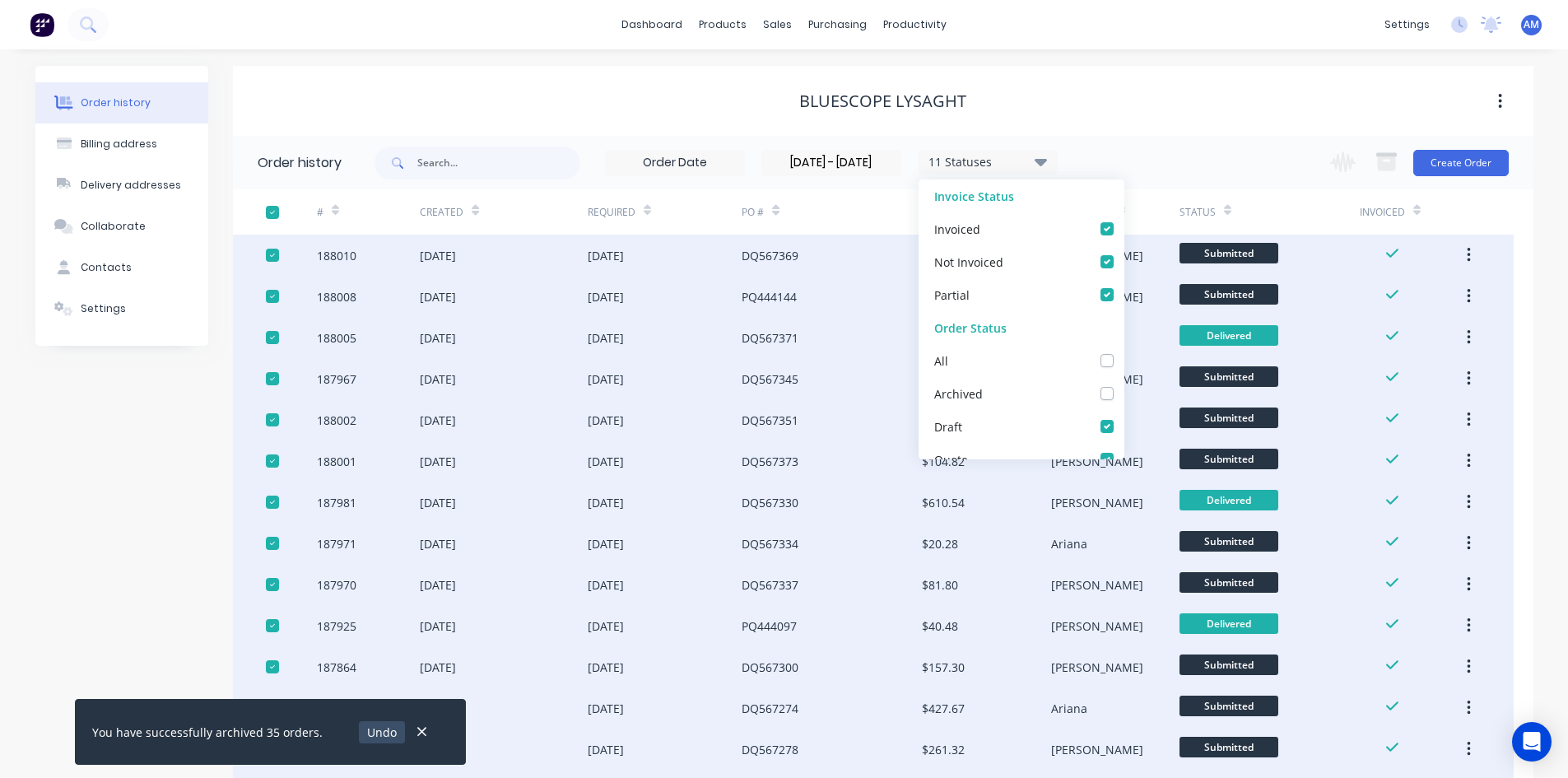
click at [378, 730] on button "Undo" at bounding box center [381, 732] width 47 height 22
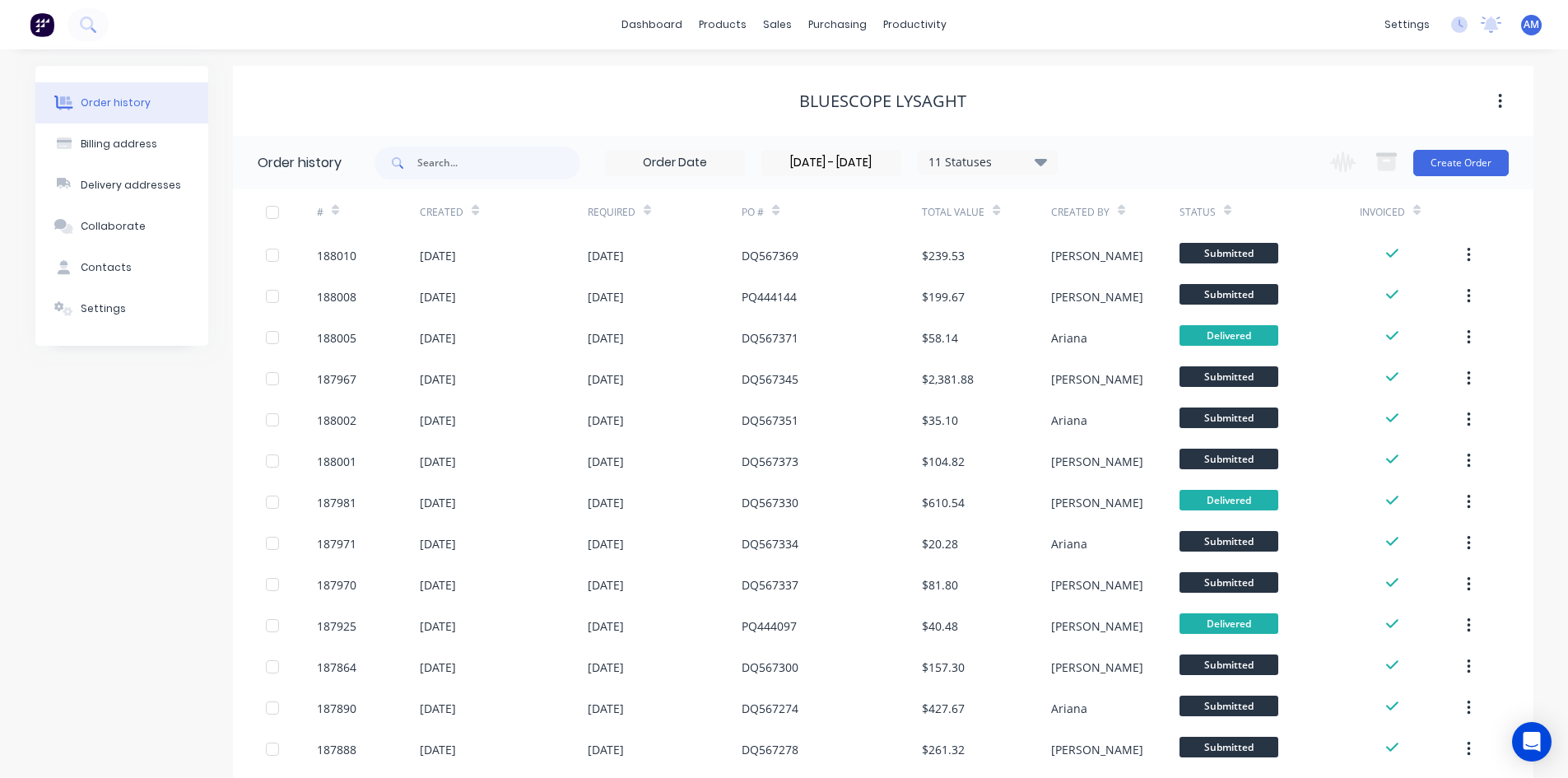
click at [966, 157] on div "11 Statuses" at bounding box center [988, 162] width 138 height 18
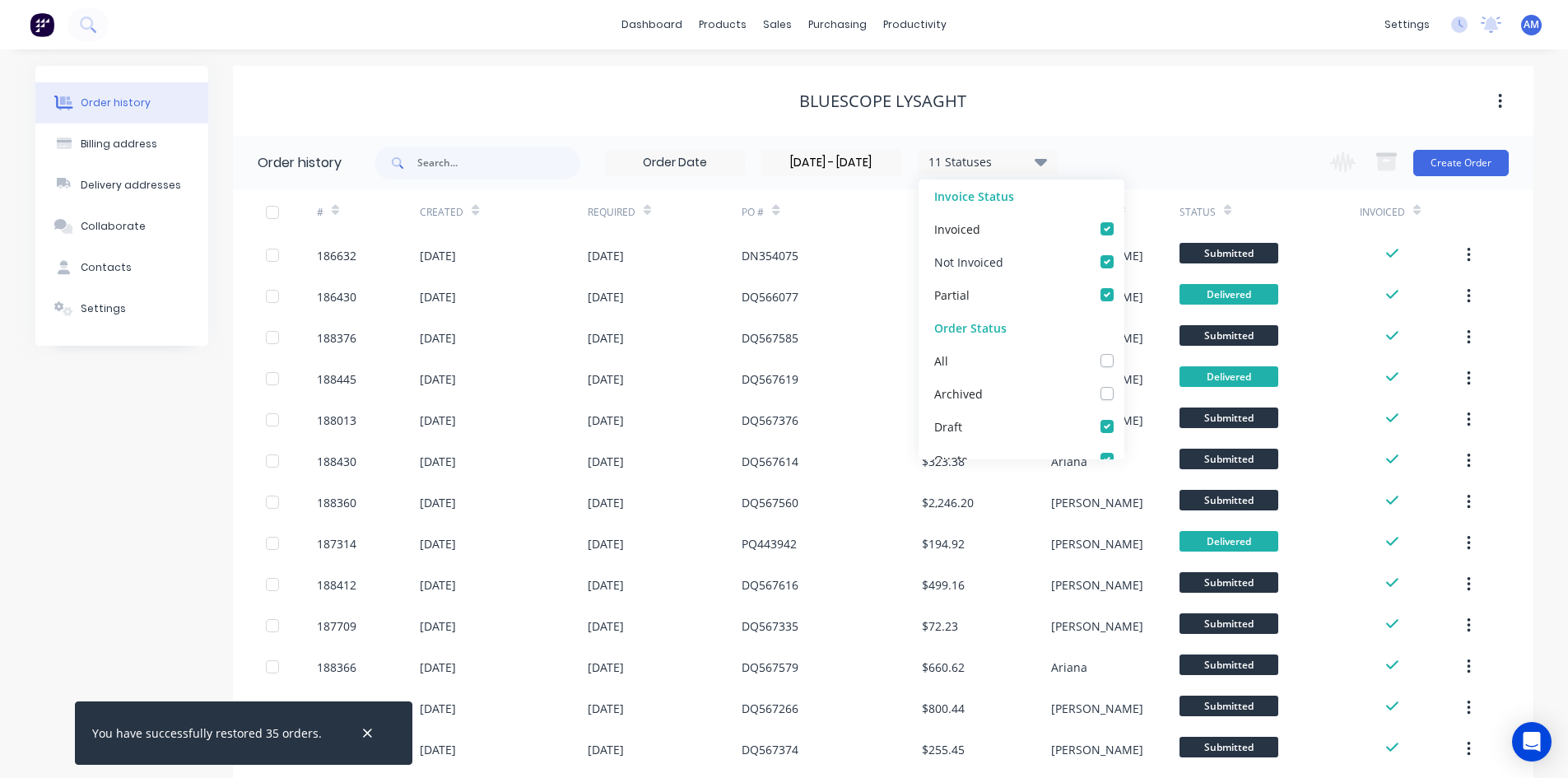
click at [1103, 265] on div "Not Invoiced" at bounding box center [1021, 262] width 205 height 33
click at [1123, 253] on label at bounding box center [1123, 253] width 0 height 0
click at [1123, 266] on Invoiced_checkbox_Invoice_1undefined "checkbox" at bounding box center [1130, 261] width 13 height 16
checkbox Invoiced_checkbox_Invoice_1undefined "false"
click at [1123, 286] on label at bounding box center [1123, 286] width 0 height 0
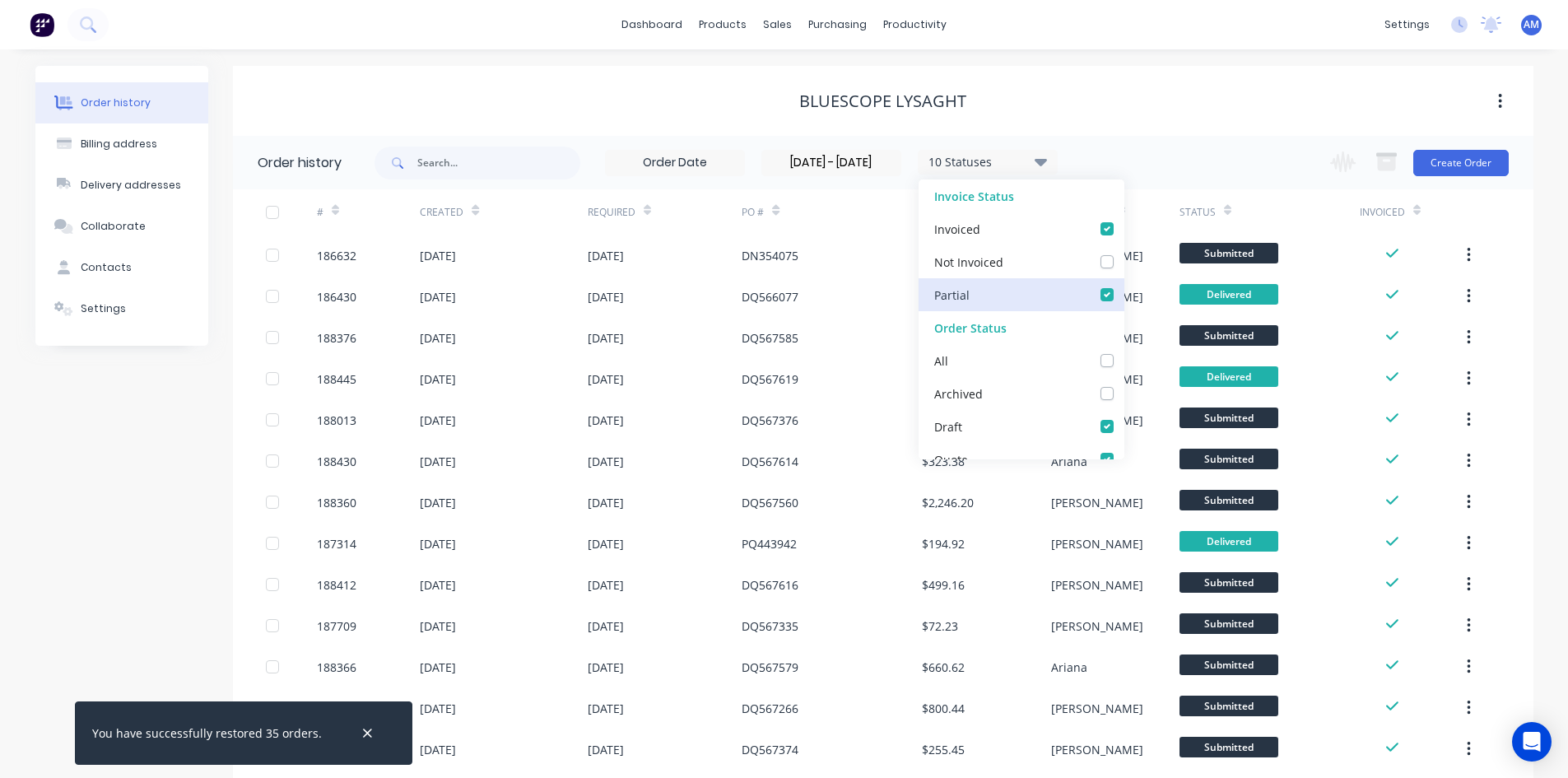
click at [1123, 290] on input "checkbox" at bounding box center [1130, 294] width 13 height 16
checkbox input "false"
click at [868, 169] on input "[DATE] - [DATE]" at bounding box center [831, 162] width 138 height 25
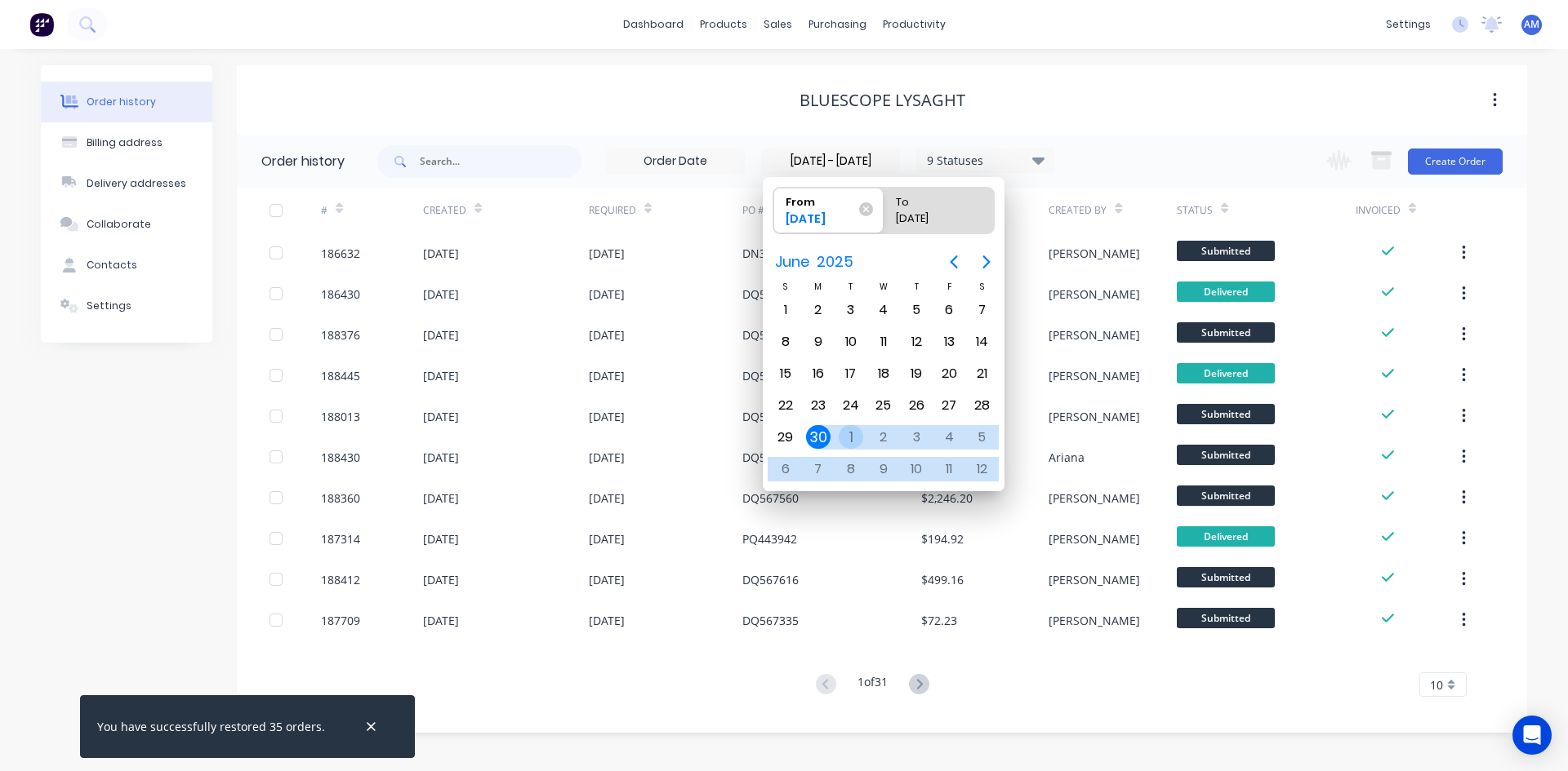
click at [848, 435] on div "1" at bounding box center [850, 437] width 25 height 25
type input "[DATE] - [DATE]"
radio input "false"
radio input "true"
click at [1113, 126] on div "Bluescope Lysaght" at bounding box center [881, 100] width 1290 height 69
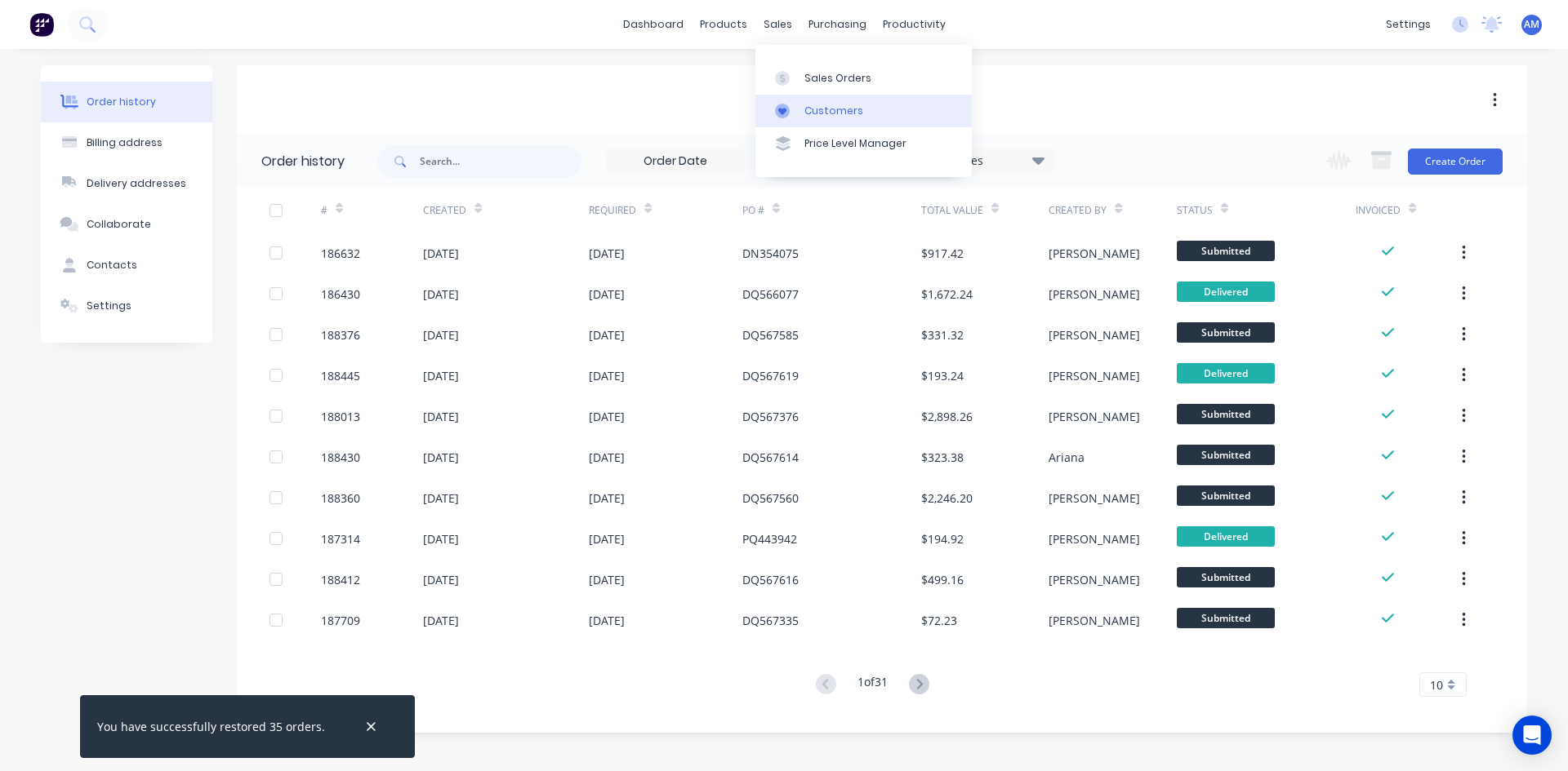
click at [824, 110] on div "Customers" at bounding box center [833, 111] width 59 height 15
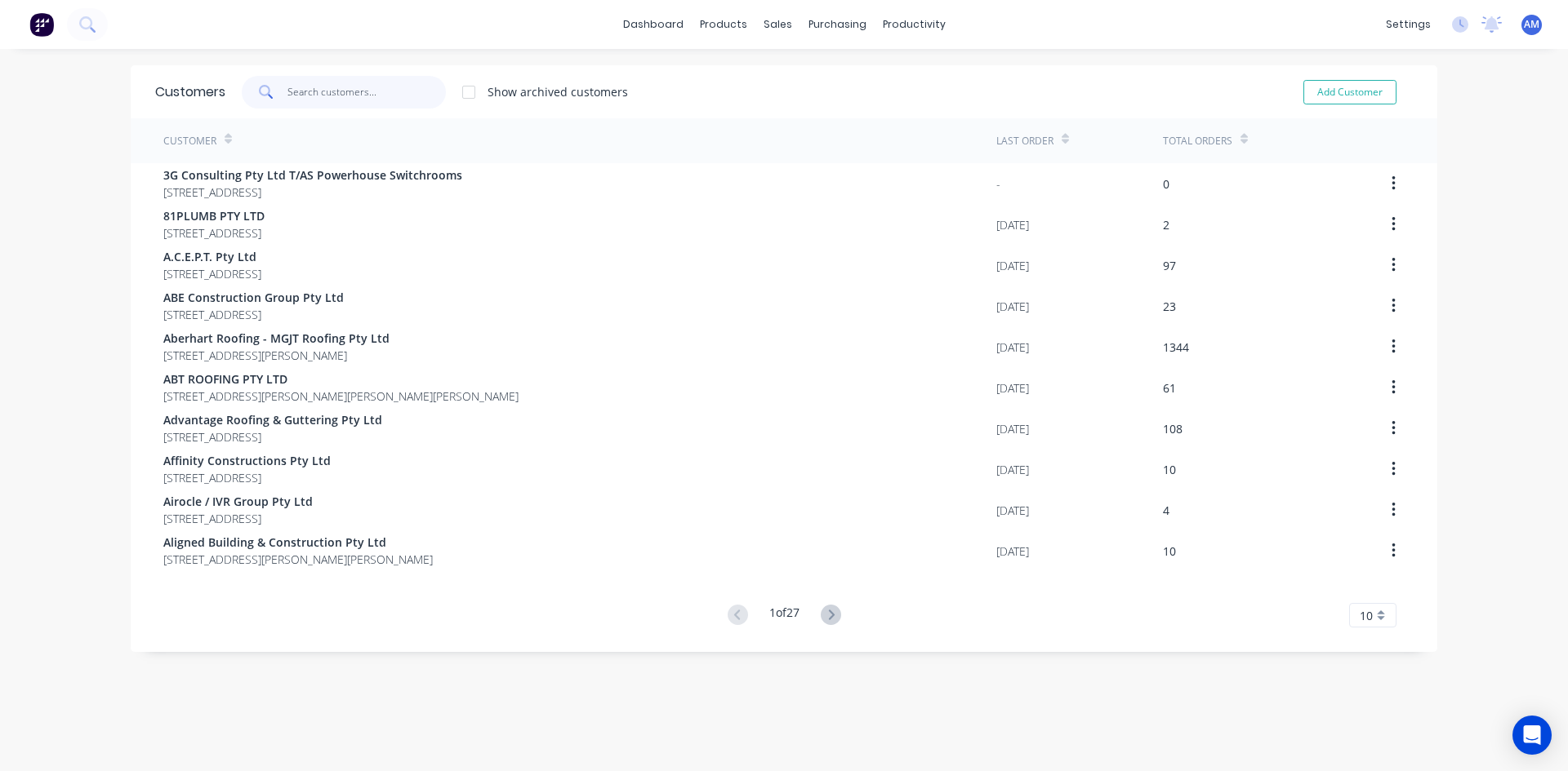
click at [426, 92] on input "text" at bounding box center [367, 92] width 159 height 33
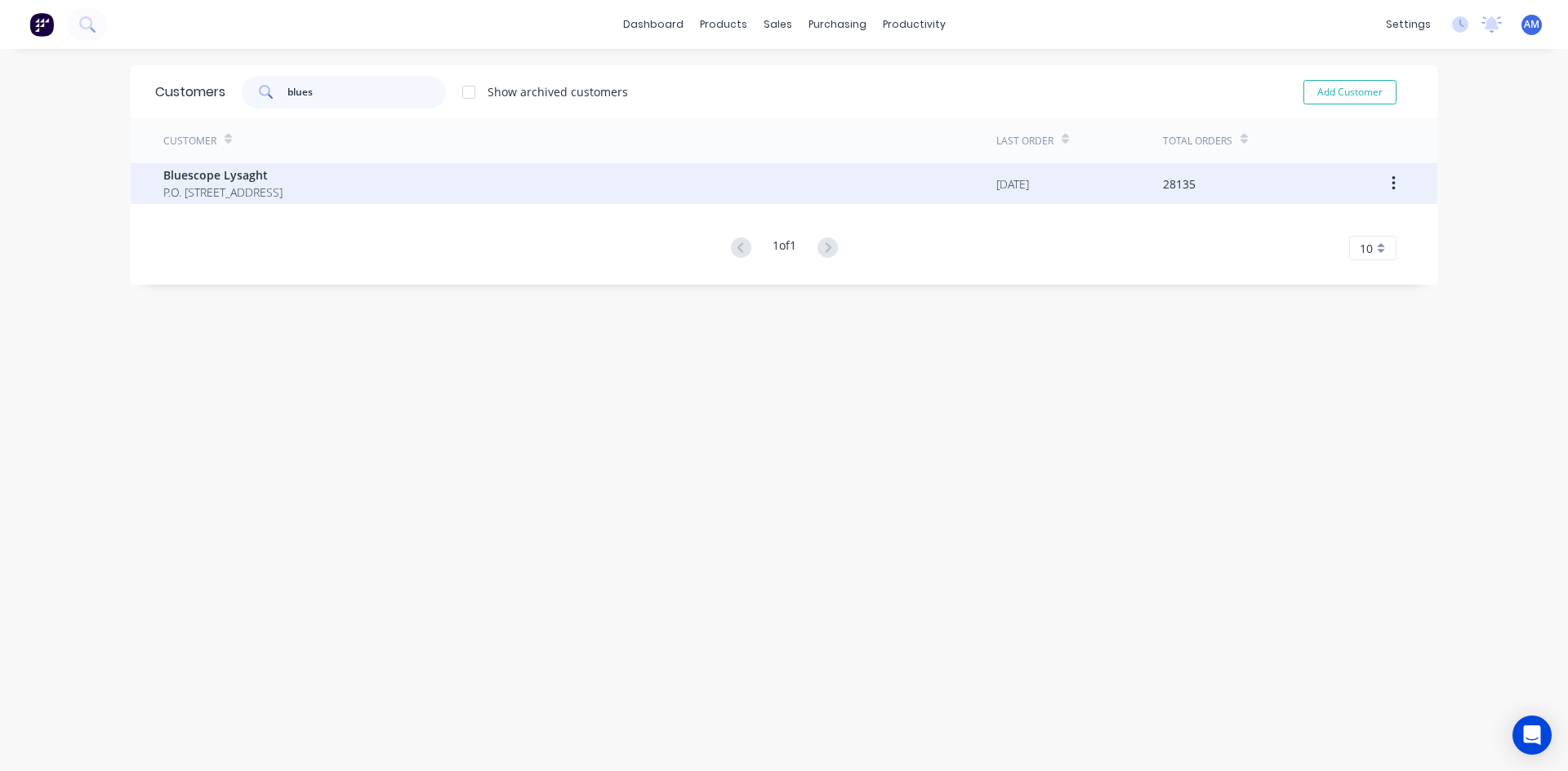
type input "blues"
click at [418, 175] on div "Bluescope Lysaght P.O. [STREET_ADDRESS]" at bounding box center [580, 184] width 833 height 41
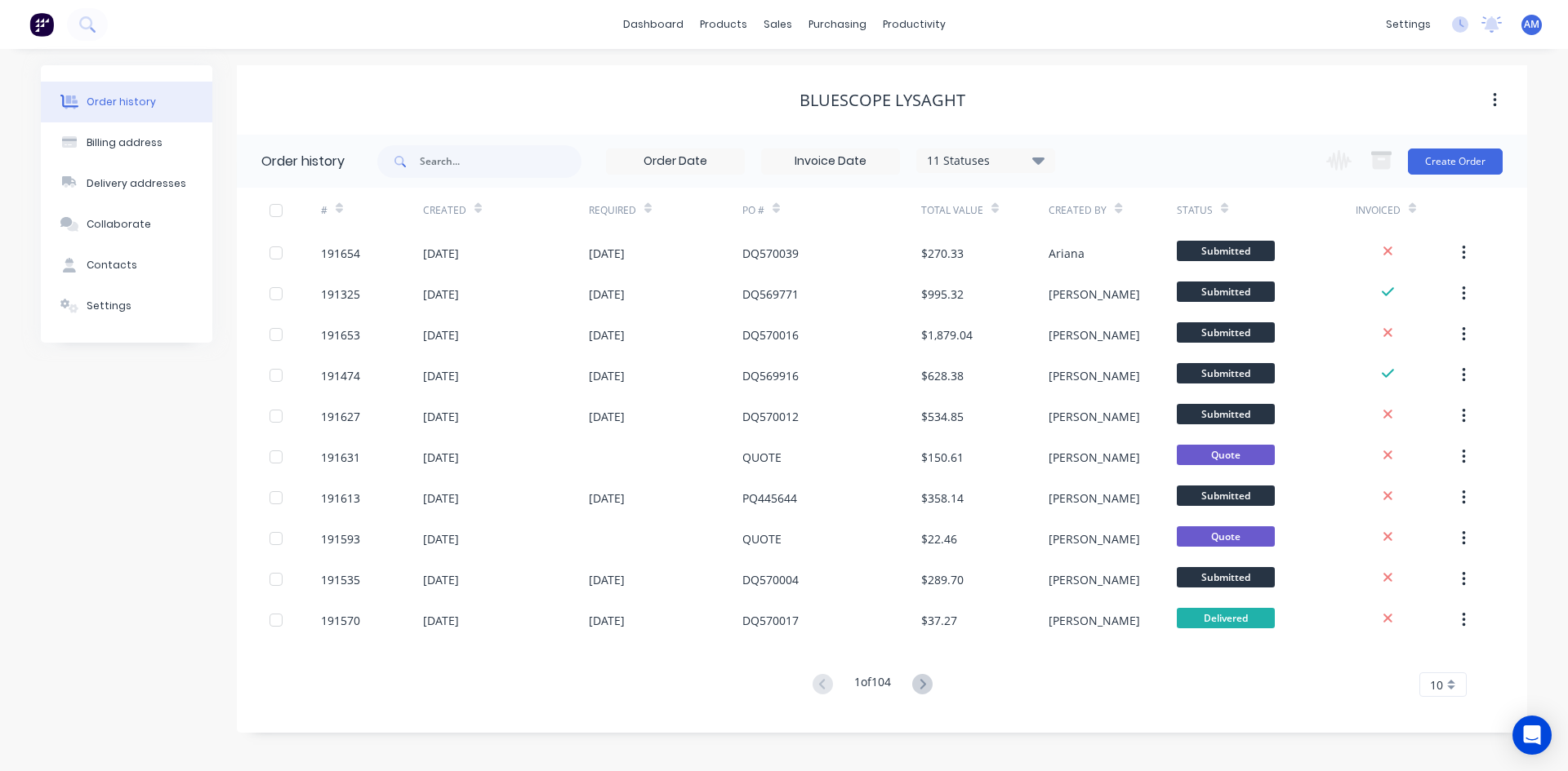
click at [946, 155] on div "11 Statuses" at bounding box center [985, 161] width 137 height 18
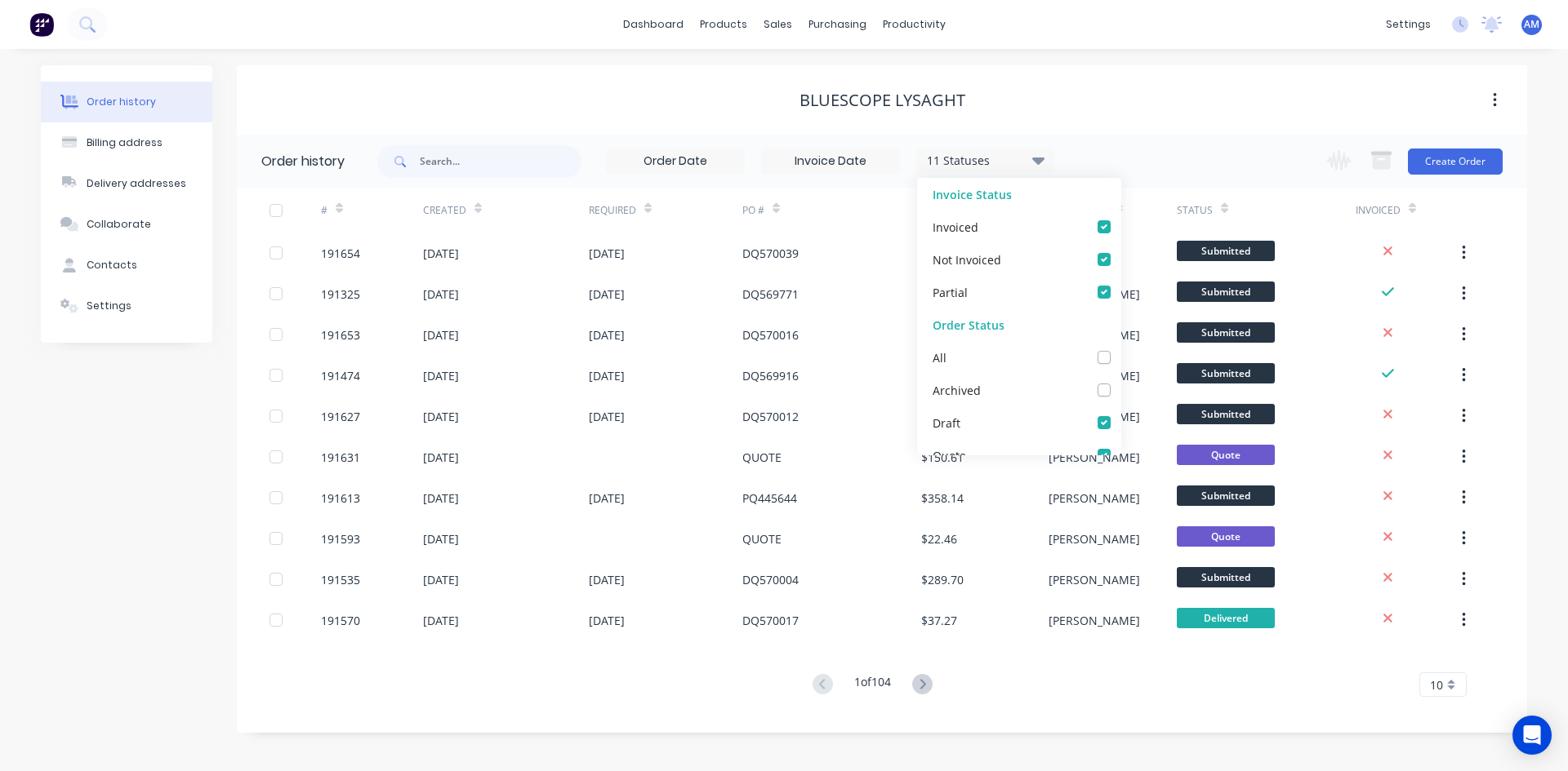
click at [877, 159] on input at bounding box center [830, 161] width 137 height 25
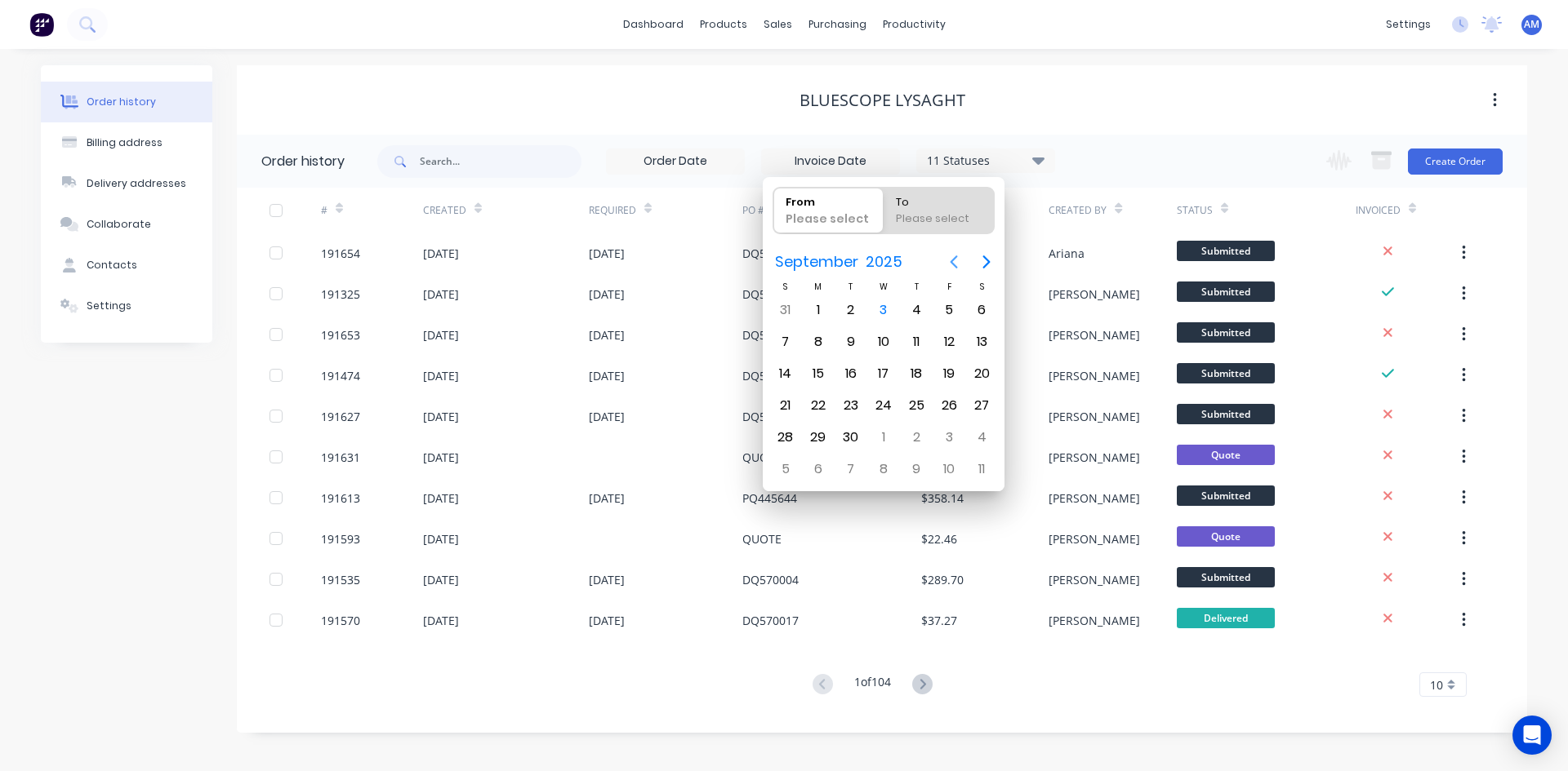
click at [957, 267] on icon "Previous page" at bounding box center [954, 262] width 7 height 13
click at [855, 305] on div "1" at bounding box center [850, 310] width 25 height 25
type input "[DATE]"
radio input "false"
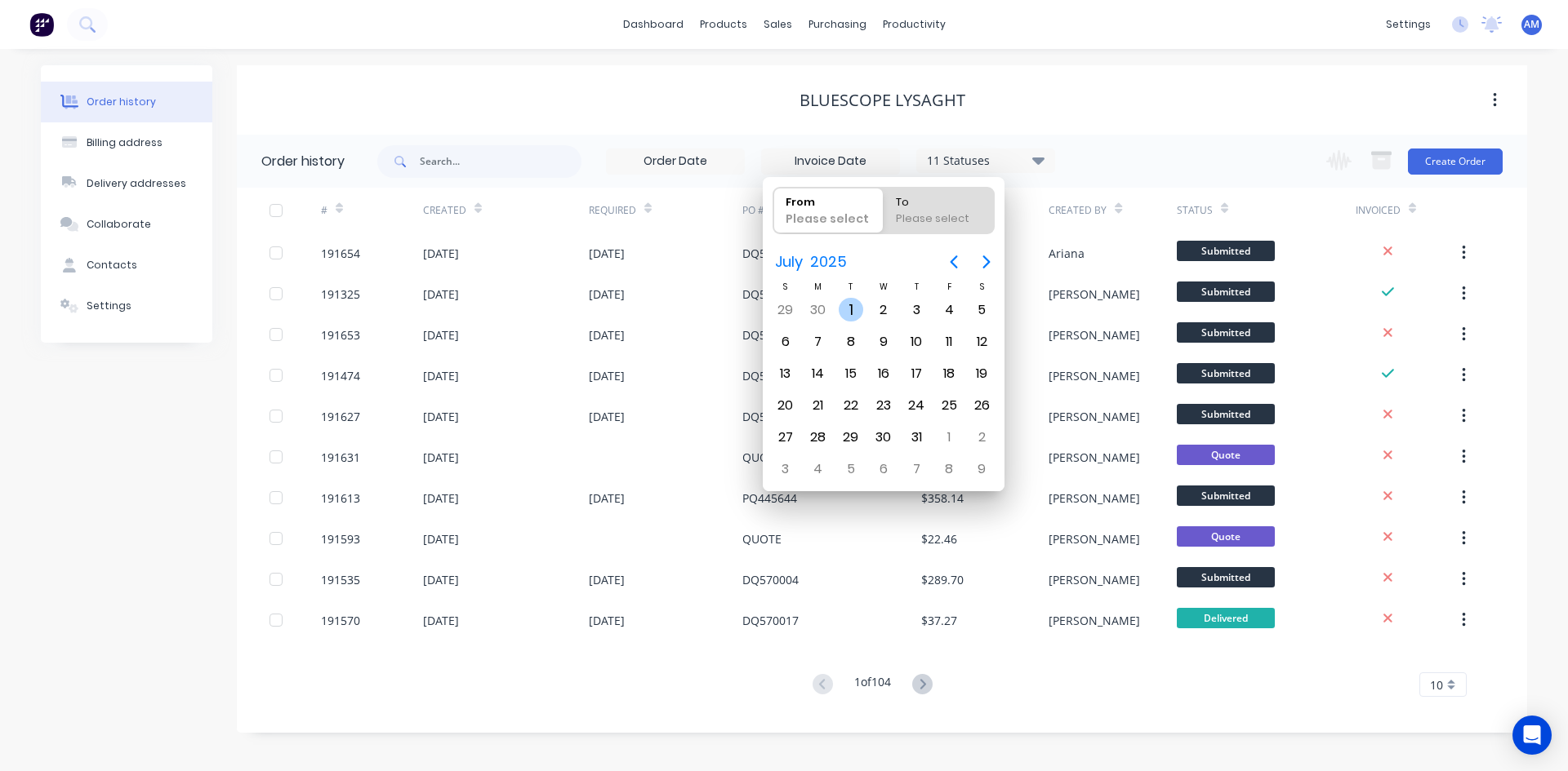
radio input "true"
click at [922, 439] on div "31" at bounding box center [916, 437] width 25 height 25
type input "[DATE] - [DATE]"
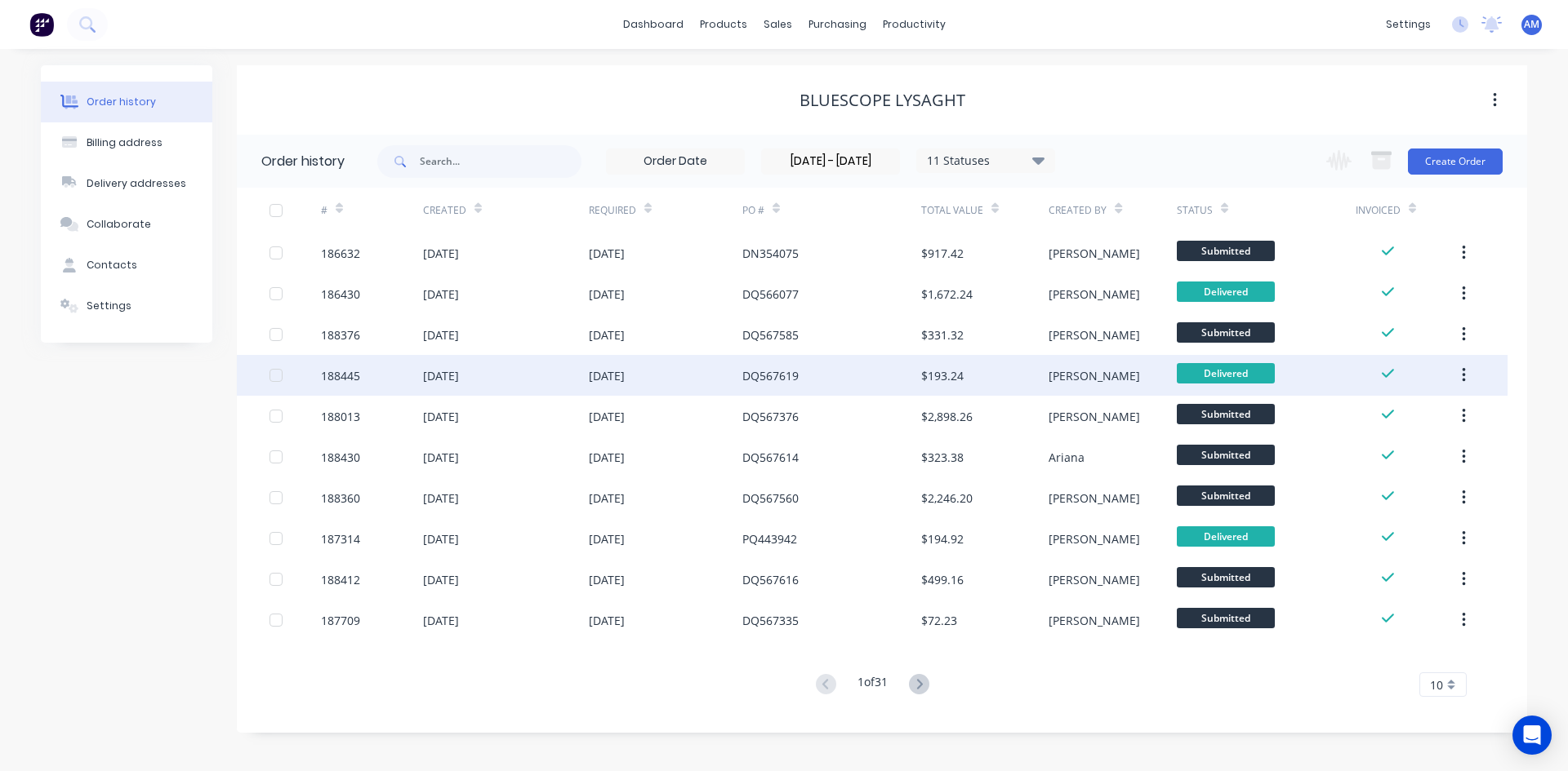
click at [751, 382] on div "DQ567619" at bounding box center [770, 375] width 56 height 17
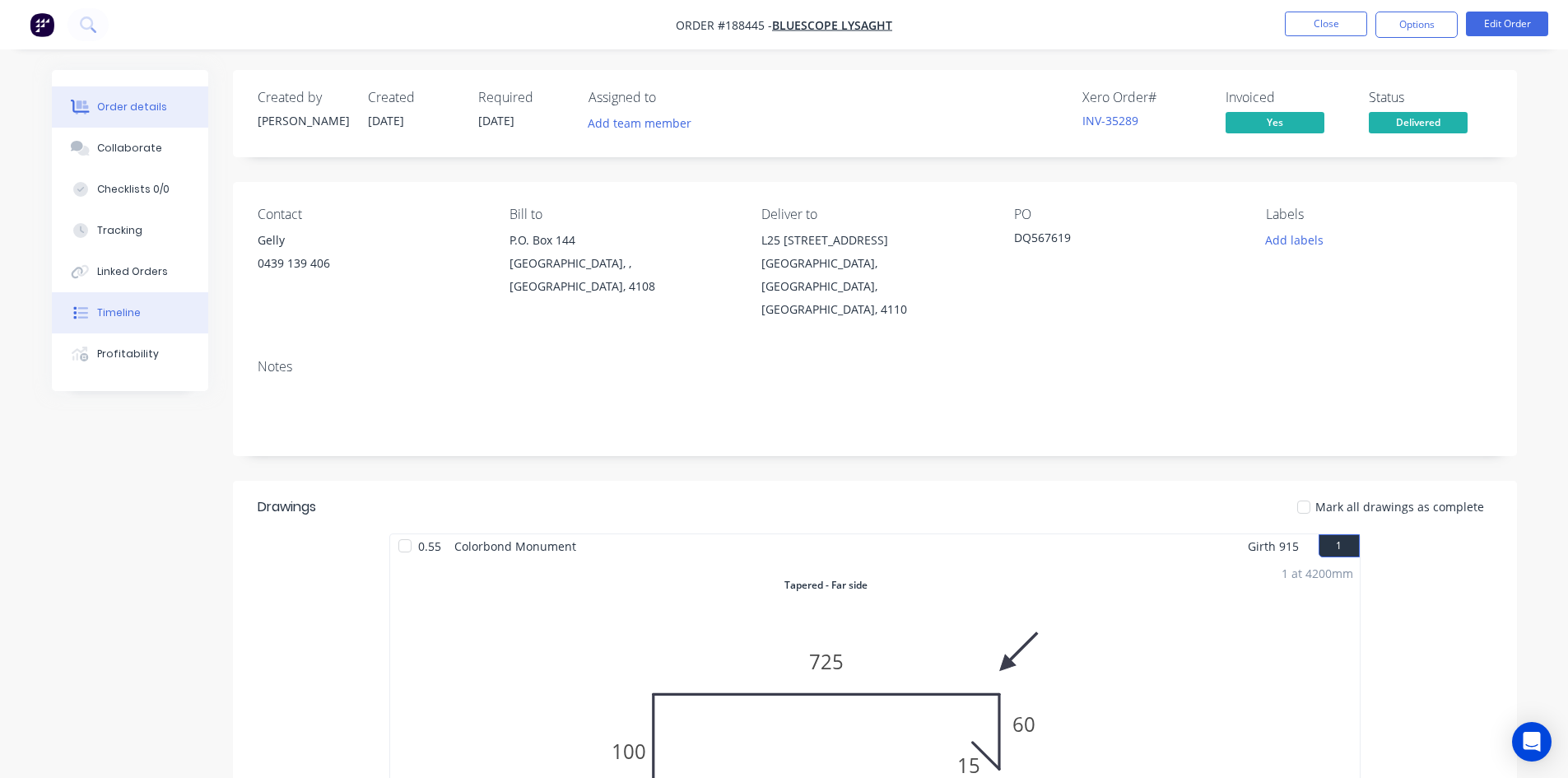
click at [144, 318] on button "Timeline" at bounding box center [130, 313] width 157 height 41
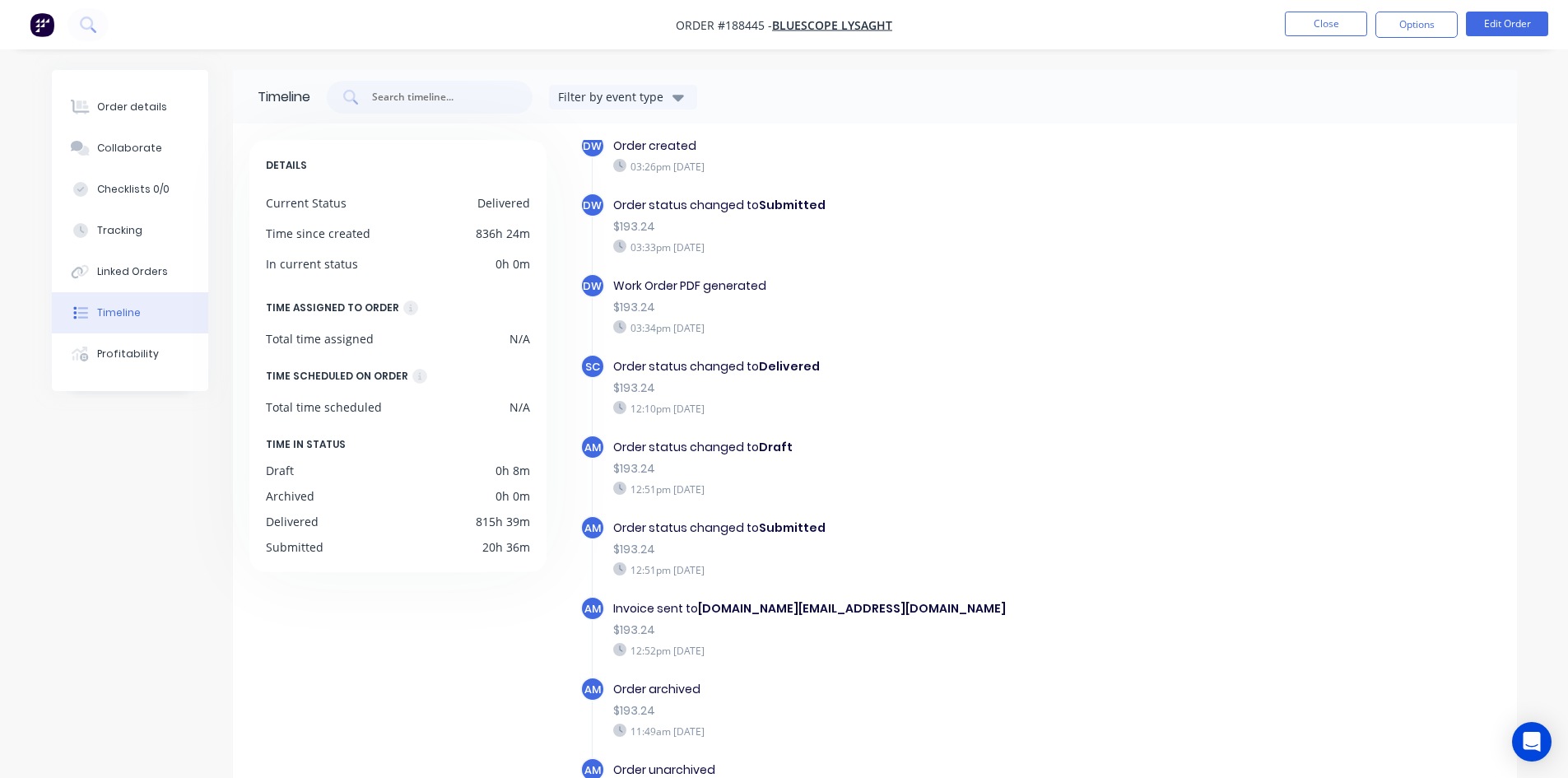
scroll to position [23, 0]
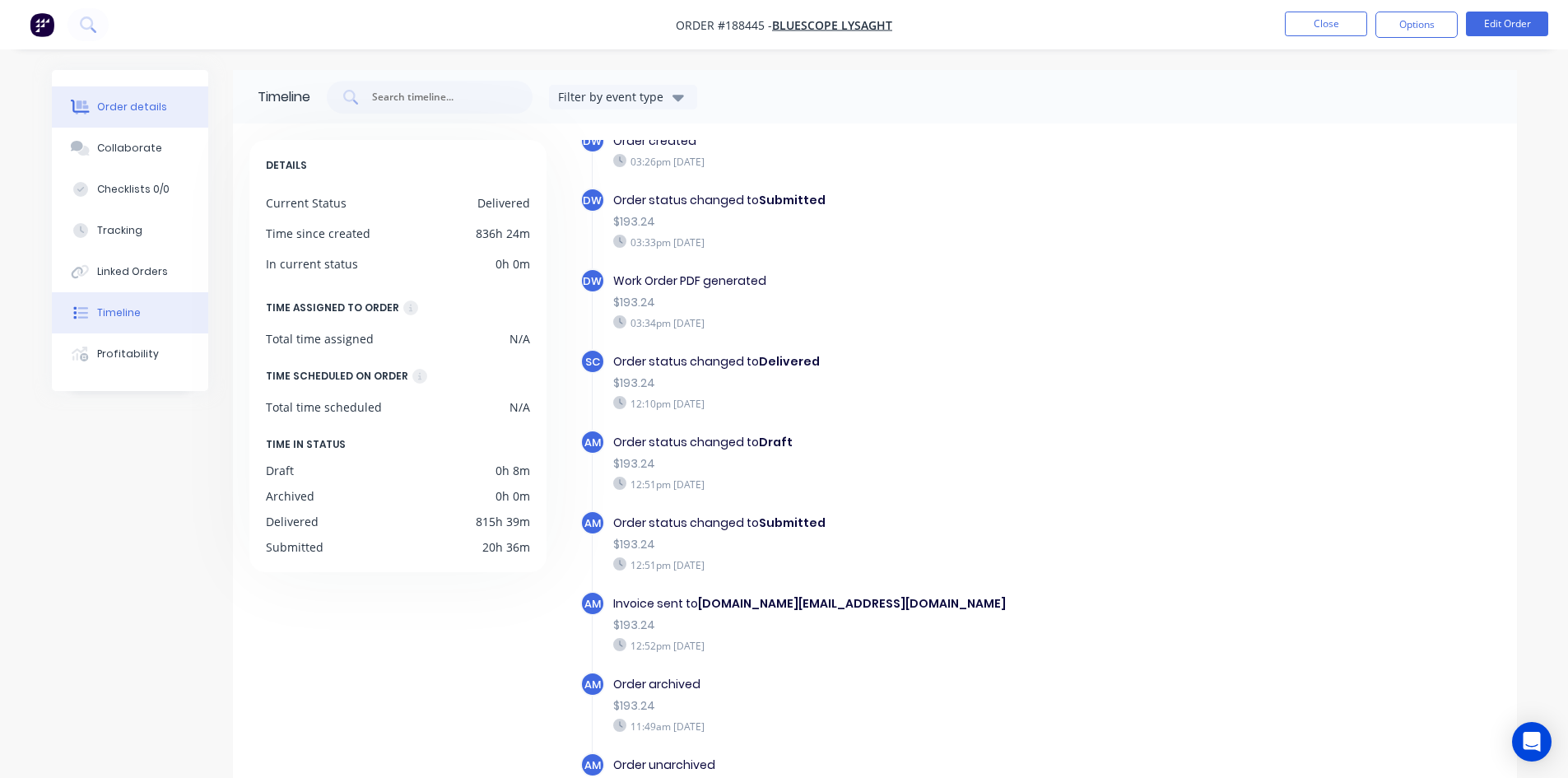
click at [138, 121] on button "Order details" at bounding box center [130, 106] width 157 height 41
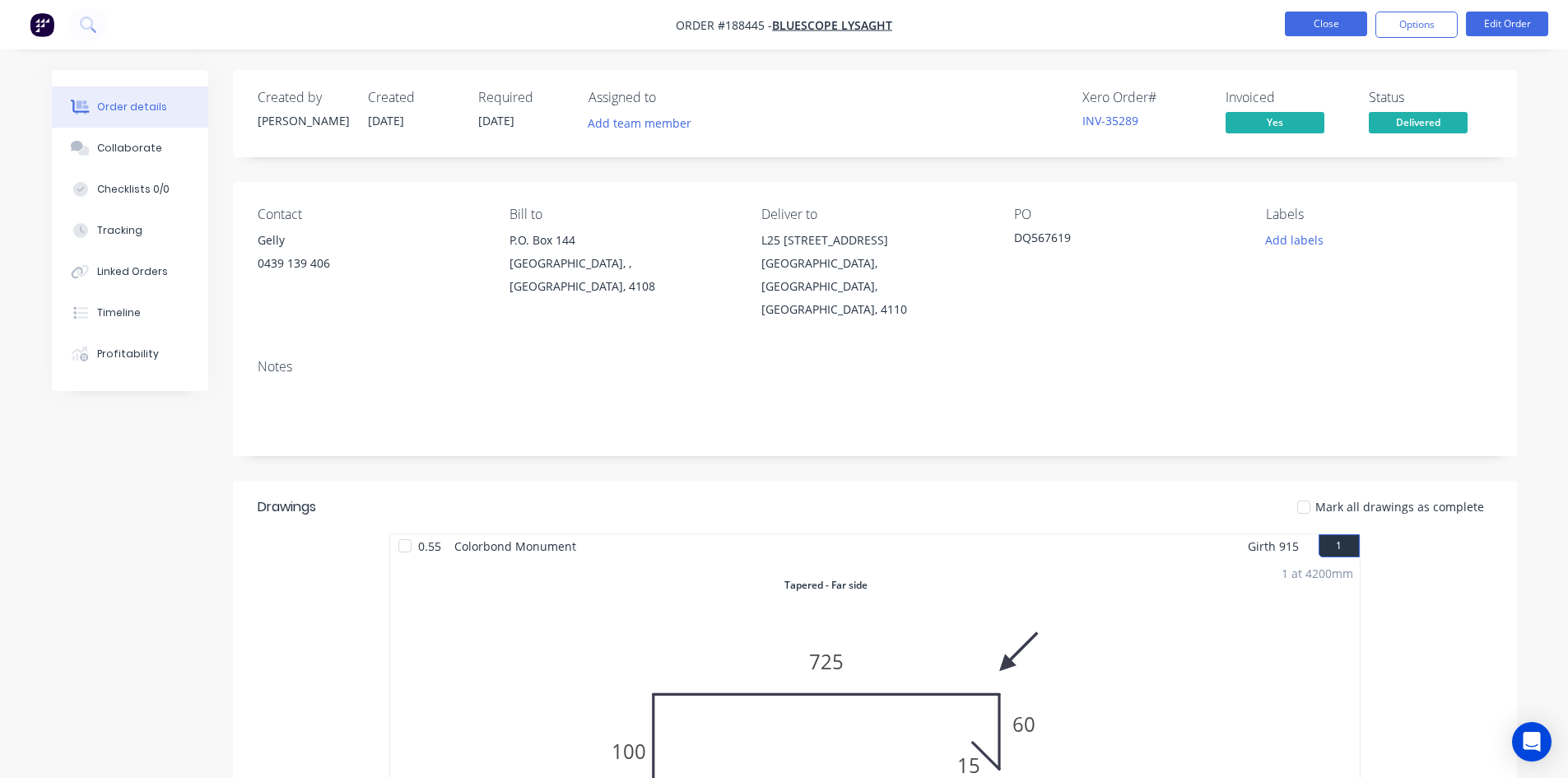
click at [1311, 25] on button "Close" at bounding box center [1326, 24] width 83 height 25
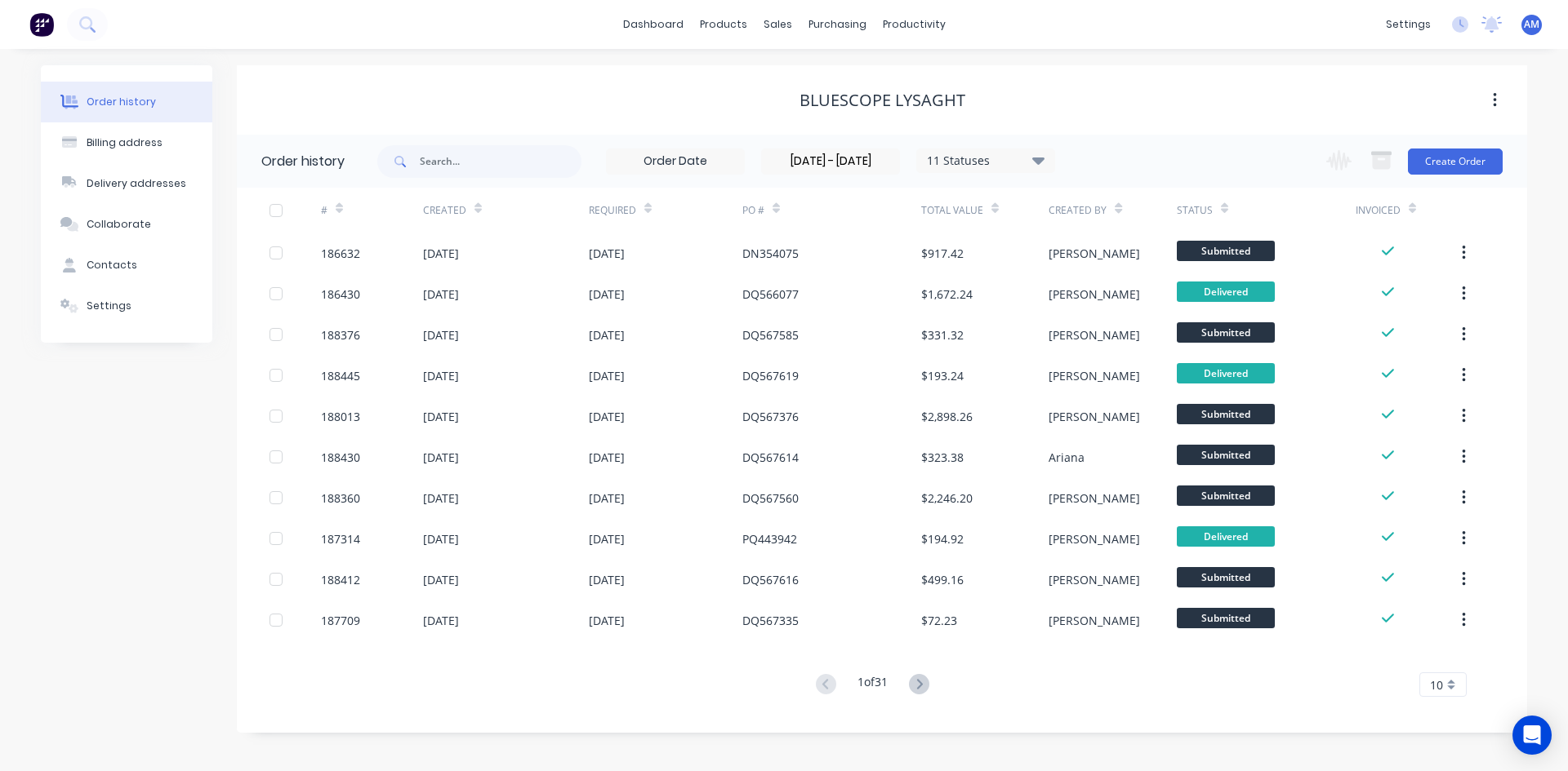
click at [864, 164] on input "[DATE] - [DATE]" at bounding box center [830, 161] width 137 height 25
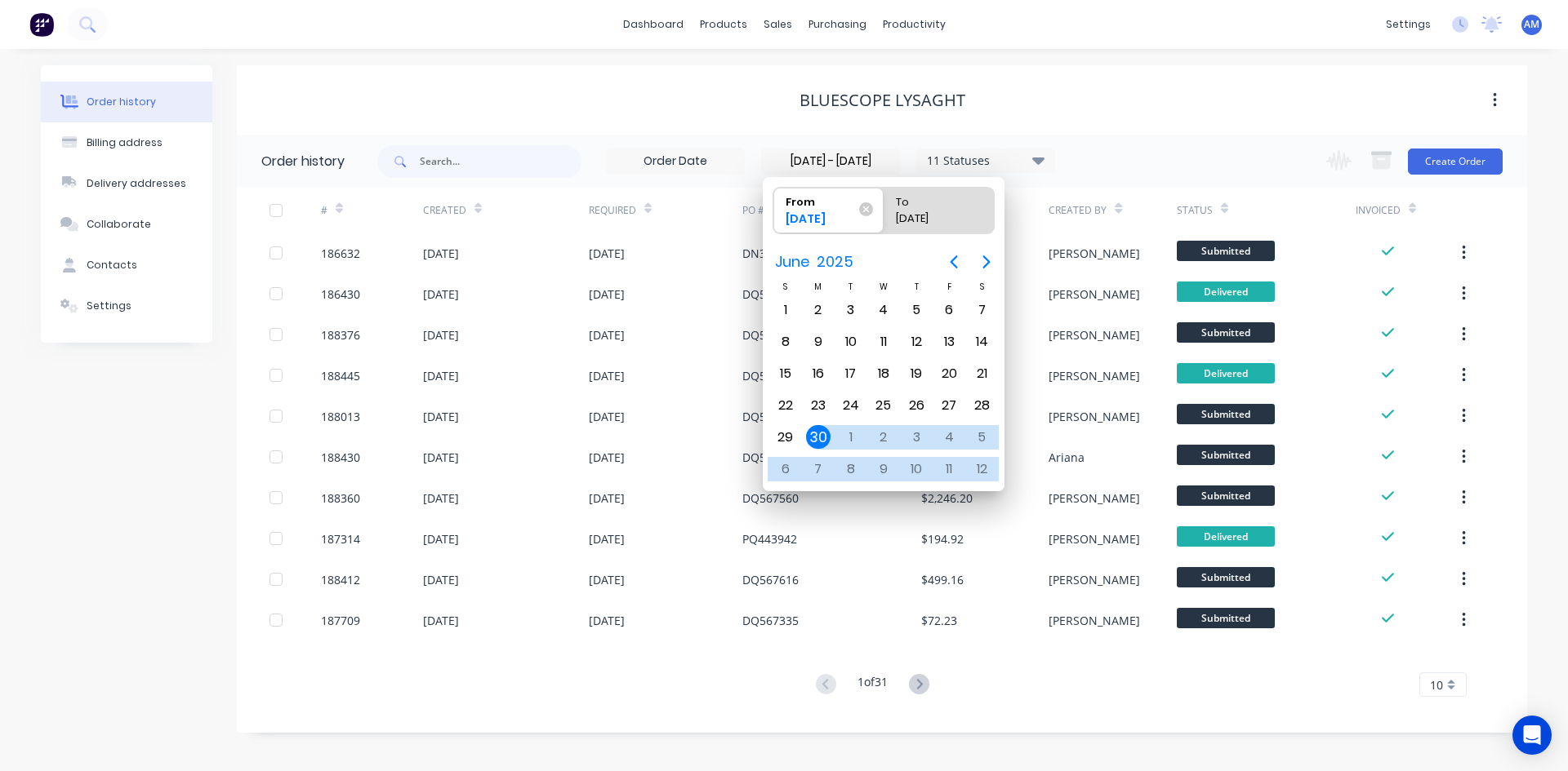
click at [1209, 110] on div "Bluescope Lysaght" at bounding box center [881, 100] width 1290 height 29
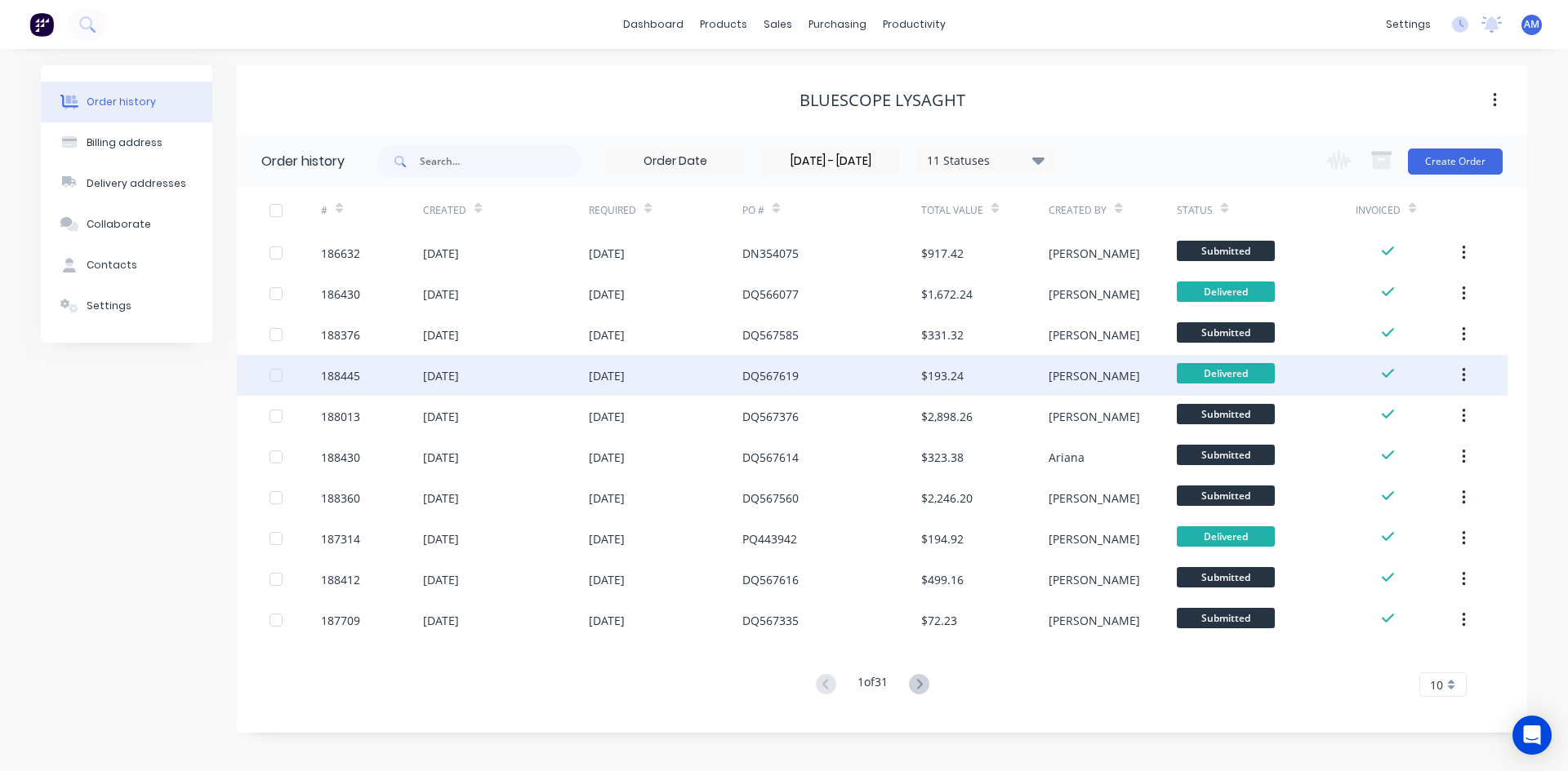
click at [811, 390] on div "DQ567619" at bounding box center [831, 375] width 179 height 41
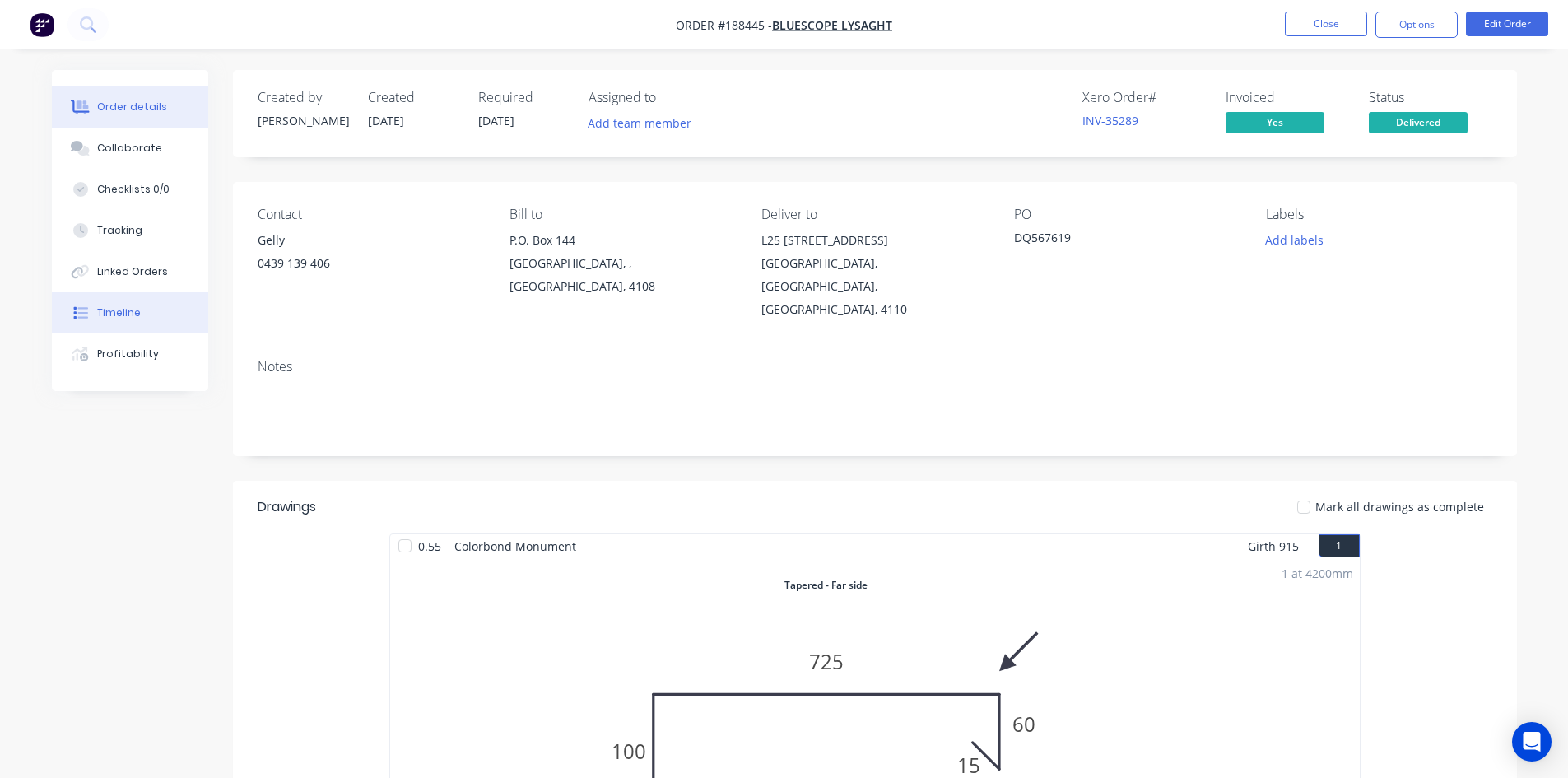
click at [161, 307] on button "Timeline" at bounding box center [130, 313] width 157 height 41
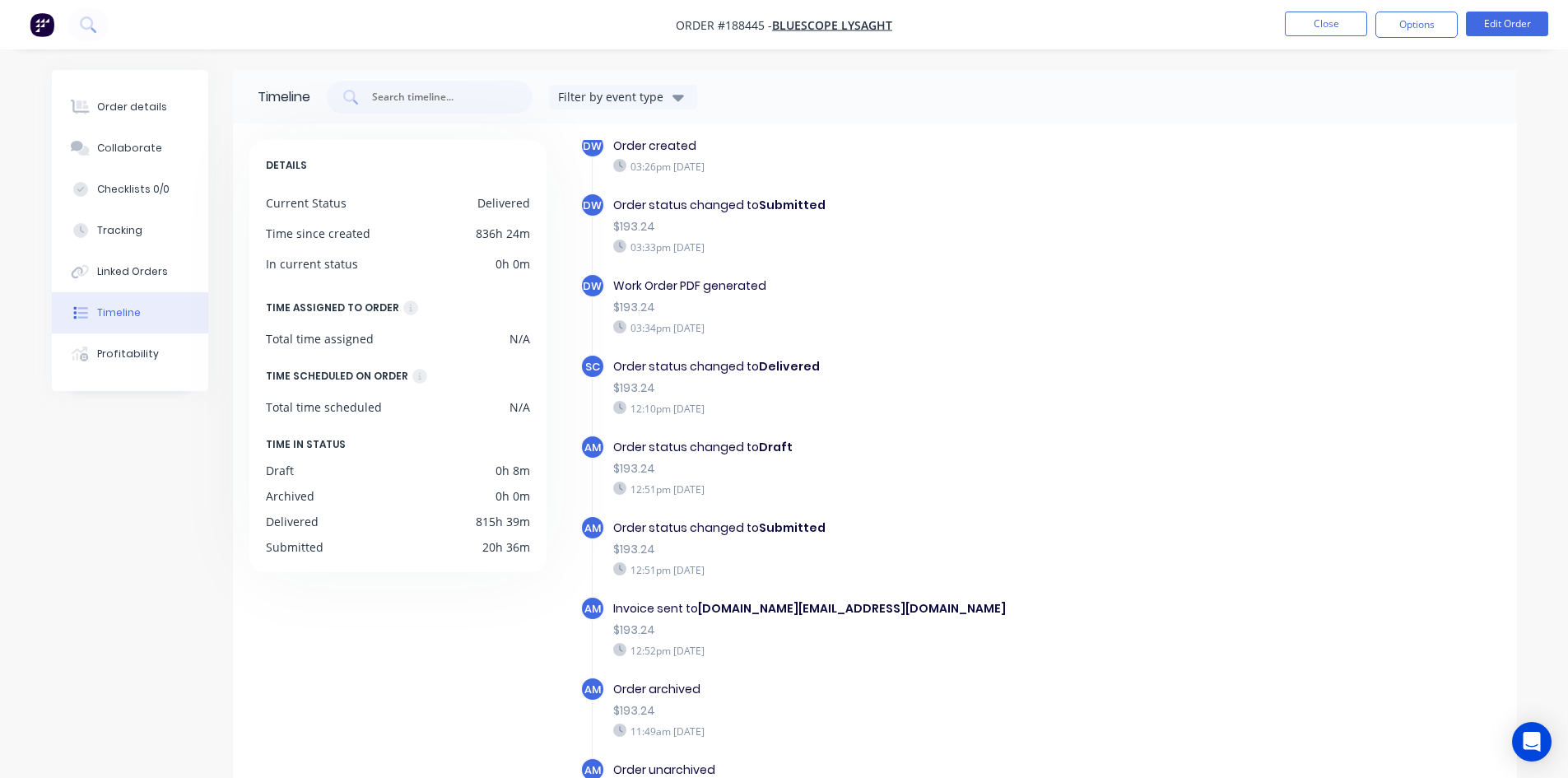
scroll to position [23, 0]
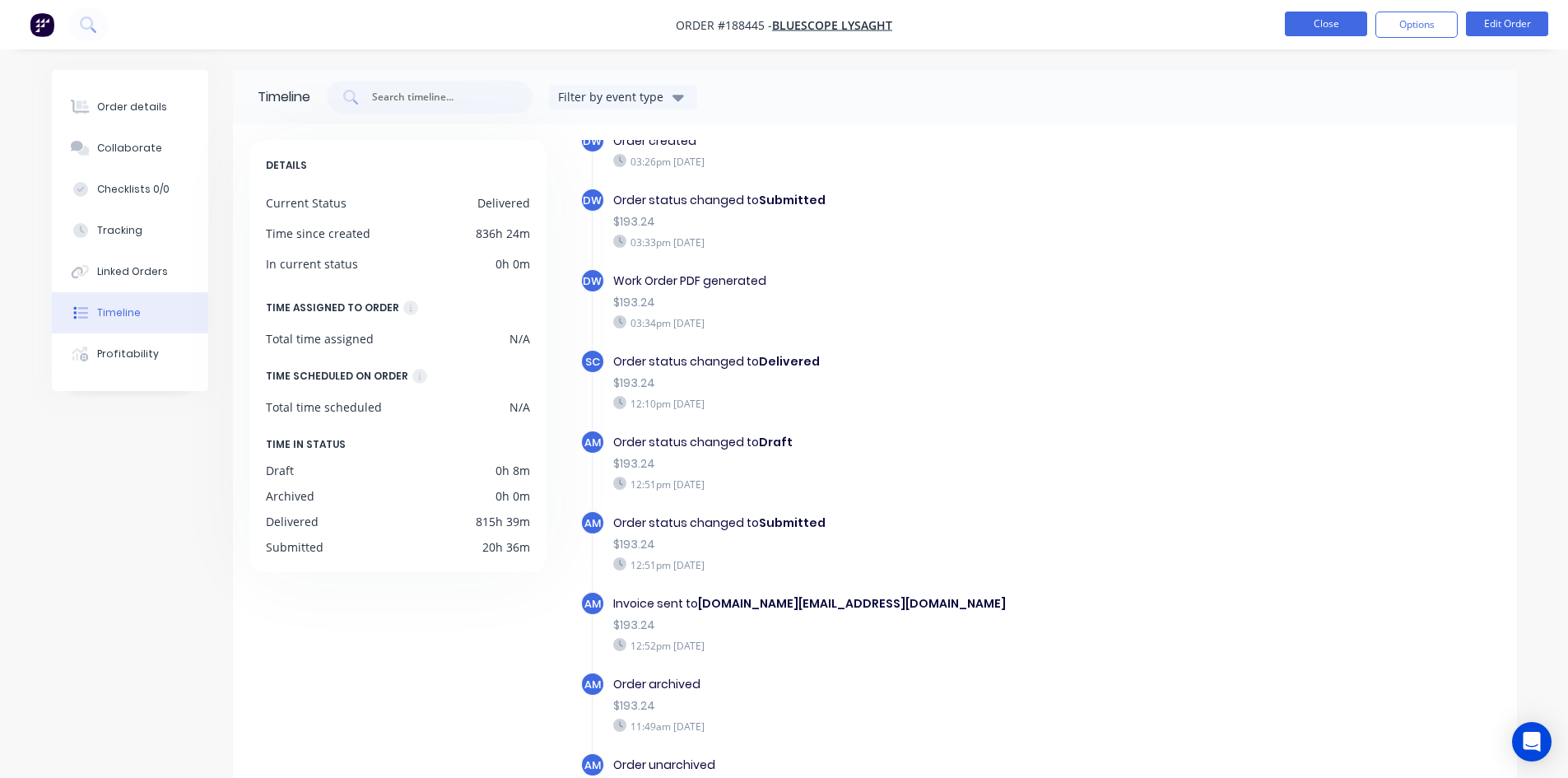
click at [1322, 30] on button "Close" at bounding box center [1326, 24] width 83 height 25
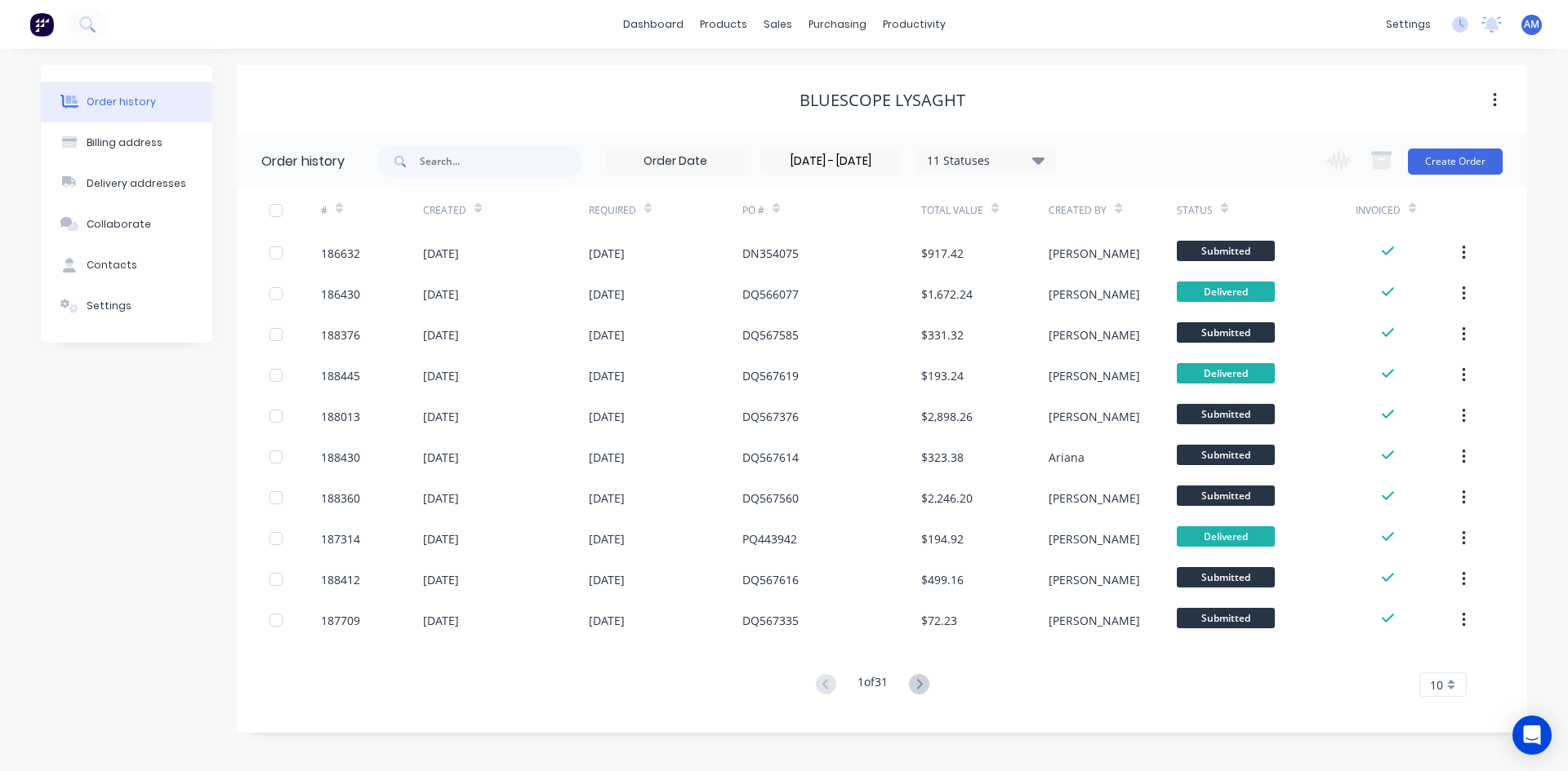
click at [1462, 677] on div "10" at bounding box center [1442, 685] width 47 height 25
click at [1453, 662] on div "35" at bounding box center [1442, 656] width 45 height 28
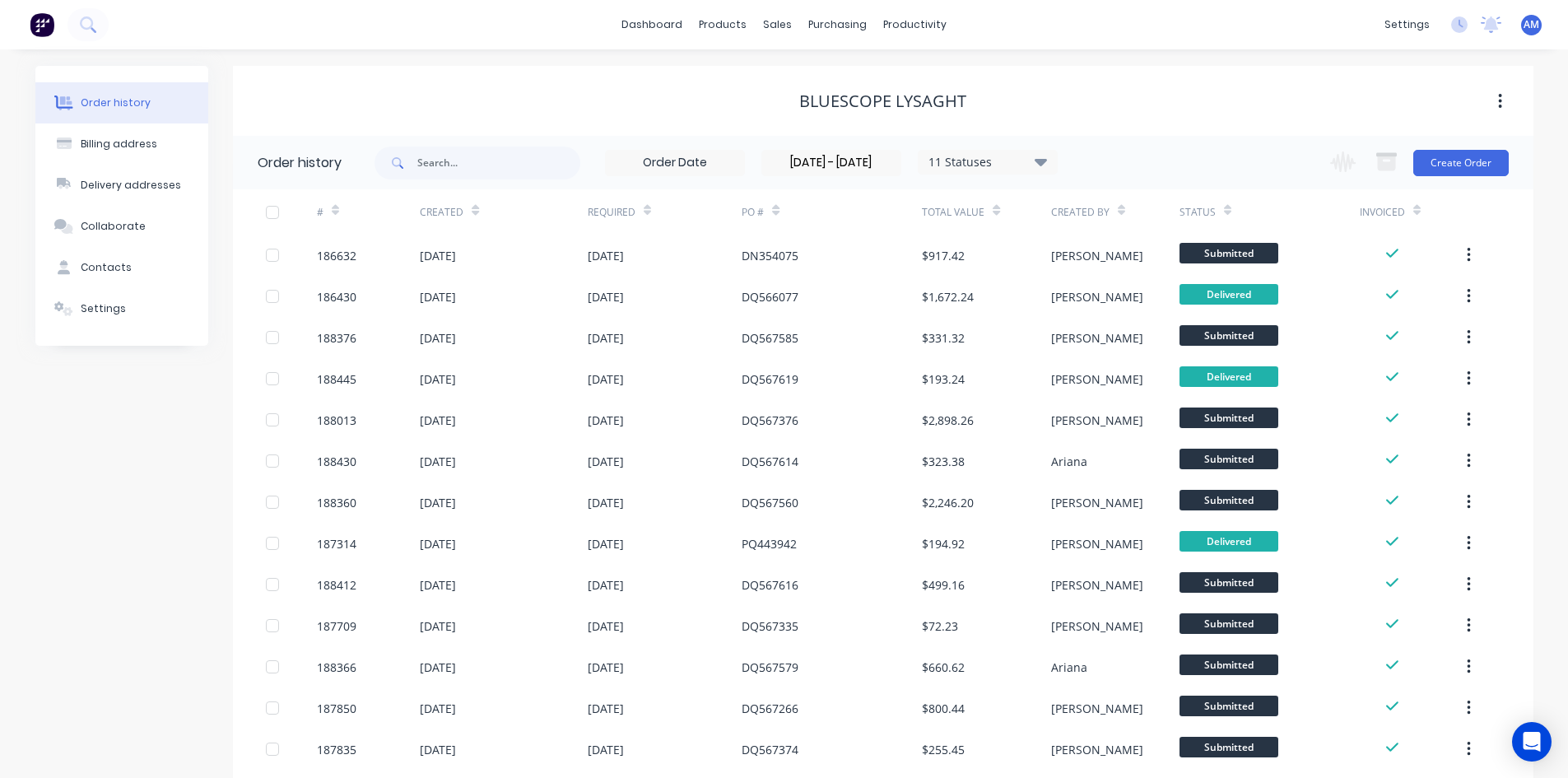
click at [280, 215] on div at bounding box center [272, 213] width 33 height 33
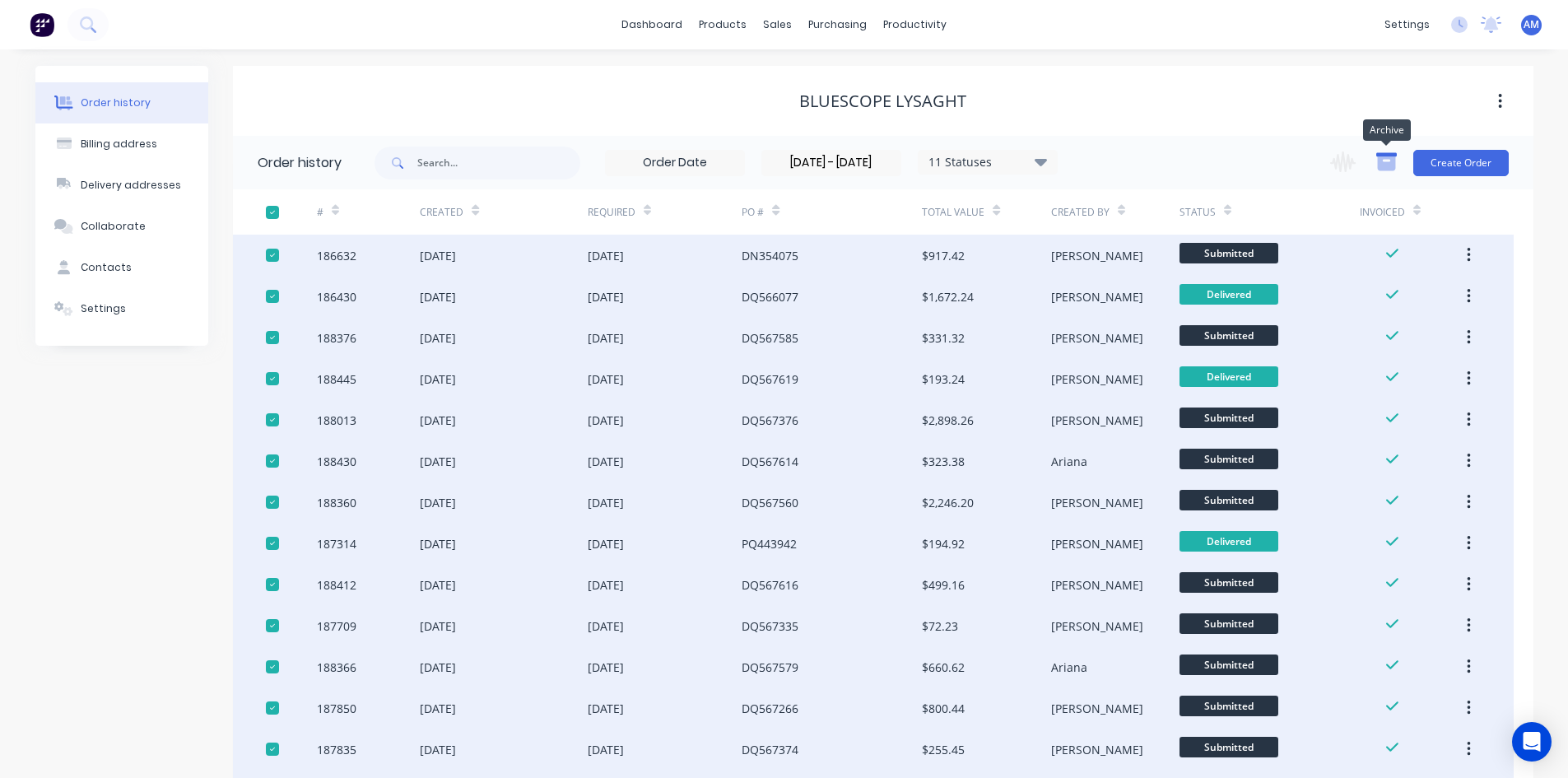
click at [1392, 161] on icon "button" at bounding box center [1386, 163] width 18 height 14
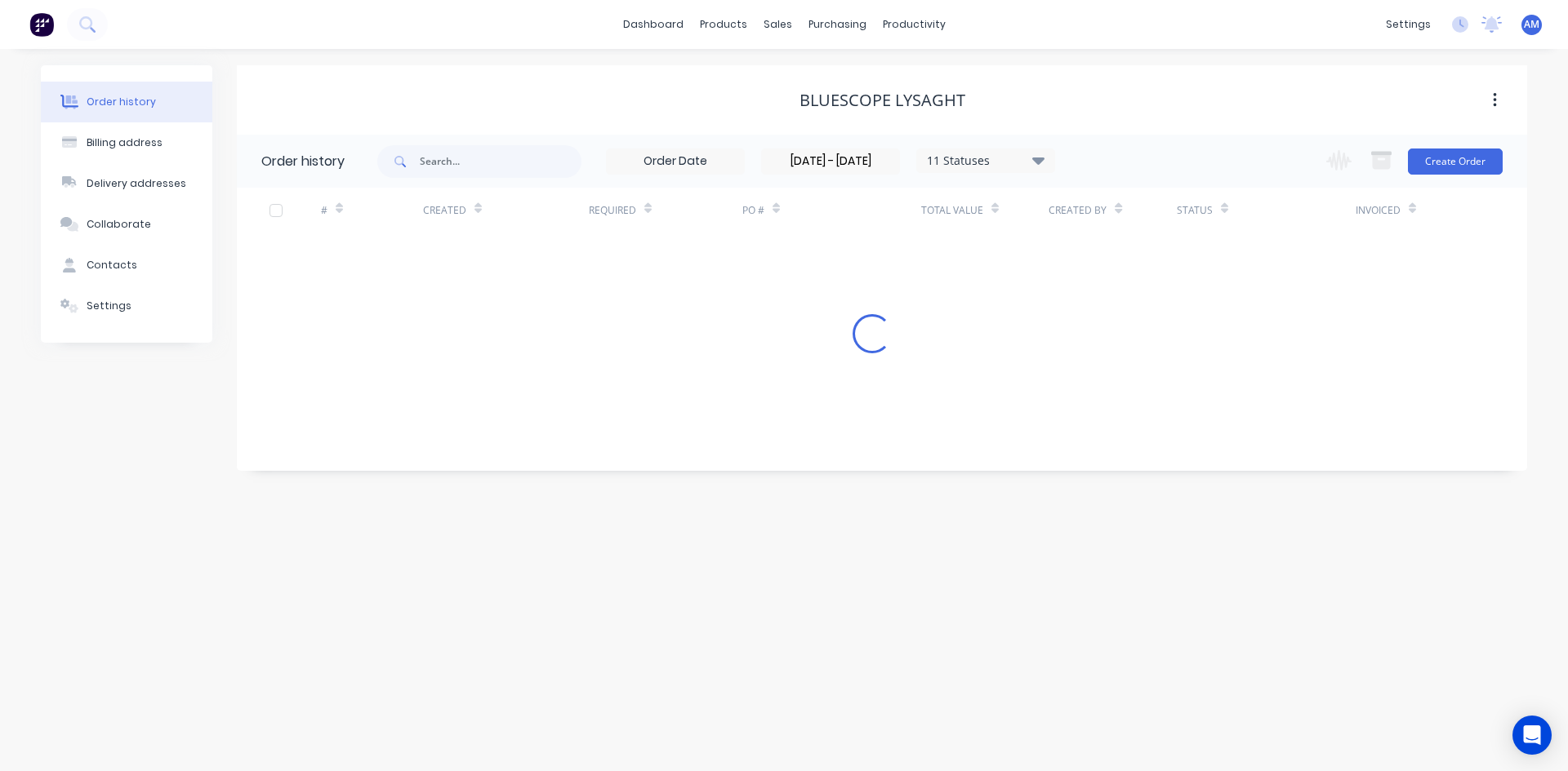
click at [996, 173] on div "[DATE] - [DATE] 11 Statuses Invoice Status Invoiced Not Invoiced Partial Order …" at bounding box center [830, 161] width 449 height 26
click at [995, 166] on div "11 Statuses" at bounding box center [985, 161] width 137 height 18
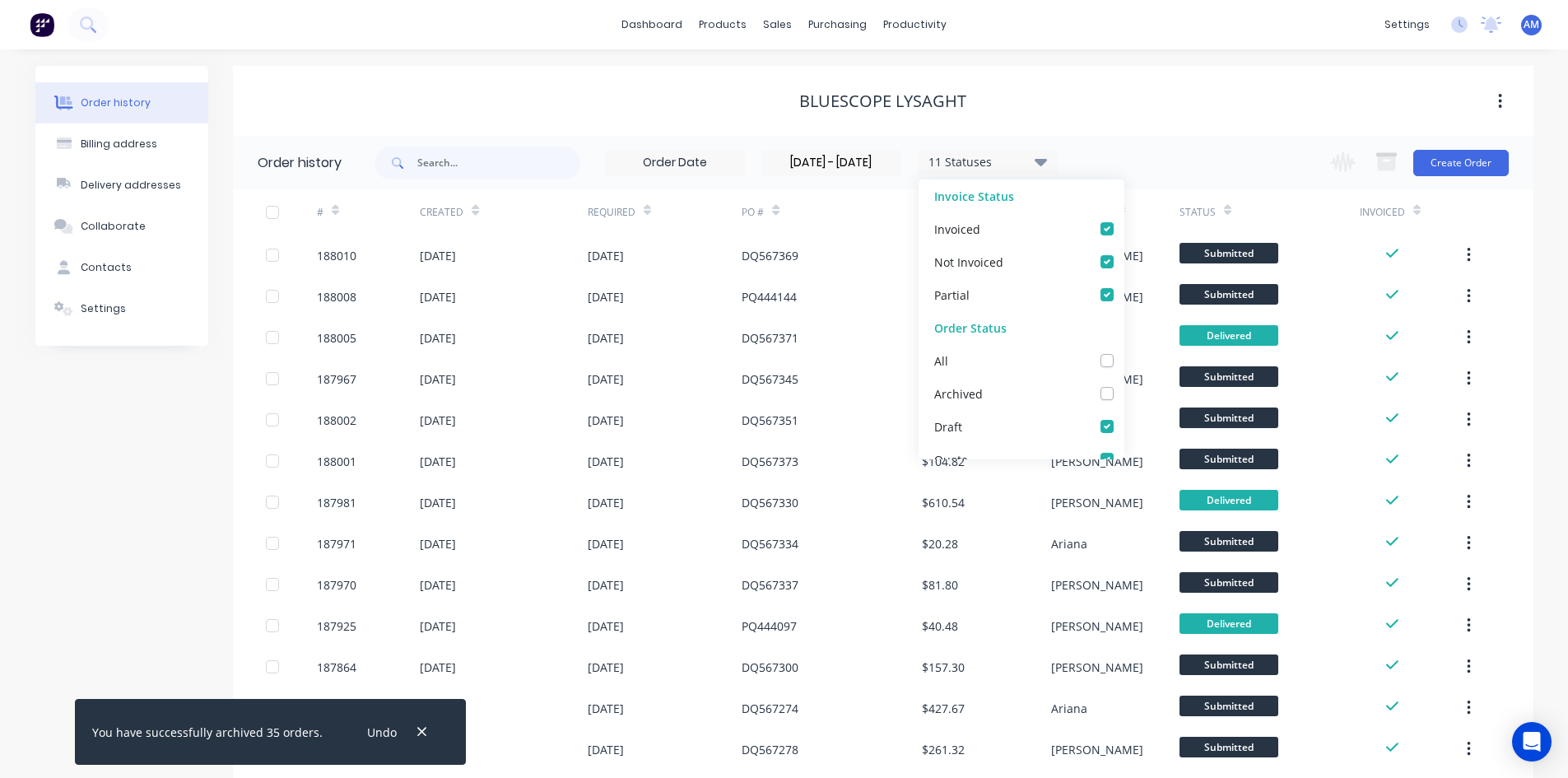
click at [1142, 129] on div "Bluescope Lysaght" at bounding box center [883, 101] width 1300 height 70
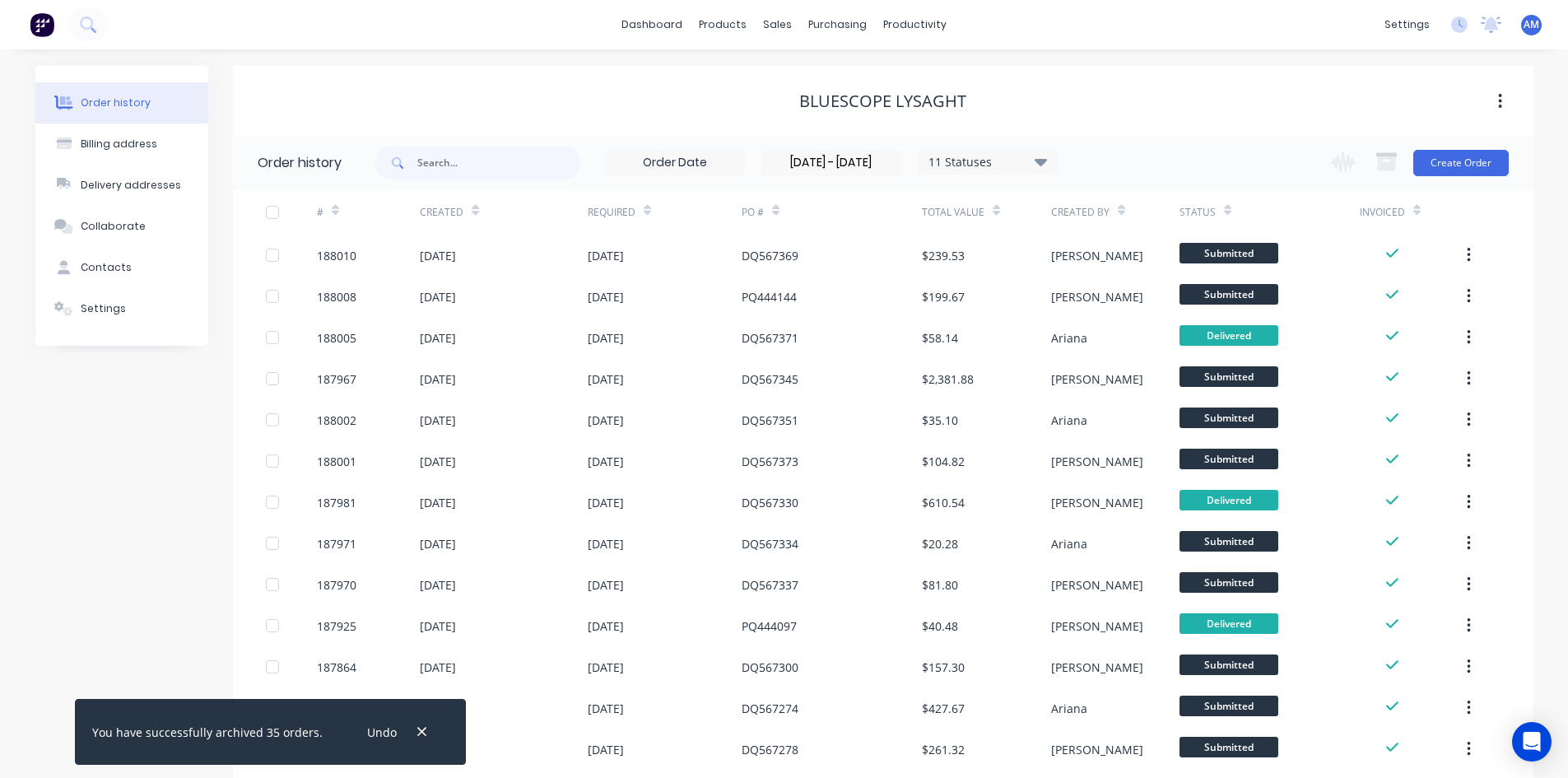
click at [269, 213] on div at bounding box center [272, 213] width 33 height 33
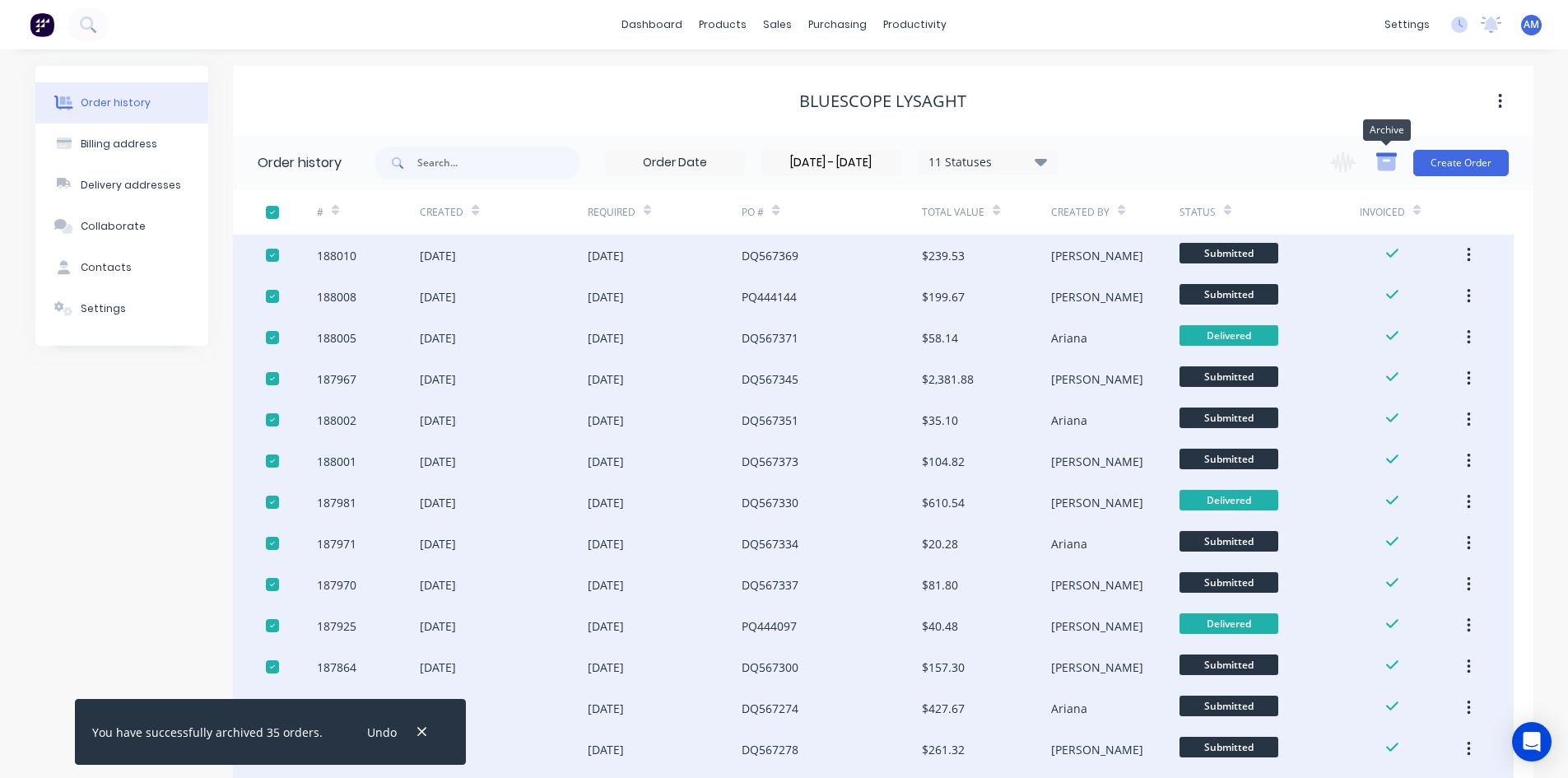
click at [1382, 167] on icon "button" at bounding box center [1386, 163] width 18 height 14
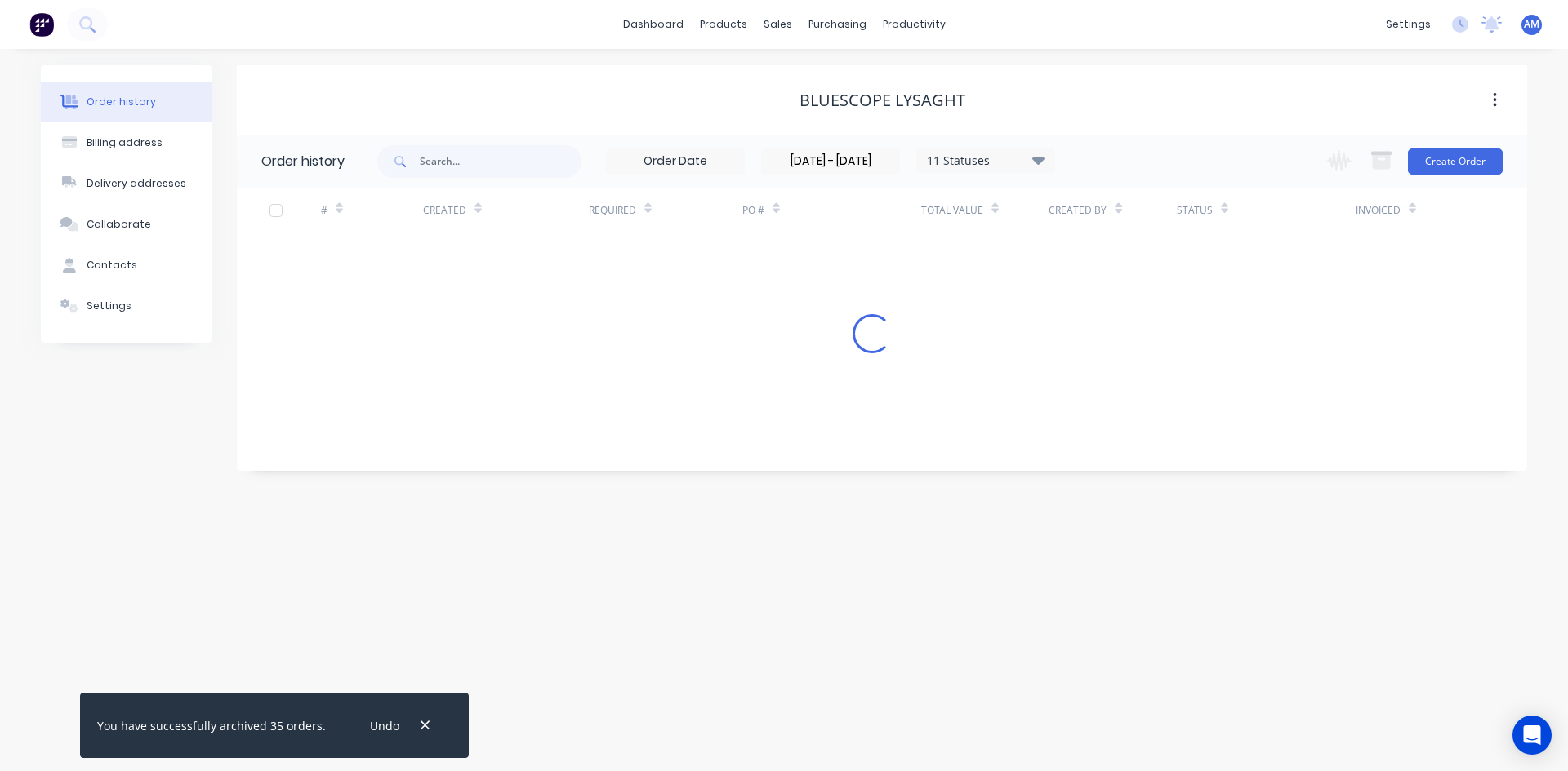
click at [274, 214] on div at bounding box center [276, 211] width 33 height 33
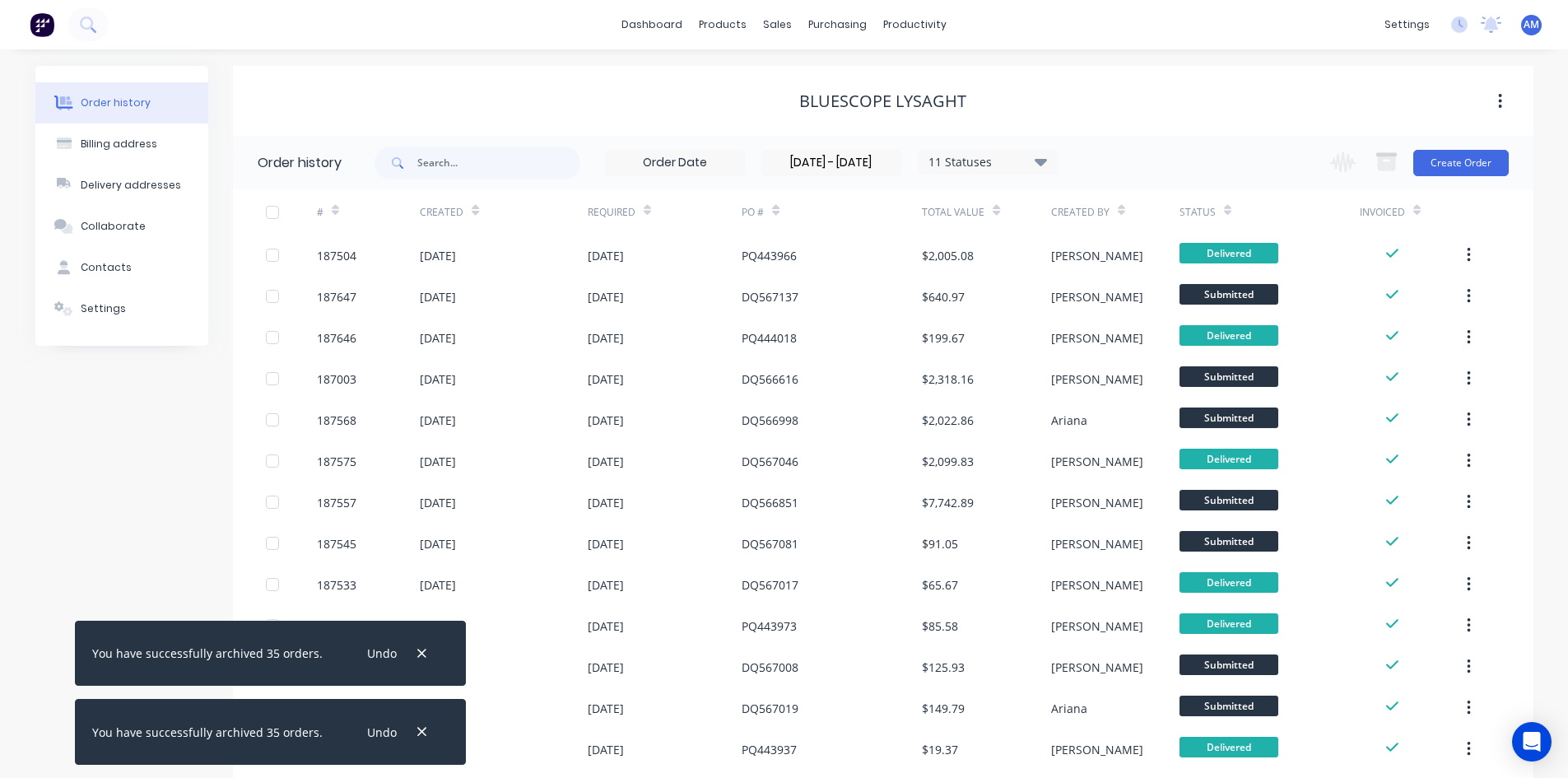
click at [276, 216] on div at bounding box center [272, 213] width 33 height 33
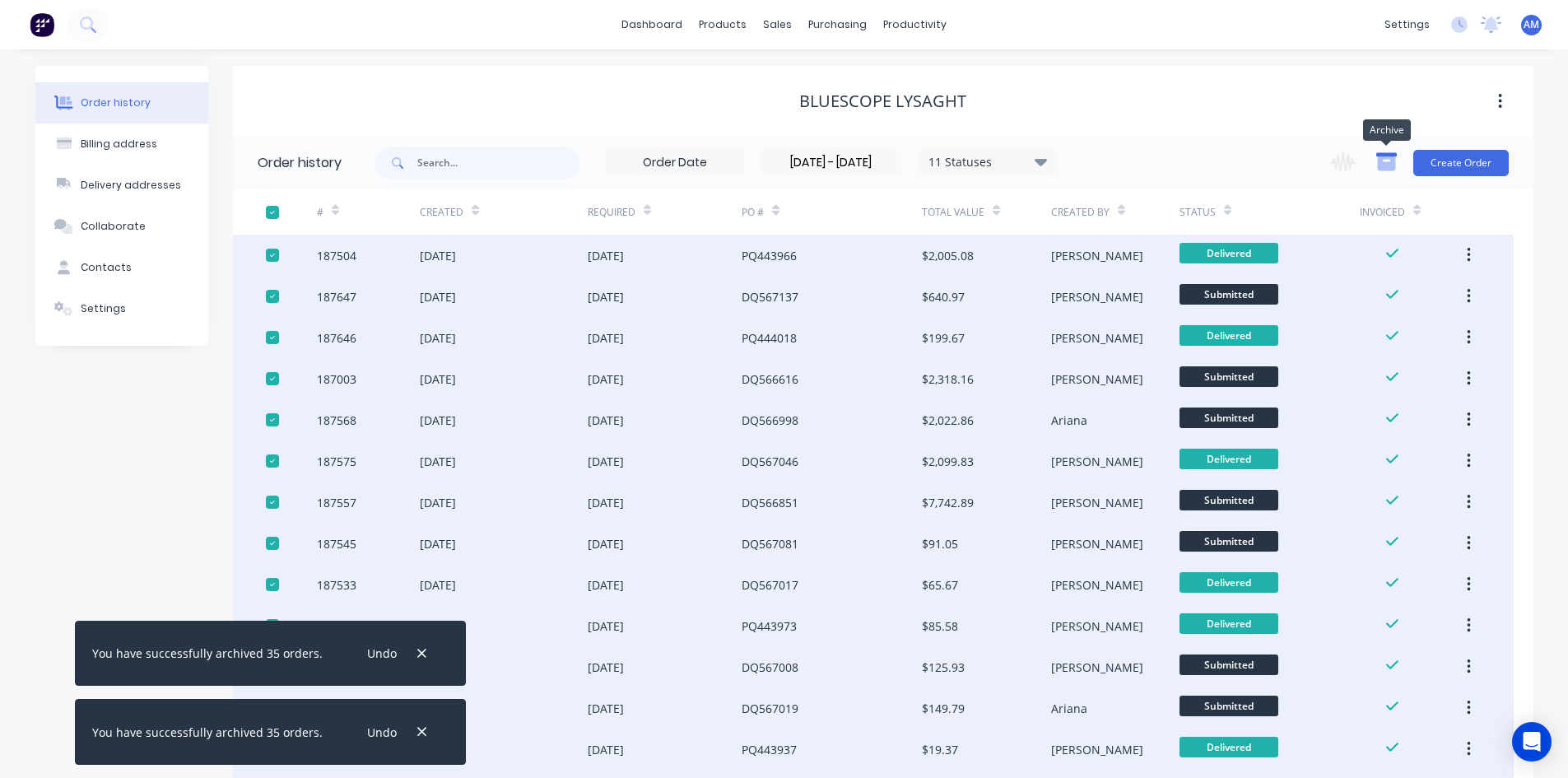
click at [1388, 158] on icon "button" at bounding box center [1386, 163] width 18 height 14
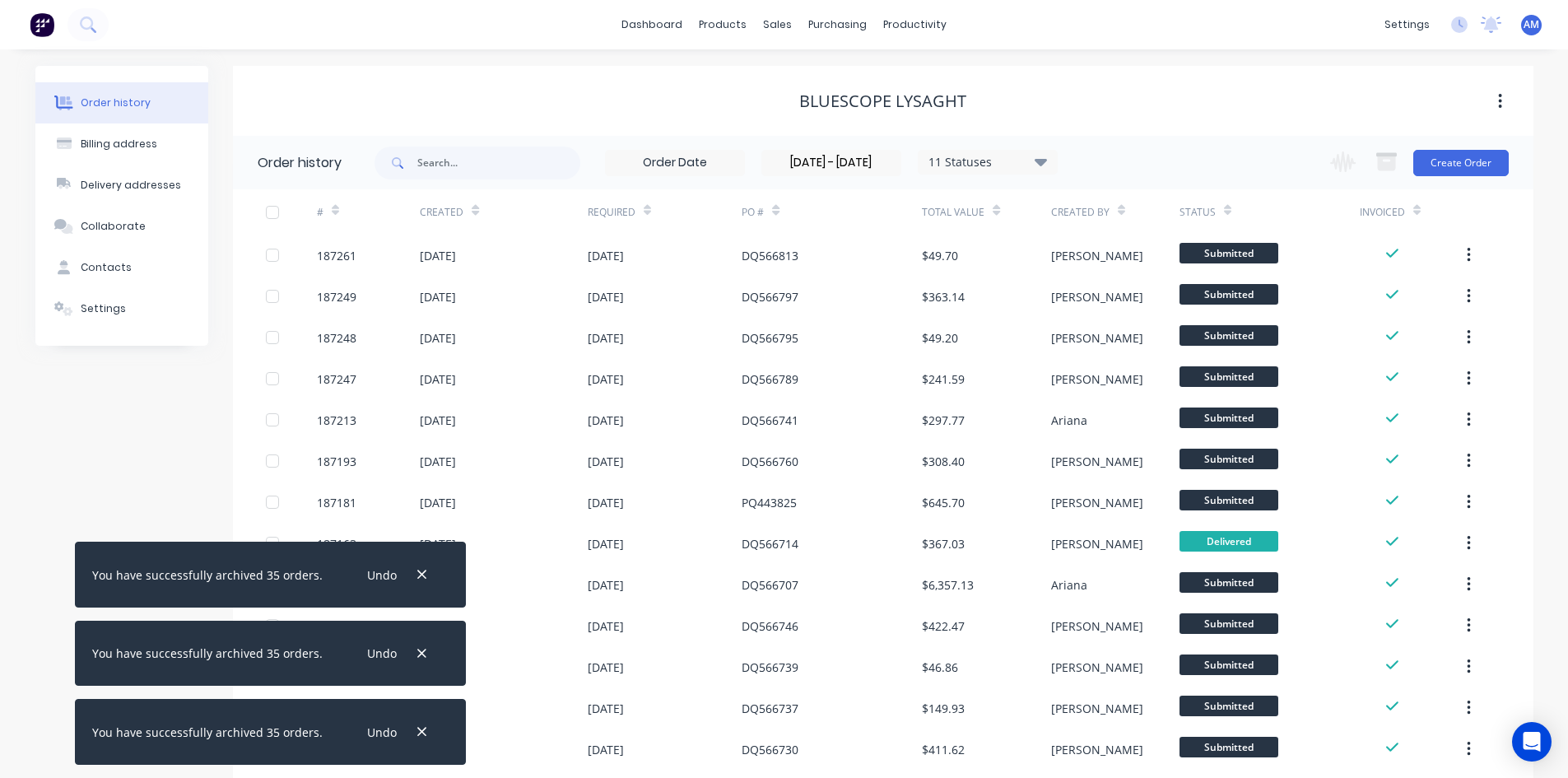
click at [273, 211] on div at bounding box center [272, 213] width 33 height 33
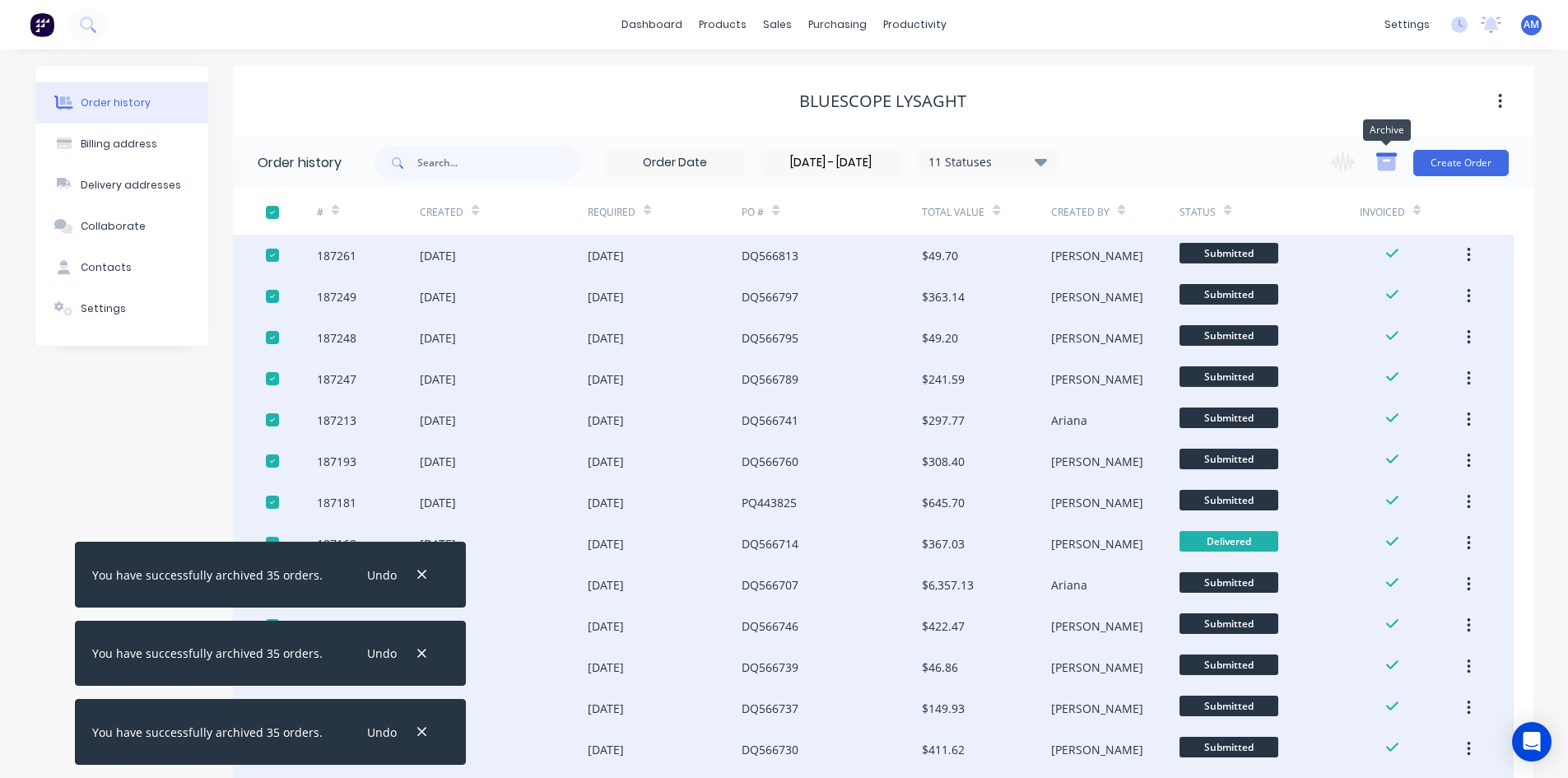
click at [1377, 164] on icon "button" at bounding box center [1386, 161] width 20 height 20
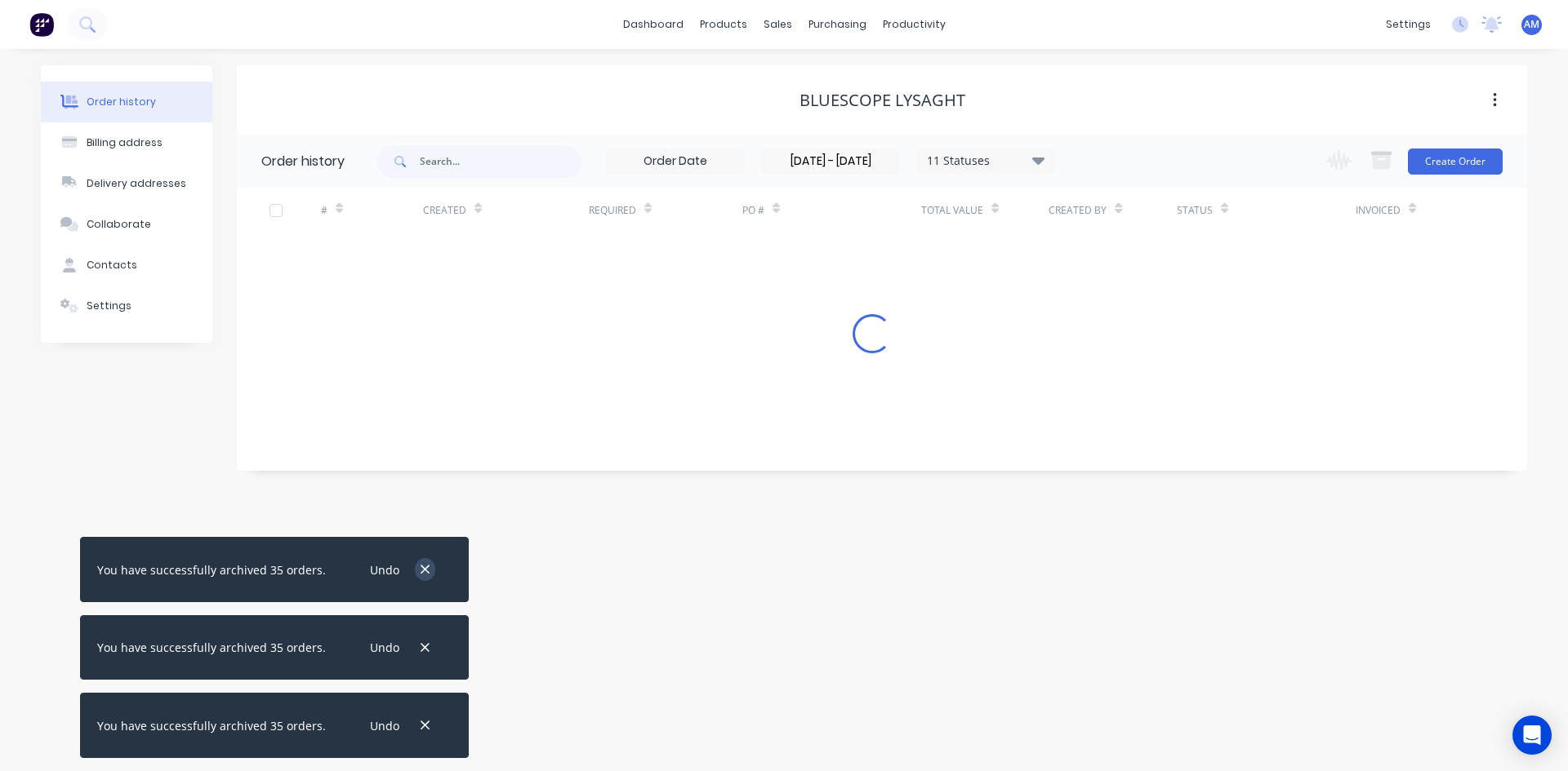
click at [420, 566] on icon "button" at bounding box center [425, 570] width 9 height 9
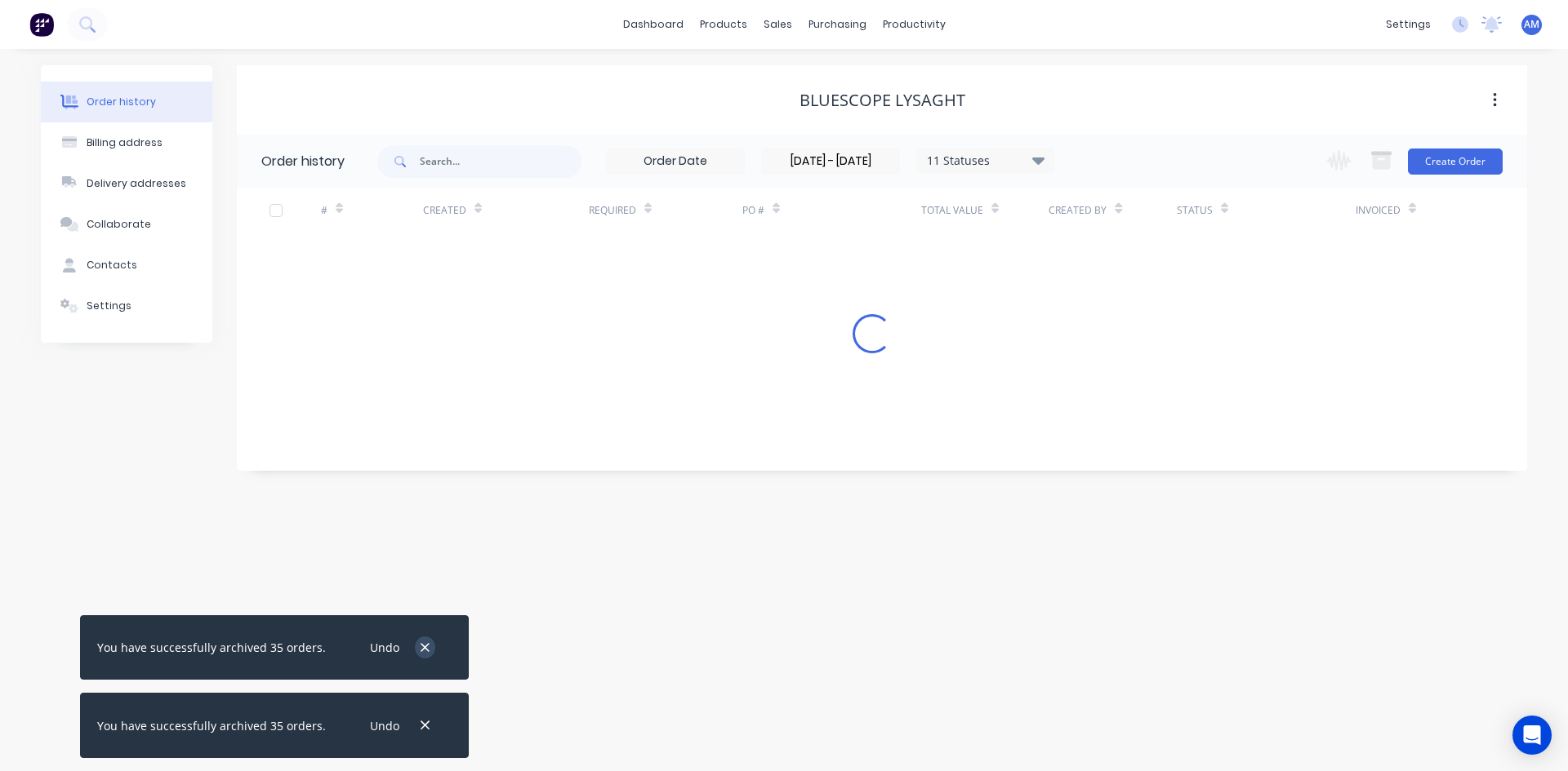
click at [419, 646] on icon "button" at bounding box center [425, 648] width 11 height 15
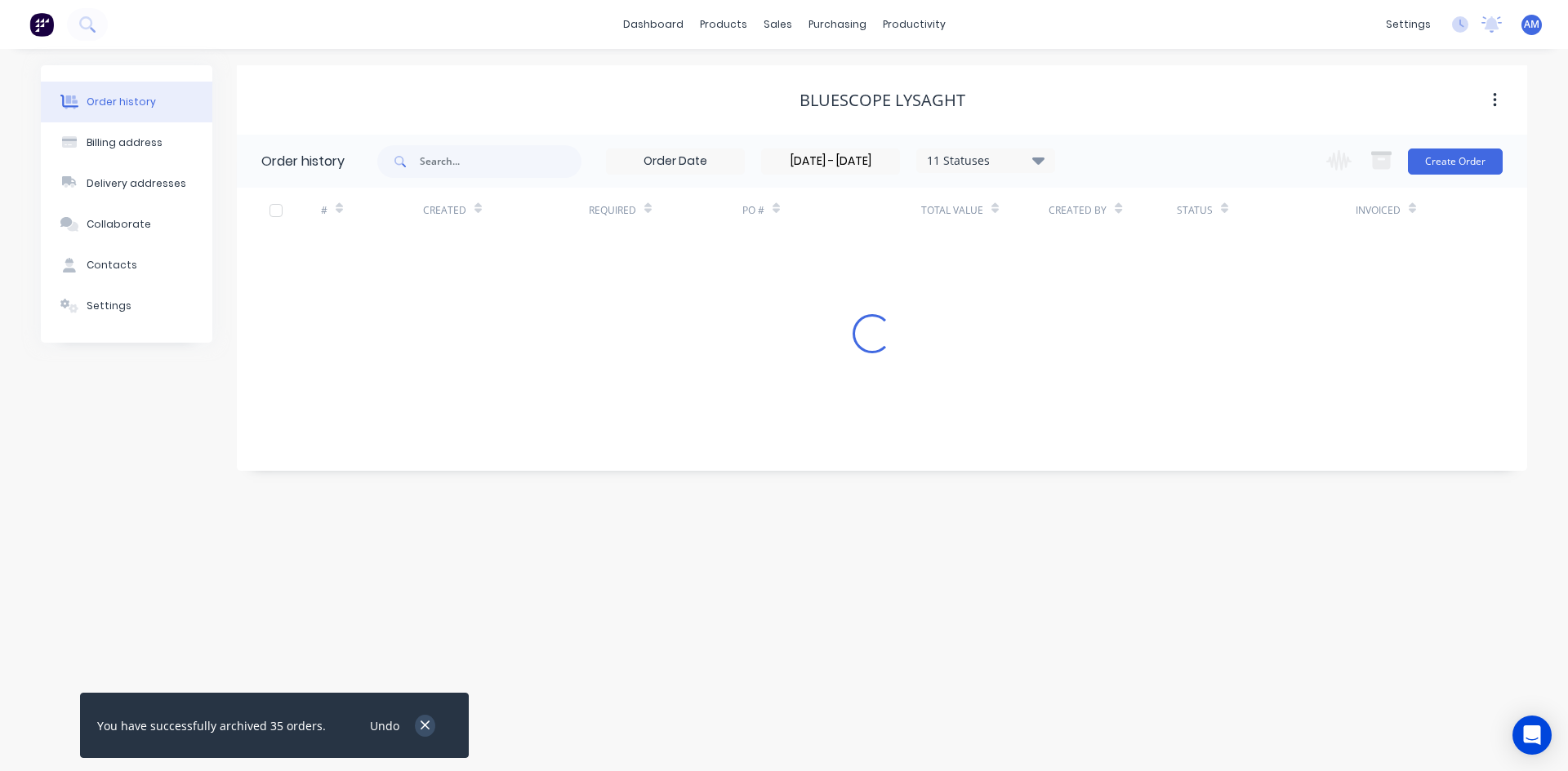
click at [420, 725] on icon "button" at bounding box center [425, 726] width 9 height 9
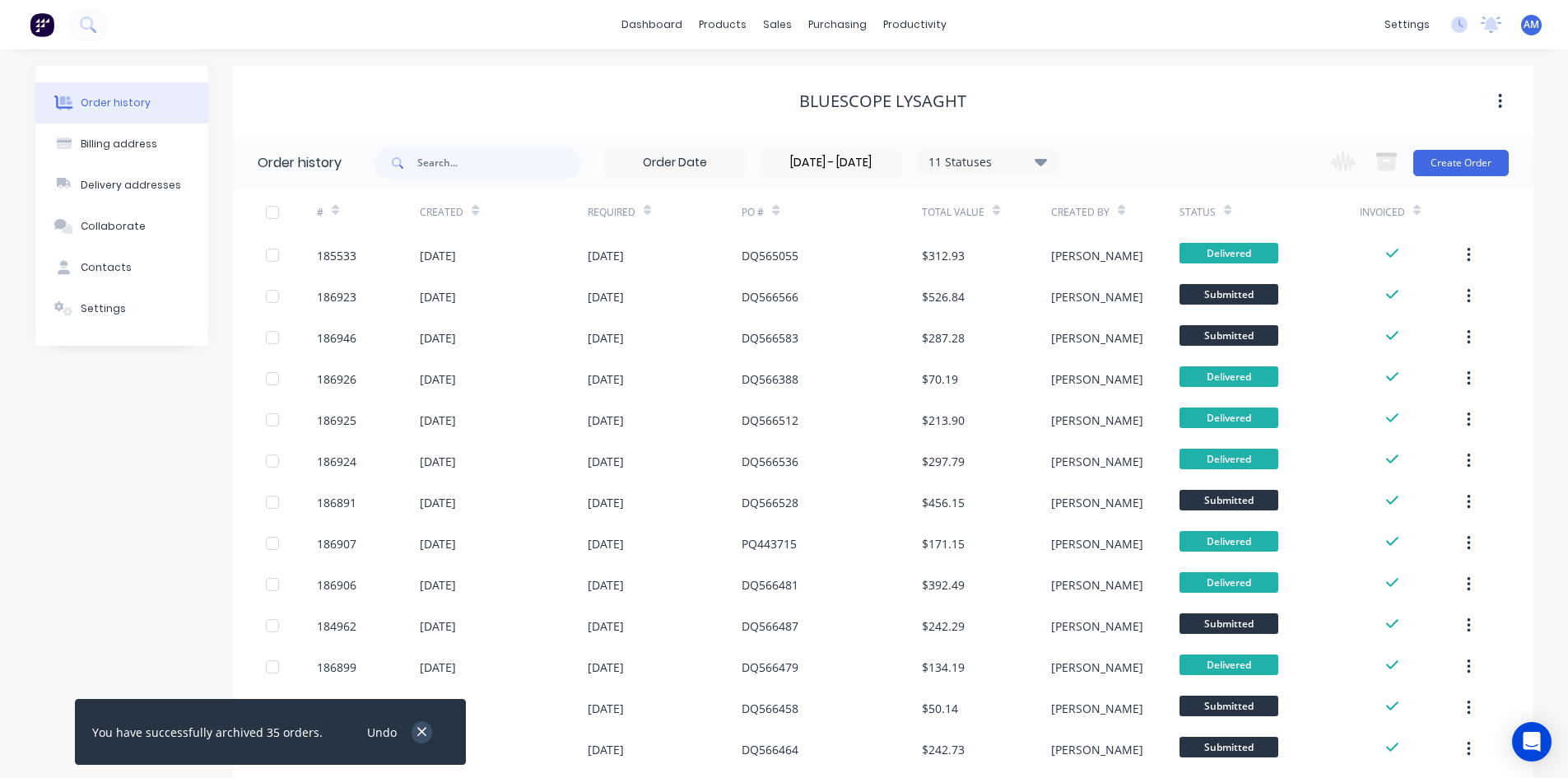
click at [416, 730] on icon "button" at bounding box center [422, 732] width 11 height 15
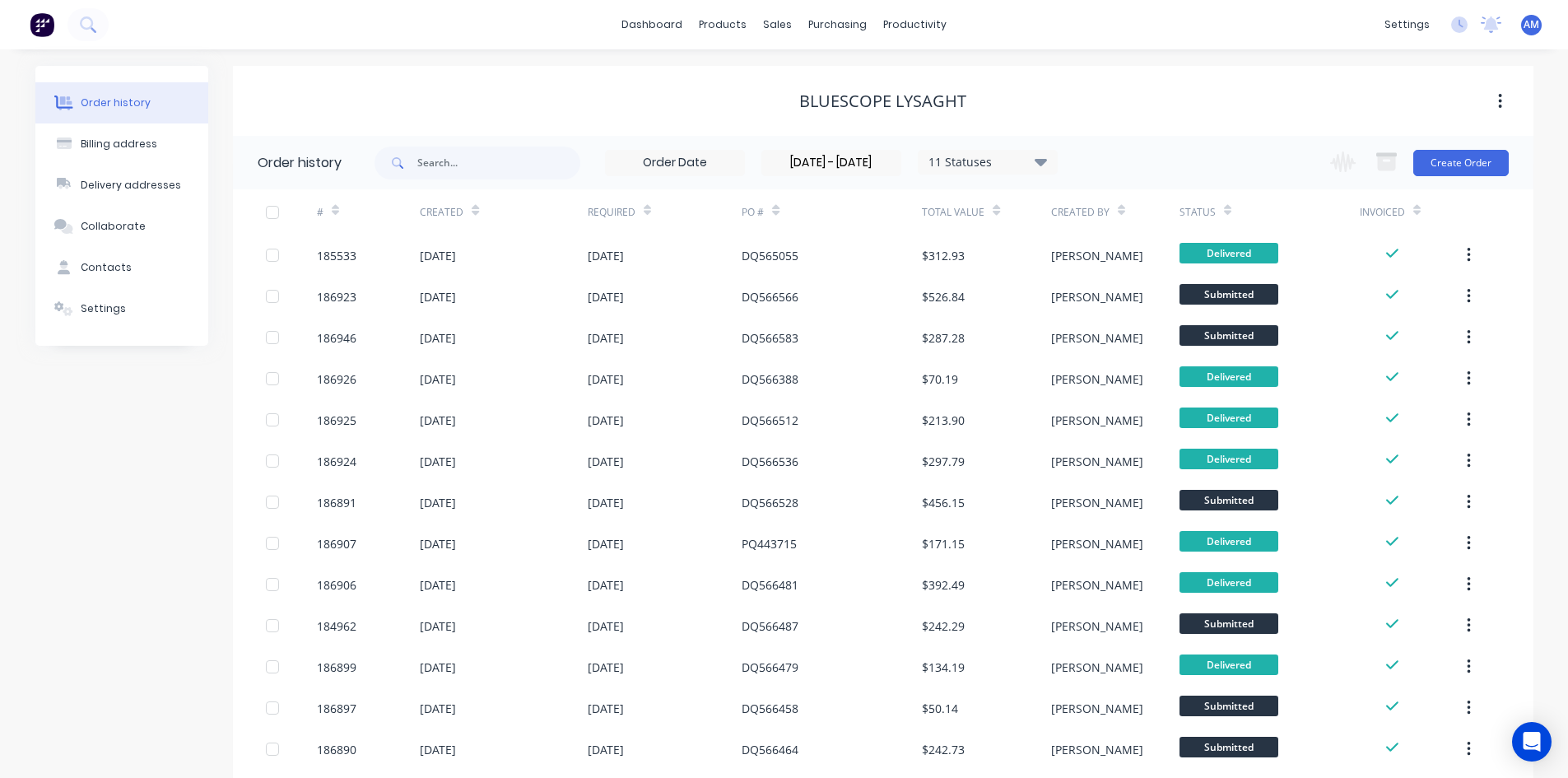
click at [275, 216] on div at bounding box center [272, 213] width 33 height 33
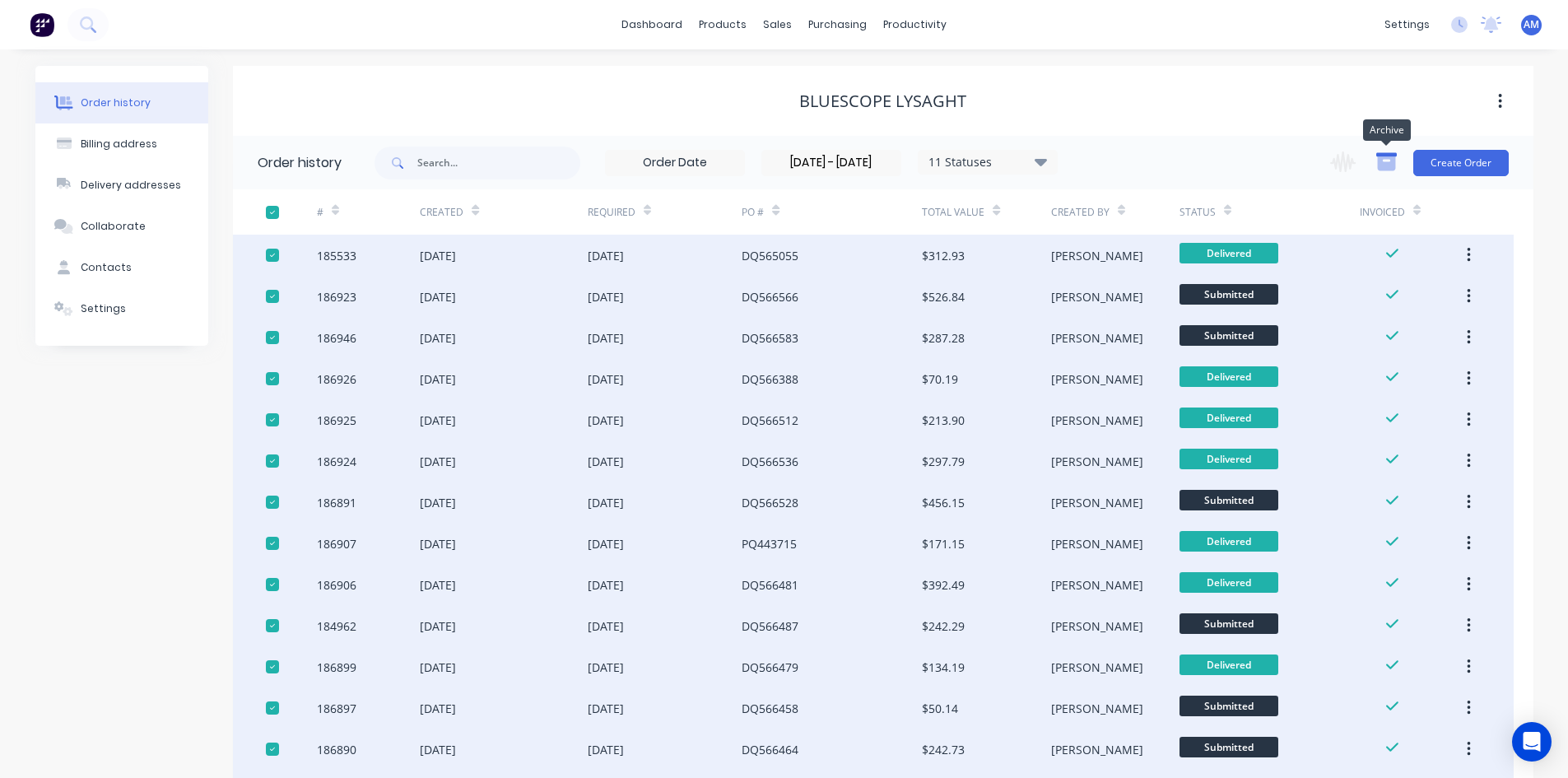
click at [1394, 161] on icon "button" at bounding box center [1386, 163] width 18 height 14
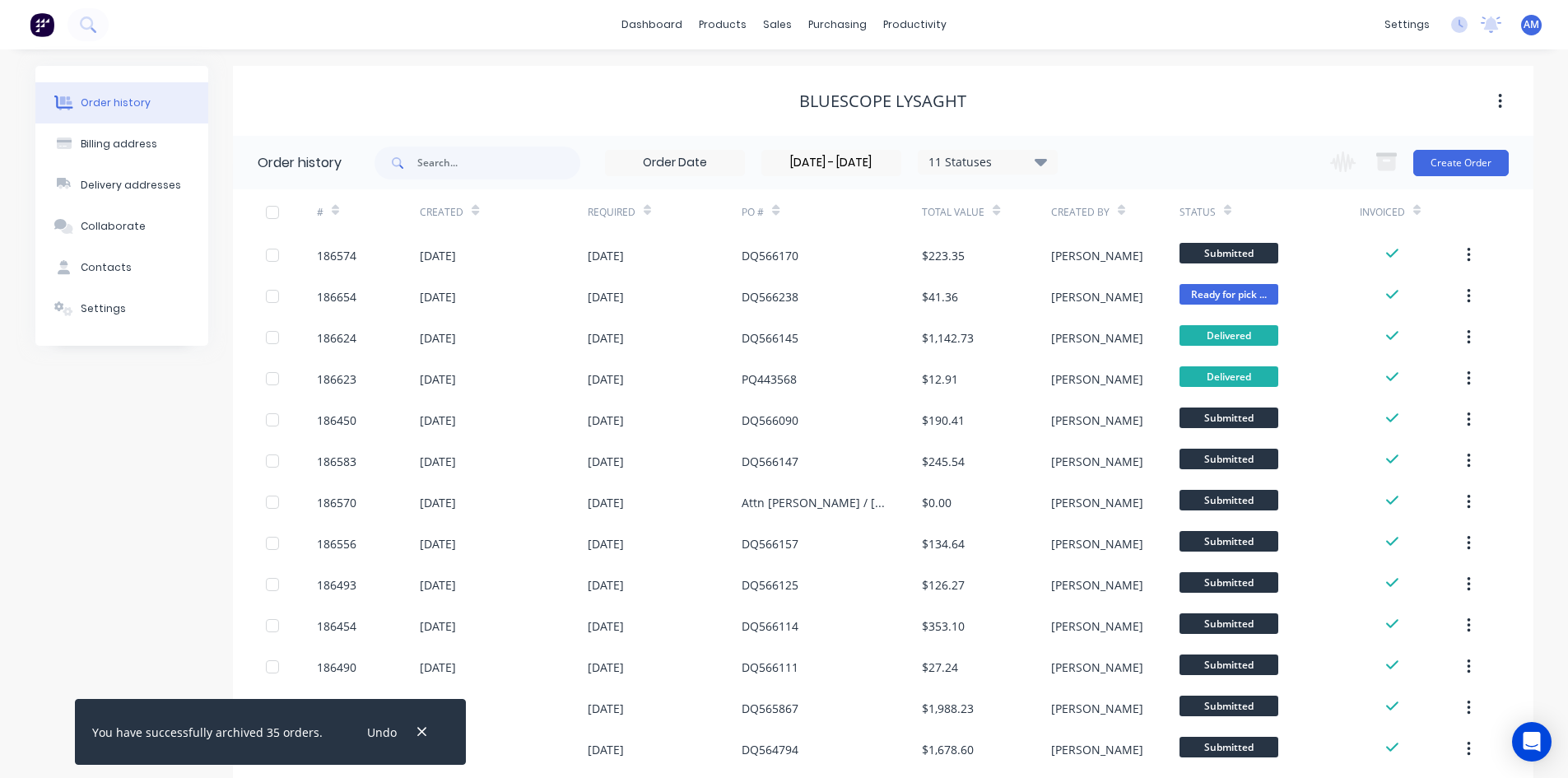
click at [271, 209] on div at bounding box center [272, 213] width 33 height 33
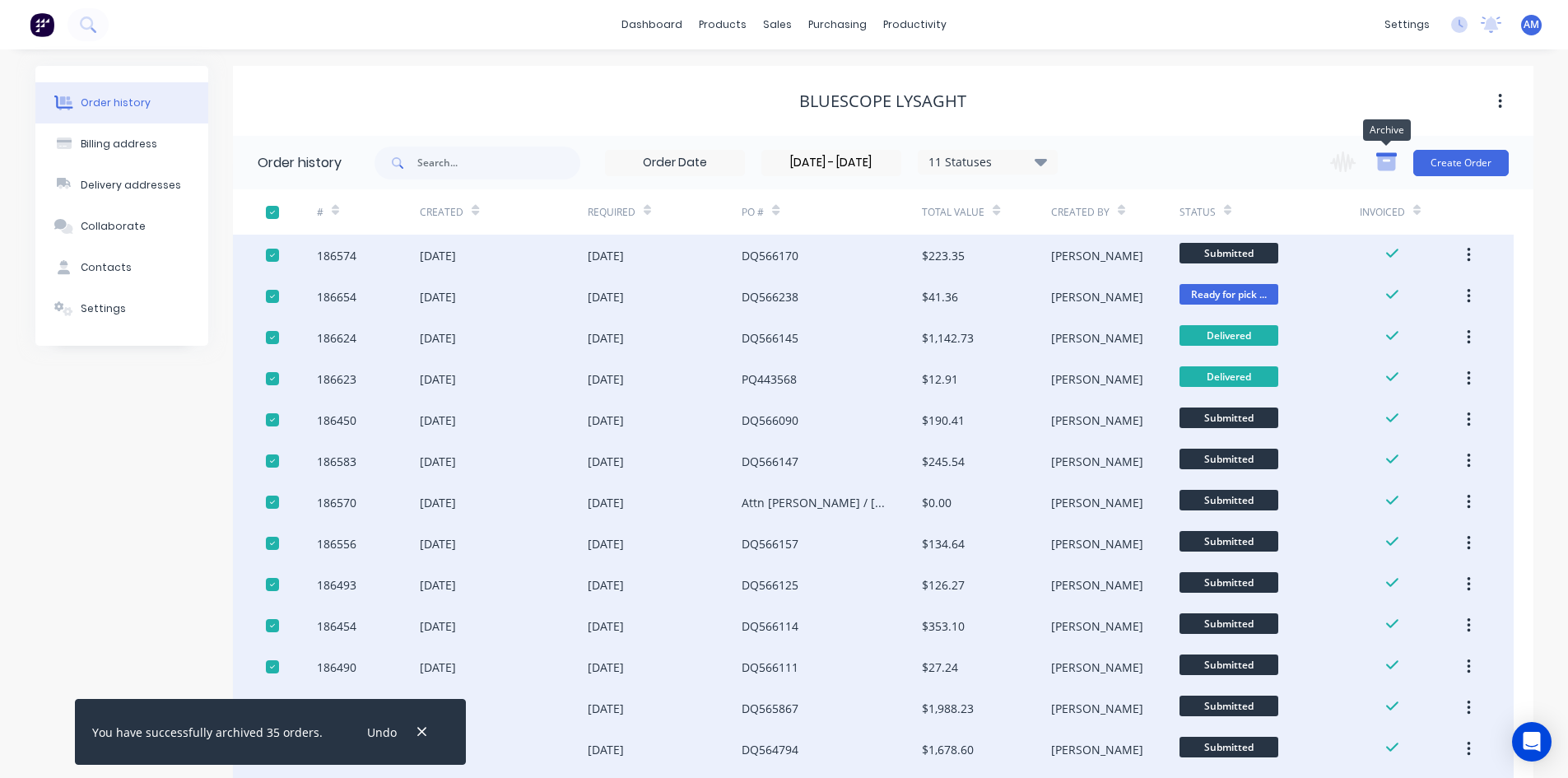
click at [1390, 157] on icon "button" at bounding box center [1386, 163] width 18 height 14
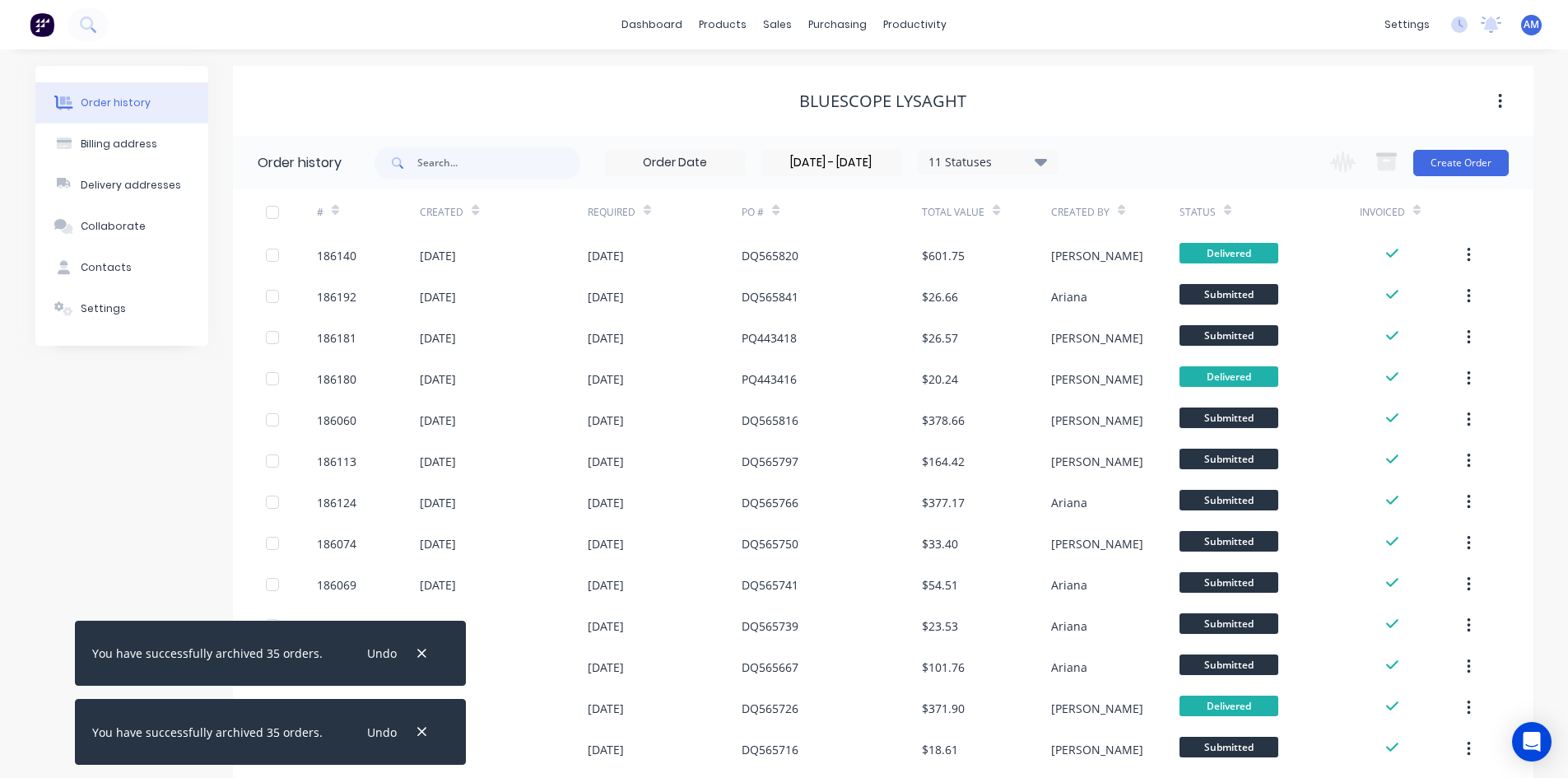
click at [278, 214] on div at bounding box center [272, 213] width 33 height 33
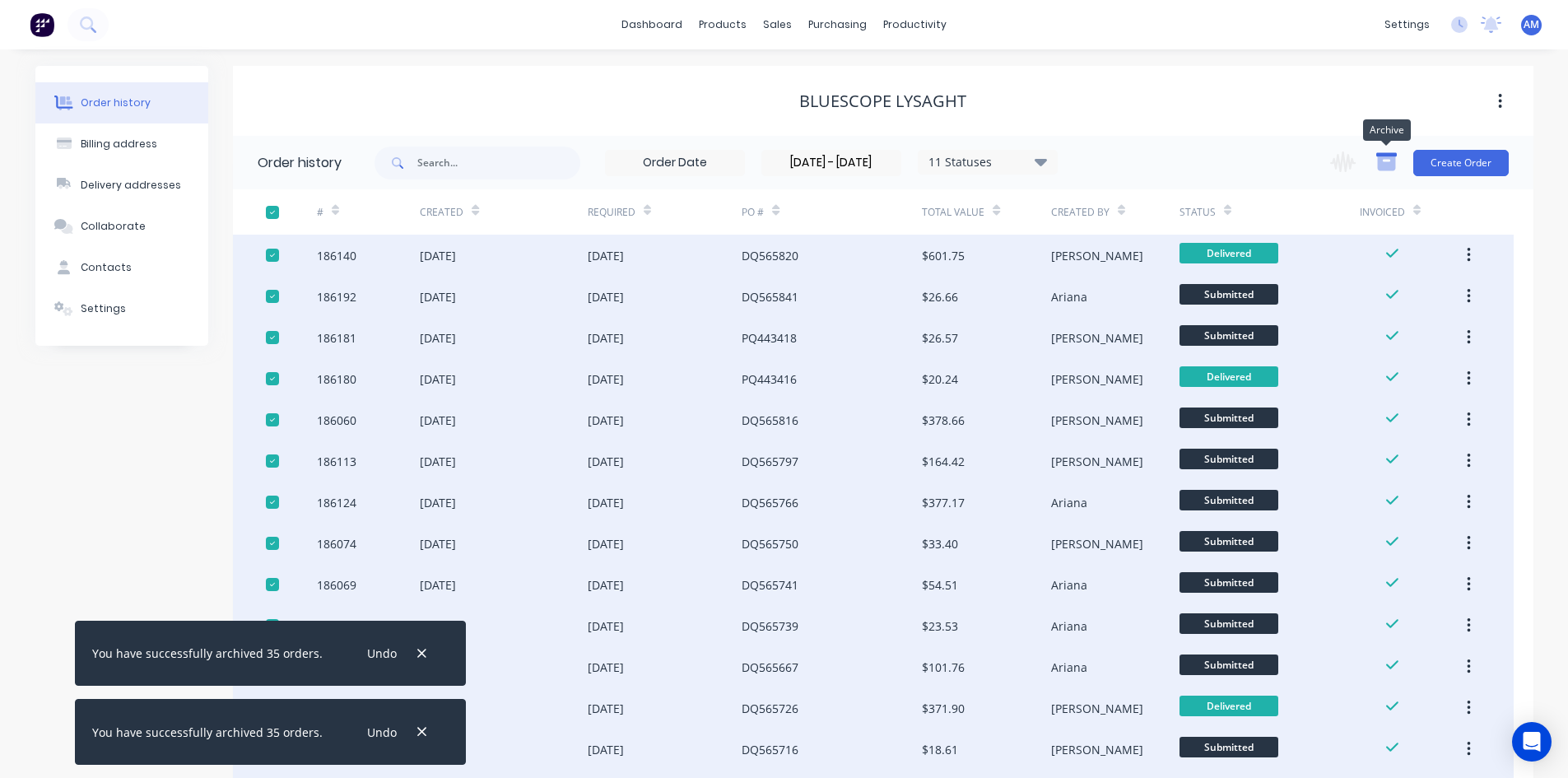
click at [1395, 166] on icon "button" at bounding box center [1386, 163] width 18 height 14
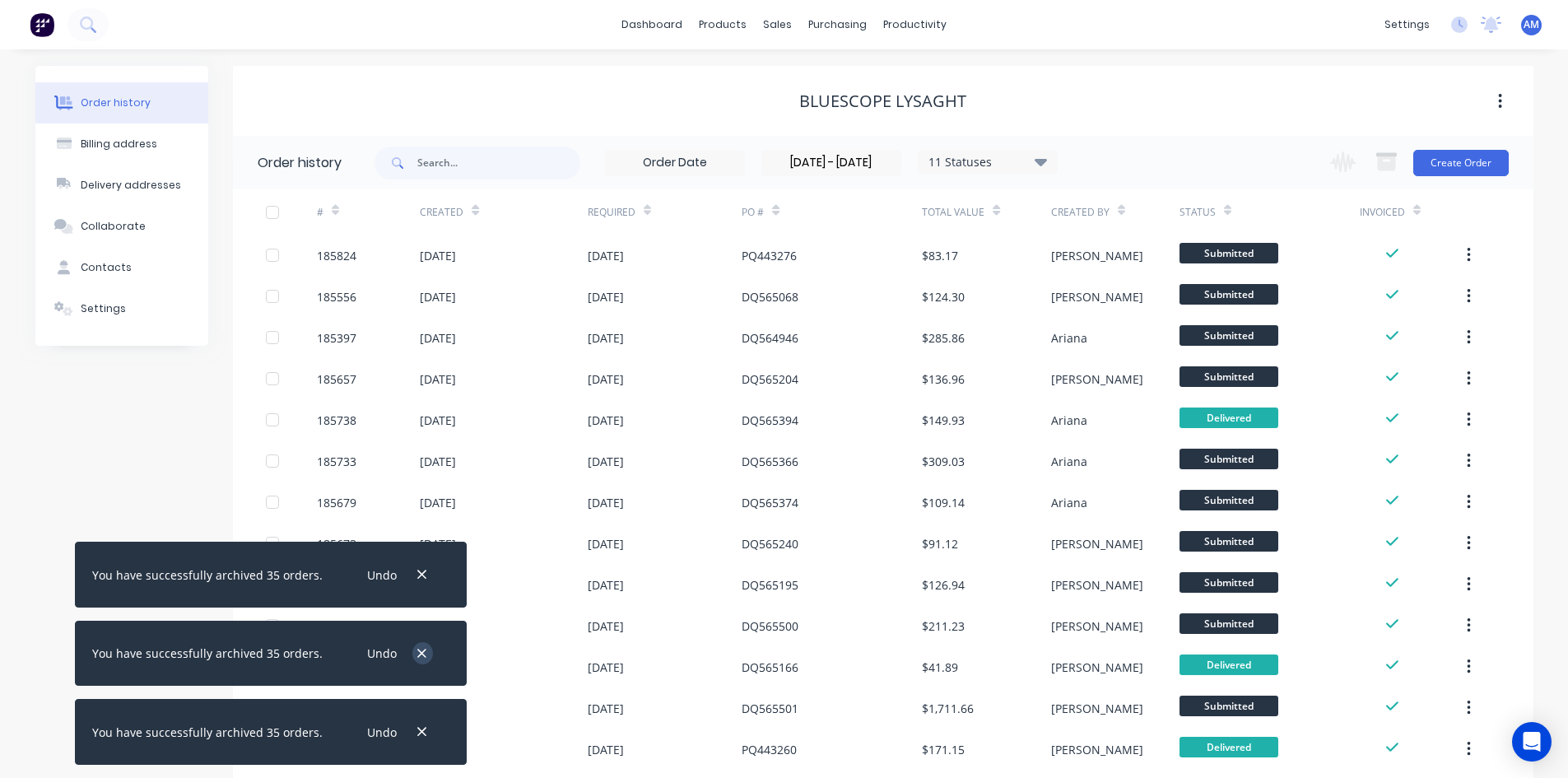
click at [416, 644] on button "button" at bounding box center [422, 653] width 20 height 22
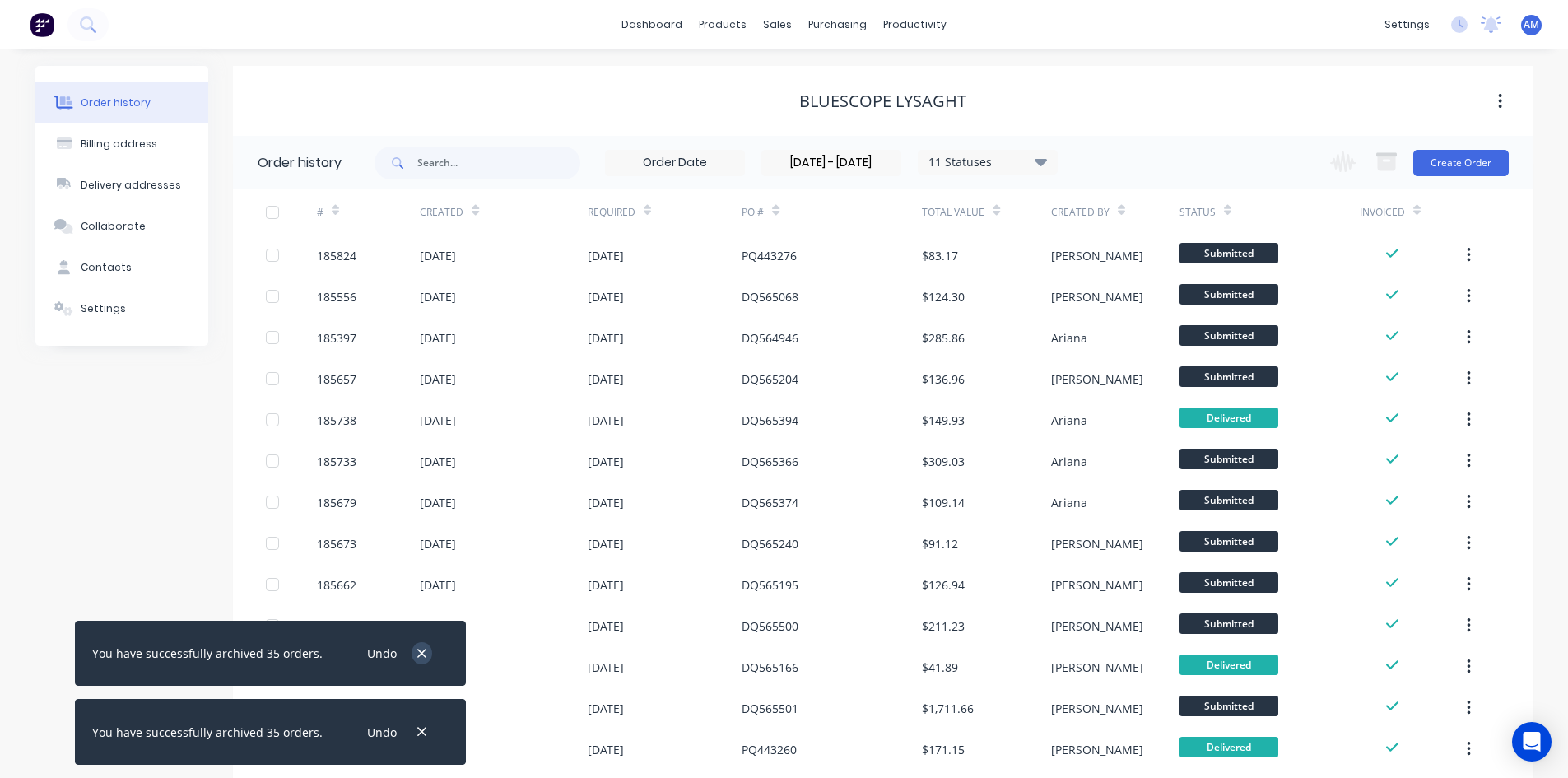
click at [416, 657] on icon "button" at bounding box center [422, 654] width 11 height 15
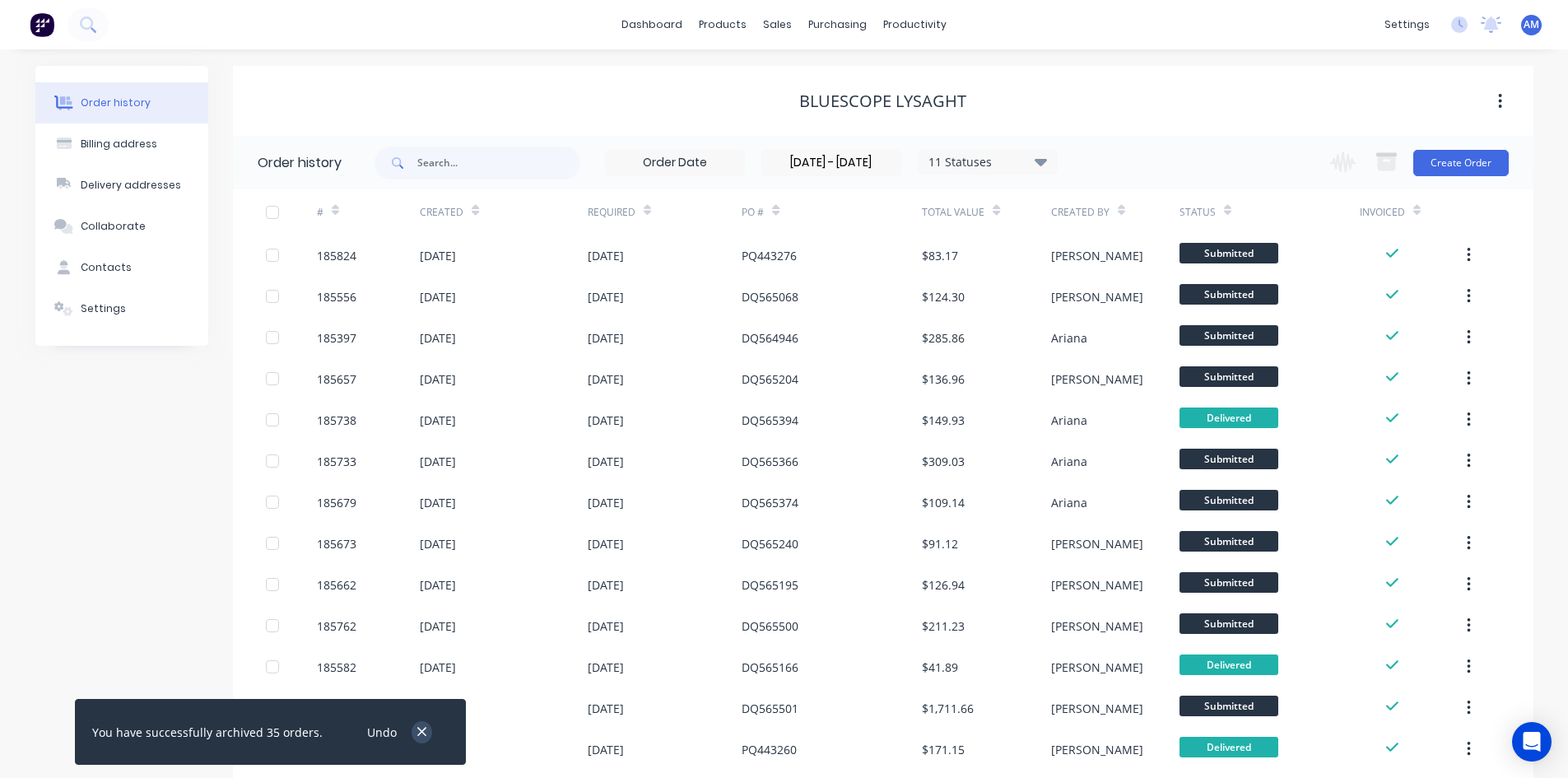
click at [416, 728] on icon "button" at bounding box center [422, 732] width 11 height 15
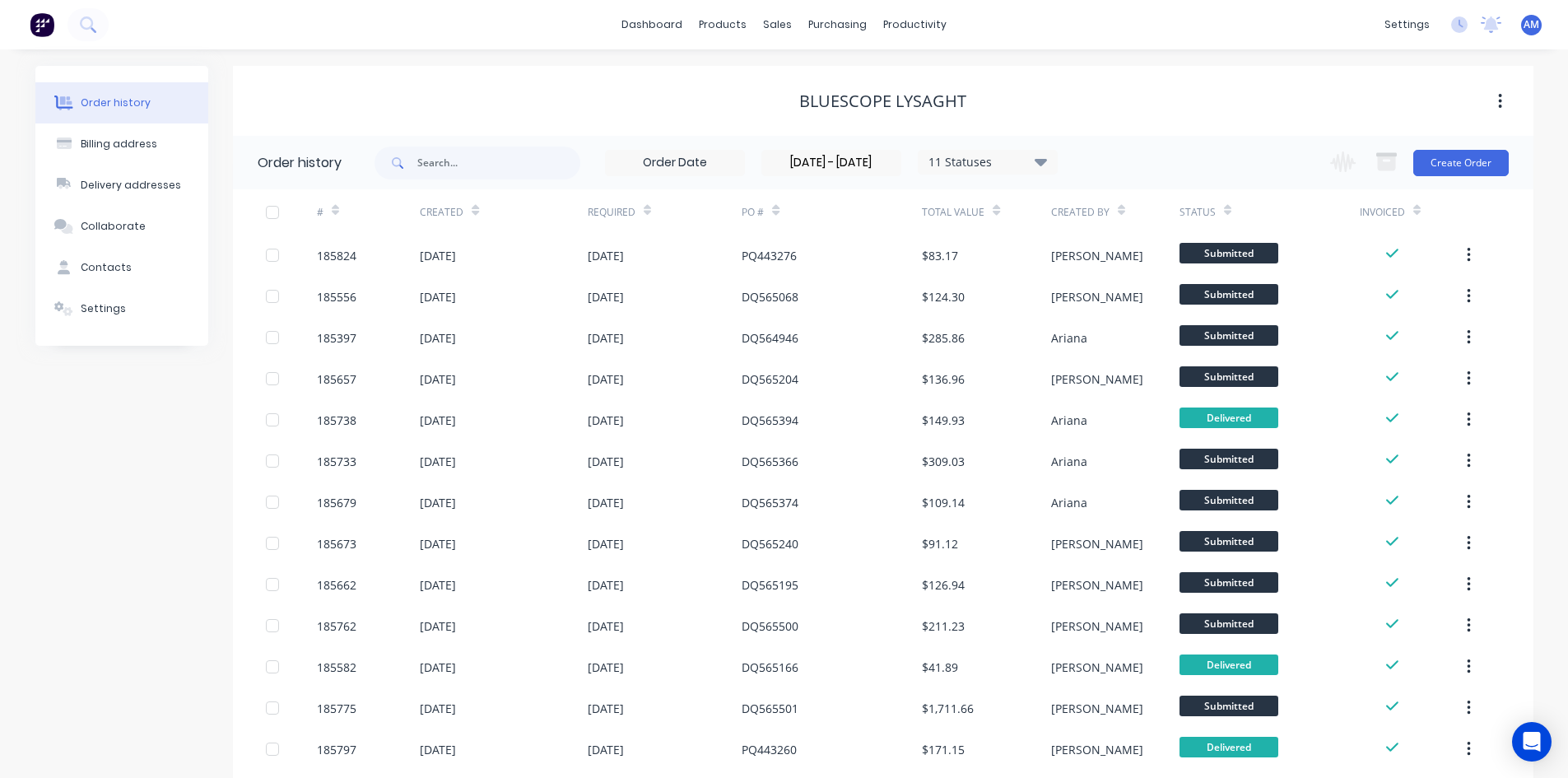
click at [268, 216] on div at bounding box center [272, 213] width 33 height 33
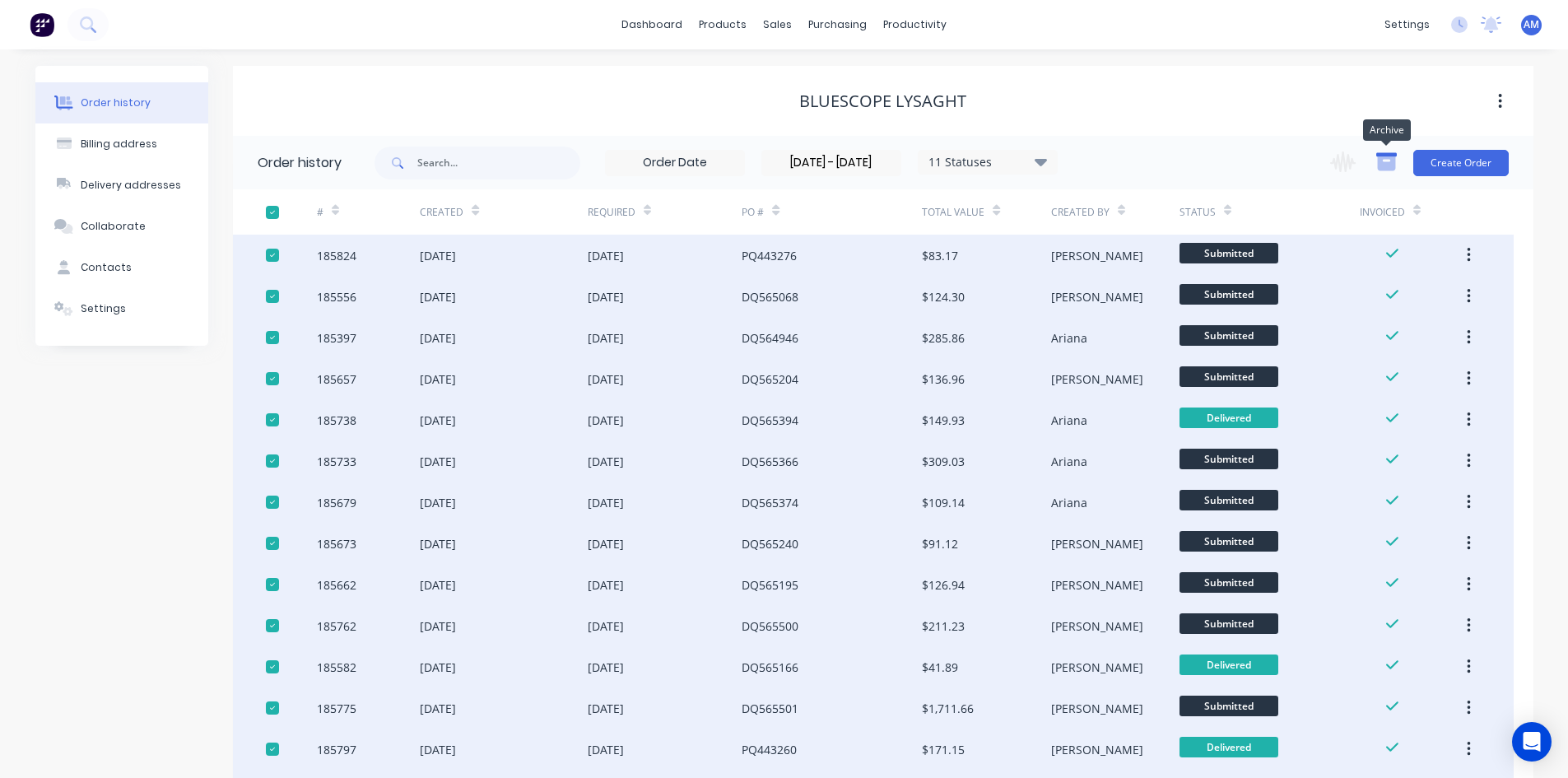
click at [1381, 168] on icon "button" at bounding box center [1386, 163] width 18 height 14
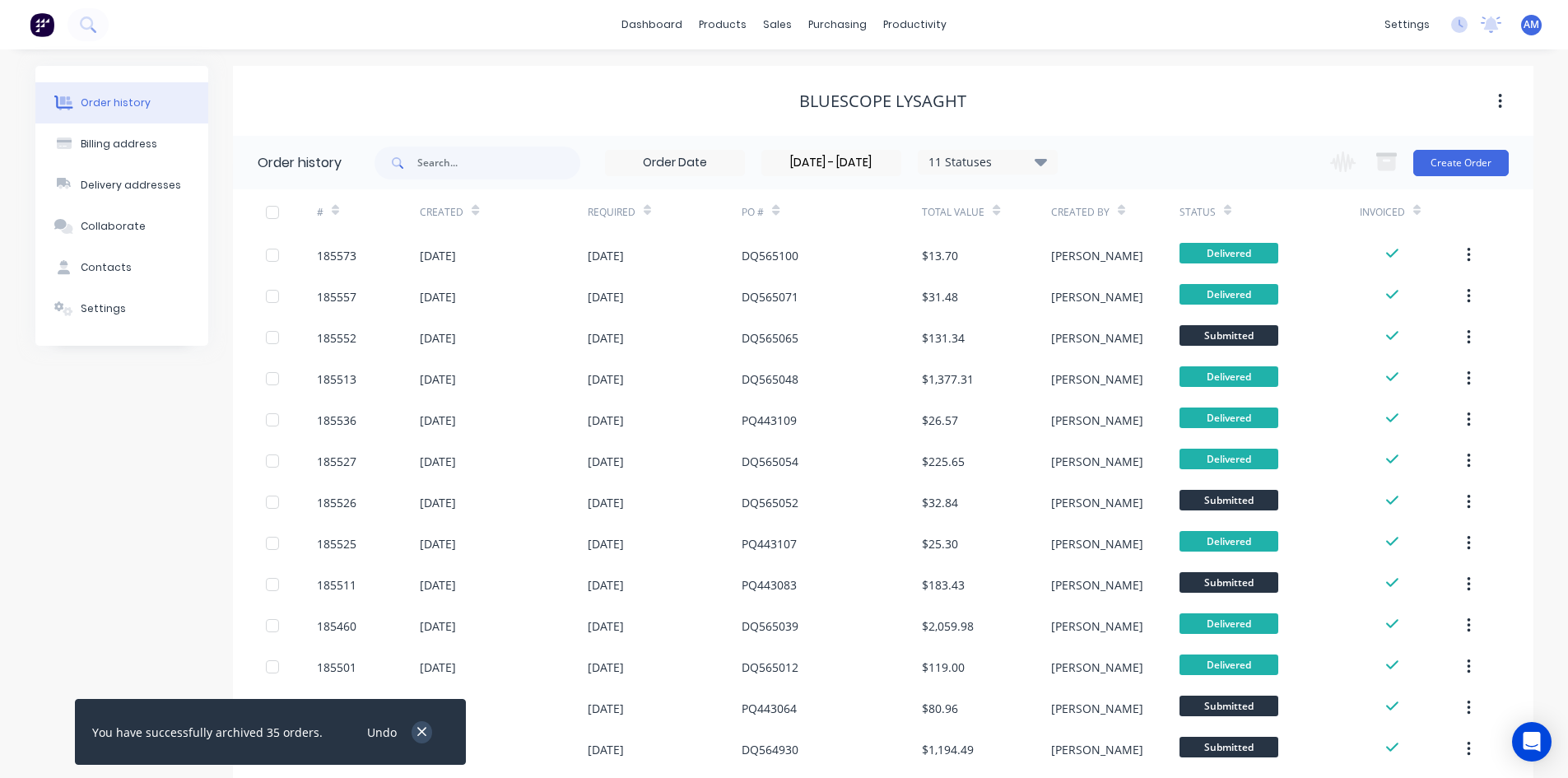
click at [416, 738] on icon "button" at bounding box center [422, 732] width 11 height 15
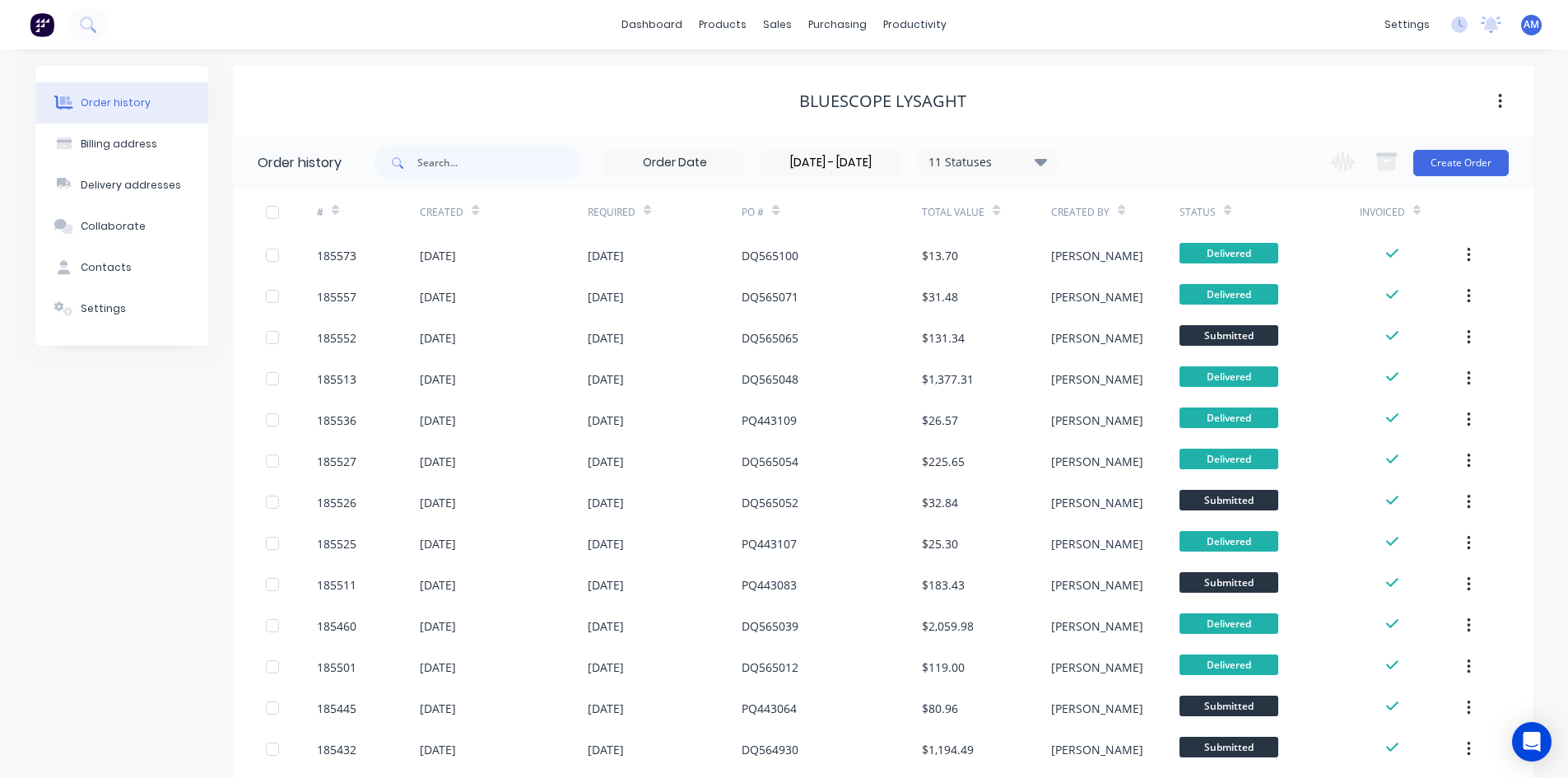
click at [270, 213] on div at bounding box center [272, 213] width 33 height 33
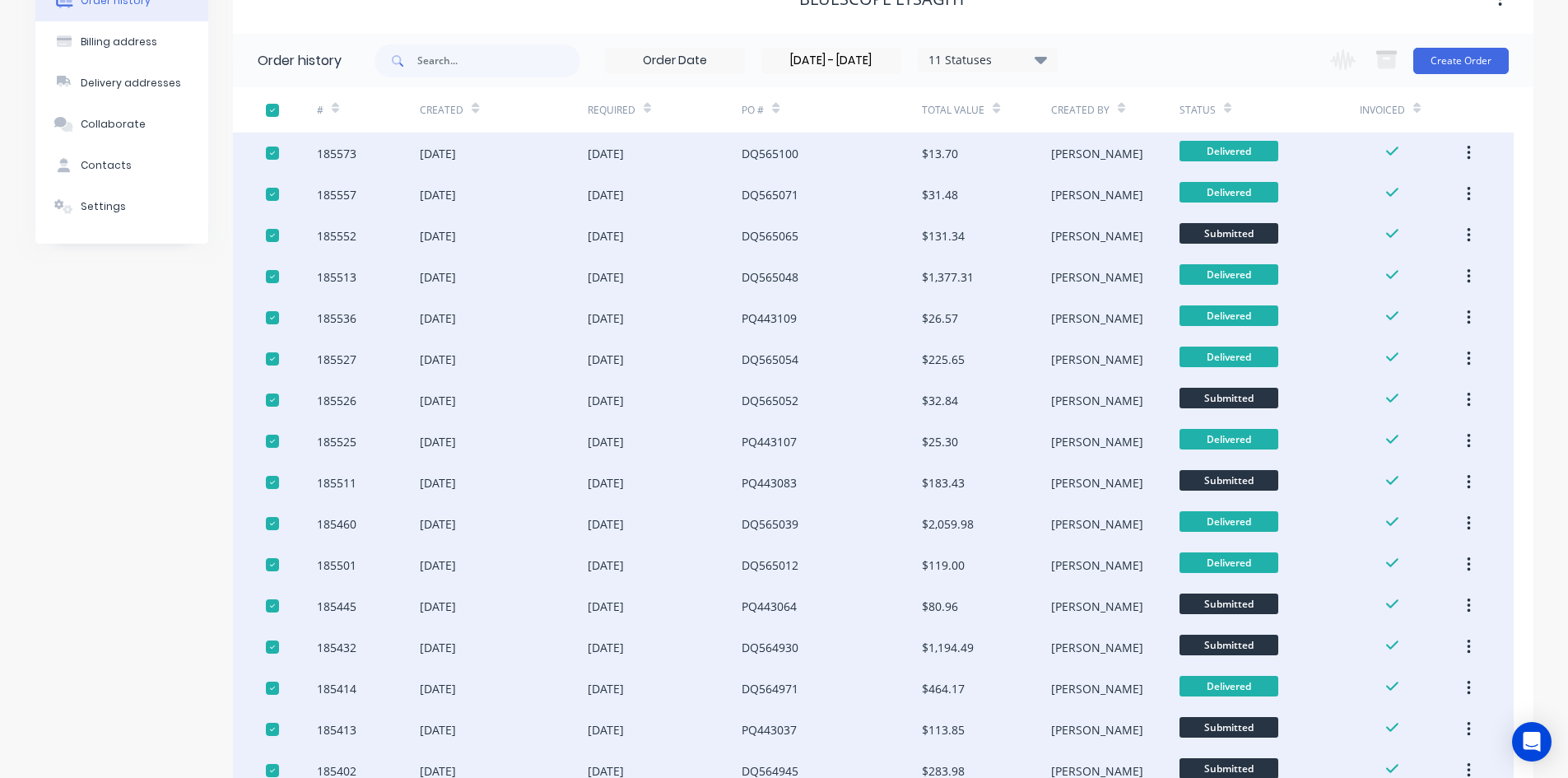
scroll to position [61, 0]
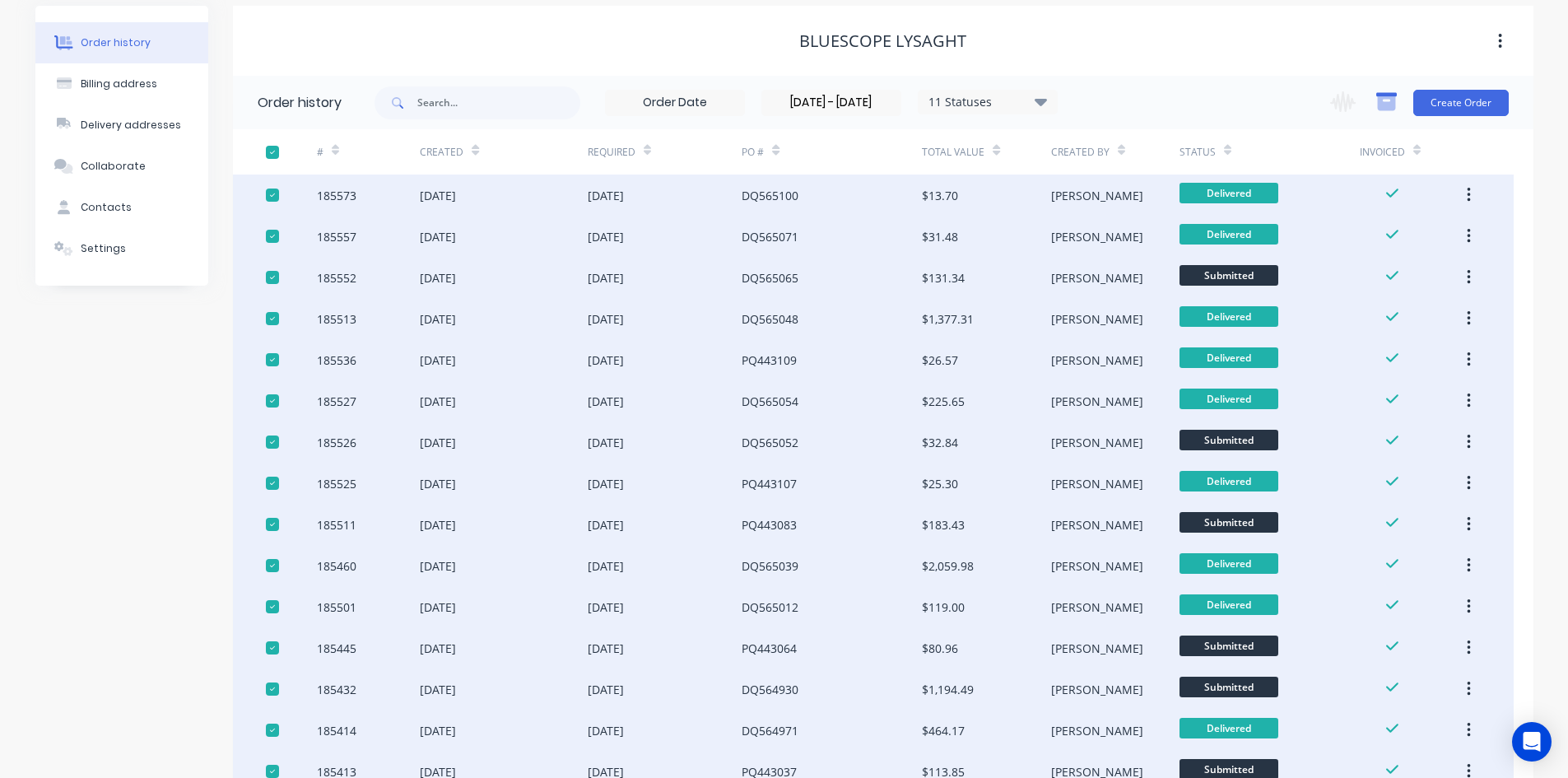
click at [1390, 105] on icon "button" at bounding box center [1386, 103] width 18 height 14
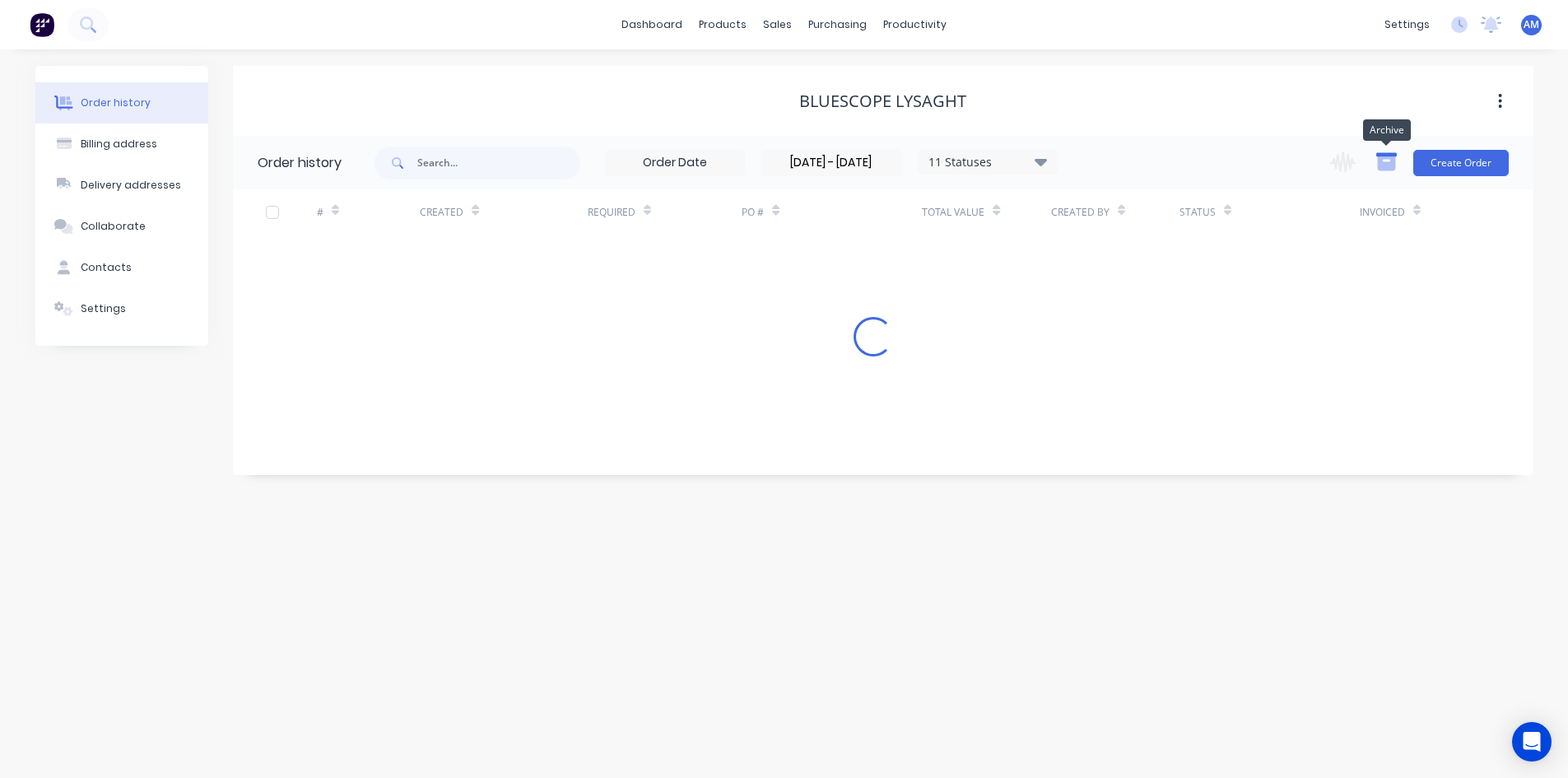
scroll to position [0, 0]
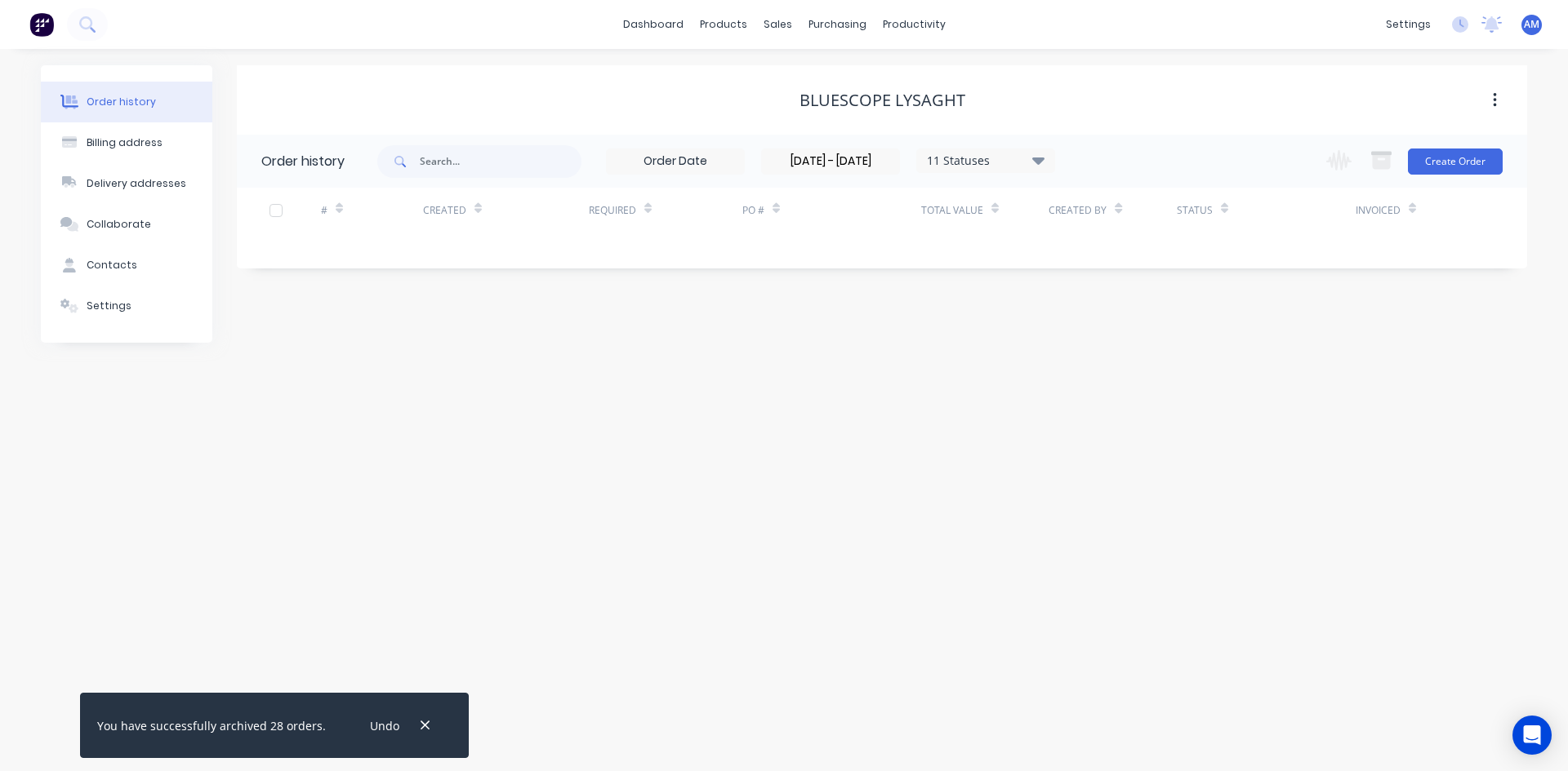
click at [970, 160] on div "11 Statuses" at bounding box center [985, 161] width 137 height 18
click at [1121, 381] on label at bounding box center [1121, 381] width 0 height 0
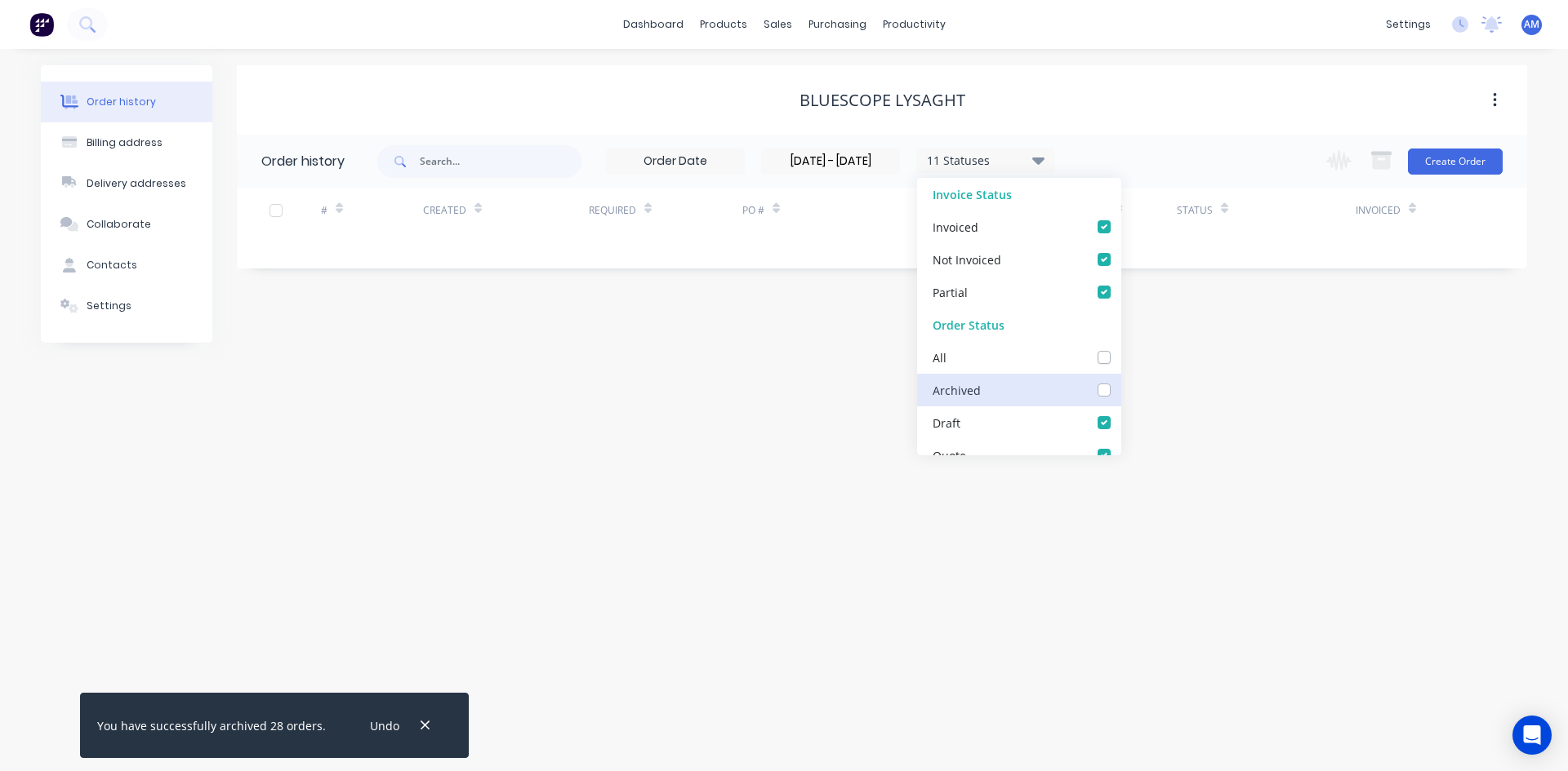
click at [1121, 385] on input "checkbox" at bounding box center [1127, 388] width 13 height 15
checkbox input "true"
click at [543, 172] on input "text" at bounding box center [500, 162] width 162 height 33
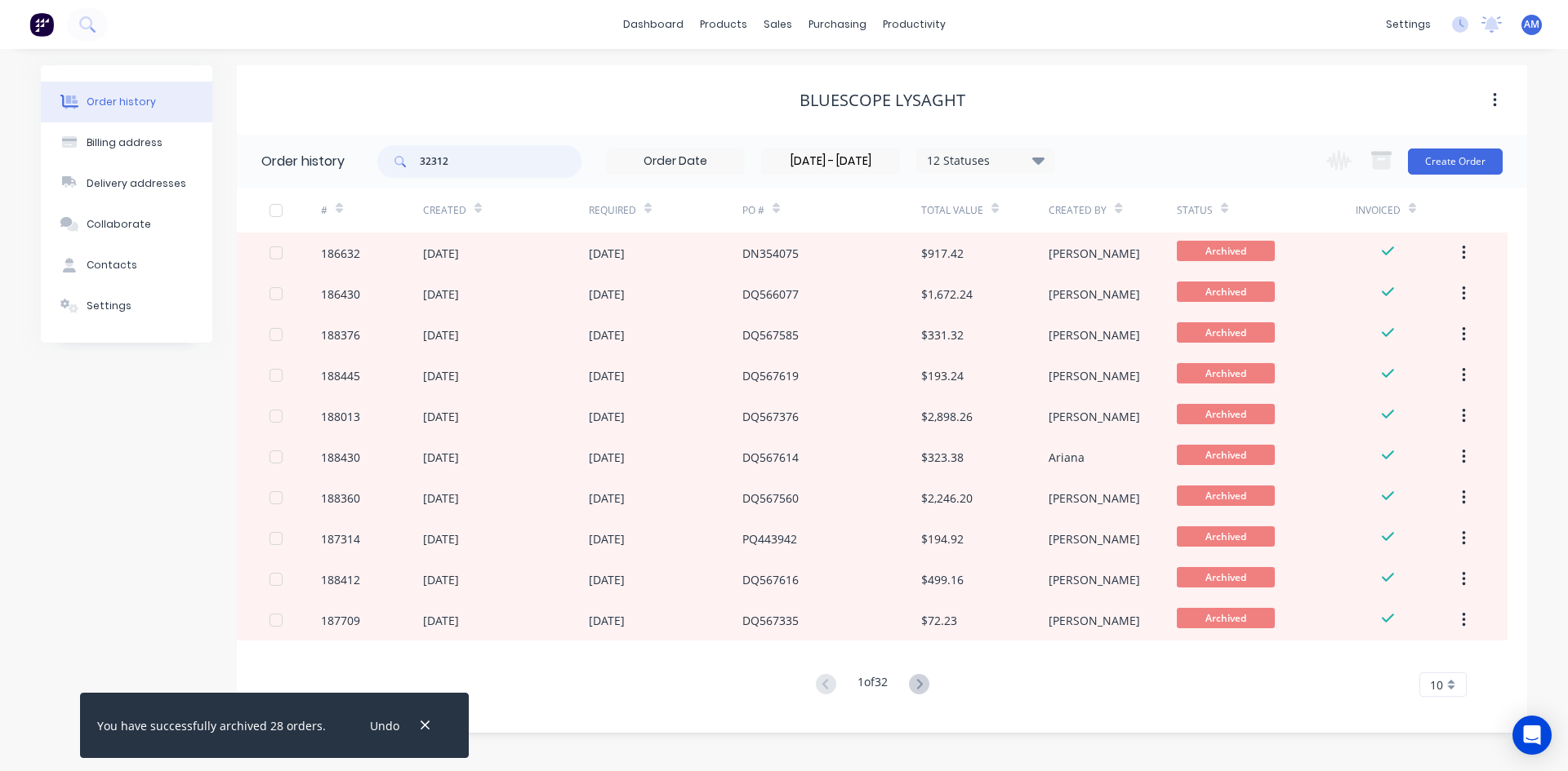
type input "32312"
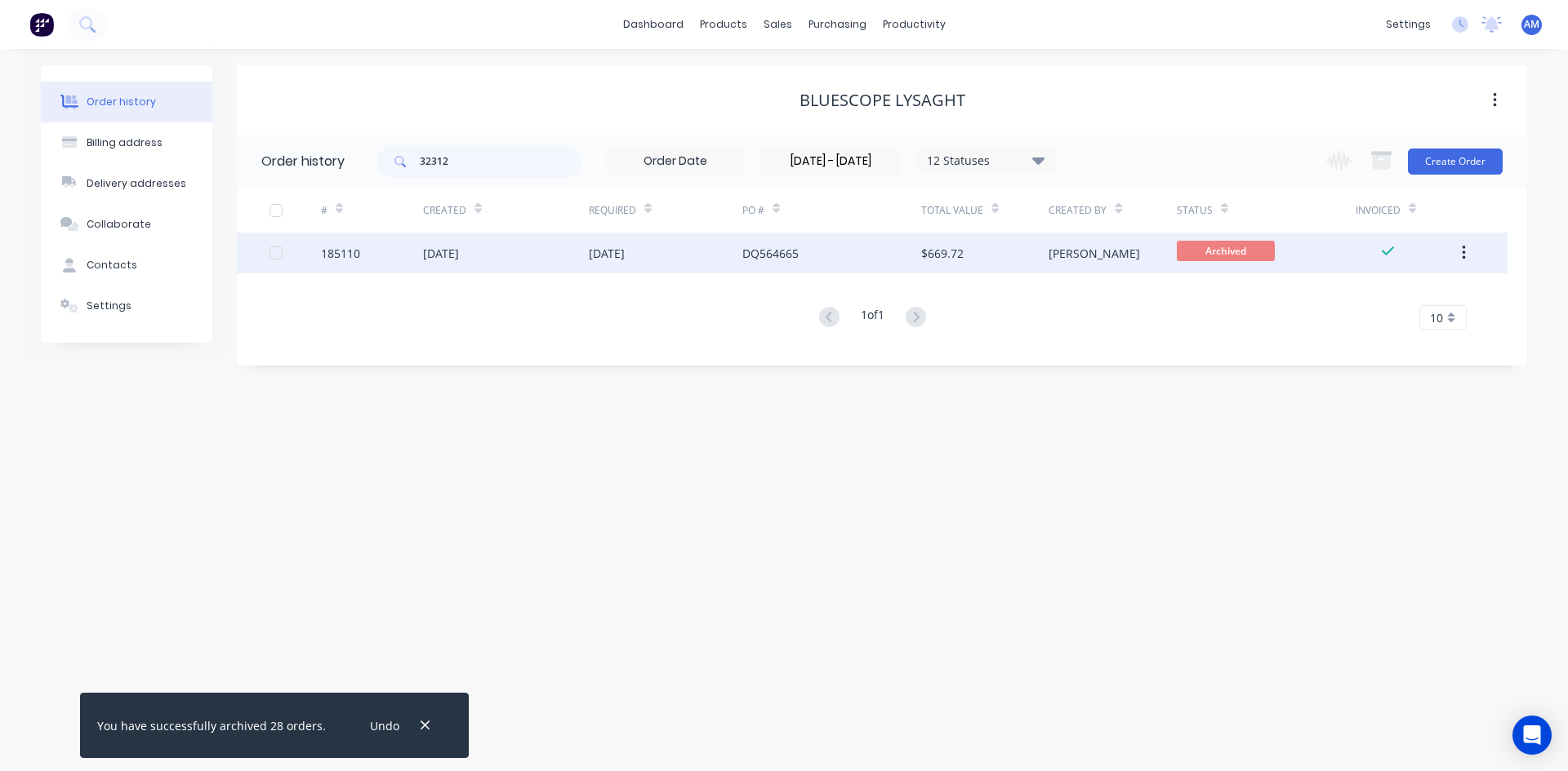
click at [1465, 254] on icon "button" at bounding box center [1463, 253] width 4 height 15
click at [1431, 295] on div "Unarchive" at bounding box center [1405, 295] width 126 height 24
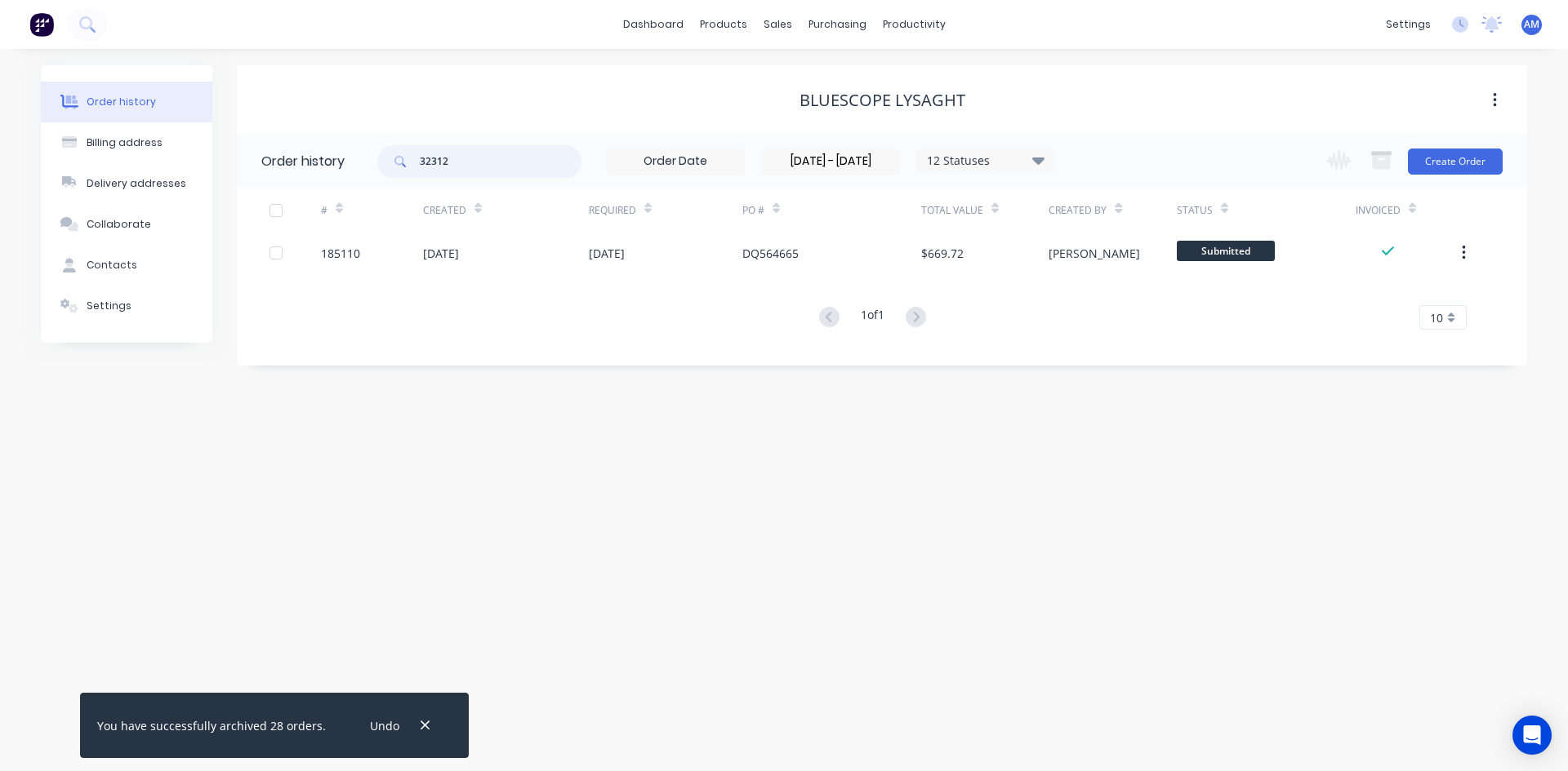
drag, startPoint x: 461, startPoint y: 164, endPoint x: 381, endPoint y: 163, distance: 80.0
click at [381, 163] on div "32312" at bounding box center [479, 162] width 204 height 33
type input "32682"
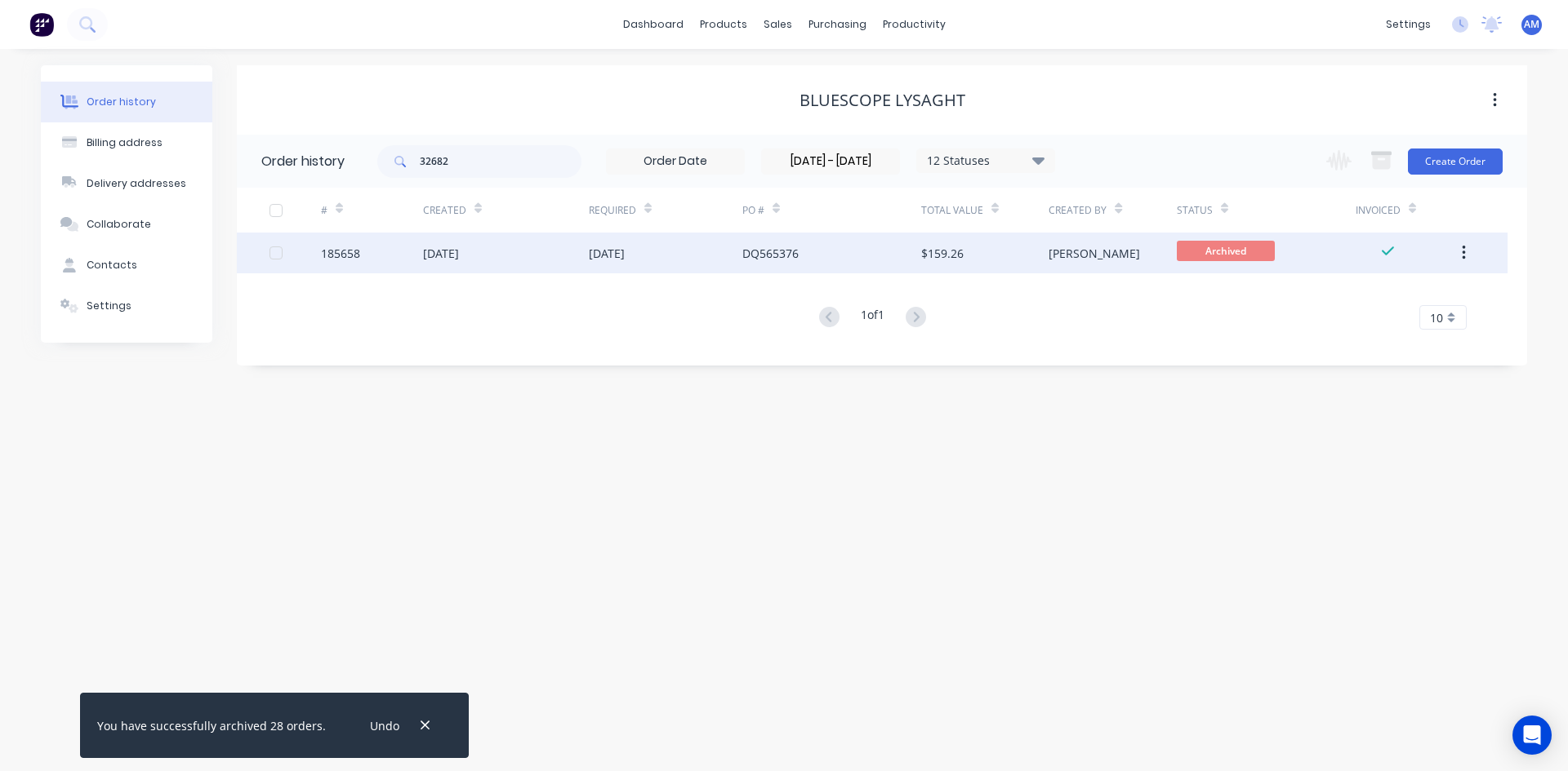
click at [1464, 248] on icon "button" at bounding box center [1463, 253] width 4 height 15
click at [1425, 286] on div "Unarchive" at bounding box center [1405, 295] width 126 height 24
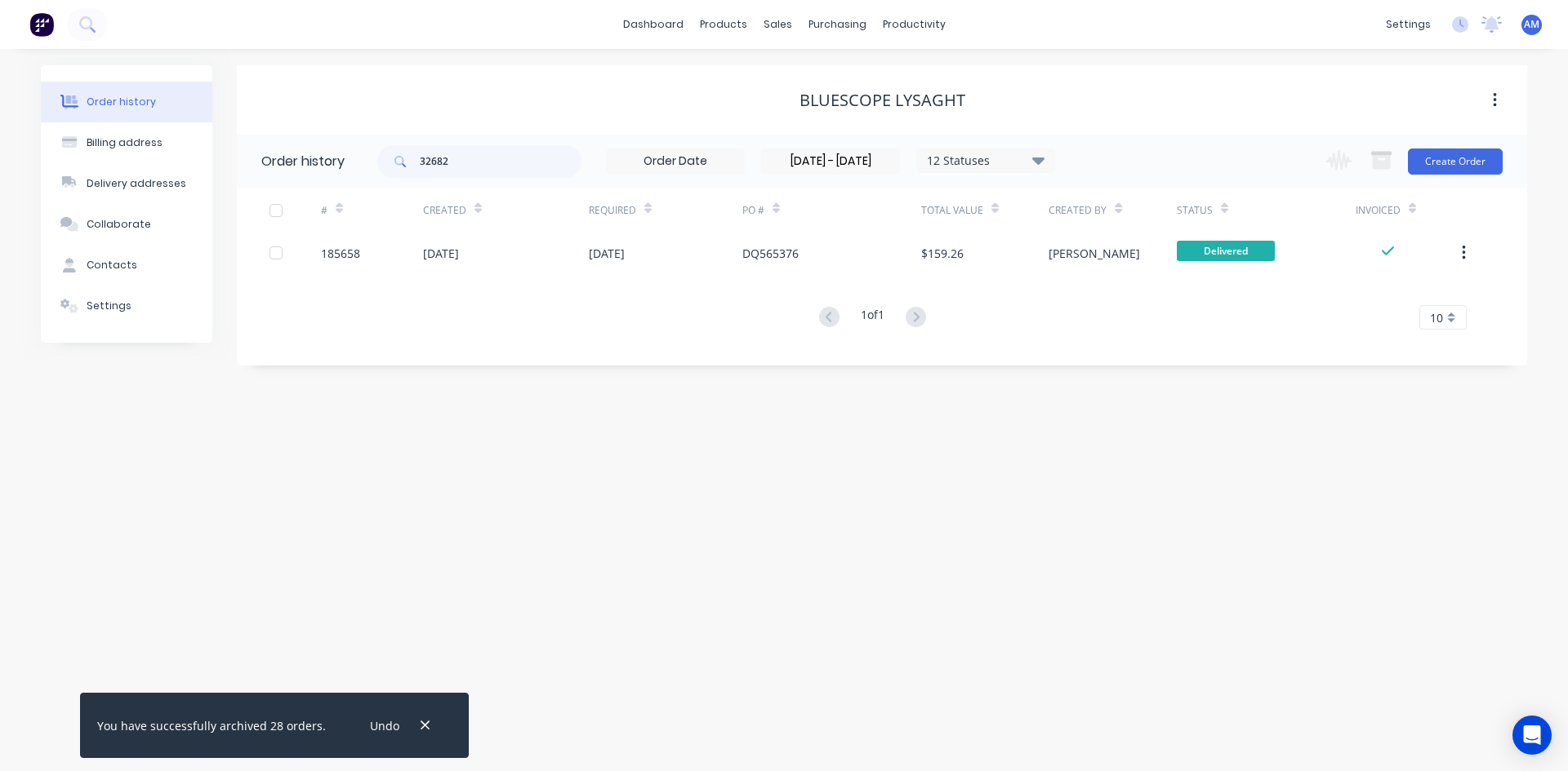
click at [851, 164] on input "[DATE] - [DATE]" at bounding box center [830, 161] width 137 height 25
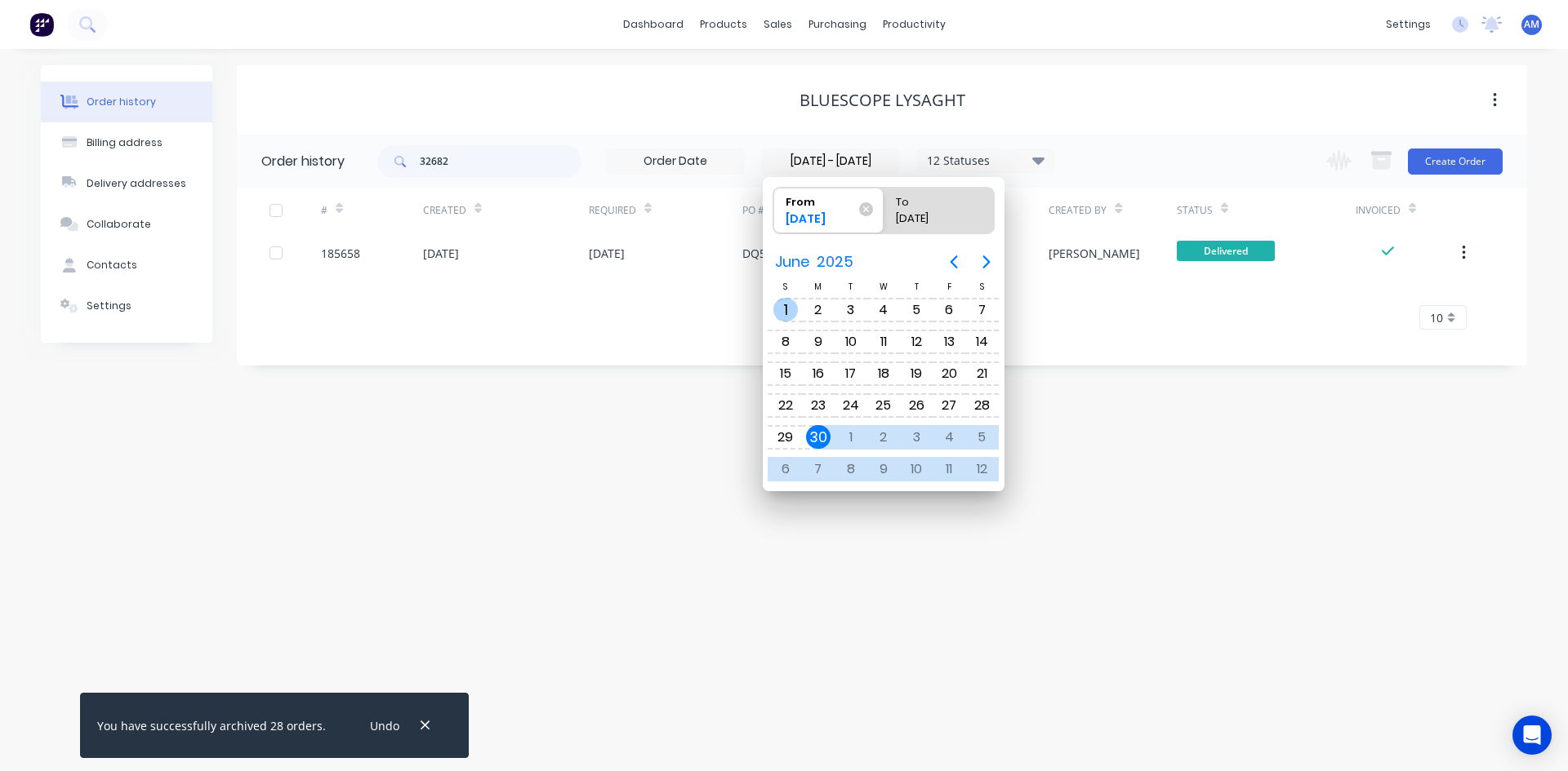
click at [780, 311] on div "1" at bounding box center [785, 310] width 25 height 25
type input "[DATE] - [DATE]"
radio input "false"
radio input "true"
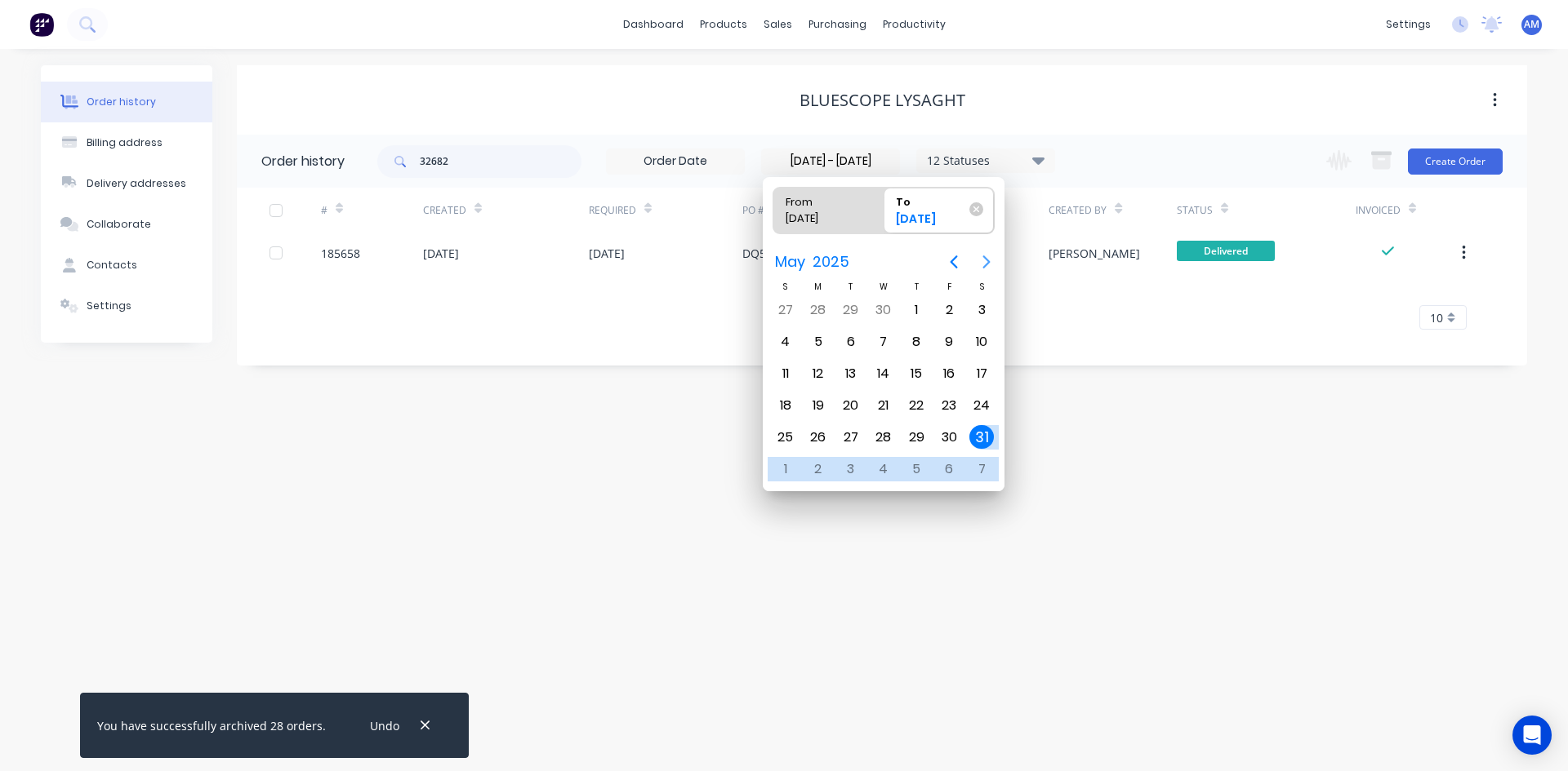
click at [992, 262] on icon "Next page" at bounding box center [987, 262] width 20 height 20
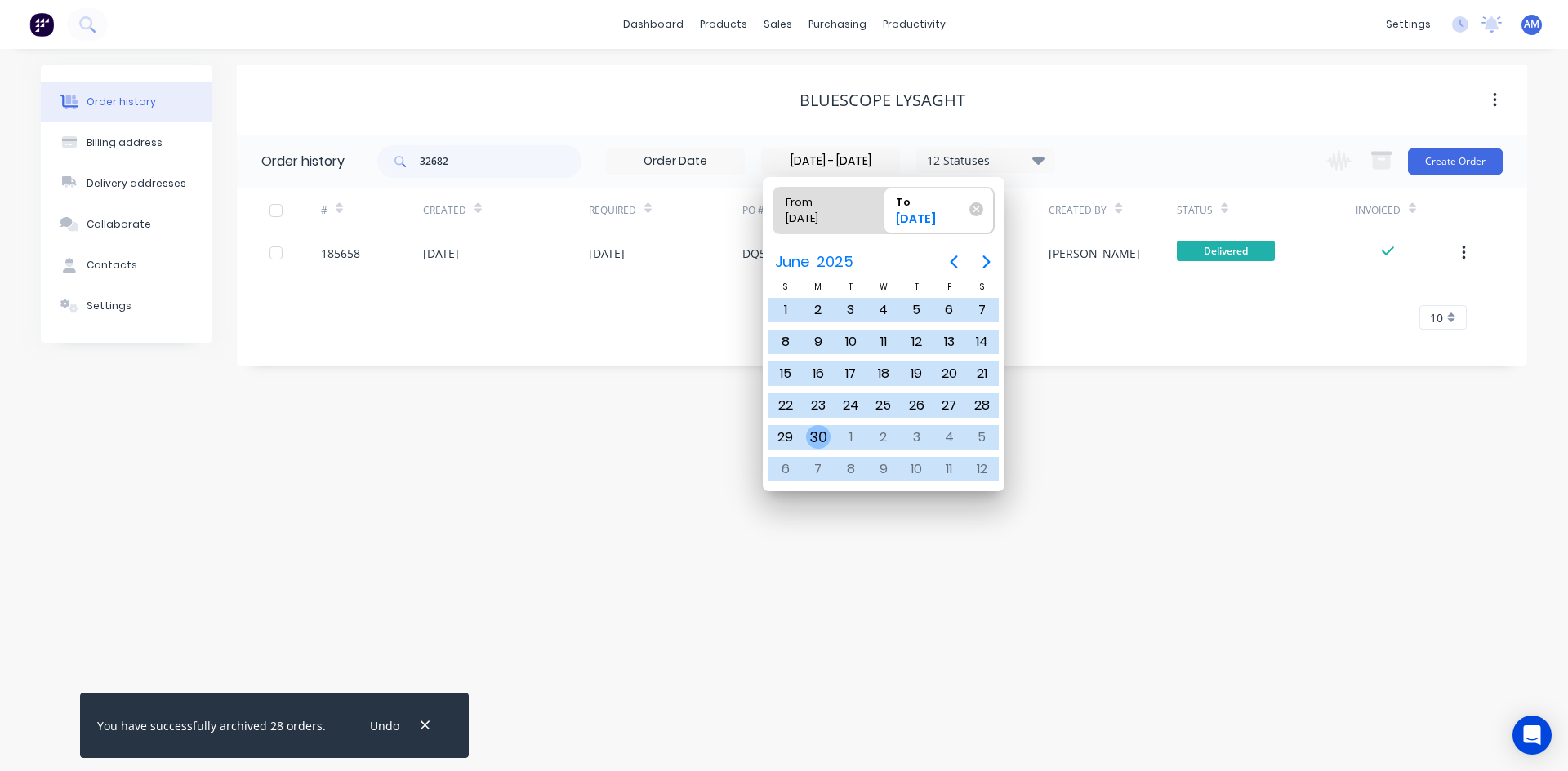
click at [826, 438] on div "30" at bounding box center [818, 437] width 25 height 25
type input "[DATE] - [DATE]"
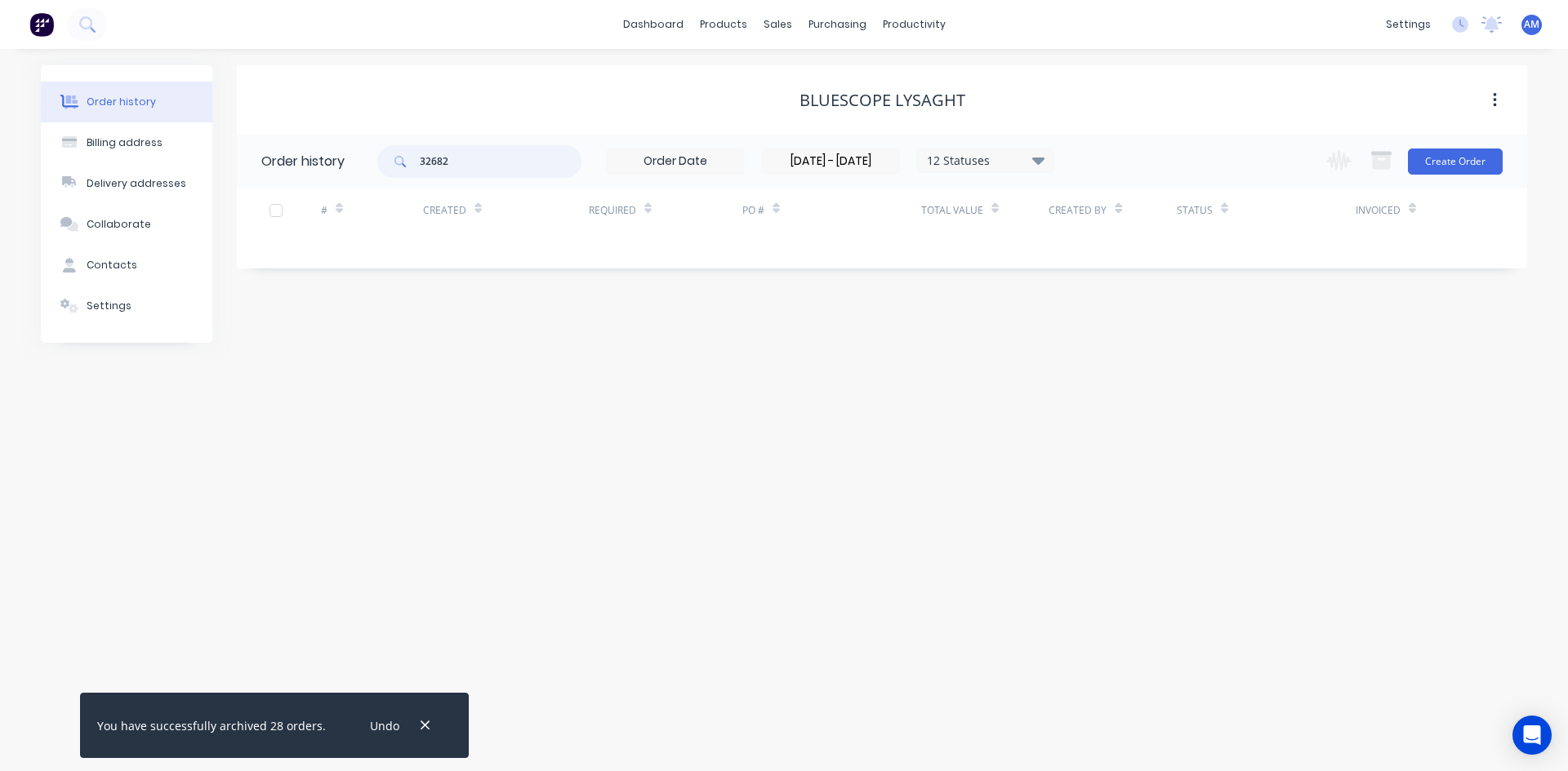
drag, startPoint x: 531, startPoint y: 164, endPoint x: 402, endPoint y: 163, distance: 129.0
click at [403, 164] on div "32682" at bounding box center [479, 162] width 204 height 33
click at [1007, 155] on div "12 Statuses" at bounding box center [985, 161] width 137 height 18
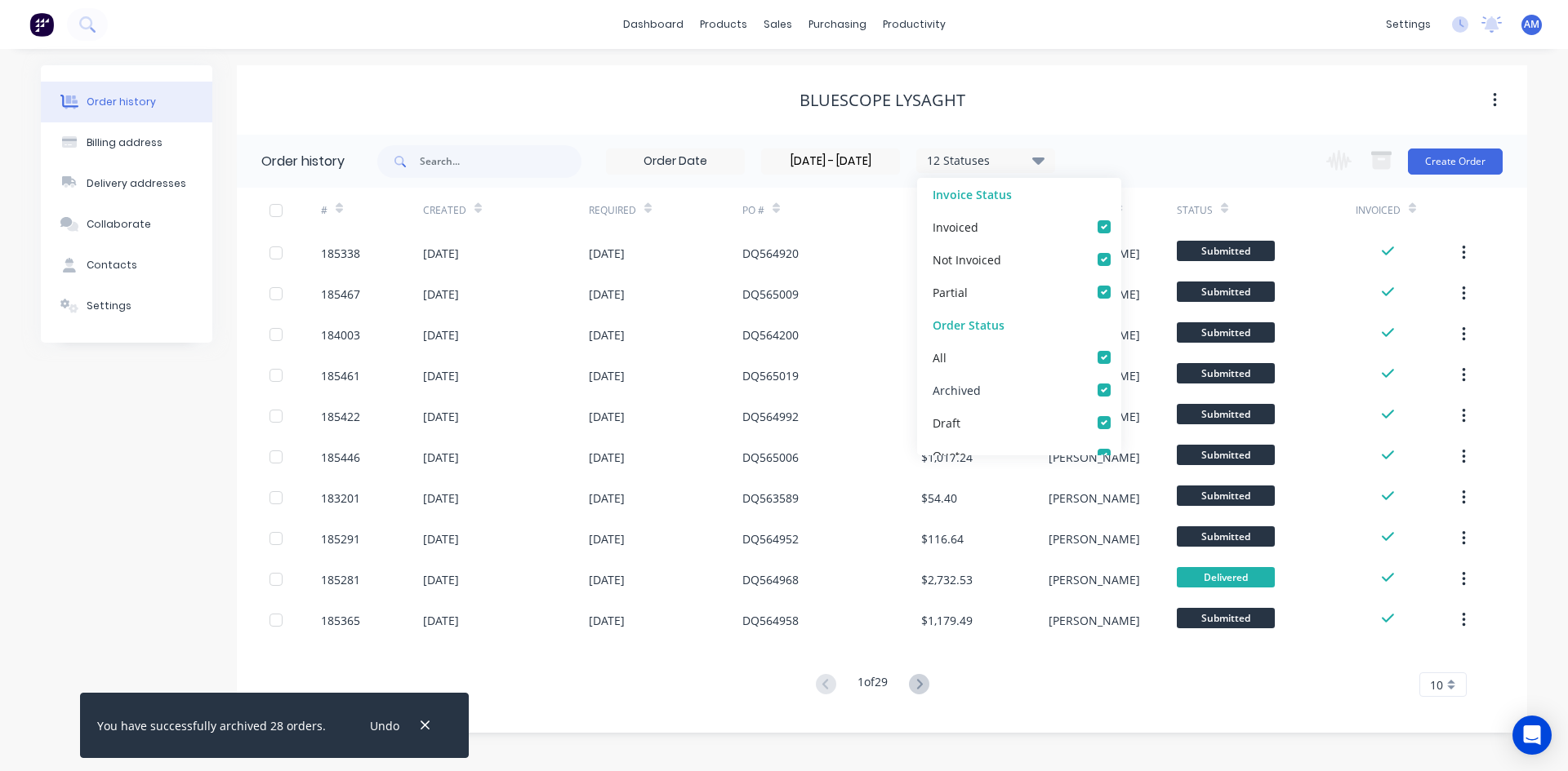
click at [1097, 383] on div "Archived" at bounding box center [1019, 390] width 204 height 33
click at [1121, 381] on label at bounding box center [1121, 381] width 0 height 0
click at [1121, 387] on input "checkbox" at bounding box center [1127, 388] width 13 height 15
checkbox input "false"
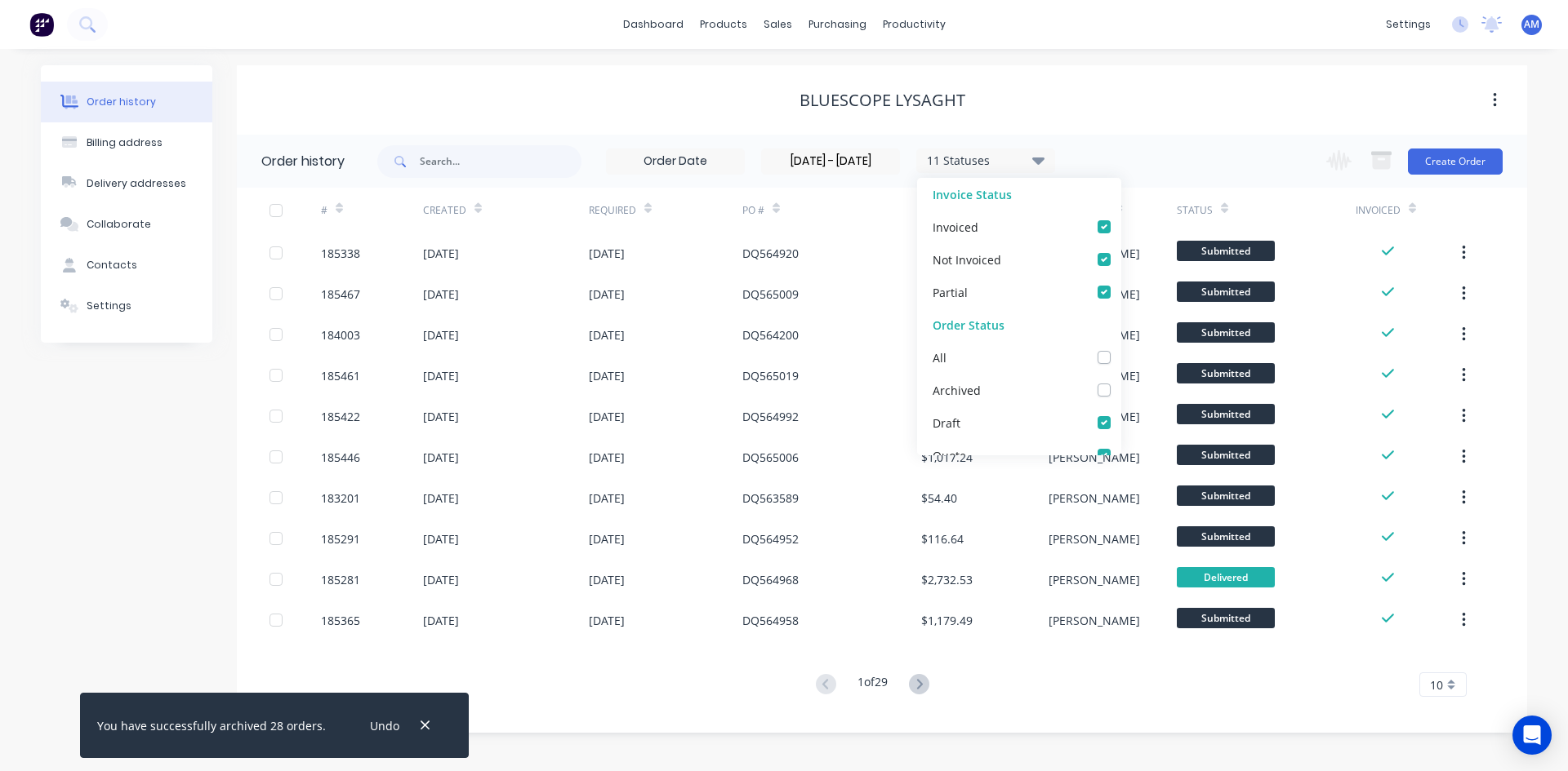
click at [1179, 119] on div "Bluescope Lysaght" at bounding box center [881, 100] width 1290 height 69
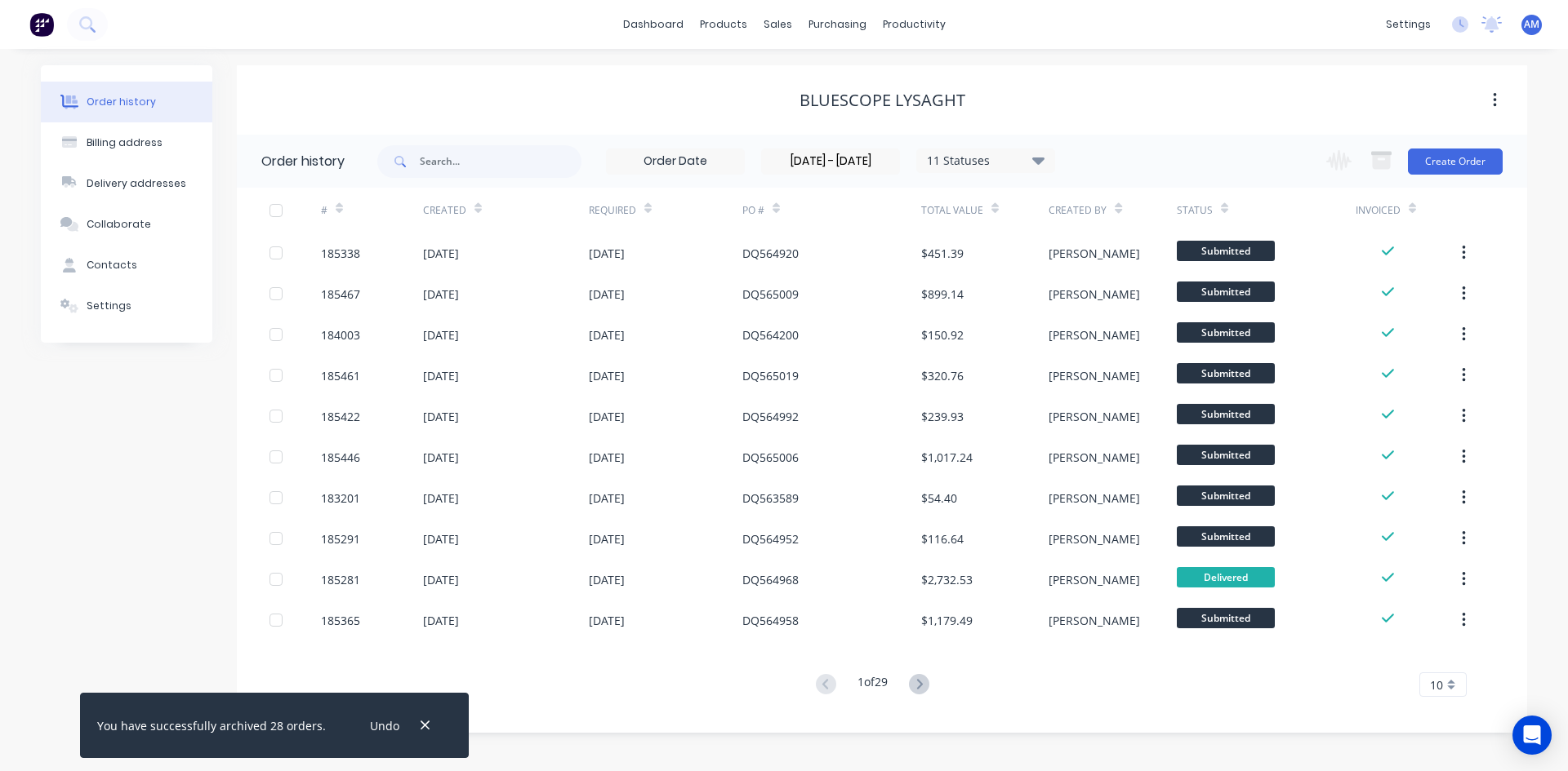
click at [1453, 688] on div "10" at bounding box center [1442, 685] width 47 height 25
click at [1443, 669] on div "35" at bounding box center [1442, 656] width 45 height 28
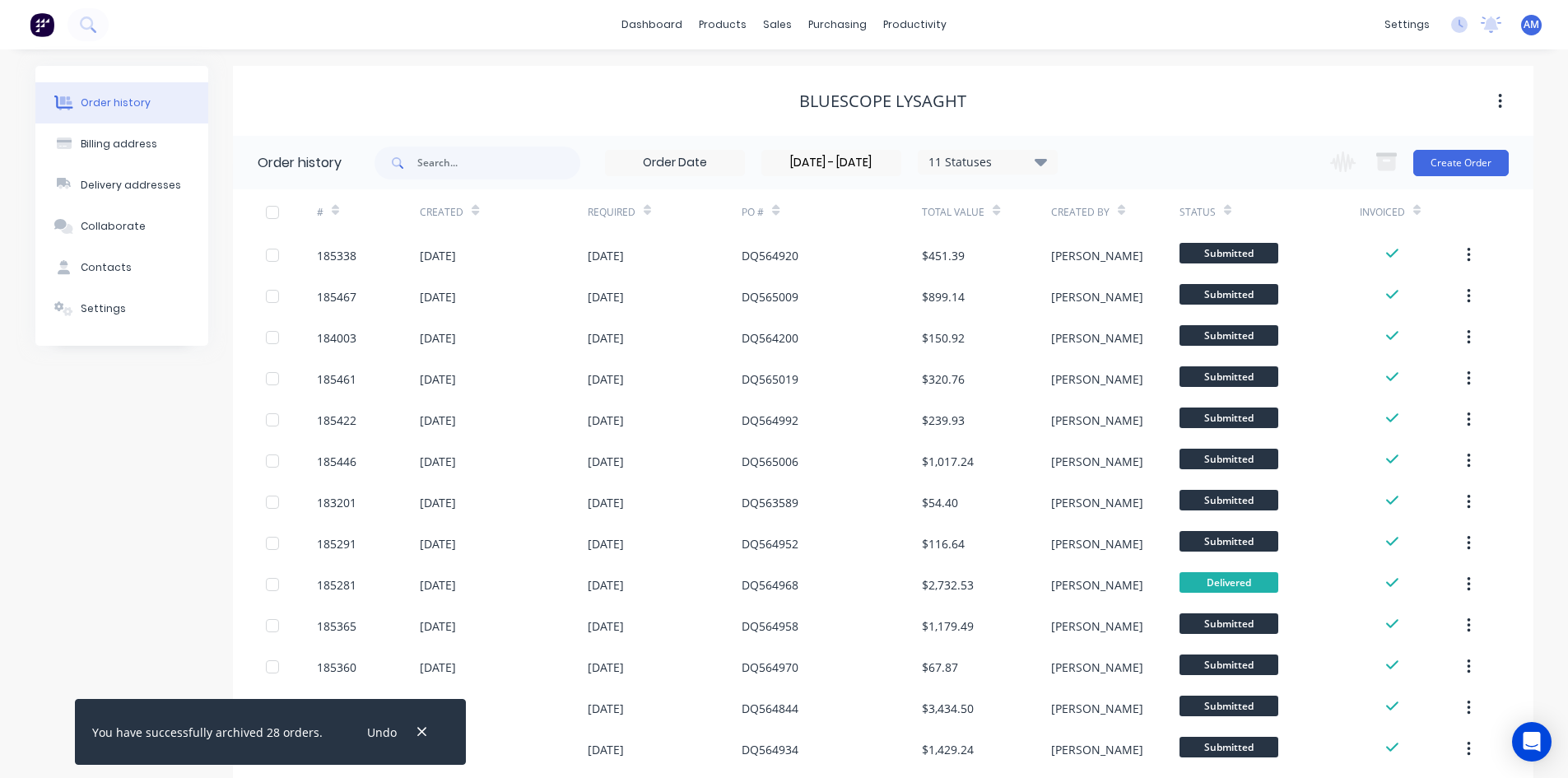
click at [270, 213] on div at bounding box center [272, 213] width 33 height 33
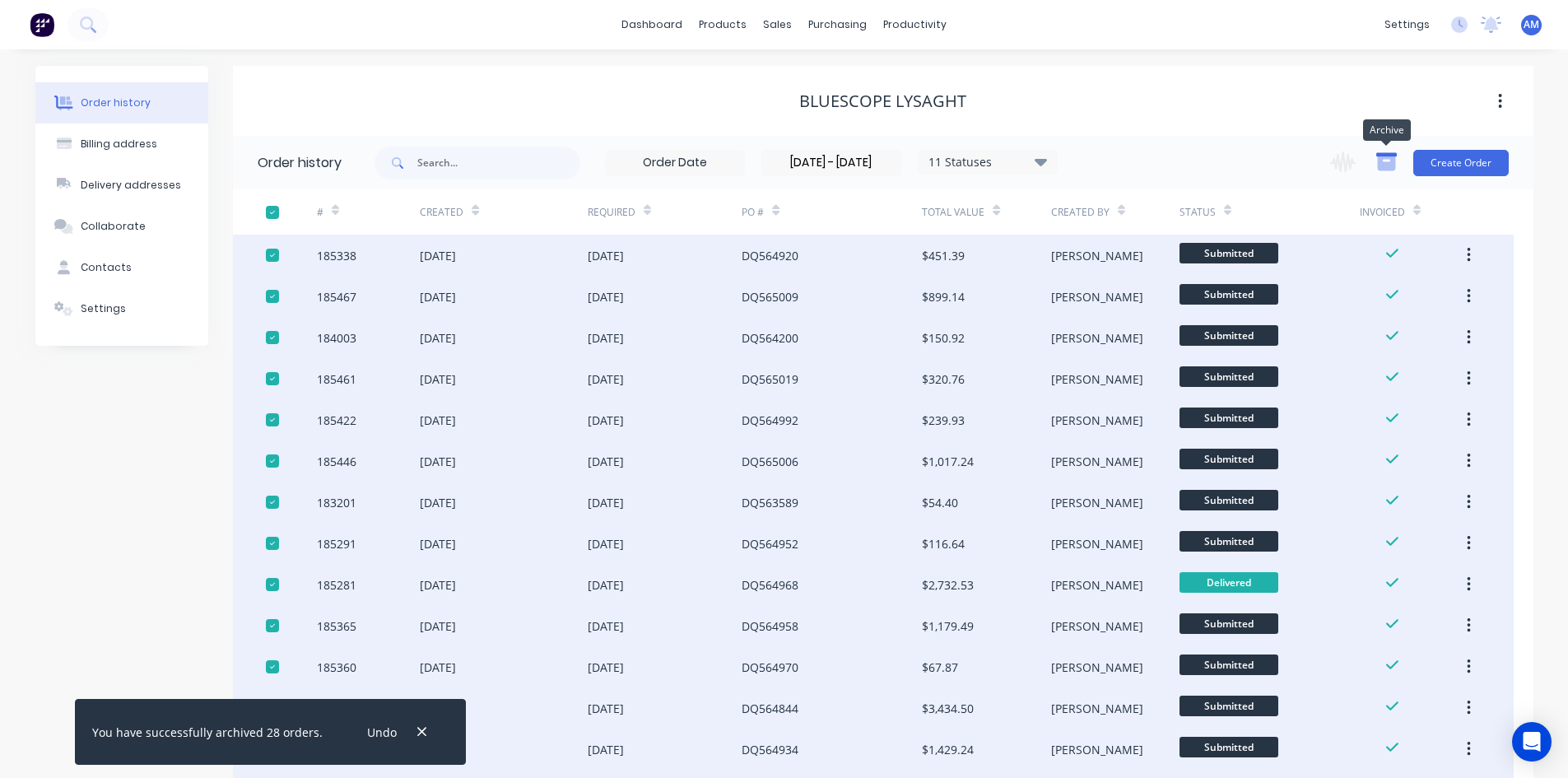
click at [1380, 165] on icon "button" at bounding box center [1386, 163] width 18 height 14
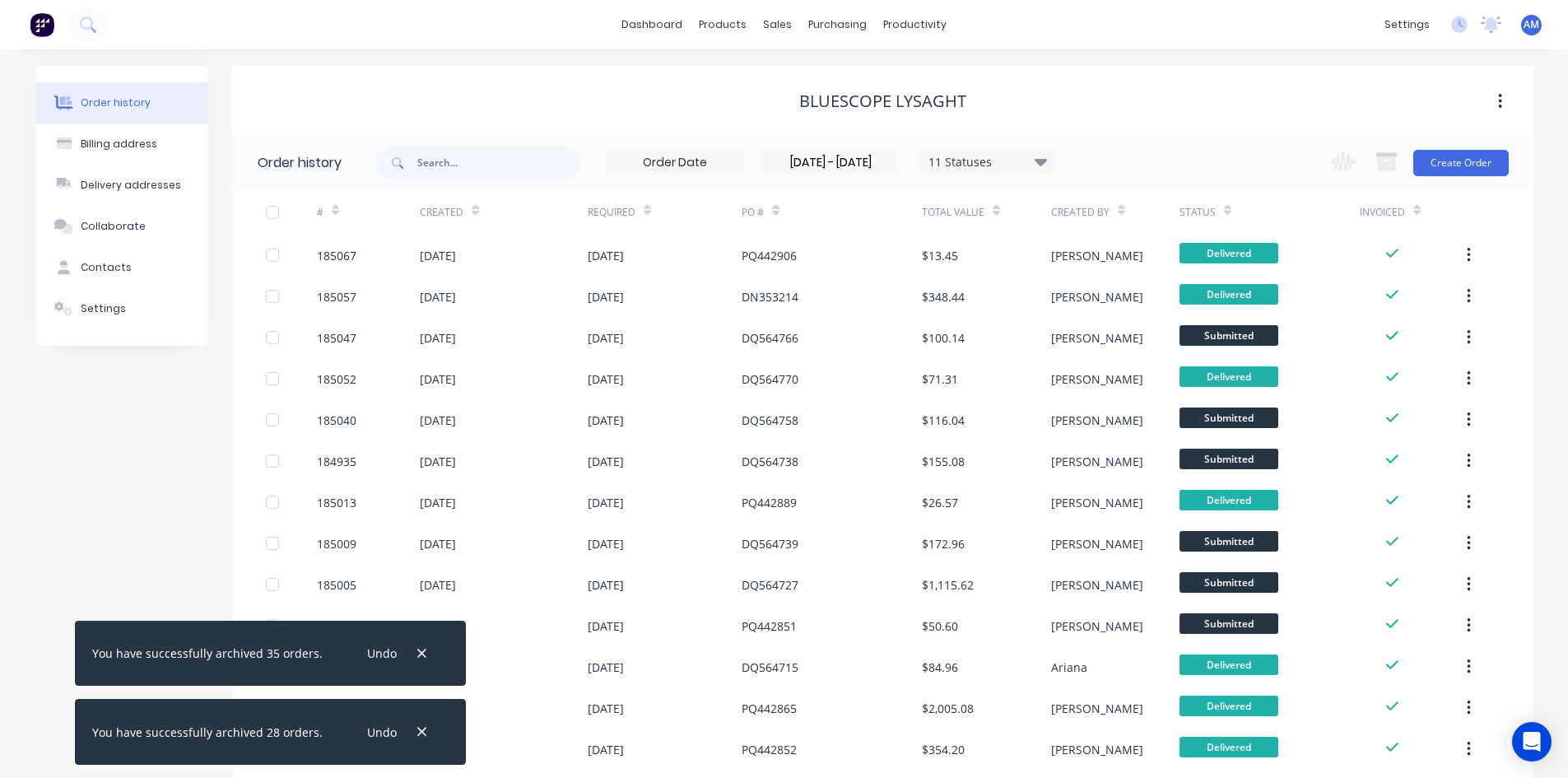
click at [279, 217] on div at bounding box center [272, 213] width 33 height 33
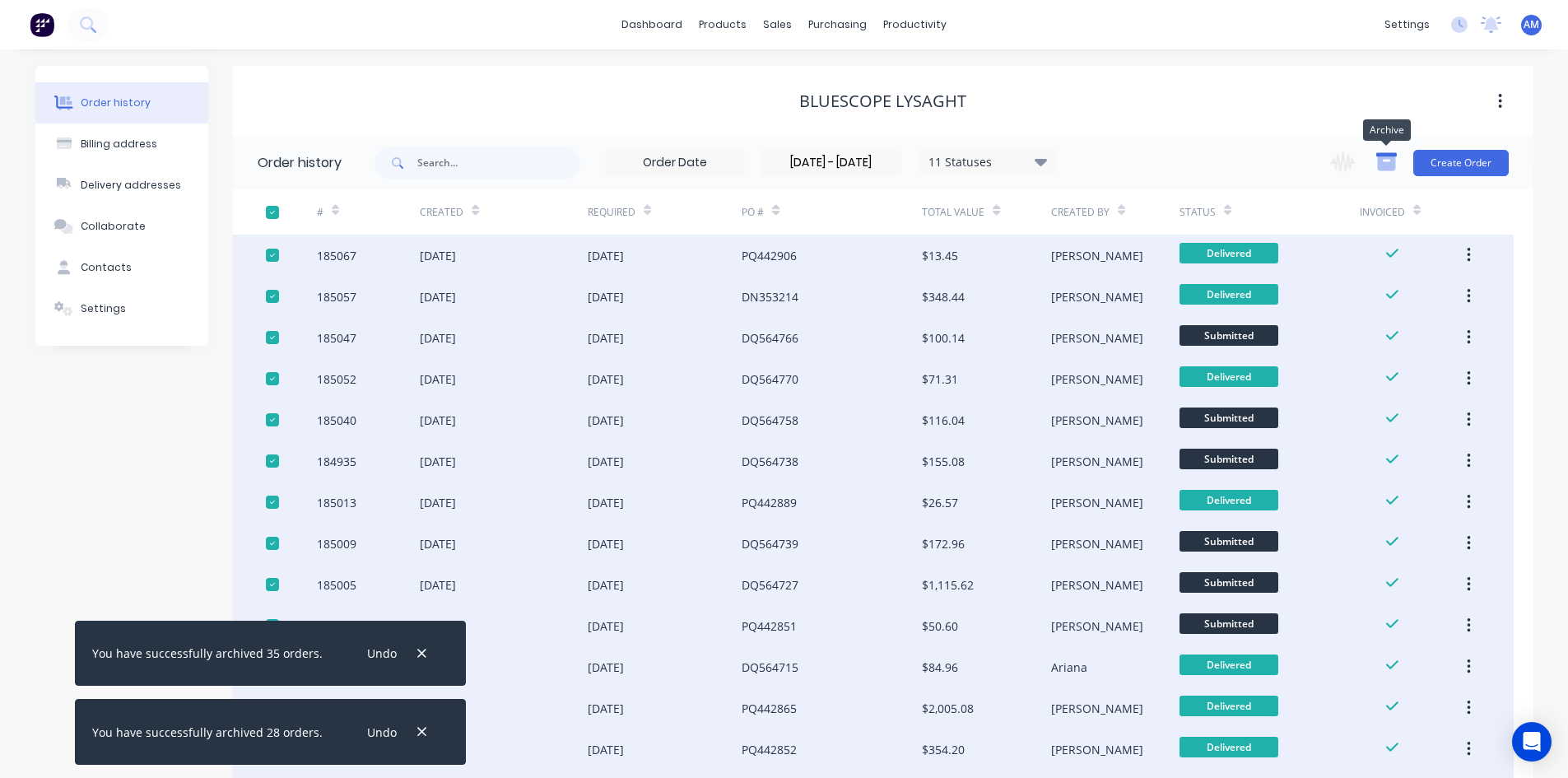
click at [1393, 166] on icon "button" at bounding box center [1386, 163] width 18 height 14
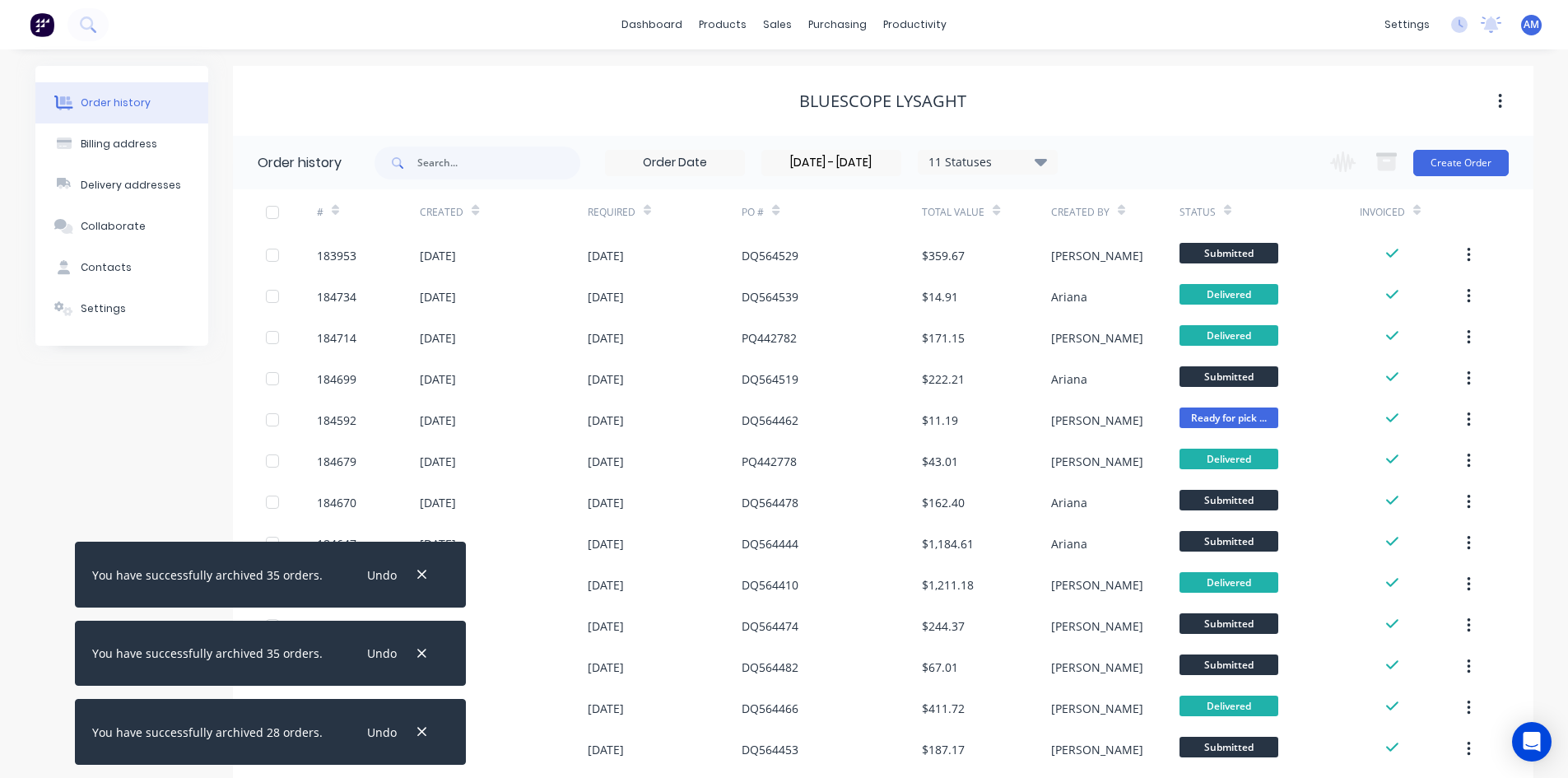
click at [278, 216] on div at bounding box center [272, 213] width 33 height 33
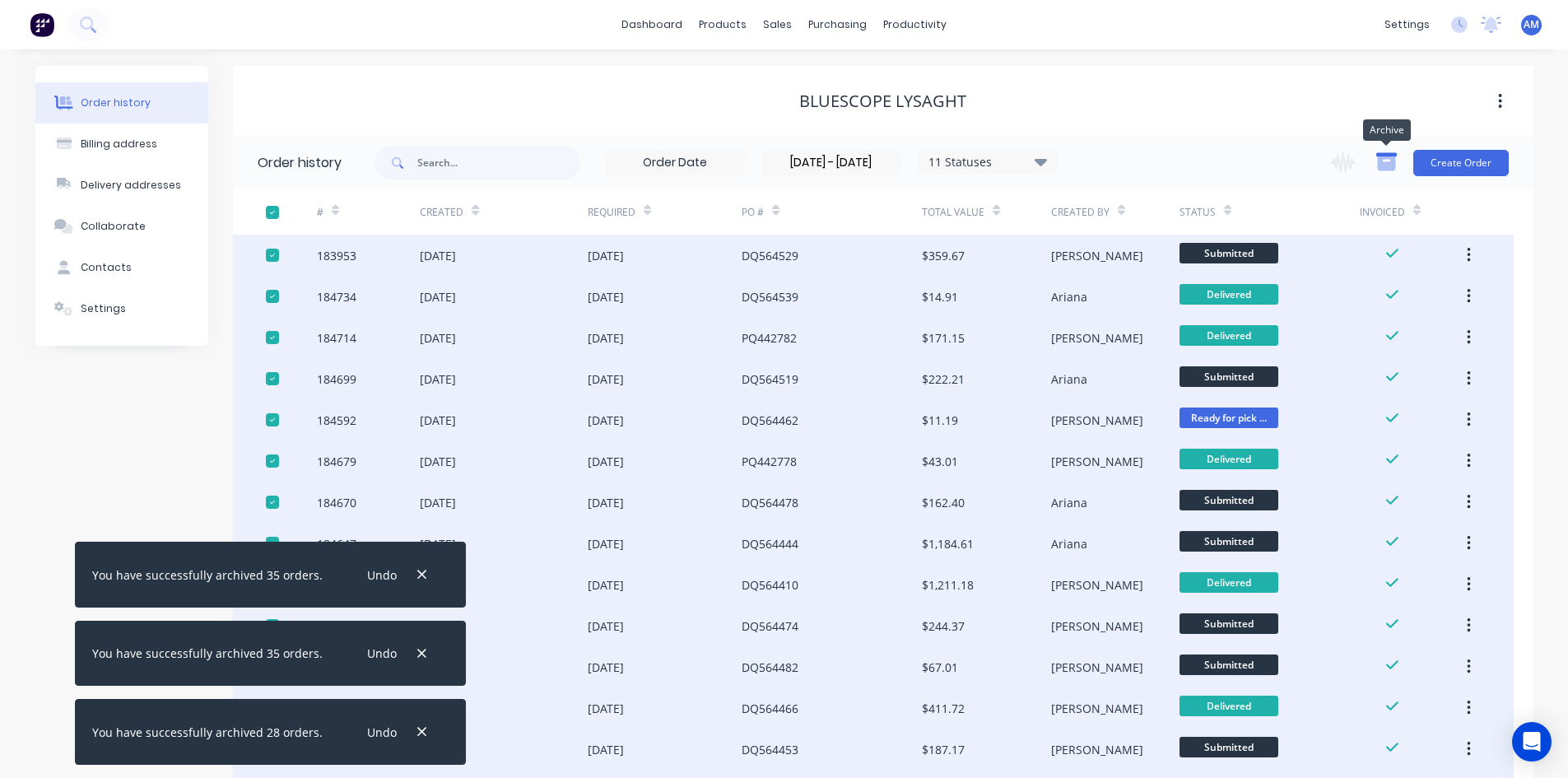
click at [1390, 168] on icon "button" at bounding box center [1386, 163] width 18 height 14
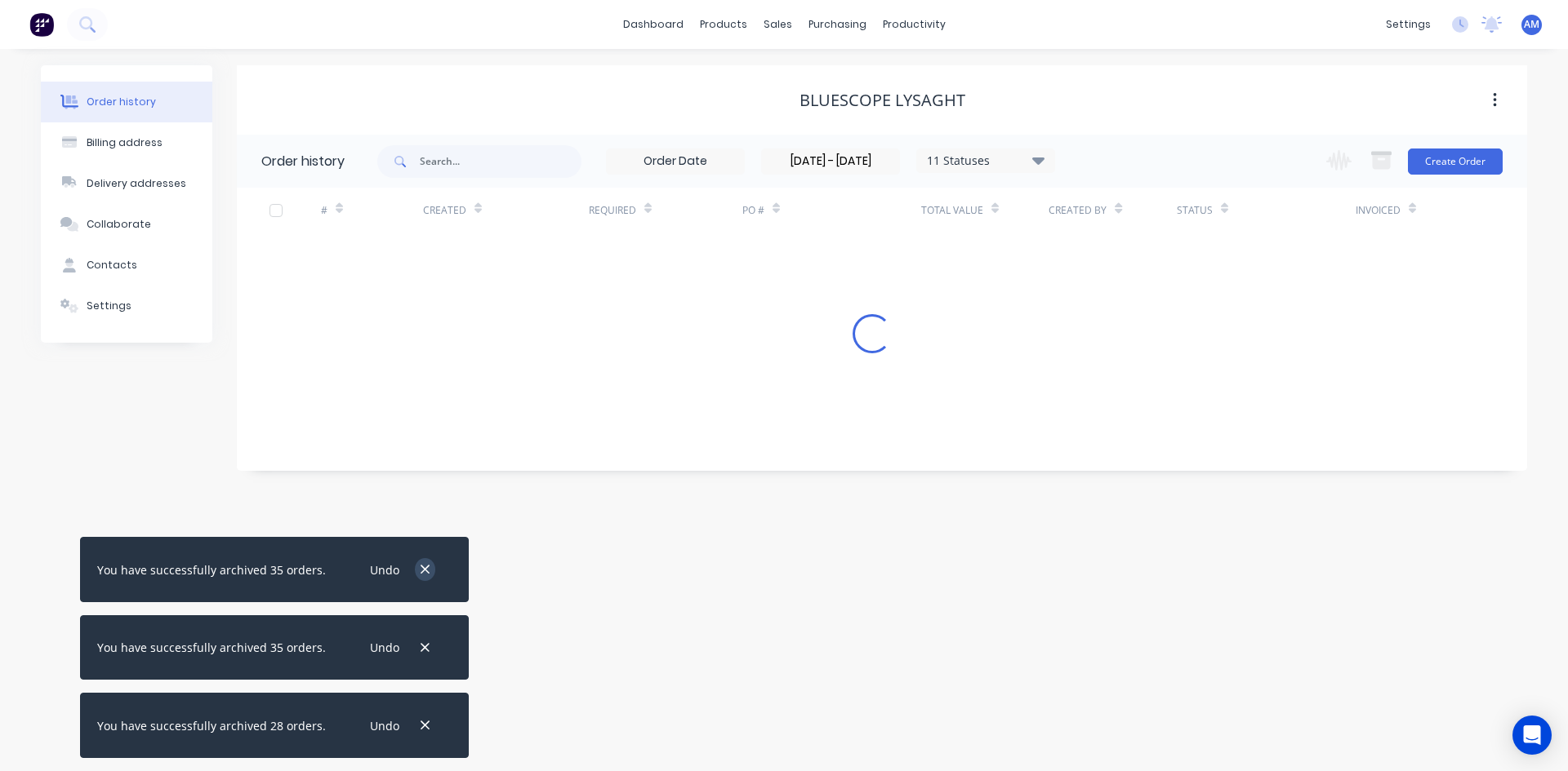
click at [419, 563] on icon "button" at bounding box center [425, 570] width 11 height 15
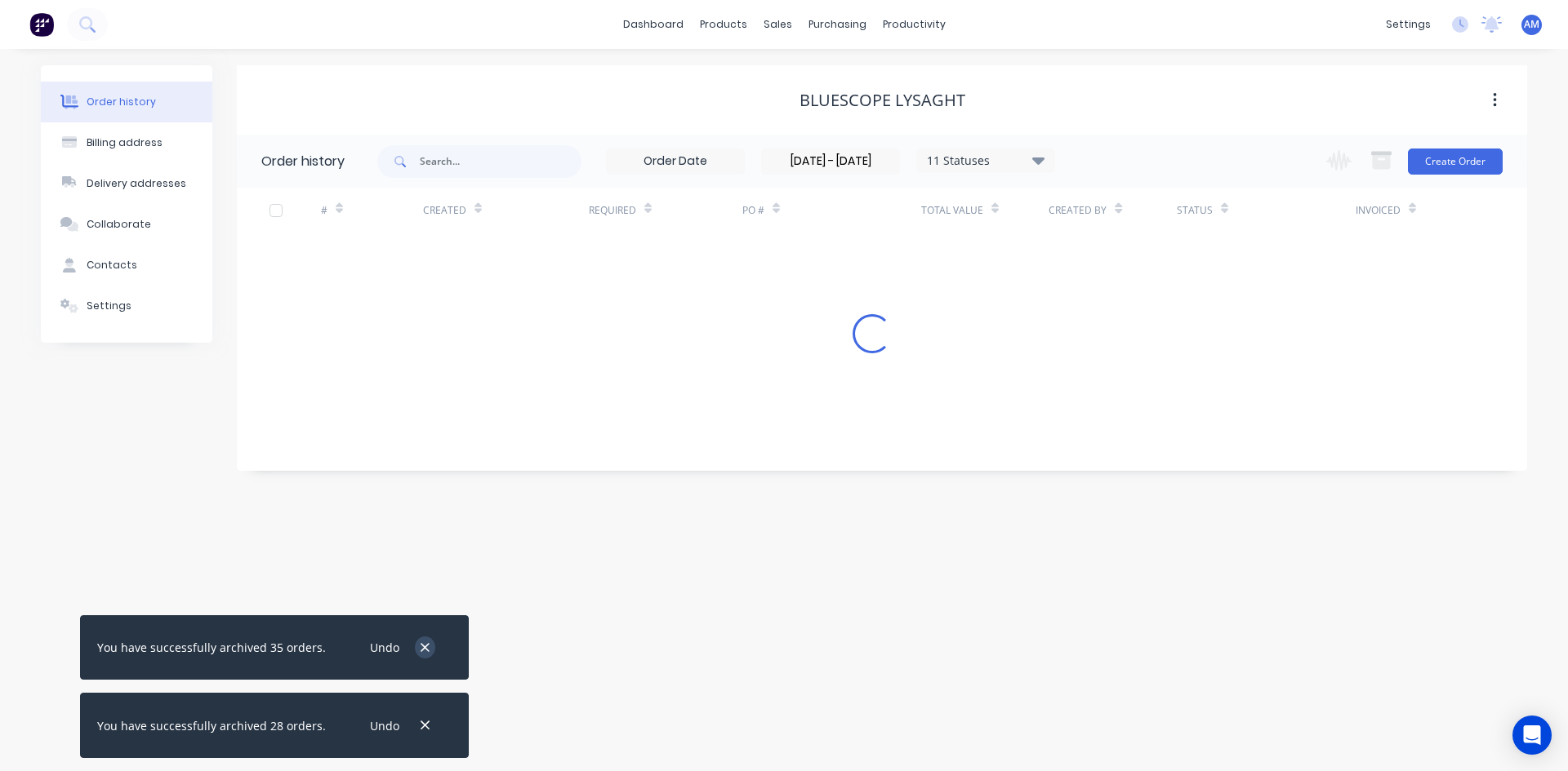
click at [420, 651] on icon "button" at bounding box center [425, 647] width 9 height 9
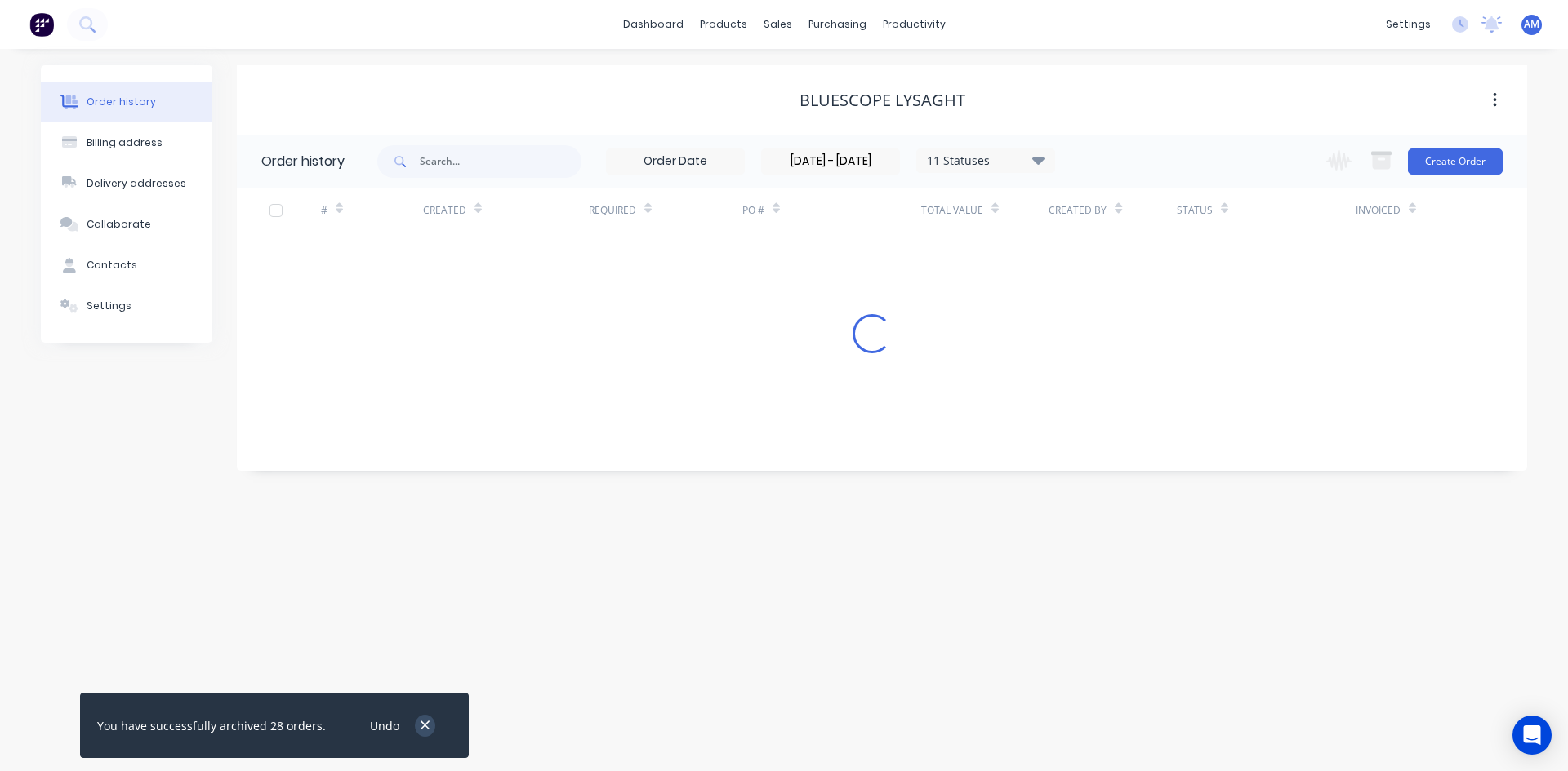
click at [420, 724] on icon "button" at bounding box center [425, 726] width 9 height 9
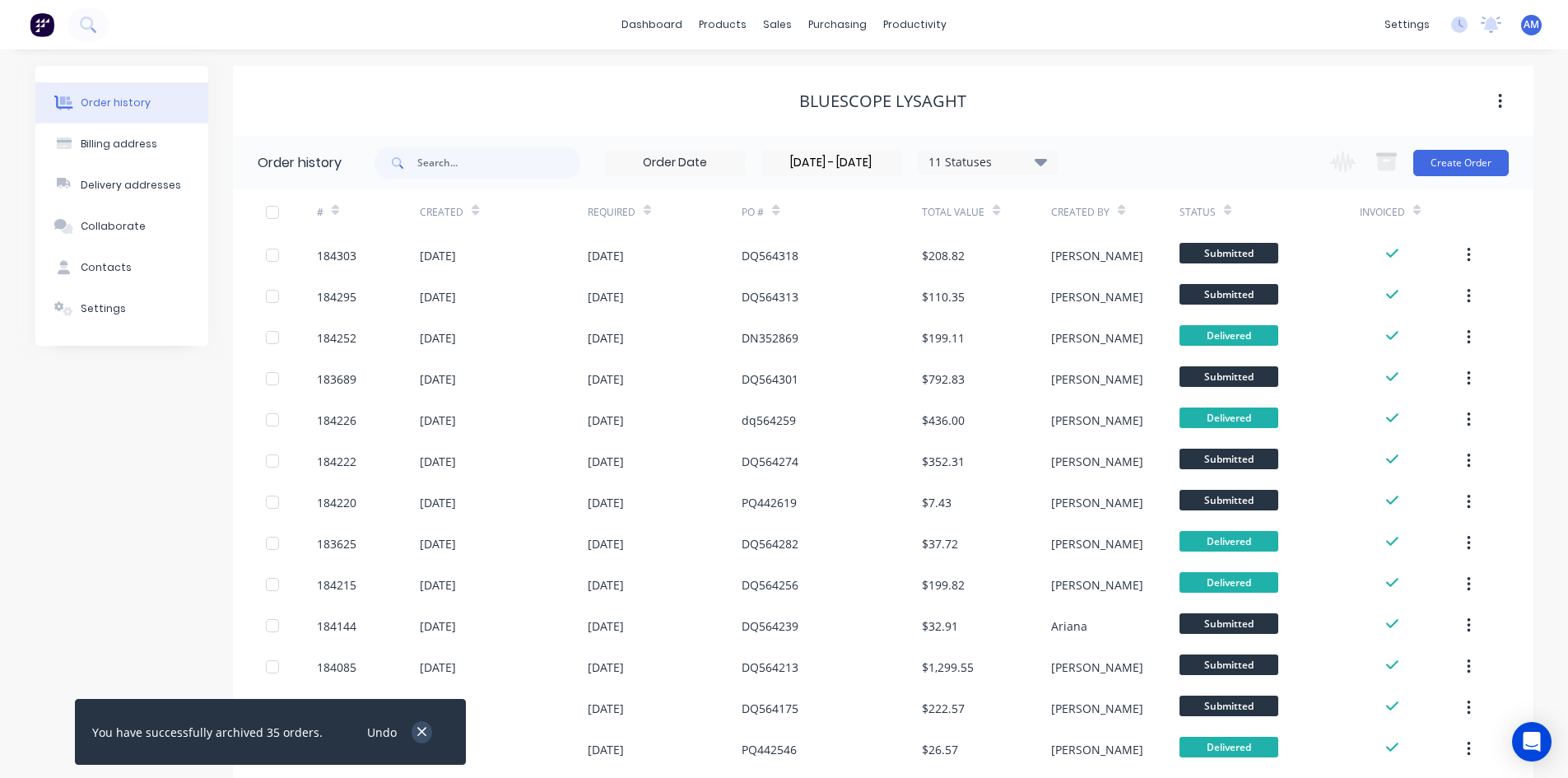
click at [412, 737] on button "button" at bounding box center [422, 732] width 20 height 22
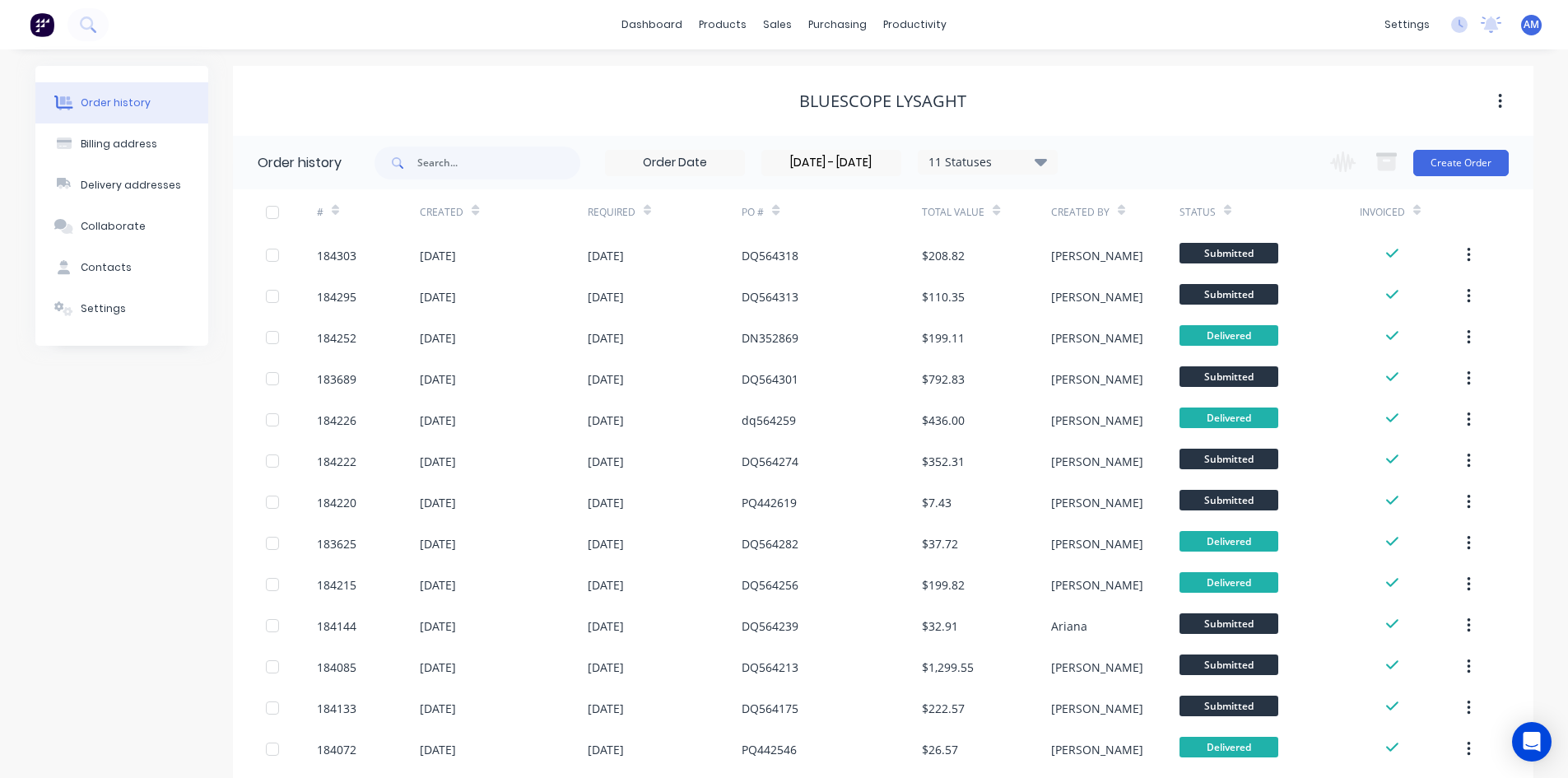
click at [272, 214] on div at bounding box center [272, 213] width 33 height 33
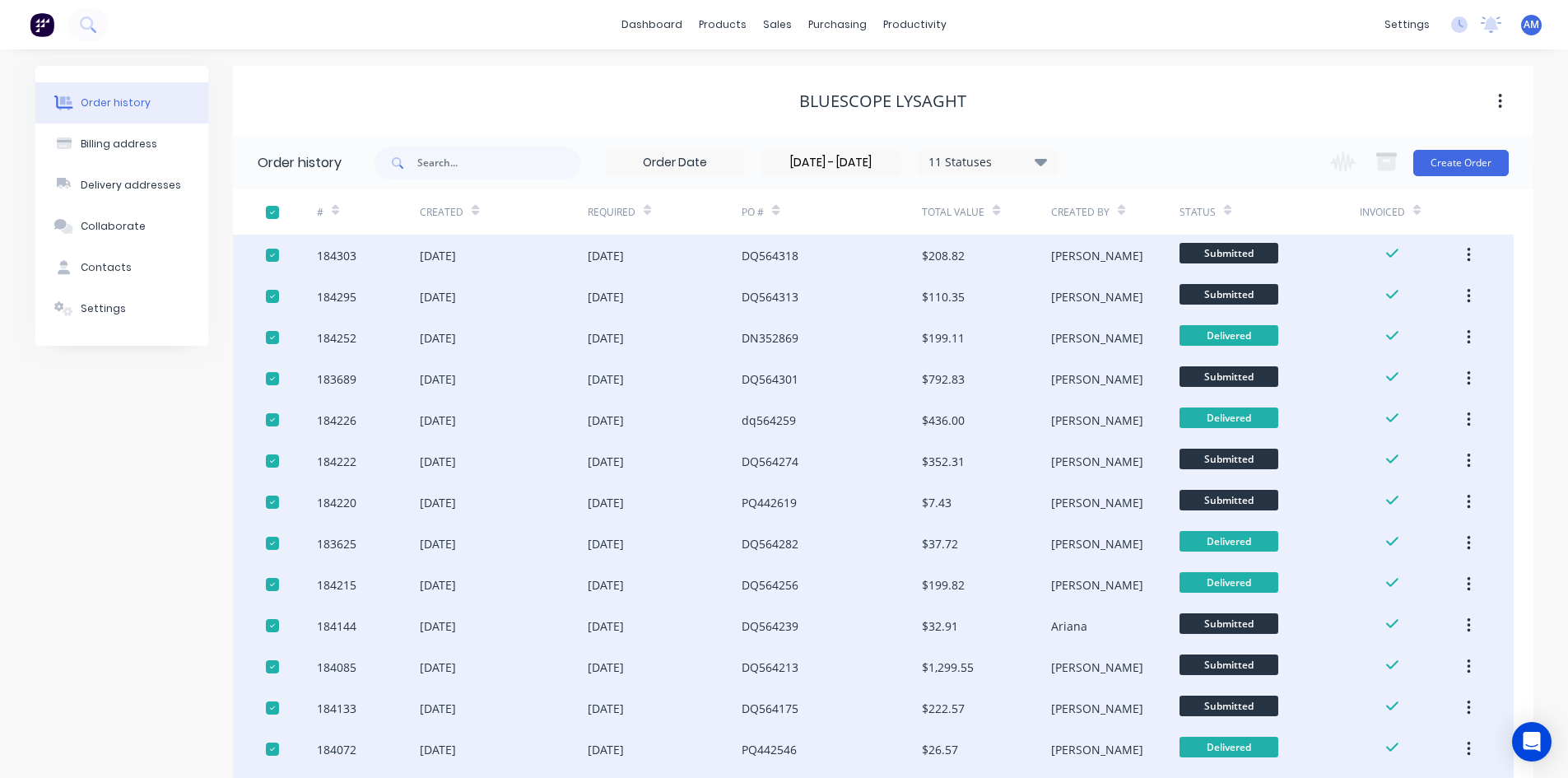
click at [1398, 157] on button "button" at bounding box center [1386, 162] width 40 height 32
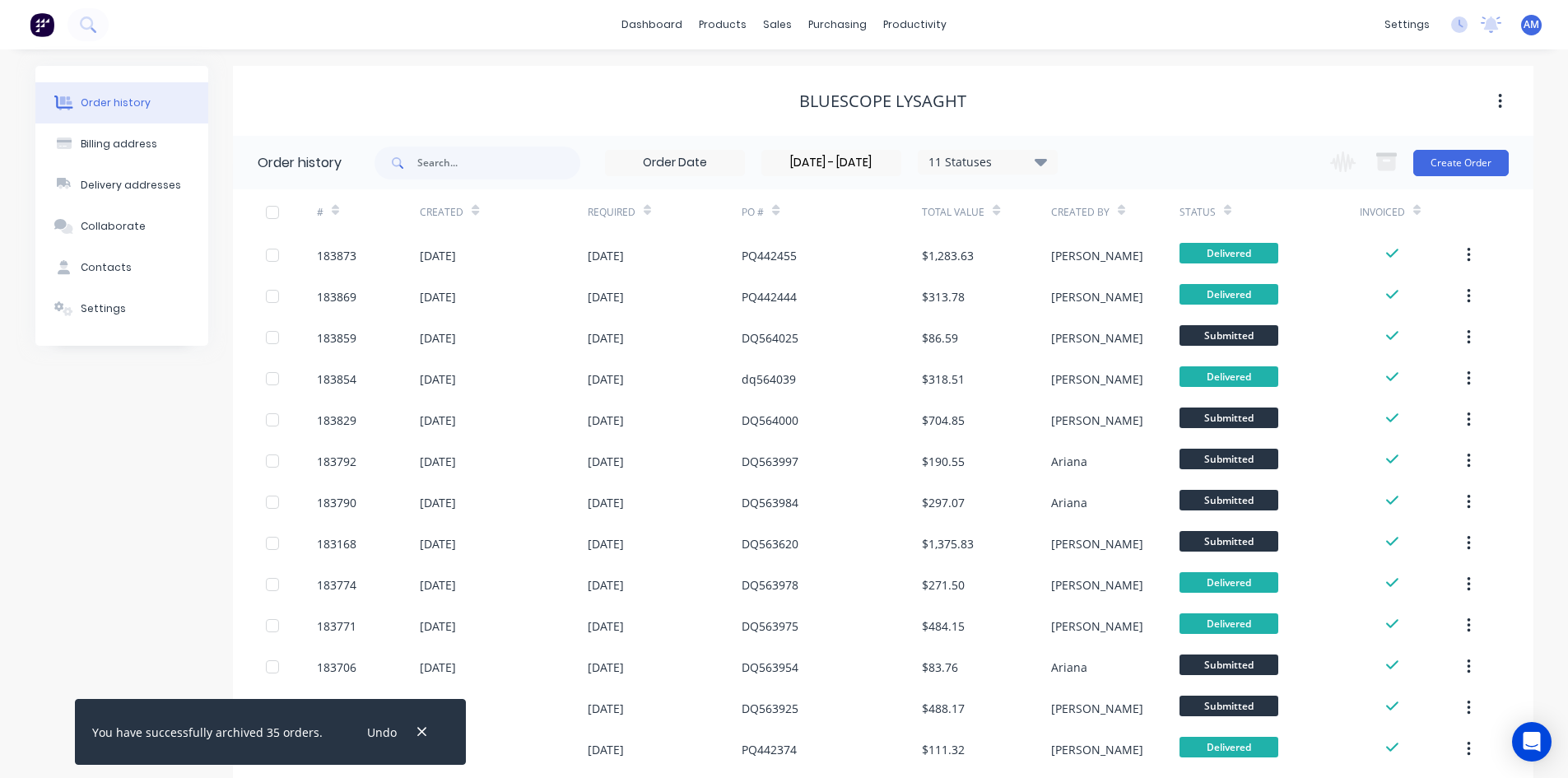
click at [273, 212] on div at bounding box center [272, 213] width 33 height 33
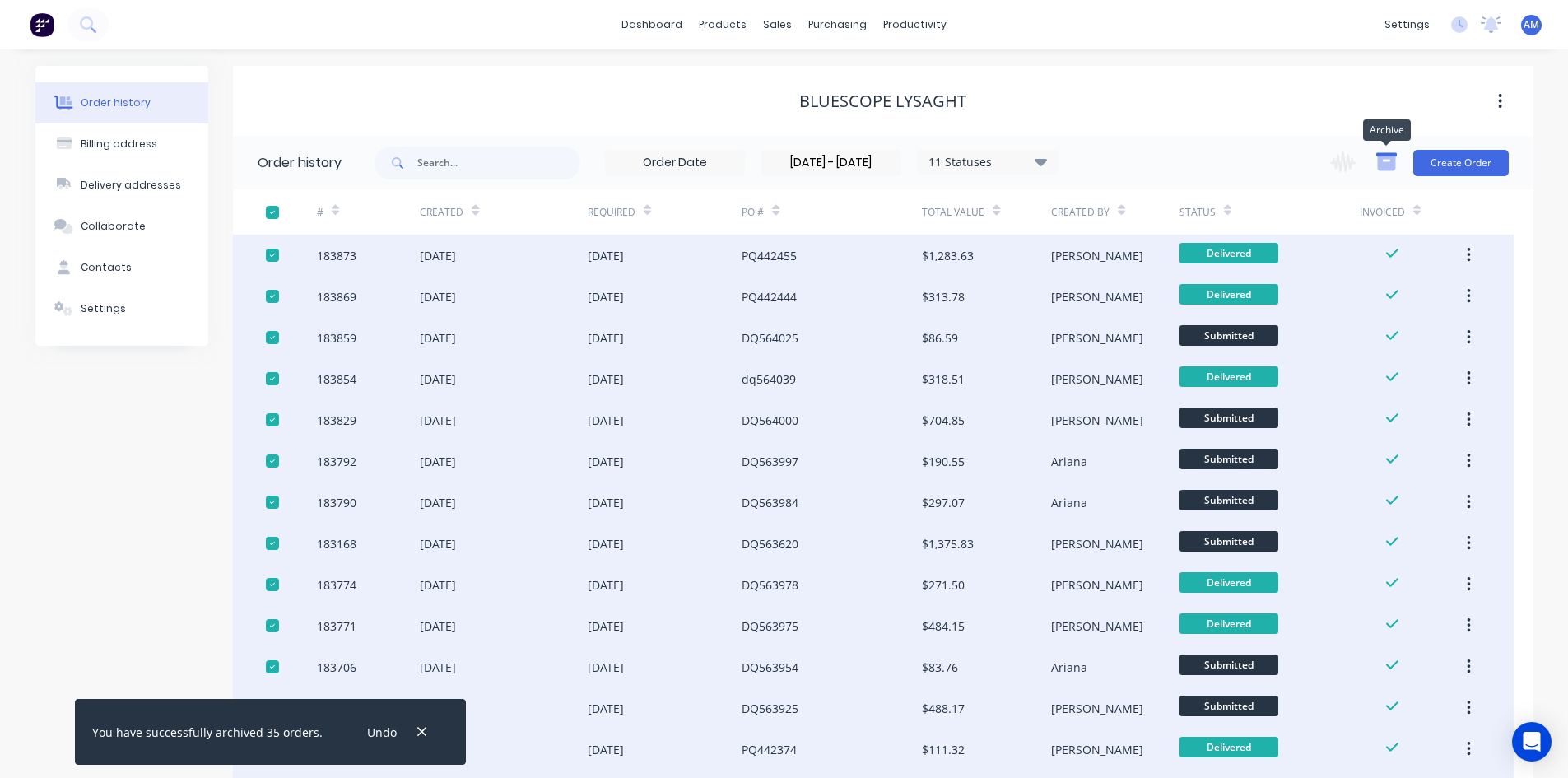
click at [1386, 162] on icon "button" at bounding box center [1386, 163] width 18 height 14
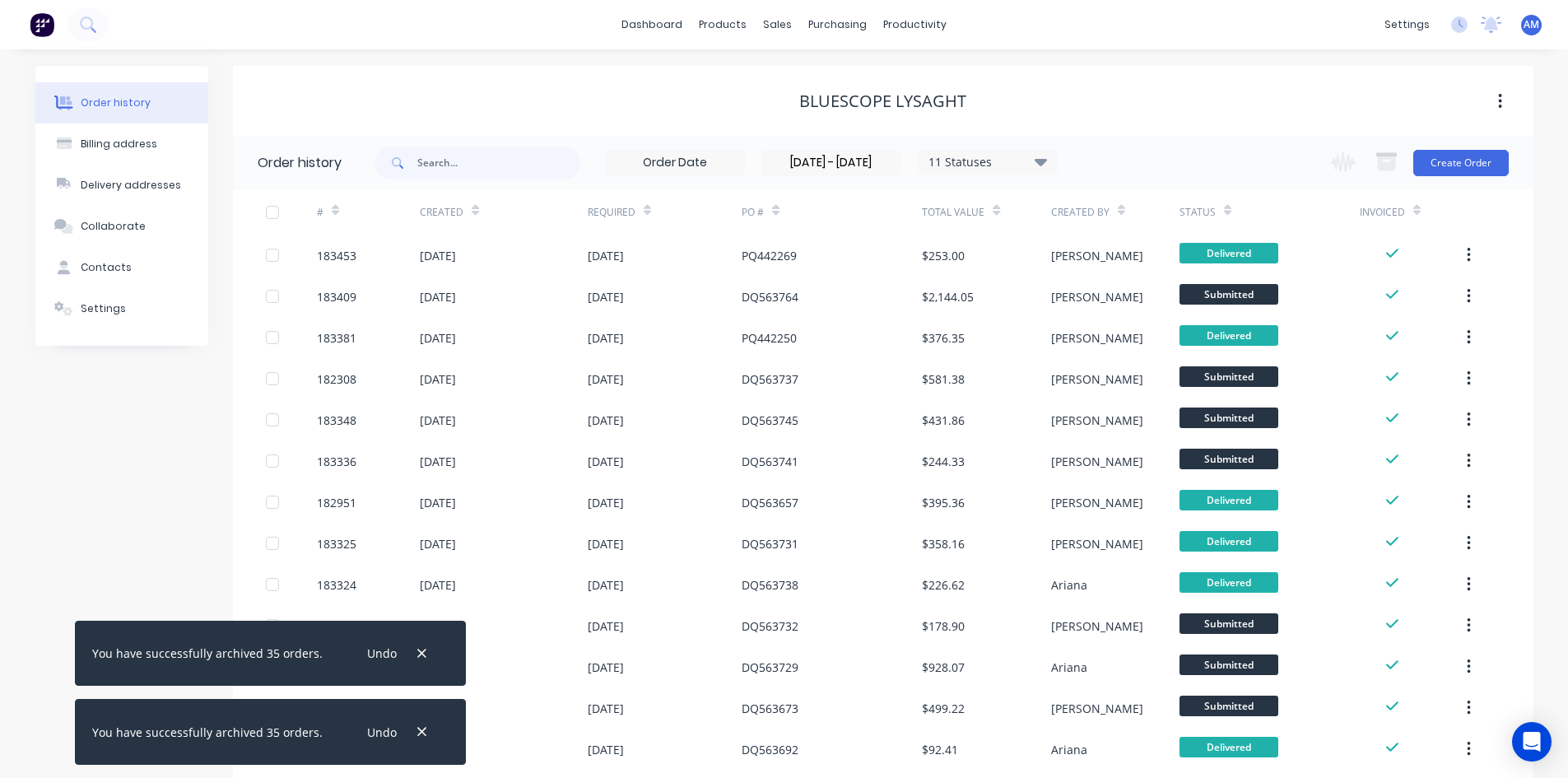
click at [269, 210] on div at bounding box center [272, 213] width 33 height 33
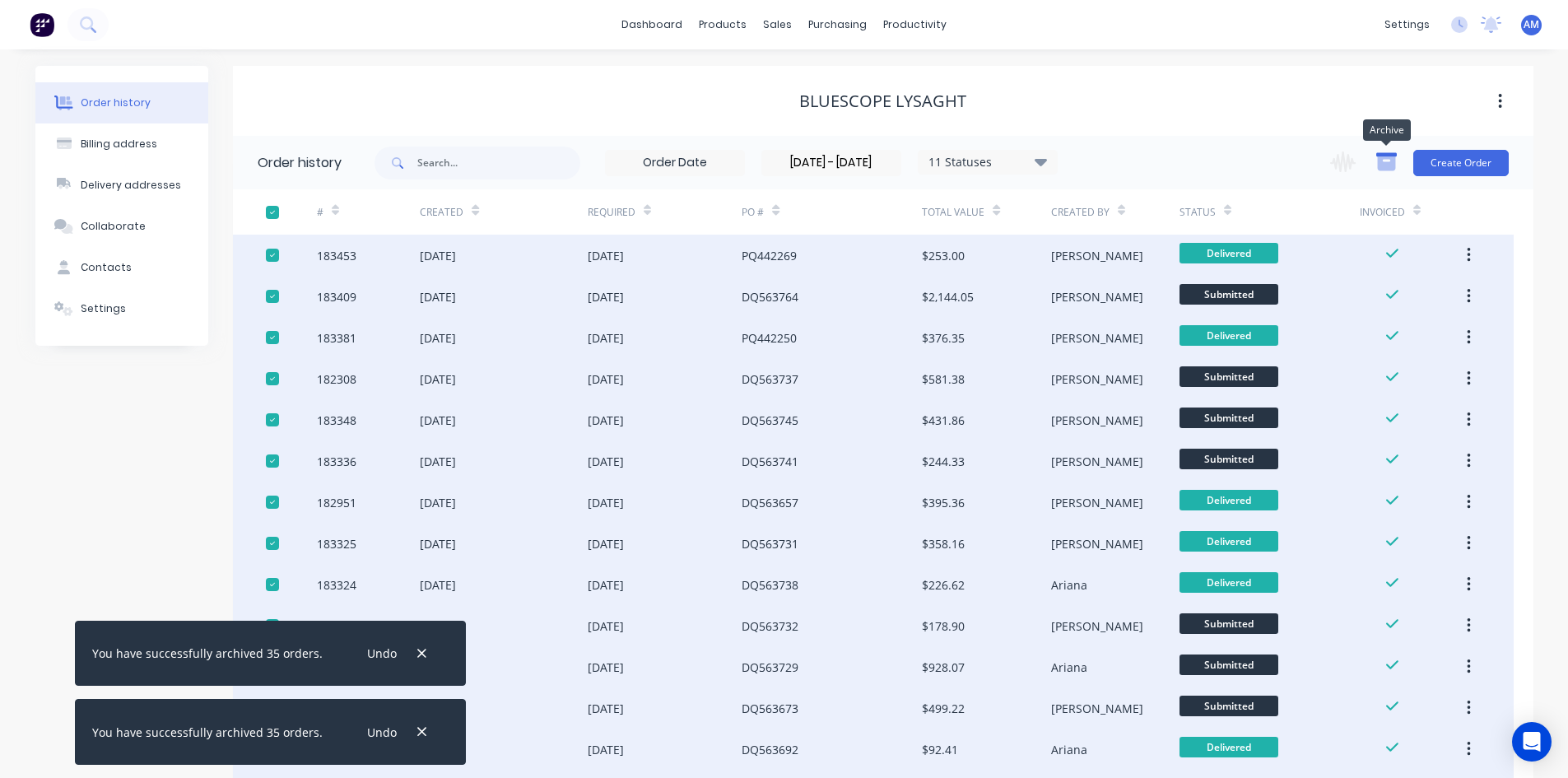
click at [1391, 157] on icon "button" at bounding box center [1386, 163] width 18 height 14
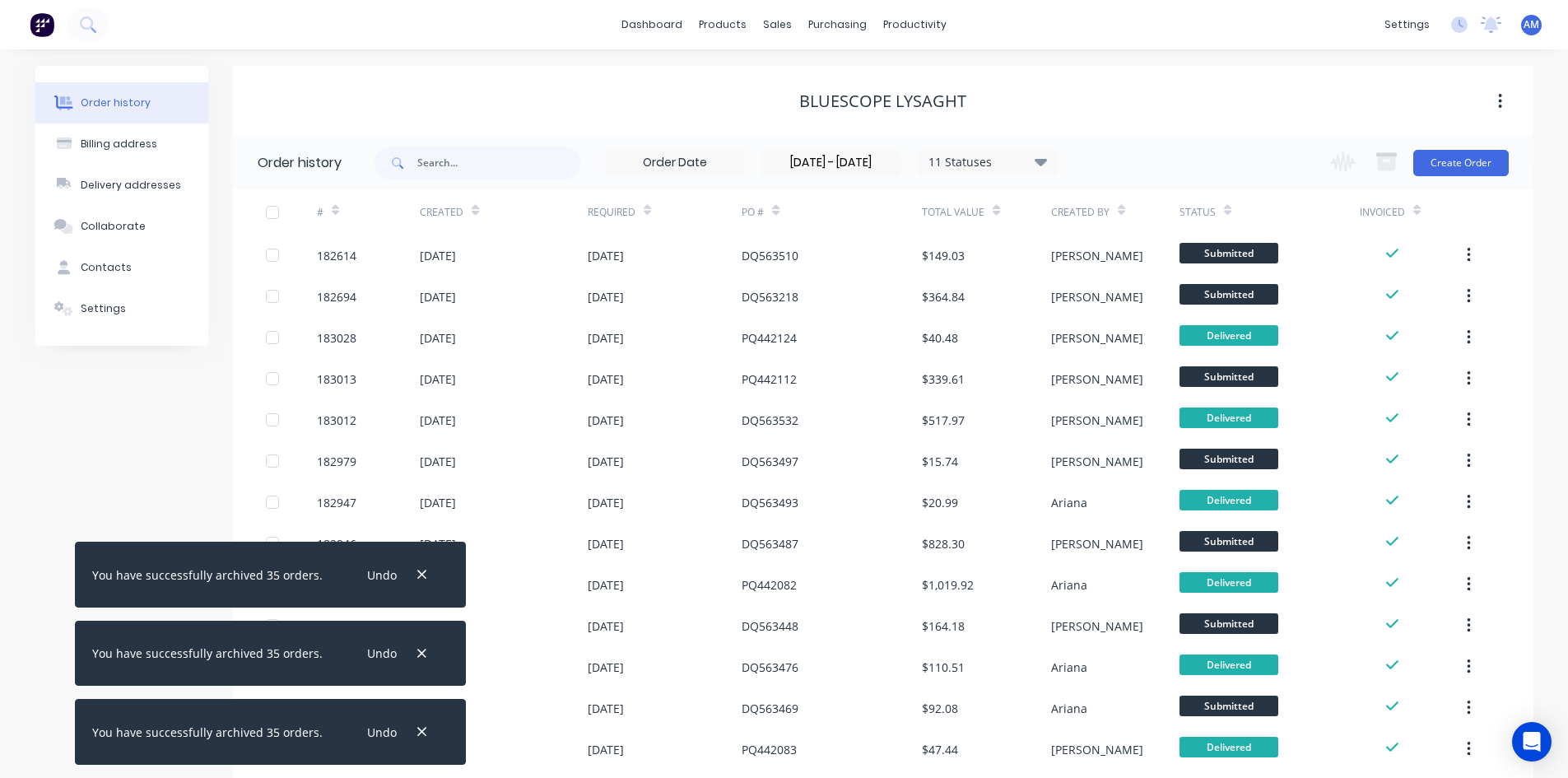
click at [417, 572] on icon "button" at bounding box center [422, 575] width 9 height 9
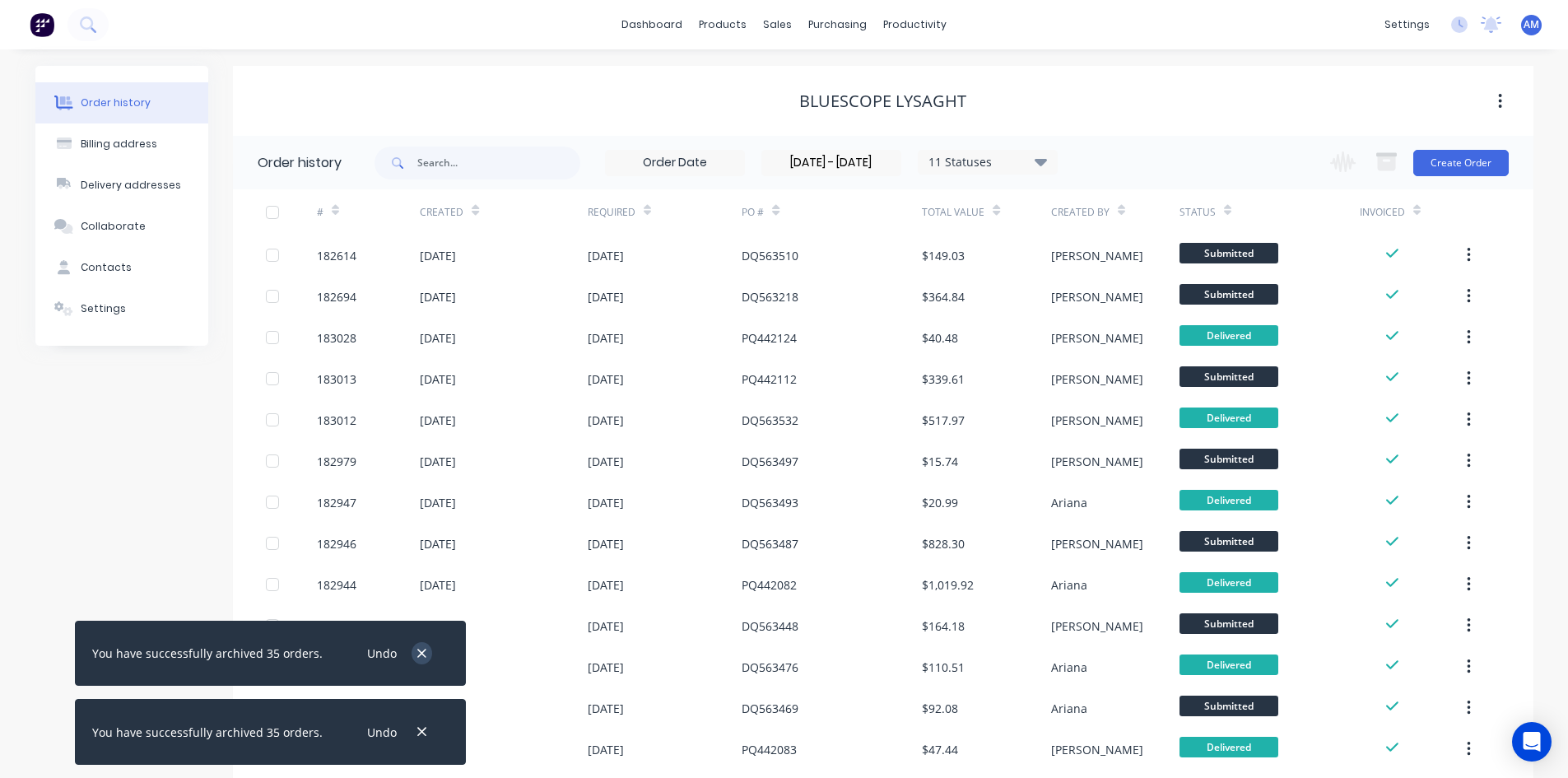
click at [416, 649] on icon "button" at bounding box center [422, 654] width 11 height 15
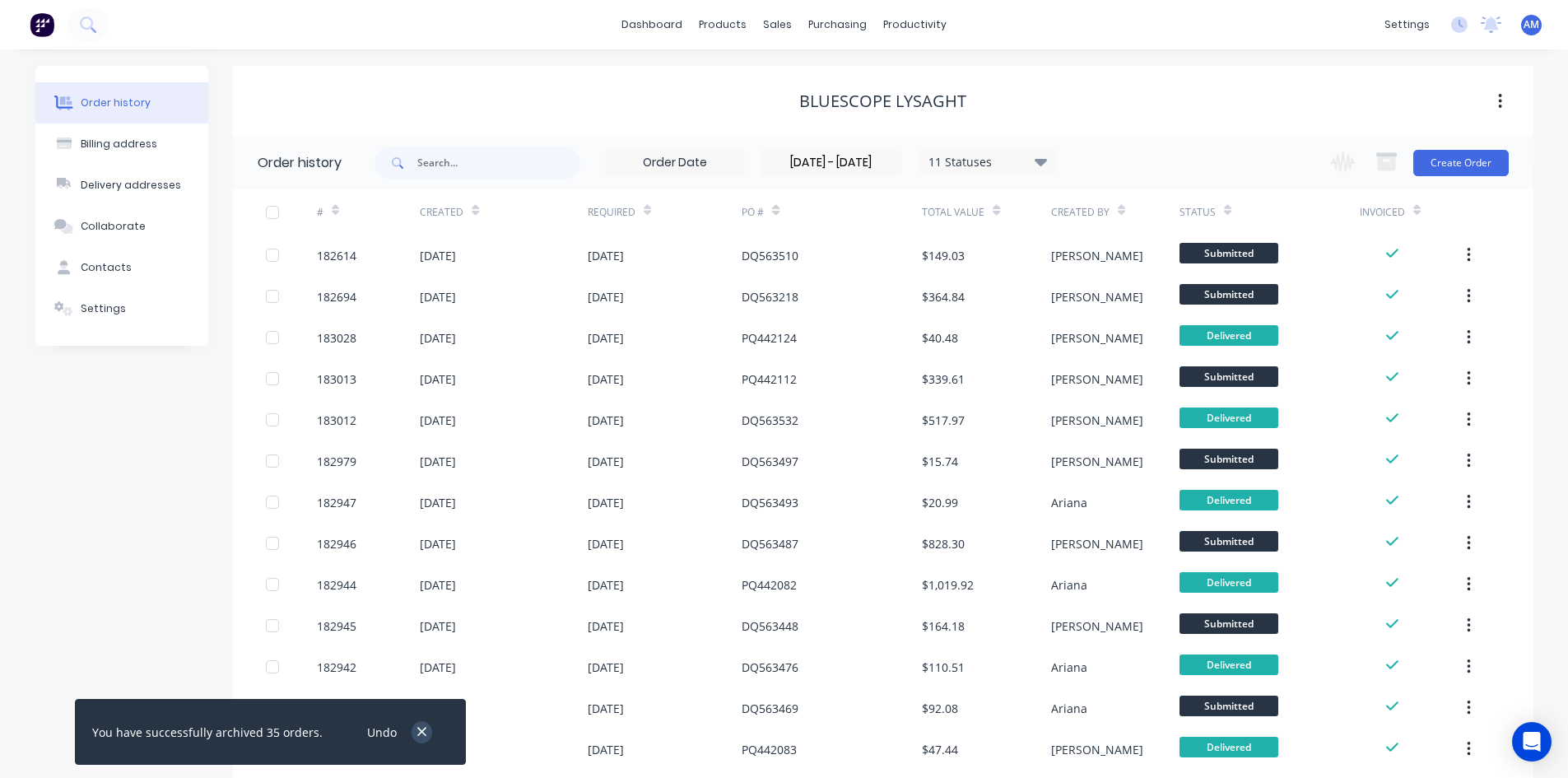
click at [416, 733] on icon "button" at bounding box center [422, 732] width 11 height 15
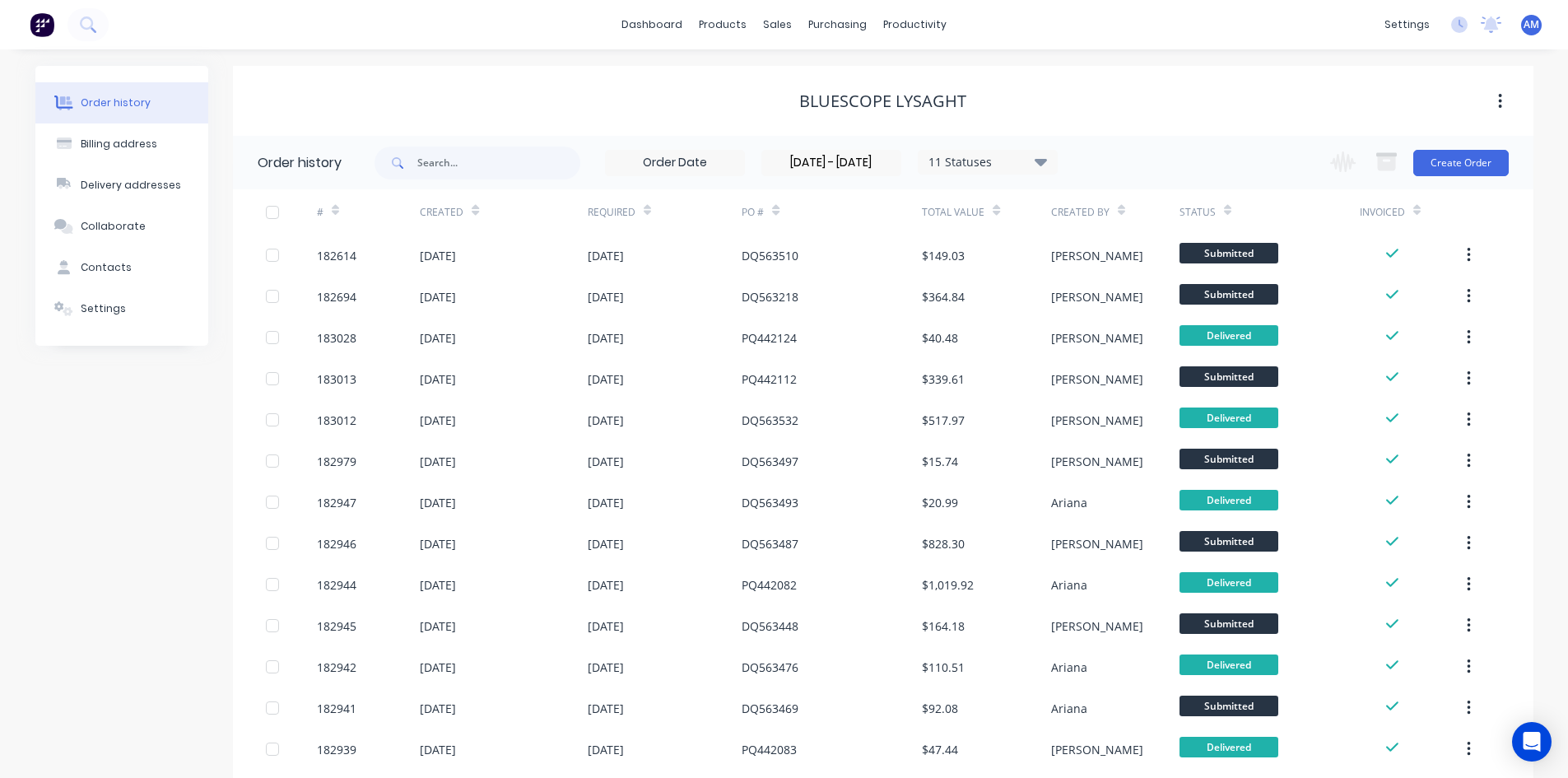
click at [271, 212] on div at bounding box center [272, 213] width 33 height 33
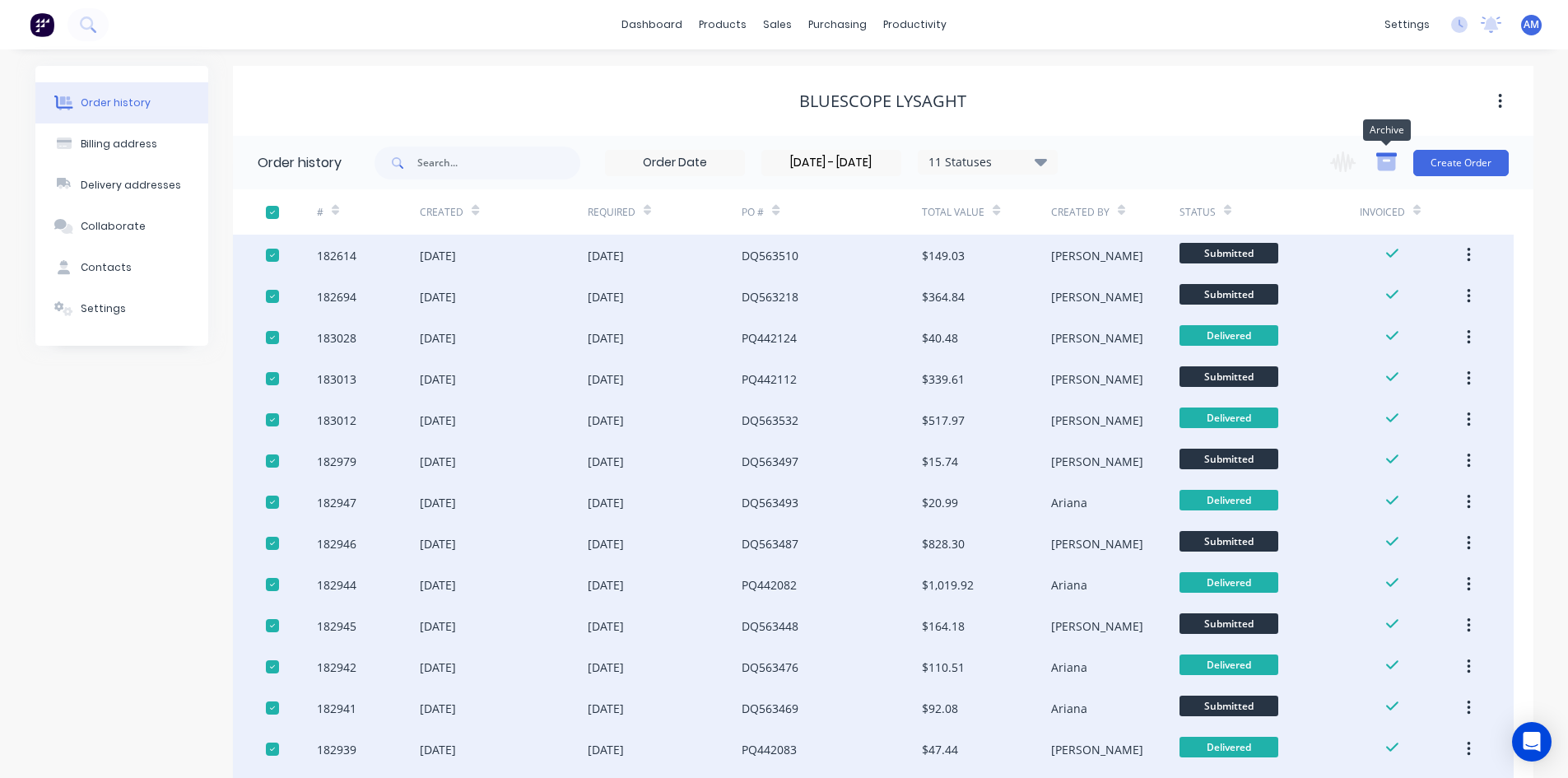
click at [1391, 162] on icon "button" at bounding box center [1386, 163] width 18 height 14
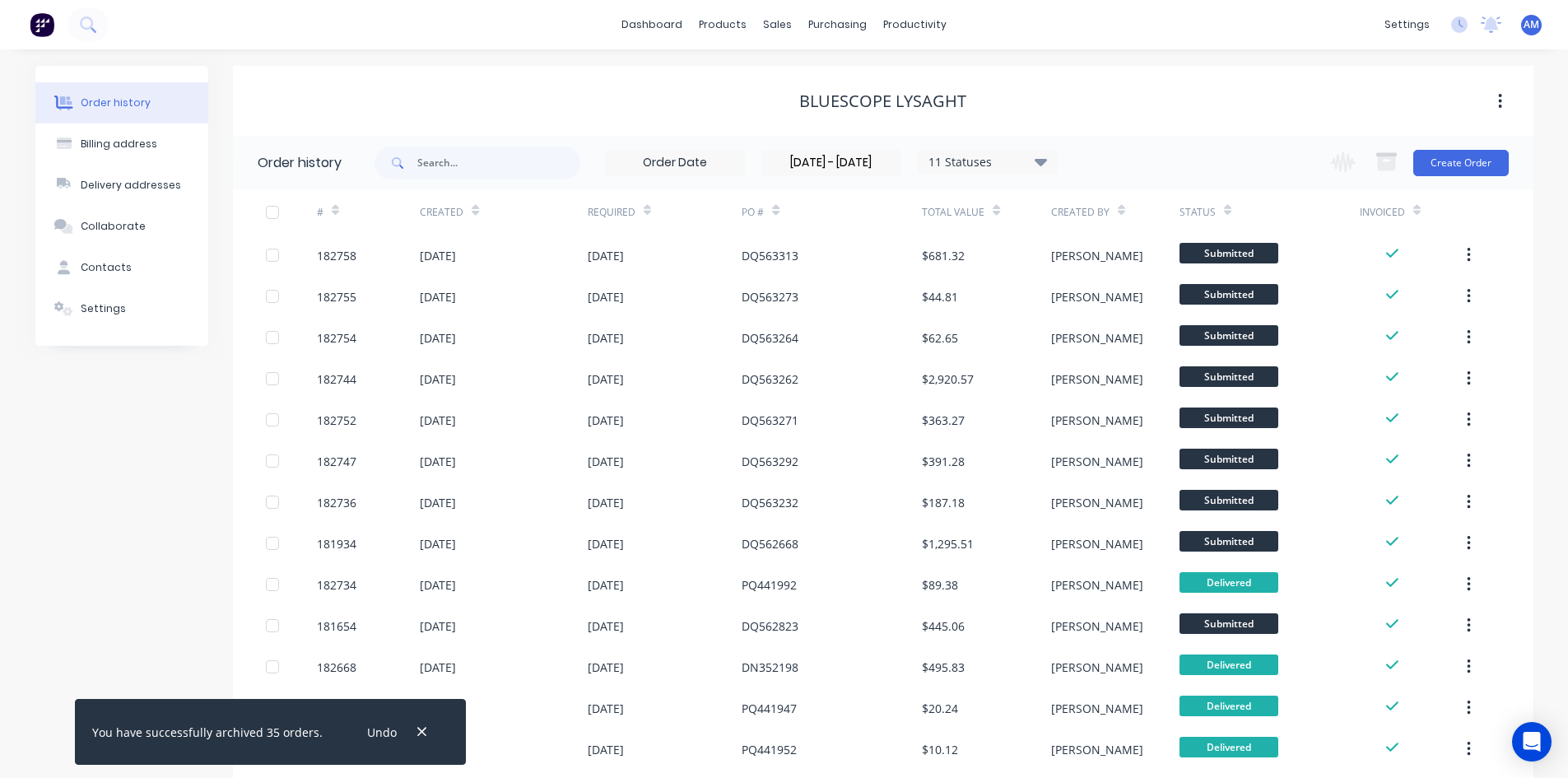
click at [268, 210] on div at bounding box center [272, 213] width 33 height 33
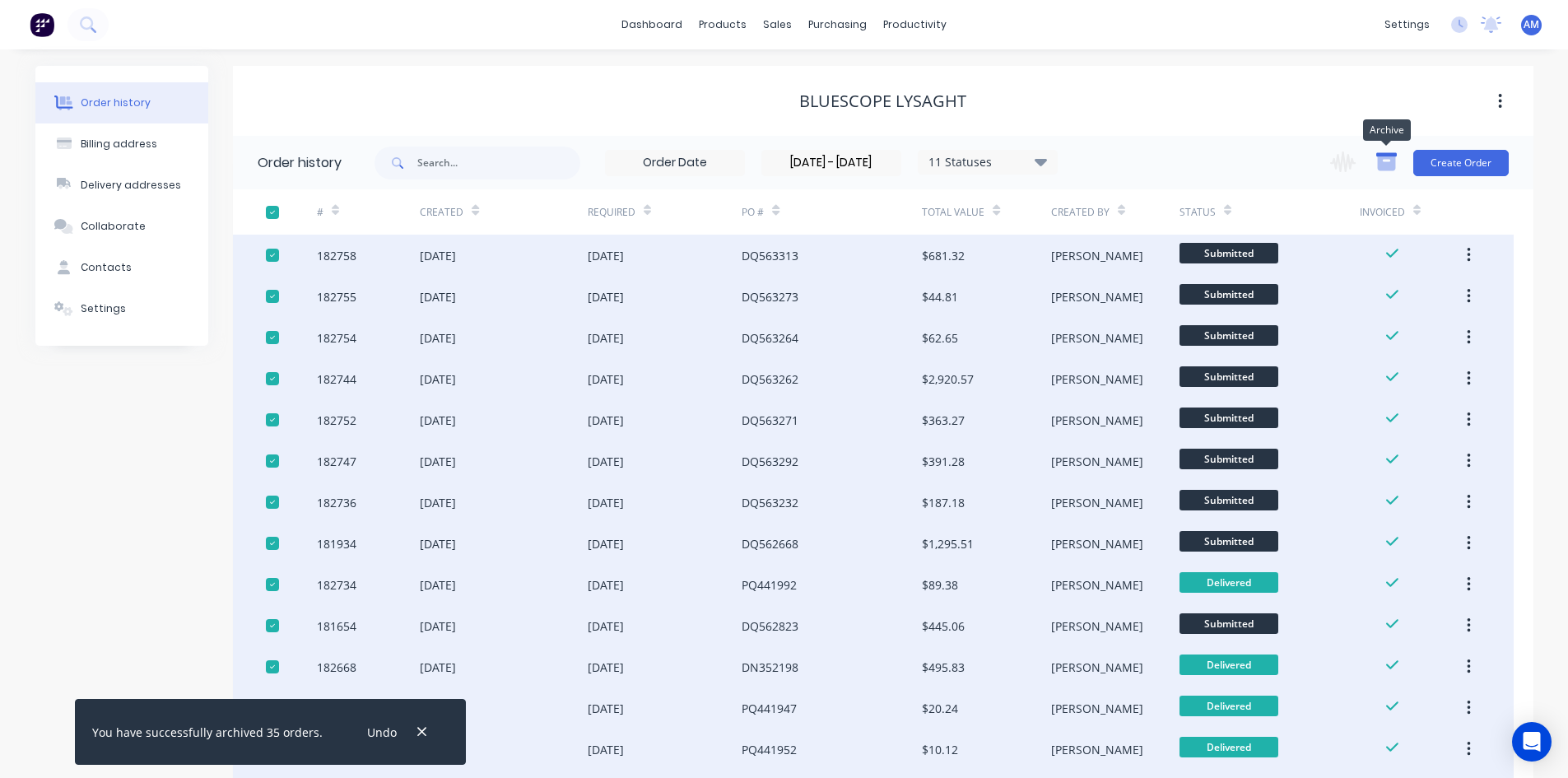
click at [1388, 161] on icon "button" at bounding box center [1386, 161] width 20 height 20
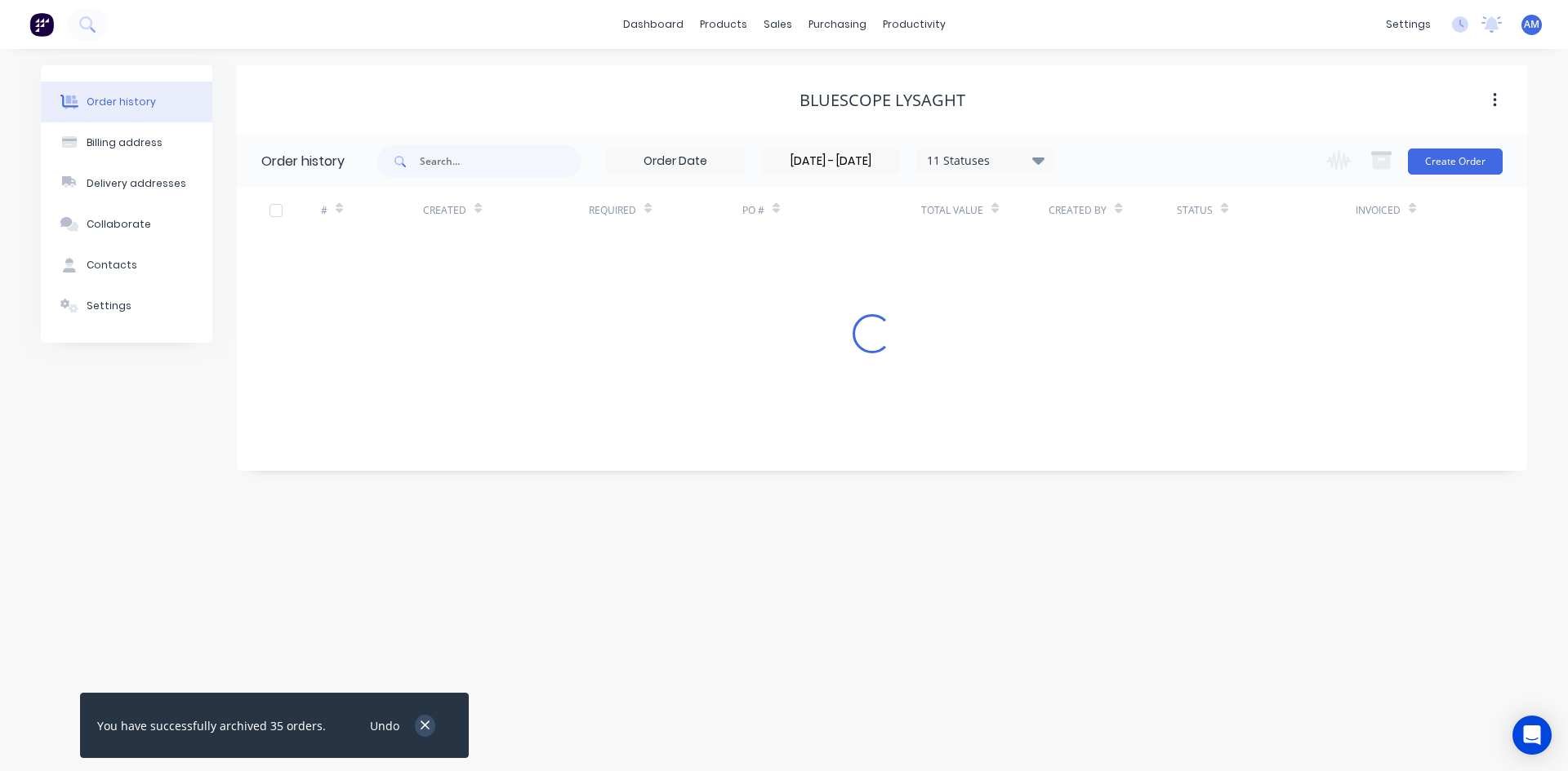
click at [420, 723] on icon "button" at bounding box center [425, 726] width 9 height 9
click at [277, 210] on div at bounding box center [276, 211] width 33 height 33
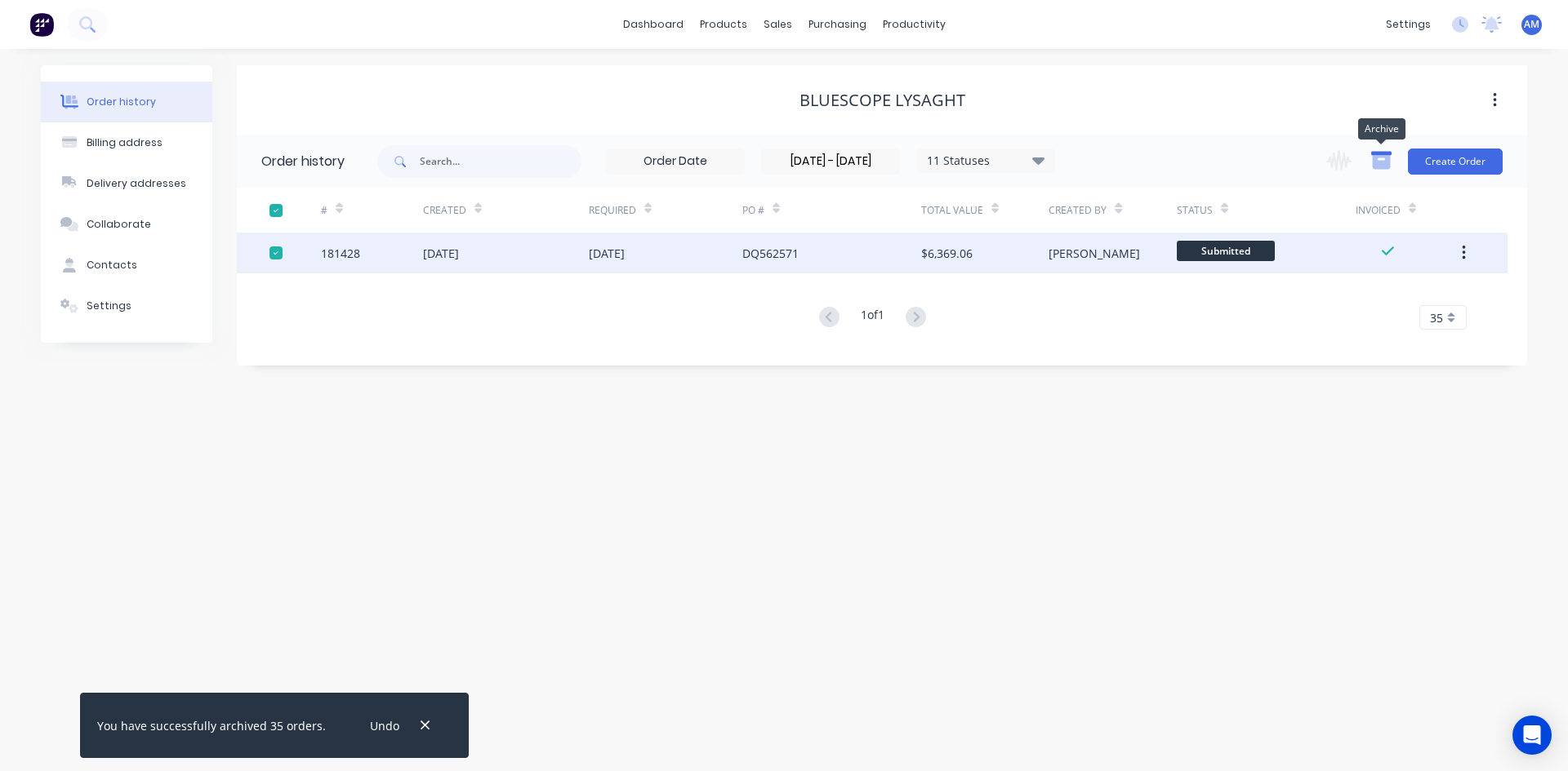
click at [1376, 161] on icon "button" at bounding box center [1382, 162] width 18 height 14
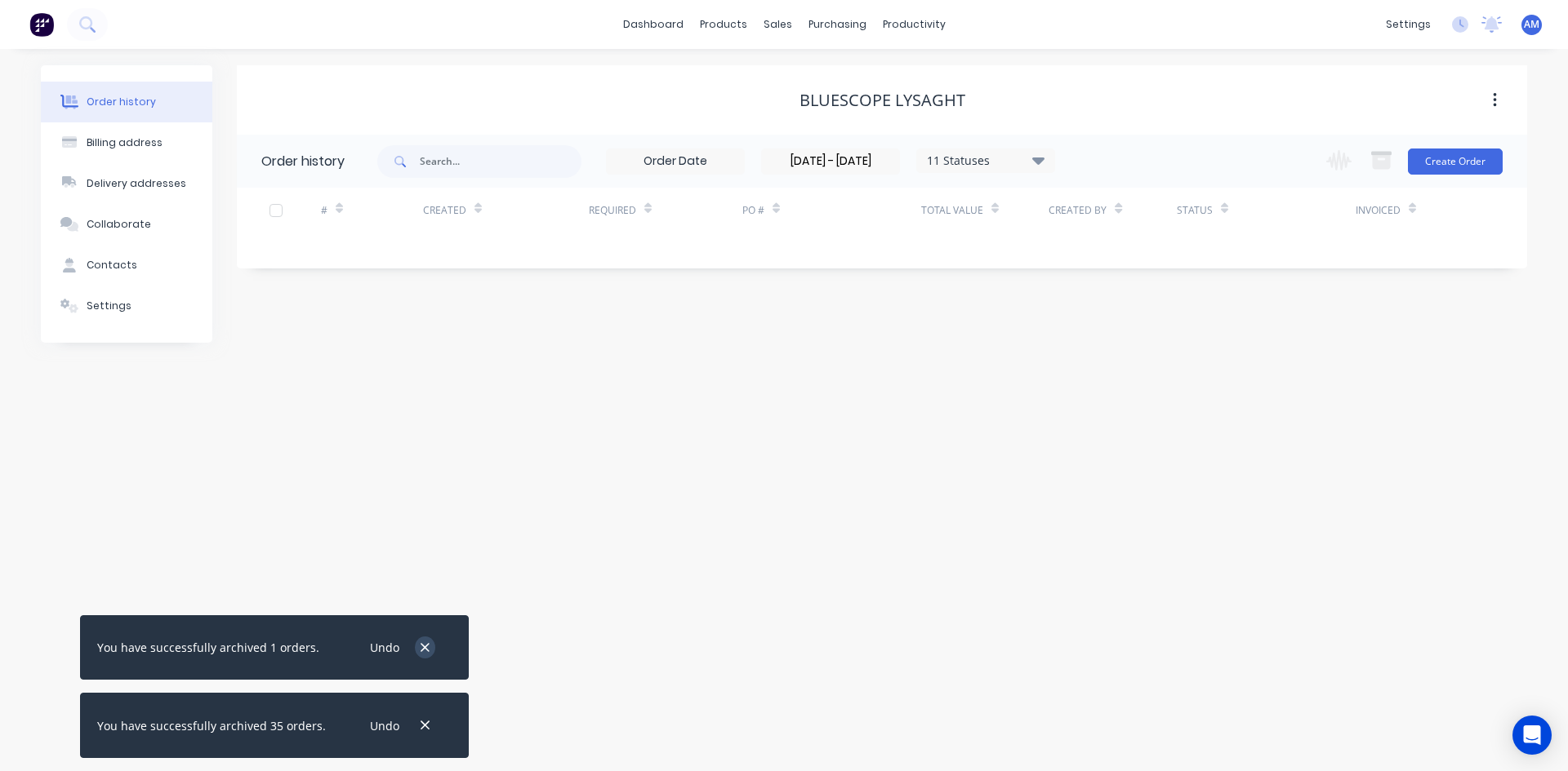
click at [419, 643] on icon "button" at bounding box center [425, 648] width 11 height 15
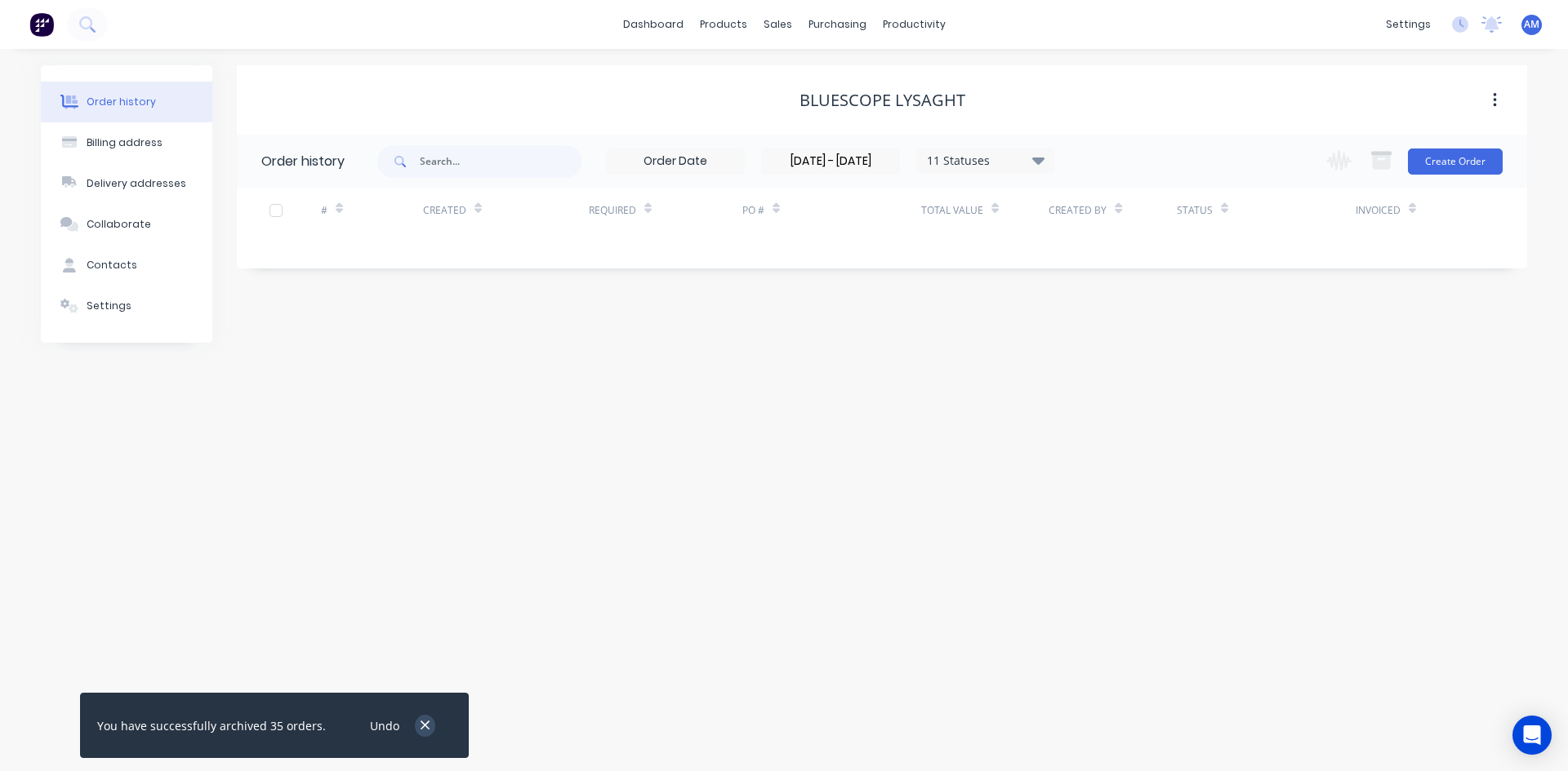
click at [419, 722] on icon "button" at bounding box center [425, 726] width 11 height 15
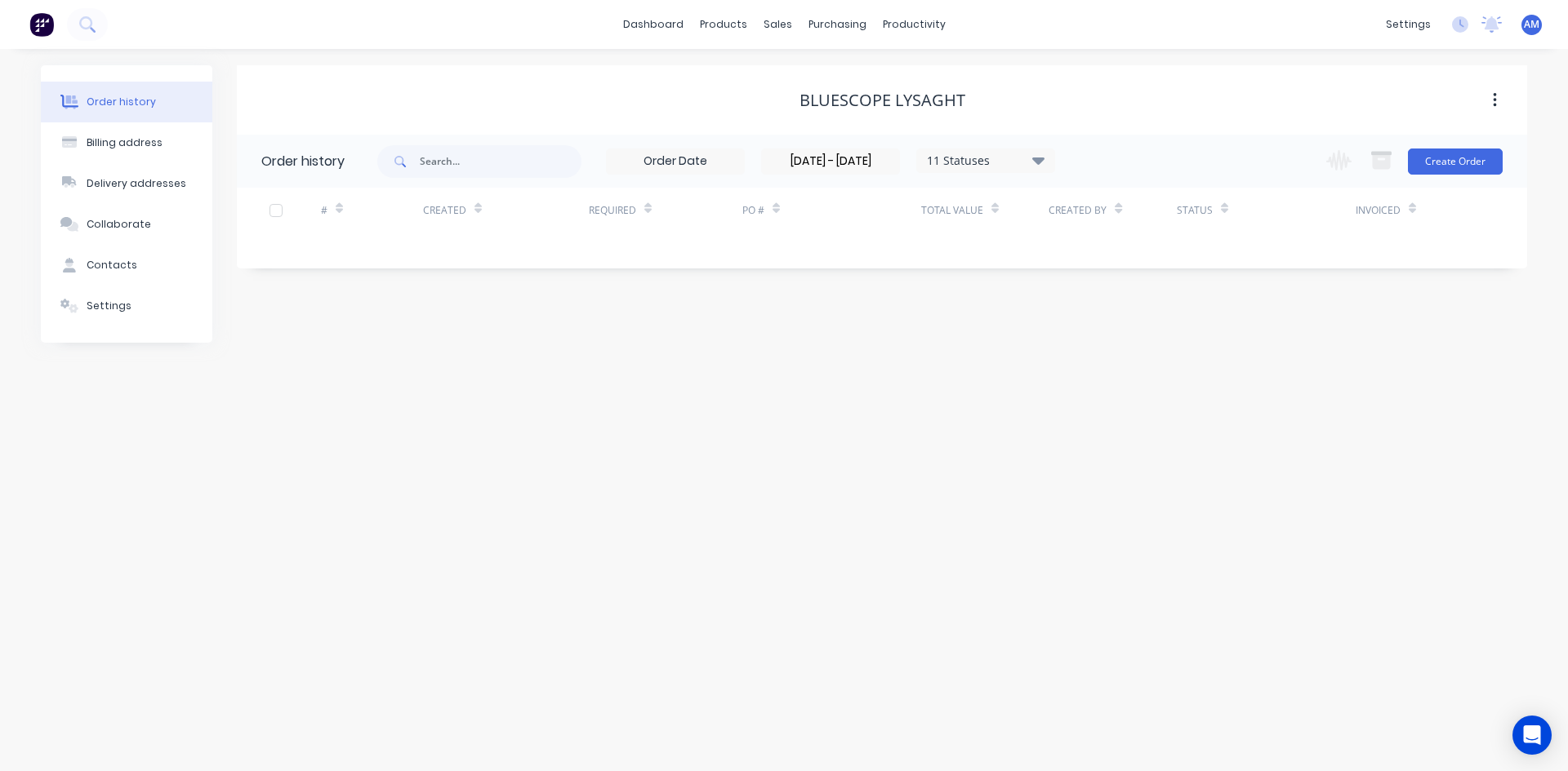
click at [889, 167] on input "[DATE] - [DATE]" at bounding box center [830, 161] width 137 height 25
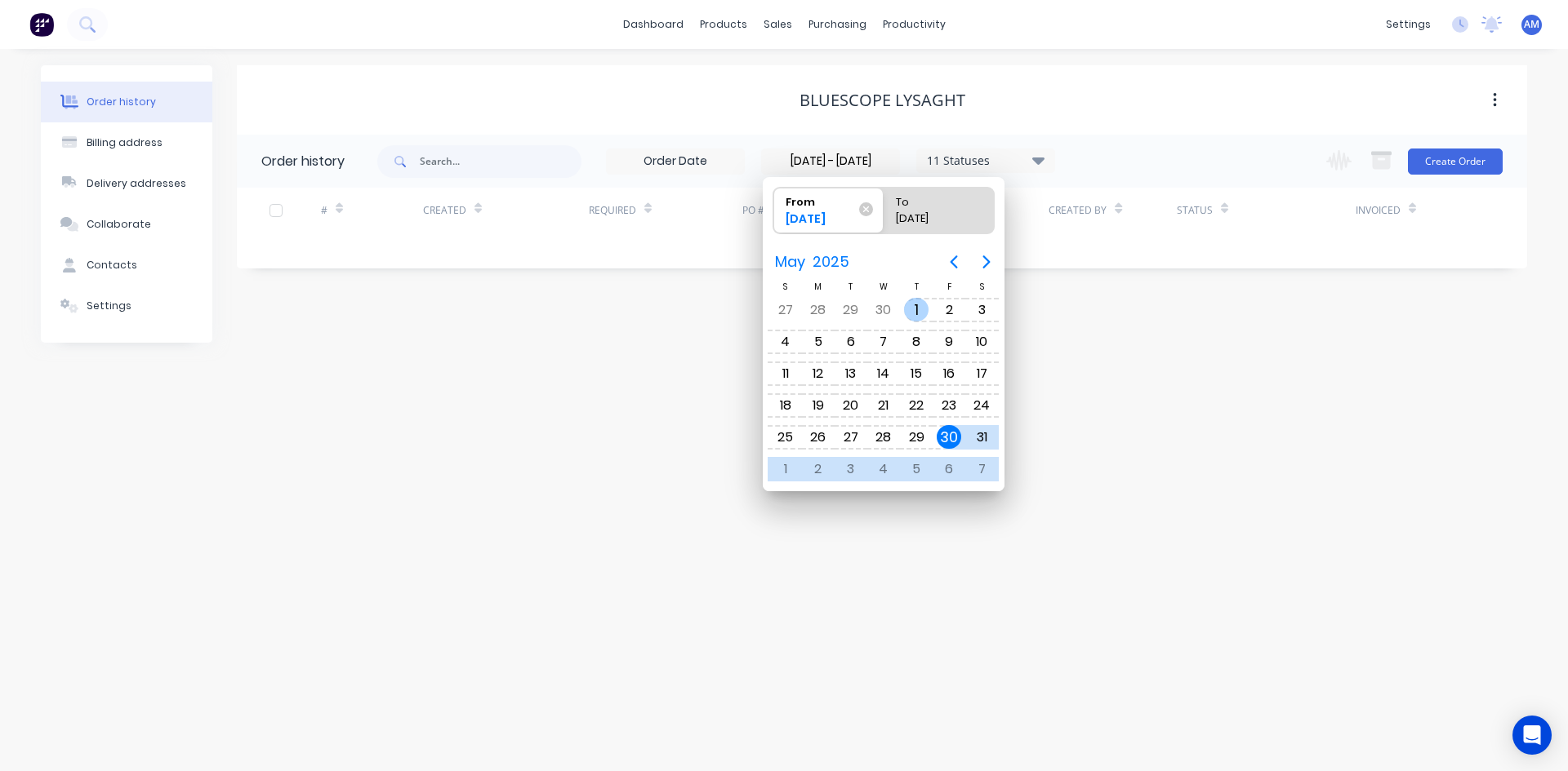
click at [915, 308] on div "1" at bounding box center [916, 310] width 25 height 25
type input "[DATE] - [DATE]"
radio input "false"
radio input "true"
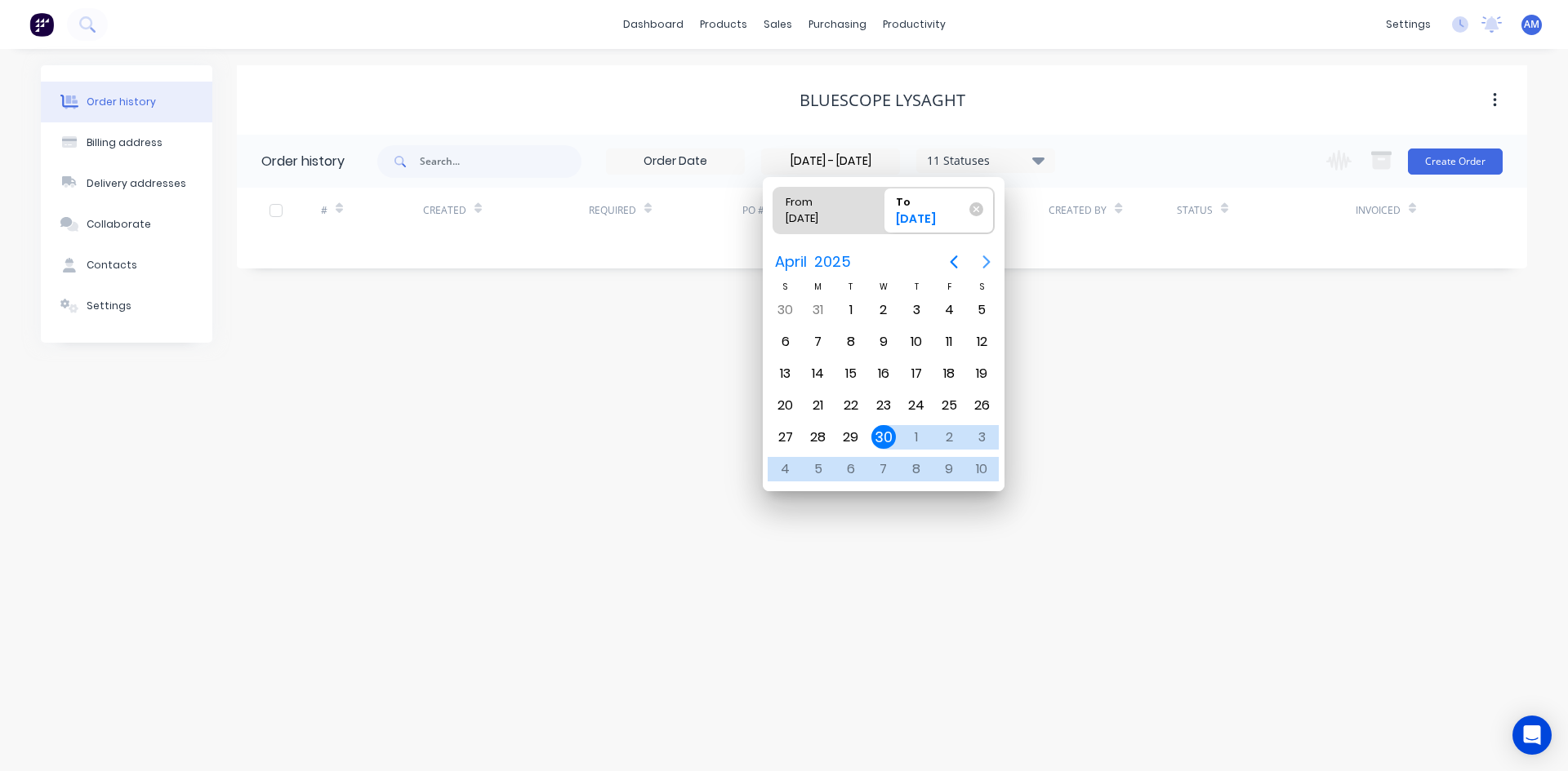
click at [981, 263] on icon "Next page" at bounding box center [987, 262] width 20 height 20
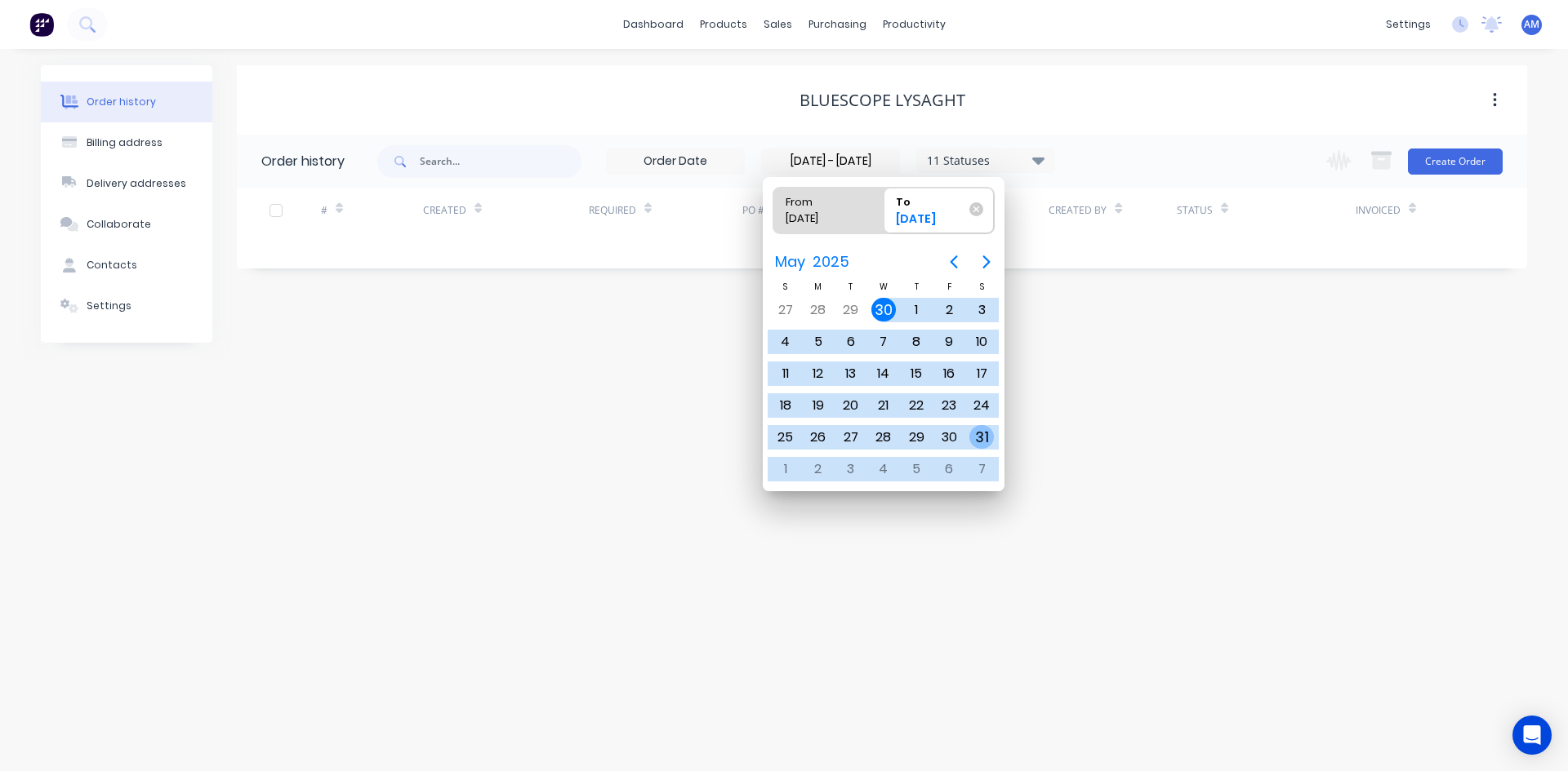
click at [984, 433] on div "31" at bounding box center [981, 437] width 25 height 25
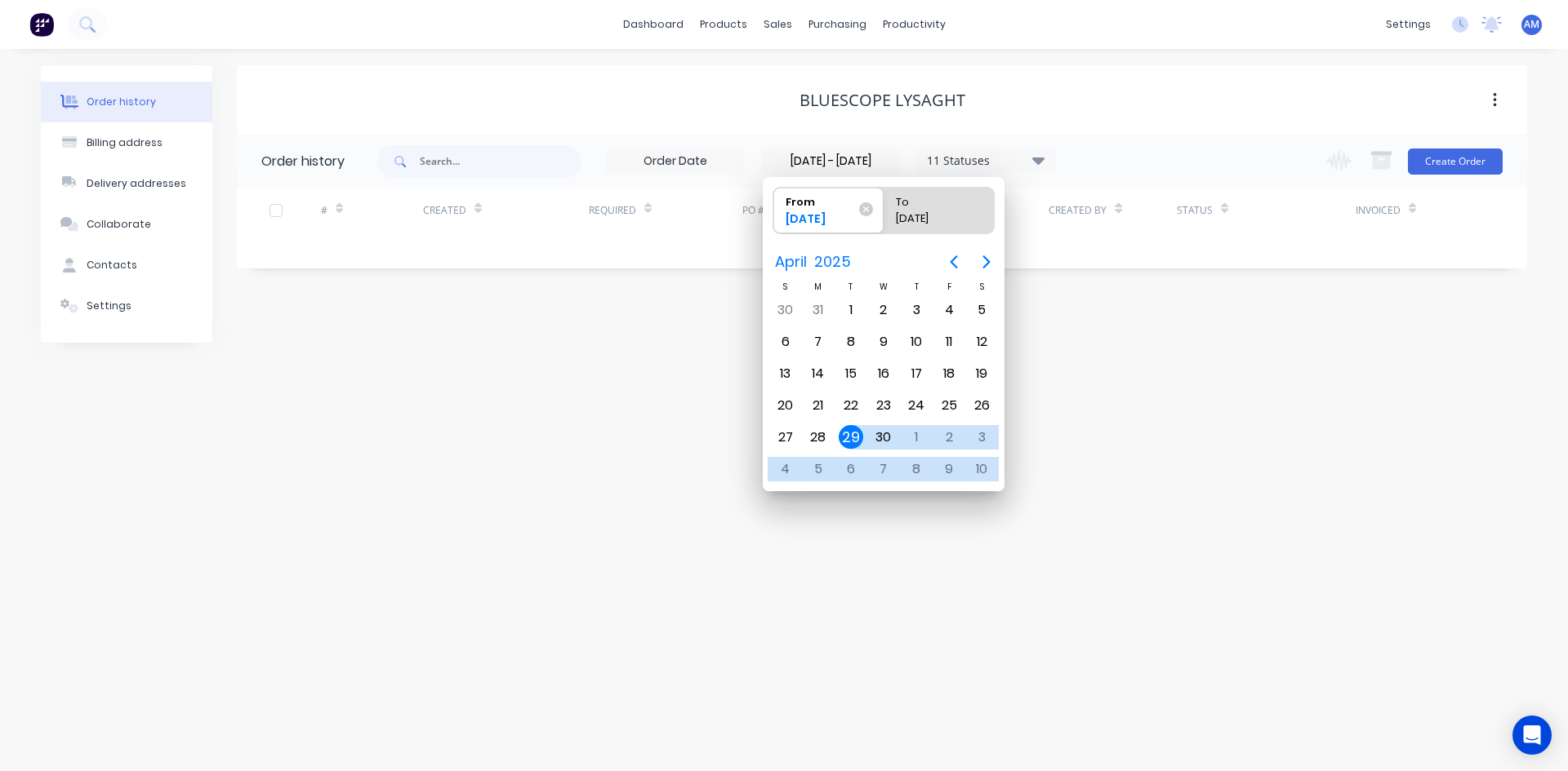
click at [1122, 345] on div "Order history Billing address Delivery addresses Collaborate Contacts Settings …" at bounding box center [784, 410] width 1568 height 722
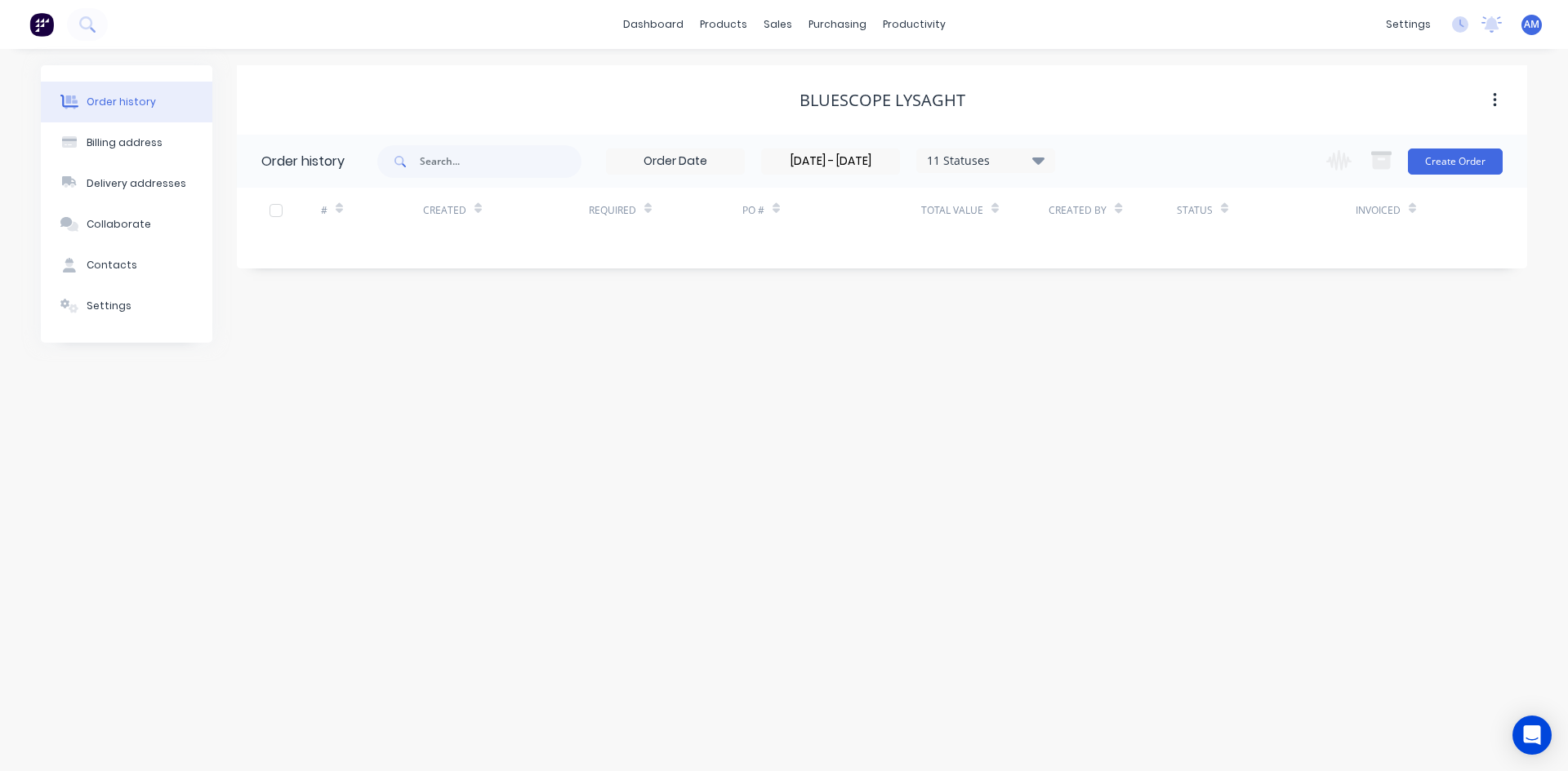
click at [859, 163] on input "[DATE] - [DATE]" at bounding box center [830, 161] width 137 height 25
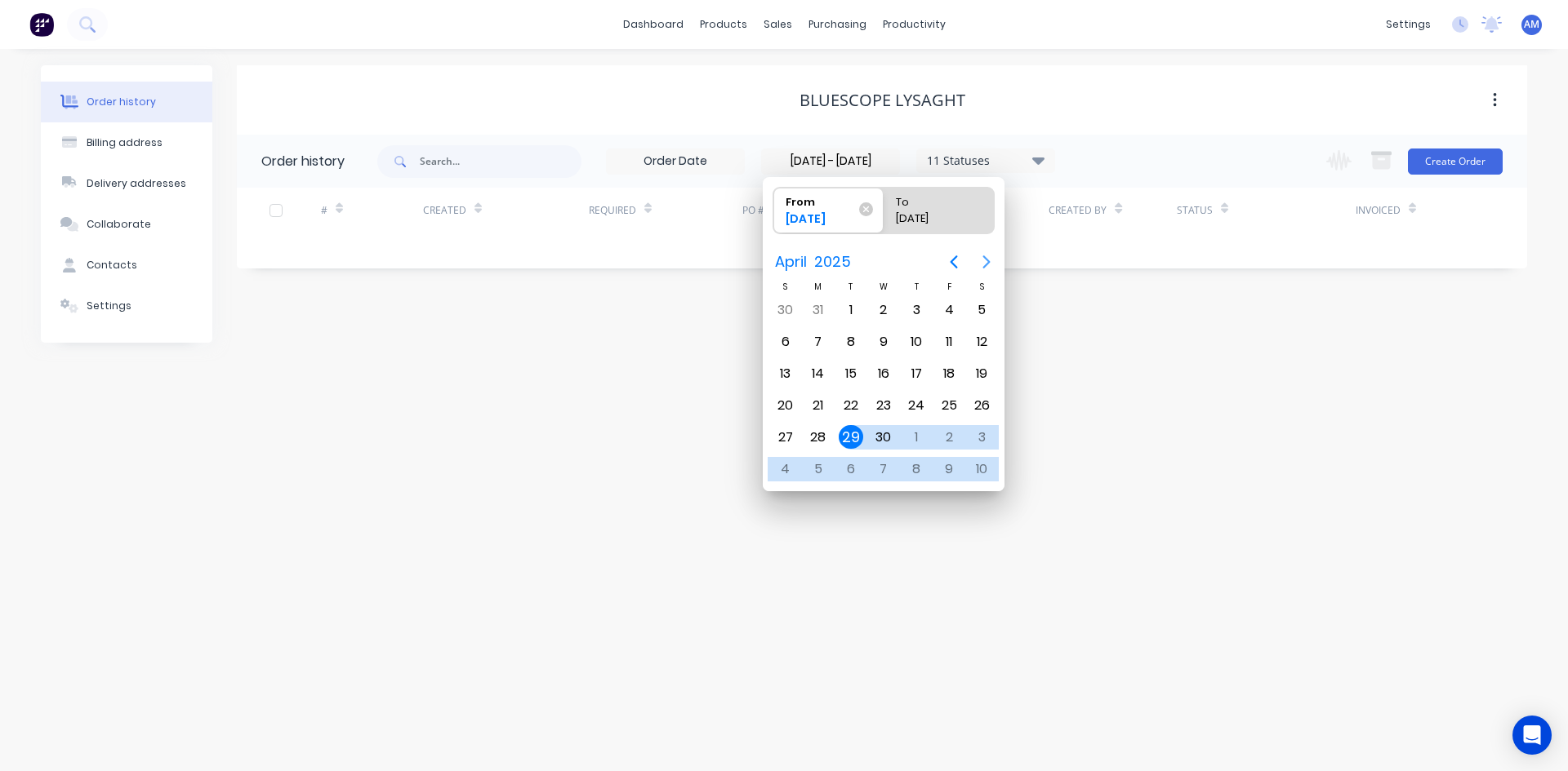
click at [989, 255] on icon "Next page" at bounding box center [987, 262] width 20 height 20
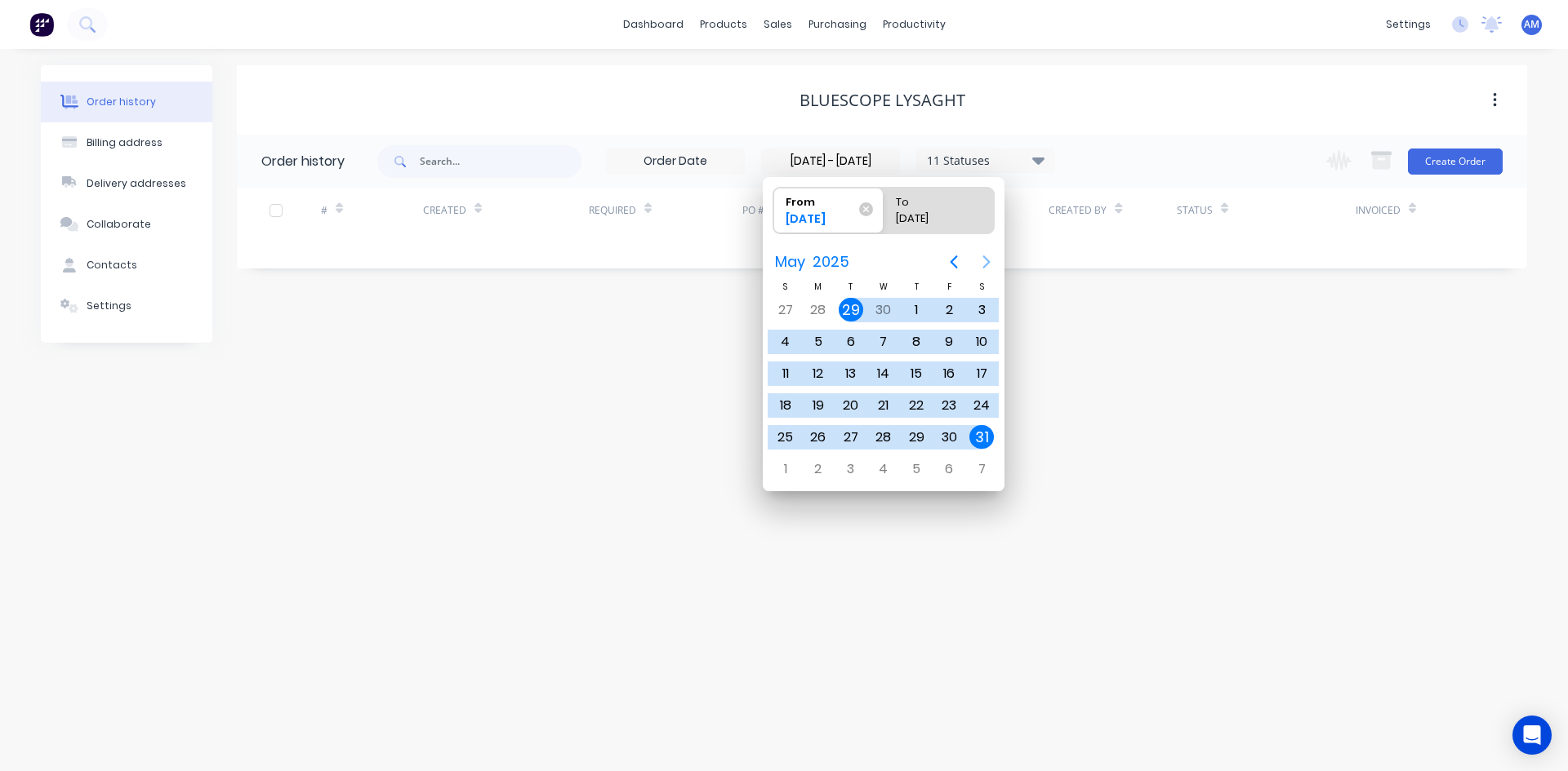
click at [989, 255] on icon "Next page" at bounding box center [987, 262] width 20 height 20
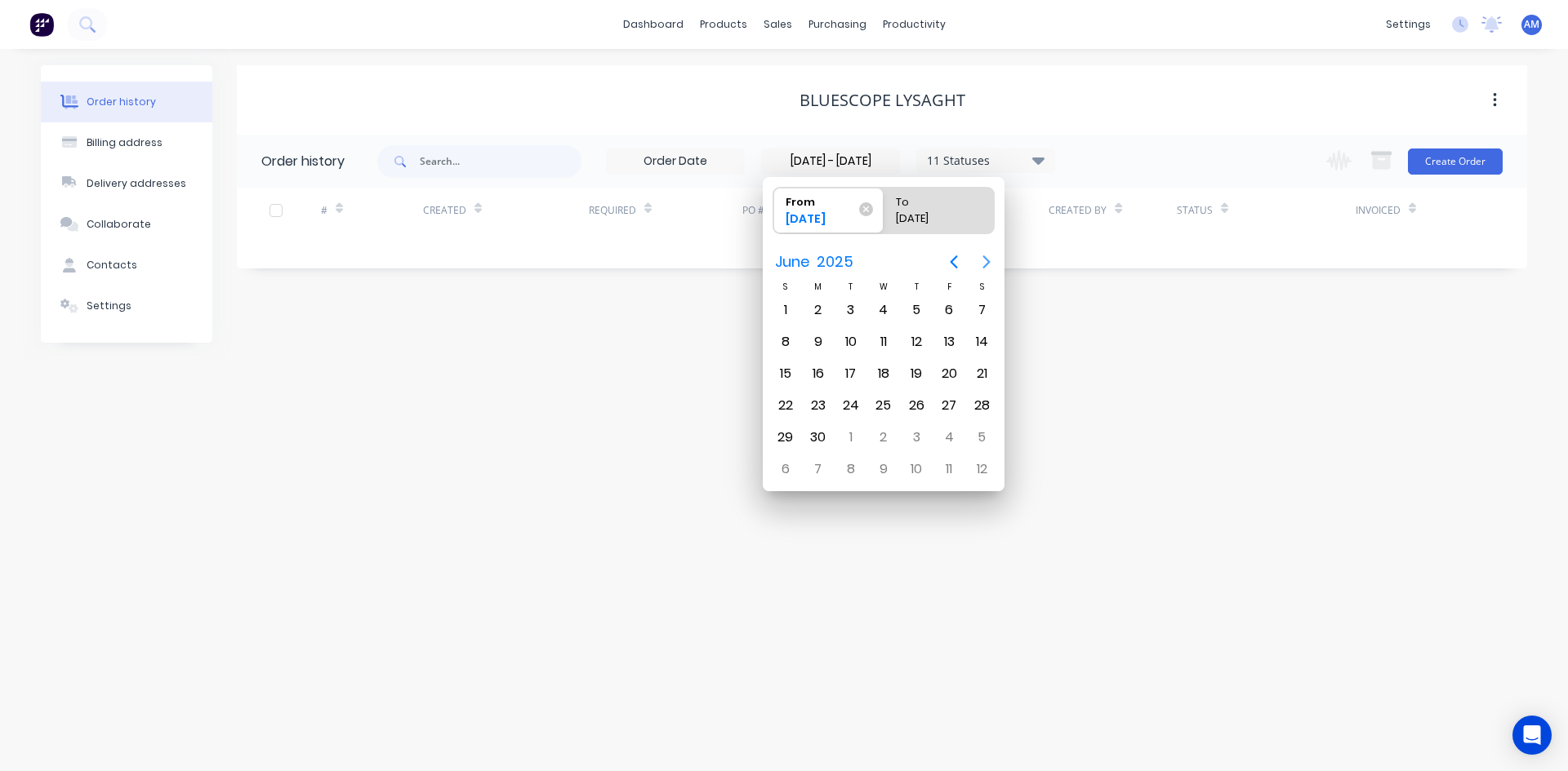
click at [989, 255] on icon "Next page" at bounding box center [987, 262] width 20 height 20
click at [843, 305] on div "1" at bounding box center [850, 310] width 25 height 25
type input "01/07/25"
radio input "false"
radio input "true"
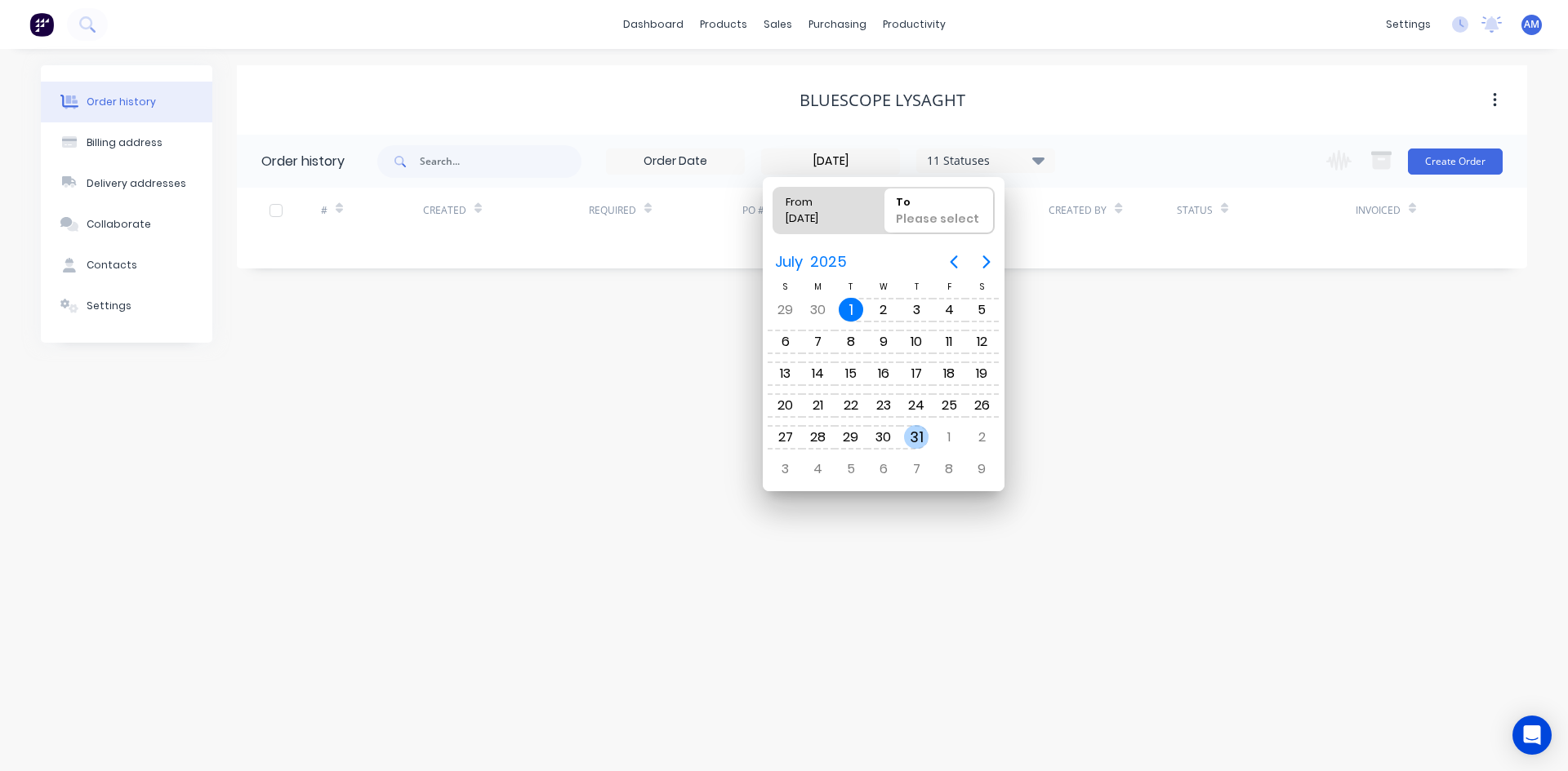
click at [920, 442] on div "31" at bounding box center [916, 437] width 25 height 25
type input "30/06/25 - 31/07/25"
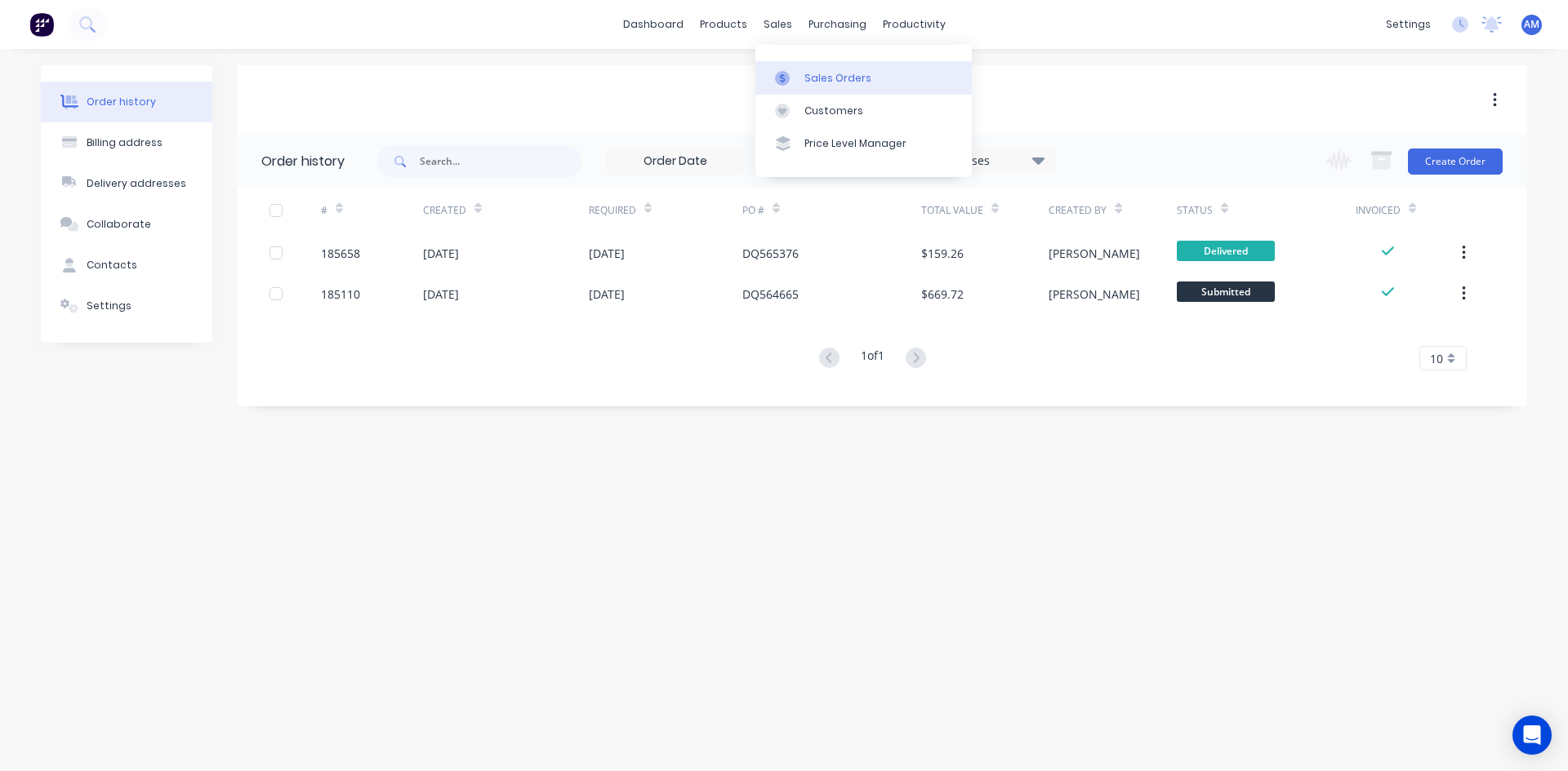
click at [801, 66] on link "Sales Orders" at bounding box center [863, 77] width 216 height 33
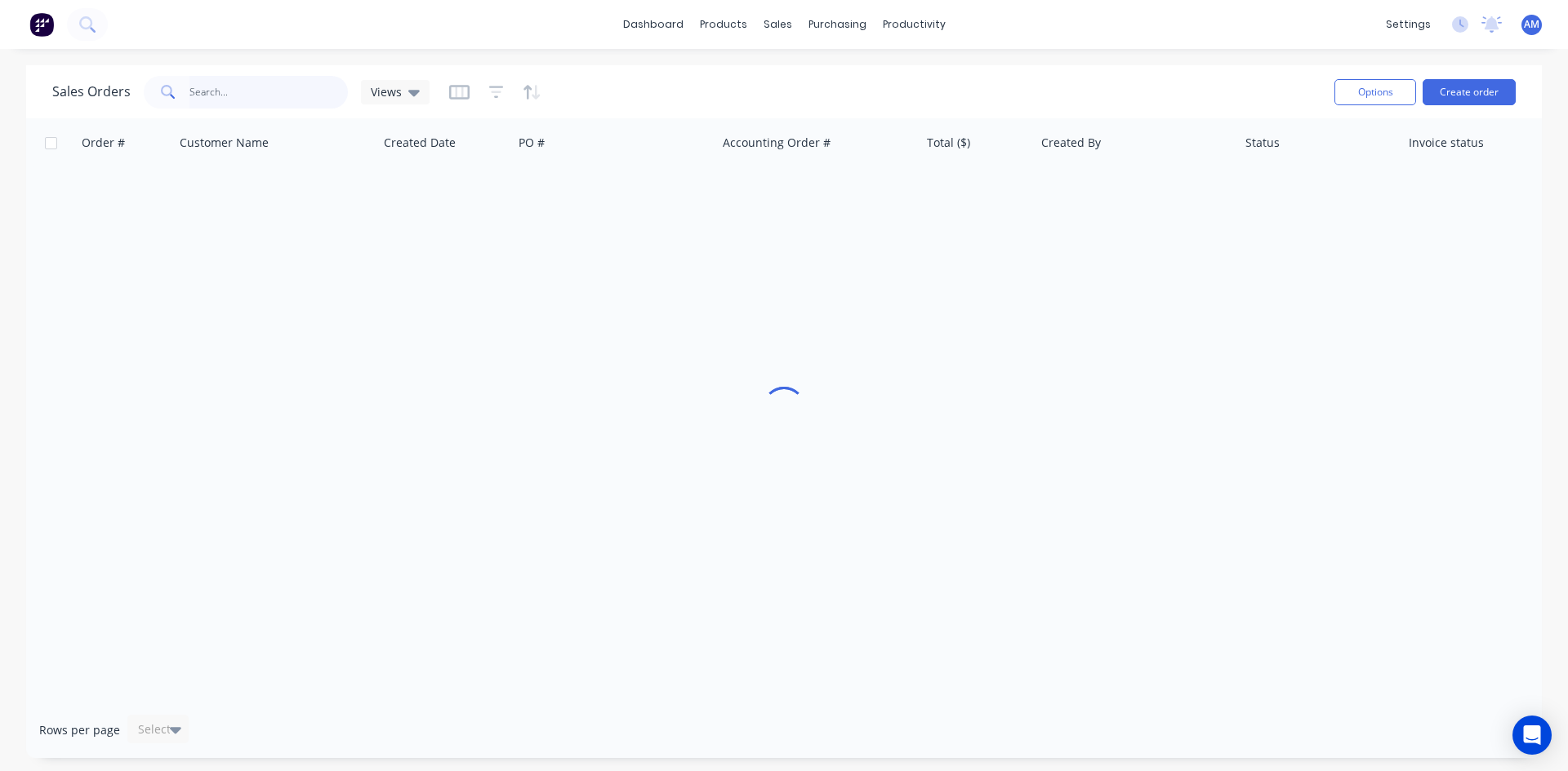
click at [273, 81] on input "text" at bounding box center [268, 92] width 159 height 33
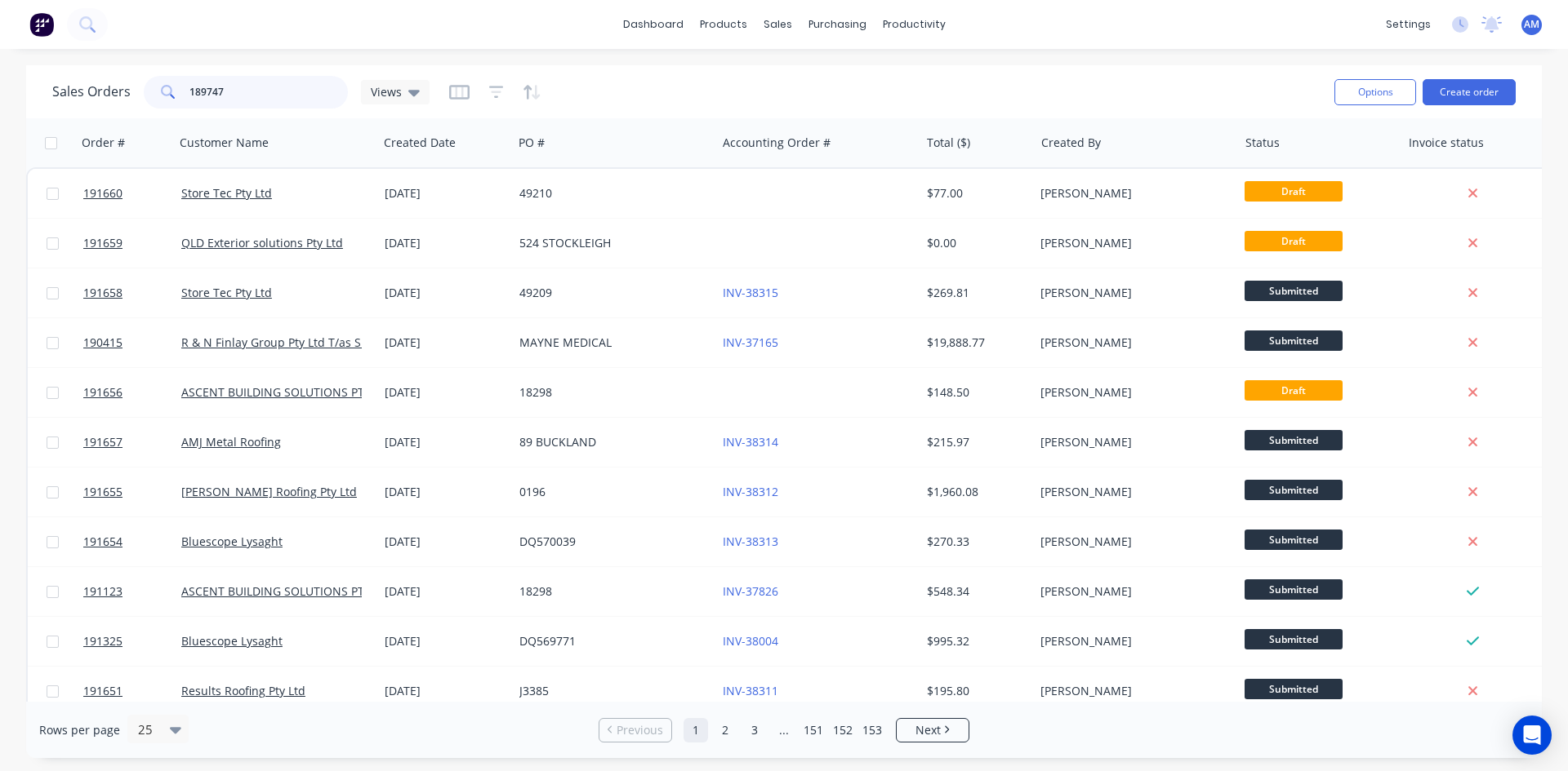
type input "189747"
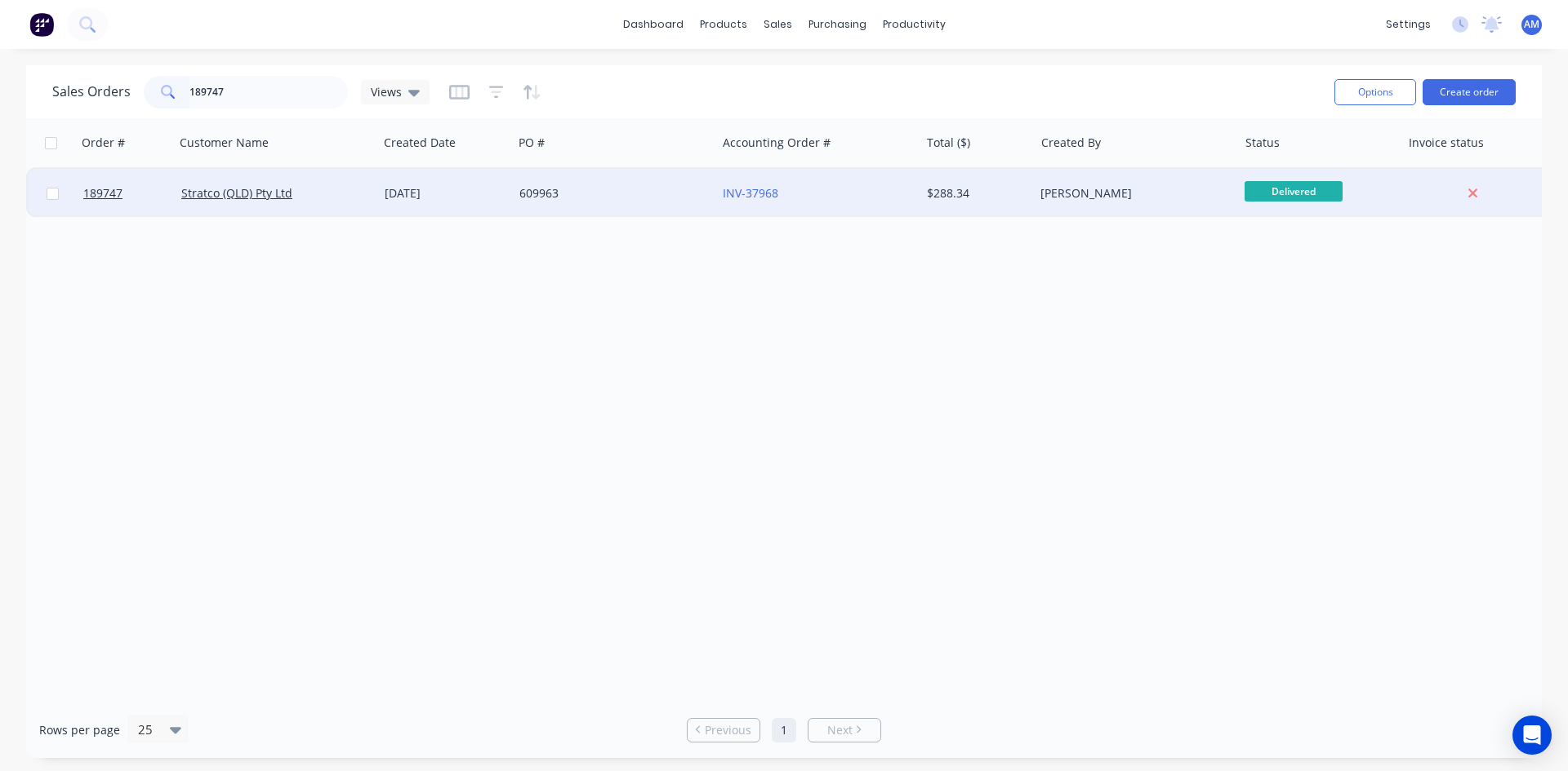
click at [683, 199] on div "609963" at bounding box center [609, 194] width 181 height 16
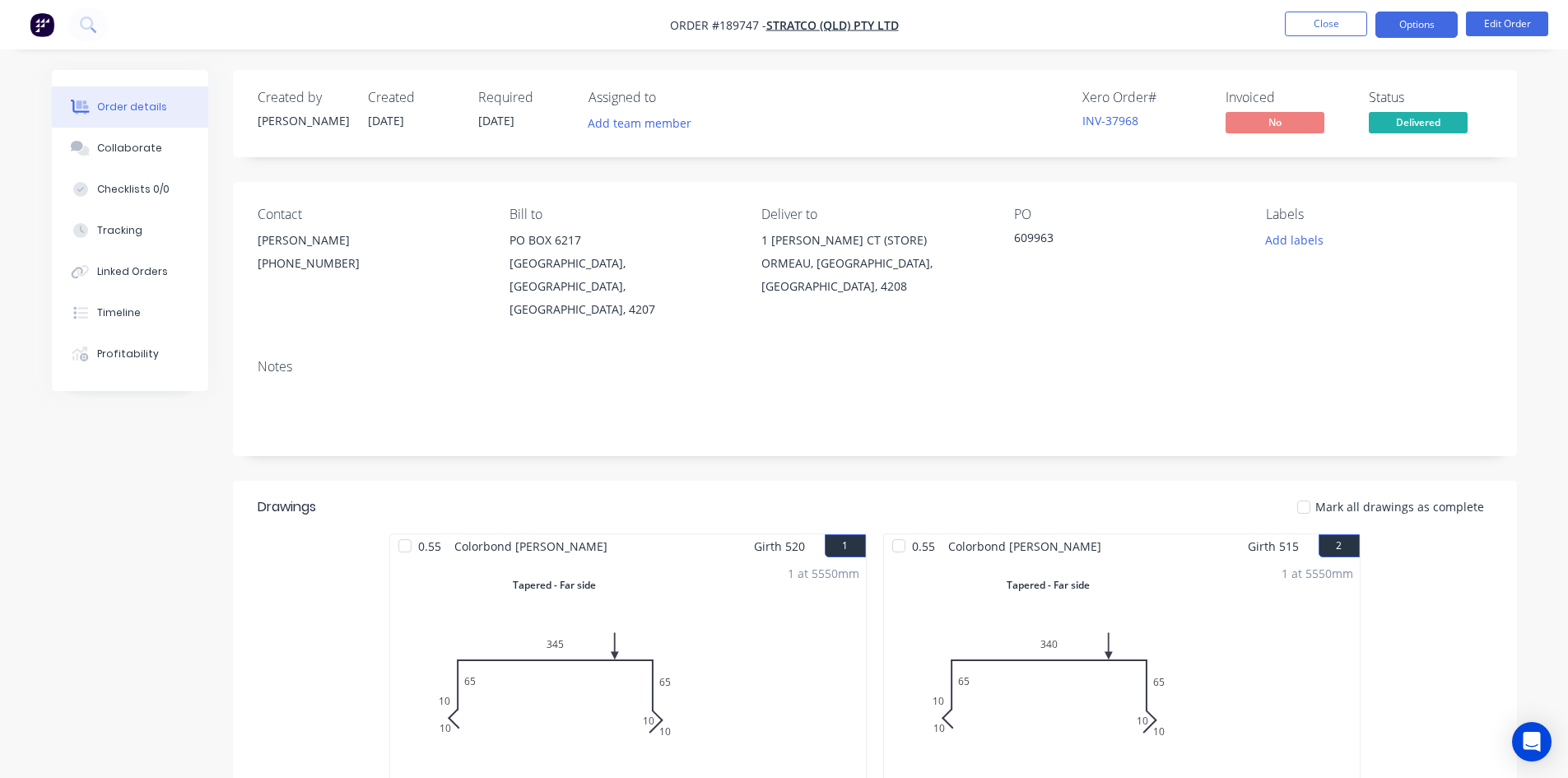
click at [1431, 28] on button "Options" at bounding box center [1417, 25] width 83 height 27
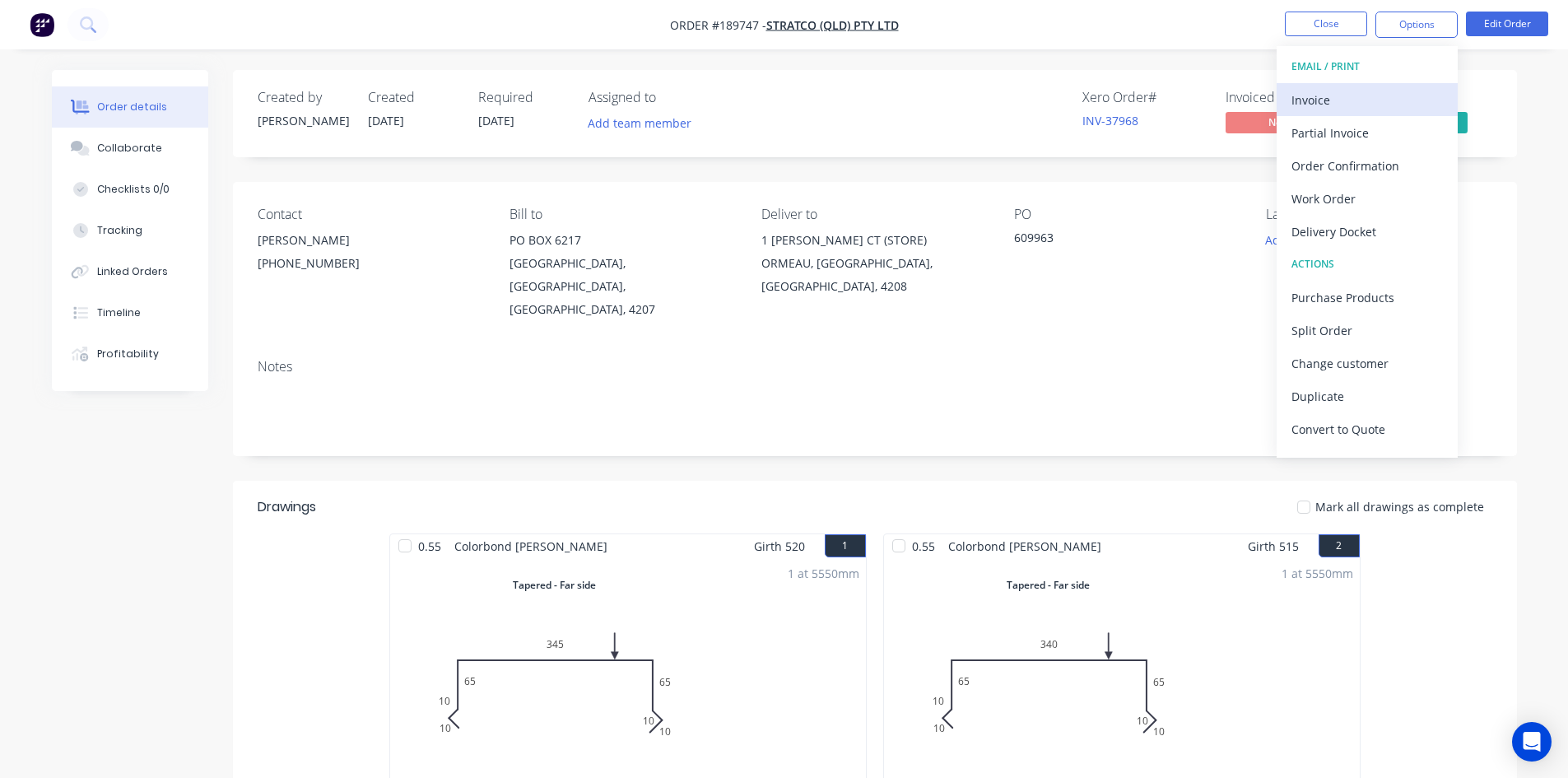
click at [1397, 93] on div "Invoice" at bounding box center [1367, 100] width 151 height 24
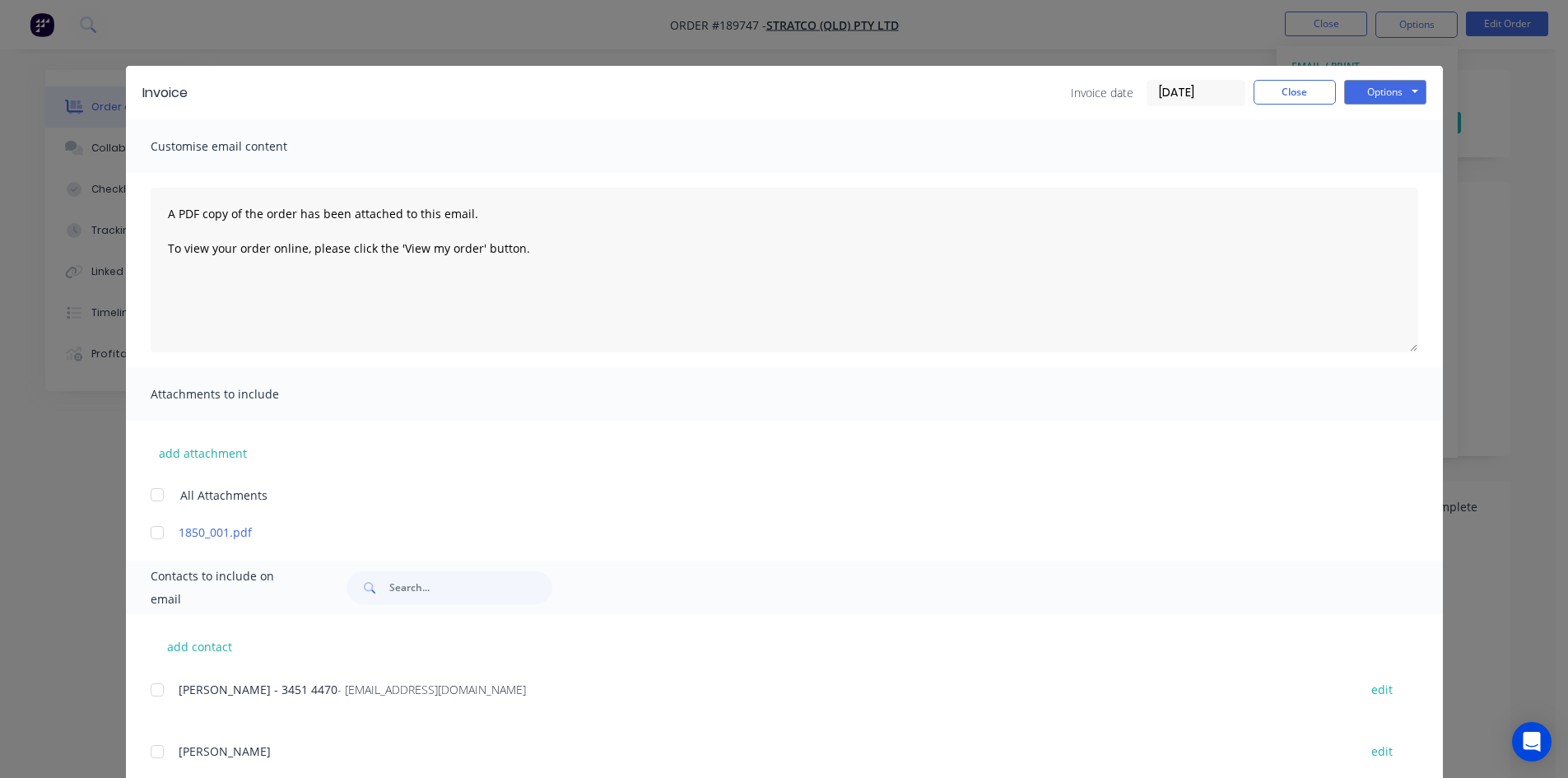
click at [153, 690] on div at bounding box center [158, 690] width 33 height 33
click at [1408, 85] on button "Options" at bounding box center [1386, 92] width 83 height 25
click at [1397, 171] on button "Email" at bounding box center [1397, 176] width 105 height 28
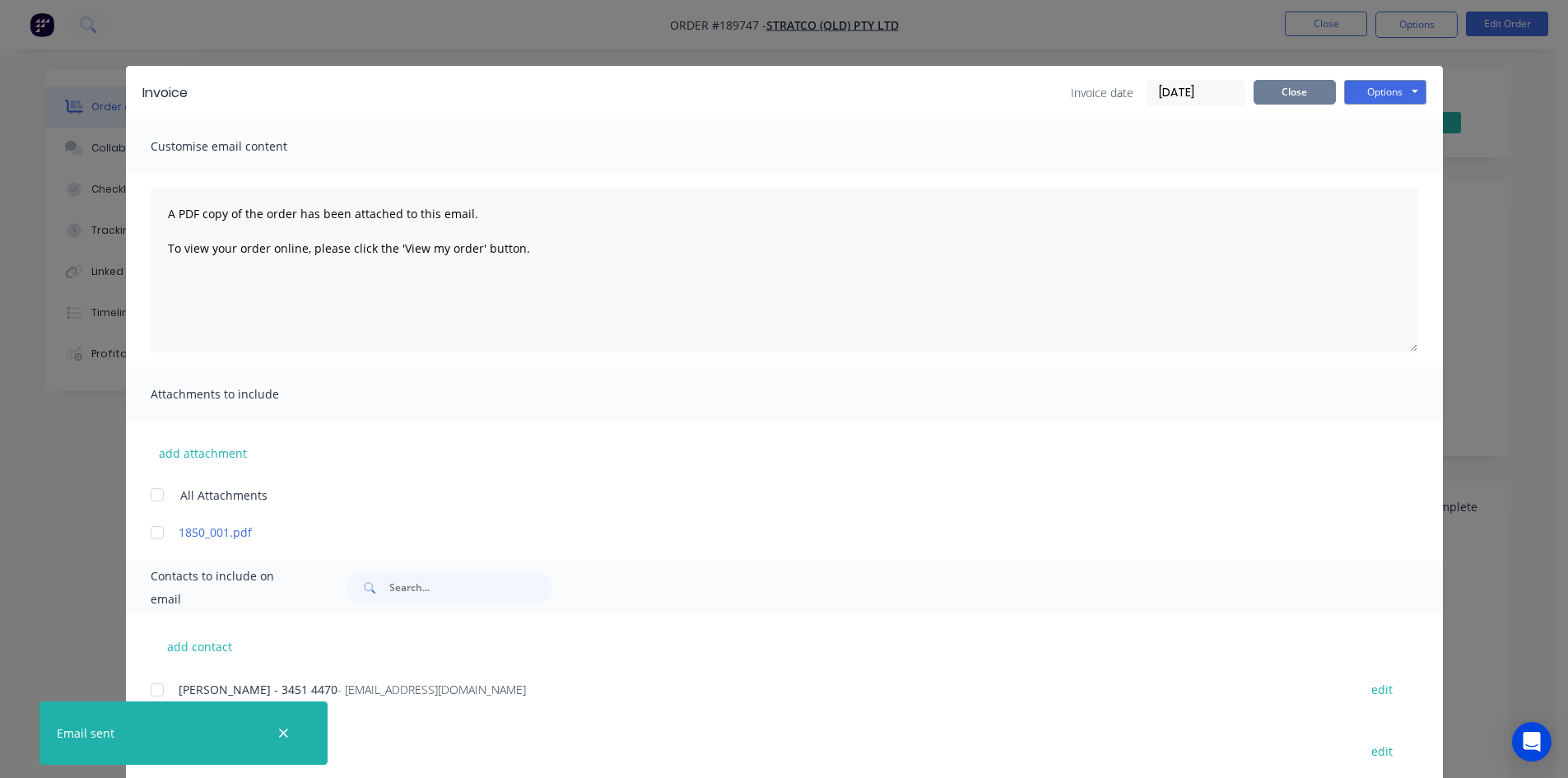
click at [1284, 101] on button "Close" at bounding box center [1295, 92] width 83 height 25
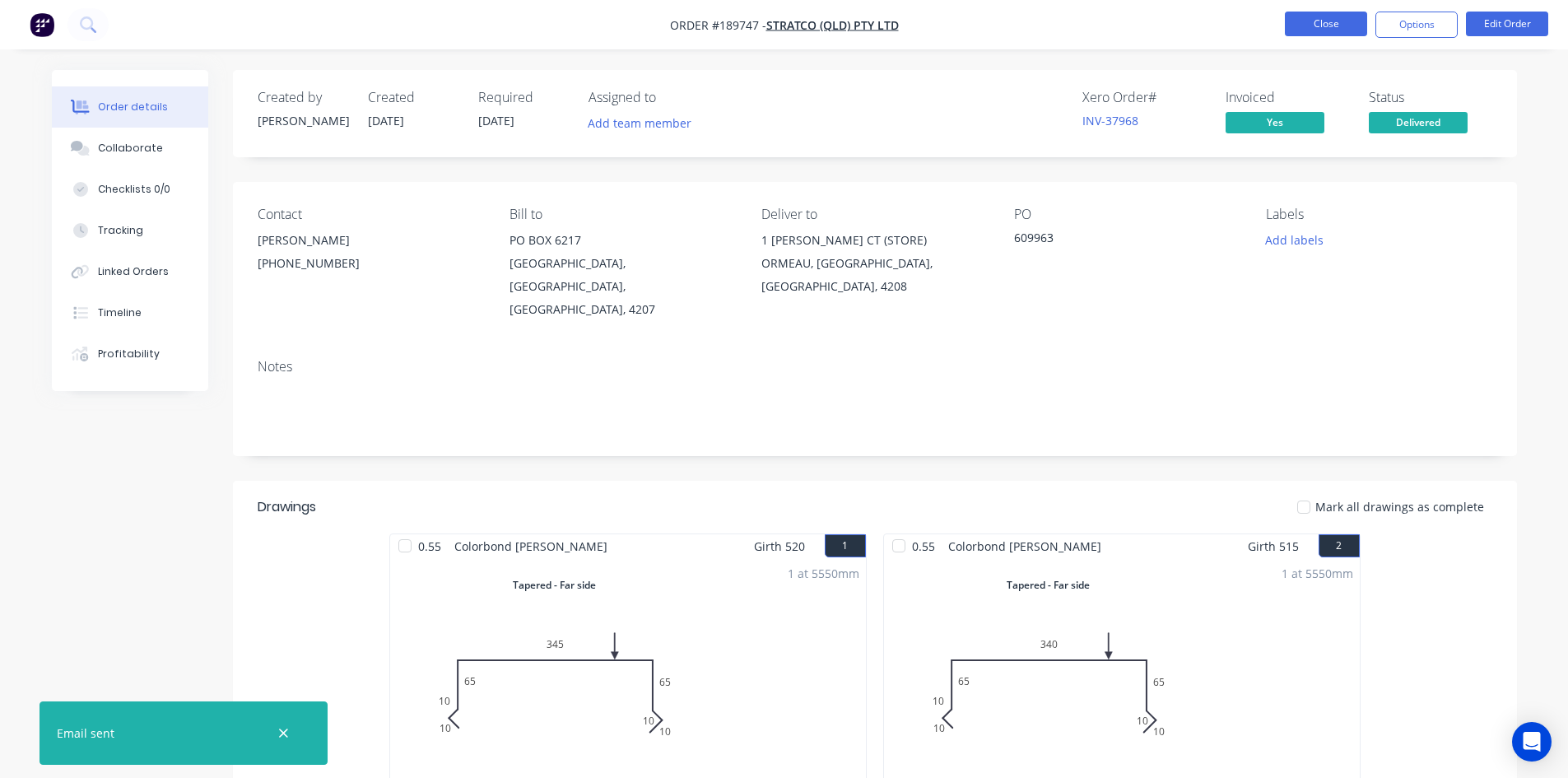
click at [1316, 35] on button "Close" at bounding box center [1326, 24] width 83 height 25
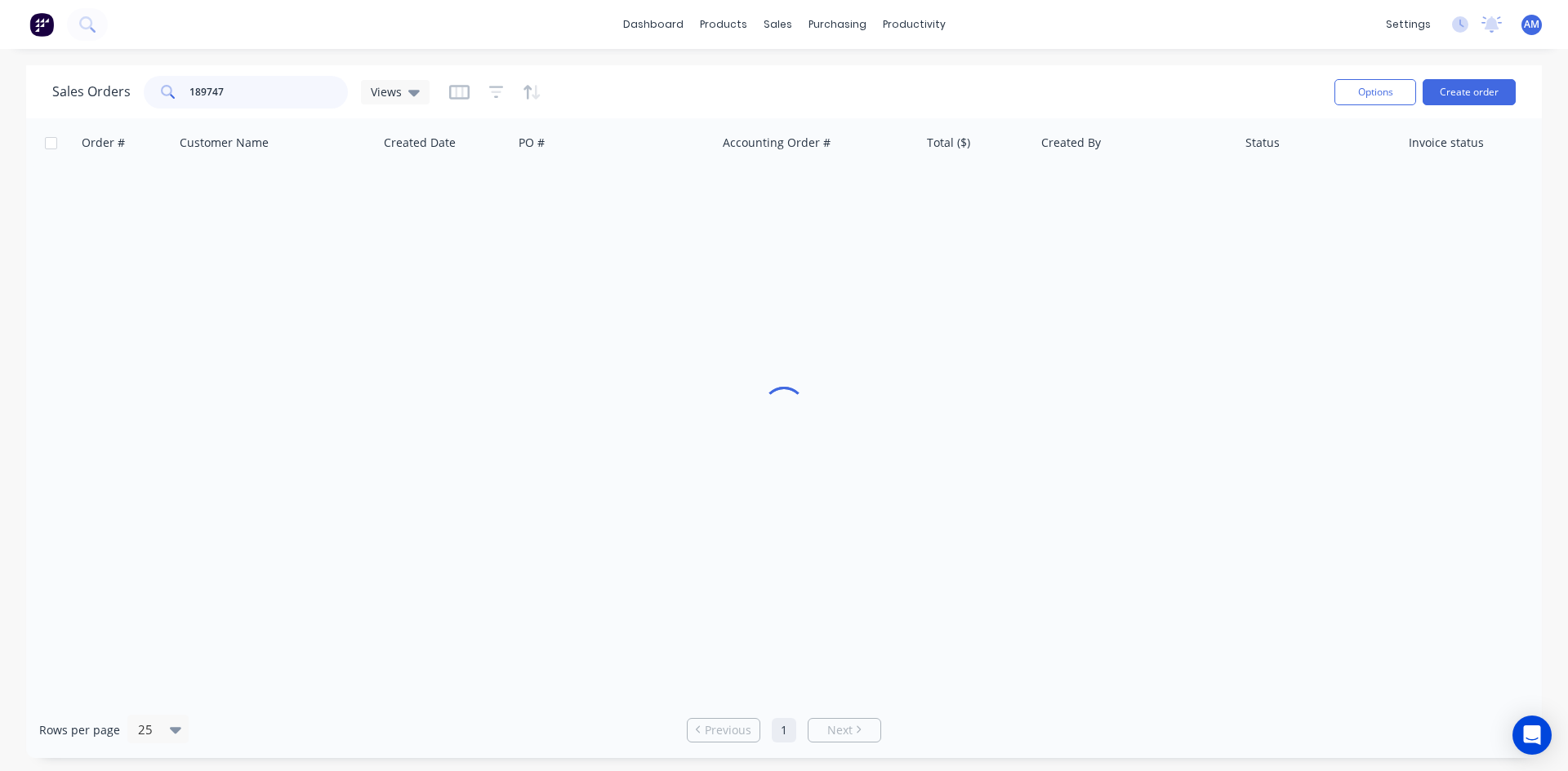
drag, startPoint x: 276, startPoint y: 97, endPoint x: 103, endPoint y: 91, distance: 173.1
click at [103, 91] on div "Sales Orders 189747 Views" at bounding box center [240, 92] width 377 height 33
type input "191471"
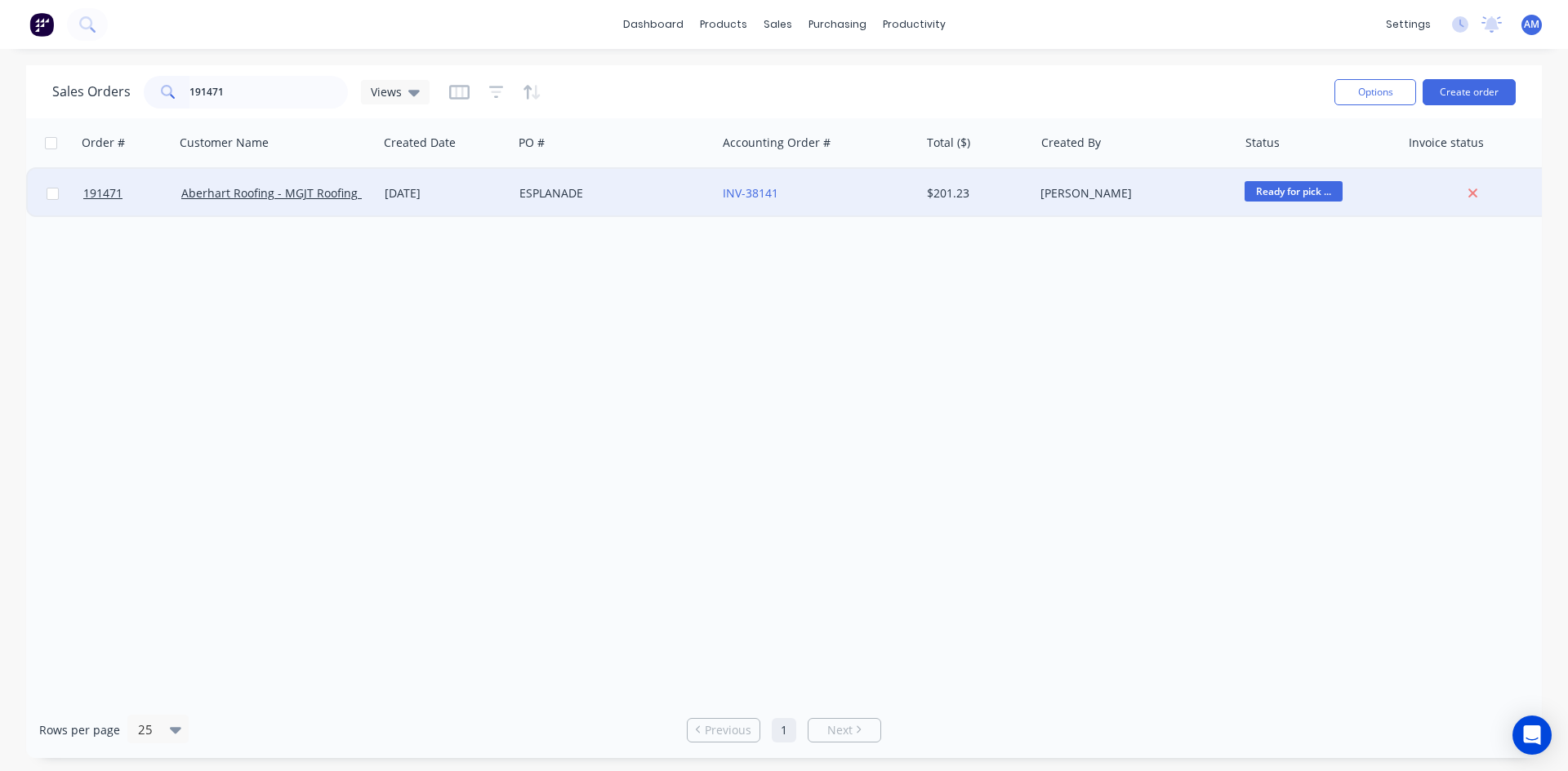
click at [652, 195] on div "ESPLANADE" at bounding box center [609, 194] width 181 height 16
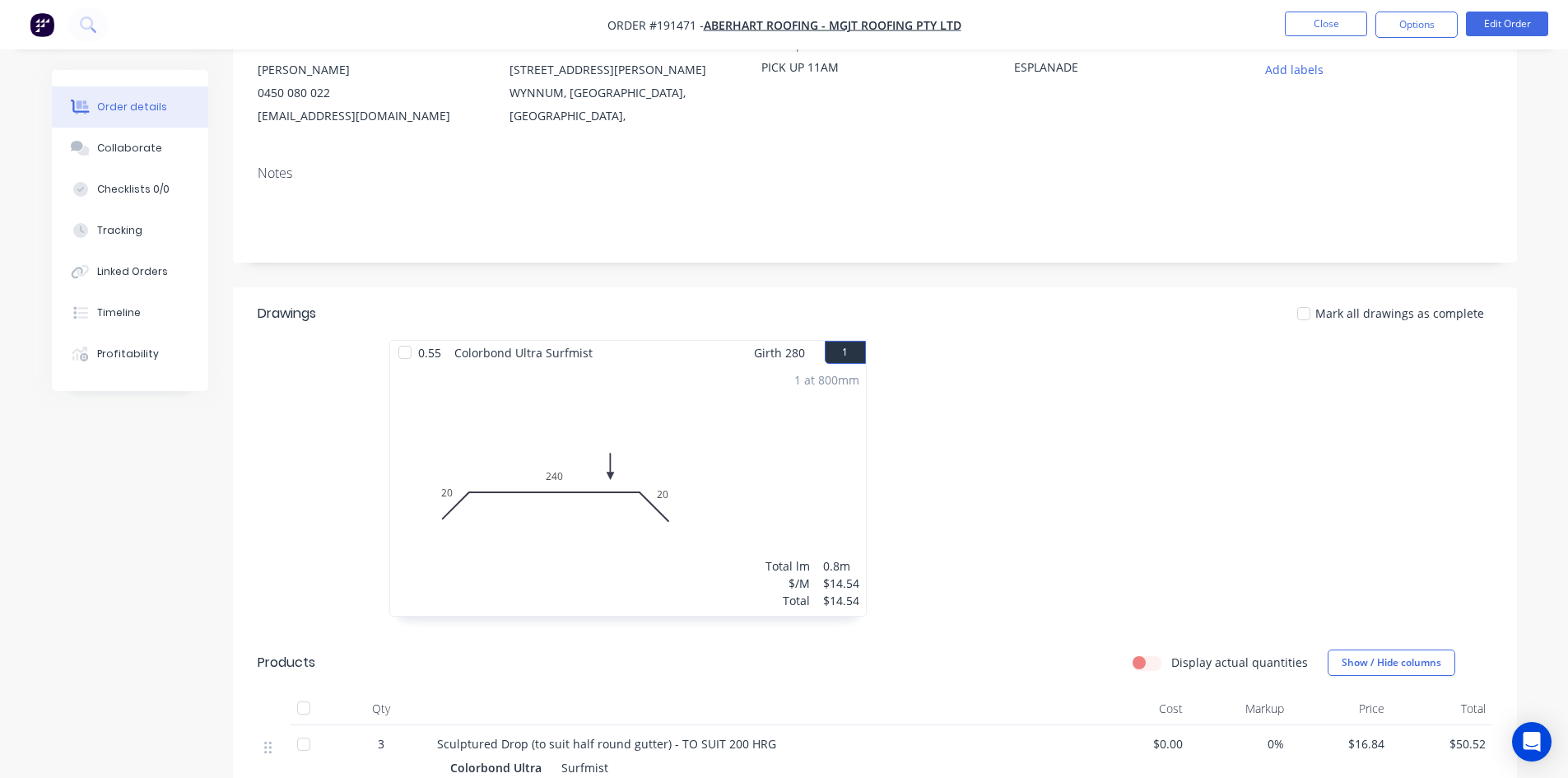
scroll to position [73, 0]
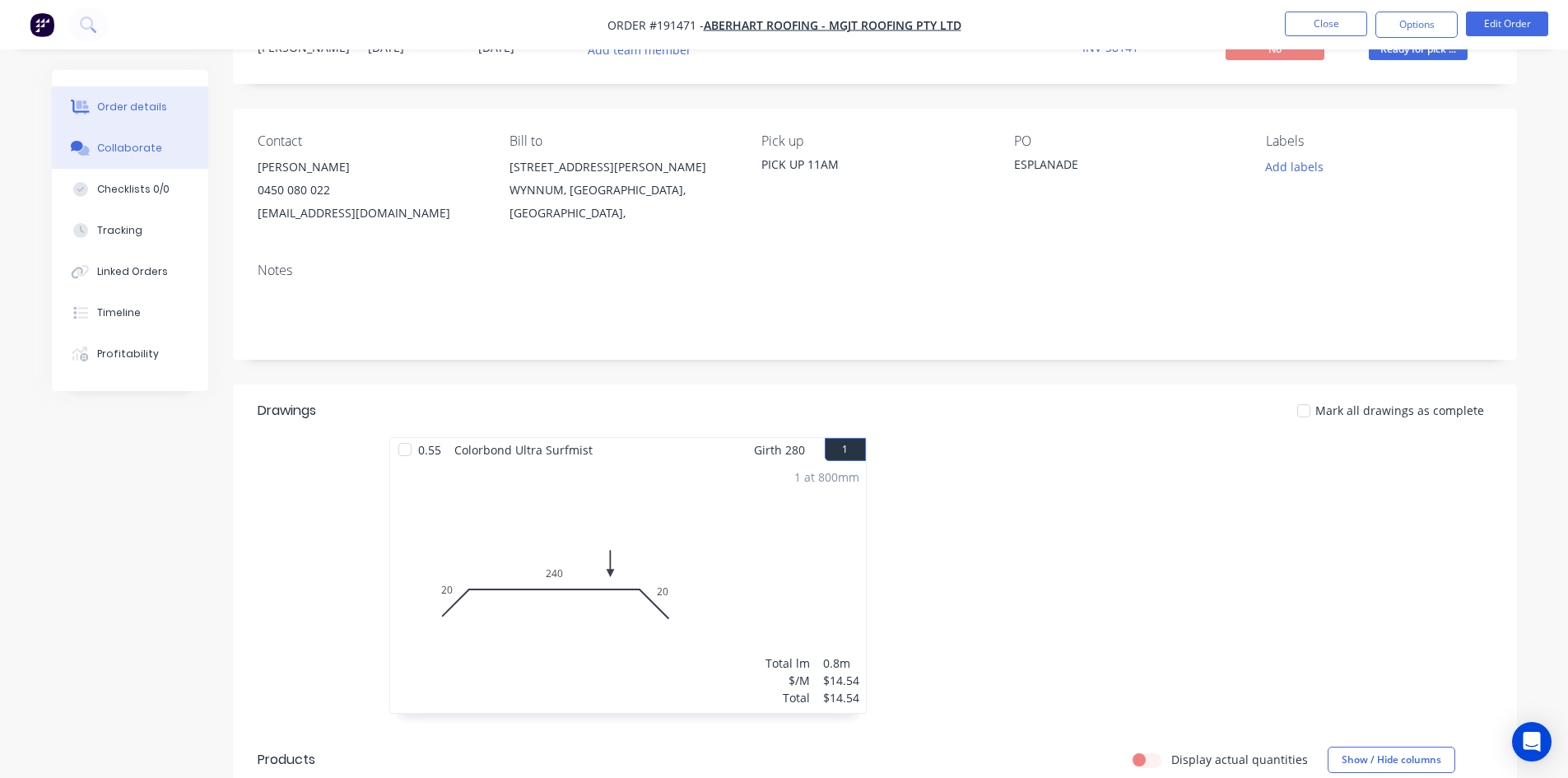
click at [134, 151] on div "Collaborate" at bounding box center [129, 149] width 65 height 15
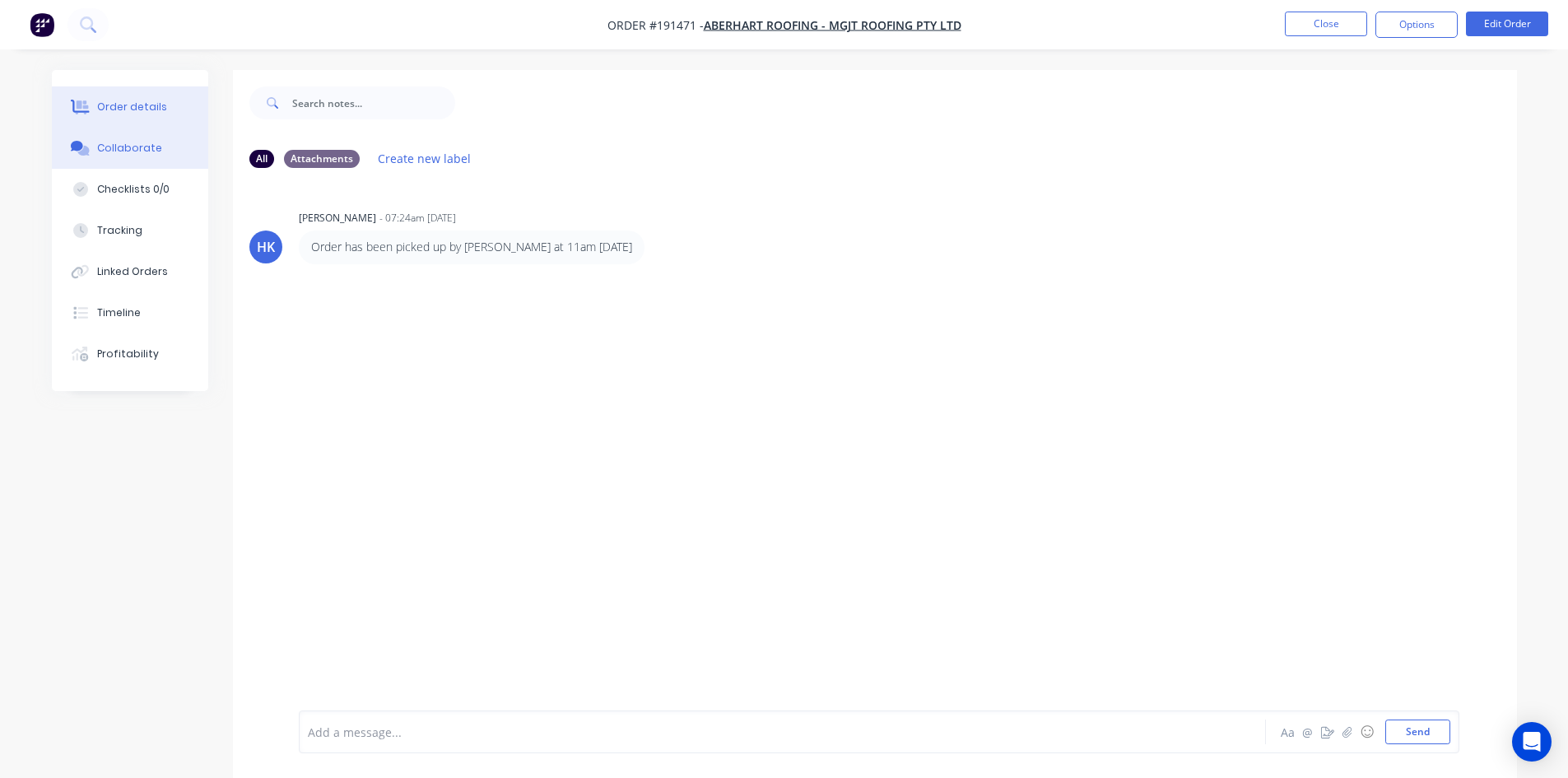
click at [135, 116] on button "Order details" at bounding box center [130, 106] width 157 height 41
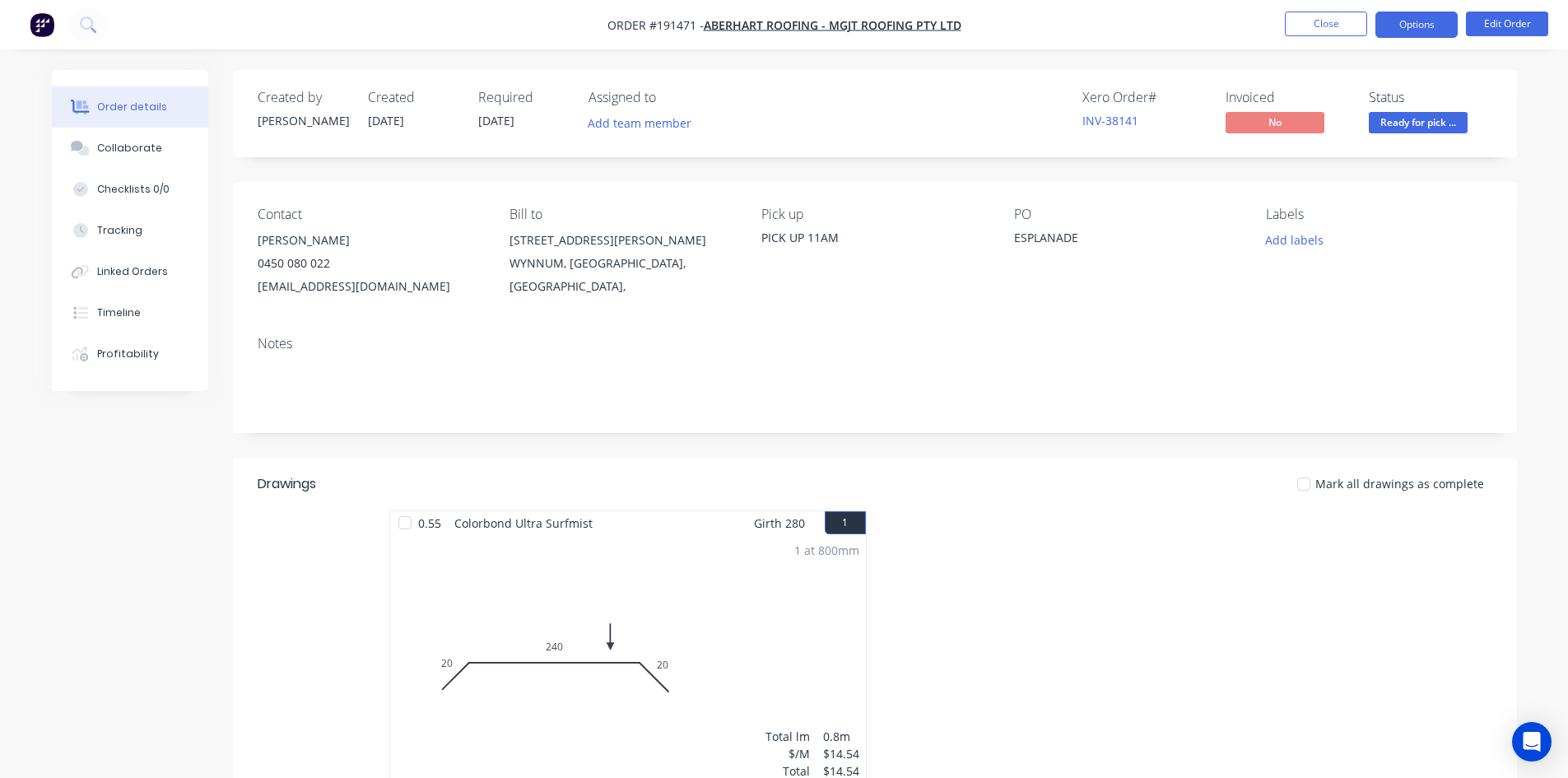
click at [1416, 23] on button "Options" at bounding box center [1417, 25] width 83 height 27
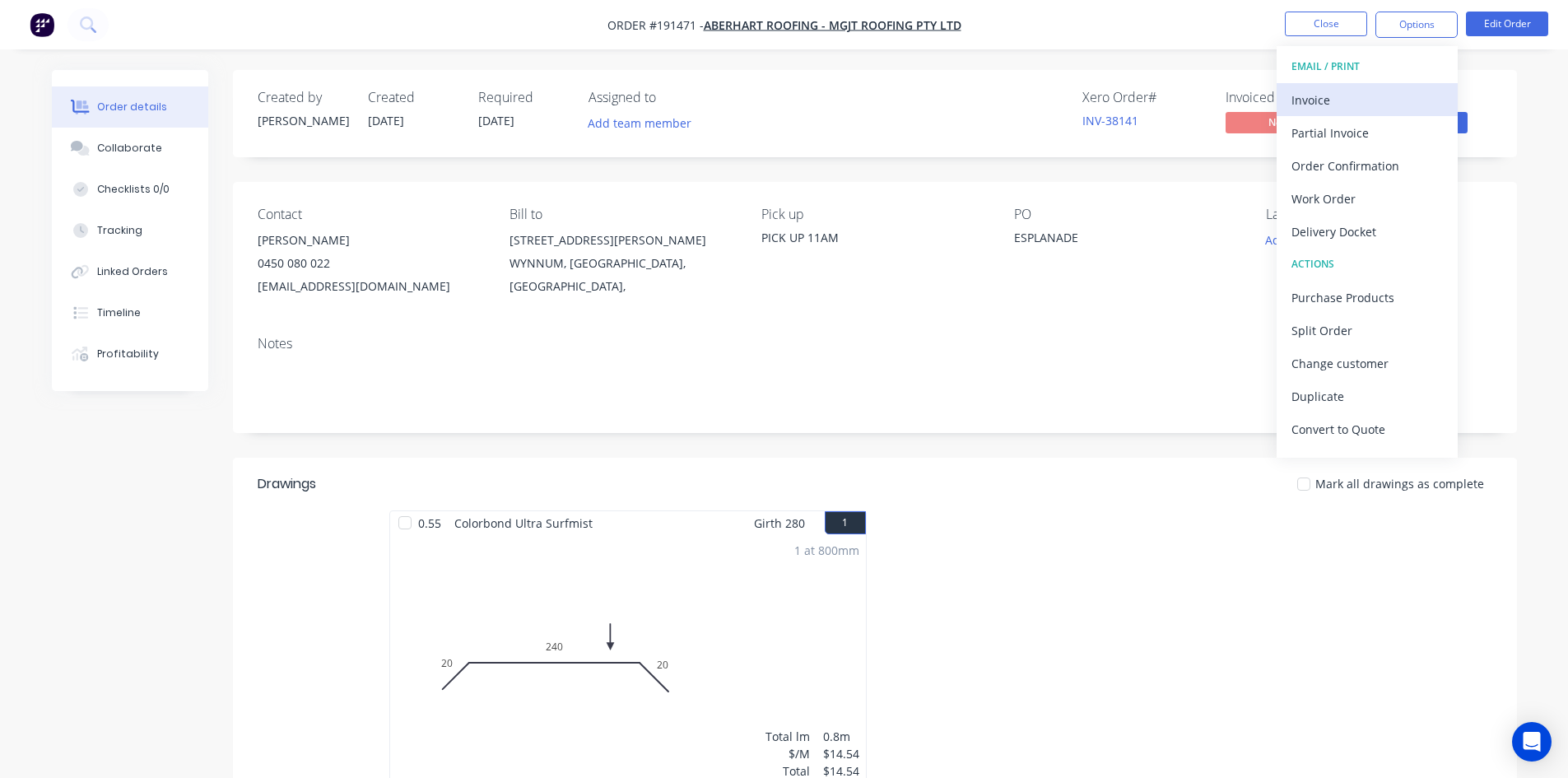
click at [1364, 96] on div "Invoice" at bounding box center [1367, 100] width 151 height 24
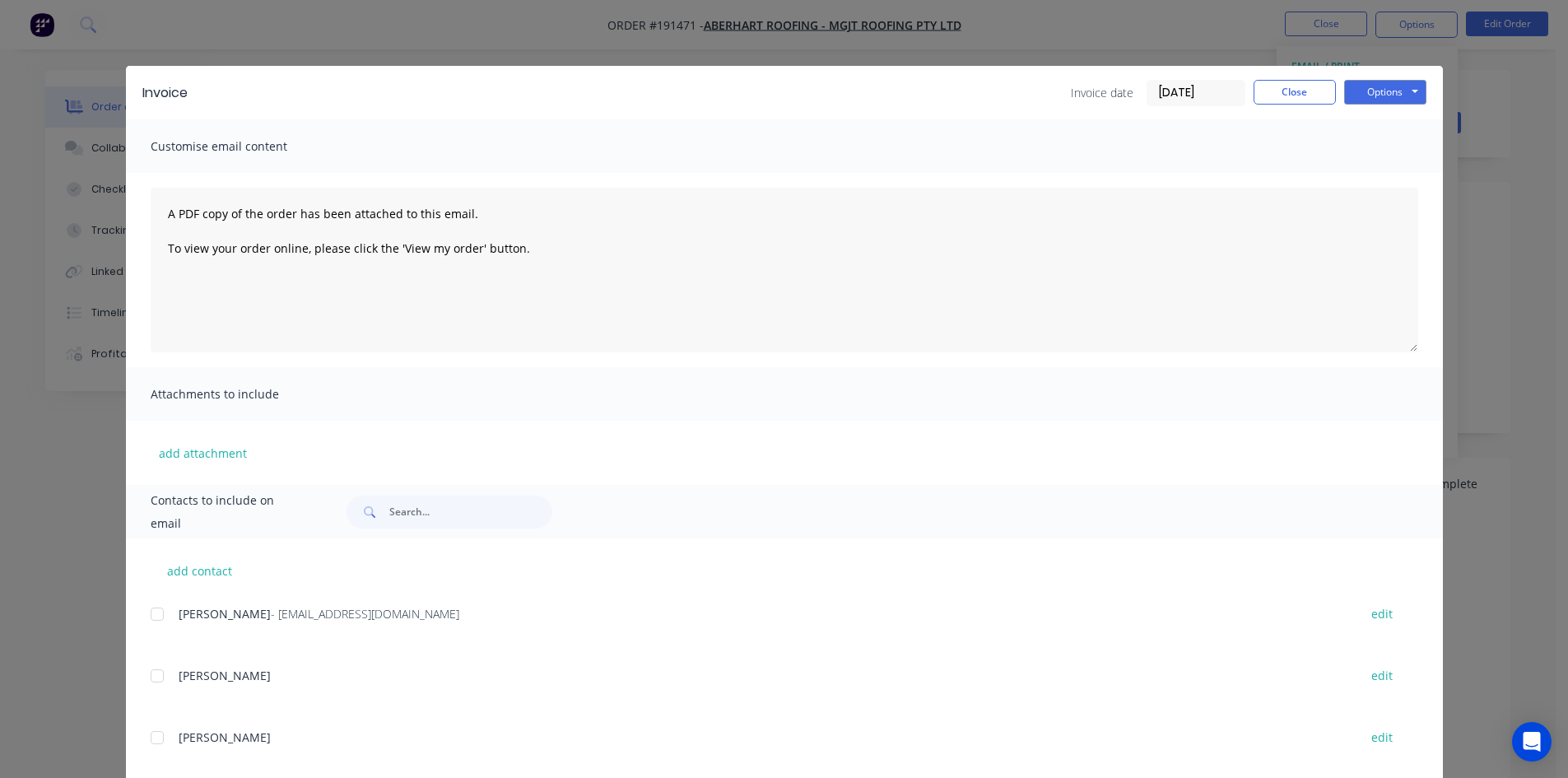
click at [141, 614] on div "add contact [PERSON_NAME] - [EMAIL_ADDRESS][DOMAIN_NAME] edit [PERSON_NAME] edi…" at bounding box center [784, 663] width 1317 height 250
click at [148, 614] on div at bounding box center [158, 615] width 33 height 33
click at [1387, 83] on button "Options" at bounding box center [1386, 92] width 83 height 25
click at [1387, 164] on button "Email" at bounding box center [1397, 176] width 105 height 28
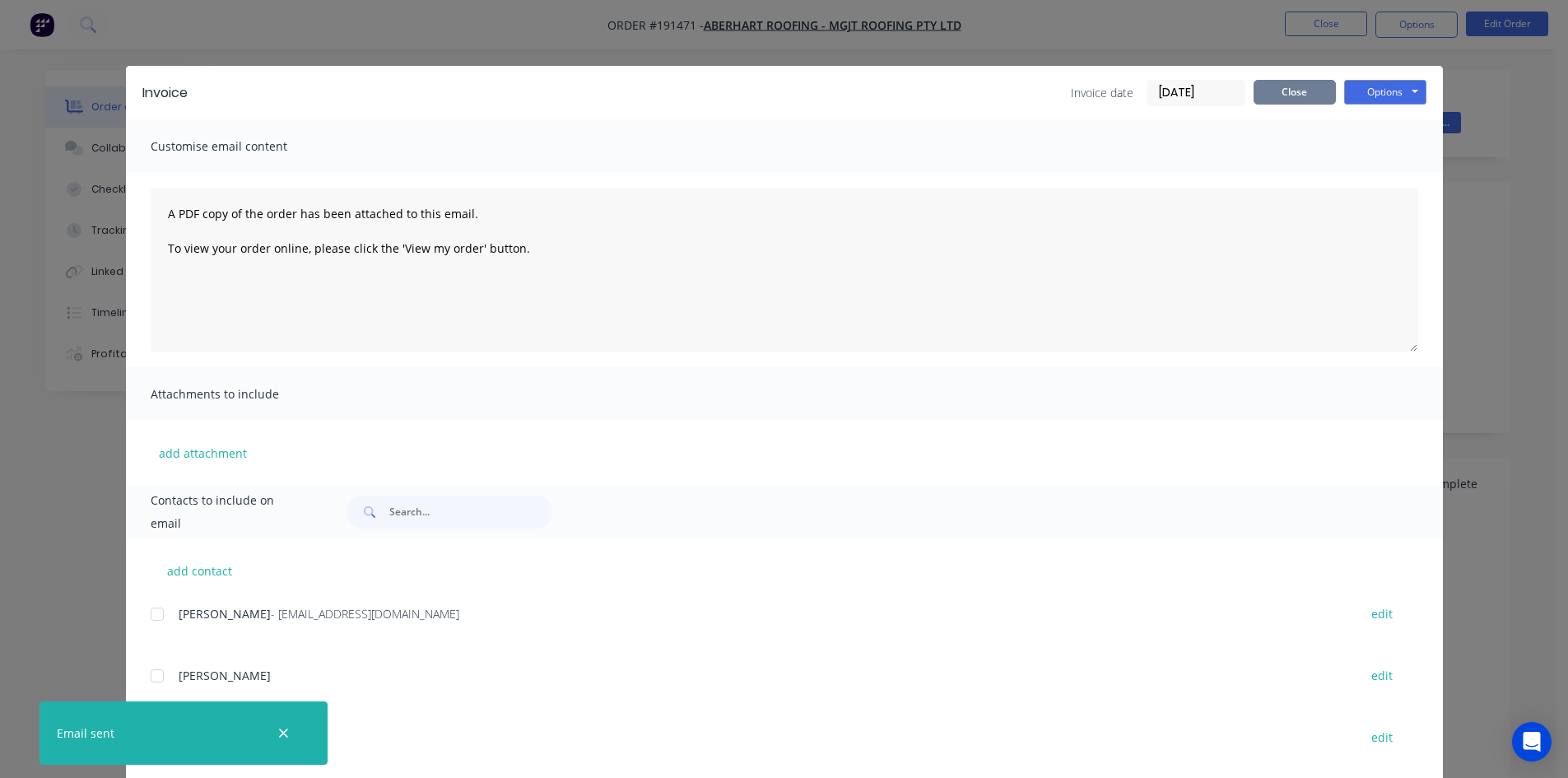
click at [1312, 98] on button "Close" at bounding box center [1295, 92] width 83 height 25
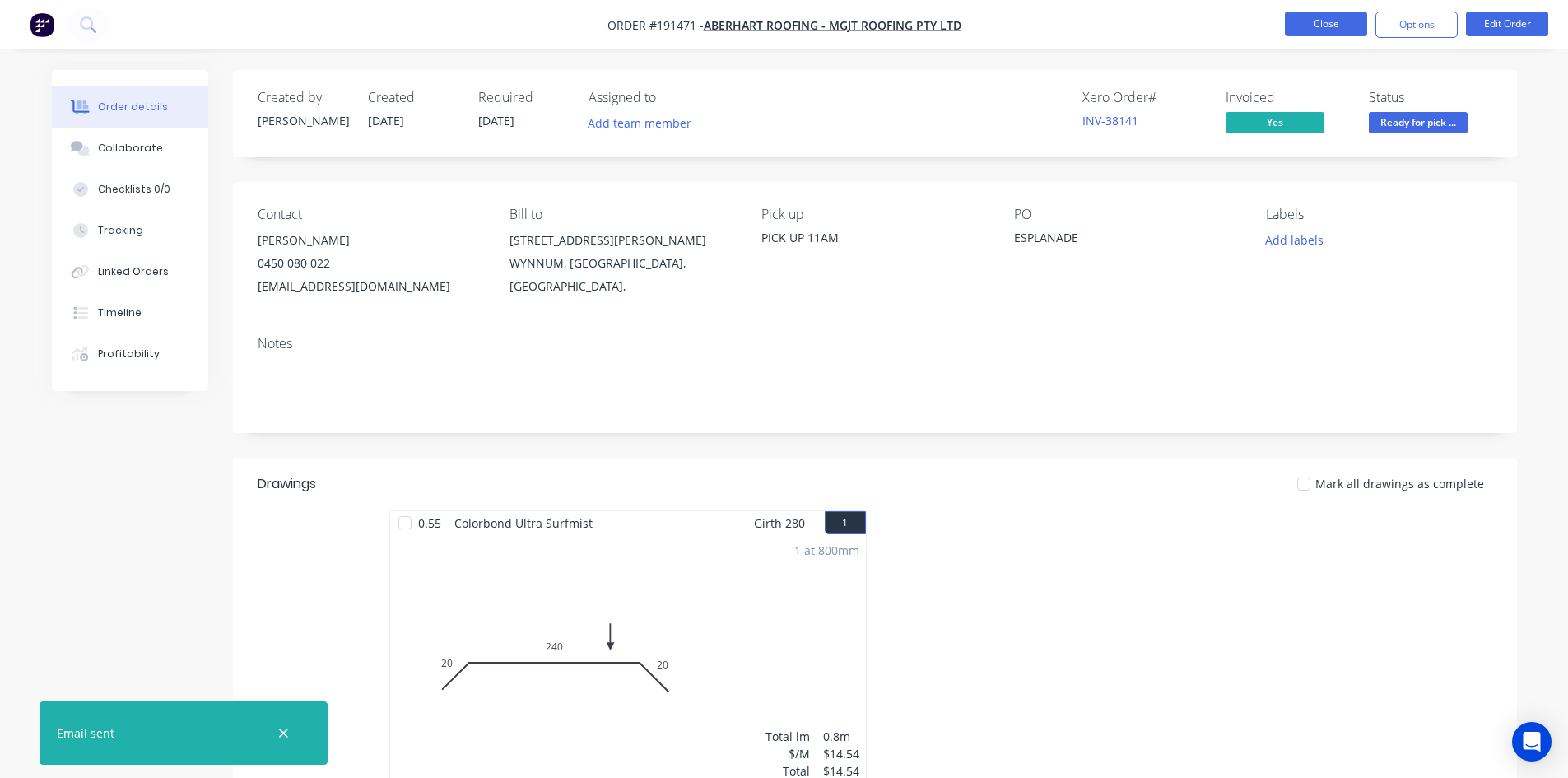
click at [1331, 29] on button "Close" at bounding box center [1326, 24] width 83 height 25
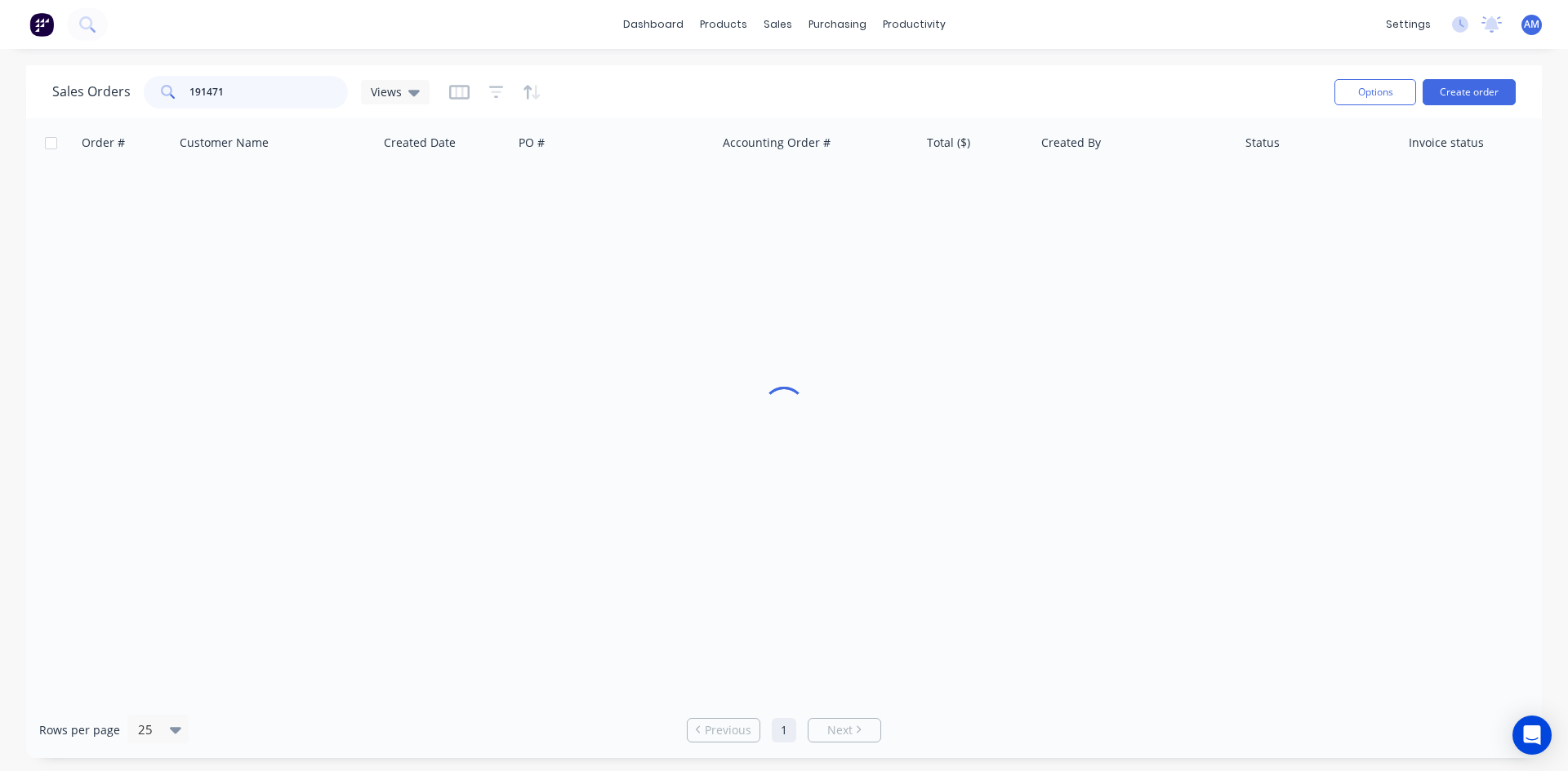
drag, startPoint x: 228, startPoint y: 100, endPoint x: 148, endPoint y: 95, distance: 80.2
click at [148, 95] on div "191471" at bounding box center [246, 92] width 204 height 33
type input "191361"
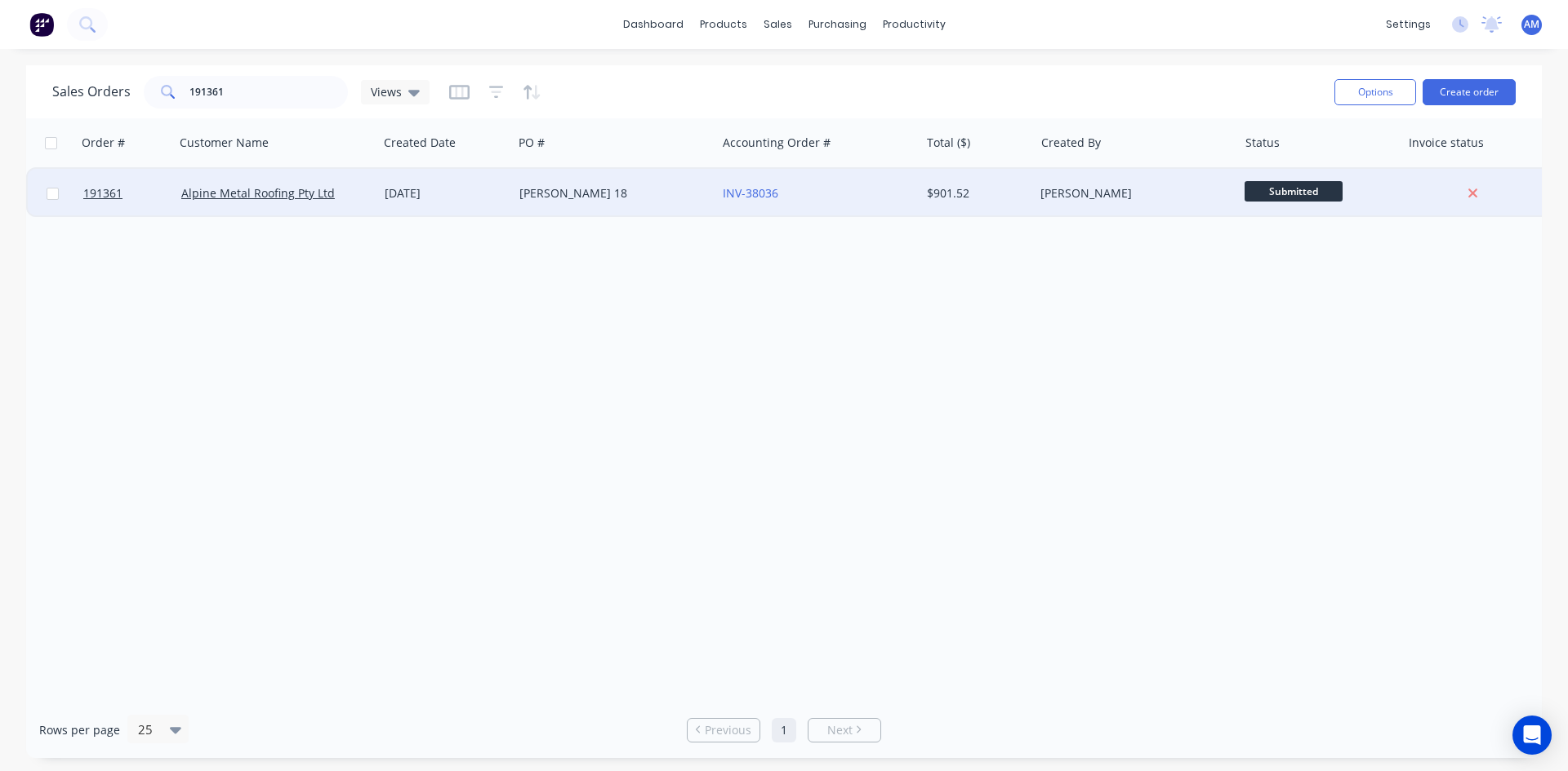
click at [646, 195] on div "[PERSON_NAME] 18" at bounding box center [609, 194] width 181 height 16
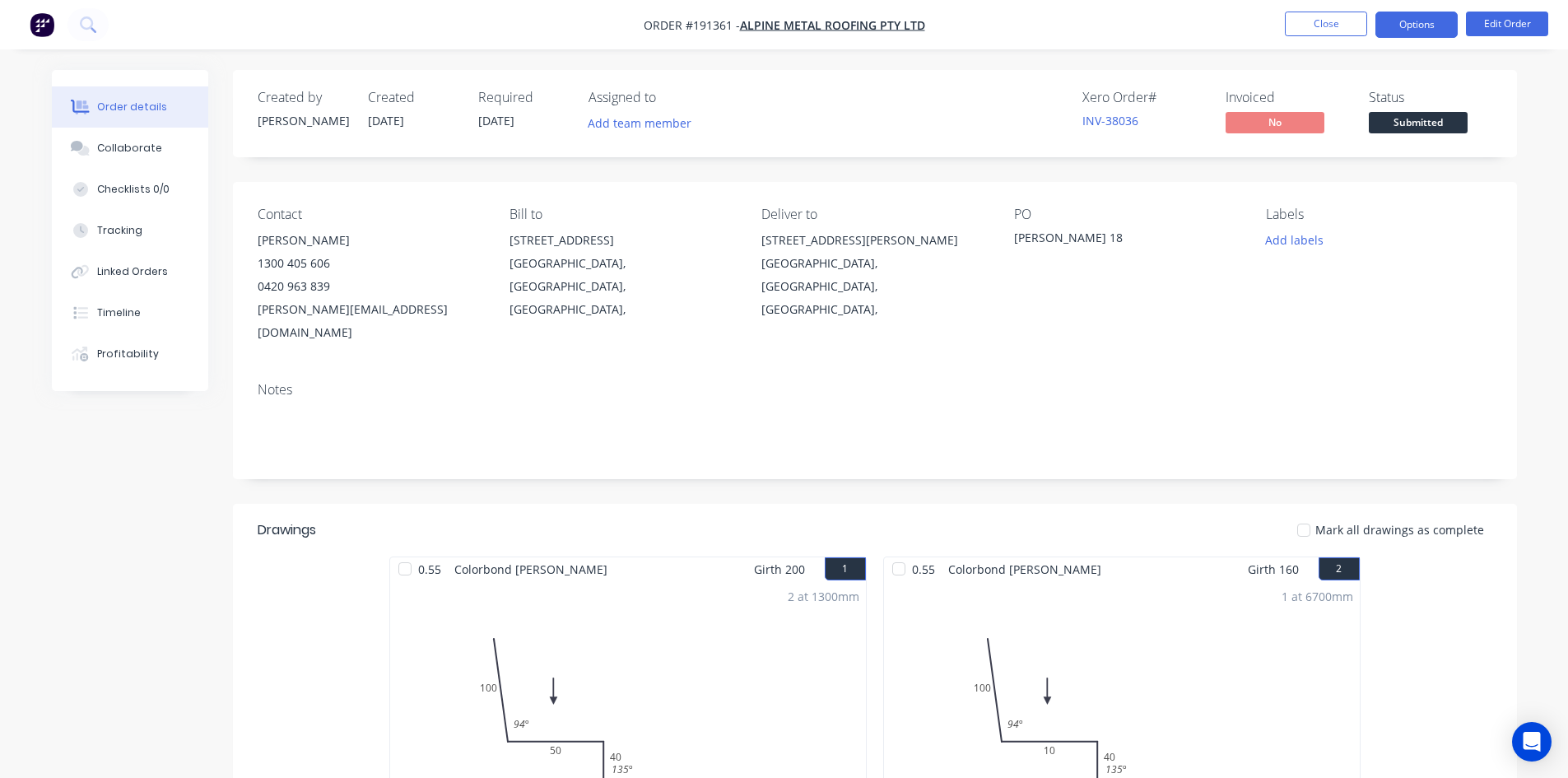
click at [1403, 29] on button "Options" at bounding box center [1417, 25] width 83 height 27
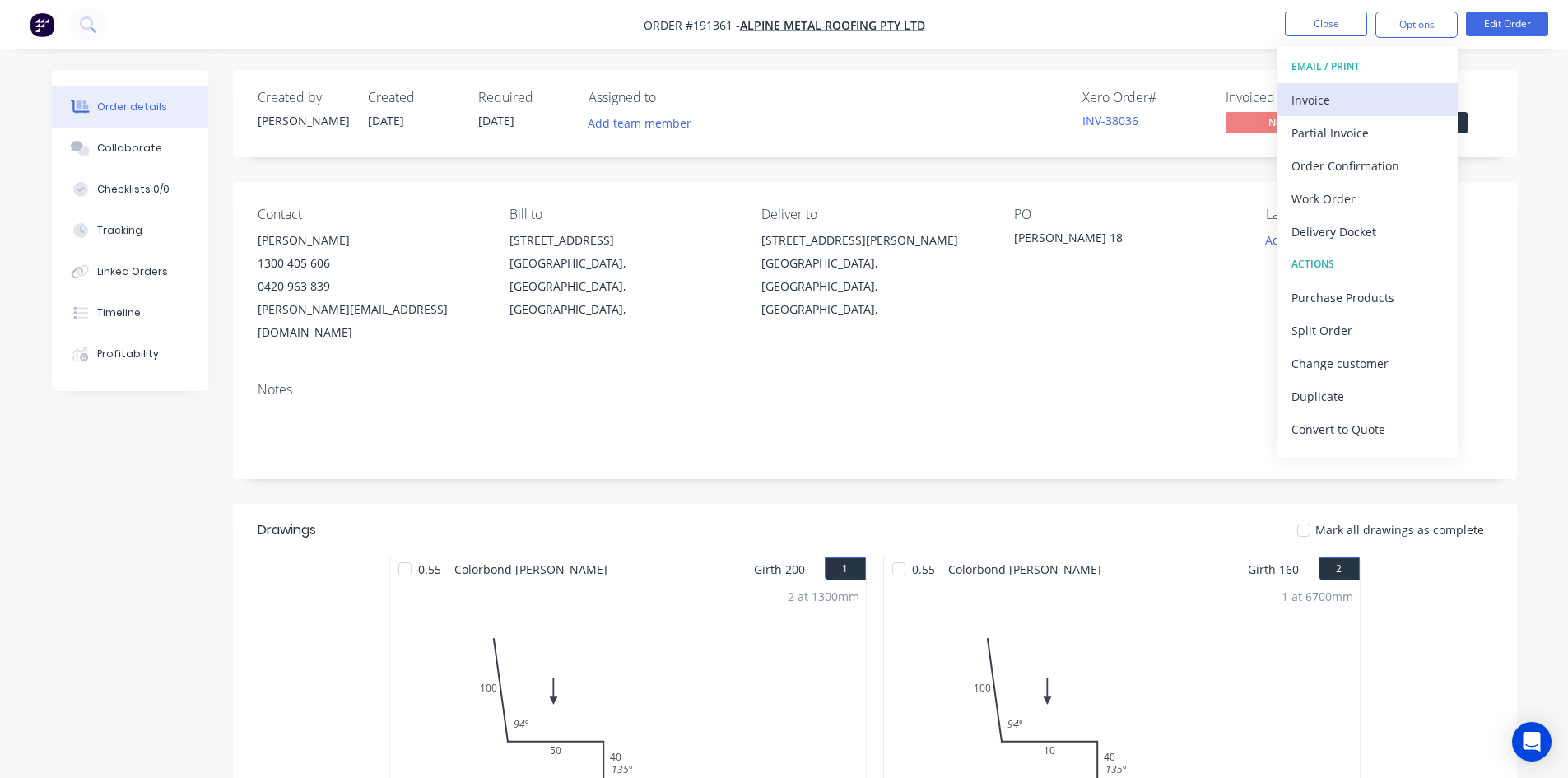
click at [1316, 115] on button "Invoice" at bounding box center [1367, 100] width 182 height 33
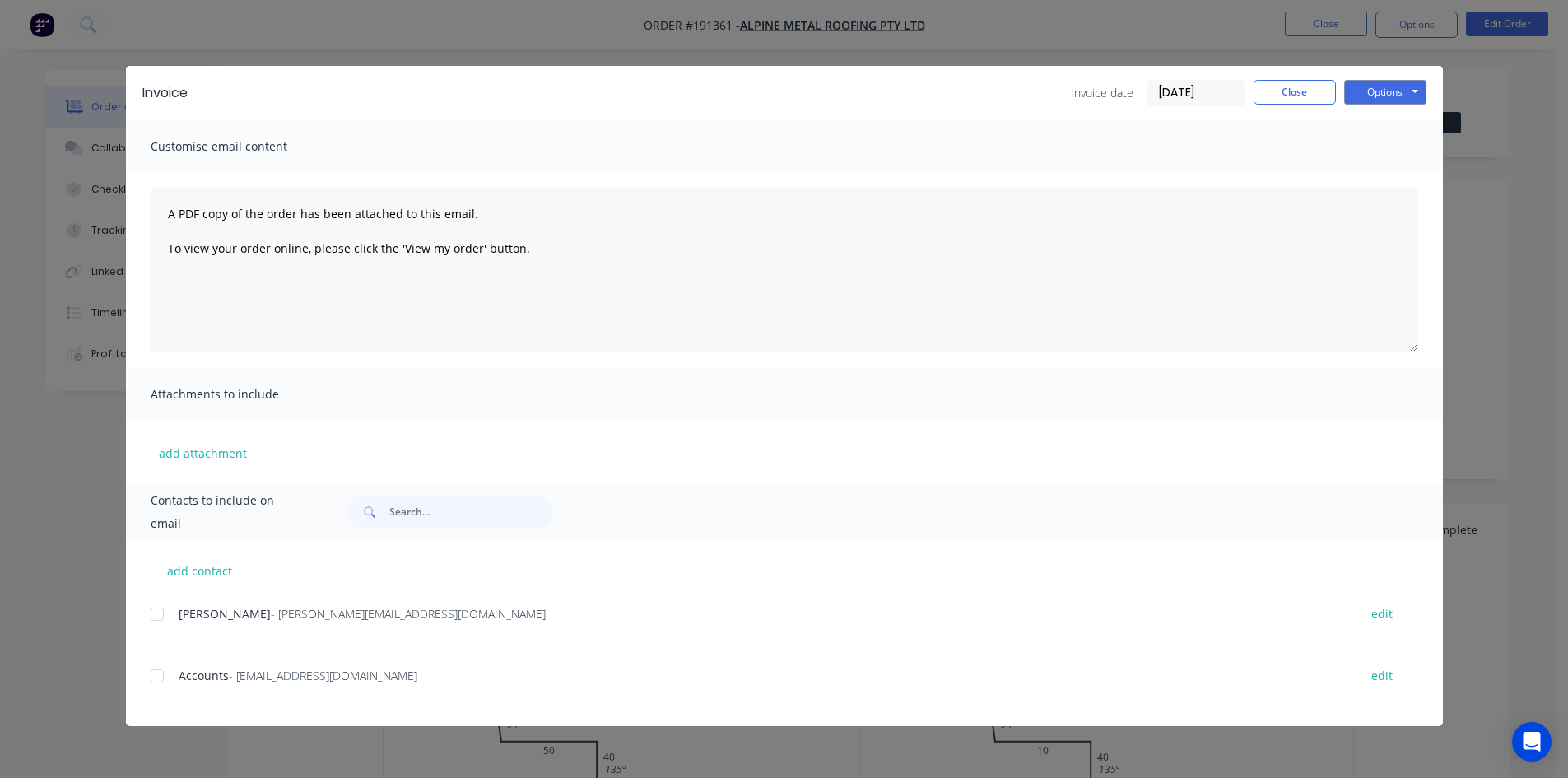
click at [155, 674] on div at bounding box center [158, 676] width 33 height 33
click at [1368, 84] on button "Options" at bounding box center [1386, 92] width 83 height 25
click at [1373, 179] on button "Email" at bounding box center [1397, 176] width 105 height 28
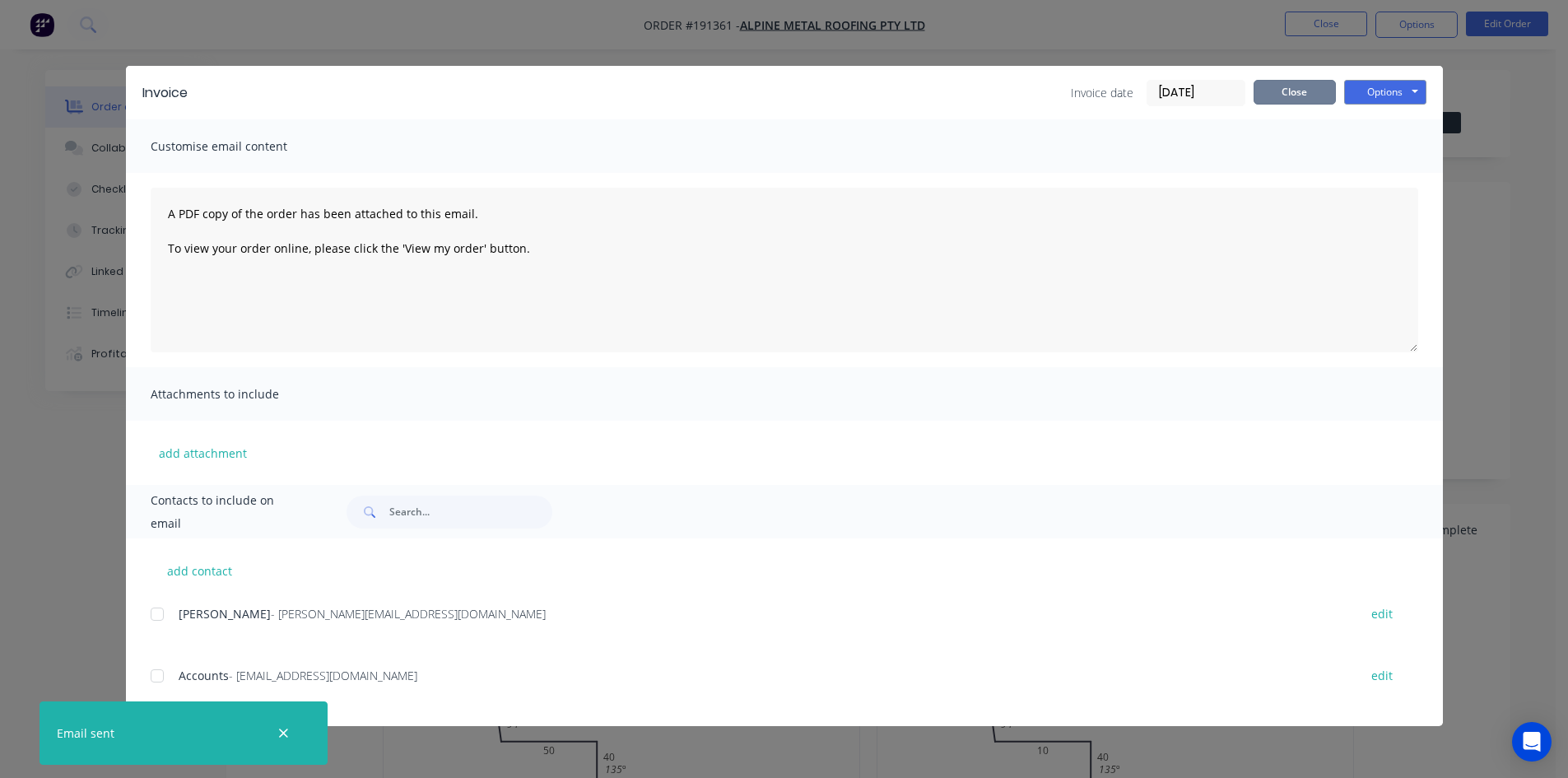
click at [1307, 100] on button "Close" at bounding box center [1295, 92] width 83 height 25
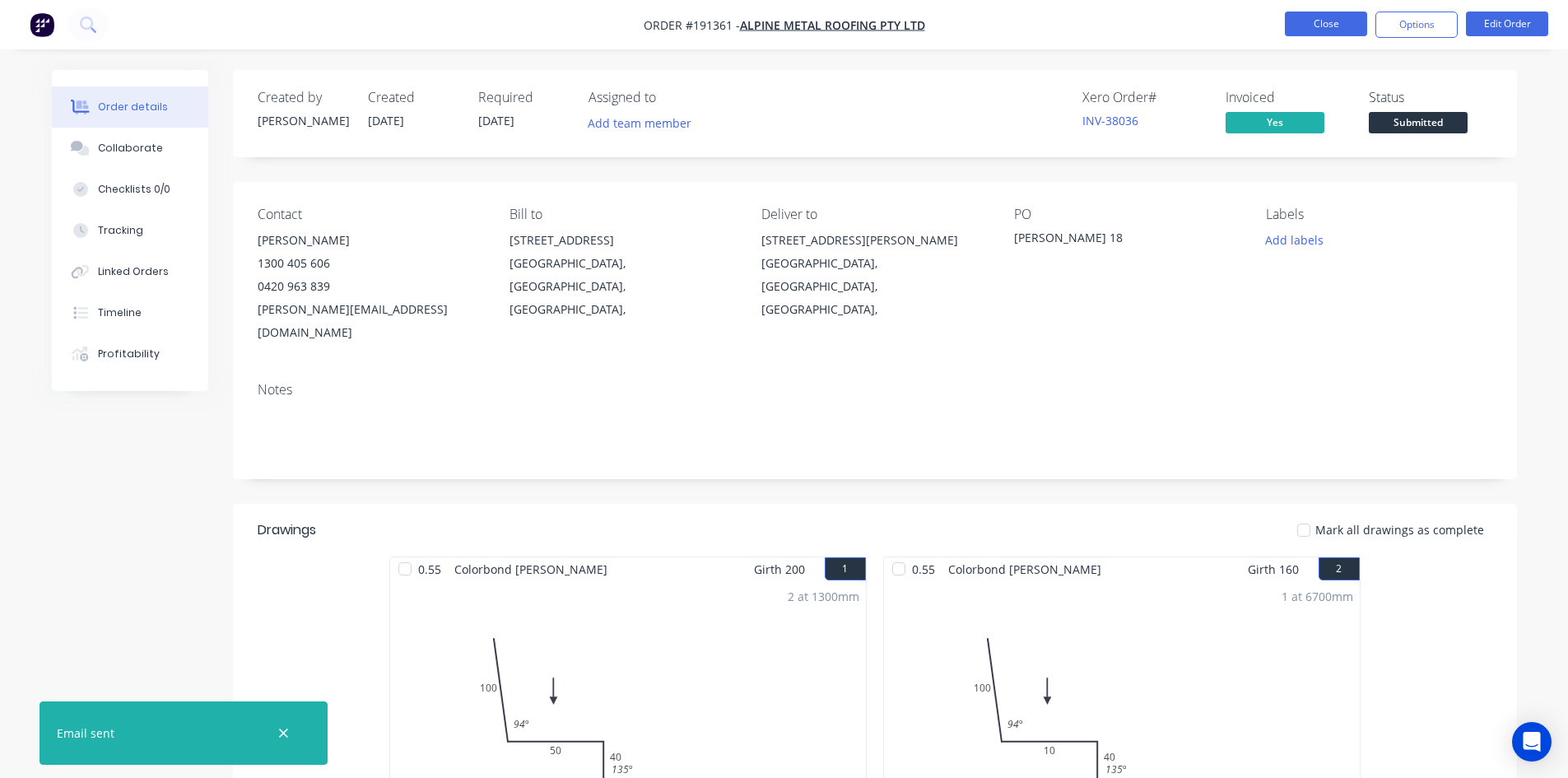
click at [1309, 33] on button "Close" at bounding box center [1326, 24] width 83 height 25
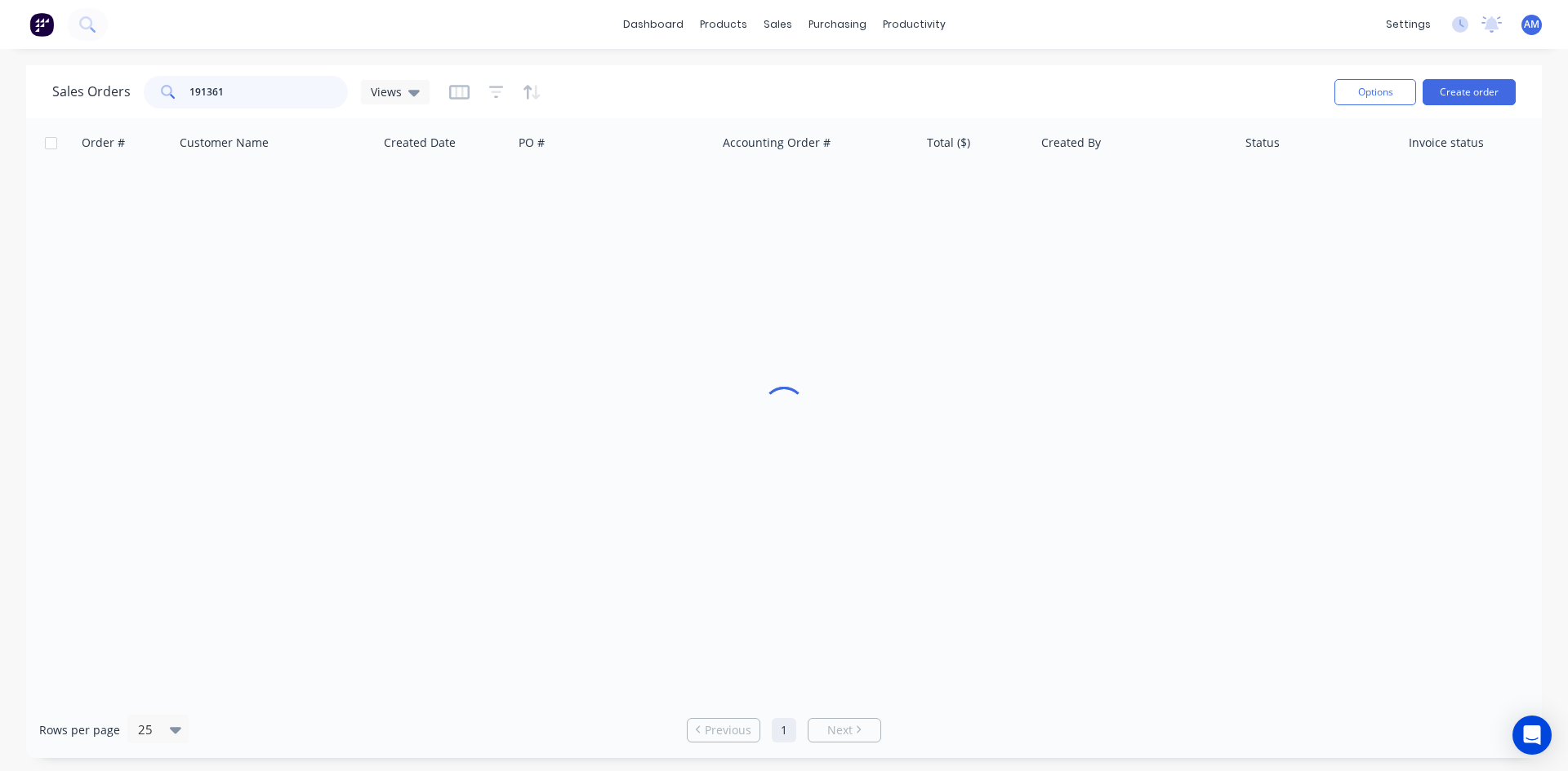
drag, startPoint x: 246, startPoint y: 100, endPoint x: 132, endPoint y: 86, distance: 114.9
click at [132, 86] on div "Sales Orders 191361 Views" at bounding box center [240, 92] width 377 height 33
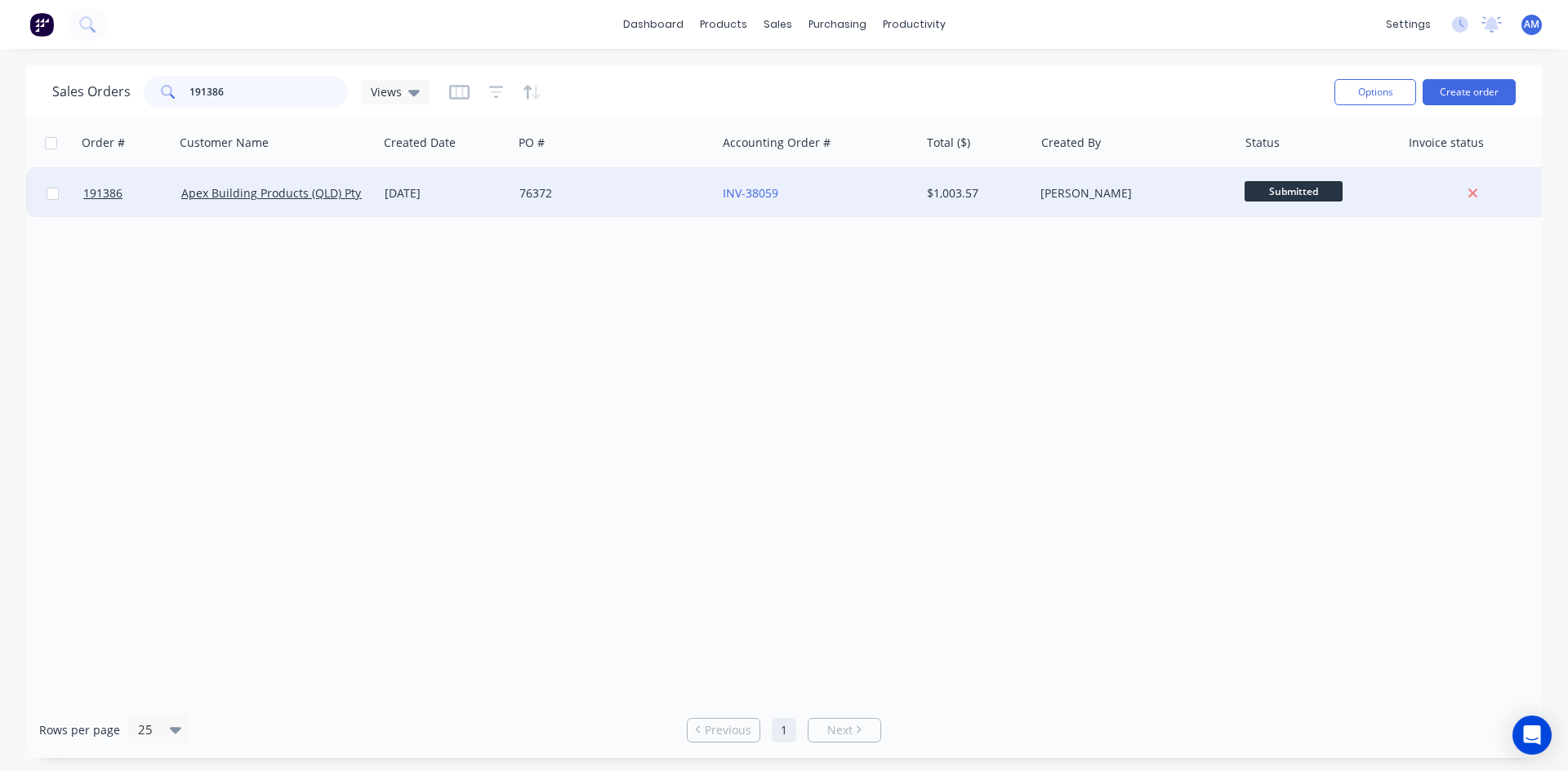
type input "191386"
click at [612, 200] on div "76372" at bounding box center [609, 194] width 181 height 16
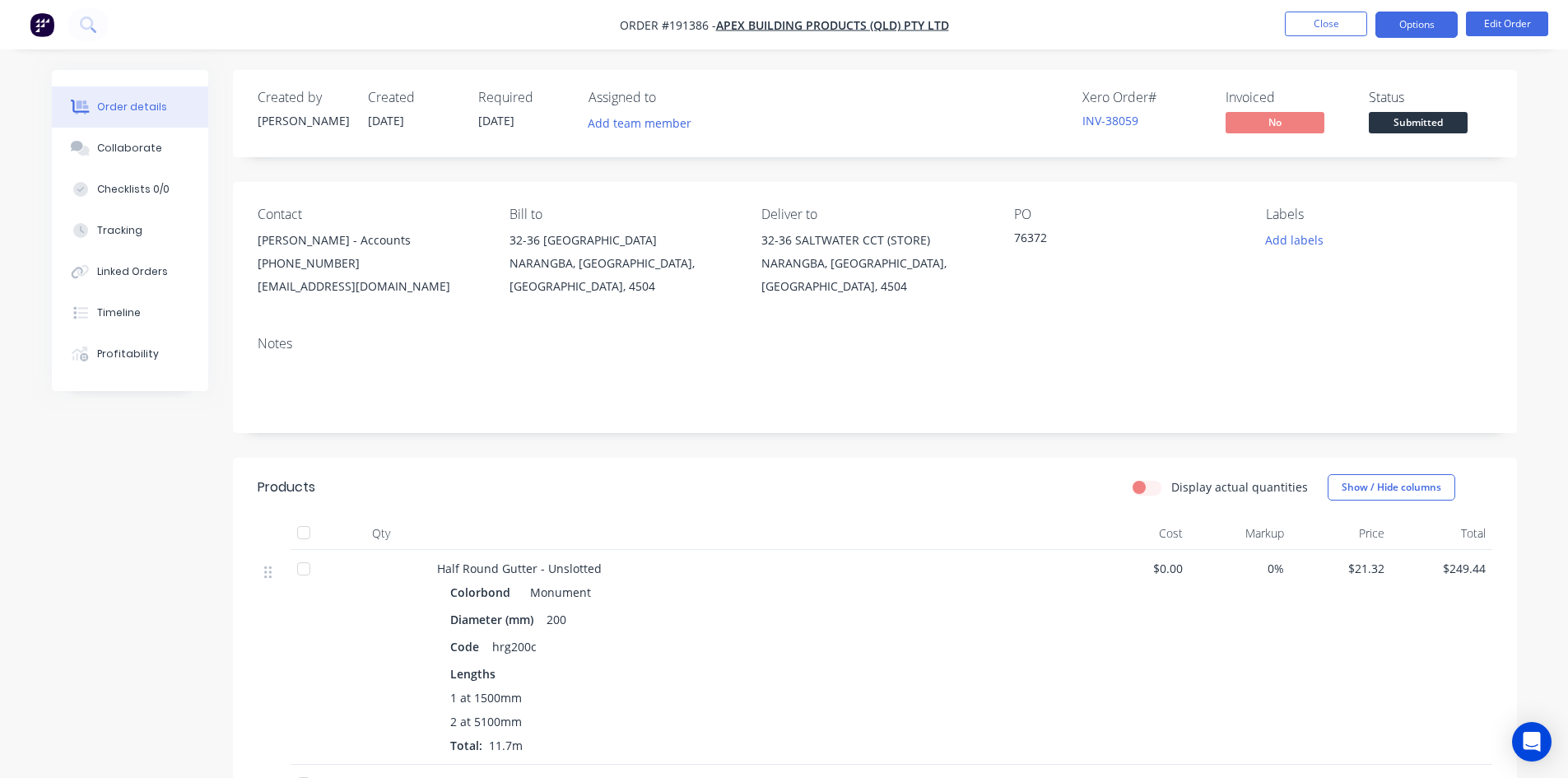
click at [1442, 20] on button "Options" at bounding box center [1417, 25] width 83 height 27
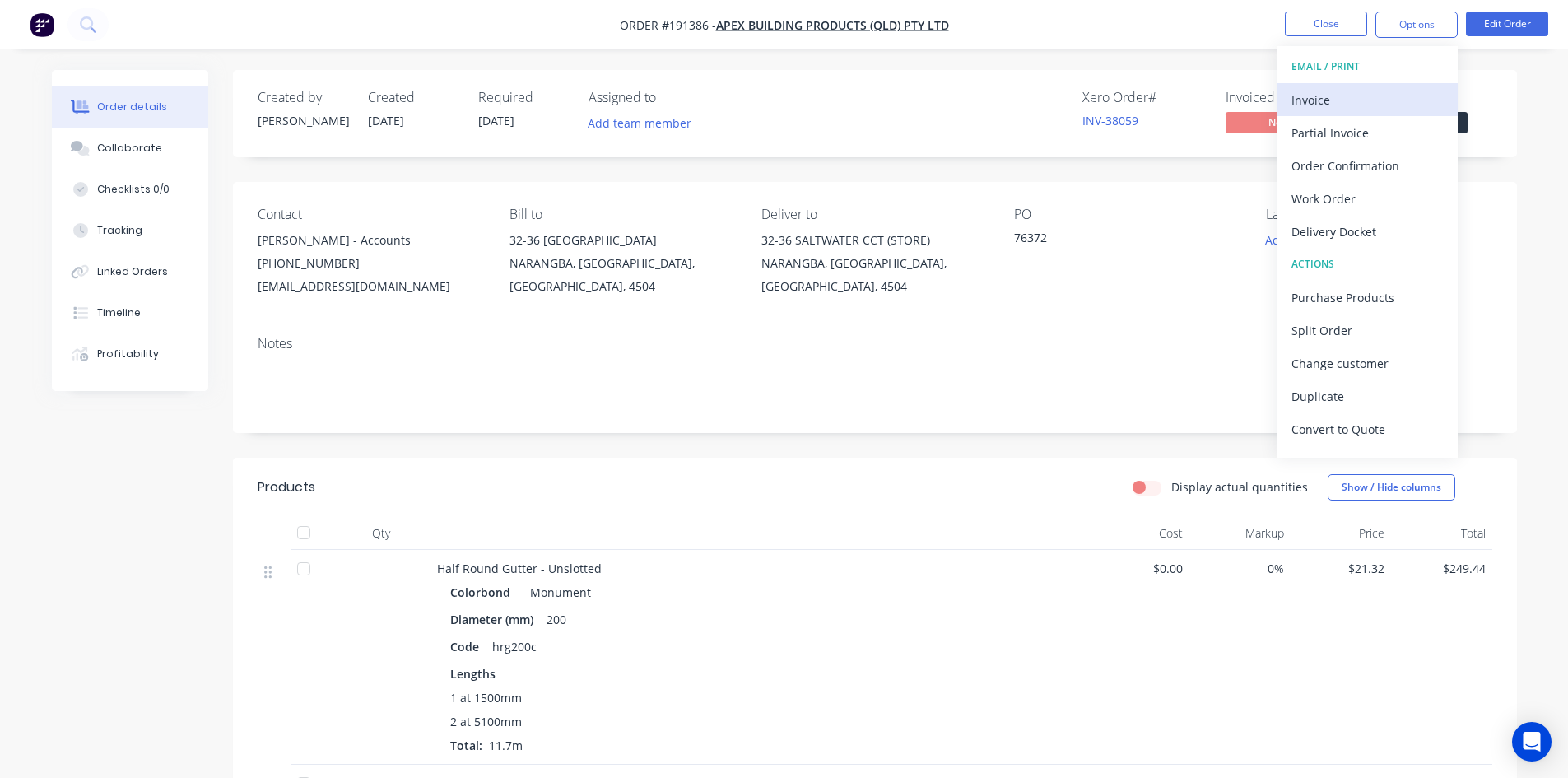
click at [1297, 93] on div "Invoice" at bounding box center [1367, 100] width 151 height 24
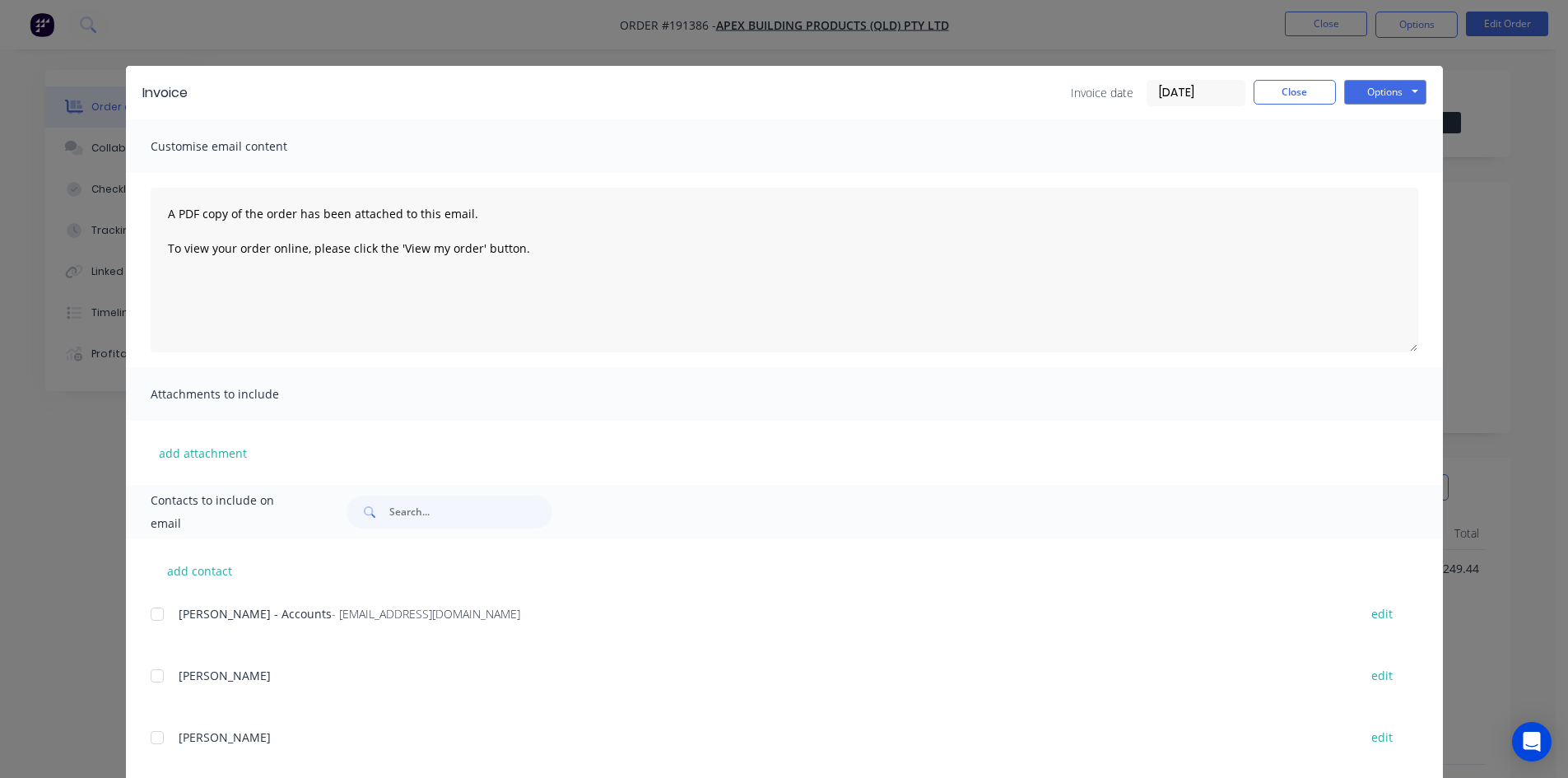
click at [151, 607] on div at bounding box center [158, 615] width 33 height 33
click at [1369, 95] on button "Options" at bounding box center [1386, 92] width 83 height 25
click at [1375, 169] on button "Email" at bounding box center [1397, 176] width 105 height 28
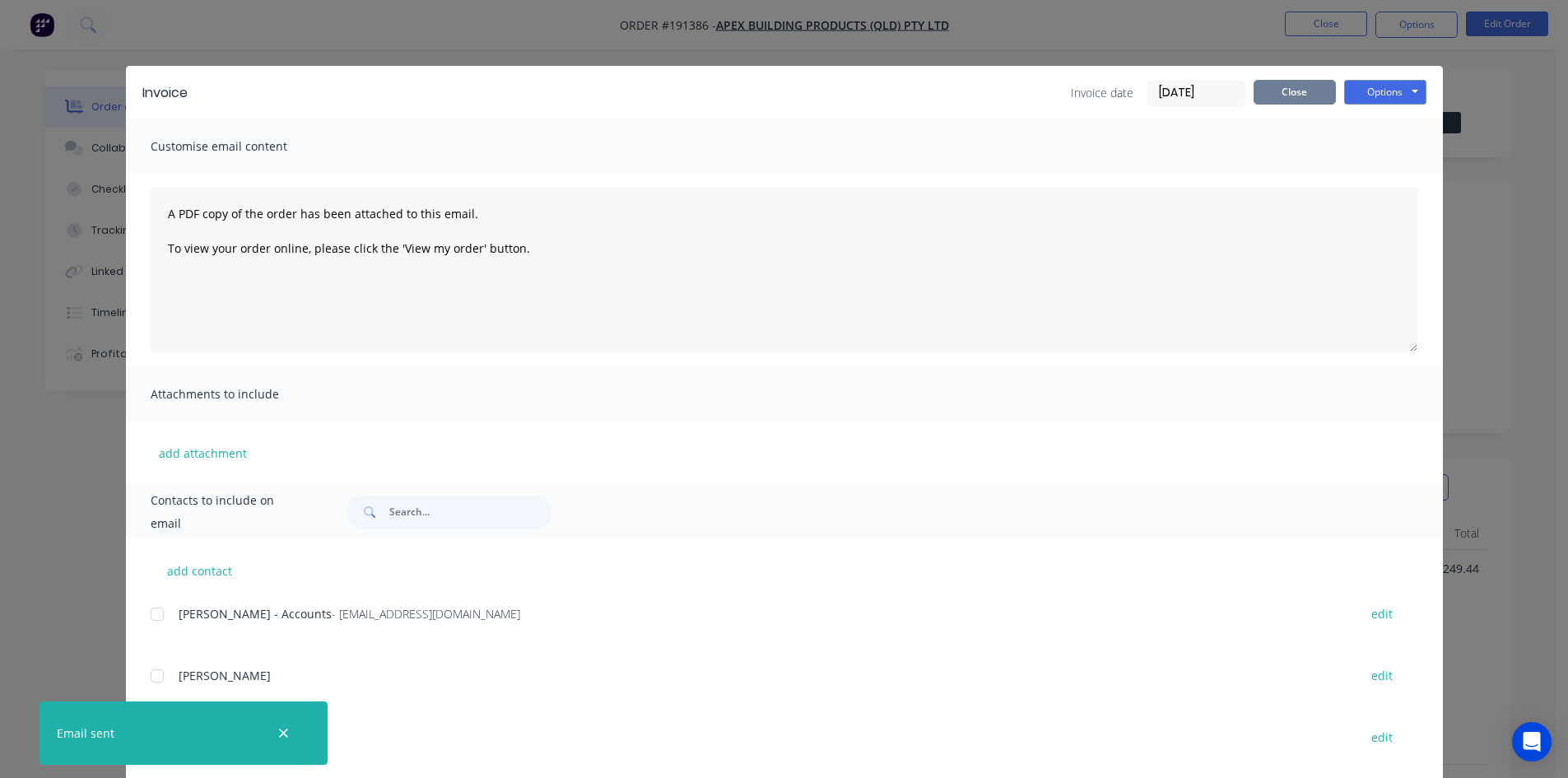
click at [1286, 95] on button "Close" at bounding box center [1295, 92] width 83 height 25
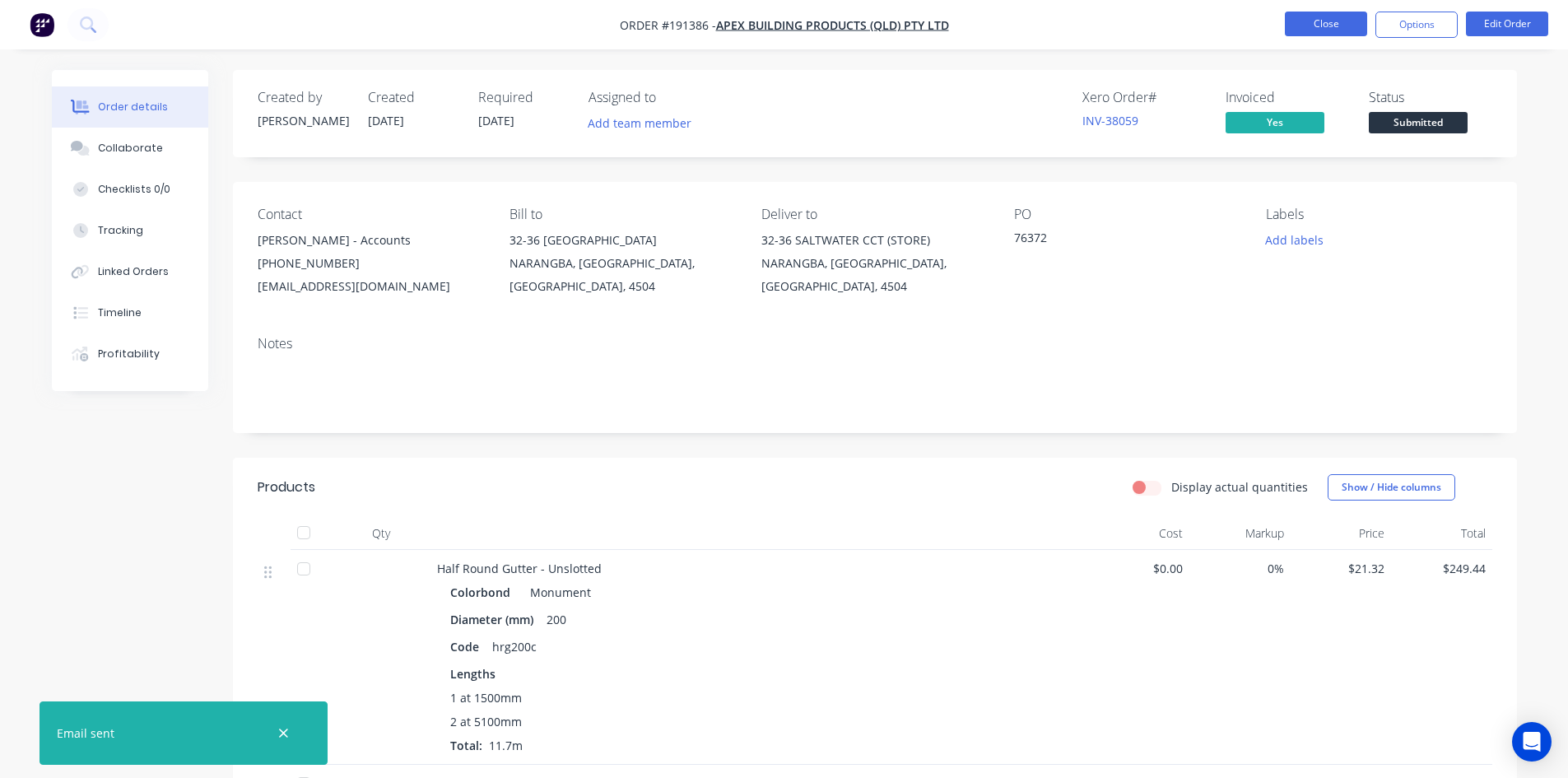
click at [1320, 28] on button "Close" at bounding box center [1326, 24] width 83 height 25
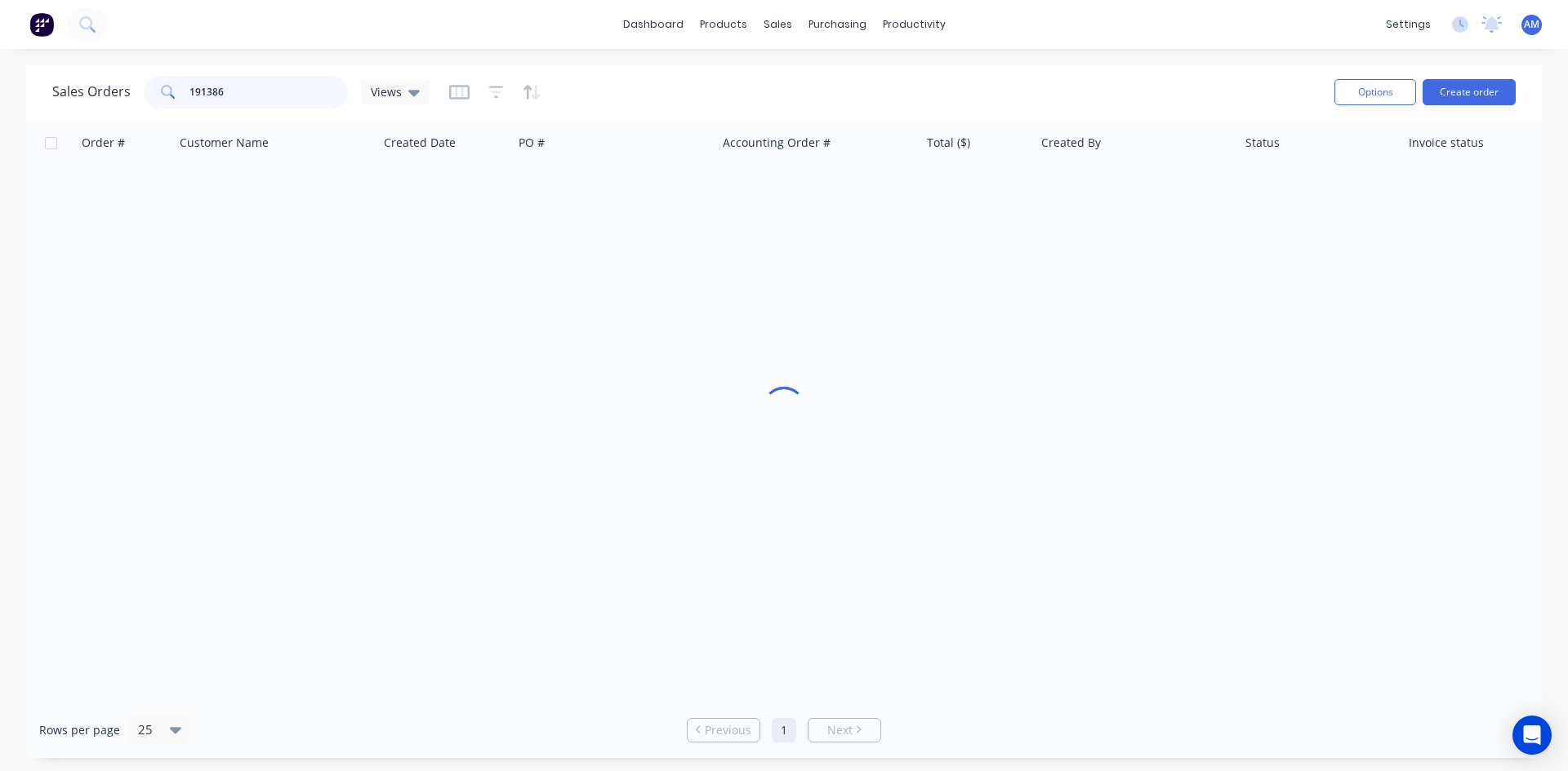
drag, startPoint x: 284, startPoint y: 96, endPoint x: 120, endPoint y: 91, distance: 164.1
click at [126, 93] on div "Sales Orders 191386 Views" at bounding box center [240, 92] width 377 height 33
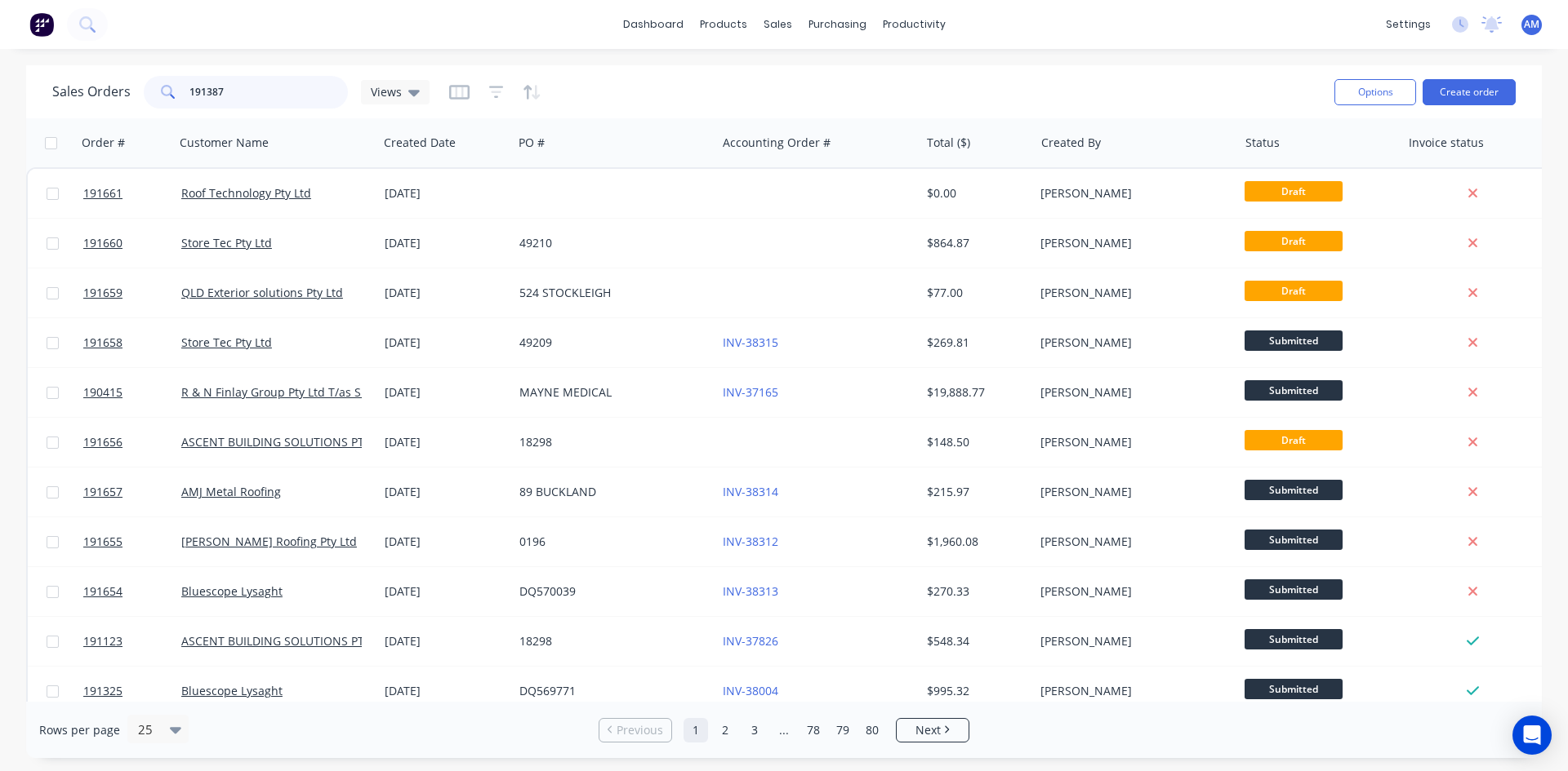
type input "191387"
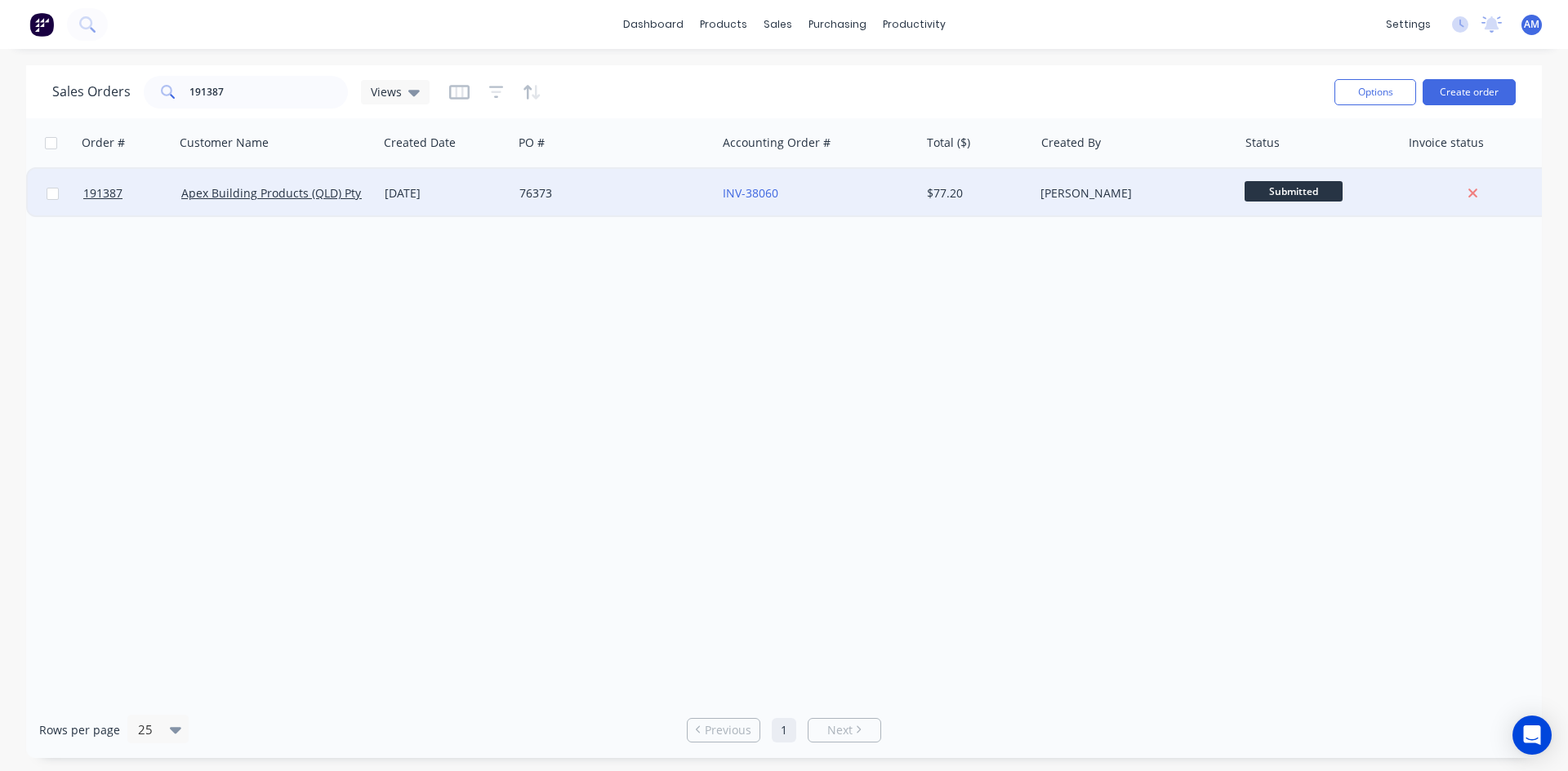
click at [679, 205] on div "76373" at bounding box center [615, 194] width 204 height 49
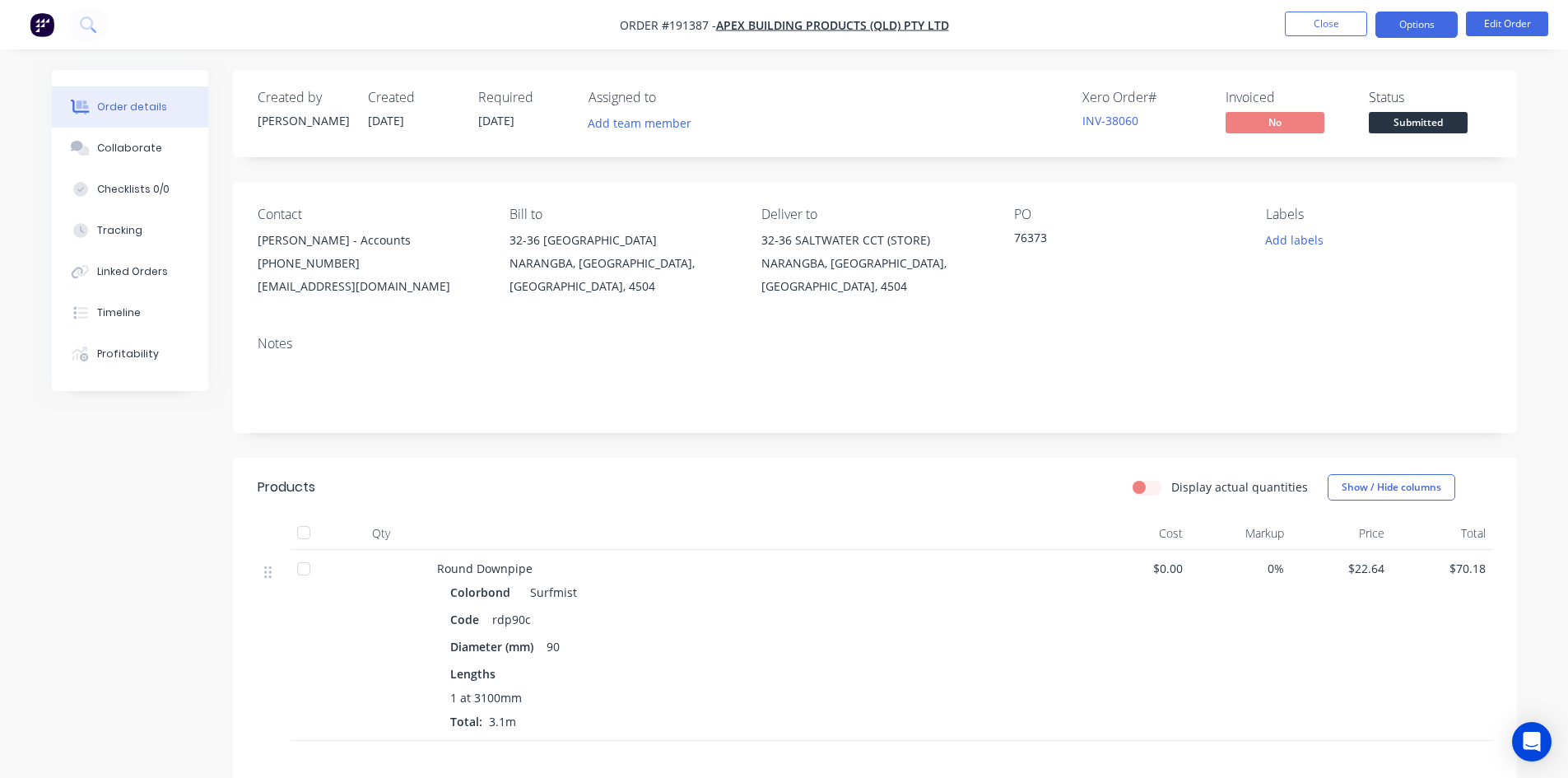
click at [1400, 28] on button "Options" at bounding box center [1417, 25] width 83 height 27
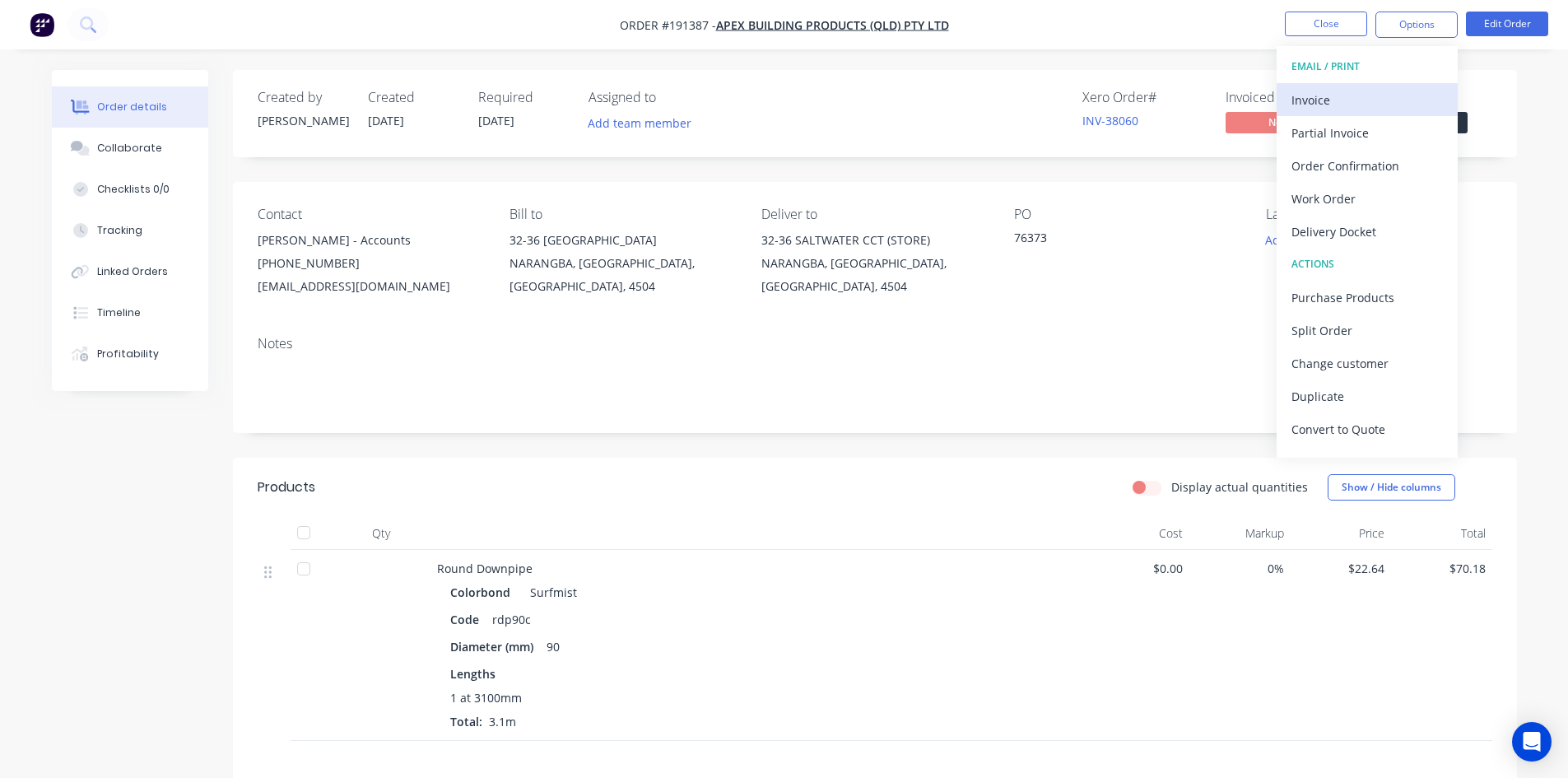
click at [1360, 93] on div "Invoice" at bounding box center [1367, 100] width 151 height 24
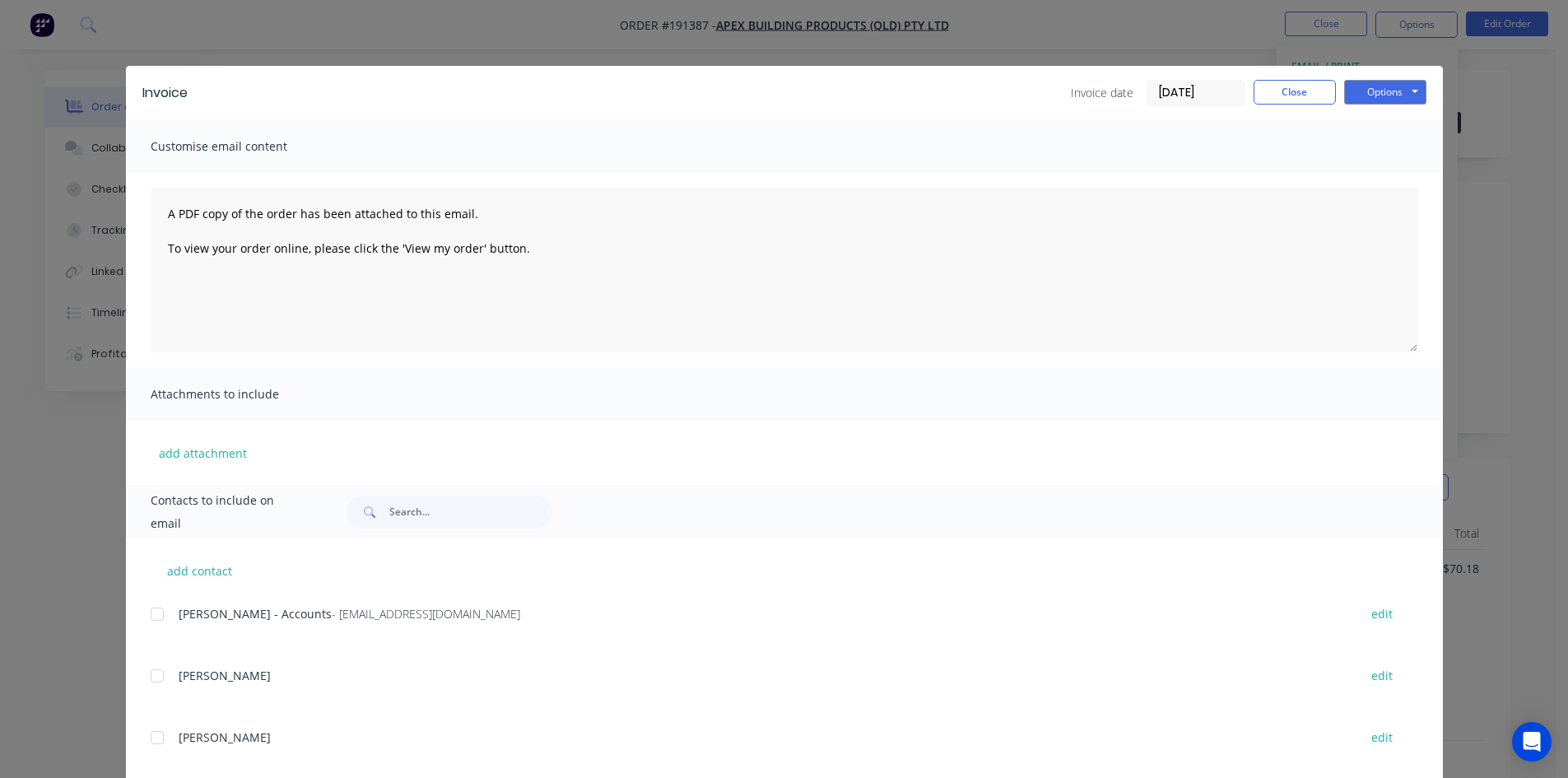
click at [157, 618] on div at bounding box center [158, 615] width 33 height 33
click at [1386, 89] on button "Options" at bounding box center [1386, 92] width 83 height 25
click at [1386, 164] on button "Email" at bounding box center [1397, 176] width 105 height 28
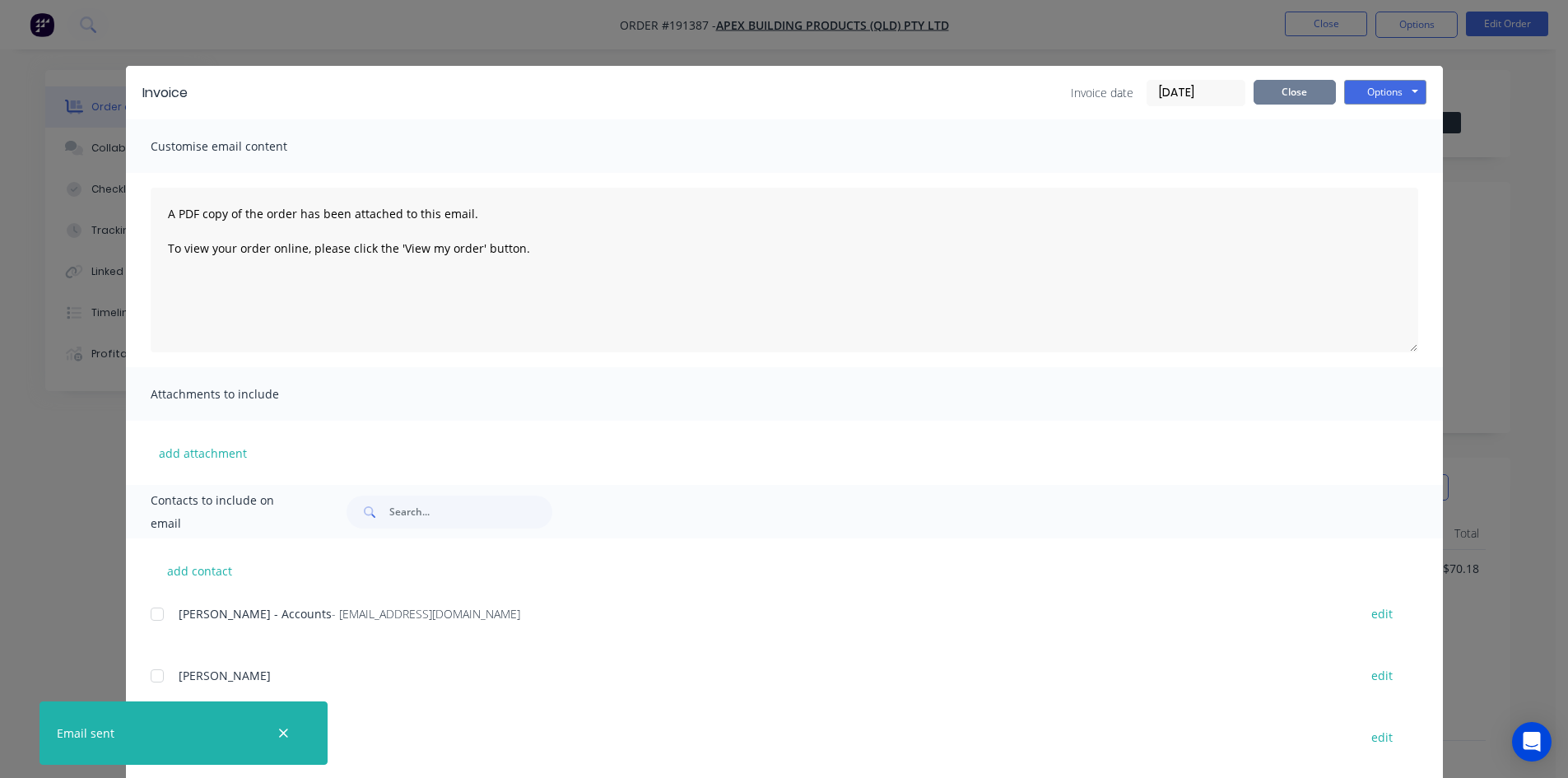
click at [1299, 101] on button "Close" at bounding box center [1295, 92] width 83 height 25
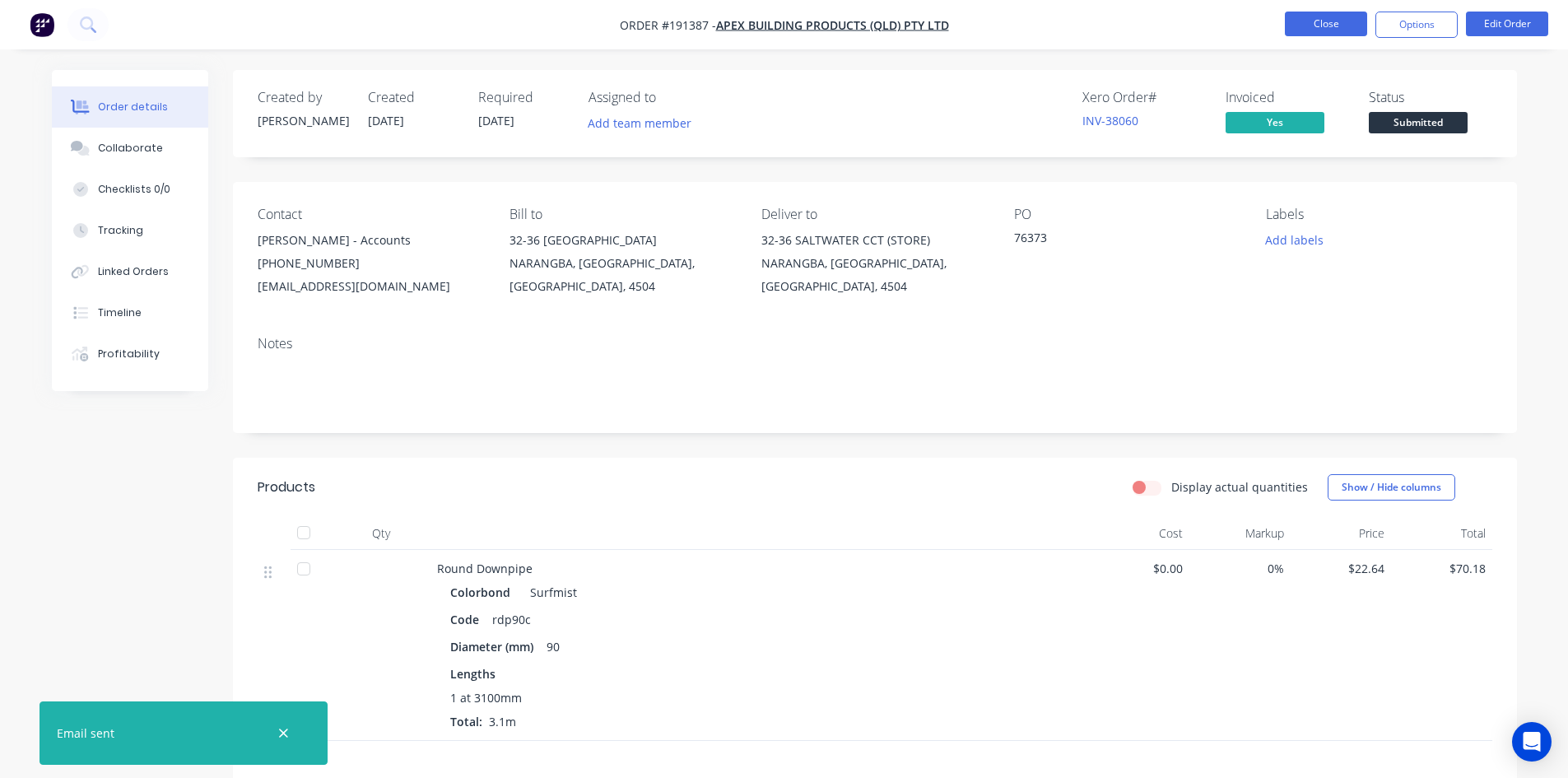
click at [1309, 23] on button "Close" at bounding box center [1326, 24] width 83 height 25
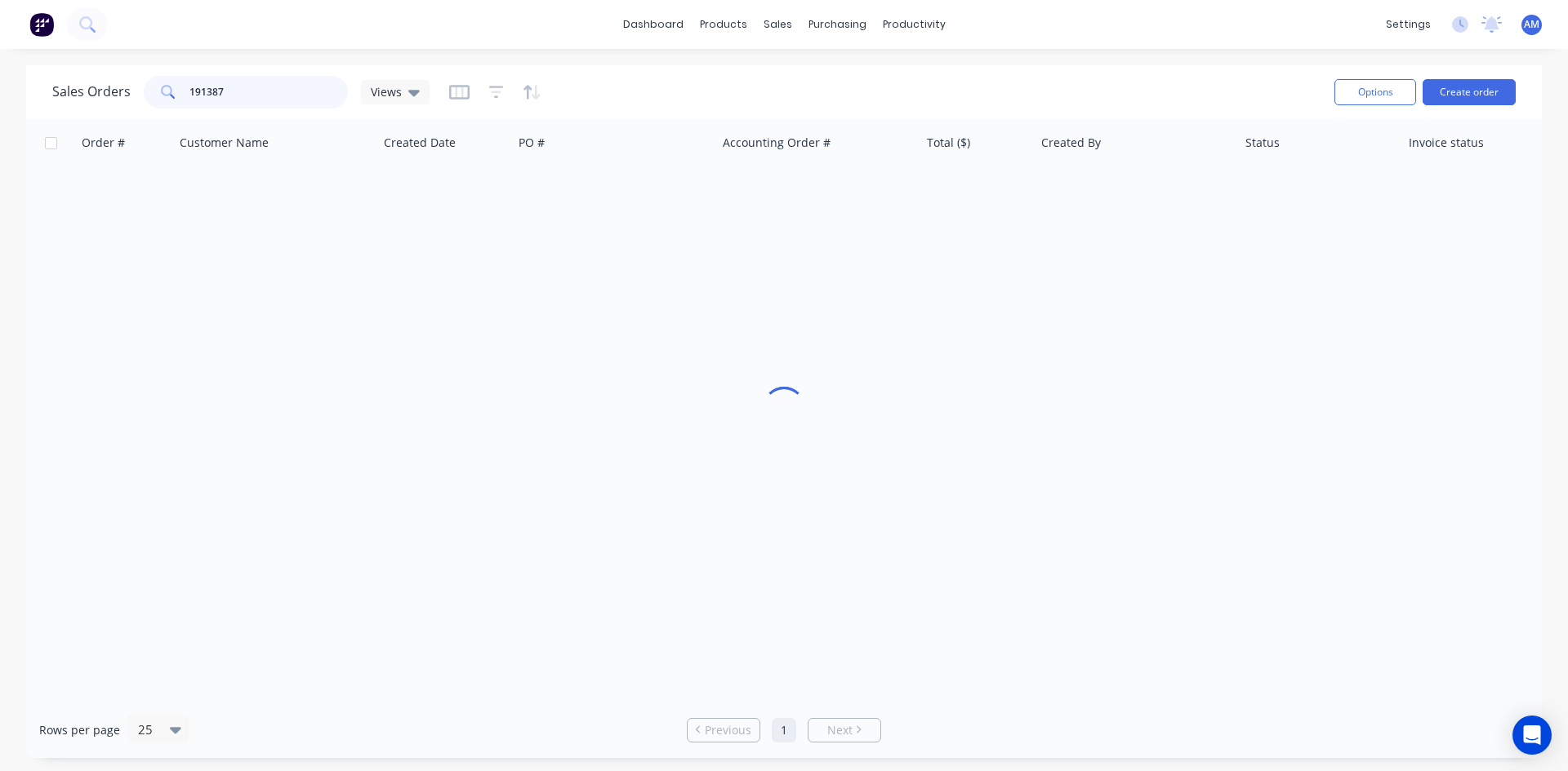
drag, startPoint x: 260, startPoint y: 84, endPoint x: 131, endPoint y: 89, distance: 129.1
click at [131, 89] on div "Sales Orders 191387 Views" at bounding box center [240, 92] width 377 height 33
type input "191458"
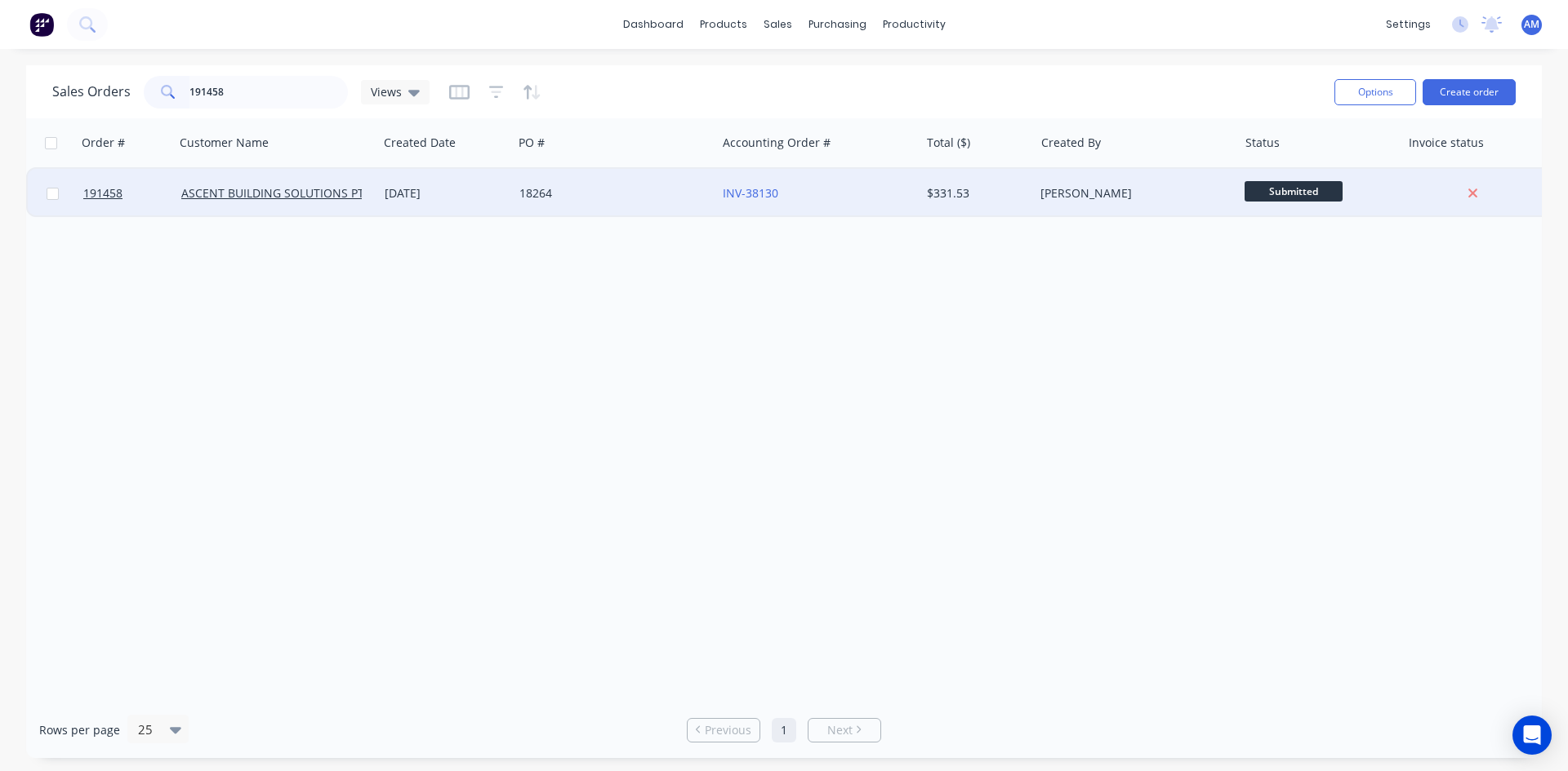
click at [667, 201] on div "18264" at bounding box center [609, 194] width 181 height 16
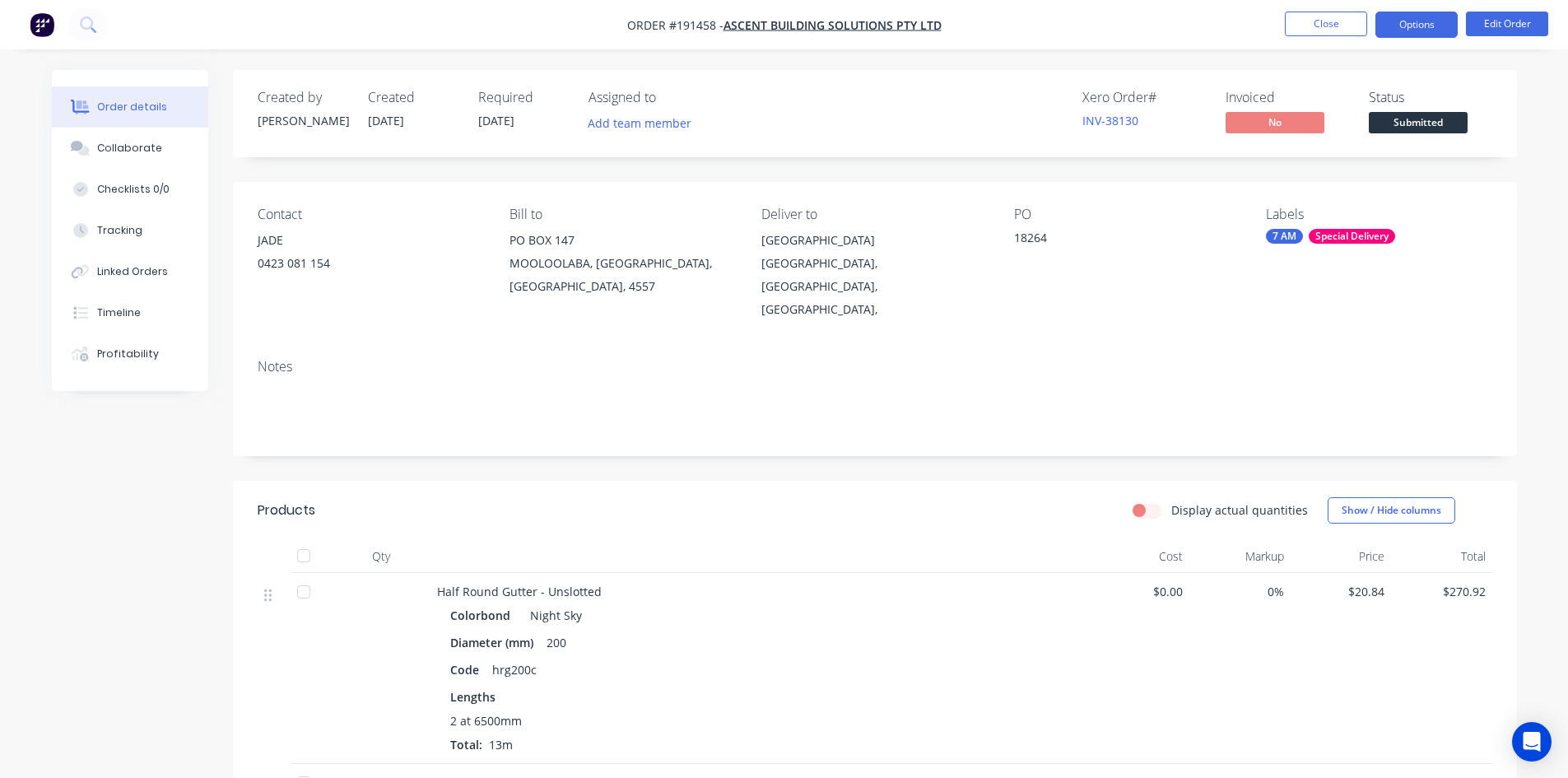
click at [1399, 31] on button "Options" at bounding box center [1417, 25] width 83 height 27
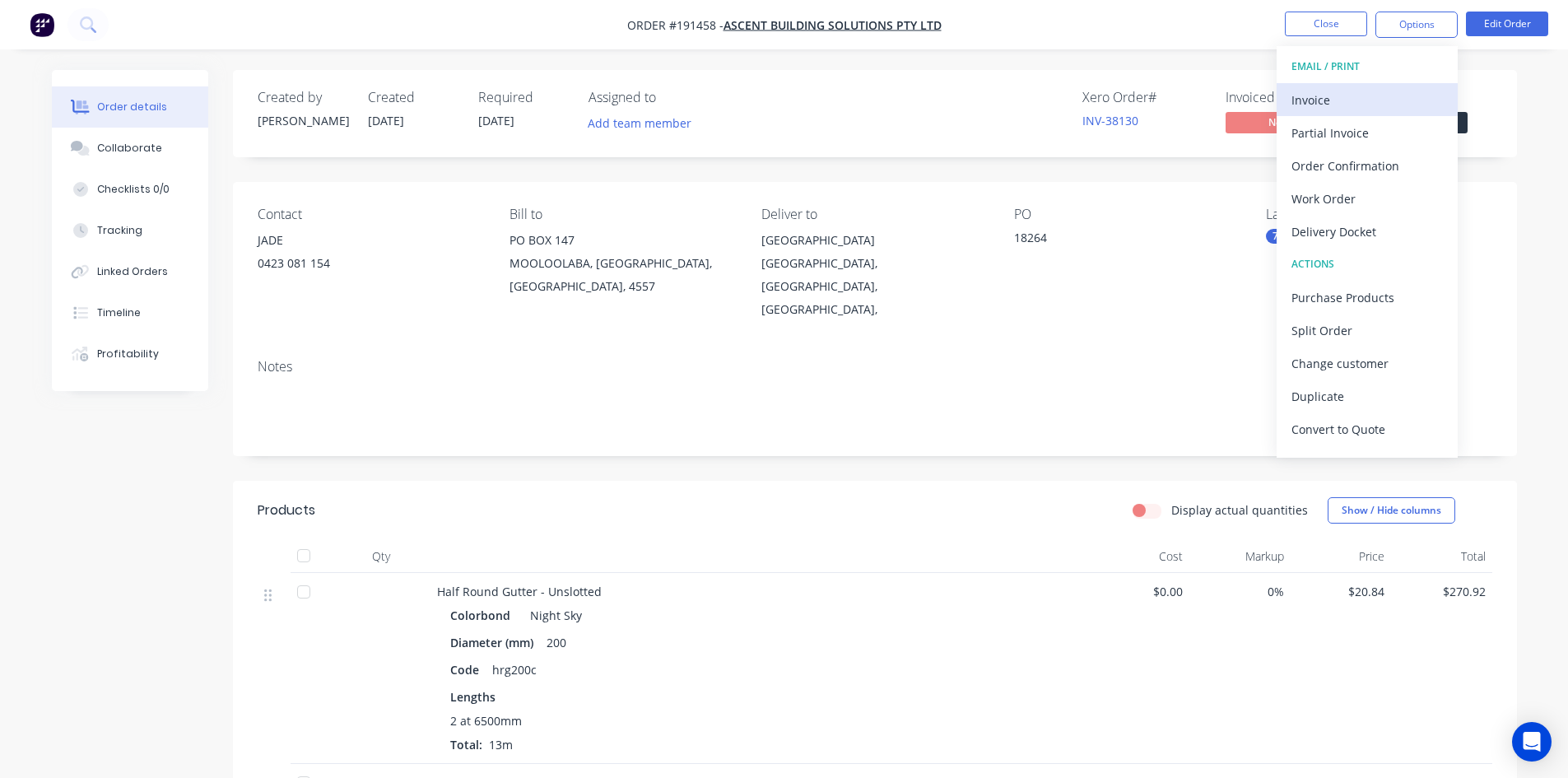
click at [1353, 92] on div "Invoice" at bounding box center [1367, 100] width 151 height 24
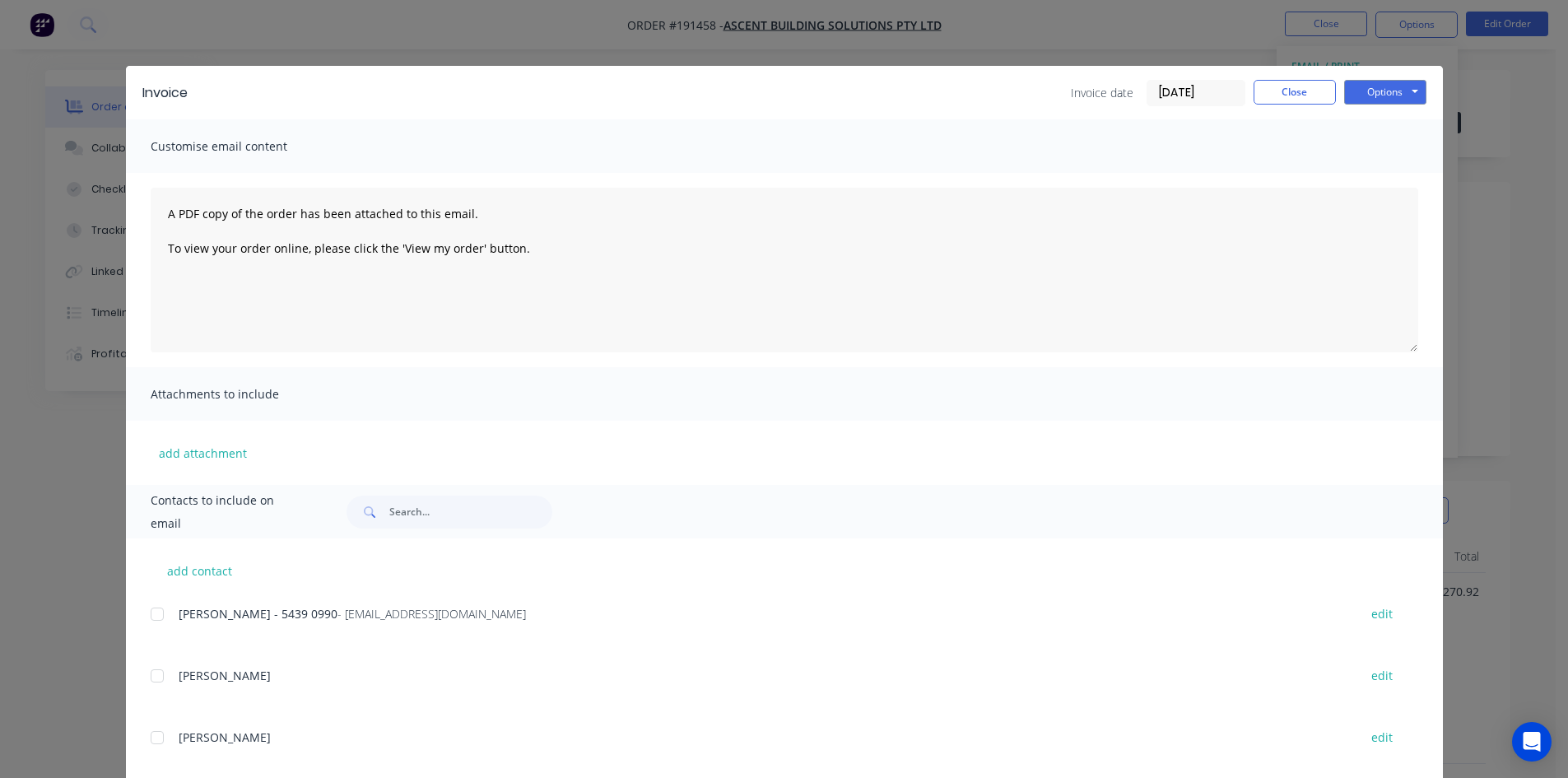
click at [149, 617] on div at bounding box center [158, 615] width 33 height 33
click at [1379, 93] on button "Options" at bounding box center [1386, 92] width 83 height 25
click at [1369, 172] on button "Email" at bounding box center [1397, 176] width 105 height 28
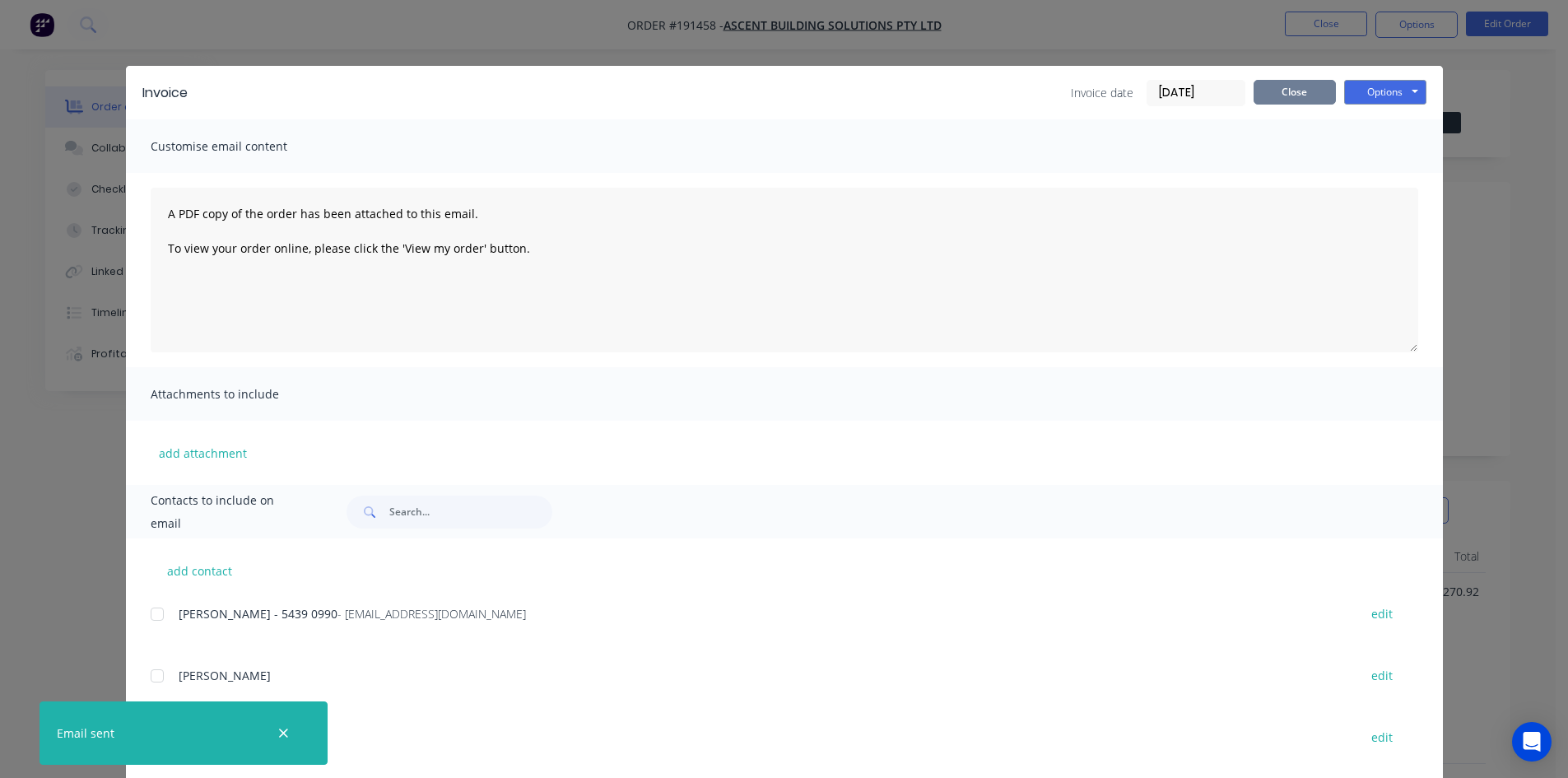
click at [1286, 96] on button "Close" at bounding box center [1295, 92] width 83 height 25
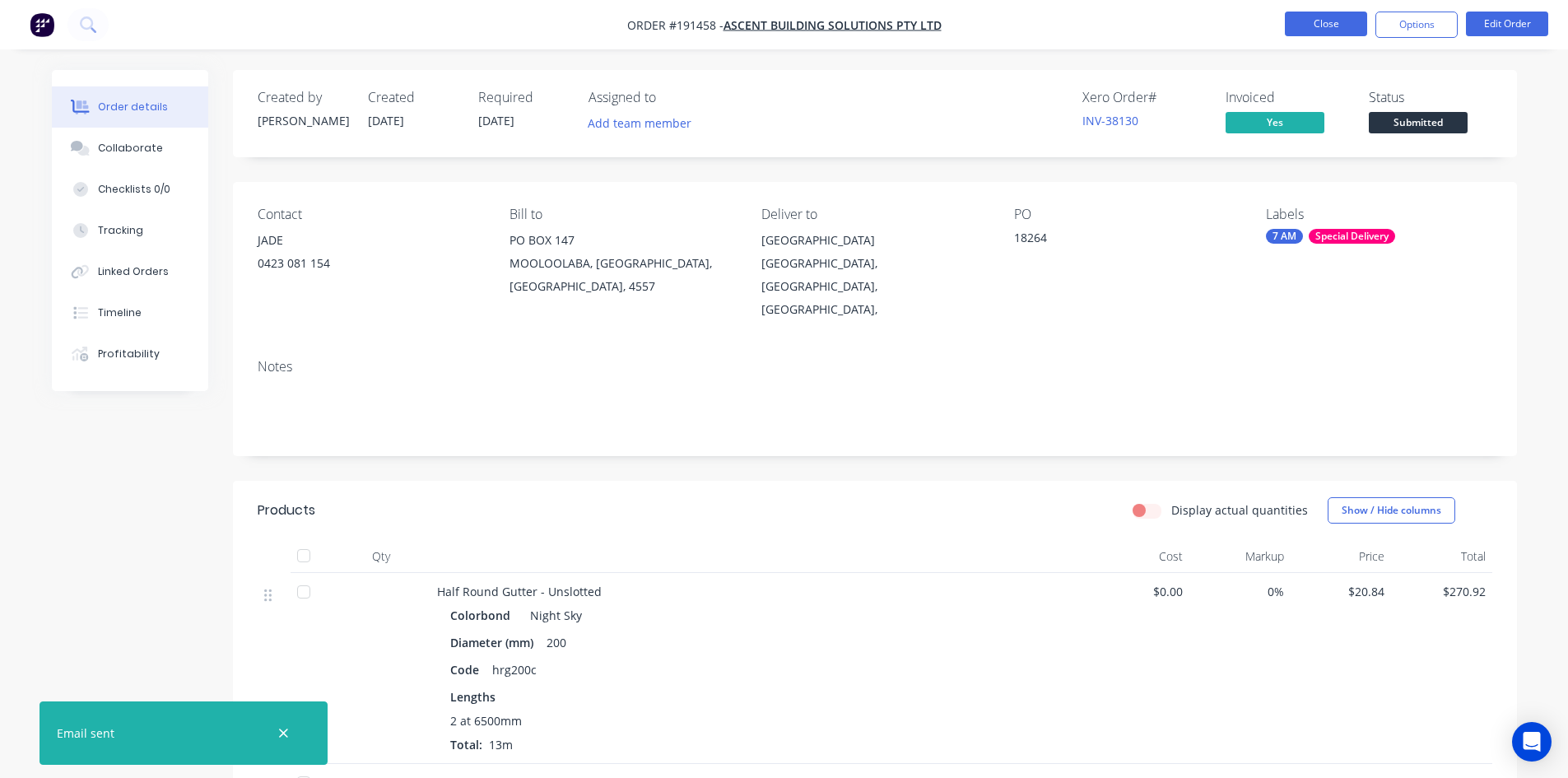
click at [1332, 28] on button "Close" at bounding box center [1326, 24] width 83 height 25
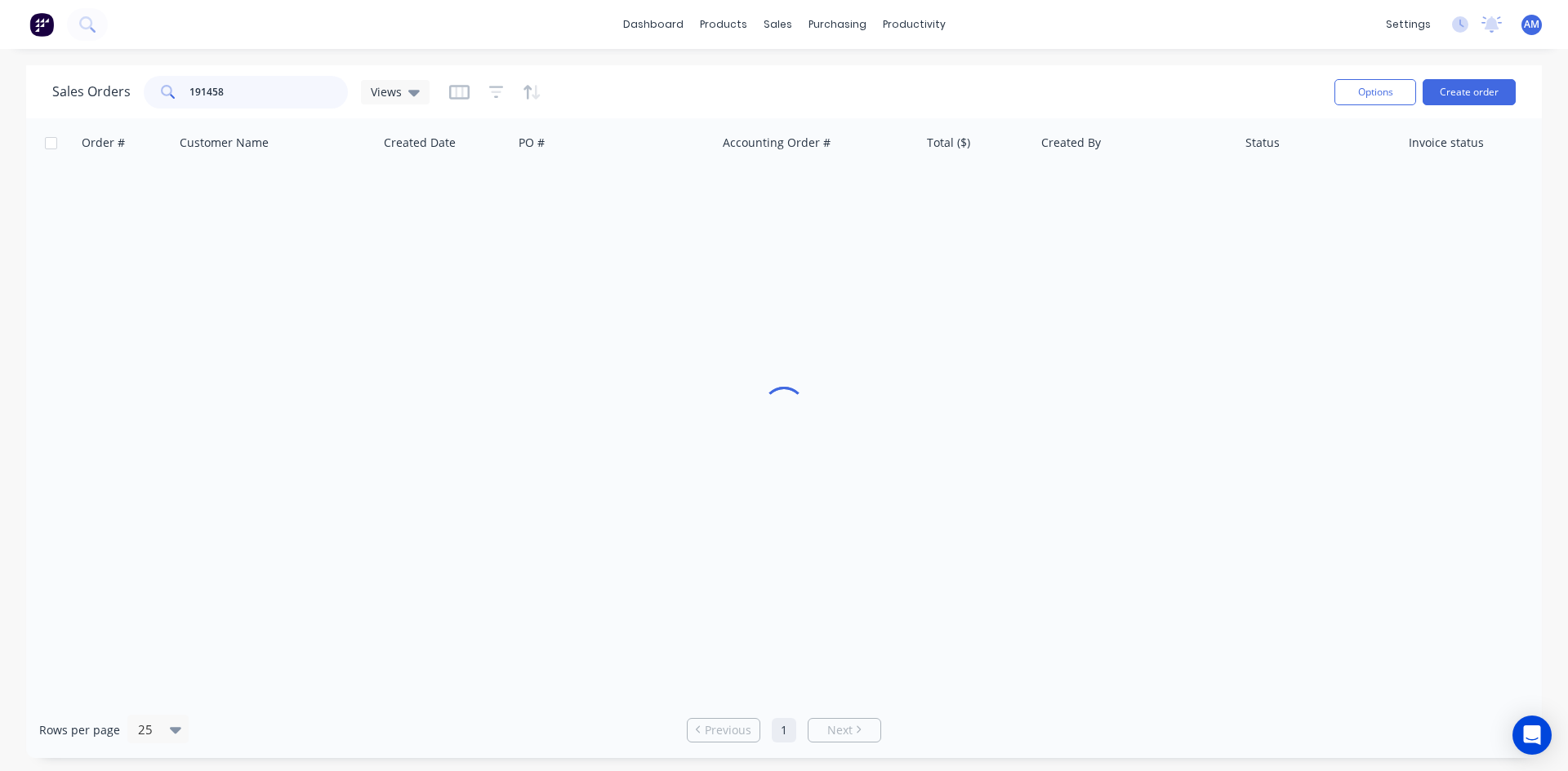
drag, startPoint x: 256, startPoint y: 85, endPoint x: 82, endPoint y: 86, distance: 174.0
click at [82, 86] on div "Sales Orders 191458 Views" at bounding box center [240, 92] width 377 height 33
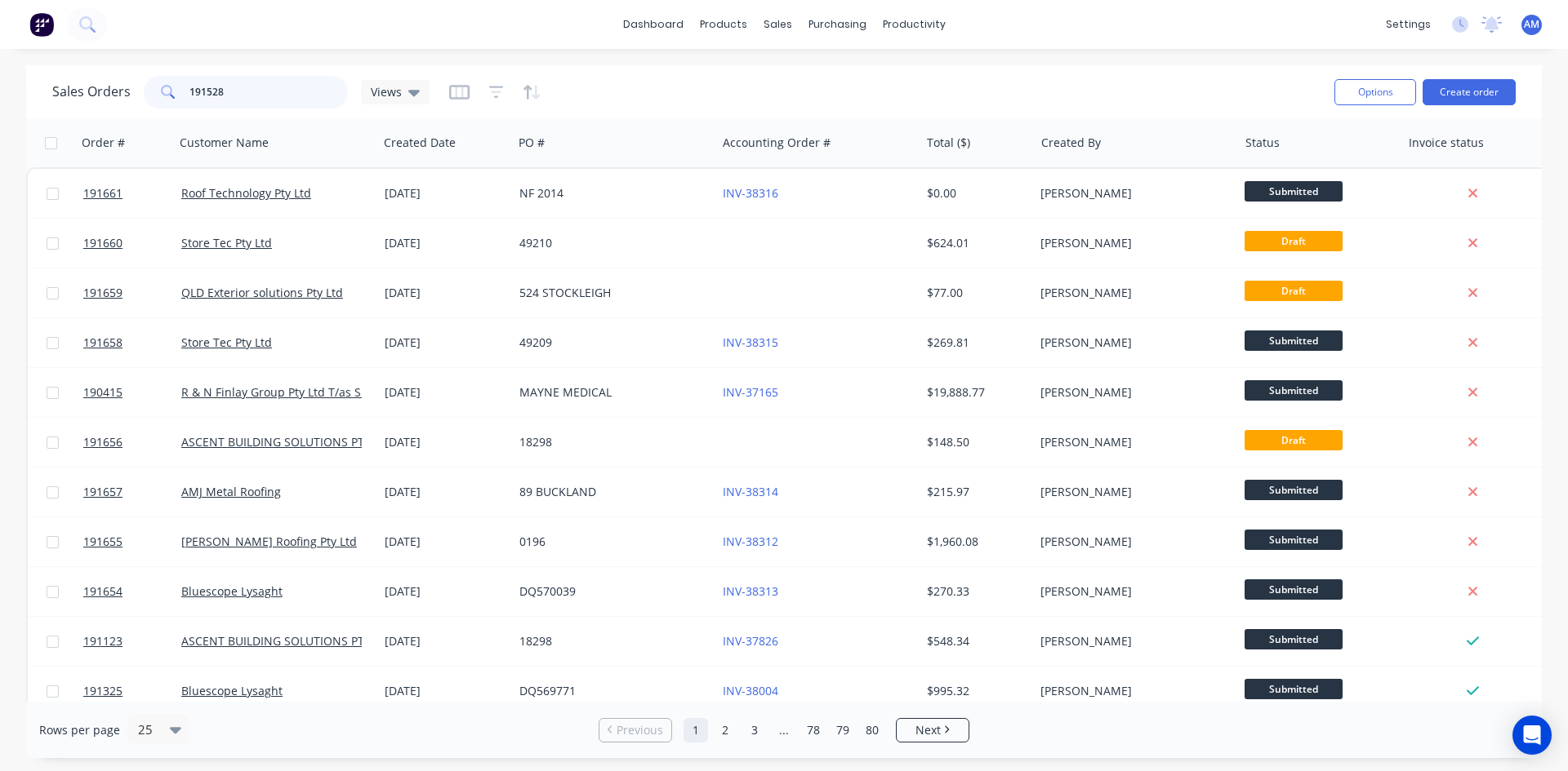
type input "191528"
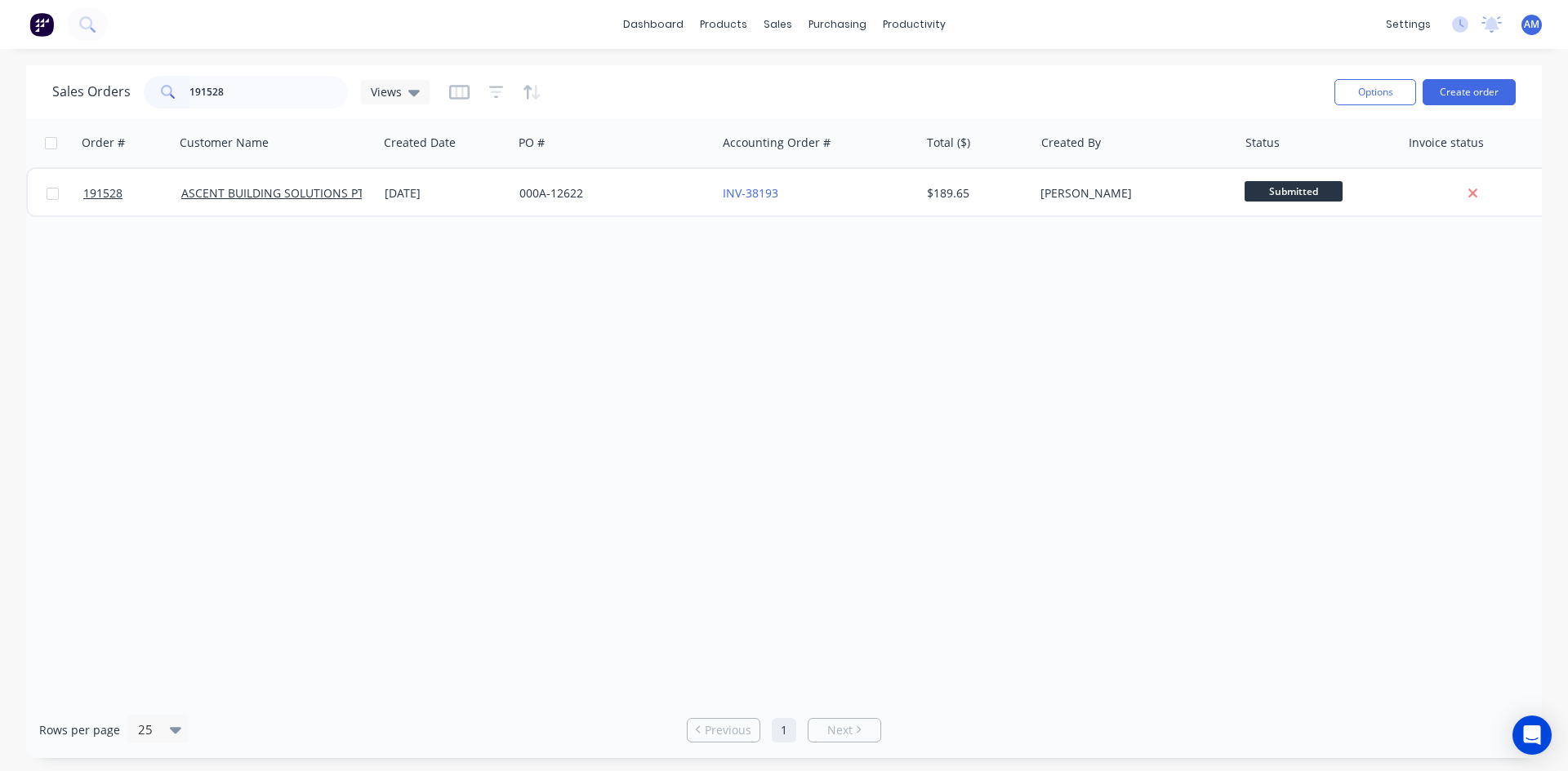
click at [668, 200] on div "000A-12622" at bounding box center [609, 194] width 181 height 16
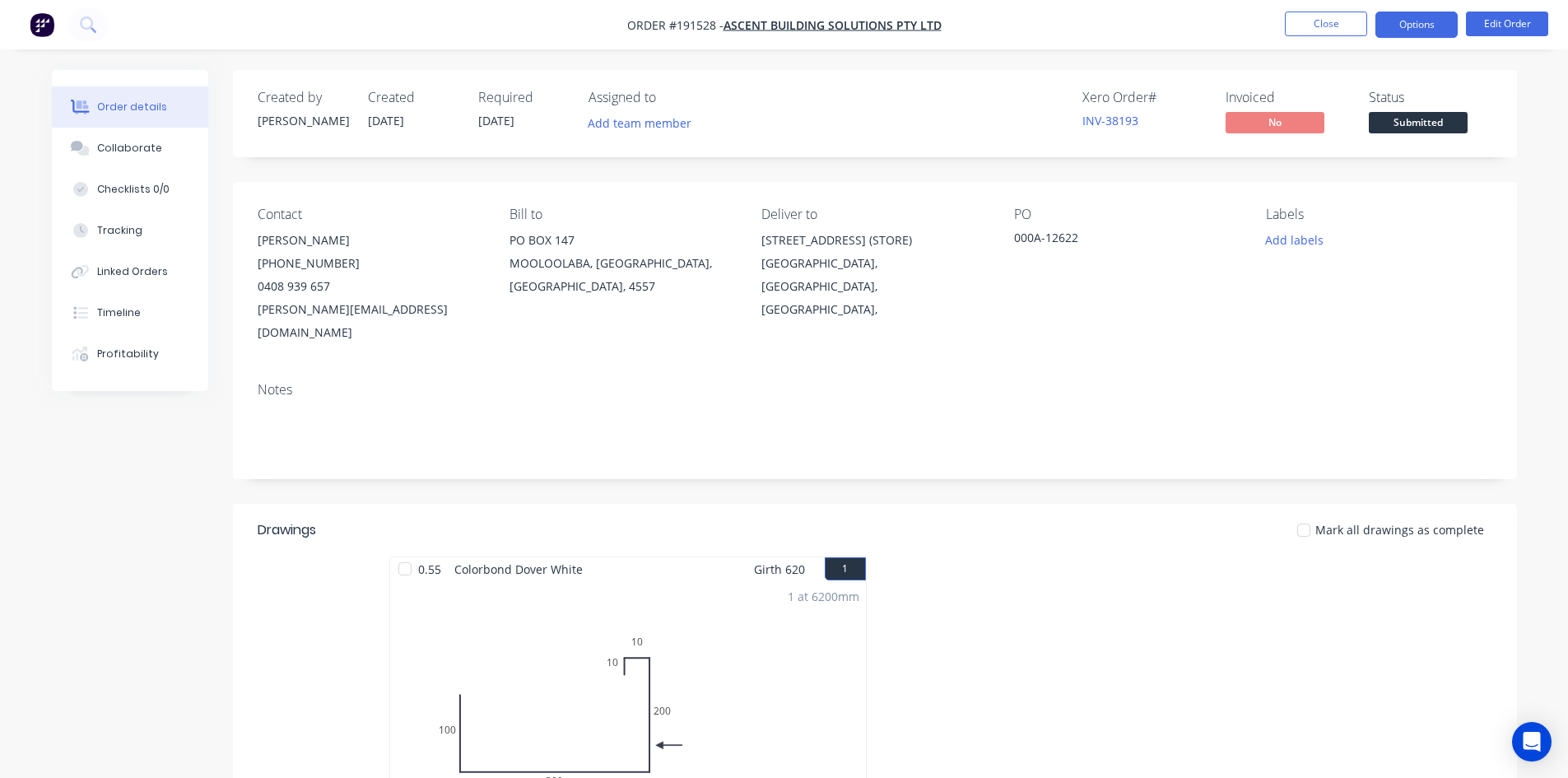
click at [1445, 27] on button "Options" at bounding box center [1417, 25] width 83 height 27
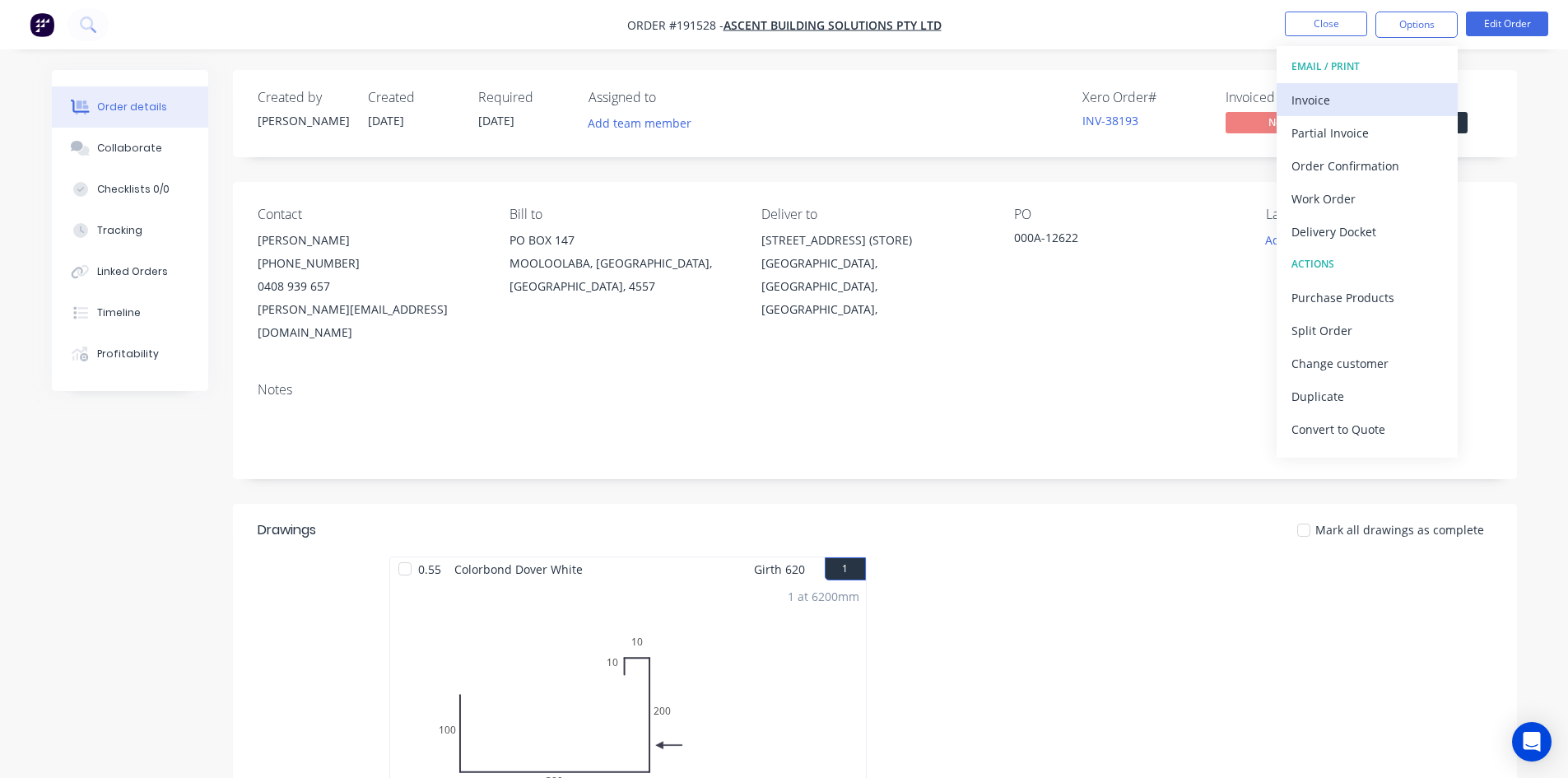
click at [1367, 107] on div "Invoice" at bounding box center [1367, 100] width 151 height 24
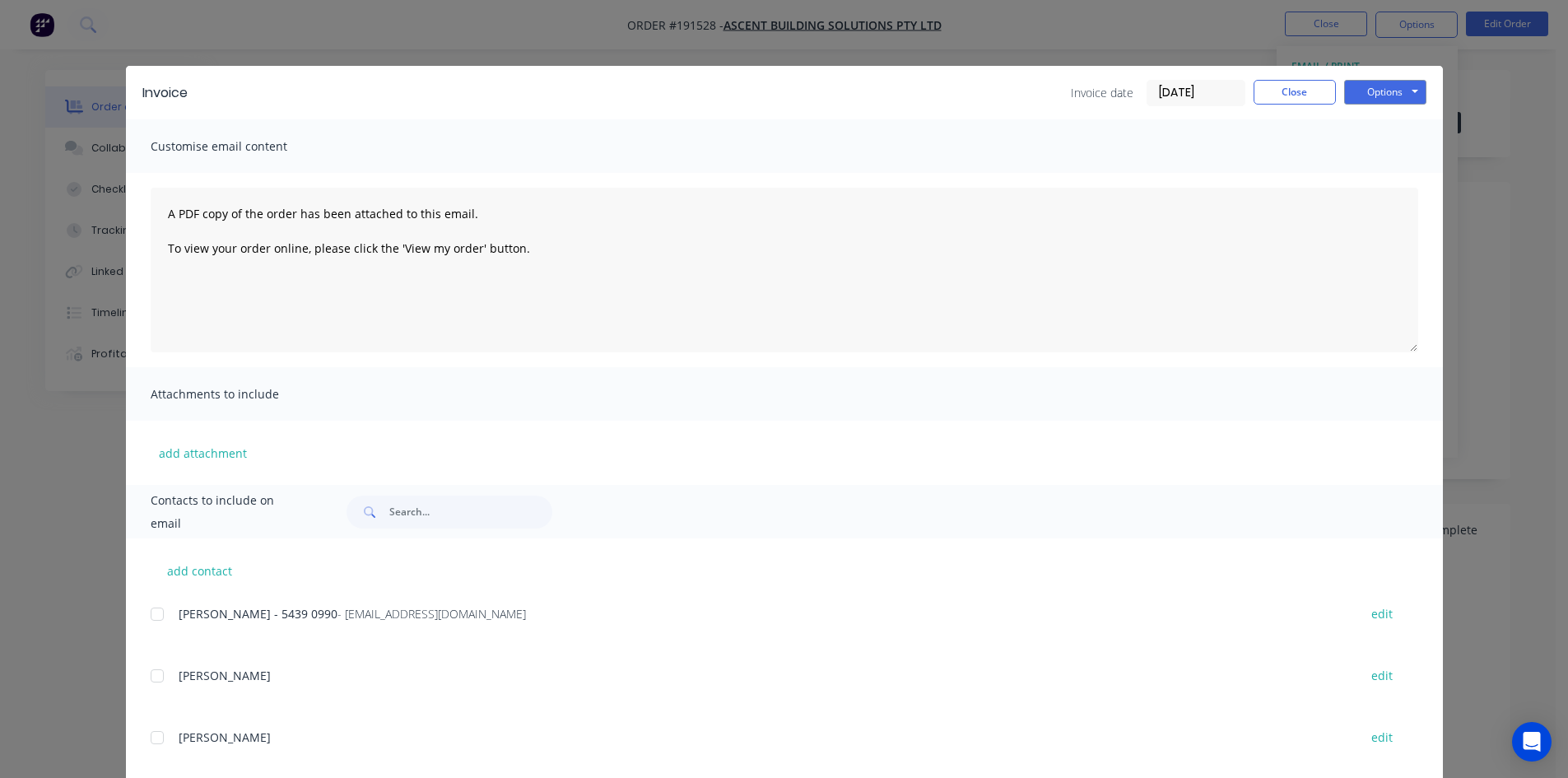
click at [148, 614] on div at bounding box center [158, 615] width 33 height 33
click at [1366, 84] on button "Options" at bounding box center [1386, 92] width 83 height 25
click at [1381, 172] on button "Email" at bounding box center [1397, 176] width 105 height 28
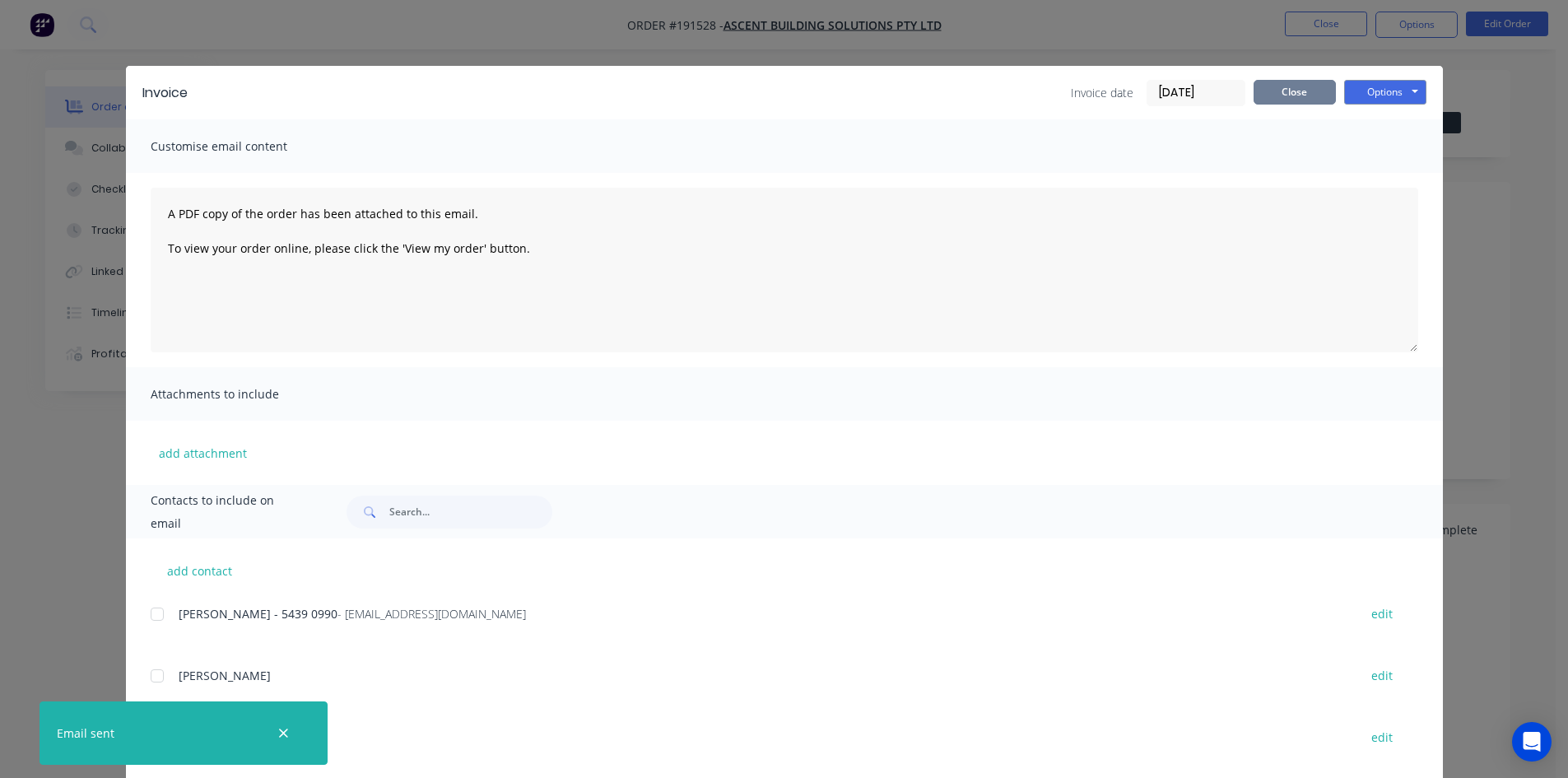
click at [1295, 82] on button "Close" at bounding box center [1295, 92] width 83 height 25
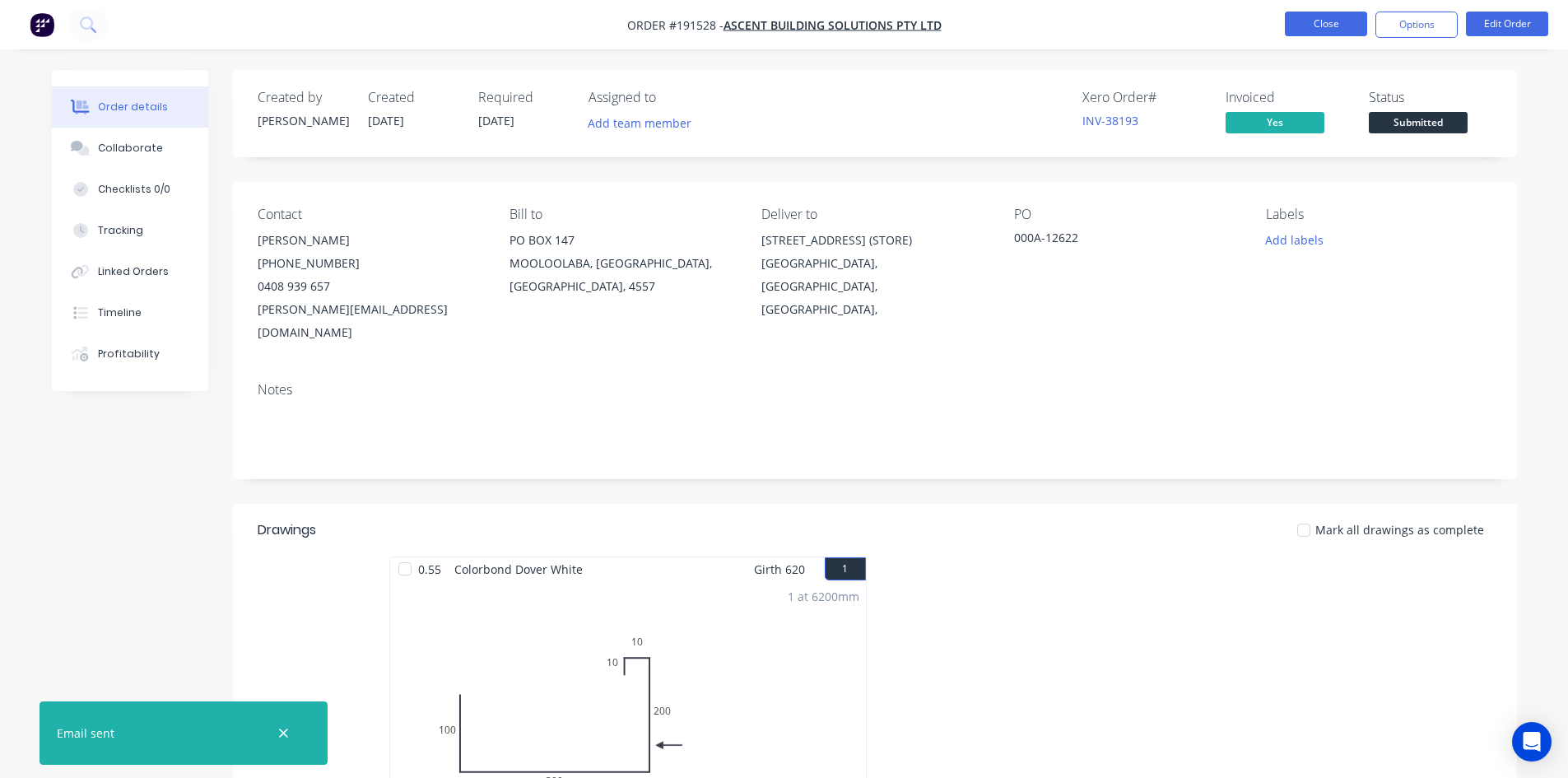
click at [1321, 25] on button "Close" at bounding box center [1326, 24] width 83 height 25
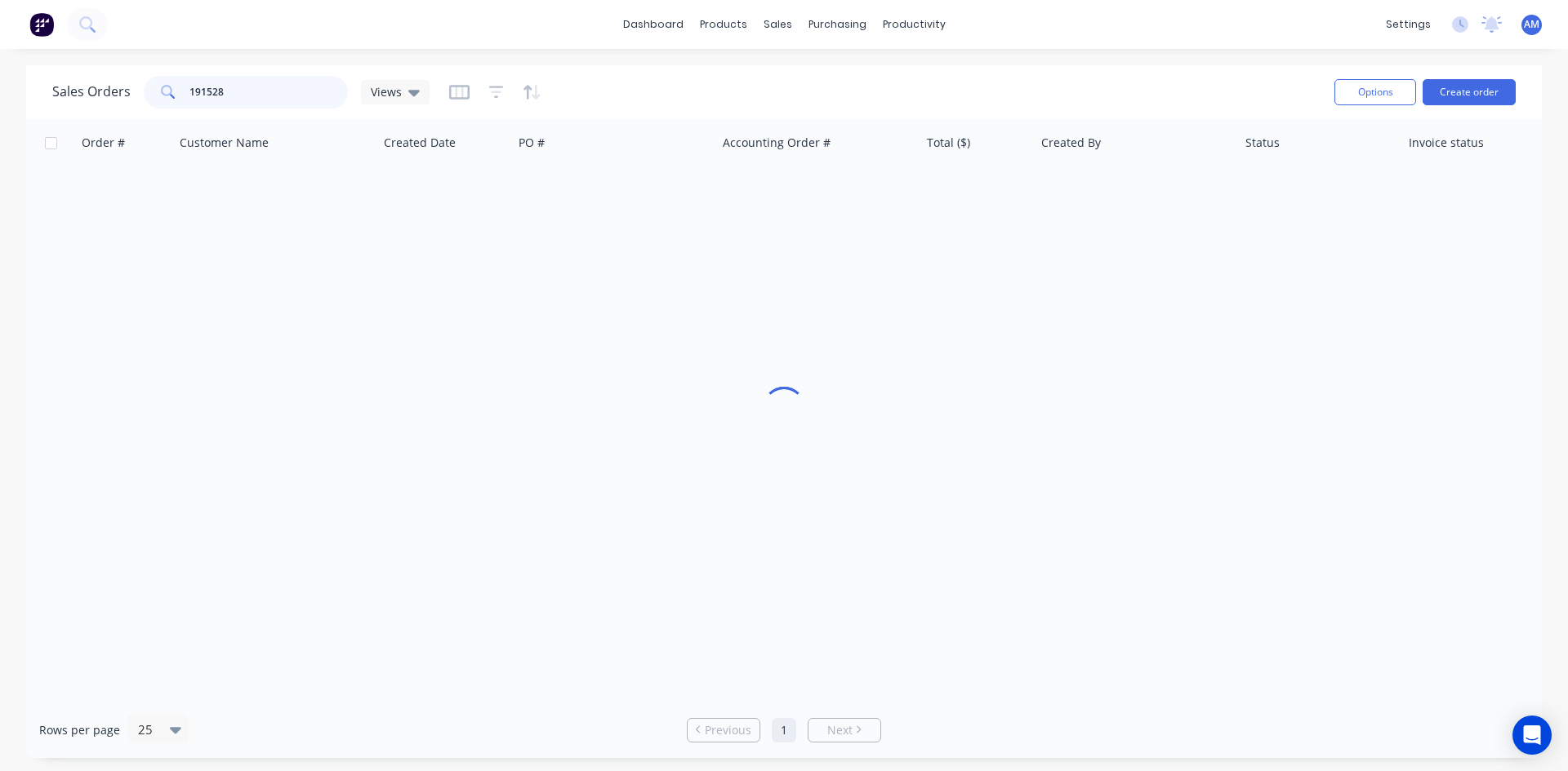
drag, startPoint x: 273, startPoint y: 86, endPoint x: 116, endPoint y: 88, distance: 157.0
click at [116, 88] on div "Sales Orders 191528 Views" at bounding box center [240, 92] width 377 height 33
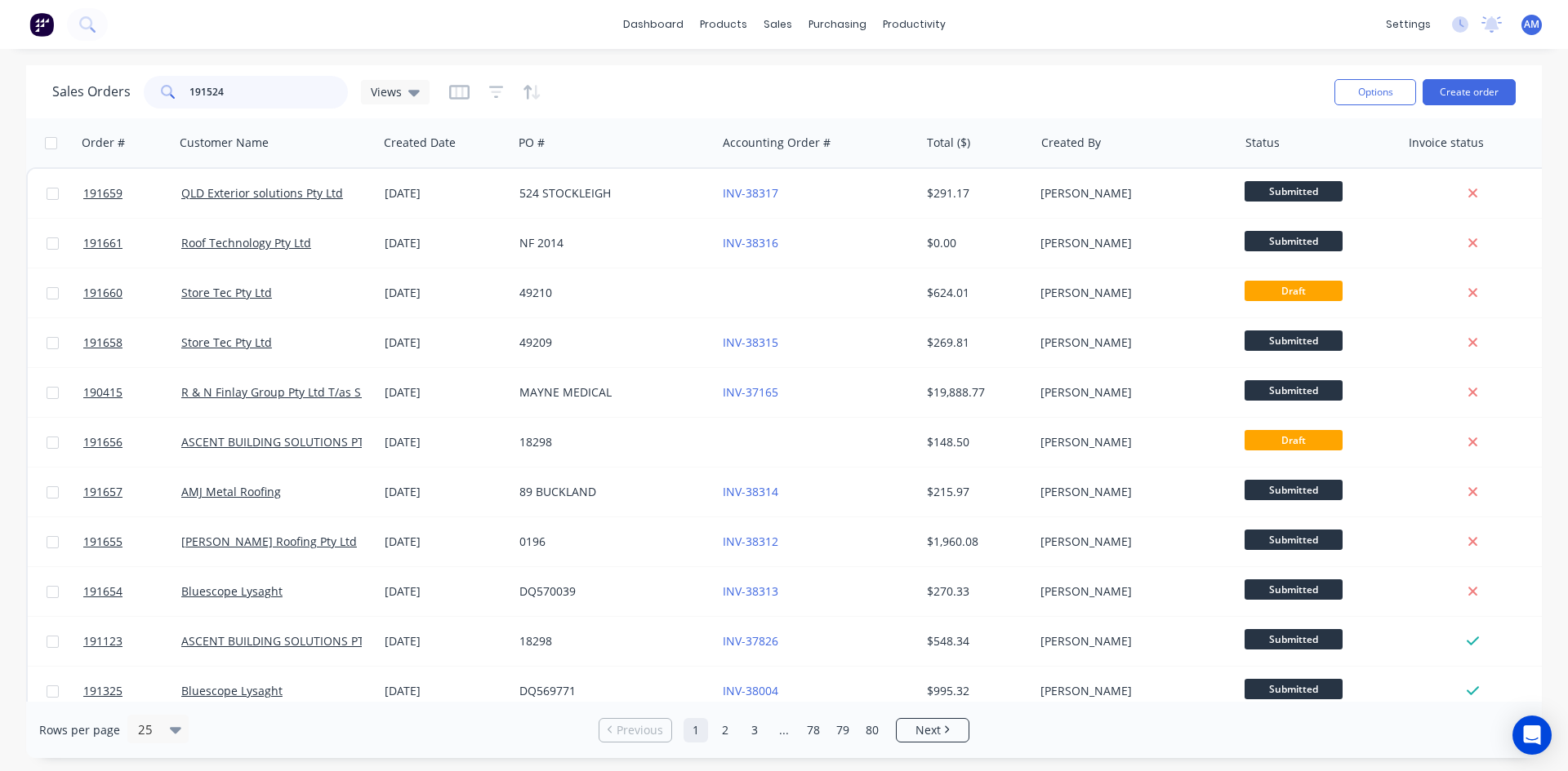
type input "191524"
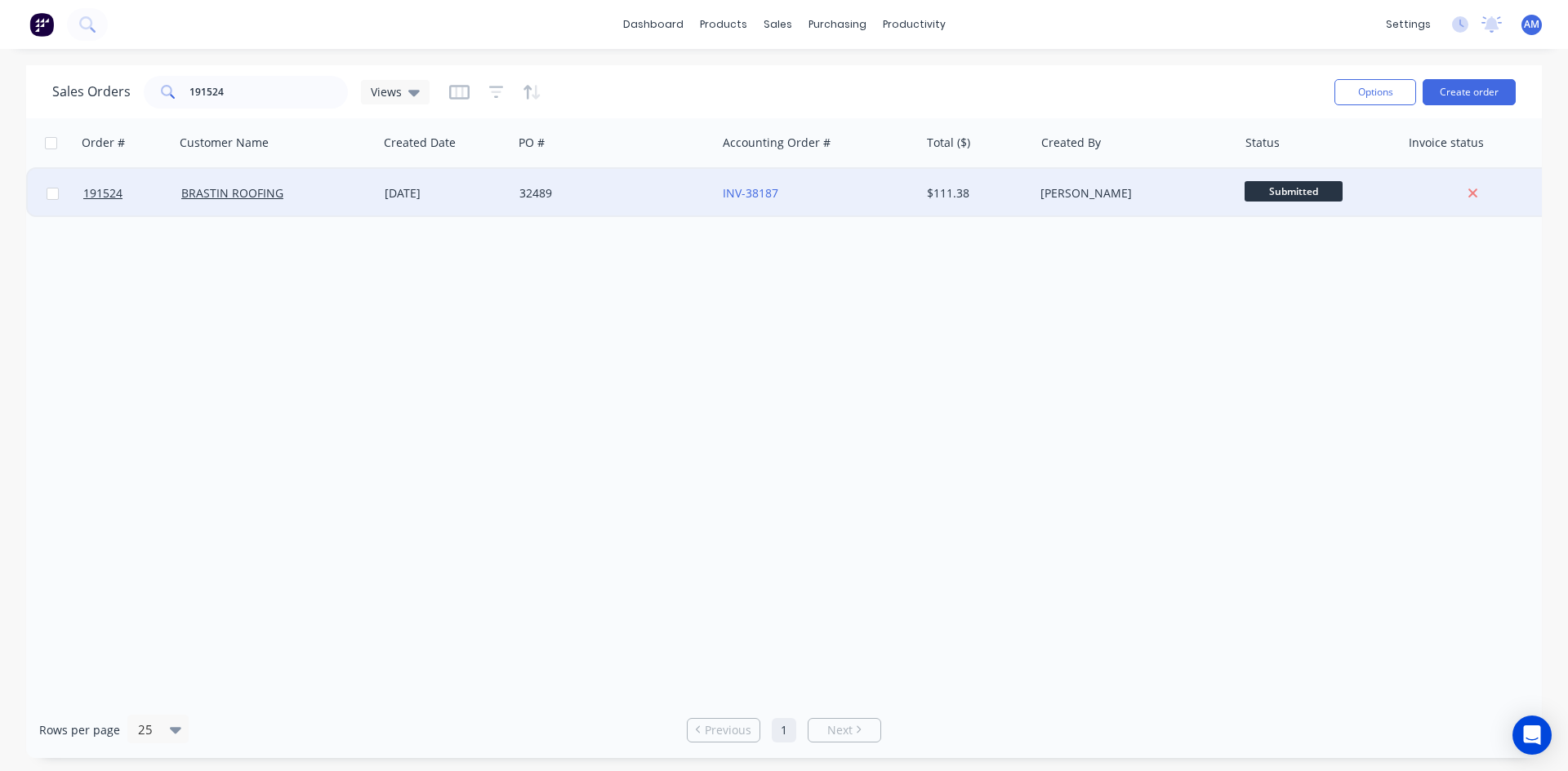
click at [689, 199] on div "32489" at bounding box center [609, 194] width 181 height 16
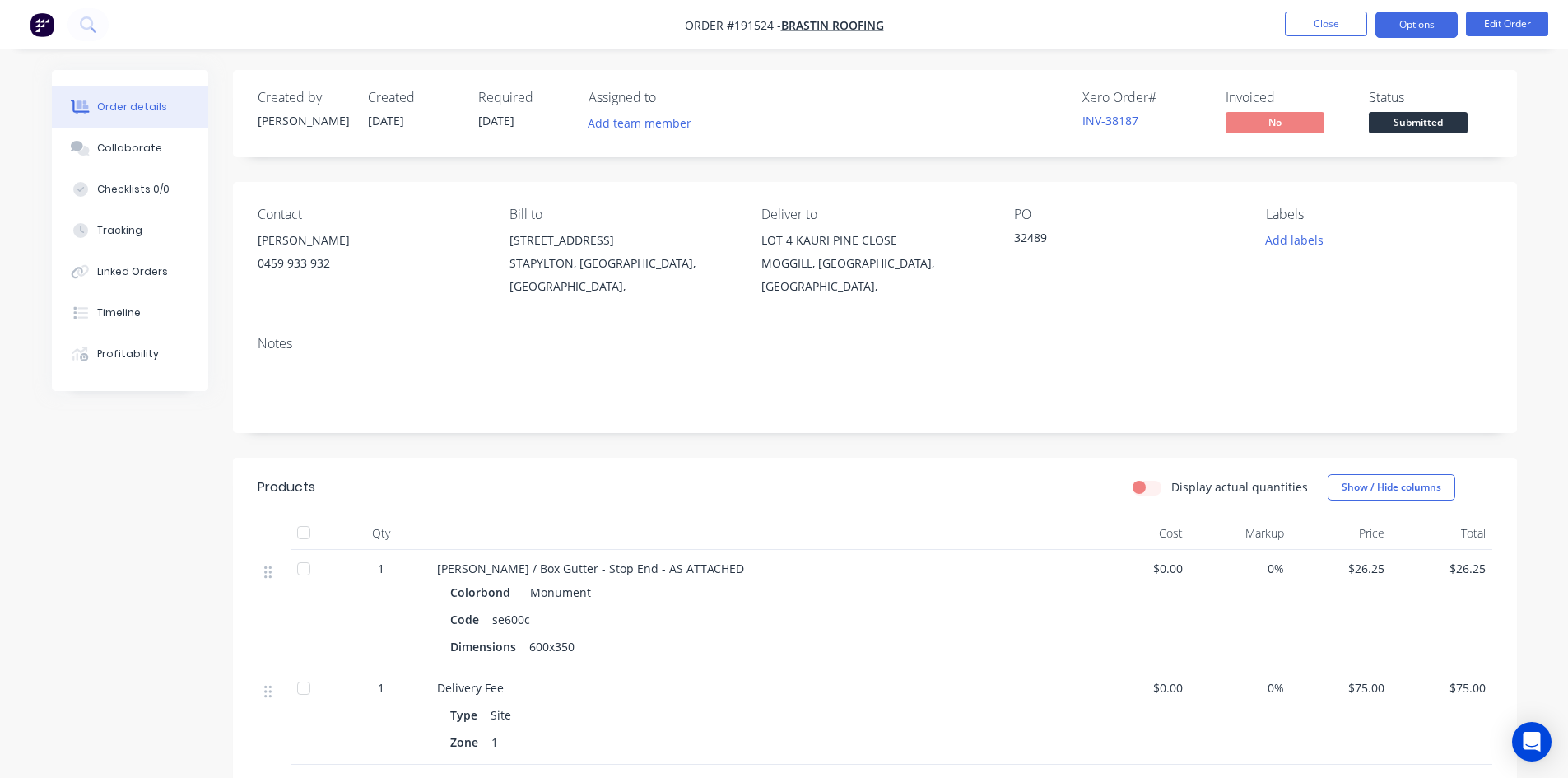
click at [1408, 17] on button "Options" at bounding box center [1417, 25] width 83 height 27
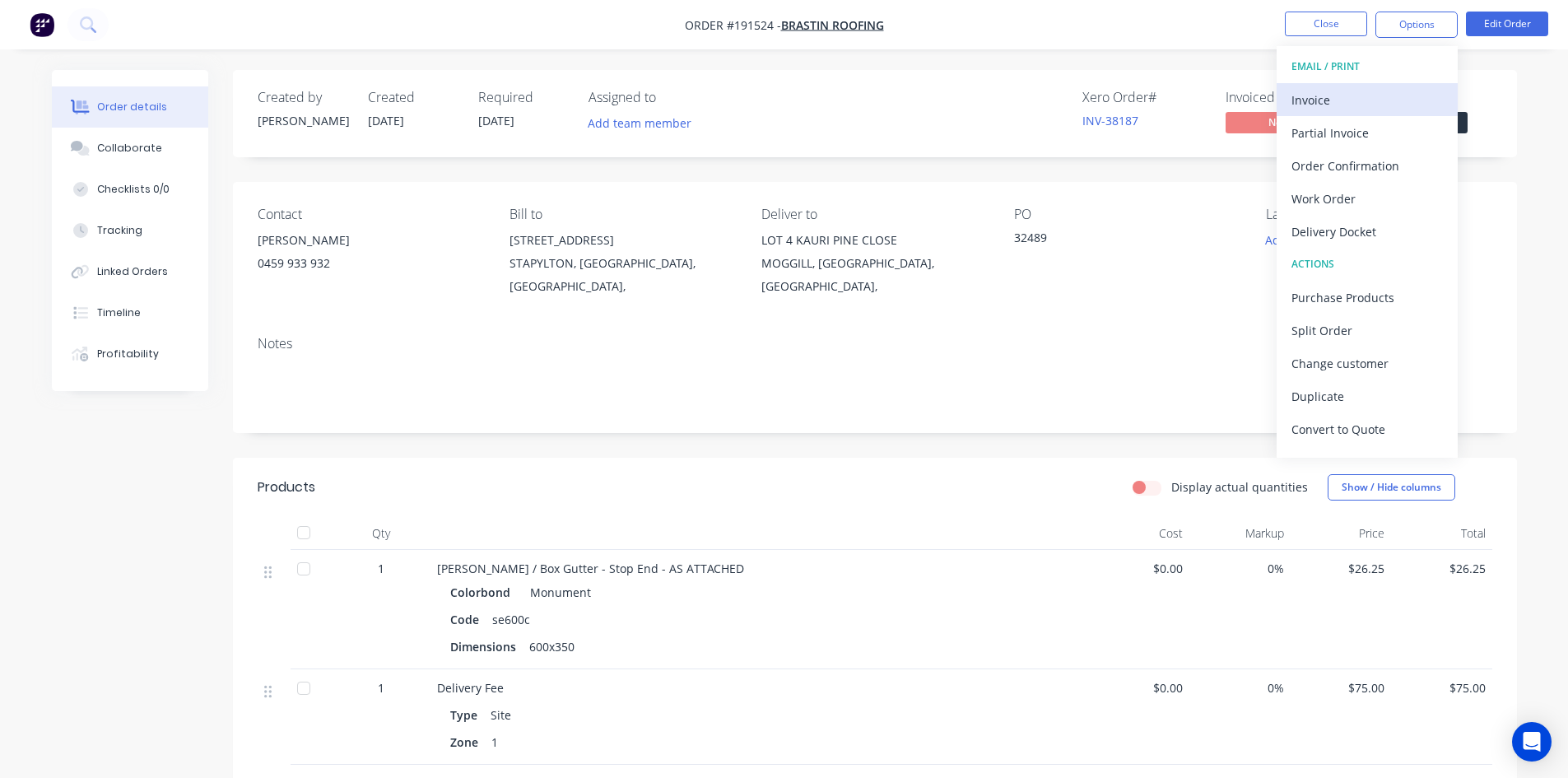
click at [1352, 108] on div "Invoice" at bounding box center [1367, 100] width 151 height 24
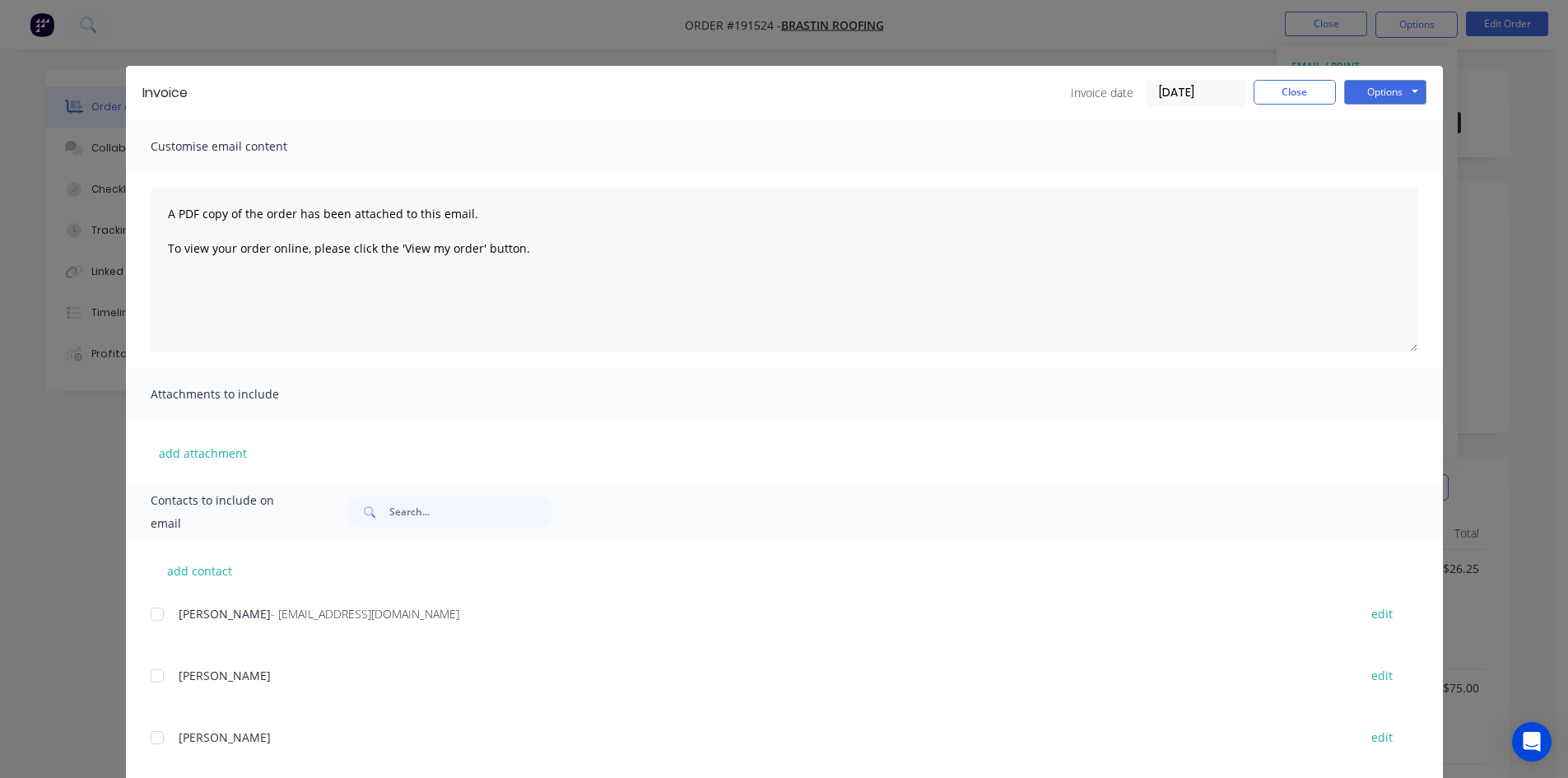
click at [150, 614] on div at bounding box center [158, 615] width 33 height 33
click at [1366, 92] on button "Options" at bounding box center [1386, 92] width 83 height 25
click at [1372, 166] on button "Email" at bounding box center [1397, 176] width 105 height 28
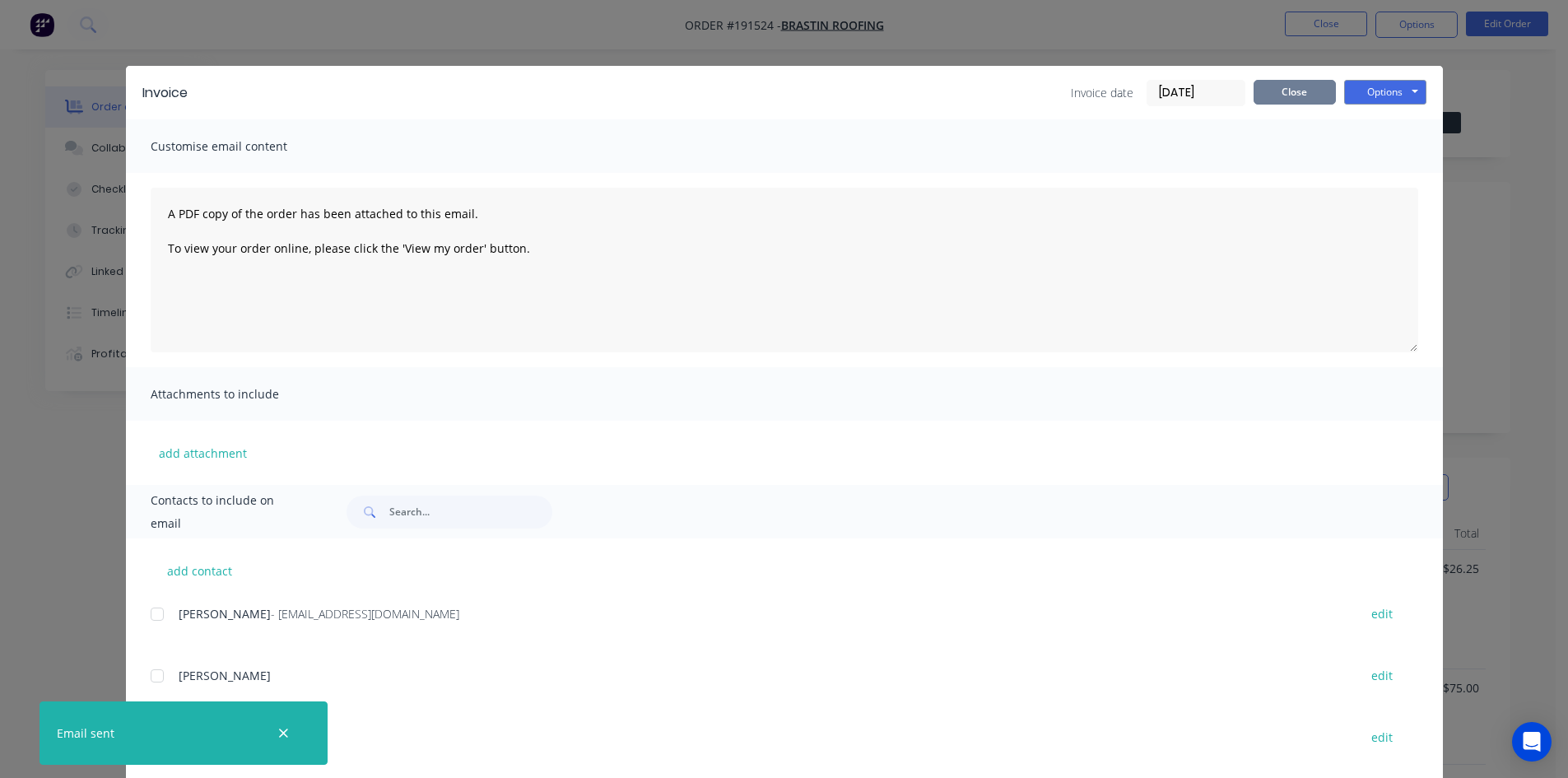
click at [1314, 94] on button "Close" at bounding box center [1295, 92] width 83 height 25
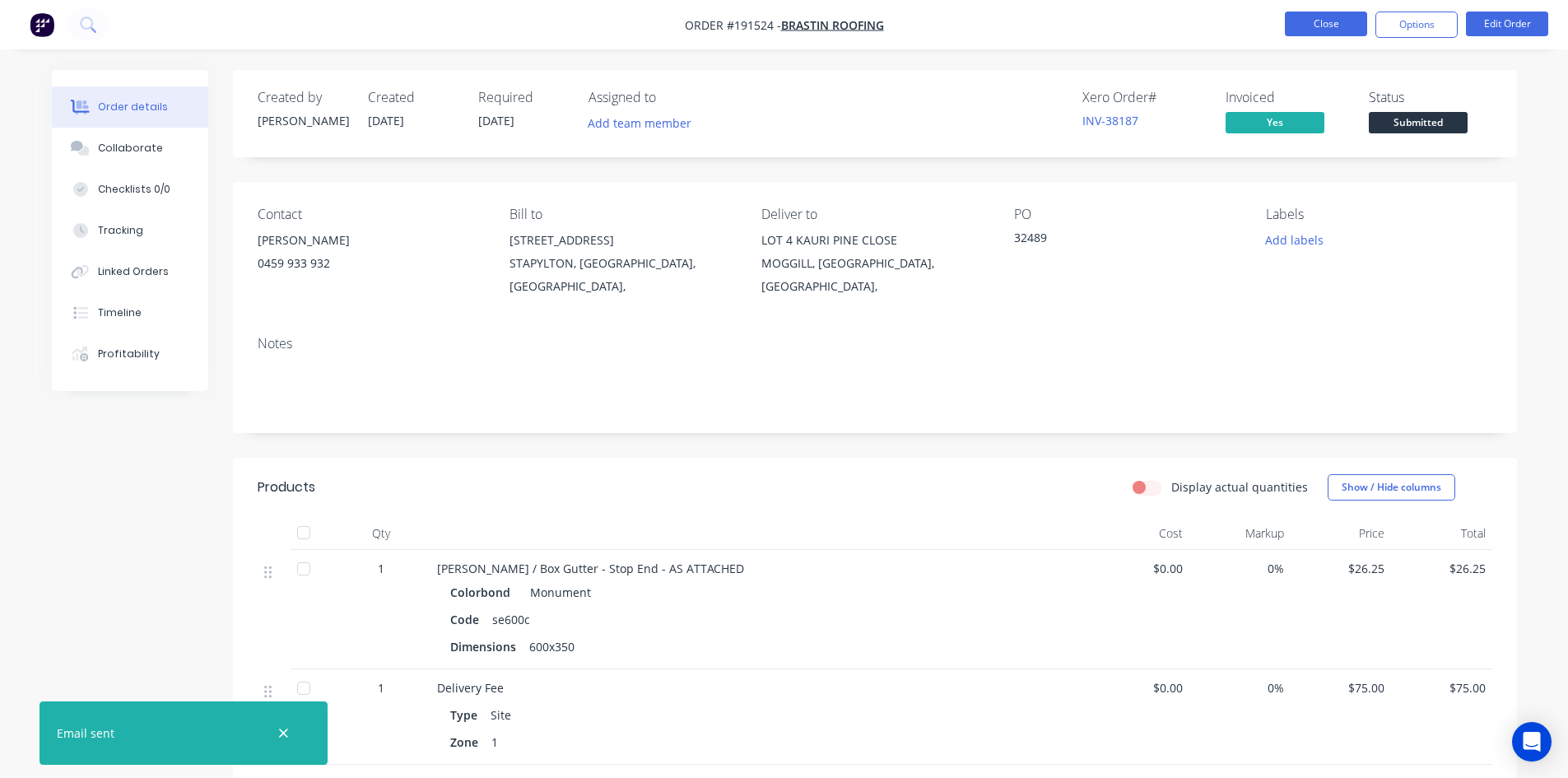
click at [1320, 28] on button "Close" at bounding box center [1326, 24] width 83 height 25
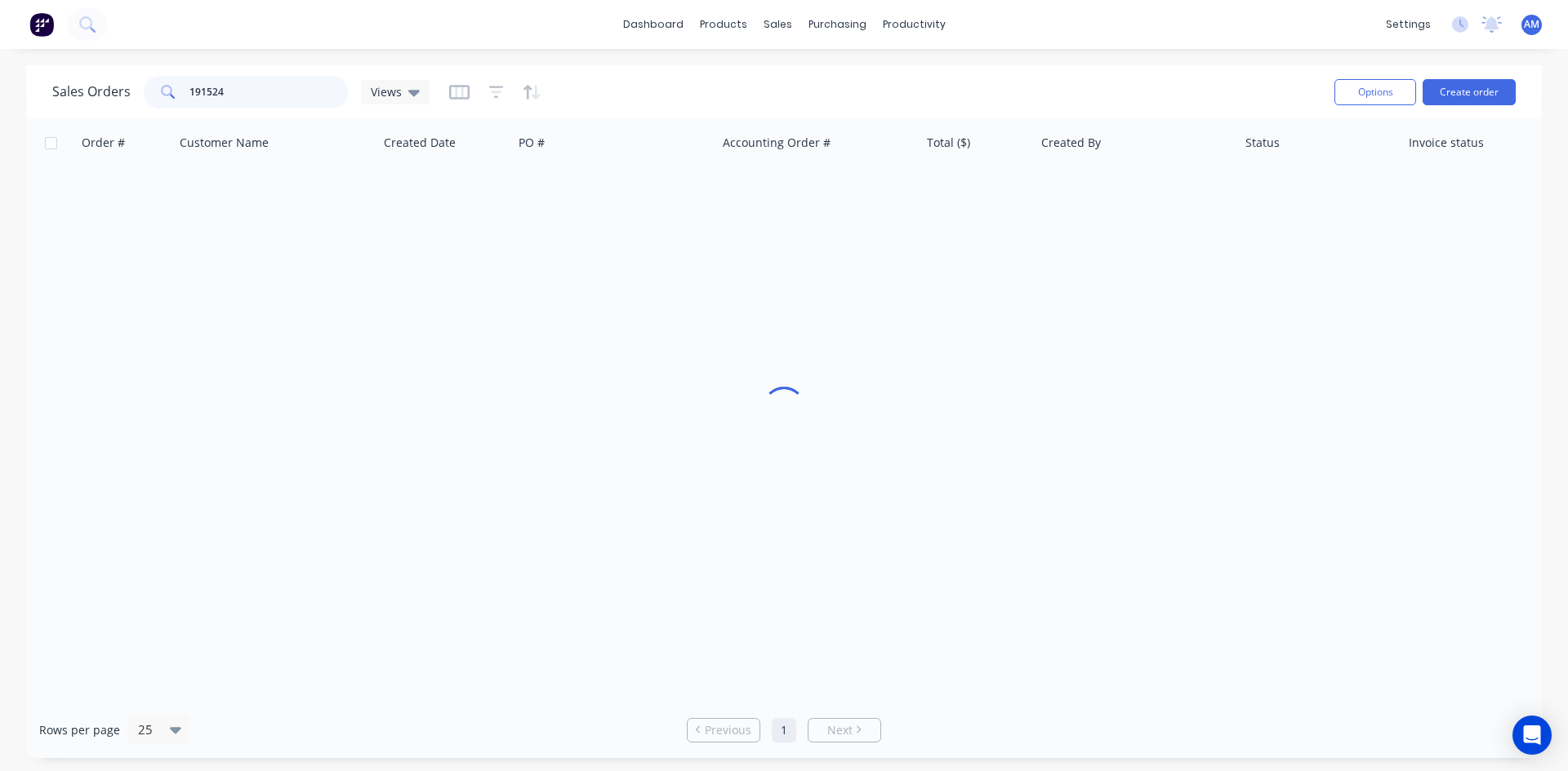
drag, startPoint x: 239, startPoint y: 94, endPoint x: 151, endPoint y: 94, distance: 88.0
click at [151, 94] on div "191524" at bounding box center [246, 92] width 204 height 33
type input "190935"
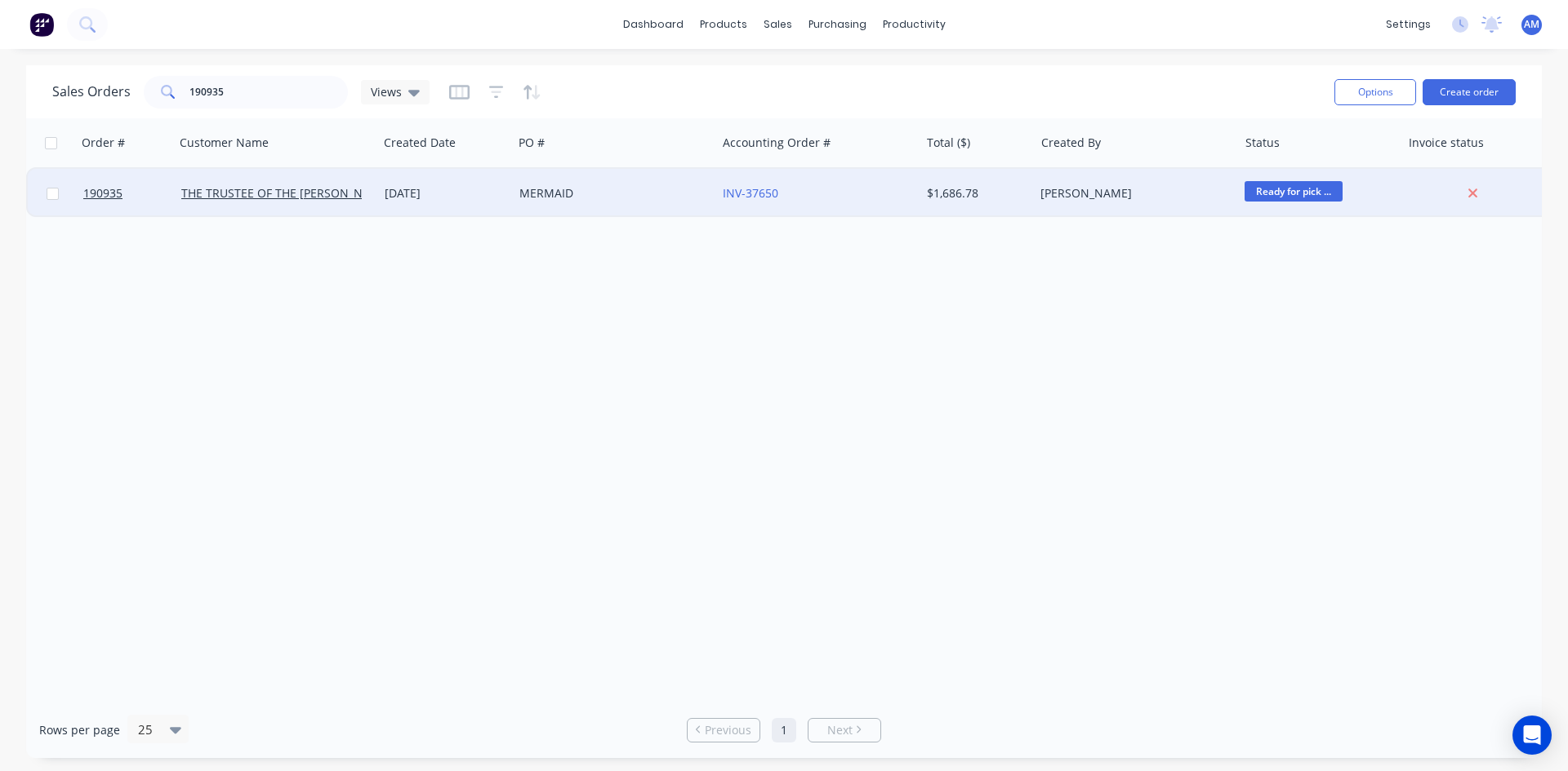
click at [628, 194] on div "MERMAID" at bounding box center [609, 194] width 181 height 16
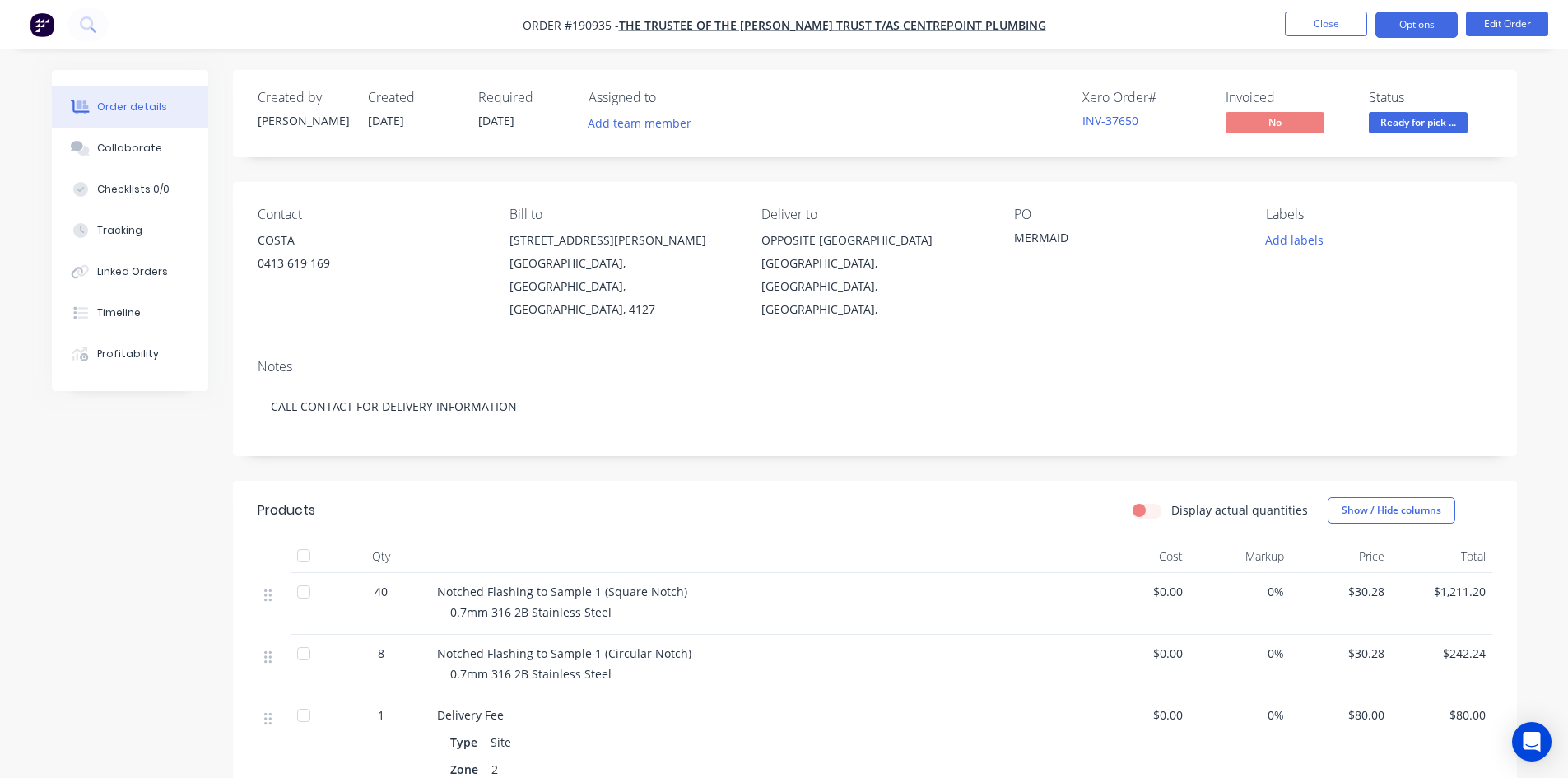
click at [1405, 33] on button "Options" at bounding box center [1417, 25] width 83 height 27
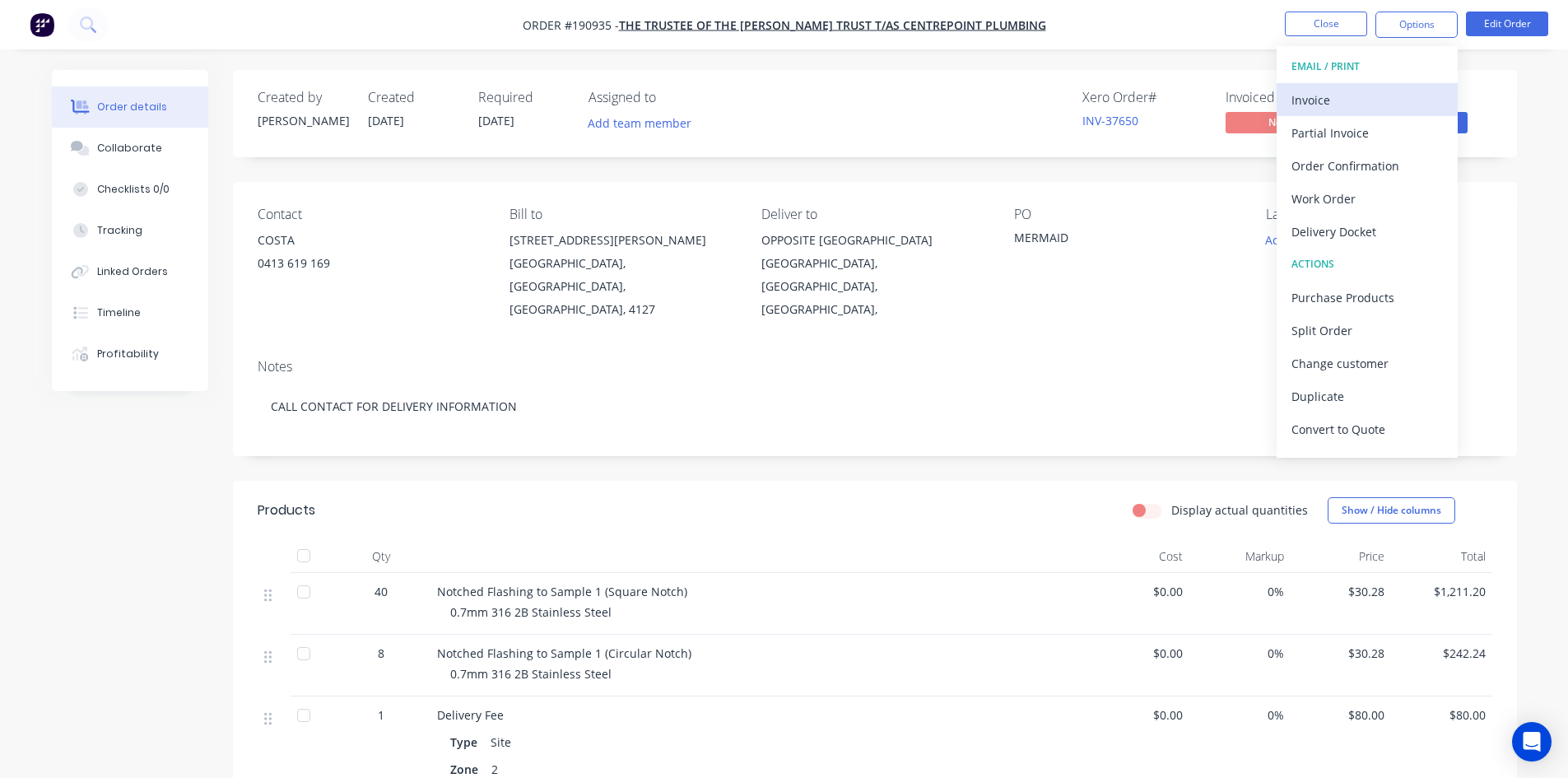
click at [1379, 96] on div "Invoice" at bounding box center [1367, 100] width 151 height 24
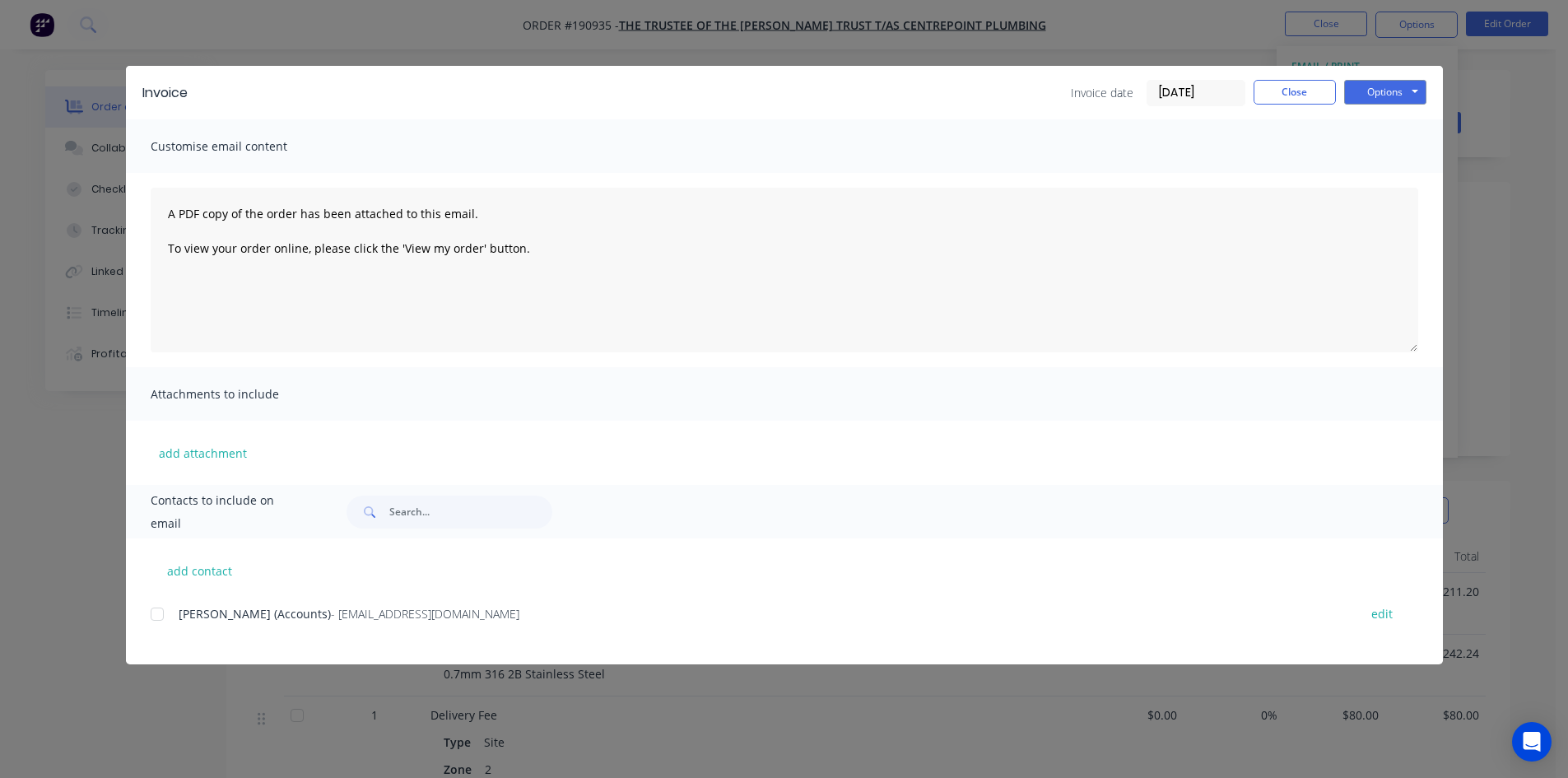
click at [150, 611] on div at bounding box center [158, 615] width 33 height 33
click at [1380, 93] on button "Options" at bounding box center [1386, 92] width 83 height 25
click at [1379, 173] on button "Email" at bounding box center [1397, 176] width 105 height 28
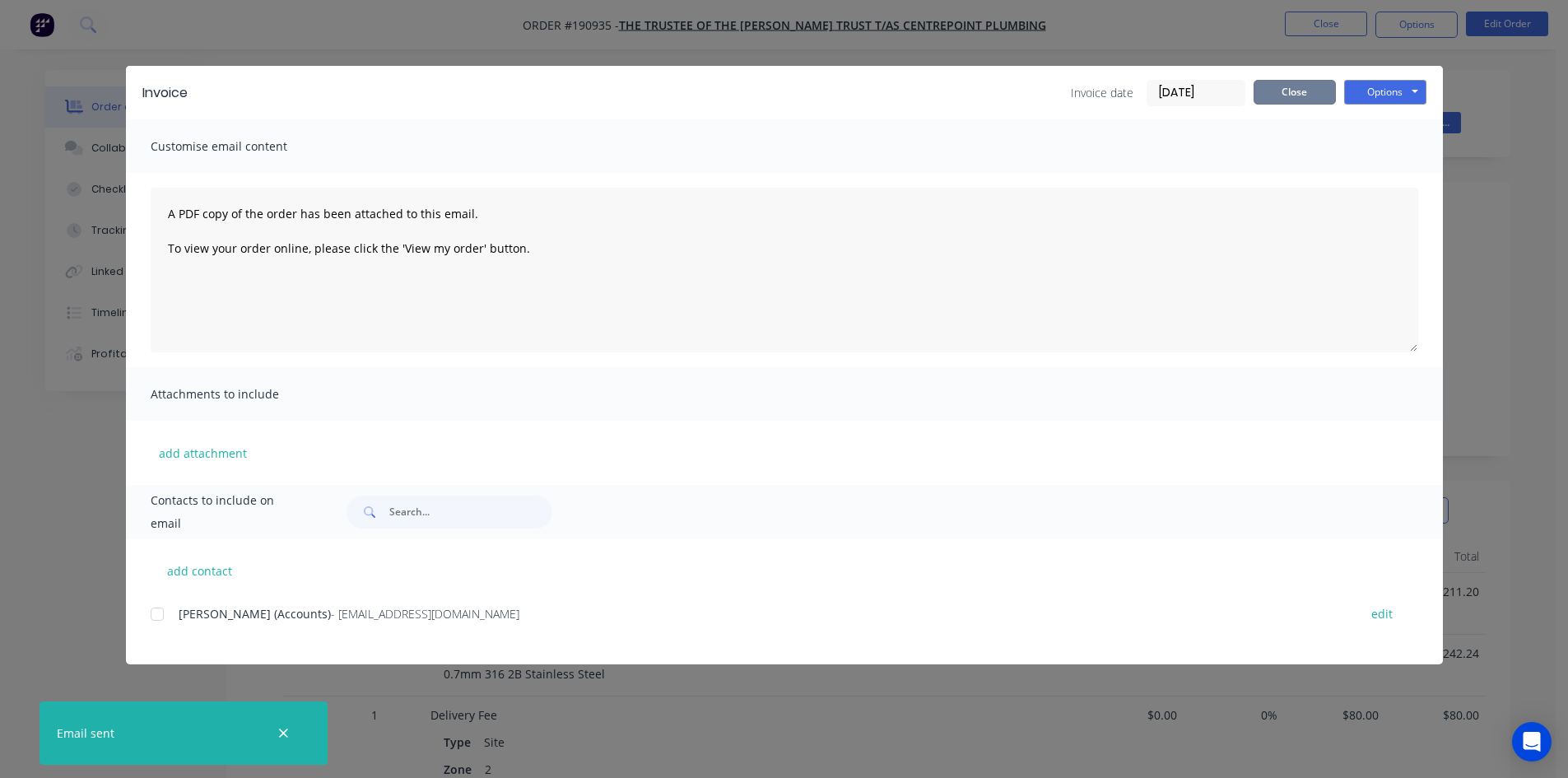
click at [1297, 101] on button "Close" at bounding box center [1295, 92] width 83 height 25
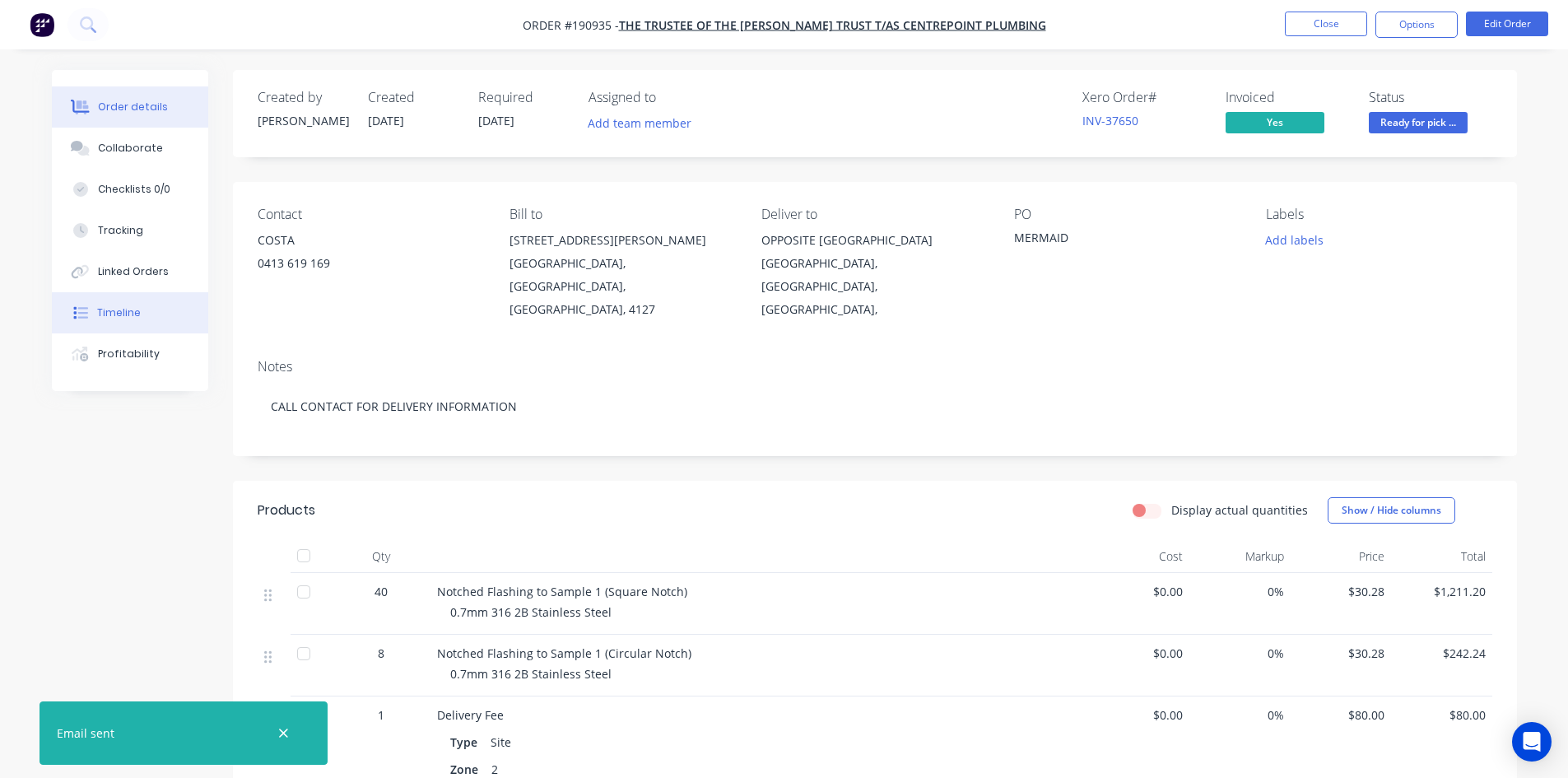
click at [101, 320] on button "Timeline" at bounding box center [130, 313] width 157 height 41
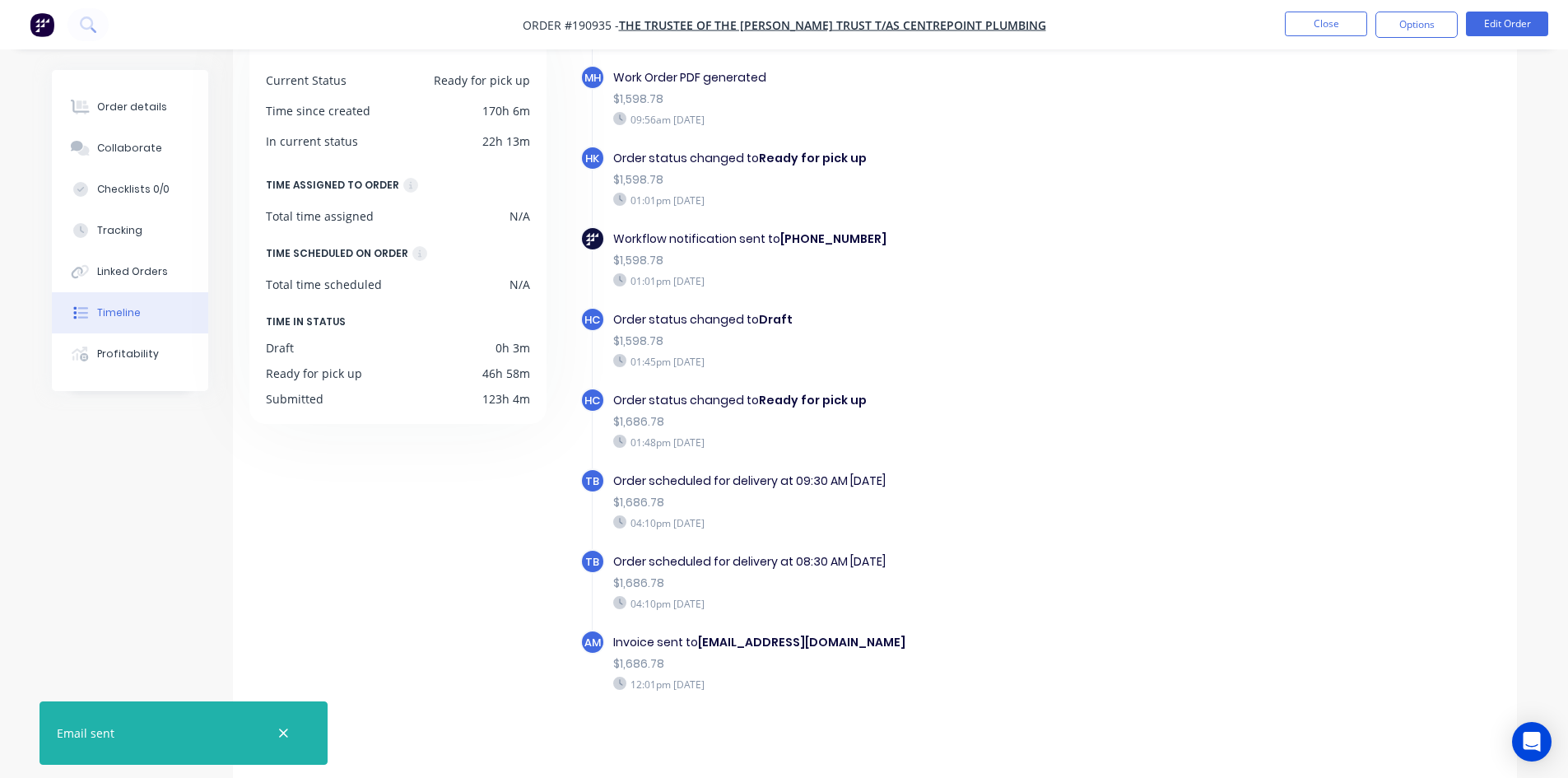
scroll to position [126, 0]
click at [99, 97] on button "Order details" at bounding box center [130, 106] width 157 height 41
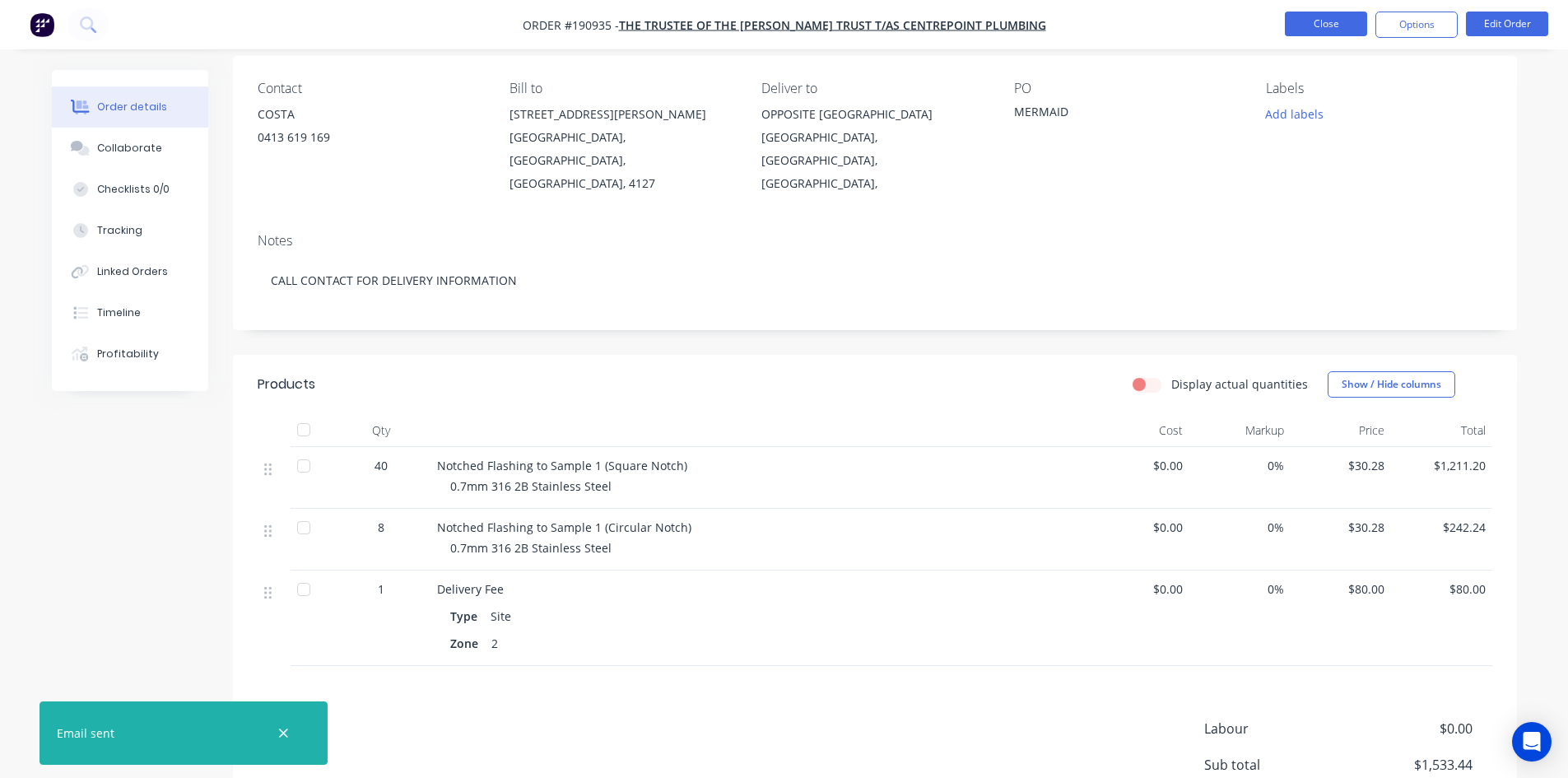
drag, startPoint x: 1282, startPoint y: 21, endPoint x: 1293, endPoint y: 20, distance: 11.0
click at [1282, 21] on ul "Close Options Edit Order" at bounding box center [1417, 25] width 303 height 27
click at [1293, 20] on button "Close" at bounding box center [1326, 24] width 83 height 25
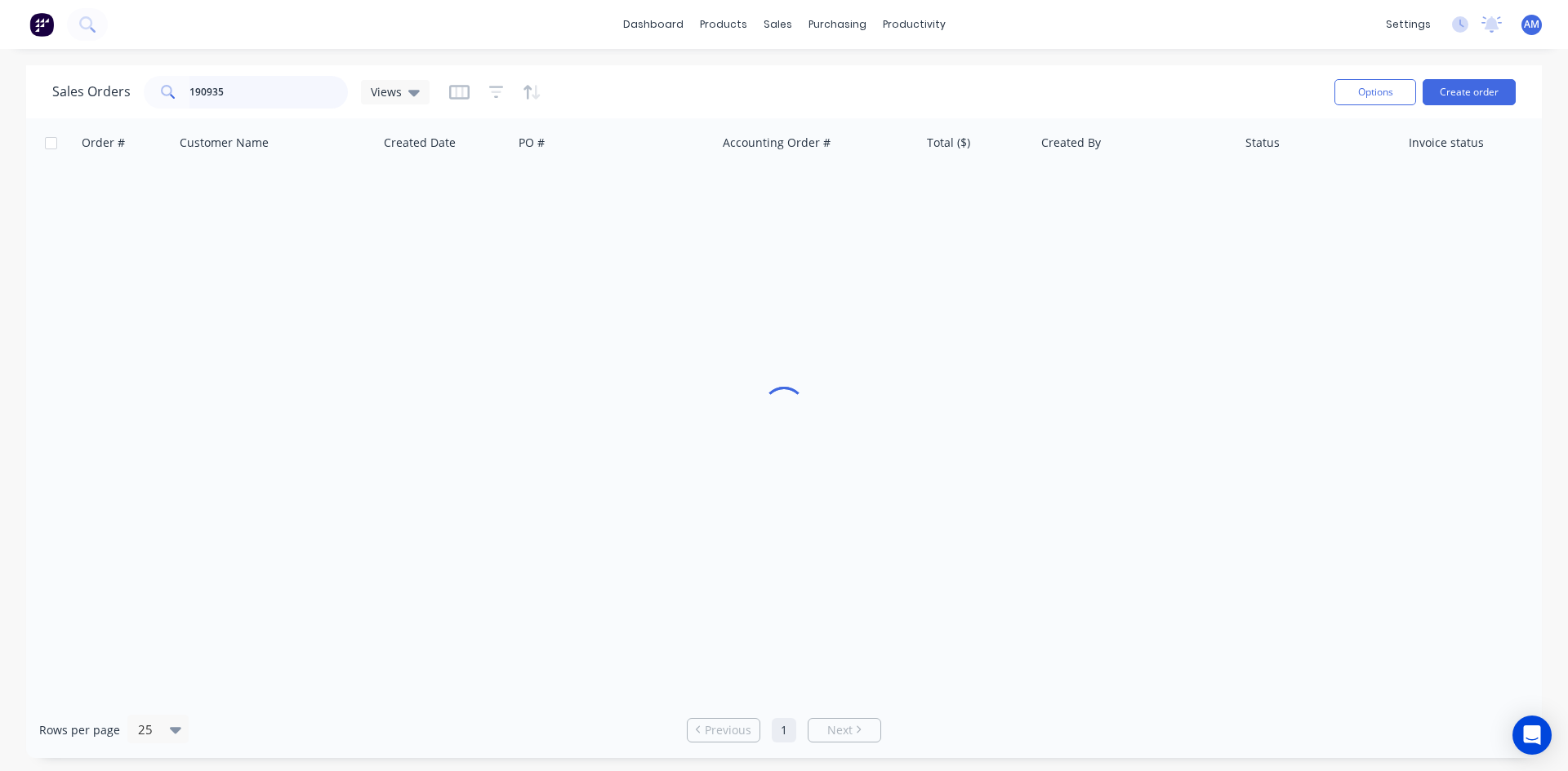
drag, startPoint x: 265, startPoint y: 92, endPoint x: 104, endPoint y: 89, distance: 161.0
click at [104, 89] on div "Sales Orders 190935 Views" at bounding box center [240, 92] width 377 height 33
type input "191450"
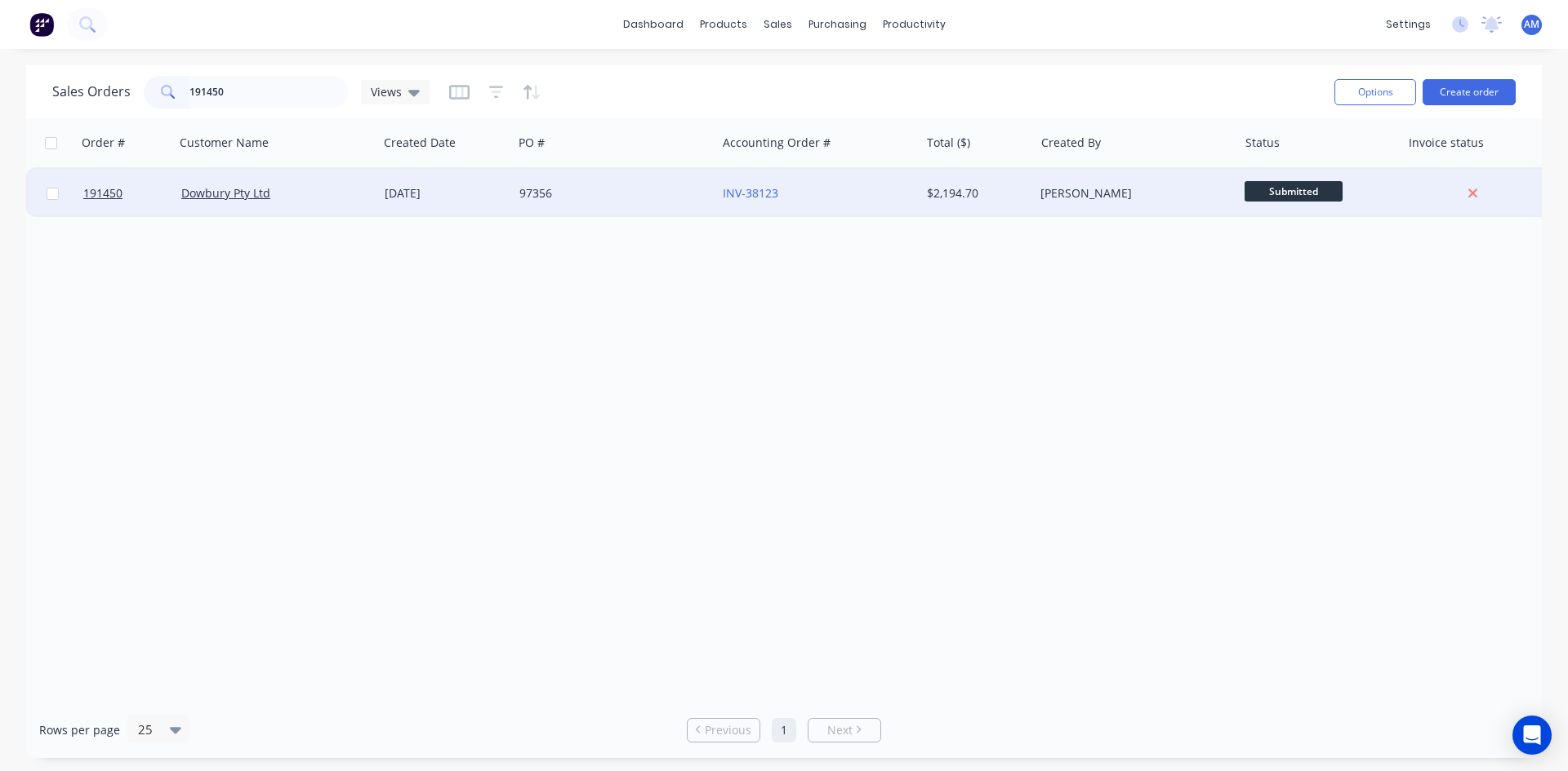
click at [396, 185] on div "[DATE]" at bounding box center [446, 194] width 135 height 49
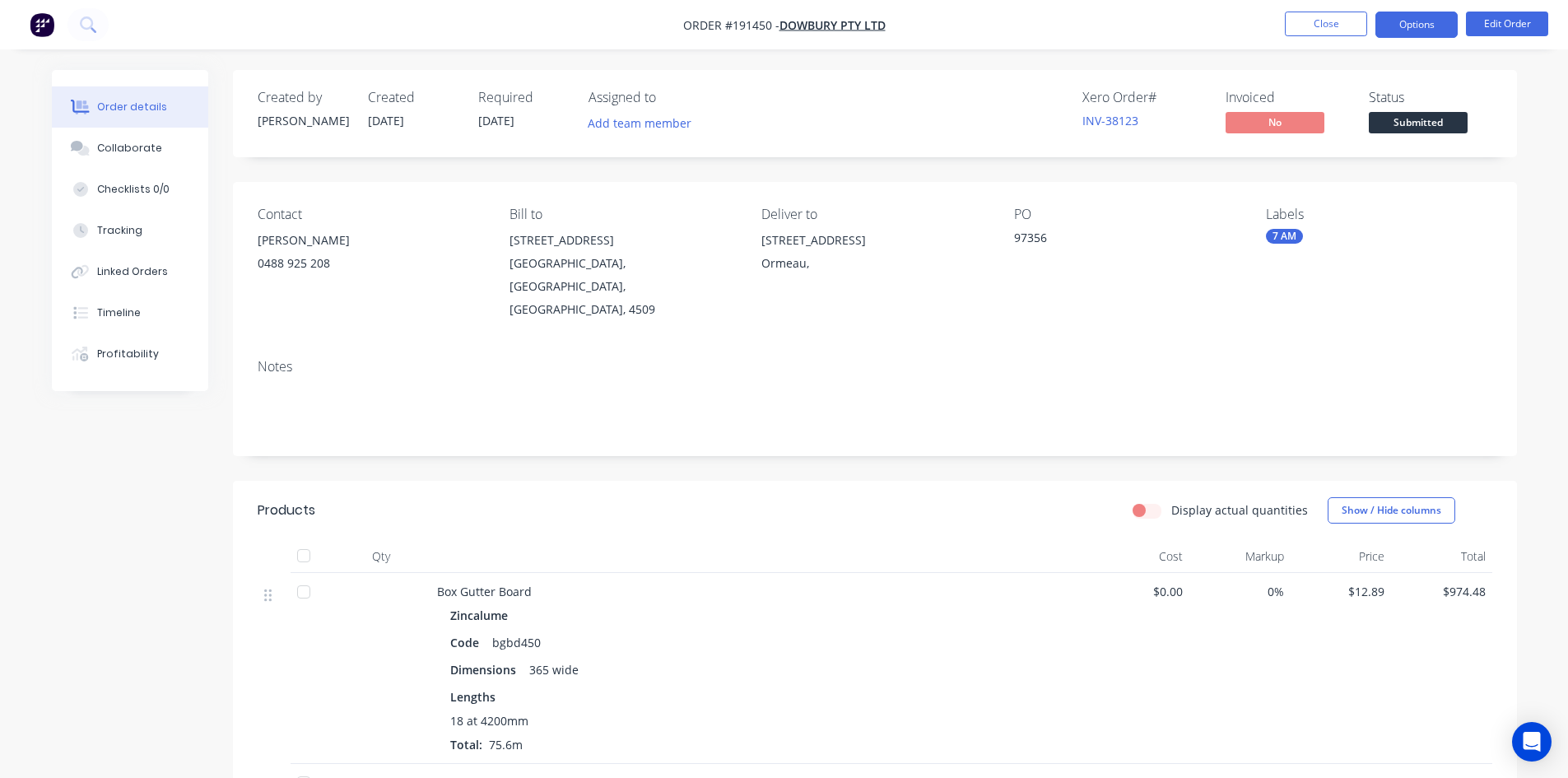
click at [1416, 20] on button "Options" at bounding box center [1417, 25] width 83 height 27
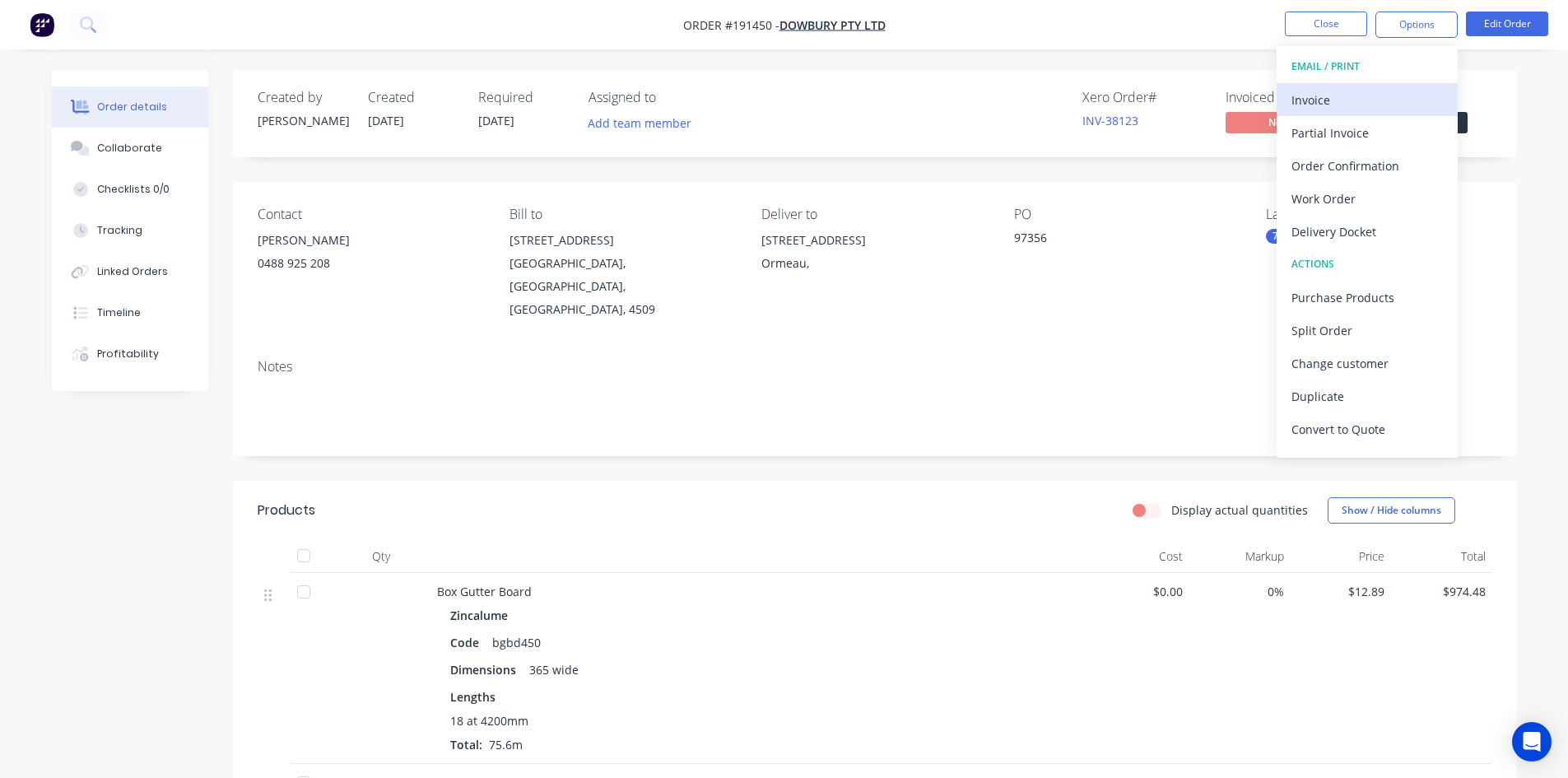
click at [1356, 95] on div "Invoice" at bounding box center [1367, 100] width 151 height 24
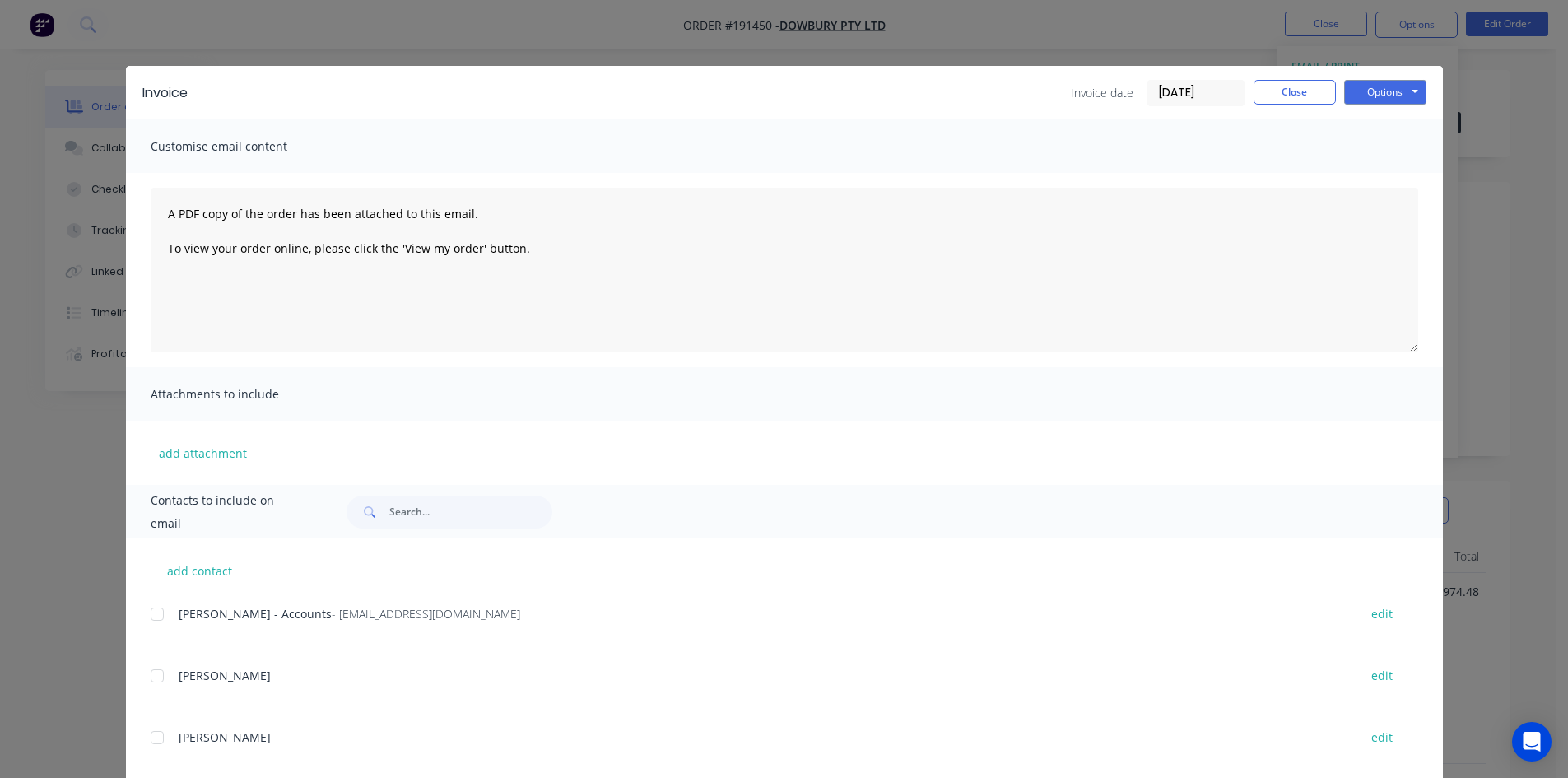
click at [147, 617] on div at bounding box center [158, 615] width 33 height 33
click at [1407, 93] on button "Options" at bounding box center [1386, 92] width 83 height 25
click at [1392, 169] on button "Email" at bounding box center [1397, 176] width 105 height 28
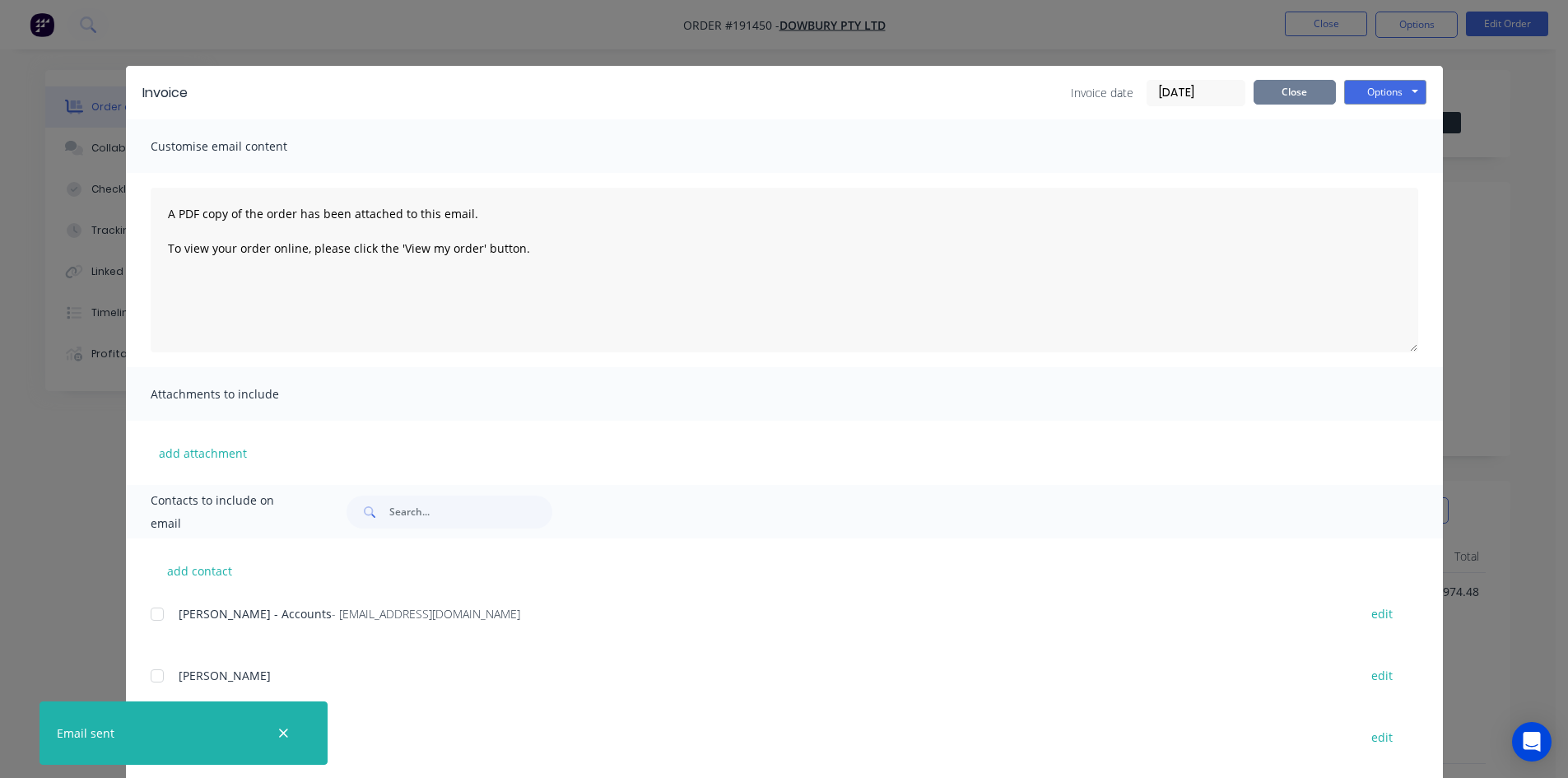
click at [1317, 96] on button "Close" at bounding box center [1295, 92] width 83 height 25
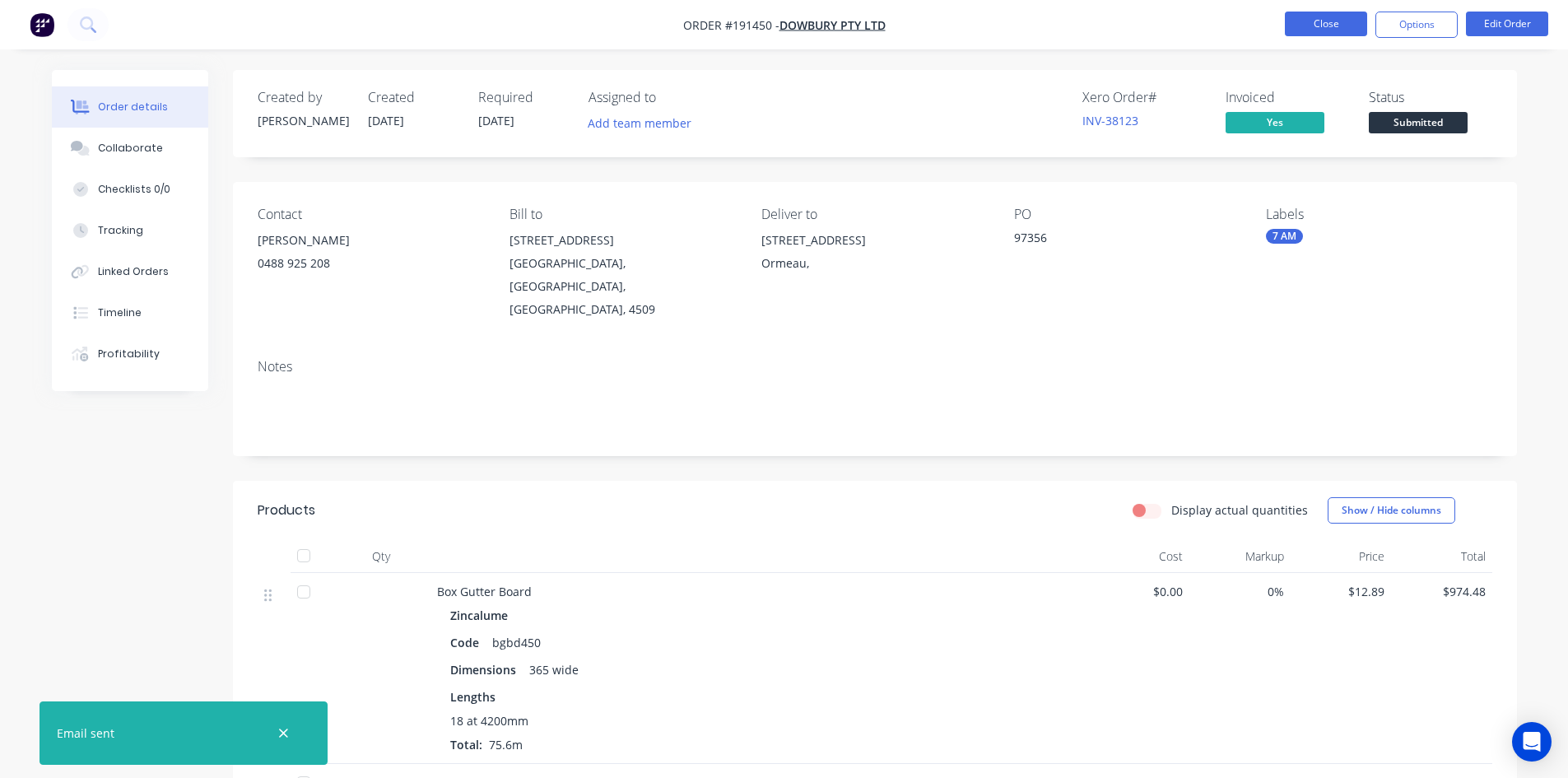
click at [1323, 35] on button "Close" at bounding box center [1326, 24] width 83 height 25
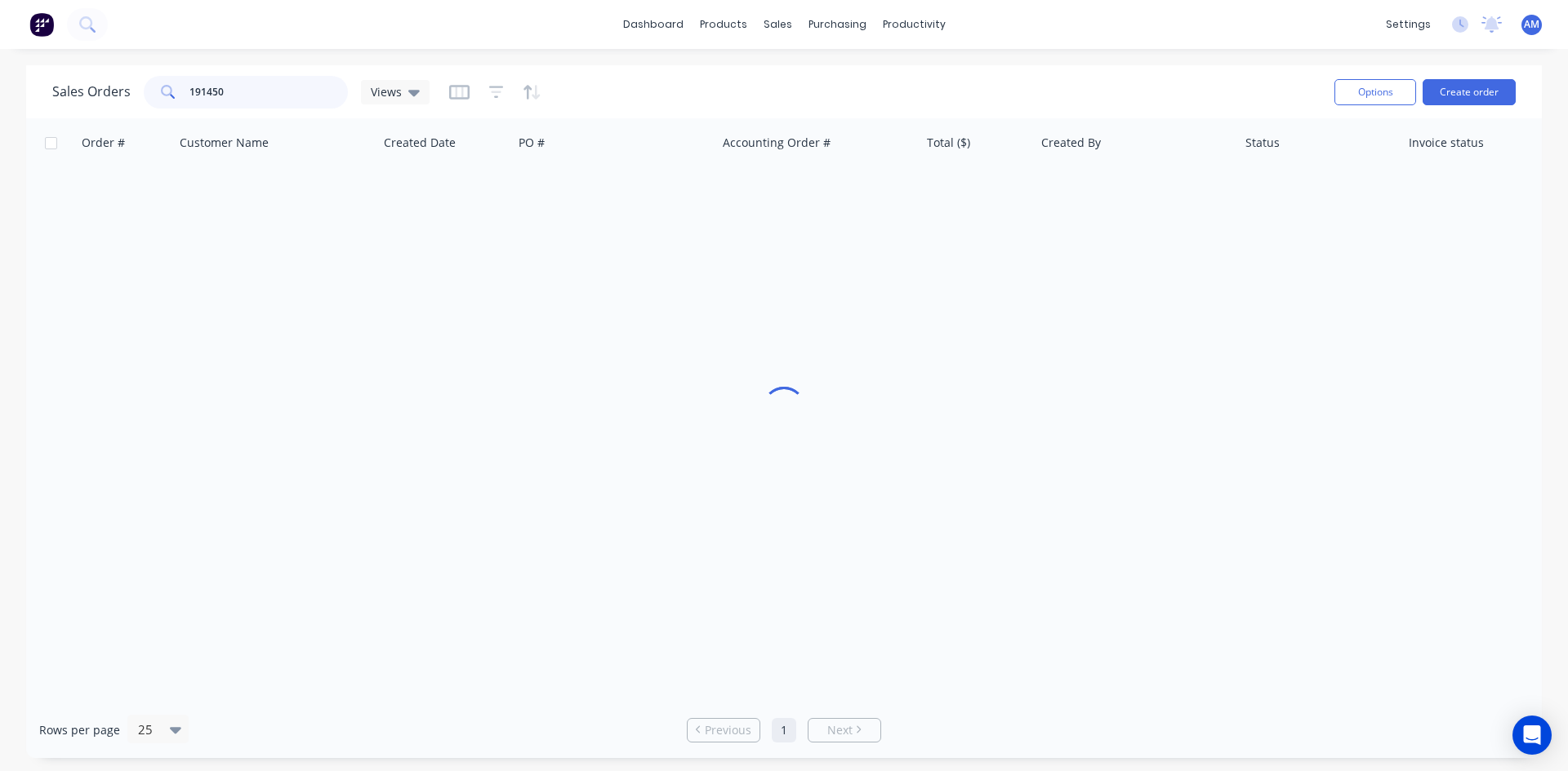
drag, startPoint x: 277, startPoint y: 100, endPoint x: 169, endPoint y: 82, distance: 109.5
click at [169, 82] on div "191450" at bounding box center [246, 92] width 204 height 33
type input "191399"
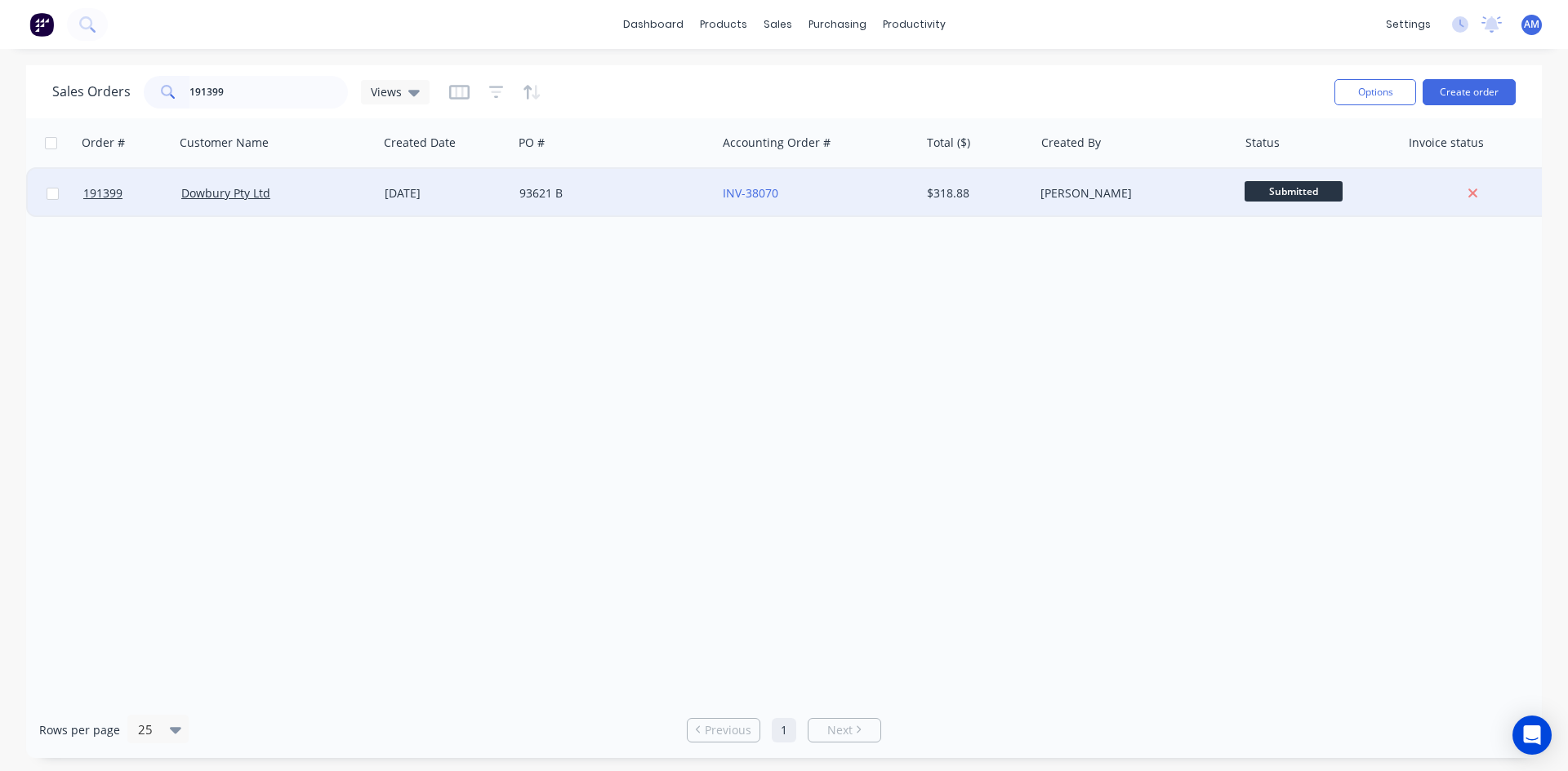
click at [606, 193] on div "93621 B" at bounding box center [609, 194] width 181 height 16
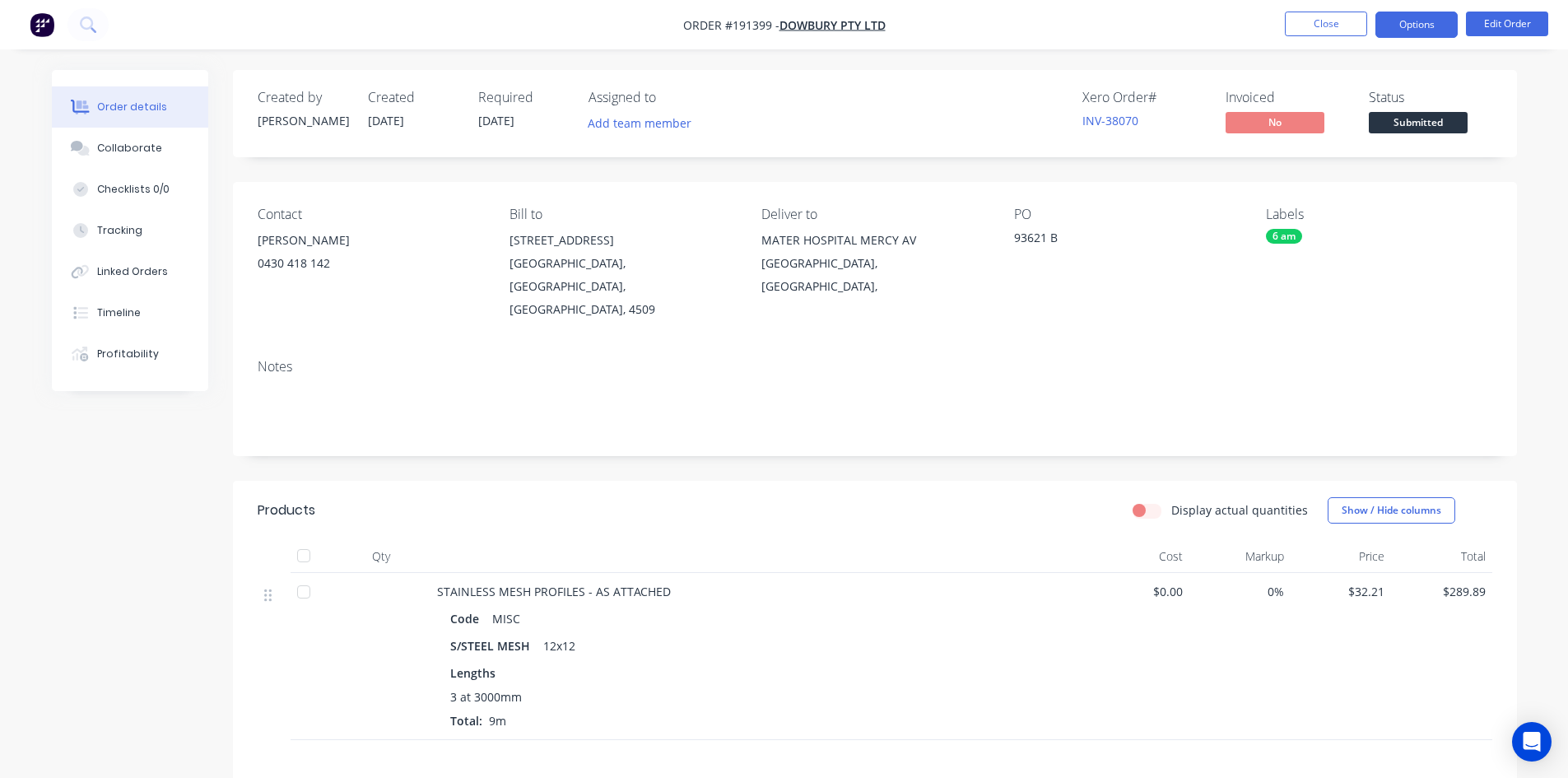
click at [1405, 30] on button "Options" at bounding box center [1417, 25] width 83 height 27
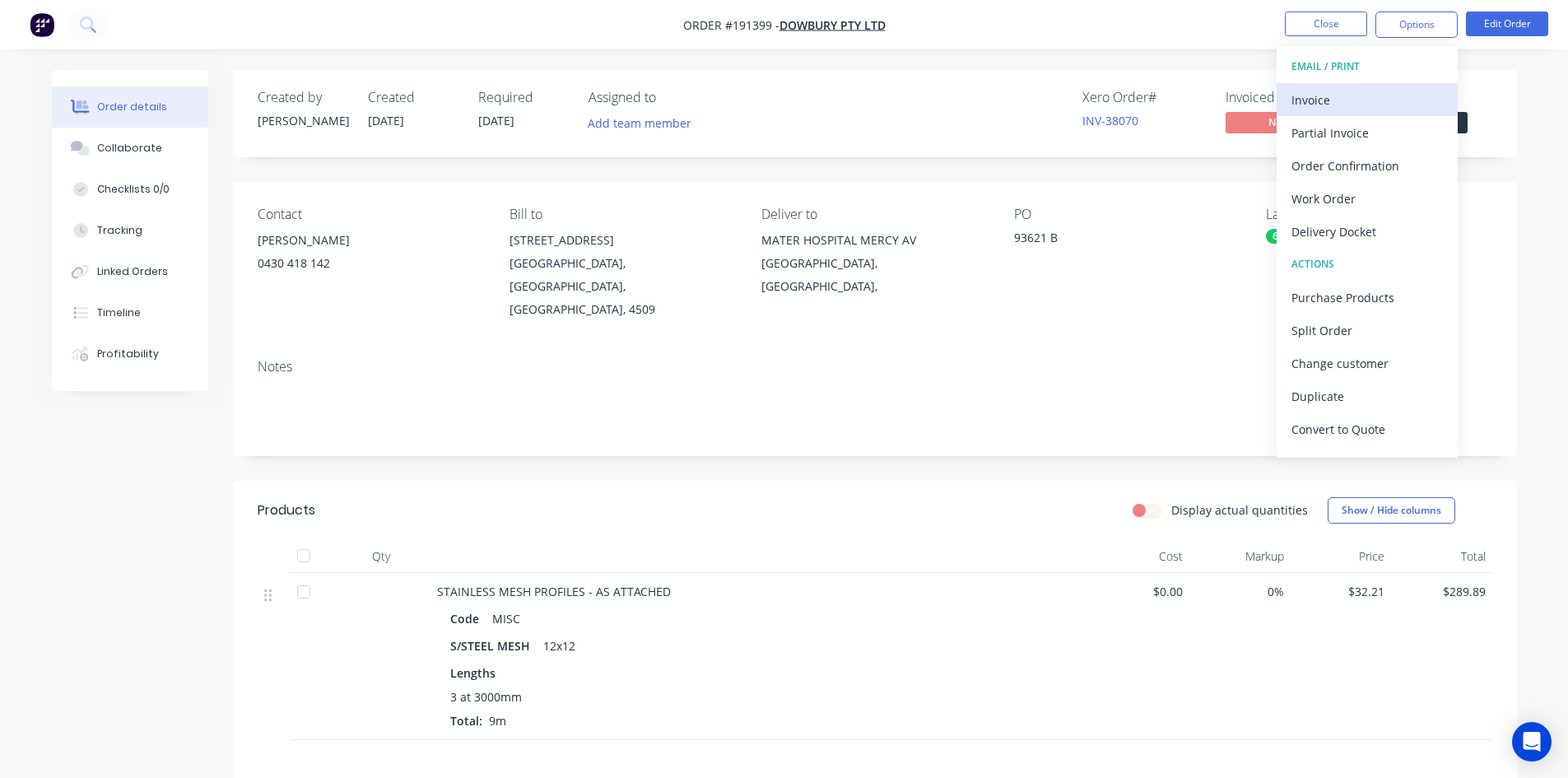
click at [1352, 89] on div "Invoice" at bounding box center [1367, 100] width 151 height 24
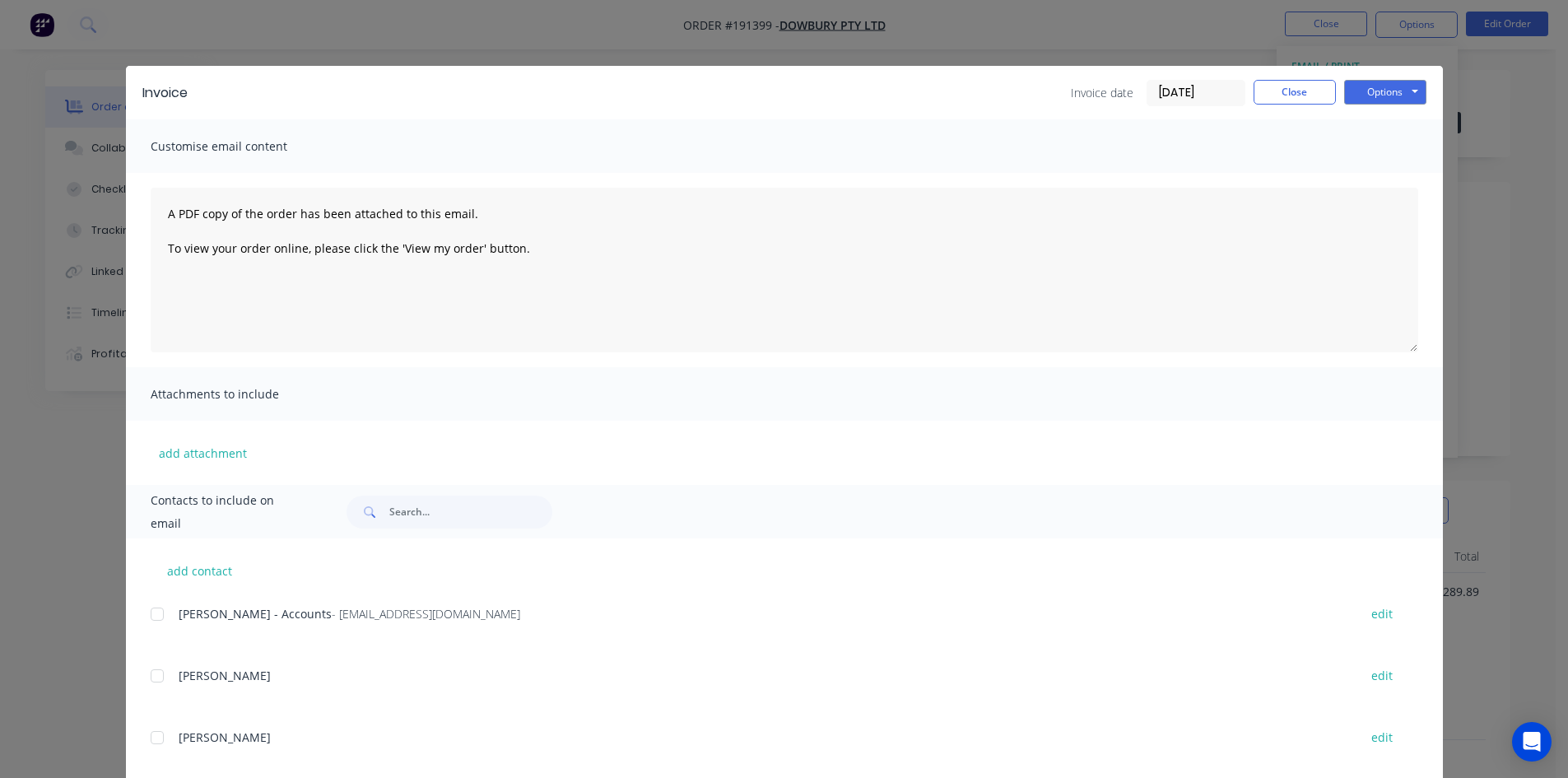
click at [149, 612] on div at bounding box center [158, 615] width 33 height 33
click at [1381, 95] on button "Options" at bounding box center [1386, 92] width 83 height 25
click at [1366, 173] on button "Email" at bounding box center [1397, 176] width 105 height 28
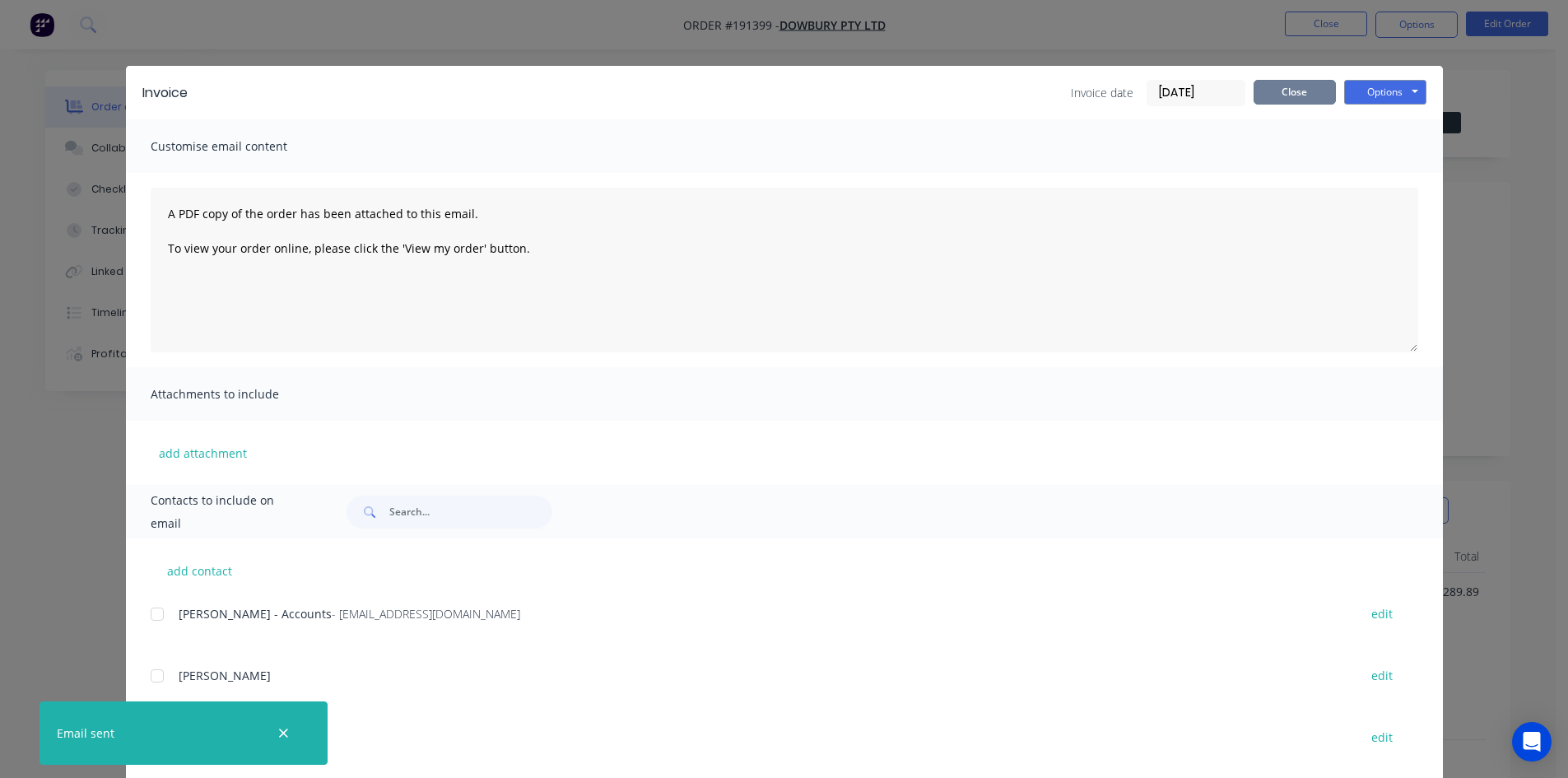
click at [1291, 86] on button "Close" at bounding box center [1295, 92] width 83 height 25
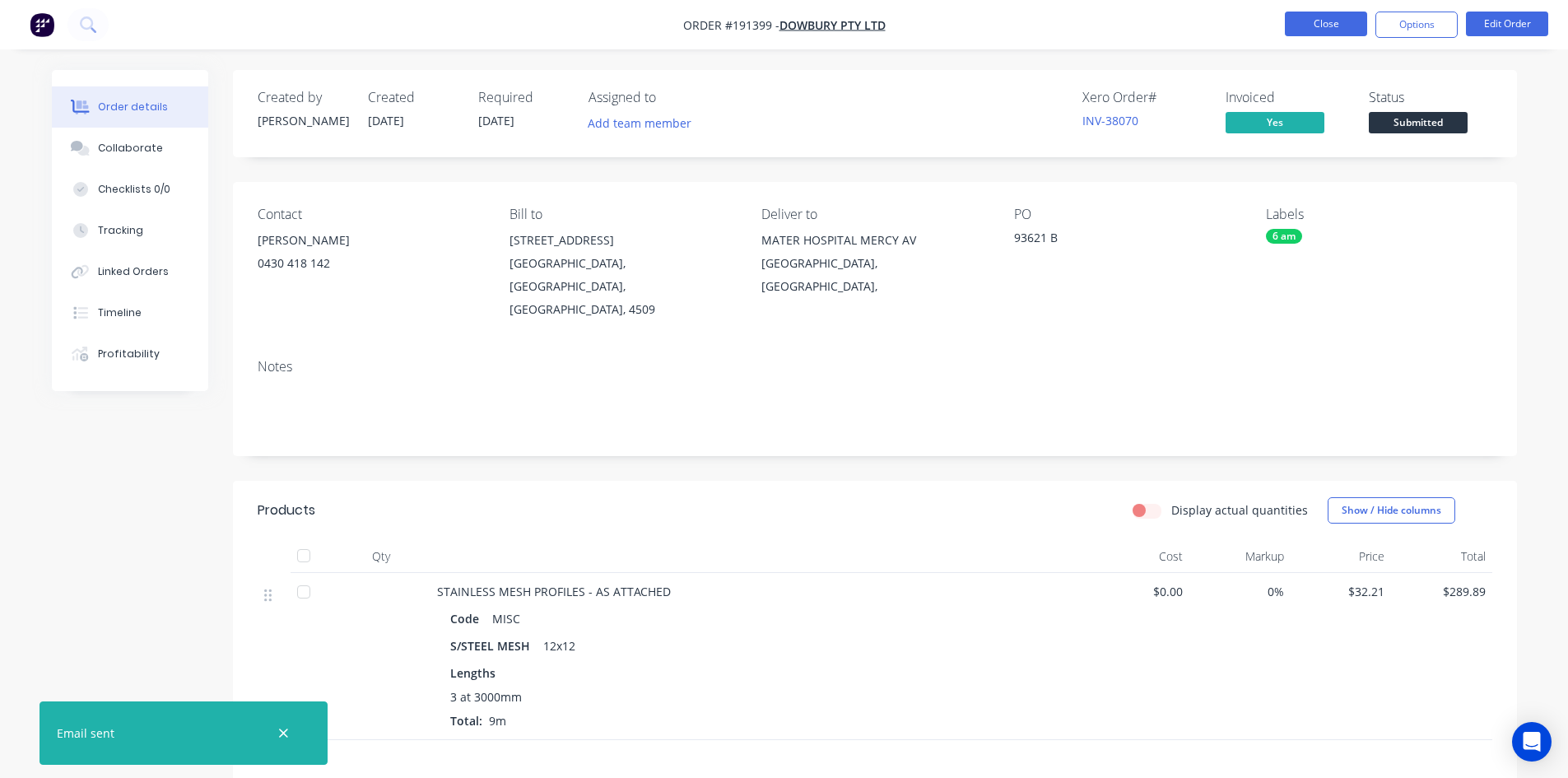
click at [1298, 25] on button "Close" at bounding box center [1326, 24] width 83 height 25
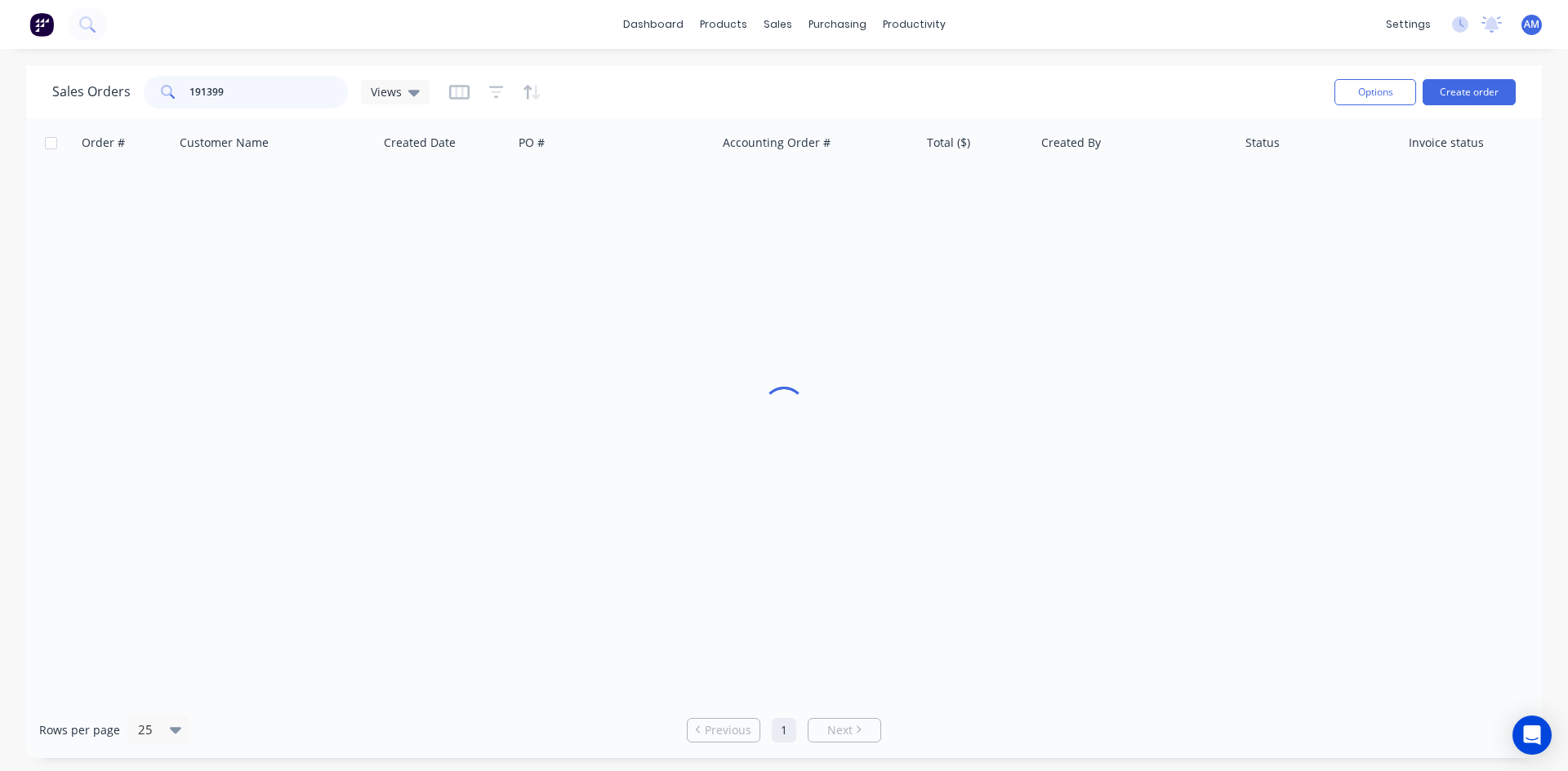
drag, startPoint x: 294, startPoint y: 94, endPoint x: 178, endPoint y: 89, distance: 116.1
click at [178, 89] on div "191399" at bounding box center [246, 92] width 204 height 33
type input "191445"
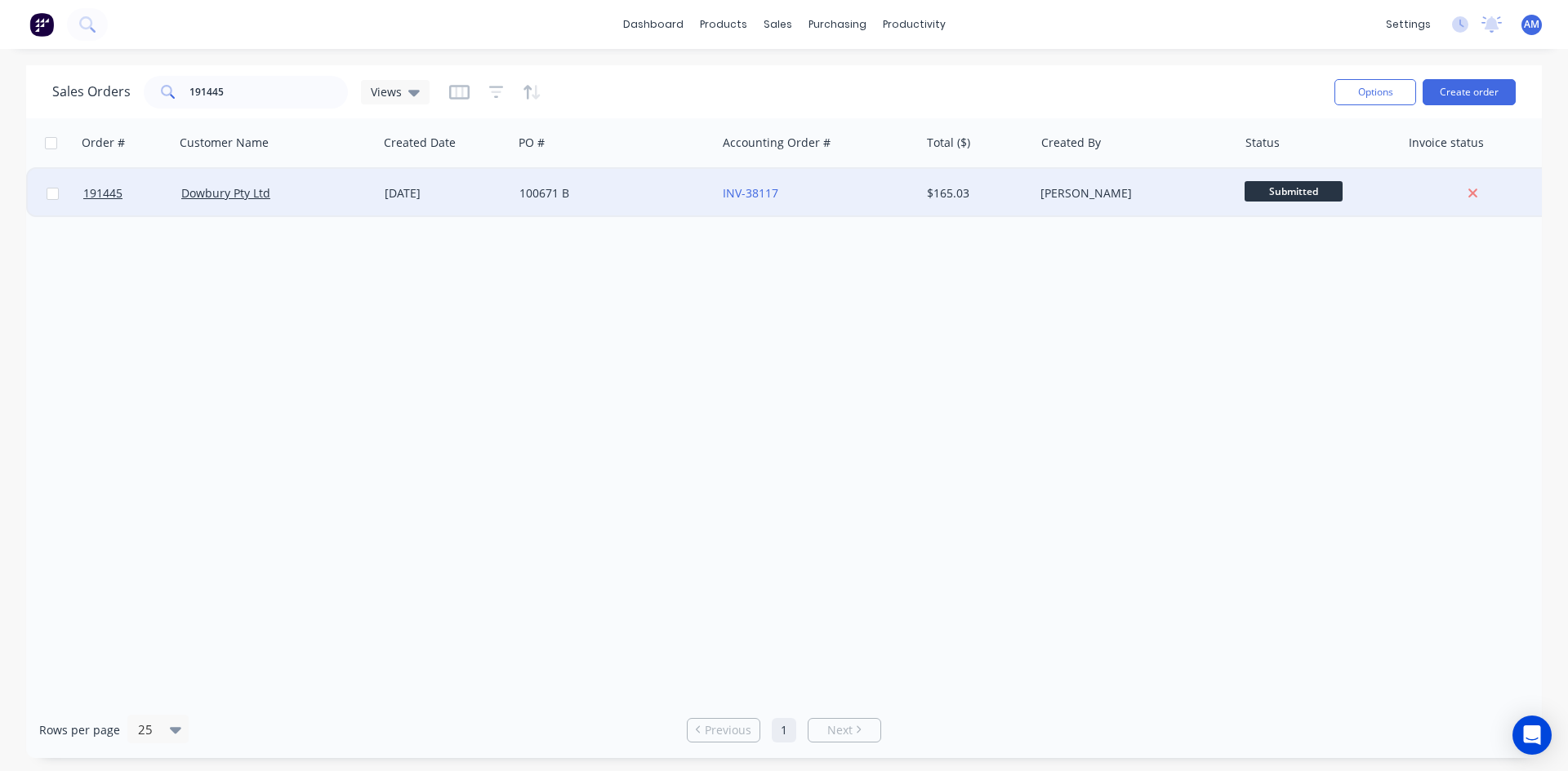
click at [556, 176] on div "100671 B" at bounding box center [615, 194] width 204 height 49
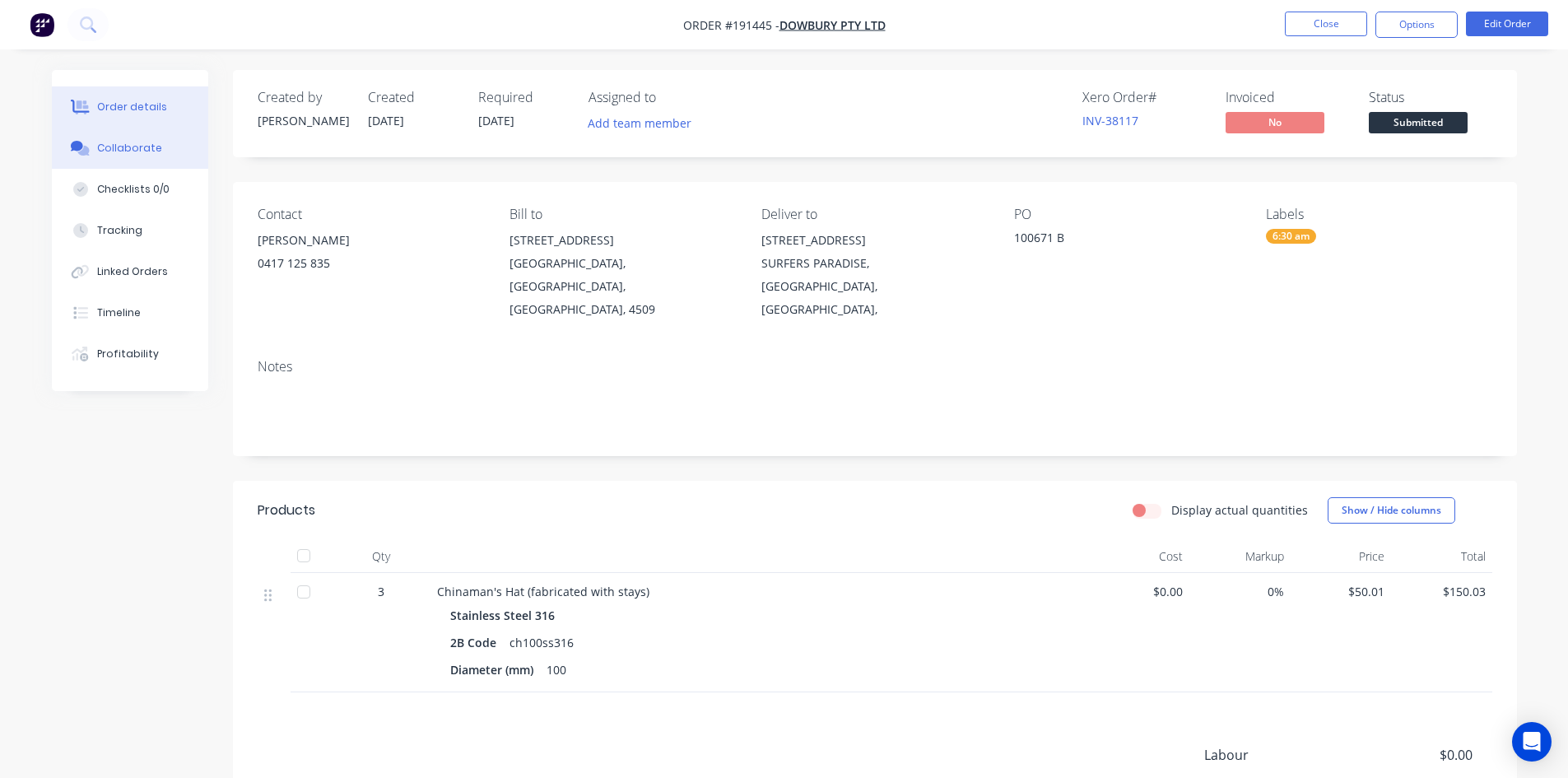
click at [174, 157] on button "Collaborate" at bounding box center [130, 148] width 157 height 41
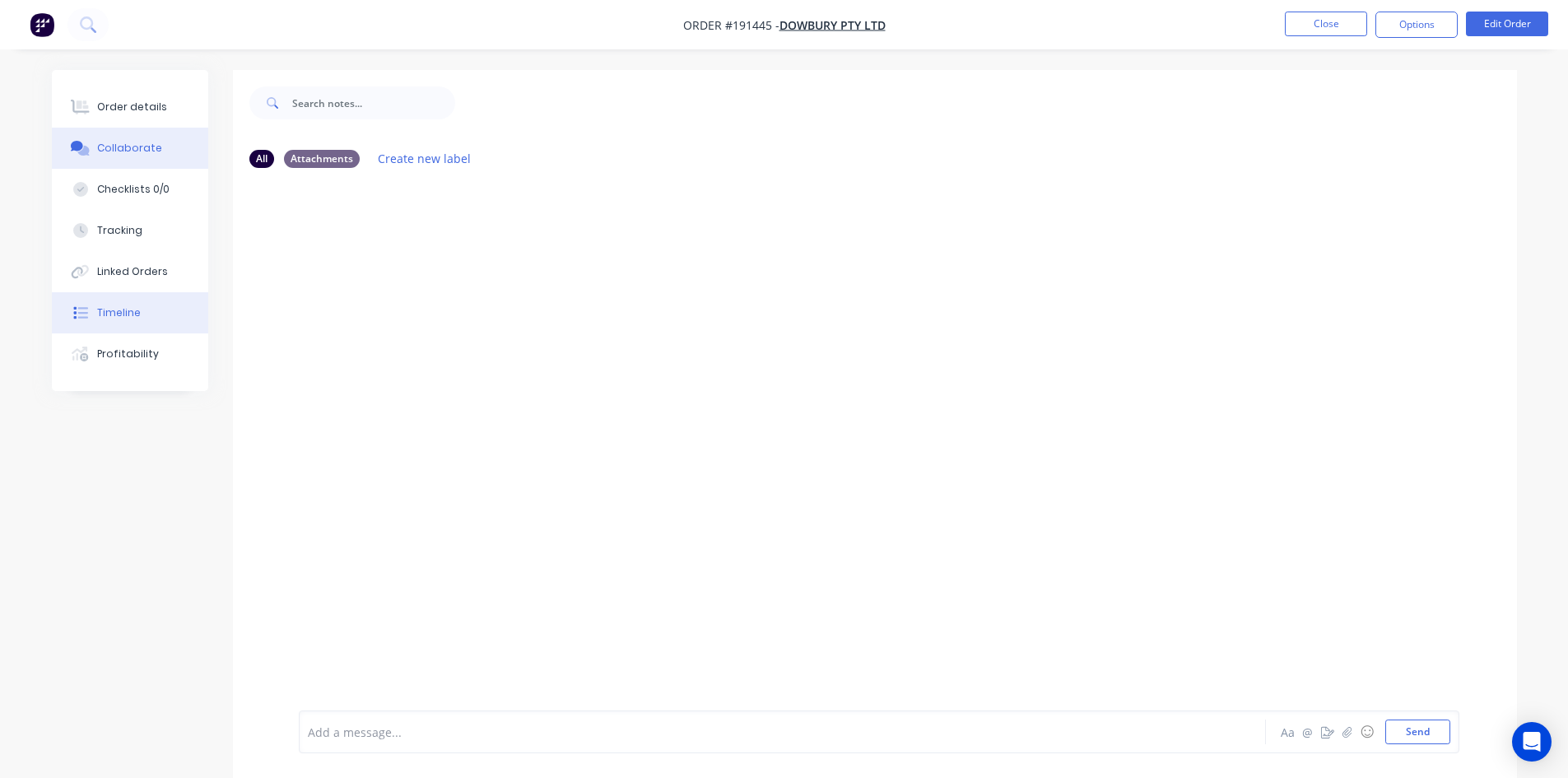
click at [142, 309] on button "Timeline" at bounding box center [130, 313] width 157 height 41
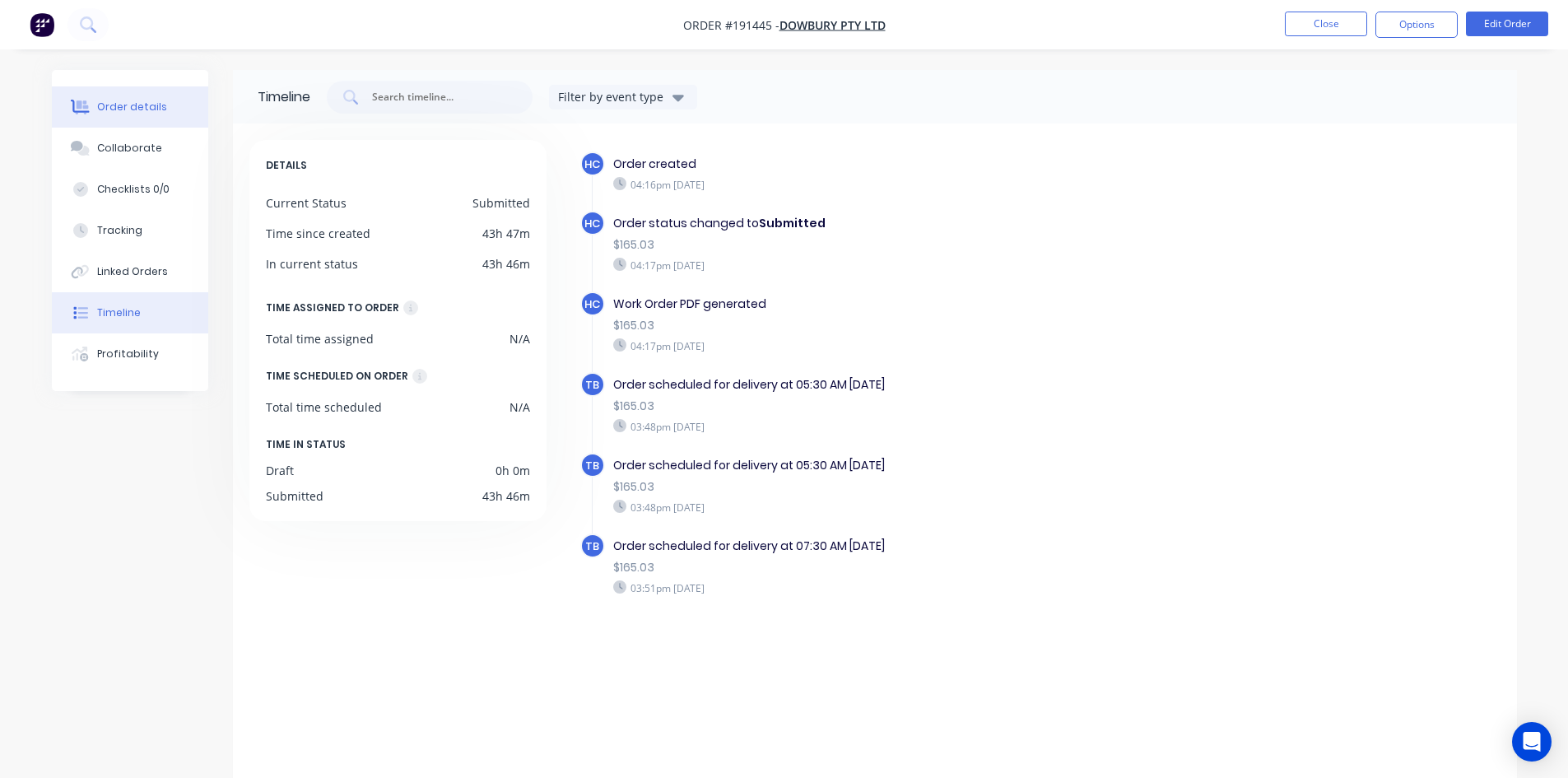
click at [141, 110] on div "Order details" at bounding box center [132, 107] width 70 height 15
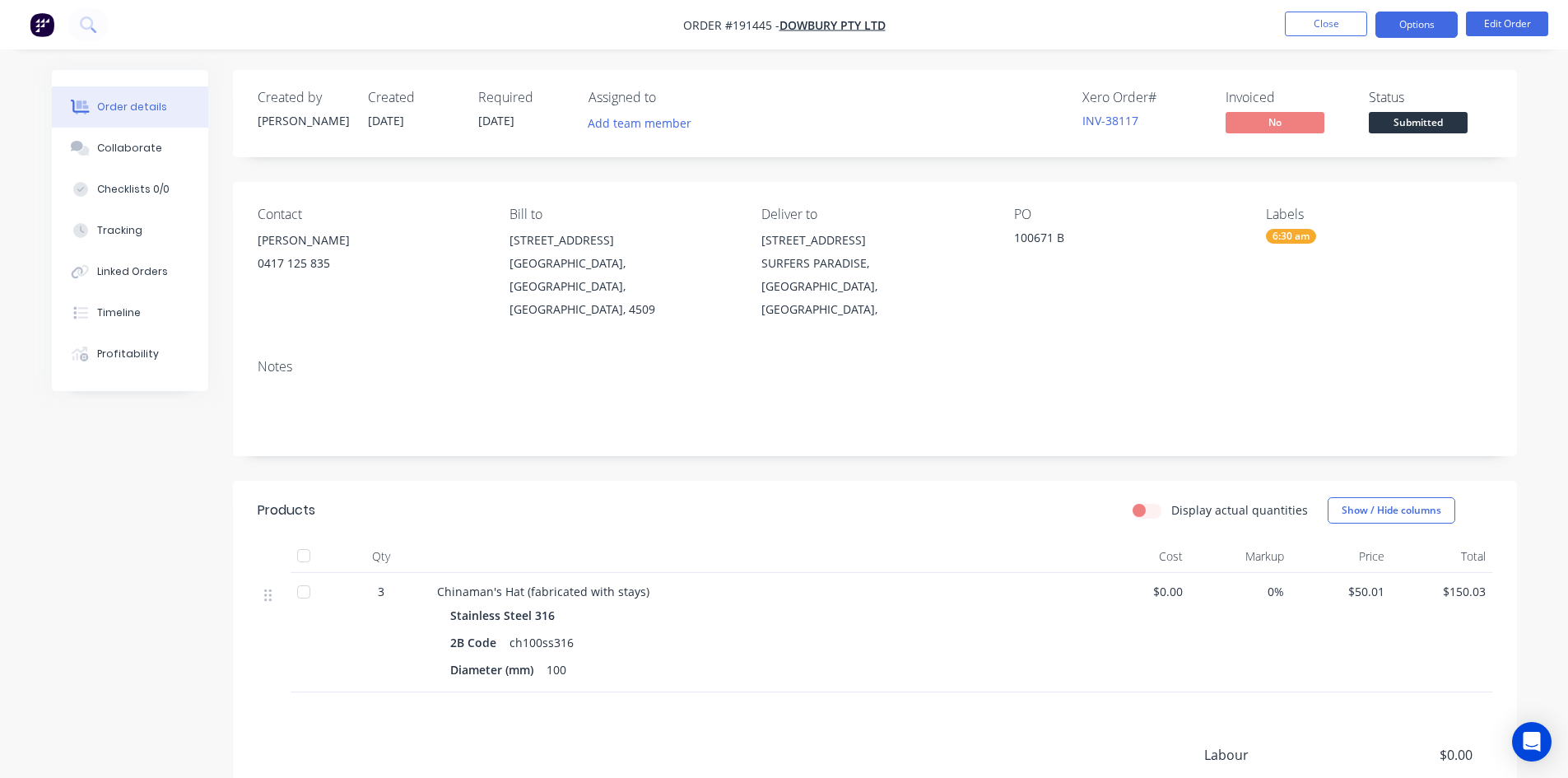
click at [1426, 34] on button "Options" at bounding box center [1417, 25] width 83 height 27
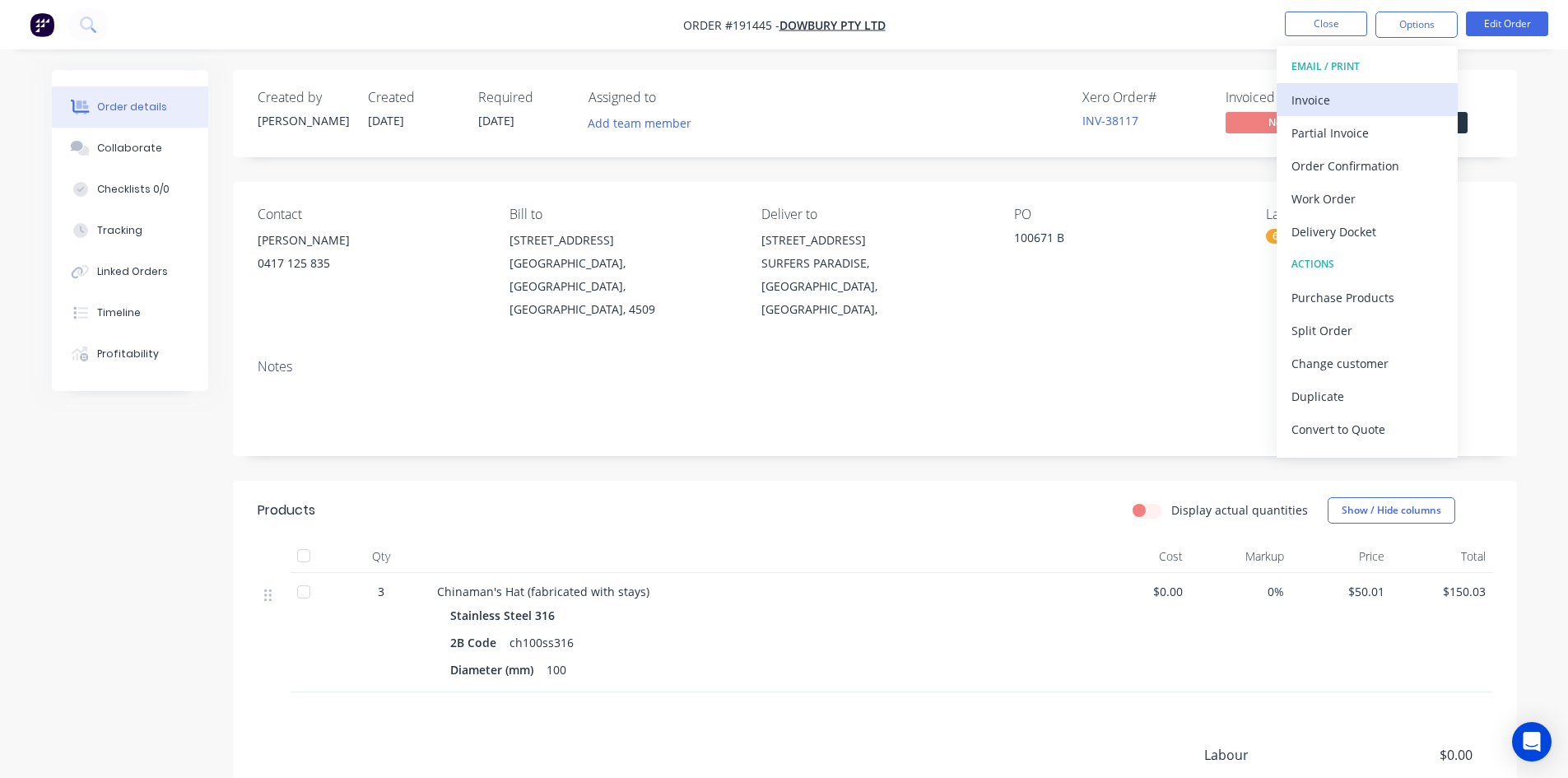
click at [1388, 90] on div "Invoice" at bounding box center [1367, 100] width 151 height 24
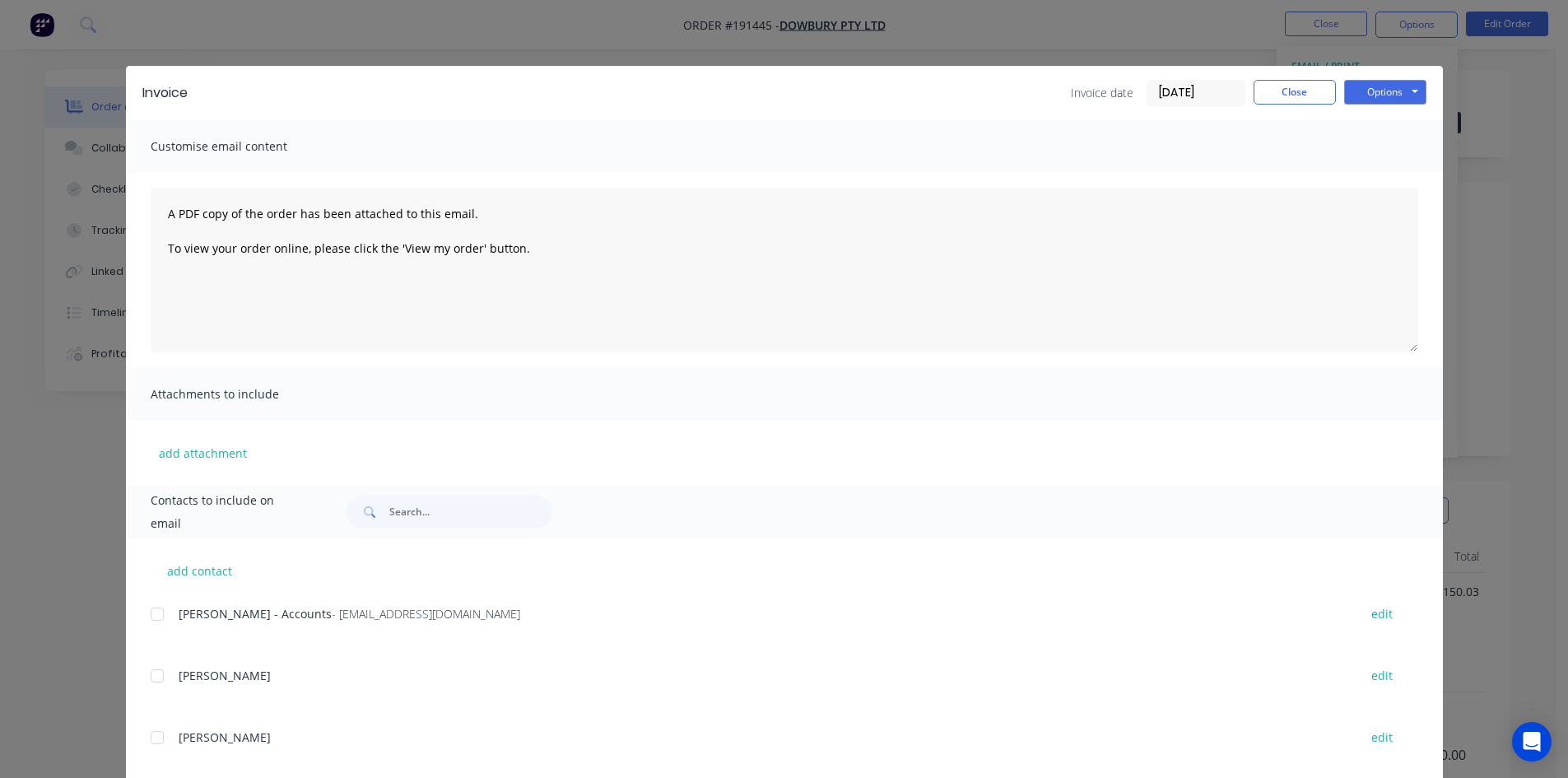
click at [149, 612] on div at bounding box center [158, 615] width 33 height 33
click at [1407, 101] on button "Options" at bounding box center [1386, 92] width 83 height 25
click at [1403, 172] on button "Email" at bounding box center [1397, 176] width 105 height 28
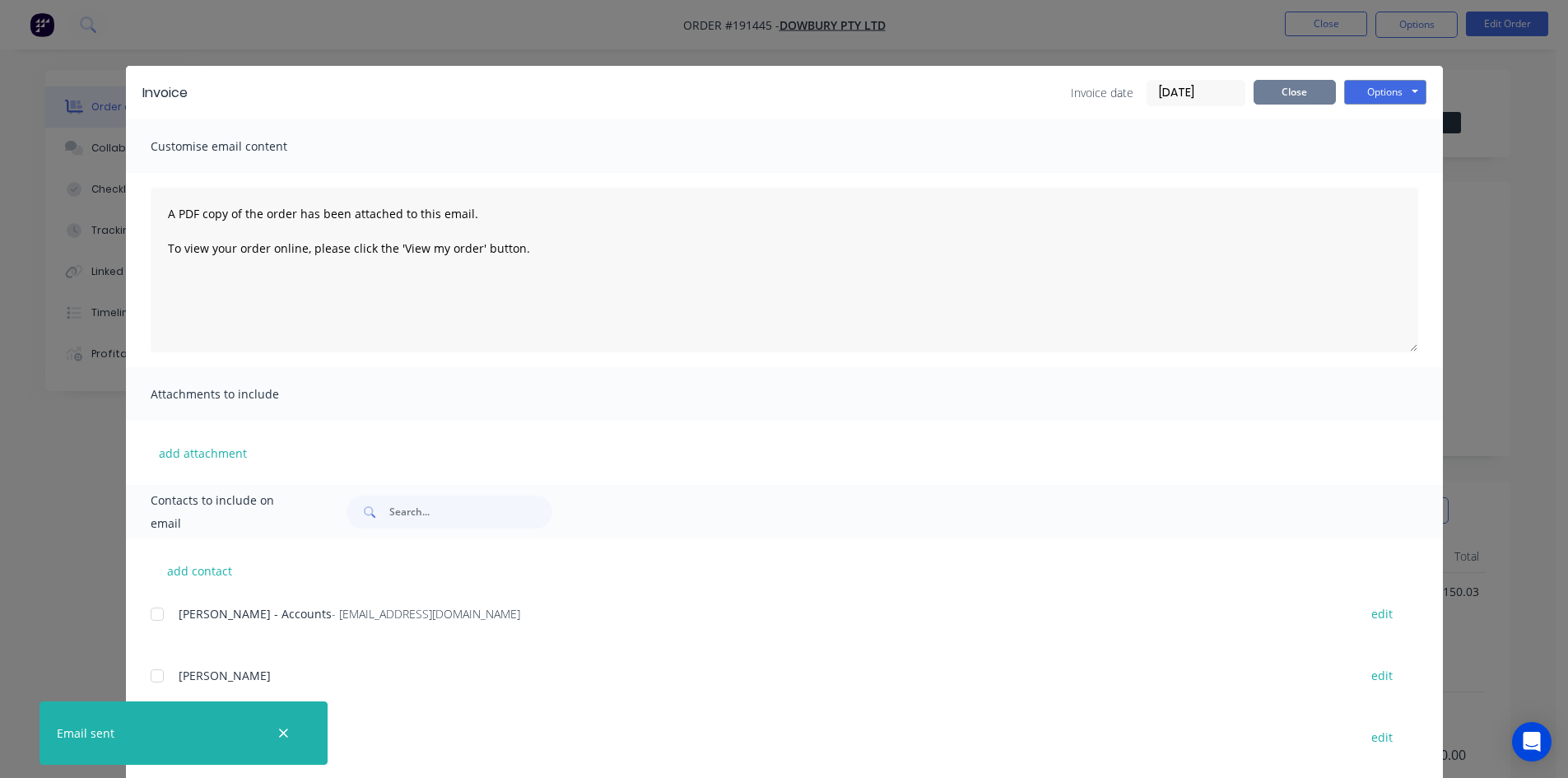
click at [1300, 103] on button "Close" at bounding box center [1295, 92] width 83 height 25
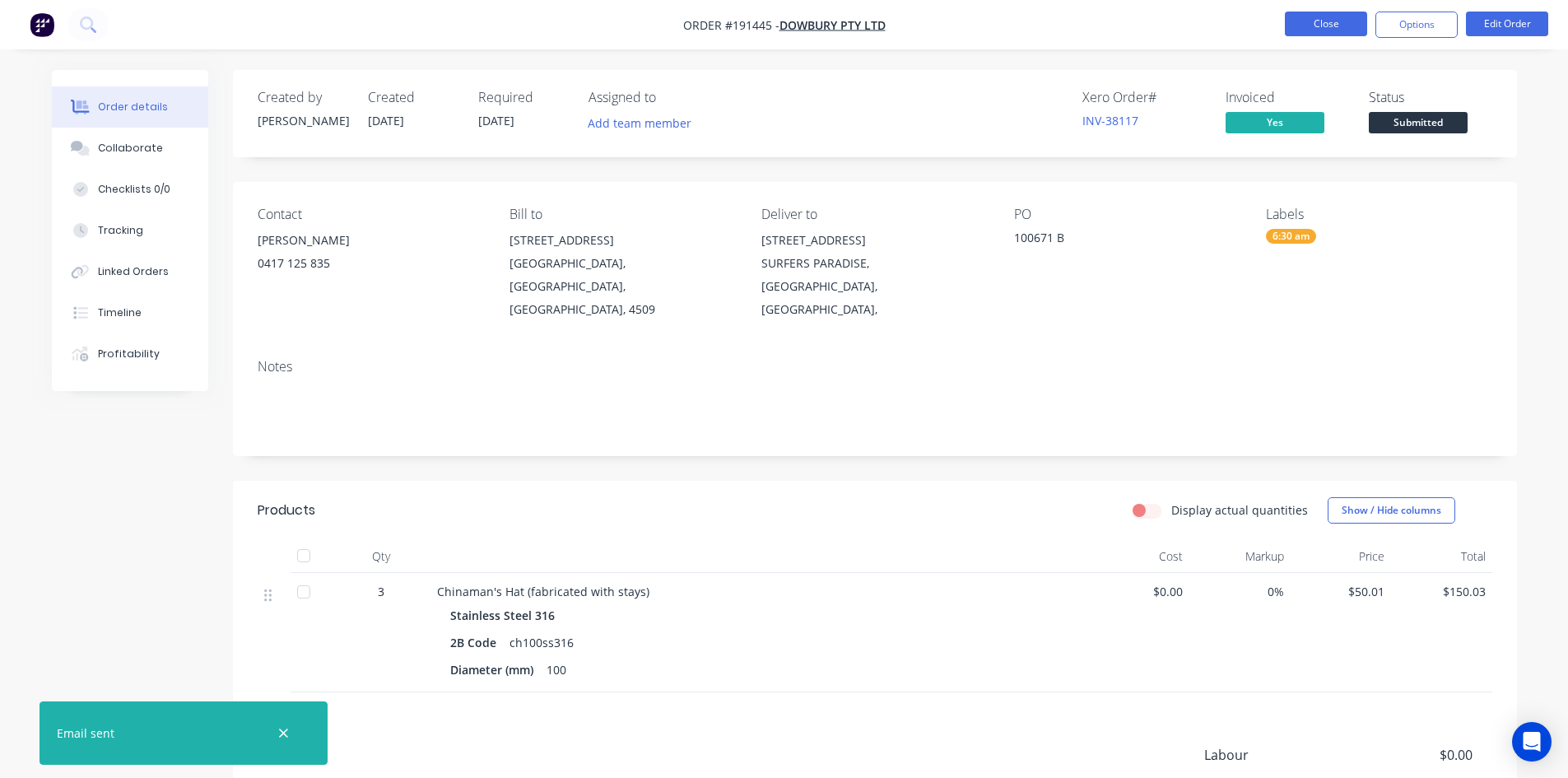
click at [1322, 20] on button "Close" at bounding box center [1326, 24] width 83 height 25
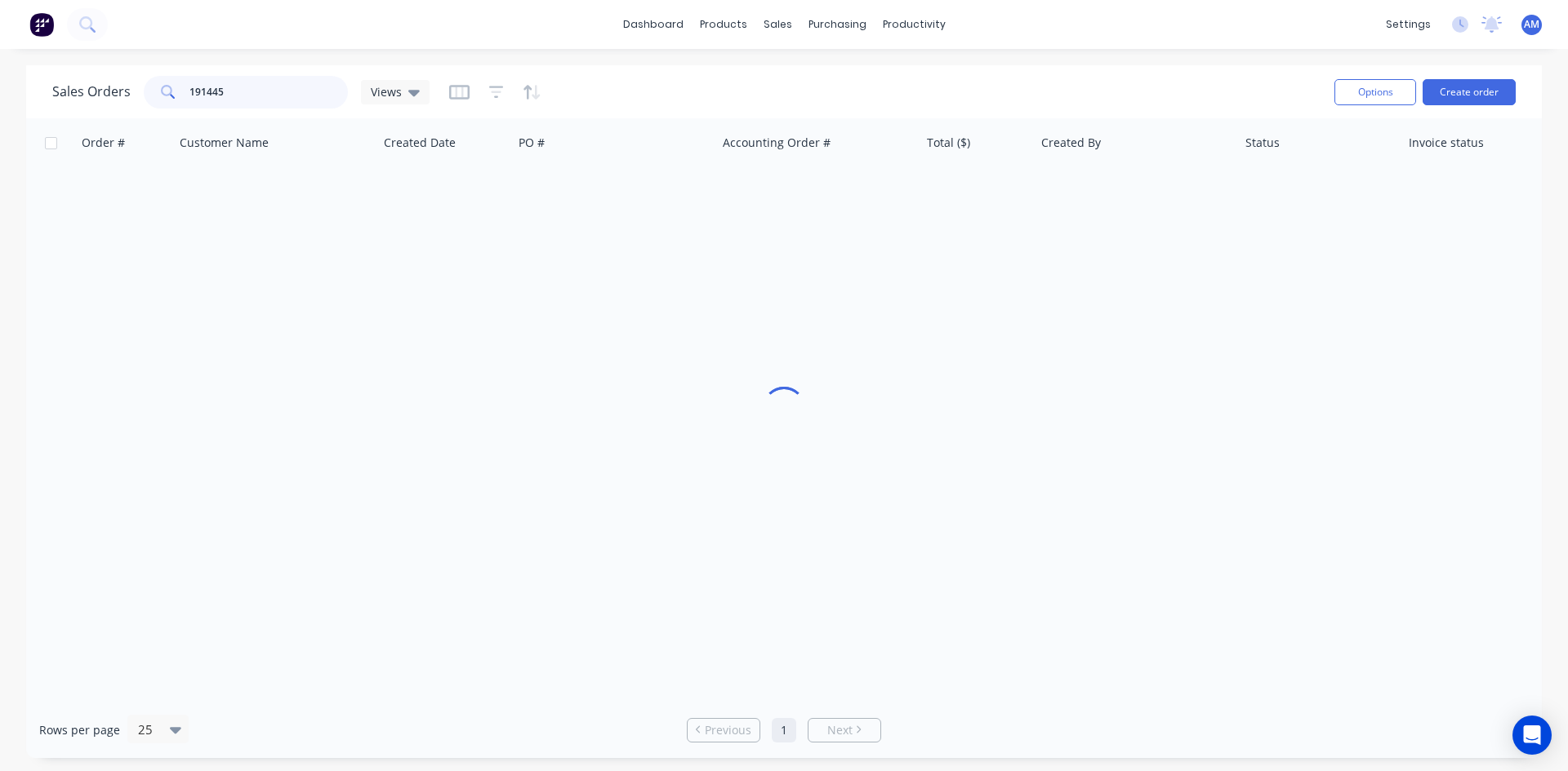
drag, startPoint x: 221, startPoint y: 93, endPoint x: 186, endPoint y: 93, distance: 35.0
click at [186, 93] on div "191445" at bounding box center [246, 92] width 204 height 33
type input "191205"
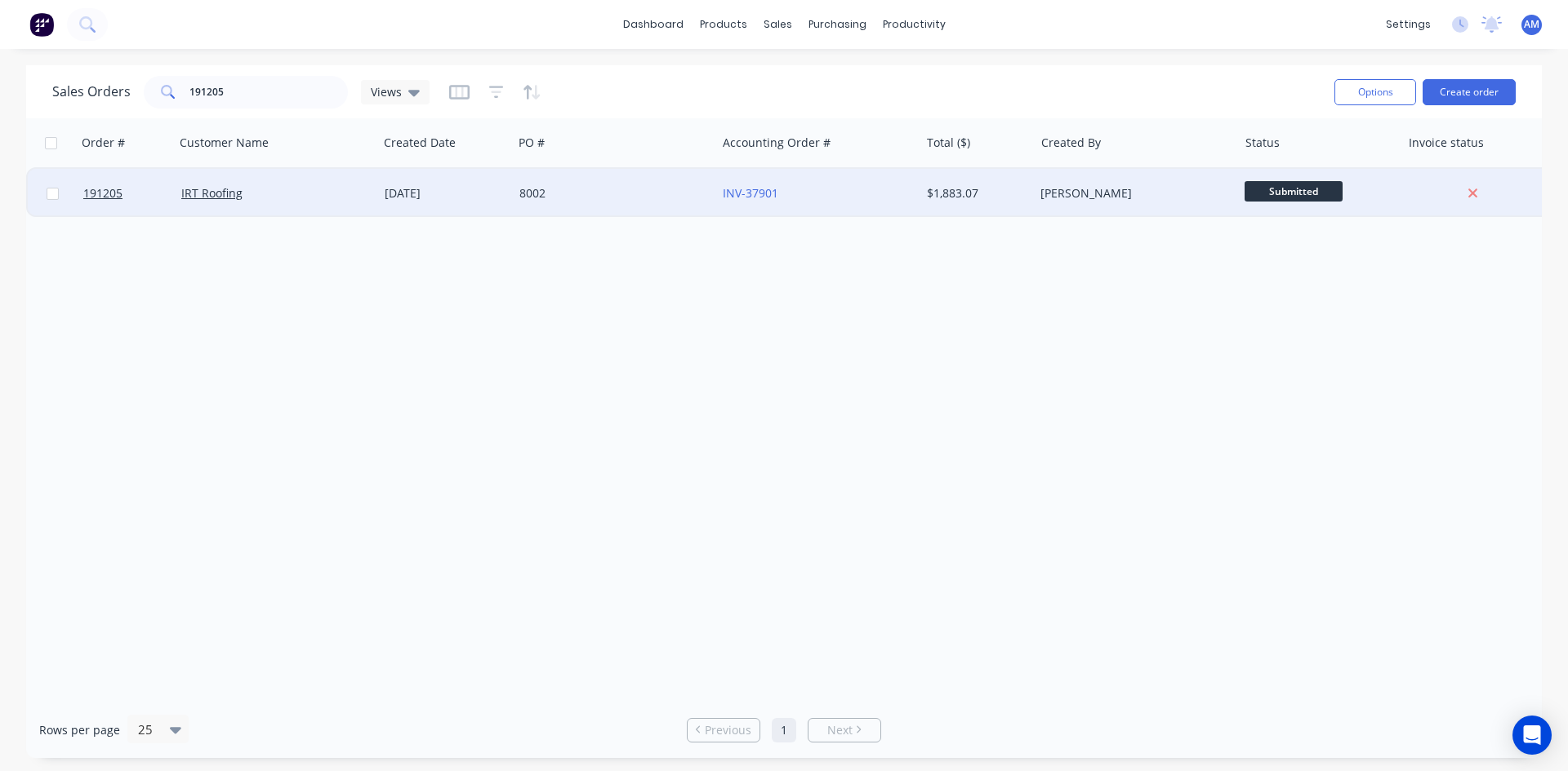
click at [606, 198] on div "8002" at bounding box center [609, 194] width 181 height 16
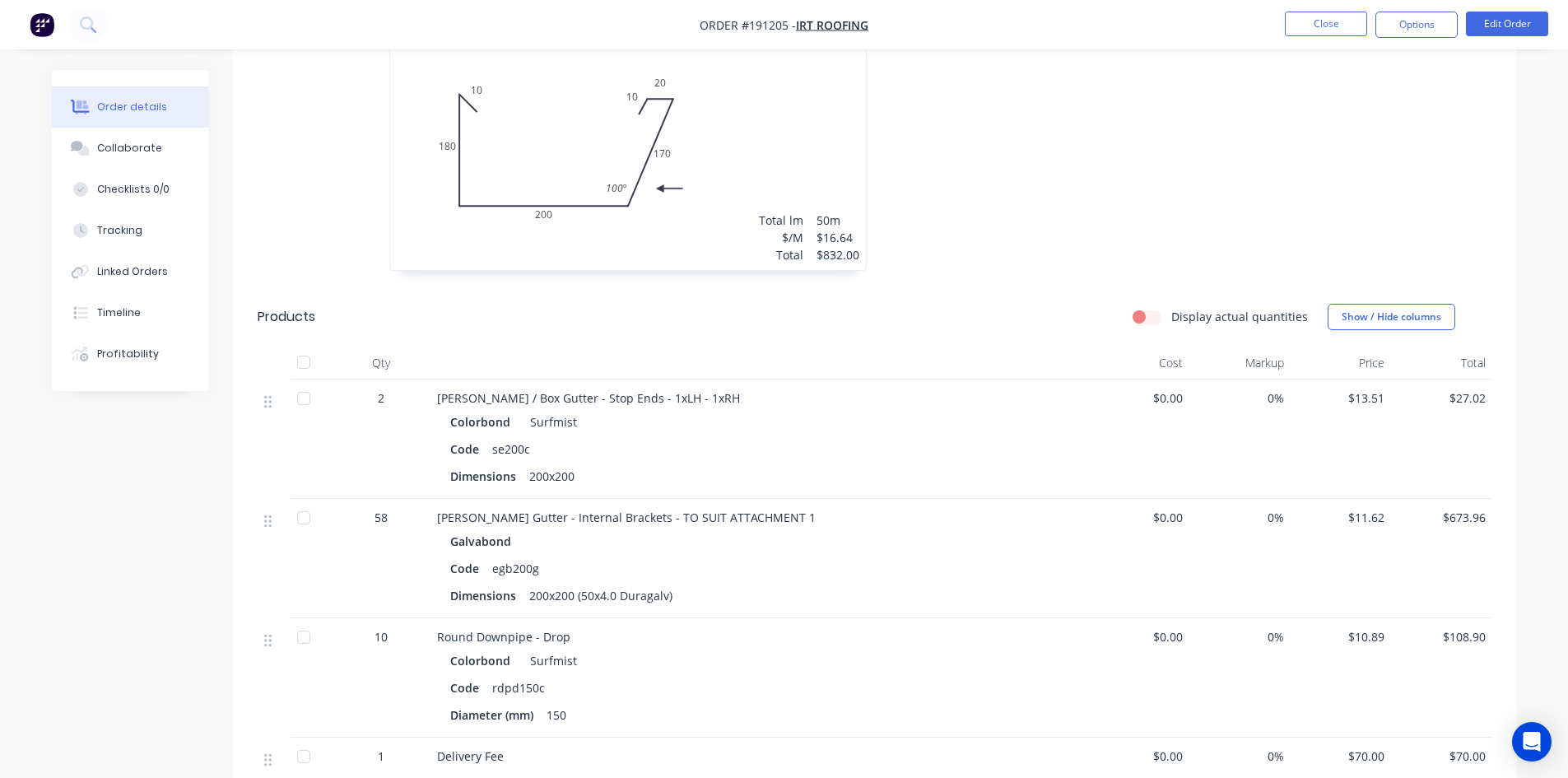
scroll to position [576, 0]
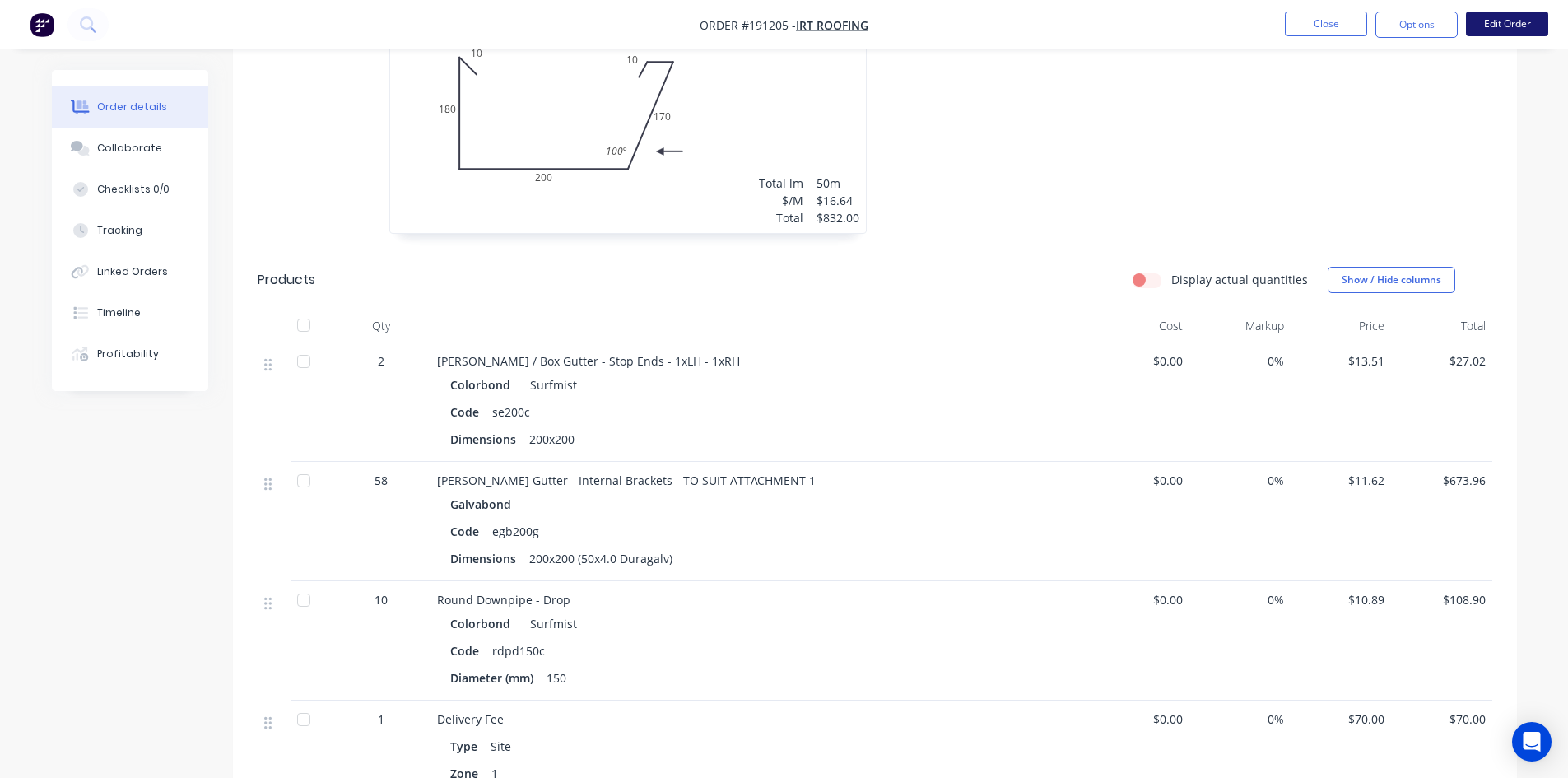
click at [1486, 16] on button "Edit Order" at bounding box center [1507, 24] width 83 height 25
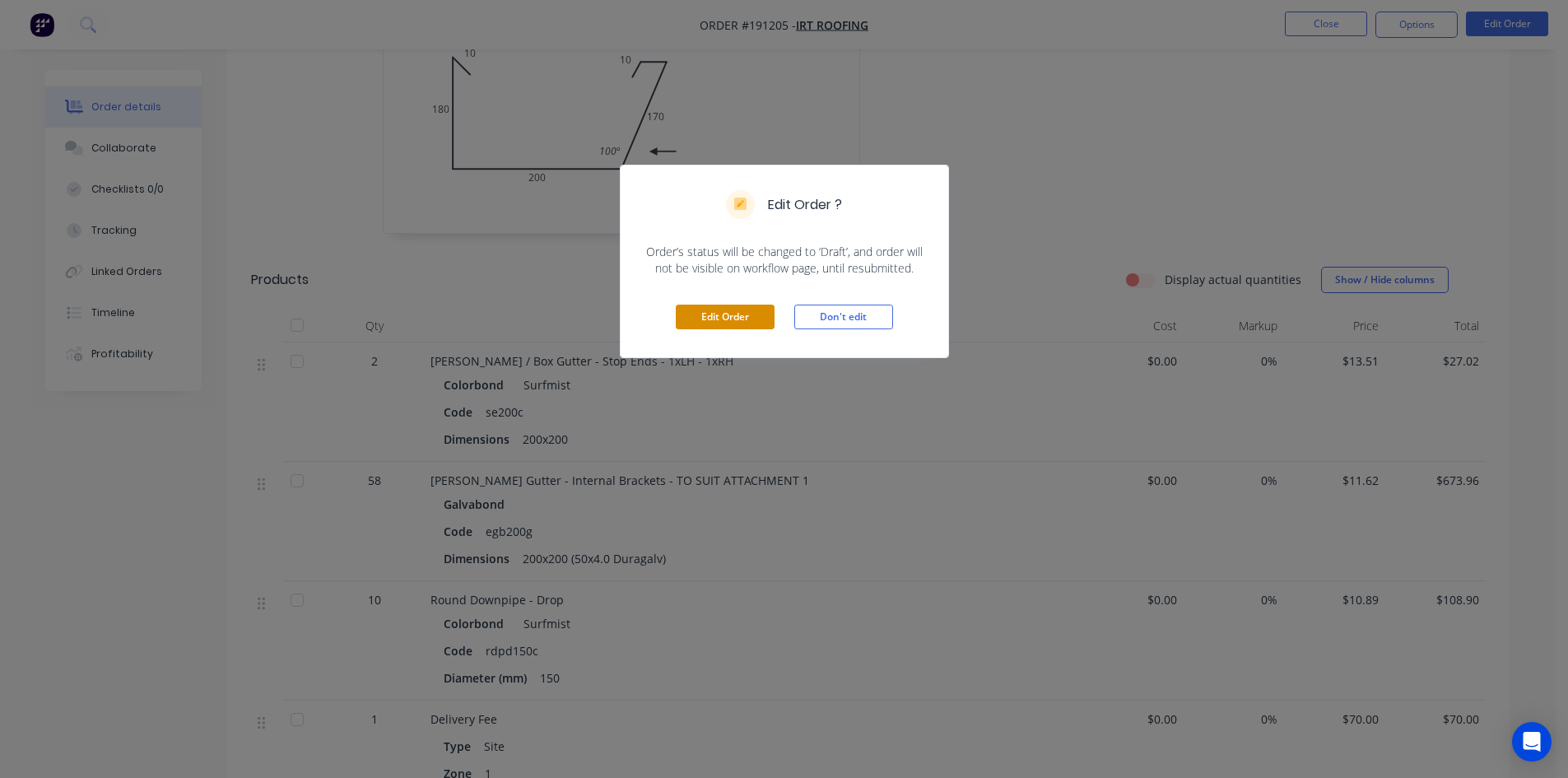
click at [729, 318] on button "Edit Order" at bounding box center [725, 317] width 99 height 25
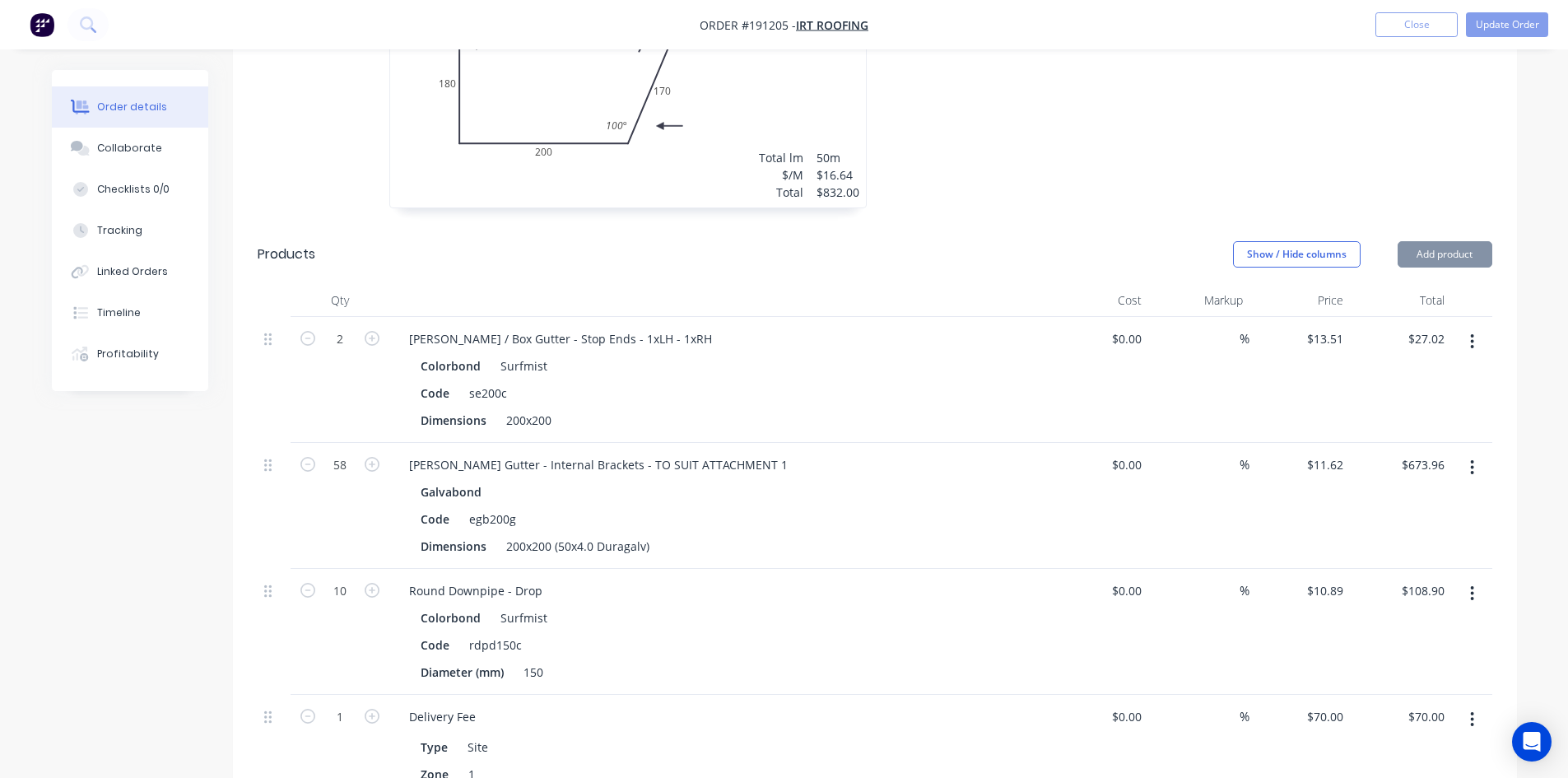
scroll to position [824, 0]
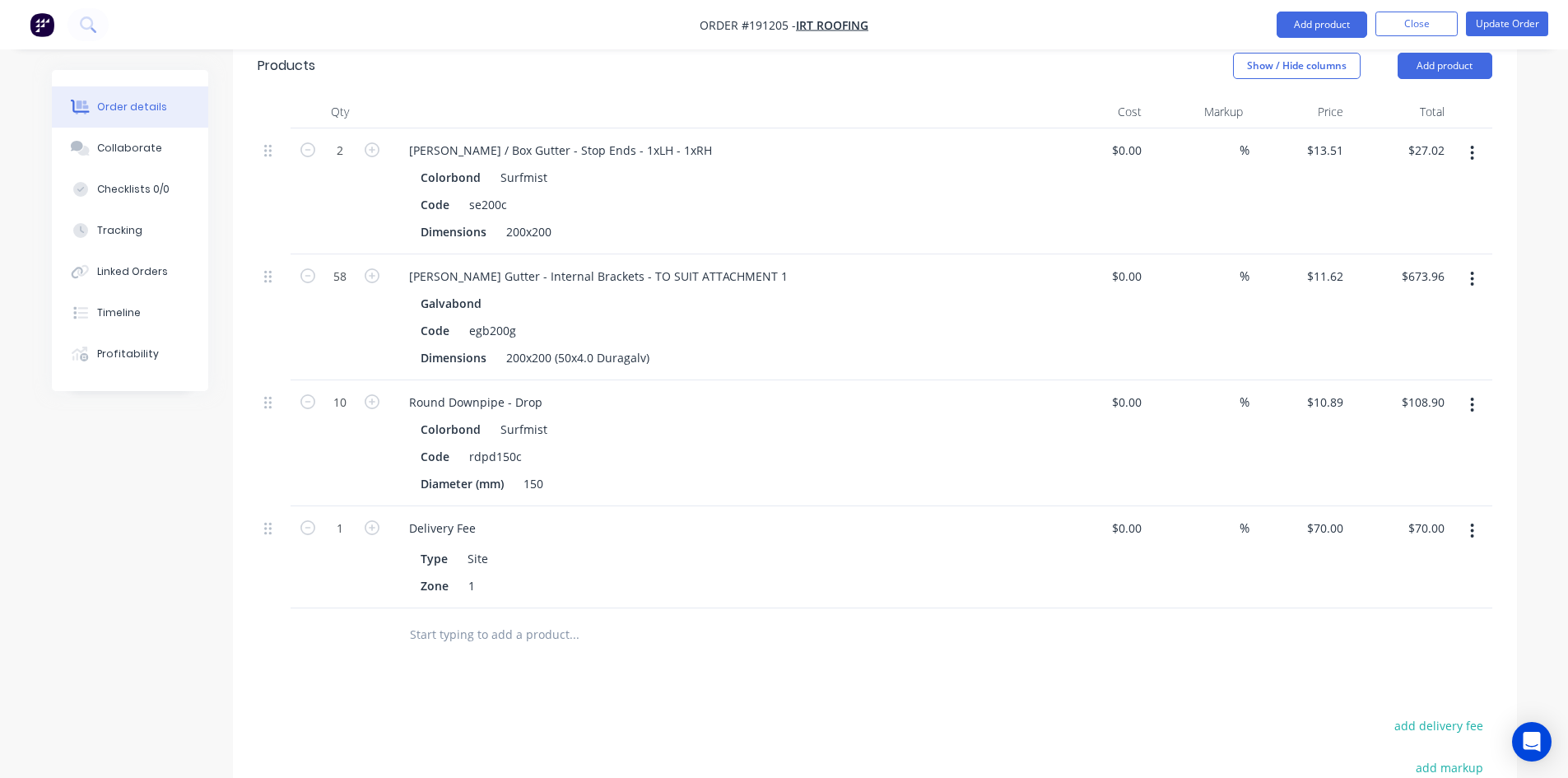
click at [1480, 517] on button "button" at bounding box center [1473, 531] width 39 height 29
click at [1440, 661] on div "Delete" at bounding box center [1414, 673] width 127 height 24
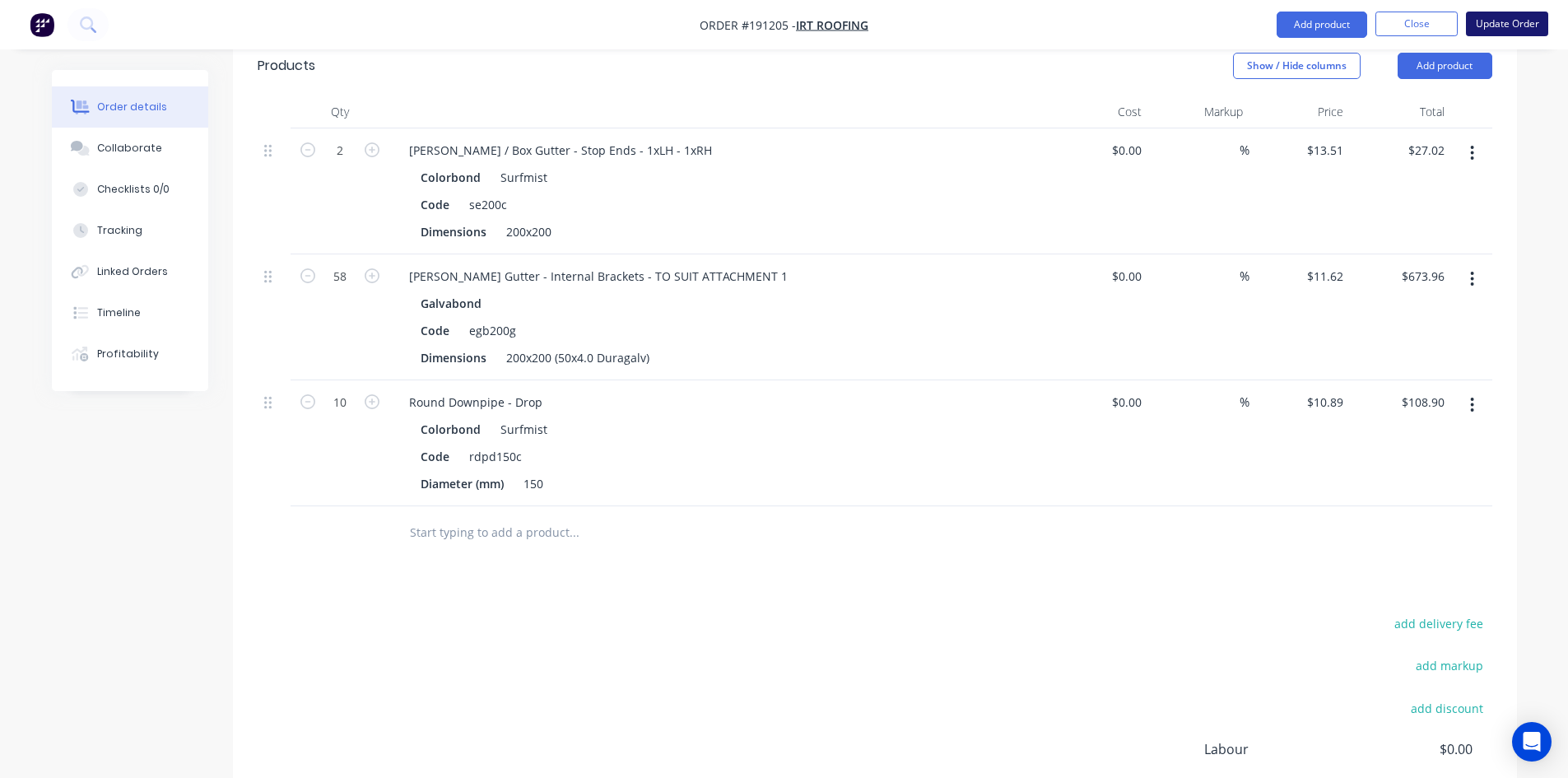
click at [1501, 16] on button "Update Order" at bounding box center [1507, 24] width 83 height 25
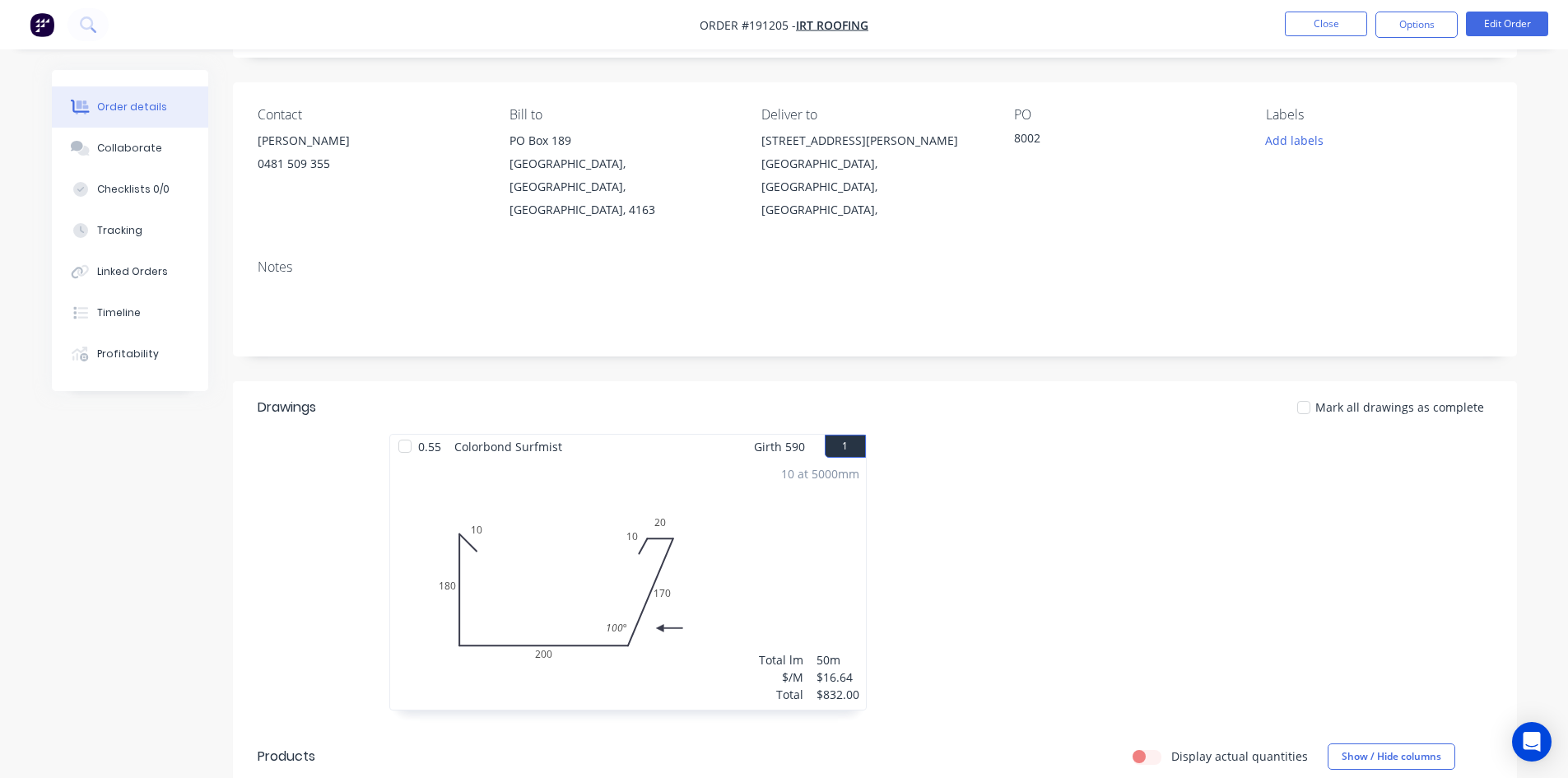
scroll to position [83, 0]
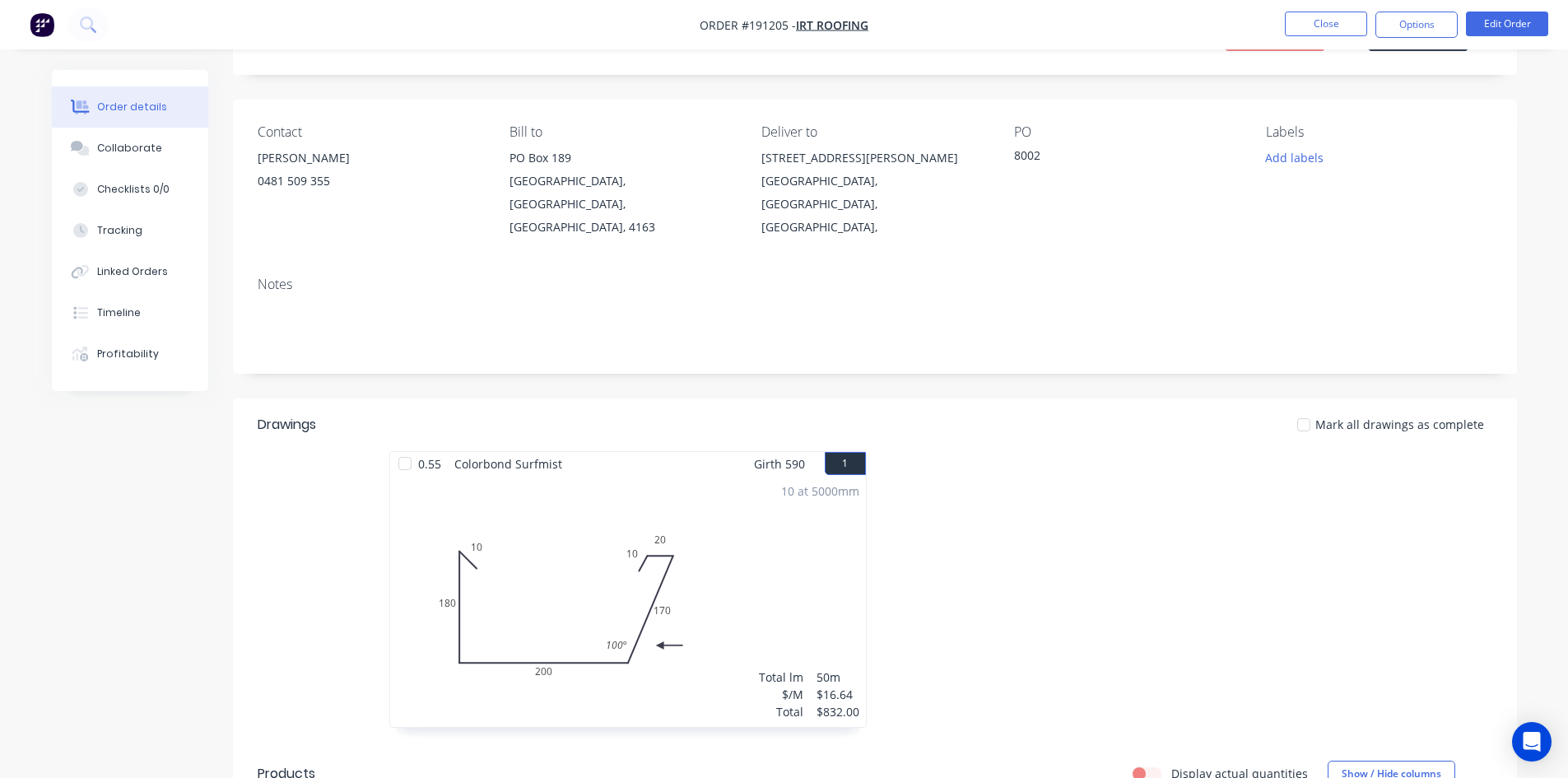
click at [1435, 10] on nav "Order #191205 - IRT Roofing Close Options Edit Order" at bounding box center [784, 25] width 1568 height 50
click at [1430, 22] on button "Options" at bounding box center [1417, 25] width 83 height 27
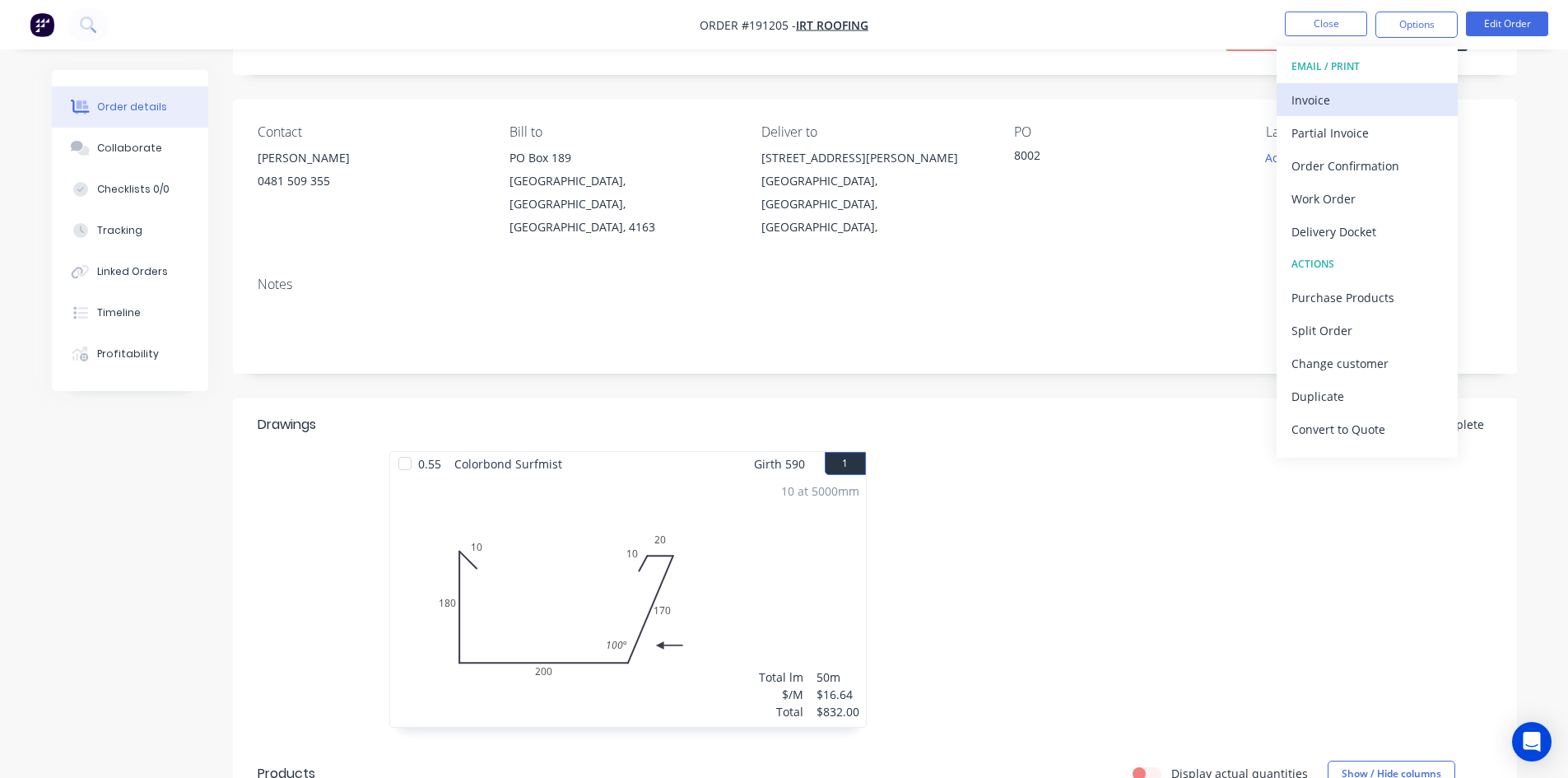
click at [1316, 108] on div "Invoice" at bounding box center [1367, 100] width 151 height 24
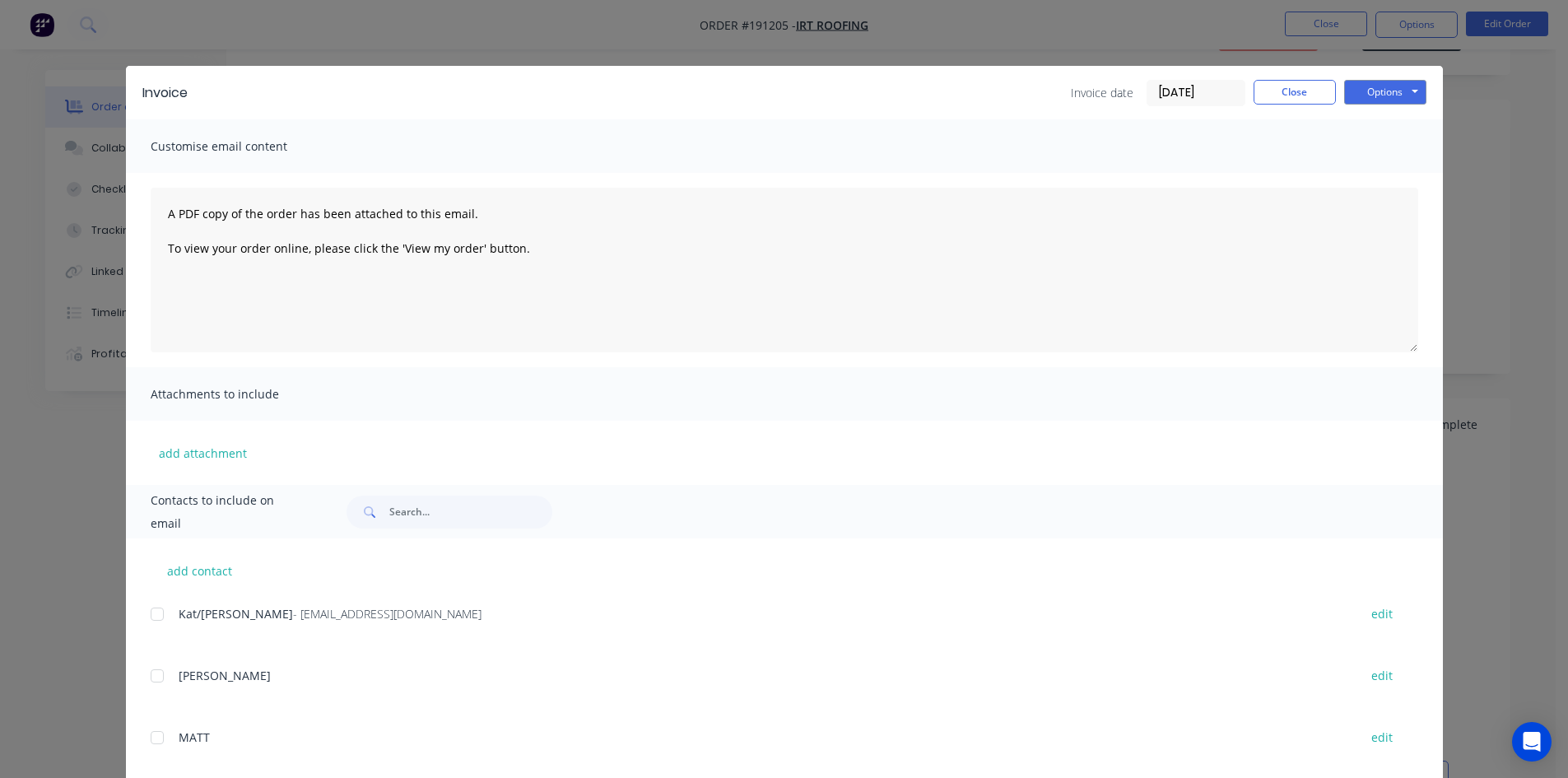
click at [147, 612] on div at bounding box center [158, 615] width 33 height 33
click at [1253, 97] on button "Close" at bounding box center [1295, 92] width 83 height 25
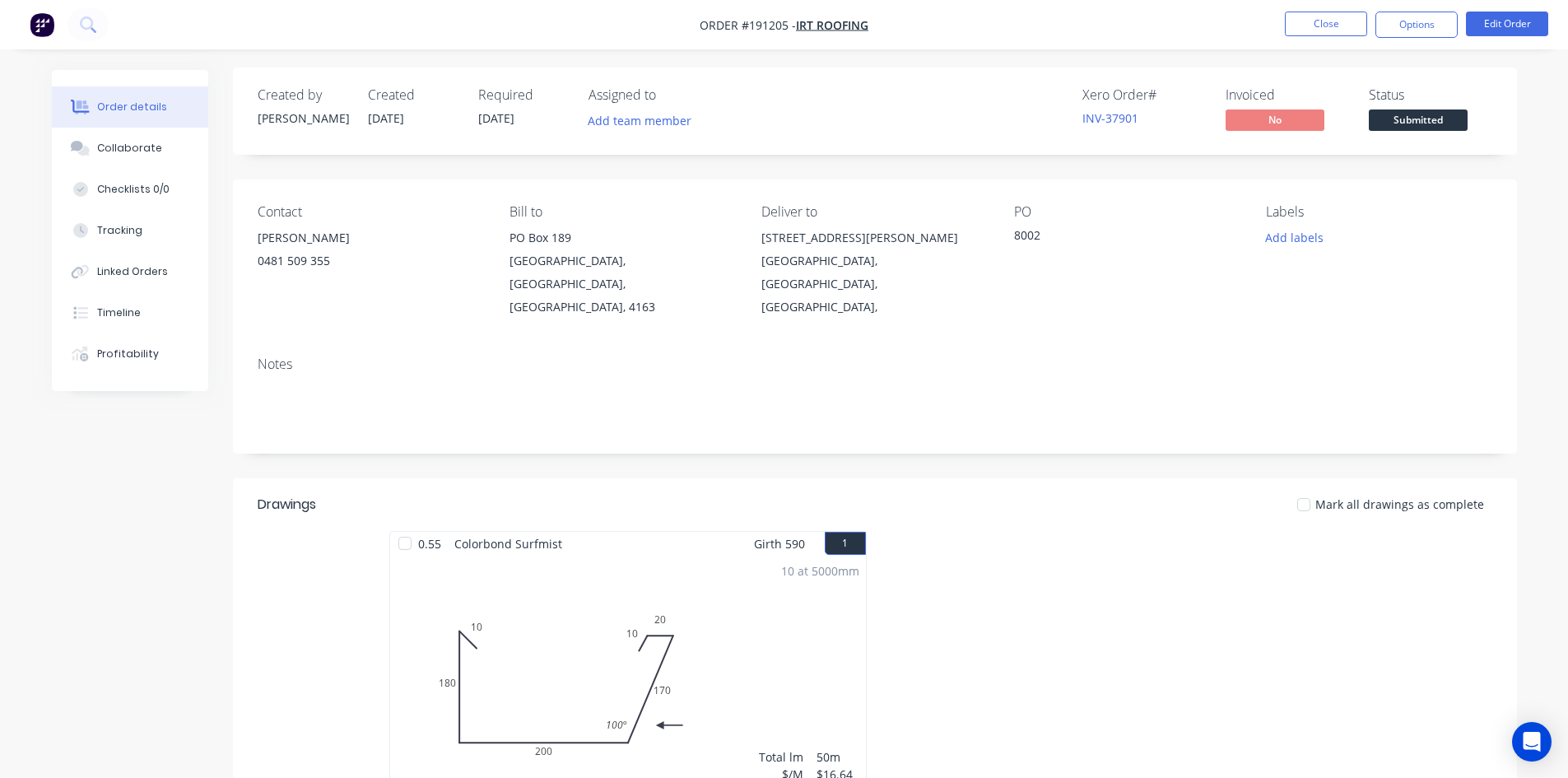
scroll to position [0, 0]
click at [1408, 25] on button "Options" at bounding box center [1417, 25] width 83 height 27
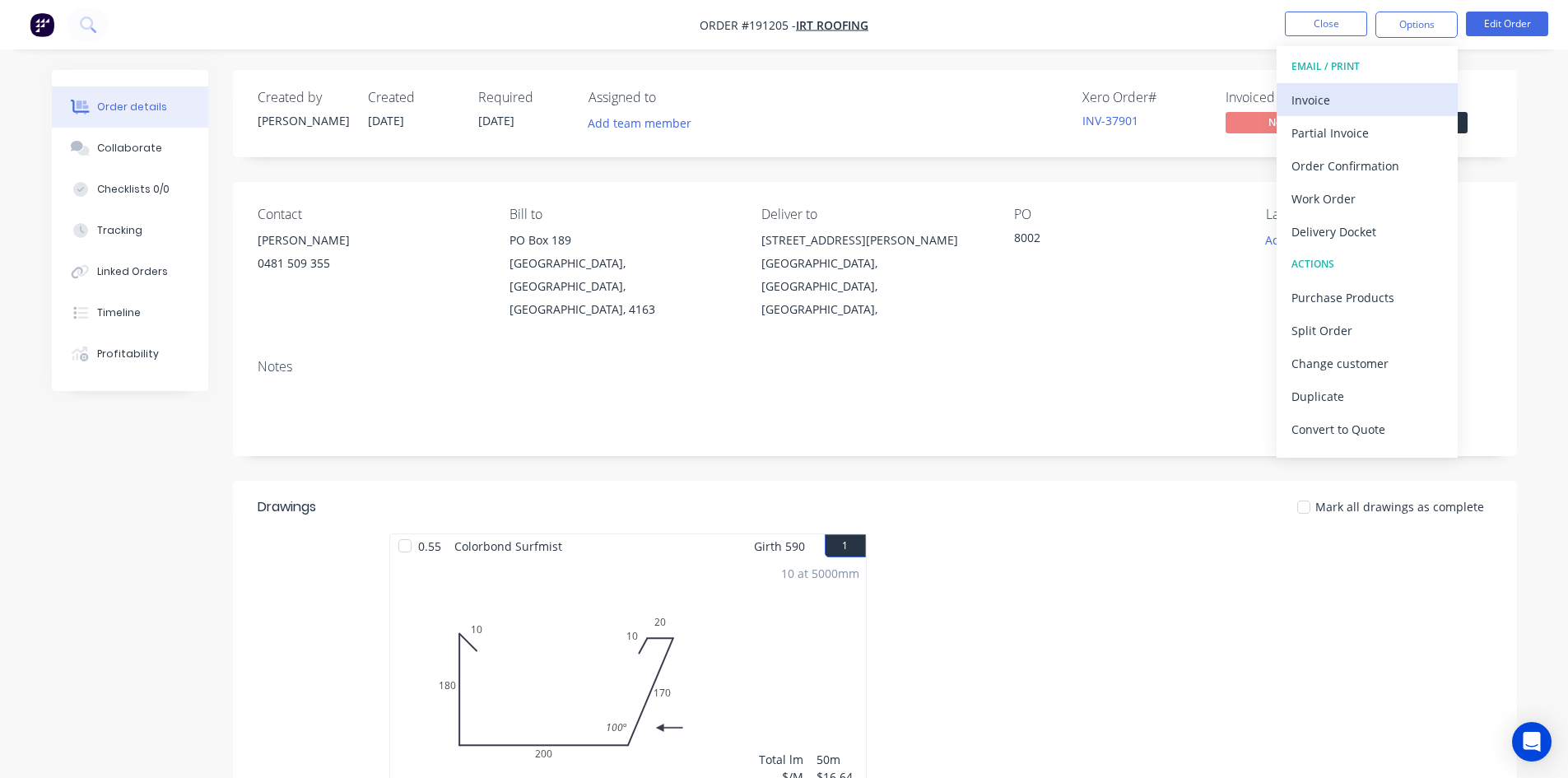
click at [1357, 98] on div "Invoice" at bounding box center [1367, 100] width 151 height 24
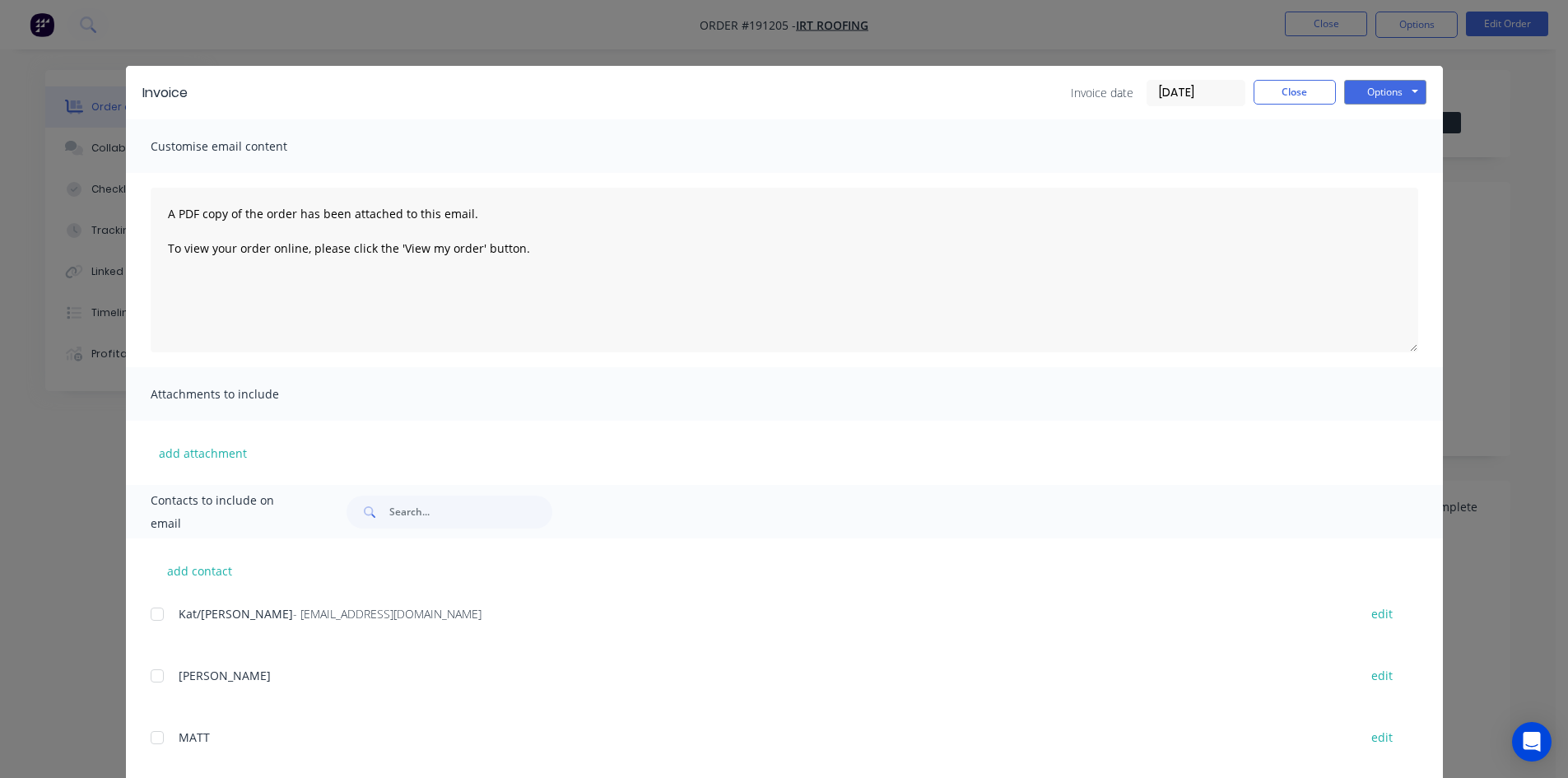
click at [148, 614] on div at bounding box center [158, 615] width 33 height 33
click at [1381, 83] on button "Options" at bounding box center [1386, 92] width 83 height 25
click at [1378, 173] on button "Email" at bounding box center [1397, 176] width 105 height 28
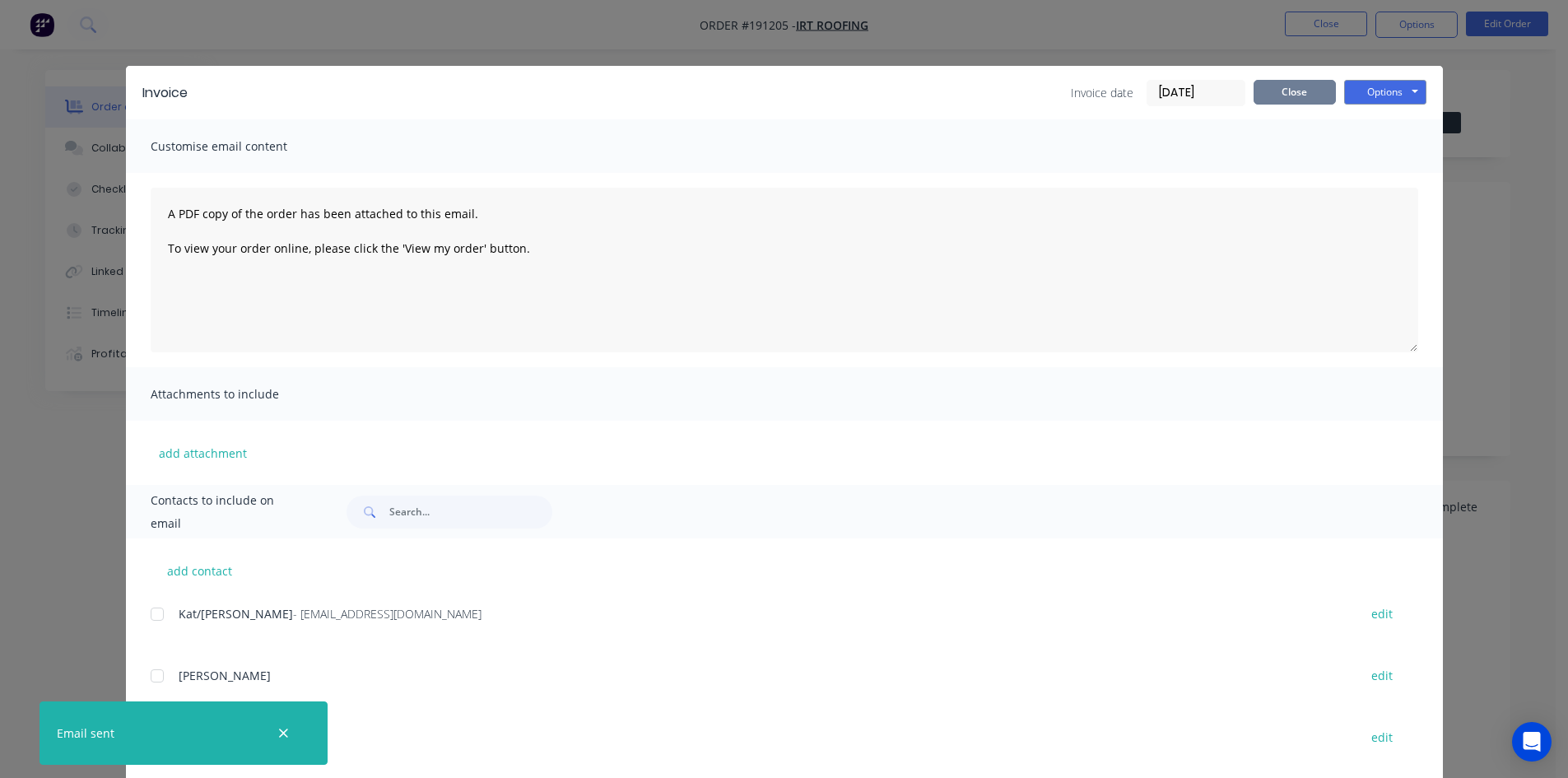
click at [1267, 91] on button "Close" at bounding box center [1295, 92] width 83 height 25
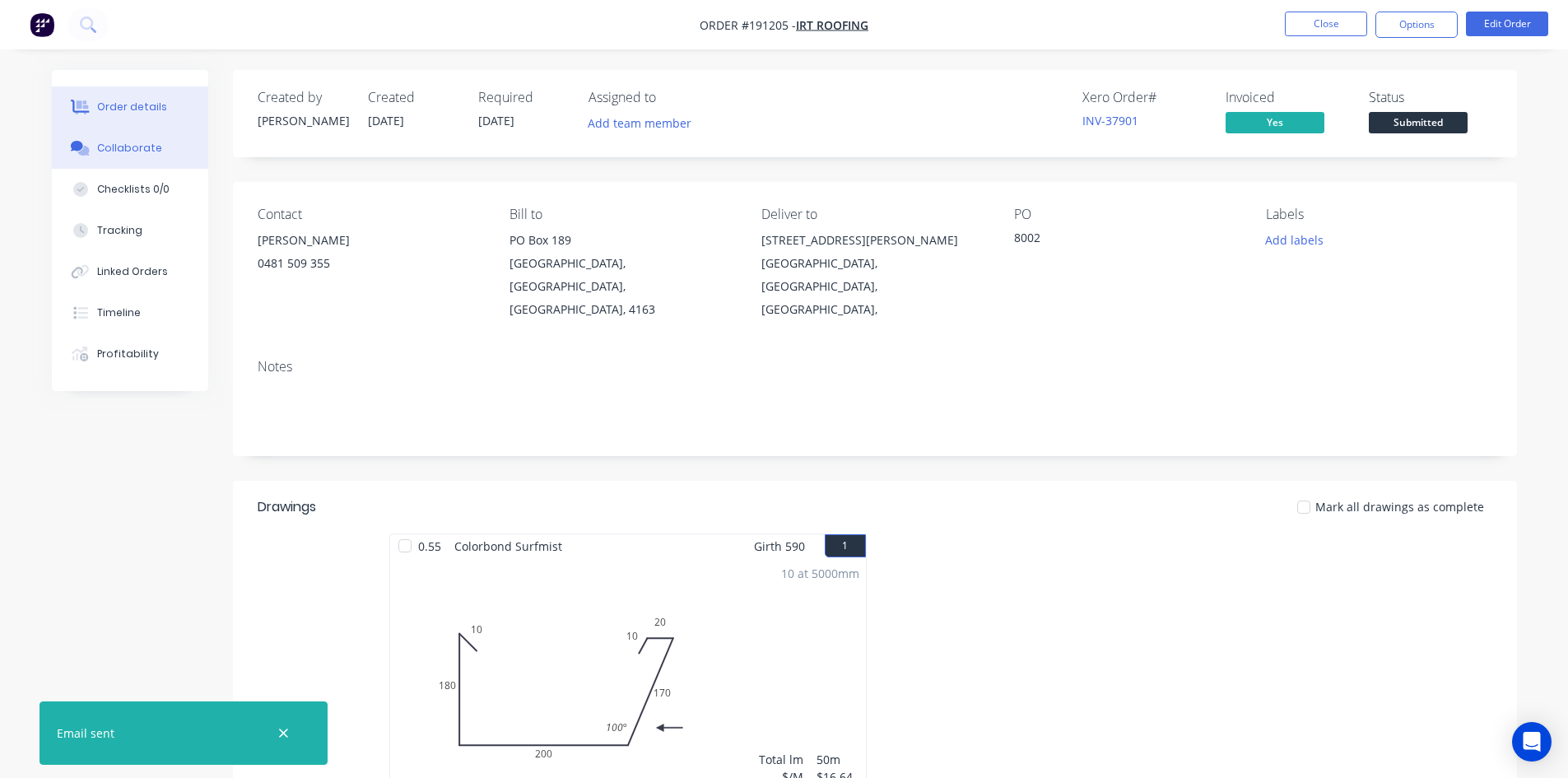
click at [142, 150] on div "Collaborate" at bounding box center [129, 149] width 65 height 15
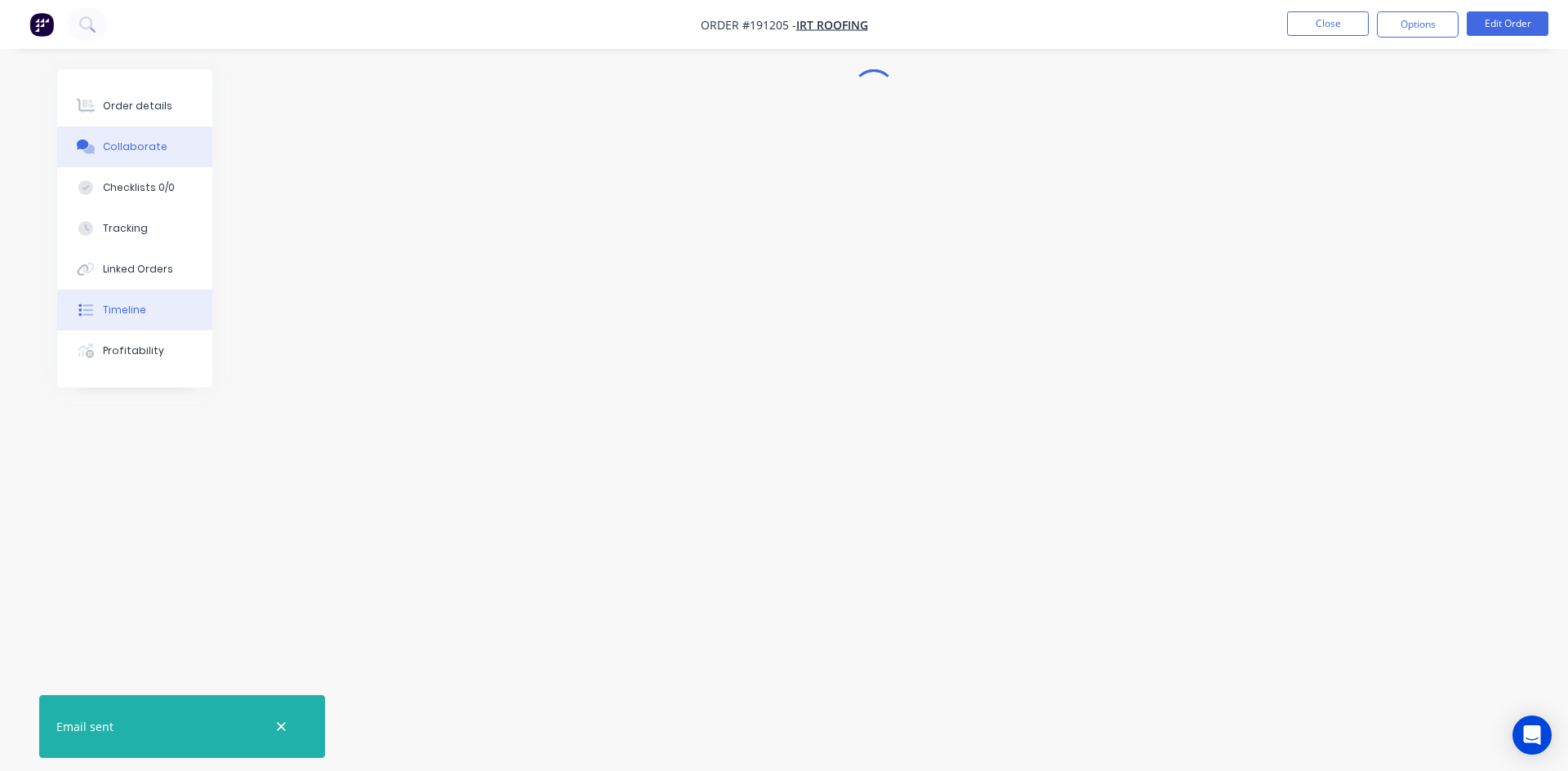
click at [134, 321] on button "Timeline" at bounding box center [135, 310] width 156 height 41
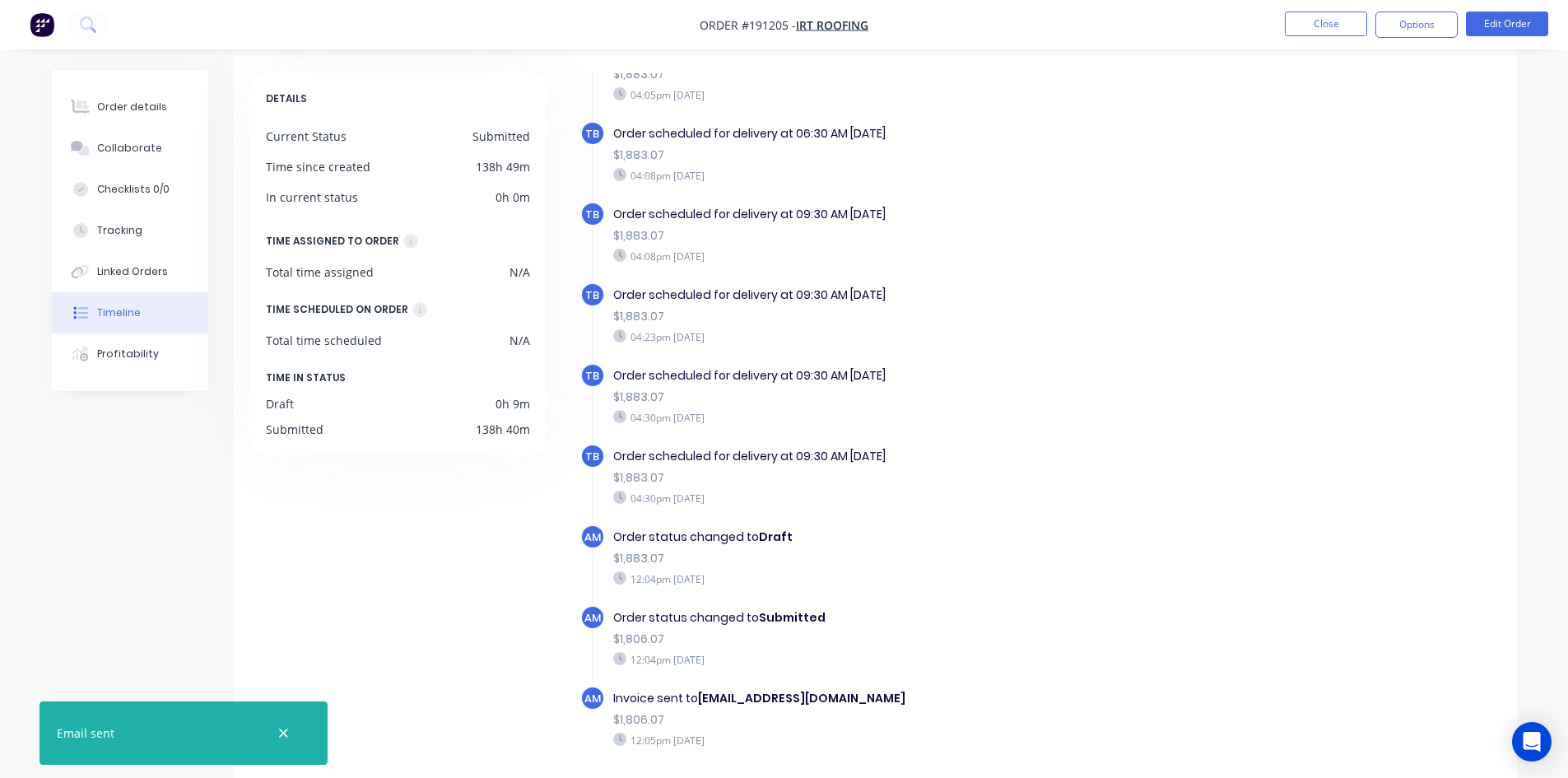
scroll to position [126, 0]
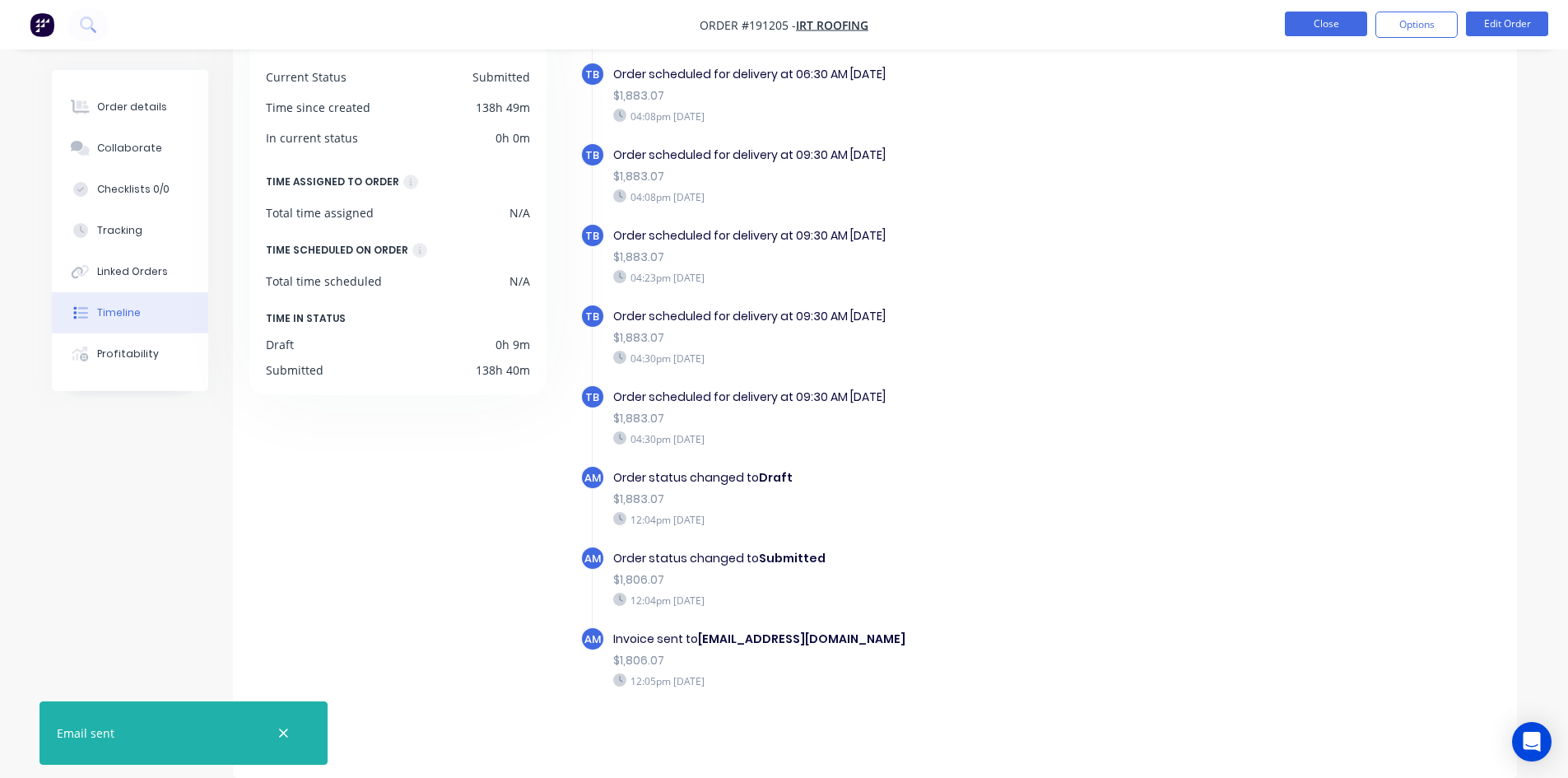
click at [1359, 20] on button "Close" at bounding box center [1326, 24] width 83 height 25
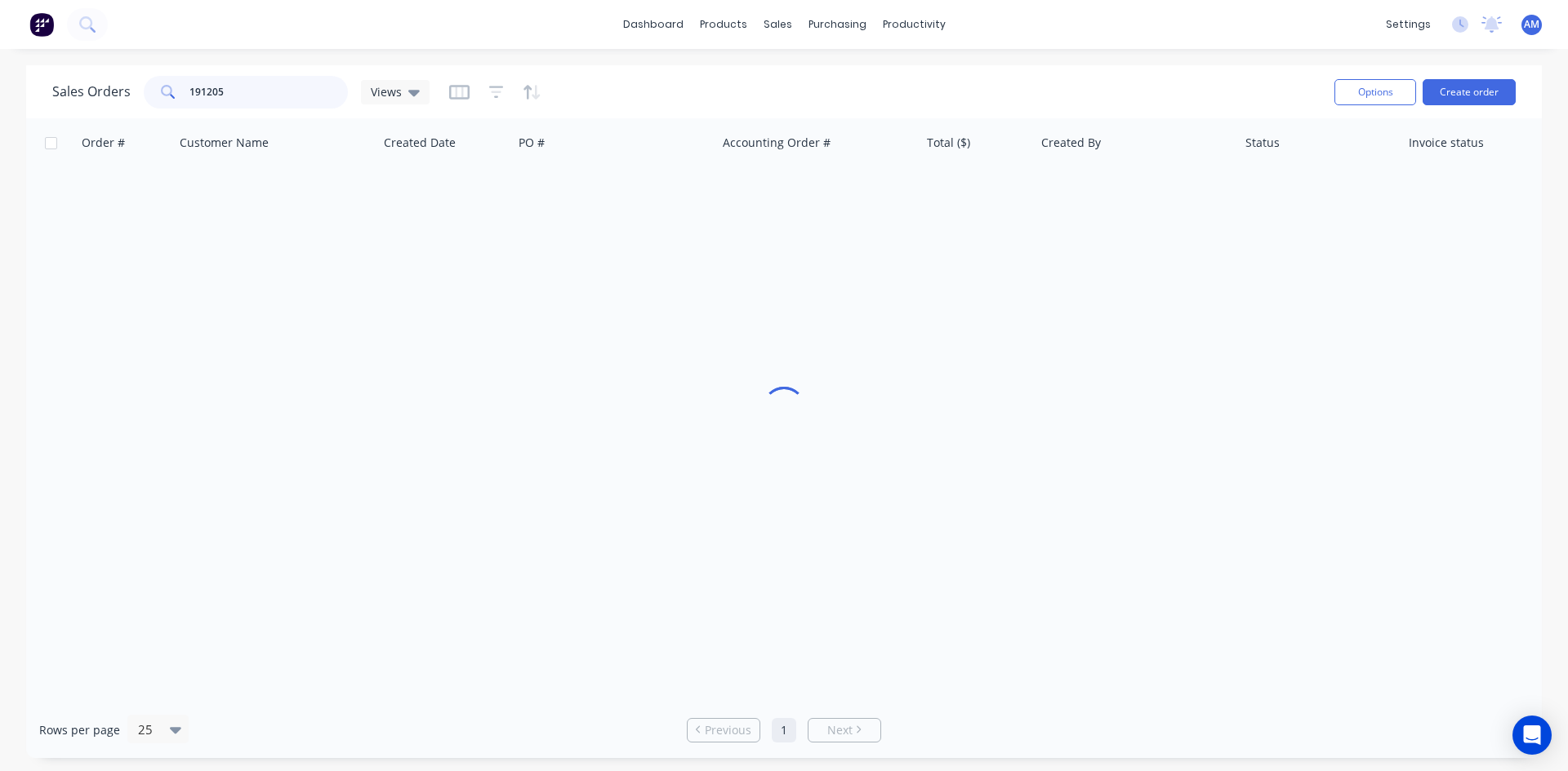
drag, startPoint x: 261, startPoint y: 91, endPoint x: 113, endPoint y: 94, distance: 148.0
click at [113, 94] on div "Sales Orders 191205 Views" at bounding box center [240, 92] width 377 height 33
type input "191443"
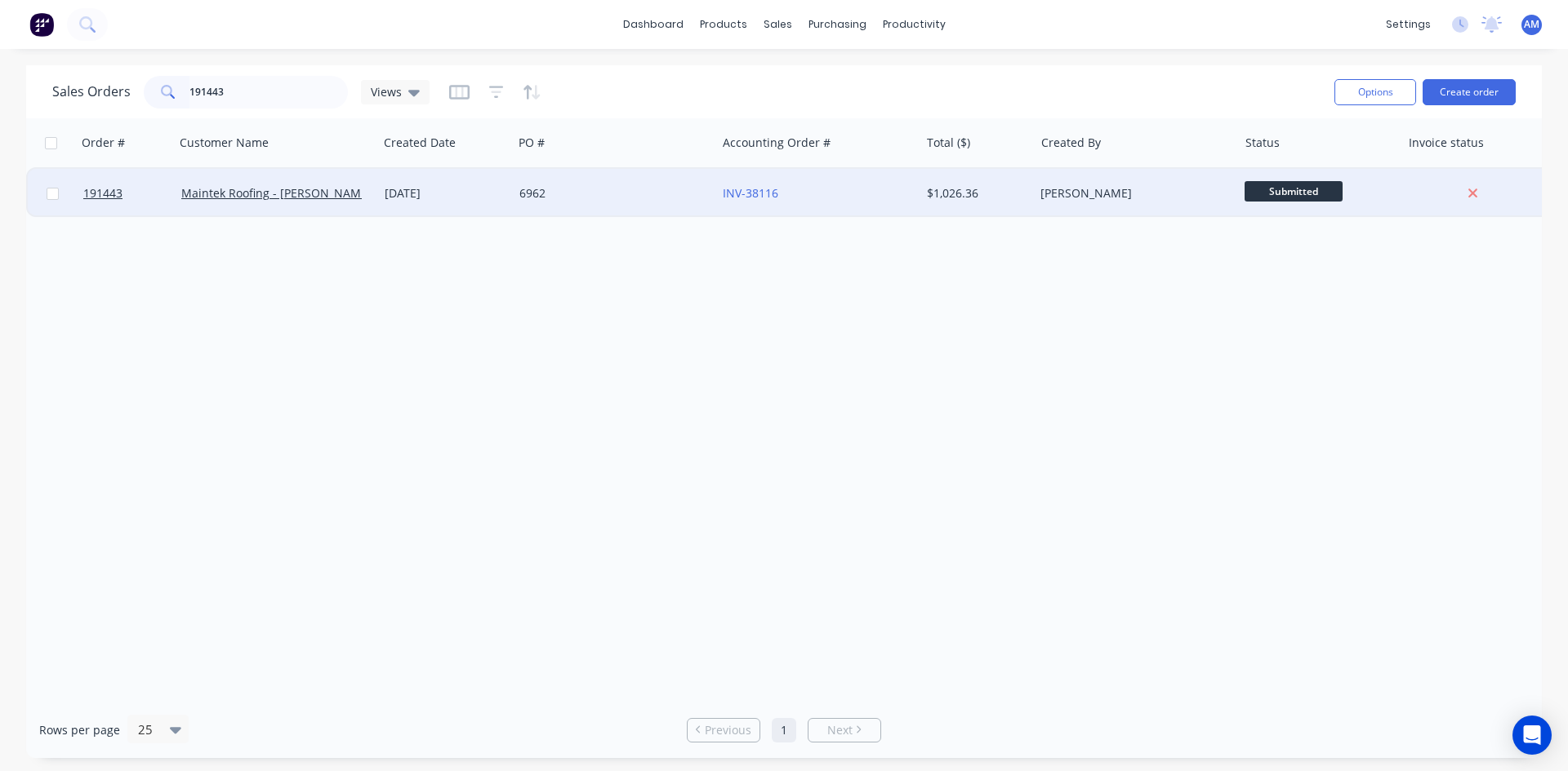
click at [629, 190] on div "6962" at bounding box center [609, 194] width 181 height 16
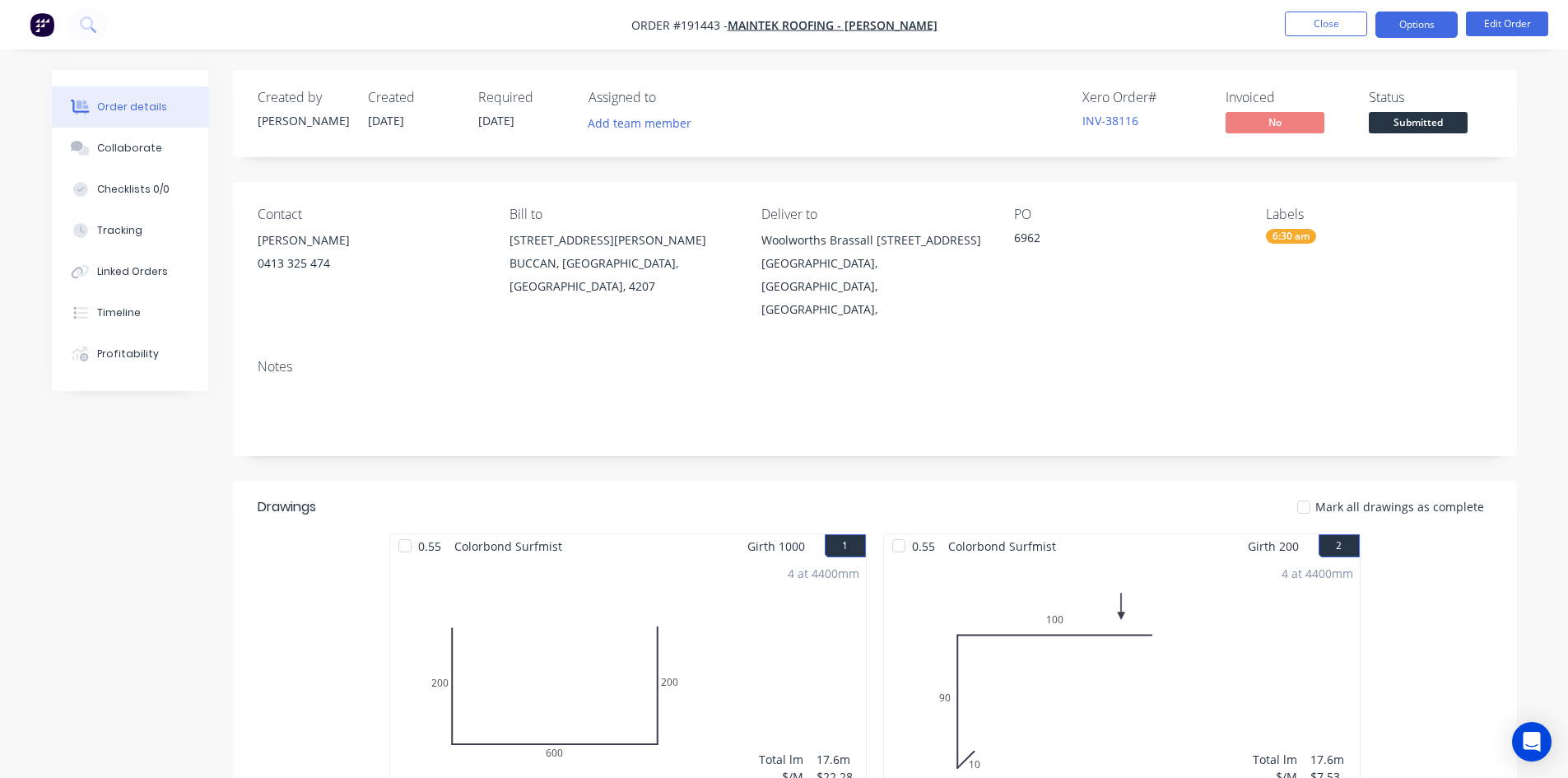
click at [1420, 31] on button "Options" at bounding box center [1417, 25] width 83 height 27
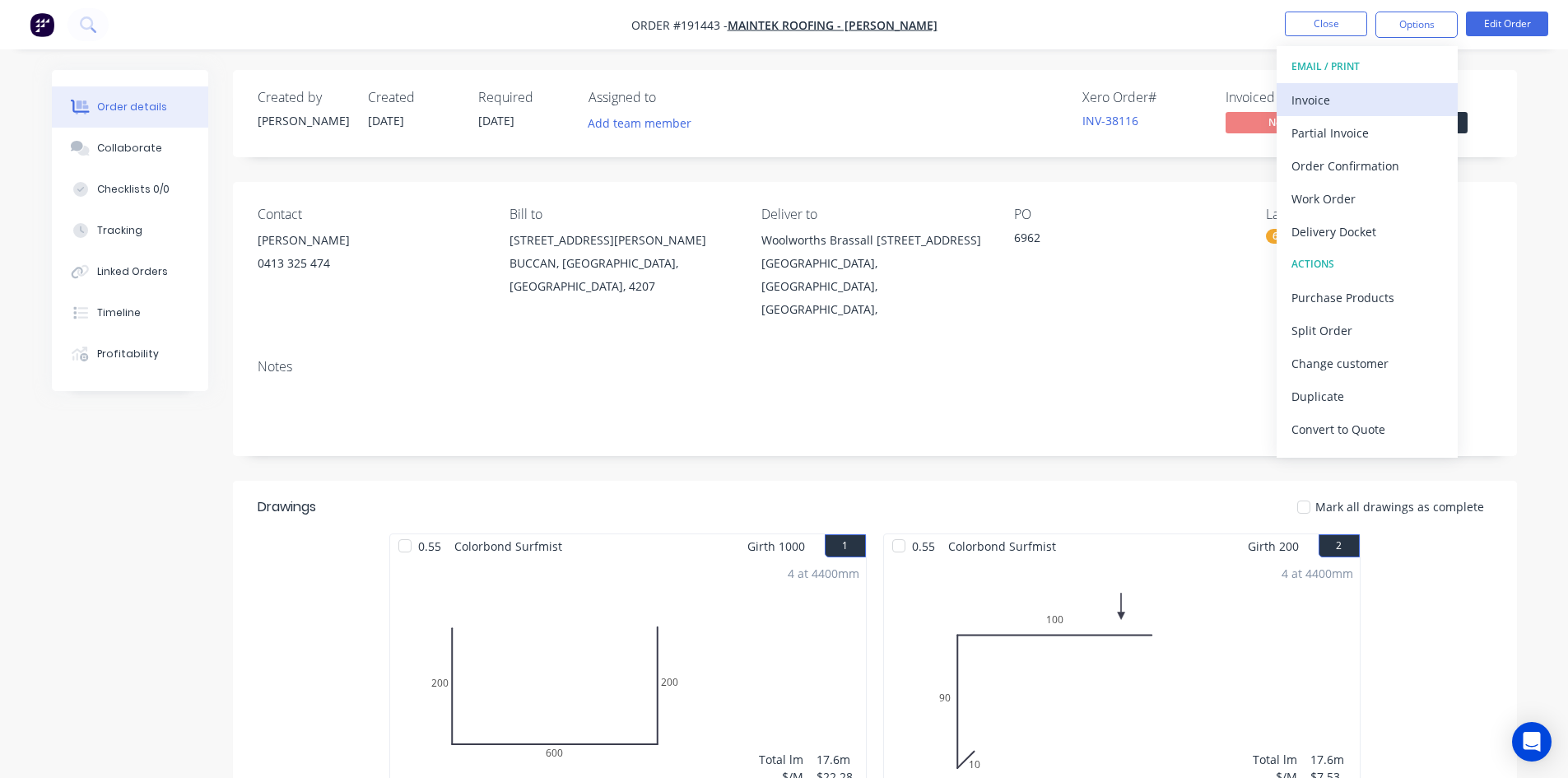
click at [1381, 92] on div "Invoice" at bounding box center [1367, 100] width 151 height 24
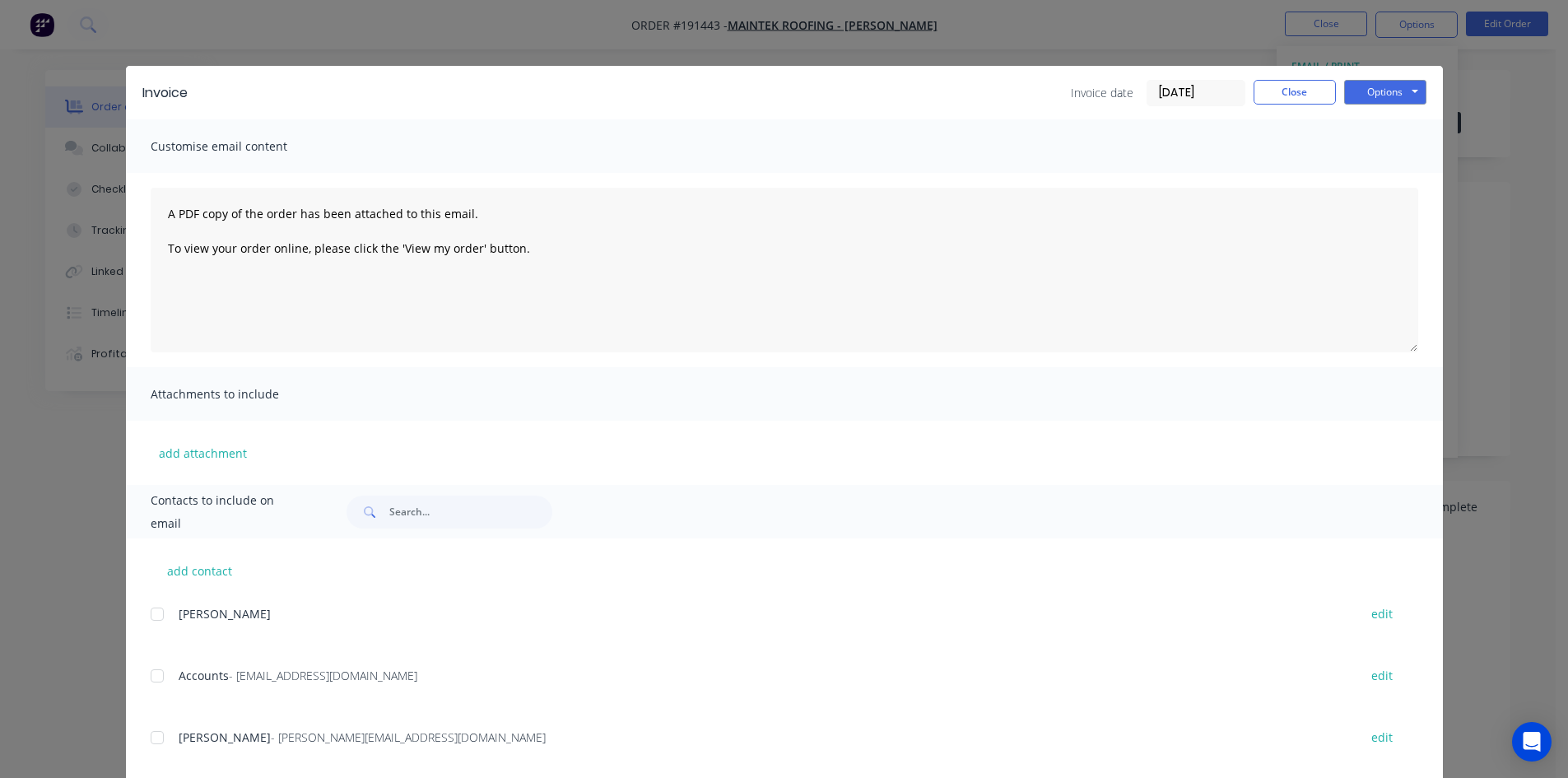
click at [152, 685] on div at bounding box center [158, 676] width 33 height 33
click at [1387, 88] on button "Options" at bounding box center [1386, 92] width 83 height 25
click at [1379, 172] on button "Email" at bounding box center [1397, 176] width 105 height 28
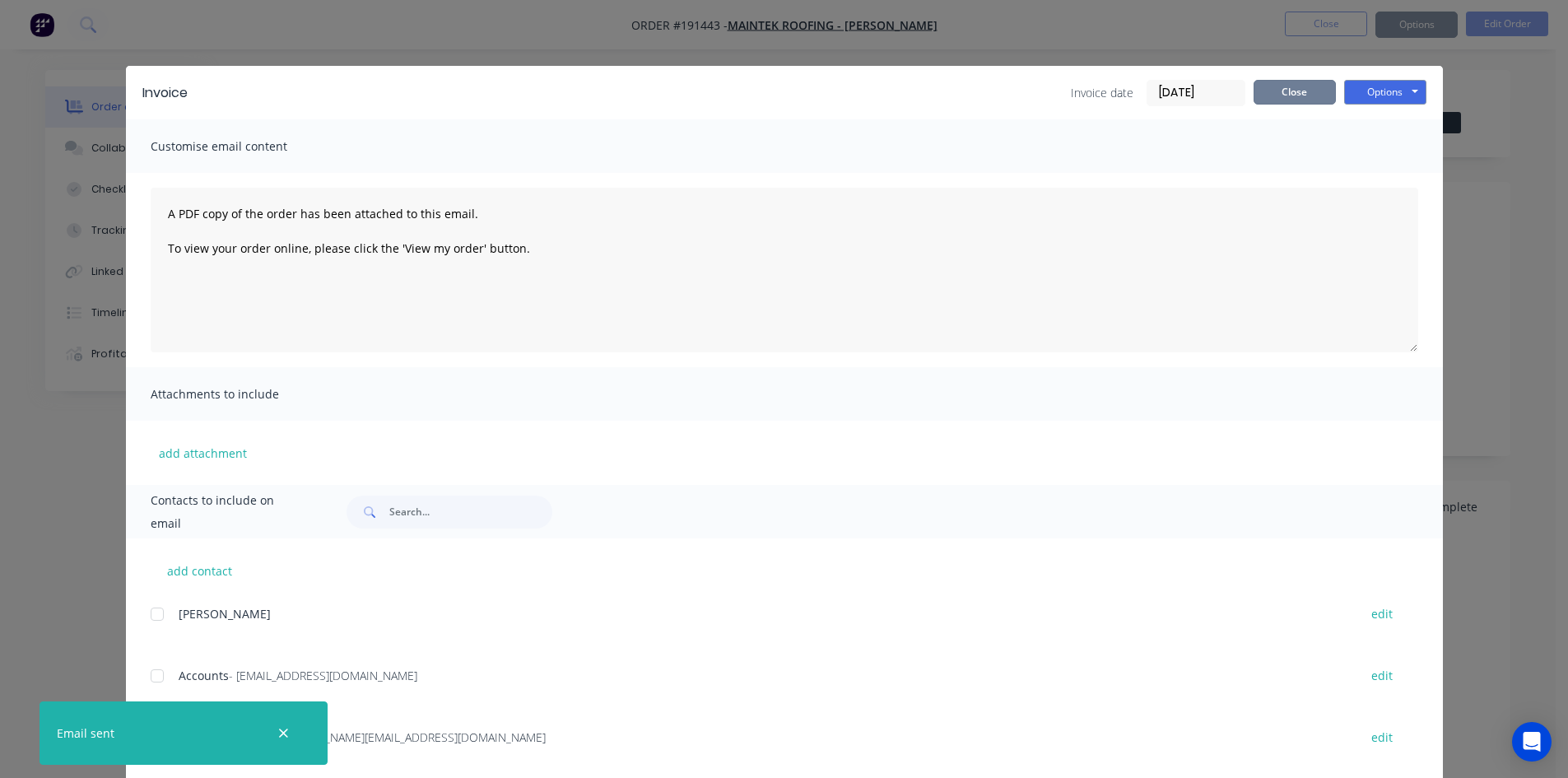
click at [1277, 94] on button "Close" at bounding box center [1295, 92] width 83 height 25
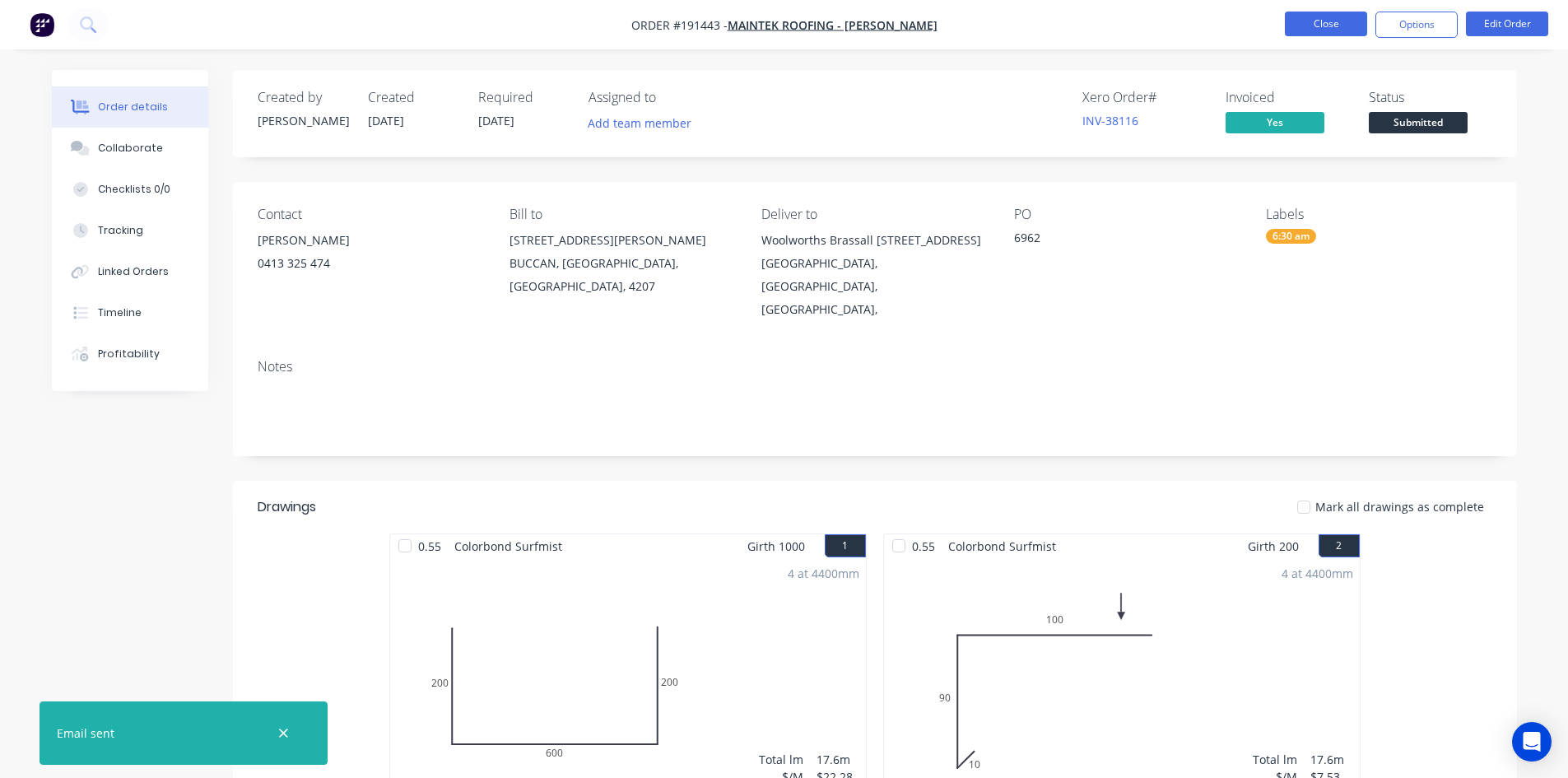
click at [1290, 35] on button "Close" at bounding box center [1326, 24] width 83 height 25
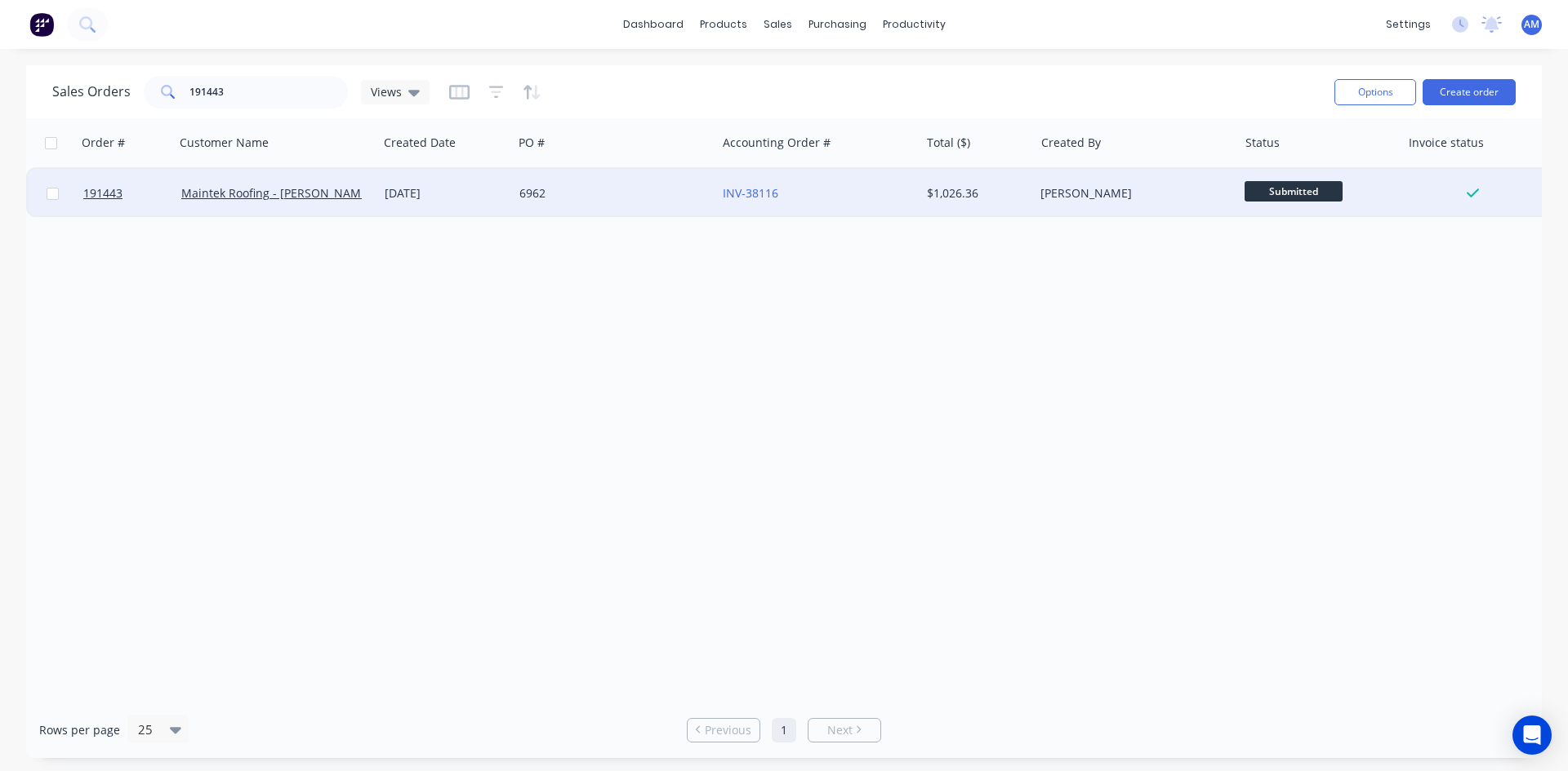
click at [658, 184] on div "6962" at bounding box center [615, 194] width 204 height 49
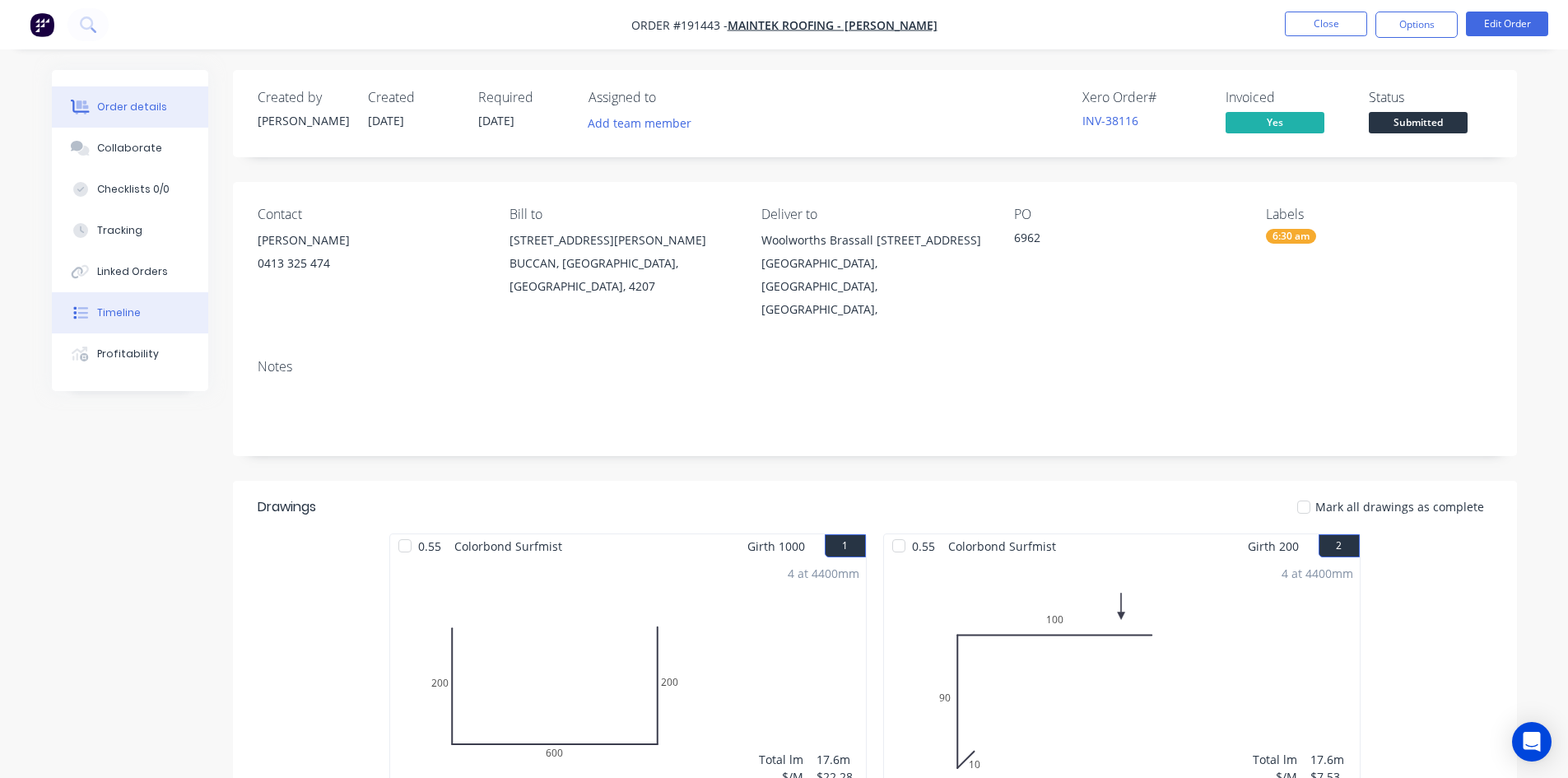
click at [137, 325] on button "Timeline" at bounding box center [130, 313] width 157 height 41
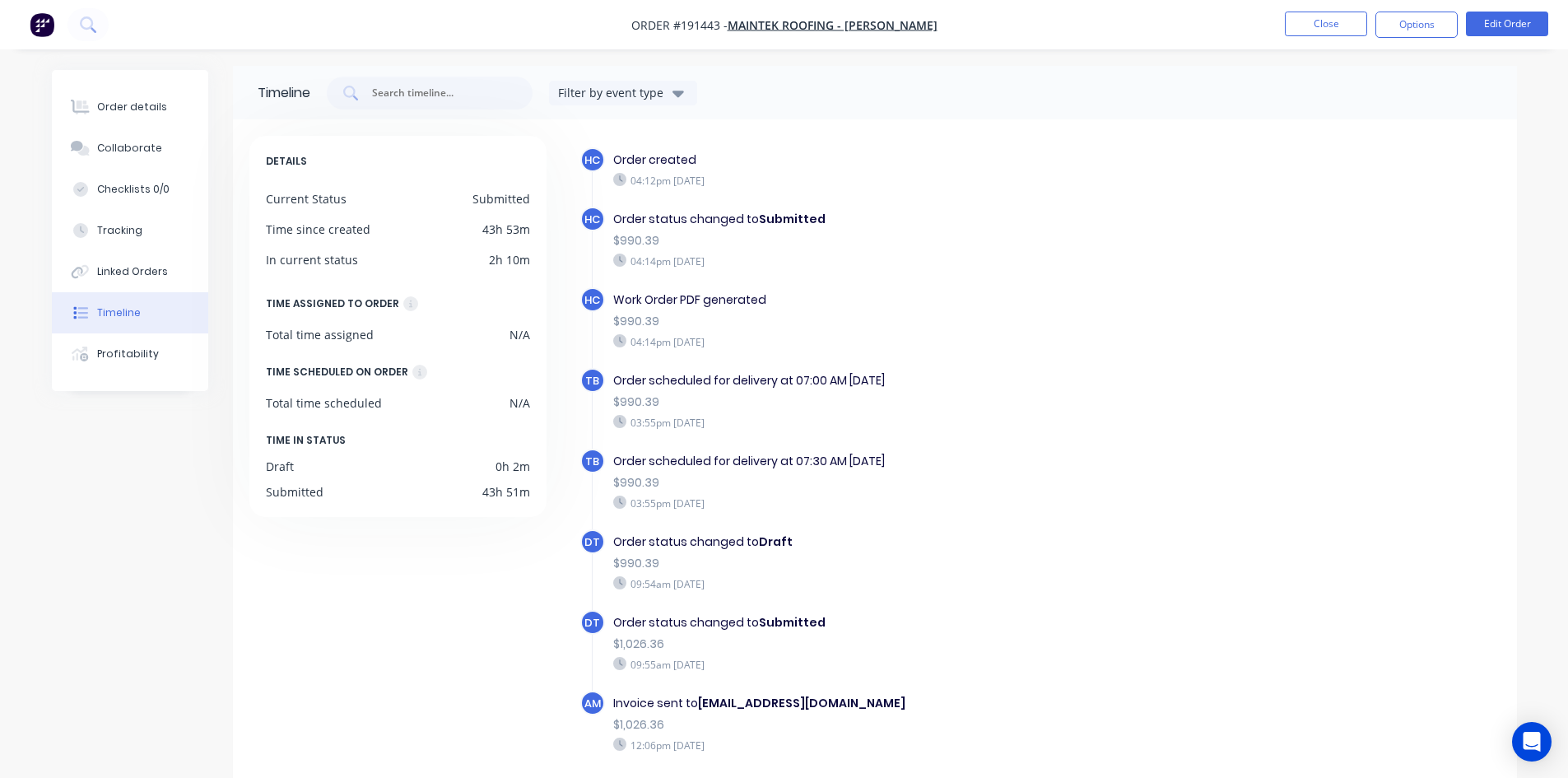
scroll to position [69, 0]
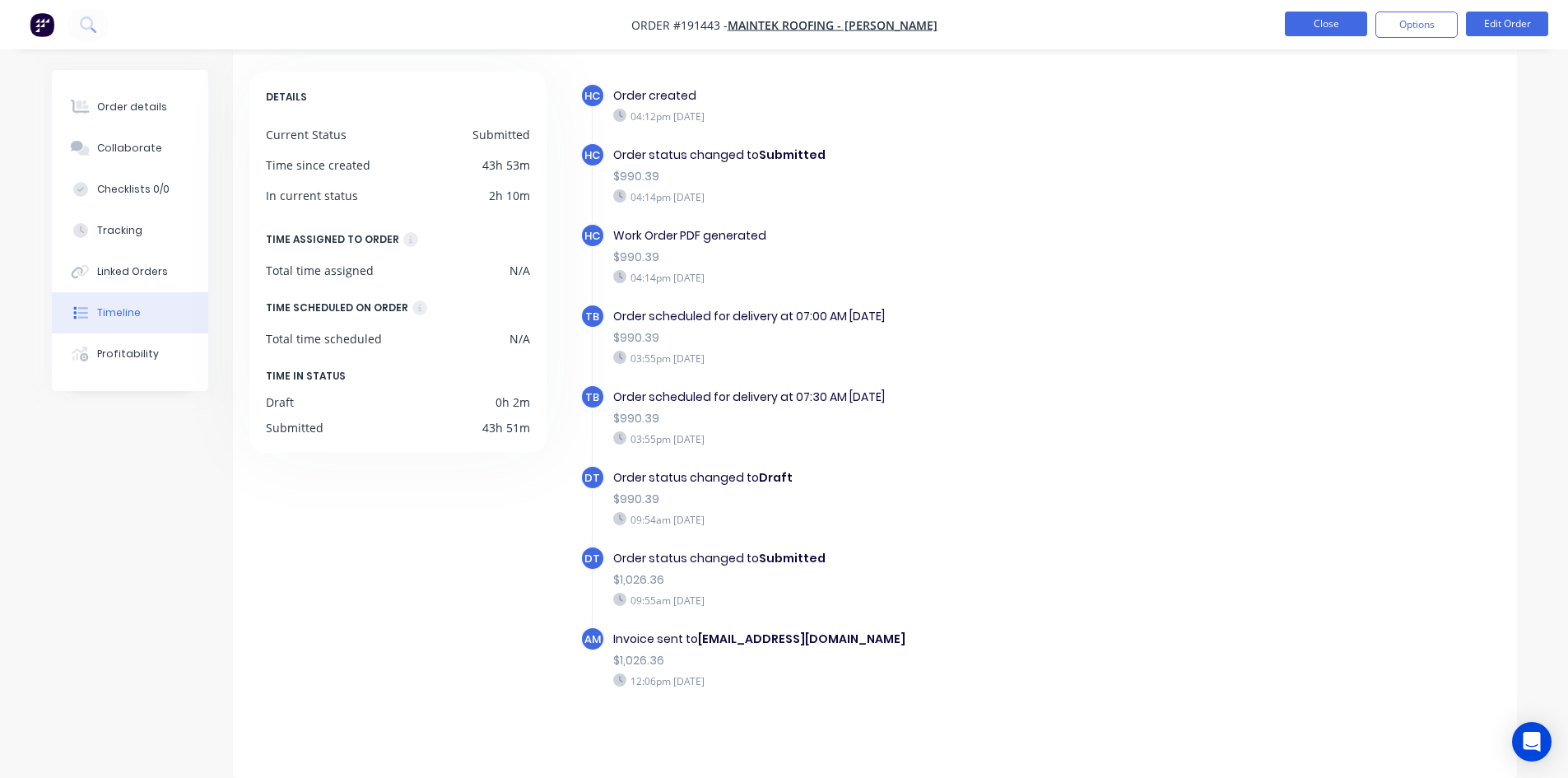
click at [1353, 21] on button "Close" at bounding box center [1326, 24] width 83 height 25
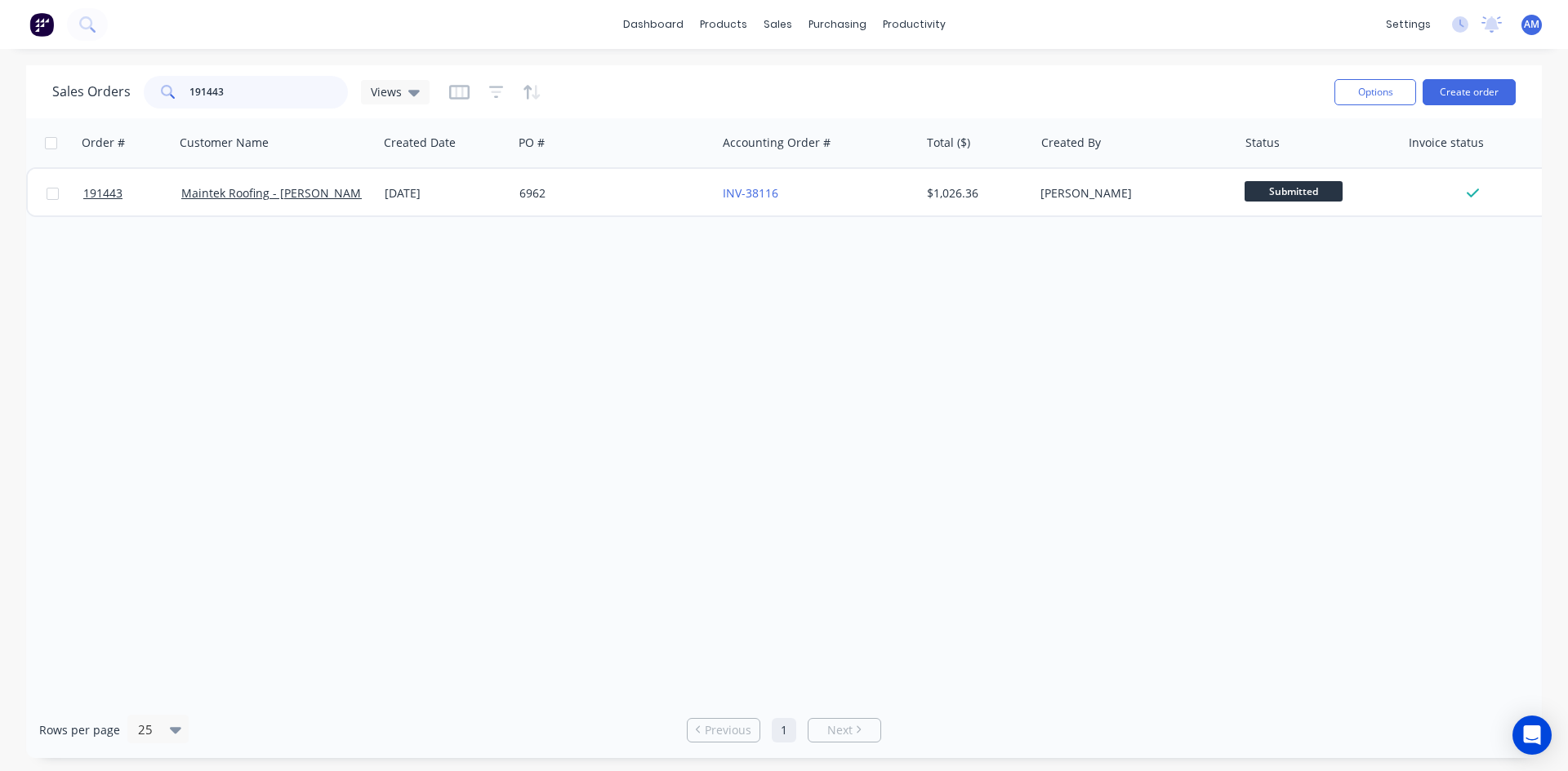
drag, startPoint x: 259, startPoint y: 95, endPoint x: 180, endPoint y: 90, distance: 79.2
click at [180, 90] on div "191443" at bounding box center [246, 92] width 204 height 33
type input "191335"
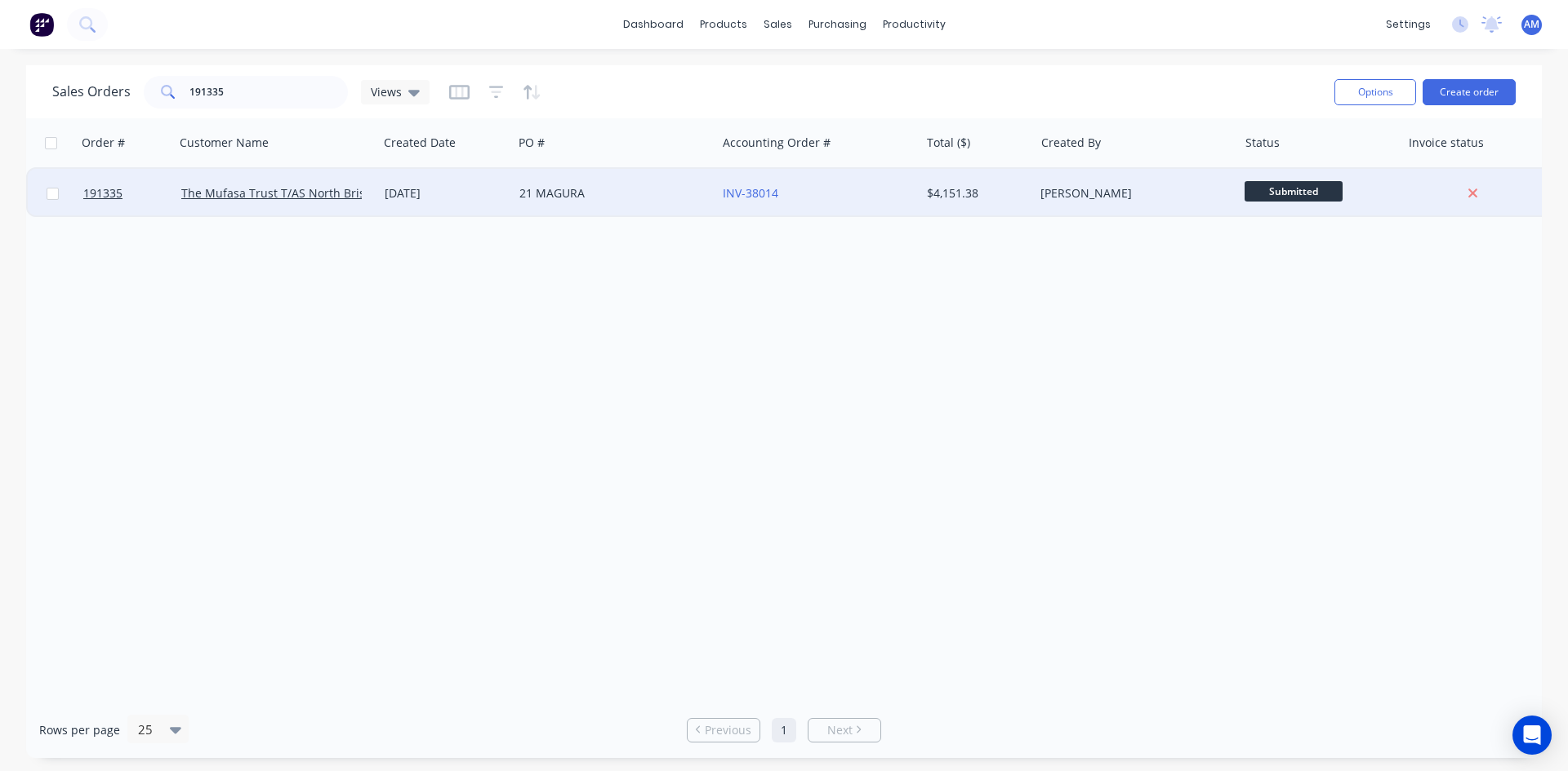
click at [642, 194] on div "21 MAGURA" at bounding box center [609, 194] width 181 height 16
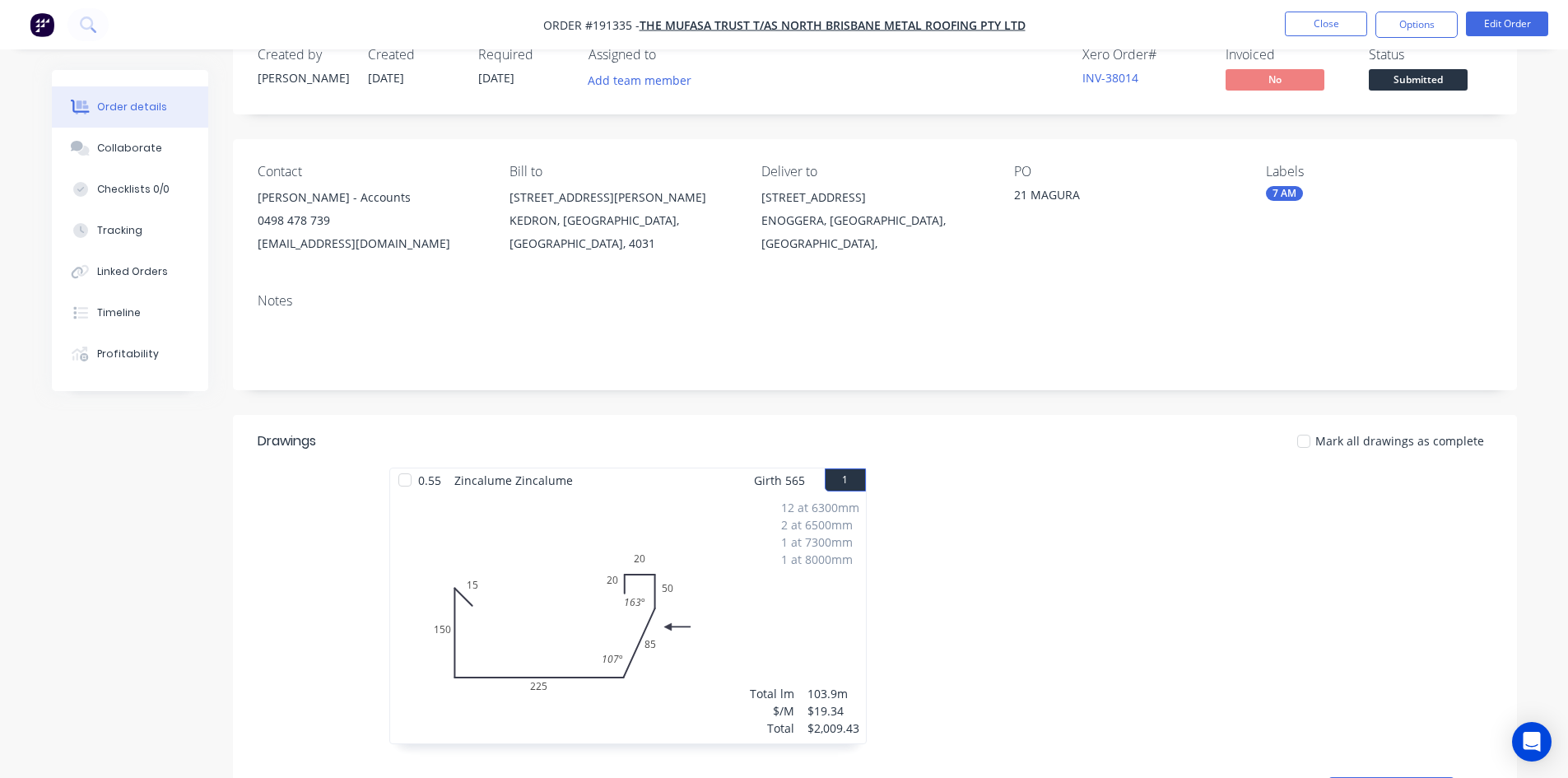
scroll to position [41, 0]
click at [1437, 22] on button "Options" at bounding box center [1417, 25] width 83 height 27
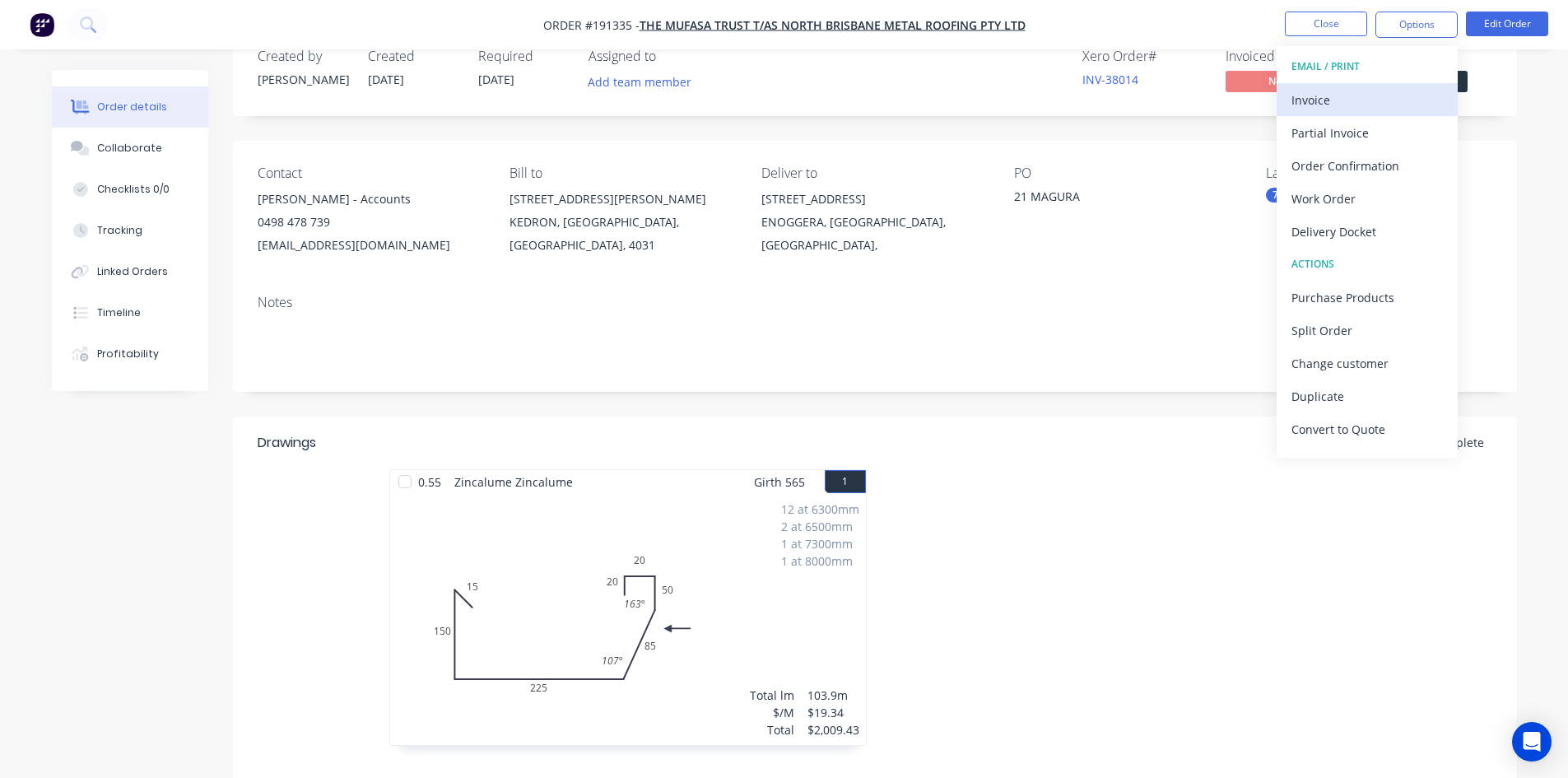
click at [1297, 101] on div "Invoice" at bounding box center [1367, 100] width 151 height 24
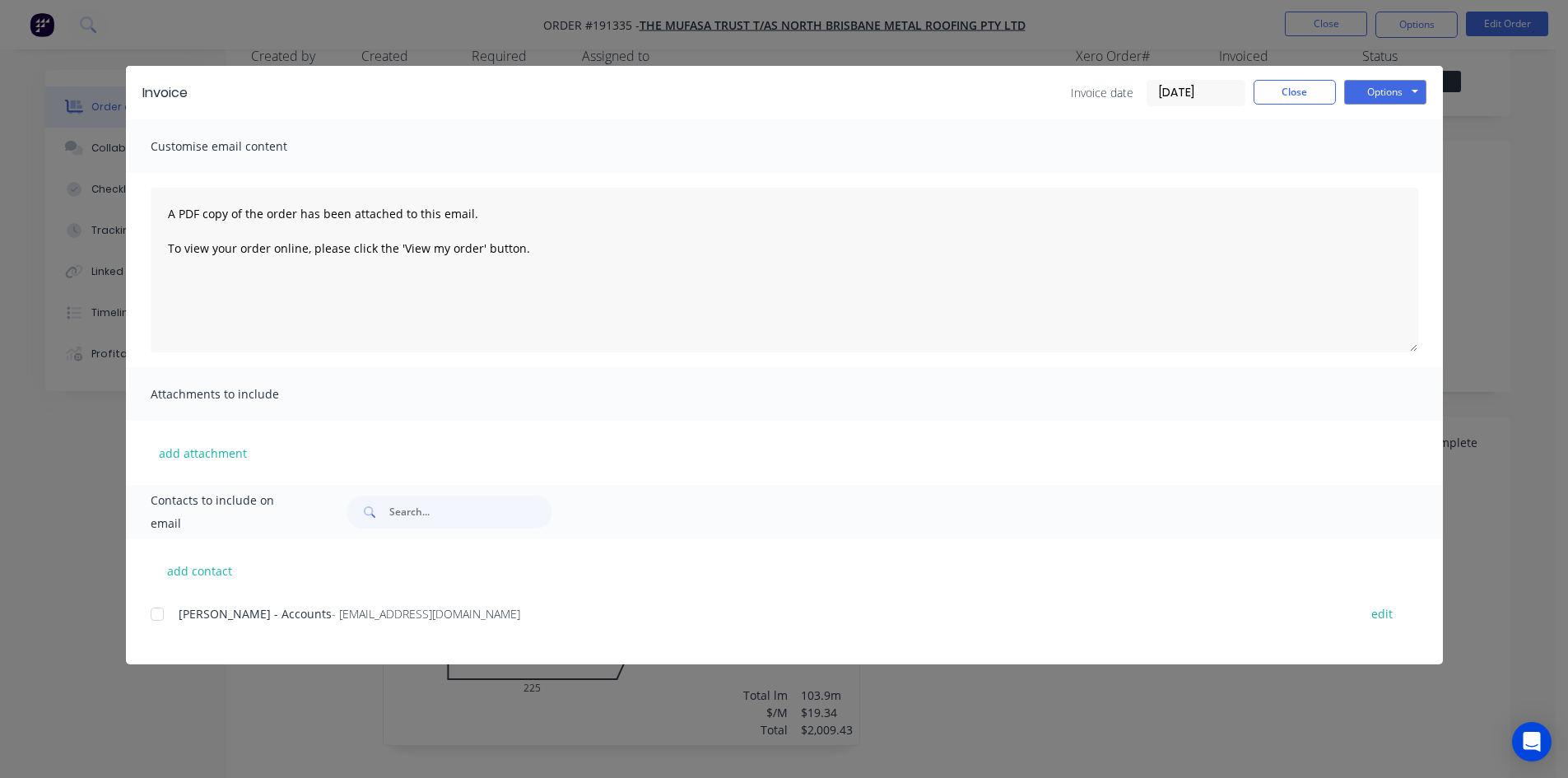
click at [162, 617] on div at bounding box center [158, 615] width 33 height 33
click at [1375, 94] on button "Options" at bounding box center [1386, 92] width 83 height 25
click at [1375, 175] on button "Email" at bounding box center [1397, 176] width 105 height 28
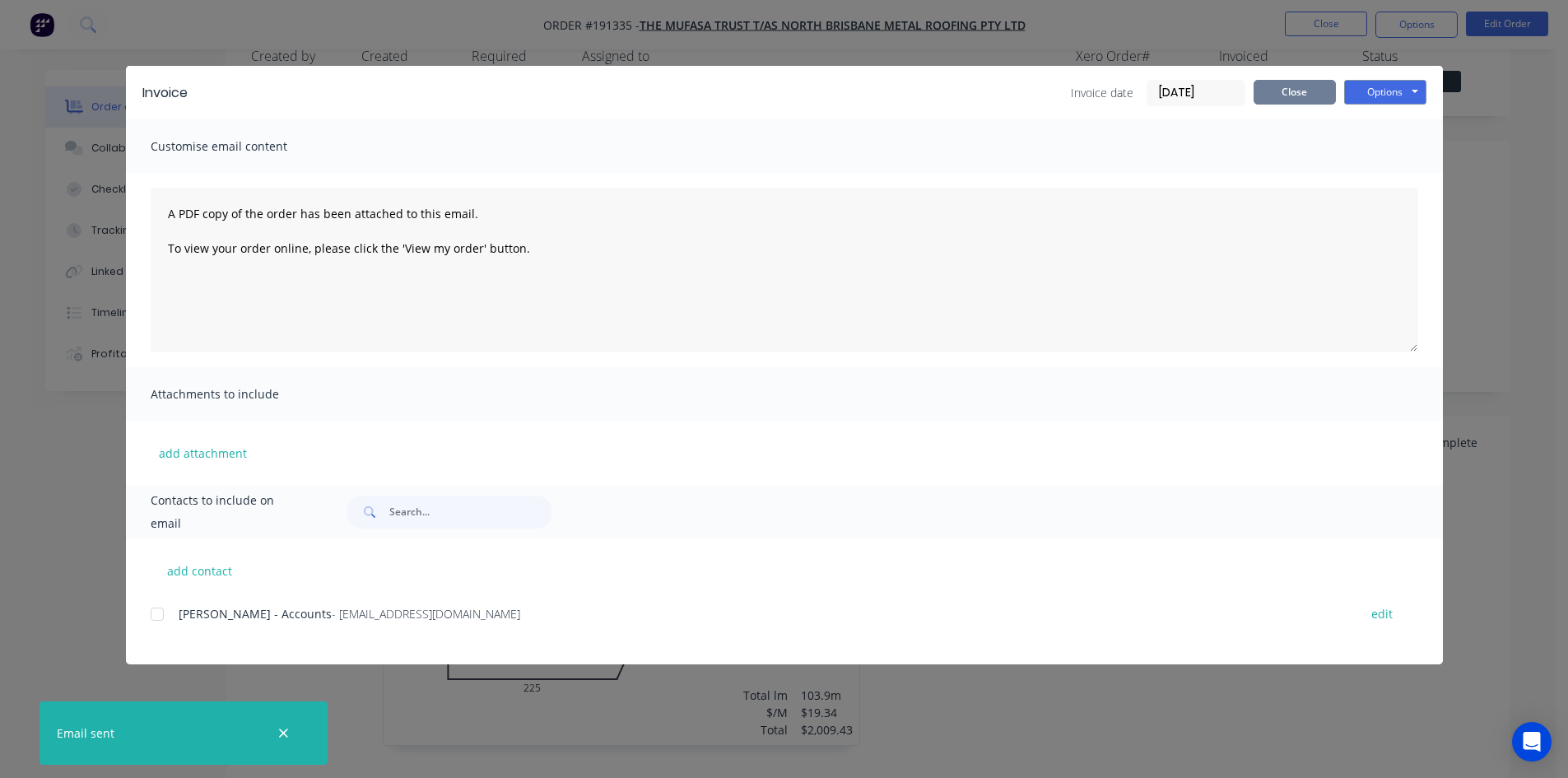
click at [1288, 102] on button "Close" at bounding box center [1295, 92] width 83 height 25
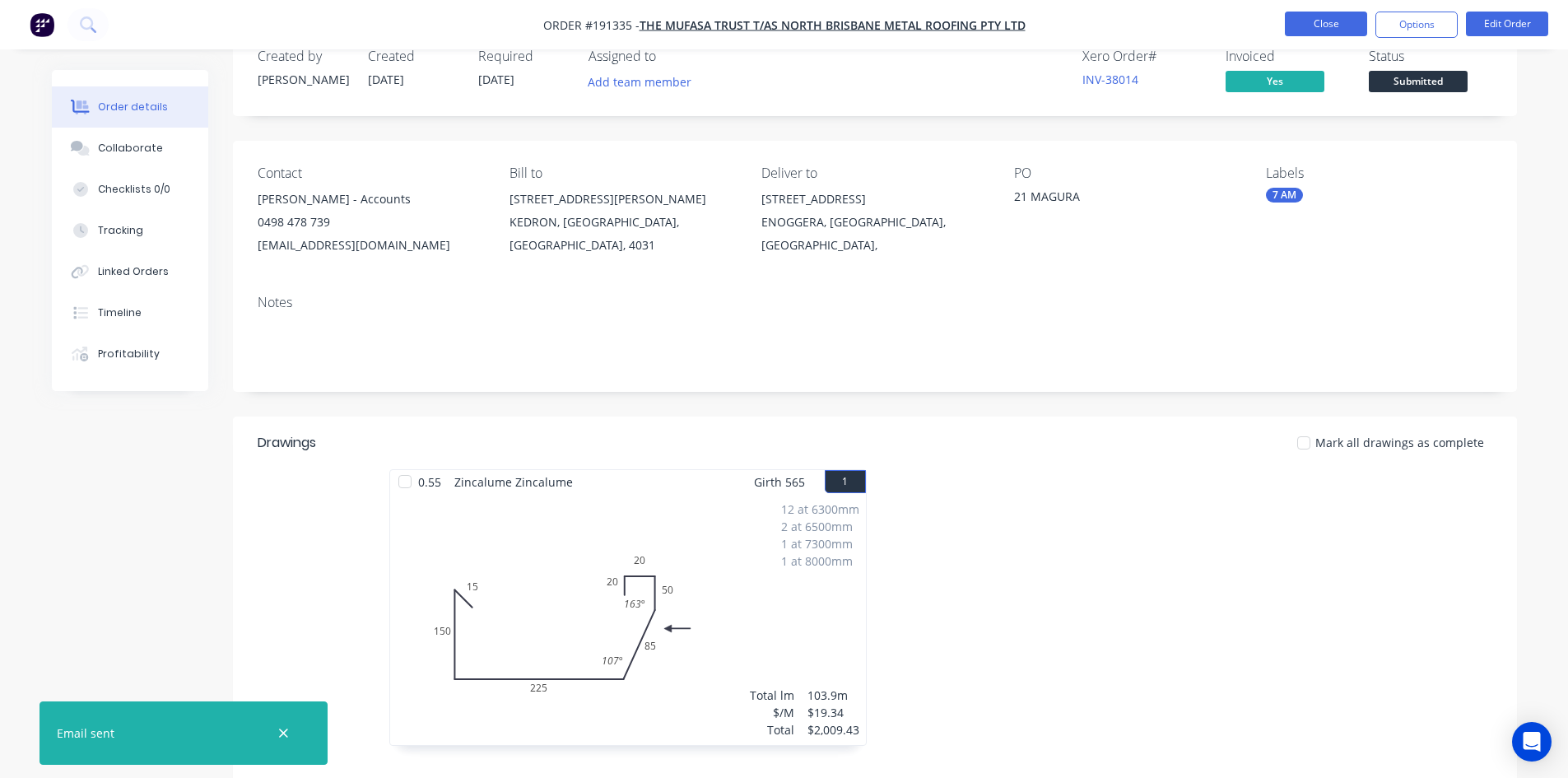
click at [1303, 26] on button "Close" at bounding box center [1326, 24] width 83 height 25
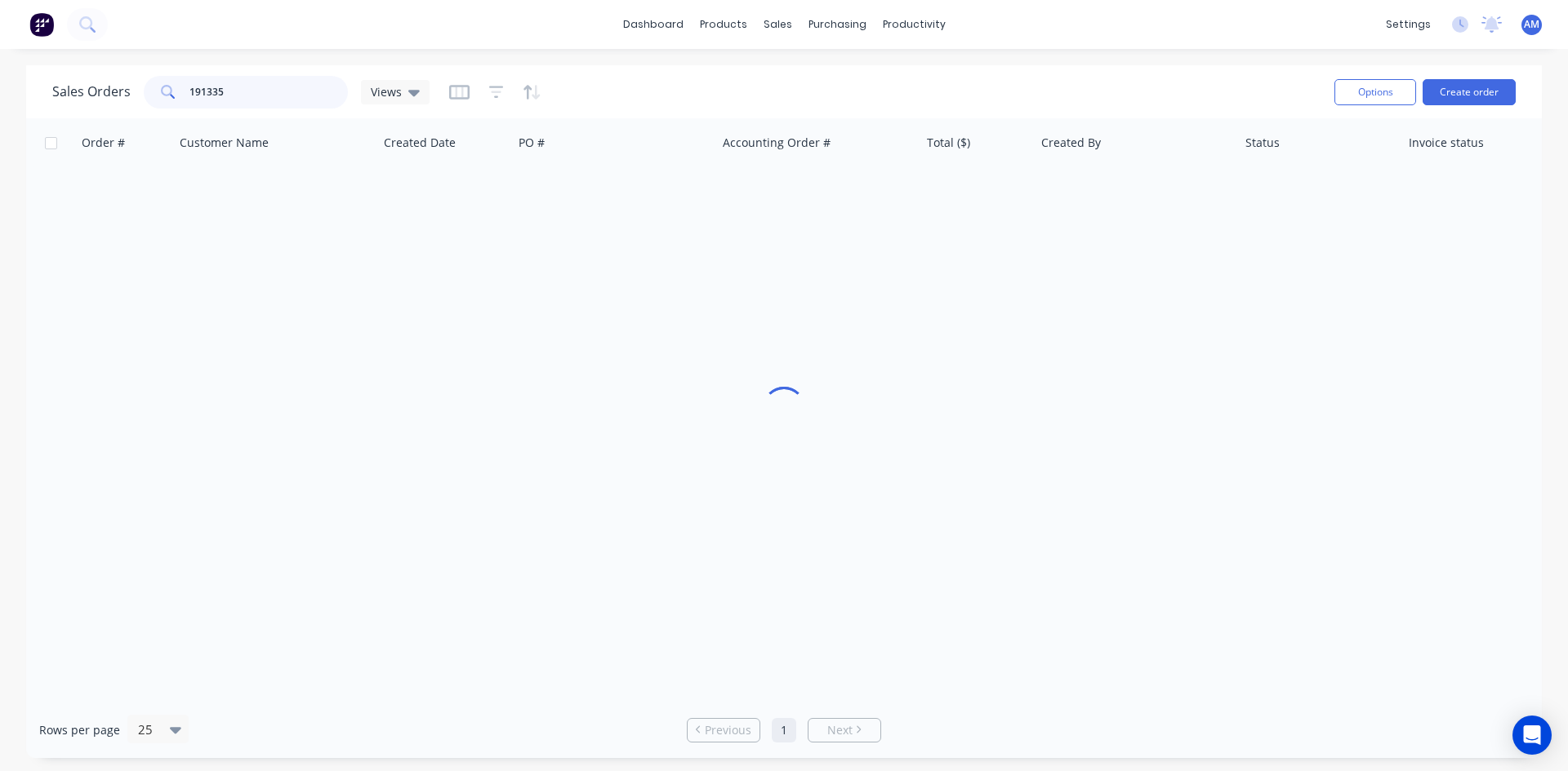
drag, startPoint x: 259, startPoint y: 85, endPoint x: 45, endPoint y: 94, distance: 214.2
click at [45, 94] on div "Sales Orders 191335 Views Options Create order" at bounding box center [784, 92] width 1515 height 53
type input "191425"
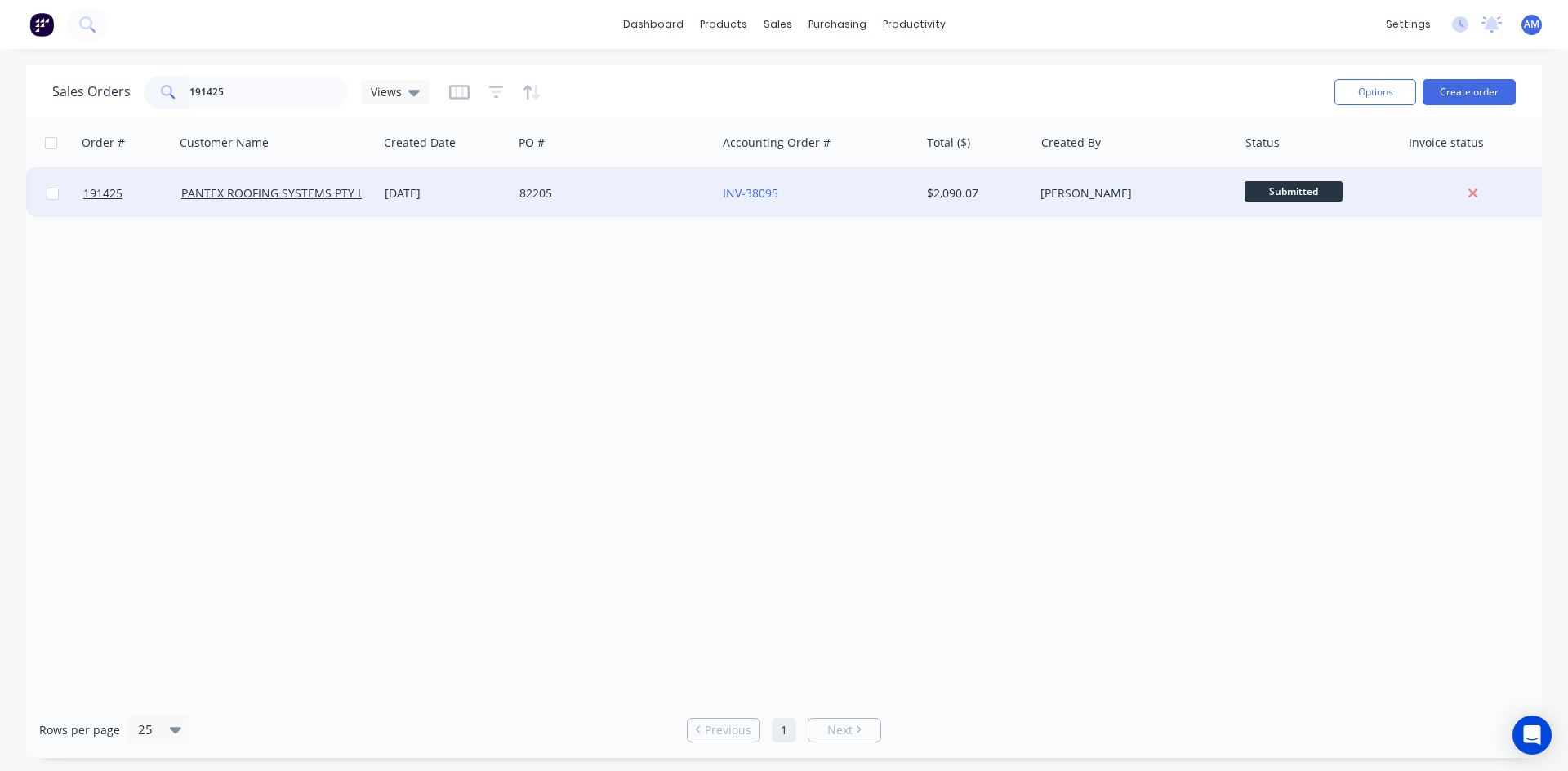
click at [619, 196] on div "82205" at bounding box center [609, 194] width 181 height 16
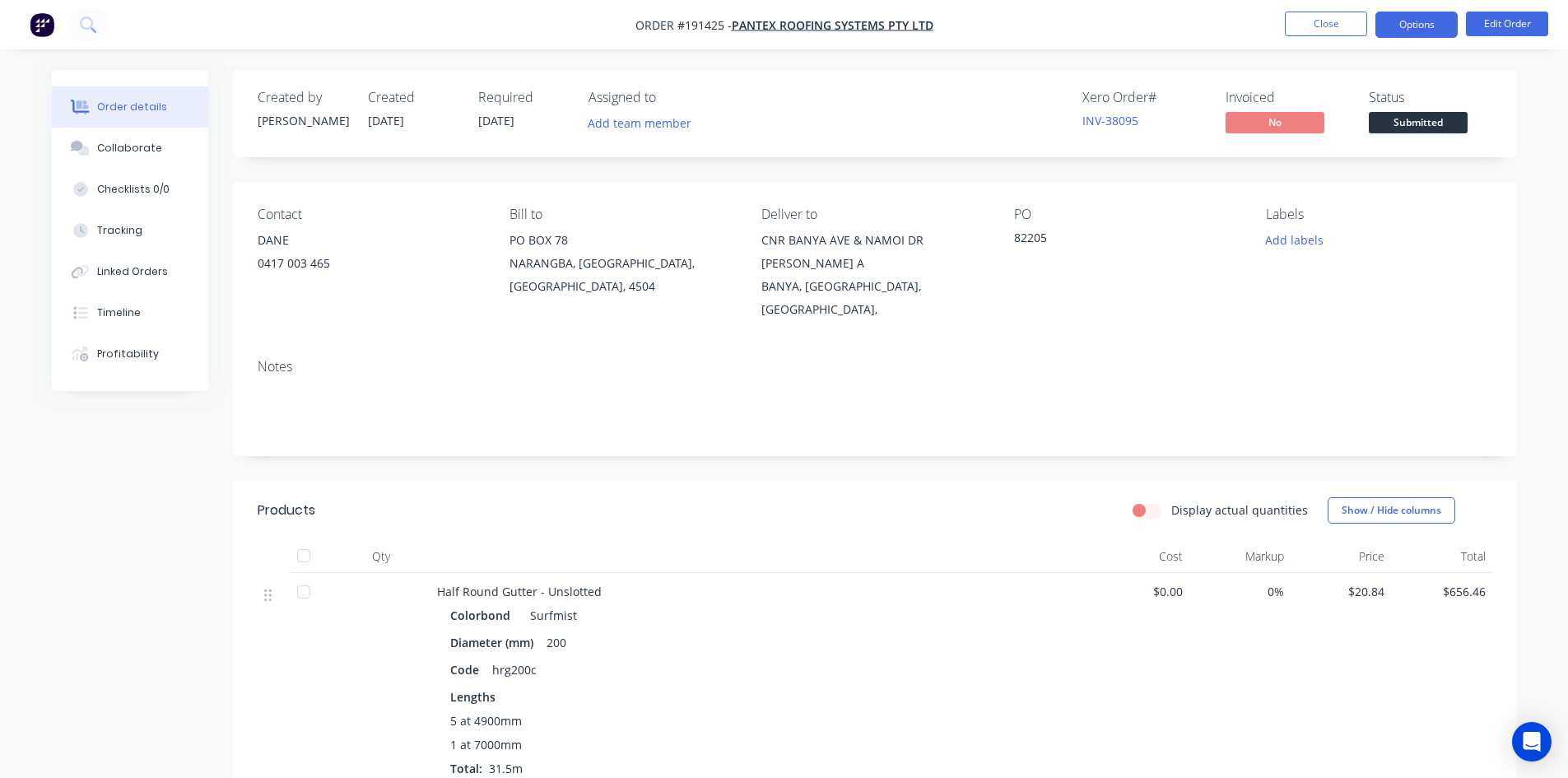
click at [1416, 32] on button "Options" at bounding box center [1417, 25] width 83 height 27
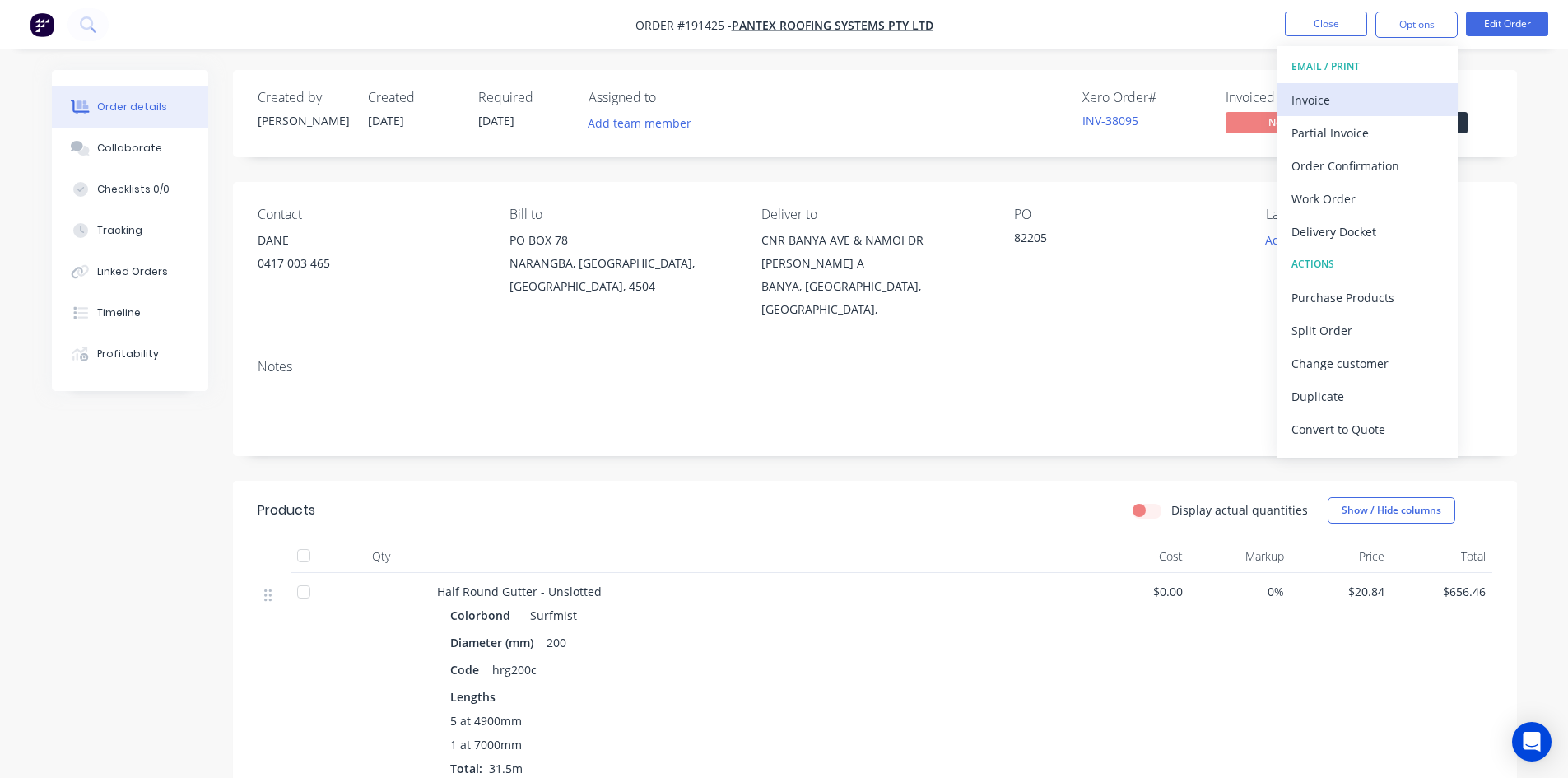
click at [1382, 96] on div "Invoice" at bounding box center [1367, 100] width 151 height 24
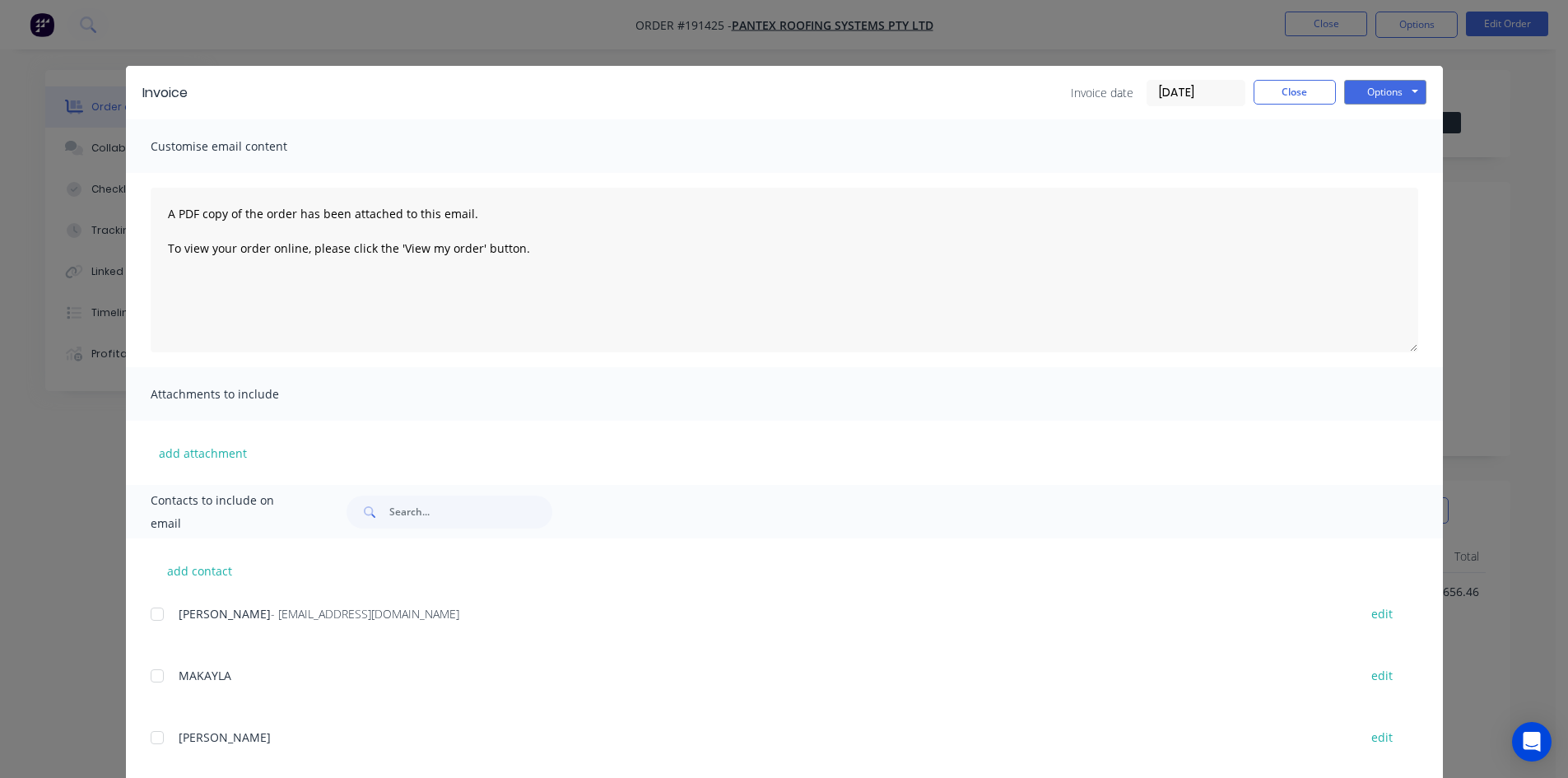
click at [149, 617] on div at bounding box center [158, 615] width 33 height 33
click at [1302, 89] on button "Close" at bounding box center [1295, 92] width 83 height 25
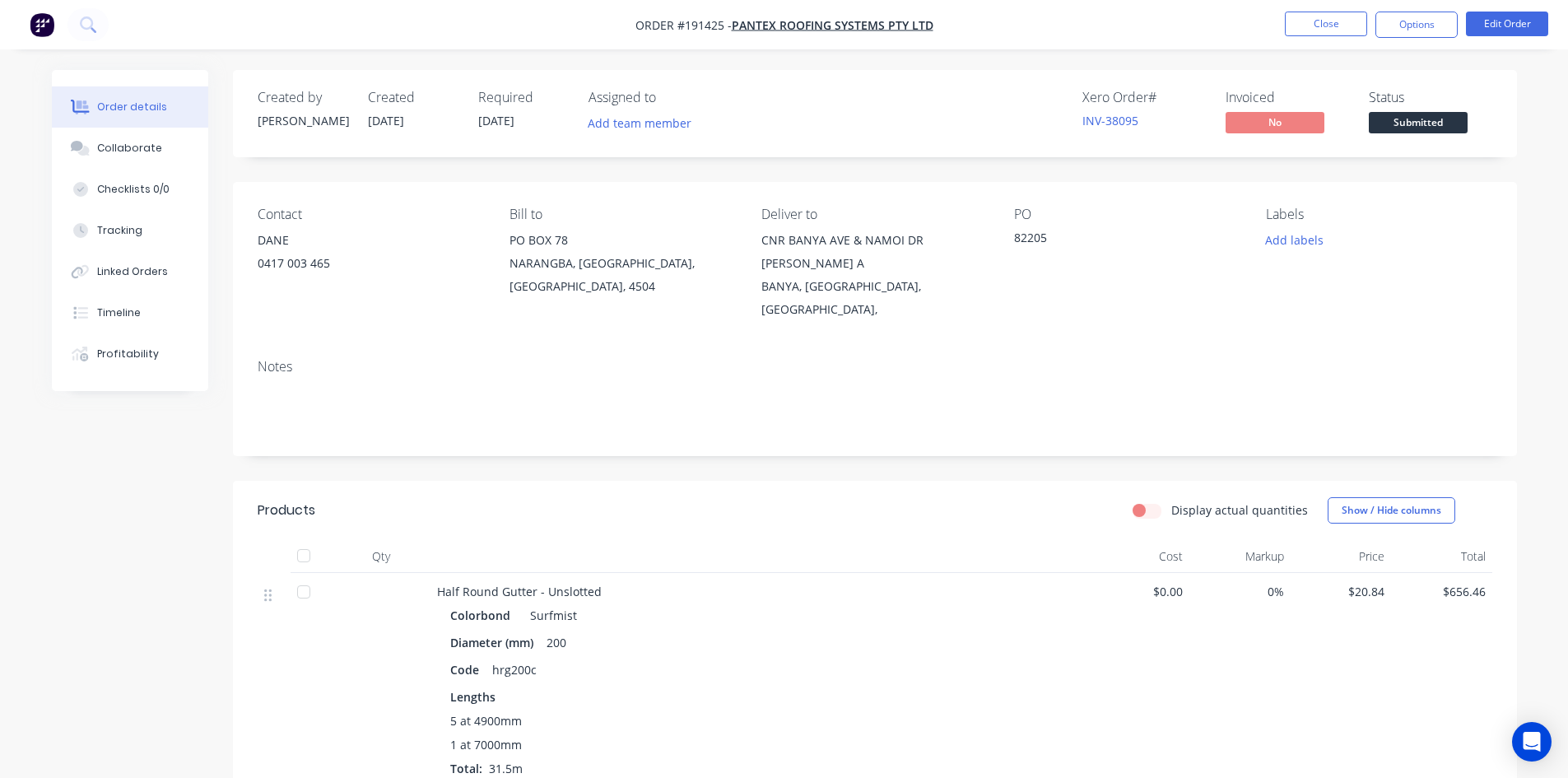
click at [1415, 6] on nav "Order #191425 - PANTEX ROOFING SYSTEMS PTY LTD Close Options Edit Order" at bounding box center [784, 25] width 1568 height 50
click at [1415, 27] on button "Options" at bounding box center [1417, 25] width 83 height 27
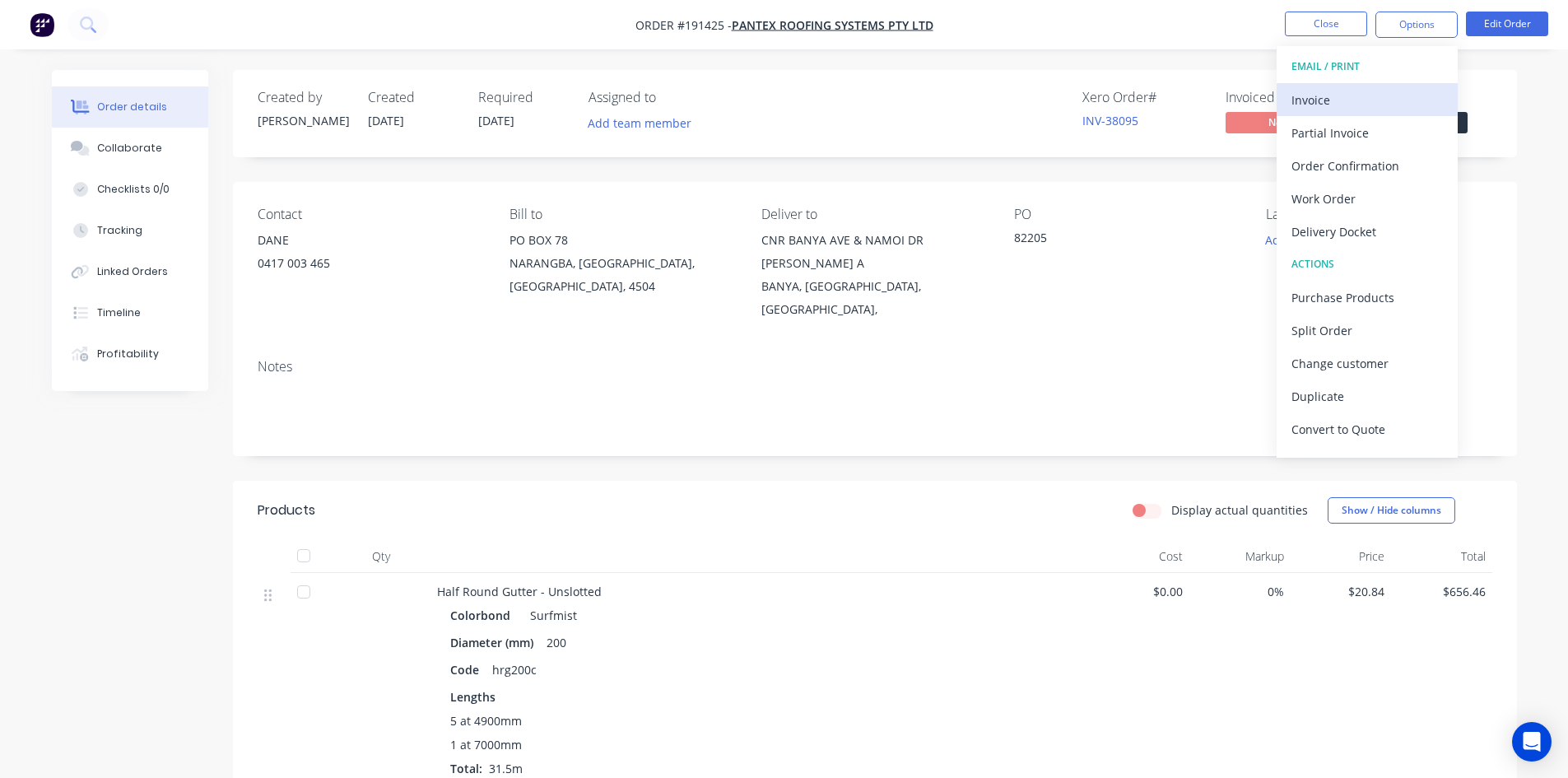
click at [1390, 94] on div "Invoice" at bounding box center [1367, 100] width 151 height 24
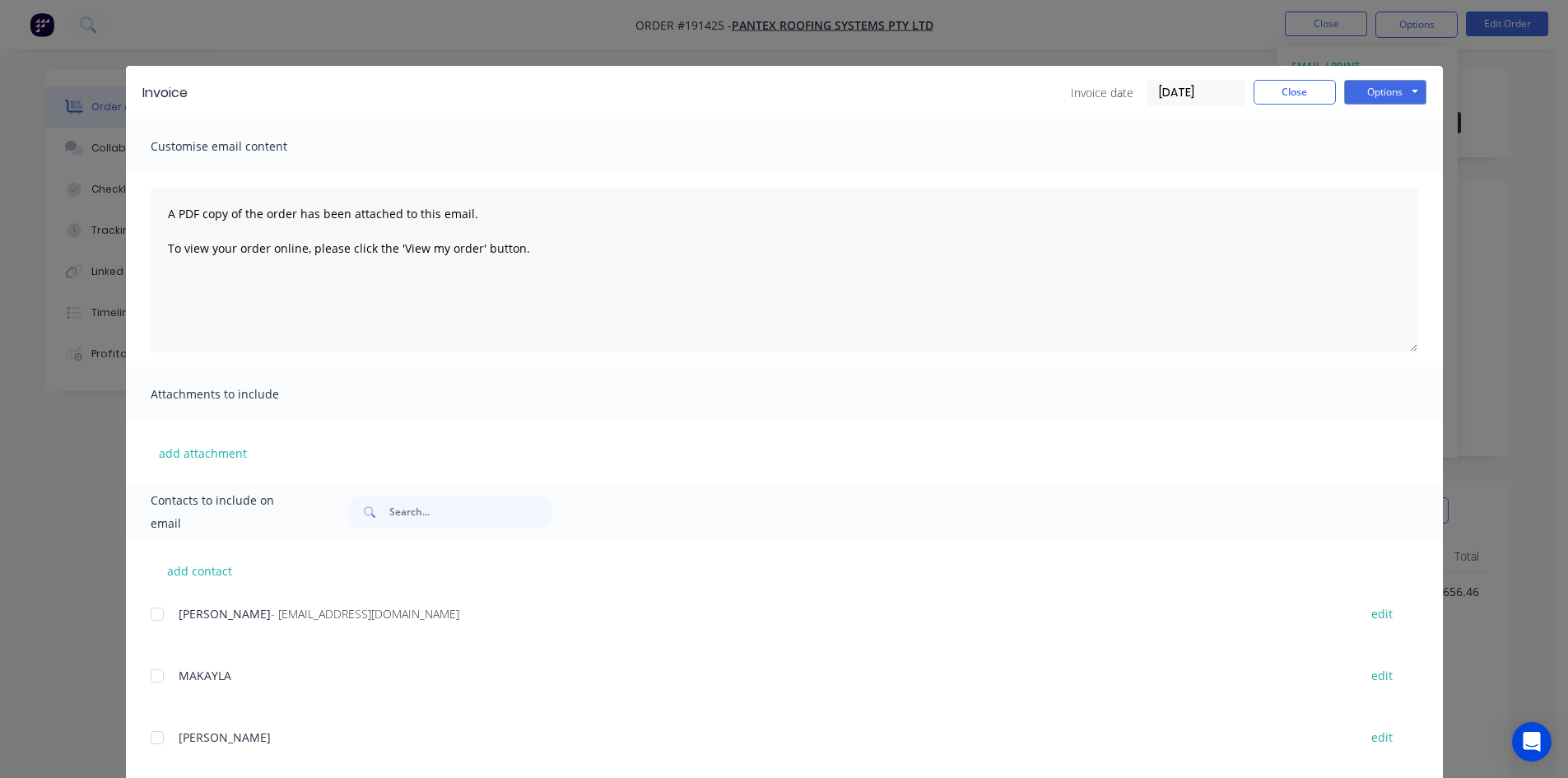
click at [149, 615] on div at bounding box center [158, 615] width 33 height 33
click at [1351, 87] on button "Options" at bounding box center [1386, 92] width 83 height 25
click at [1367, 172] on button "Email" at bounding box center [1397, 176] width 105 height 28
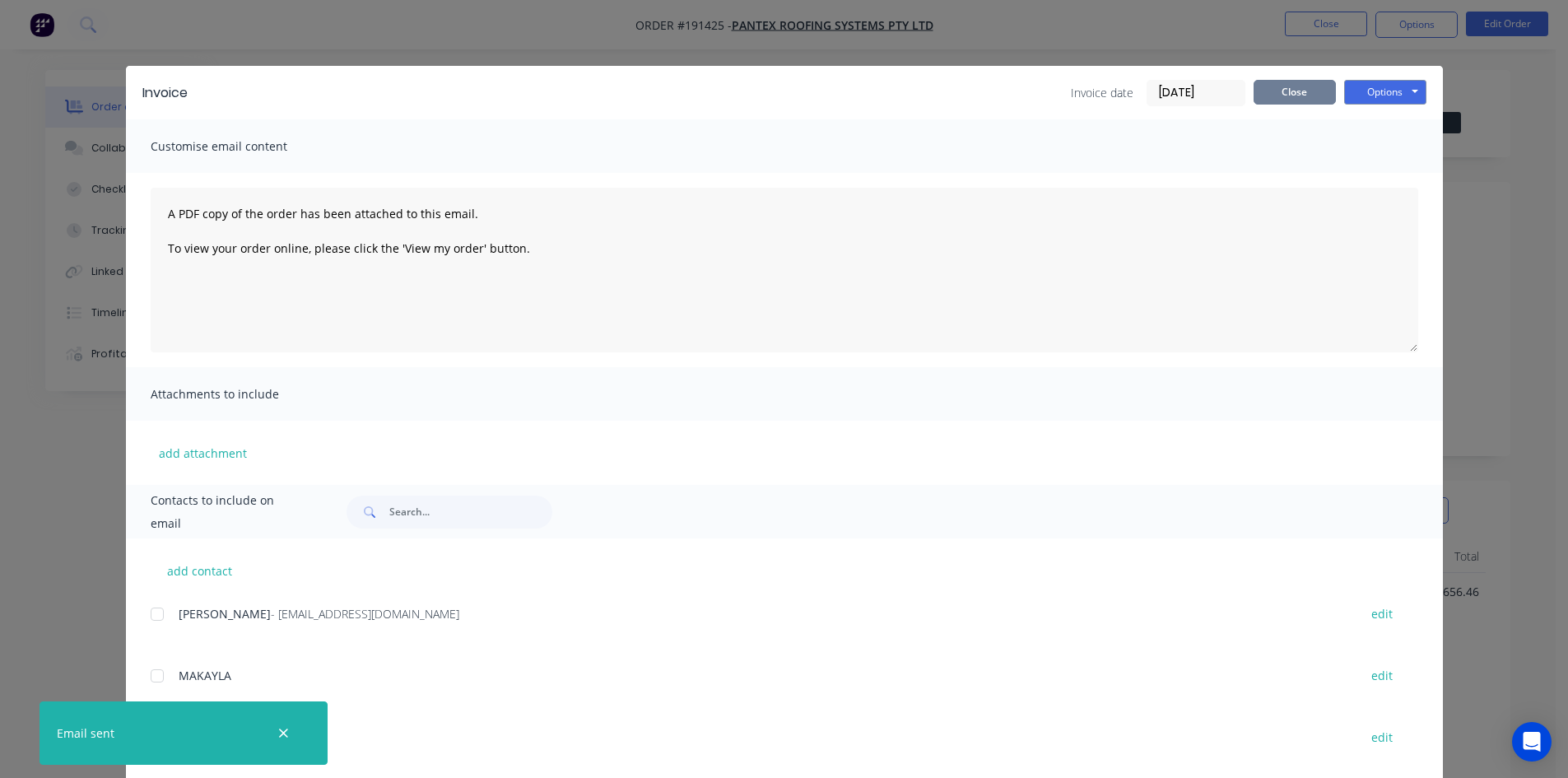
click at [1285, 99] on button "Close" at bounding box center [1295, 92] width 83 height 25
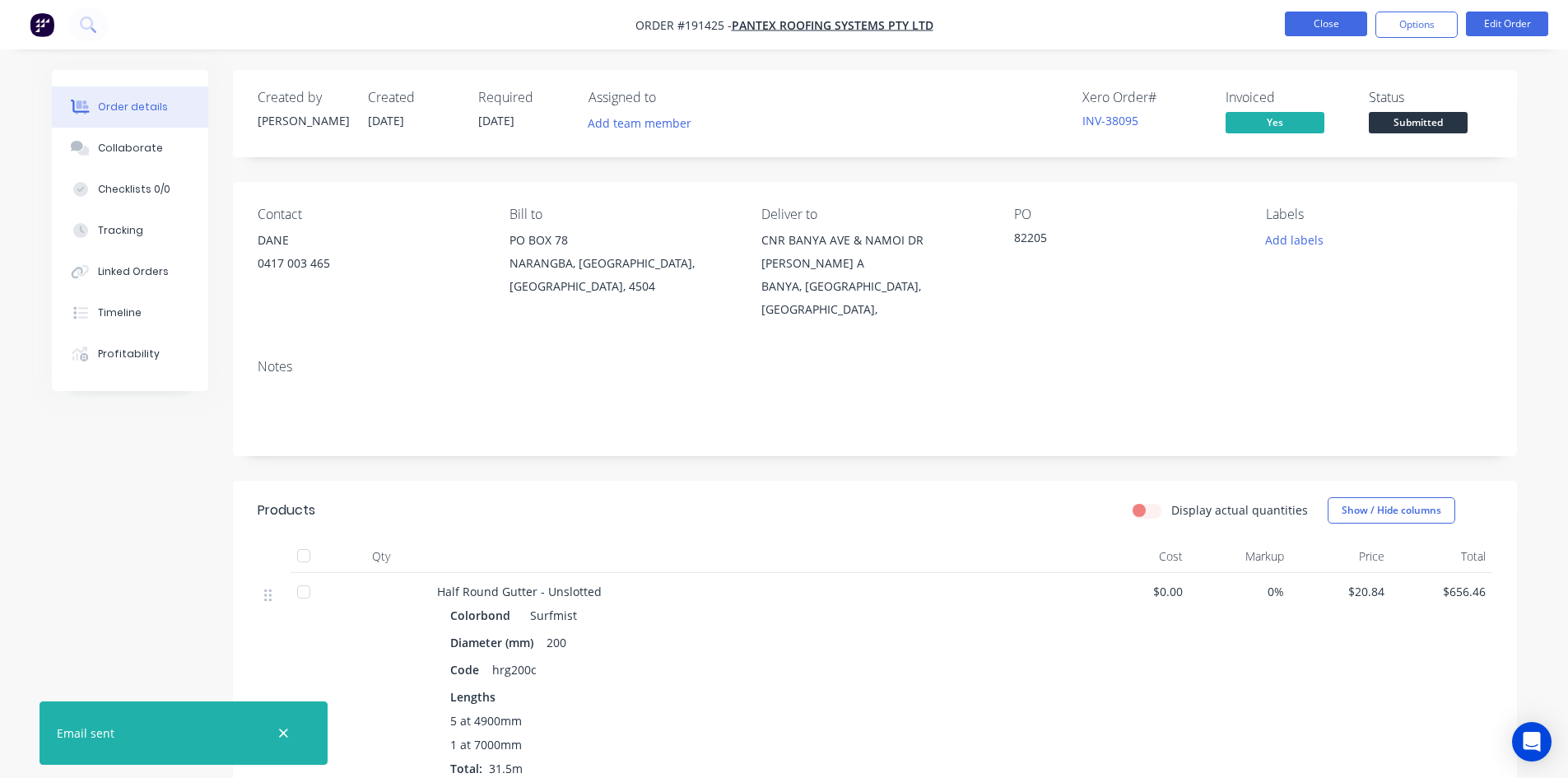
click at [1302, 25] on button "Close" at bounding box center [1326, 24] width 83 height 25
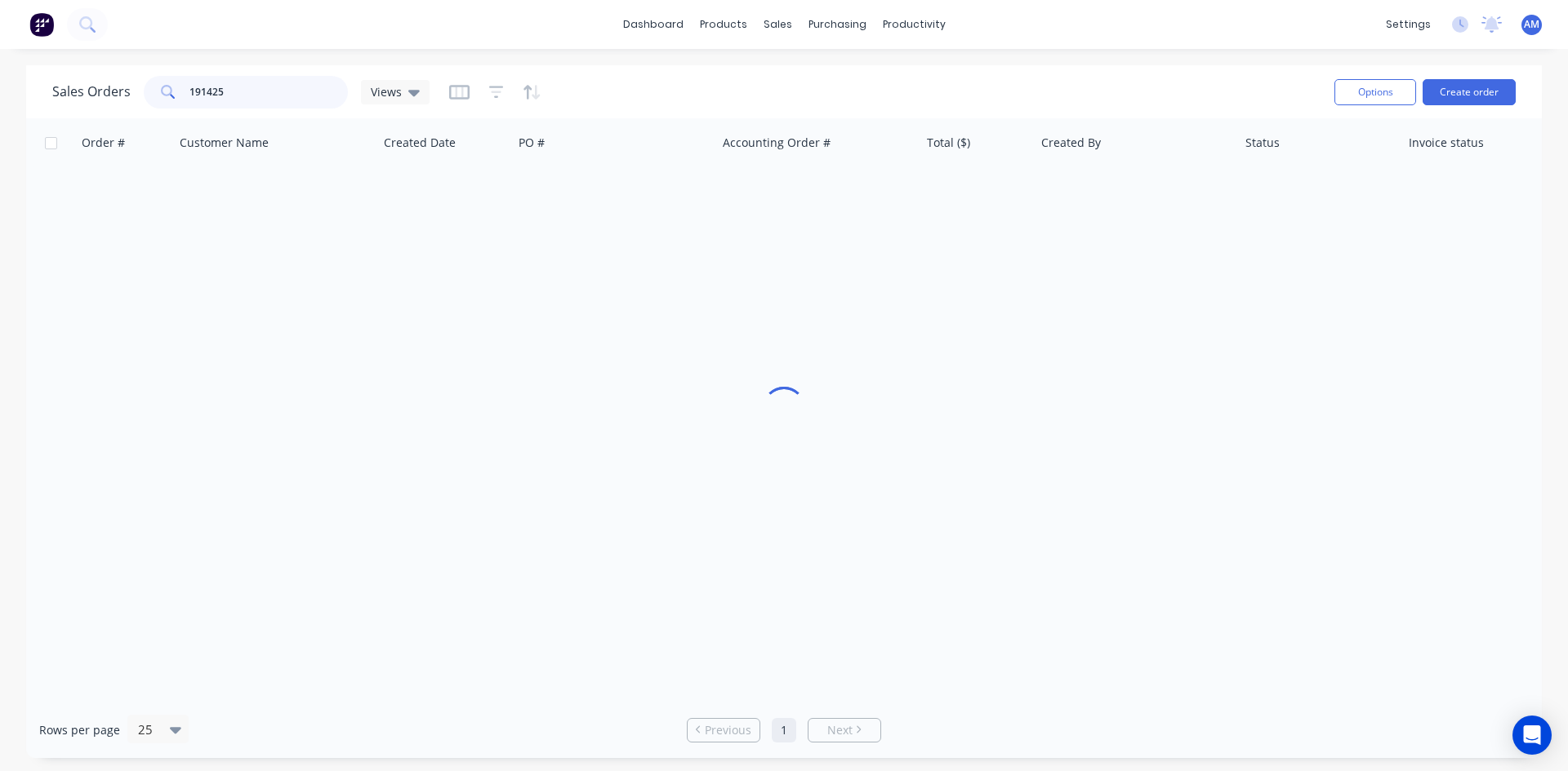
drag, startPoint x: 219, startPoint y: 103, endPoint x: 120, endPoint y: 92, distance: 99.6
click at [120, 92] on div "Sales Orders 191425 Views" at bounding box center [240, 92] width 377 height 33
type input "191505"
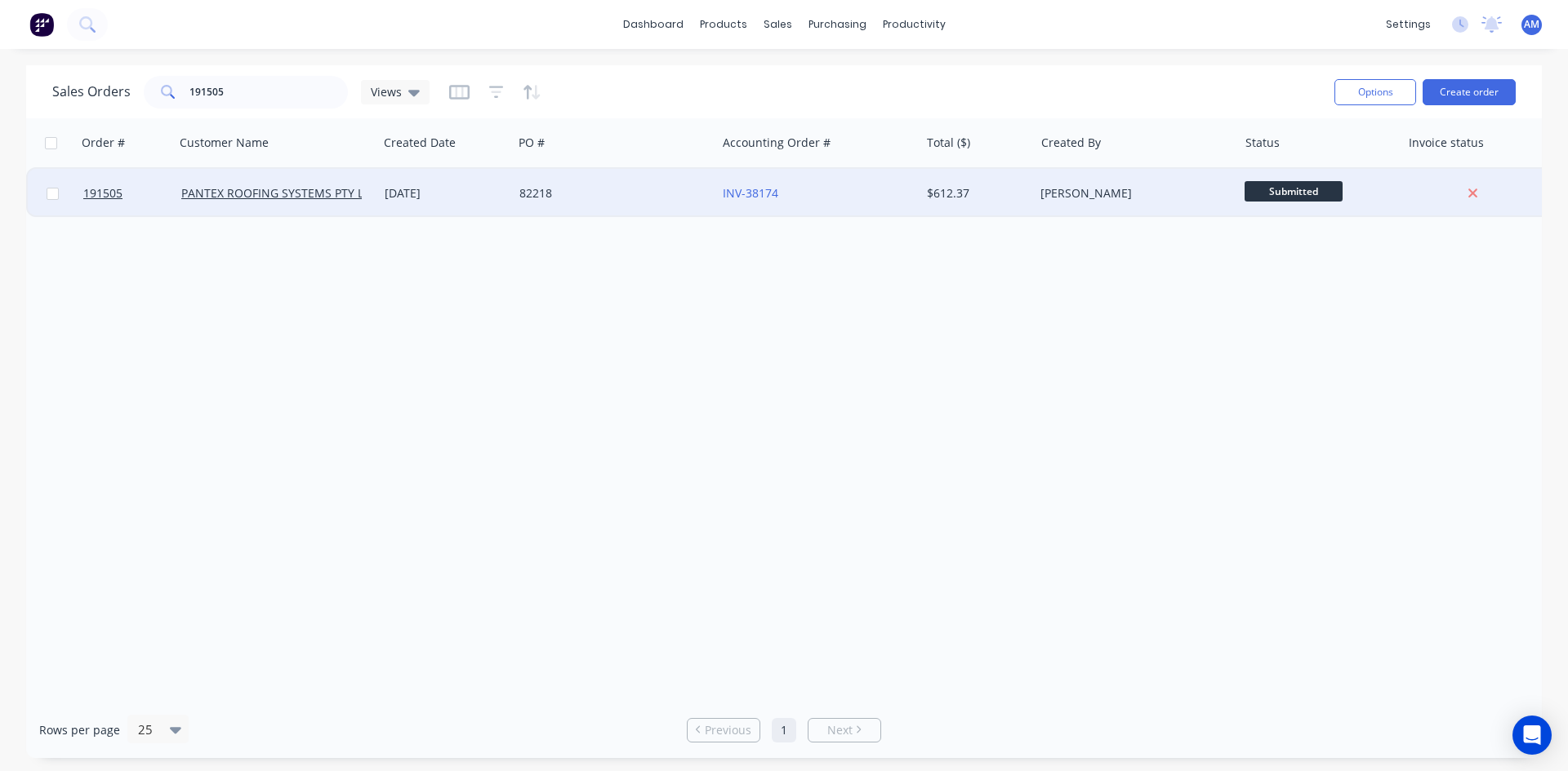
click at [665, 187] on div "82218" at bounding box center [609, 194] width 181 height 16
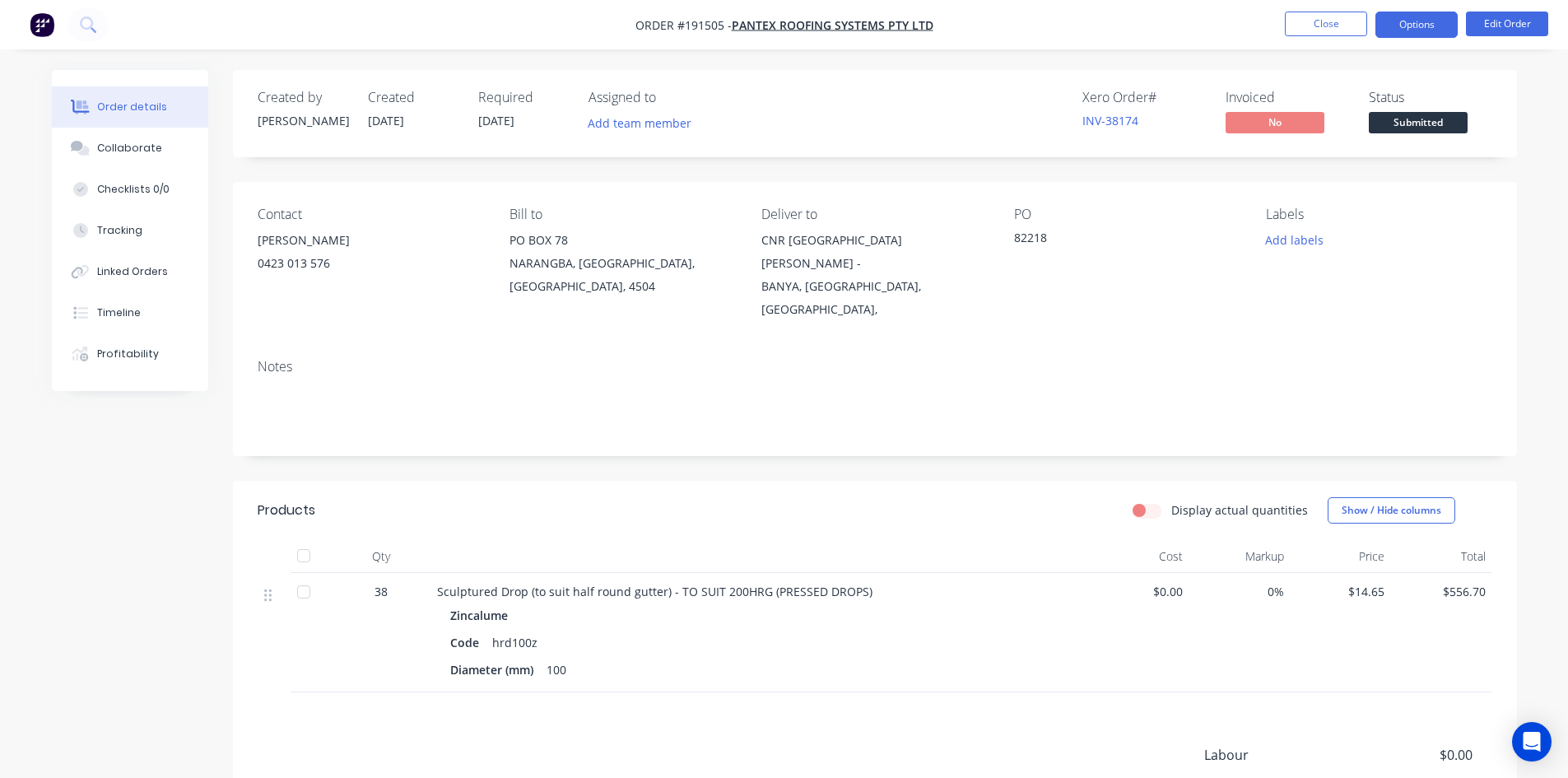
click at [1383, 30] on button "Options" at bounding box center [1417, 25] width 83 height 27
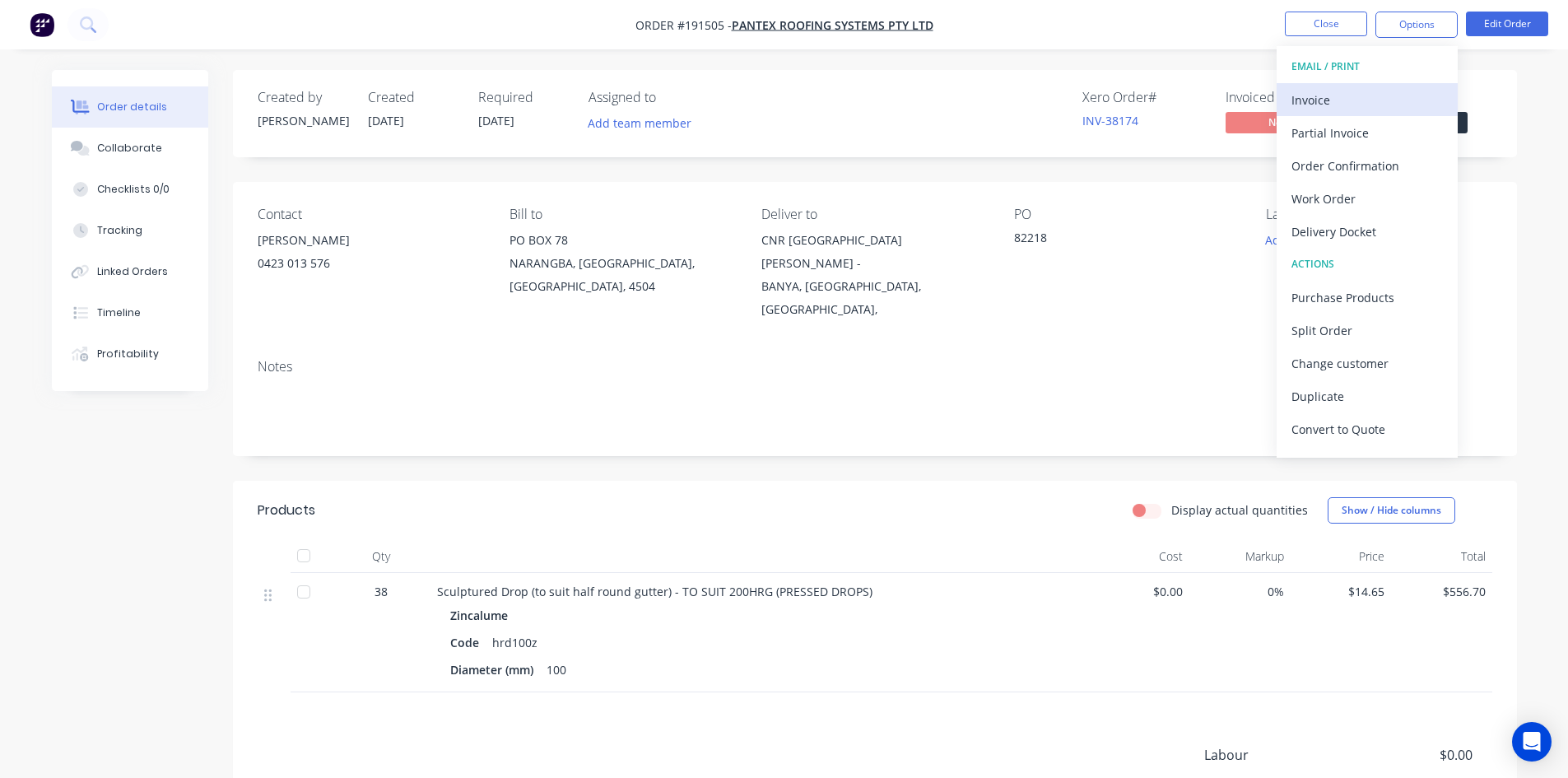
click at [1298, 96] on div "Invoice" at bounding box center [1367, 100] width 151 height 24
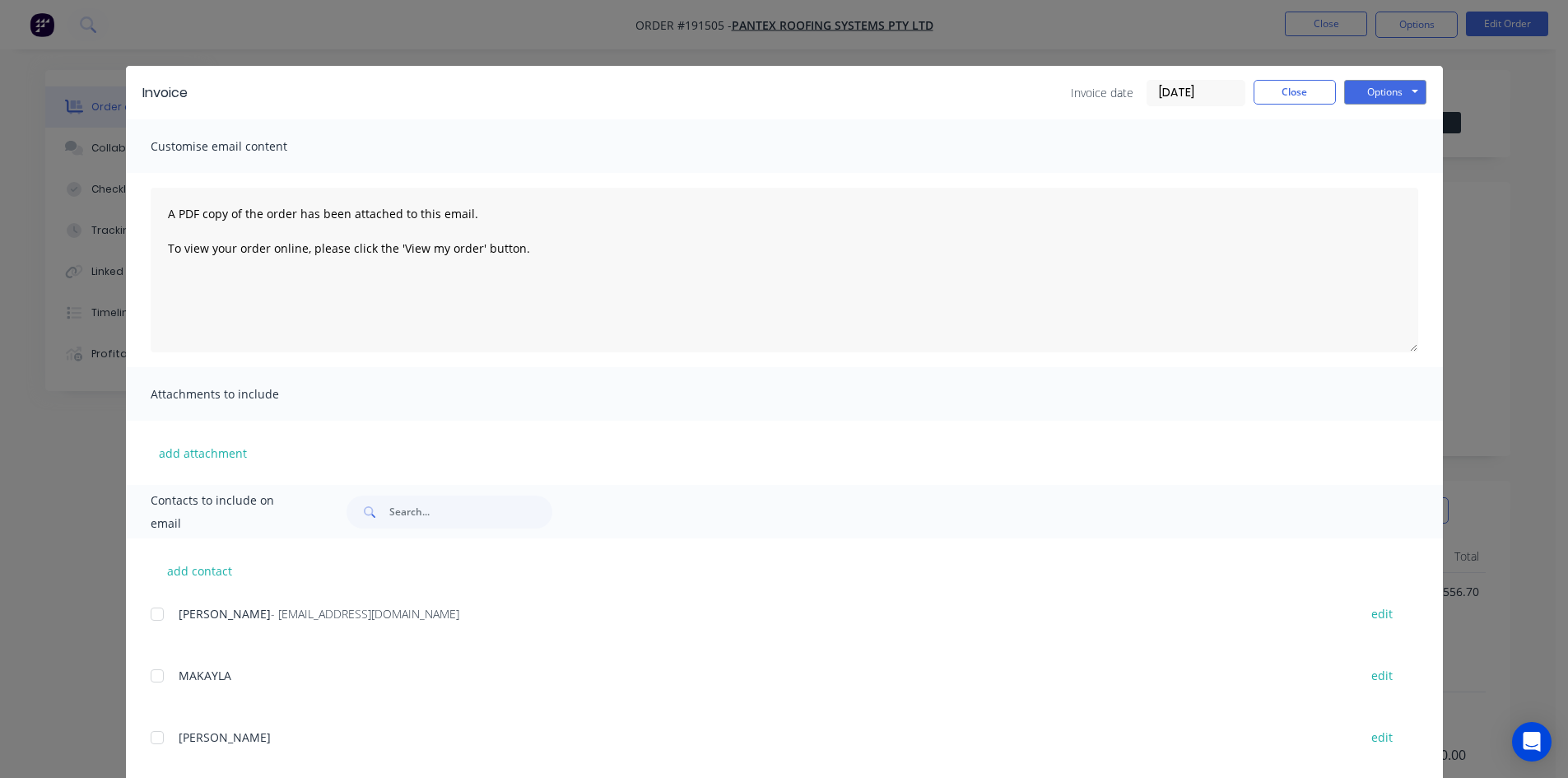
click at [152, 617] on div at bounding box center [158, 615] width 33 height 33
click at [1396, 86] on button "Options" at bounding box center [1386, 92] width 83 height 25
click at [1388, 170] on button "Email" at bounding box center [1397, 176] width 105 height 28
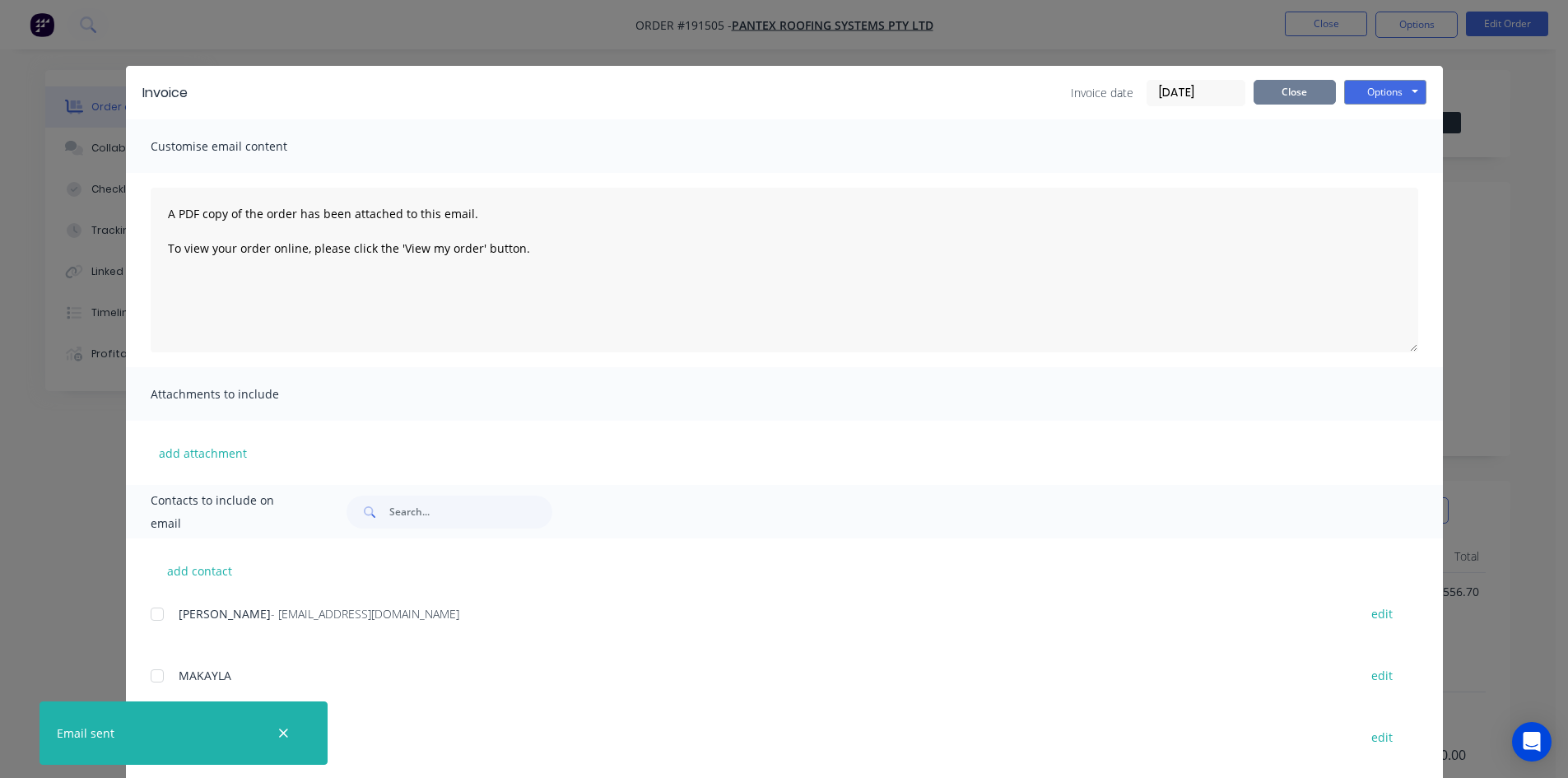
click at [1274, 84] on button "Close" at bounding box center [1295, 92] width 83 height 25
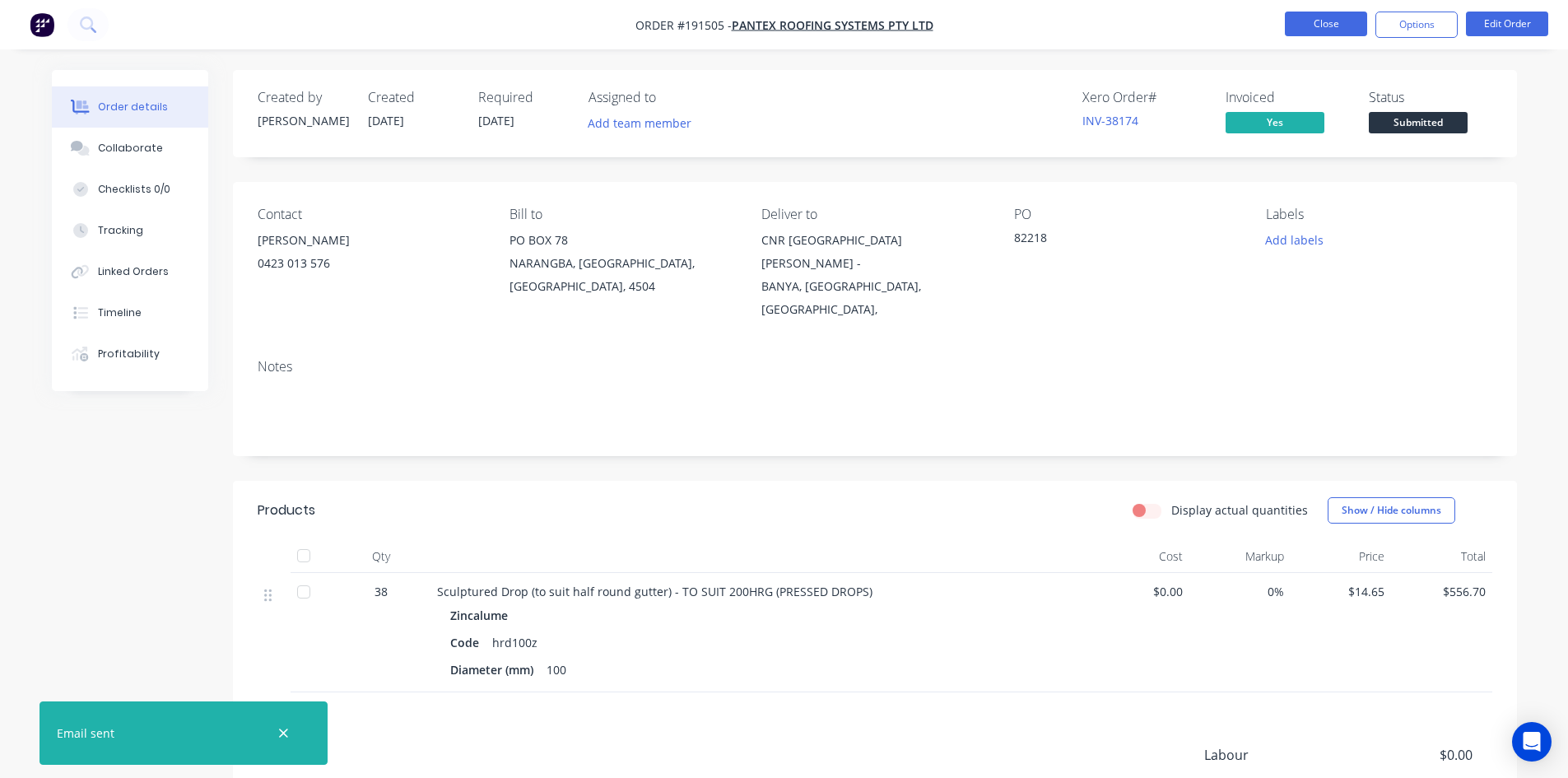
click at [1330, 22] on button "Close" at bounding box center [1326, 24] width 83 height 25
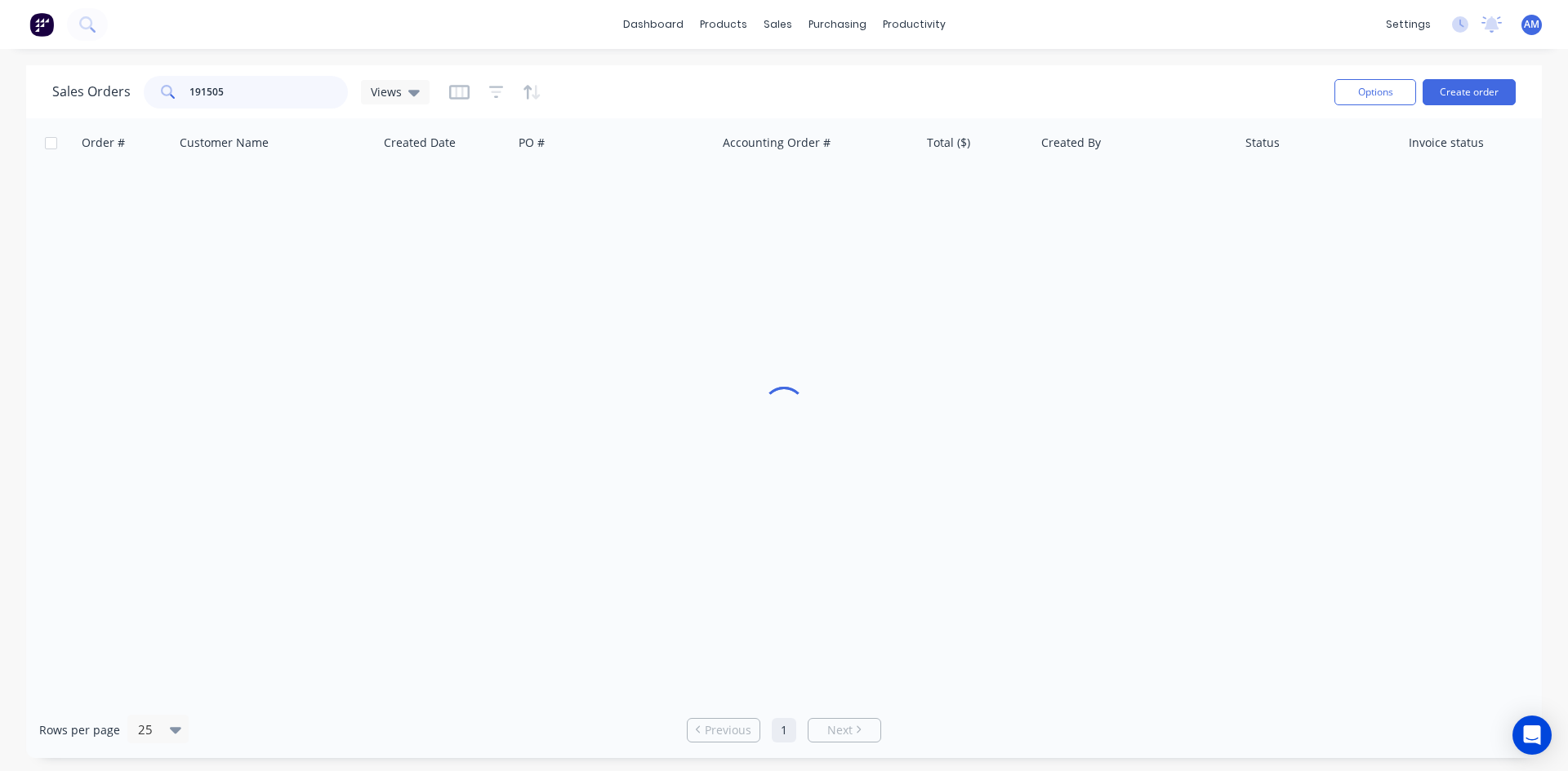
drag, startPoint x: 233, startPoint y: 84, endPoint x: 129, endPoint y: 90, distance: 104.2
click at [129, 90] on div "Sales Orders 191505 Views" at bounding box center [240, 92] width 377 height 33
type input "191385"
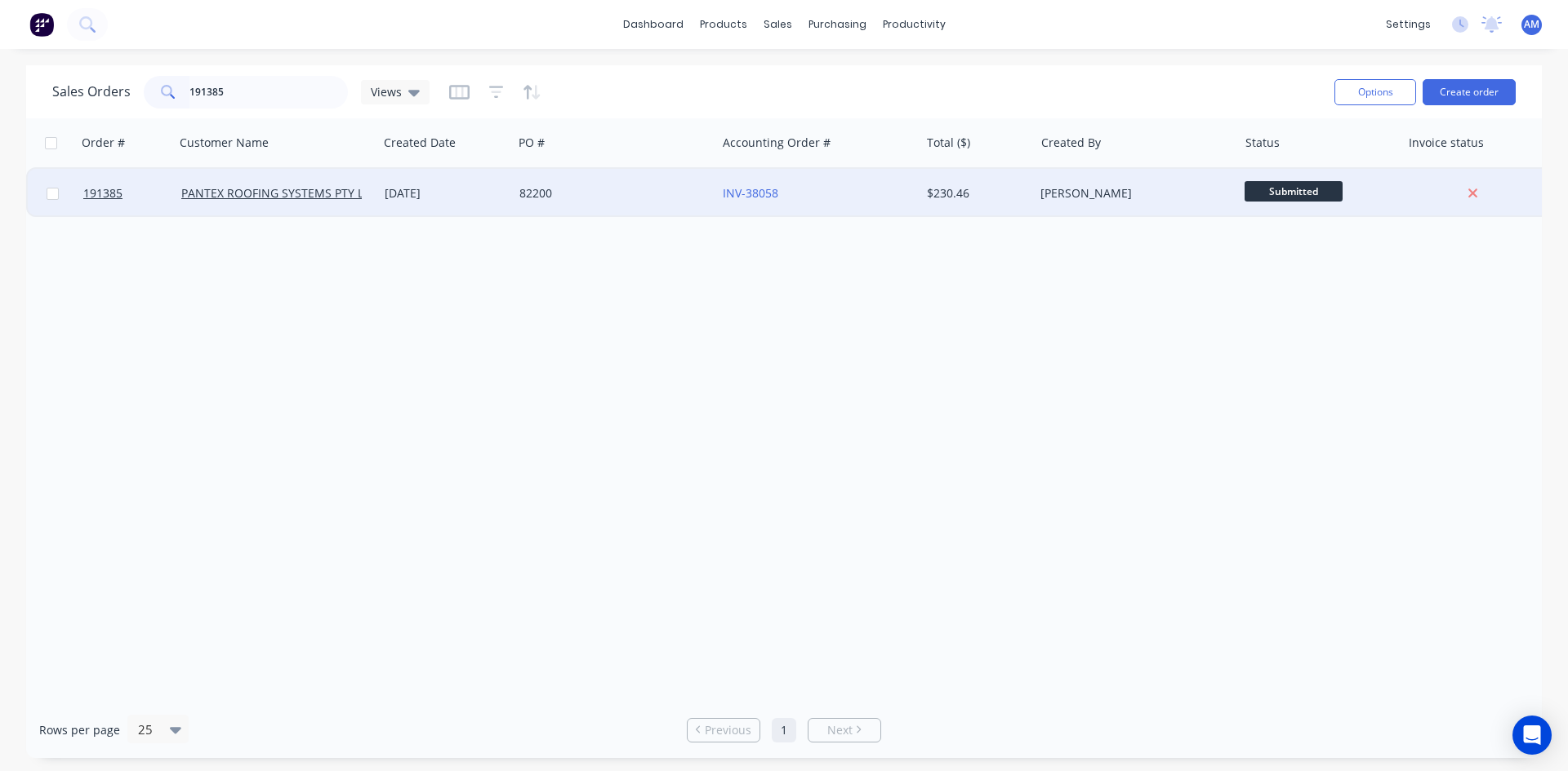
click at [624, 192] on div "82200" at bounding box center [609, 194] width 181 height 16
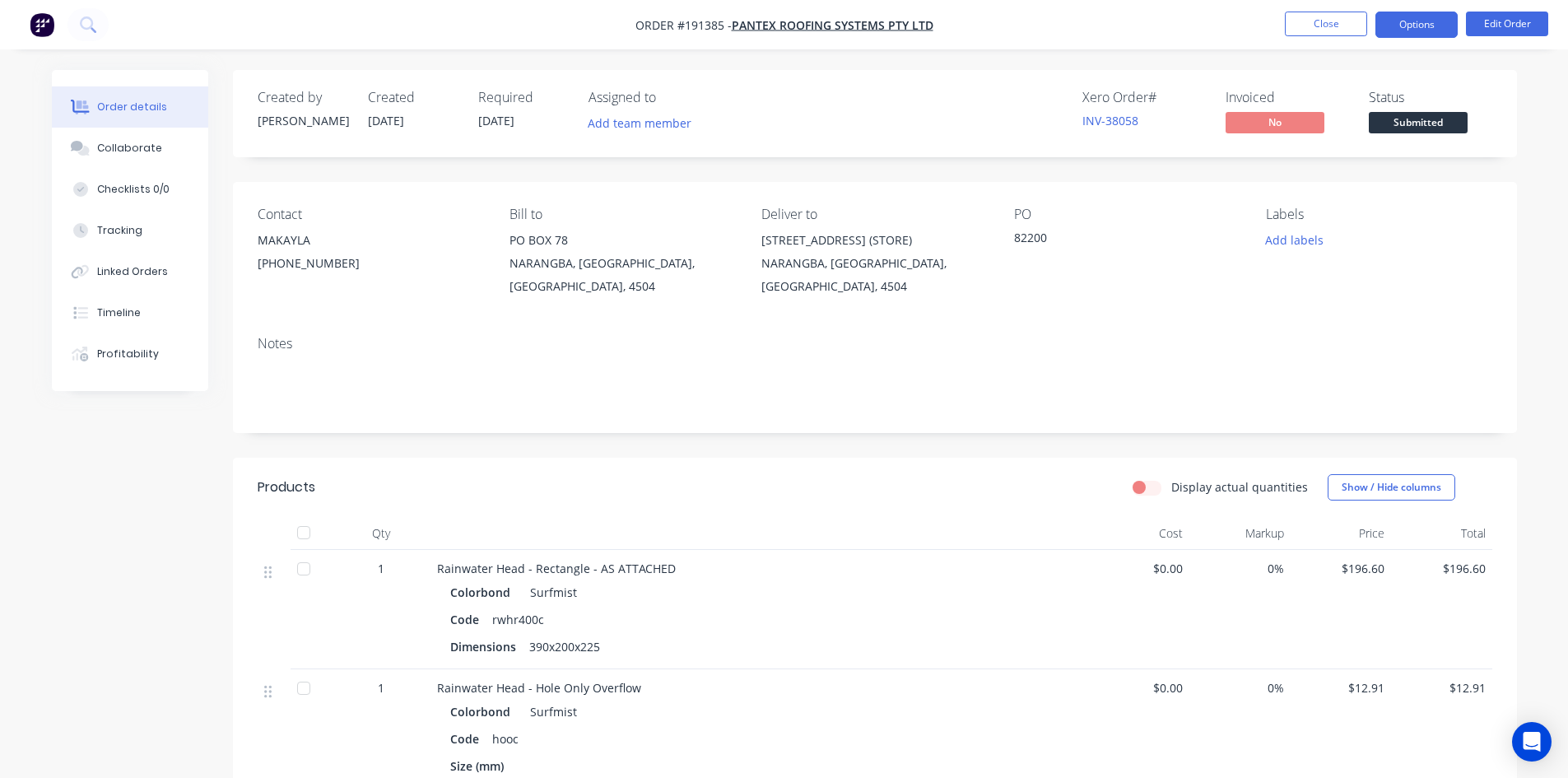
click at [1429, 30] on button "Options" at bounding box center [1417, 25] width 83 height 27
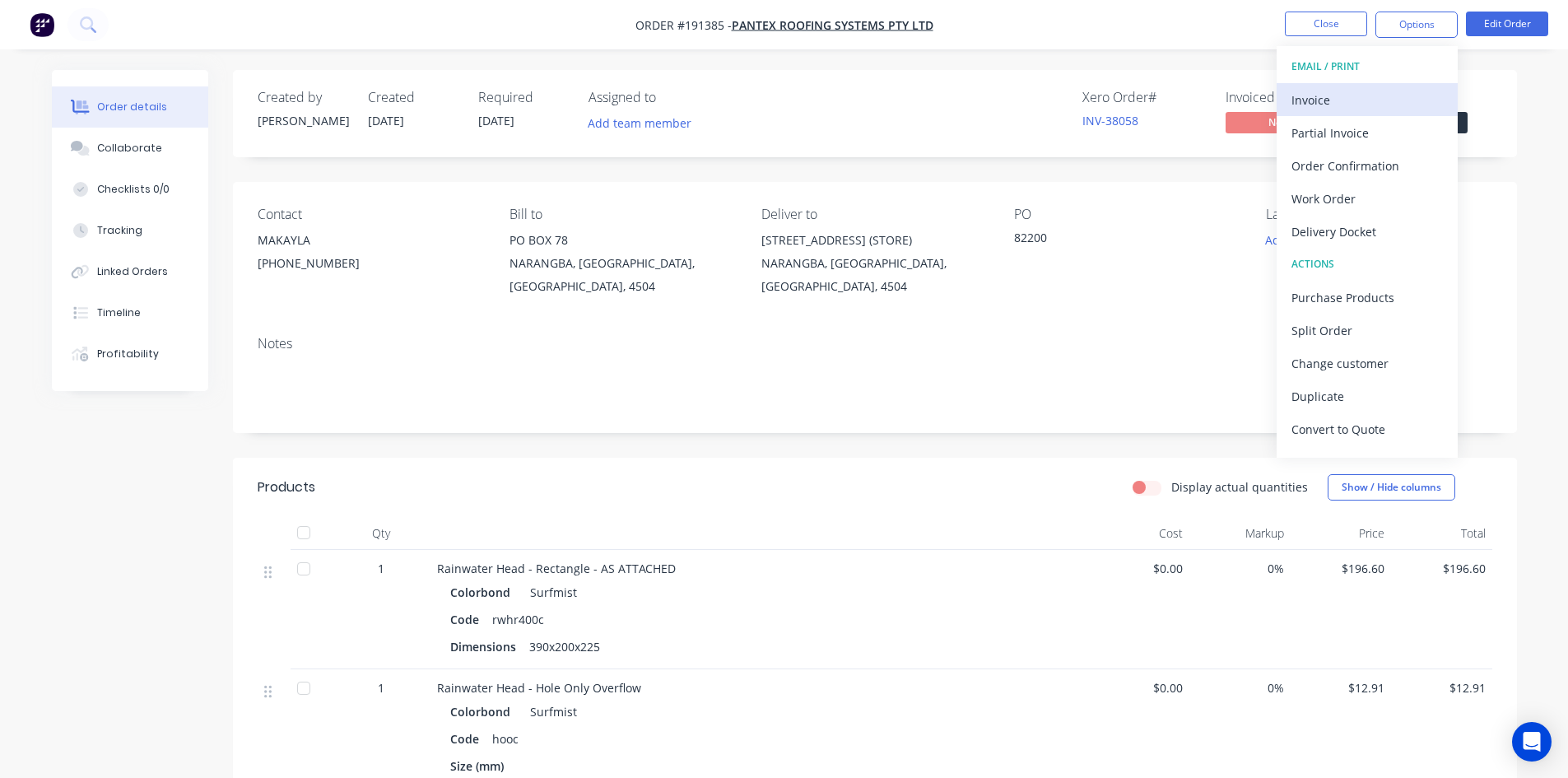
click at [1396, 88] on div "Invoice" at bounding box center [1367, 100] width 151 height 24
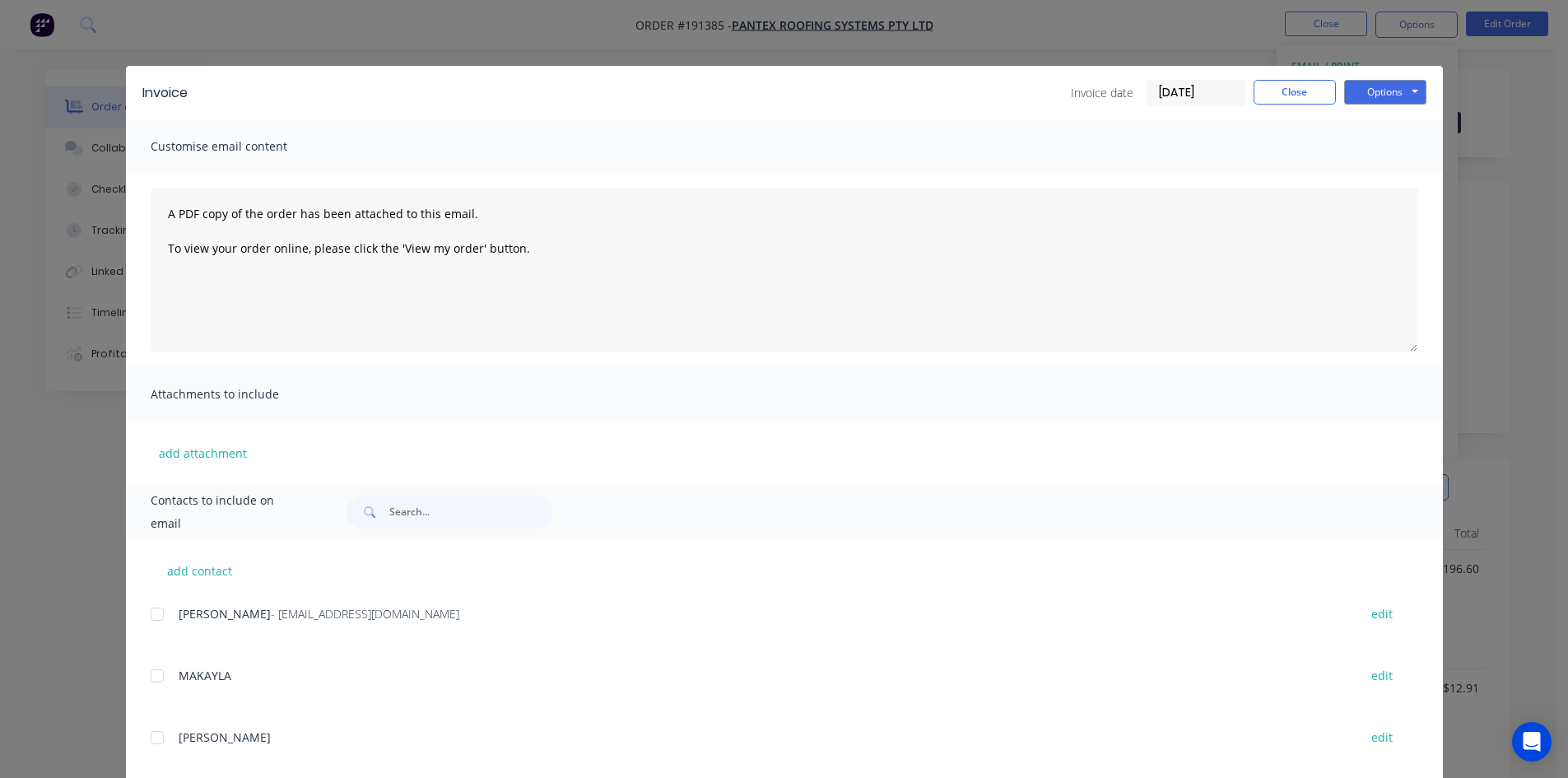
click at [150, 611] on div at bounding box center [158, 615] width 33 height 33
click at [1355, 93] on button "Options" at bounding box center [1386, 92] width 83 height 25
click at [1364, 174] on button "Email" at bounding box center [1397, 176] width 105 height 28
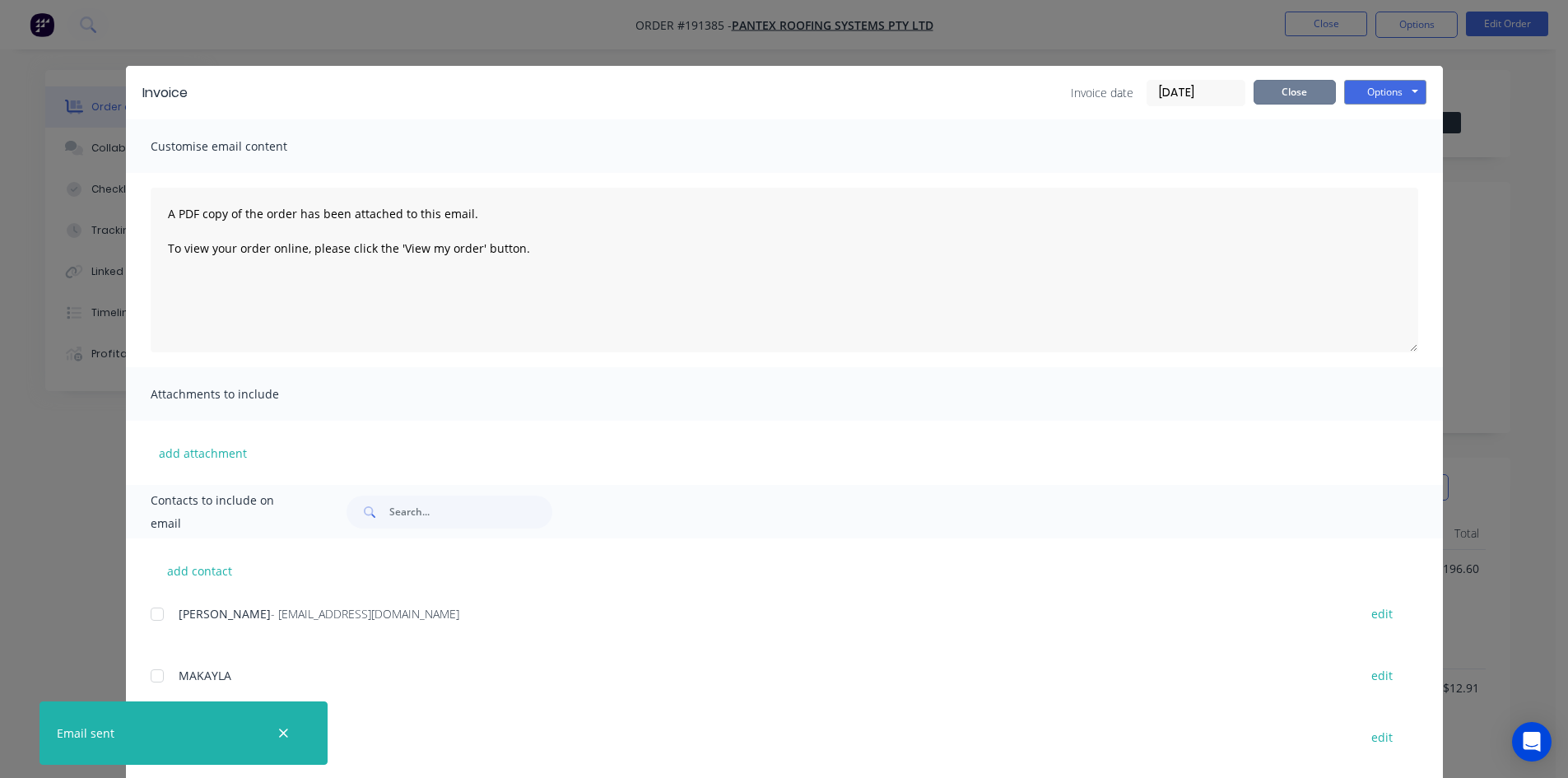
click at [1295, 101] on button "Close" at bounding box center [1295, 92] width 83 height 25
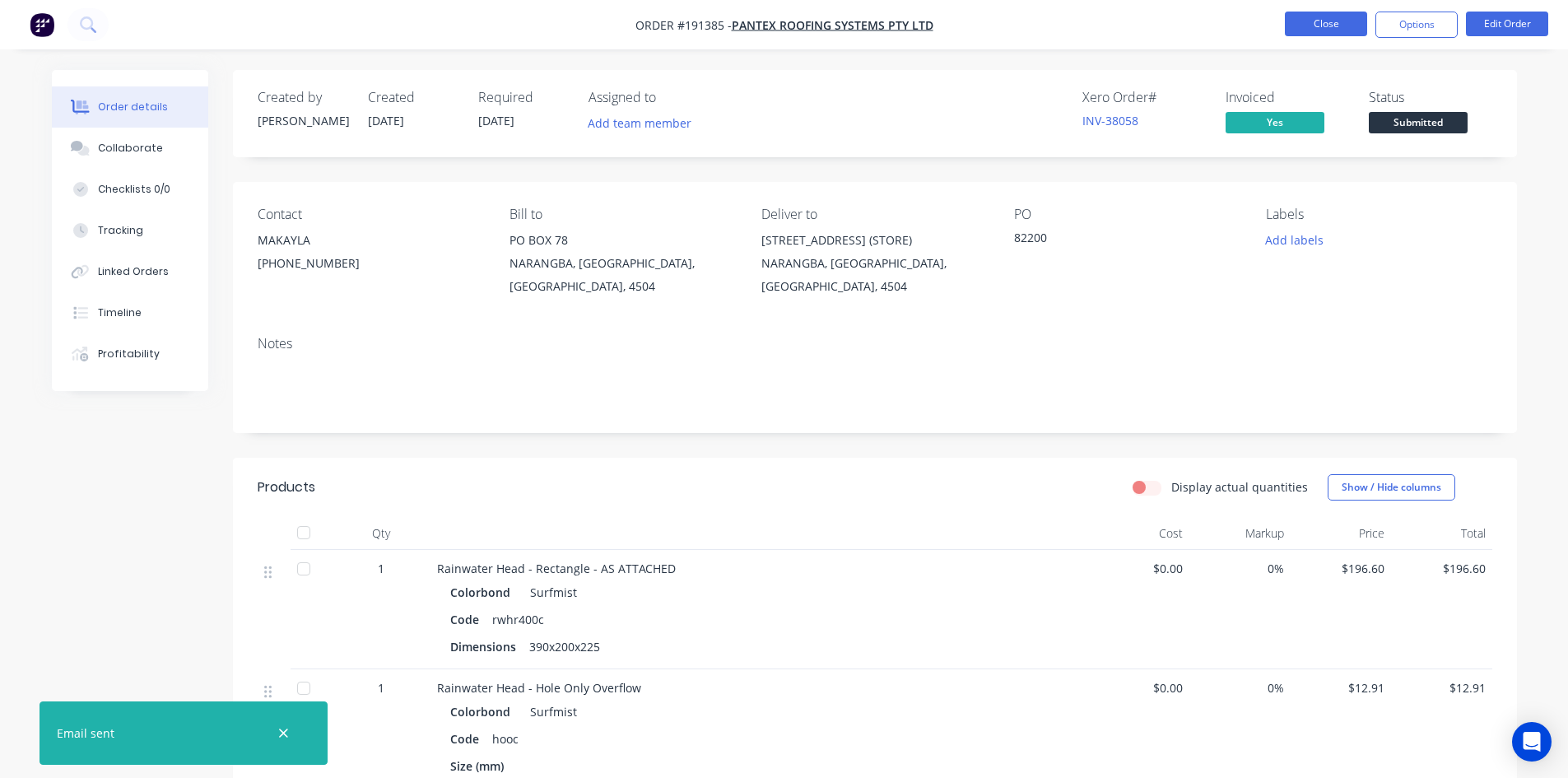
click at [1306, 23] on button "Close" at bounding box center [1326, 24] width 83 height 25
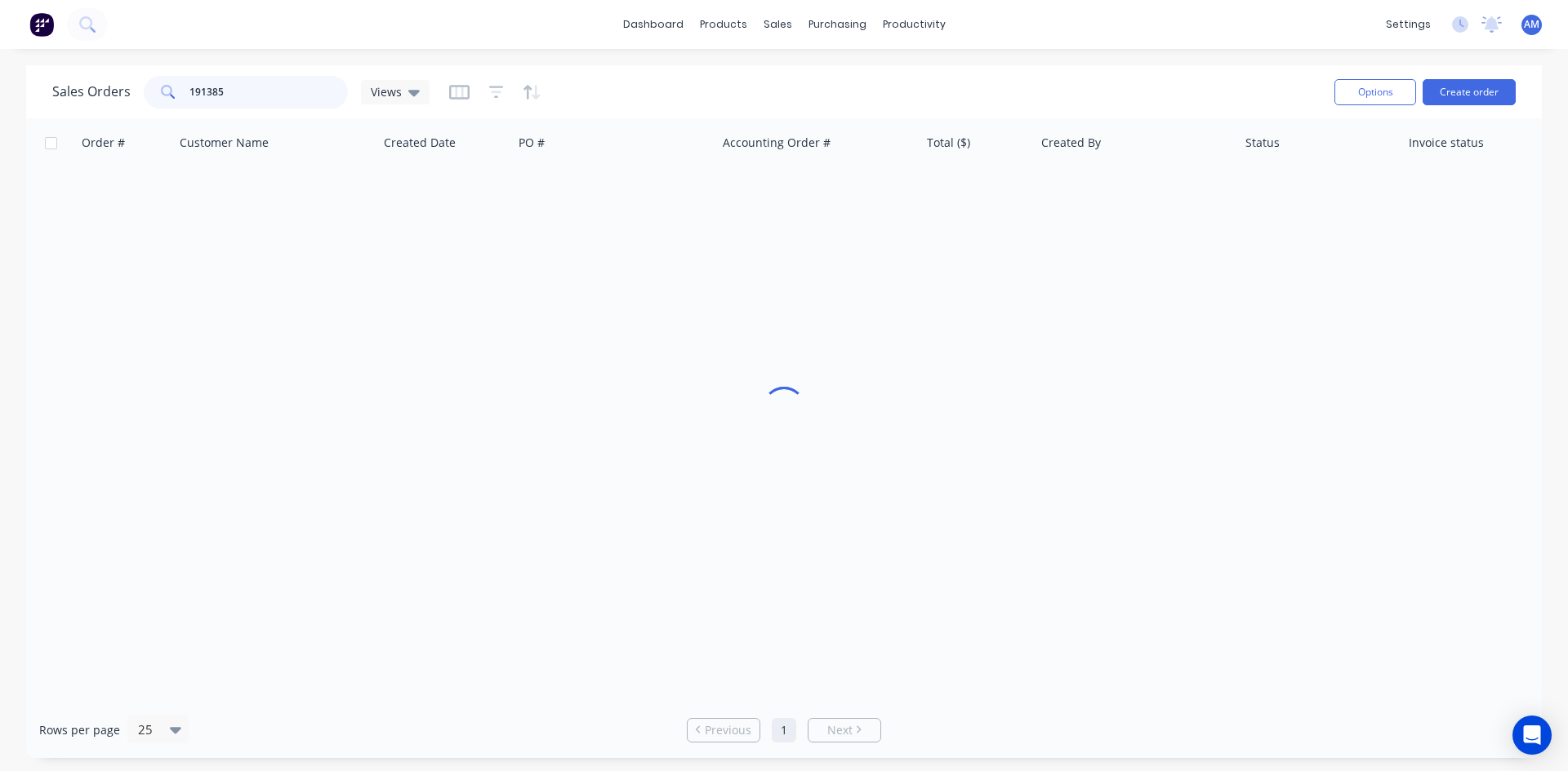
drag, startPoint x: 248, startPoint y: 92, endPoint x: 135, endPoint y: 90, distance: 113.0
click at [135, 90] on div "Sales Orders 191385 Views" at bounding box center [240, 92] width 377 height 33
type input "191339"
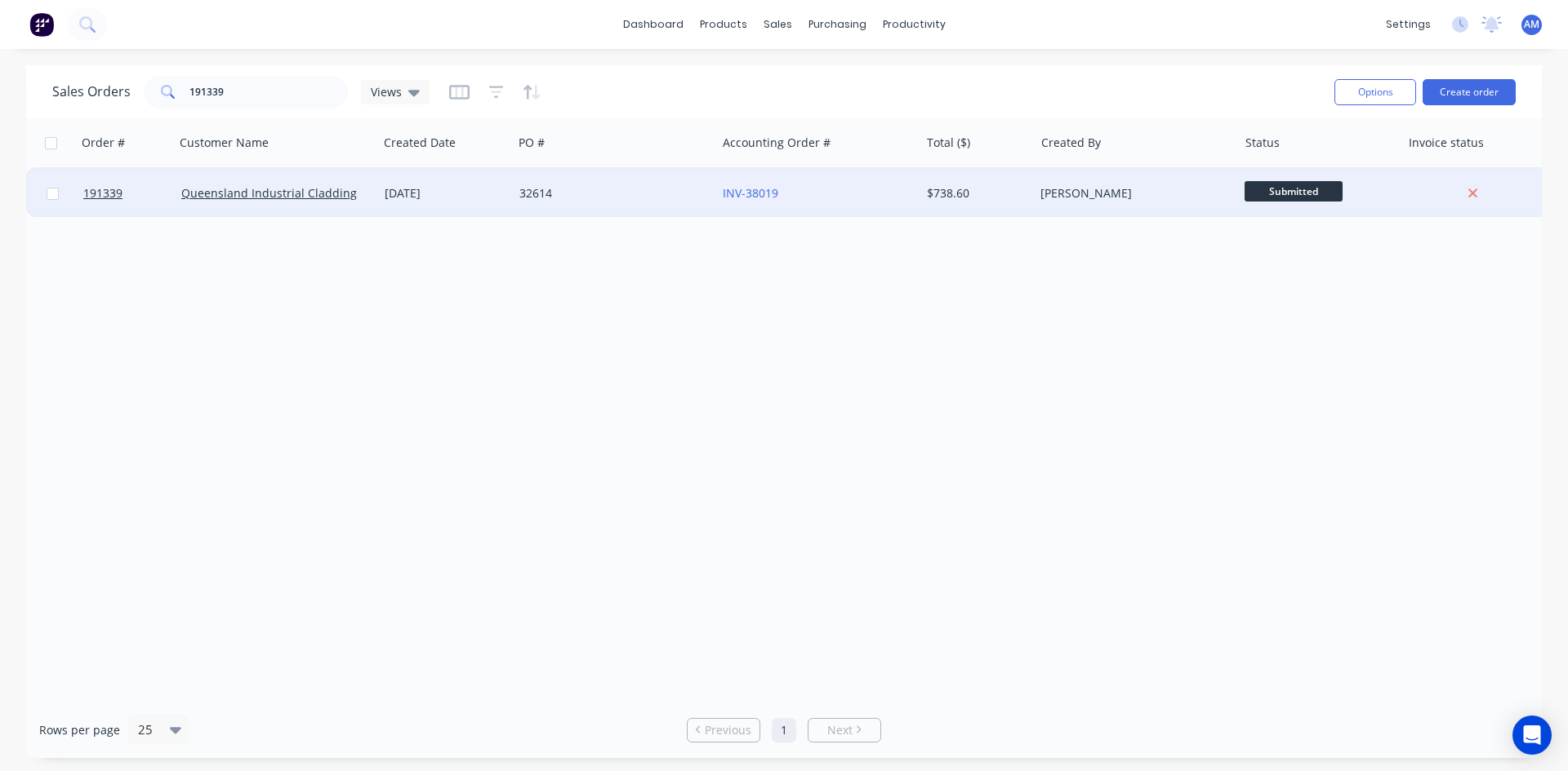
click at [689, 196] on div "32614" at bounding box center [609, 194] width 181 height 16
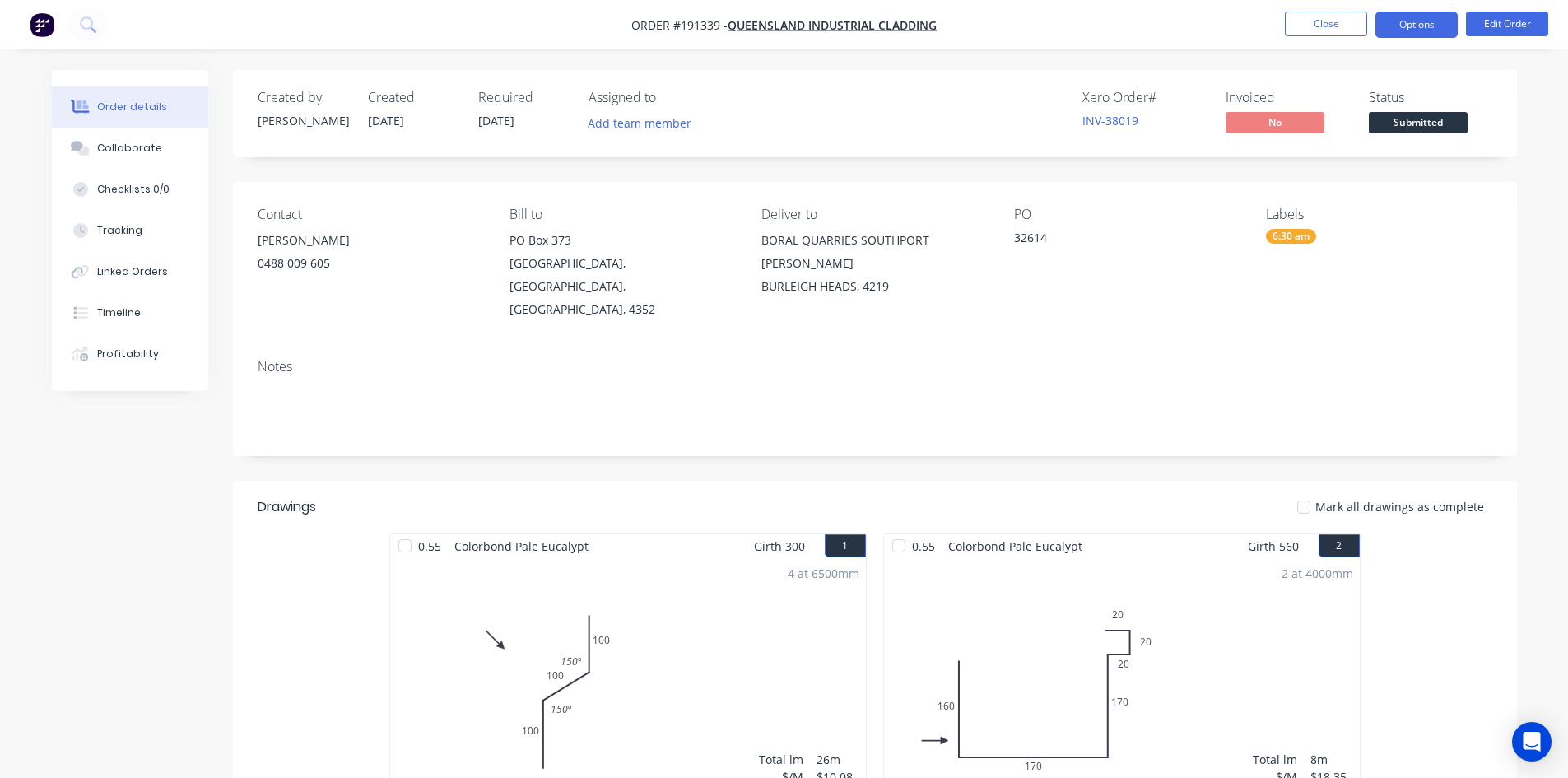
click at [1405, 19] on button "Options" at bounding box center [1417, 25] width 83 height 27
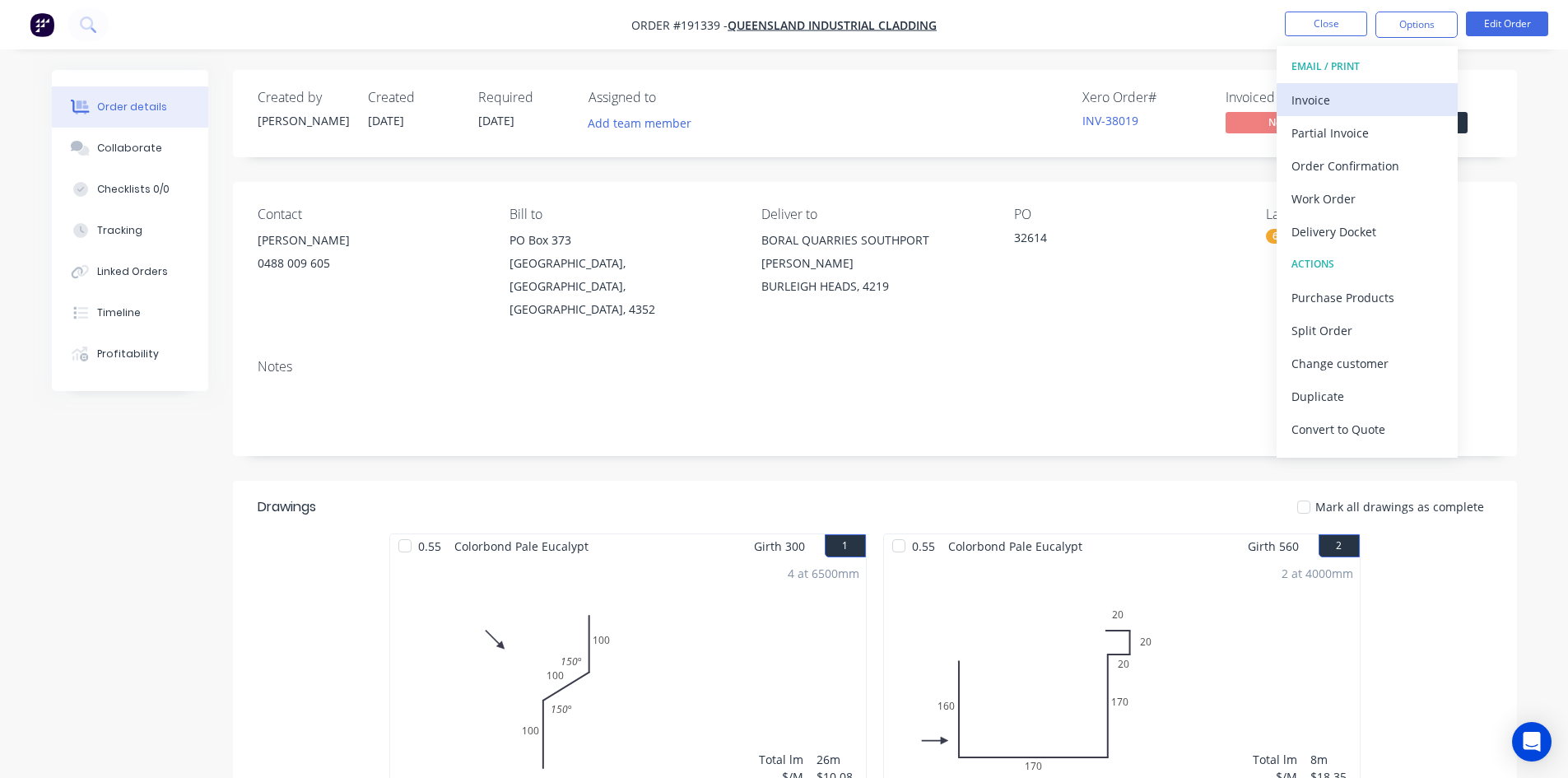
click at [1379, 91] on div "Invoice" at bounding box center [1367, 100] width 151 height 24
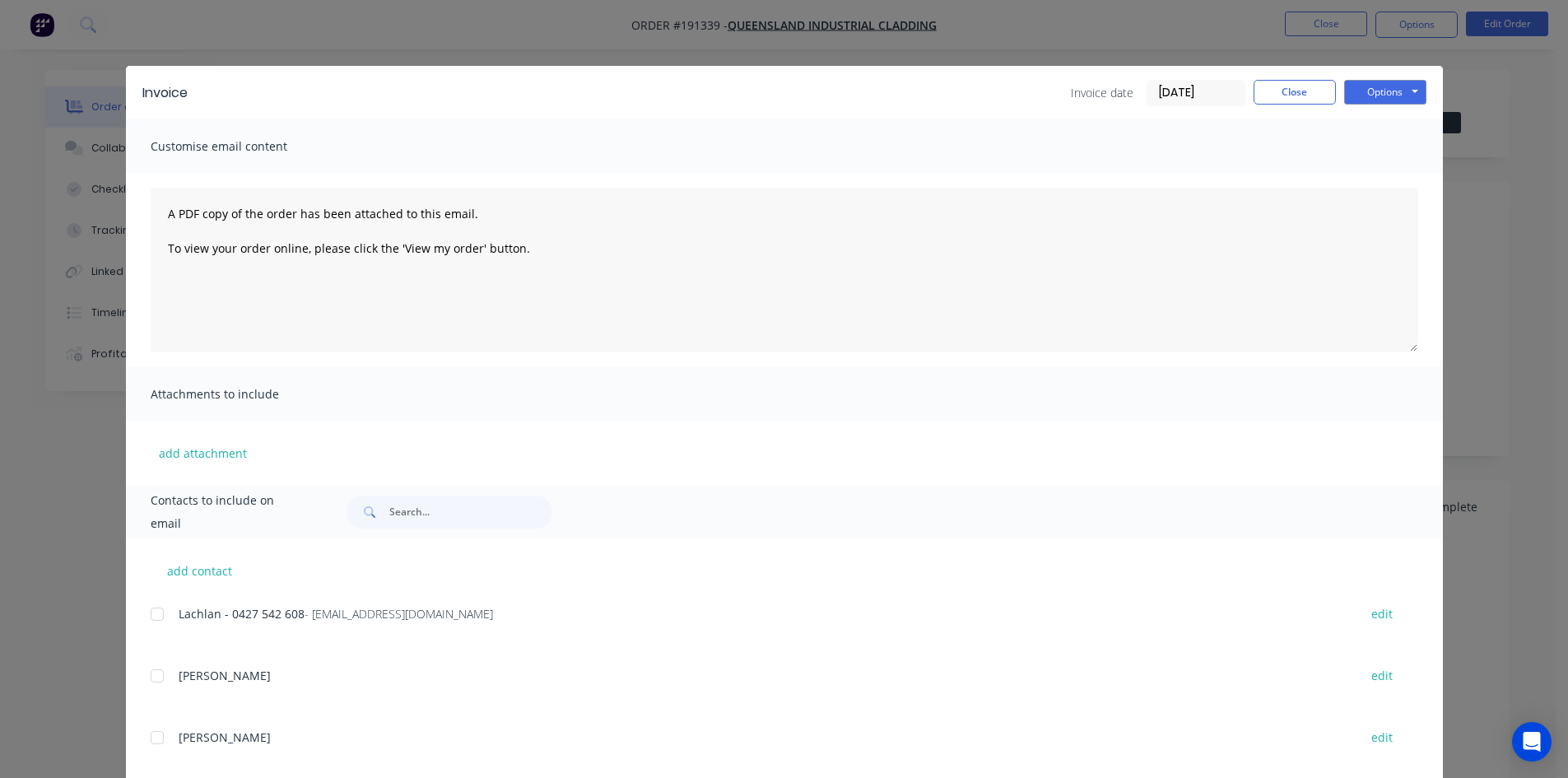
click at [151, 610] on div at bounding box center [158, 615] width 33 height 33
click at [1281, 88] on button "Close" at bounding box center [1295, 92] width 83 height 25
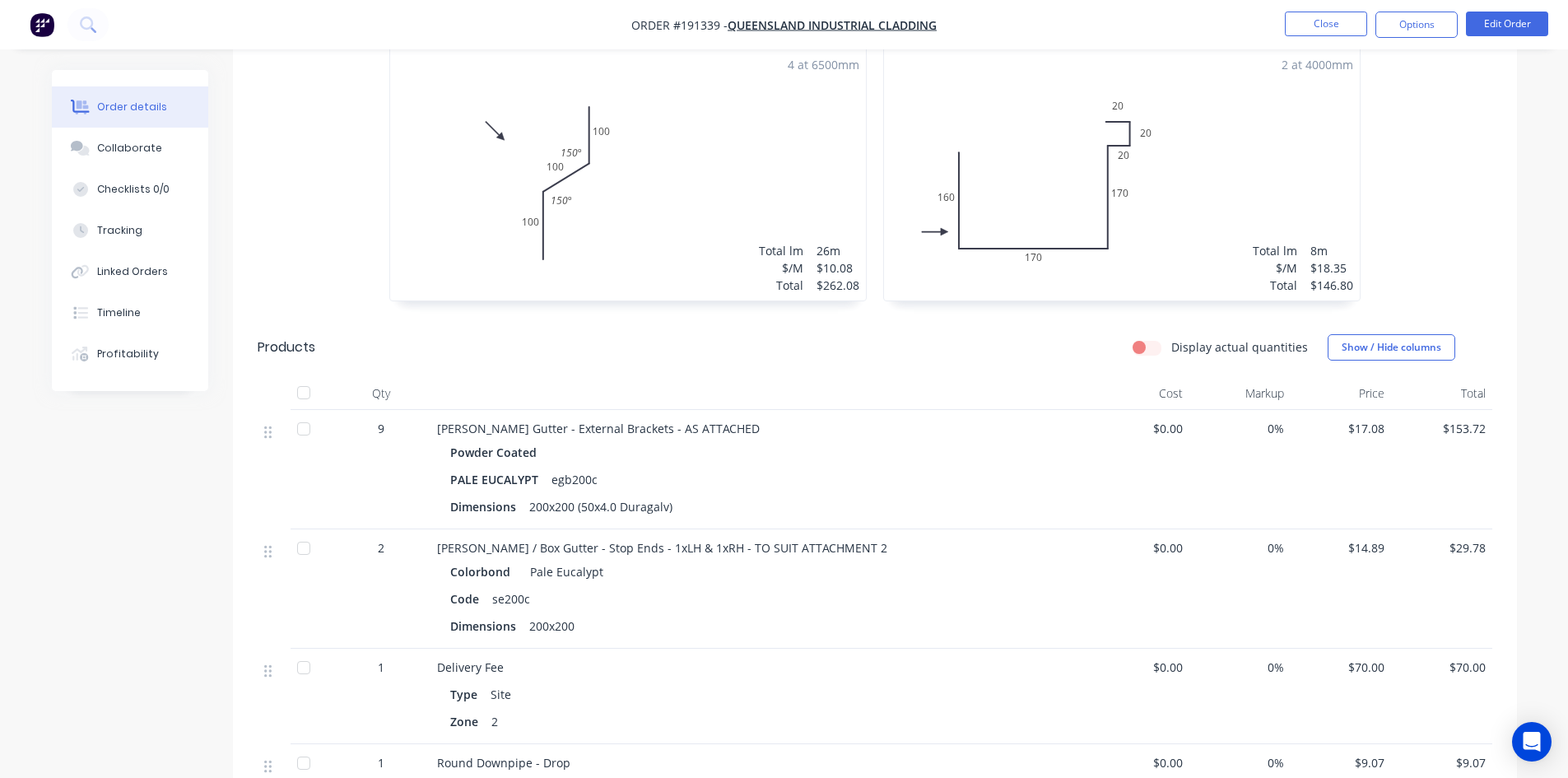
scroll to position [659, 0]
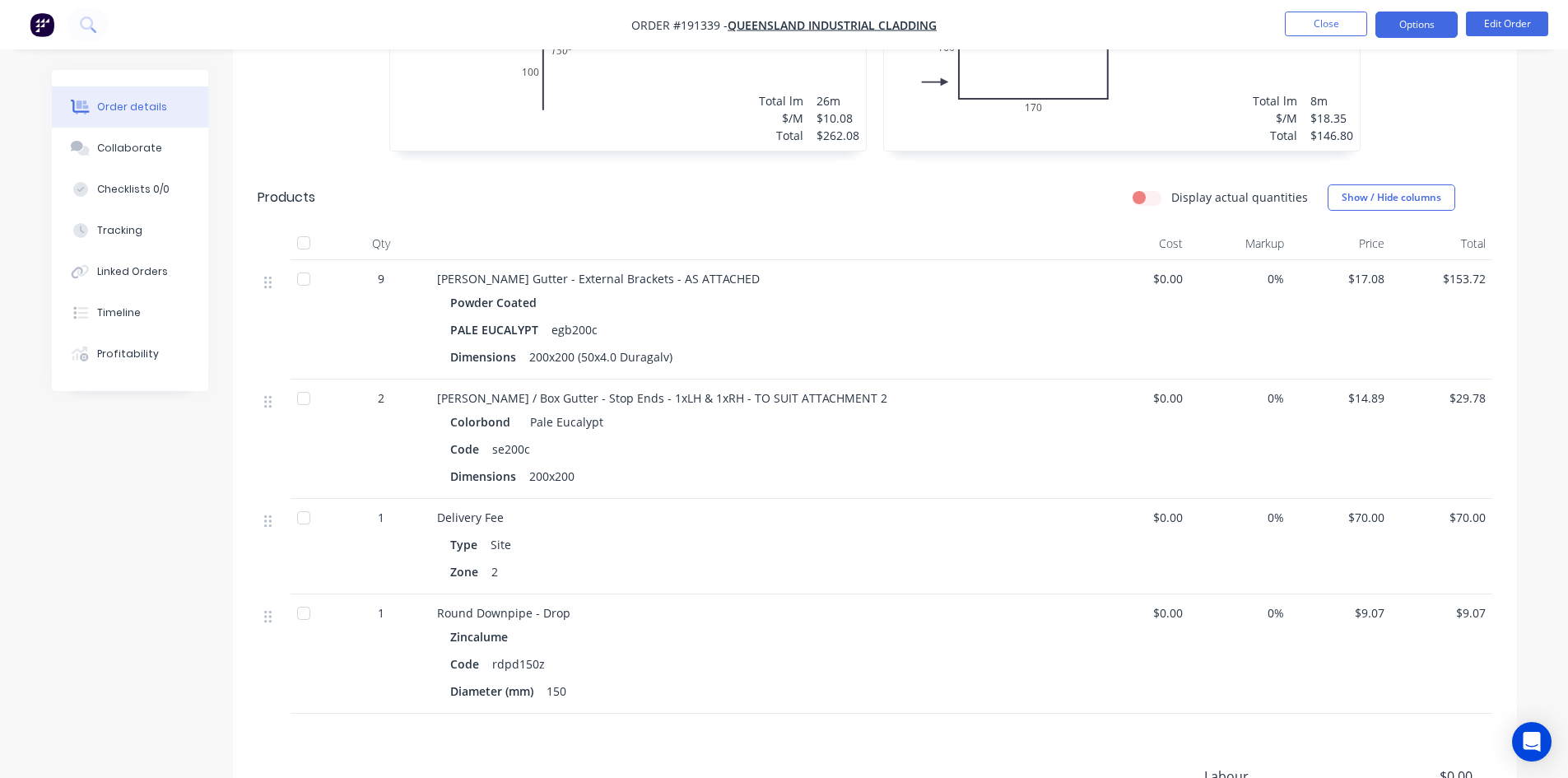
click at [1424, 24] on button "Options" at bounding box center [1417, 25] width 83 height 27
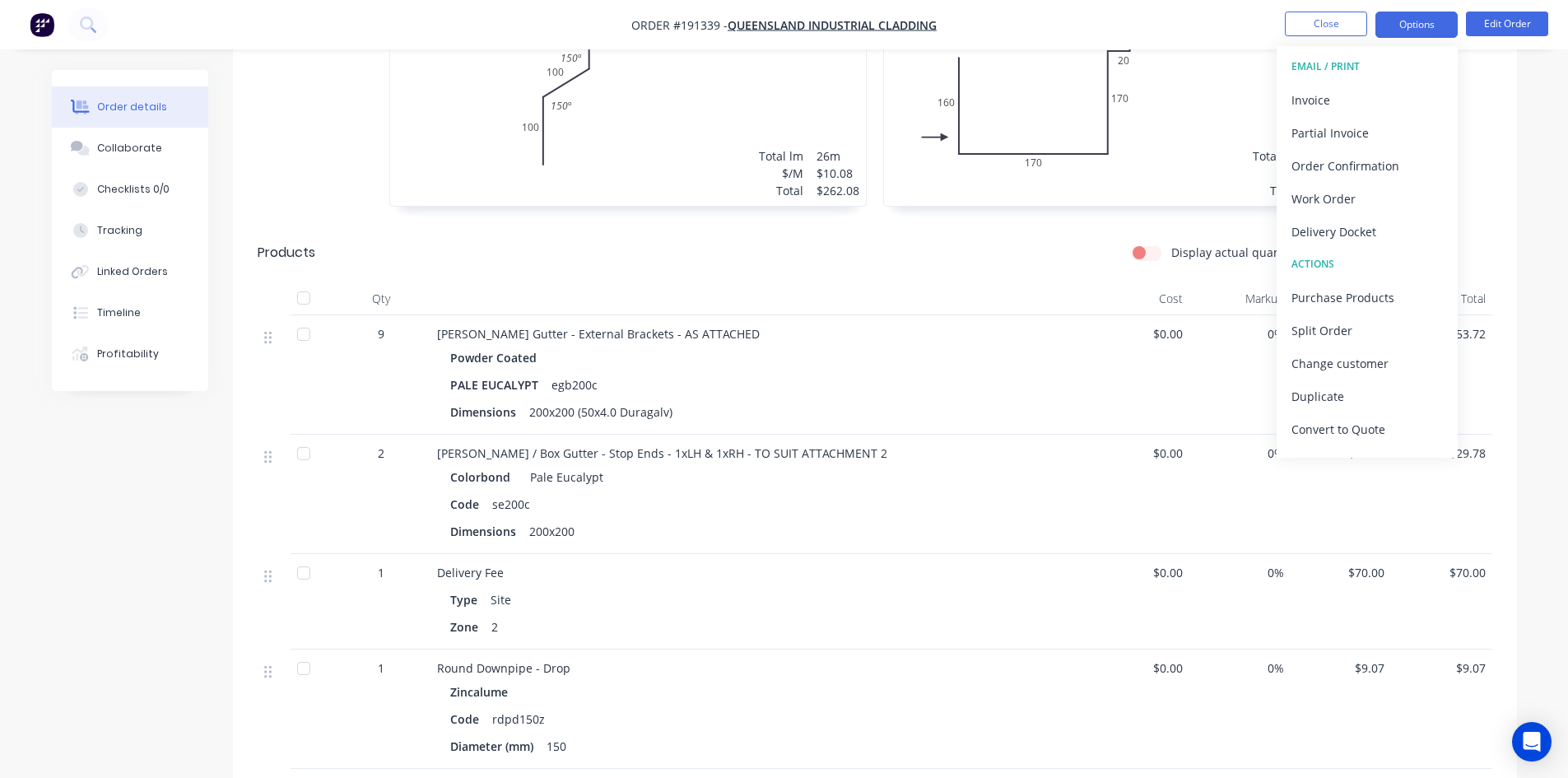
scroll to position [576, 0]
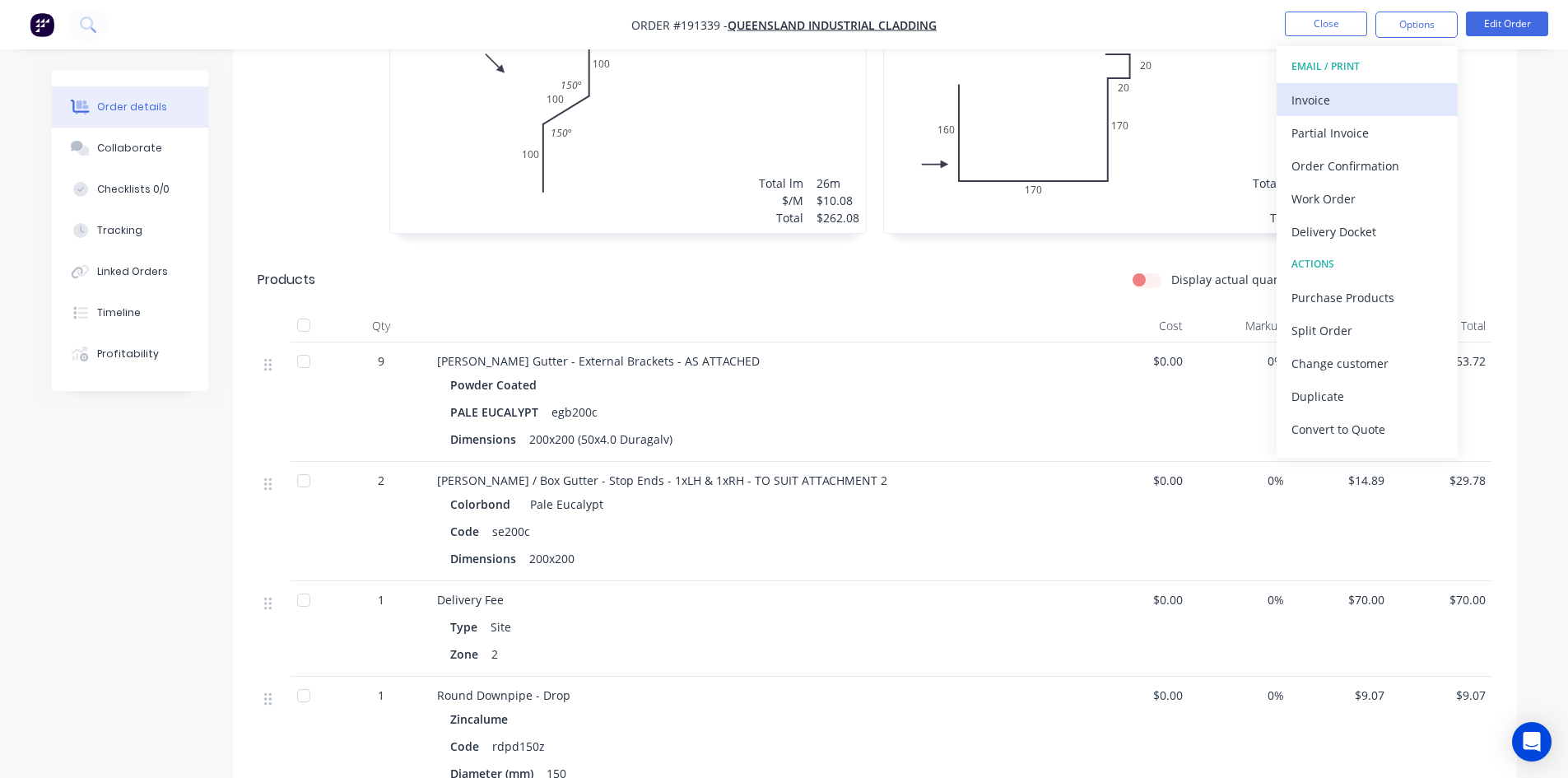
click at [1401, 97] on div "Invoice" at bounding box center [1367, 100] width 151 height 24
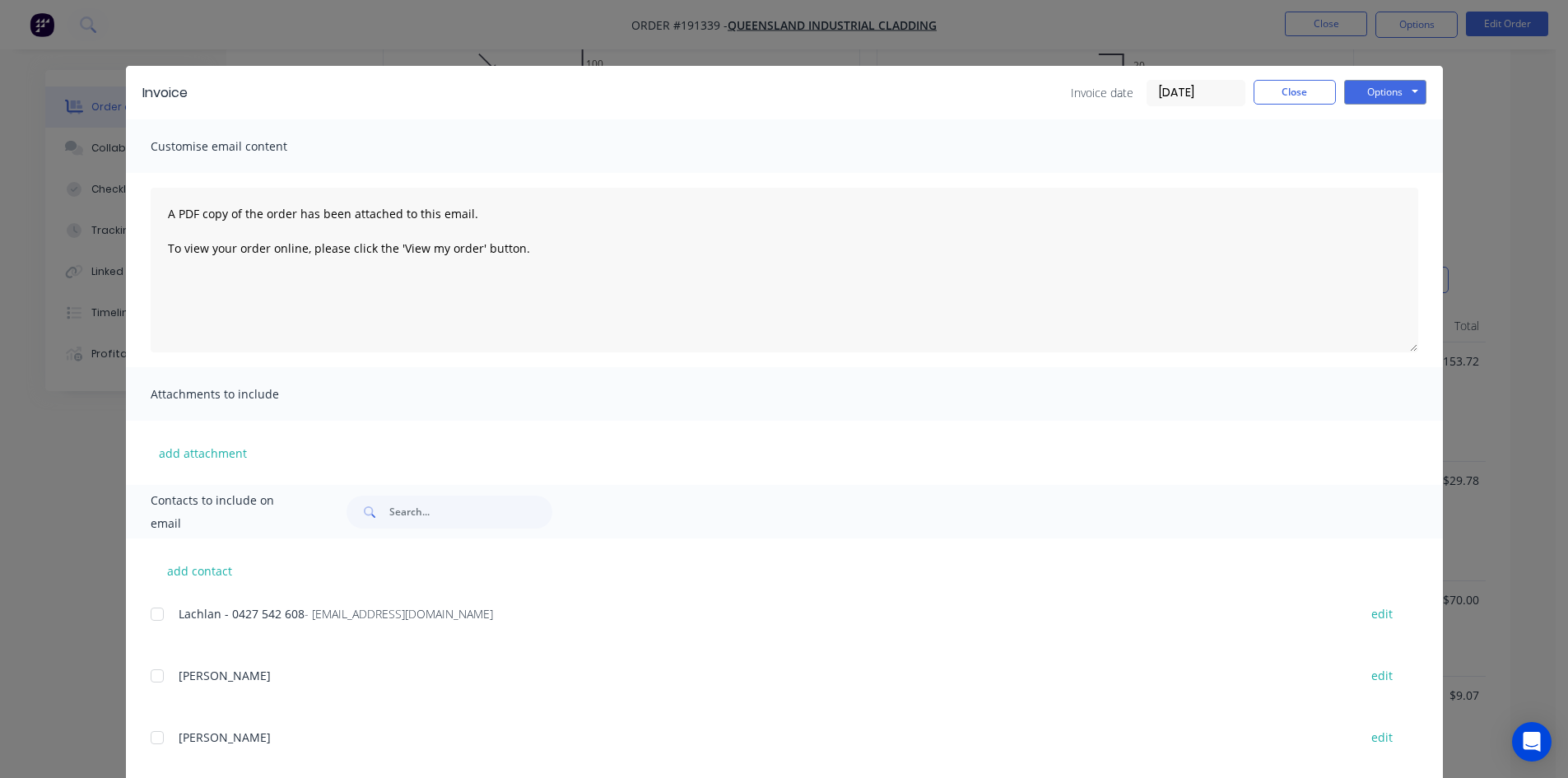
click at [147, 617] on div at bounding box center [158, 615] width 33 height 33
click at [1405, 92] on button "Options" at bounding box center [1386, 92] width 83 height 25
click at [1391, 165] on button "Email" at bounding box center [1397, 176] width 105 height 28
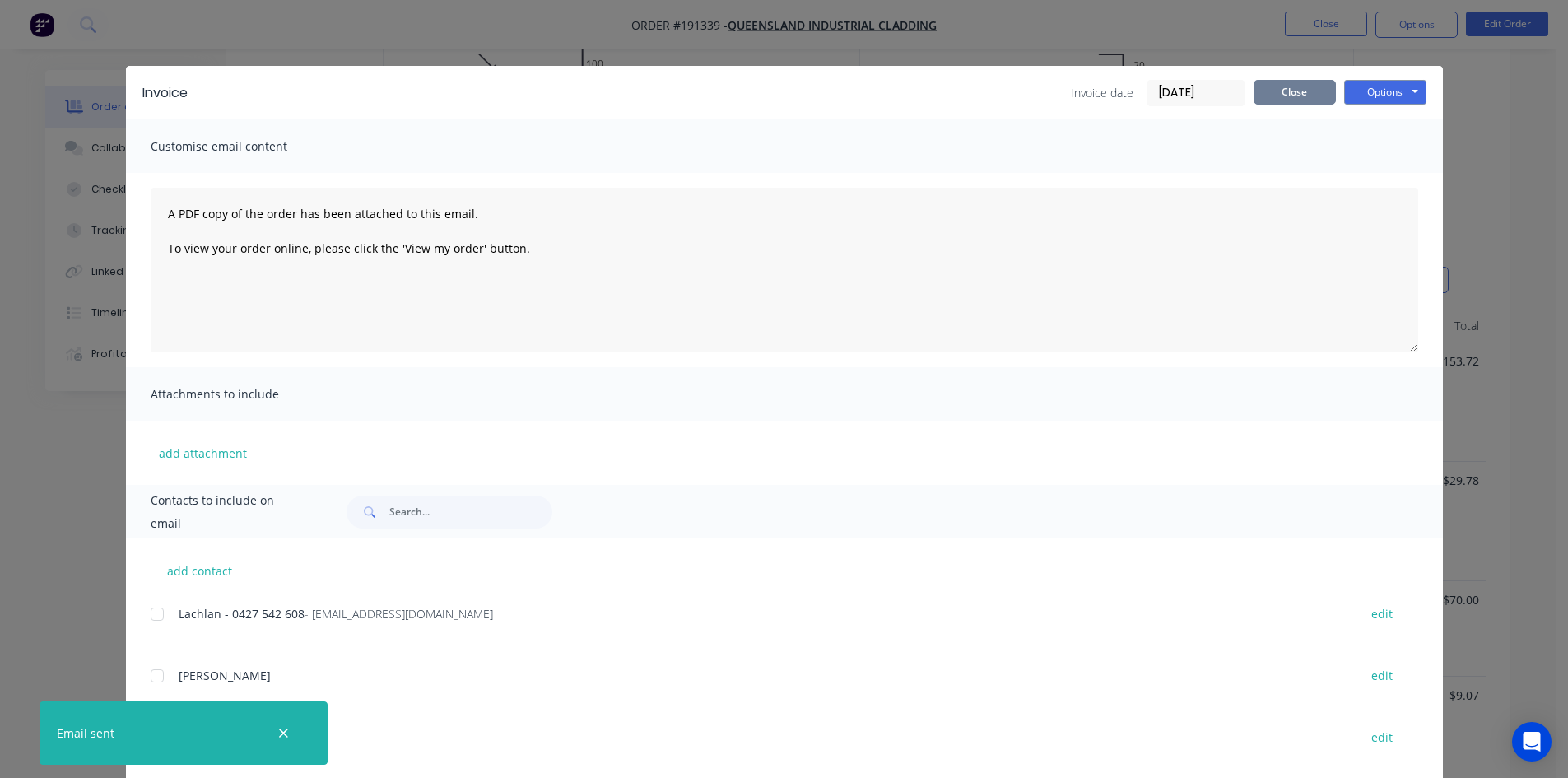
click at [1286, 101] on button "Close" at bounding box center [1295, 92] width 83 height 25
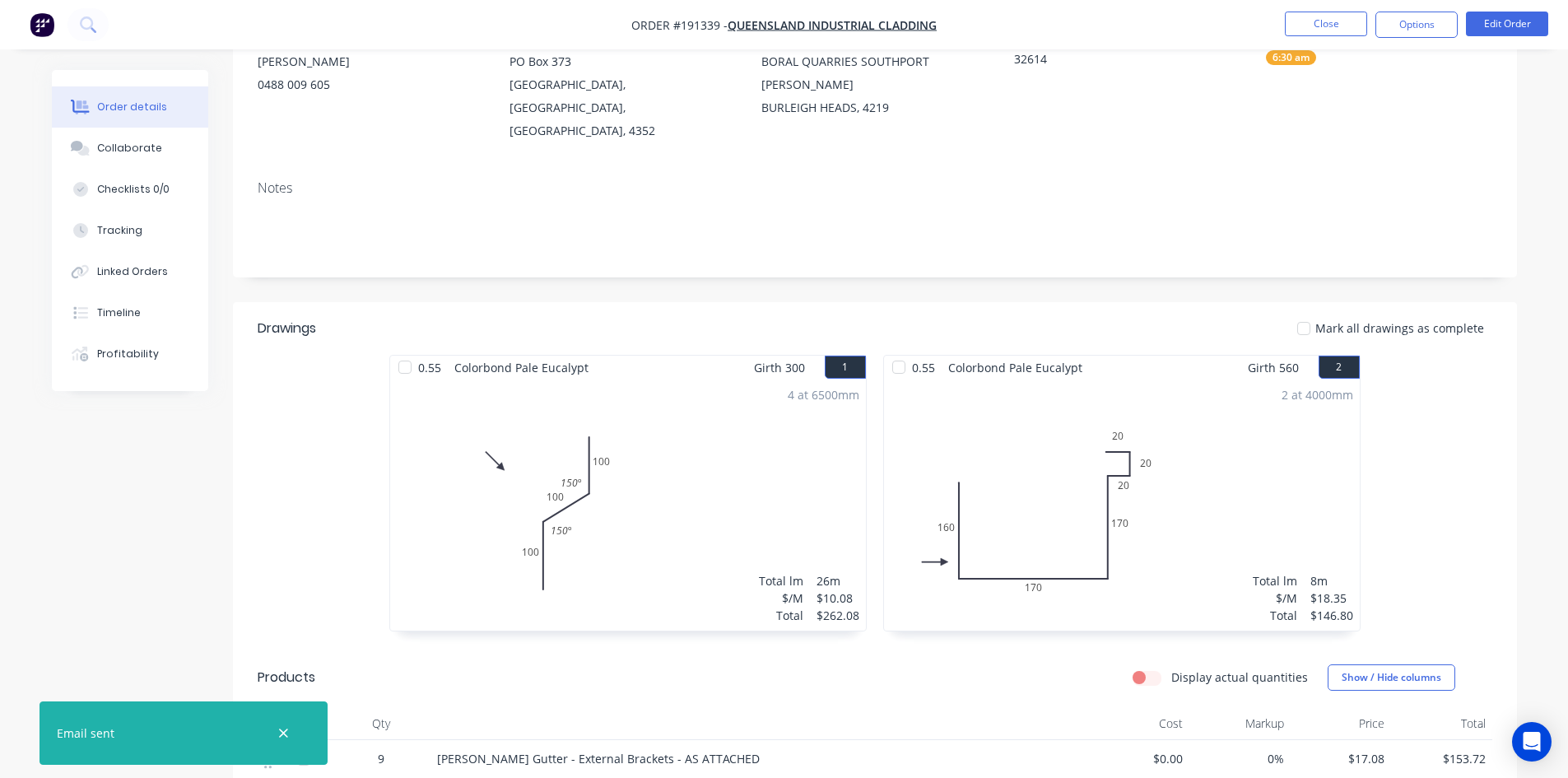
scroll to position [41, 0]
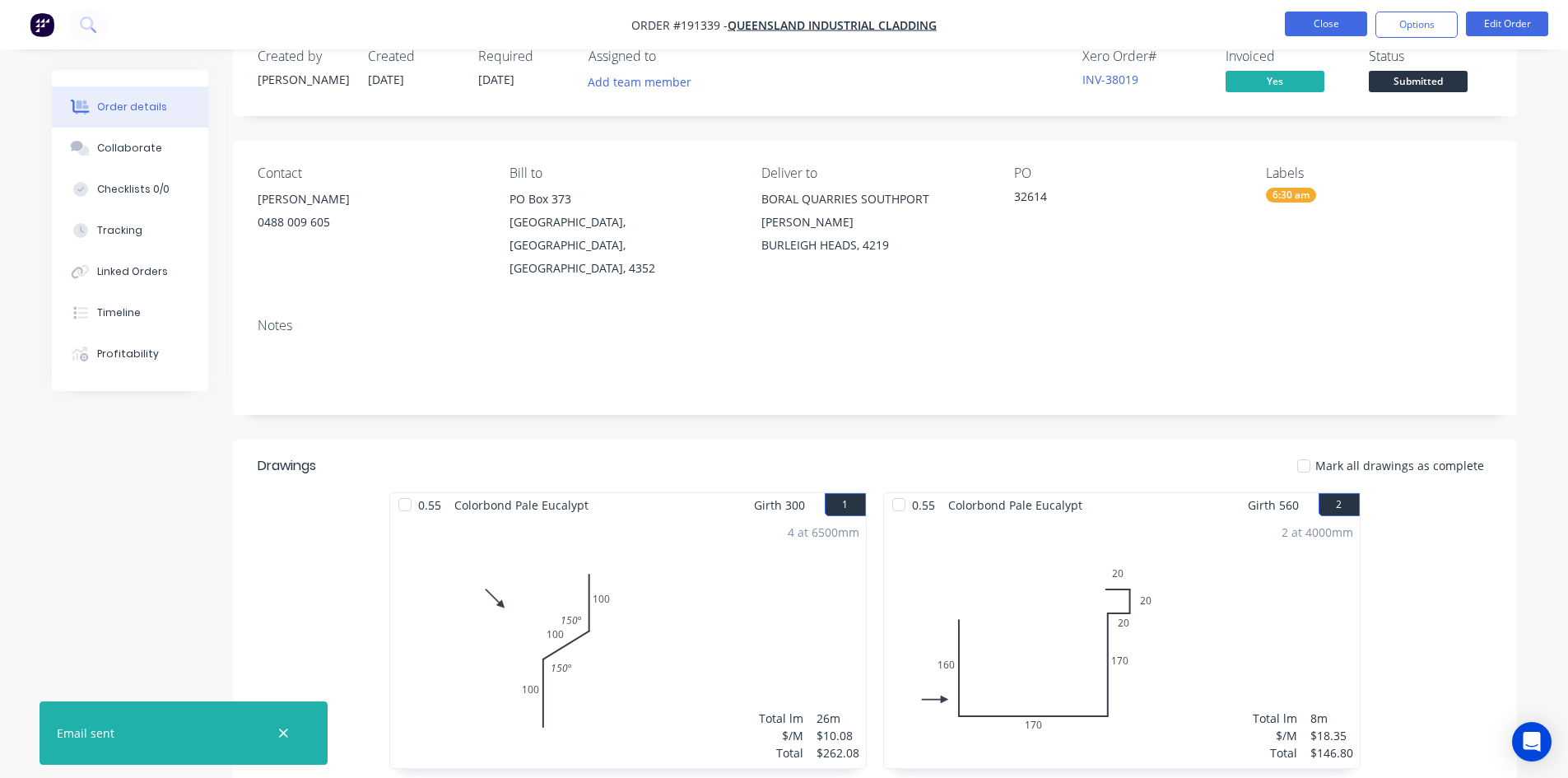
click at [1320, 17] on button "Close" at bounding box center [1326, 24] width 83 height 25
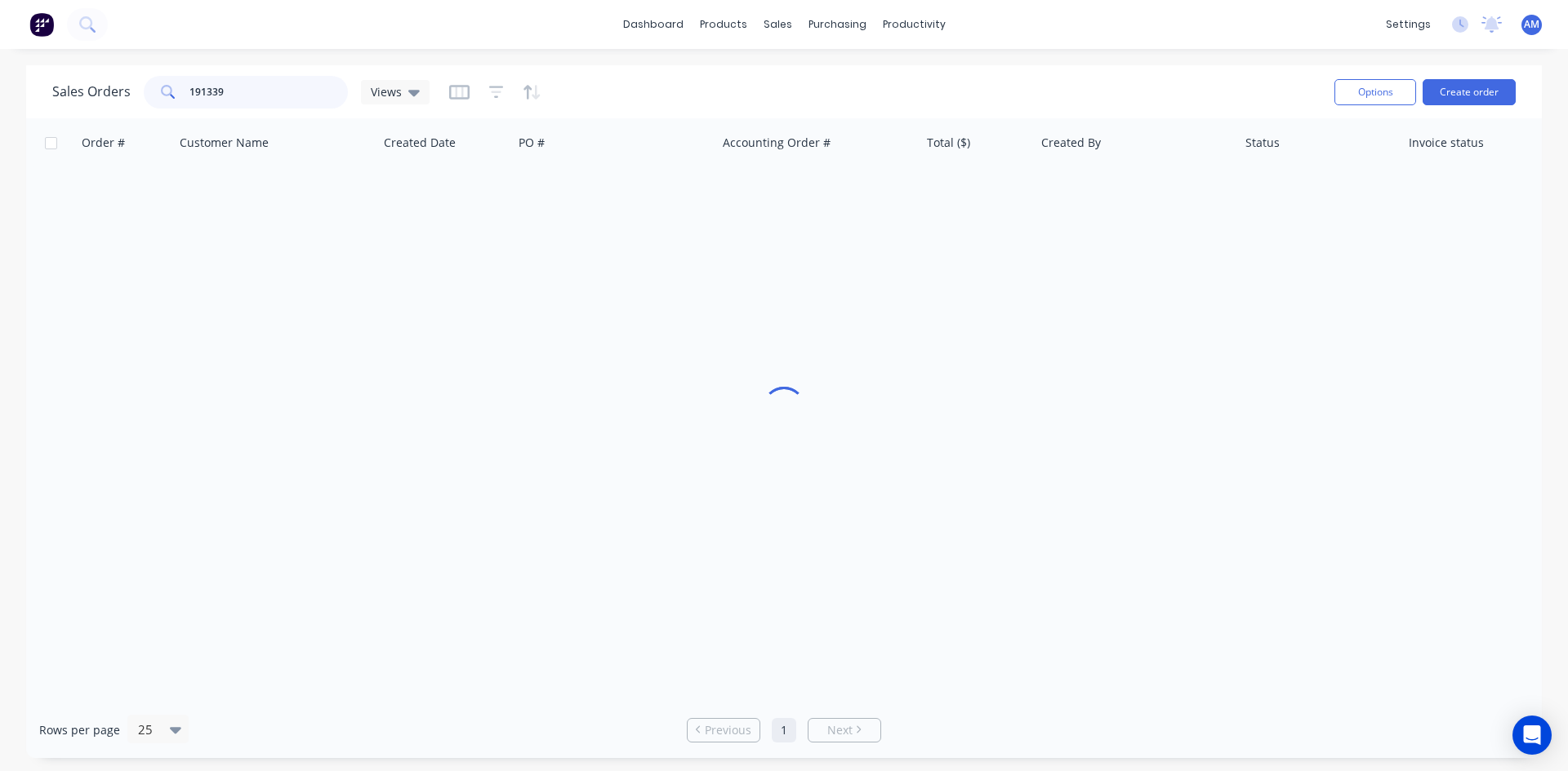
click at [128, 101] on div "Sales Orders 191339 Views" at bounding box center [240, 92] width 377 height 33
type input "191527"
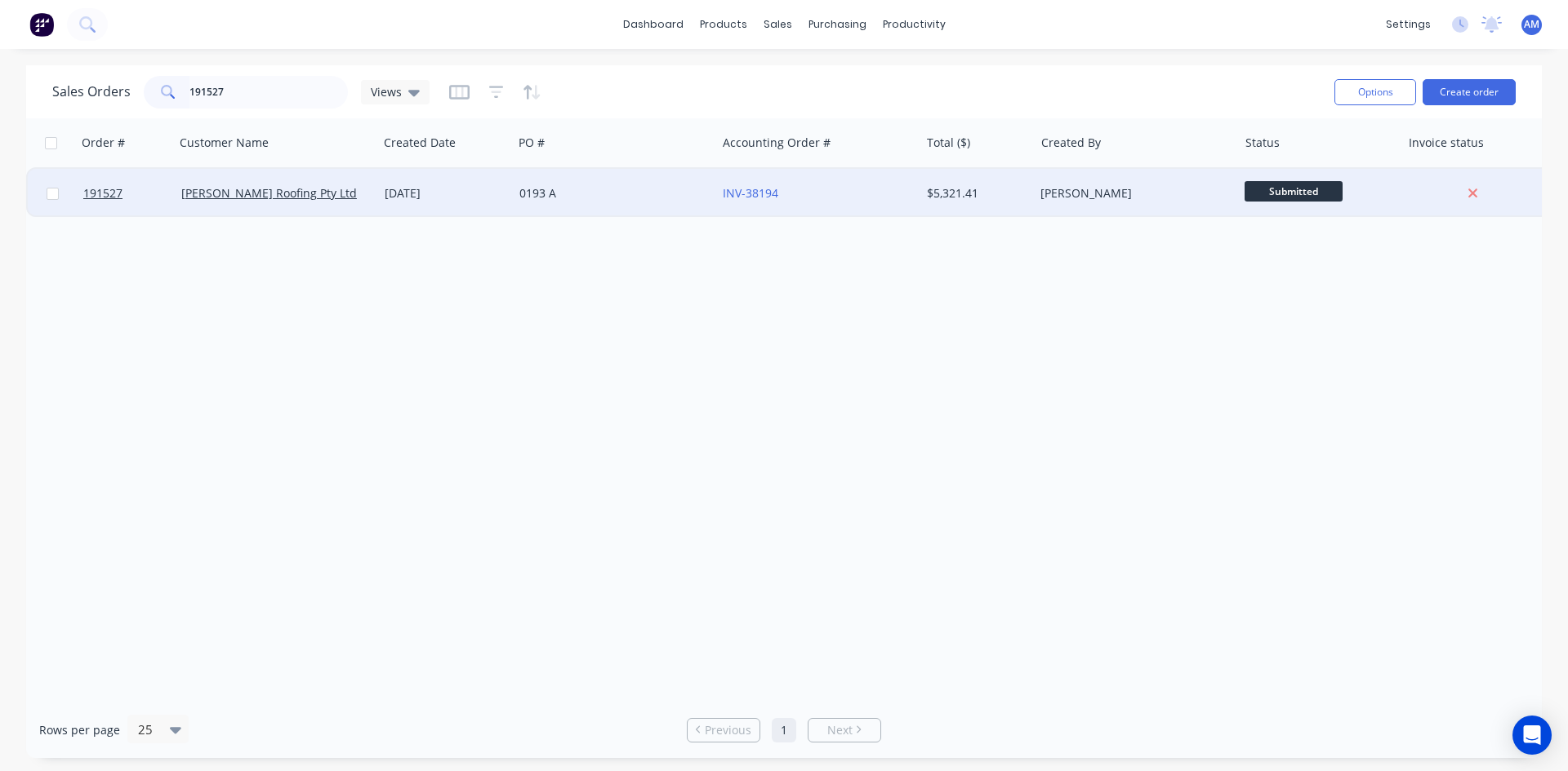
click at [672, 204] on div "0193 A" at bounding box center [615, 194] width 204 height 49
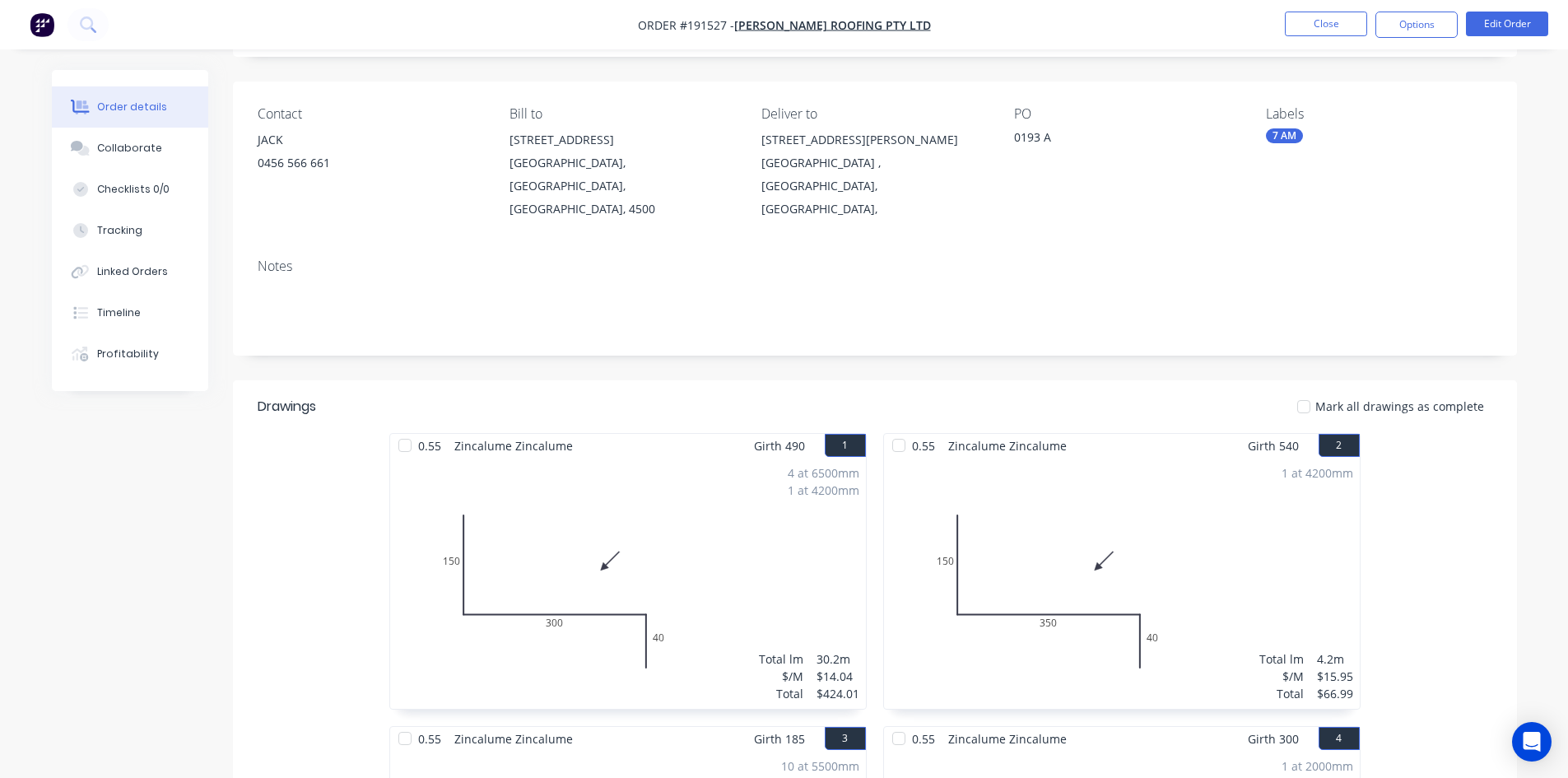
scroll to position [83, 0]
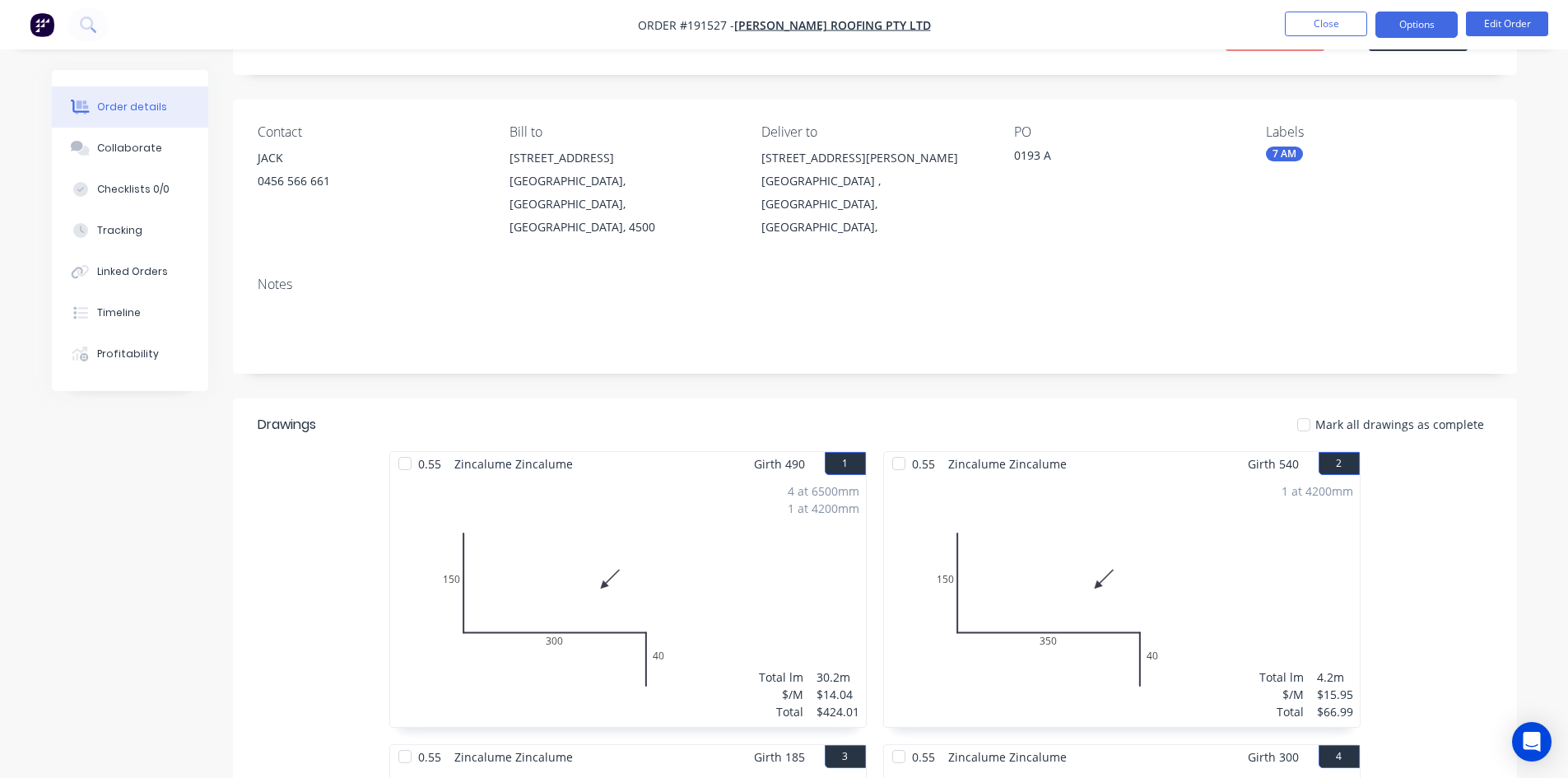
click at [1412, 28] on button "Options" at bounding box center [1417, 25] width 83 height 27
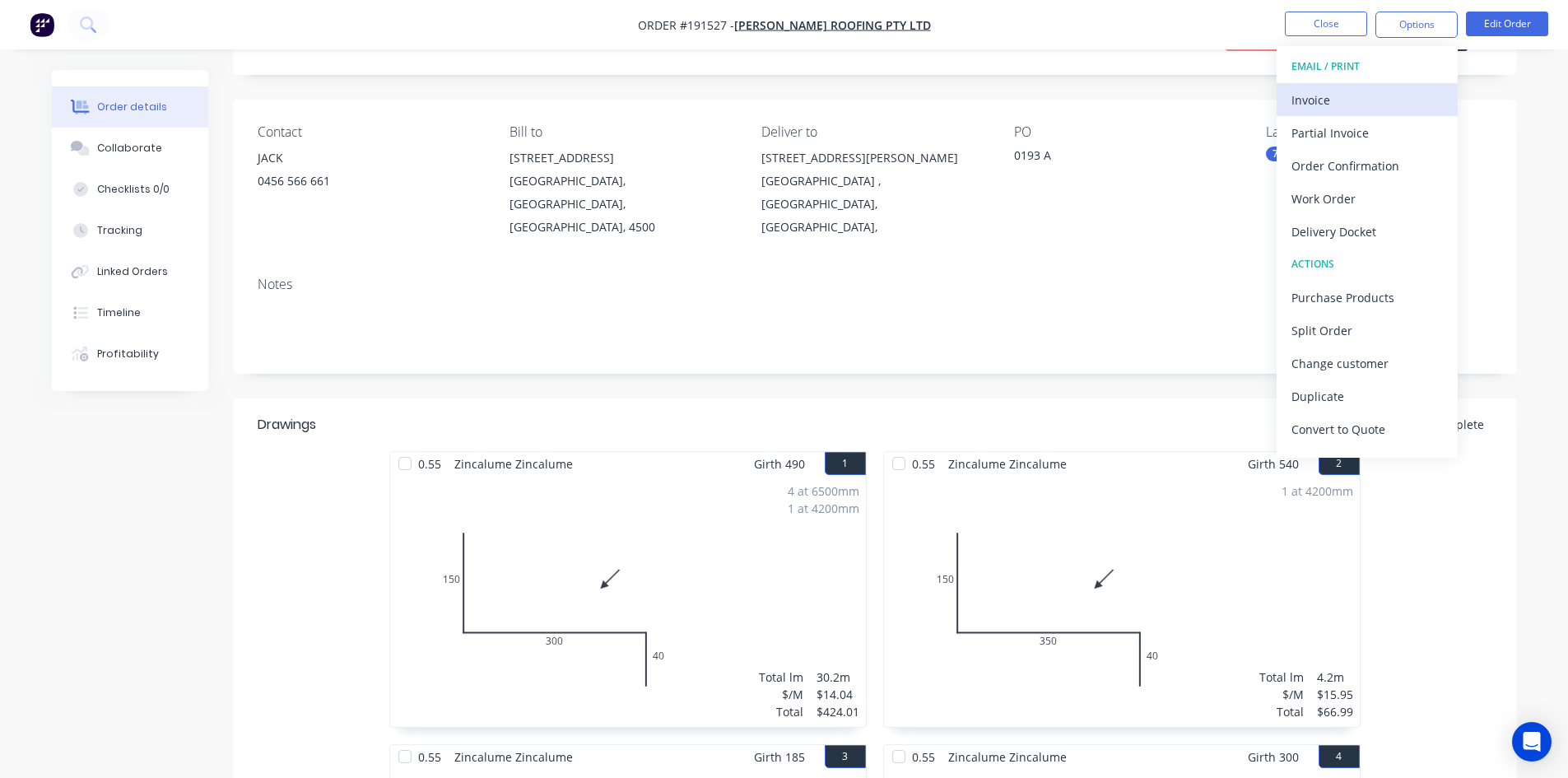
click at [1373, 95] on div "Invoice" at bounding box center [1367, 100] width 151 height 24
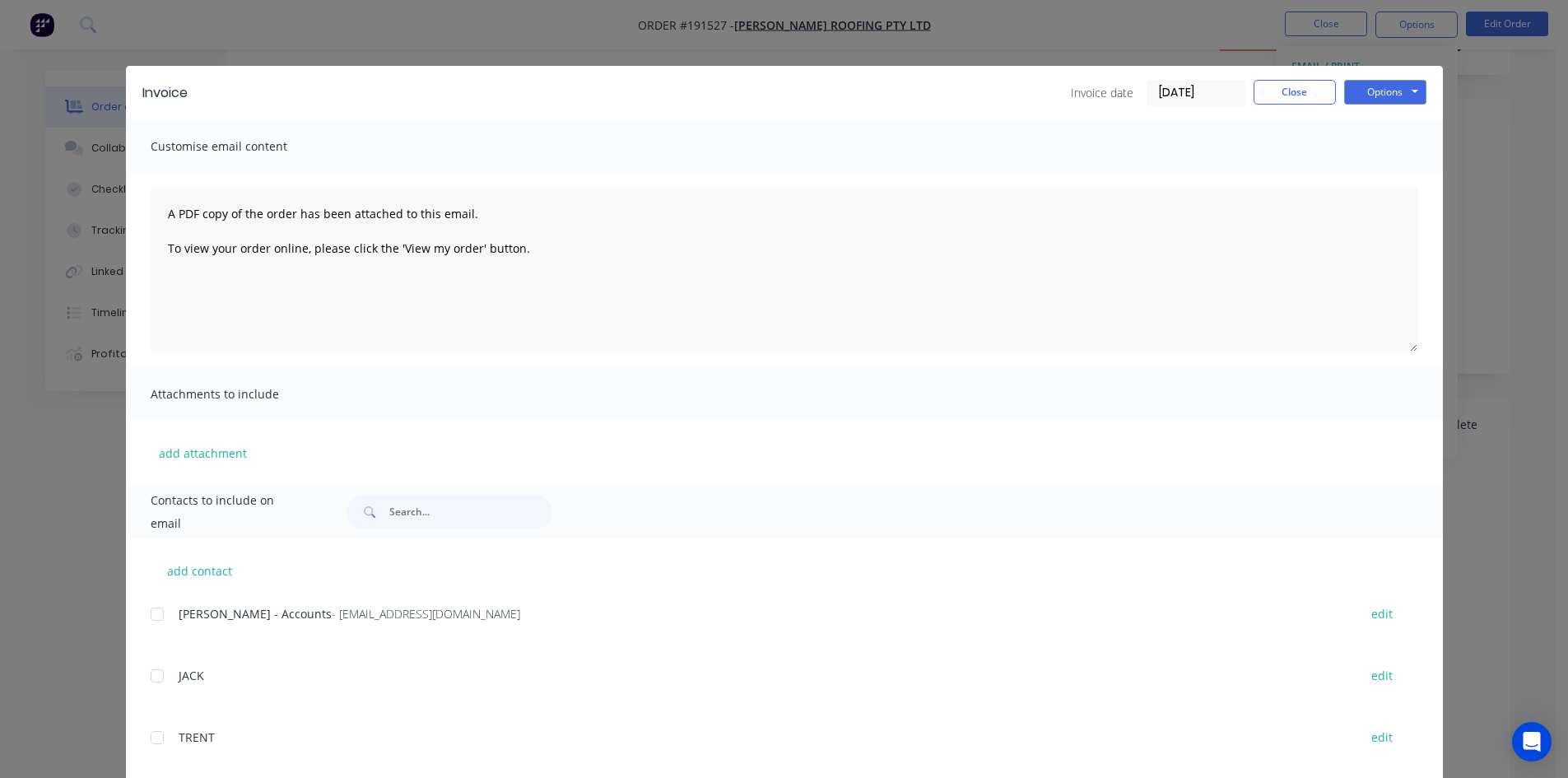
click at [146, 617] on div at bounding box center [158, 615] width 33 height 33
click at [1391, 93] on button "Options" at bounding box center [1386, 92] width 83 height 25
click at [1383, 168] on button "Email" at bounding box center [1397, 176] width 105 height 28
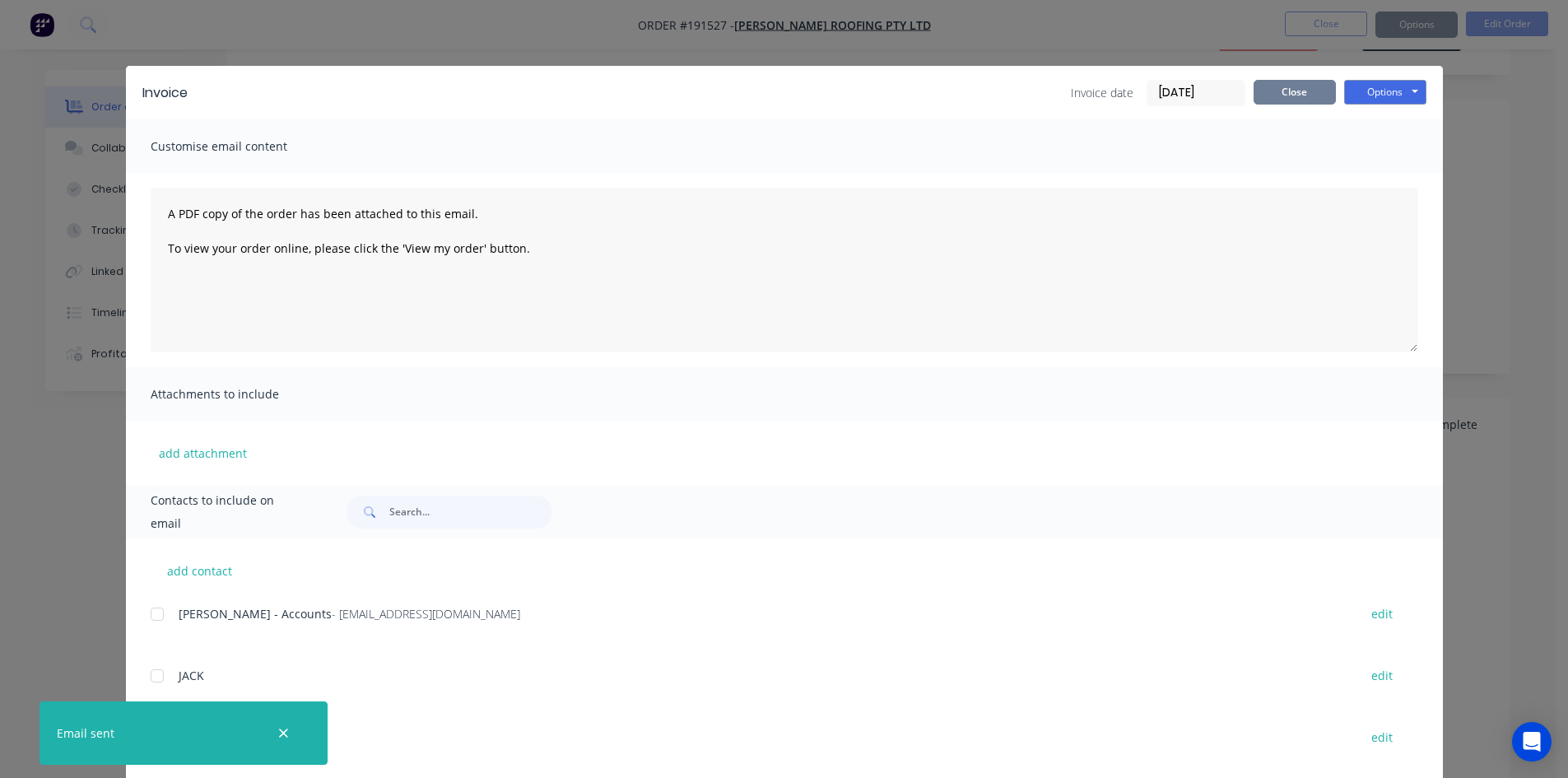
click at [1302, 95] on button "Close" at bounding box center [1295, 92] width 83 height 25
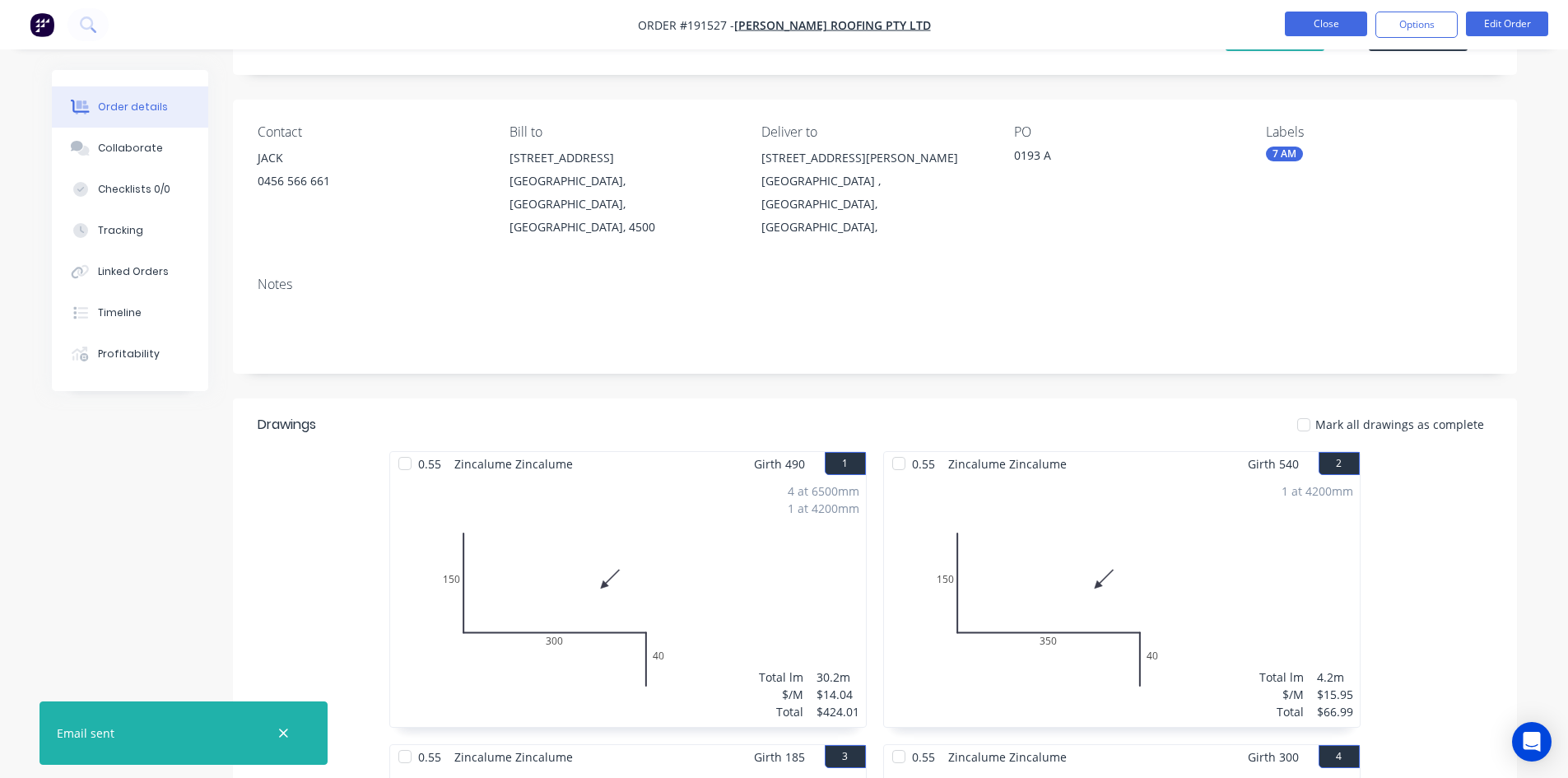
click at [1329, 16] on button "Close" at bounding box center [1326, 24] width 83 height 25
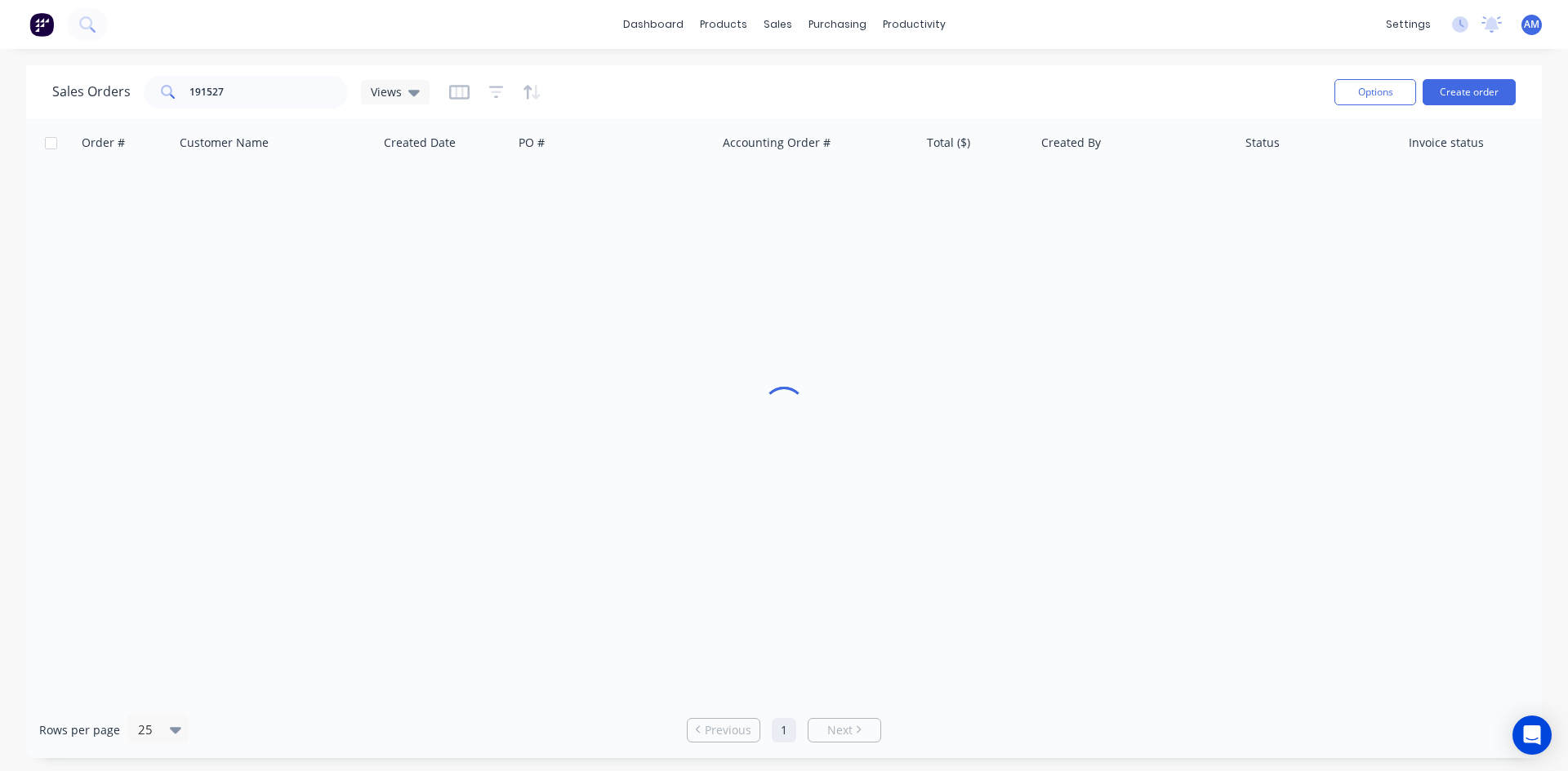
click at [1319, 19] on div "dashboard products sales purchasing productivity dashboard products Product Cat…" at bounding box center [784, 25] width 1568 height 49
drag, startPoint x: 285, startPoint y: 86, endPoint x: 175, endPoint y: 92, distance: 110.2
click at [175, 92] on div "191527" at bounding box center [246, 92] width 204 height 33
type input "191306"
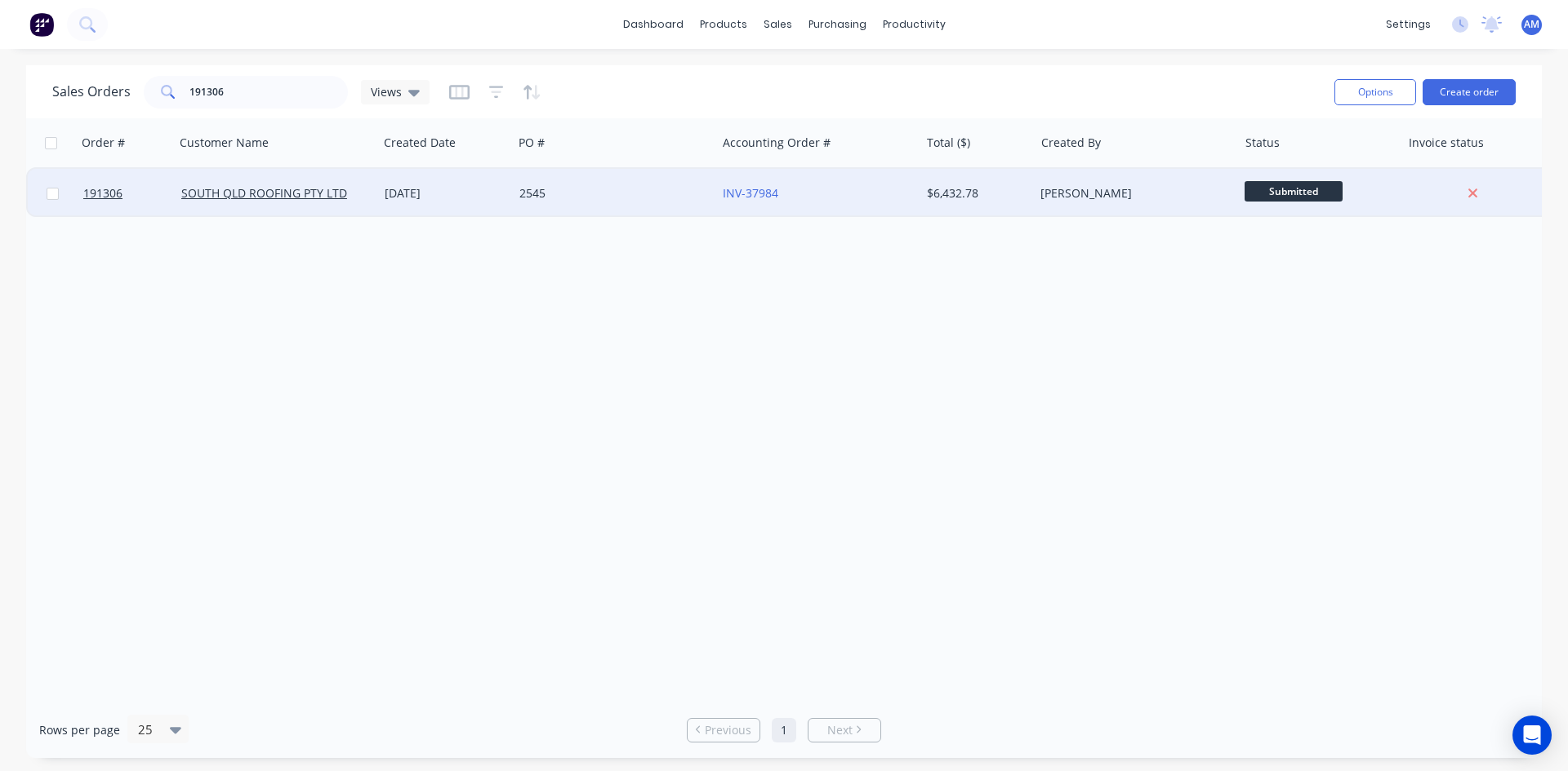
click at [618, 202] on div "2545" at bounding box center [615, 194] width 204 height 49
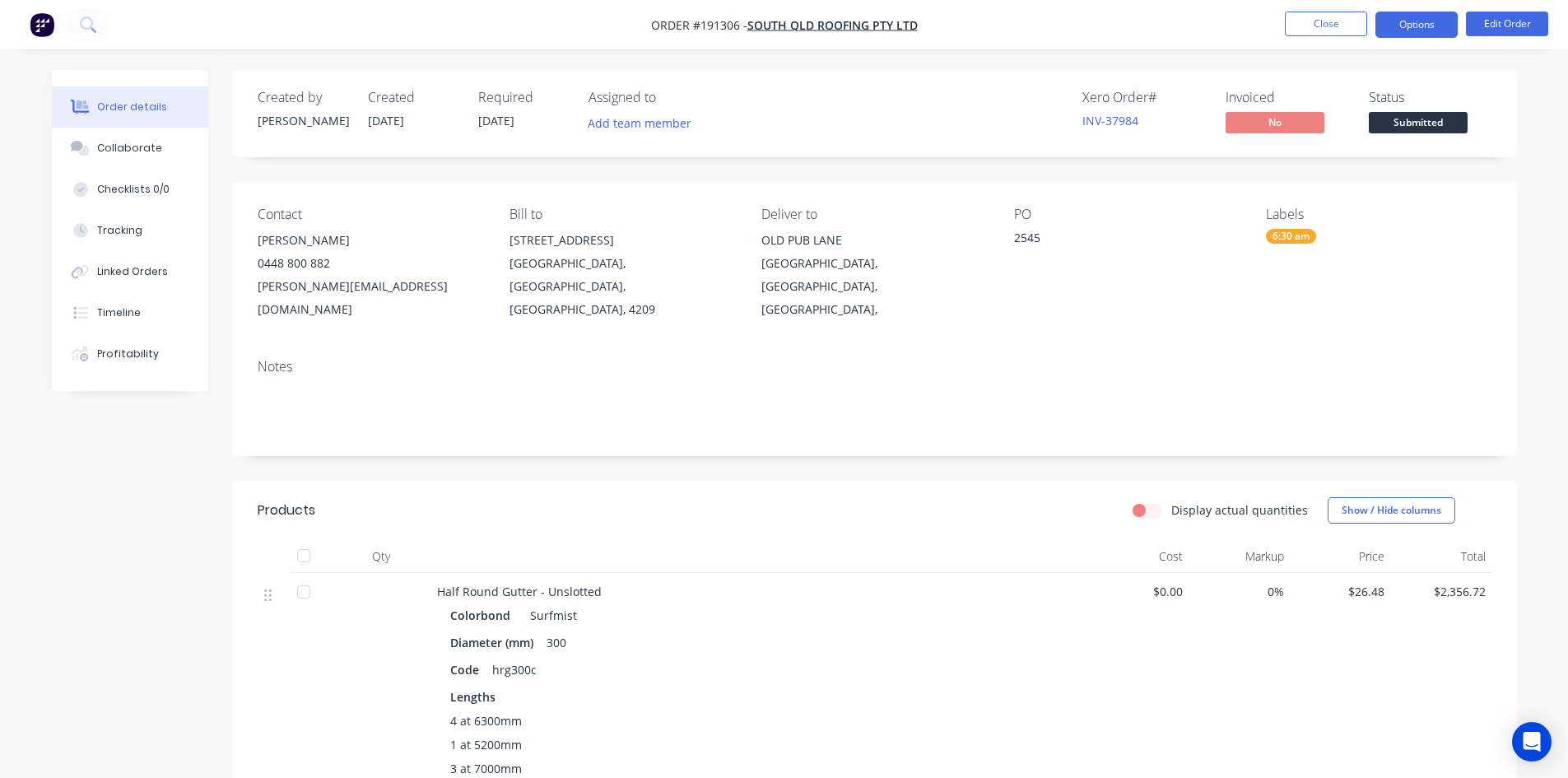
click at [1399, 28] on button "Options" at bounding box center [1417, 25] width 83 height 27
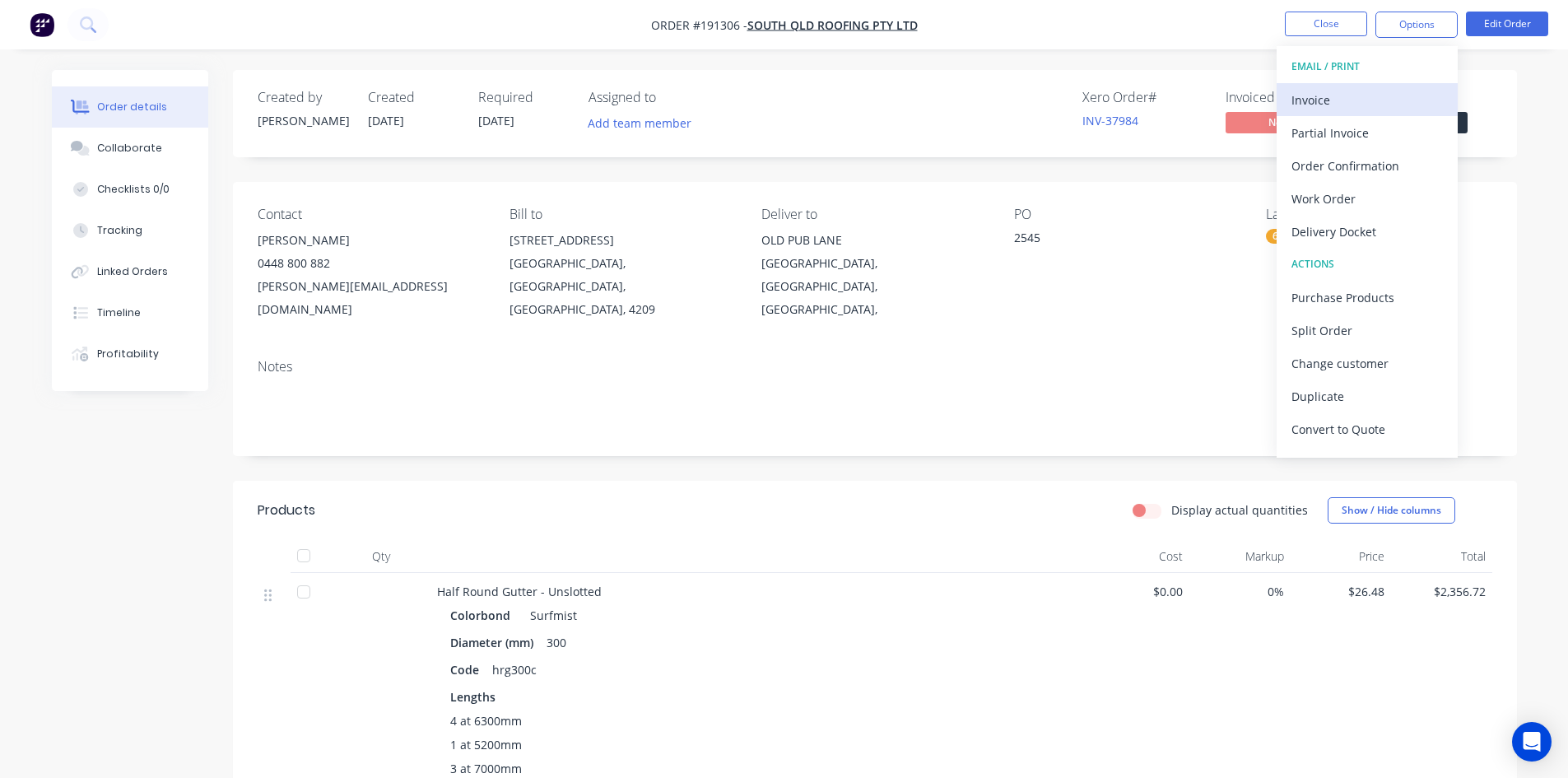
click at [1335, 98] on div "Invoice" at bounding box center [1367, 100] width 151 height 24
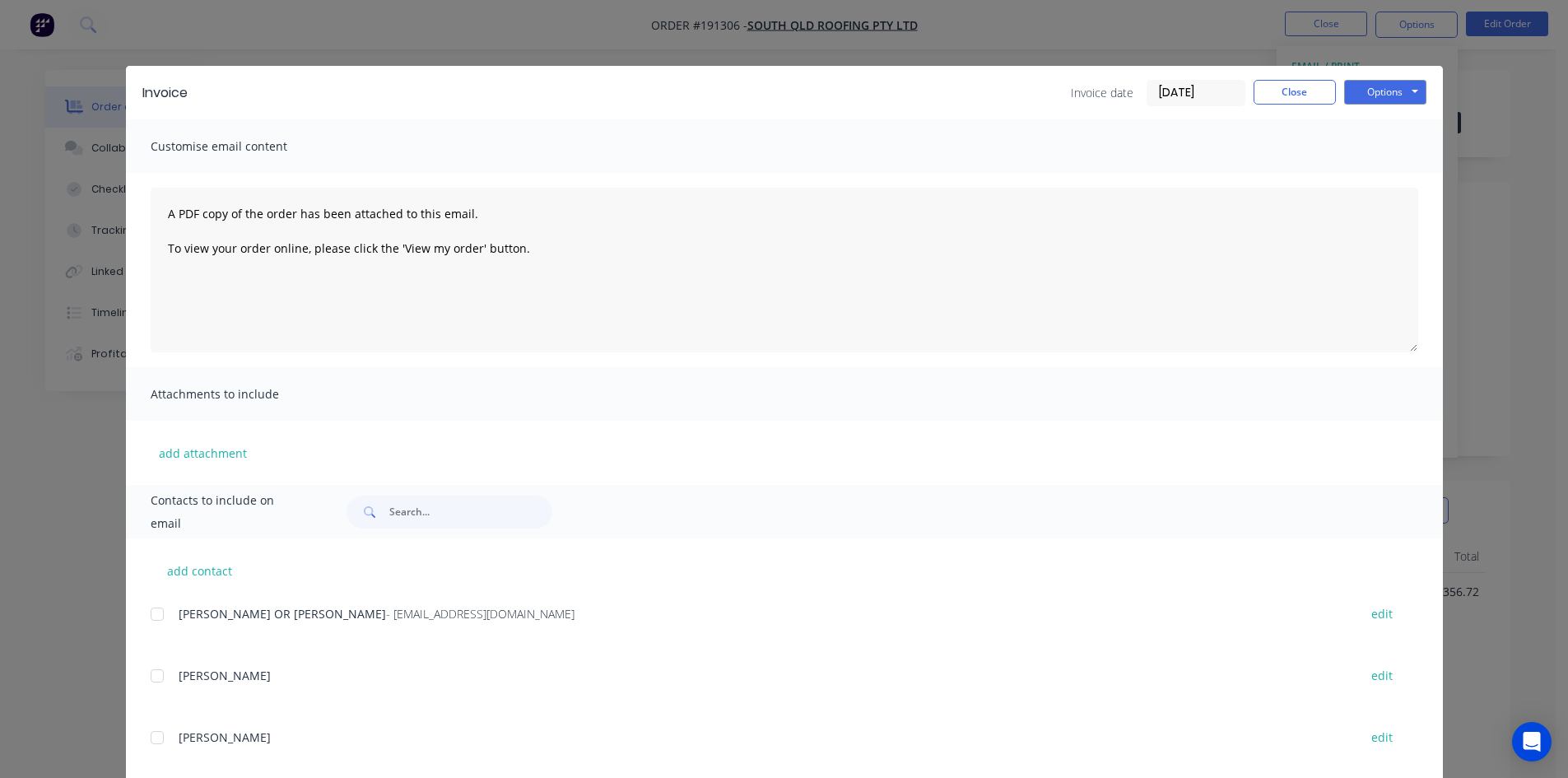
click at [150, 612] on div at bounding box center [158, 615] width 33 height 33
click at [1405, 93] on button "Options" at bounding box center [1386, 92] width 83 height 25
click at [1393, 172] on button "Email" at bounding box center [1397, 176] width 105 height 28
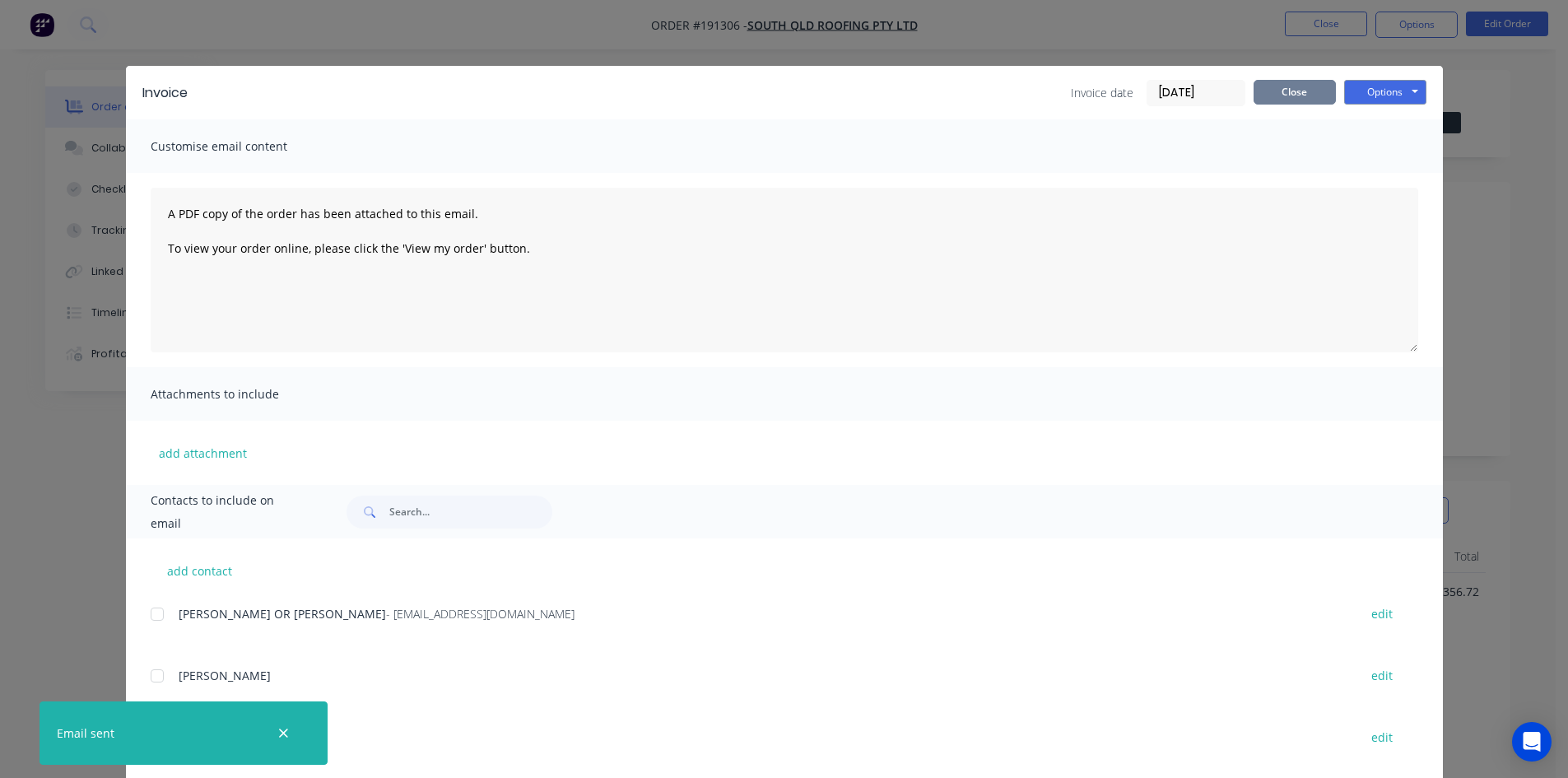
click at [1316, 100] on button "Close" at bounding box center [1295, 92] width 83 height 25
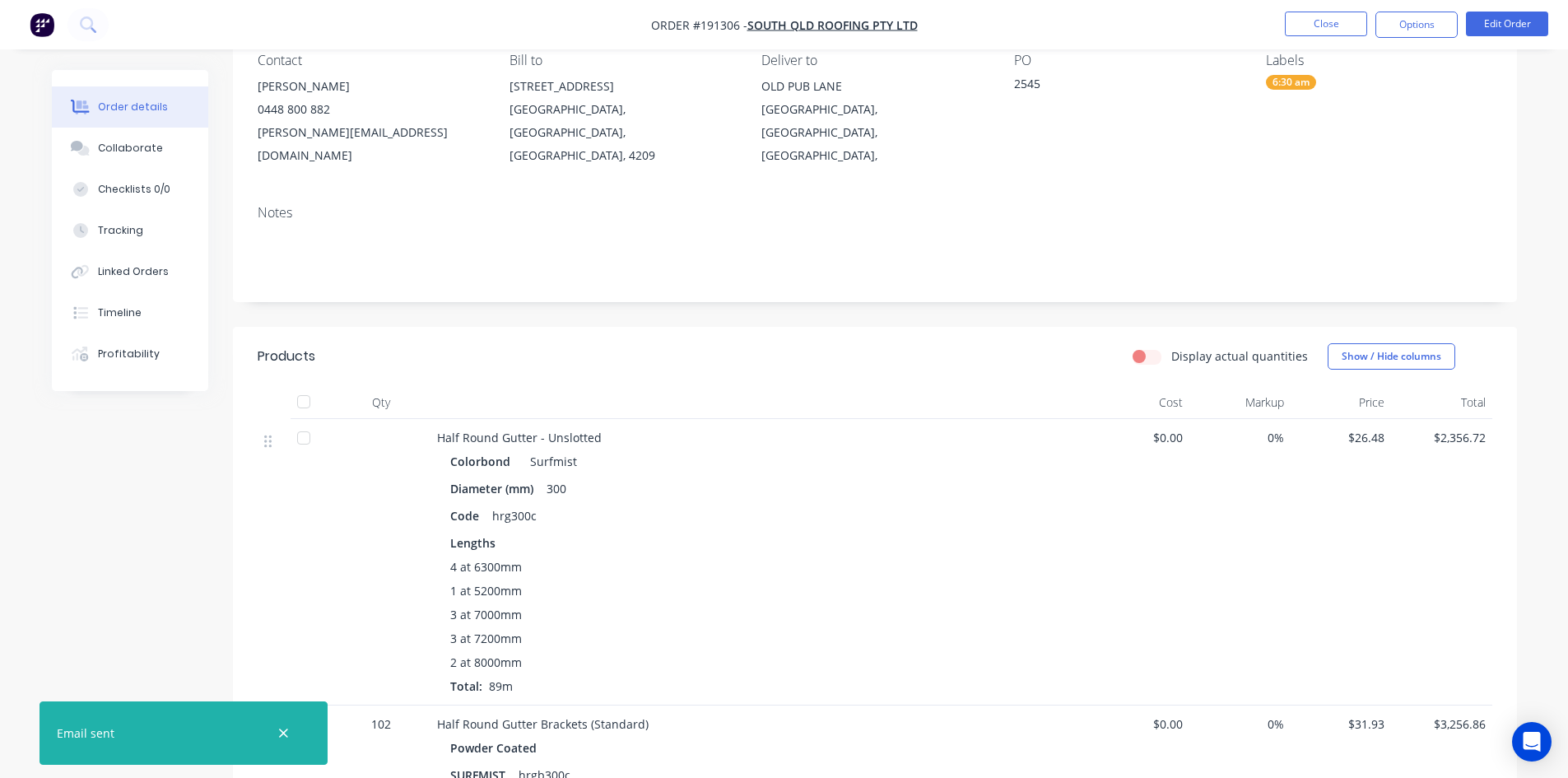
scroll to position [412, 0]
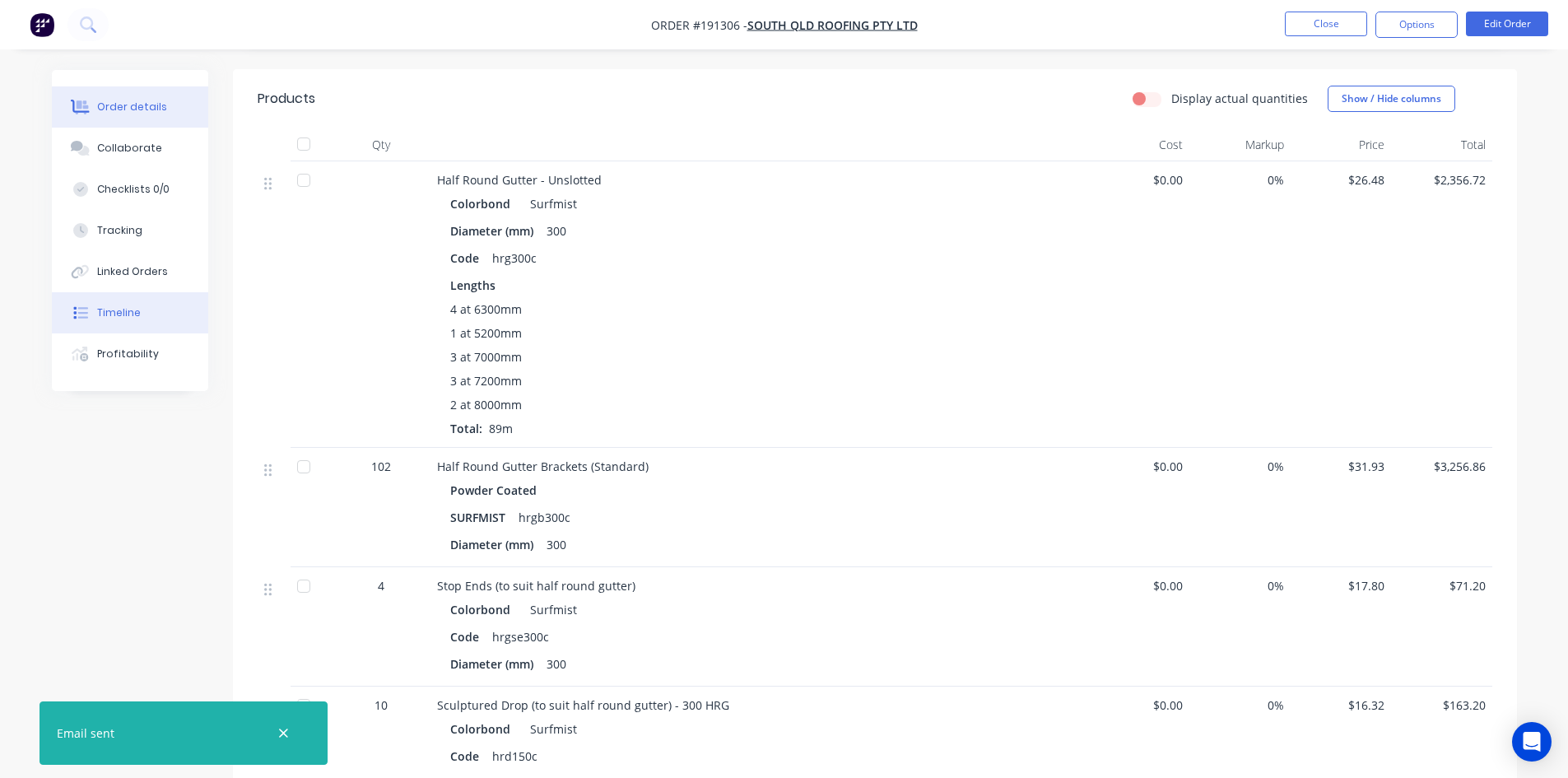
click at [158, 323] on button "Timeline" at bounding box center [130, 313] width 157 height 41
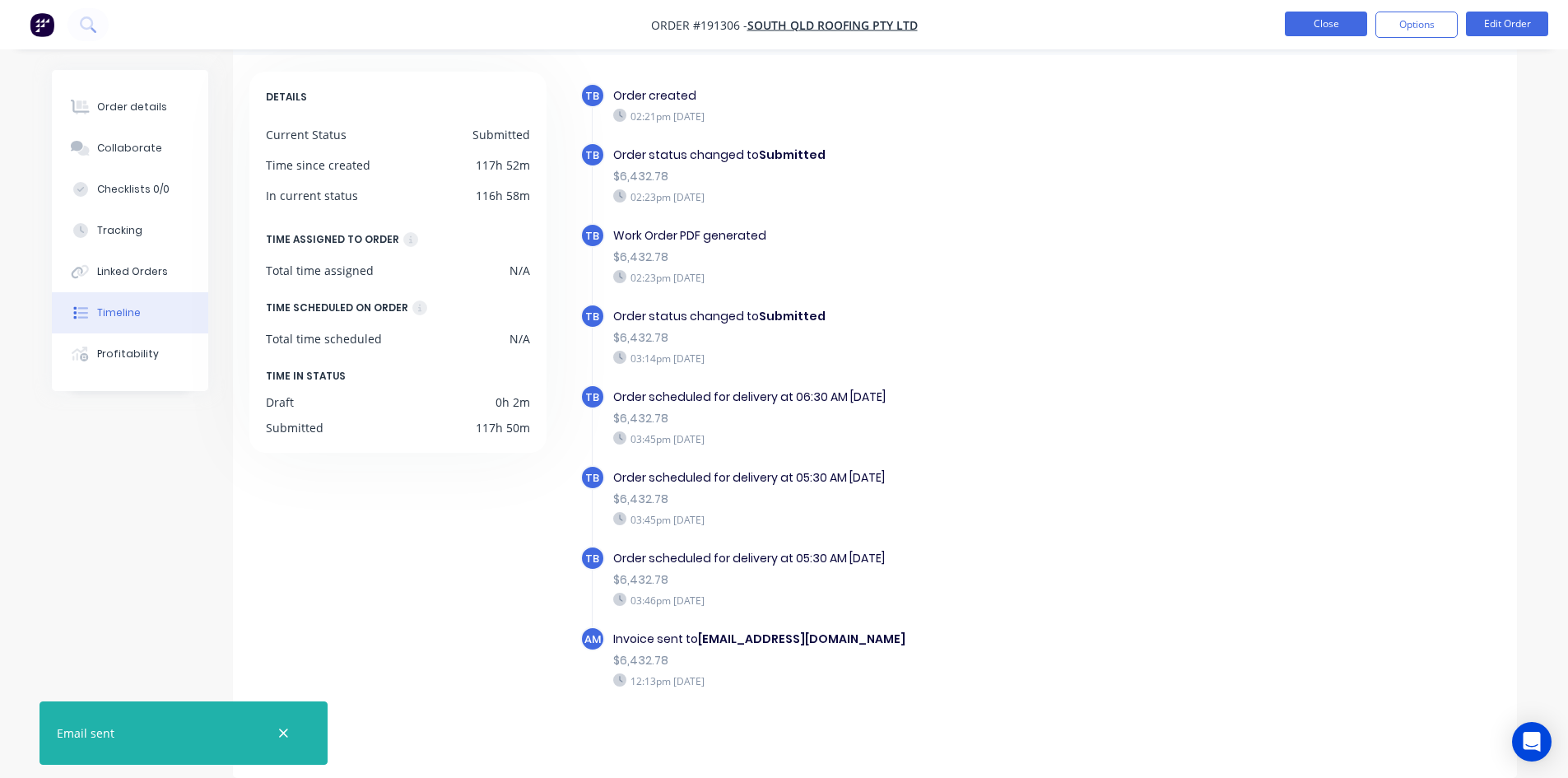
click at [1327, 29] on button "Close" at bounding box center [1326, 24] width 83 height 25
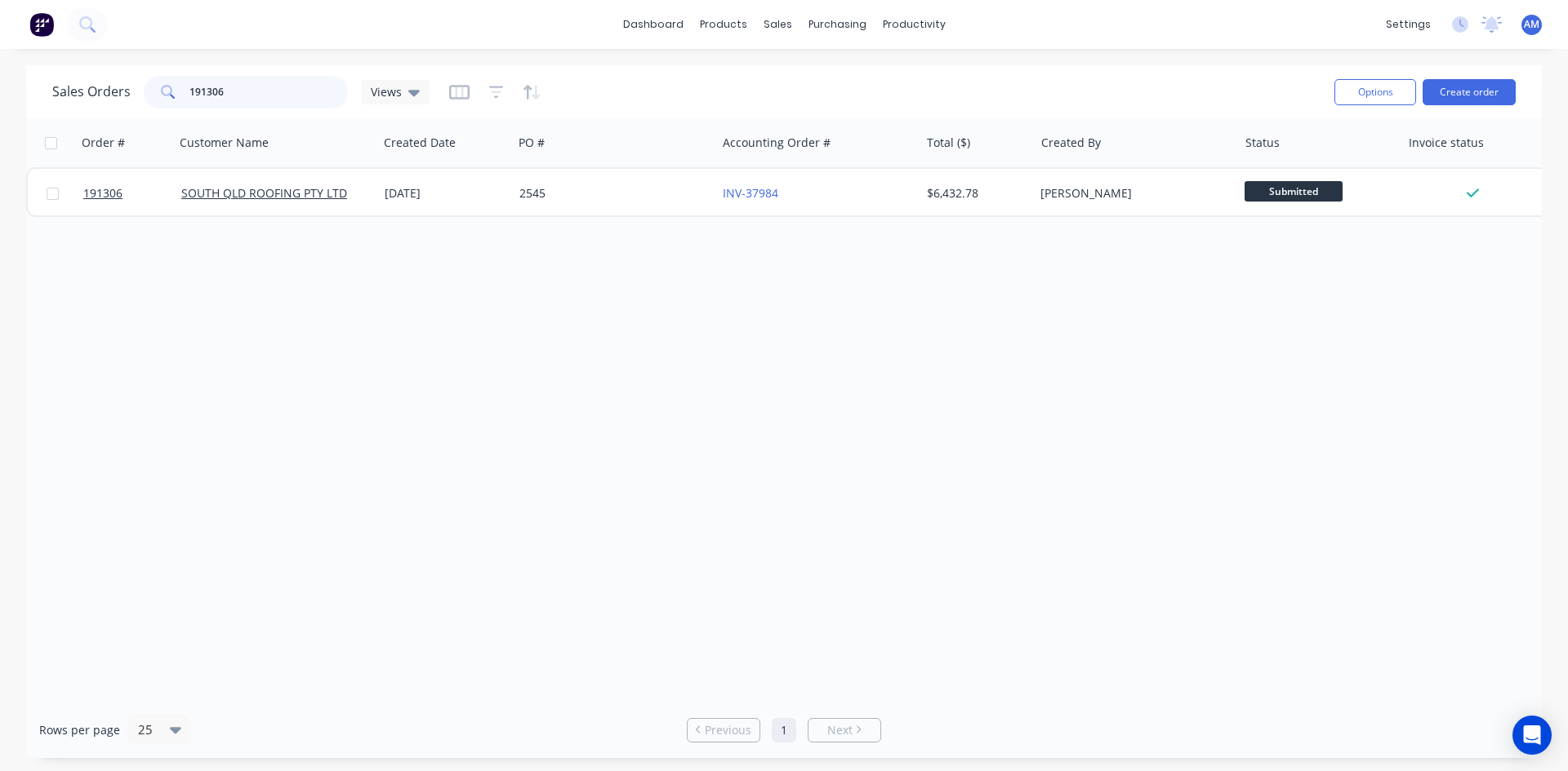
drag, startPoint x: 283, startPoint y: 92, endPoint x: 156, endPoint y: 91, distance: 127.0
click at [156, 91] on div "191306" at bounding box center [246, 92] width 204 height 33
type input "191514"
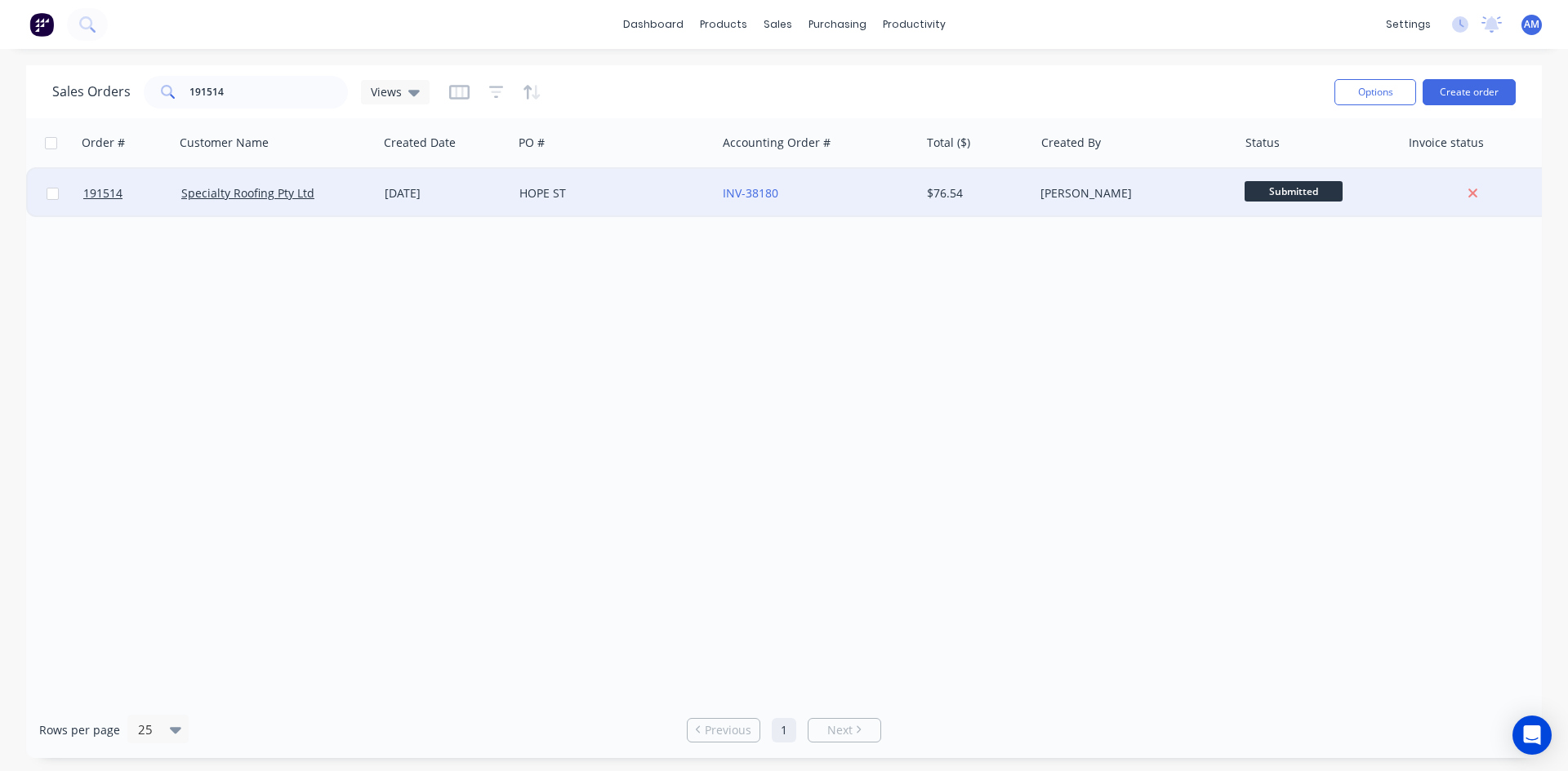
click at [662, 203] on div "HOPE ST" at bounding box center [615, 194] width 204 height 49
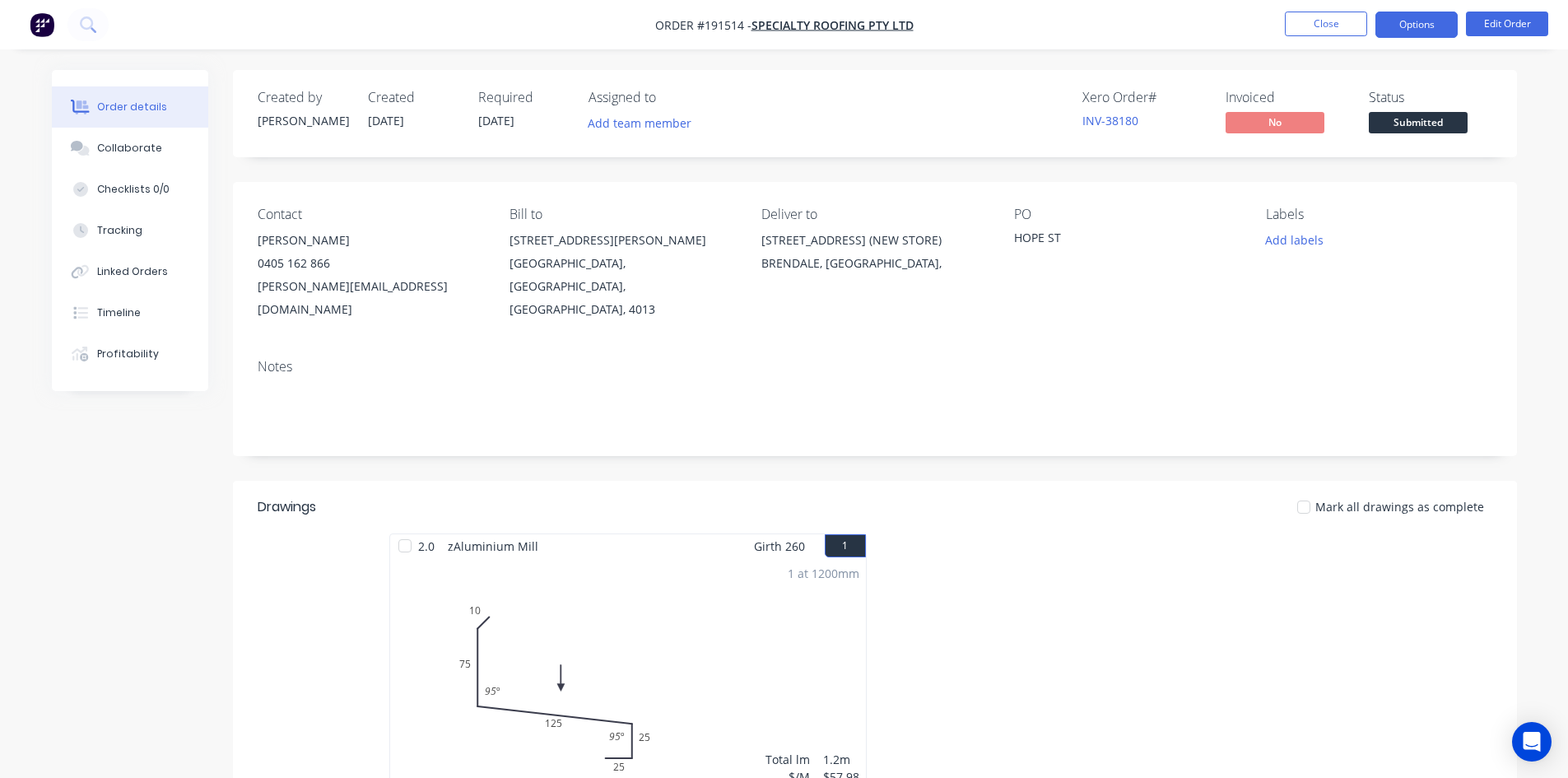
click at [1427, 16] on button "Options" at bounding box center [1417, 25] width 83 height 27
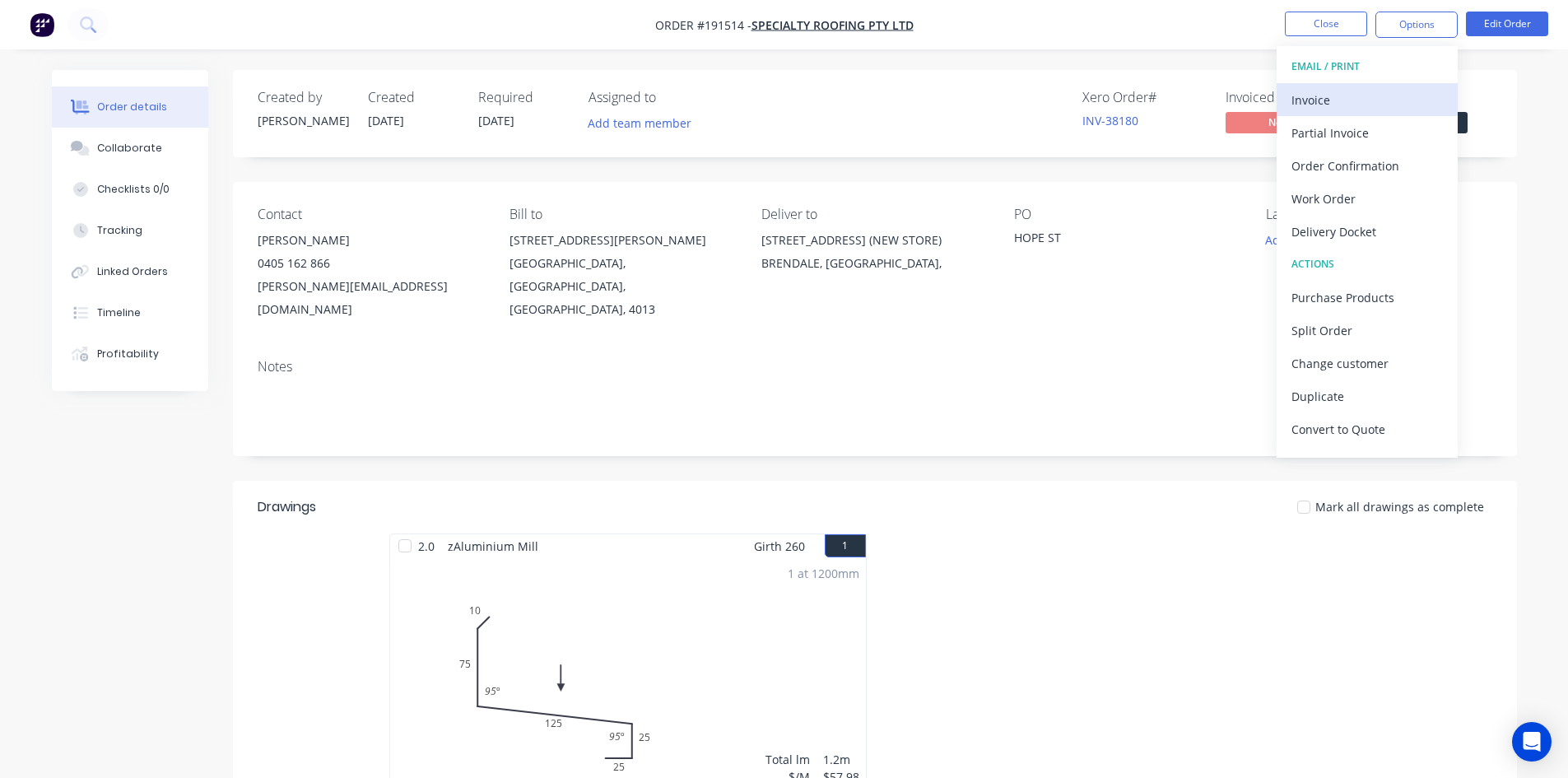
click at [1386, 85] on button "Invoice" at bounding box center [1367, 100] width 182 height 33
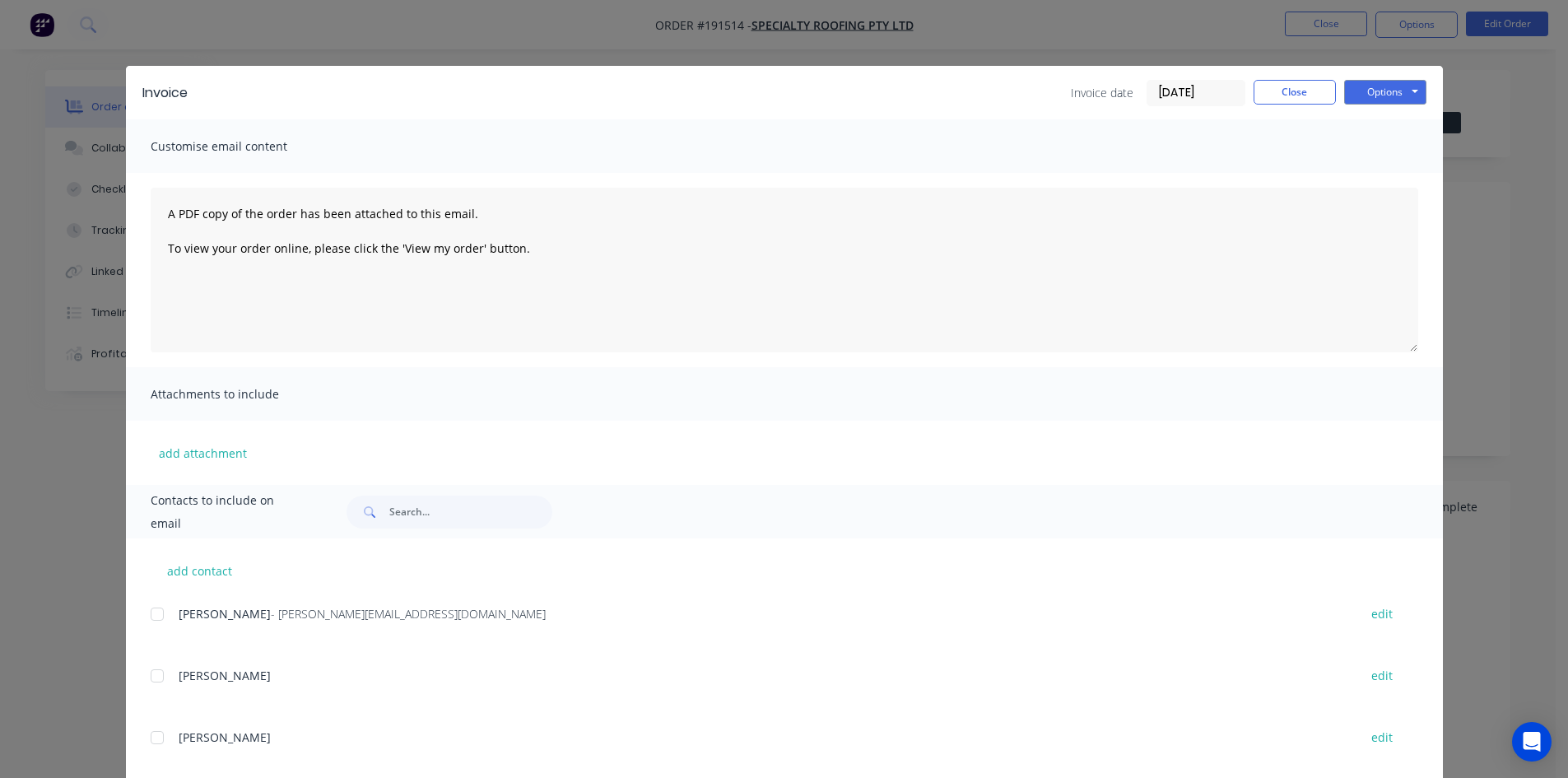
click at [153, 617] on div at bounding box center [158, 615] width 33 height 33
click at [1386, 94] on button "Options" at bounding box center [1386, 92] width 83 height 25
click at [1376, 177] on button "Email" at bounding box center [1397, 176] width 105 height 28
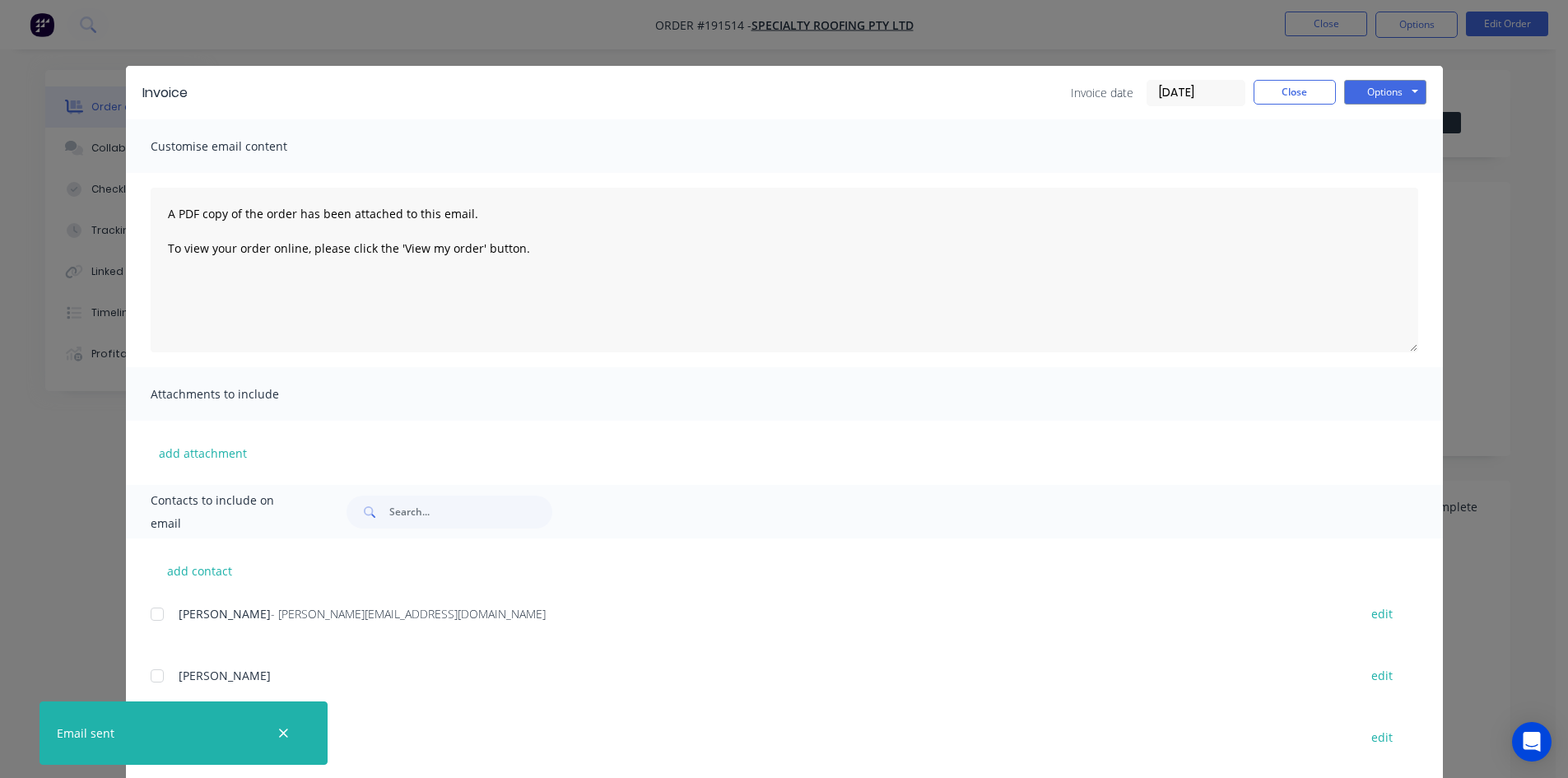
click at [1271, 78] on div "Invoice Invoice date [DATE] Close Options Preview Print Email" at bounding box center [784, 93] width 1317 height 53
click at [1277, 88] on button "Close" at bounding box center [1295, 92] width 83 height 25
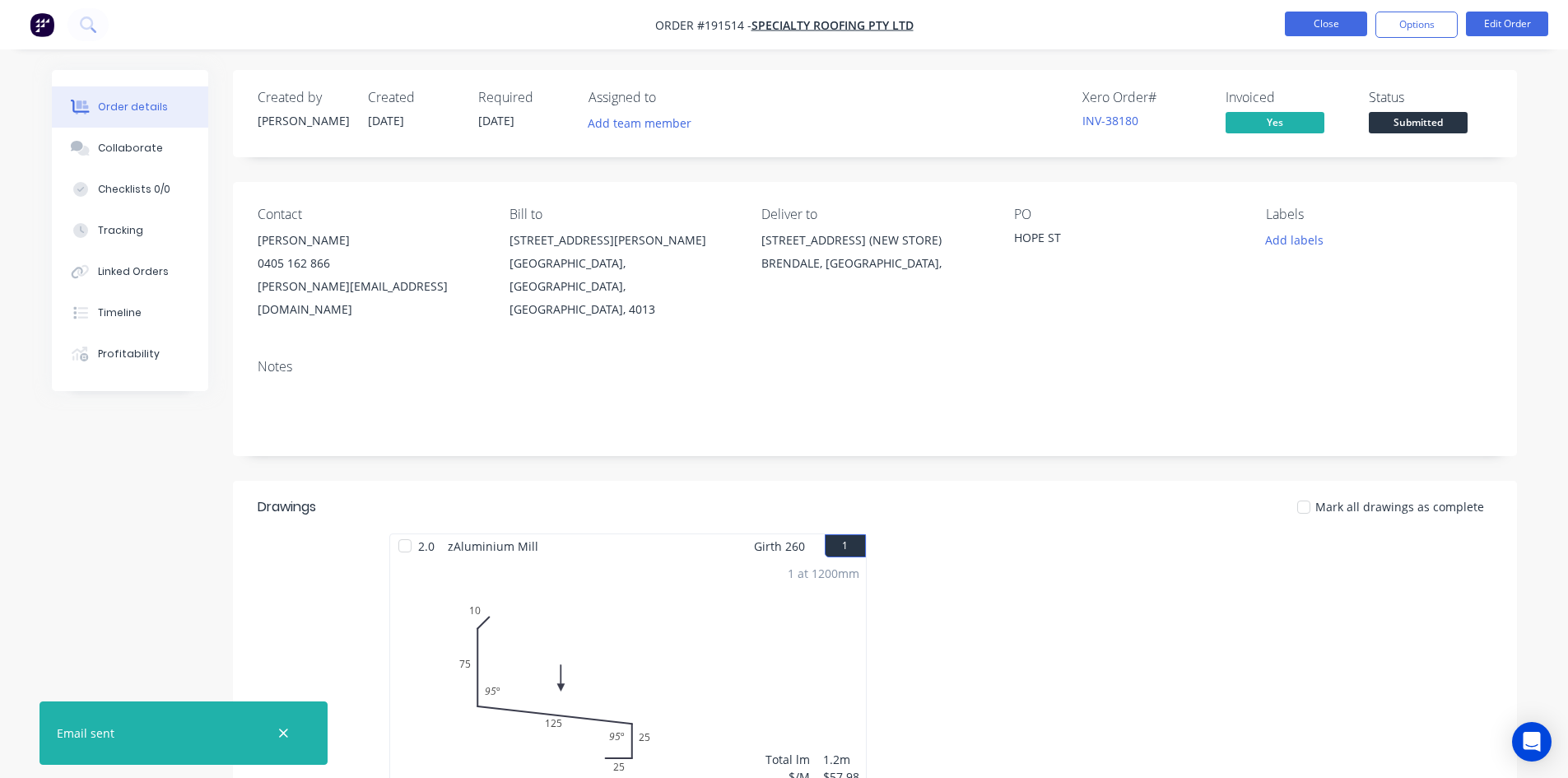
click at [1309, 26] on button "Close" at bounding box center [1326, 24] width 83 height 25
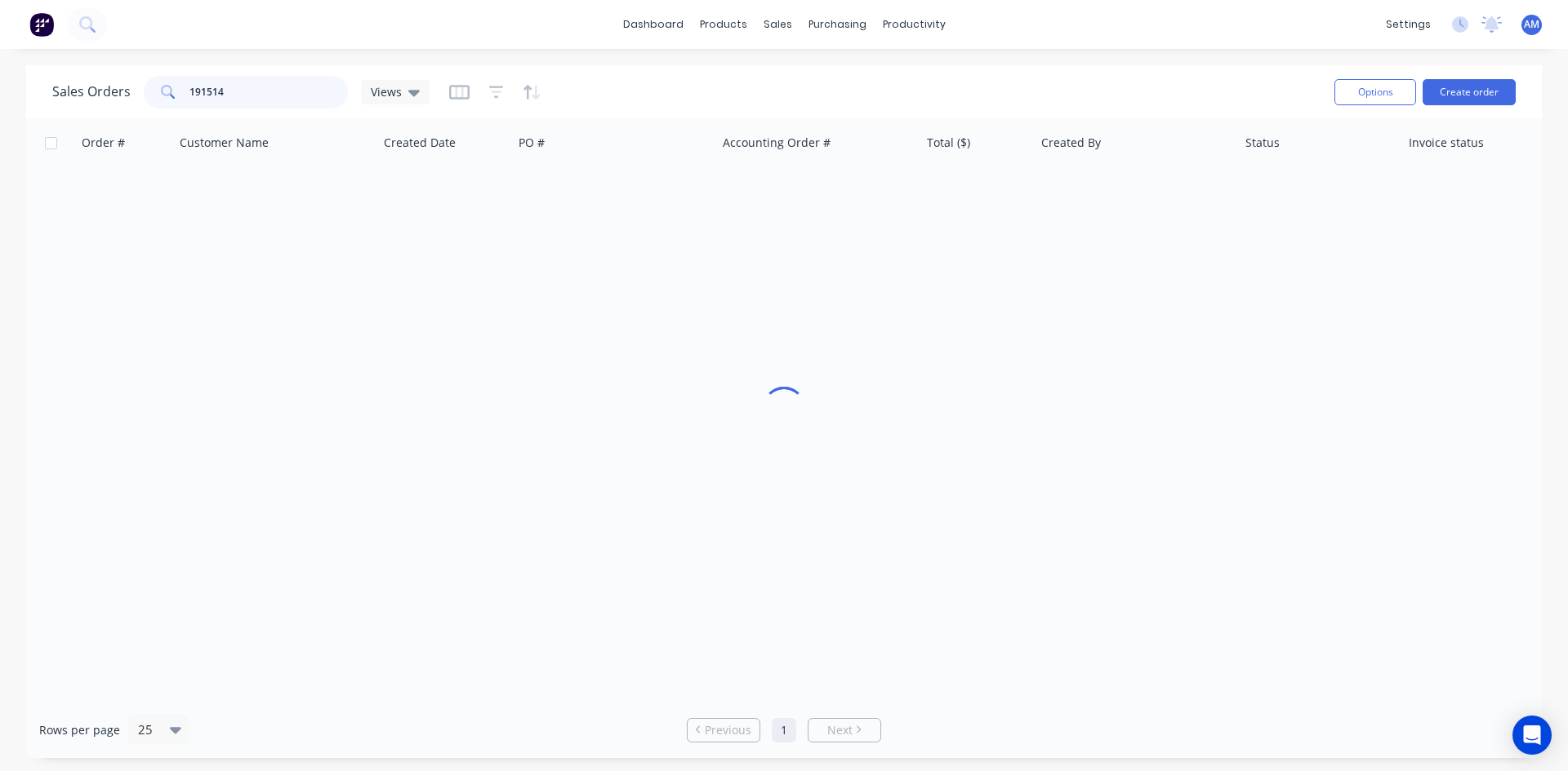
drag, startPoint x: 231, startPoint y: 96, endPoint x: 109, endPoint y: 86, distance: 122.4
click at [109, 86] on div "Sales Orders 191514 Views" at bounding box center [240, 92] width 377 height 33
type input "190235"
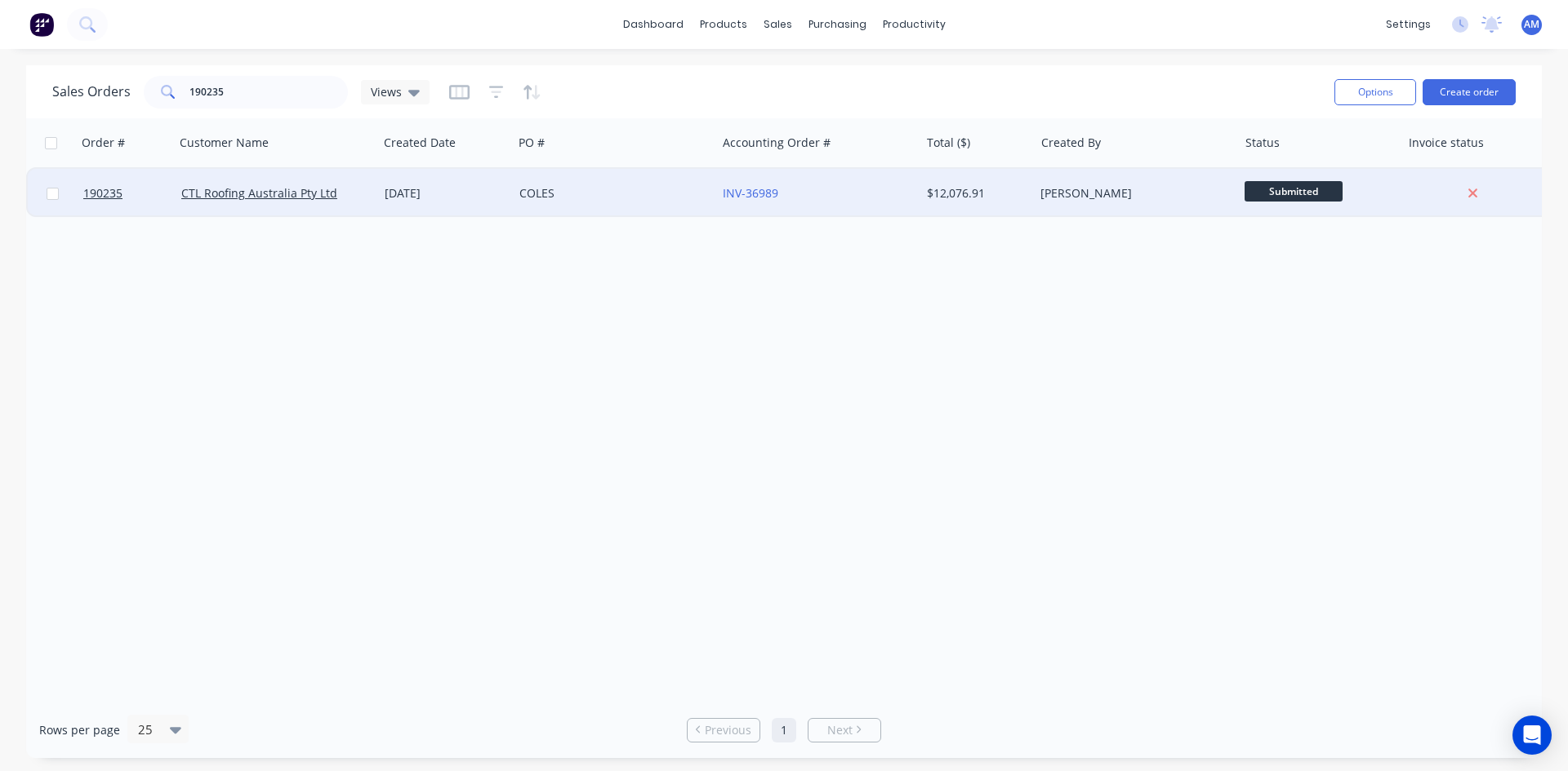
click at [586, 185] on div "COLES" at bounding box center [609, 194] width 181 height 16
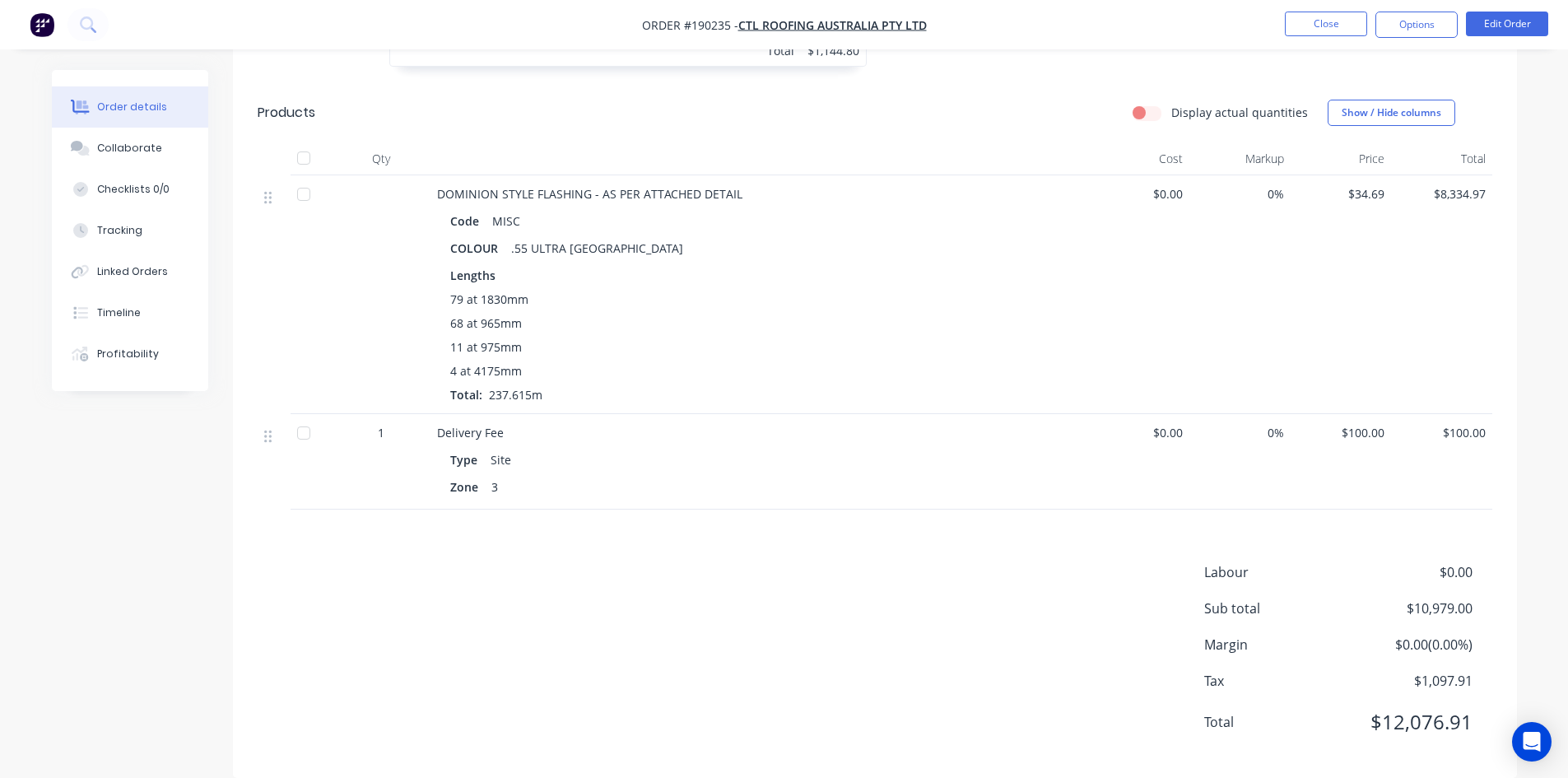
scroll to position [1332, 0]
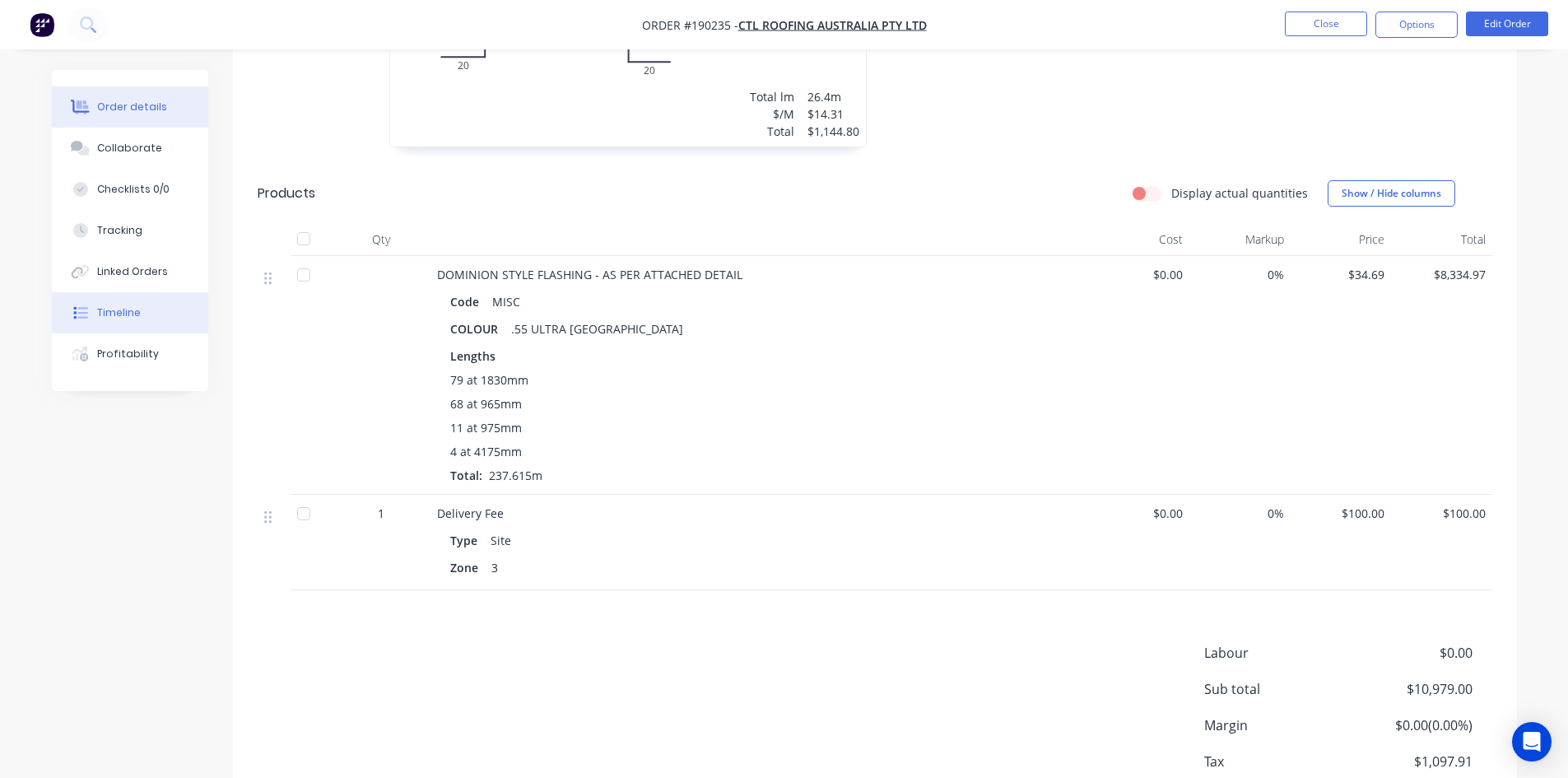
click at [111, 310] on div "Timeline" at bounding box center [119, 313] width 44 height 15
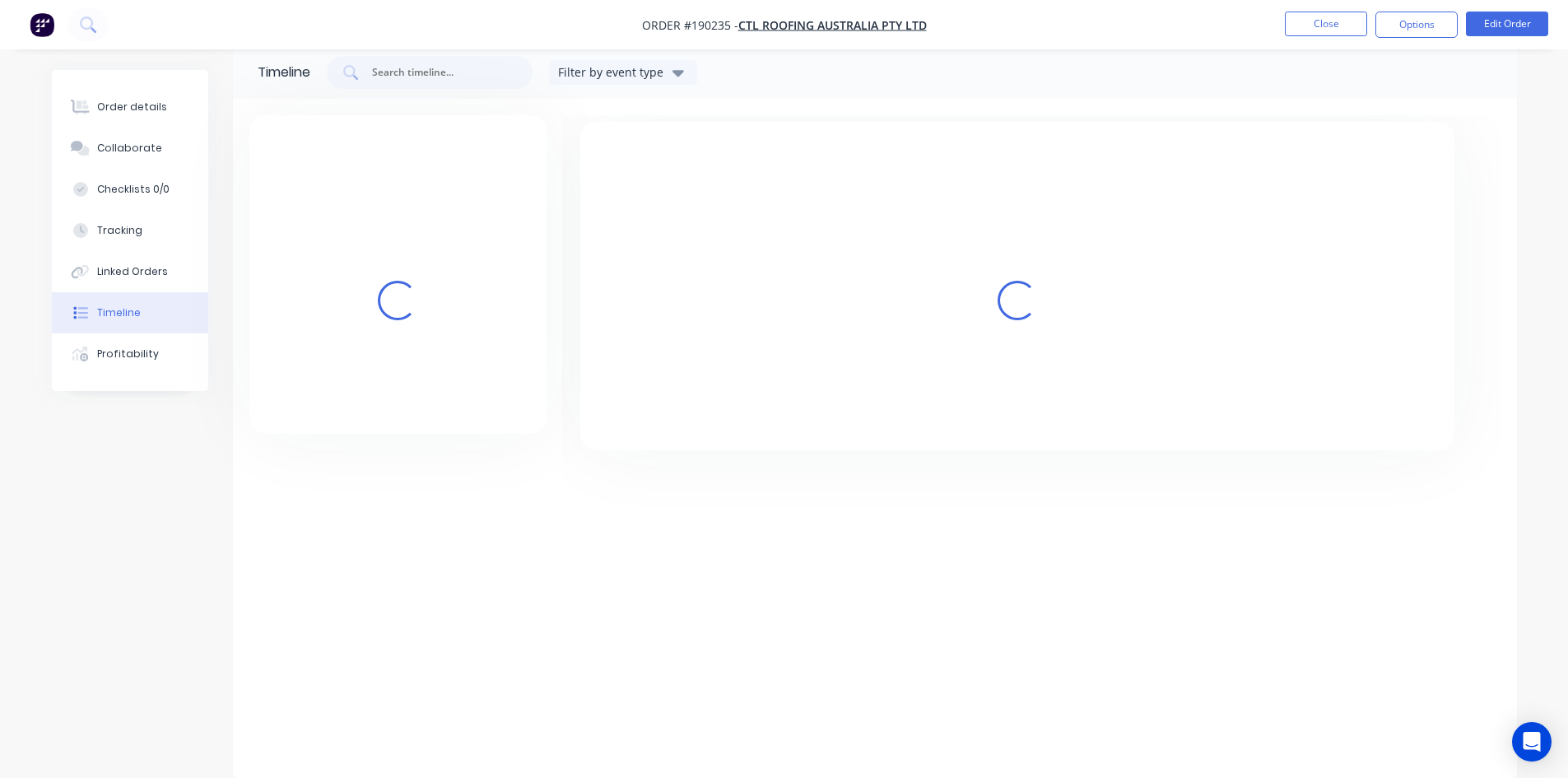
scroll to position [126, 0]
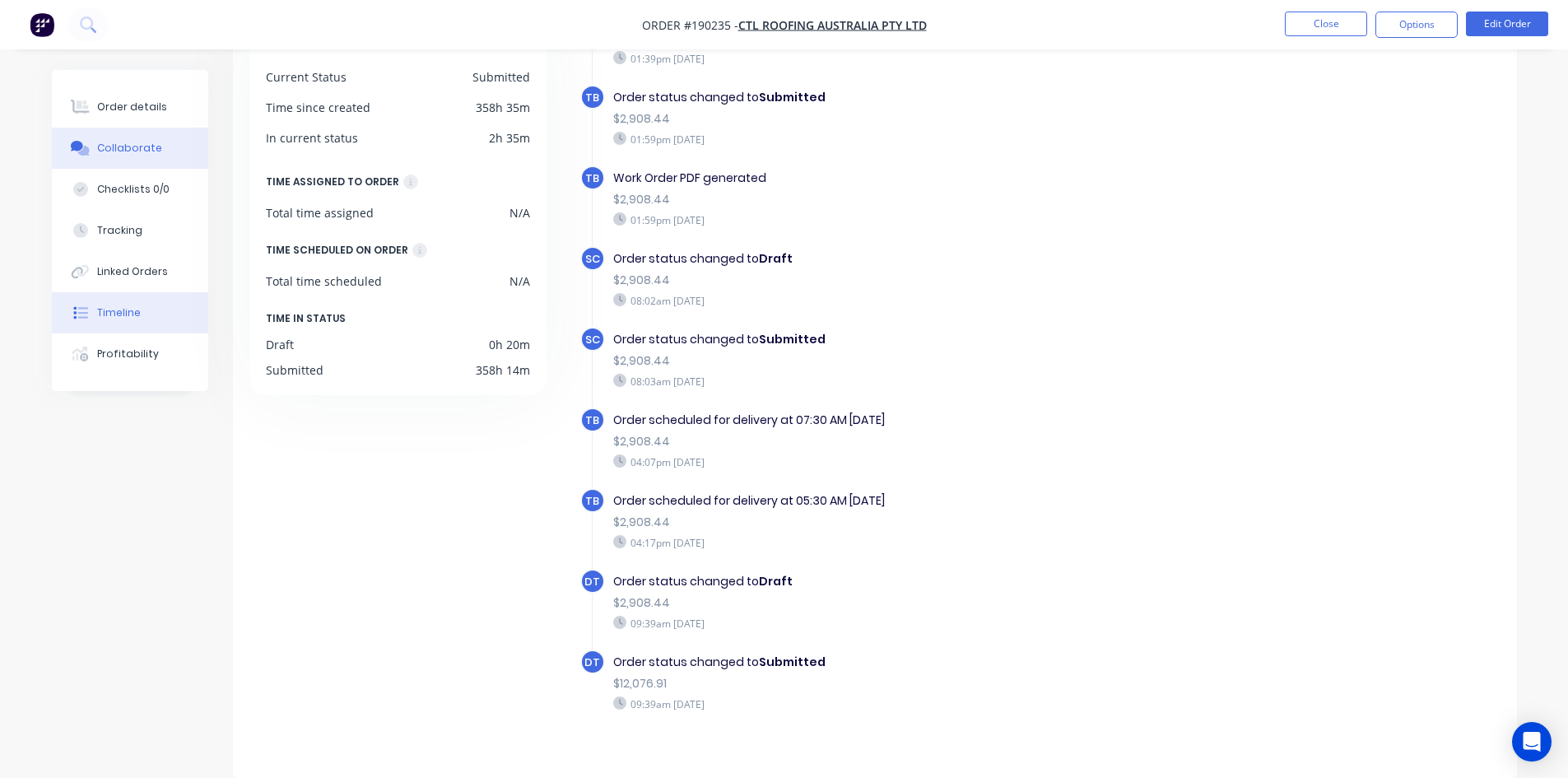
click at [147, 141] on div "Collaborate" at bounding box center [129, 149] width 65 height 15
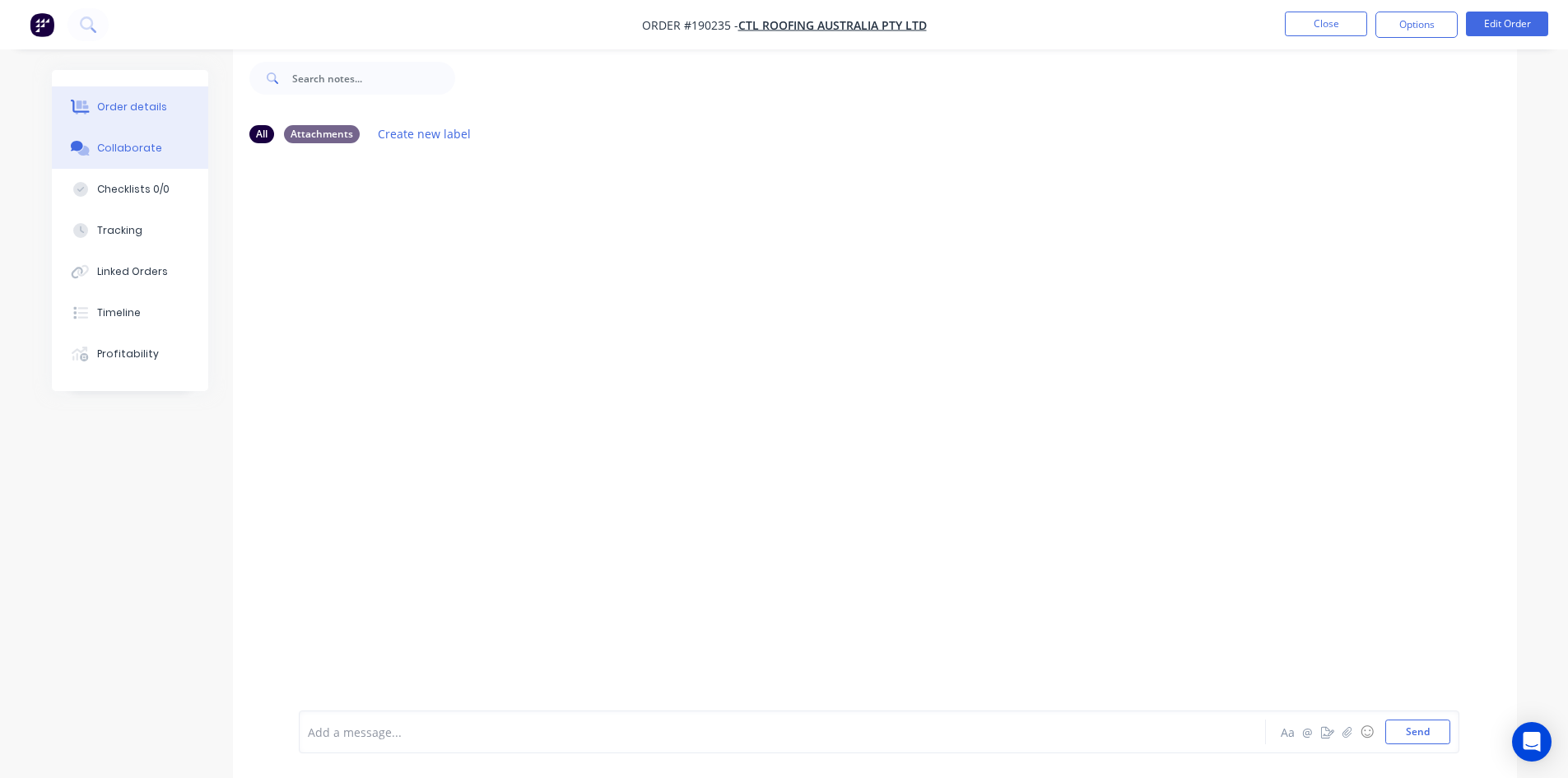
click at [139, 115] on button "Order details" at bounding box center [130, 106] width 157 height 41
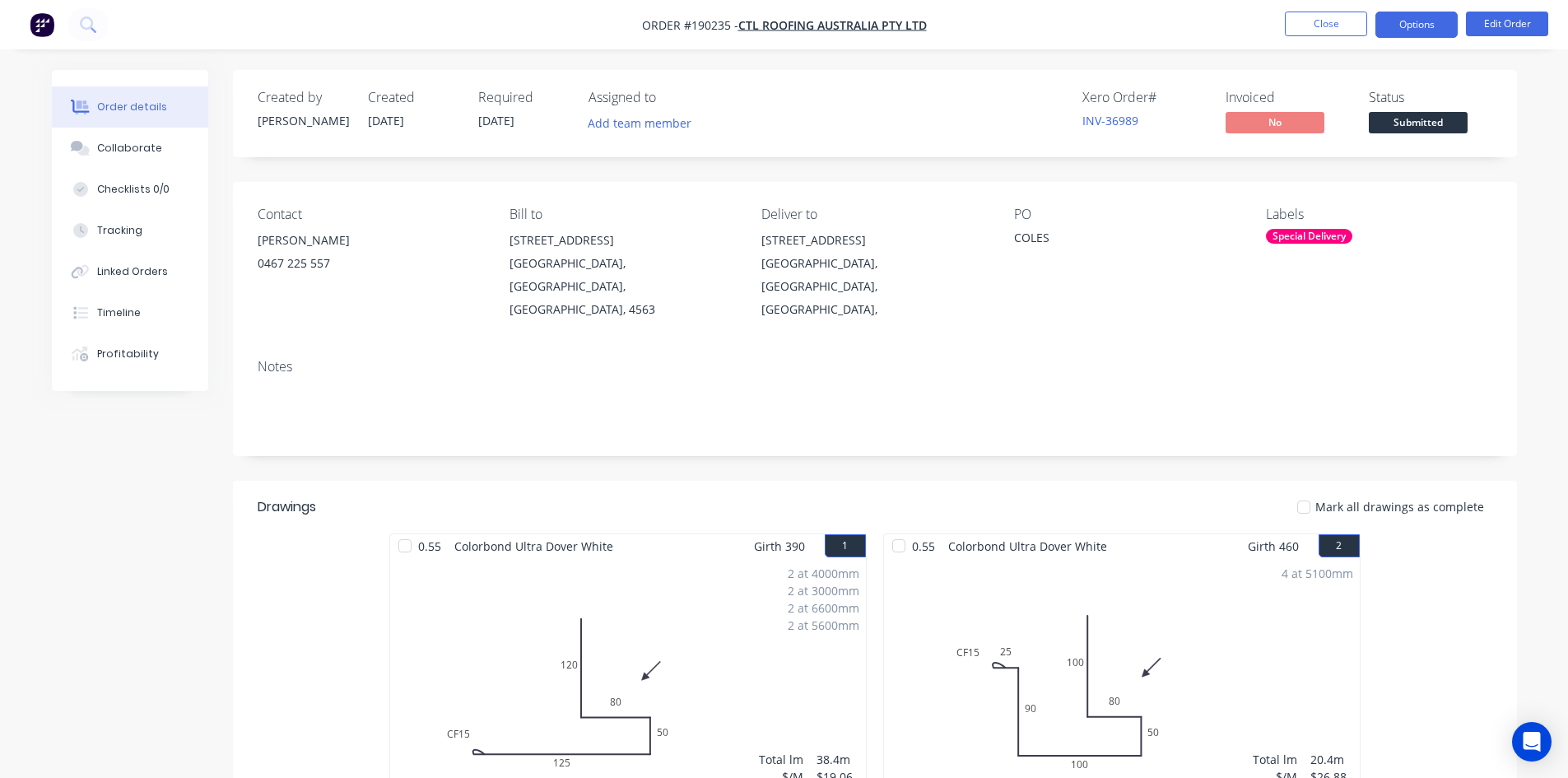
click at [1447, 21] on button "Options" at bounding box center [1417, 25] width 83 height 27
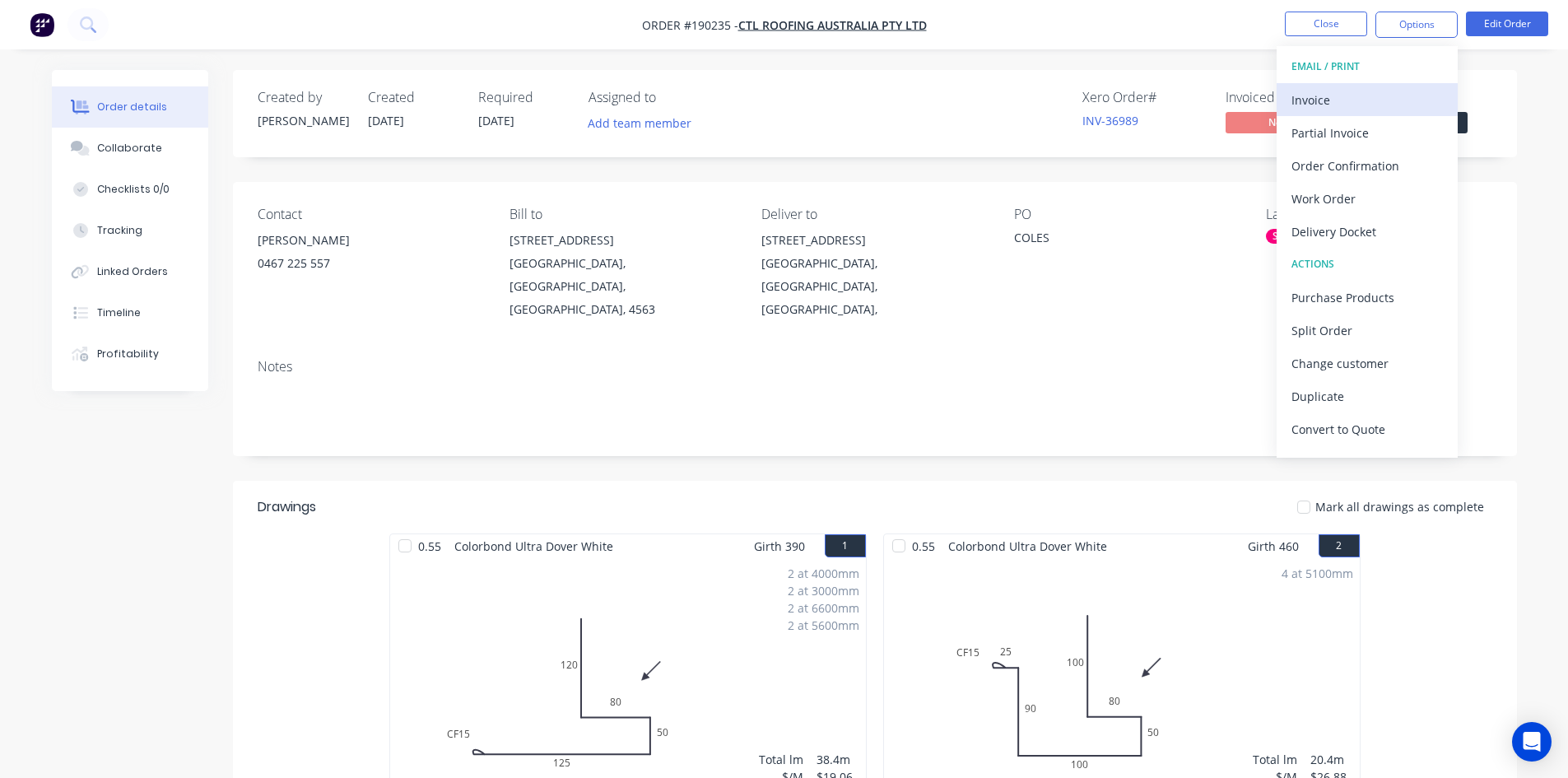
click at [1352, 95] on div "Invoice" at bounding box center [1367, 100] width 151 height 24
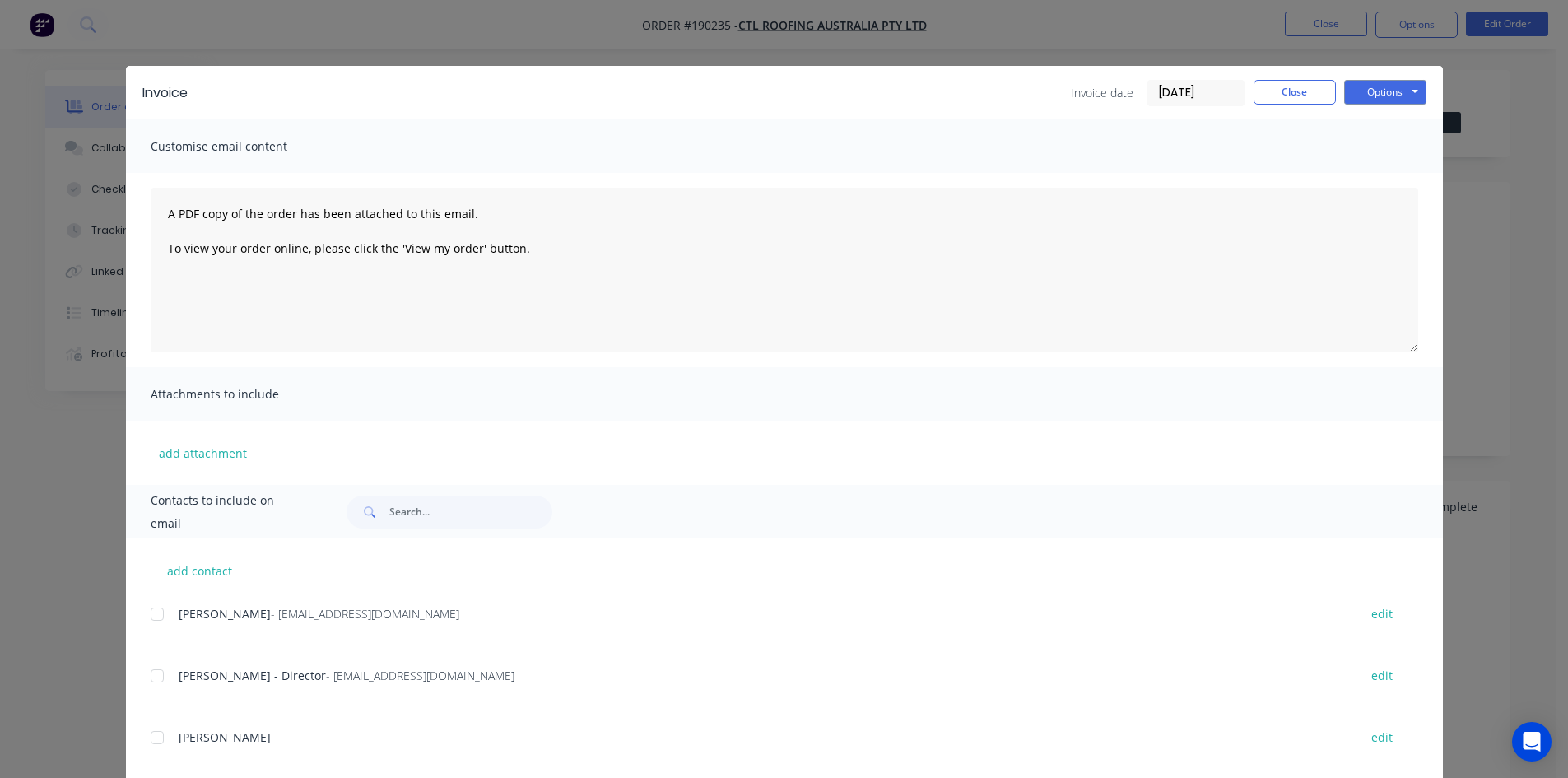
click at [147, 613] on div at bounding box center [158, 615] width 33 height 33
click at [1356, 92] on button "Options" at bounding box center [1386, 92] width 83 height 25
click at [1372, 175] on button "Email" at bounding box center [1397, 176] width 105 height 28
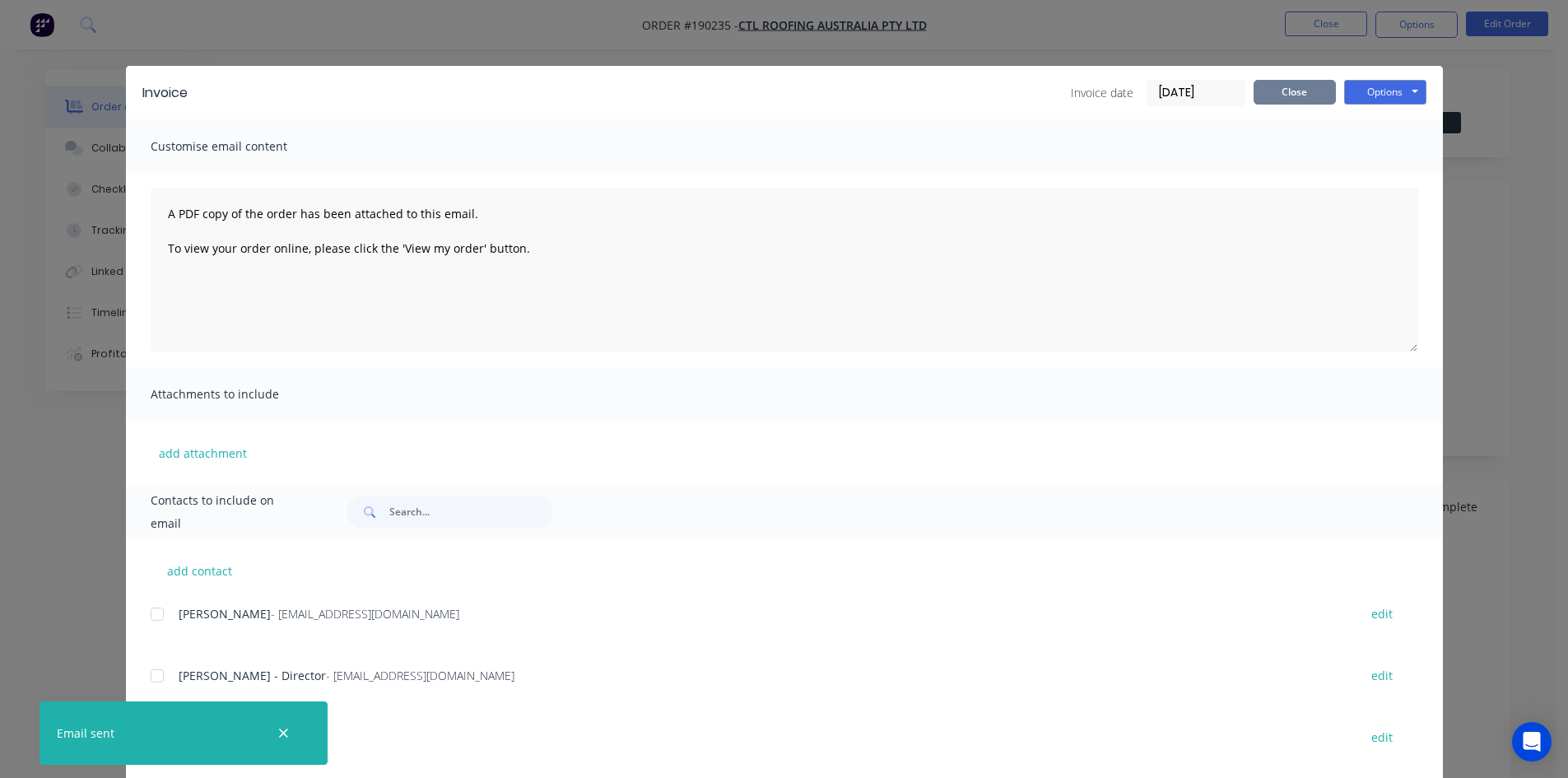
click at [1289, 84] on button "Close" at bounding box center [1295, 92] width 83 height 25
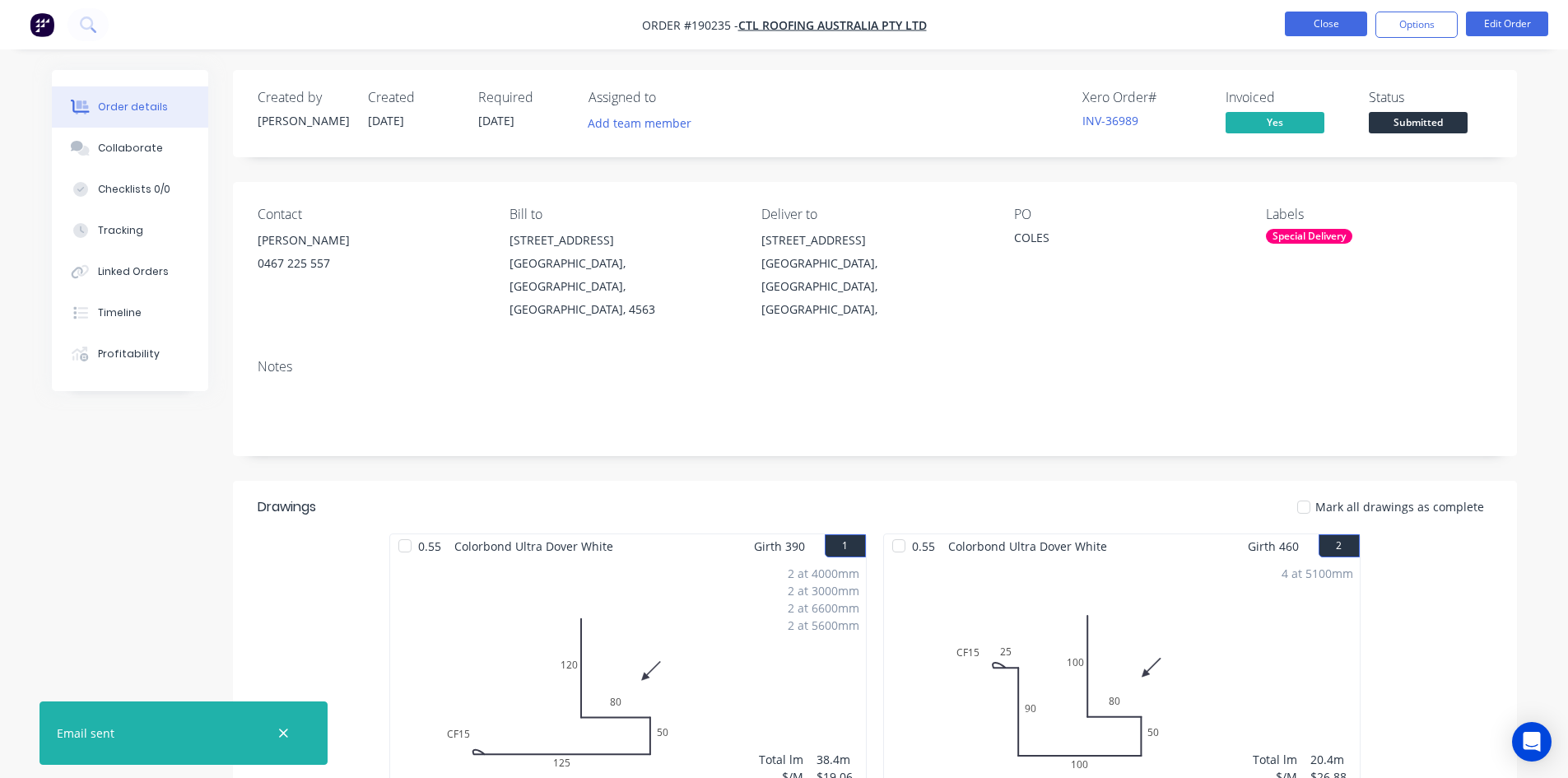
click at [1302, 31] on button "Close" at bounding box center [1326, 24] width 83 height 25
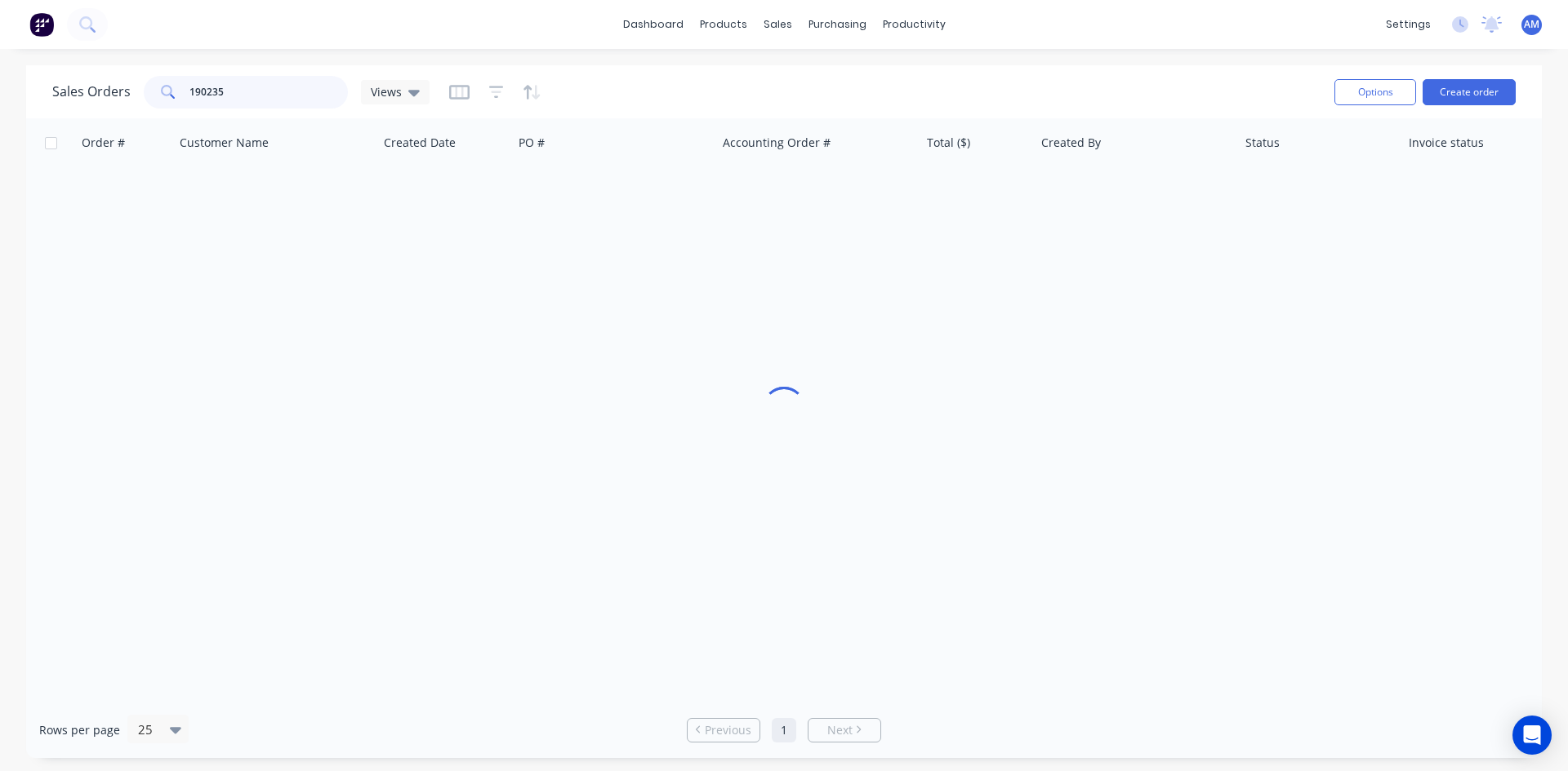
drag, startPoint x: 248, startPoint y: 101, endPoint x: 157, endPoint y: 101, distance: 91.0
click at [157, 101] on div "190235" at bounding box center [246, 92] width 204 height 33
type input "190925"
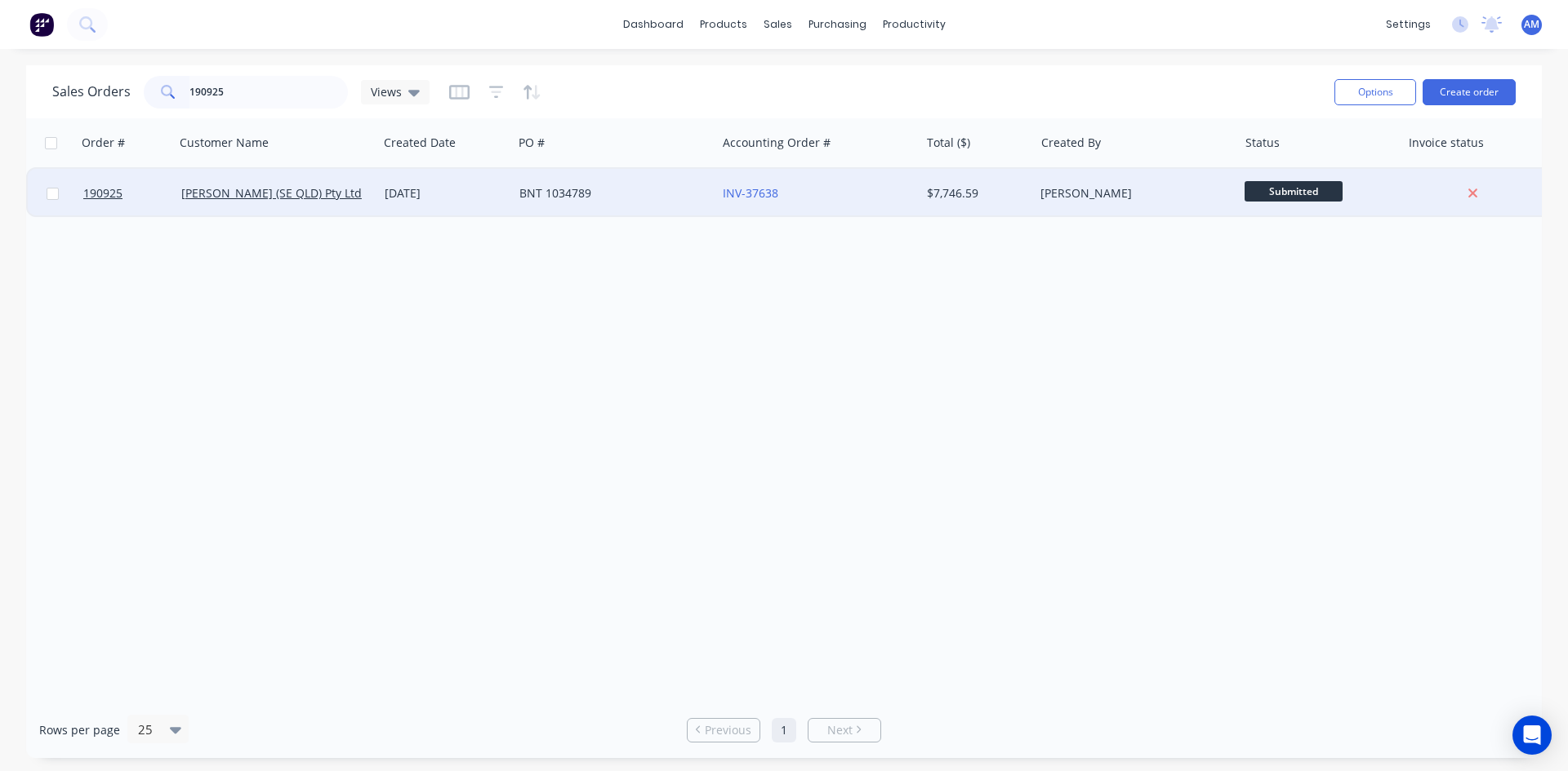
click at [627, 191] on div "BNT 1034789" at bounding box center [609, 194] width 181 height 16
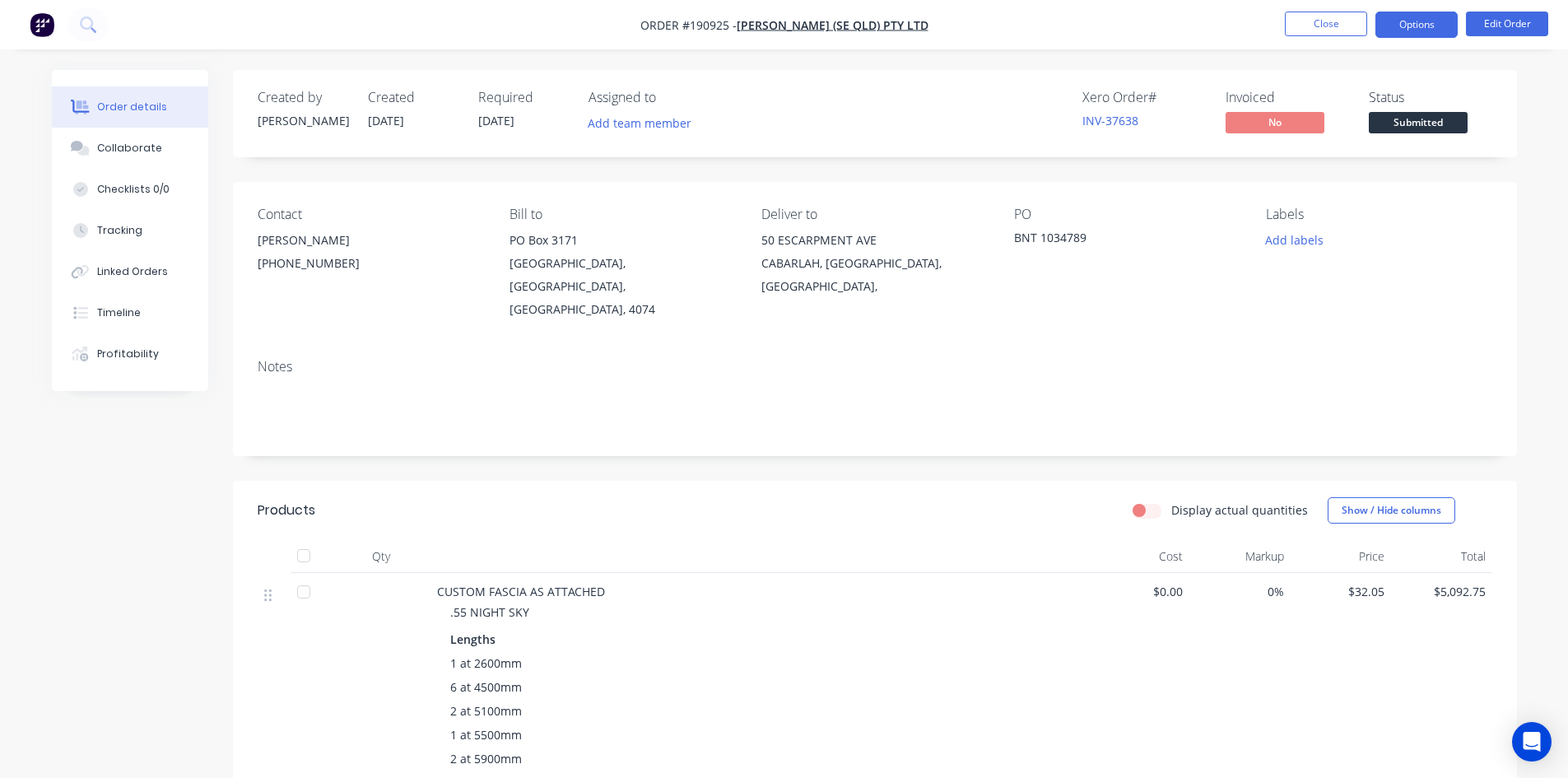
click at [1419, 23] on button "Options" at bounding box center [1417, 25] width 83 height 27
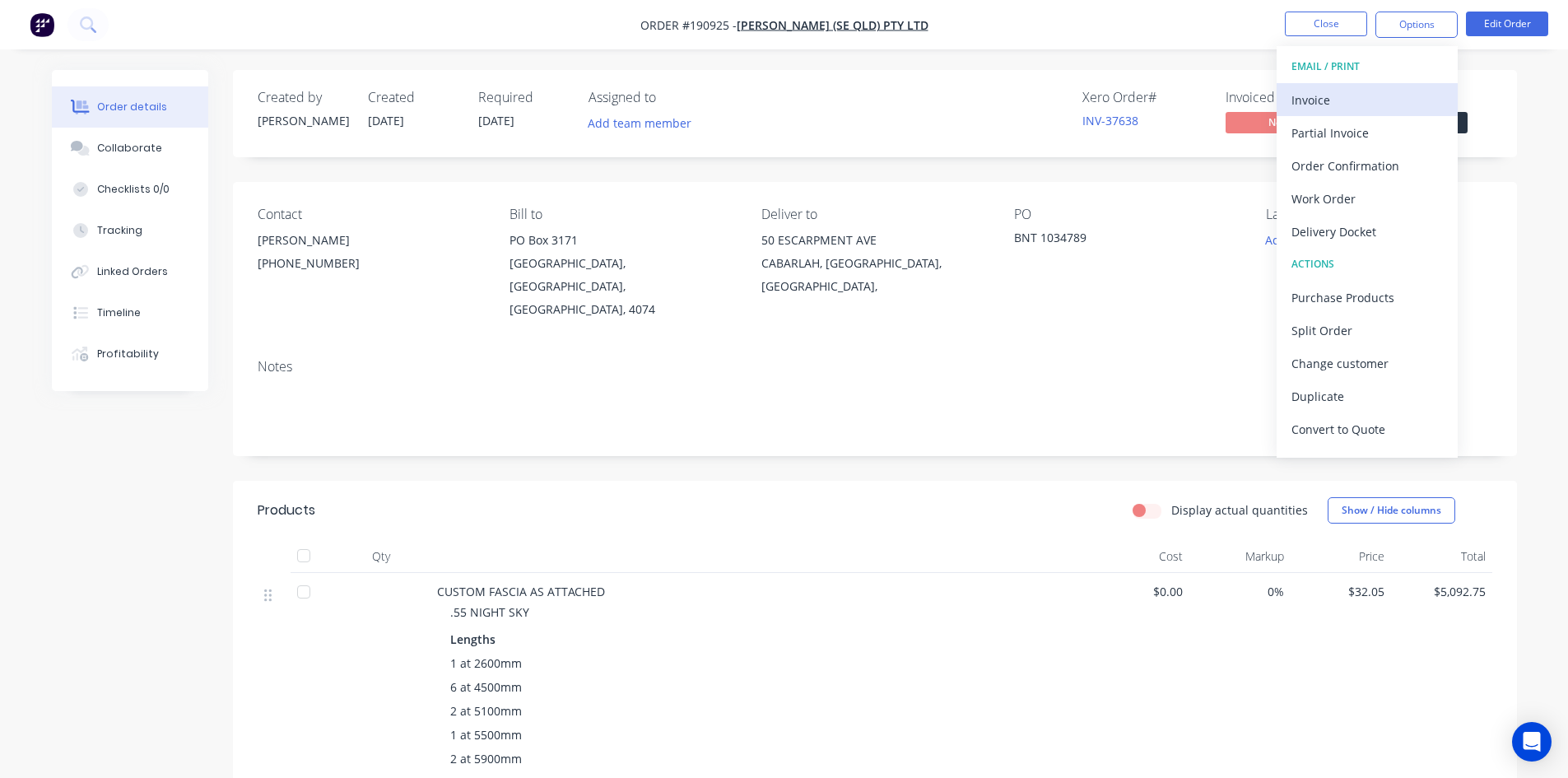
click at [1386, 100] on div "Invoice" at bounding box center [1367, 100] width 151 height 24
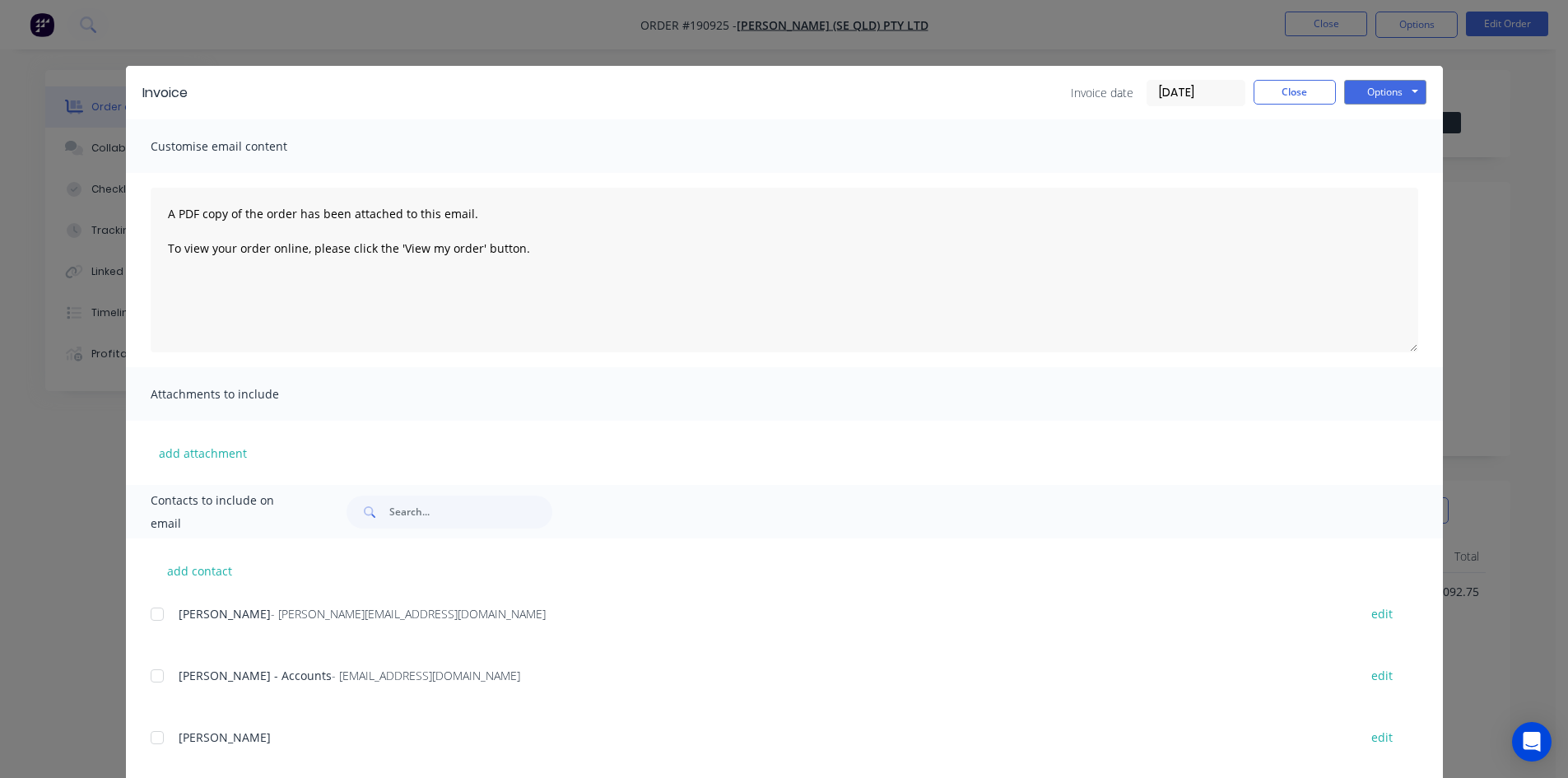
click at [151, 678] on div at bounding box center [158, 676] width 33 height 33
click at [1382, 90] on button "Options" at bounding box center [1386, 92] width 83 height 25
click at [1376, 169] on button "Email" at bounding box center [1397, 176] width 105 height 28
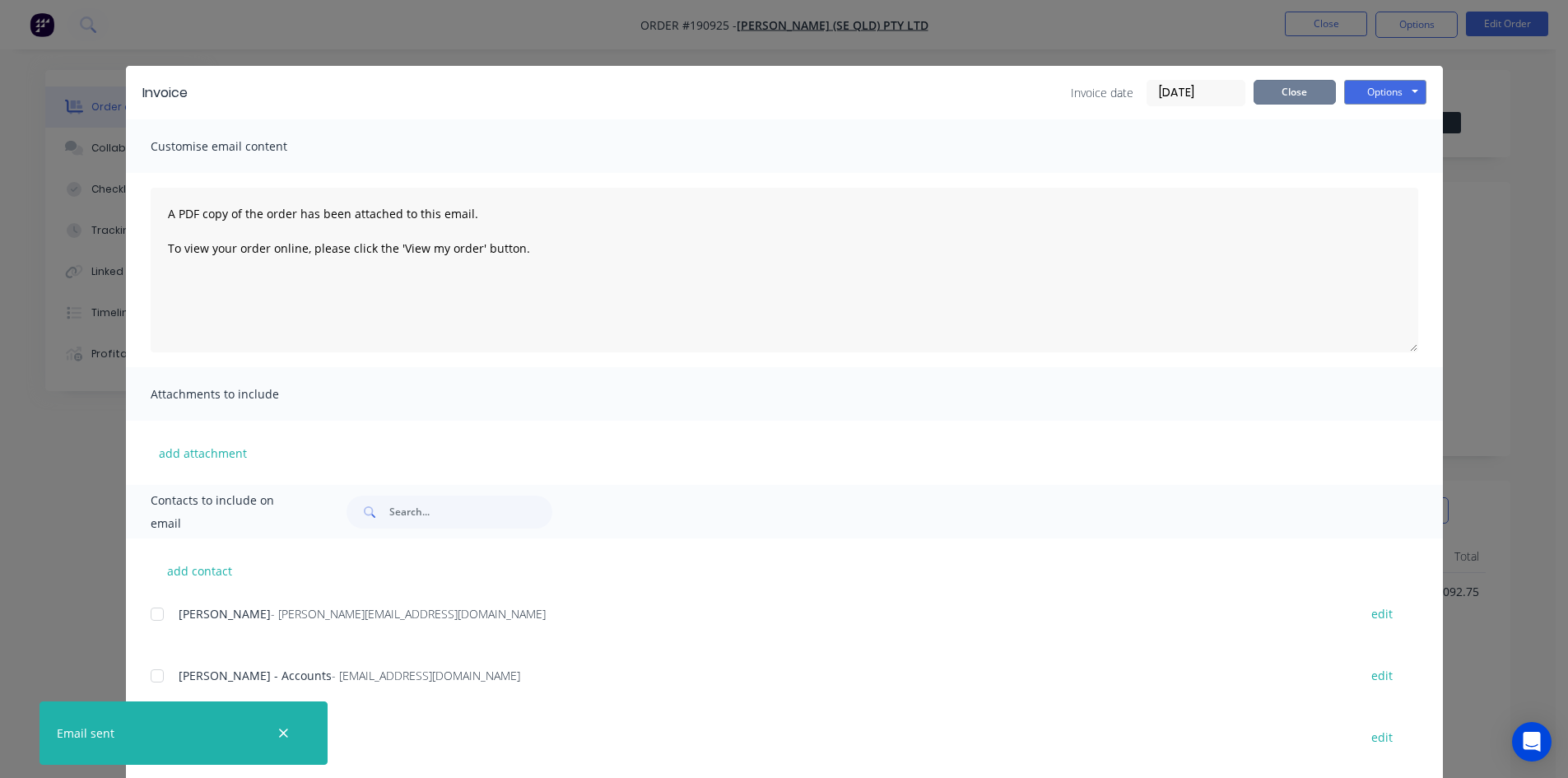
click at [1274, 98] on button "Close" at bounding box center [1295, 92] width 83 height 25
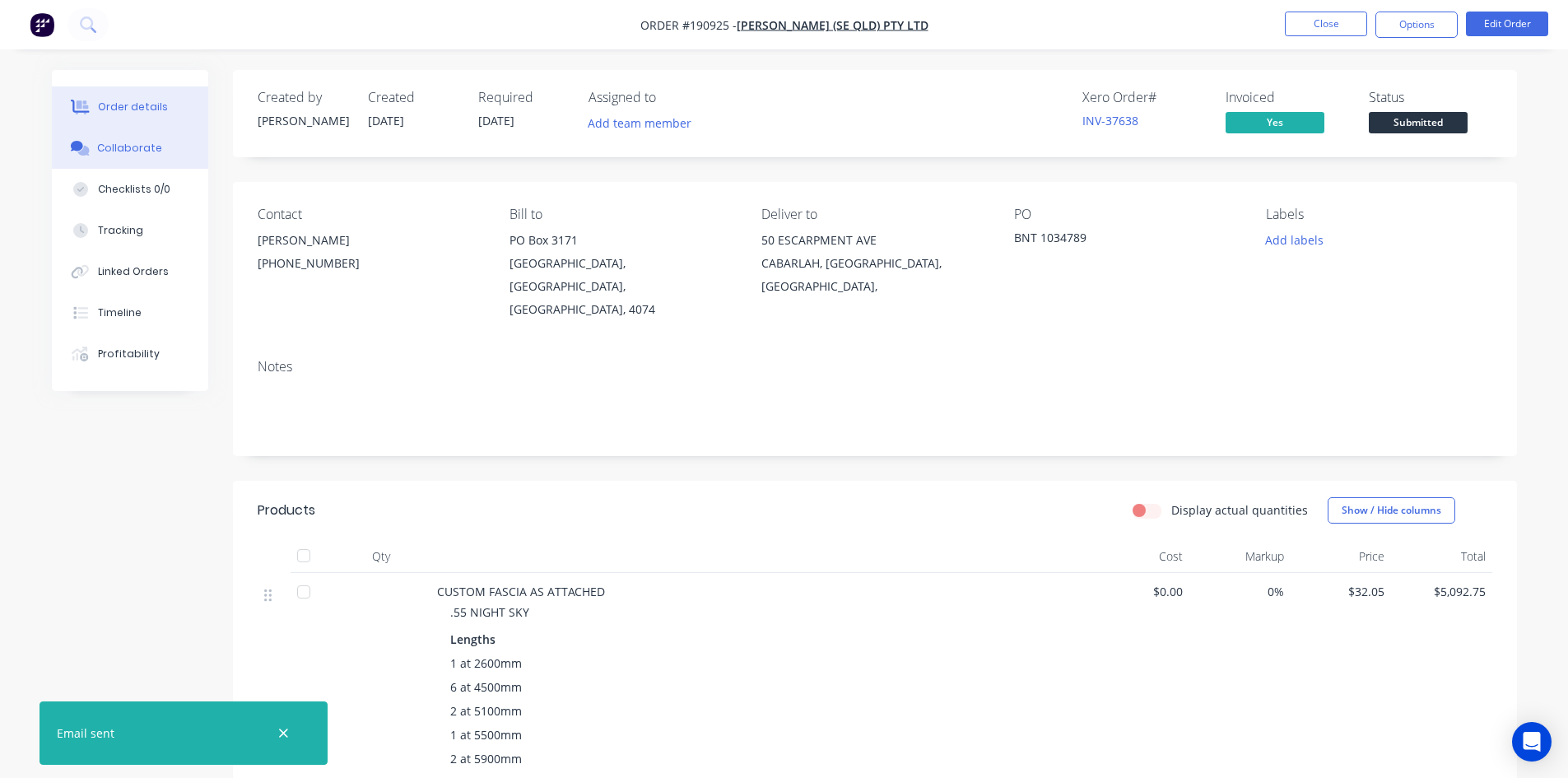
click at [126, 155] on div "Collaborate" at bounding box center [129, 149] width 65 height 15
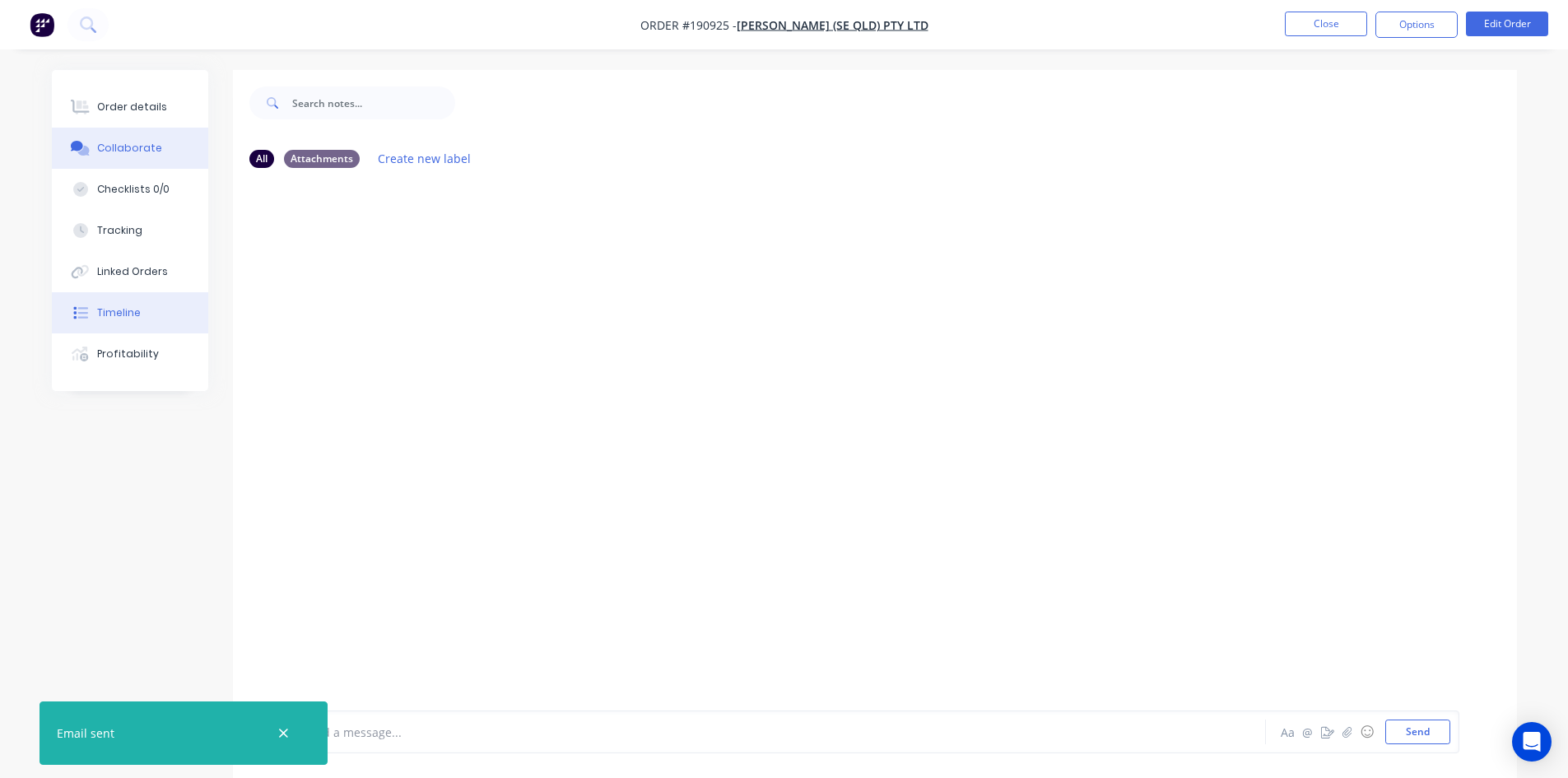
click at [149, 327] on button "Timeline" at bounding box center [130, 313] width 157 height 41
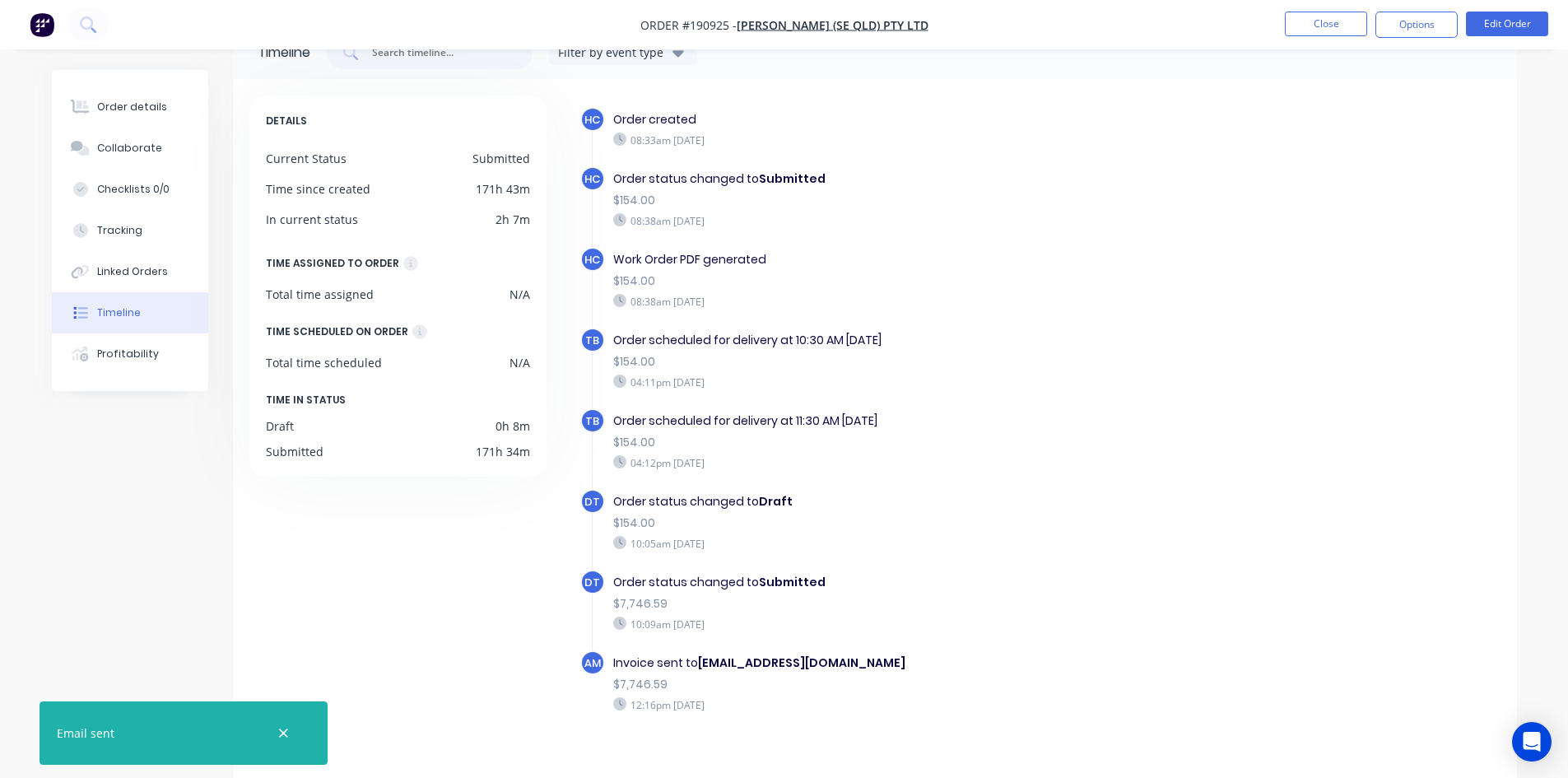
scroll to position [69, 0]
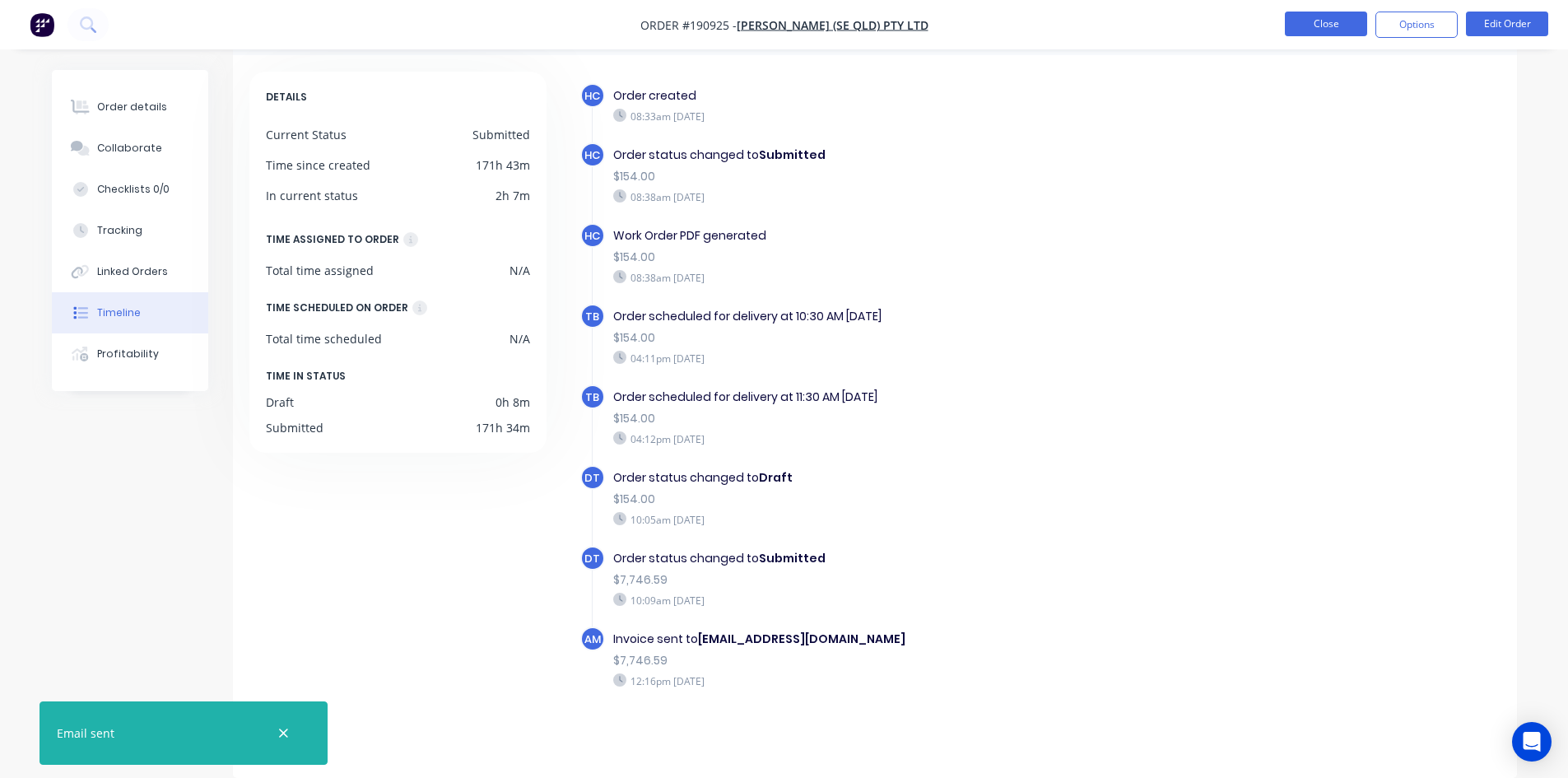
click at [1337, 17] on button "Close" at bounding box center [1326, 24] width 83 height 25
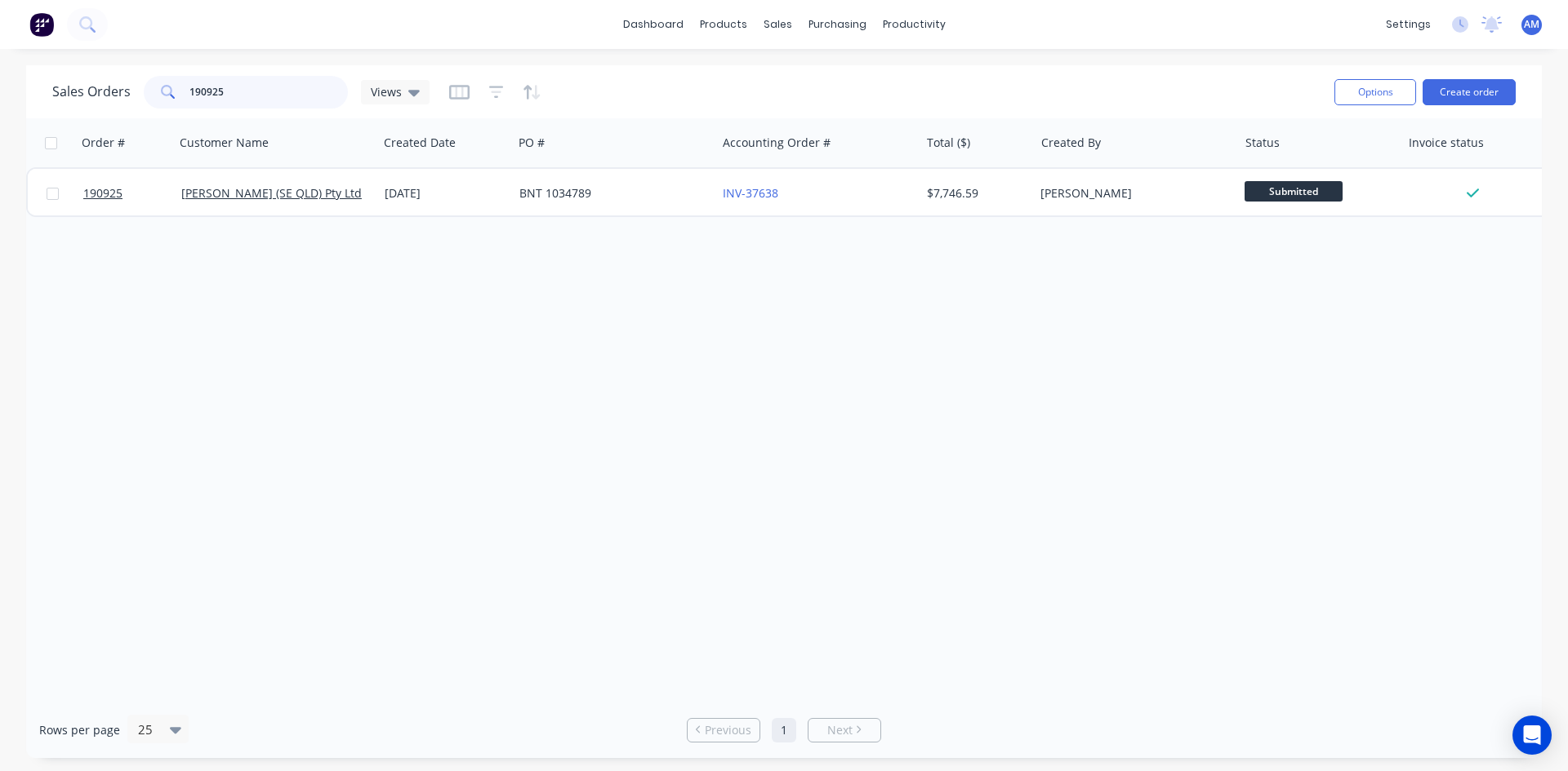
drag, startPoint x: 276, startPoint y: 108, endPoint x: 84, endPoint y: 112, distance: 192.0
click at [84, 112] on div "Sales Orders 190925 Views Options Create order" at bounding box center [784, 92] width 1515 height 53
type input "191493"
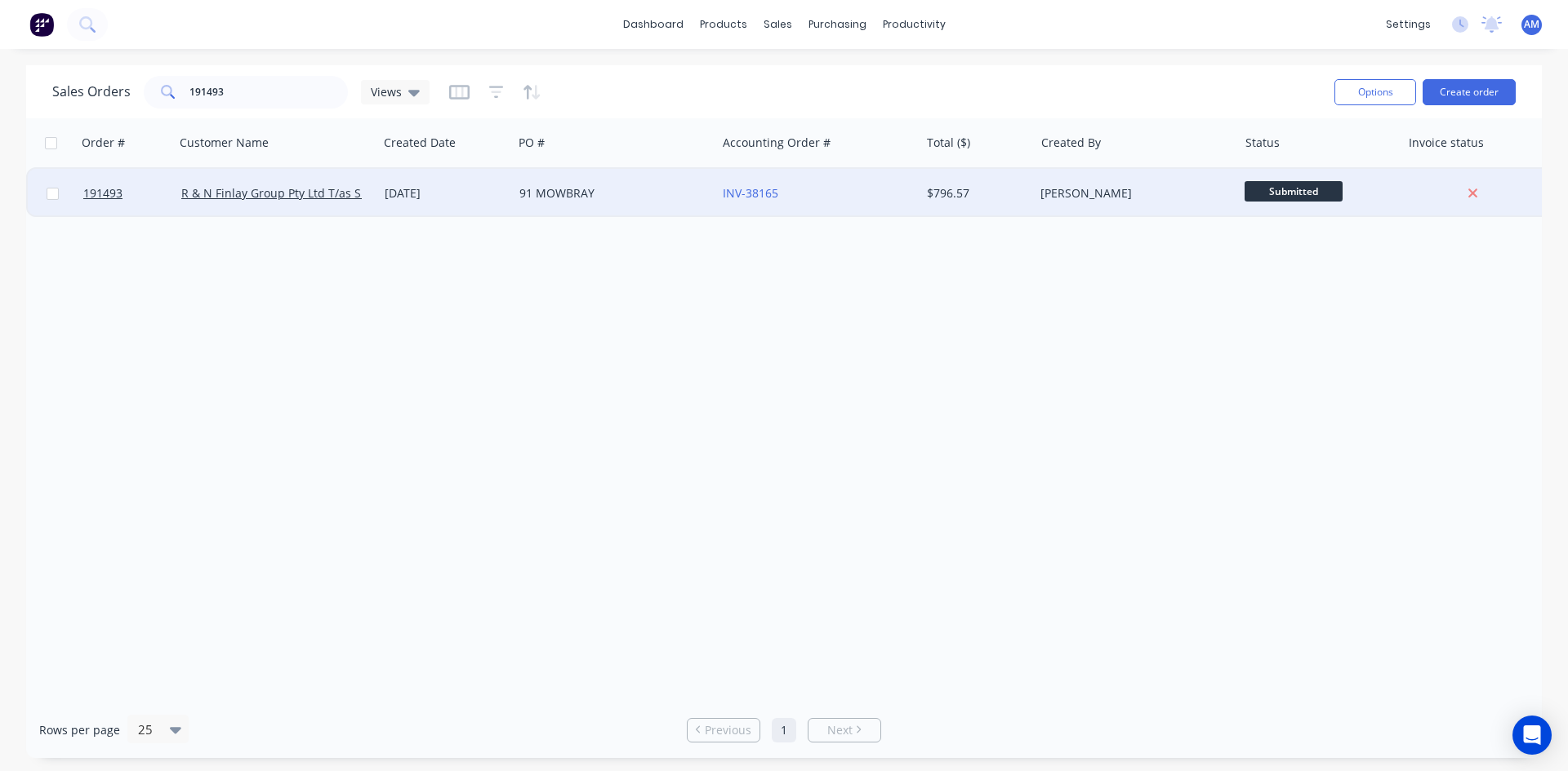
click at [678, 202] on div "91 MOWBRAY" at bounding box center [615, 194] width 204 height 49
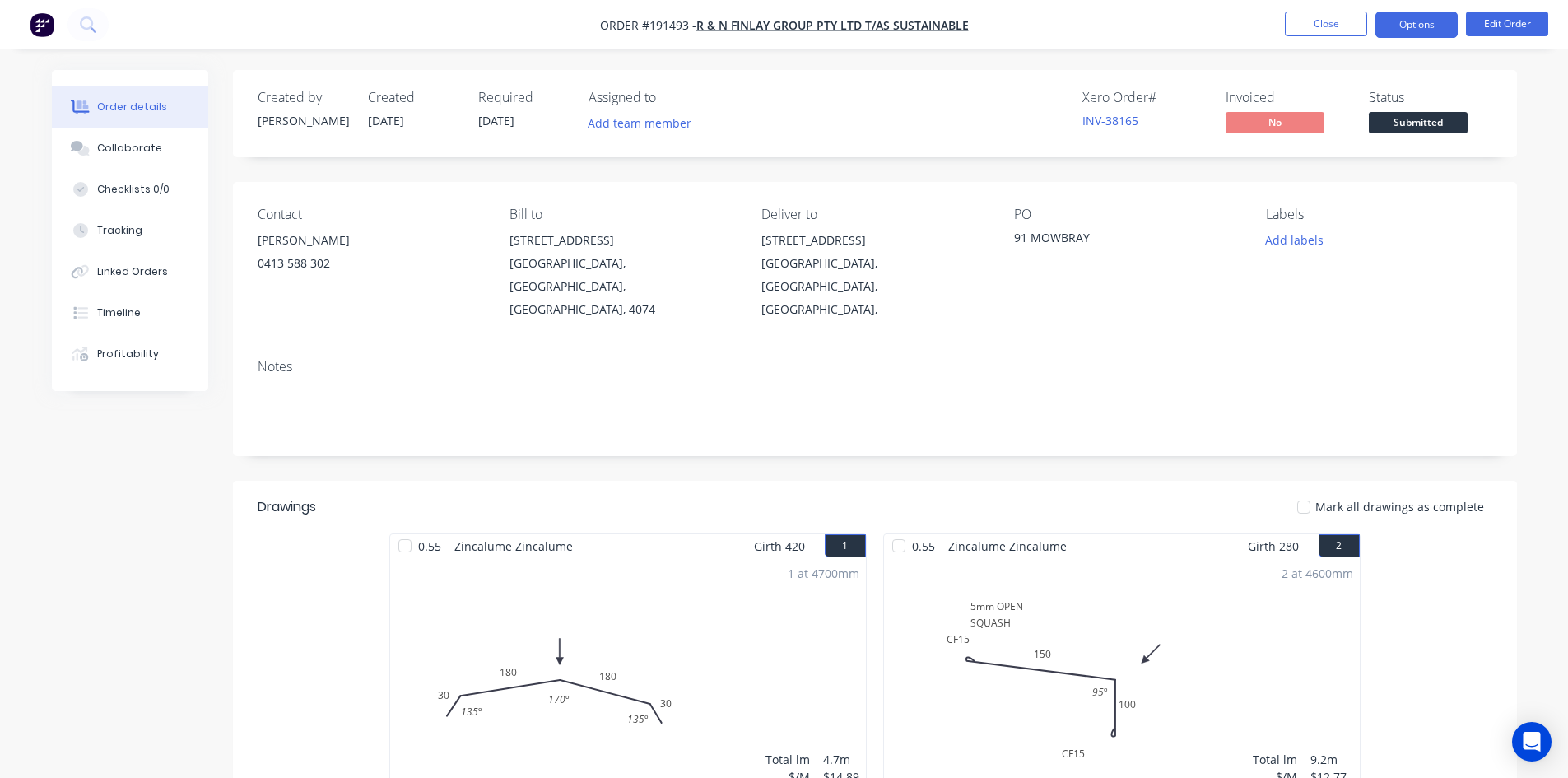
click at [1408, 25] on button "Options" at bounding box center [1417, 25] width 83 height 27
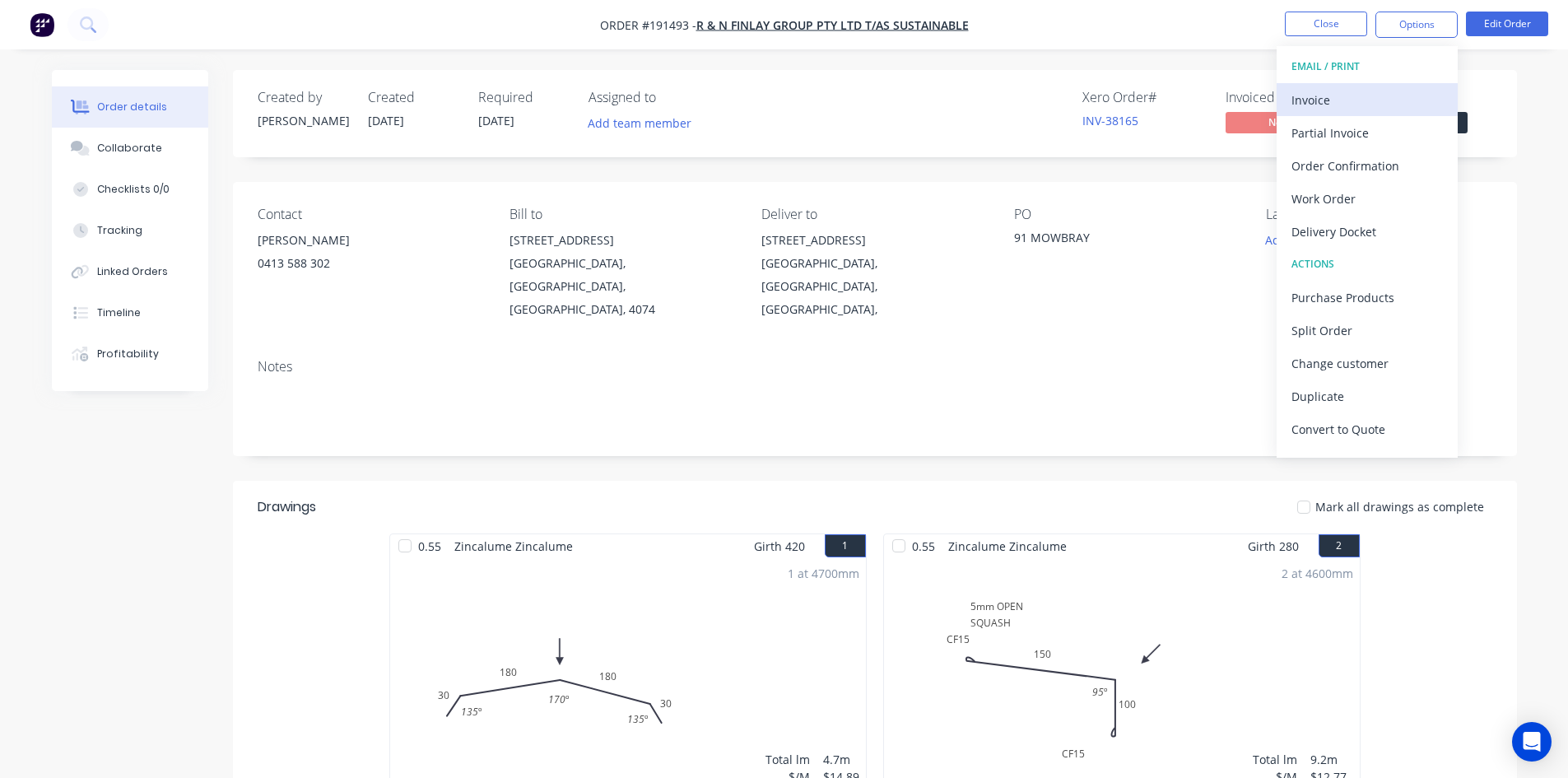
click at [1359, 94] on div "Invoice" at bounding box center [1367, 100] width 151 height 24
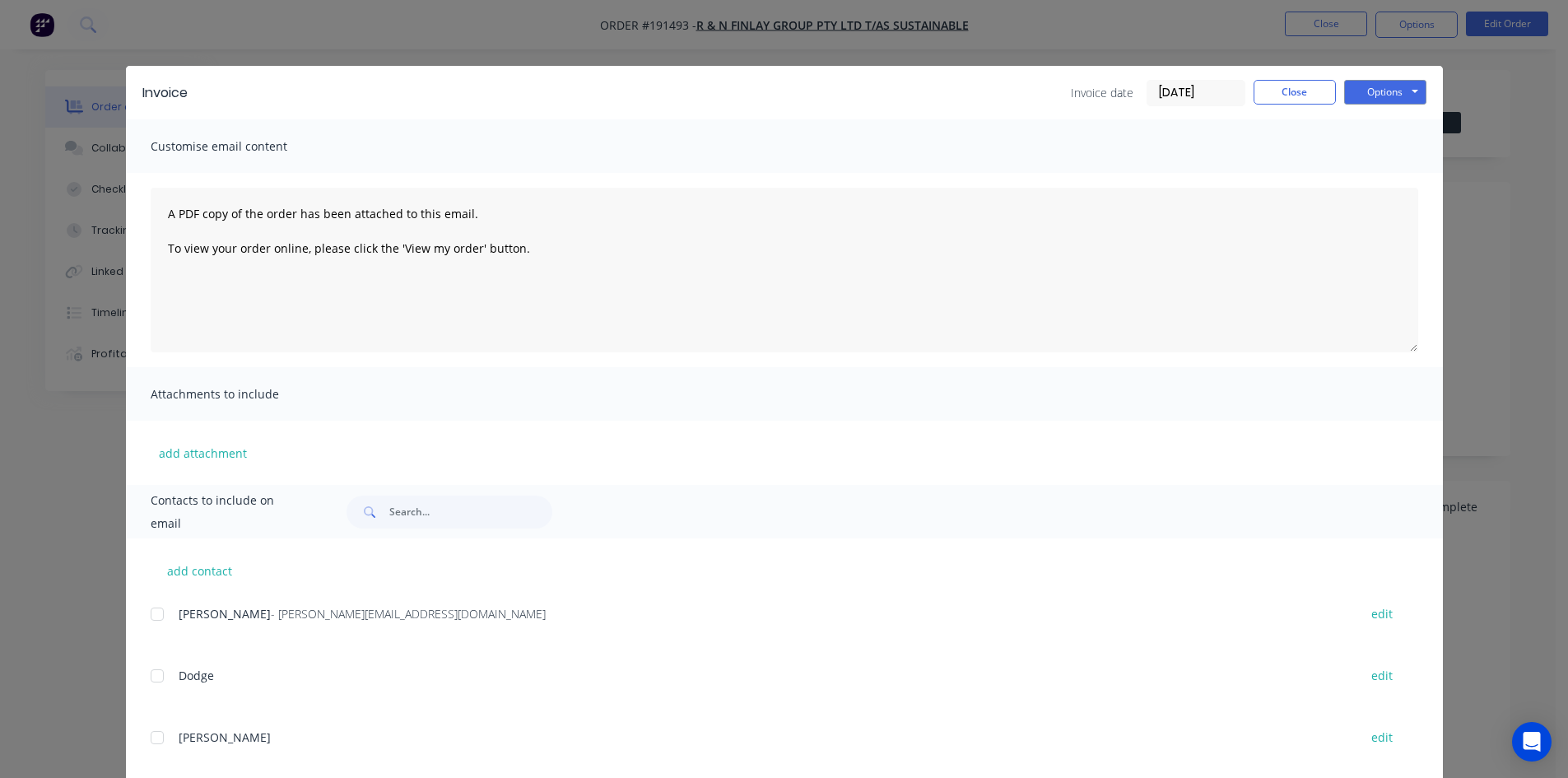
click at [153, 612] on div at bounding box center [158, 615] width 33 height 33
click at [1366, 92] on button "Options" at bounding box center [1386, 92] width 83 height 25
click at [1383, 173] on button "Email" at bounding box center [1397, 176] width 105 height 28
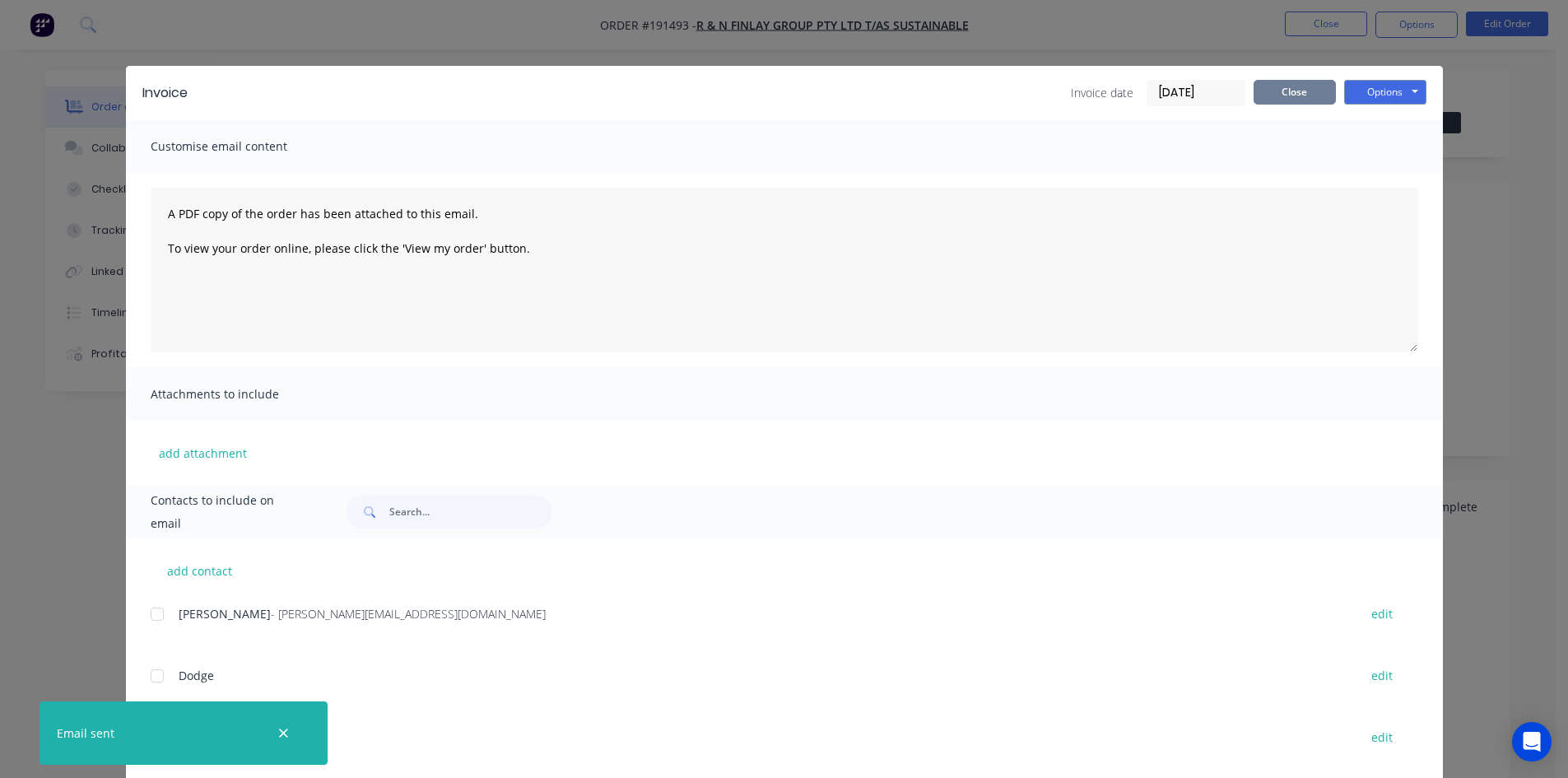
click at [1284, 98] on button "Close" at bounding box center [1295, 92] width 83 height 25
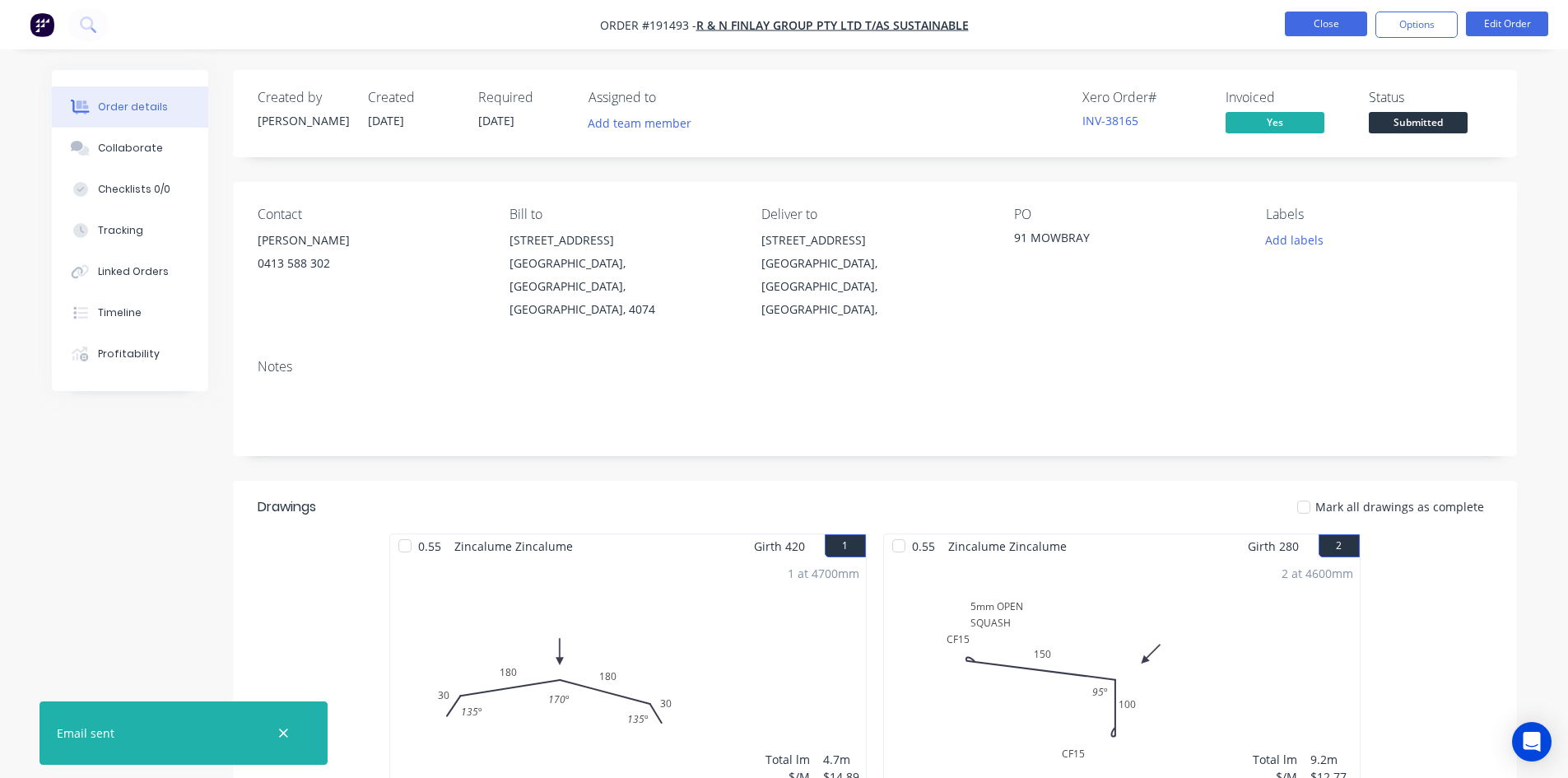
click at [1316, 32] on button "Close" at bounding box center [1326, 24] width 83 height 25
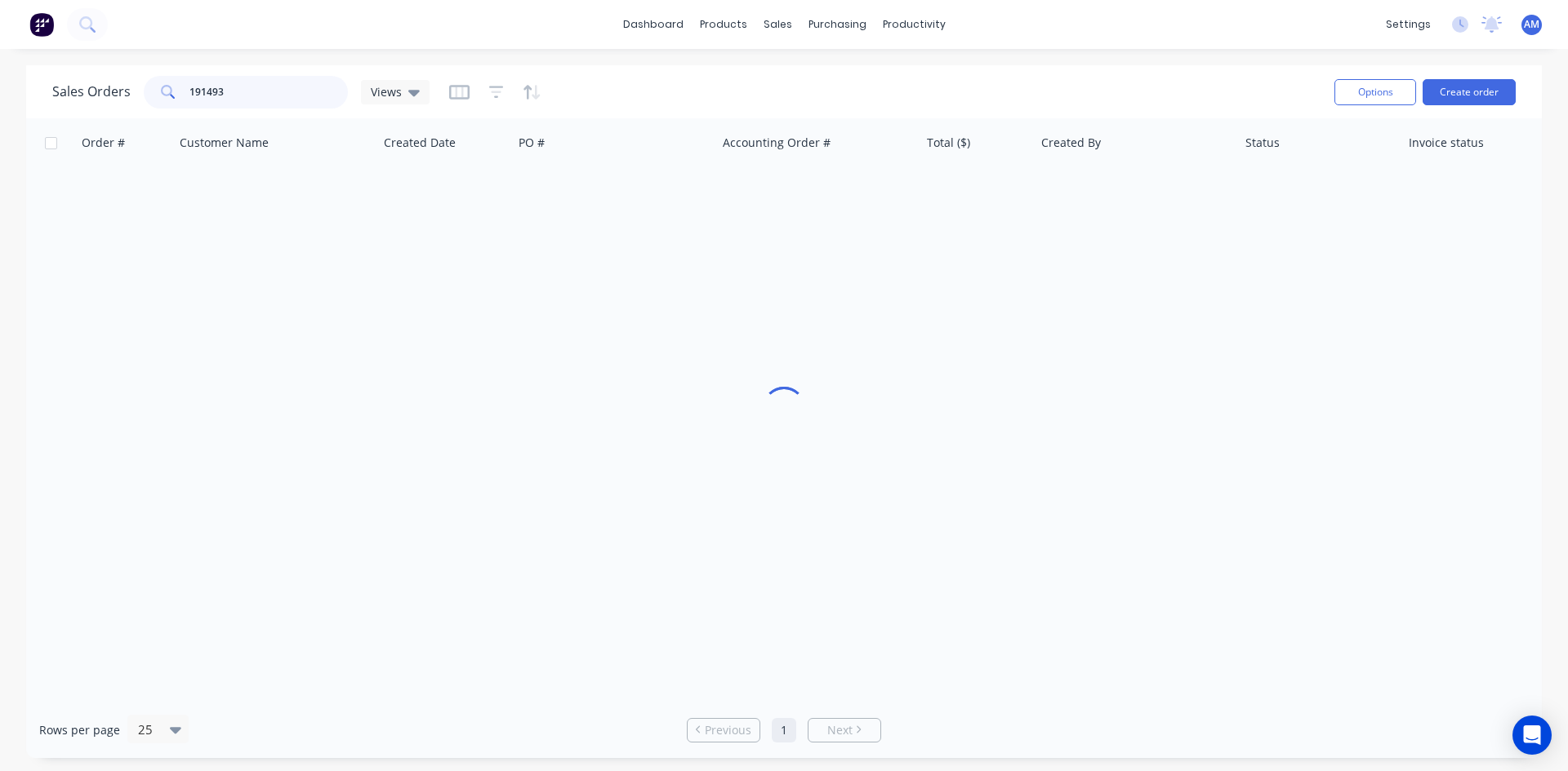
drag, startPoint x: 267, startPoint y: 84, endPoint x: 123, endPoint y: 80, distance: 144.1
click at [123, 80] on div "Sales Orders 191493 Views" at bounding box center [240, 92] width 377 height 33
type input "191486"
click at [683, 205] on div "28195" at bounding box center [615, 194] width 204 height 49
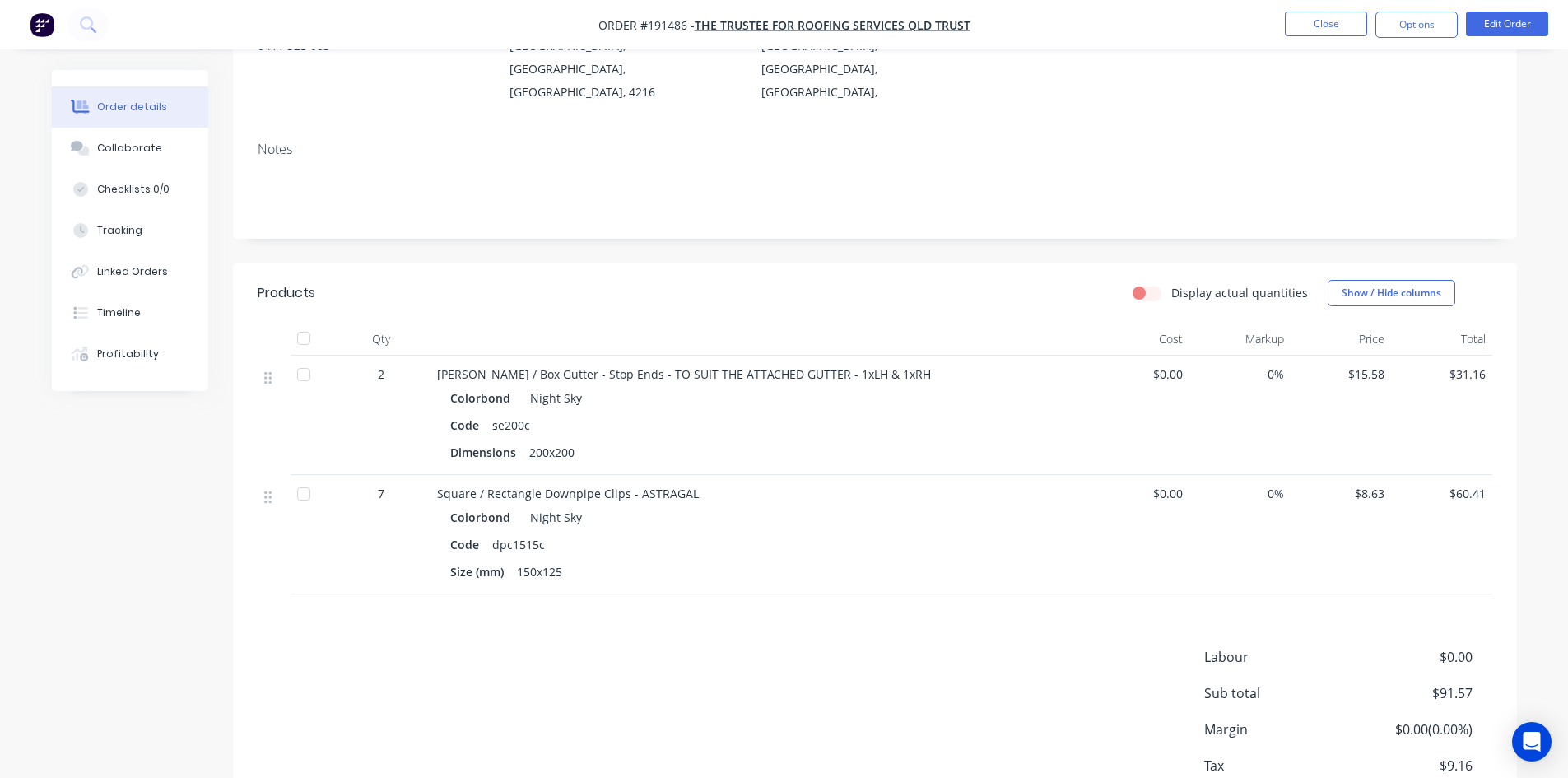
scroll to position [247, 0]
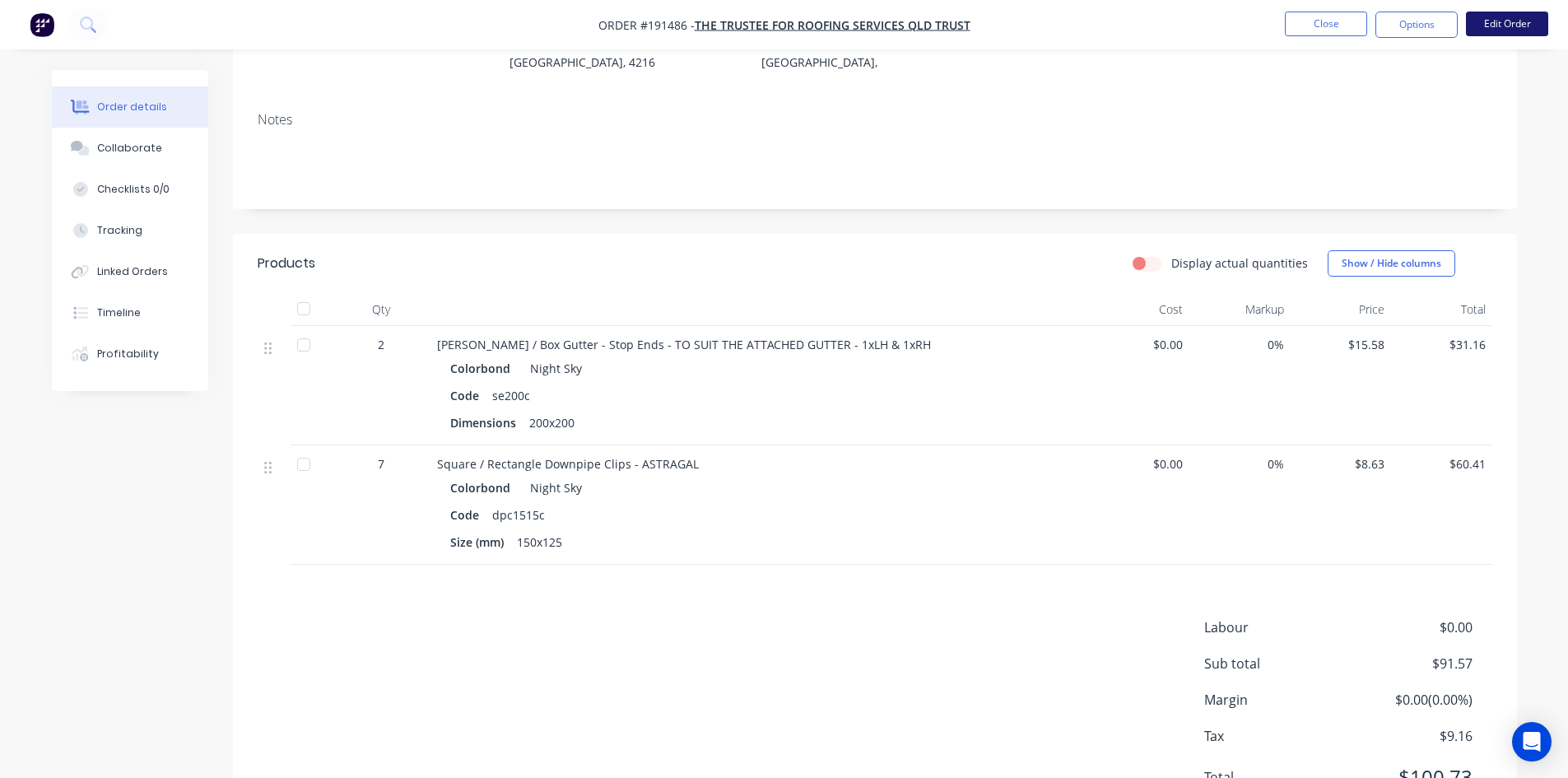
click at [1510, 26] on button "Edit Order" at bounding box center [1507, 24] width 83 height 25
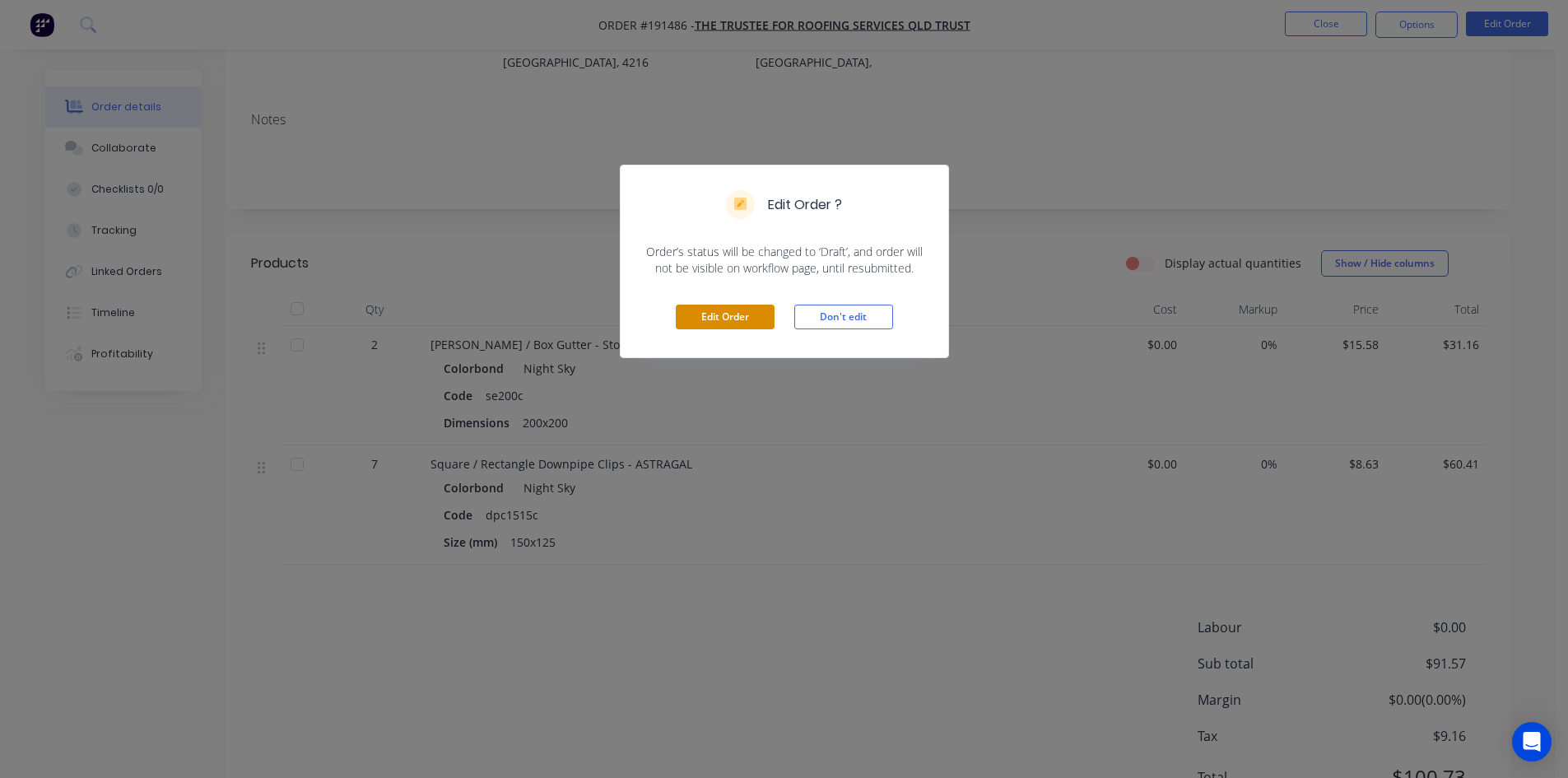
click at [708, 326] on button "Edit Order" at bounding box center [725, 317] width 99 height 25
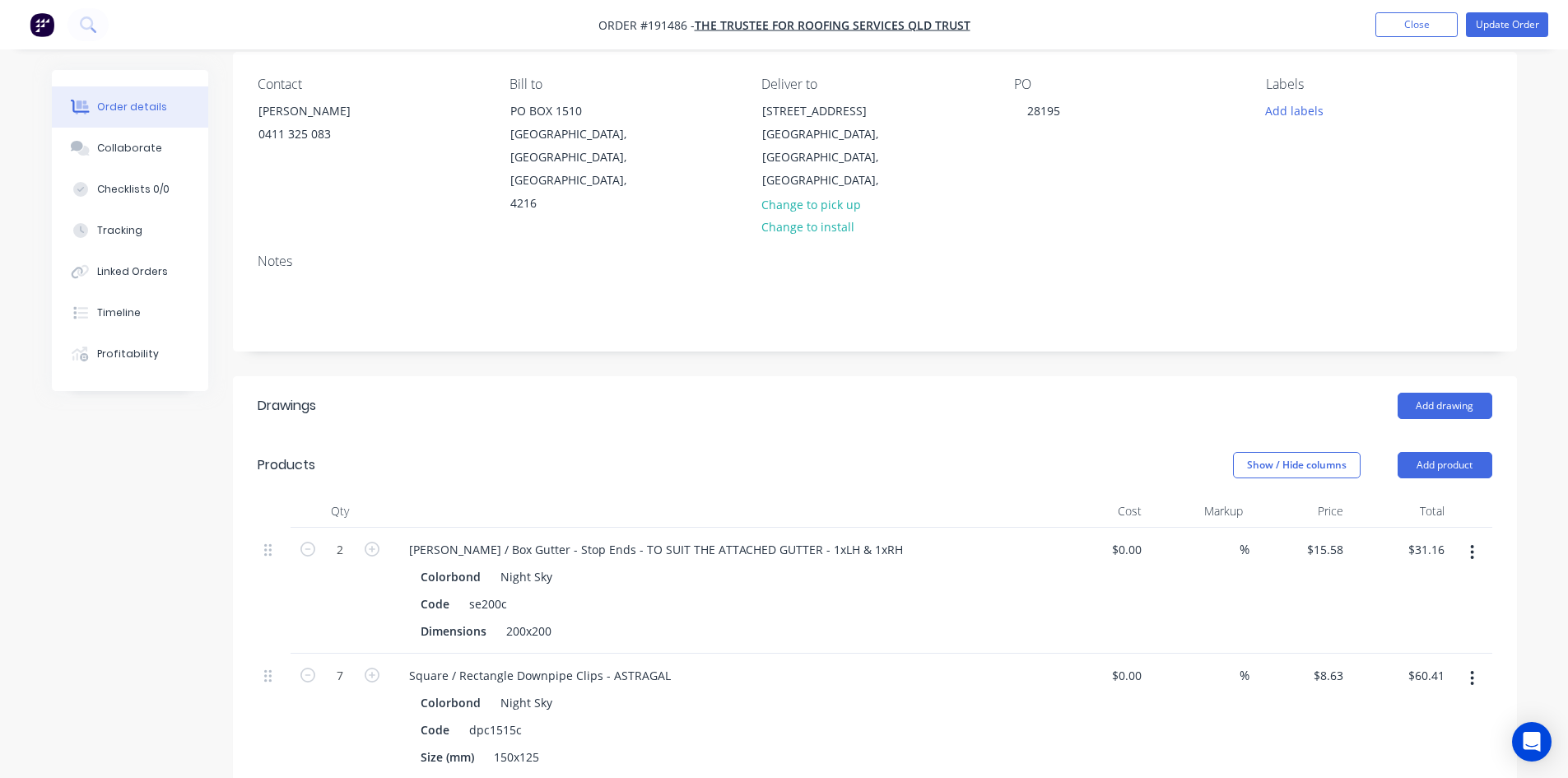
scroll to position [83, 0]
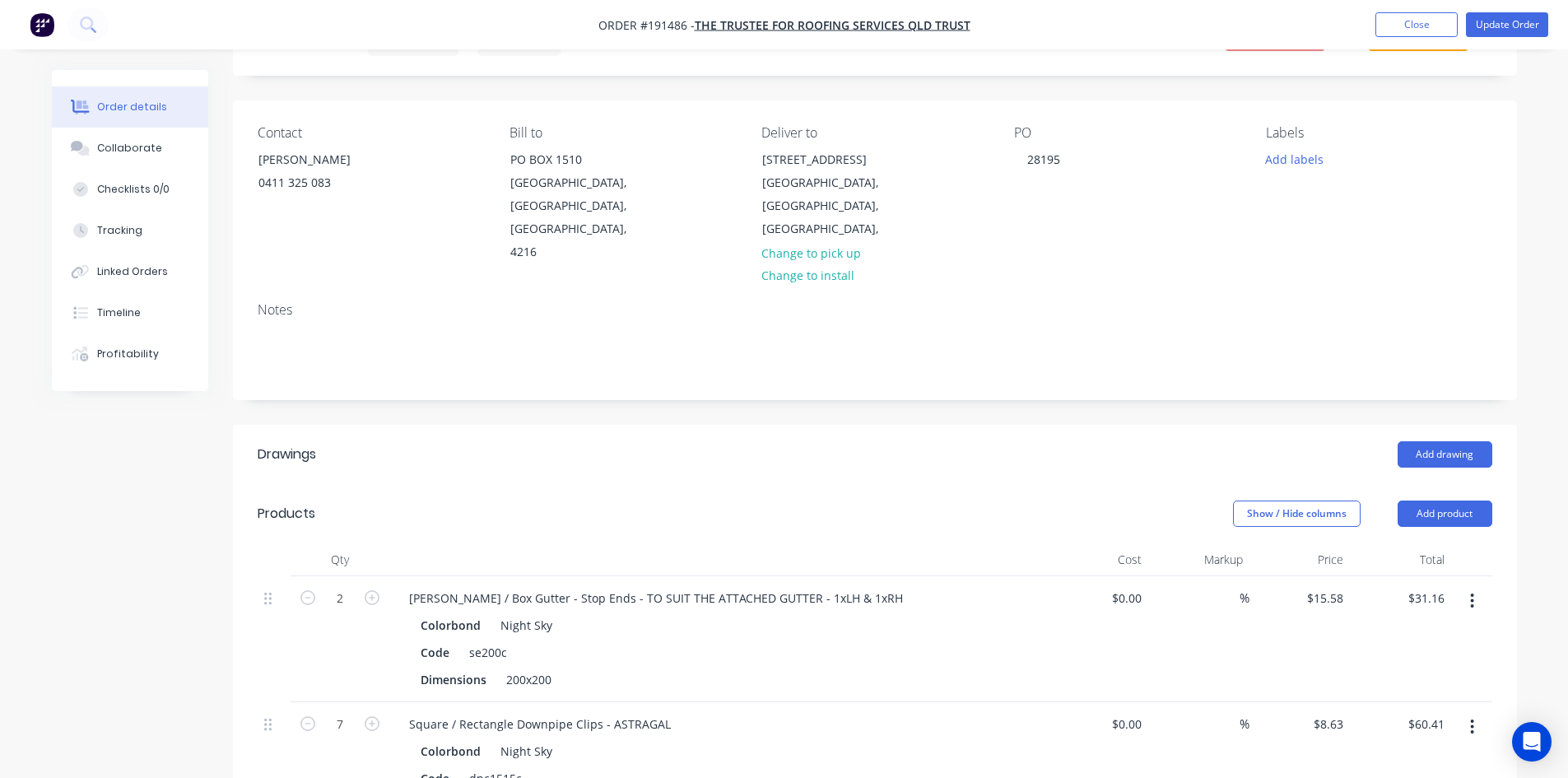
drag, startPoint x: 1154, startPoint y: 387, endPoint x: 1537, endPoint y: 382, distance: 383.0
click at [1537, 382] on div "Order details Collaborate Checklists 0/0 Tracking Linked Orders Timeline Profit…" at bounding box center [784, 609] width 1568 height 1384
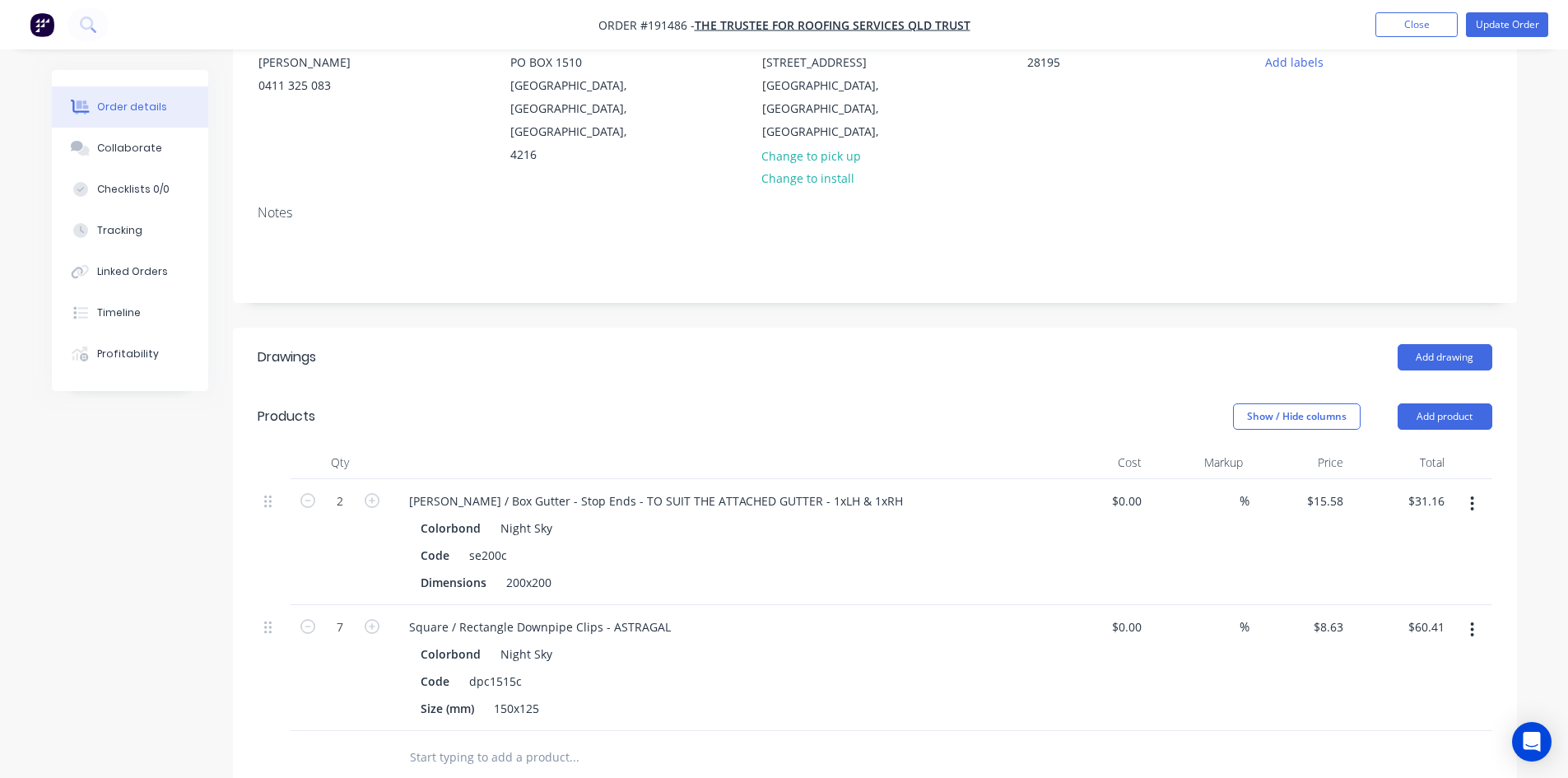
scroll to position [495, 0]
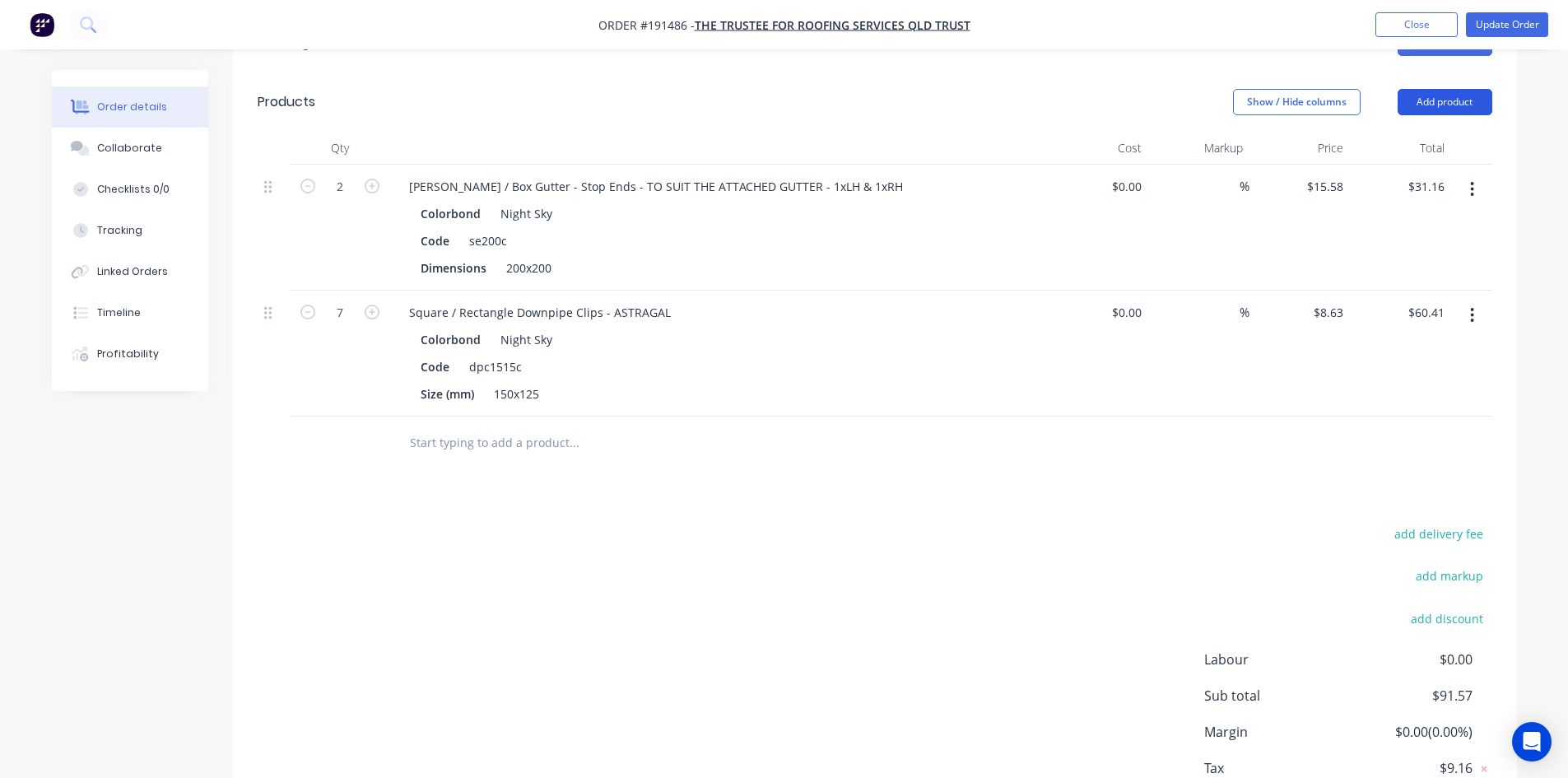
click at [1442, 89] on button "Add product" at bounding box center [1444, 102] width 94 height 27
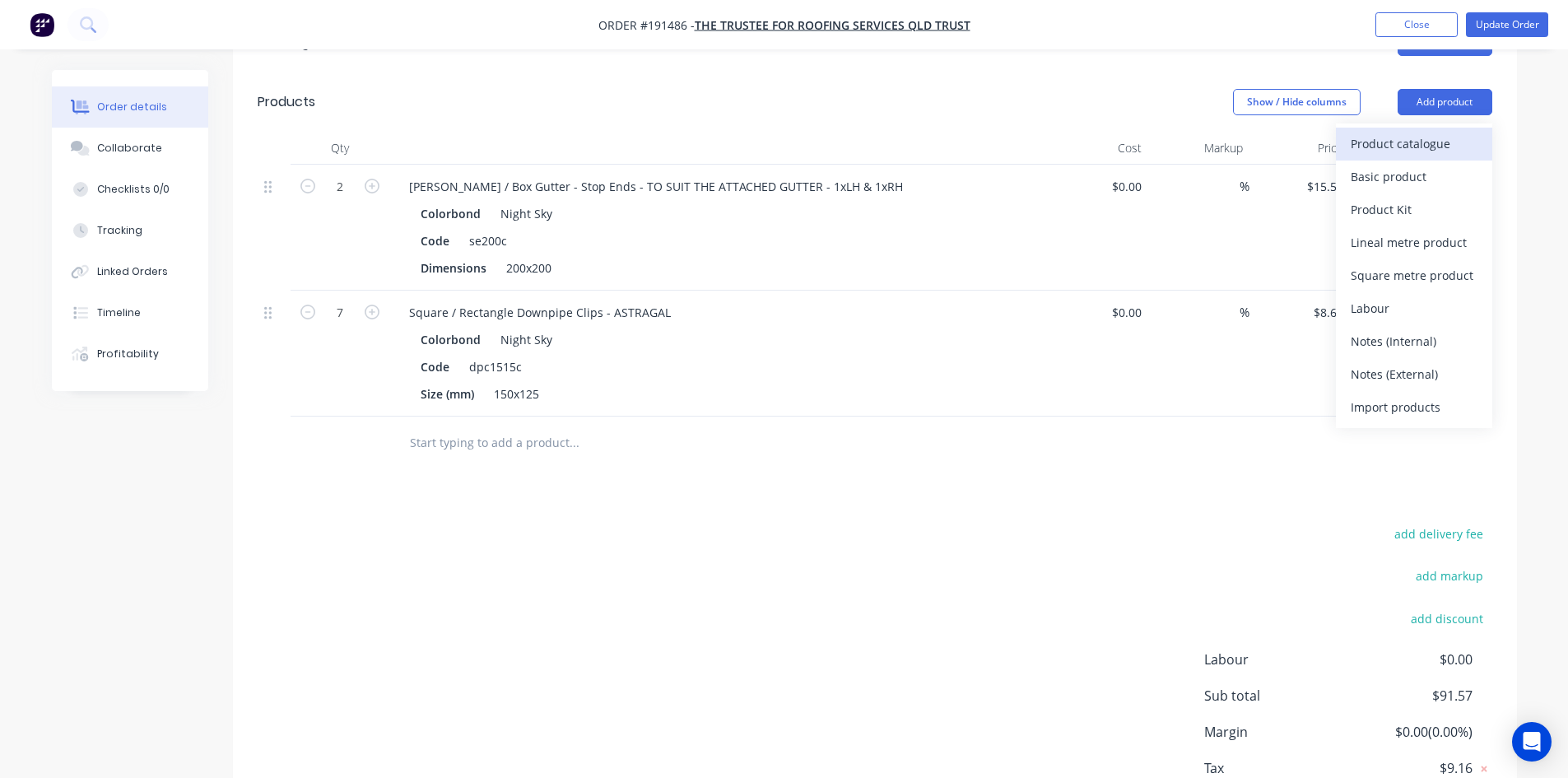
click at [1397, 132] on div "Product catalogue" at bounding box center [1414, 144] width 127 height 24
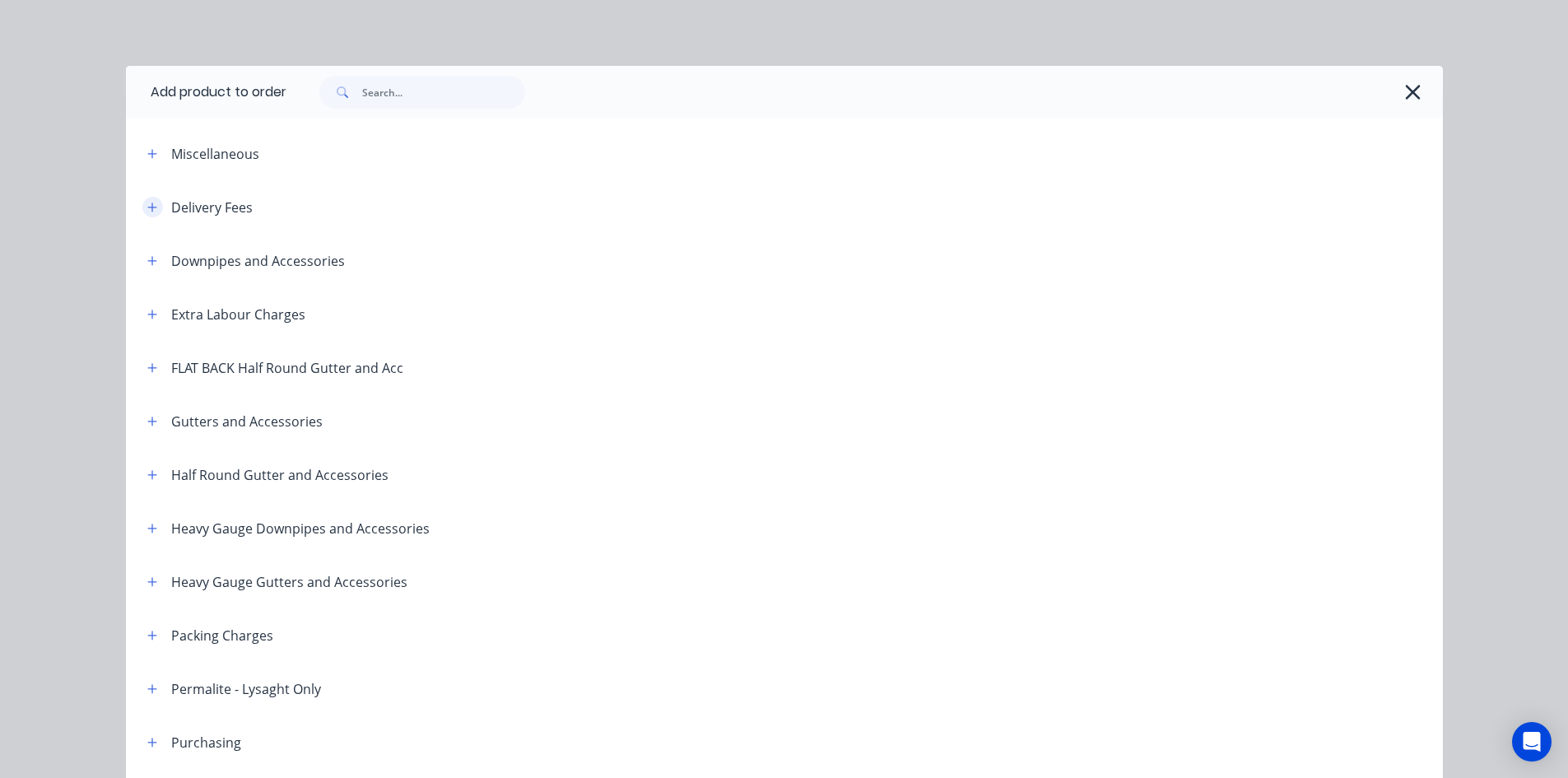
click at [148, 206] on icon "button" at bounding box center [152, 207] width 10 height 12
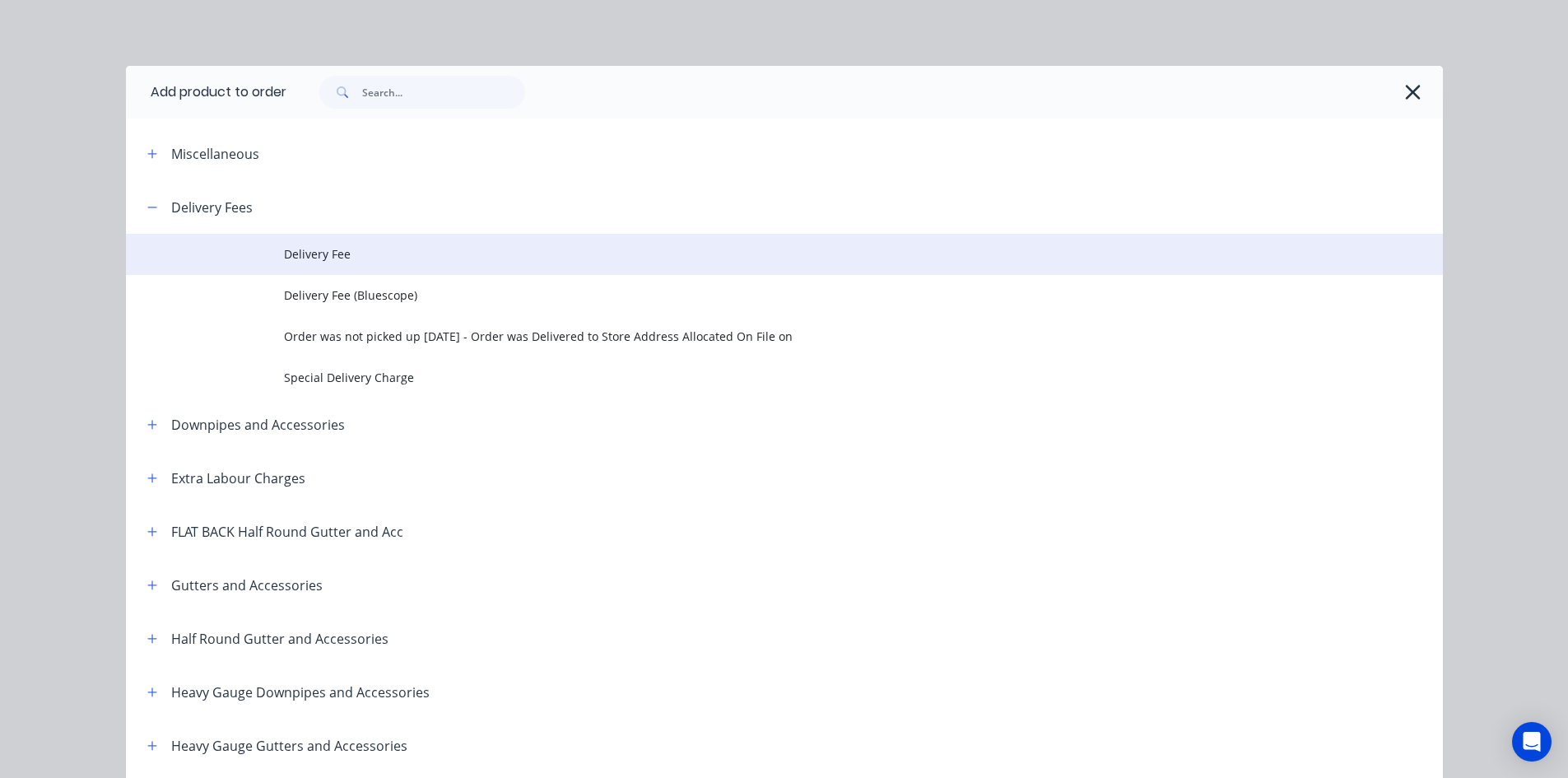
click at [309, 261] on span "Delivery Fee" at bounding box center [747, 254] width 927 height 17
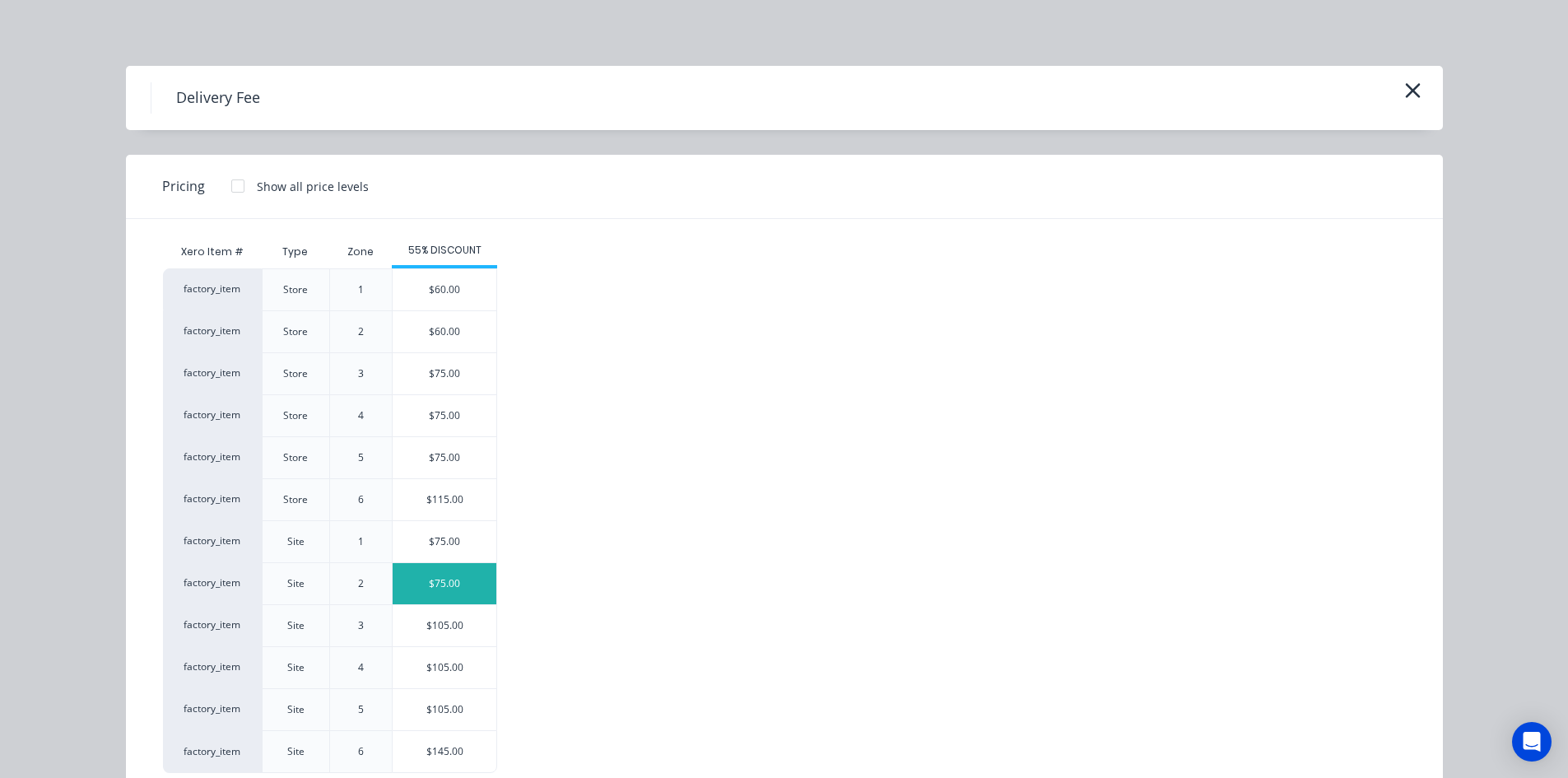
click at [441, 584] on div "$75.00" at bounding box center [444, 584] width 104 height 41
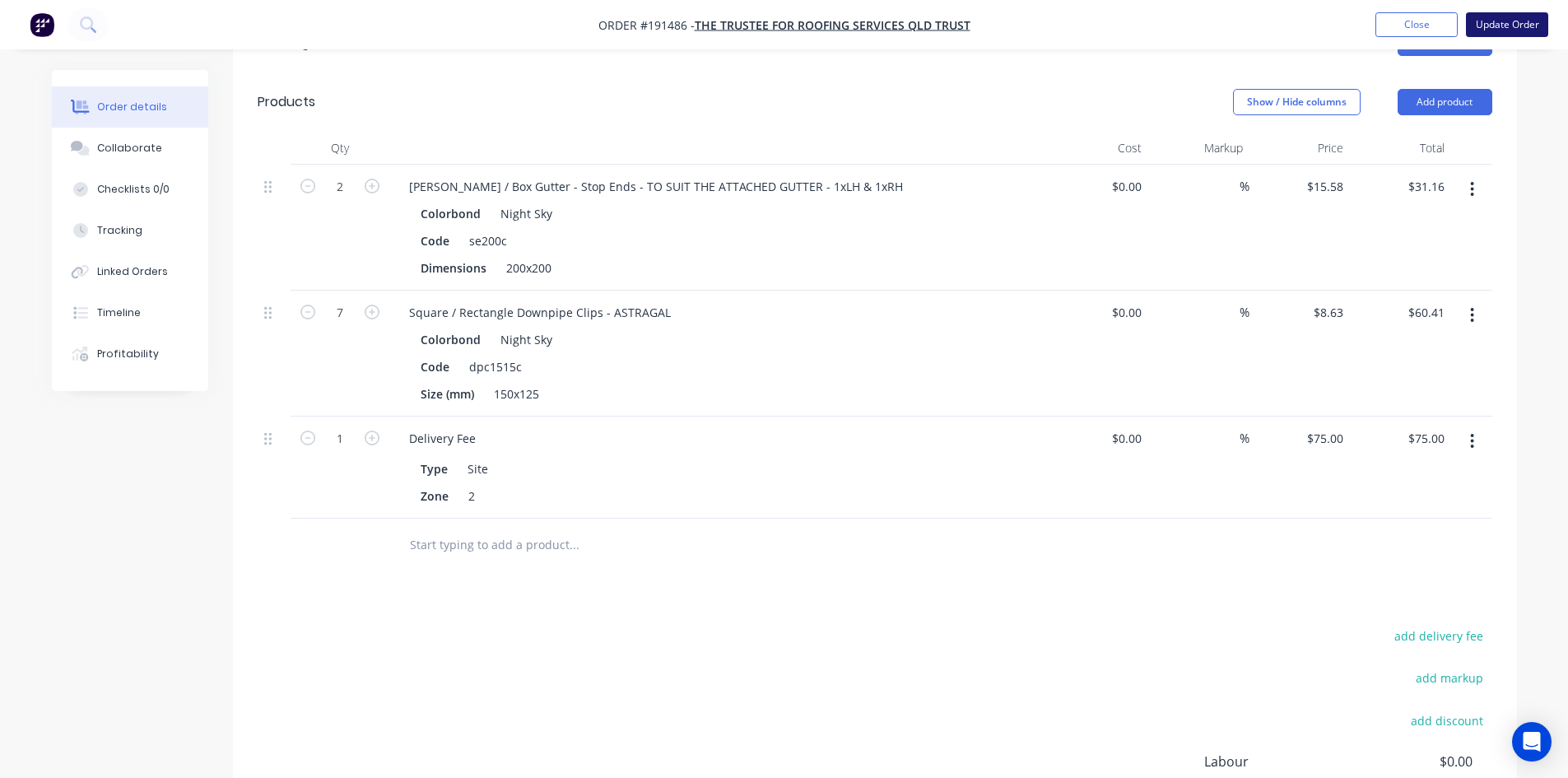
click at [1489, 28] on button "Update Order" at bounding box center [1507, 24] width 83 height 25
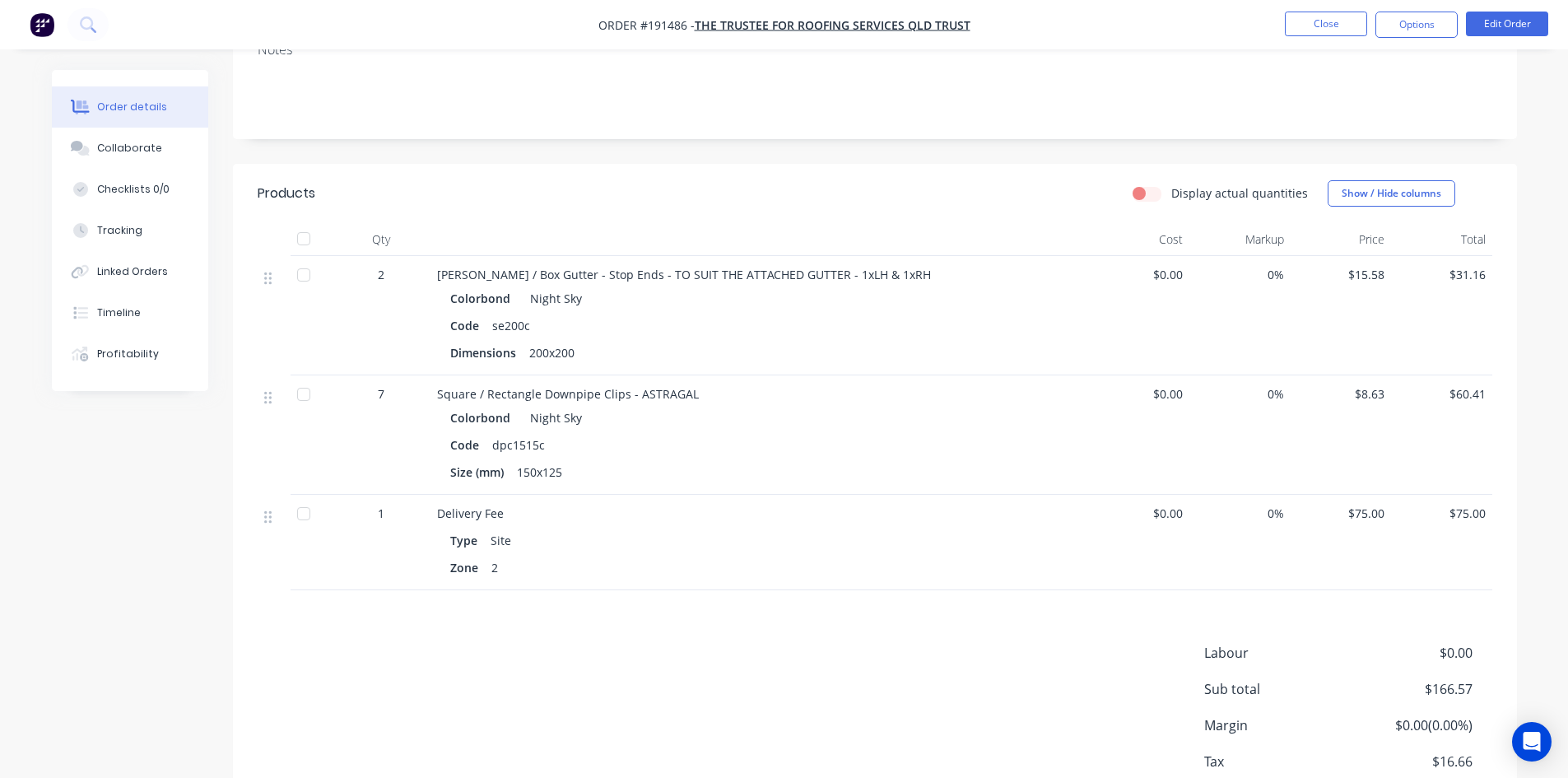
scroll to position [0, 0]
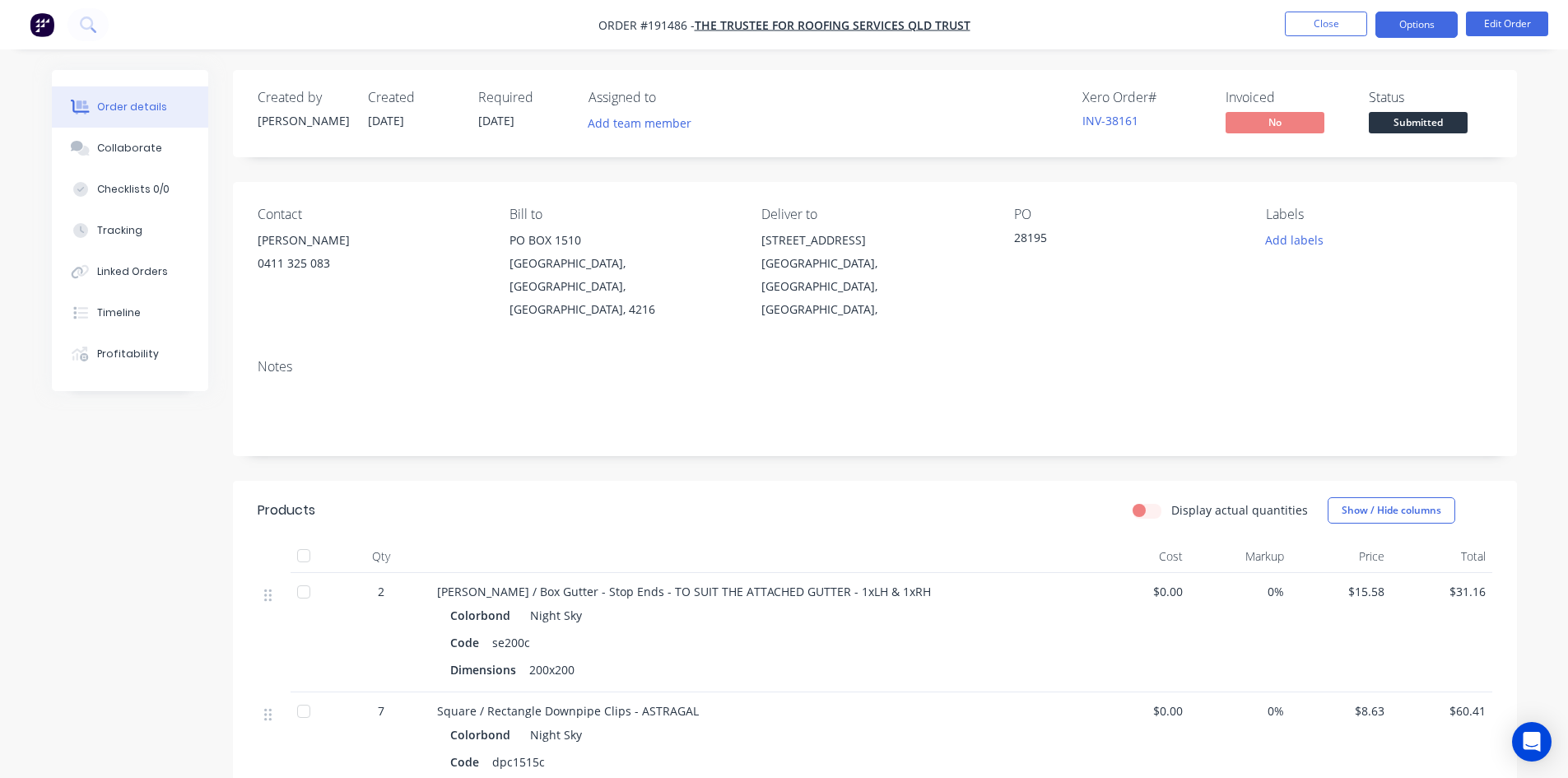
click at [1427, 15] on button "Options" at bounding box center [1417, 25] width 83 height 27
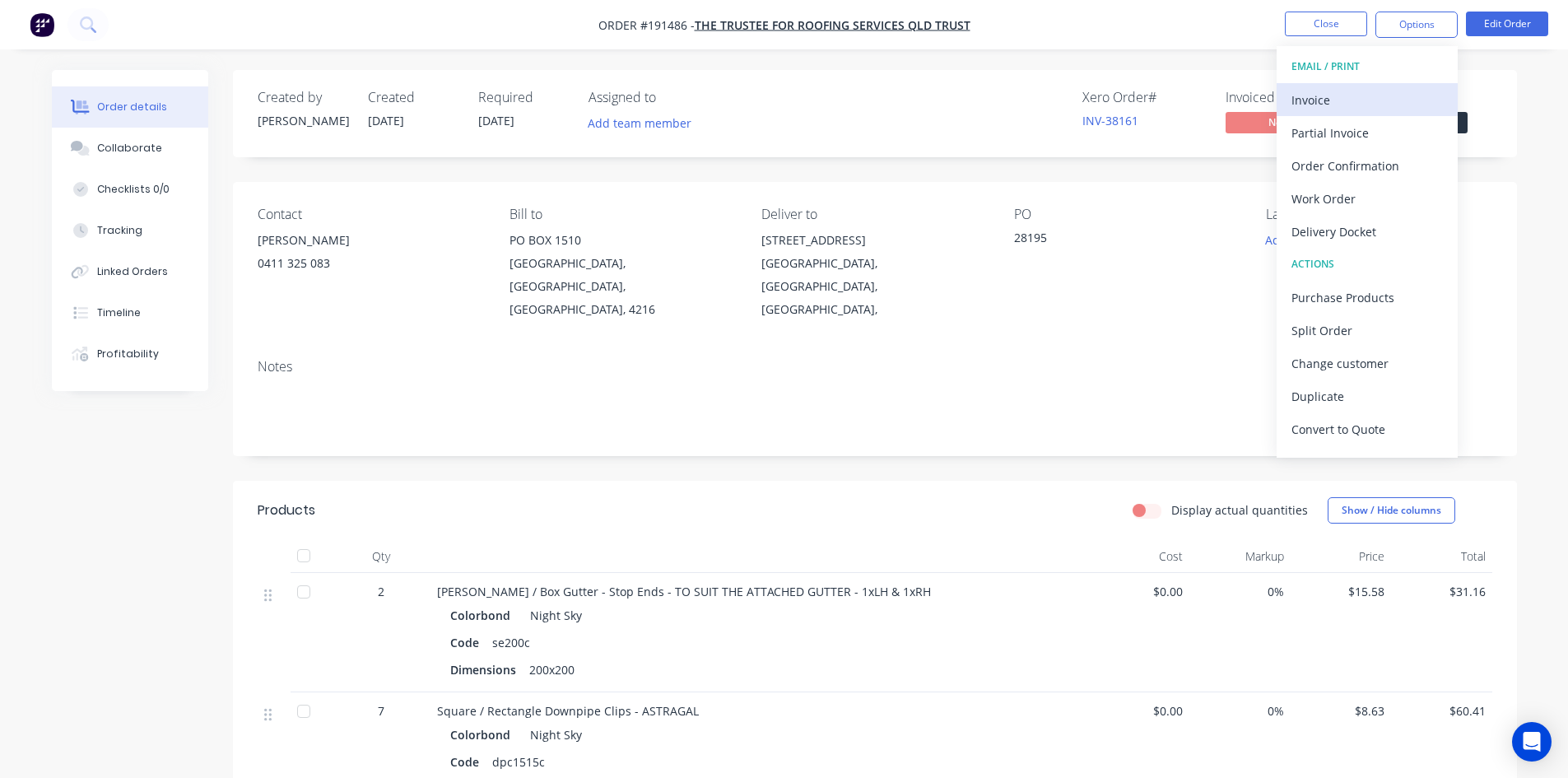
click at [1355, 105] on div "Invoice" at bounding box center [1367, 100] width 151 height 24
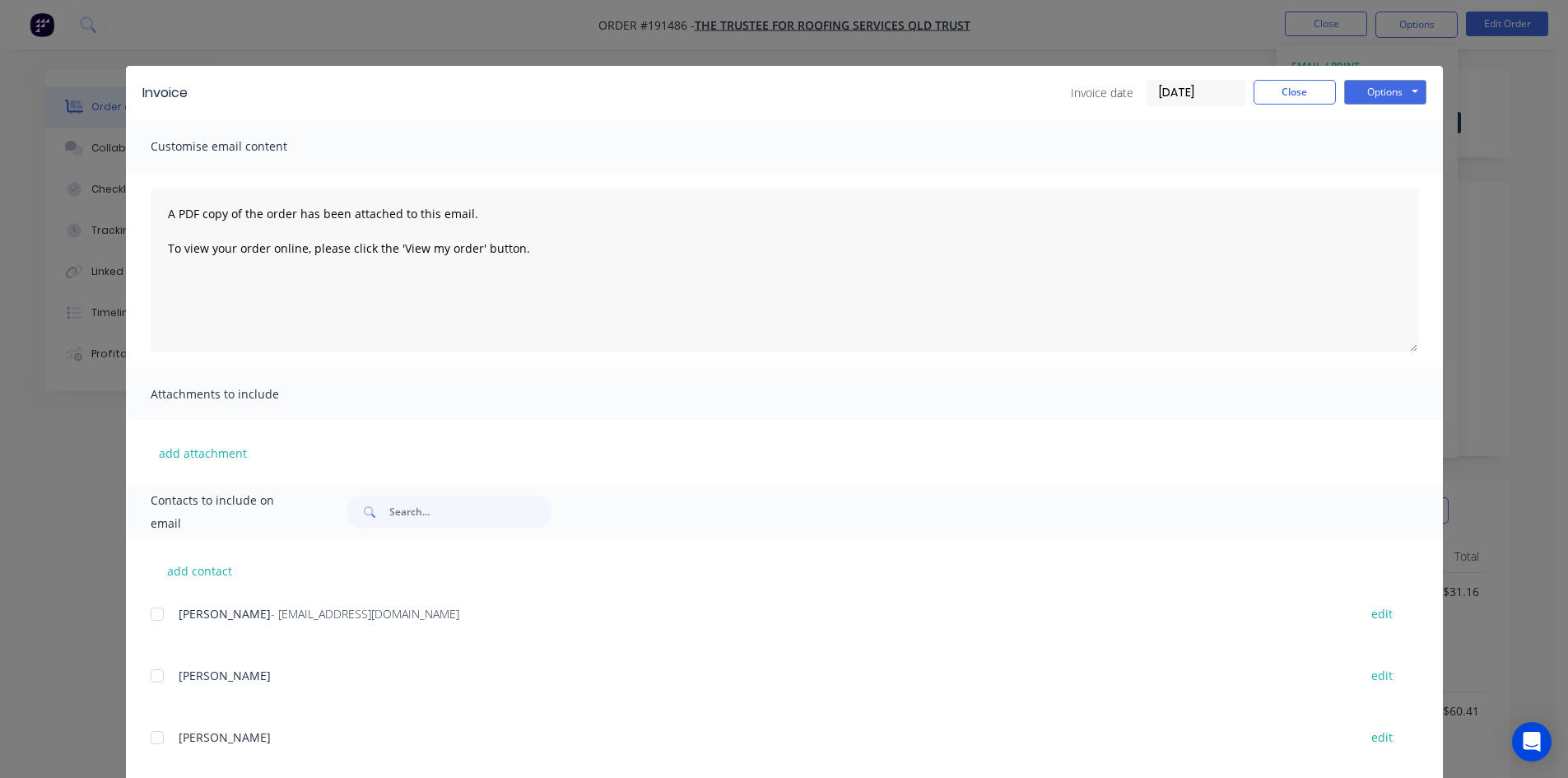
click at [150, 617] on div at bounding box center [158, 615] width 33 height 33
click at [1367, 90] on button "Options" at bounding box center [1386, 92] width 83 height 25
click at [1365, 172] on button "Email" at bounding box center [1397, 176] width 105 height 28
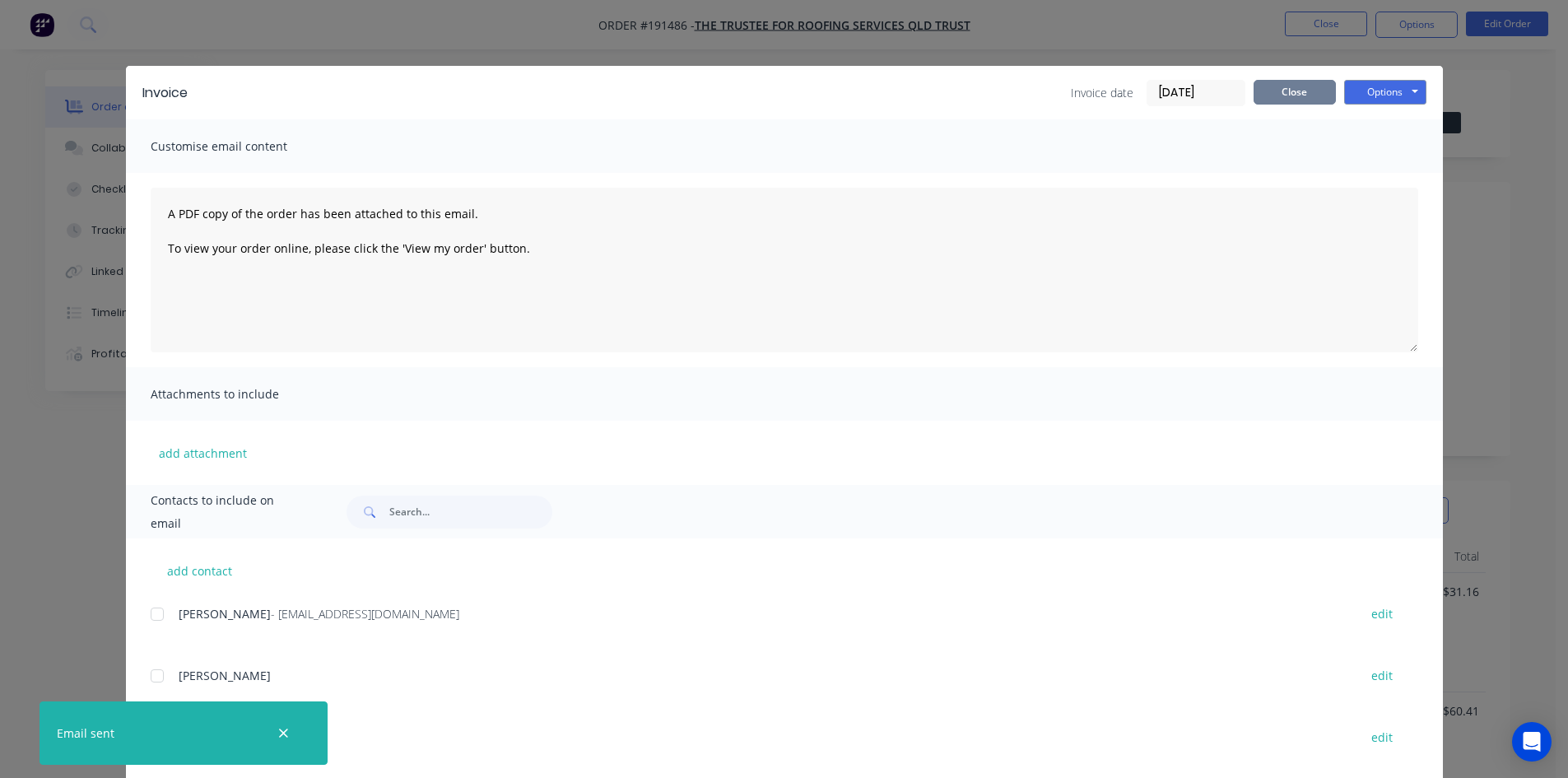
click at [1263, 98] on button "Close" at bounding box center [1295, 92] width 83 height 25
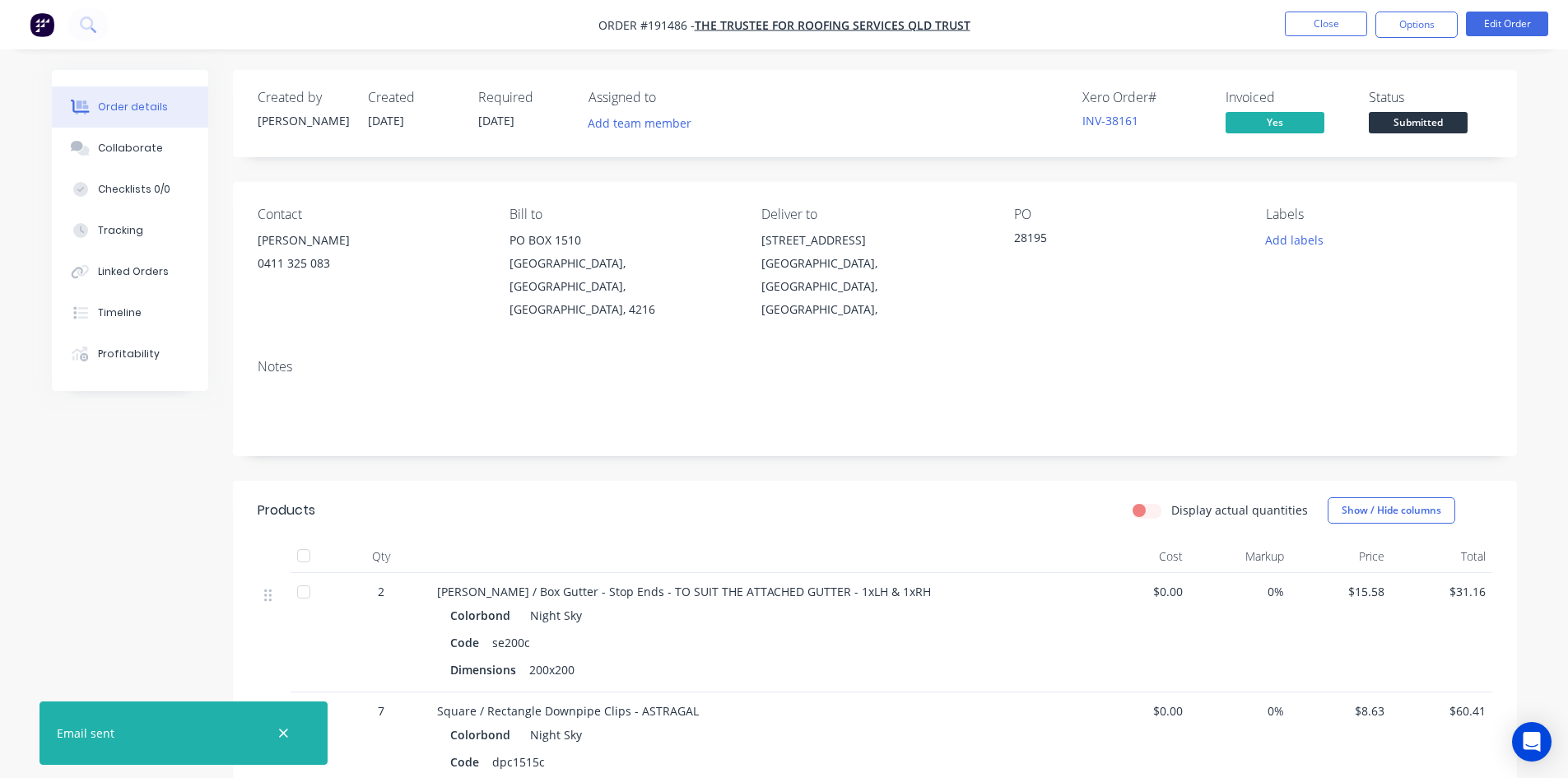
click at [1297, 37] on li "Close" at bounding box center [1326, 25] width 83 height 27
click at [146, 317] on button "Timeline" at bounding box center [130, 313] width 157 height 41
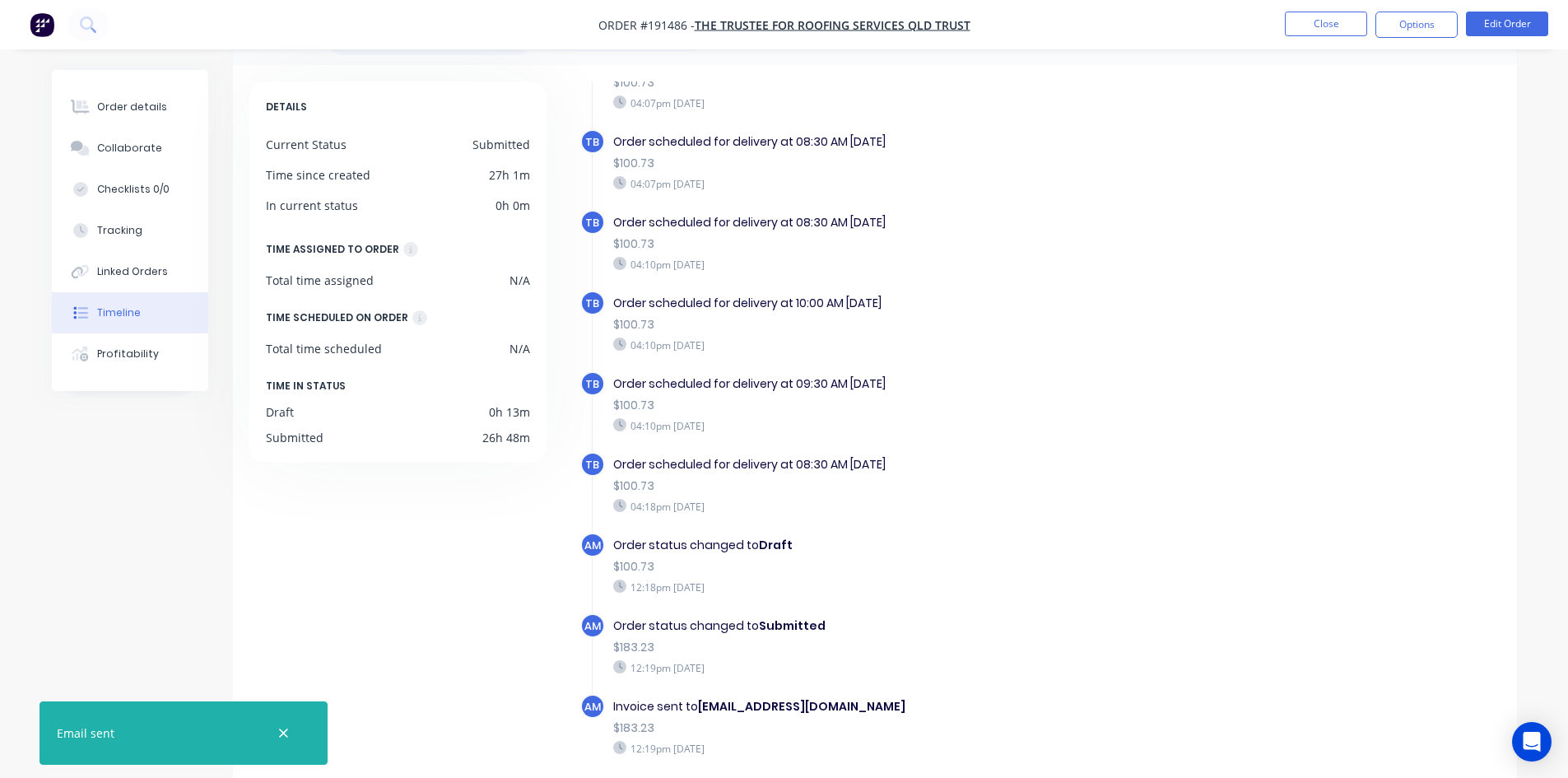
scroll to position [126, 0]
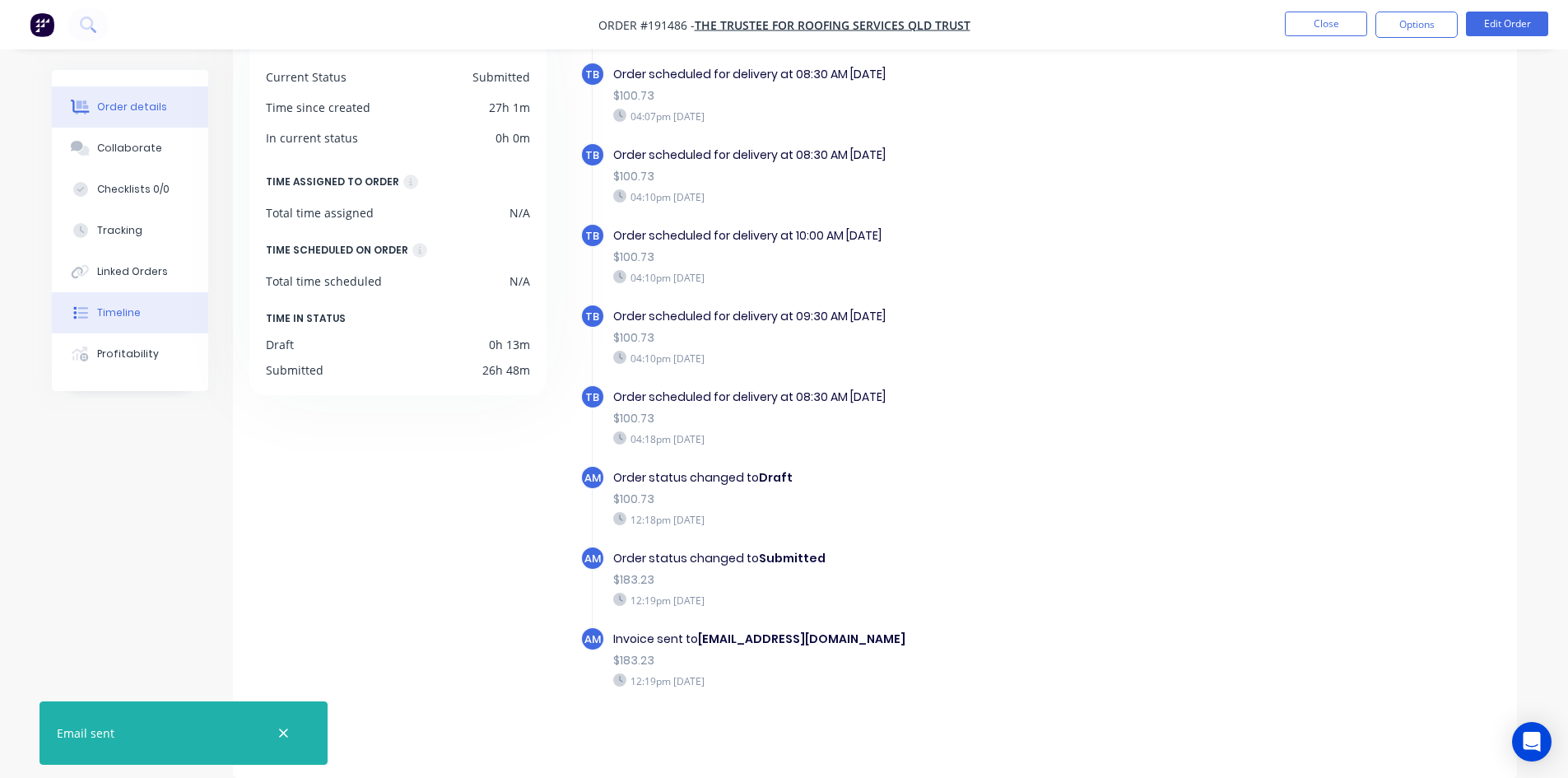
click at [125, 110] on div "Order details" at bounding box center [132, 107] width 70 height 15
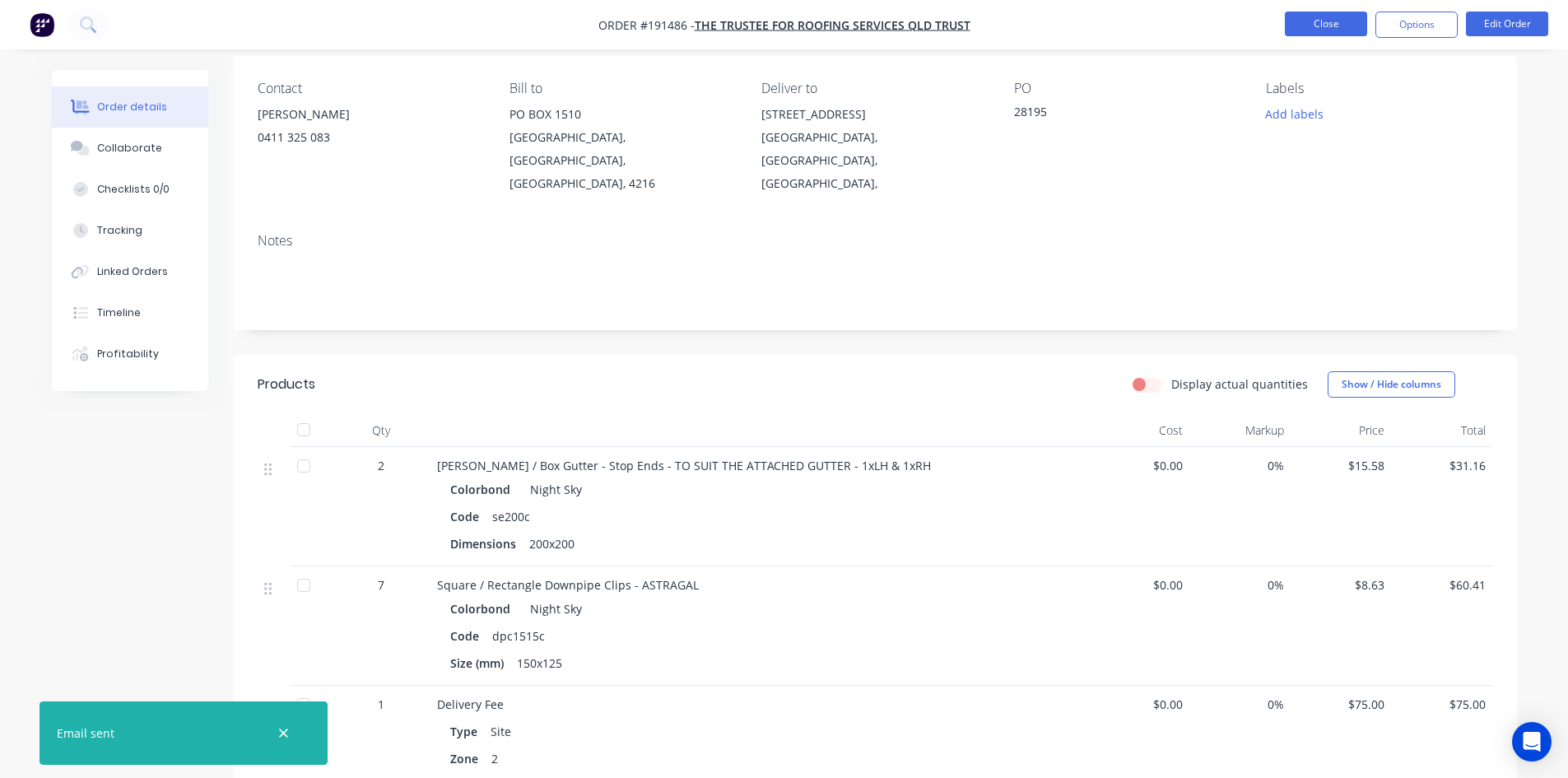
click at [1335, 27] on button "Close" at bounding box center [1326, 24] width 83 height 25
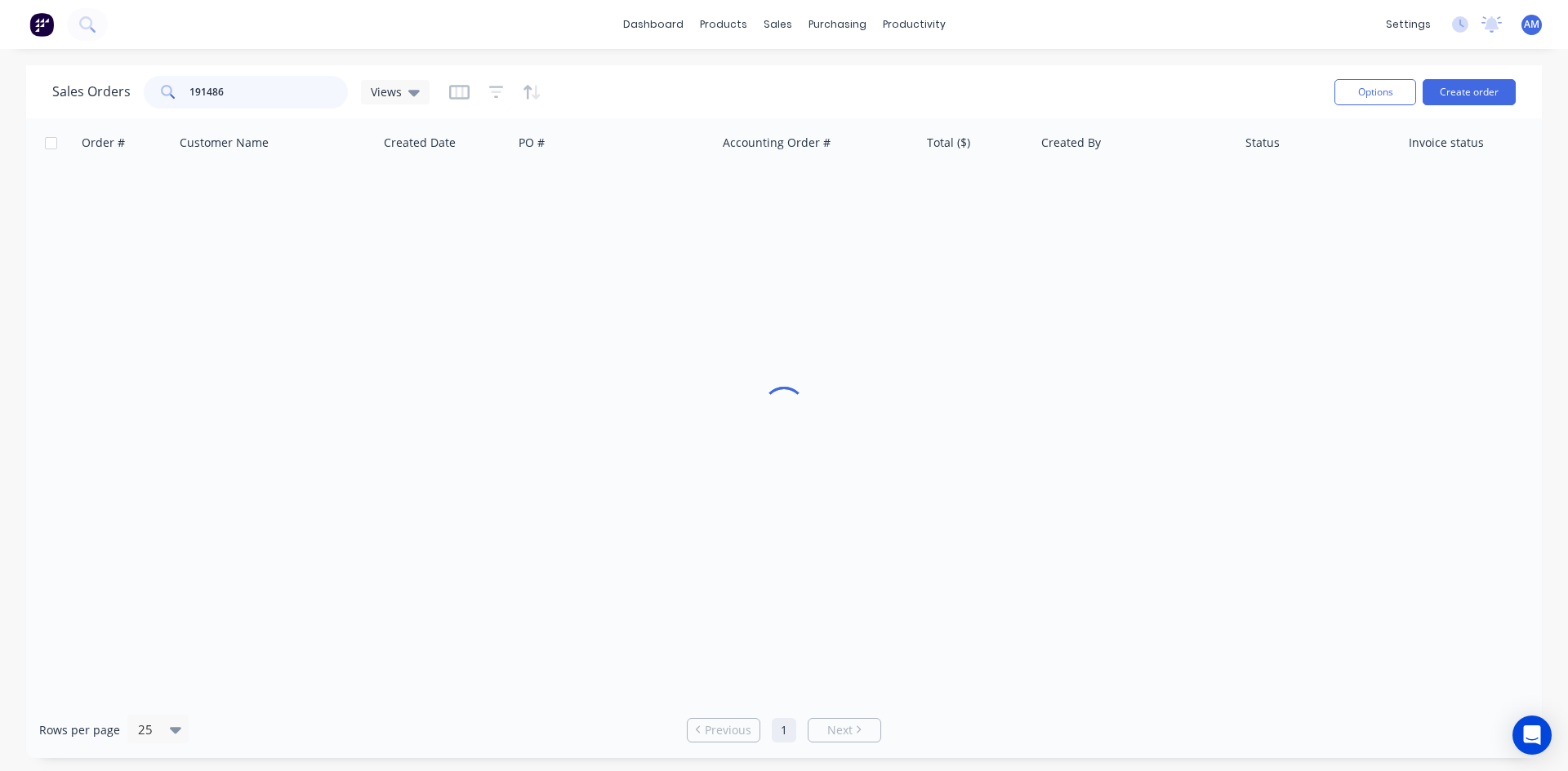
drag, startPoint x: 264, startPoint y: 95, endPoint x: 128, endPoint y: 85, distance: 136.4
click at [125, 93] on div "Sales Orders 191486 Views" at bounding box center [240, 92] width 377 height 33
type input "191297"
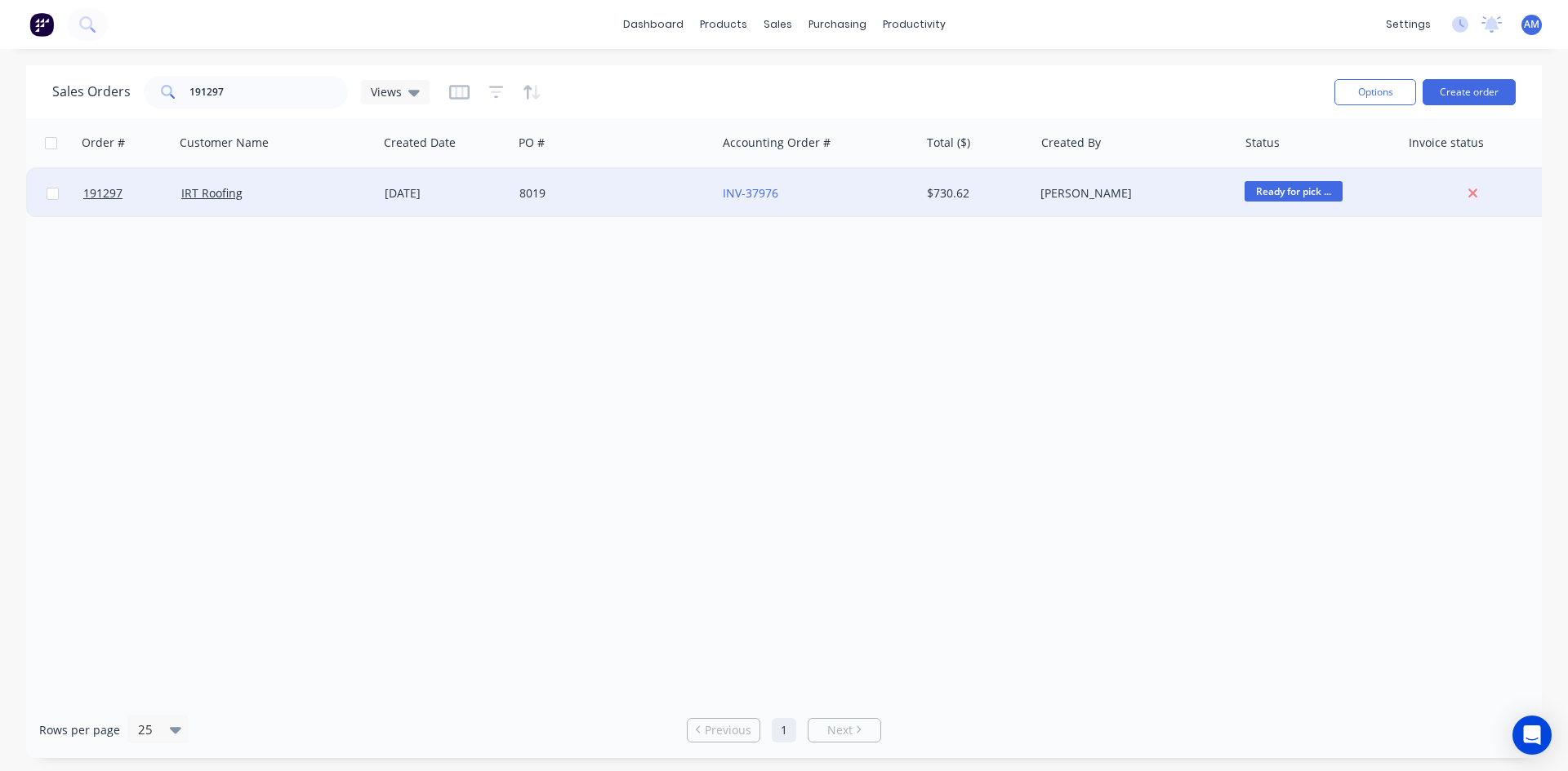
click at [652, 205] on div "8019" at bounding box center [615, 194] width 204 height 49
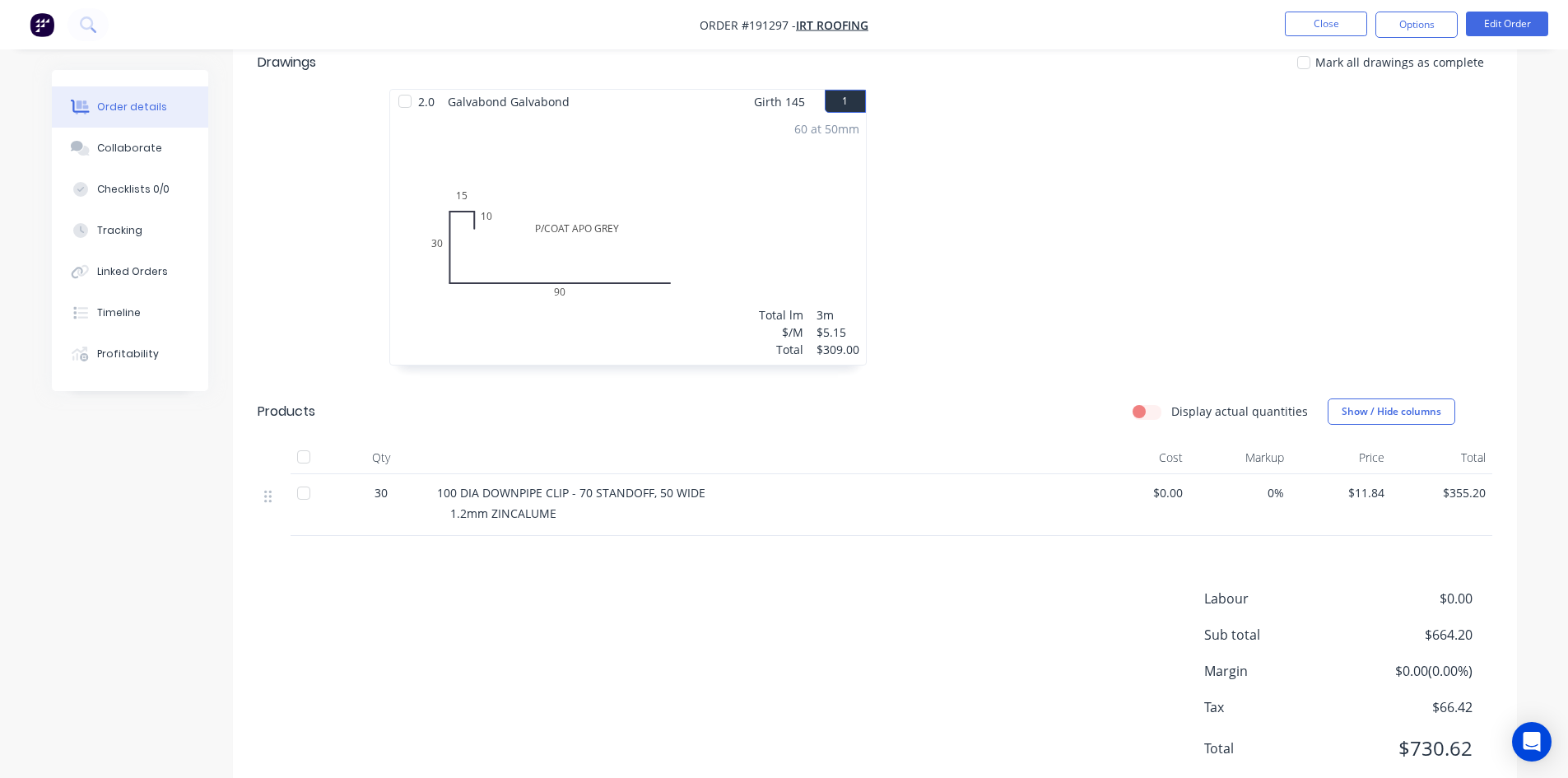
scroll to position [456, 0]
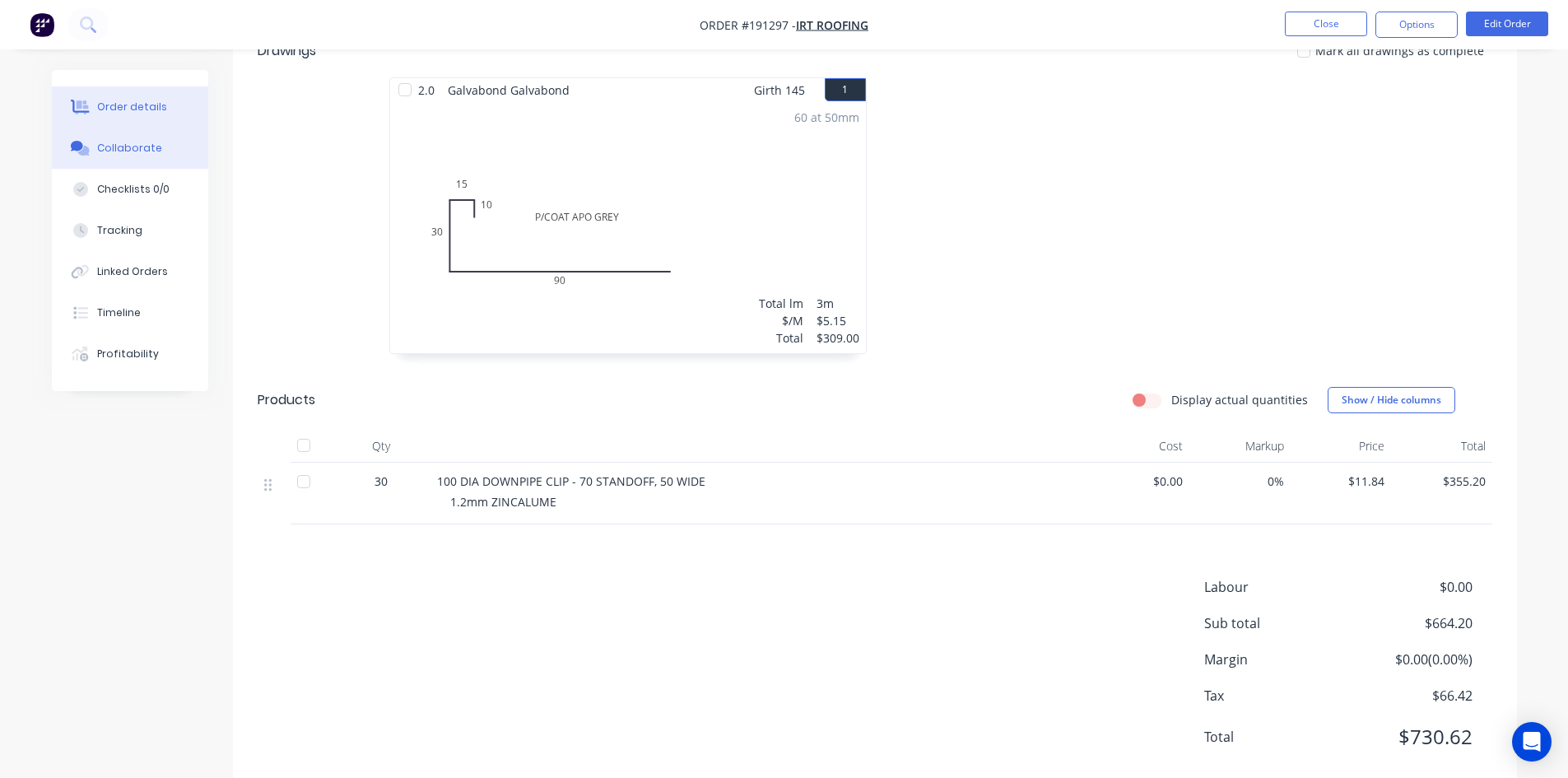
click at [138, 152] on div "Collaborate" at bounding box center [129, 149] width 65 height 15
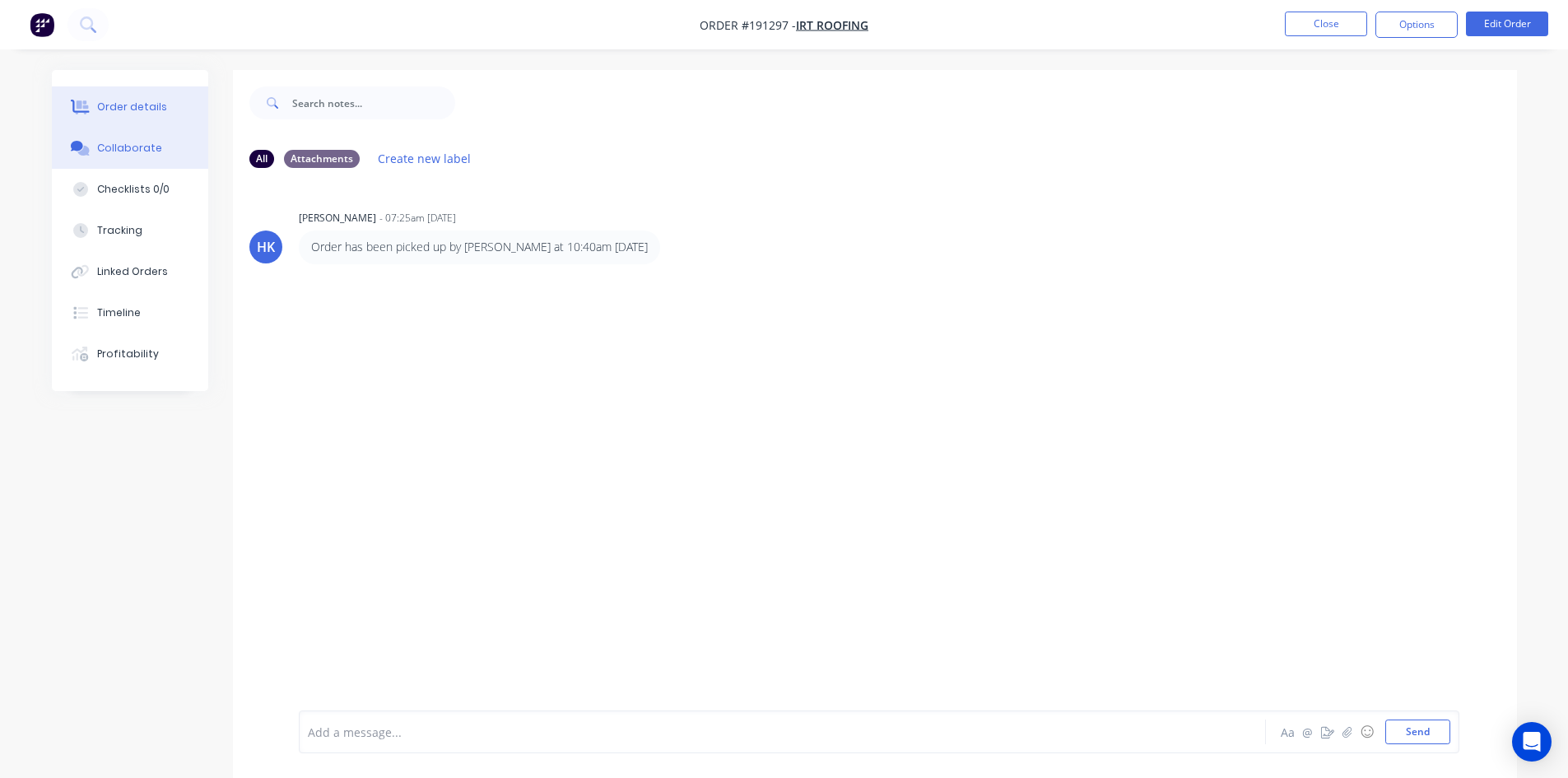
click at [138, 124] on button "Order details" at bounding box center [130, 106] width 157 height 41
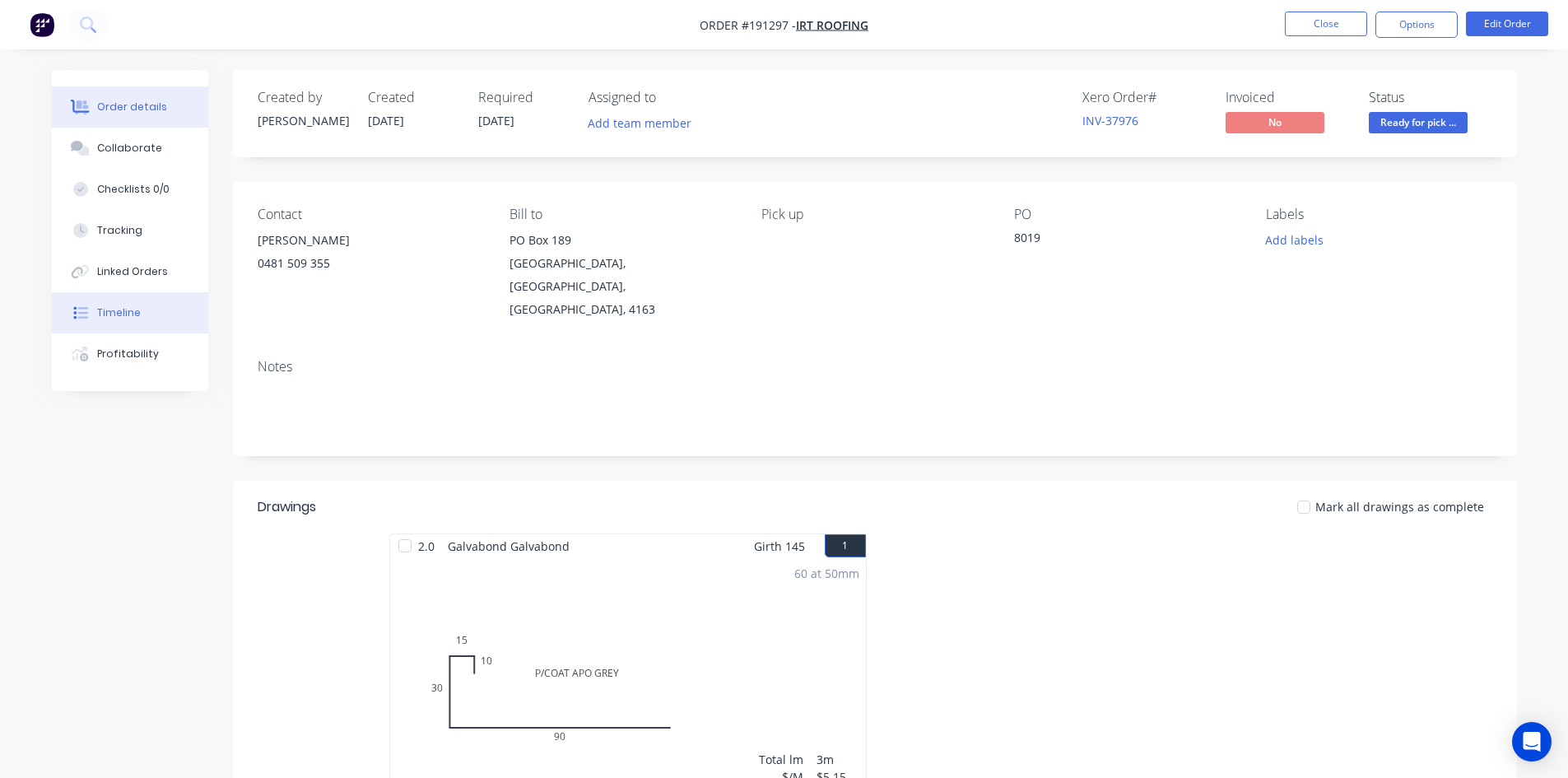
click at [157, 316] on button "Timeline" at bounding box center [130, 313] width 157 height 41
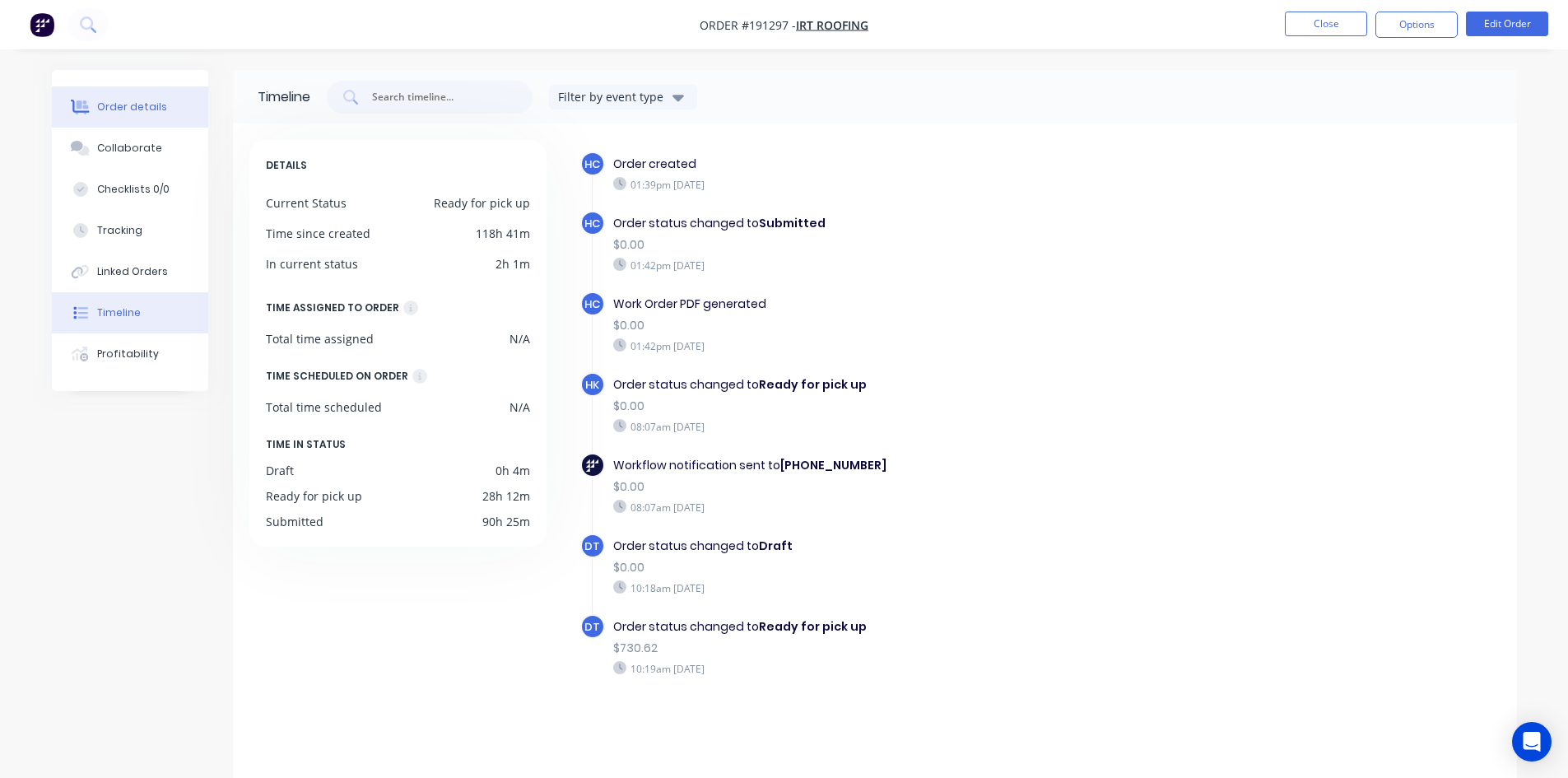
click at [134, 114] on div "Order details" at bounding box center [132, 107] width 70 height 15
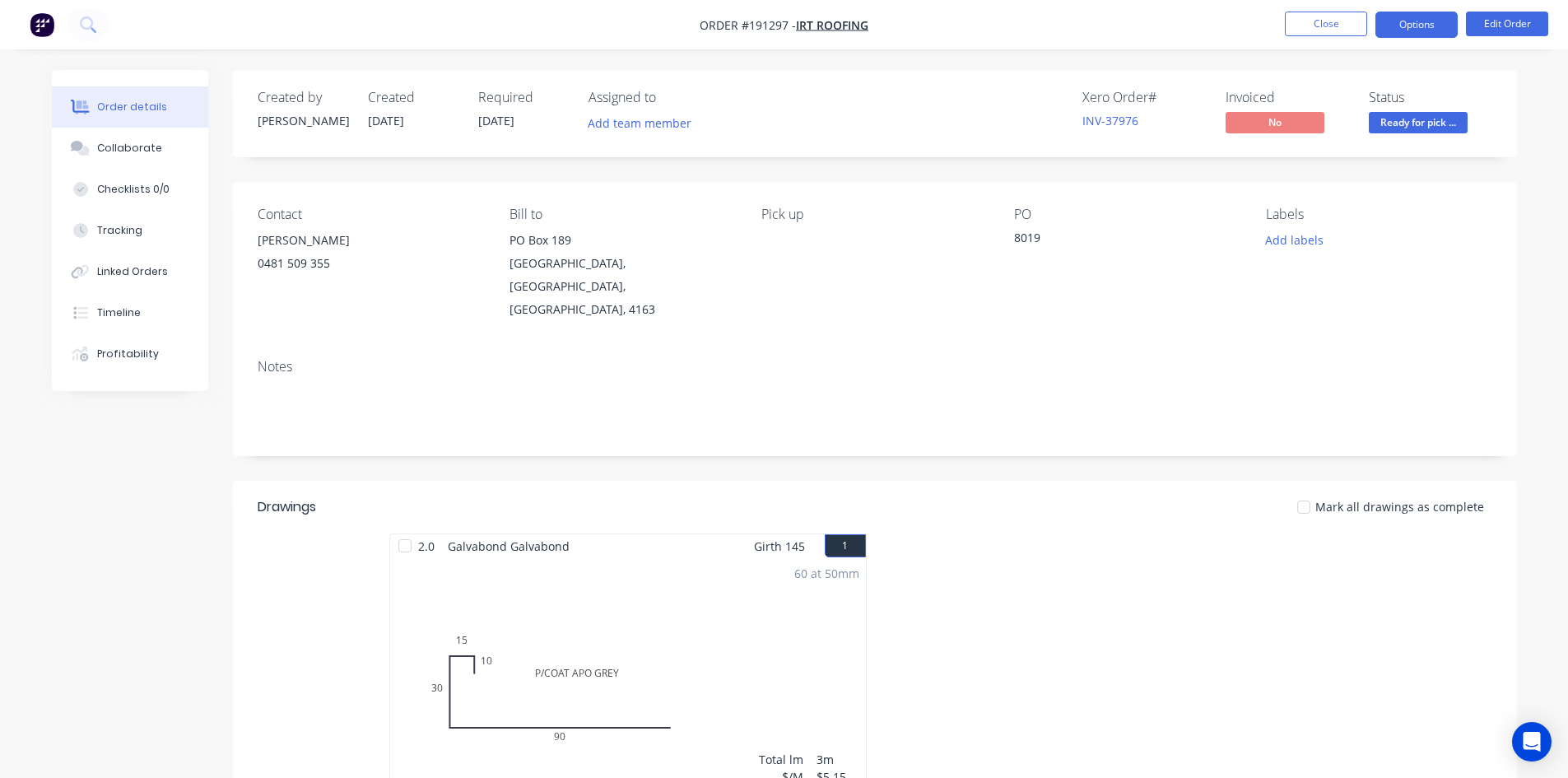
click at [1438, 22] on button "Options" at bounding box center [1417, 25] width 83 height 27
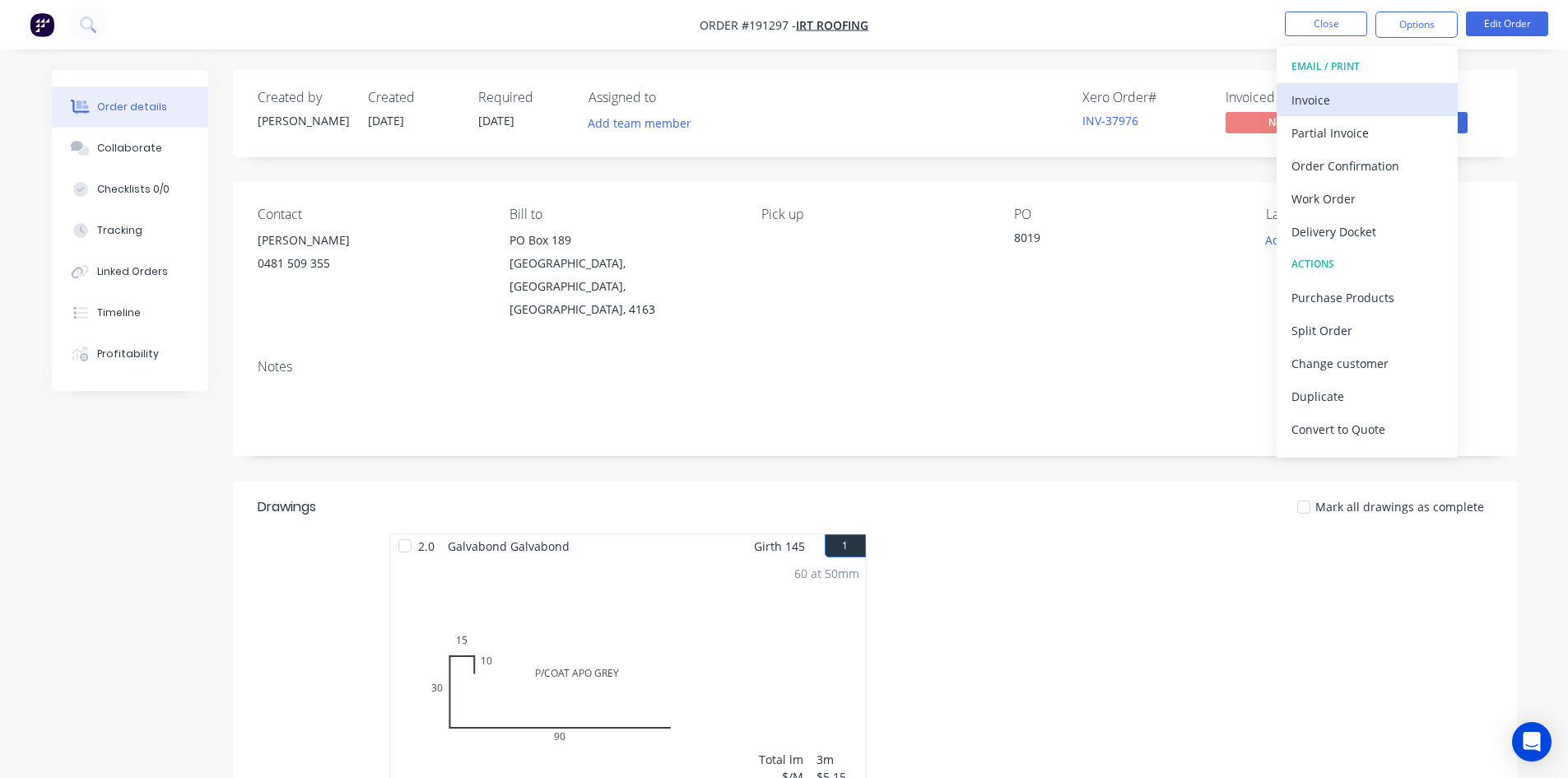
click at [1381, 84] on button "Invoice" at bounding box center [1367, 100] width 182 height 33
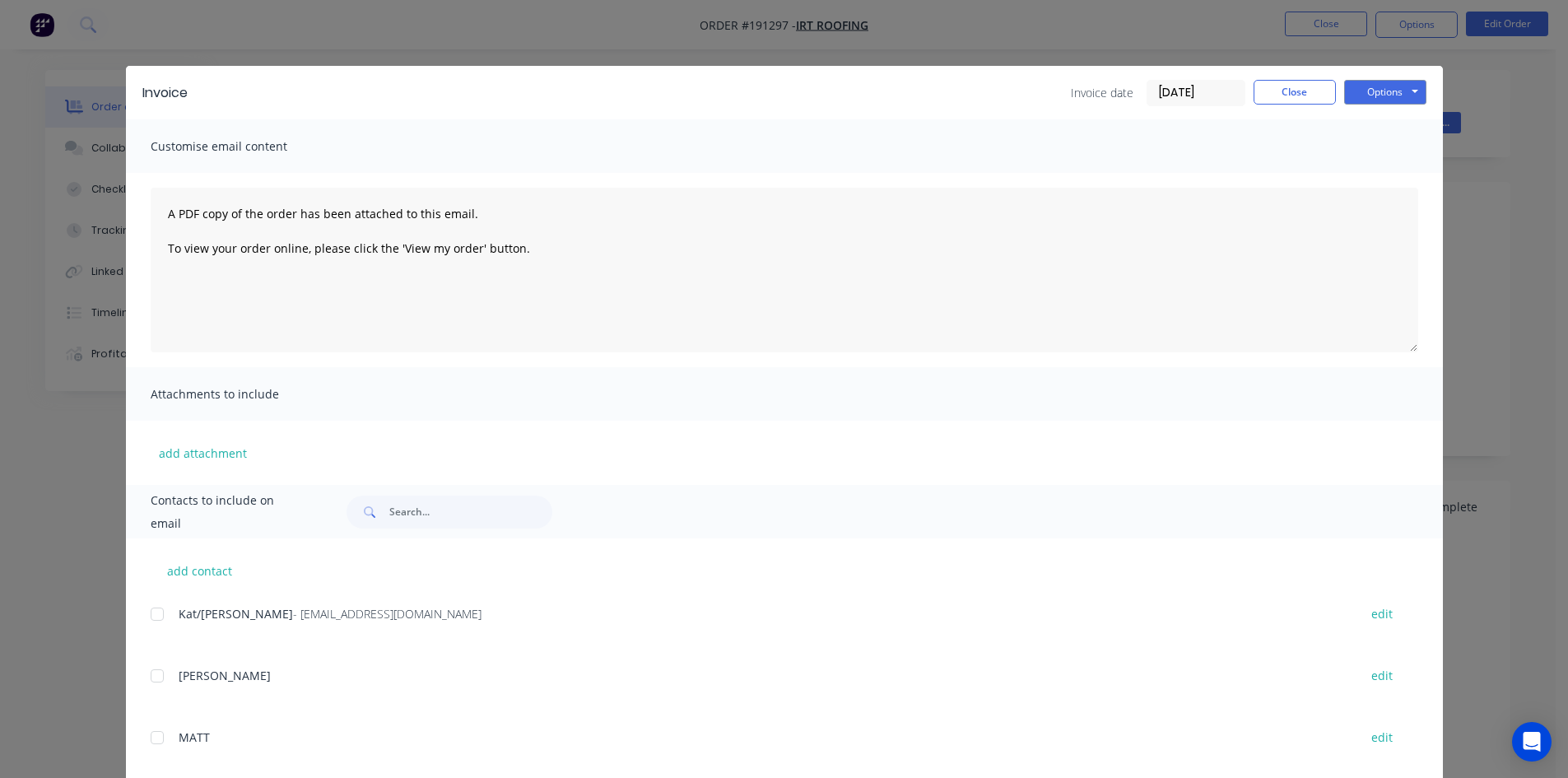
click at [146, 618] on div at bounding box center [158, 615] width 33 height 33
click at [1379, 87] on button "Options" at bounding box center [1386, 92] width 83 height 25
click at [1371, 181] on button "Email" at bounding box center [1397, 176] width 105 height 28
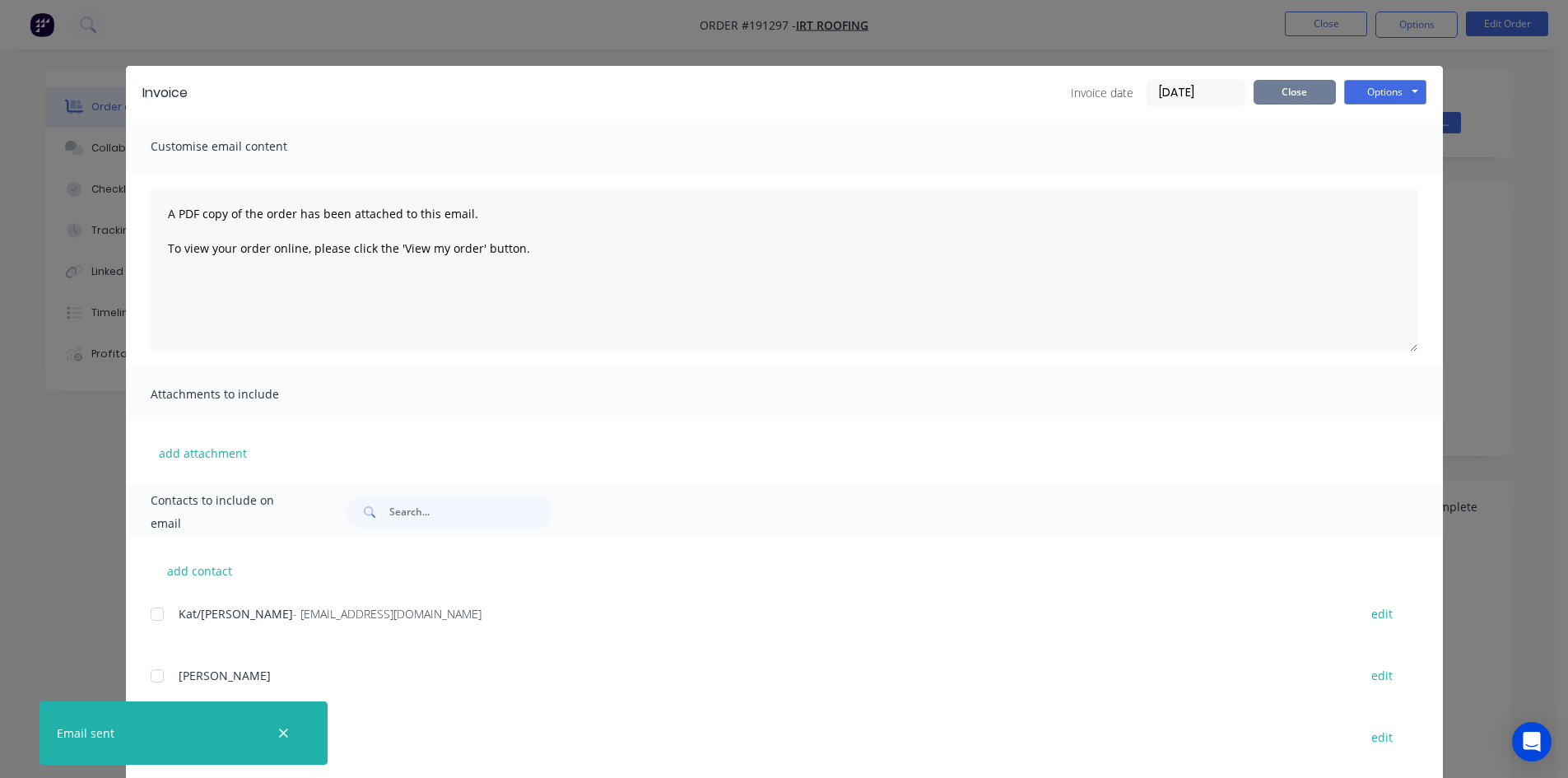
click at [1286, 90] on button "Close" at bounding box center [1295, 92] width 83 height 25
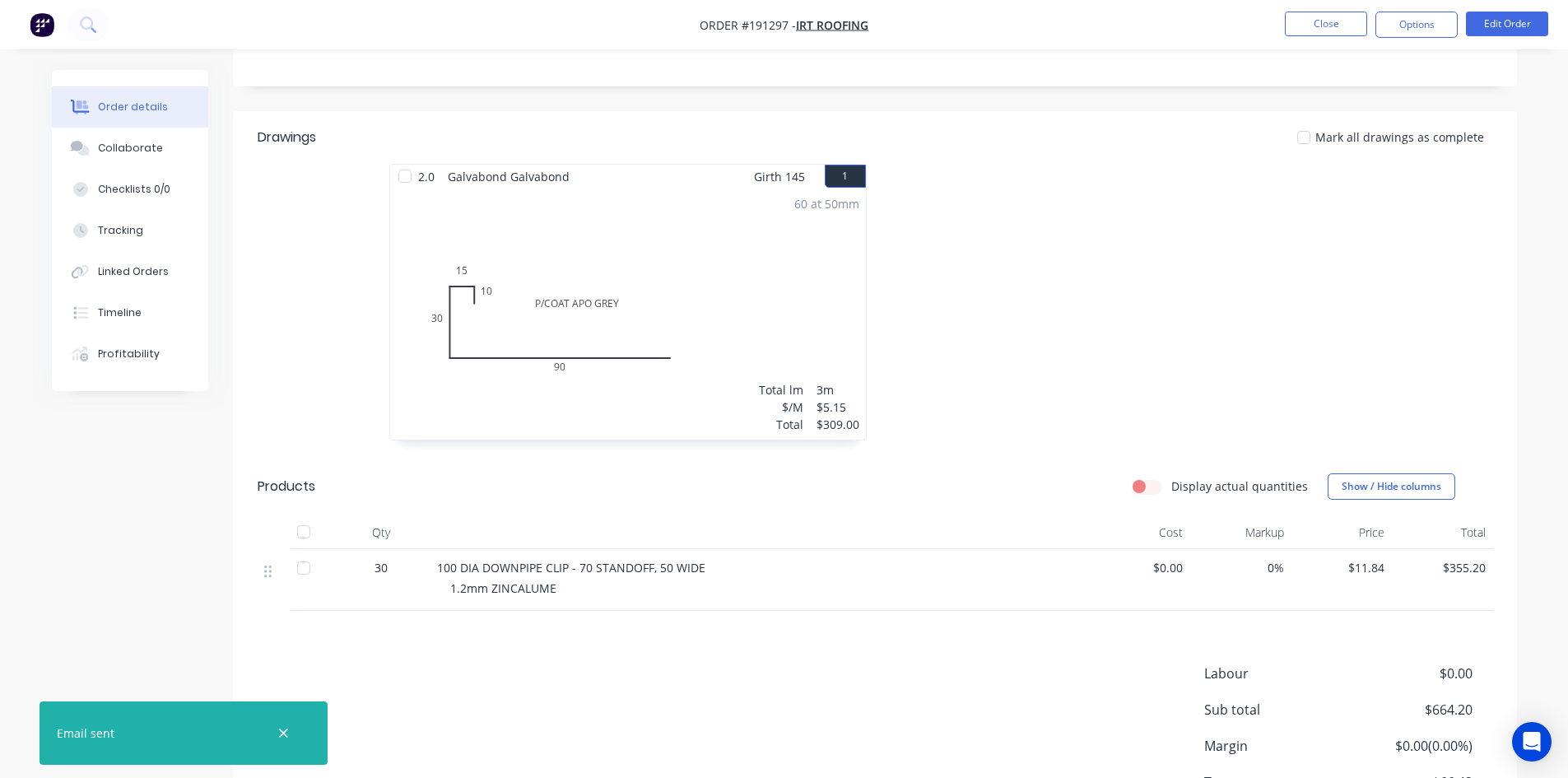
scroll to position [412, 0]
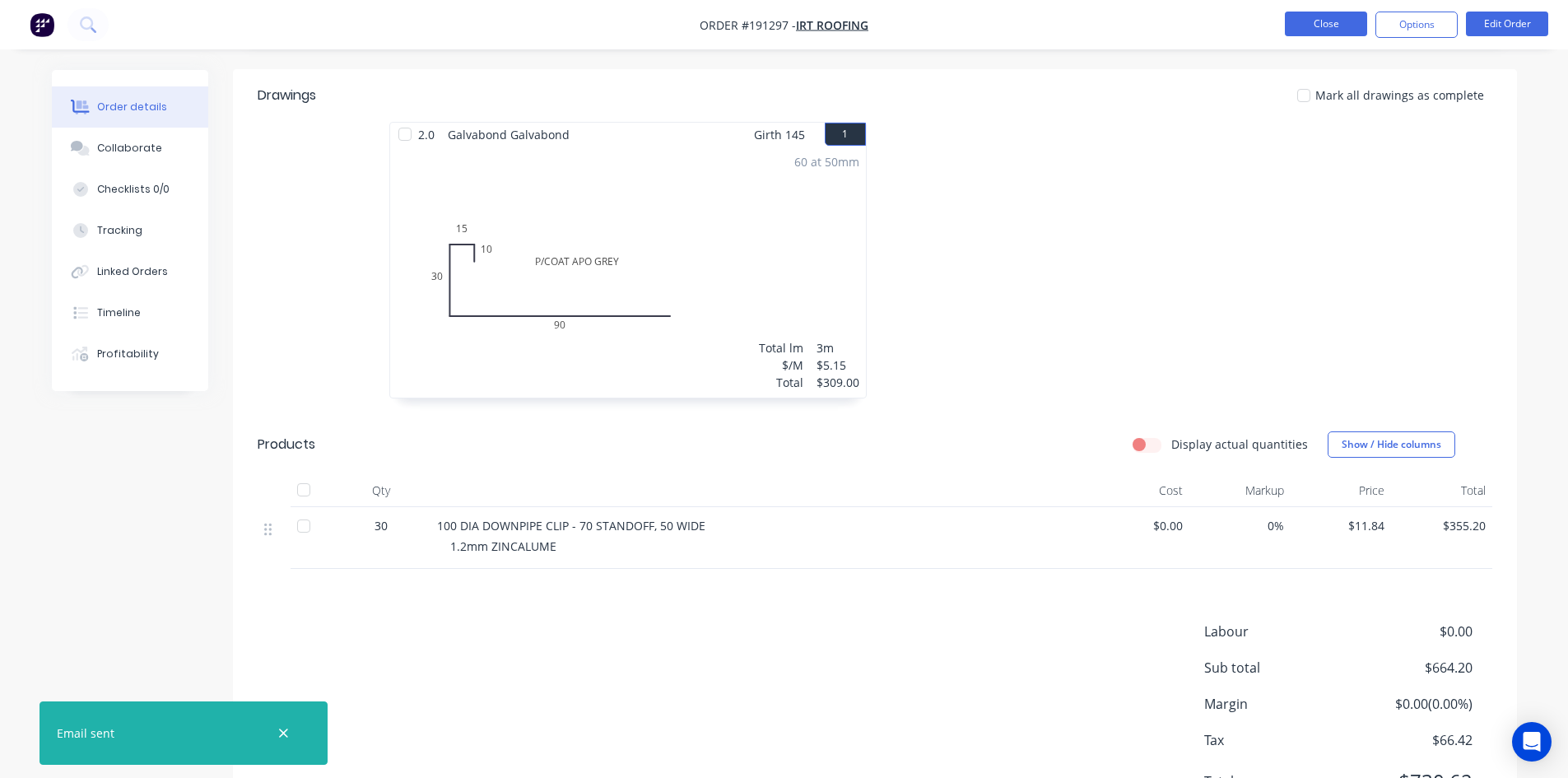
click at [1309, 22] on button "Close" at bounding box center [1326, 24] width 83 height 25
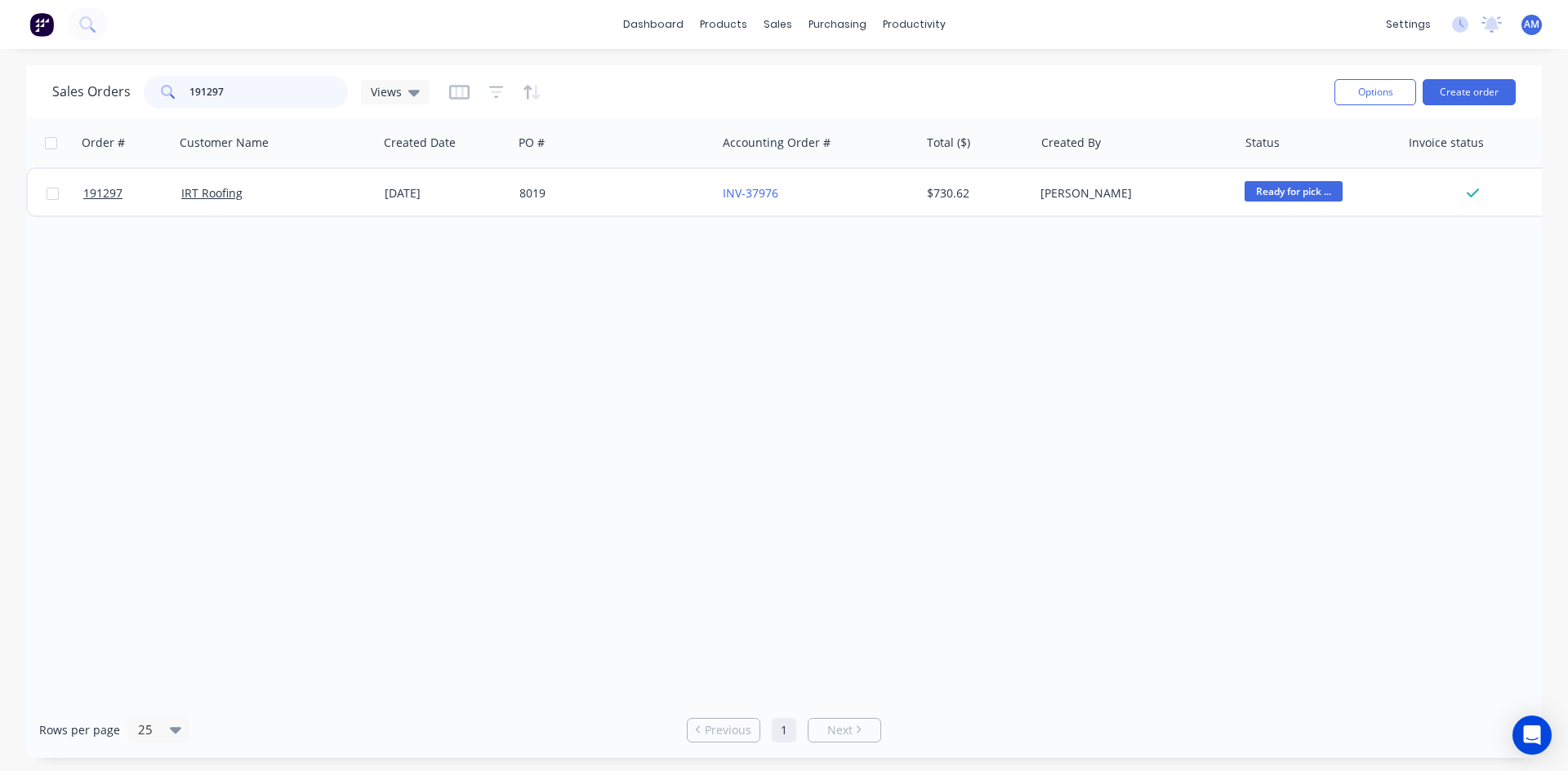
drag, startPoint x: 284, startPoint y: 101, endPoint x: 156, endPoint y: 96, distance: 128.1
click at [156, 96] on div "191297" at bounding box center [246, 92] width 204 height 33
type input "191468"
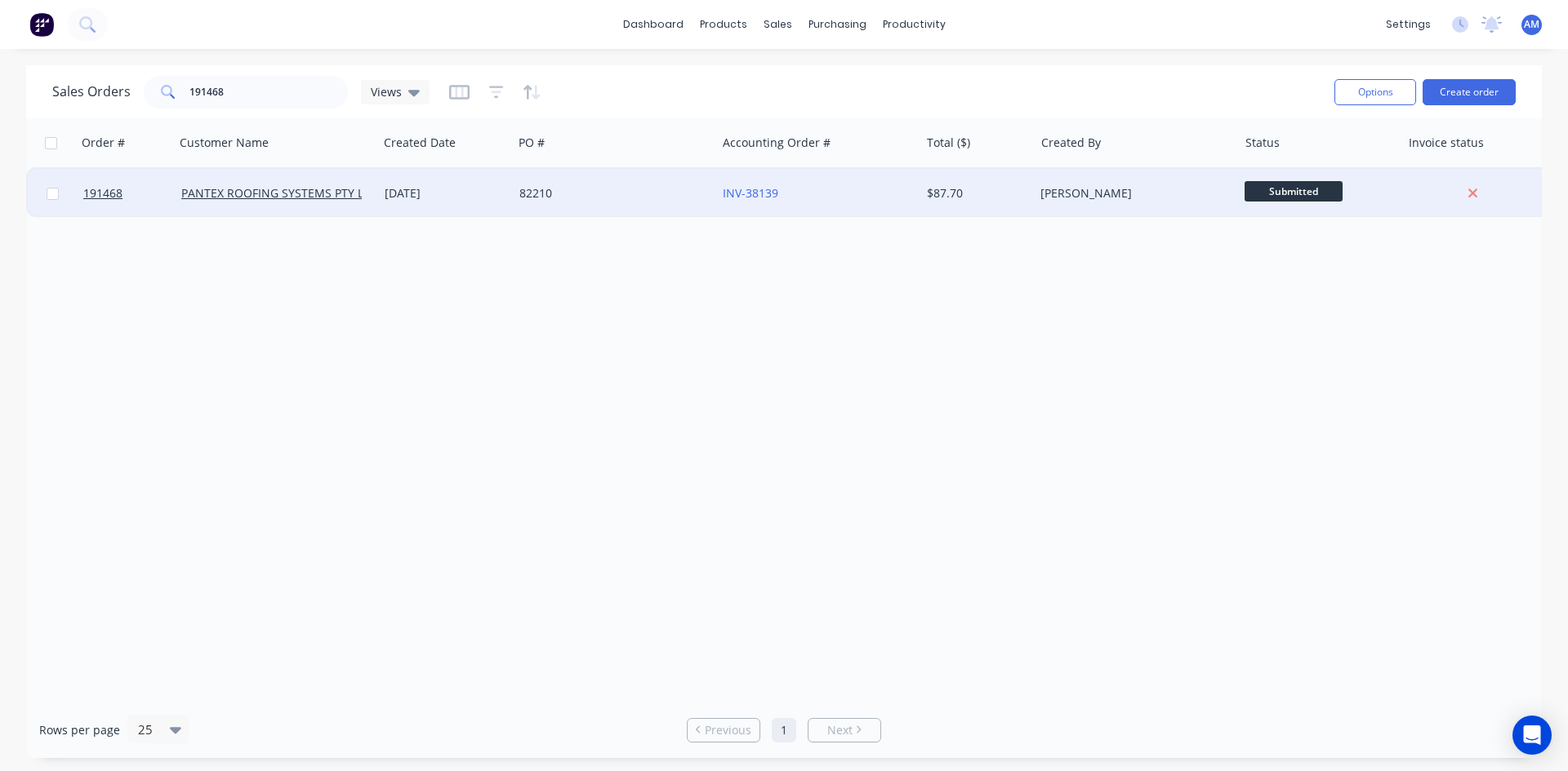
click at [672, 180] on div "82210" at bounding box center [615, 194] width 204 height 49
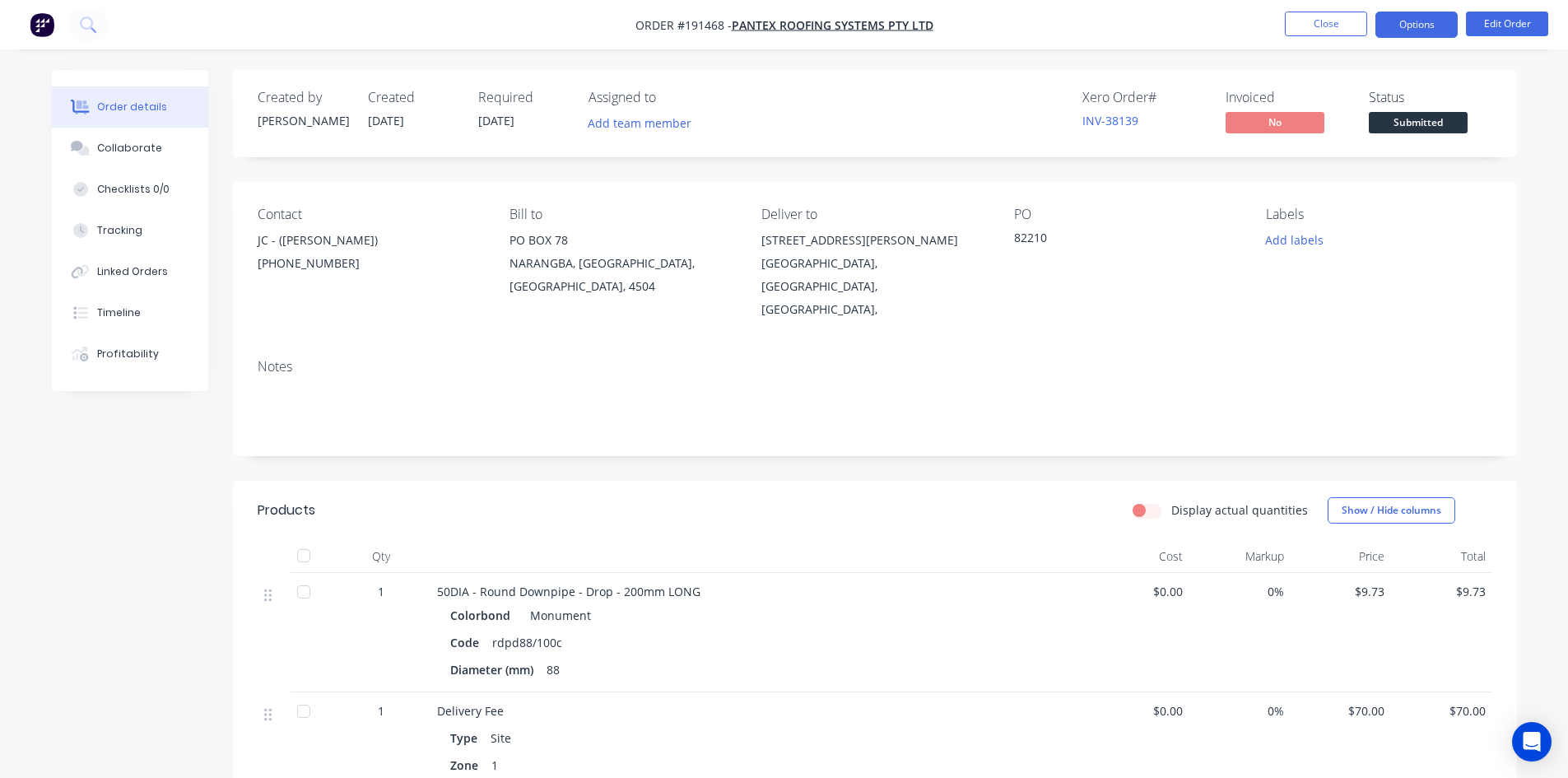
click at [1423, 29] on button "Options" at bounding box center [1417, 25] width 83 height 27
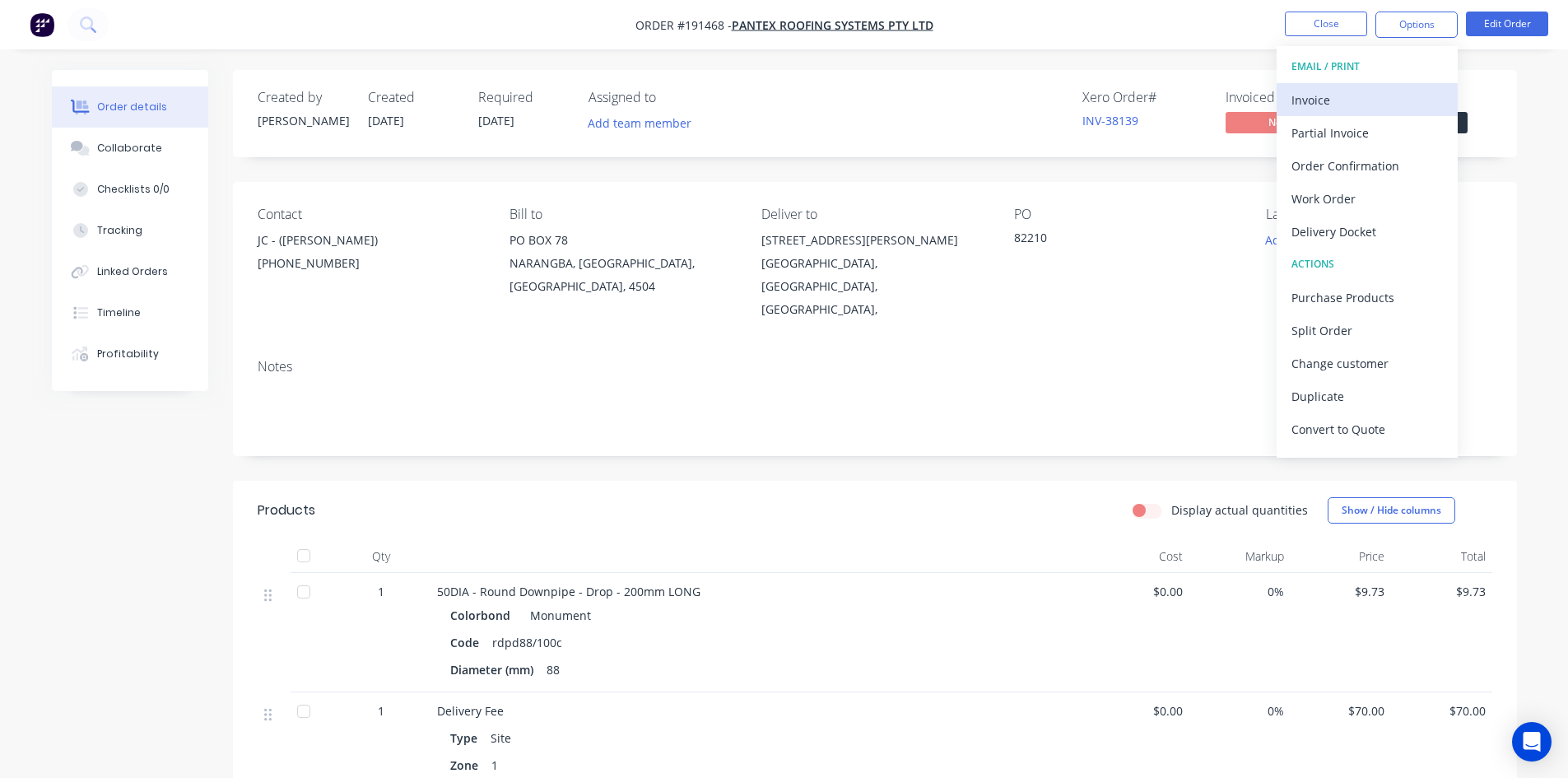
click at [1371, 92] on div "Invoice" at bounding box center [1367, 100] width 151 height 24
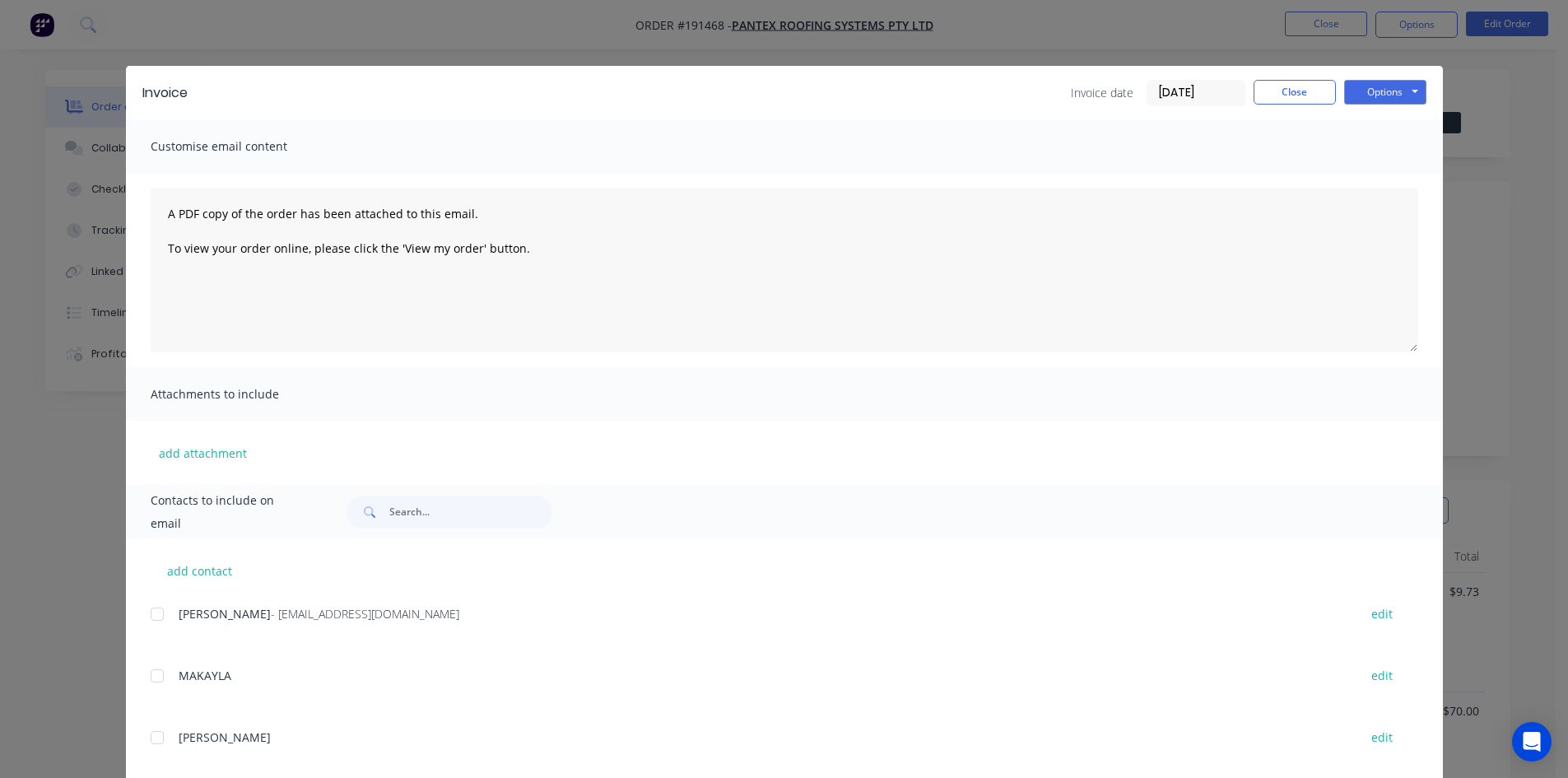
click at [144, 614] on div at bounding box center [158, 615] width 33 height 33
click at [1378, 85] on button "Options" at bounding box center [1386, 92] width 83 height 25
click at [1376, 172] on button "Email" at bounding box center [1397, 176] width 105 height 28
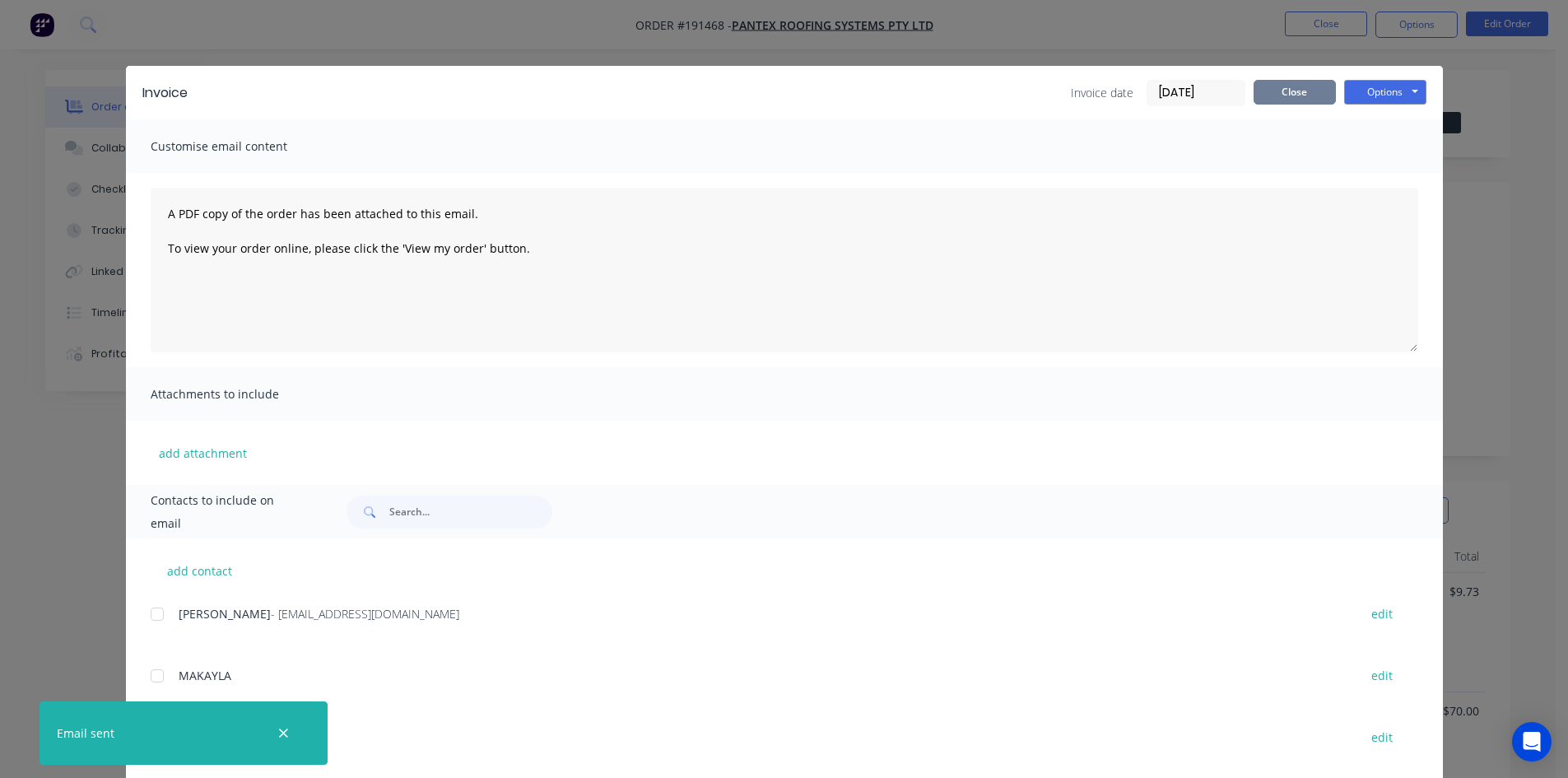
click at [1315, 87] on button "Close" at bounding box center [1295, 92] width 83 height 25
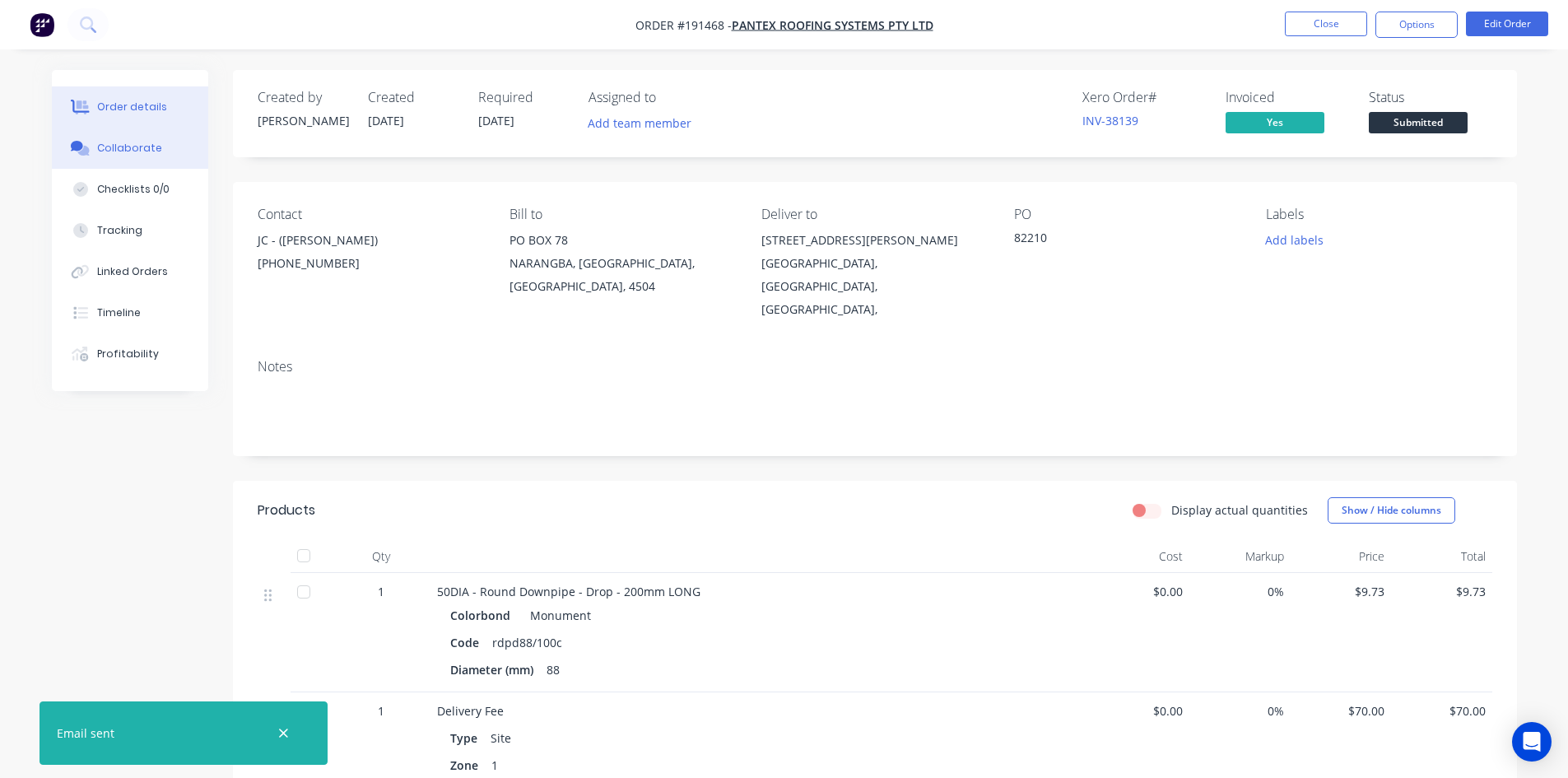
click at [155, 161] on button "Collaborate" at bounding box center [130, 148] width 157 height 41
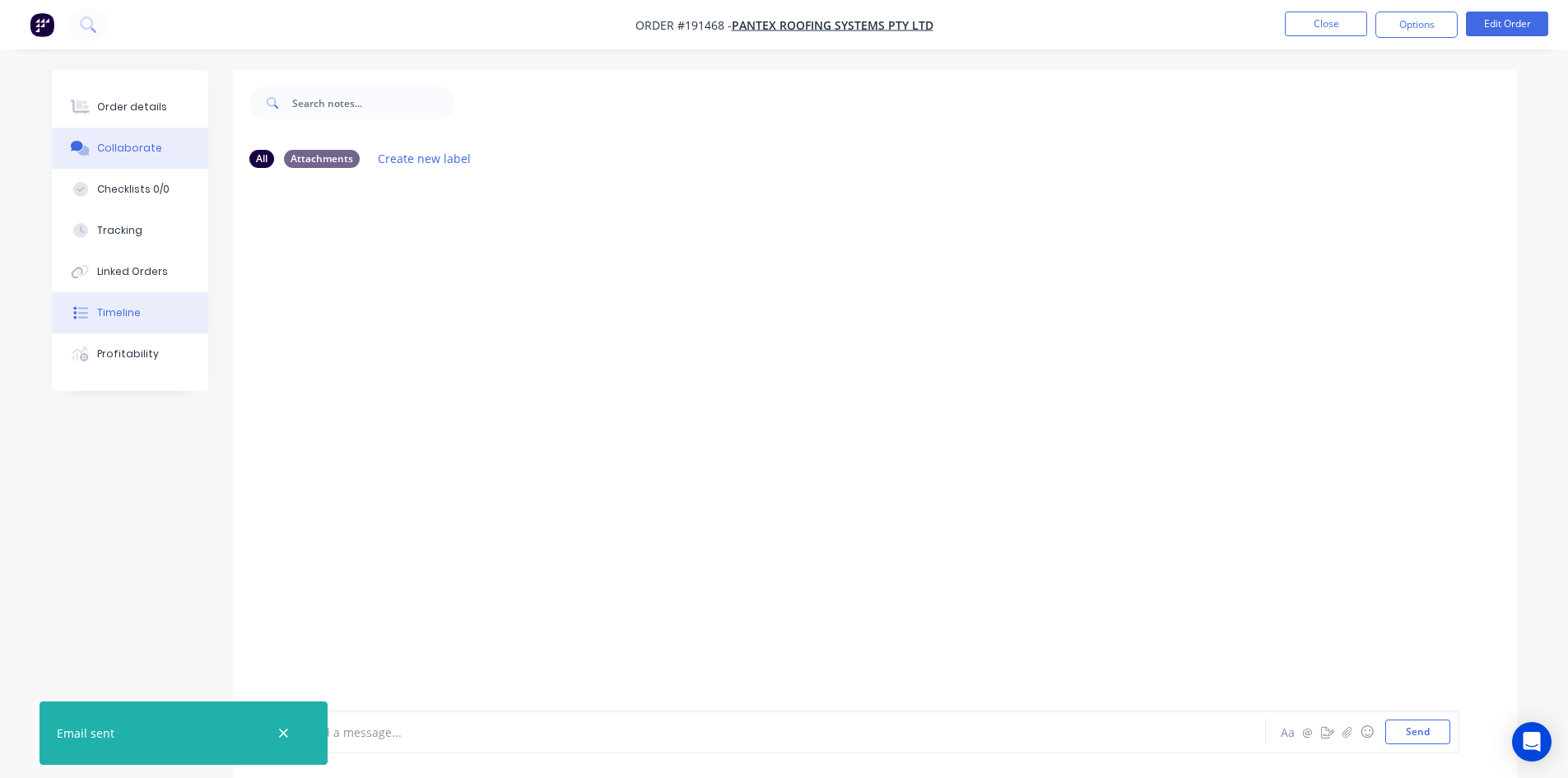
click at [142, 313] on button "Timeline" at bounding box center [130, 313] width 157 height 41
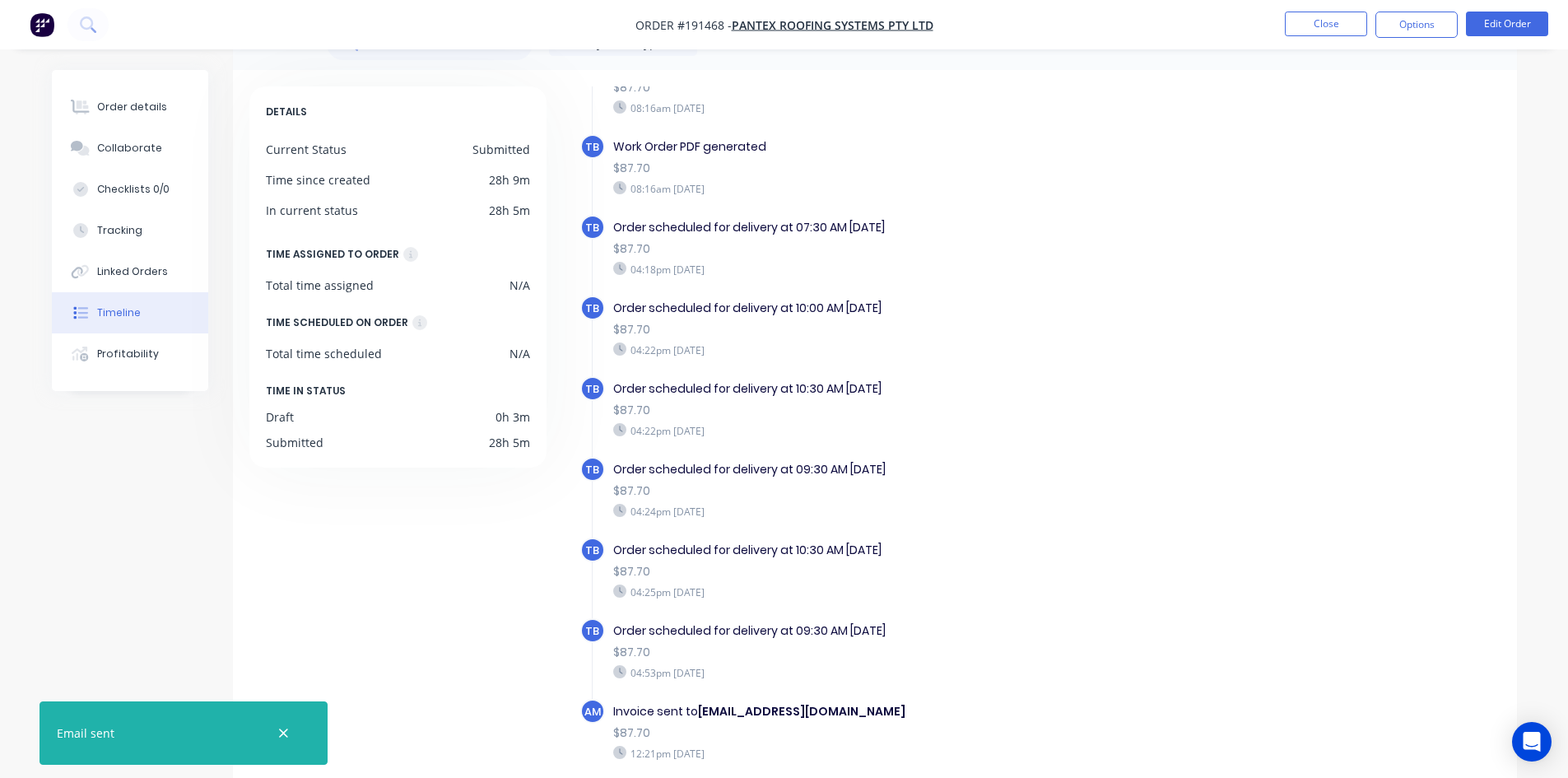
scroll to position [126, 0]
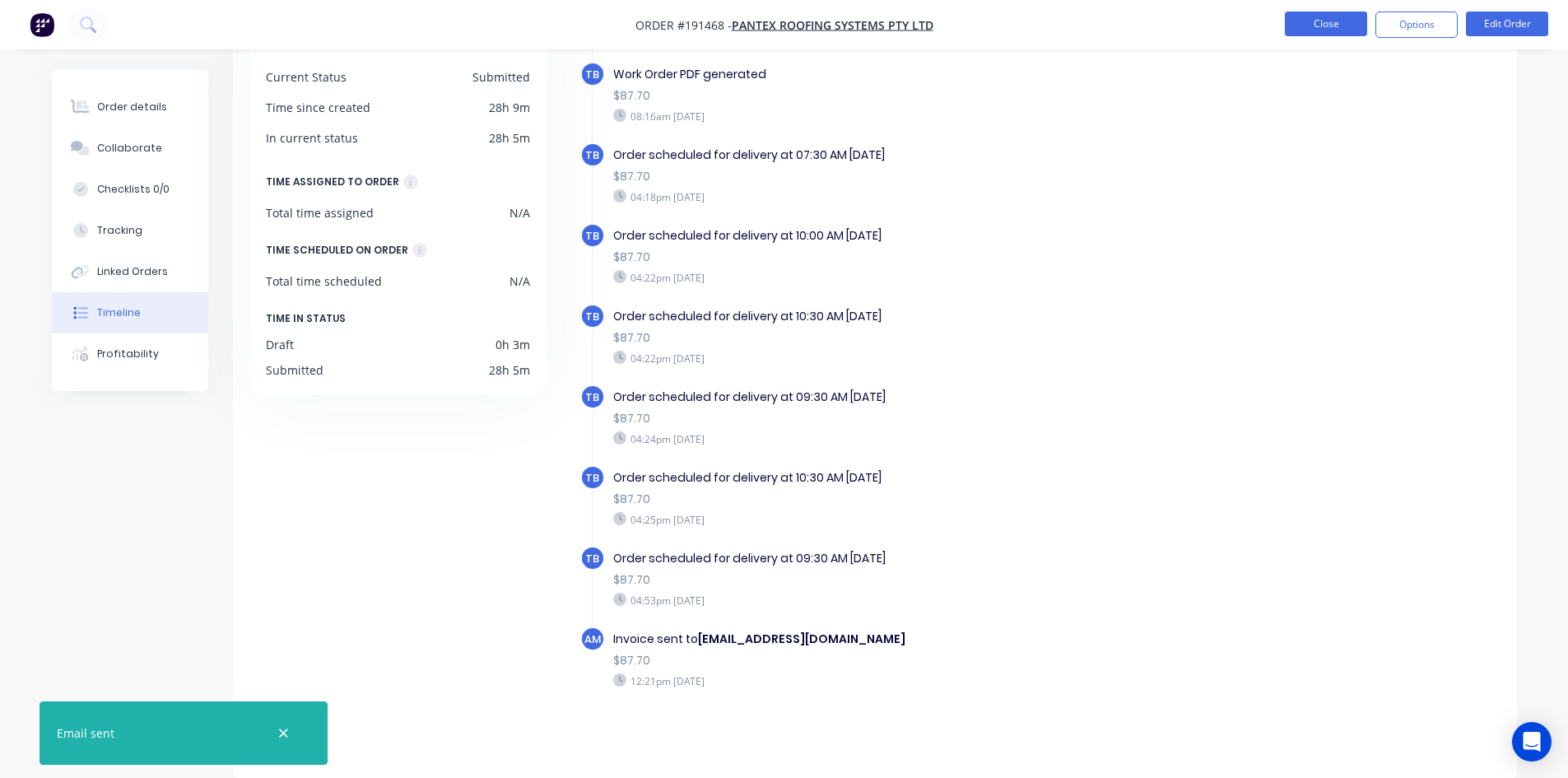
click at [1321, 33] on button "Close" at bounding box center [1326, 24] width 83 height 25
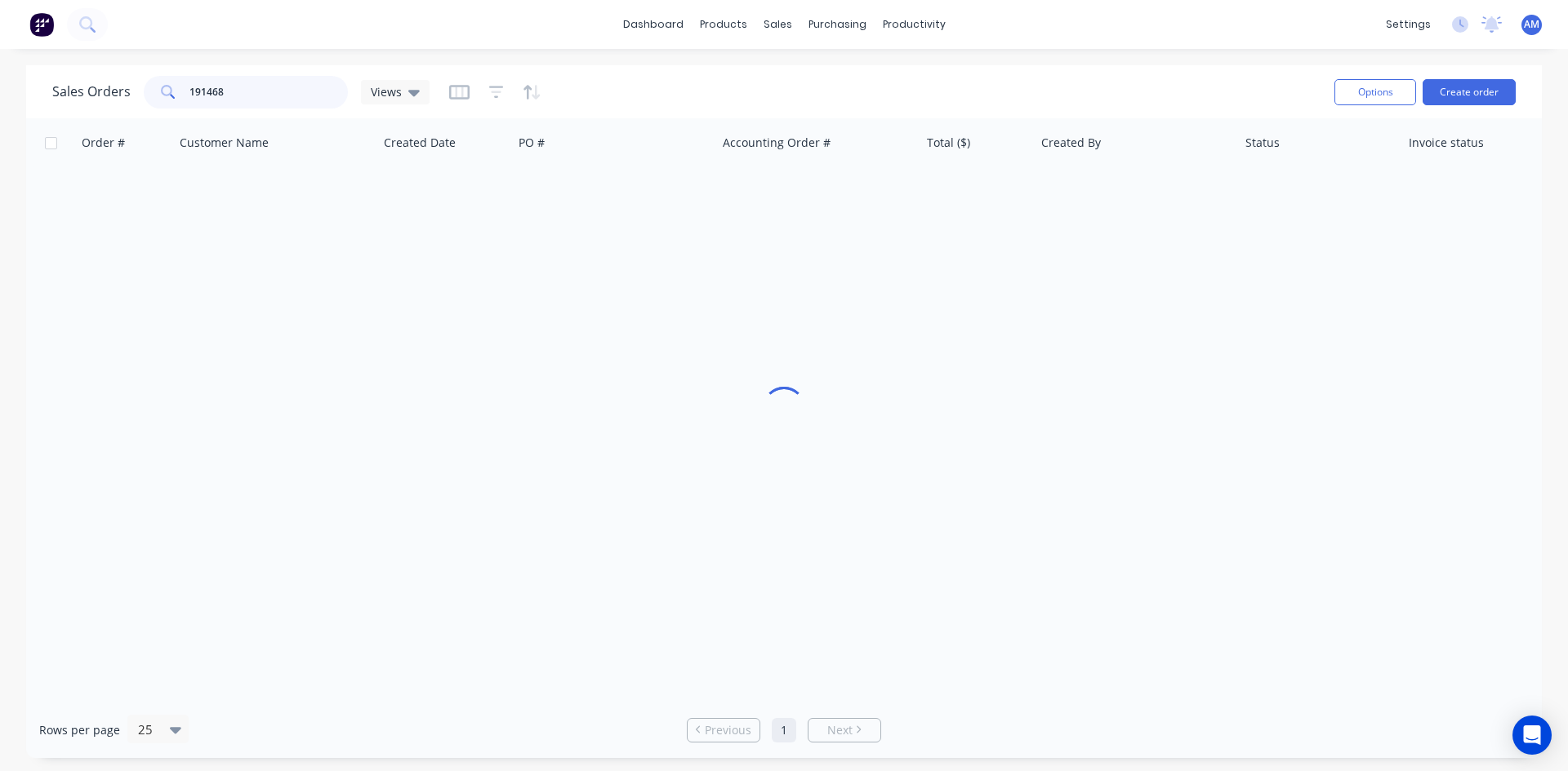
drag, startPoint x: 291, startPoint y: 87, endPoint x: 94, endPoint y: 105, distance: 197.8
click at [95, 105] on div "Sales Orders 191468 Views" at bounding box center [240, 92] width 377 height 33
type input "191515"
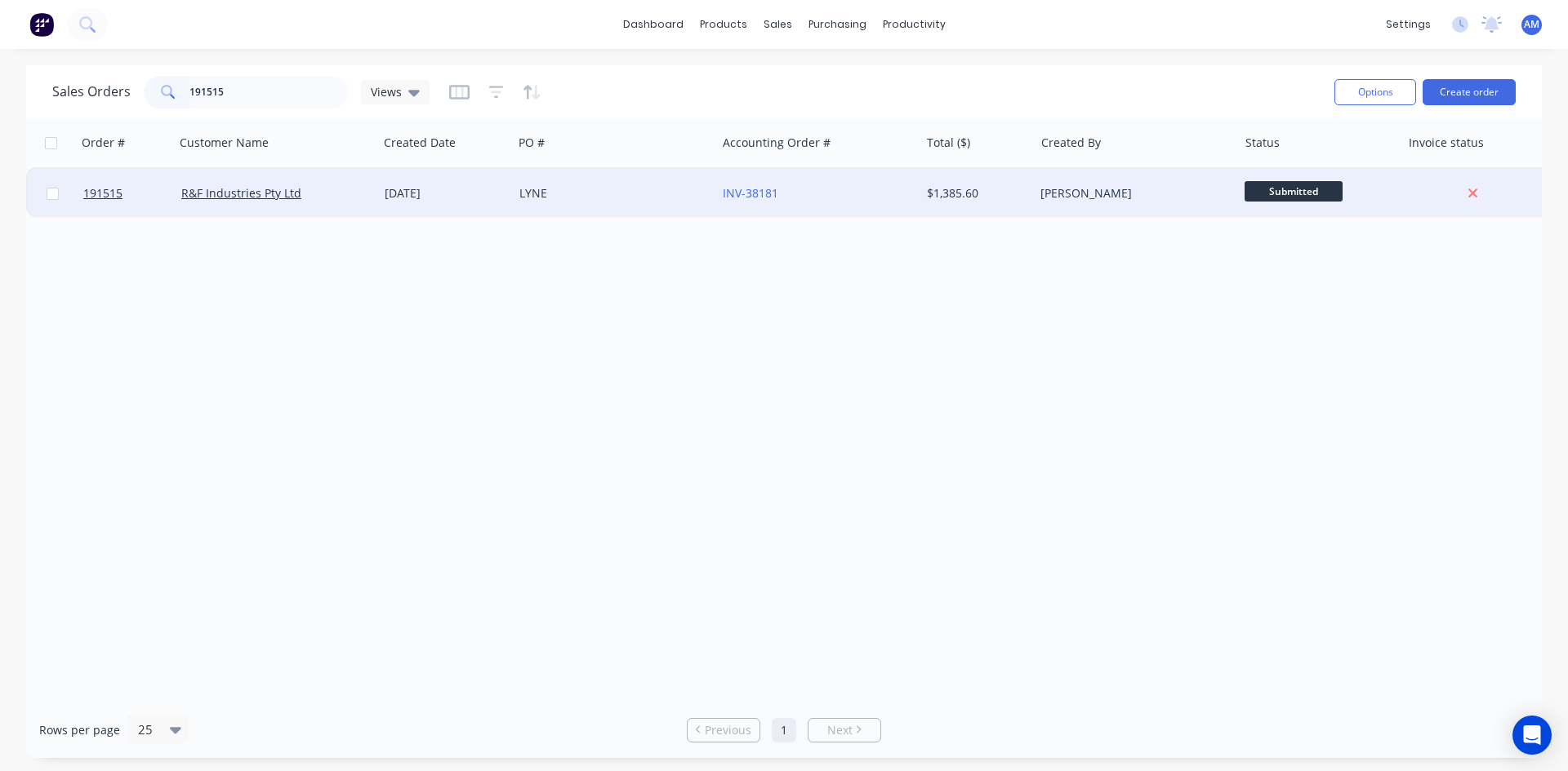
click at [598, 180] on div "LYNE" at bounding box center [615, 194] width 204 height 49
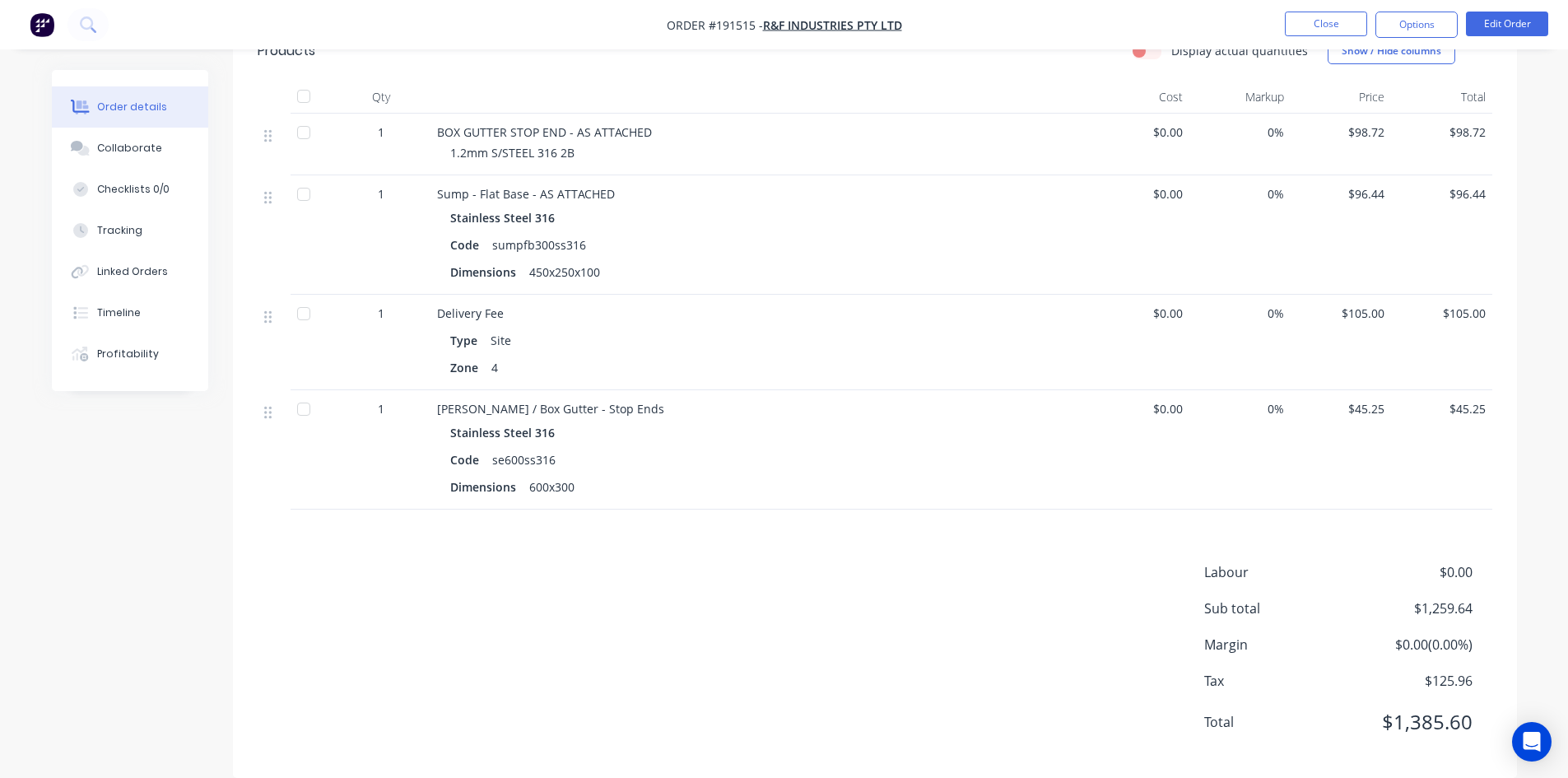
scroll to position [1099, 0]
click at [150, 302] on button "Timeline" at bounding box center [130, 313] width 157 height 41
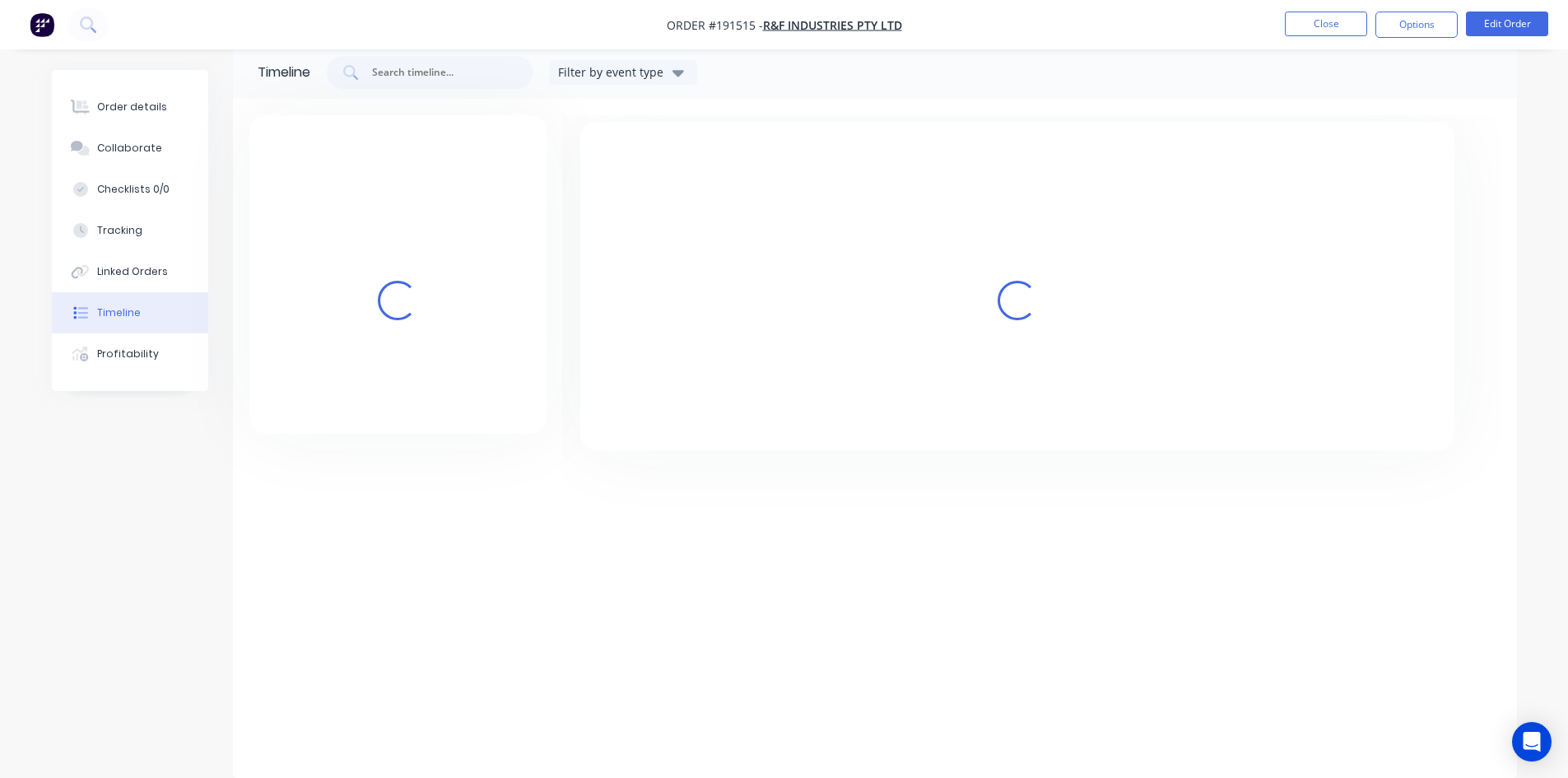
scroll to position [69, 0]
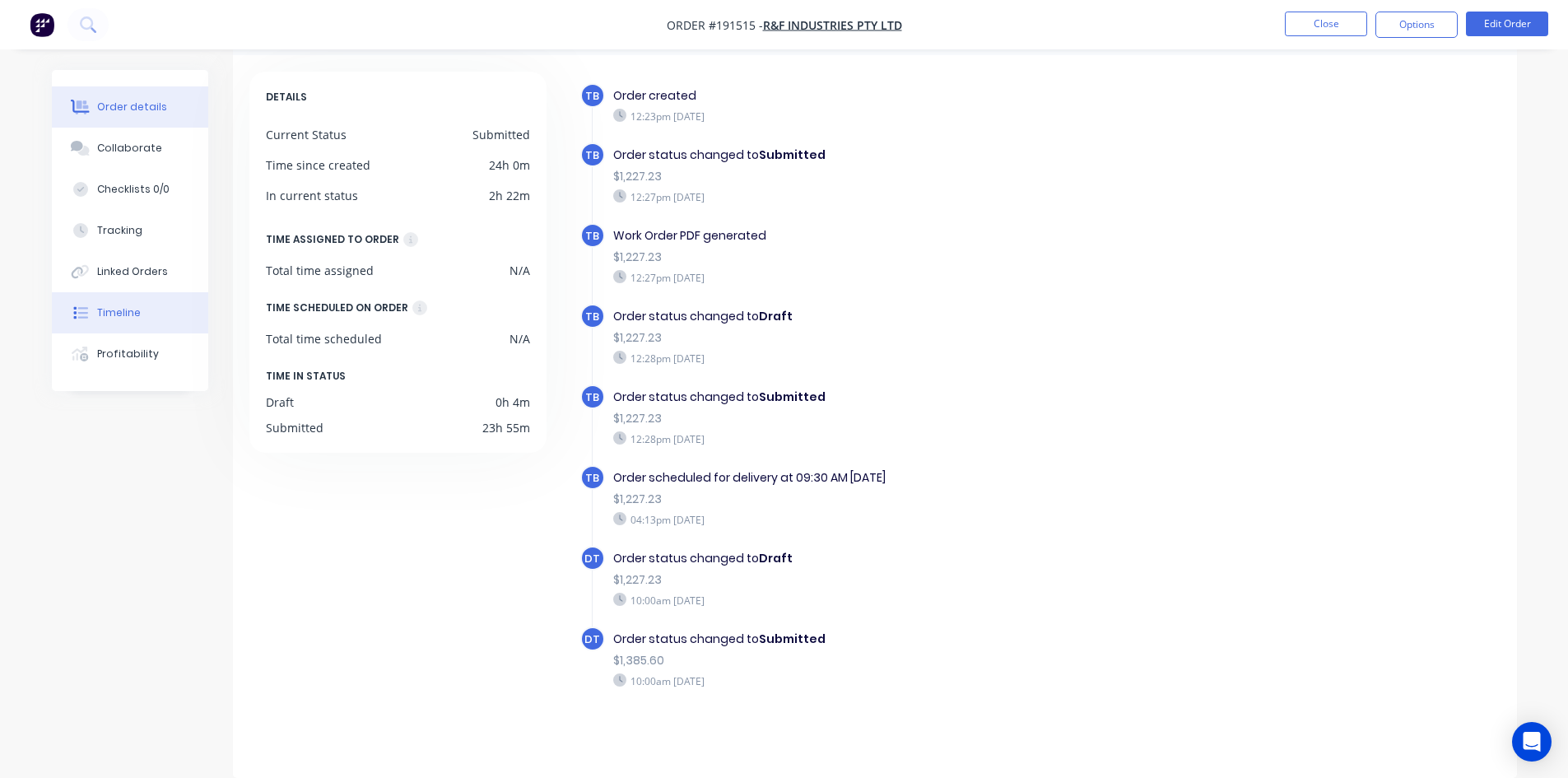
click at [120, 111] on div "Order details" at bounding box center [132, 107] width 70 height 15
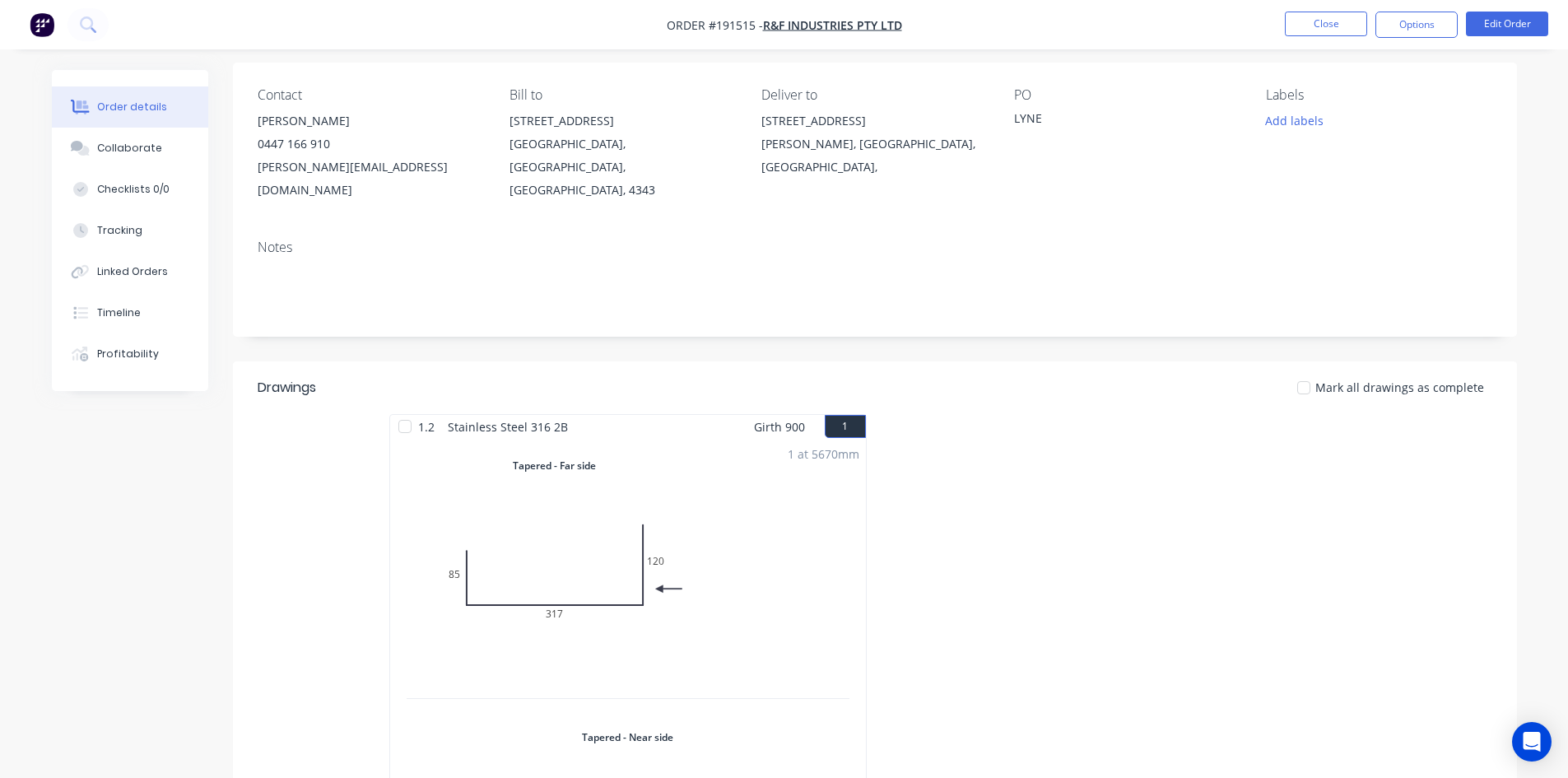
scroll to position [110, 0]
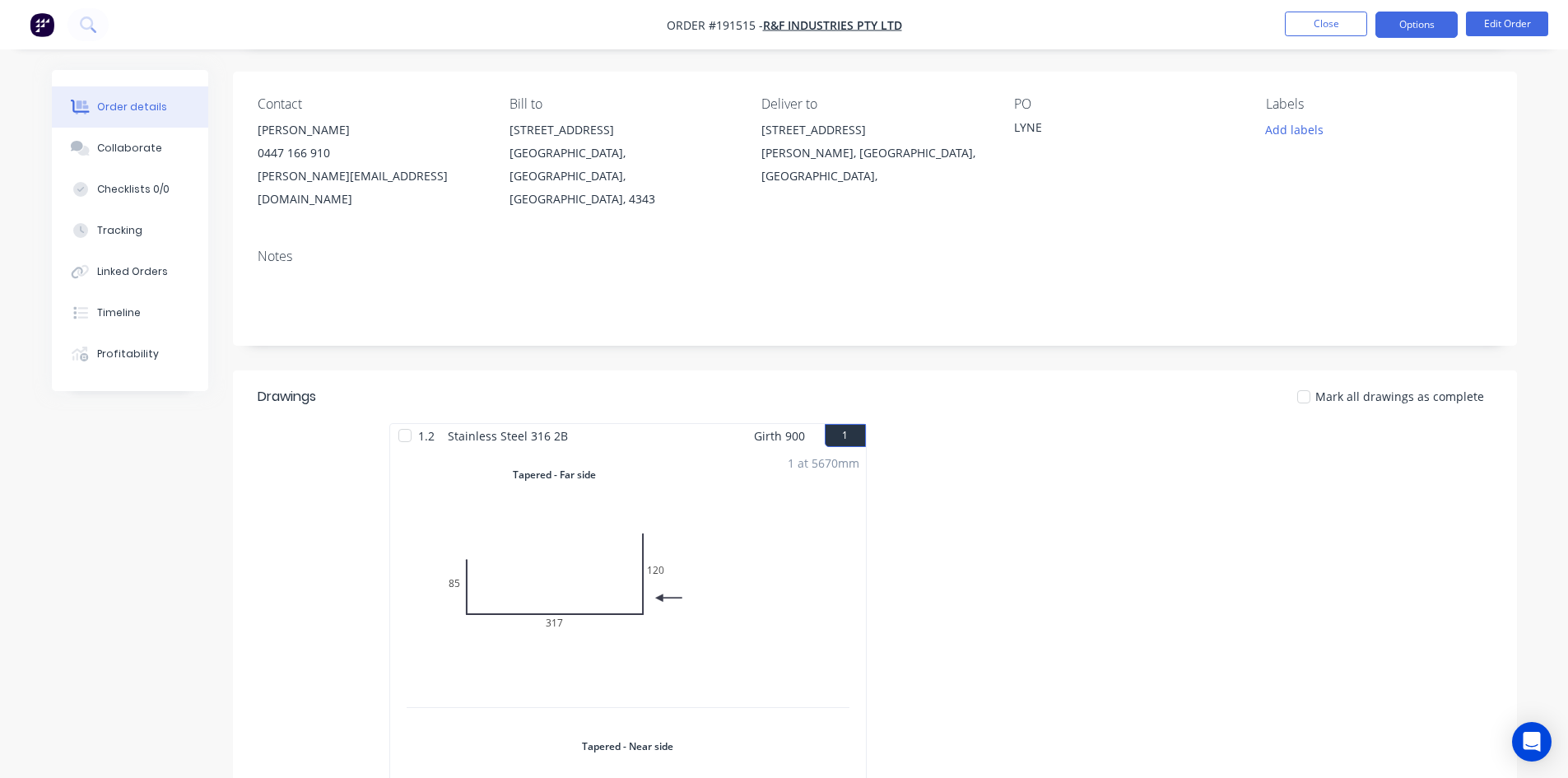
click at [1429, 26] on button "Options" at bounding box center [1417, 25] width 83 height 27
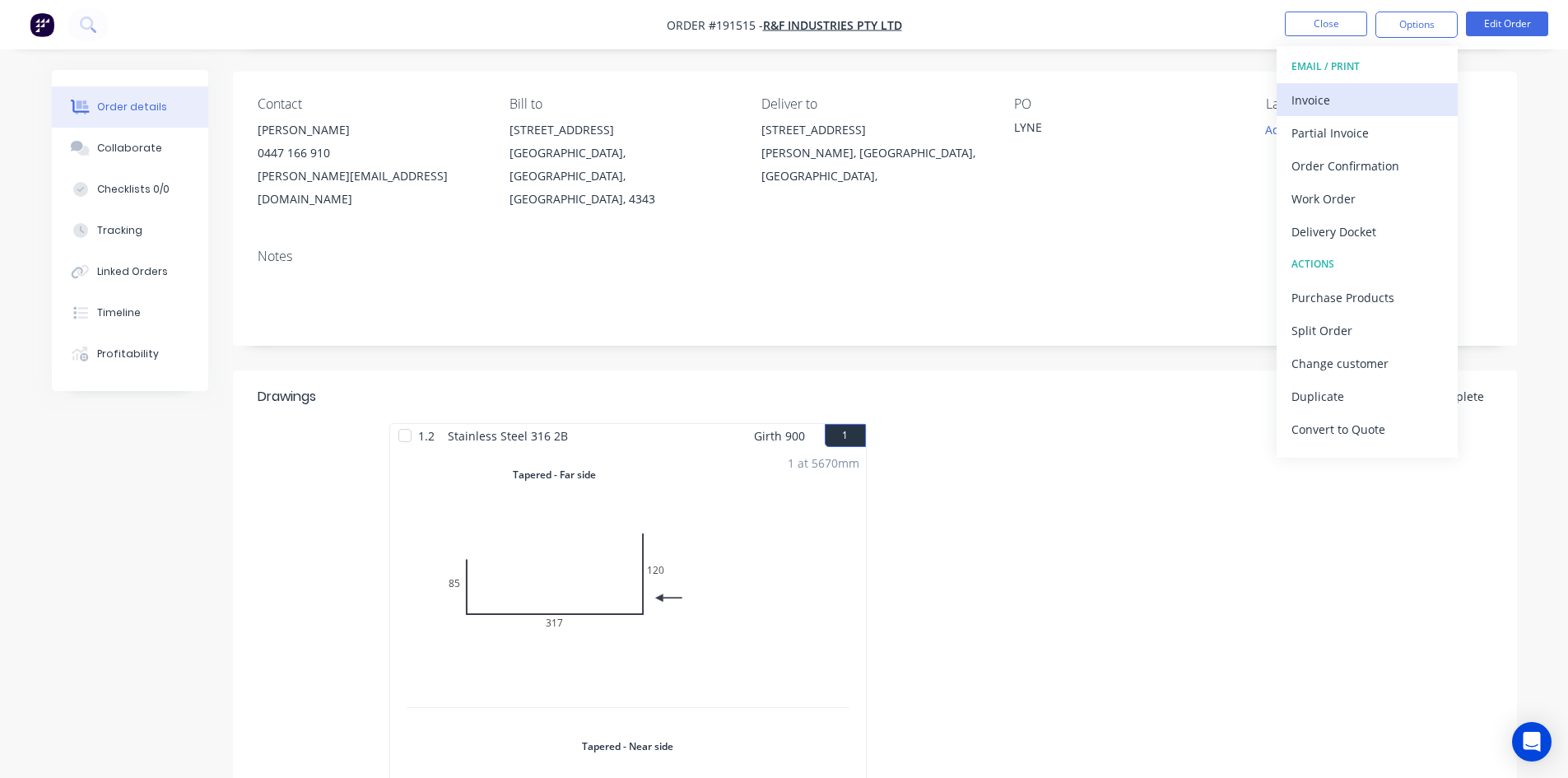
click at [1396, 91] on div "Invoice" at bounding box center [1367, 100] width 151 height 24
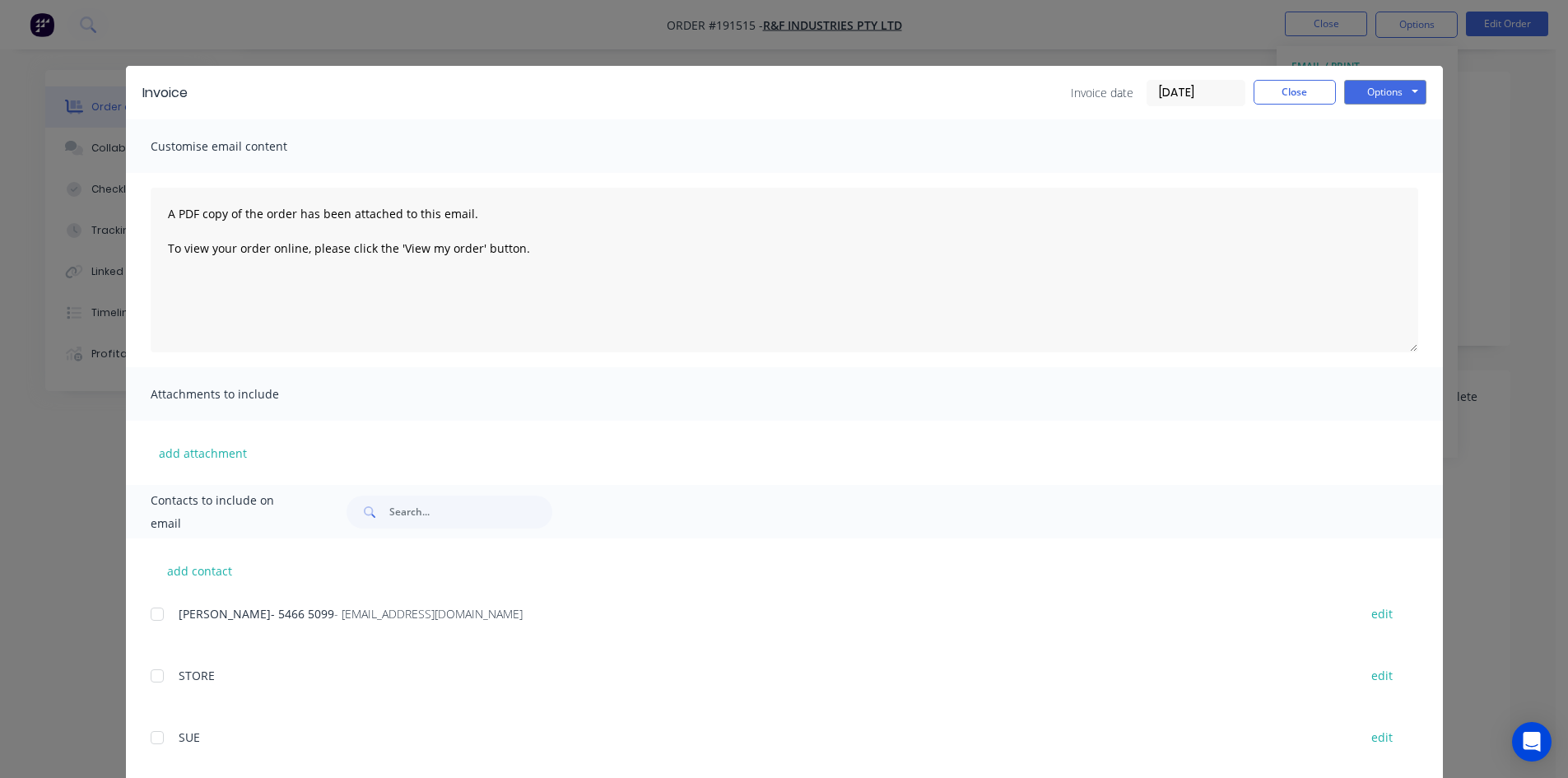
click at [153, 615] on div at bounding box center [158, 615] width 33 height 33
click at [1309, 97] on button "Close" at bounding box center [1295, 92] width 83 height 25
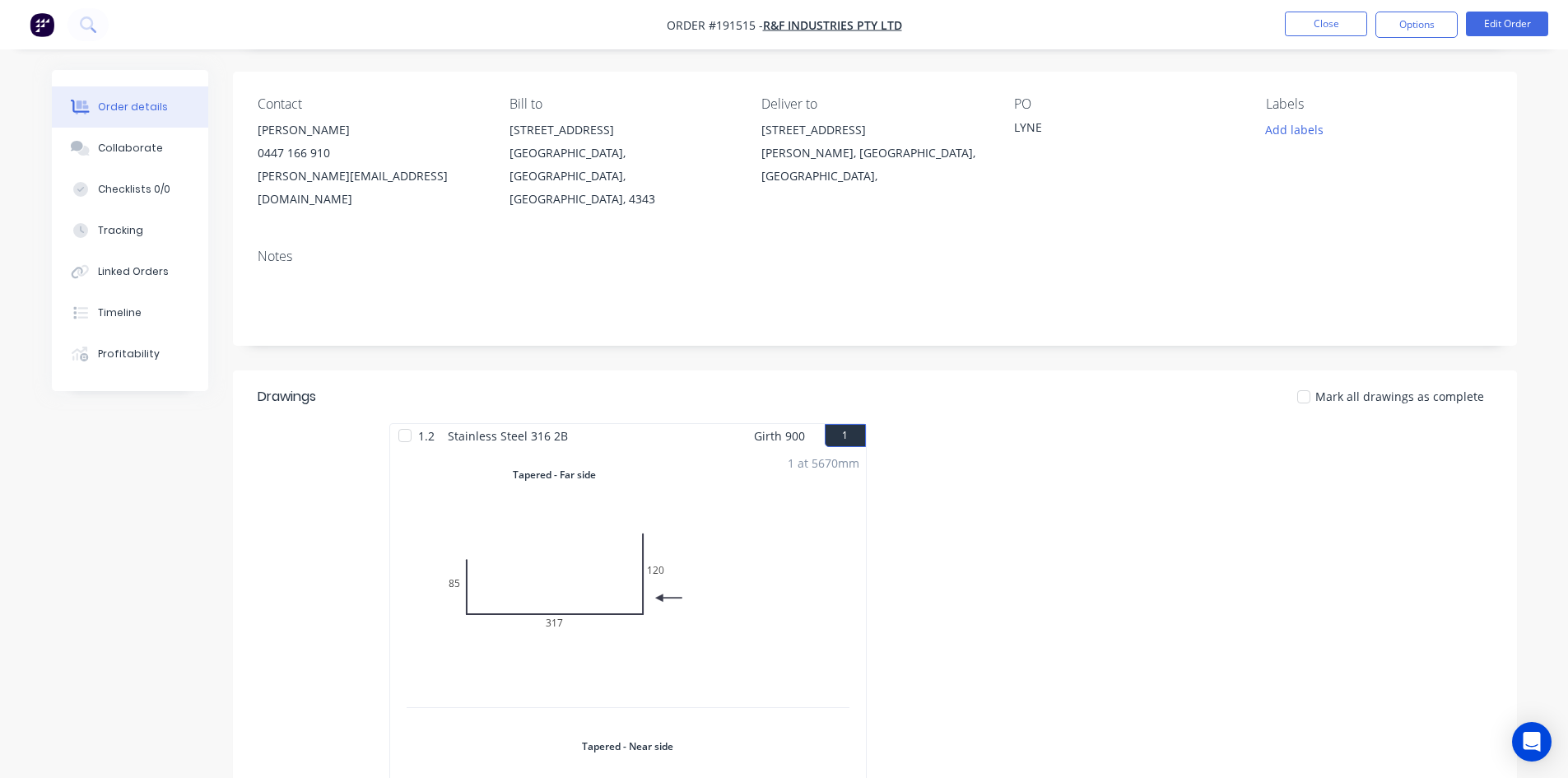
click at [1381, 41] on nav "Order #191515 - R&F Industries Pty Ltd Close Options Edit Order" at bounding box center [784, 25] width 1568 height 50
click at [1391, 35] on button "Options" at bounding box center [1417, 25] width 83 height 27
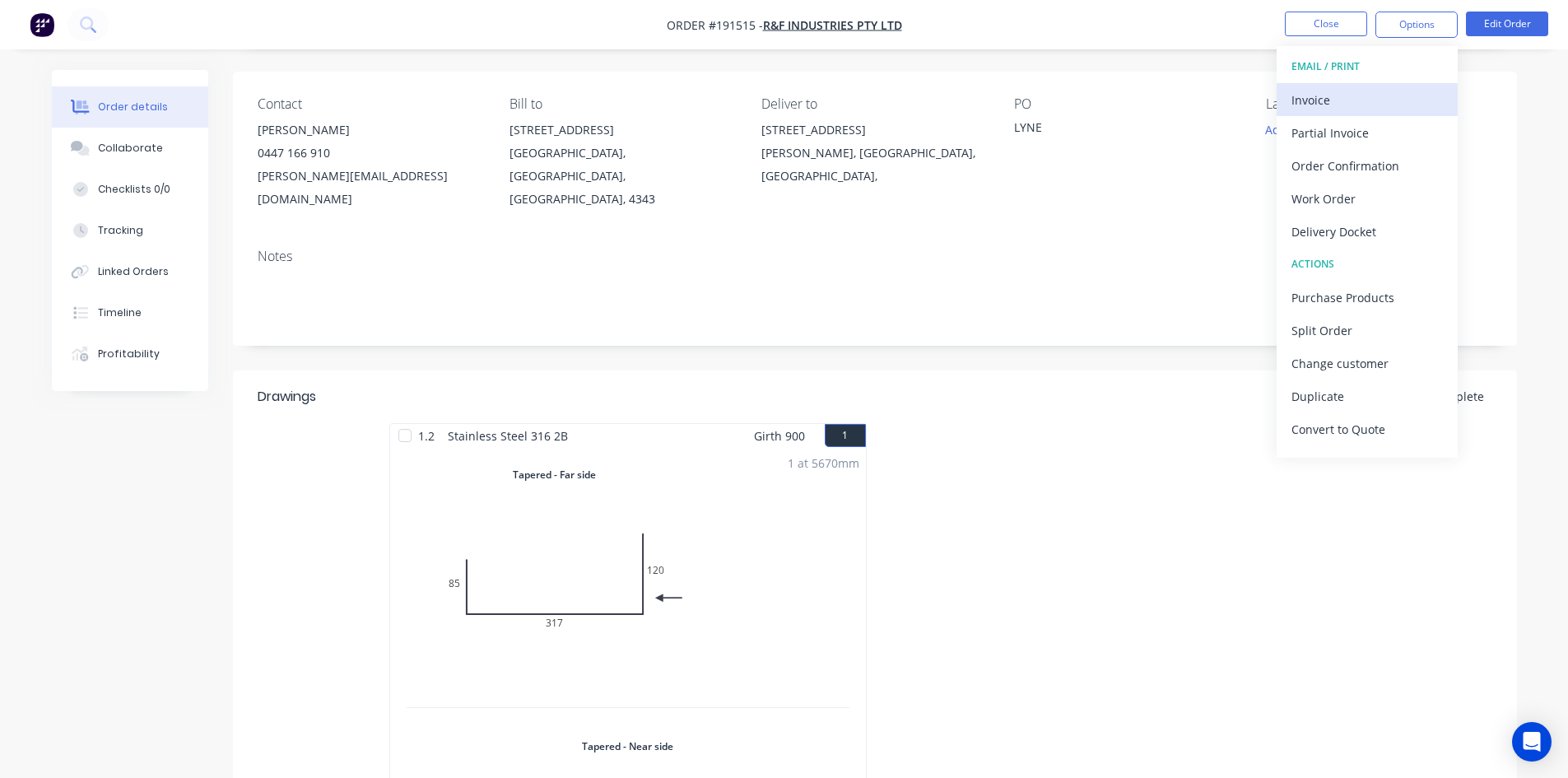
click at [1374, 89] on div "Invoice" at bounding box center [1367, 100] width 151 height 24
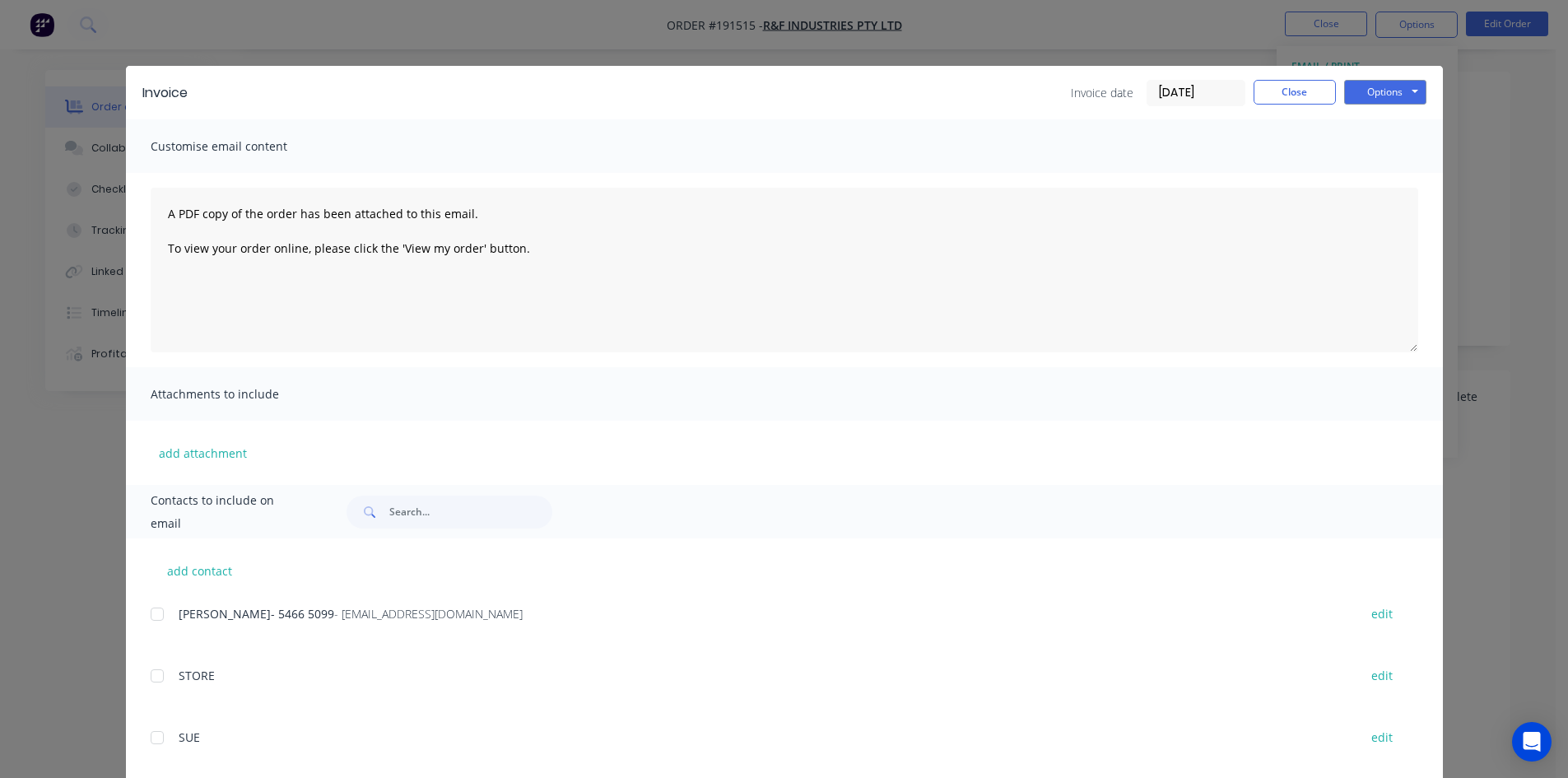
click at [165, 607] on div at bounding box center [158, 615] width 33 height 33
click at [1402, 101] on button "Options" at bounding box center [1386, 92] width 83 height 25
click at [1400, 172] on button "Email" at bounding box center [1397, 176] width 105 height 28
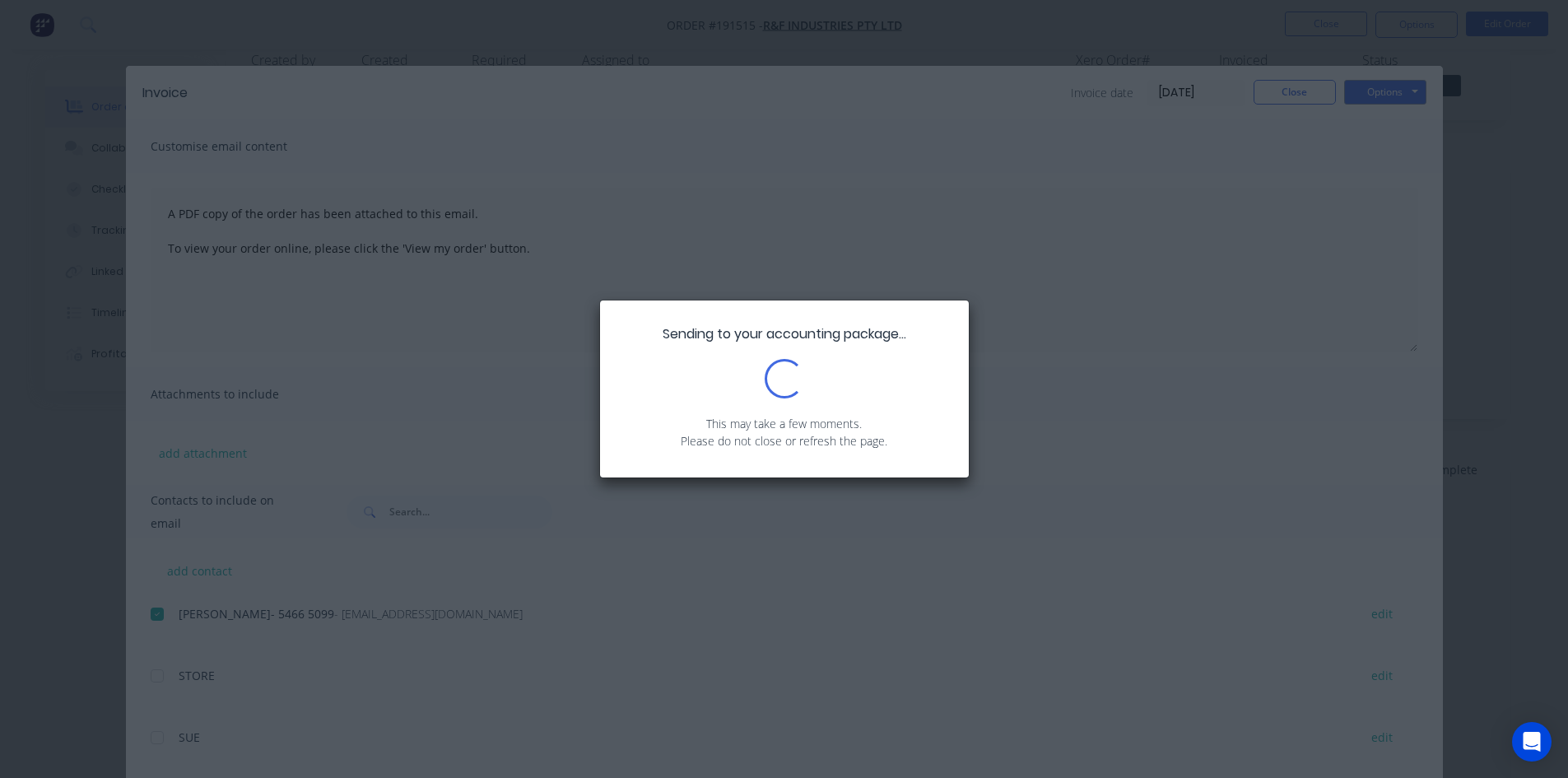
scroll to position [0, 0]
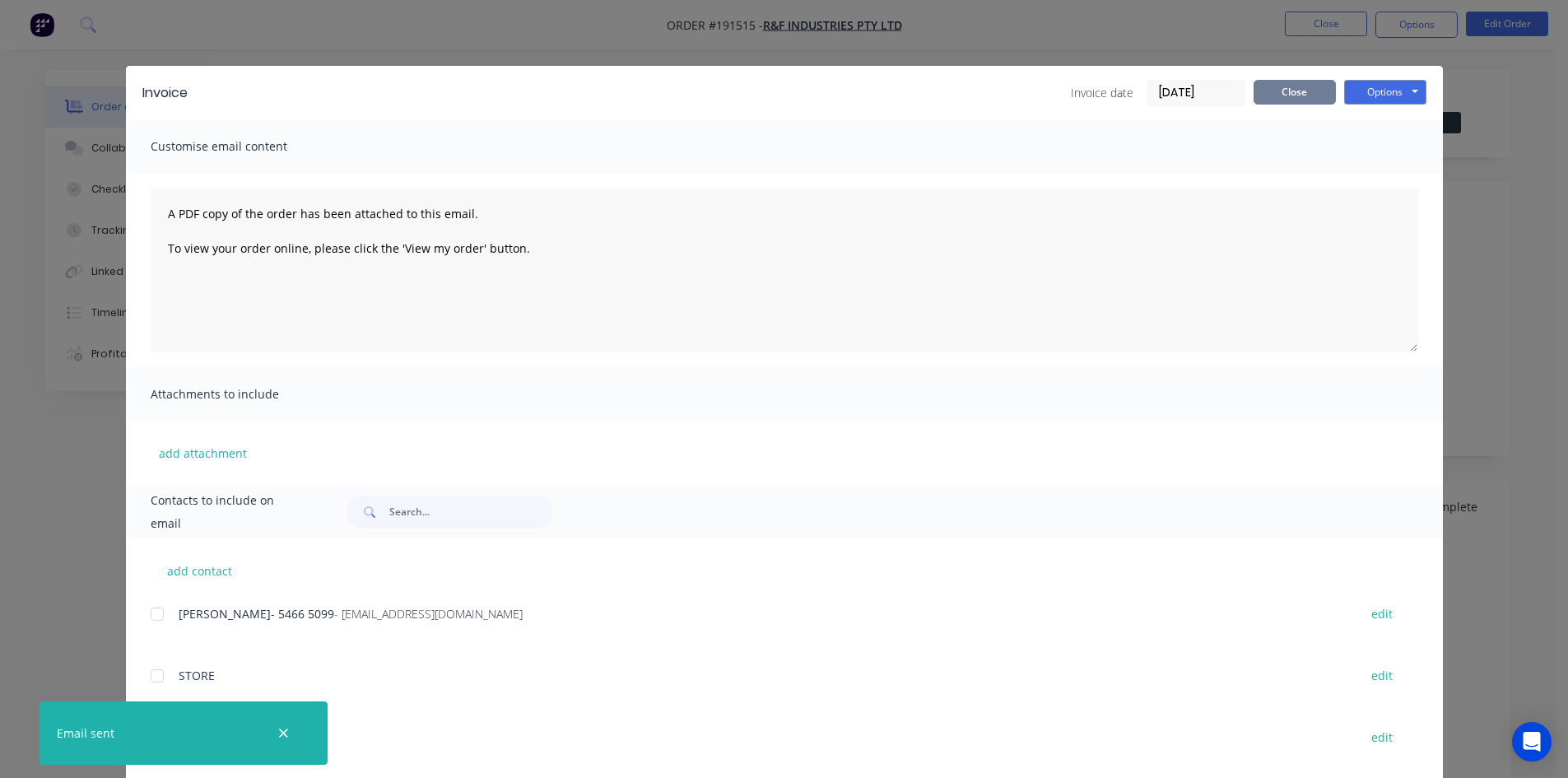
click at [1298, 93] on button "Close" at bounding box center [1295, 92] width 83 height 25
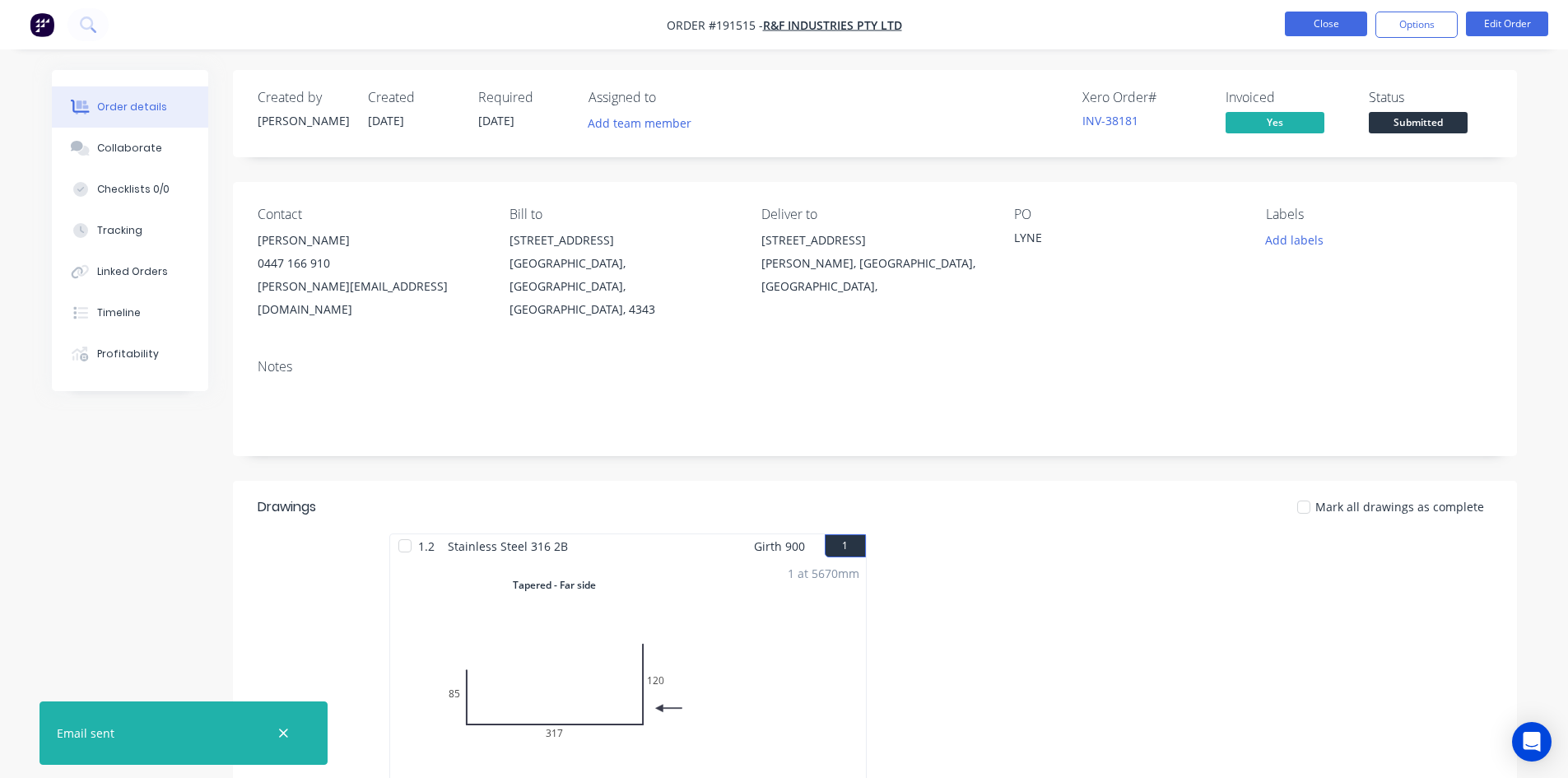
click at [1295, 20] on button "Close" at bounding box center [1326, 24] width 83 height 25
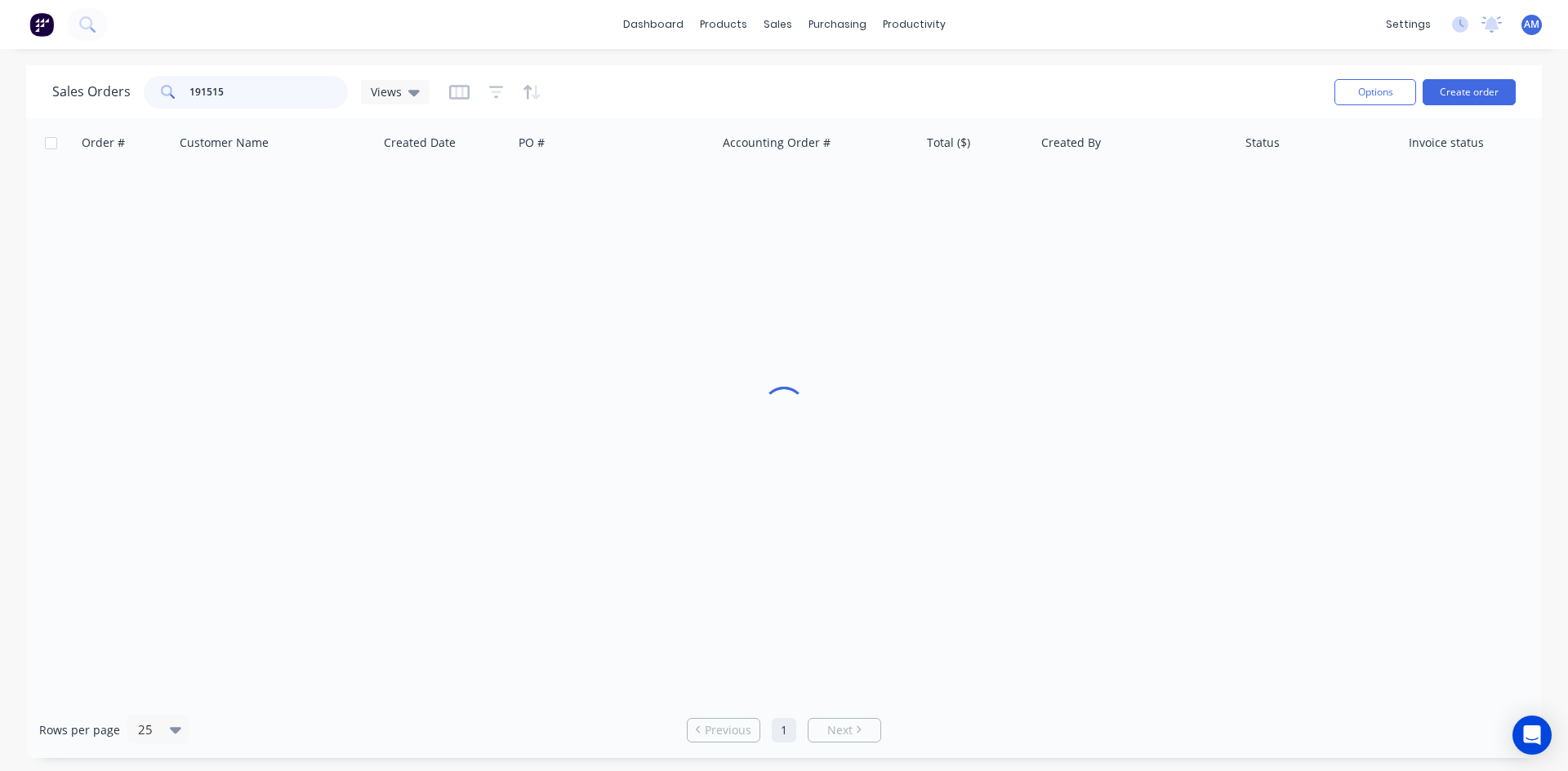
drag, startPoint x: 237, startPoint y: 85, endPoint x: 126, endPoint y: 91, distance: 111.2
click at [126, 91] on div "Sales Orders 191515 Views" at bounding box center [240, 92] width 377 height 33
type input "191358"
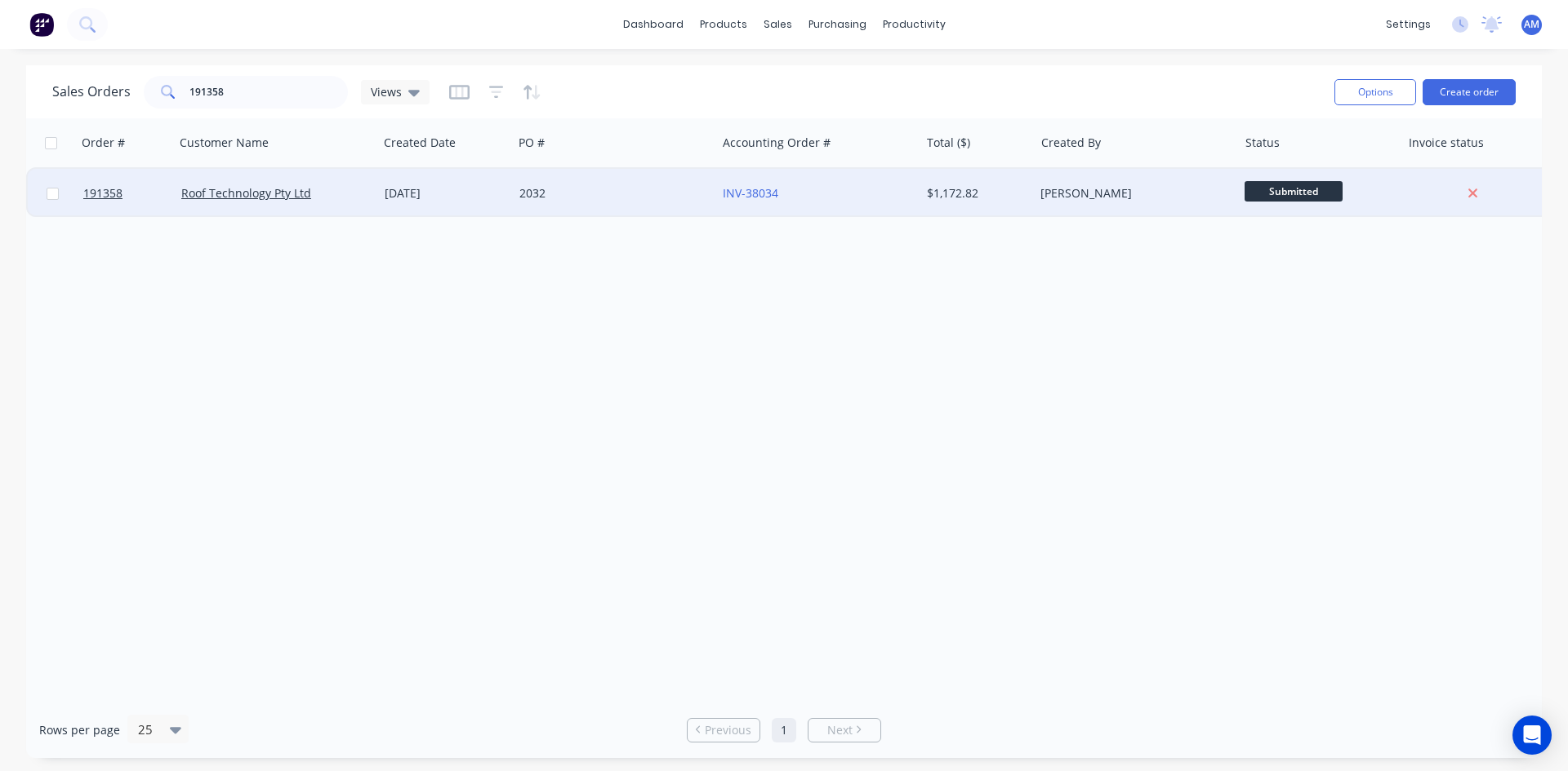
click at [584, 195] on div "2032" at bounding box center [609, 194] width 181 height 16
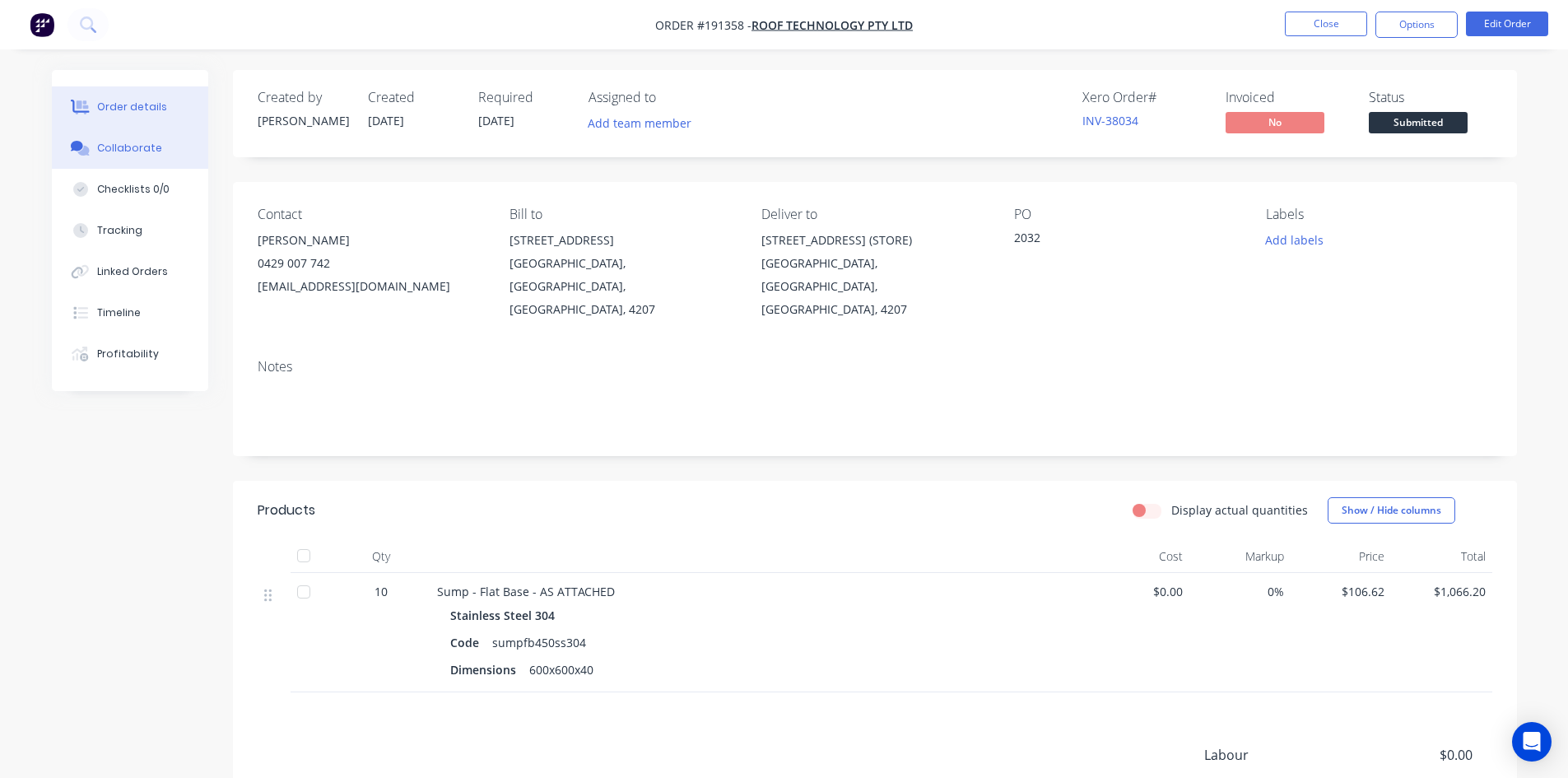
click at [154, 150] on div "Collaborate" at bounding box center [129, 149] width 65 height 15
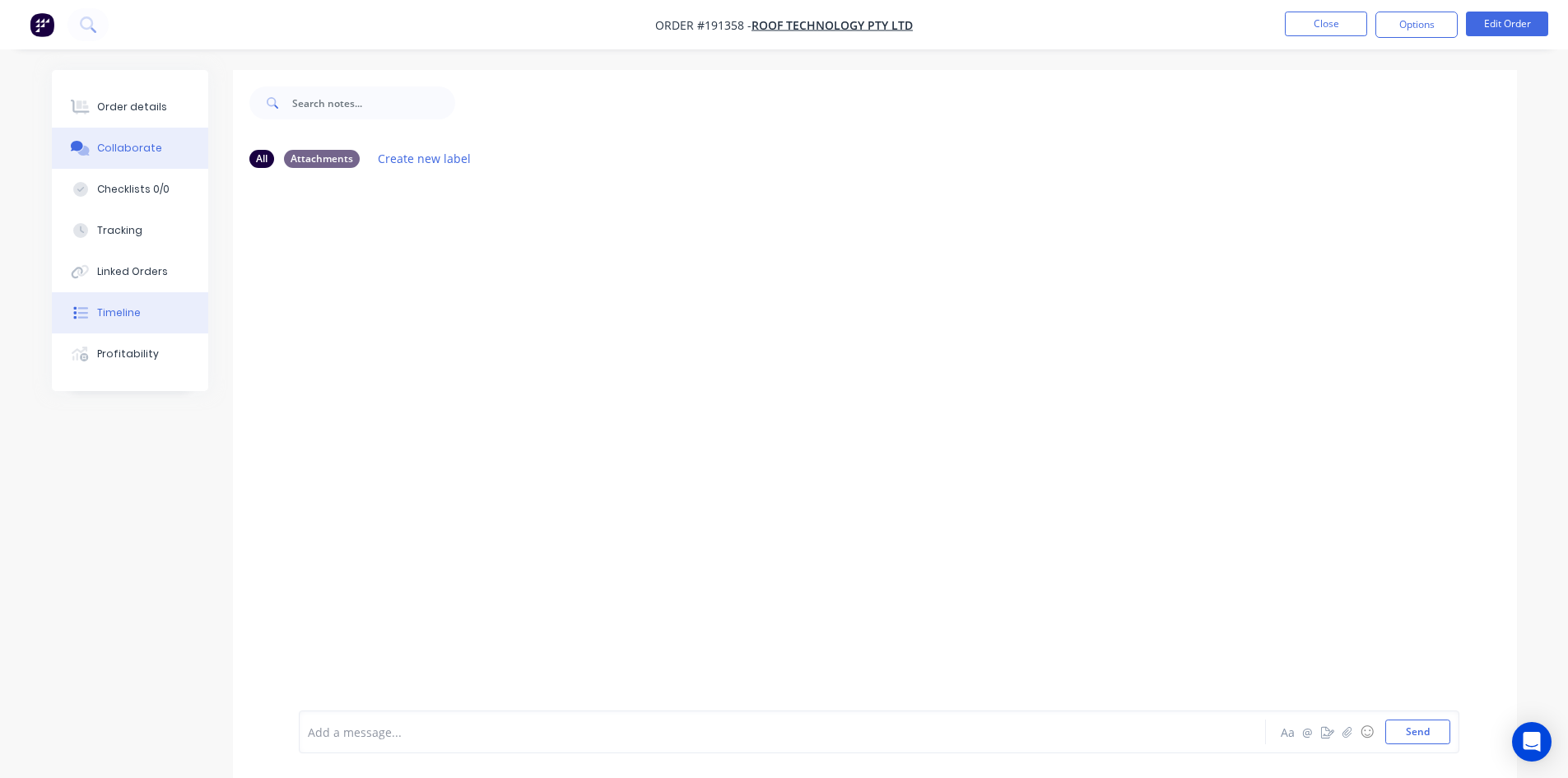
click at [145, 317] on button "Timeline" at bounding box center [130, 313] width 157 height 41
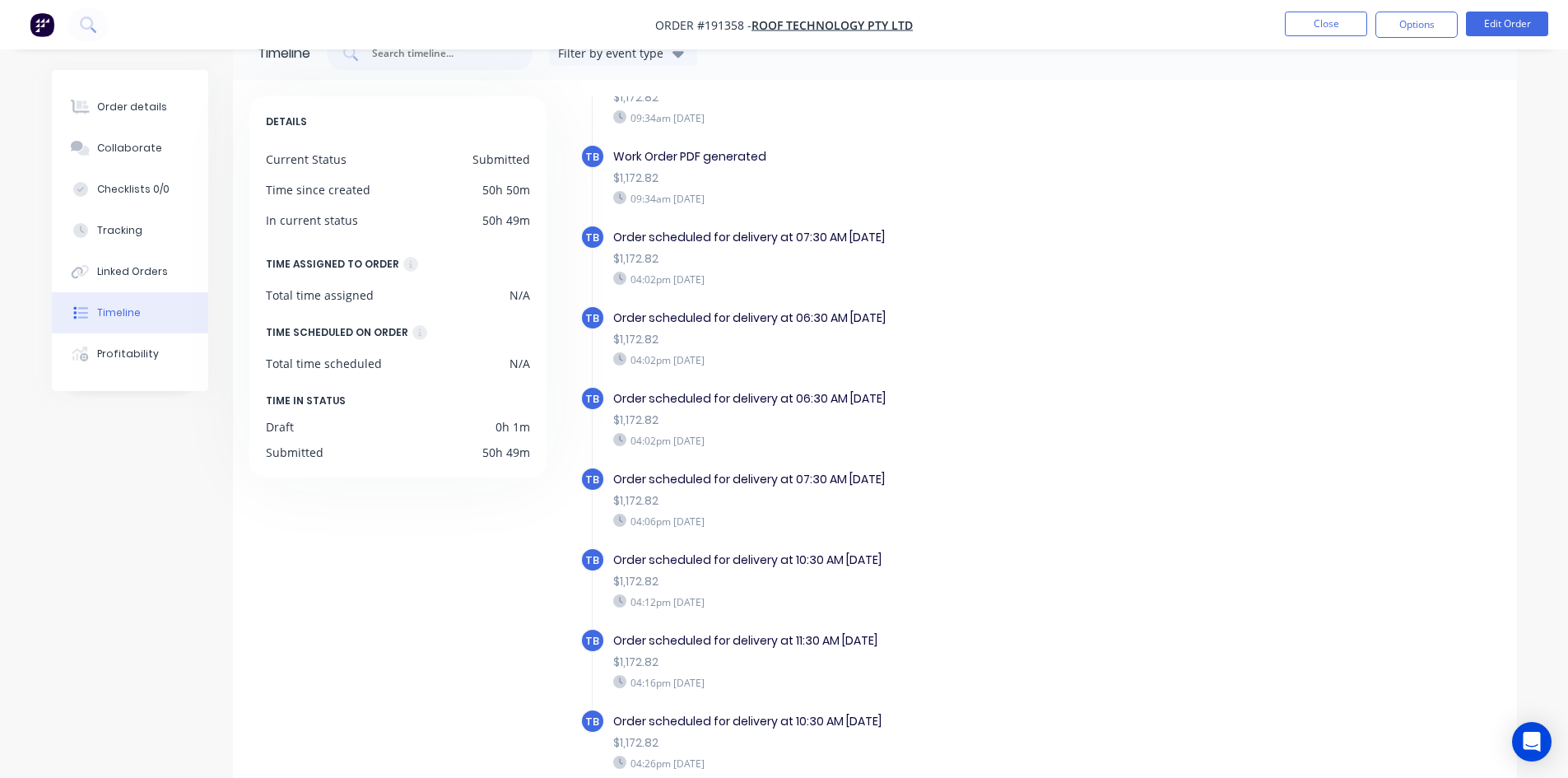
scroll to position [126, 0]
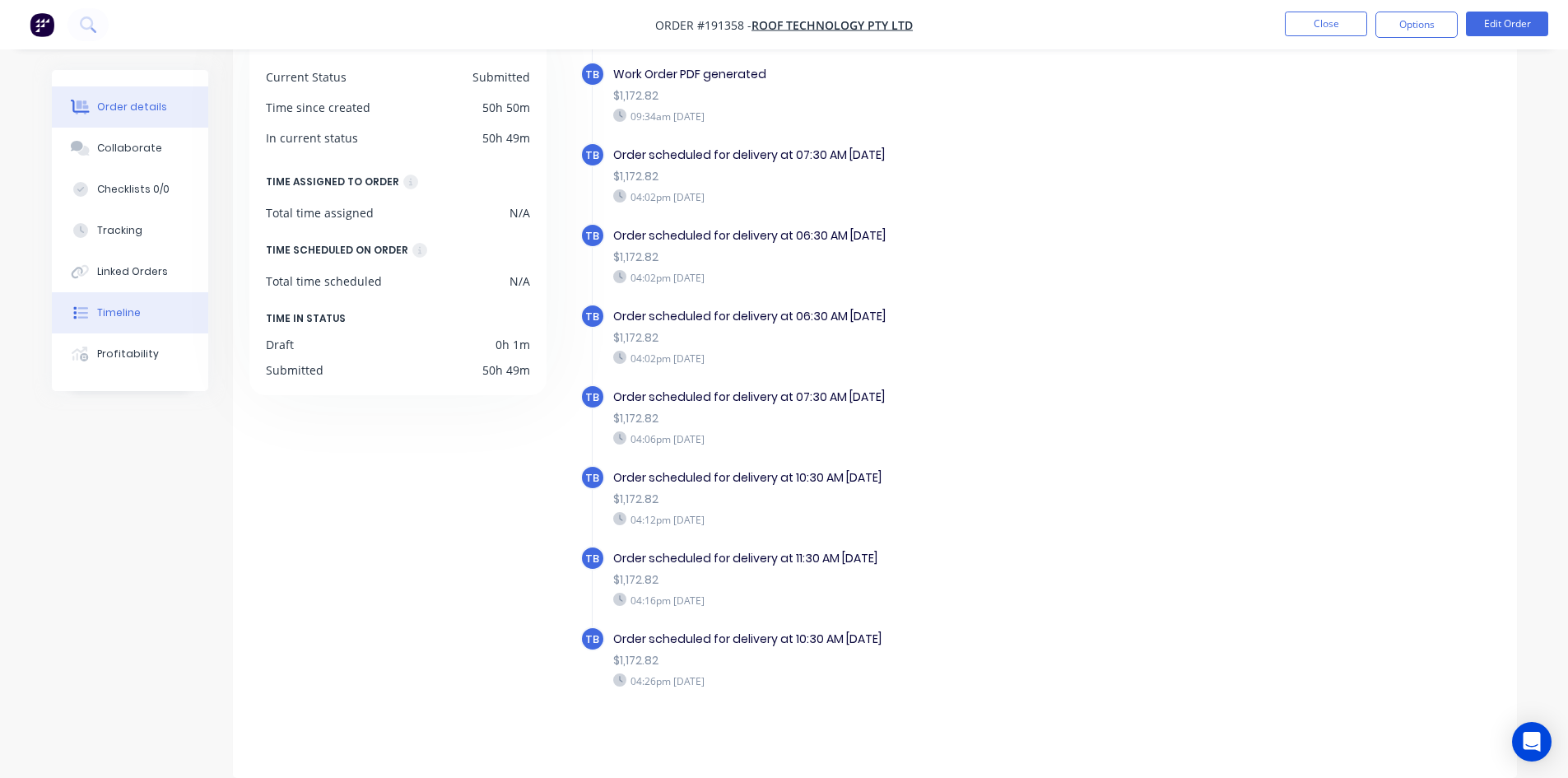
click at [93, 116] on button "Order details" at bounding box center [130, 106] width 157 height 41
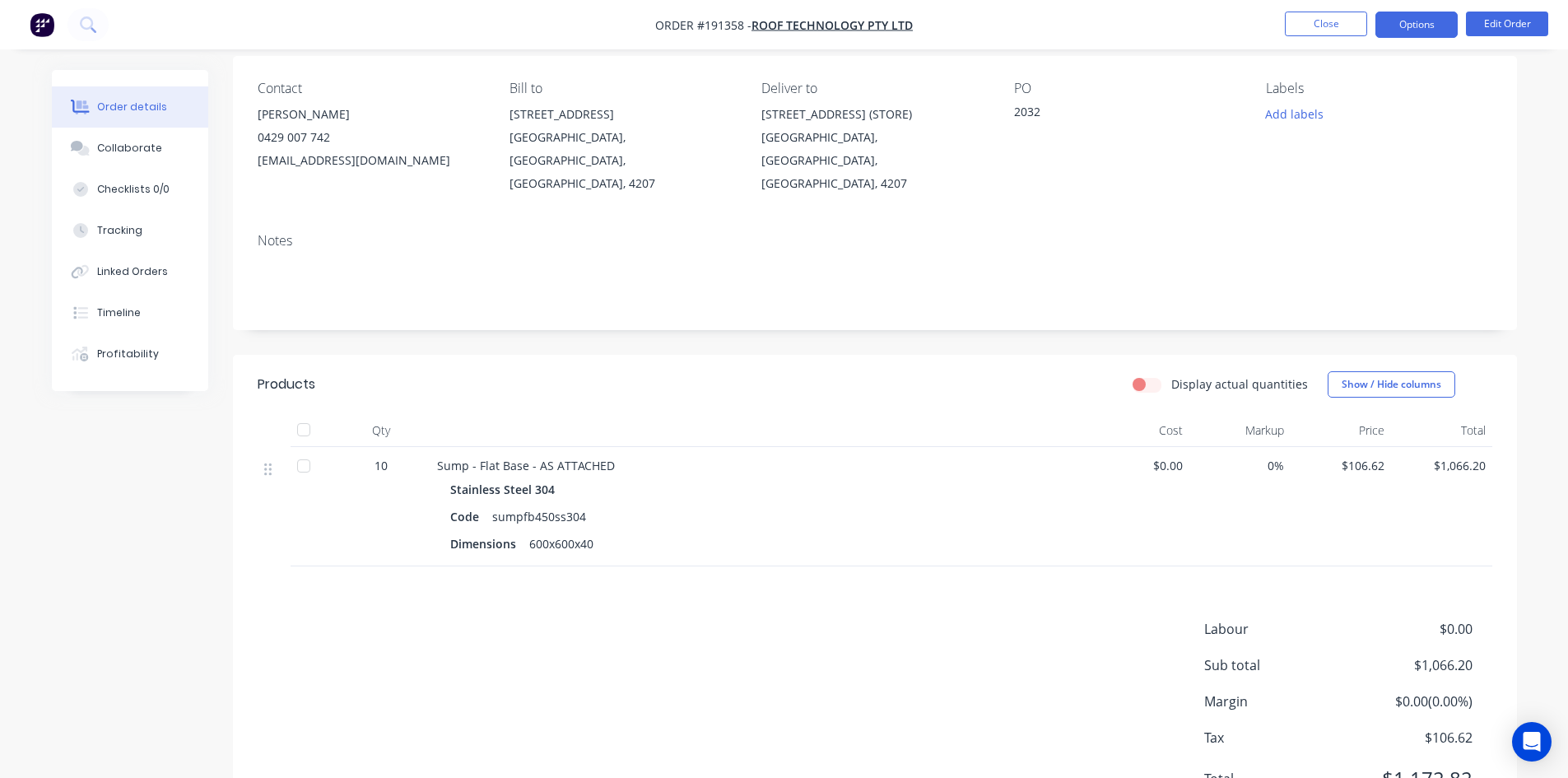
click at [1408, 18] on button "Options" at bounding box center [1417, 25] width 83 height 27
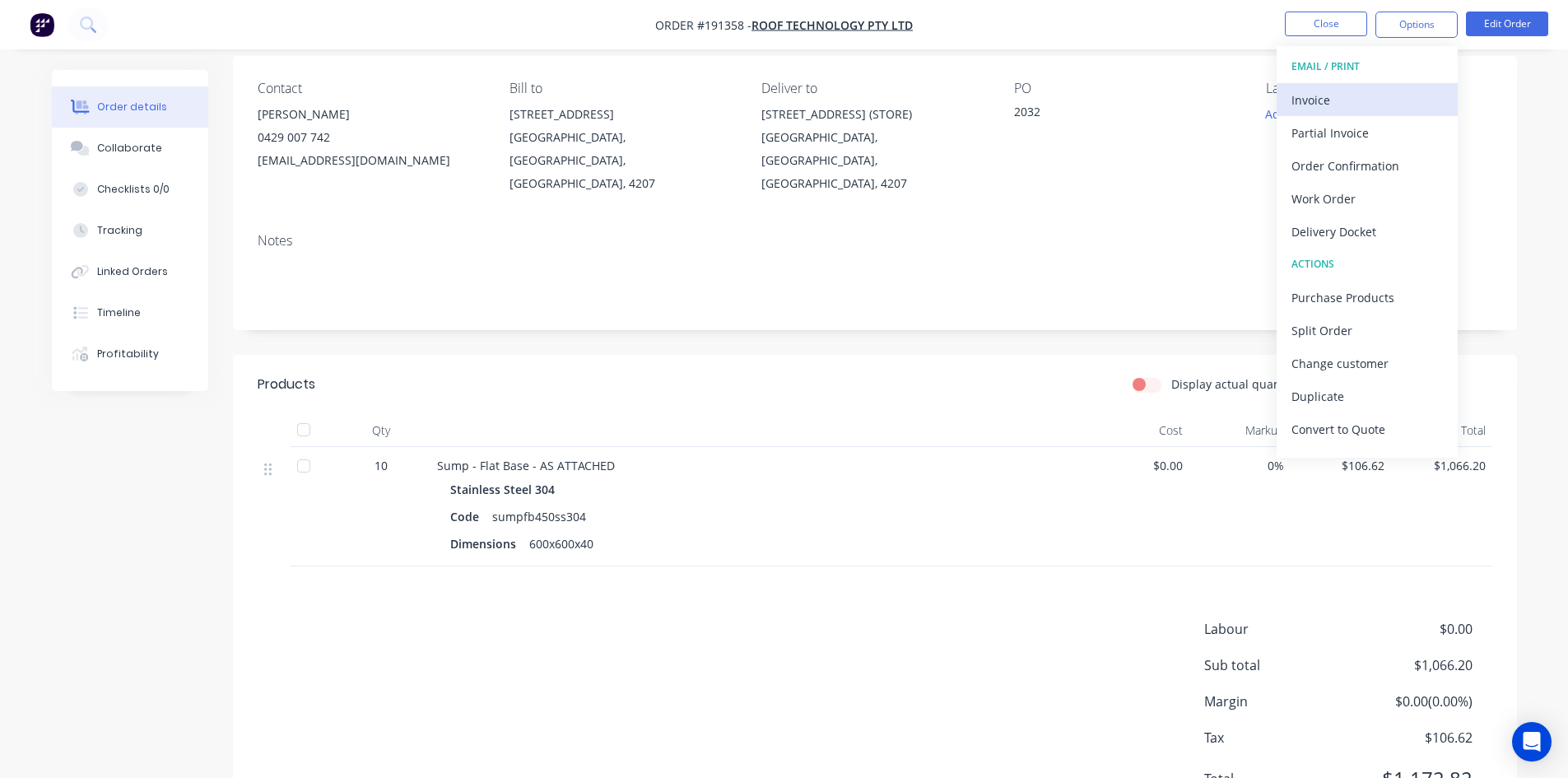
click at [1352, 94] on div "Invoice" at bounding box center [1367, 100] width 151 height 24
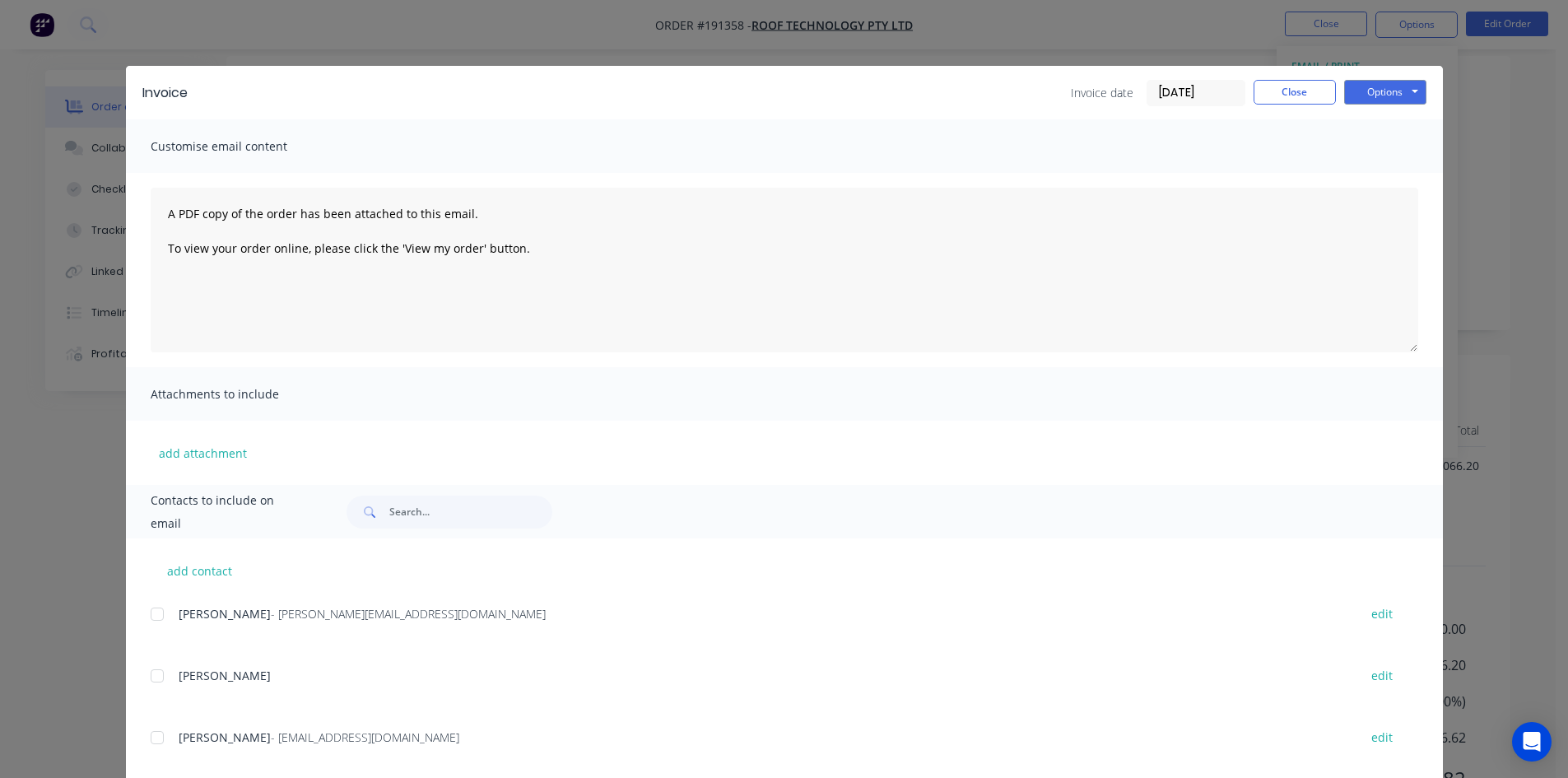
click at [147, 617] on div at bounding box center [158, 615] width 33 height 33
click at [1375, 92] on button "Options" at bounding box center [1386, 92] width 83 height 25
click at [1381, 179] on button "Email" at bounding box center [1397, 176] width 105 height 28
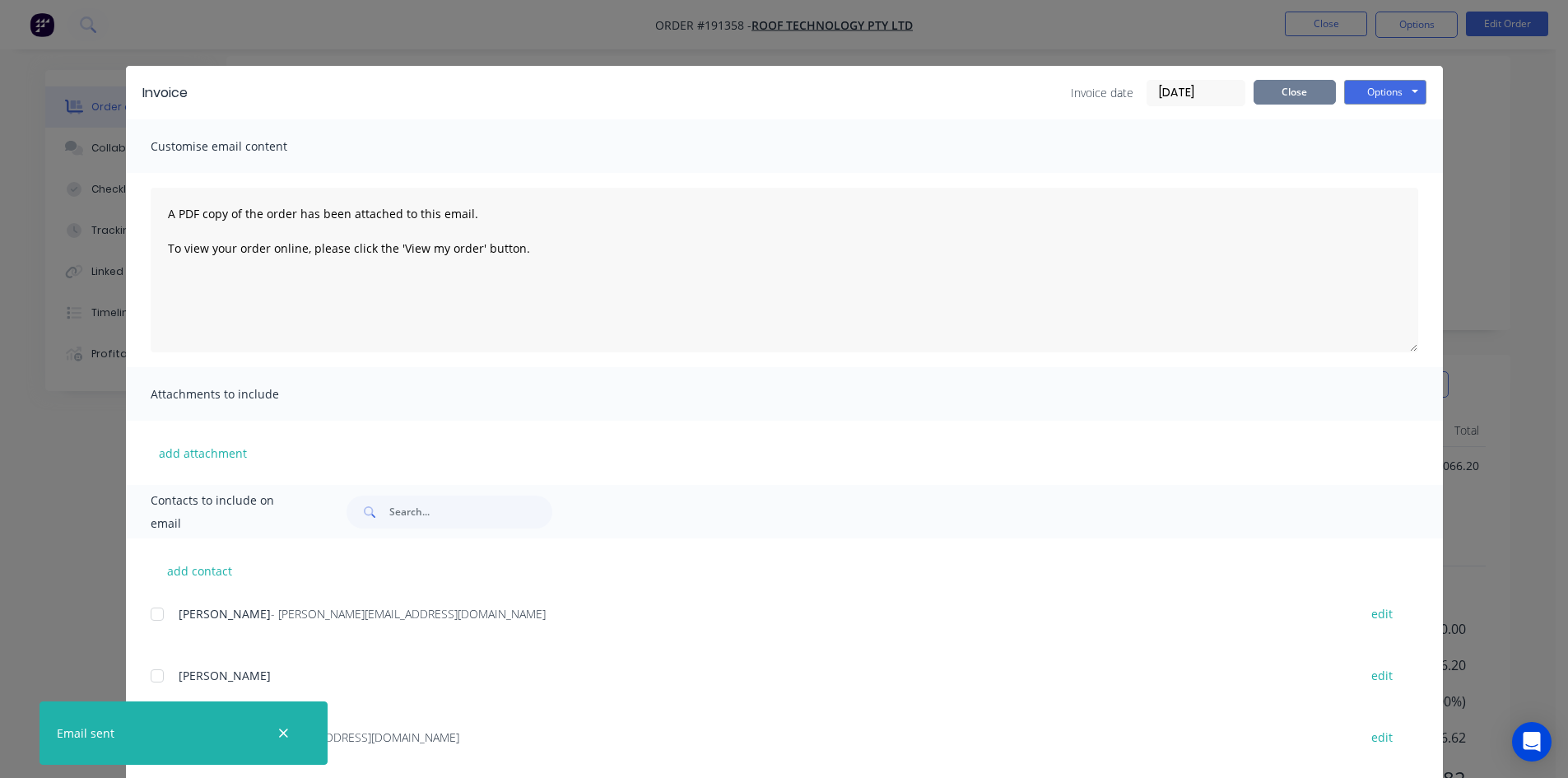
click at [1258, 101] on button "Close" at bounding box center [1295, 92] width 83 height 25
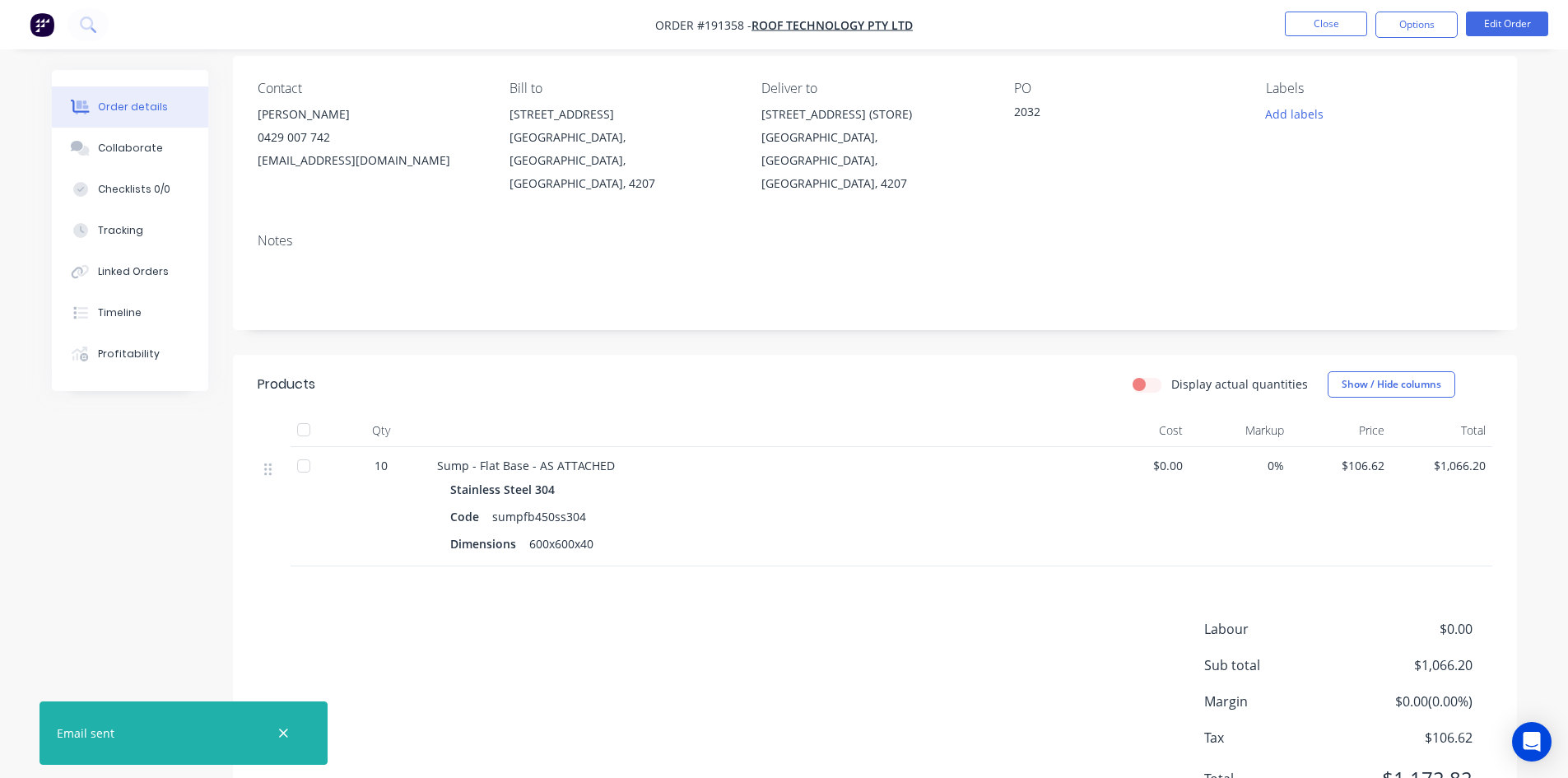
click at [1312, 37] on li "Close" at bounding box center [1326, 25] width 83 height 27
click at [1311, 21] on button "Close" at bounding box center [1326, 24] width 83 height 25
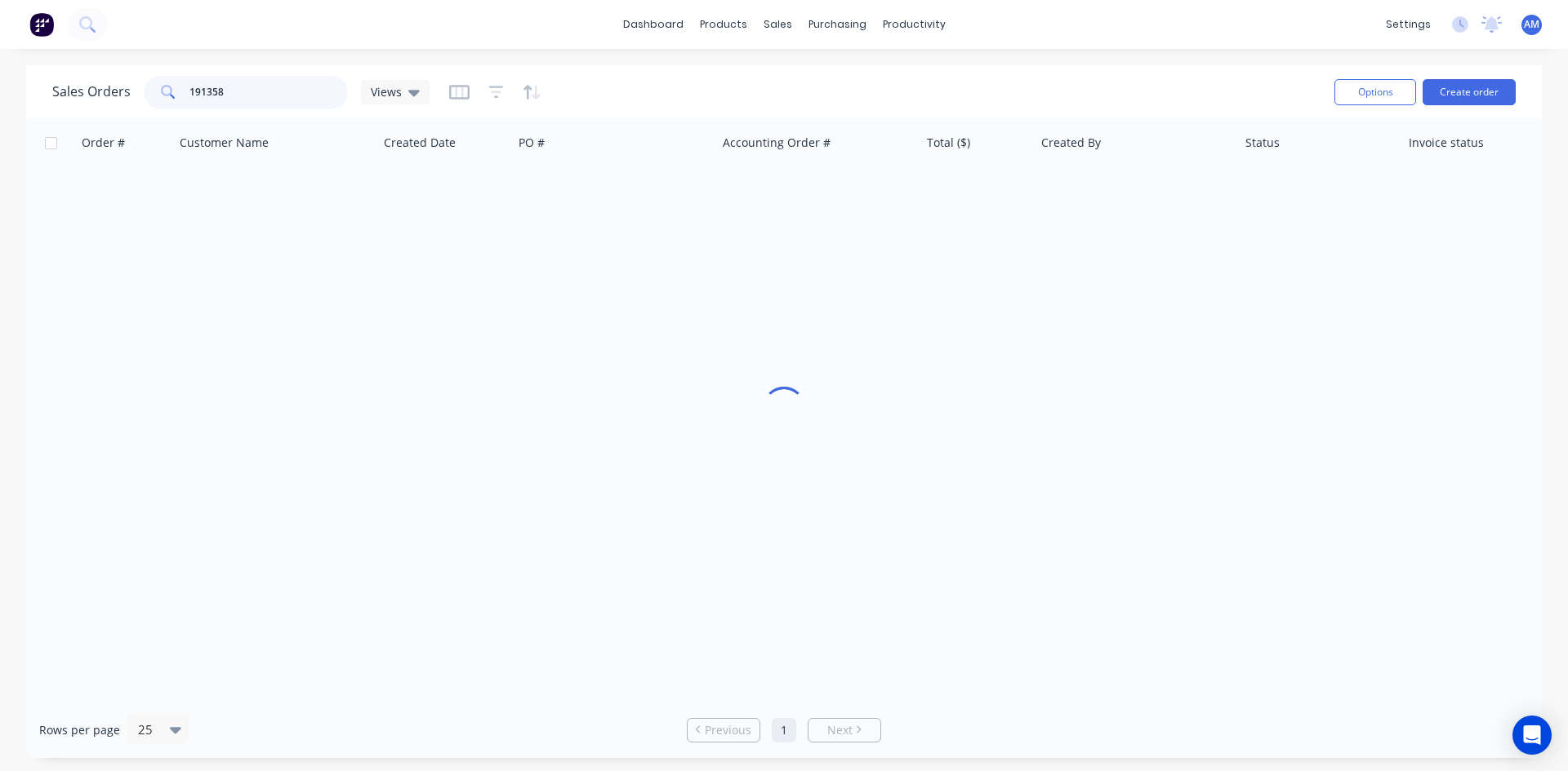
drag, startPoint x: 258, startPoint y: 100, endPoint x: 137, endPoint y: 85, distance: 121.9
click at [137, 85] on div "Sales Orders 191358 Views" at bounding box center [240, 92] width 377 height 33
type input "191460"
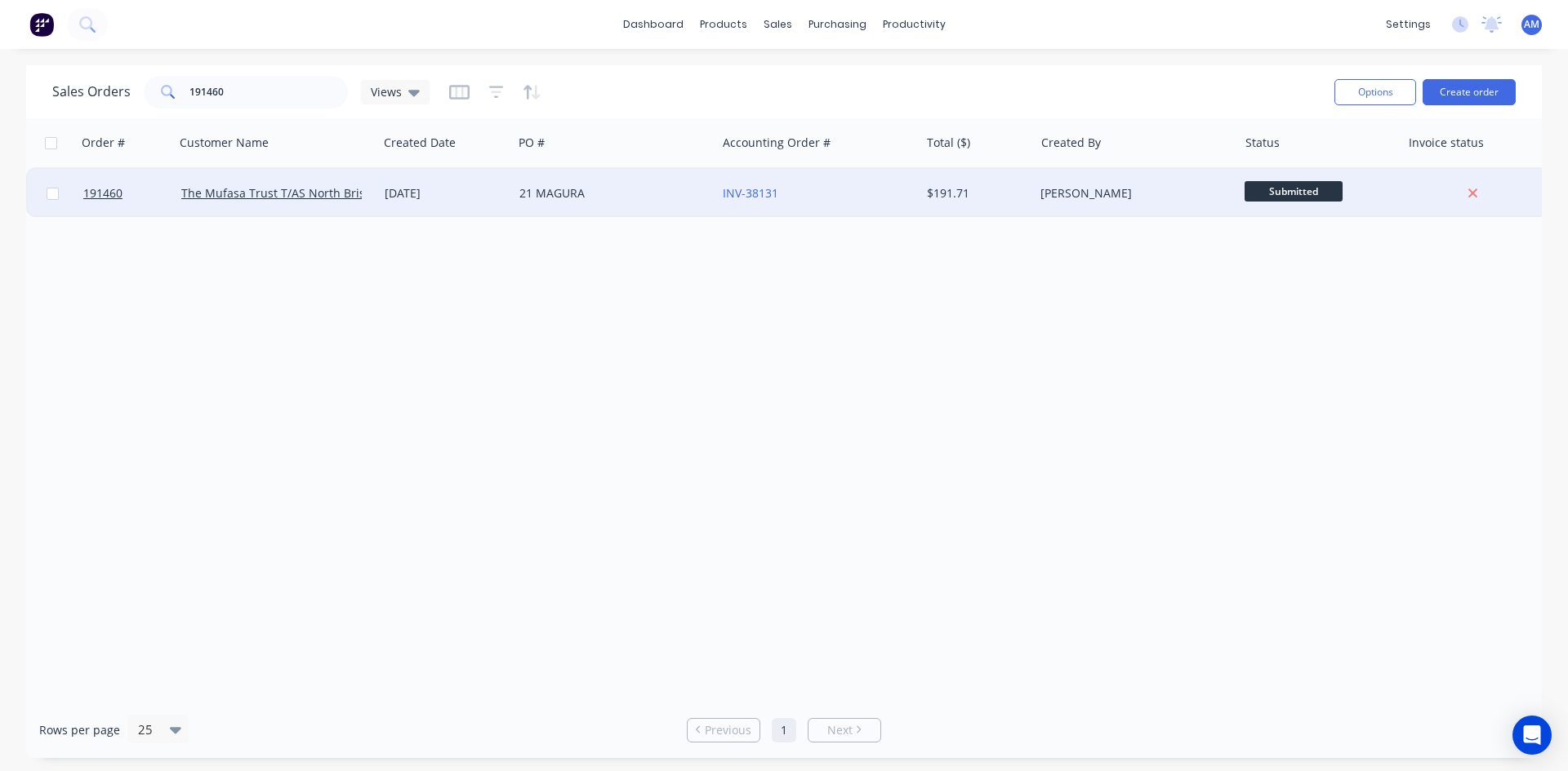
click at [663, 212] on div "21 MAGURA" at bounding box center [615, 194] width 204 height 49
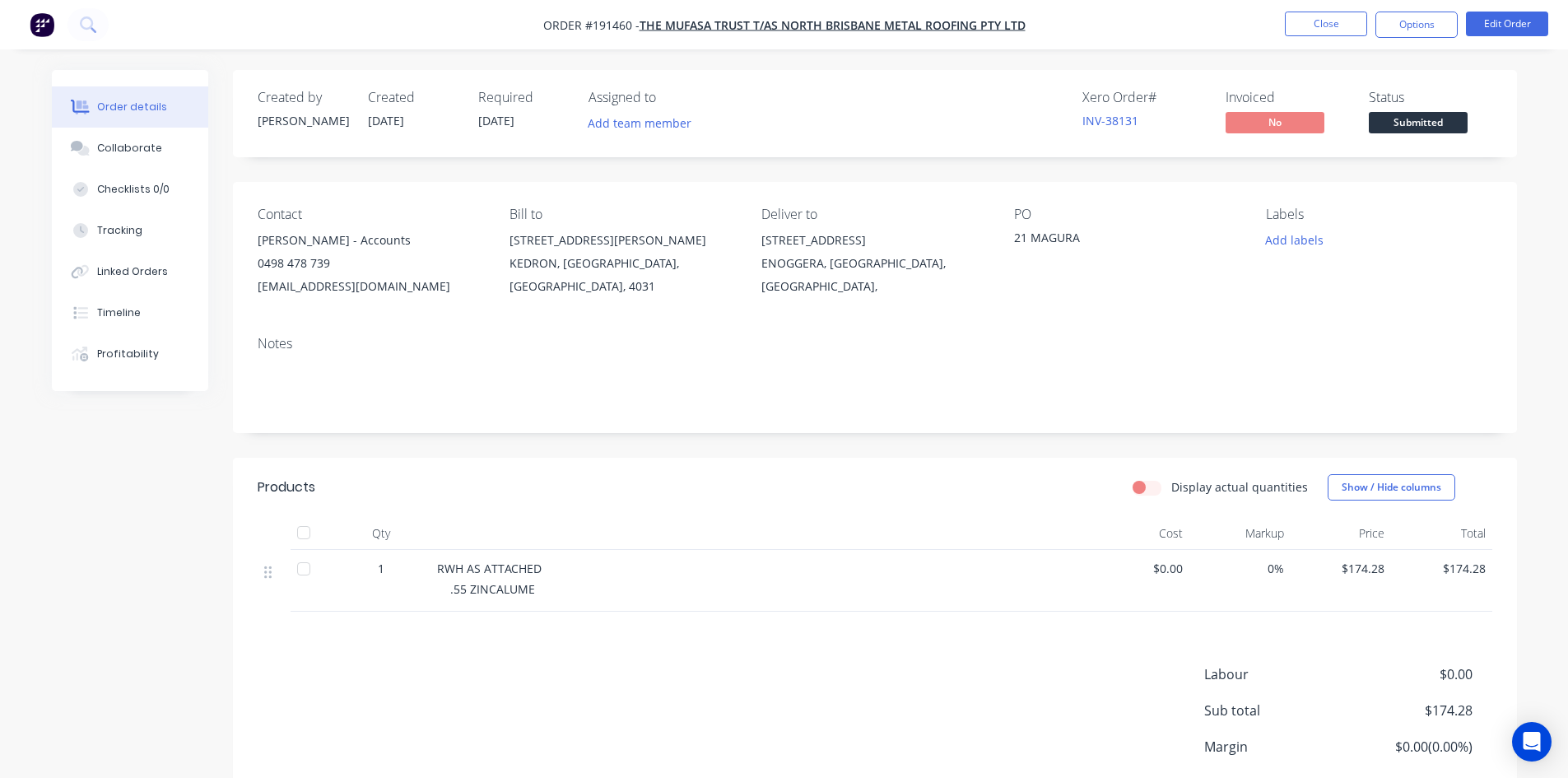
click at [660, 205] on div "Contact [PERSON_NAME] - Accounts 0498 478 739 [EMAIL_ADDRESS][DOMAIN_NAME] Bill…" at bounding box center [875, 252] width 1284 height 141
click at [165, 157] on button "Collaborate" at bounding box center [130, 148] width 157 height 41
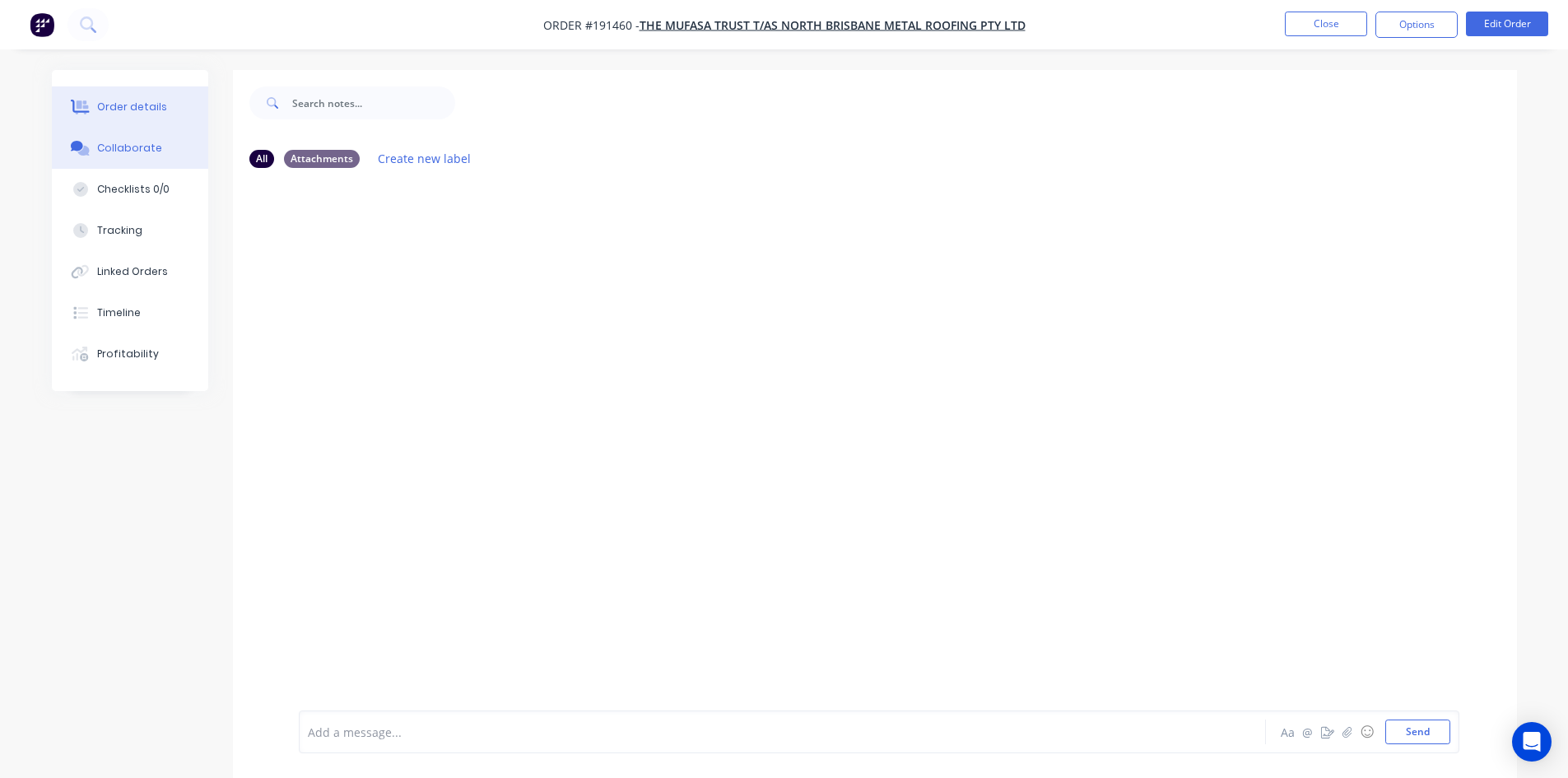
click at [151, 110] on div "Order details" at bounding box center [132, 107] width 70 height 15
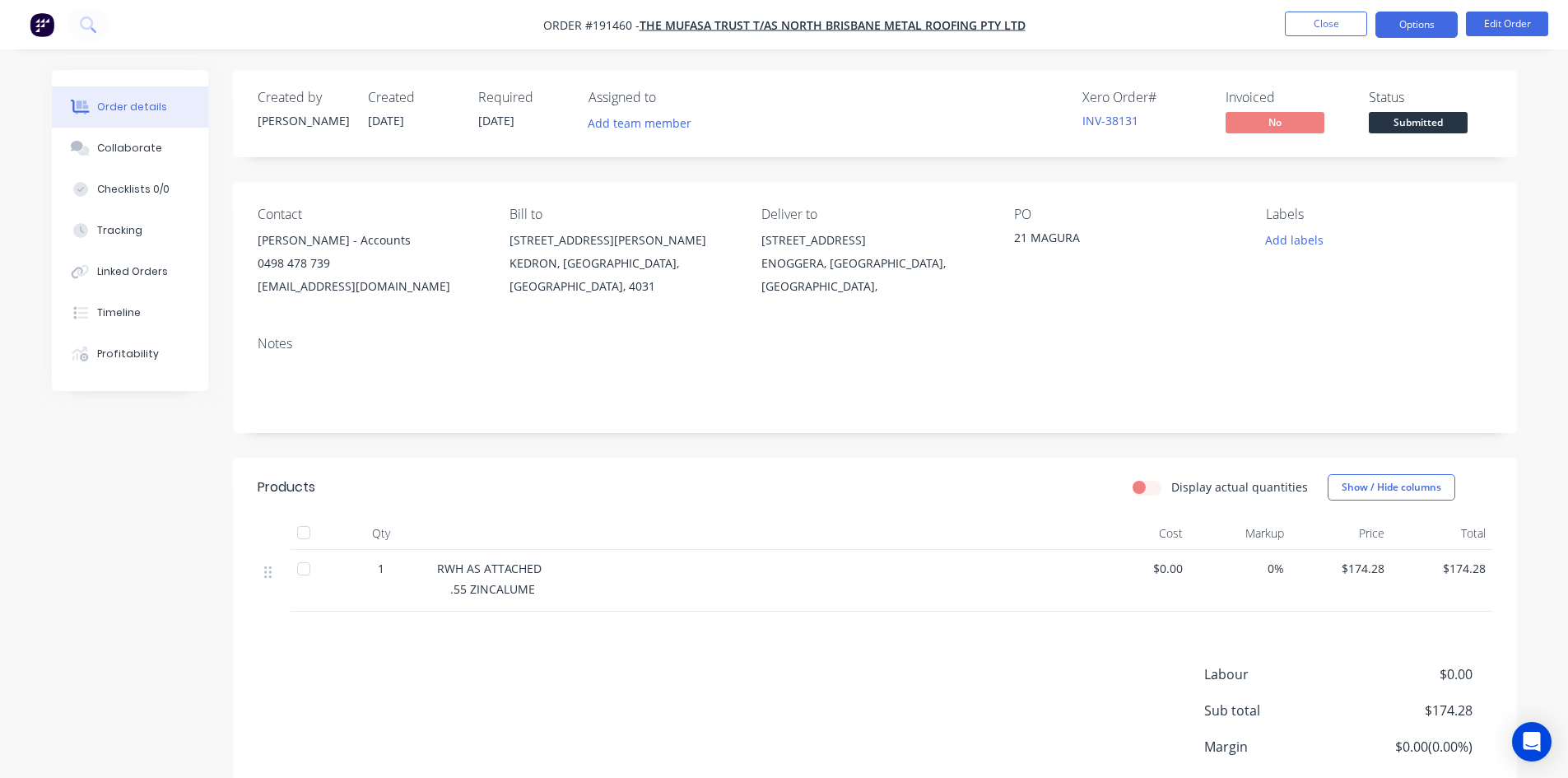
click at [1408, 30] on button "Options" at bounding box center [1417, 25] width 83 height 27
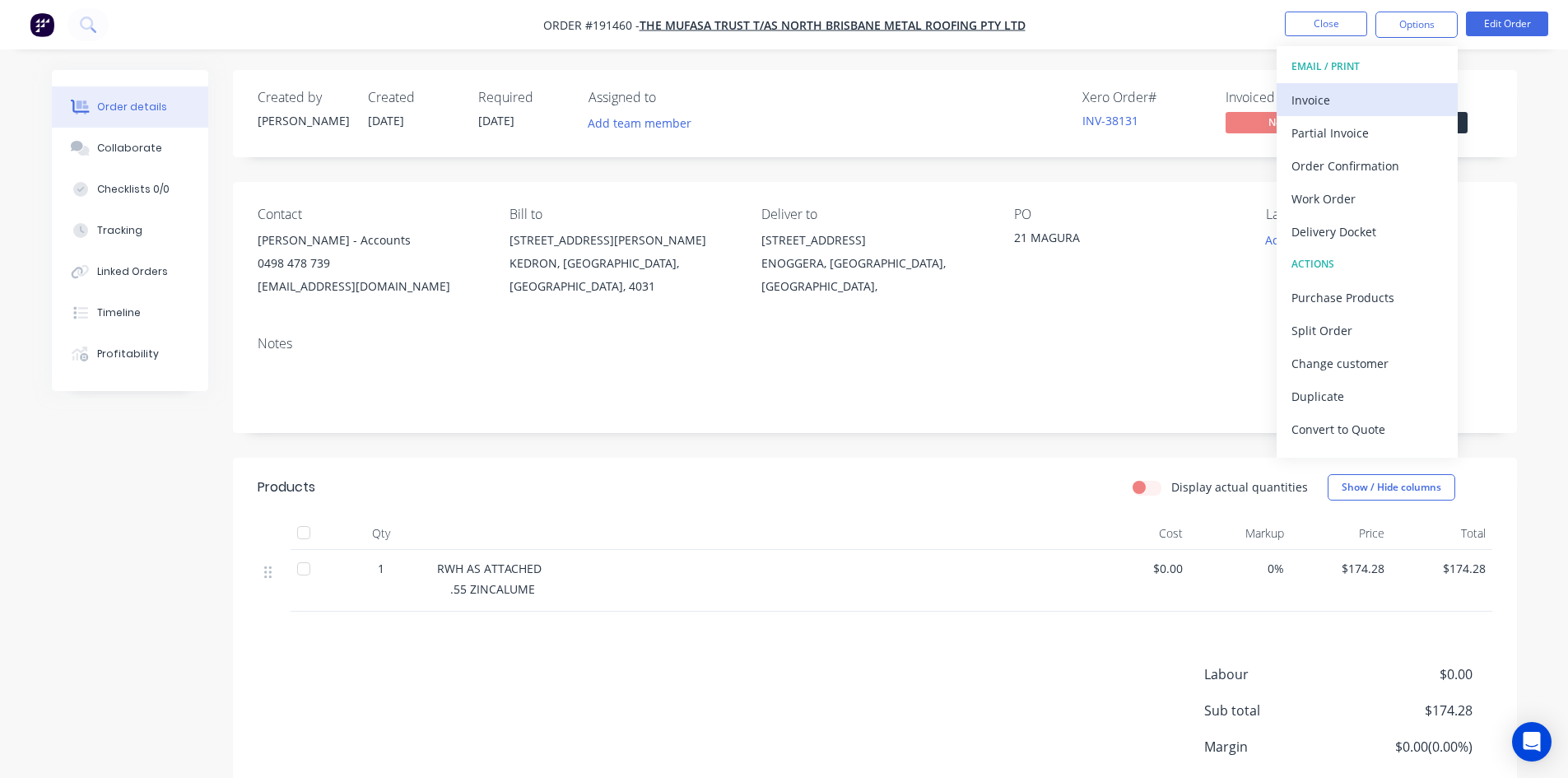
click at [1367, 96] on div "Invoice" at bounding box center [1367, 100] width 151 height 24
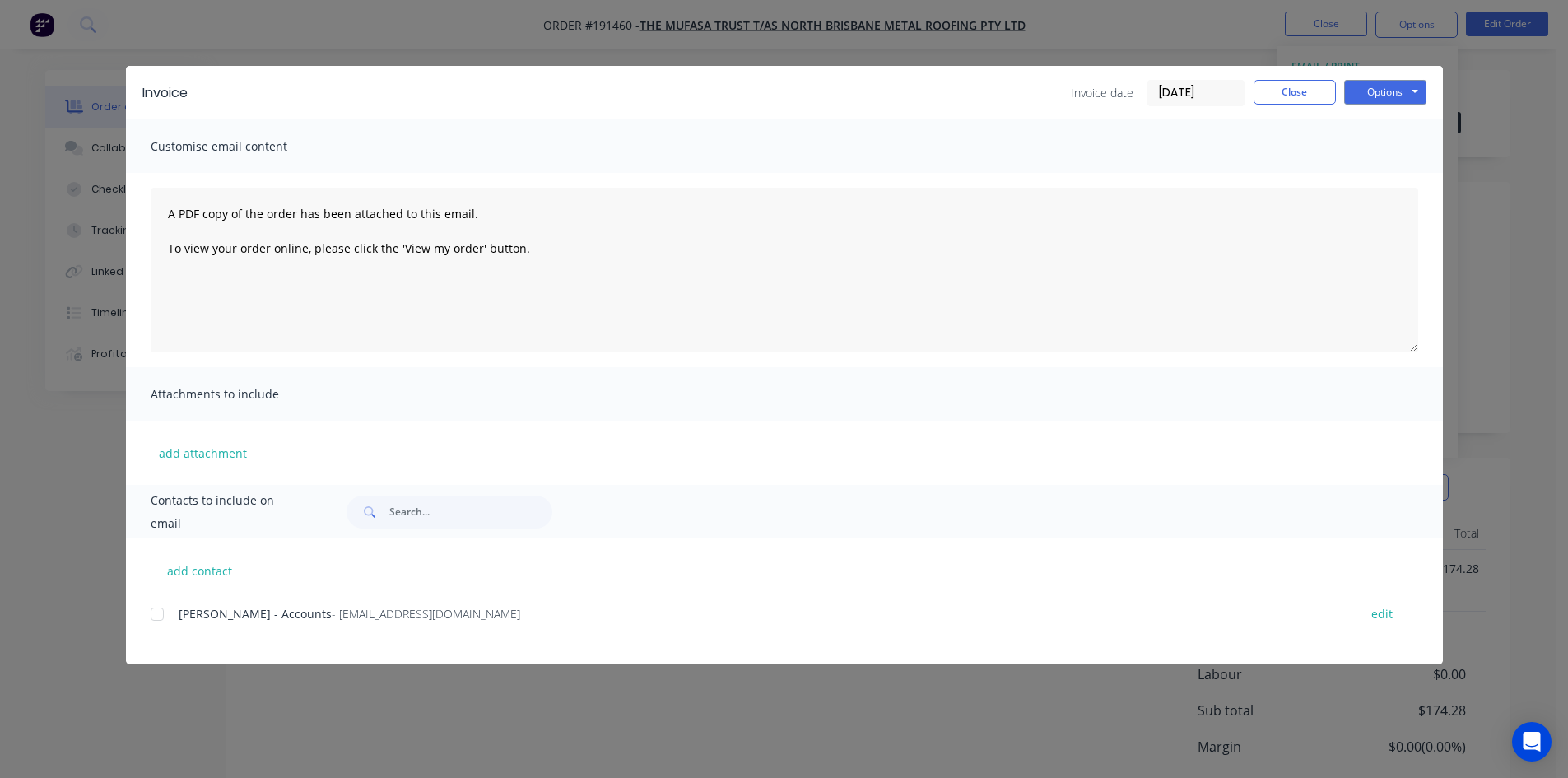
click at [155, 617] on div at bounding box center [158, 615] width 33 height 33
click at [1404, 96] on button "Options" at bounding box center [1386, 92] width 83 height 25
click at [1402, 171] on button "Email" at bounding box center [1397, 176] width 105 height 28
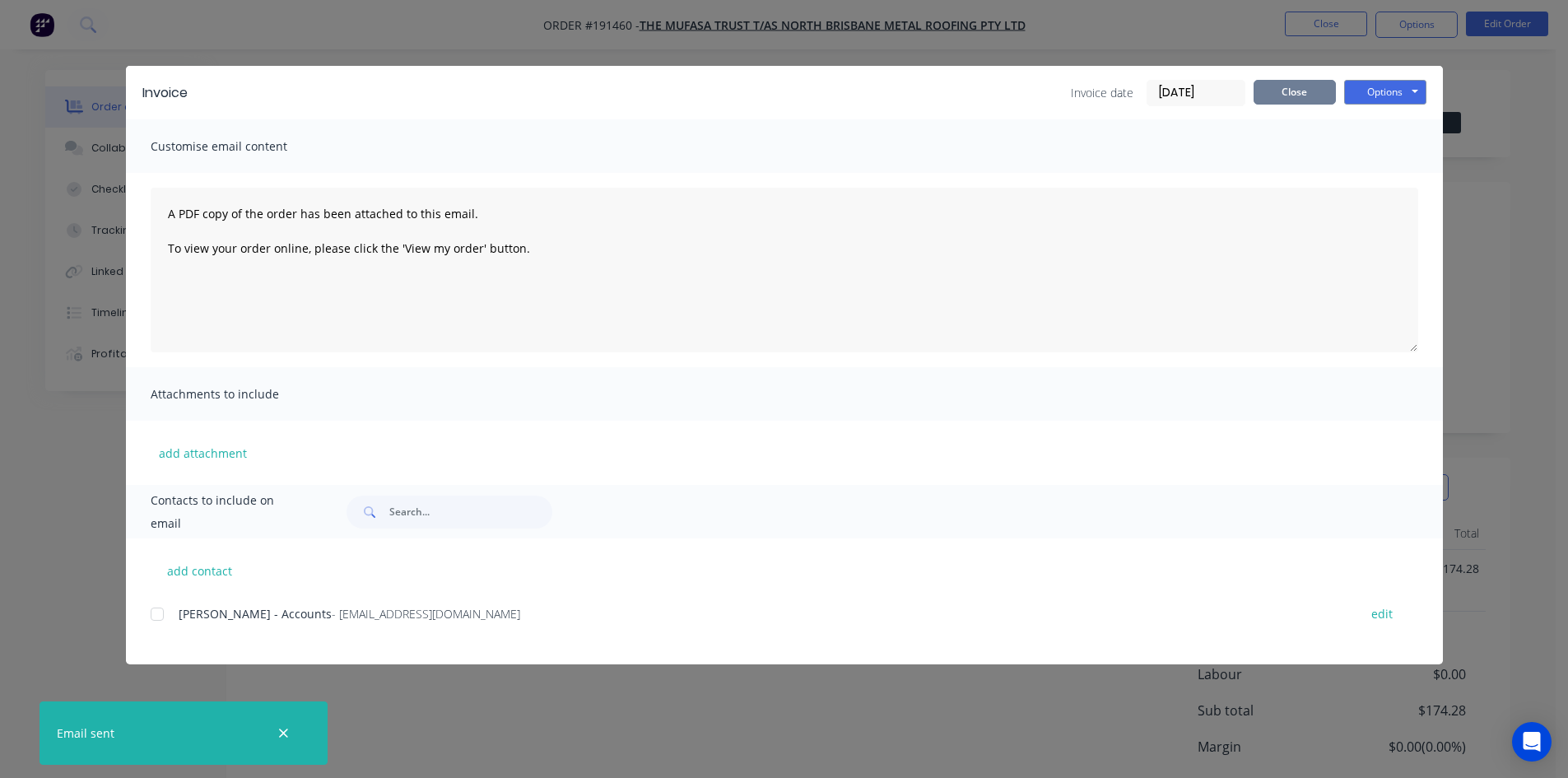
click at [1293, 83] on button "Close" at bounding box center [1295, 92] width 83 height 25
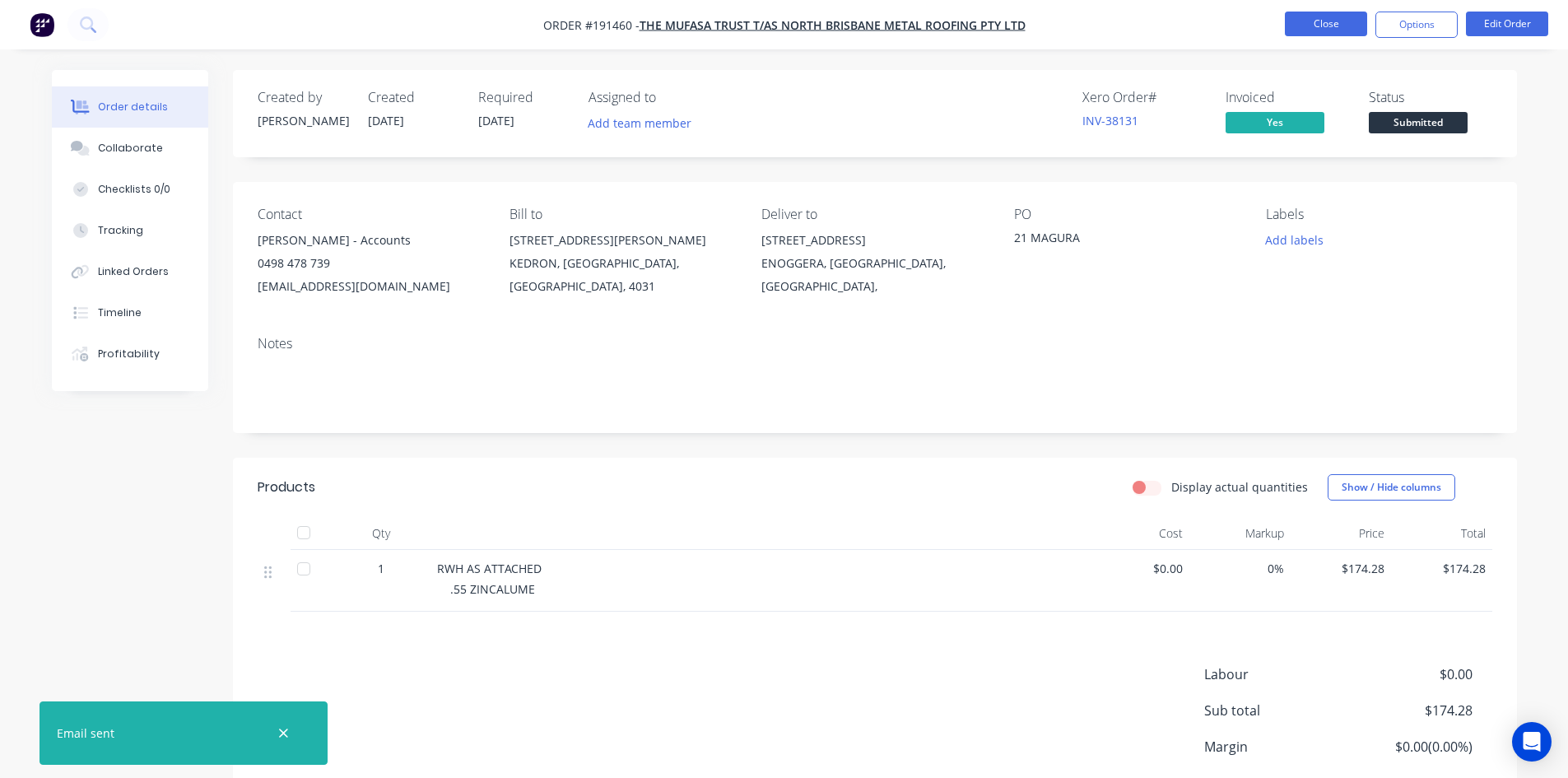
click at [1290, 28] on button "Close" at bounding box center [1326, 24] width 83 height 25
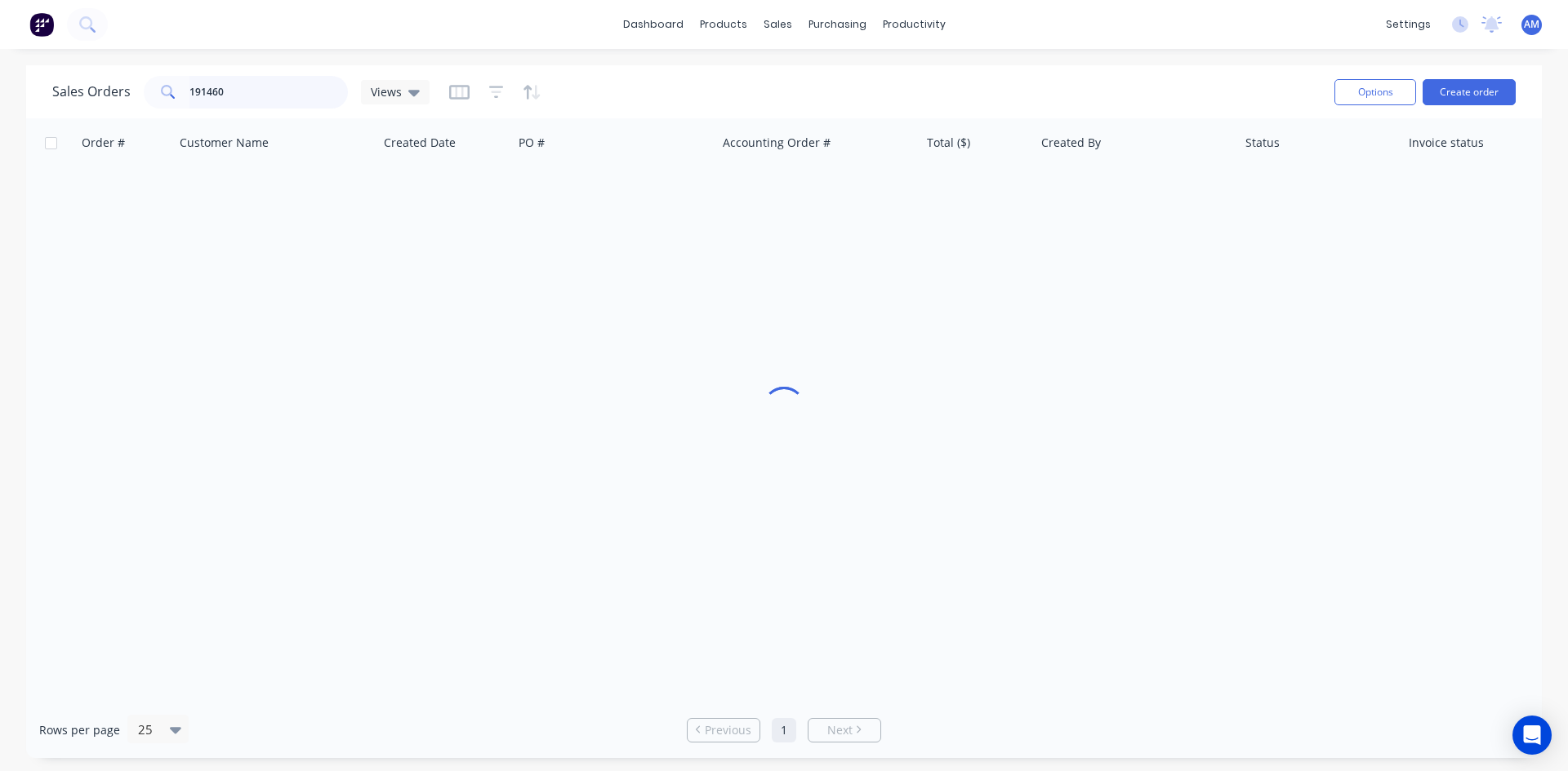
drag, startPoint x: 155, startPoint y: 93, endPoint x: 145, endPoint y: 92, distance: 10.0
click at [145, 92] on div "191460" at bounding box center [246, 92] width 204 height 33
